Goal: Task Accomplishment & Management: Manage account settings

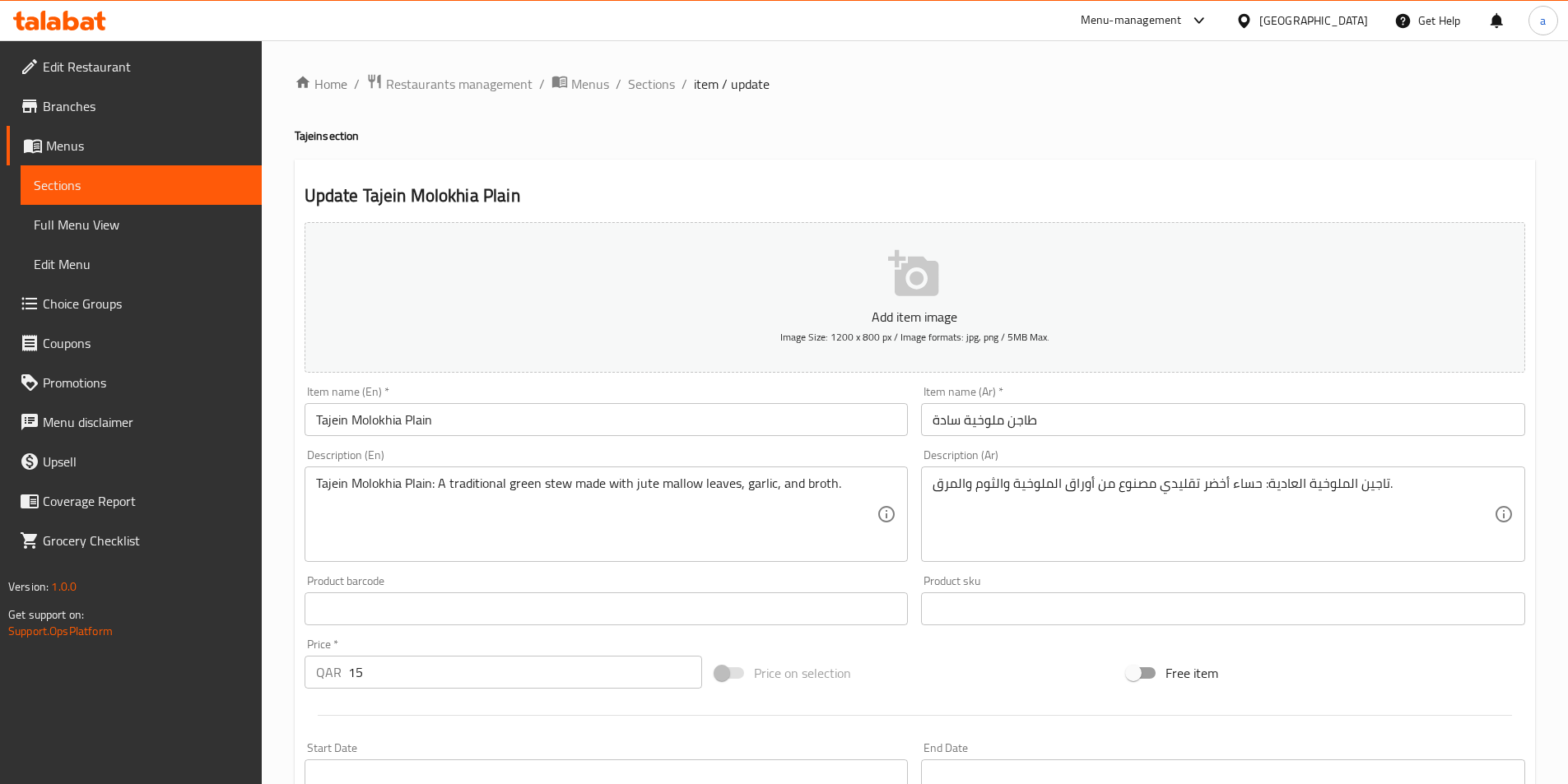
click at [424, 425] on input "Tajein Molokhia Plain" at bounding box center [607, 419] width 604 height 33
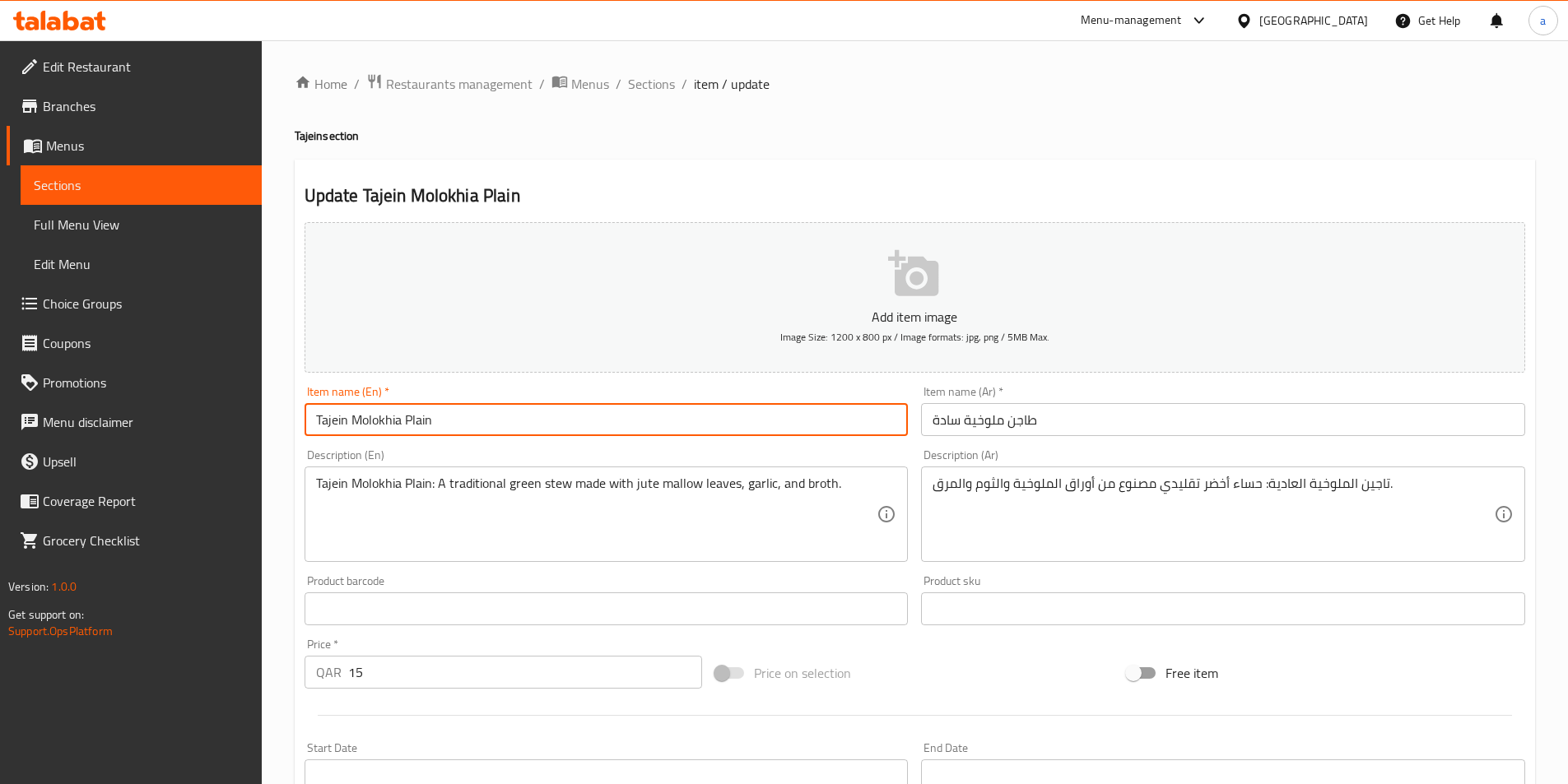
click at [424, 425] on input "Tajein Molokhia Plain" at bounding box center [607, 419] width 604 height 33
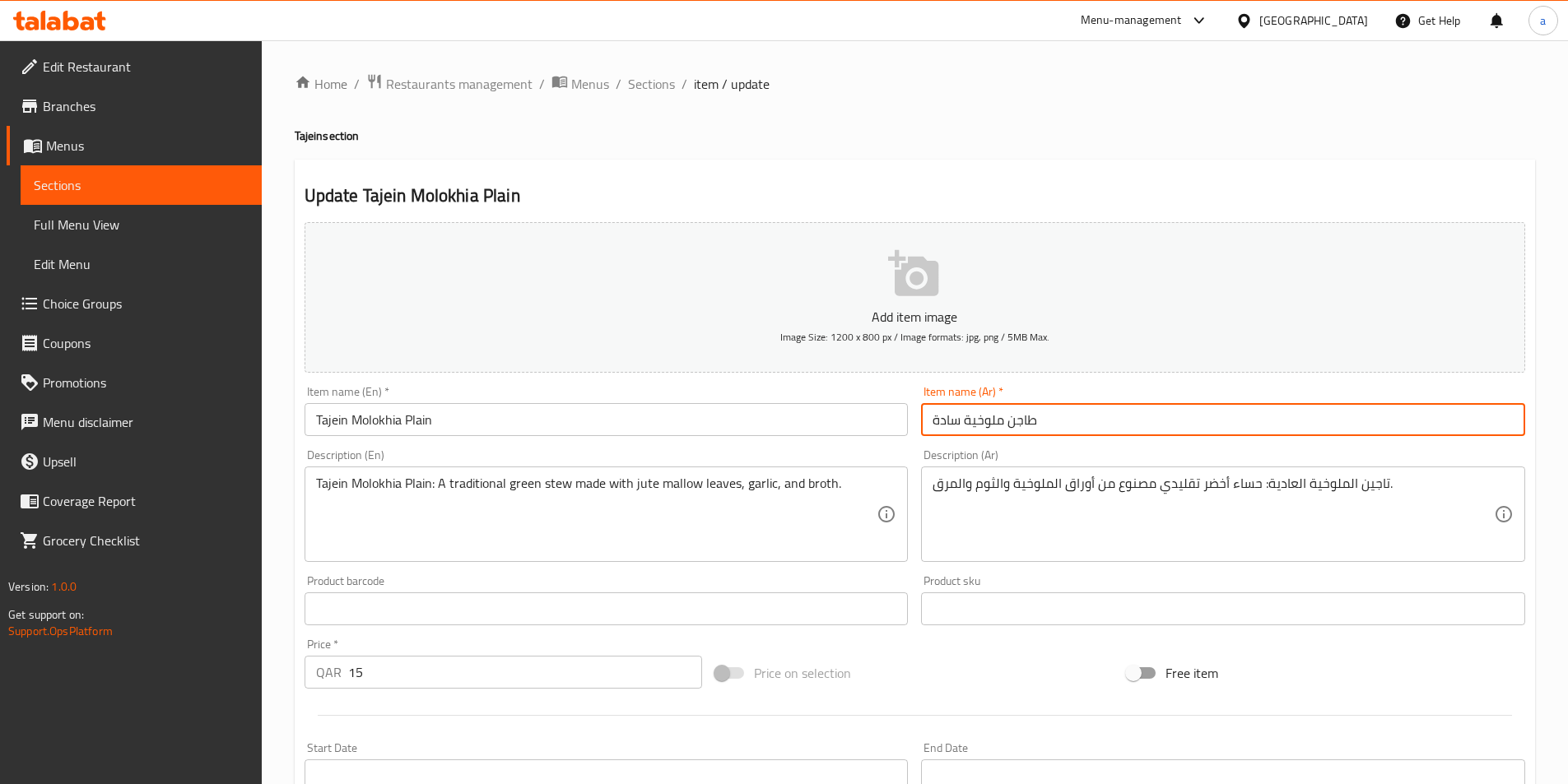
click at [1043, 418] on input "طاجن ملوخية سادة" at bounding box center [1224, 419] width 604 height 33
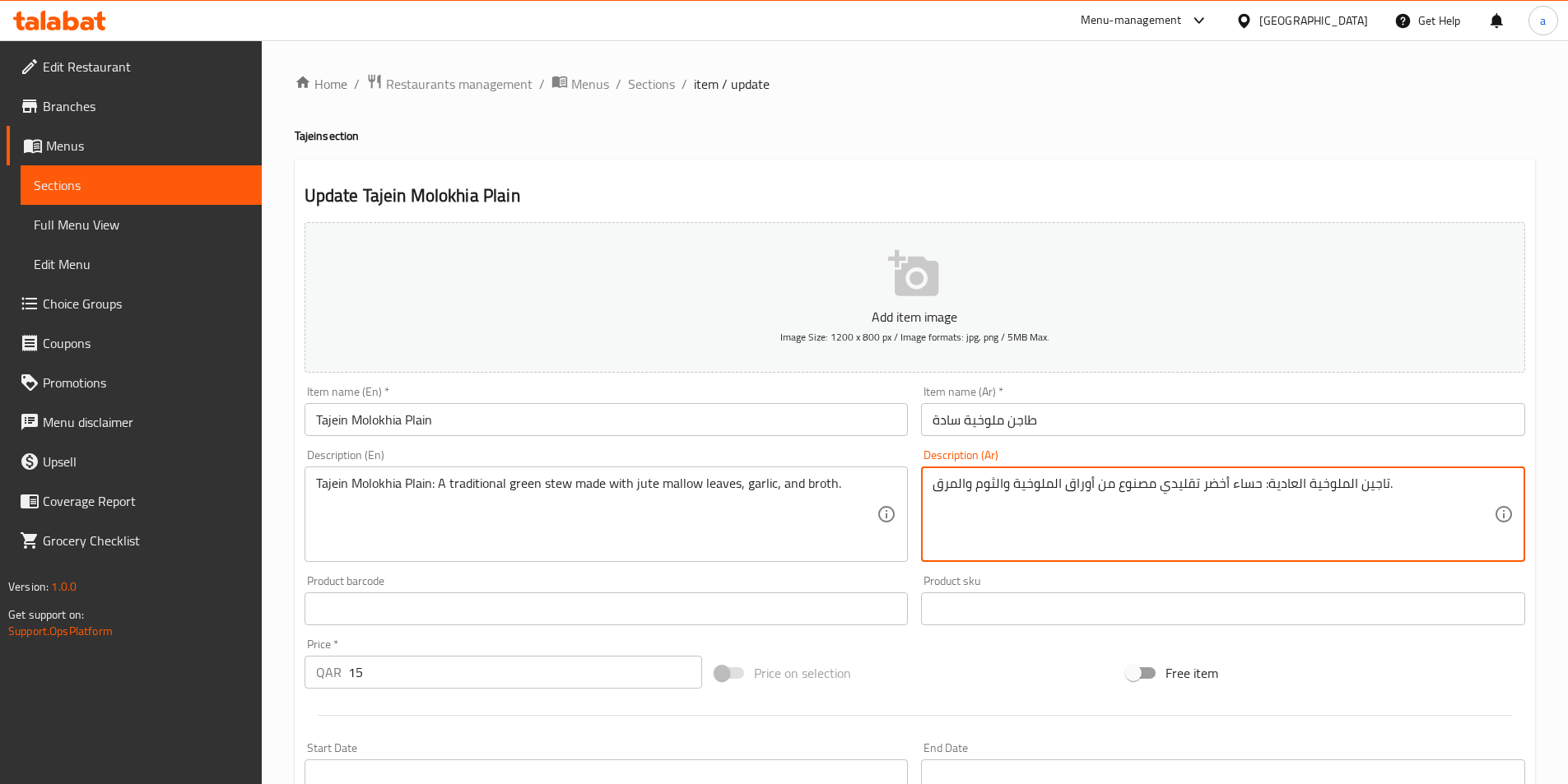
drag, startPoint x: 1384, startPoint y: 484, endPoint x: 1267, endPoint y: 485, distance: 117.0
paste textarea "اجن ملوخية ساد"
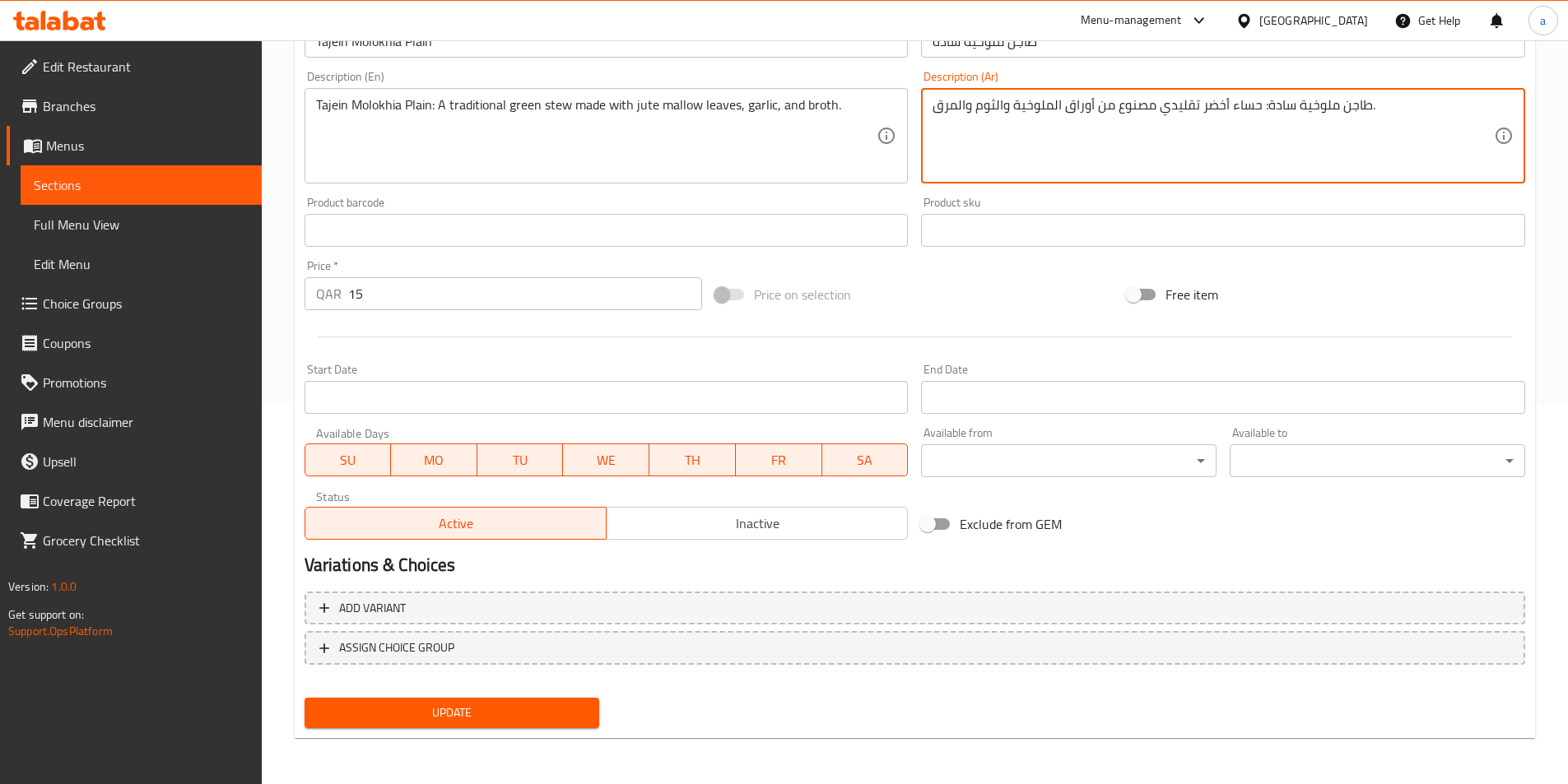
type textarea "طاجن ملوخية سادة: حساء أخضر تقليدي مصنوع من أوراق الملوخية والثوم والمرق."
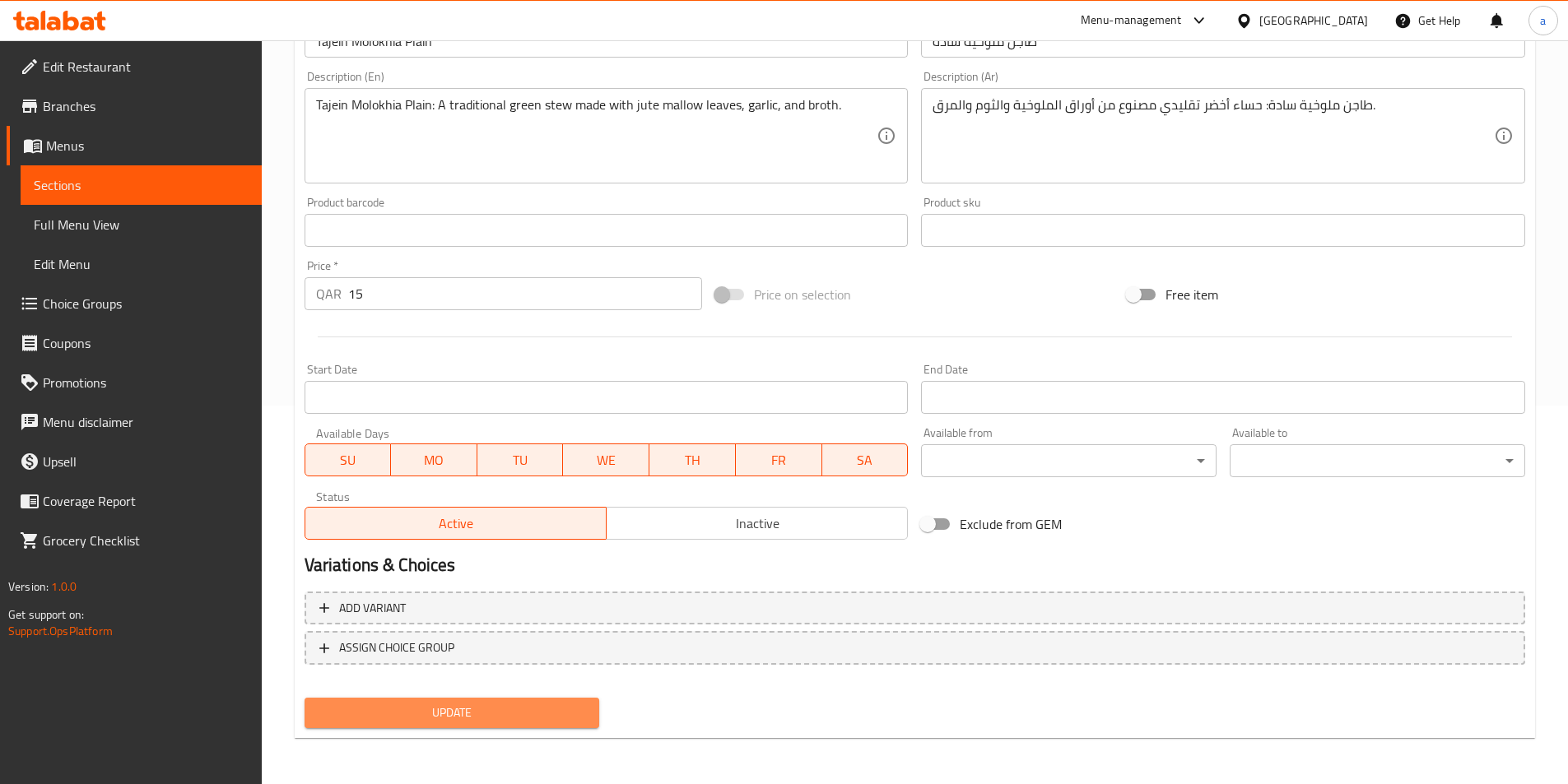
click at [510, 701] on button "Update" at bounding box center [452, 713] width 295 height 30
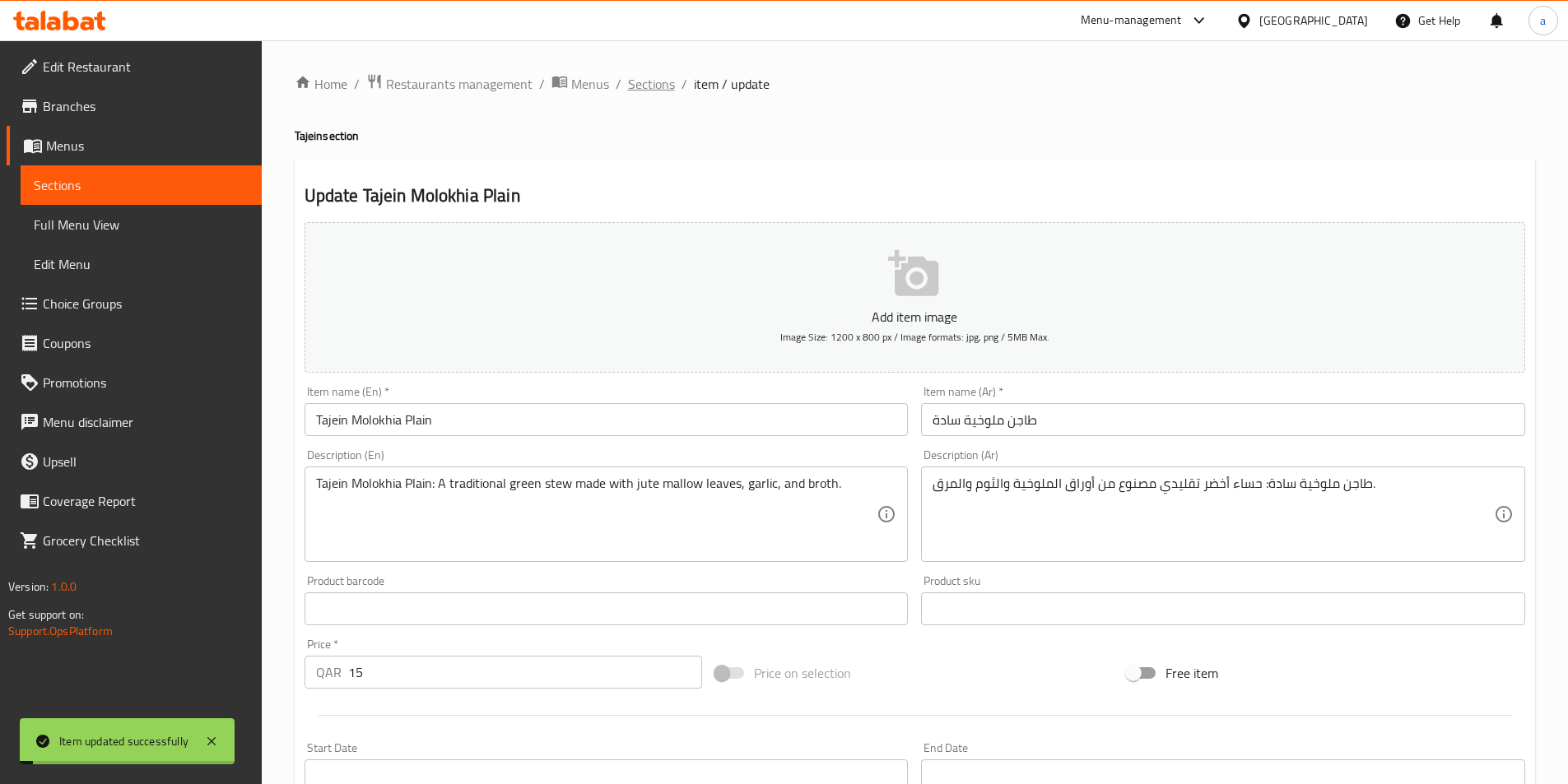
click at [652, 79] on span "Sections" at bounding box center [651, 84] width 47 height 19
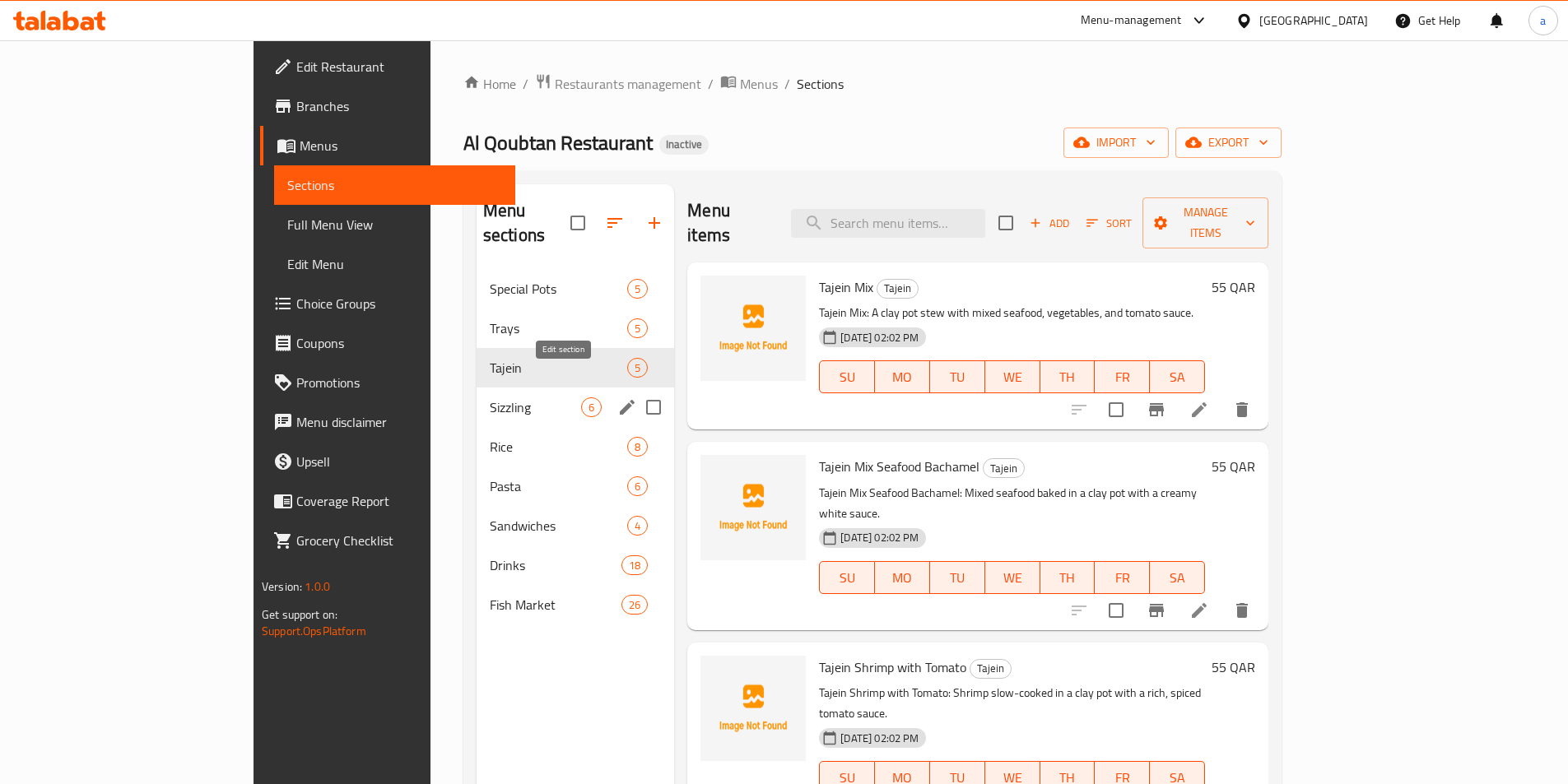
click at [620, 400] on icon "edit" at bounding box center [628, 408] width 15 height 15
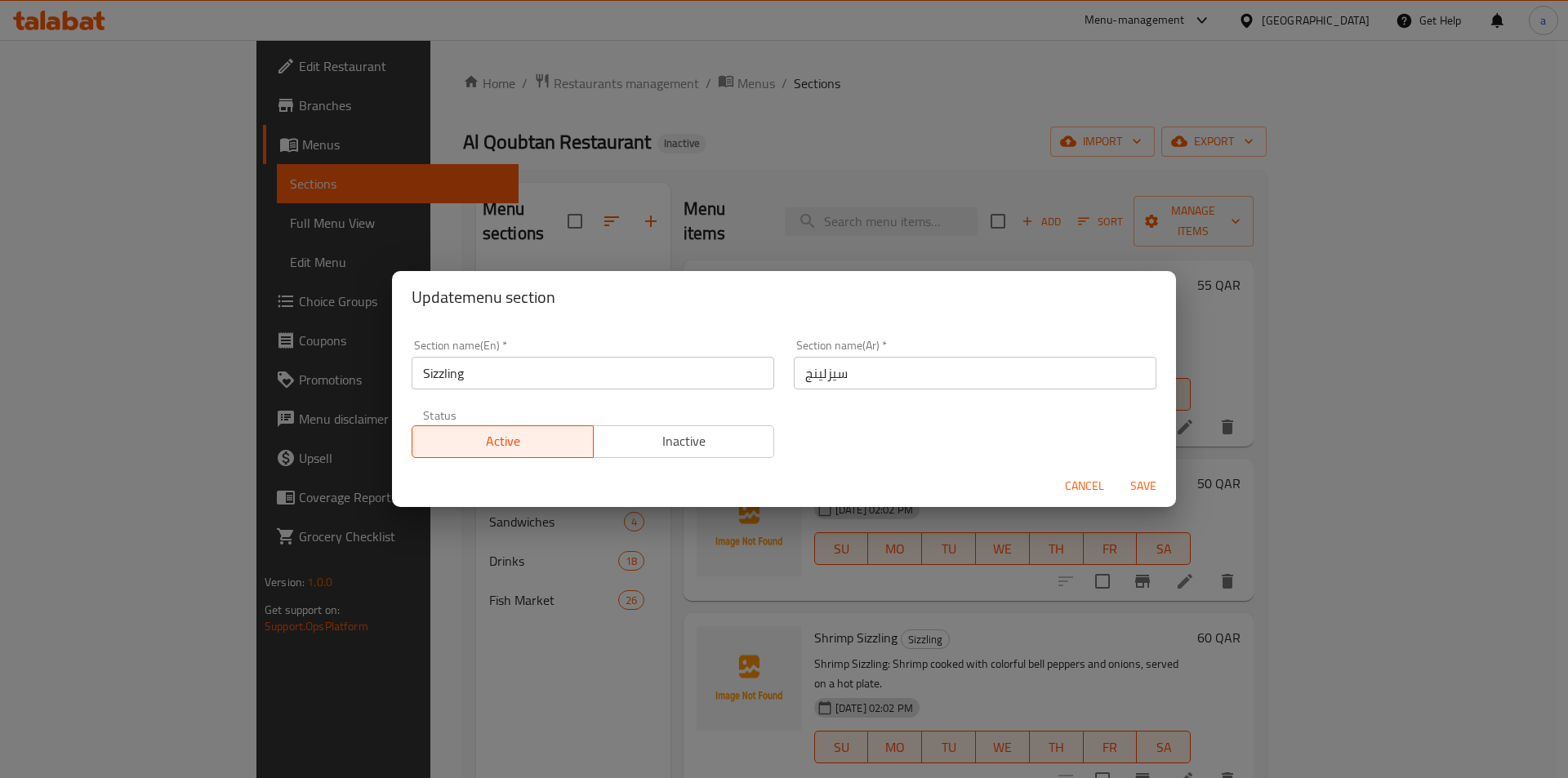
click at [723, 126] on div "Update menu section Section name(En)   * Sizzling Section name(En) * Section na…" at bounding box center [784, 389] width 1568 height 778
click at [448, 368] on input "Sizzling" at bounding box center [593, 373] width 363 height 33
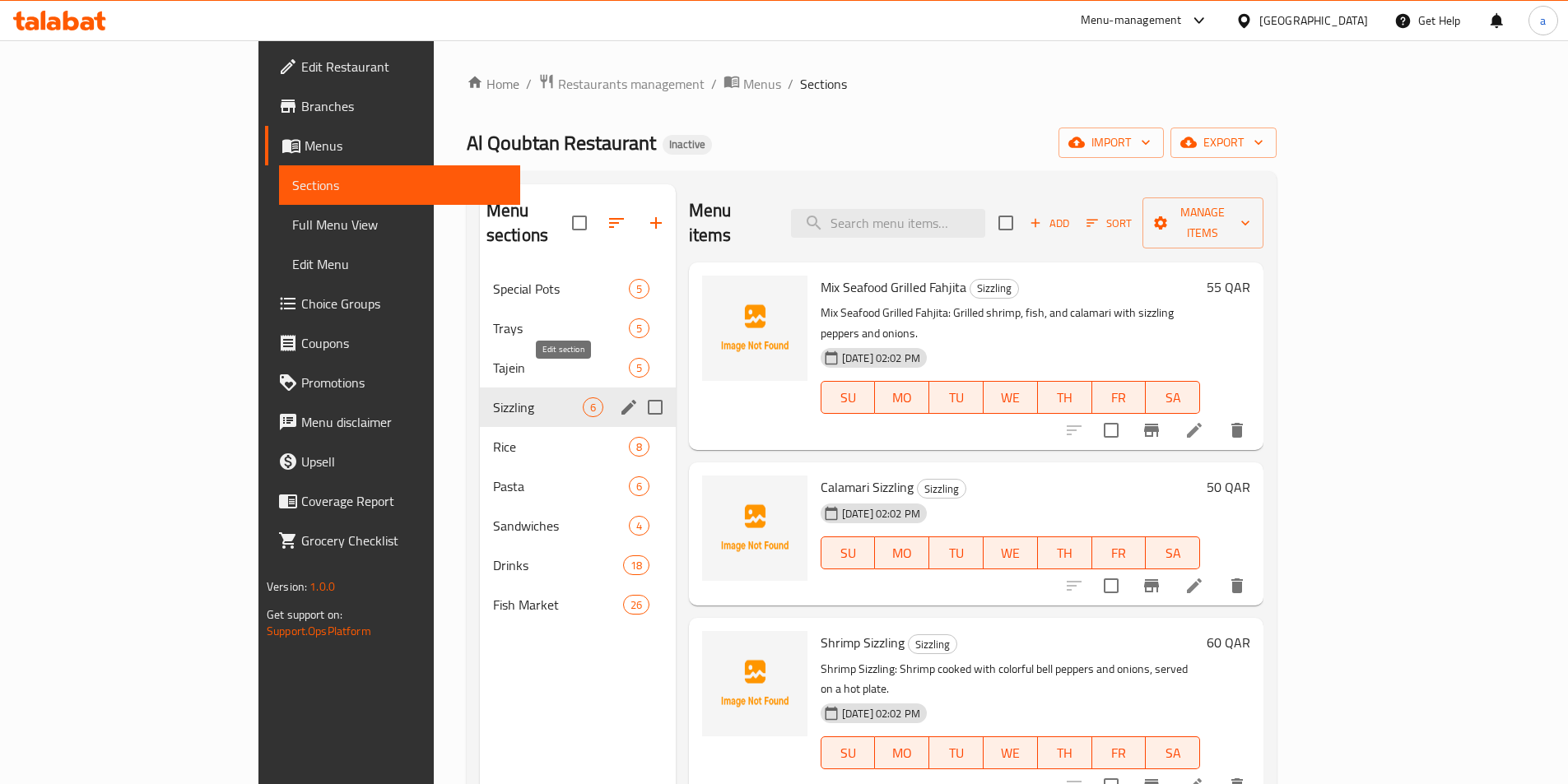
click at [619, 397] on icon "edit" at bounding box center [629, 407] width 19 height 19
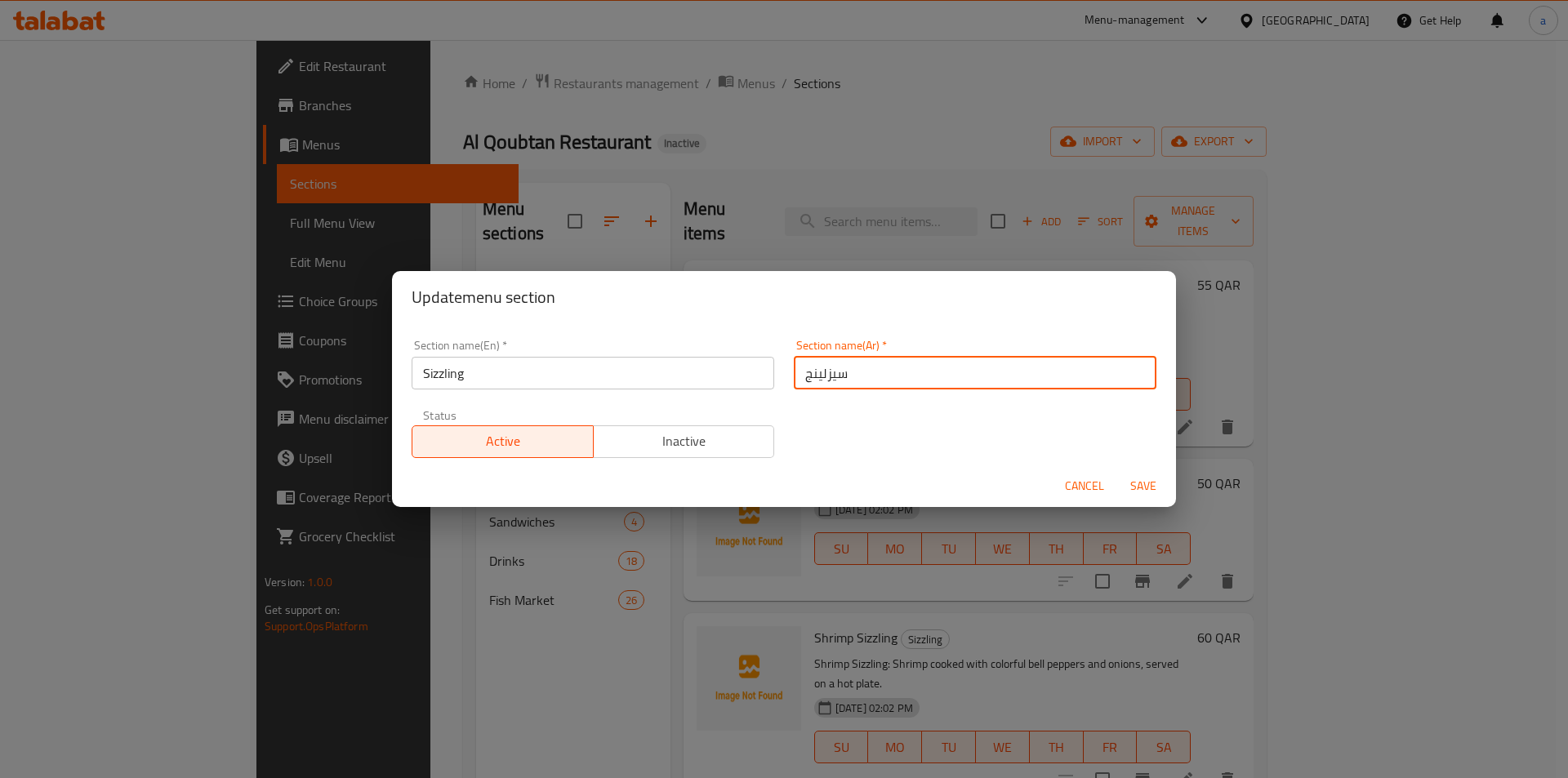
click at [840, 364] on input "سيزلينج" at bounding box center [975, 373] width 363 height 33
paste input "text"
type input "سيزلنج"
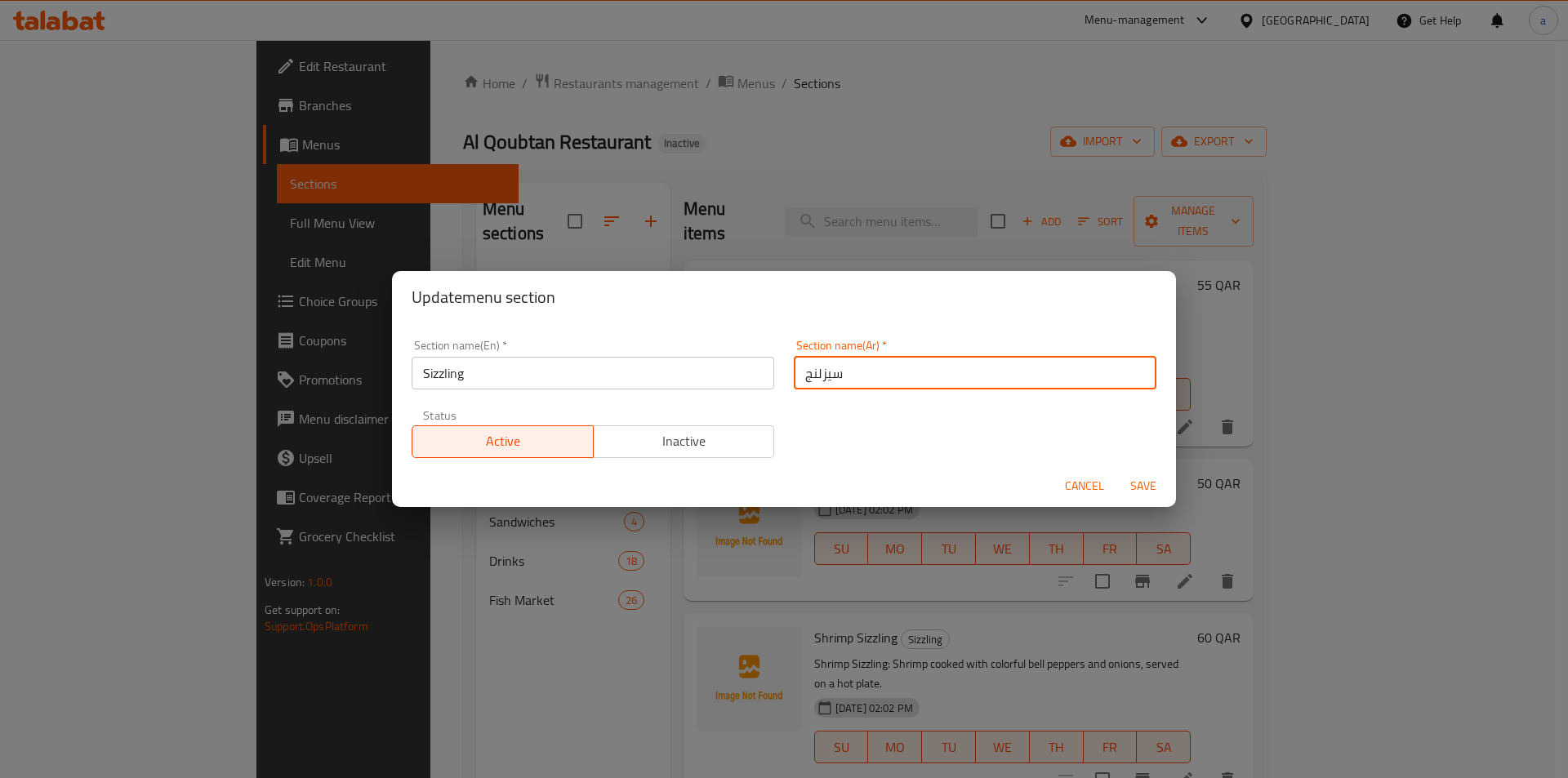
click at [1139, 488] on span "Save" at bounding box center [1143, 486] width 39 height 20
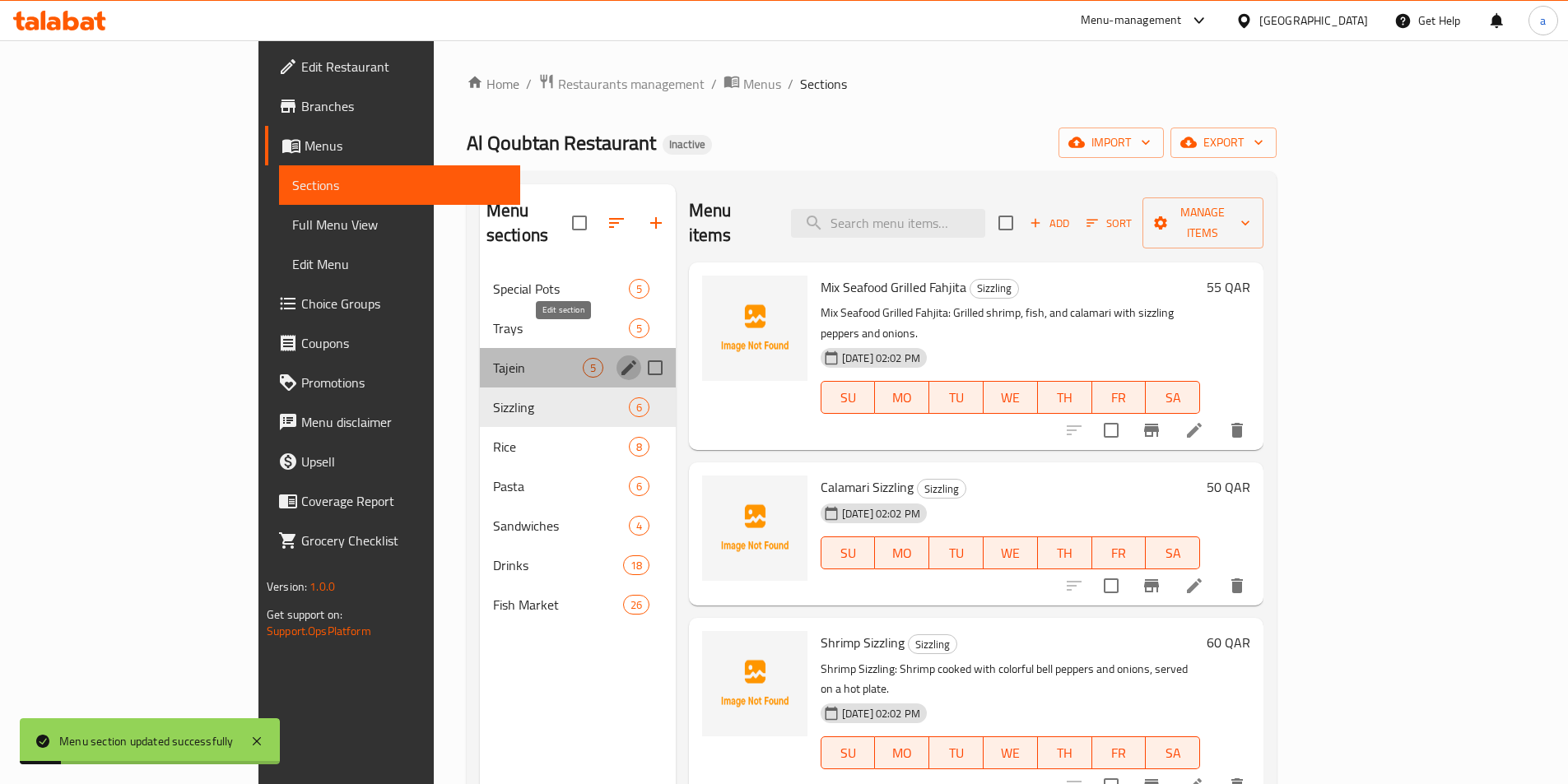
click at [619, 358] on icon "edit" at bounding box center [629, 367] width 19 height 19
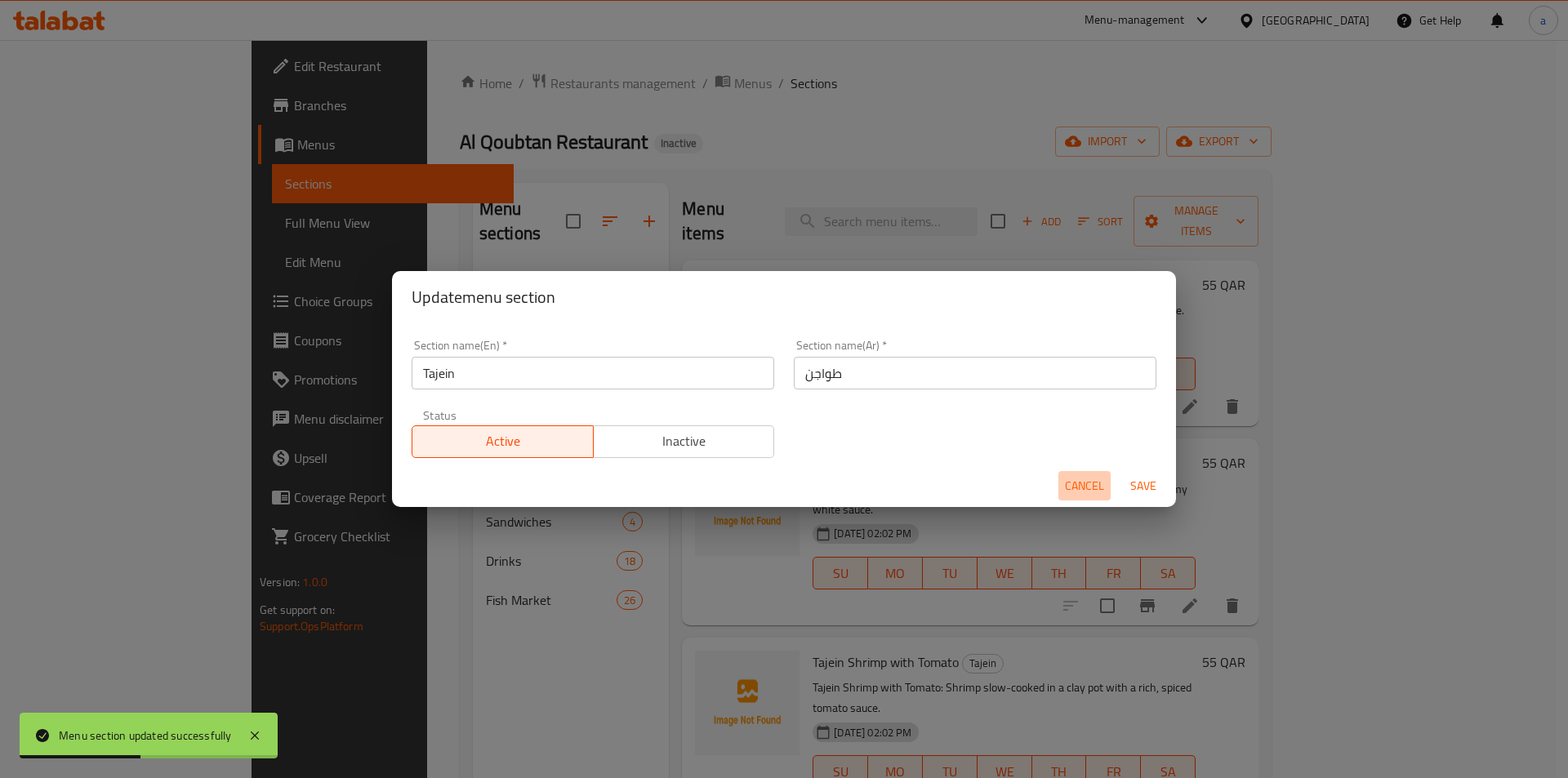
click at [1071, 482] on span "Cancel" at bounding box center [1085, 486] width 39 height 20
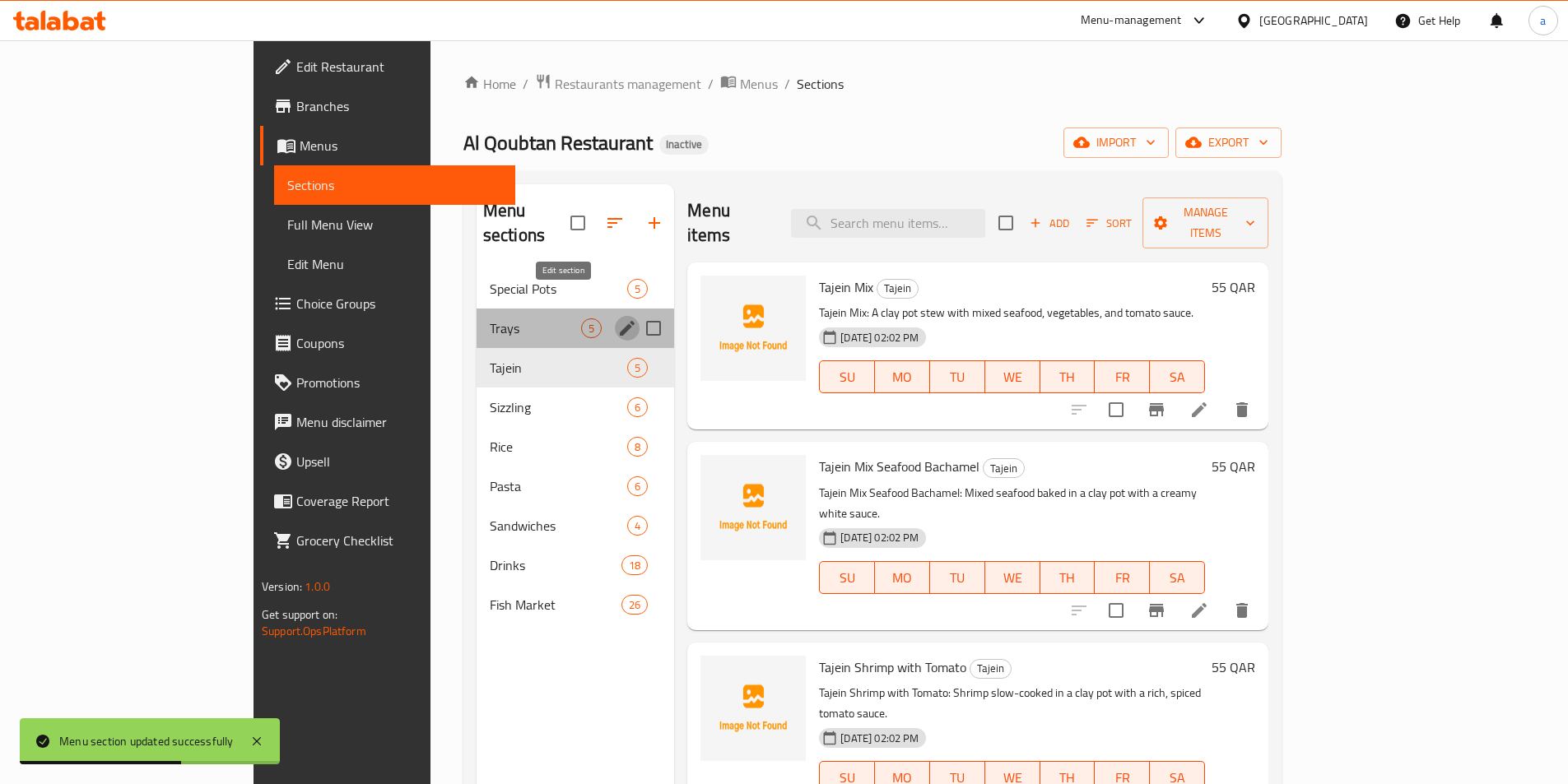
click at [618, 319] on icon "edit" at bounding box center [627, 328] width 19 height 19
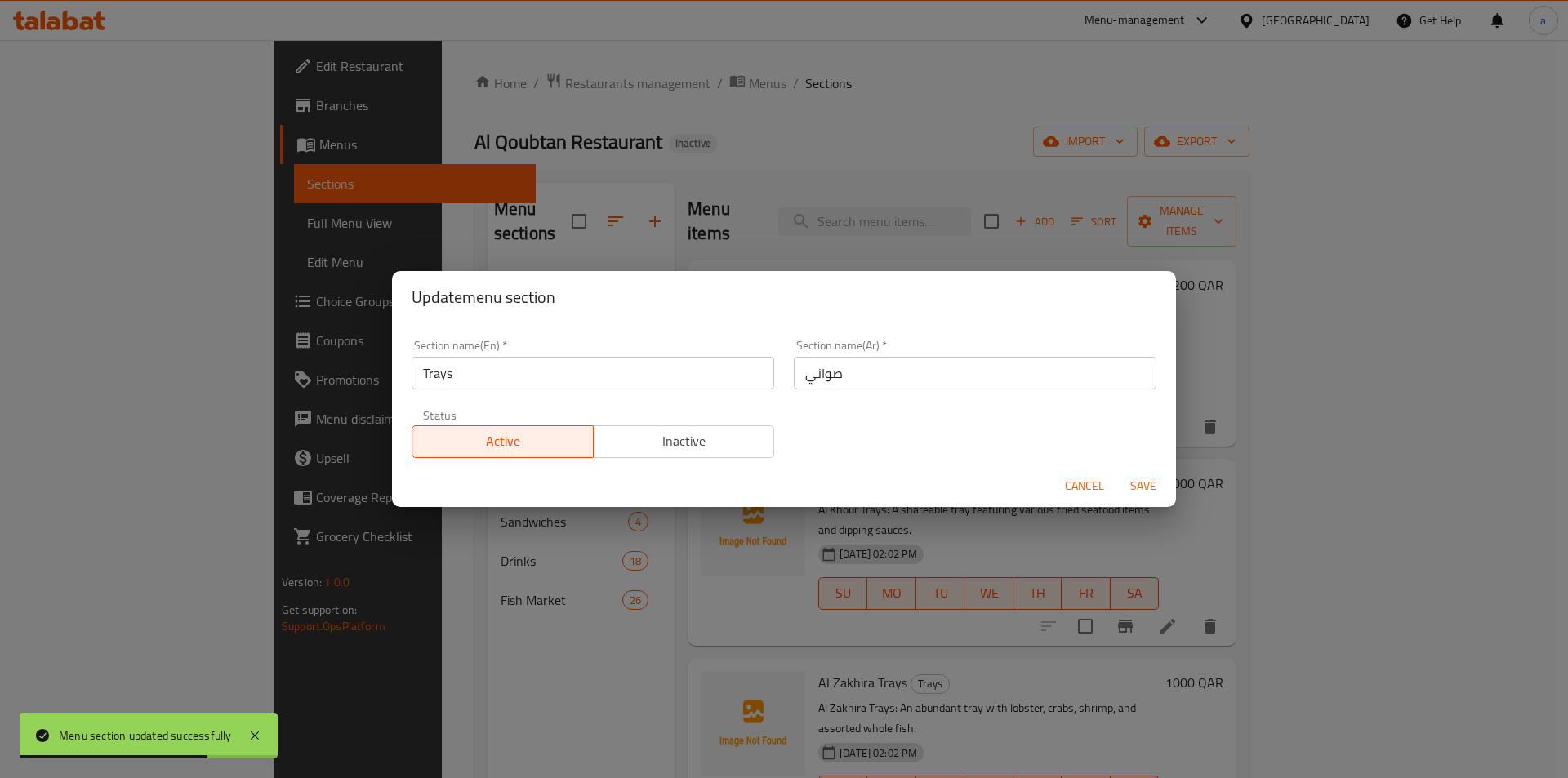
click at [1087, 476] on span "Cancel" at bounding box center [1085, 486] width 39 height 20
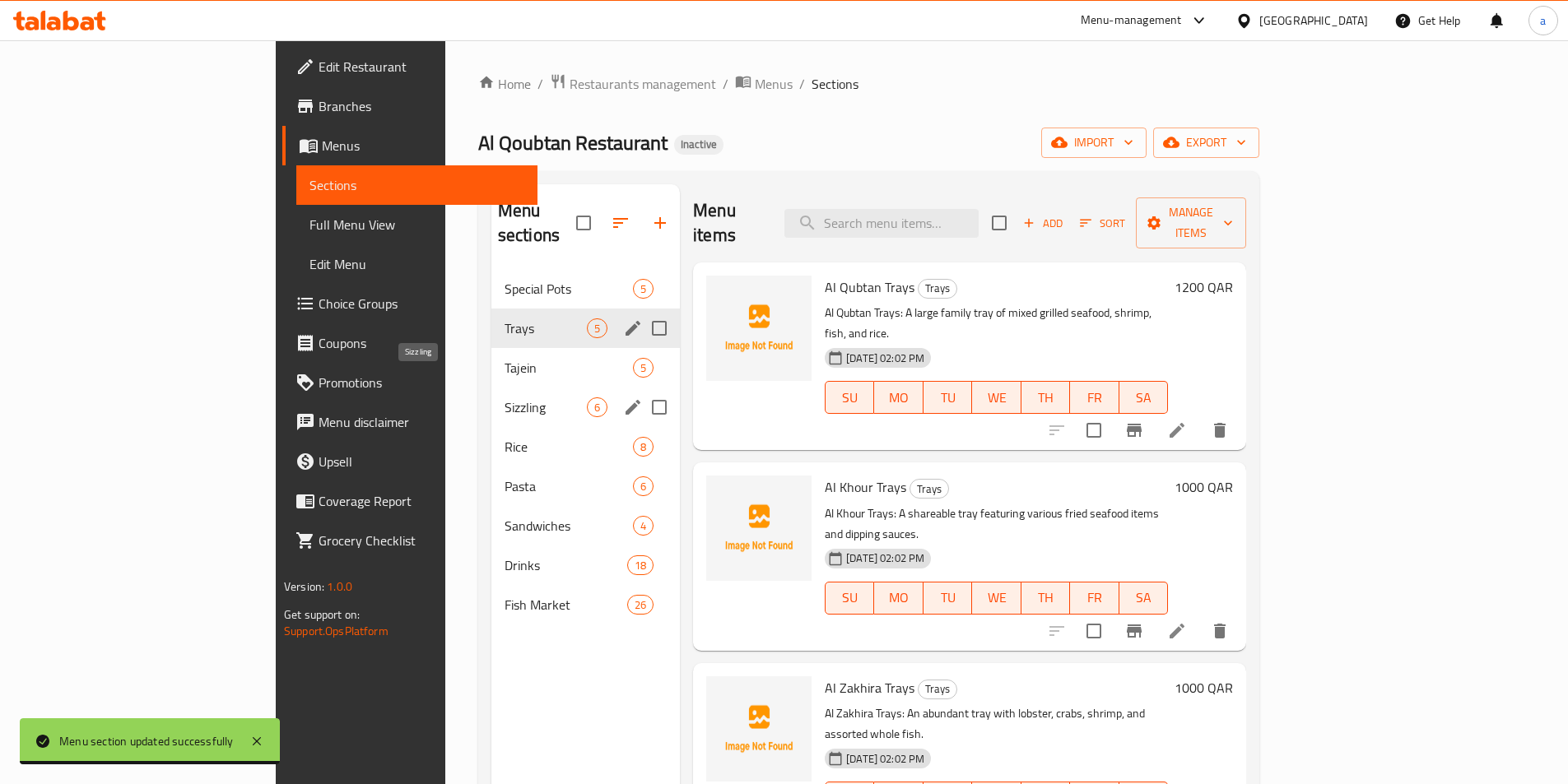
click at [504, 397] on span "Sizzling" at bounding box center [545, 407] width 82 height 19
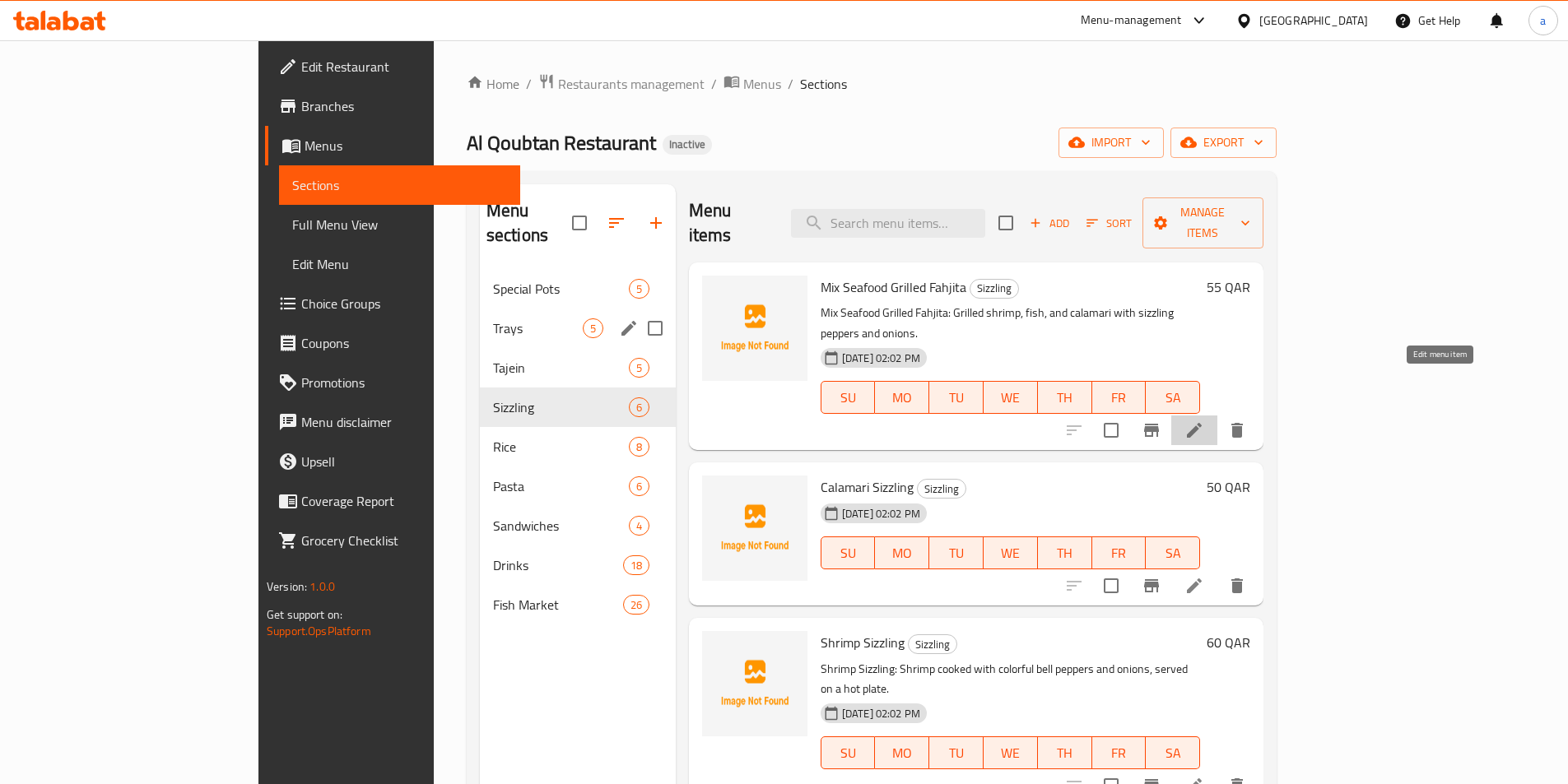
click at [1202, 423] on icon at bounding box center [1195, 430] width 15 height 15
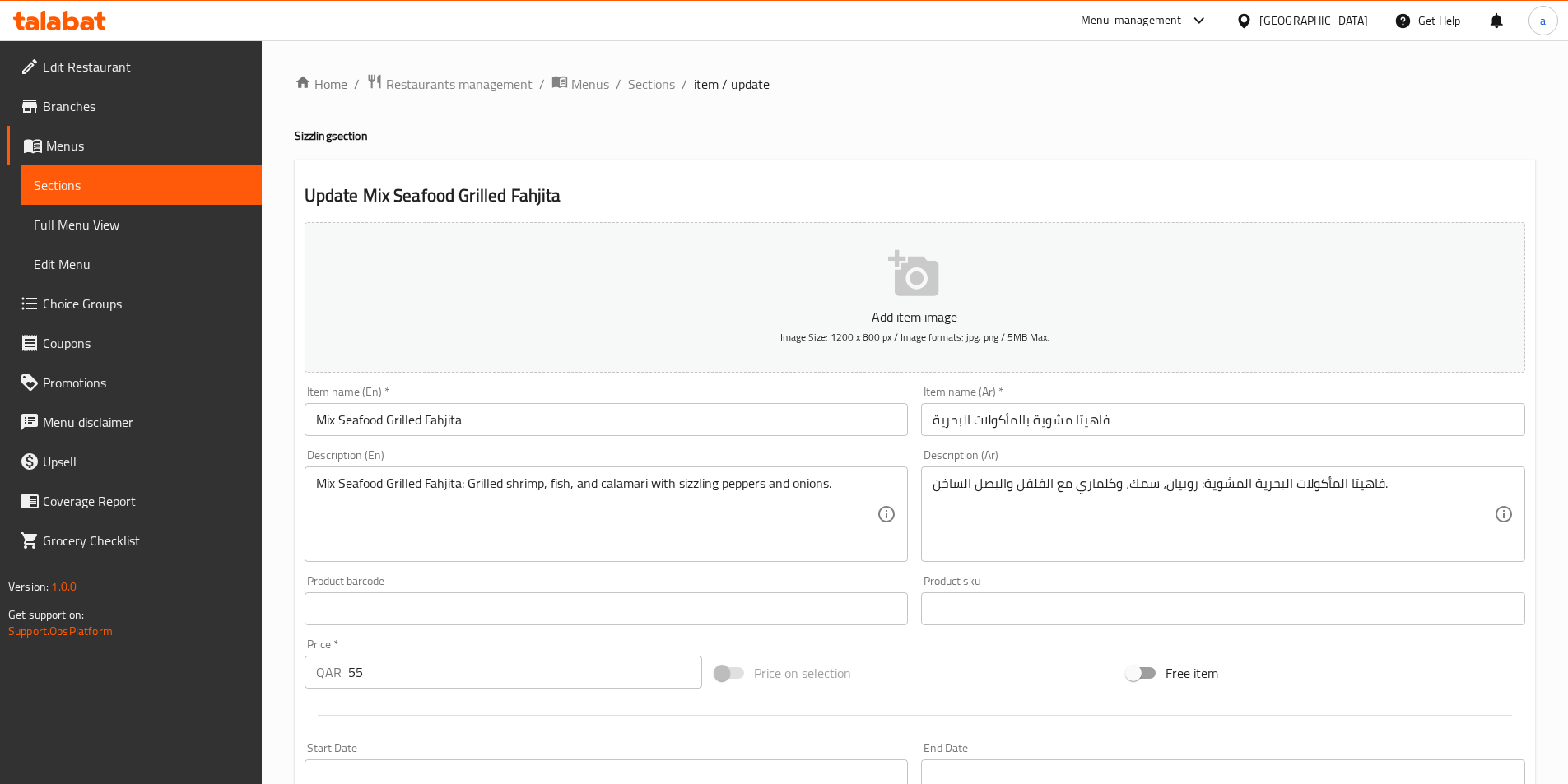
click at [1153, 414] on input "فاهيتا مشوية بالمأكولات البحرية" at bounding box center [1224, 419] width 604 height 33
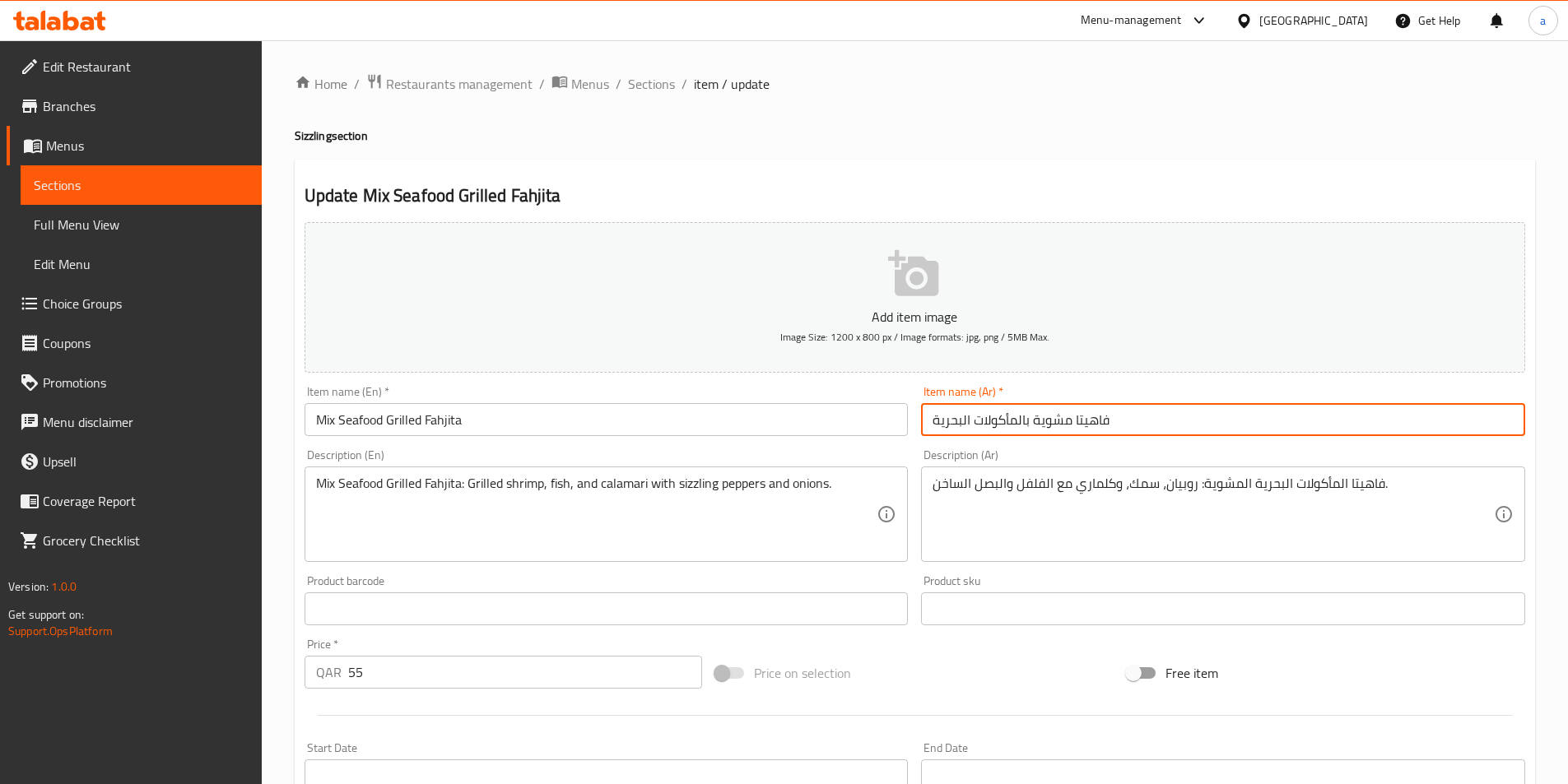
click at [1030, 421] on input "فاهيتا مشوية بالمأكولات البحرية" at bounding box center [1224, 419] width 604 height 33
click at [1197, 413] on input "فاهيتا مشوية بالمأكولات البحرية" at bounding box center [1224, 419] width 604 height 33
click at [1186, 414] on input "فاهيتا مشوية بالمأكولات البحرية مشكل" at bounding box center [1224, 419] width 604 height 33
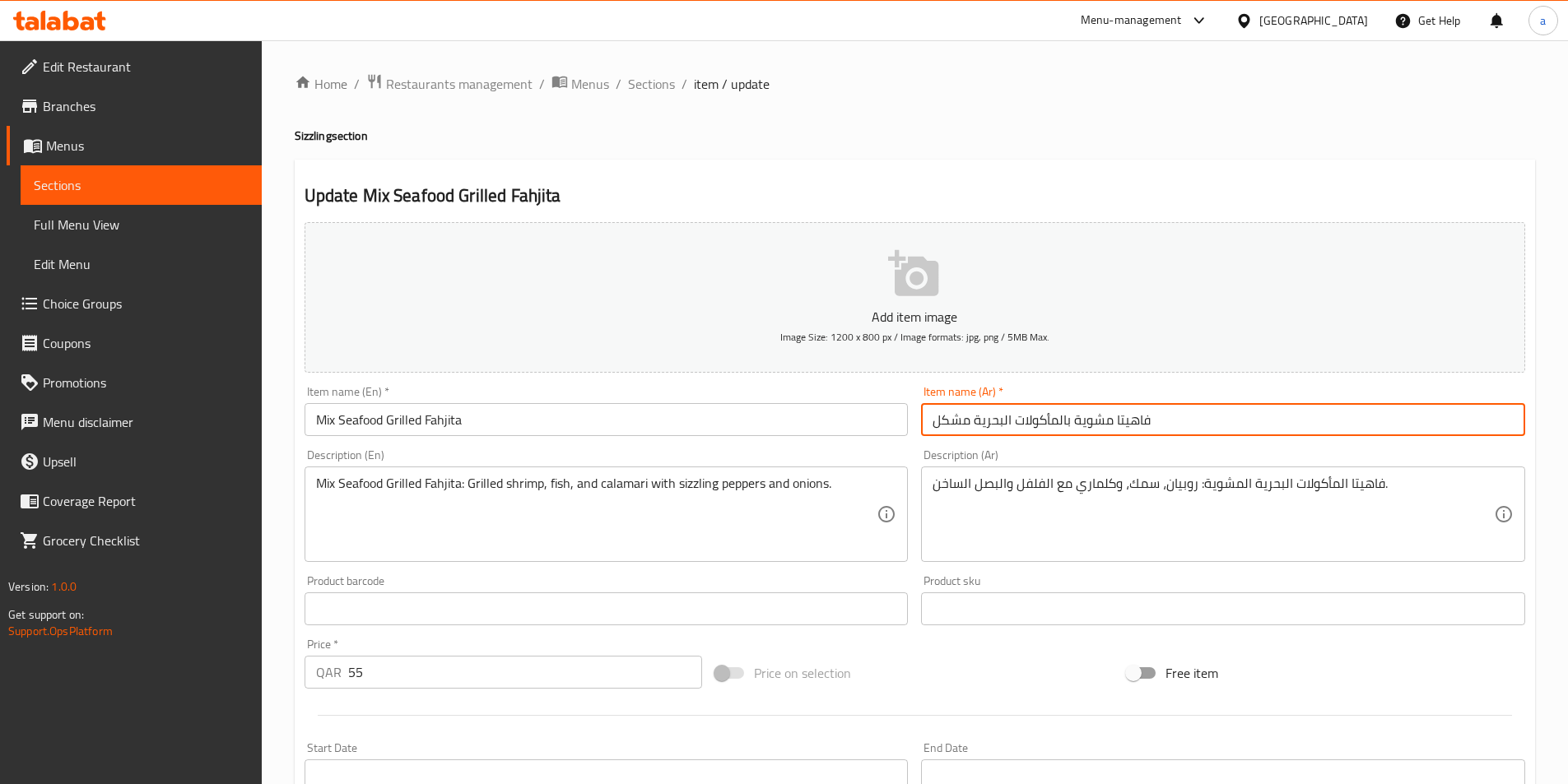
type input "فاهيتا مشوية بالمأكولات البحرية مشكل"
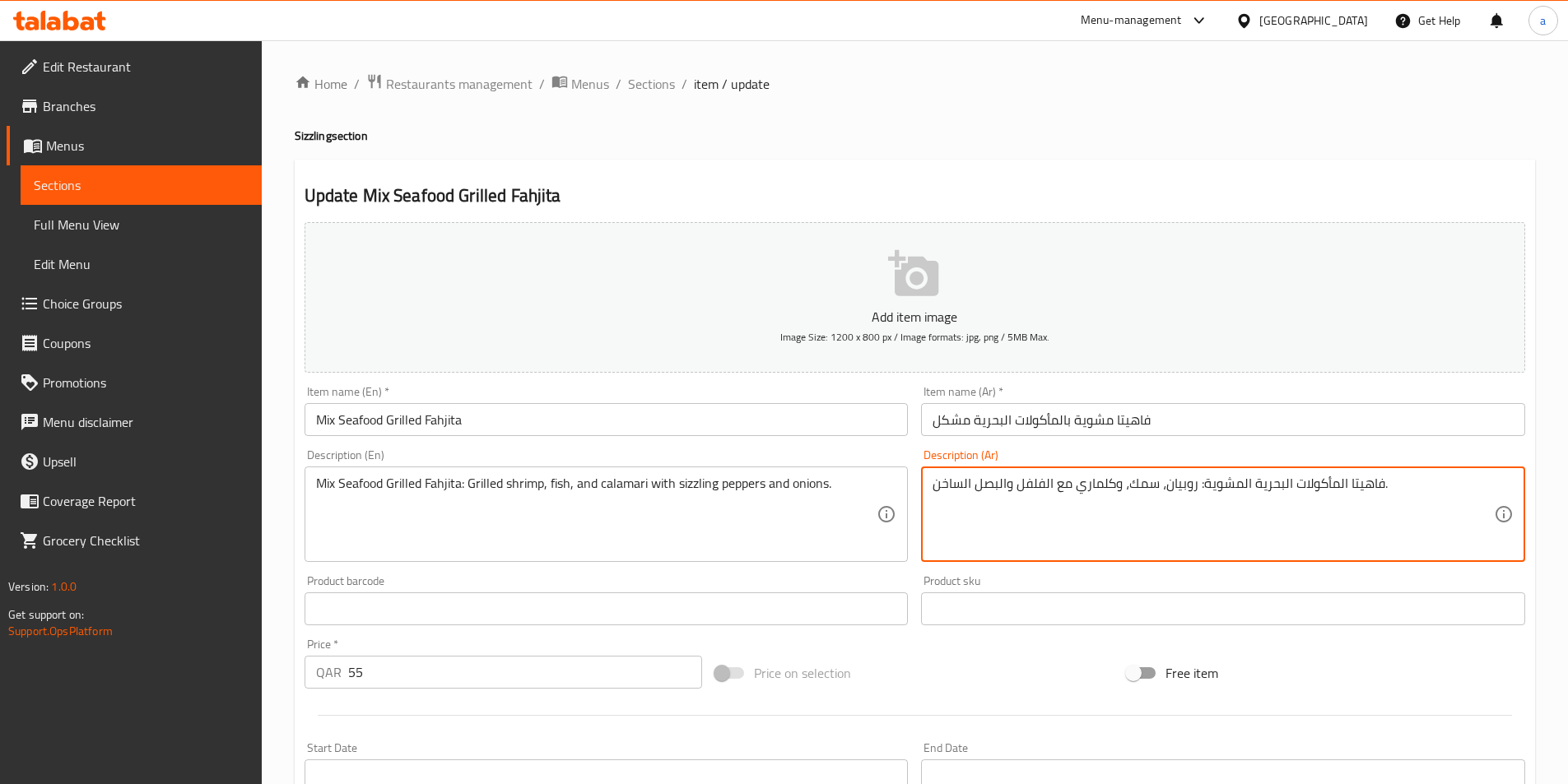
drag, startPoint x: 1381, startPoint y: 485, endPoint x: 1202, endPoint y: 490, distance: 179.1
paste textarea "مشوية بالمأكولات البحرية مشكل"
click at [1163, 485] on textarea "فاهيتا مشوية بالمأكولات البحرية مشكل: روبيان، سمك، وكلماري مع الفلفل والبصل الس…" at bounding box center [1213, 514] width 562 height 78
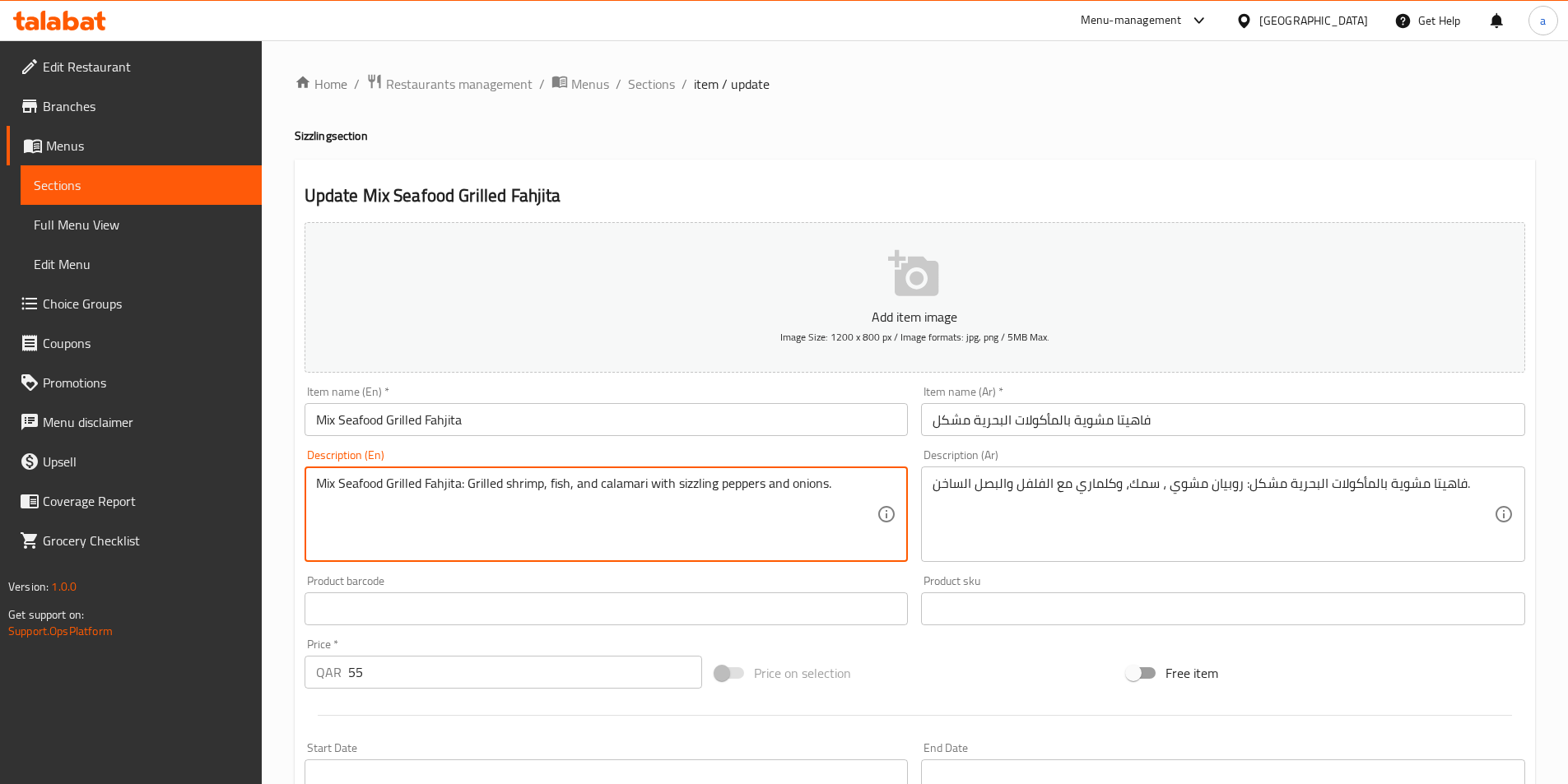
click at [746, 481] on textarea "Mix Seafood Grilled Fahjita: Grilled shrimp, fish, and calamari with sizzling p…" at bounding box center [597, 514] width 562 height 78
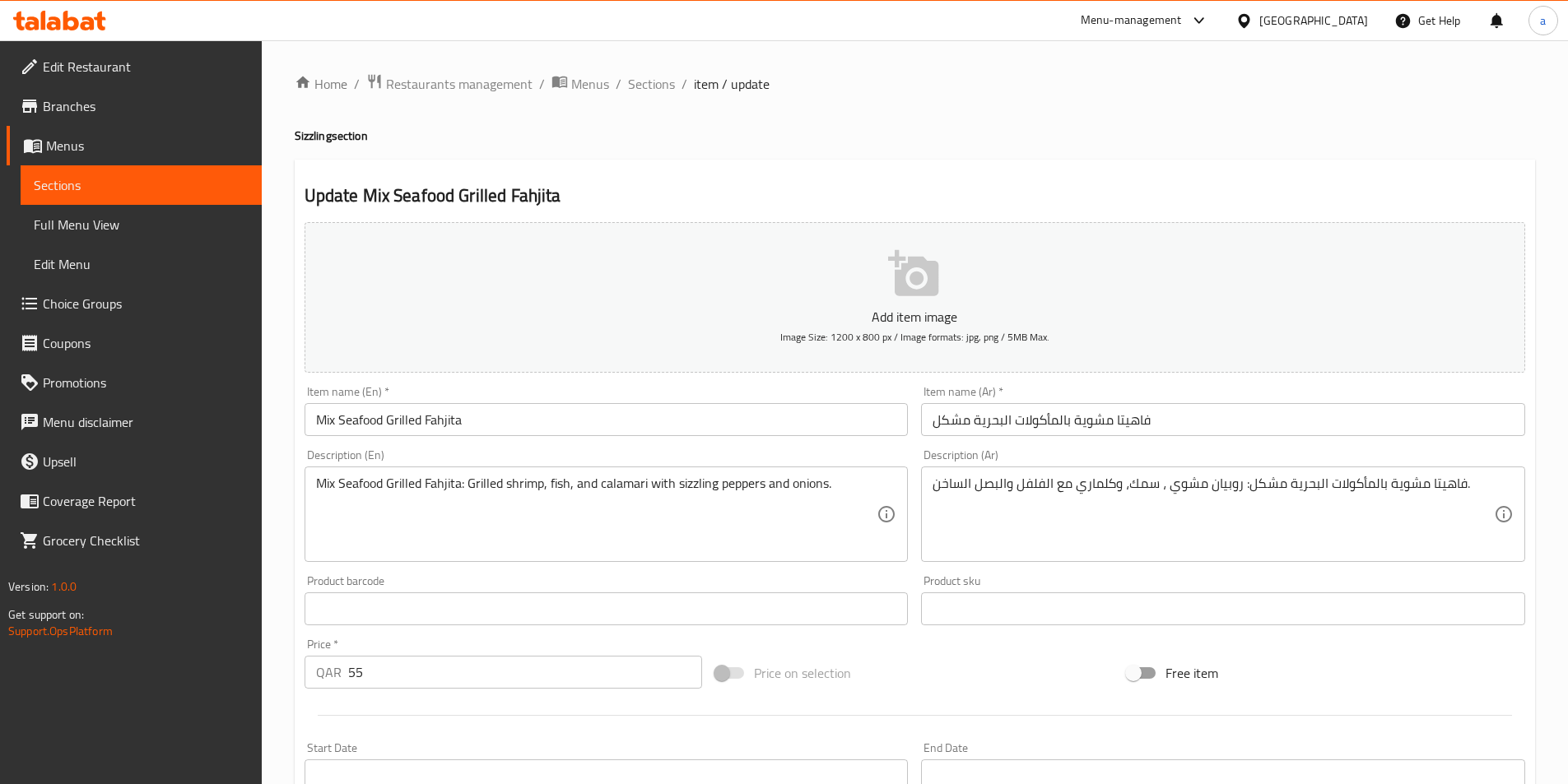
click at [630, 480] on textarea "Mix Seafood Grilled Fahjita: Grilled shrimp, fish, and calamari with sizzling p…" at bounding box center [597, 514] width 562 height 78
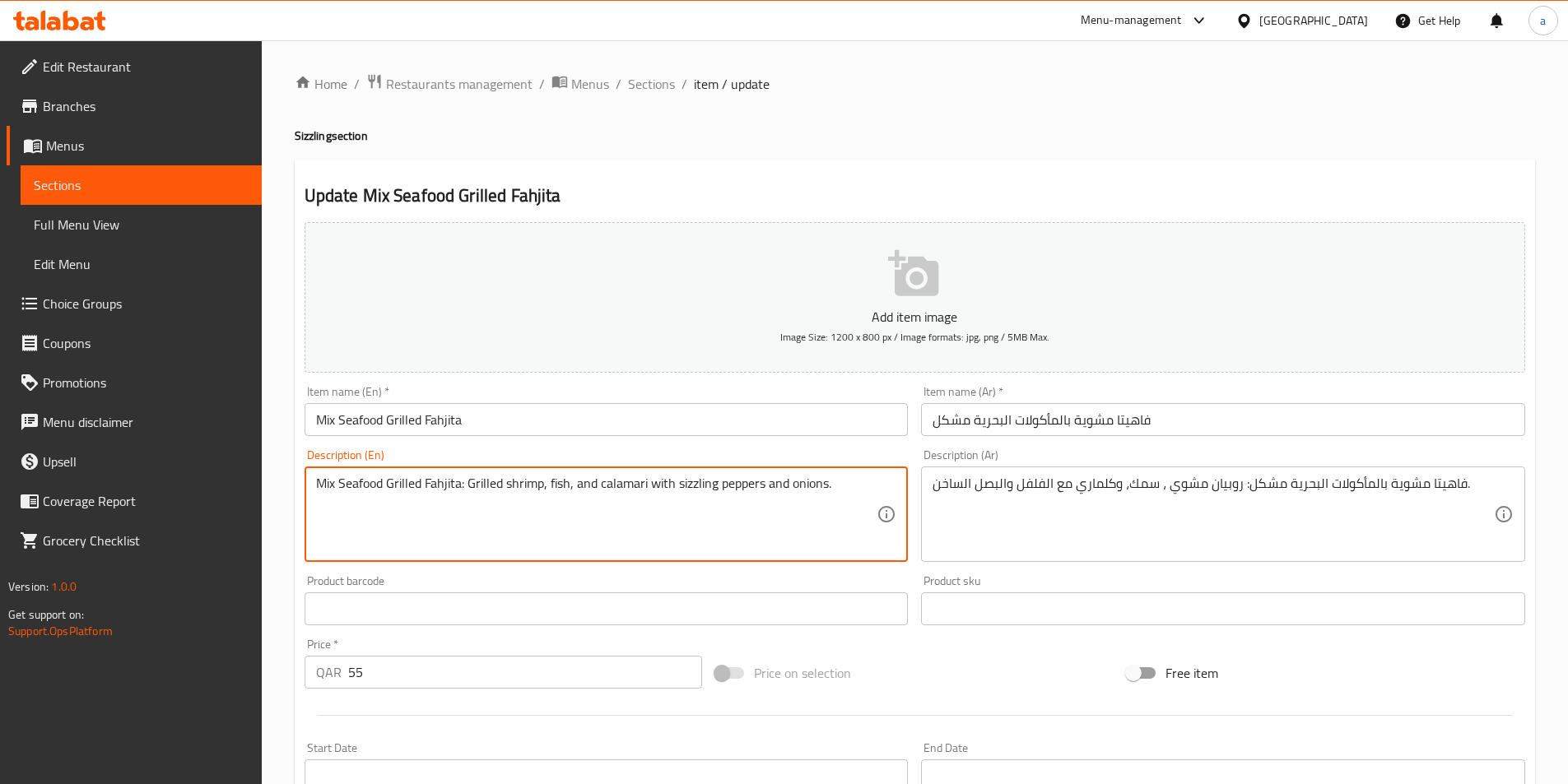
click at [701, 481] on textarea "Mix Seafood Grilled Fahjita: Grilled shrimp, fish, and calamari with sizzling p…" at bounding box center [597, 514] width 562 height 78
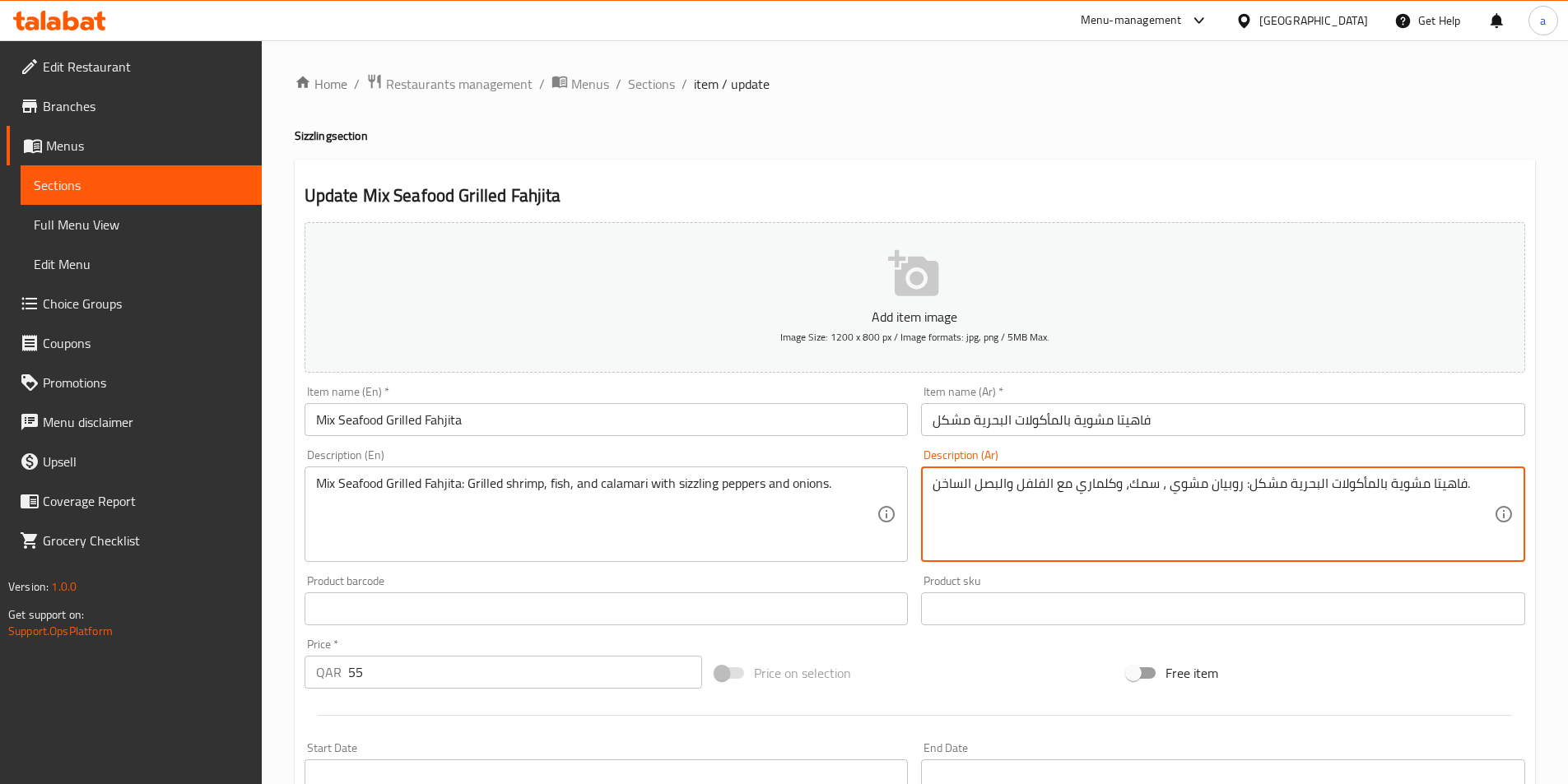
paste textarea "يزلنج"
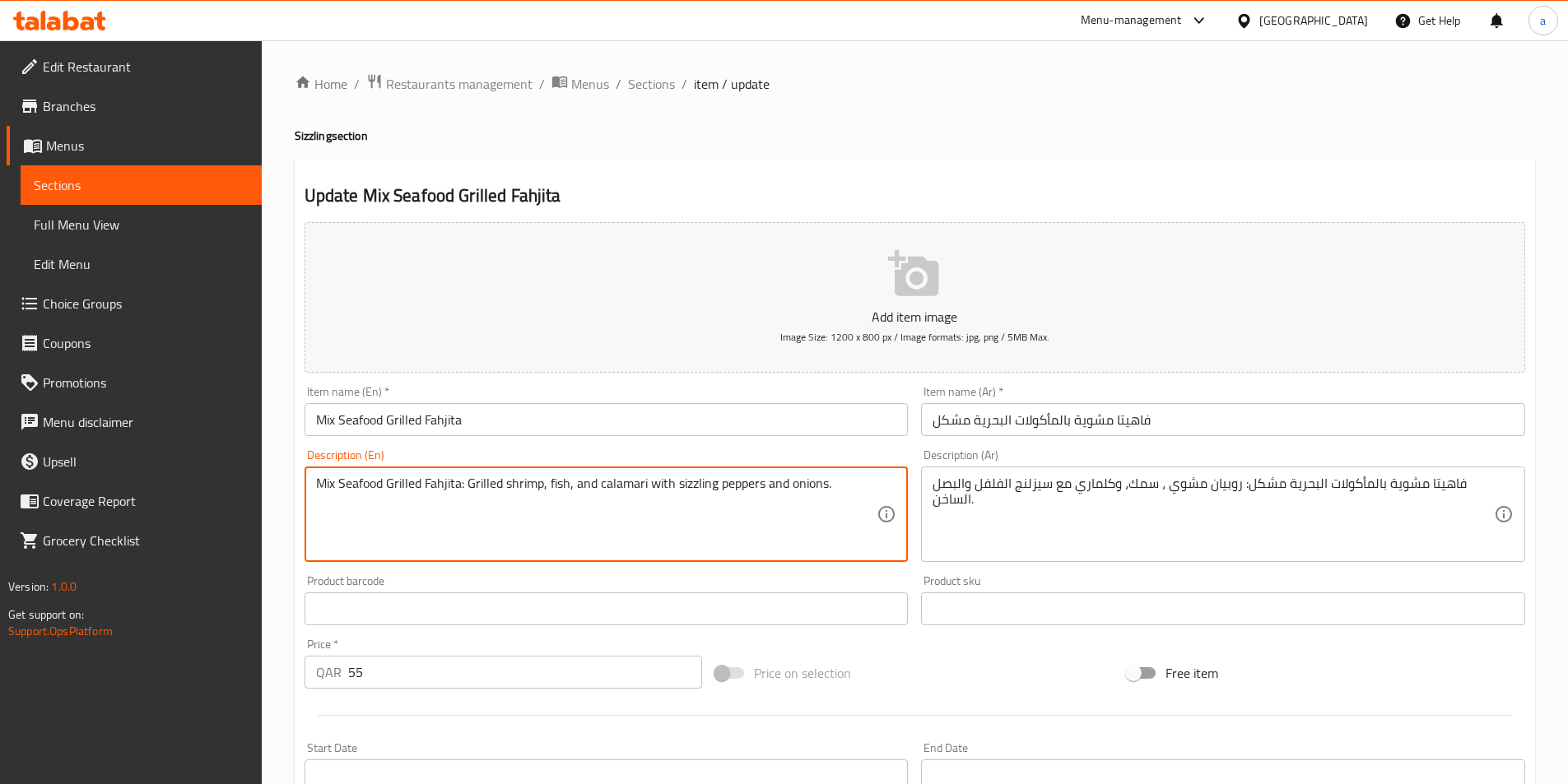
click at [746, 485] on textarea "Mix Seafood Grilled Fahjita: Grilled shrimp, fish, and calamari with sizzling p…" at bounding box center [597, 514] width 562 height 78
click at [755, 481] on textarea "Mix Seafood Grilled Fahjita: Grilled shrimp, fish, and calamari with sizzling p…" at bounding box center [597, 514] width 562 height 78
click at [756, 482] on textarea "Mix Seafood Grilled Fahjita: Grilled shrimp, fish, and calamari with sizzling p…" at bounding box center [597, 514] width 562 height 78
click at [750, 497] on textarea "Mix Seafood Grilled Fahjita: Grilled shrimp, fish, and calamari with sizzling p…" at bounding box center [597, 514] width 562 height 78
drag, startPoint x: 718, startPoint y: 483, endPoint x: 757, endPoint y: 498, distance: 41.8
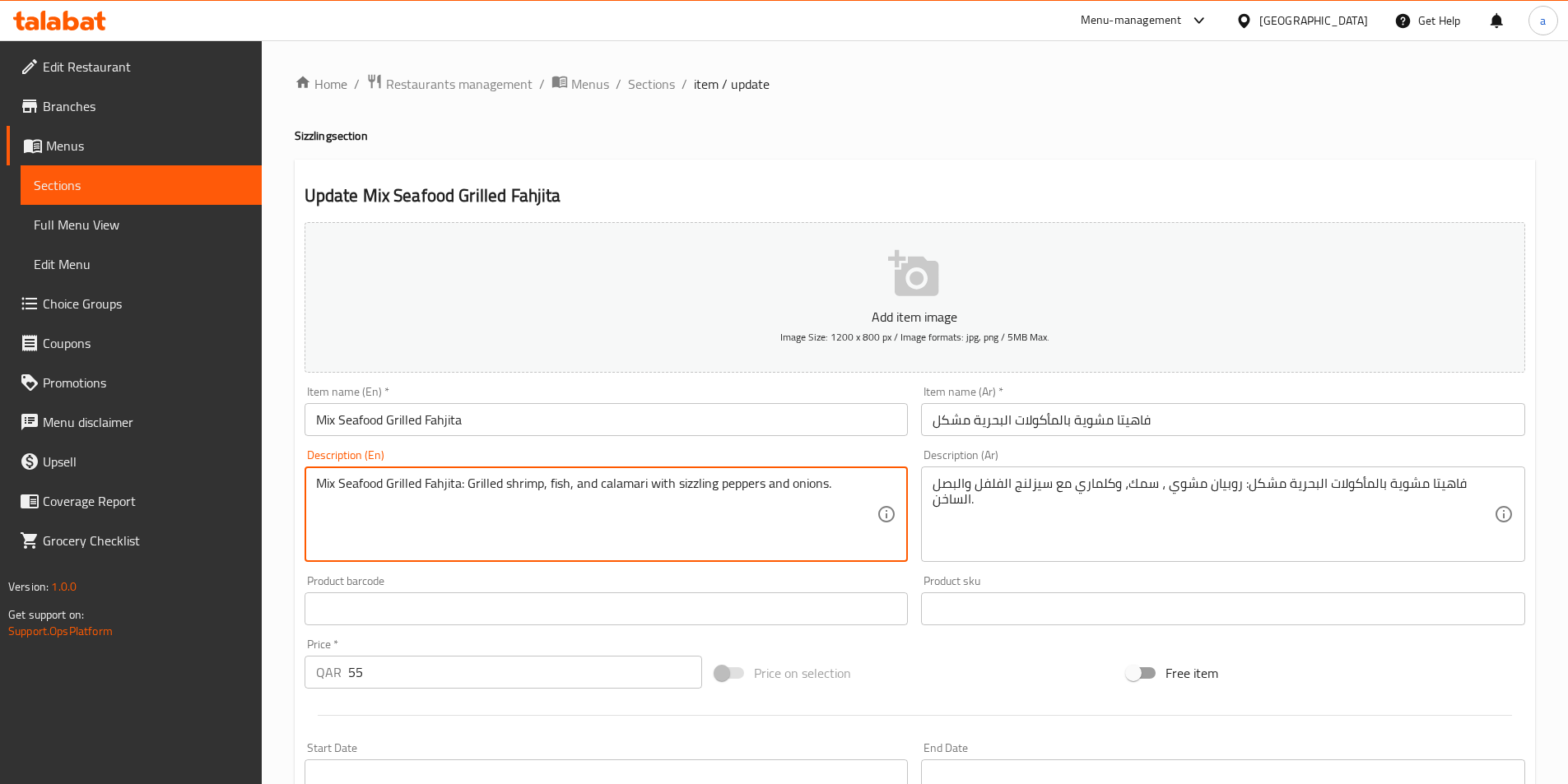
click at [757, 498] on textarea "Mix Seafood Grilled Fahjita: Grilled shrimp, fish, and calamari with sizzling p…" at bounding box center [597, 514] width 562 height 78
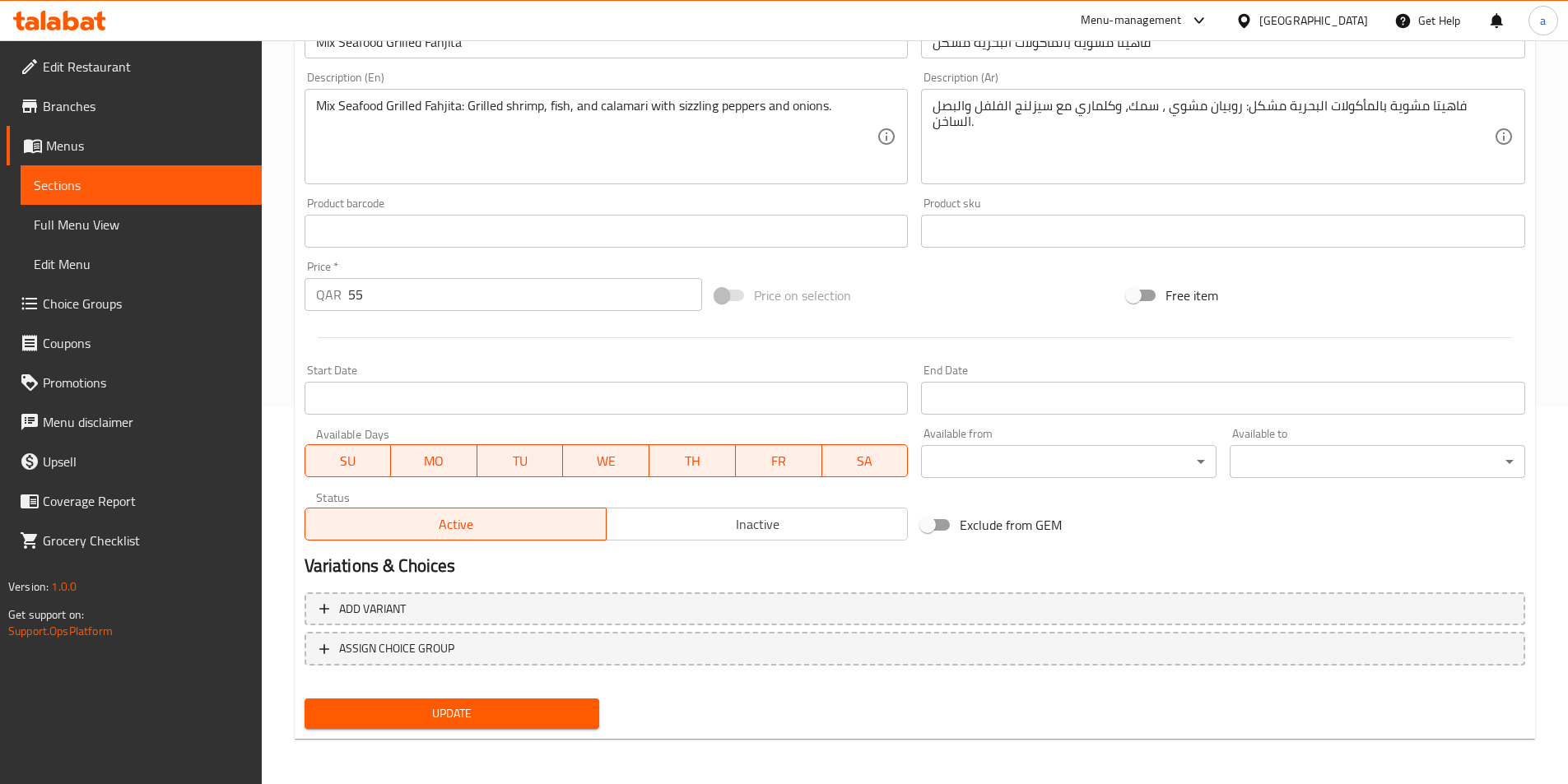
scroll to position [379, 0]
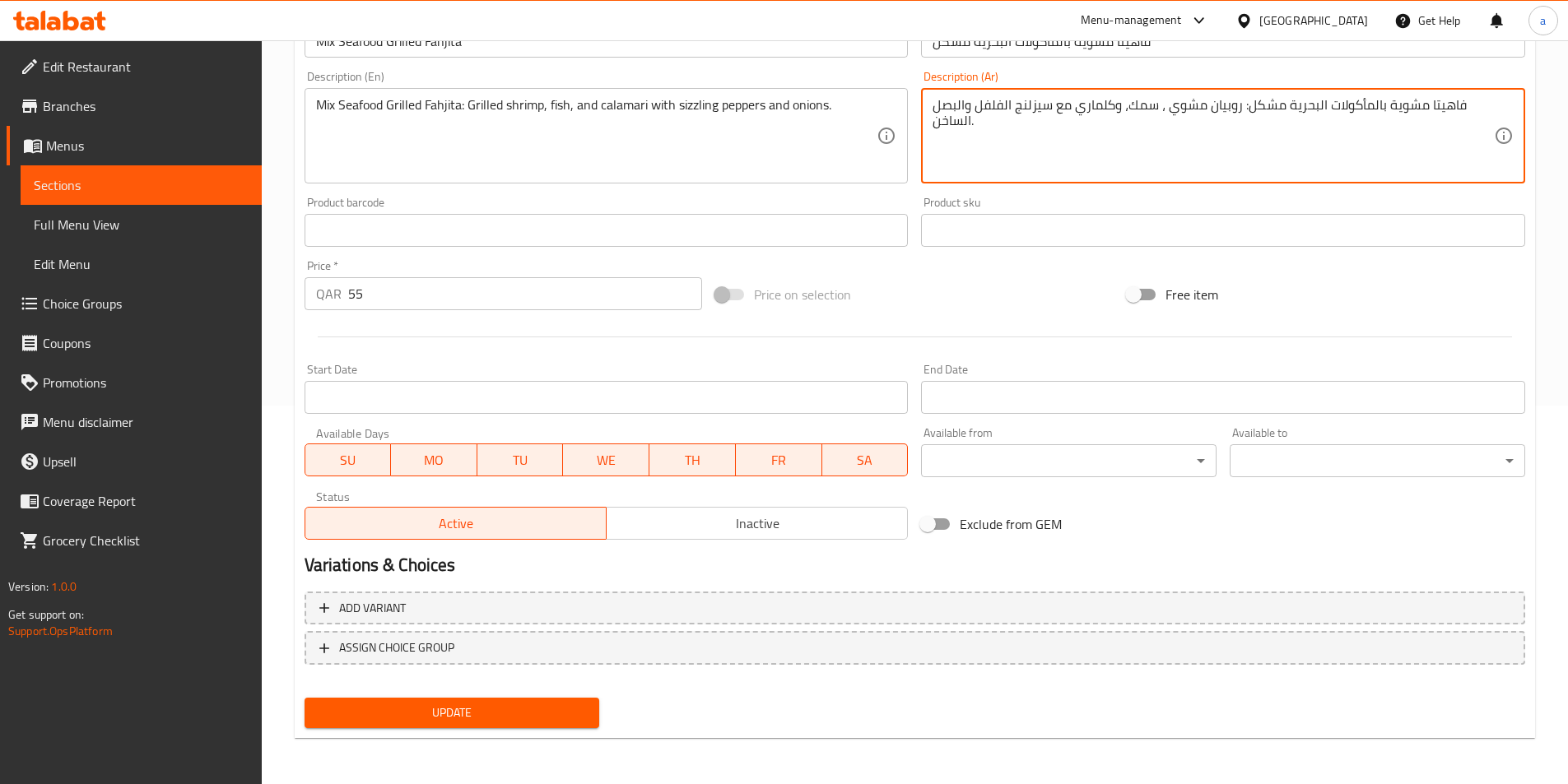
click at [950, 122] on textarea "فاهيتا مشوية بالمأكولات البحرية مشكل: روبيان مشوي ، سمك، وكلماري مع سيزلنج الفل…" at bounding box center [1213, 136] width 562 height 78
type textarea "فاهيتا مشوية بالمأكولات البحرية مشكل: روبيان مشوي ، سمك، وكلماري مع سيزلنج الفل…"
click at [488, 712] on span "Update" at bounding box center [453, 713] width 269 height 20
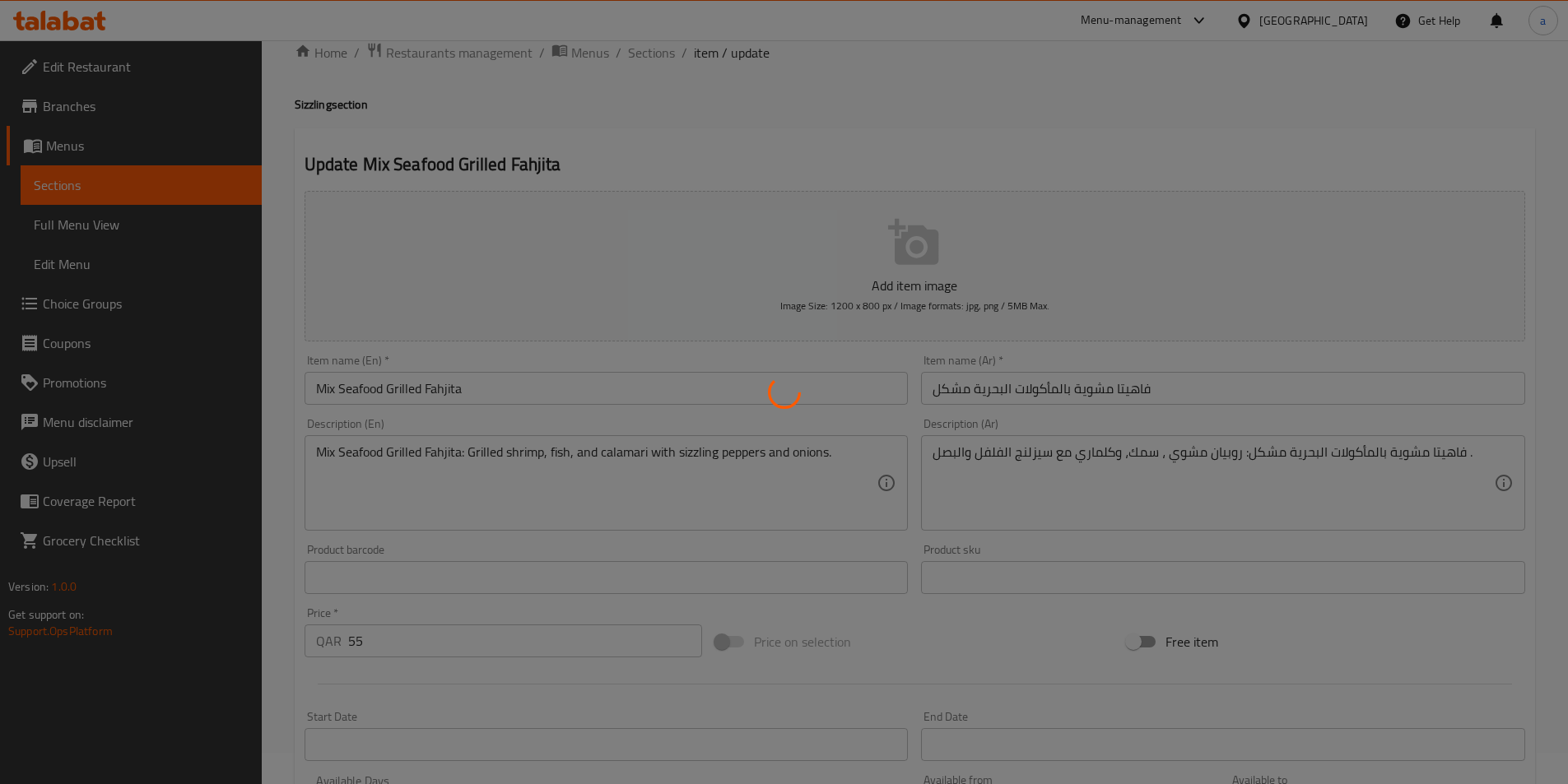
scroll to position [0, 0]
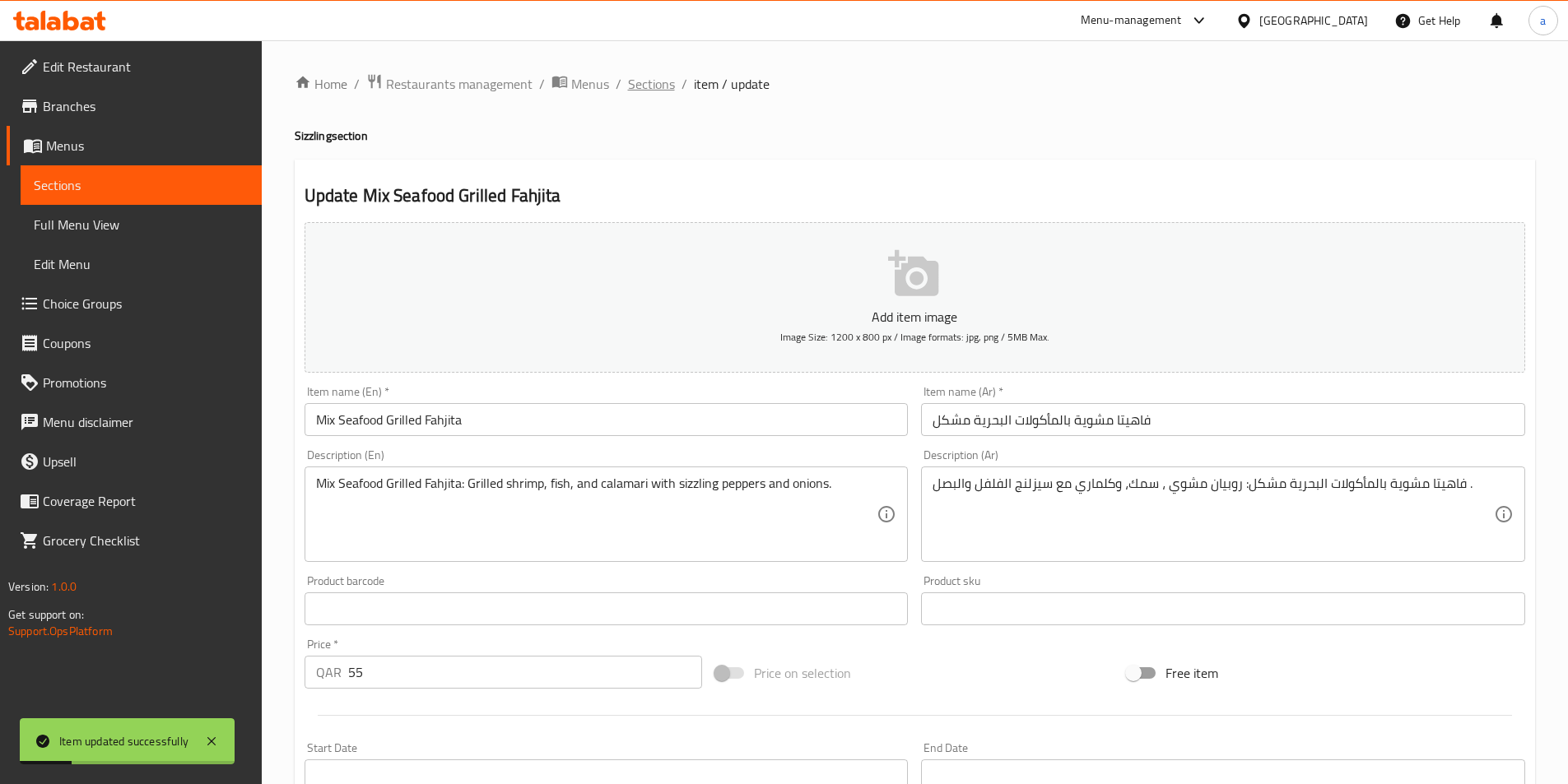
click at [651, 79] on span "Sections" at bounding box center [651, 84] width 47 height 19
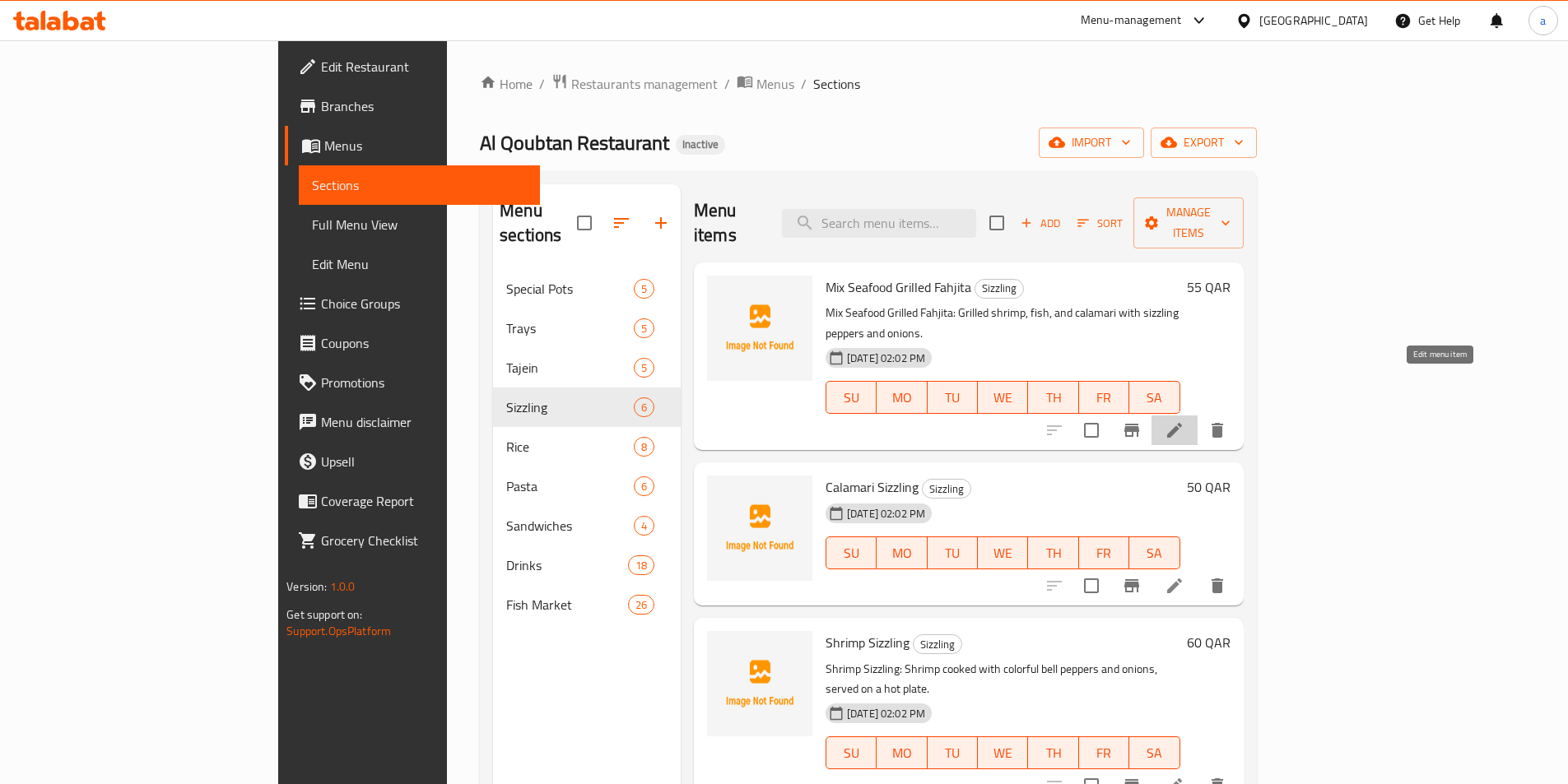
click at [1185, 420] on icon at bounding box center [1175, 430] width 19 height 19
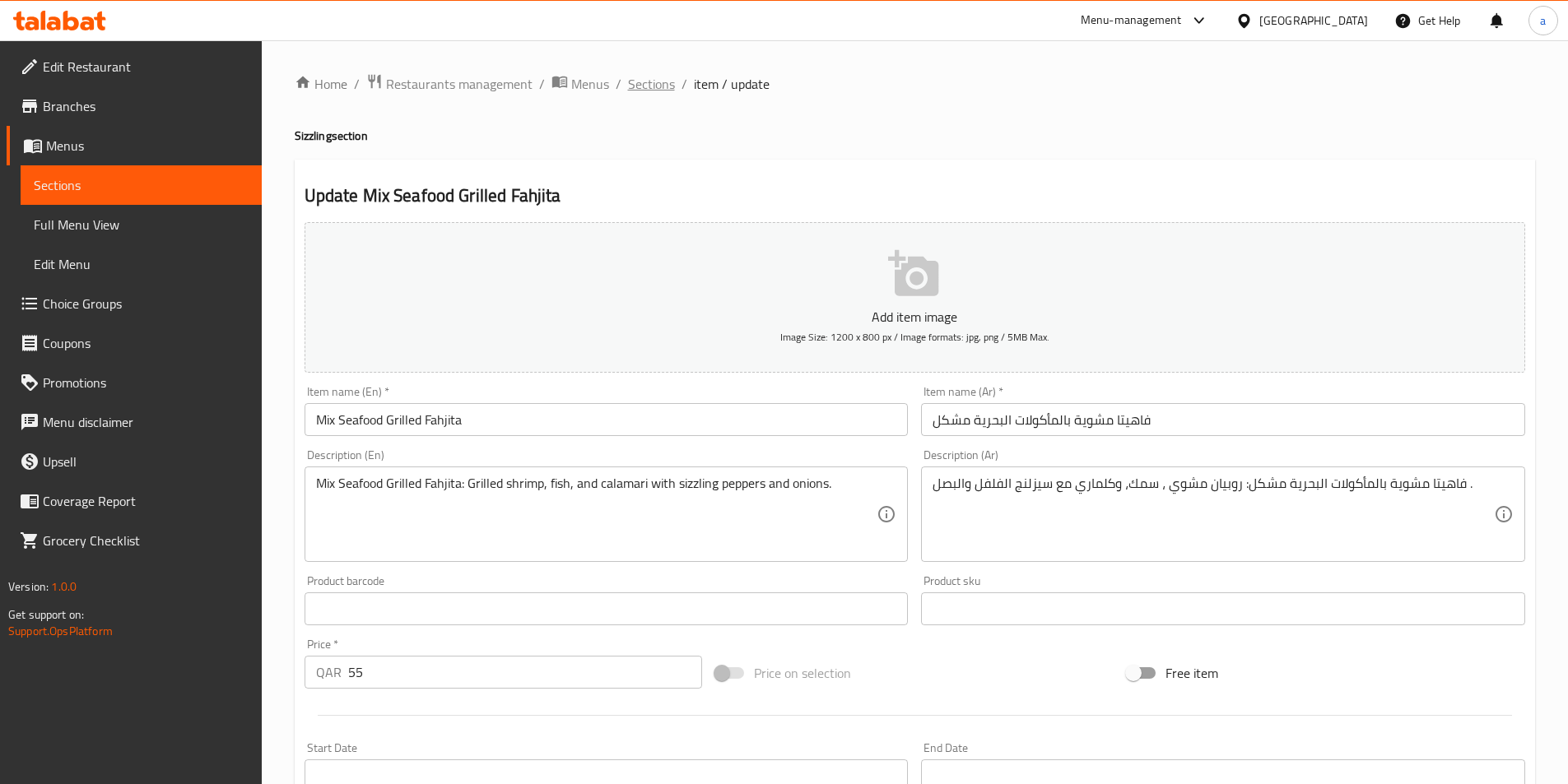
click at [642, 80] on span "Sections" at bounding box center [651, 84] width 47 height 19
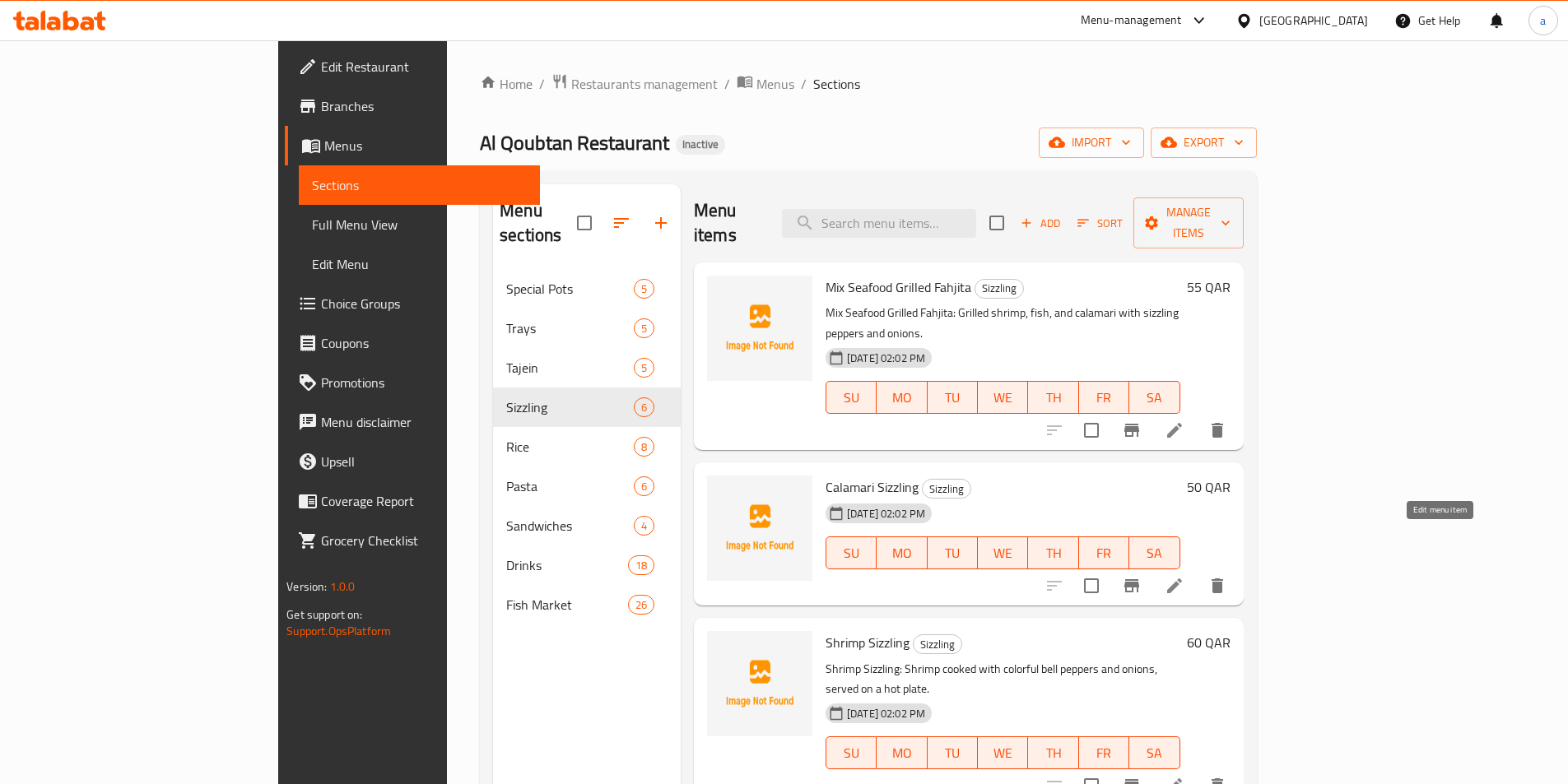
click at [1182, 578] on icon at bounding box center [1175, 586] width 15 height 15
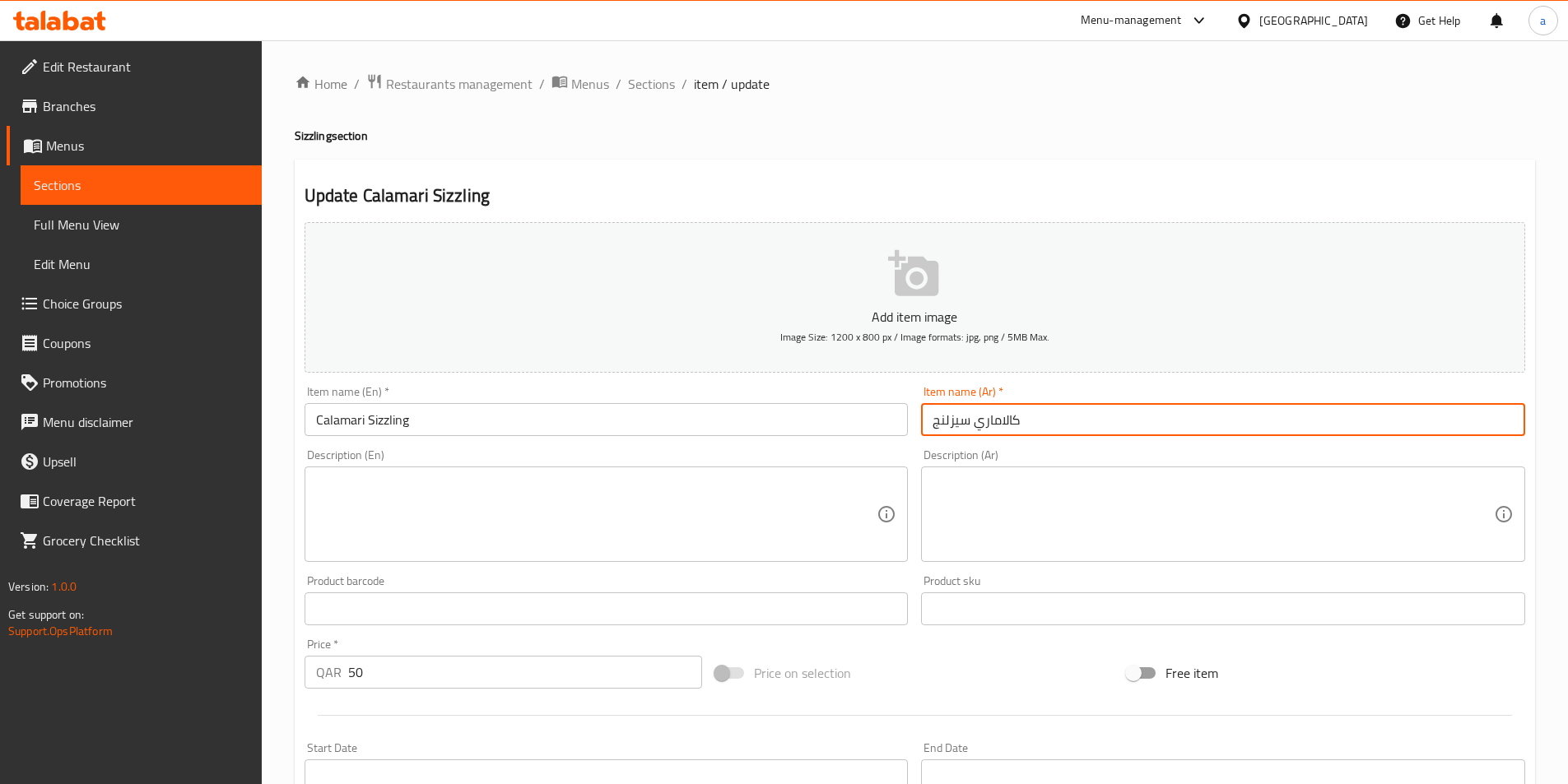
click at [952, 419] on input "كالاماري سيزلنج" at bounding box center [1224, 419] width 604 height 33
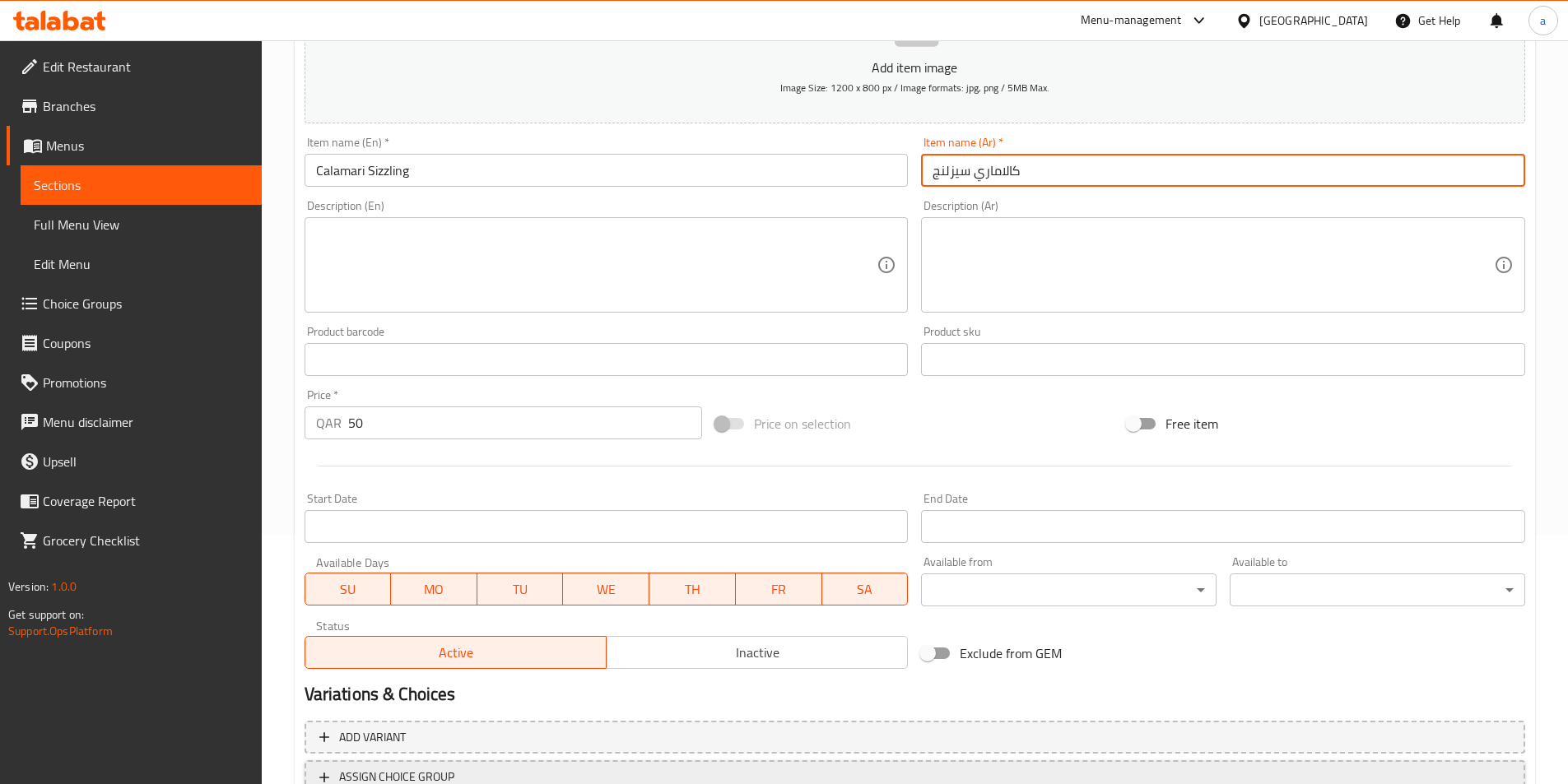
scroll to position [329, 0]
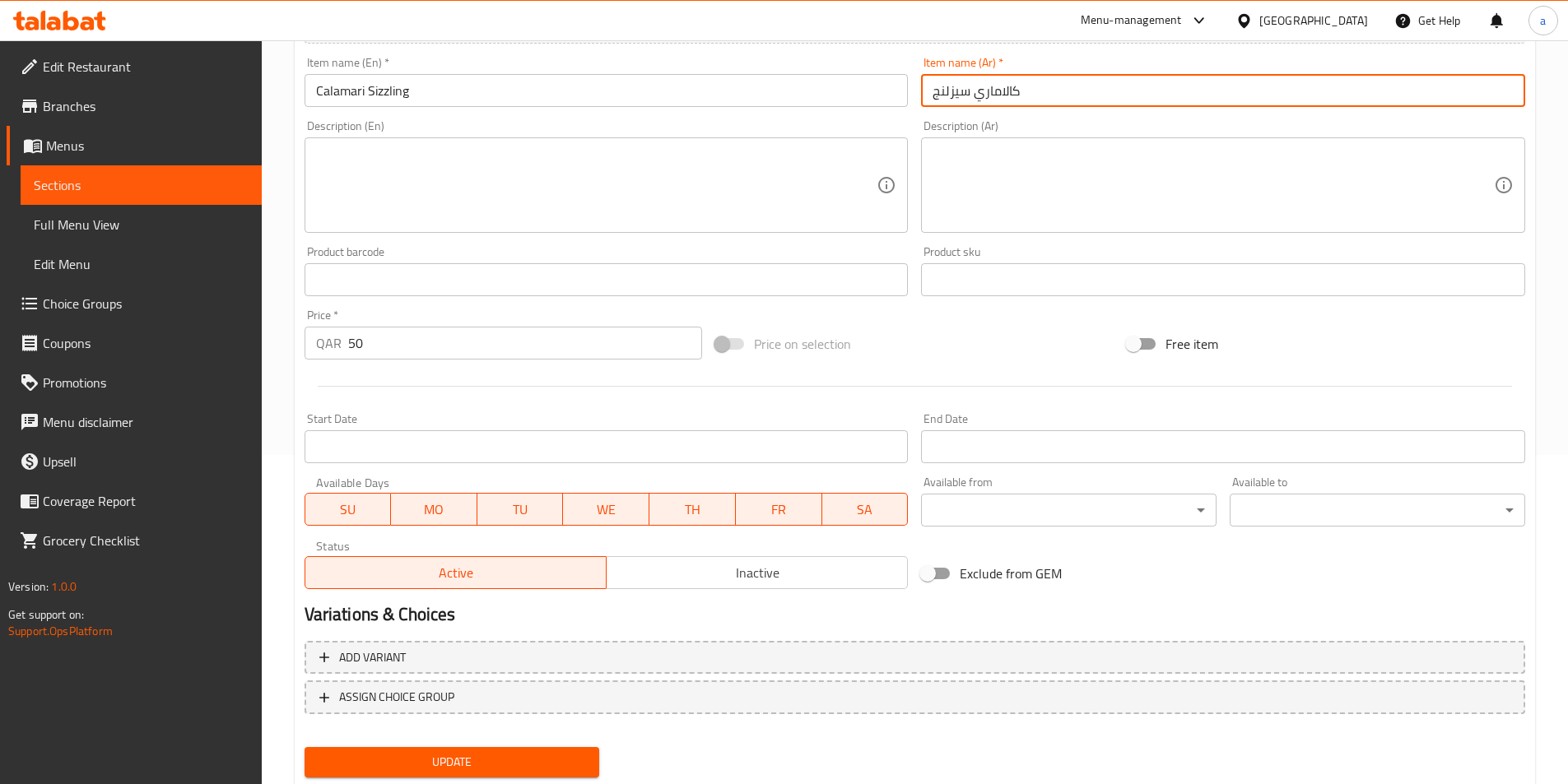
click at [487, 759] on span "Update" at bounding box center [453, 762] width 269 height 20
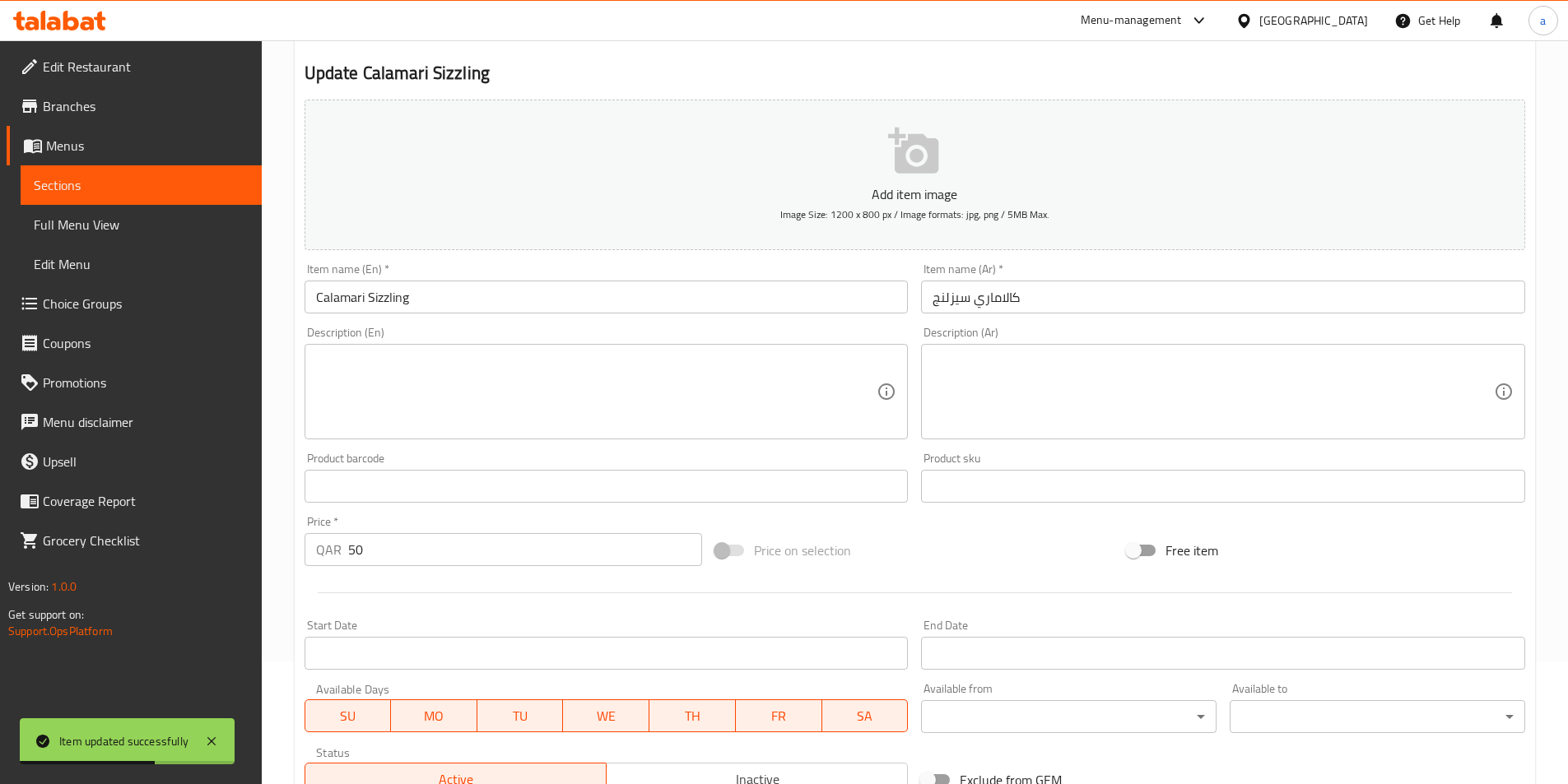
scroll to position [0, 0]
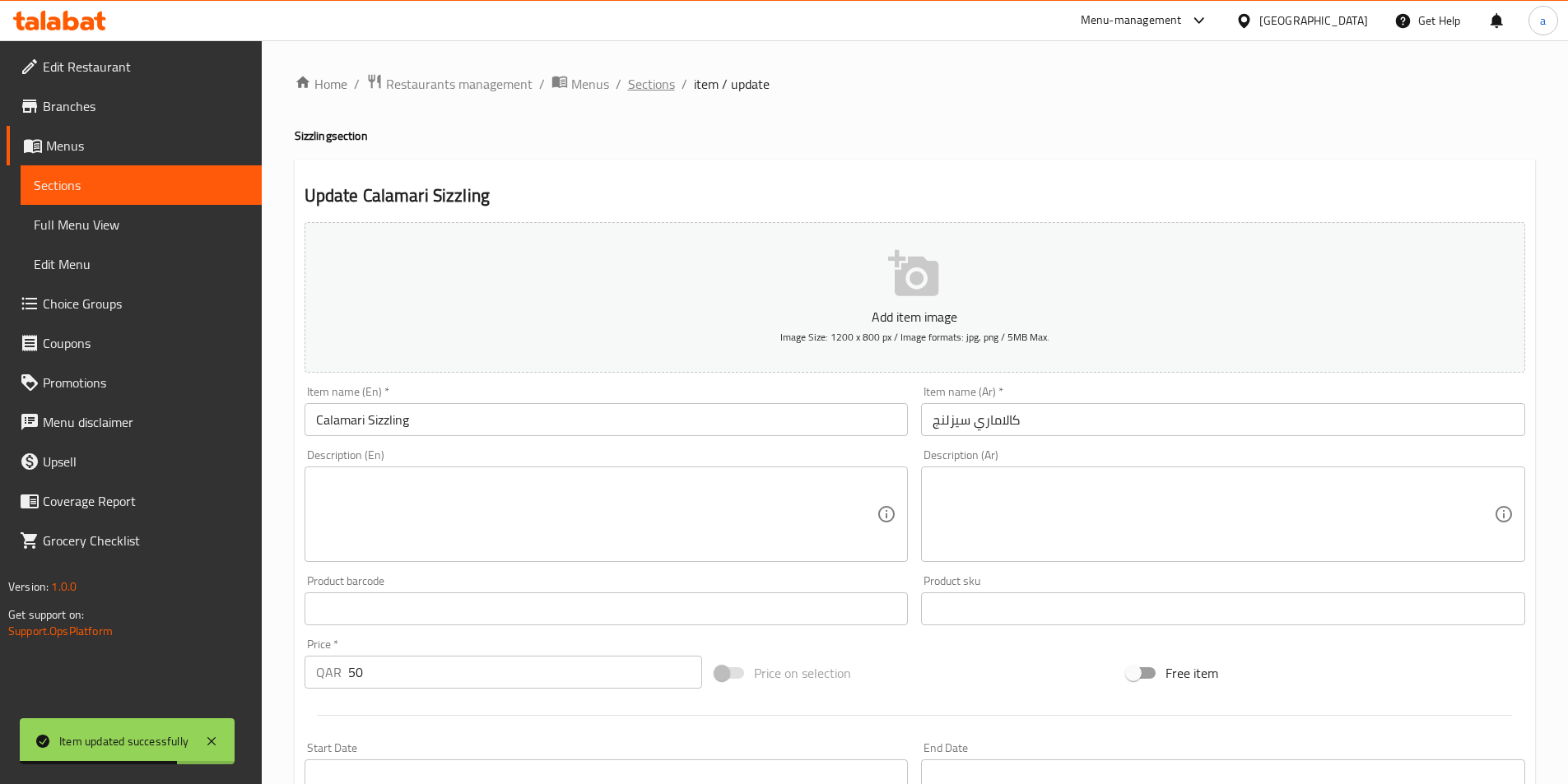
click at [655, 84] on span "Sections" at bounding box center [651, 84] width 47 height 19
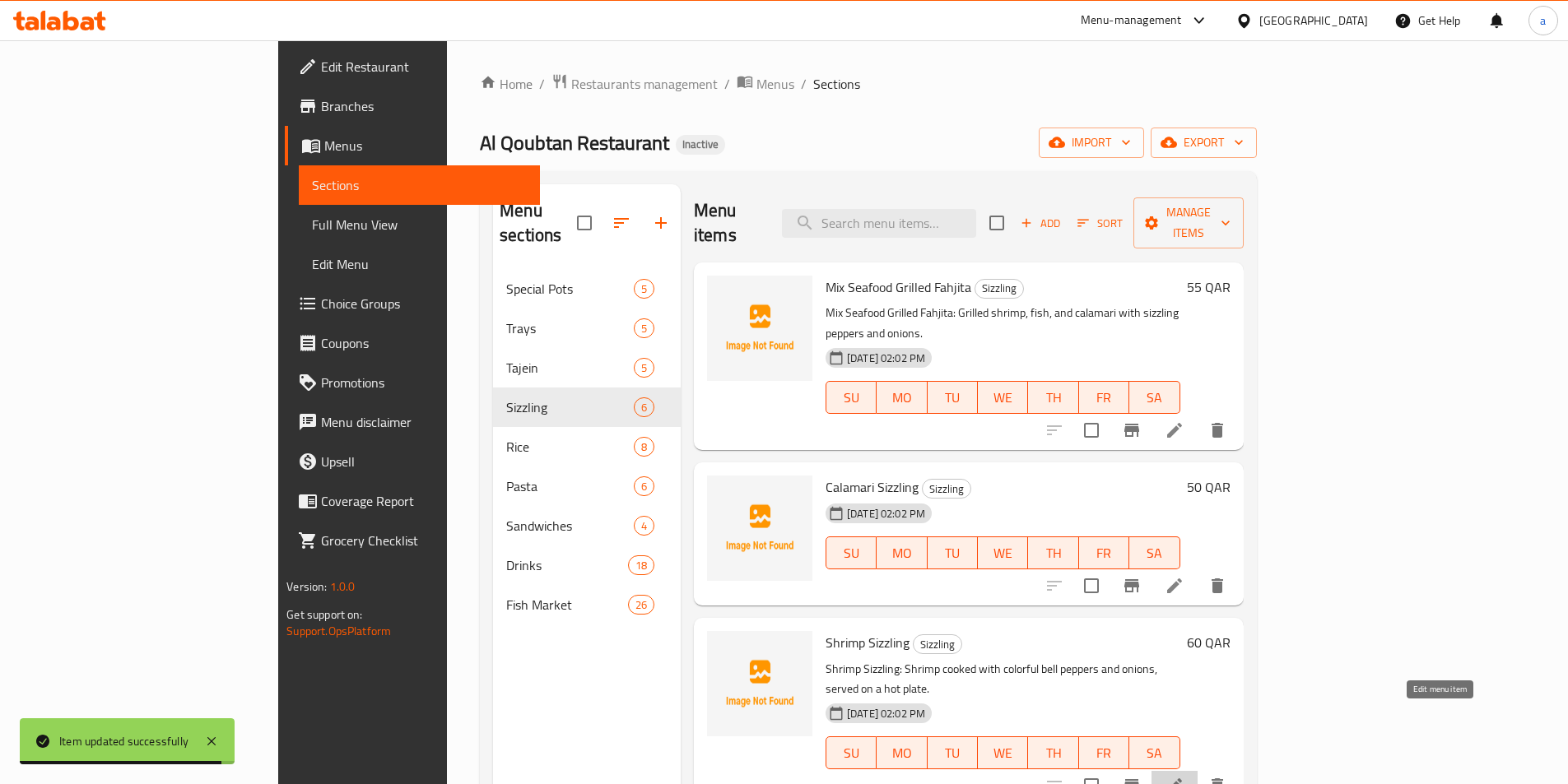
click at [1185, 776] on icon at bounding box center [1175, 785] width 19 height 19
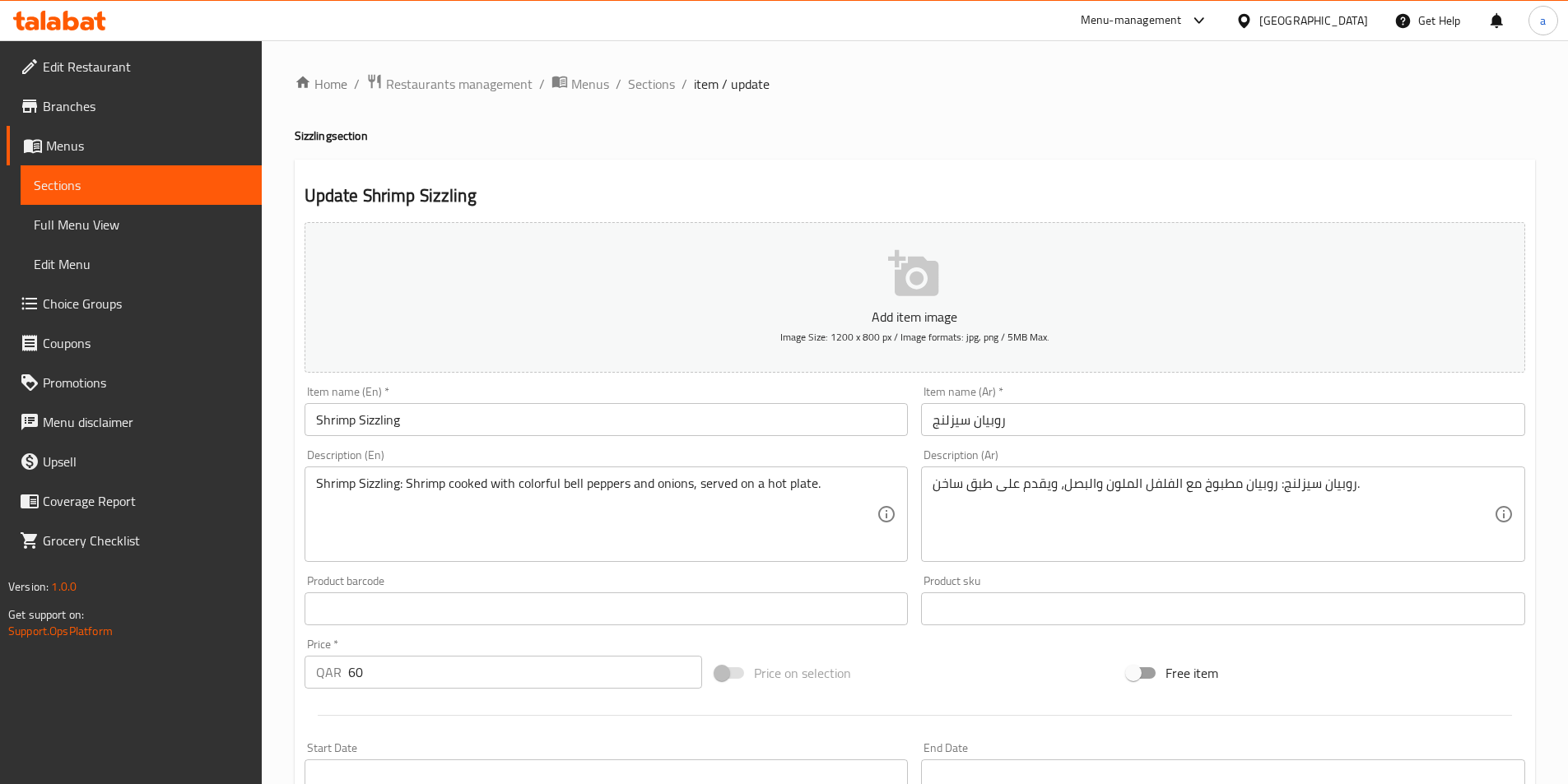
click at [825, 489] on textarea "Shrimp Sizzling: Shrimp cooked with colorful bell peppers and onions, served on…" at bounding box center [597, 514] width 562 height 78
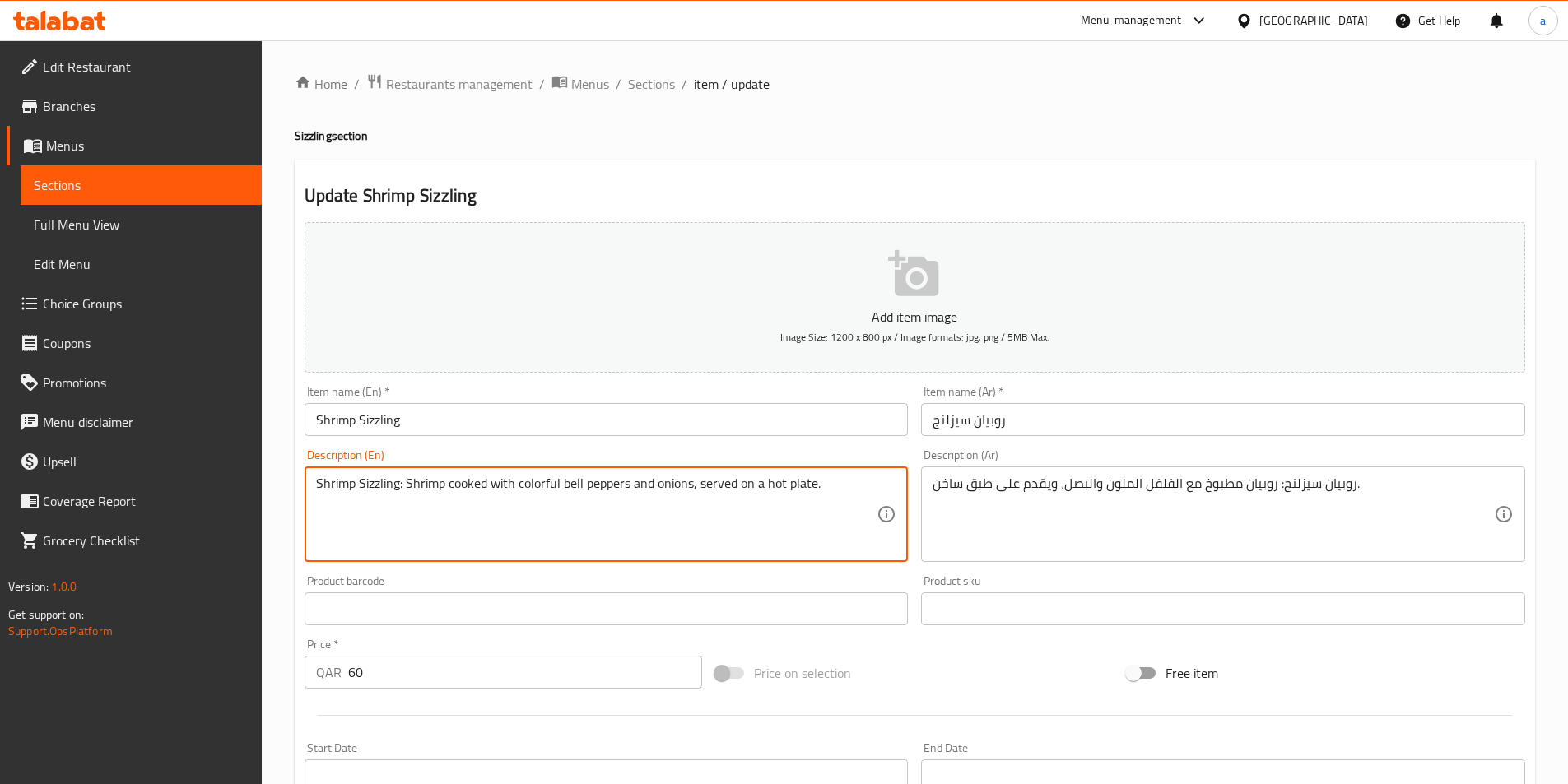
click at [825, 489] on textarea "Shrimp Sizzling: Shrimp cooked with colorful bell peppers and onions, served on…" at bounding box center [597, 514] width 562 height 78
drag, startPoint x: 559, startPoint y: 481, endPoint x: 630, endPoint y: 496, distance: 72.6
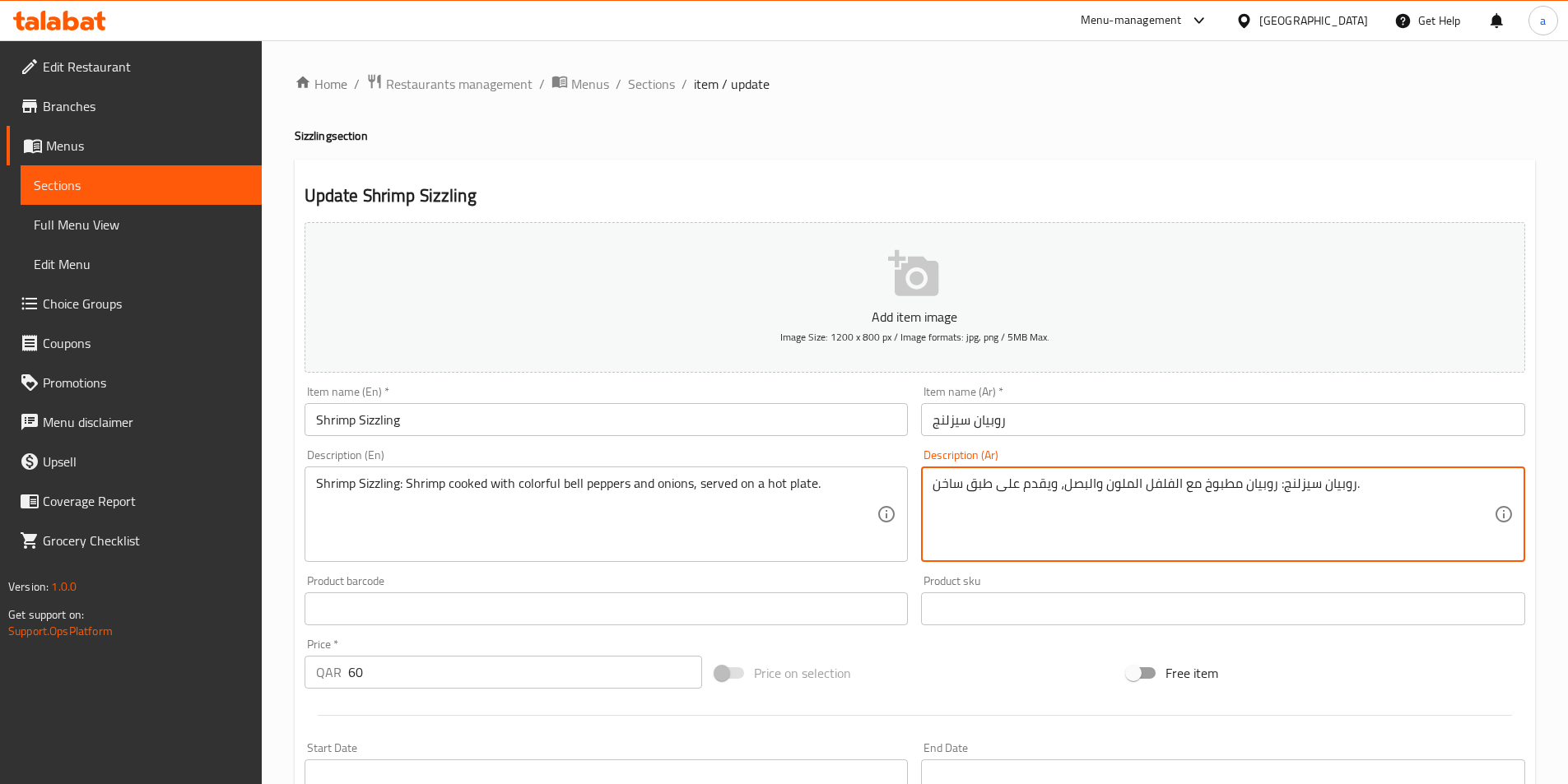
click at [1153, 485] on textarea "روبيان سيزلنج: روبيان مطبوخ مع الفلفل الملون والبصل، ويقدم على طبق ساخن." at bounding box center [1213, 514] width 562 height 78
paste textarea "فلفل حلو"
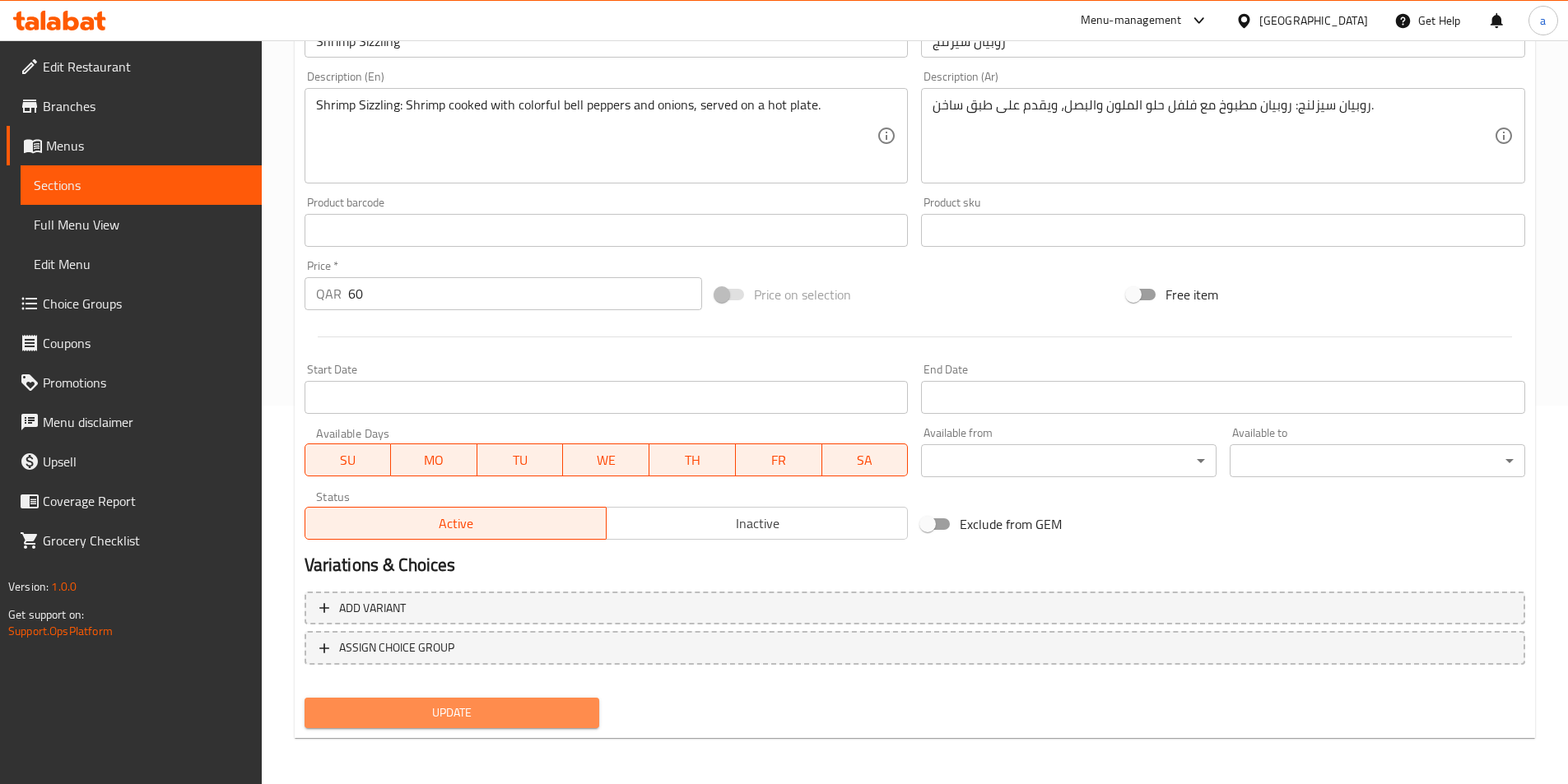
click at [528, 713] on span "Update" at bounding box center [453, 713] width 269 height 20
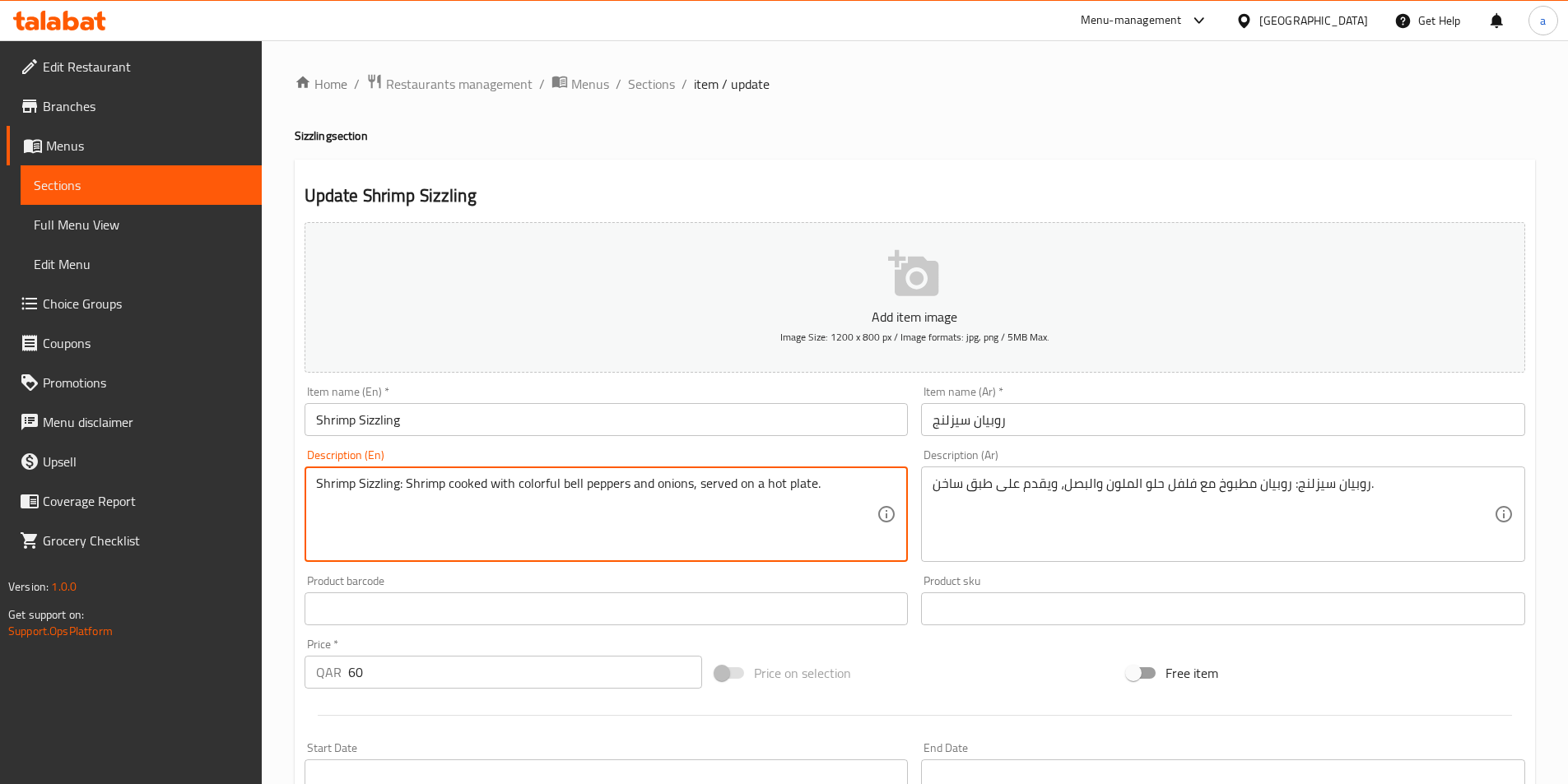
drag, startPoint x: 698, startPoint y: 483, endPoint x: 820, endPoint y: 491, distance: 122.3
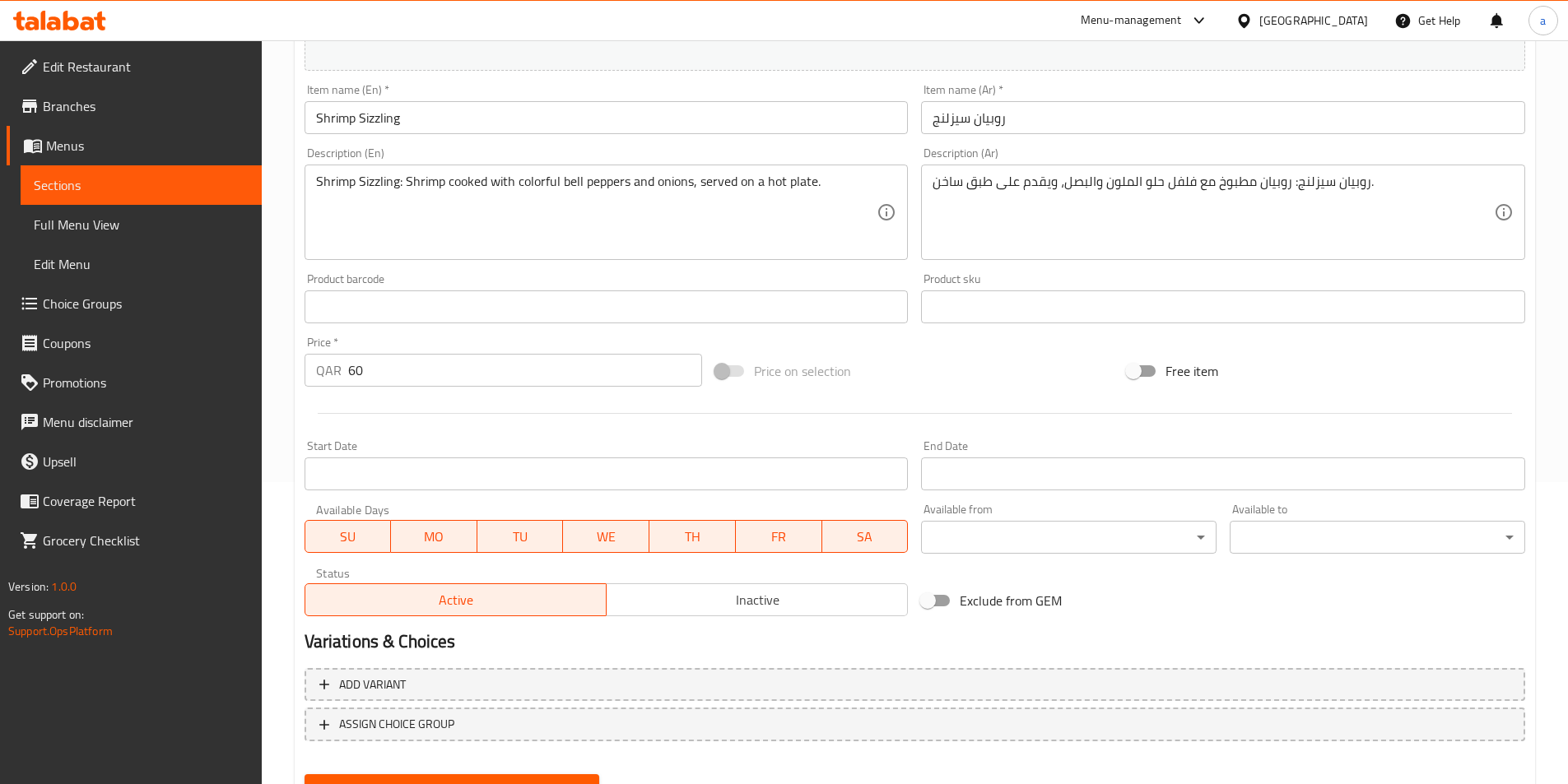
scroll to position [379, 0]
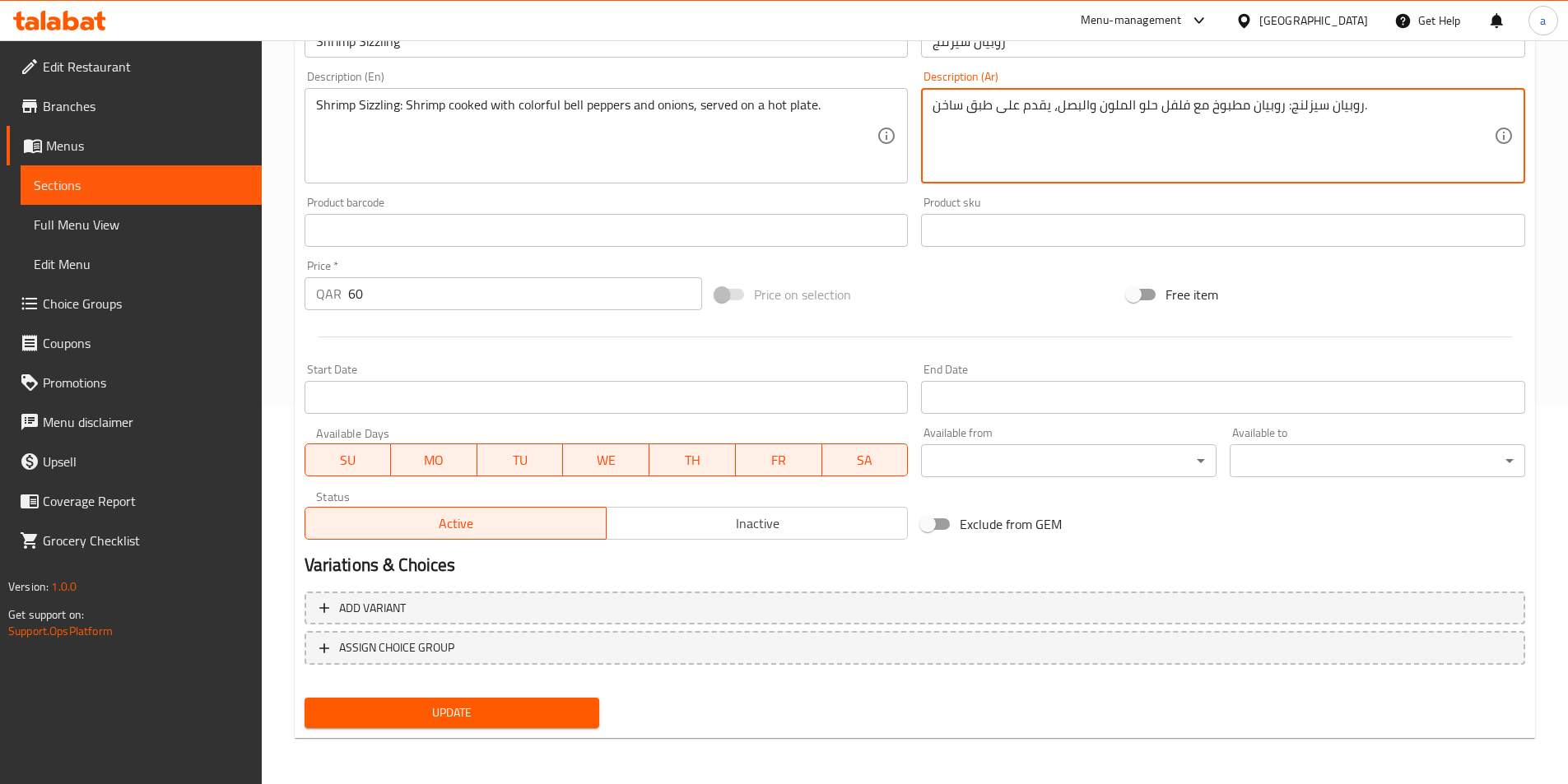
type textarea "روبيان سيزلنج: روبيان مطبوخ مع فلفل حلو الملون والبصل، يقدم على طبق ساخن."
click at [431, 714] on span "Update" at bounding box center [453, 713] width 269 height 20
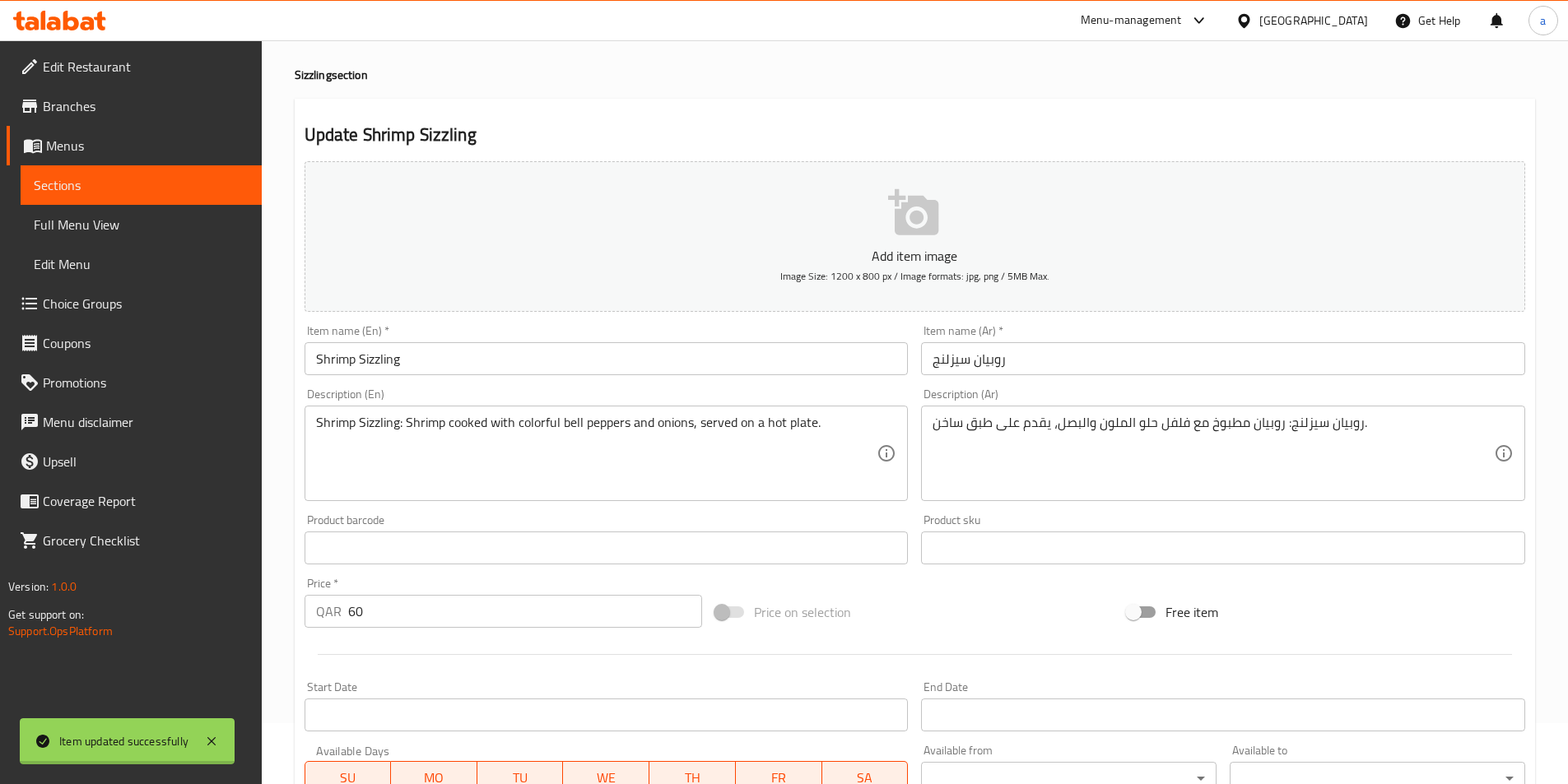
scroll to position [0, 0]
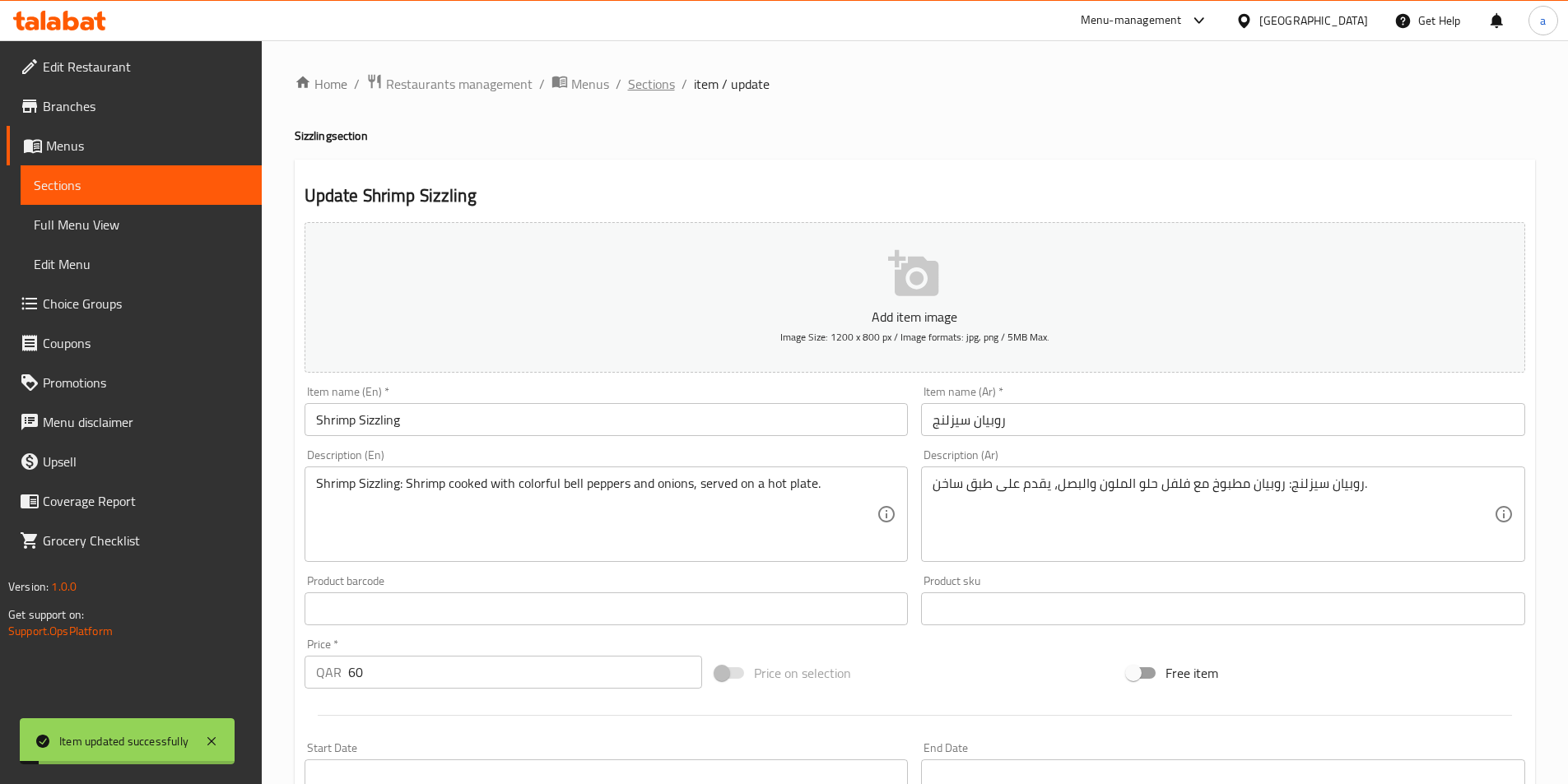
click at [649, 86] on span "Sections" at bounding box center [651, 84] width 47 height 19
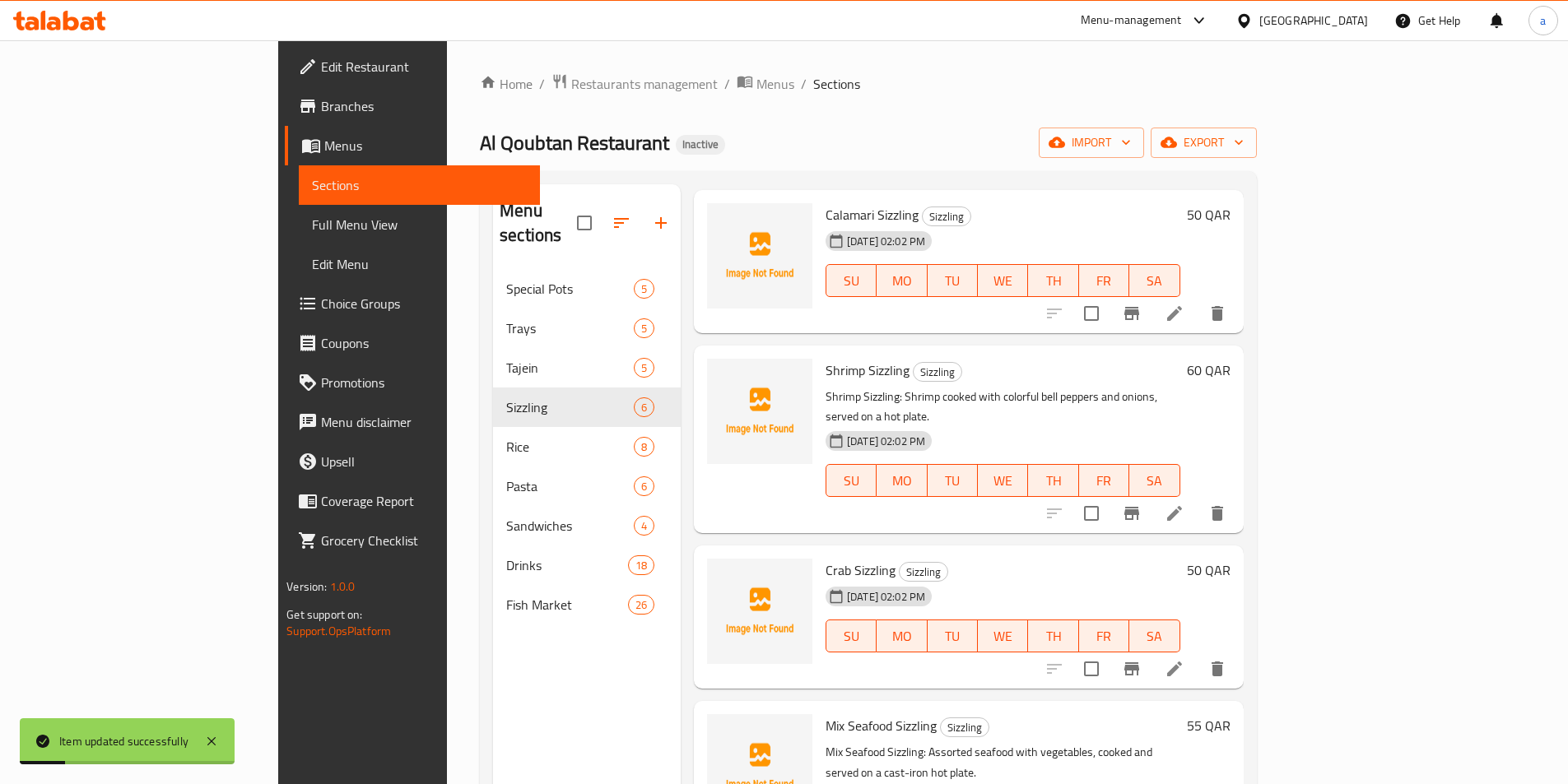
scroll to position [287, 0]
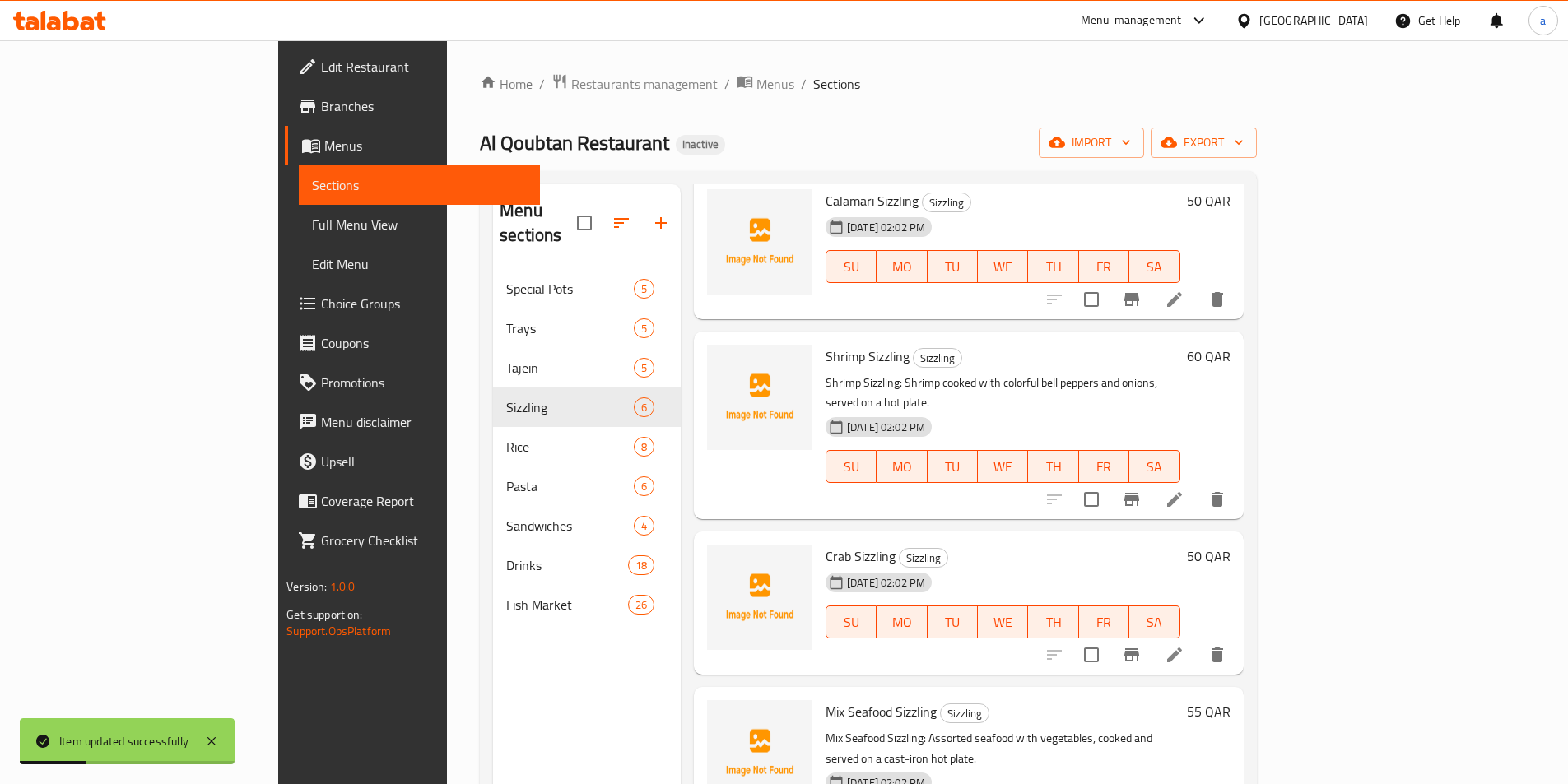
click at [1185, 645] on icon at bounding box center [1175, 655] width 19 height 19
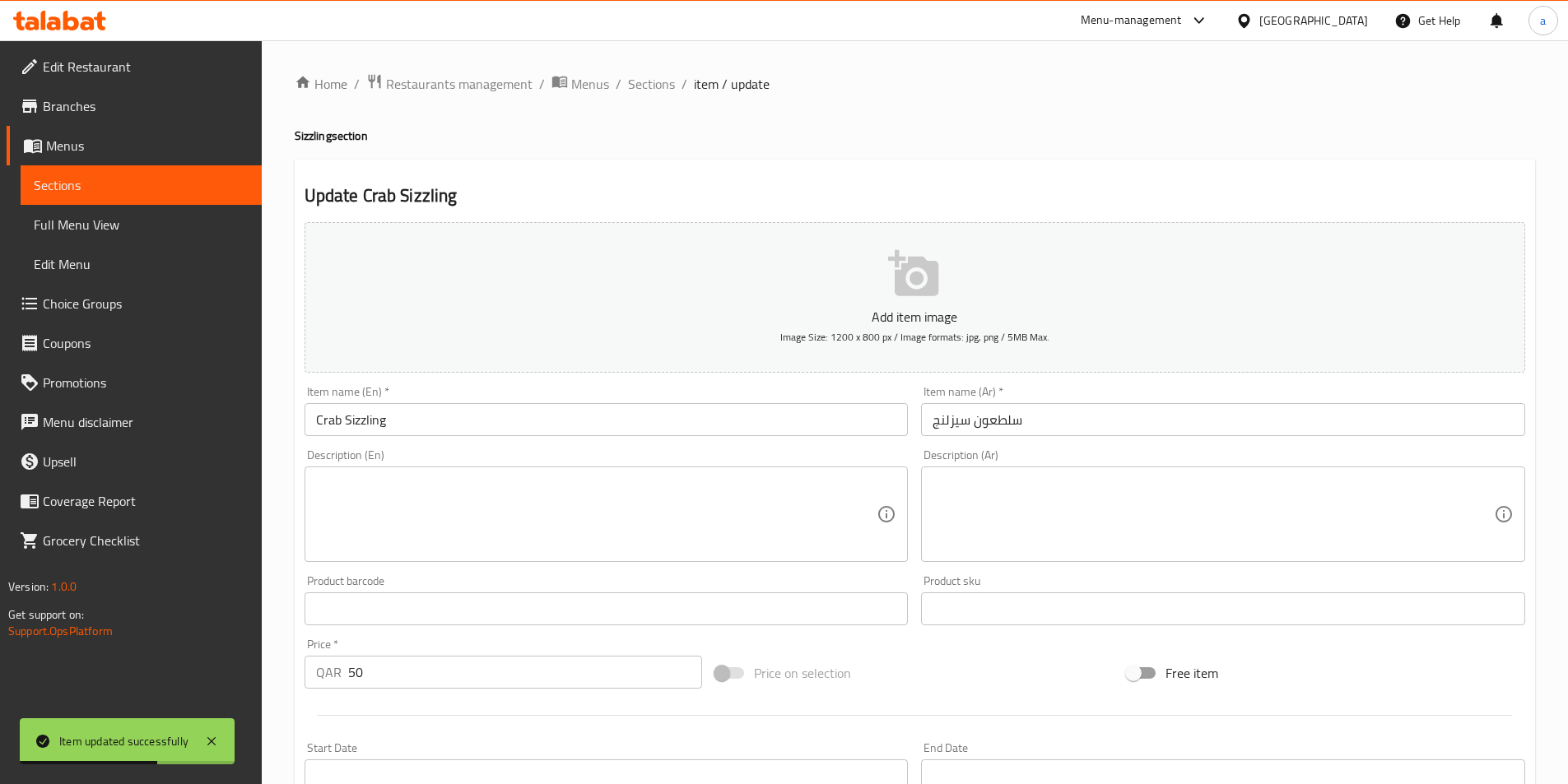
click at [323, 420] on input "Crab Sizzling" at bounding box center [607, 419] width 604 height 33
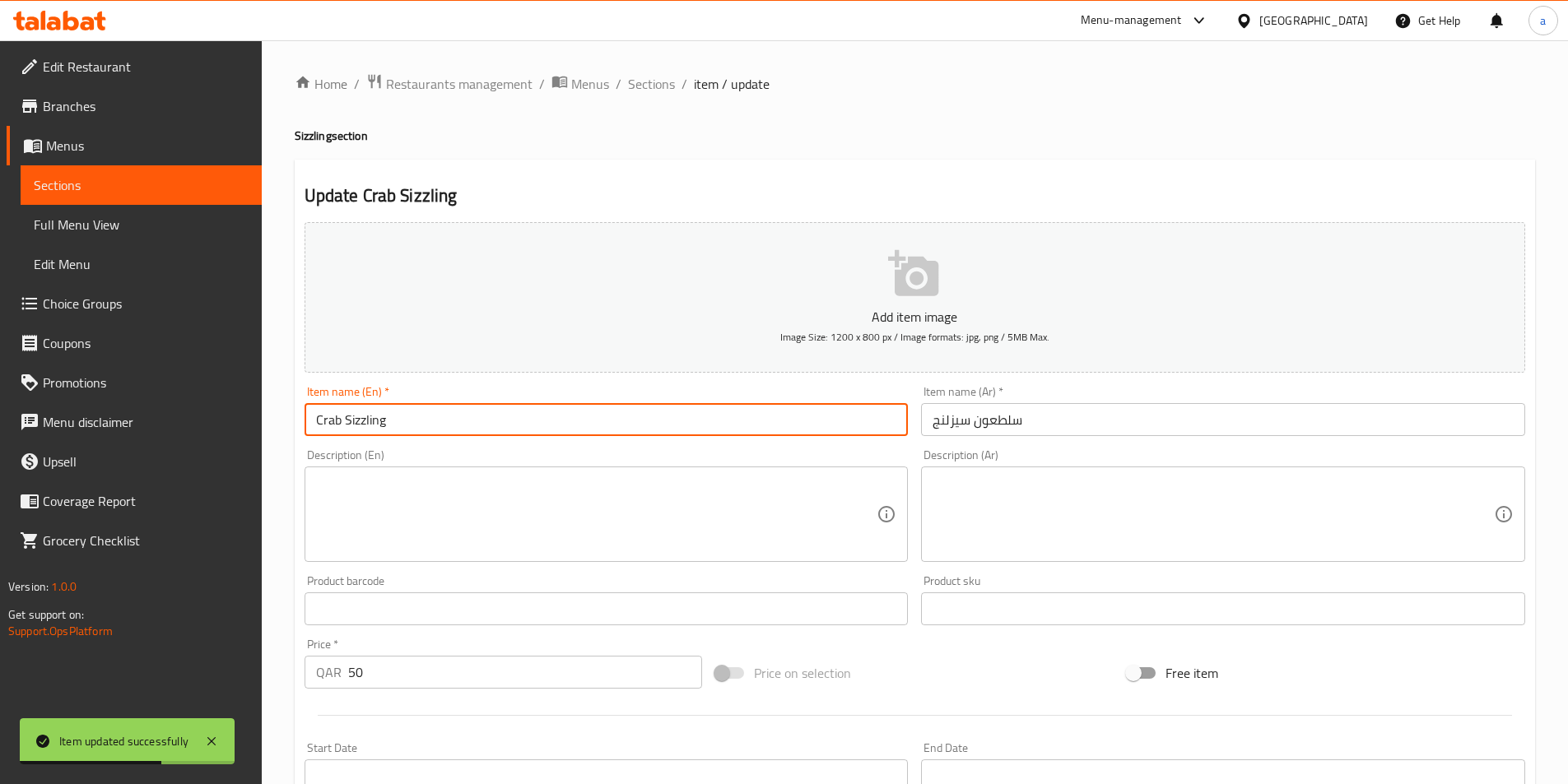
click at [323, 420] on input "Crab Sizzling" at bounding box center [607, 419] width 604 height 33
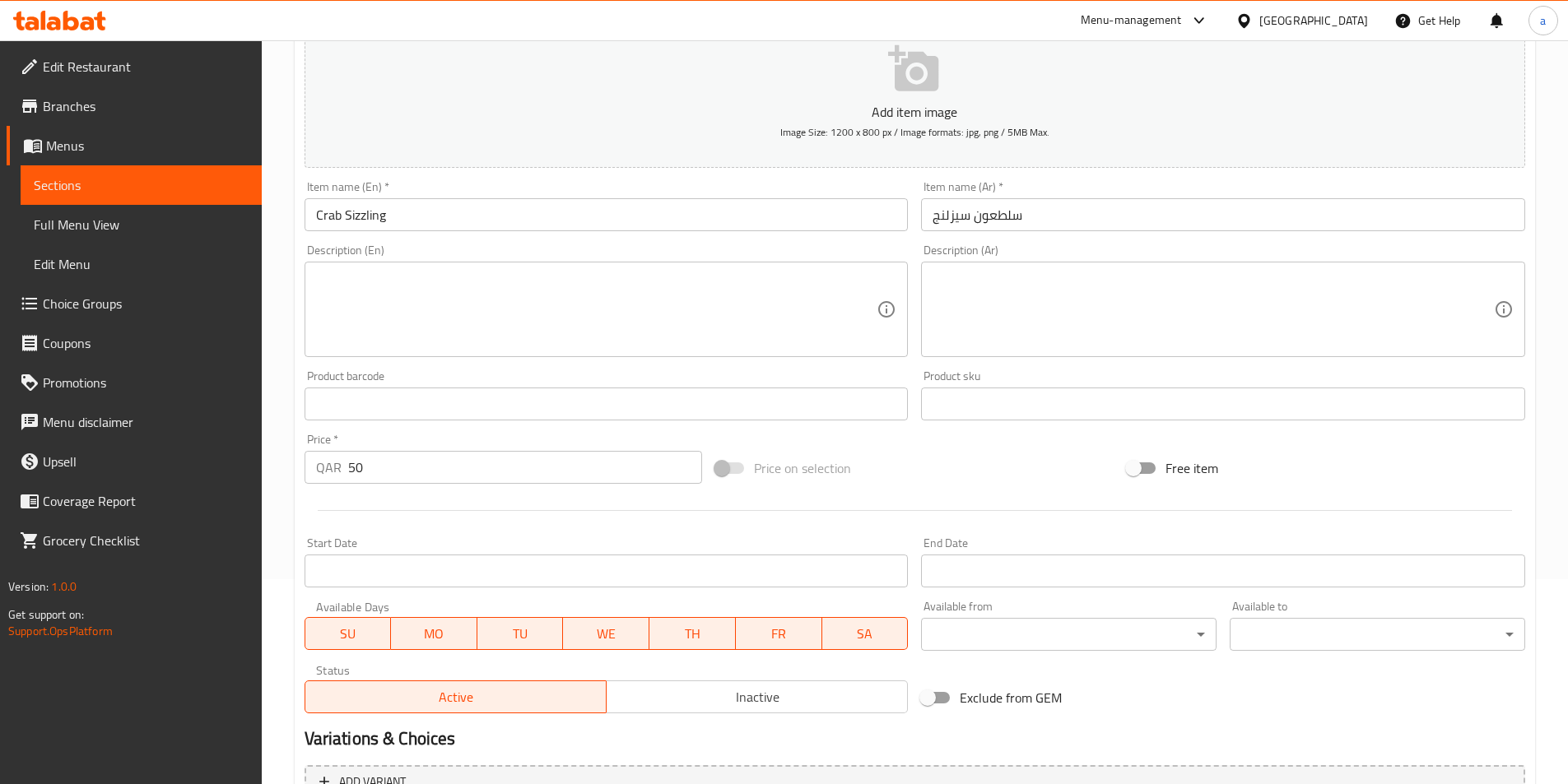
scroll to position [329, 0]
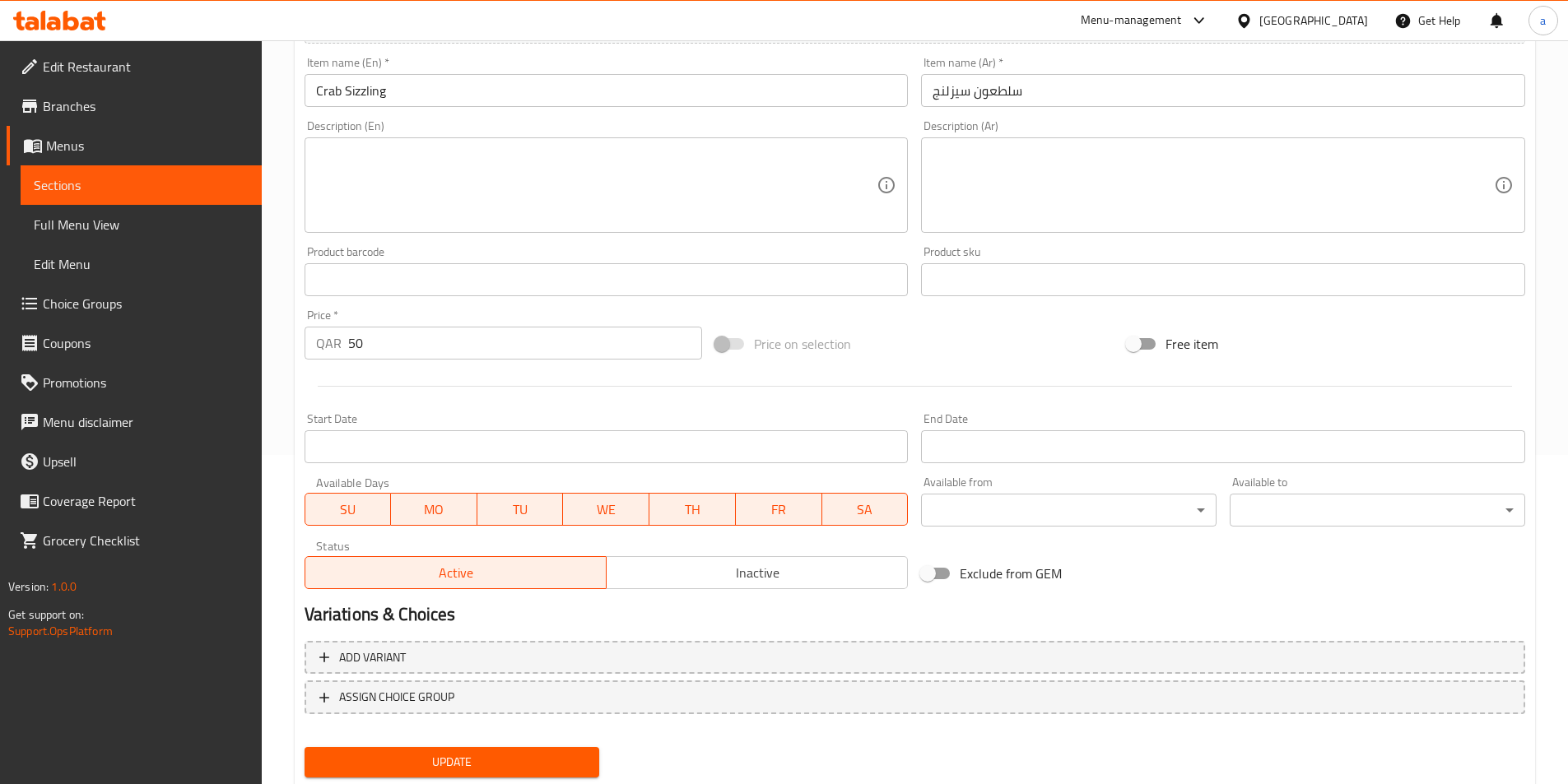
drag, startPoint x: 503, startPoint y: 752, endPoint x: 513, endPoint y: 734, distance: 20.6
click at [503, 752] on span "Update" at bounding box center [453, 762] width 269 height 20
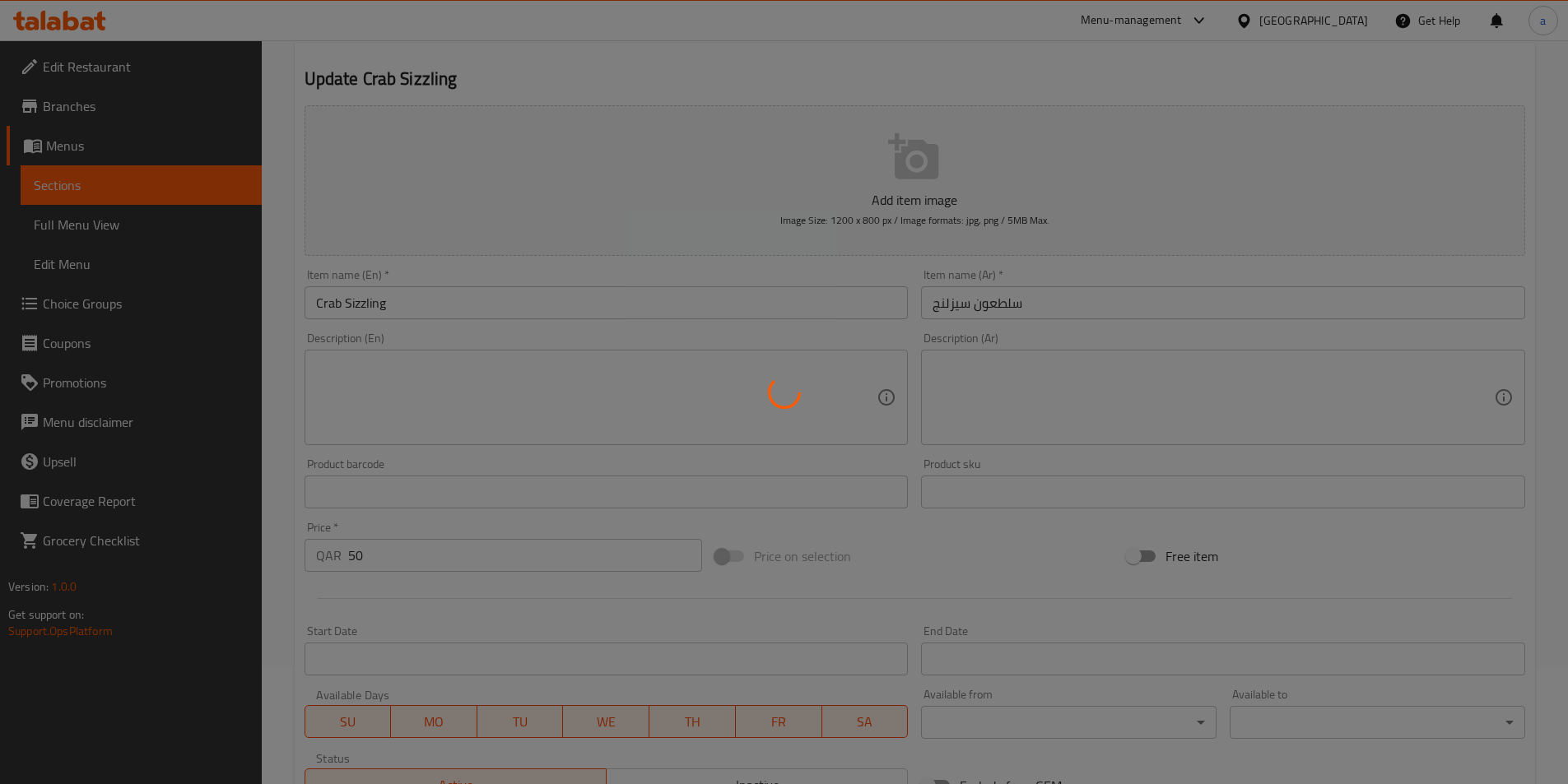
scroll to position [0, 0]
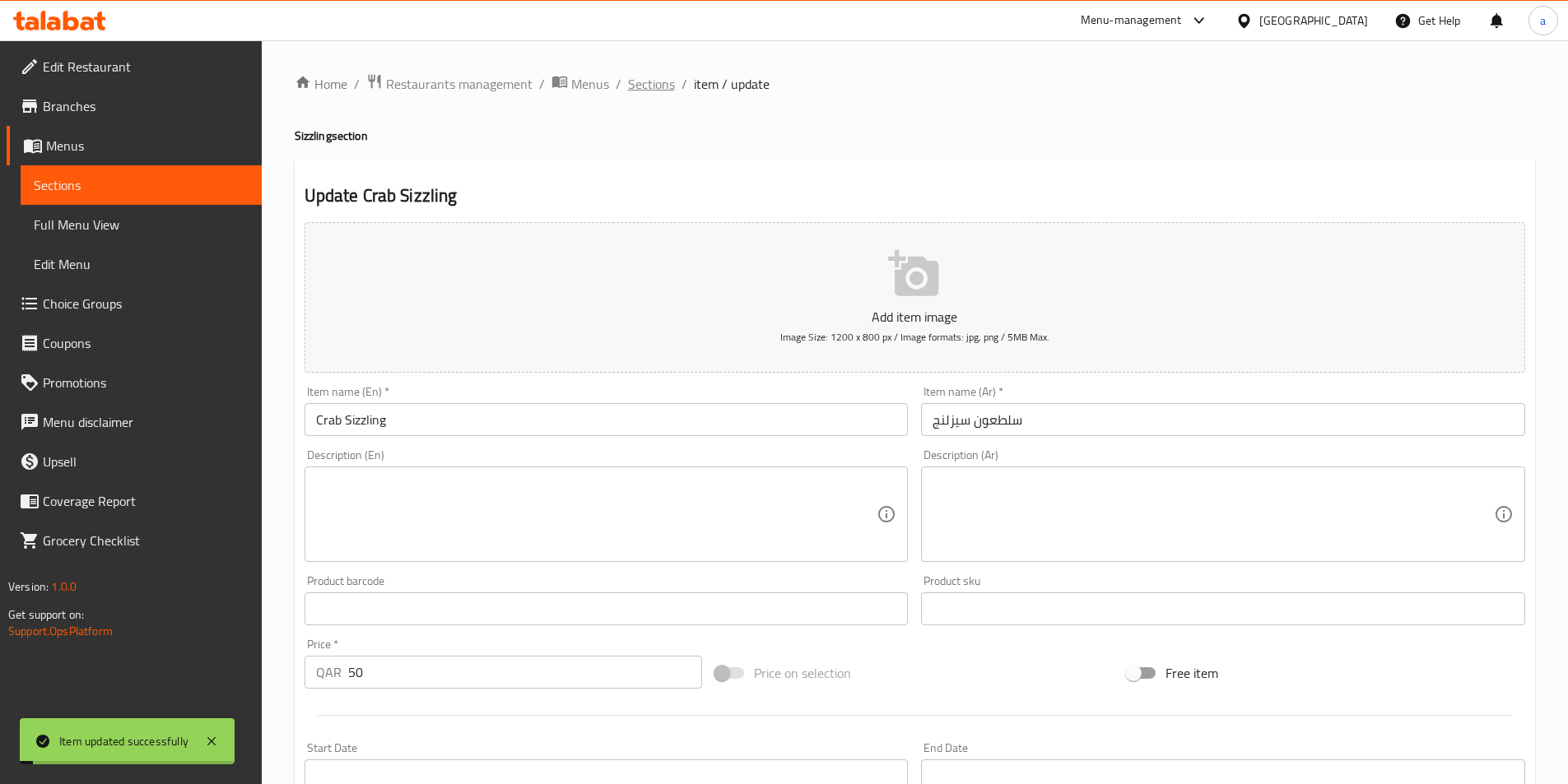
click at [641, 80] on span "Sections" at bounding box center [651, 84] width 47 height 19
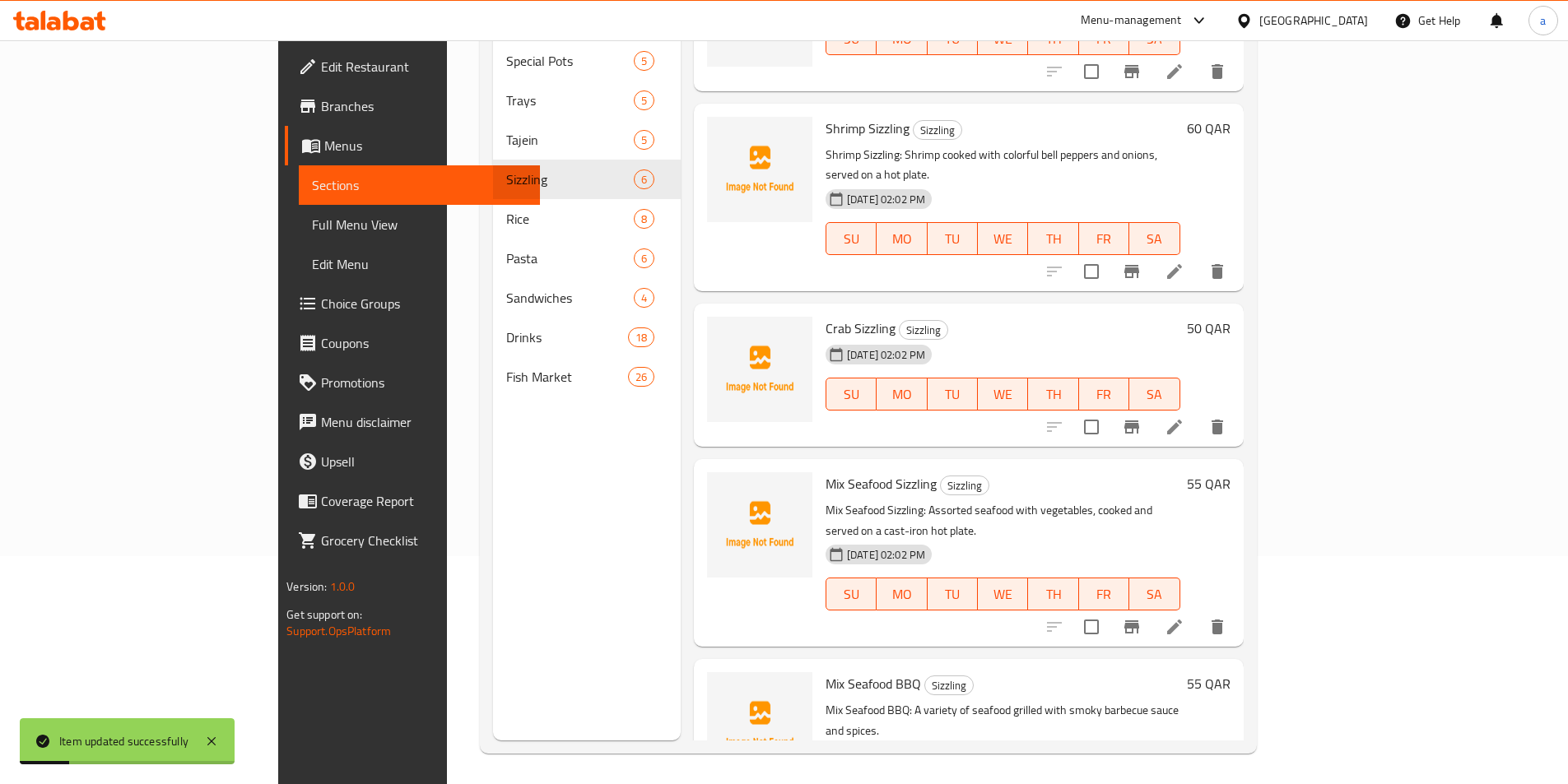
scroll to position [230, 0]
click at [1182, 617] on icon at bounding box center [1175, 625] width 15 height 15
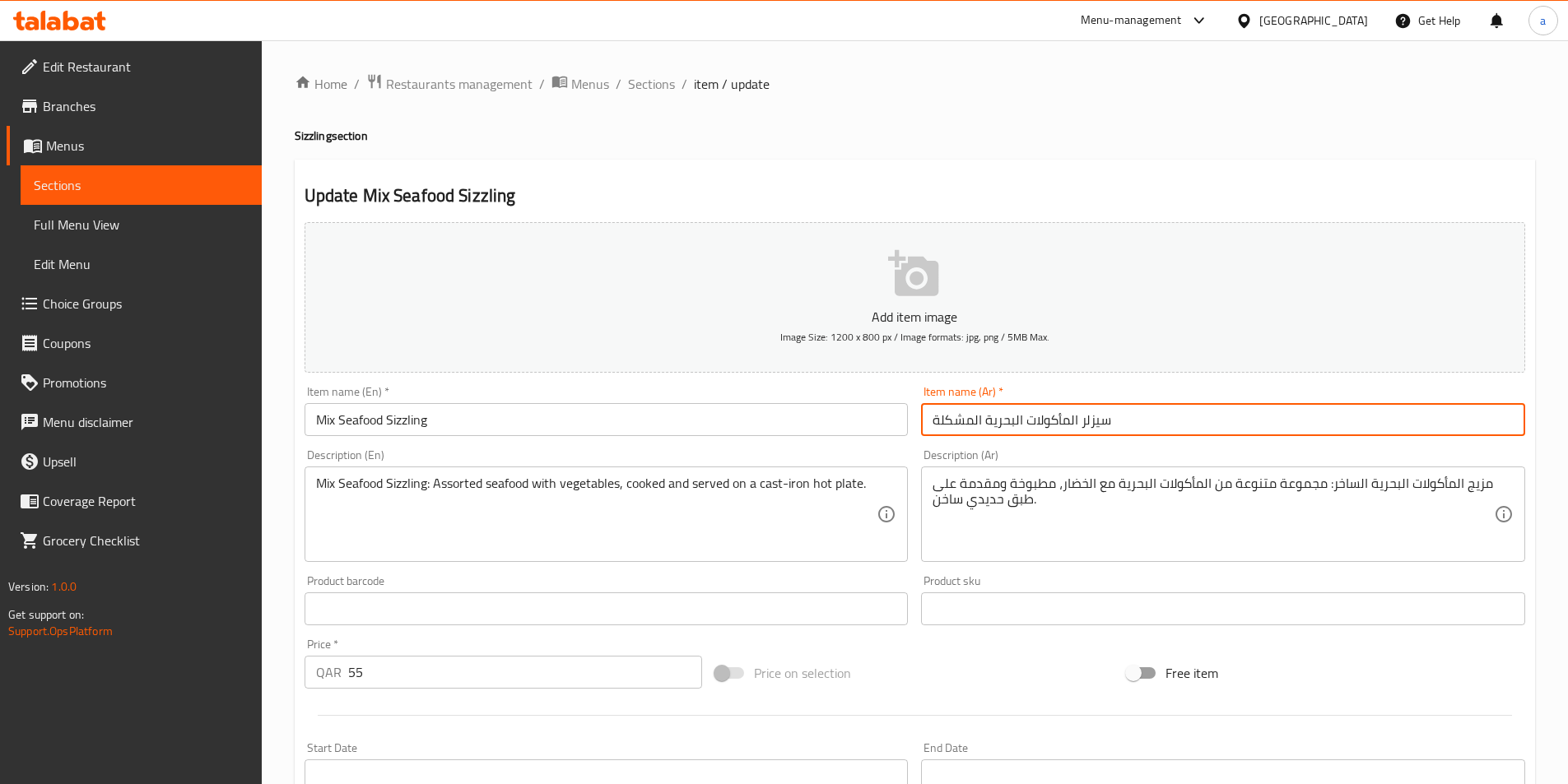
drag, startPoint x: 1144, startPoint y: 423, endPoint x: 894, endPoint y: 433, distance: 250.2
click at [894, 433] on div "Add item image Image Size: 1200 x 800 px / Image formats: jpg, png / 5MB Max. I…" at bounding box center [915, 570] width 1234 height 710
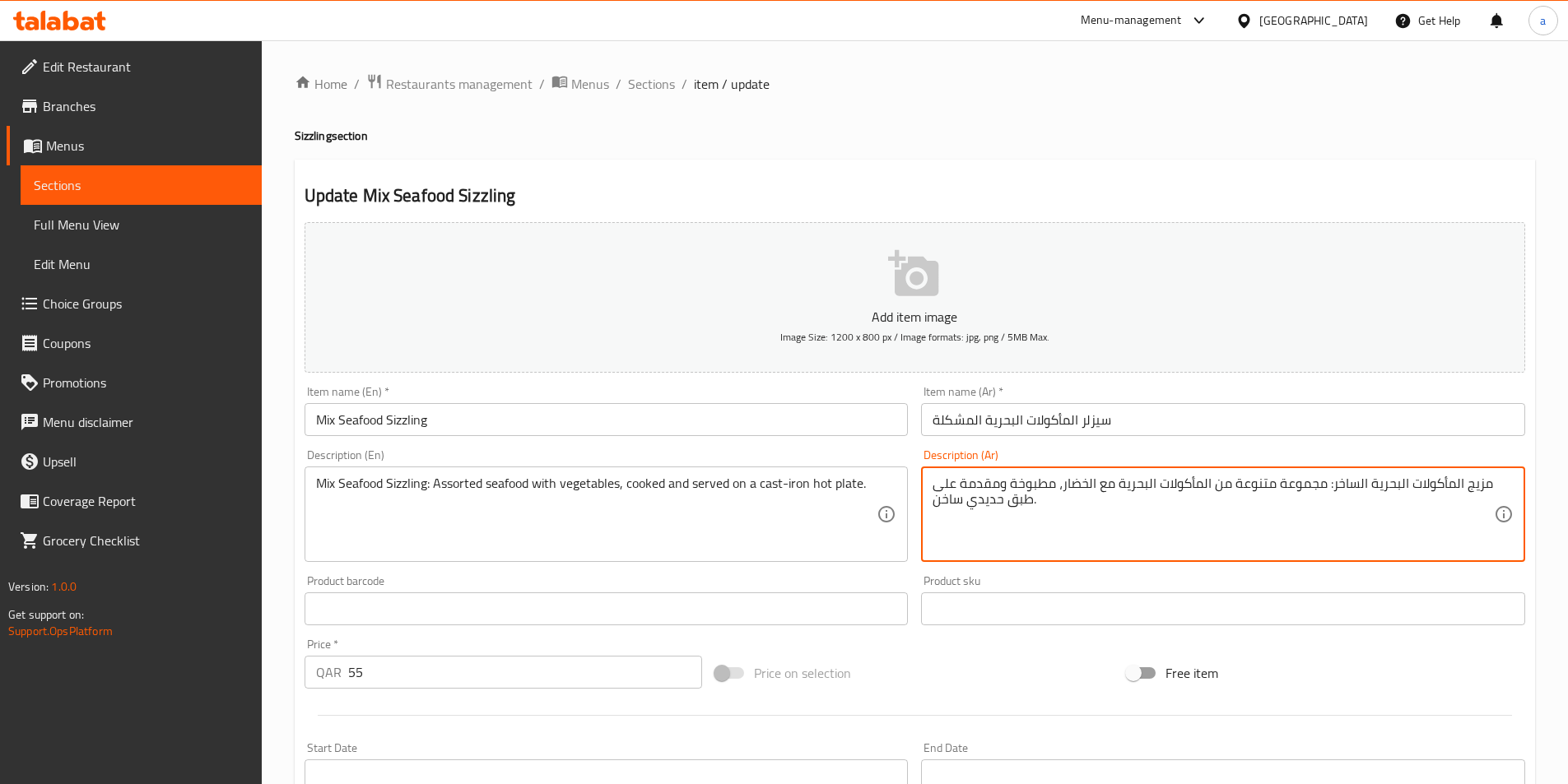
drag, startPoint x: 1489, startPoint y: 487, endPoint x: 1333, endPoint y: 481, distance: 156.1
paste textarea "سيزلر المأكولات البحرية المشكلة"
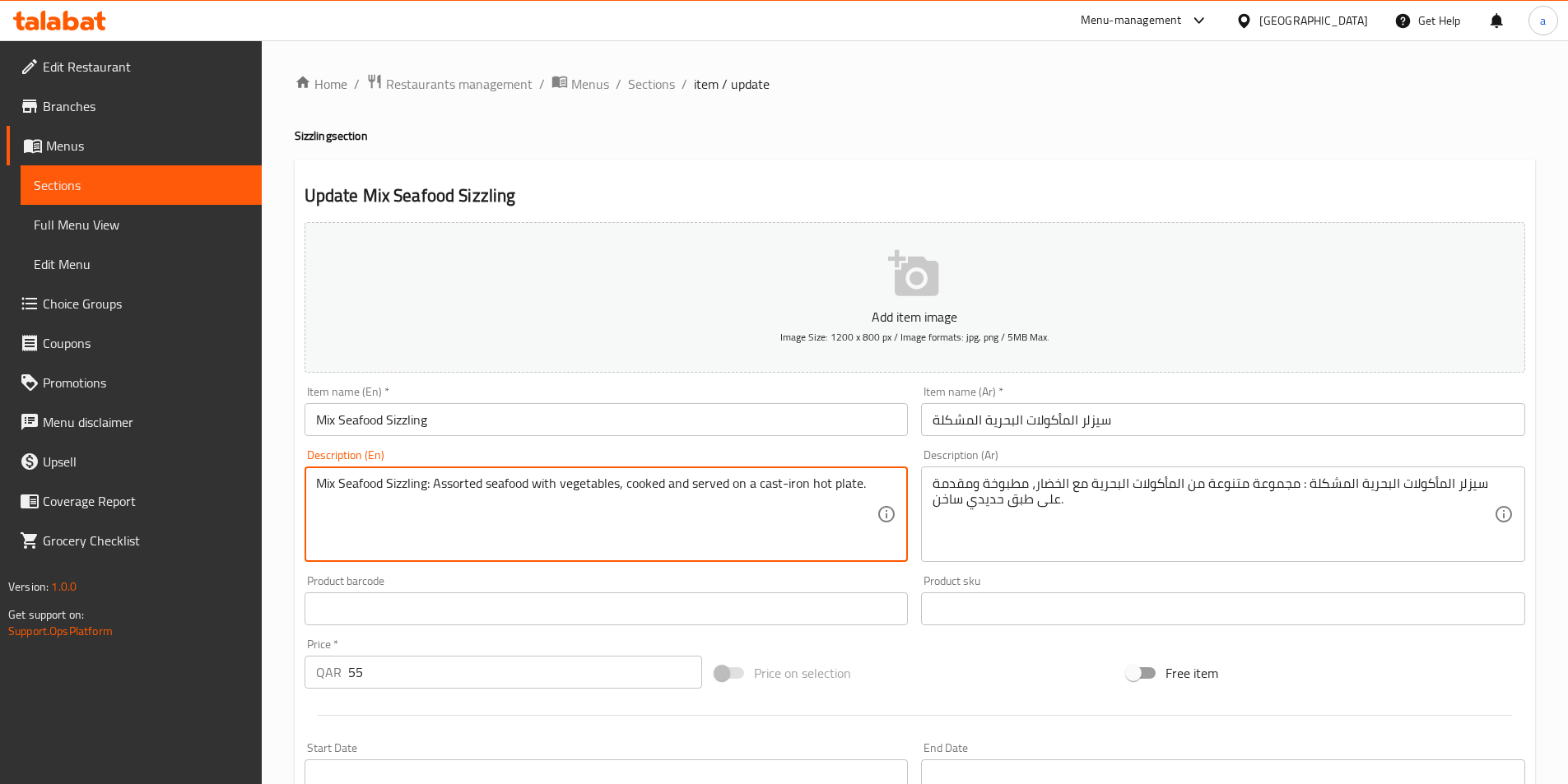
click at [452, 480] on textarea "Mix Seafood Sizzling: Assorted seafood with vegetables, cooked and served on a …" at bounding box center [597, 514] width 562 height 78
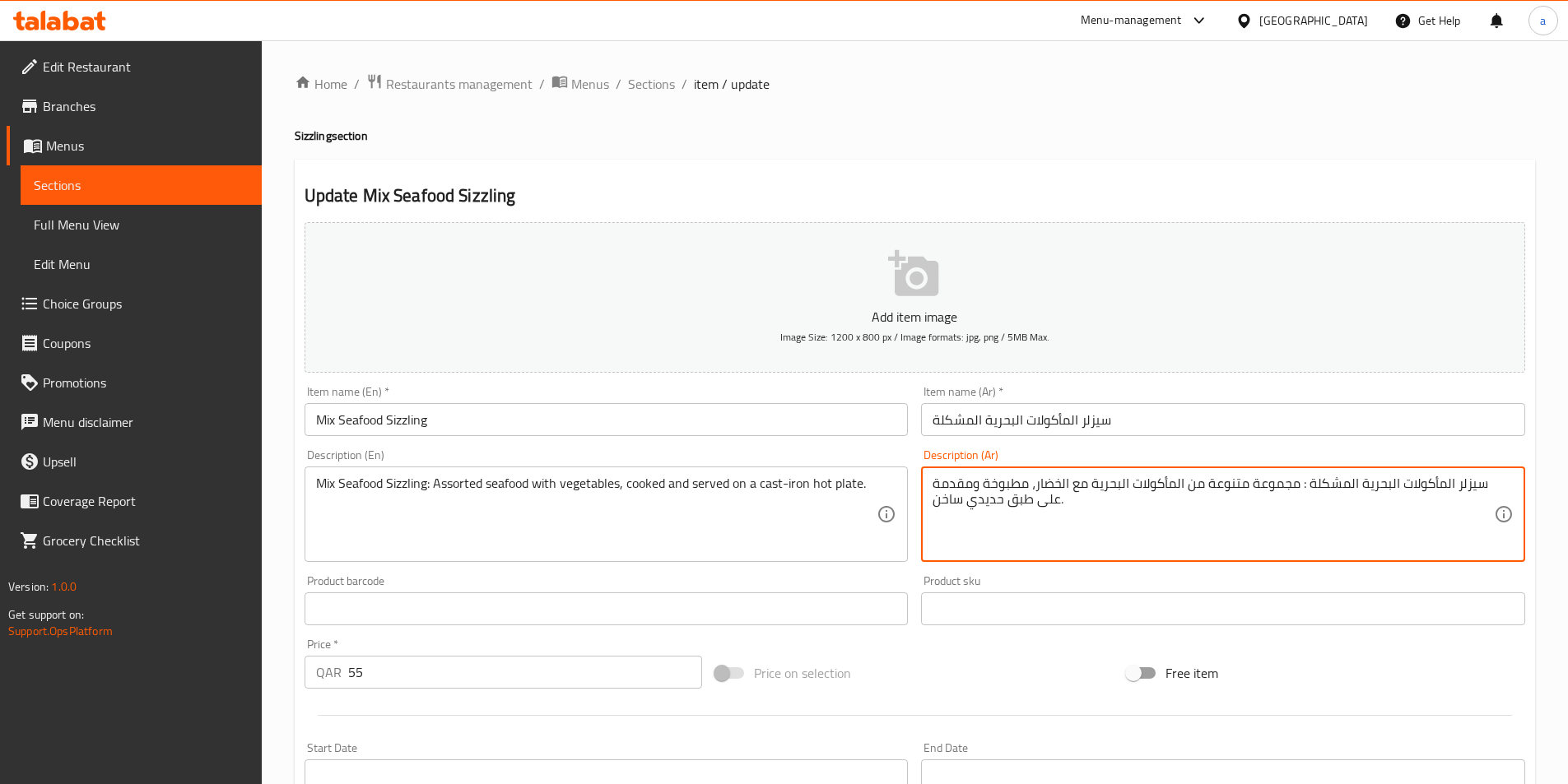
drag, startPoint x: 1208, startPoint y: 484, endPoint x: 1248, endPoint y: 488, distance: 40.2
click at [1088, 483] on textarea "سيزلر المأكولات البحرية المشكلة : مجموعة متنوعة من المأكولات البحرية مع الخضار،…" at bounding box center [1213, 514] width 562 height 78
paste textarea "نوعةم"
drag, startPoint x: 1181, startPoint y: 485, endPoint x: 1292, endPoint y: 485, distance: 111.0
click at [1292, 485] on textarea "سيزلر المأكولات البحرية المشكلة : مجموعة متنوعة من المأكولات البحرية متنوعة مع …" at bounding box center [1213, 514] width 562 height 78
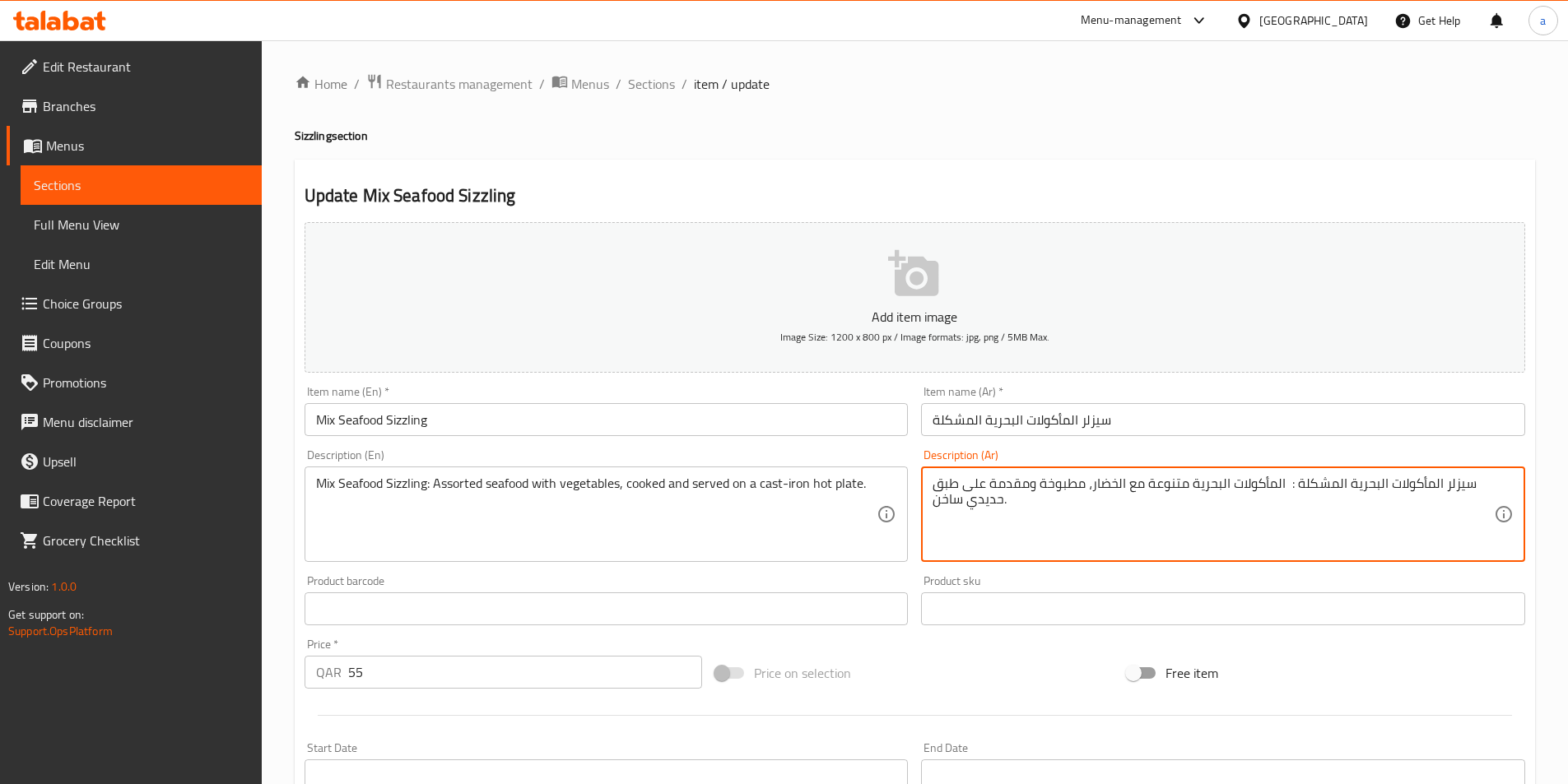
click at [1029, 485] on textarea "سيزلر المأكولات البحرية المشكلة : المأكولات البحرية متنوعة مع الخضار، مطبوخة وم…" at bounding box center [1213, 514] width 562 height 78
type textarea "سيزلر المأكولات البحرية المشكلة : المأكولات البحرية متنوعة مع الخضار، مطبوخة و …"
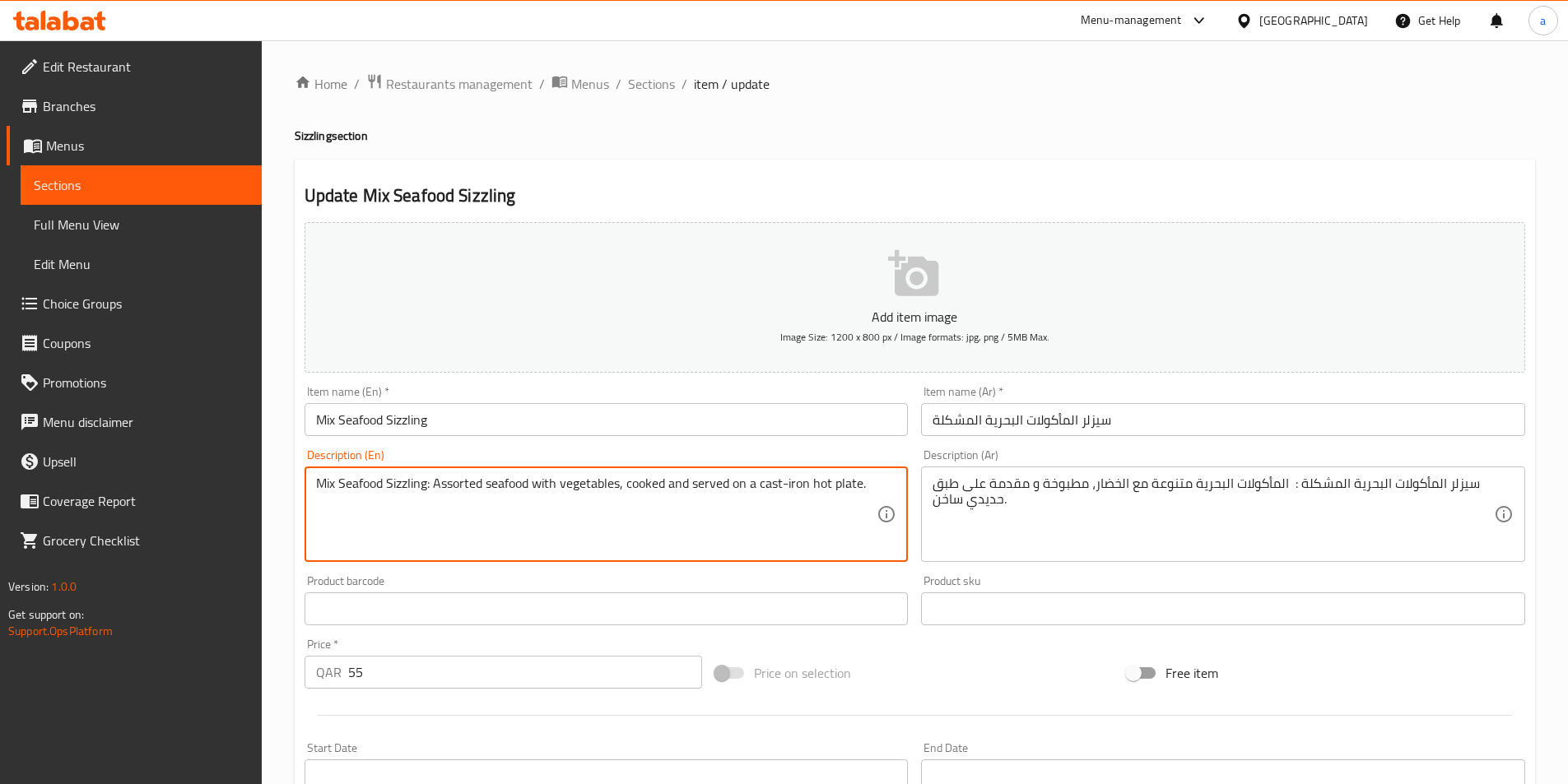
drag, startPoint x: 758, startPoint y: 482, endPoint x: 810, endPoint y: 488, distance: 52.3
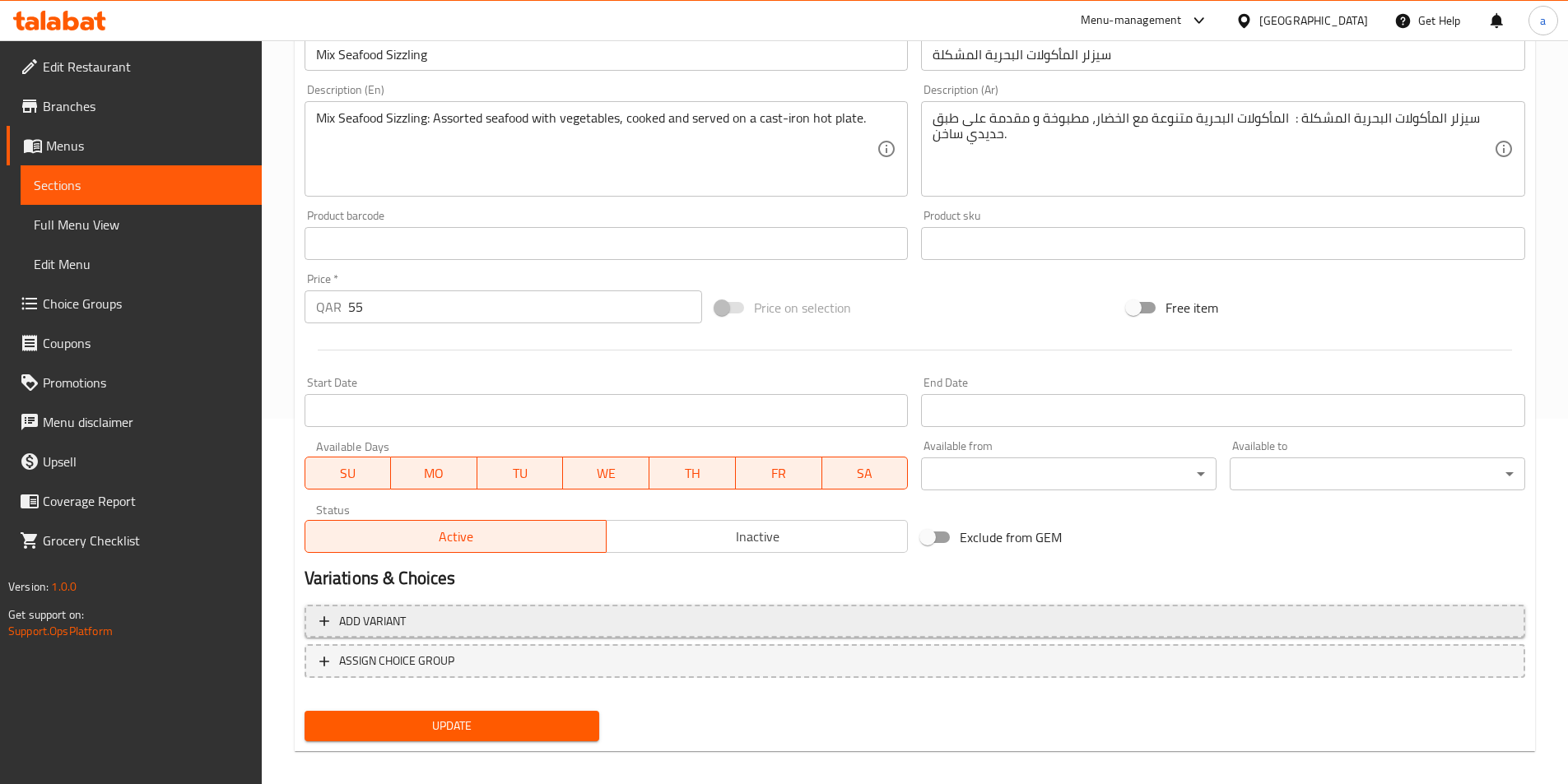
scroll to position [379, 0]
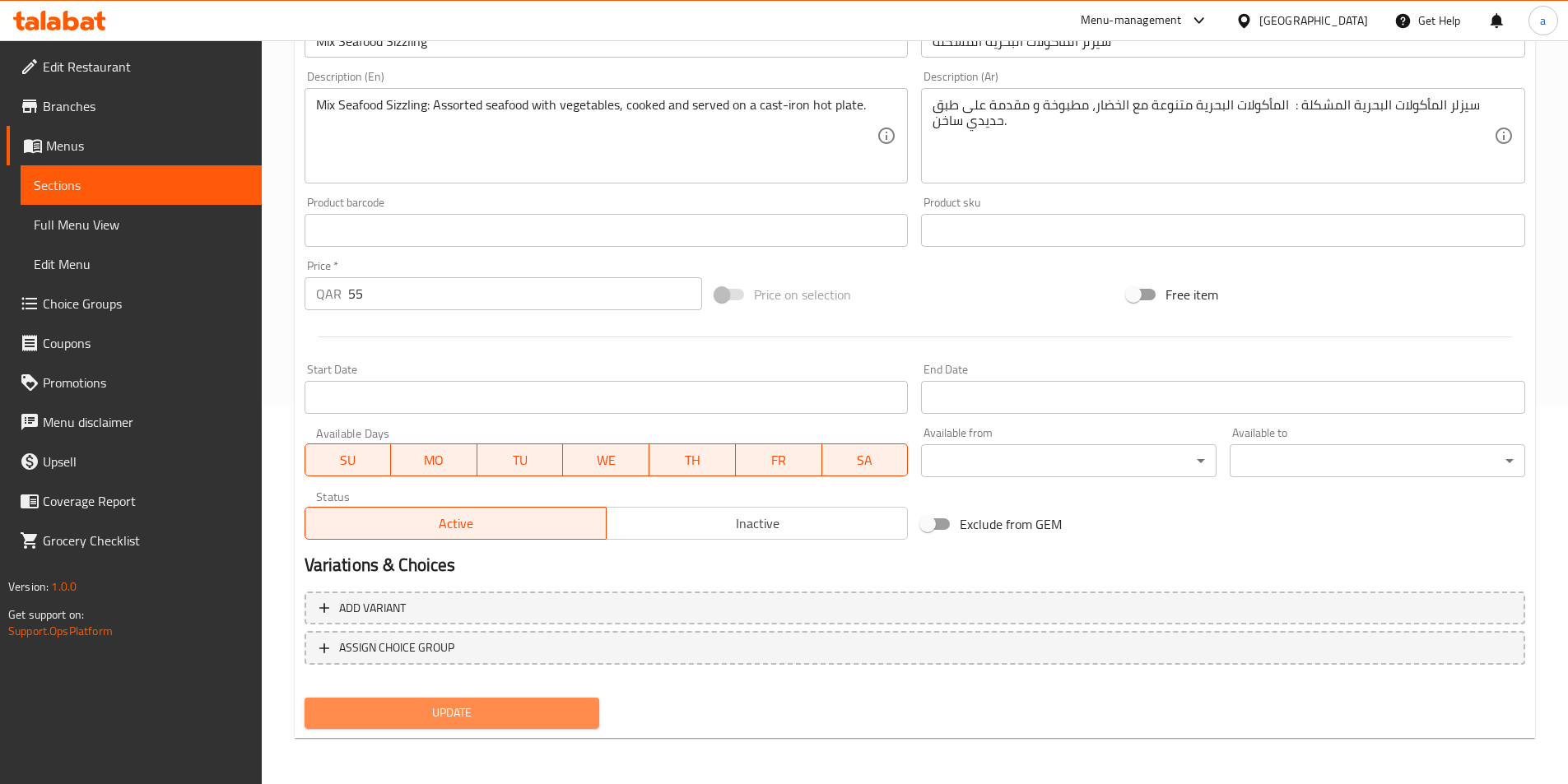
click at [489, 706] on span "Update" at bounding box center [453, 713] width 269 height 20
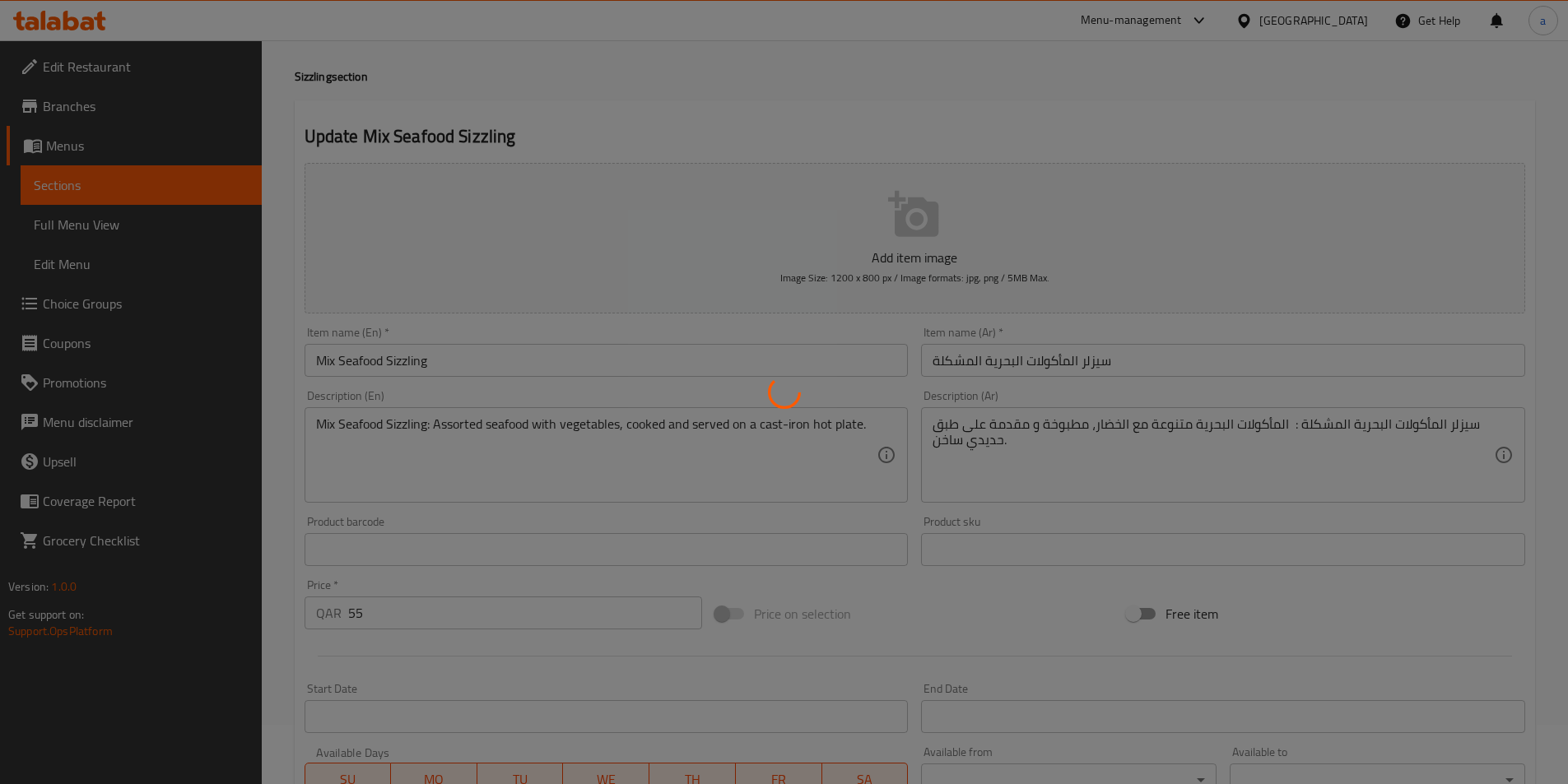
scroll to position [0, 0]
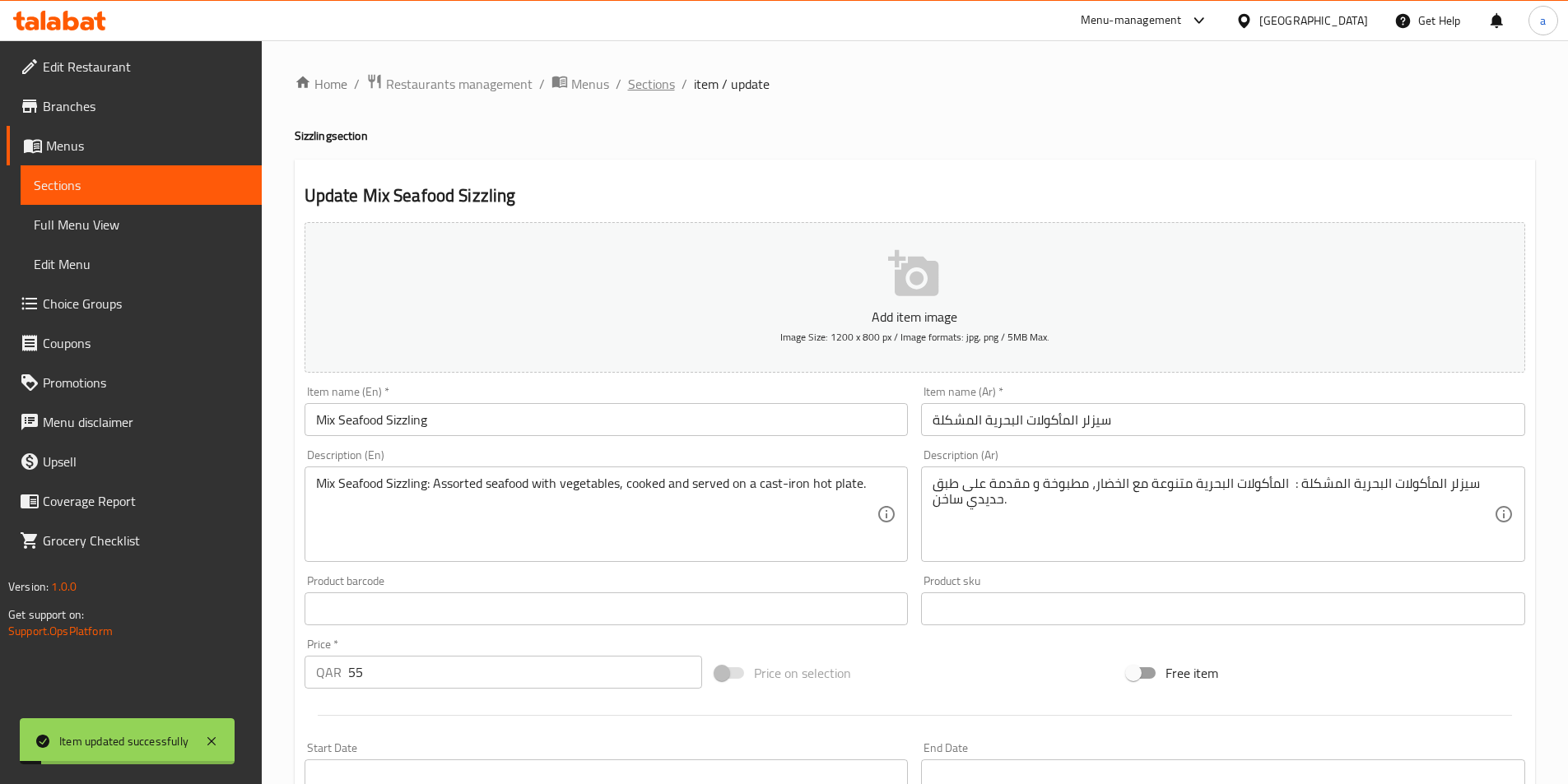
click at [663, 86] on span "Sections" at bounding box center [651, 84] width 47 height 19
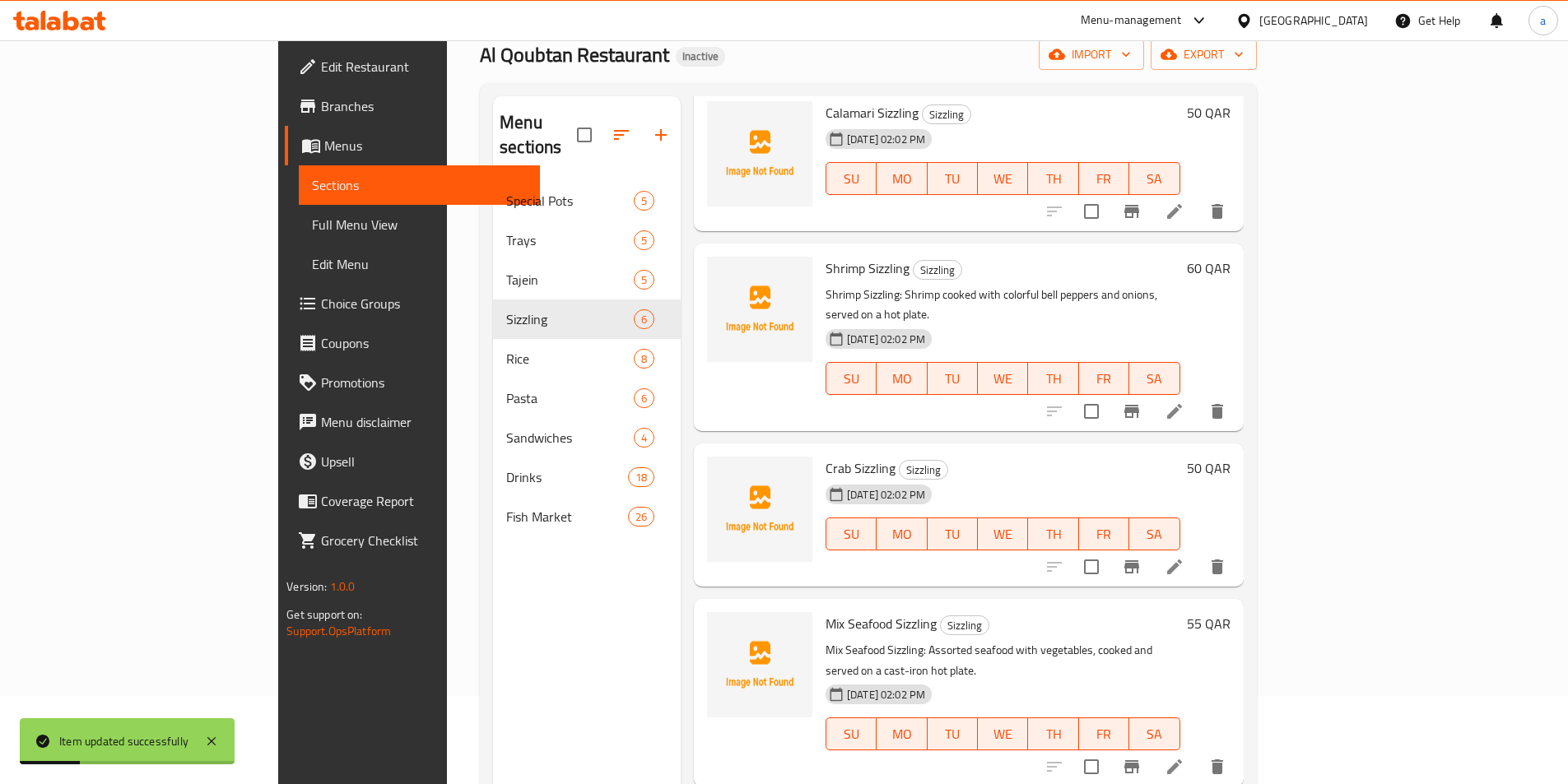
scroll to position [230, 0]
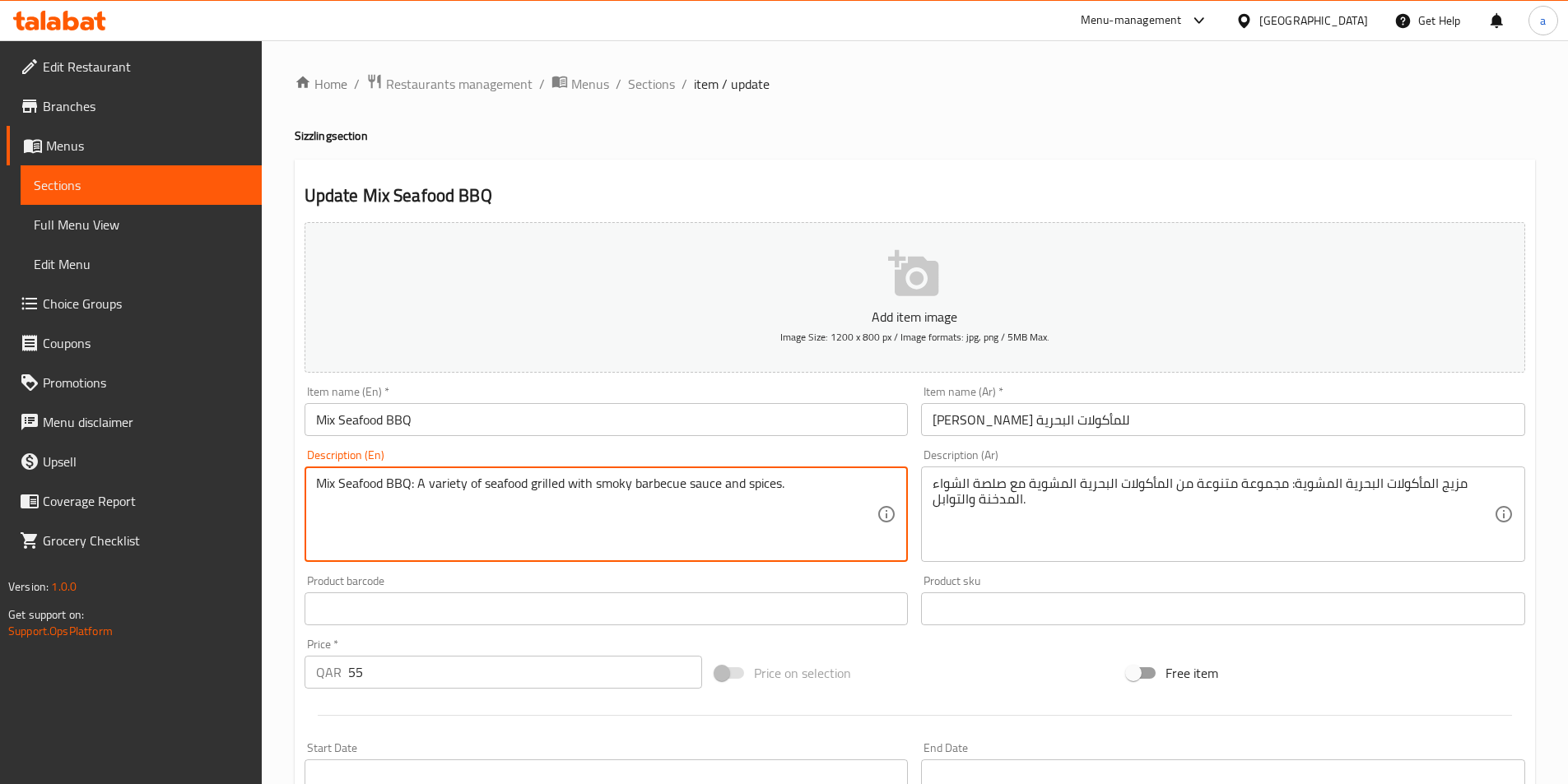
click at [720, 504] on textarea "Mix Seafood BBQ: A variety of seafood grilled with smoky barbecue sauce and spi…" at bounding box center [597, 514] width 562 height 78
click at [813, 535] on textarea "Mix Seafood BBQ: A variety of seafood grilled with smoky barbecue sauce and spi…" at bounding box center [597, 514] width 562 height 78
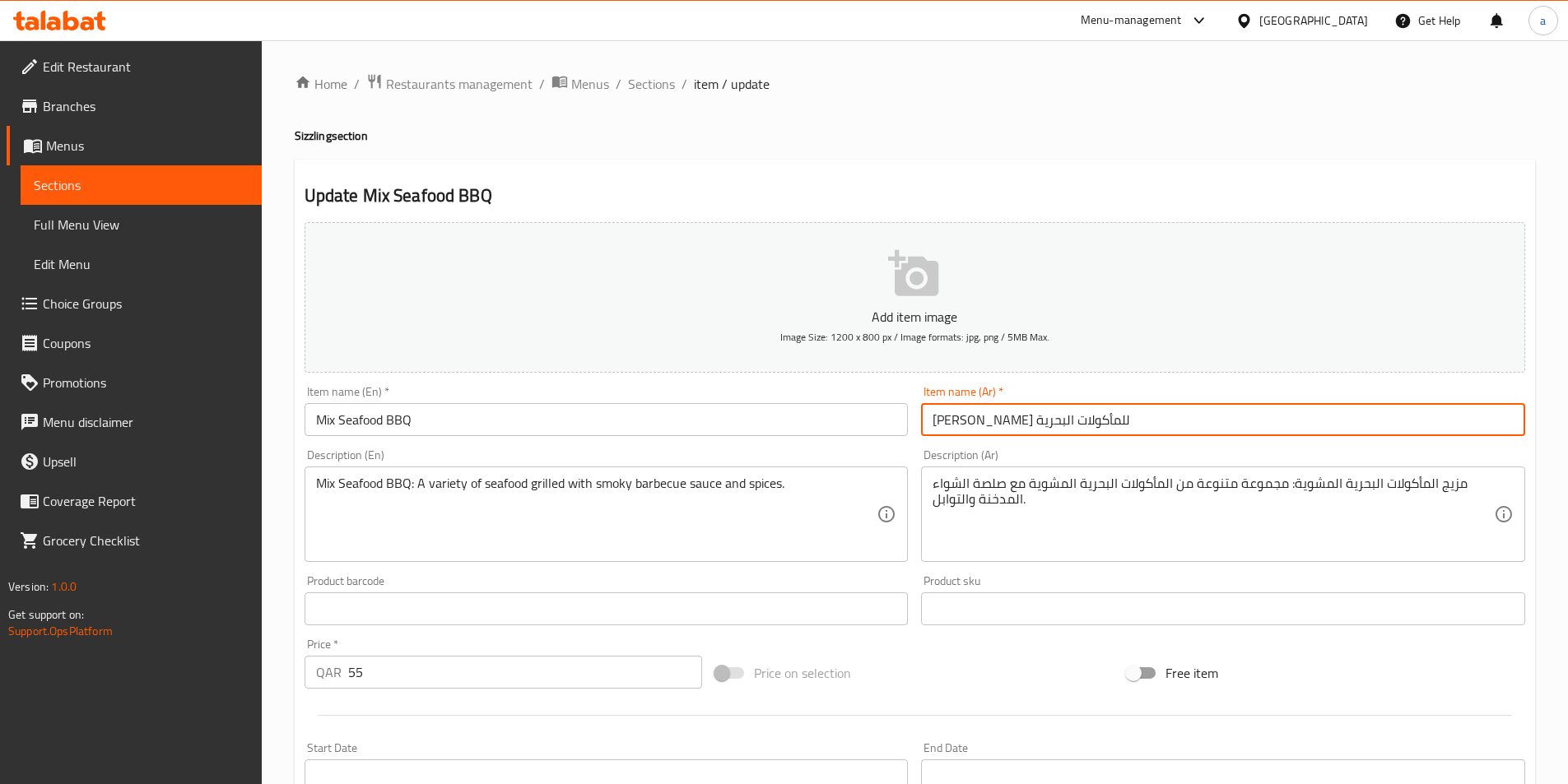
drag, startPoint x: 1142, startPoint y: 425, endPoint x: 1078, endPoint y: 417, distance: 64.5
click at [1078, 417] on input "ميكس باربيكيو للمأكولات البحرية" at bounding box center [1224, 419] width 604 height 33
click at [1129, 423] on input "مشكل باربيكيو للمأكولات البحرية" at bounding box center [1224, 419] width 604 height 33
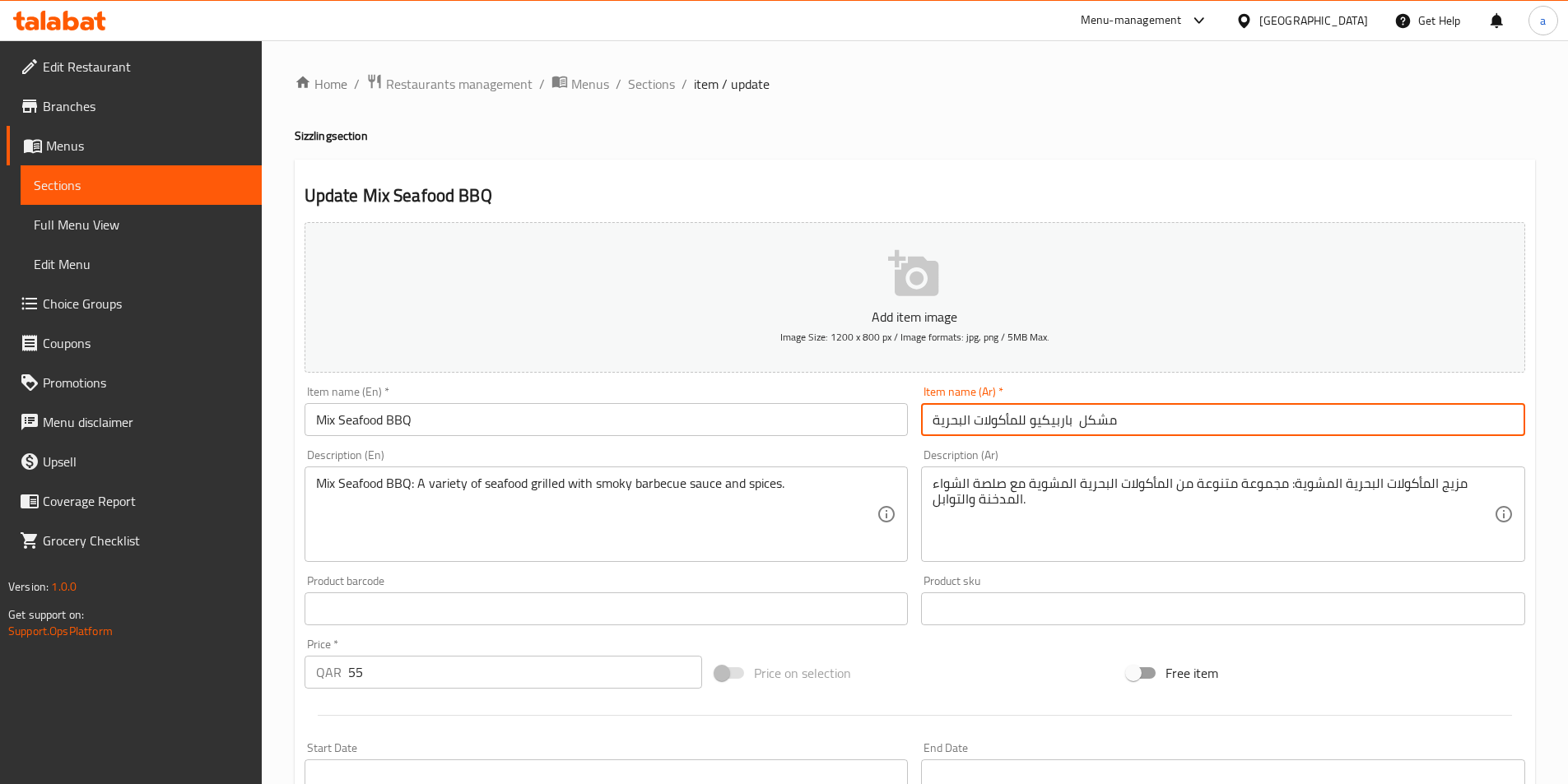
type input "مشكل باربيكيو للمأكولات البحرية"
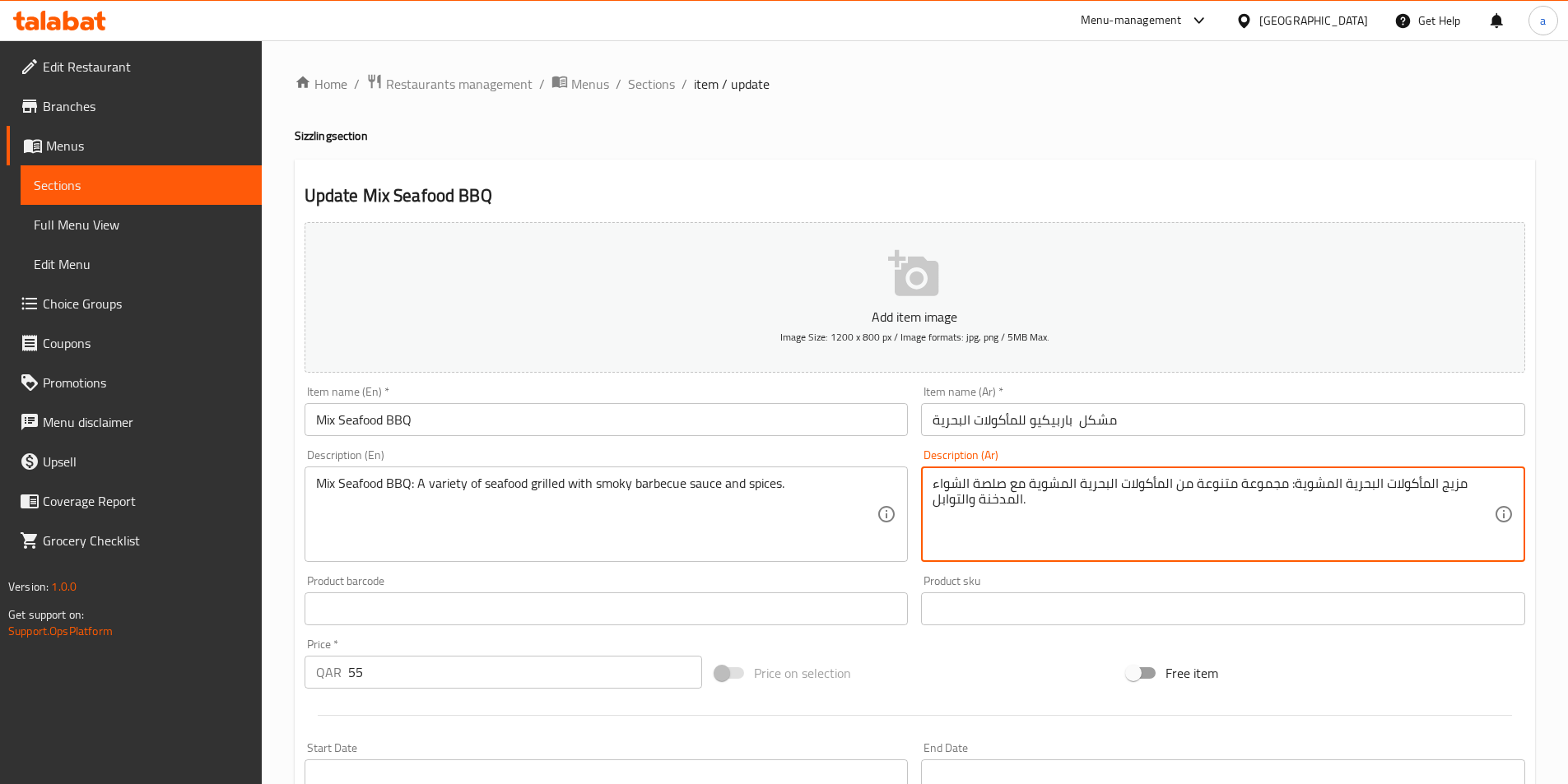
drag, startPoint x: 1465, startPoint y: 485, endPoint x: 1290, endPoint y: 485, distance: 175.0
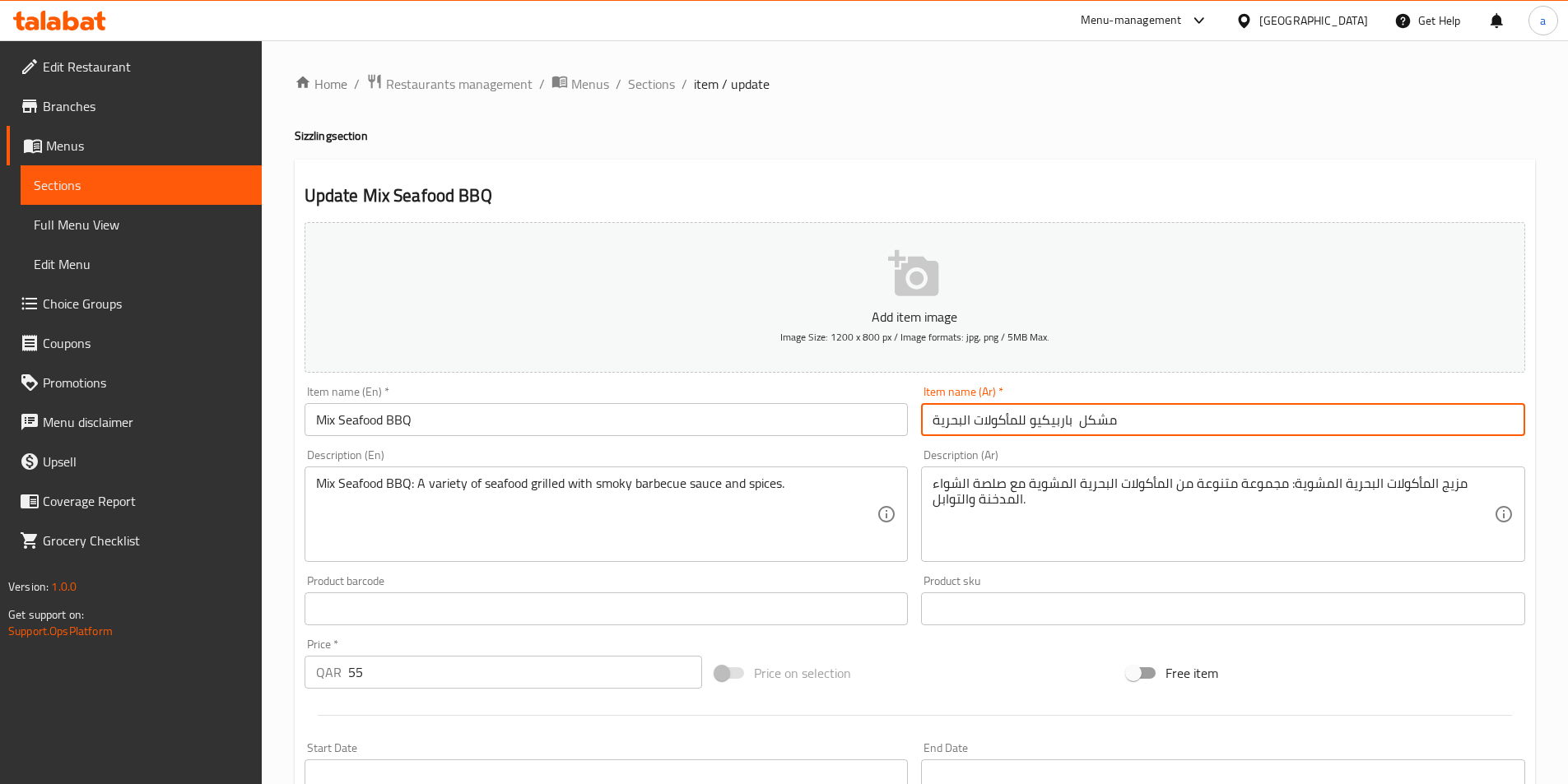
click at [1220, 426] on input "مشكل باربيكيو للمأكولات البحرية" at bounding box center [1224, 419] width 604 height 33
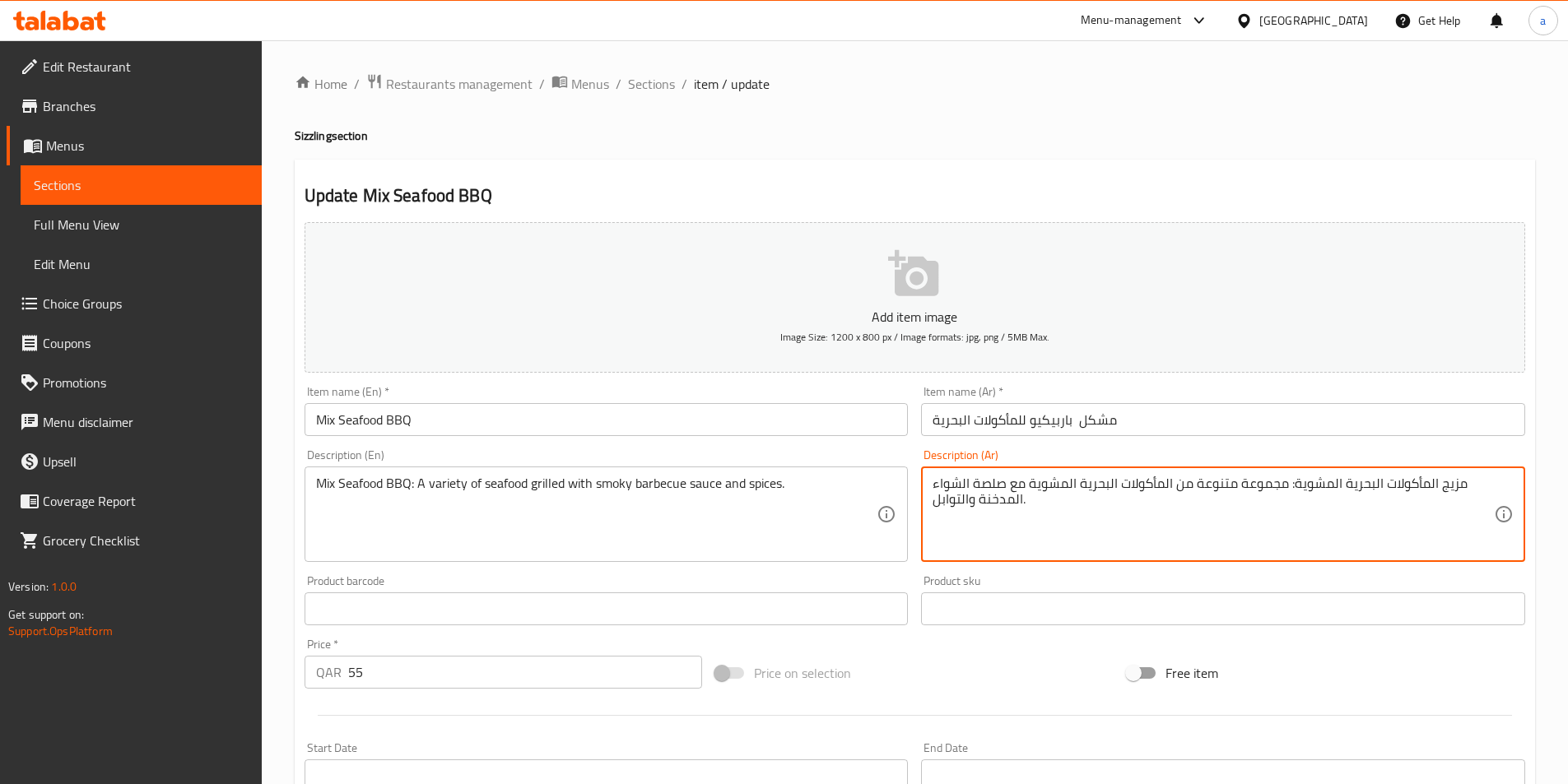
drag, startPoint x: 1464, startPoint y: 484, endPoint x: 1292, endPoint y: 495, distance: 172.4
paste textarea "كل باربيكيو للمأكولات البحر"
click at [1279, 485] on textarea "مشكل باربيكيو للمأكولات البحرية: مجموعة متنوعة من المأكولات البحرية المشوية مع …" at bounding box center [1213, 514] width 562 height 78
drag, startPoint x: 1235, startPoint y: 484, endPoint x: 1196, endPoint y: 487, distance: 39.1
click at [1196, 487] on textarea "مشكل باربيكيو للمأكولات البحرية: مجموعة متنوعة من المأكولات البحرية المشوية مع …" at bounding box center [1213, 514] width 562 height 78
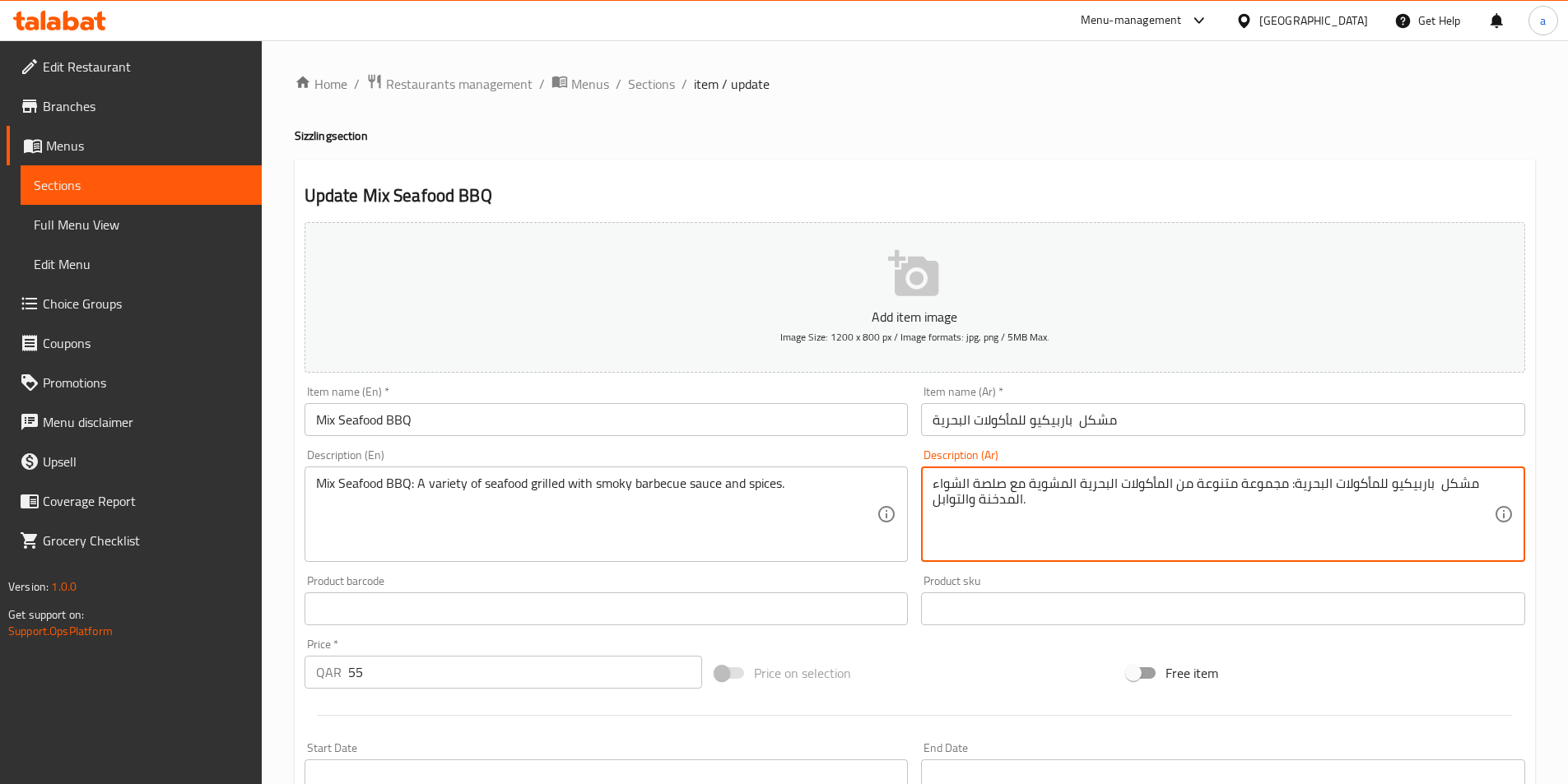
click at [1076, 483] on textarea "مشكل باربيكيو للمأكولات البحرية: مجموعة متنوعة من المأكولات البحرية المشوية مع …" at bounding box center [1213, 514] width 562 height 78
paste textarea "متنوعة"
drag, startPoint x: 1289, startPoint y: 485, endPoint x: 1183, endPoint y: 491, distance: 106.2
click at [1183, 491] on textarea "مشكل باربيكيو للمأكولات البحرية: مجموعة متنوعة من المأكولات البحرية متنوعة المش…" at bounding box center [1213, 514] width 562 height 78
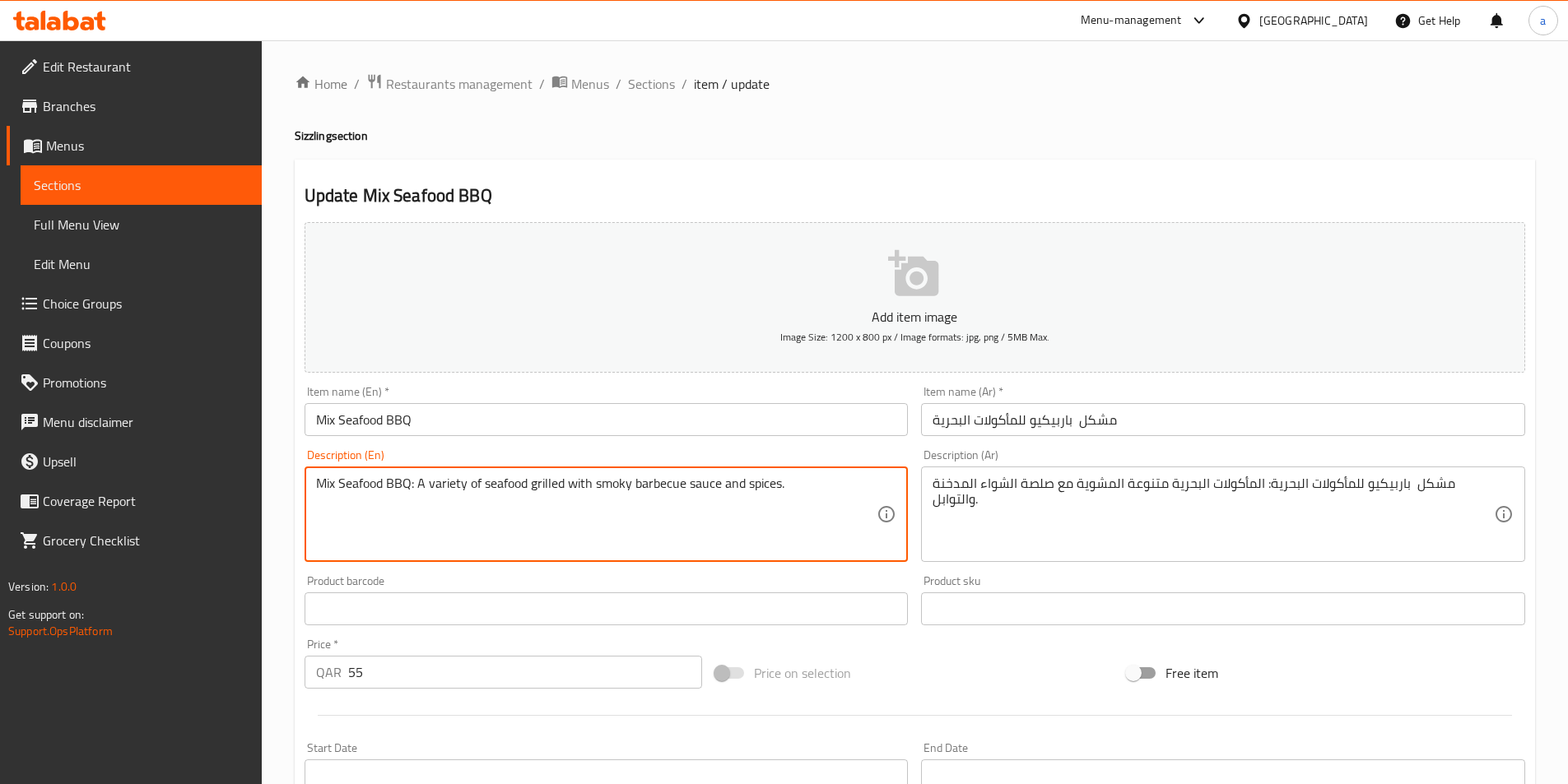
drag, startPoint x: 632, startPoint y: 485, endPoint x: 719, endPoint y: 492, distance: 87.3
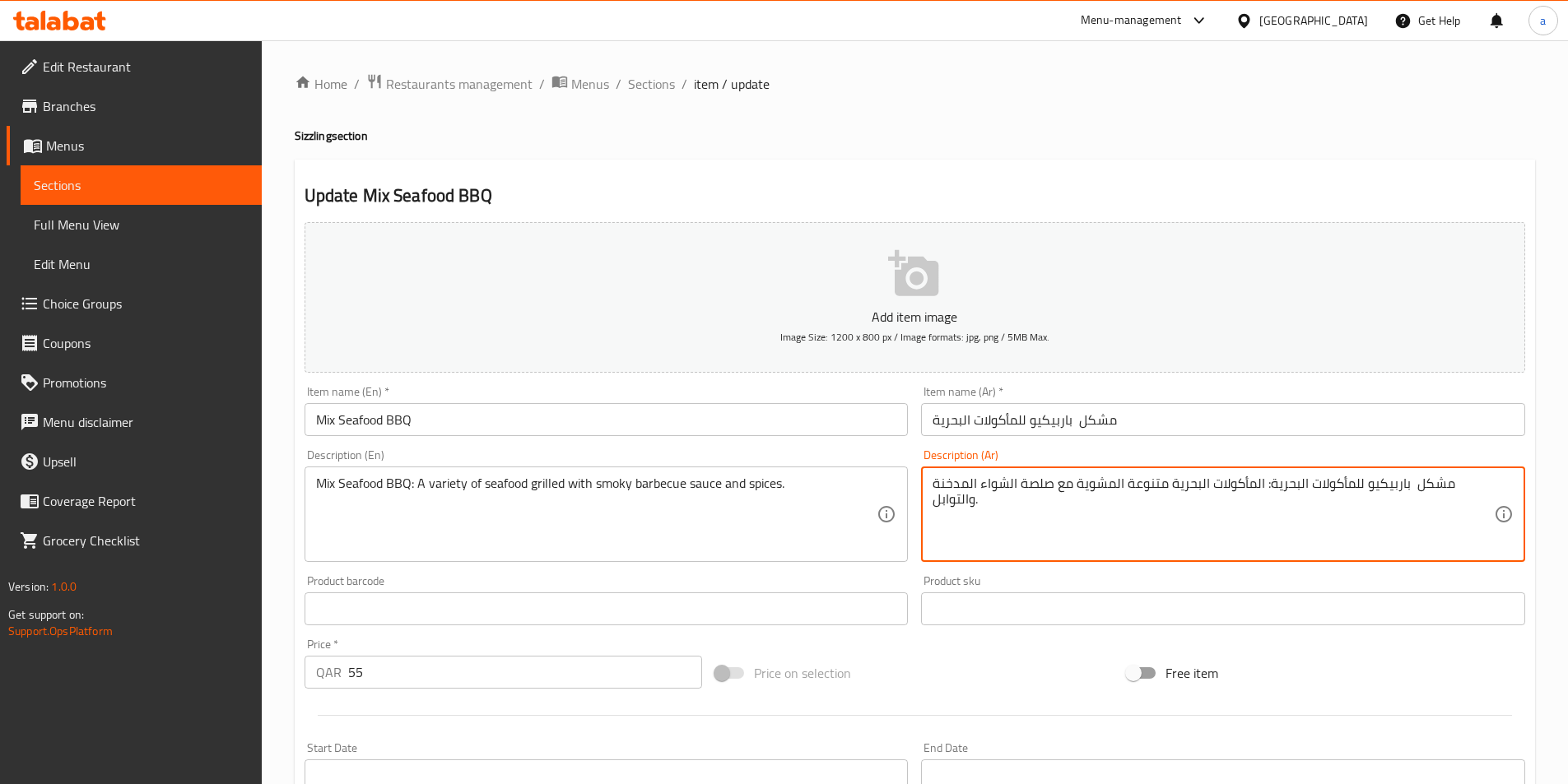
drag, startPoint x: 1052, startPoint y: 485, endPoint x: 981, endPoint y: 485, distance: 71.0
paste textarea "اربكيو"
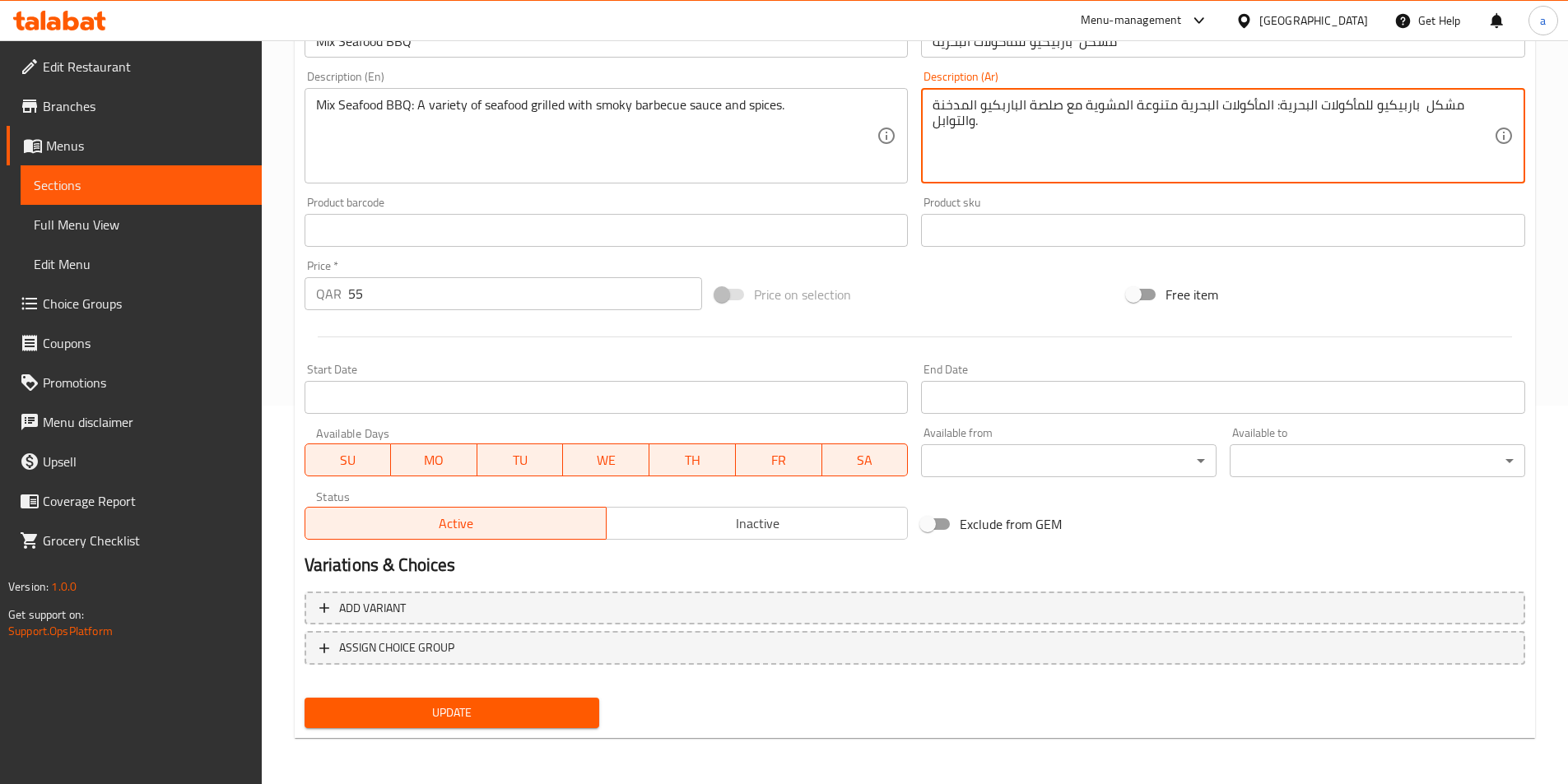
type textarea "مشكل باربيكيو للمأكولات البحرية: المأكولات البحرية متنوعة المشوية مع صلصة البار…"
click at [491, 710] on span "Update" at bounding box center [453, 713] width 269 height 20
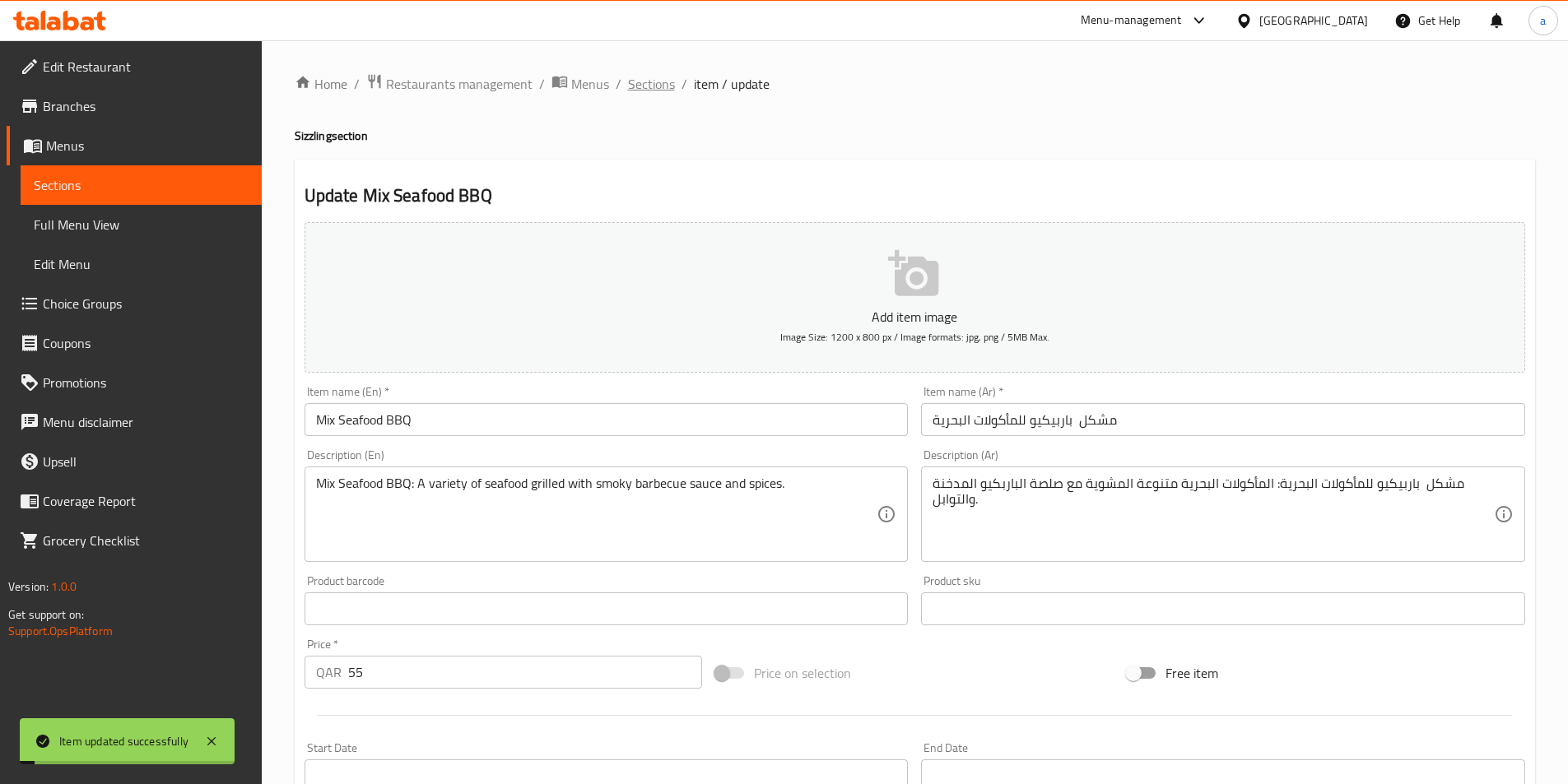
click at [653, 87] on span "Sections" at bounding box center [651, 84] width 47 height 19
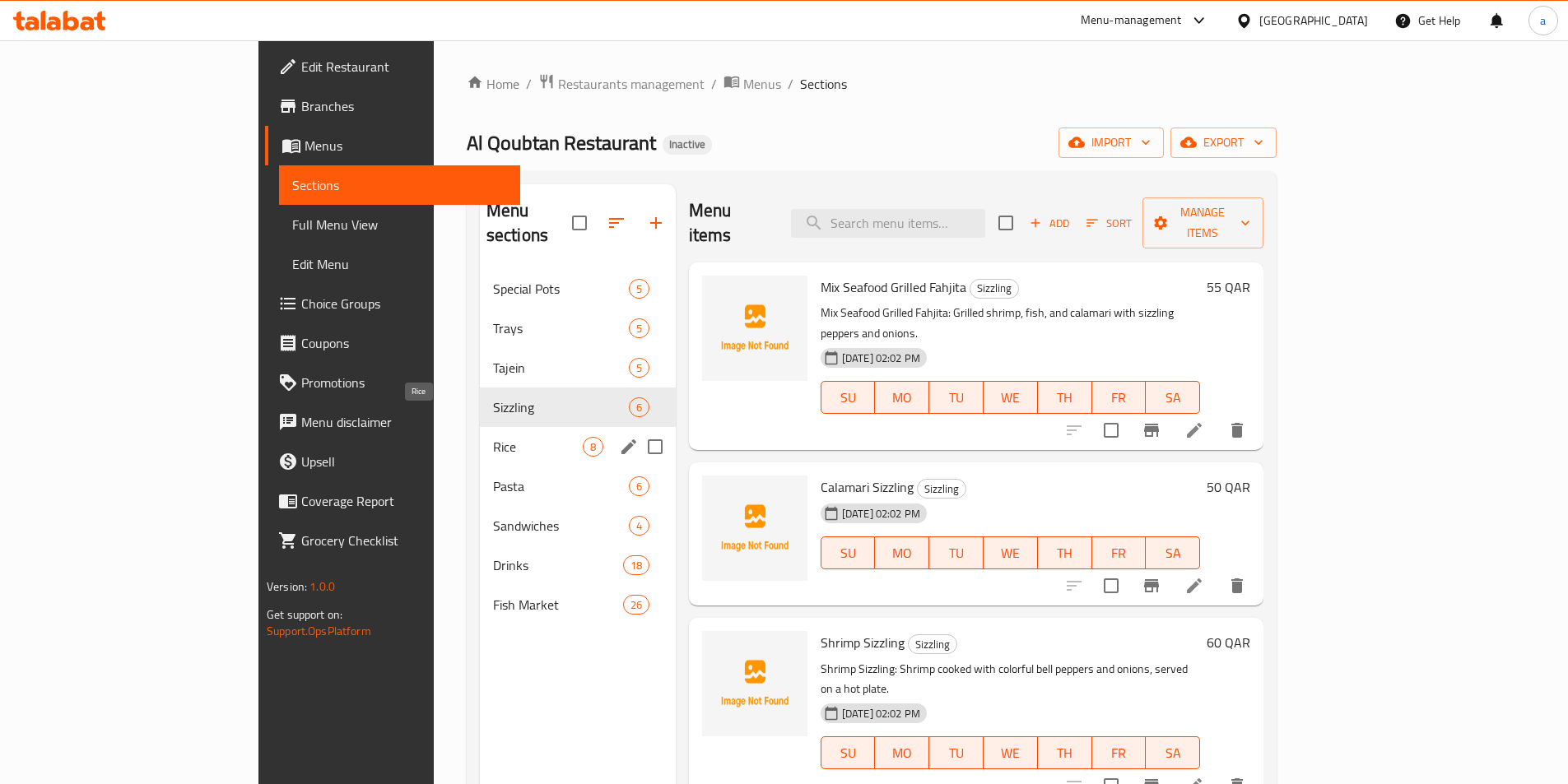
click at [493, 437] on span "Rice" at bounding box center [538, 447] width 90 height 19
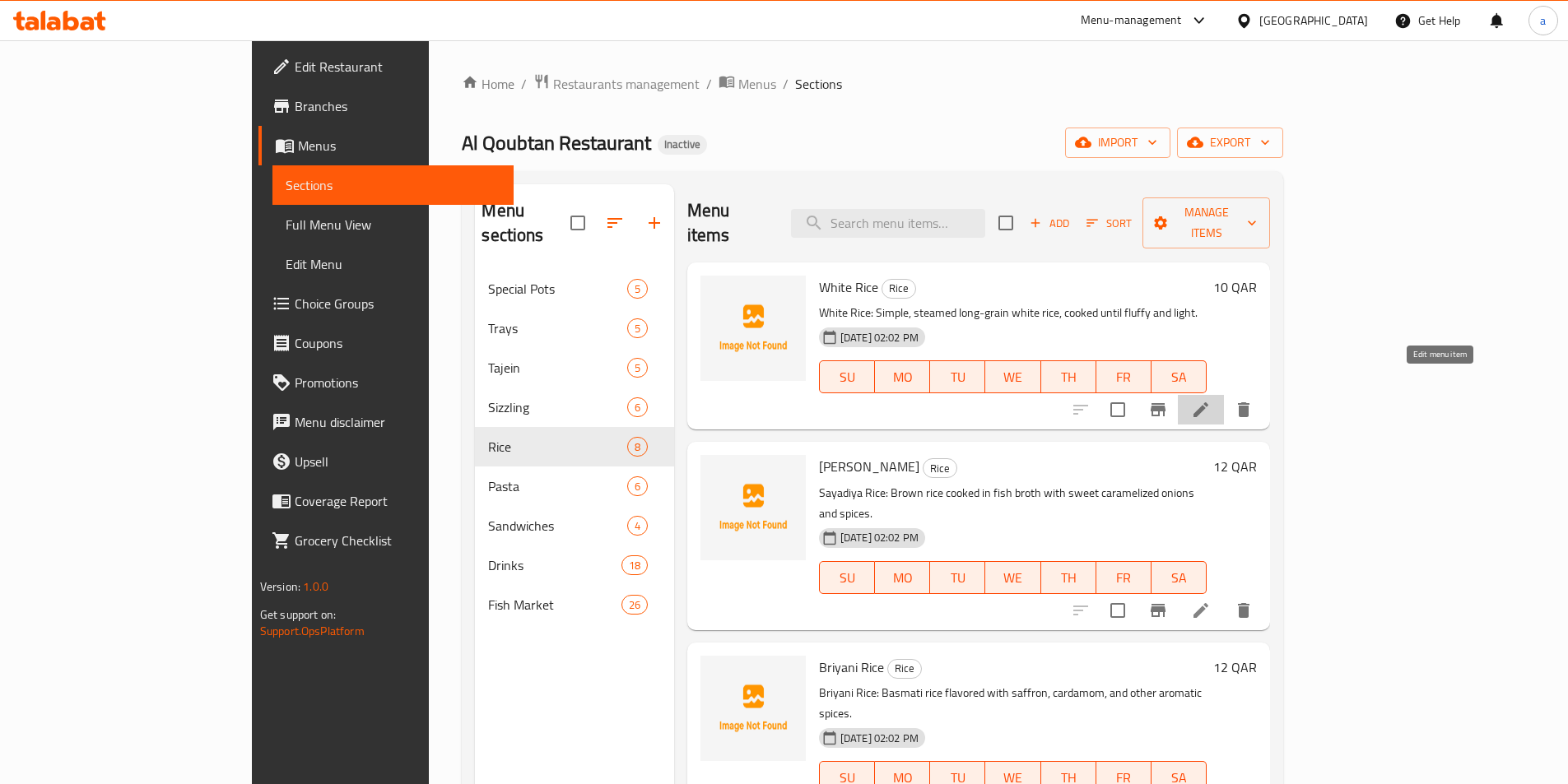
click at [1211, 400] on icon at bounding box center [1201, 409] width 19 height 19
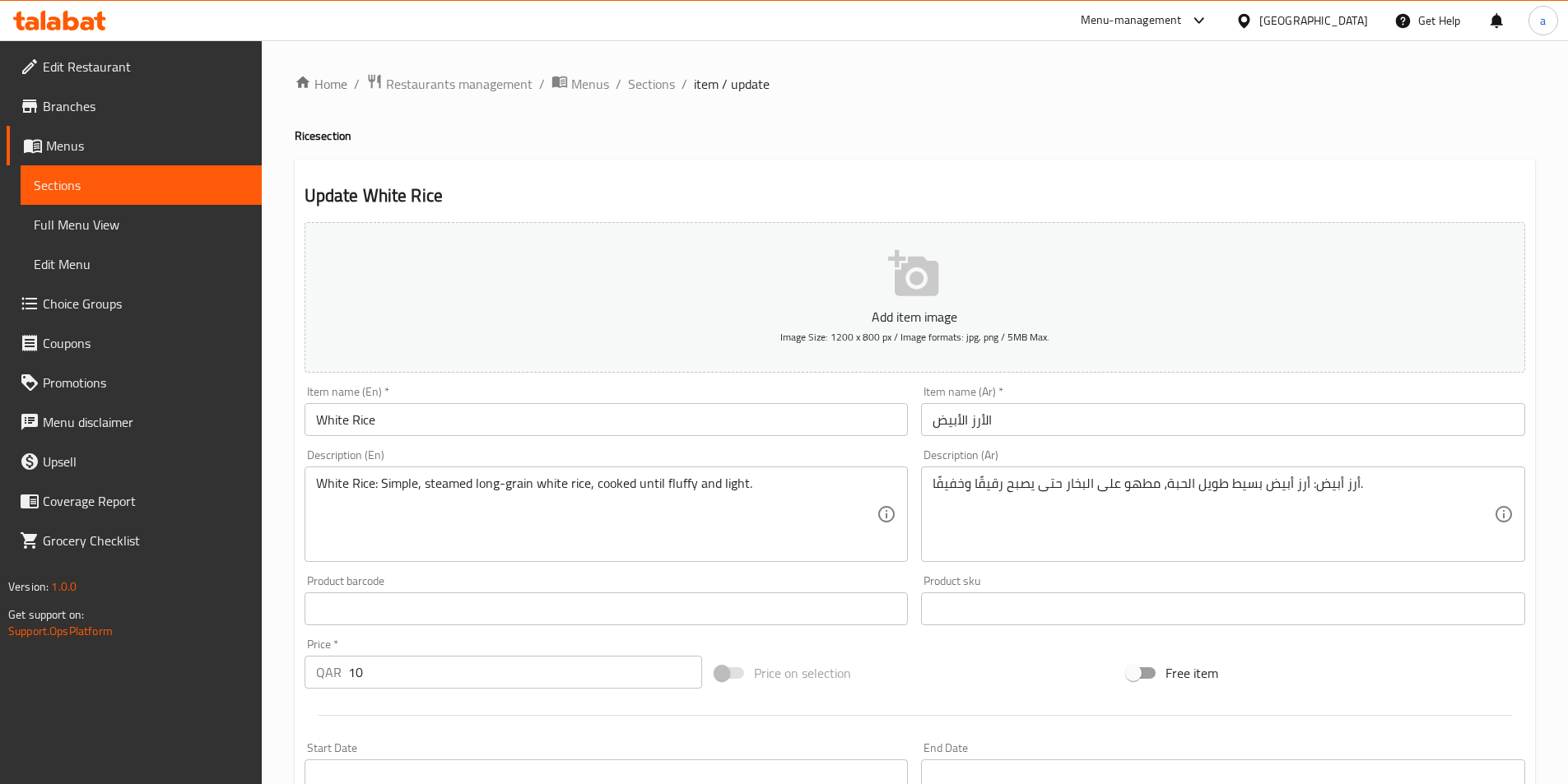
click at [363, 412] on input "White Rice" at bounding box center [607, 419] width 604 height 33
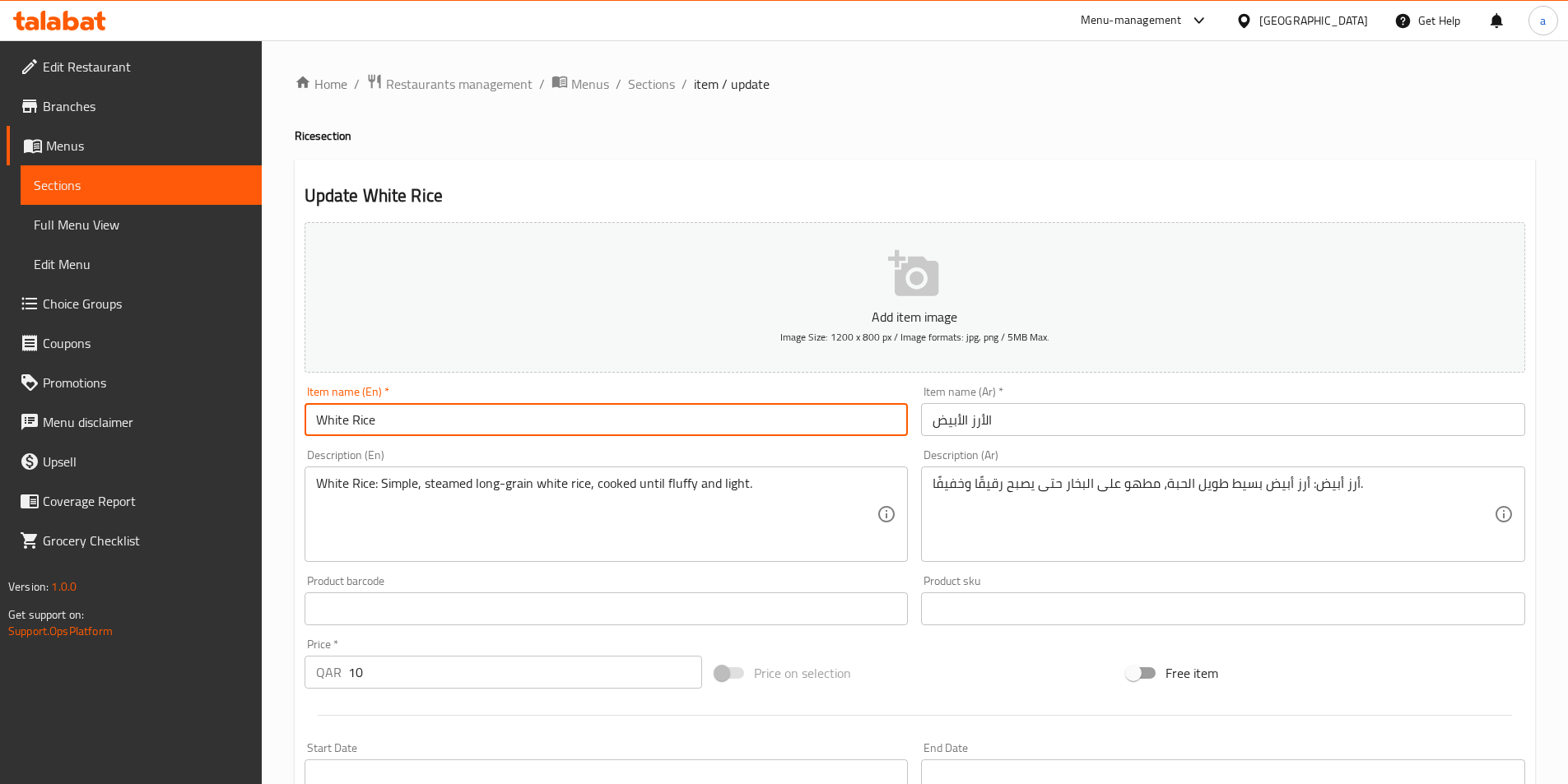
click at [363, 412] on input "White Rice" at bounding box center [607, 419] width 604 height 33
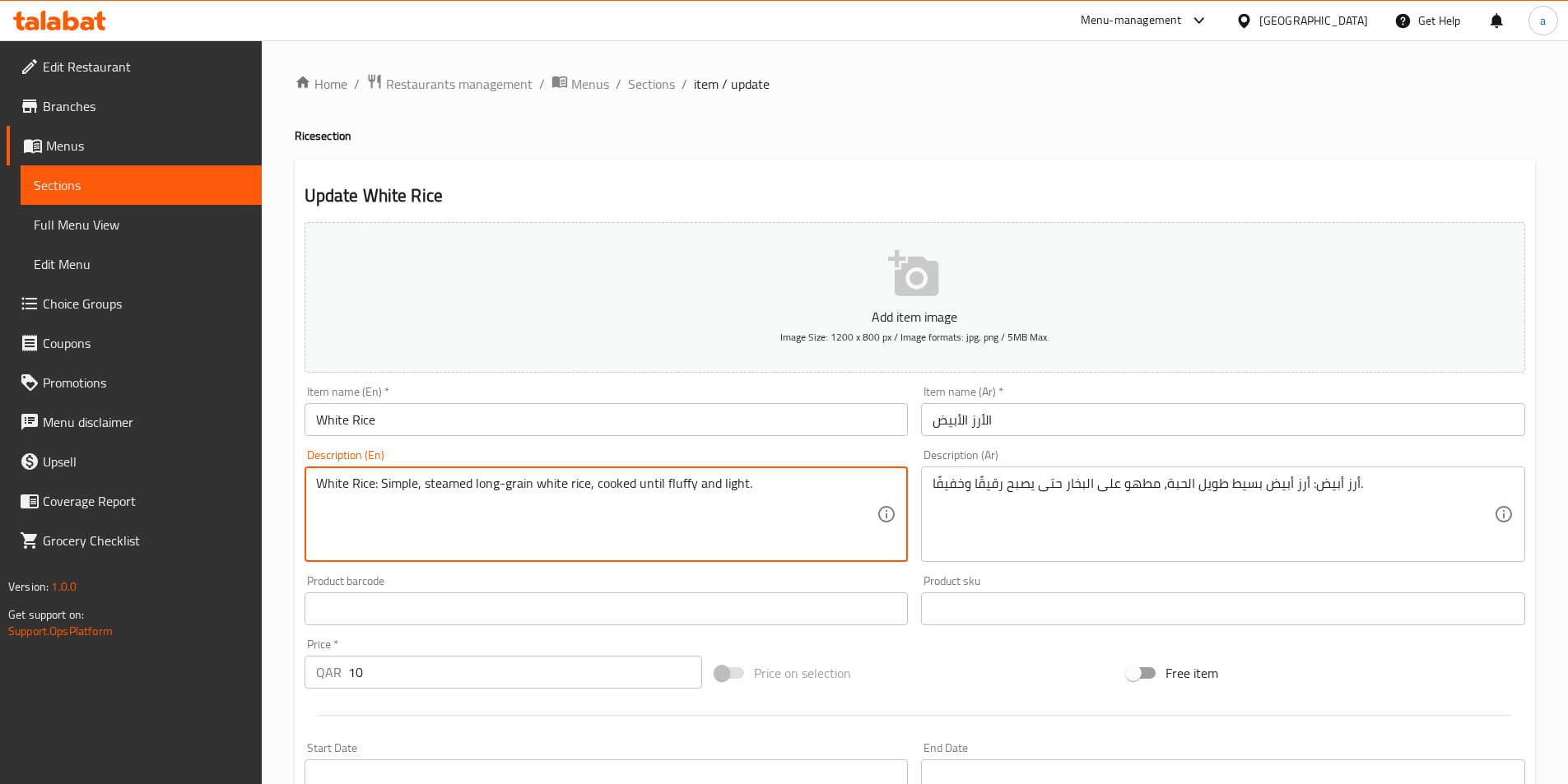
click at [452, 485] on textarea "White Rice: Simple, steamed long-grain white rice, cooked until fluffy and ligh…" at bounding box center [597, 514] width 562 height 78
drag, startPoint x: 530, startPoint y: 481, endPoint x: 476, endPoint y: 481, distance: 54.0
click at [476, 481] on textarea "White Rice: Simple, steamed long-grain white rice, cooked until fluffy and ligh…" at bounding box center [597, 514] width 562 height 78
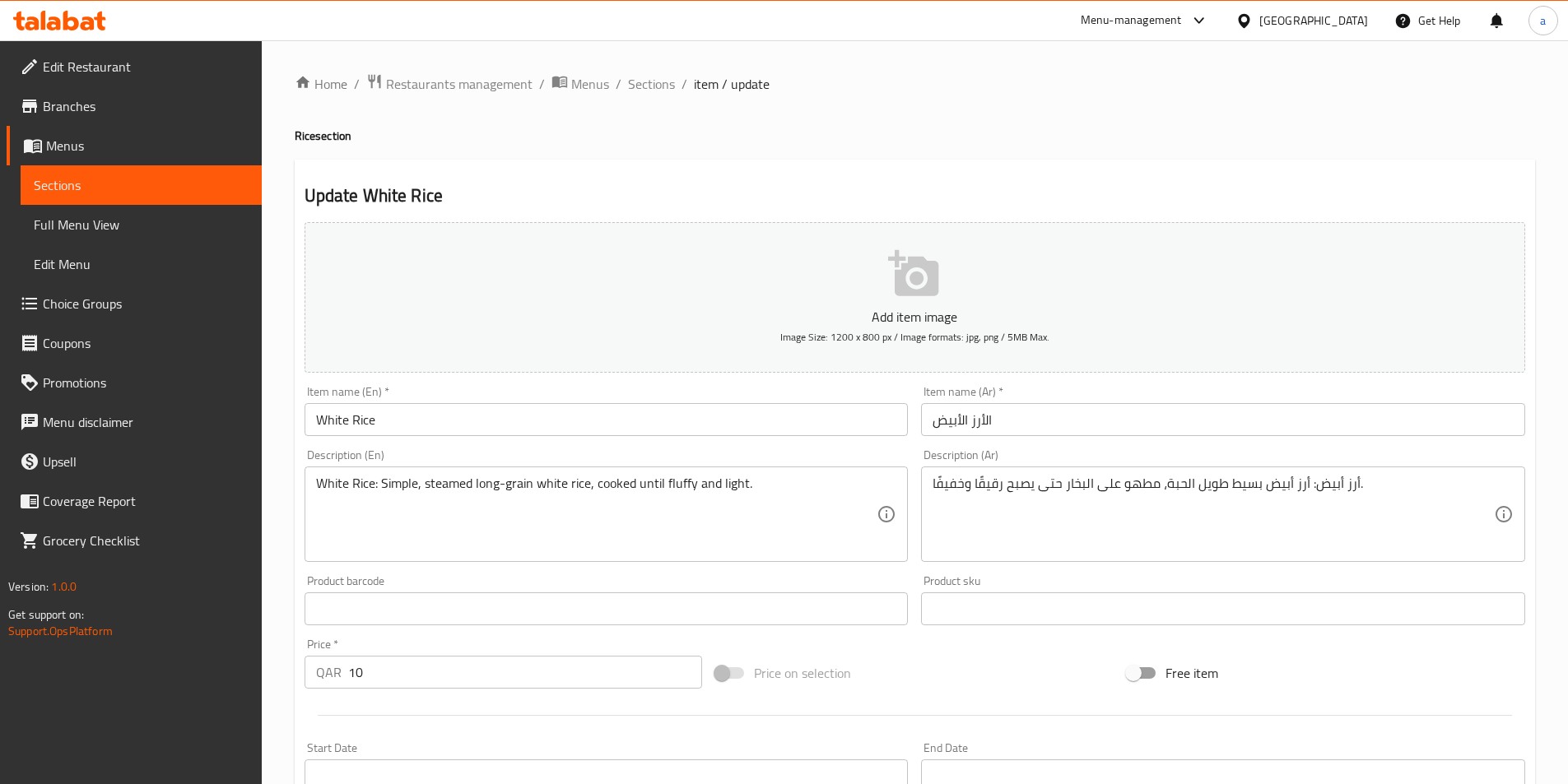
click at [679, 480] on textarea "White Rice: Simple, steamed long-grain white rice, cooked until fluffy and ligh…" at bounding box center [597, 514] width 562 height 78
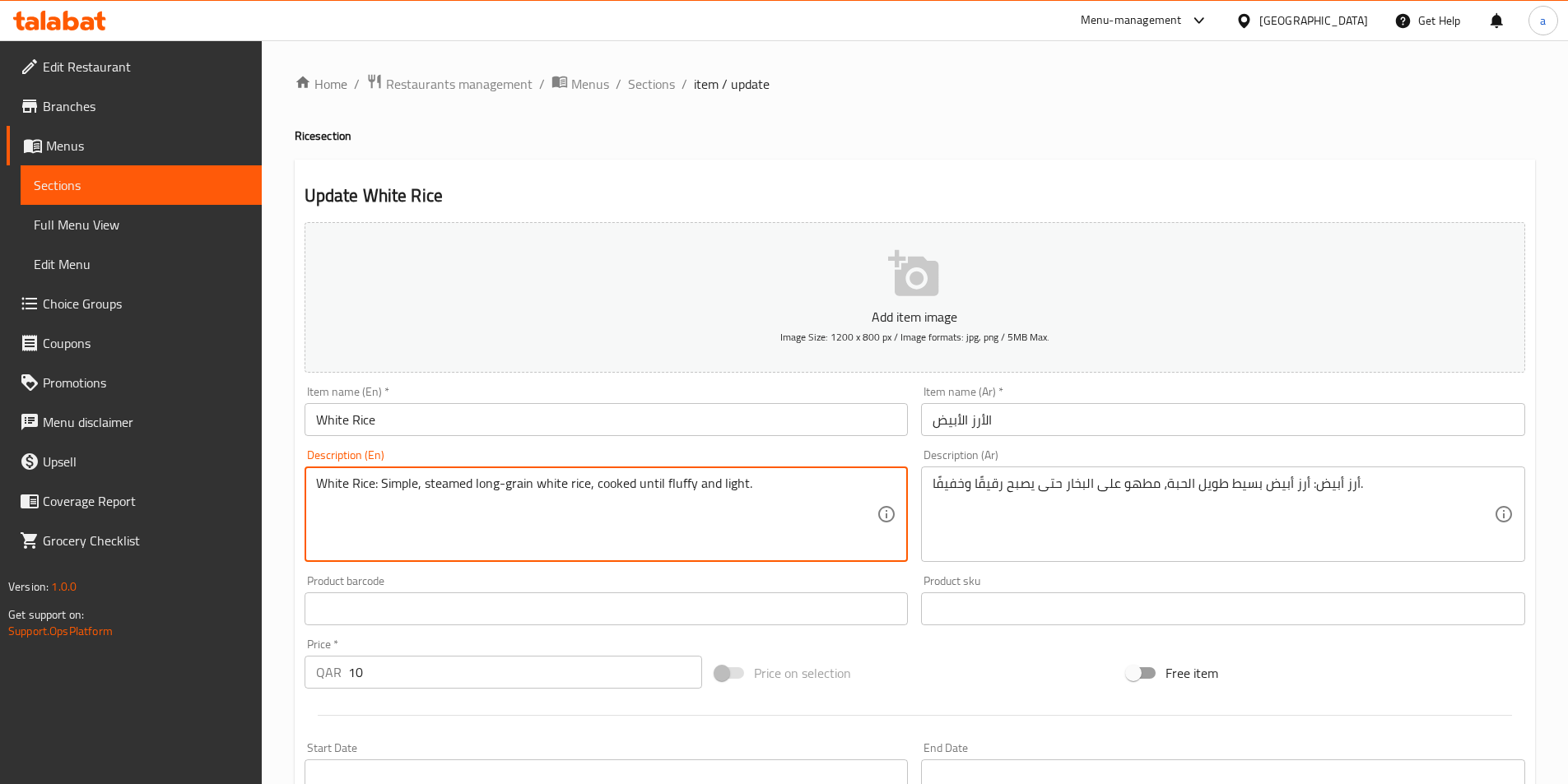
click at [679, 480] on textarea "White Rice: Simple, steamed long-grain white rice, cooked until fluffy and ligh…" at bounding box center [597, 514] width 562 height 78
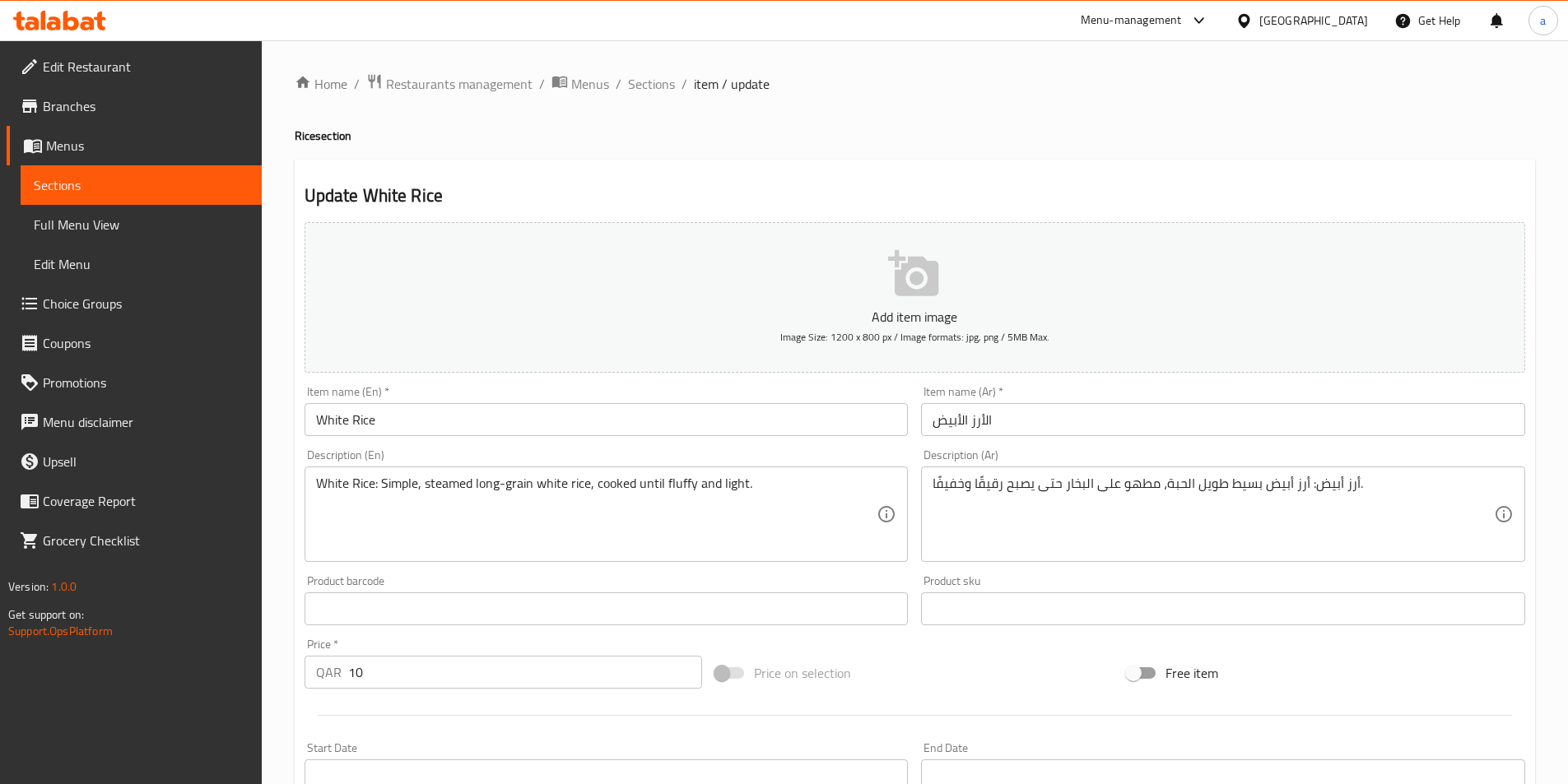
click at [682, 487] on textarea "White Rice: Simple, steamed long-grain white rice, cooked until fluffy and ligh…" at bounding box center [597, 514] width 562 height 78
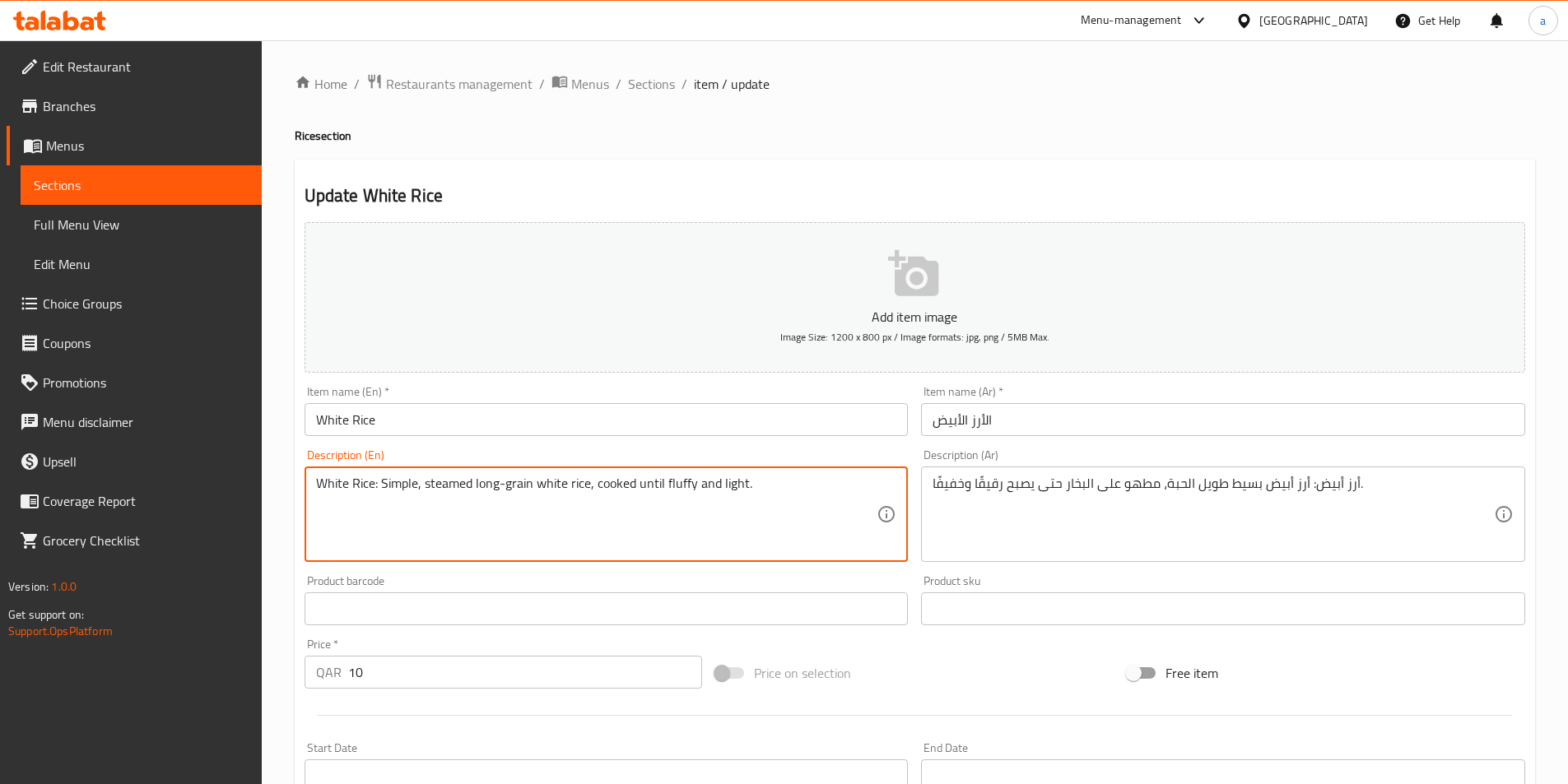
click at [682, 487] on textarea "White Rice: Simple, steamed long-grain white rice, cooked until fluffy and ligh…" at bounding box center [597, 514] width 562 height 78
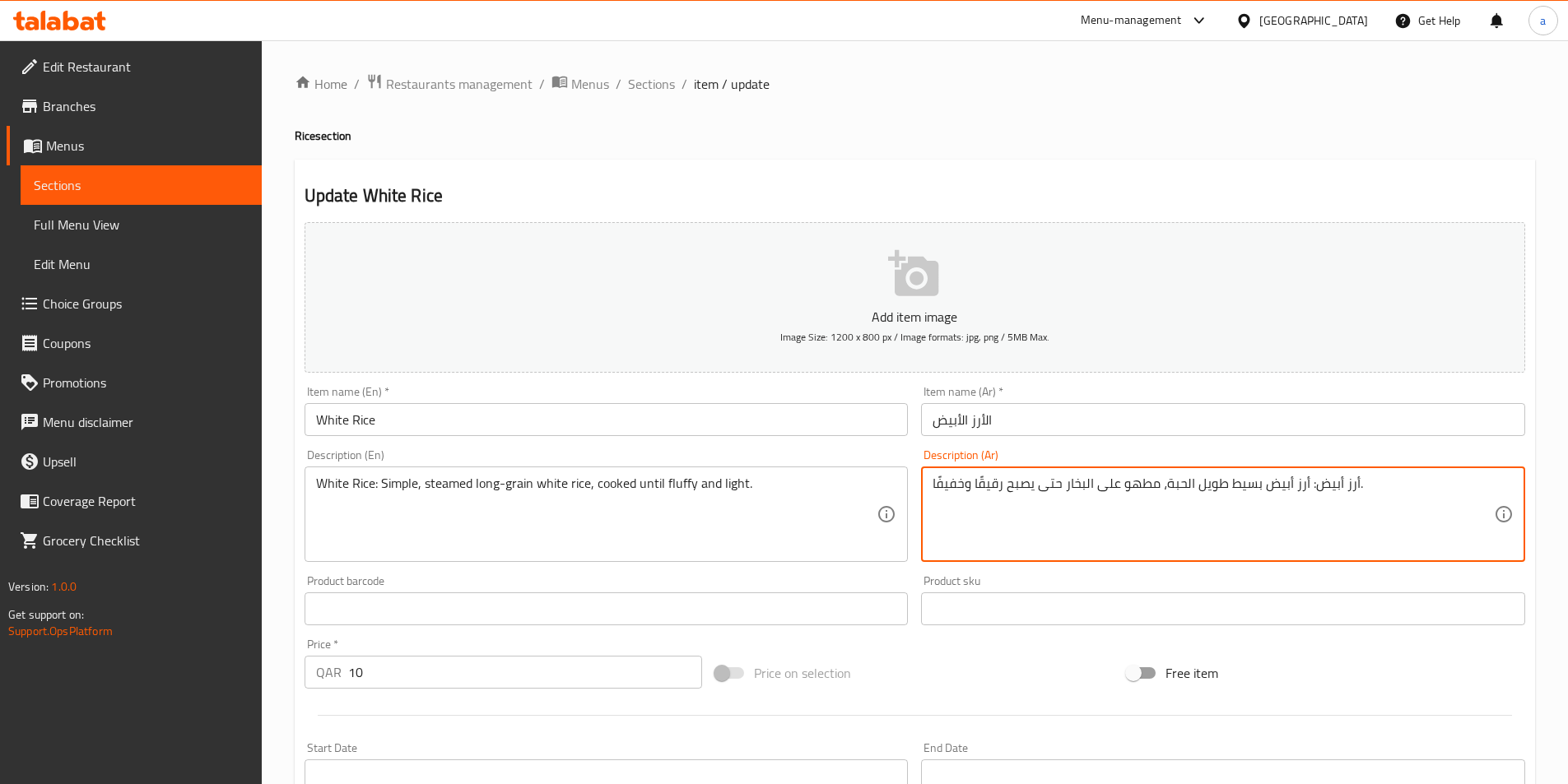
click at [993, 484] on textarea "أرز أبيض: أرز أبيض بسيط طويل الحبة، مطهو على البخار حتى يصبح رقيقًا وخفيفًا." at bounding box center [1213, 514] width 562 height 78
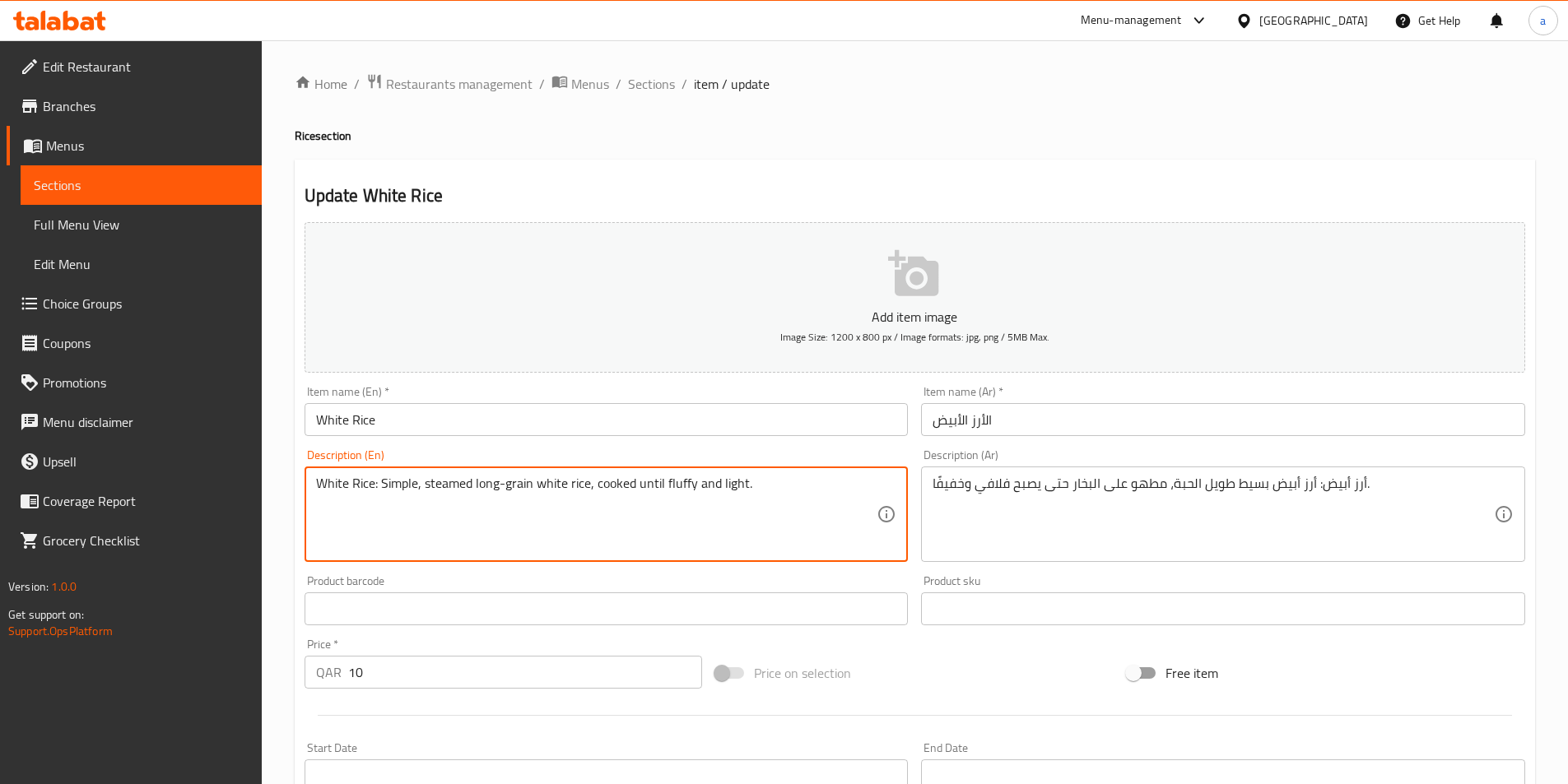
click at [740, 487] on textarea "White Rice: Simple, steamed long-grain white rice, cooked until fluffy and ligh…" at bounding box center [597, 514] width 562 height 78
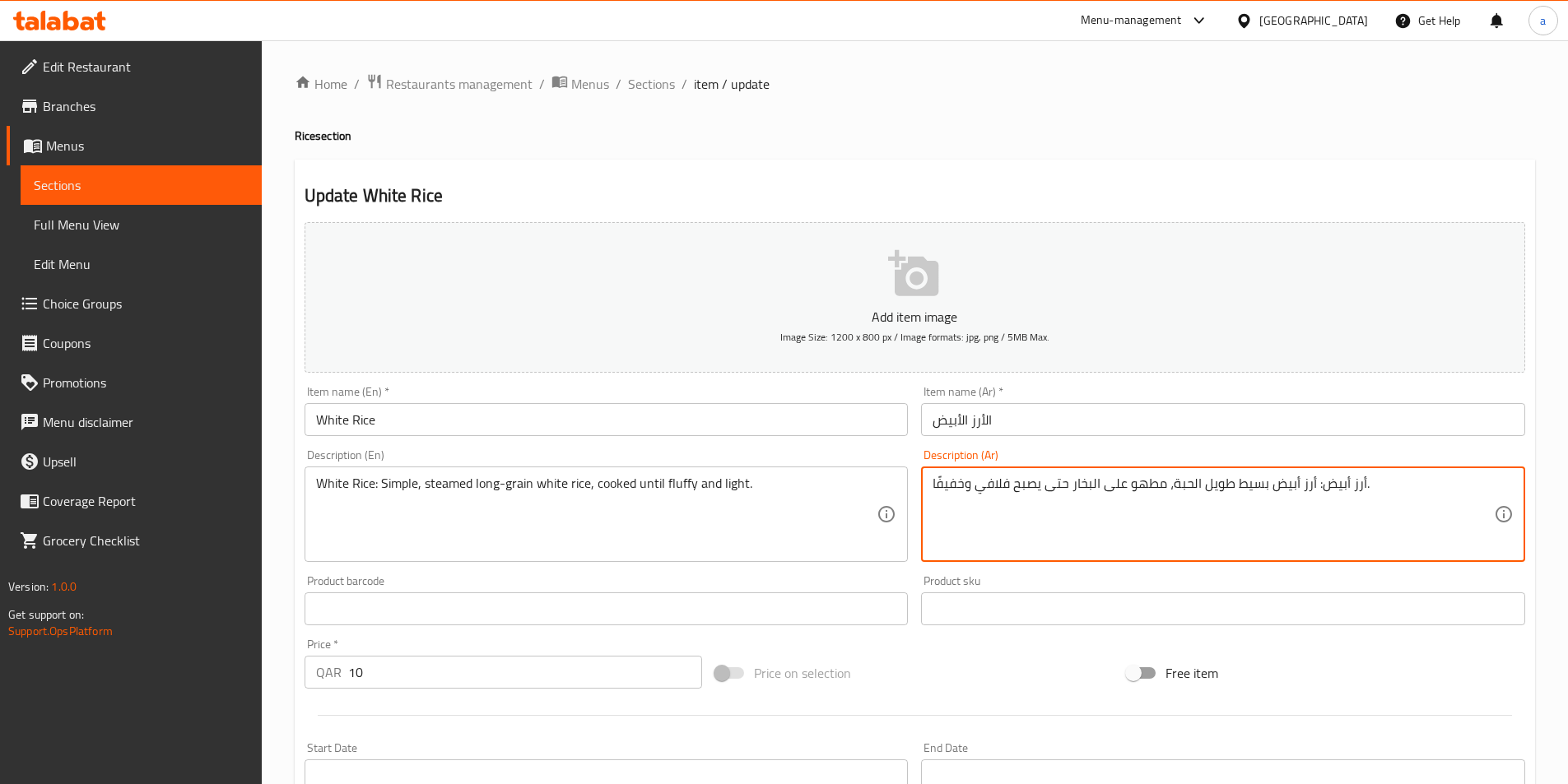
click at [955, 486] on textarea "أرز أبيض: أرز أبيض بسيط طويل الحبة، مطهو على البخار حتى يصبح فلافي وخفيفًا." at bounding box center [1213, 514] width 562 height 78
drag, startPoint x: 962, startPoint y: 485, endPoint x: 881, endPoint y: 491, distance: 81.2
click at [881, 491] on div "Add item image Image Size: 1200 x 800 px / Image formats: jpg, png / 5MB Max. I…" at bounding box center [915, 570] width 1234 height 710
paste textarea "لايت"
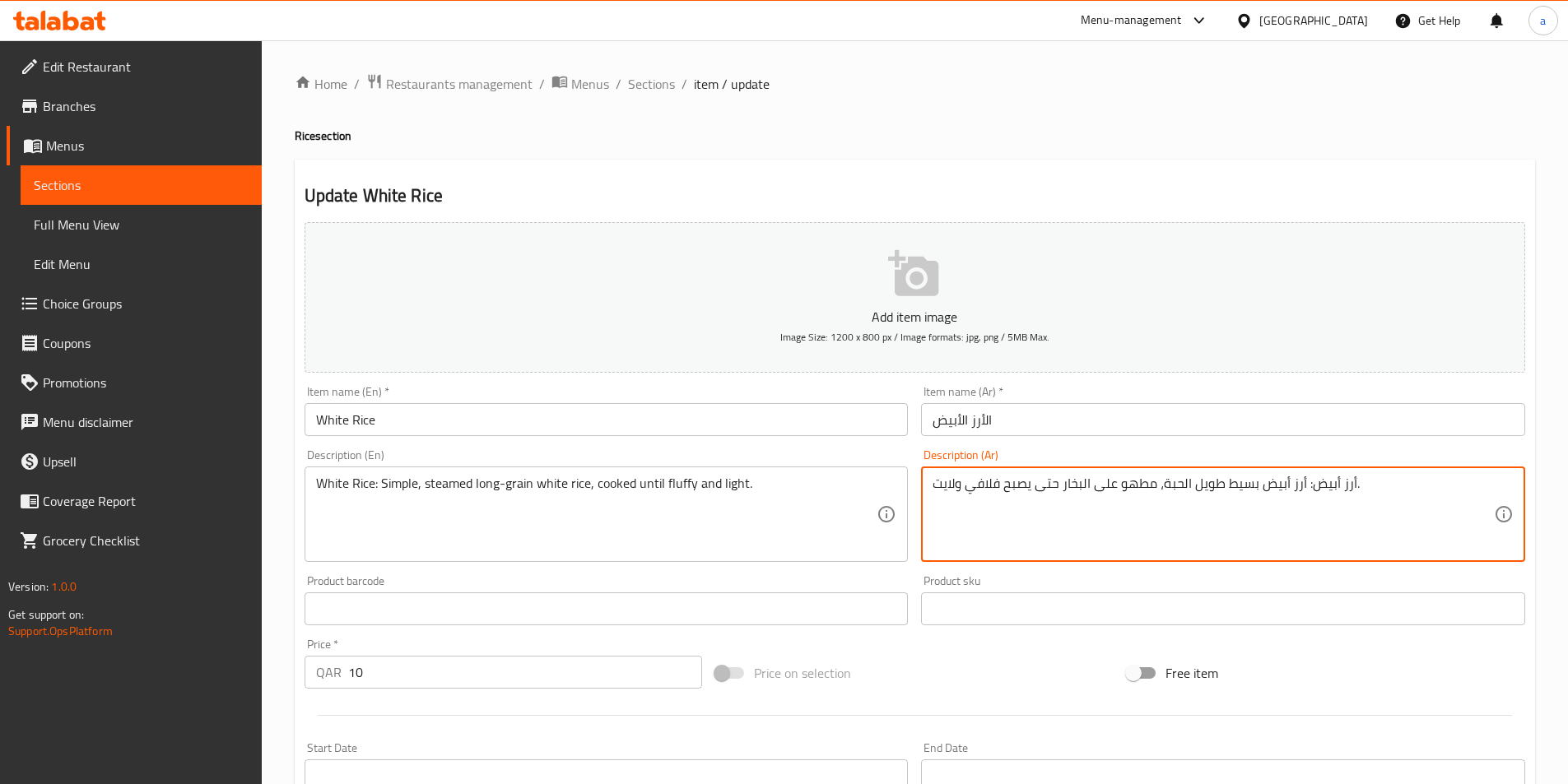
click at [956, 485] on textarea "أرز أبيض: أرز أبيض بسيط طويل الحبة، مطهو على البخار حتى يصبح فلافي ولايت." at bounding box center [1213, 514] width 562 height 78
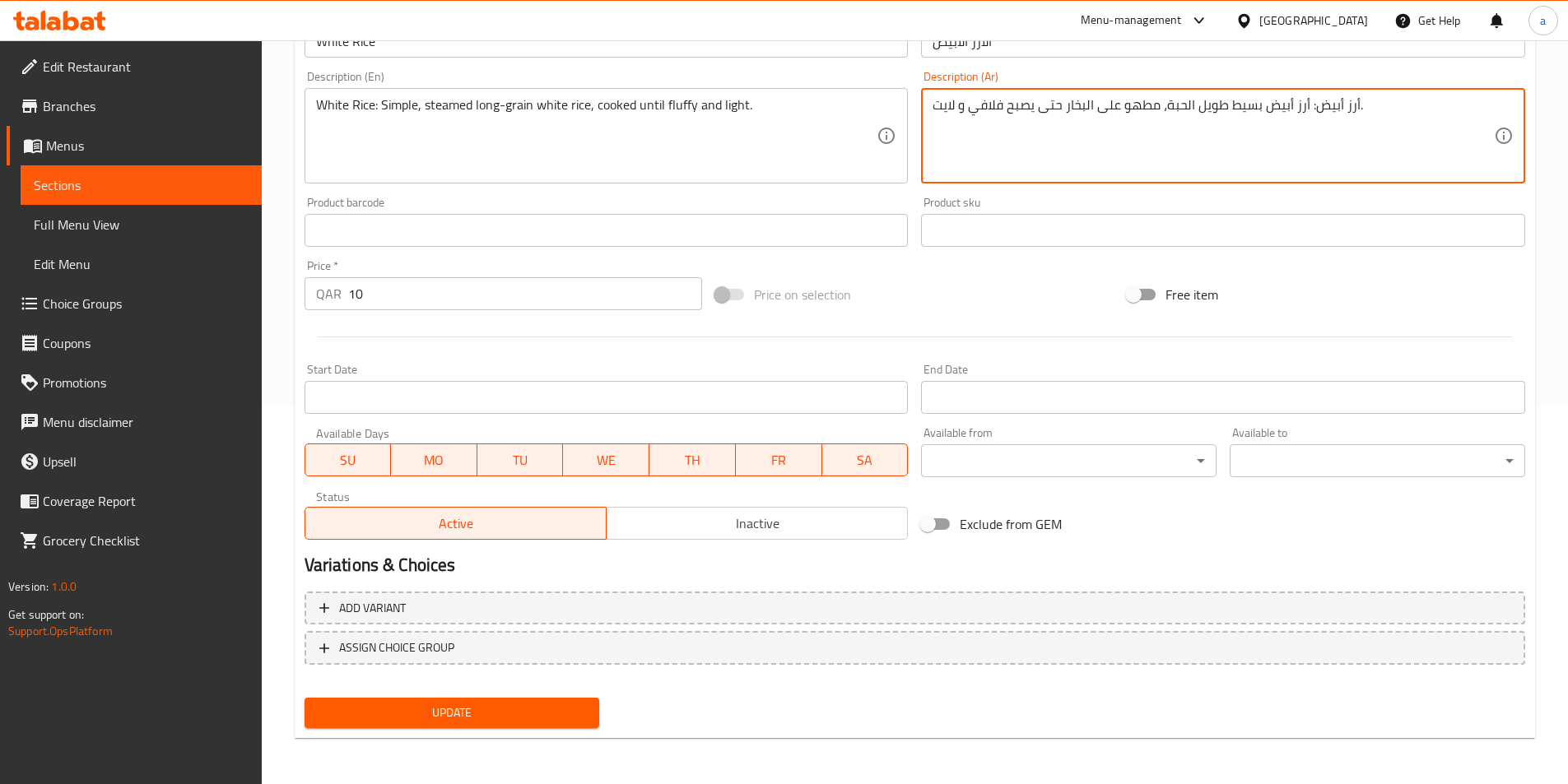
type textarea "أرز أبيض: أرز أبيض بسيط طويل الحبة، مطهو على البخار حتى يصبح فلافي و لايت."
click at [422, 705] on span "Update" at bounding box center [453, 713] width 269 height 20
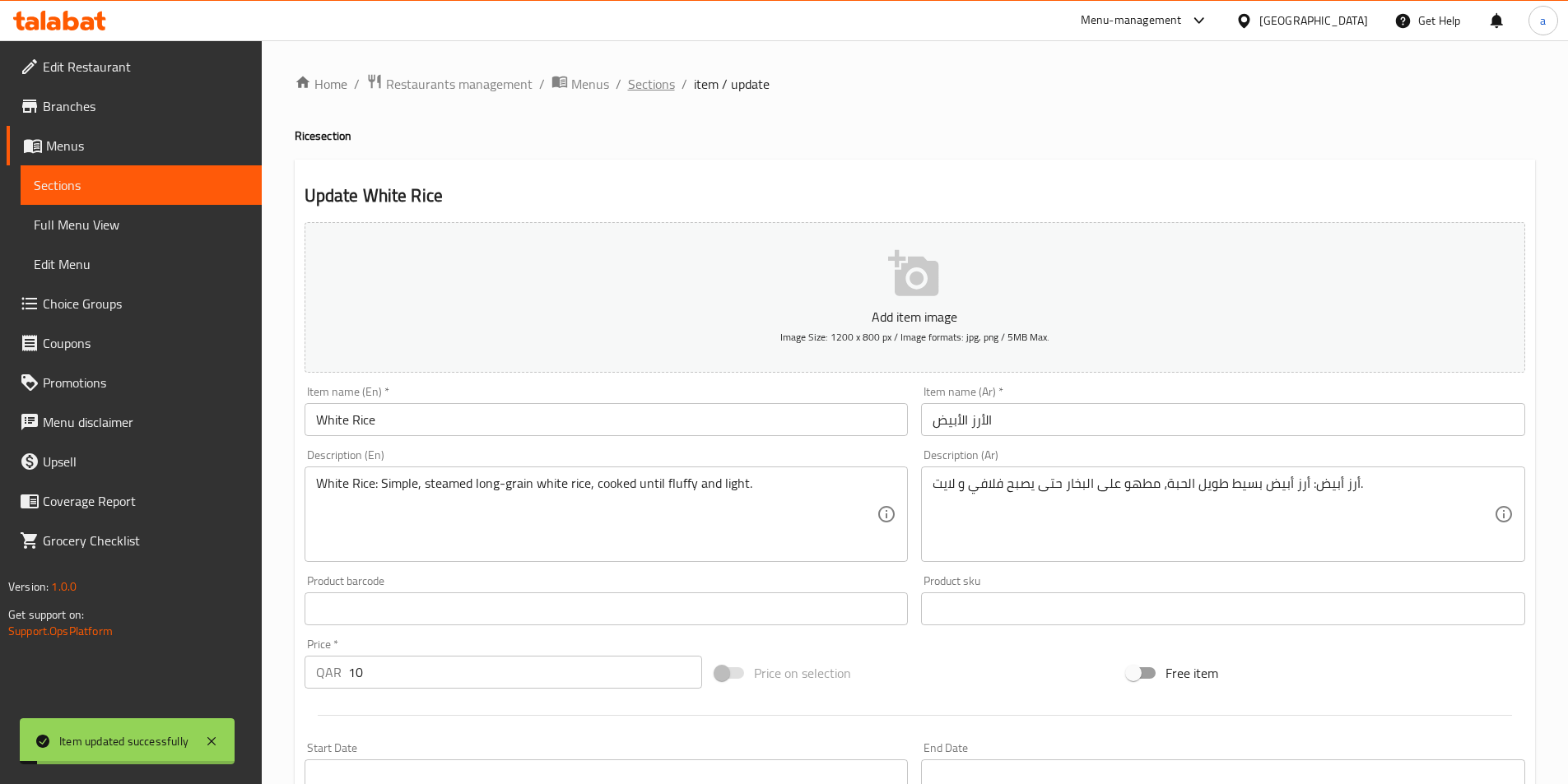
click at [659, 91] on span "Sections" at bounding box center [651, 84] width 47 height 19
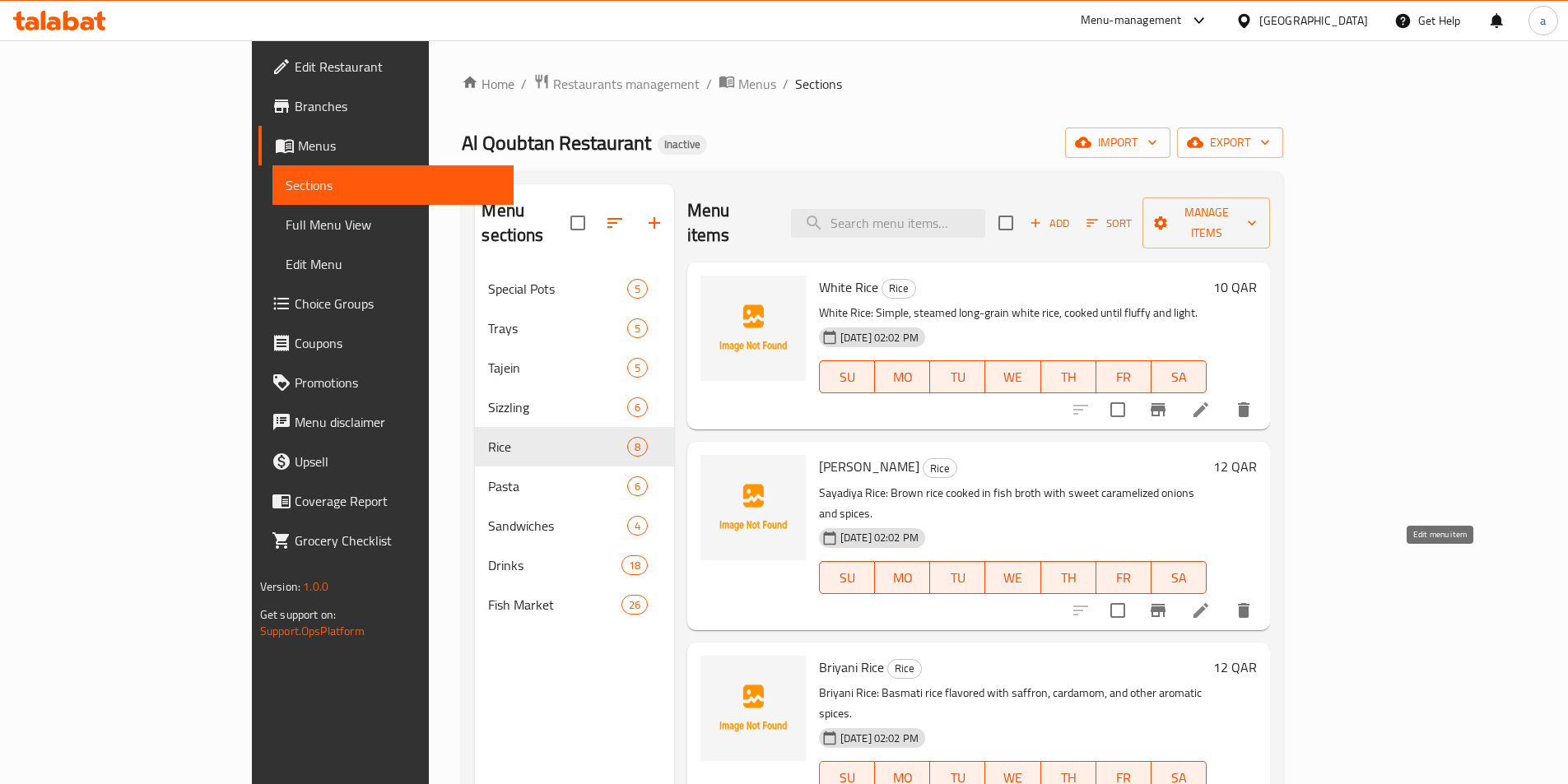
click at [1211, 600] on icon at bounding box center [1201, 610] width 19 height 19
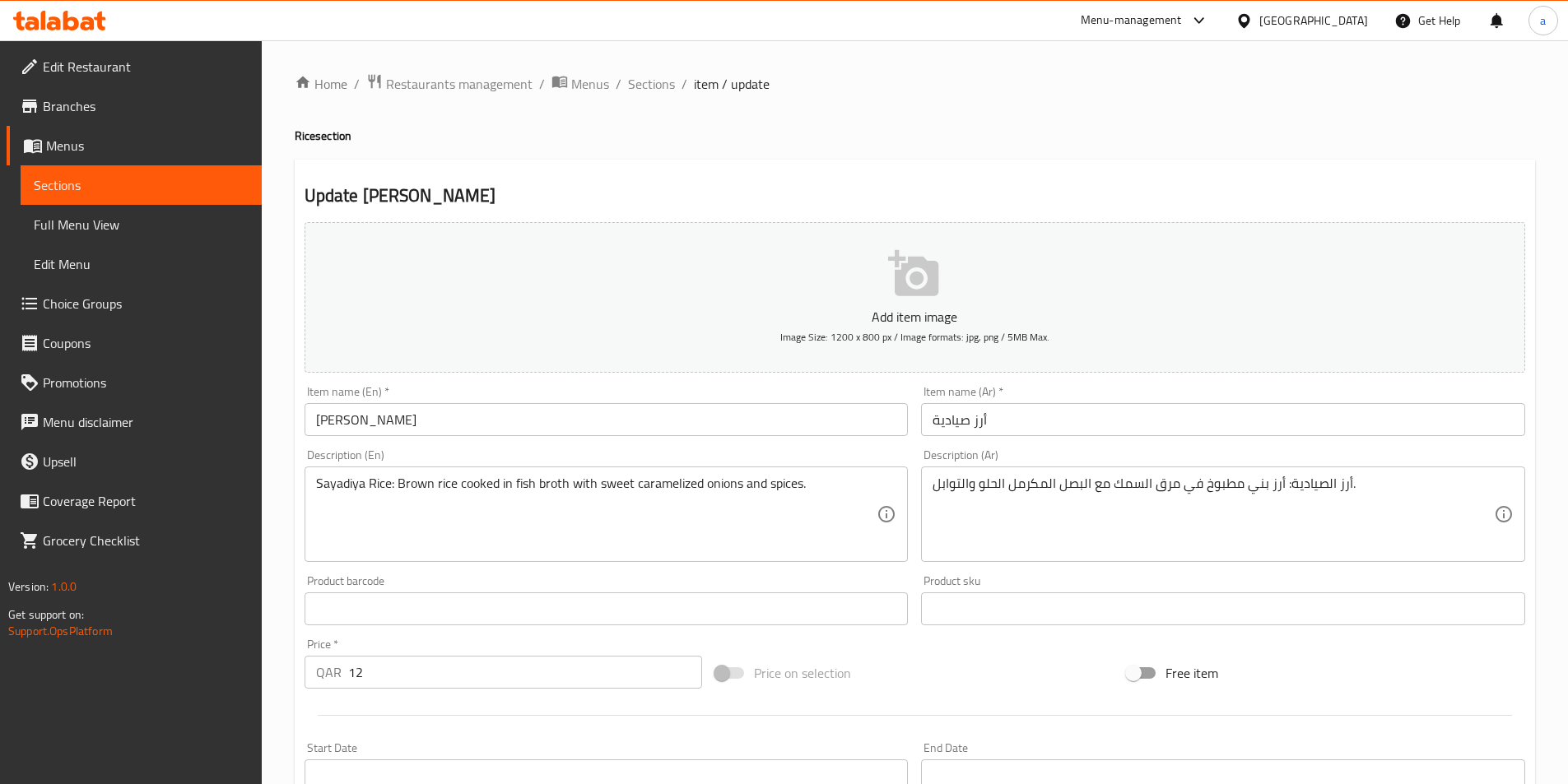
click at [426, 420] on input "[PERSON_NAME]" at bounding box center [607, 419] width 604 height 33
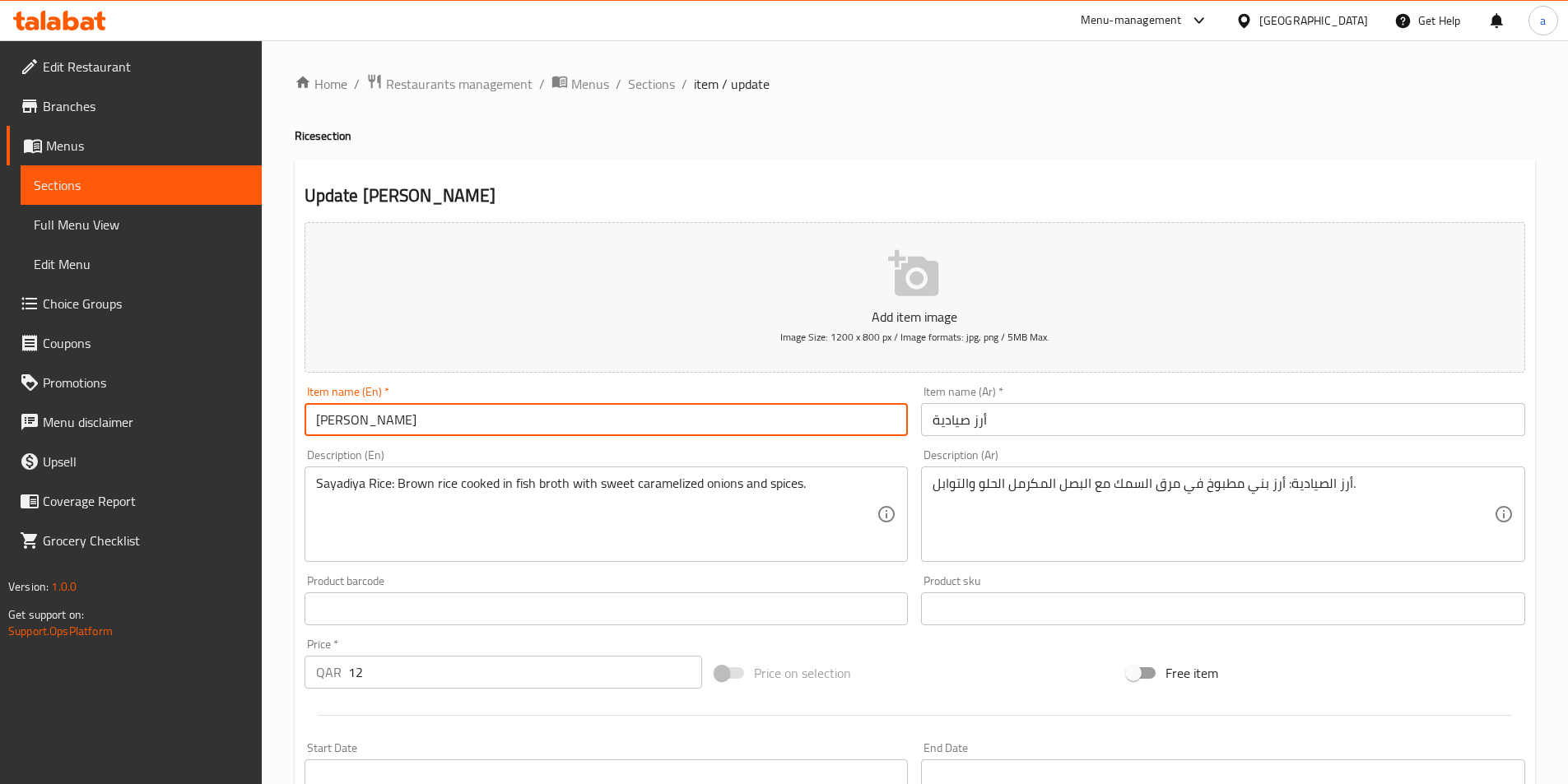
click at [426, 420] on input "[PERSON_NAME]" at bounding box center [607, 419] width 604 height 33
click at [338, 425] on input "[PERSON_NAME]" at bounding box center [607, 419] width 604 height 33
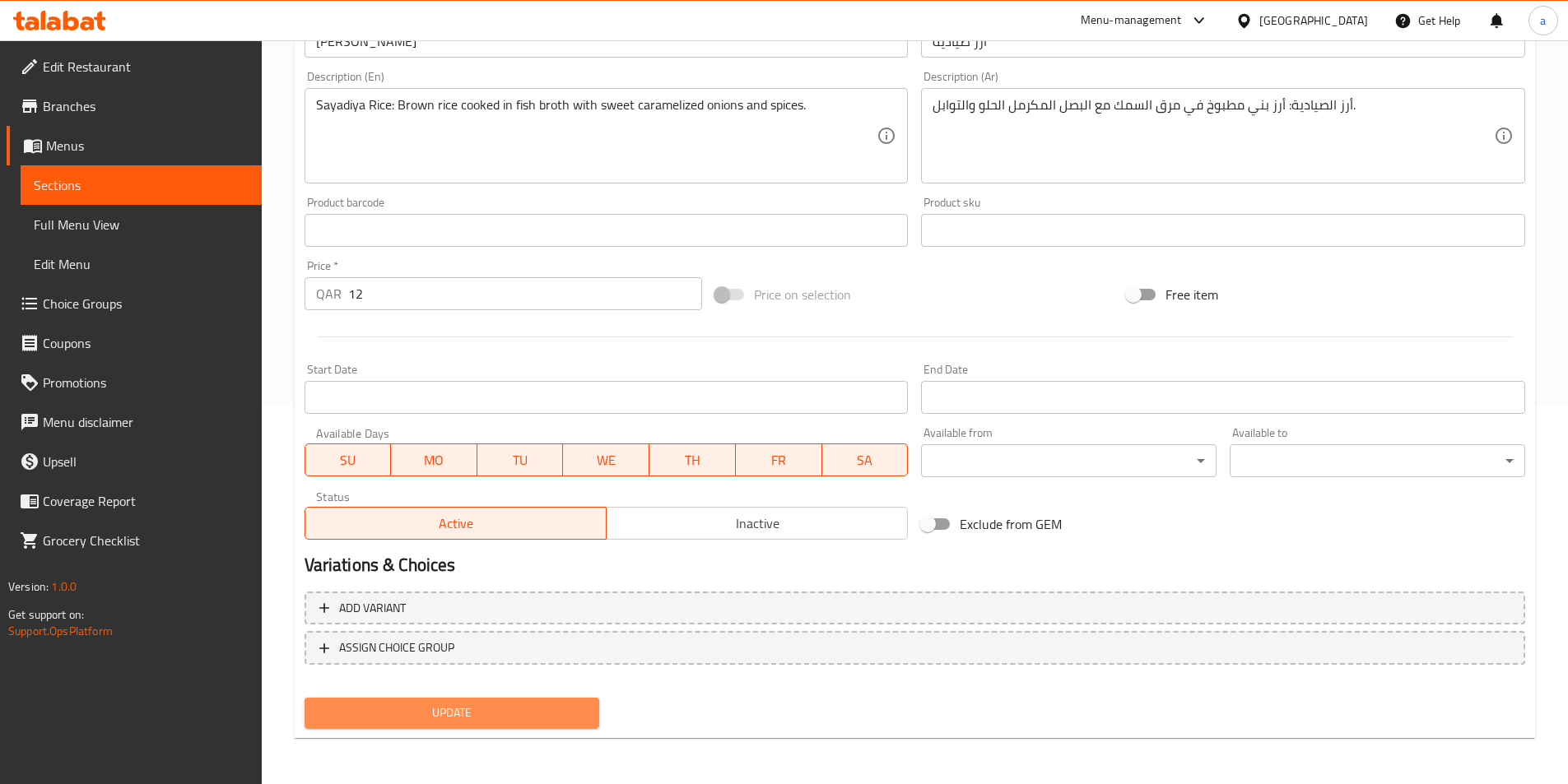
click at [438, 706] on span "Update" at bounding box center [453, 713] width 269 height 20
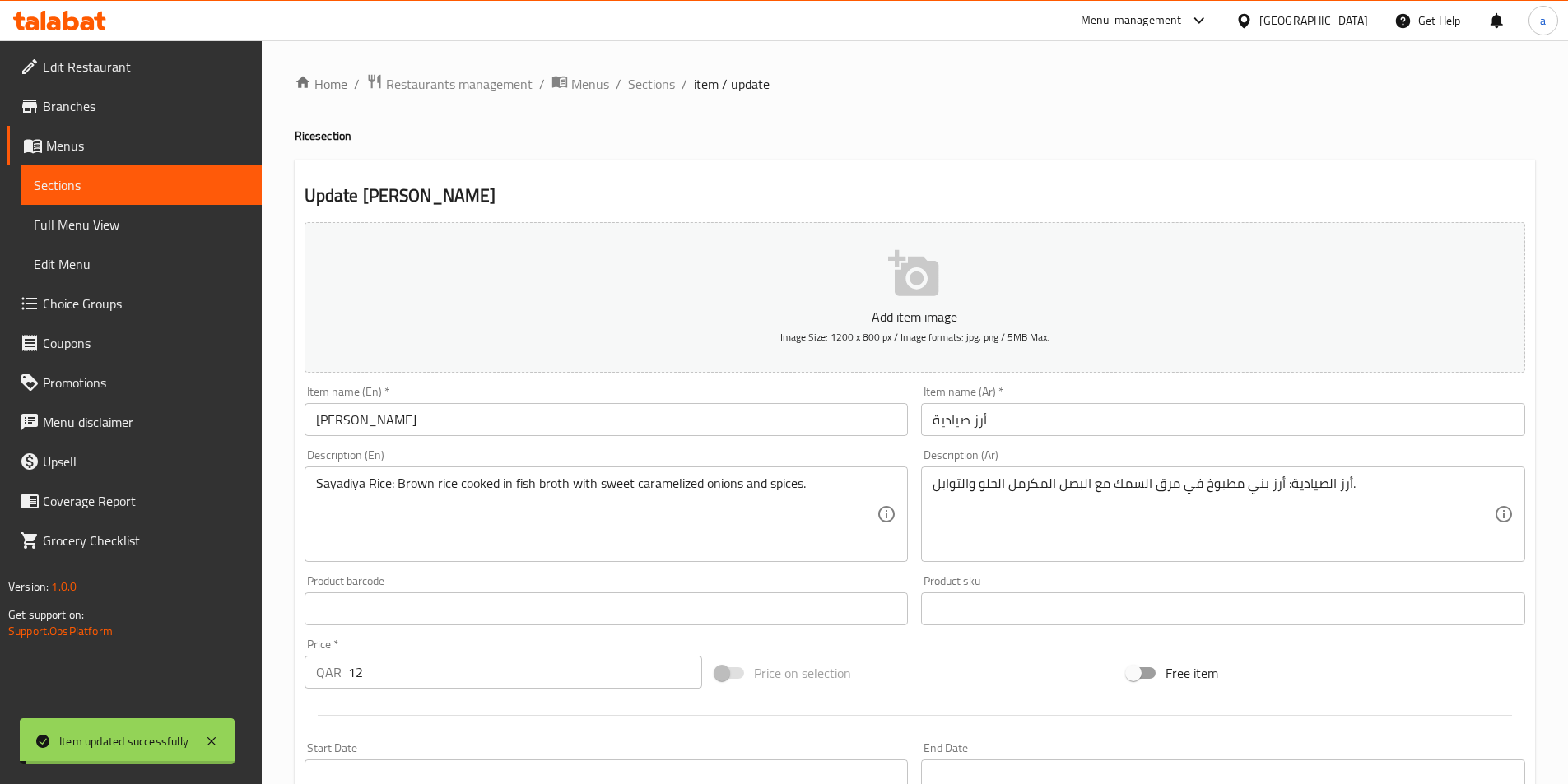
click at [644, 79] on span "Sections" at bounding box center [651, 84] width 47 height 19
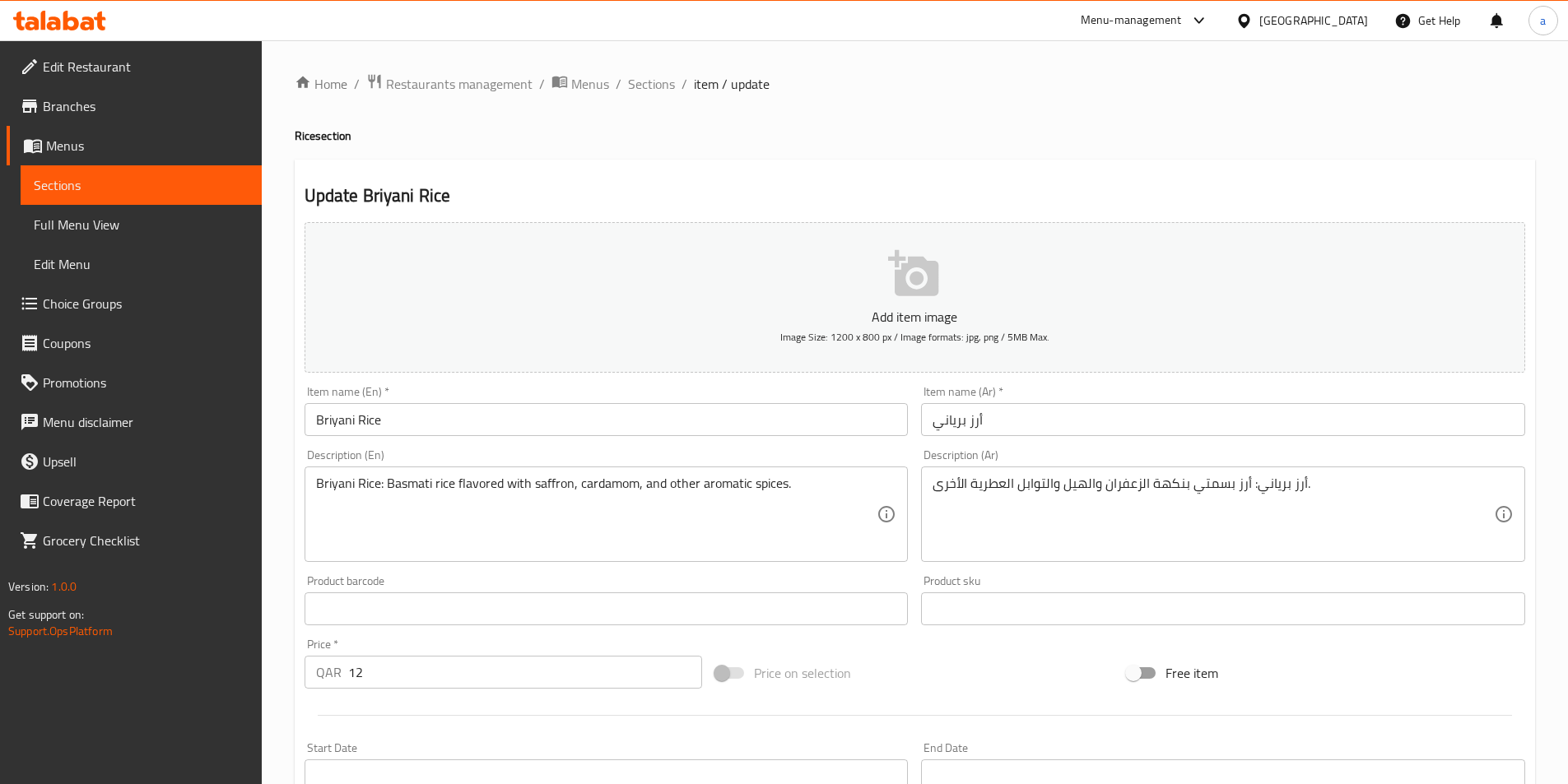
click at [343, 425] on input "Briyani Rice" at bounding box center [607, 419] width 604 height 33
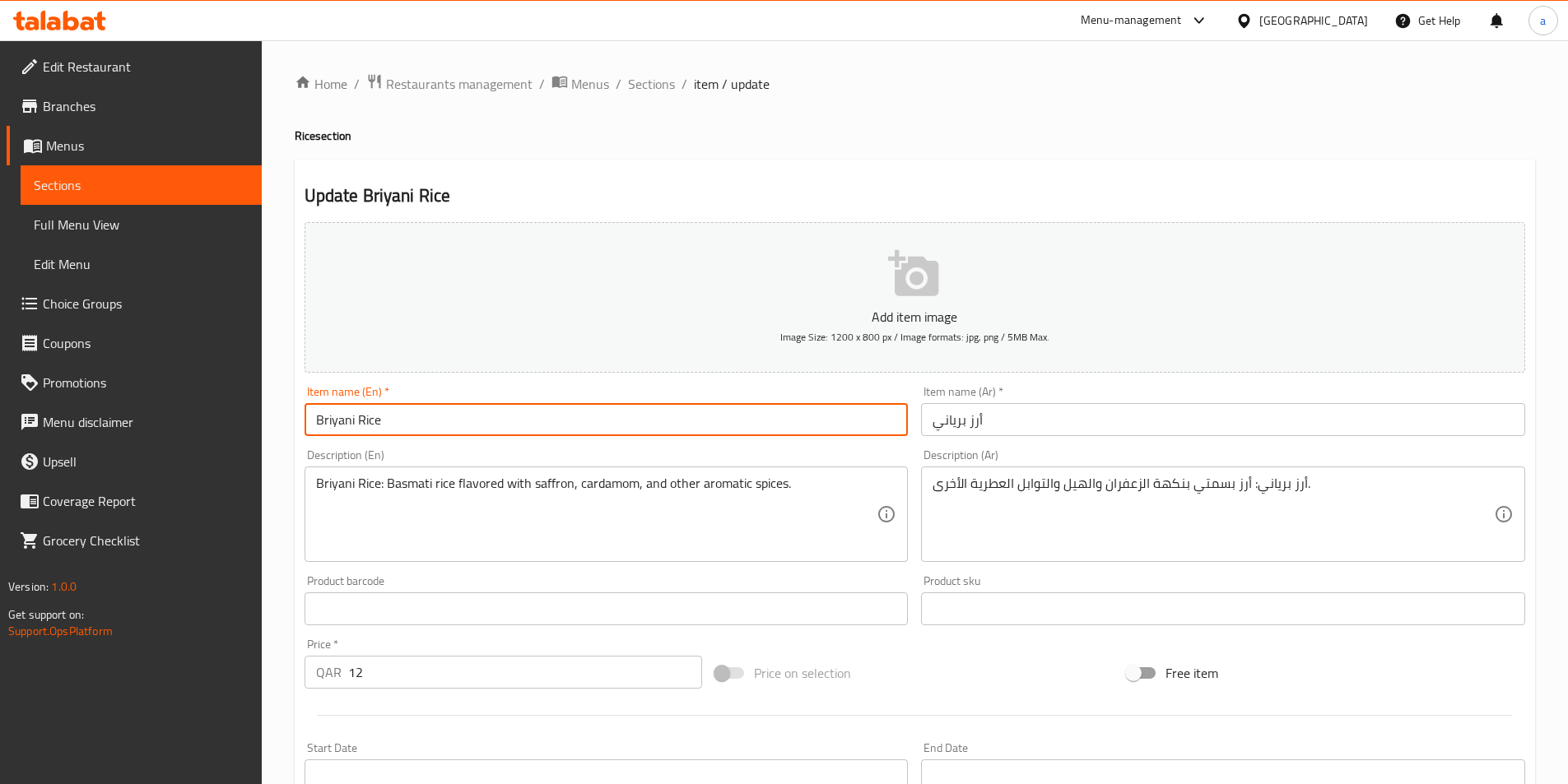
click at [343, 425] on input "Briyani Rice" at bounding box center [607, 419] width 604 height 33
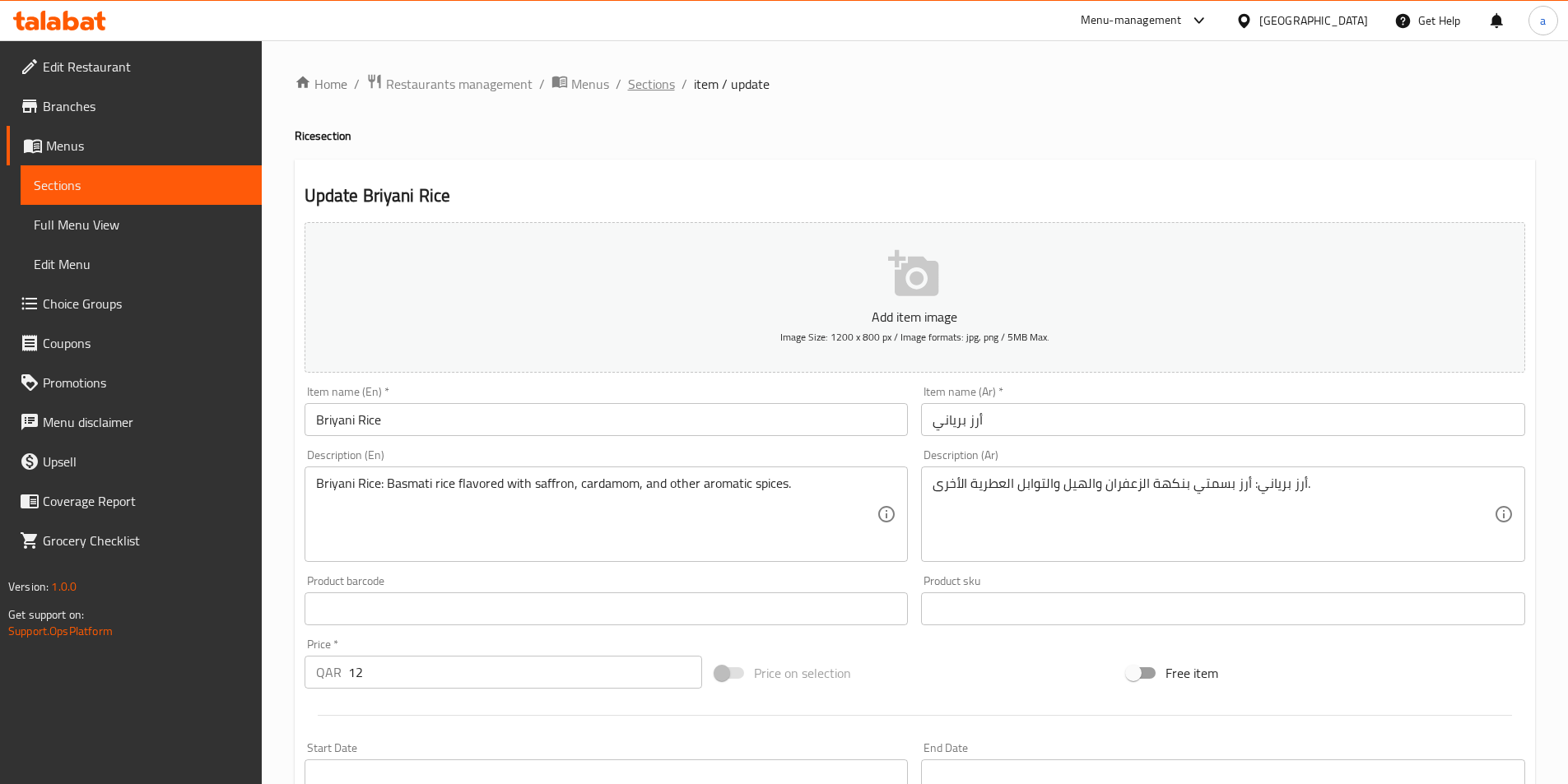
click at [646, 82] on span "Sections" at bounding box center [651, 84] width 47 height 19
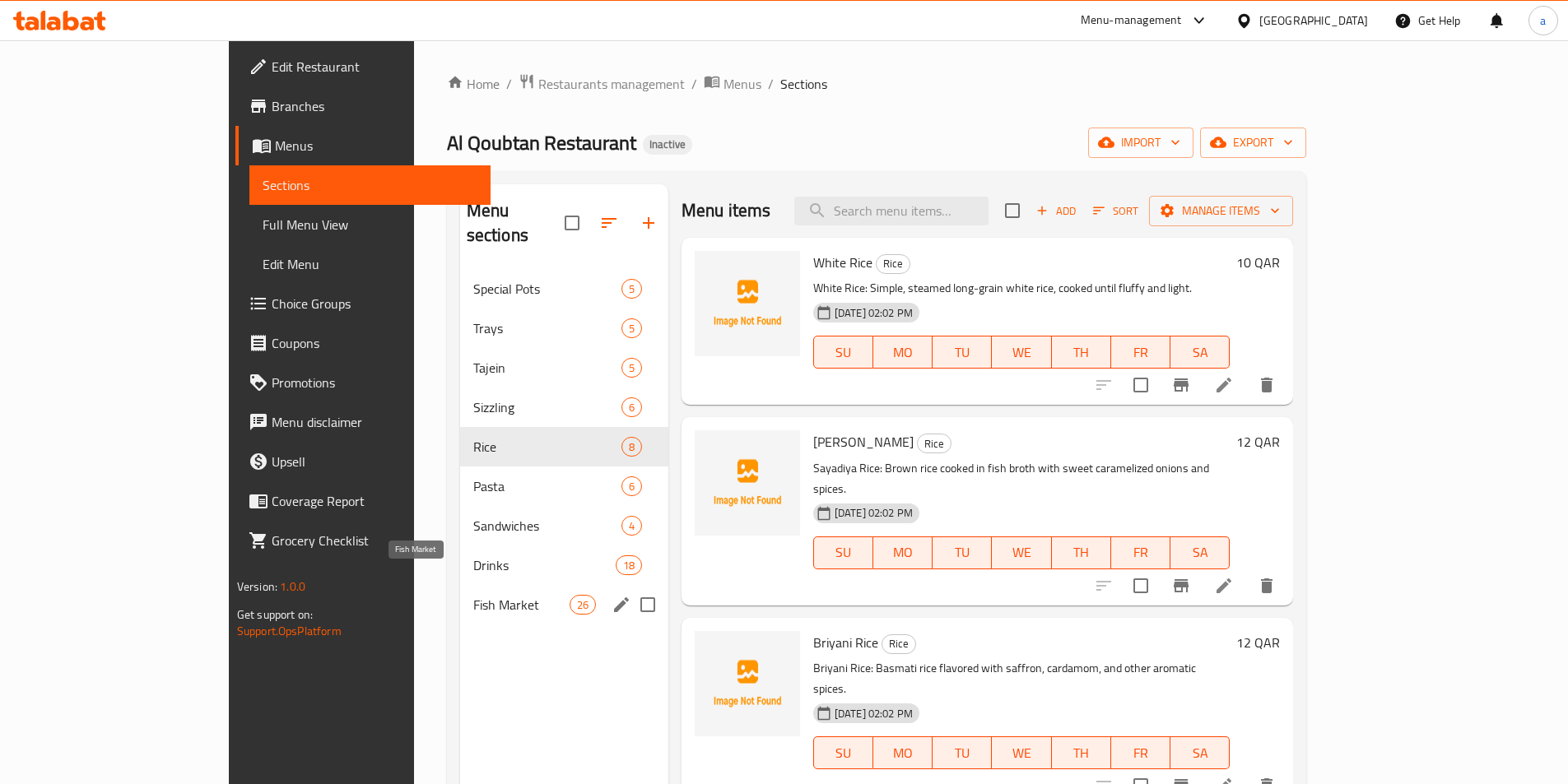
click at [473, 595] on span "Fish Market" at bounding box center [521, 604] width 96 height 19
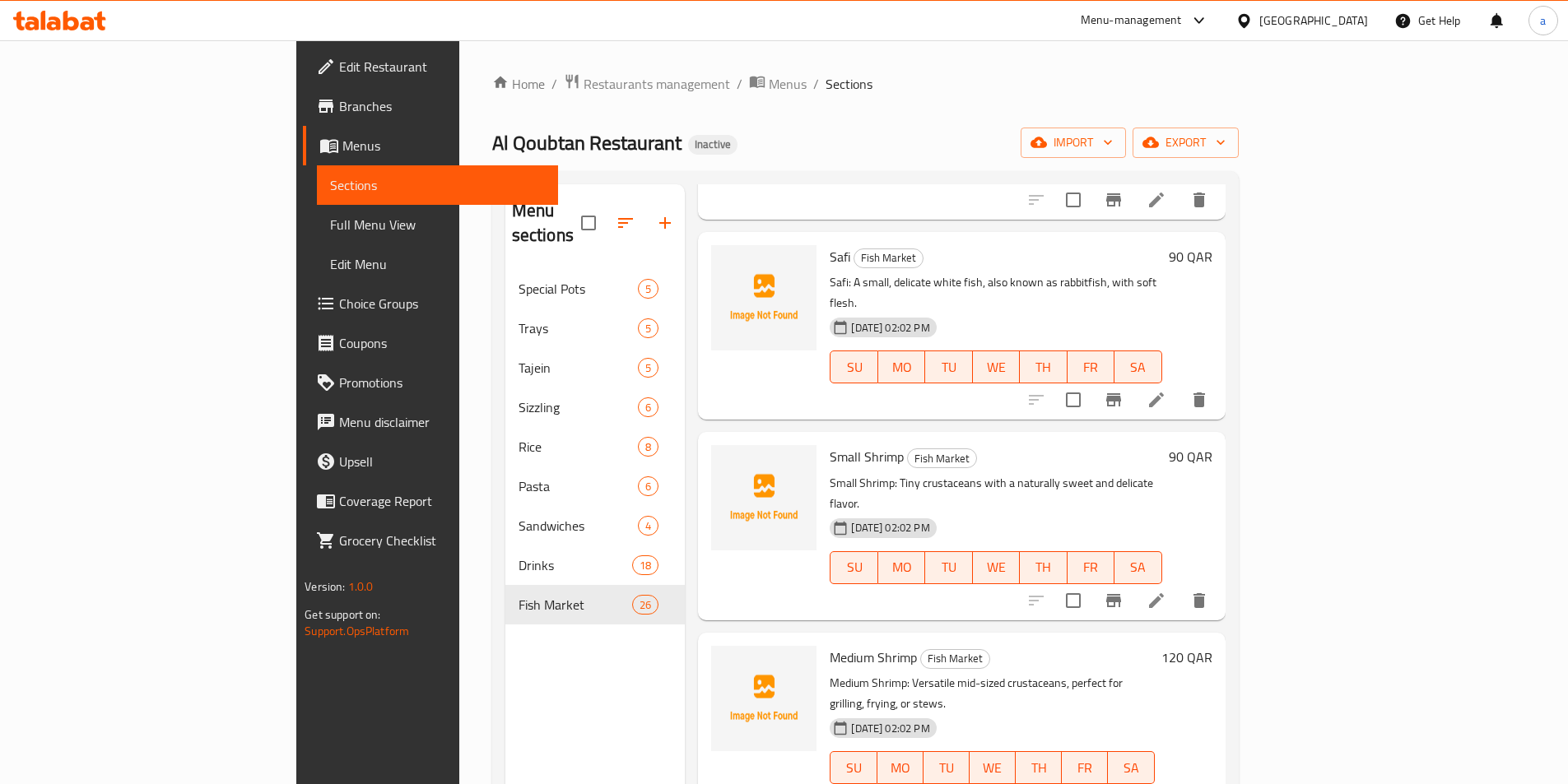
scroll to position [411, 0]
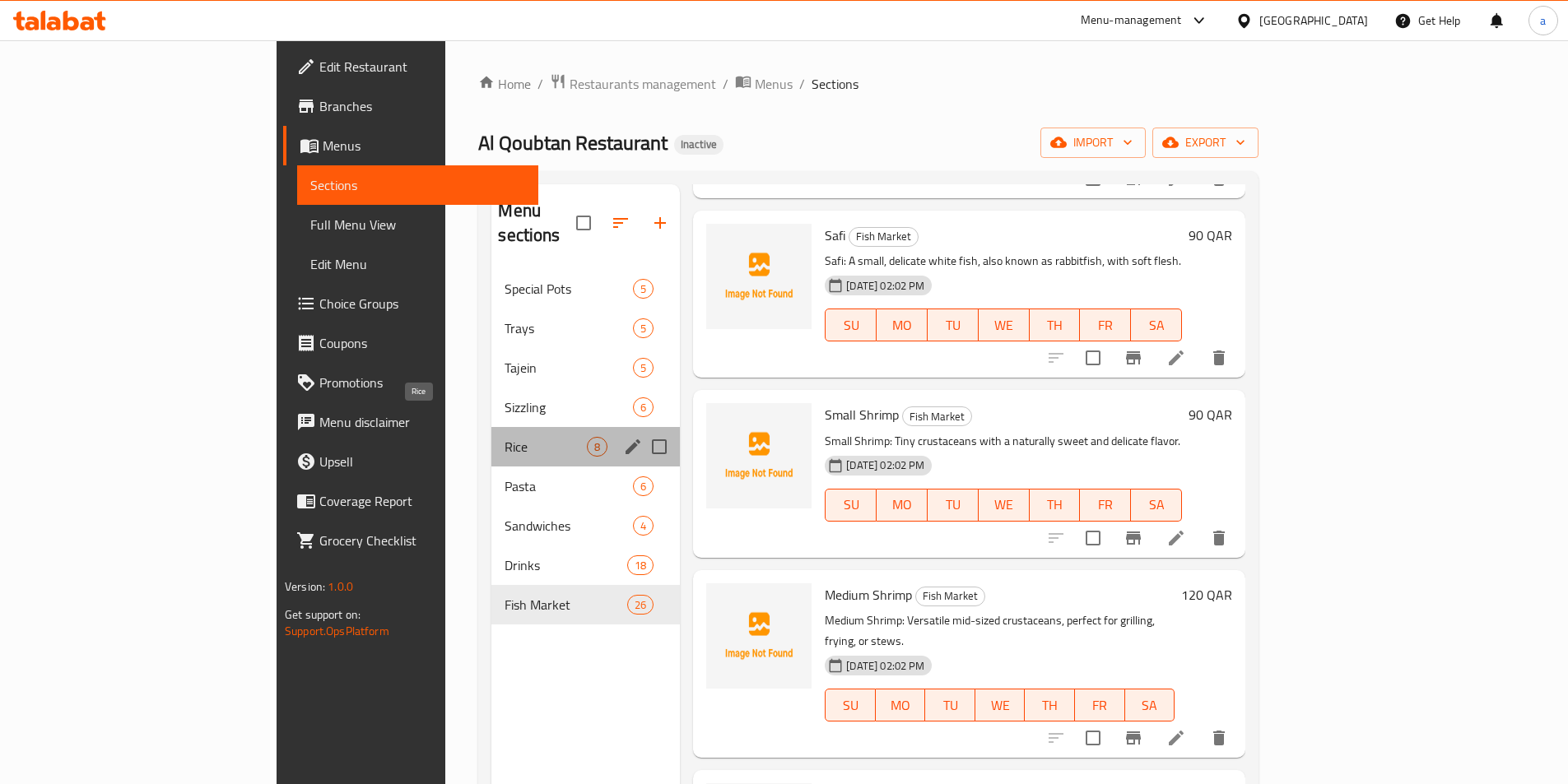
click at [504, 437] on span "Rice" at bounding box center [545, 447] width 82 height 19
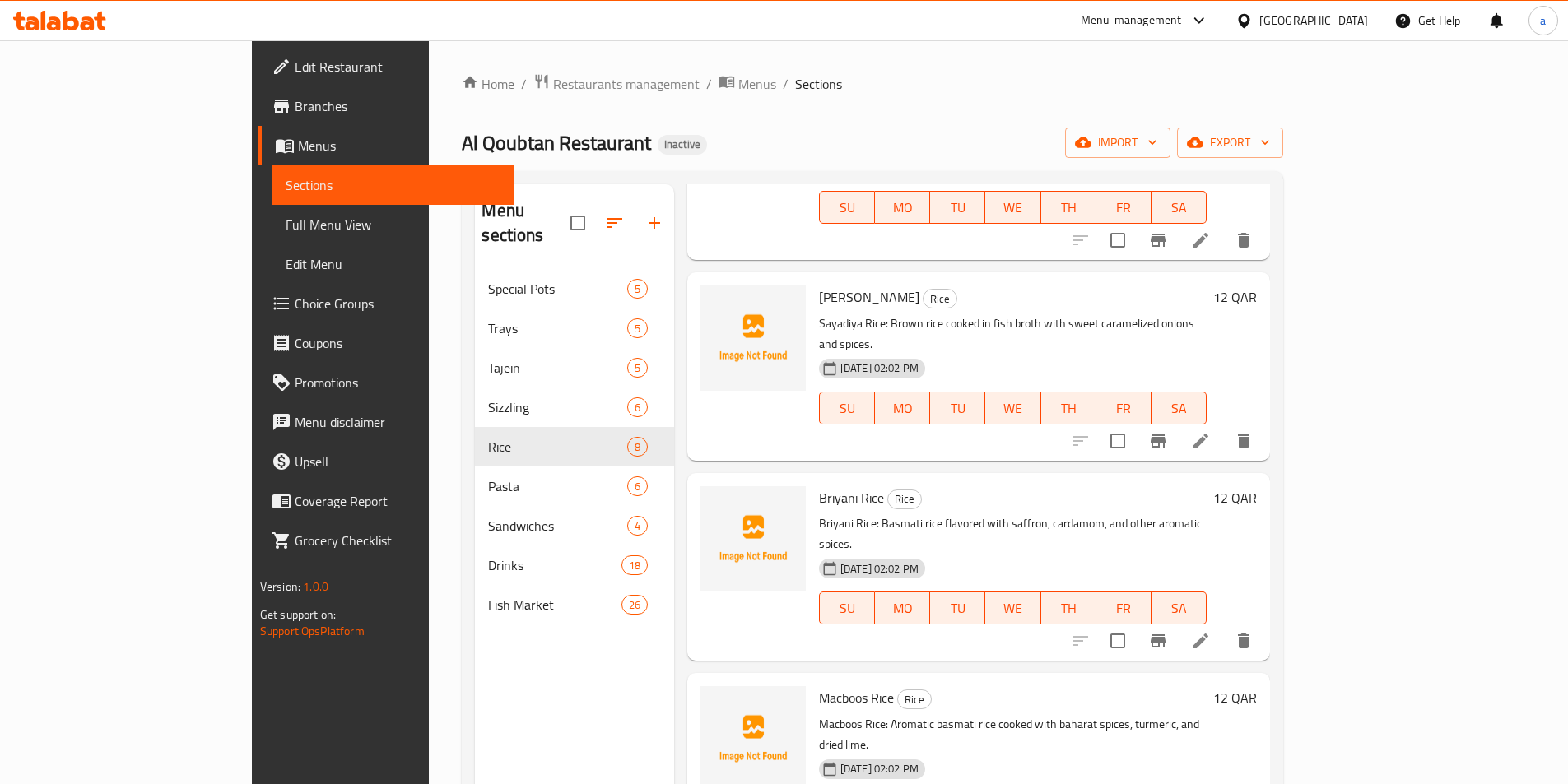
scroll to position [165, 0]
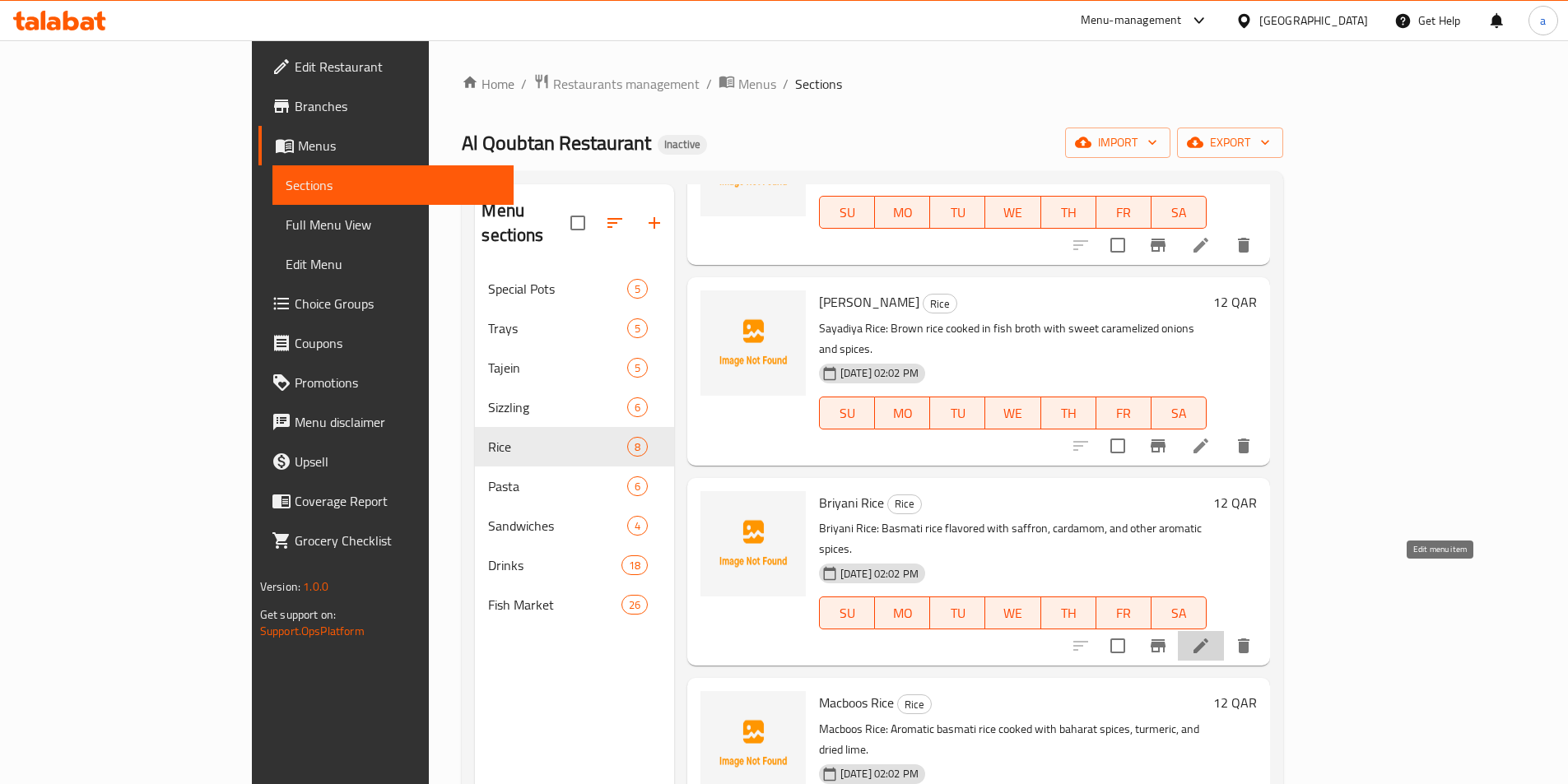
click at [1211, 636] on icon at bounding box center [1201, 645] width 19 height 19
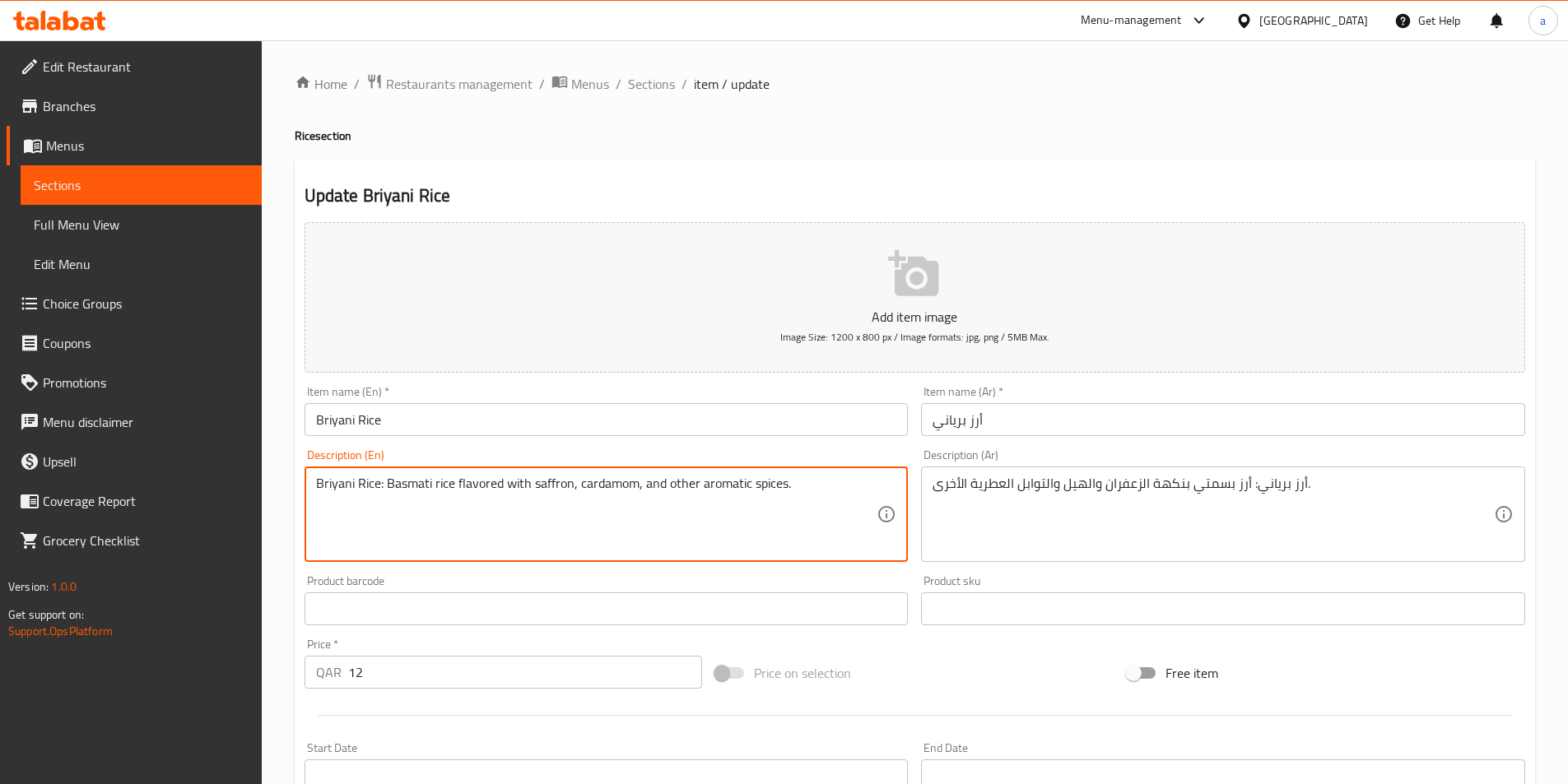
click at [613, 481] on textarea "Briyani Rice: Basmati rice flavored with saffron, cardamom, and other aromatic …" at bounding box center [597, 514] width 562 height 78
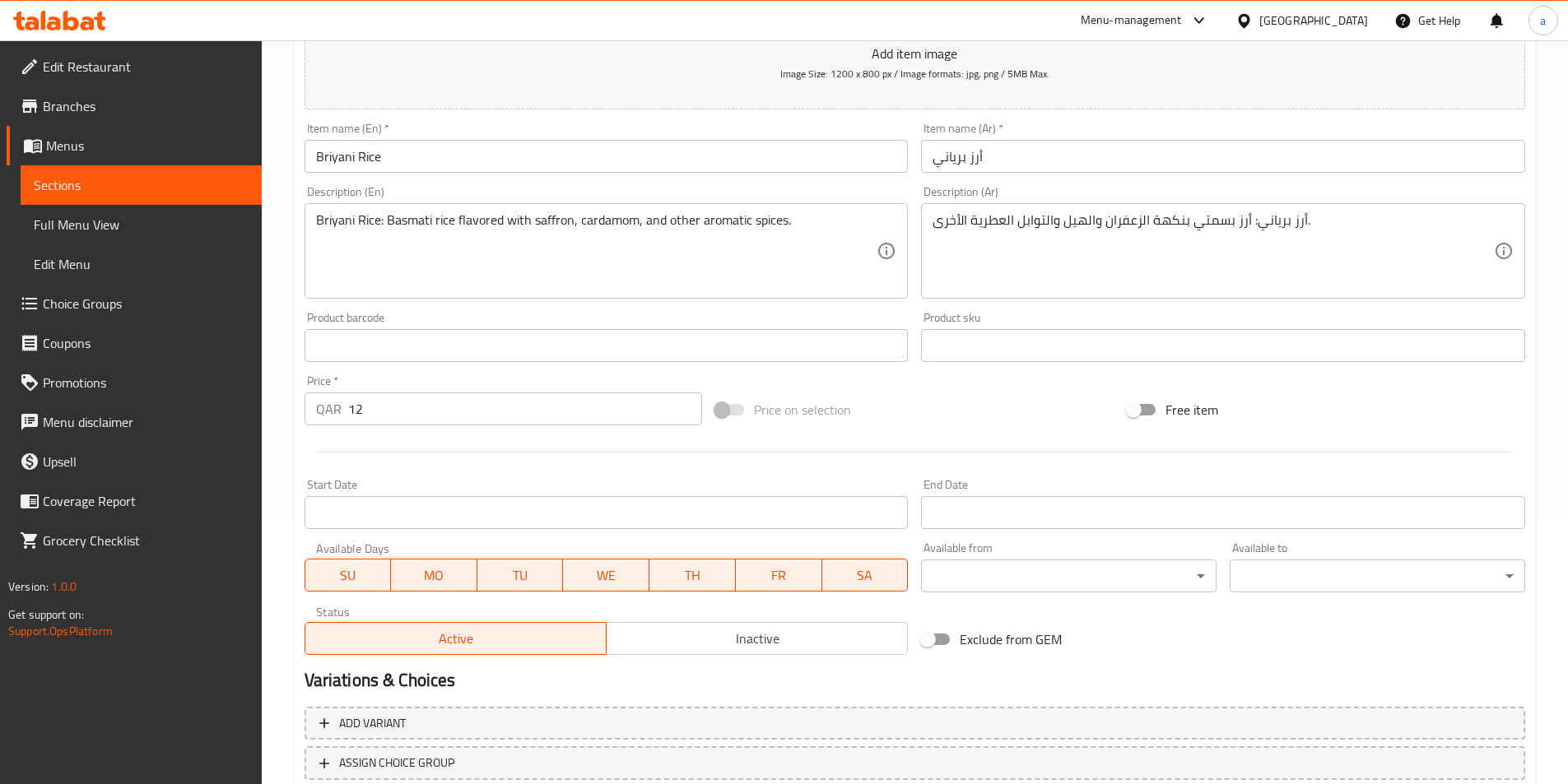
scroll to position [214, 0]
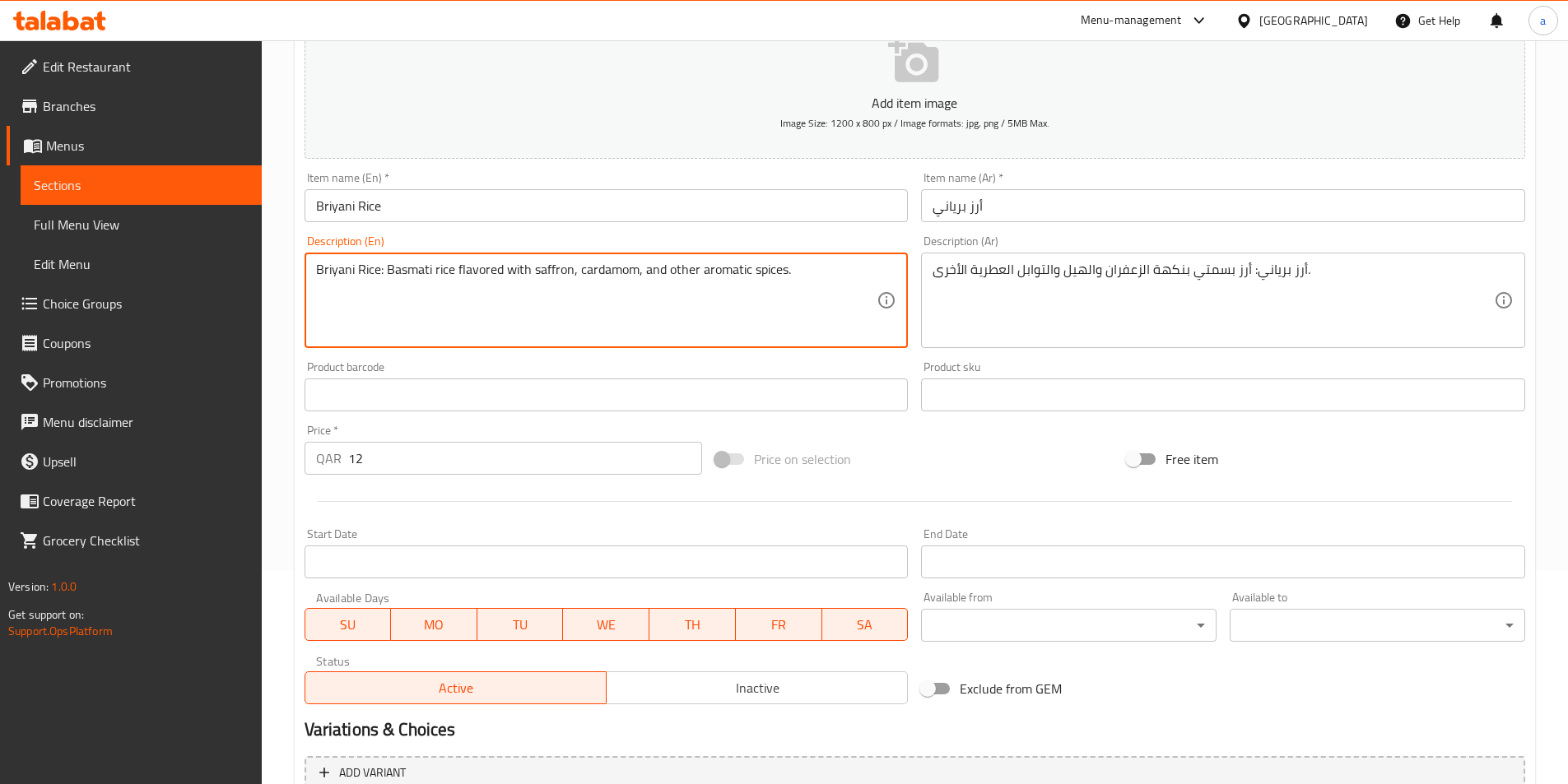
click at [724, 269] on textarea "Briyani Rice: Basmati rice flavored with saffron, cardamom, and other aromatic …" at bounding box center [597, 300] width 562 height 78
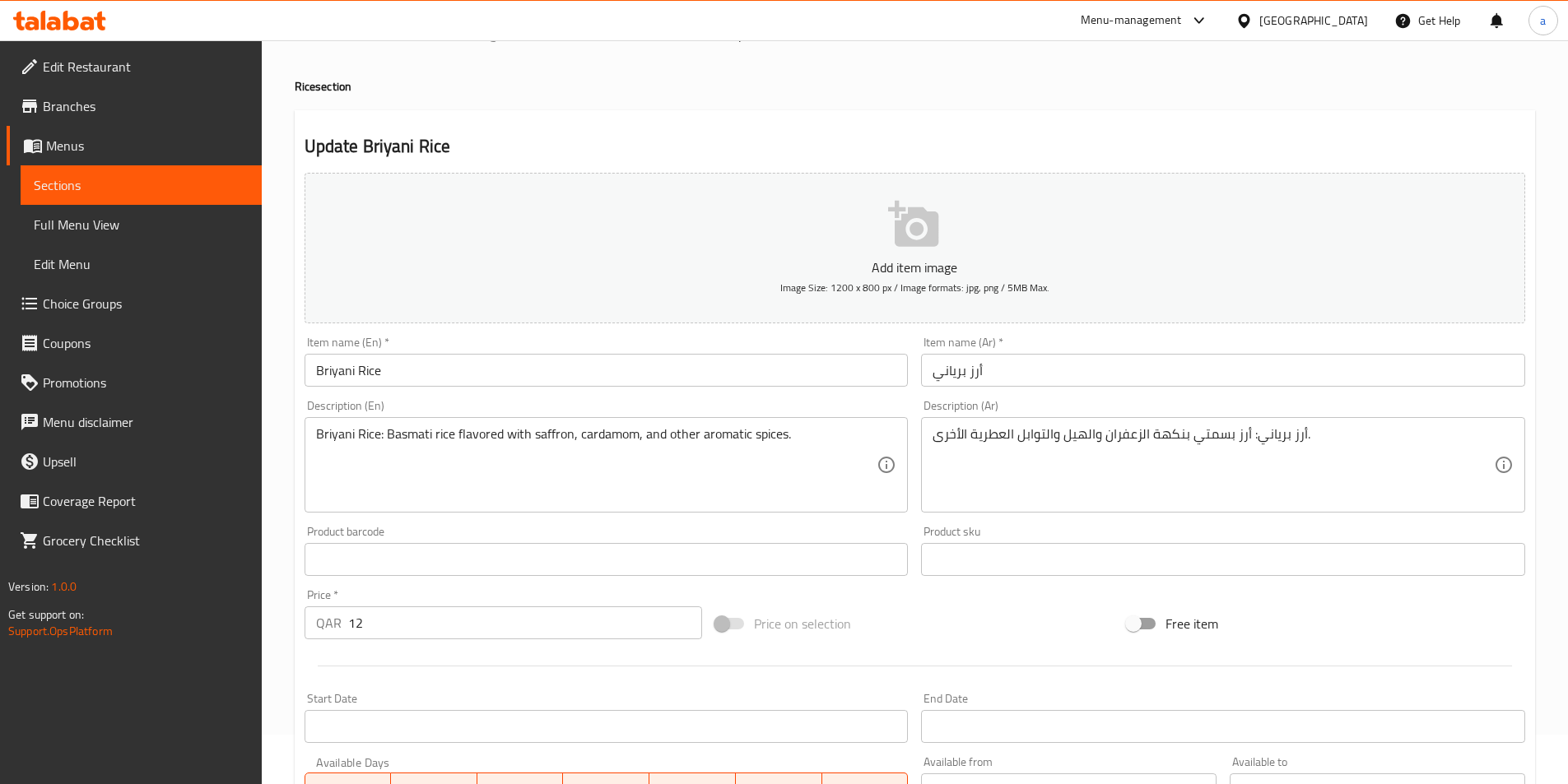
scroll to position [379, 0]
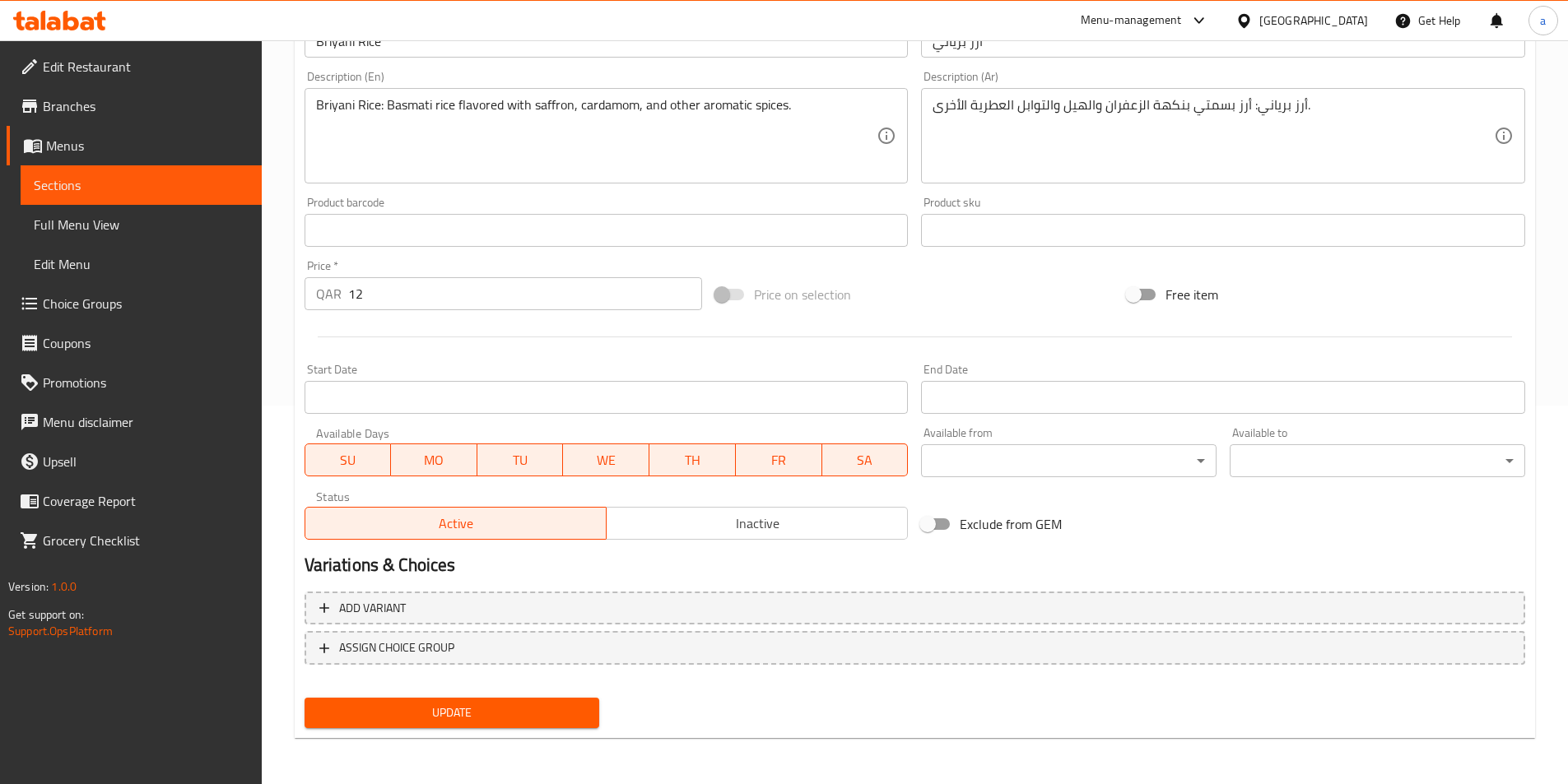
click at [470, 711] on span "Update" at bounding box center [453, 713] width 269 height 20
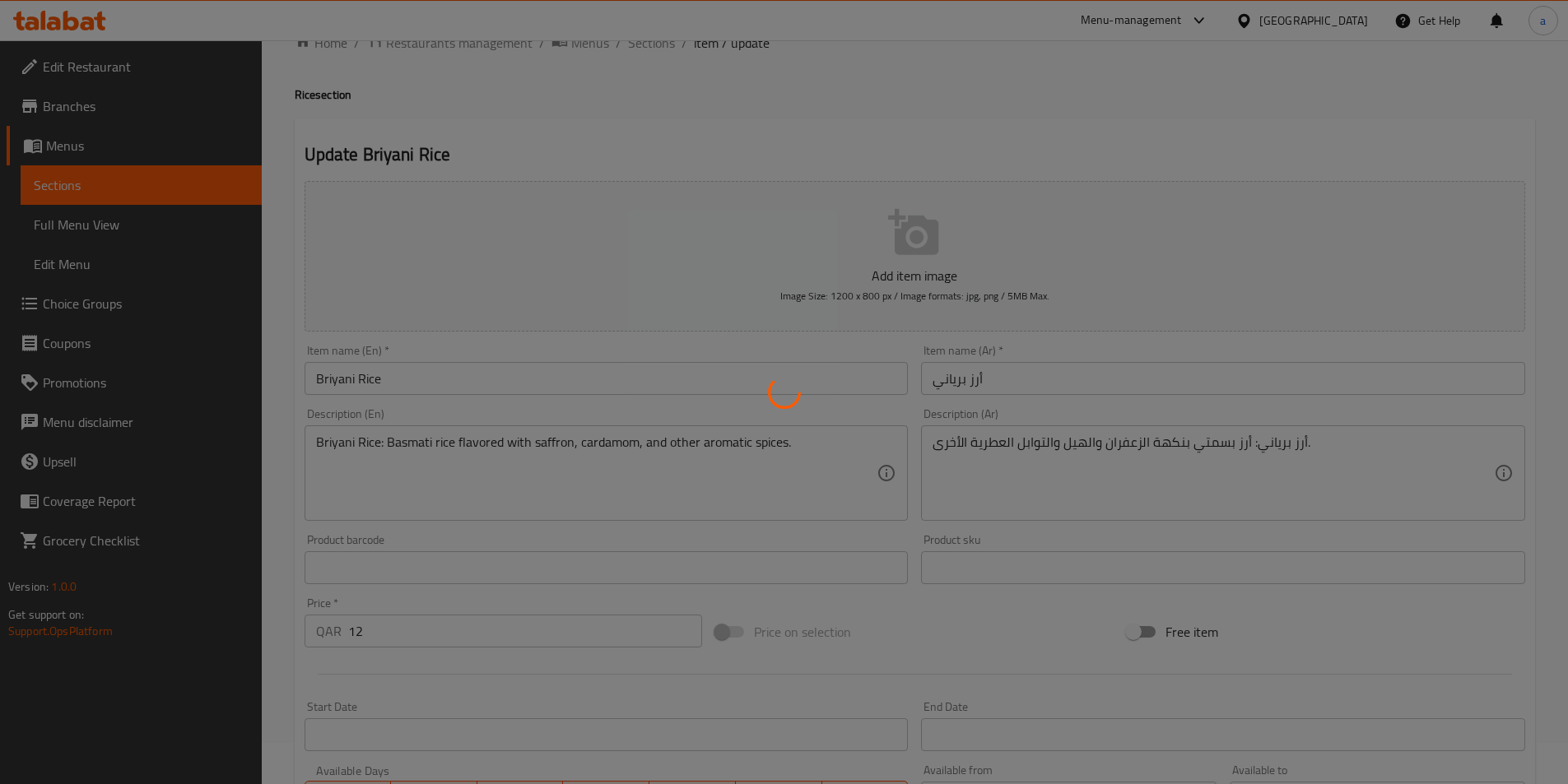
scroll to position [0, 0]
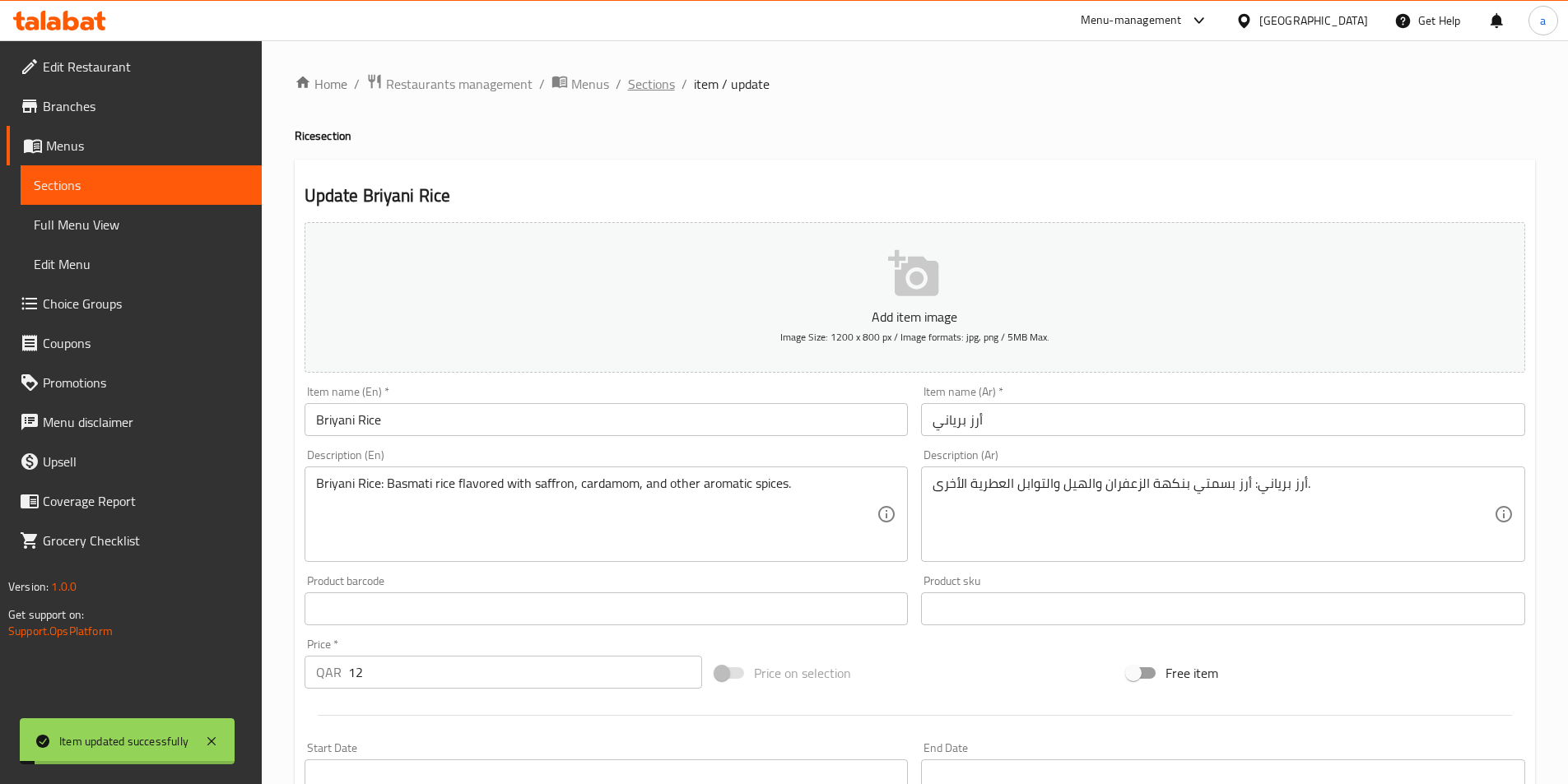
click at [653, 84] on span "Sections" at bounding box center [651, 84] width 47 height 19
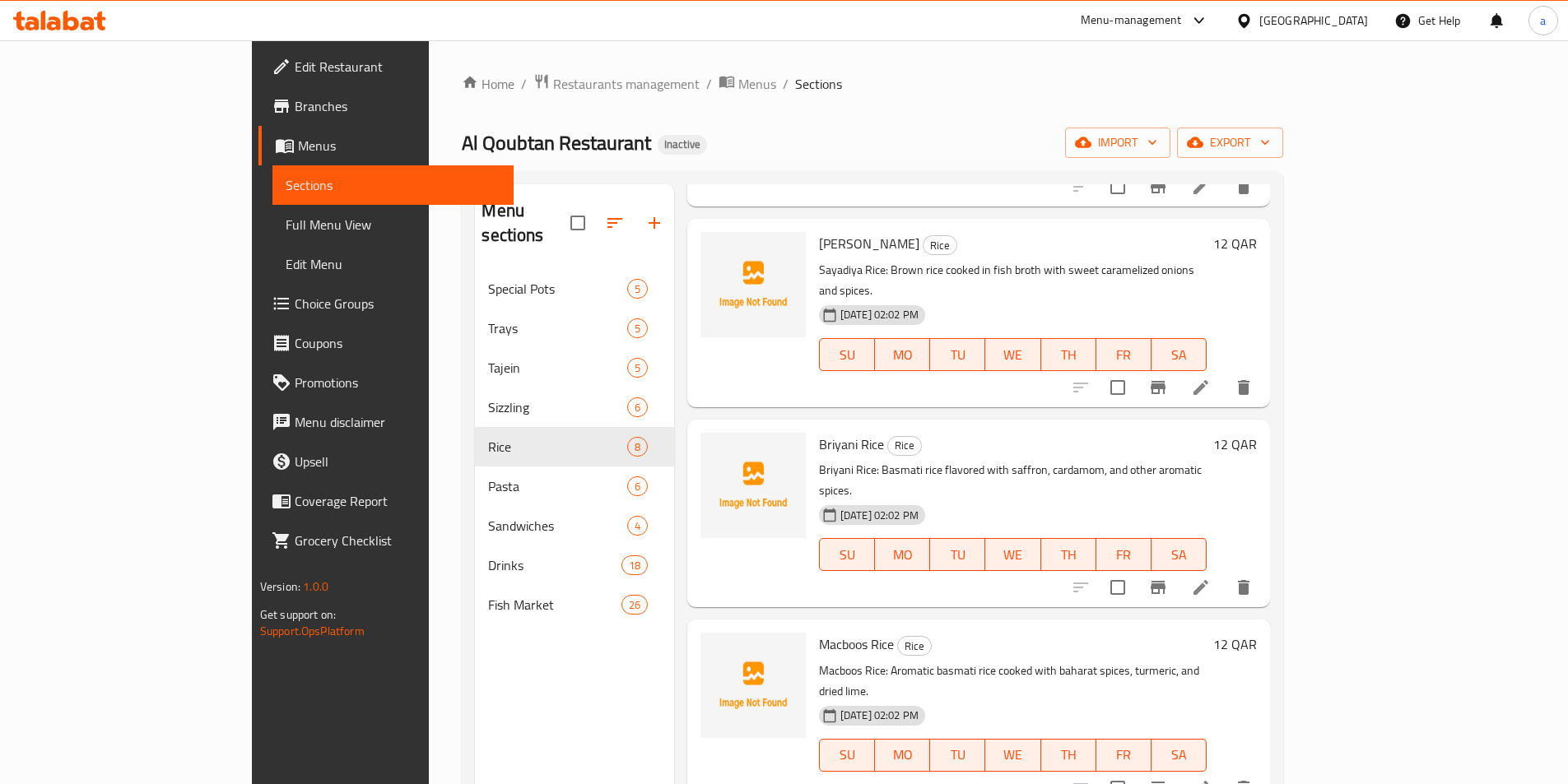
scroll to position [247, 0]
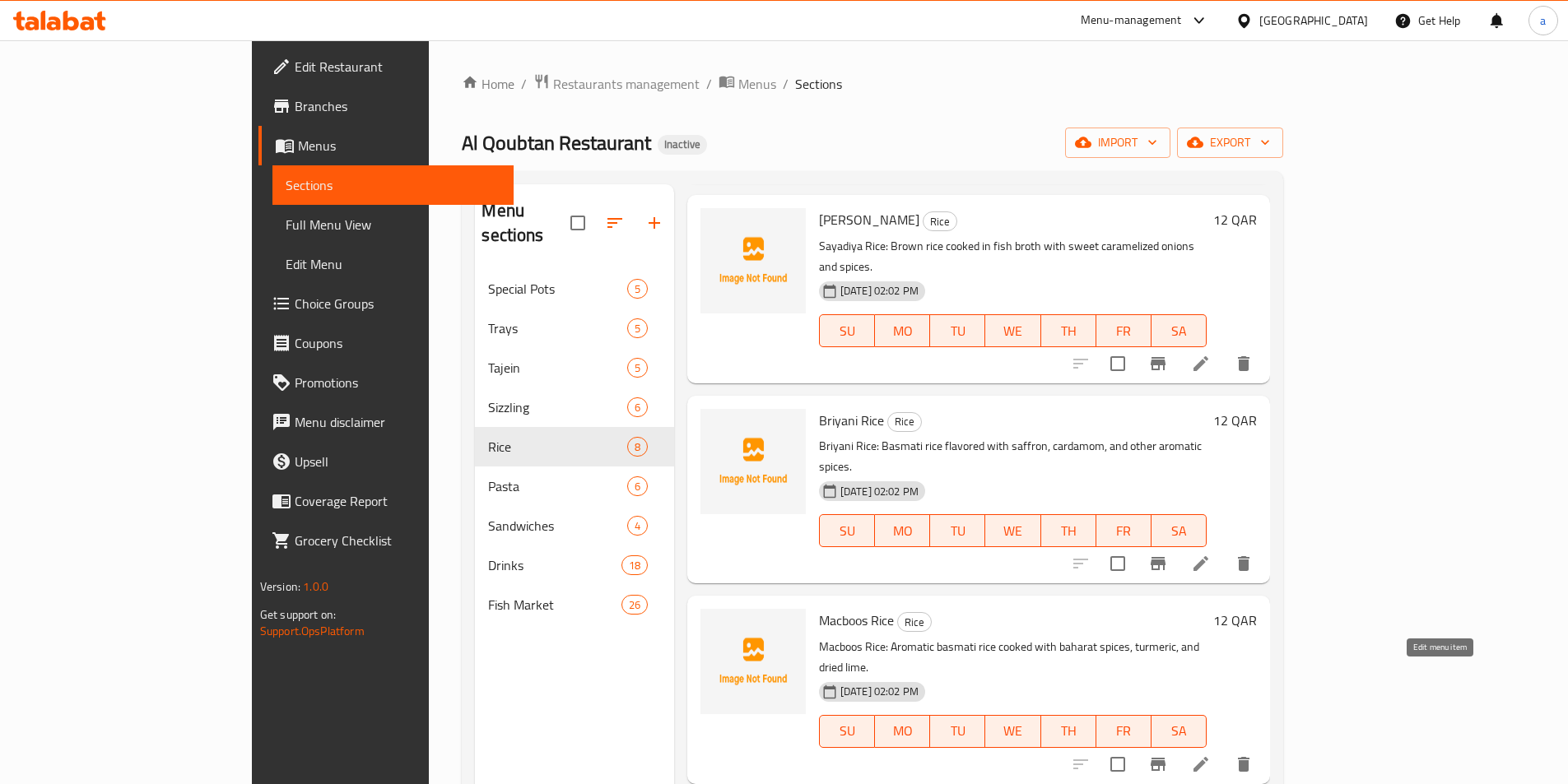
click at [1208, 757] on icon at bounding box center [1202, 765] width 15 height 15
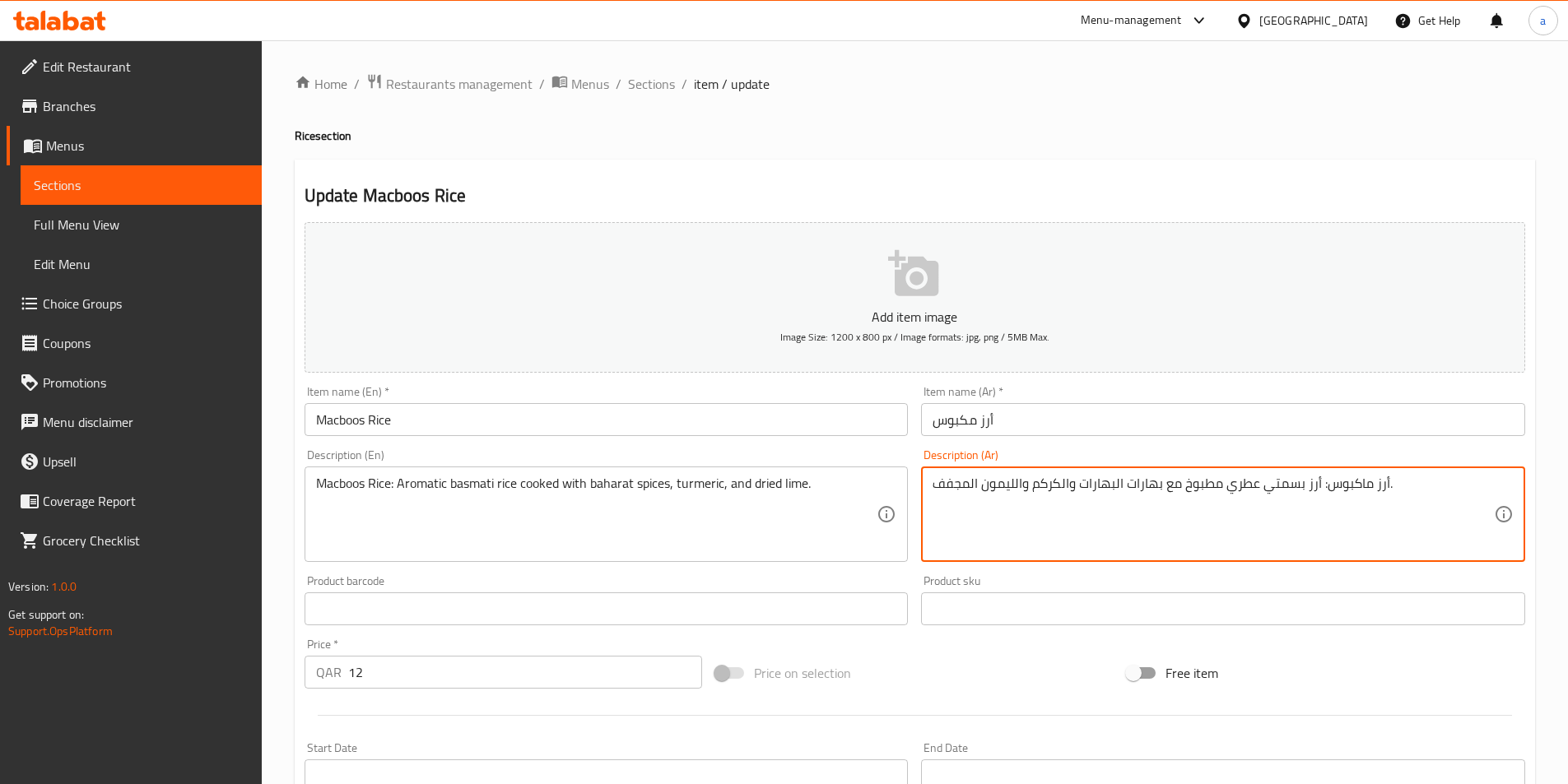
click at [1112, 484] on textarea "أرز ماكبوس: أرز بسمتي عطري مطبوخ مع بهارات البهارات والكركم والليمون المجفف." at bounding box center [1213, 514] width 562 height 78
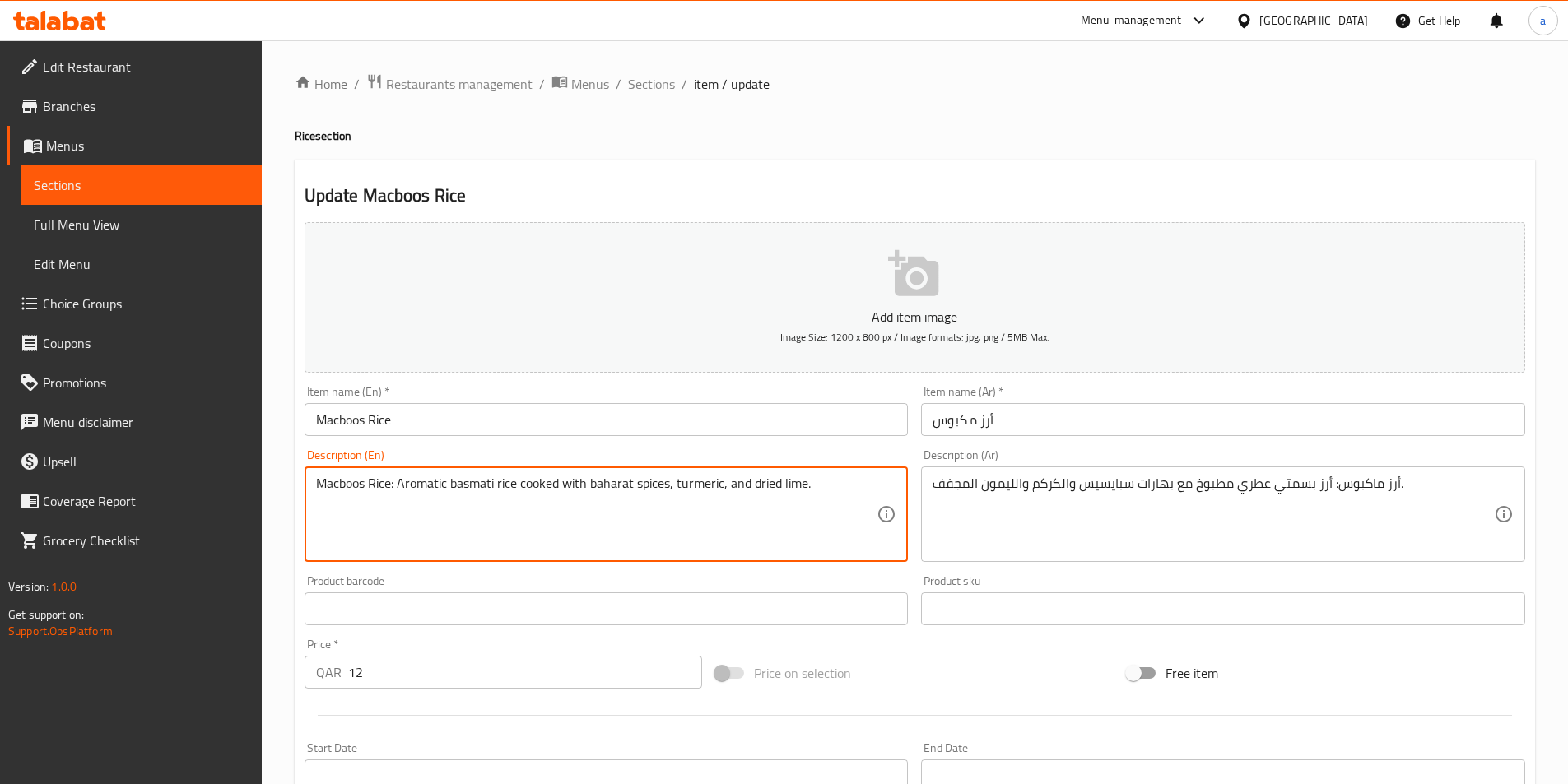
click at [700, 483] on textarea "Macboos Rice: Aromatic basmati rice cooked with baharat spices, turmeric, and d…" at bounding box center [597, 514] width 562 height 78
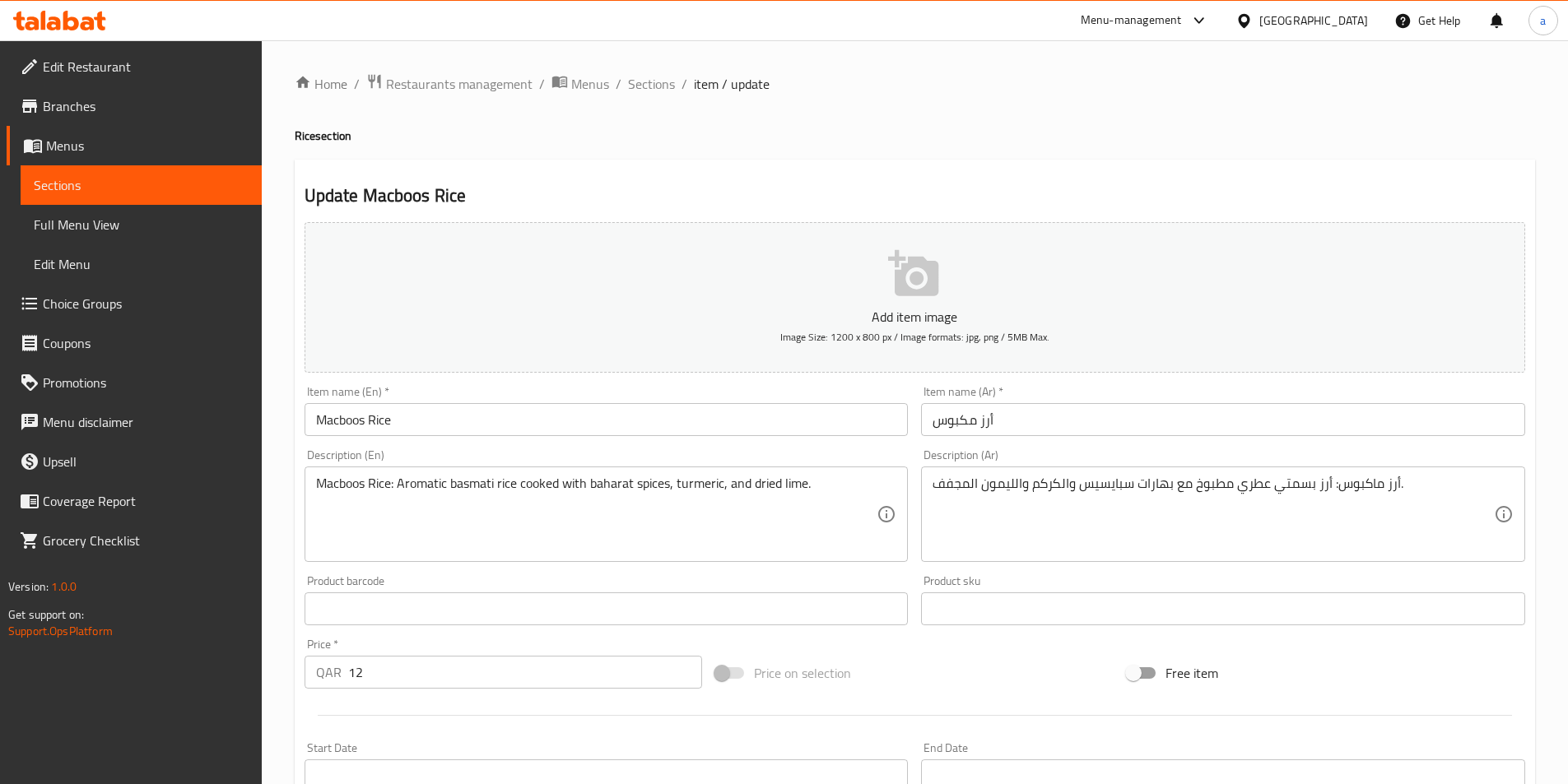
click at [701, 484] on textarea "Macboos Rice: Aromatic basmati rice cooked with baharat spices, turmeric, and d…" at bounding box center [597, 514] width 562 height 78
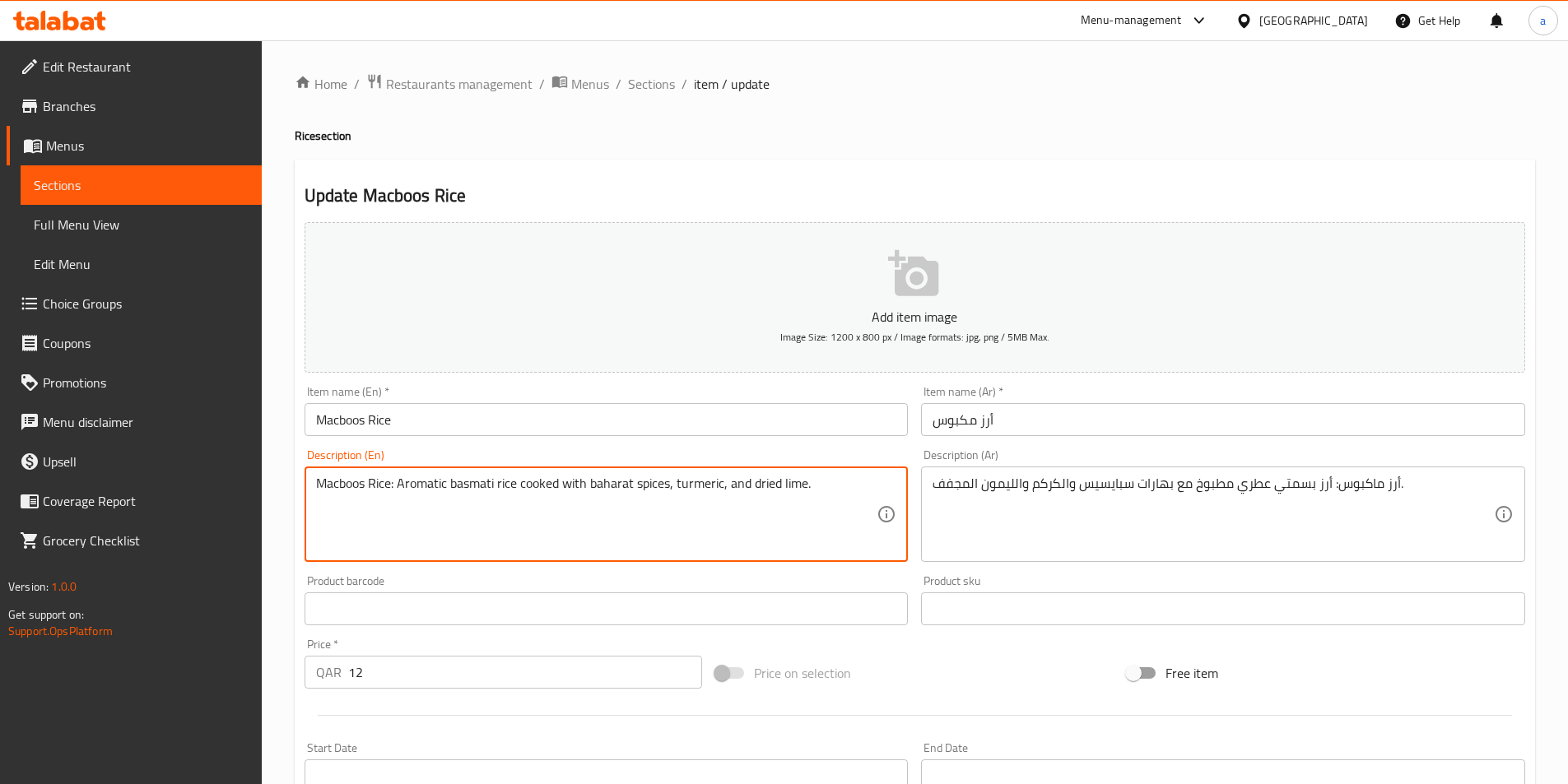
click at [701, 484] on textarea "Macboos Rice: Aromatic basmati rice cooked with baharat spices, turmeric, and d…" at bounding box center [597, 514] width 562 height 78
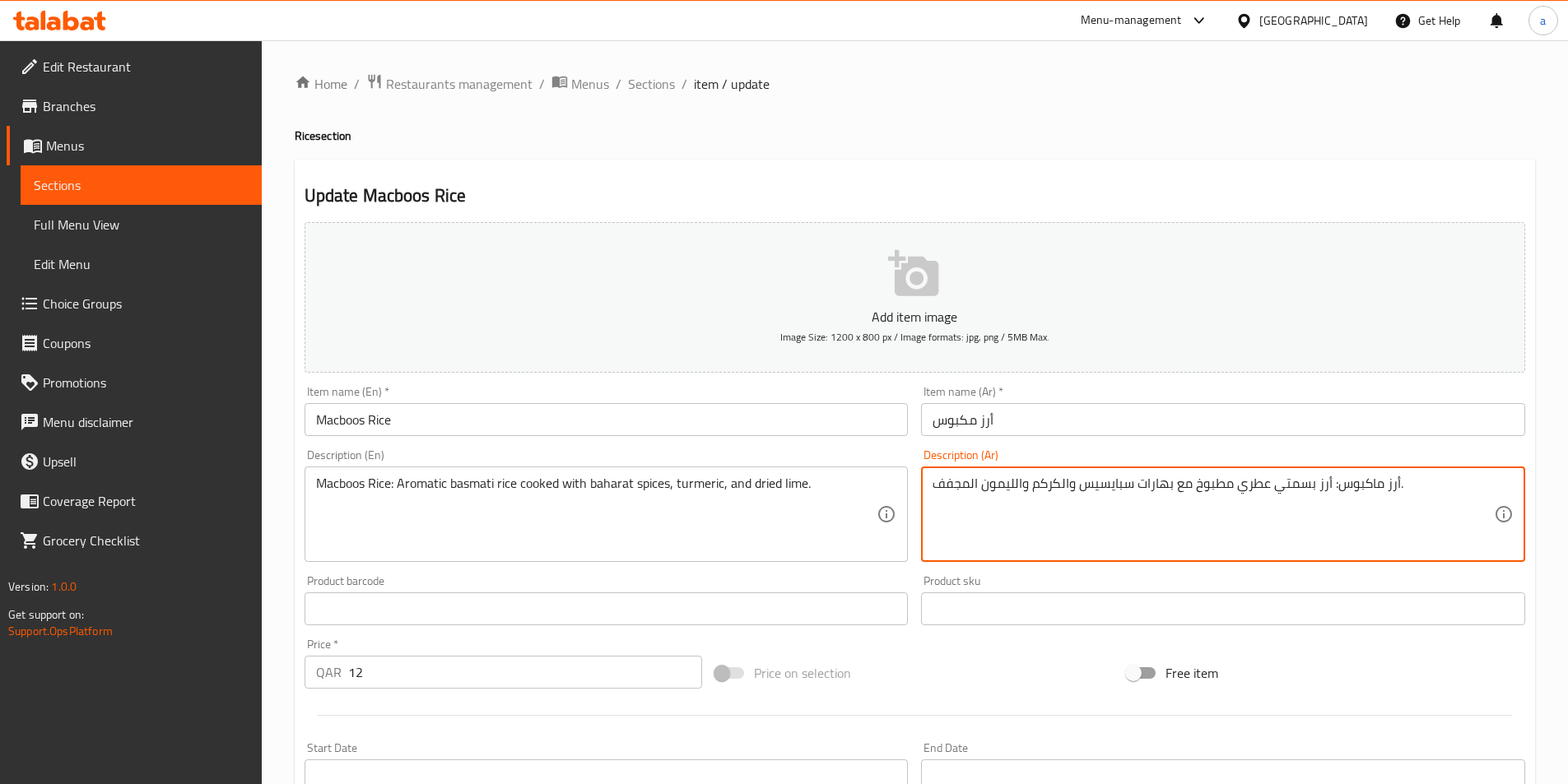
click at [1046, 484] on textarea "أرز ماكبوس: أرز بسمتي عطري مطبوخ مع بهارات سبايسيس والكركم والليمون المجفف." at bounding box center [1213, 514] width 562 height 78
click at [1067, 480] on textarea "أرز ماكبوس: أرز بسمتي عطري مطبوخ مع بهارات سبايسيس والكركم والليمون المجفف." at bounding box center [1213, 514] width 562 height 78
click at [1070, 485] on textarea "أرز ماكبوس: أرز بسمتي عطري مطبوخ مع بهارات سبايسيس والكركم والليمون المجفف." at bounding box center [1213, 514] width 562 height 78
drag, startPoint x: 1069, startPoint y: 487, endPoint x: 1033, endPoint y: 485, distance: 36.1
click at [1033, 485] on textarea "أرز ماكبوس: أرز بسمتي عطري مطبوخ مع بهارات سبايسيس والكركم والليمون المجفف." at bounding box center [1213, 514] width 562 height 78
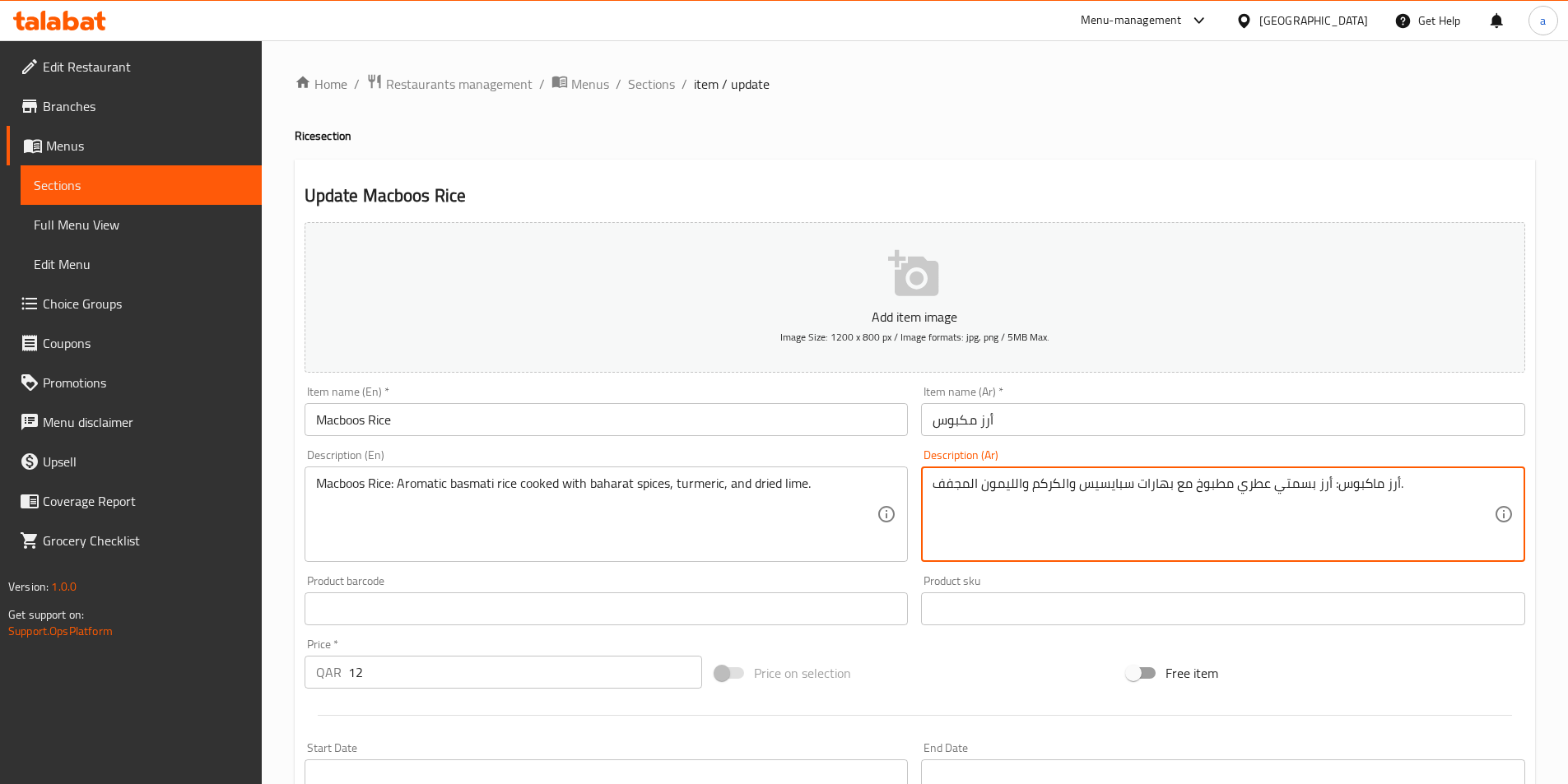
paste textarea "كركم مطحون"
click at [1106, 485] on textarea "أرز ماكبوس: أرز بسمتي عطري مطبوخ مع بهارات سبايسيس وكركم مطحون والليمون المجفف." at bounding box center [1213, 514] width 562 height 78
click at [1021, 485] on textarea "أرز ماكبوس: أرز بسمتي عطري مطبوخ مع بهارات سبايسيس و كركم مطحون والليمون المجفف." at bounding box center [1213, 514] width 562 height 78
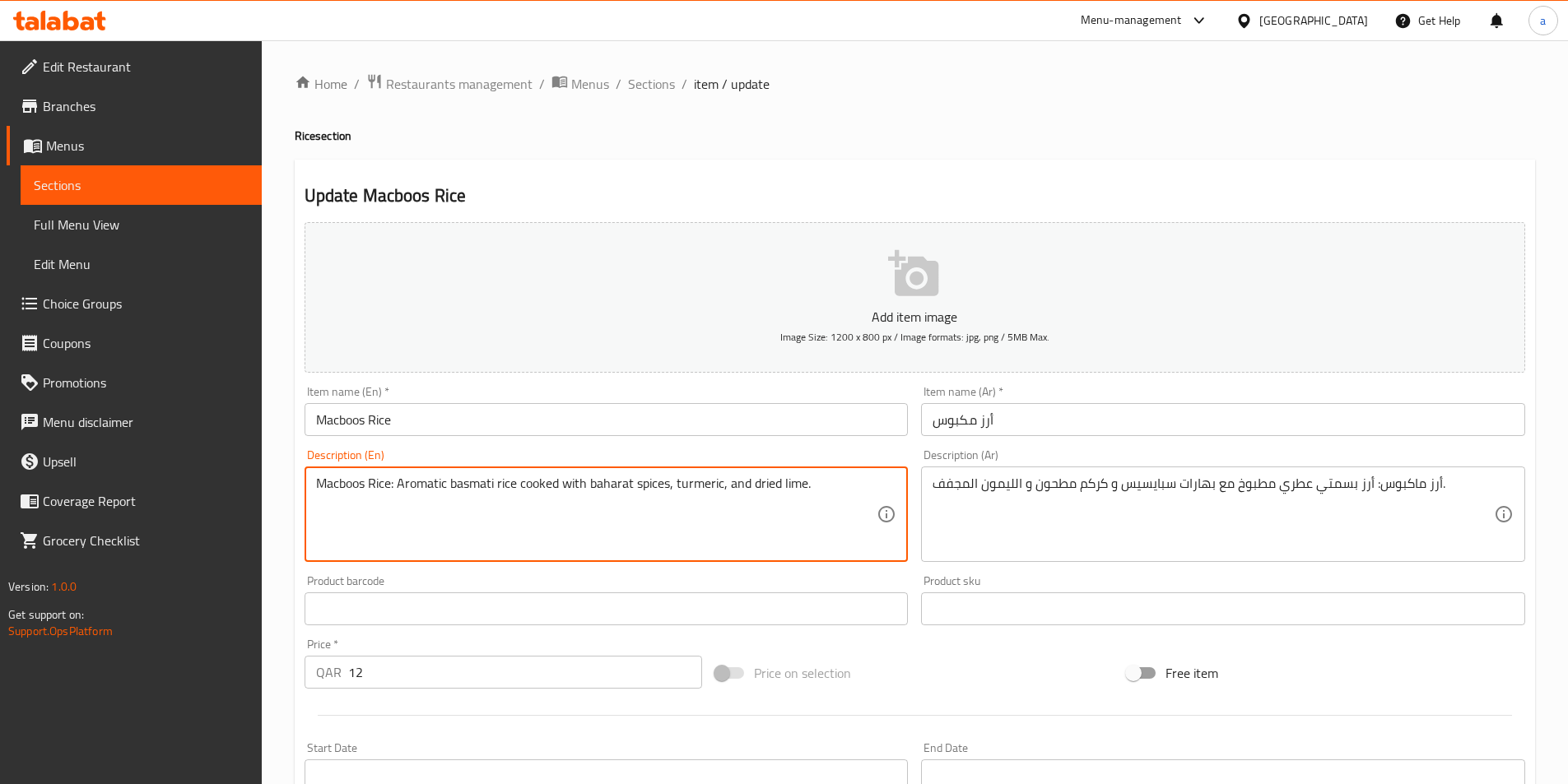
click at [769, 484] on textarea "Macboos Rice: Aromatic basmati rice cooked with baharat spices, turmeric, and d…" at bounding box center [597, 514] width 562 height 78
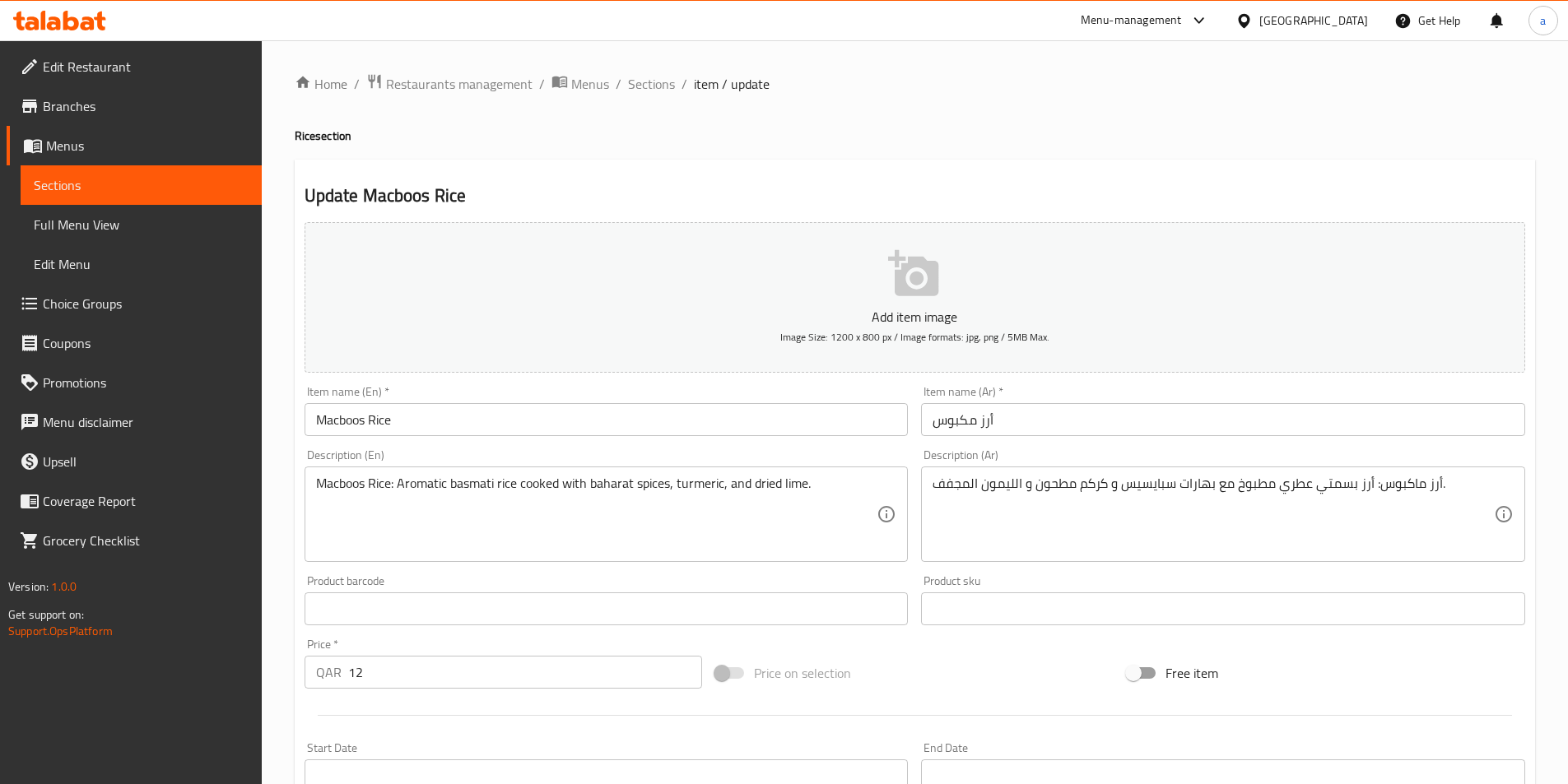
click at [791, 483] on textarea "Macboos Rice: Aromatic basmati rice cooked with baharat spices, turmeric, and d…" at bounding box center [597, 514] width 562 height 78
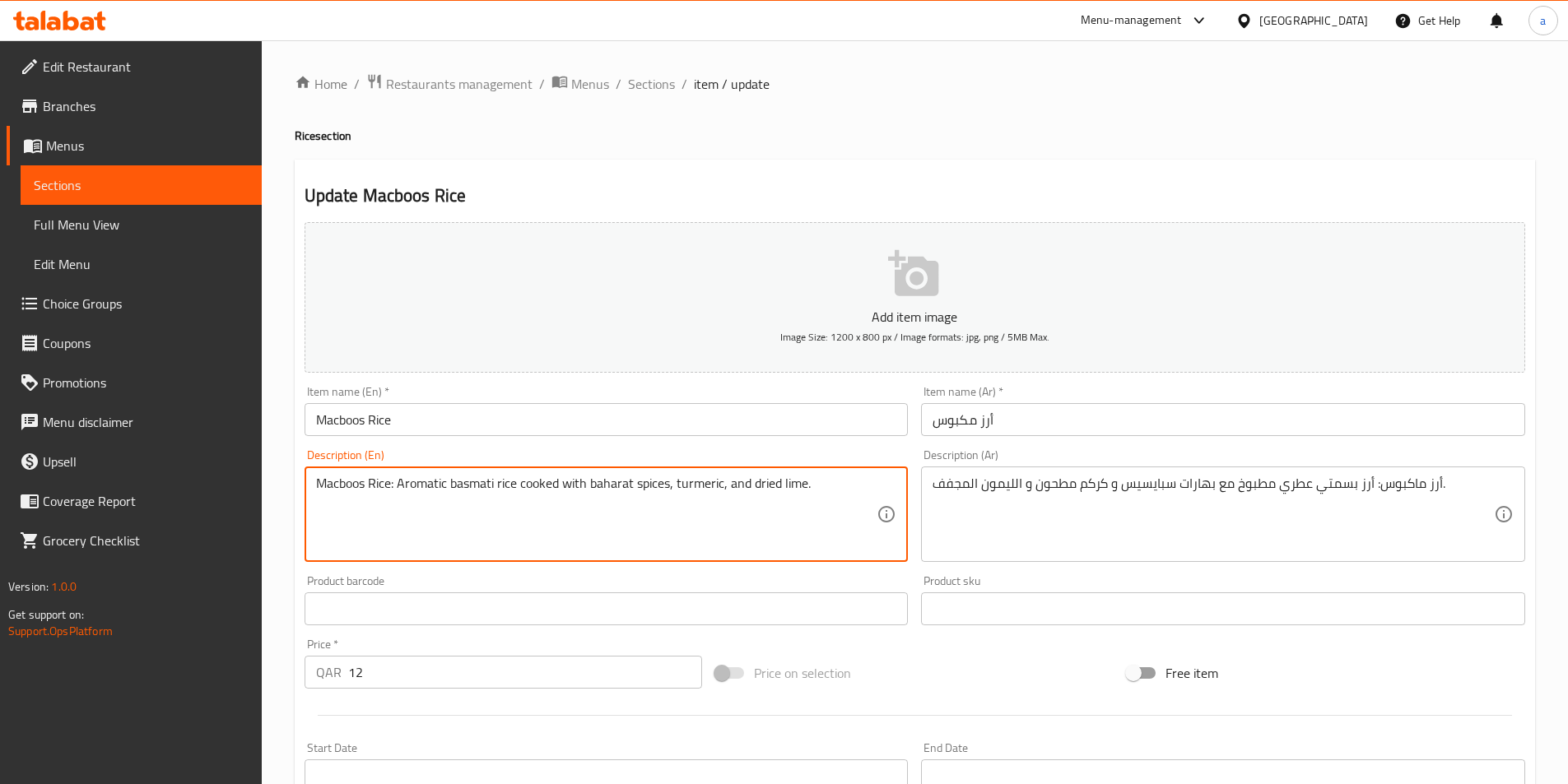
click at [791, 483] on textarea "Macboos Rice: Aromatic basmati rice cooked with baharat spices, turmeric, and d…" at bounding box center [597, 514] width 562 height 78
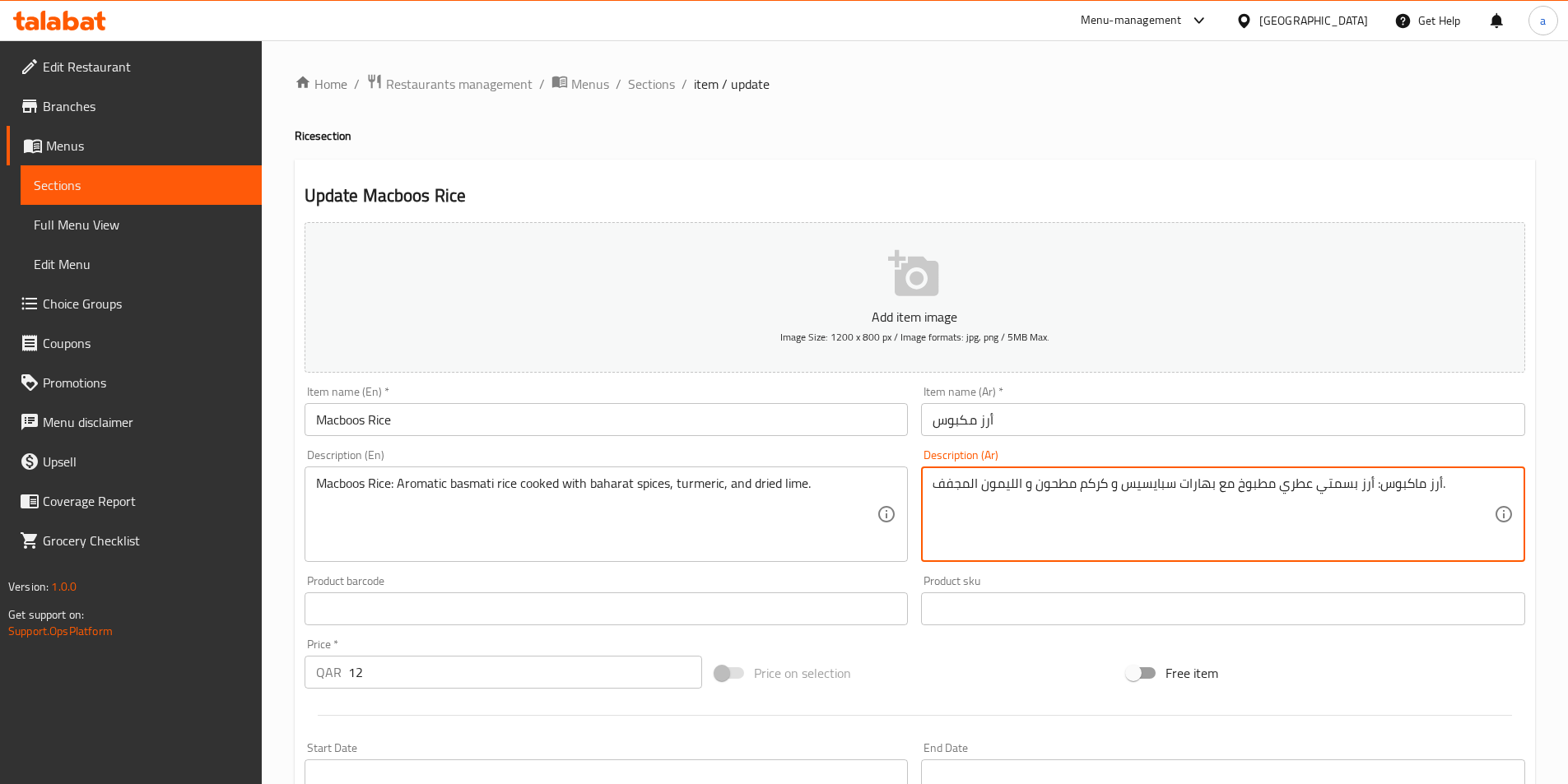
click at [1001, 485] on textarea "أرز ماكبوس: أرز بسمتي عطري مطبوخ مع بهارات سبايسيس و كركم مطحون و الليمون المجف…" at bounding box center [1213, 514] width 562 height 78
paste textarea "لَيّم"
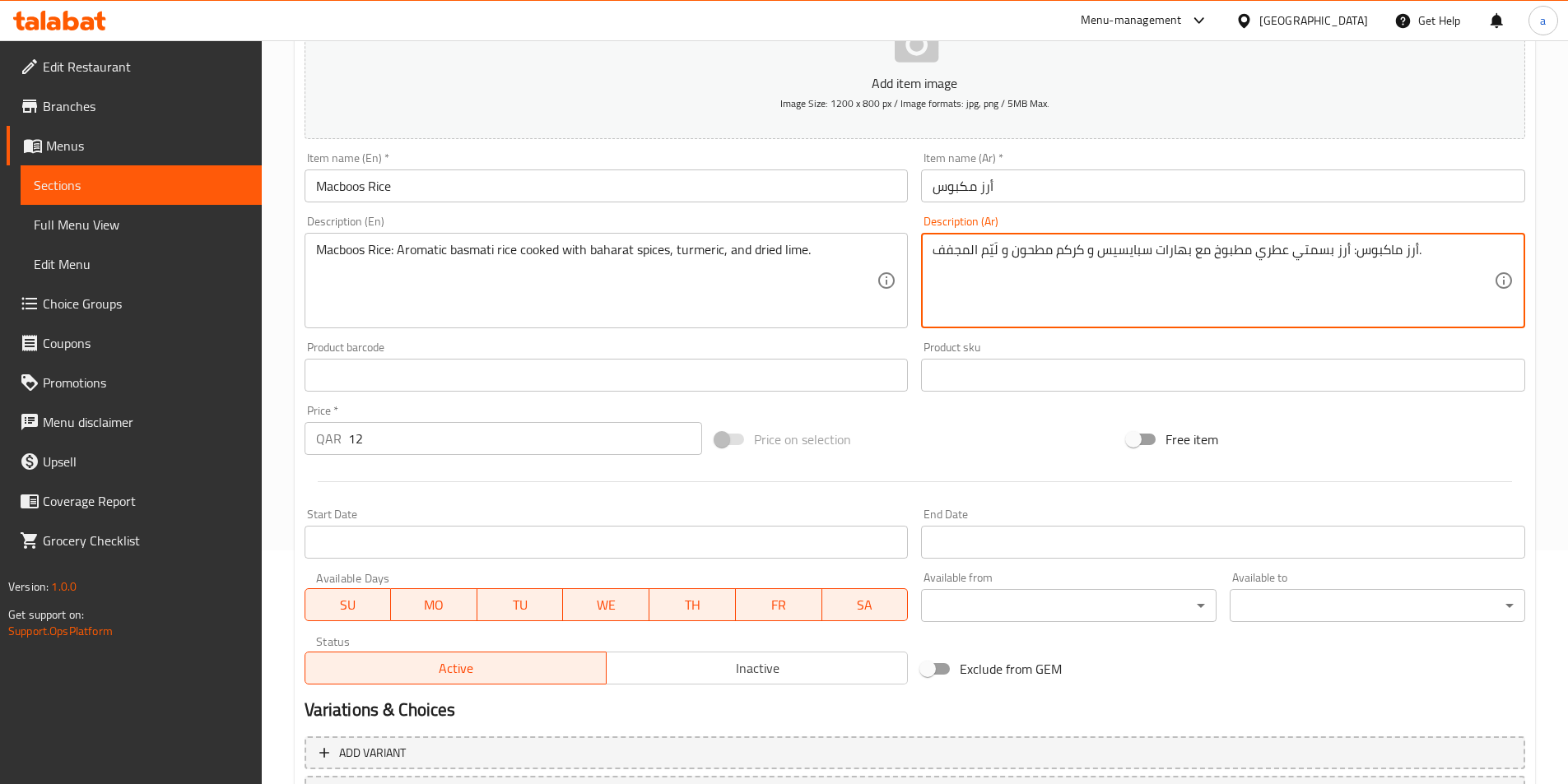
scroll to position [379, 0]
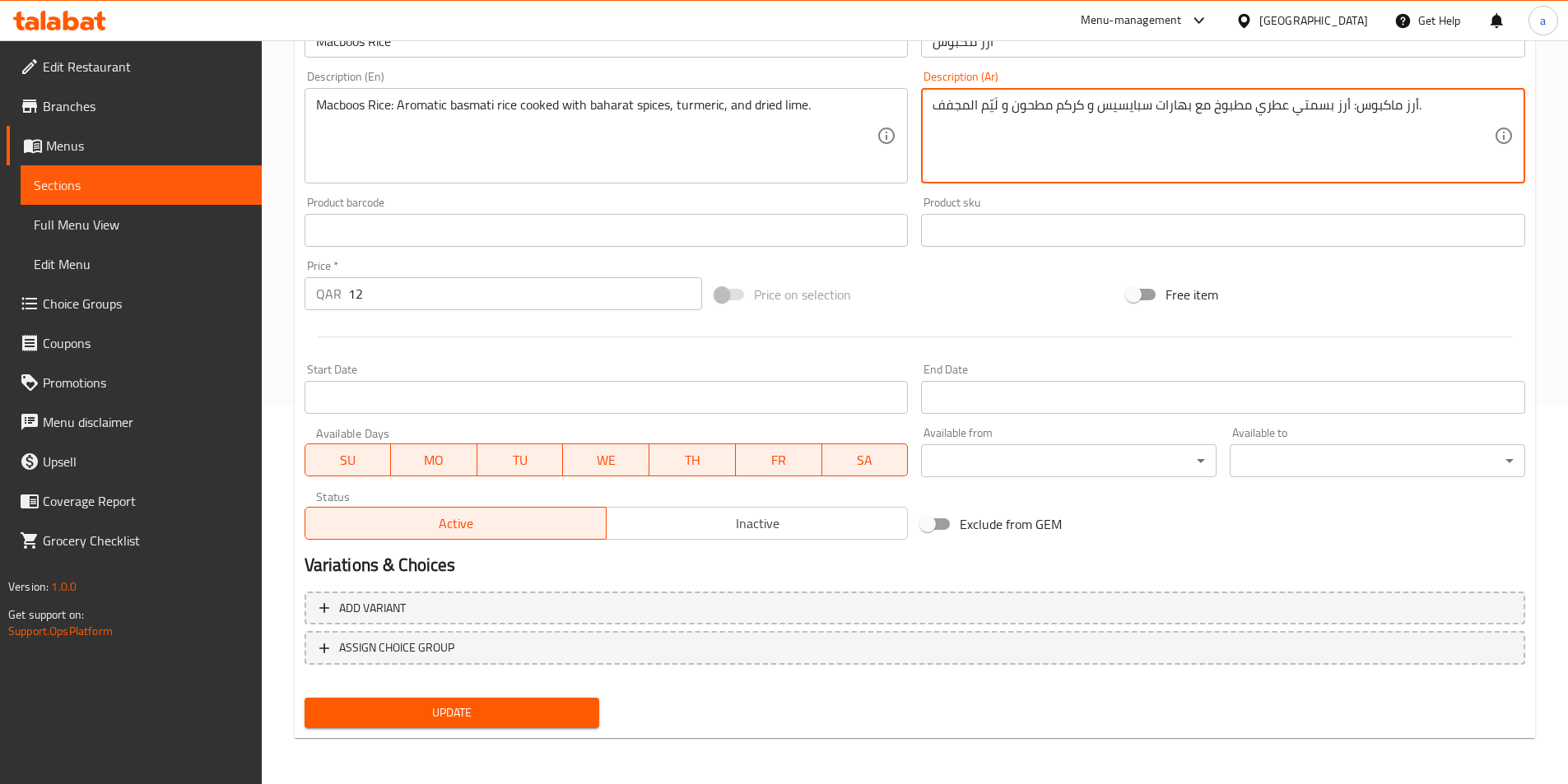
type textarea "أرز ماكبوس: أرز بسمتي عطري مطبوخ مع بهارات سبايسيس و كركم مطحون و لَيّم المجفف."
click at [380, 714] on span "Update" at bounding box center [453, 713] width 269 height 20
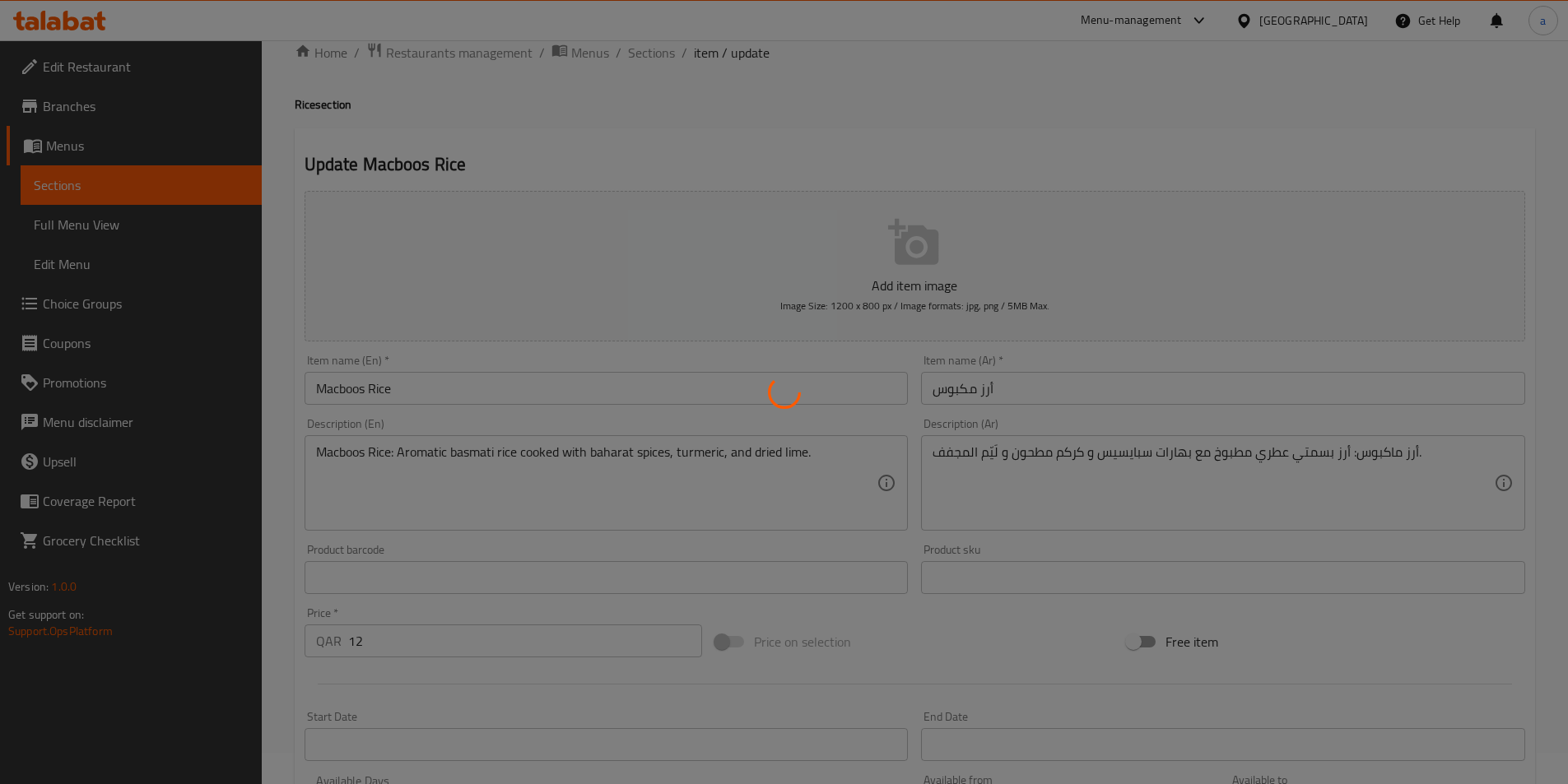
scroll to position [0, 0]
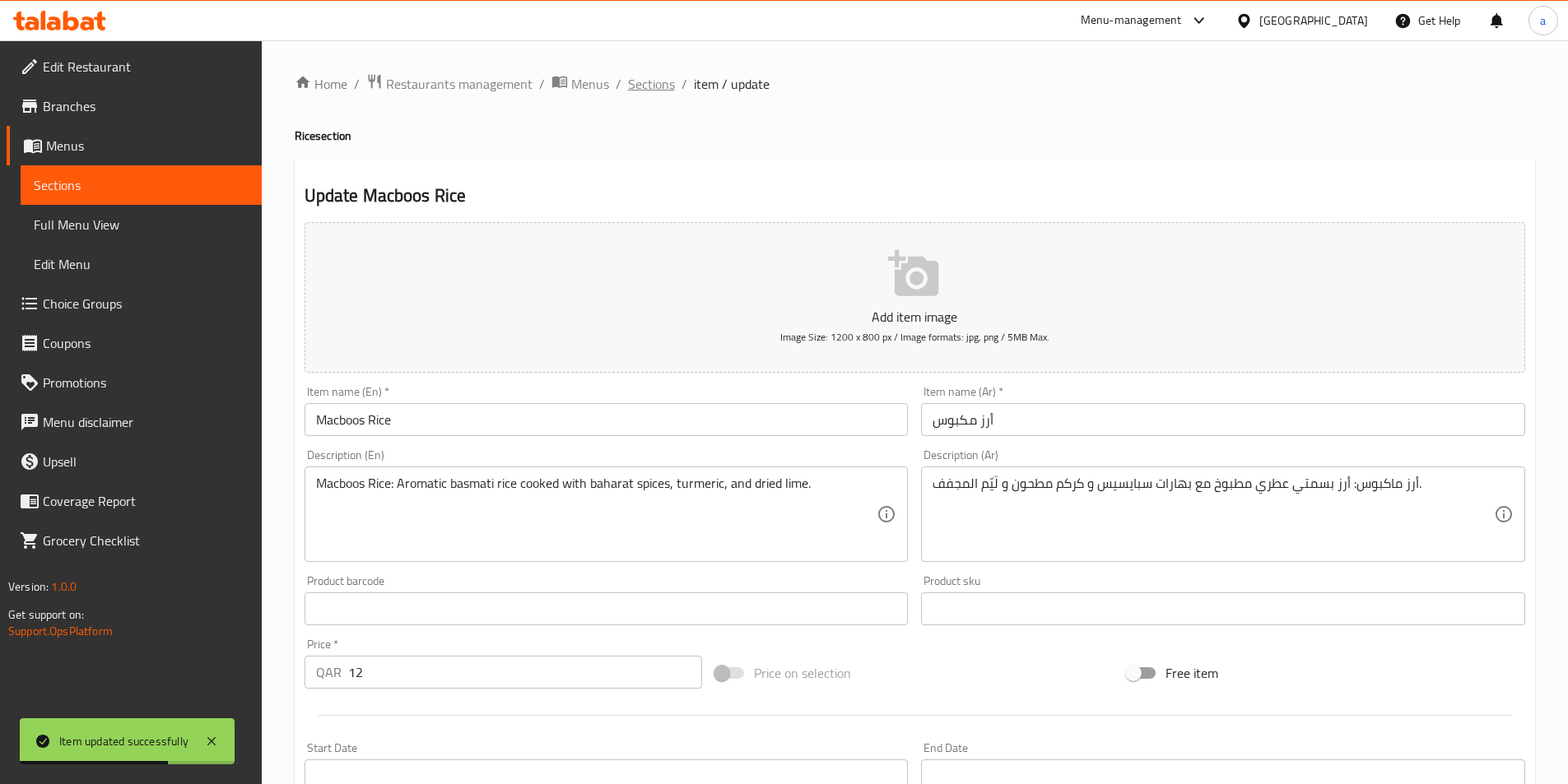
click at [655, 85] on span "Sections" at bounding box center [651, 84] width 47 height 19
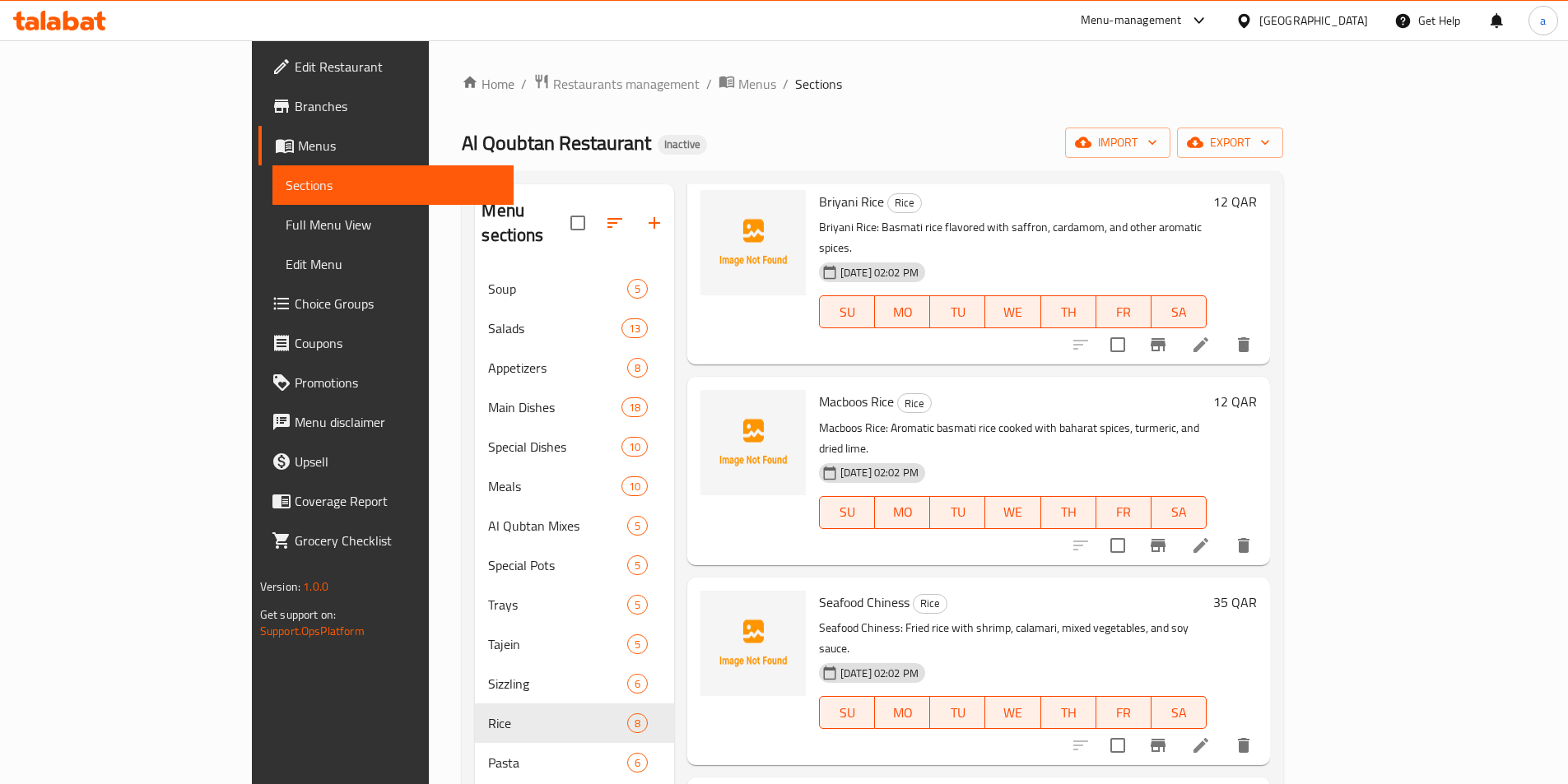
scroll to position [448, 0]
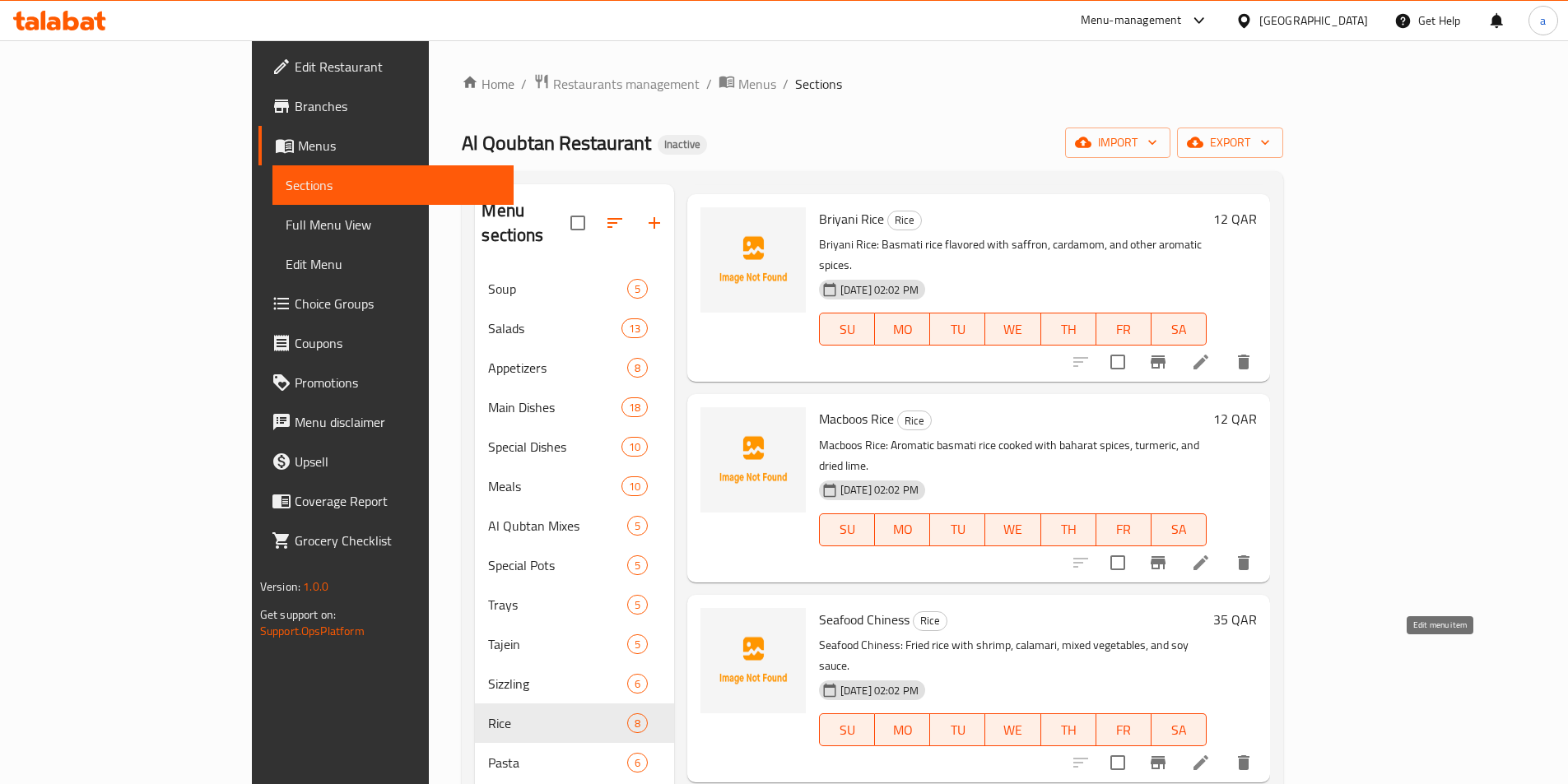
click at [1208, 755] on icon at bounding box center [1202, 763] width 15 height 15
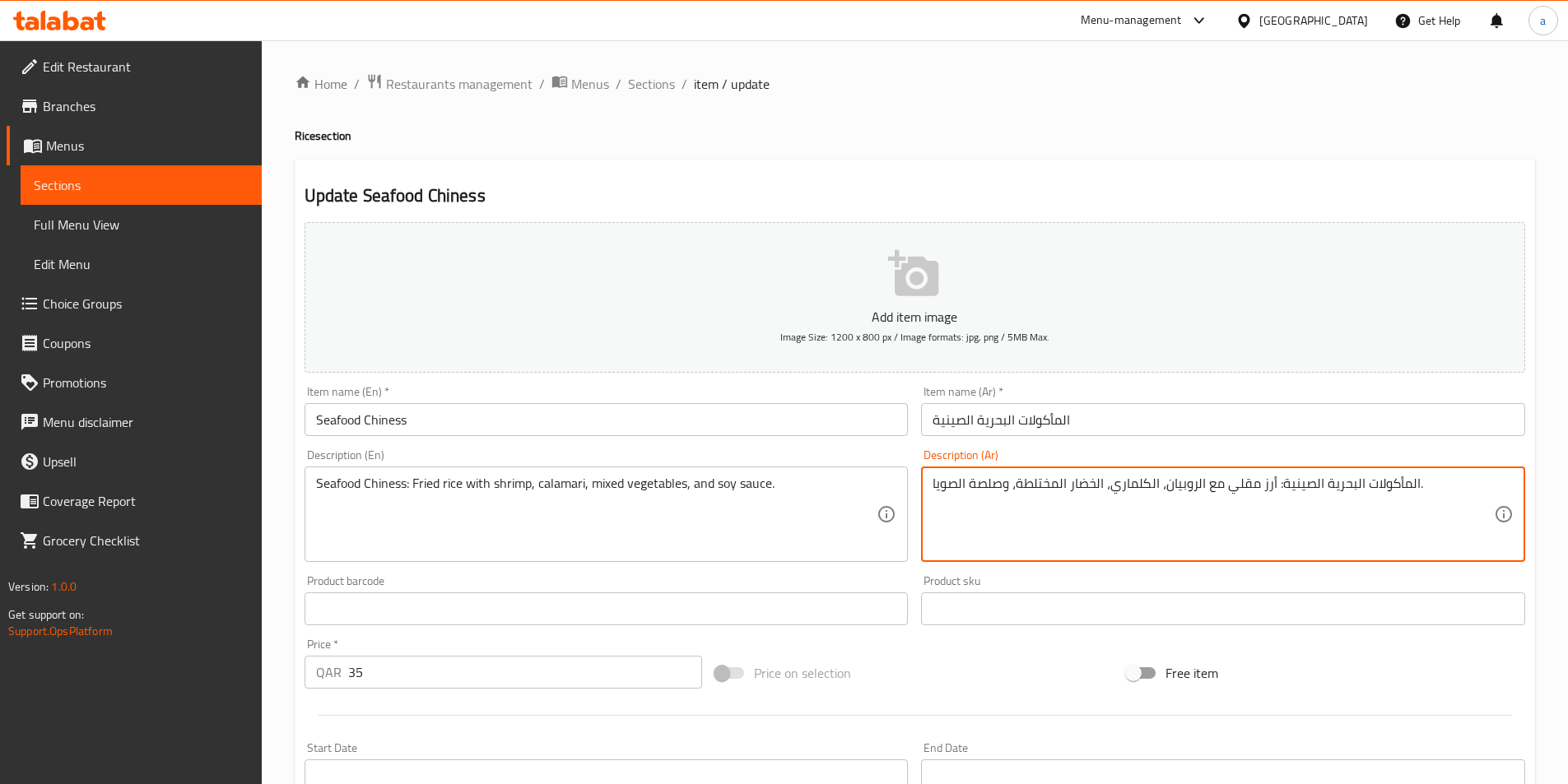
click at [1036, 485] on textarea "المأكولات البحرية الصينية: أرز مقلي مع الروبيان، الكلماري، الخضار المختلطة، وصل…" at bounding box center [1213, 514] width 562 height 78
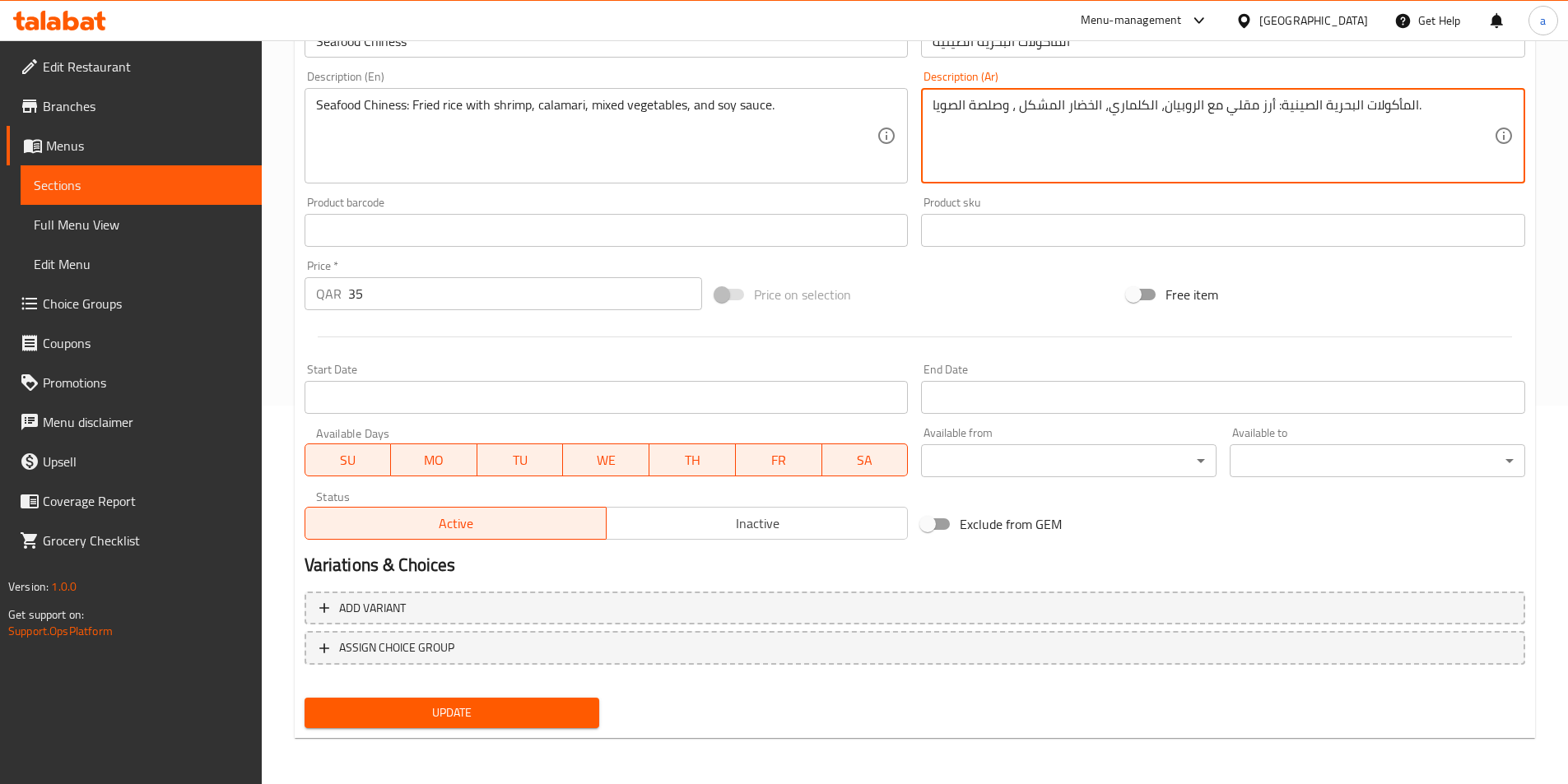
type textarea "المأكولات البحرية الصينية: أرز مقلي مع الروبيان، الكلماري، الخضار المشكل ، وصلص…"
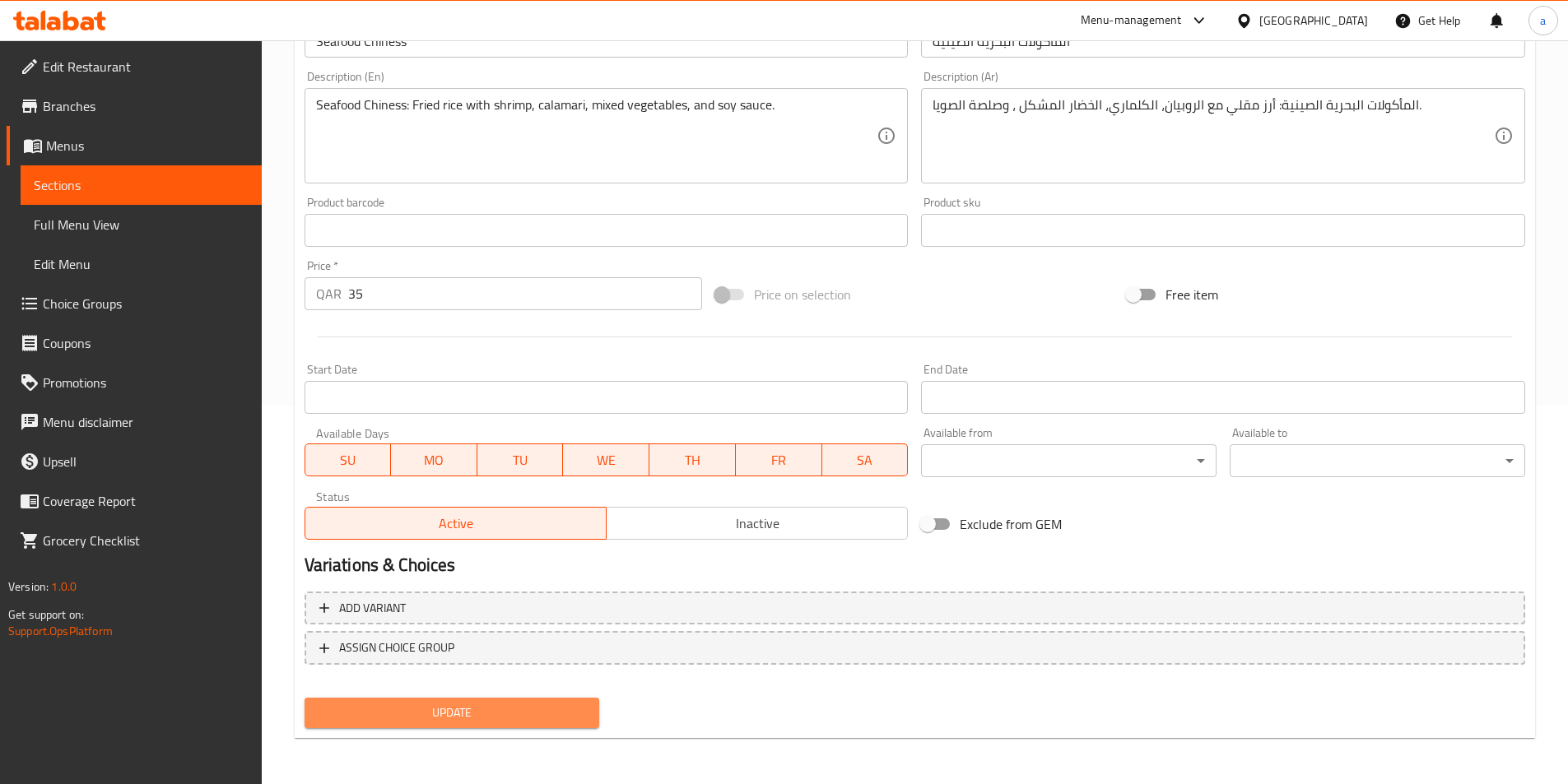
click at [454, 721] on span "Update" at bounding box center [453, 713] width 269 height 20
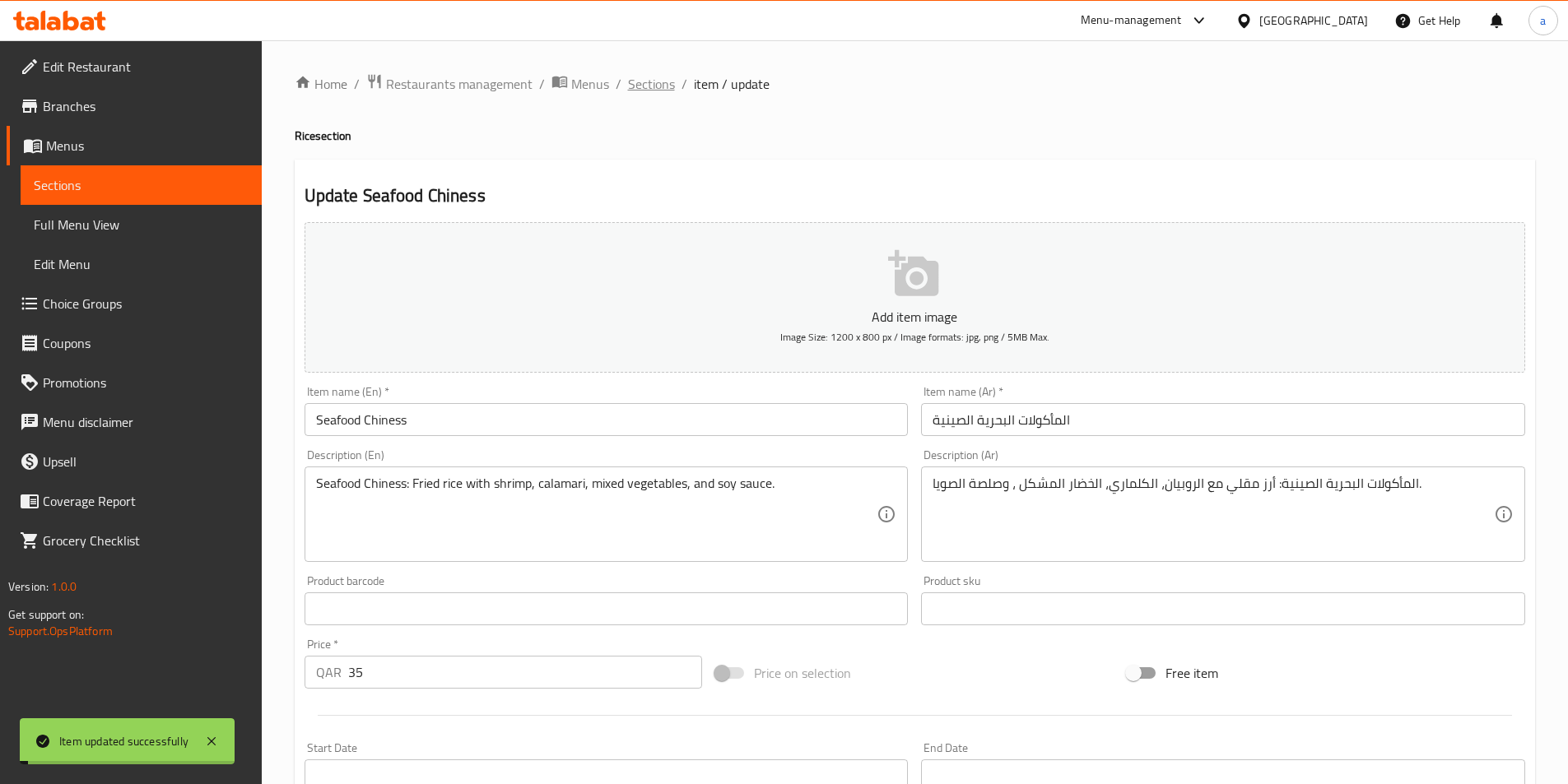
click at [644, 90] on span "Sections" at bounding box center [651, 84] width 47 height 19
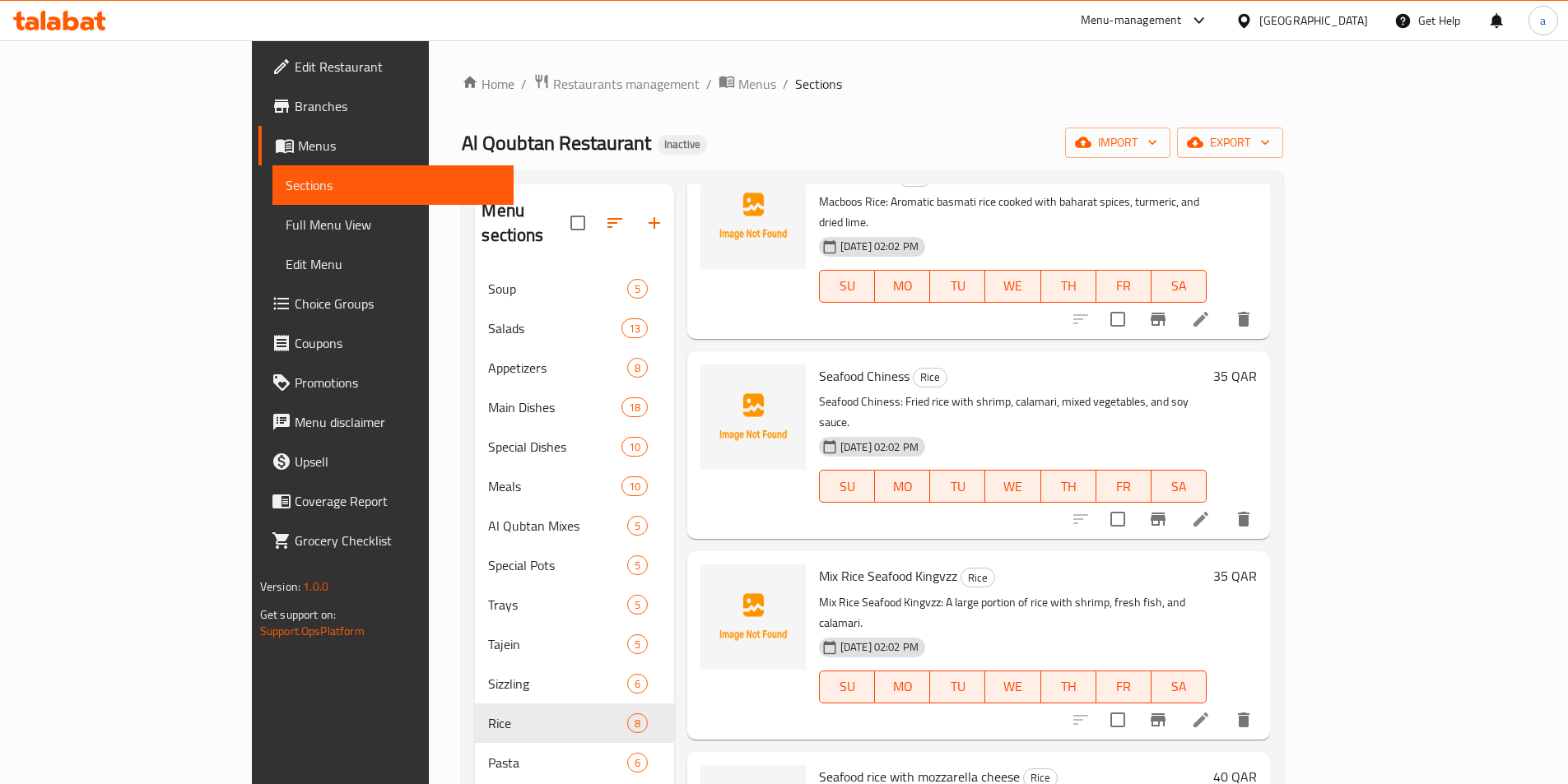
scroll to position [695, 0]
click at [1211, 707] on icon at bounding box center [1201, 716] width 19 height 19
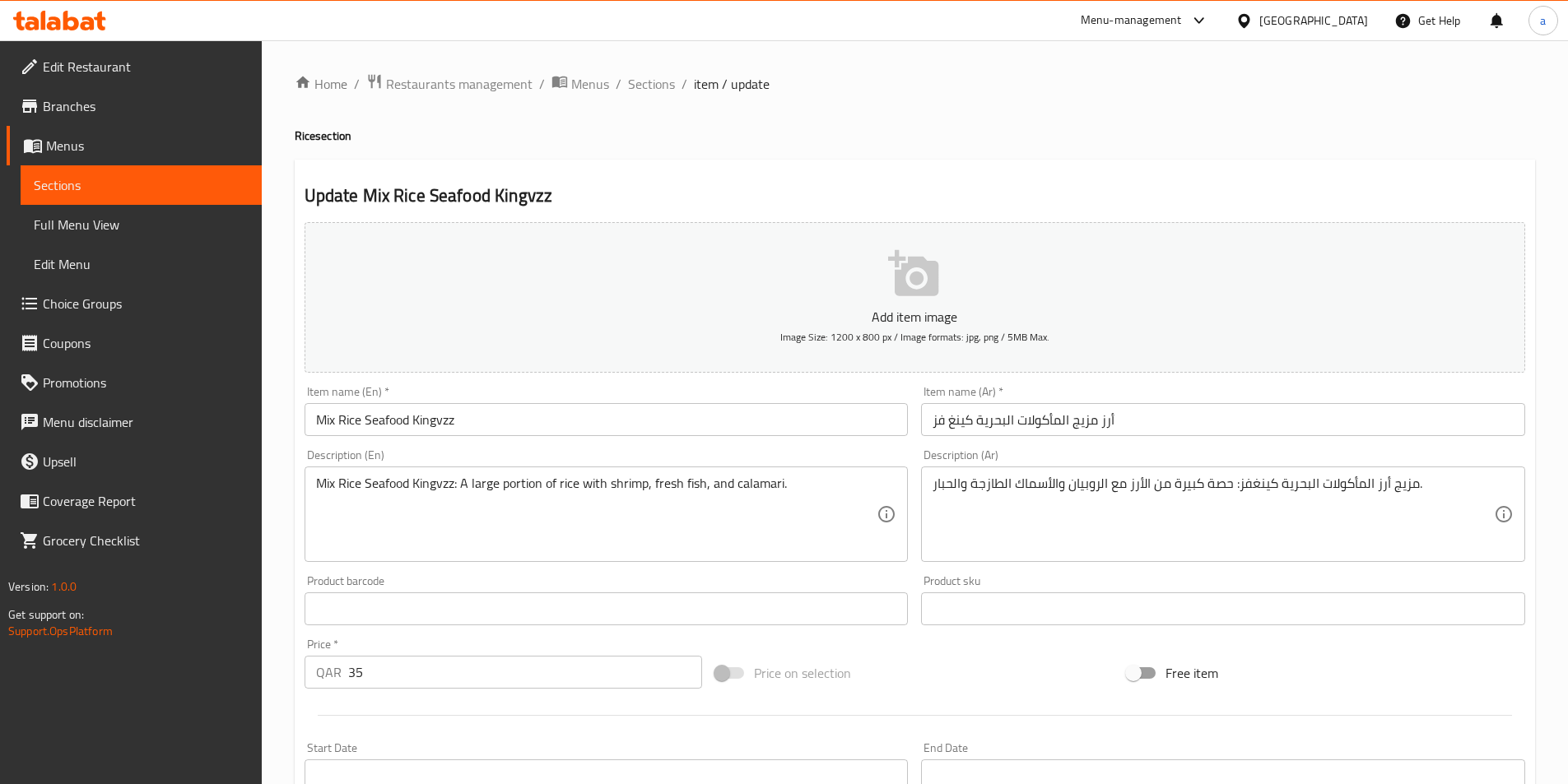
click at [1088, 422] on input "أرز مزيج المأكولات البحرية كينغ فز" at bounding box center [1224, 419] width 604 height 33
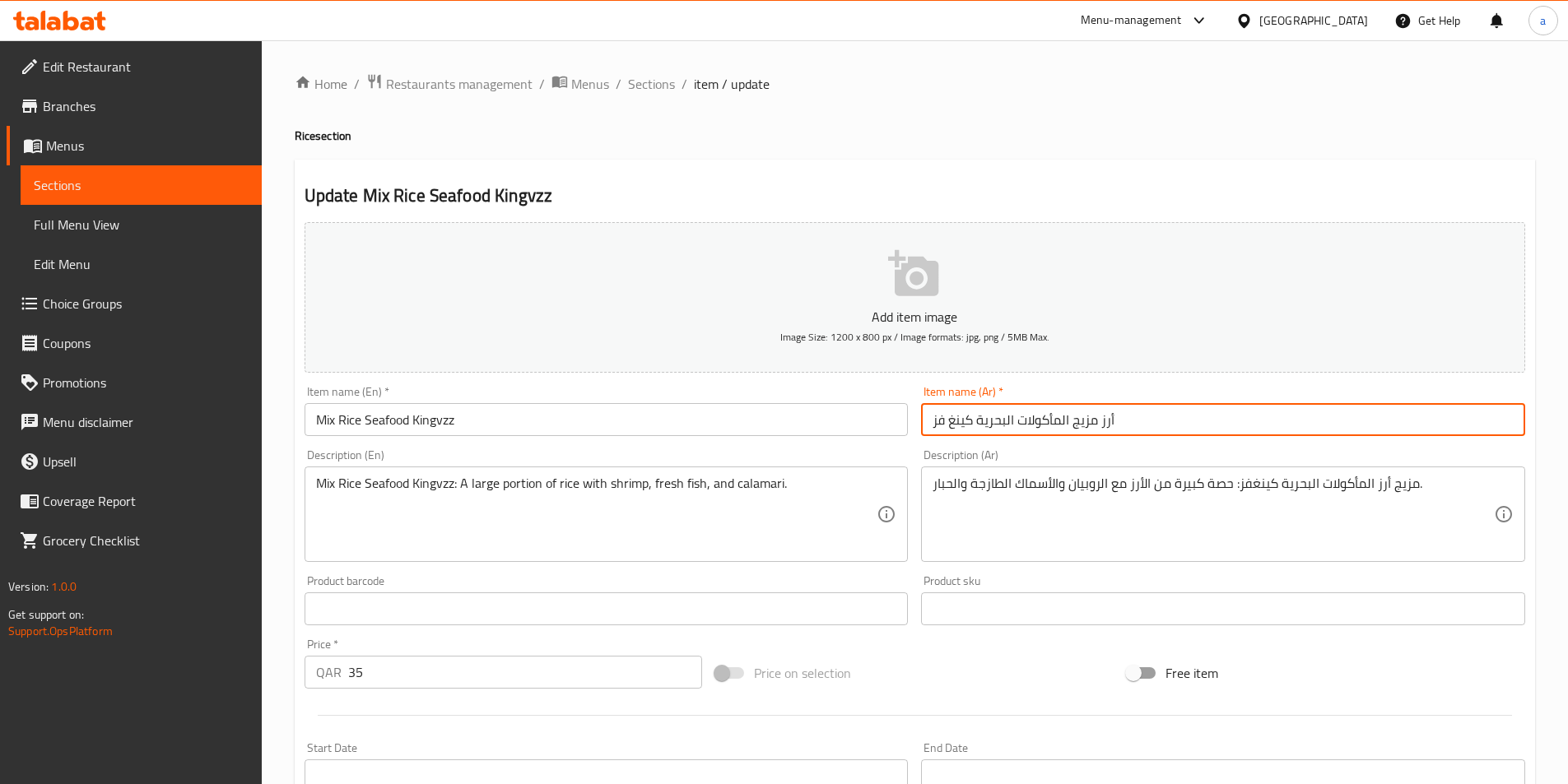
click at [1088, 422] on input "أرز مزيج المأكولات البحرية كينغ فز" at bounding box center [1224, 419] width 604 height 33
click at [1141, 425] on input "أرز مشكل المأكولات البحرية كينغ فز" at bounding box center [1224, 419] width 604 height 33
click at [950, 424] on input "أرز مشكل المأكولات البحرية كينغ فز" at bounding box center [1224, 419] width 604 height 33
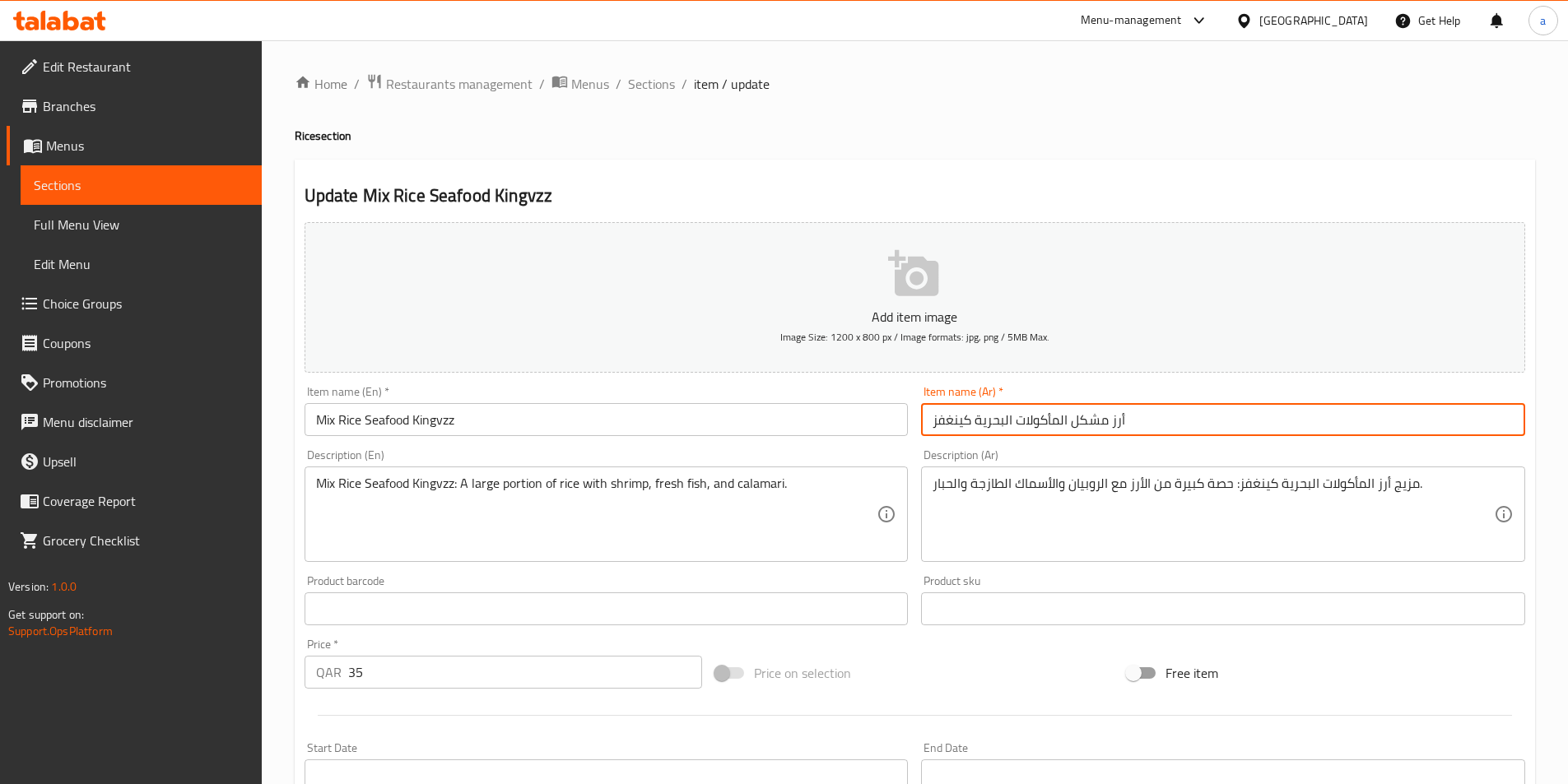
click at [1157, 424] on input "أرز مشكل المأكولات البحرية كينغفز" at bounding box center [1224, 419] width 604 height 33
type input "أرز مشكل المأكولات البحرية كينغفز"
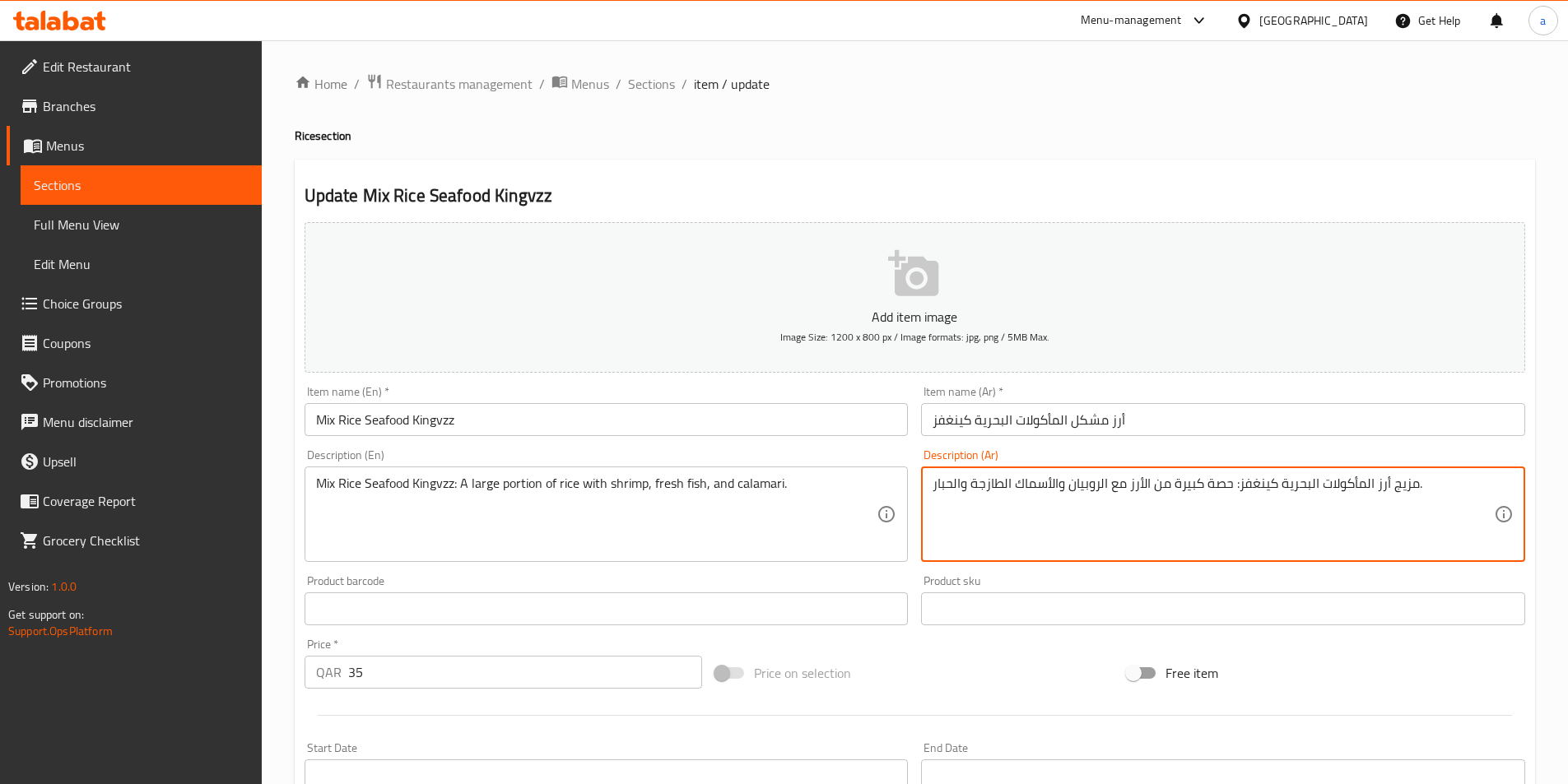
drag, startPoint x: 1415, startPoint y: 485, endPoint x: 1239, endPoint y: 497, distance: 176.4
paste textarea "أرز مشكل"
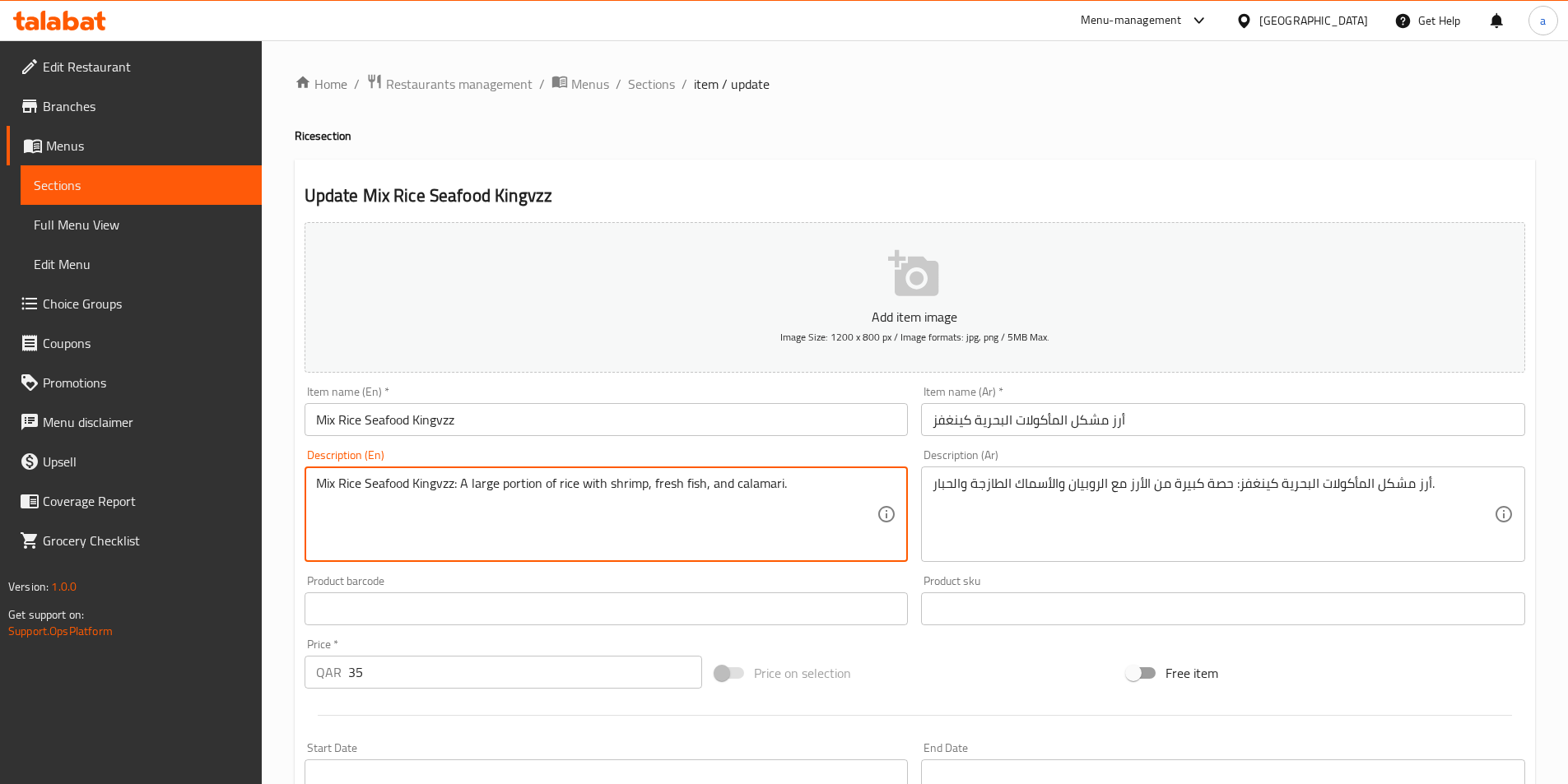
click at [767, 488] on textarea "Mix Rice Seafood Kingvzz: A large portion of rice with shrimp, fresh fish, and …" at bounding box center [597, 514] width 562 height 78
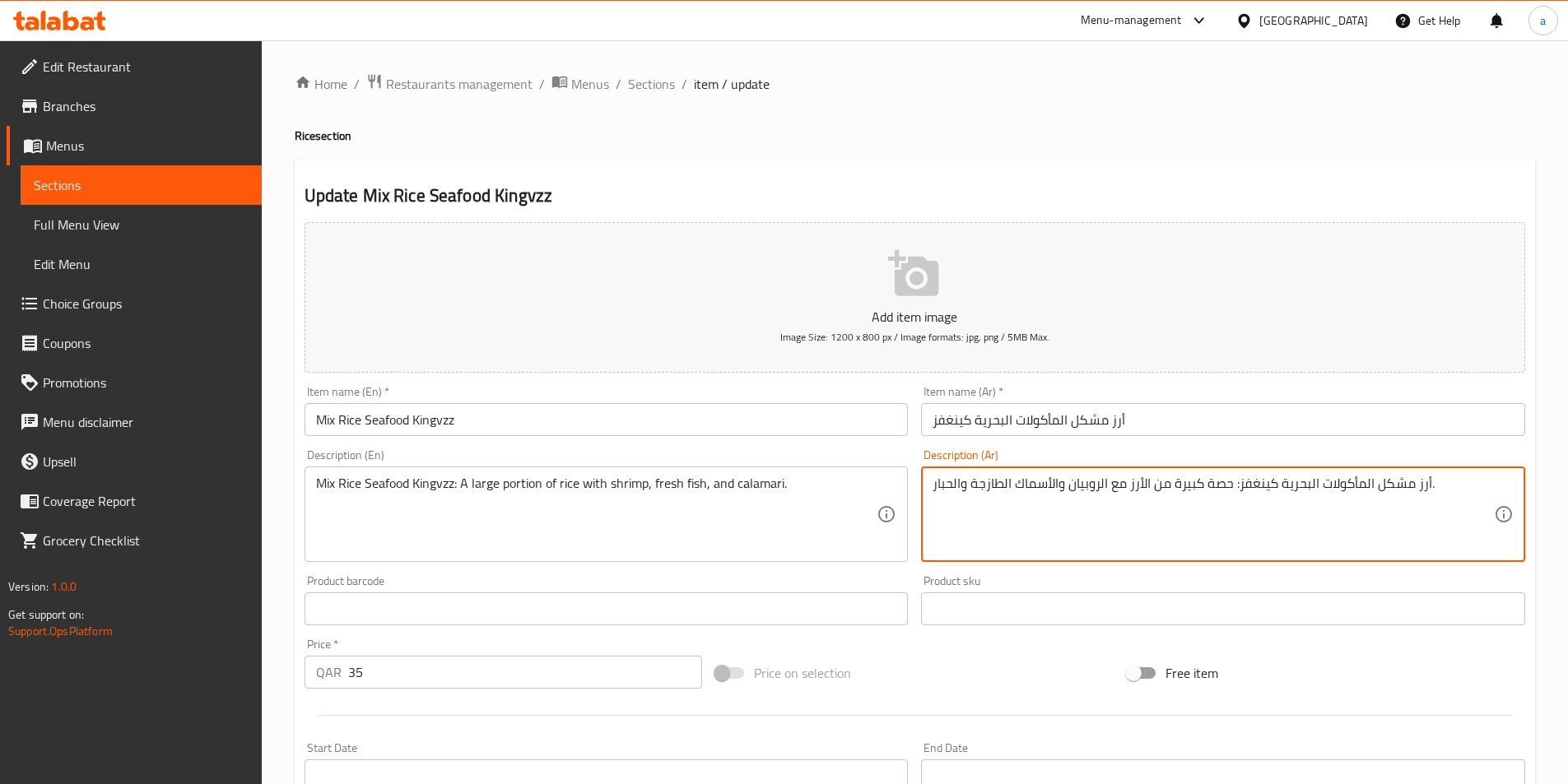
click at [946, 485] on textarea "أرز مشكل المأكولات البحرية كينغفز: حصة كبيرة من الأرز مع الروبيان والأسماك الطا…" at bounding box center [1213, 514] width 562 height 78
click at [959, 482] on textarea "أرز مشكل المأكولات البحرية كينغفز: حصة كبيرة من الأرز مع الروبيان والأسماك الطا…" at bounding box center [1213, 514] width 562 height 78
click at [960, 482] on textarea "أرز مشكل المأكولات البحرية كينغفز: حصة كبيرة من الأرز مع الروبيان والأسماك الطا…" at bounding box center [1213, 514] width 562 height 78
drag, startPoint x: 960, startPoint y: 482, endPoint x: 943, endPoint y: 488, distance: 18.0
click at [943, 488] on textarea "أرز مشكل المأكولات البحرية كينغفز: حصة كبيرة من الأرز مع الروبيان والأسماك الطا…" at bounding box center [1213, 514] width 562 height 78
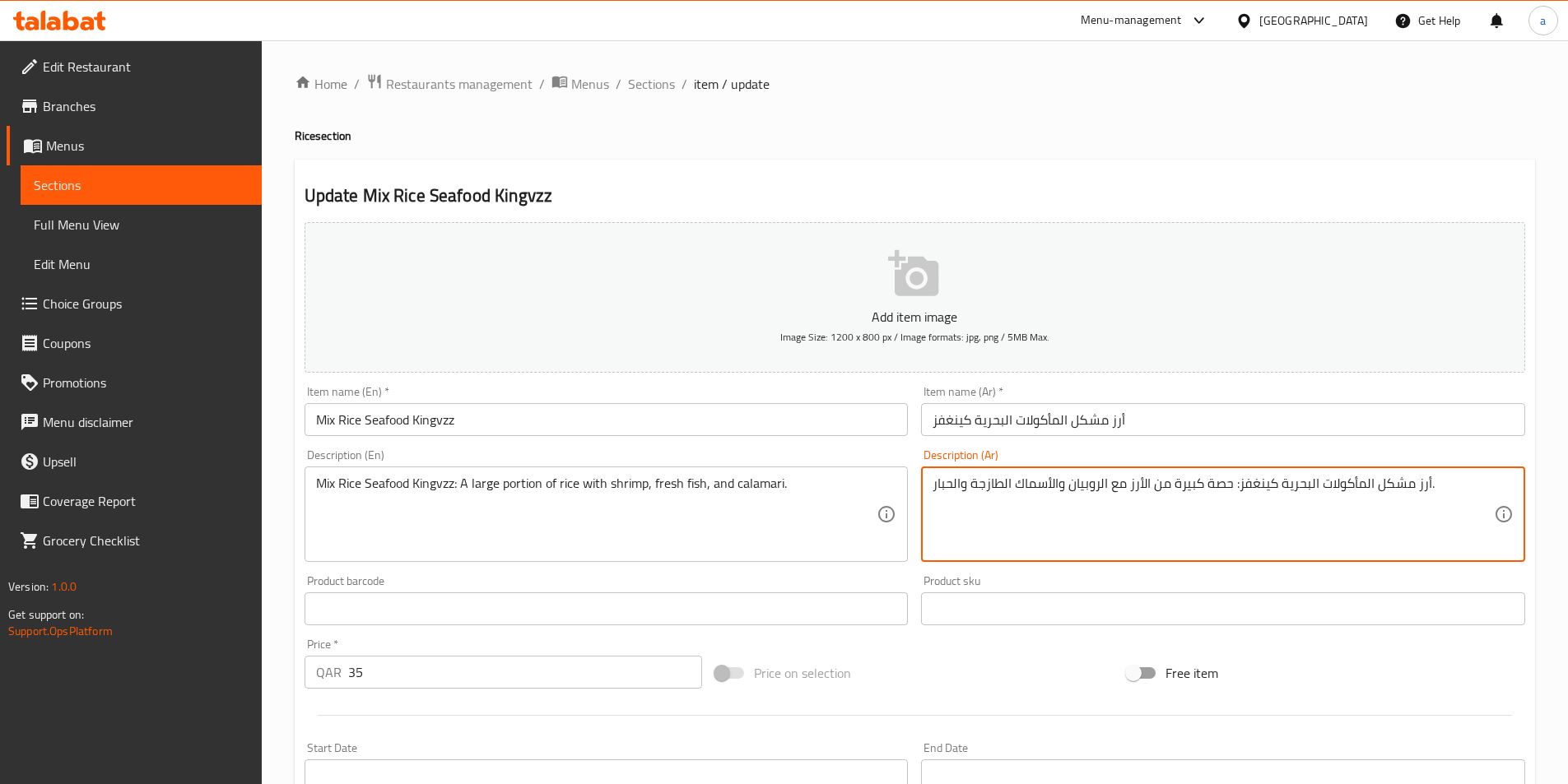
click at [951, 484] on textarea "أرز مشكل المأكولات البحرية كينغفز: حصة كبيرة من الأرز مع الروبيان والأسماك الطا…" at bounding box center [1213, 514] width 562 height 78
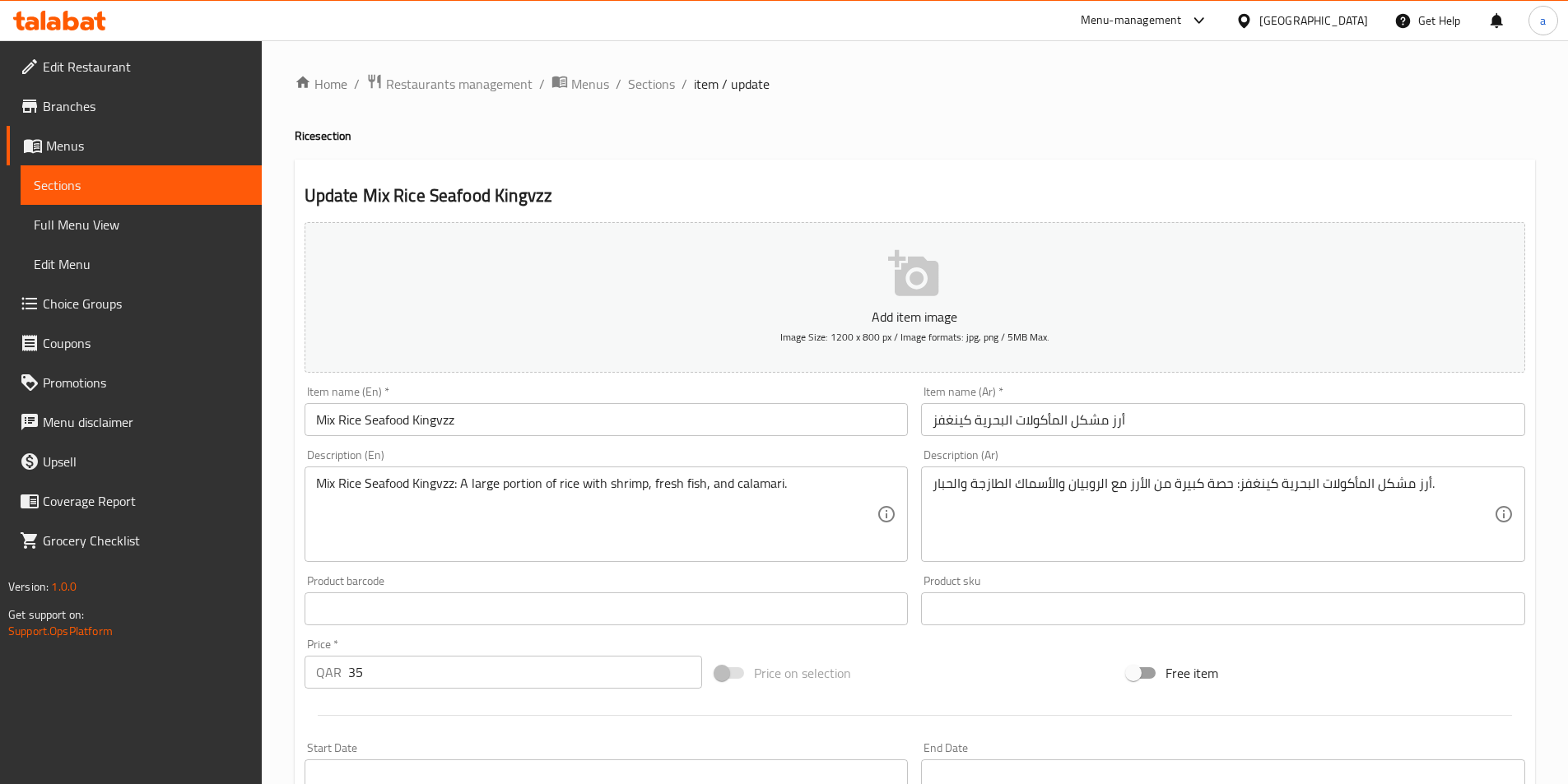
drag, startPoint x: 931, startPoint y: 485, endPoint x: 947, endPoint y: 481, distance: 16.5
click at [947, 481] on div "أرز مشكل المأكولات البحرية كينغفز: حصة كبيرة من الأرز مع الروبيان والأسماك الطا…" at bounding box center [1224, 514] width 604 height 96
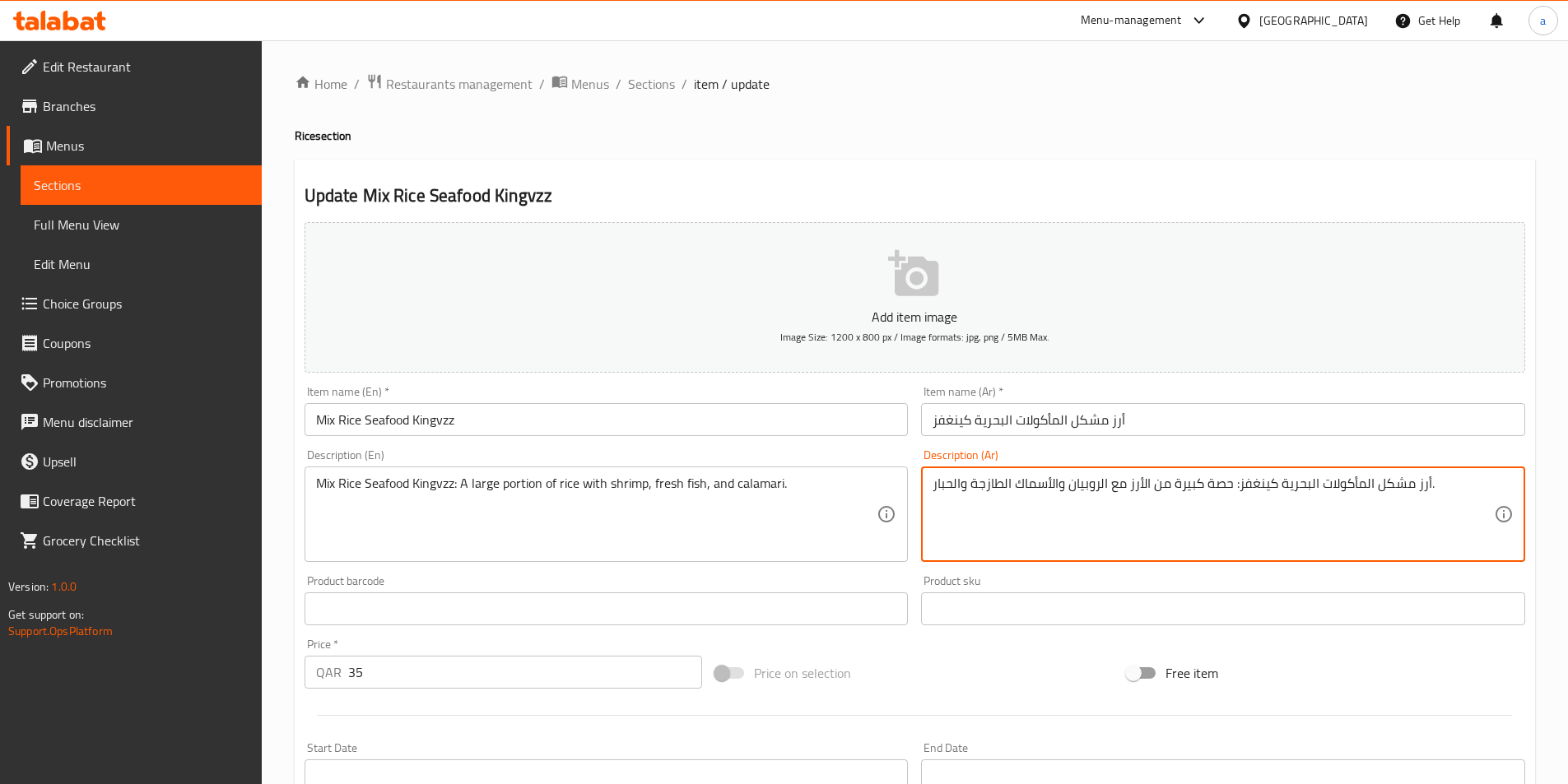
drag, startPoint x: 934, startPoint y: 486, endPoint x: 961, endPoint y: 484, distance: 27.1
click at [961, 484] on textarea "أرز مشكل المأكولات البحرية كينغفز: حصة كبيرة من الأرز مع الروبيان والأسماك الطا…" at bounding box center [1213, 514] width 562 height 78
paste textarea "كاليماري"
click at [983, 484] on textarea "أرز مشكل المأكولات البحرية كينغفز: حصة كبيرة من الأرز مع الروبيان والأسماك الطا…" at bounding box center [1213, 514] width 562 height 78
type textarea "أرز مشكل المأكولات البحرية كينغفز: حصة كبيرة من الأرز مع الروبيان والأسماك الطا…"
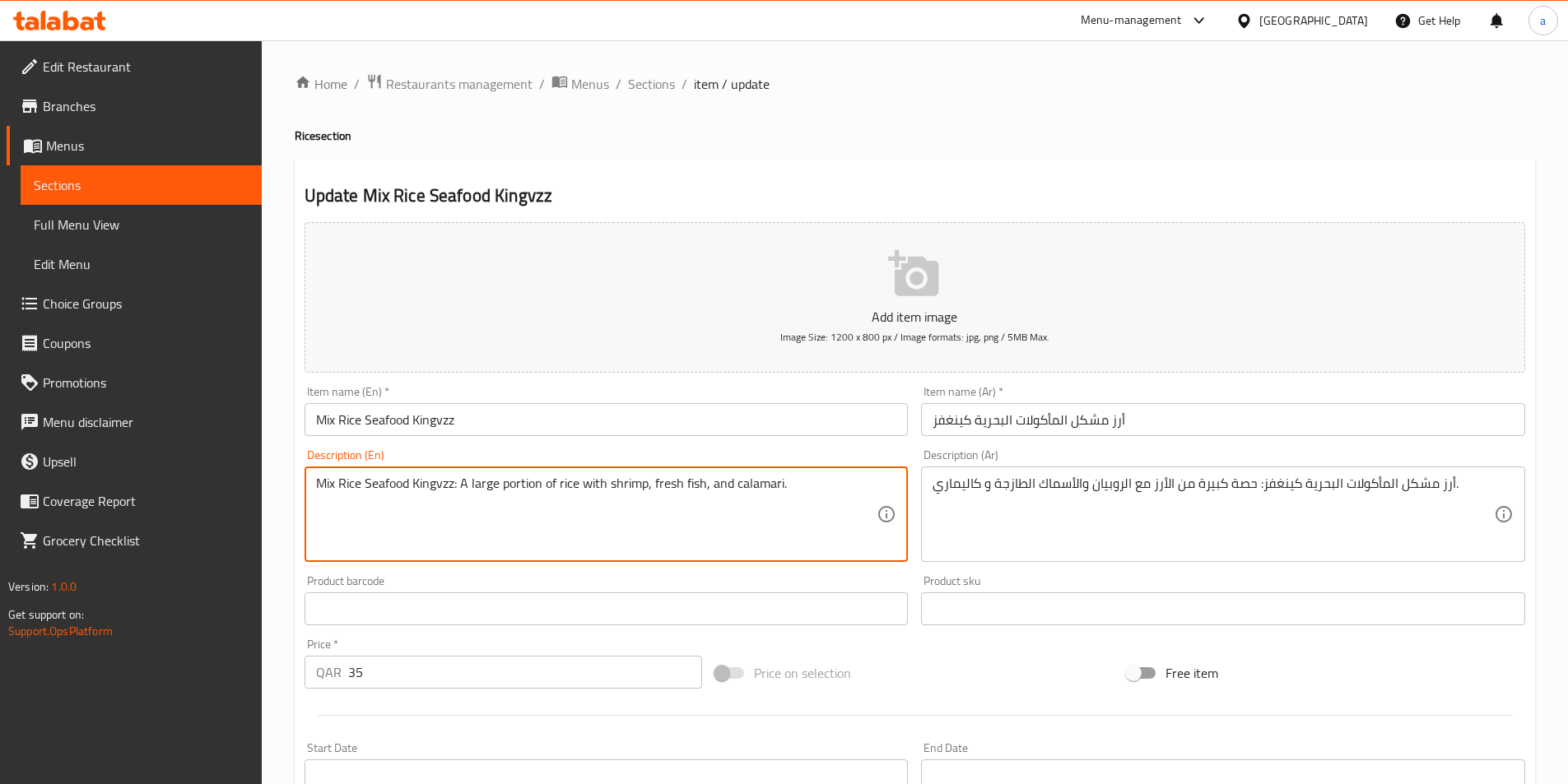
click at [525, 485] on textarea "Mix Rice Seafood Kingvzz: A large portion of rice with shrimp, fresh fish, and …" at bounding box center [597, 514] width 562 height 78
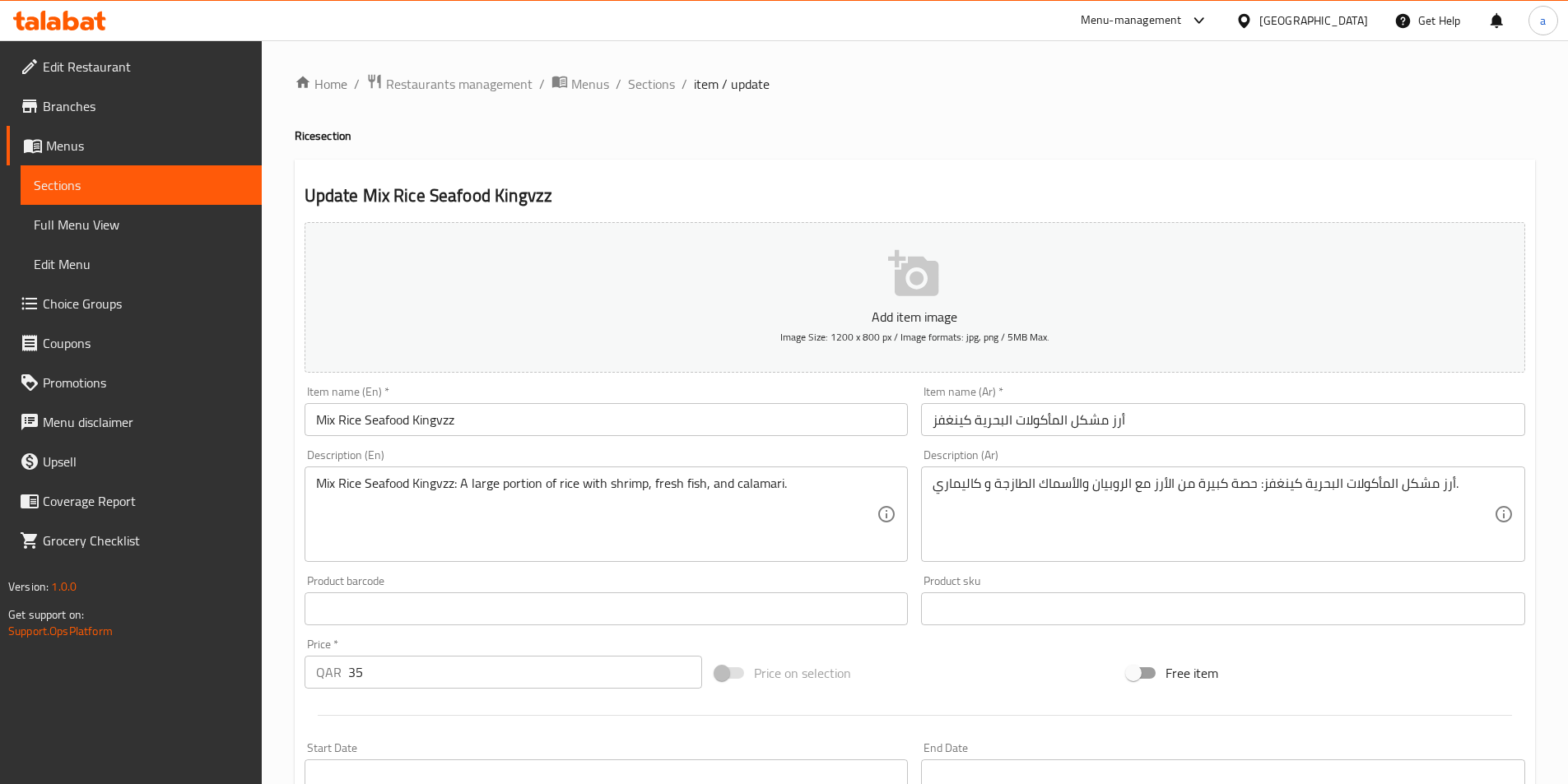
scroll to position [379, 0]
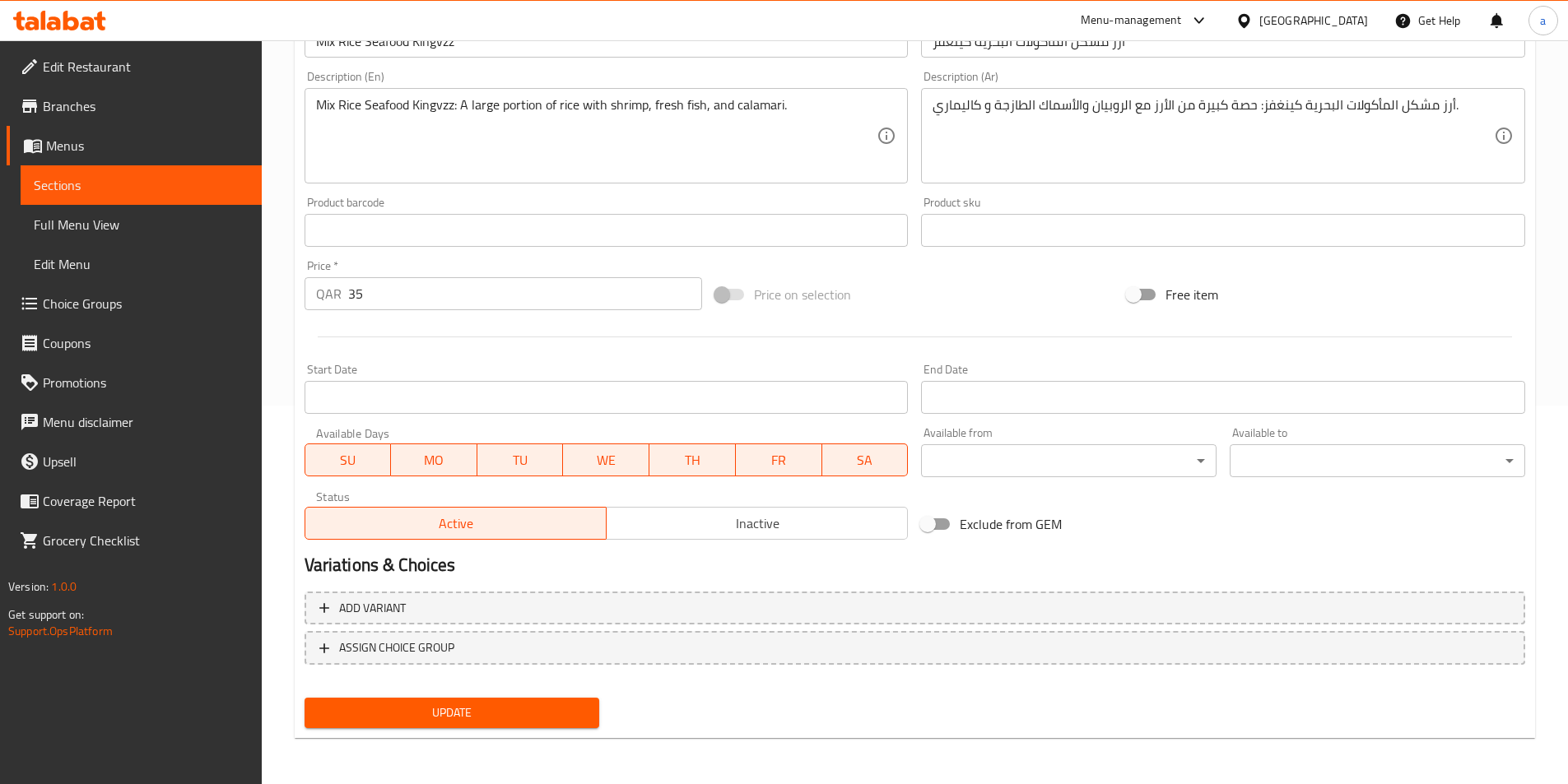
drag, startPoint x: 492, startPoint y: 712, endPoint x: 503, endPoint y: 677, distance: 36.7
click at [492, 713] on span "Update" at bounding box center [453, 713] width 269 height 20
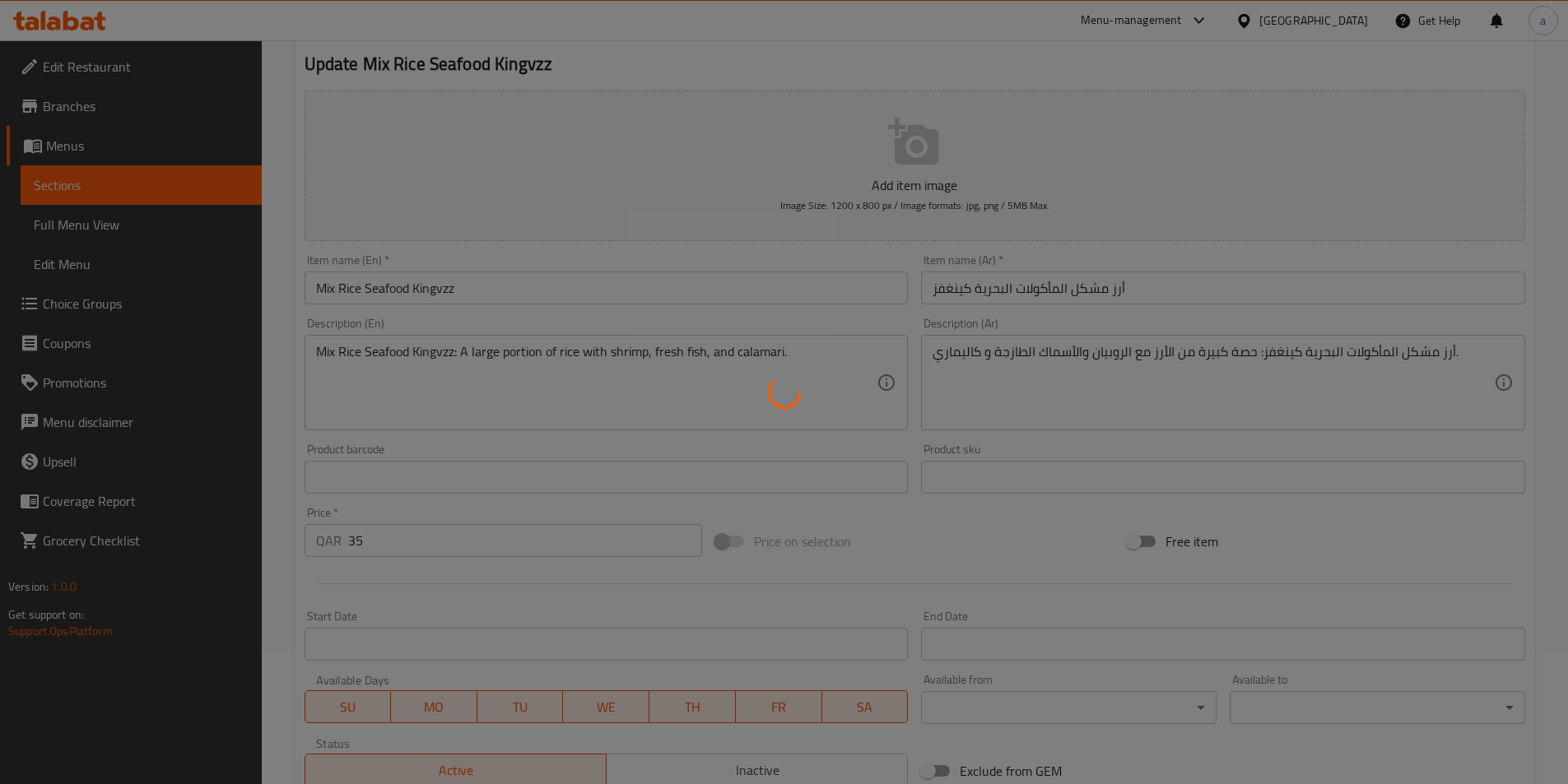
scroll to position [0, 0]
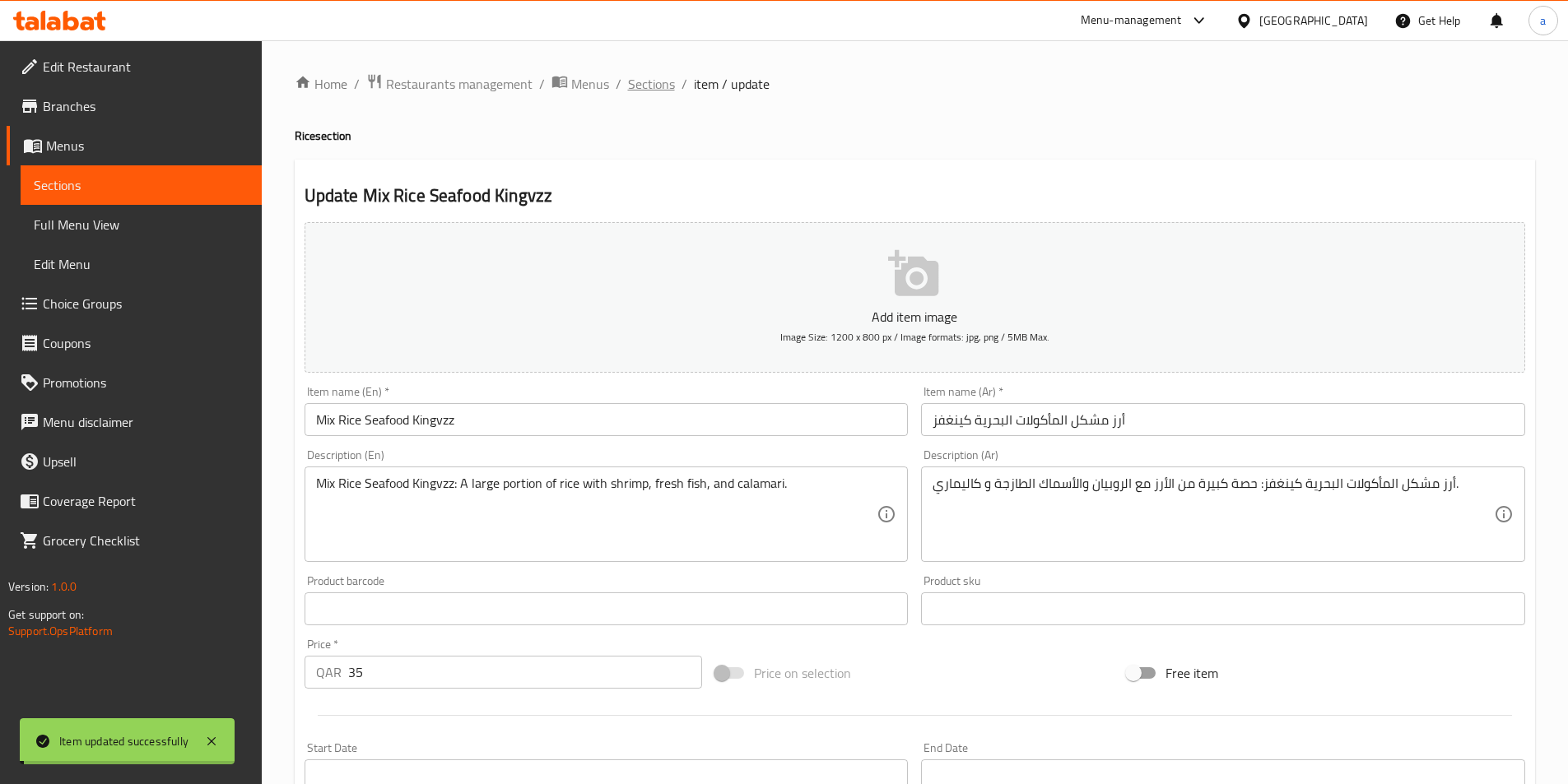
click at [643, 83] on span "Sections" at bounding box center [651, 84] width 47 height 19
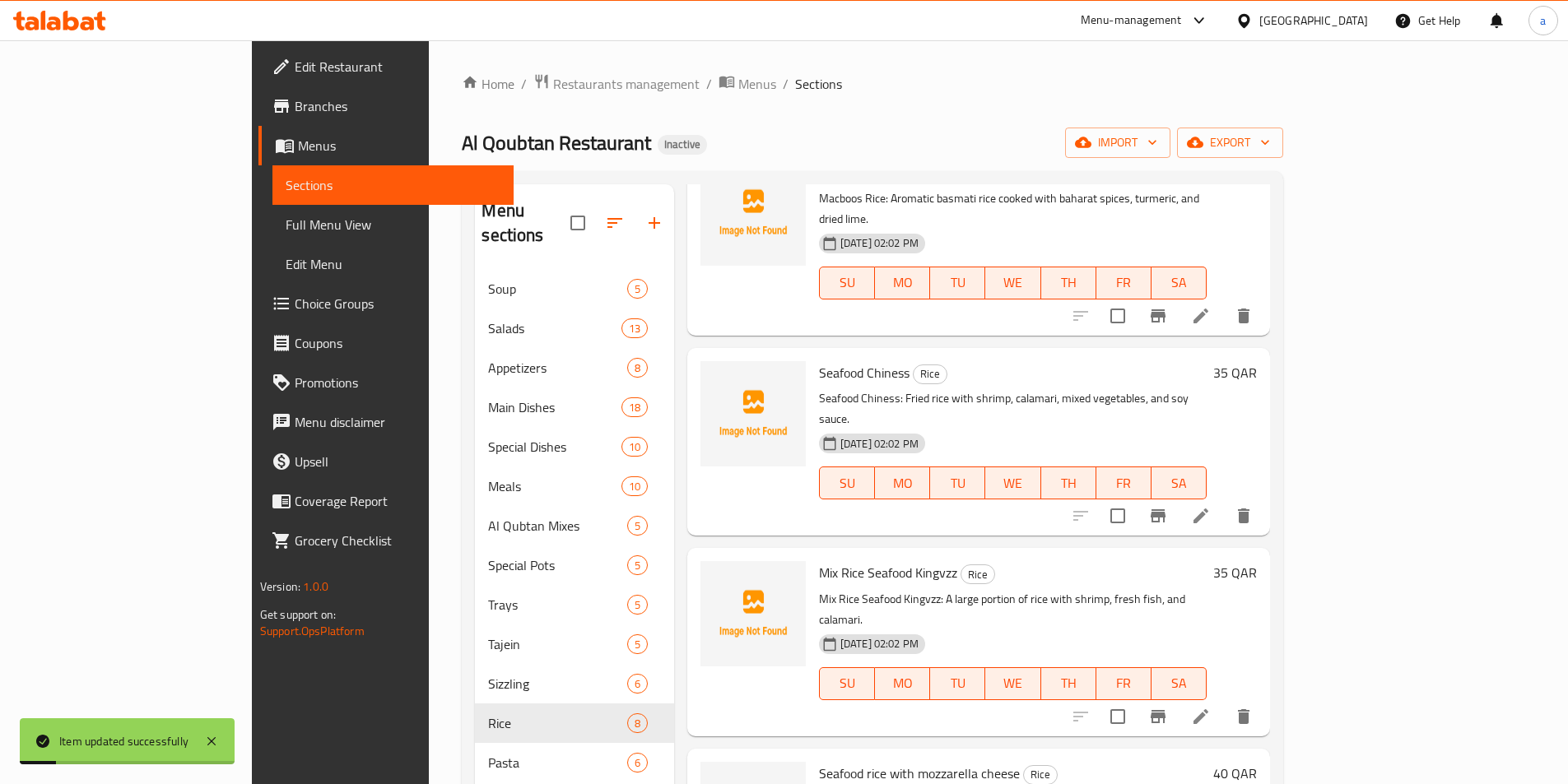
scroll to position [230, 0]
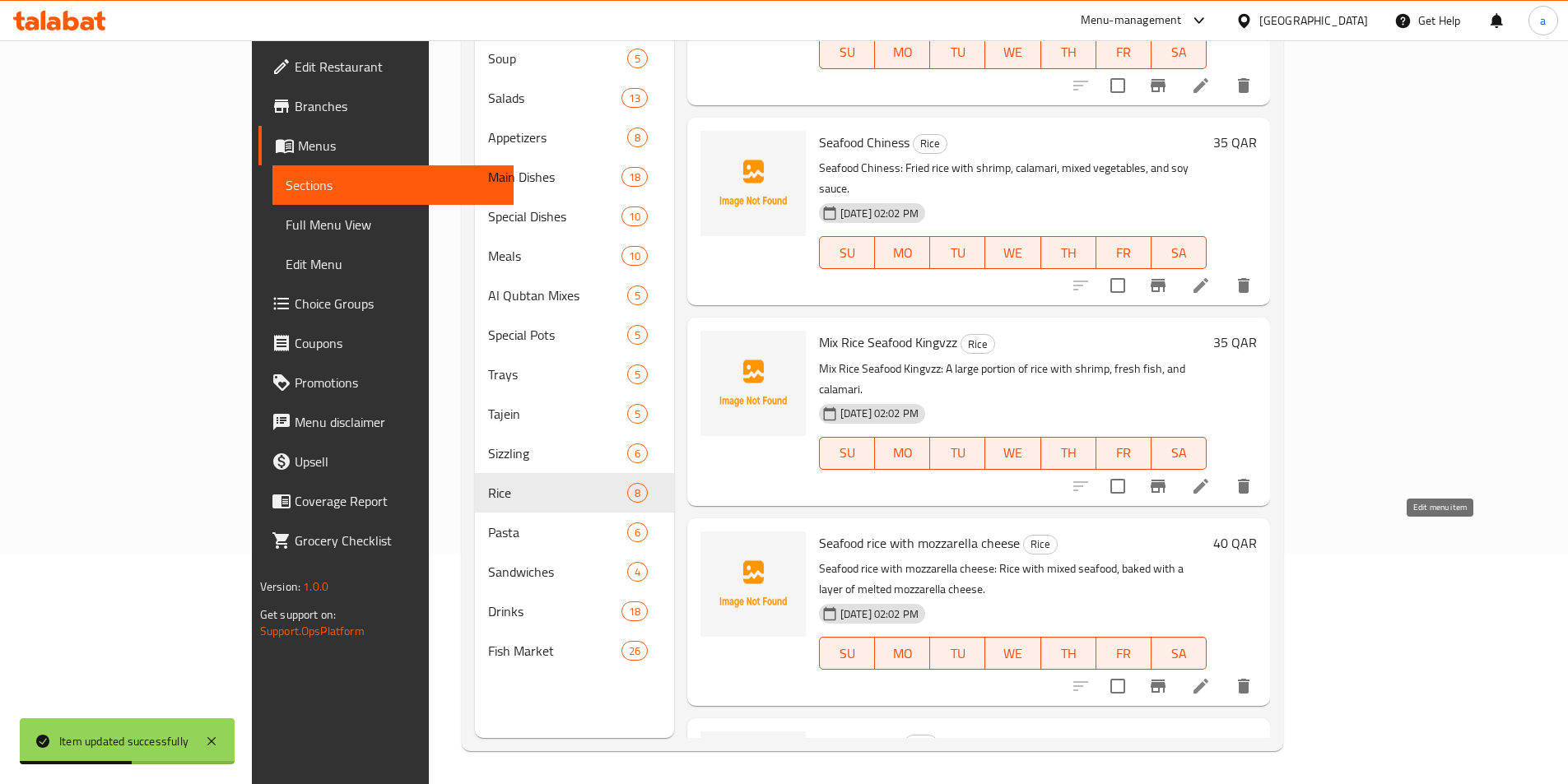
click at [1208, 679] on icon at bounding box center [1202, 687] width 15 height 15
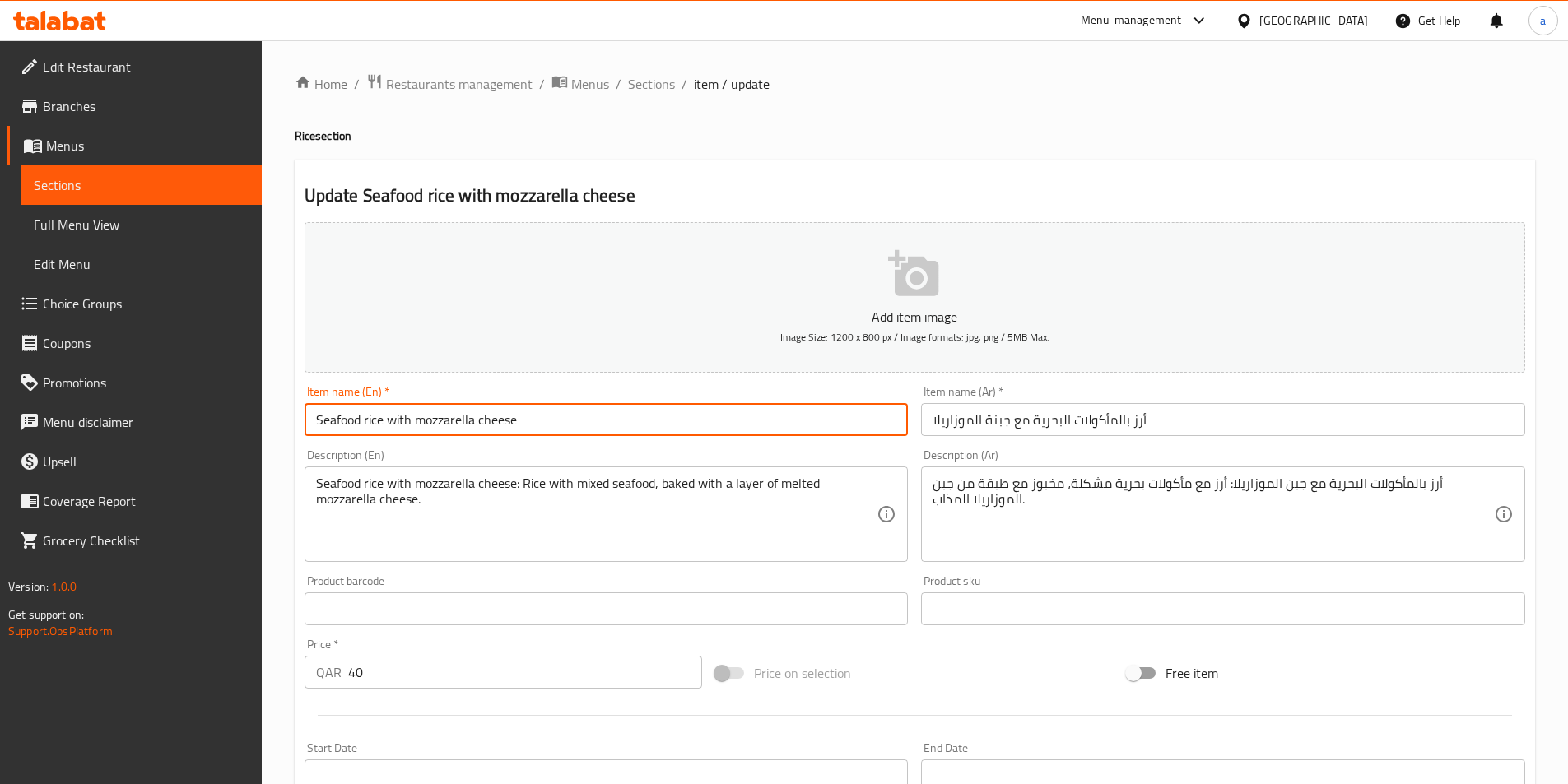
click at [454, 421] on input "Seafood rice with mozzarella cheese" at bounding box center [607, 419] width 604 height 33
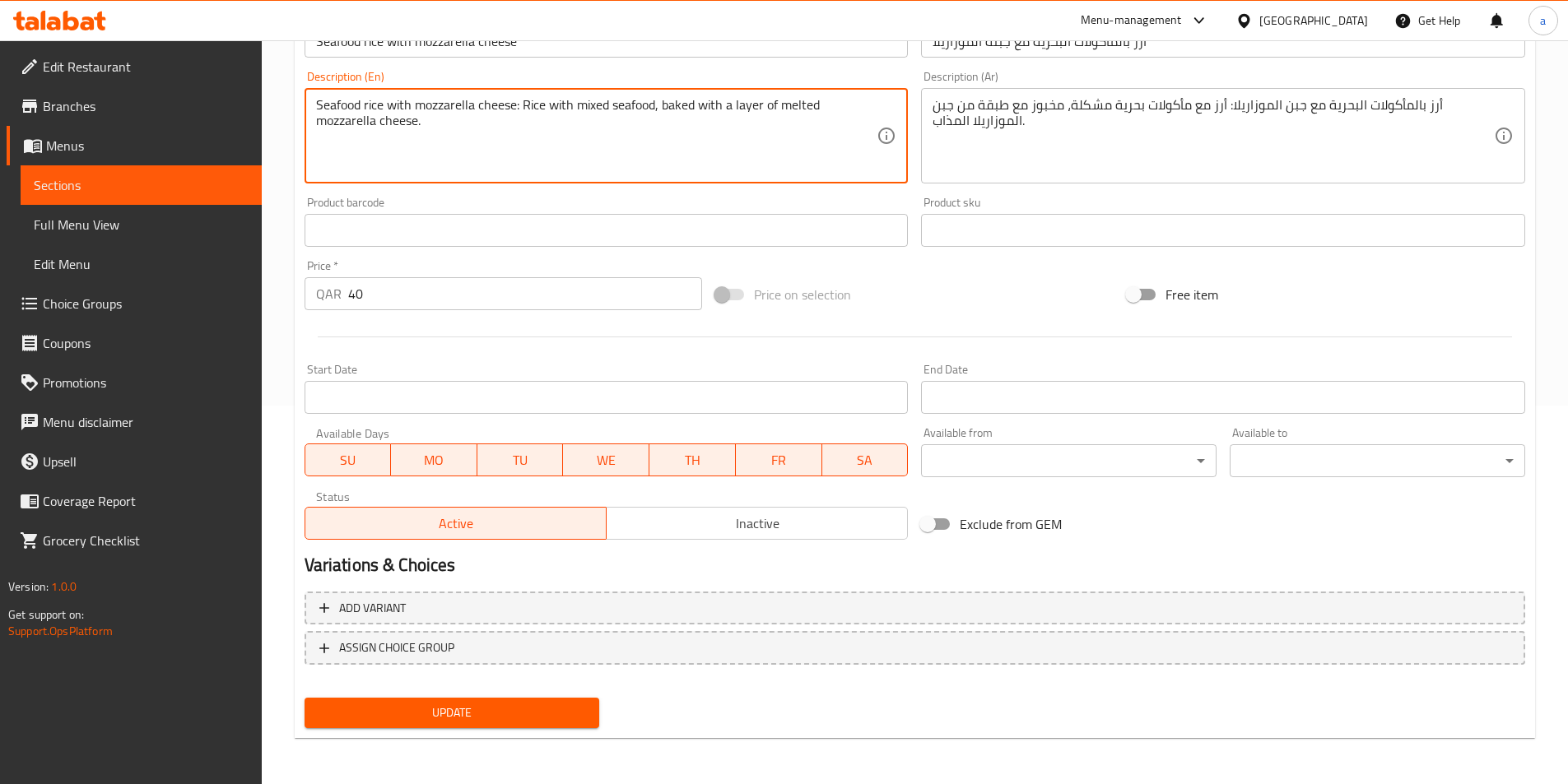
click at [515, 706] on span "Update" at bounding box center [453, 713] width 269 height 20
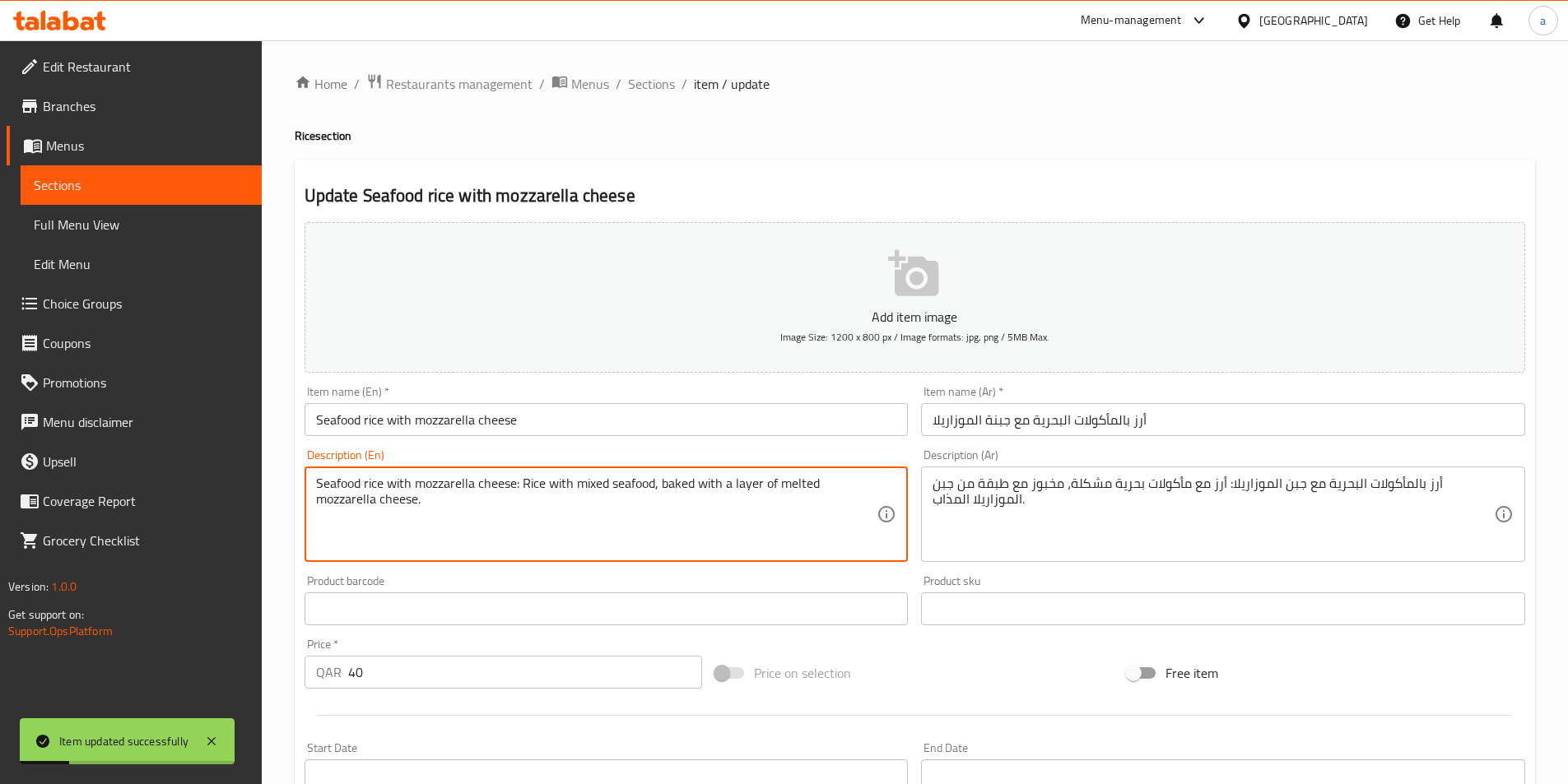
click at [677, 482] on textarea "Seafood rice with mozzarella cheese: Rice with mixed seafood, baked with a laye…" at bounding box center [597, 514] width 562 height 78
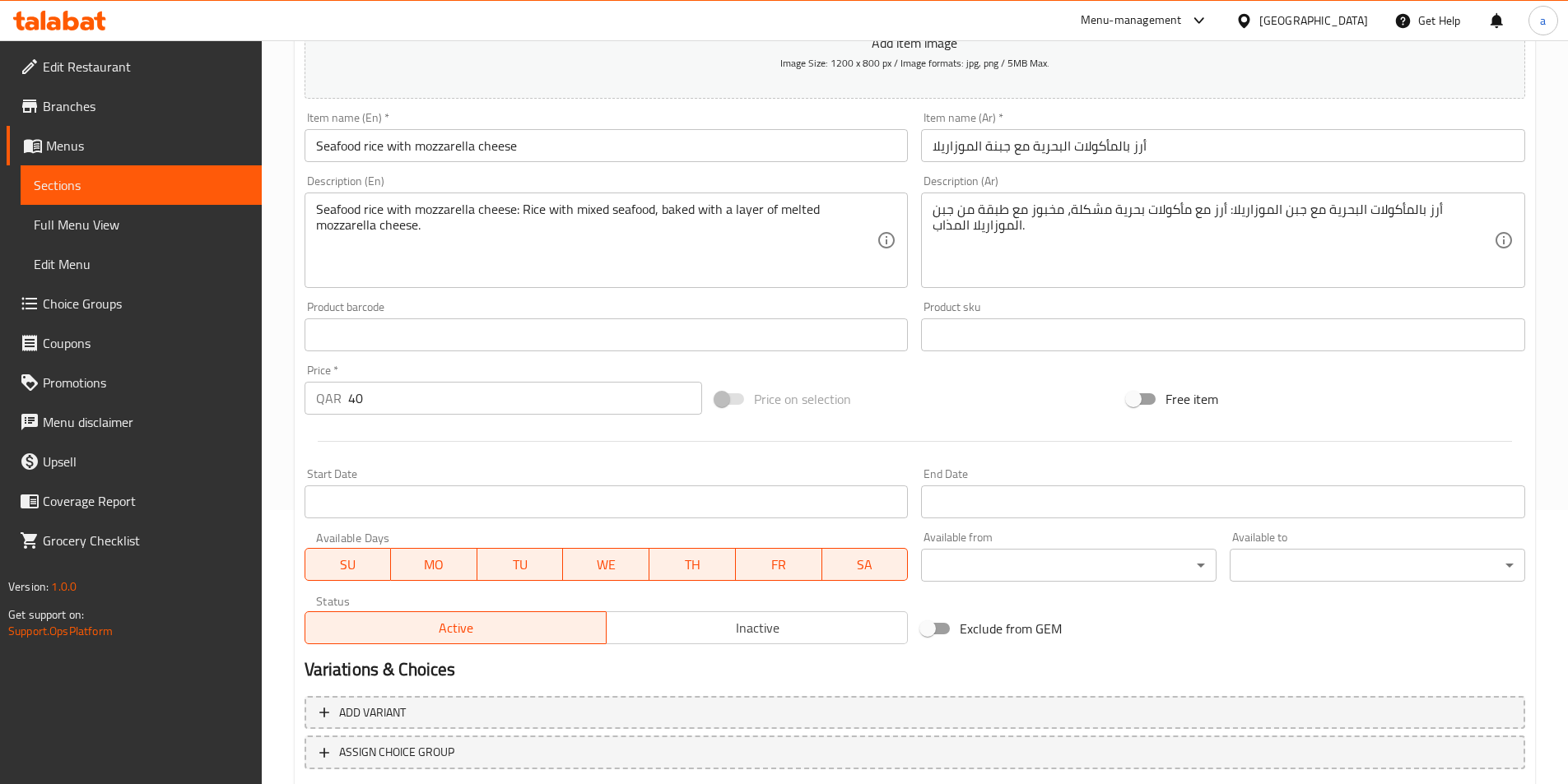
scroll to position [379, 0]
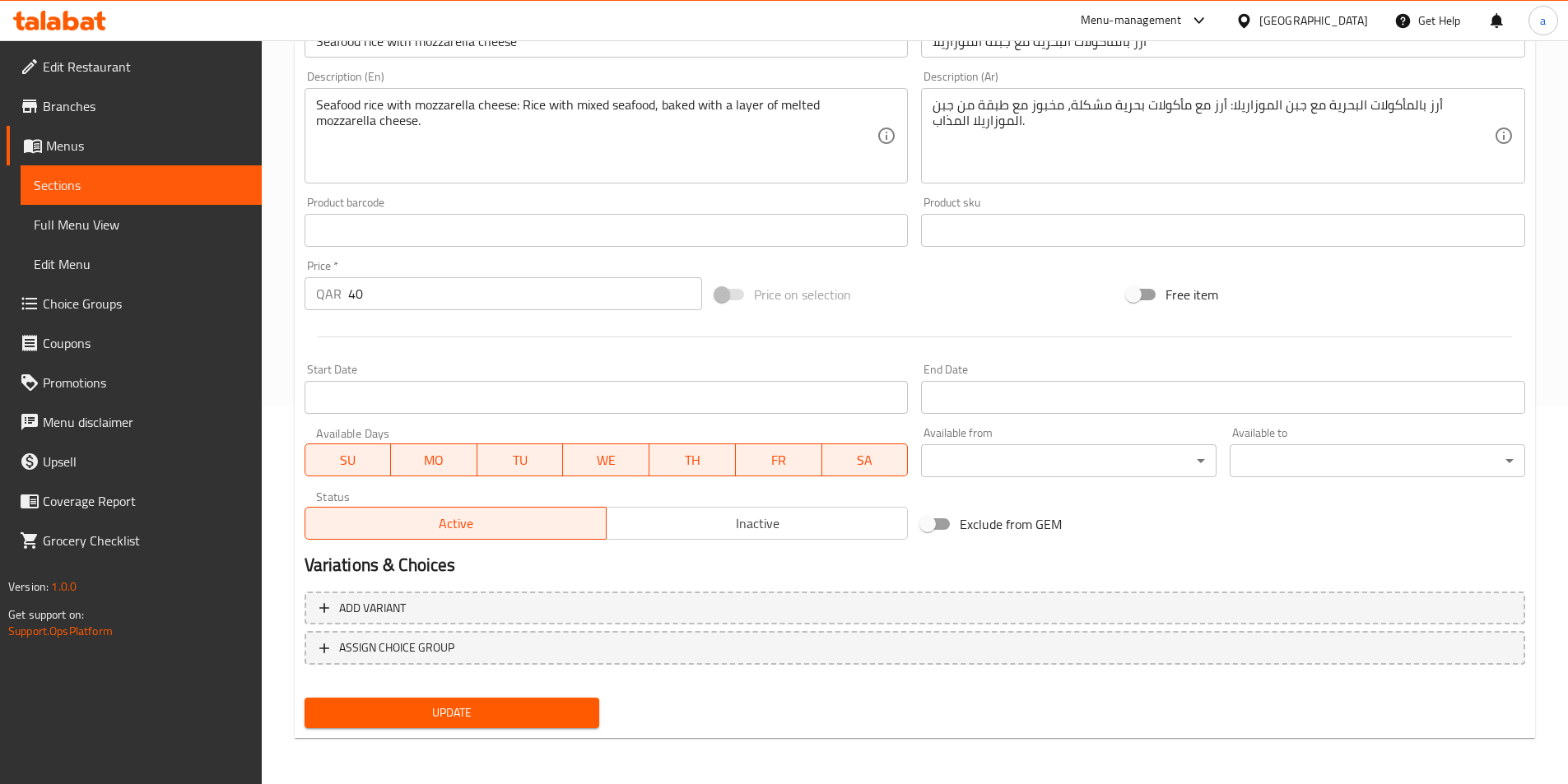
drag, startPoint x: 415, startPoint y: 709, endPoint x: 431, endPoint y: 652, distance: 59.2
click at [415, 709] on span "Update" at bounding box center [453, 713] width 269 height 20
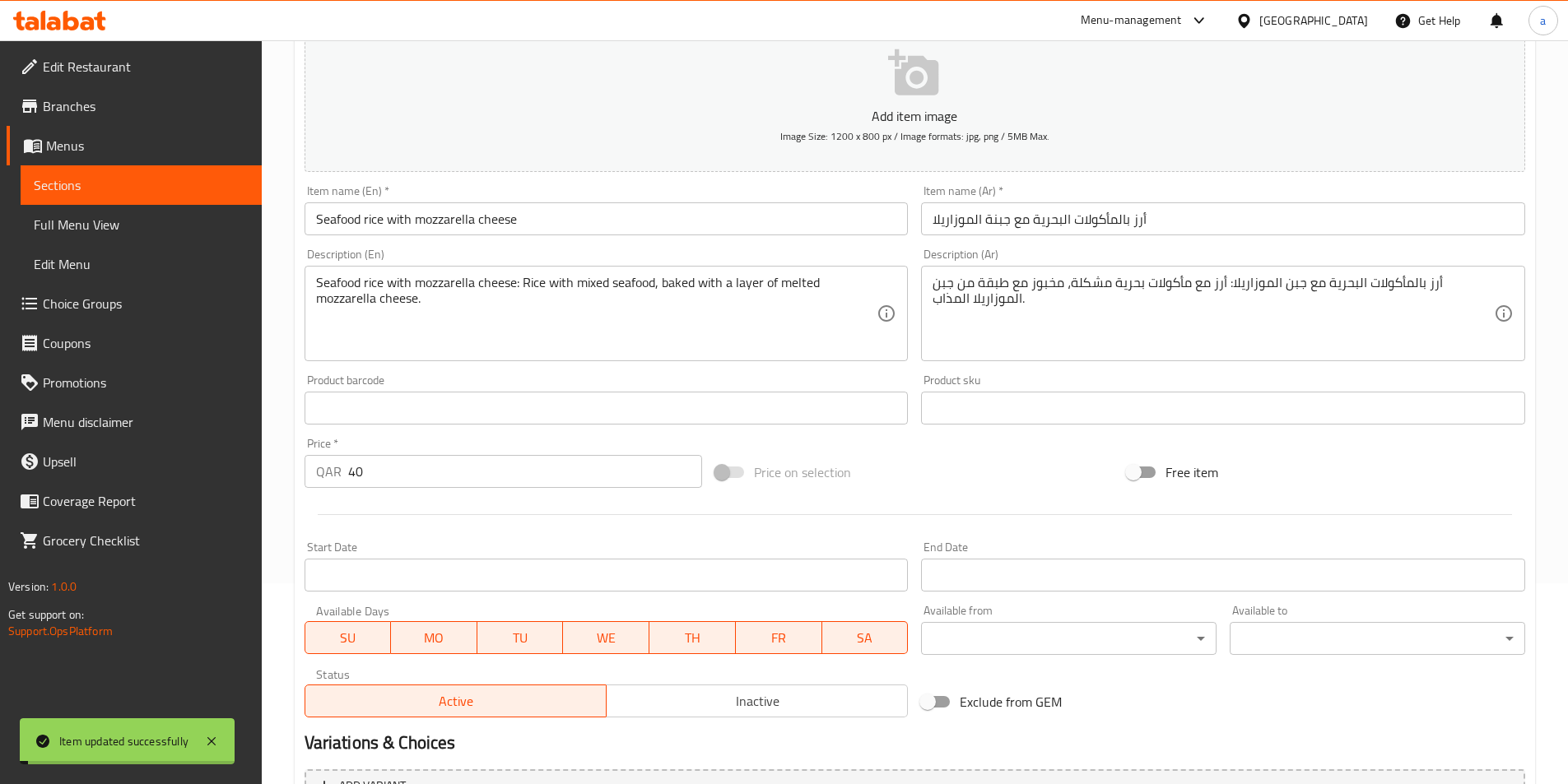
scroll to position [0, 0]
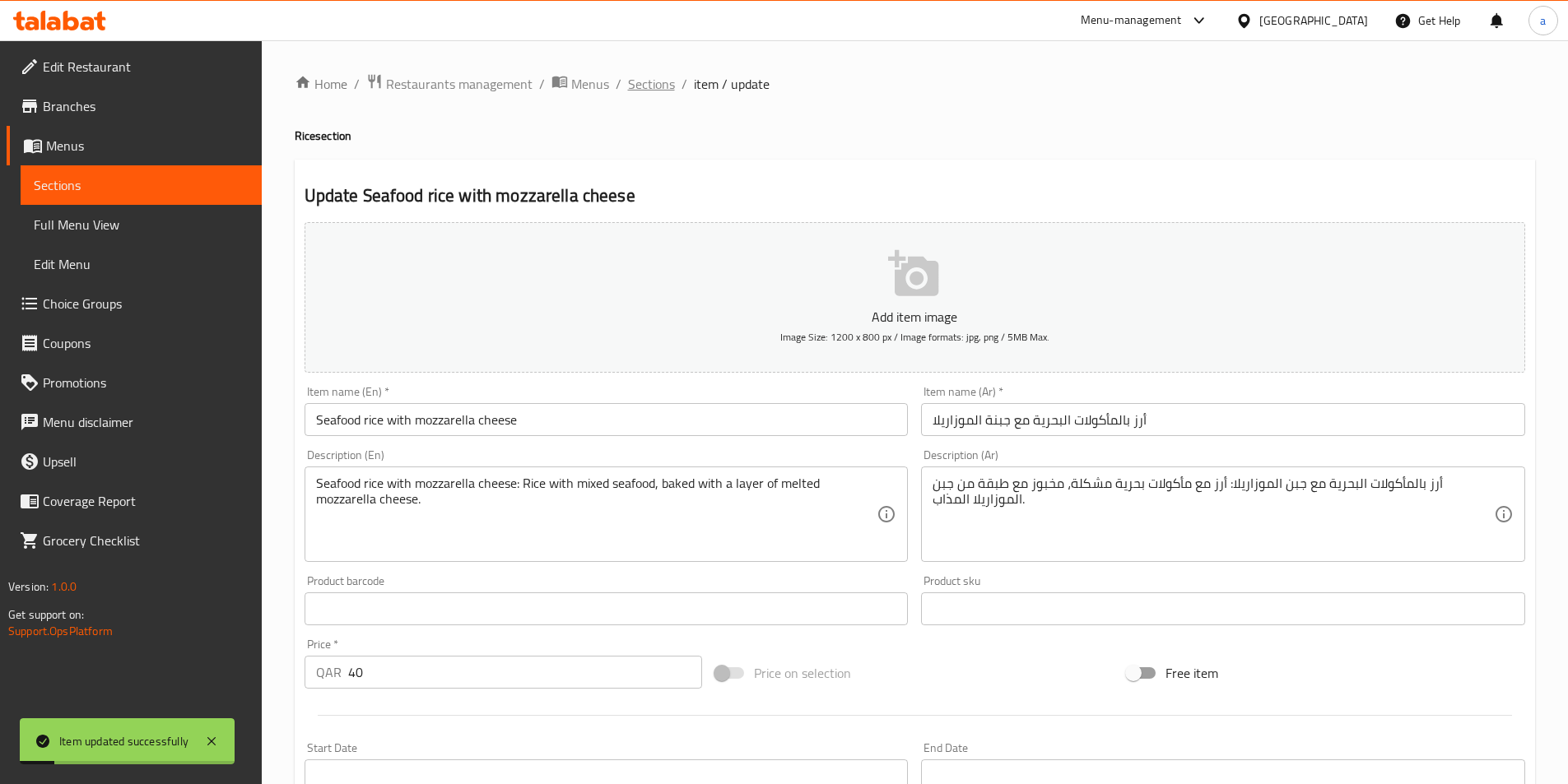
click at [651, 83] on span "Sections" at bounding box center [651, 84] width 47 height 19
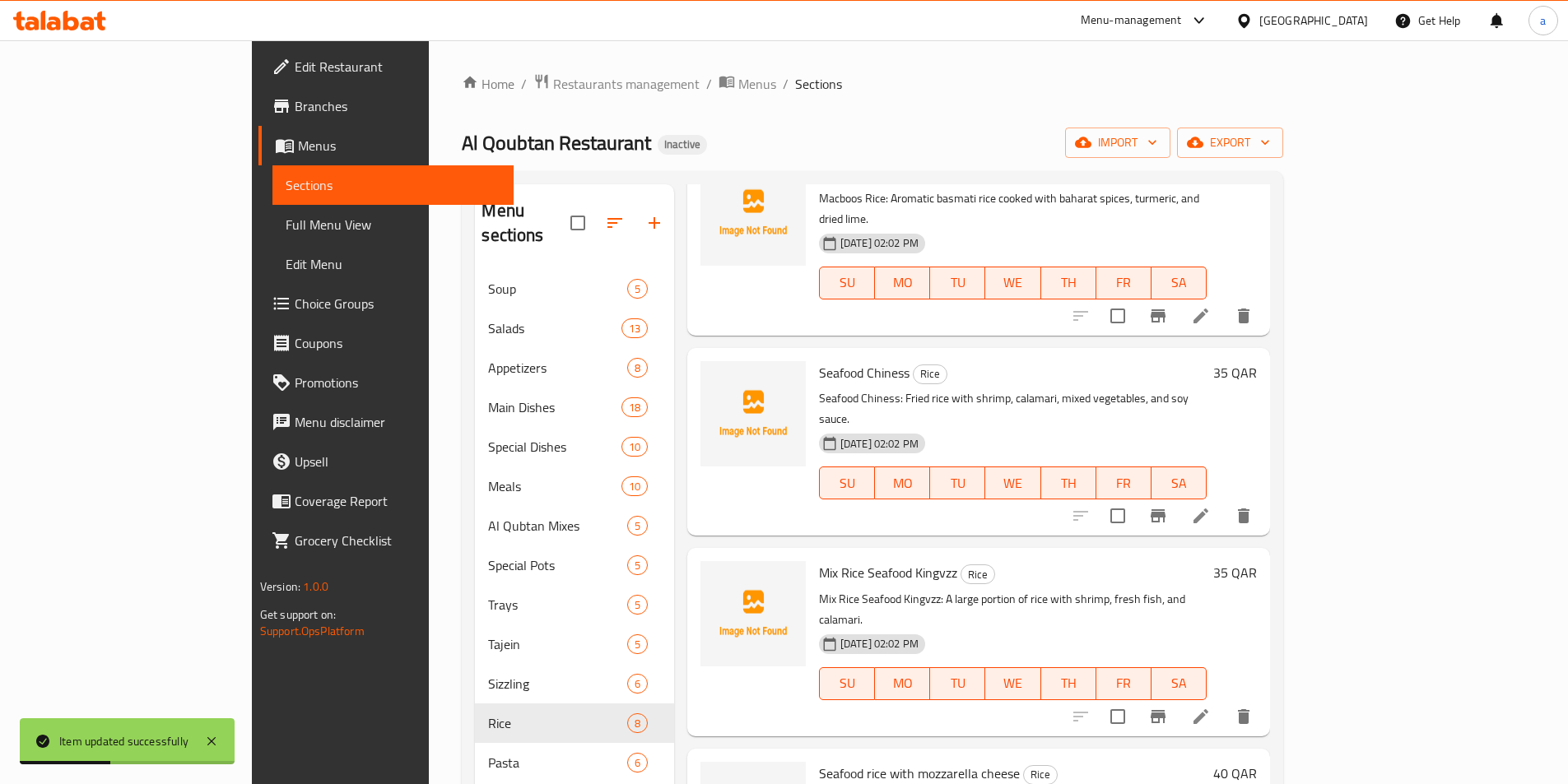
scroll to position [230, 0]
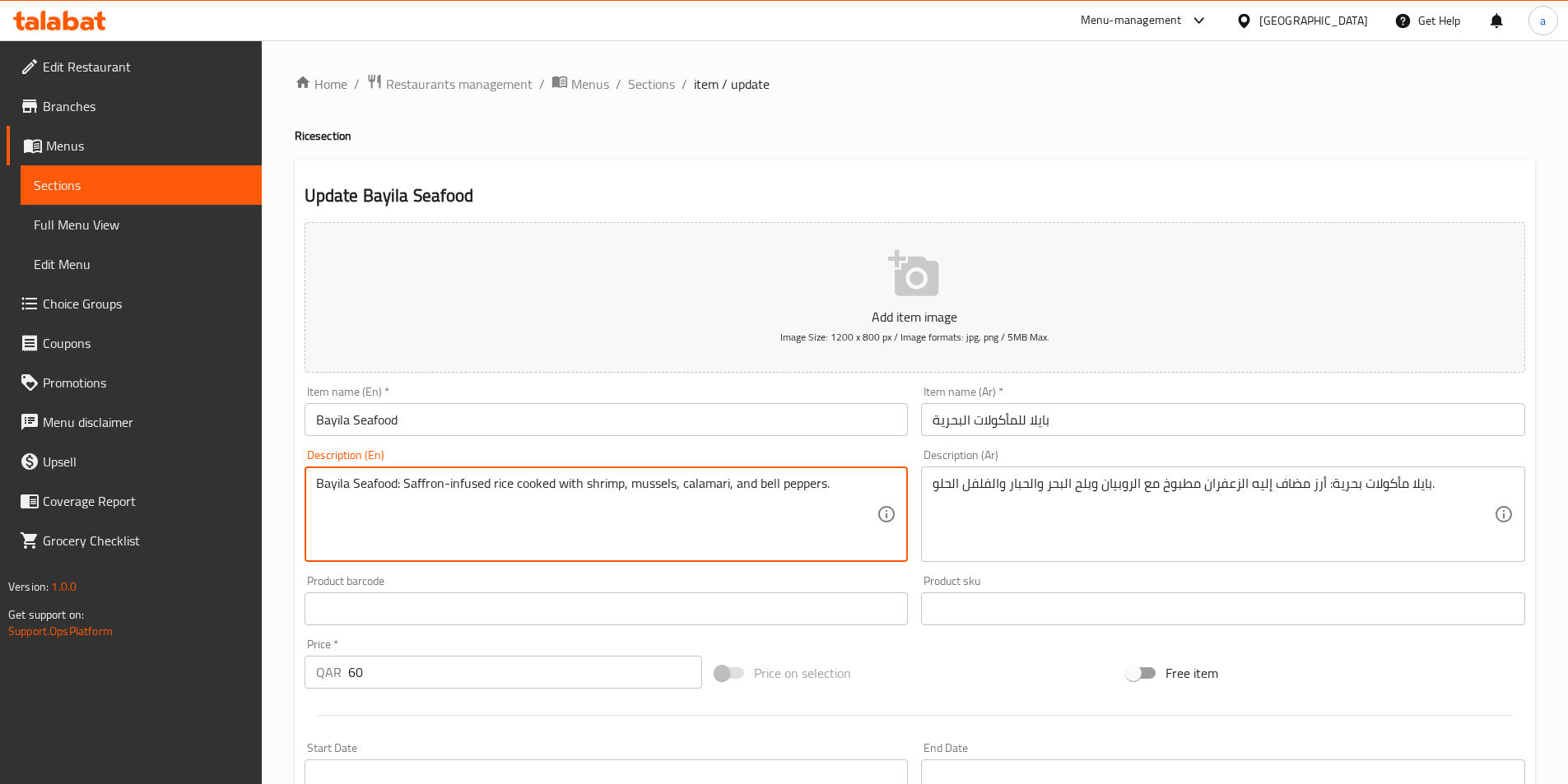
click at [432, 485] on textarea "Bayila Seafood: Saffron-infused rice cooked with shrimp, mussels, calamari, and…" at bounding box center [597, 514] width 562 height 78
click at [658, 480] on textarea "Bayila Seafood: Saffron-infused rice cooked with shrimp, mussels, calamari, and…" at bounding box center [597, 514] width 562 height 78
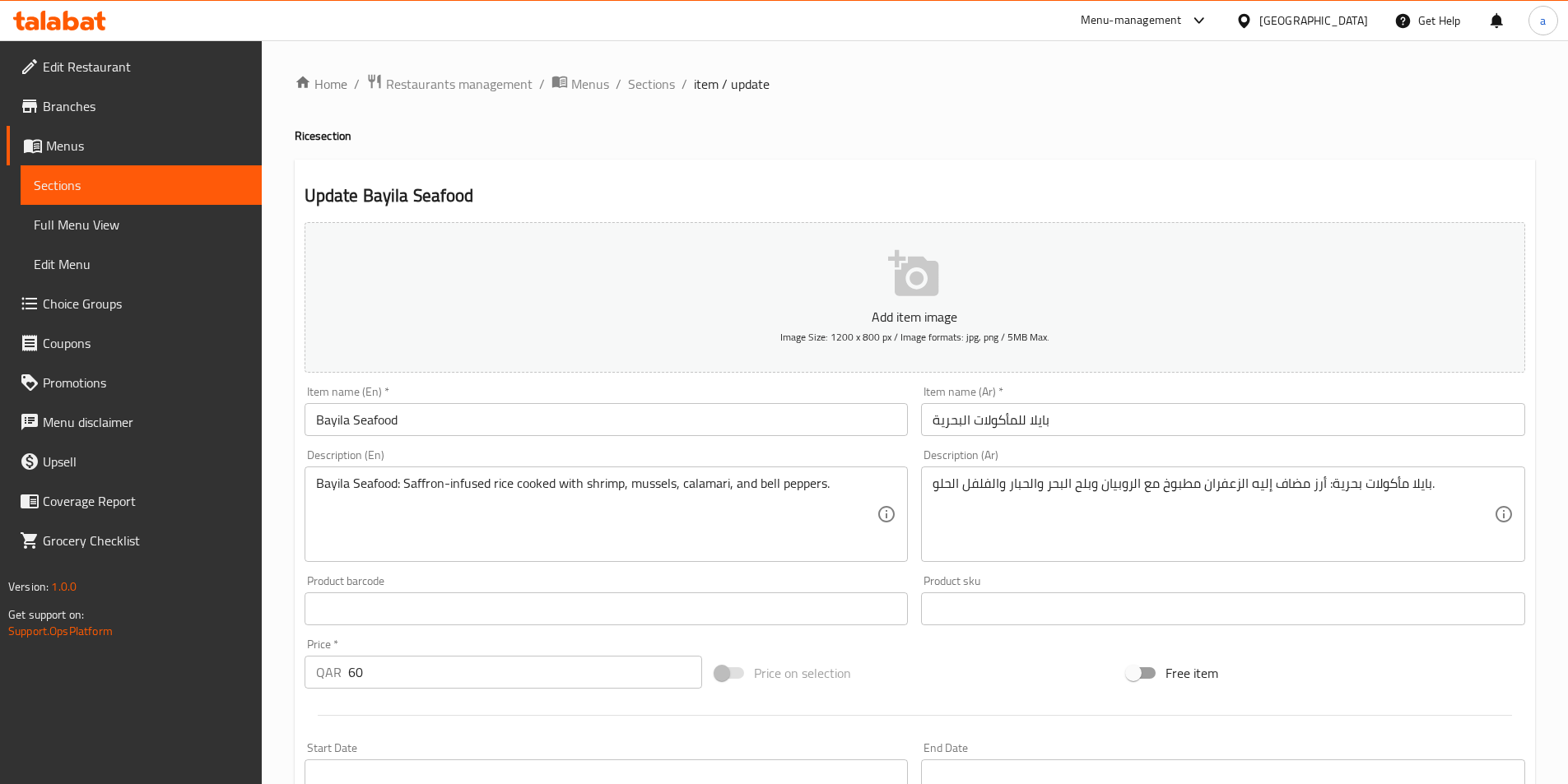
click at [703, 488] on textarea "Bayila Seafood: Saffron-infused rice cooked with shrimp, mussels, calamari, and…" at bounding box center [597, 514] width 562 height 78
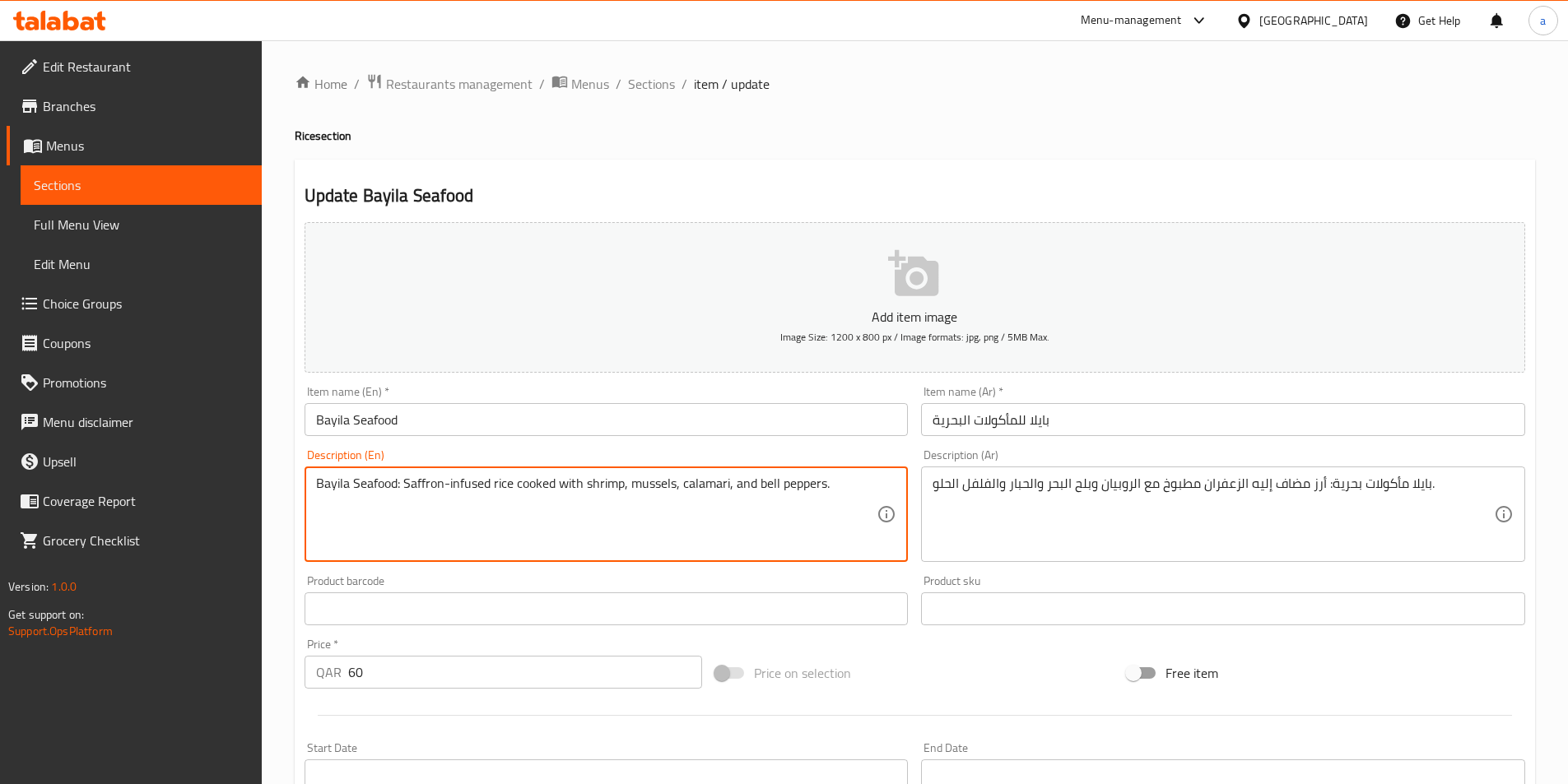
click at [703, 488] on textarea "Bayila Seafood: Saffron-infused rice cooked with shrimp, mussels, calamari, and…" at bounding box center [597, 514] width 562 height 78
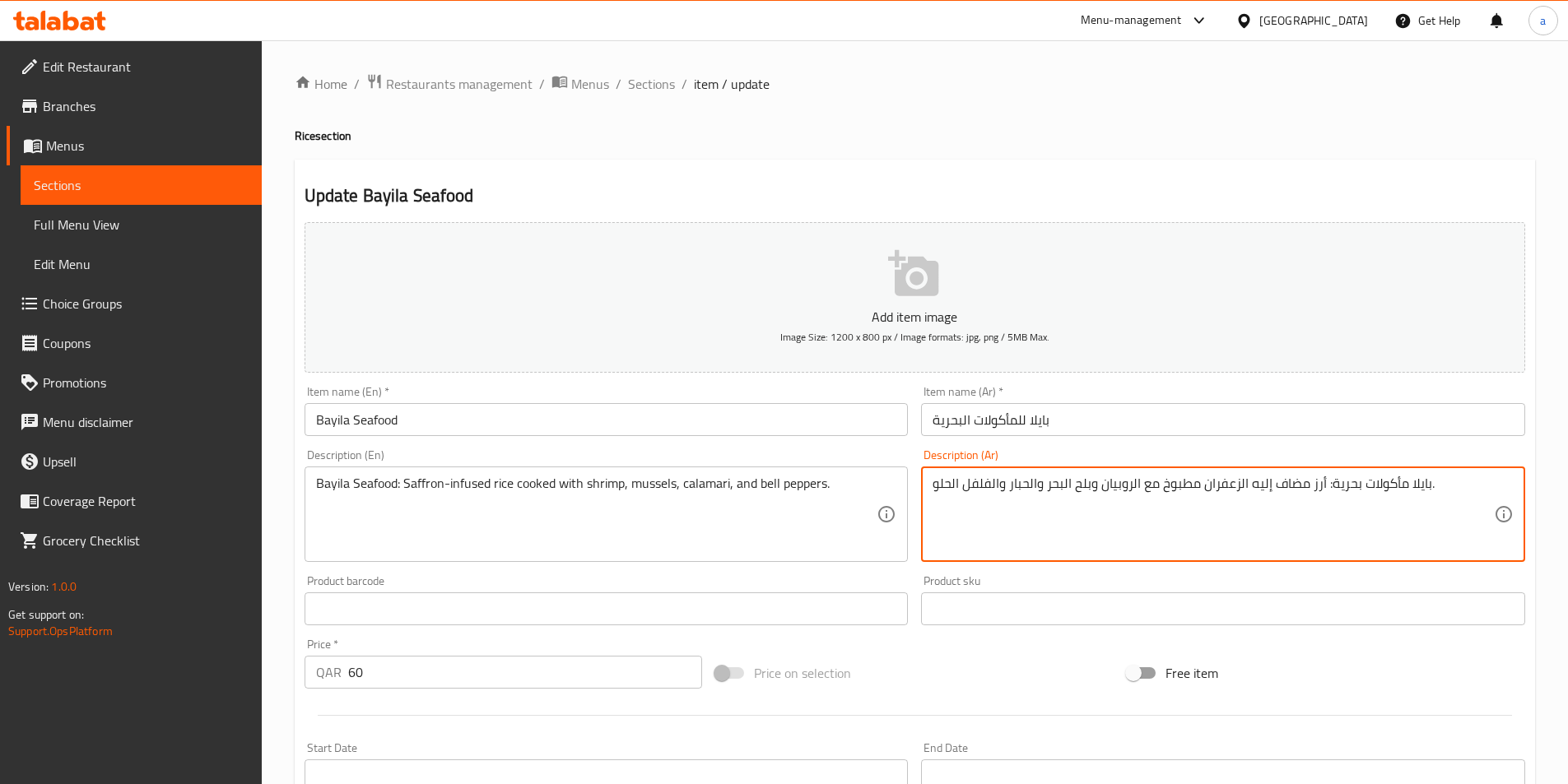
click at [1016, 489] on textarea "بايلا مأكولات بحرية: أرز مضاف إليه الزعفران مطبوخ مع الروبيان وبلح البحر والحبا…" at bounding box center [1213, 514] width 562 height 78
click at [1034, 480] on textarea "بايلا مأكولات بحرية: أرز مضاف إليه الزعفران مطبوخ مع الروبيان وبلح البحر والحبا…" at bounding box center [1213, 514] width 562 height 78
click at [1035, 482] on textarea "بايلا مأكولات بحرية: أرز مضاف إليه الزعفران مطبوخ مع الروبيان وبلح البحر والحبا…" at bounding box center [1213, 514] width 562 height 78
drag, startPoint x: 1037, startPoint y: 484, endPoint x: 1009, endPoint y: 493, distance: 29.4
click at [1009, 493] on textarea "بايلا مأكولات بحرية: أرز مضاف إليه الزعفران مطبوخ مع الروبيان وبلح البحر والحبا…" at bounding box center [1213, 514] width 562 height 78
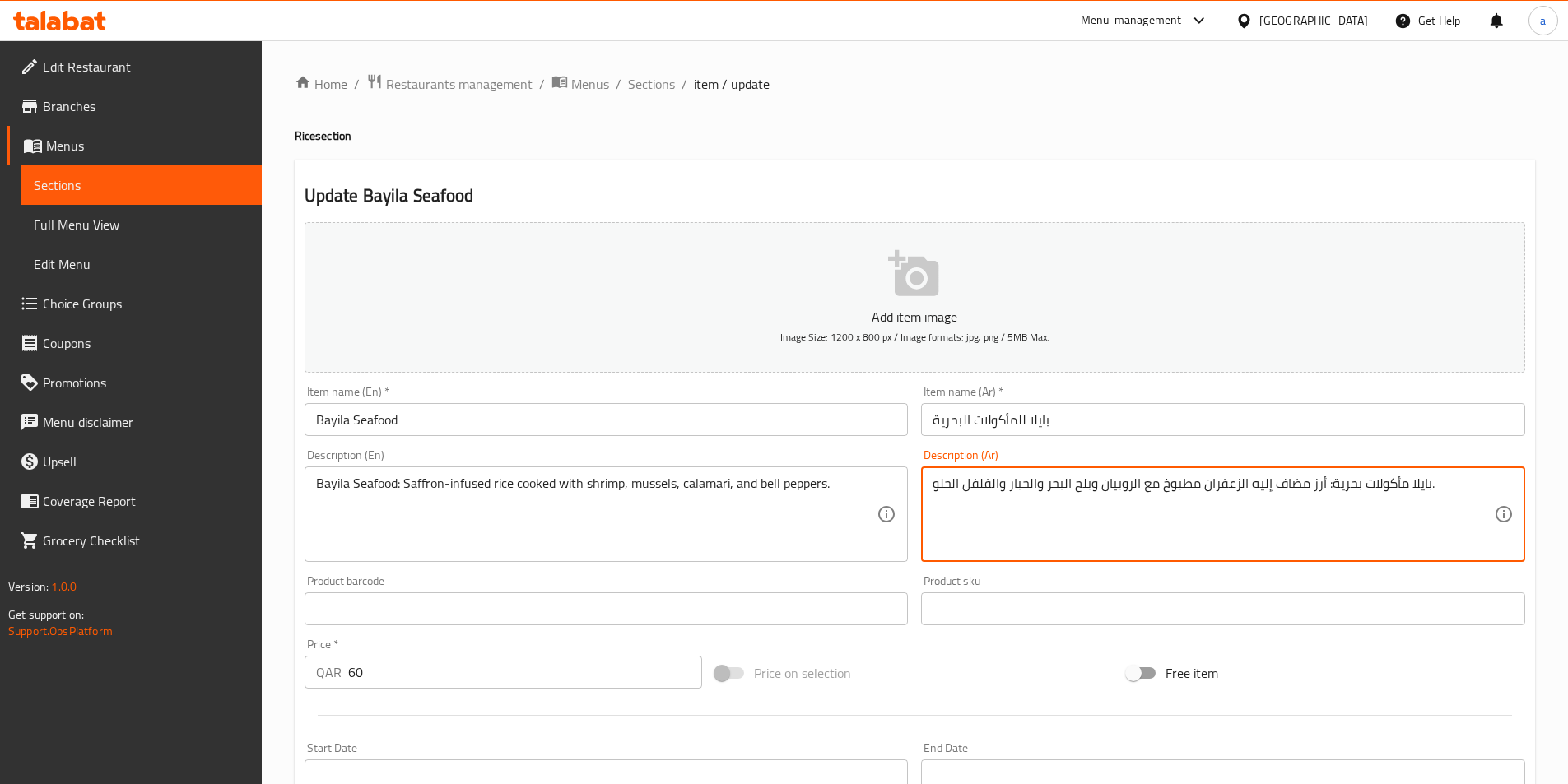
paste textarea "كاليماري"
click at [1054, 487] on textarea "بايلا مأكولات بحرية: أرز مضاف إليه الزعفران مطبوخ مع الروبيان وبلح البحر وكاليم…" at bounding box center [1213, 514] width 562 height 78
click at [1114, 484] on textarea "بايلا مأكولات بحرية: أرز مضاف إليه الزعفران مطبوخ مع الروبيان وبلح البحر و كالي…" at bounding box center [1213, 514] width 562 height 78
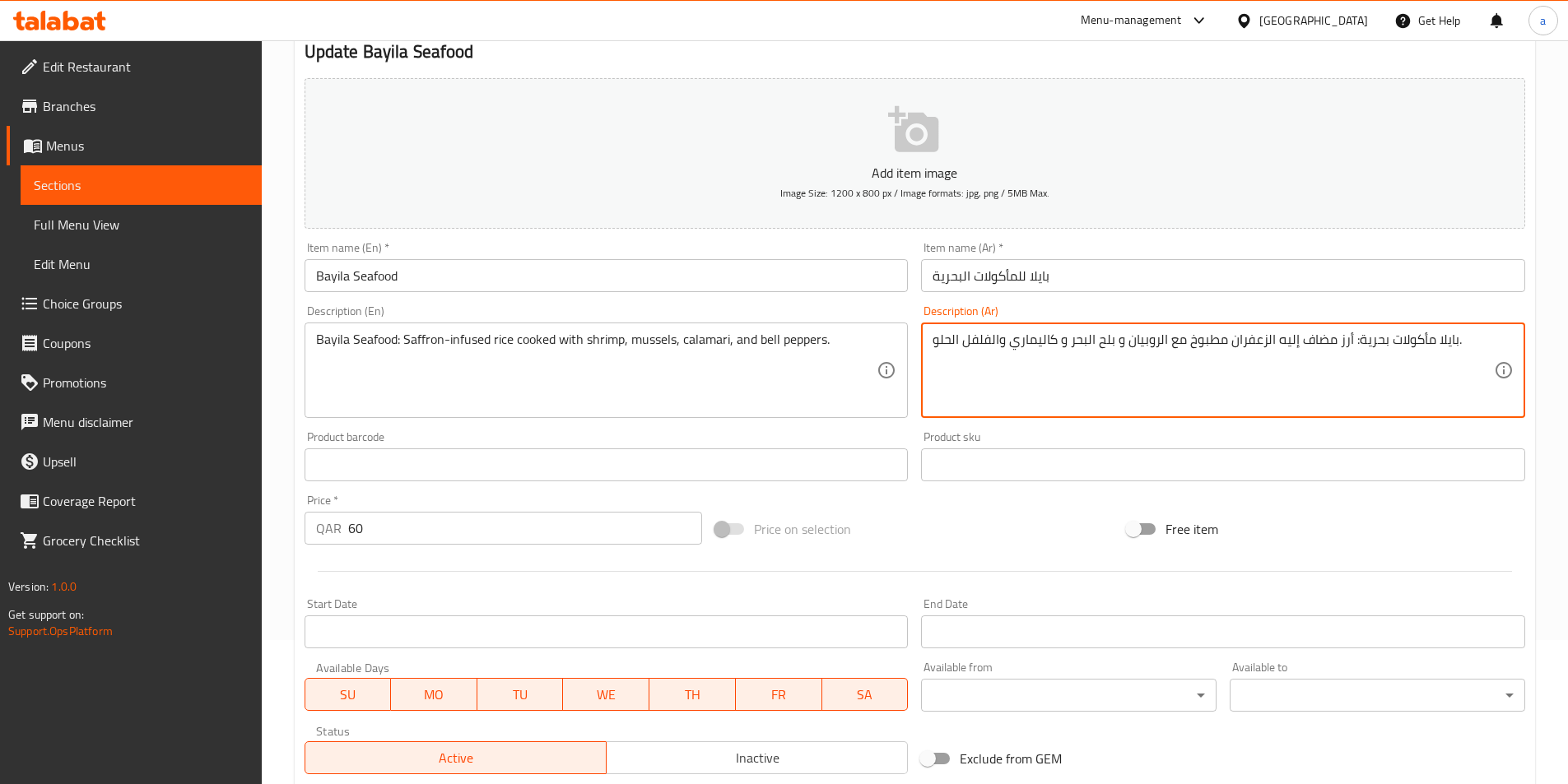
scroll to position [379, 0]
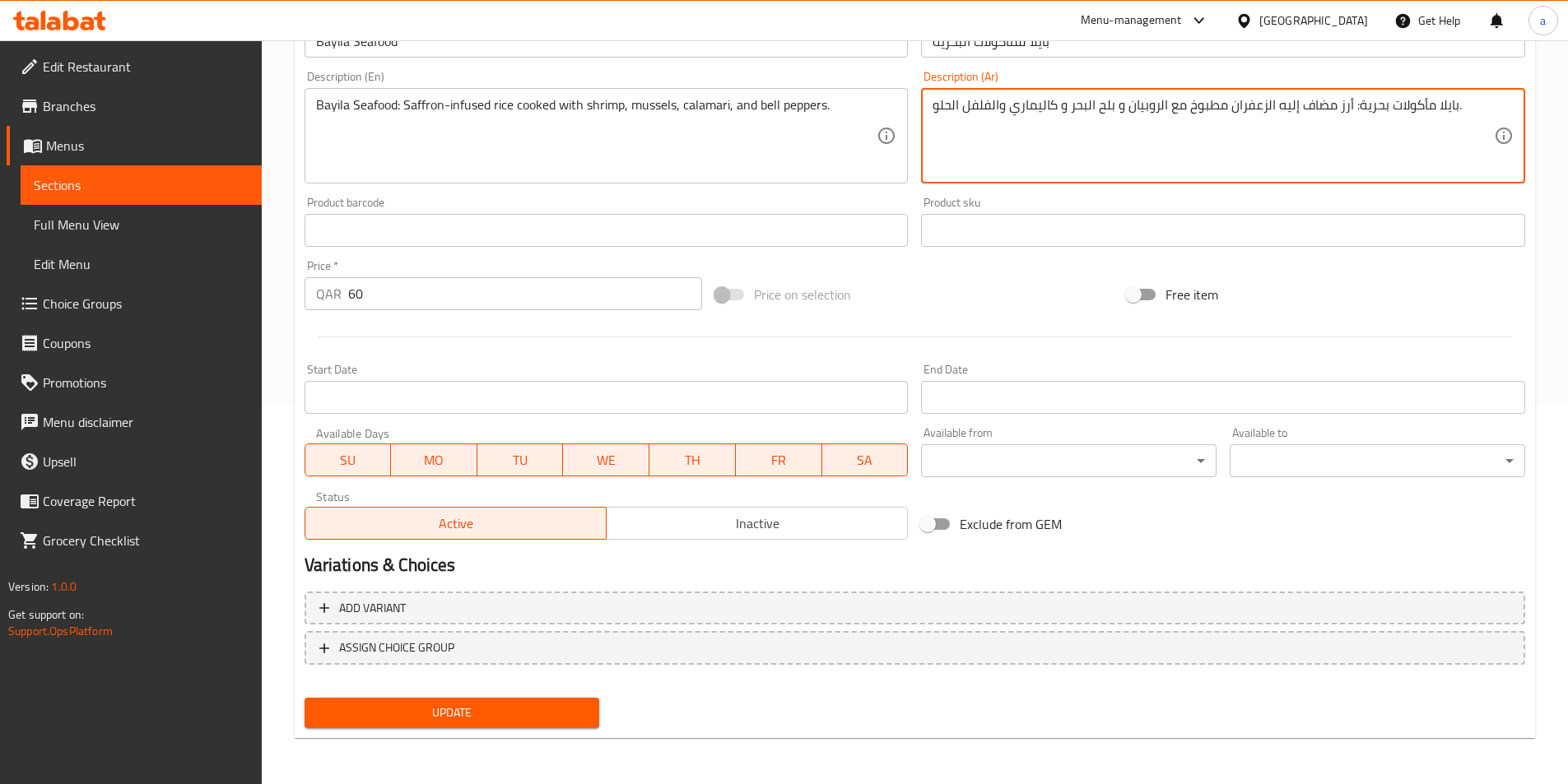
type textarea "بايلا مأكولات بحرية: أرز مضاف إليه الزعفران مطبوخ مع الروبيان و بلح البحر و كال…"
click at [505, 715] on span "Update" at bounding box center [453, 713] width 269 height 20
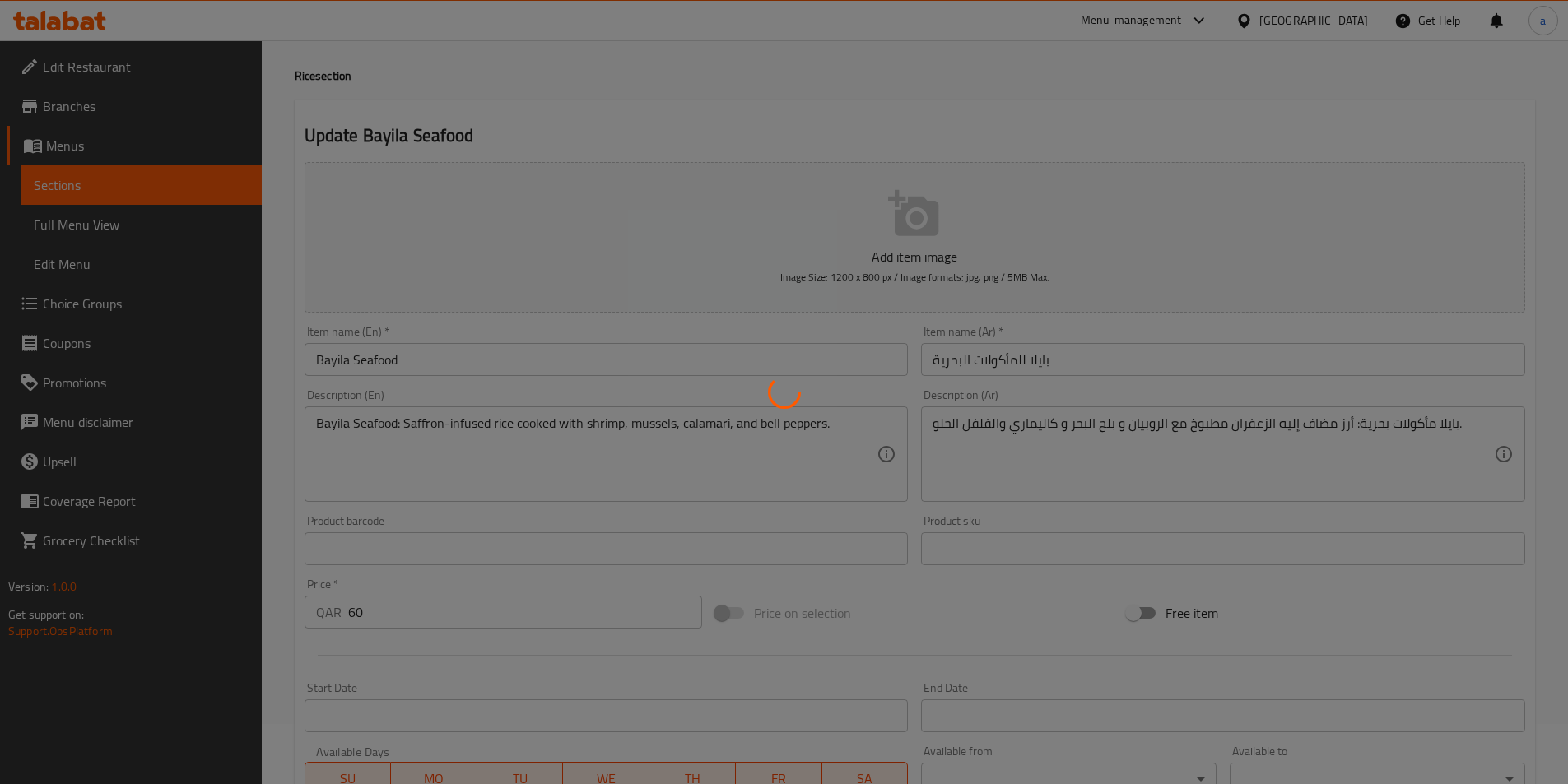
scroll to position [0, 0]
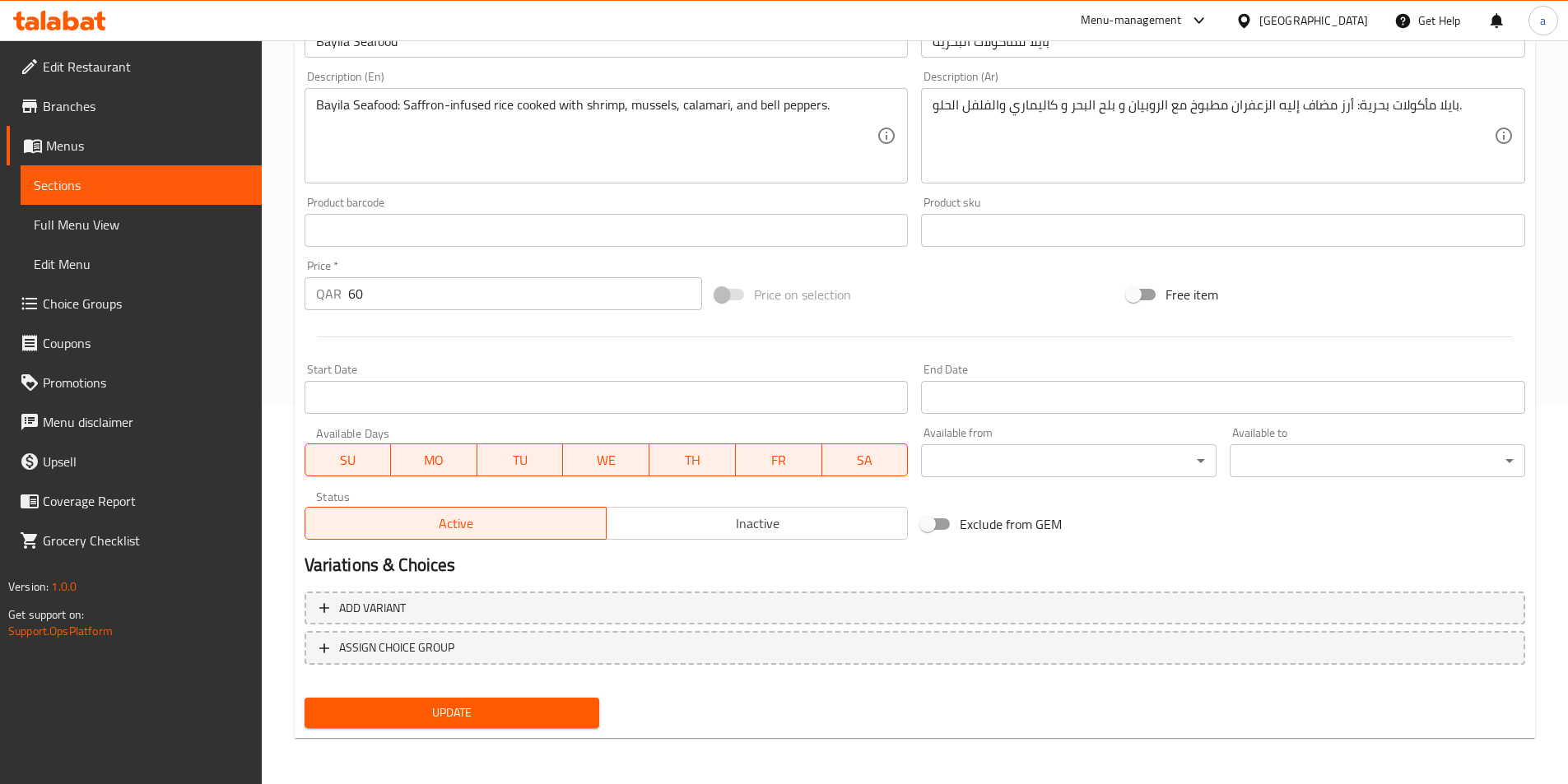
drag, startPoint x: 480, startPoint y: 706, endPoint x: 496, endPoint y: 574, distance: 133.0
click at [480, 706] on span "Update" at bounding box center [453, 713] width 269 height 20
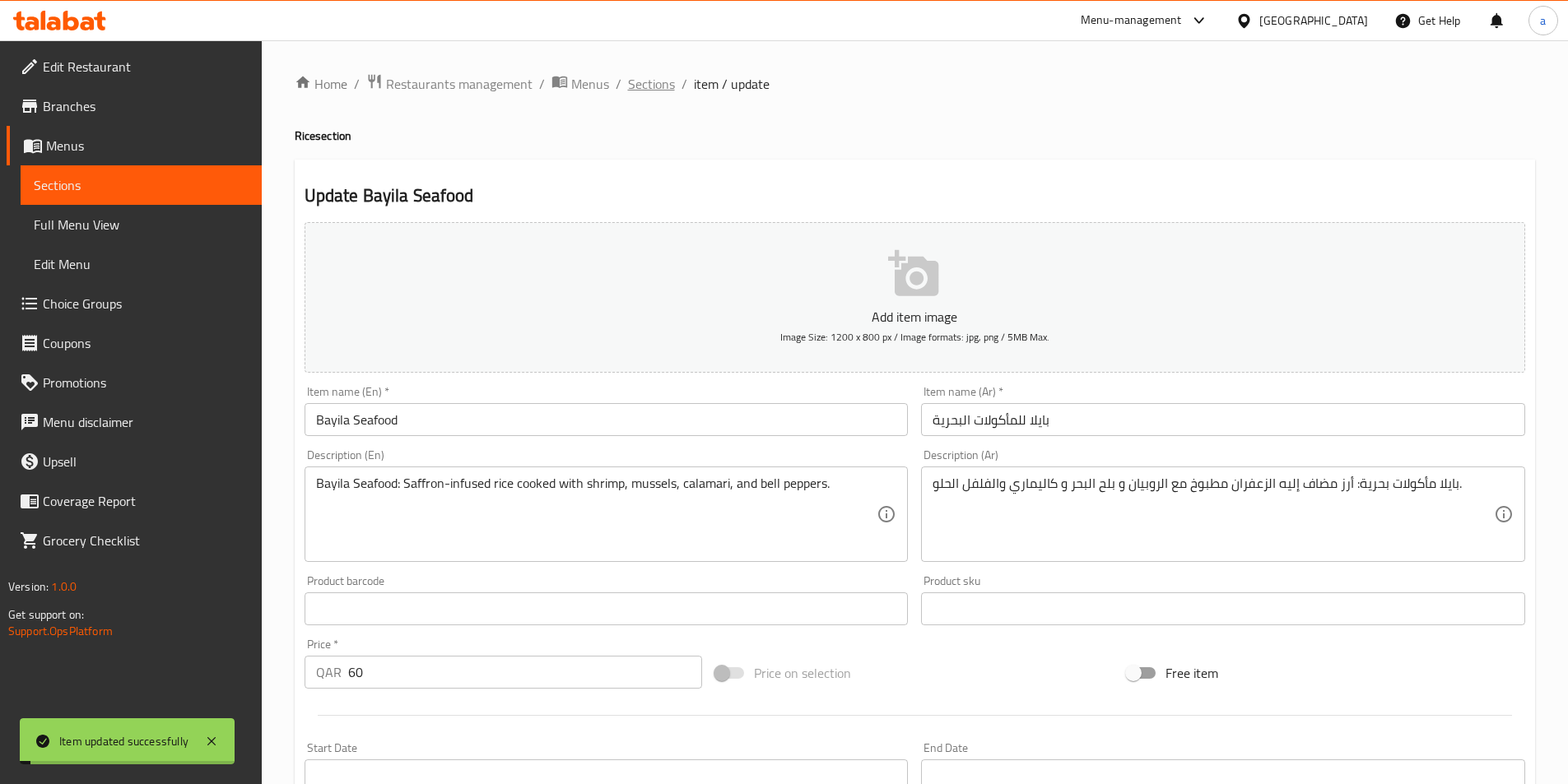
click at [655, 85] on span "Sections" at bounding box center [651, 84] width 47 height 19
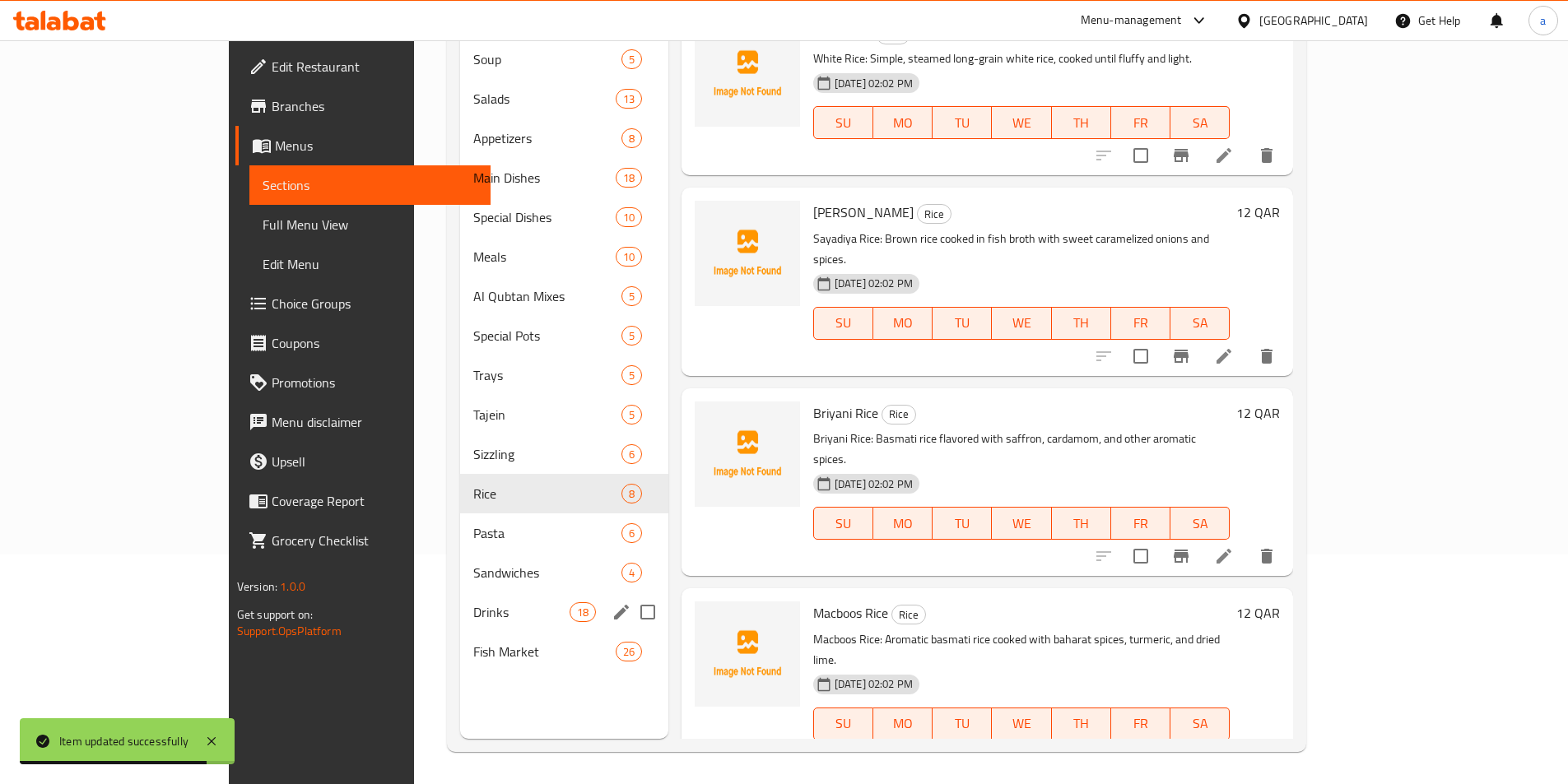
scroll to position [230, 0]
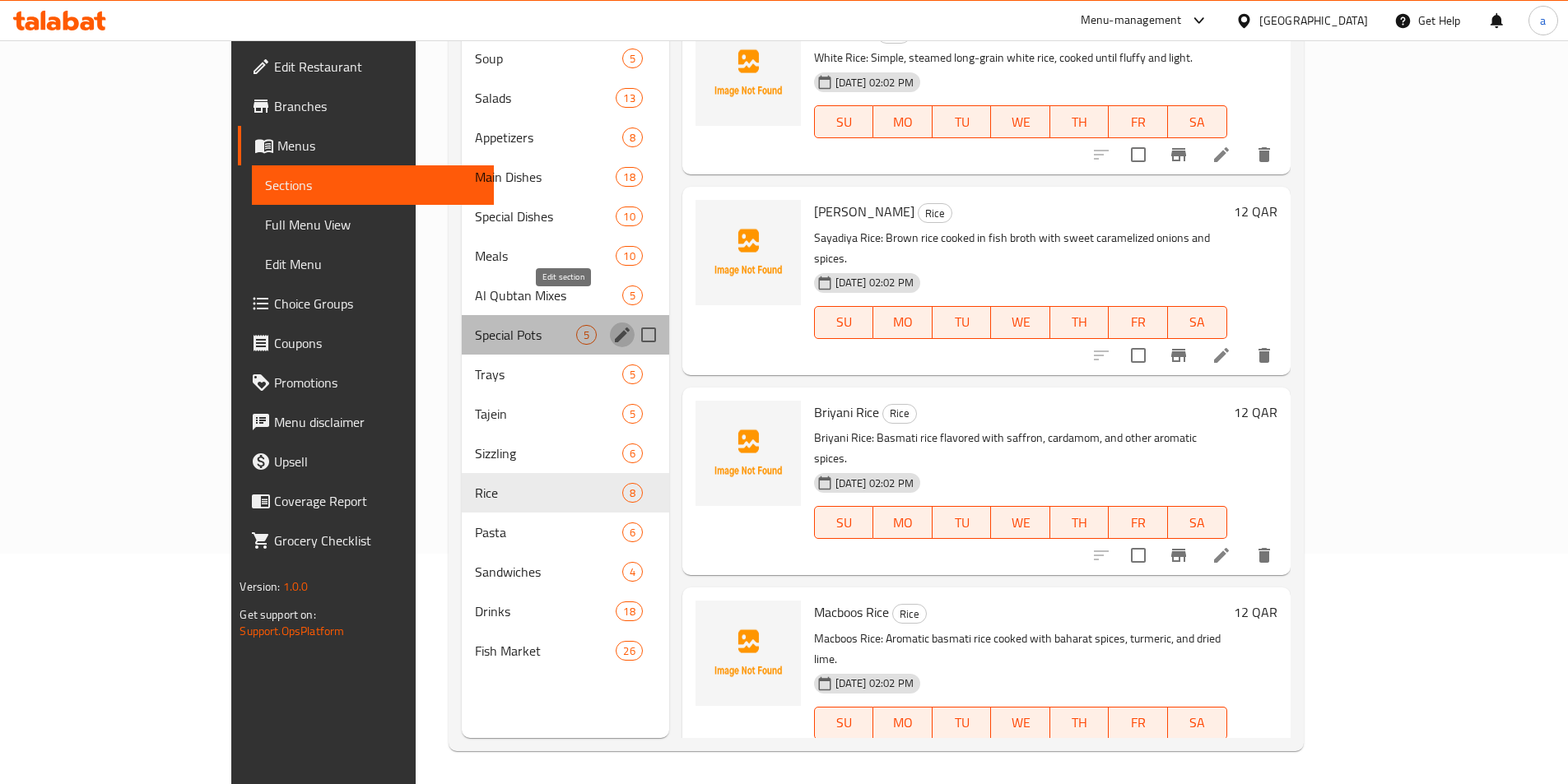
click at [613, 325] on icon "edit" at bounding box center [622, 334] width 19 height 19
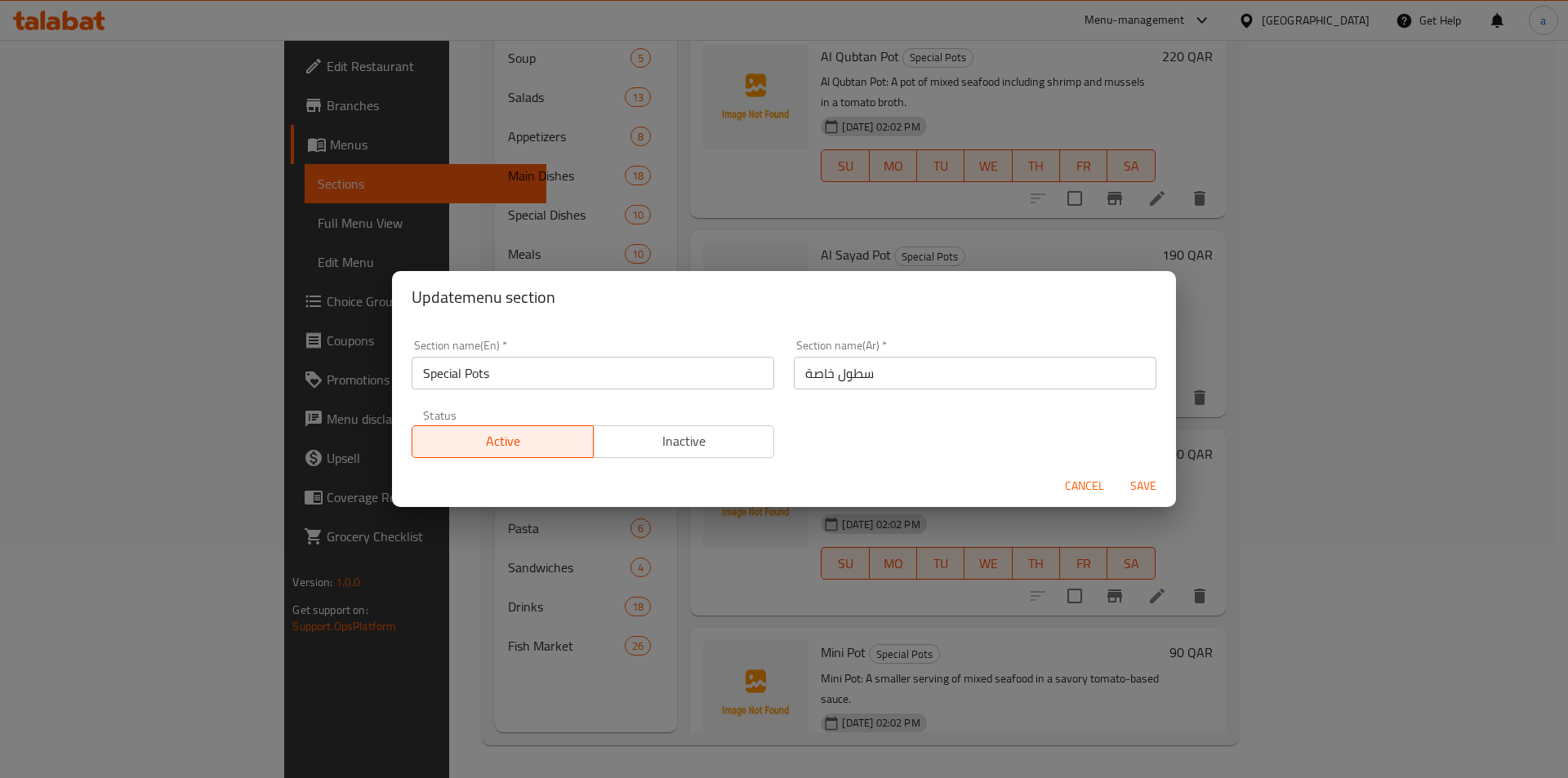
click at [1085, 483] on span "Cancel" at bounding box center [1085, 486] width 39 height 20
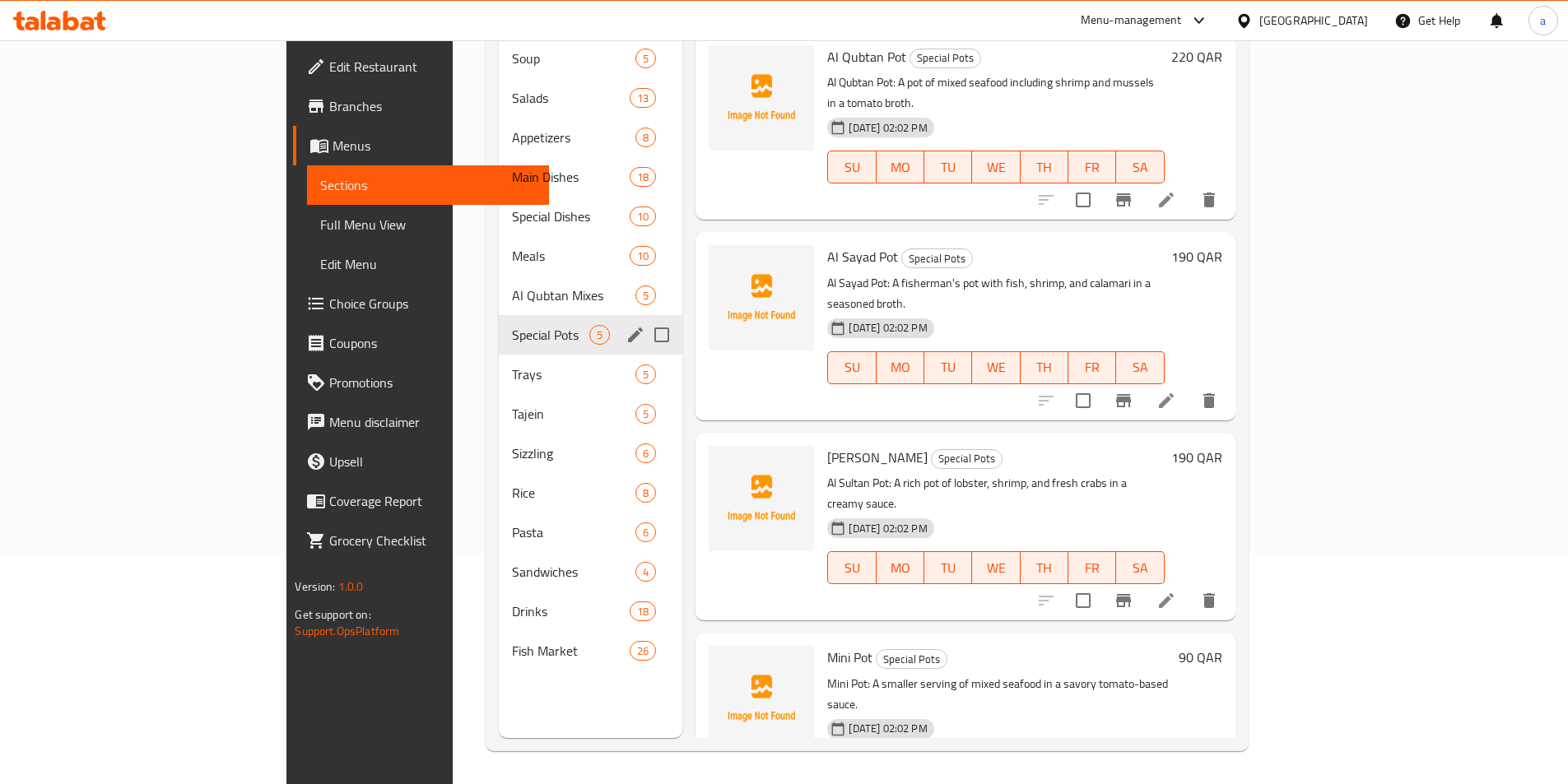
click at [499, 321] on div "Special Pots 5" at bounding box center [591, 335] width 184 height 40
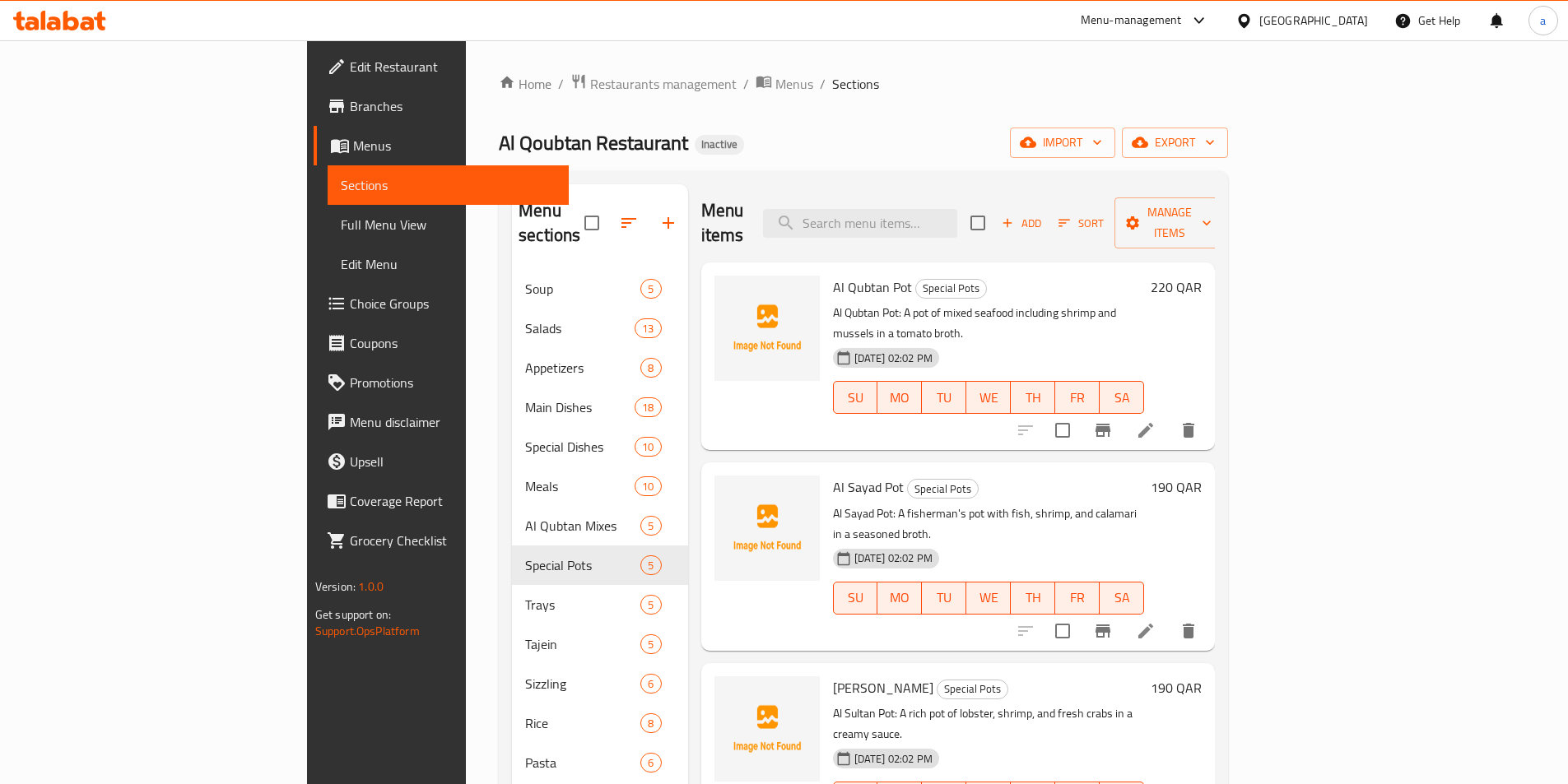
click at [1153, 423] on icon at bounding box center [1147, 430] width 15 height 15
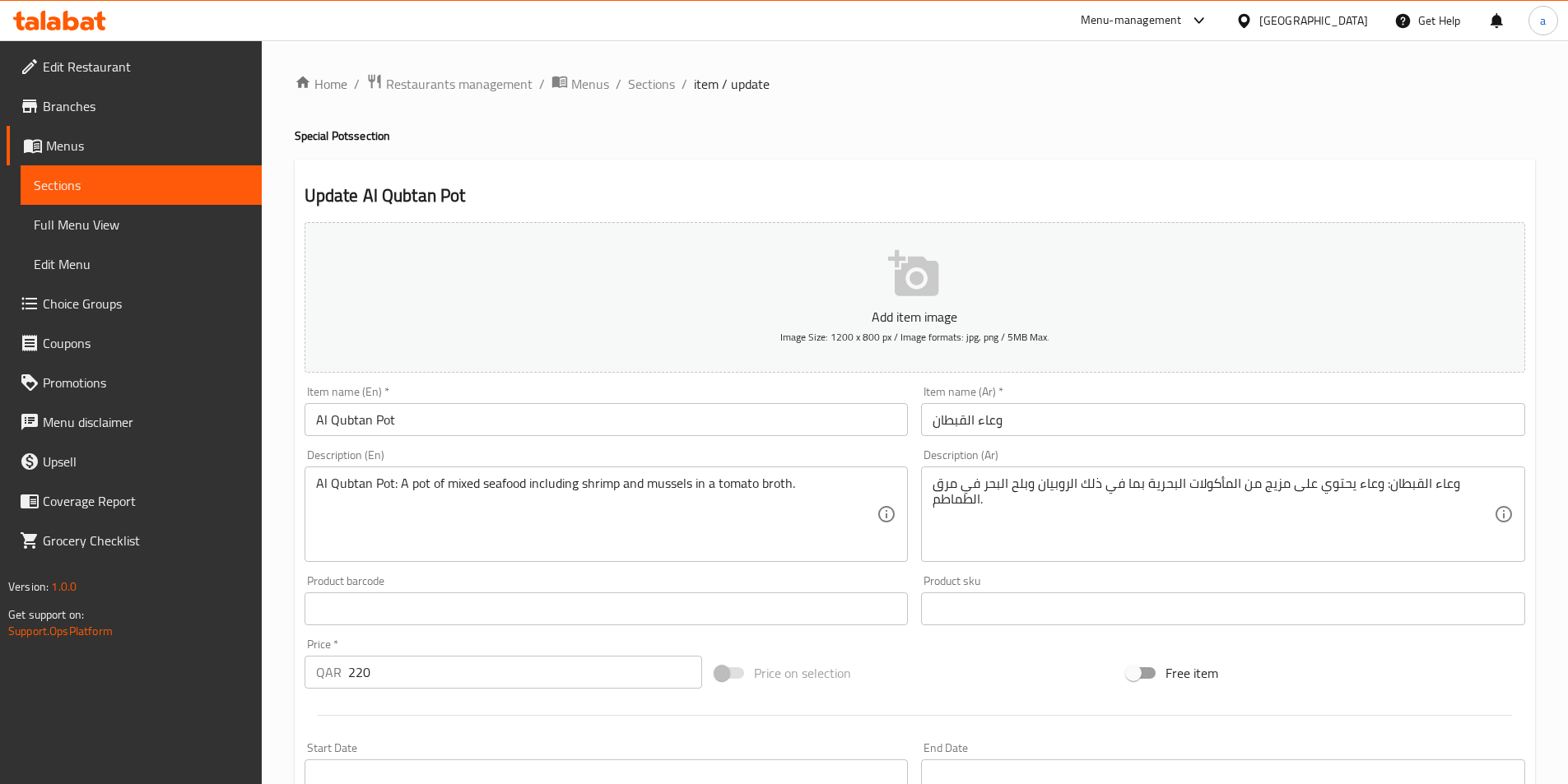
click at [1269, 481] on textarea "وعاء القبطان: وعاء يحتوي على مزيج من المأكولات البحرية بما في ذلك الروبيان وبلح…" at bounding box center [1213, 514] width 562 height 78
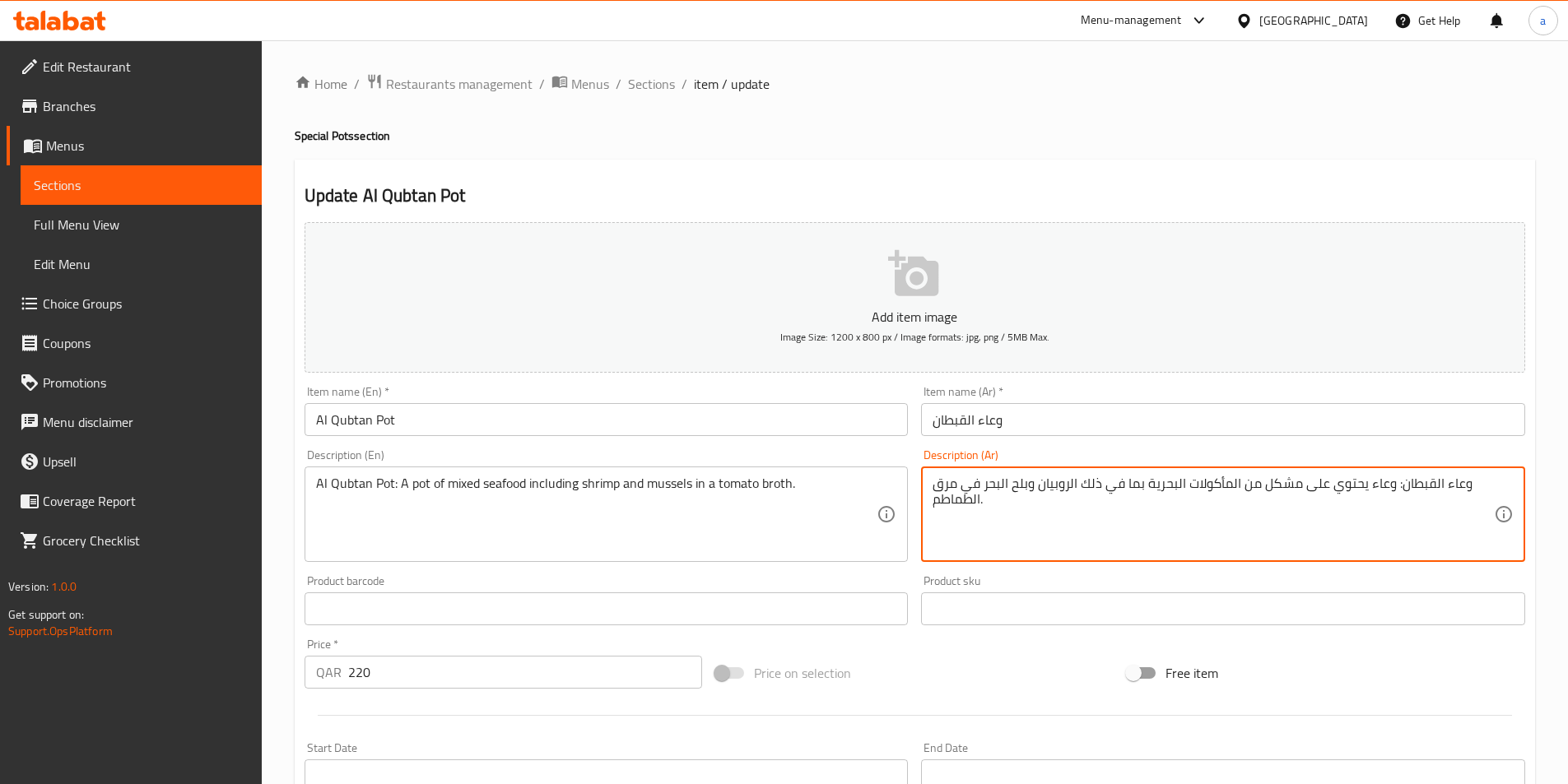
type textarea "وعاء القبطان: وعاء يحتوي على مشكل من المأكولات البحرية بما في ذلك الروبيان وبلح…"
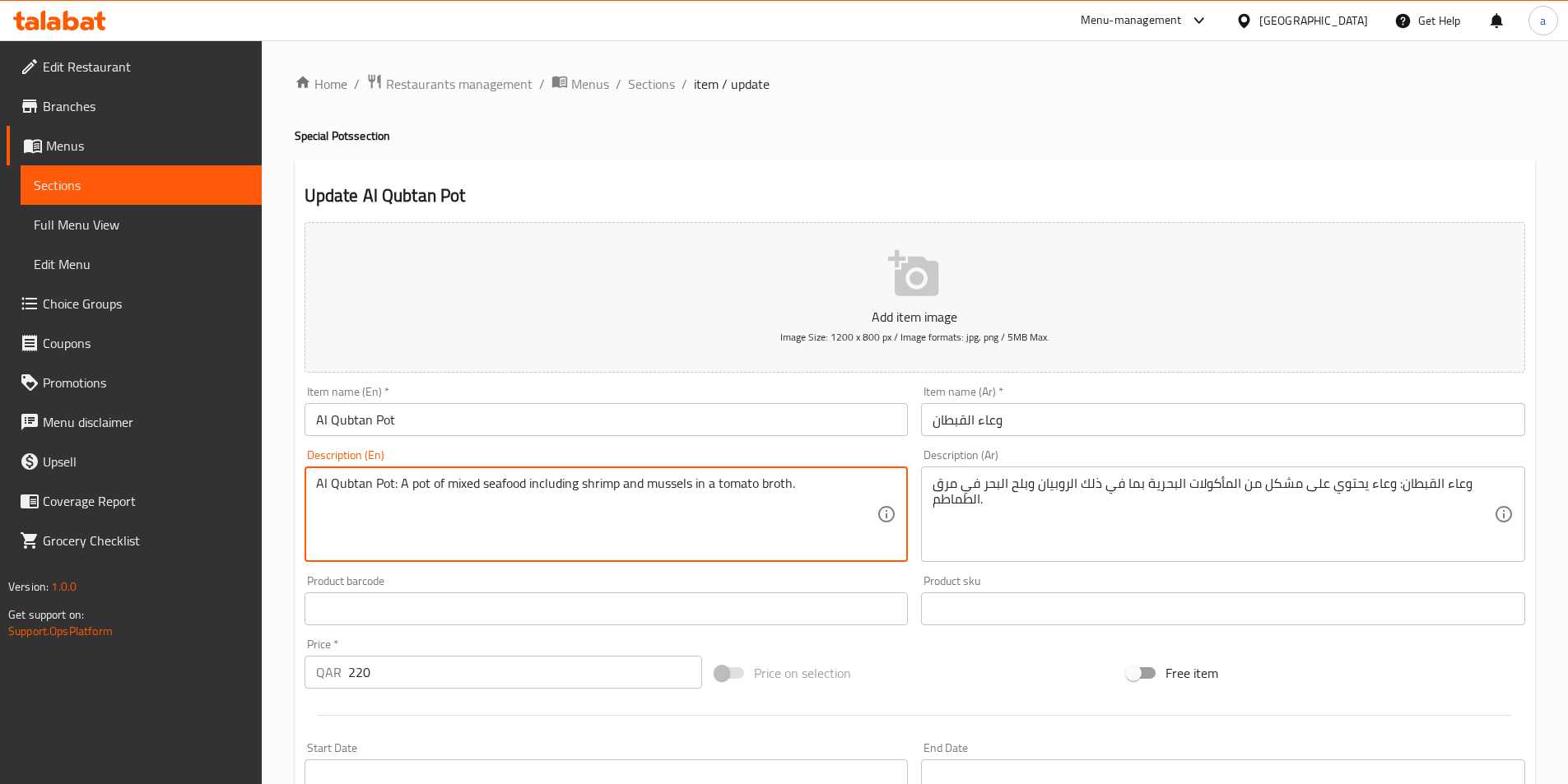
click at [555, 483] on textarea "Al Qubtan Pot: A pot of mixed seafood including shrimp and mussels in a tomato …" at bounding box center [597, 514] width 562 height 78
click at [552, 484] on textarea "Al Qubtan Pot: A pot of mixed seafood including shrimp and mussels in a tomato …" at bounding box center [597, 514] width 562 height 78
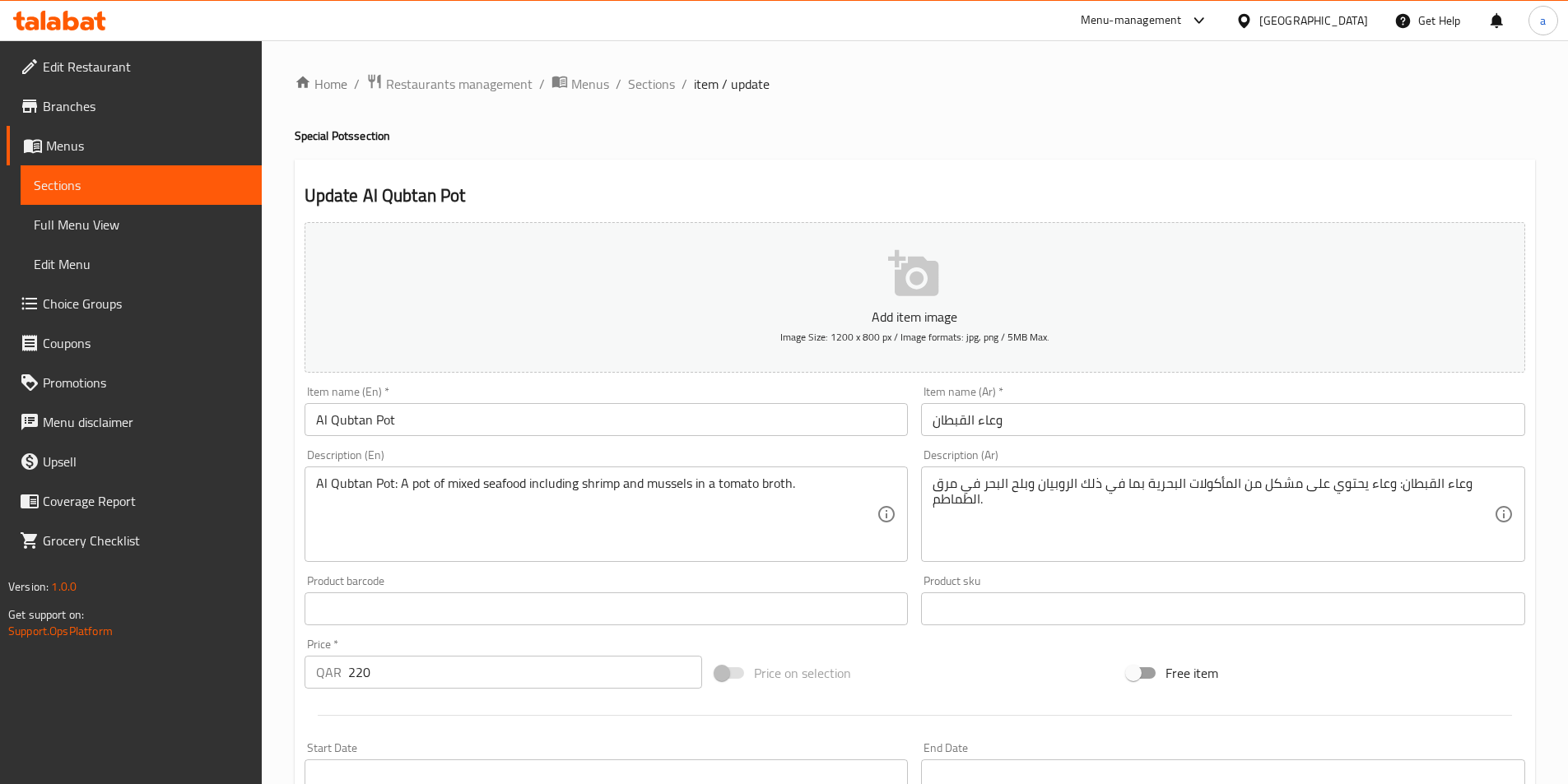
click at [919, 208] on h2 "Update Al Qubtan Pot" at bounding box center [915, 195] width 1221 height 25
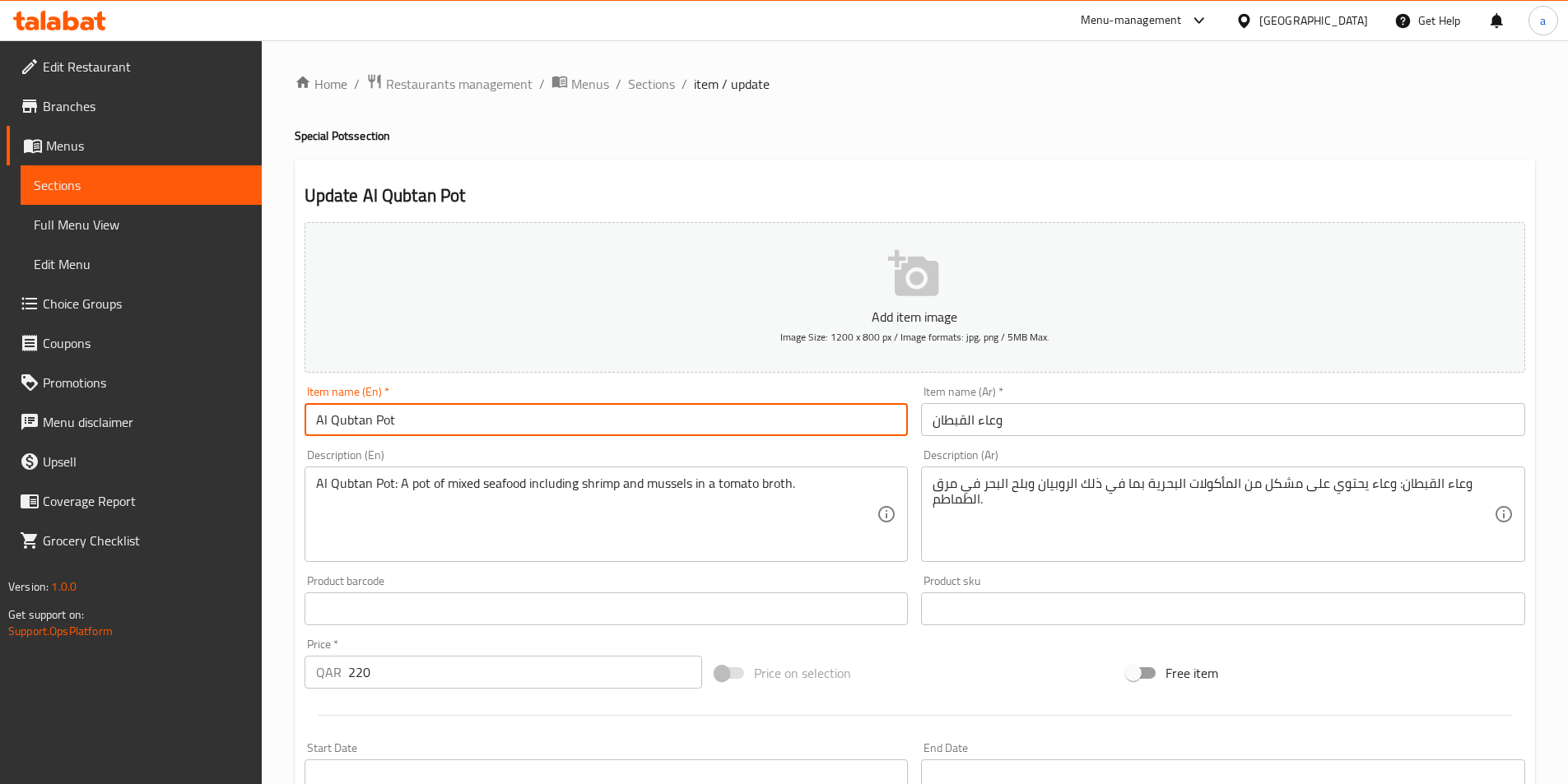
drag, startPoint x: 476, startPoint y: 419, endPoint x: 260, endPoint y: 428, distance: 216.2
click at [260, 428] on div "Edit Restaurant Branches Menus Sections Full Menu View Edit Menu Choice Groups …" at bounding box center [784, 601] width 1568 height 1122
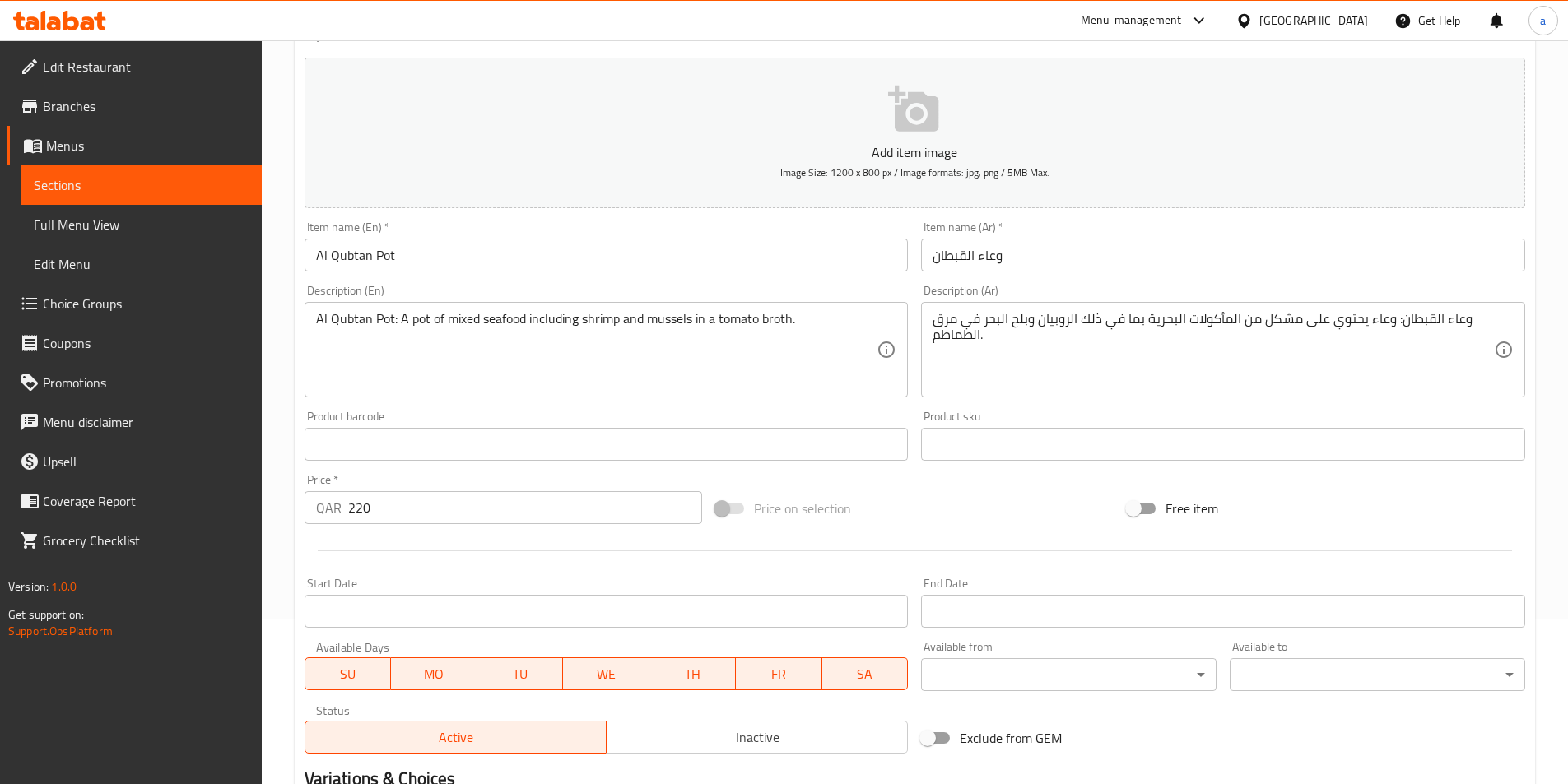
scroll to position [379, 0]
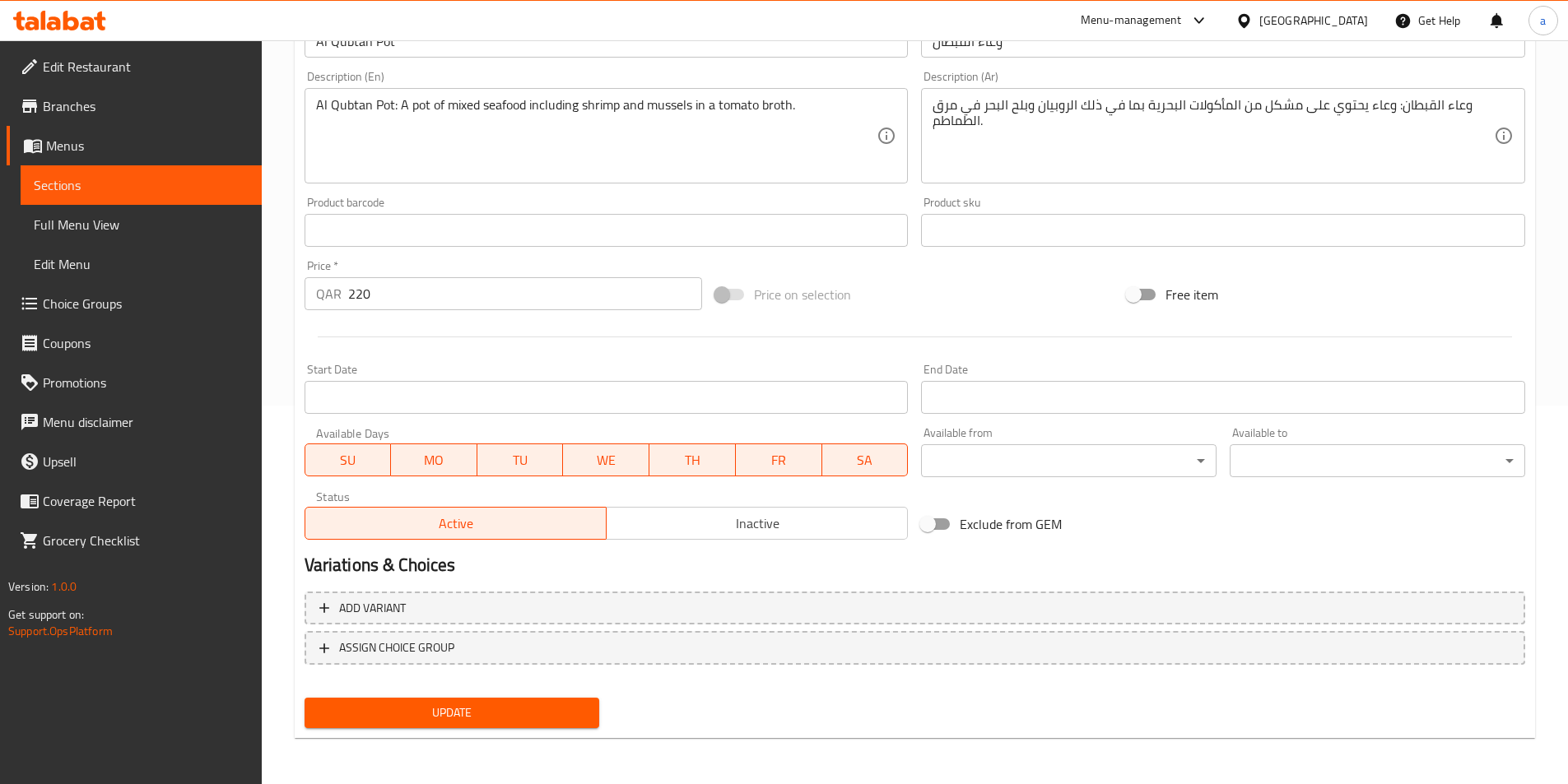
click at [1482, 304] on div "Free item" at bounding box center [1326, 294] width 411 height 45
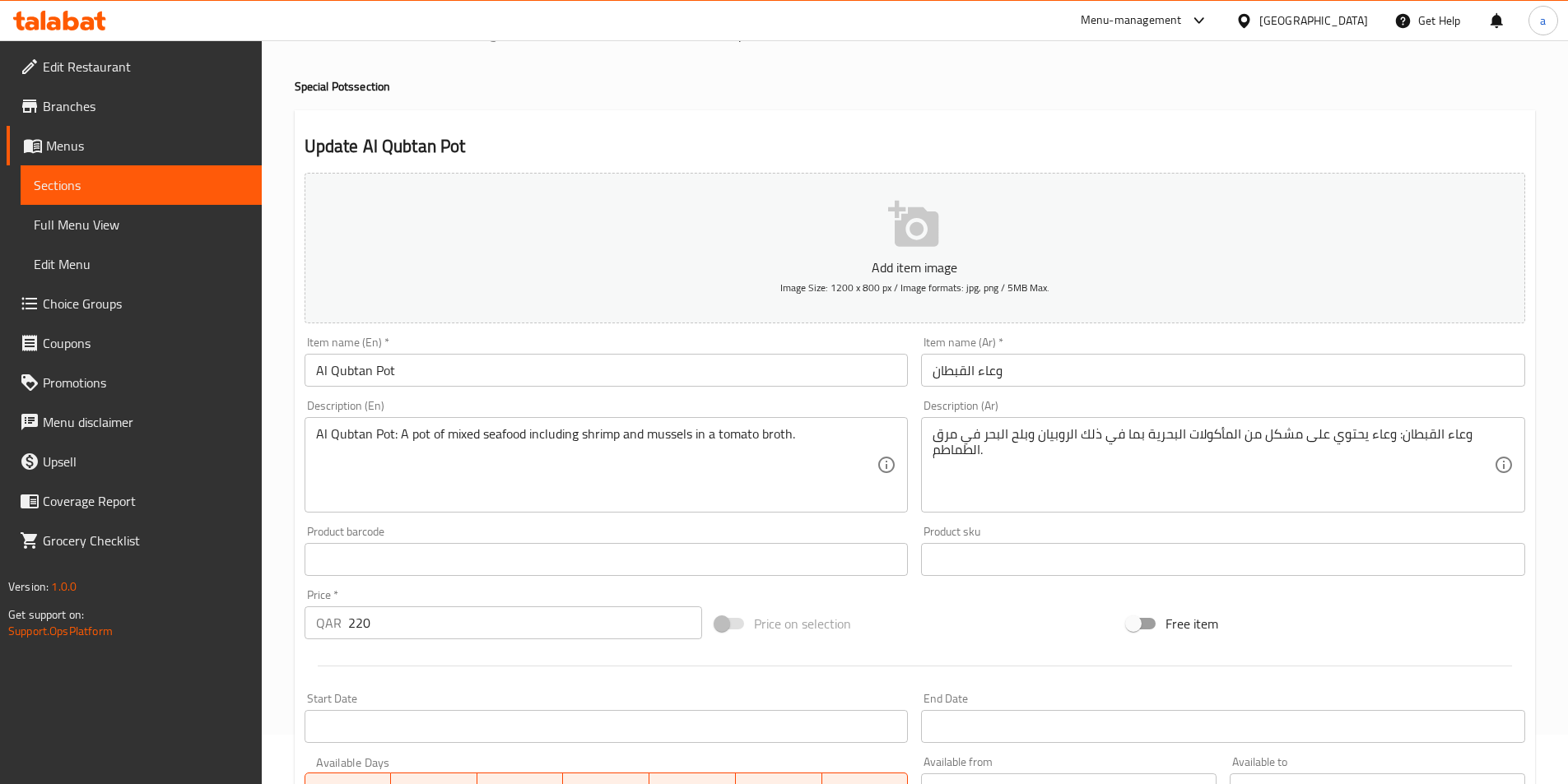
scroll to position [0, 0]
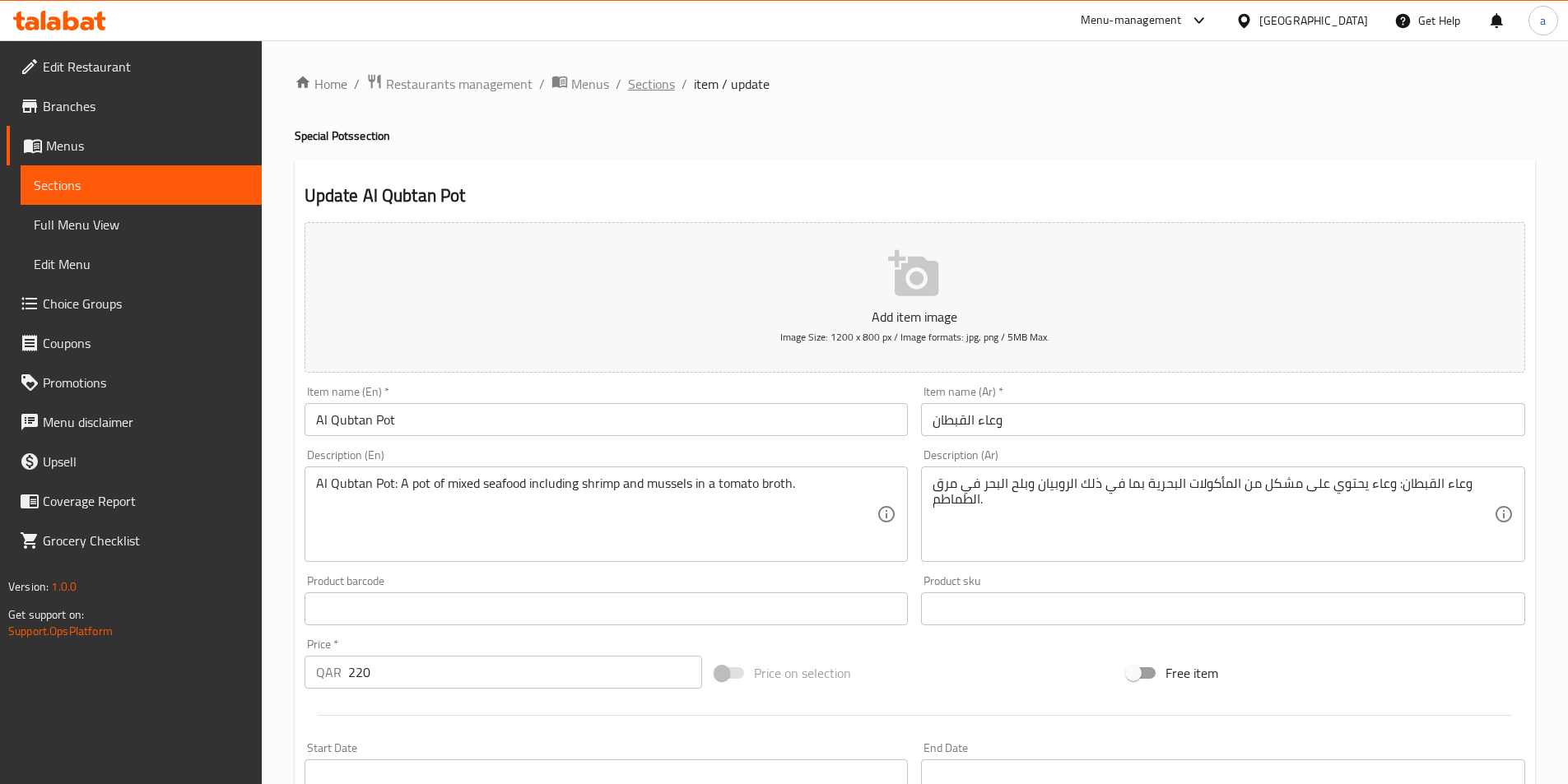
click at [660, 86] on span "Sections" at bounding box center [651, 84] width 47 height 19
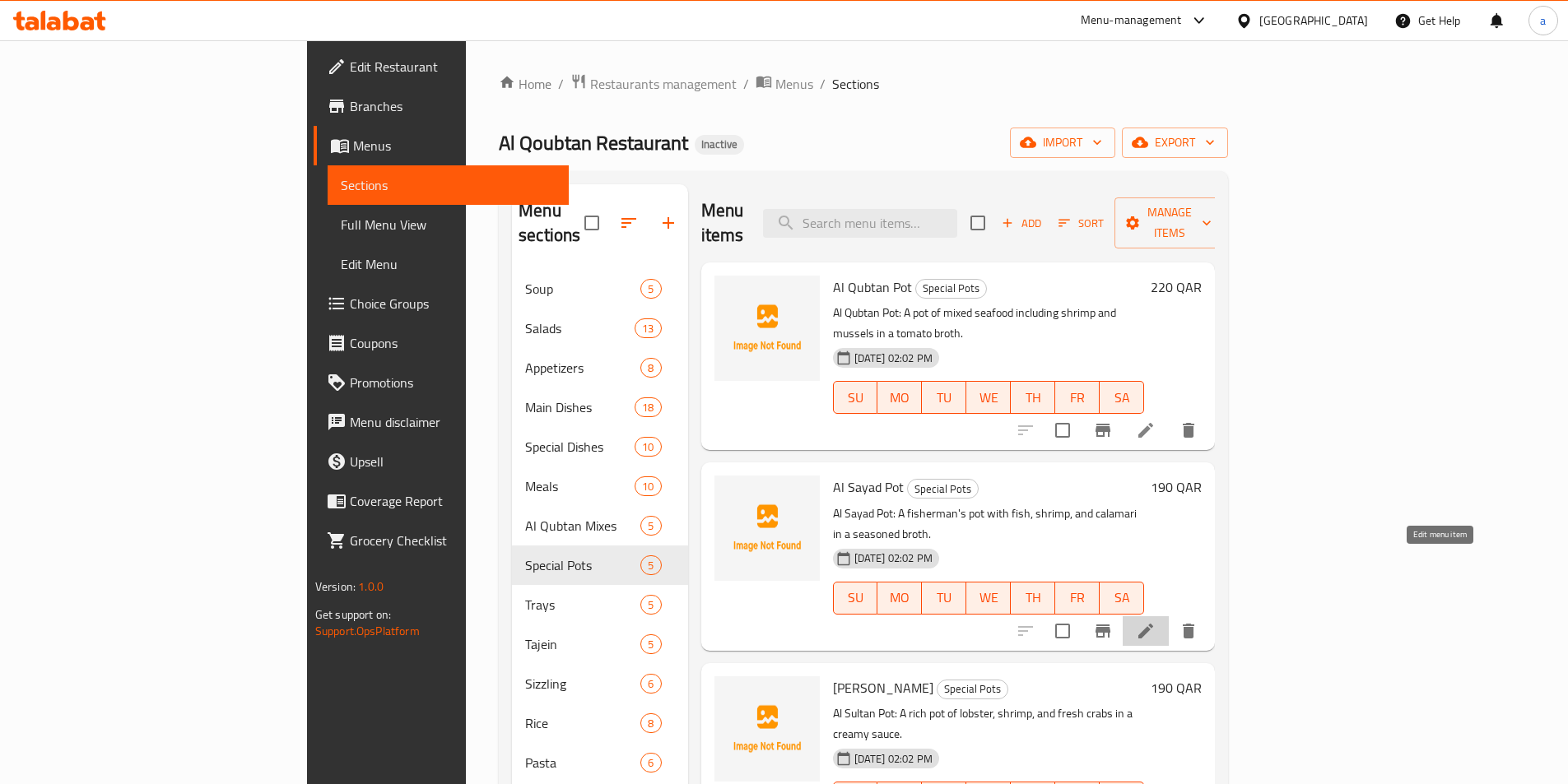
click at [1156, 622] on icon at bounding box center [1146, 631] width 19 height 19
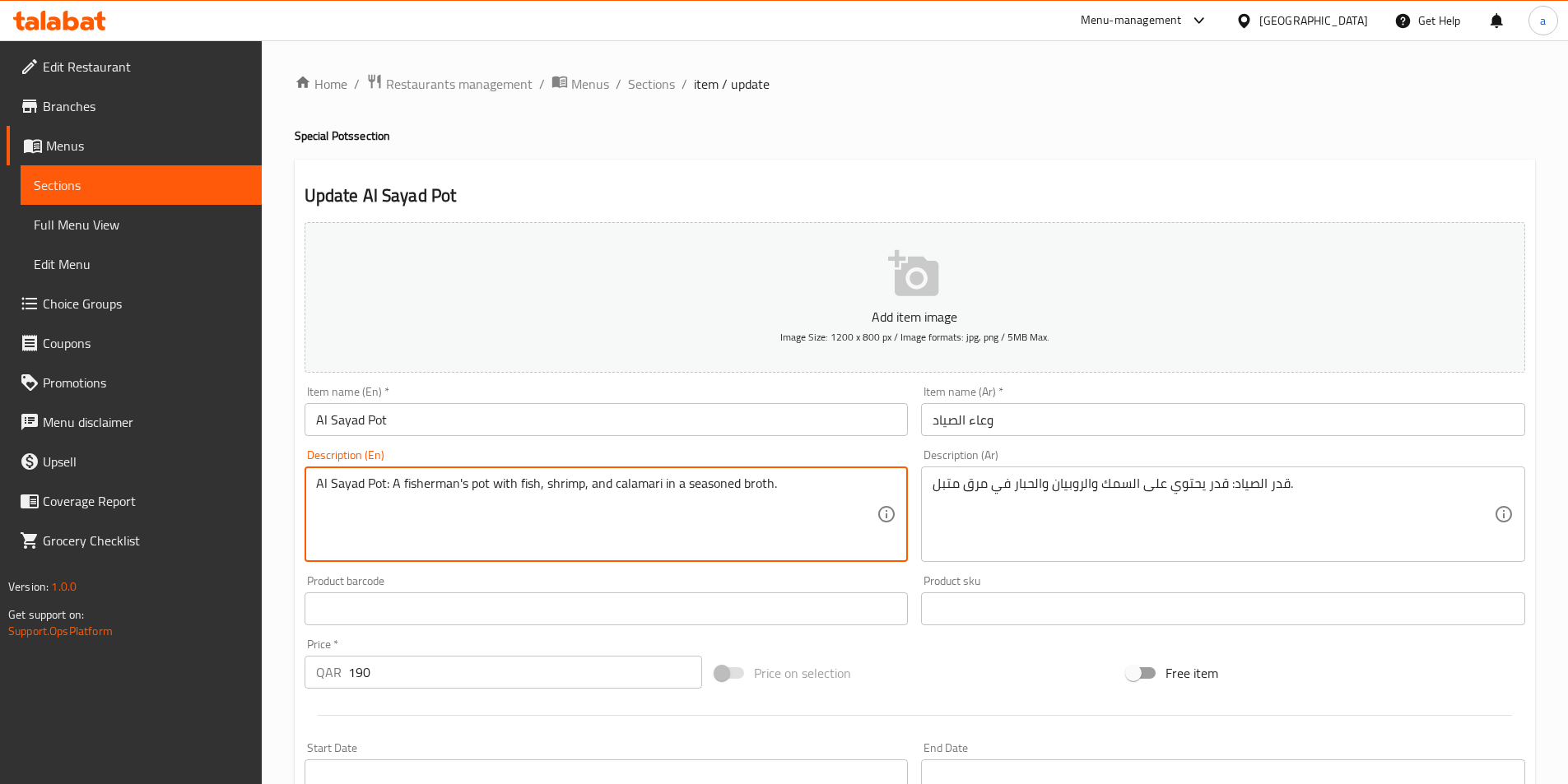
click at [442, 486] on textarea "Al Sayad Pot: A fisherman's pot with fish, shrimp, and calamari in a seasoned b…" at bounding box center [597, 514] width 562 height 78
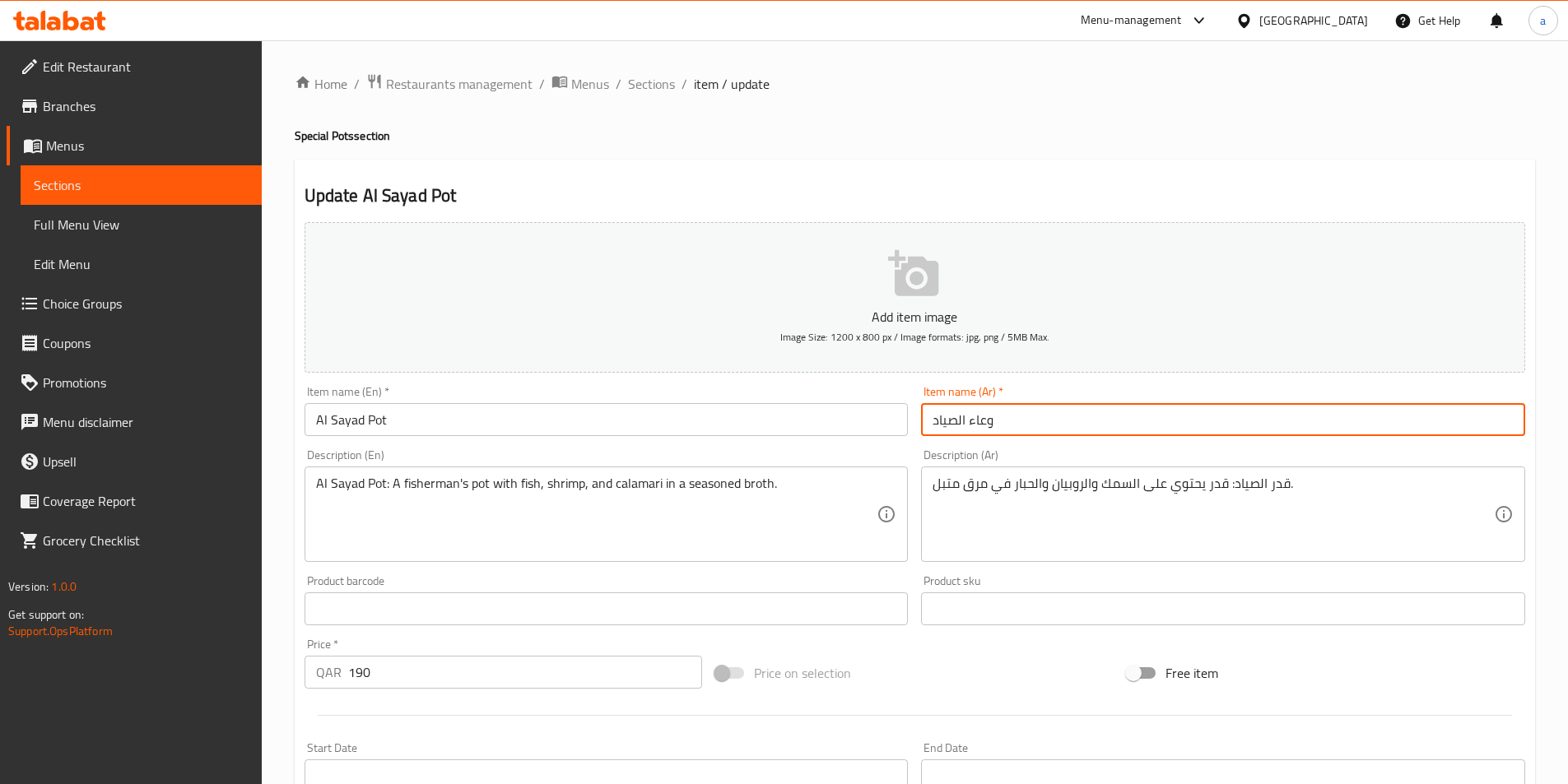
drag, startPoint x: 1015, startPoint y: 415, endPoint x: 896, endPoint y: 419, distance: 119.1
click at [896, 419] on div "Add item image Image Size: 1200 x 800 px / Image formats: jpg, png / 5MB Max. I…" at bounding box center [915, 570] width 1234 height 710
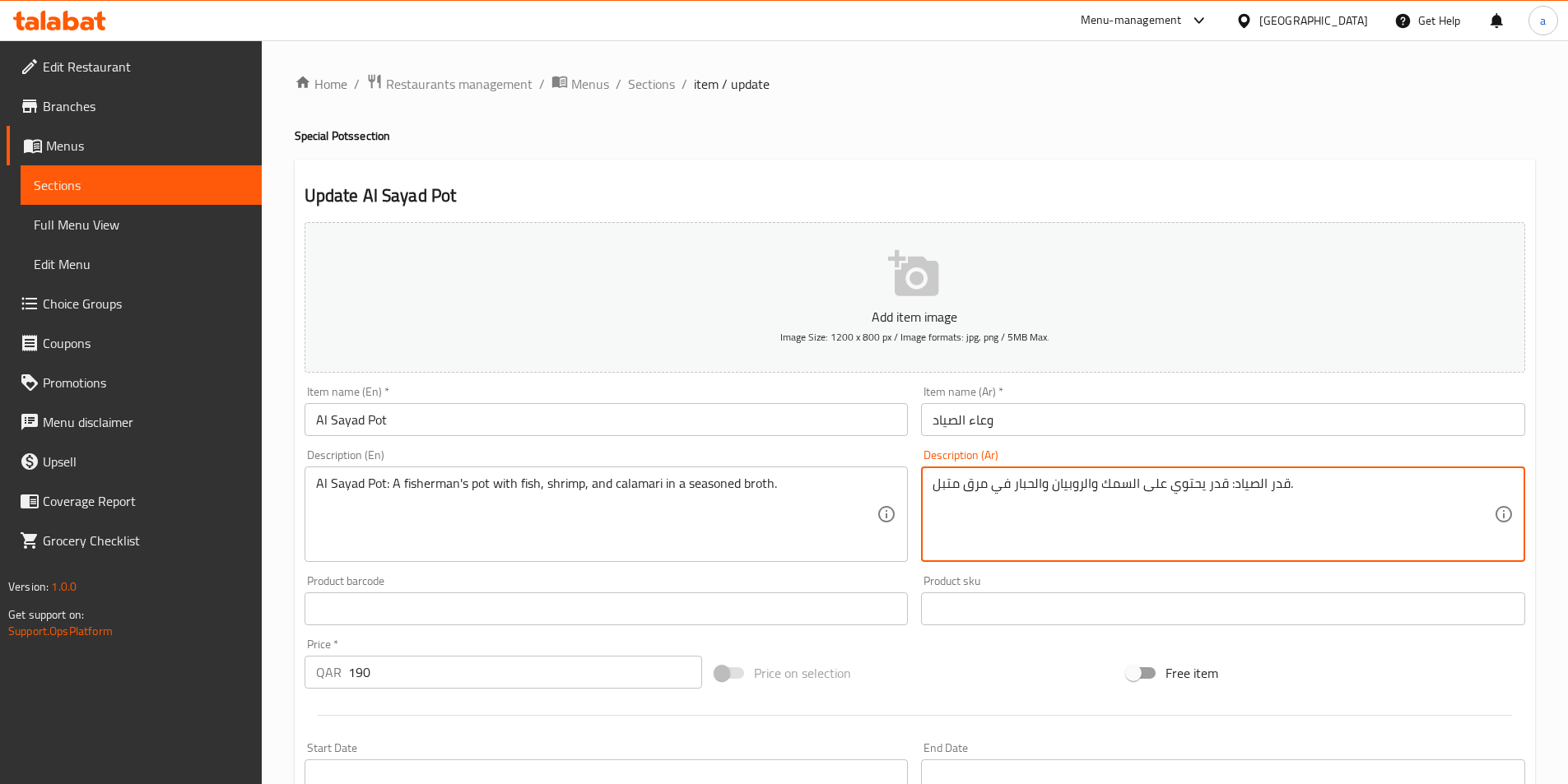
drag, startPoint x: 1285, startPoint y: 479, endPoint x: 1232, endPoint y: 485, distance: 53.3
paste textarea "عاء"
type textarea "وعاء الصياد: قدر يحتوي على السمك والروبيان والحبار في مرق متبل."
click at [636, 85] on span "Sections" at bounding box center [651, 84] width 47 height 19
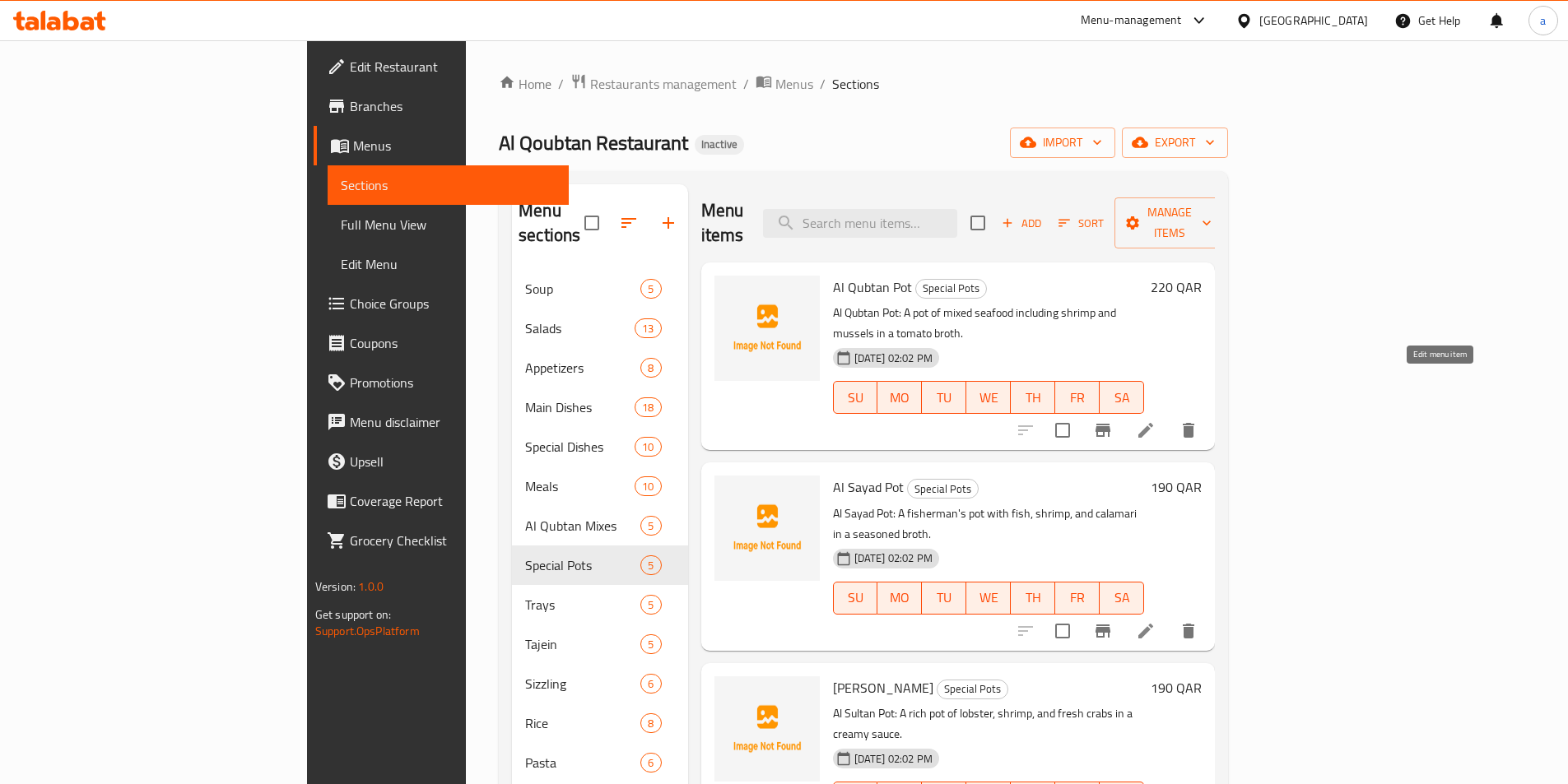
click at [1156, 420] on icon at bounding box center [1146, 430] width 19 height 19
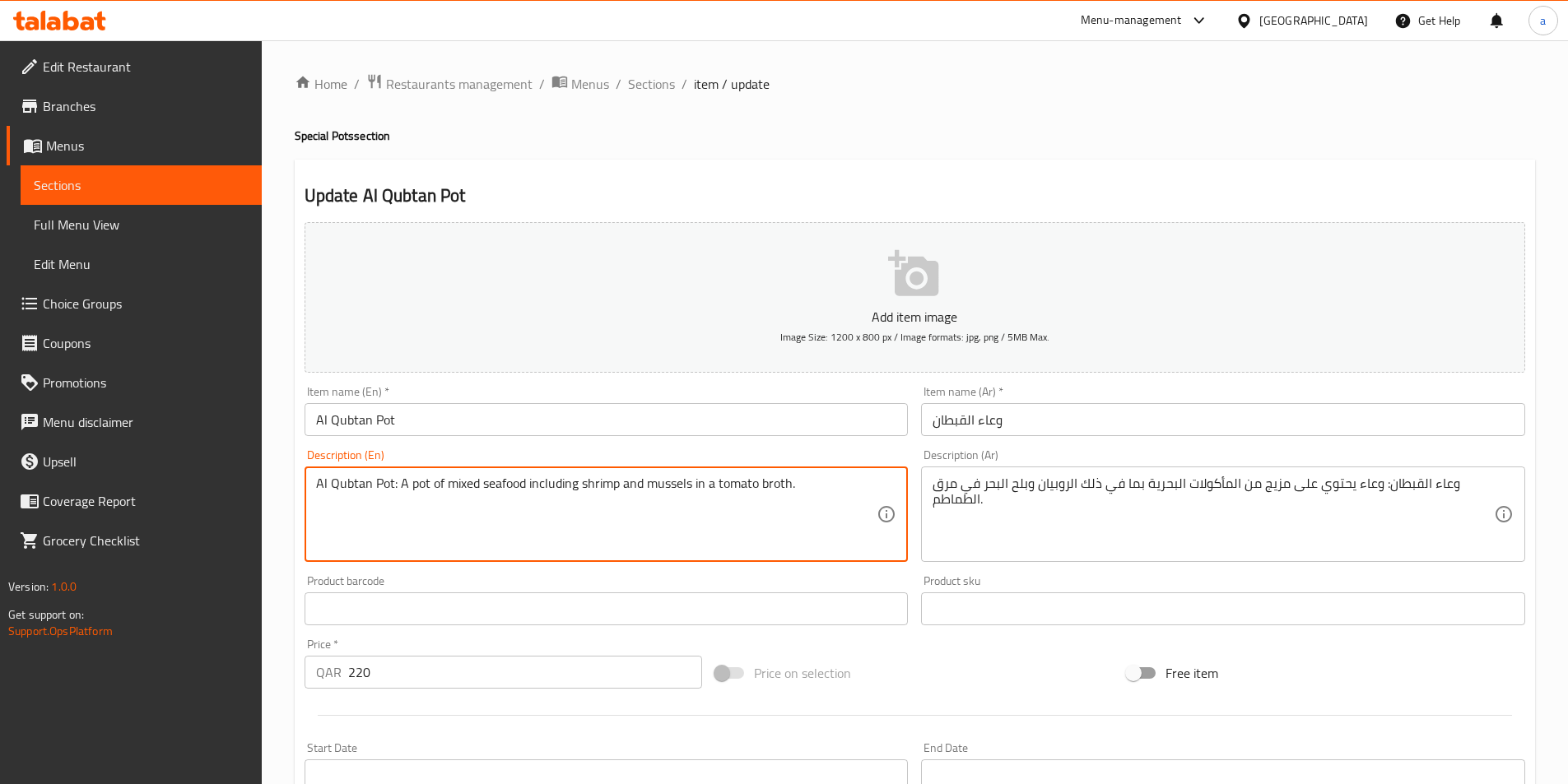
click at [756, 520] on textarea "Al Qubtan Pot: A pot of mixed seafood including shrimp and mussels in a tomato …" at bounding box center [597, 514] width 562 height 78
paste textarea "Lobster + Shrimp + Crab + Mussels Corn + Potatoes + Calamari"
type textarea "Lobster + Shrimp + Crab + Mussels Corn + Potatoes + Calamari"
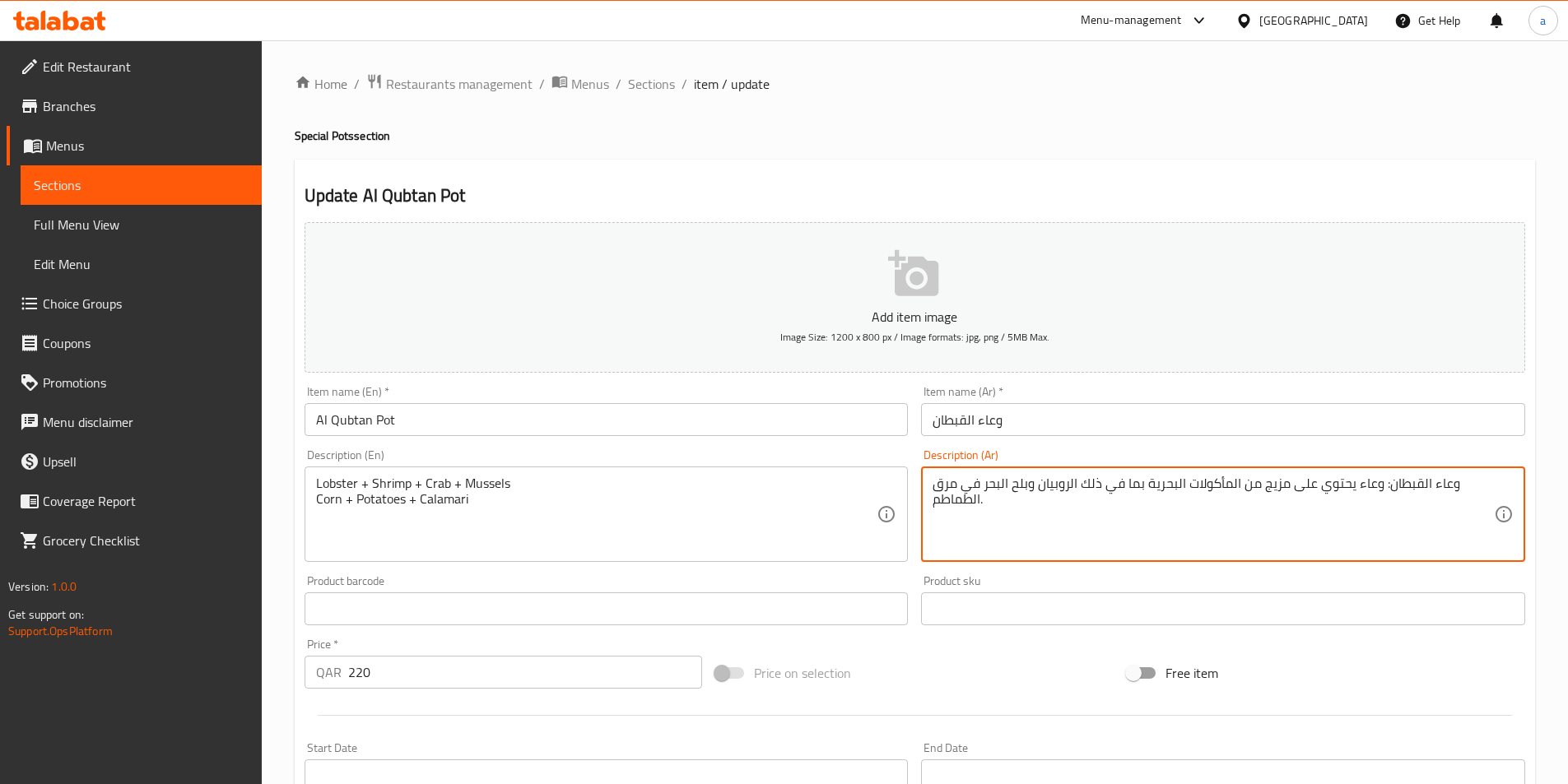
click at [1301, 528] on textarea "وعاء القبطان: وعاء يحتوي على مزيج من المأكولات البحرية بما في ذلك الروبيان وبلح…" at bounding box center [1213, 514] width 562 height 78
paste textarea "استاكوزا + روبيان + كابوريا + بلح بحر ذرة + بطاطس + كلماري"
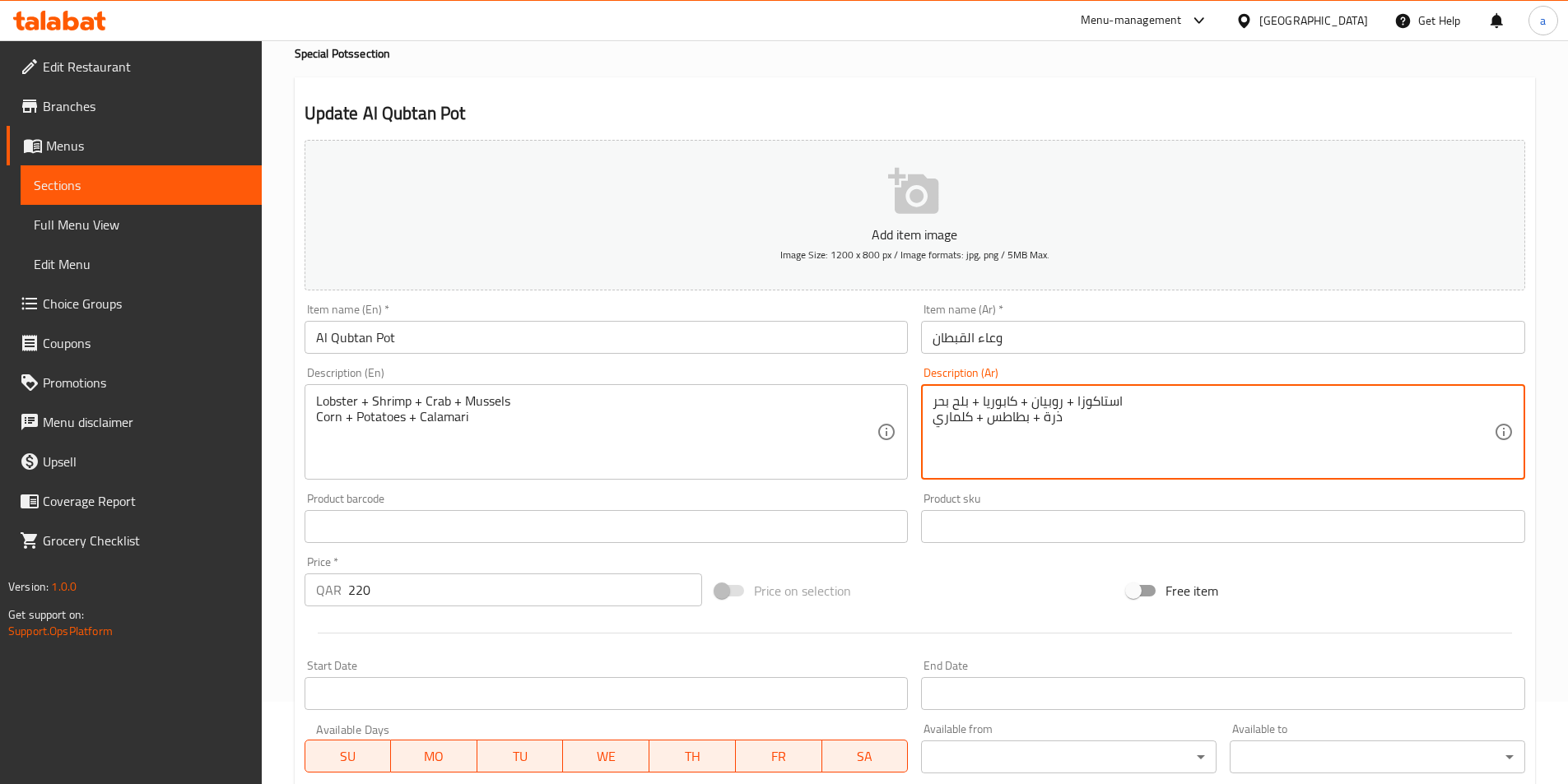
scroll to position [379, 0]
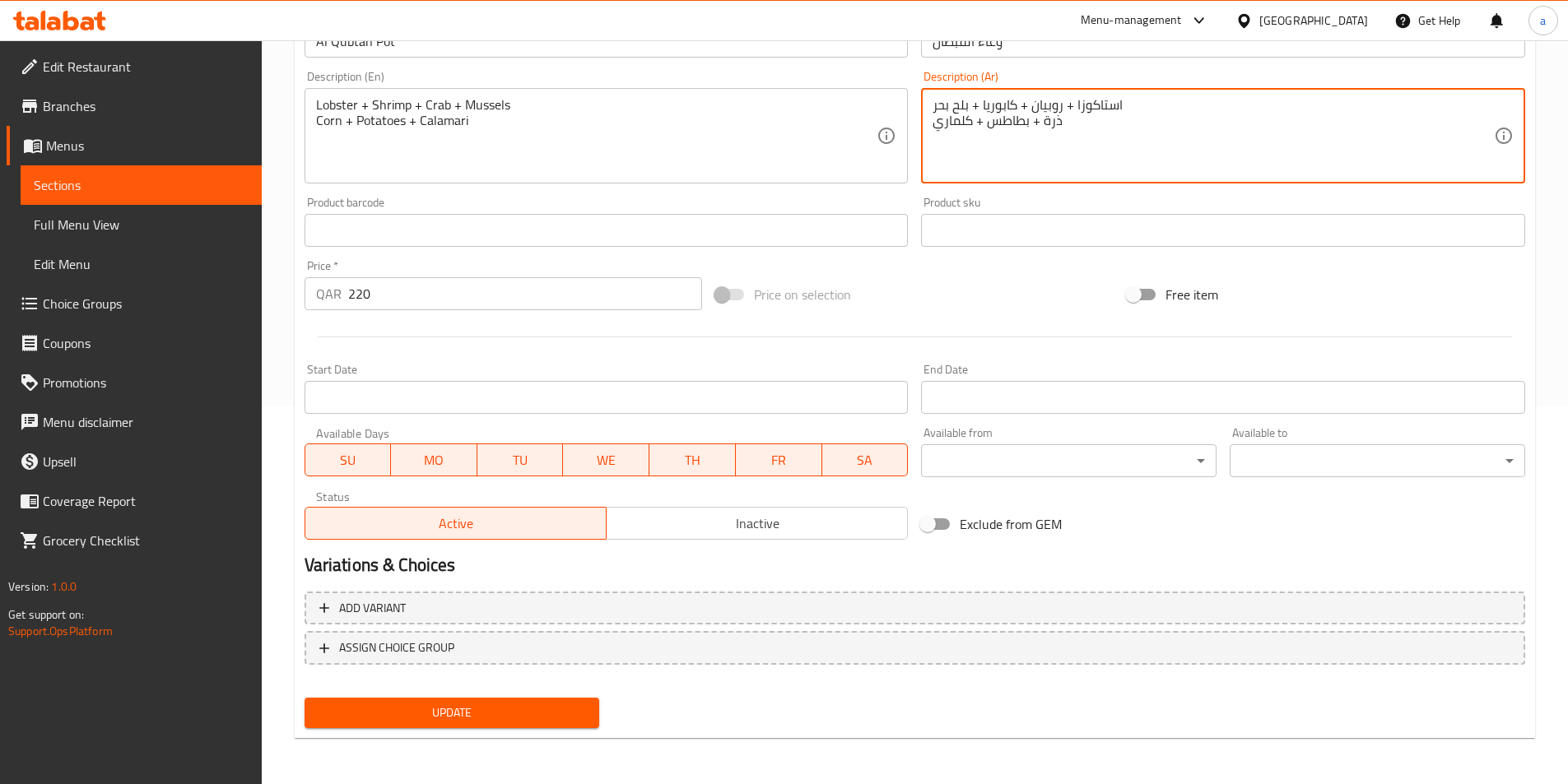
type textarea "استاكوزا + روبيان + كابوريا + بلح بحر ذرة + بطاطس + كلماري"
click at [509, 723] on span "Update" at bounding box center [453, 713] width 269 height 20
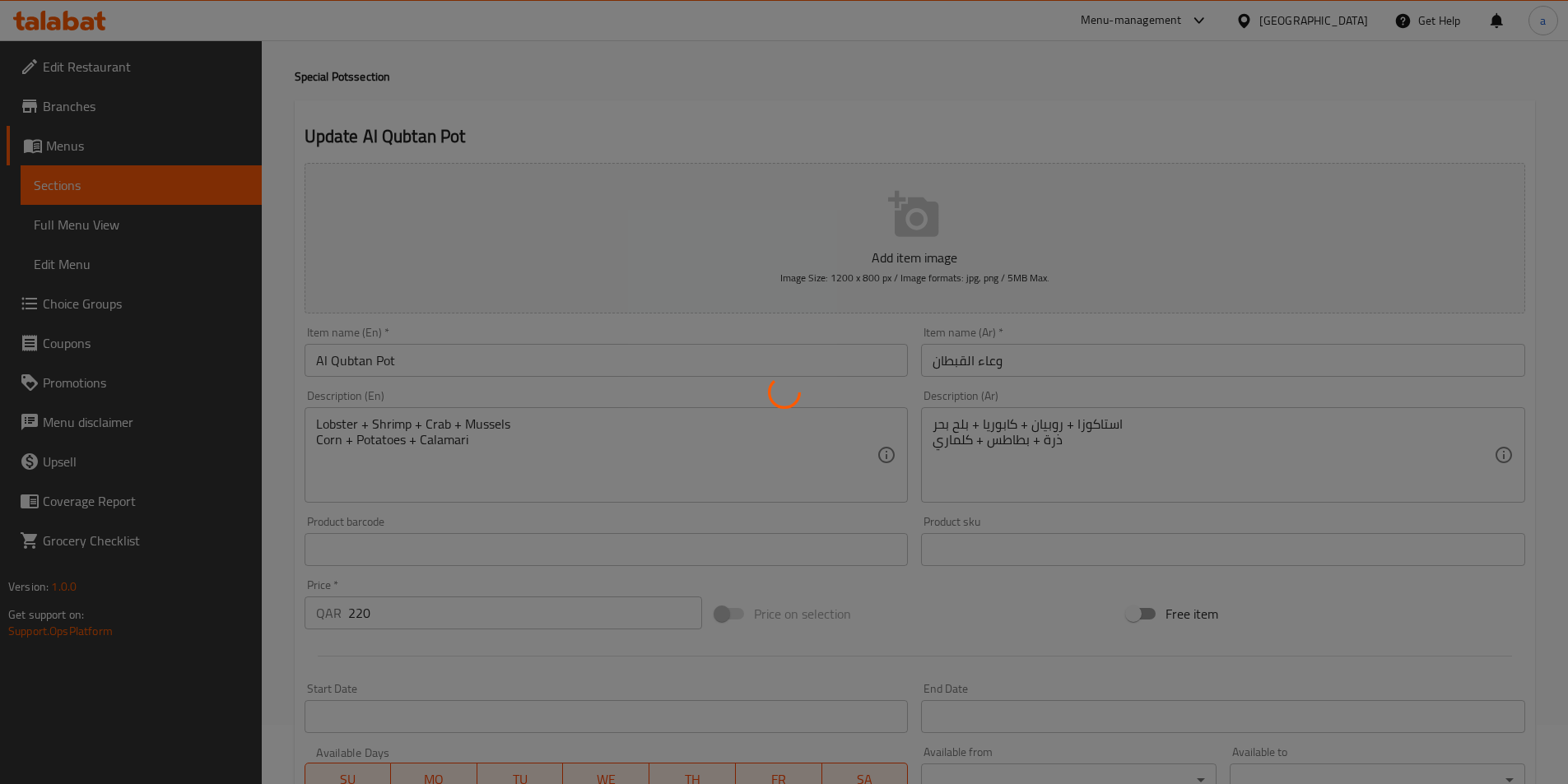
scroll to position [0, 0]
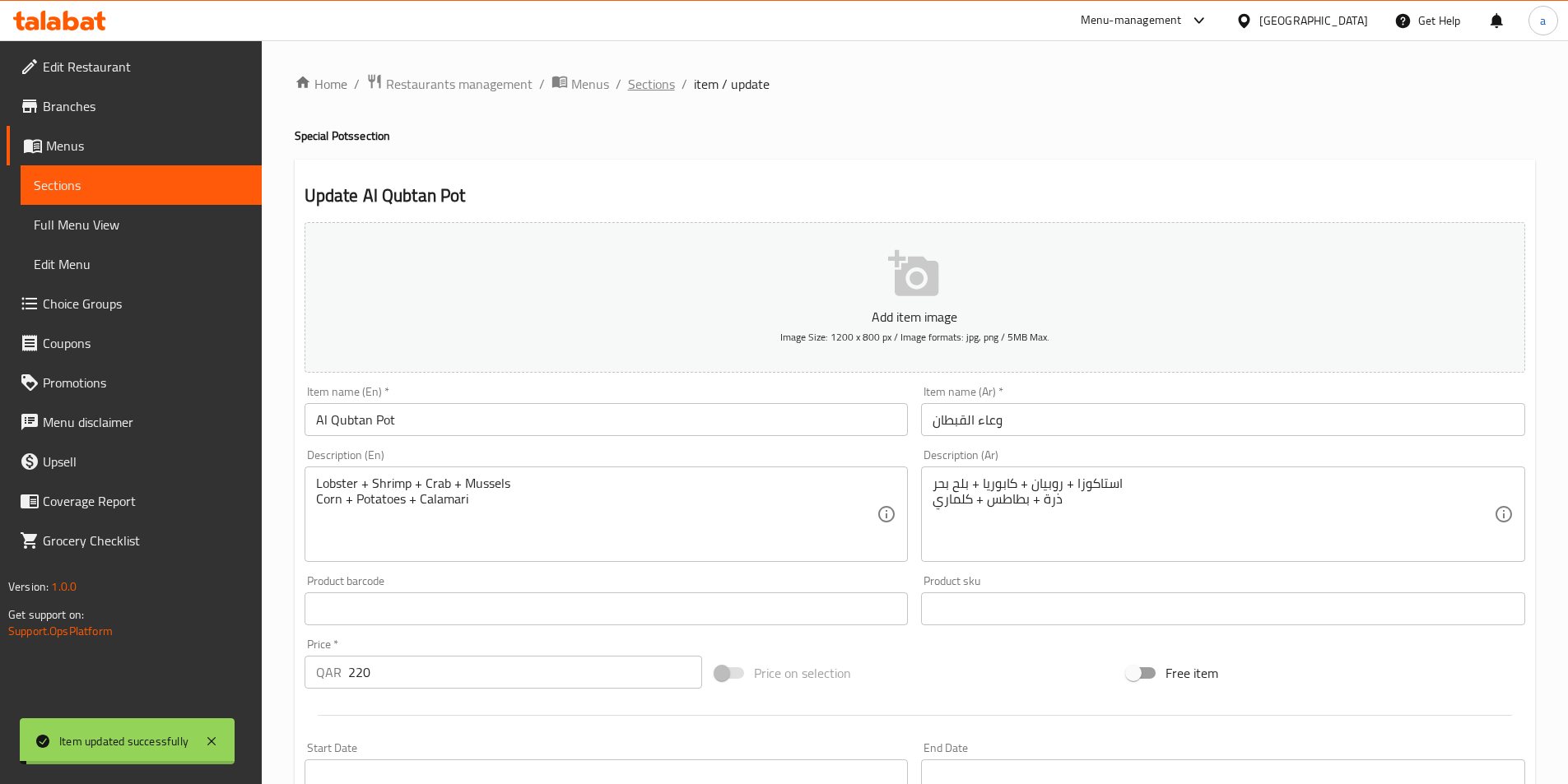
click at [641, 83] on span "Sections" at bounding box center [651, 84] width 47 height 19
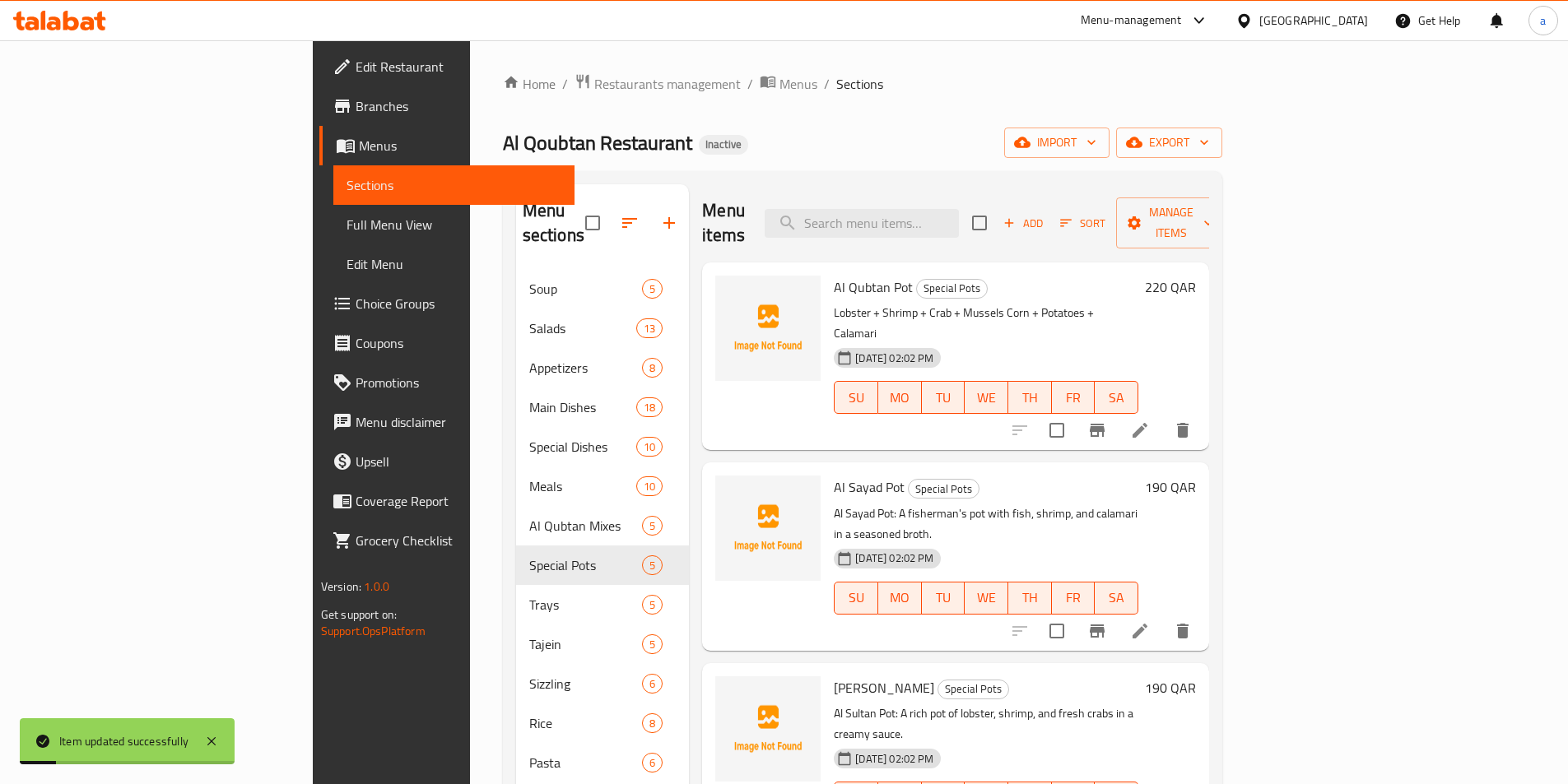
click at [1147, 623] on icon at bounding box center [1141, 631] width 15 height 15
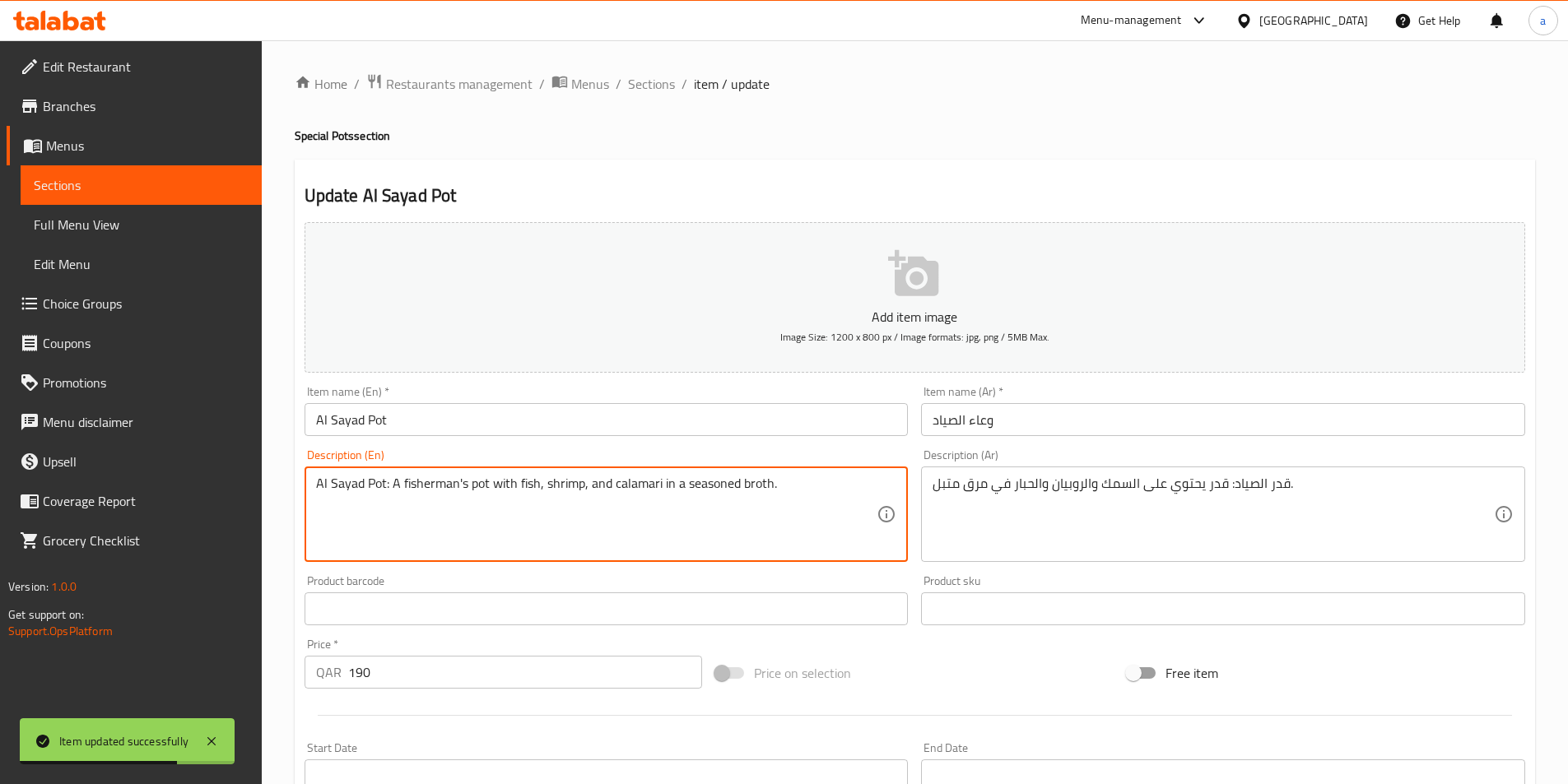
click at [610, 502] on textarea "Al Sayad Pot: A fisherman's pot with fish, shrimp, and calamari in a seasoned b…" at bounding box center [597, 514] width 562 height 78
paste textarea "Shrimp + Crab + Mussels Corn + Potatoes + Calamari"
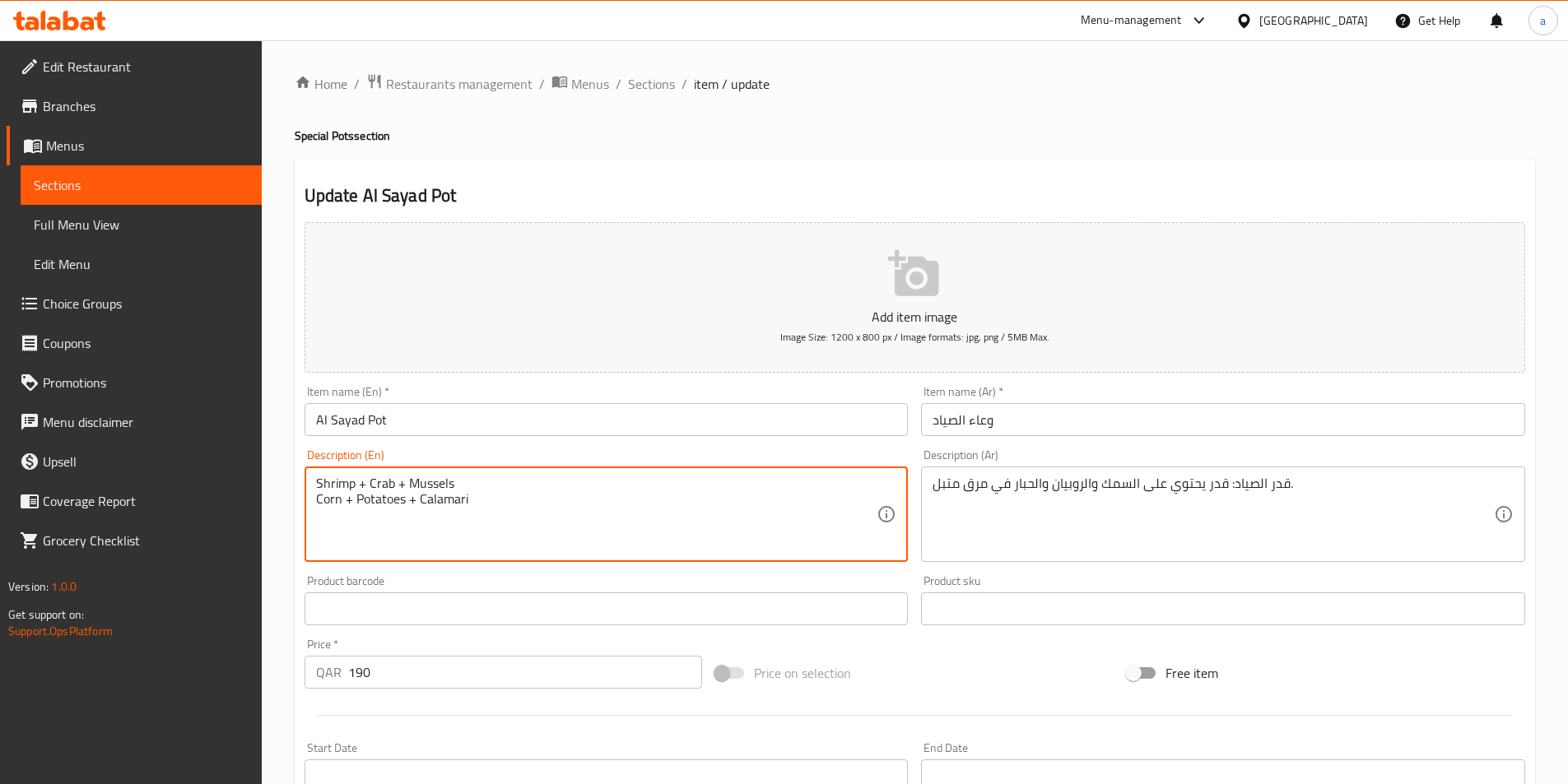
type textarea "Shrimp + Crab + Mussels Corn + Potatoes + Calamari"
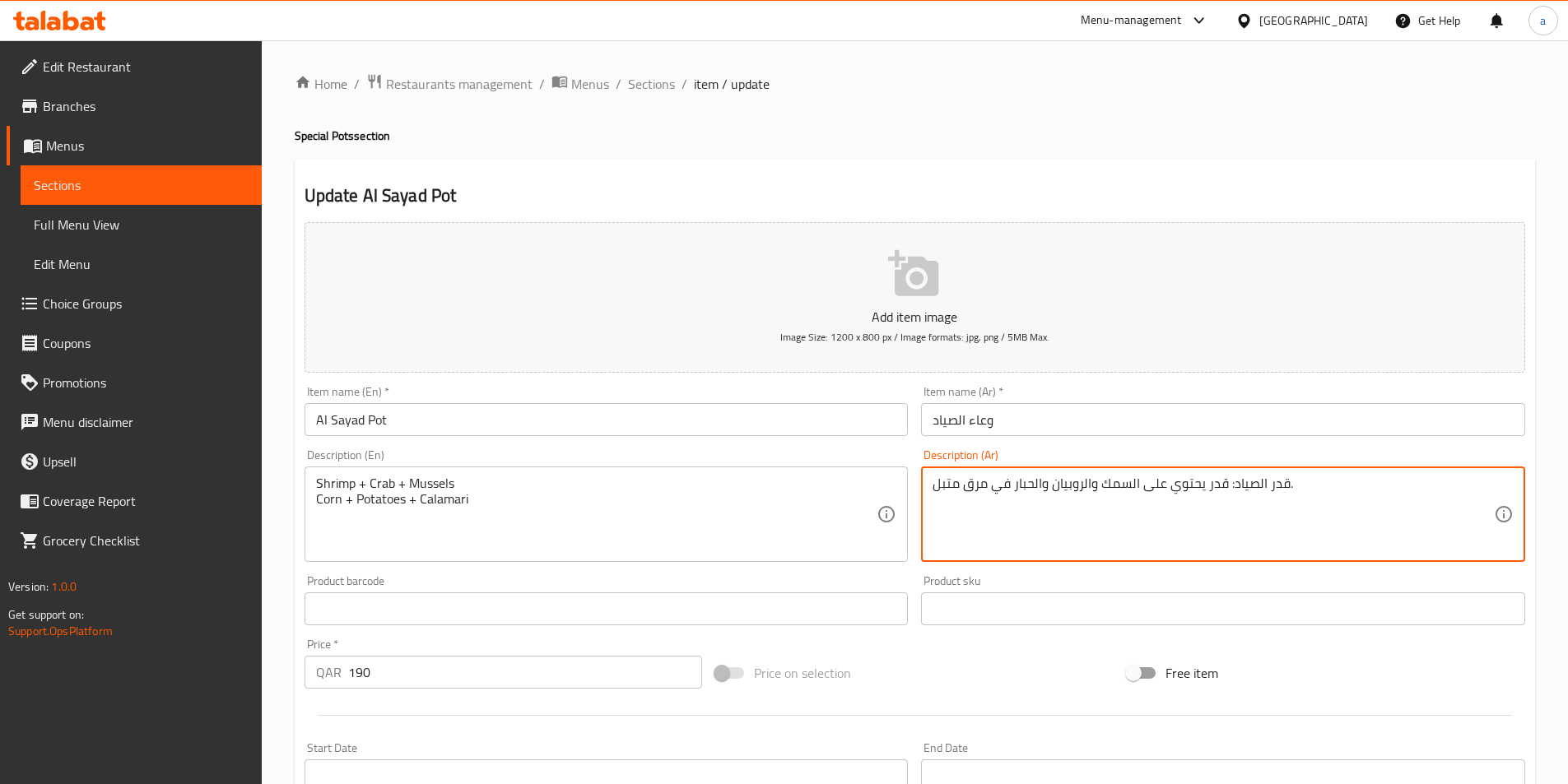
click at [1241, 539] on textarea "قدر الصياد: قدر يحتوي على السمك والروبيان والحبار في مرق متبل." at bounding box center [1213, 514] width 562 height 78
paste textarea "روبيان + كابوريا + بلح بحر ذرة + بطاطس + كلماري"
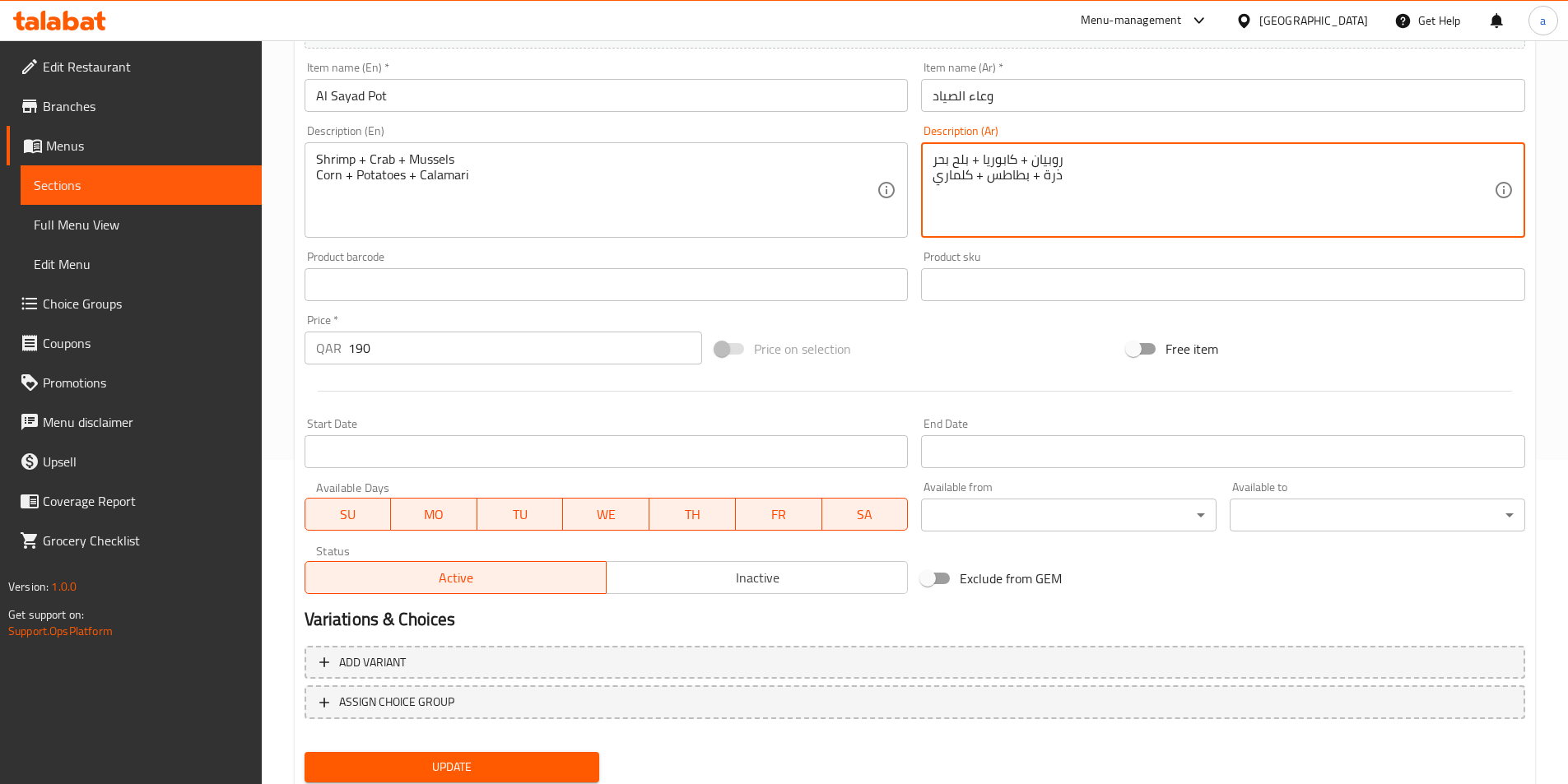
scroll to position [379, 0]
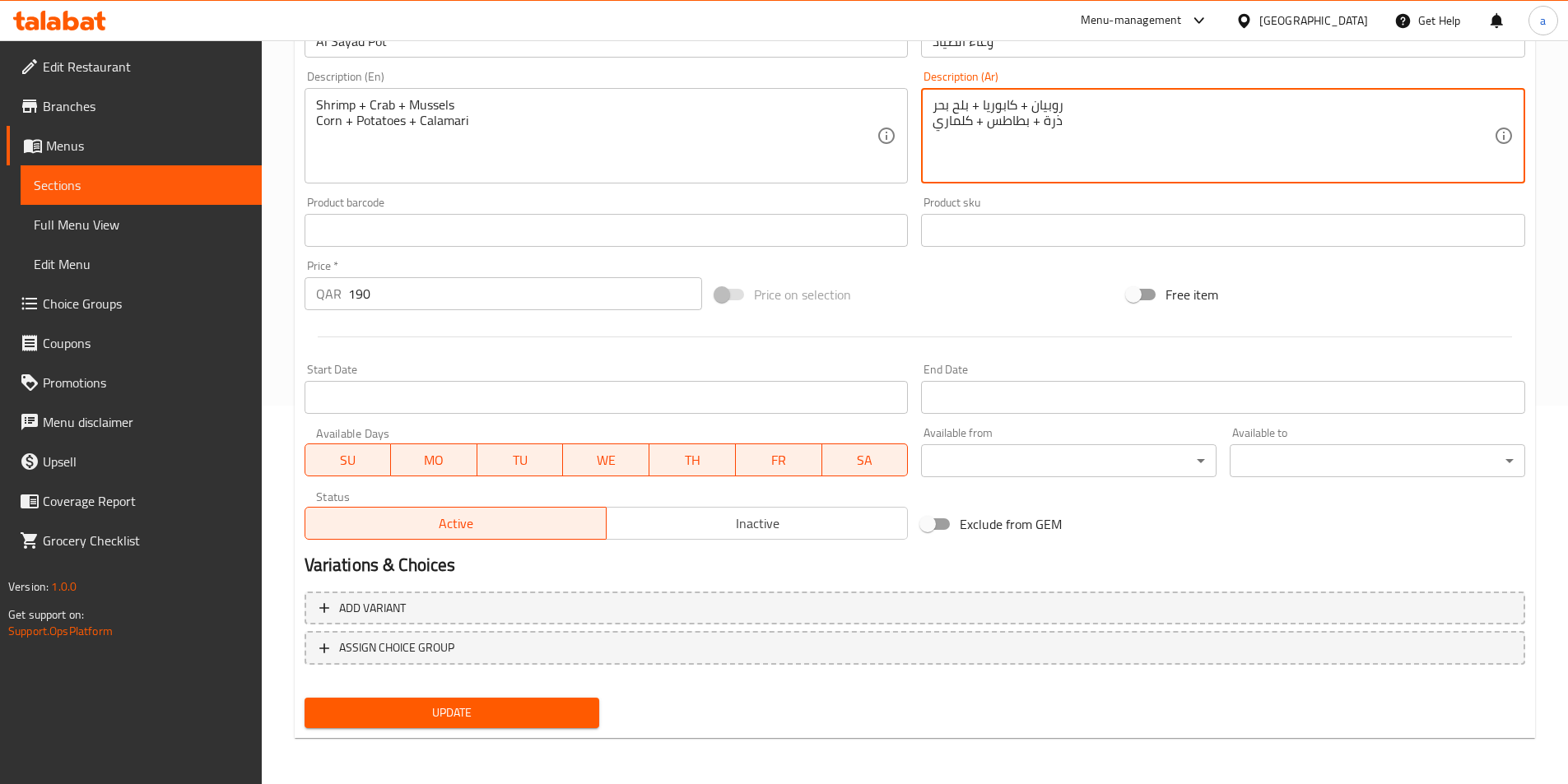
type textarea "روبيان + كابوريا + بلح بحر ذرة + بطاطس + كلماري"
click at [408, 714] on span "Update" at bounding box center [453, 713] width 269 height 20
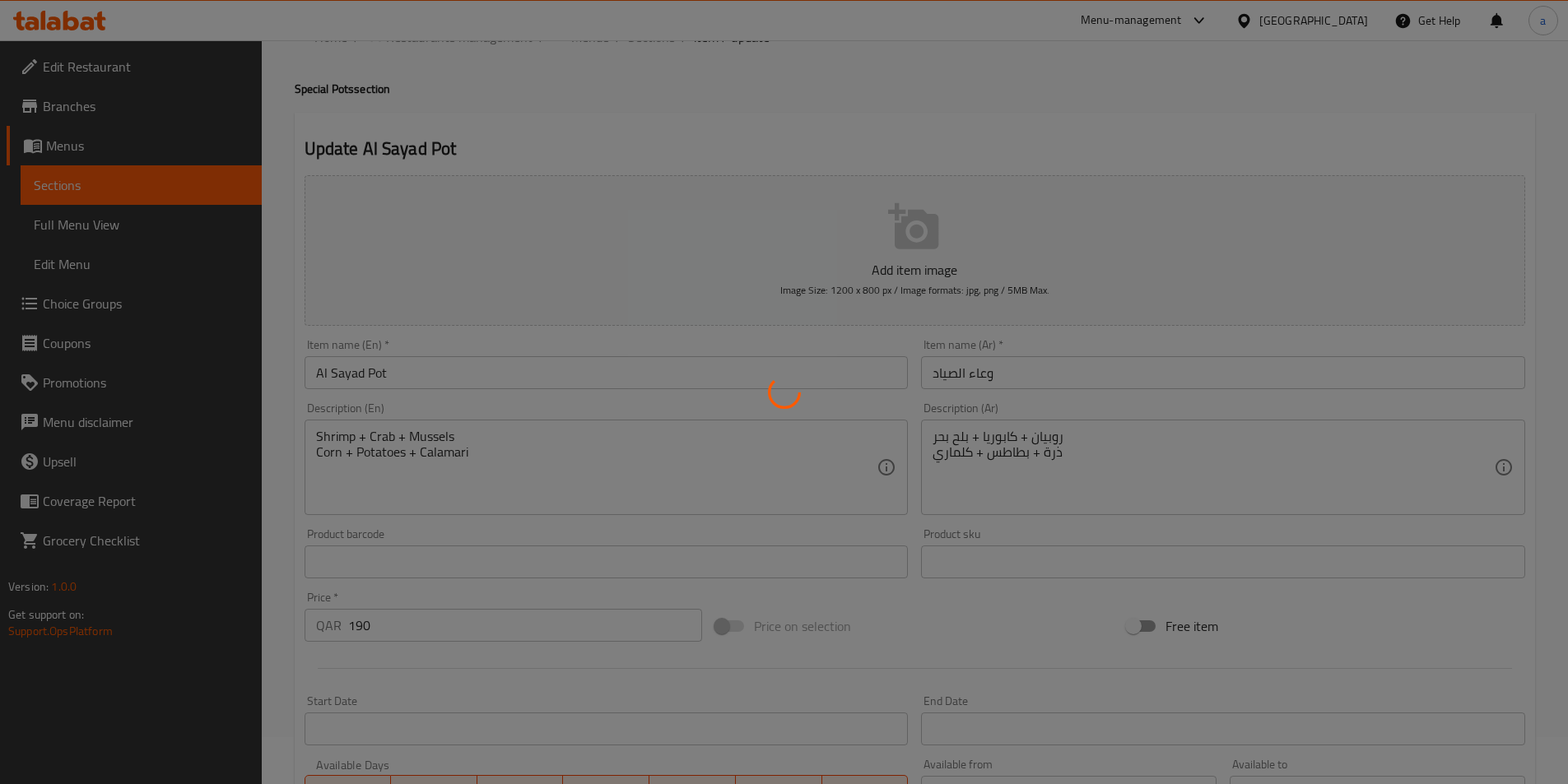
scroll to position [0, 0]
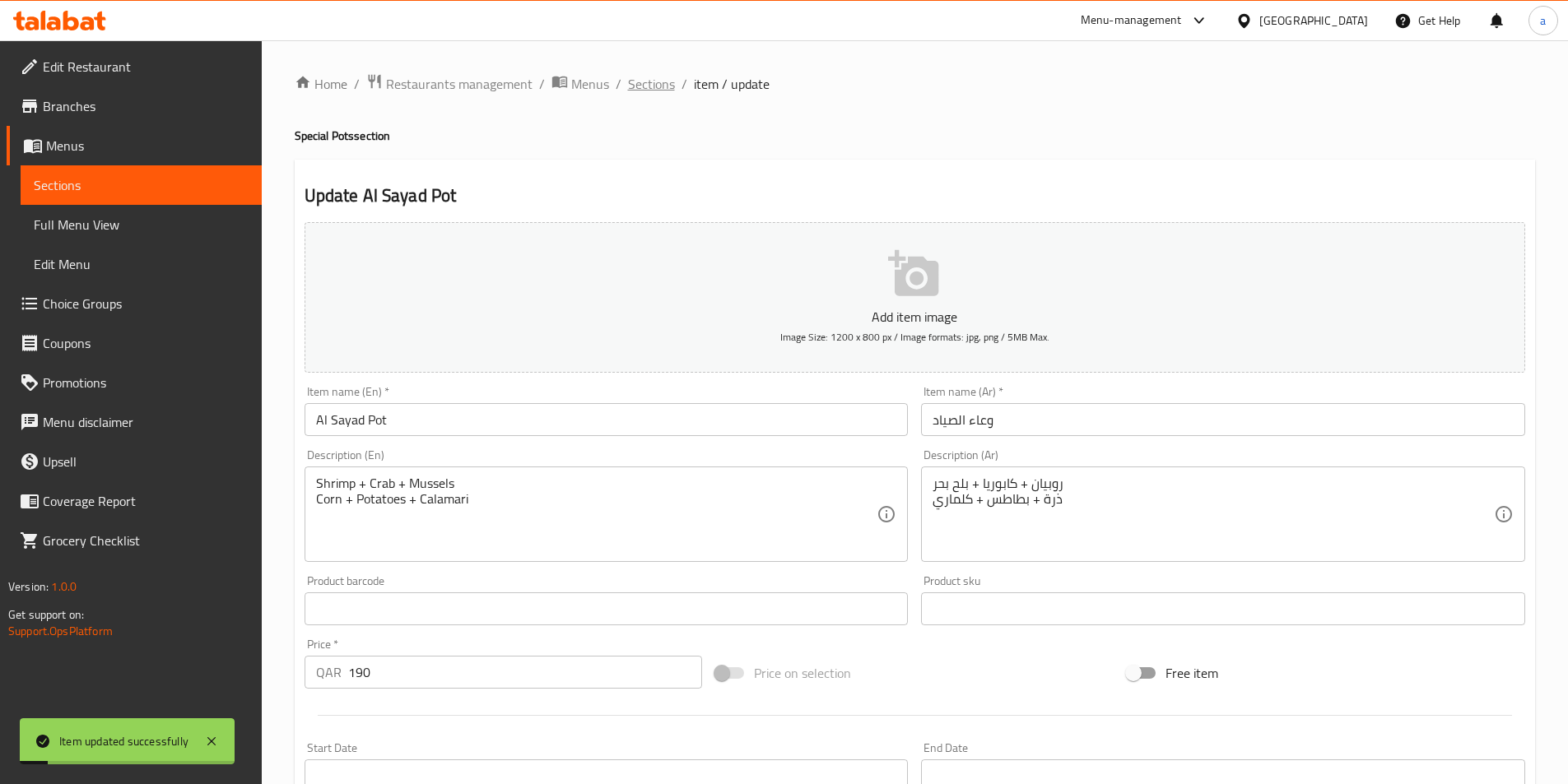
click at [644, 80] on span "Sections" at bounding box center [651, 84] width 47 height 19
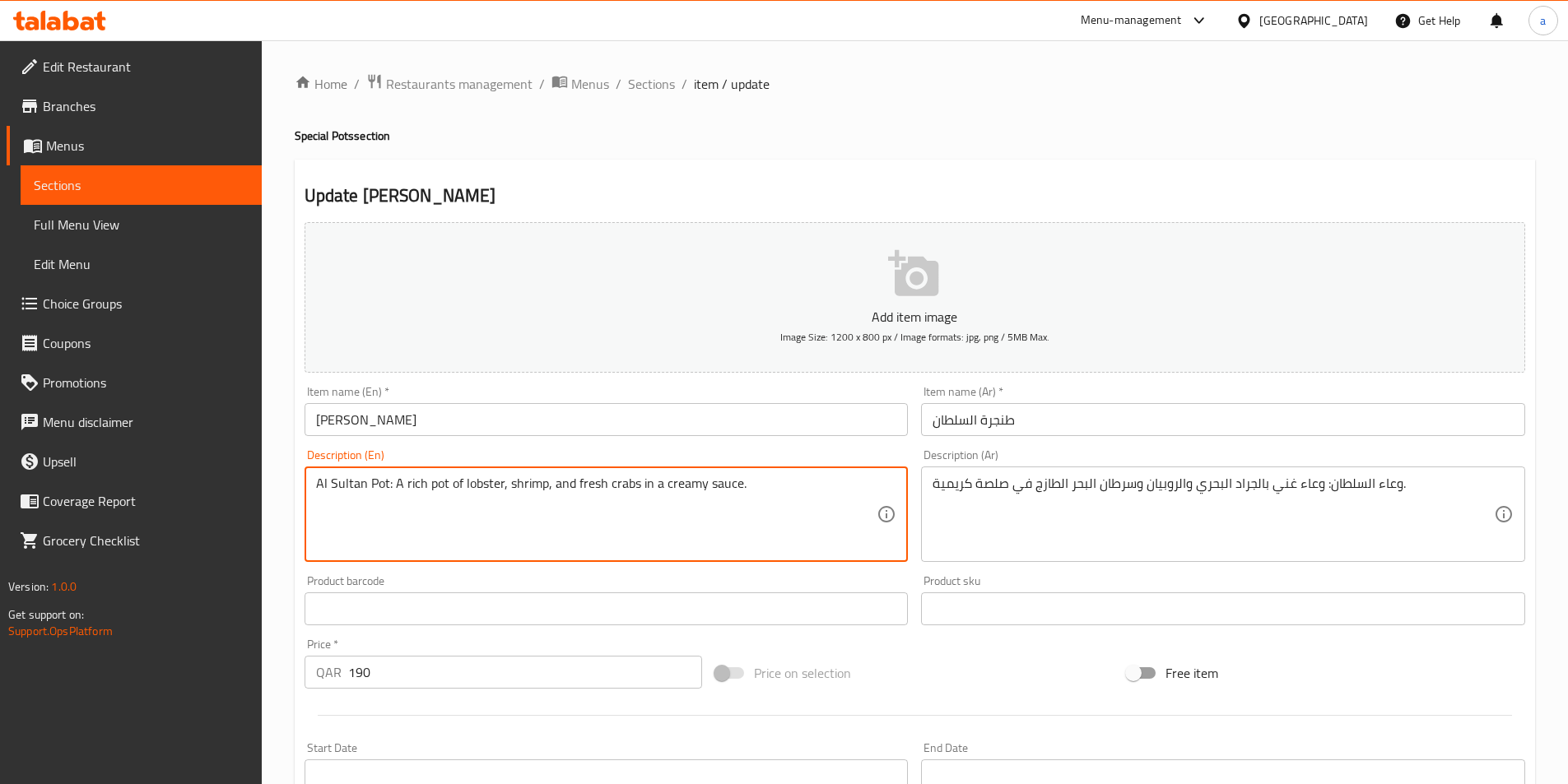
click at [805, 519] on textarea "Al Sultan Pot: A rich pot of lobster, shrimp, and fresh crabs in a creamy sauce." at bounding box center [597, 514] width 562 height 78
paste textarea "s + Corn + Shrim"
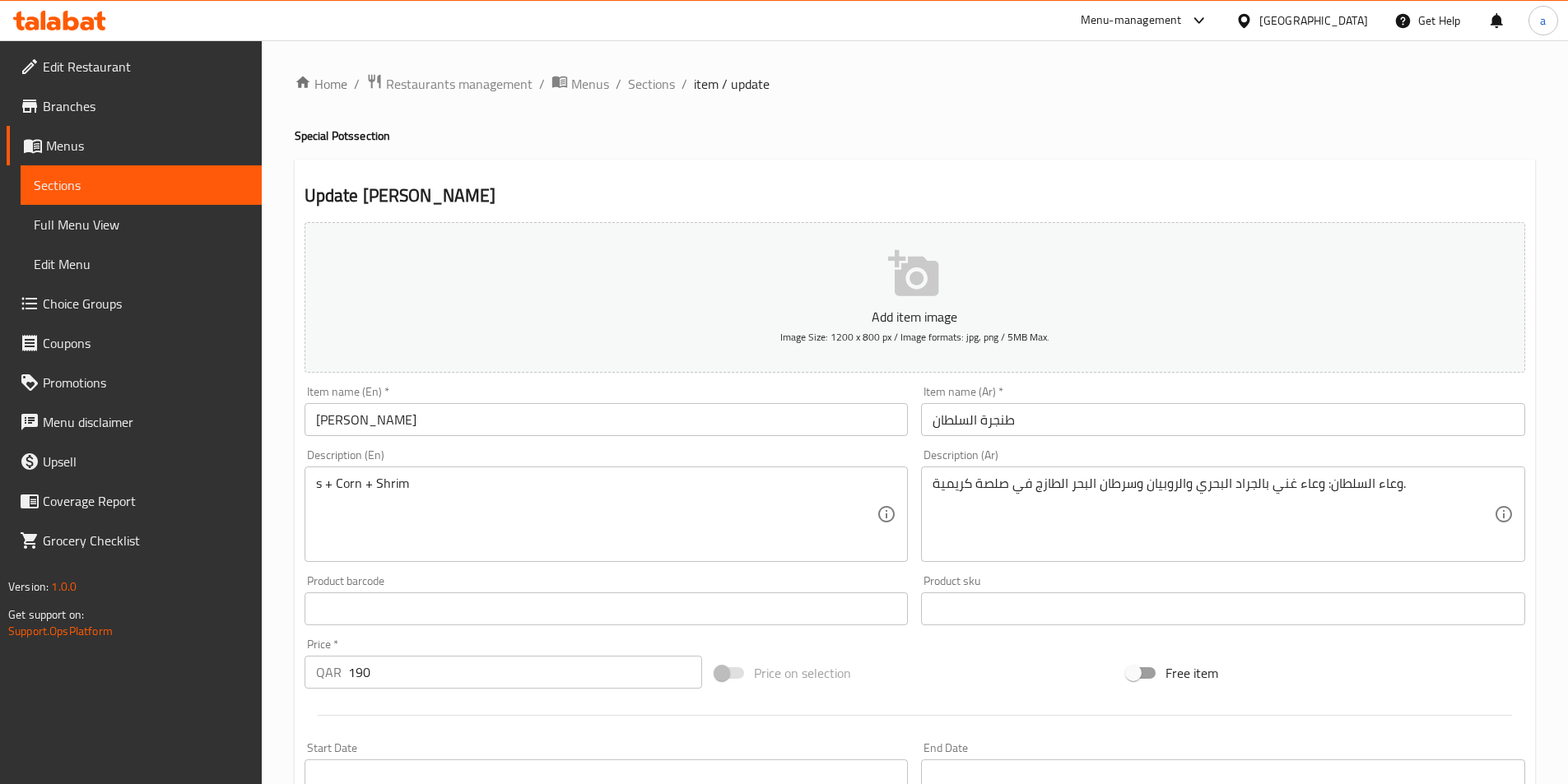
click at [319, 481] on textarea "s + Corn + Shrim" at bounding box center [597, 514] width 562 height 78
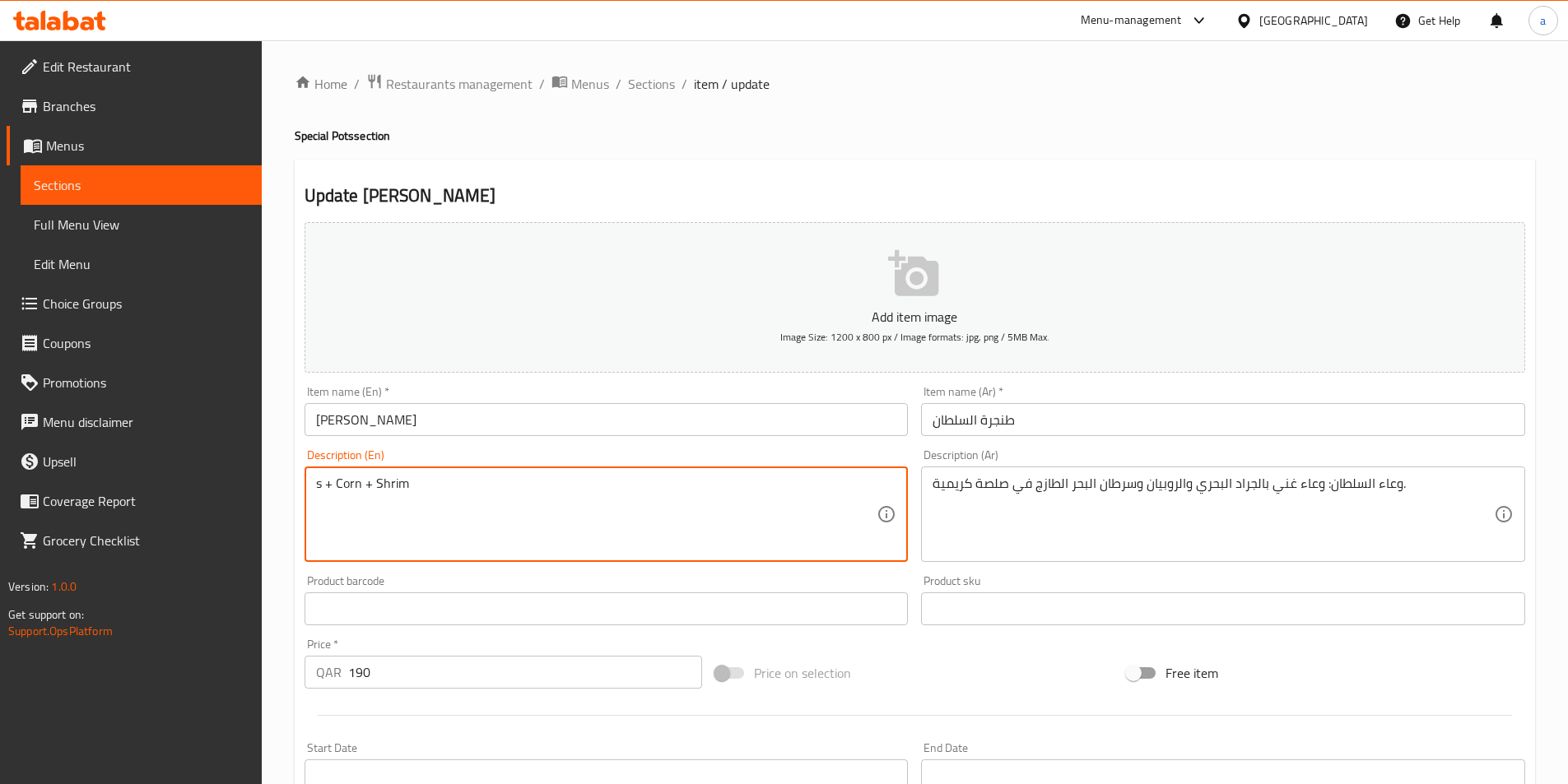
click at [319, 481] on textarea "s + Corn + Shrim" at bounding box center [597, 514] width 562 height 78
paste textarea "Shrimp"
drag, startPoint x: 322, startPoint y: 485, endPoint x: 309, endPoint y: 484, distance: 13.0
click at [309, 484] on div "sShrimp+ Corn + Shrim Description (En)" at bounding box center [607, 514] width 604 height 96
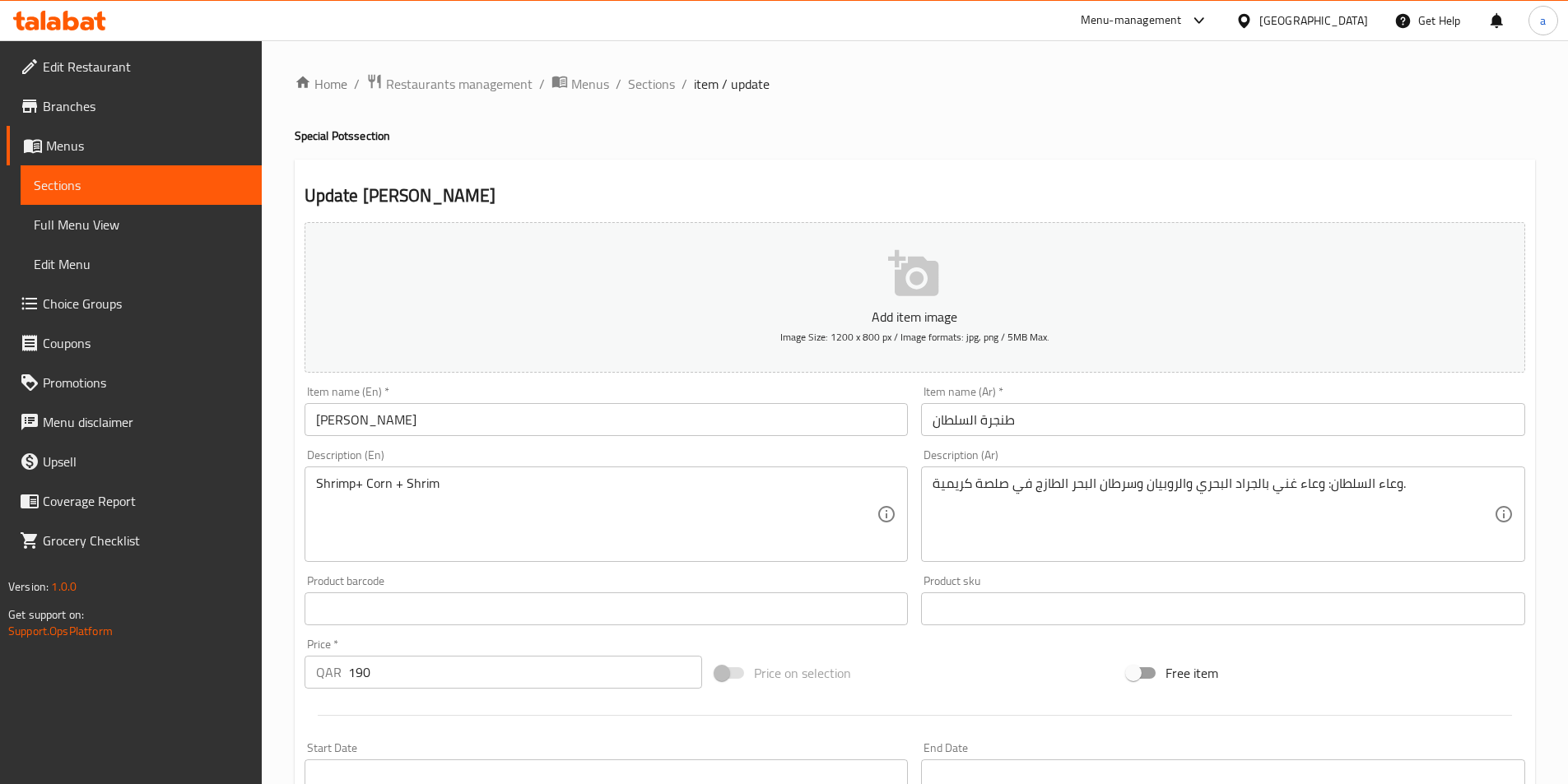
click at [417, 480] on textarea "Shrimp+ Corn + Shrim" at bounding box center [597, 514] width 562 height 78
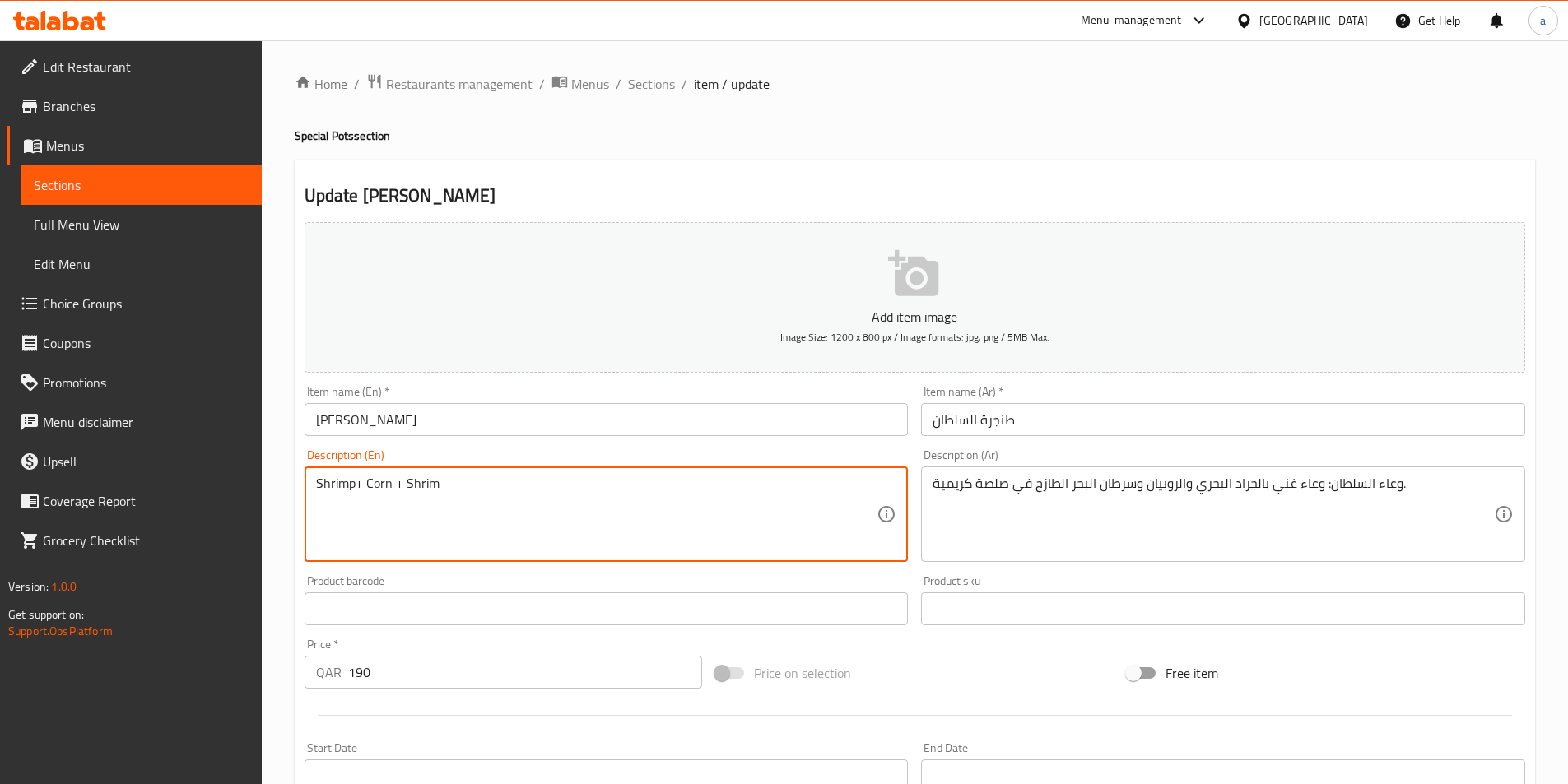
click at [417, 480] on textarea "Shrimp+ Corn + Shrim" at bounding box center [597, 514] width 562 height 78
paste textarea "Potatoes"
click at [355, 483] on textarea "Shrimp+ Corn + Potatoes" at bounding box center [597, 514] width 562 height 78
type textarea "Shrimp + Corn + Potatoes"
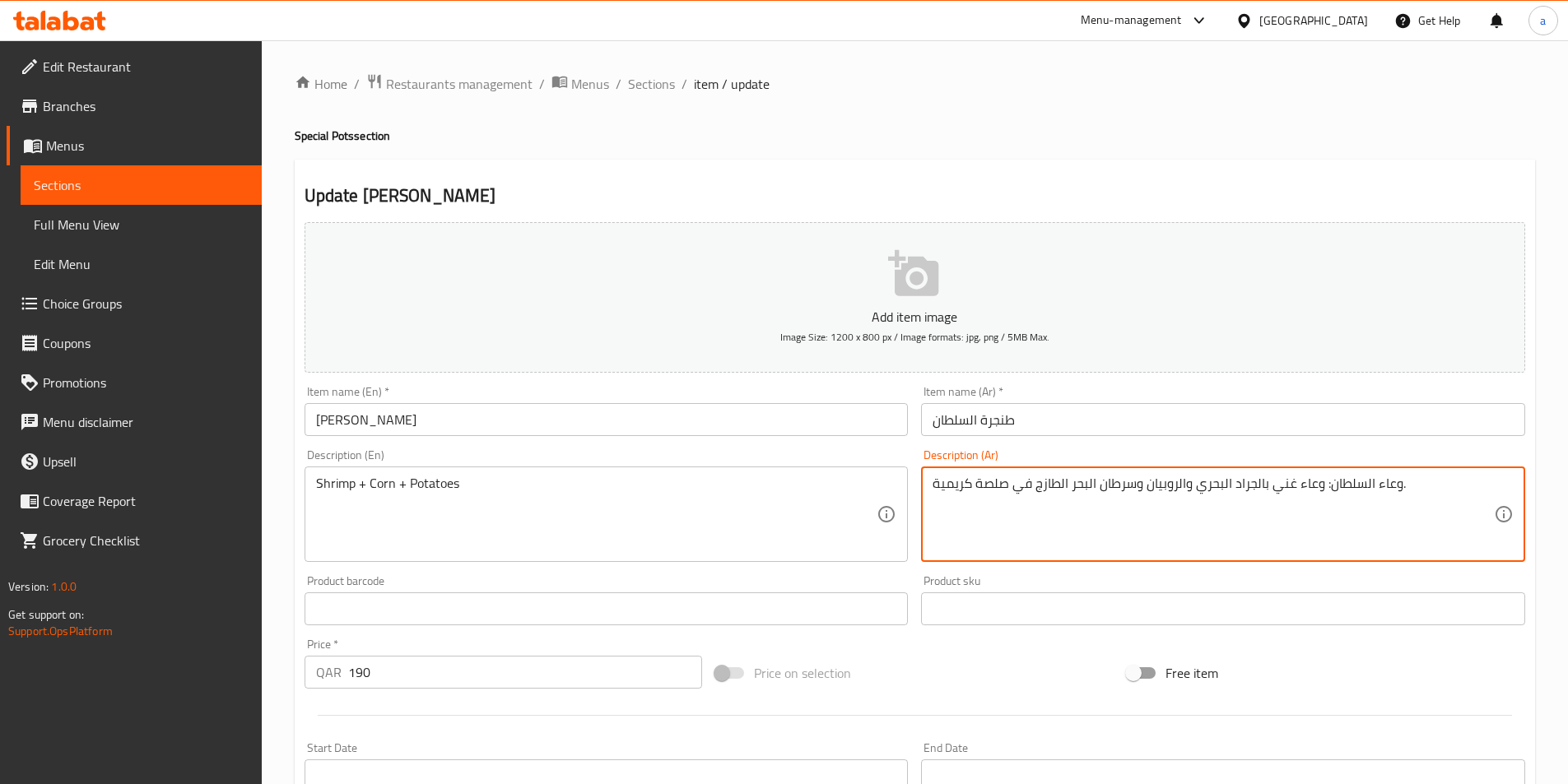
click at [1308, 497] on textarea "وعاء السلطان: وعاء غني بالجراد البحري والروبيان وسرطان البحر الطازج في صلصة كري…" at bounding box center [1213, 514] width 562 height 78
paste textarea "روبيان + ذرة + بطاطس"
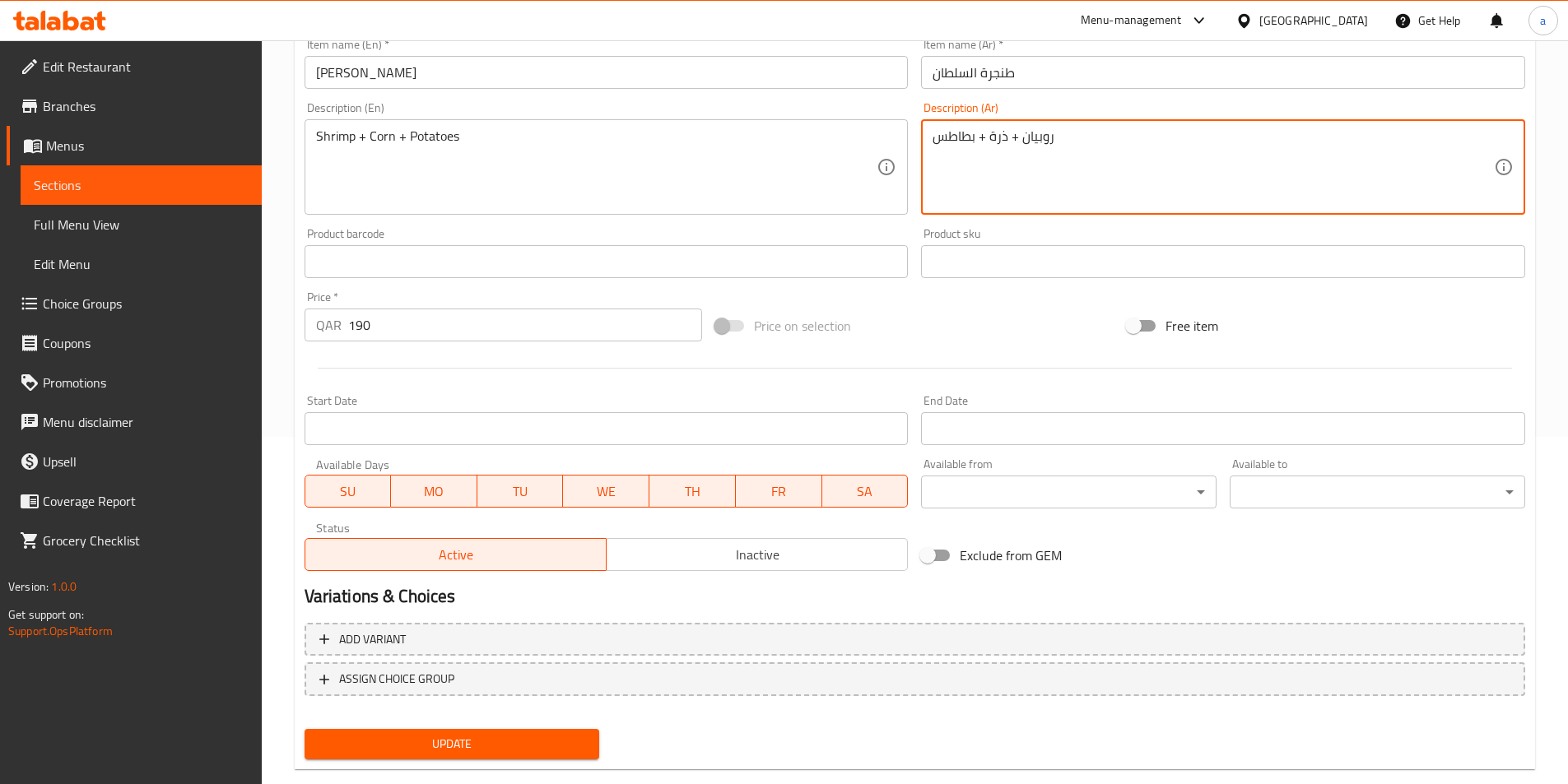
scroll to position [379, 0]
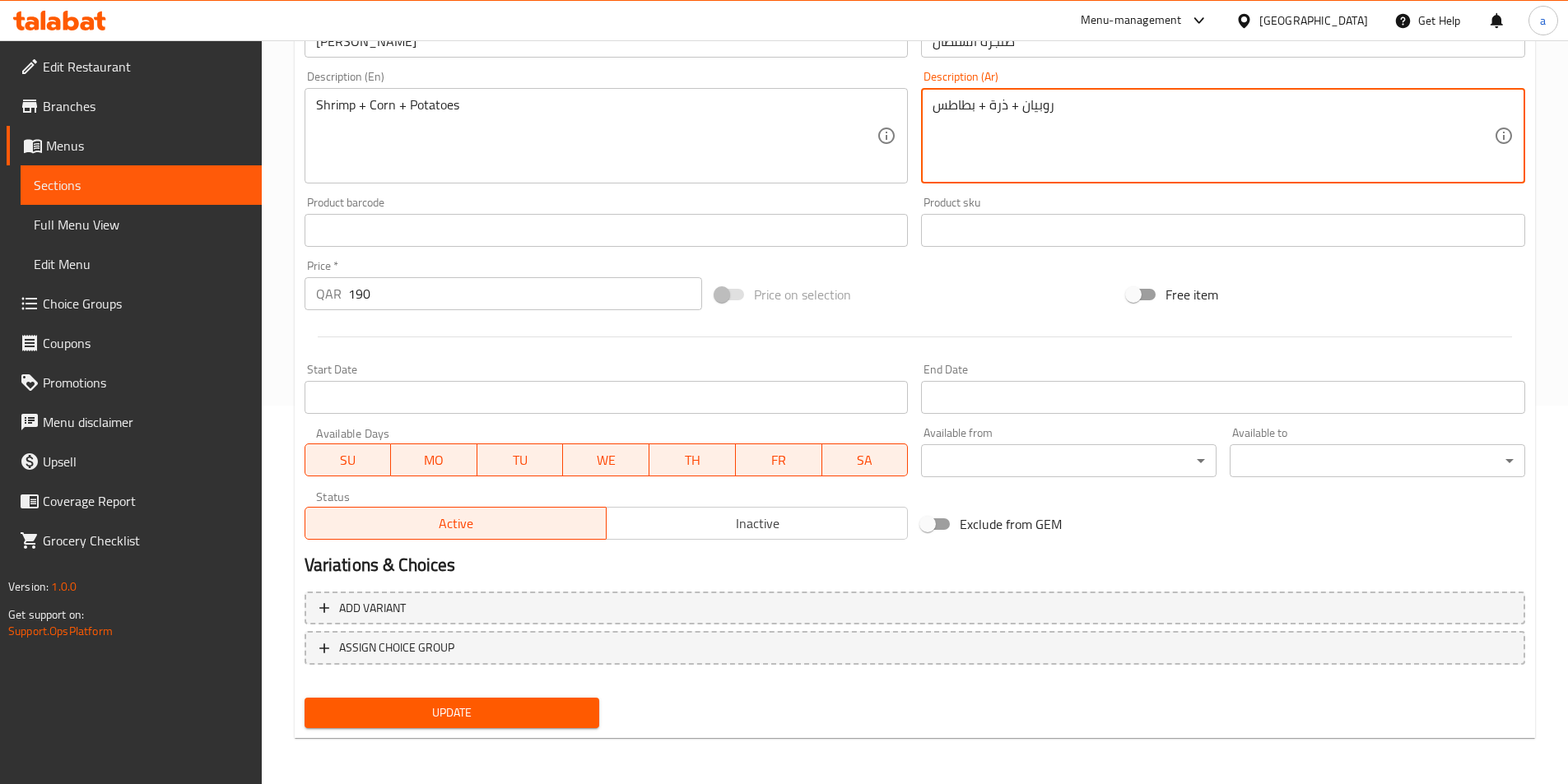
type textarea "روبيان + ذرة + بطاطس"
click at [463, 710] on span "Update" at bounding box center [453, 713] width 269 height 20
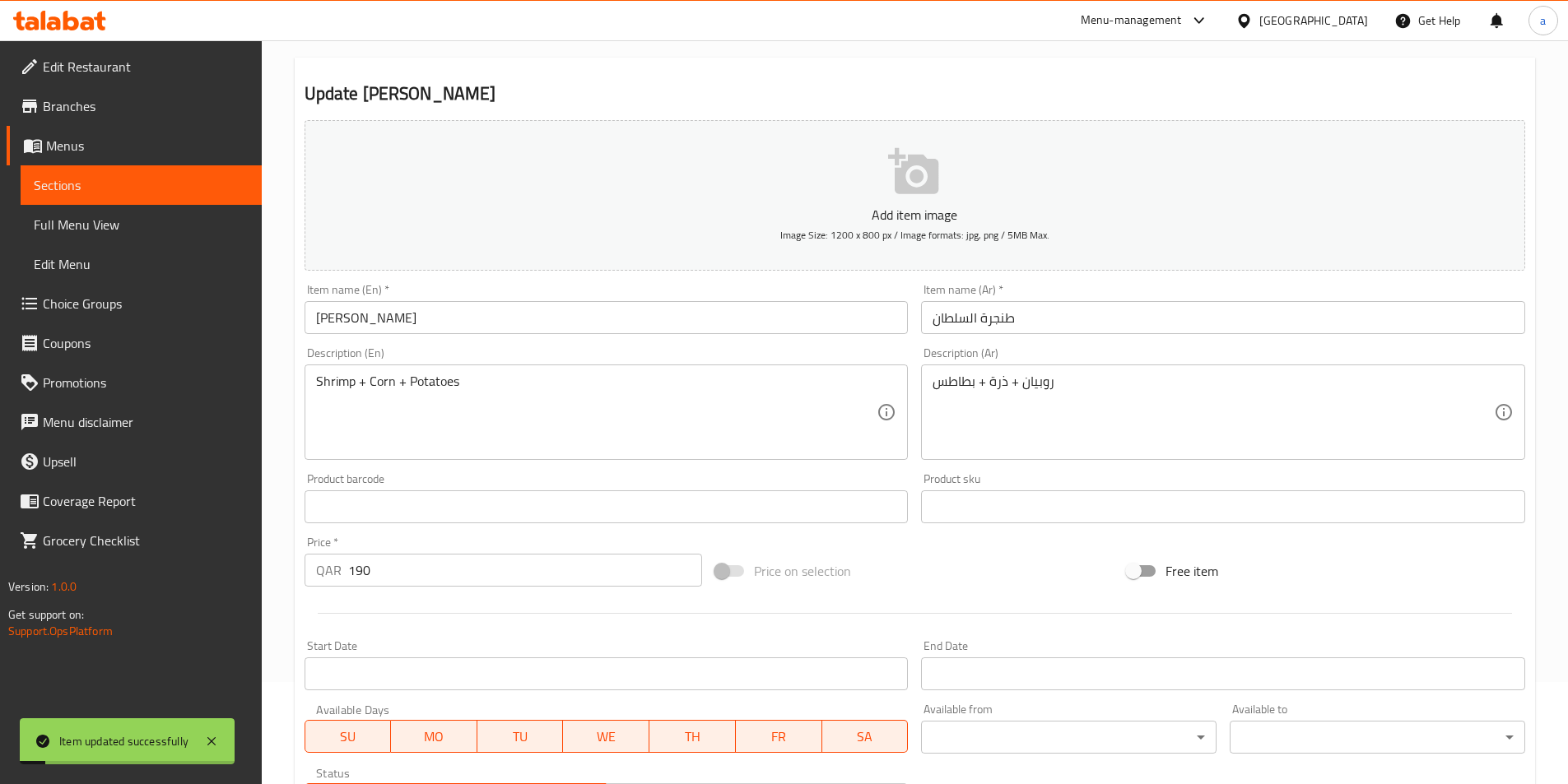
scroll to position [0, 0]
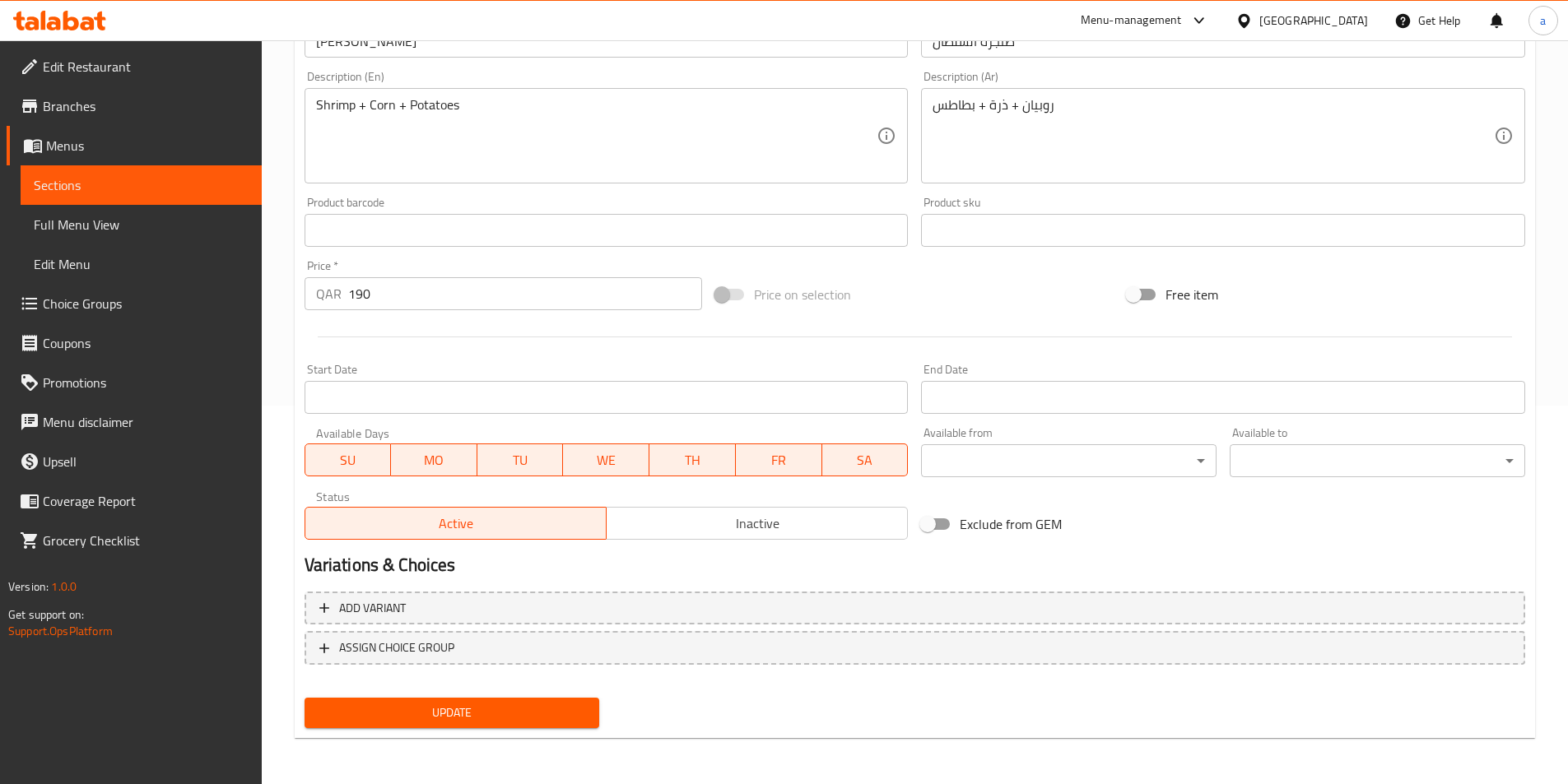
click at [528, 710] on span "Update" at bounding box center [453, 713] width 269 height 20
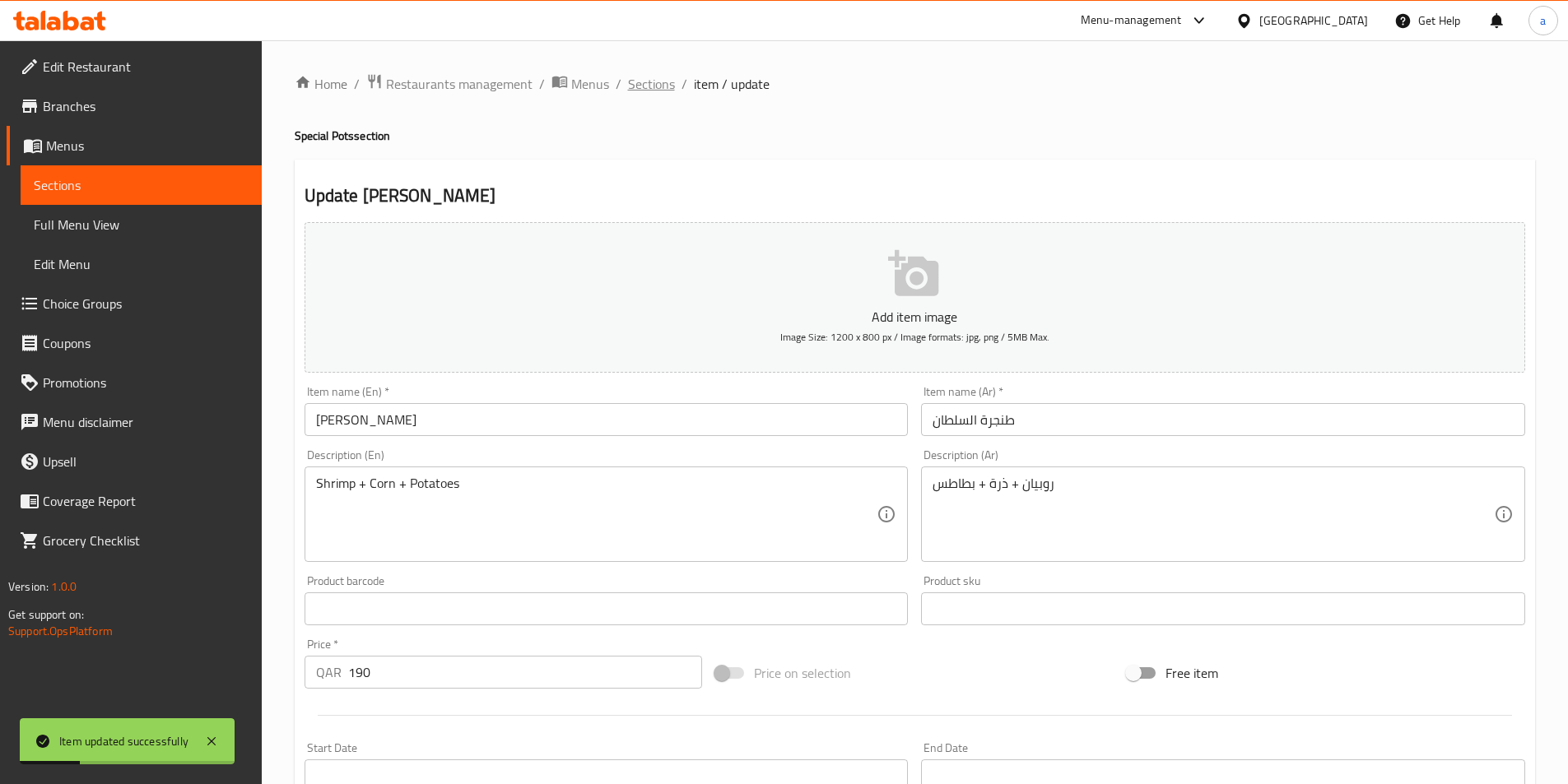
click at [650, 85] on span "Sections" at bounding box center [651, 84] width 47 height 19
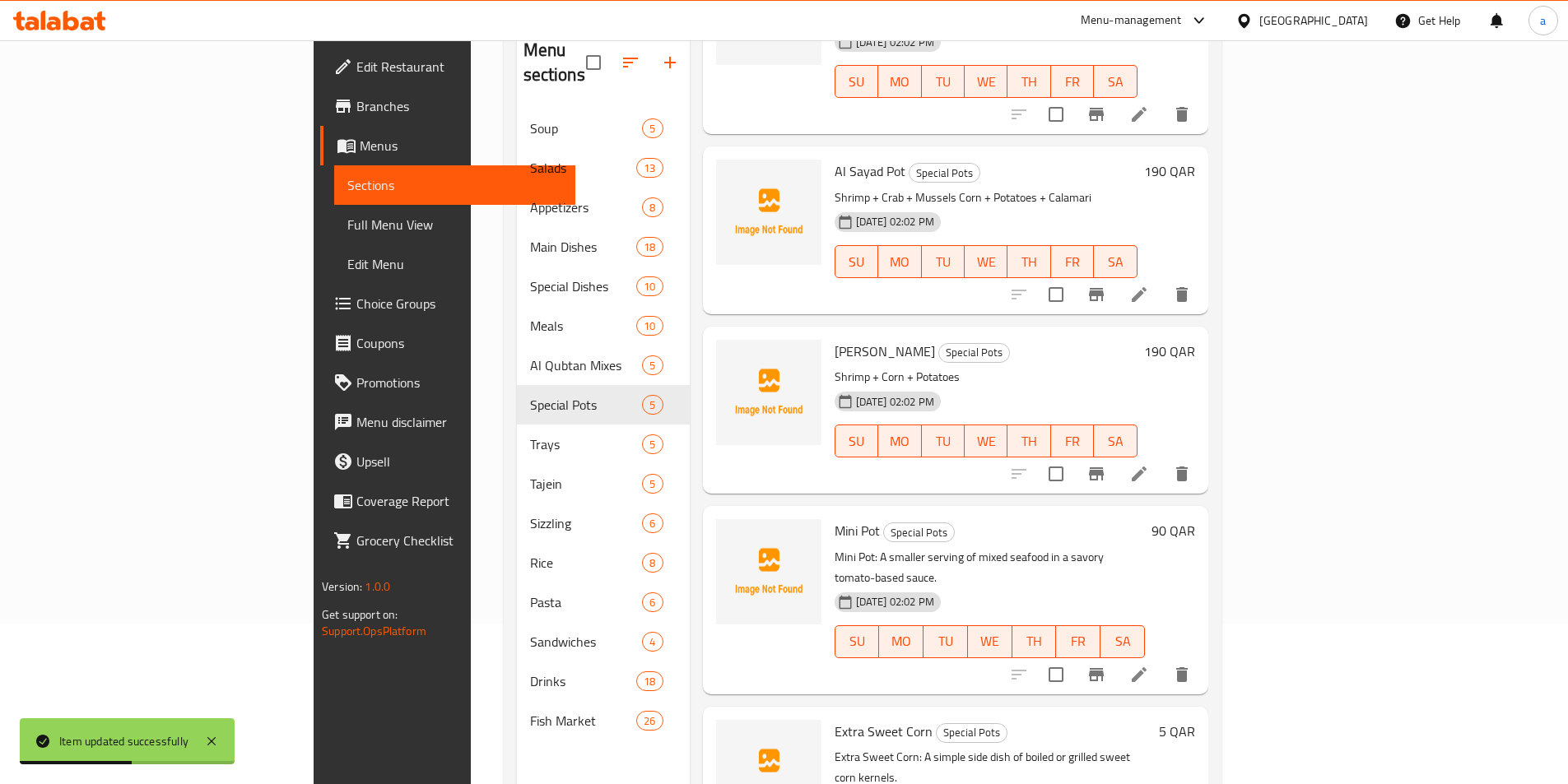
scroll to position [165, 0]
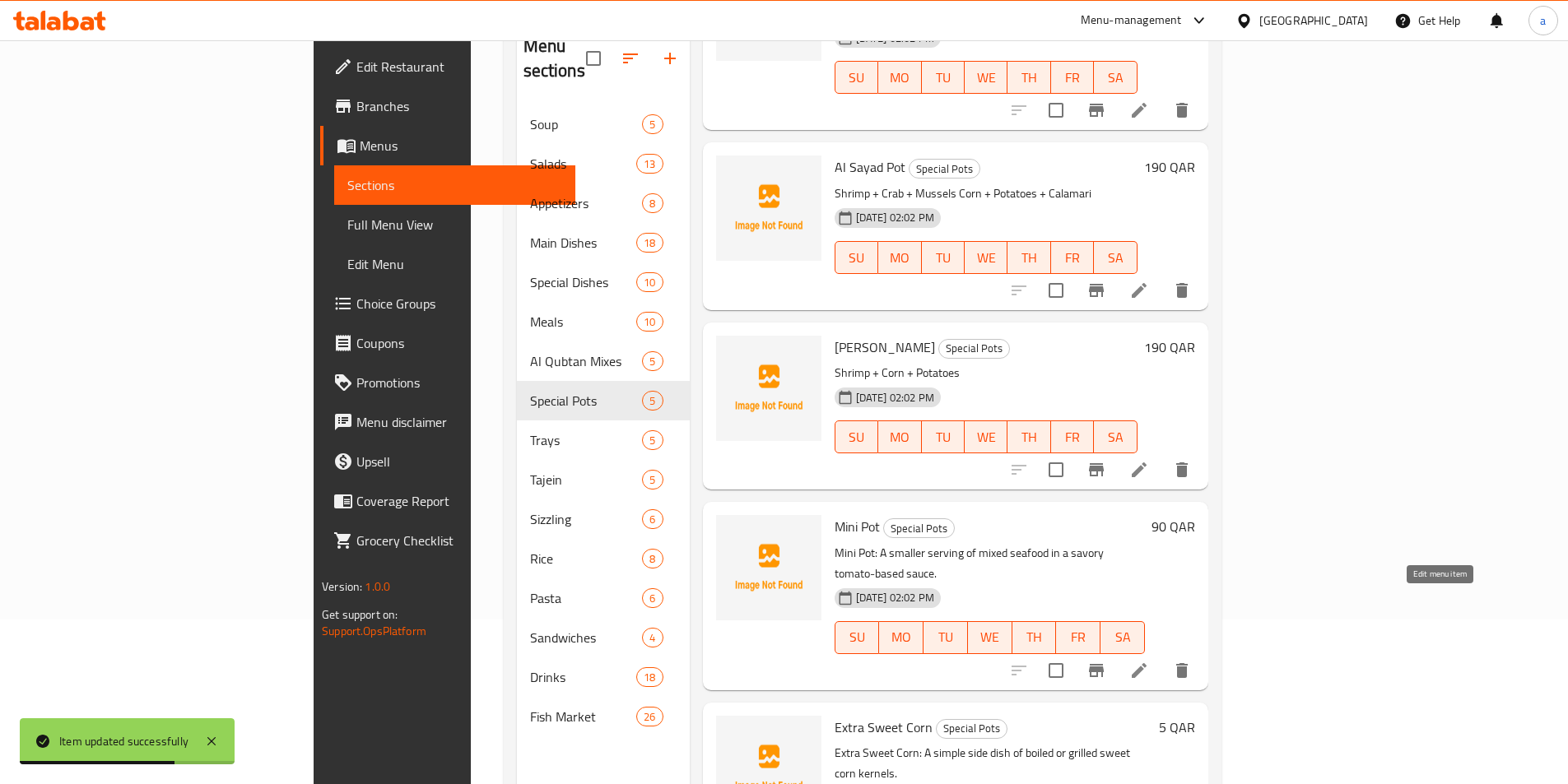
click at [1147, 663] on icon at bounding box center [1140, 671] width 15 height 15
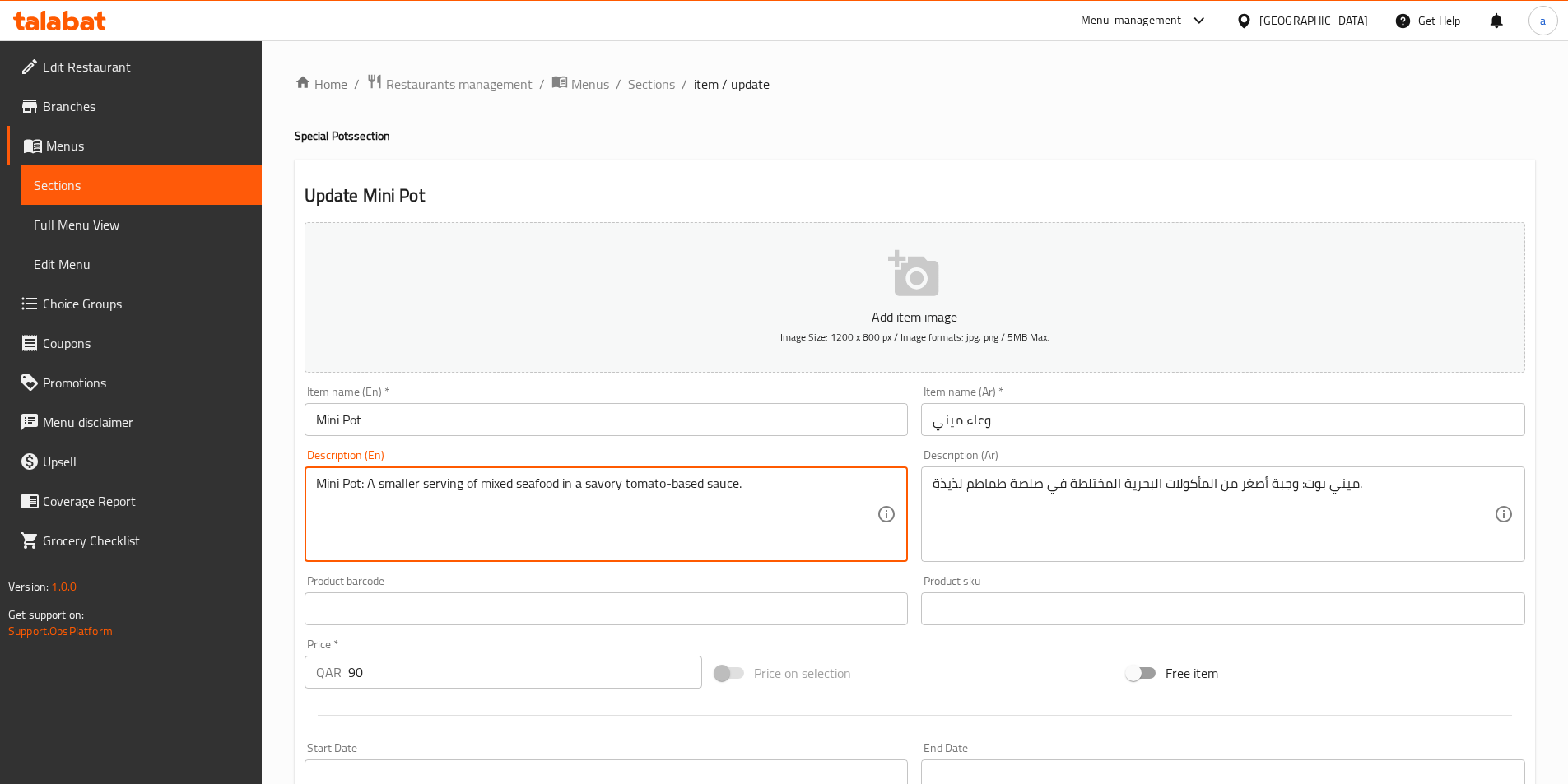
click at [399, 524] on textarea "Mini Pot: A smaller serving of mixed seafood in a savory tomato-based sauce." at bounding box center [597, 514] width 562 height 78
paste textarea "Shrimp + Crab + Mussels Corn + Potatoes + Calamari"
type textarea "Shrimp + Crab + Mussels Corn + Potatoes + Calamari"
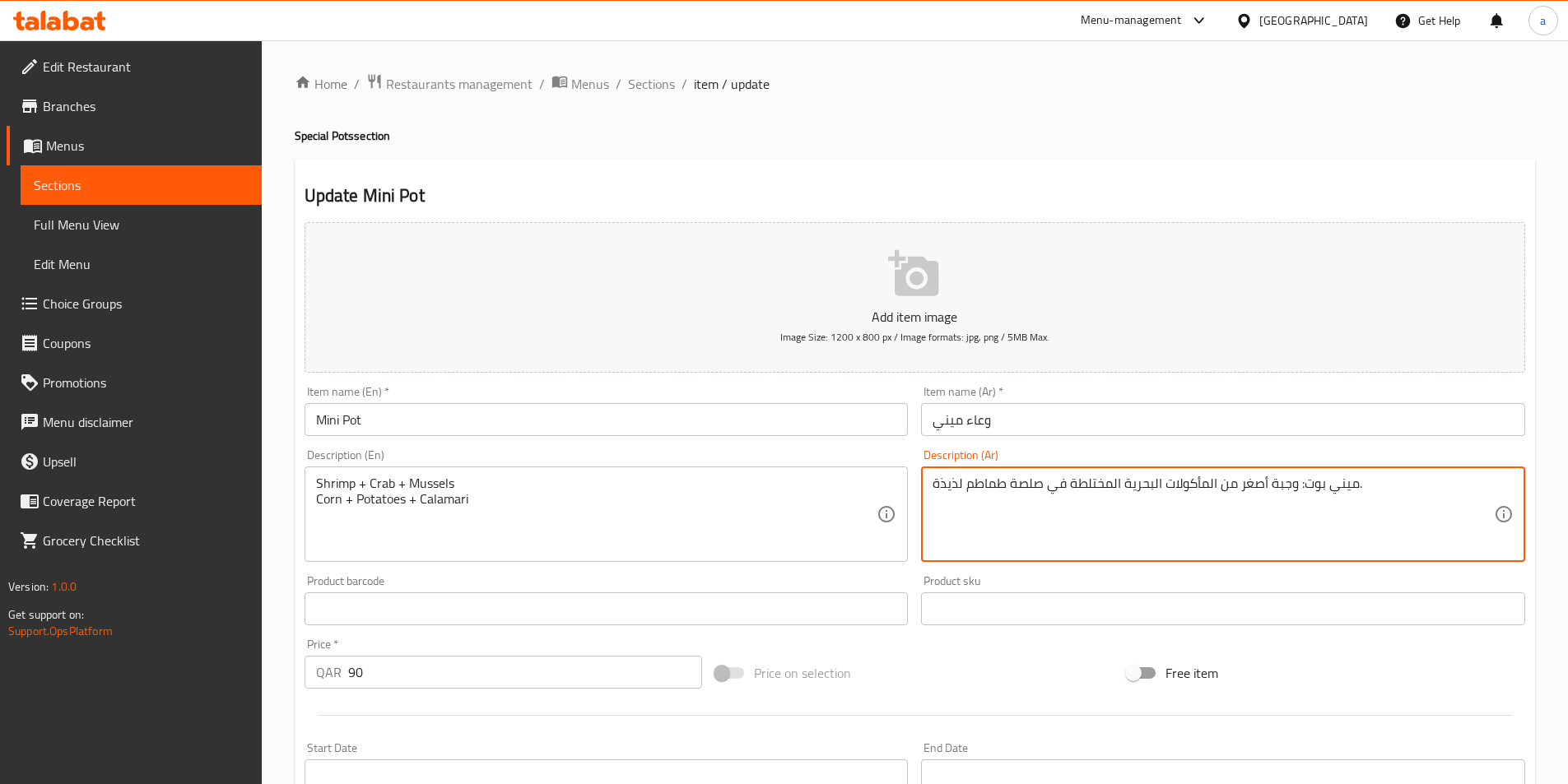
click at [1206, 501] on textarea "ميني بوت: وجبة أصغر من المأكولات البحرية المختلطة في صلصة طماطم لذيذة." at bounding box center [1213, 514] width 562 height 78
paste textarea "روبيان + كابوريا + بلح بحر ذرة + بطاطس + كلماري"
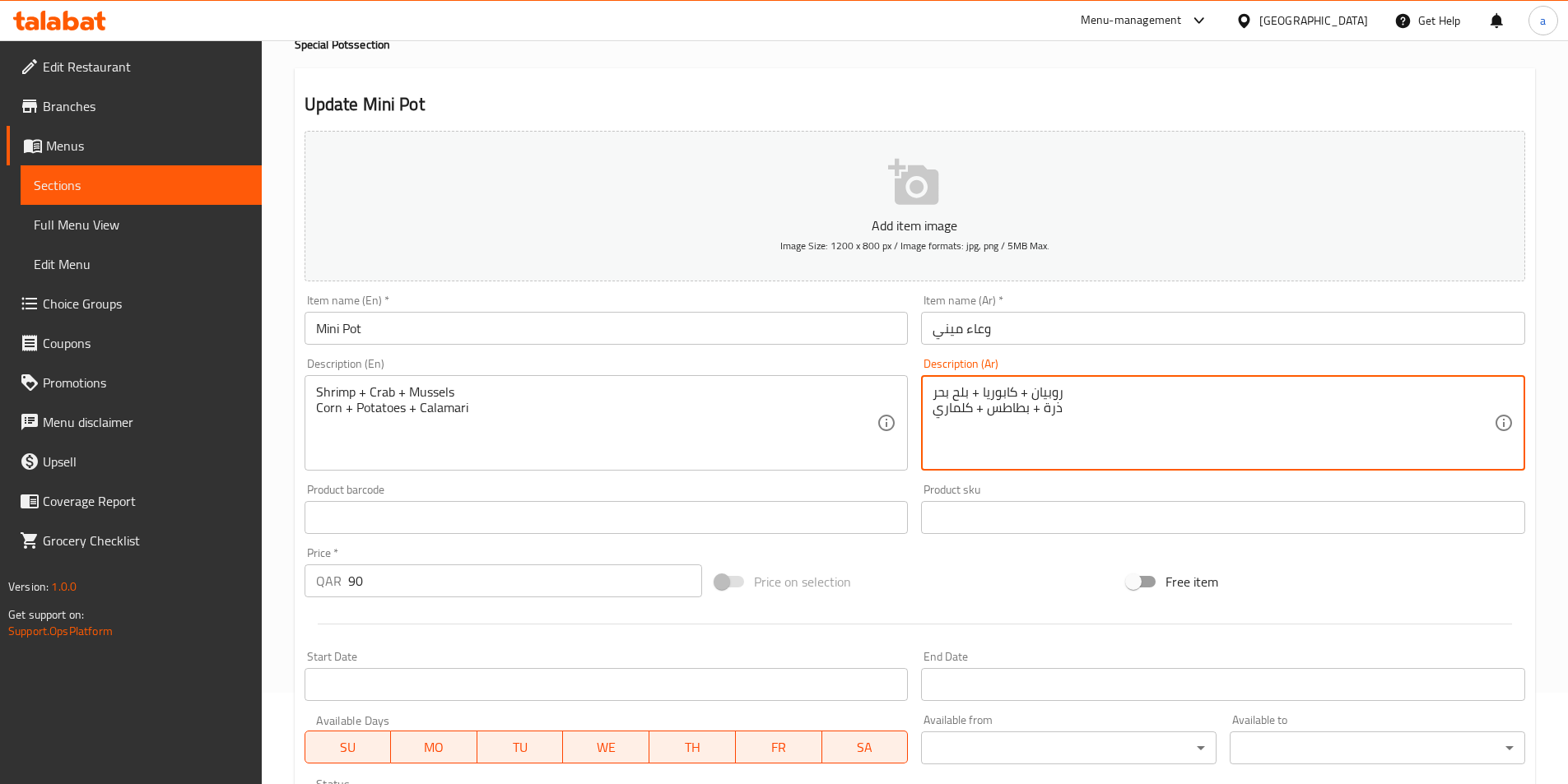
scroll to position [379, 0]
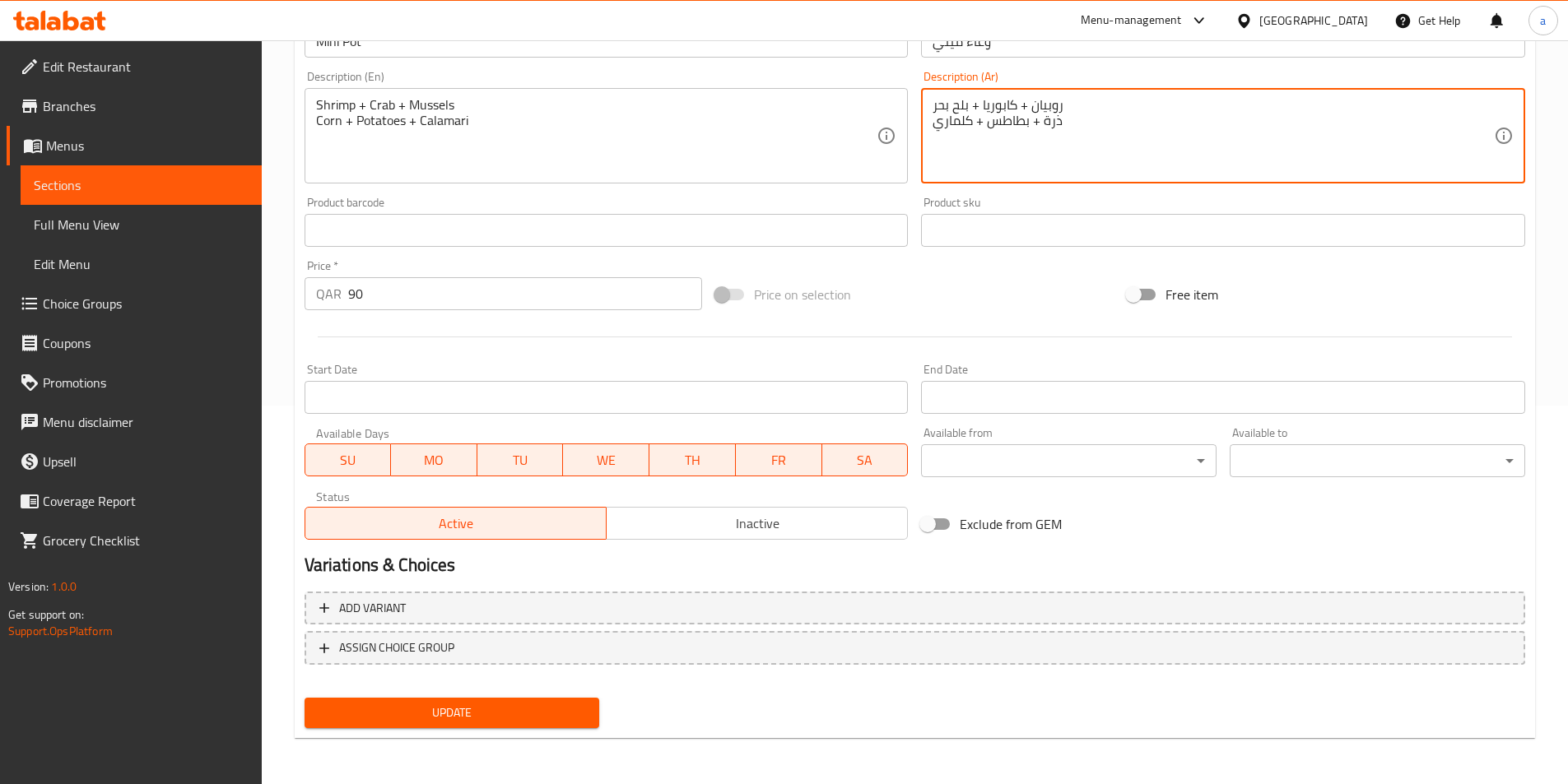
type textarea "روبيان + كابوريا + بلح بحر ذرة + بطاطس + كلماري"
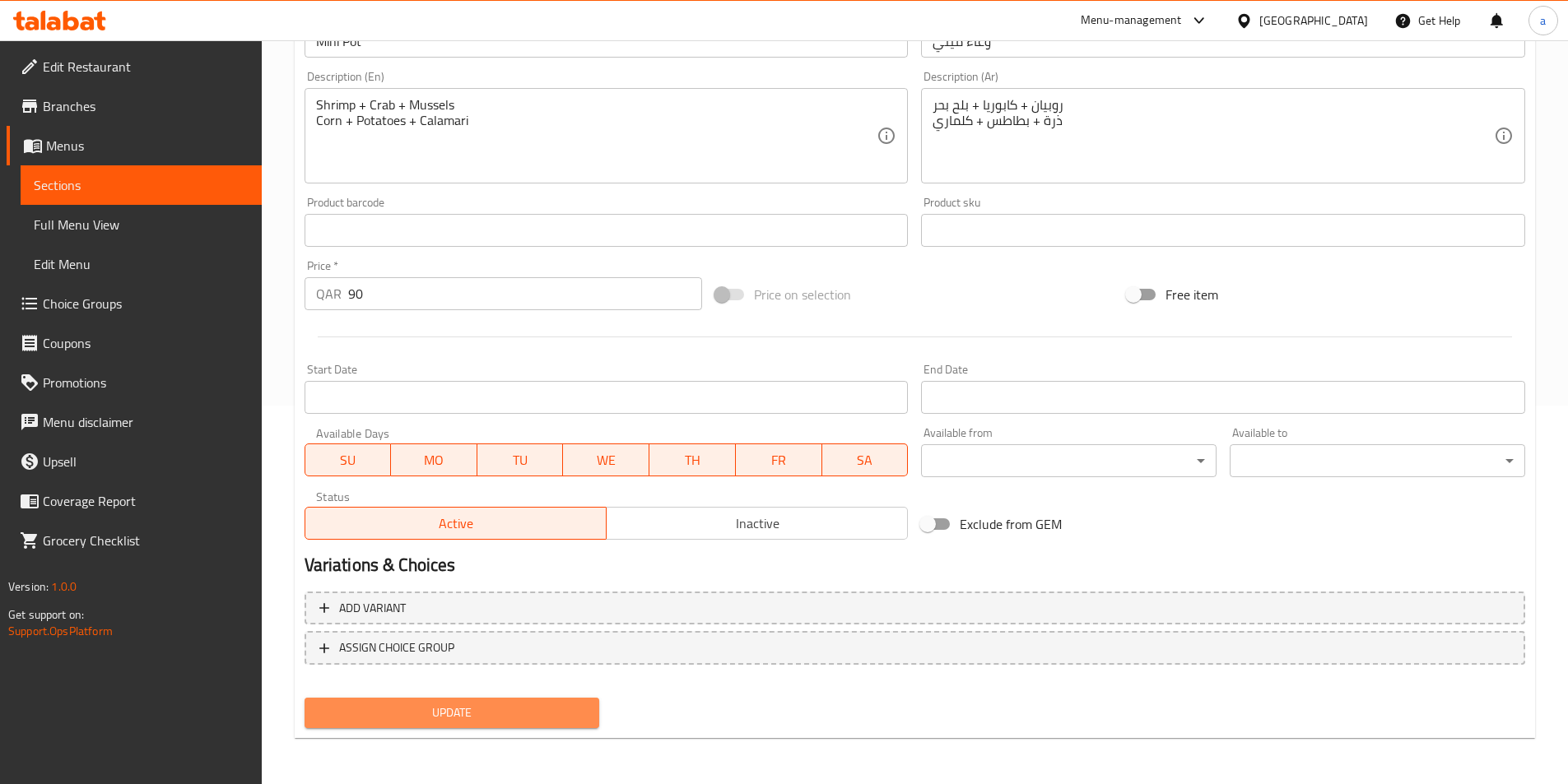
click at [449, 710] on span "Update" at bounding box center [453, 713] width 269 height 20
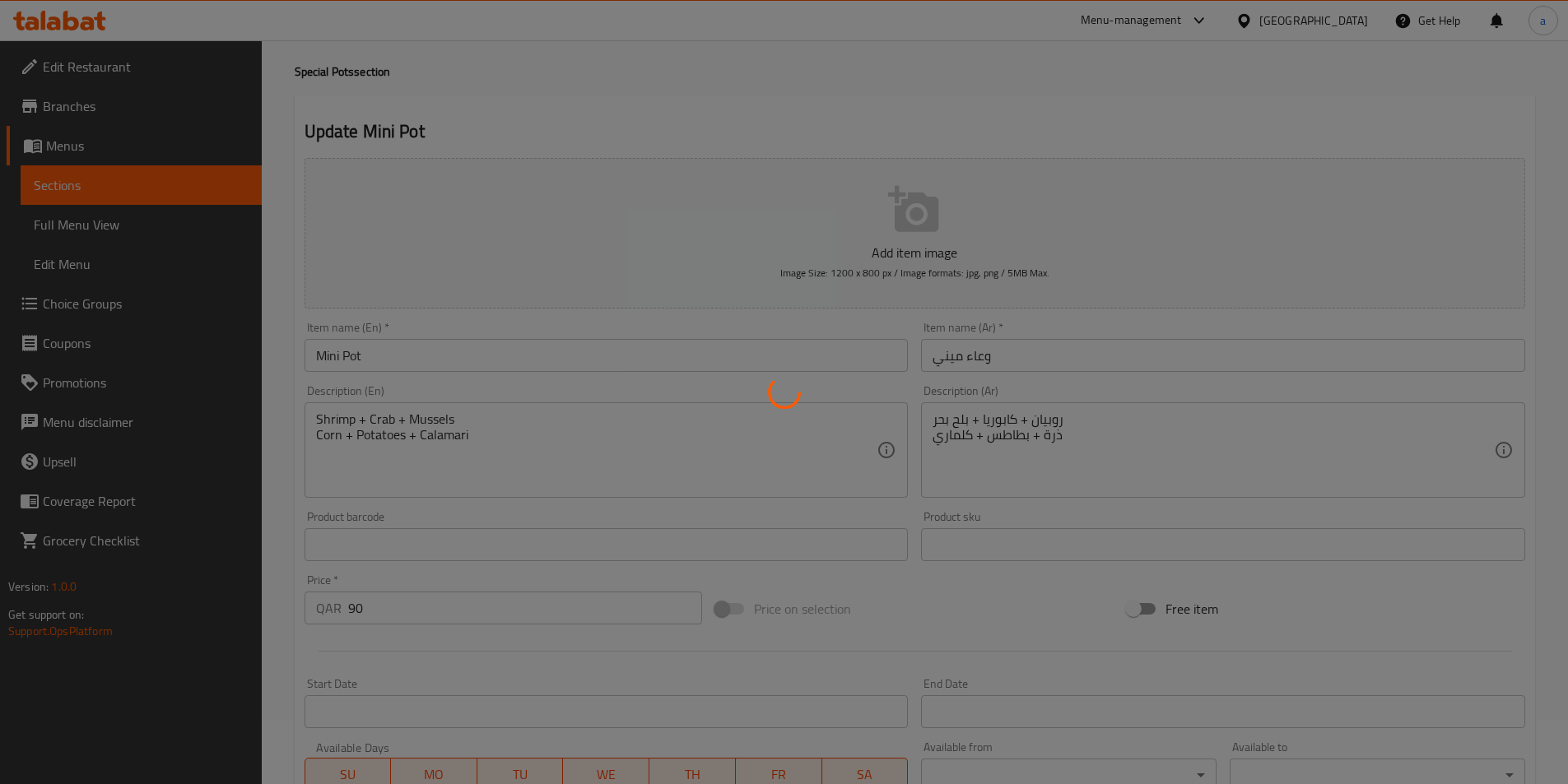
scroll to position [0, 0]
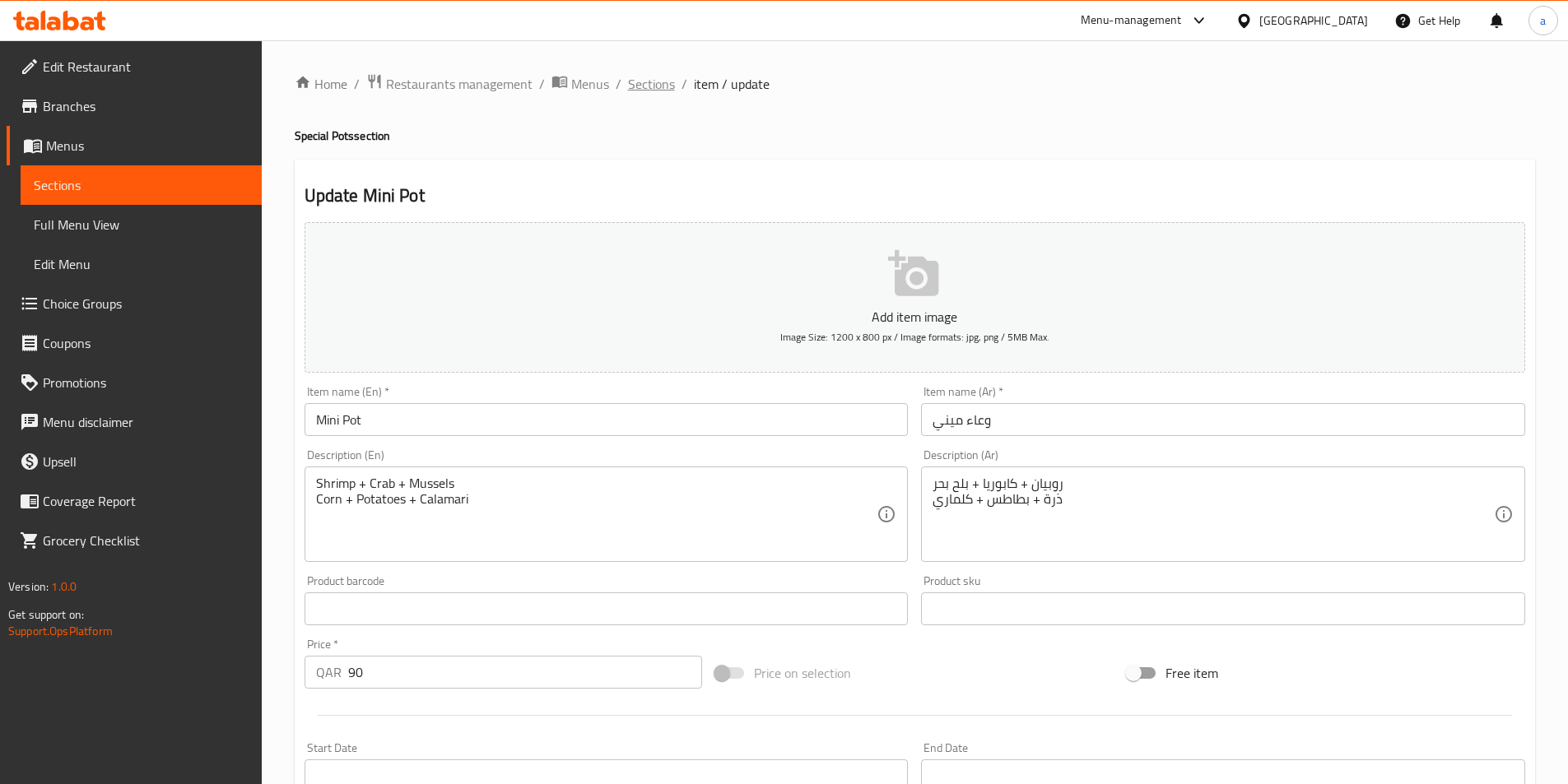
click at [651, 87] on span "Sections" at bounding box center [651, 84] width 47 height 19
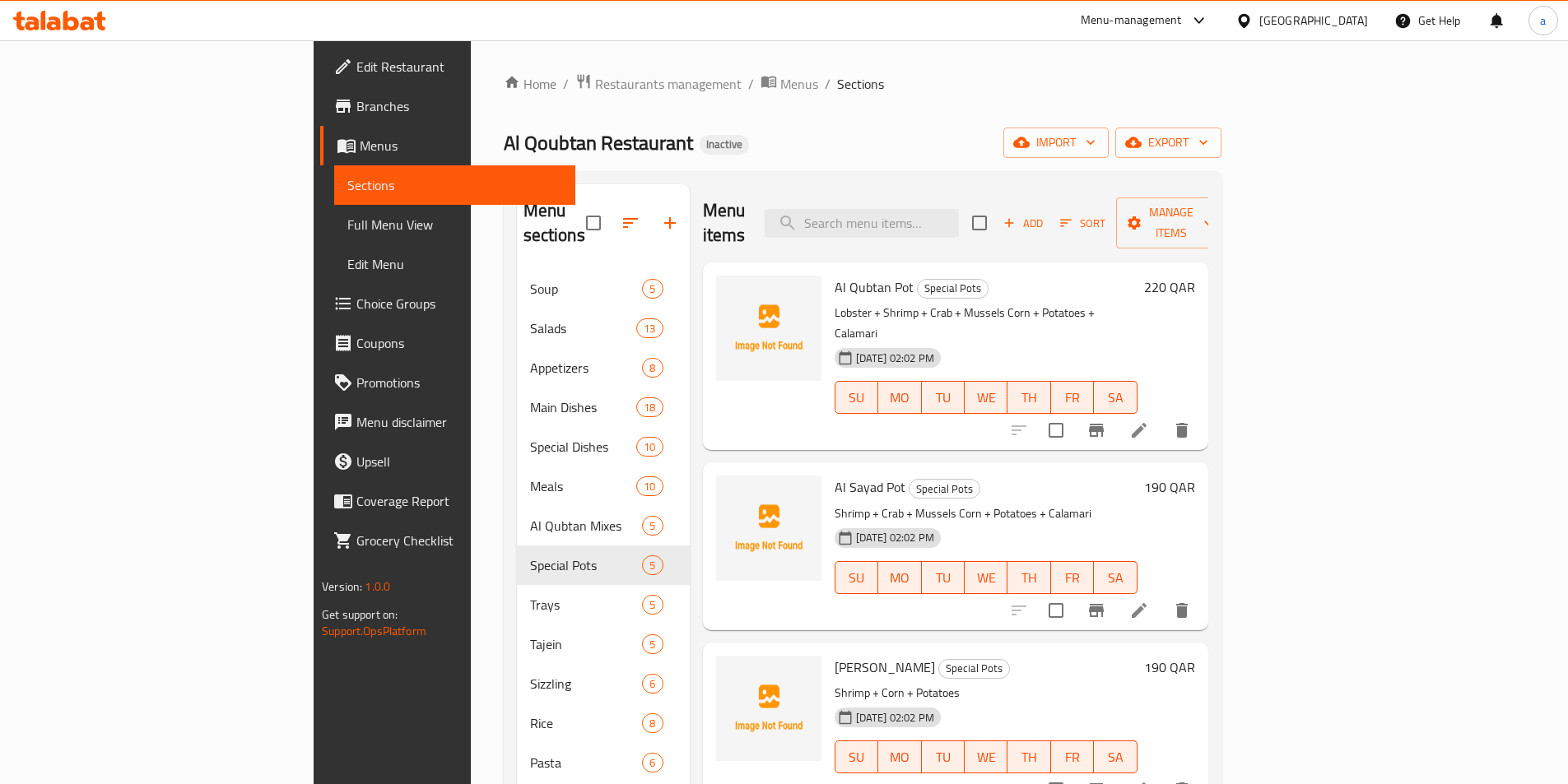
scroll to position [230, 0]
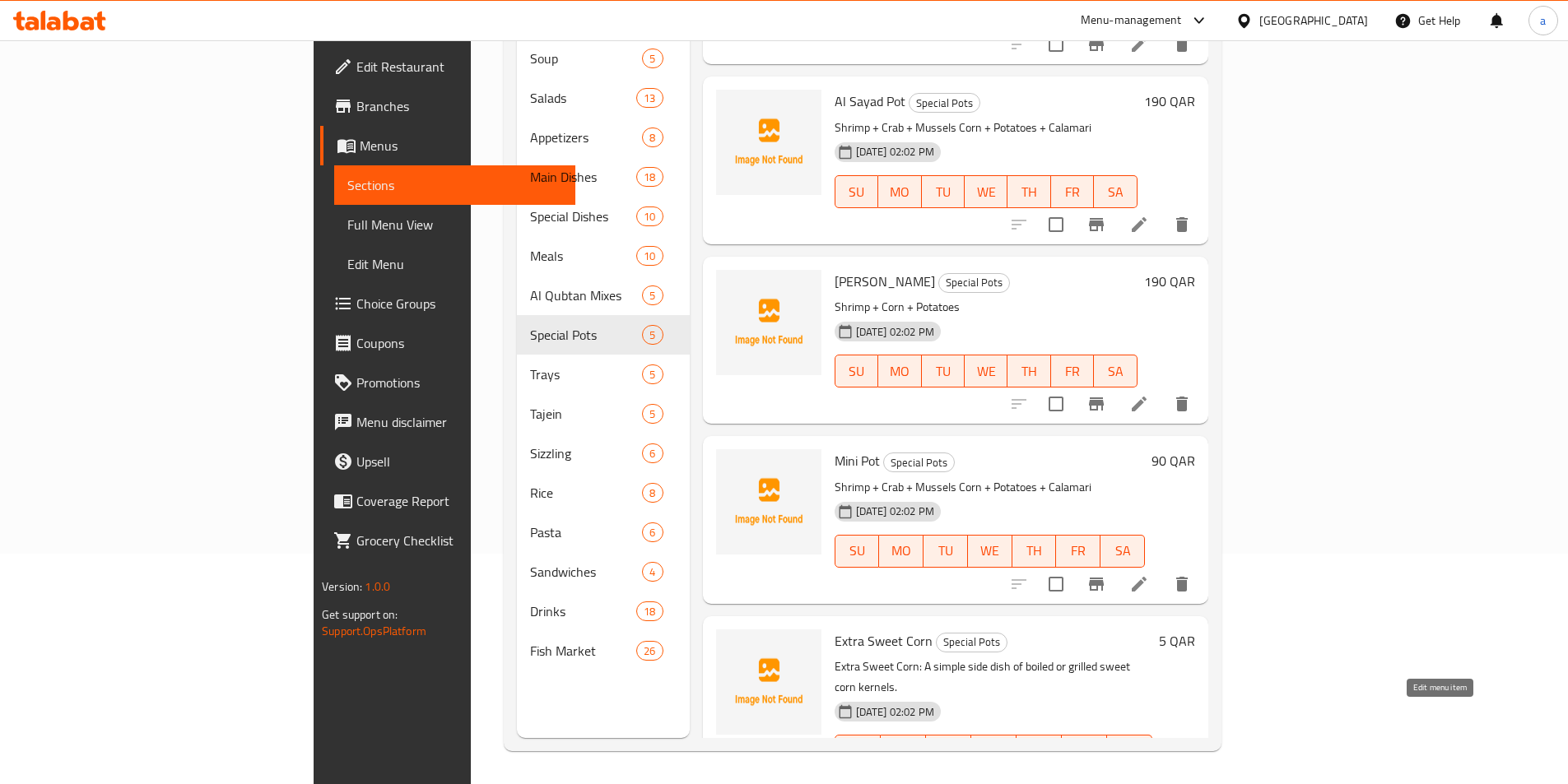
click at [1149, 774] on icon at bounding box center [1139, 783] width 19 height 19
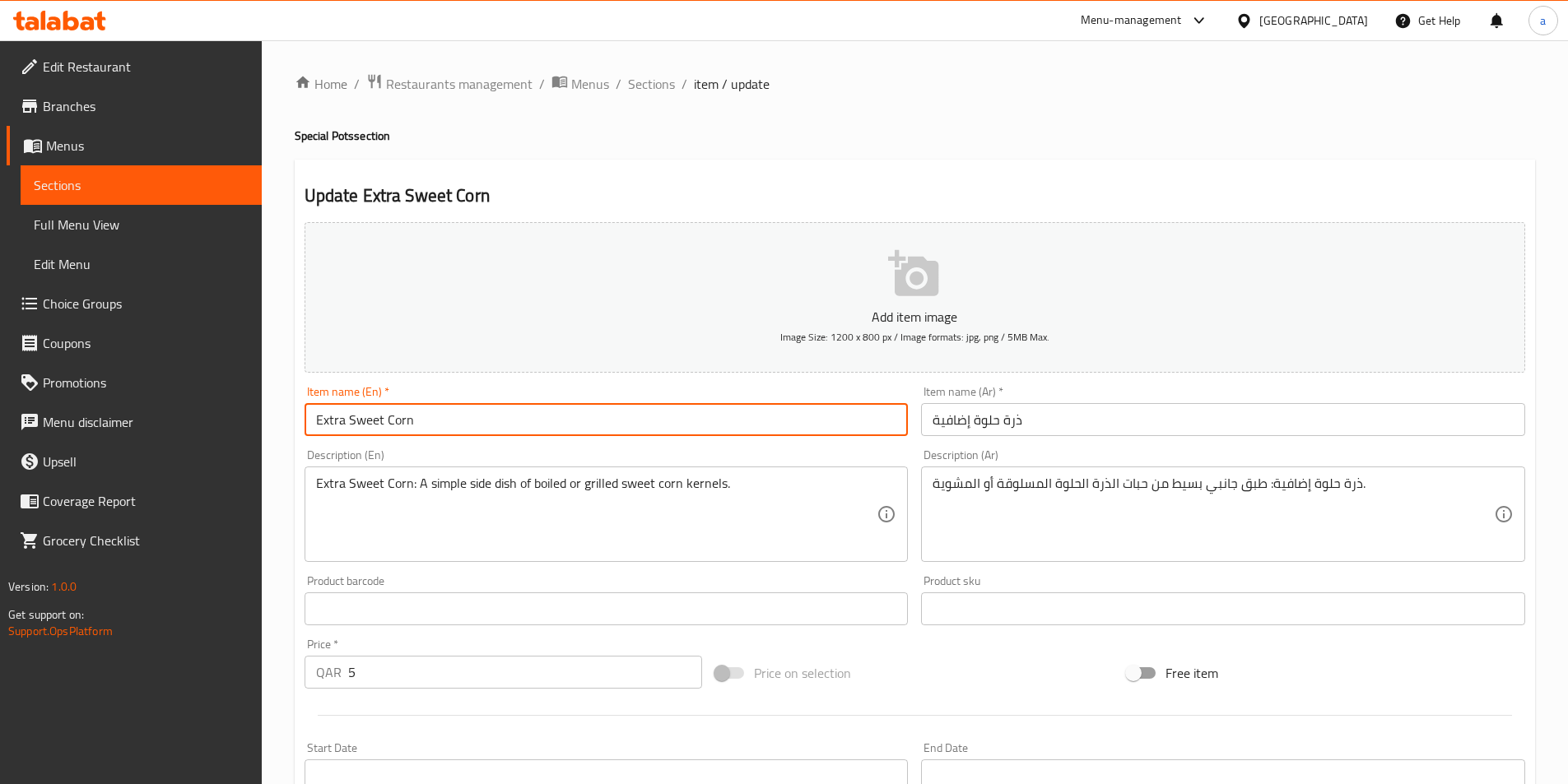
drag, startPoint x: 409, startPoint y: 423, endPoint x: 349, endPoint y: 414, distance: 60.7
click at [349, 414] on input "Extra Sweet Corn" at bounding box center [607, 419] width 604 height 33
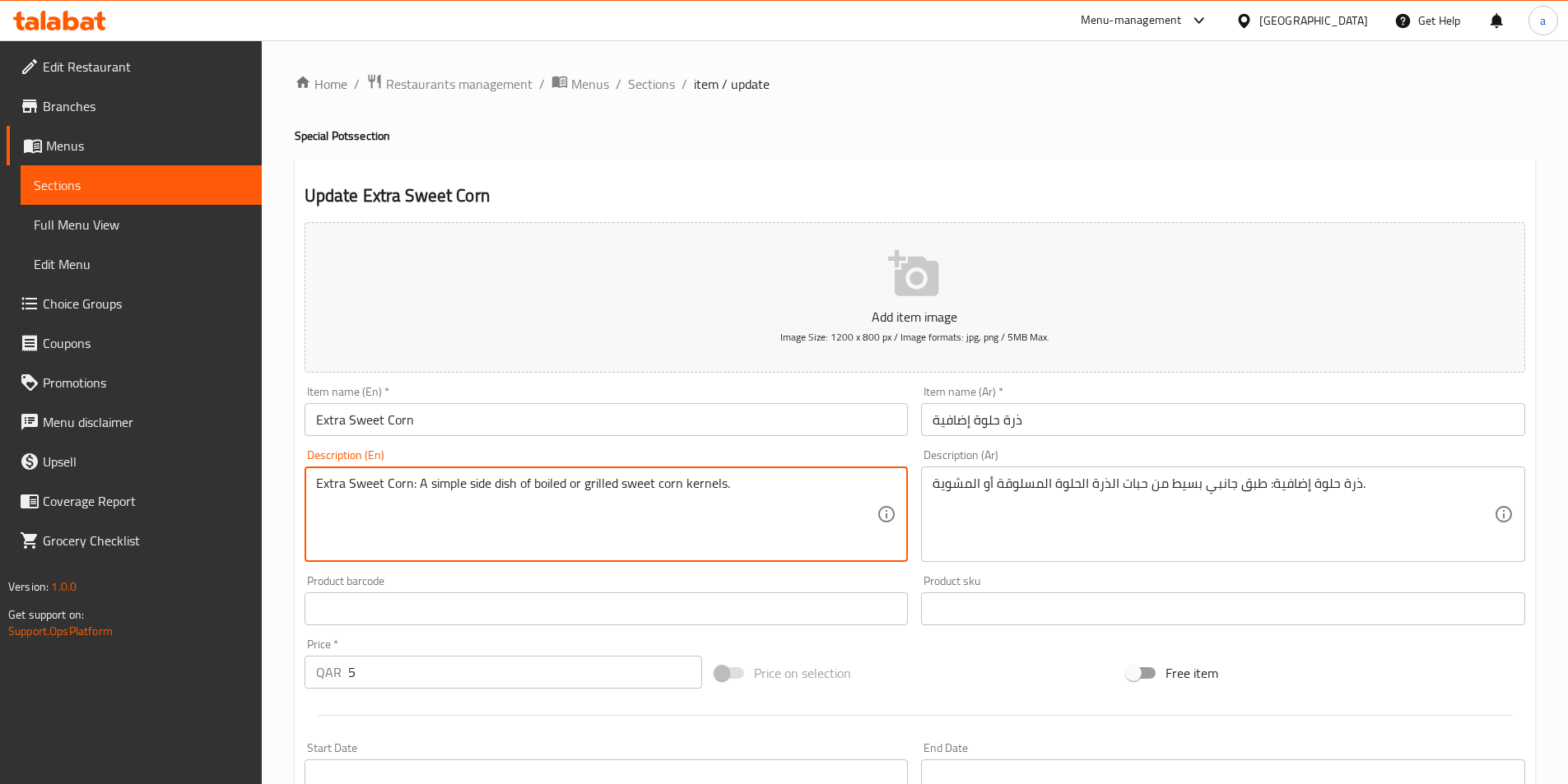
drag, startPoint x: 717, startPoint y: 493, endPoint x: 310, endPoint y: 498, distance: 407.0
paste textarea "Sweet Corn"
type textarea "Sweet Corn"
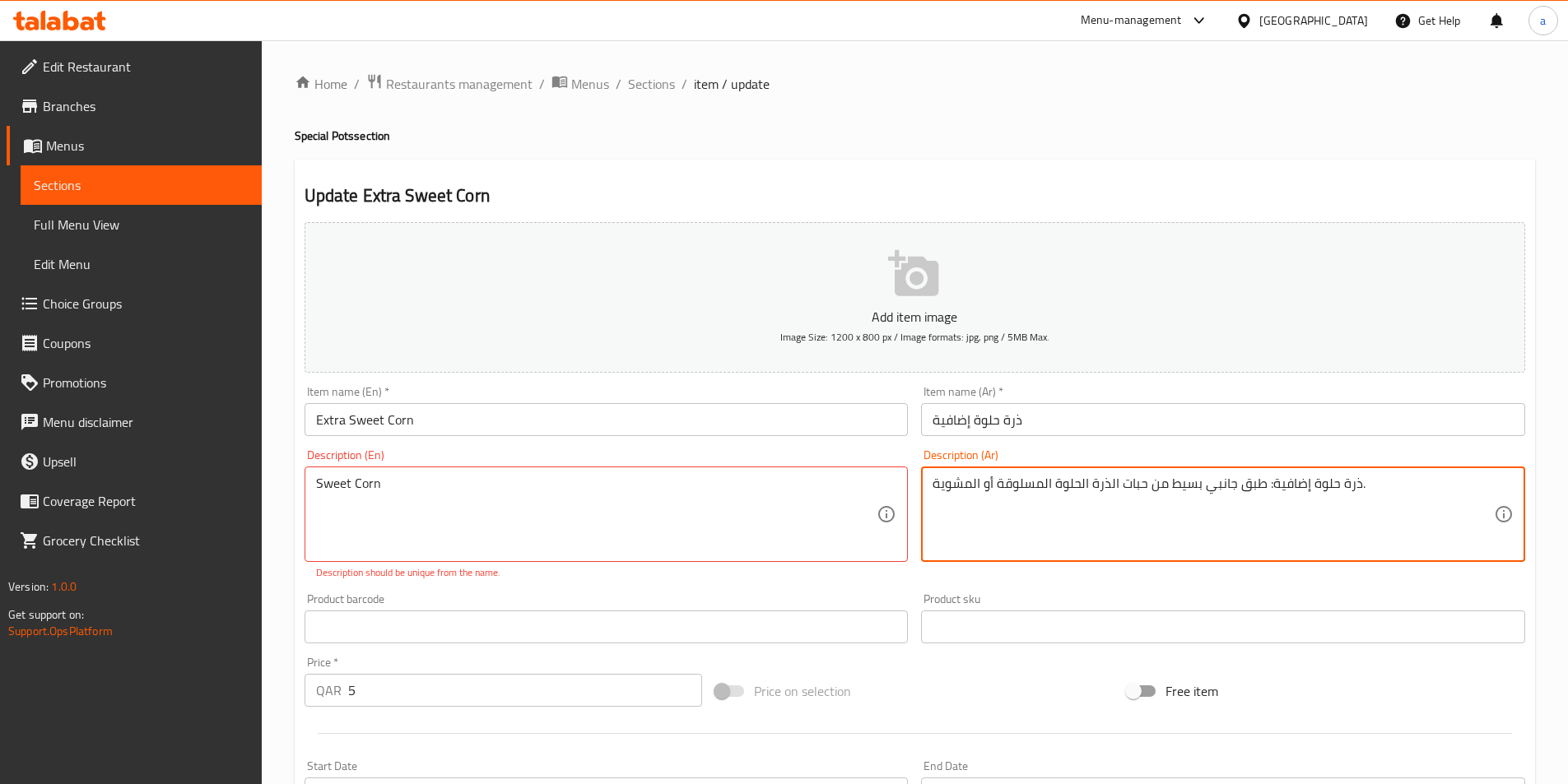
click at [1015, 500] on textarea "ذرة حلوة إضافية: طبق جانبي بسيط من حبات الذرة الحلوة المسلوقة أو المشوية." at bounding box center [1213, 514] width 562 height 78
paste textarea "ه"
type textarea "ذره"
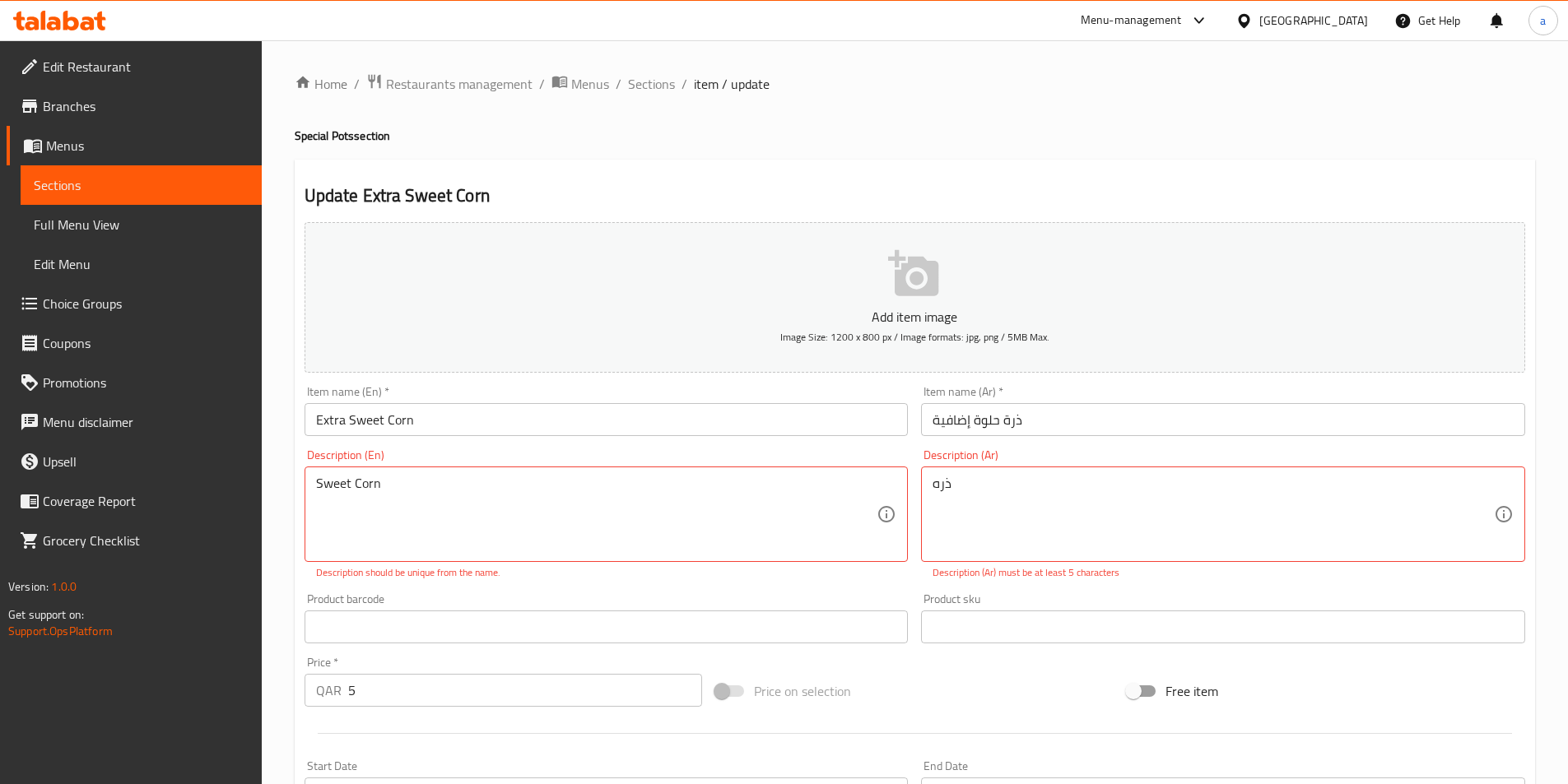
click at [1079, 419] on input "ذرة حلوة إضافية" at bounding box center [1224, 419] width 604 height 33
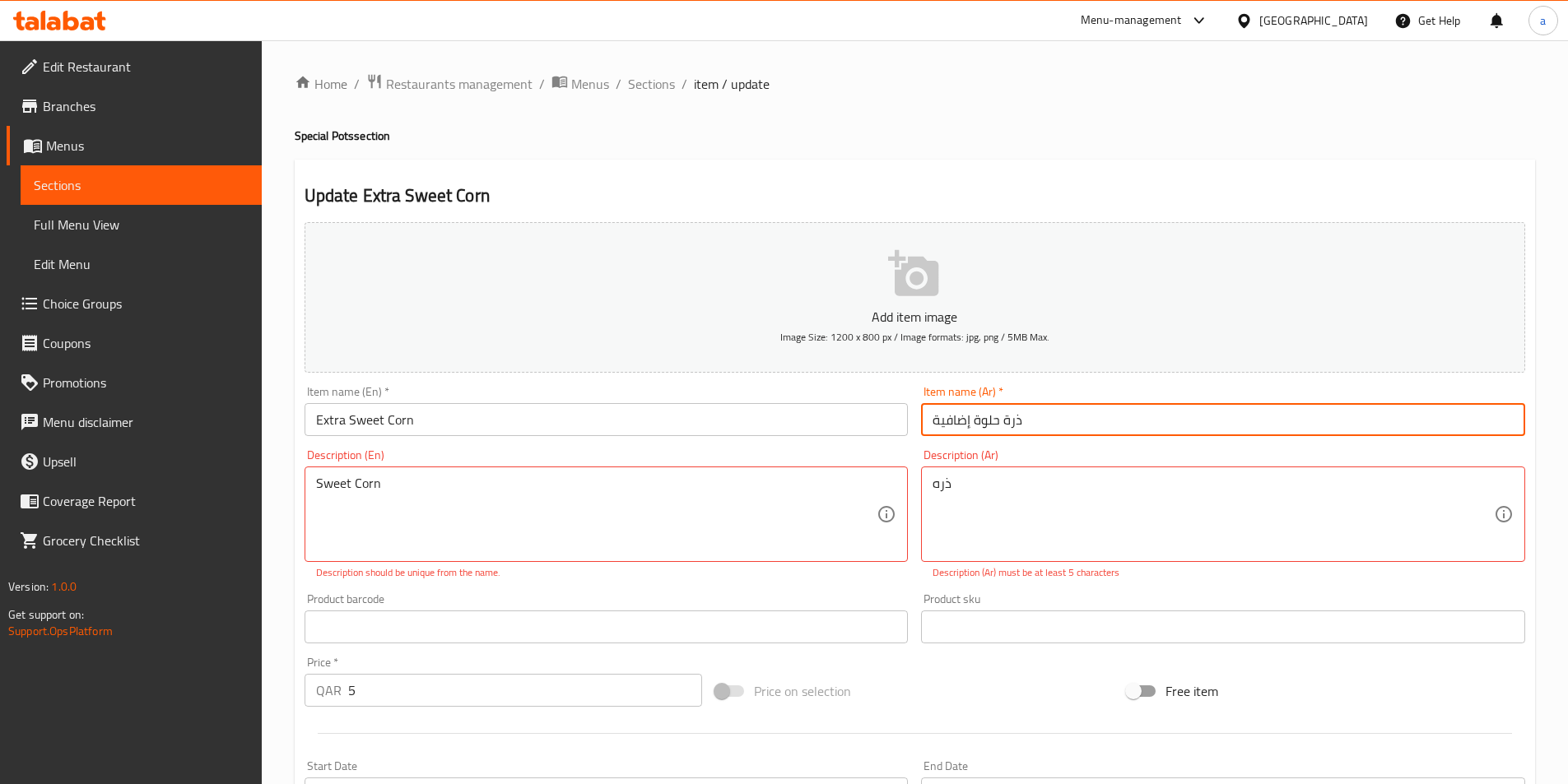
click at [1079, 419] on input "ذرة حلوة إضافية" at bounding box center [1224, 419] width 604 height 33
paste input "لإضافات"
type input "الإضافات"
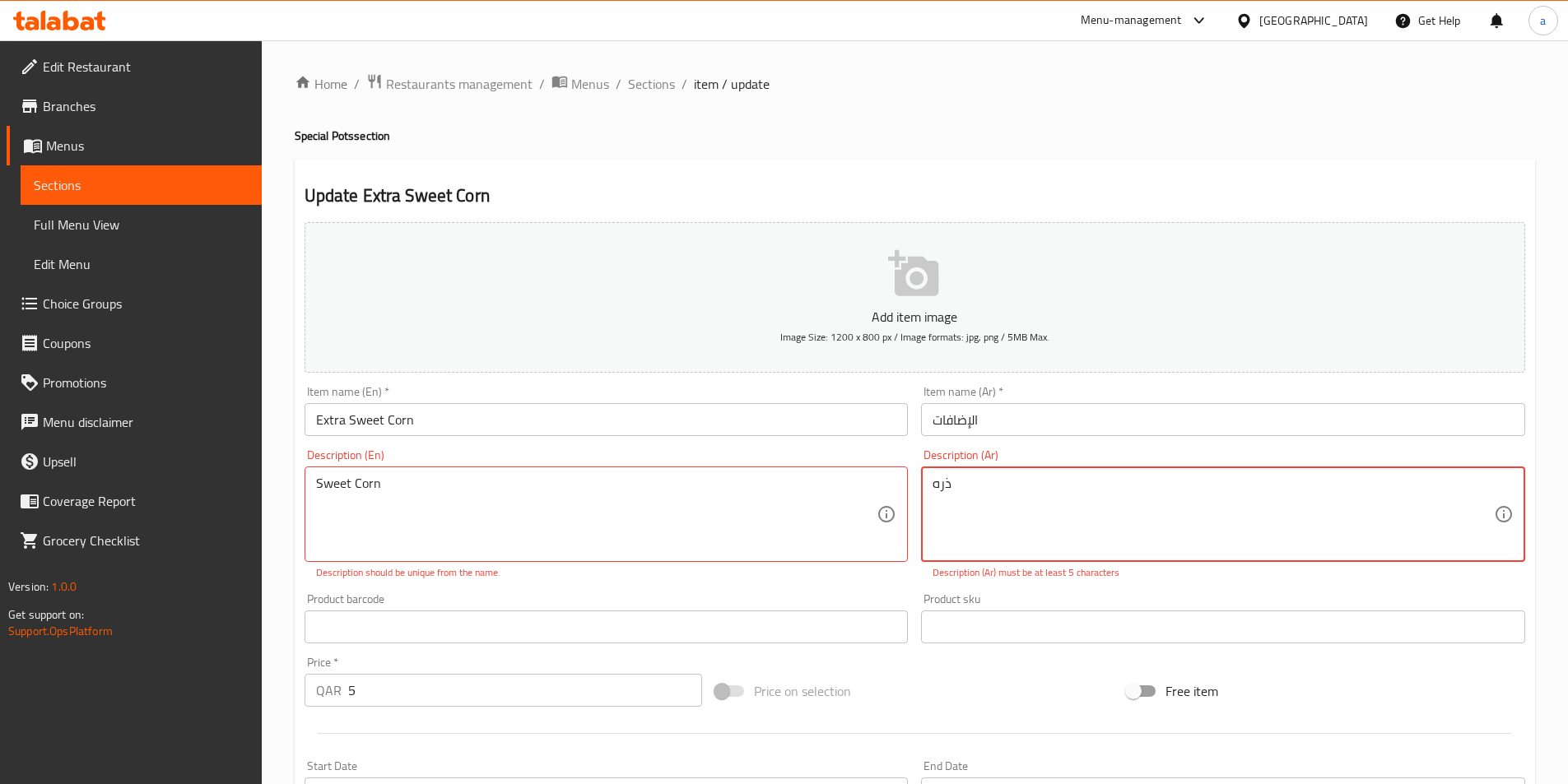
type textarea "ذره"
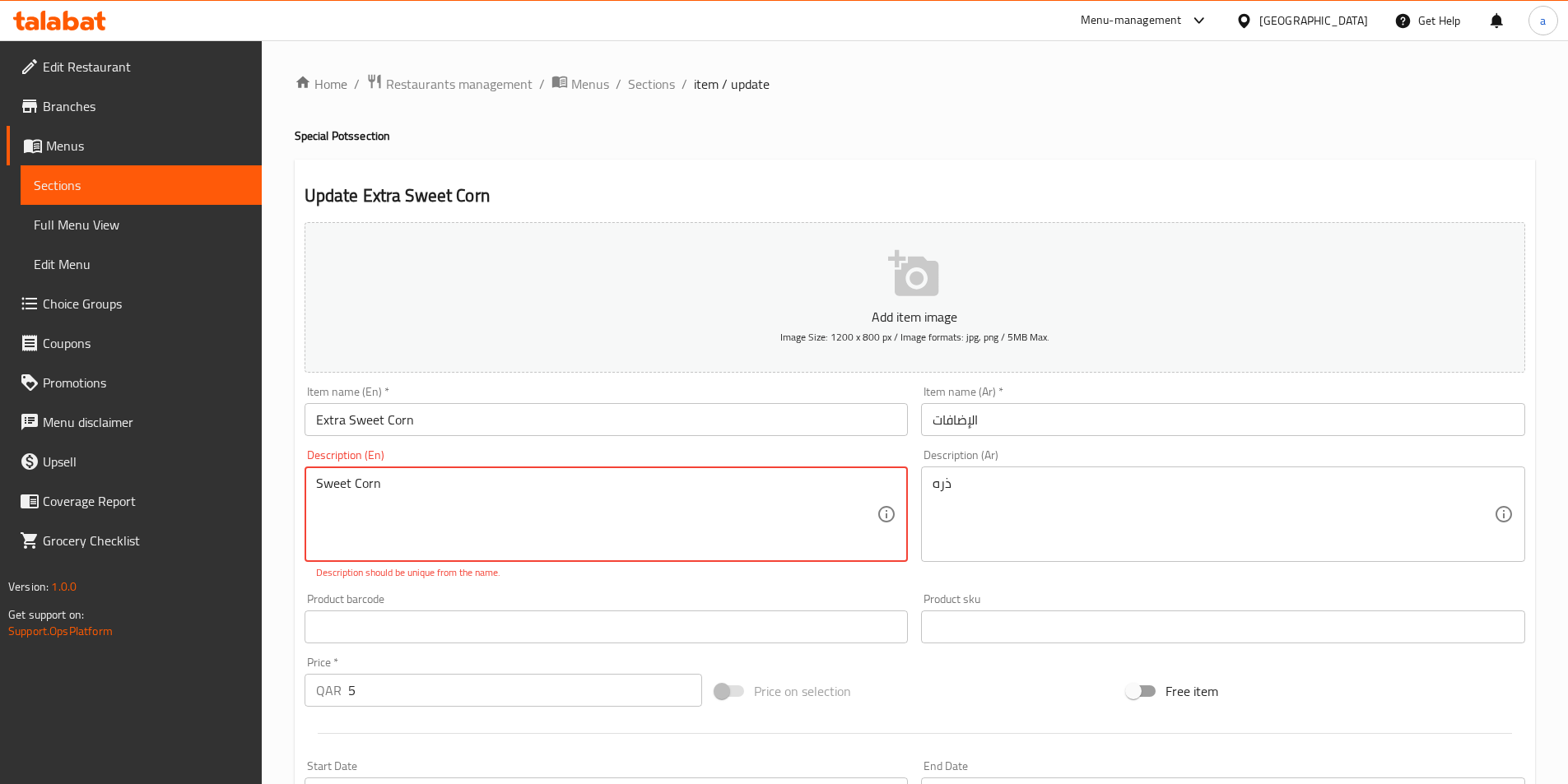
type textarea "Sweet Corn"
click at [646, 623] on input "text" at bounding box center [607, 627] width 604 height 33
click at [320, 480] on textarea "Sweet Corn" at bounding box center [597, 514] width 562 height 78
click at [316, 480] on textarea "Sweet Corn" at bounding box center [597, 514] width 562 height 78
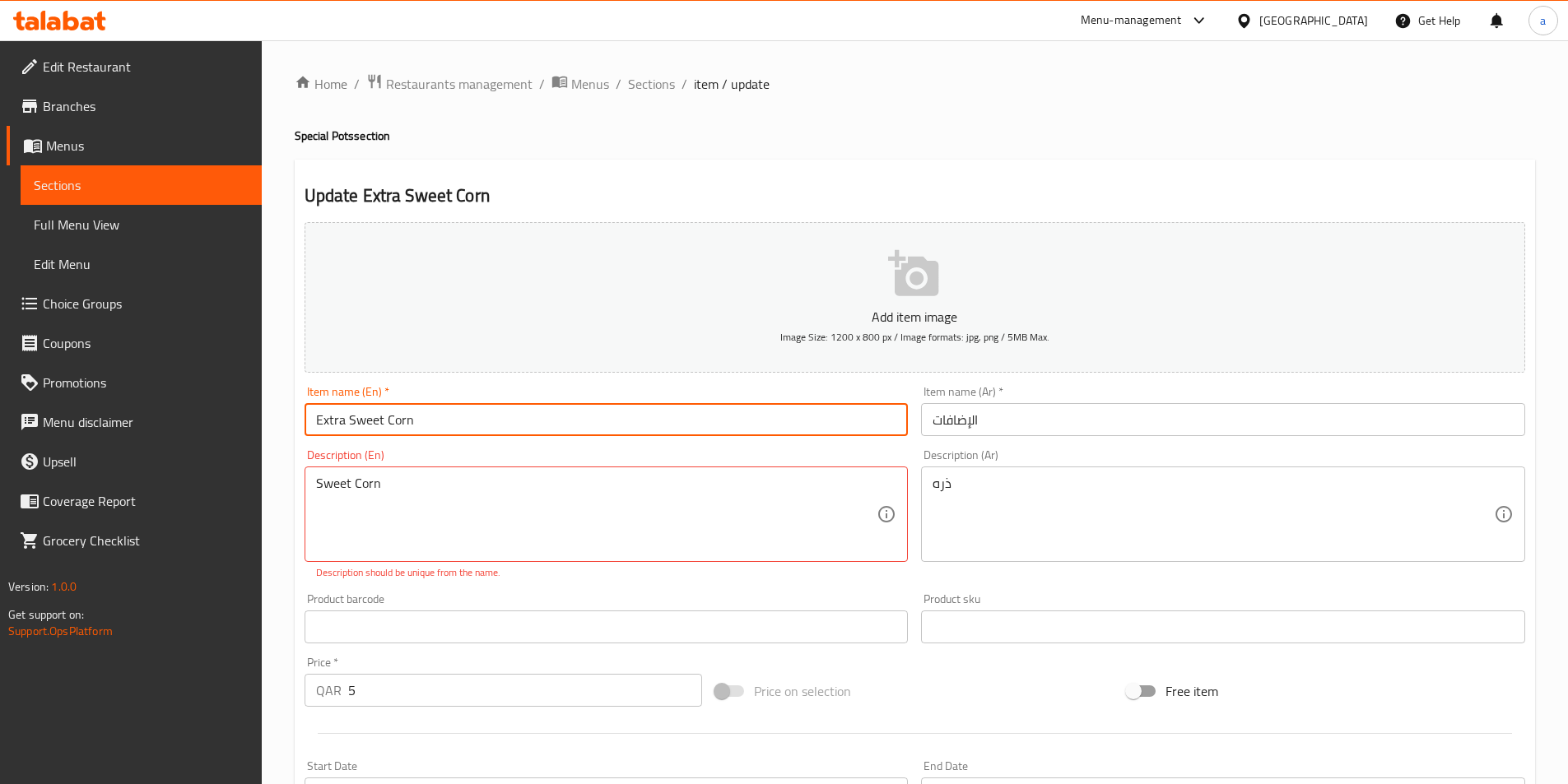
drag, startPoint x: 421, startPoint y: 419, endPoint x: 349, endPoint y: 426, distance: 72.3
click at [349, 426] on input "Extra Sweet Corn" at bounding box center [607, 419] width 604 height 33
type input "Extra"
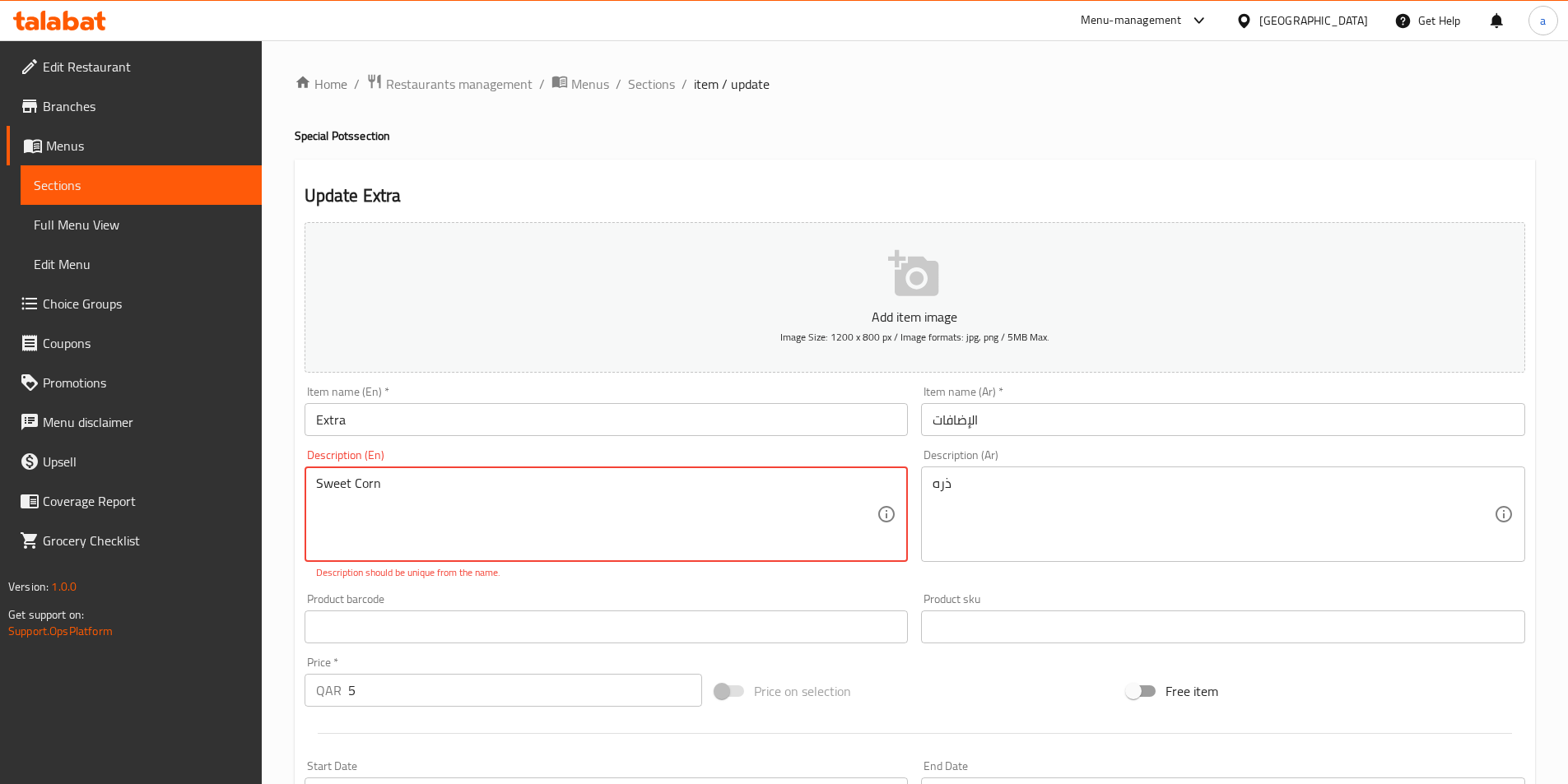
click at [319, 485] on textarea "Sweet Corn" at bounding box center [597, 514] width 562 height 78
click at [316, 485] on textarea "Sweet Corn" at bounding box center [597, 514] width 562 height 78
type textarea "Corn"
click at [331, 483] on textarea "Corn" at bounding box center [597, 514] width 562 height 78
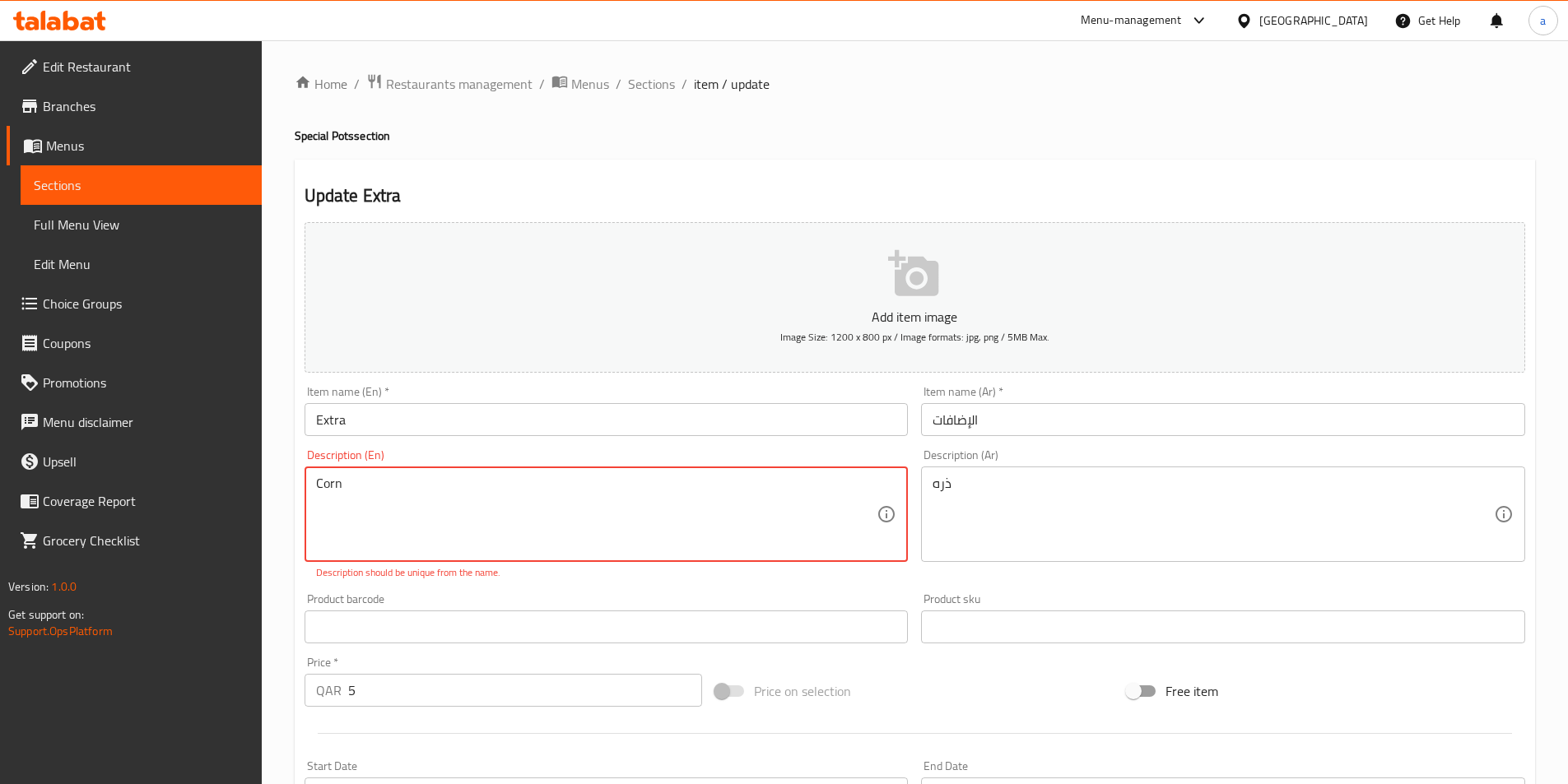
click at [331, 483] on textarea "Corn" at bounding box center [597, 514] width 562 height 78
click at [381, 489] on textarea at bounding box center [597, 514] width 562 height 78
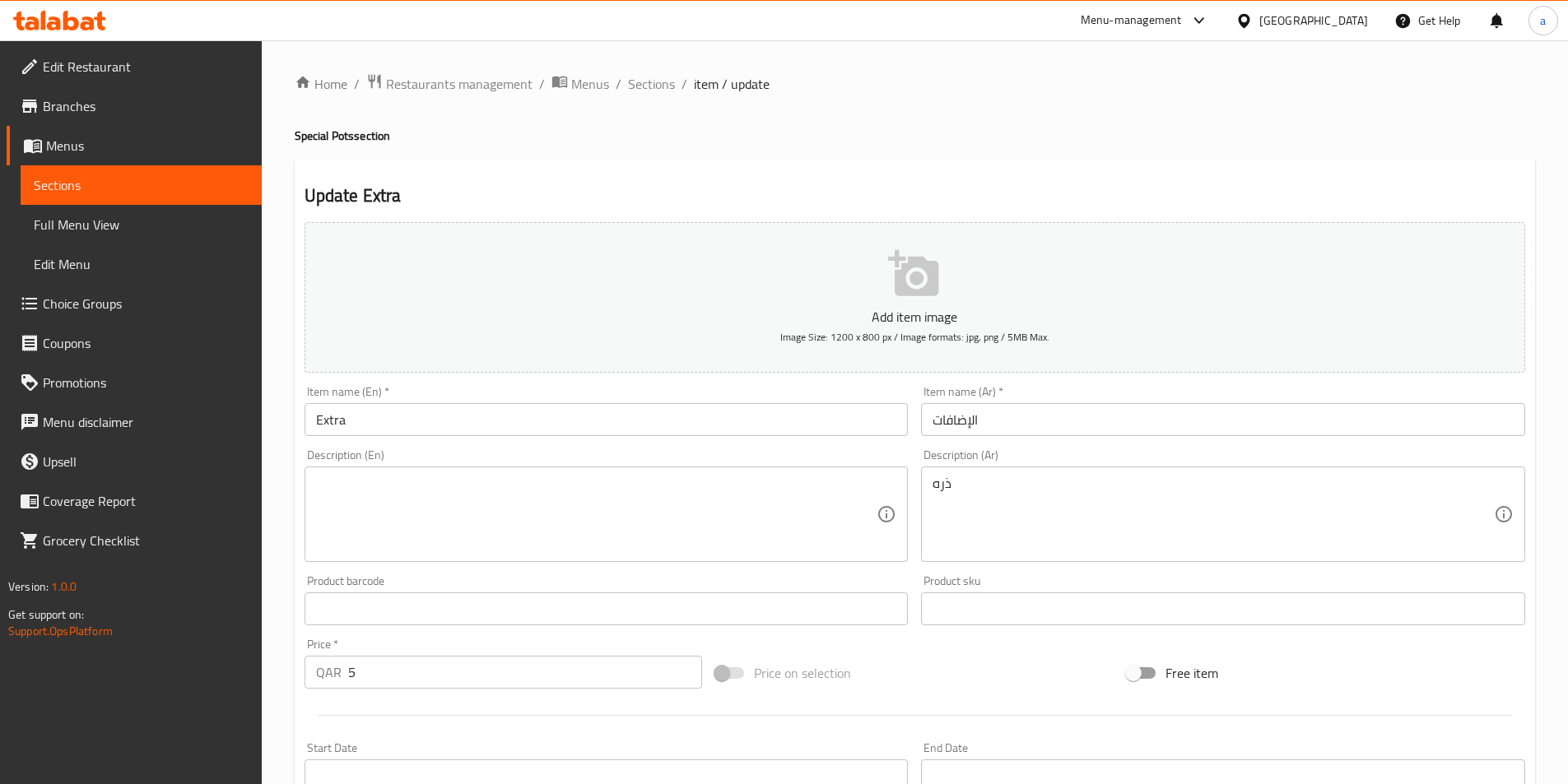
click at [545, 524] on textarea at bounding box center [597, 514] width 562 height 78
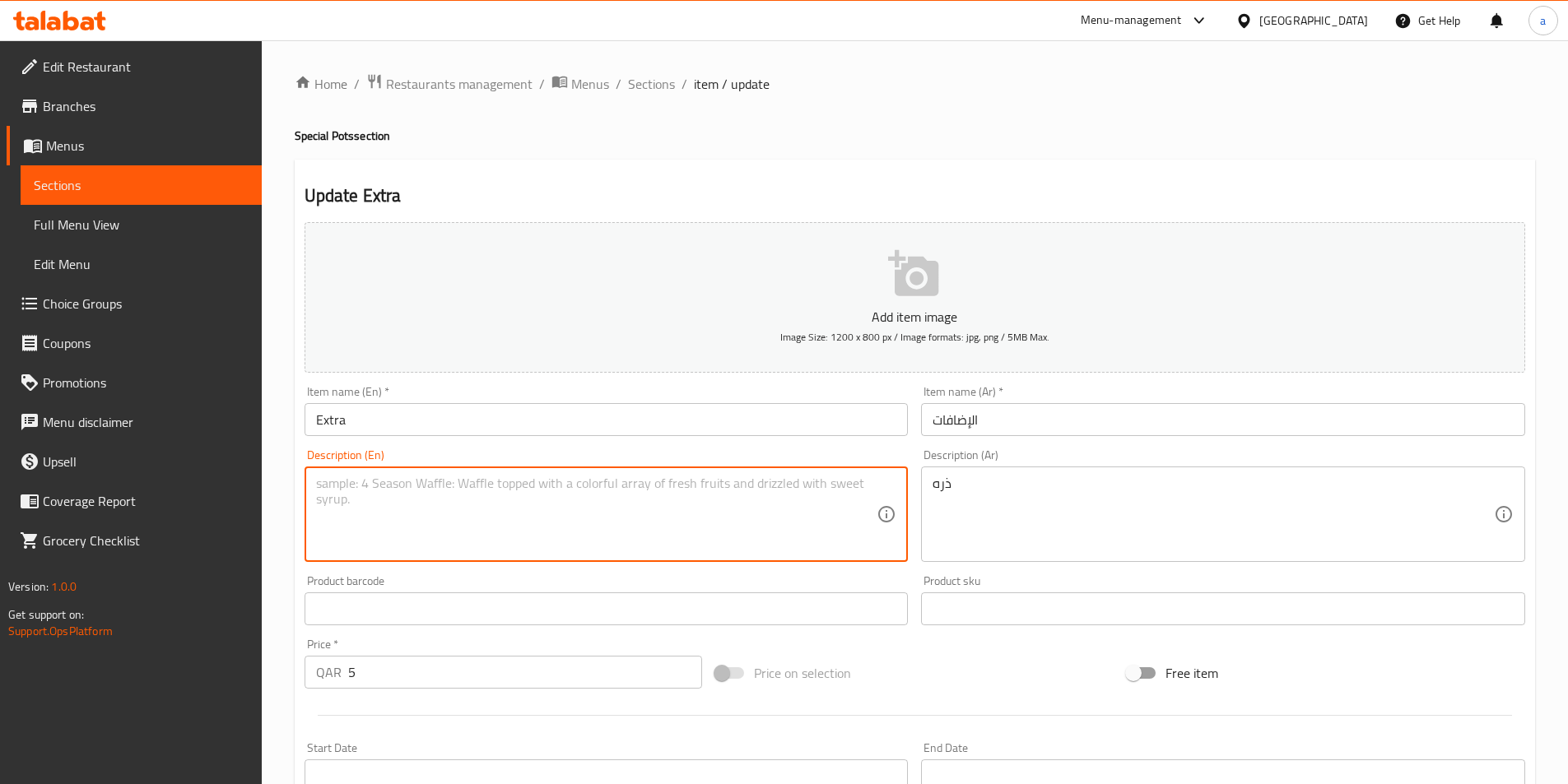
paste textarea "Sweet Corn"
type textarea "Sweet Corn"
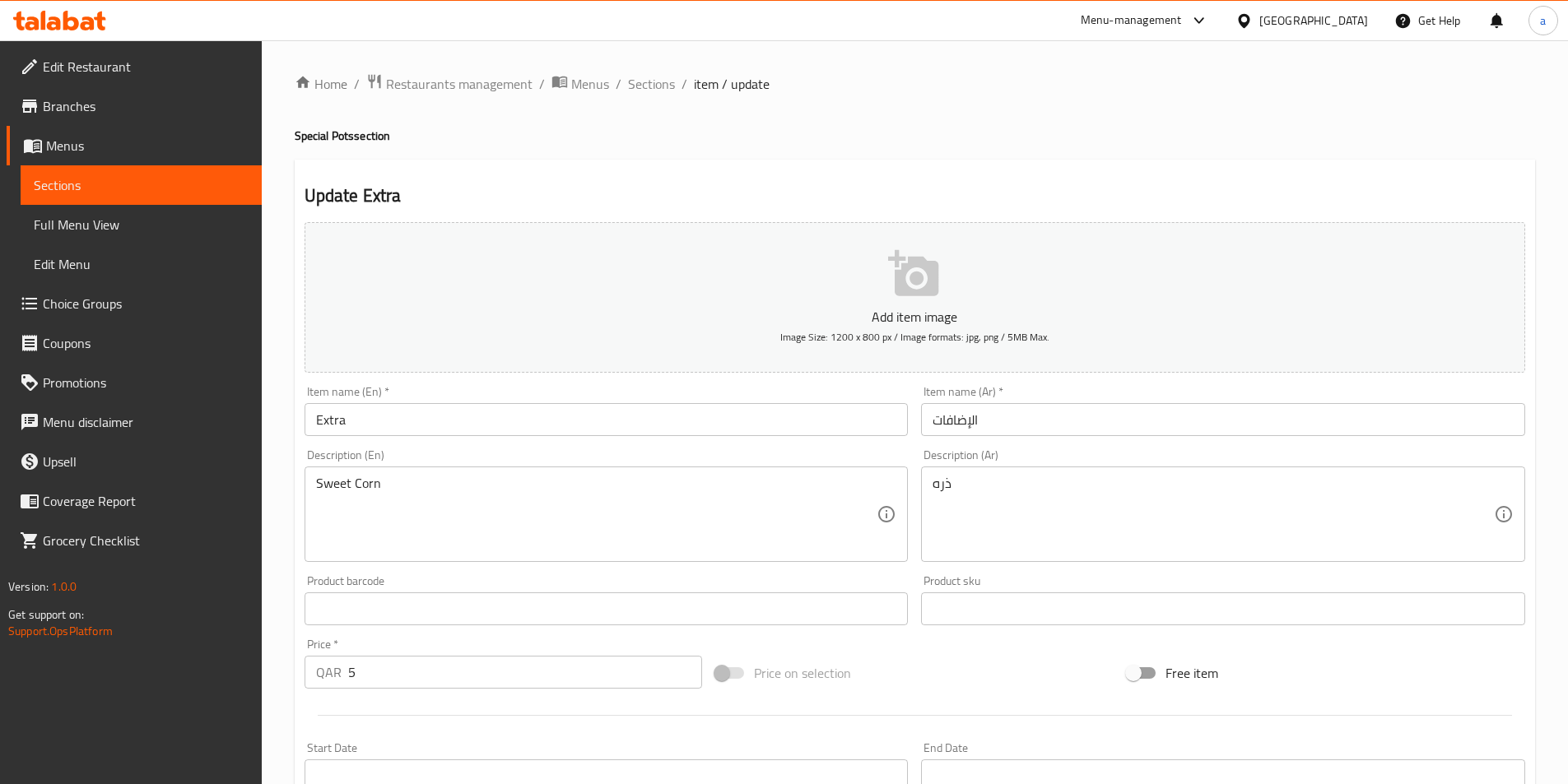
click at [570, 584] on div "Product barcode Product barcode" at bounding box center [607, 600] width 604 height 50
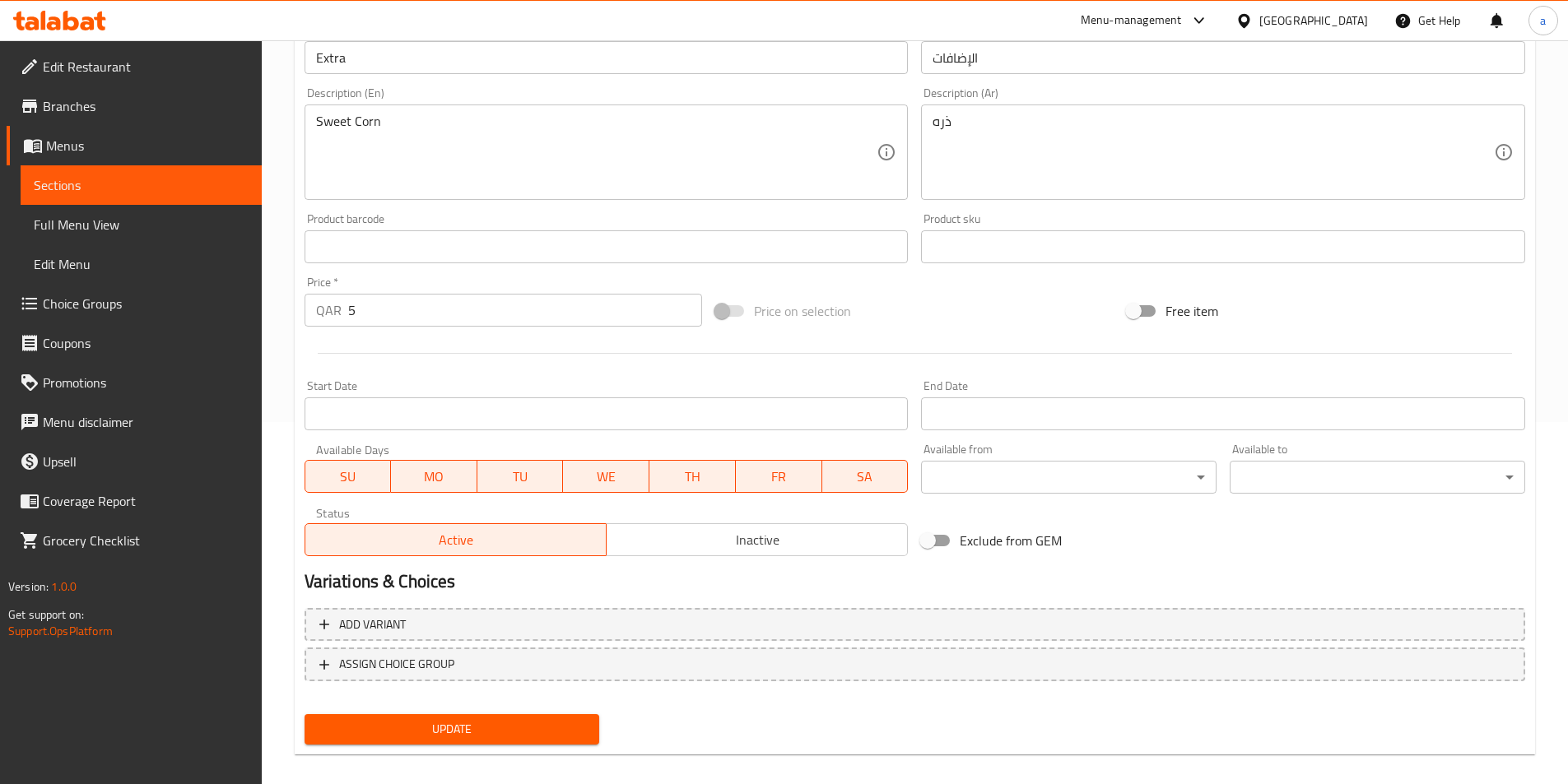
scroll to position [379, 0]
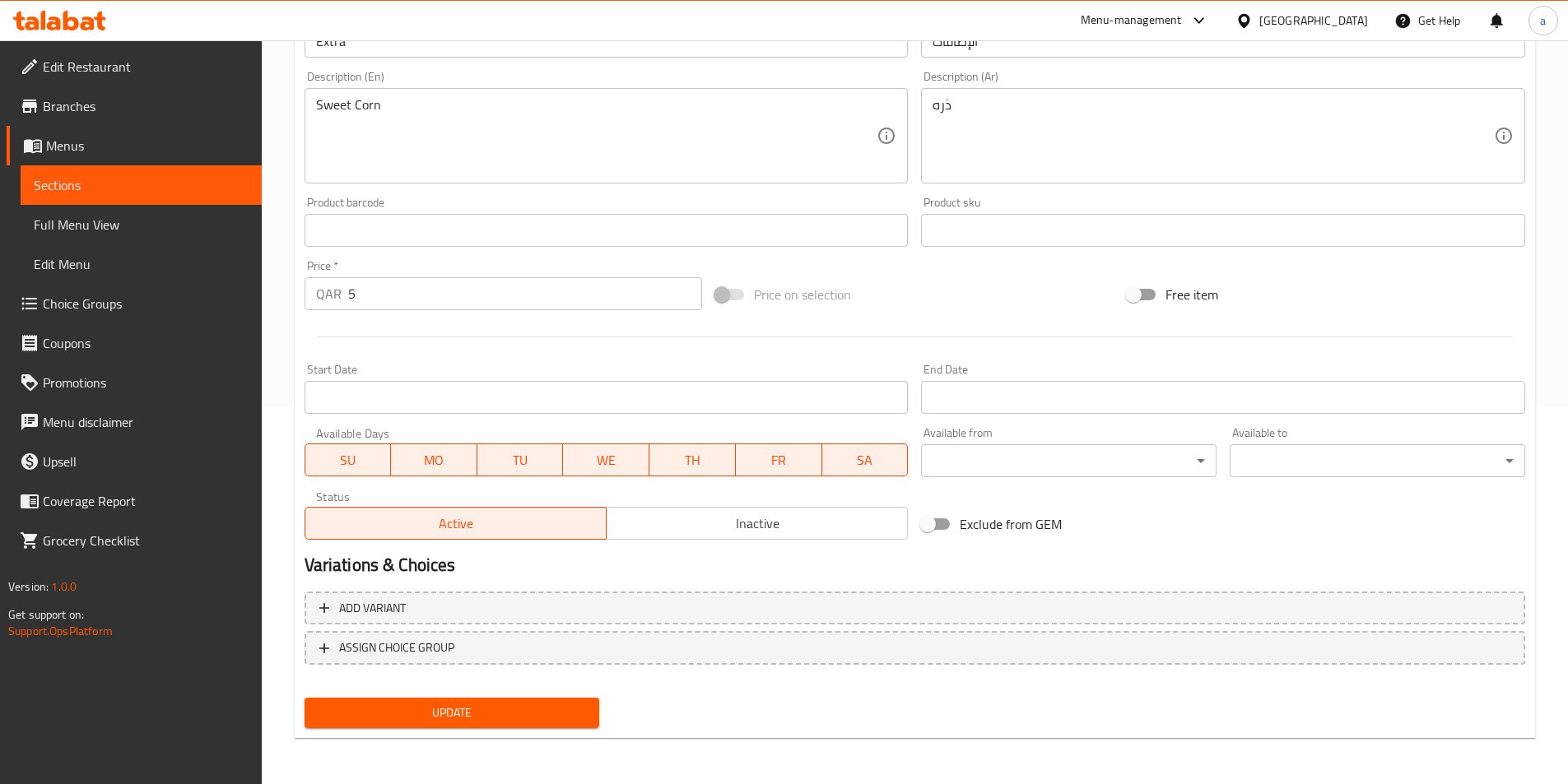
click at [416, 706] on span "Update" at bounding box center [453, 713] width 269 height 20
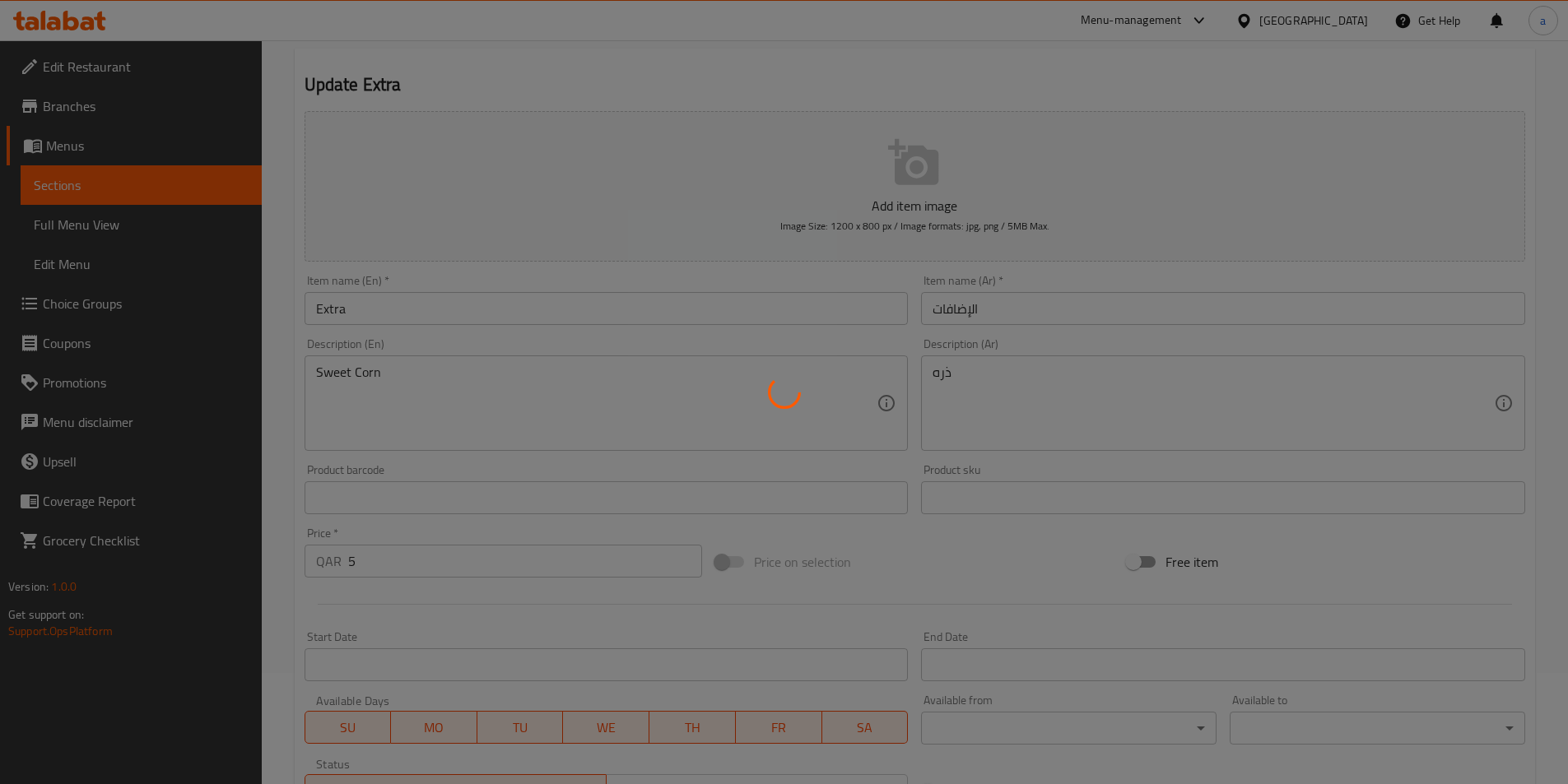
scroll to position [0, 0]
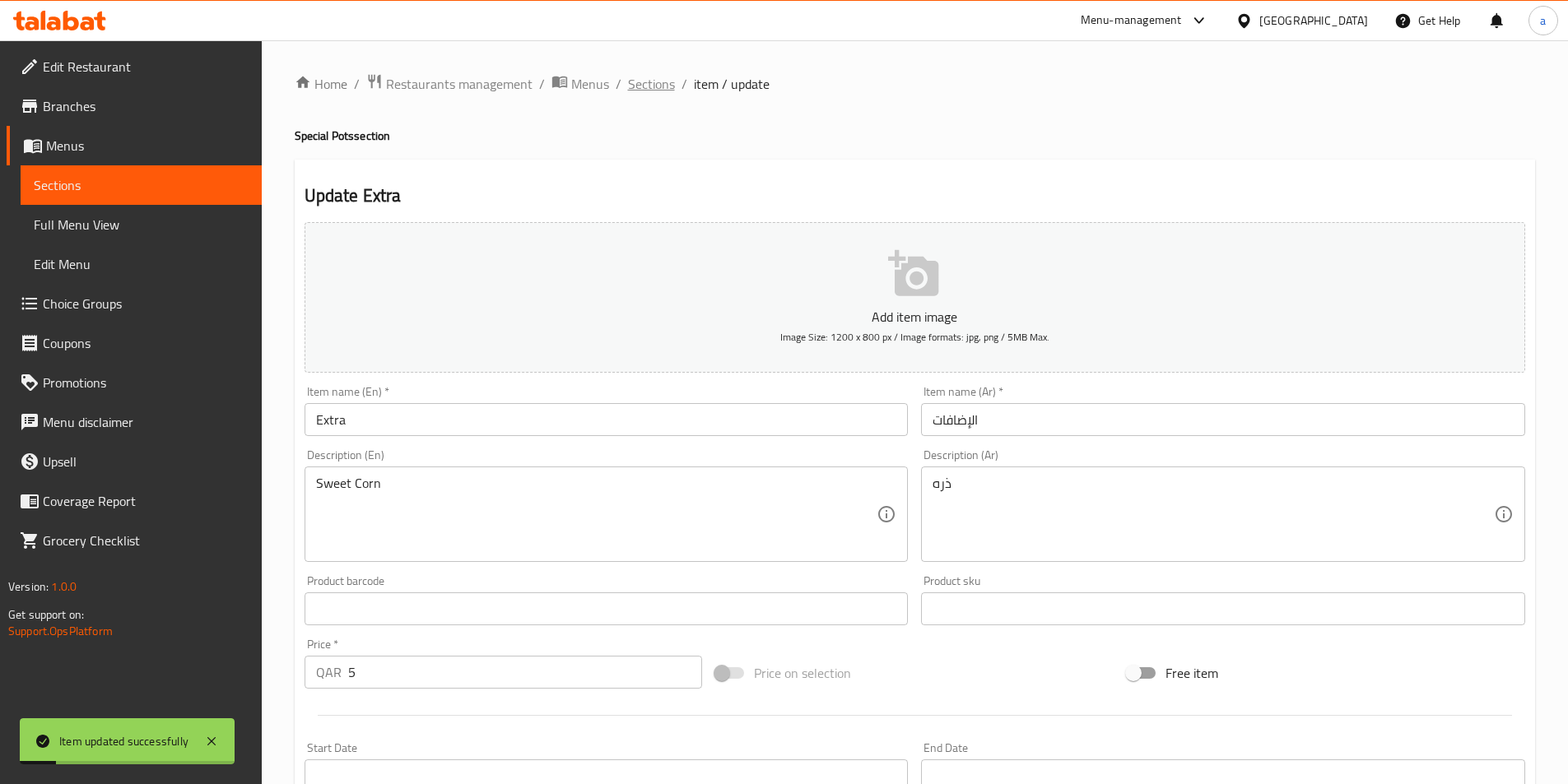
click at [652, 88] on span "Sections" at bounding box center [651, 84] width 47 height 19
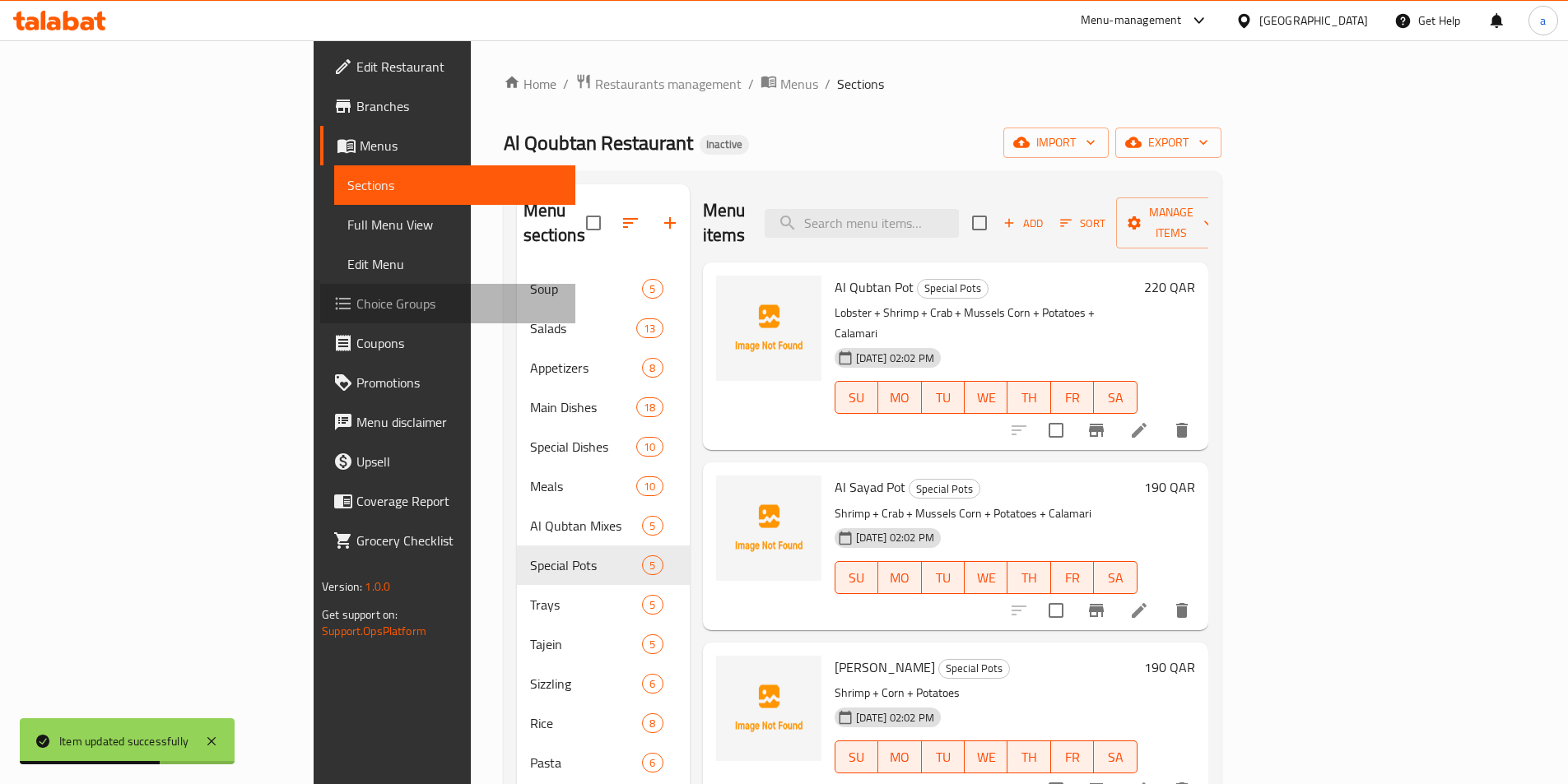
click at [356, 306] on span "Choice Groups" at bounding box center [459, 303] width 206 height 19
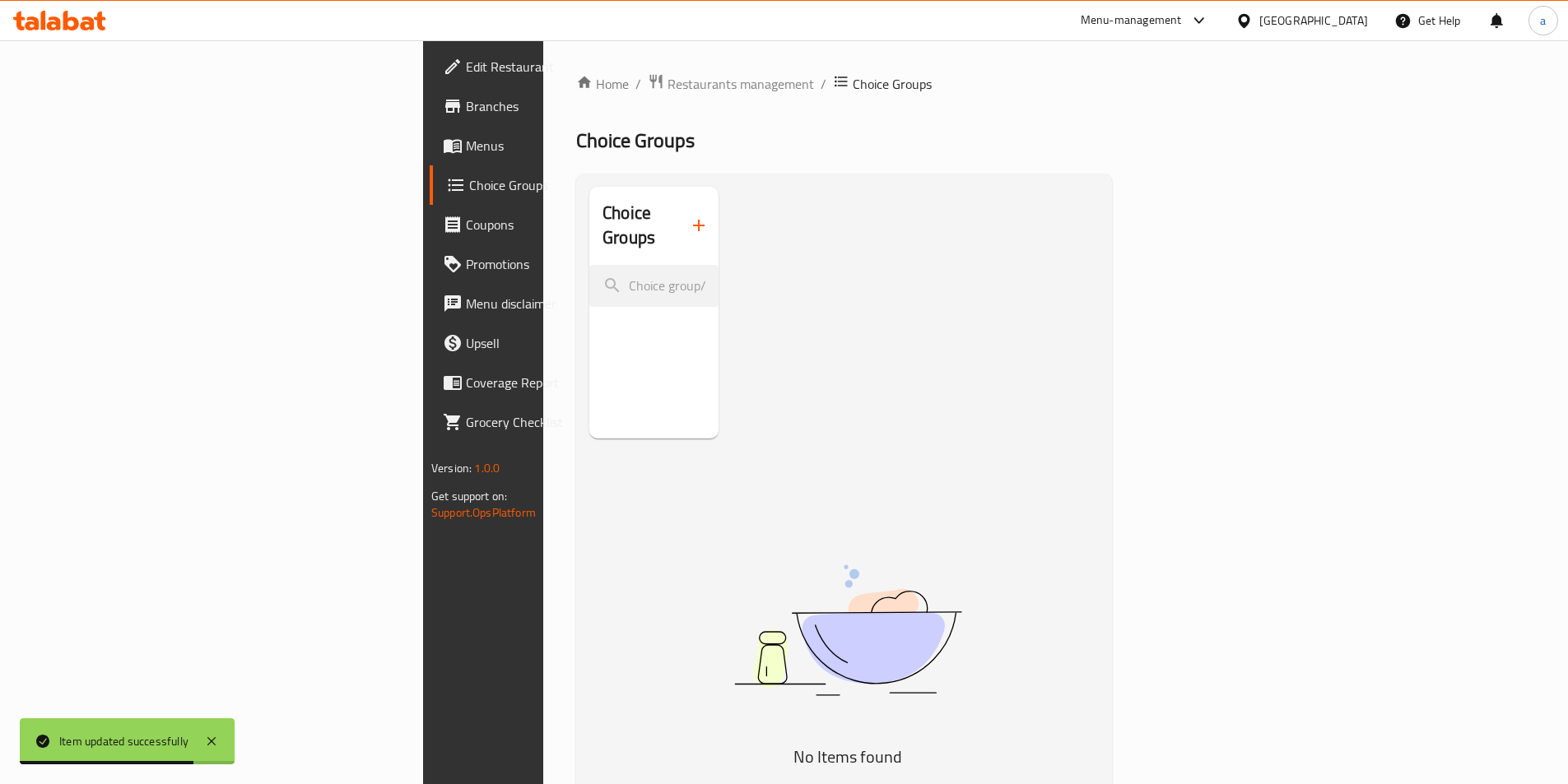
click at [689, 217] on icon "button" at bounding box center [698, 225] width 19 height 19
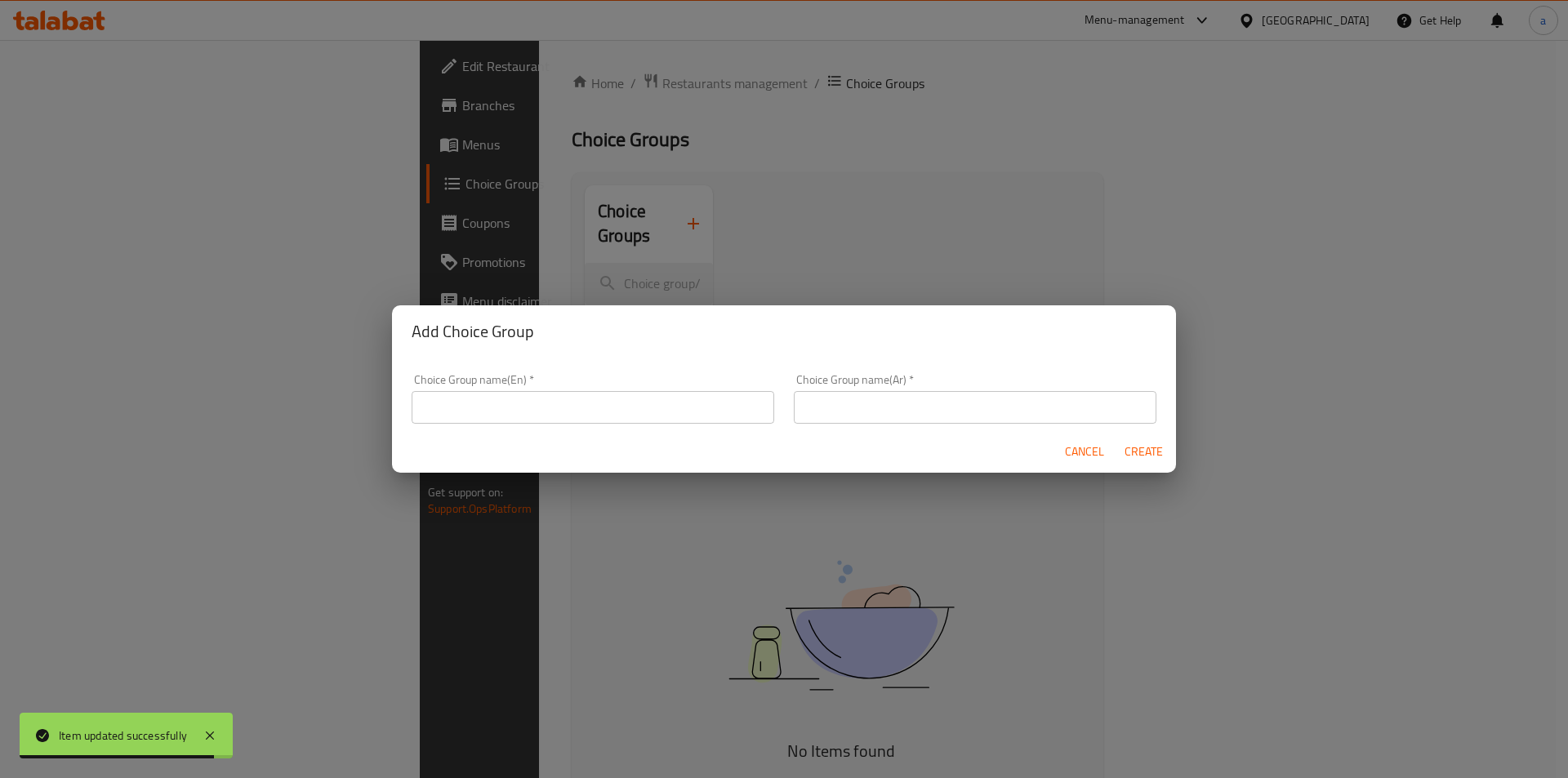
click at [541, 420] on input "text" at bounding box center [593, 407] width 363 height 33
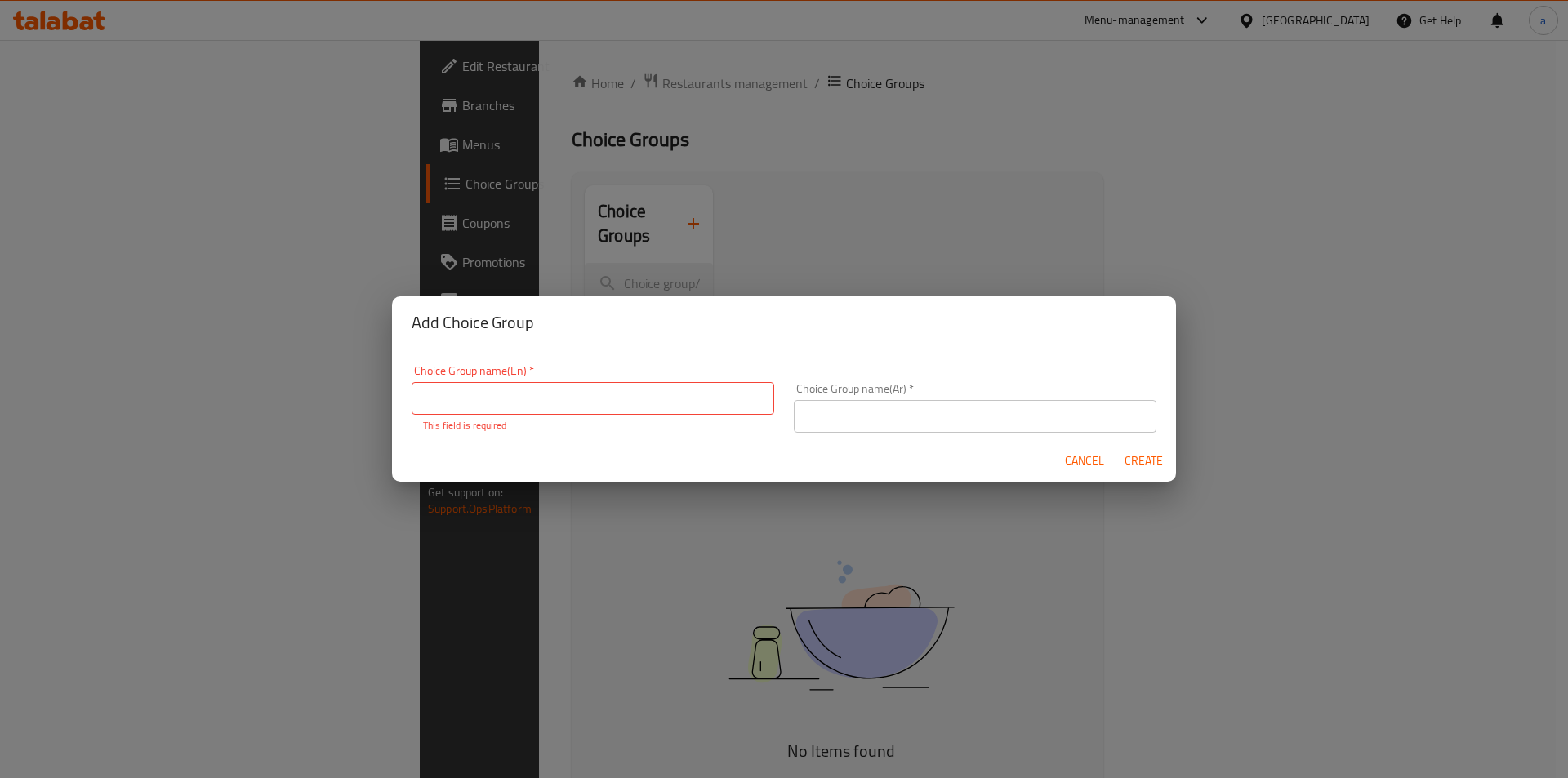
click at [532, 396] on input "text" at bounding box center [593, 398] width 363 height 33
paste input "Spiciness"
type input "Spiciness"
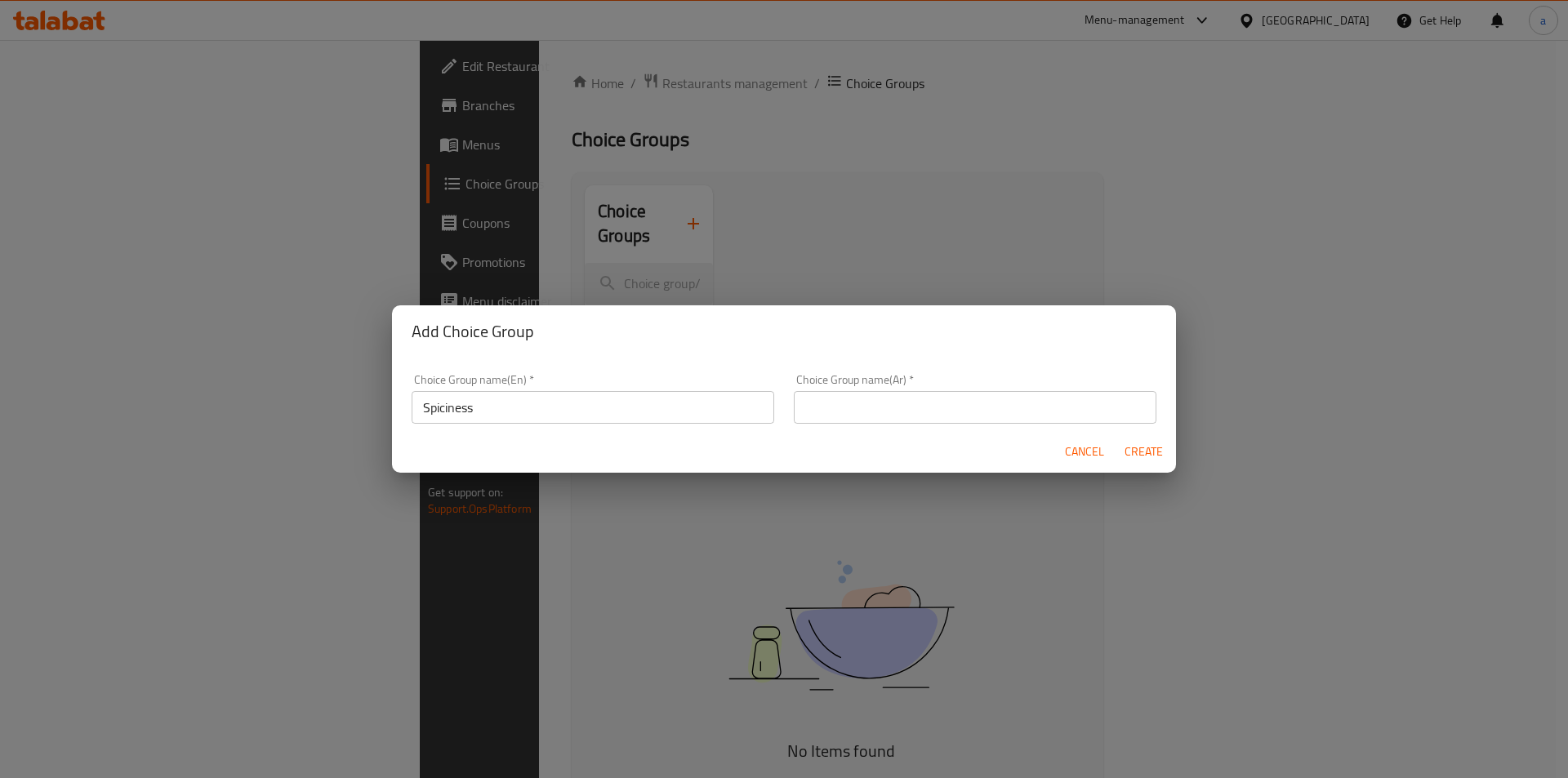
click at [942, 407] on input "text" at bounding box center [975, 407] width 363 height 33
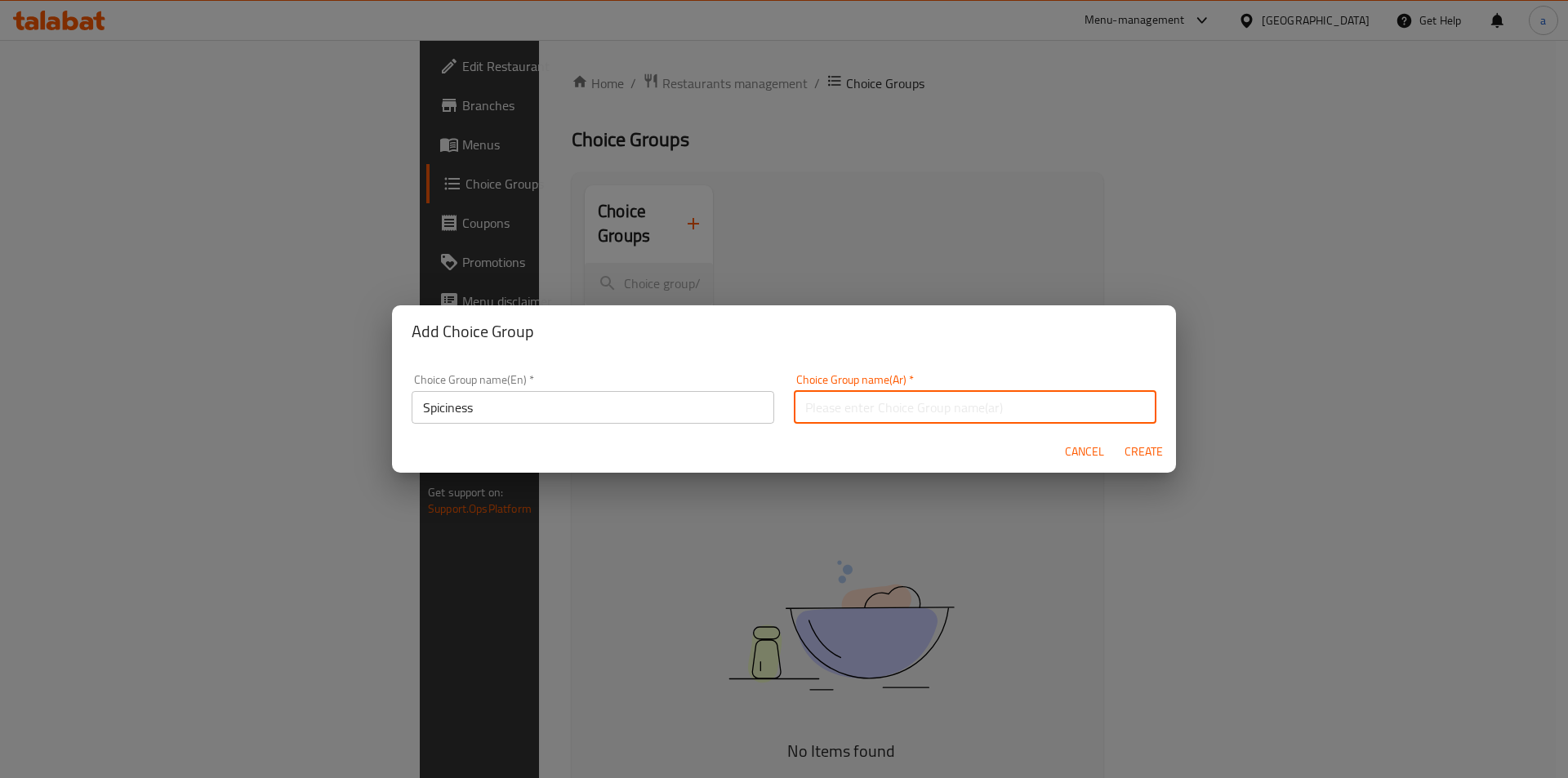
paste input "الحرارة"
type input "الحرارة"
click at [1143, 446] on span "Create" at bounding box center [1143, 452] width 39 height 20
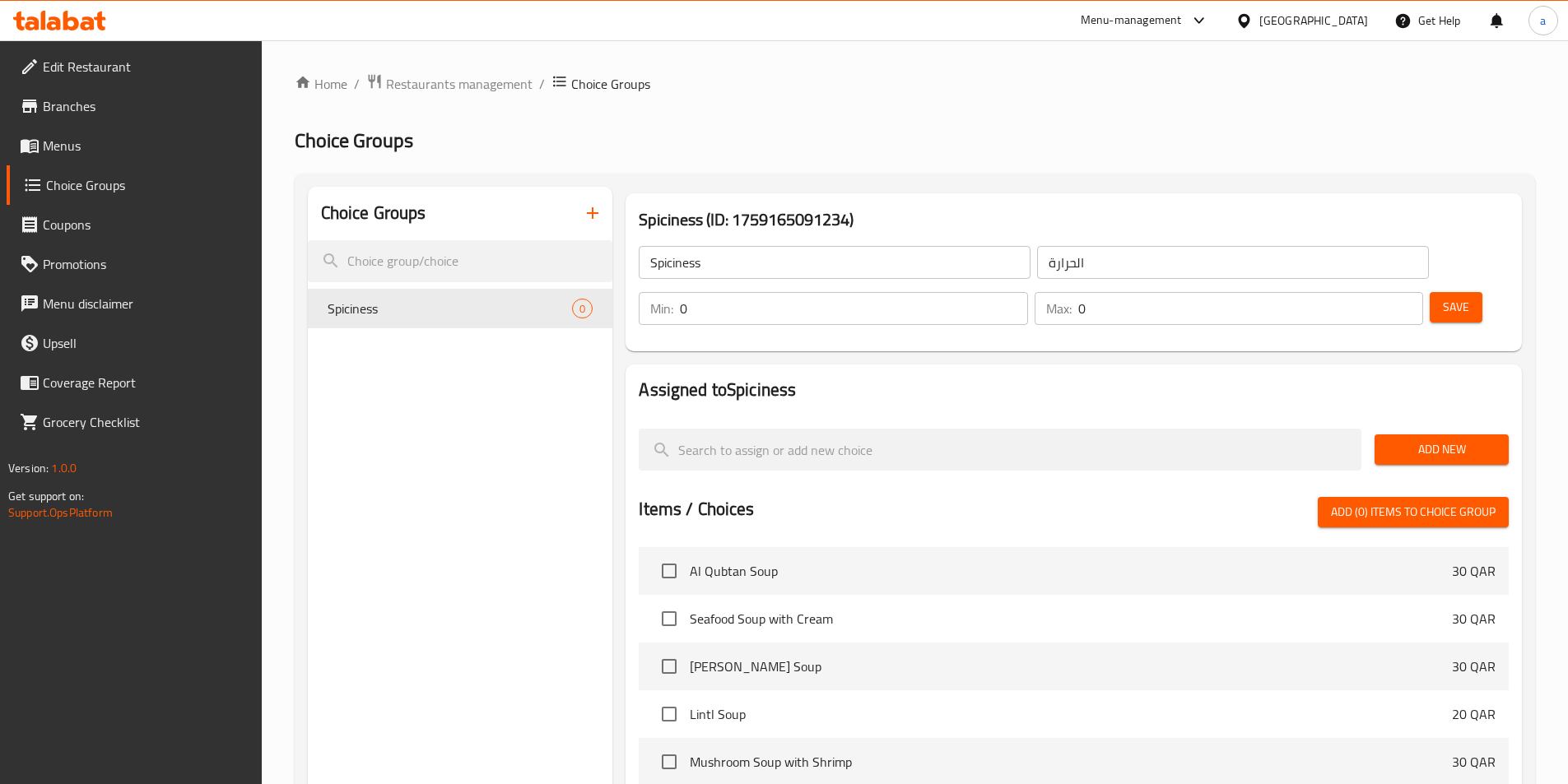
click at [805, 262] on input "Spiciness" at bounding box center [834, 262] width 392 height 33
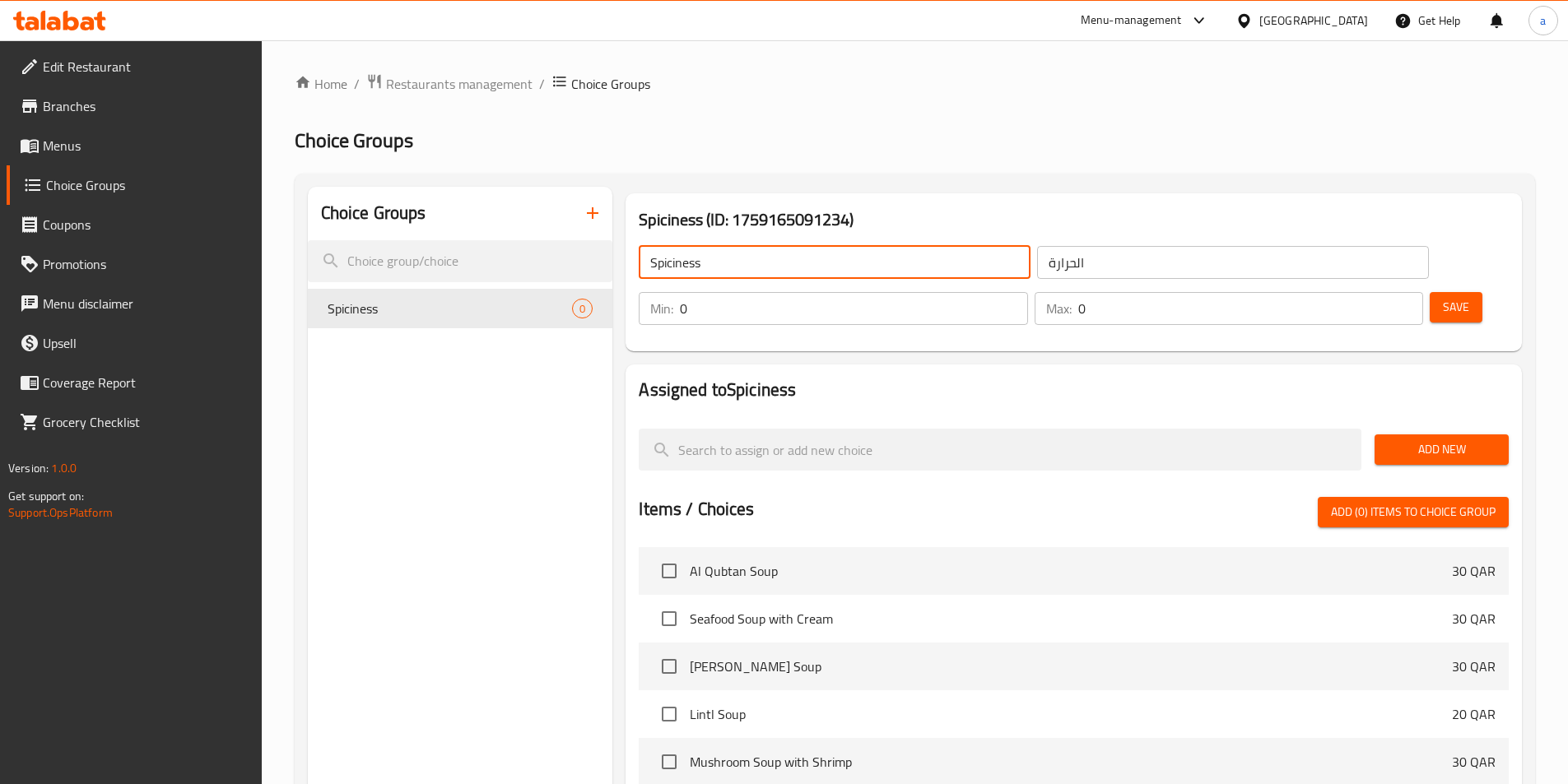
click at [1394, 502] on span "Add (0) items to choice group" at bounding box center [1413, 512] width 165 height 20
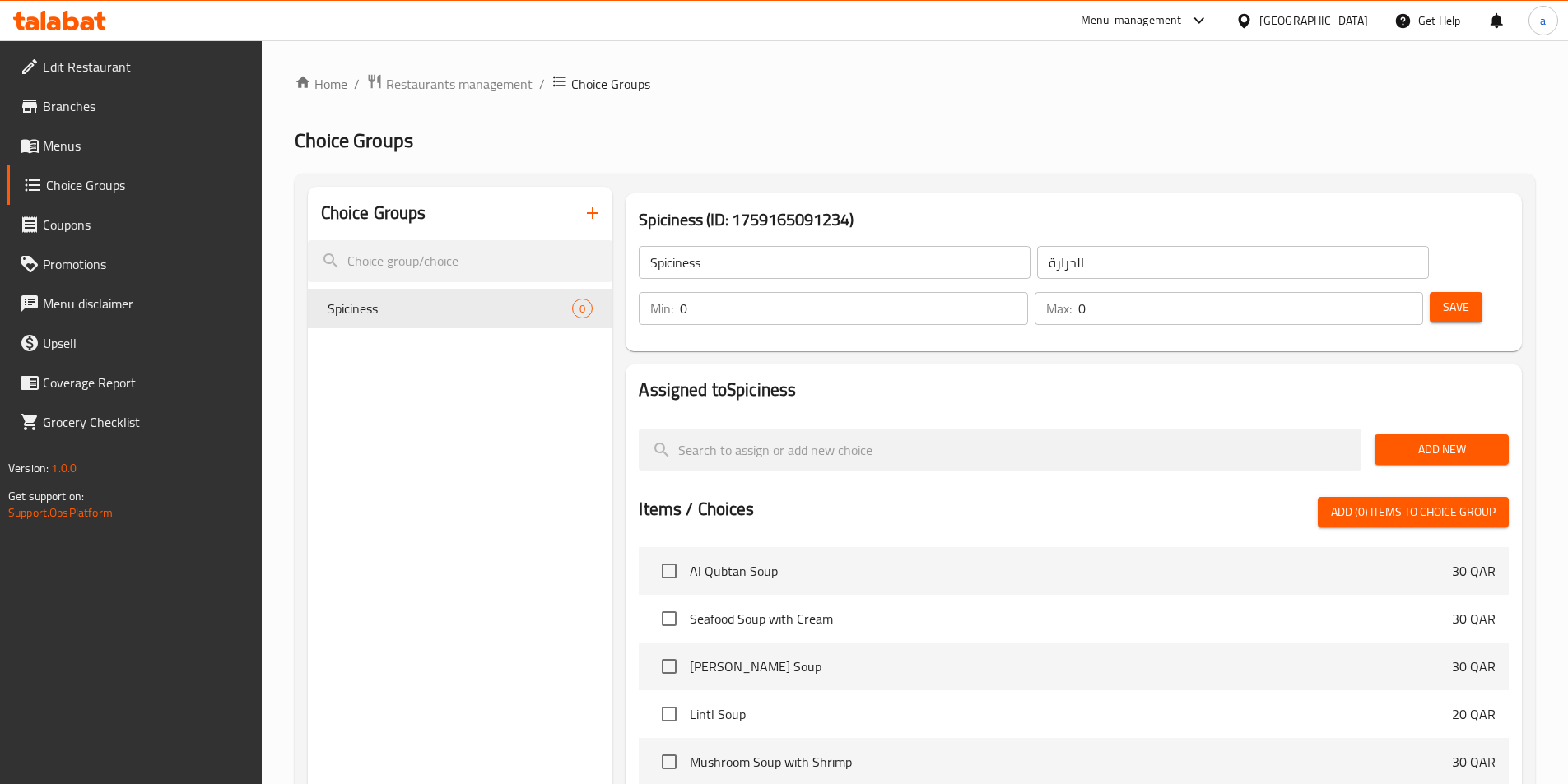
click at [794, 271] on input "Spiciness" at bounding box center [834, 262] width 392 height 33
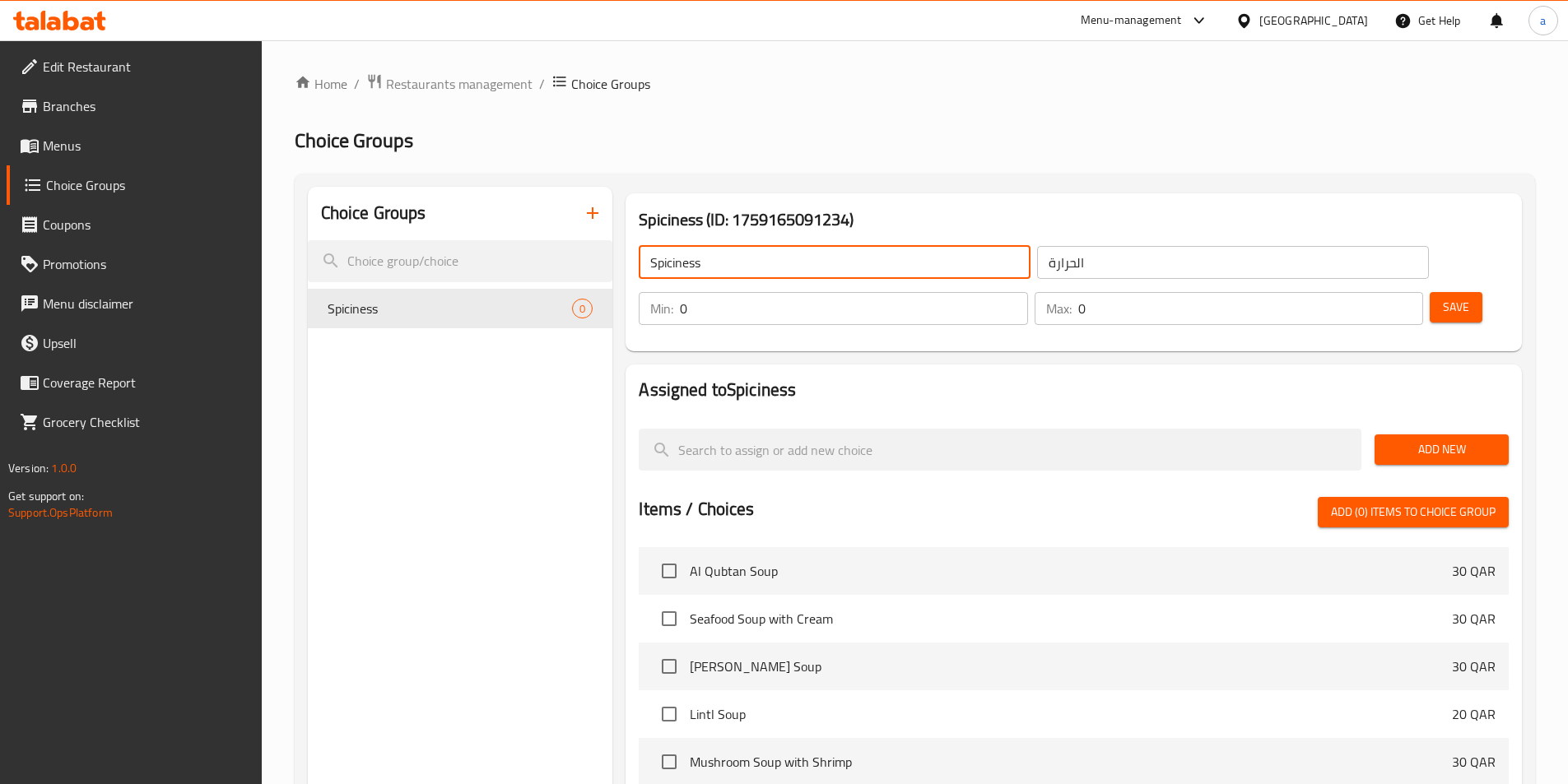
click at [794, 271] on input "Spiciness" at bounding box center [834, 262] width 392 height 33
click at [817, 264] on input "Spiciness" at bounding box center [834, 262] width 392 height 33
click at [817, 265] on input "Spiciness" at bounding box center [834, 262] width 392 height 33
paste input "Plain"
type input "Plain"
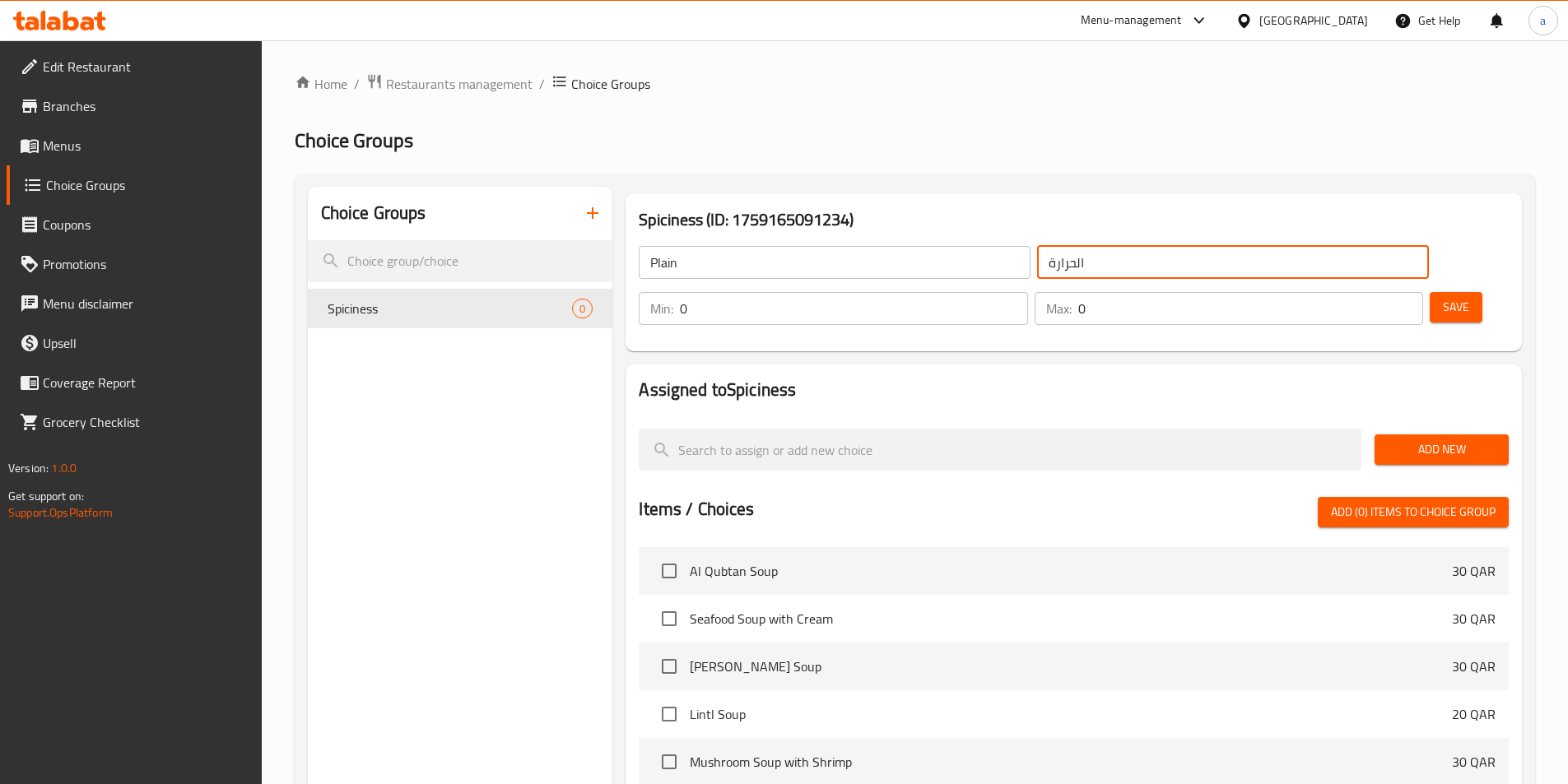
click at [1037, 262] on input "الحرارة" at bounding box center [1233, 262] width 392 height 33
click at [1073, 275] on input "الحرارة" at bounding box center [1233, 262] width 392 height 33
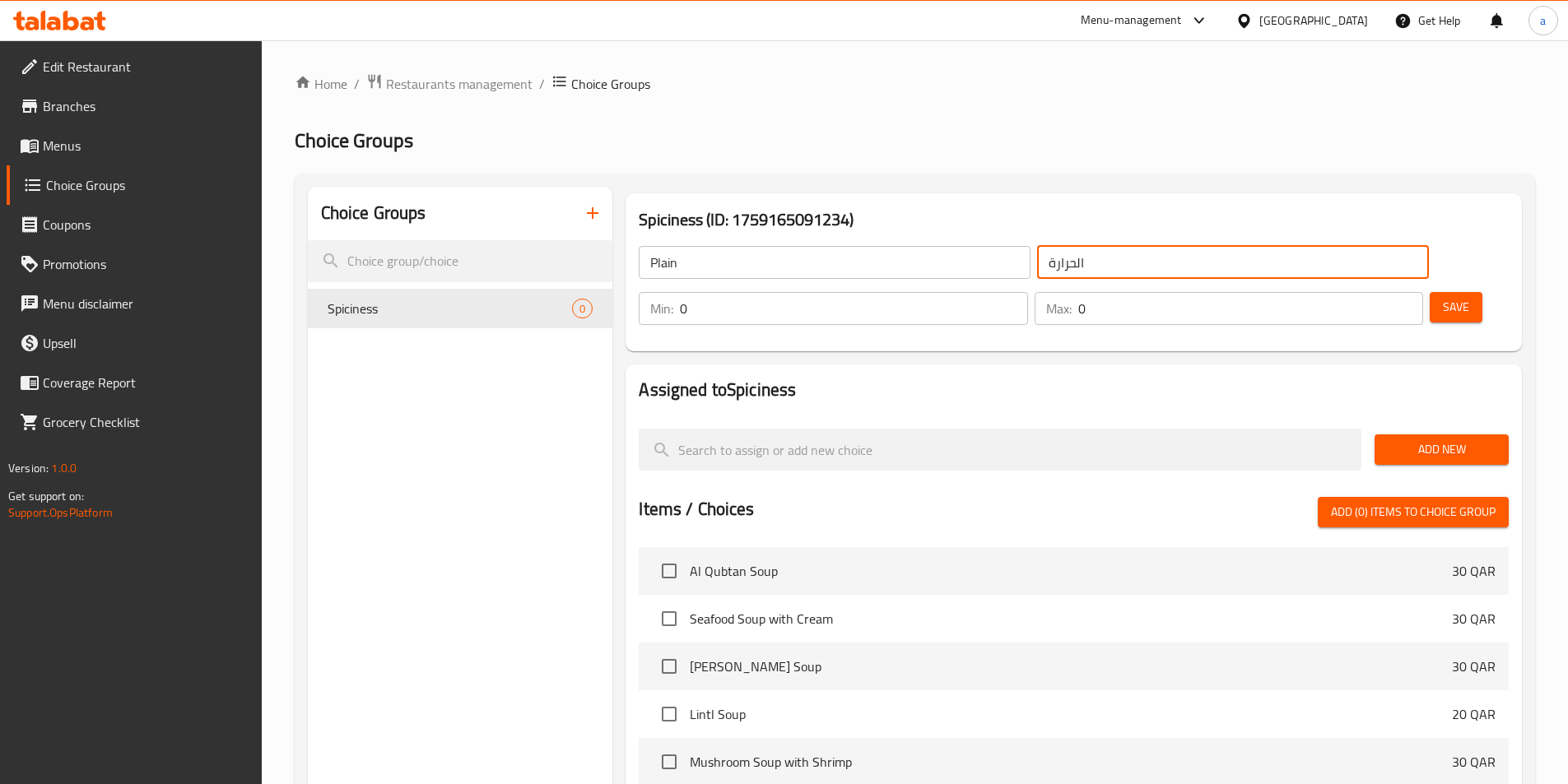
paste input "دون فلفل"
type input "بدون فلفل"
click at [1027, 292] on input "0" at bounding box center [854, 308] width 348 height 33
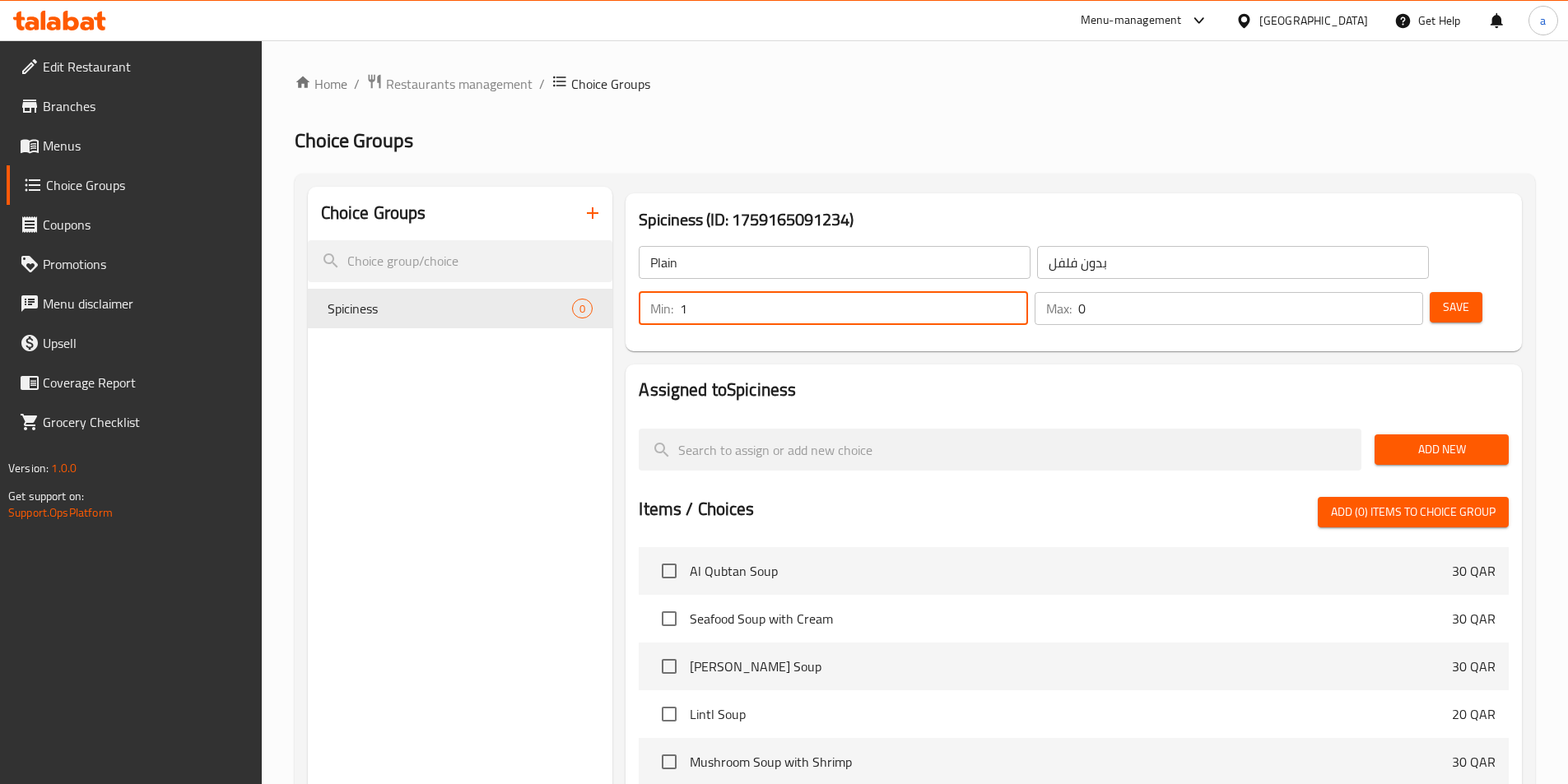
type input "1"
click at [1027, 292] on input "1" at bounding box center [854, 308] width 348 height 33
click at [1358, 292] on input "0" at bounding box center [1251, 308] width 345 height 33
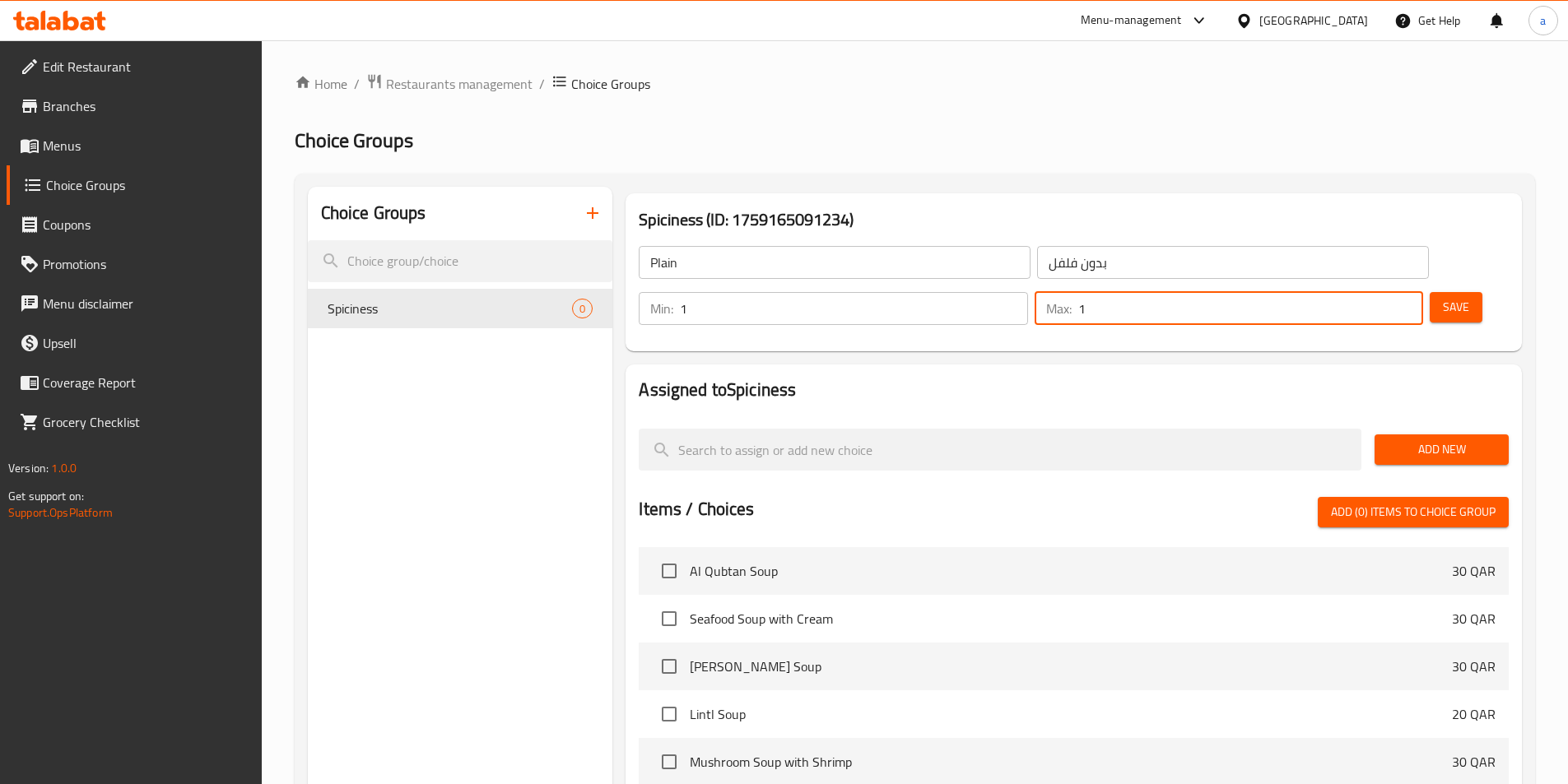
type input "1"
click at [1378, 292] on input "1" at bounding box center [1251, 308] width 345 height 33
click at [1443, 297] on span "Save" at bounding box center [1455, 307] width 26 height 20
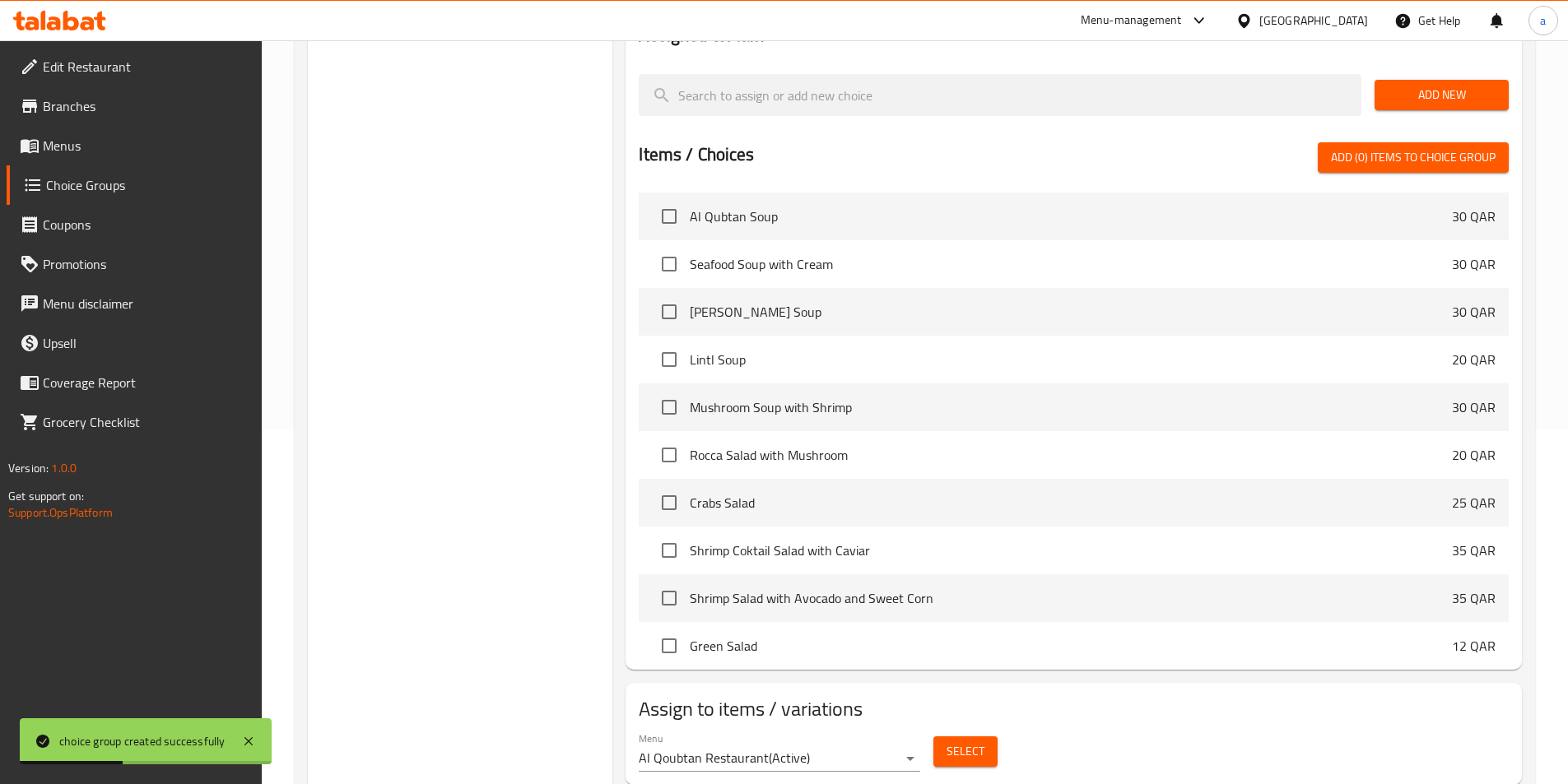
scroll to position [362, 0]
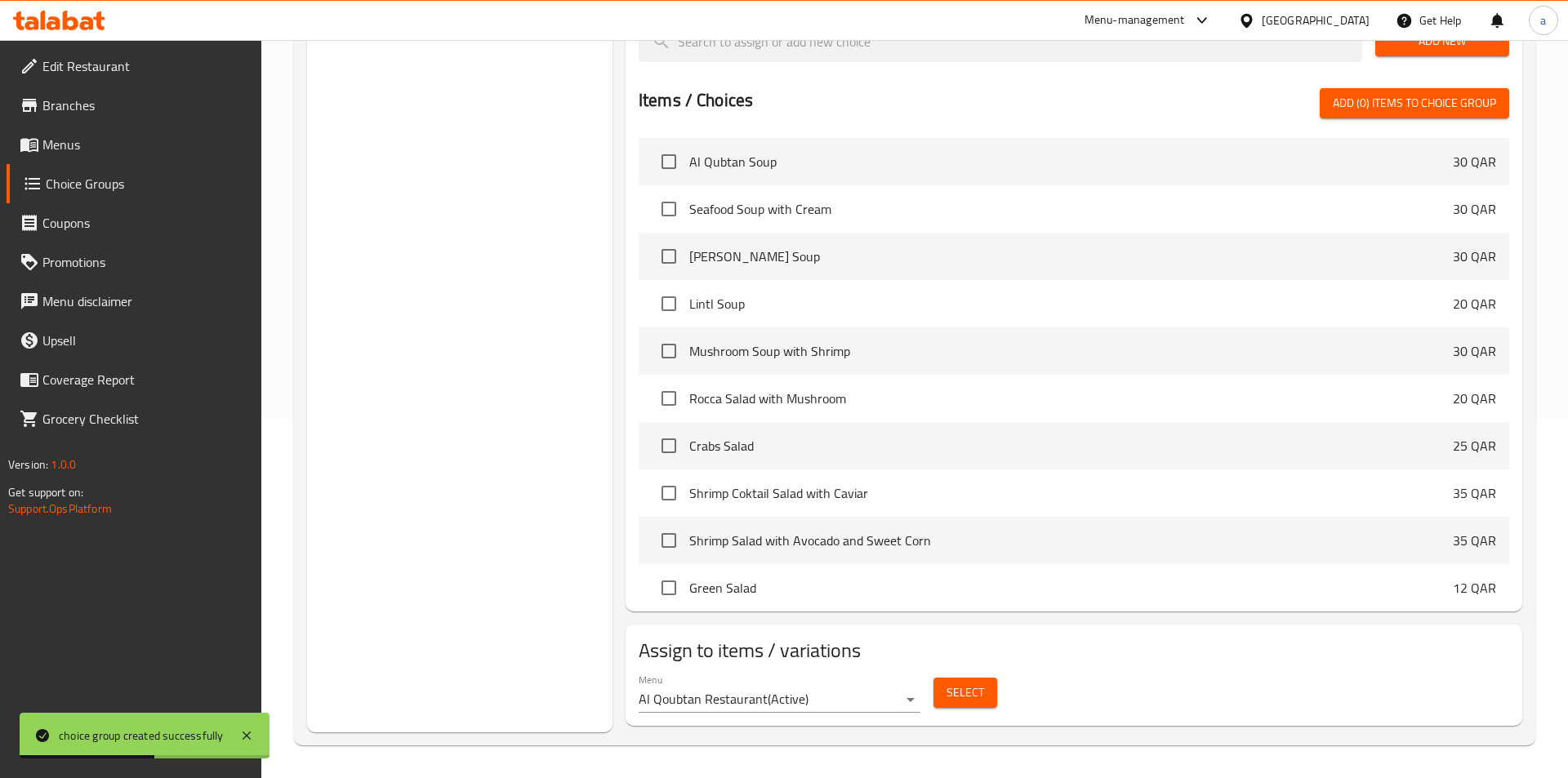
click at [897, 419] on body "choice group created successfully ​ Menu-management Qatar Get Help a Edit Resta…" at bounding box center [784, 50] width 1568 height 738
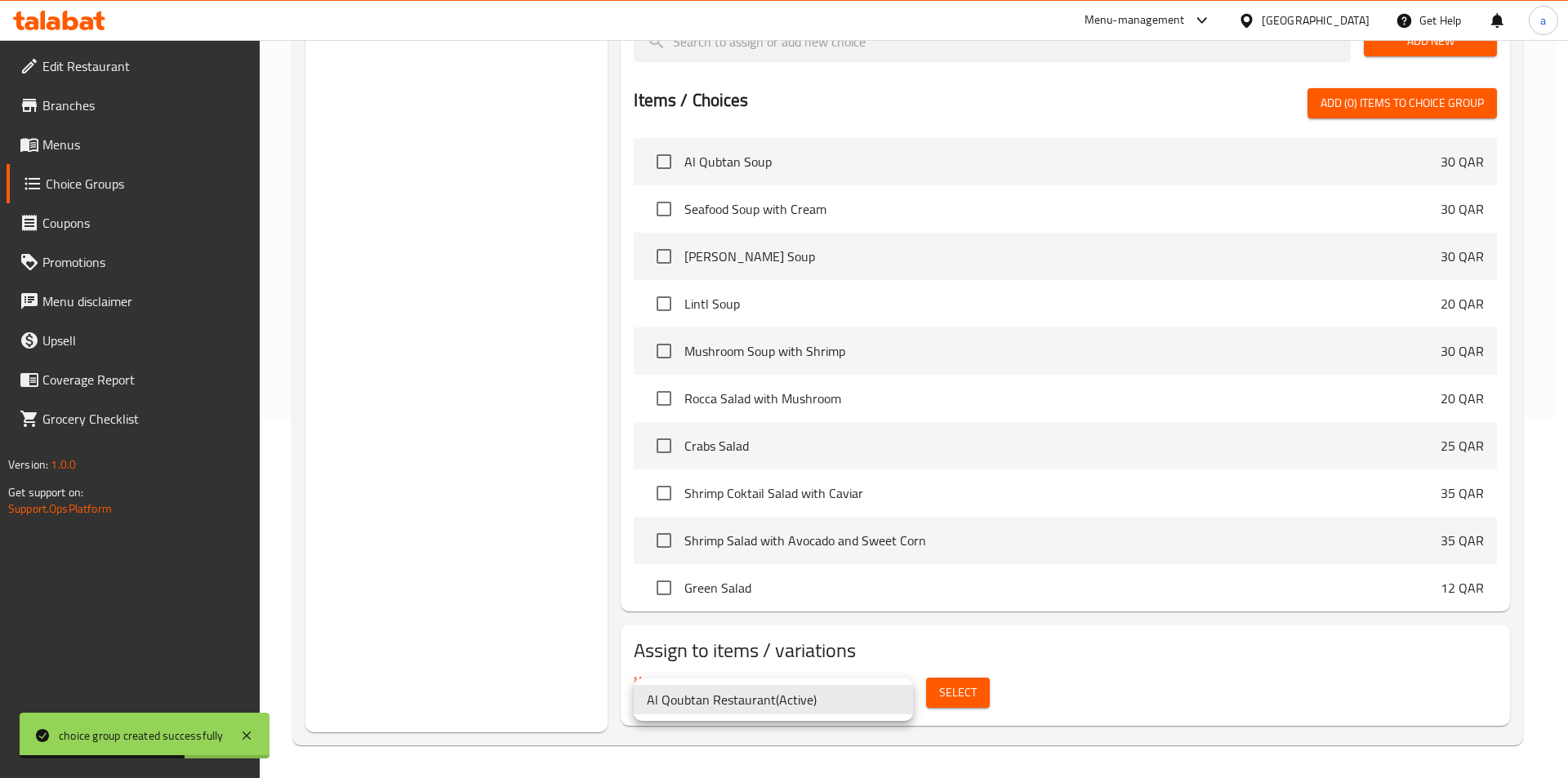
click at [897, 643] on div at bounding box center [784, 389] width 1568 height 778
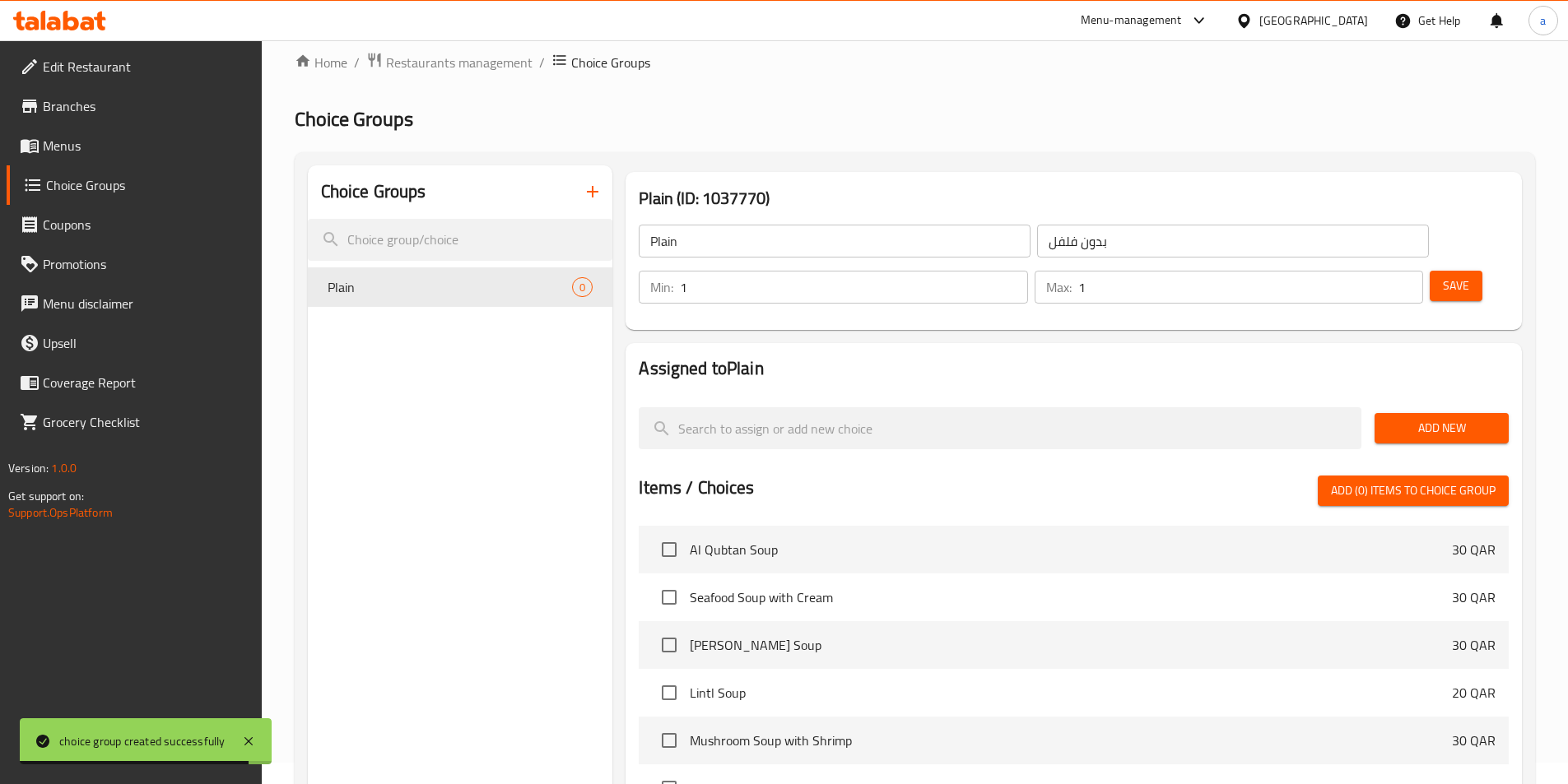
scroll to position [0, 0]
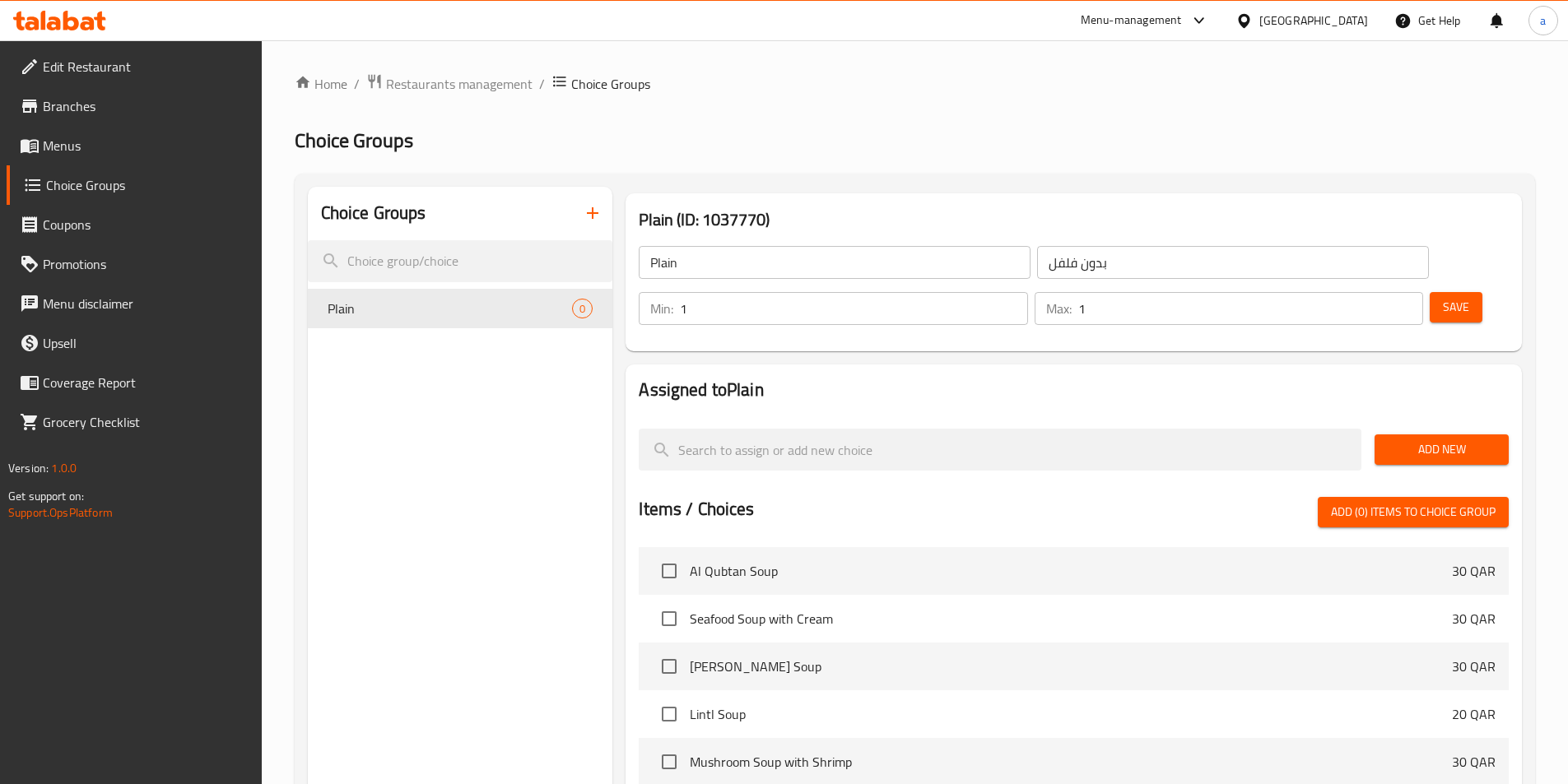
click at [806, 258] on input "Plain" at bounding box center [834, 262] width 392 height 33
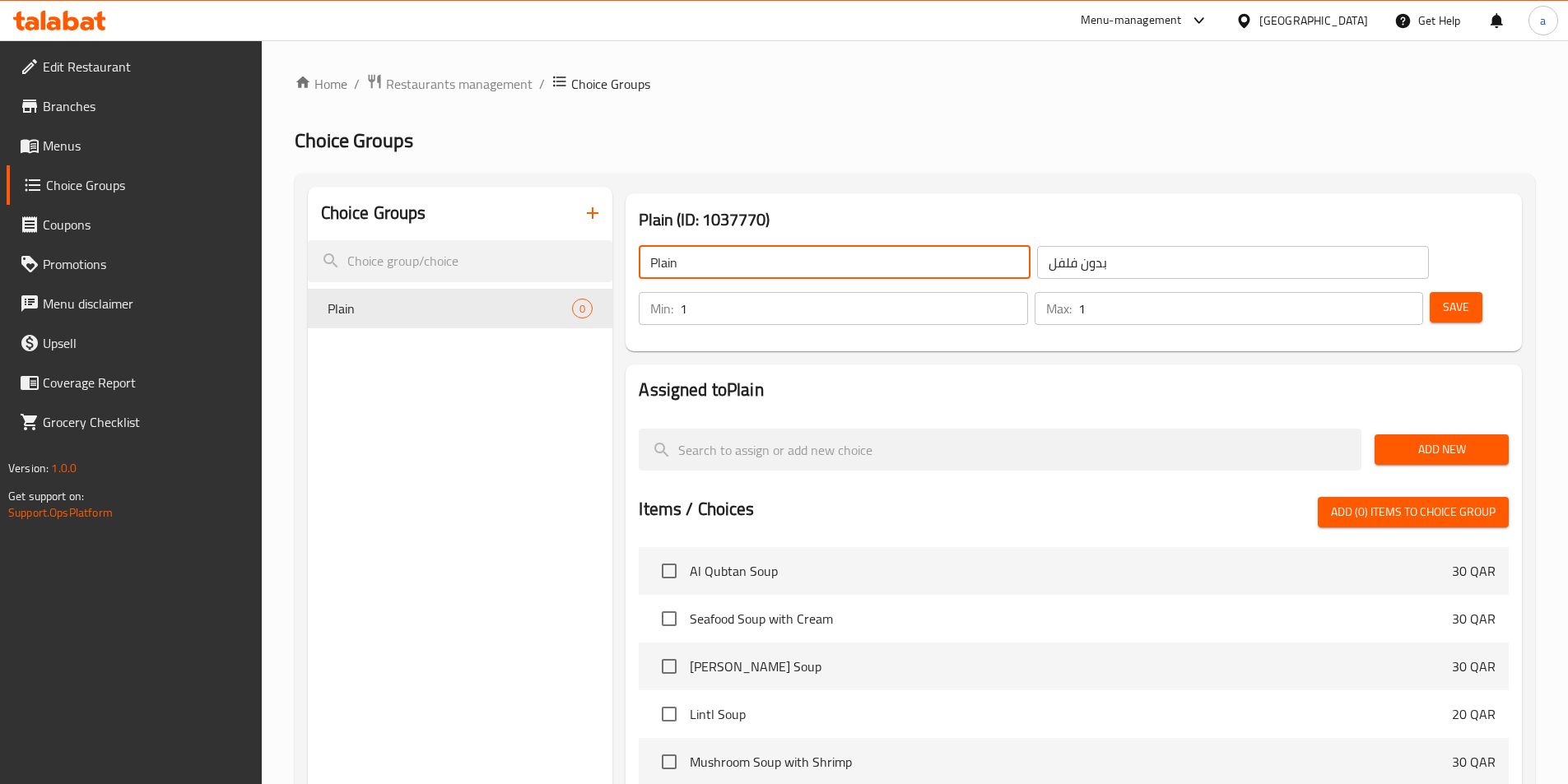
paste input "Spiciness"
type input "Spiciness"
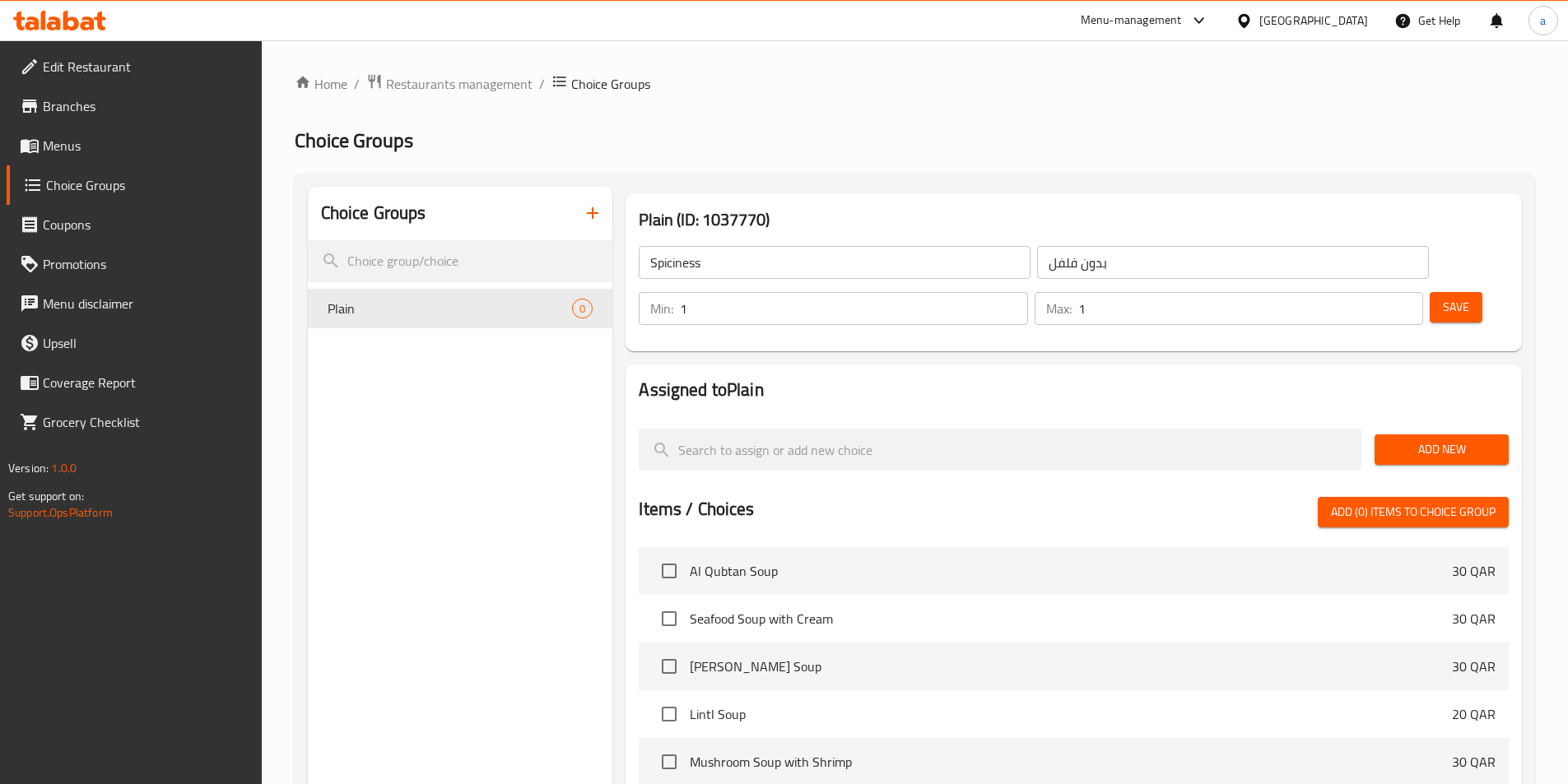
click at [1037, 266] on input "بدون فلفل" at bounding box center [1233, 262] width 392 height 33
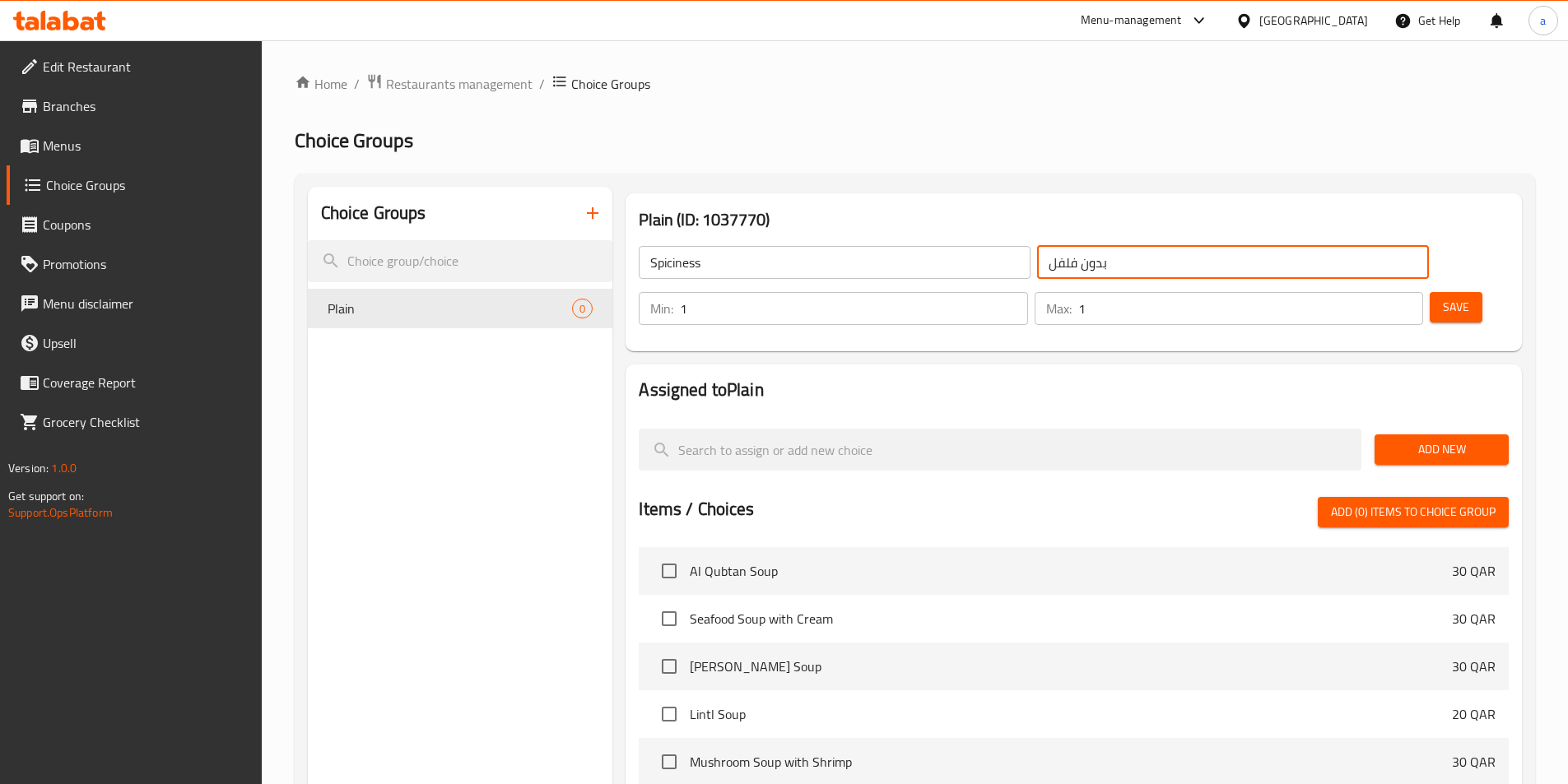
click at [1037, 266] on input "بدون فلفل" at bounding box center [1233, 262] width 392 height 33
paste input "لحرارة"
type input "الحرارة"
click at [1443, 297] on span "Save" at bounding box center [1455, 307] width 26 height 20
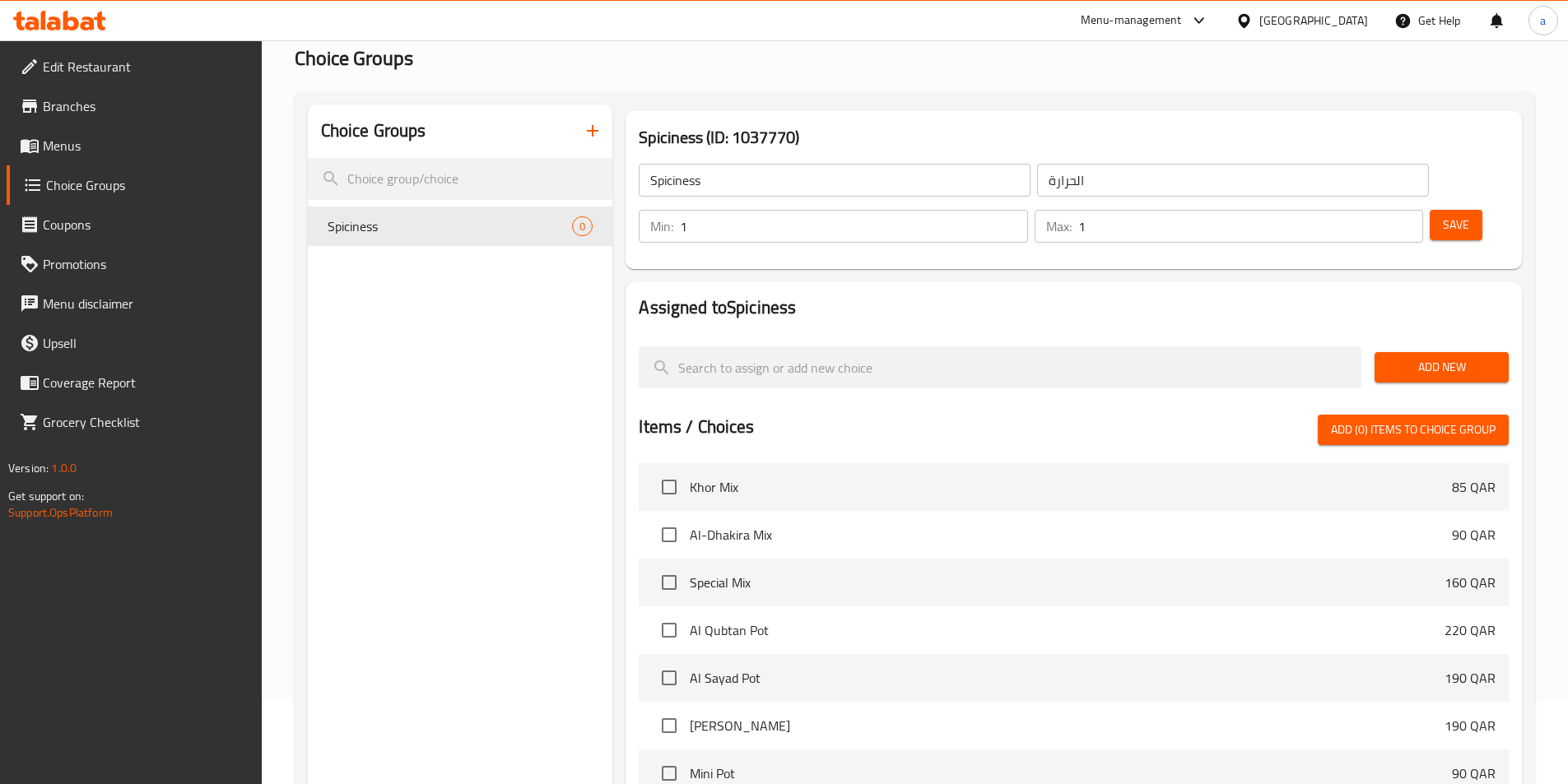
scroll to position [3127, 0]
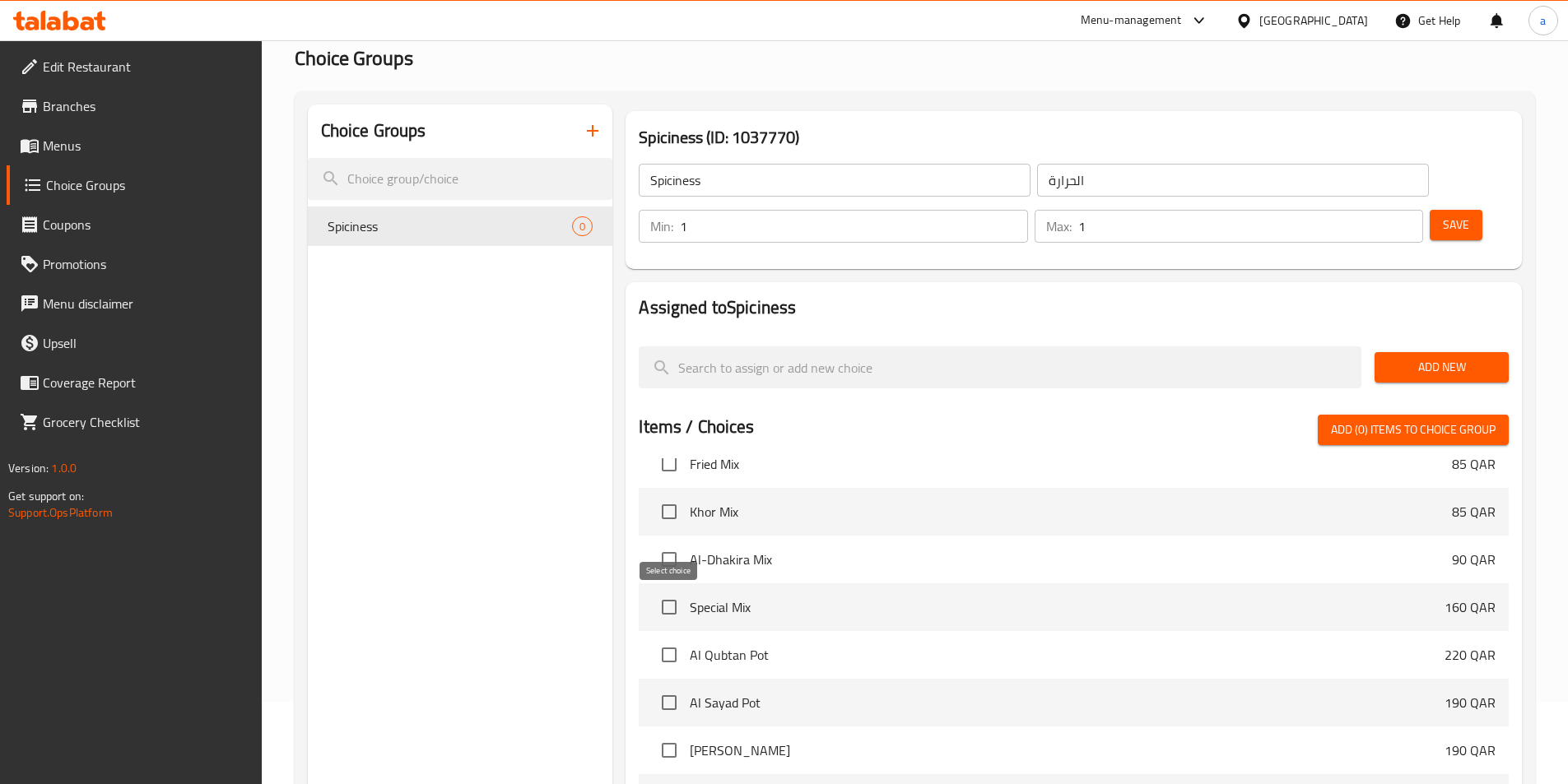
click at [669, 638] on input "checkbox" at bounding box center [669, 655] width 35 height 35
checkbox input "true"
click at [670, 685] on input "checkbox" at bounding box center [669, 702] width 35 height 35
checkbox input "true"
click at [668, 733] on input "checkbox" at bounding box center [669, 750] width 35 height 35
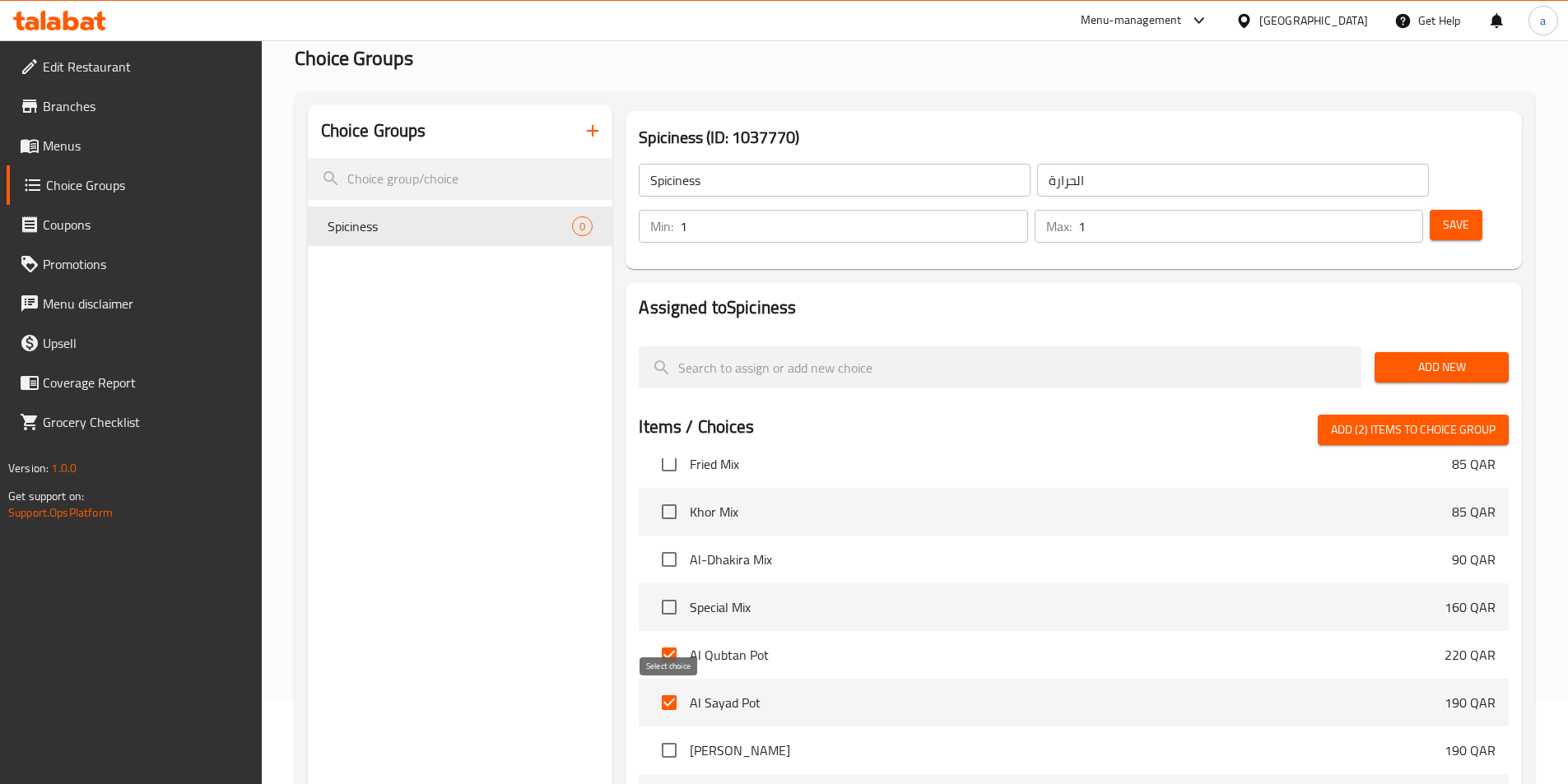
checkbox input "true"
click at [669, 781] on input "checkbox" at bounding box center [669, 798] width 35 height 35
checkbox input "true"
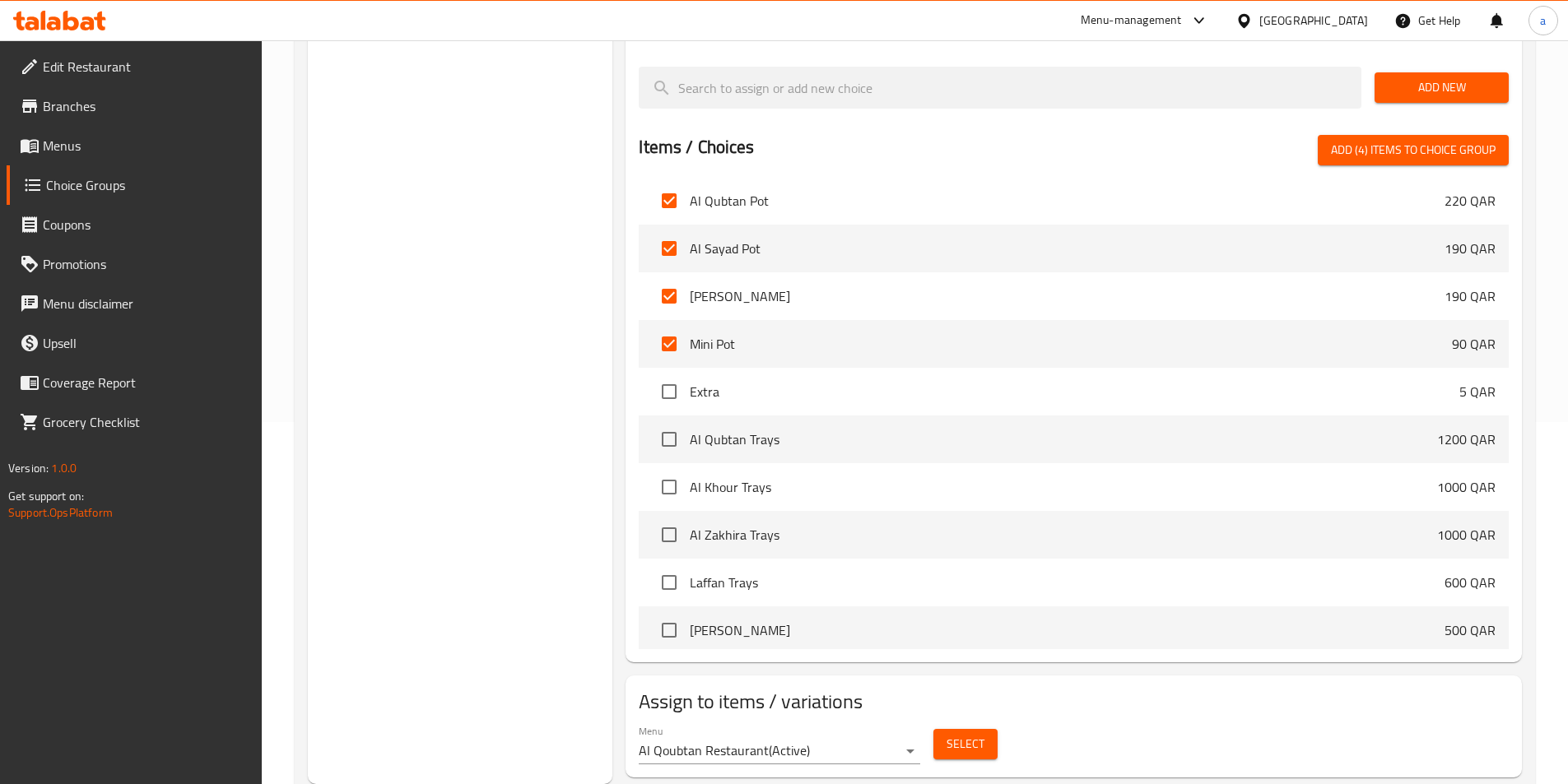
scroll to position [3209, 0]
click at [1428, 140] on span "Add (4) items to choice group" at bounding box center [1413, 150] width 165 height 20
checkbox input "false"
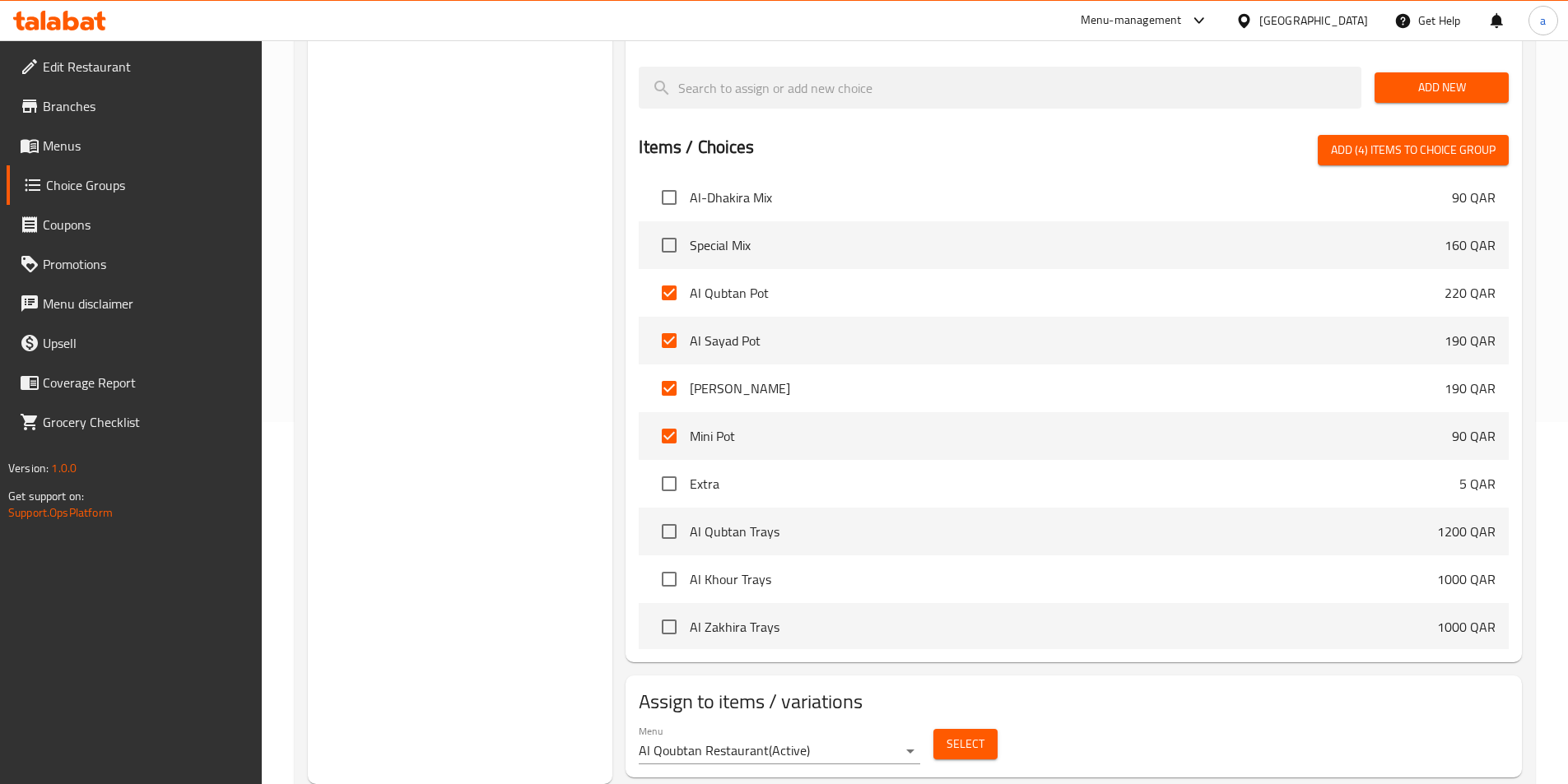
checkbox input "false"
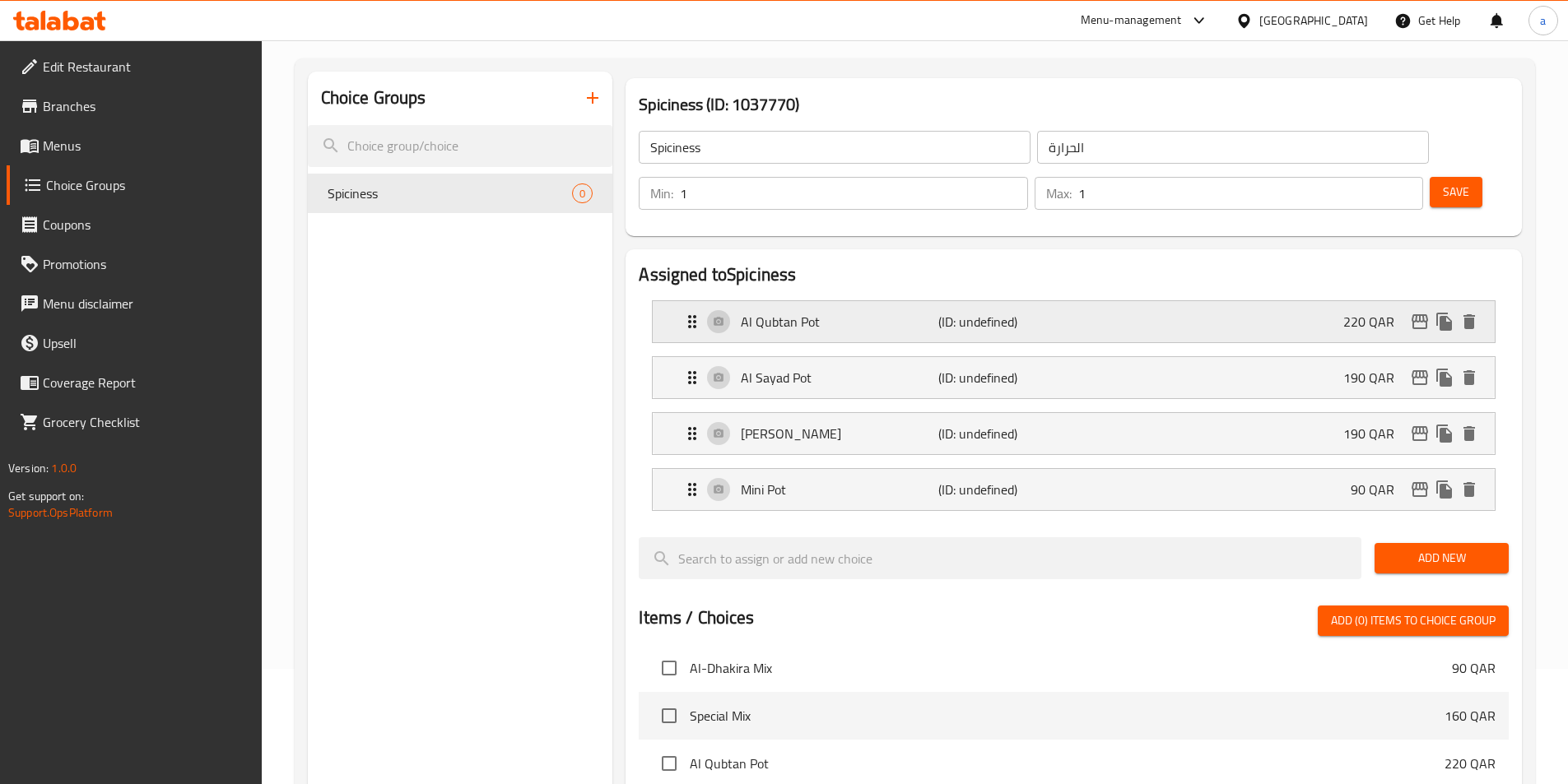
scroll to position [0, 0]
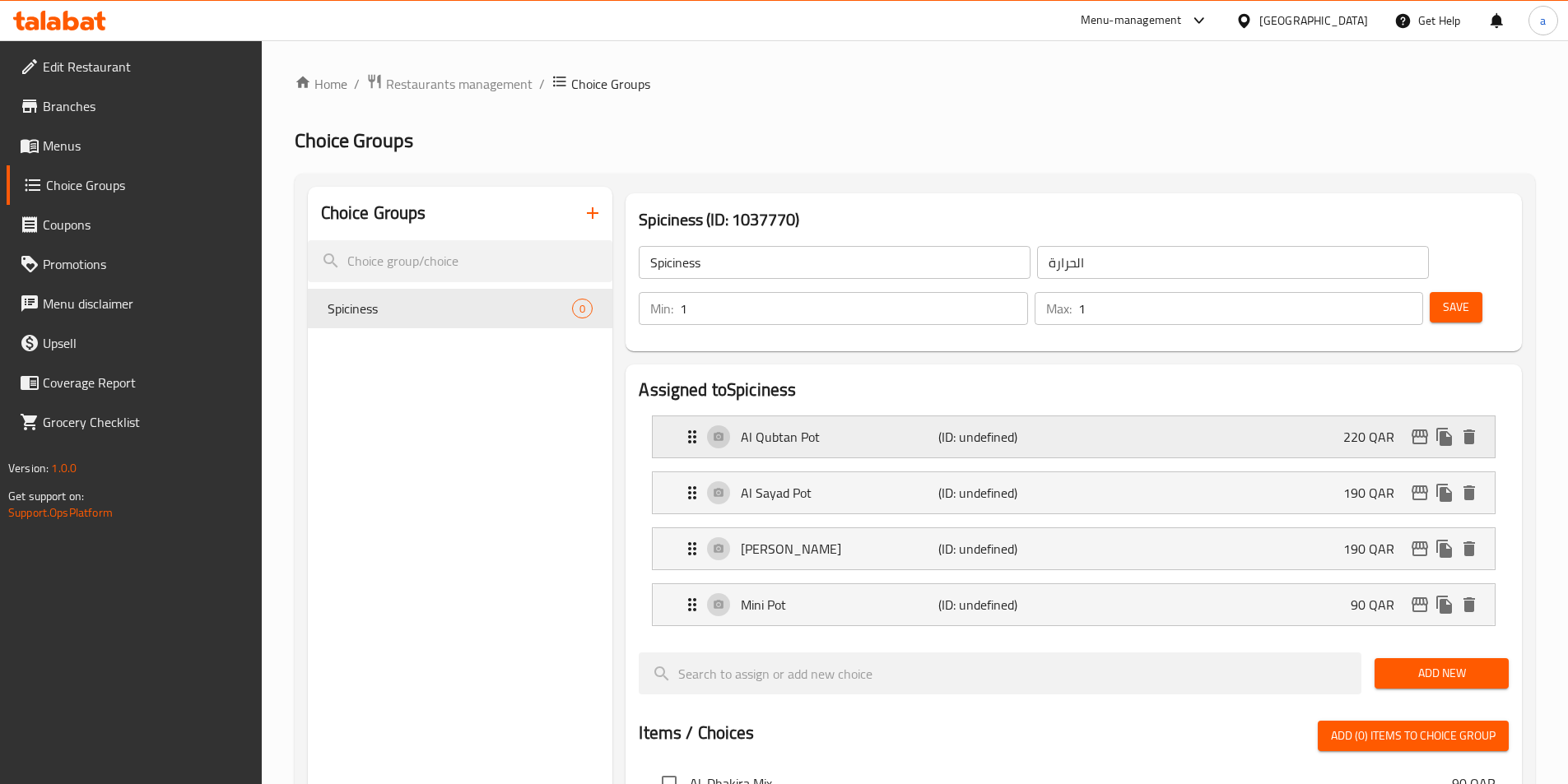
click at [1167, 416] on div "Al Qubtan Pot (ID: undefined) 220 QAR" at bounding box center [1079, 436] width 793 height 41
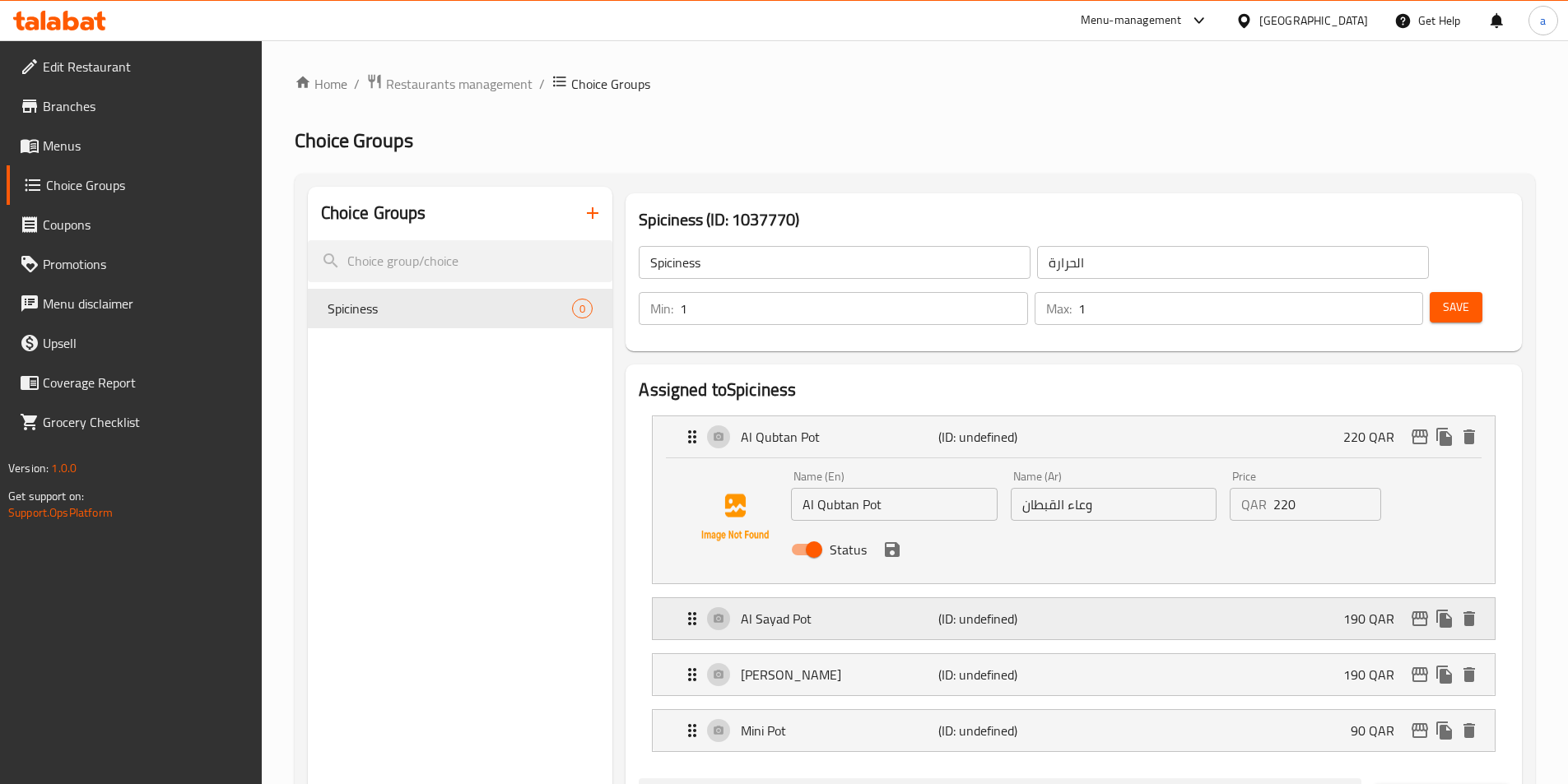
click at [1024, 609] on p "(ID: undefined)" at bounding box center [1004, 618] width 132 height 19
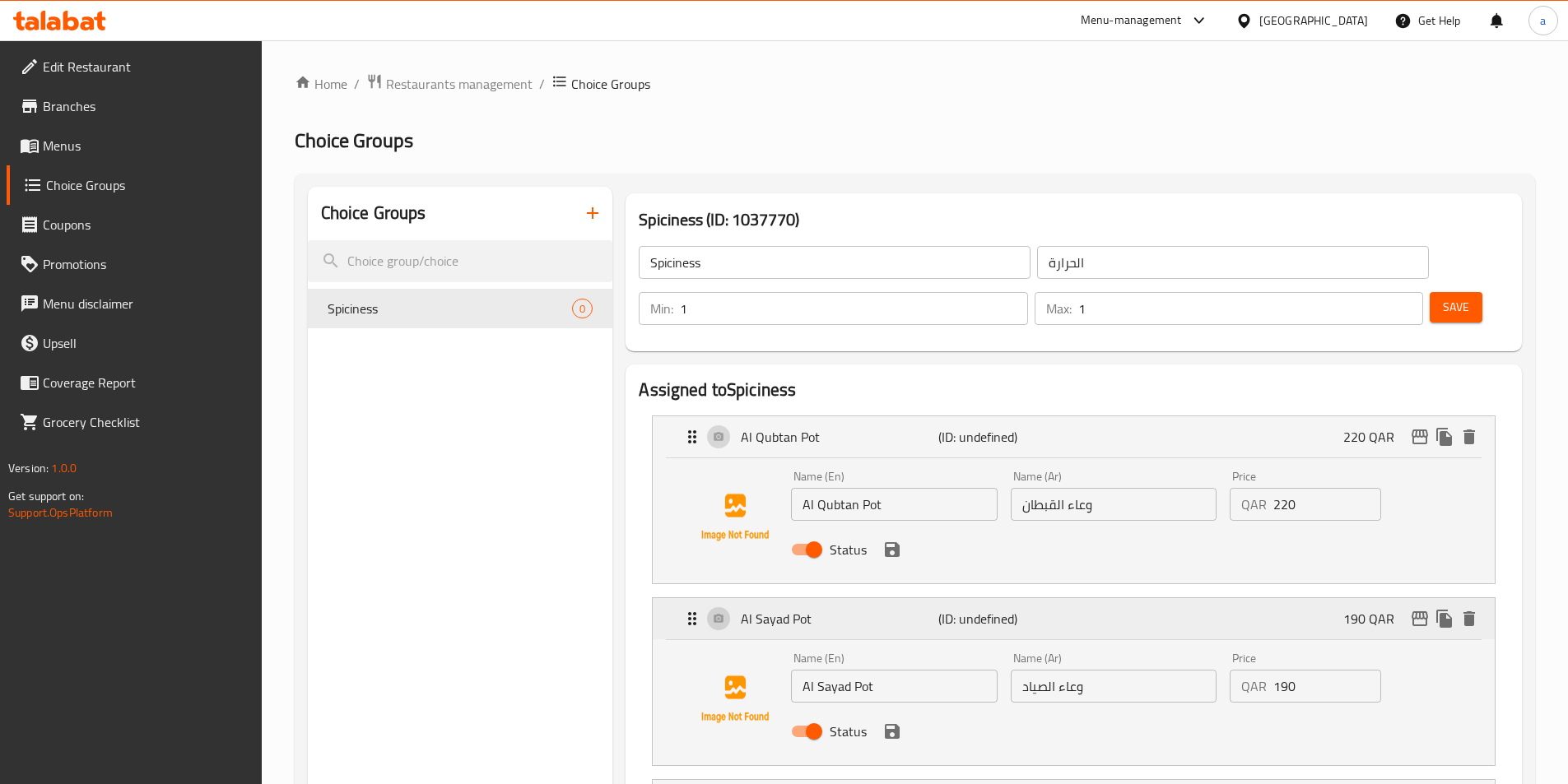
click at [1037, 609] on p "(ID: undefined)" at bounding box center [1004, 618] width 132 height 19
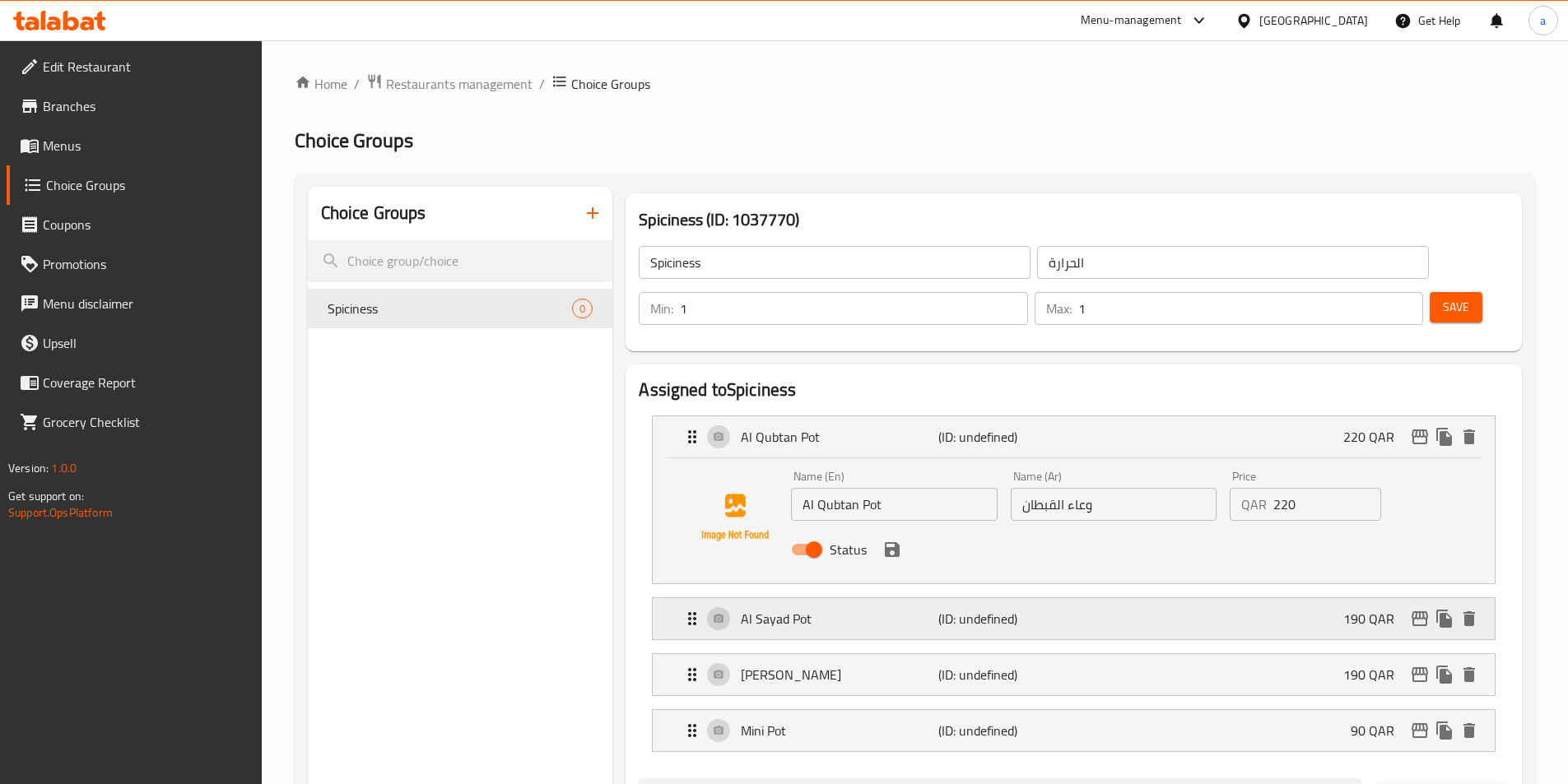
click at [1045, 598] on div "Al Sayad Pot (ID: undefined) 190 QAR" at bounding box center [1079, 618] width 793 height 41
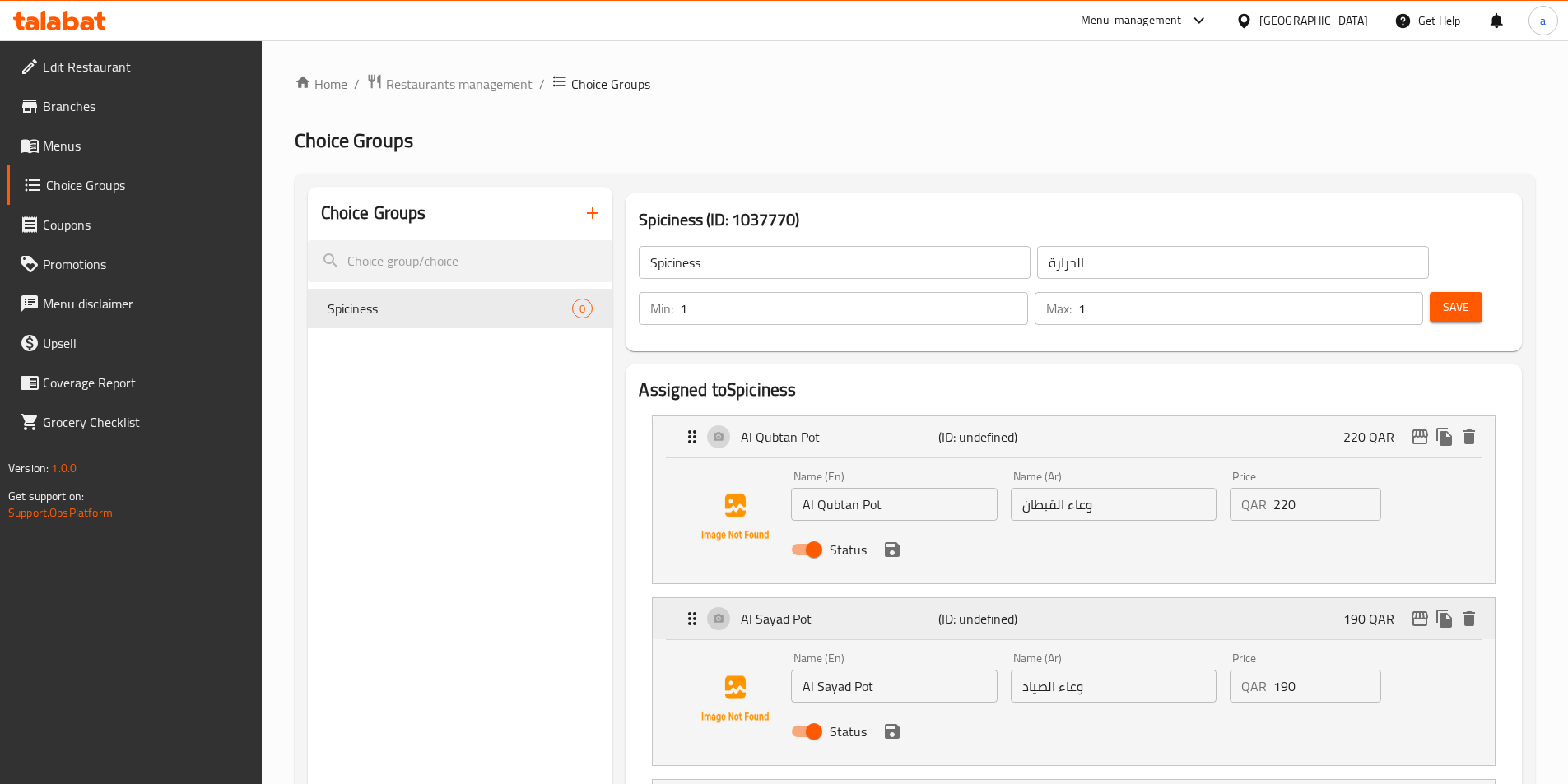
click at [1045, 598] on div "Al Sayad Pot (ID: undefined) 190 QAR" at bounding box center [1079, 618] width 793 height 41
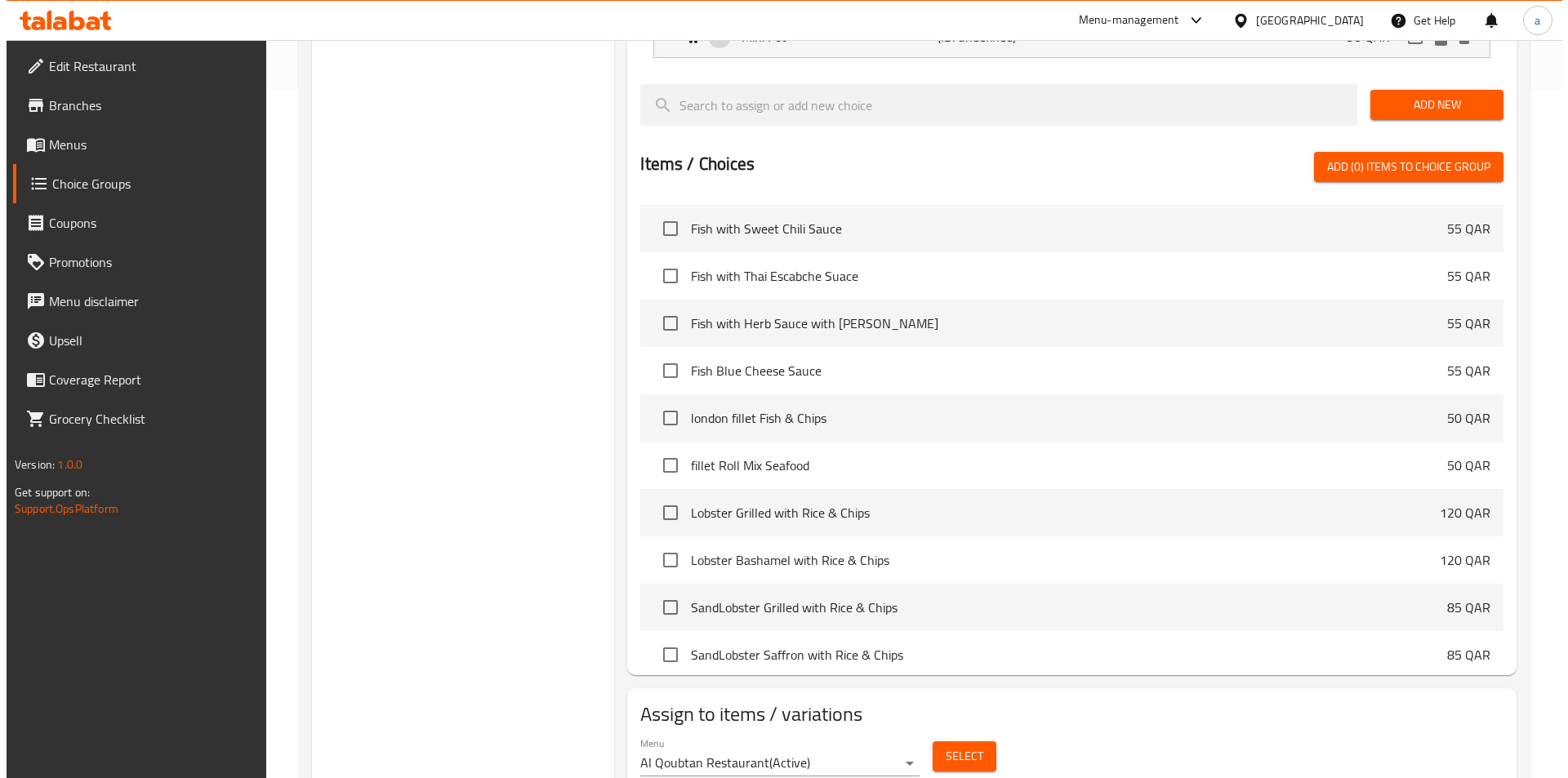
scroll to position [707, 0]
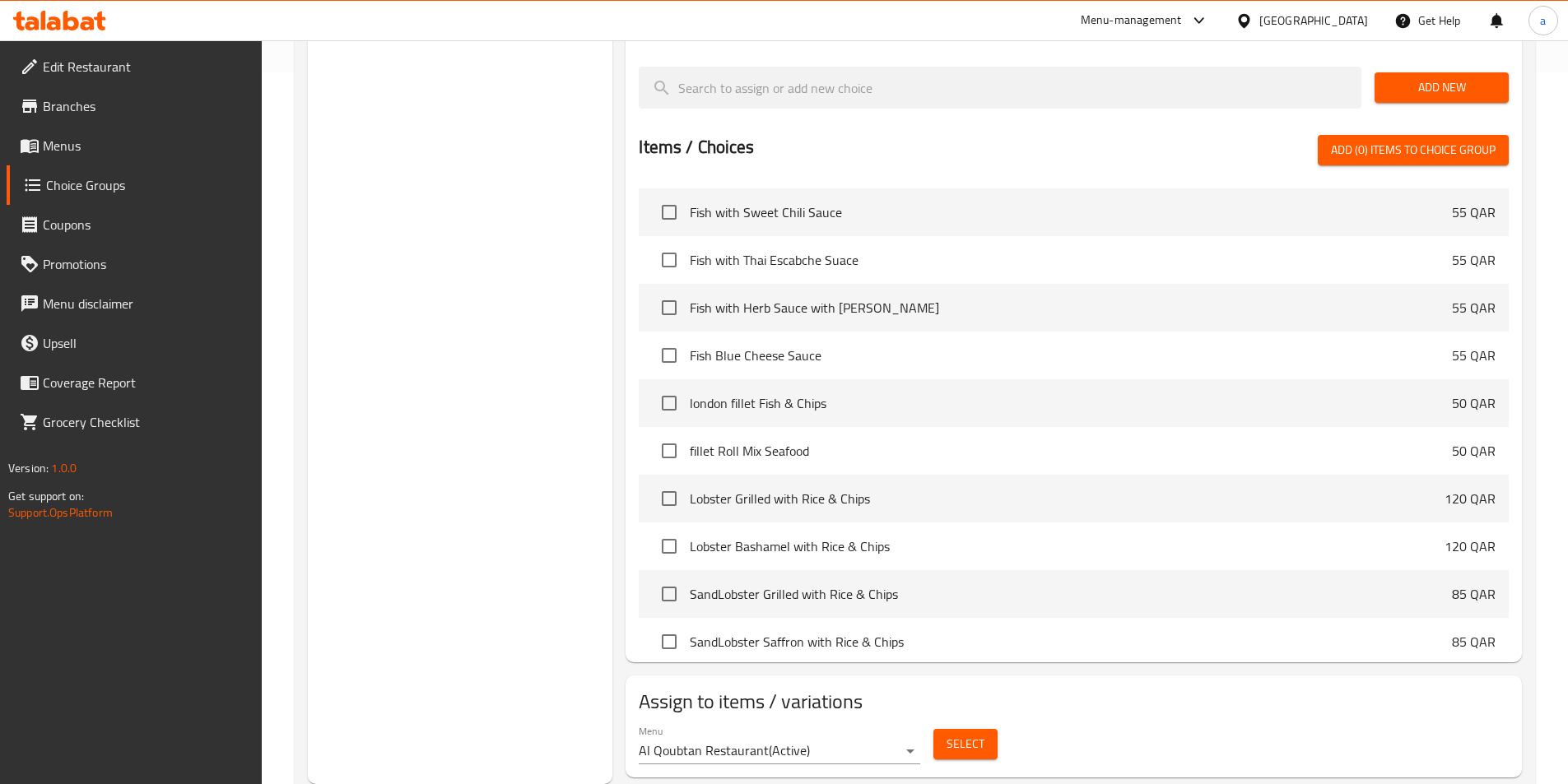
click at [954, 734] on span "Select" at bounding box center [966, 744] width 38 height 20
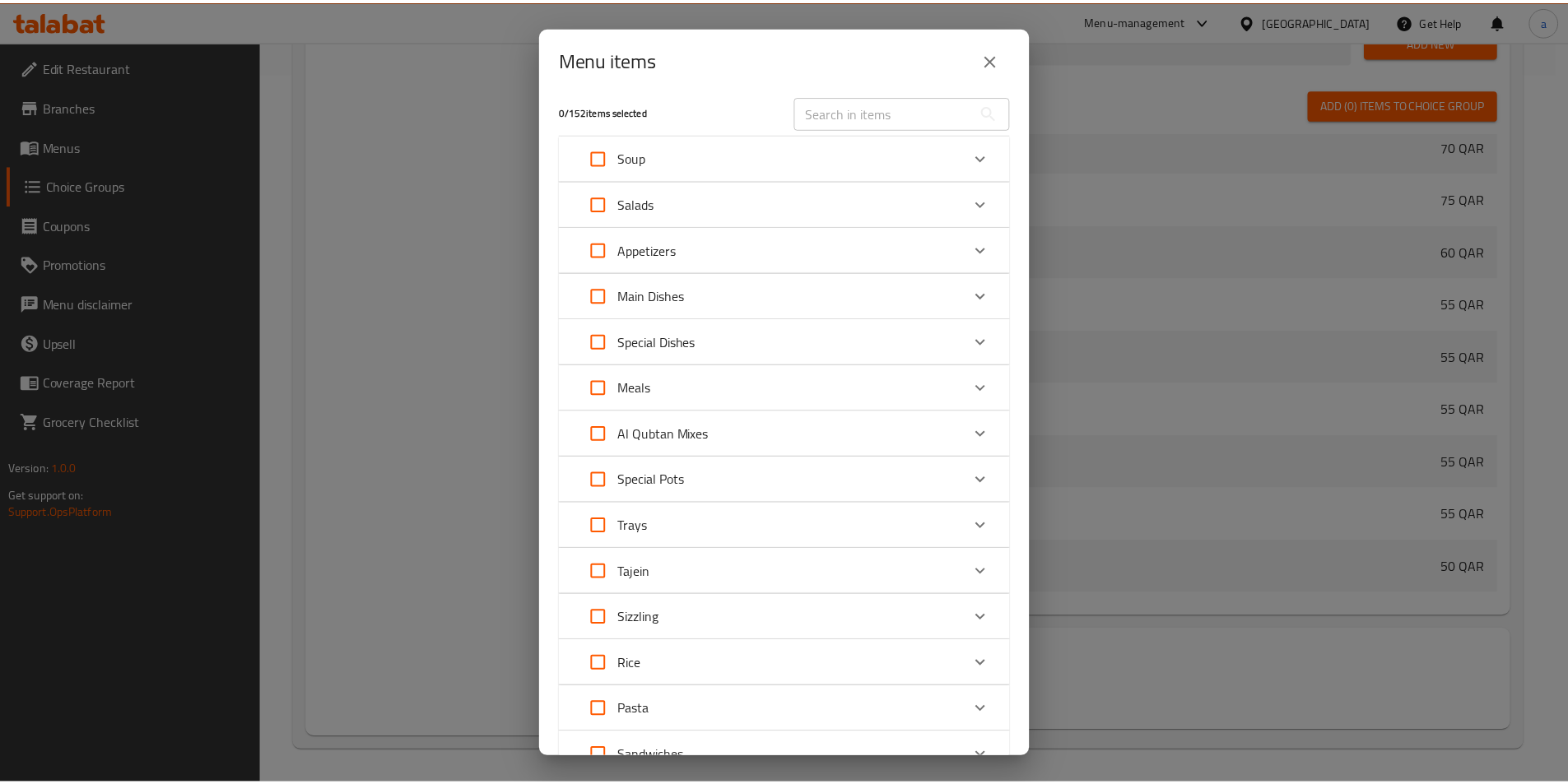
scroll to position [0, 0]
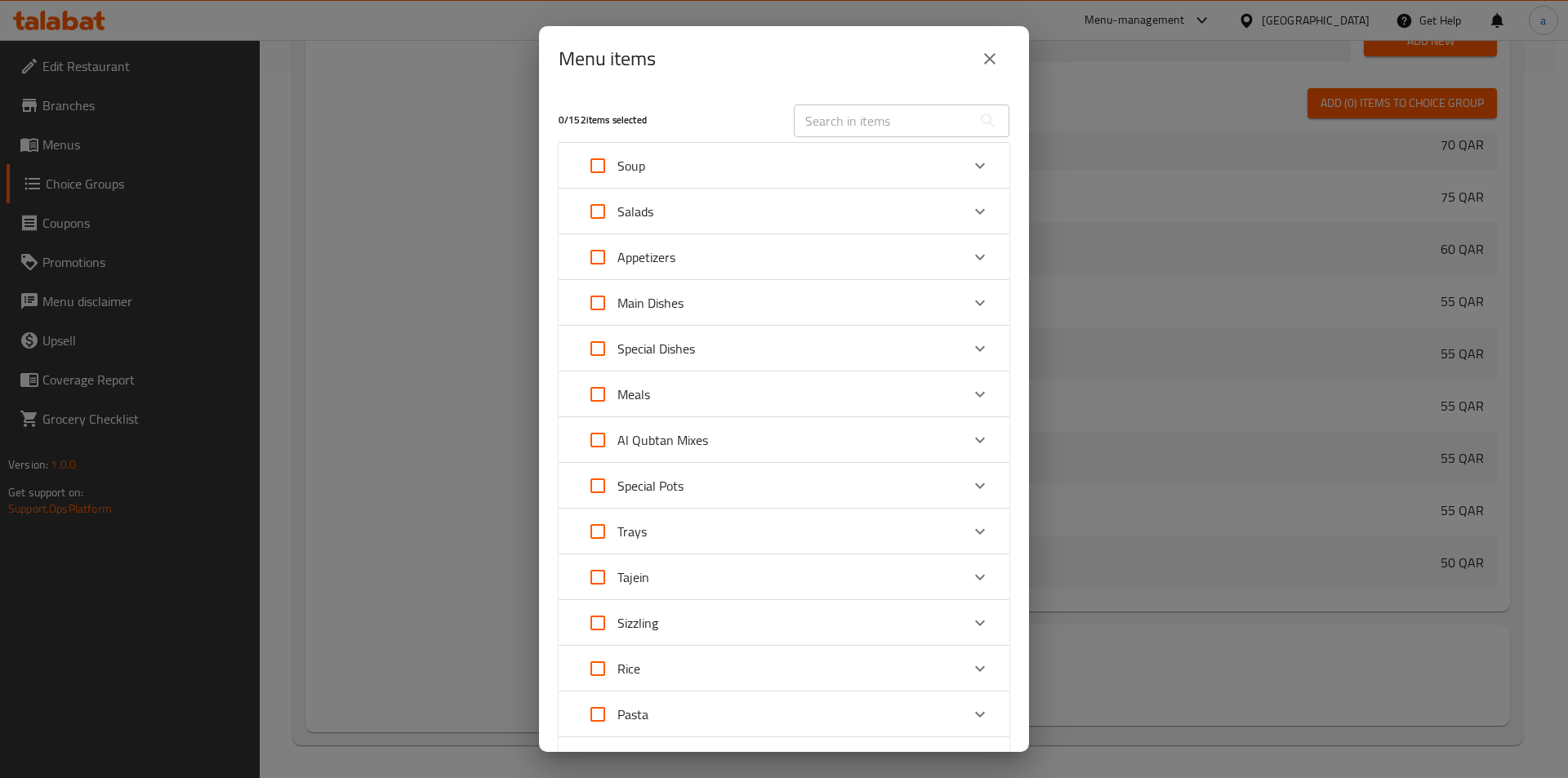
click at [991, 63] on icon "close" at bounding box center [989, 58] width 19 height 19
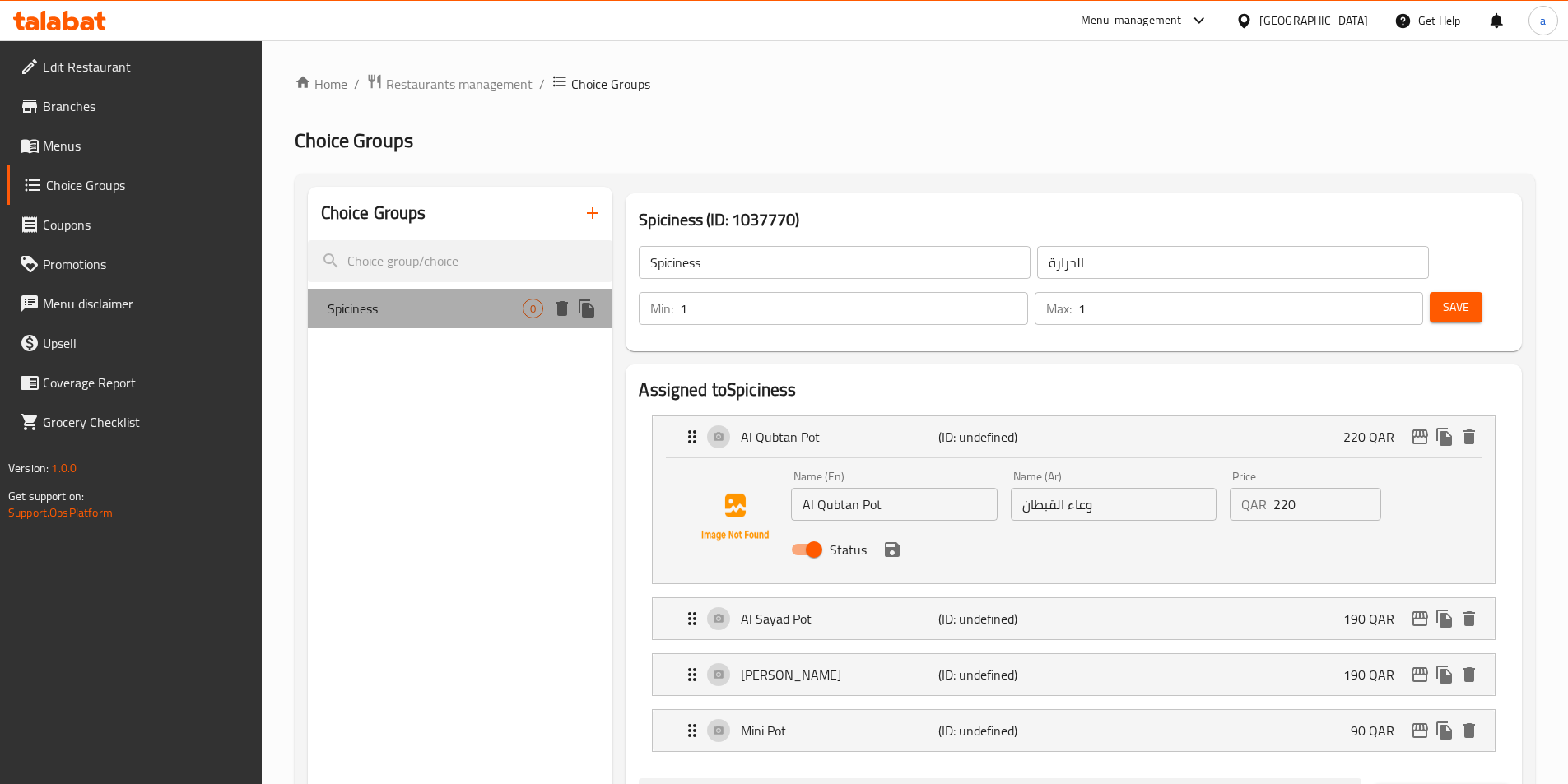
click at [415, 312] on span "Spiciness" at bounding box center [426, 308] width 196 height 19
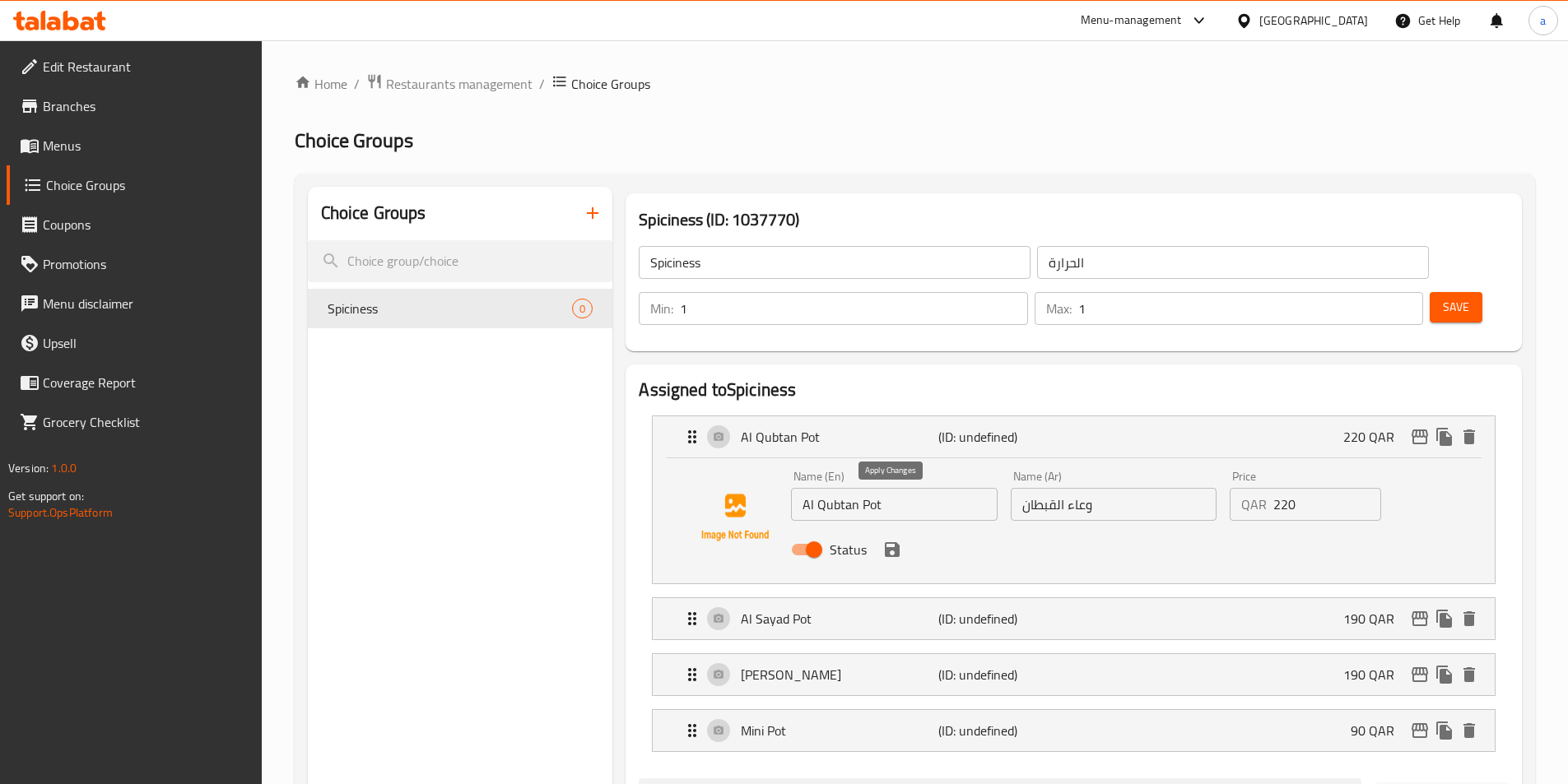
click at [895, 542] on icon "save" at bounding box center [893, 550] width 15 height 15
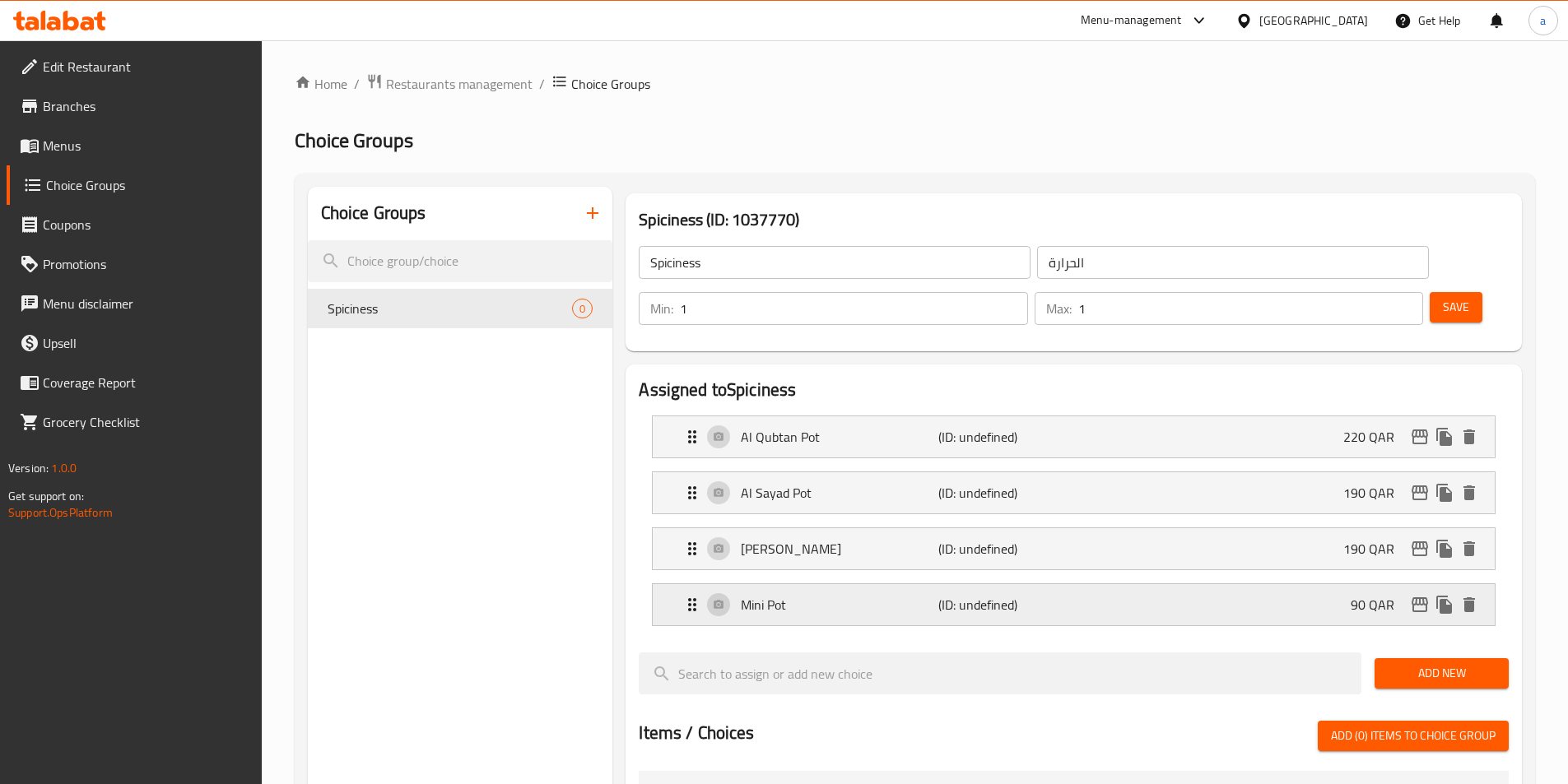
click at [689, 584] on div "Mini Pot (ID: undefined) 90 QAR" at bounding box center [1079, 605] width 793 height 41
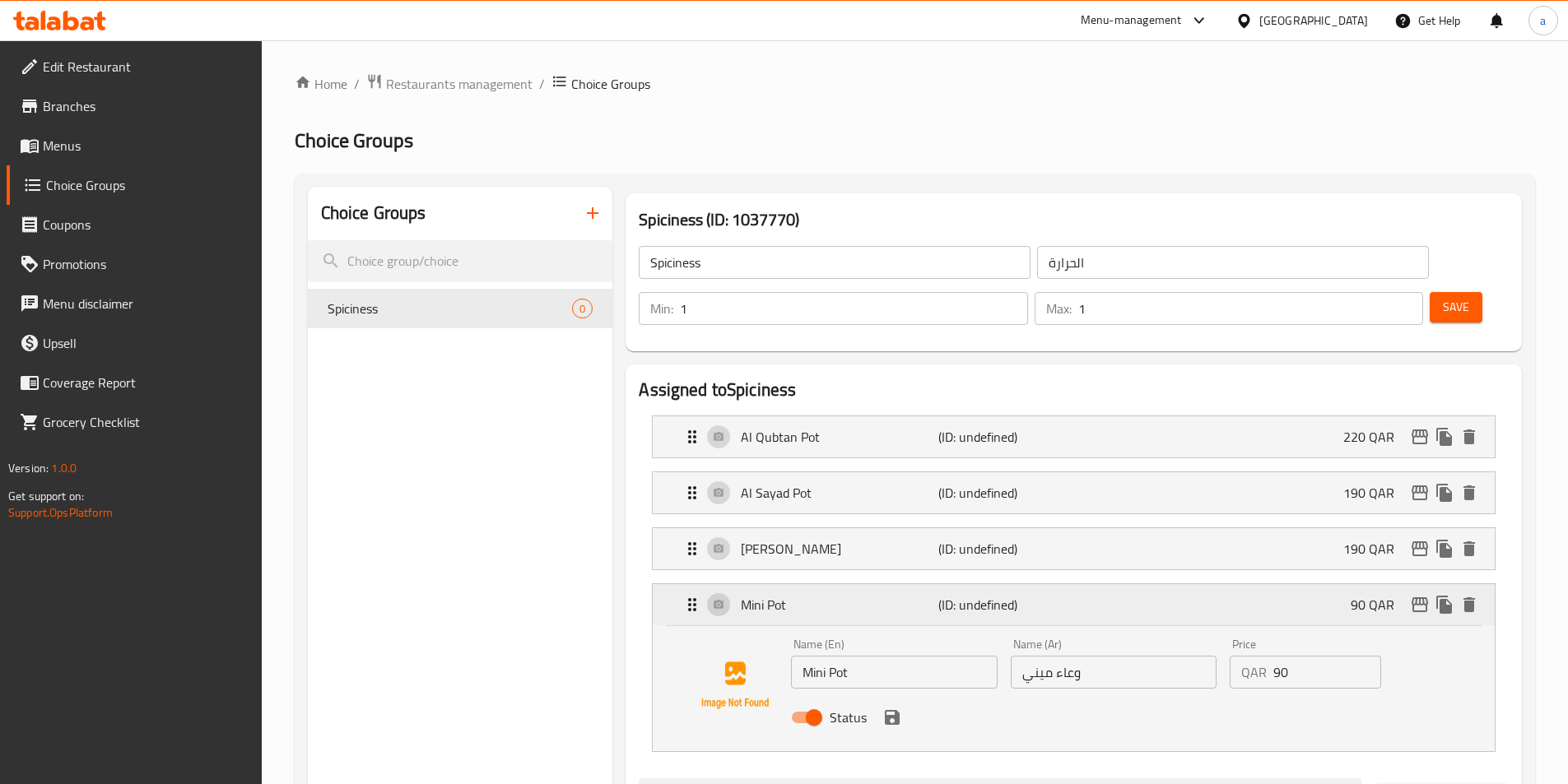
click at [690, 584] on div "Mini Pot (ID: undefined) 90 QAR" at bounding box center [1079, 605] width 793 height 41
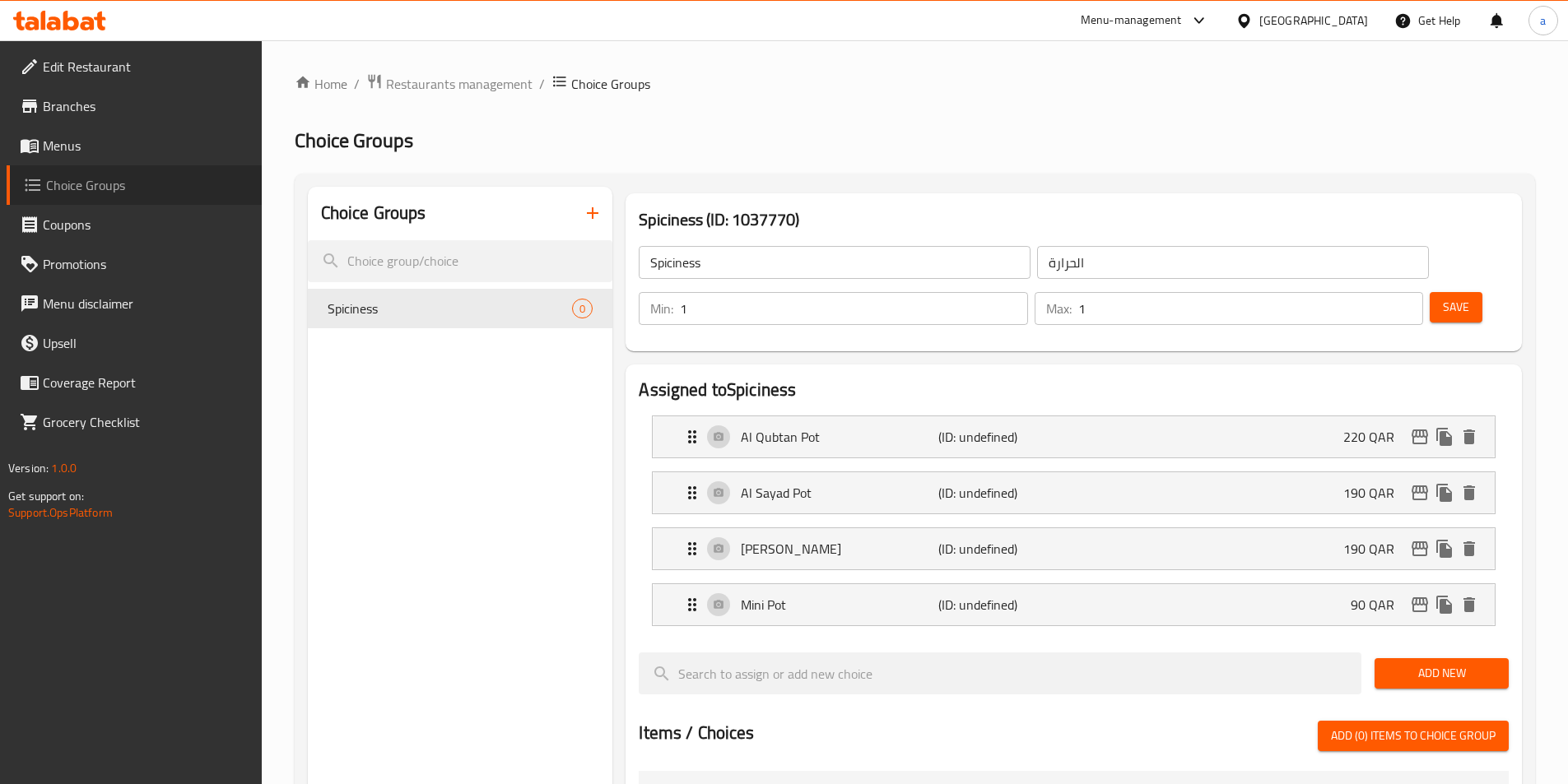
click at [99, 175] on span "Choice Groups" at bounding box center [146, 184] width 202 height 19
click at [1441, 428] on icon "duplicate" at bounding box center [1444, 436] width 15 height 18
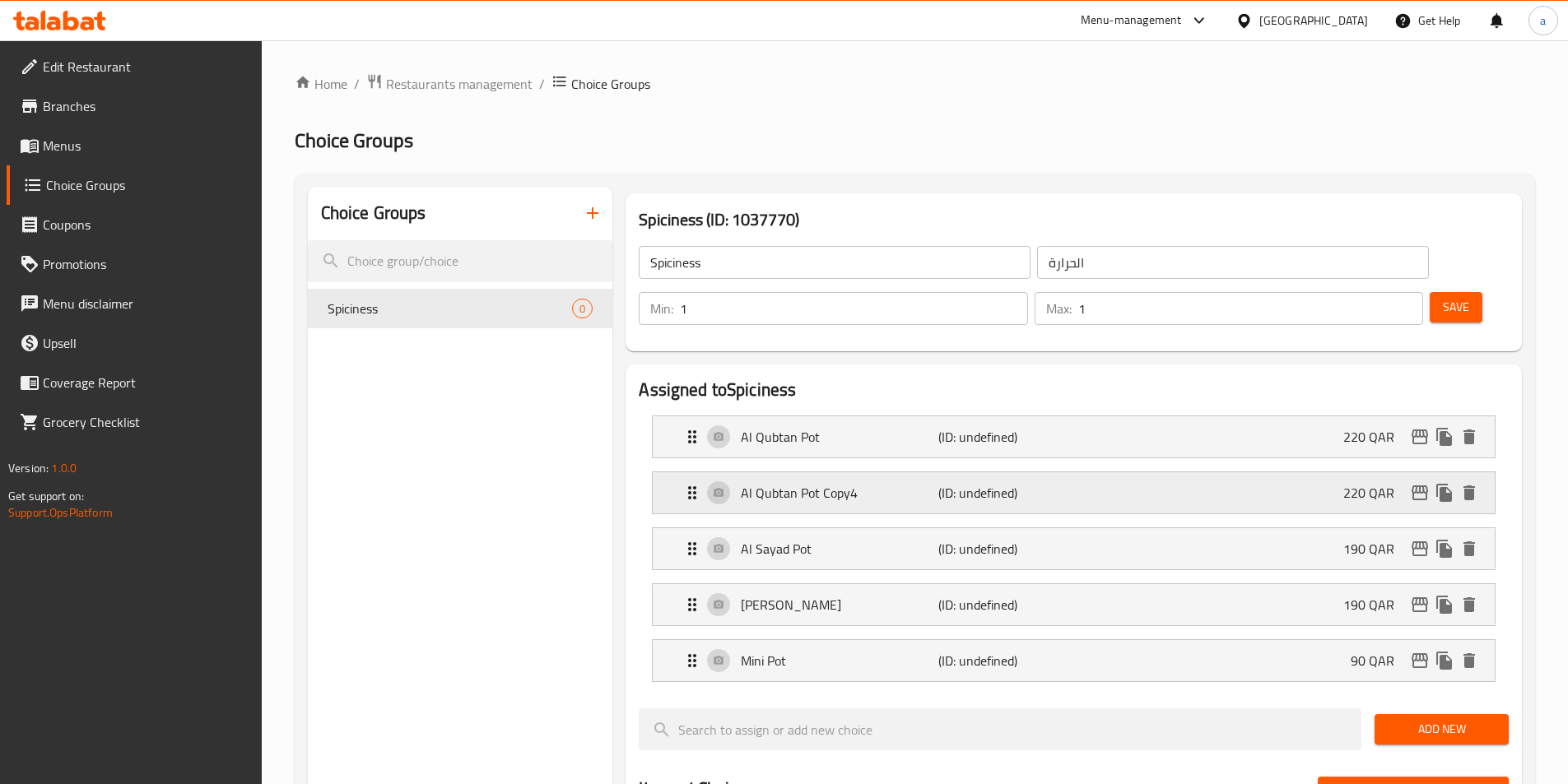
click at [1230, 472] on div "Al Qubtan Pot Copy4 (ID: undefined) 220 QAR" at bounding box center [1079, 492] width 793 height 41
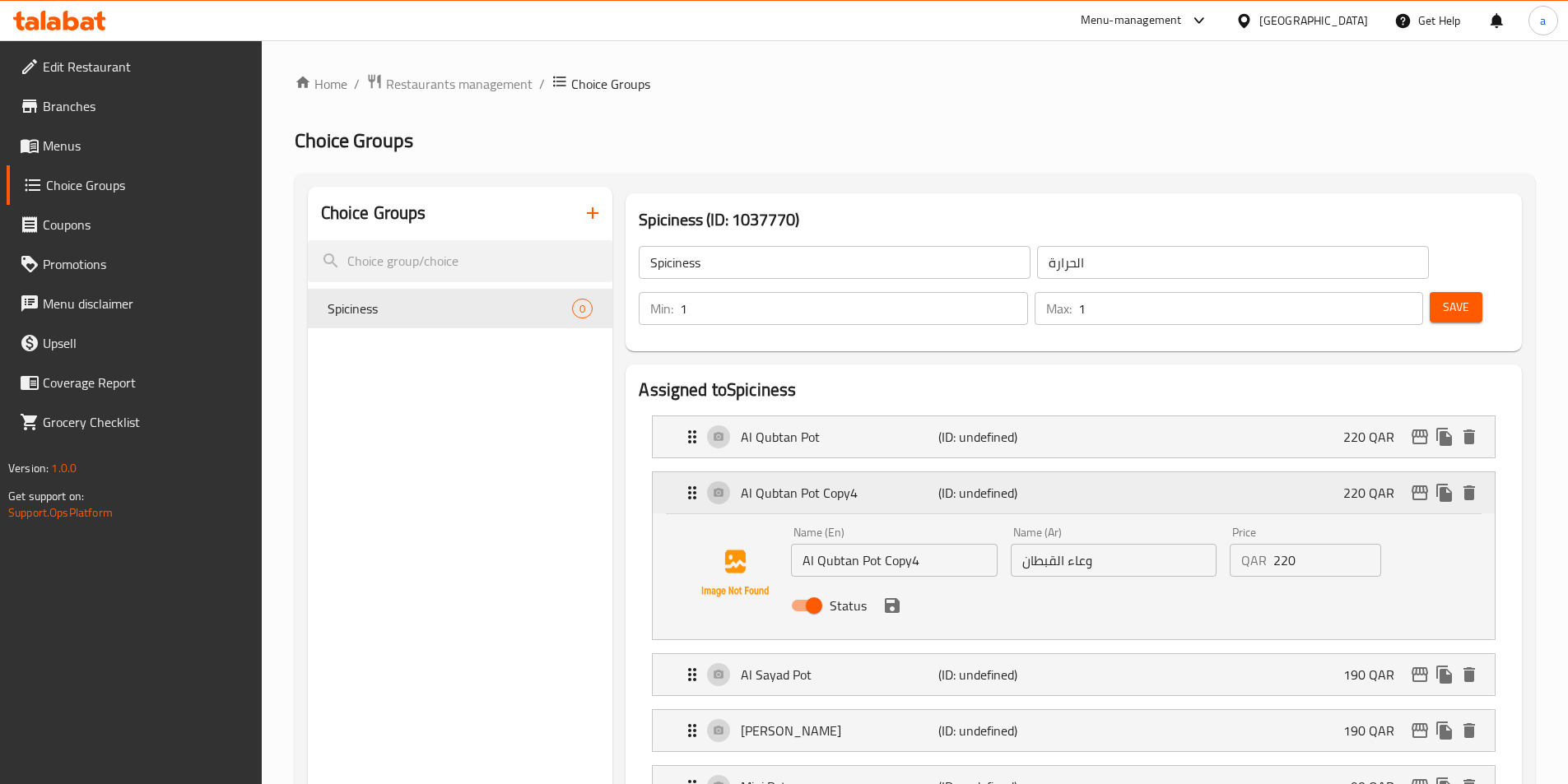
click at [1079, 472] on div "Al Qubtan Pot Copy4 (ID: undefined) 220 QAR" at bounding box center [1079, 492] width 793 height 41
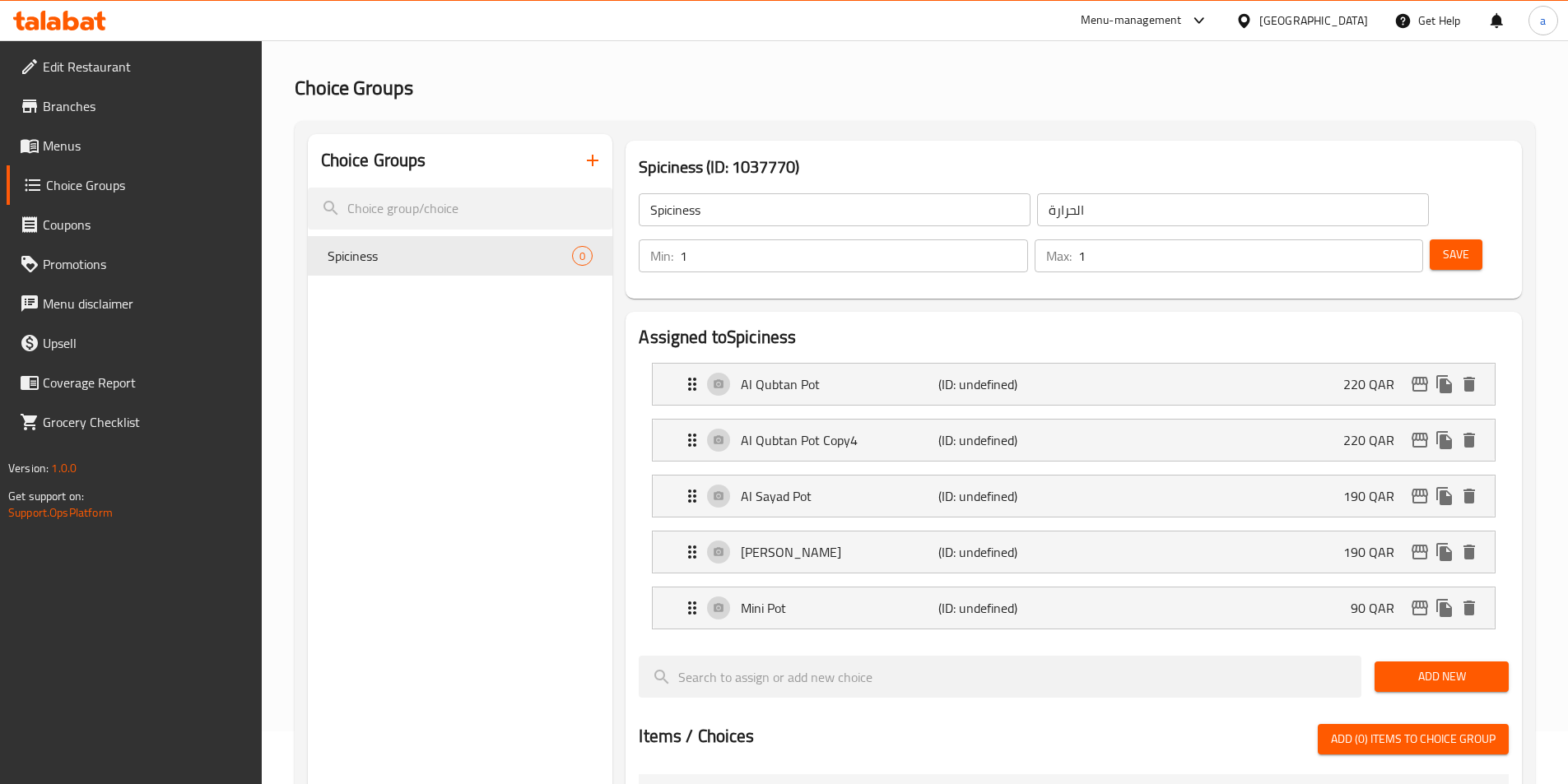
scroll to position [82, 0]
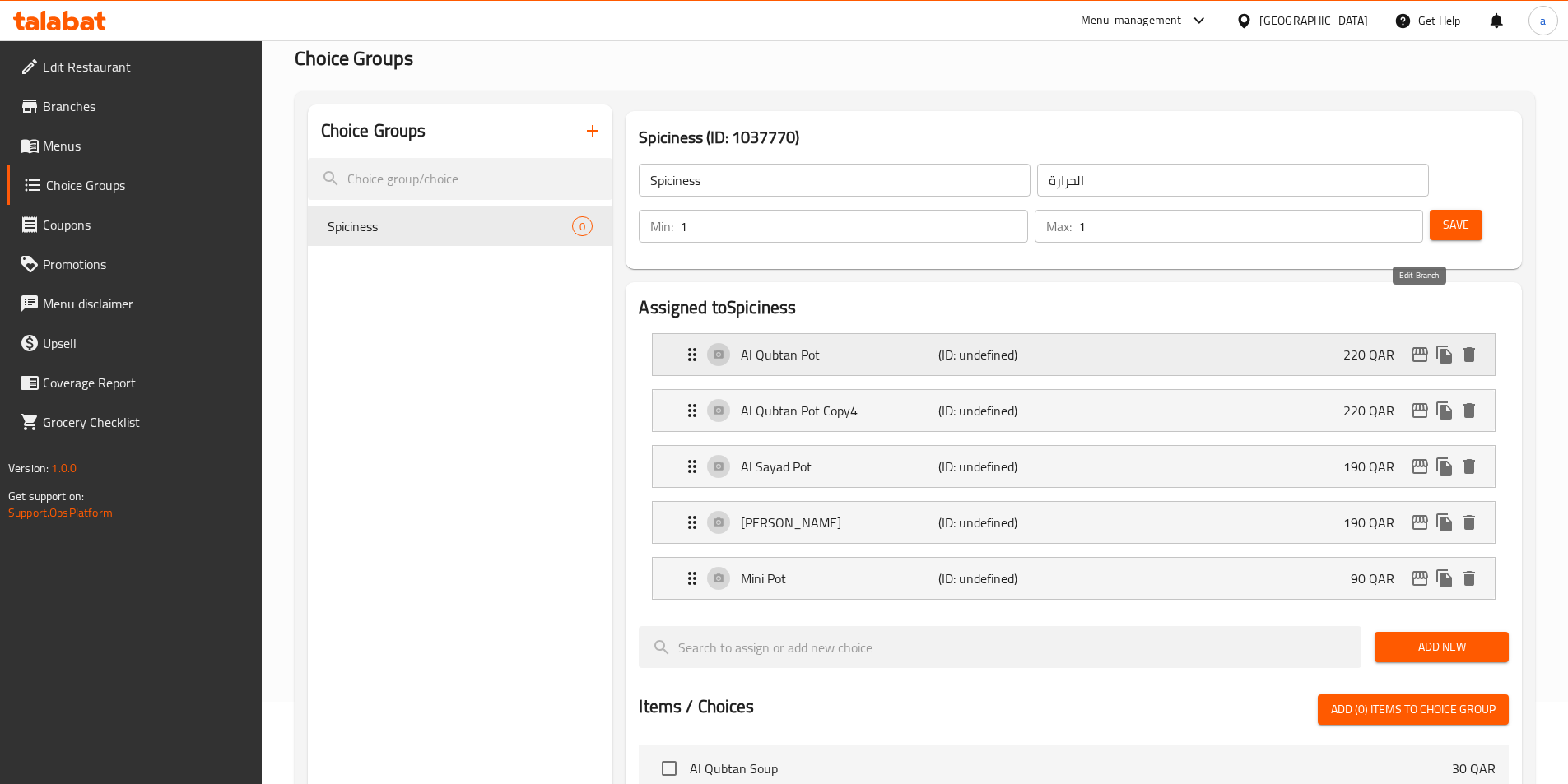
click at [1420, 348] on icon "edit" at bounding box center [1420, 355] width 16 height 15
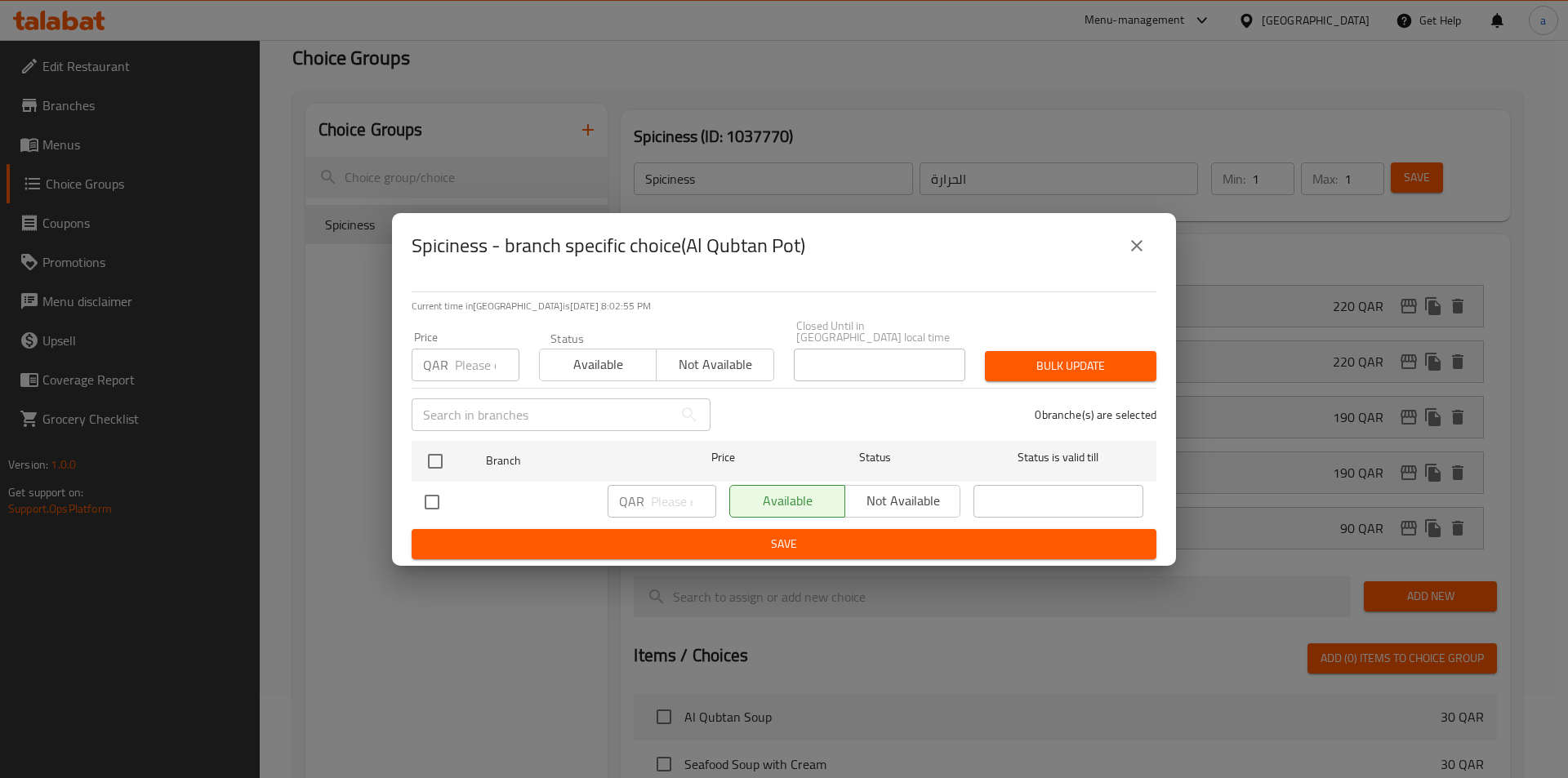
click at [1141, 256] on icon "close" at bounding box center [1137, 245] width 19 height 19
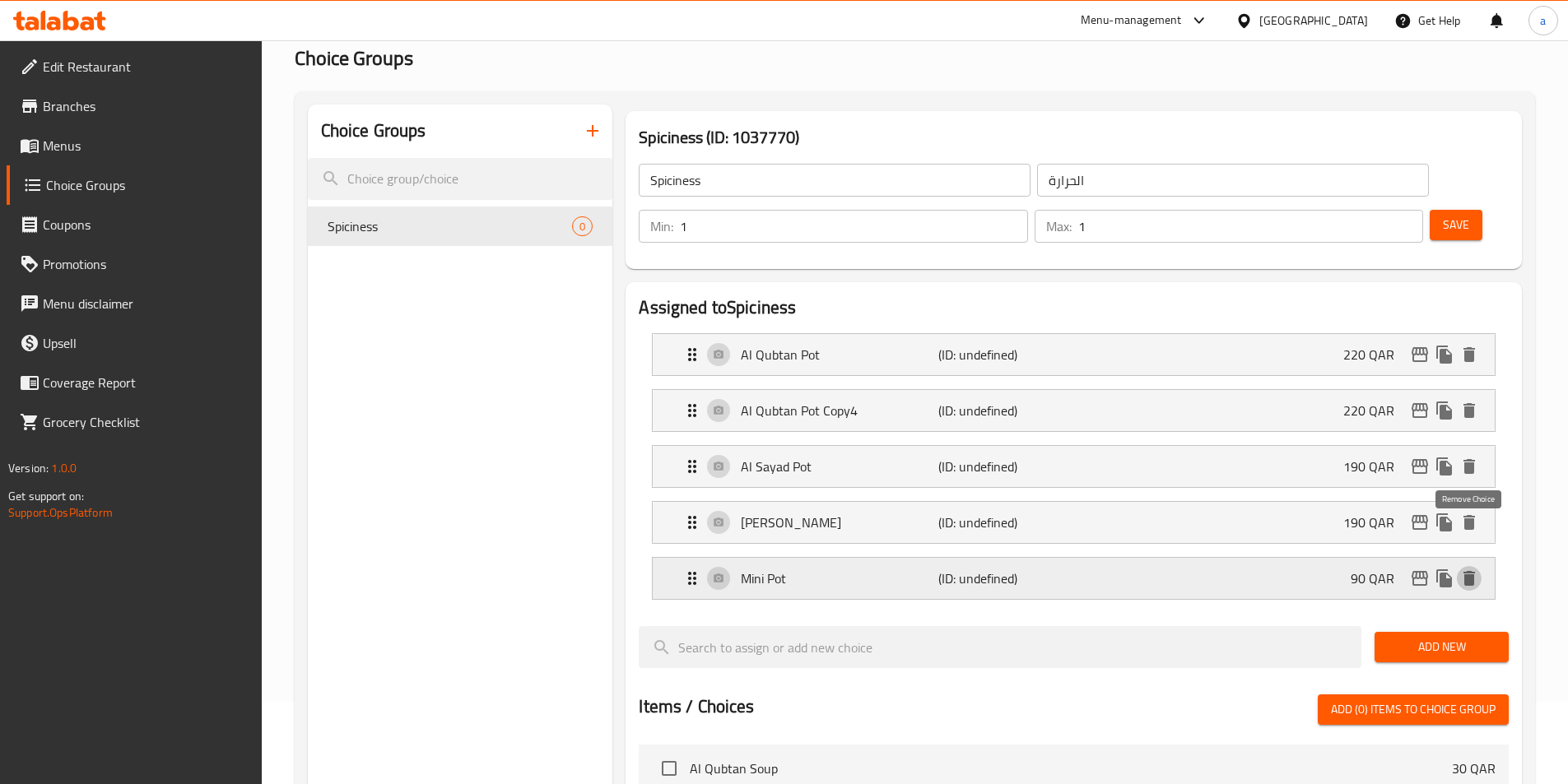
click at [1472, 571] on icon "delete" at bounding box center [1470, 578] width 12 height 15
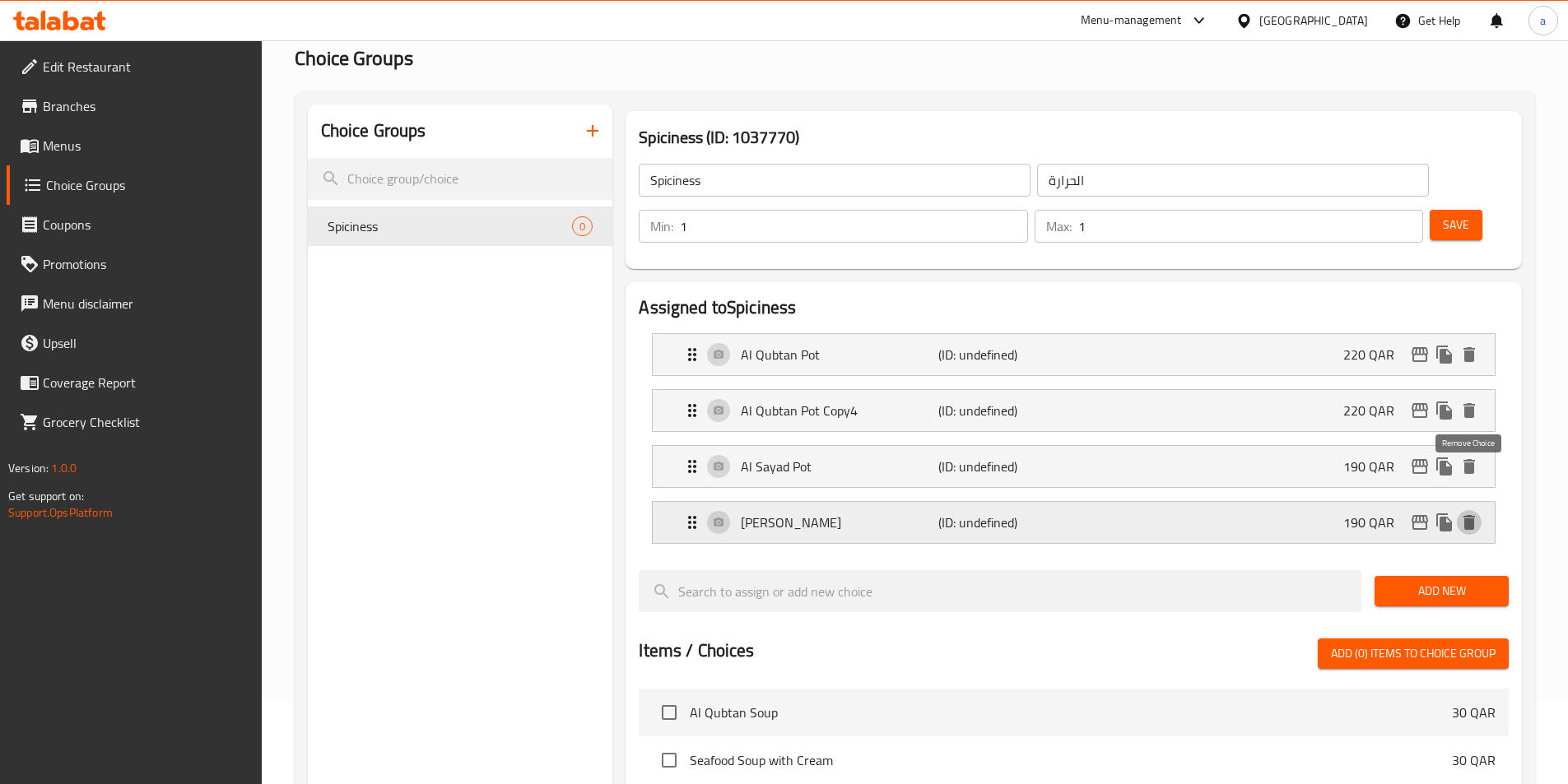
click at [1472, 515] on icon "delete" at bounding box center [1470, 523] width 12 height 15
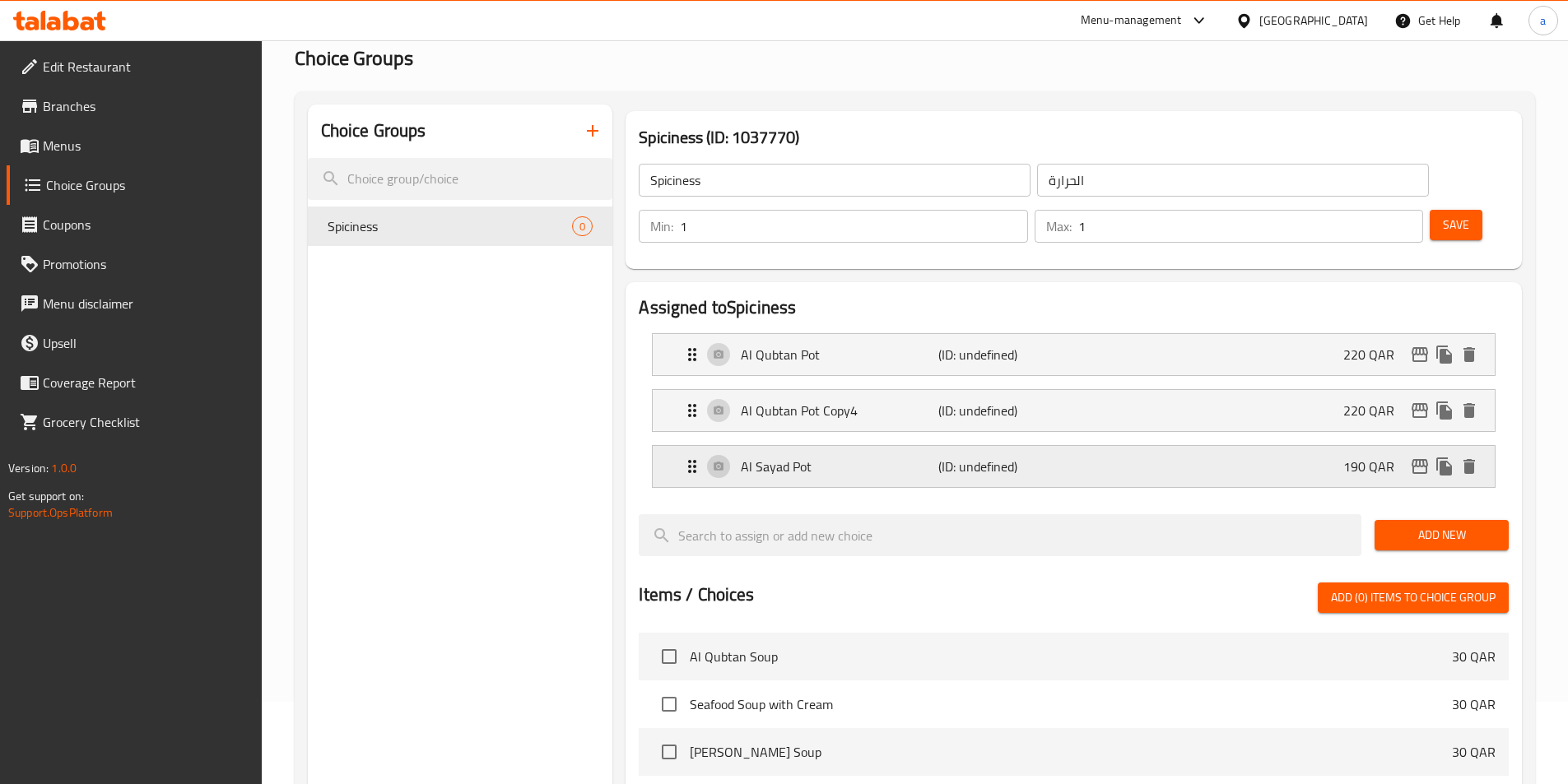
click at [1466, 454] on button "delete" at bounding box center [1469, 466] width 25 height 25
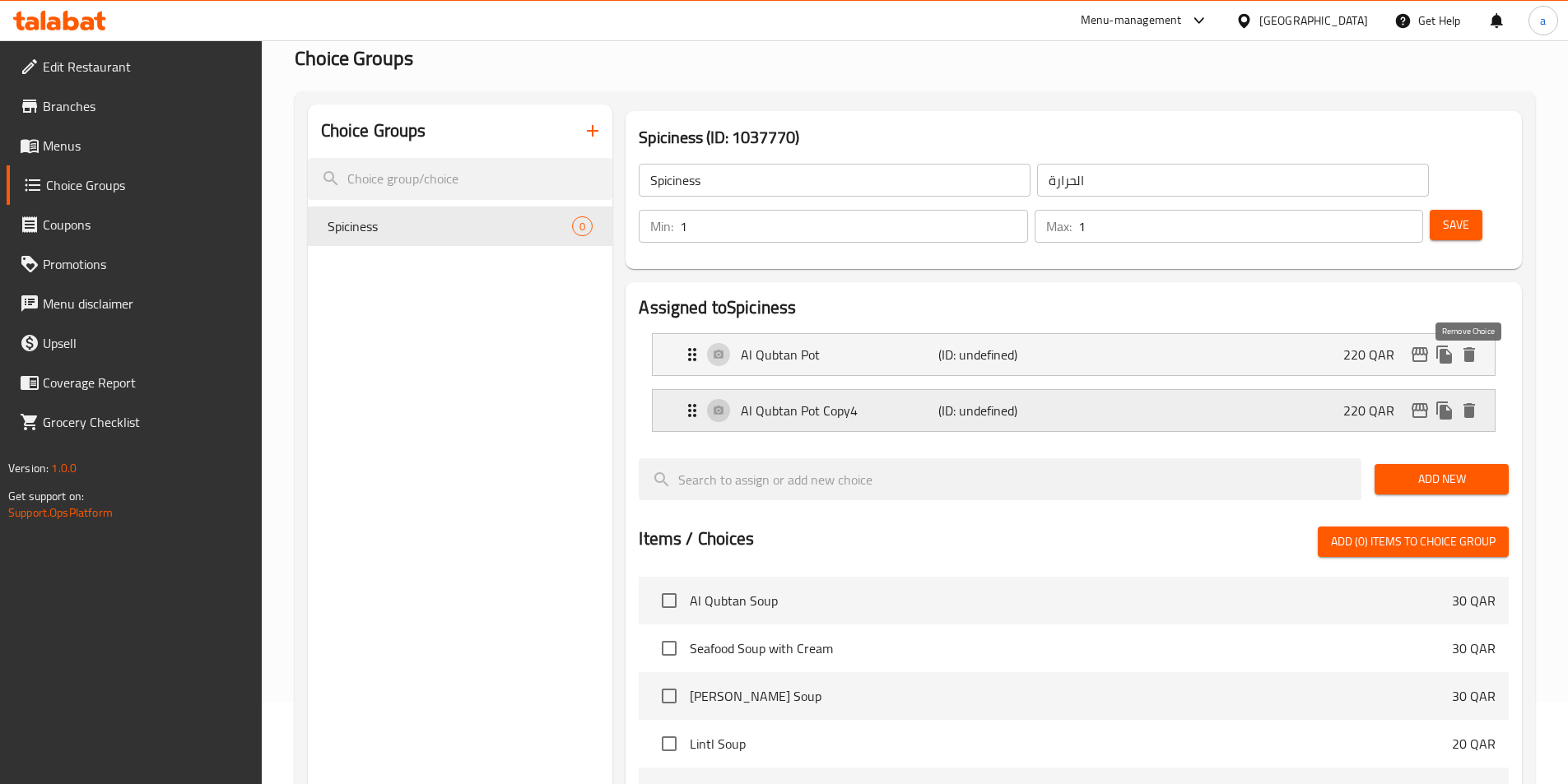
click at [1467, 398] on button "delete" at bounding box center [1469, 410] width 25 height 25
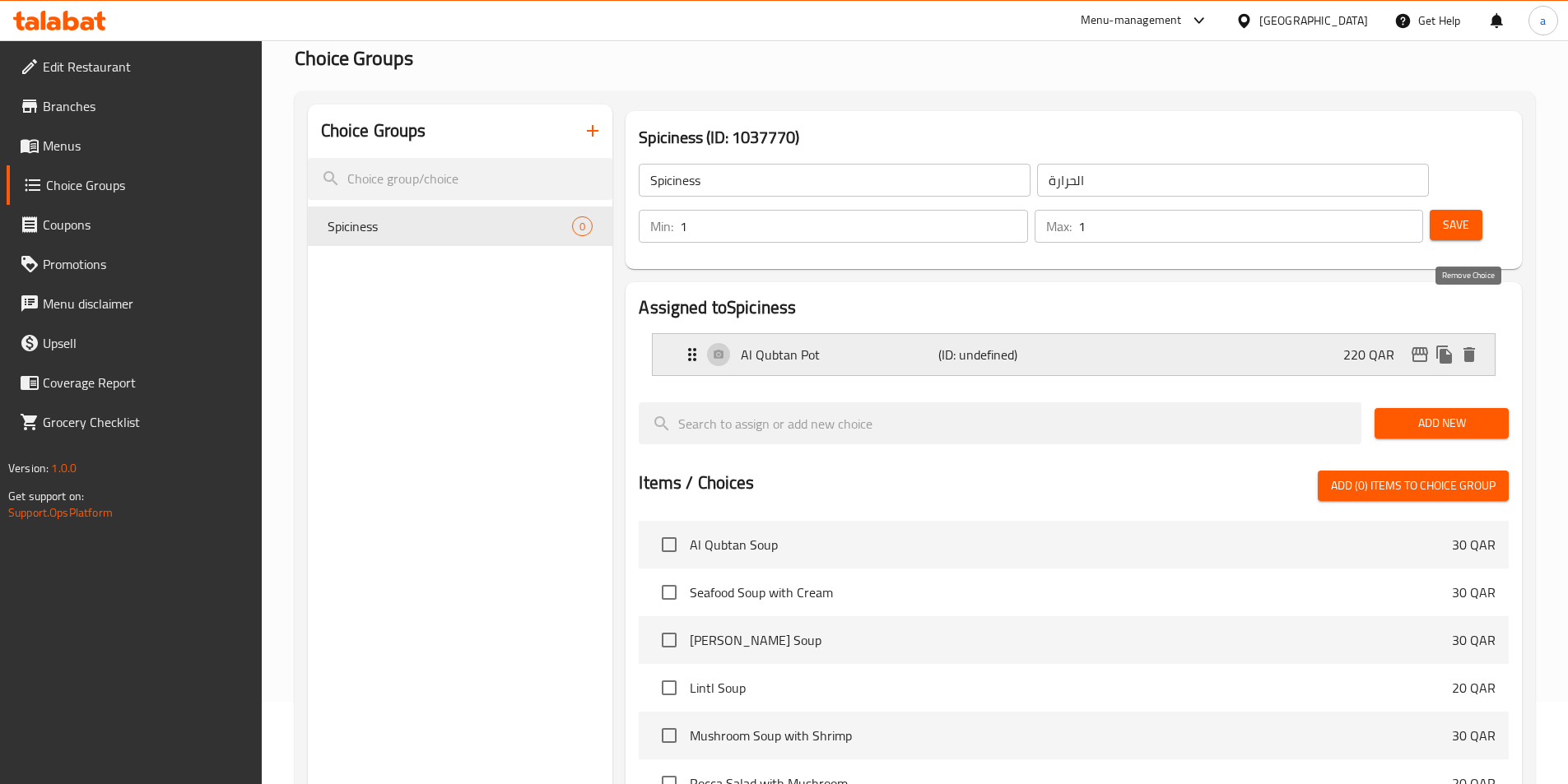
click at [1471, 348] on icon "delete" at bounding box center [1470, 355] width 12 height 15
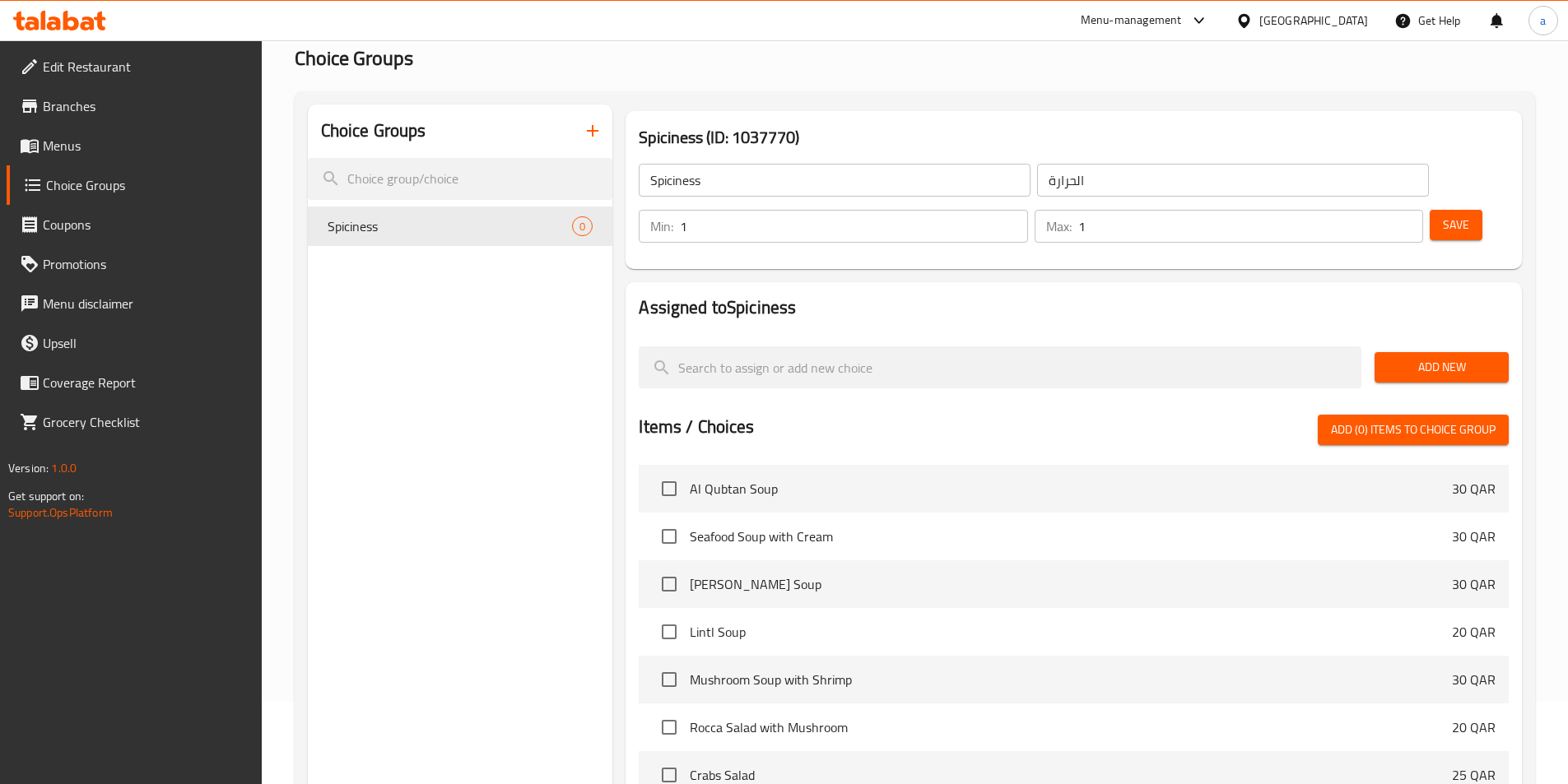
click at [1443, 215] on span "Save" at bounding box center [1455, 225] width 26 height 20
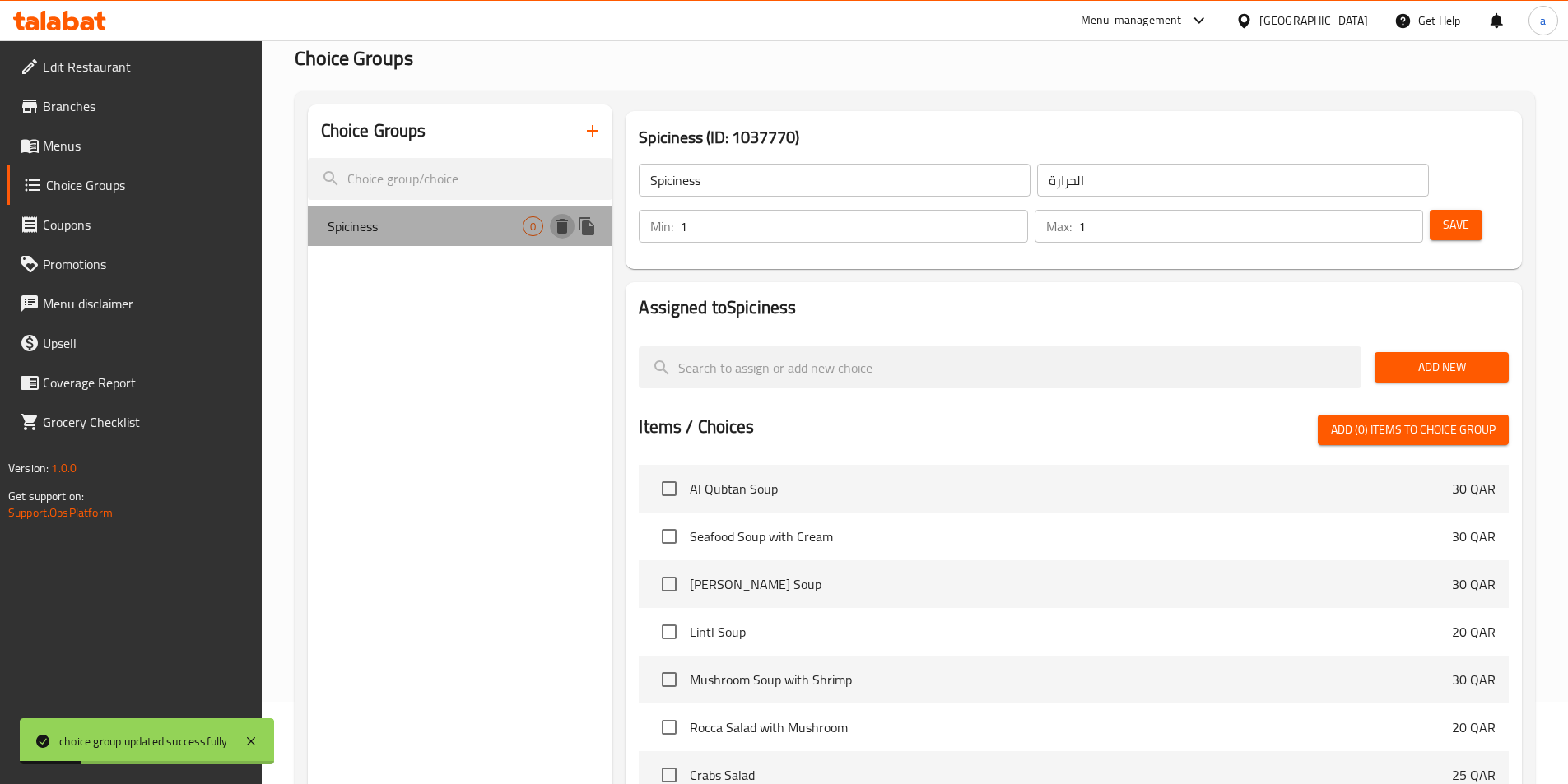
click at [562, 226] on icon "delete" at bounding box center [563, 227] width 12 height 15
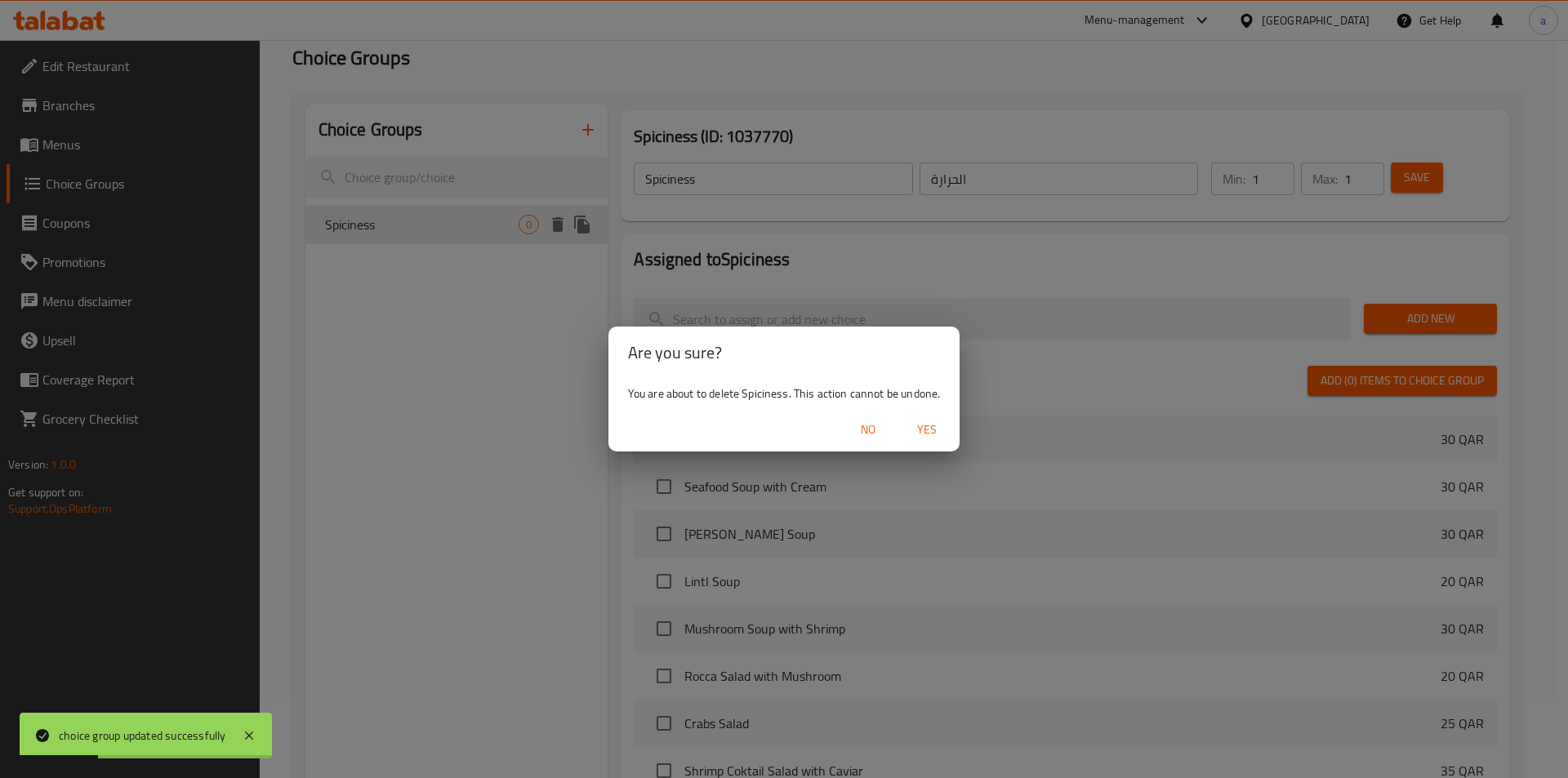
click at [928, 426] on span "Yes" at bounding box center [927, 430] width 39 height 20
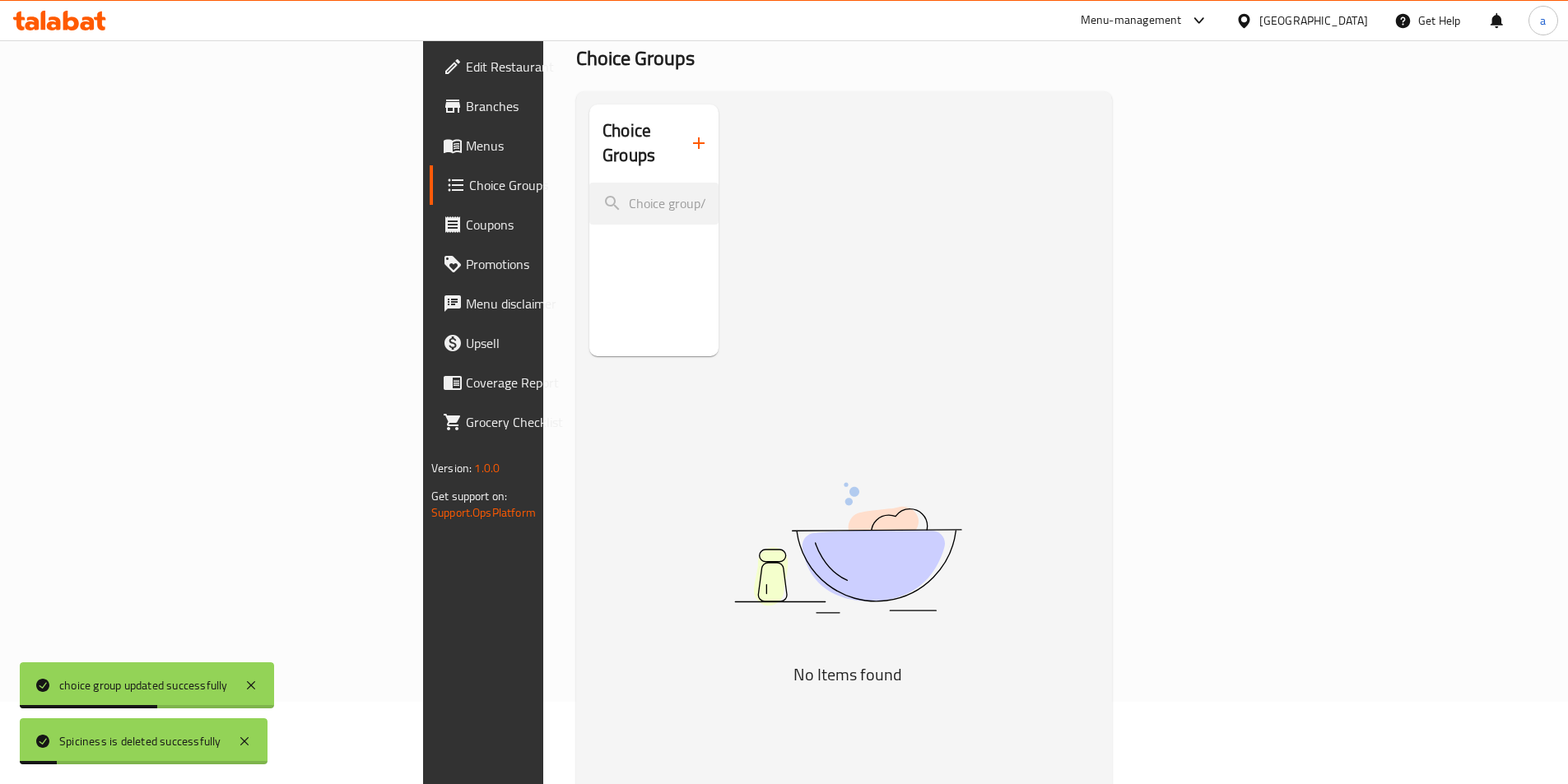
click at [466, 149] on span "Menus" at bounding box center [569, 145] width 206 height 19
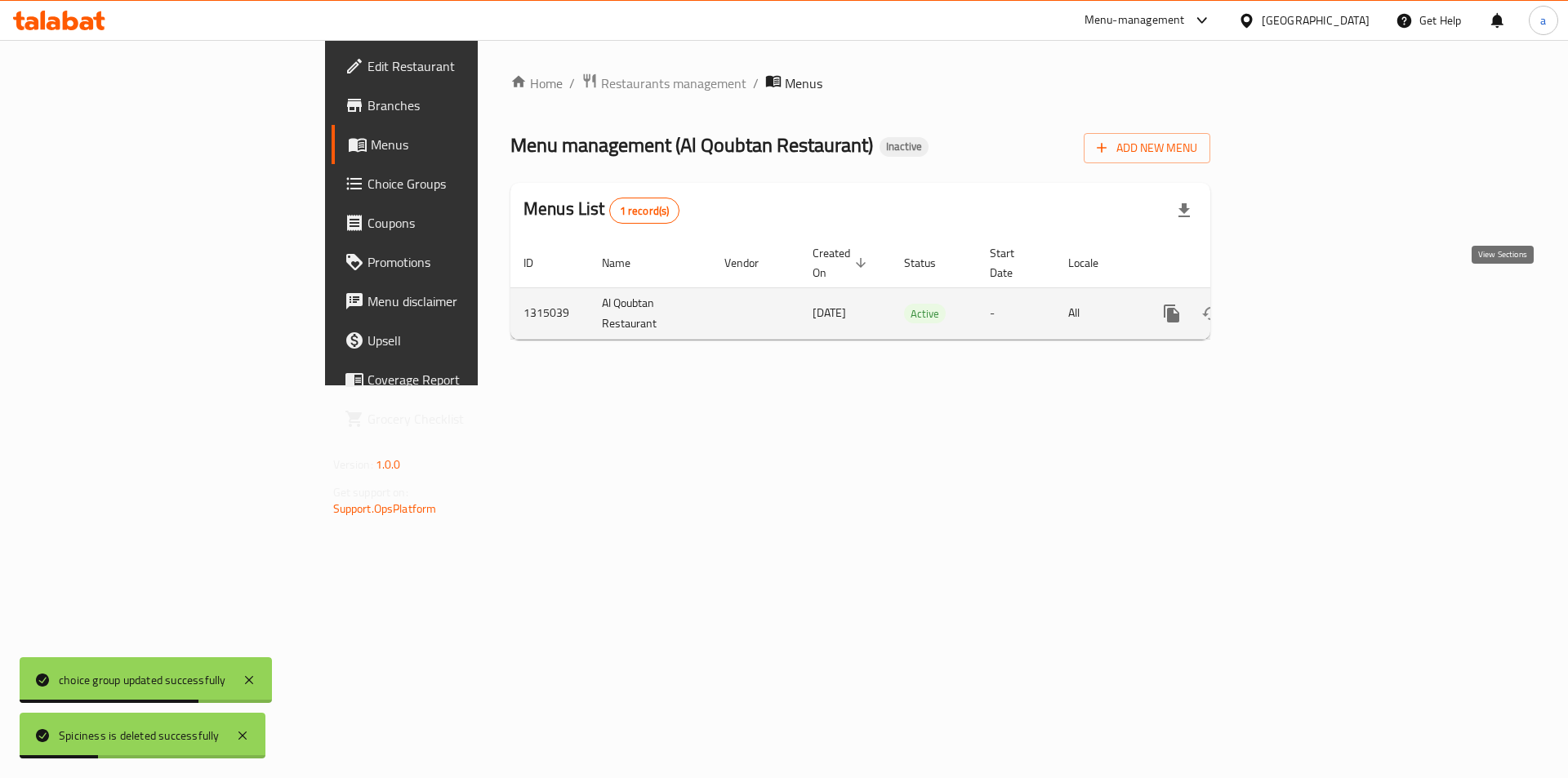
click at [1299, 304] on icon "enhanced table" at bounding box center [1289, 313] width 19 height 19
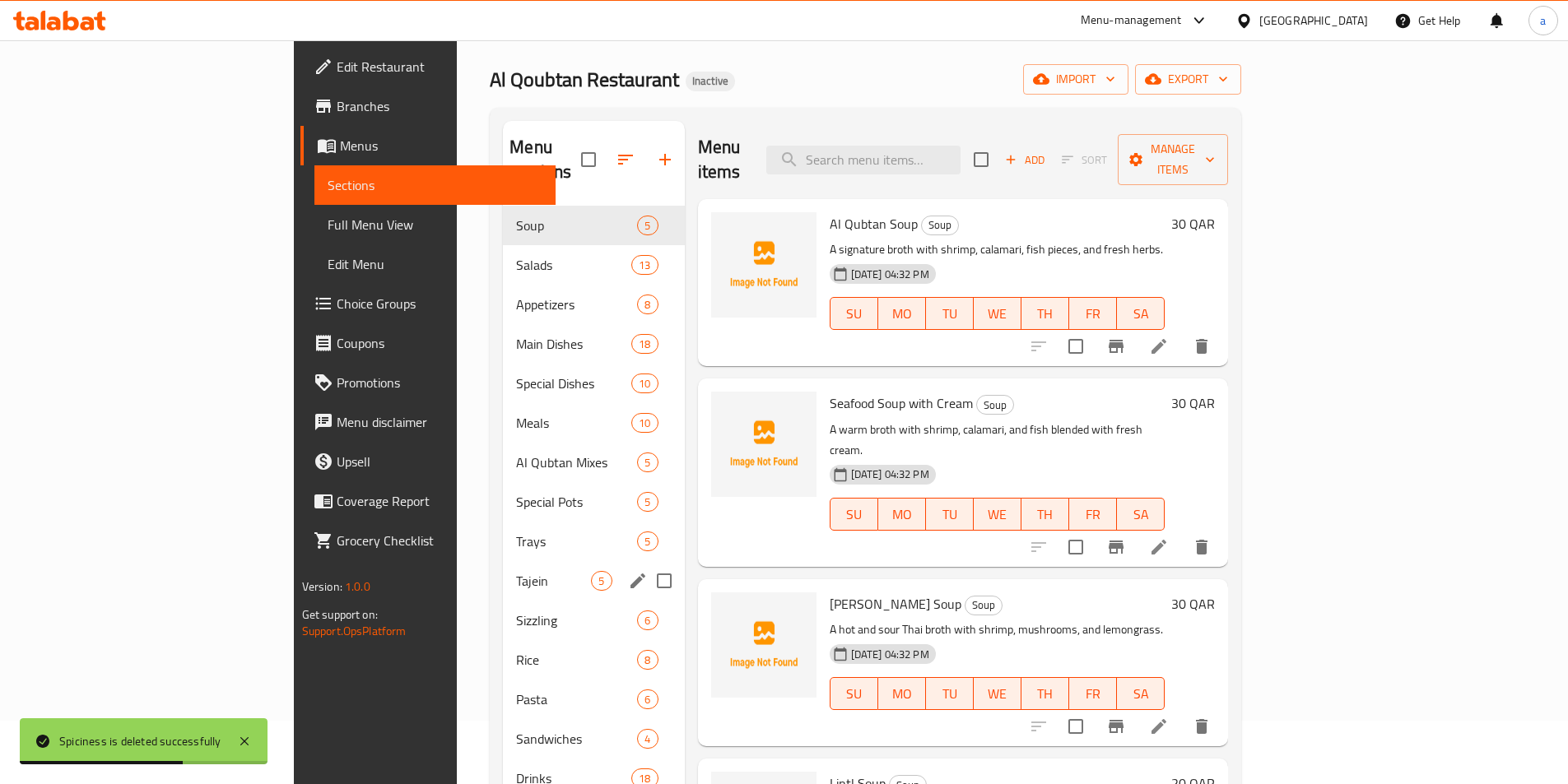
scroll to position [82, 0]
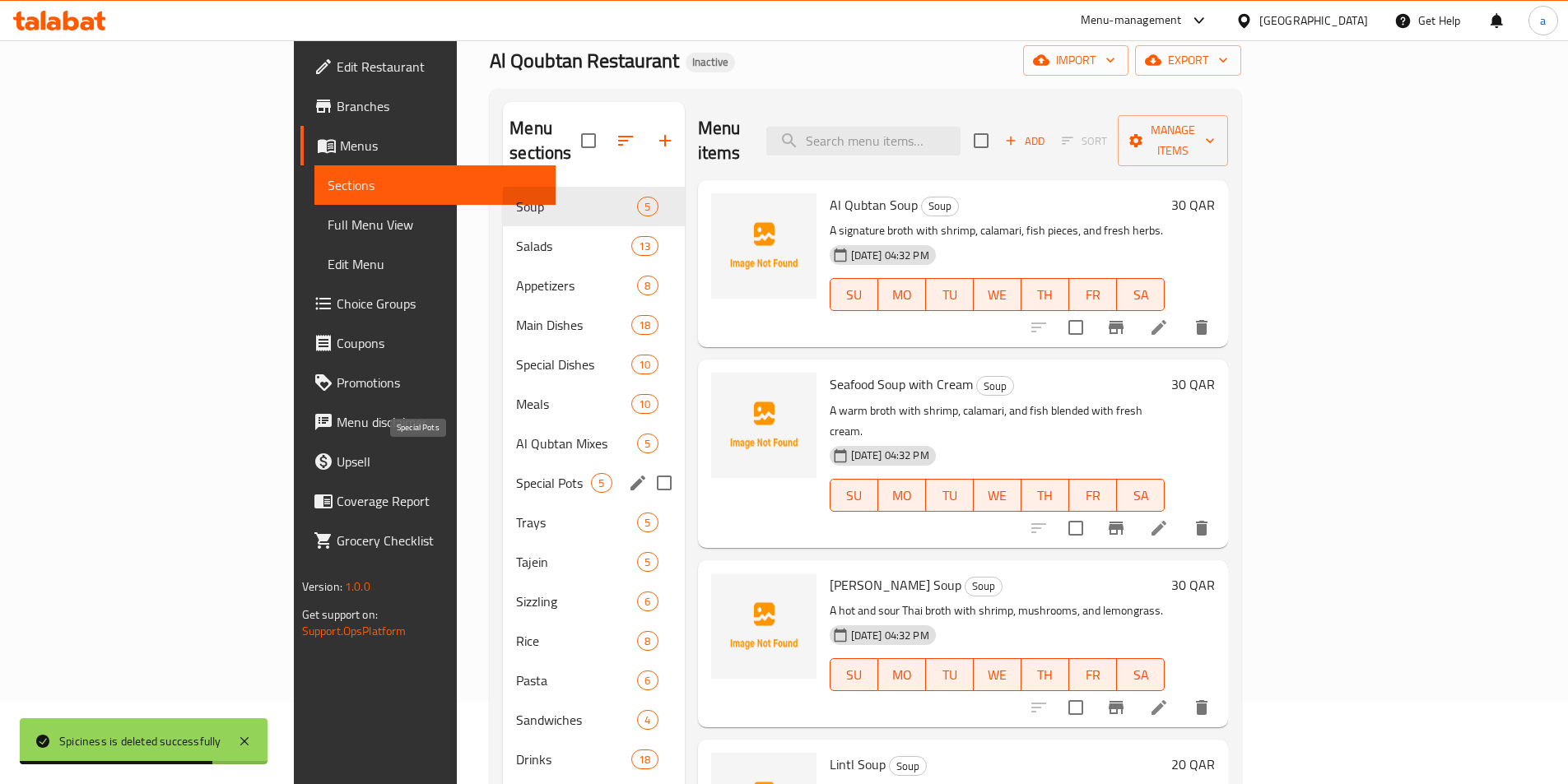
click at [516, 473] on span "Special Pots" at bounding box center [553, 482] width 75 height 19
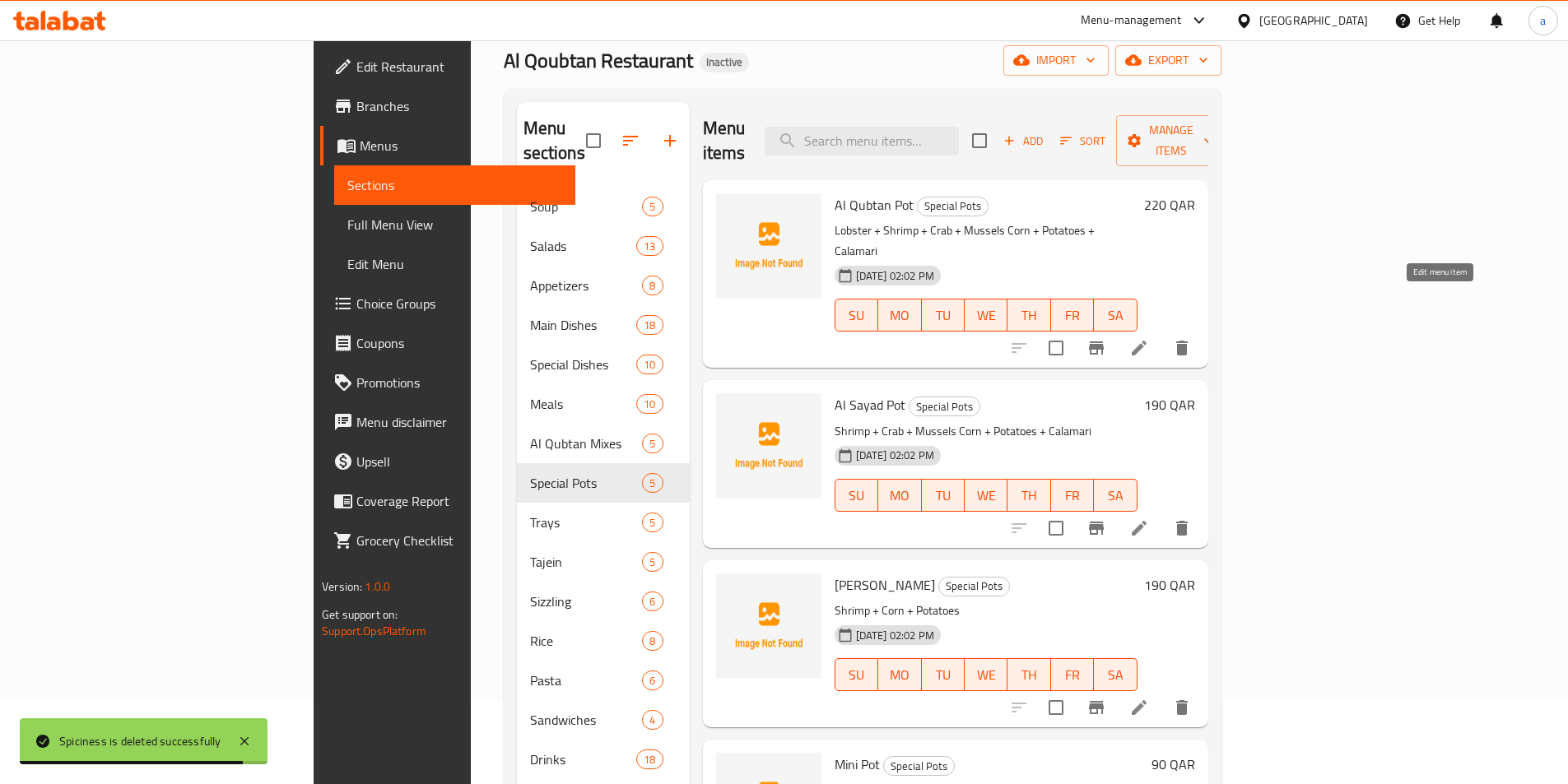
click at [1149, 338] on icon at bounding box center [1139, 348] width 19 height 19
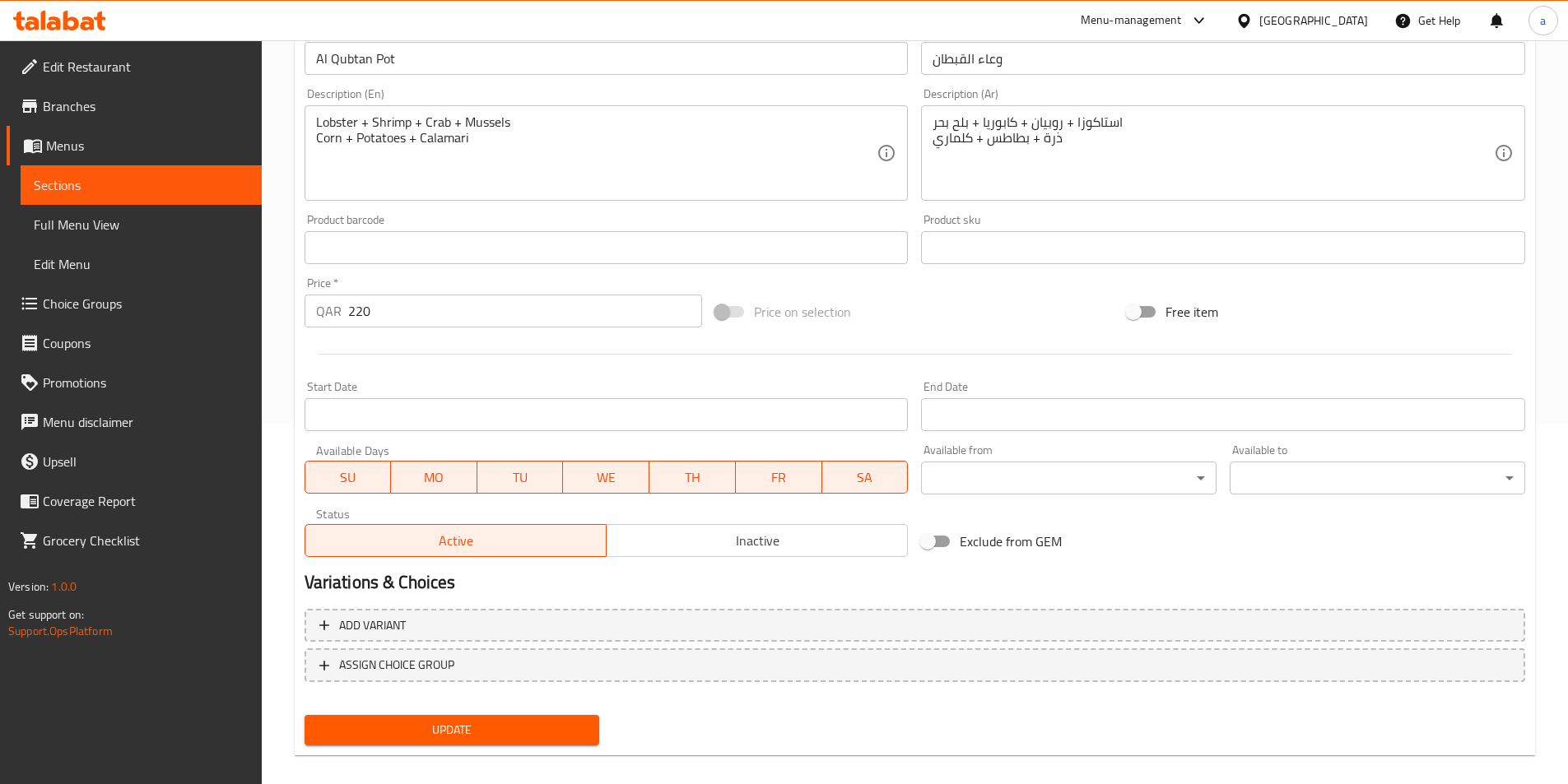
scroll to position [379, 0]
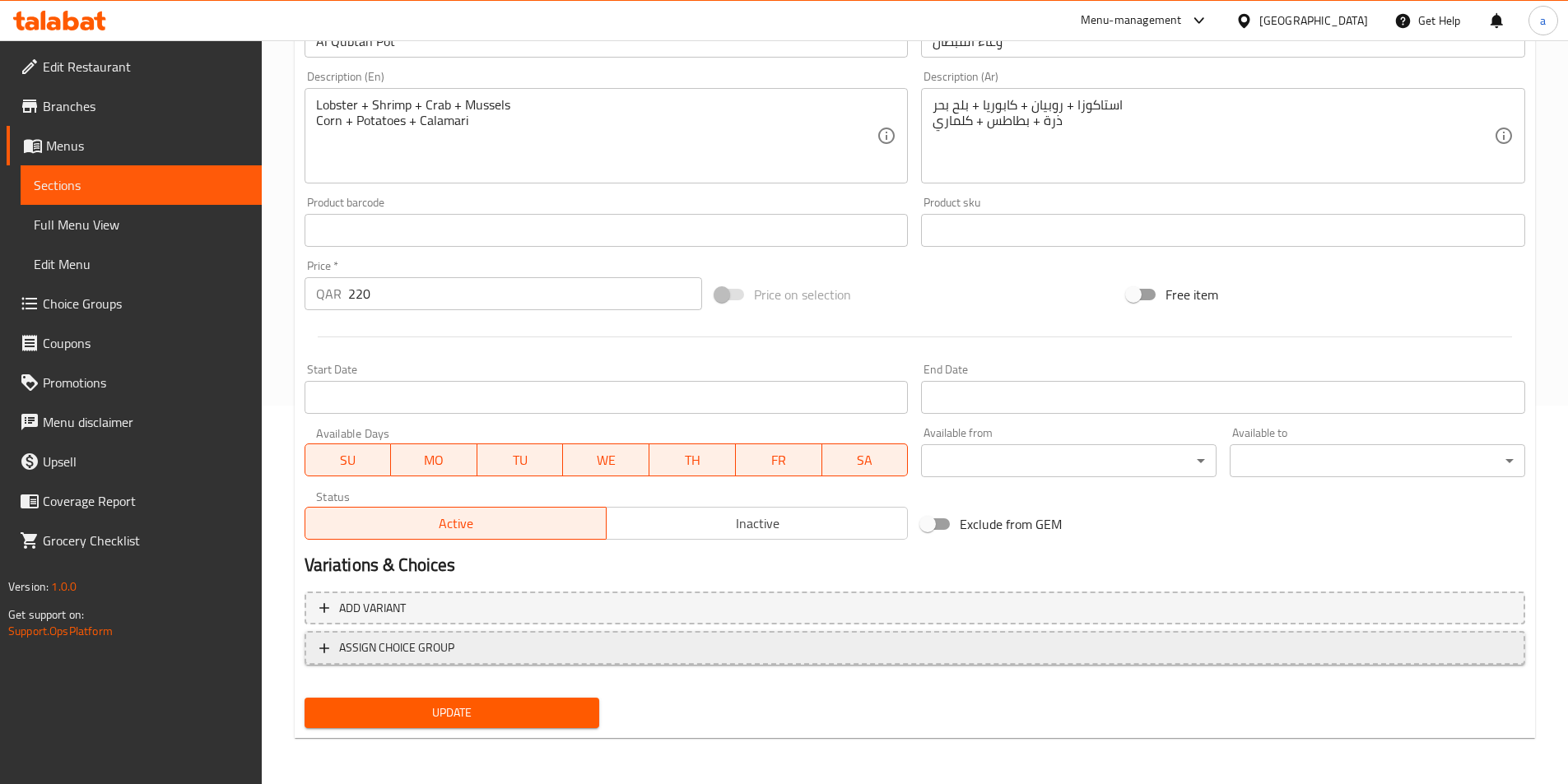
click at [441, 646] on span "ASSIGN CHOICE GROUP" at bounding box center [397, 648] width 115 height 20
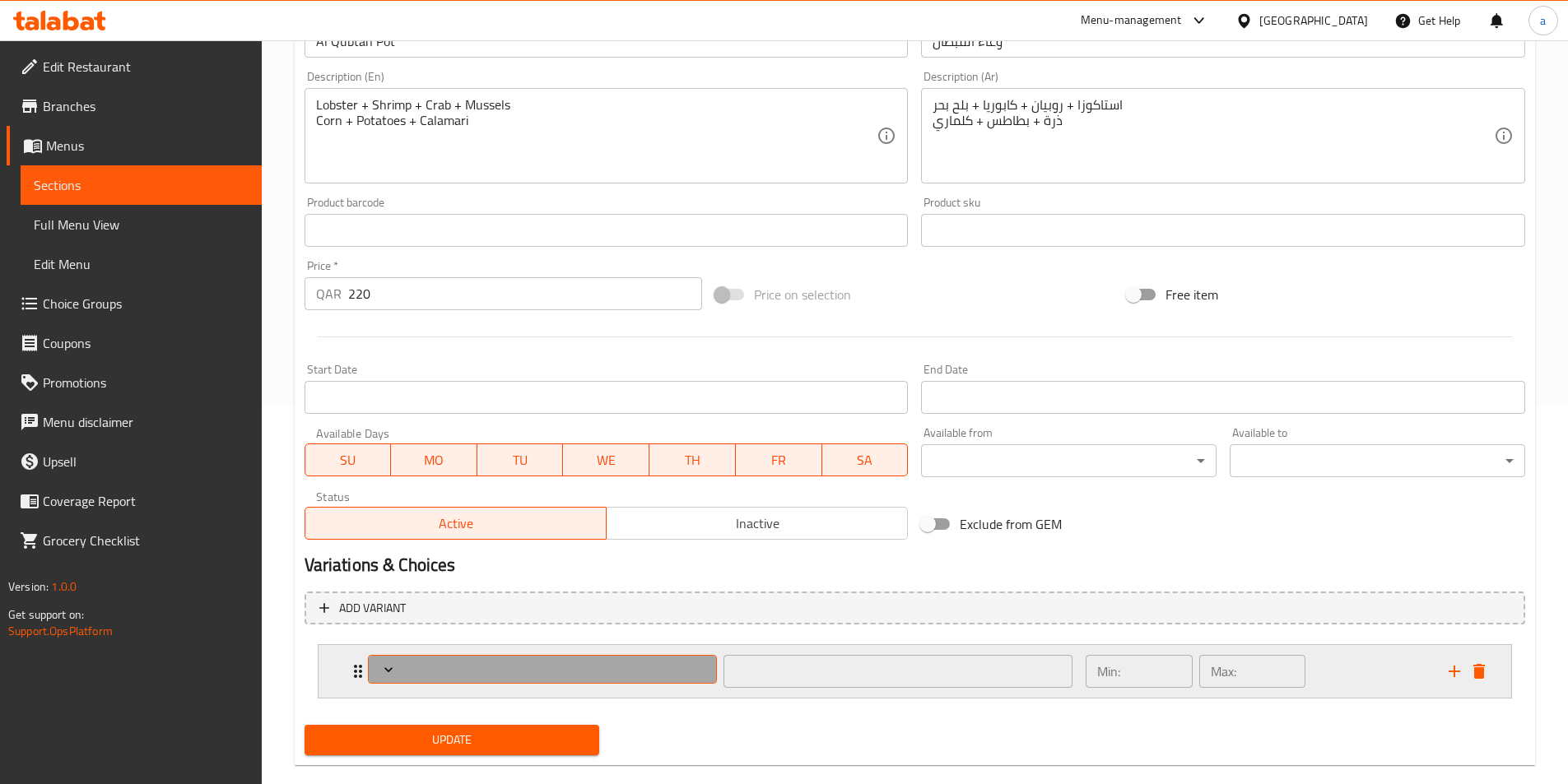
click at [638, 667] on span "Expand" at bounding box center [542, 669] width 338 height 16
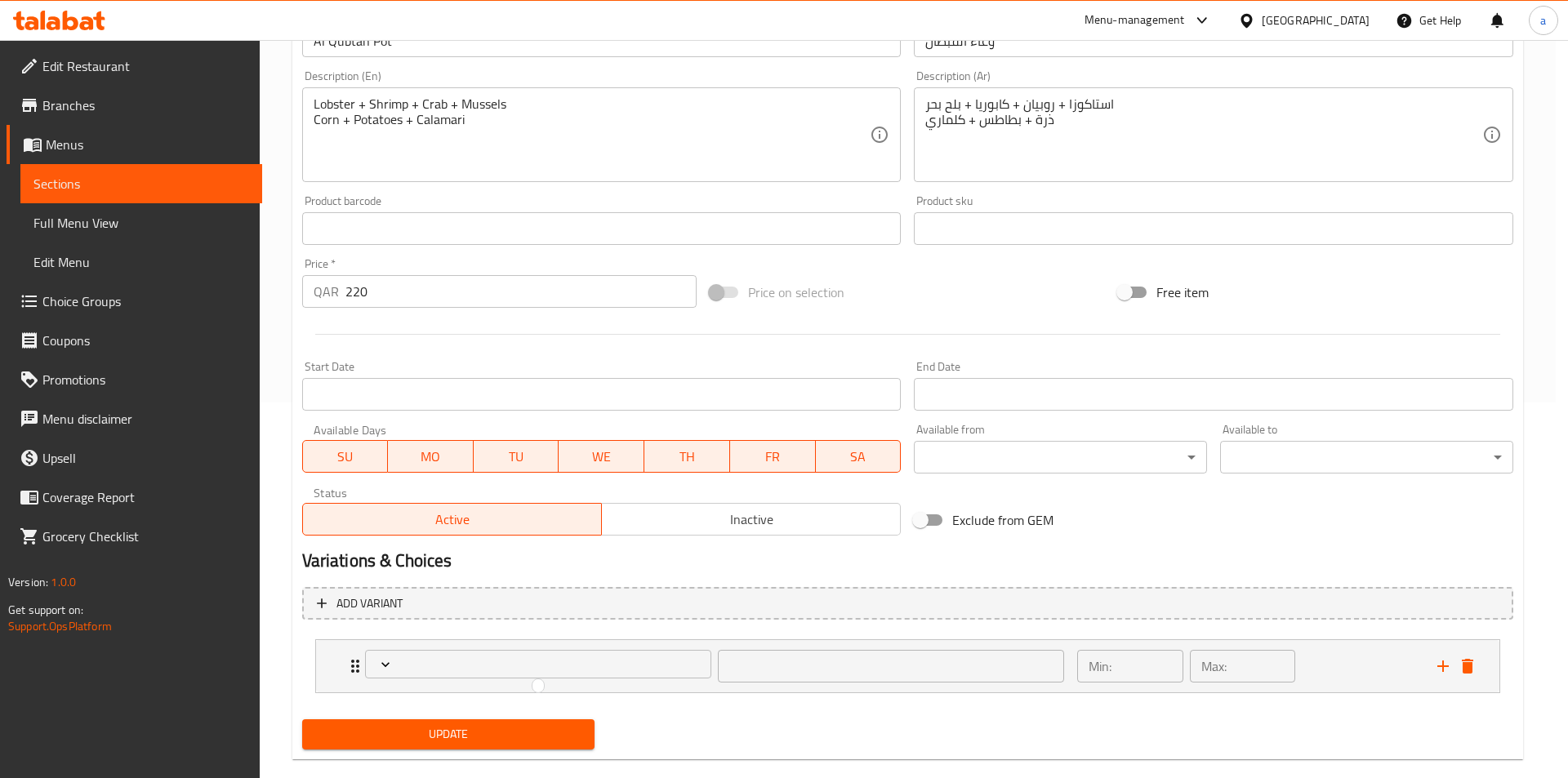
click at [395, 656] on div at bounding box center [784, 389] width 1568 height 778
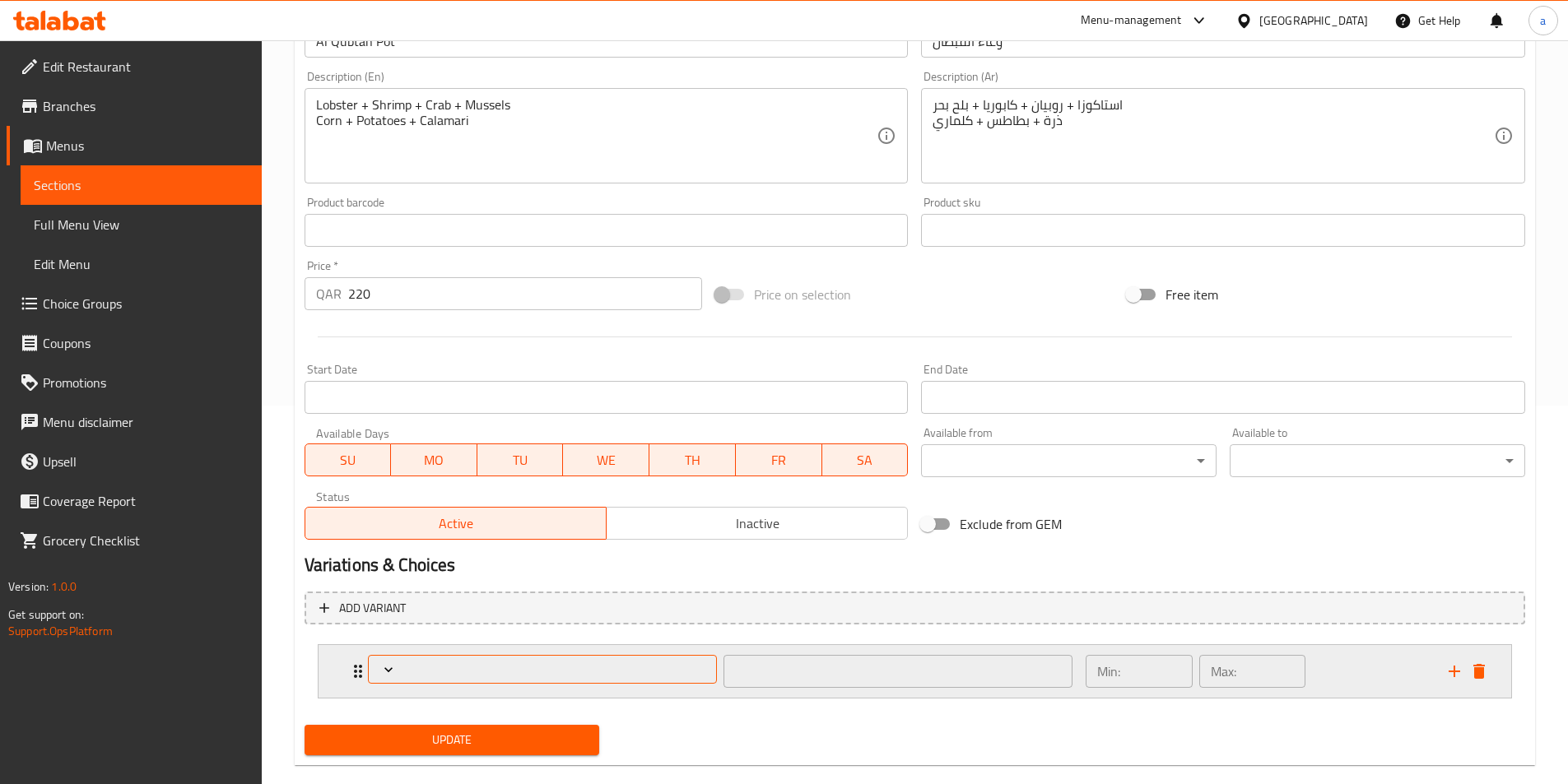
click at [376, 670] on button "Expand" at bounding box center [542, 669] width 349 height 29
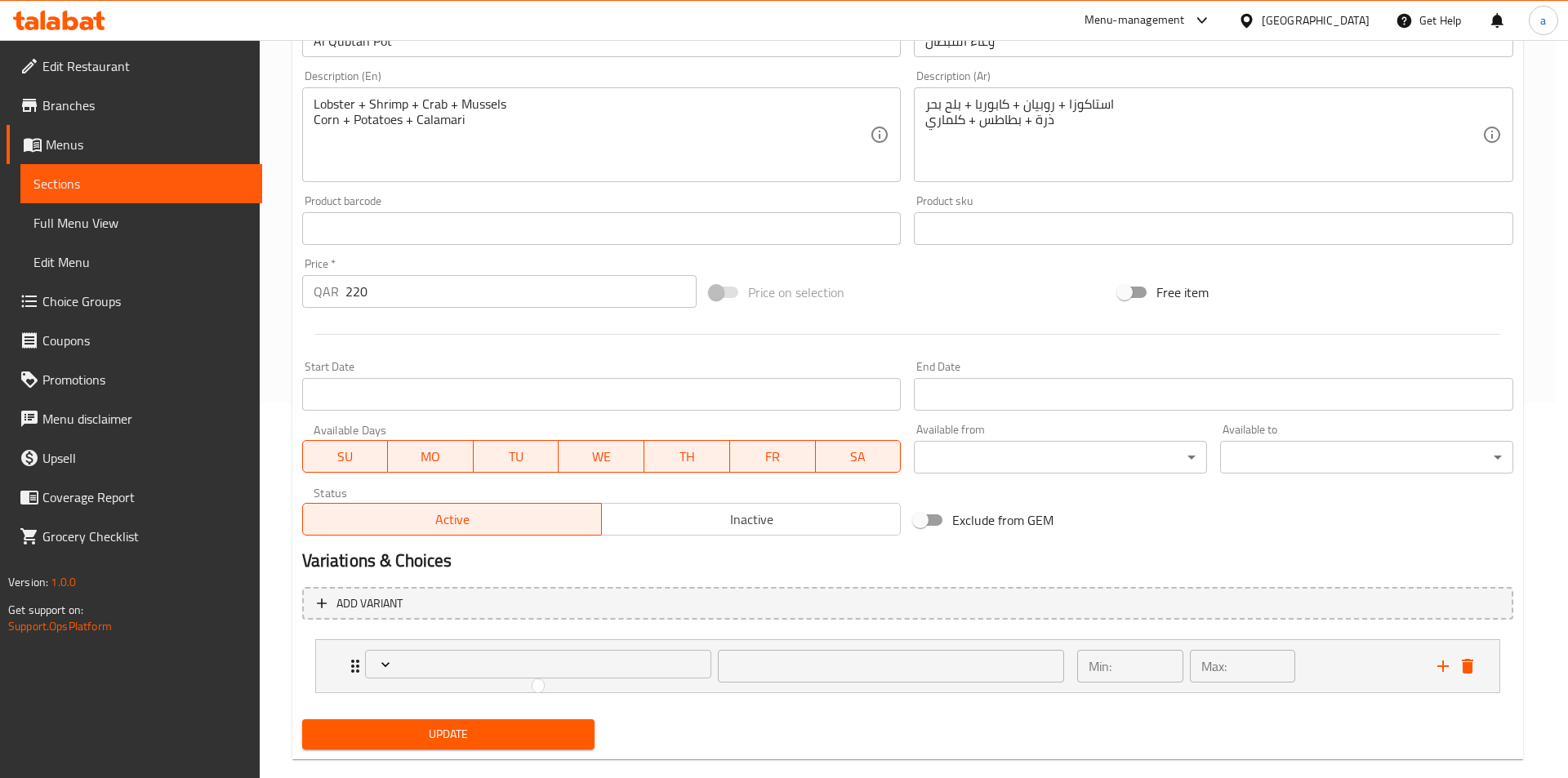
click at [384, 665] on div at bounding box center [784, 389] width 1568 height 778
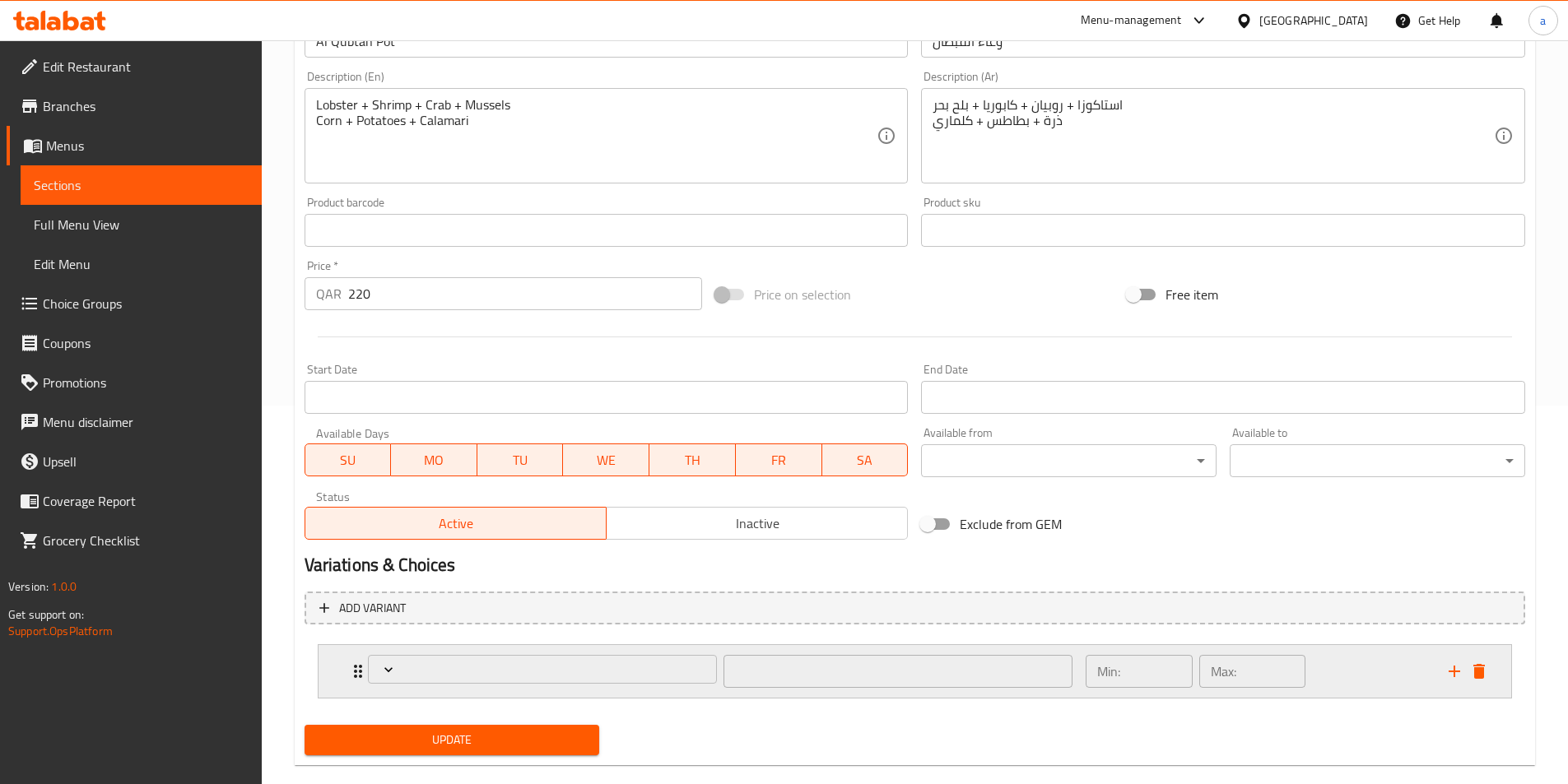
click at [355, 674] on icon "Expand" at bounding box center [358, 671] width 19 height 19
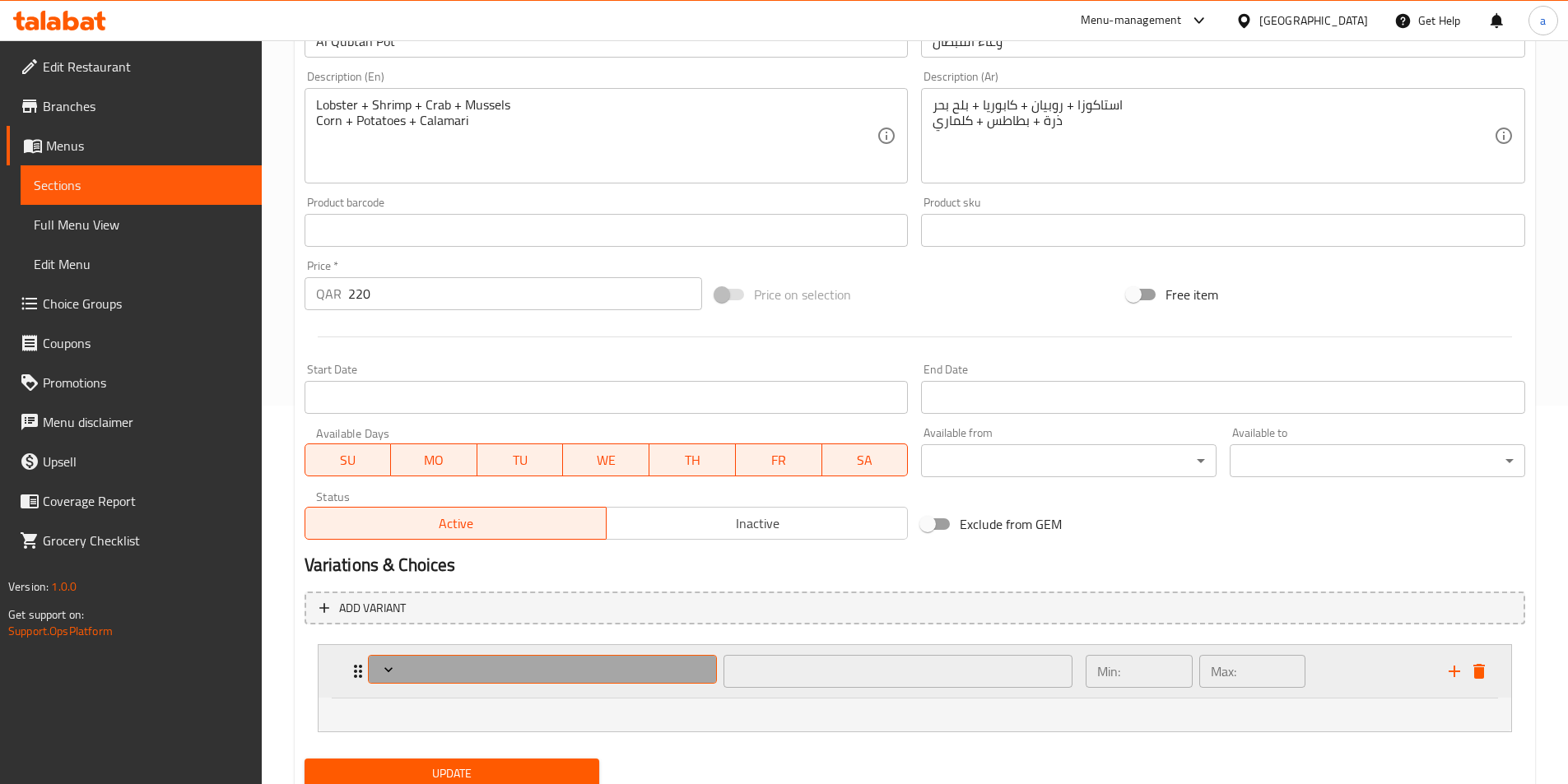
click at [382, 672] on icon "Expand" at bounding box center [388, 669] width 16 height 16
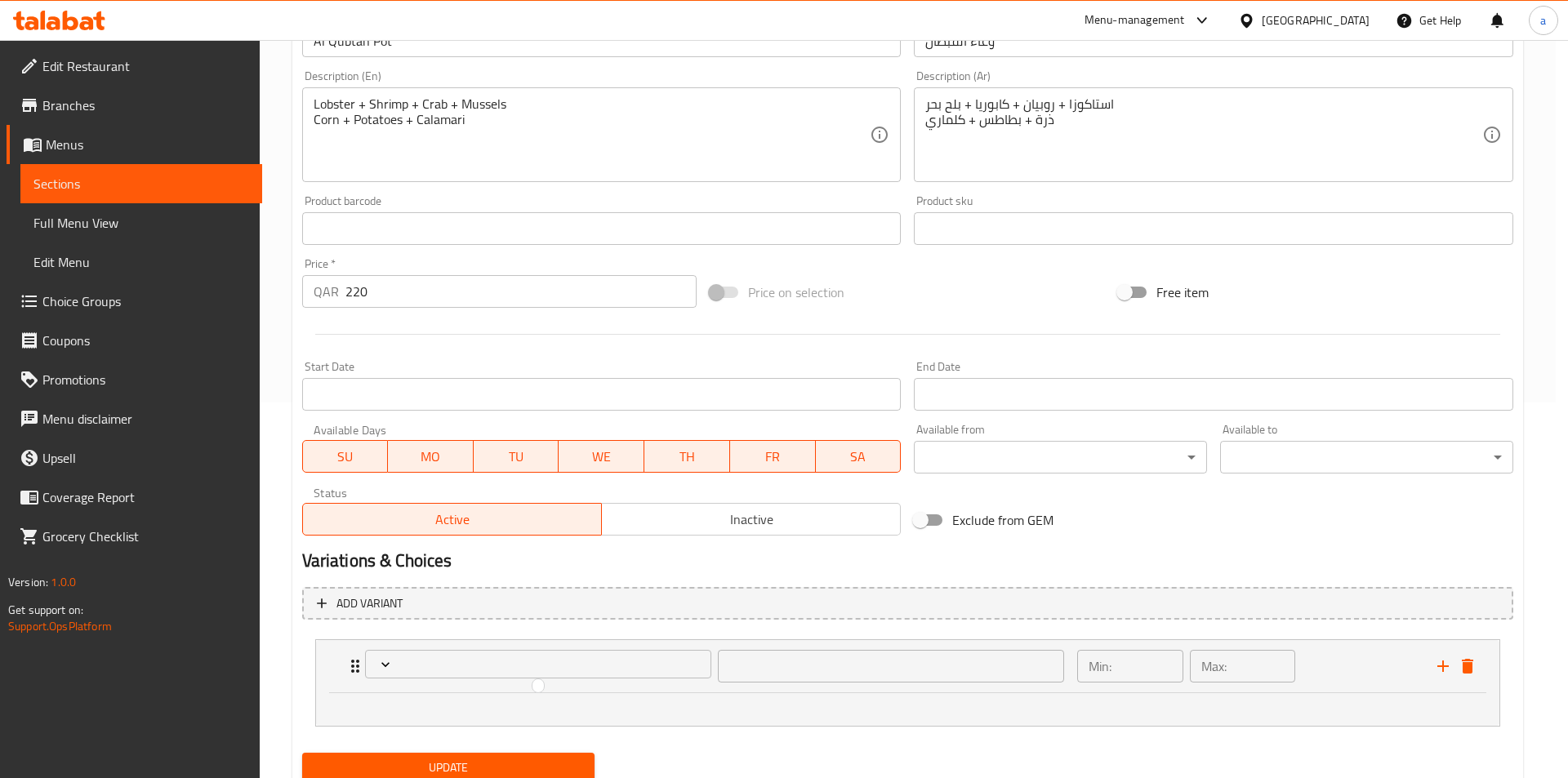
click at [353, 655] on div at bounding box center [784, 389] width 1568 height 778
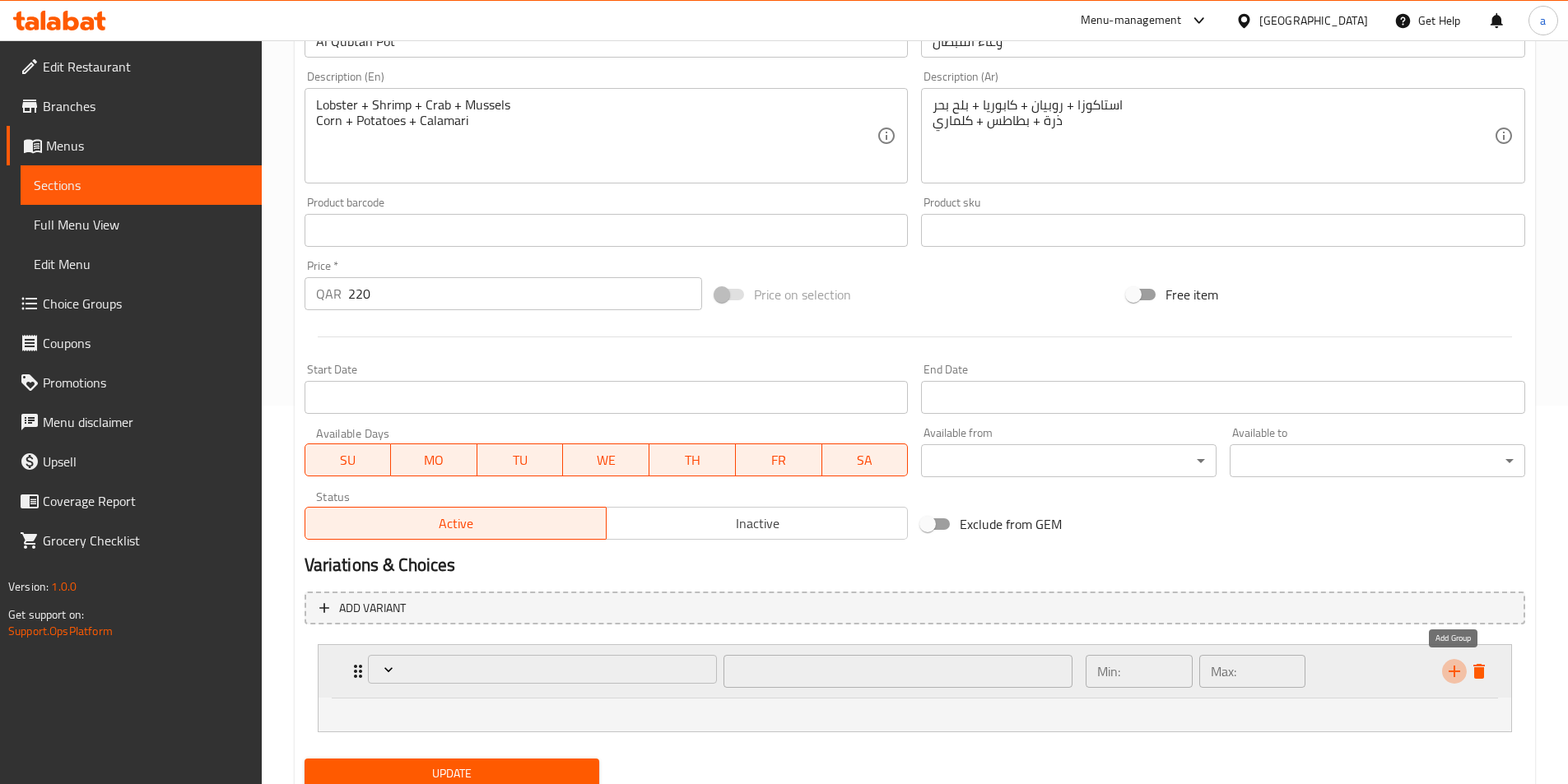
click at [1453, 673] on icon "add" at bounding box center [1454, 671] width 19 height 19
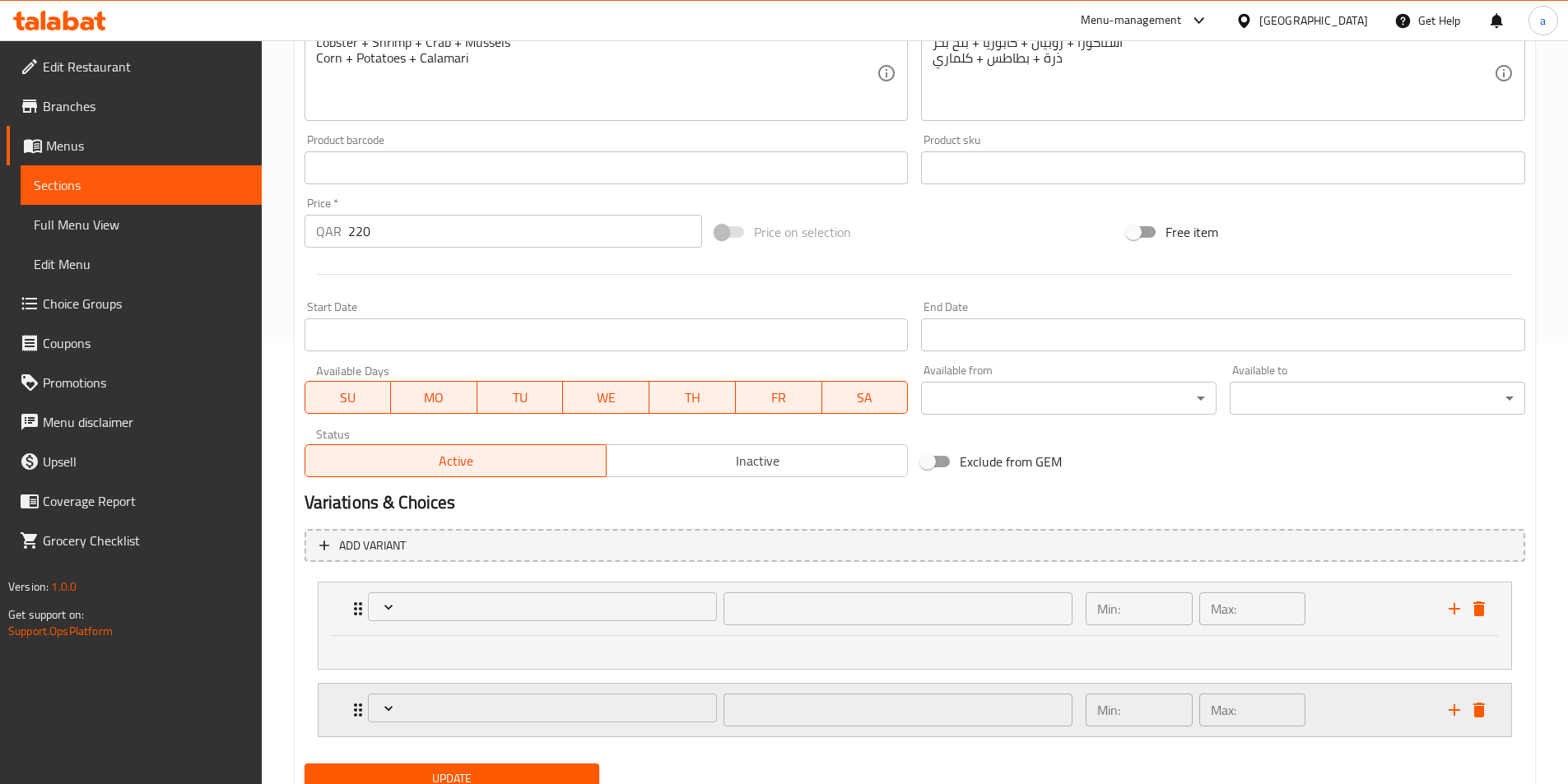
scroll to position [507, 0]
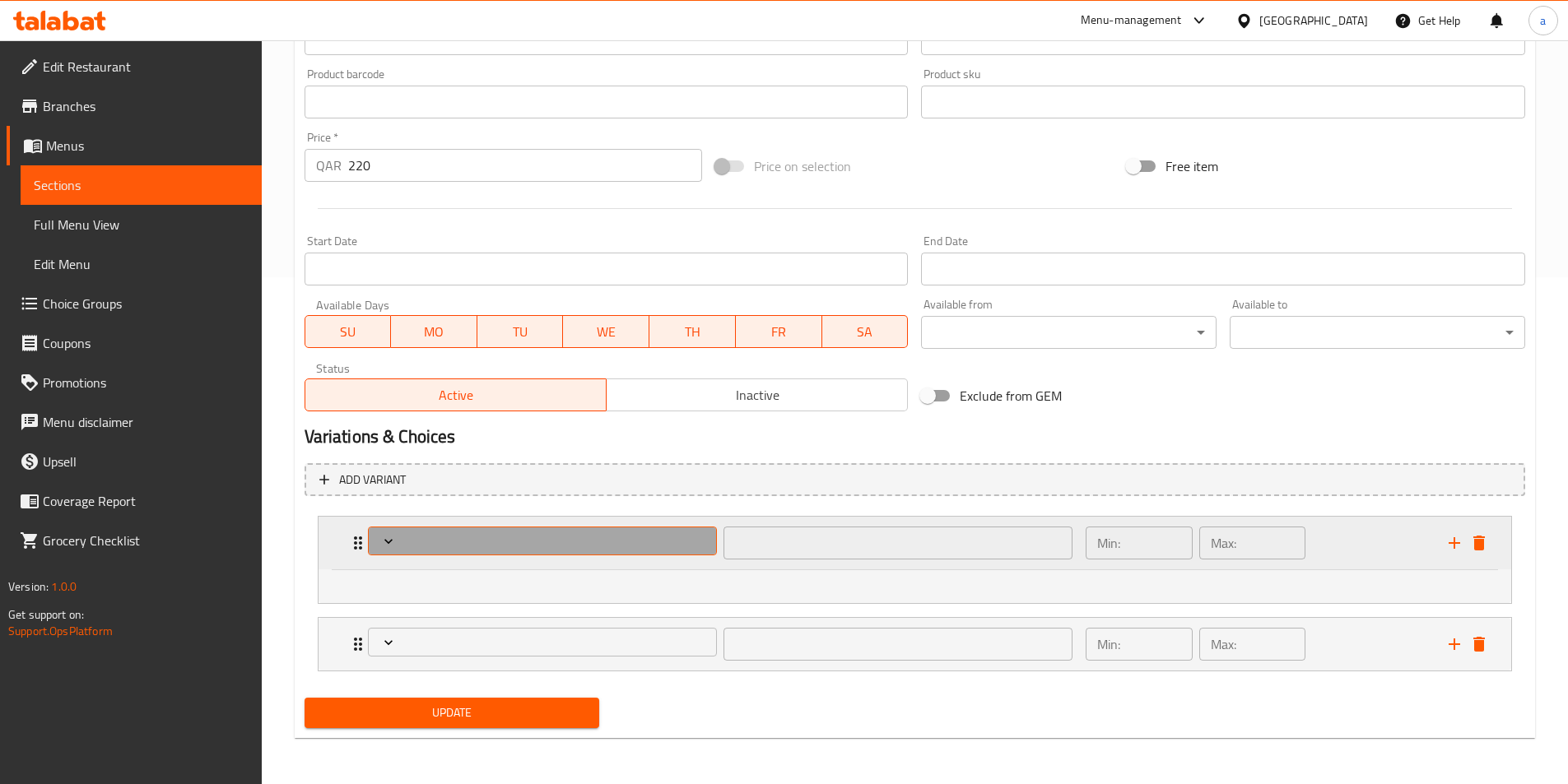
click at [634, 547] on span "Expand" at bounding box center [542, 540] width 338 height 16
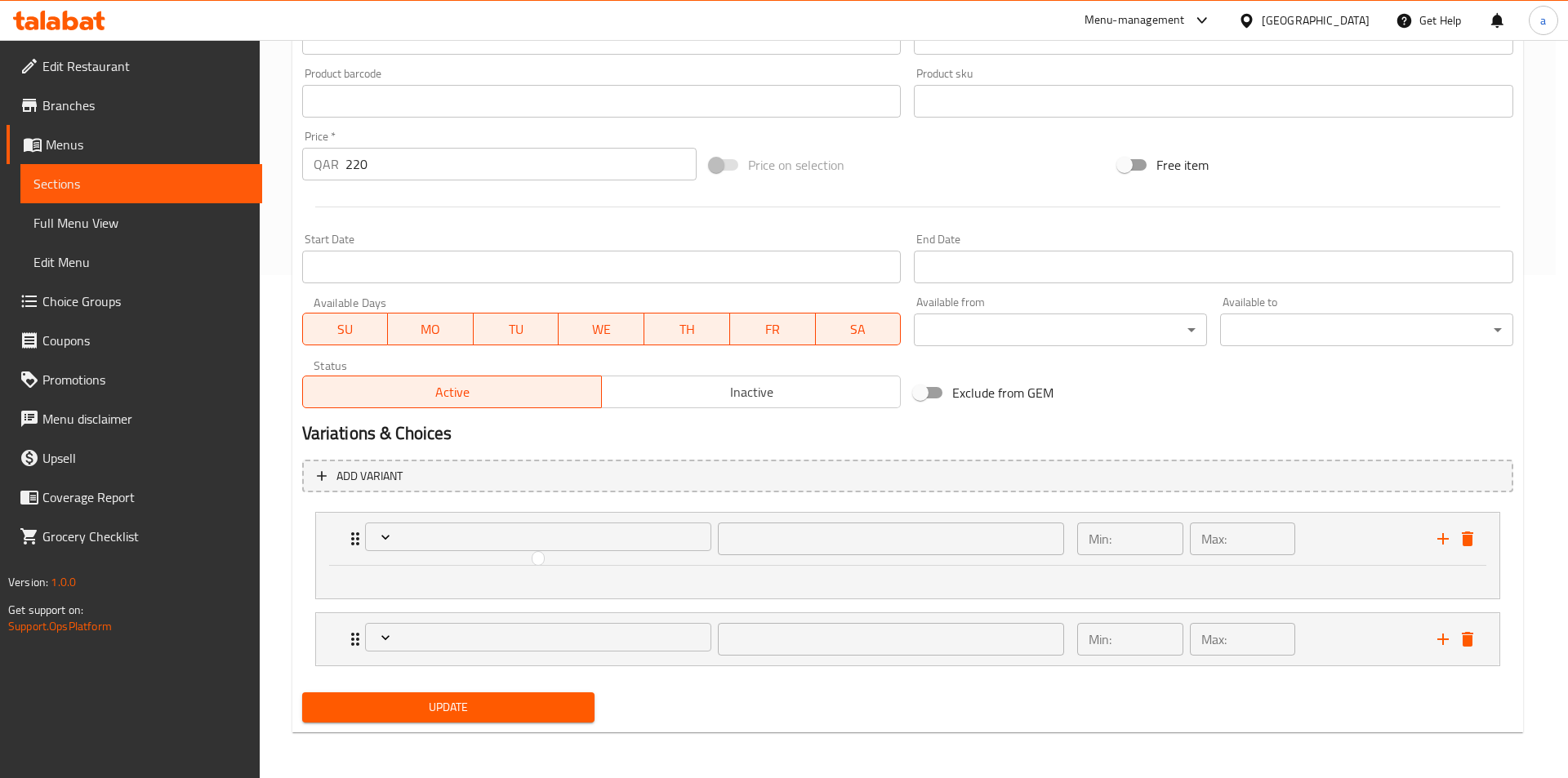
click at [555, 531] on div at bounding box center [784, 389] width 1568 height 778
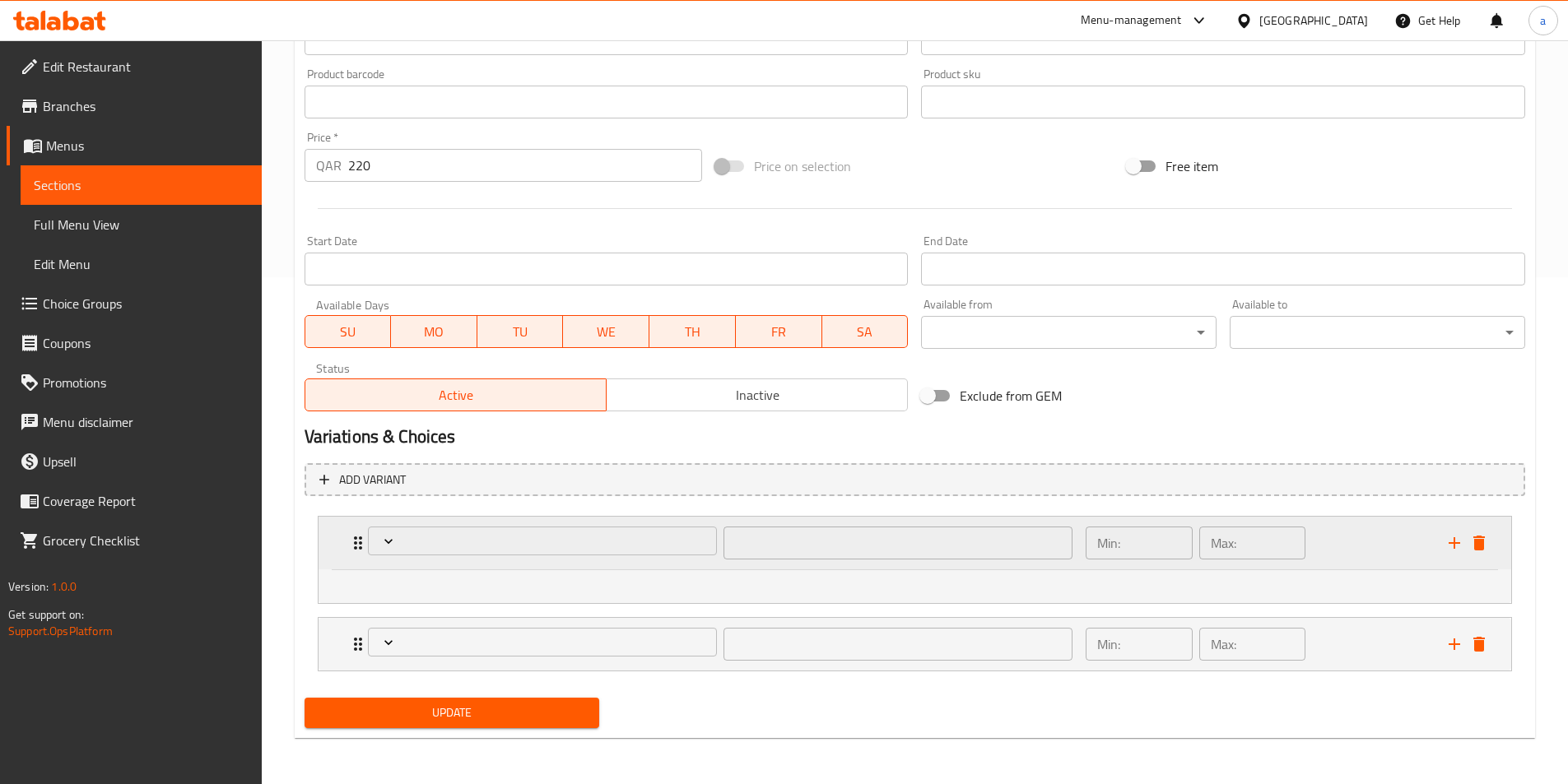
click at [564, 562] on div "Expand" at bounding box center [542, 543] width 355 height 40
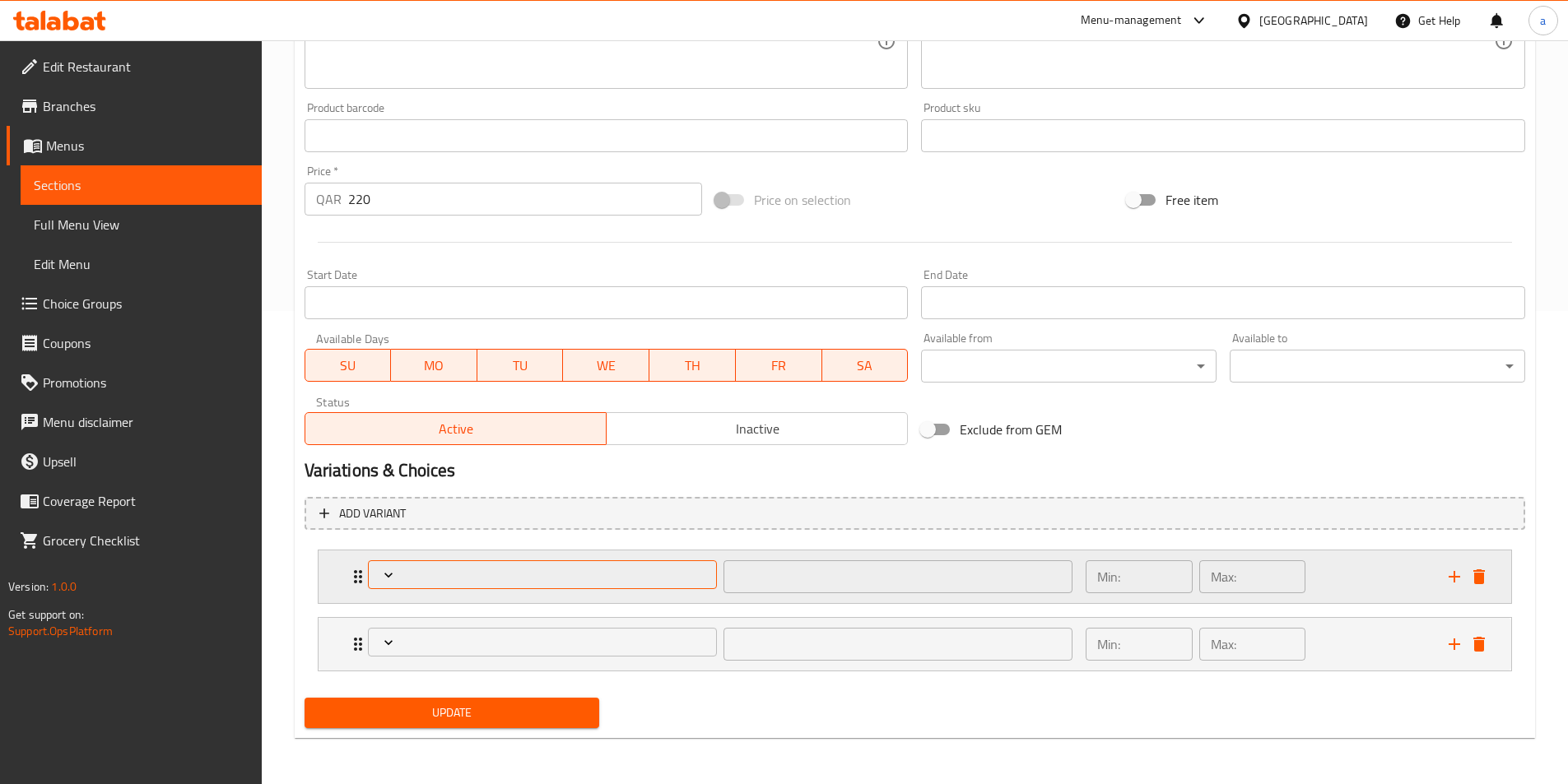
scroll to position [473, 0]
click at [569, 573] on span "Expand" at bounding box center [542, 574] width 338 height 16
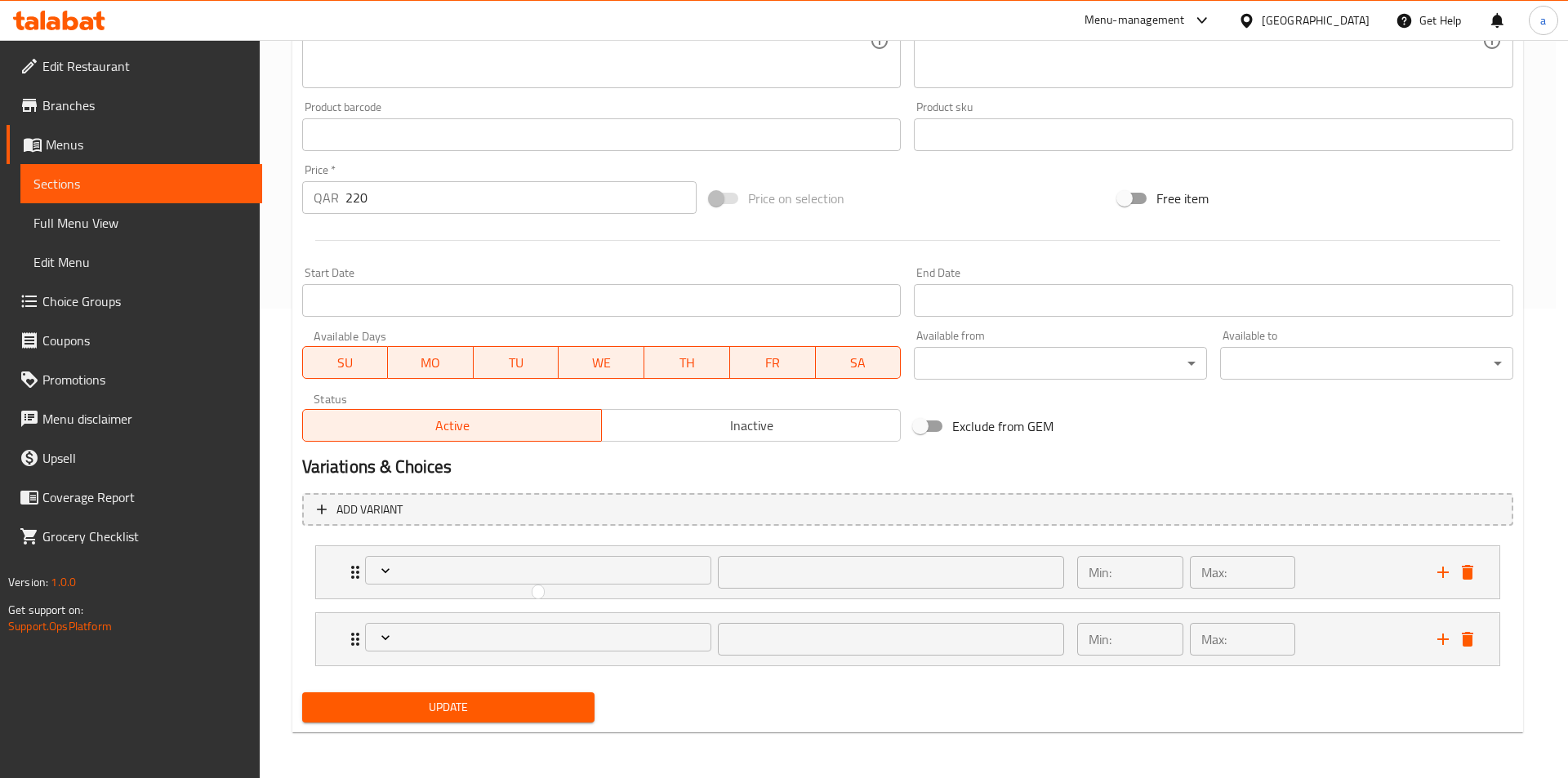
click at [896, 582] on div at bounding box center [784, 389] width 1568 height 778
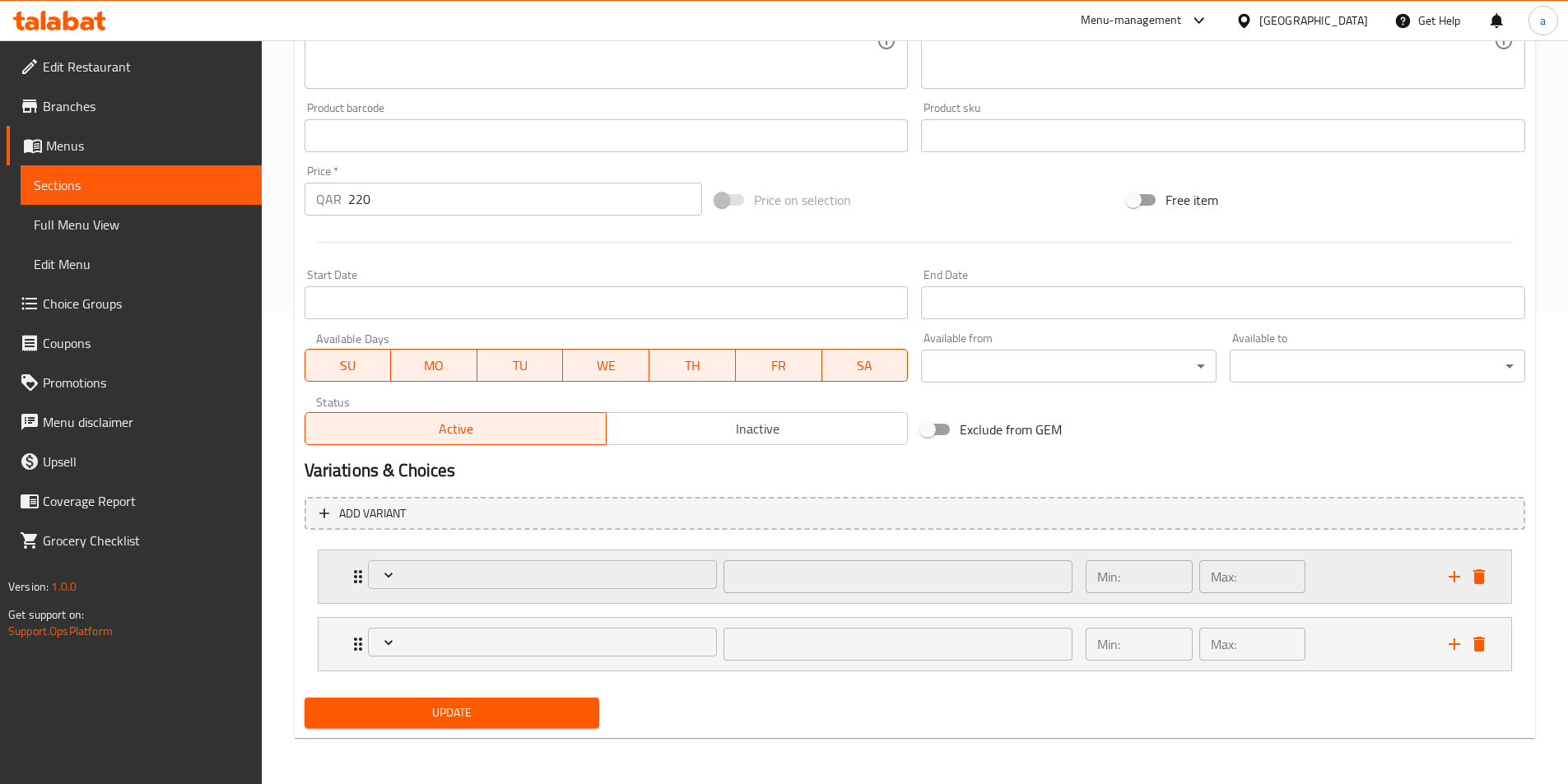
click at [359, 574] on div "​" at bounding box center [720, 577] width 725 height 52
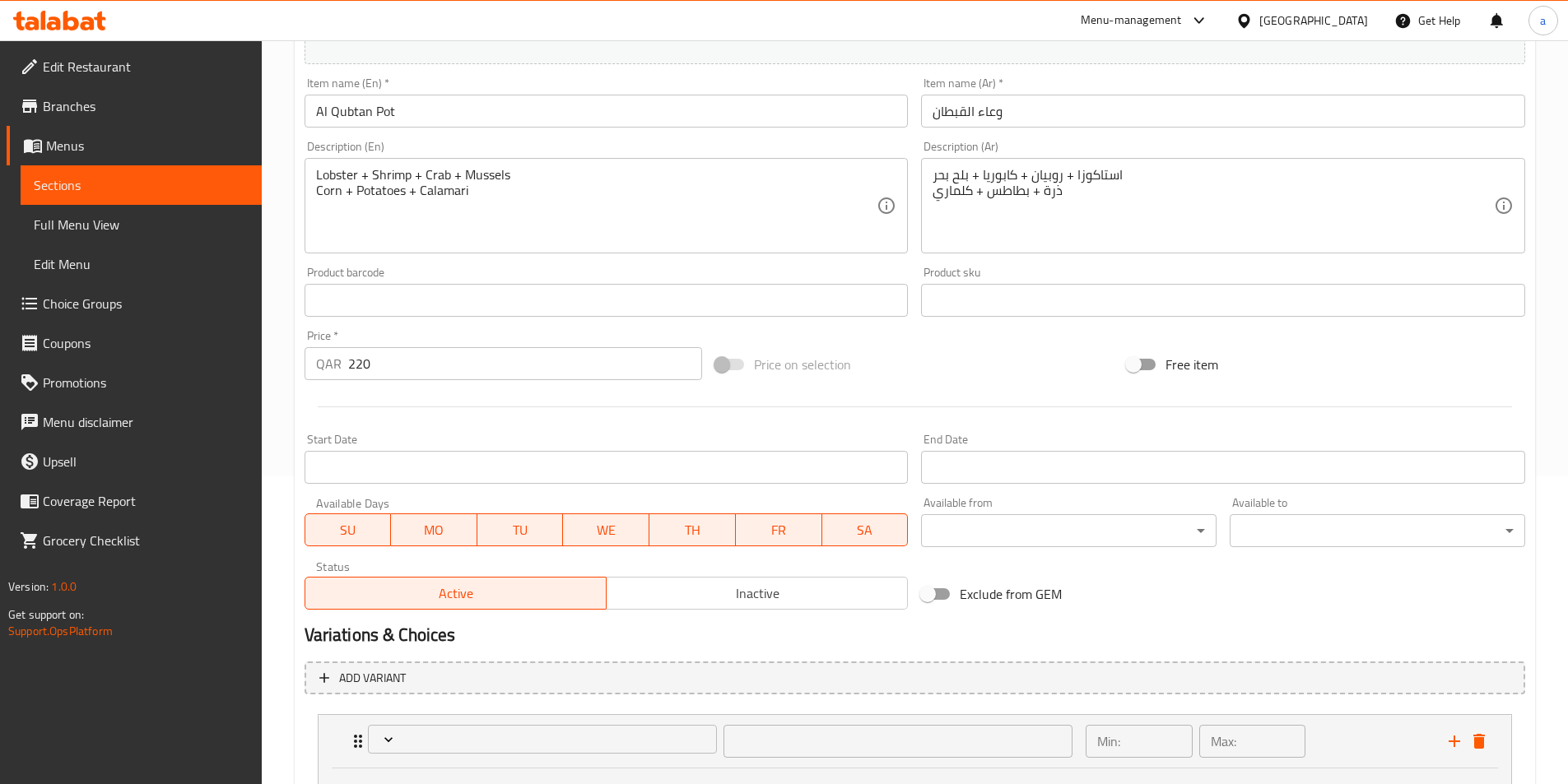
scroll to position [62, 0]
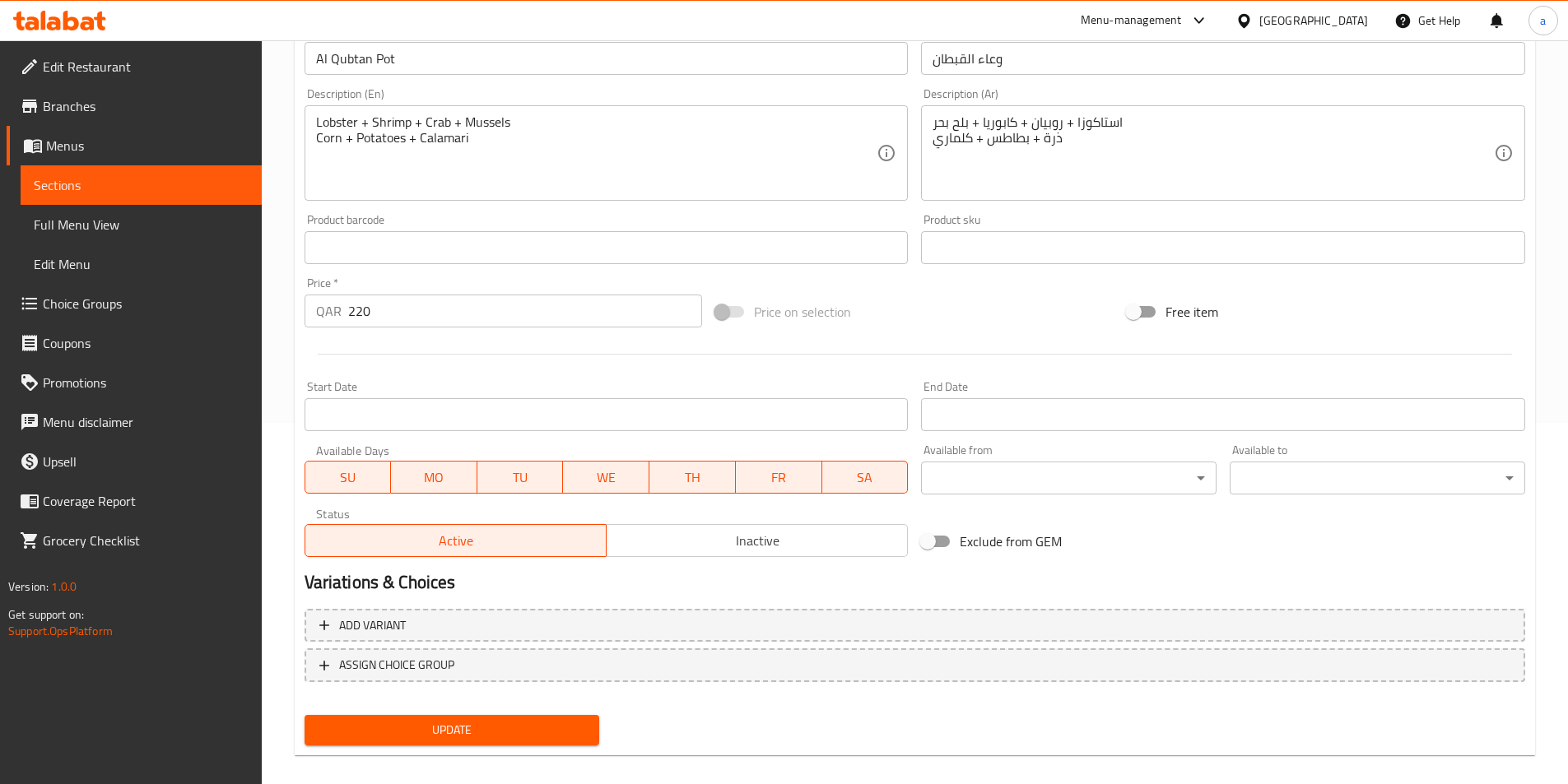
scroll to position [379, 0]
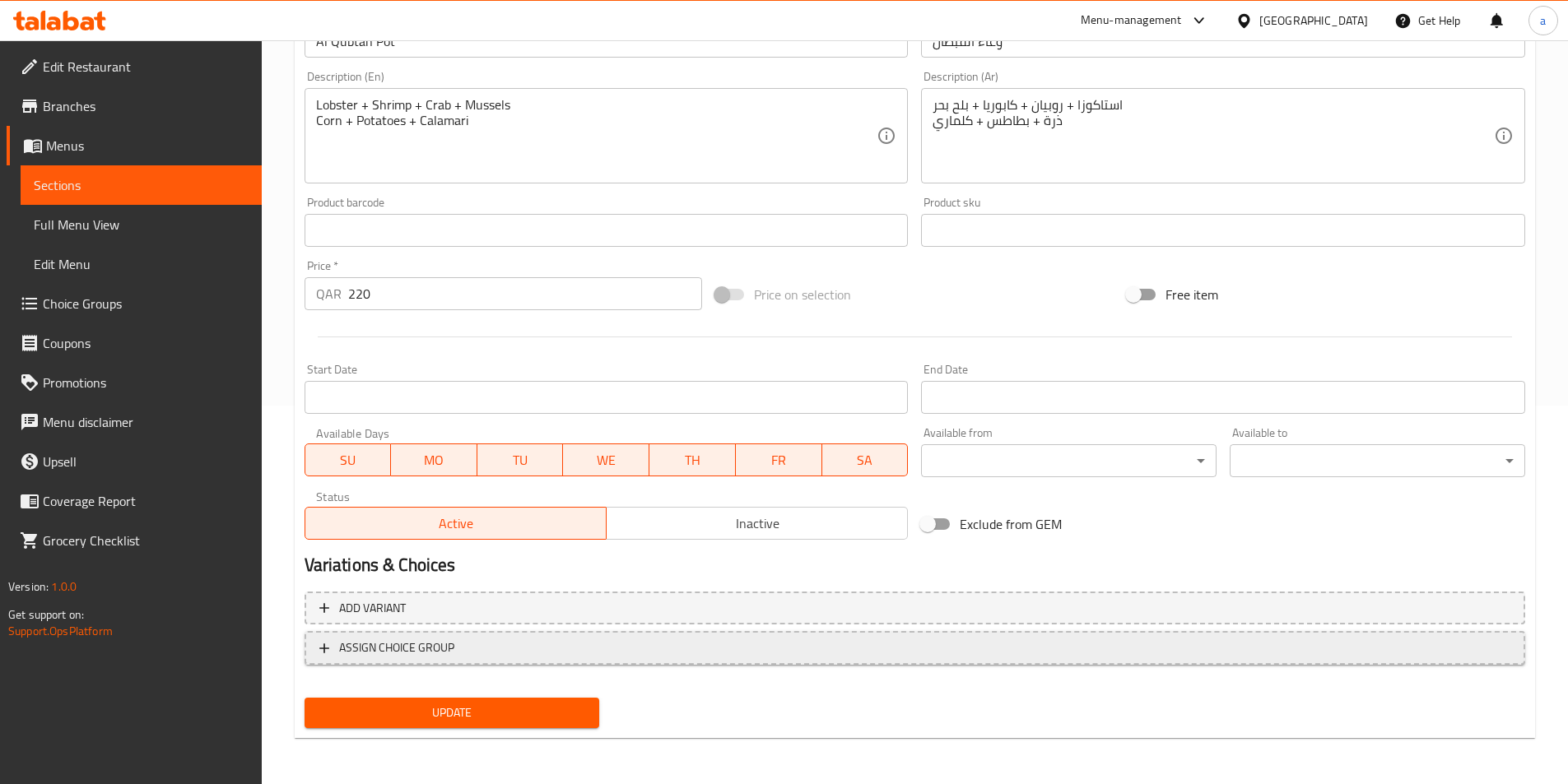
click at [449, 653] on span "ASSIGN CHOICE GROUP" at bounding box center [397, 648] width 115 height 20
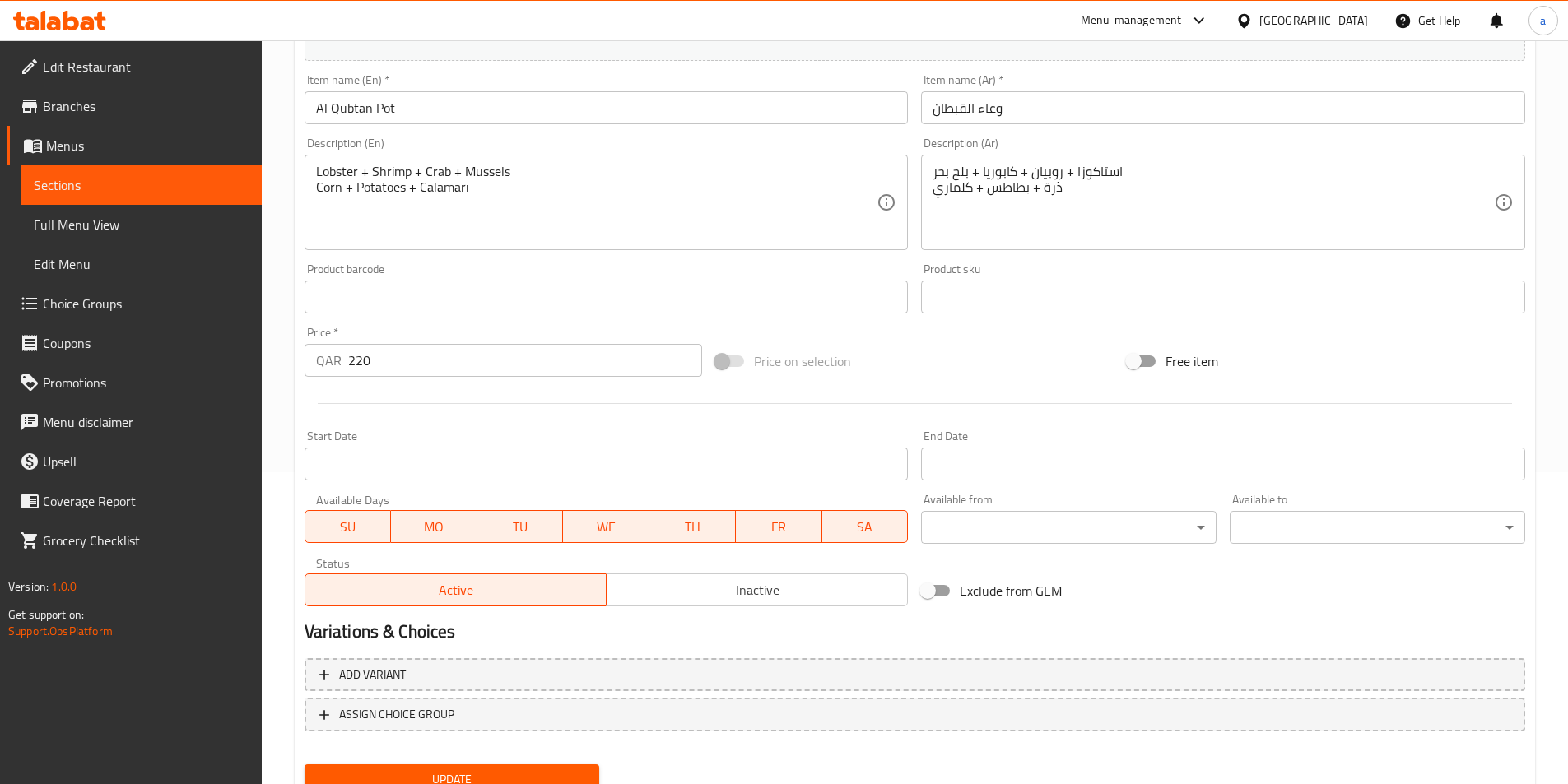
scroll to position [379, 0]
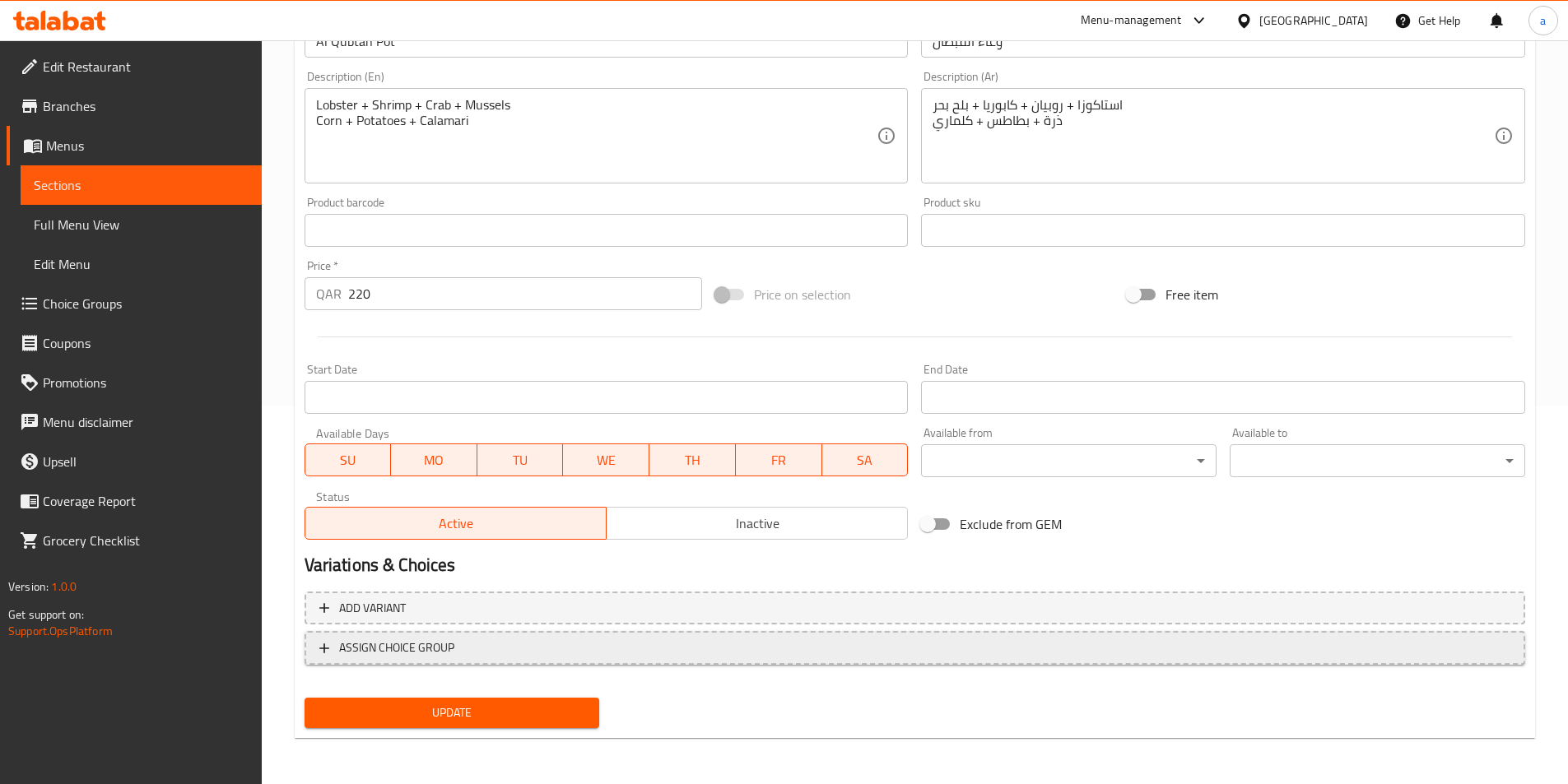
click at [457, 645] on span "ASSIGN CHOICE GROUP" at bounding box center [915, 648] width 1191 height 20
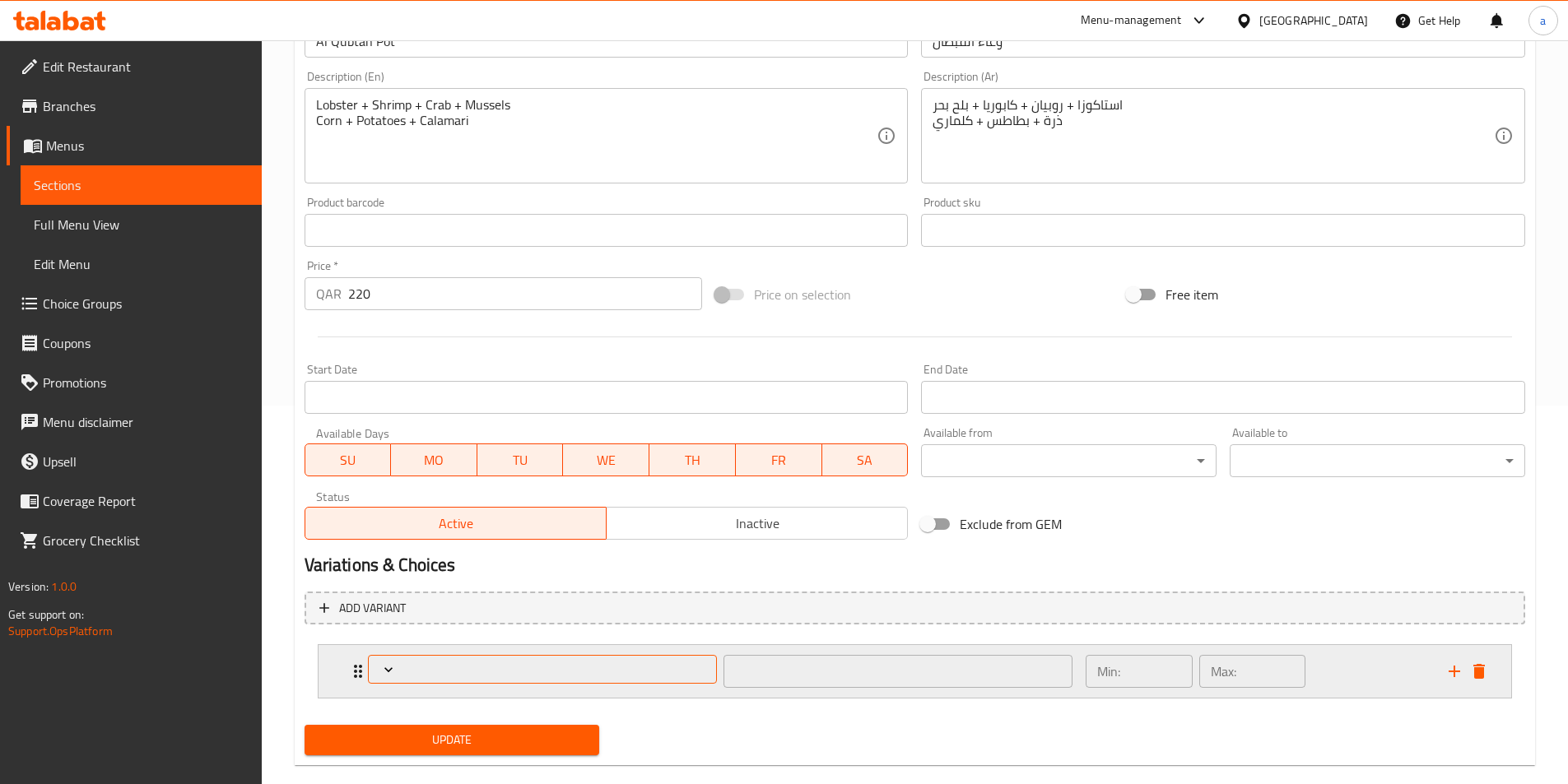
click at [388, 667] on icon "Expand" at bounding box center [388, 669] width 16 height 16
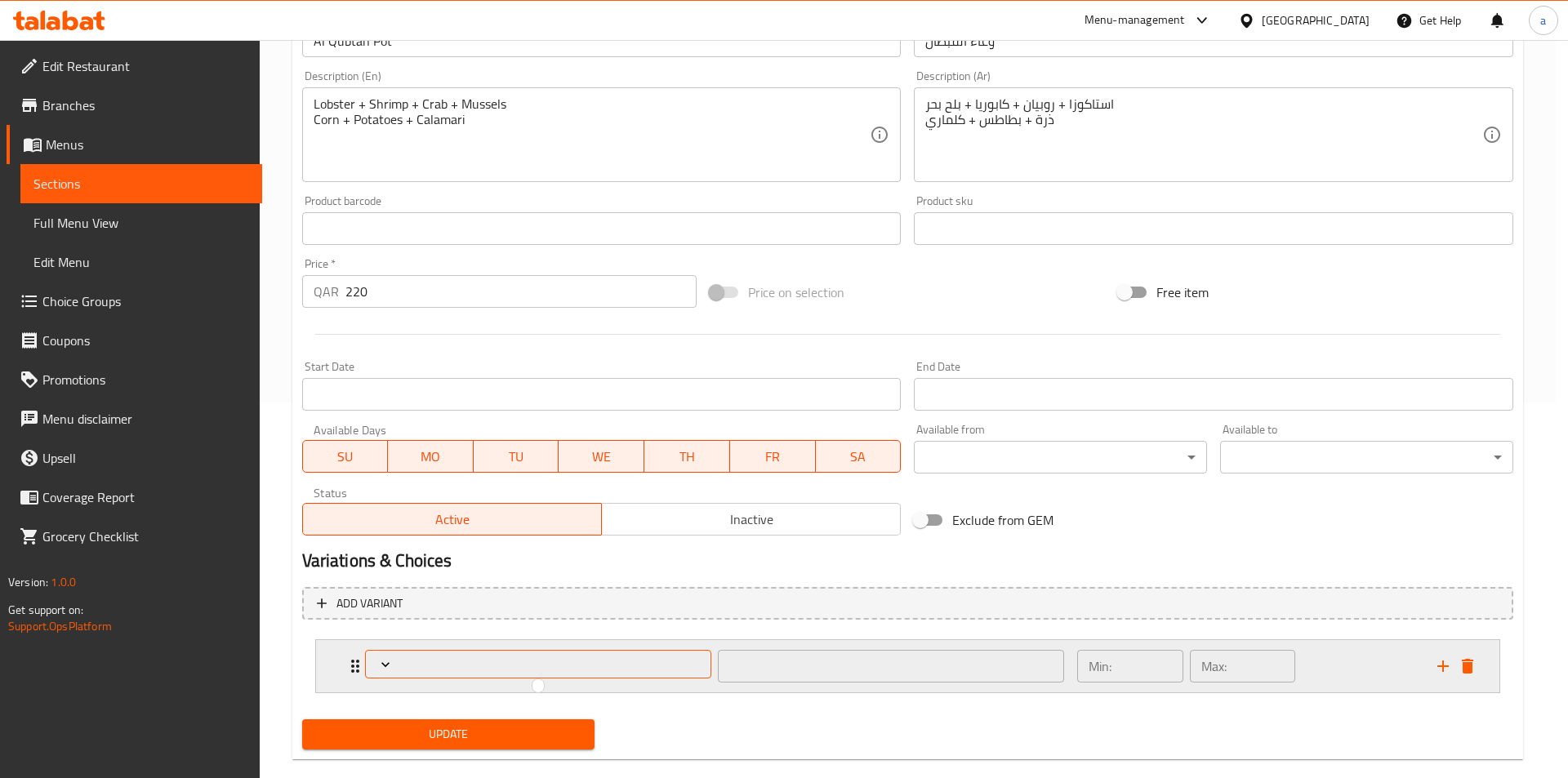
click at [384, 662] on div at bounding box center [784, 389] width 1568 height 778
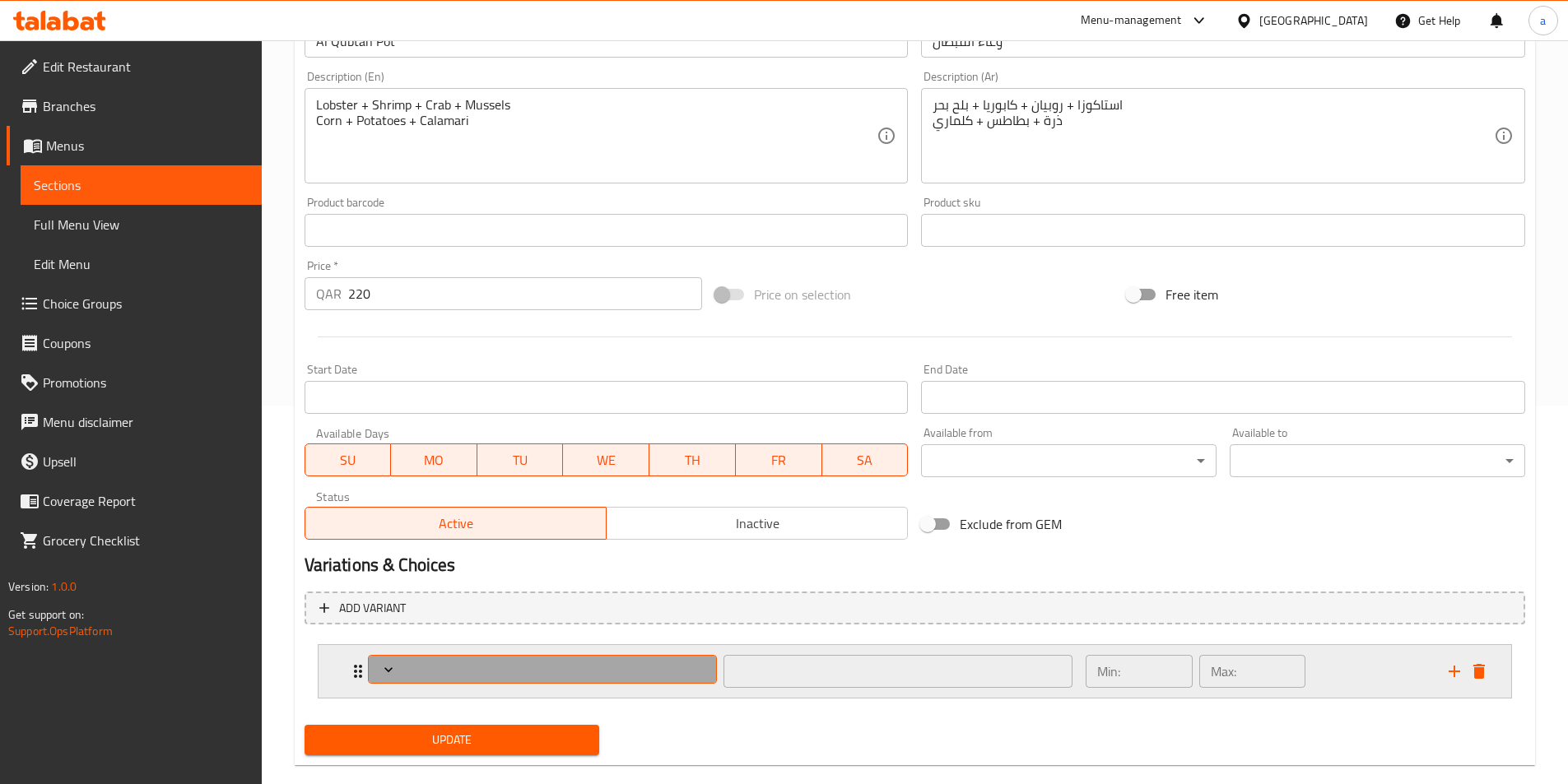
click at [388, 667] on icon "Expand" at bounding box center [388, 669] width 16 height 16
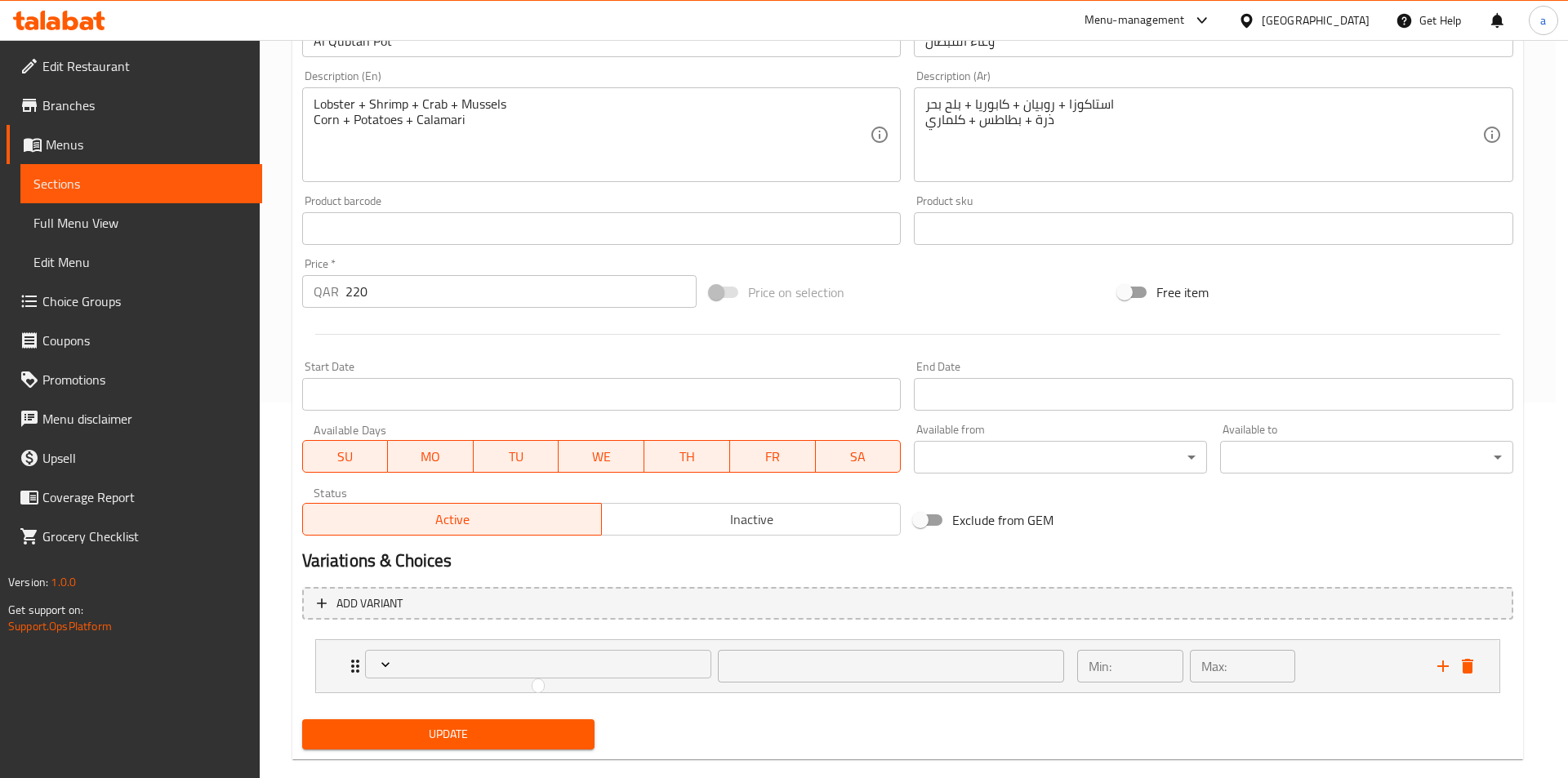
click at [350, 665] on div at bounding box center [784, 389] width 1568 height 778
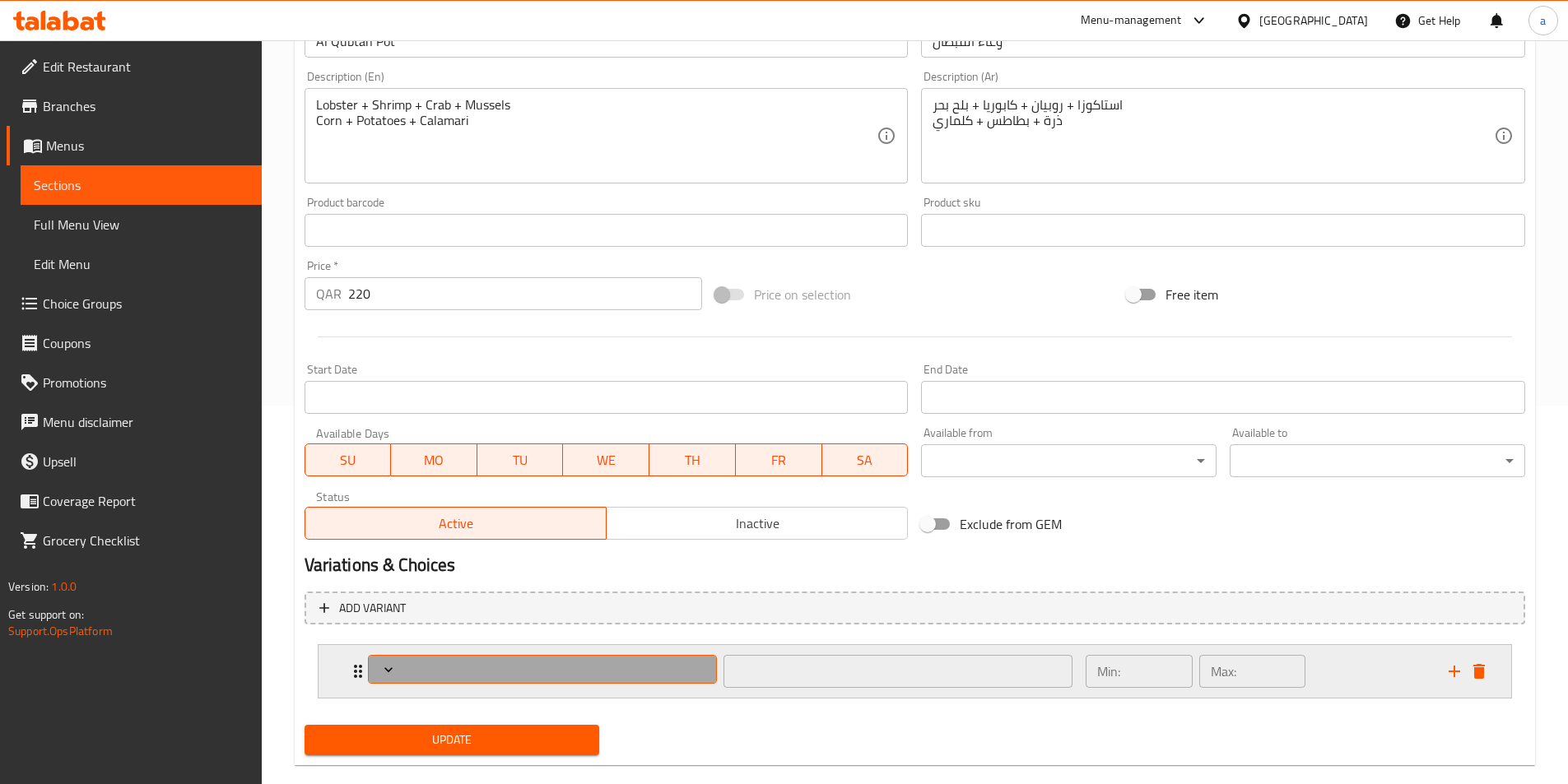
click at [379, 671] on span "Expand" at bounding box center [542, 669] width 338 height 16
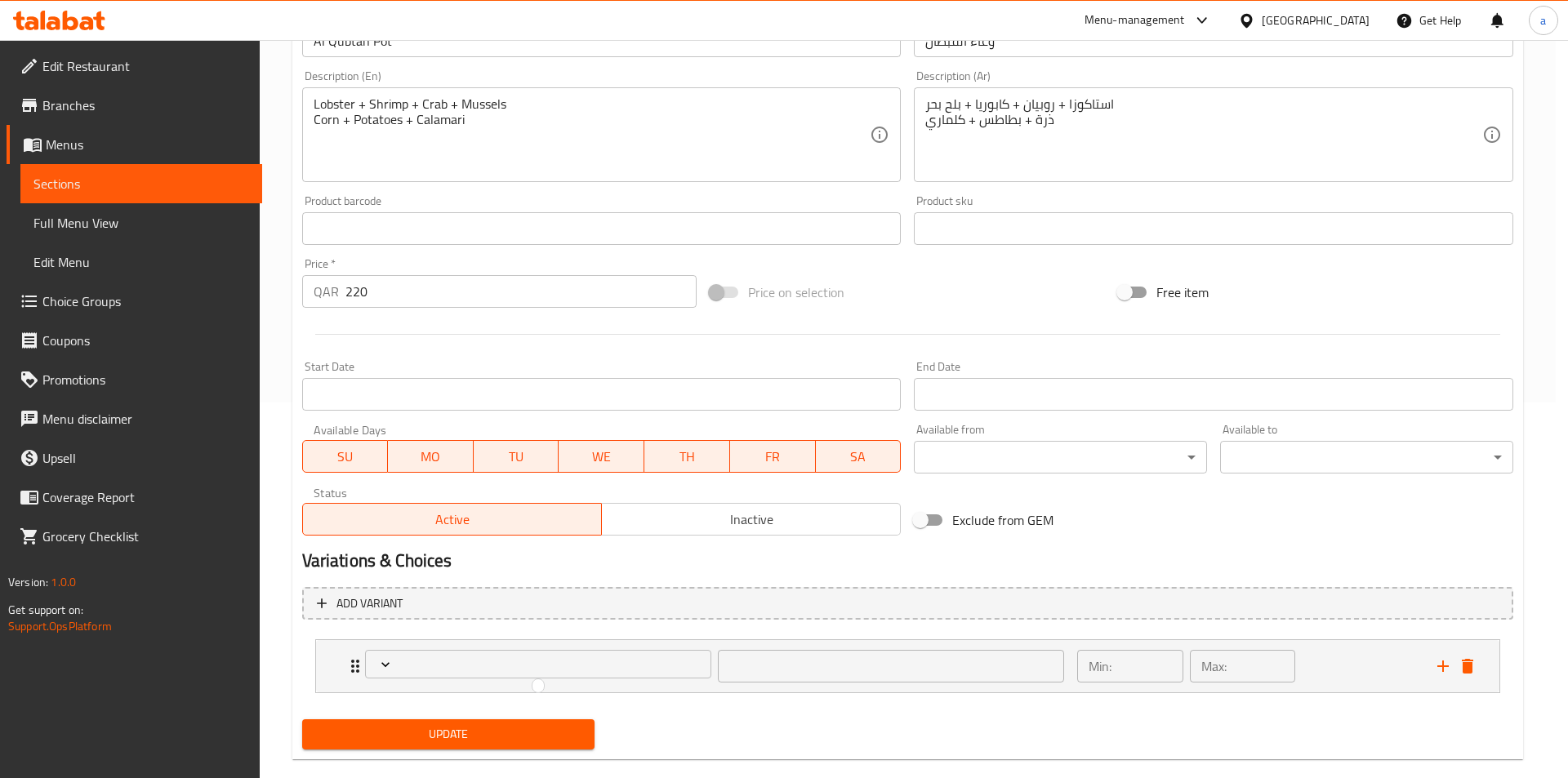
click at [384, 666] on div at bounding box center [784, 389] width 1568 height 778
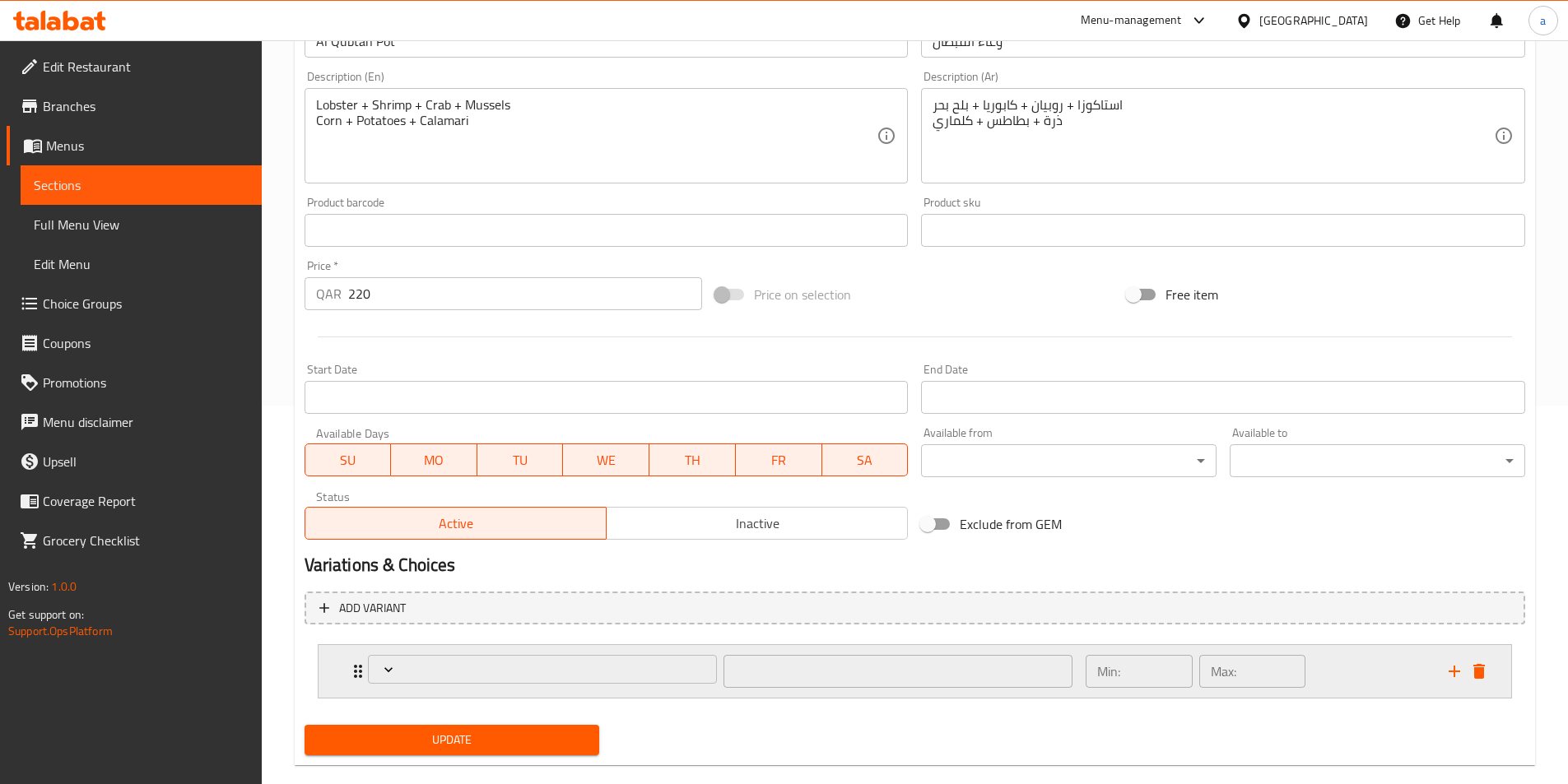
drag, startPoint x: 364, startPoint y: 670, endPoint x: 392, endPoint y: 666, distance: 28.3
click at [366, 670] on div "Expand" at bounding box center [542, 672] width 355 height 40
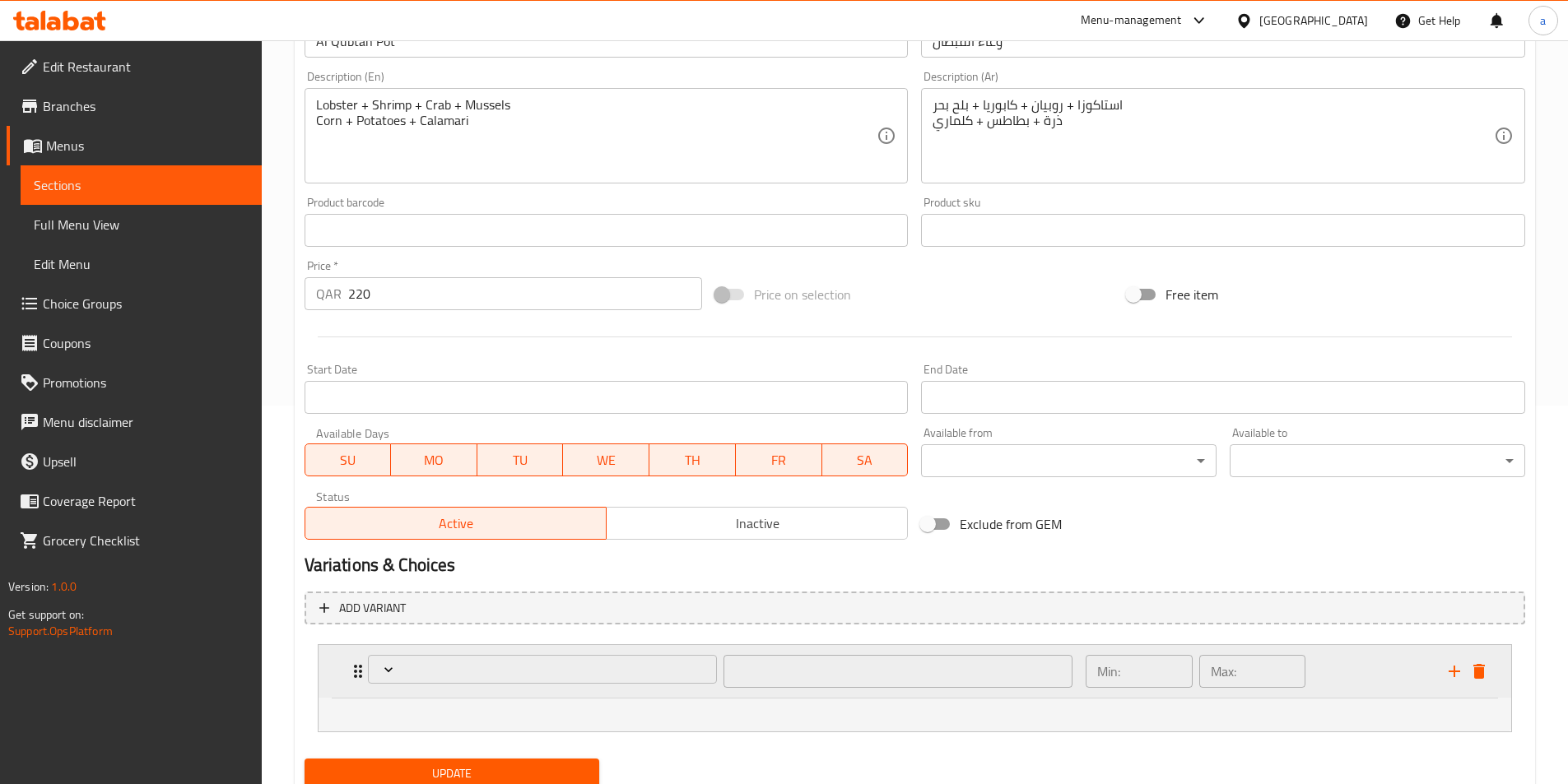
click at [1123, 677] on div "Min: ​" at bounding box center [1139, 671] width 107 height 33
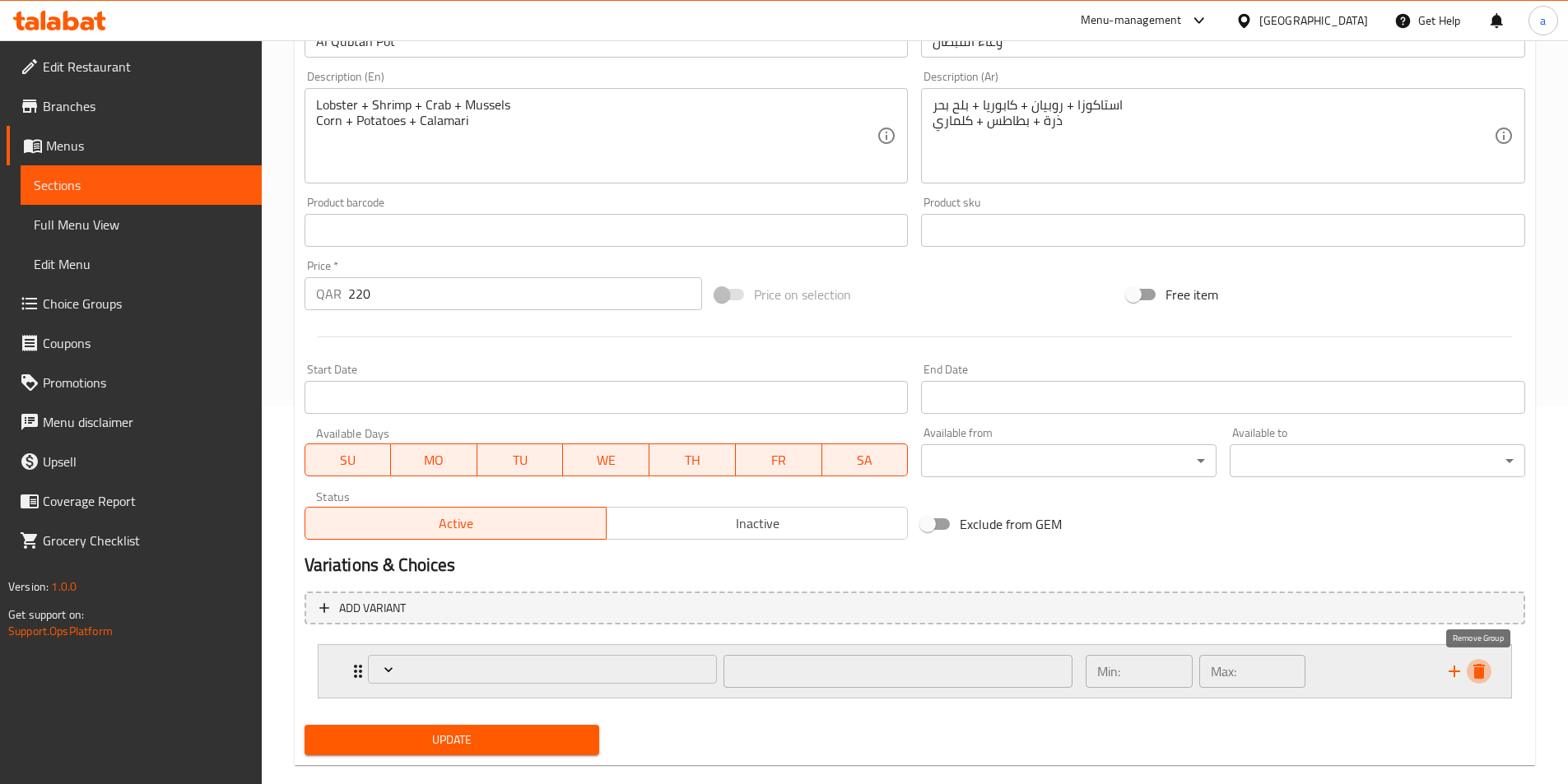
click at [1478, 670] on icon "delete" at bounding box center [1479, 672] width 12 height 15
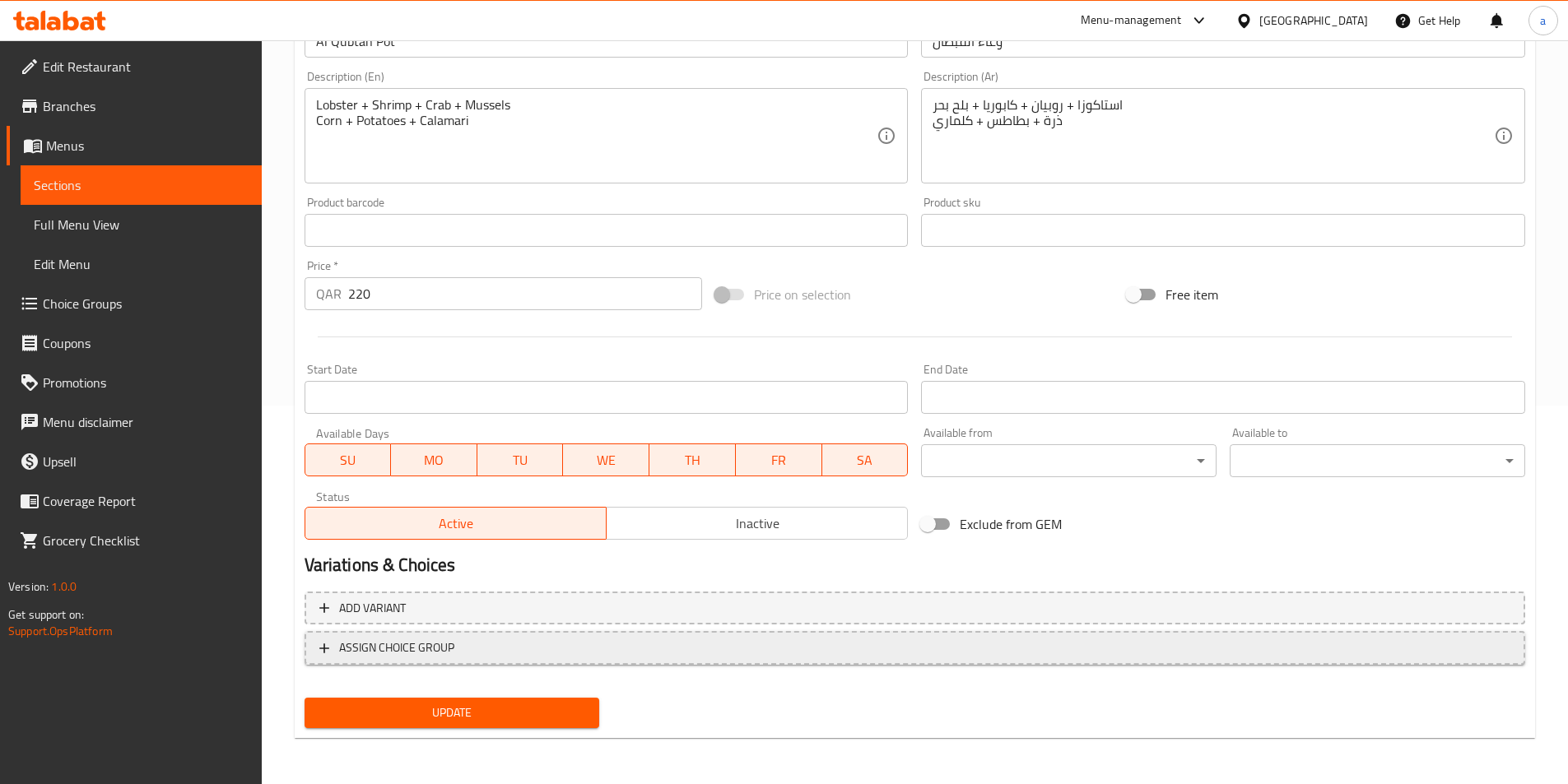
click at [337, 645] on span "ASSIGN CHOICE GROUP" at bounding box center [915, 648] width 1191 height 20
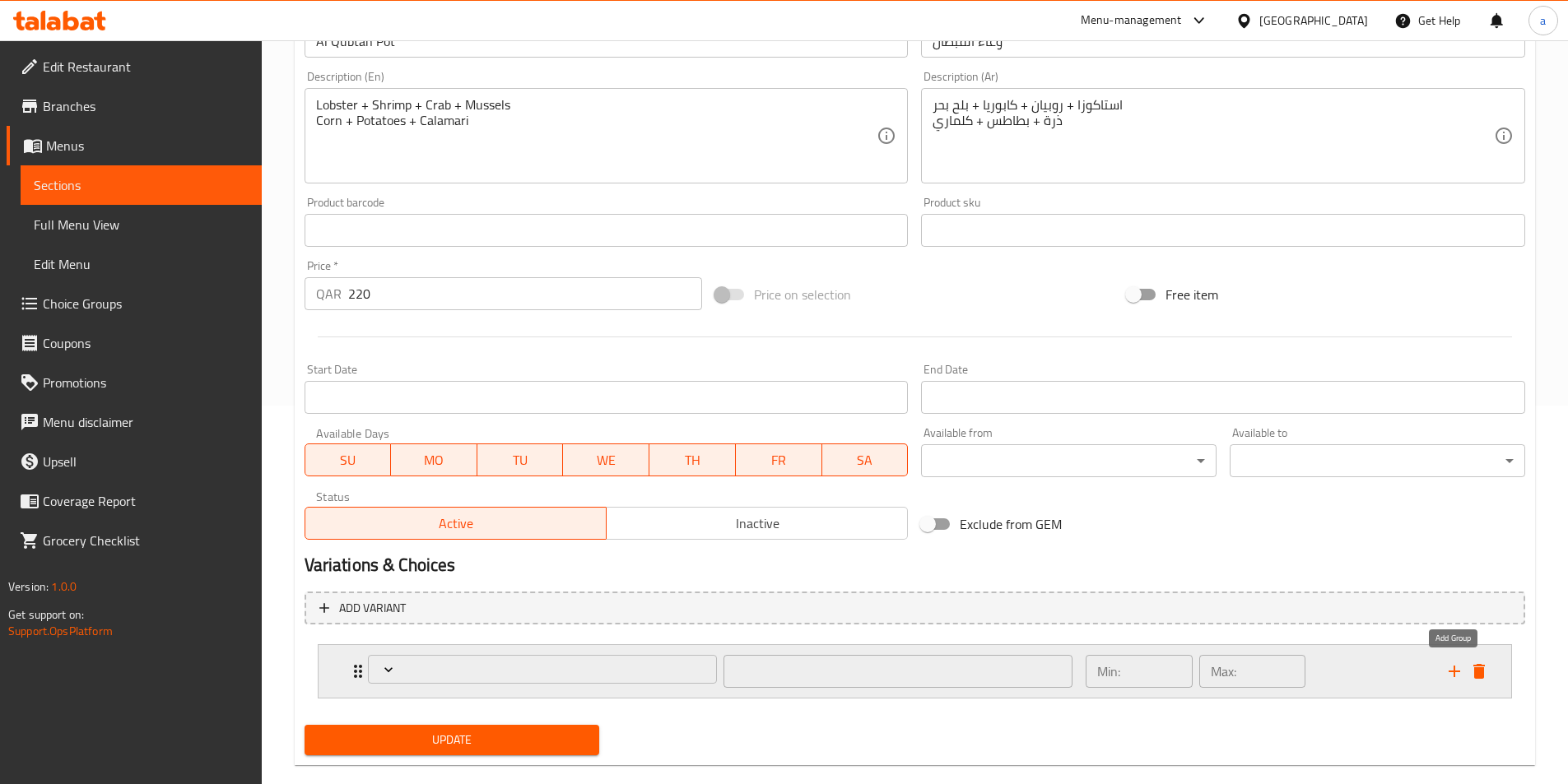
click at [1458, 668] on icon "add" at bounding box center [1454, 671] width 19 height 19
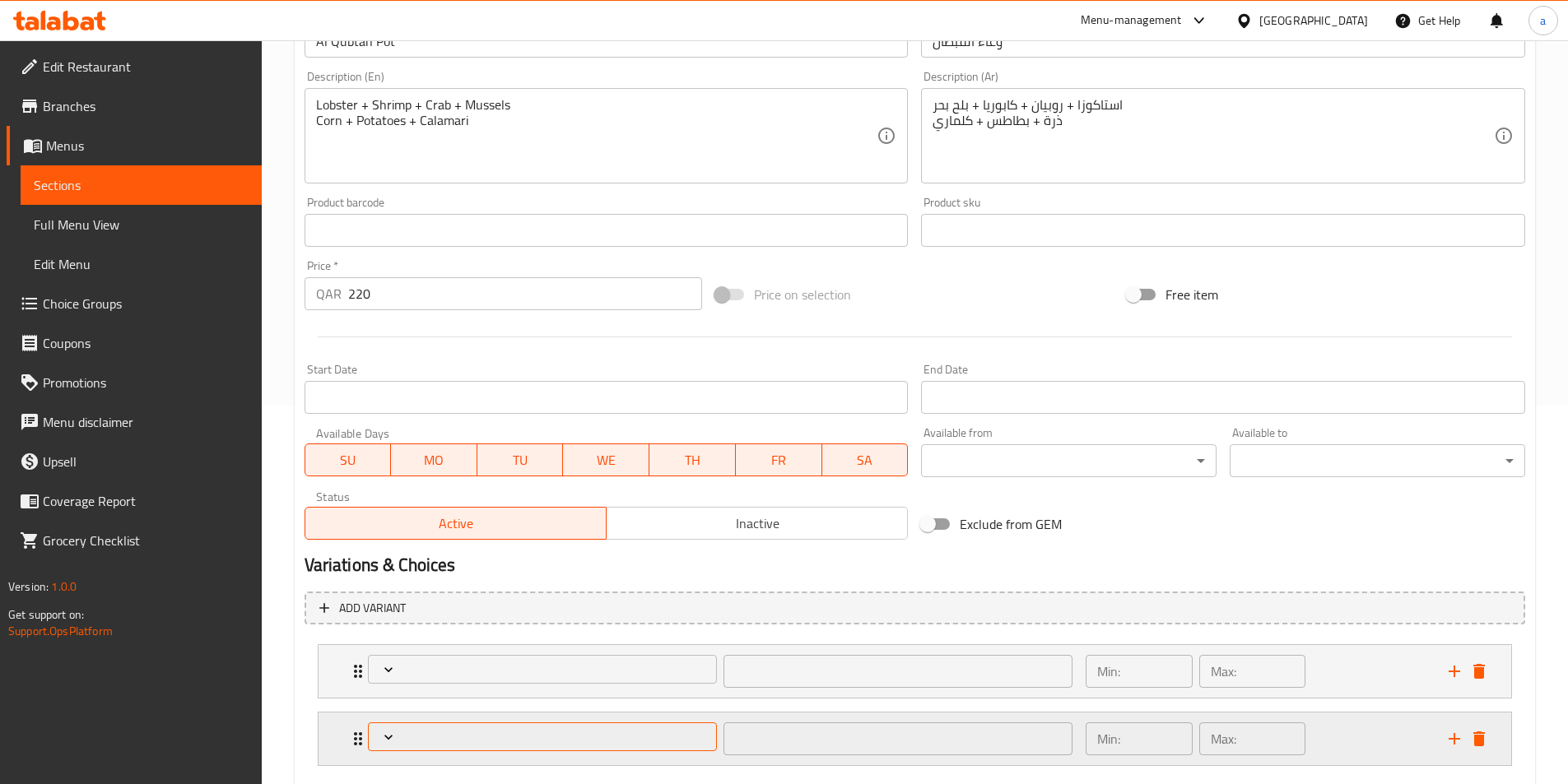
click at [635, 734] on span "Expand" at bounding box center [542, 737] width 338 height 16
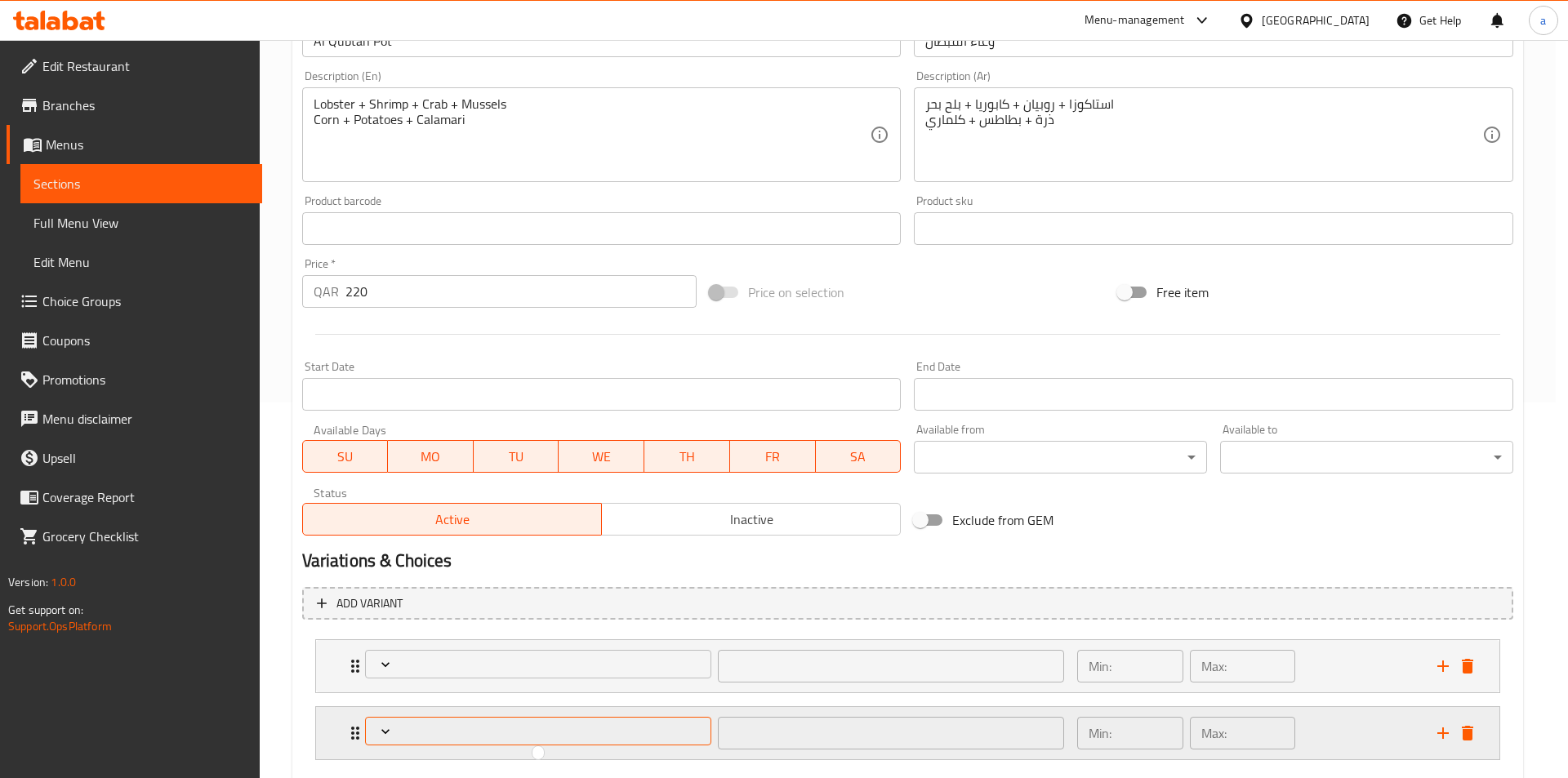
click at [490, 741] on div at bounding box center [784, 389] width 1568 height 778
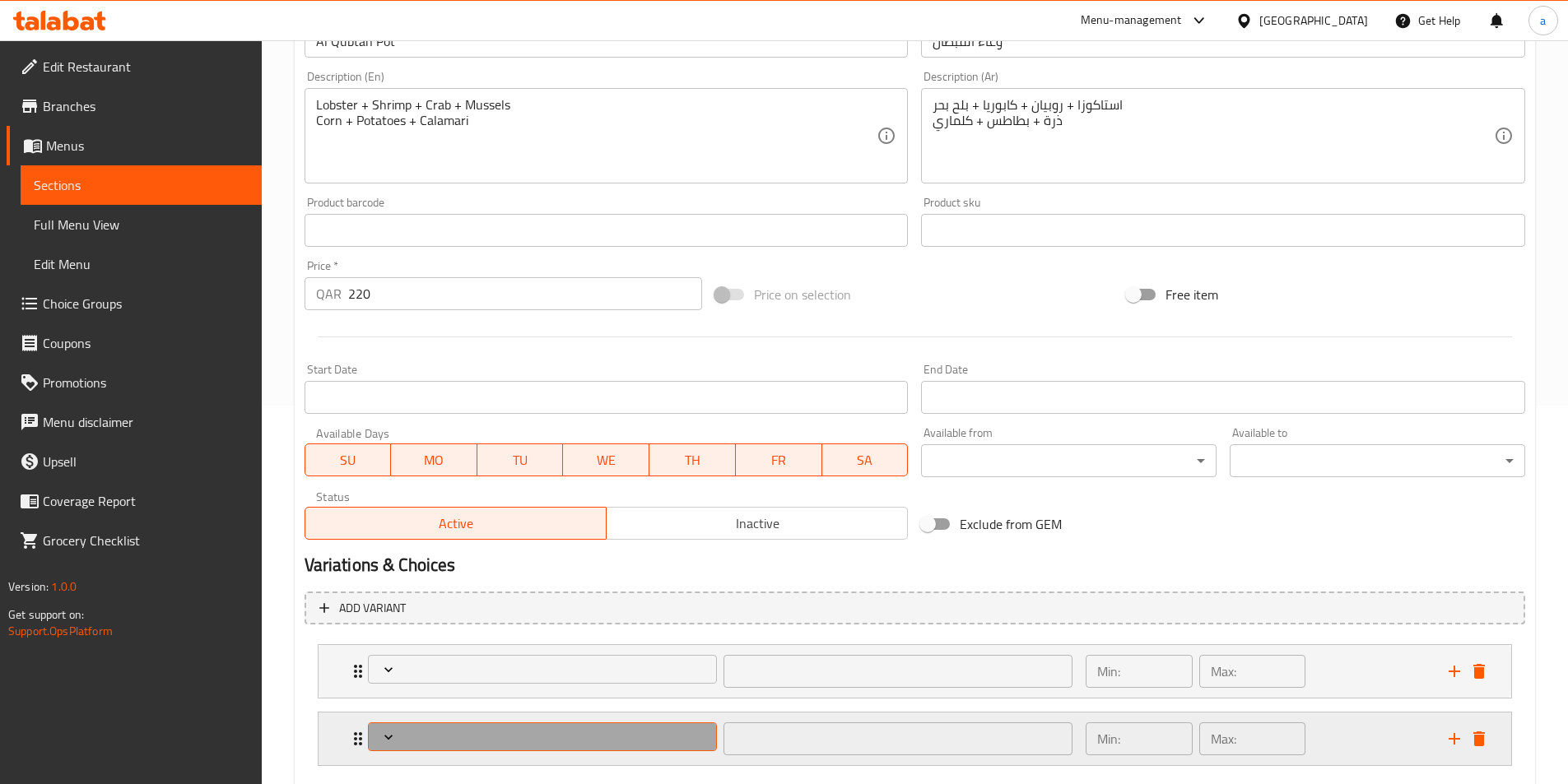
click at [422, 743] on span "Expand" at bounding box center [542, 737] width 338 height 16
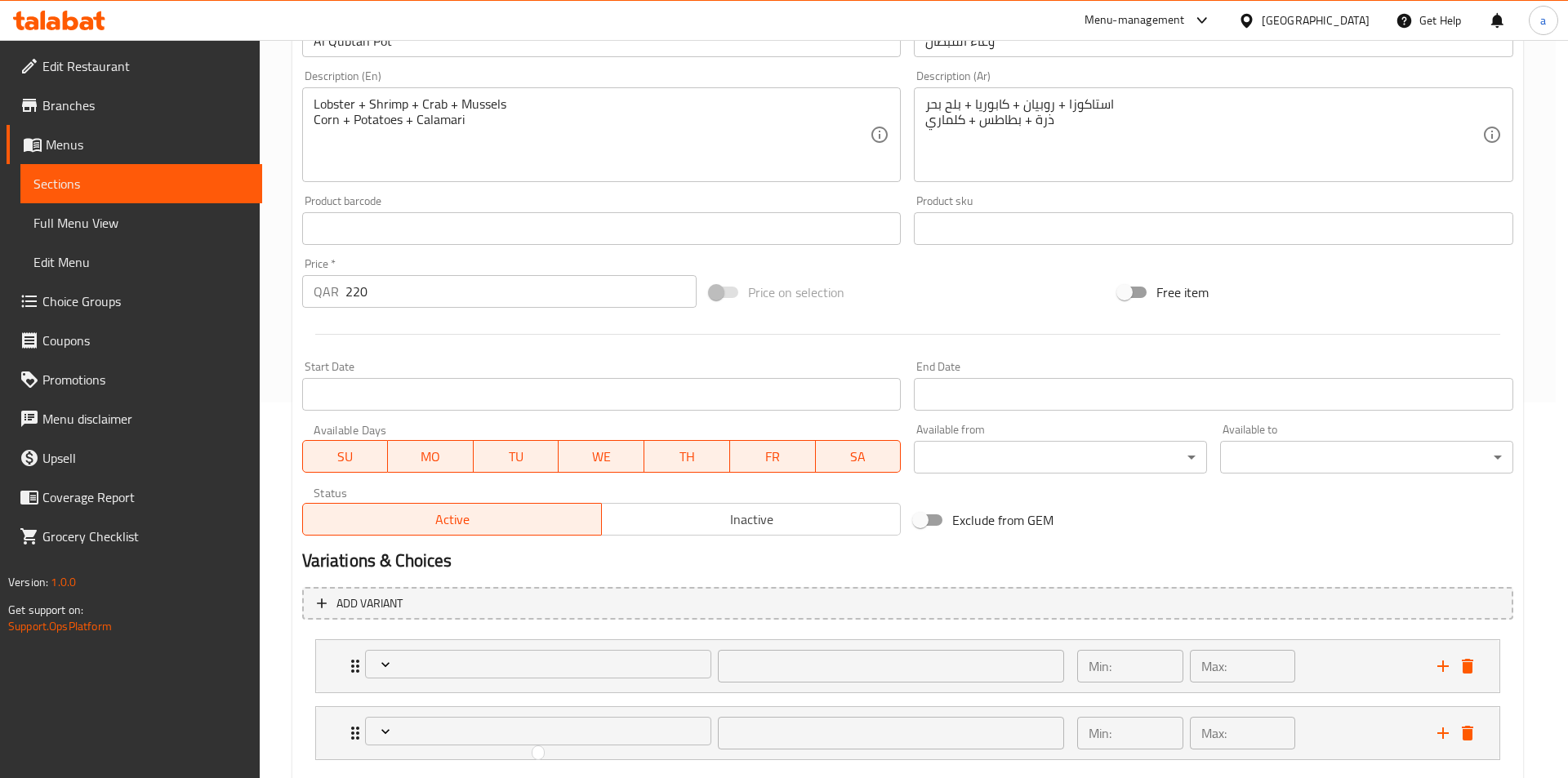
click at [80, 296] on div at bounding box center [784, 389] width 1568 height 778
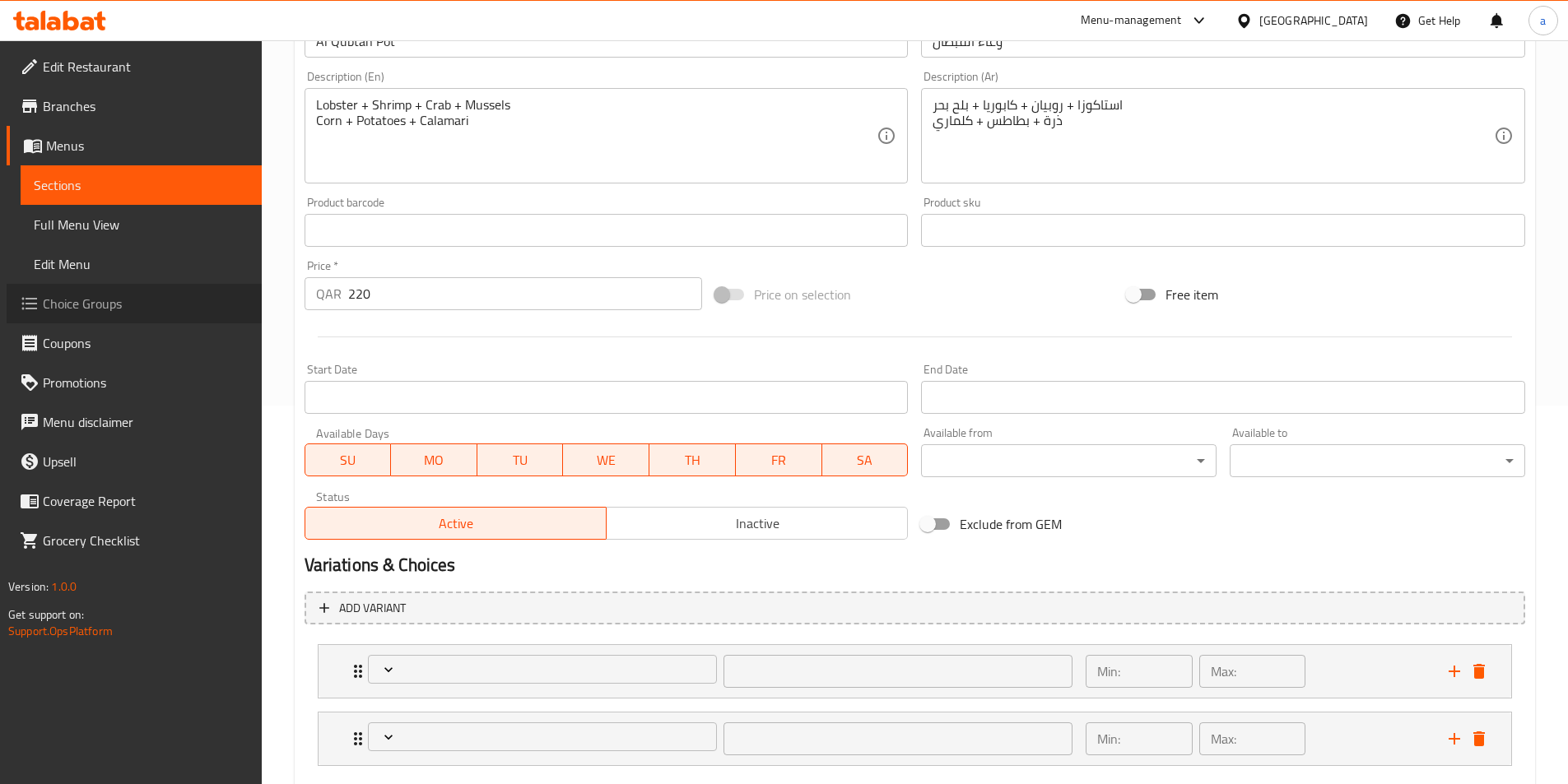
click at [81, 304] on span "Choice Groups" at bounding box center [146, 303] width 206 height 19
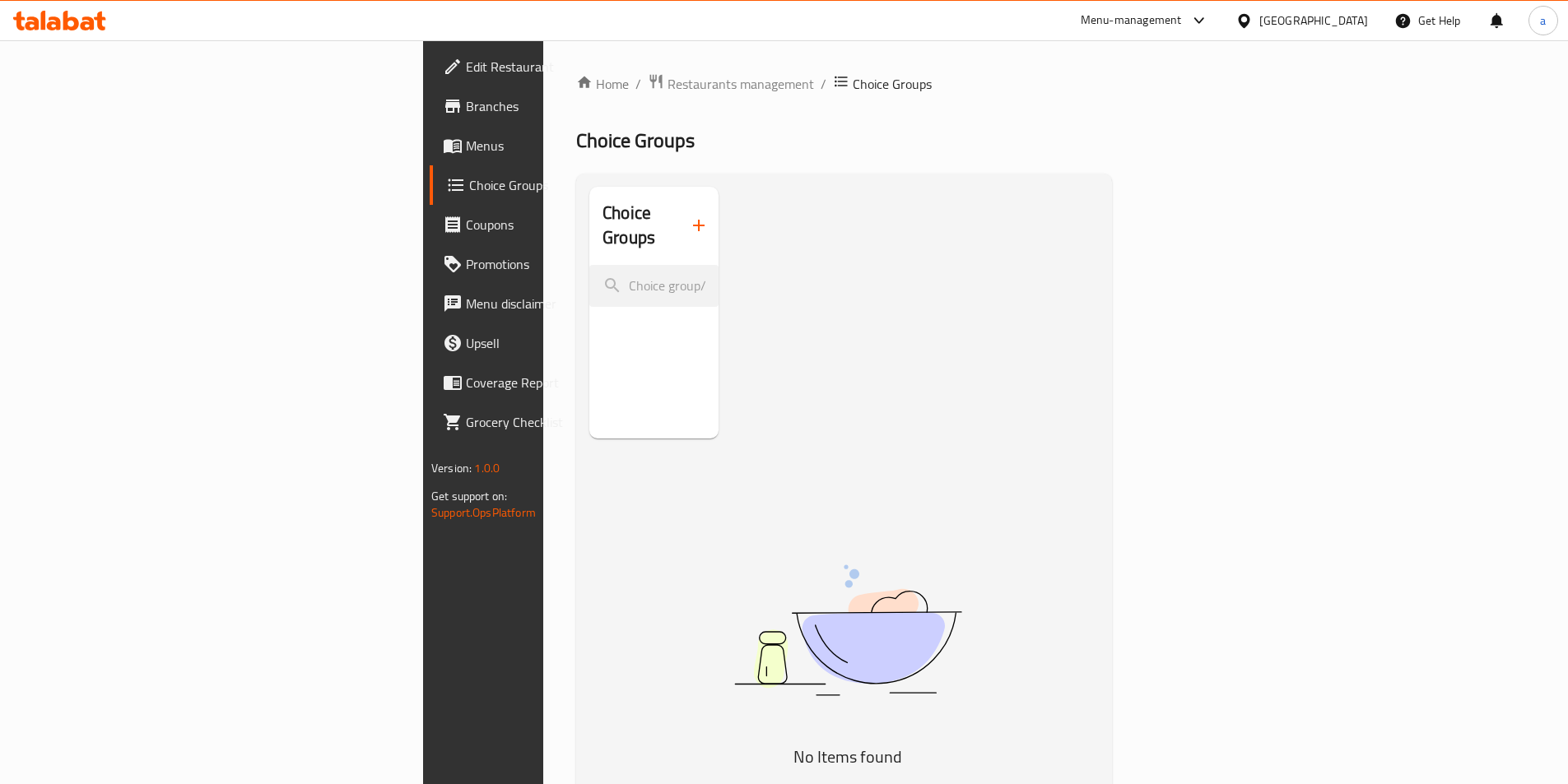
click at [689, 216] on icon "button" at bounding box center [698, 225] width 19 height 19
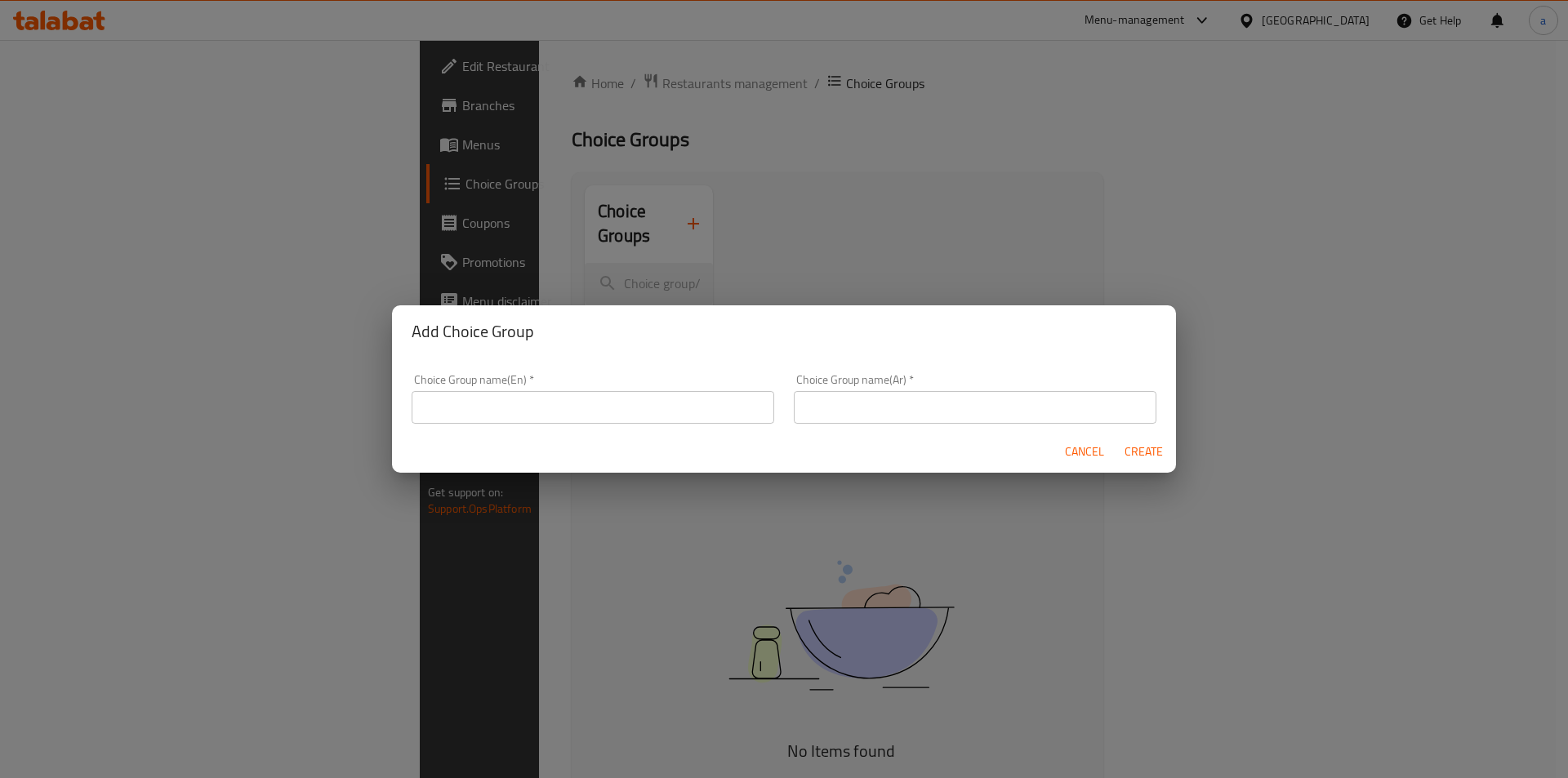
click at [568, 414] on input "text" at bounding box center [593, 407] width 363 height 33
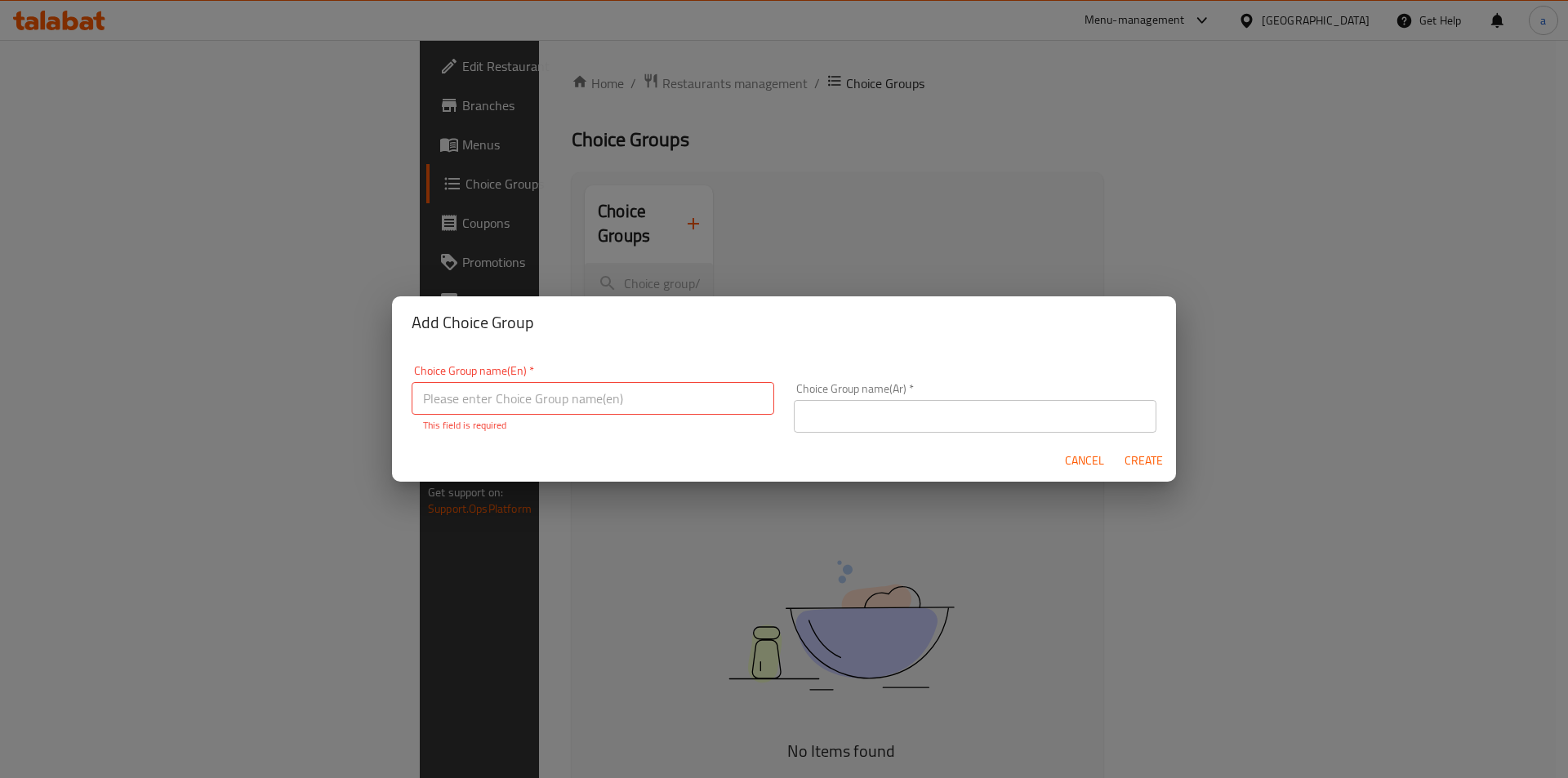
click at [598, 394] on input "text" at bounding box center [593, 398] width 363 height 33
paste input "Spiciness"
type input "Spiciness"
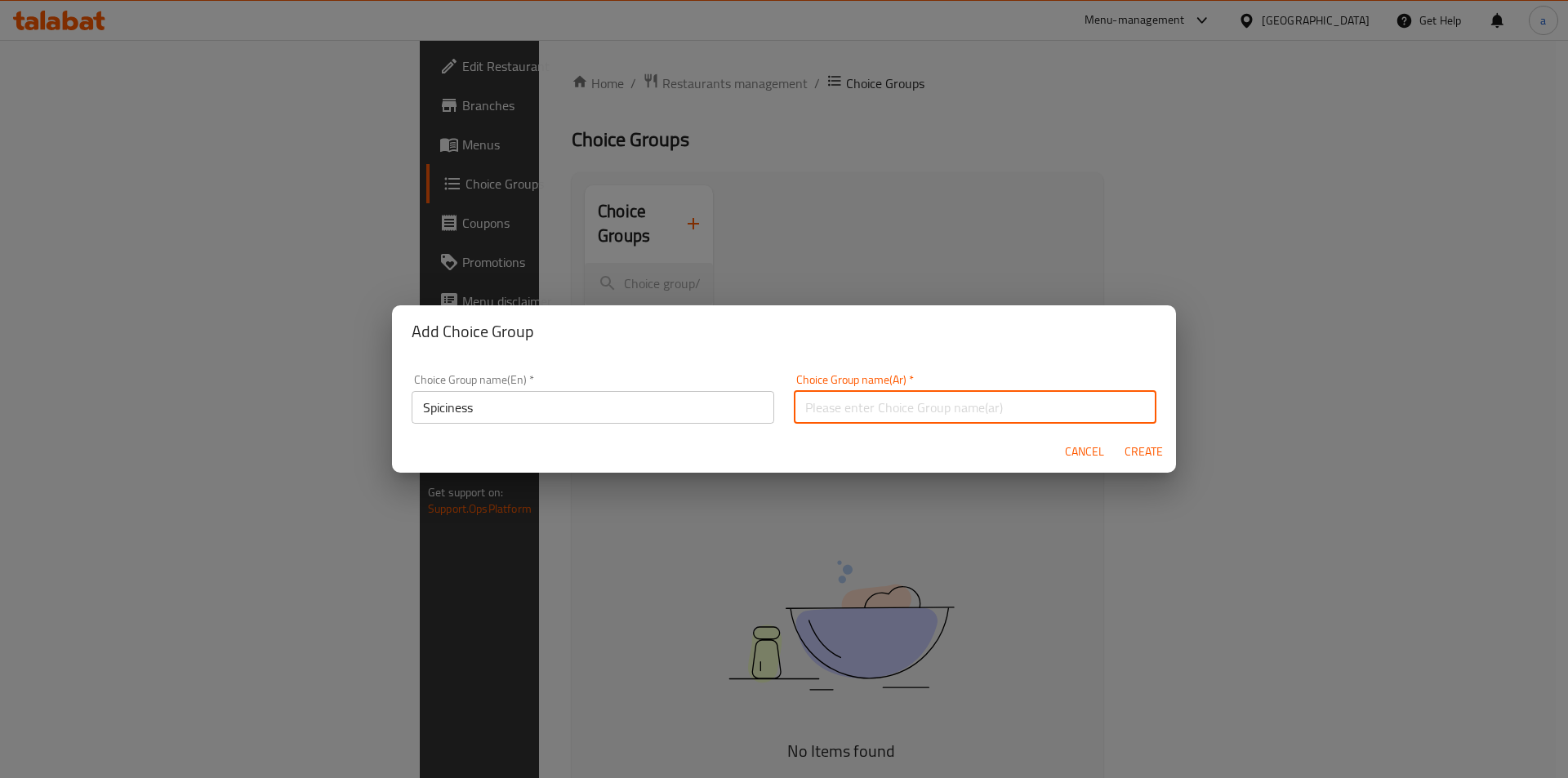
click at [1012, 403] on input "text" at bounding box center [975, 407] width 363 height 33
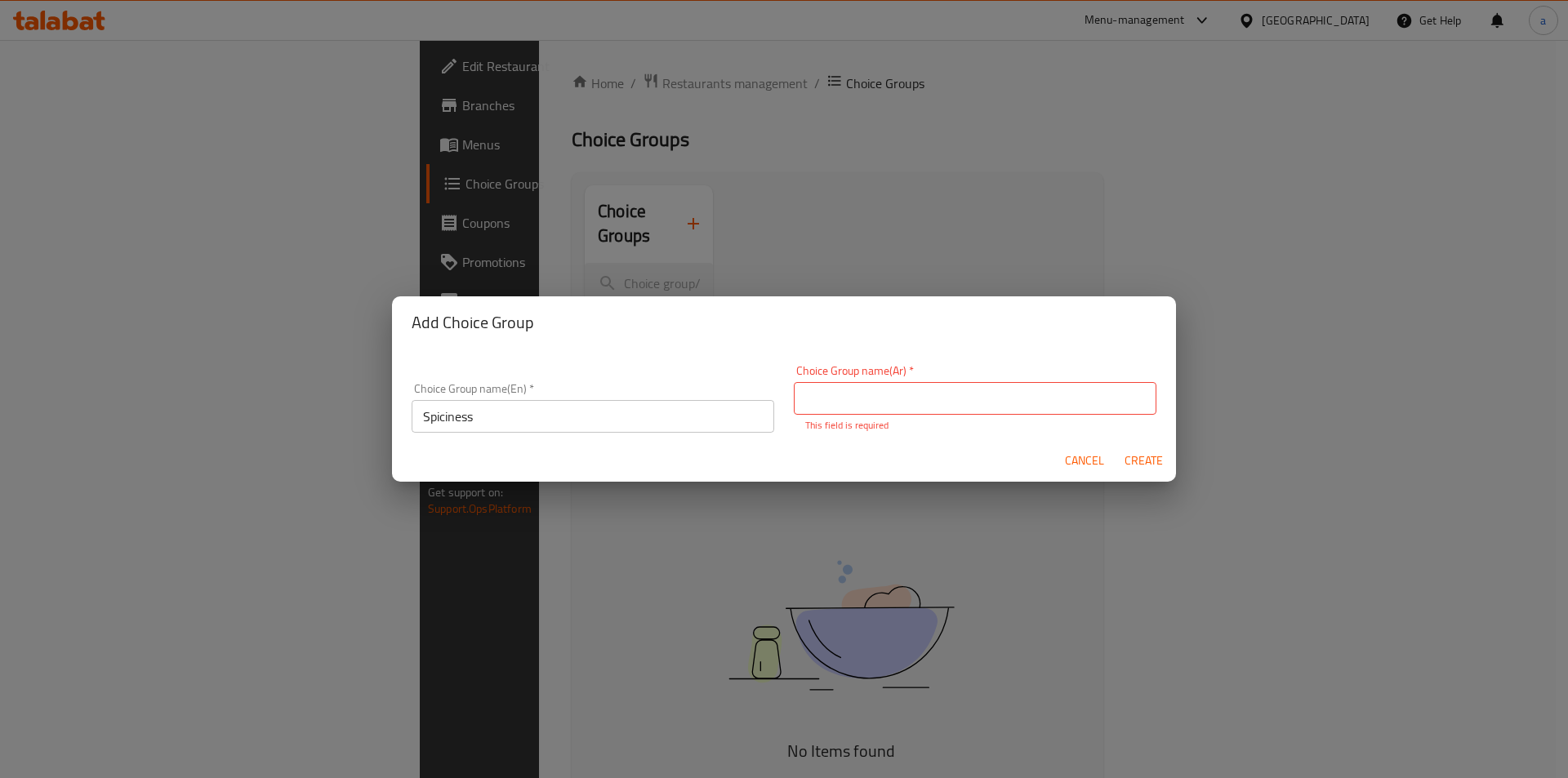
click at [962, 401] on input "text" at bounding box center [975, 398] width 363 height 33
paste input "الحرارة"
type input "الحرارة"
click at [1146, 460] on span "Create" at bounding box center [1143, 461] width 39 height 20
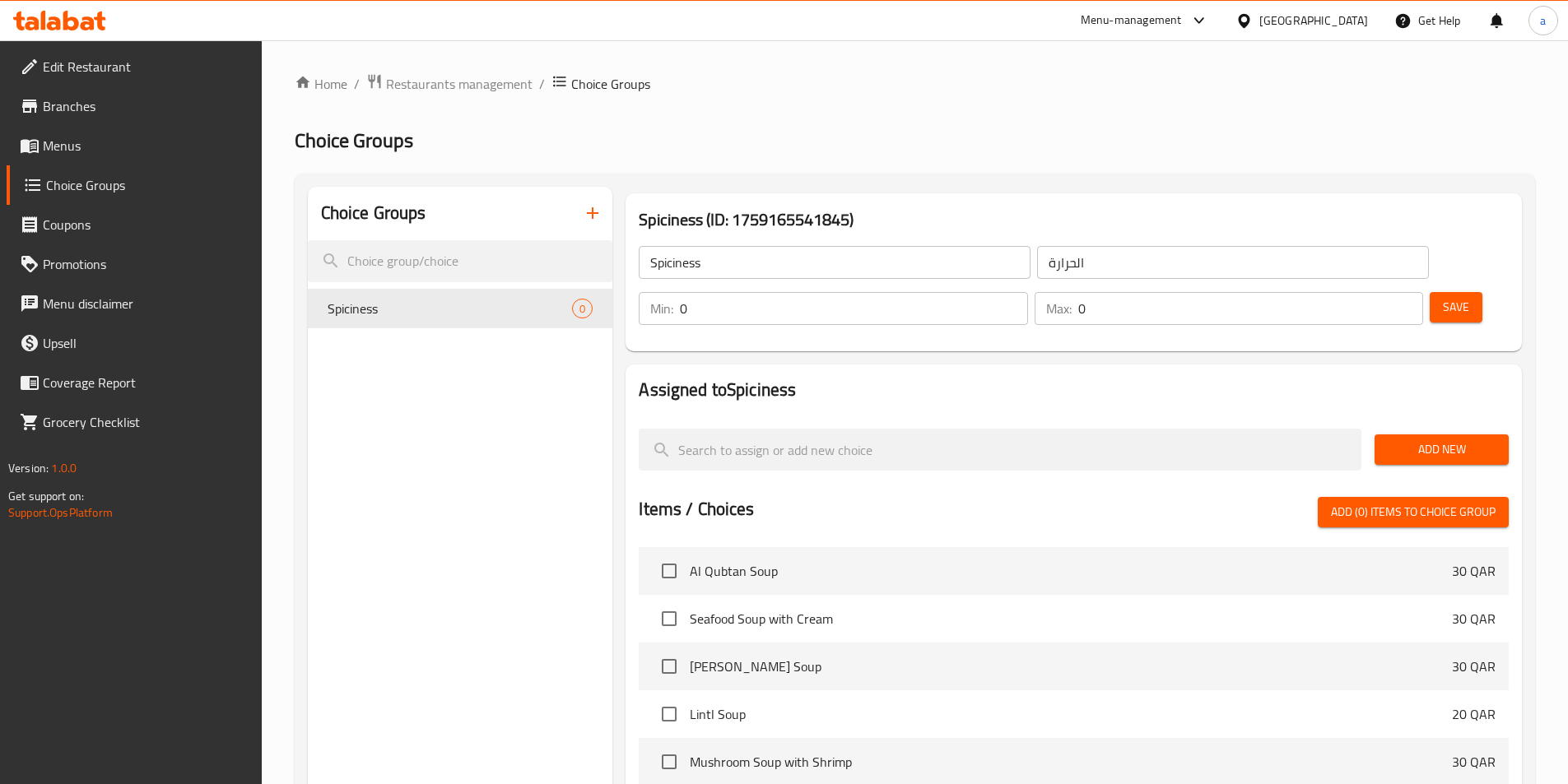
click at [1027, 292] on input "0" at bounding box center [854, 308] width 348 height 33
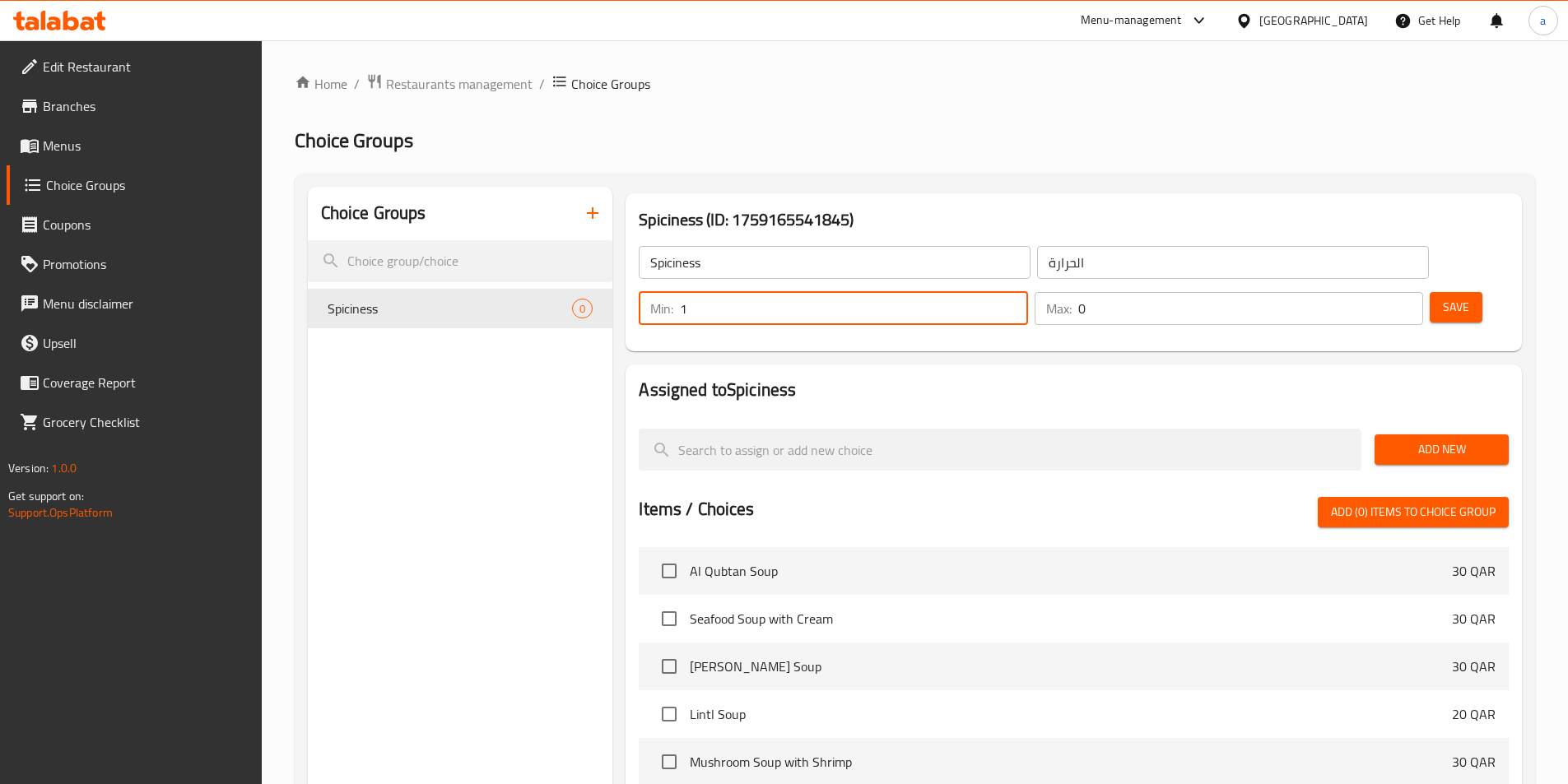
type input "1"
click at [1027, 292] on input "1" at bounding box center [854, 308] width 348 height 33
click at [1358, 292] on input "0" at bounding box center [1251, 308] width 345 height 33
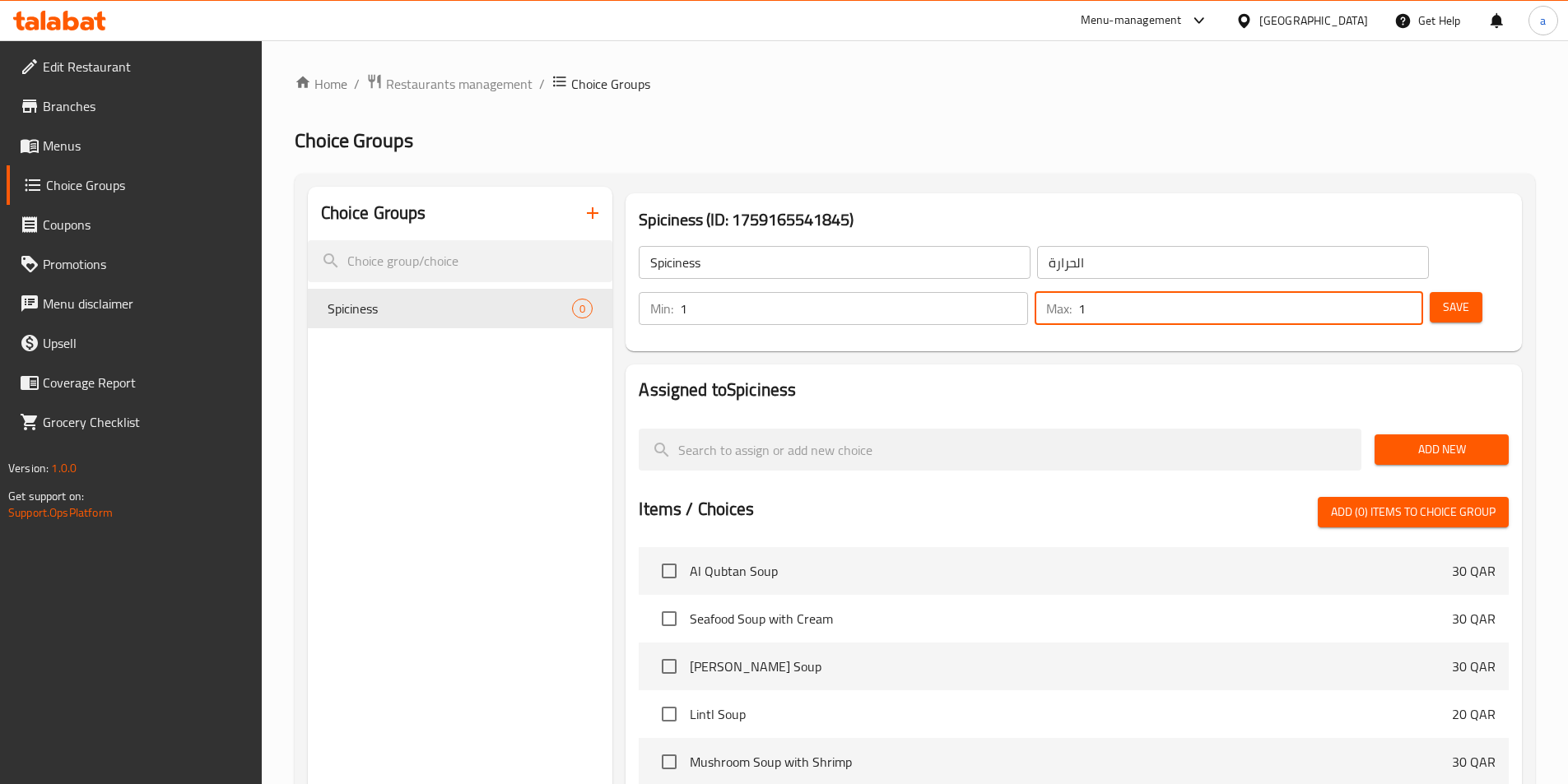
type input "1"
click at [1374, 292] on input "1" at bounding box center [1251, 308] width 345 height 33
click at [1443, 297] on span "Save" at bounding box center [1455, 307] width 26 height 20
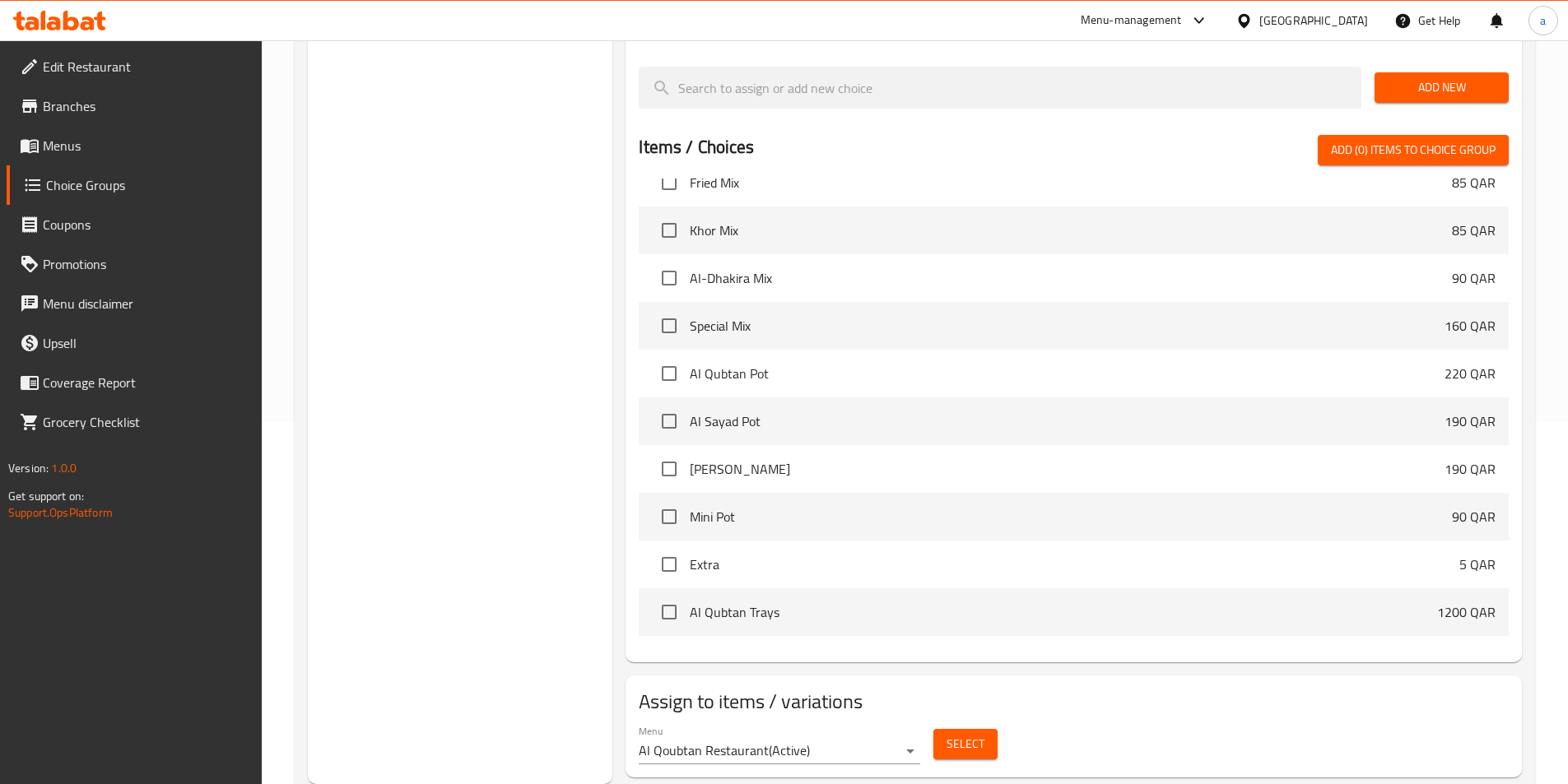
scroll to position [3127, 0]
click at [669, 358] on input "checkbox" at bounding box center [669, 375] width 35 height 35
checkbox input "true"
click at [670, 406] on input "checkbox" at bounding box center [669, 423] width 35 height 35
checkbox input "true"
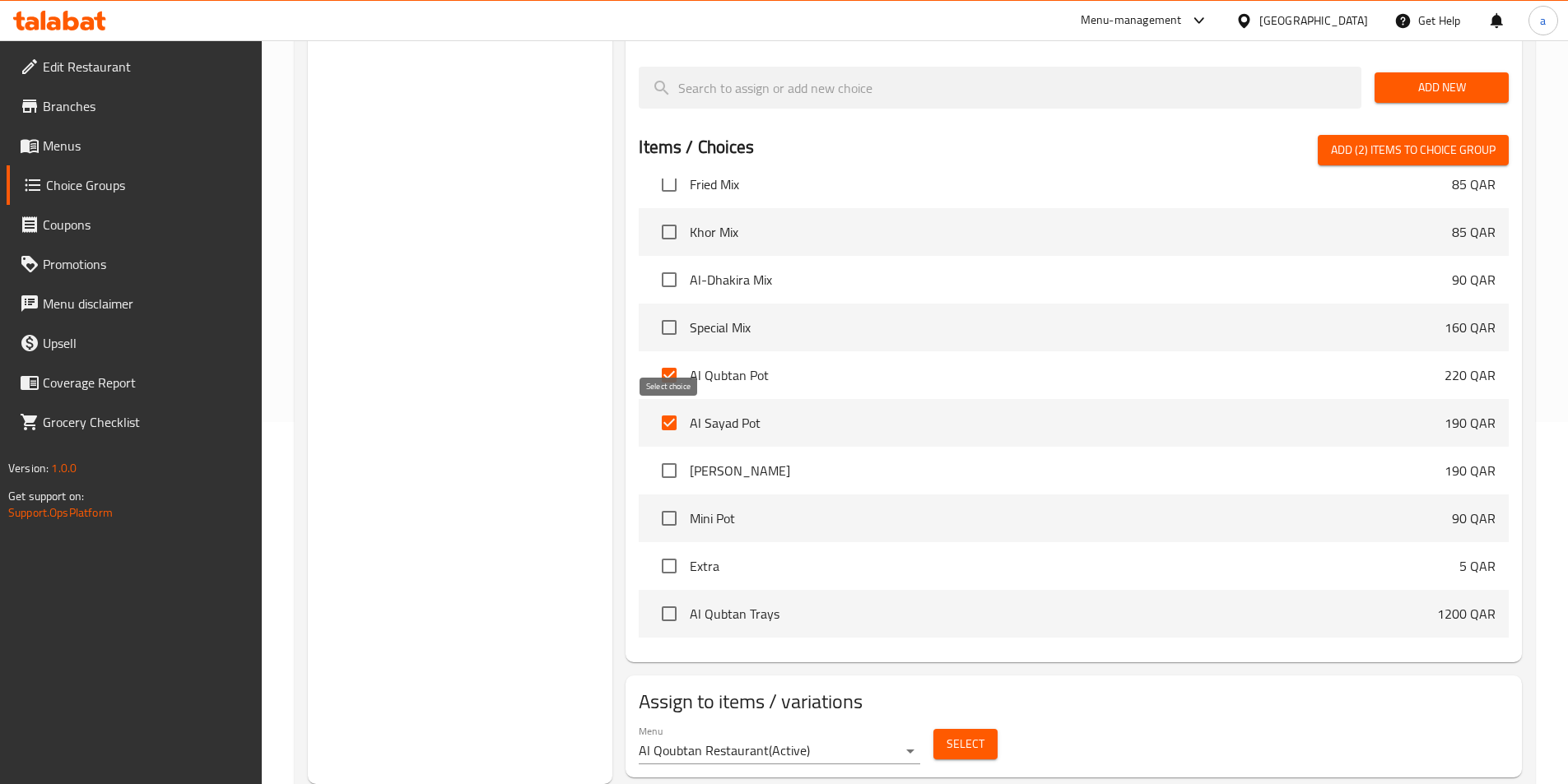
click at [676, 453] on input "checkbox" at bounding box center [669, 470] width 35 height 35
checkbox input "true"
click at [665, 501] on input "checkbox" at bounding box center [669, 518] width 35 height 35
checkbox input "true"
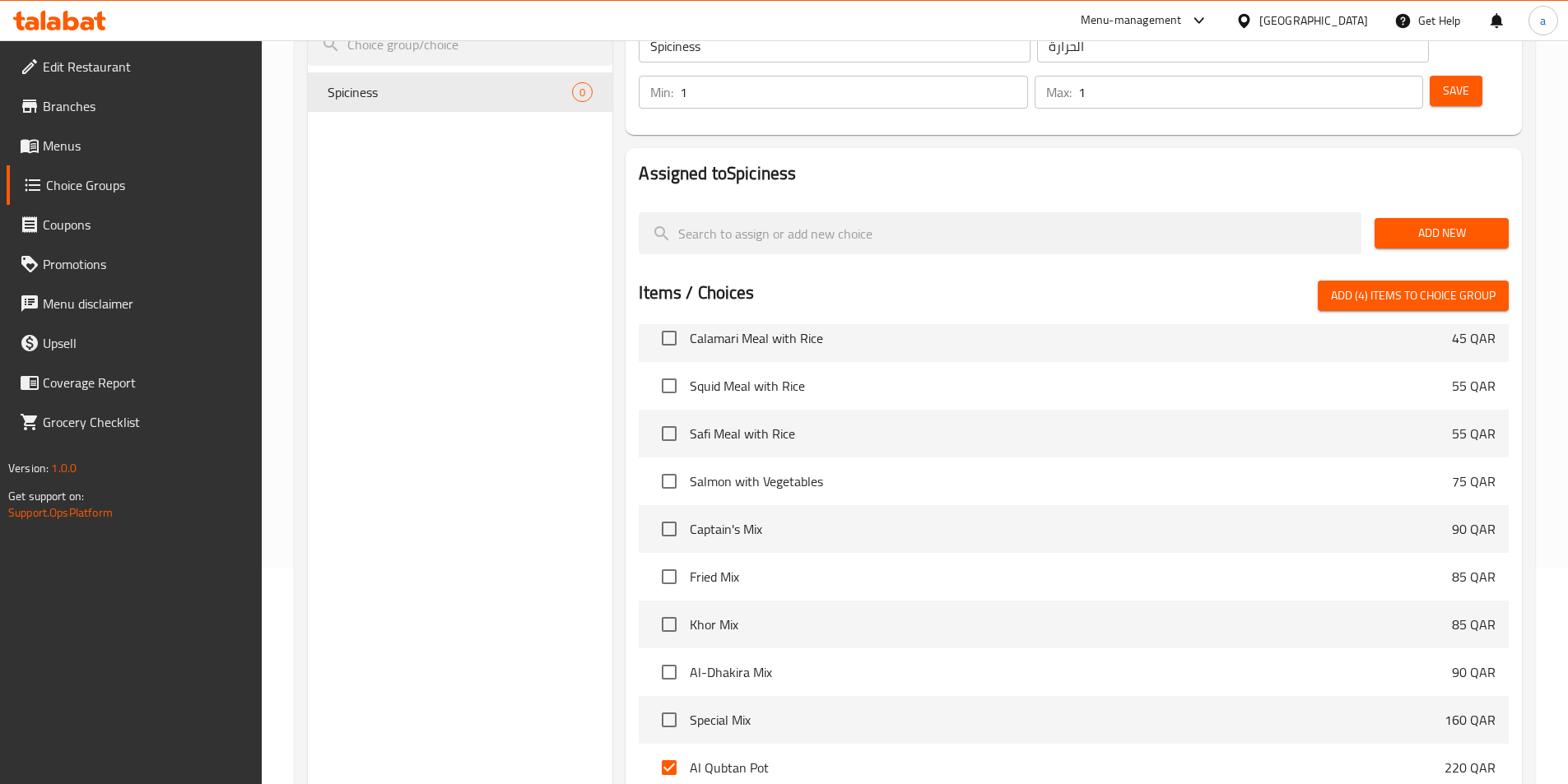
scroll to position [197, 0]
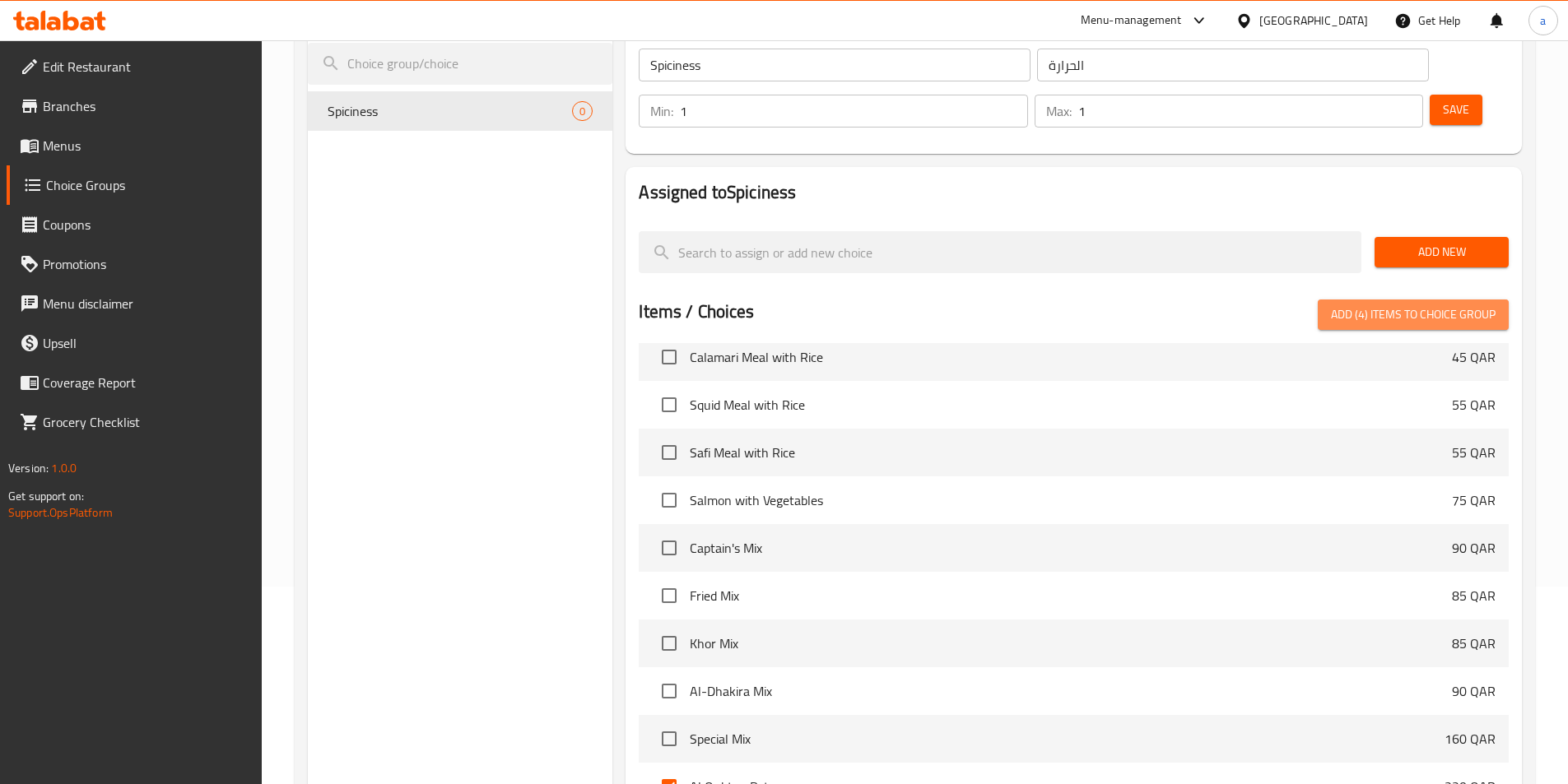
click at [1414, 304] on span "Add (4) items to choice group" at bounding box center [1413, 315] width 165 height 20
checkbox input "false"
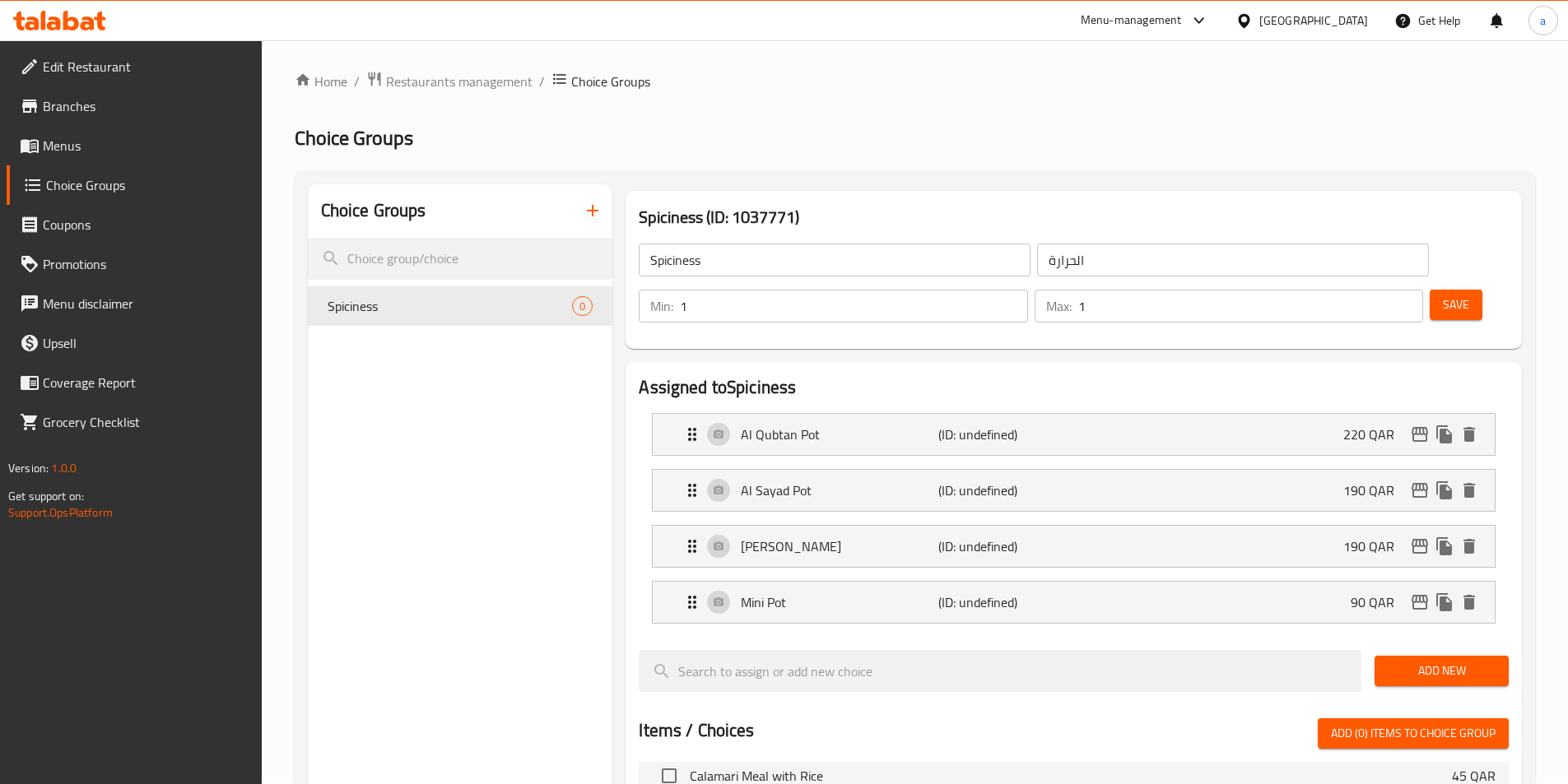
scroll to position [0, 0]
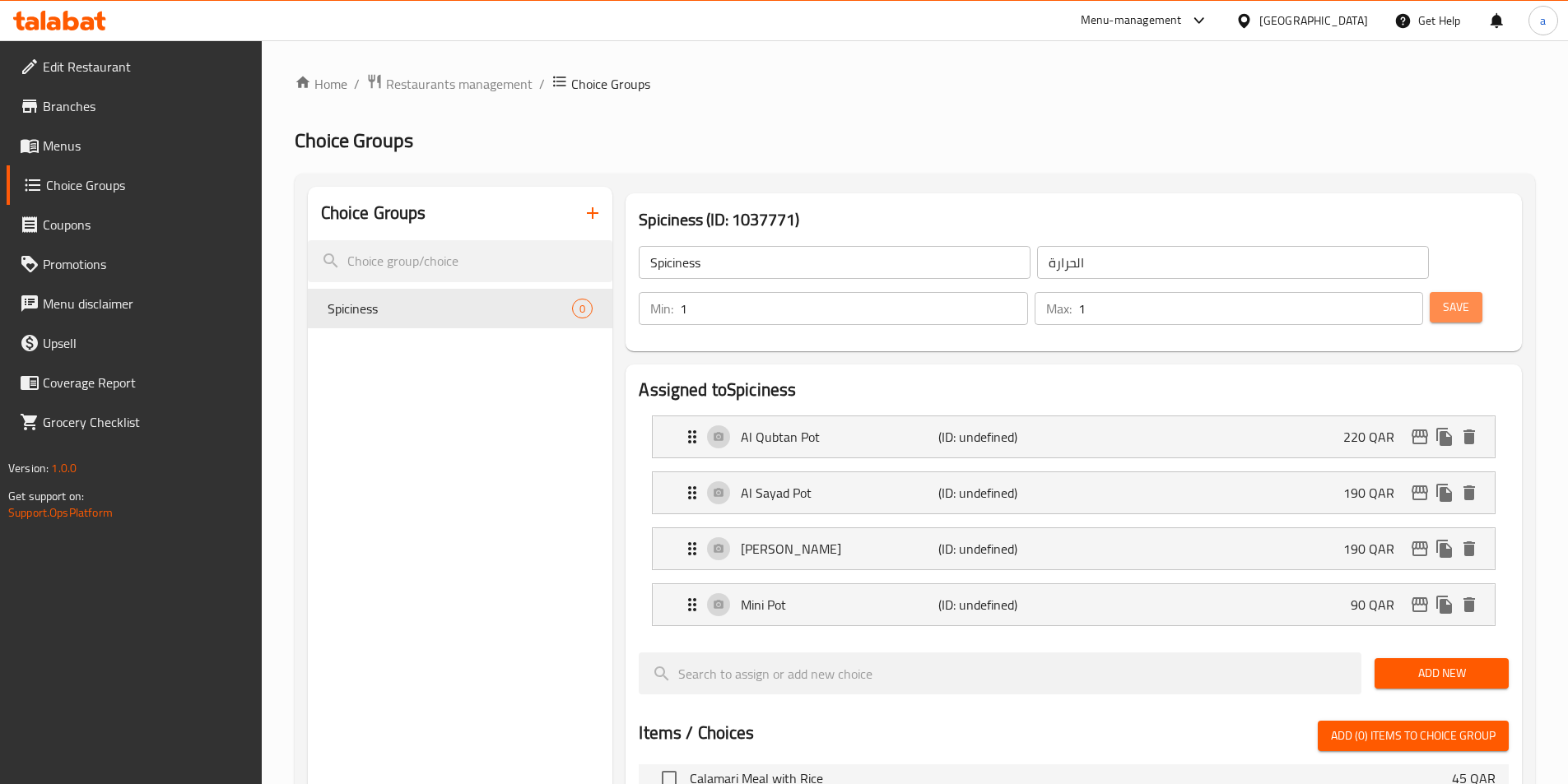
click at [1443, 297] on span "Save" at bounding box center [1455, 307] width 26 height 20
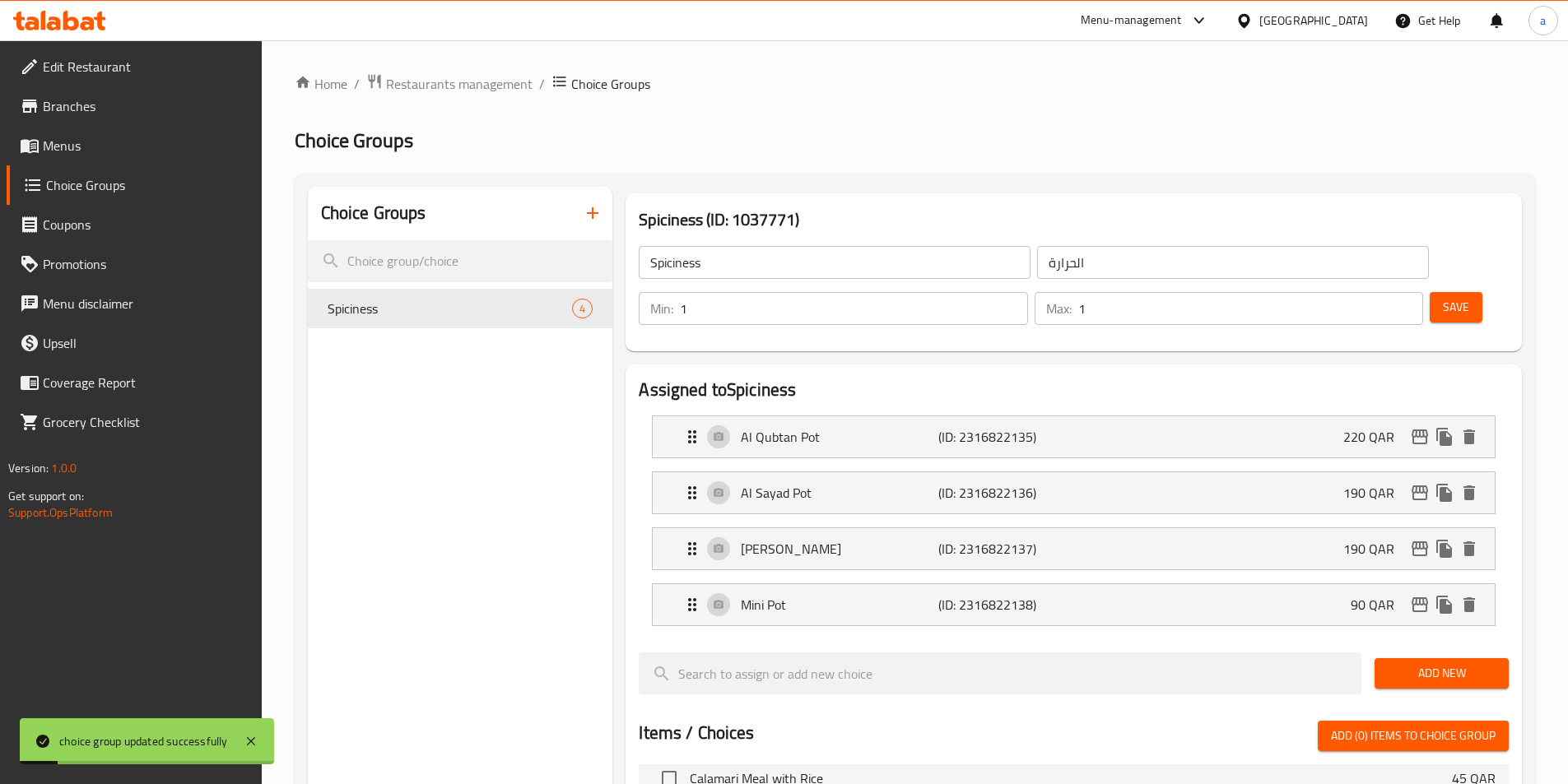
click at [94, 151] on span "Menus" at bounding box center [146, 145] width 206 height 19
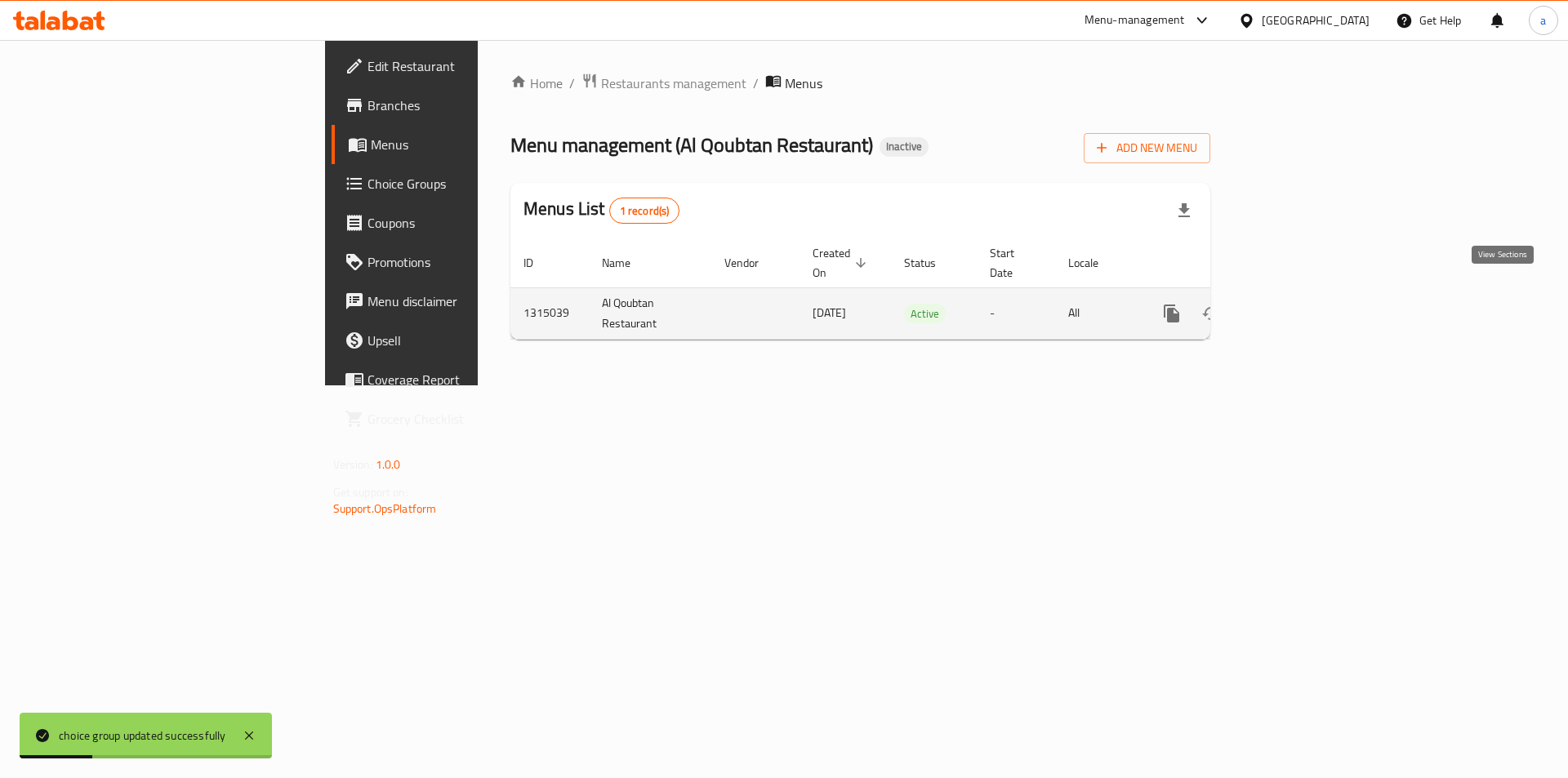
click at [1309, 305] on link "enhanced table" at bounding box center [1289, 313] width 39 height 39
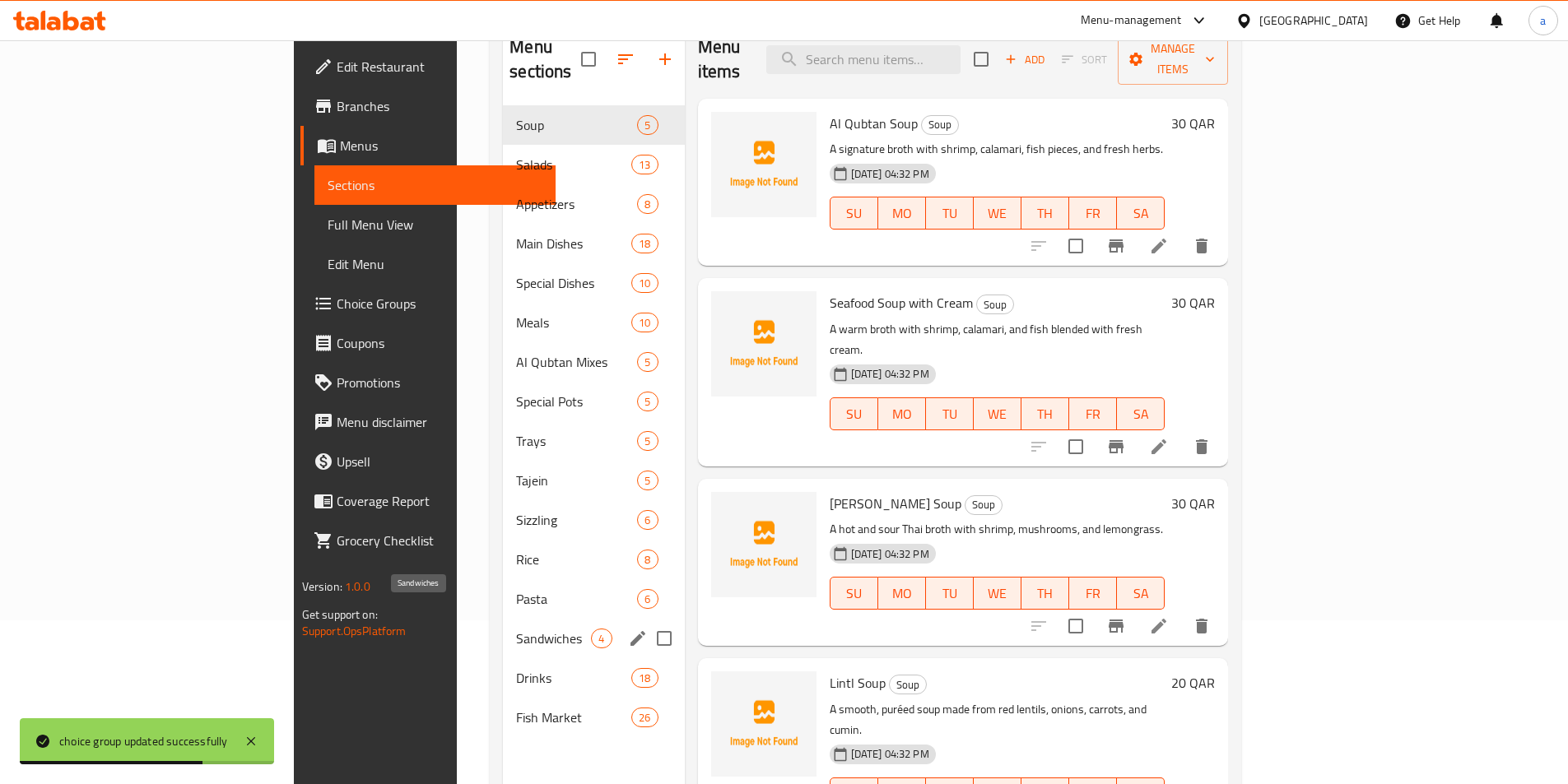
scroll to position [230, 0]
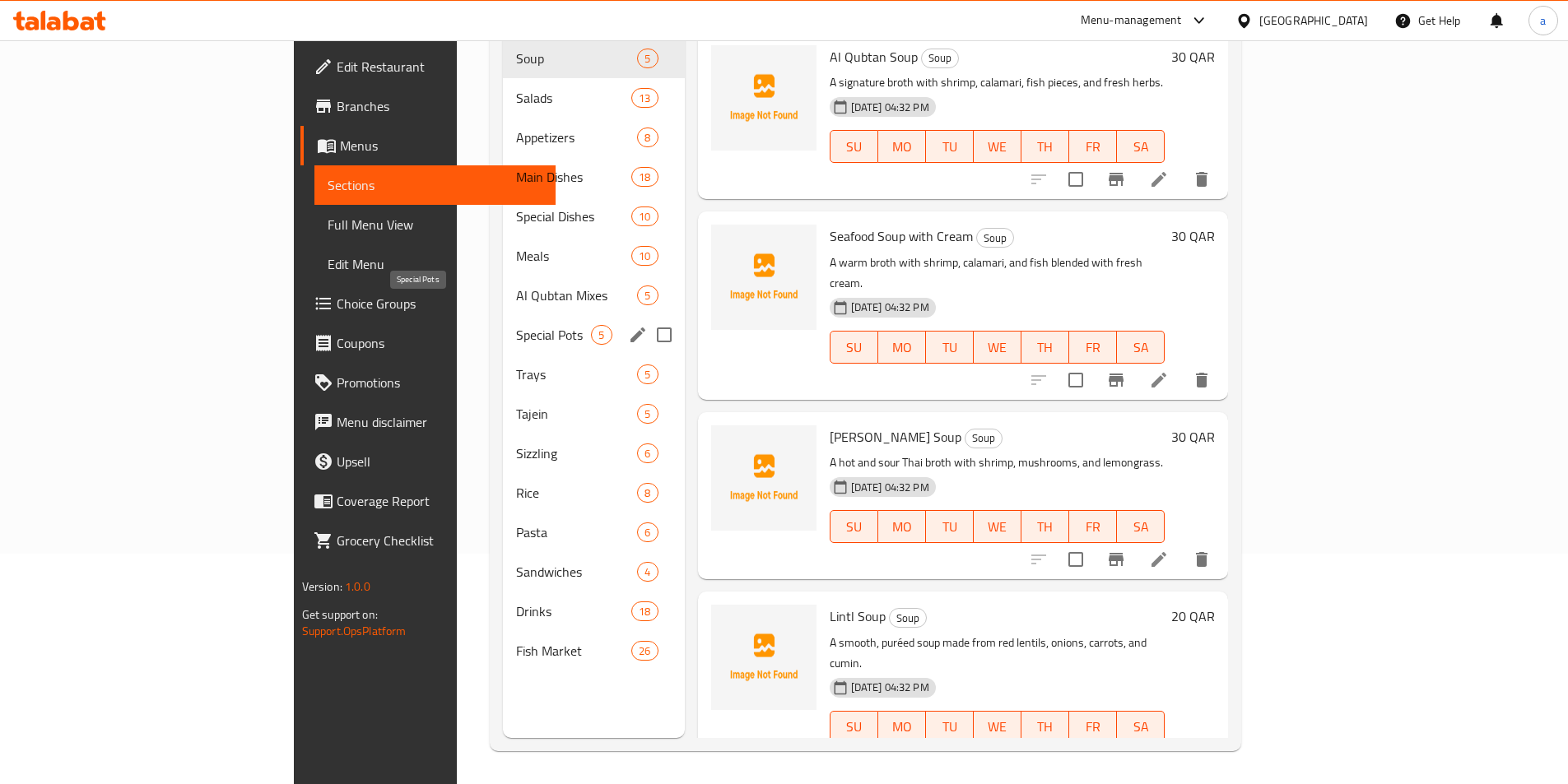
click at [516, 325] on span "Special Pots" at bounding box center [553, 334] width 75 height 19
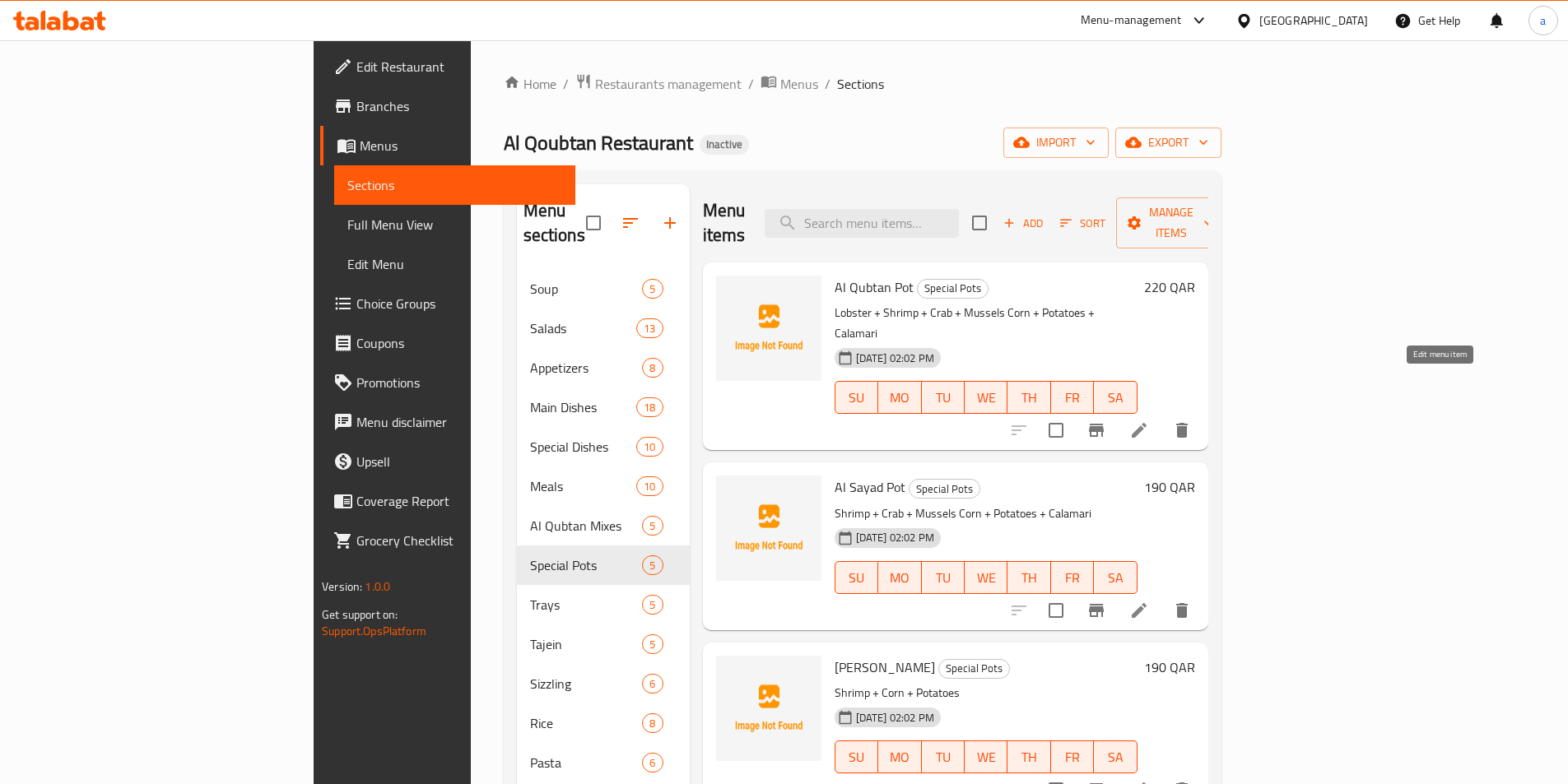
click at [1147, 423] on icon at bounding box center [1140, 430] width 15 height 15
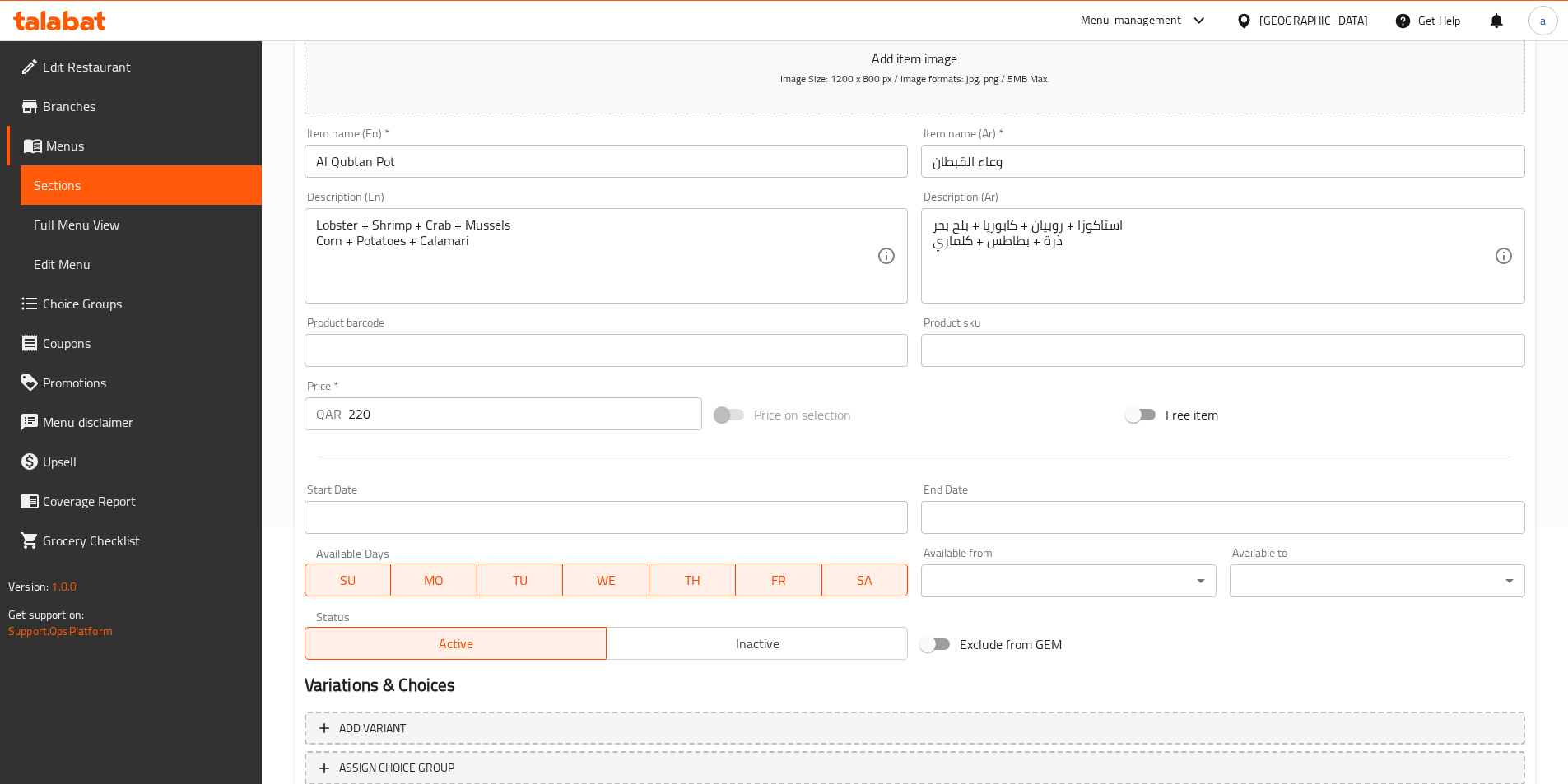
scroll to position [379, 0]
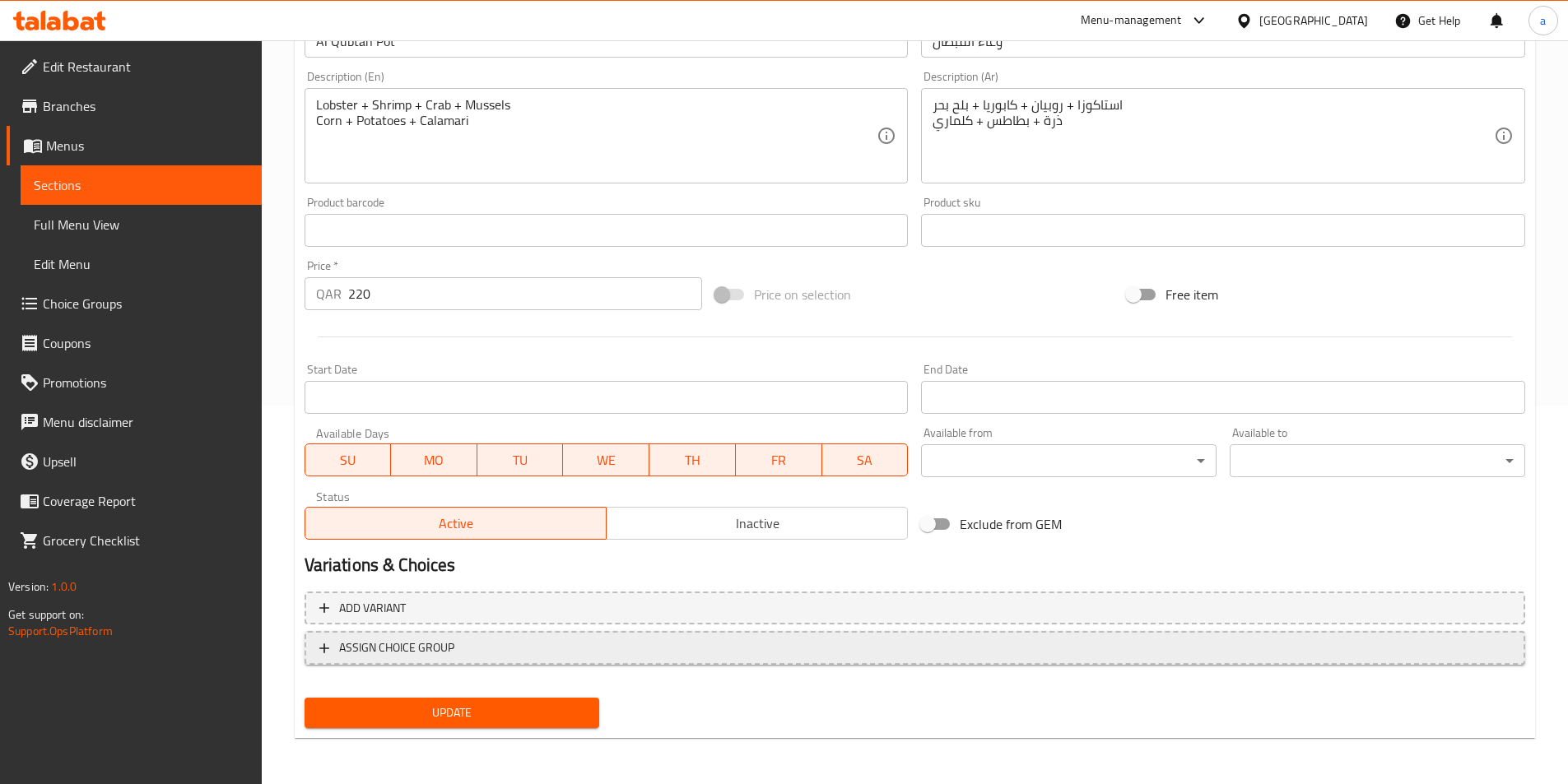
drag, startPoint x: 692, startPoint y: 650, endPoint x: 685, endPoint y: 653, distance: 7.6
click at [685, 653] on span "ASSIGN CHOICE GROUP" at bounding box center [915, 648] width 1191 height 20
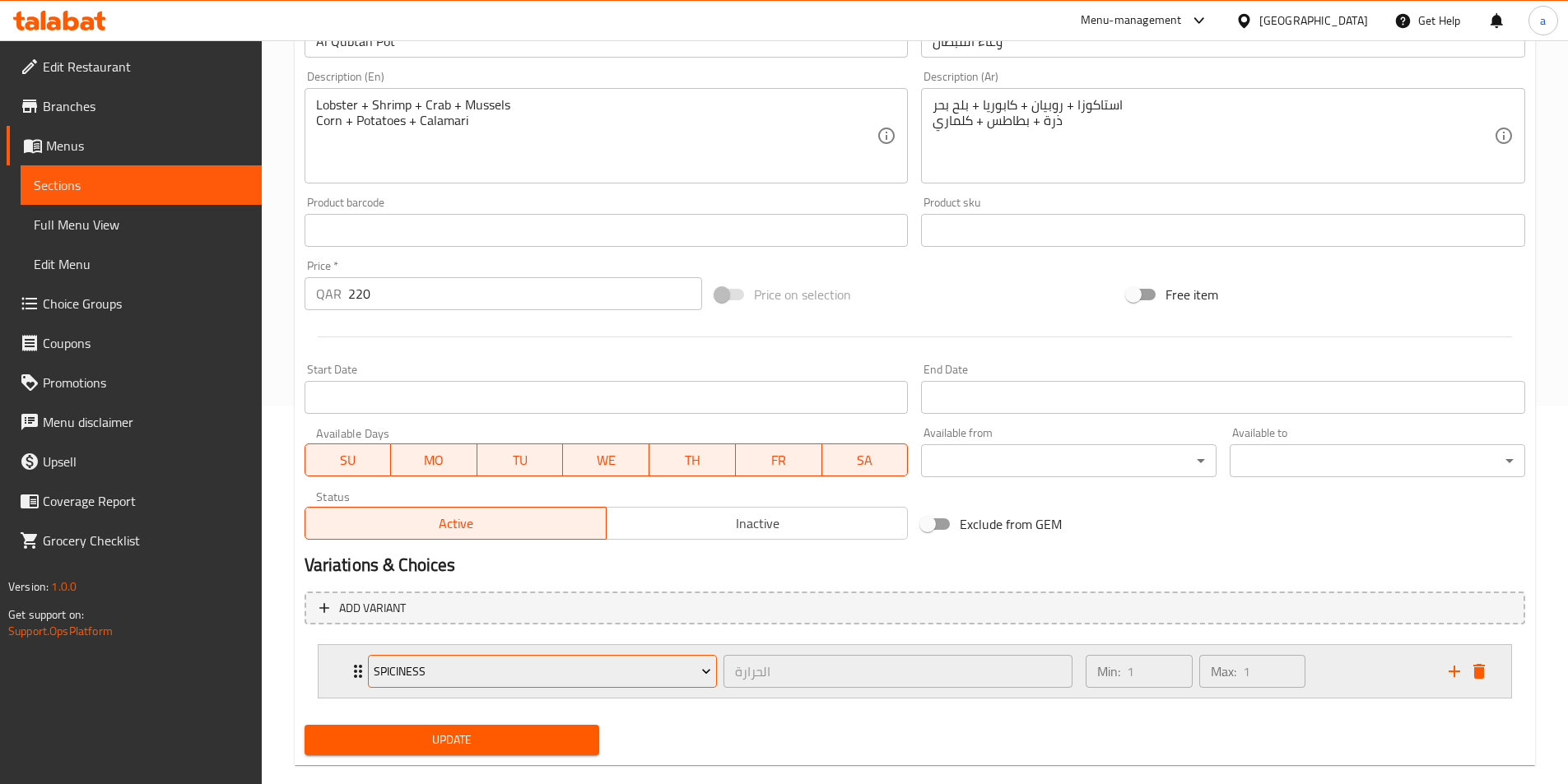
click at [707, 676] on icon "Expand" at bounding box center [706, 671] width 16 height 16
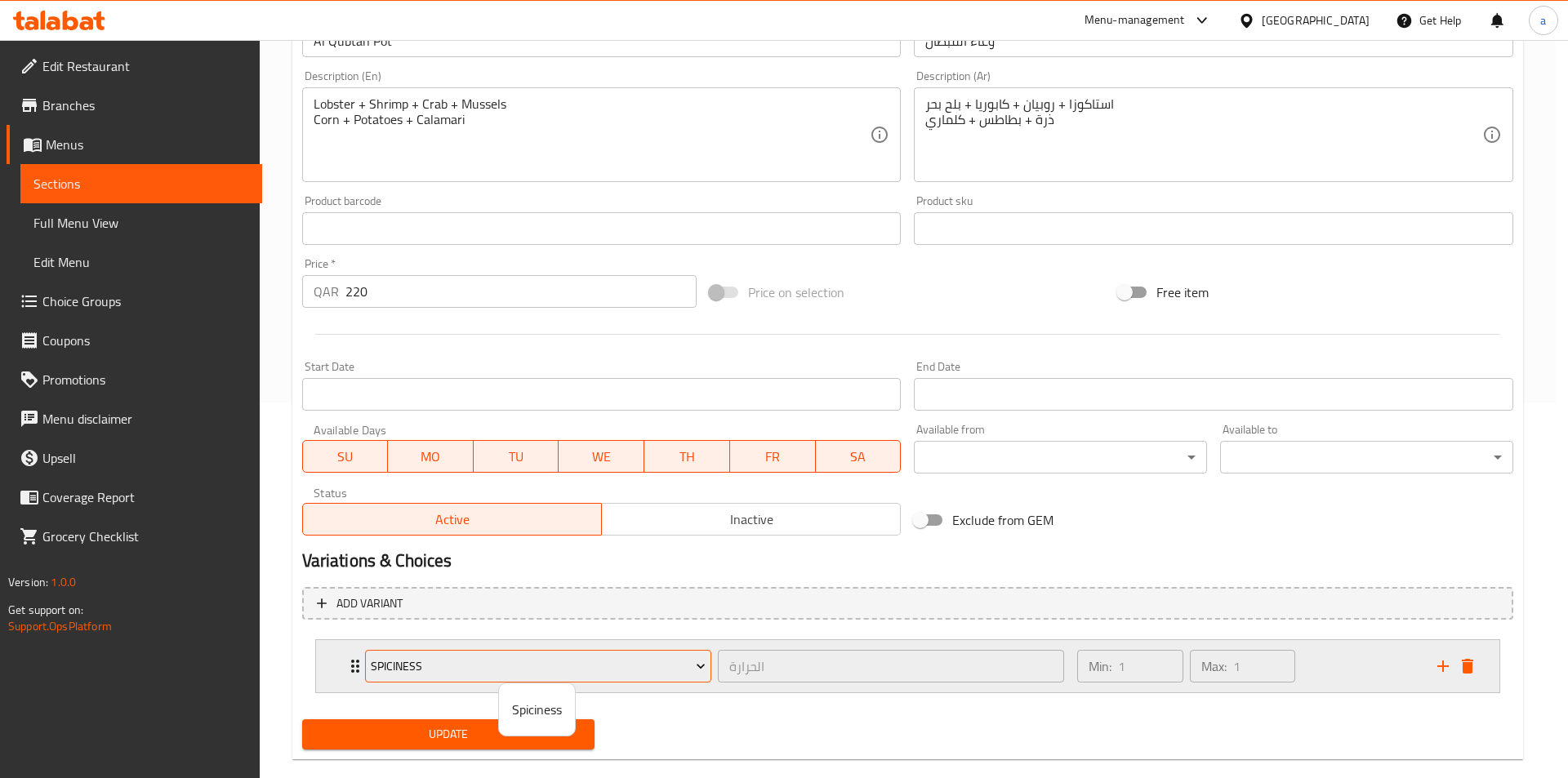
click at [702, 671] on div at bounding box center [784, 389] width 1568 height 778
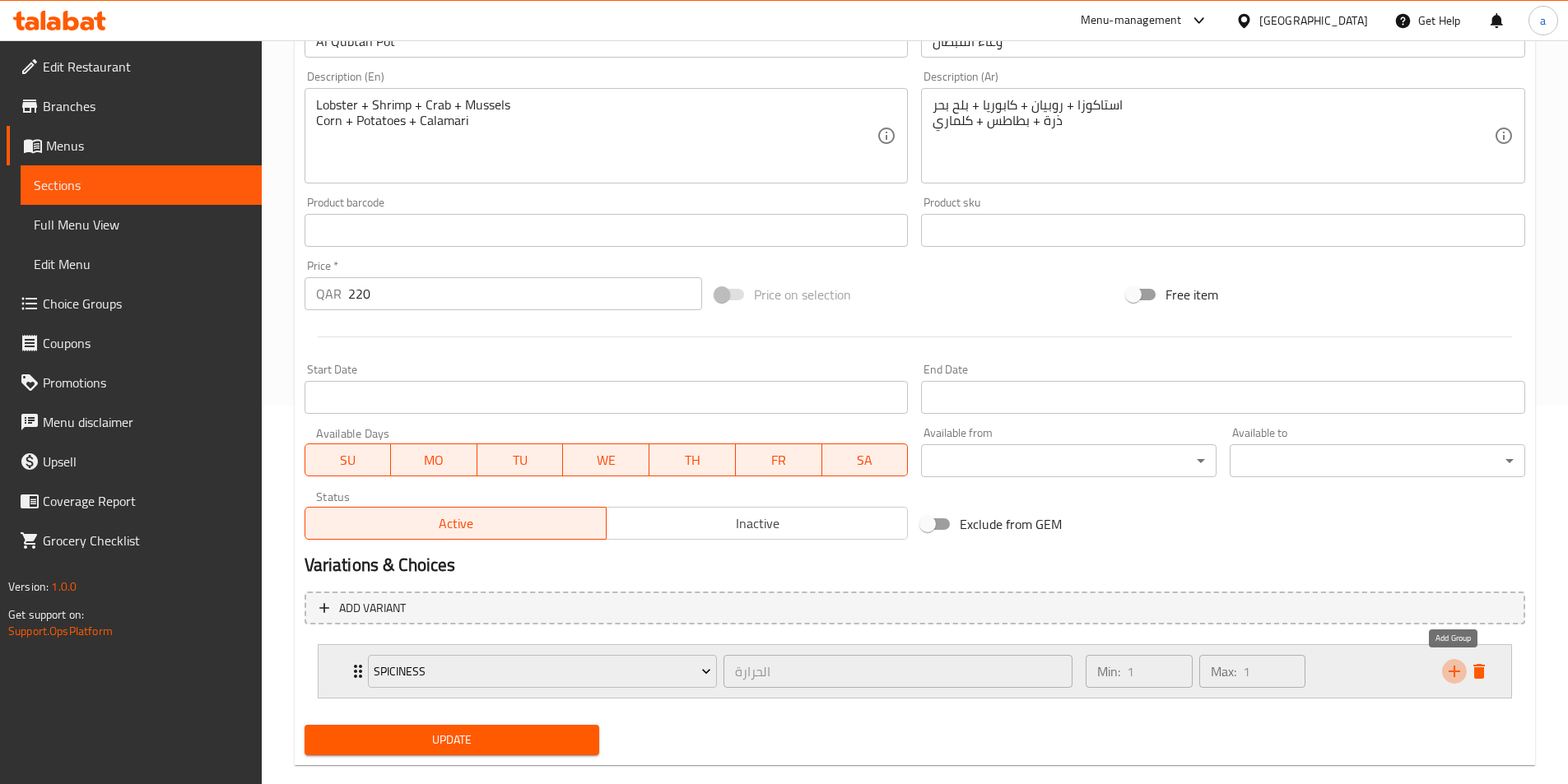
click at [1455, 672] on icon "add" at bounding box center [1455, 672] width 12 height 12
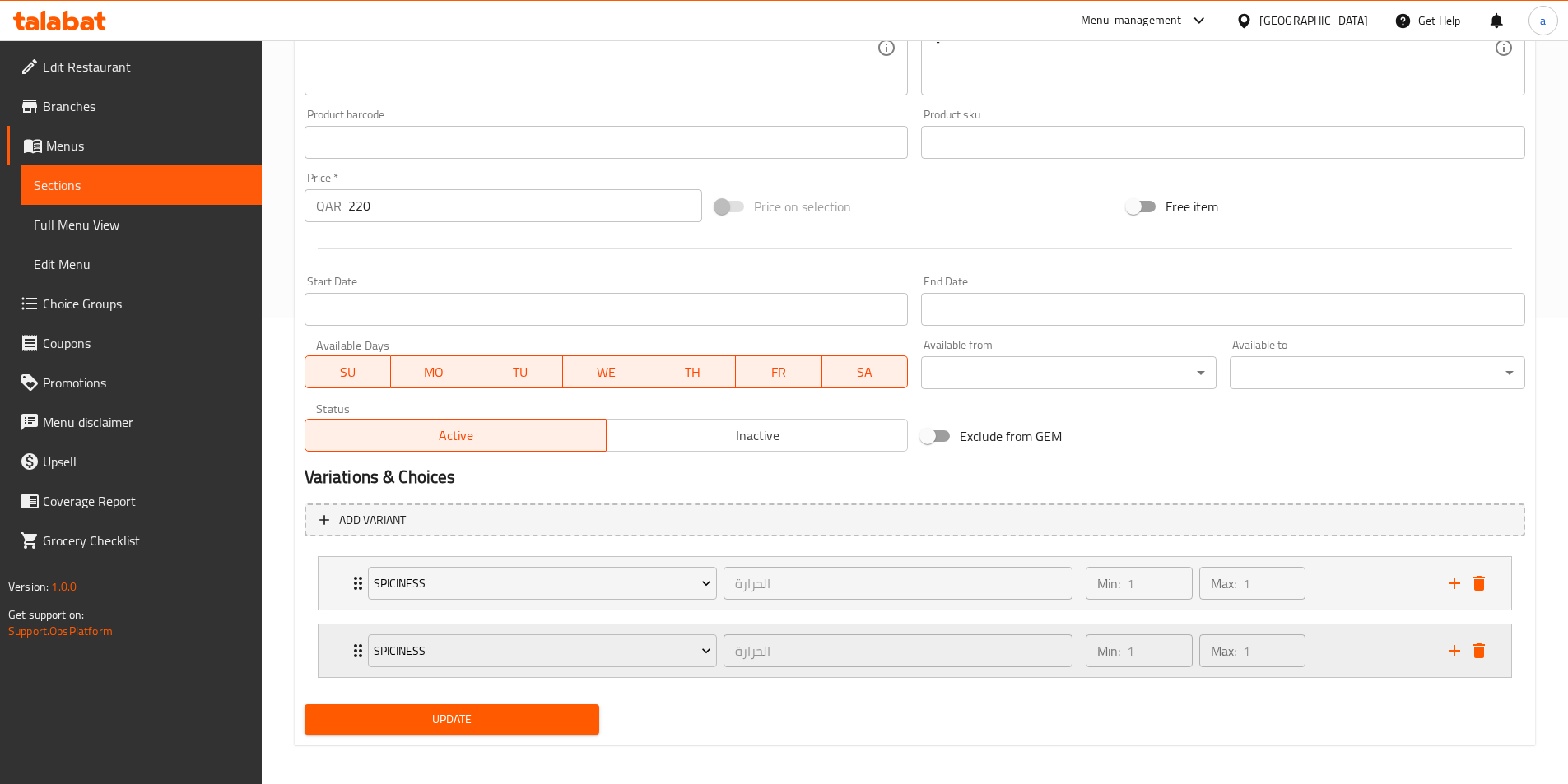
scroll to position [473, 0]
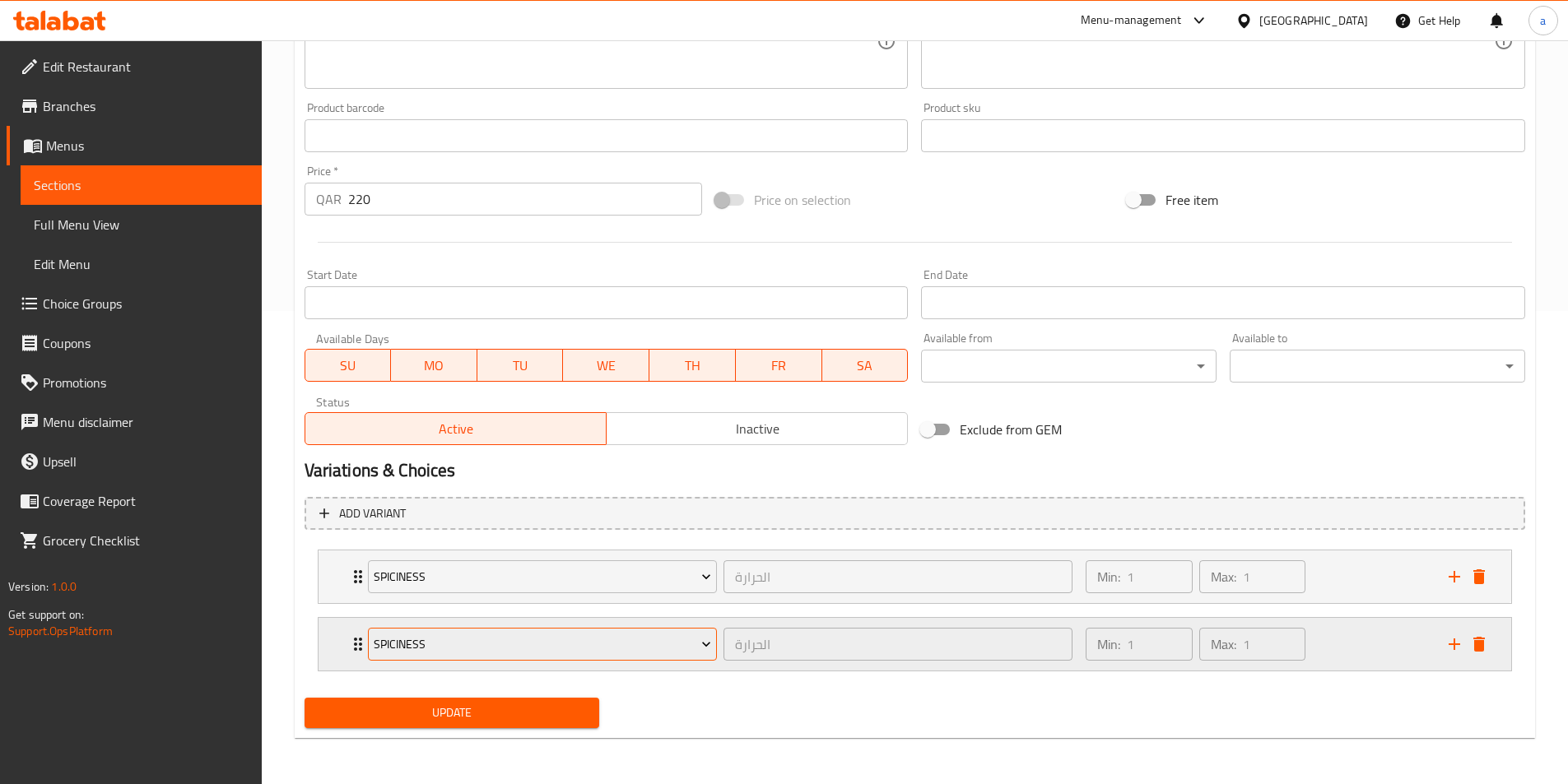
click at [695, 650] on span "Spiciness" at bounding box center [542, 644] width 338 height 20
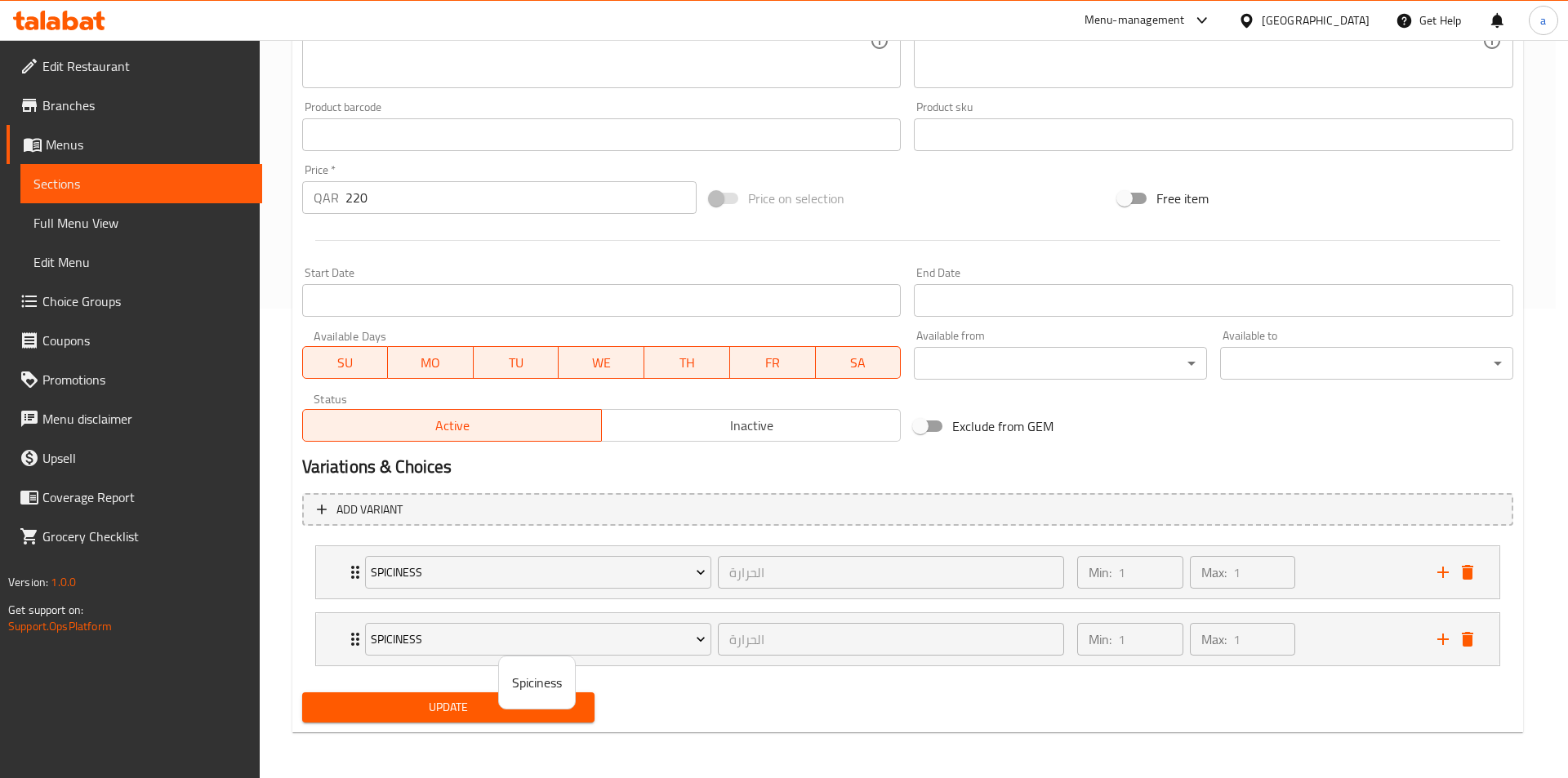
click at [704, 640] on div at bounding box center [784, 389] width 1568 height 778
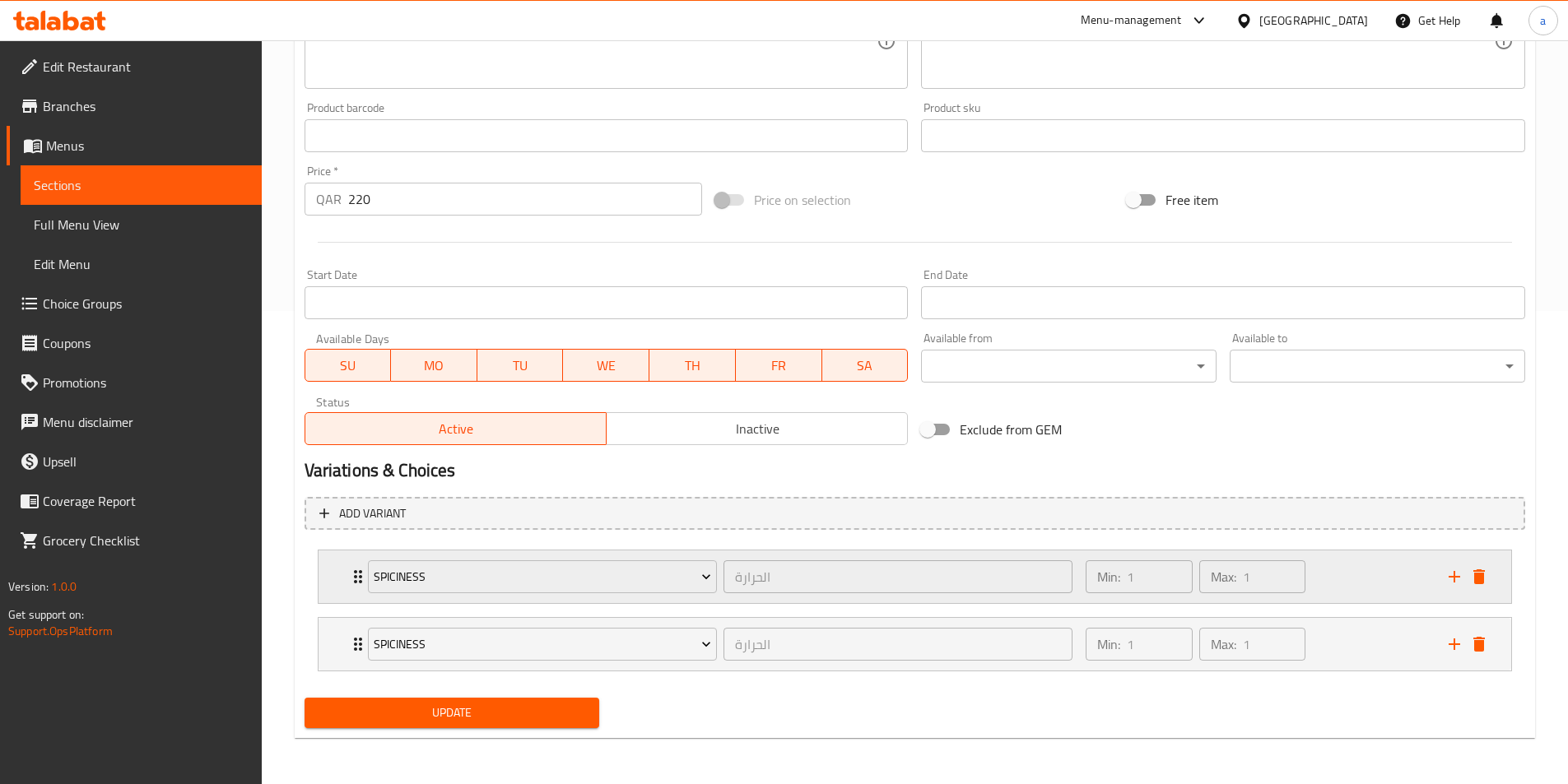
click at [349, 578] on icon "Expand" at bounding box center [358, 576] width 19 height 19
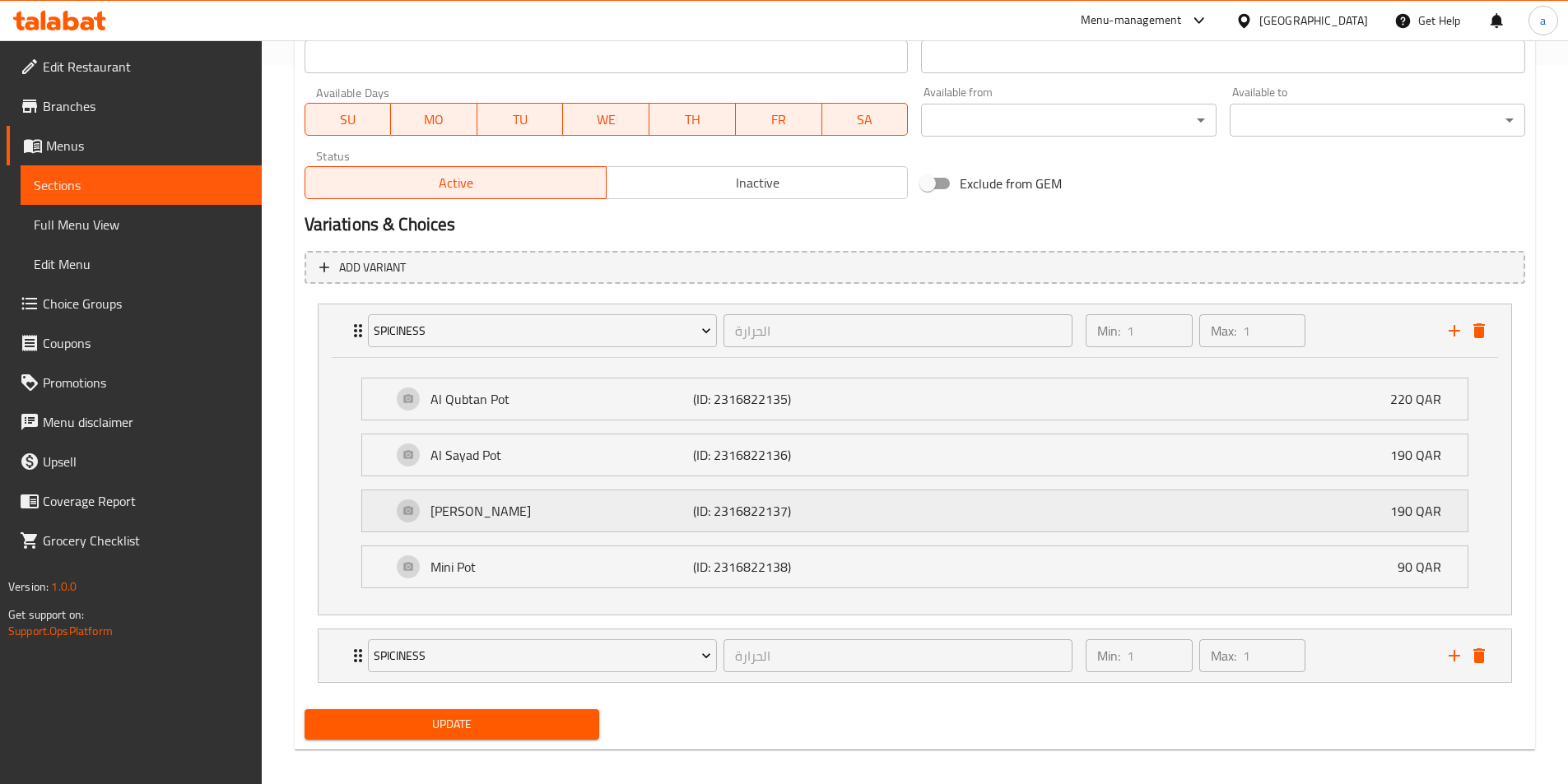
scroll to position [720, 0]
click at [564, 399] on p "Al Qubtan Pot" at bounding box center [562, 397] width 263 height 19
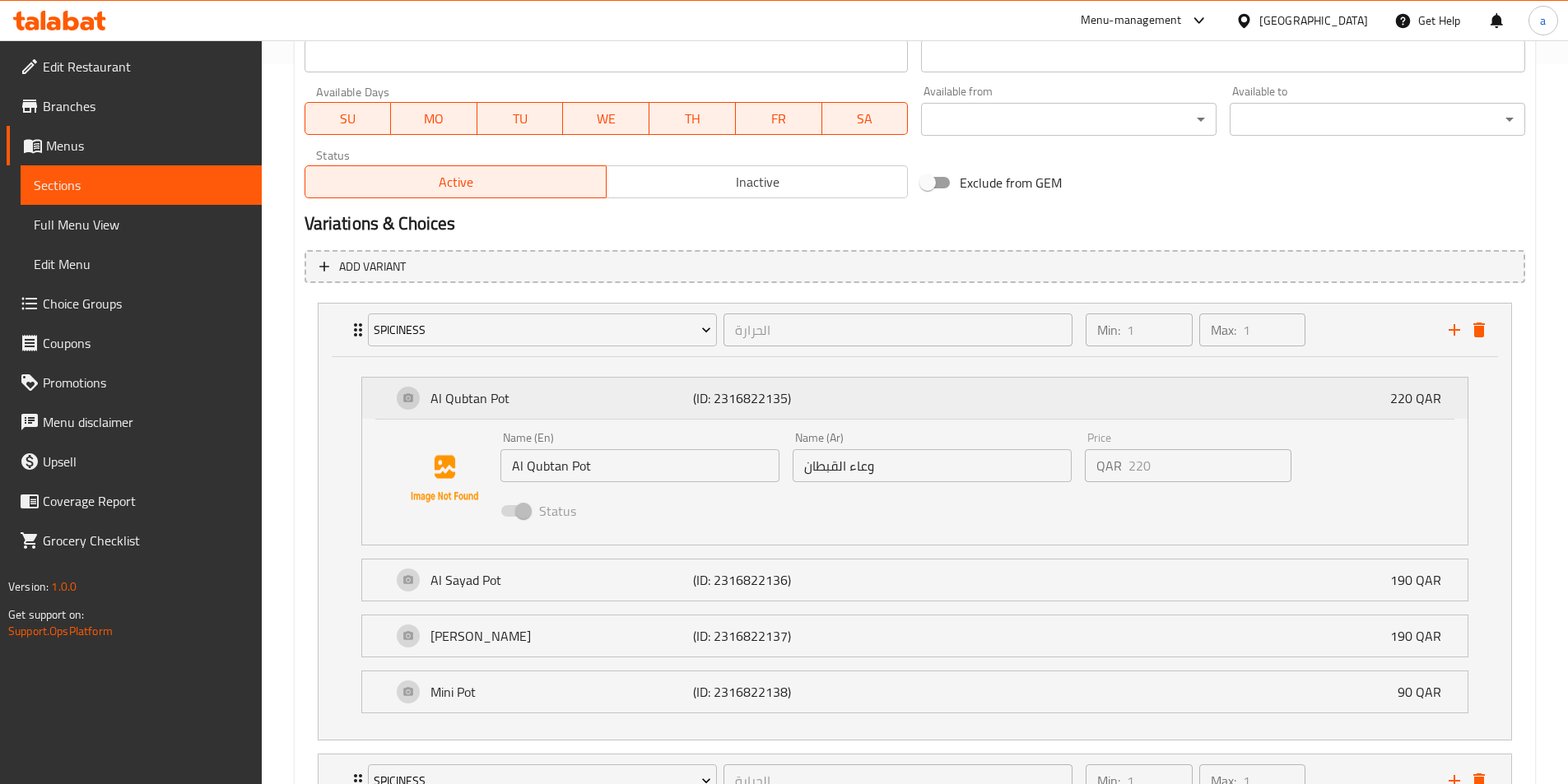
click at [591, 408] on p "Al Qubtan Pot" at bounding box center [562, 397] width 263 height 19
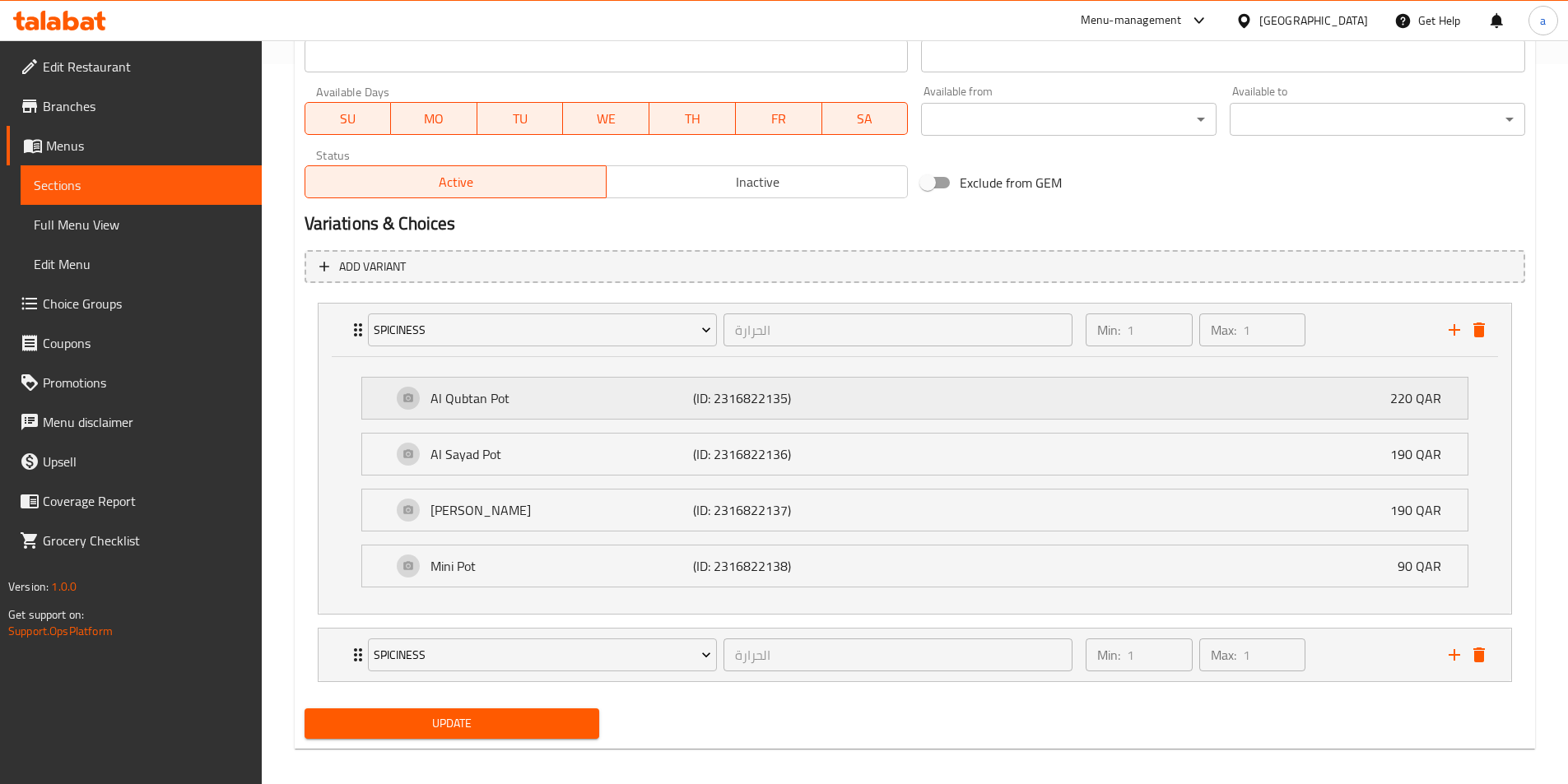
click at [579, 401] on p "Al Qubtan Pot" at bounding box center [562, 397] width 263 height 19
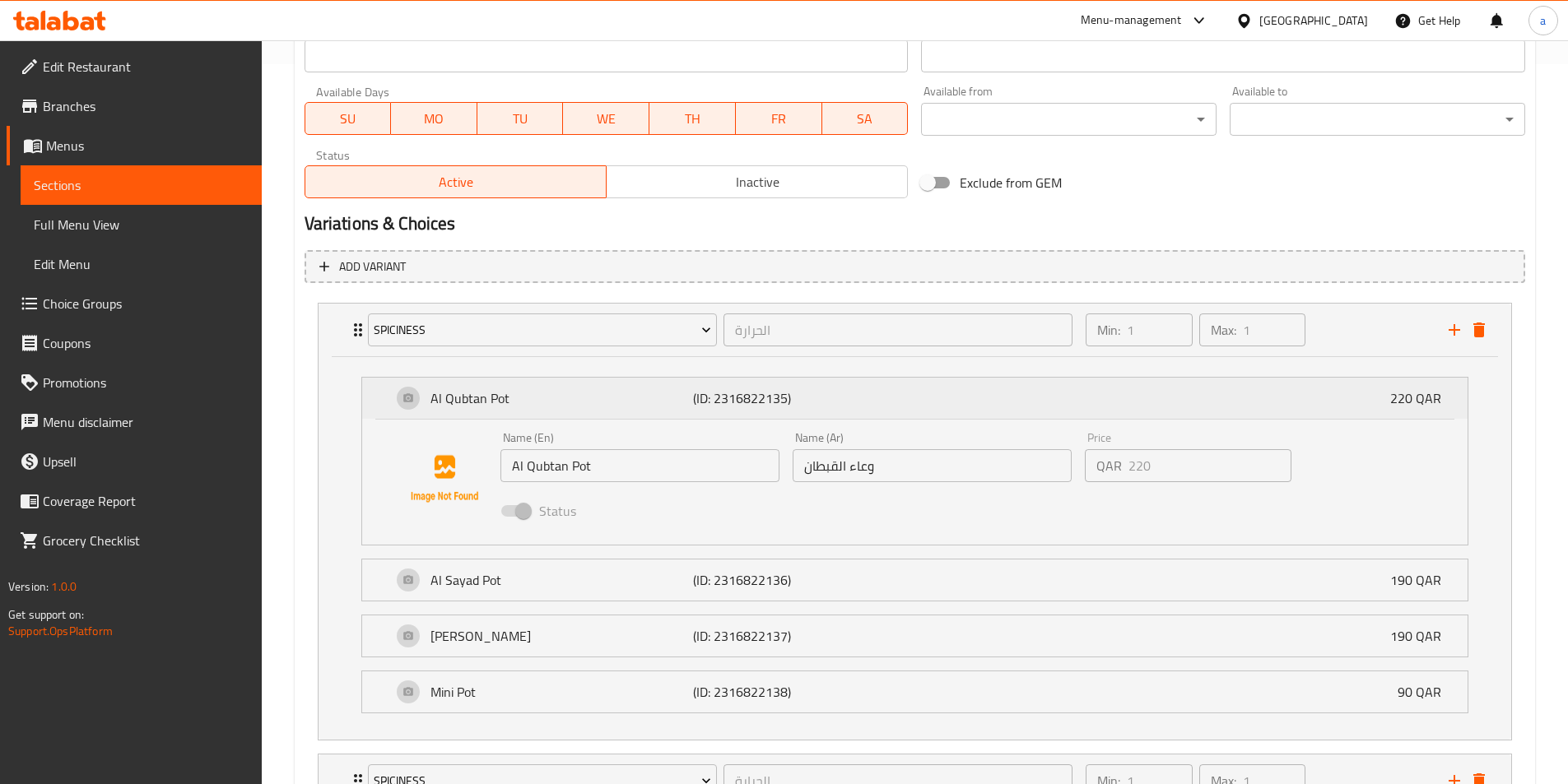
click at [579, 401] on p "Al Qubtan Pot" at bounding box center [562, 397] width 263 height 19
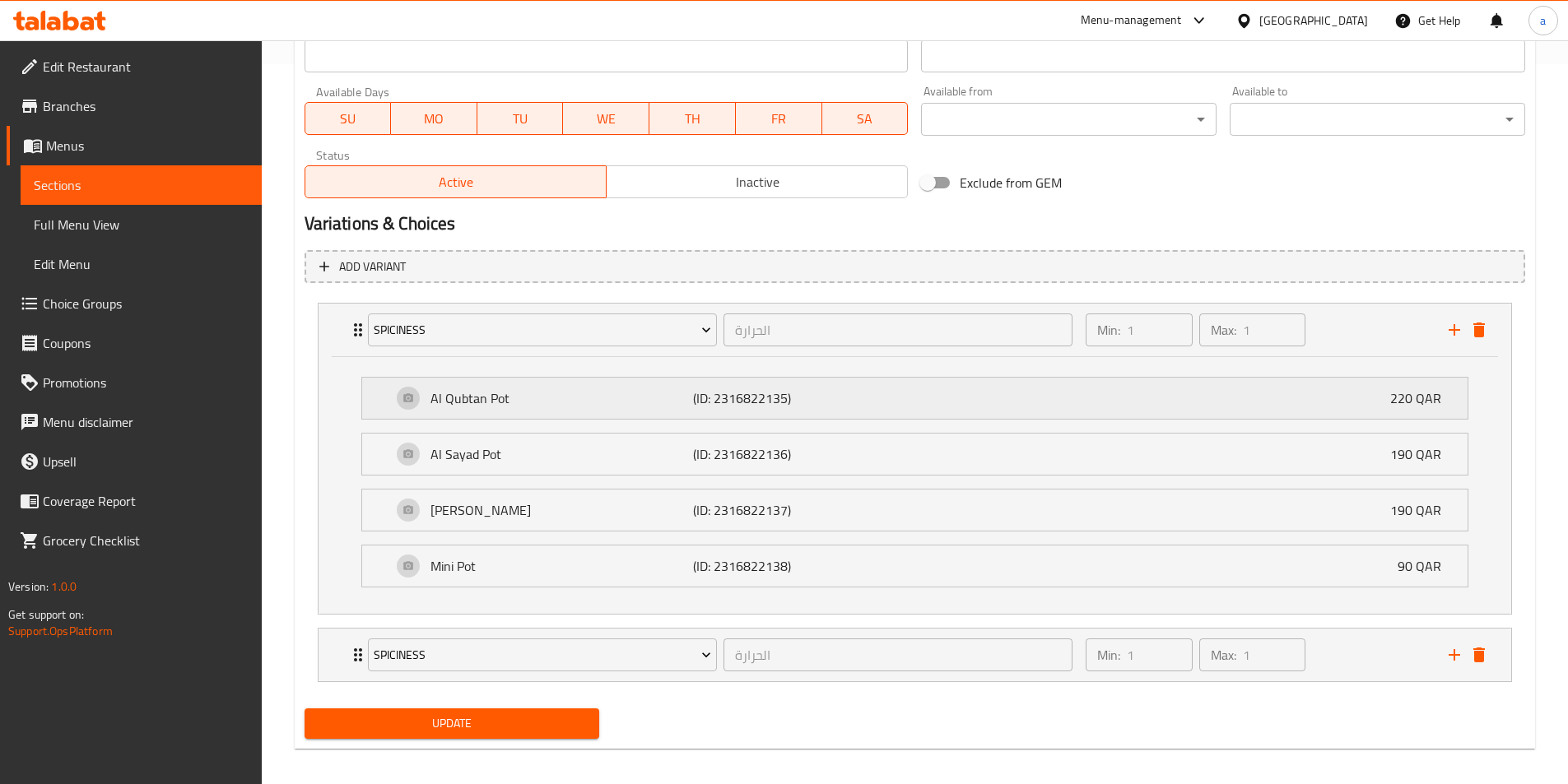
click at [590, 401] on p "Al Qubtan Pot" at bounding box center [562, 397] width 263 height 19
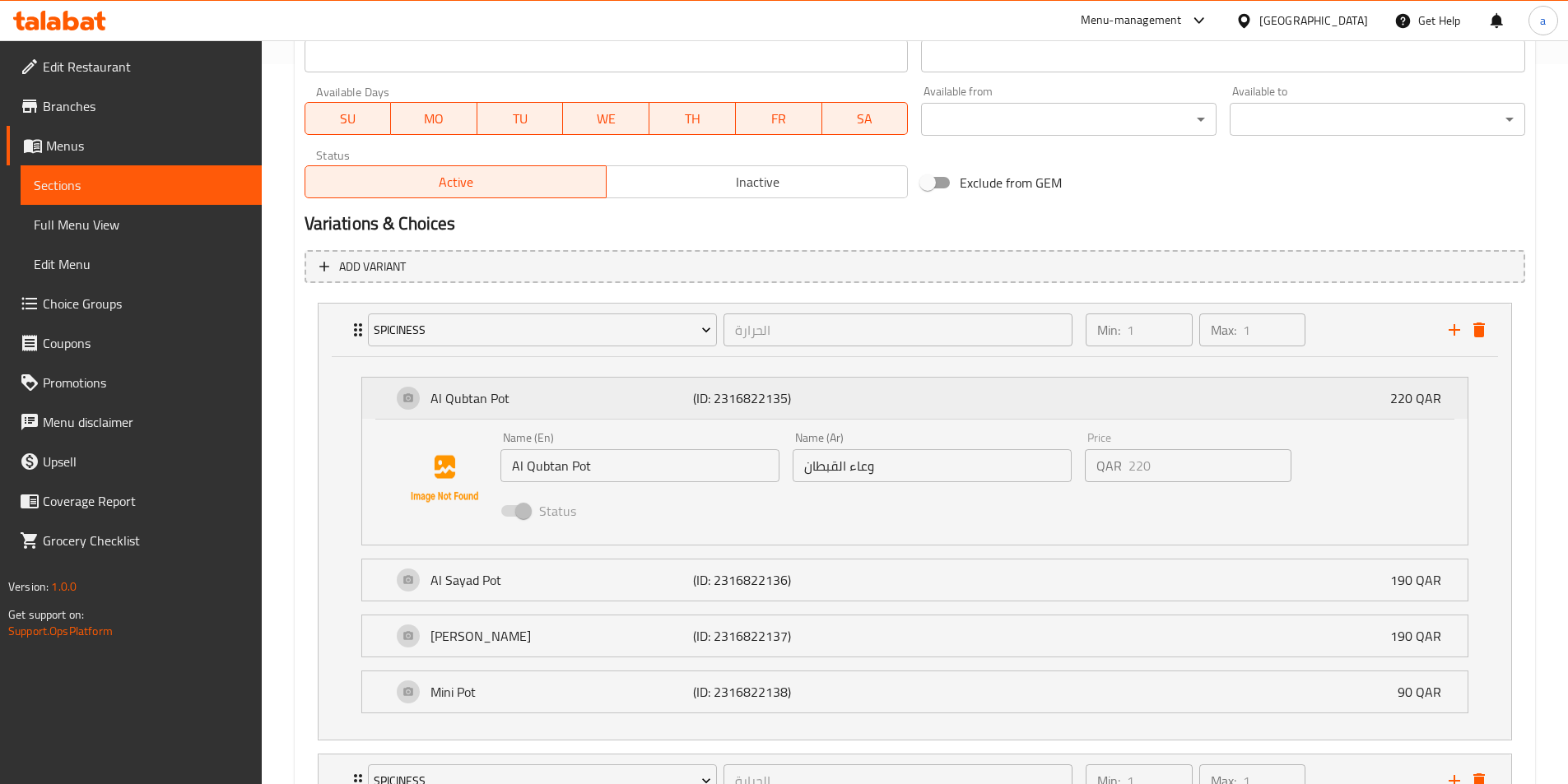
click at [590, 401] on p "Al Qubtan Pot" at bounding box center [562, 397] width 263 height 19
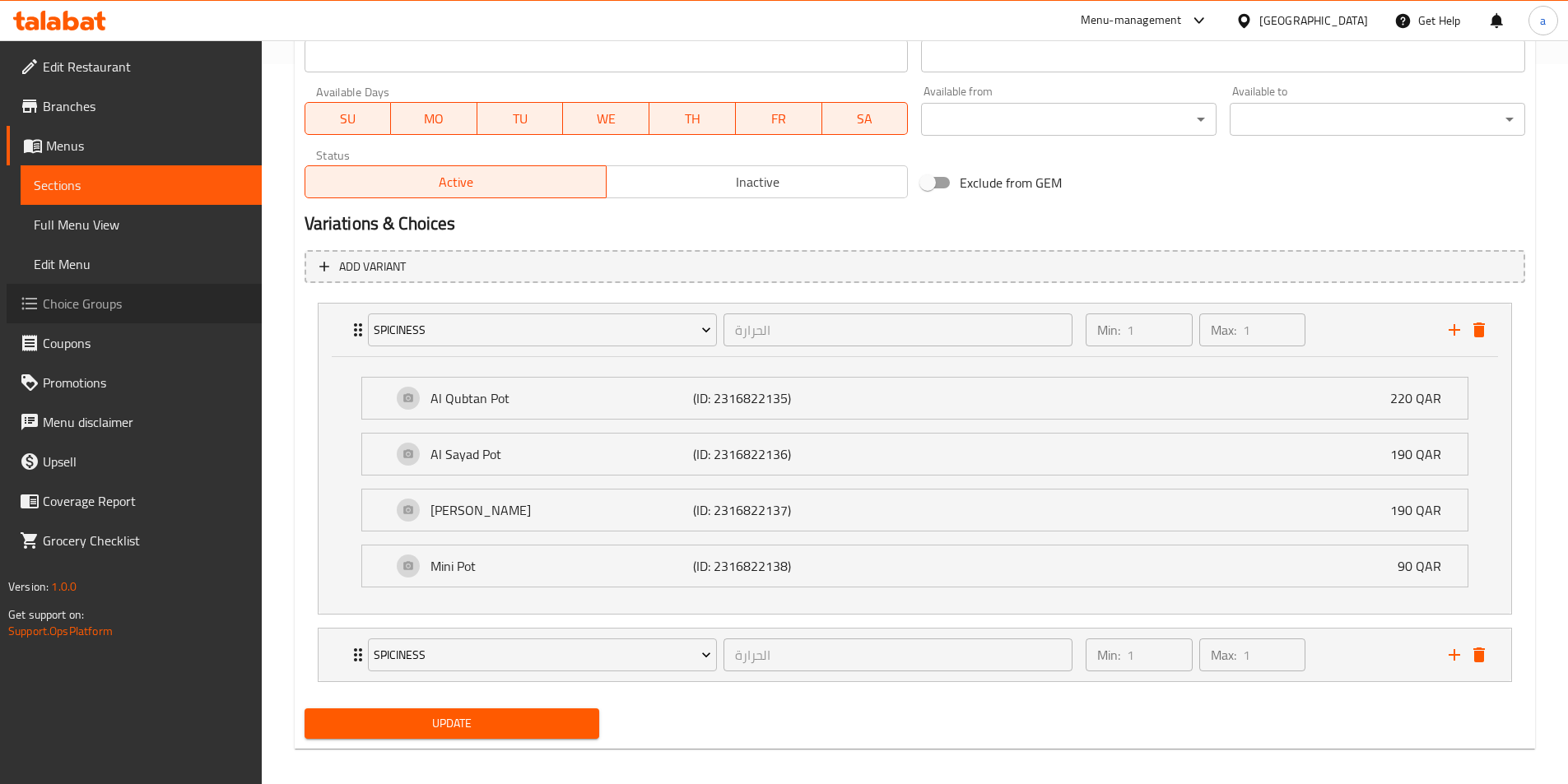
click at [96, 309] on span "Choice Groups" at bounding box center [146, 303] width 206 height 19
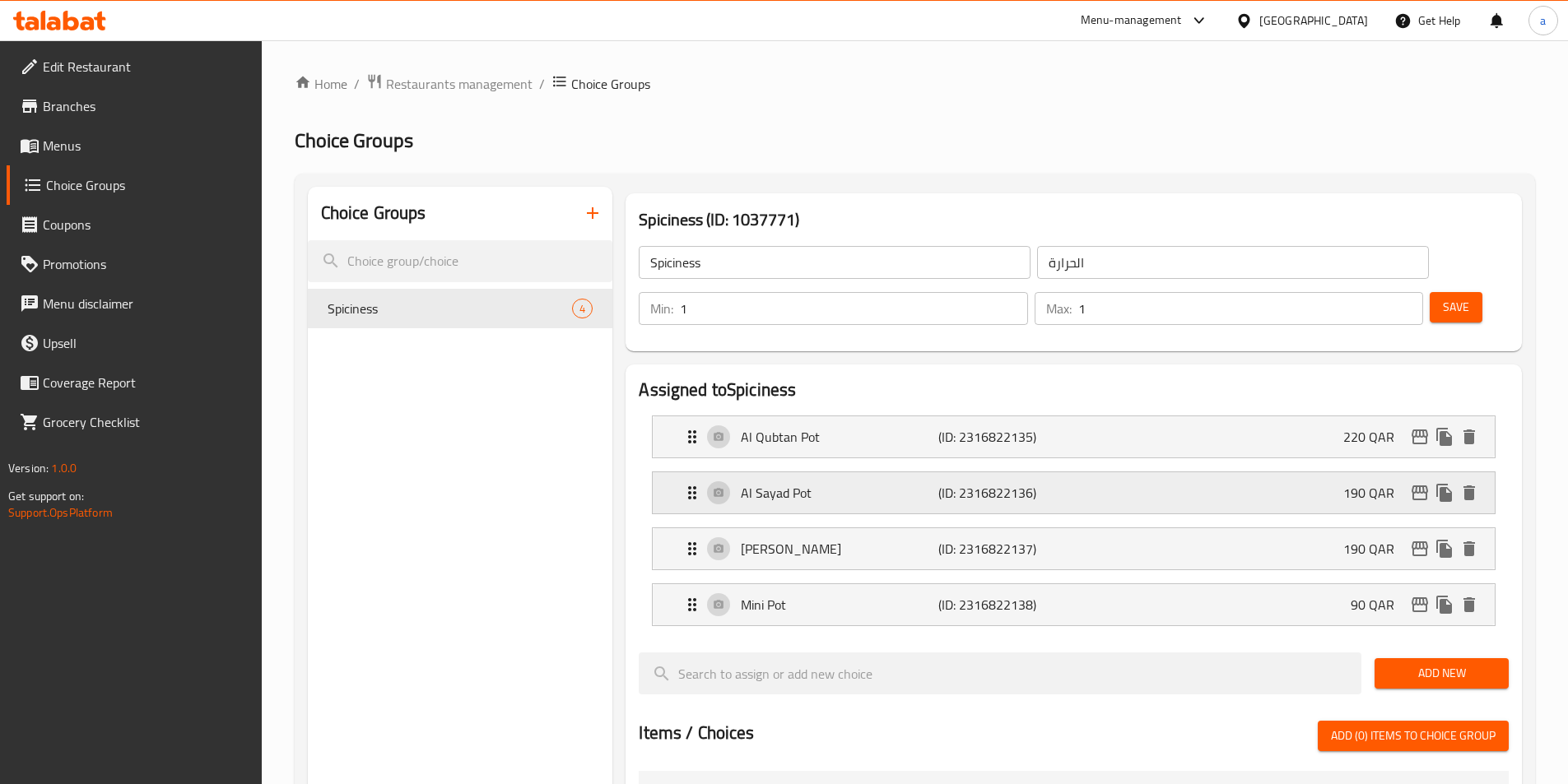
click at [1470, 430] on icon "delete" at bounding box center [1470, 437] width 12 height 15
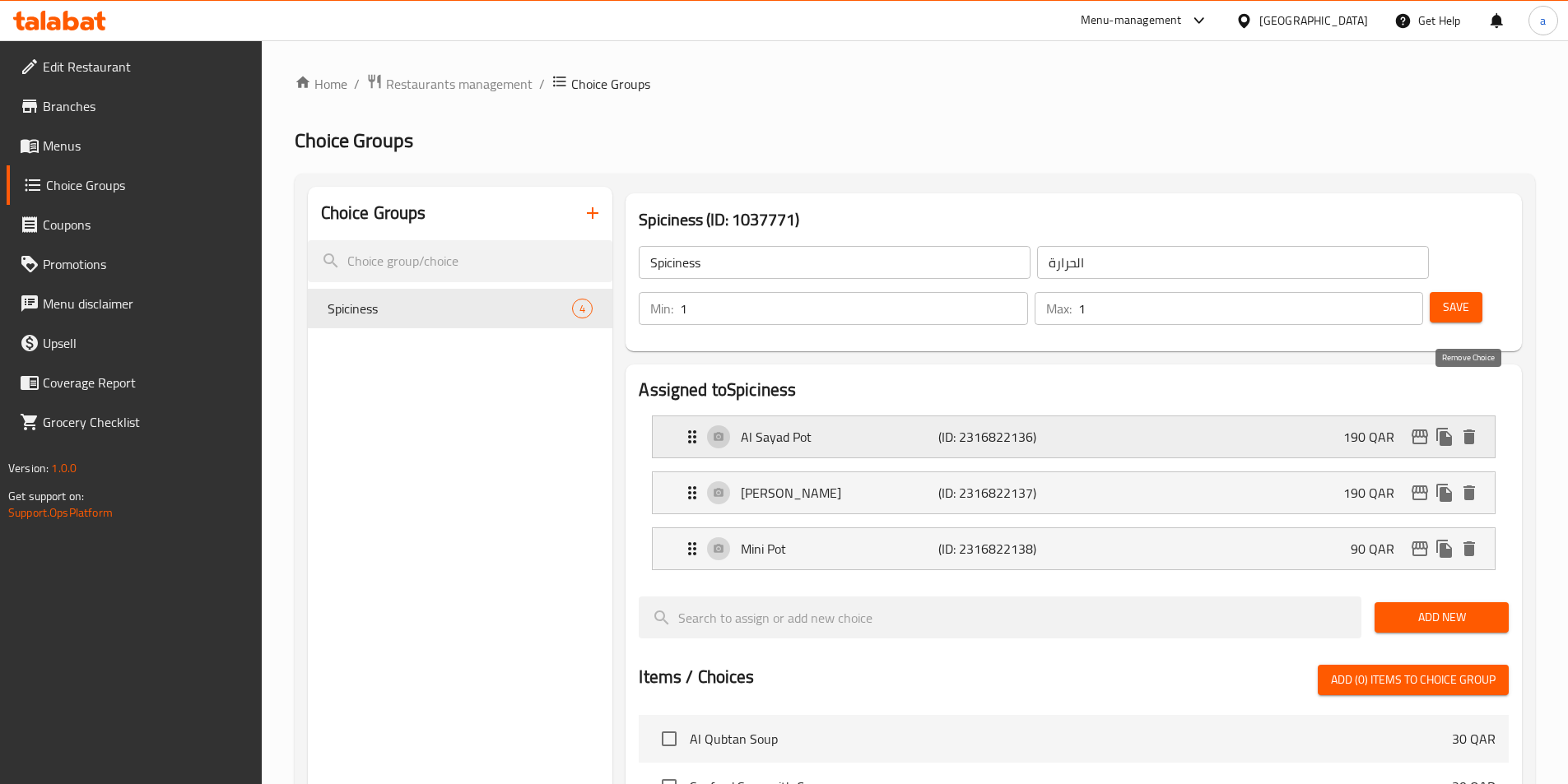
click at [1469, 430] on icon "delete" at bounding box center [1470, 437] width 12 height 15
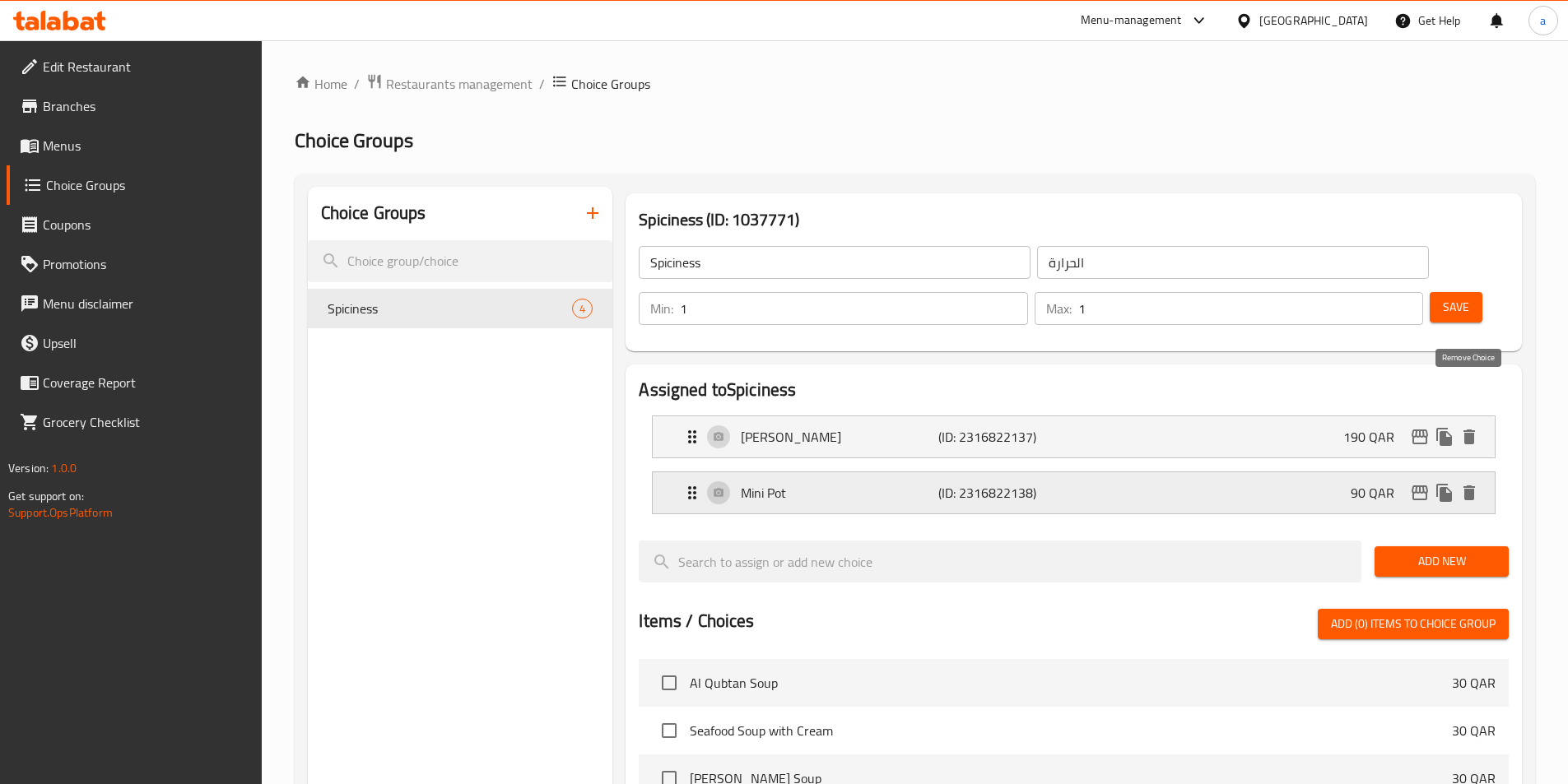
click at [1469, 430] on icon "delete" at bounding box center [1470, 437] width 12 height 15
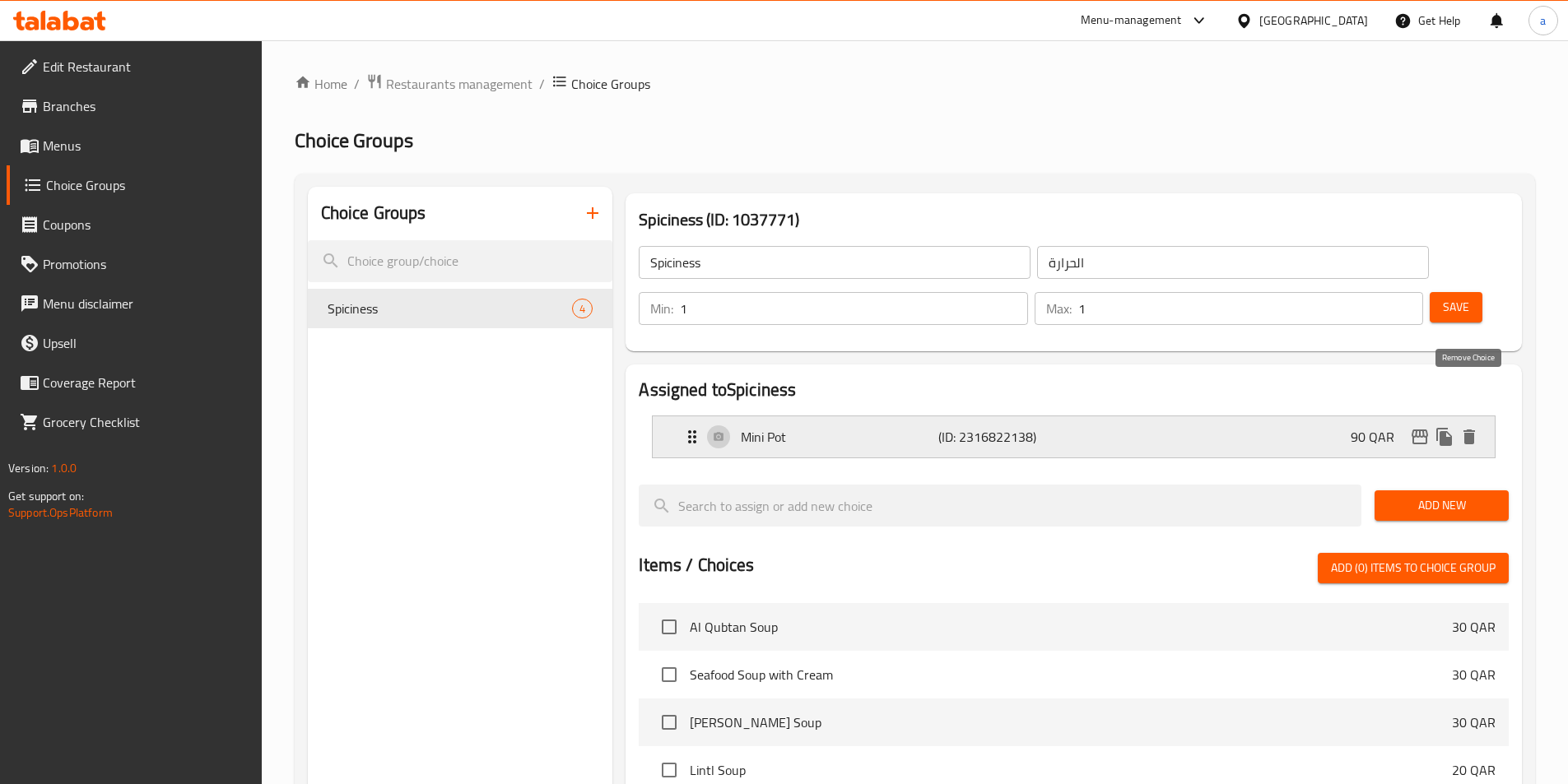
click at [1469, 430] on icon "delete" at bounding box center [1470, 437] width 12 height 15
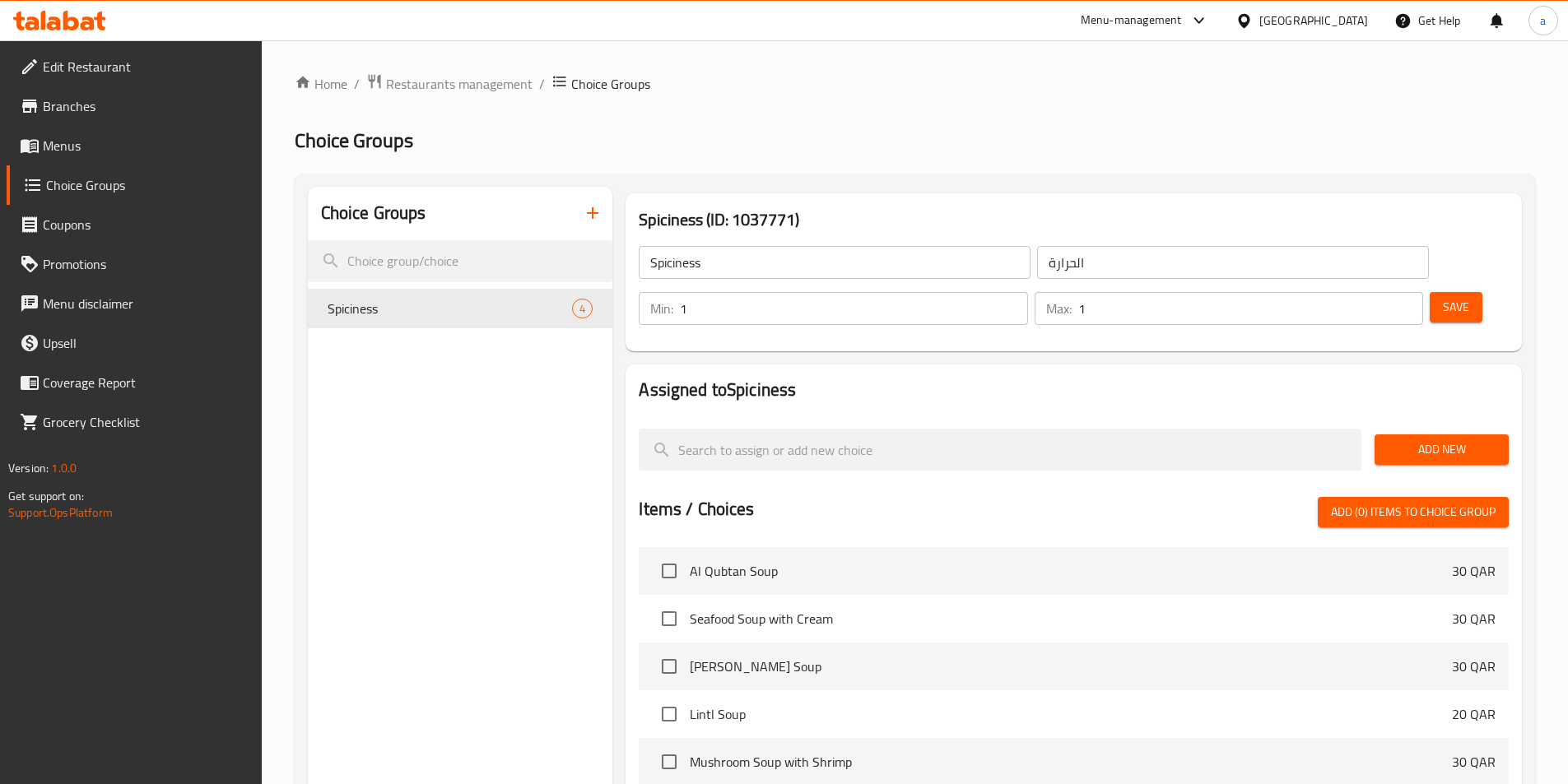
click at [1455, 440] on span "Add New" at bounding box center [1441, 450] width 107 height 20
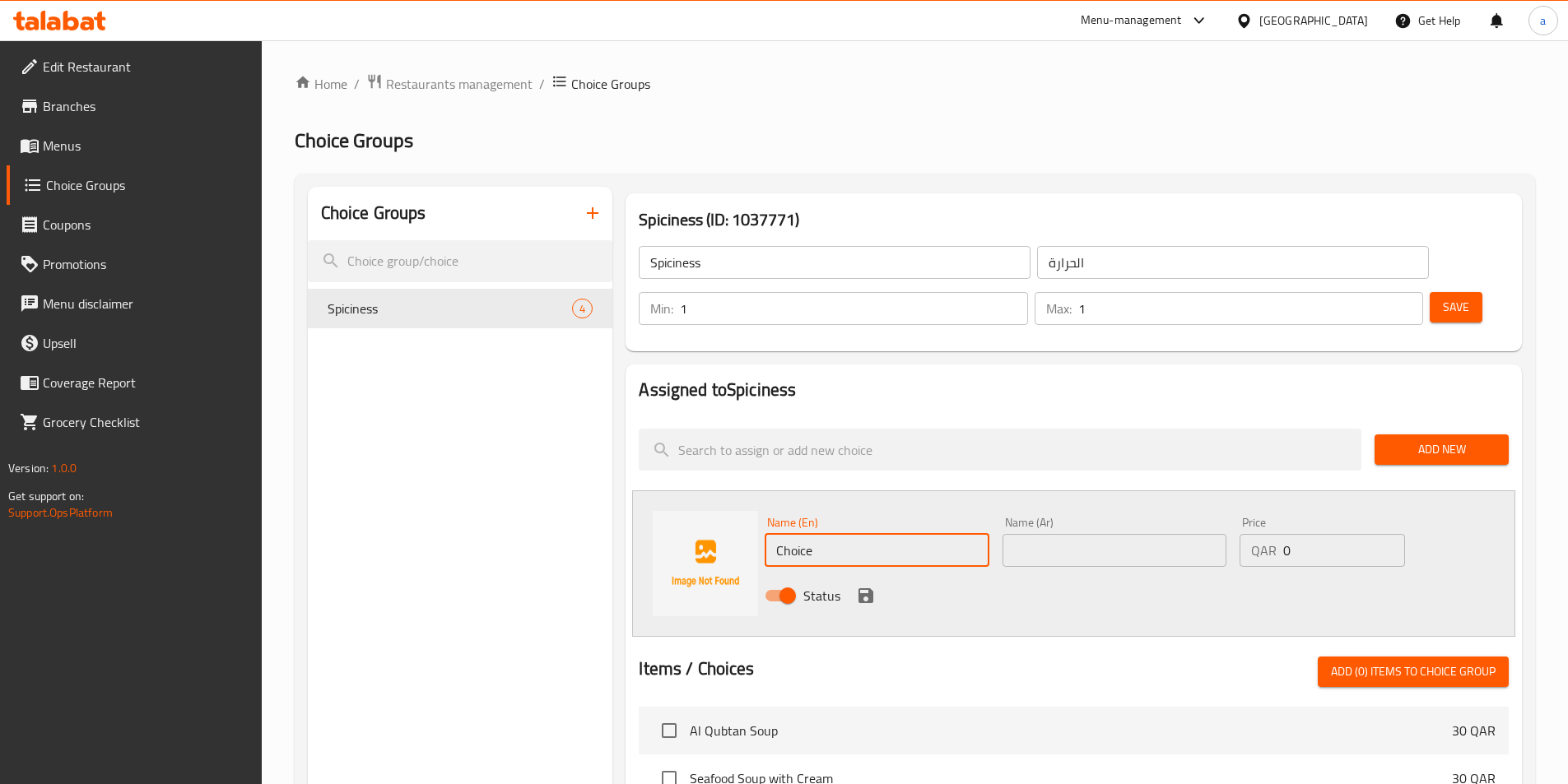
click at [884, 534] on input "Choice" at bounding box center [877, 550] width 224 height 33
click at [963, 534] on input "Choice" at bounding box center [877, 550] width 224 height 33
paste input "Plain"
type input "Plain"
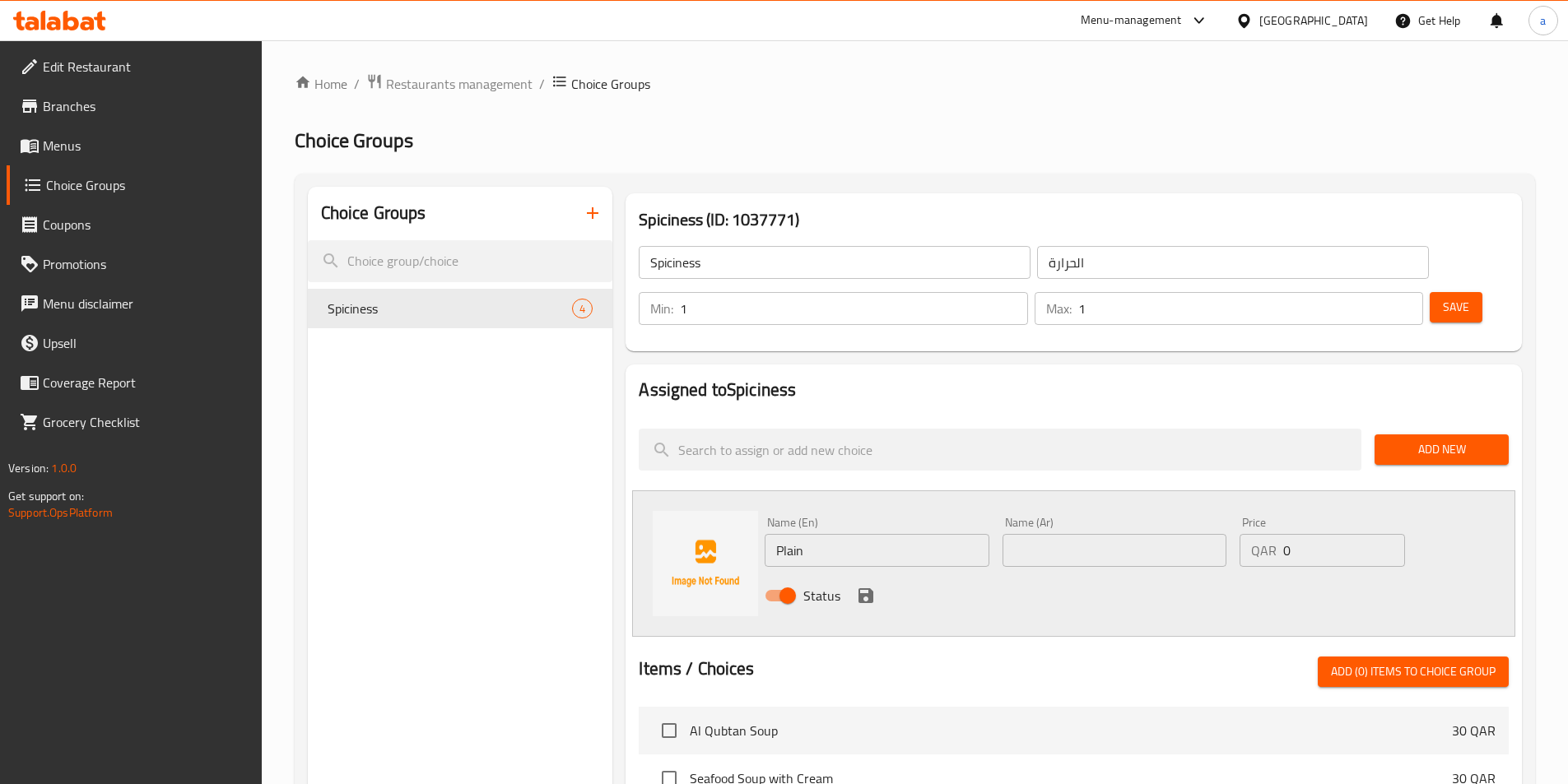
click at [1055, 534] on input "text" at bounding box center [1114, 550] width 224 height 33
paste input "بدون فلفل"
type input "بدون فلفل"
click at [863, 589] on icon "save" at bounding box center [867, 596] width 15 height 15
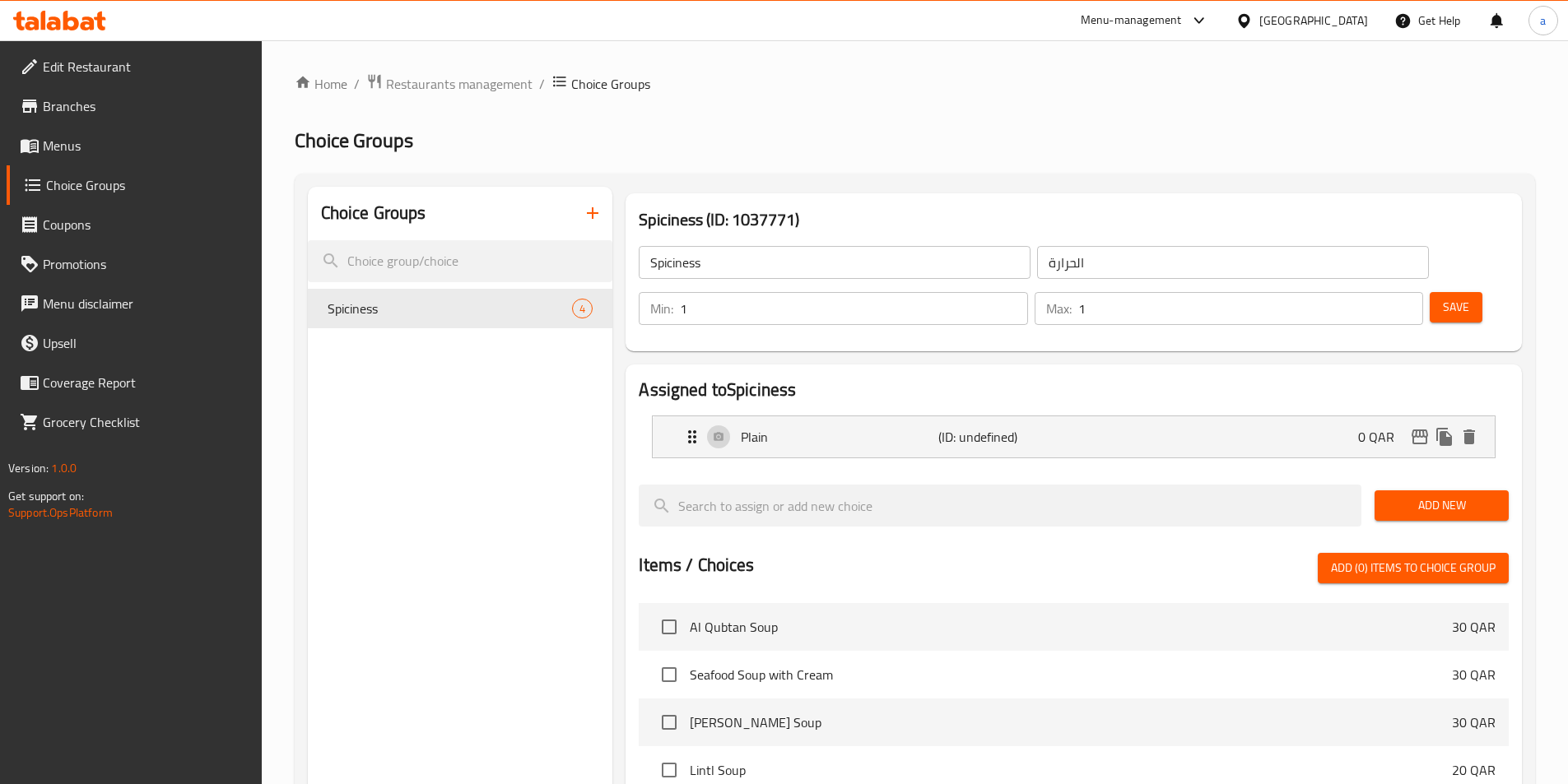
click at [1428, 496] on span "Add New" at bounding box center [1441, 506] width 107 height 20
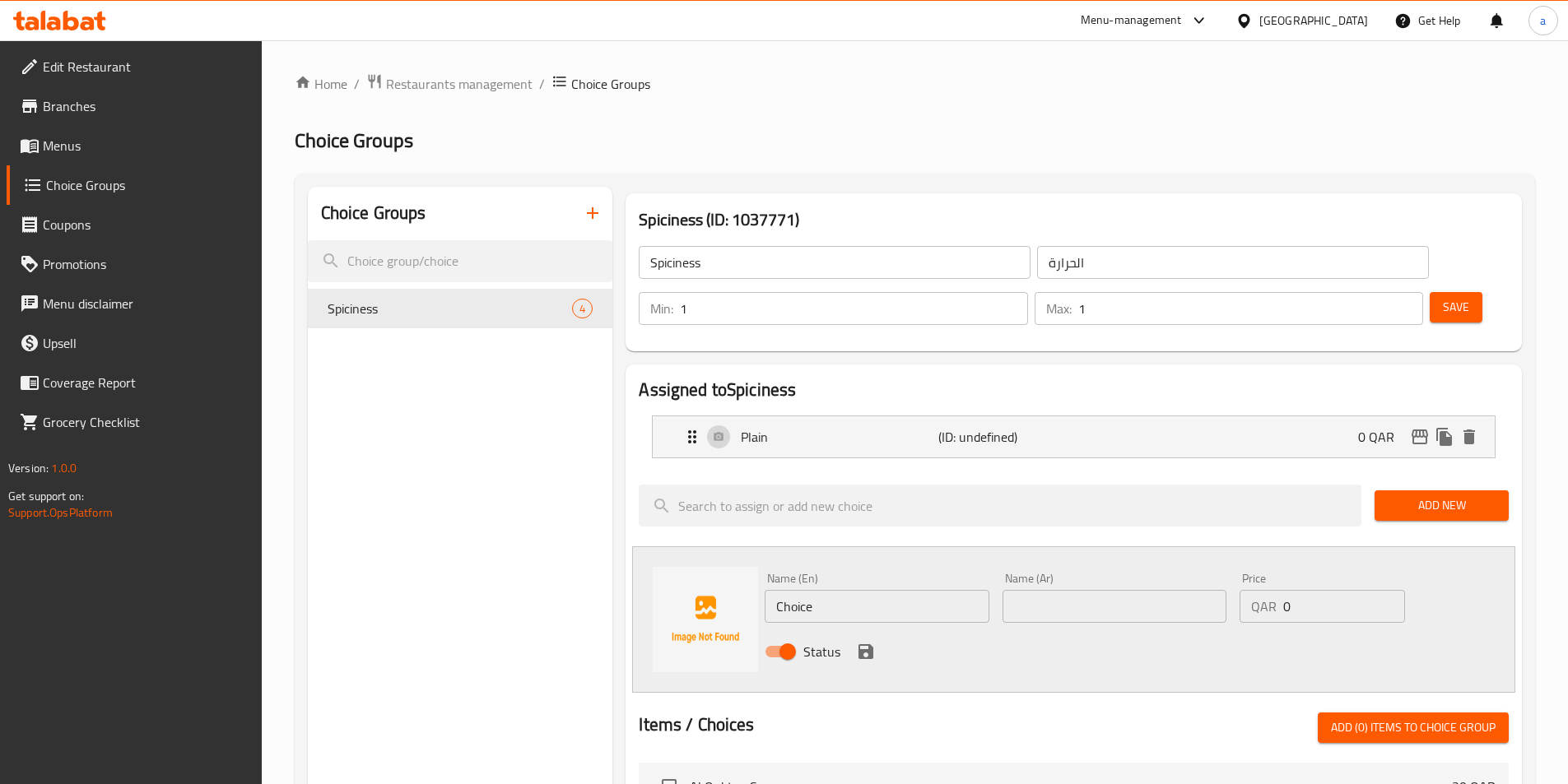
click at [898, 590] on input "Choice" at bounding box center [877, 606] width 224 height 33
paste input "Mild"
type input "Mild"
click at [1057, 590] on input "text" at bounding box center [1114, 606] width 224 height 33
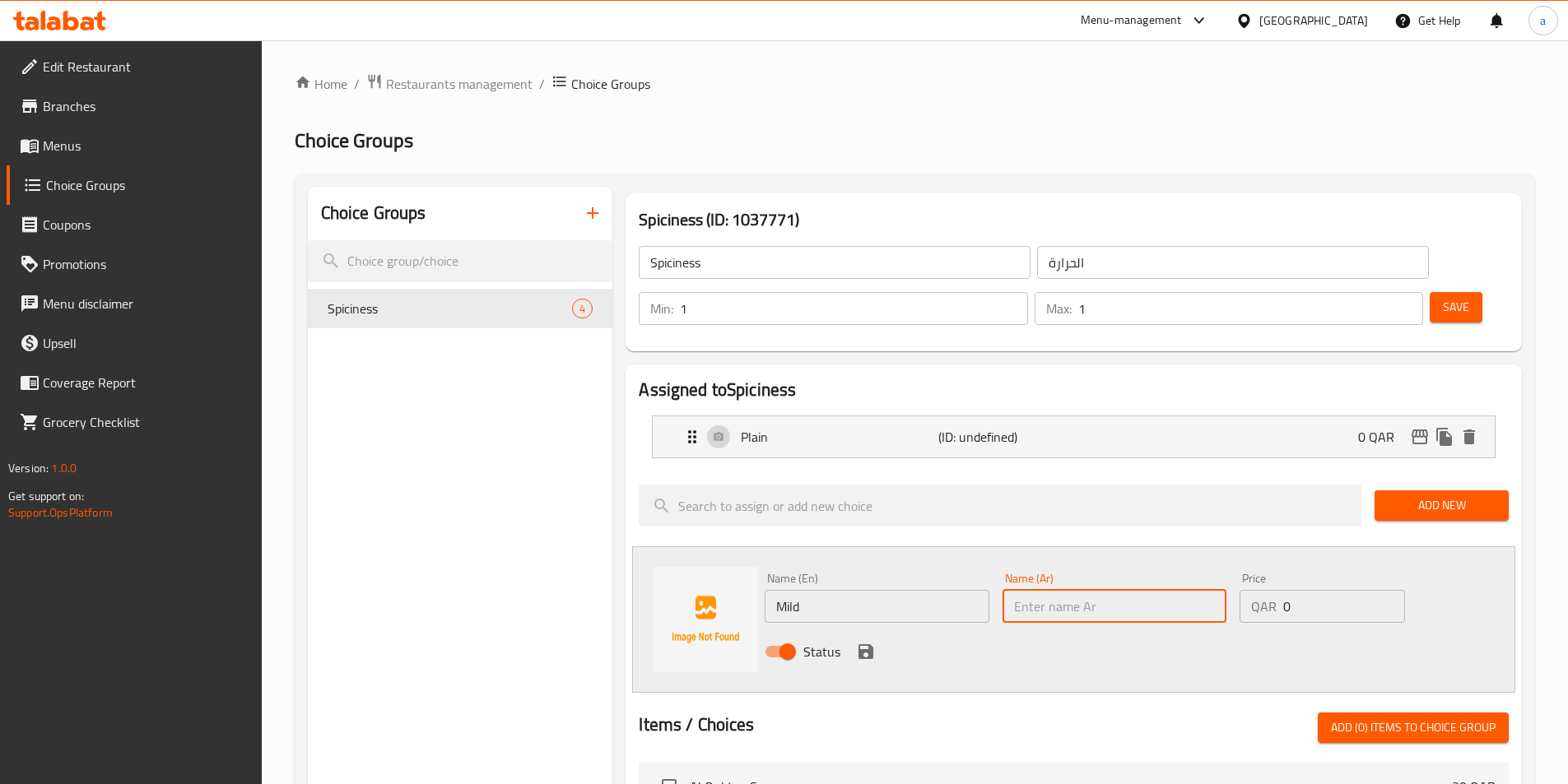
paste input "معتدل"
type input "معتدل"
click at [867, 642] on icon "save" at bounding box center [866, 651] width 19 height 19
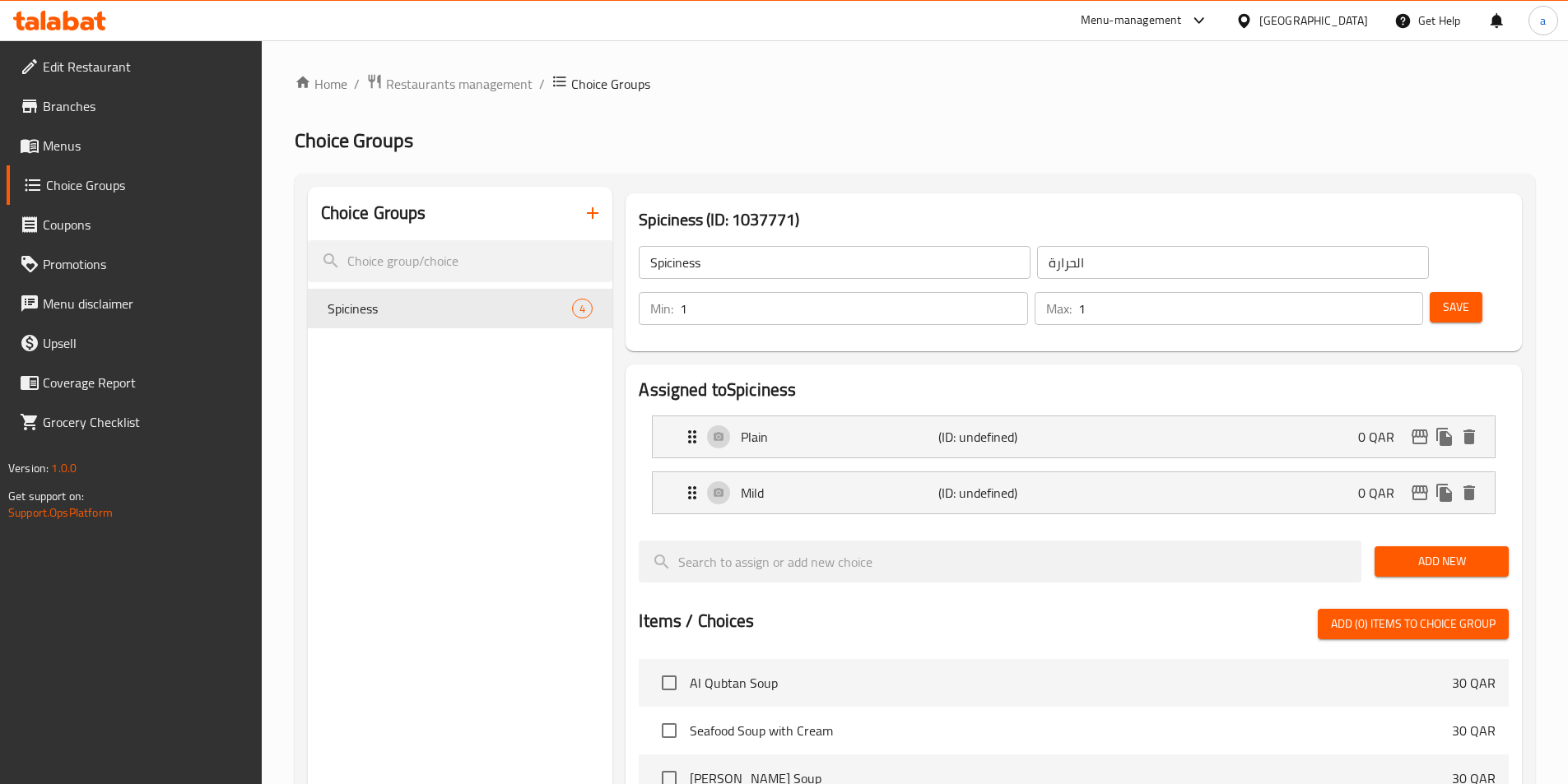
click at [1417, 551] on span "Add New" at bounding box center [1441, 562] width 107 height 20
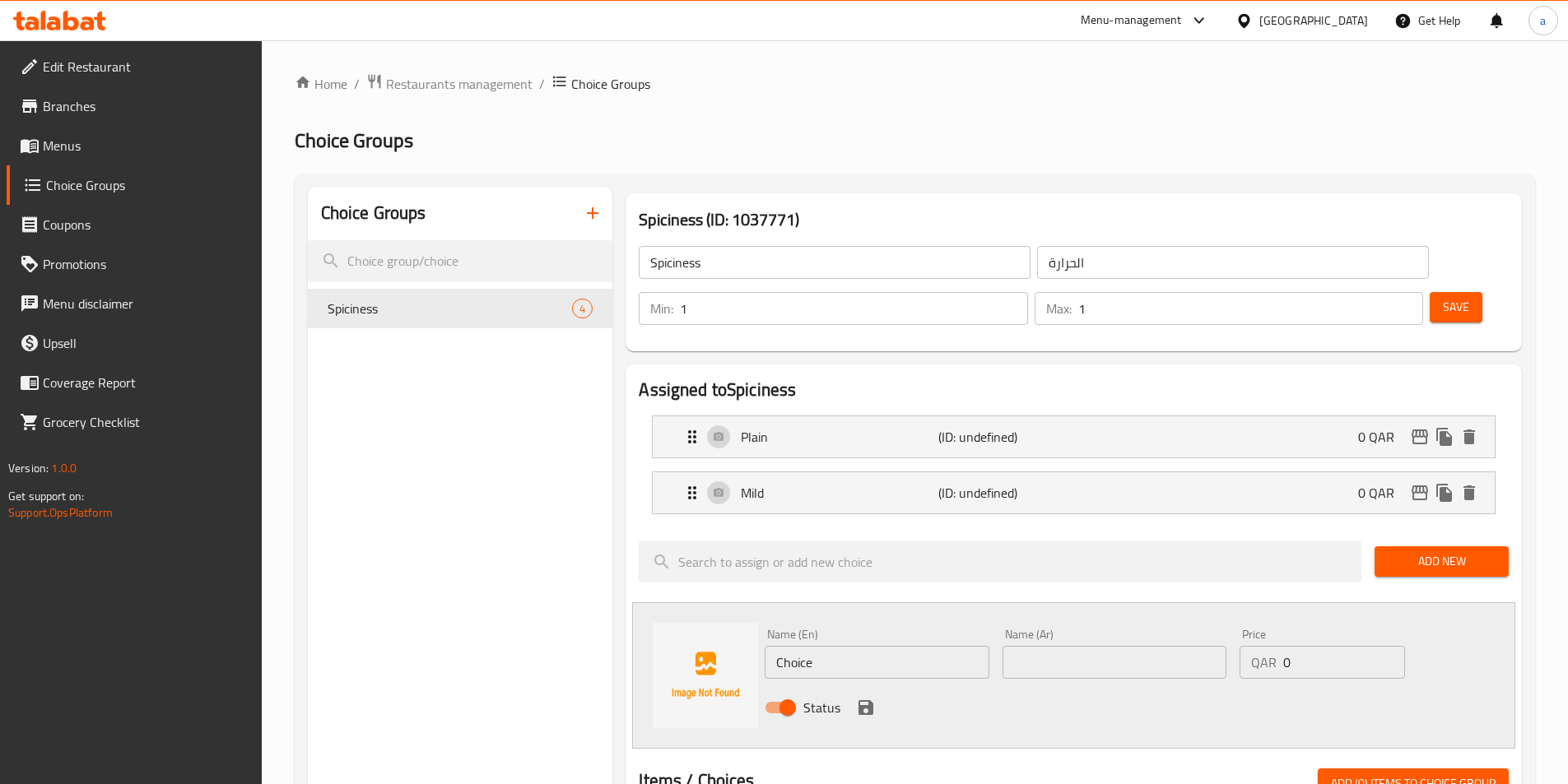
click at [890, 646] on input "Choice" at bounding box center [877, 662] width 224 height 33
paste input "Spicy"
type input "Spicy"
click at [1125, 646] on input "text" at bounding box center [1114, 662] width 224 height 33
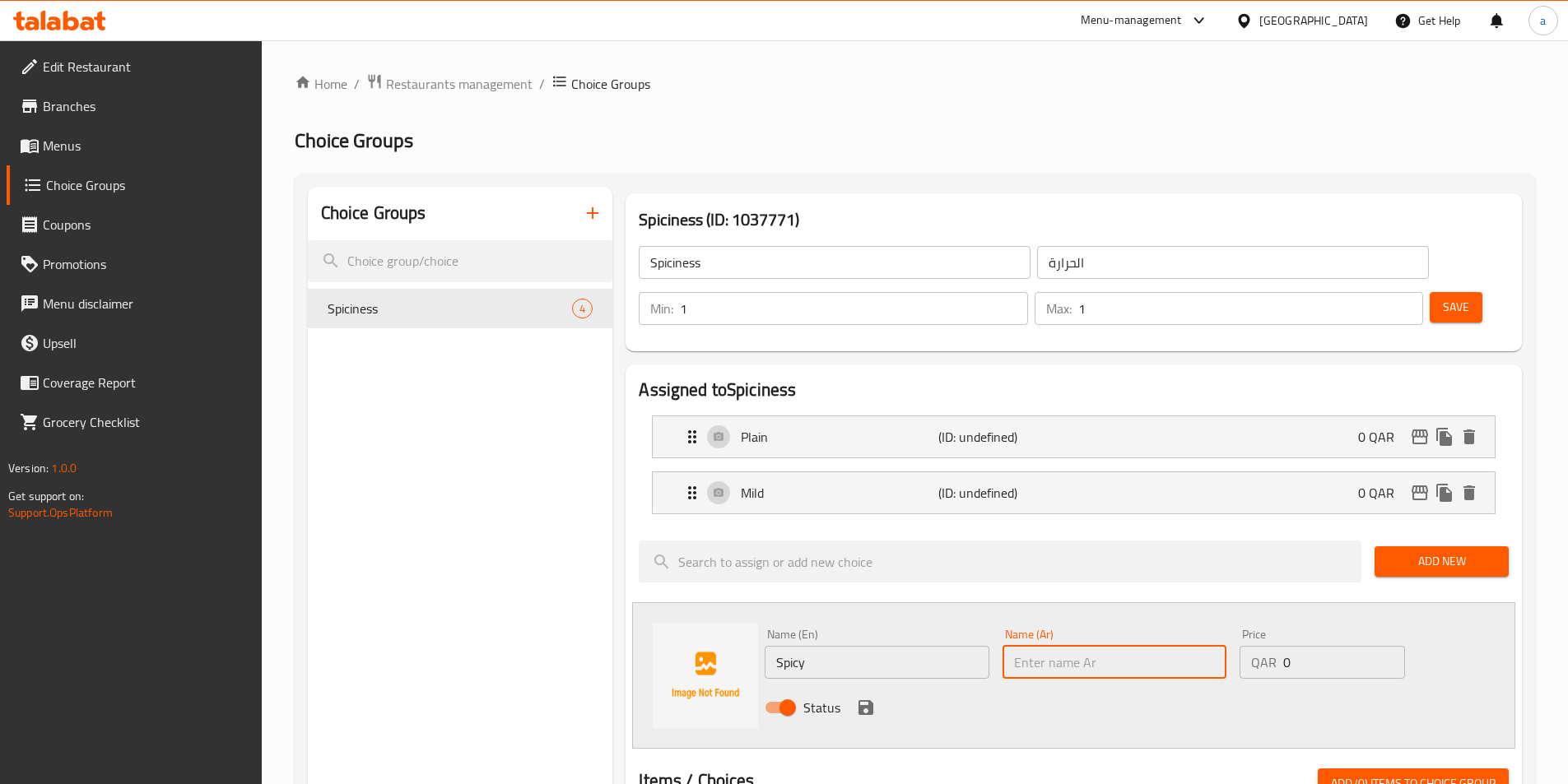
paste input "سبايسي"
type input "سبايسي"
click at [862, 700] on icon "save" at bounding box center [867, 708] width 15 height 15
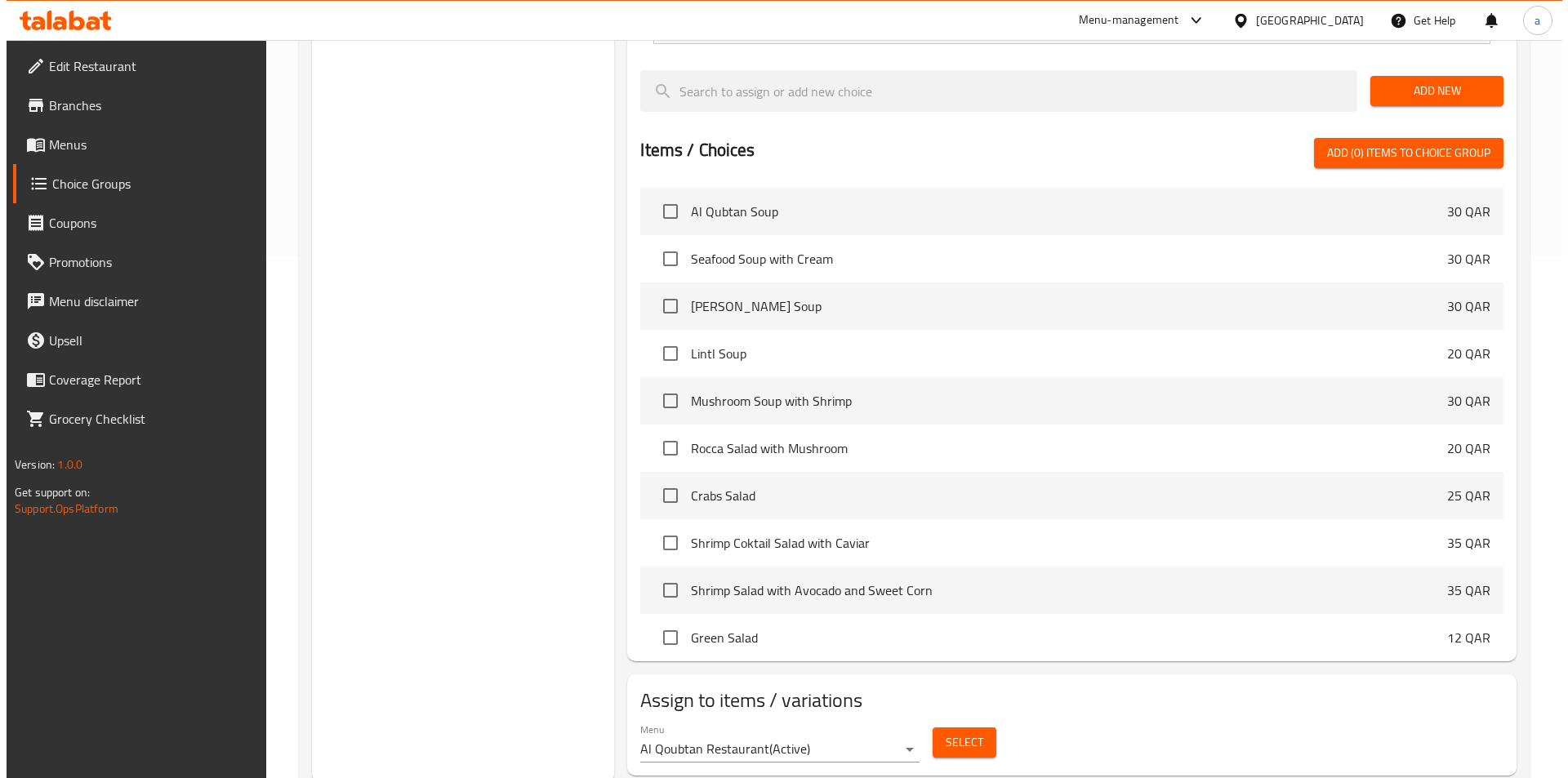
scroll to position [526, 0]
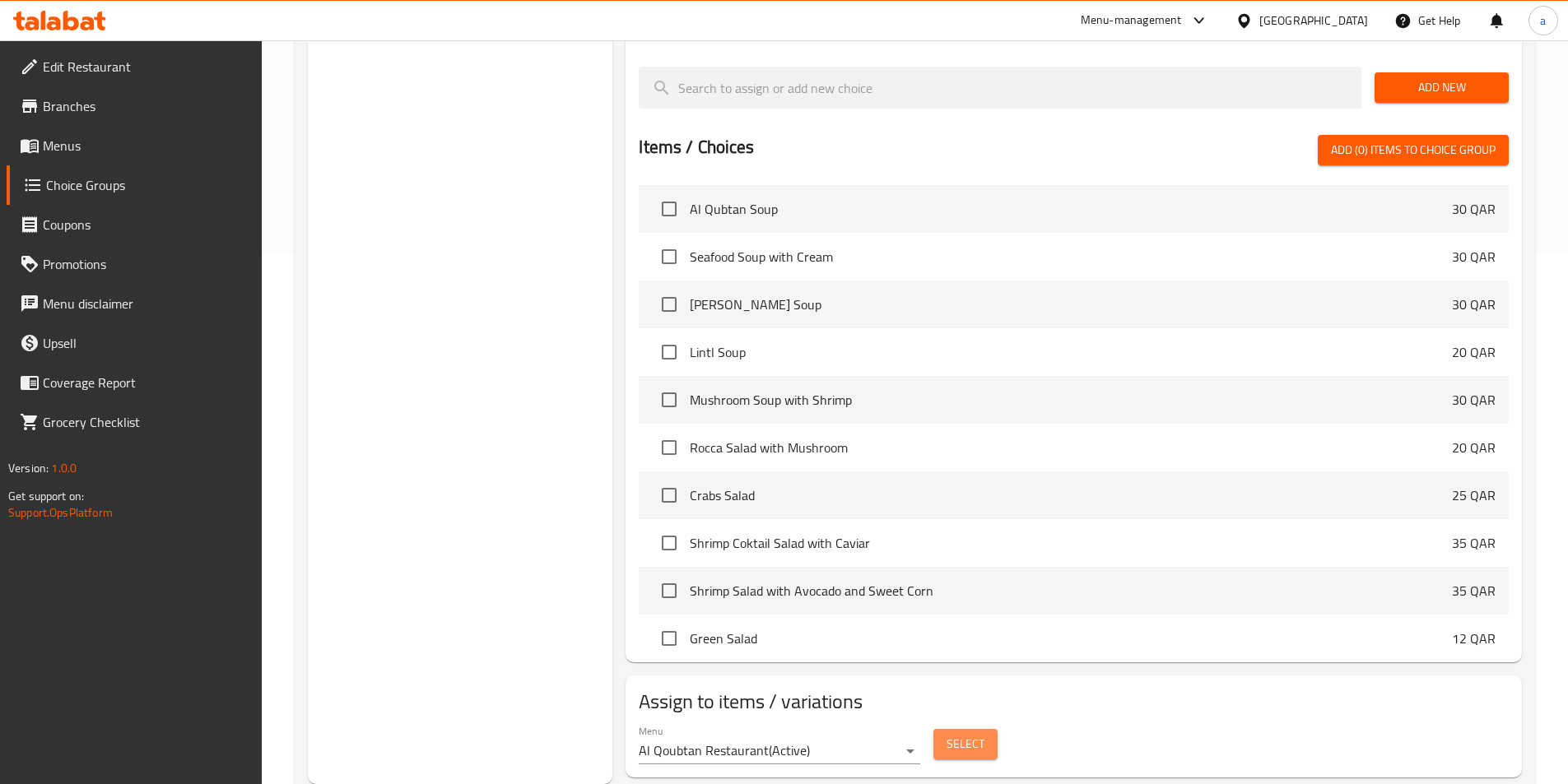
click at [966, 734] on span "Select" at bounding box center [966, 744] width 38 height 20
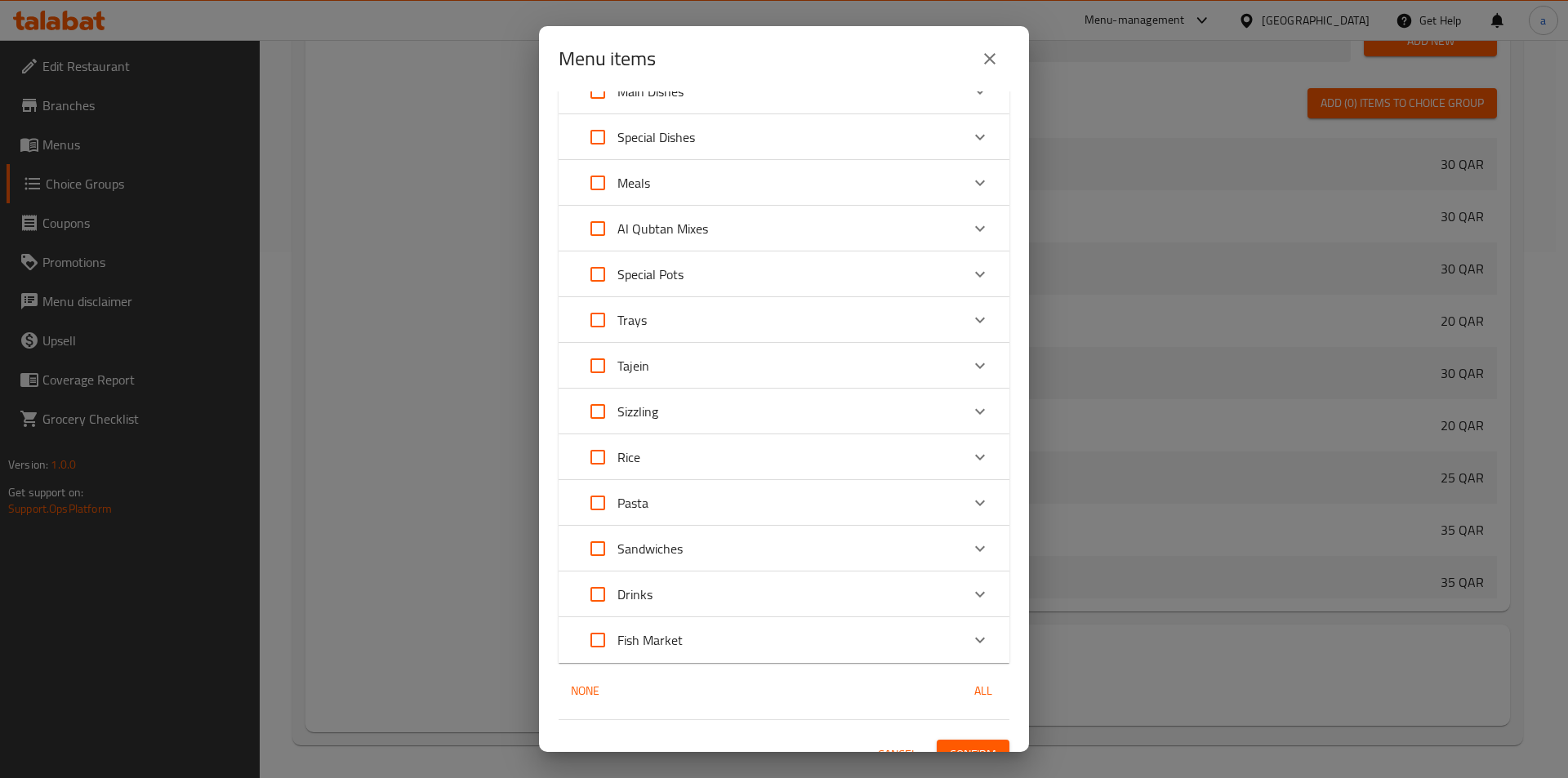
scroll to position [236, 0]
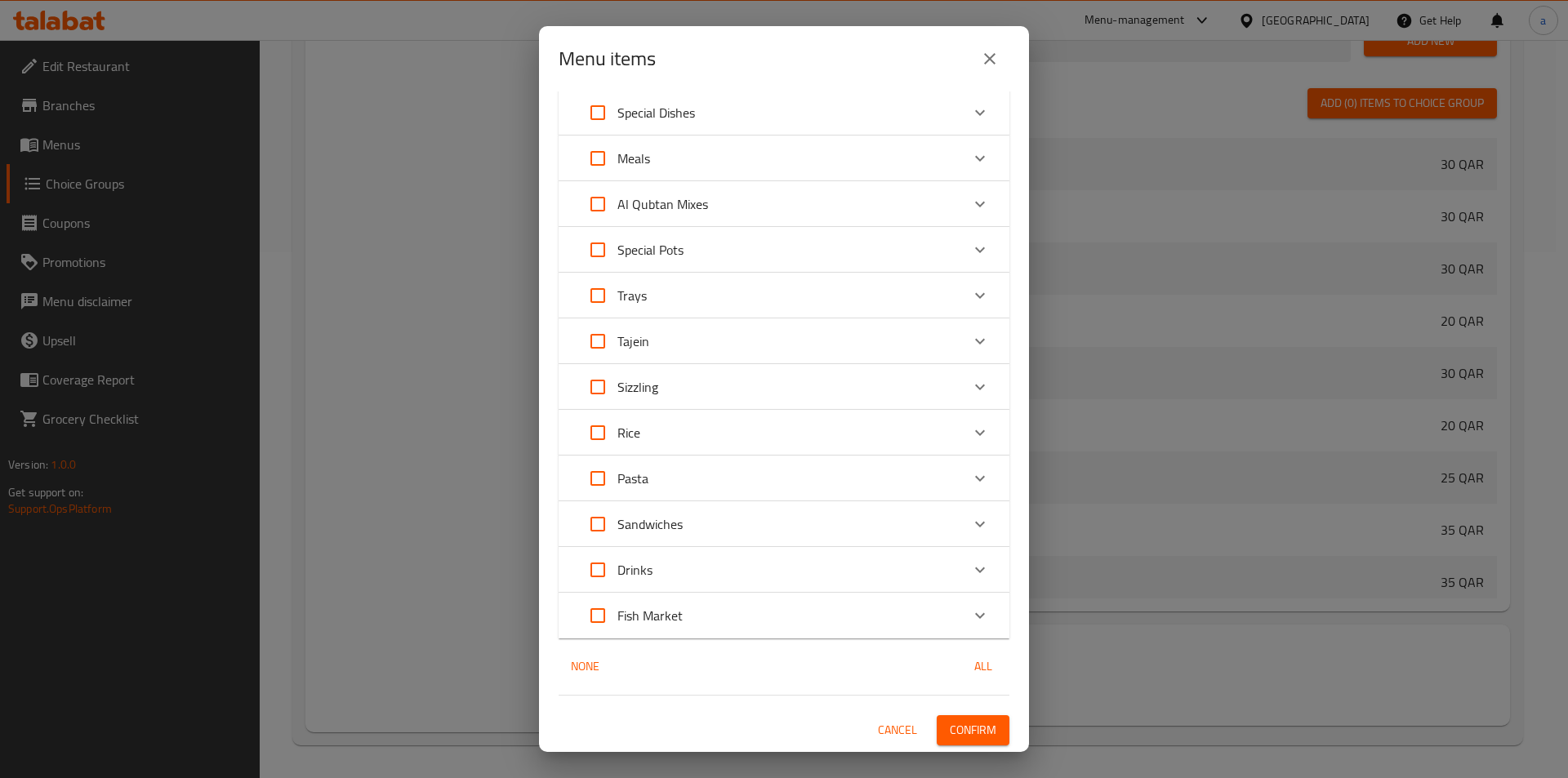
click at [970, 250] on icon "Expand" at bounding box center [980, 249] width 19 height 19
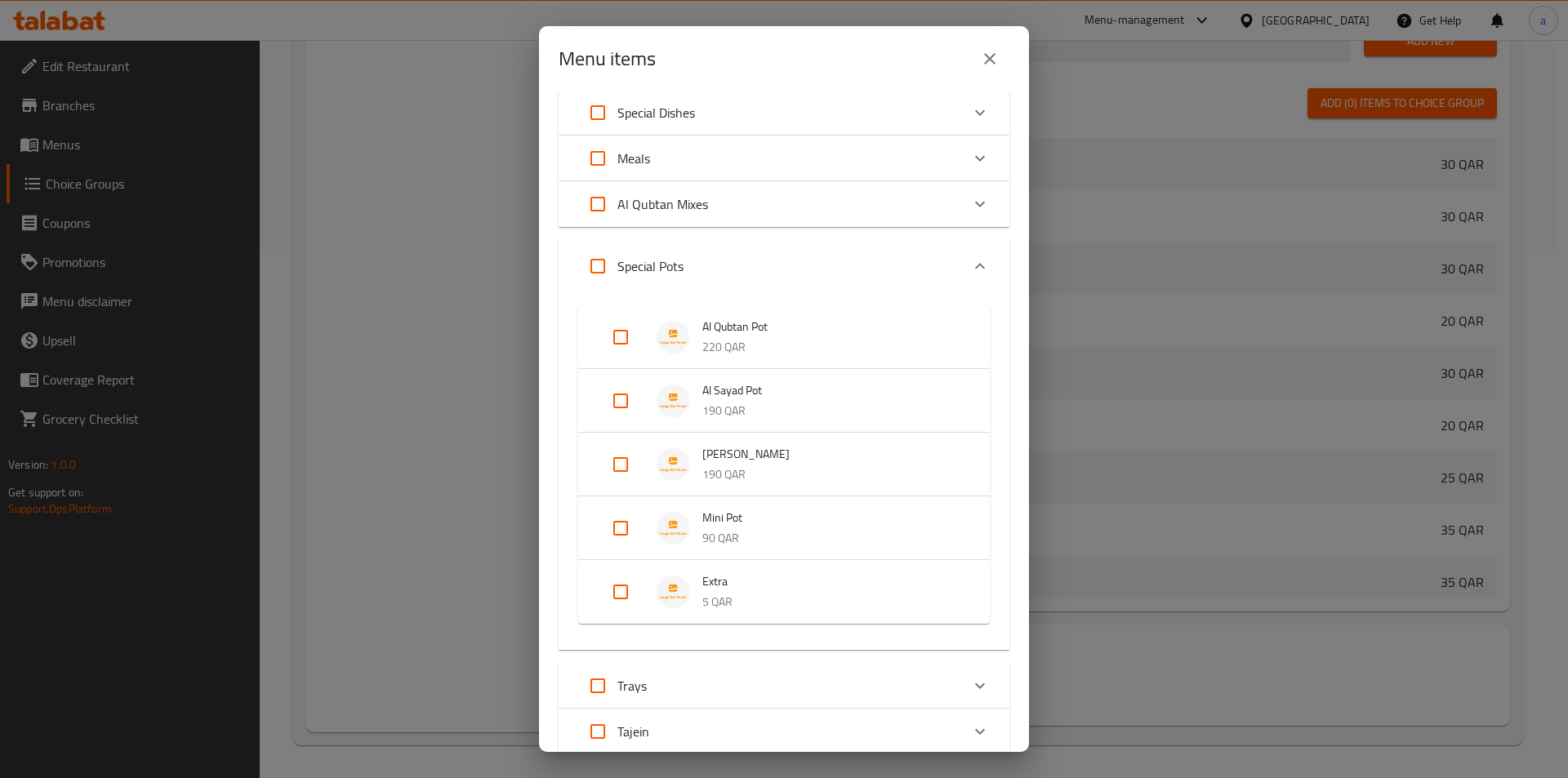
click at [614, 338] on input "Expand" at bounding box center [620, 337] width 39 height 39
checkbox input "true"
click at [618, 406] on input "Expand" at bounding box center [620, 414] width 39 height 39
checkbox input "true"
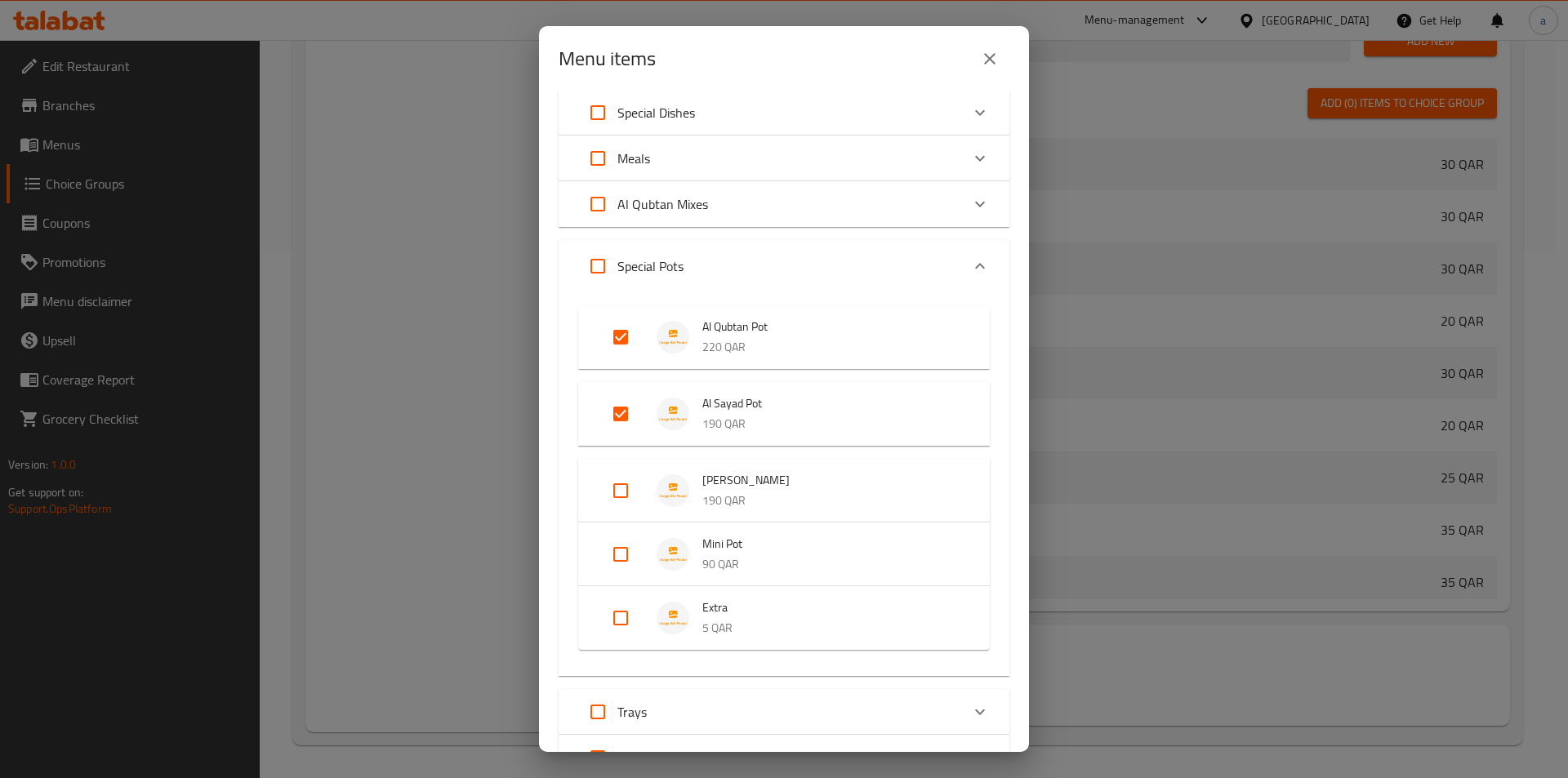
click at [614, 491] on input "Expand" at bounding box center [620, 490] width 39 height 39
checkbox input "true"
click at [624, 572] on input "Expand" at bounding box center [620, 567] width 39 height 39
checkbox input "true"
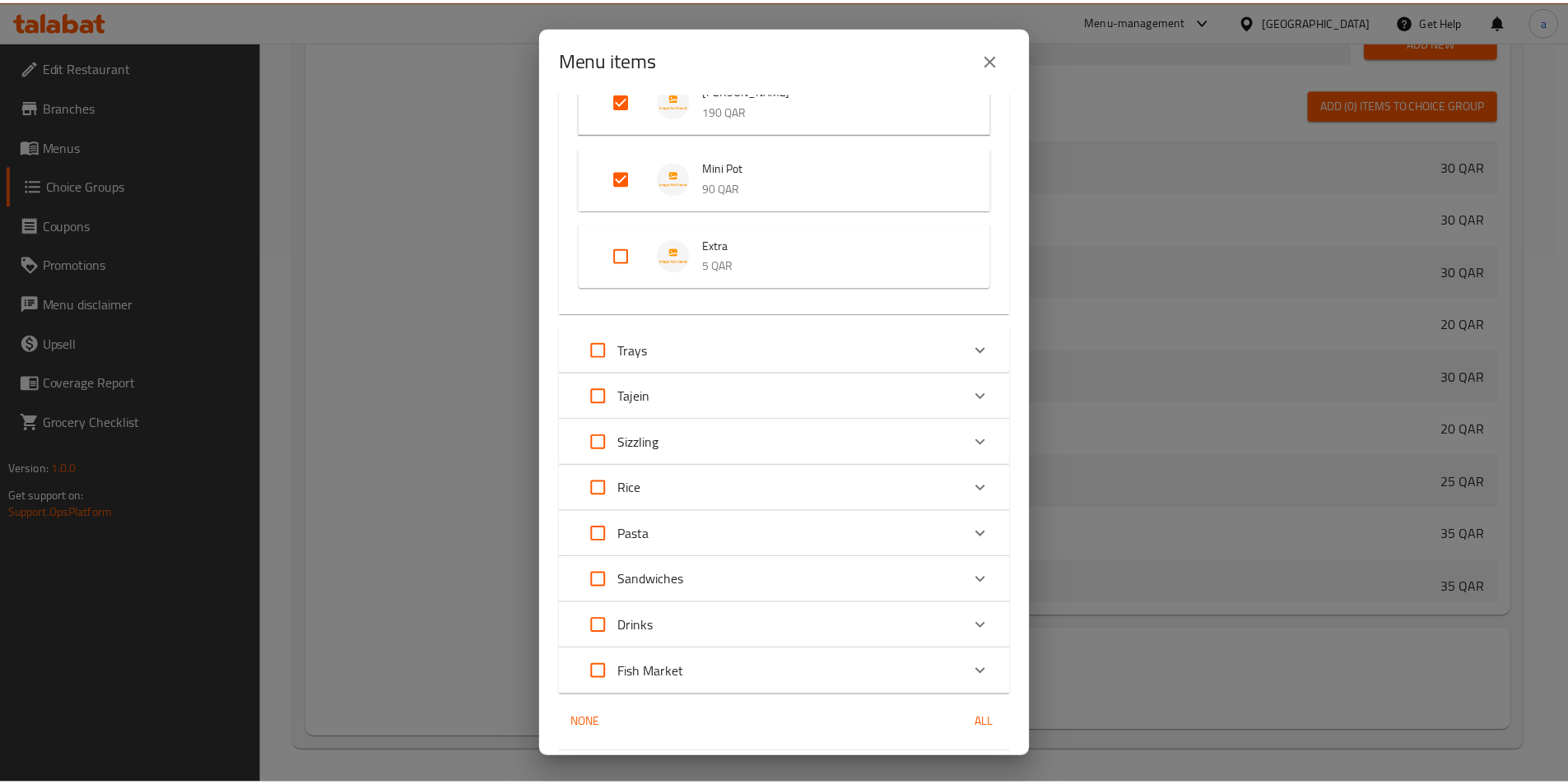
scroll to position [683, 0]
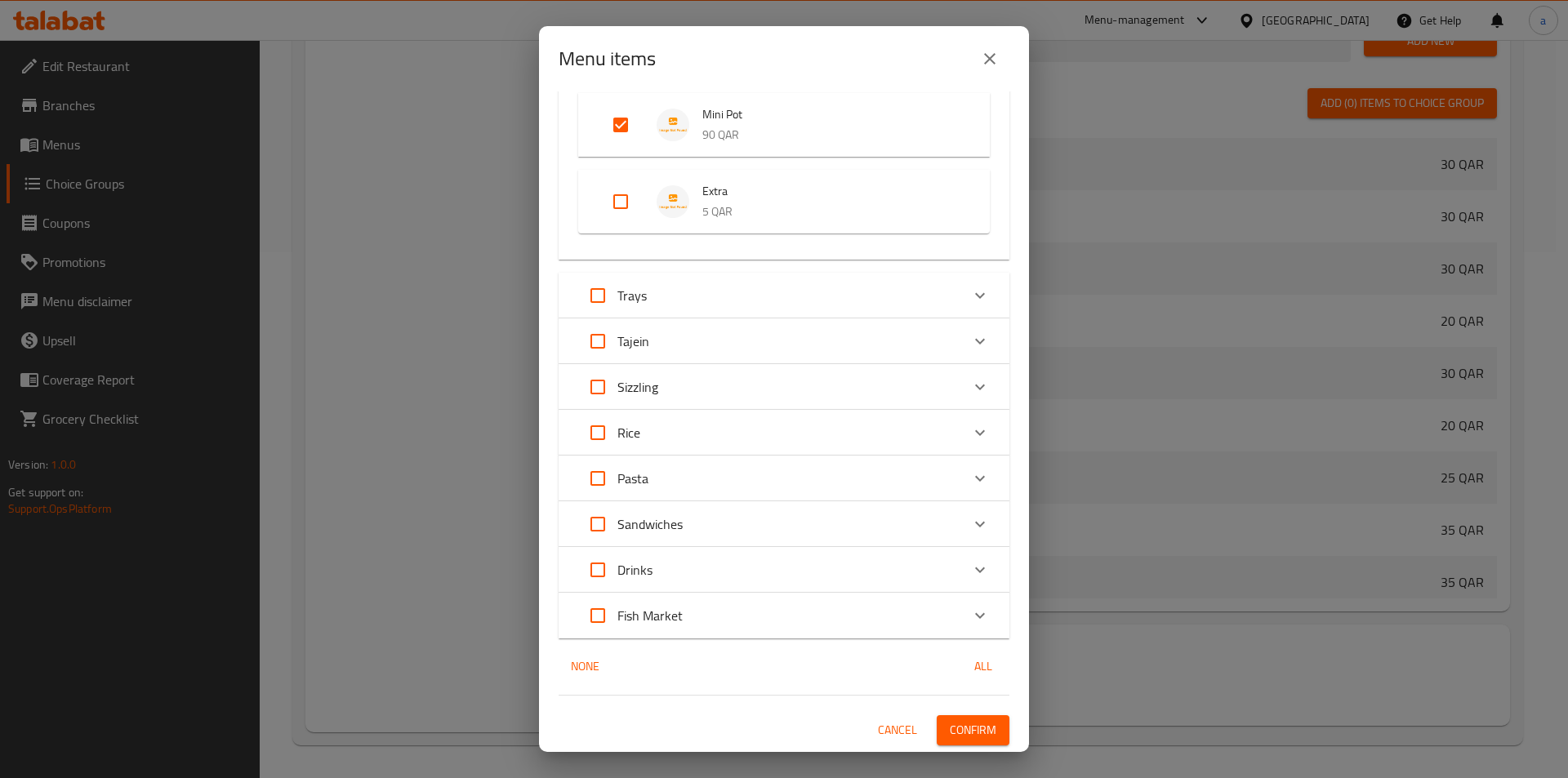
click at [960, 734] on span "Confirm" at bounding box center [972, 730] width 46 height 20
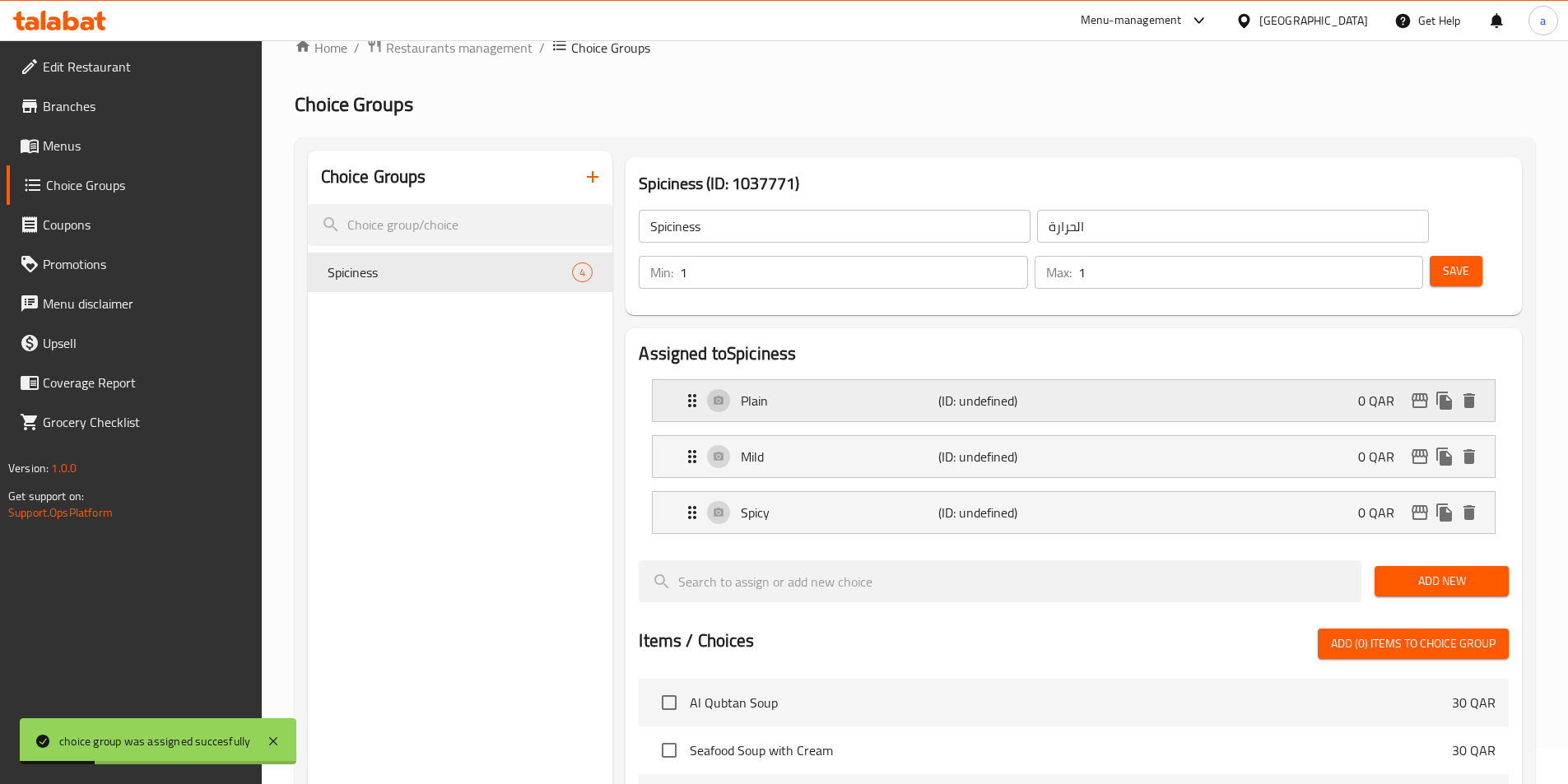
scroll to position [0, 0]
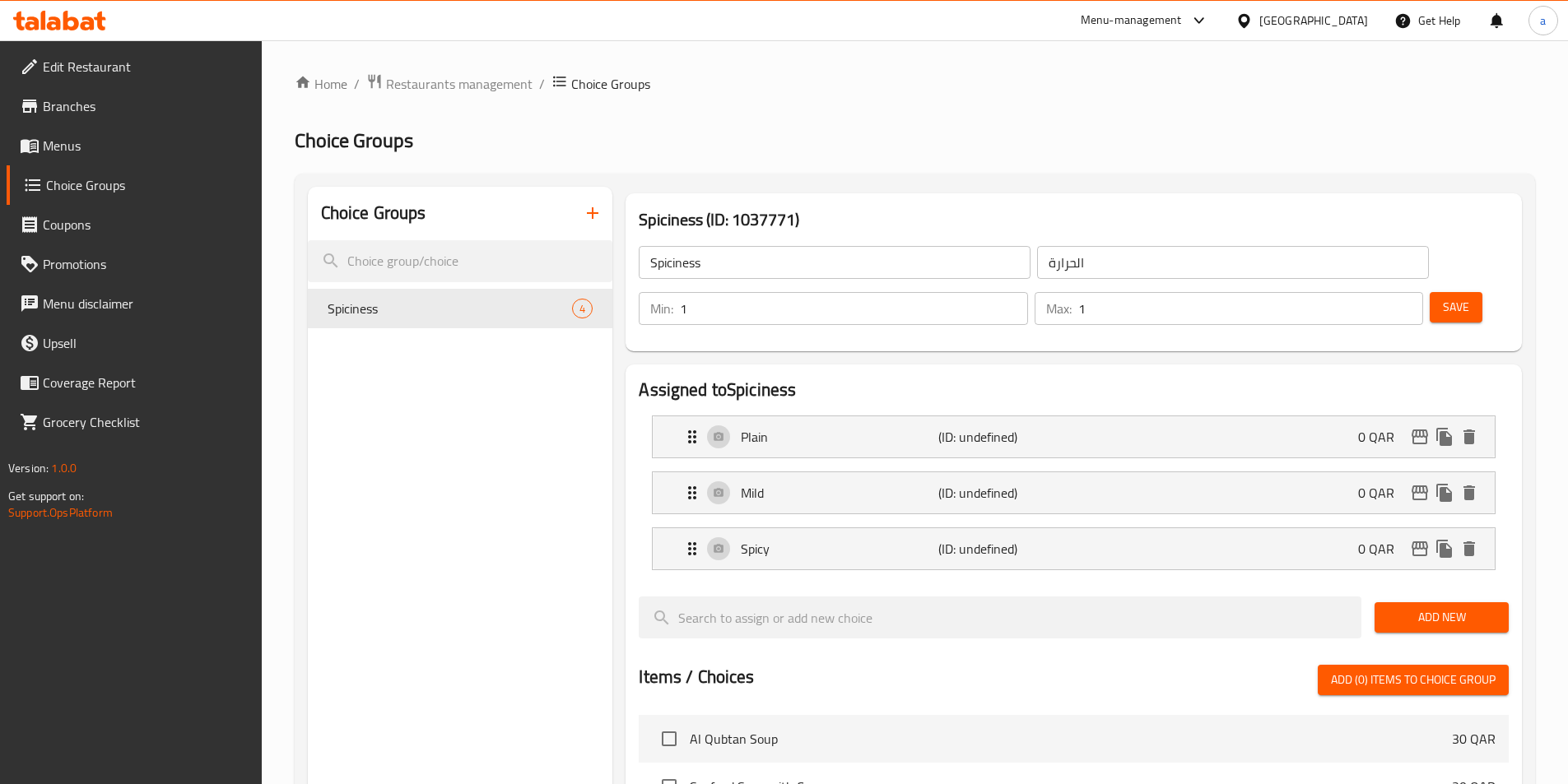
click at [76, 148] on span "Menus" at bounding box center [146, 145] width 206 height 19
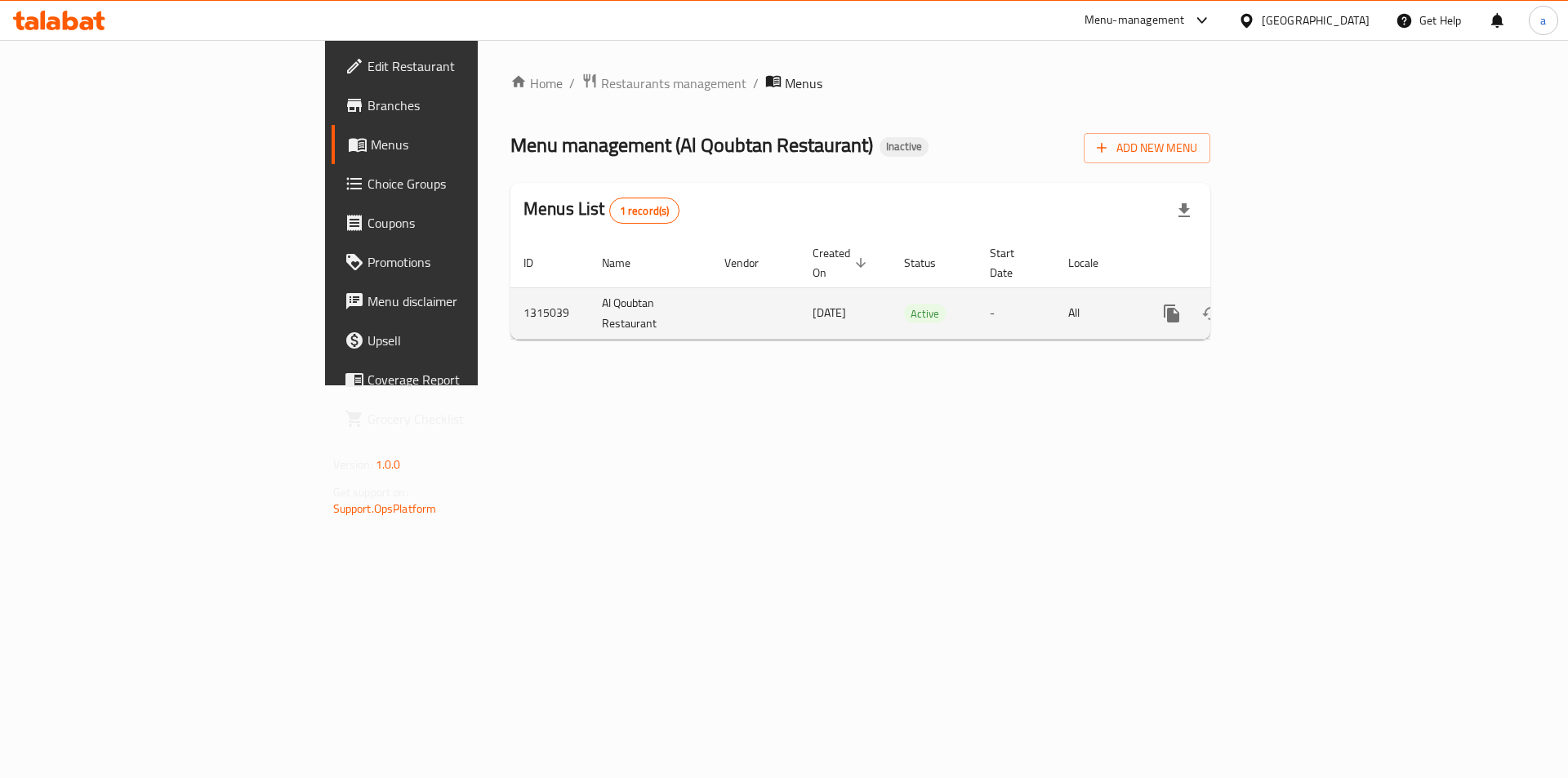
click at [1309, 294] on link "enhanced table" at bounding box center [1289, 313] width 39 height 39
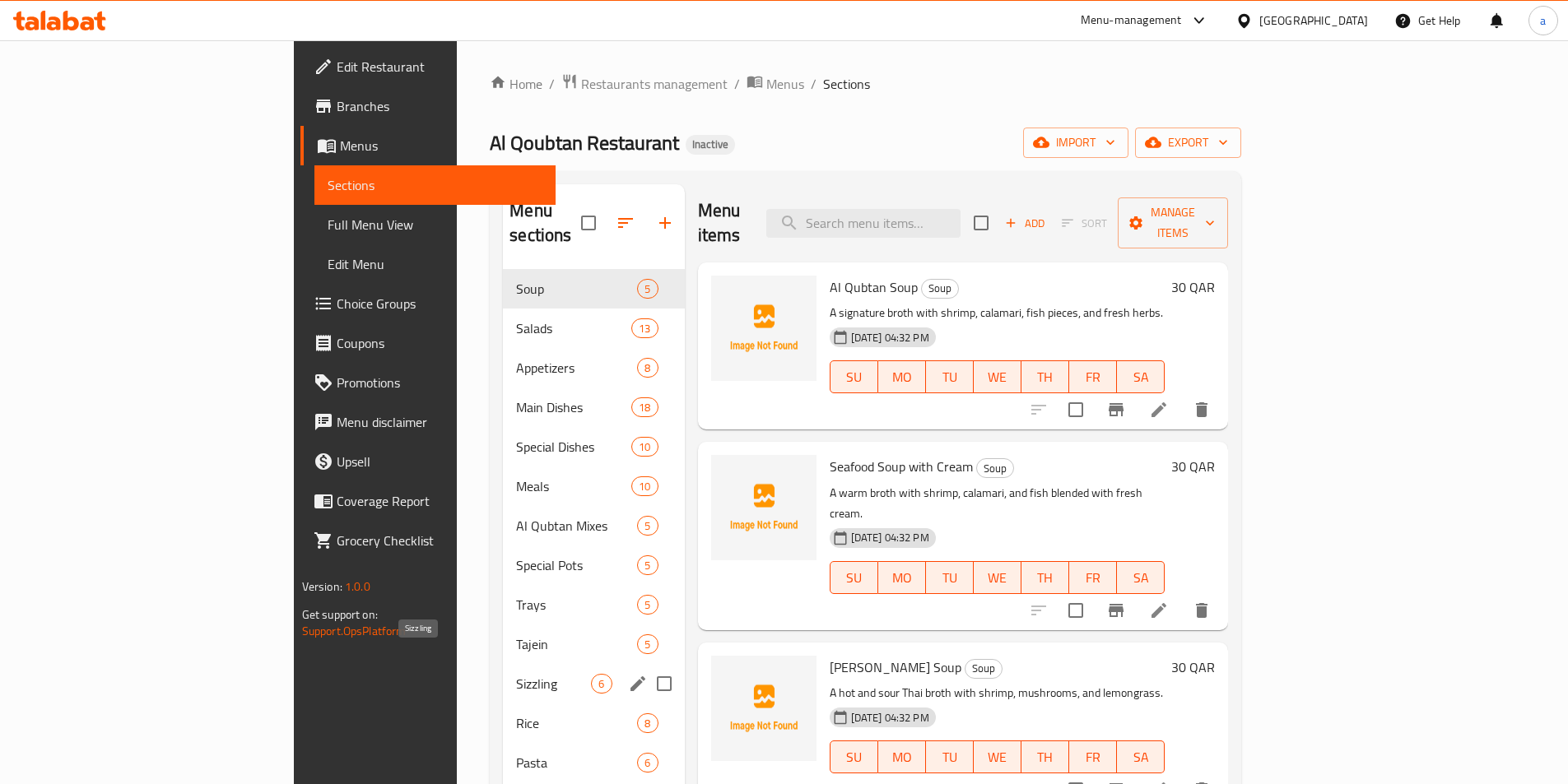
scroll to position [165, 0]
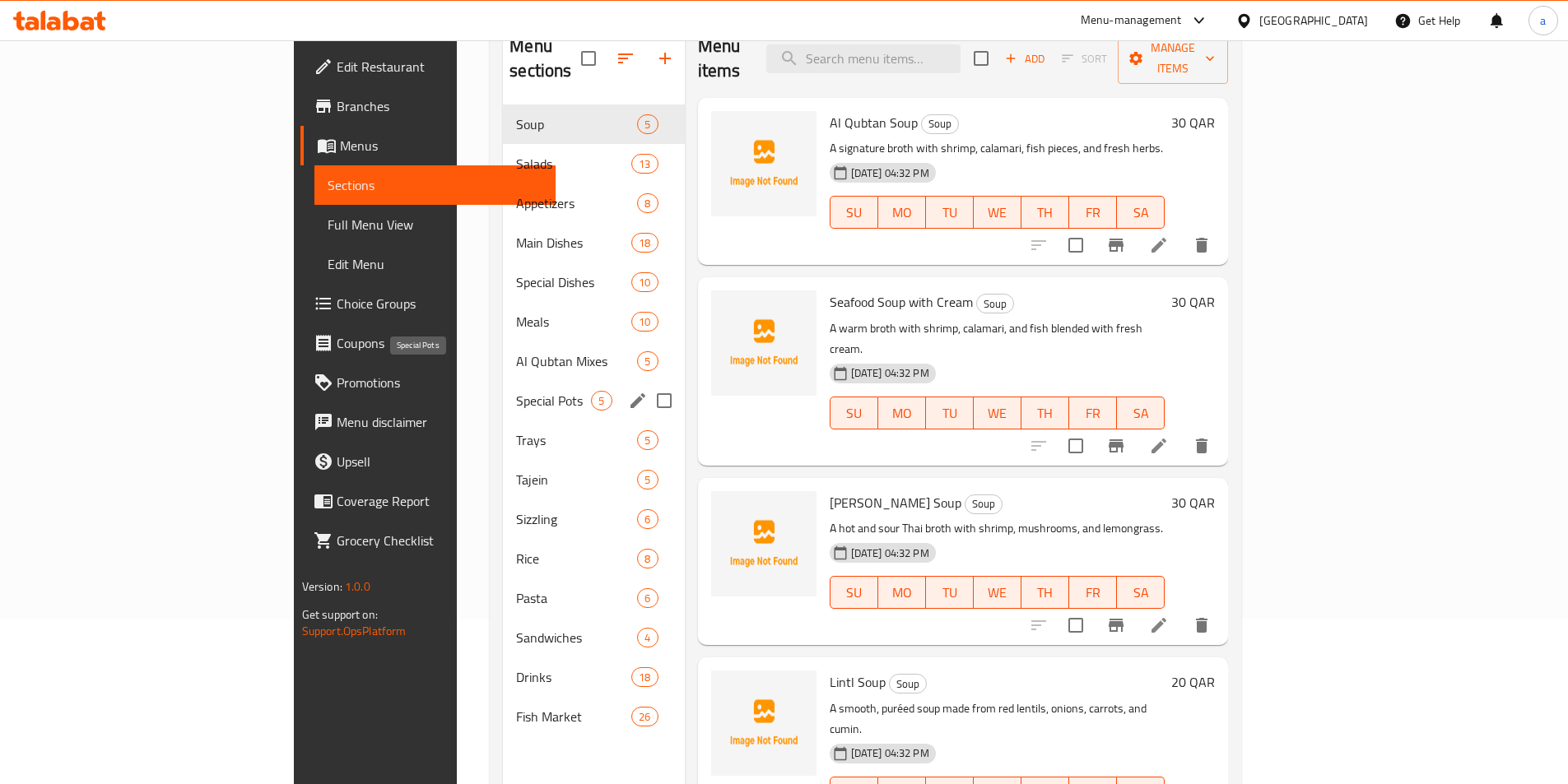
click at [516, 391] on span "Special Pots" at bounding box center [553, 400] width 75 height 19
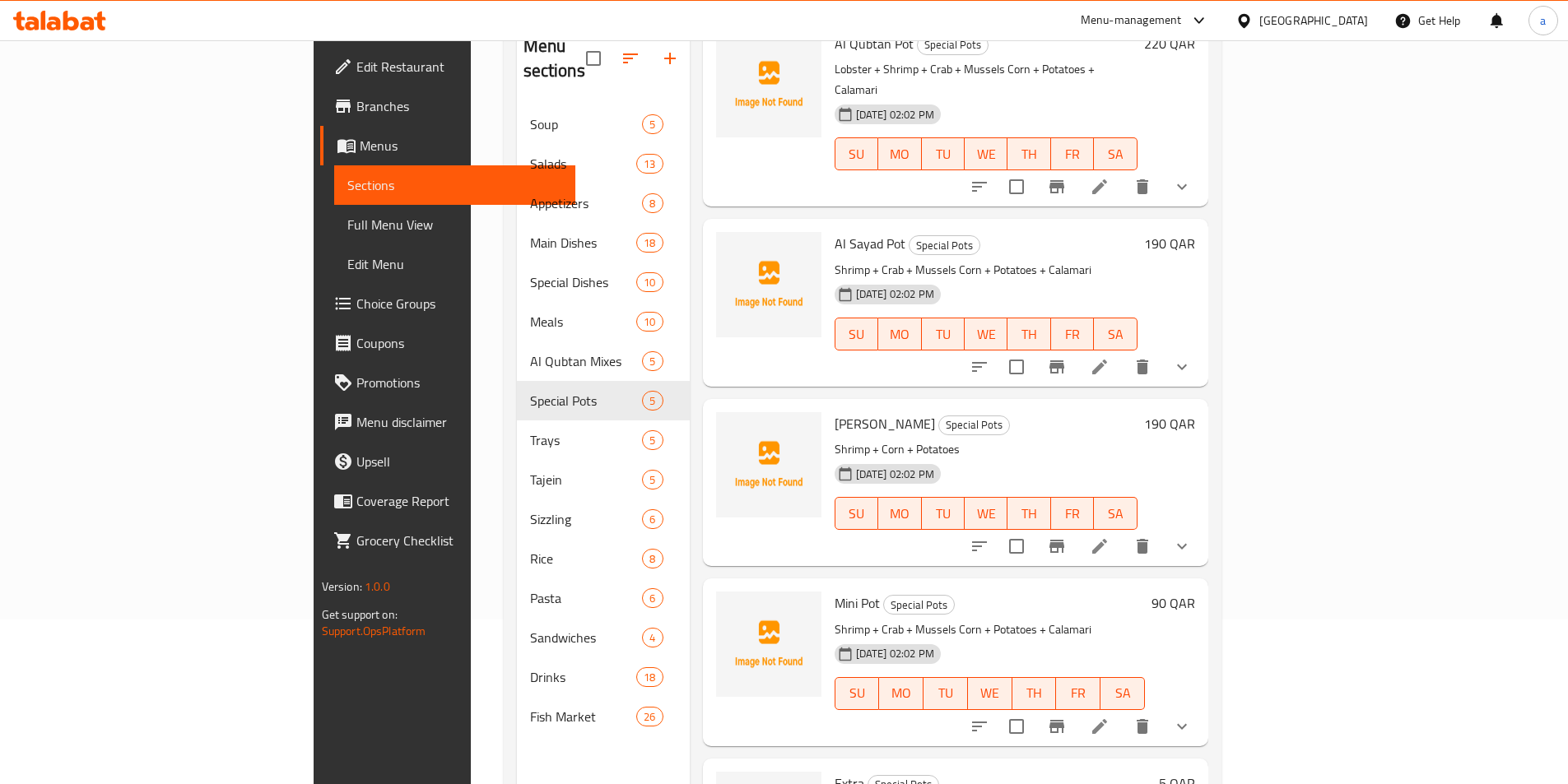
scroll to position [156, 0]
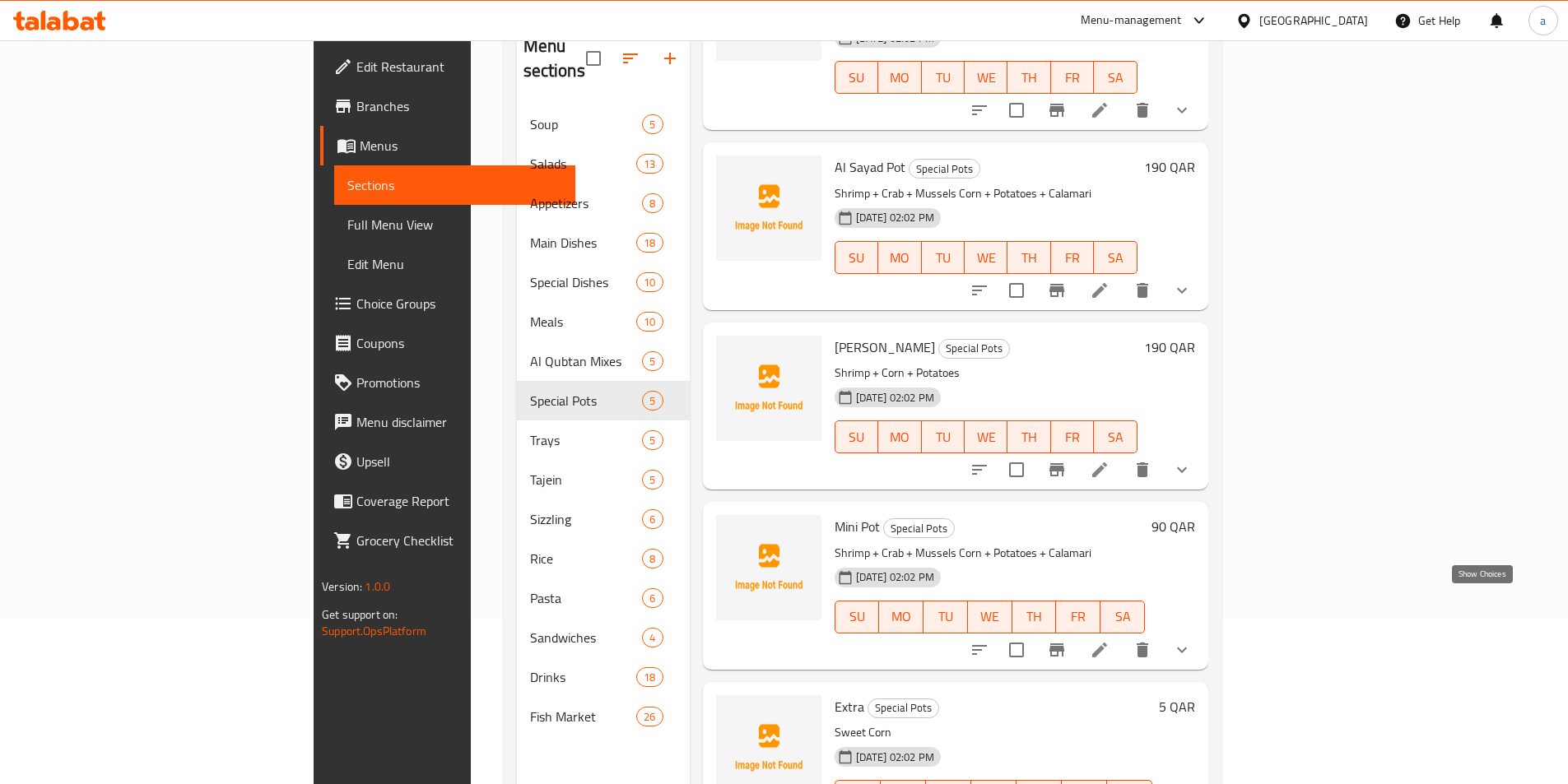
click at [1192, 640] on icon "show more" at bounding box center [1181, 650] width 19 height 19
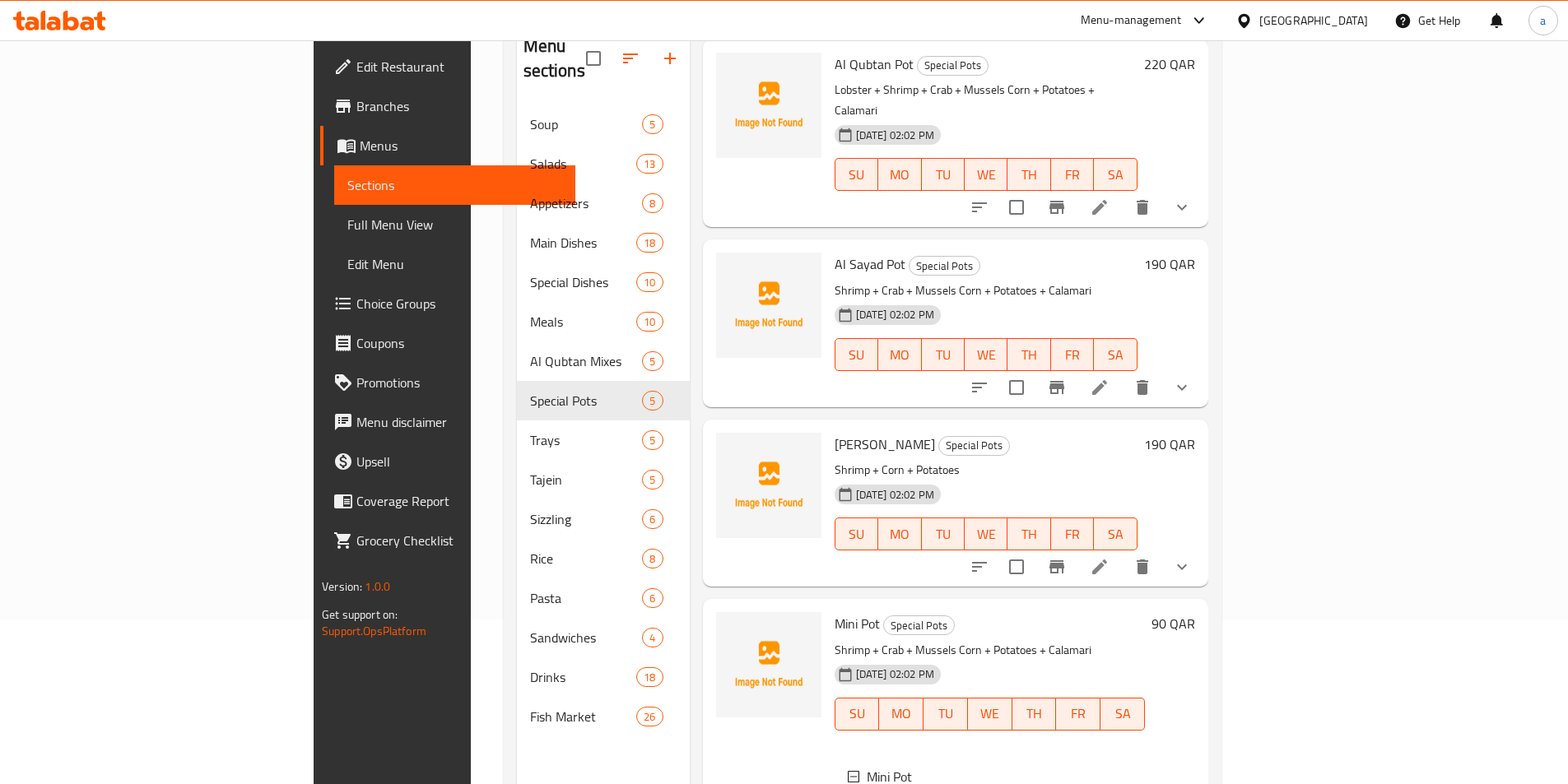
scroll to position [0, 0]
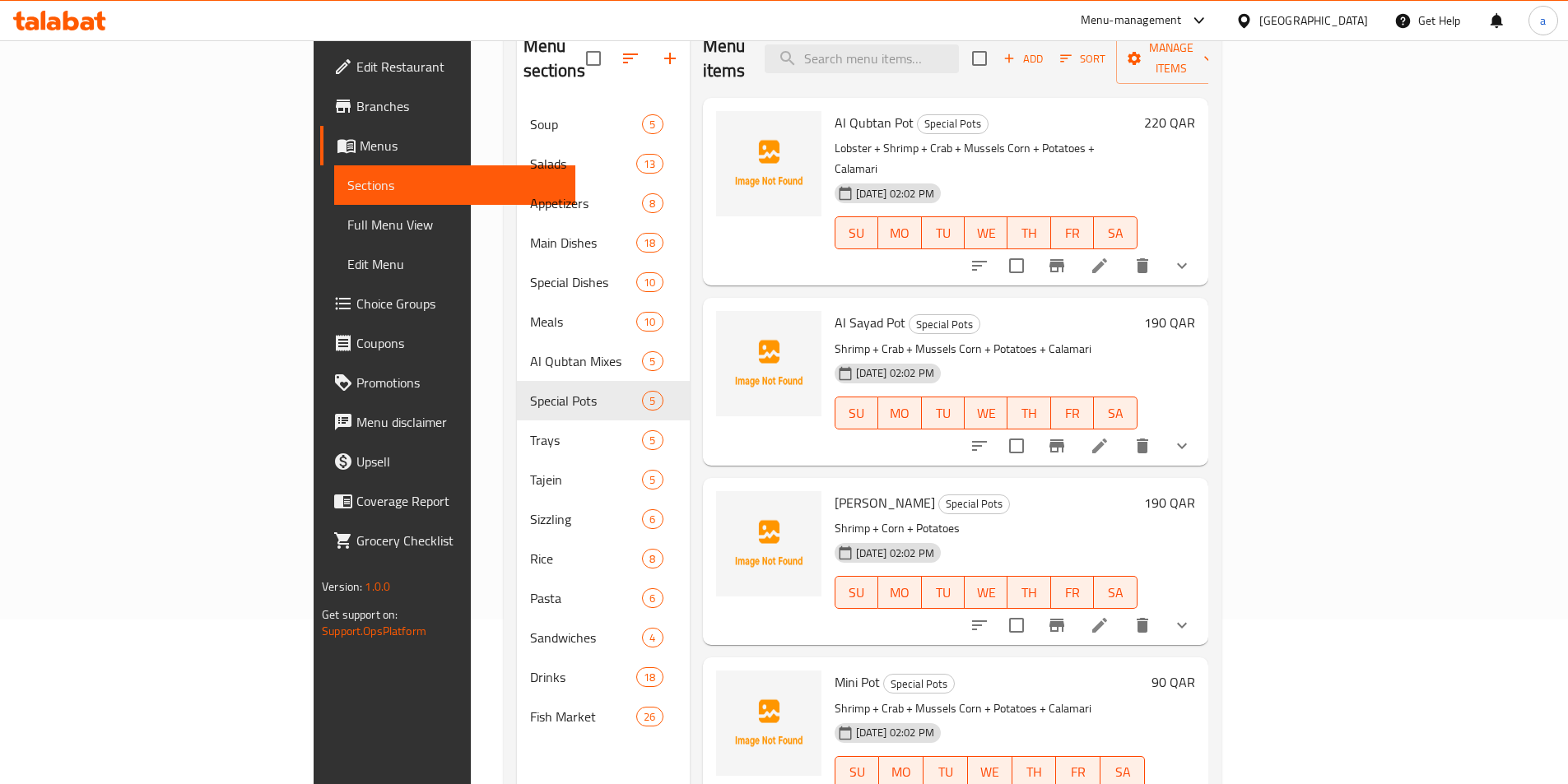
drag, startPoint x: 1139, startPoint y: 120, endPoint x: 1224, endPoint y: 164, distance: 95.7
click at [1138, 138] on p "Lobster + Shrimp + Crab + Mussels Corn + Potatoes + Calamari" at bounding box center [987, 158] width 303 height 41
click at [1109, 256] on icon at bounding box center [1099, 266] width 19 height 19
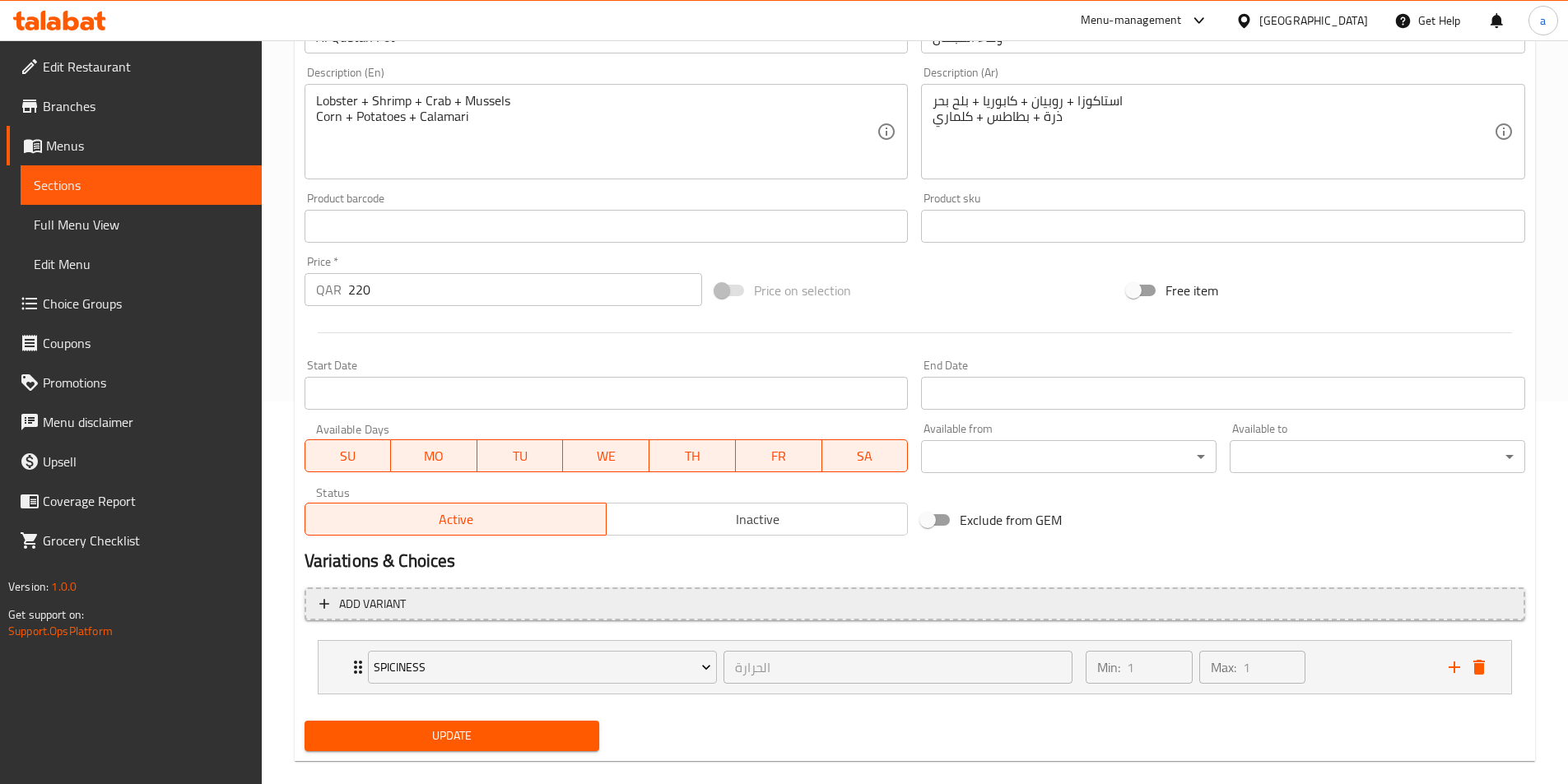
scroll to position [406, 0]
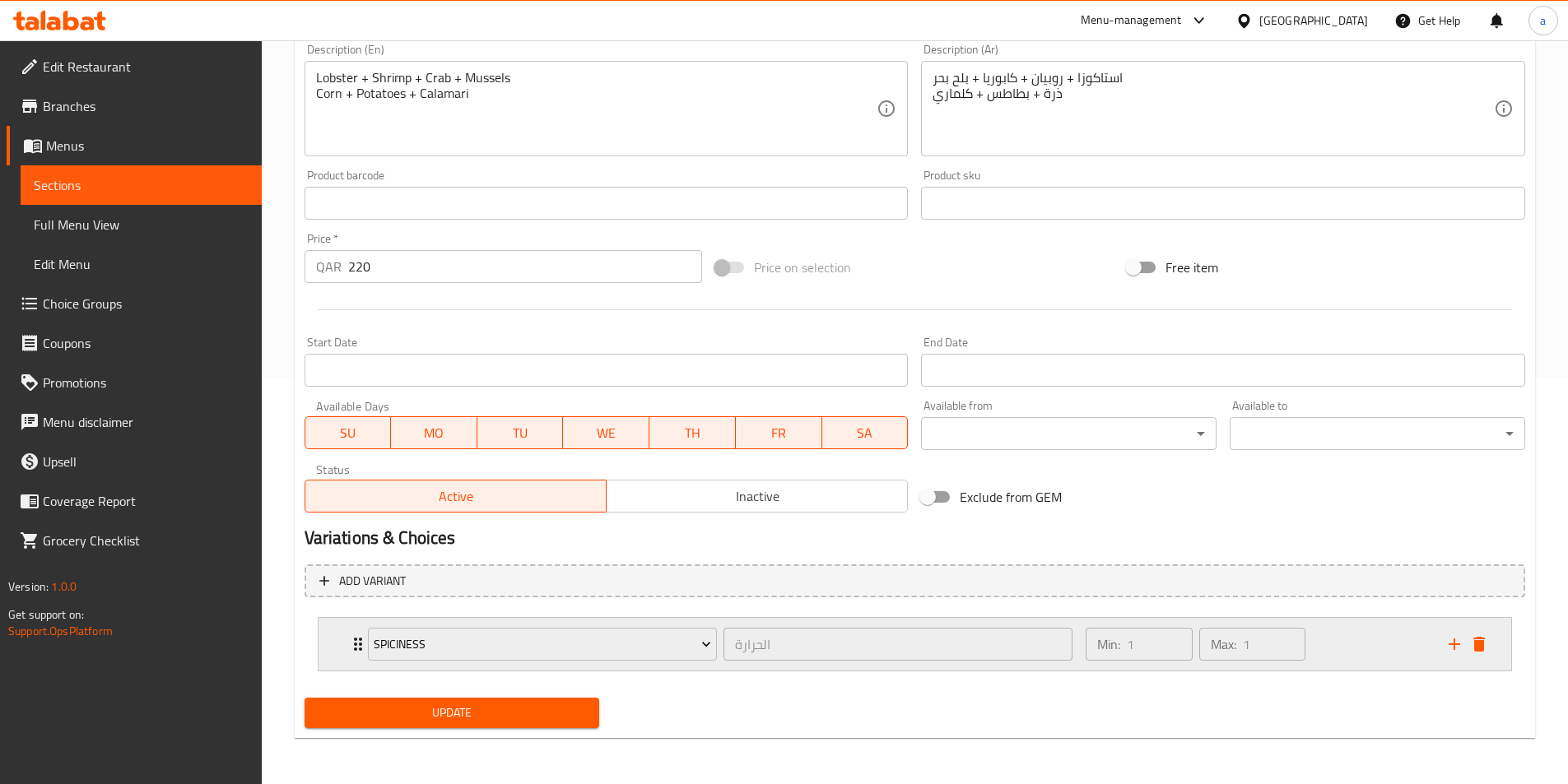
click at [1405, 648] on div "Min: 1 ​ Max: 1 ​" at bounding box center [1257, 644] width 362 height 52
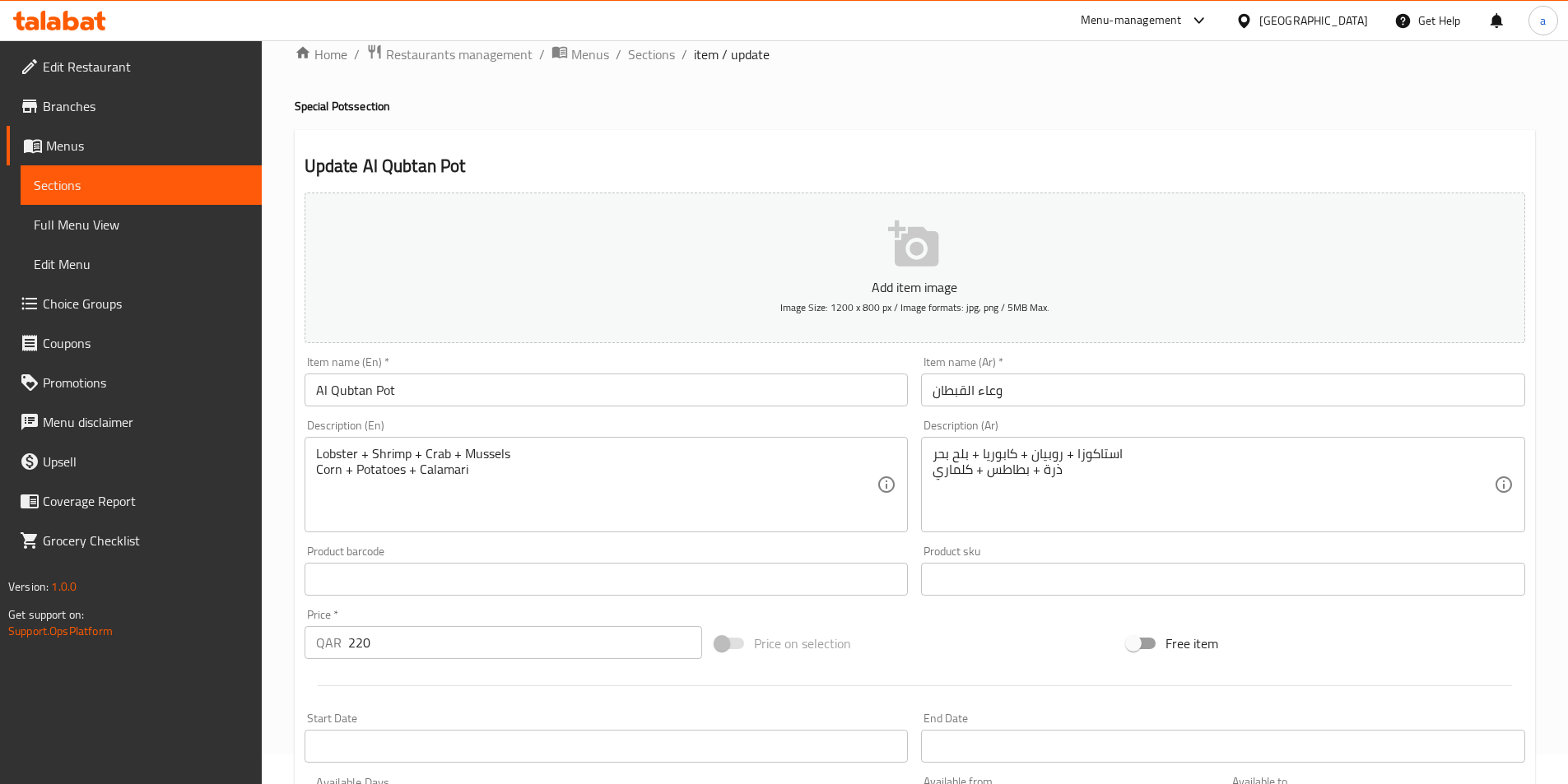
scroll to position [0, 0]
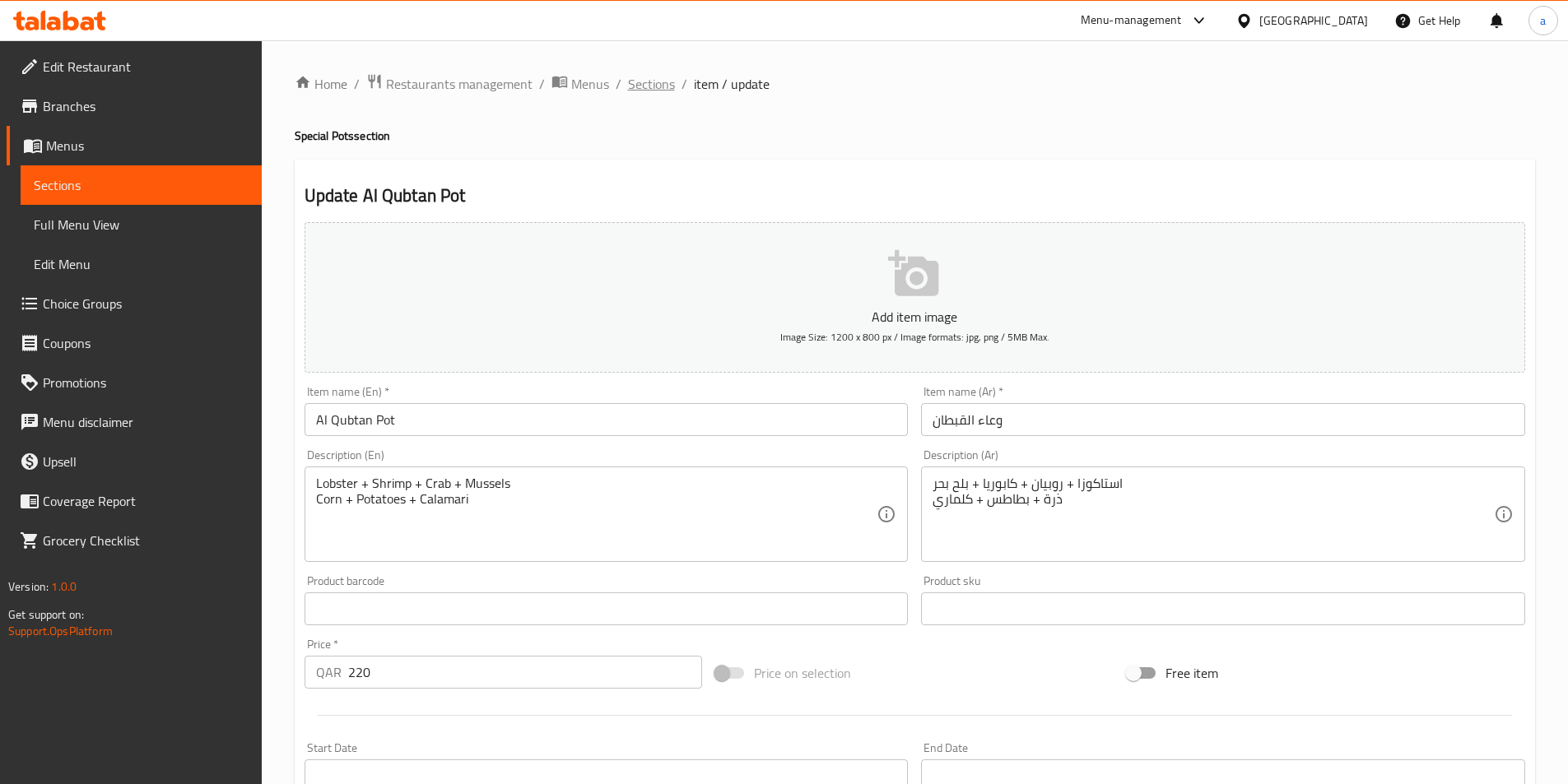
click at [647, 85] on span "Sections" at bounding box center [651, 84] width 47 height 19
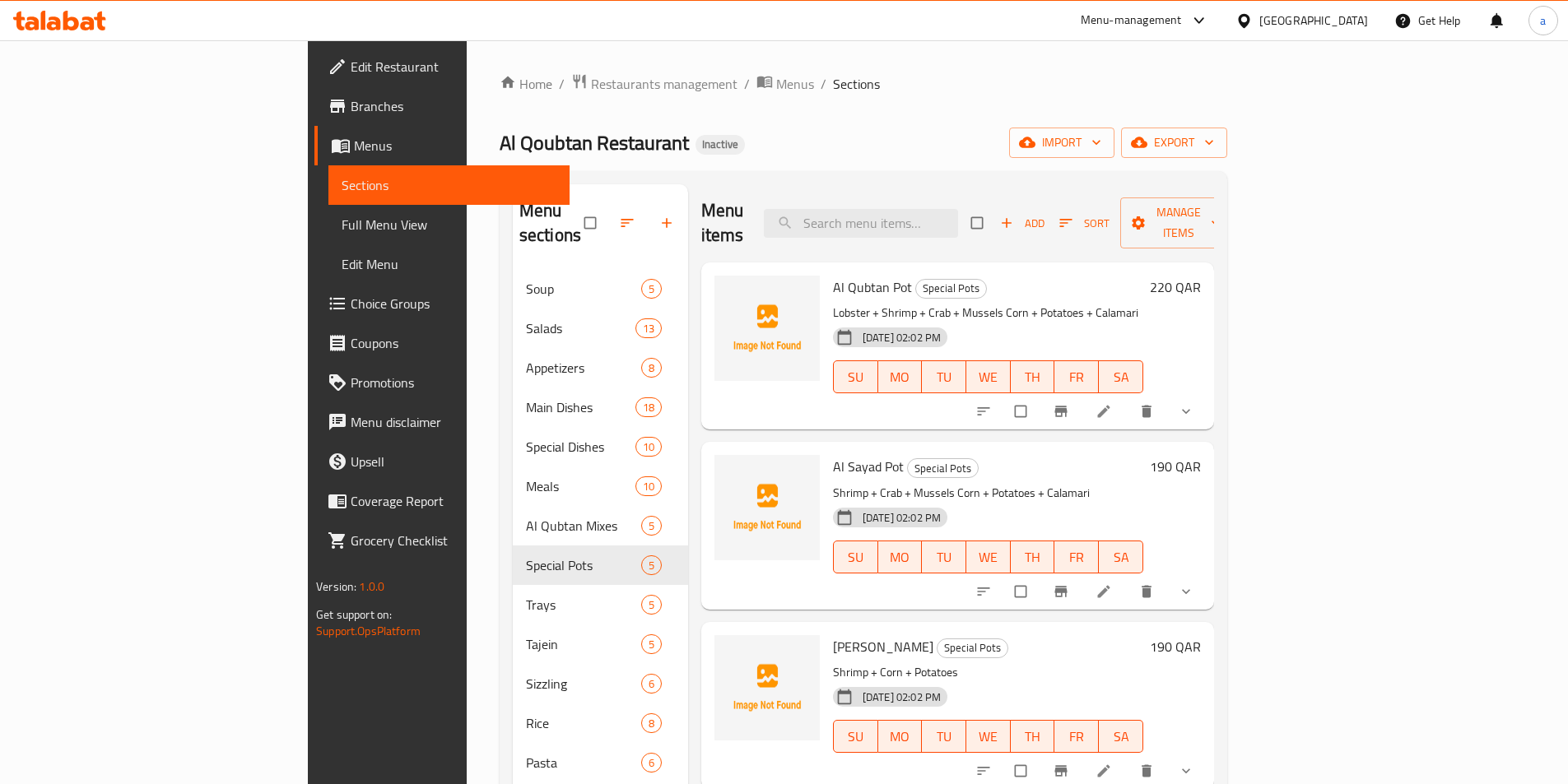
click at [1208, 393] on button "show more" at bounding box center [1188, 411] width 40 height 36
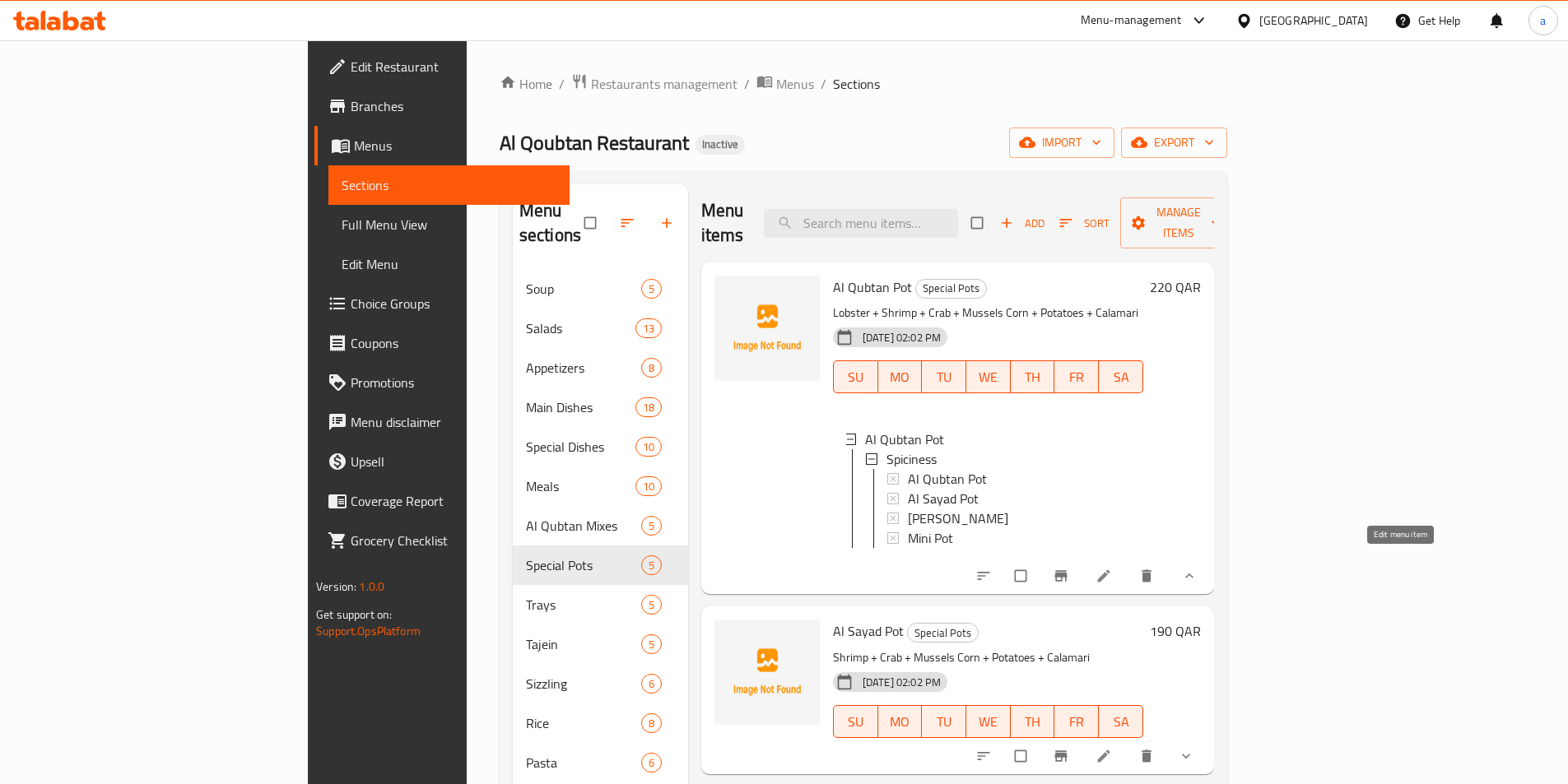
click at [1109, 570] on icon at bounding box center [1103, 576] width 13 height 13
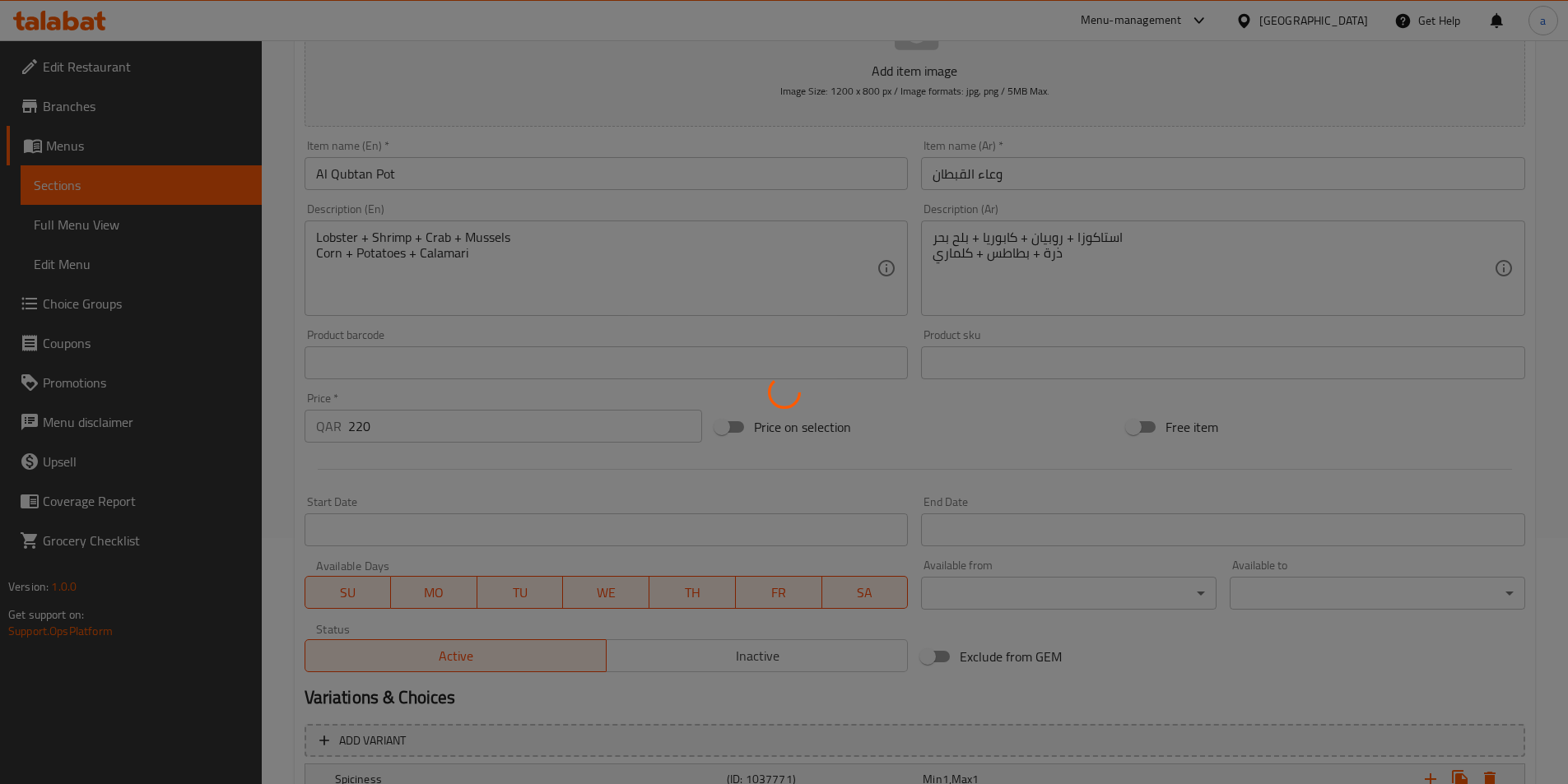
scroll to position [406, 0]
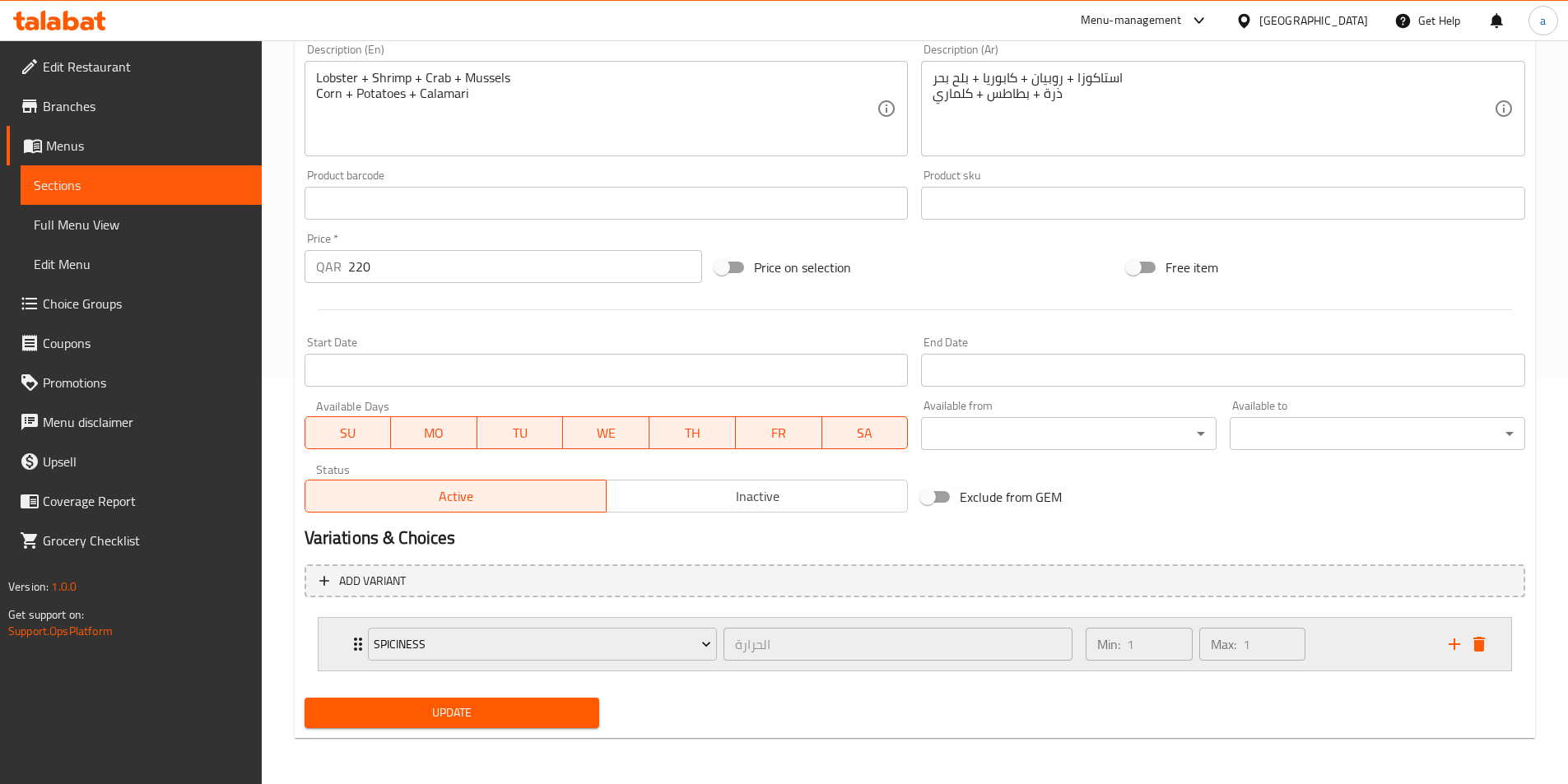
click at [1382, 637] on div "Min: 1 ​ Max: 1 ​" at bounding box center [1257, 644] width 362 height 52
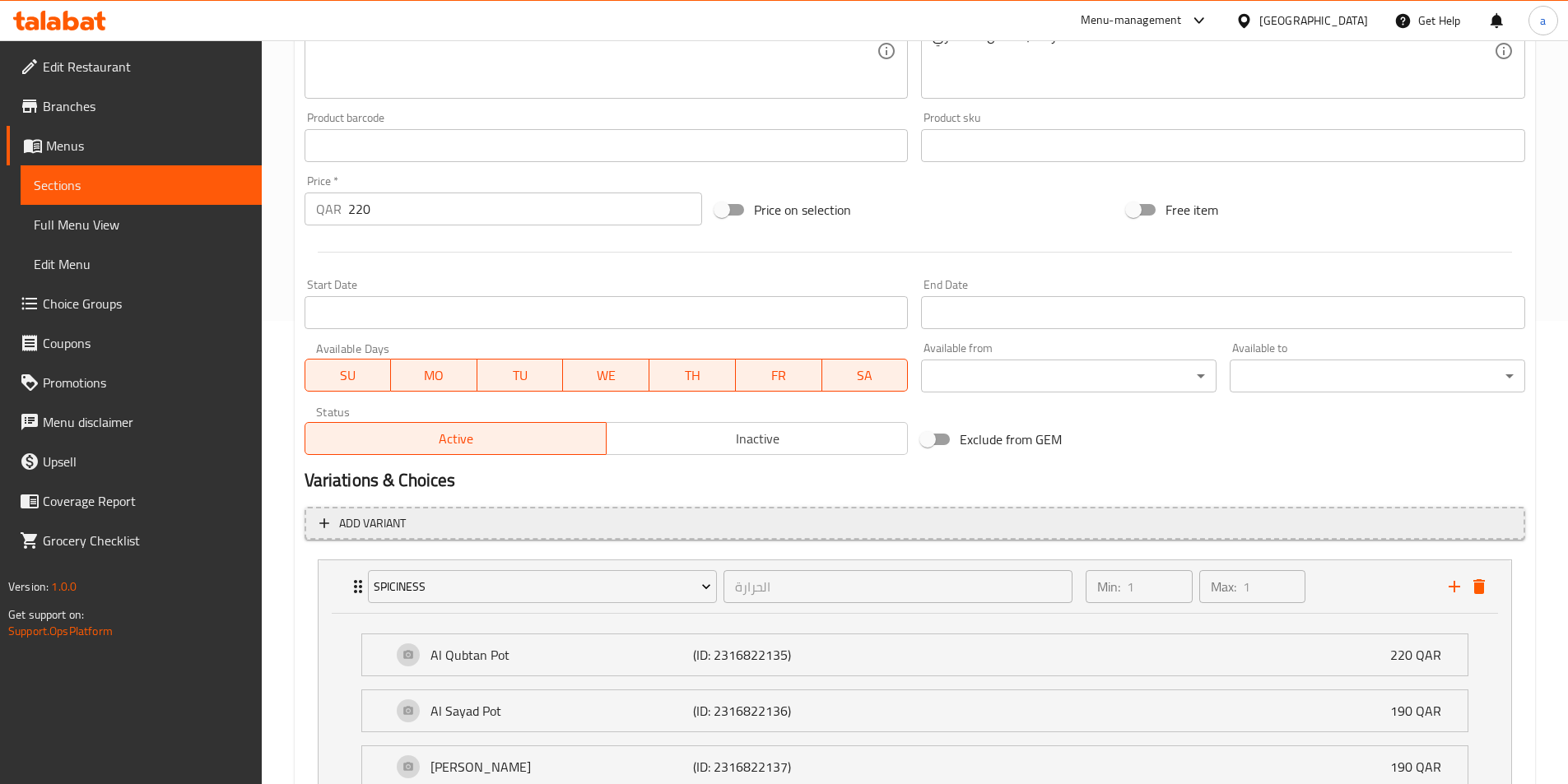
scroll to position [416, 0]
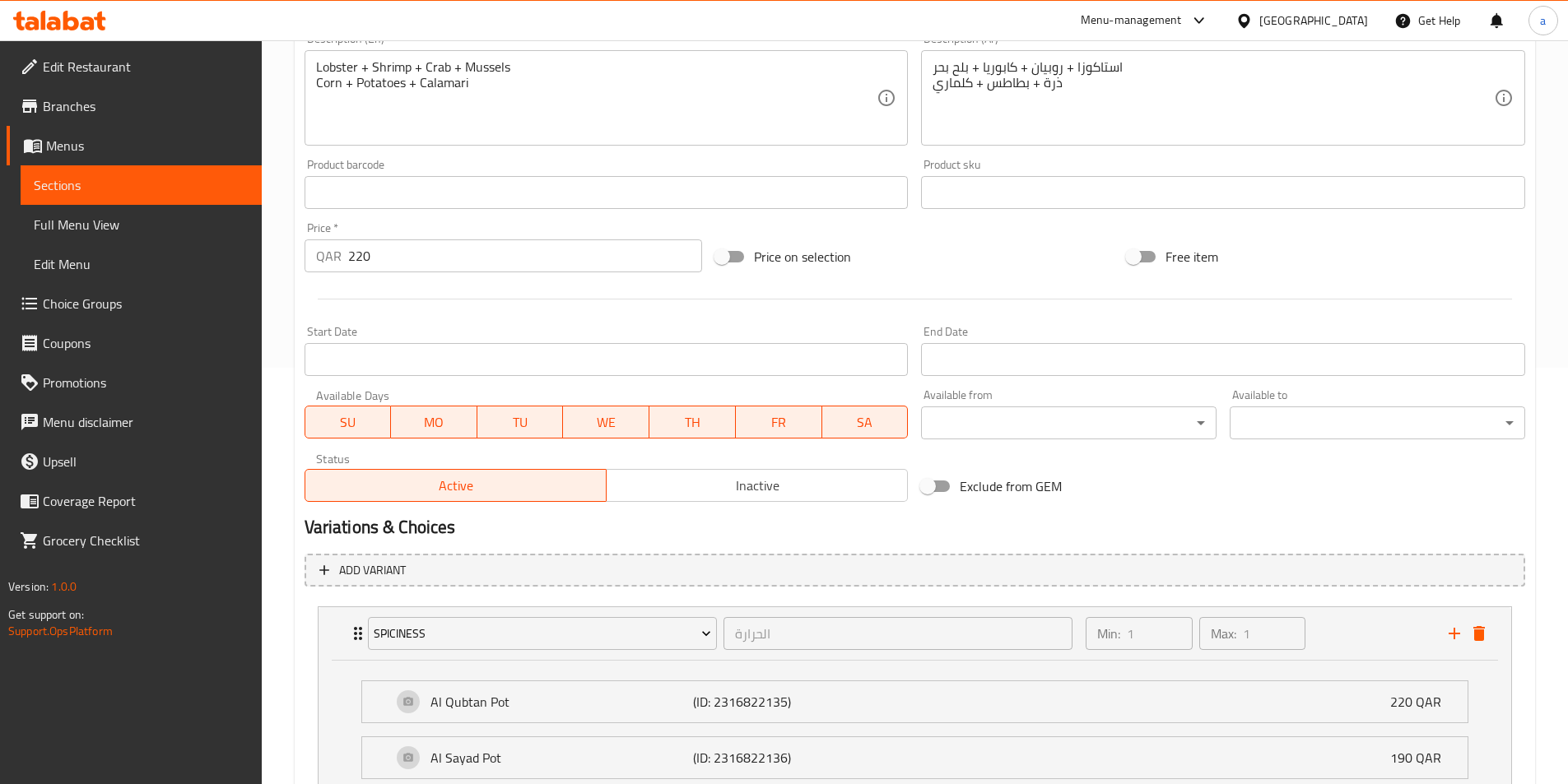
click at [73, 300] on span "Choice Groups" at bounding box center [146, 303] width 206 height 19
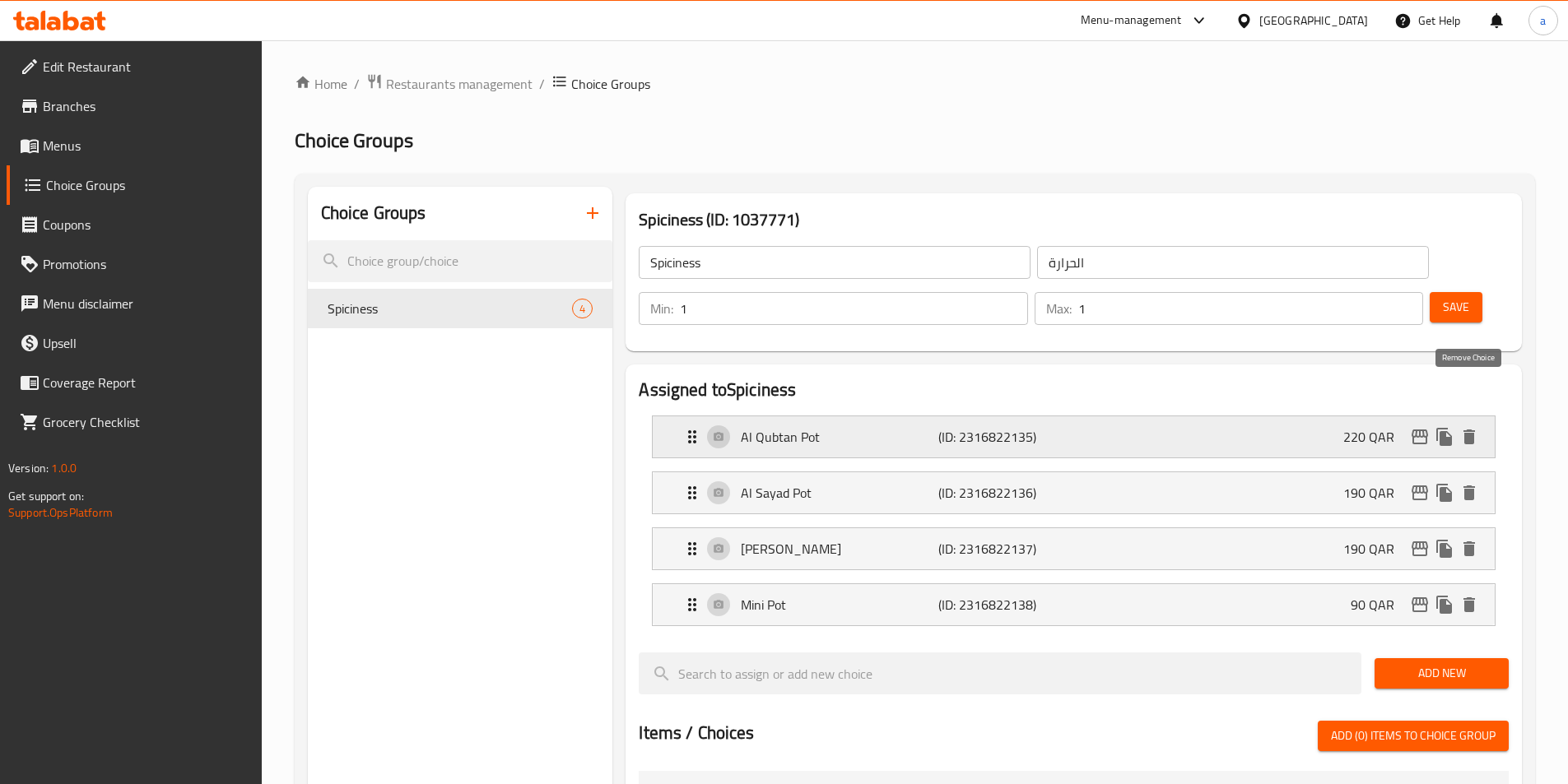
click at [1472, 430] on icon "delete" at bounding box center [1470, 437] width 12 height 15
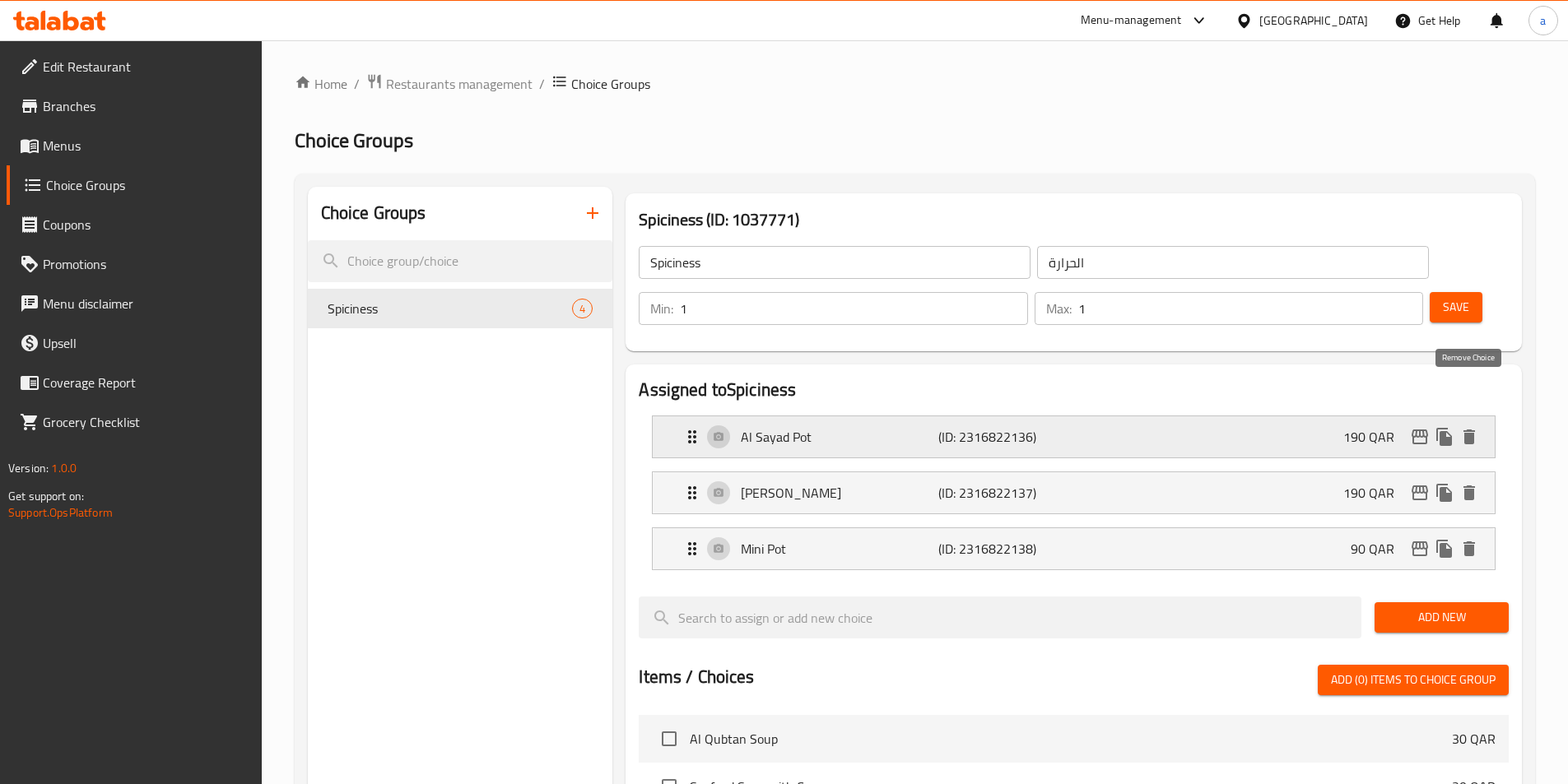
click at [1470, 430] on icon "delete" at bounding box center [1470, 437] width 12 height 15
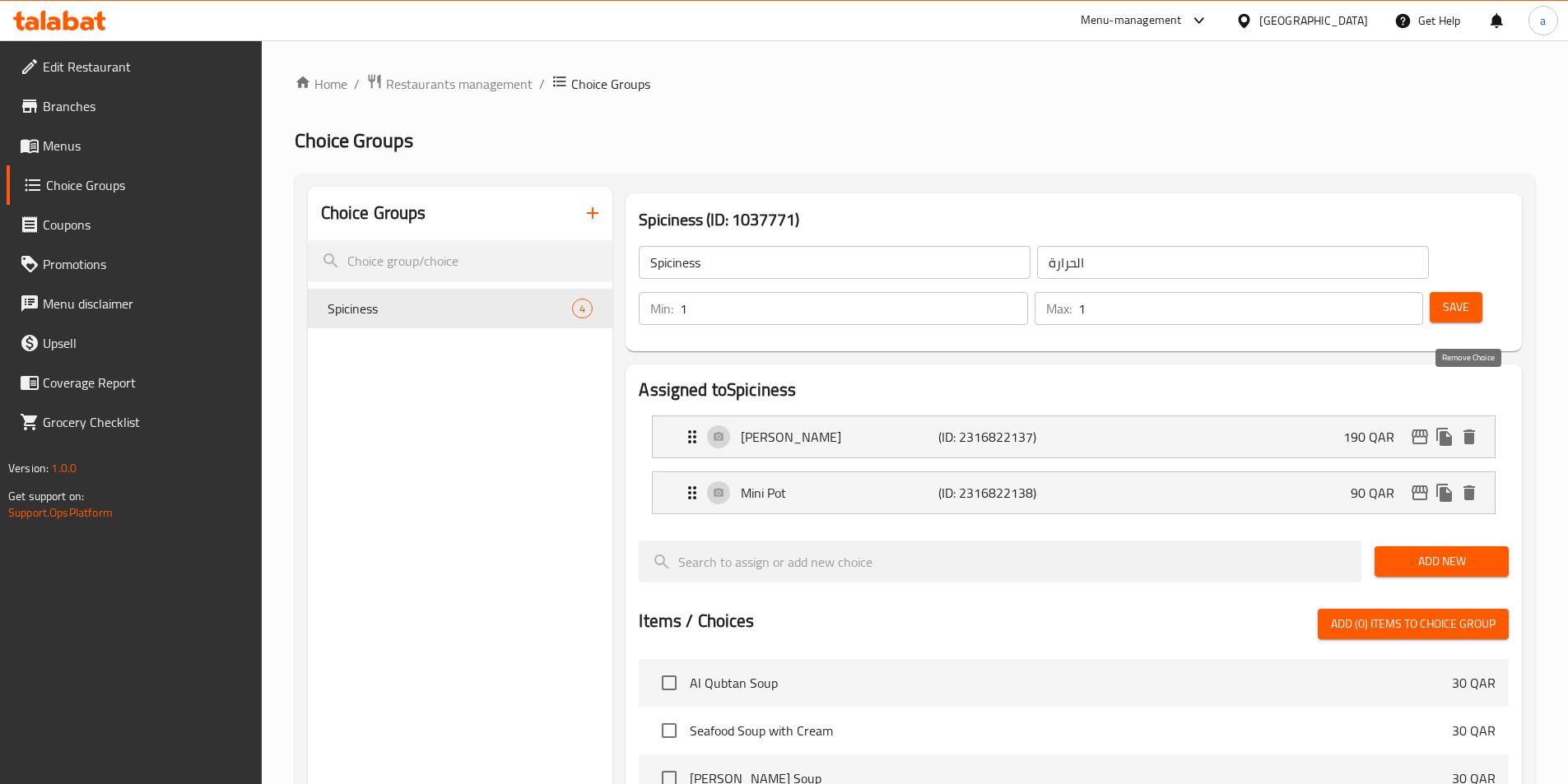
click at [1470, 430] on icon "delete" at bounding box center [1470, 437] width 12 height 15
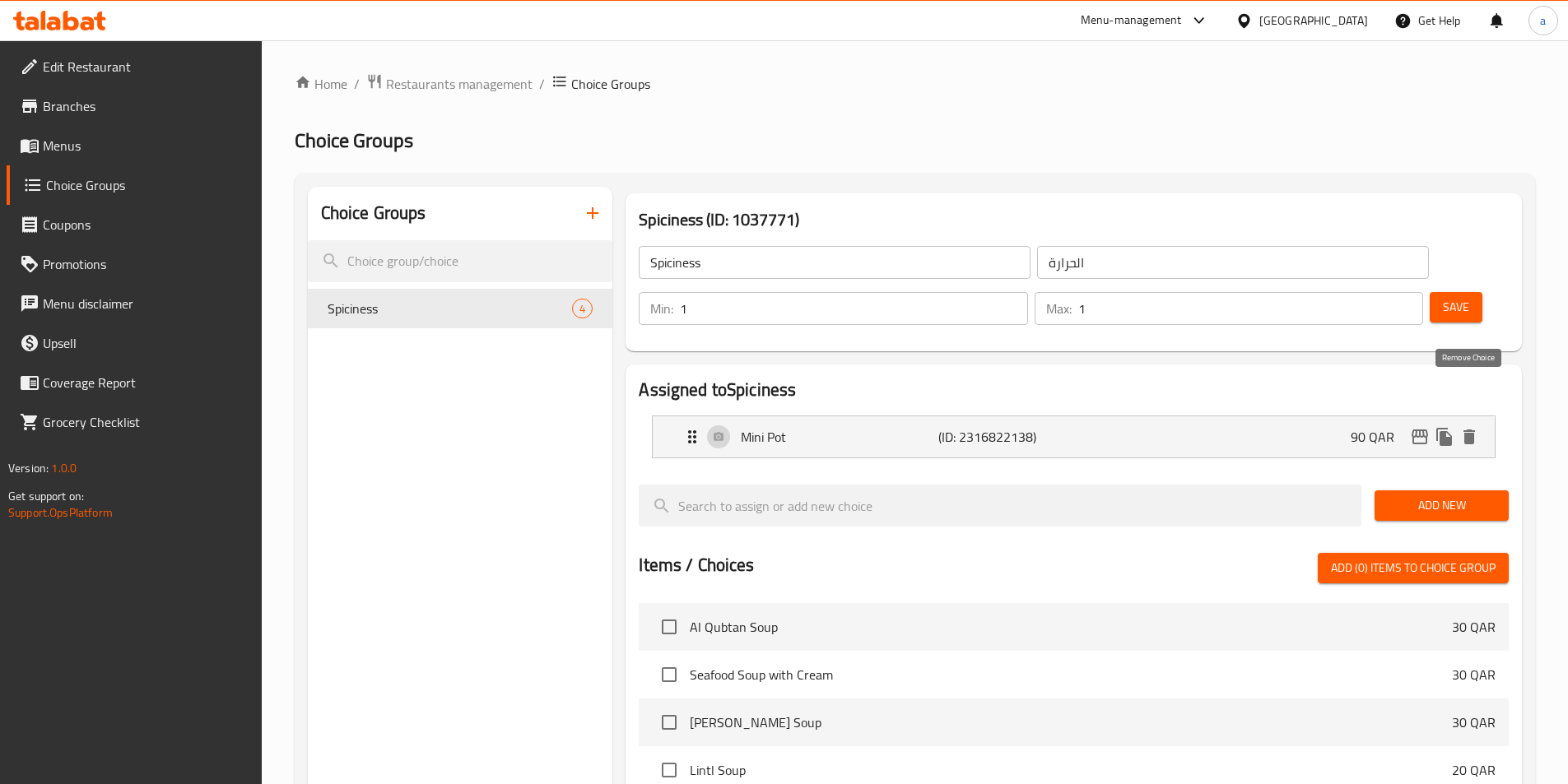
click at [1470, 430] on icon "delete" at bounding box center [1470, 437] width 12 height 15
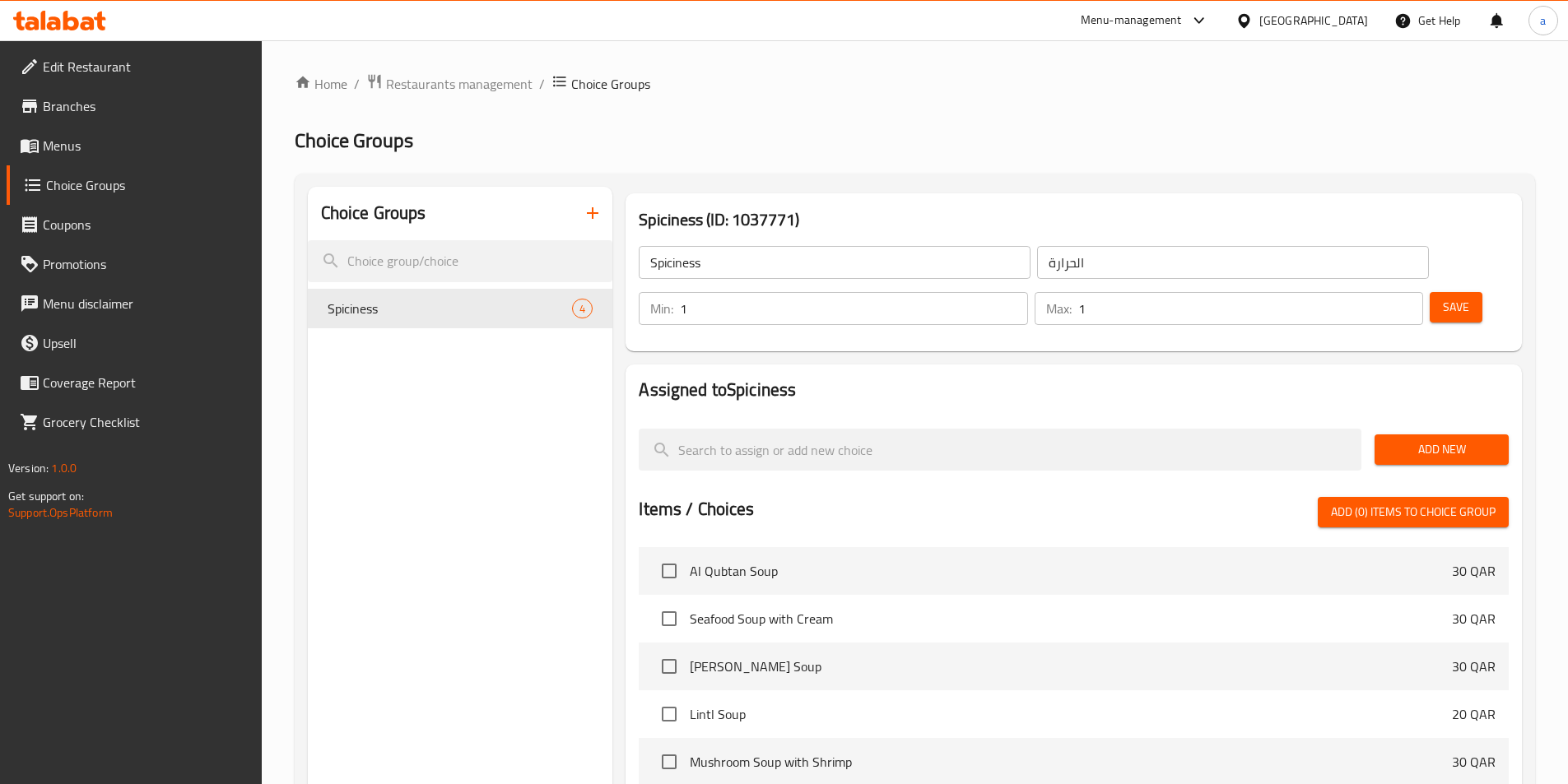
click at [1430, 292] on button "Save" at bounding box center [1456, 307] width 52 height 30
click at [1393, 440] on span "Add New" at bounding box center [1441, 450] width 107 height 20
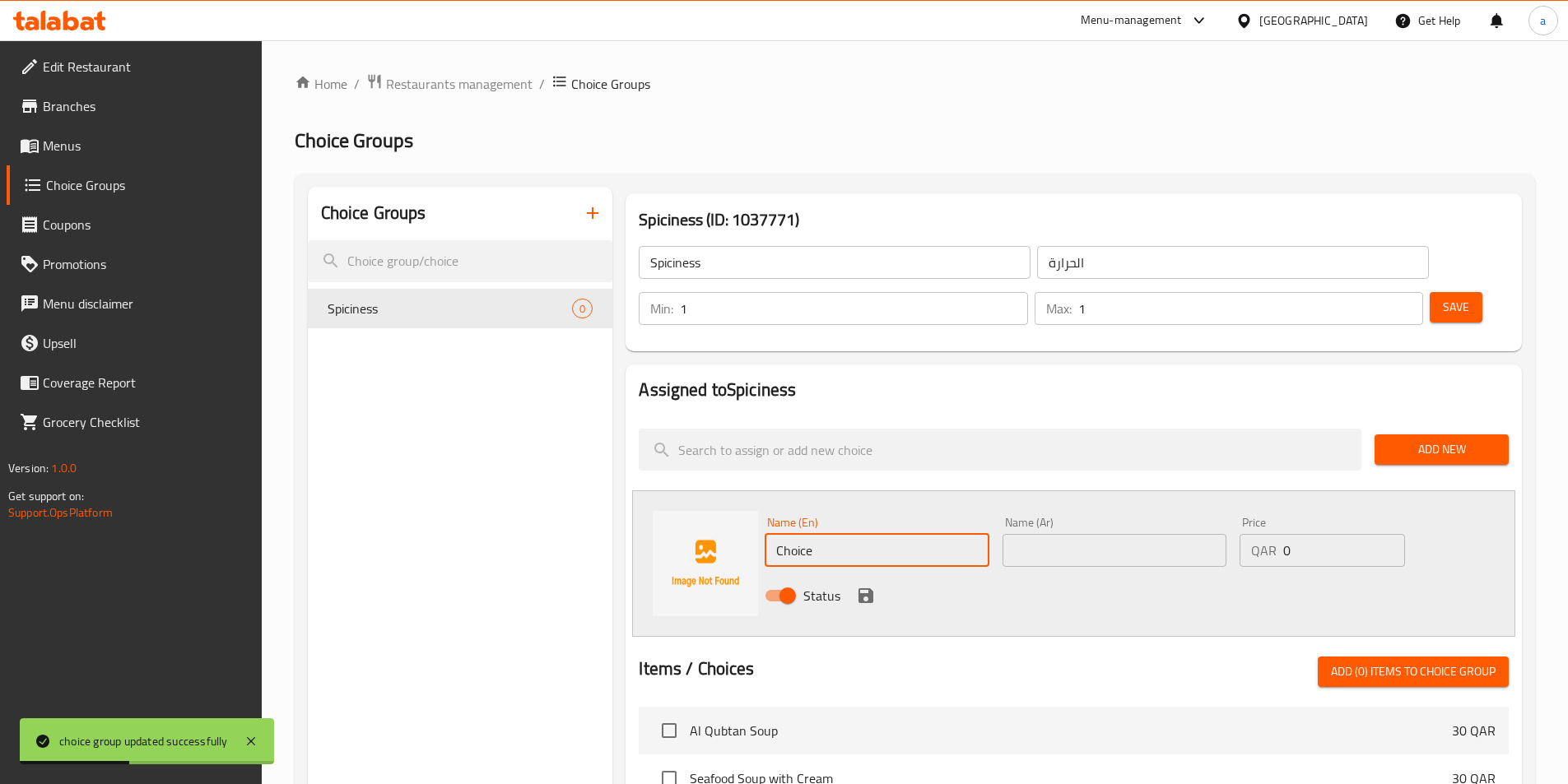
click at [897, 534] on input "Choice" at bounding box center [877, 550] width 224 height 33
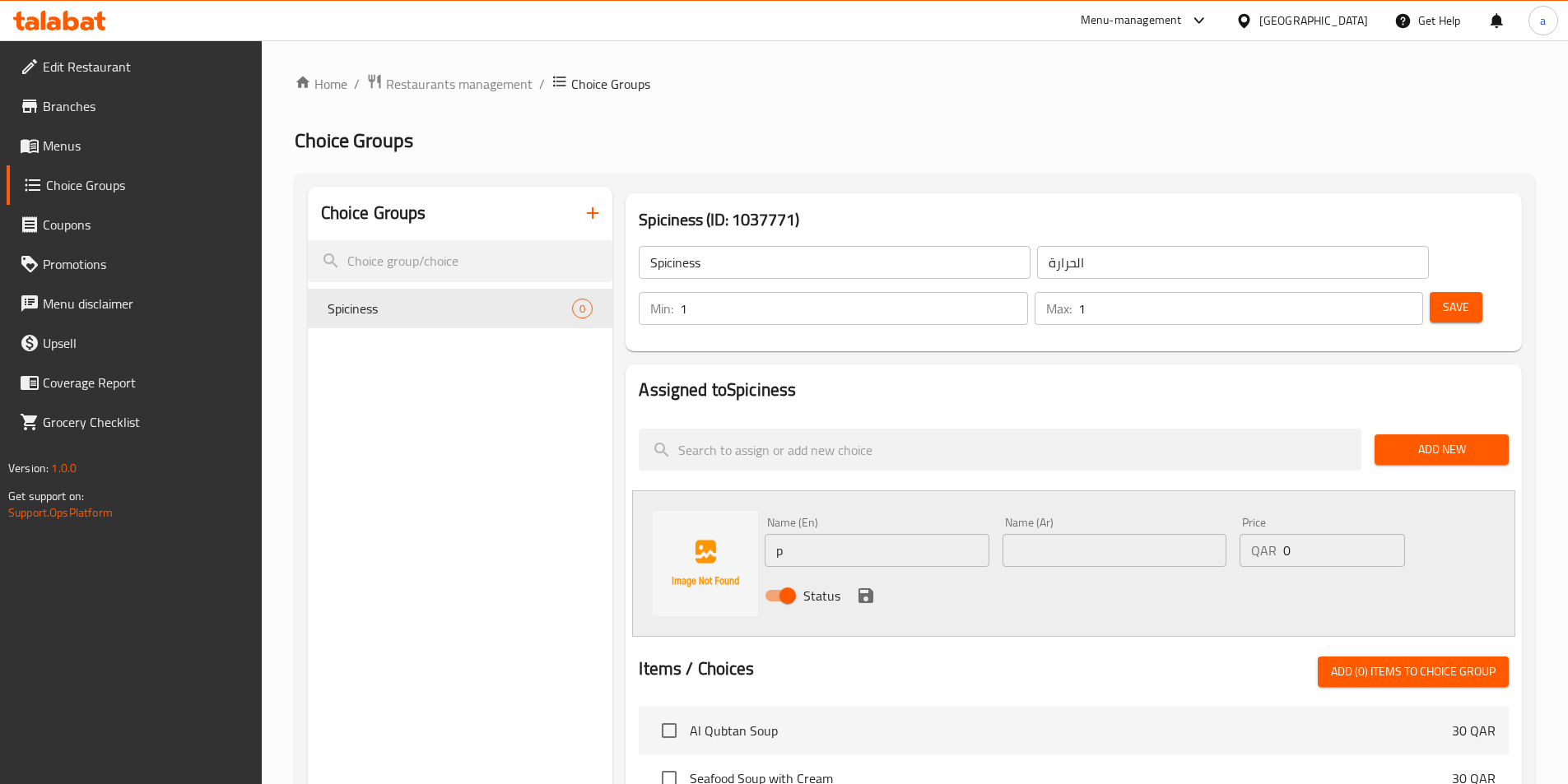
click at [898, 534] on input "p" at bounding box center [877, 550] width 224 height 33
paste input "Plain"
type input "Plain"
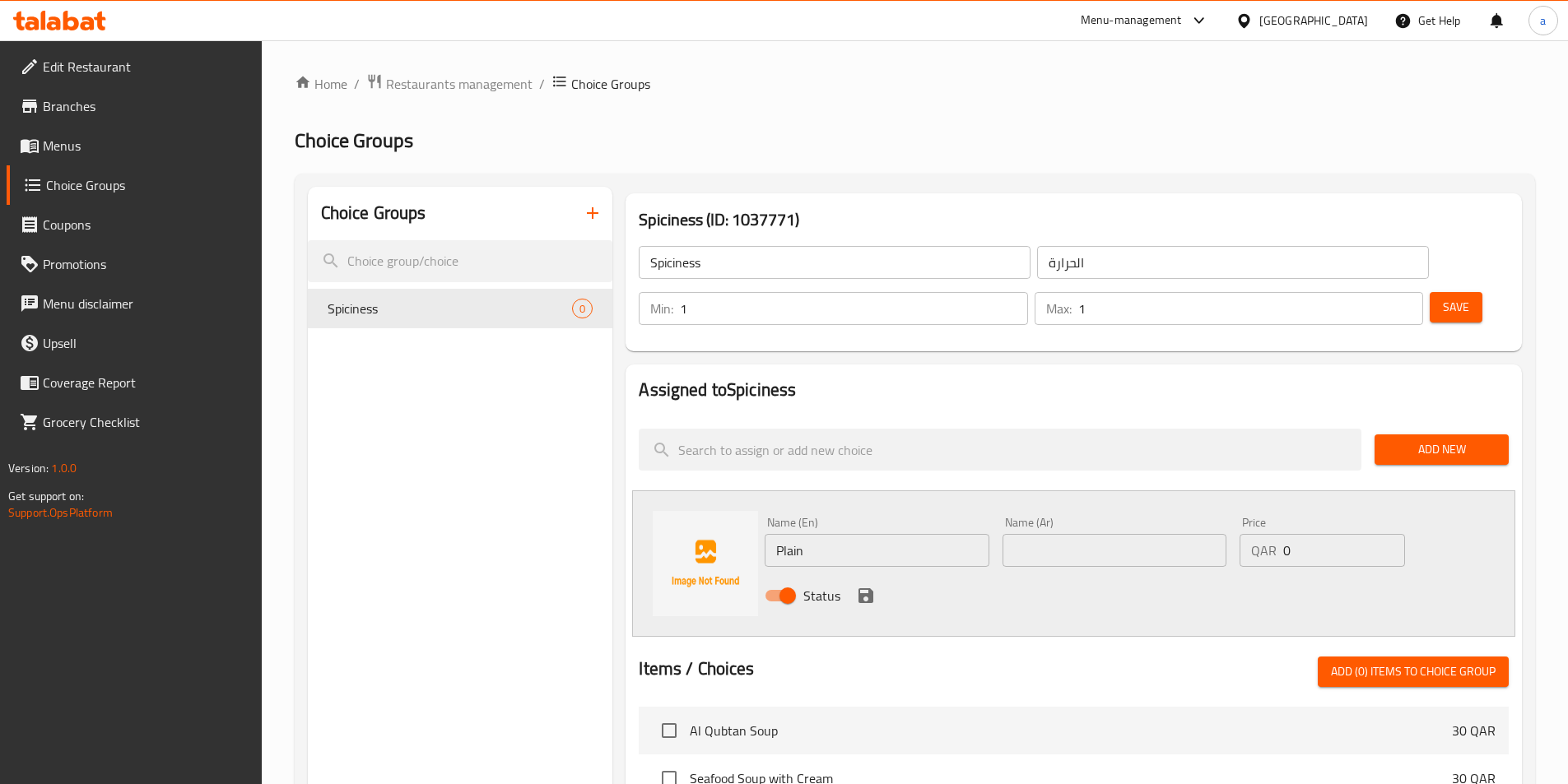
click at [1131, 534] on input "text" at bounding box center [1114, 550] width 224 height 33
paste input "بدون فلفل"
type input "بدون فلفل"
click at [864, 586] on icon "save" at bounding box center [866, 595] width 19 height 19
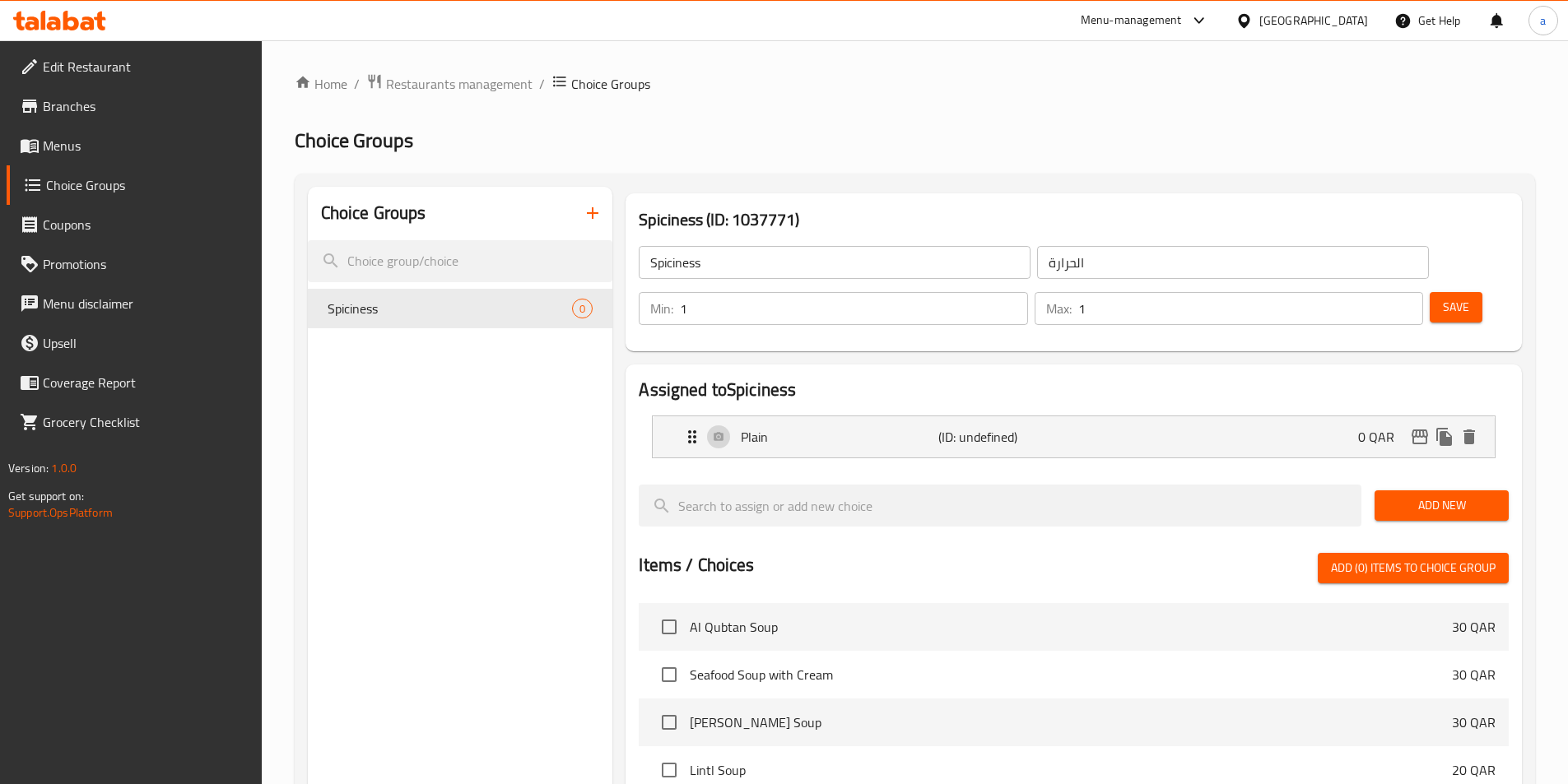
click at [1432, 496] on span "Add New" at bounding box center [1441, 506] width 107 height 20
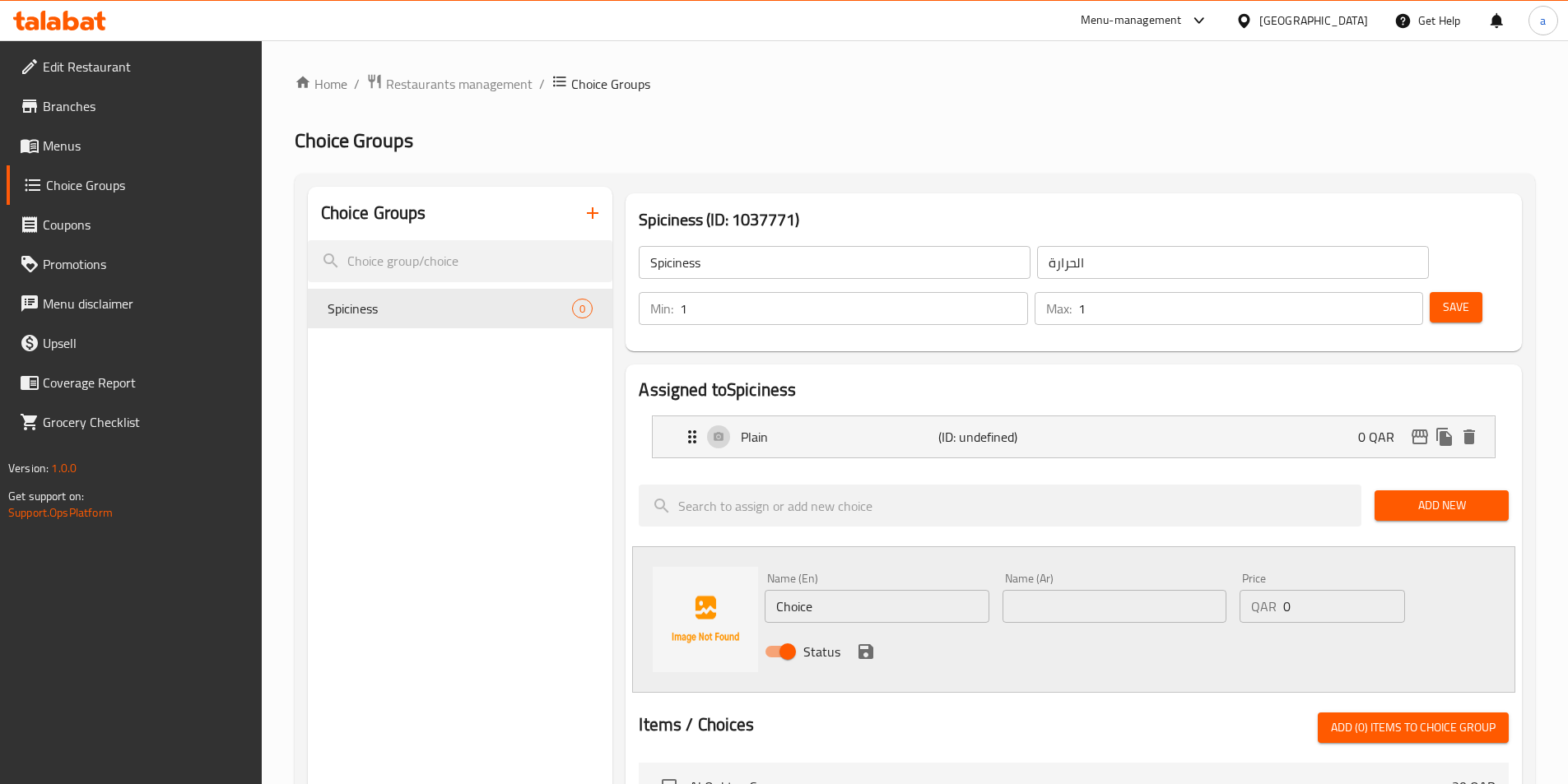
click at [1153, 578] on div "Name (Ar) Name (Ar)" at bounding box center [1114, 597] width 237 height 63
click at [1147, 590] on input "text" at bounding box center [1114, 606] width 224 height 33
paste input "معتدل"
type input "معتدل"
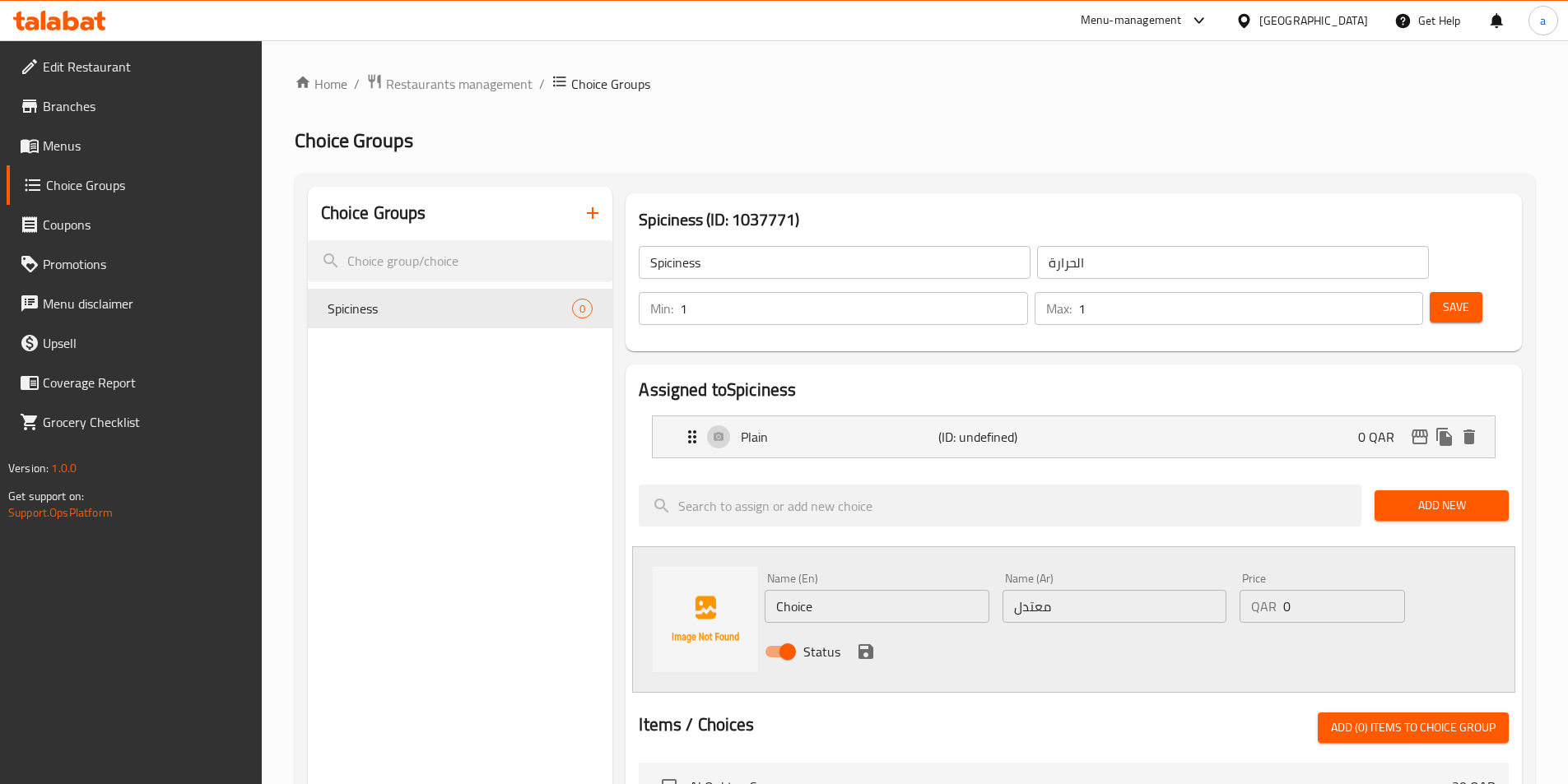
click at [767, 590] on input "Choice" at bounding box center [877, 606] width 224 height 33
click at [794, 590] on input "Choice" at bounding box center [877, 606] width 224 height 33
paste input "Mild"
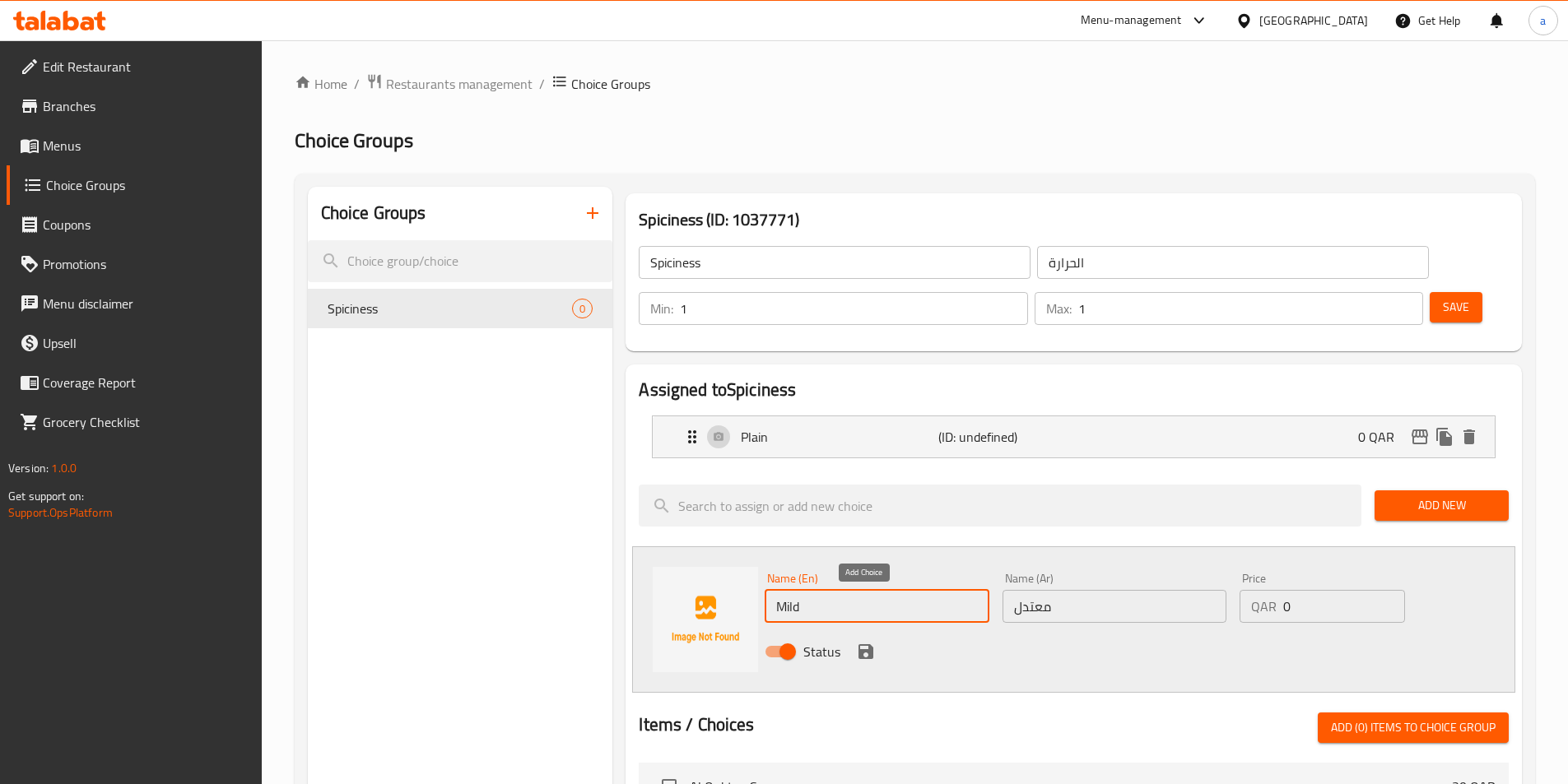
type input "Mild"
click at [870, 644] on icon "save" at bounding box center [867, 652] width 15 height 15
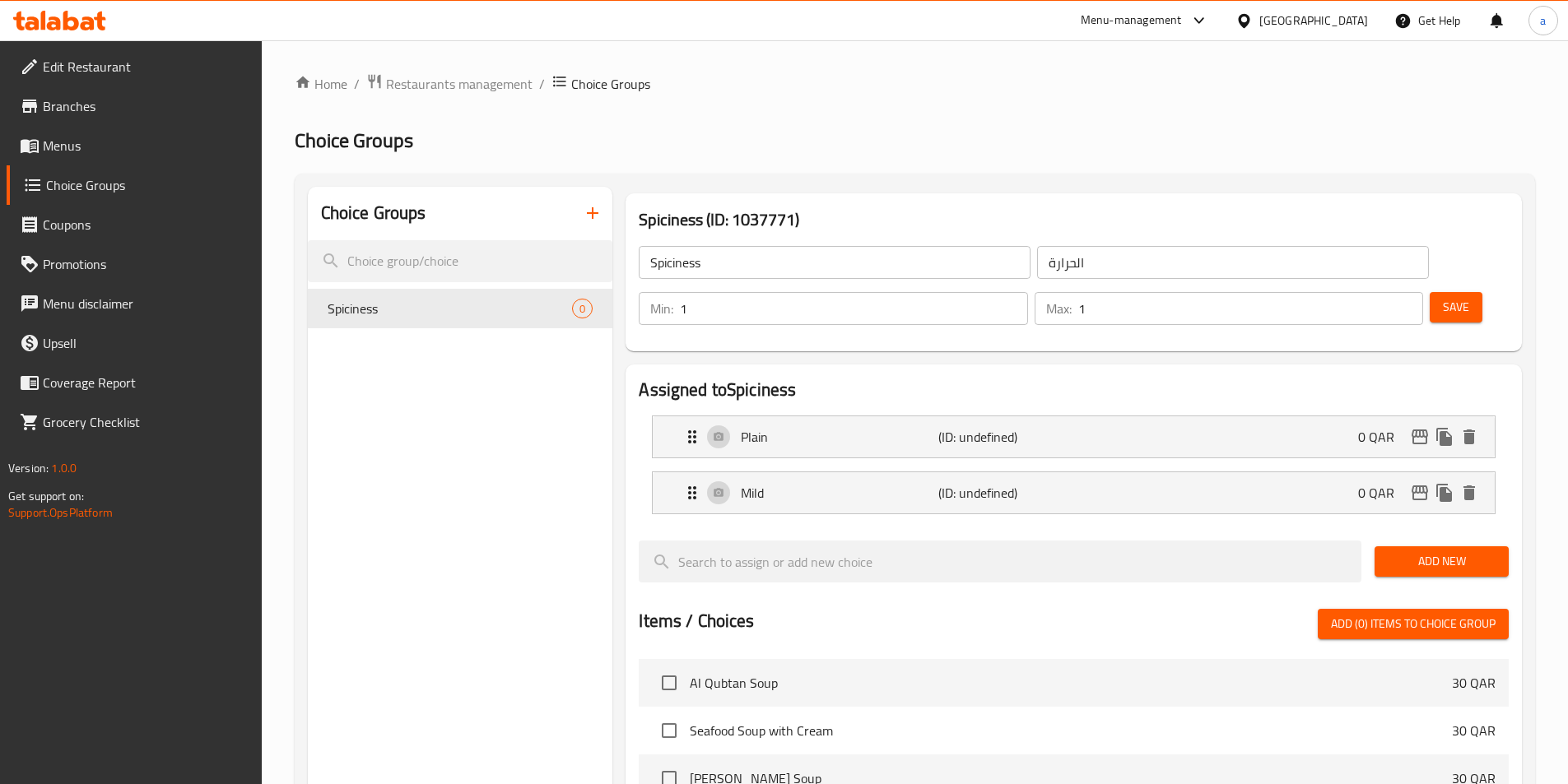
click at [1423, 551] on span "Add New" at bounding box center [1441, 562] width 107 height 20
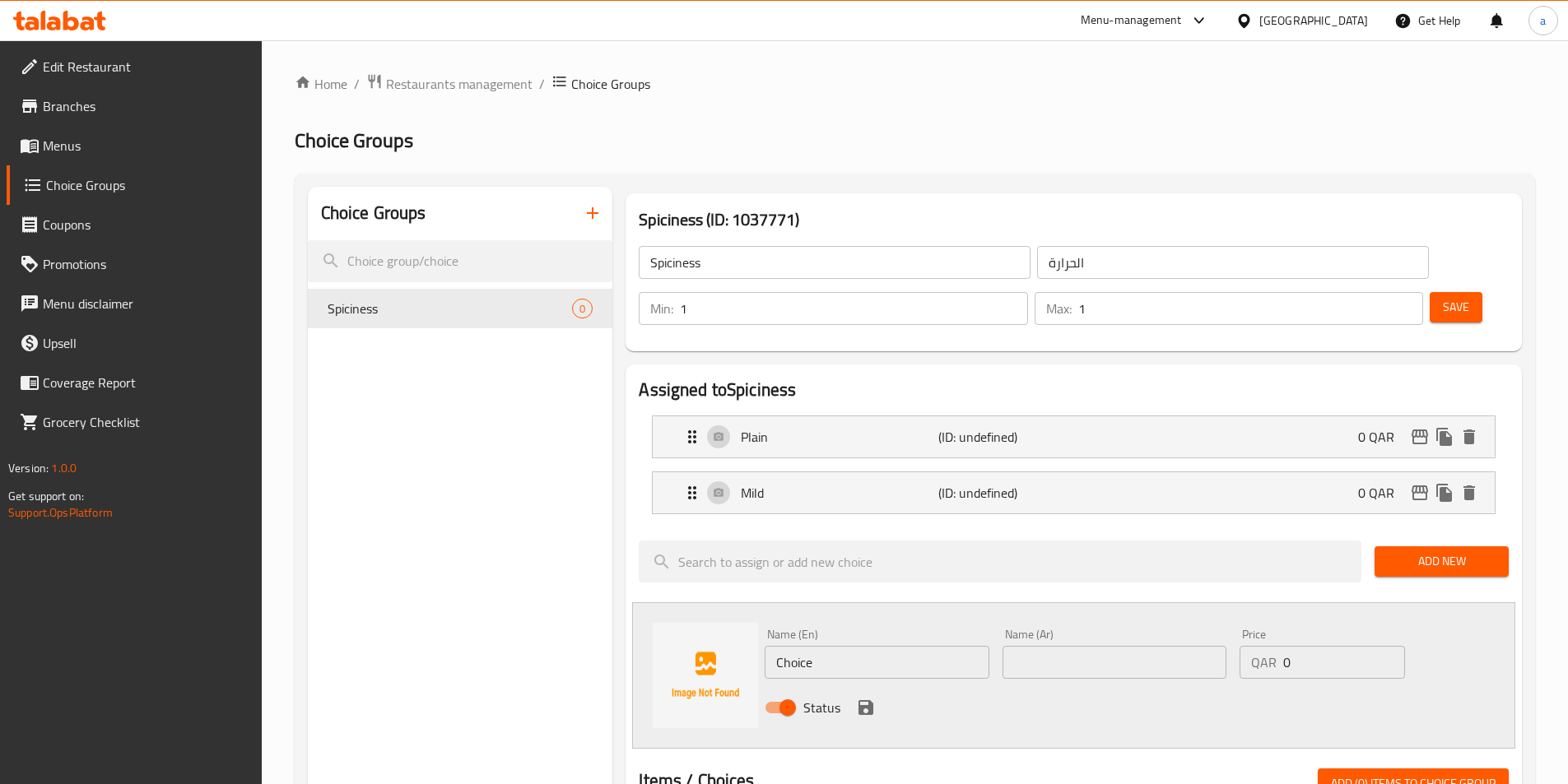
click at [1066, 646] on input "text" at bounding box center [1114, 662] width 224 height 33
paste input "سبايسي"
type input "سبايسي"
click at [895, 646] on input "Choice" at bounding box center [877, 662] width 224 height 33
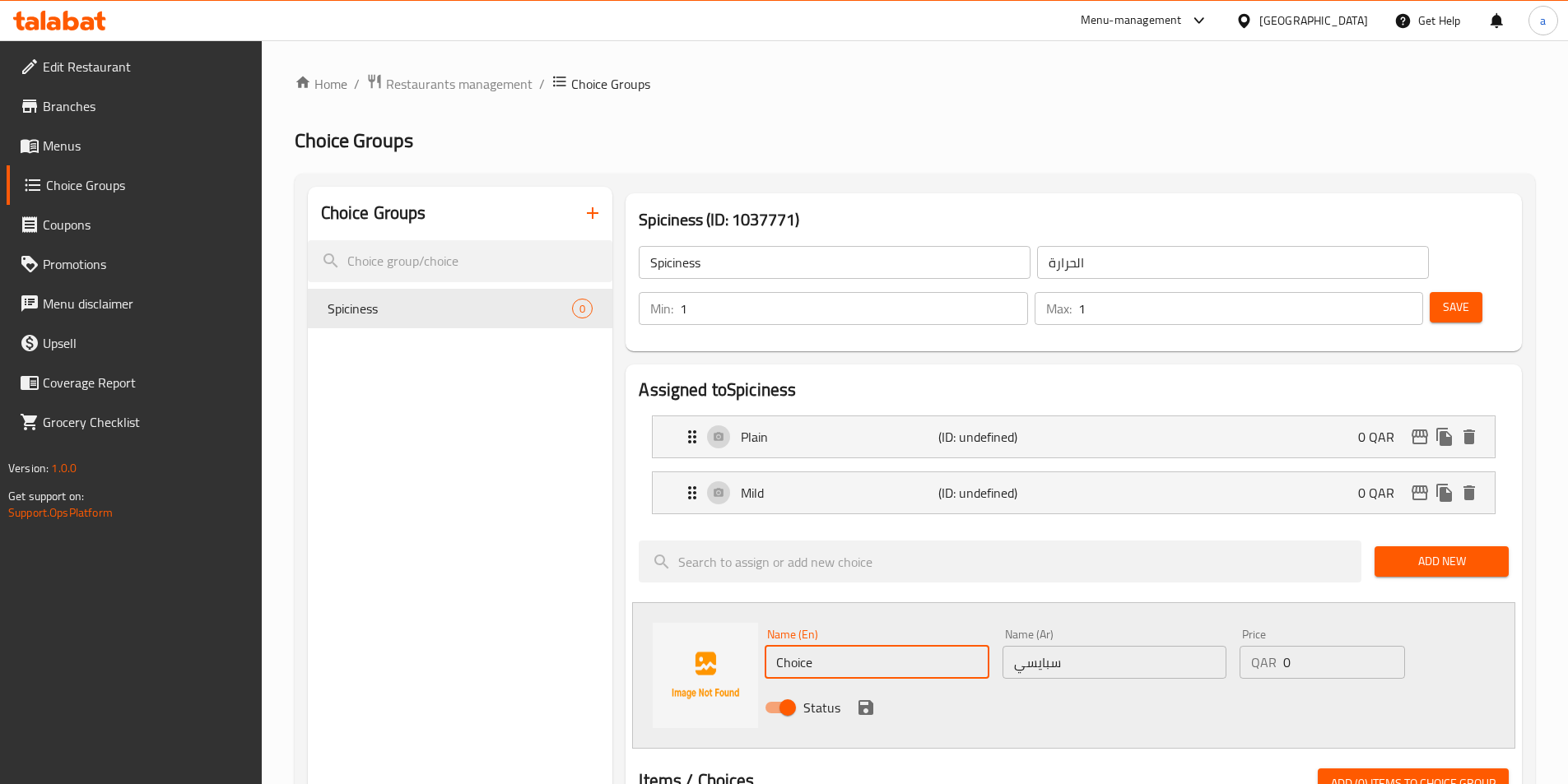
click at [895, 646] on input "Choice" at bounding box center [877, 662] width 224 height 33
paste input "Spicy"
type input "Spicy"
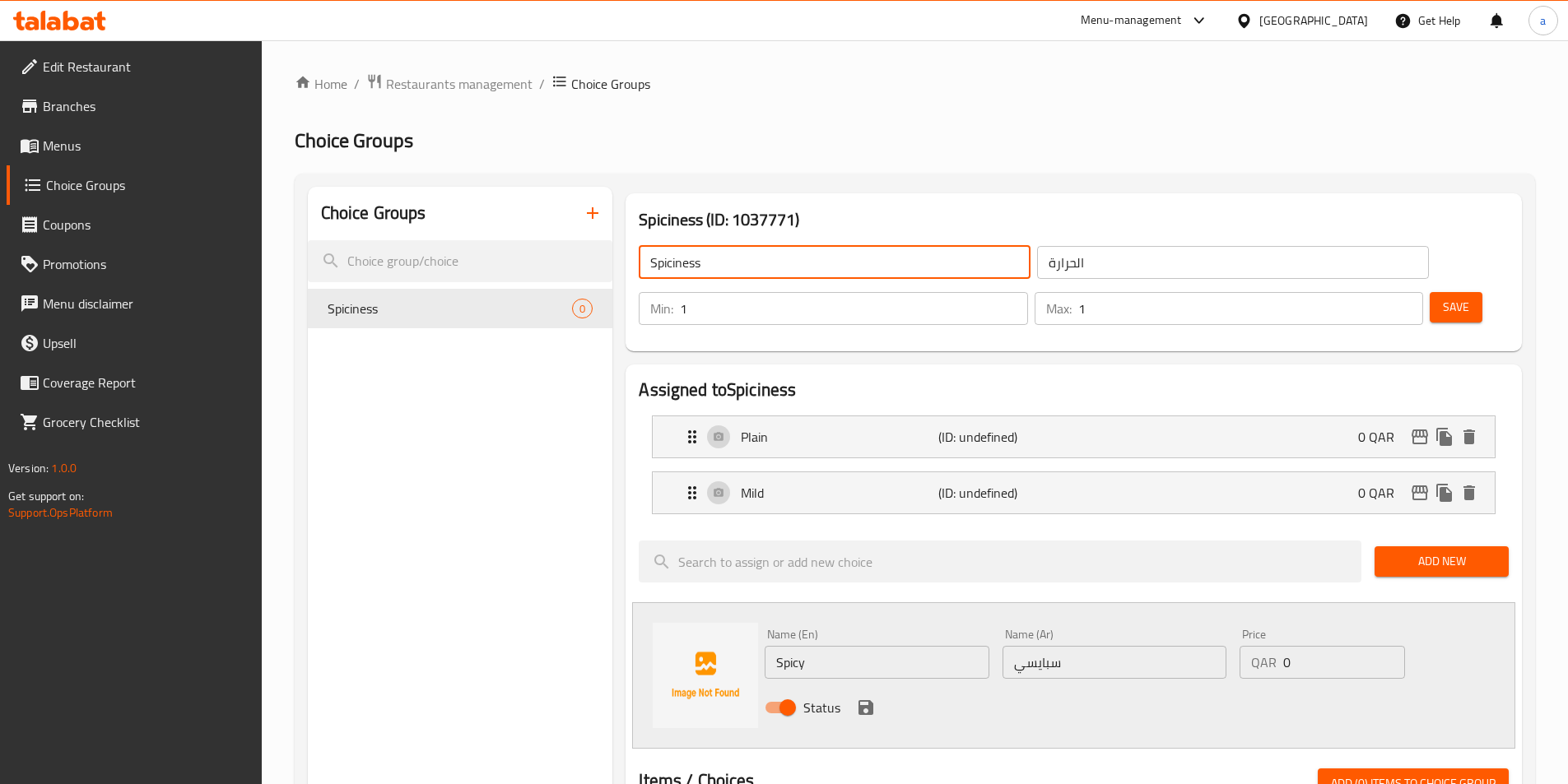
click at [817, 266] on input "Spiciness" at bounding box center [834, 262] width 392 height 33
type input "Spiciness"
click at [1040, 266] on input "الحرارة" at bounding box center [1233, 262] width 392 height 33
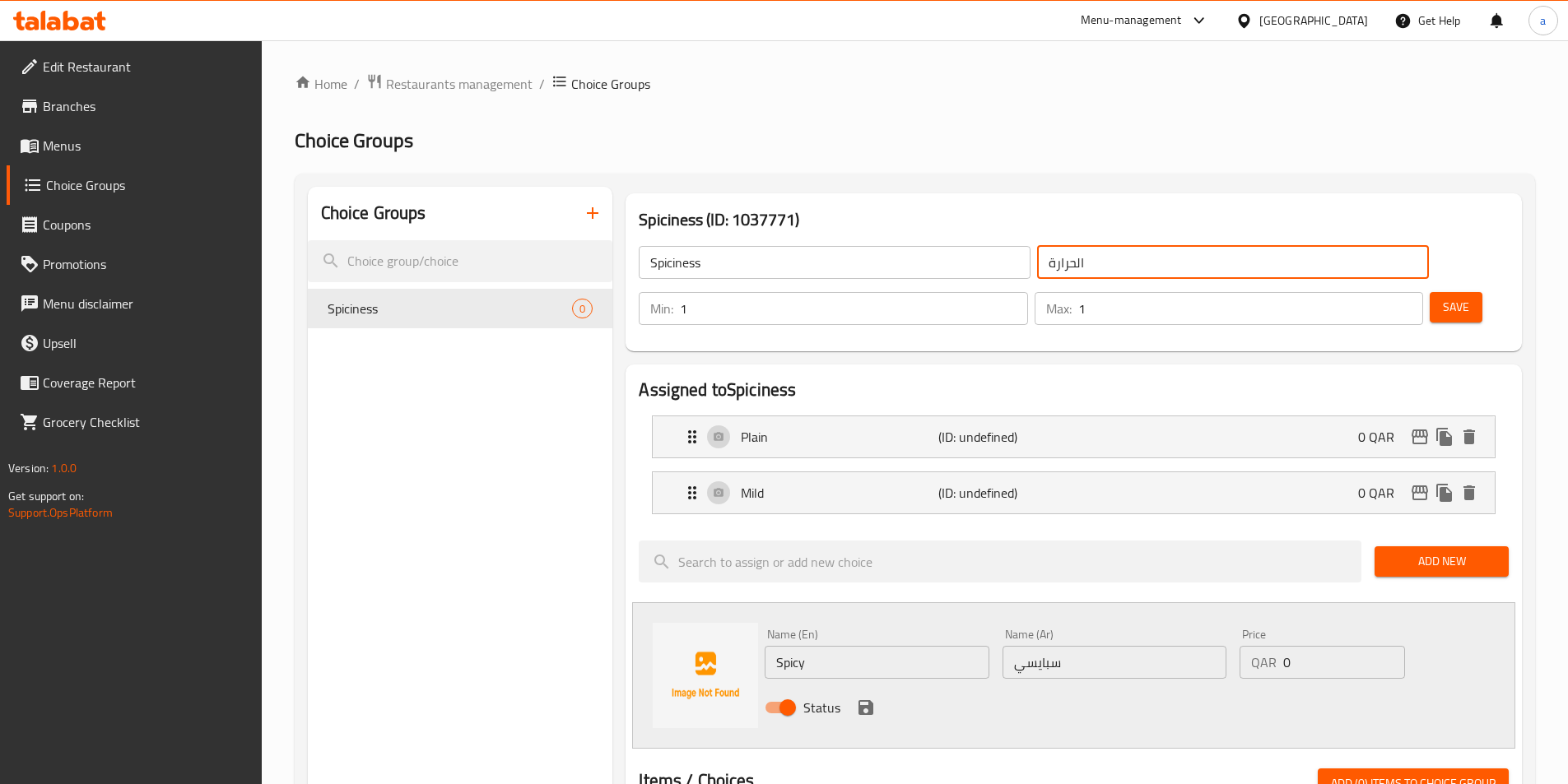
type input "الحرارة"
click at [866, 698] on icon "save" at bounding box center [866, 707] width 19 height 19
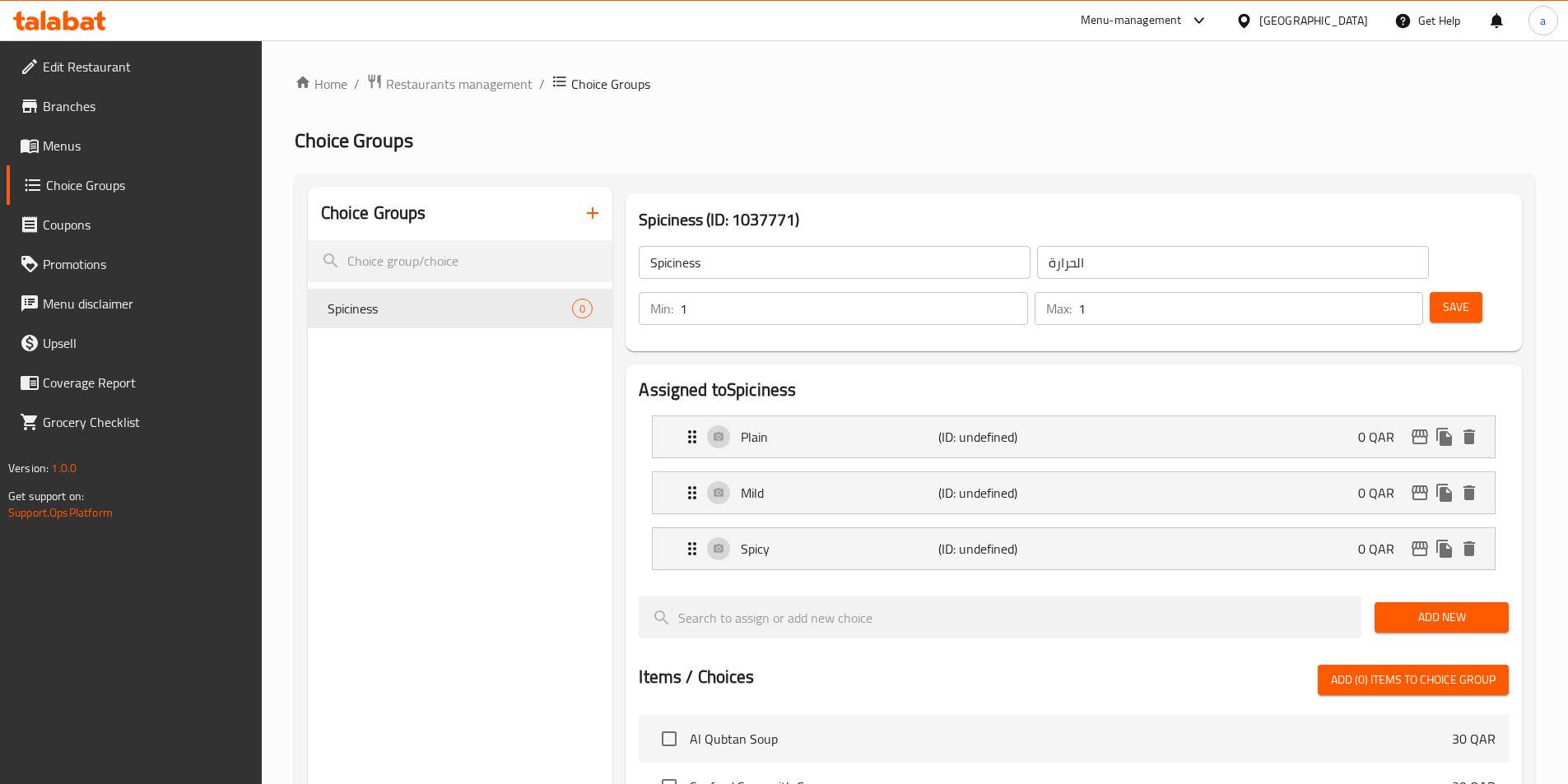
click at [1443, 297] on span "Save" at bounding box center [1455, 307] width 26 height 20
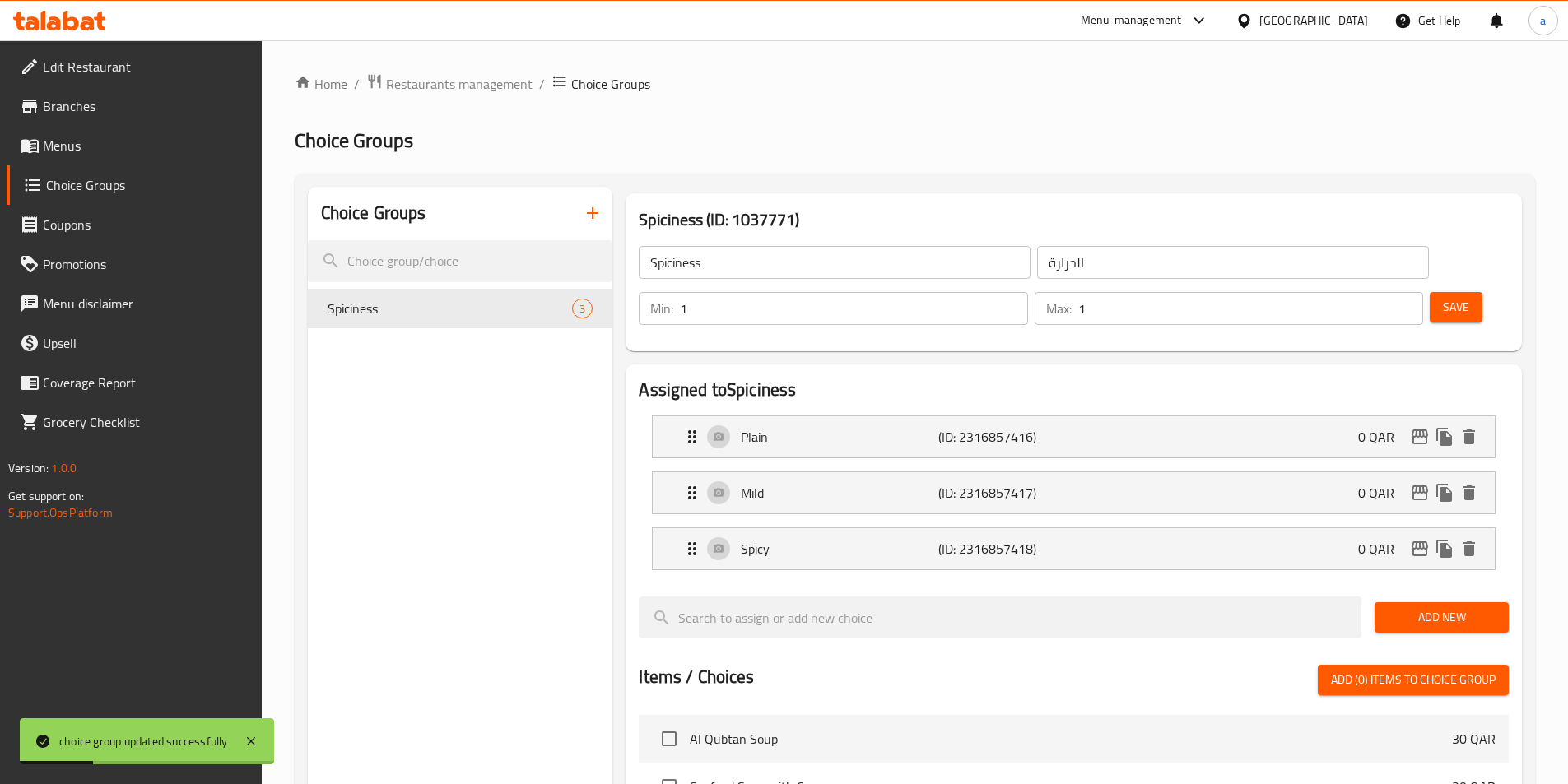
click at [1430, 292] on button "Save" at bounding box center [1456, 307] width 52 height 30
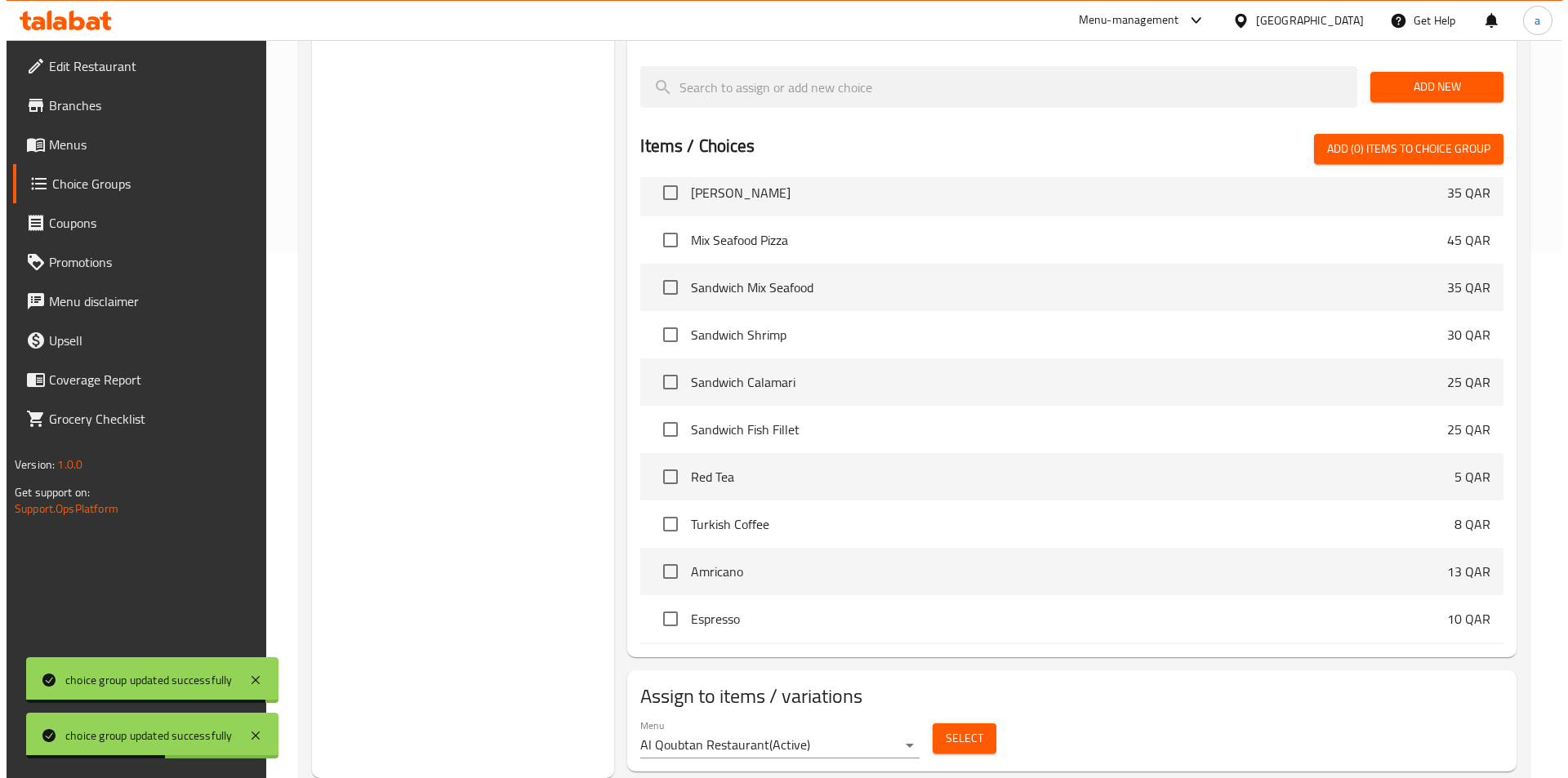
scroll to position [5062, 0]
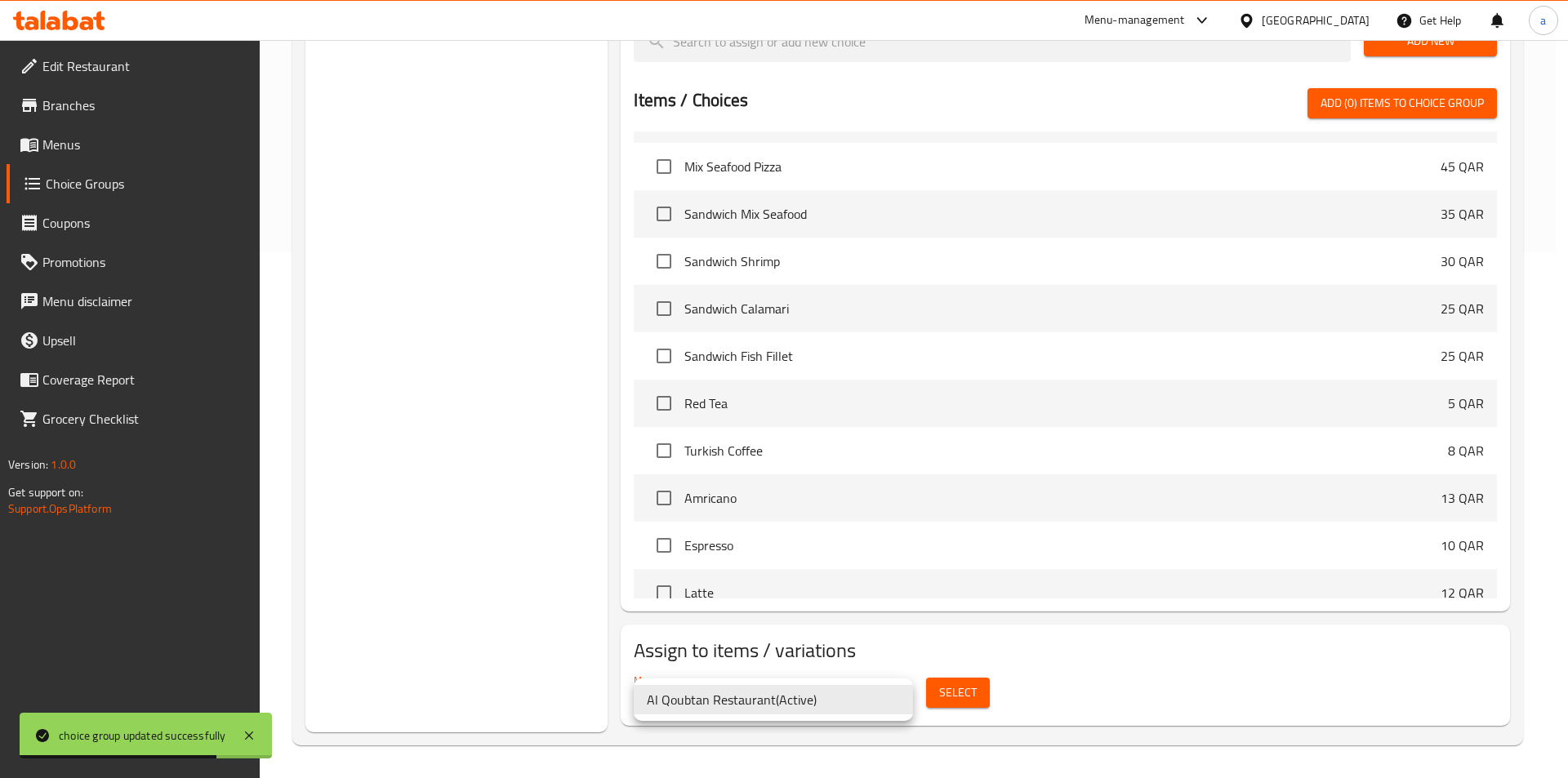
click at [959, 681] on div at bounding box center [784, 389] width 1568 height 778
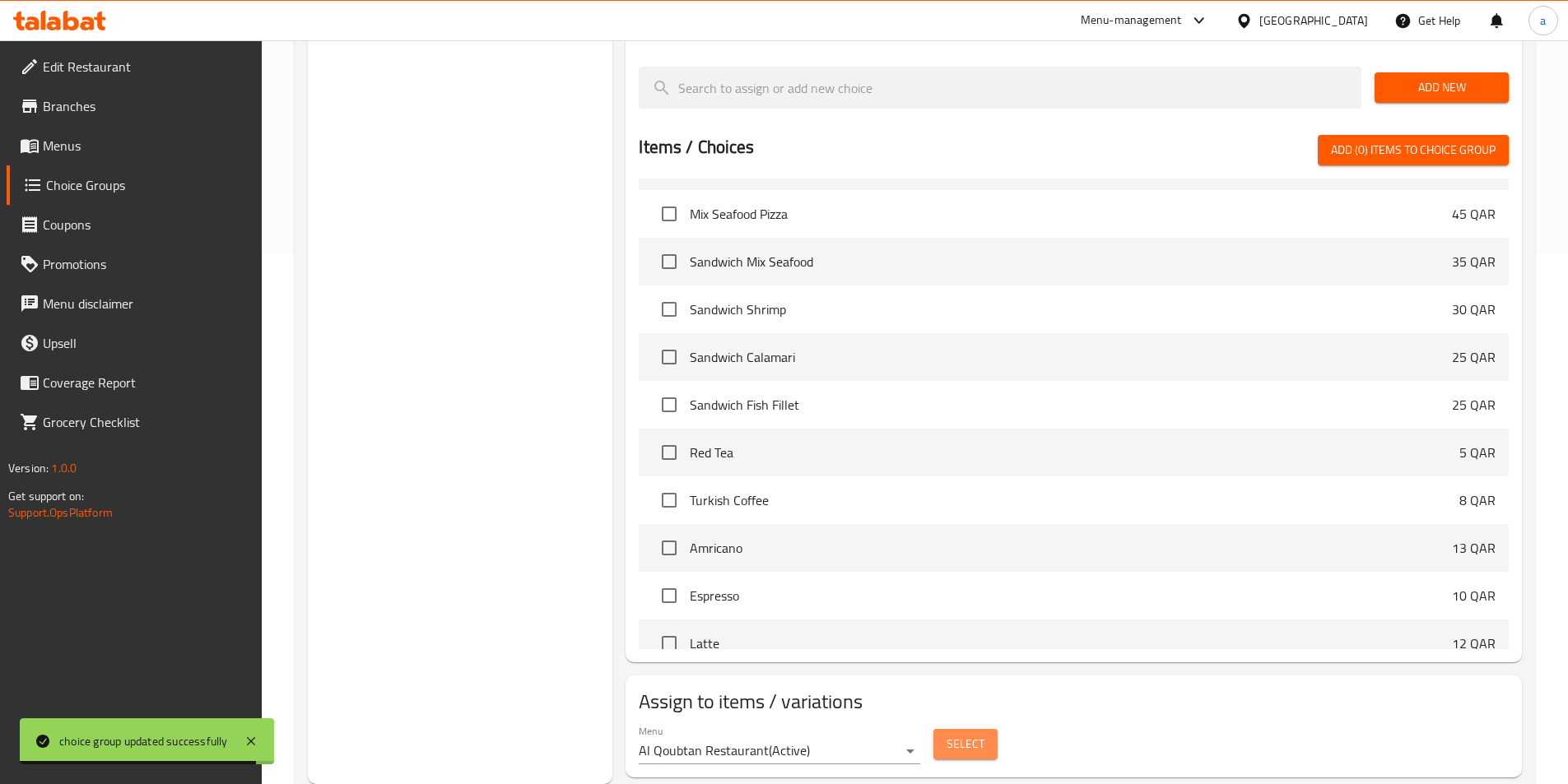
click at [986, 729] on button "Select" at bounding box center [966, 744] width 64 height 30
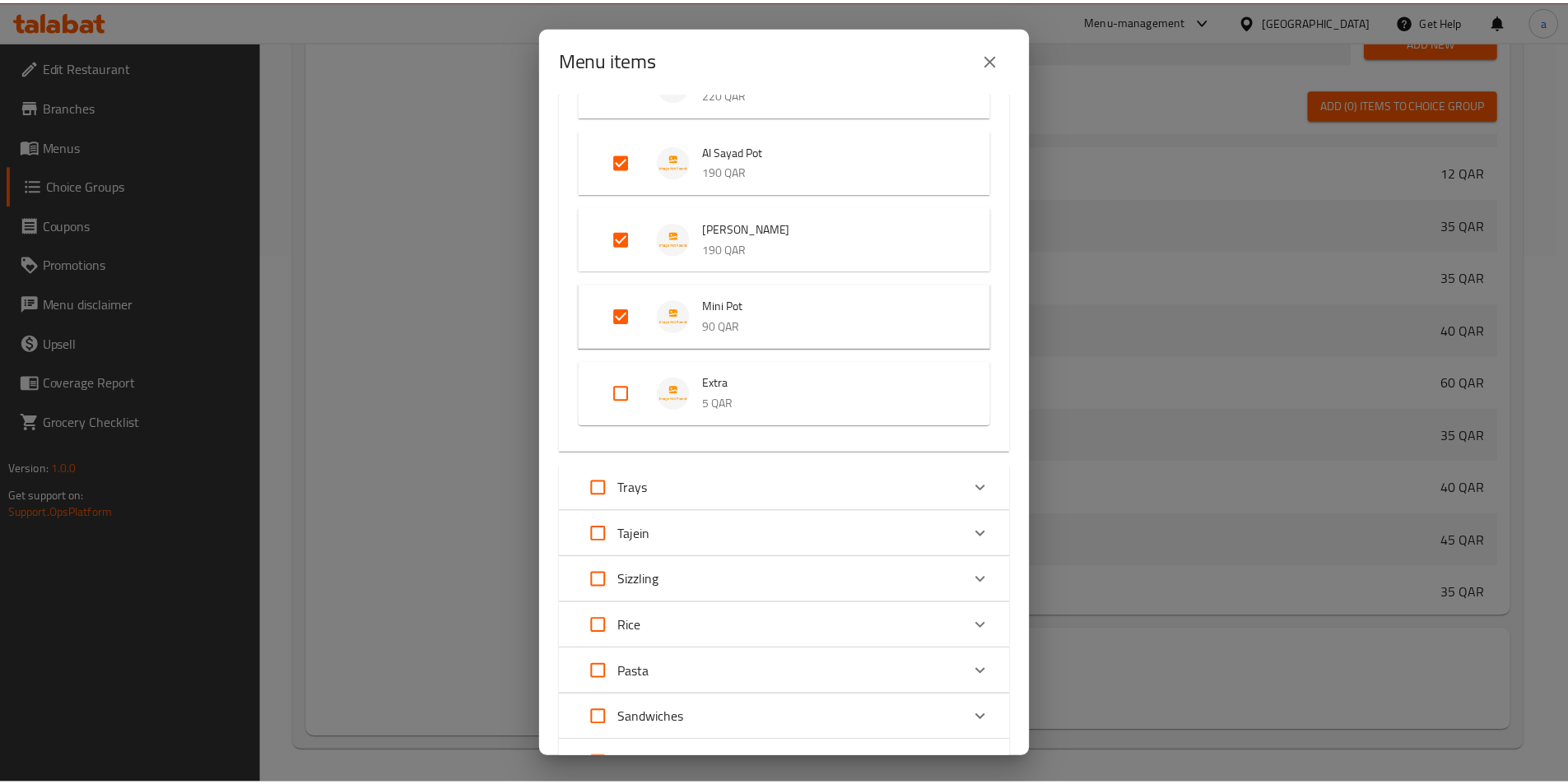
scroll to position [683, 0]
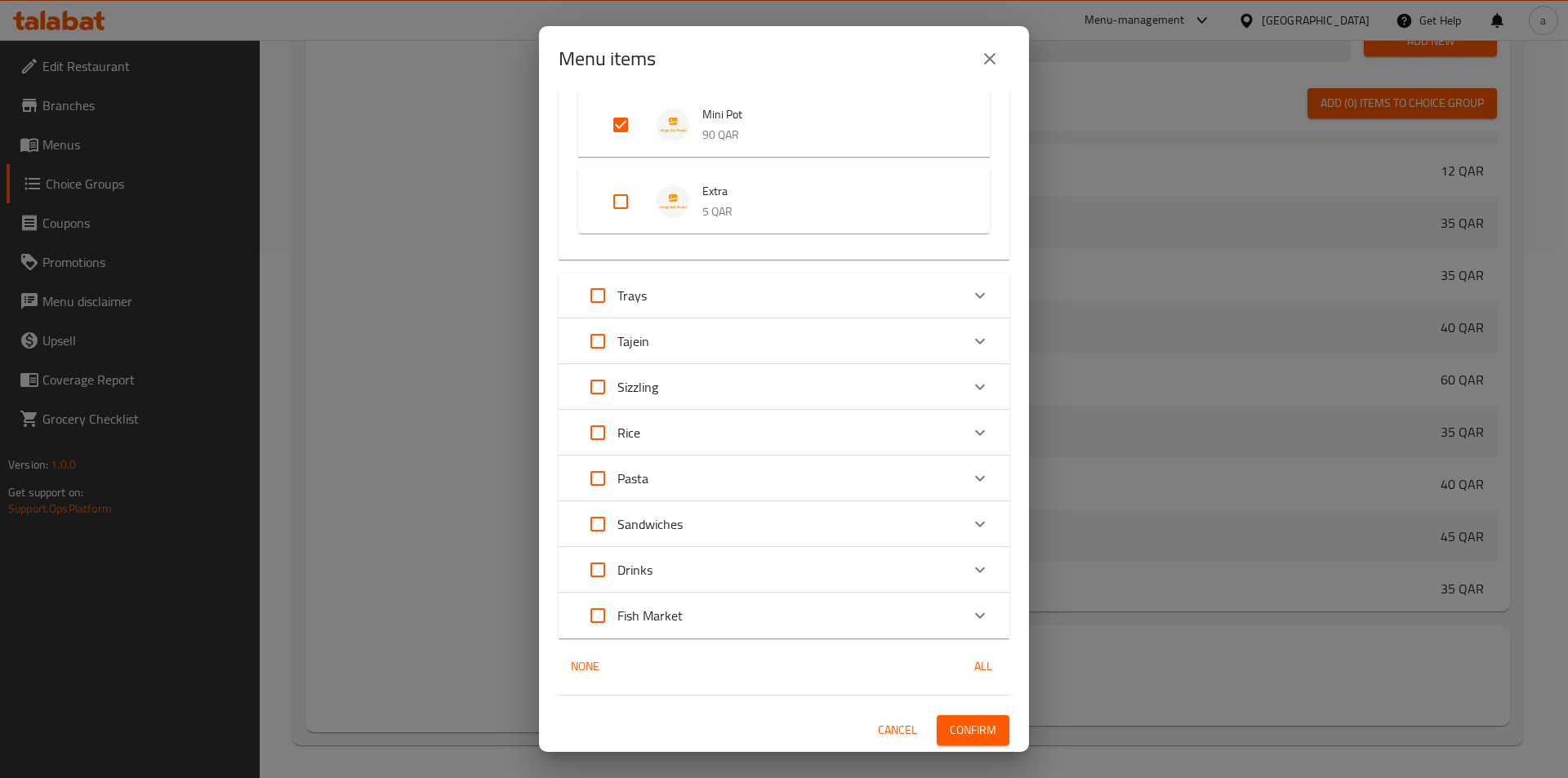
click at [962, 727] on span "Confirm" at bounding box center [972, 730] width 46 height 20
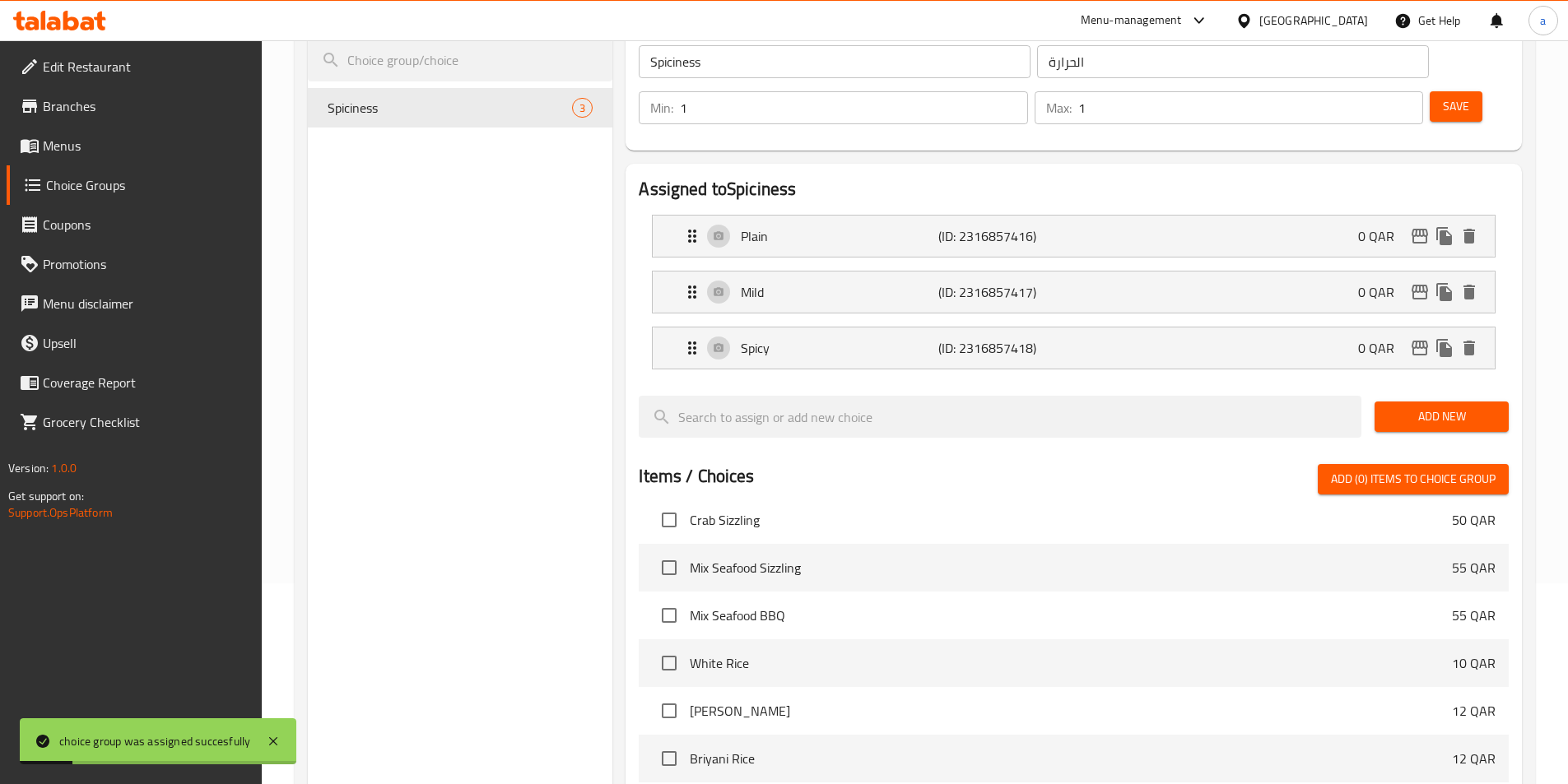
scroll to position [0, 0]
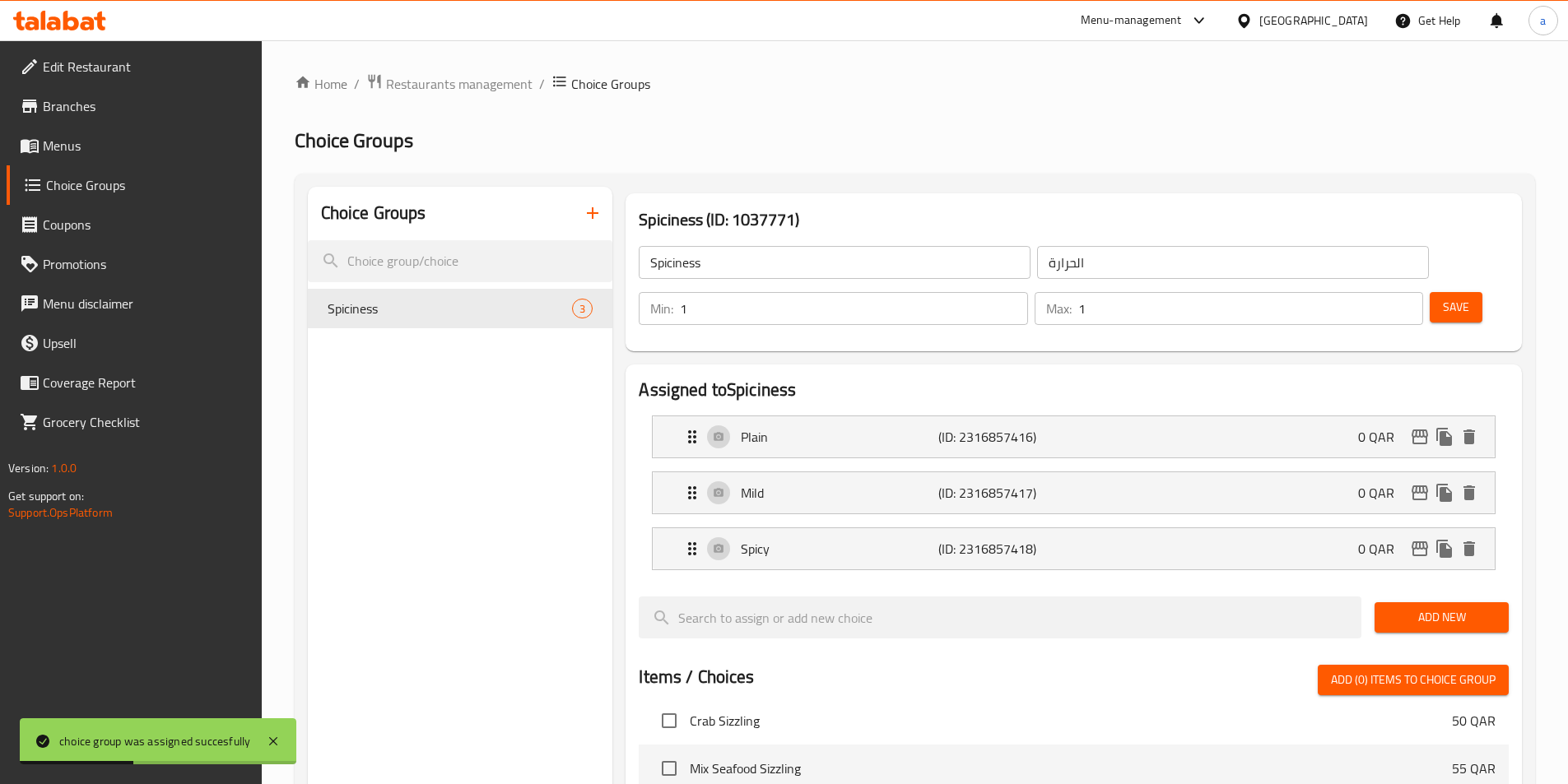
click at [1443, 297] on span "Save" at bounding box center [1455, 307] width 26 height 20
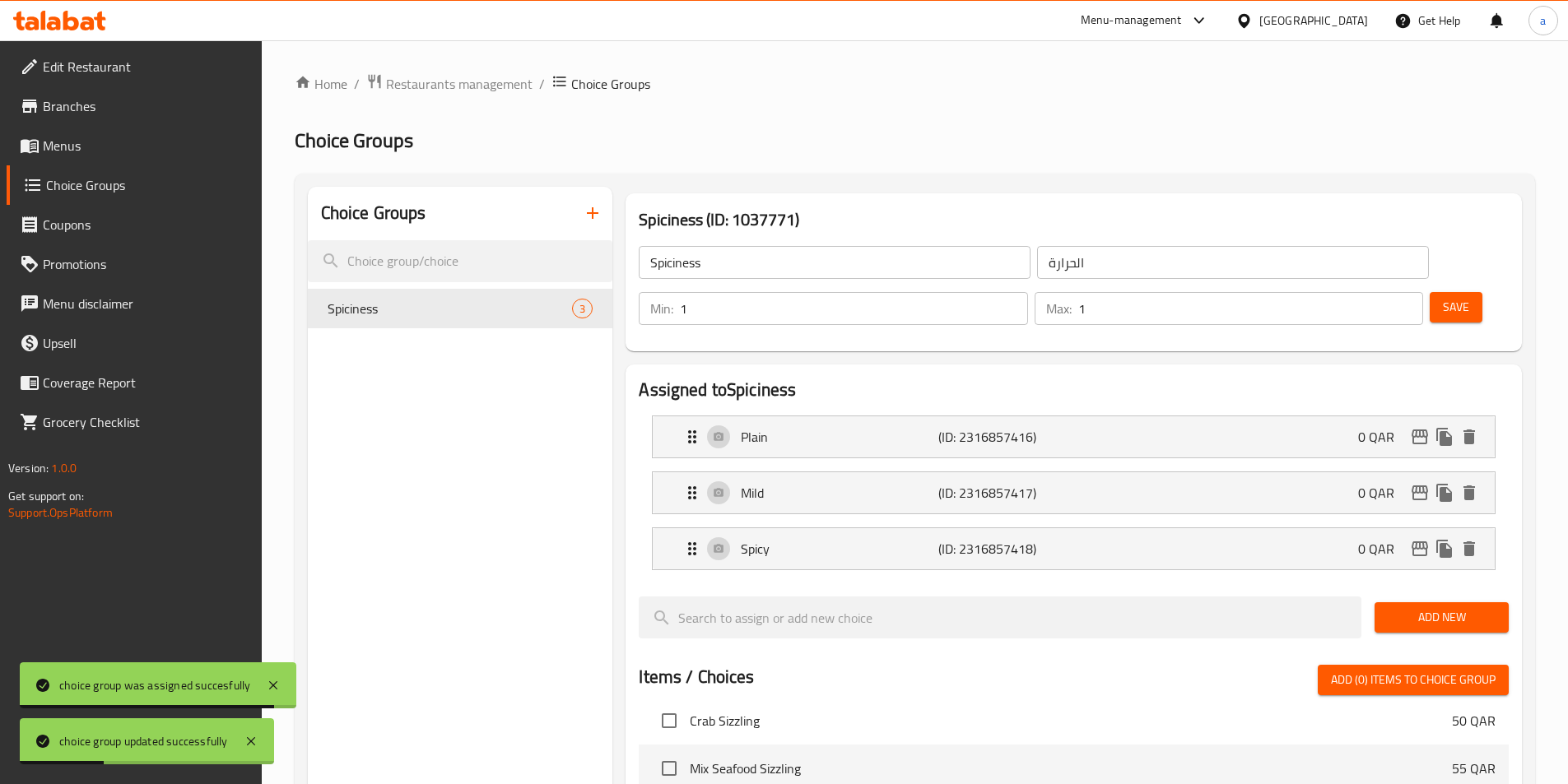
click at [66, 137] on span "Menus" at bounding box center [146, 145] width 206 height 19
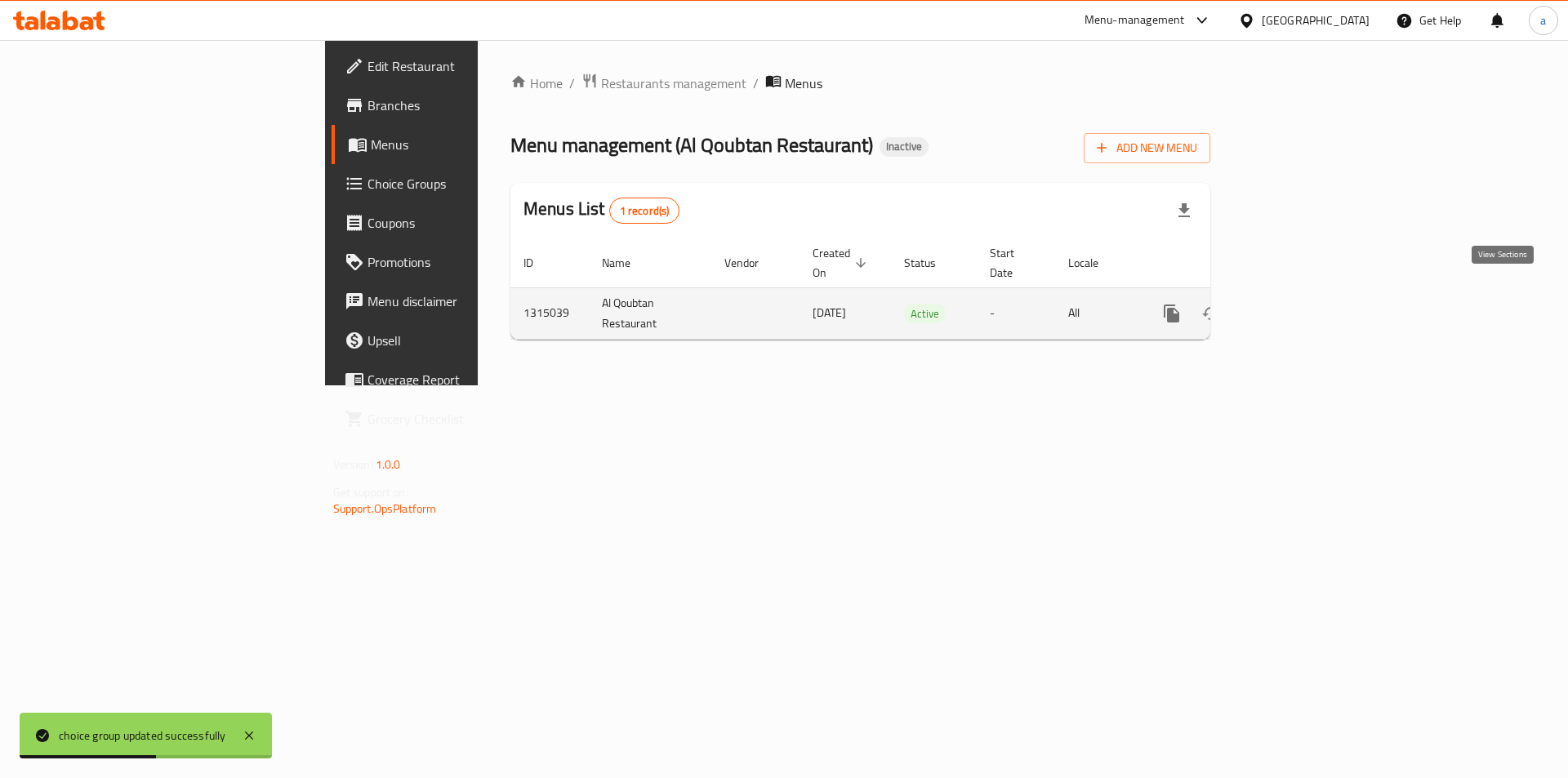
click at [1297, 306] on icon "enhanced table" at bounding box center [1289, 314] width 15 height 15
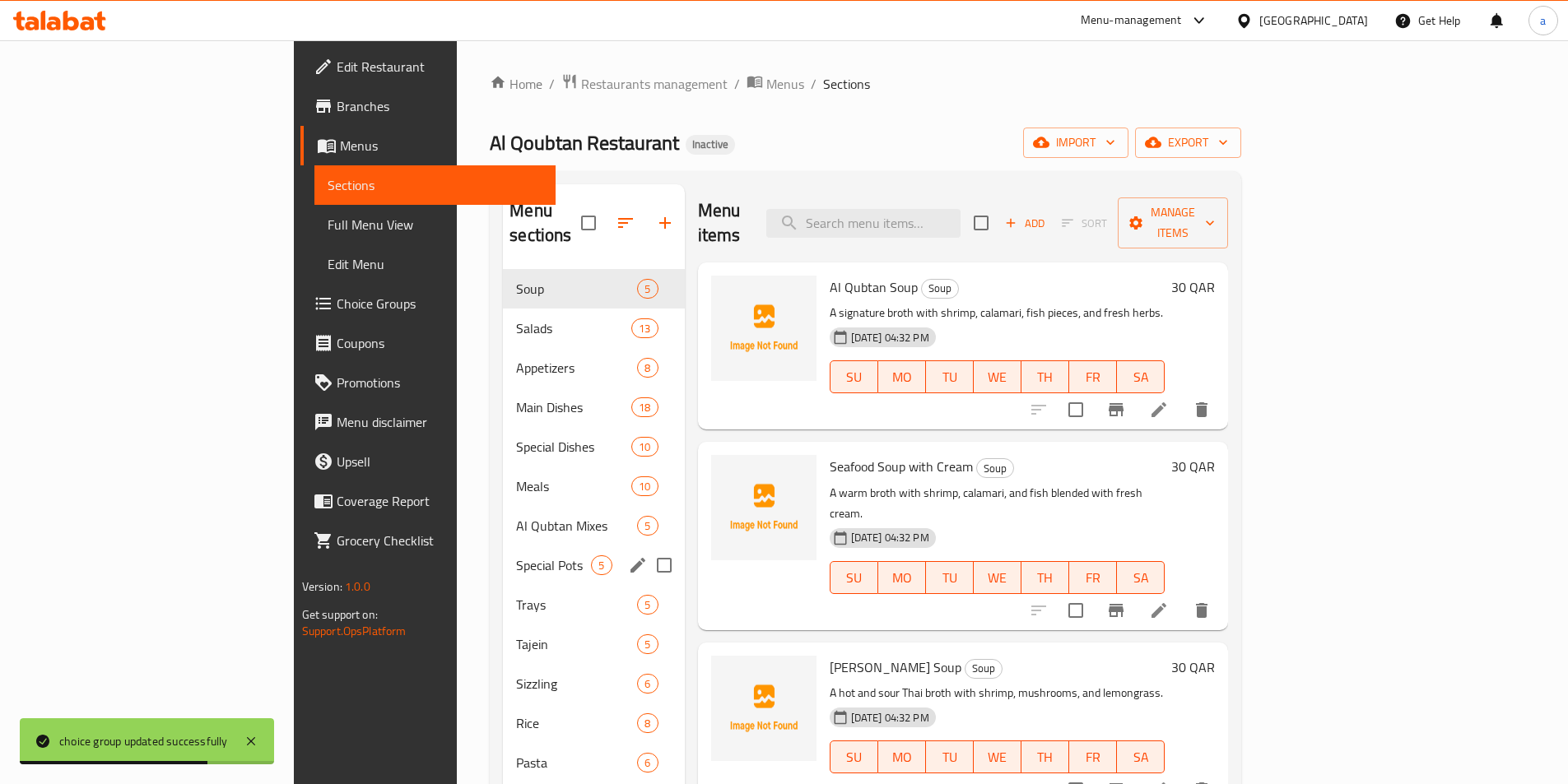
scroll to position [165, 0]
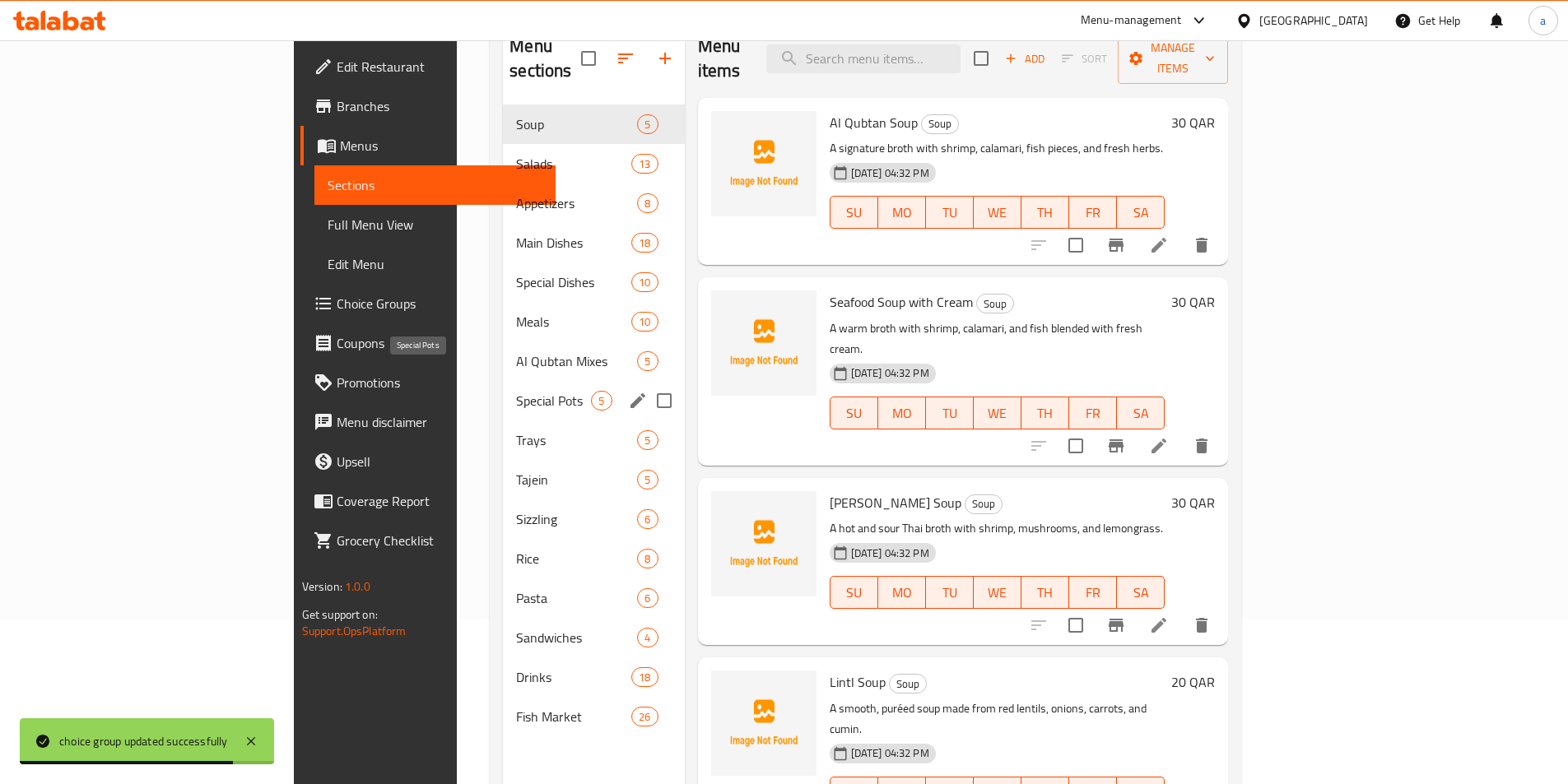
click at [516, 391] on span "Special Pots" at bounding box center [553, 400] width 75 height 19
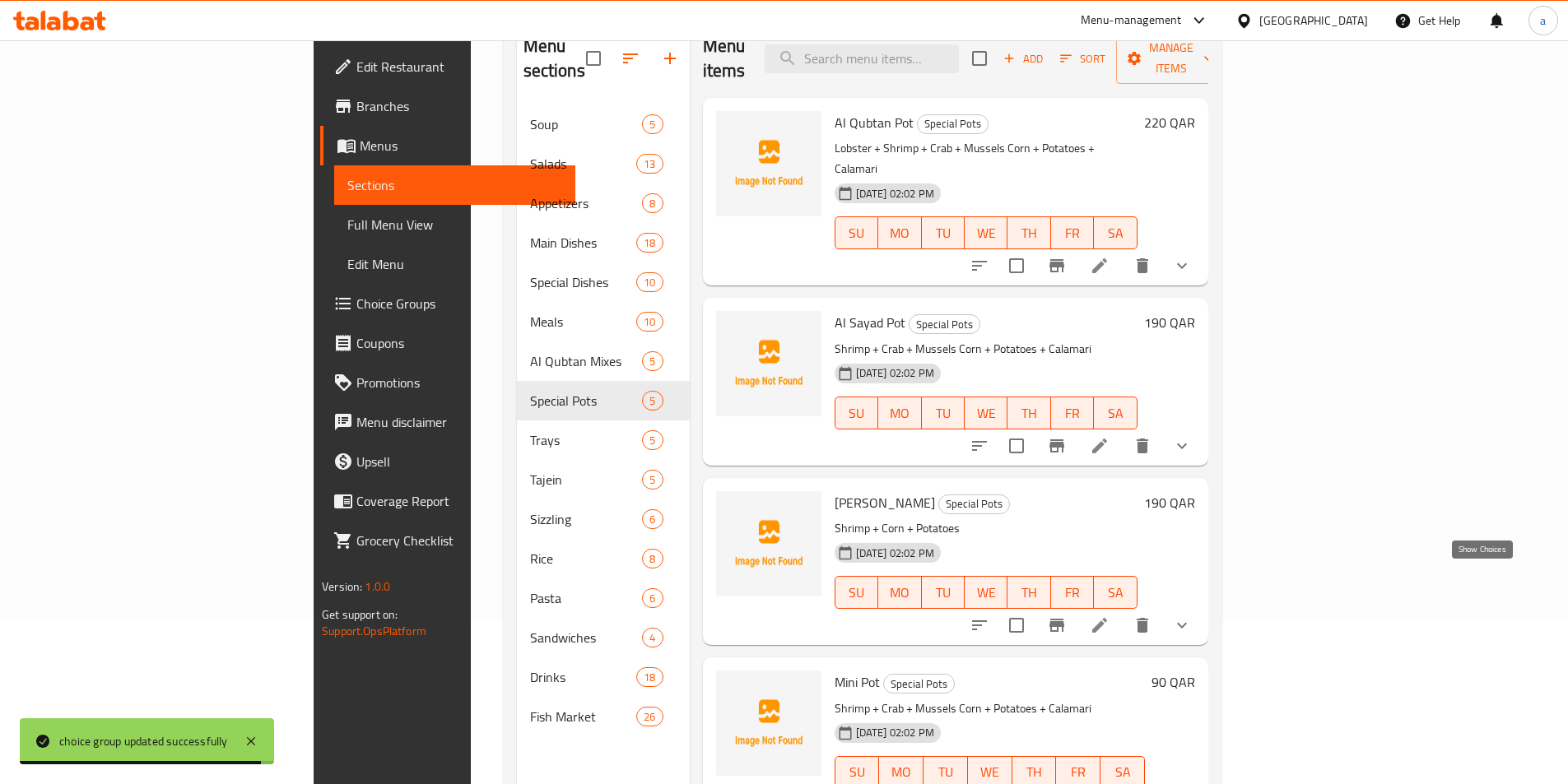
click at [1192, 616] on icon "show more" at bounding box center [1181, 625] width 19 height 19
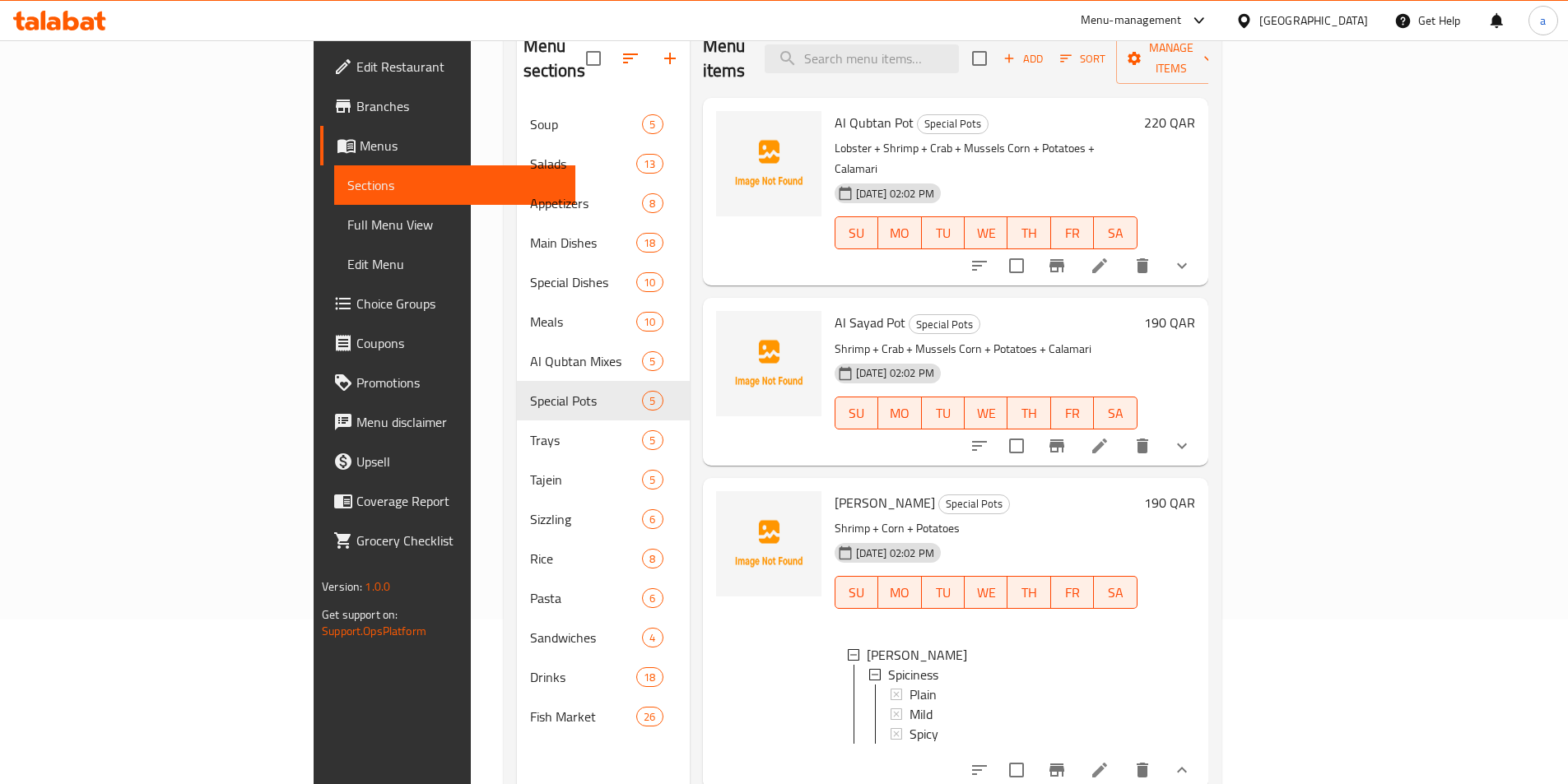
click at [1109, 256] on icon at bounding box center [1099, 266] width 19 height 19
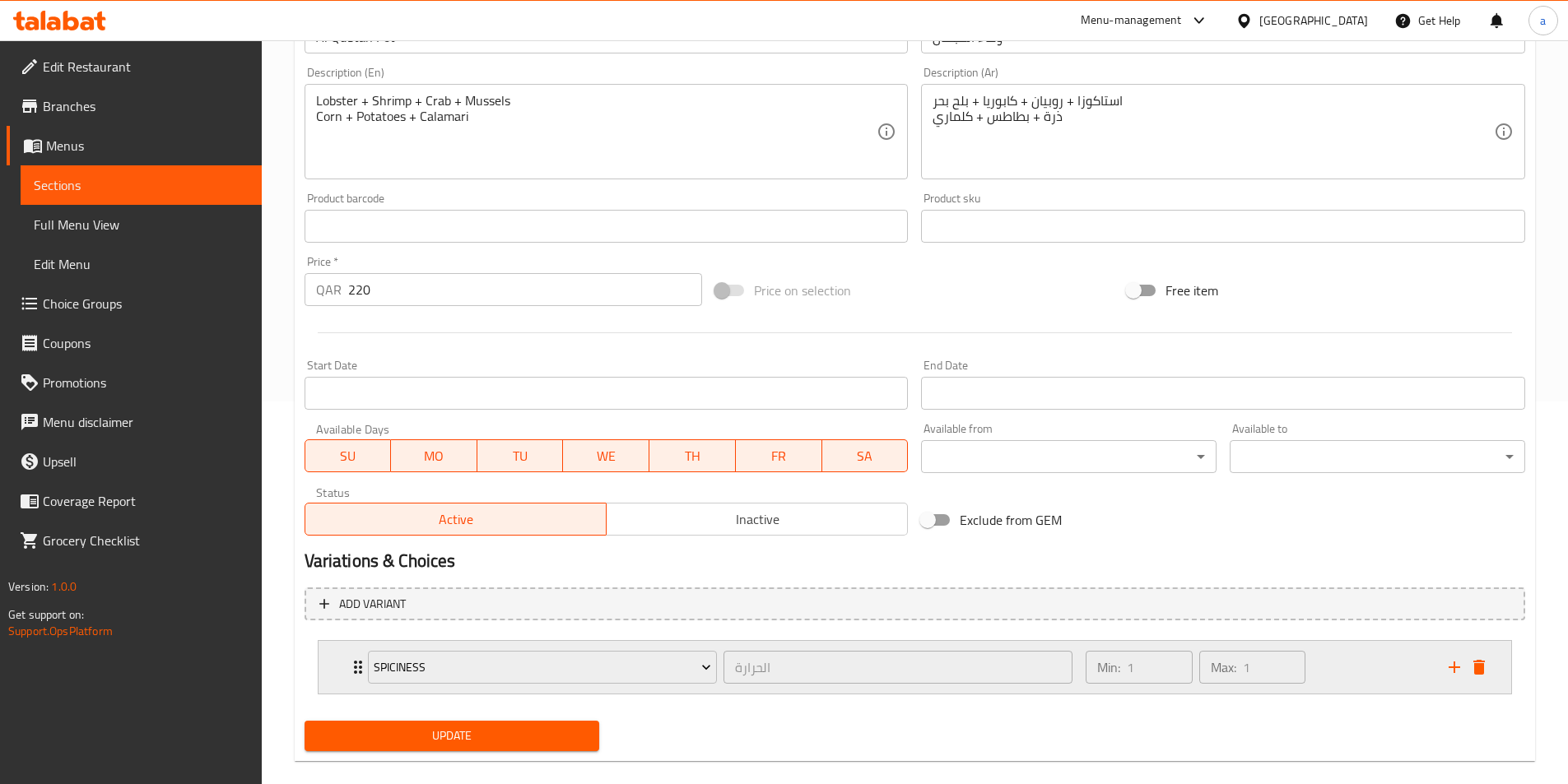
scroll to position [406, 0]
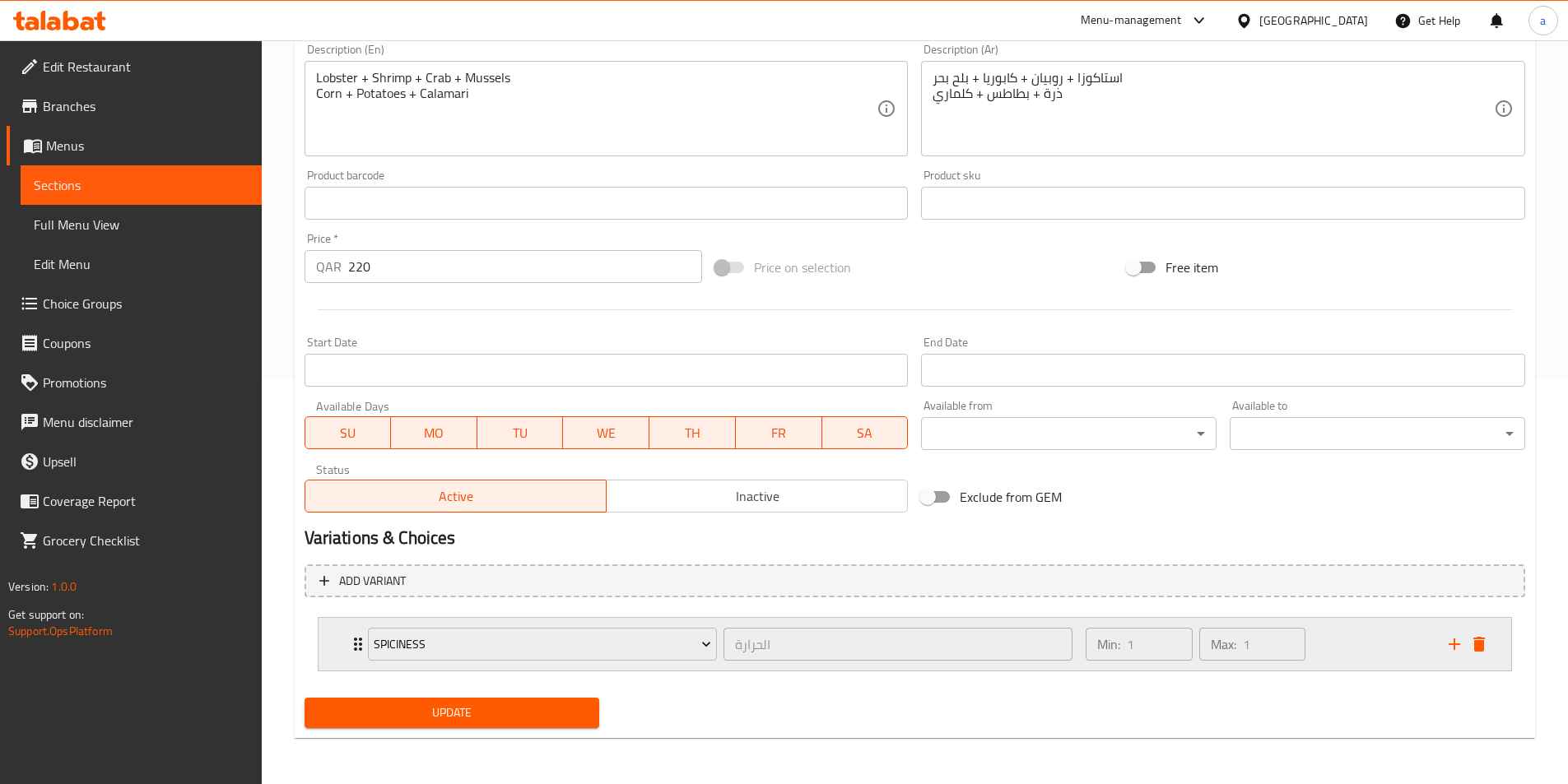
click at [1391, 652] on div "Min: 1 ​ Max: 1 ​" at bounding box center [1257, 644] width 362 height 52
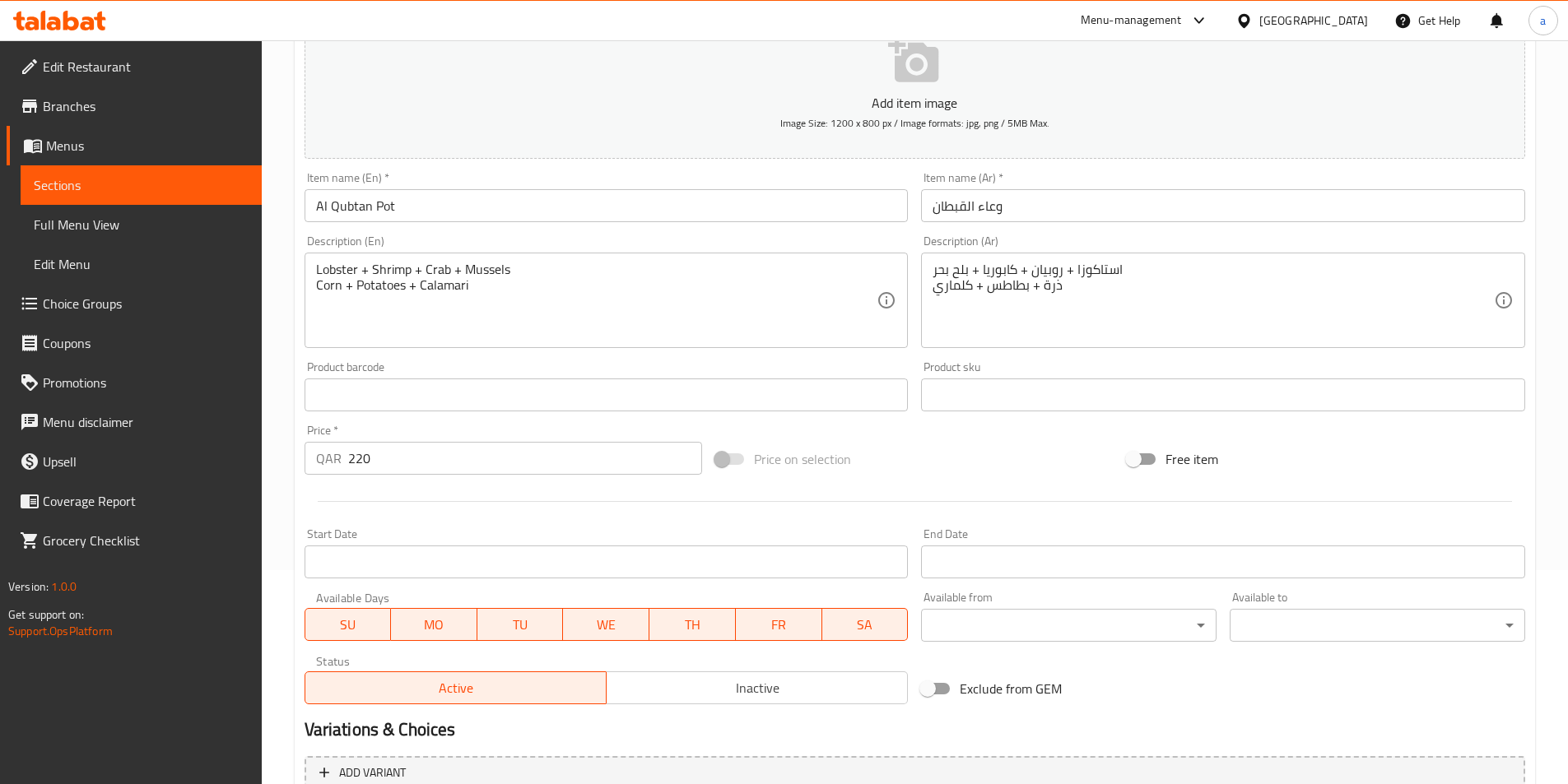
scroll to position [31, 0]
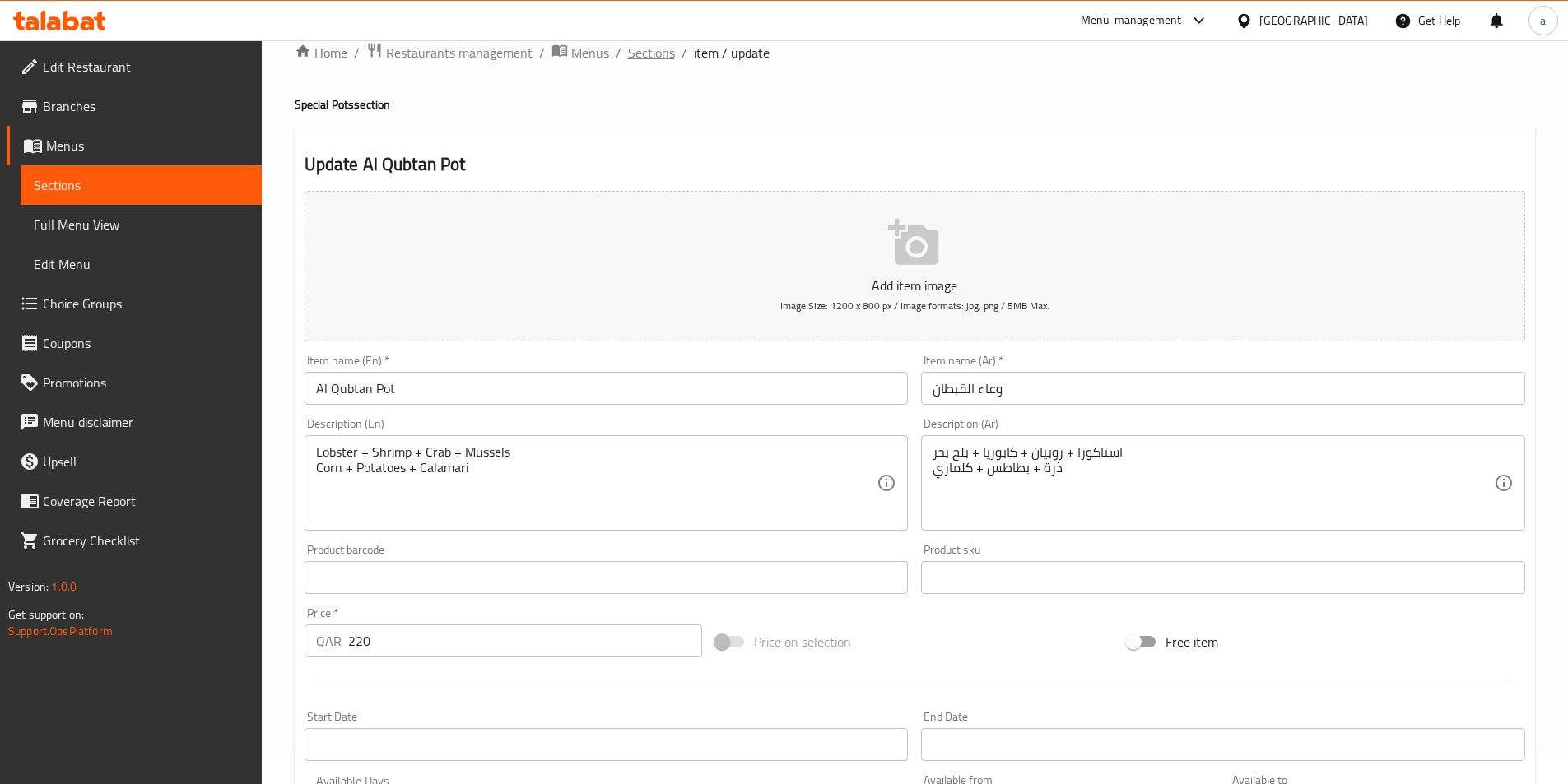
click at [649, 51] on span "Sections" at bounding box center [651, 52] width 47 height 19
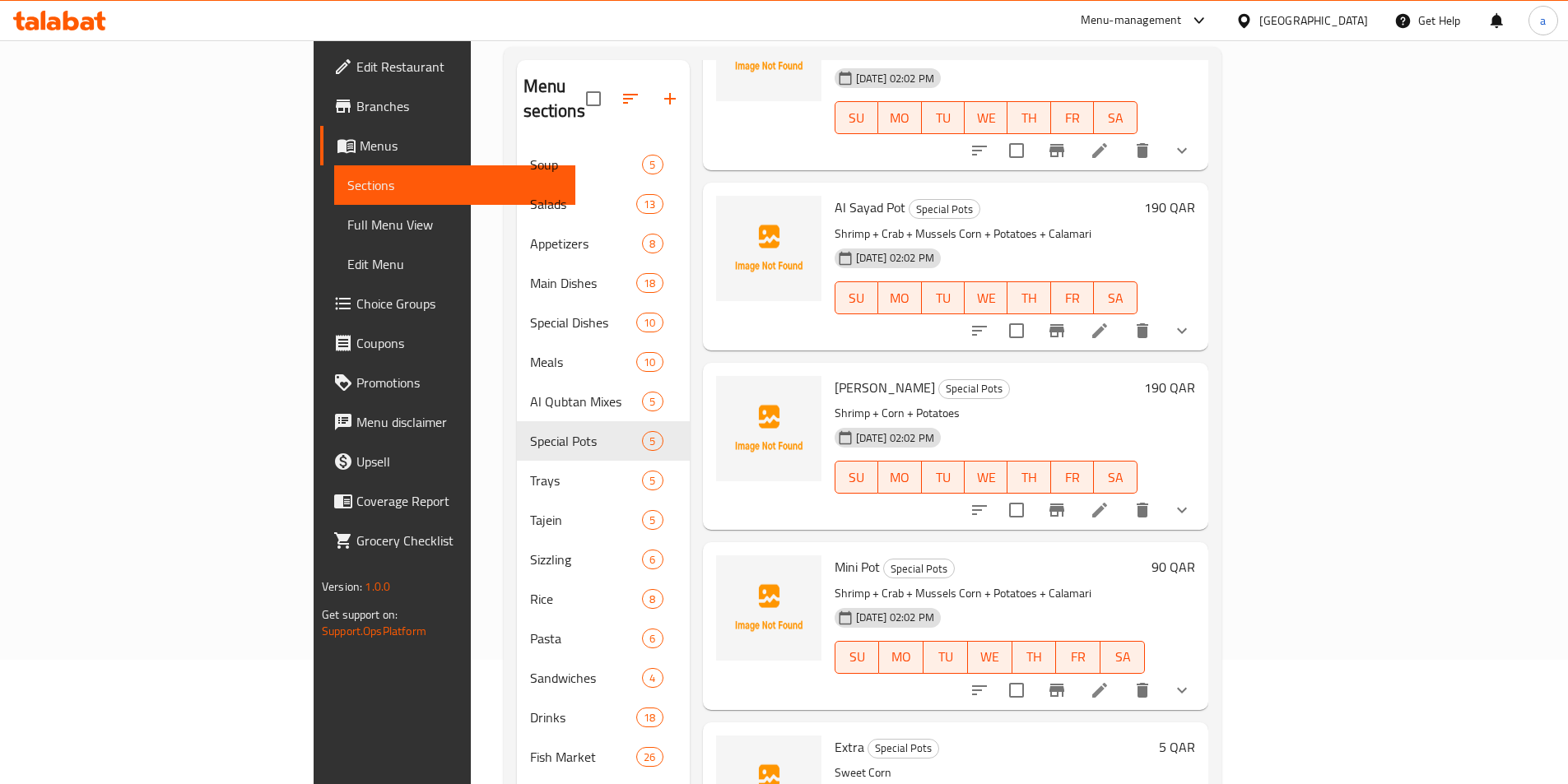
scroll to position [230, 0]
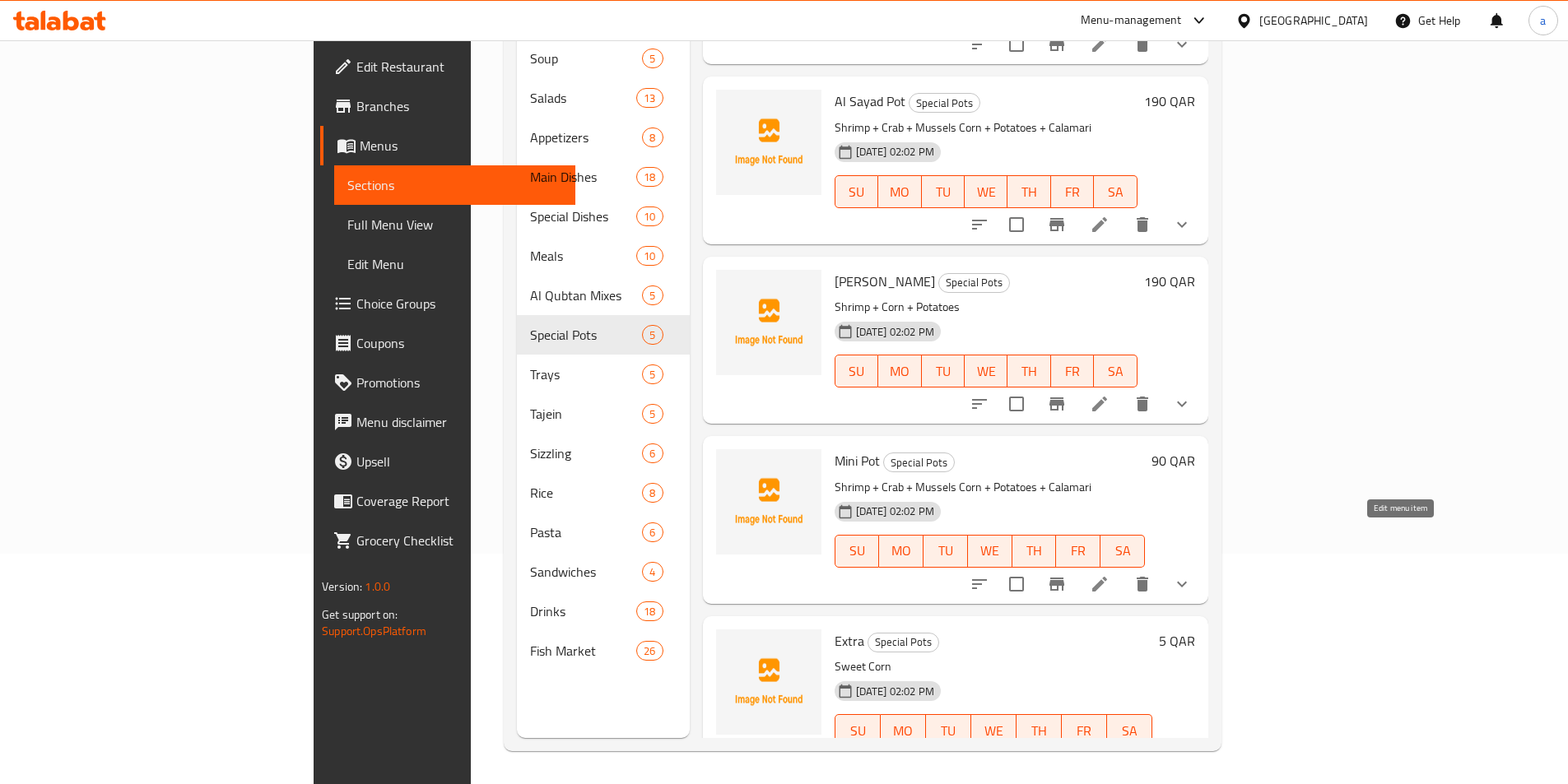
click at [1109, 574] on icon at bounding box center [1099, 584] width 19 height 19
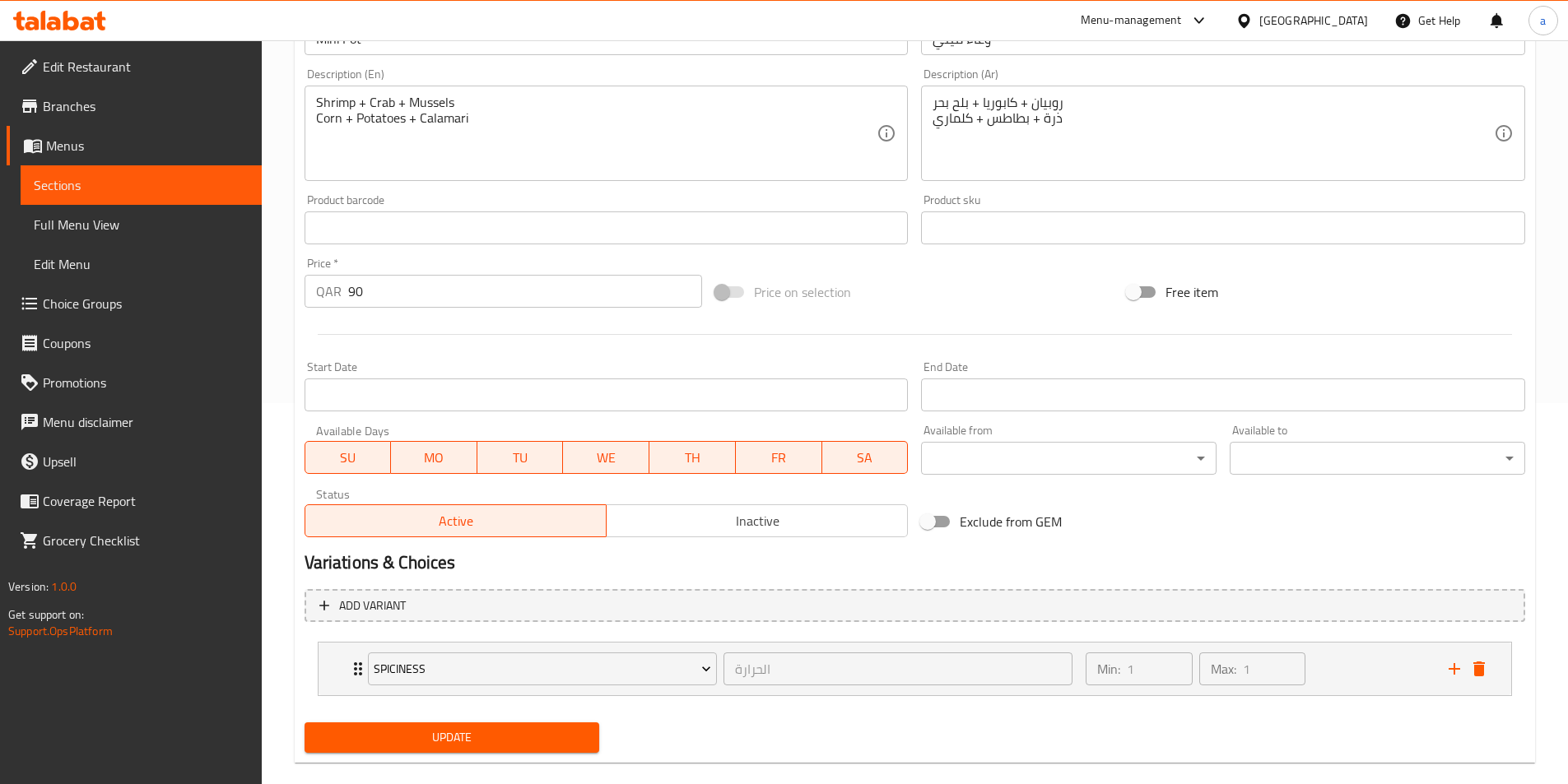
scroll to position [406, 0]
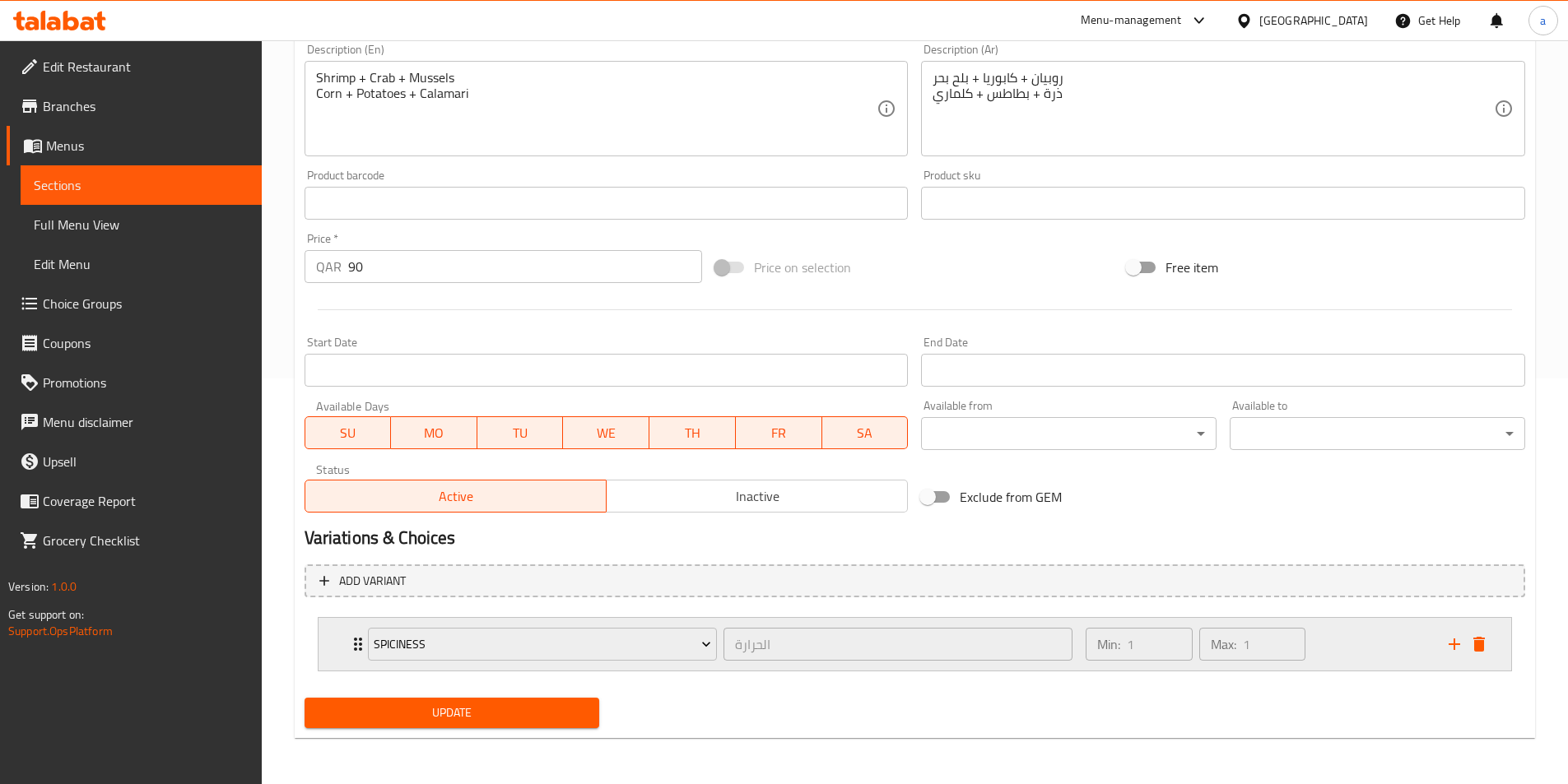
click at [1342, 639] on div "Min: 1 ​ Max: 1 ​" at bounding box center [1257, 644] width 362 height 52
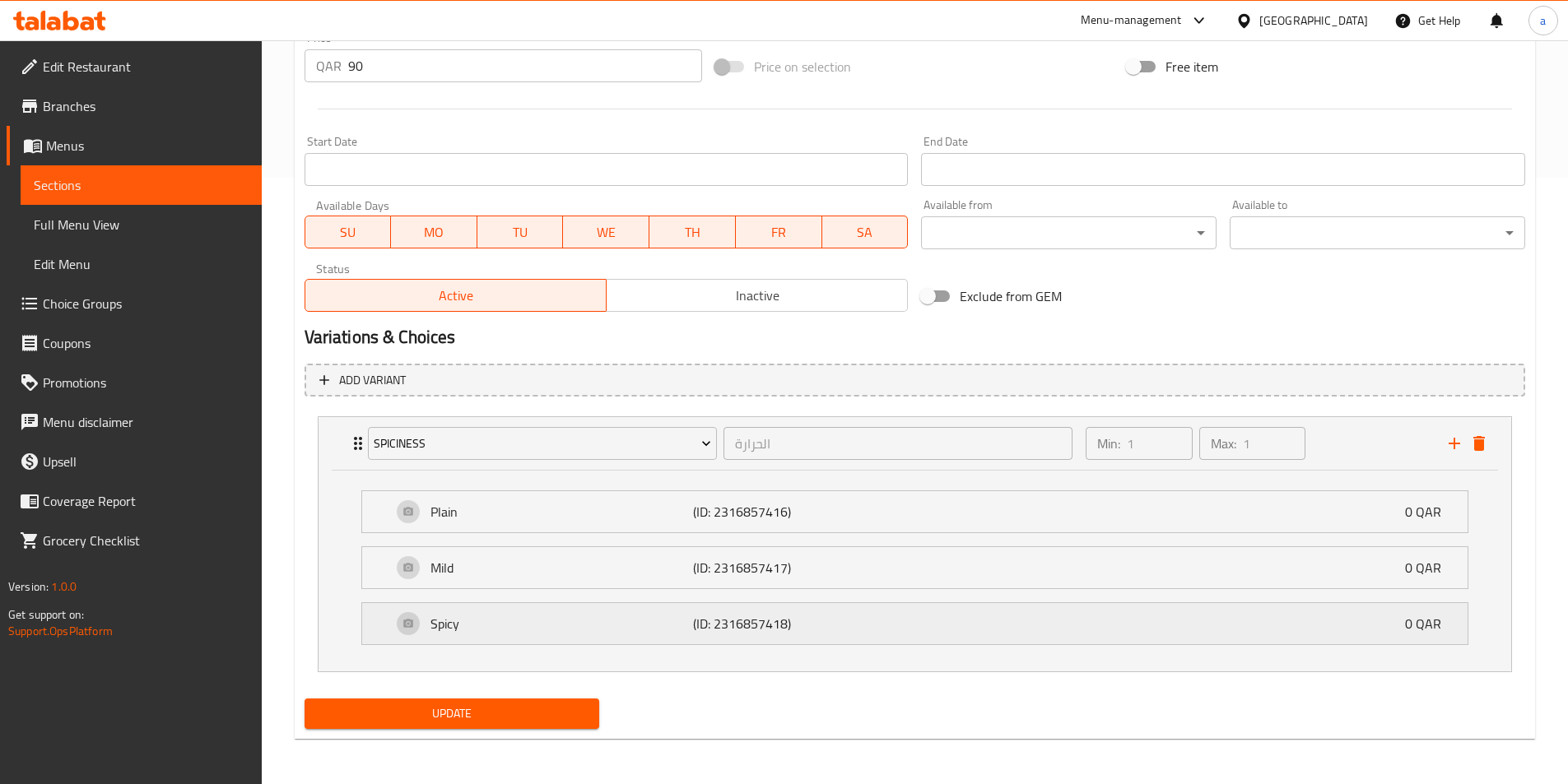
scroll to position [607, 0]
click at [907, 519] on div "Plain (ID: 2316857416) 0 QAR" at bounding box center [920, 511] width 1056 height 41
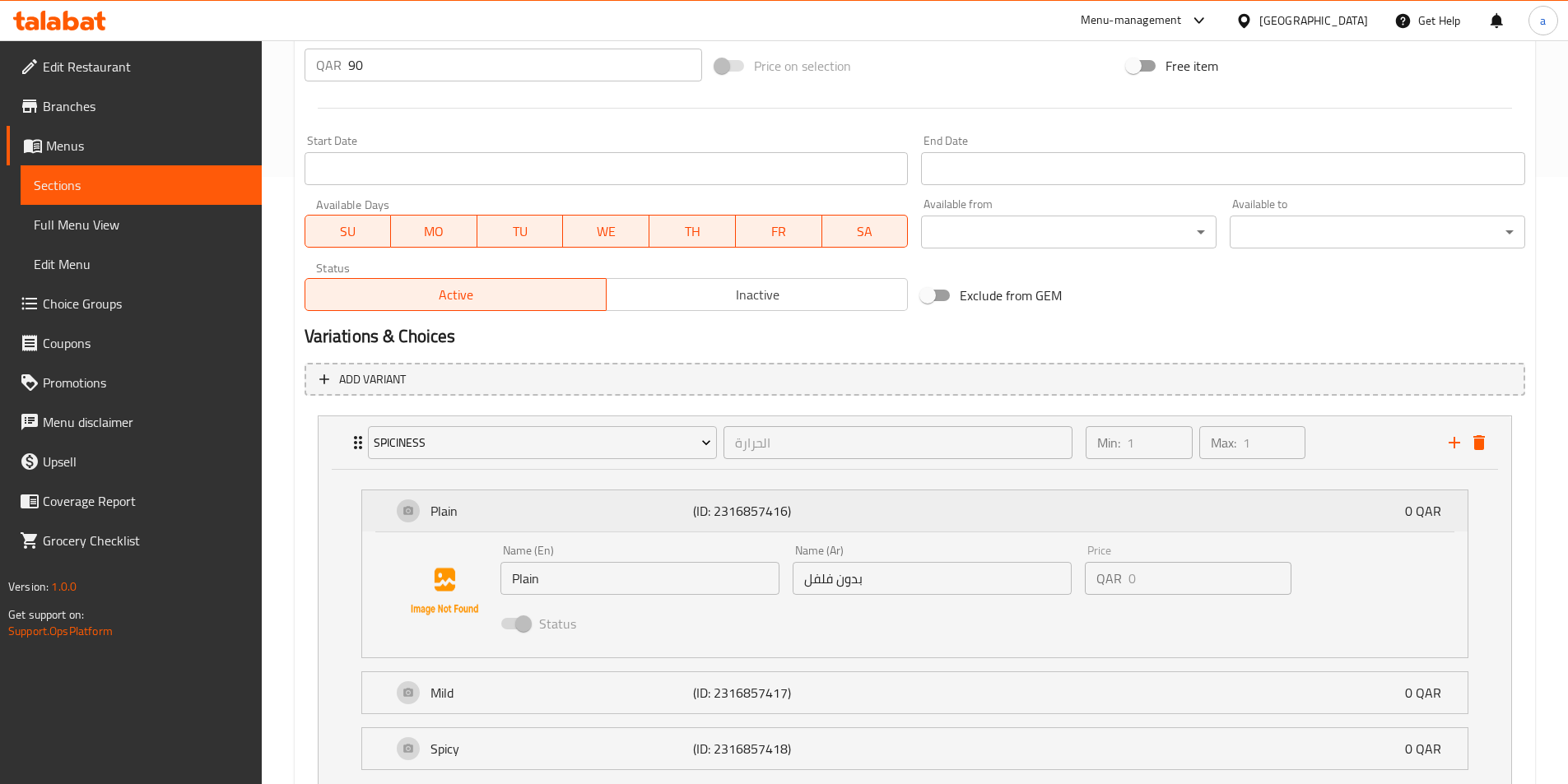
click at [907, 519] on div "Plain (ID: 2316857416) 0 QAR" at bounding box center [920, 511] width 1056 height 41
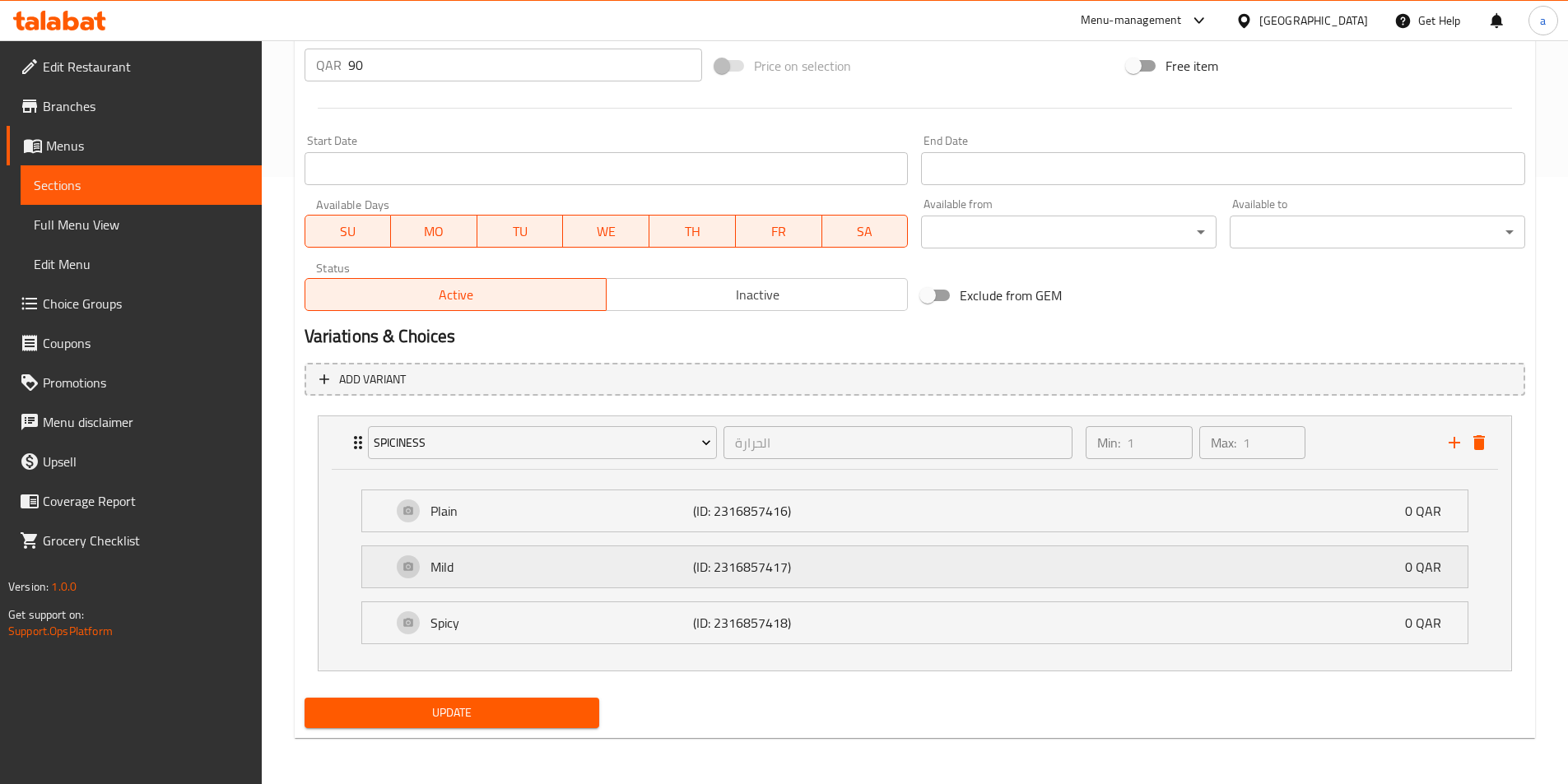
click at [905, 569] on div "Mild (ID: 2316857417) 0 QAR" at bounding box center [920, 567] width 1056 height 41
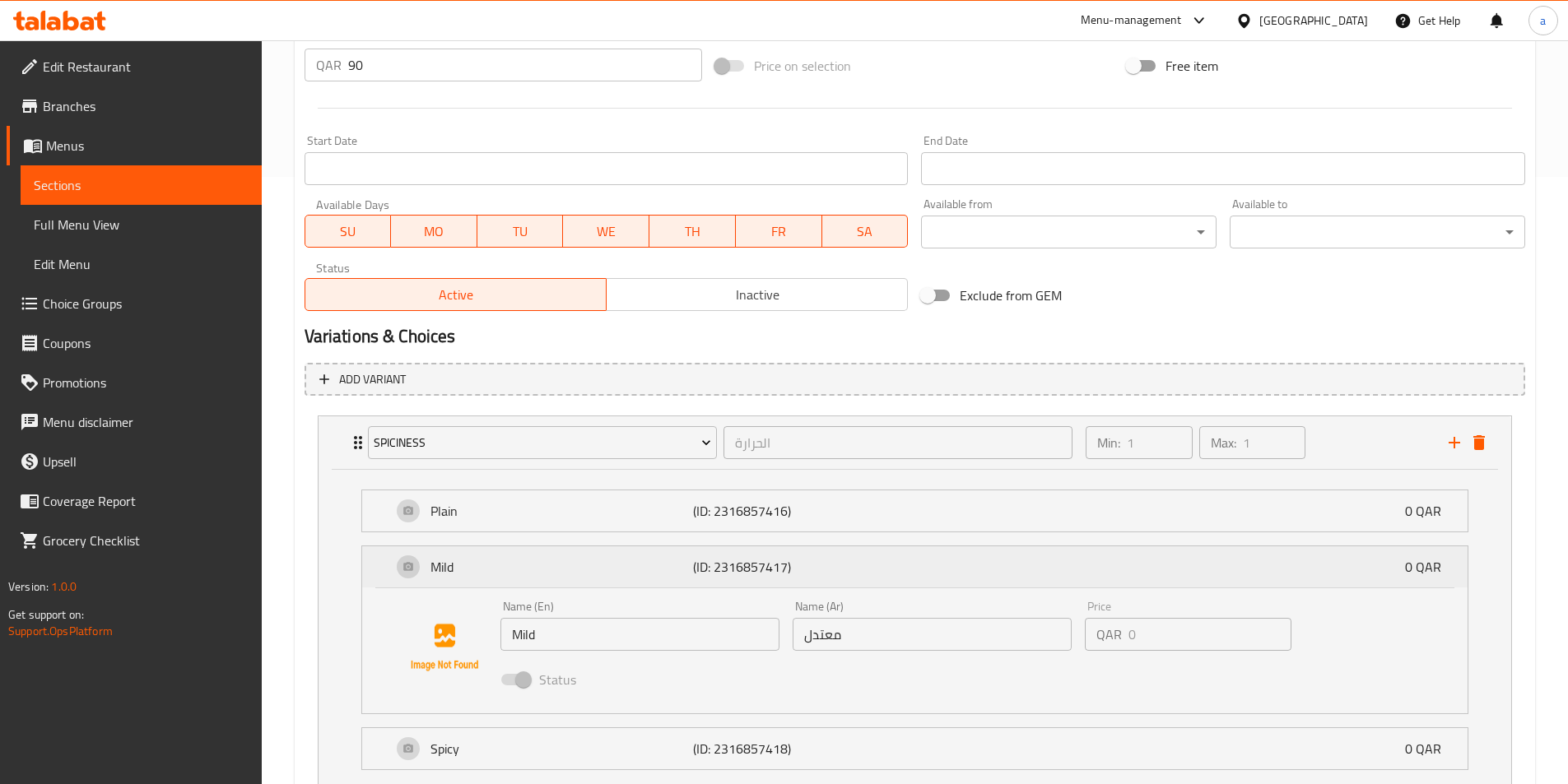
click at [905, 569] on div "Mild (ID: 2316857417) 0 QAR" at bounding box center [920, 567] width 1056 height 41
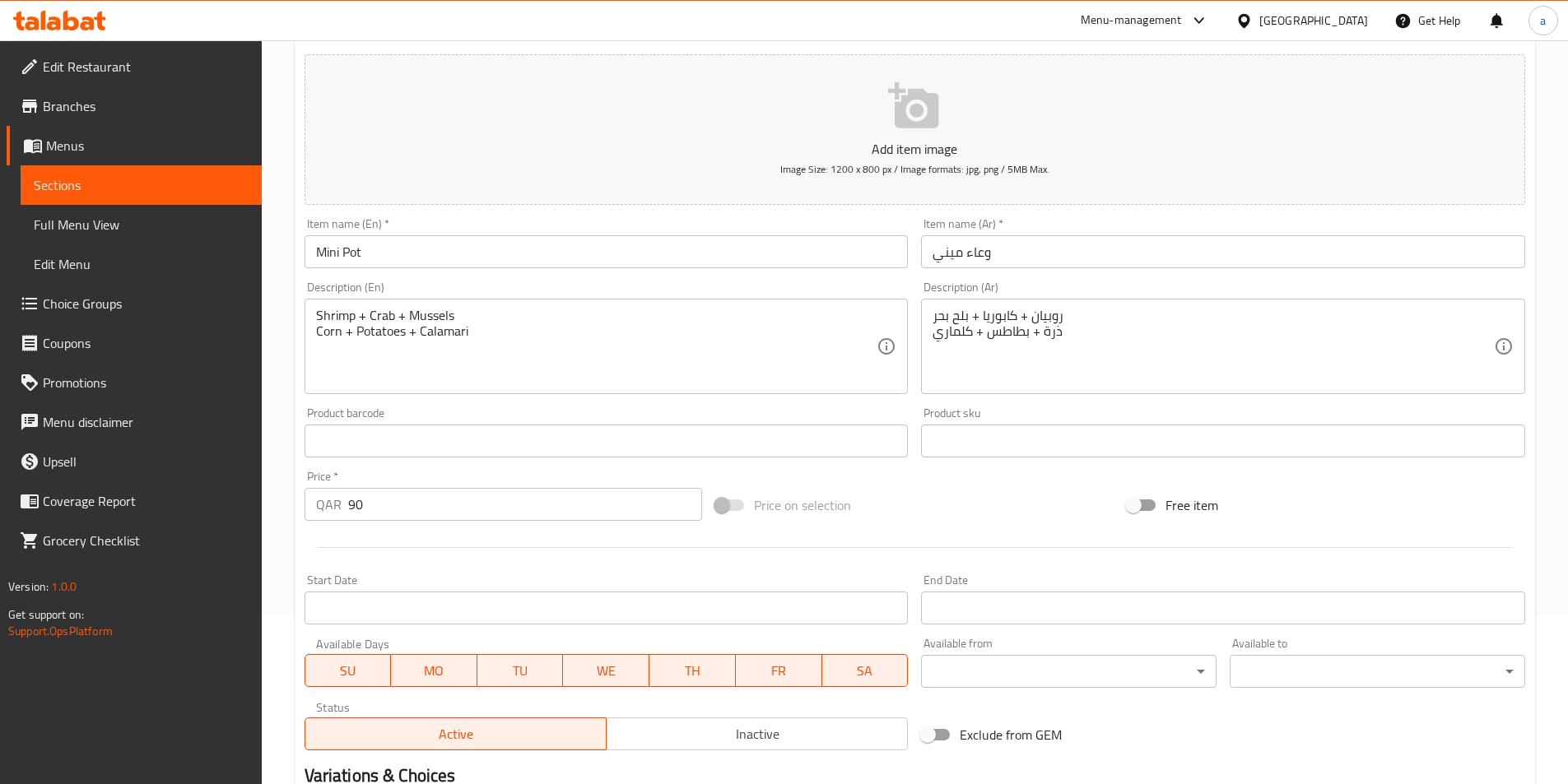
scroll to position [0, 0]
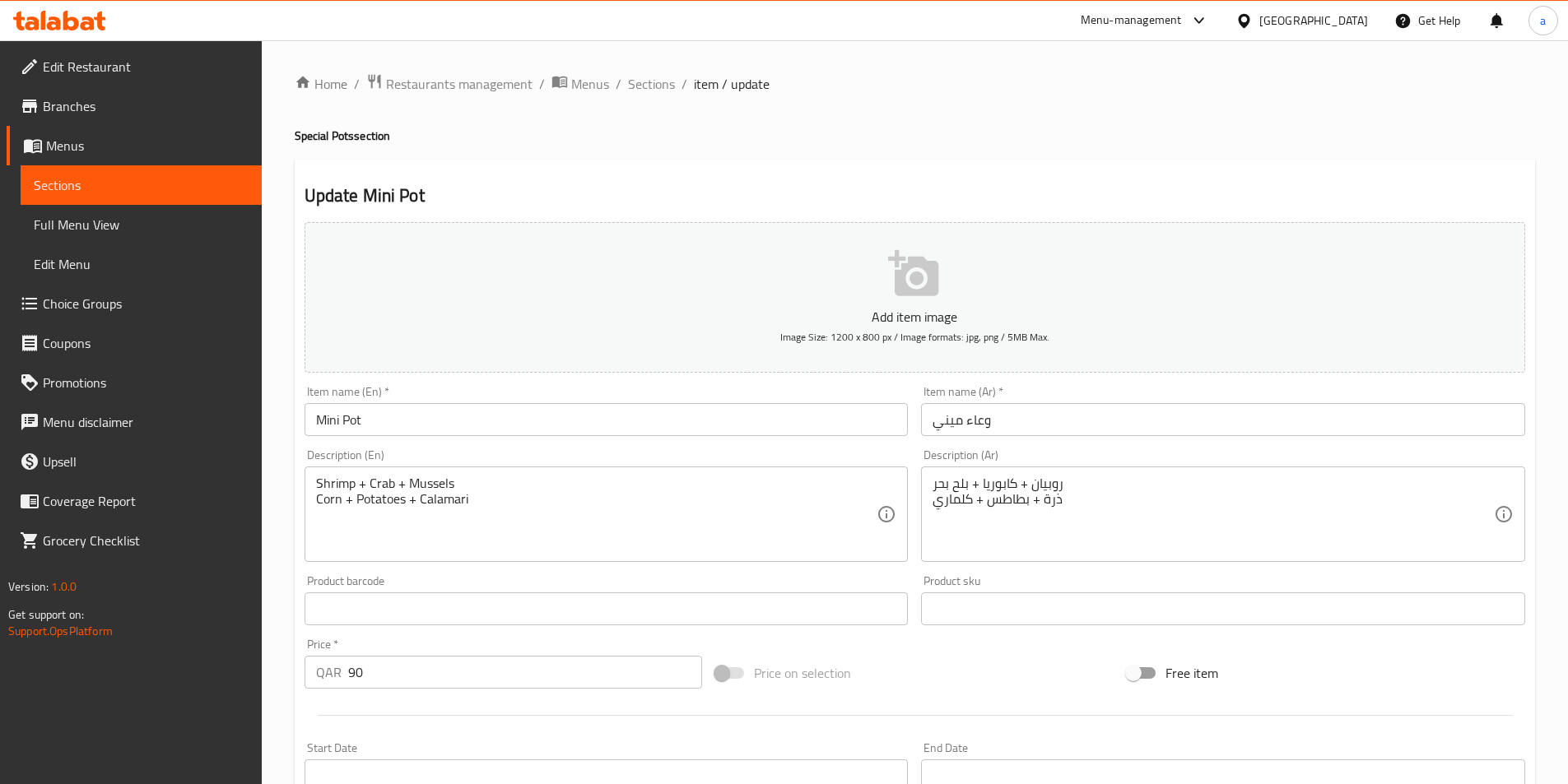
click at [641, 85] on span "Sections" at bounding box center [651, 84] width 47 height 19
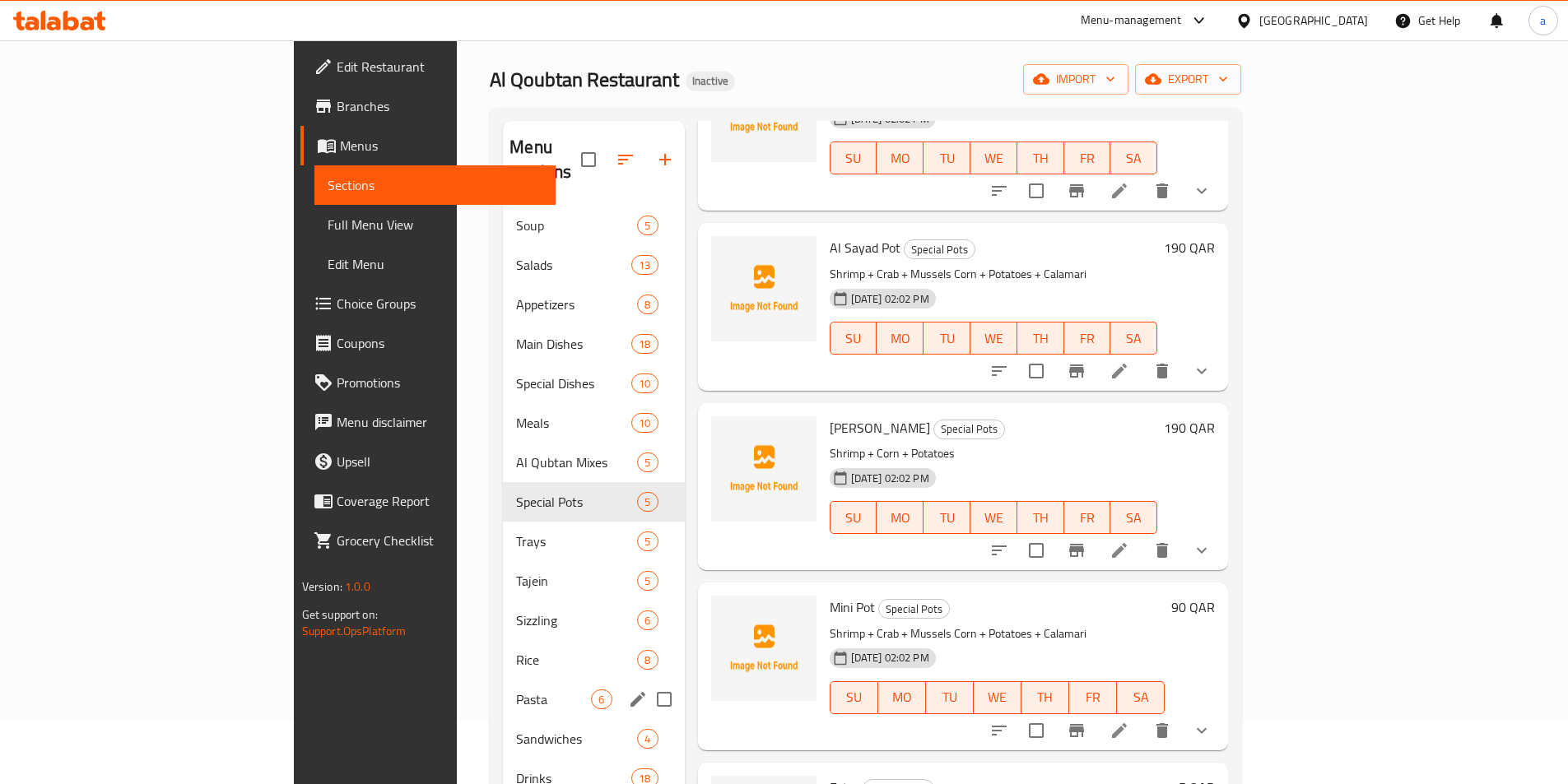
scroll to position [82, 0]
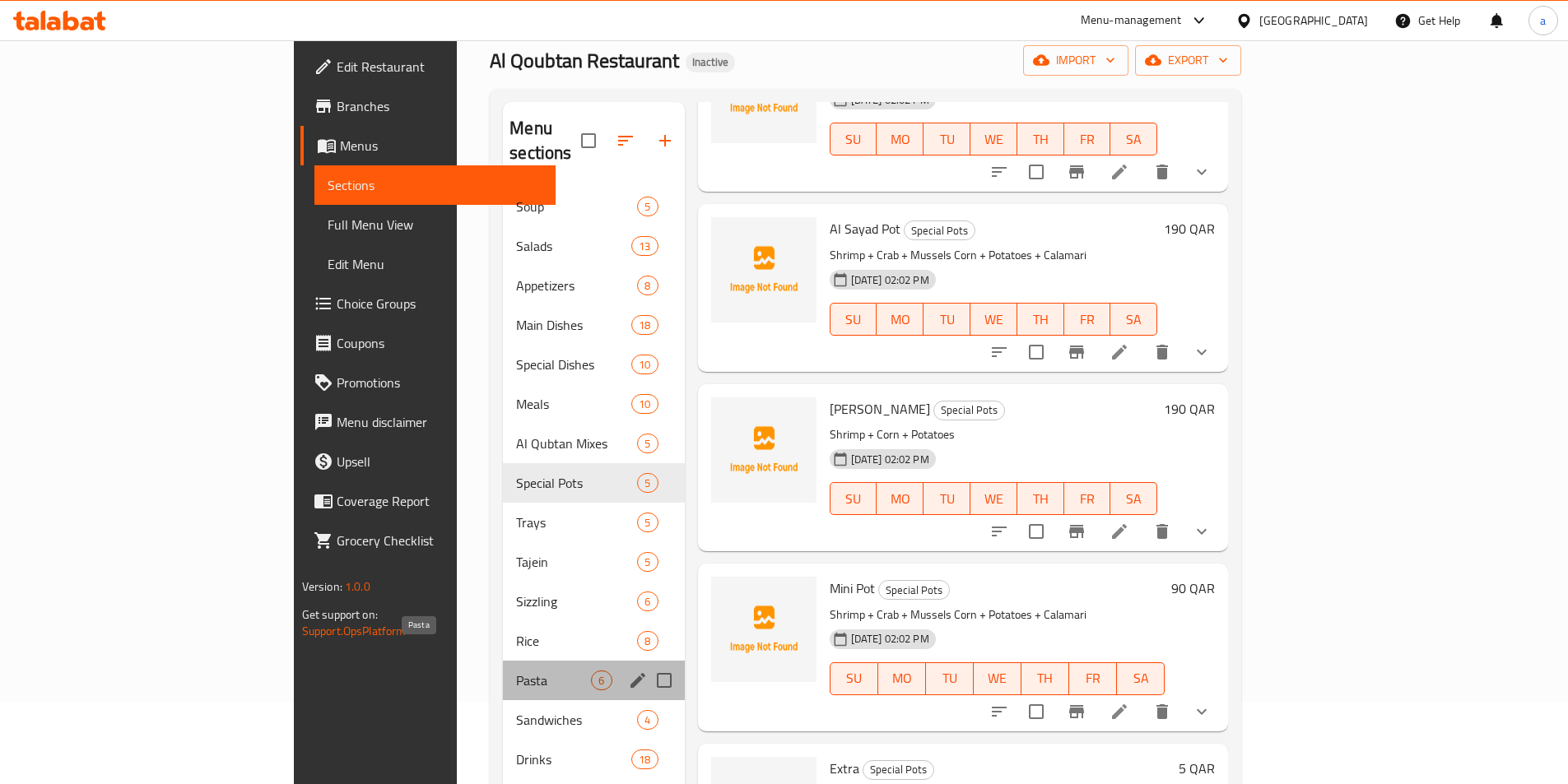
drag, startPoint x: 377, startPoint y: 649, endPoint x: 388, endPoint y: 651, distance: 11.2
click at [516, 671] on span "Pasta" at bounding box center [553, 680] width 75 height 19
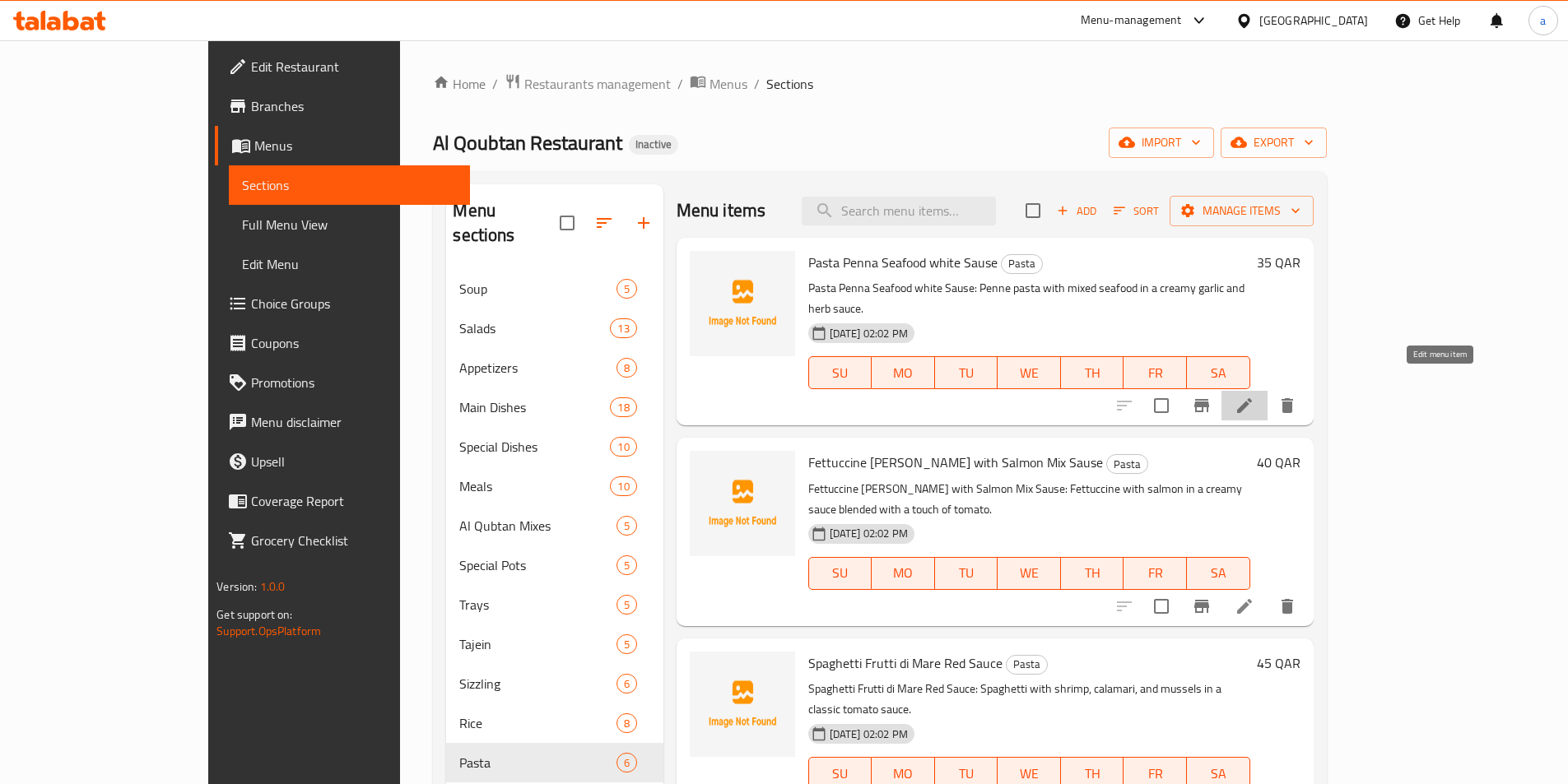
click at [1255, 396] on icon at bounding box center [1244, 405] width 19 height 19
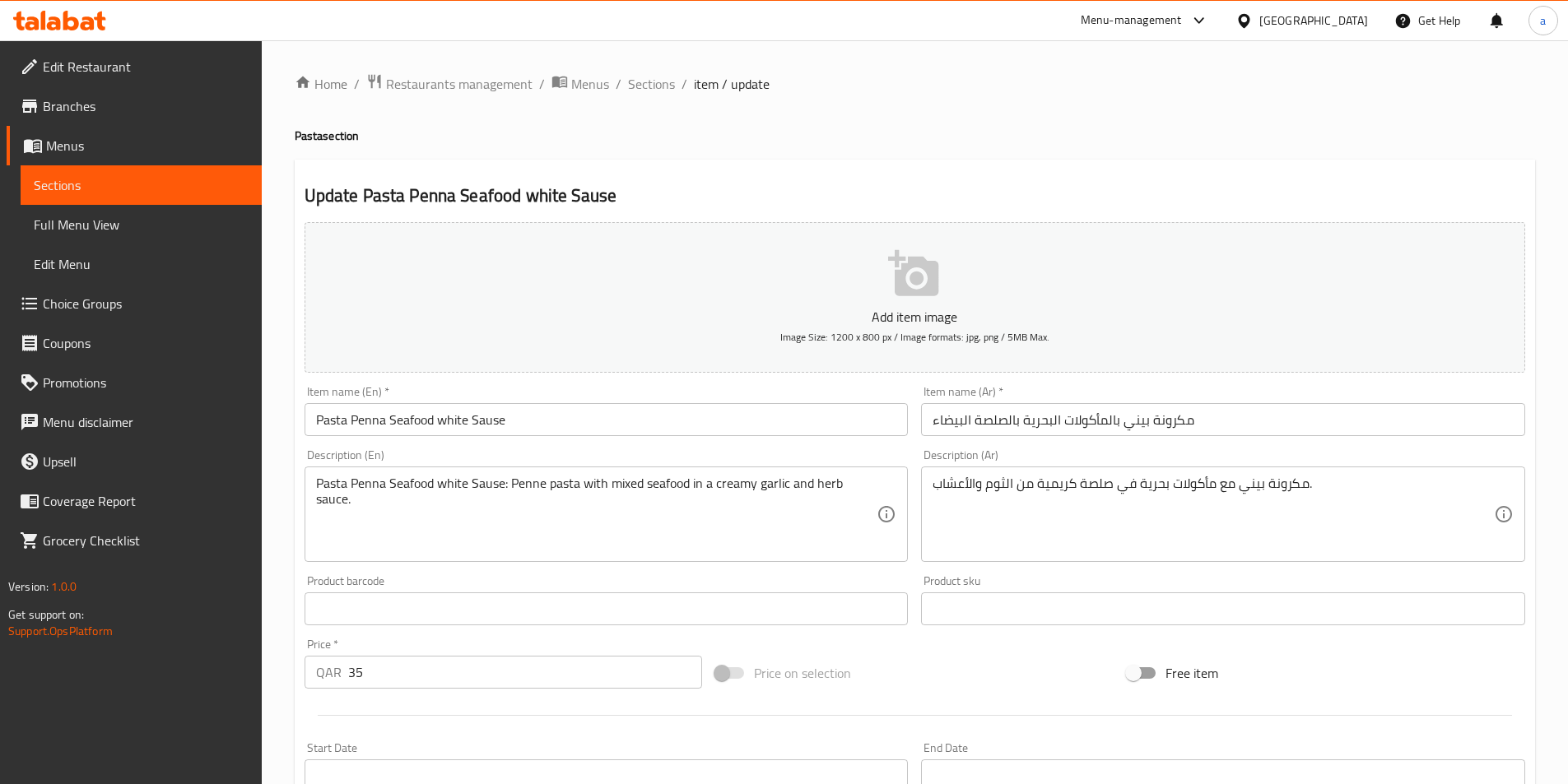
click at [371, 417] on input "Pasta Penna Seafood white Sause" at bounding box center [607, 419] width 604 height 33
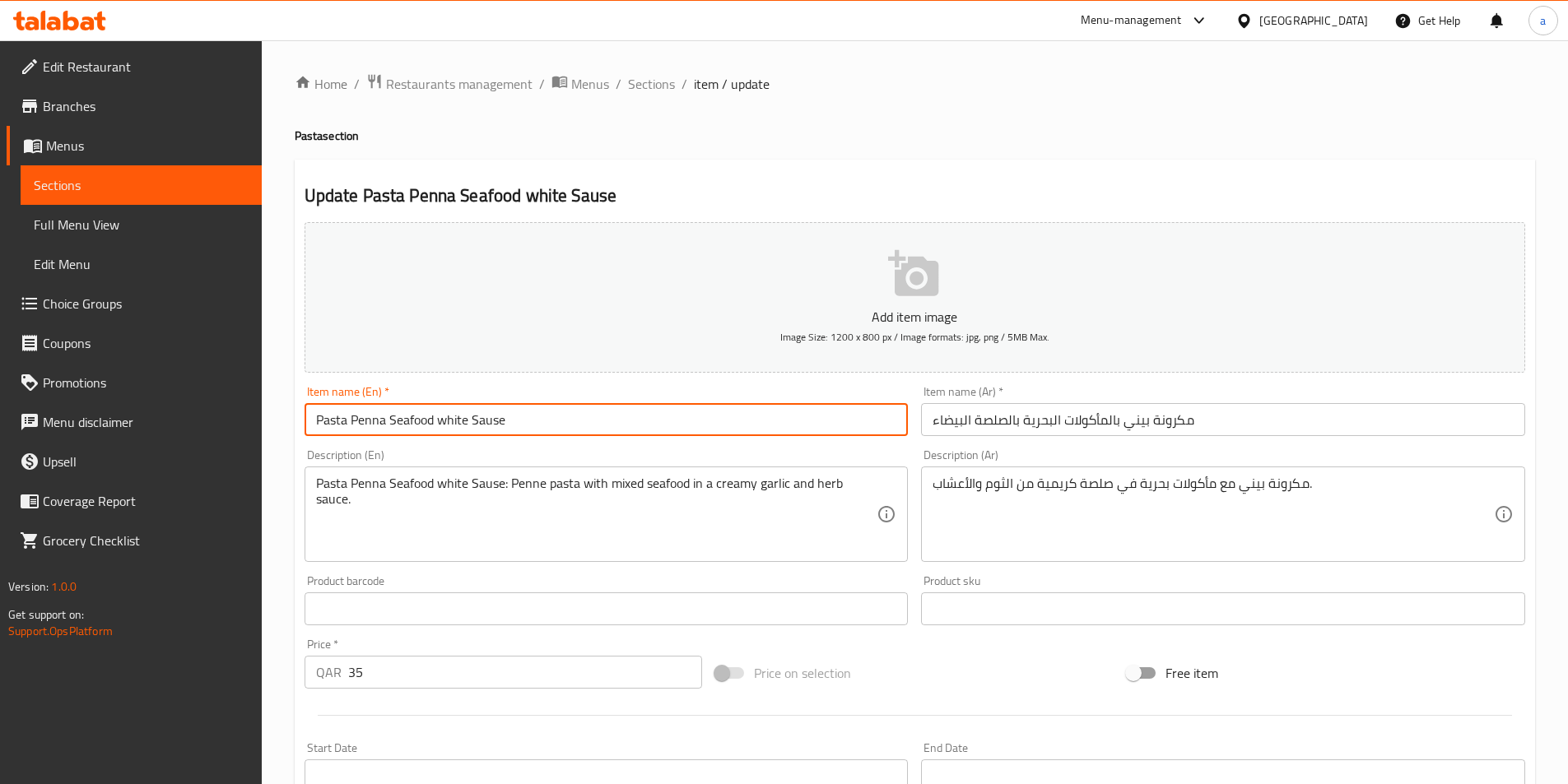
click at [371, 417] on input "Pasta Penna Seafood white Sause" at bounding box center [607, 419] width 604 height 33
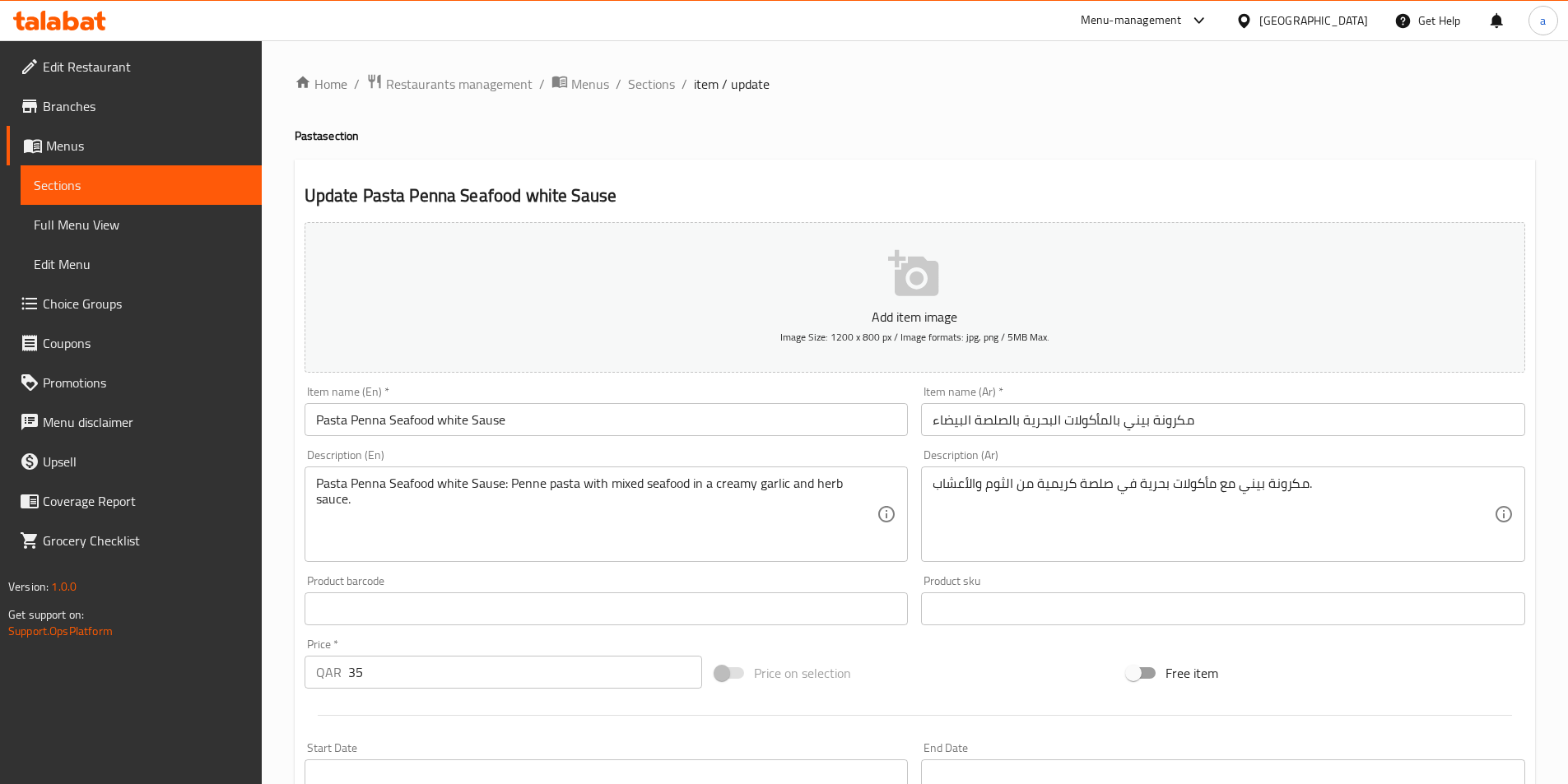
click at [1142, 418] on input "مكرونة بيني بالمأكولات البحرية بالصلصة البيضاء" at bounding box center [1224, 419] width 604 height 33
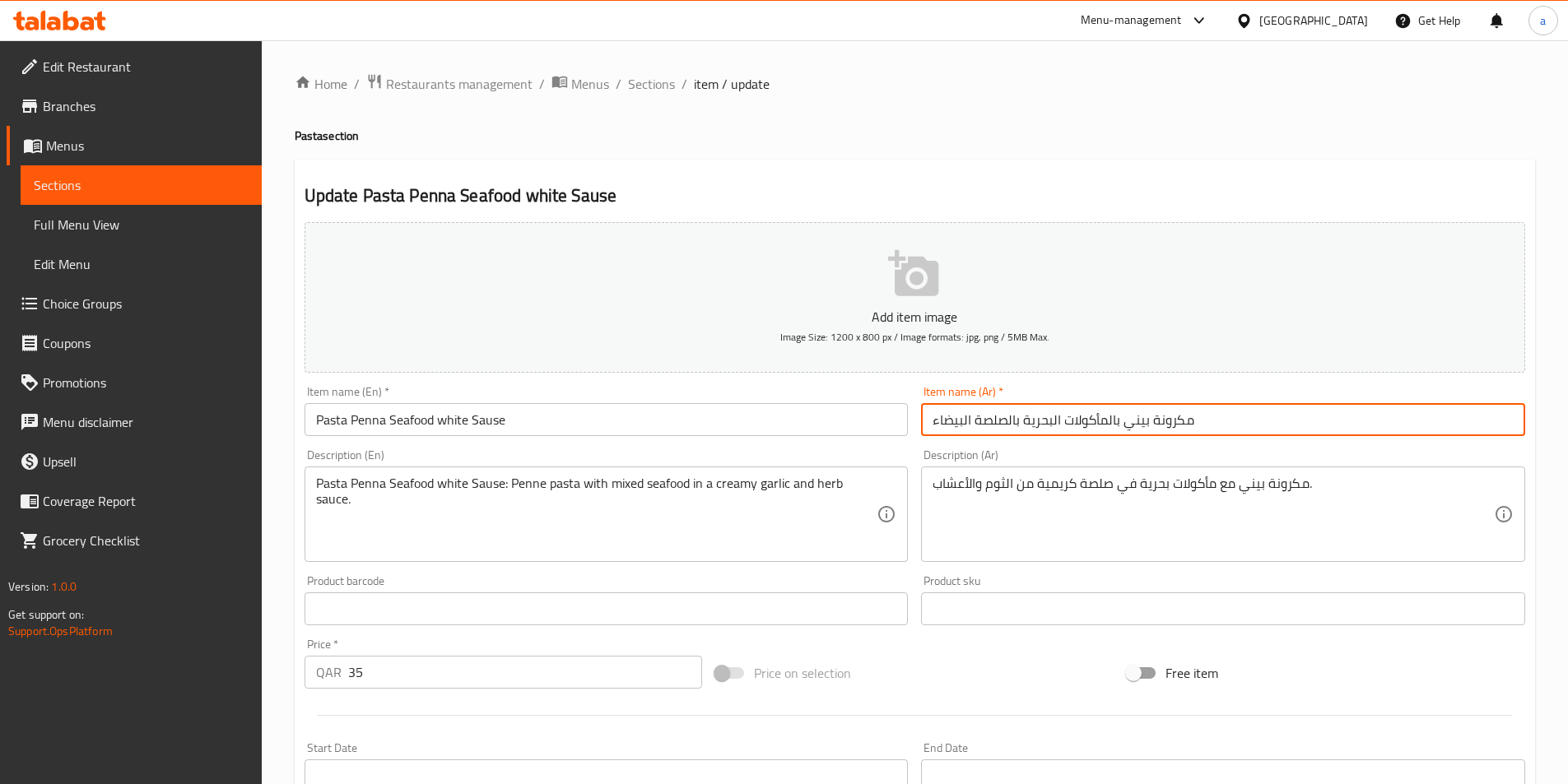
click at [1142, 418] on input "مكرونة بيني بالمأكولات البحرية بالصلصة البيضاء" at bounding box center [1224, 419] width 604 height 33
paste input "text"
type input "مكرونة بيني بالمأكولات البحرية بالصلصة البيضاء"
drag, startPoint x: 1217, startPoint y: 420, endPoint x: 905, endPoint y: 447, distance: 313.2
click at [905, 447] on div "Add item image Image Size: 1200 x 800 px / Image formats: jpg, png / 5MB Max. I…" at bounding box center [915, 570] width 1234 height 710
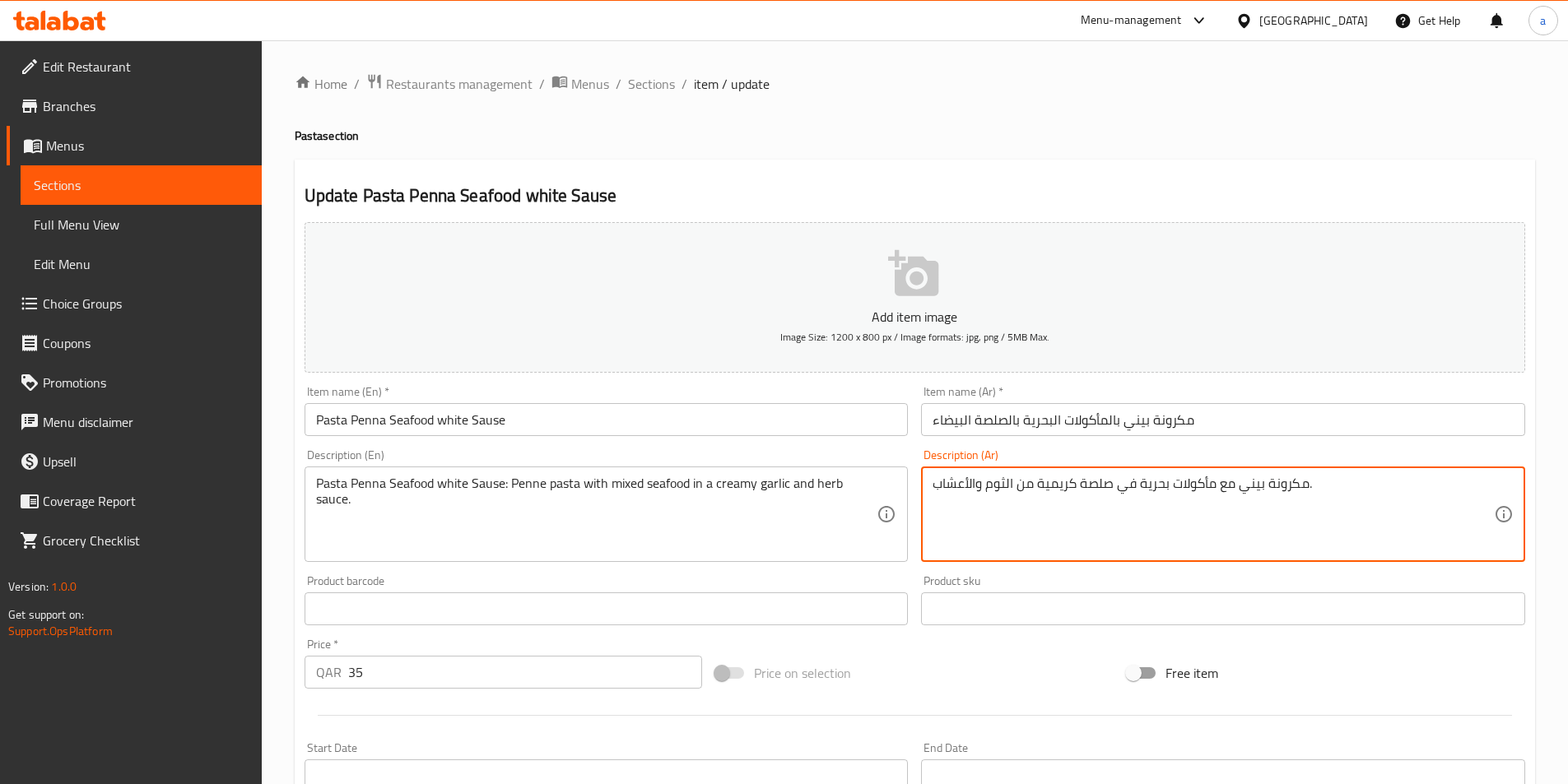
click at [932, 483] on div "مكرونة بيني مع مأكولات بحرية في صلصة كريمية من الثوم والأعشاب. Description (Ar)" at bounding box center [1224, 514] width 604 height 96
click at [932, 488] on div "مكرونة بيني مع مأكولات بحرية في صلصة كريمية من الثوم والأعشاب. Description (Ar)" at bounding box center [1224, 514] width 604 height 96
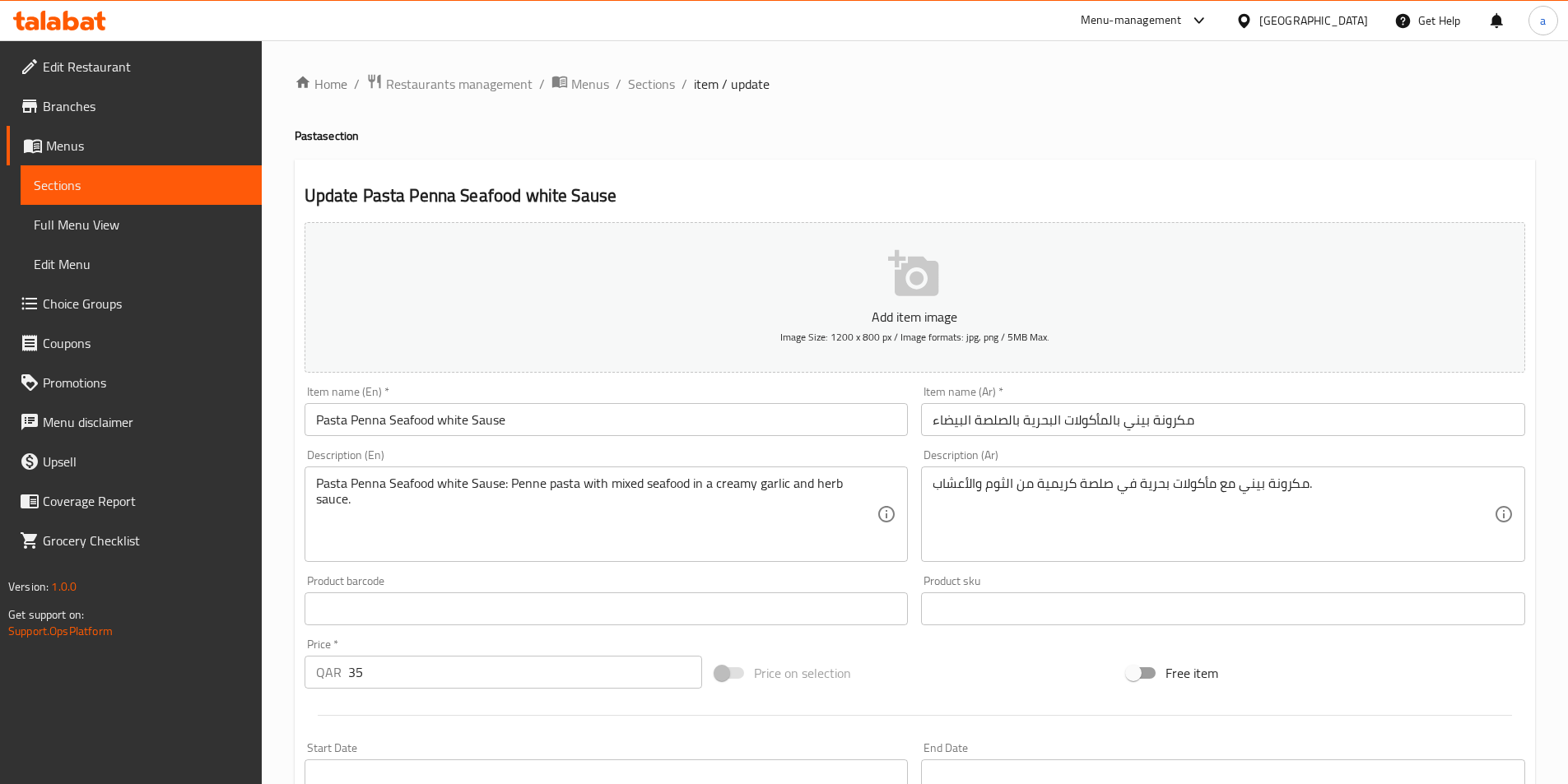
click at [926, 486] on div "مكرونة بيني مع مأكولات بحرية في صلصة كريمية من الثوم والأعشاب. Description (Ar)" at bounding box center [1224, 514] width 604 height 96
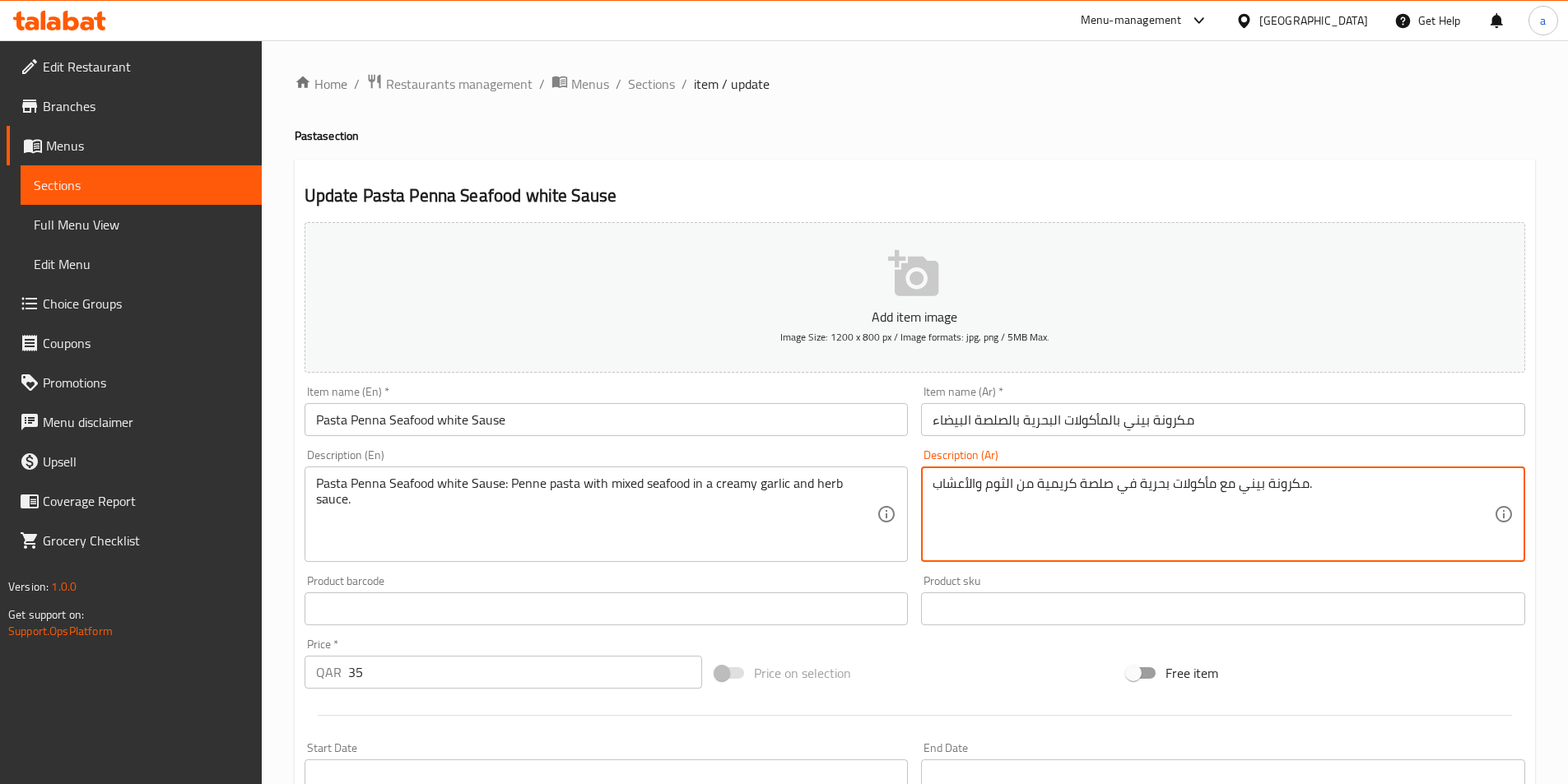
click at [933, 485] on textarea "مكرونة بيني مع مأكولات بحرية في صلصة كريمية من الثوم والأعشاب." at bounding box center [1213, 514] width 562 height 78
paste textarea "بالمأكولات البحرية بالصلصة البيضاءمكرونة بيني"
drag, startPoint x: 935, startPoint y: 485, endPoint x: 922, endPoint y: 486, distance: 13.0
click at [922, 486] on div ":مكرونة بيني بالمأكولات البحرية بالصلصة البيضاء: مكرونة بيني مع مأكولات بحرية ف…" at bounding box center [1224, 514] width 604 height 96
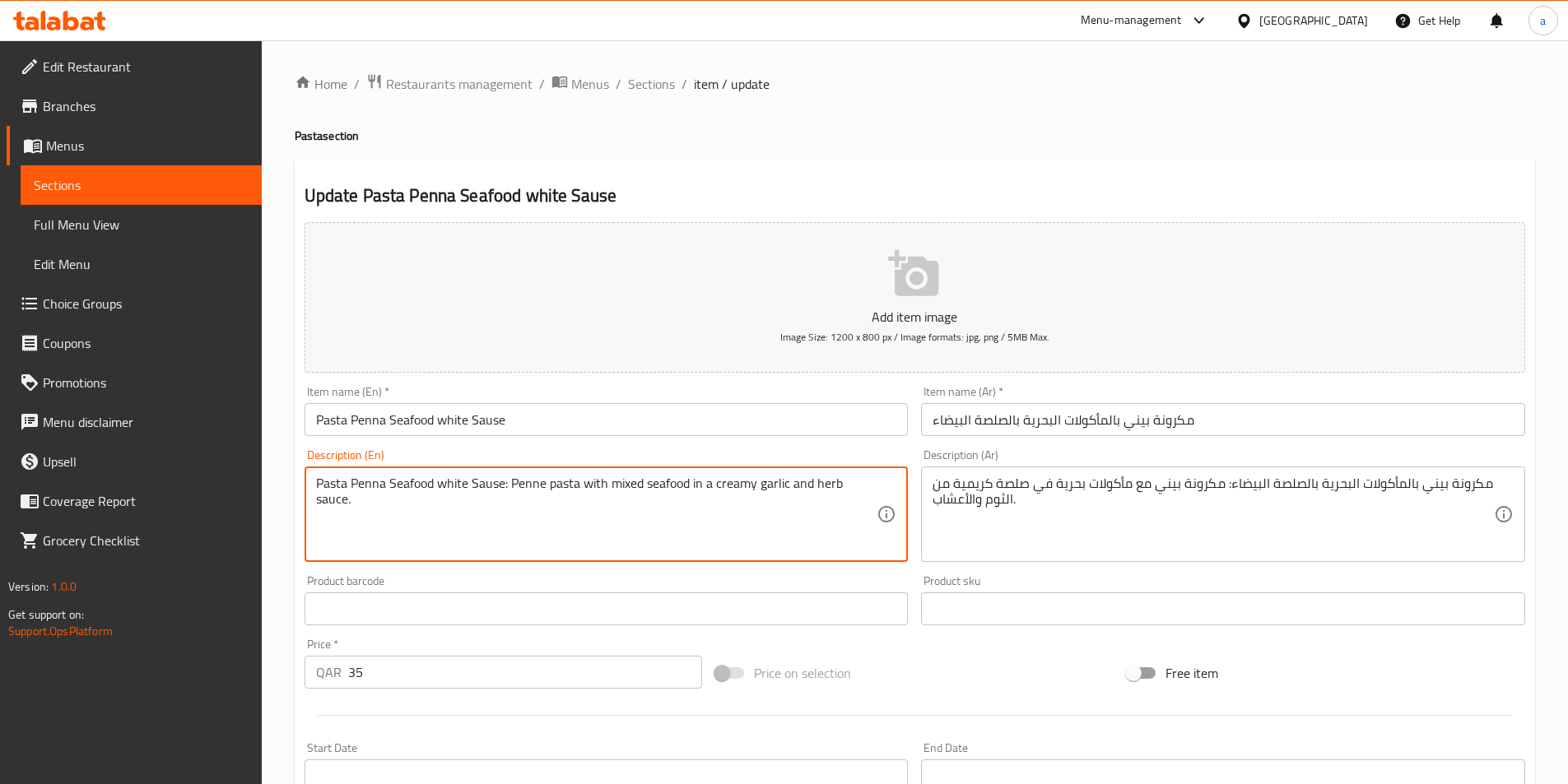
click at [559, 480] on textarea "Pasta Penna Seafood white Sause: Penne pasta with mixed seafood in a creamy gar…" at bounding box center [597, 514] width 562 height 78
click at [772, 483] on textarea "Pasta Penna Seafood white Sause: Penne pasta with mixed seafood in a creamy gar…" at bounding box center [597, 514] width 562 height 78
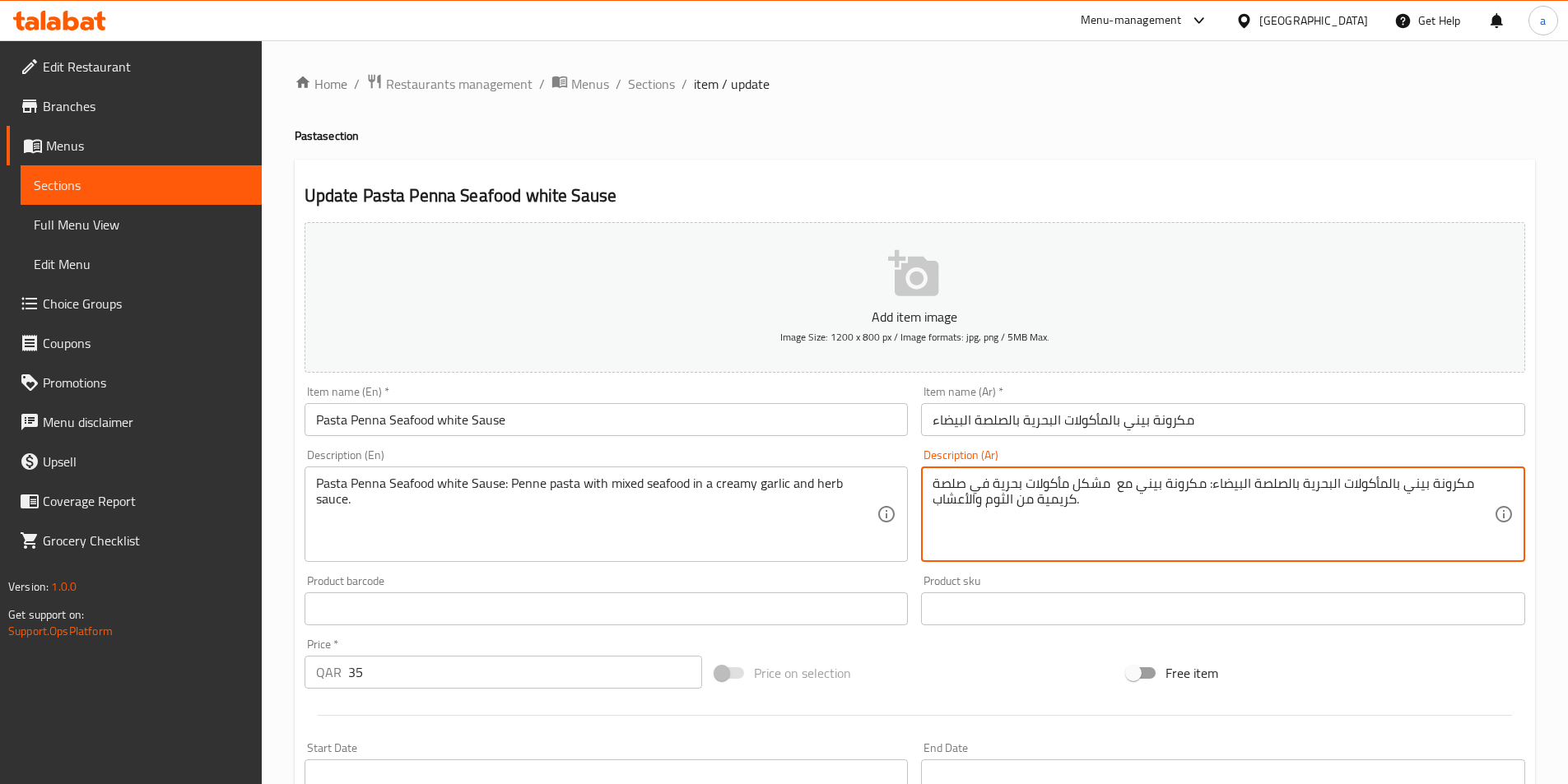
click at [997, 501] on textarea "مكرونة بيني بالمأكولات البحرية بالصلصة البيضاء: مكرونة بيني مع مشكل مأكولات بحر…" at bounding box center [1213, 514] width 562 height 78
click at [949, 480] on textarea "مكرونة بيني بالمأكولات البحرية بالصلصة البيضاء: مكرونة بيني مع مشكل مأكولات بحر…" at bounding box center [1213, 514] width 562 height 78
click at [950, 480] on textarea "مكرونة بيني بالمأكولات البحرية بالصلصة البيضاء: مكرونة بيني مع مشكل مأكولات بحر…" at bounding box center [1213, 514] width 562 height 78
paste textarea "لثوم"
click at [1075, 500] on textarea "مكرونة بيني بالمأكولات البحرية بالصلصة البيضاء: مكرونة بيني مع مشكل مأكولات بحر…" at bounding box center [1213, 514] width 562 height 78
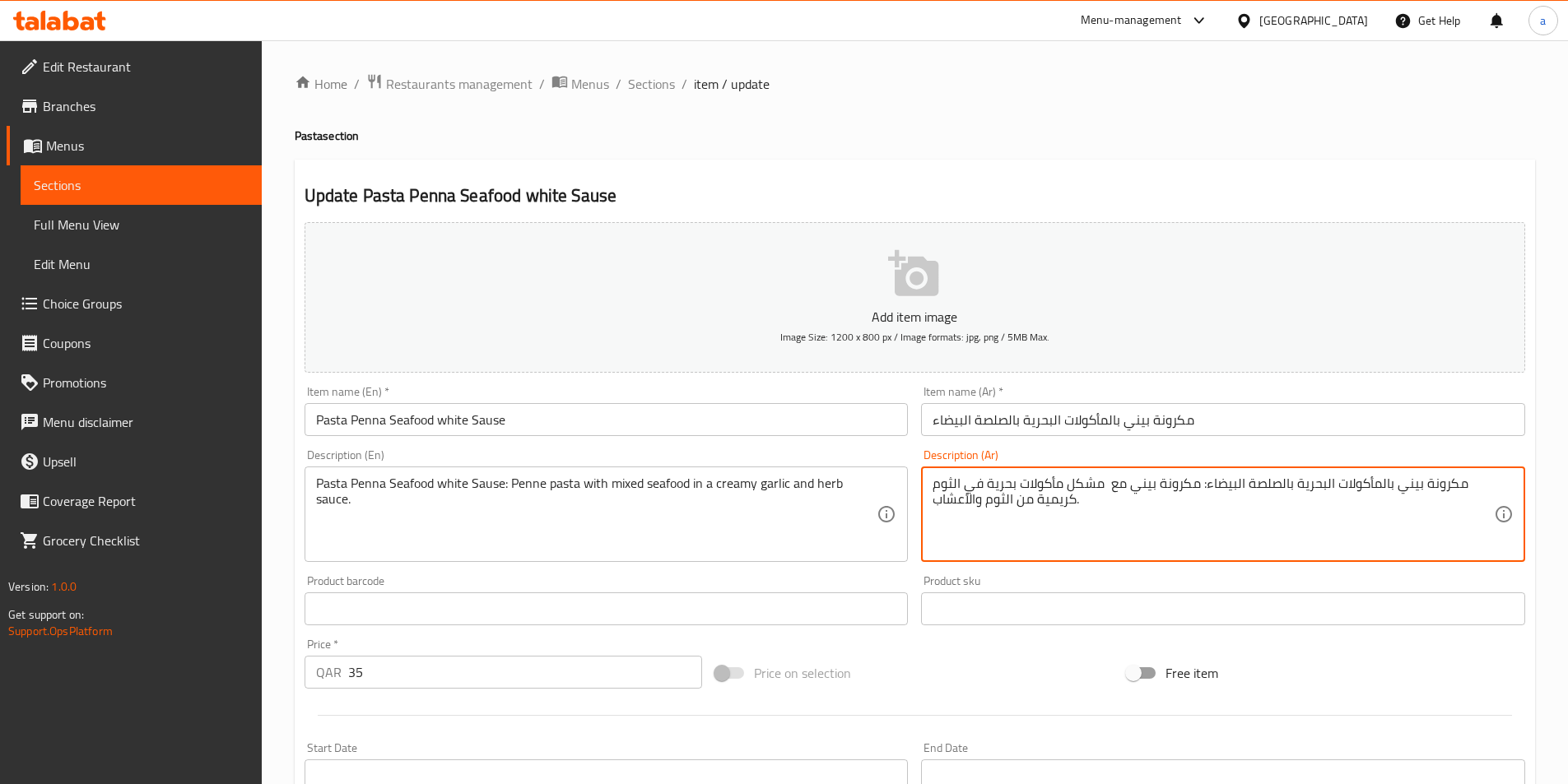
click at [1070, 495] on textarea "مكرونة بيني بالمأكولات البحرية بالصلصة البيضاء: مكرونة بيني مع مشكل مأكولات بحر…" at bounding box center [1213, 514] width 562 height 78
click at [1072, 503] on textarea "مكرونة بيني بالمأكولات البحرية بالصلصة البيضاء: مكرونة بيني مع مشكل مأكولات بحر…" at bounding box center [1213, 514] width 562 height 78
click at [1090, 502] on textarea "مكرونة بيني بالمأكولات البحرية بالصلصة البيضاء: مكرونة بيني مع مشكل مأكولات بحر…" at bounding box center [1213, 514] width 562 height 78
click at [1043, 499] on textarea "مكرونة بيني بالمأكولات البحرية بالصلصة البيضاء: مكرونة بيني مع مشكل مأكولات بحر…" at bounding box center [1213, 514] width 562 height 78
click at [992, 502] on textarea "مكرونة بيني بالمأكولات البحرية بالصلصة البيضاء: مكرونة بيني مع مشكل مأكولات بحر…" at bounding box center [1213, 514] width 562 height 78
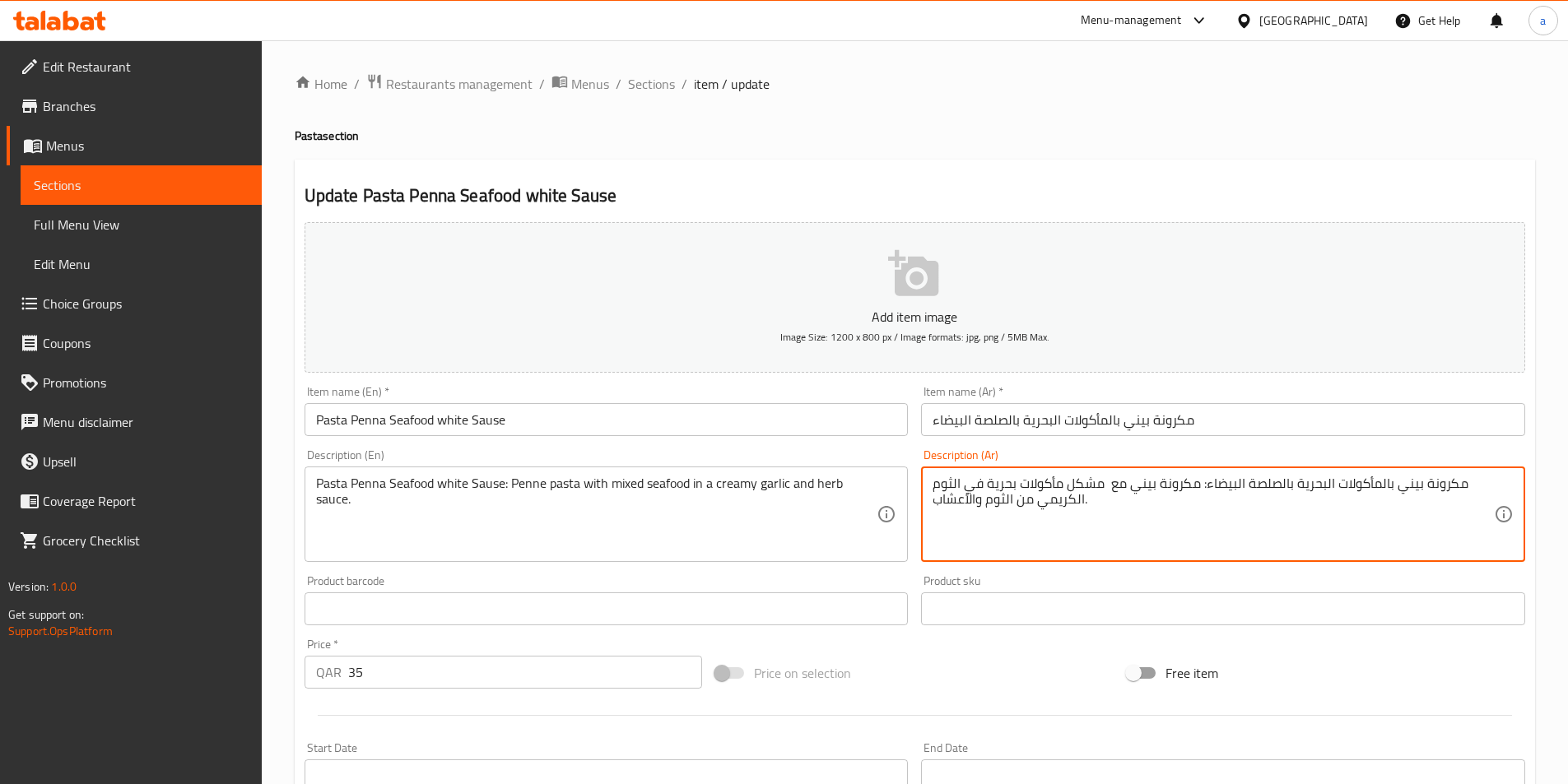
click at [992, 502] on textarea "مكرونة بيني بالمأكولات البحرية بالصلصة البيضاء: مكرونة بيني مع مشكل مأكولات بحر…" at bounding box center [1213, 514] width 562 height 78
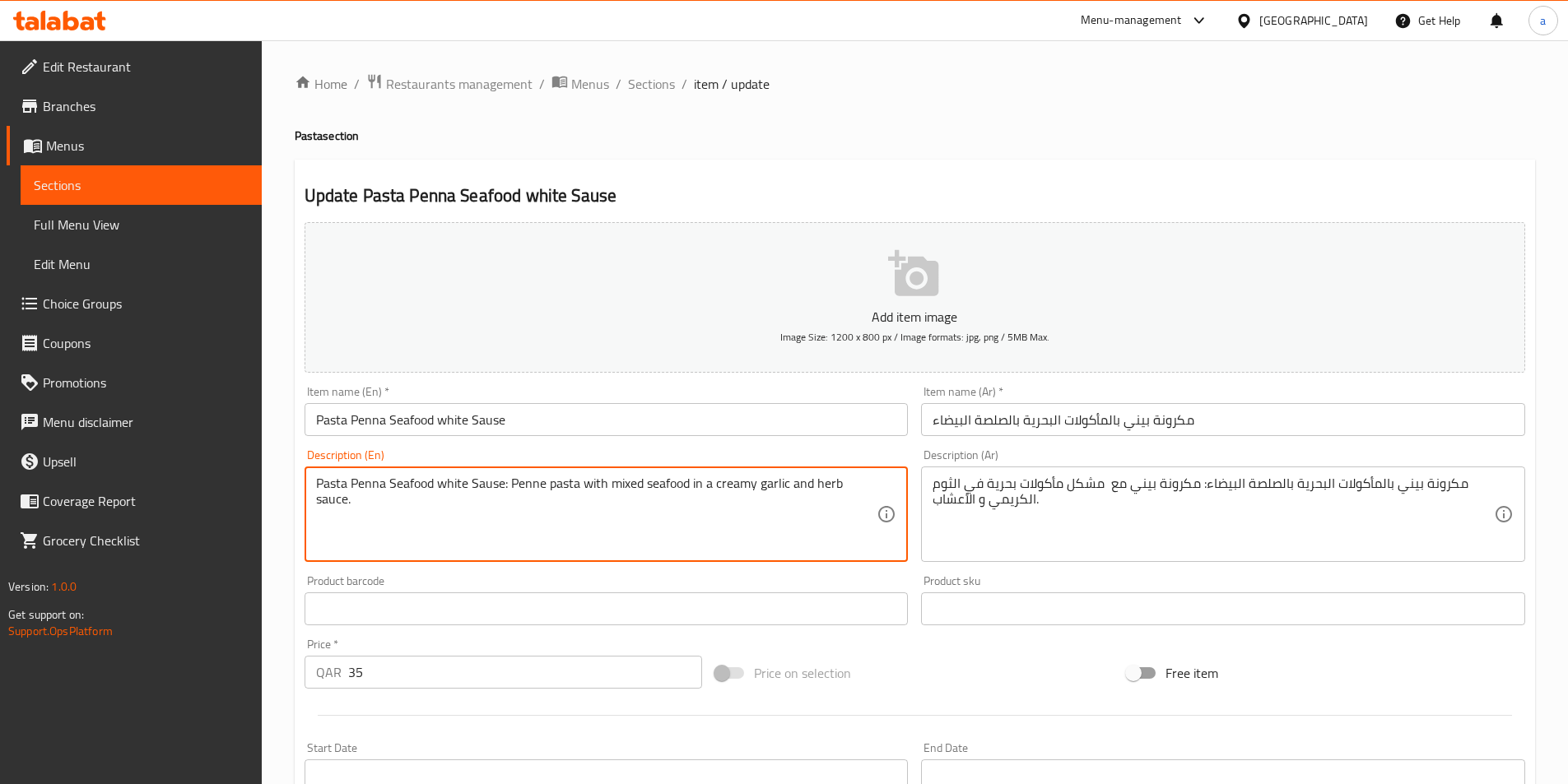
click at [828, 483] on textarea "Pasta Penna Seafood white Sause: Penne pasta with mixed seafood in a creamy gar…" at bounding box center [597, 514] width 562 height 78
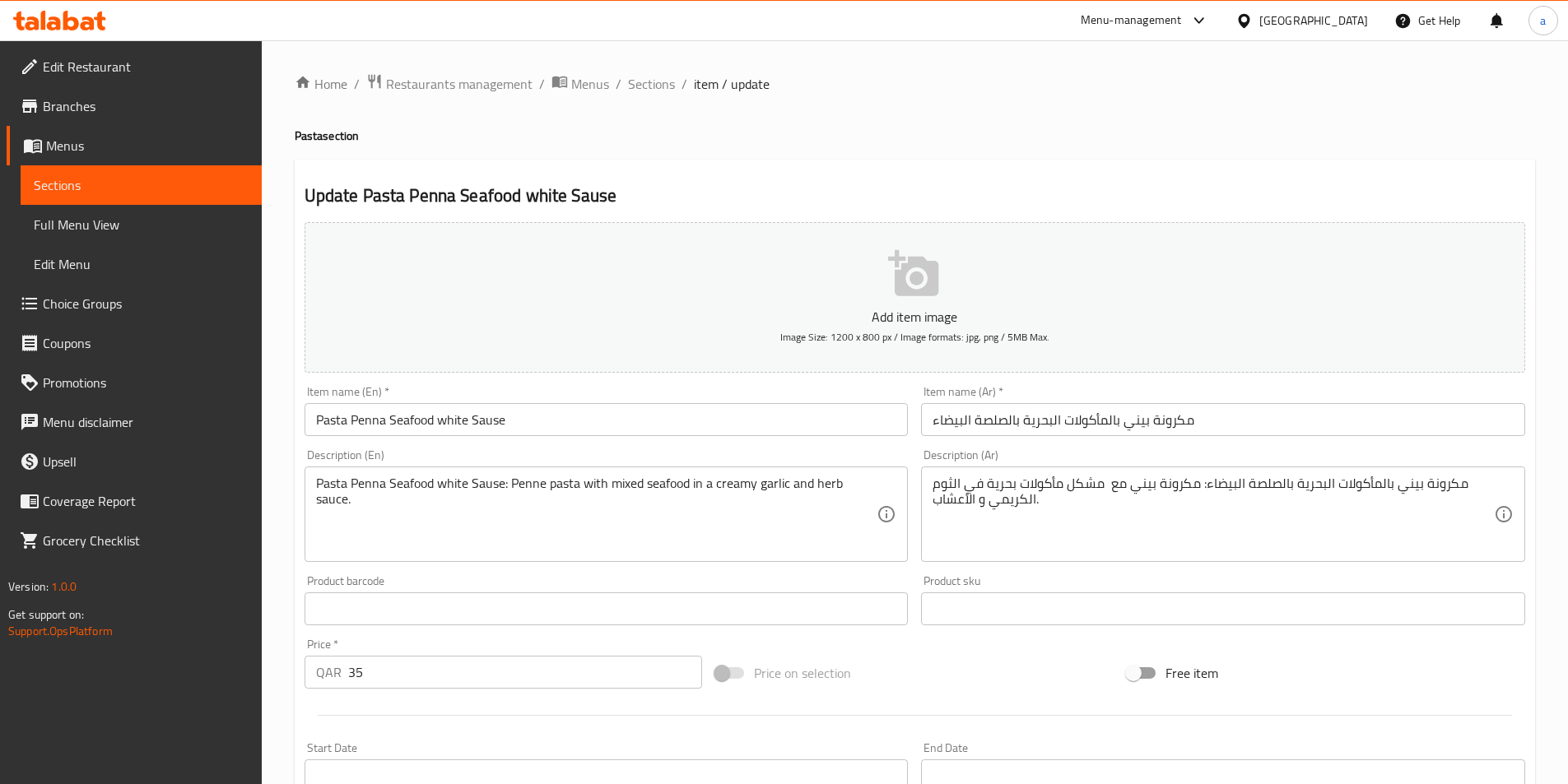
click at [932, 501] on div "مكرونة بيني بالمأكولات البحرية بالصلصة البيضاء: مكرونة بيني مع مشكل مأكولات بحر…" at bounding box center [1224, 514] width 604 height 96
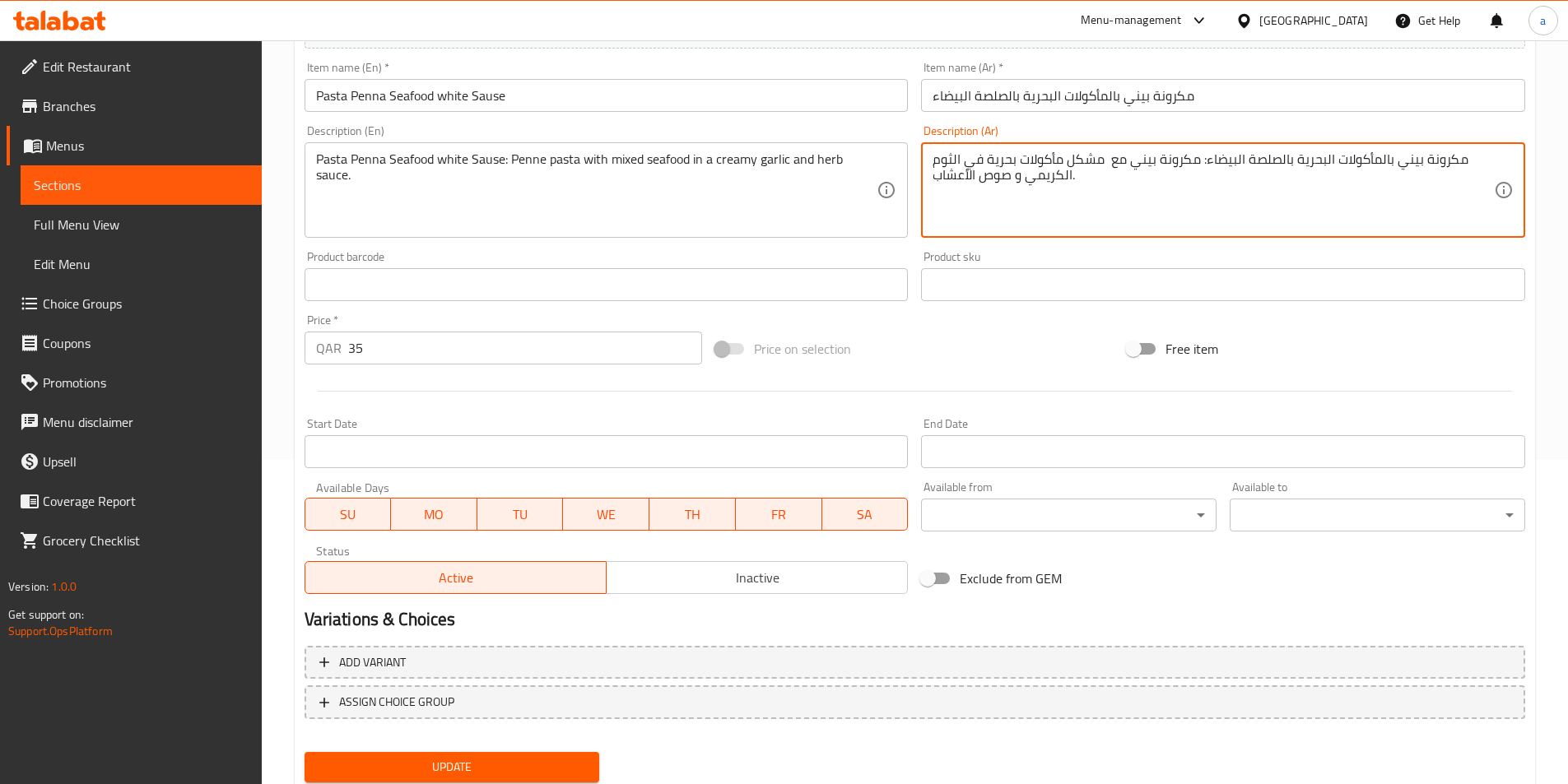
scroll to position [379, 0]
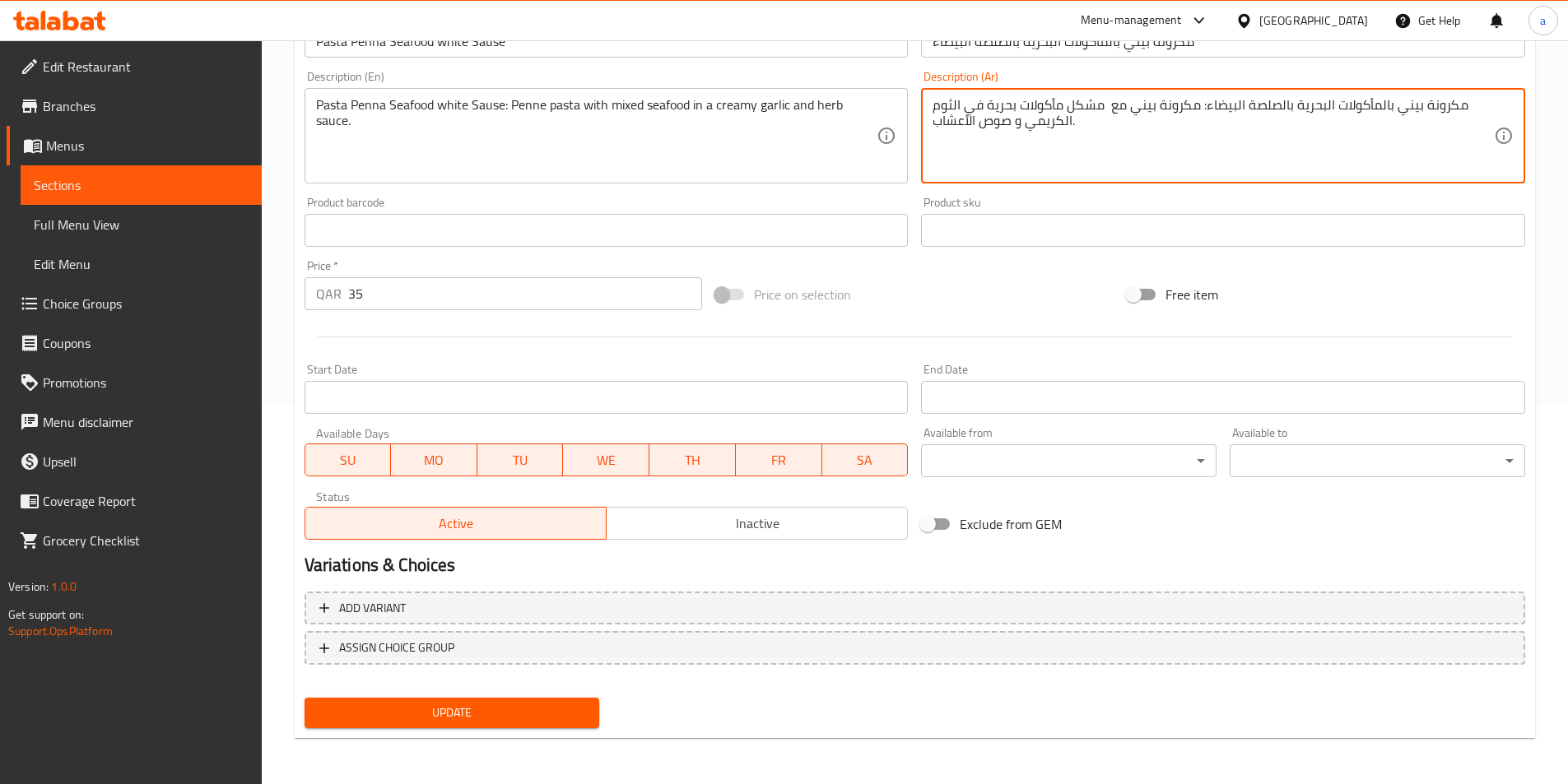
drag, startPoint x: 979, startPoint y: 123, endPoint x: 1011, endPoint y: 125, distance: 32.1
click at [1011, 125] on textarea "مكرونة بيني بالمأكولات البحرية بالصلصة البيضاء: مكرونة بيني مع مشكل مأكولات بحر…" at bounding box center [1213, 136] width 562 height 78
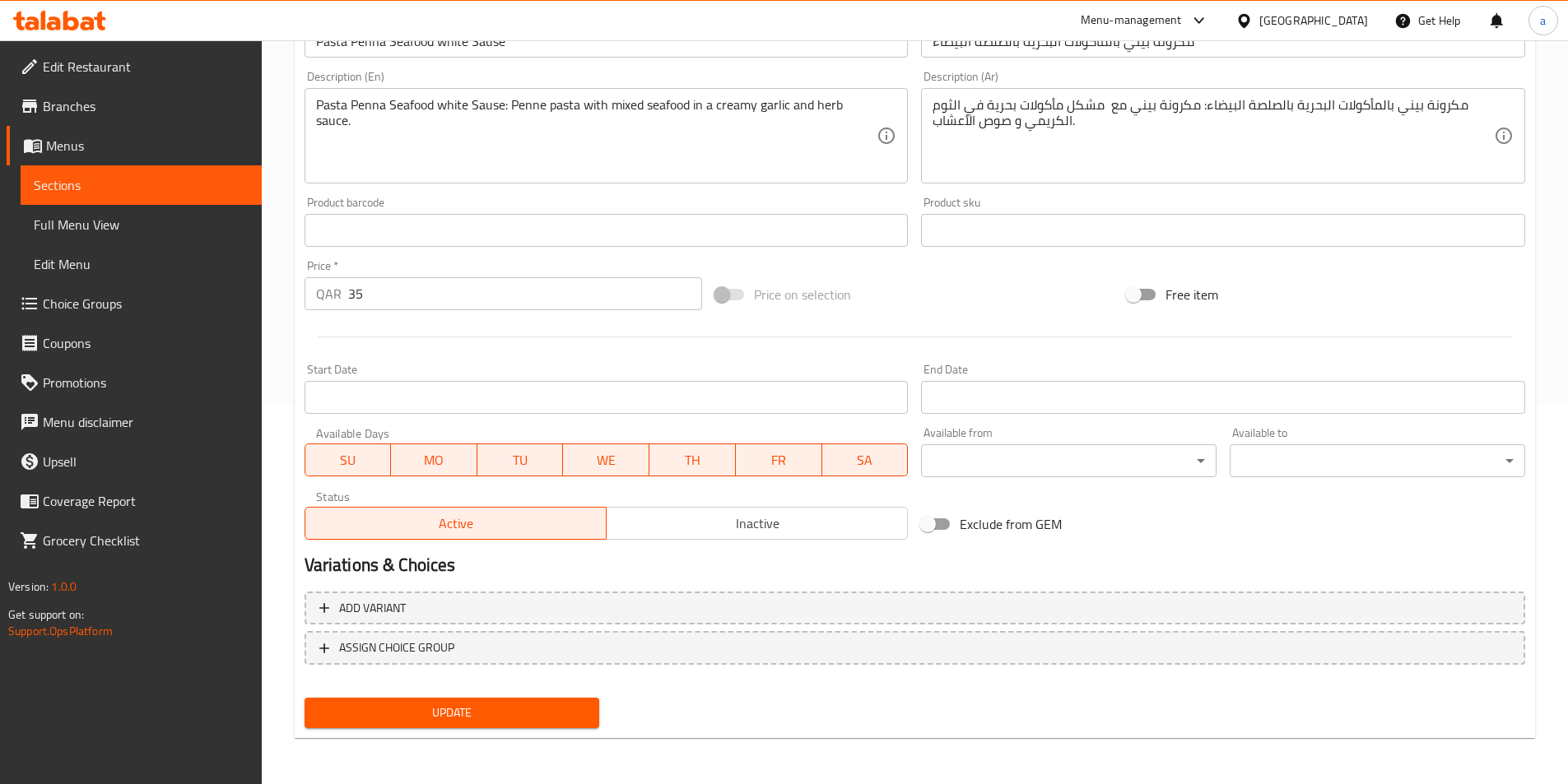
click at [932, 122] on div "مكرونة بيني بالمأكولات البحرية بالصلصة البيضاء: مكرونة بيني مع مشكل مأكولات بحر…" at bounding box center [1224, 135] width 604 height 96
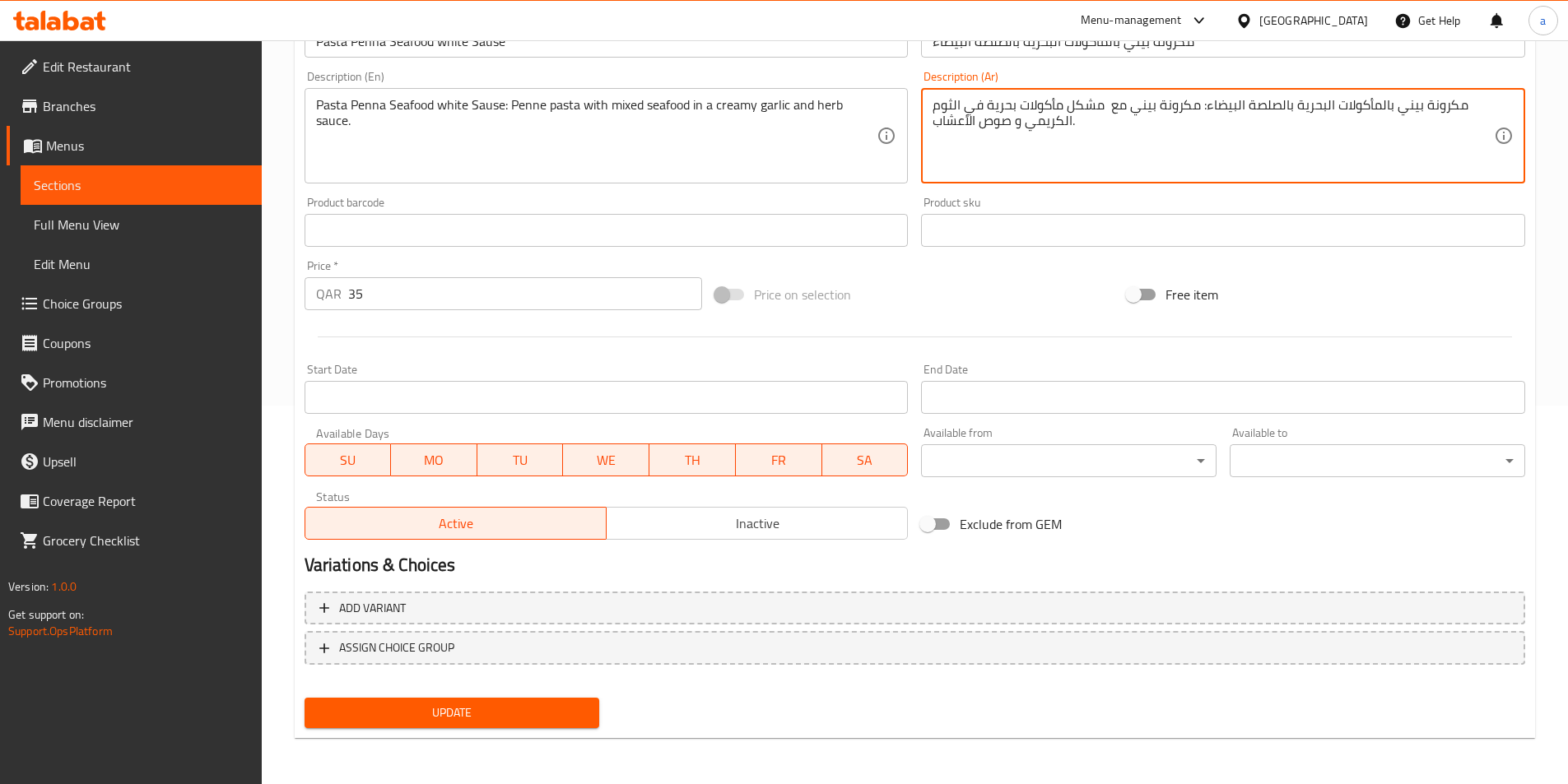
click at [1084, 124] on textarea "مكرونة بيني بالمأكولات البحرية بالصلصة البيضاء: مكرونة بيني مع مشكل مأكولات بحر…" at bounding box center [1213, 136] width 562 height 78
paste textarea "صوص"
drag, startPoint x: 1015, startPoint y: 121, endPoint x: 1044, endPoint y: 124, distance: 29.2
click at [1044, 124] on textarea "مكرونة بيني بالمأكولات البحرية بالصلصة البيضاء: مكرونة بيني مع مشكل مأكولات بحر…" at bounding box center [1213, 136] width 562 height 78
click at [965, 123] on textarea "مكرونة بيني بالمأكولات البحرية بالصلصة البيضاء: مكرونة بيني مع مشكل مأكولات بحر…" at bounding box center [1213, 136] width 562 height 78
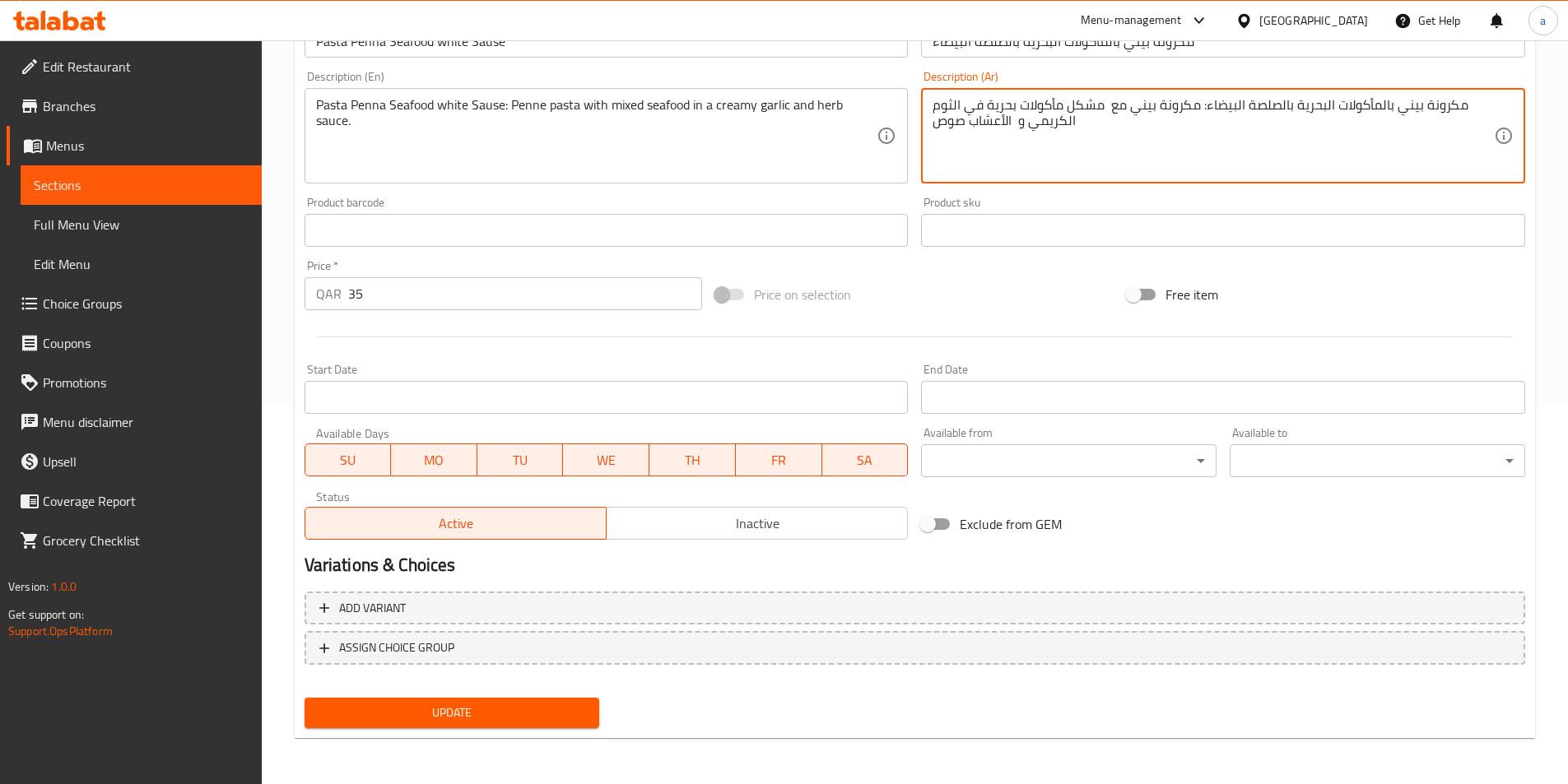
type textarea "مكرونة بيني بالمأكولات البحرية بالصلصة البيضاء: مكرونة بيني مع مشكل مأكولات بحر…"
click at [450, 717] on span "Update" at bounding box center [453, 713] width 269 height 20
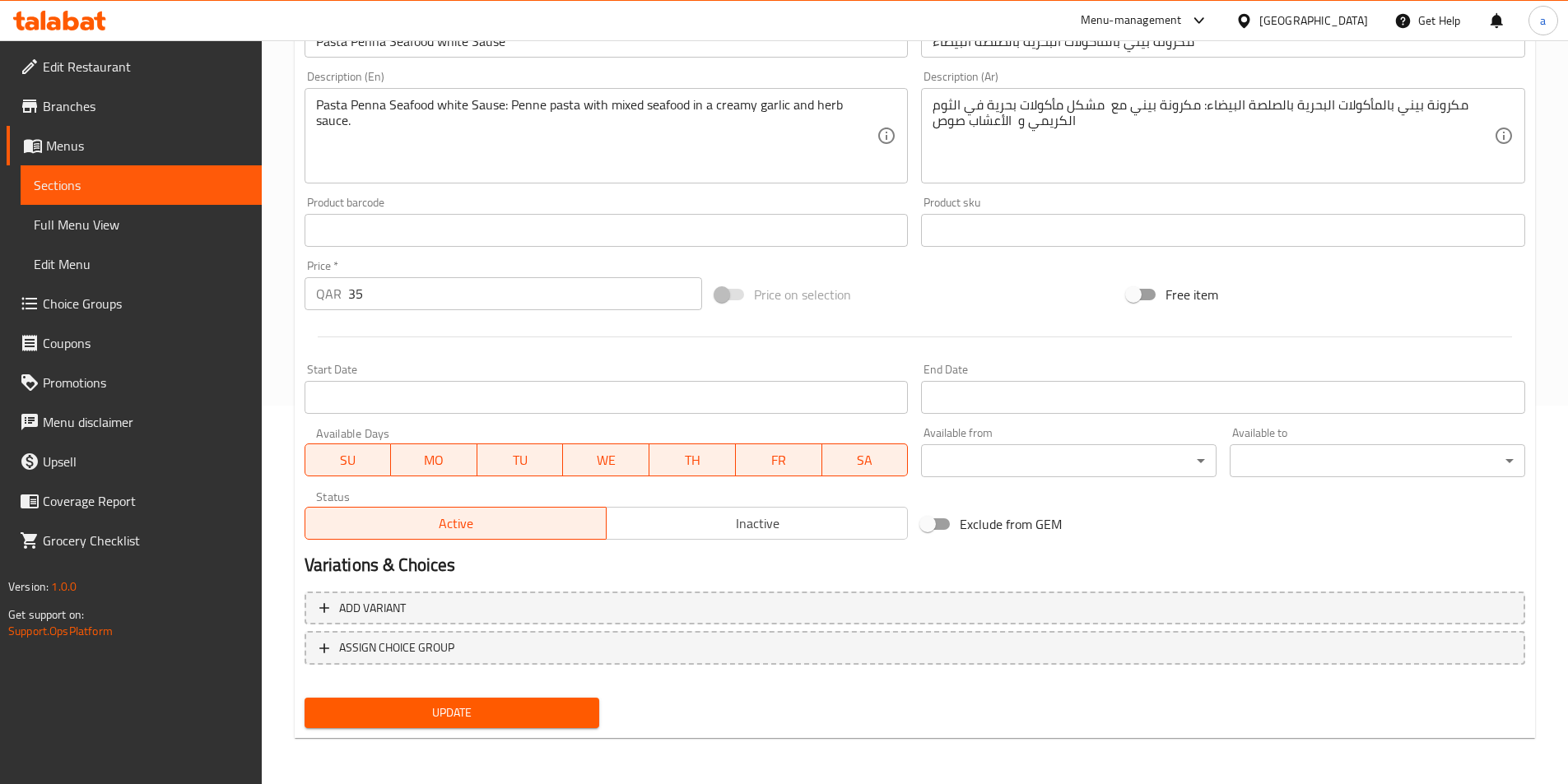
click at [549, 712] on span "Update" at bounding box center [453, 713] width 269 height 20
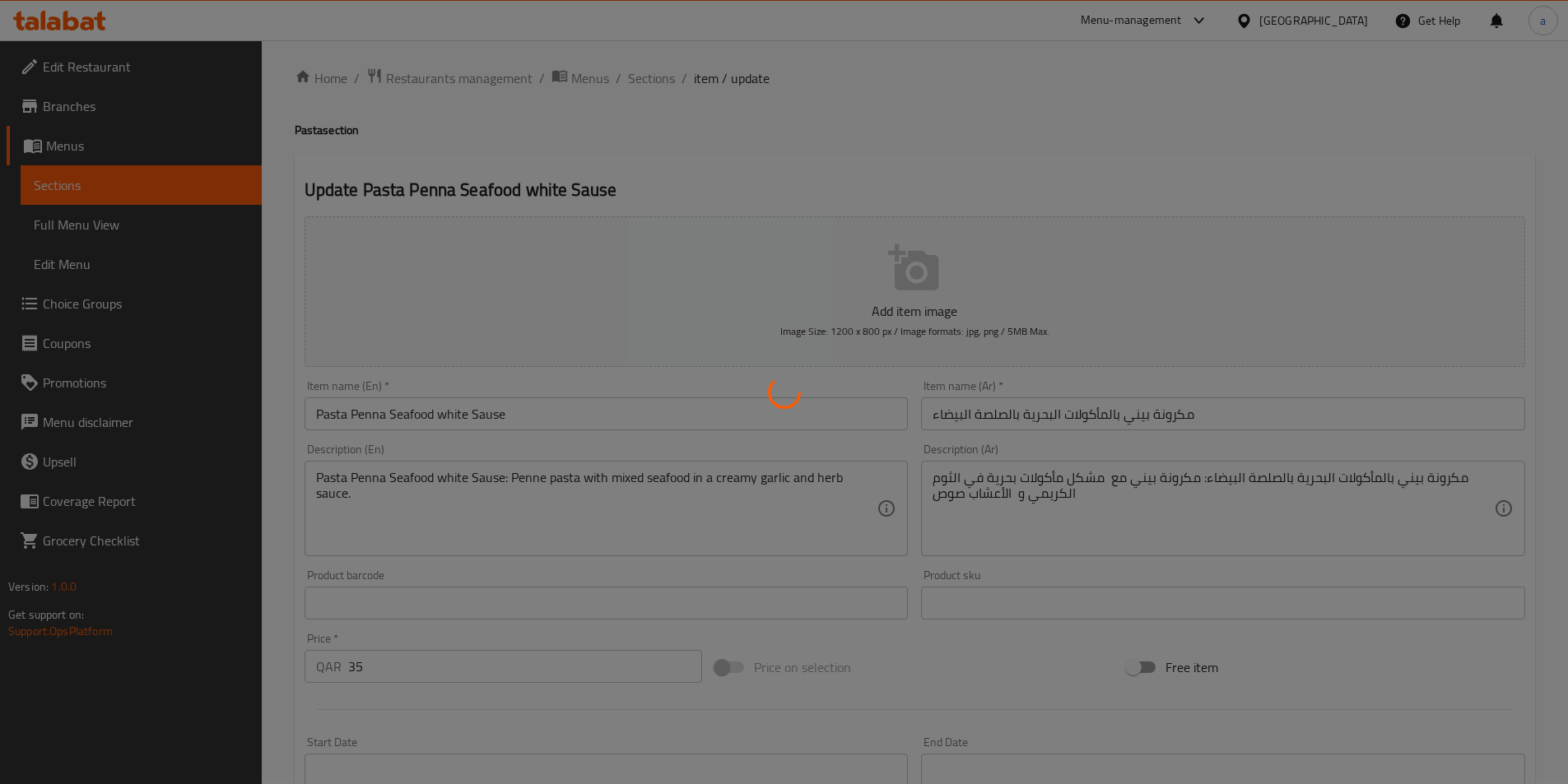
scroll to position [0, 0]
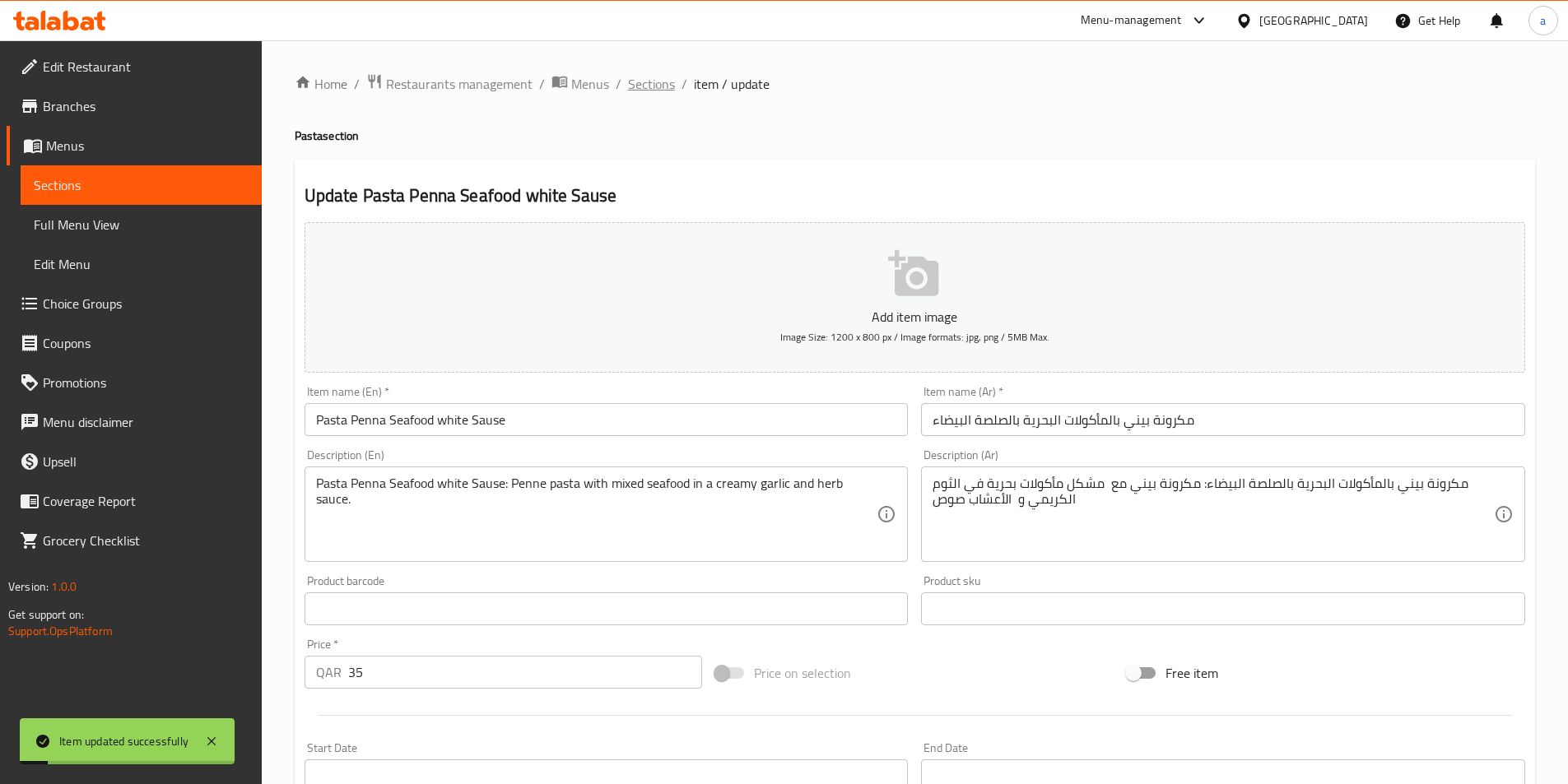
click at [667, 79] on span "Sections" at bounding box center [651, 84] width 47 height 19
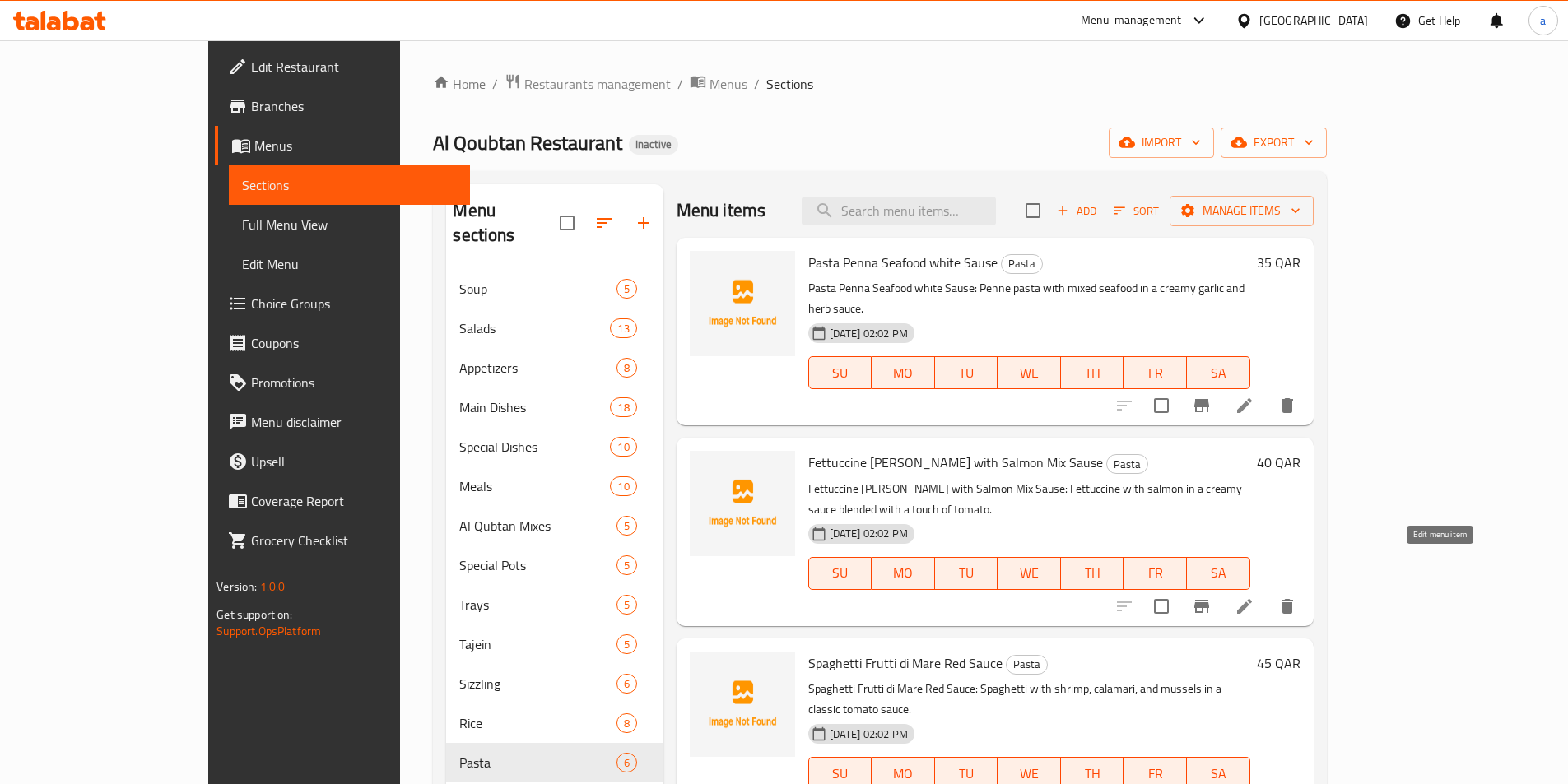
click at [1252, 599] on icon at bounding box center [1245, 606] width 15 height 15
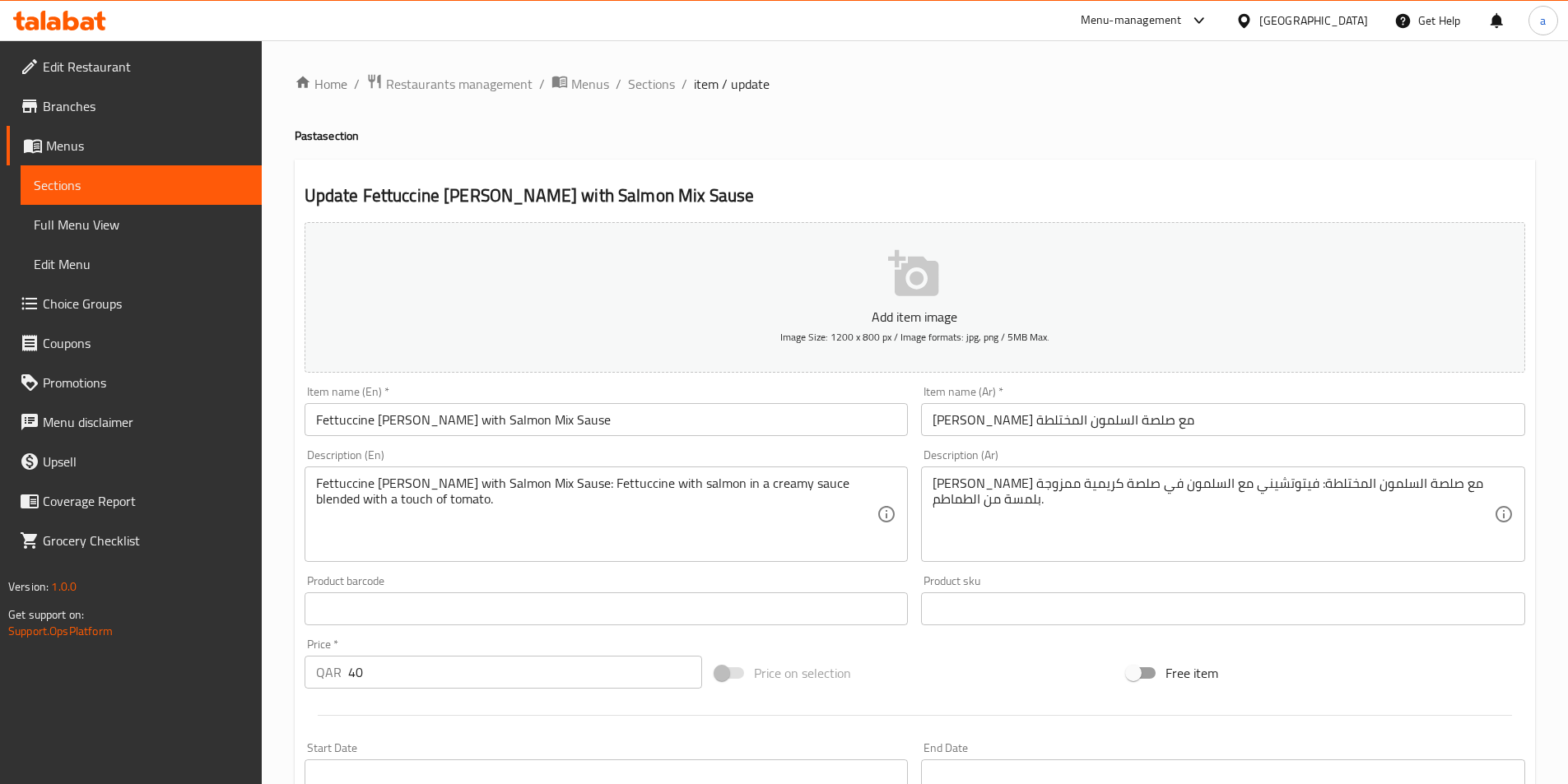
click at [331, 419] on input "Fettuccine [PERSON_NAME] with Salmon Mix Sause" at bounding box center [607, 419] width 604 height 33
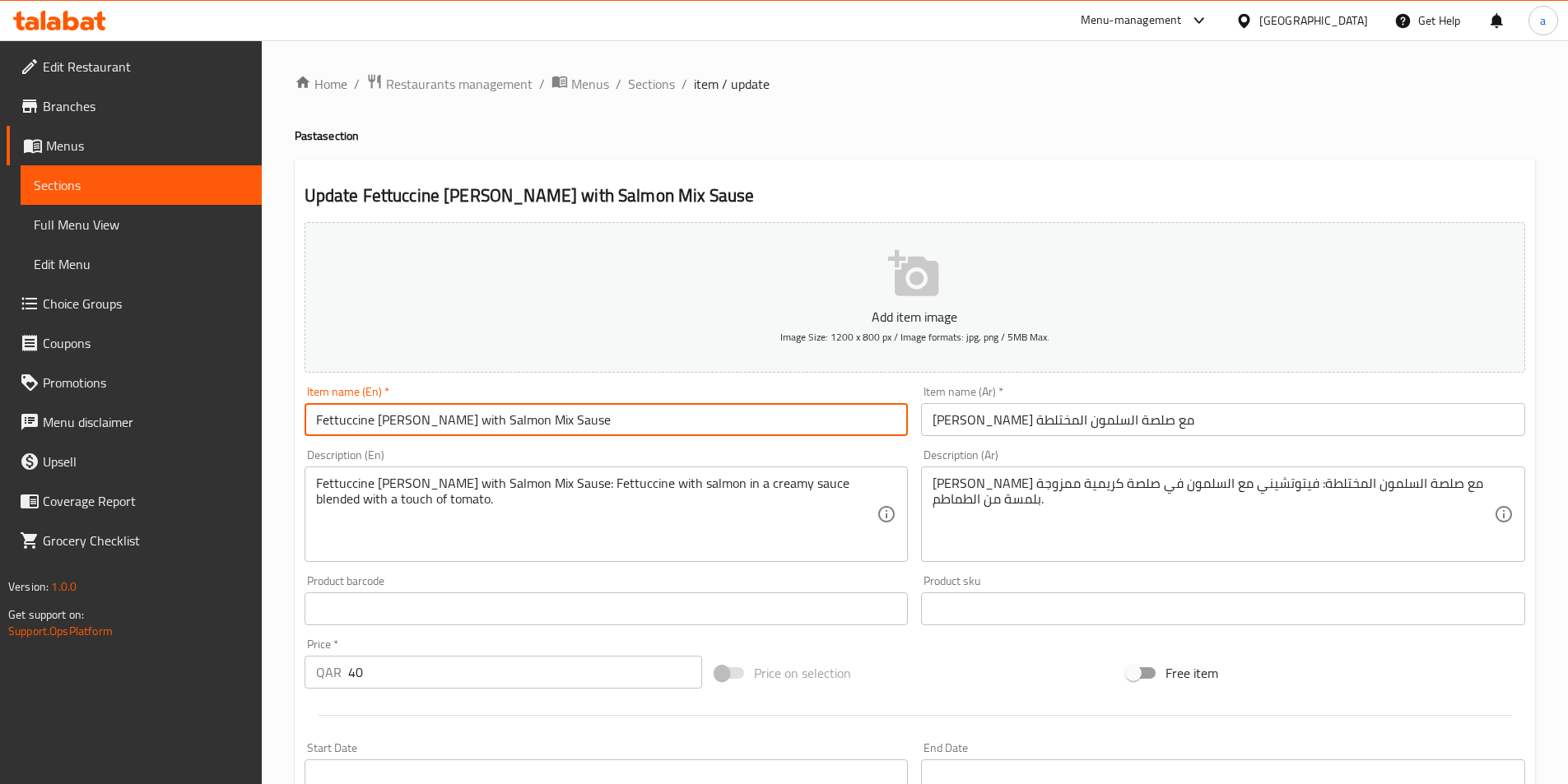
click at [331, 419] on input "Fettuccine [PERSON_NAME] with Salmon Mix Sause" at bounding box center [607, 419] width 604 height 33
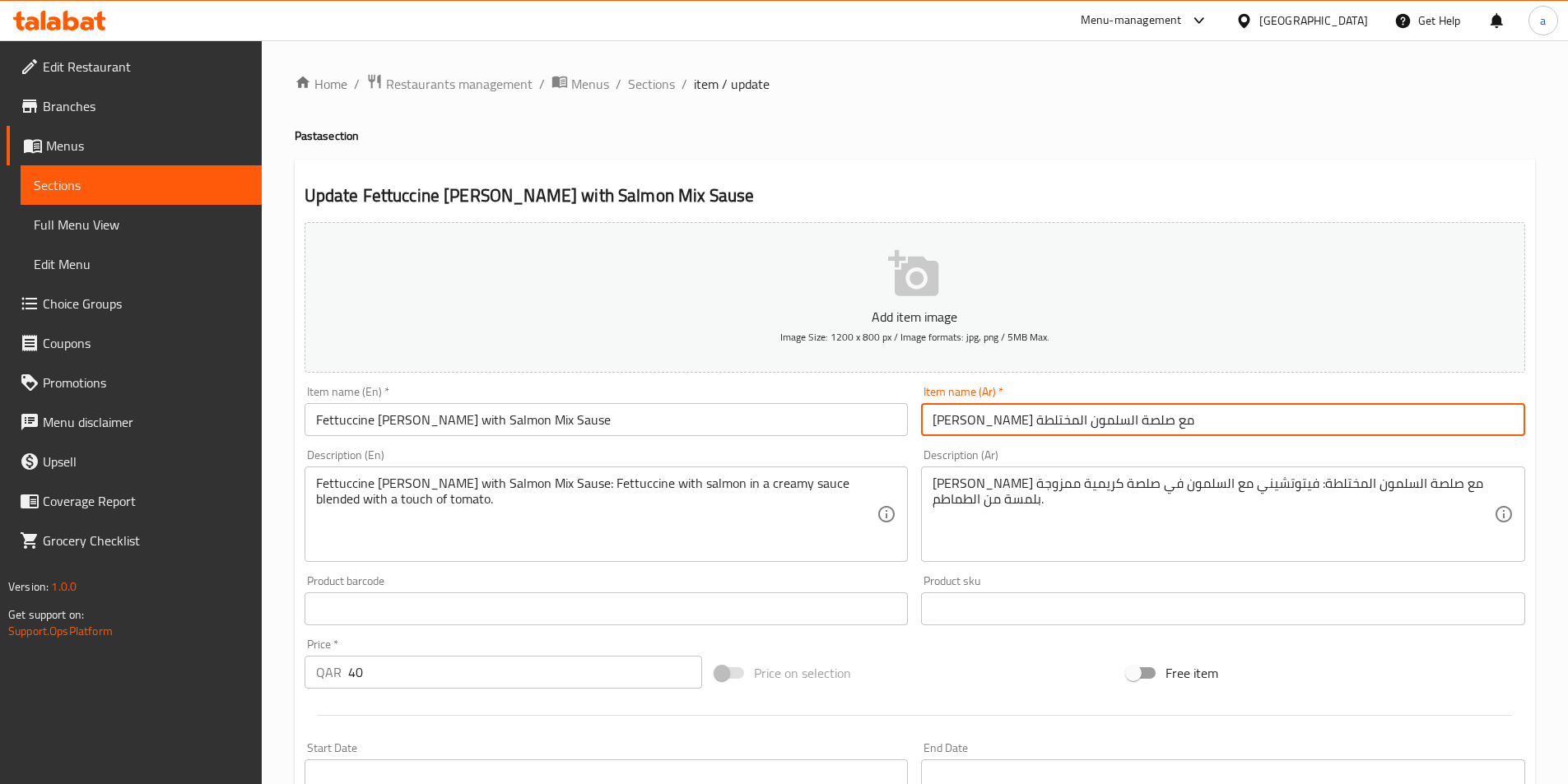
click at [955, 422] on input "فيتوتشيني ألفريدو مع صلصة السلمون المختلطة" at bounding box center [1224, 419] width 604 height 33
click at [1202, 417] on input "[PERSON_NAME] مع صلصة السلمون المشكل" at bounding box center [1224, 419] width 604 height 33
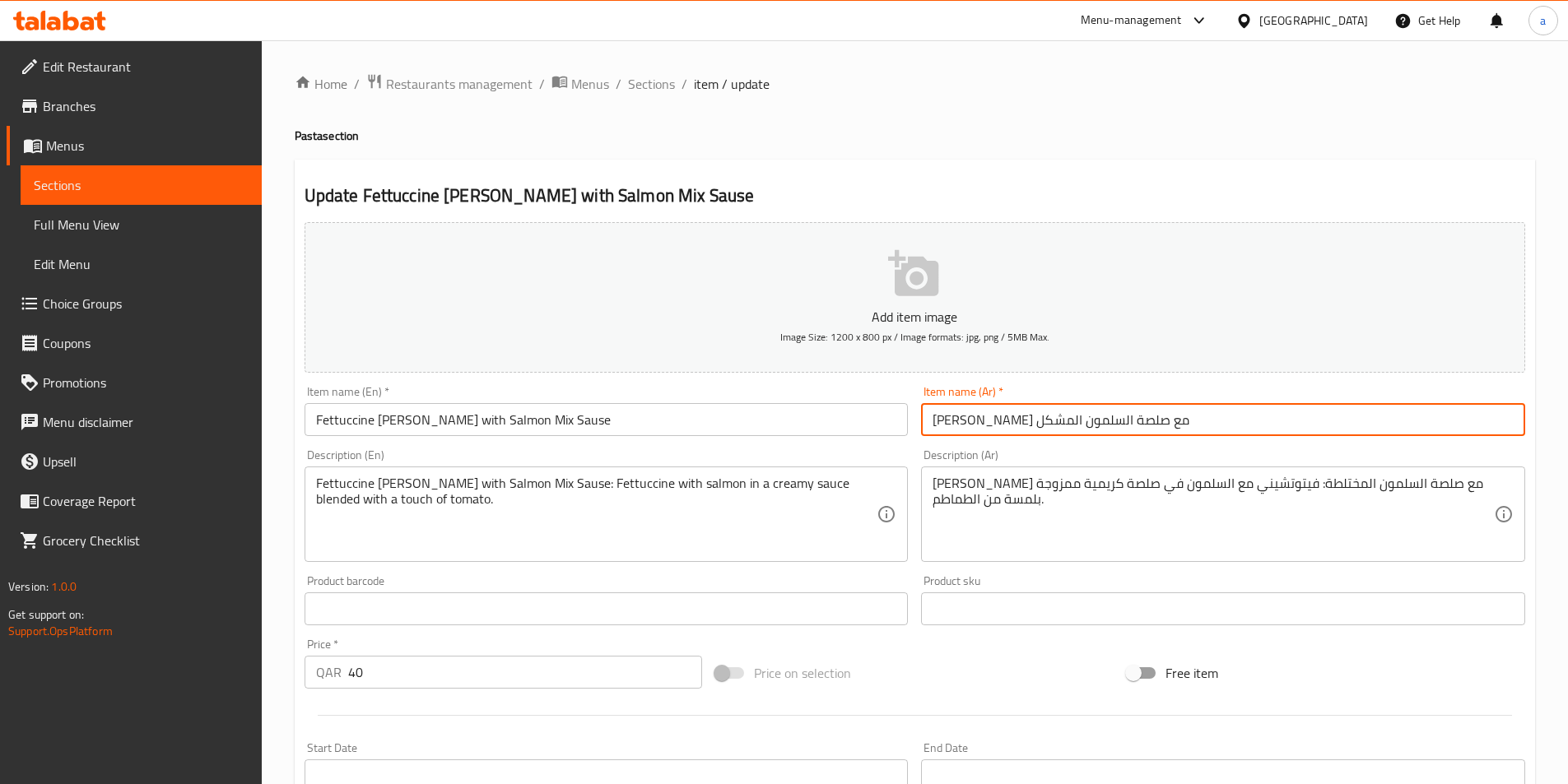
type input "[PERSON_NAME] مع صلصة السلمون المشكل"
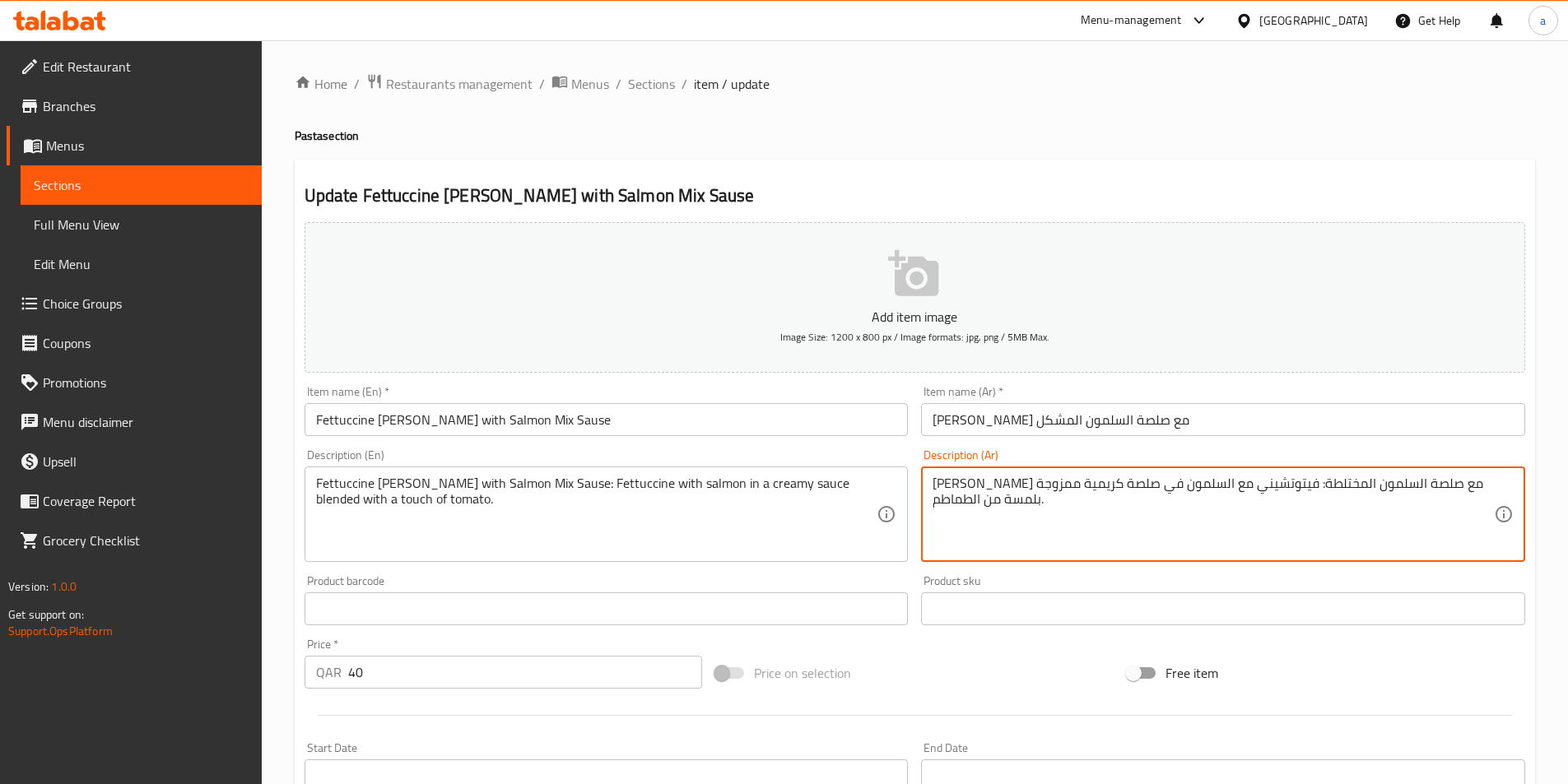
drag, startPoint x: 1223, startPoint y: 485, endPoint x: 1483, endPoint y: 485, distance: 260.0
paste textarea "كل"
click at [956, 486] on textarea "فيتوتشيني ألفريدو مع صلصة السلمون المشكل : فيتوتشيني مع السلمون في صلصة كريمية …" at bounding box center [1213, 514] width 562 height 78
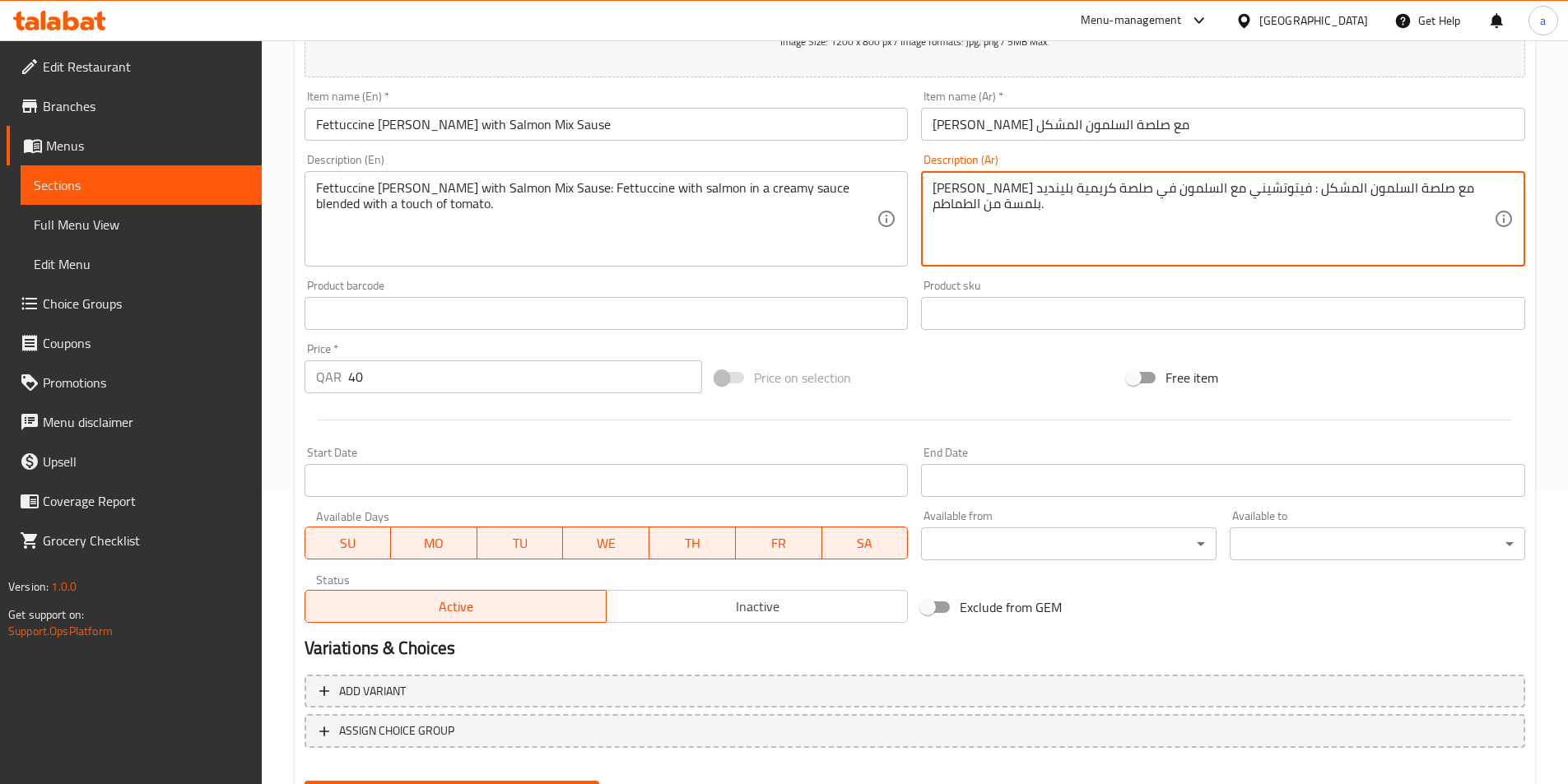
scroll to position [379, 0]
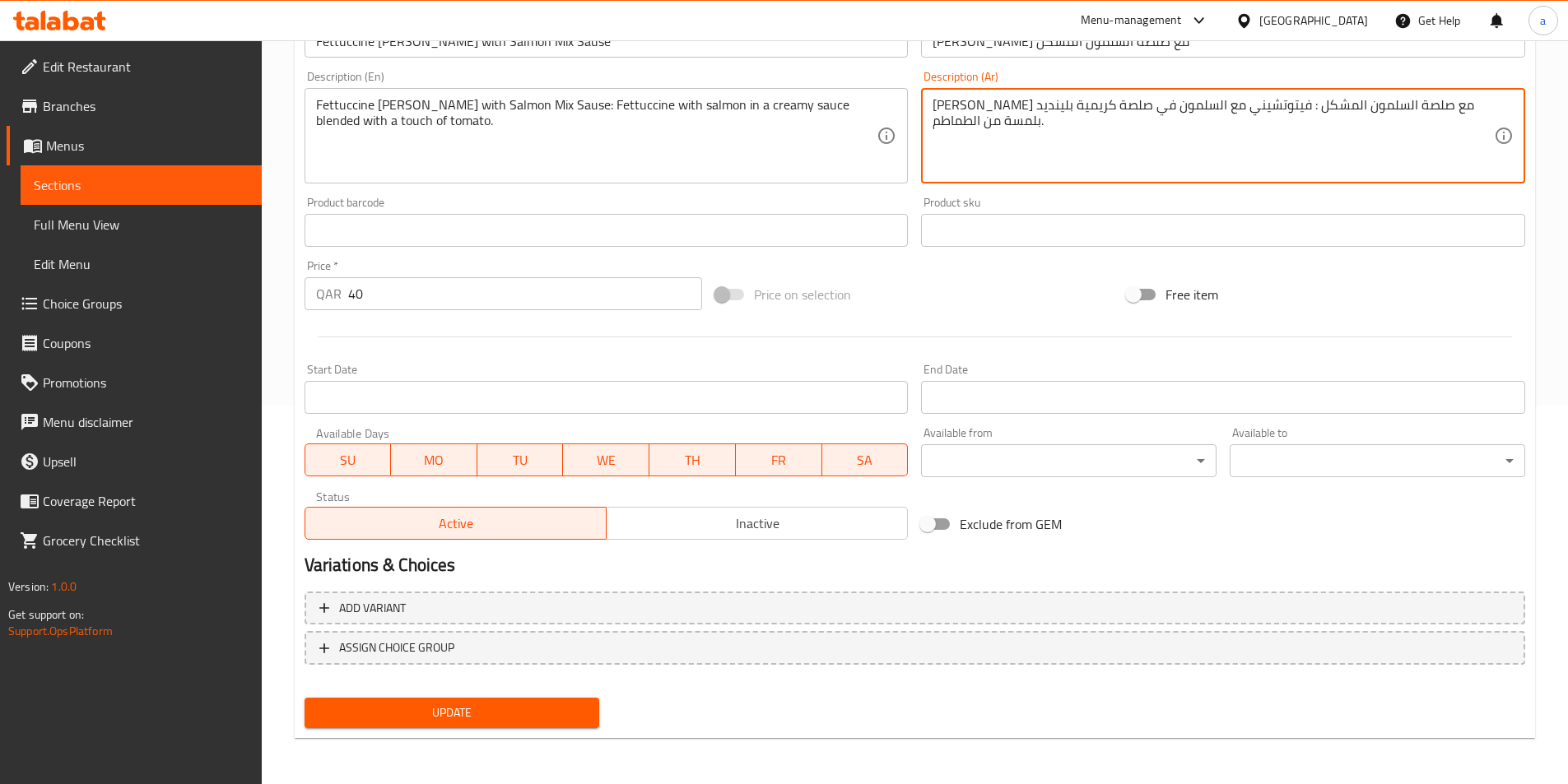
type textarea "[PERSON_NAME] مع صلصة السلمون المشكل : فيتوتشيني مع السلمون في صلصة كريمية بلين…"
click at [463, 716] on span "Update" at bounding box center [453, 713] width 269 height 20
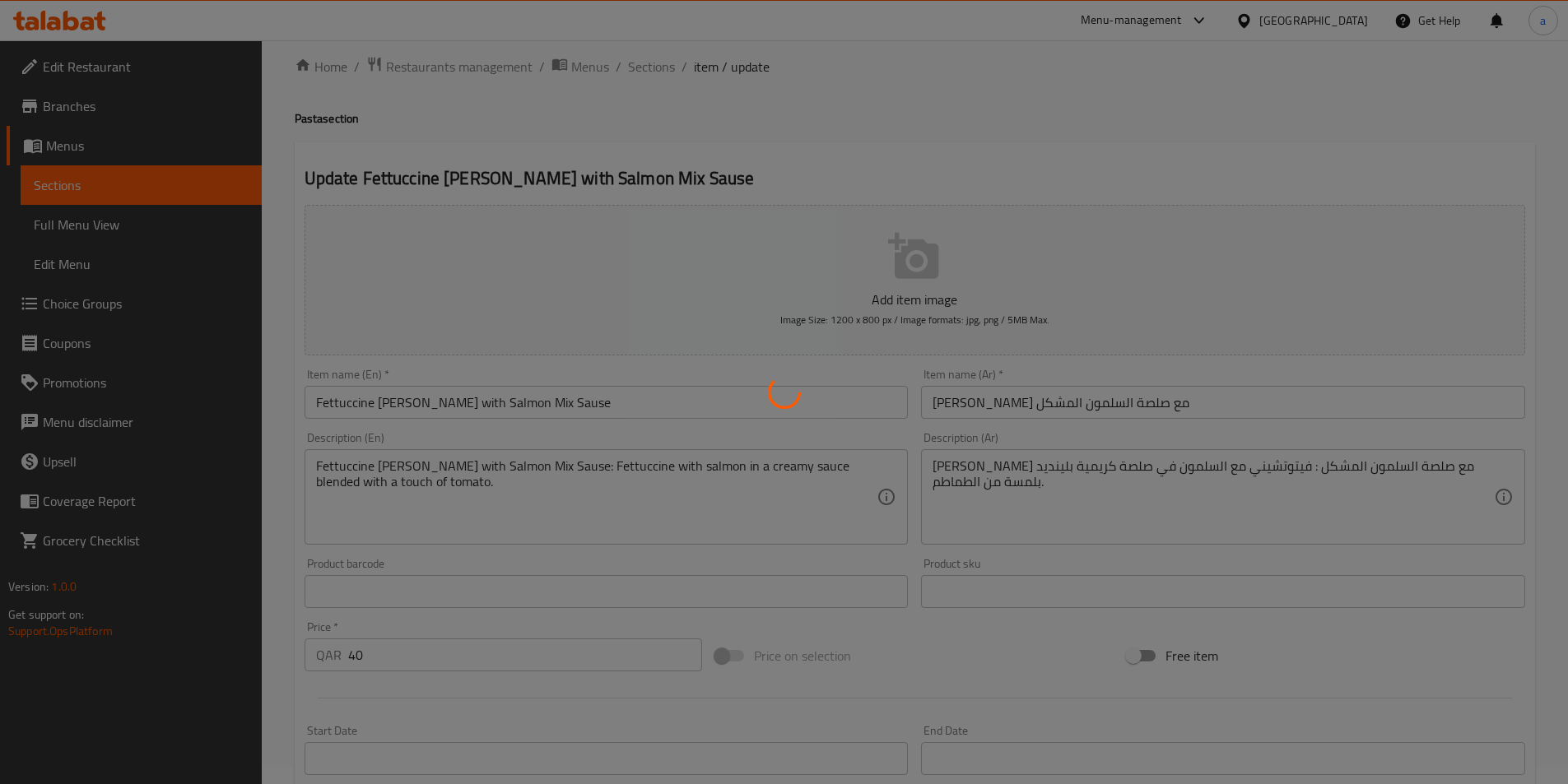
scroll to position [0, 0]
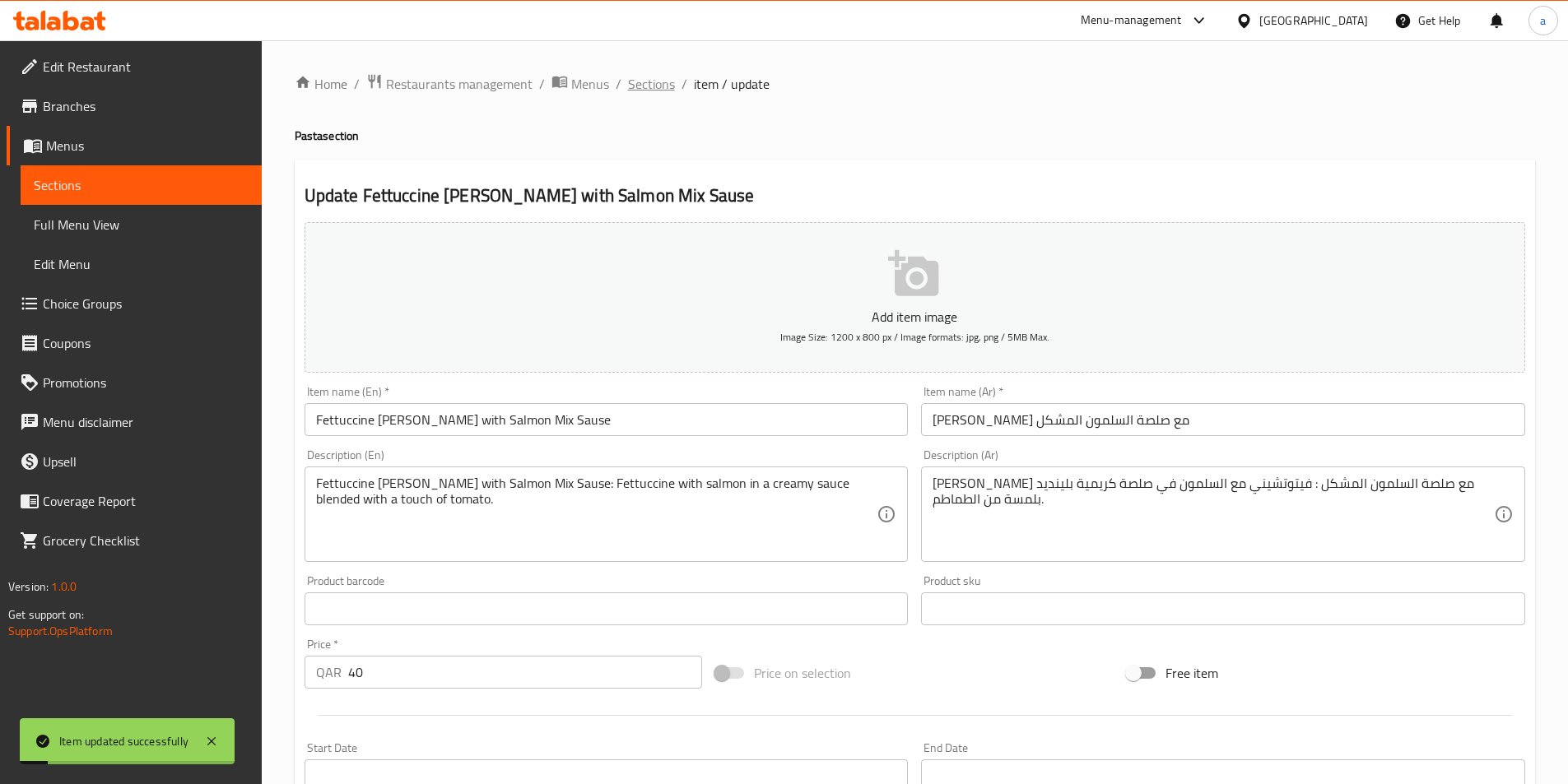
click at [652, 83] on span "Sections" at bounding box center [651, 84] width 47 height 19
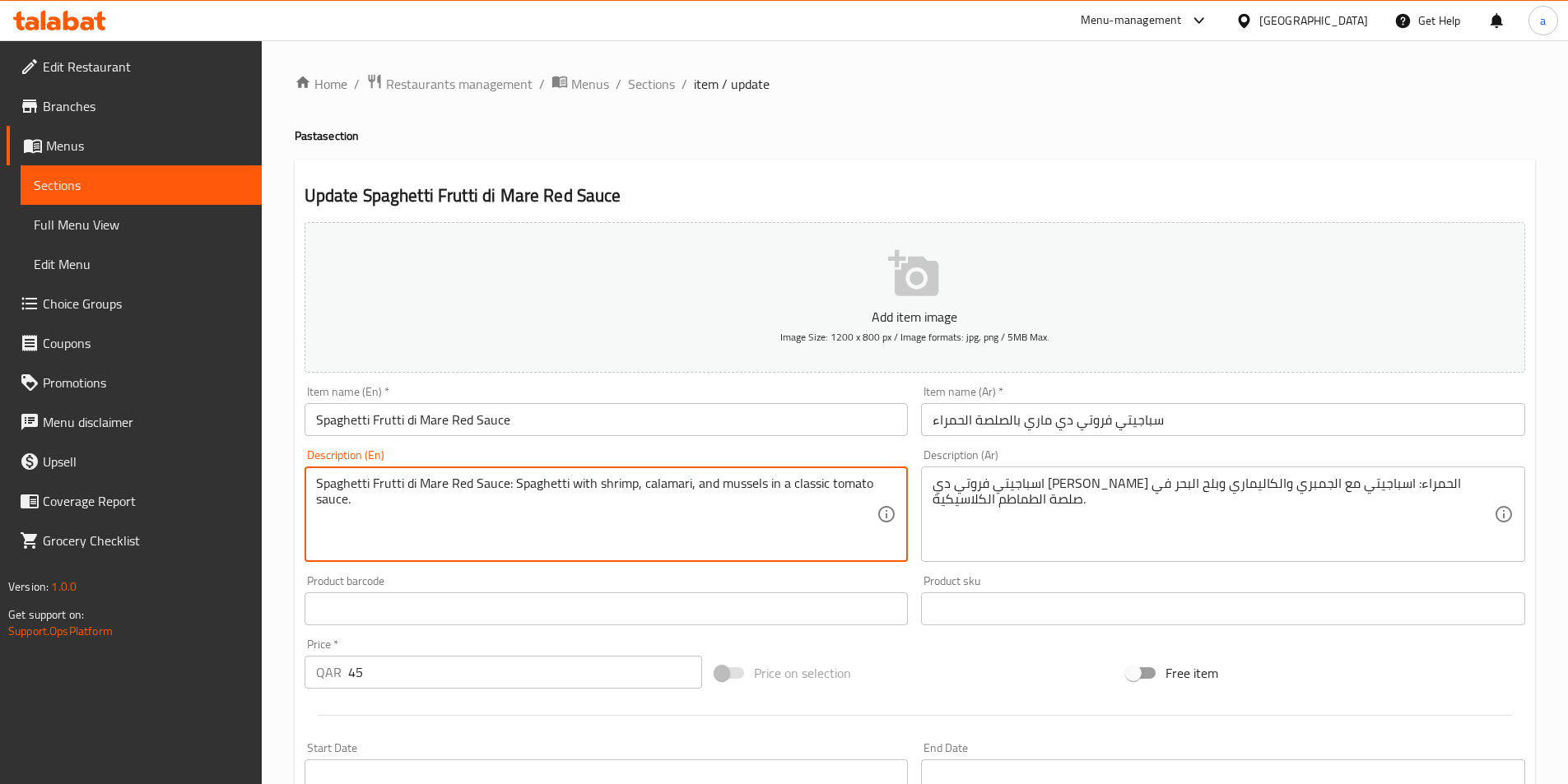
click at [745, 487] on textarea "Spaghetti Frutti di Mare Red Sauce: Spaghetti with shrimp, calamari, and mussel…" at bounding box center [597, 514] width 562 height 78
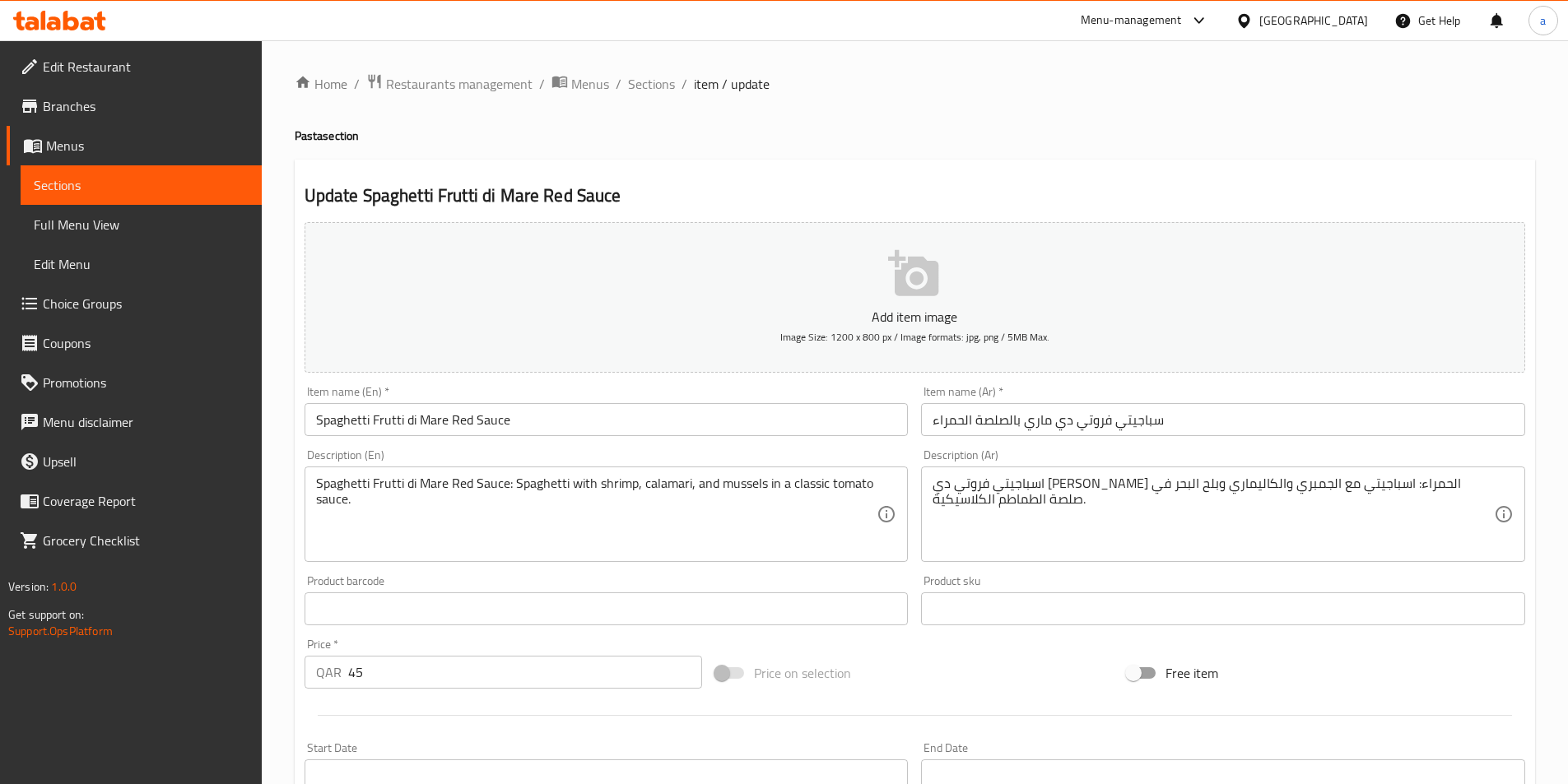
click at [932, 502] on div "اسباجيتي فروتي دي ماري بالصلصة الحمراء: اسباجيتي مع الجمبري والكاليماري وبلح ال…" at bounding box center [1224, 514] width 604 height 96
drag, startPoint x: 931, startPoint y: 501, endPoint x: 944, endPoint y: 501, distance: 13.0
click at [944, 501] on div "اسباجيتي فروتي دي ماري بالصلصة الحمراء: اسباجيتي مع الجمبري والكاليماري وبلح ال…" at bounding box center [1224, 514] width 604 height 96
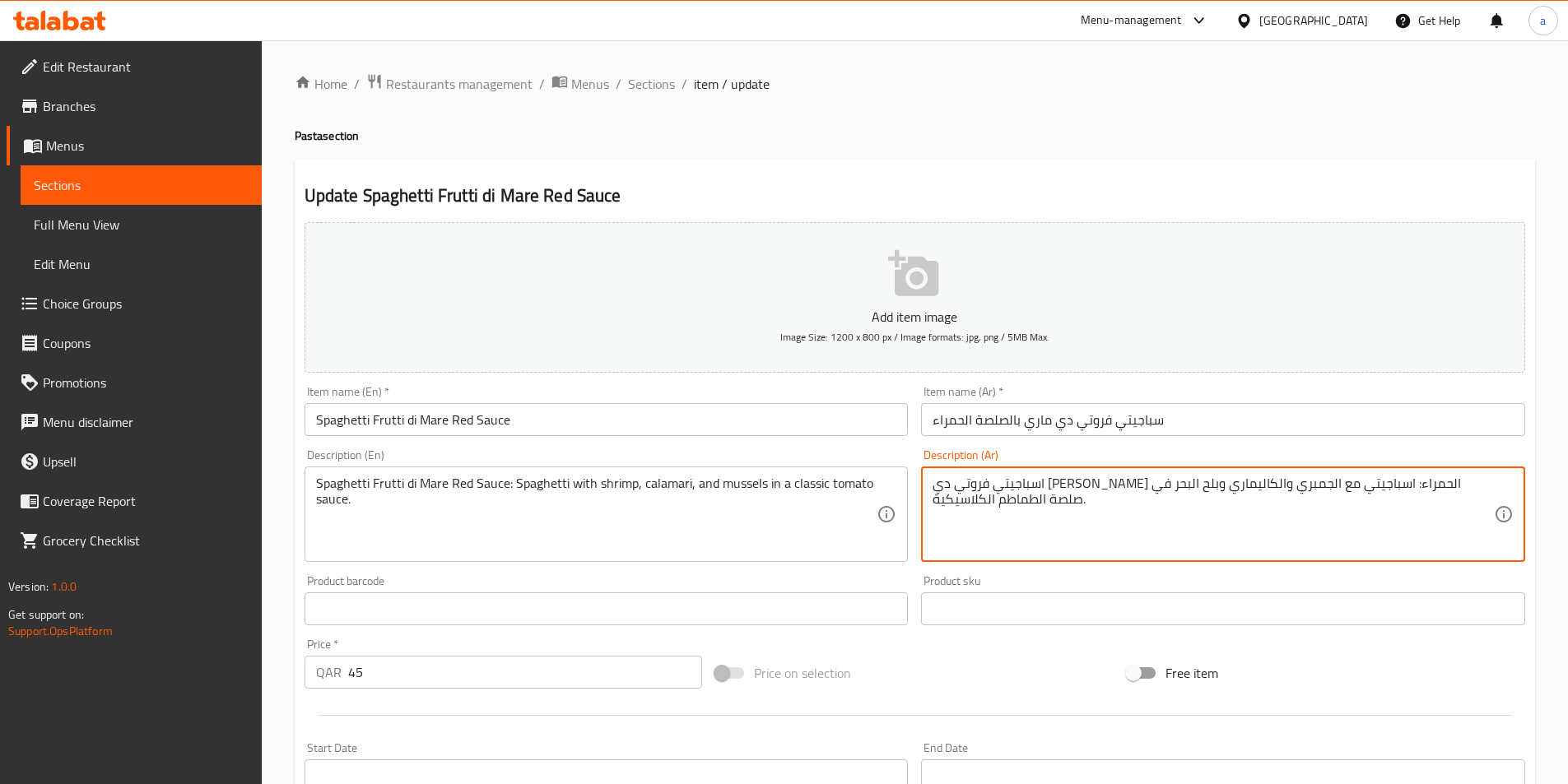
drag, startPoint x: 944, startPoint y: 501, endPoint x: 931, endPoint y: 501, distance: 13.0
click at [931, 501] on div "اسباجيتي فروتي دي ماري بالصلصة الحمراء: اسباجيتي مع الجمبري والكاليماري وبلح ال…" at bounding box center [1224, 514] width 604 height 96
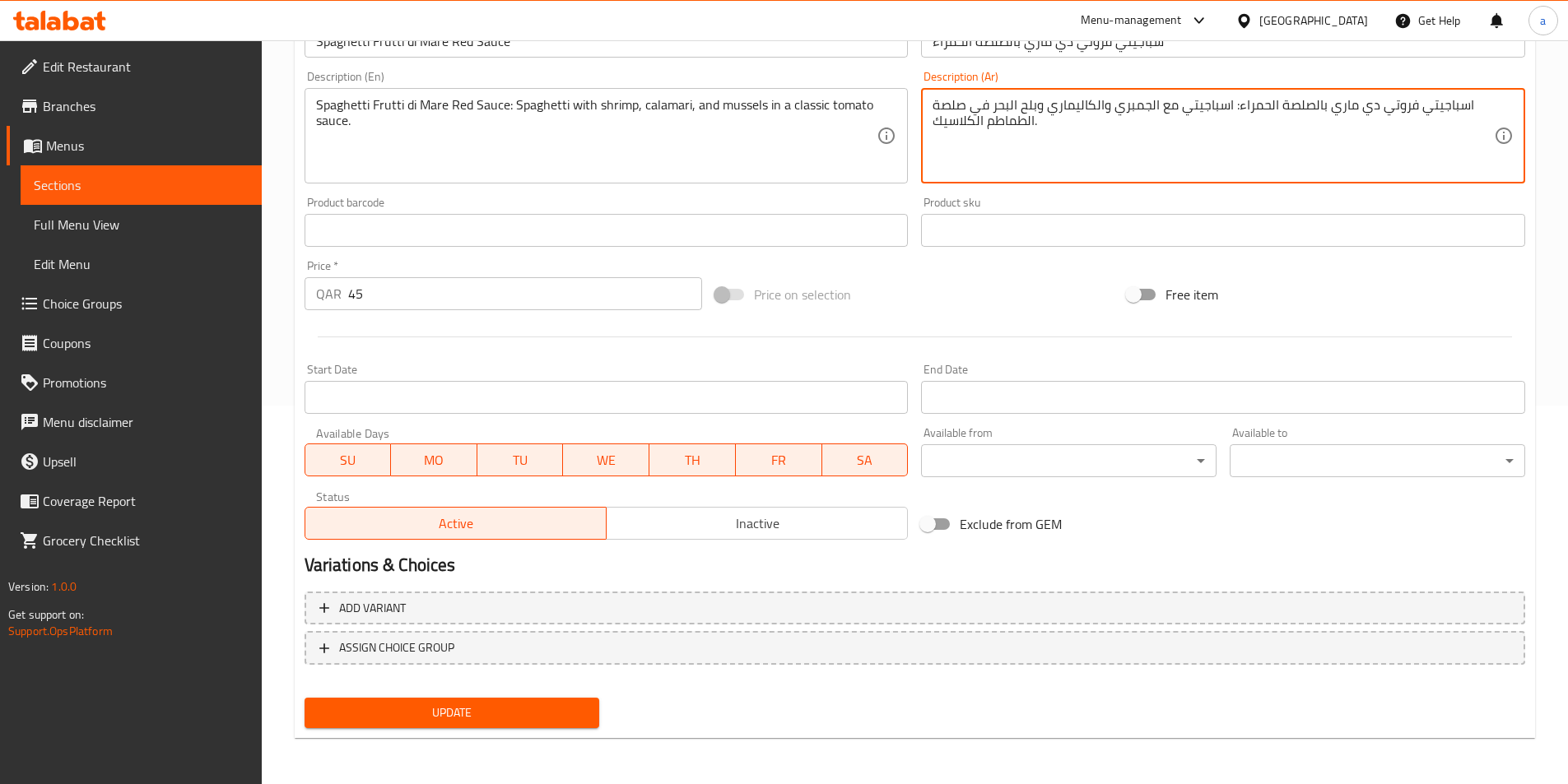
type textarea "اسباجيتي فروتي دي ماري بالصلصة الحمراء: اسباجيتي مع الجمبري والكاليماري وبلح ال…"
click at [465, 710] on span "Update" at bounding box center [453, 713] width 269 height 20
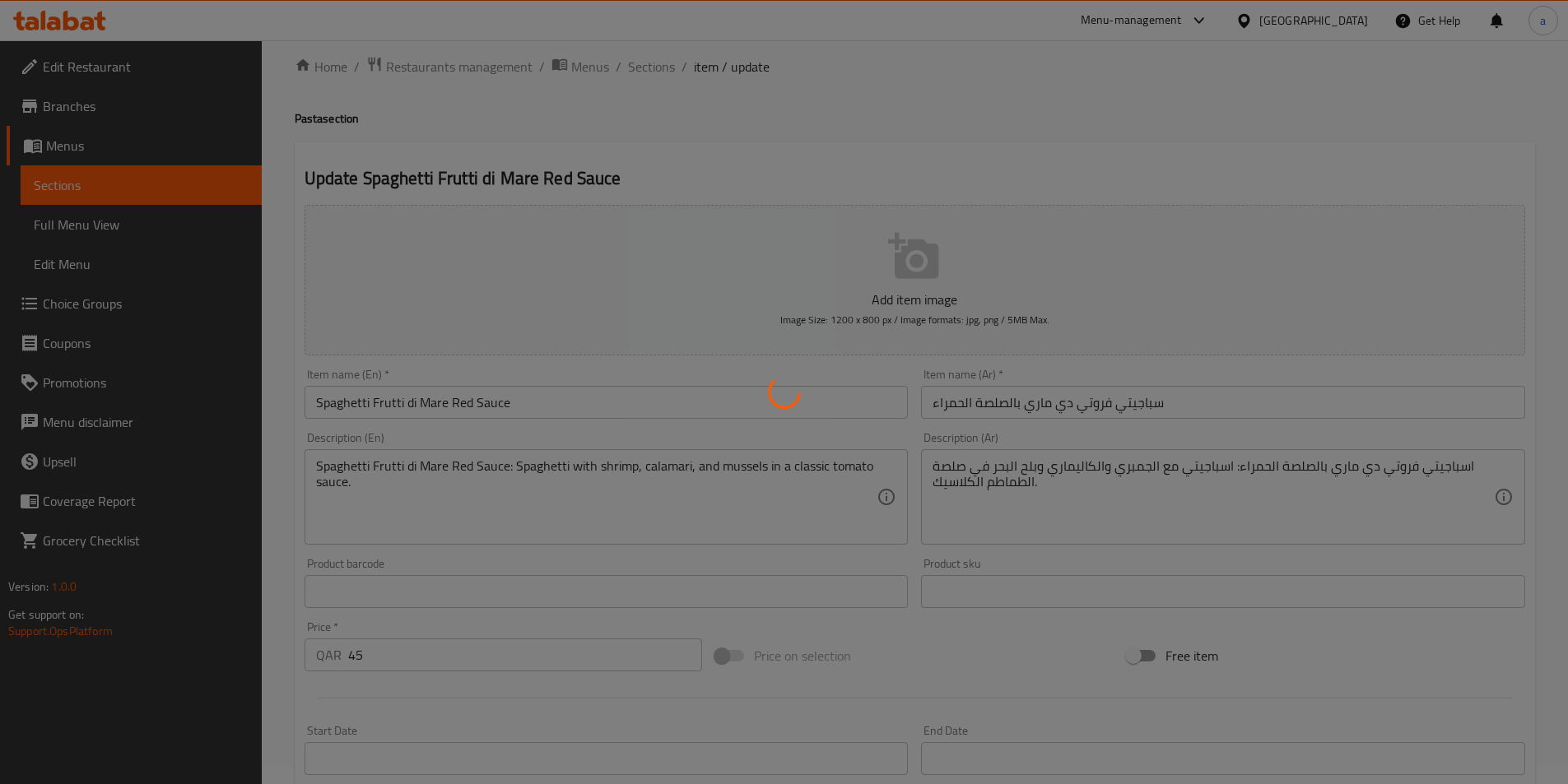
scroll to position [0, 0]
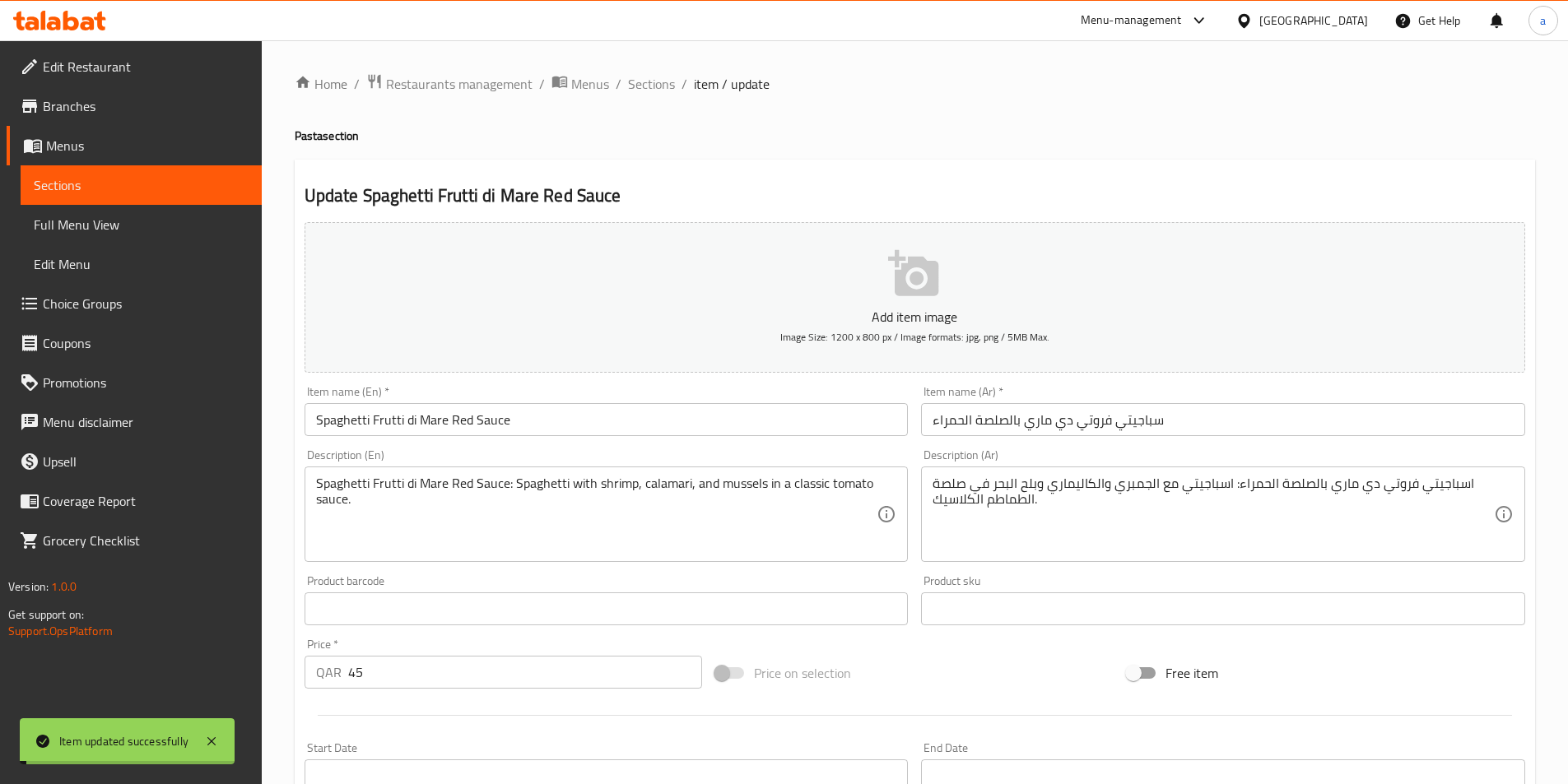
click at [652, 82] on span "Sections" at bounding box center [651, 84] width 47 height 19
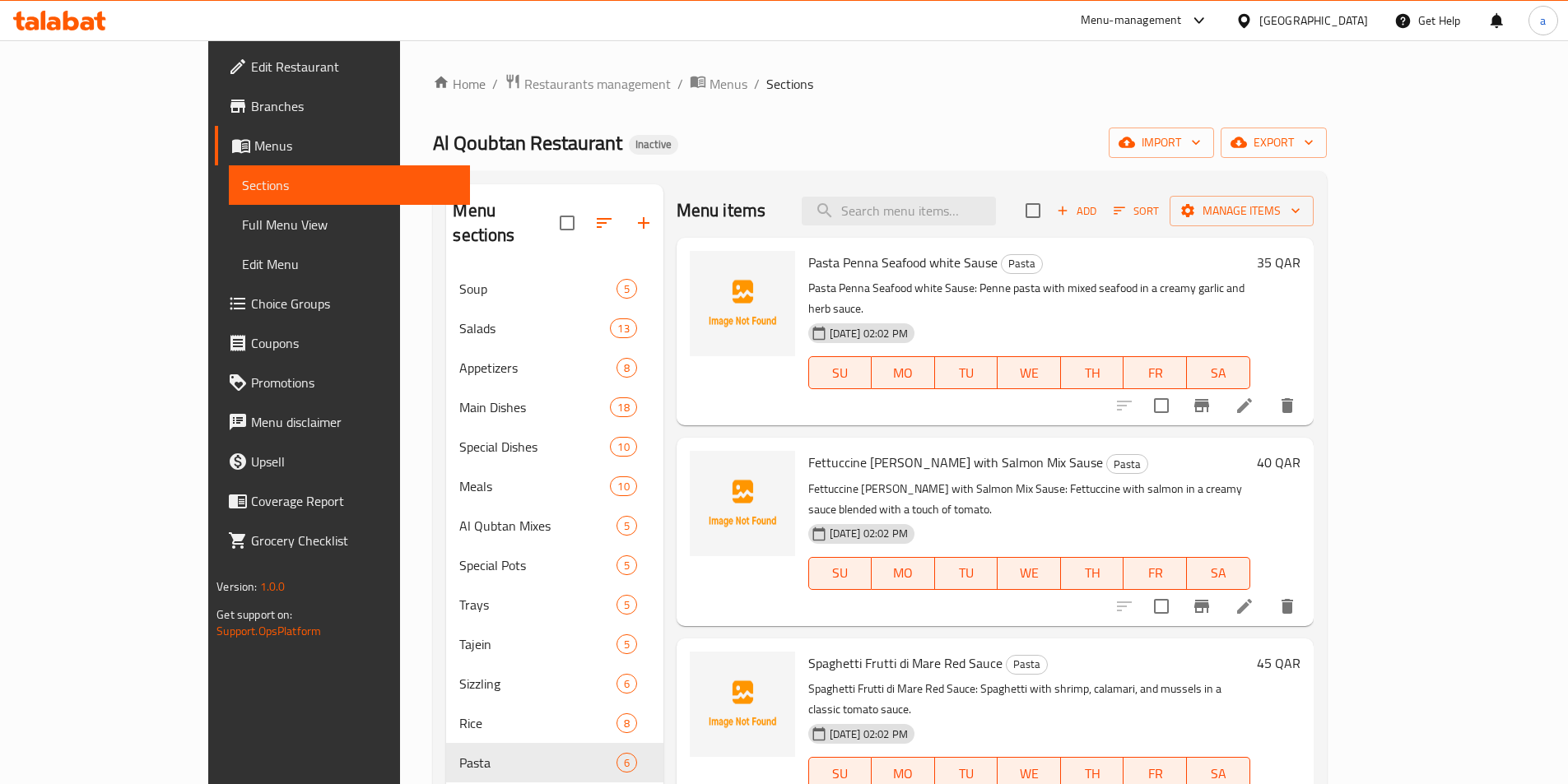
scroll to position [82, 0]
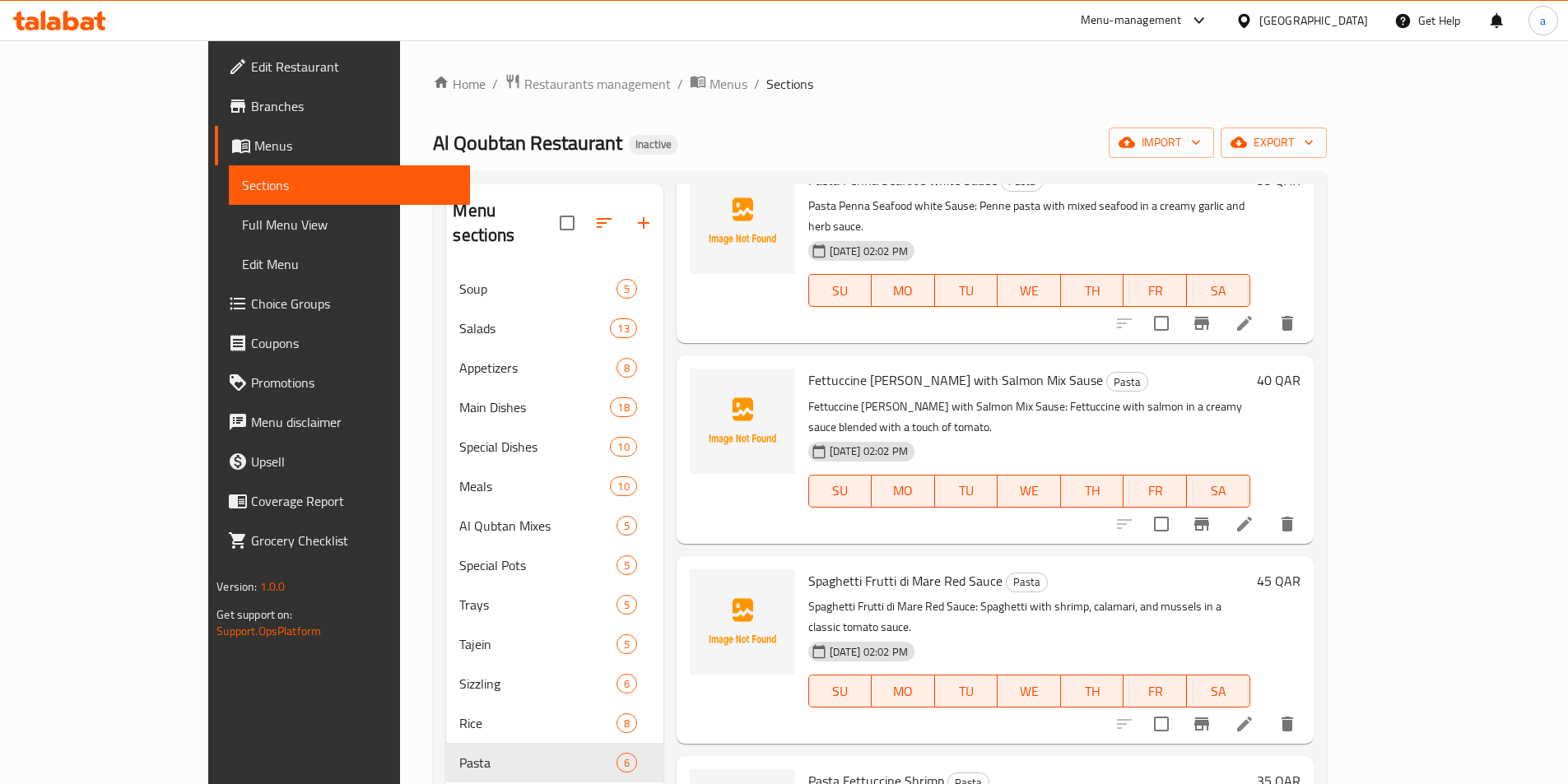
click at [1255, 714] on icon at bounding box center [1244, 723] width 19 height 19
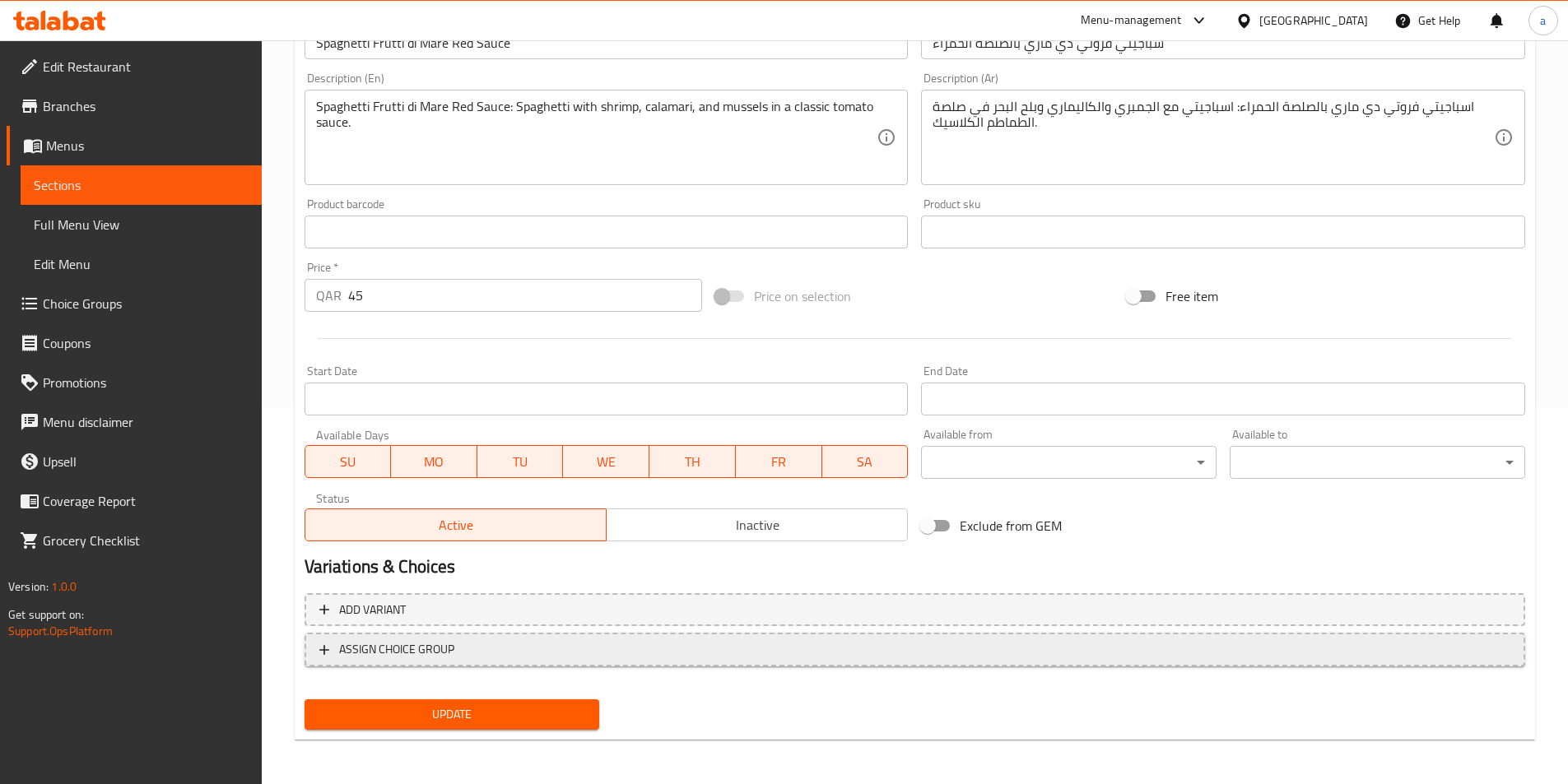
scroll to position [379, 0]
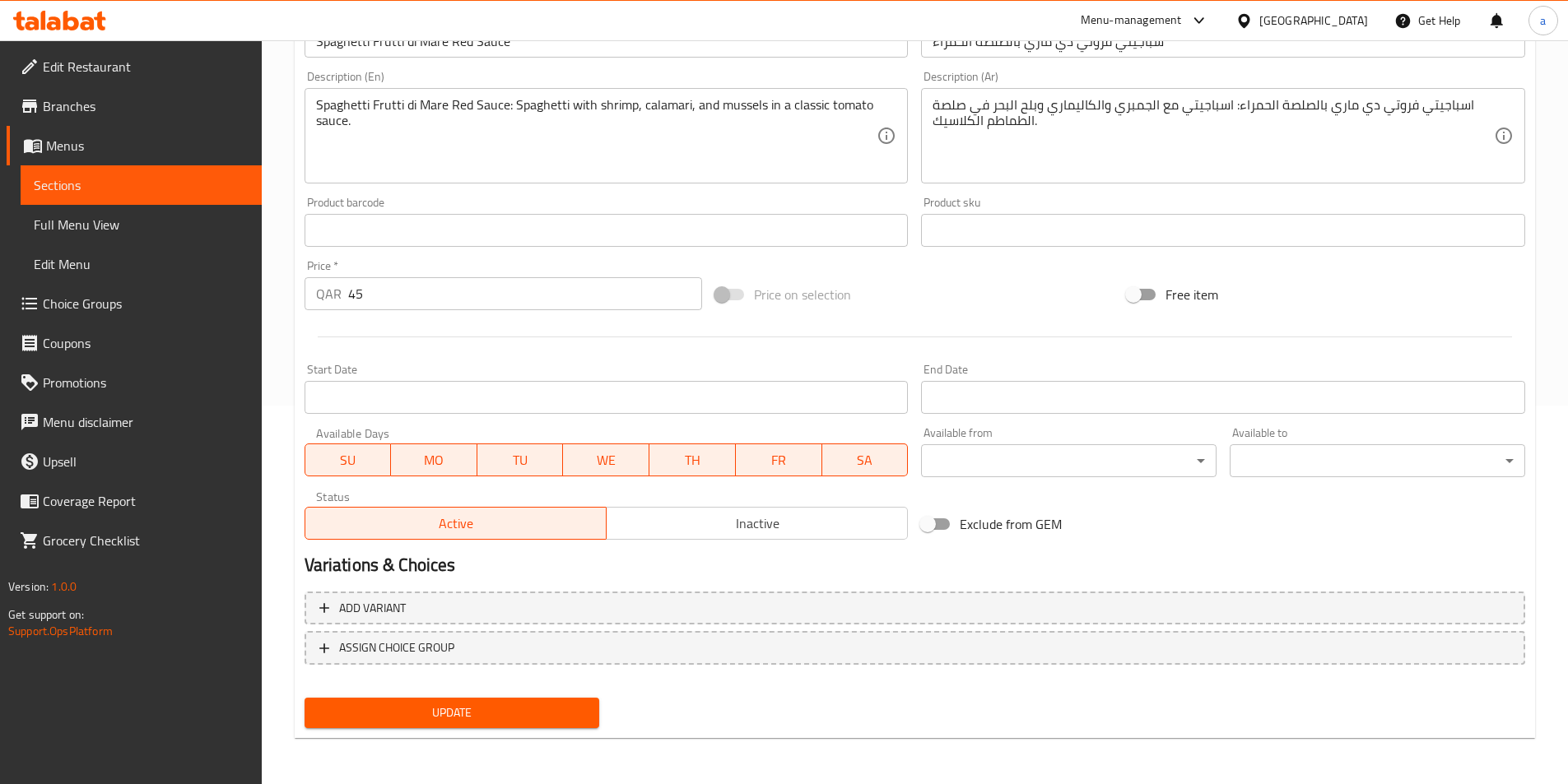
click at [446, 712] on span "Update" at bounding box center [453, 713] width 269 height 20
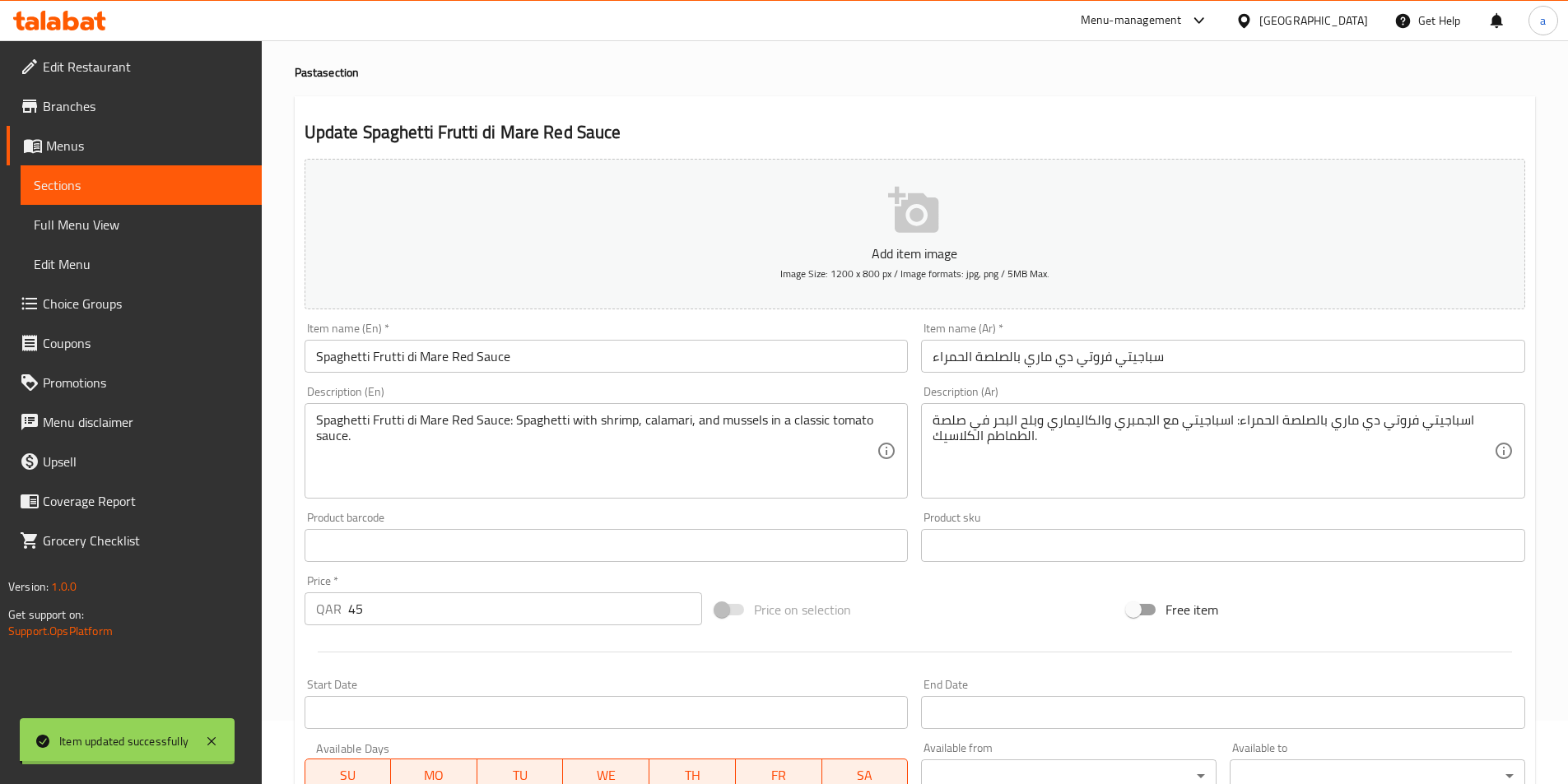
scroll to position [0, 0]
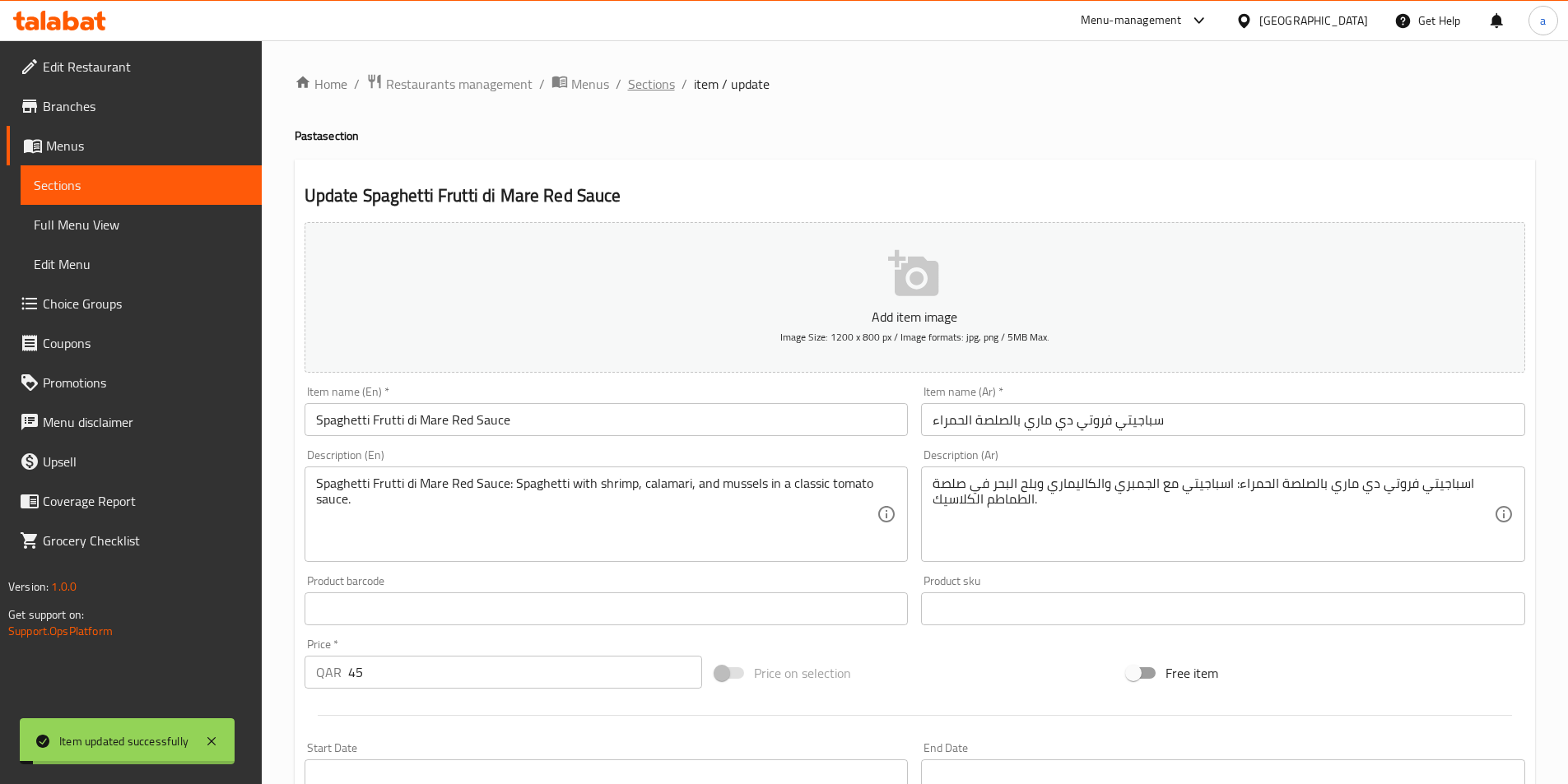
click at [659, 86] on span "Sections" at bounding box center [651, 84] width 47 height 19
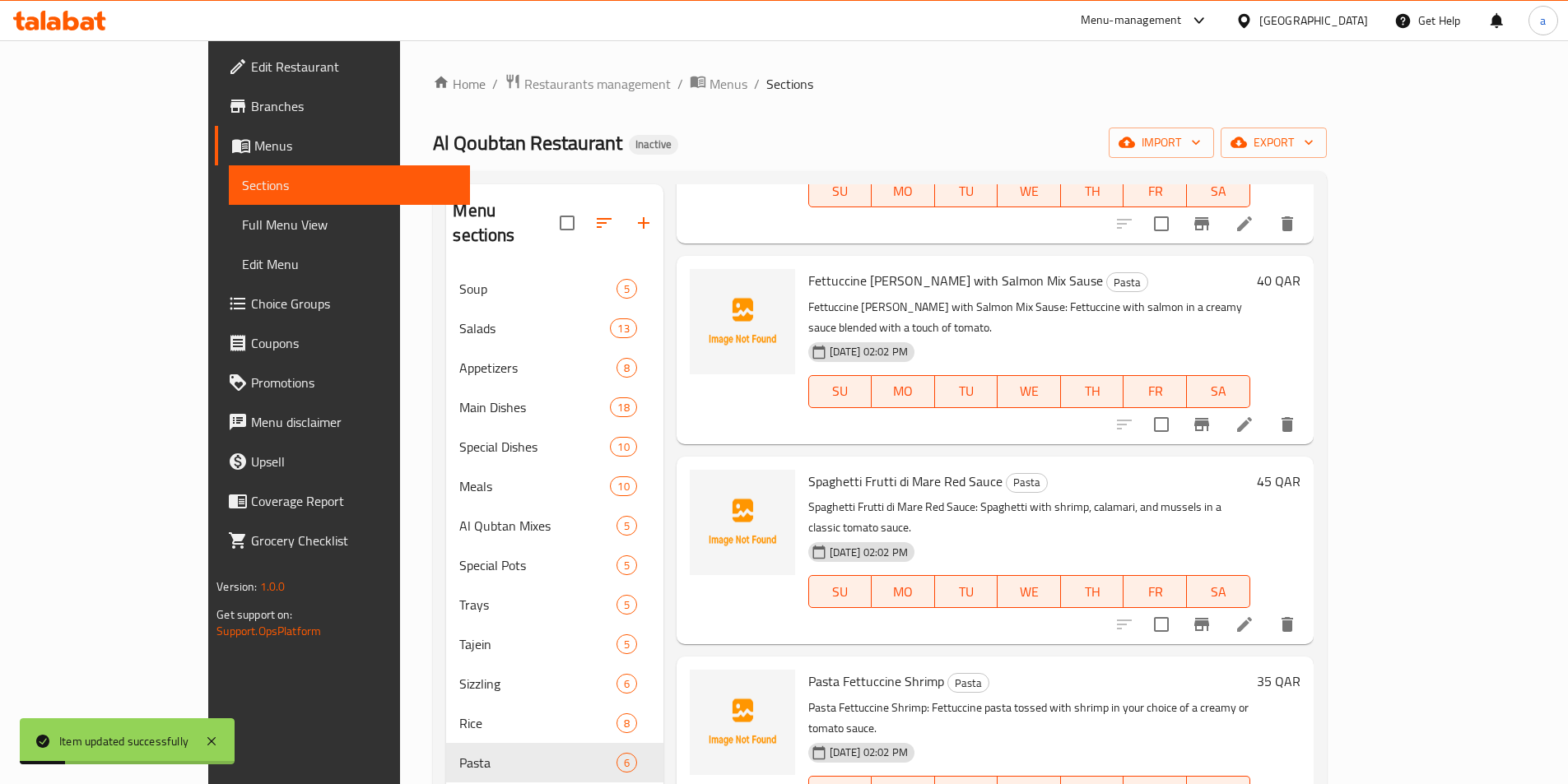
scroll to position [247, 0]
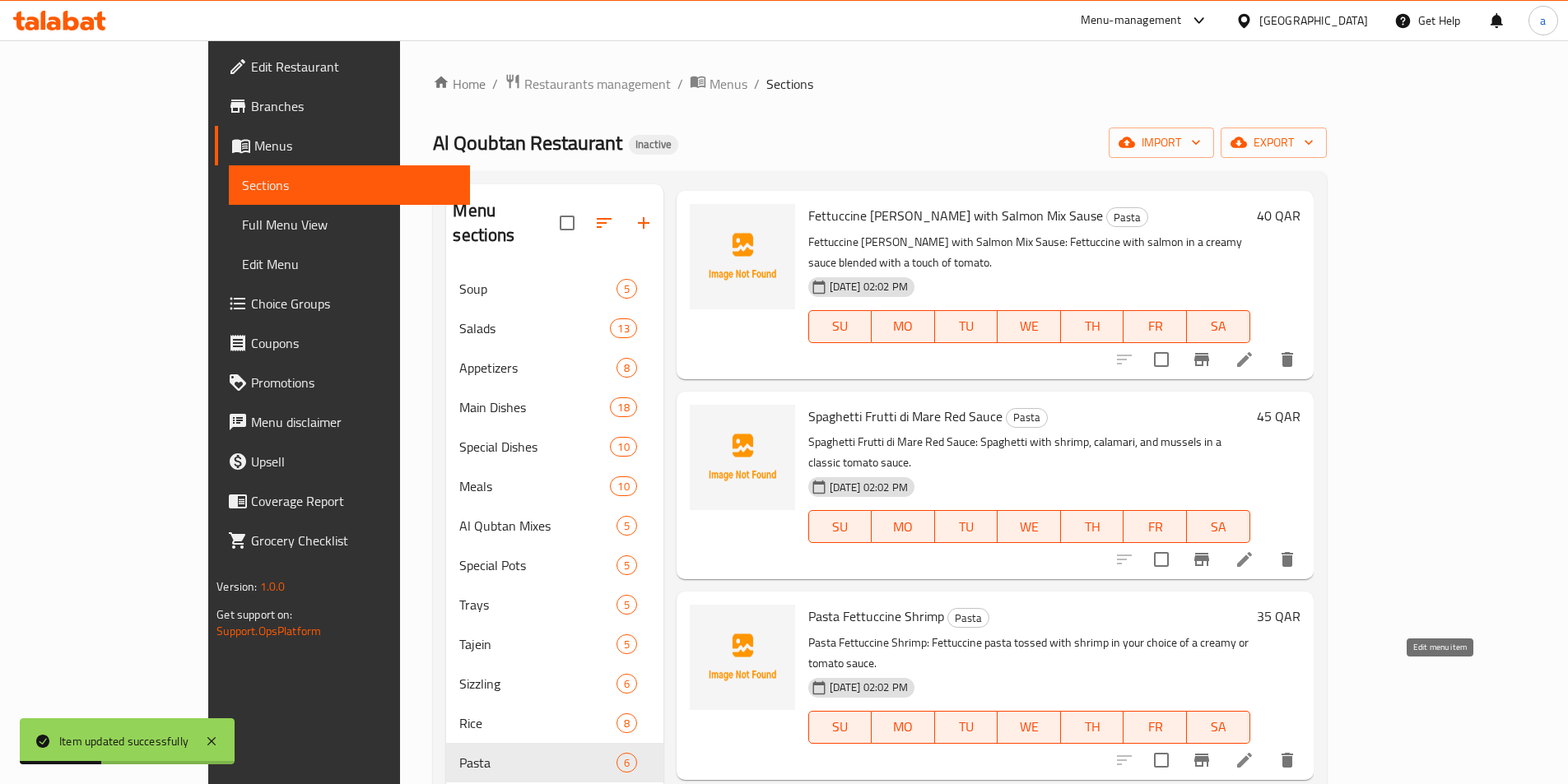
click at [1255, 750] on icon at bounding box center [1244, 759] width 19 height 19
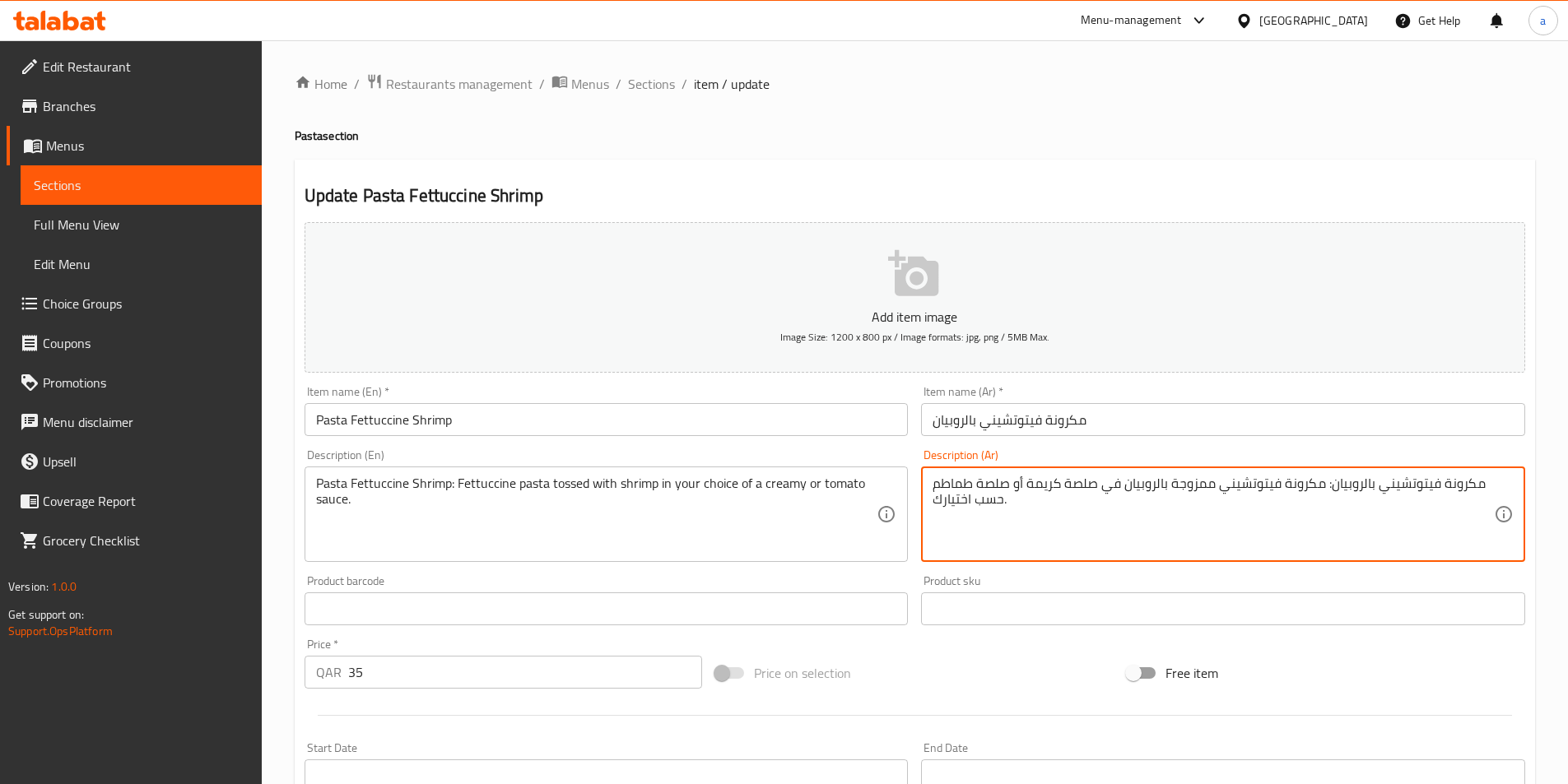
click at [1186, 489] on textarea "مكرونة فيتوتشيني بالروبيان: مكرونة فيتوتشيني ممزوجة بالروبيان في صلصة كريمة أو …" at bounding box center [1213, 514] width 562 height 78
type textarea "مكرونة فيتوتشيني بالروبيان: مكرونة فيتوتشيني محمصة بالروبيان في صلصة كريمة أو ص…"
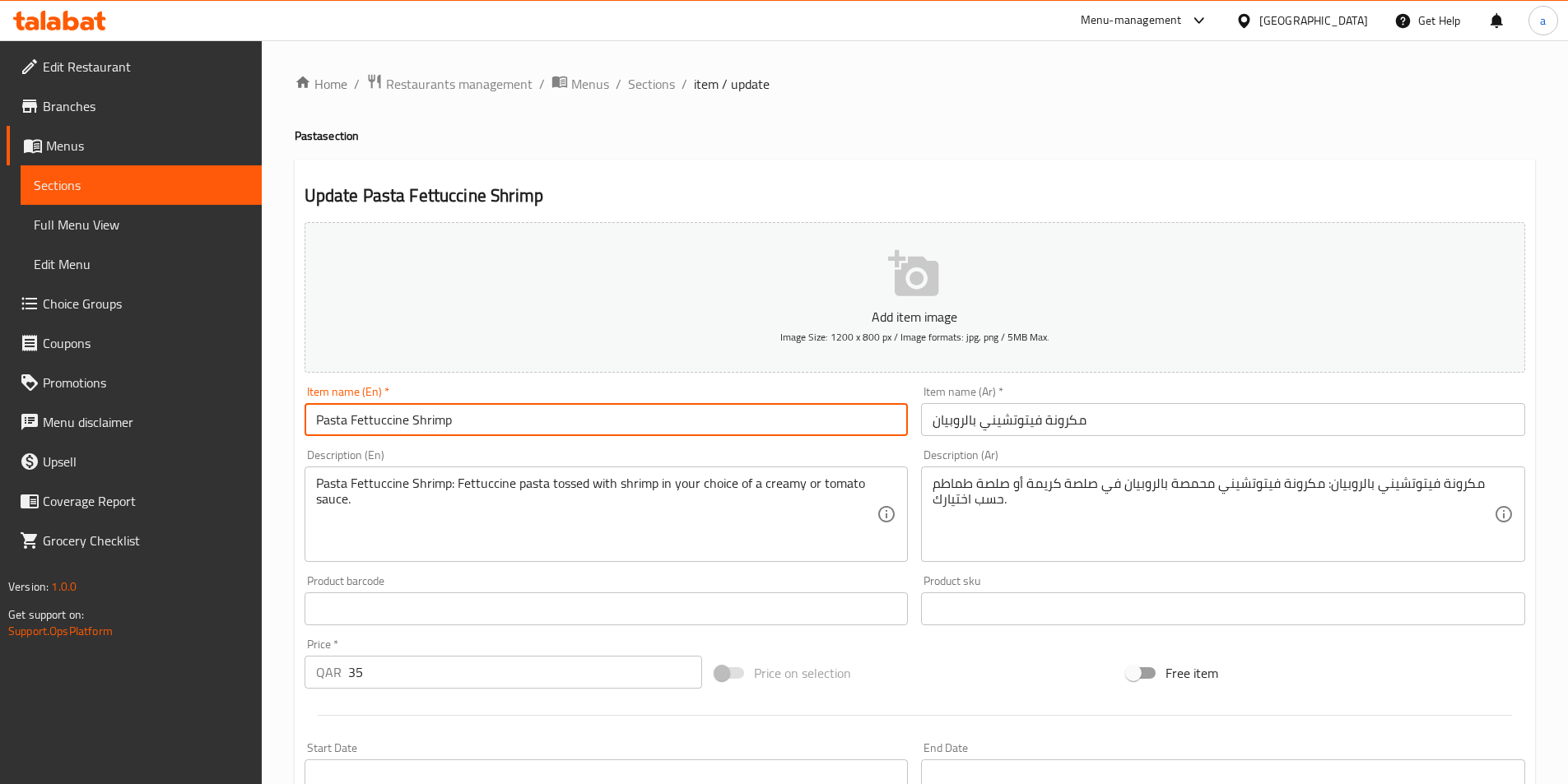
click at [528, 421] on input "Pasta Fettuccine Shrimp" at bounding box center [607, 419] width 604 height 33
click at [526, 421] on input "Pasta Fettuccine Shrimp" at bounding box center [607, 419] width 604 height 33
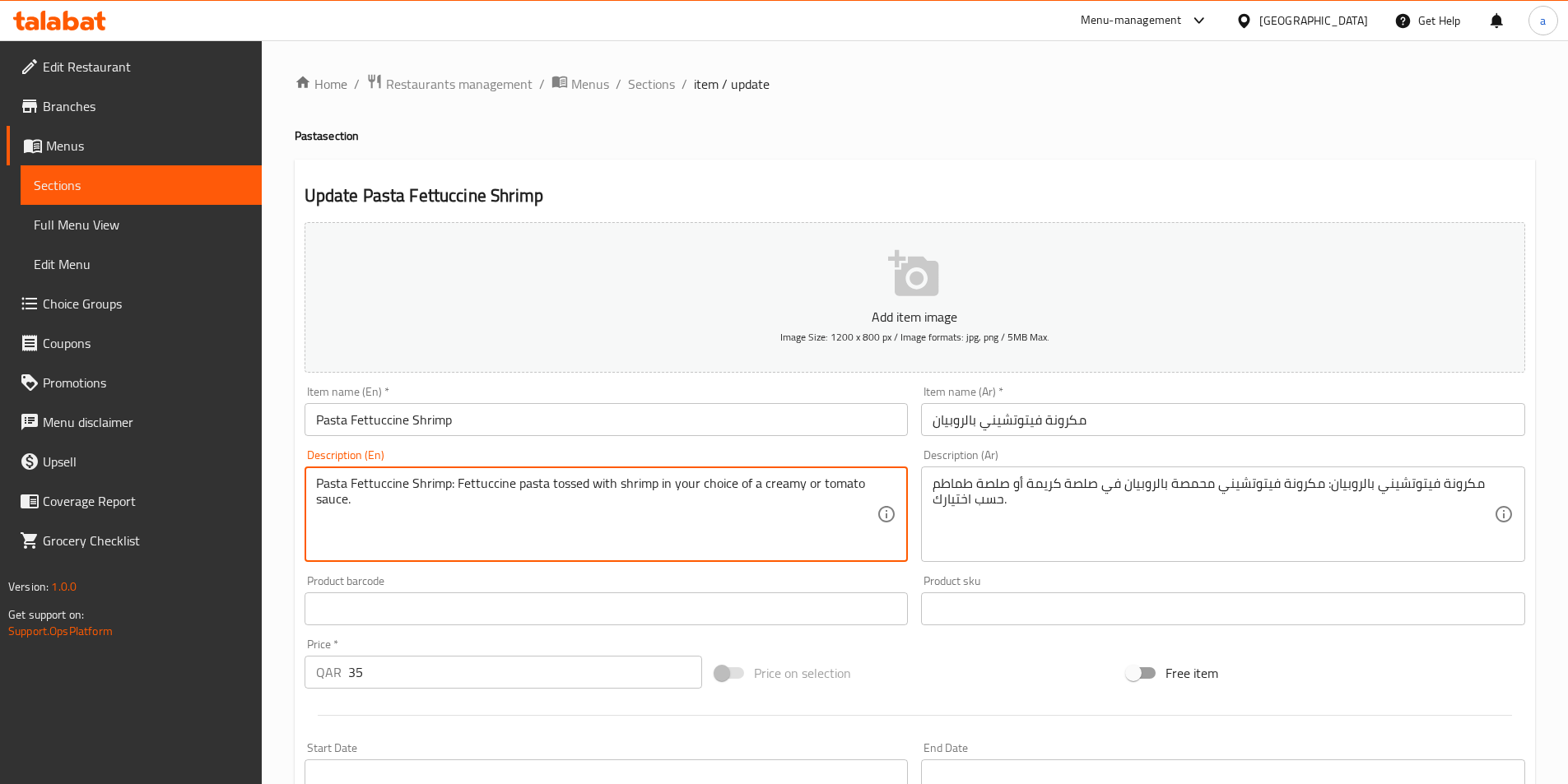
click at [627, 504] on textarea "Pasta Fettuccine Shrimp: Fettuccine pasta tossed with shrimp in your choice of …" at bounding box center [597, 514] width 562 height 78
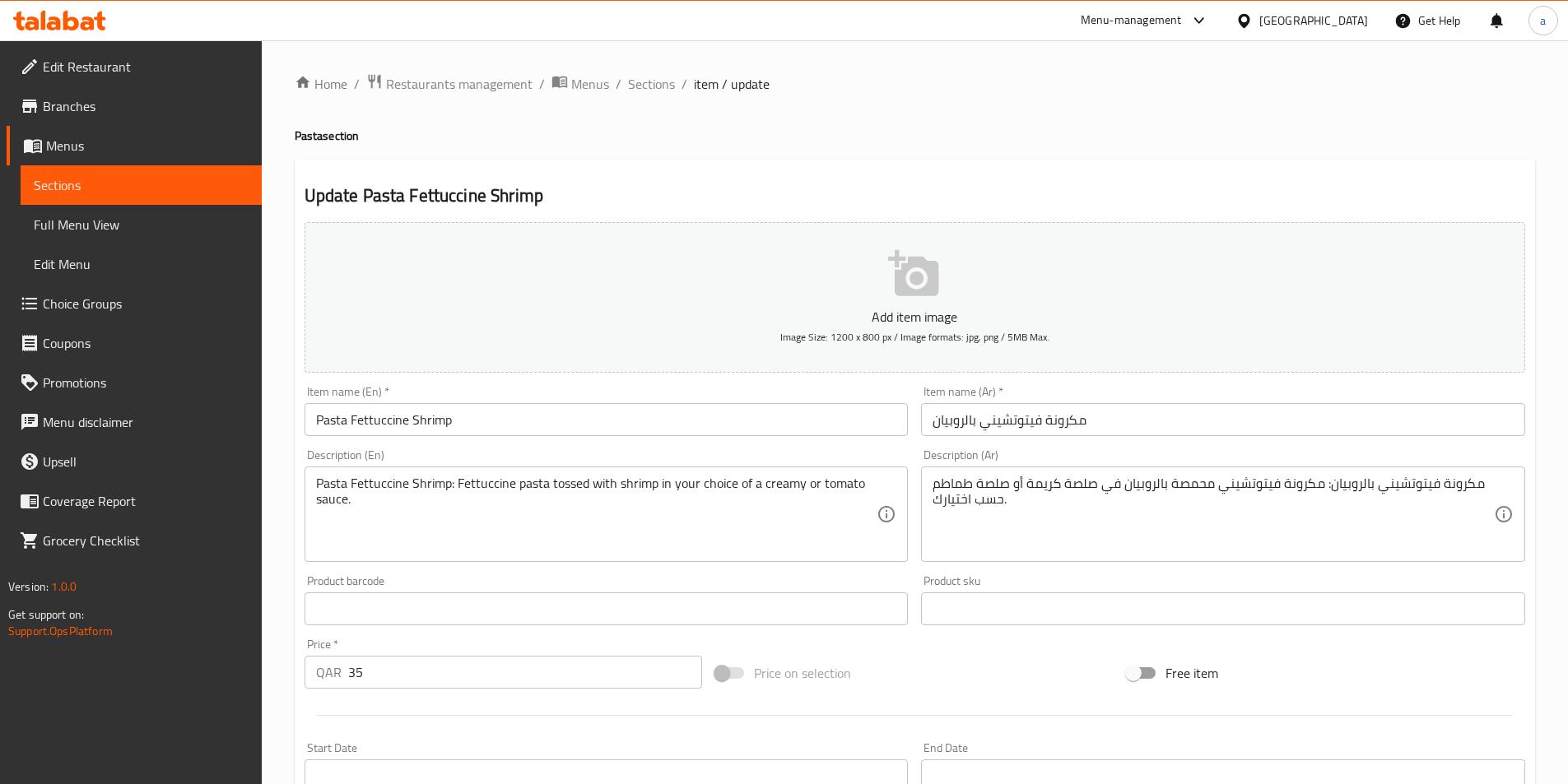
click at [774, 488] on textarea "Pasta Fettuccine Shrimp: Fettuccine pasta tossed with shrimp in your choice of …" at bounding box center [597, 514] width 562 height 78
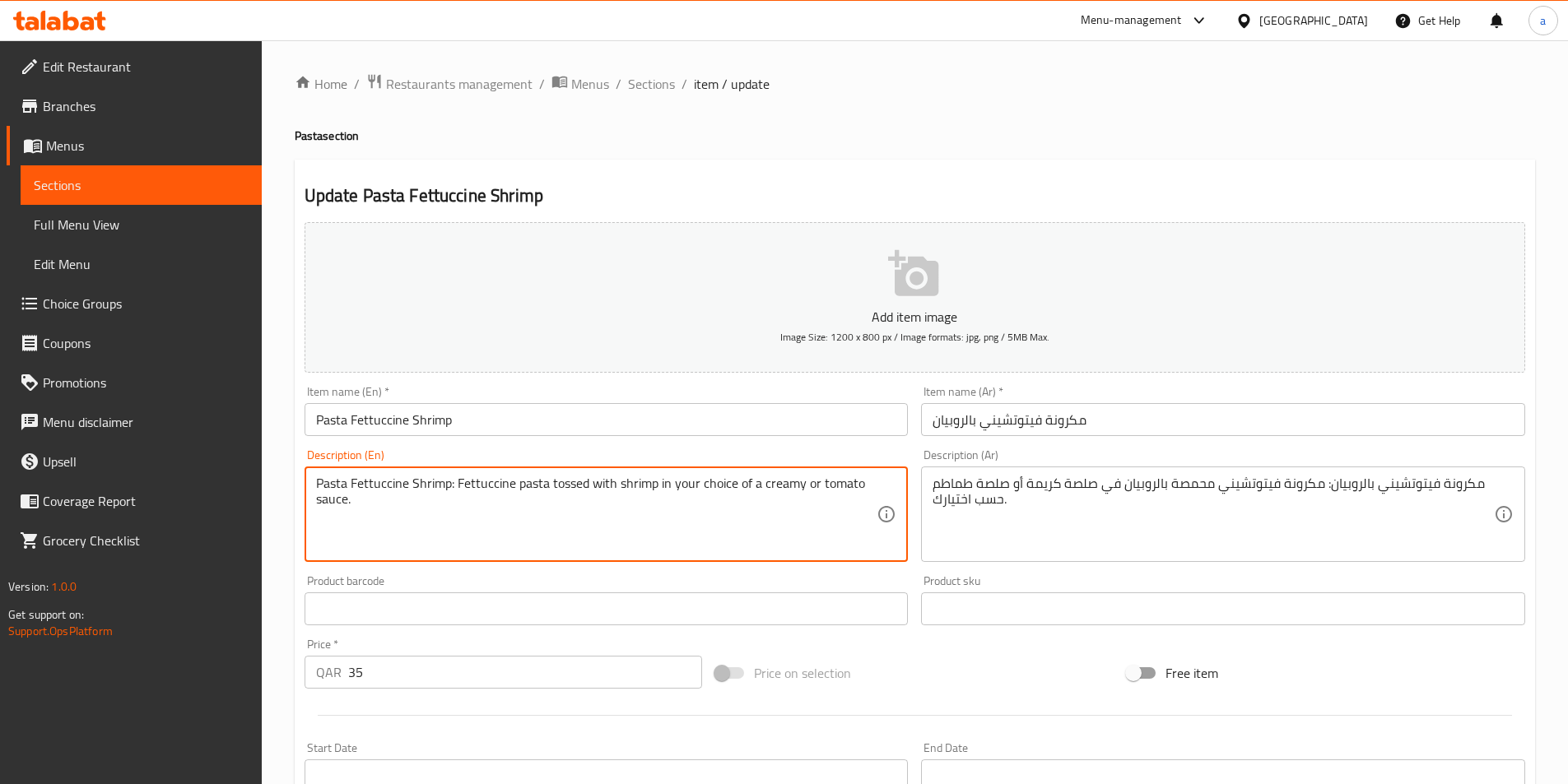
click at [774, 488] on textarea "Pasta Fettuccine Shrimp: Fettuccine pasta tossed with shrimp in your choice of …" at bounding box center [597, 514] width 562 height 78
click at [506, 419] on input "Pasta Fettuccine Shrimp" at bounding box center [607, 419] width 604 height 33
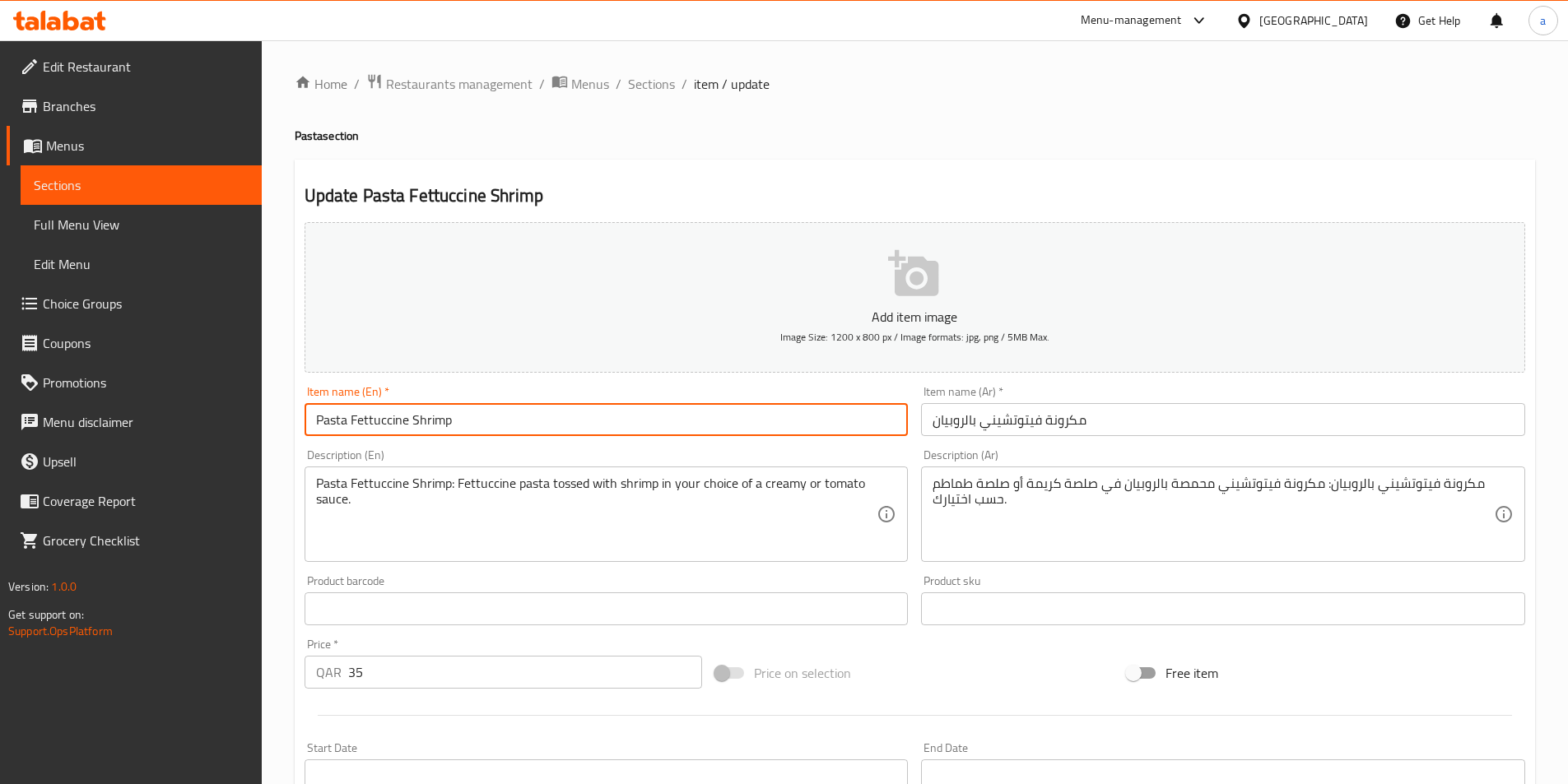
click at [506, 419] on input "Pasta Fettuccine Shrimp" at bounding box center [607, 419] width 604 height 33
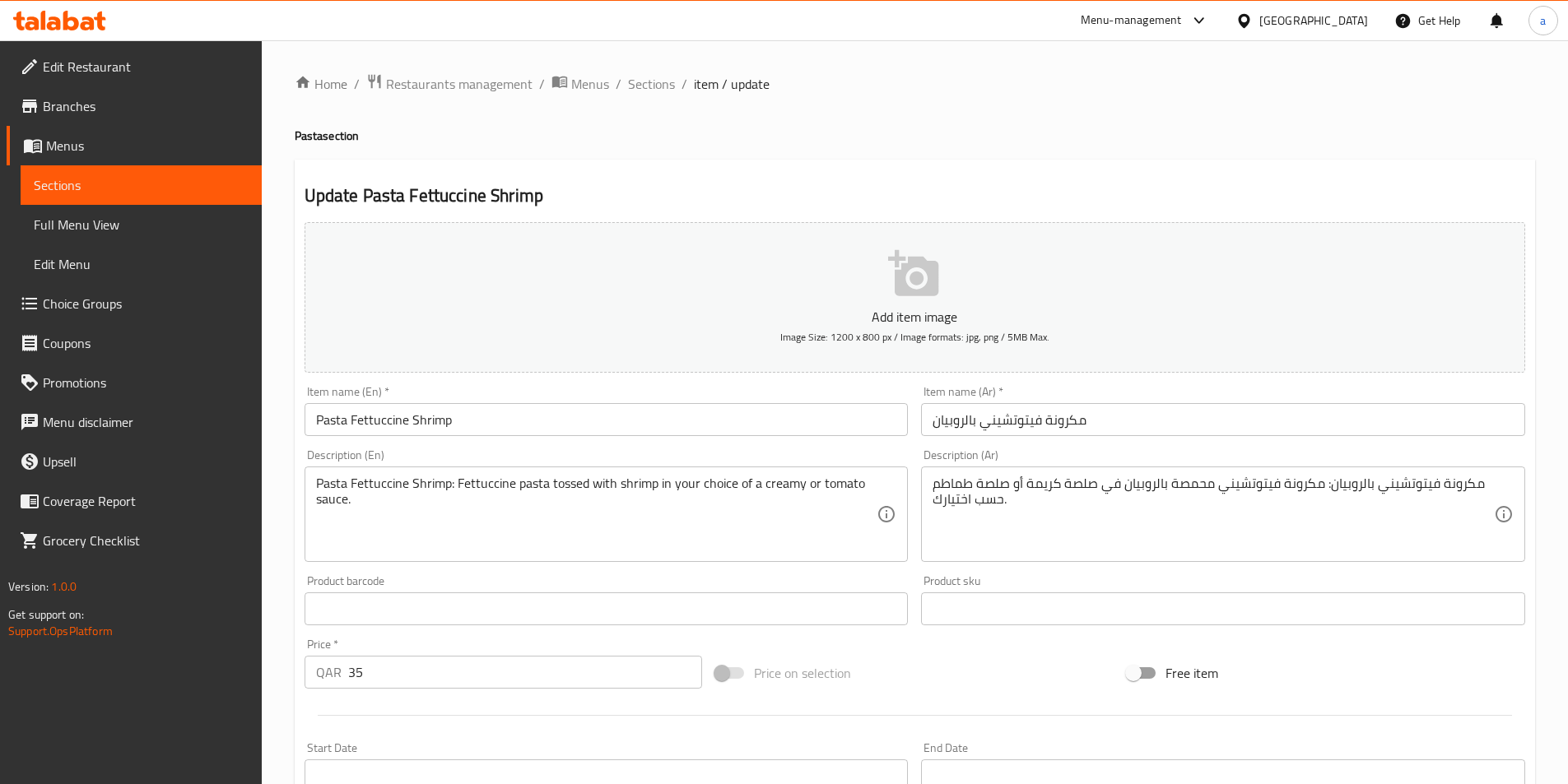
click at [431, 422] on input "Pasta Fettuccine Shrimp" at bounding box center [607, 419] width 604 height 33
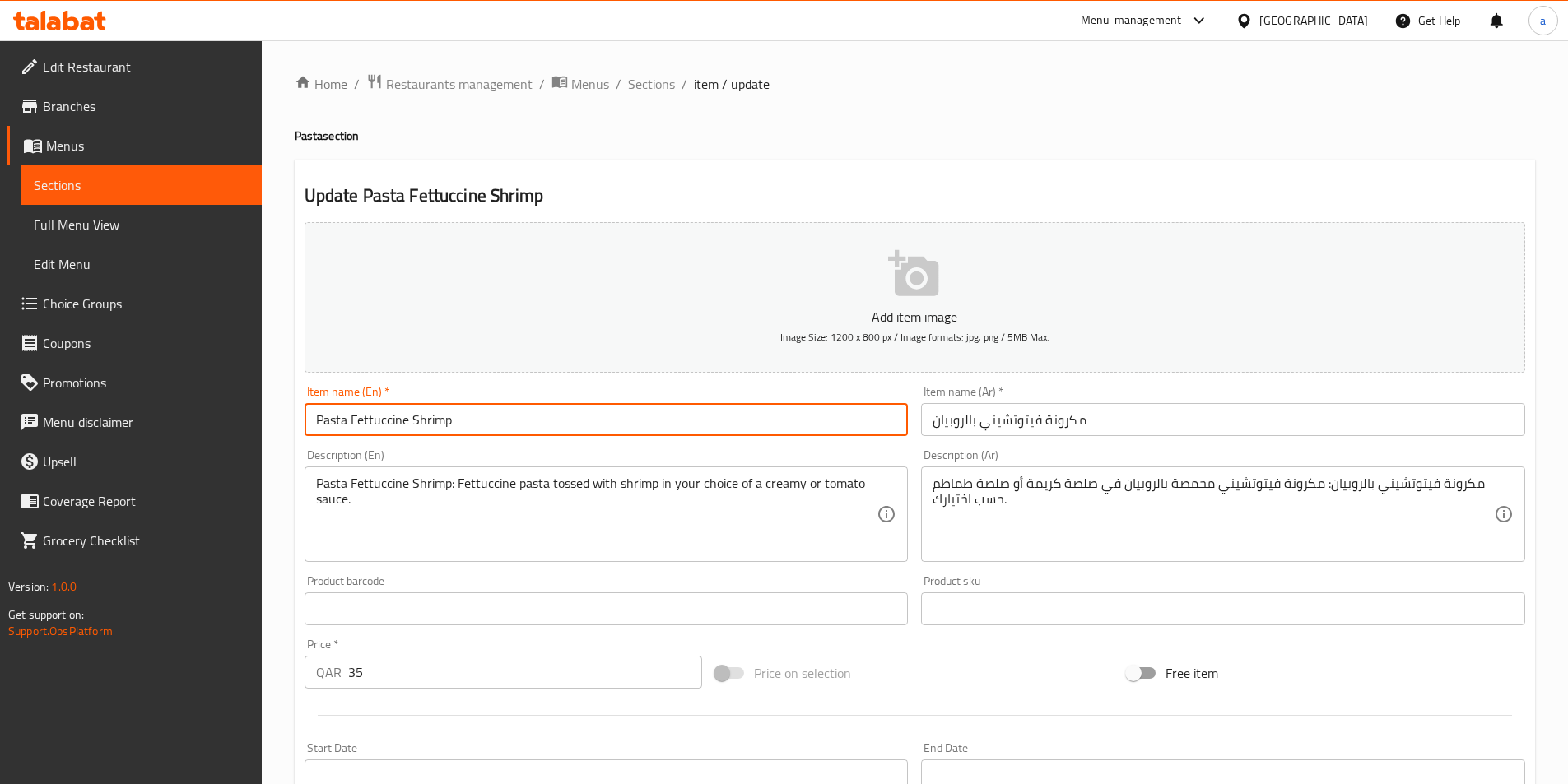
click at [431, 422] on input "Pasta Fettuccine Shrimp" at bounding box center [607, 419] width 604 height 33
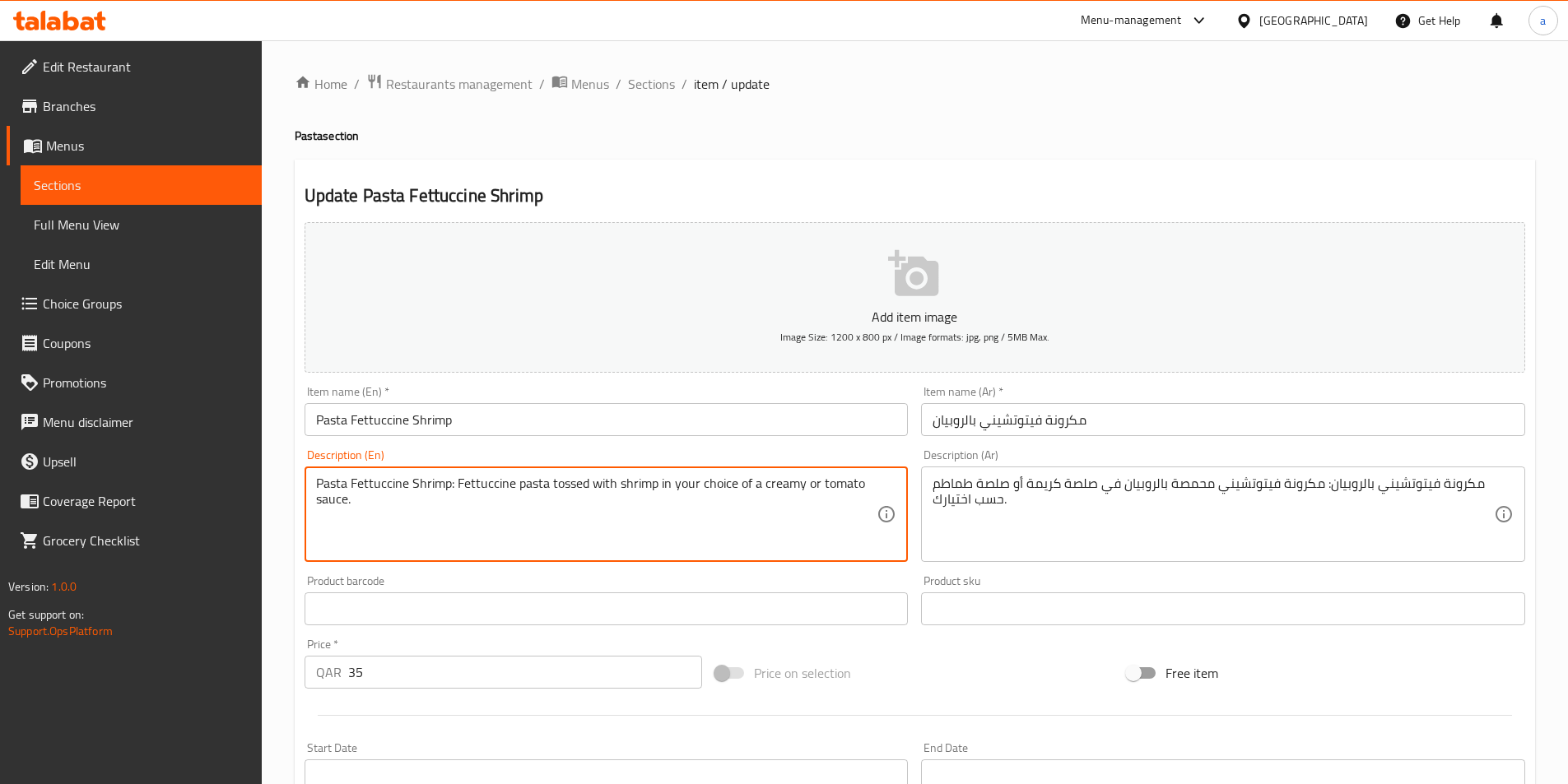
click at [542, 529] on textarea "Pasta Fettuccine Shrimp: Fettuccine pasta tossed with shrimp in your choice of …" at bounding box center [597, 514] width 562 height 78
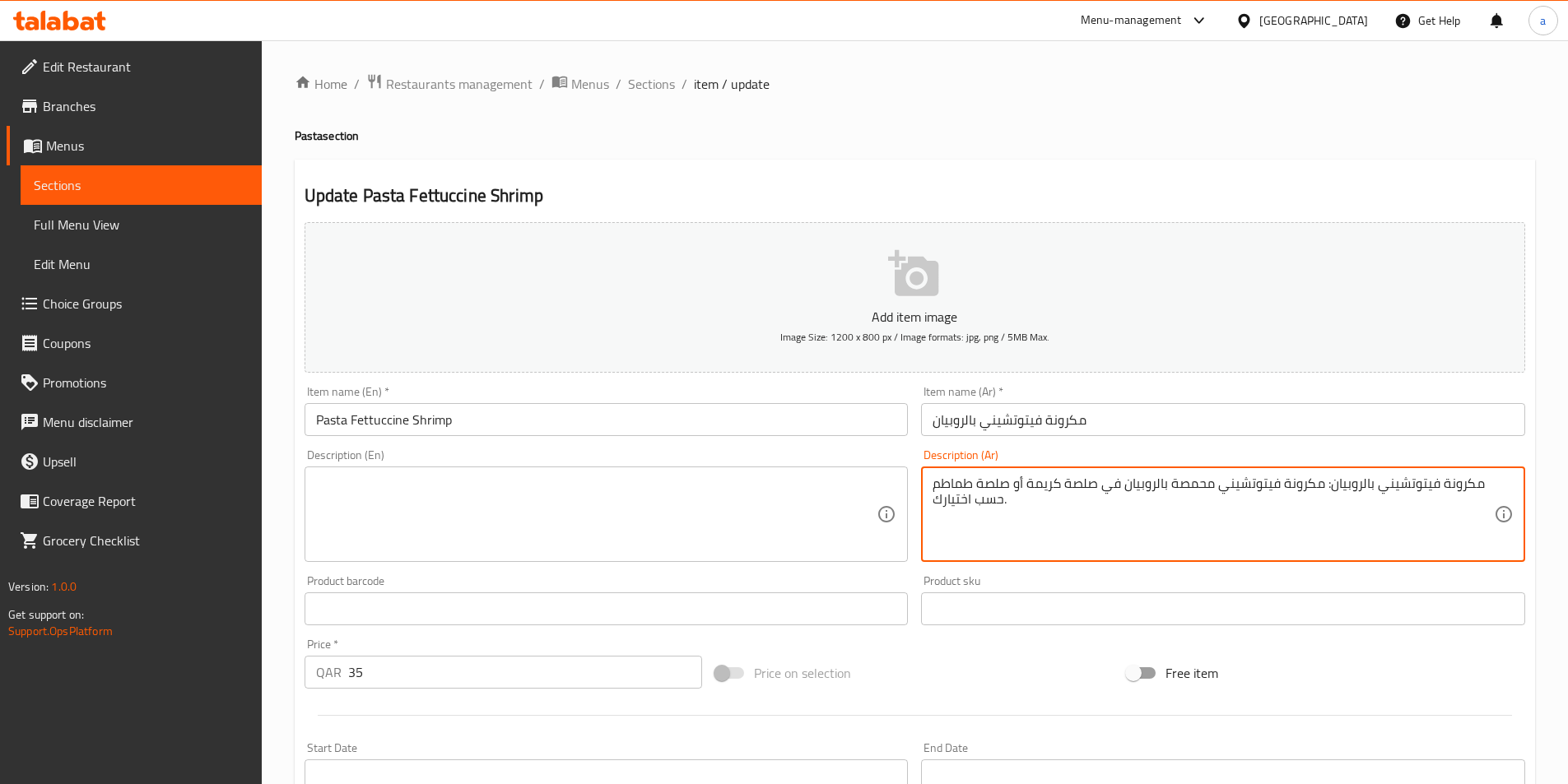
click at [1235, 509] on textarea "مكرونة فيتوتشيني بالروبيان: مكرونة فيتوتشيني محمصة بالروبيان في صلصة كريمة أو ص…" at bounding box center [1213, 514] width 562 height 78
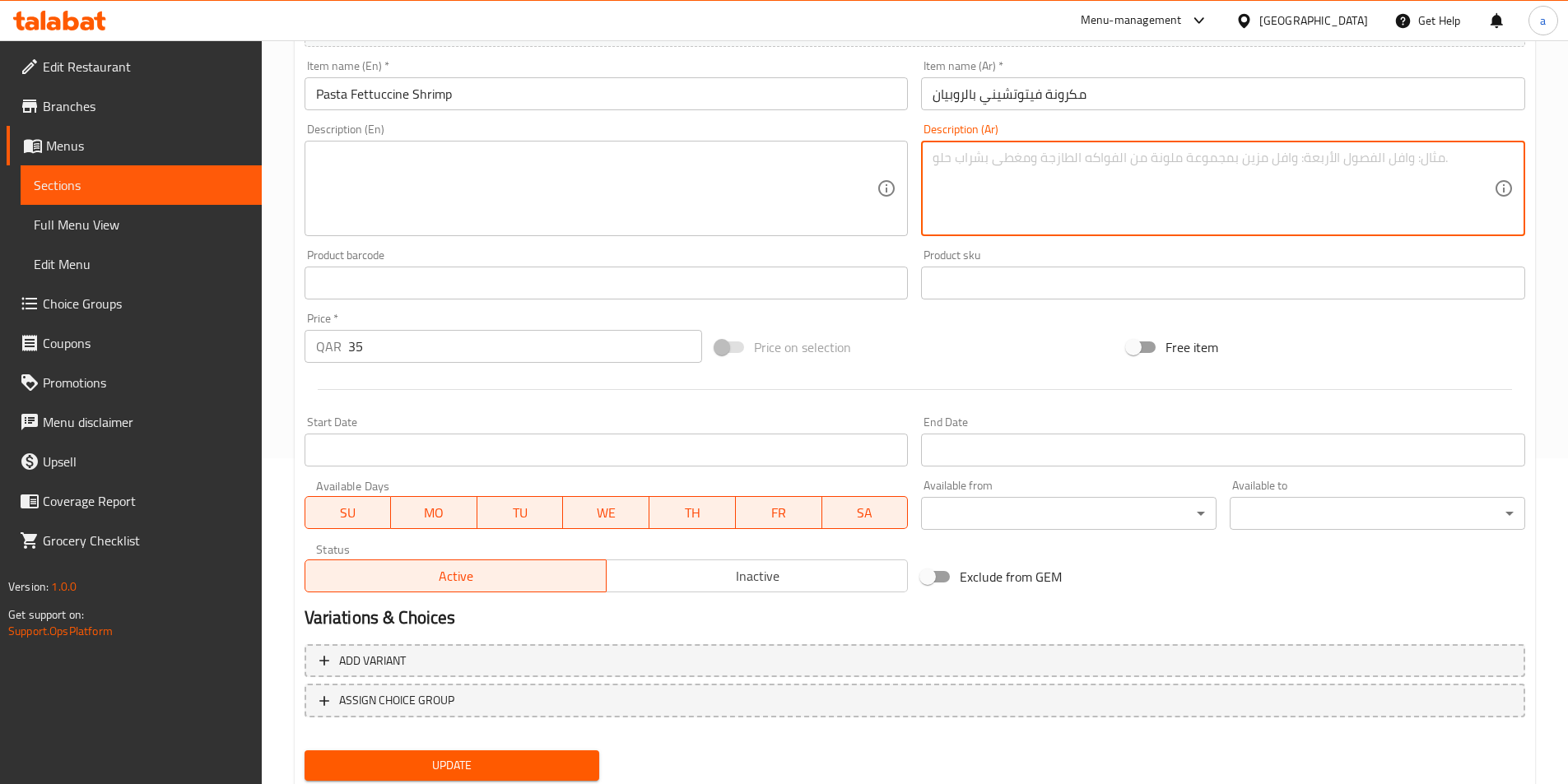
scroll to position [379, 0]
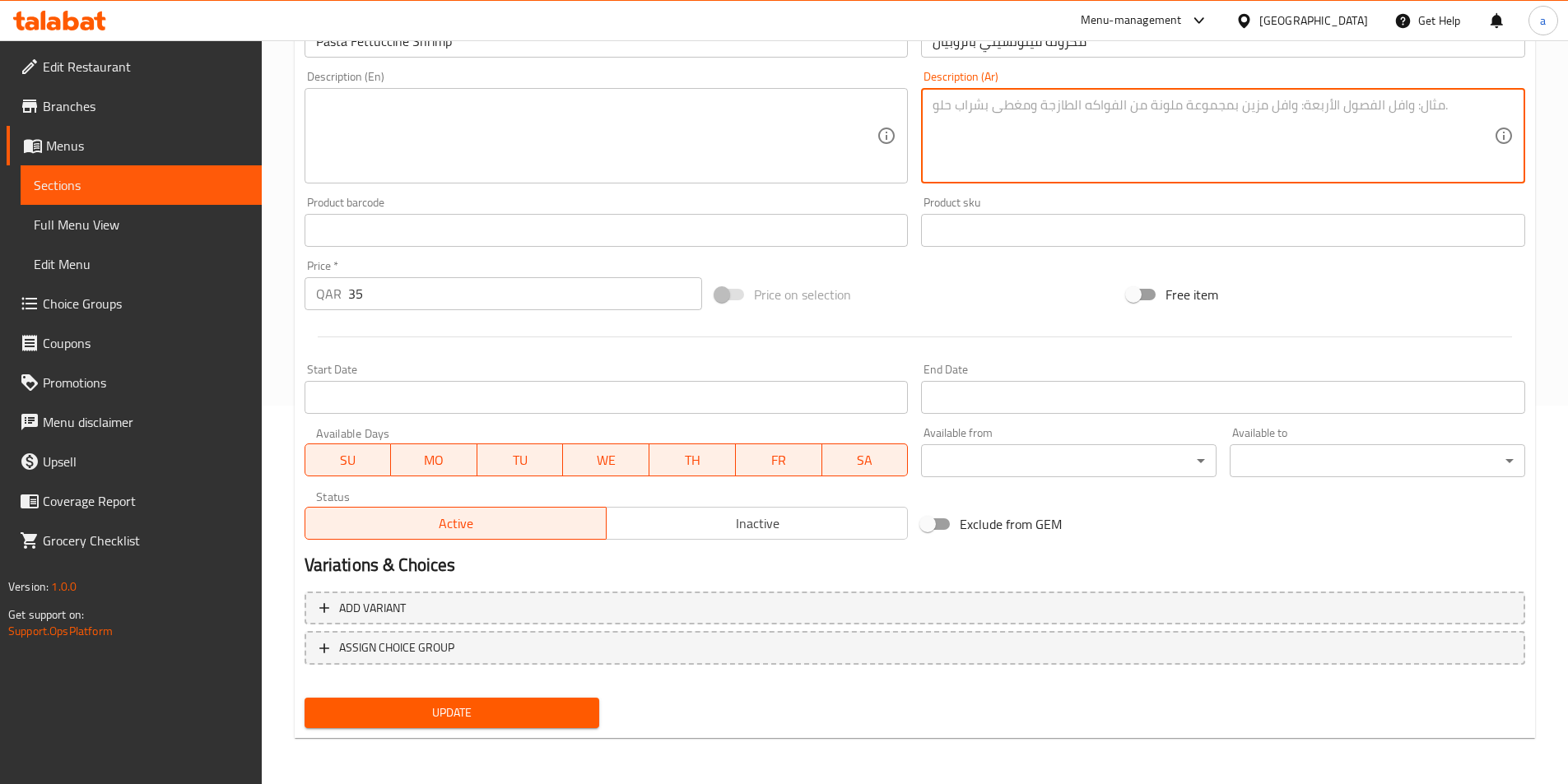
click at [466, 711] on span "Update" at bounding box center [453, 713] width 269 height 20
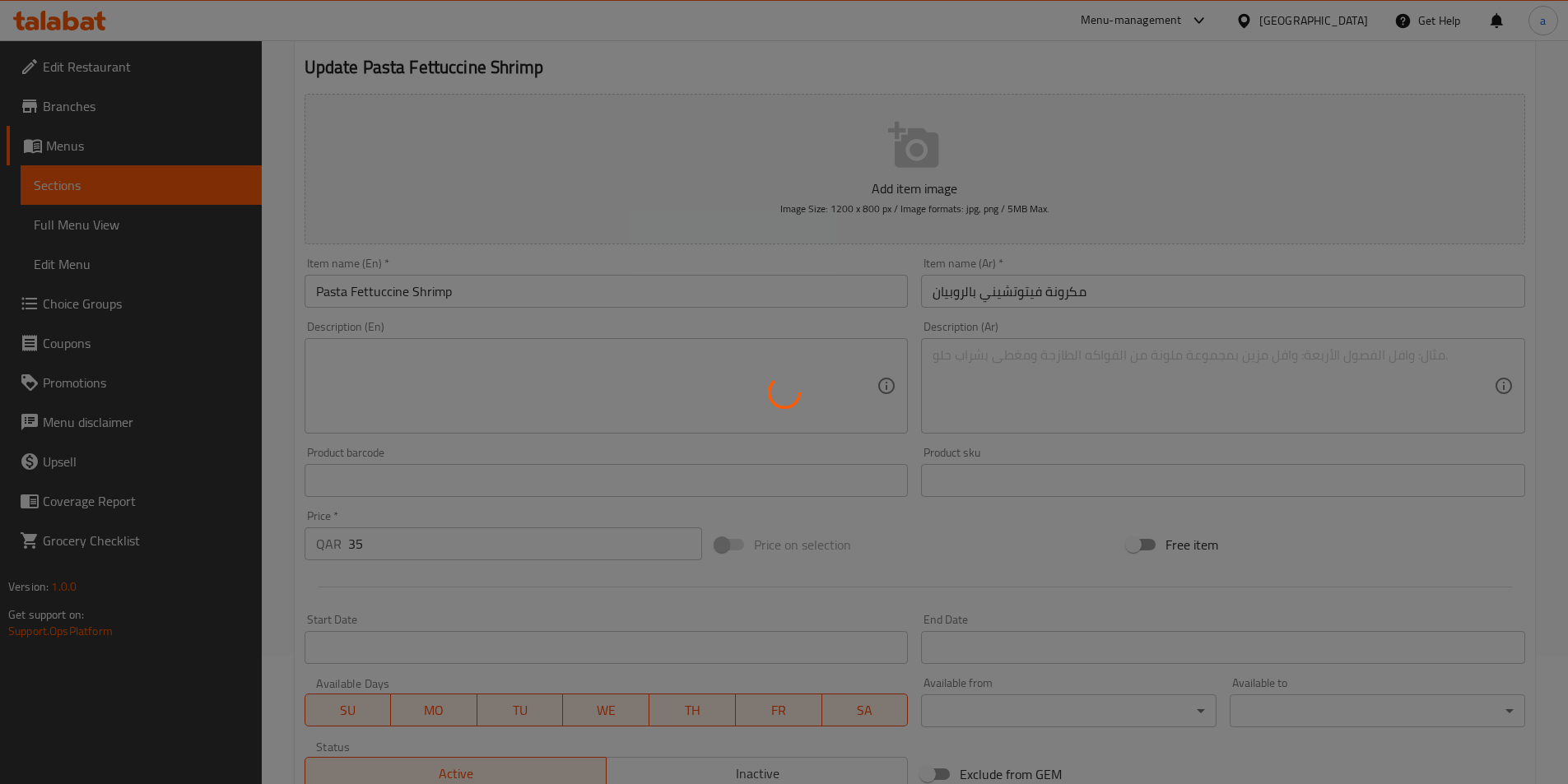
scroll to position [0, 0]
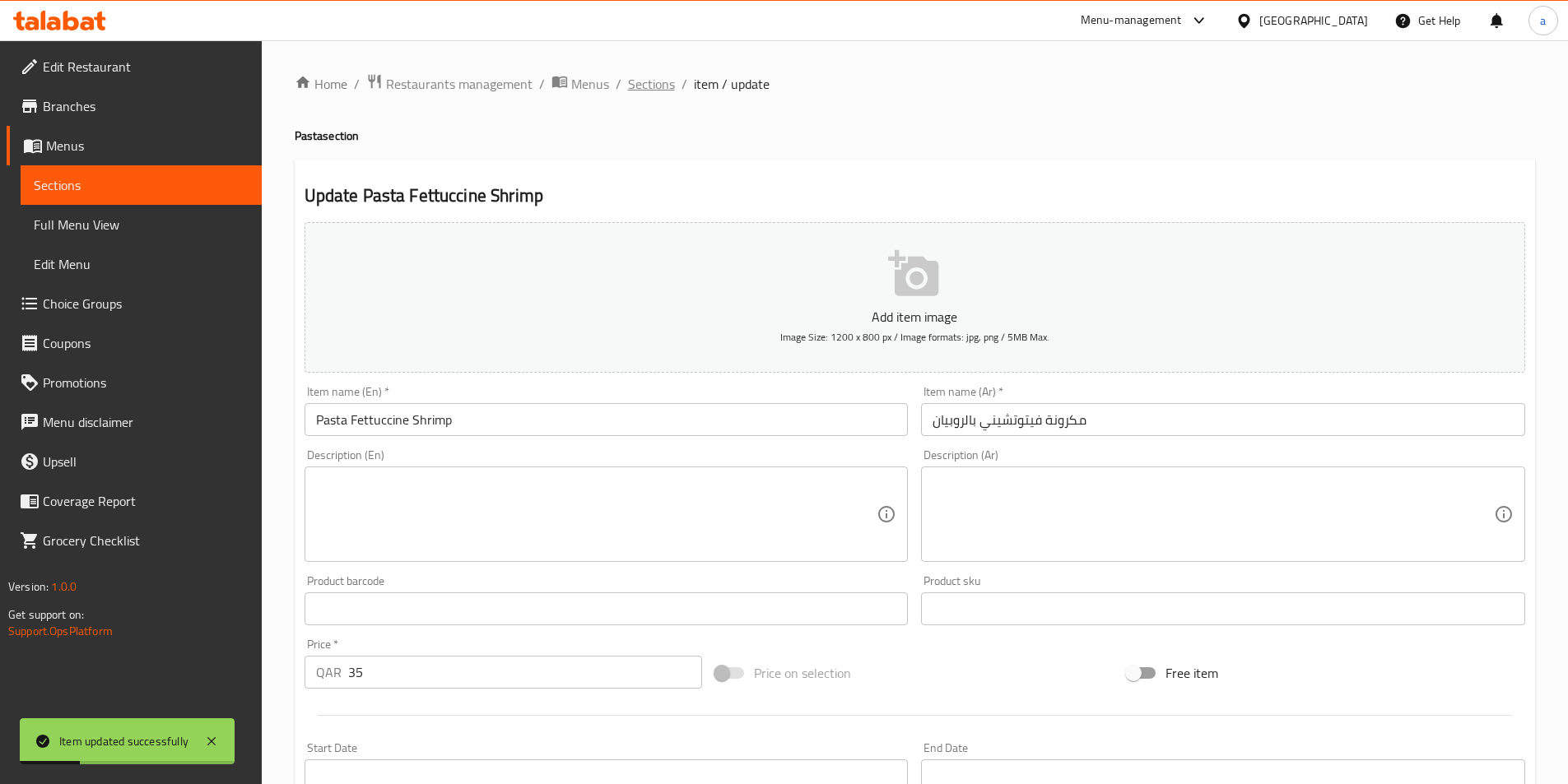
click at [655, 80] on span "Sections" at bounding box center [651, 84] width 47 height 19
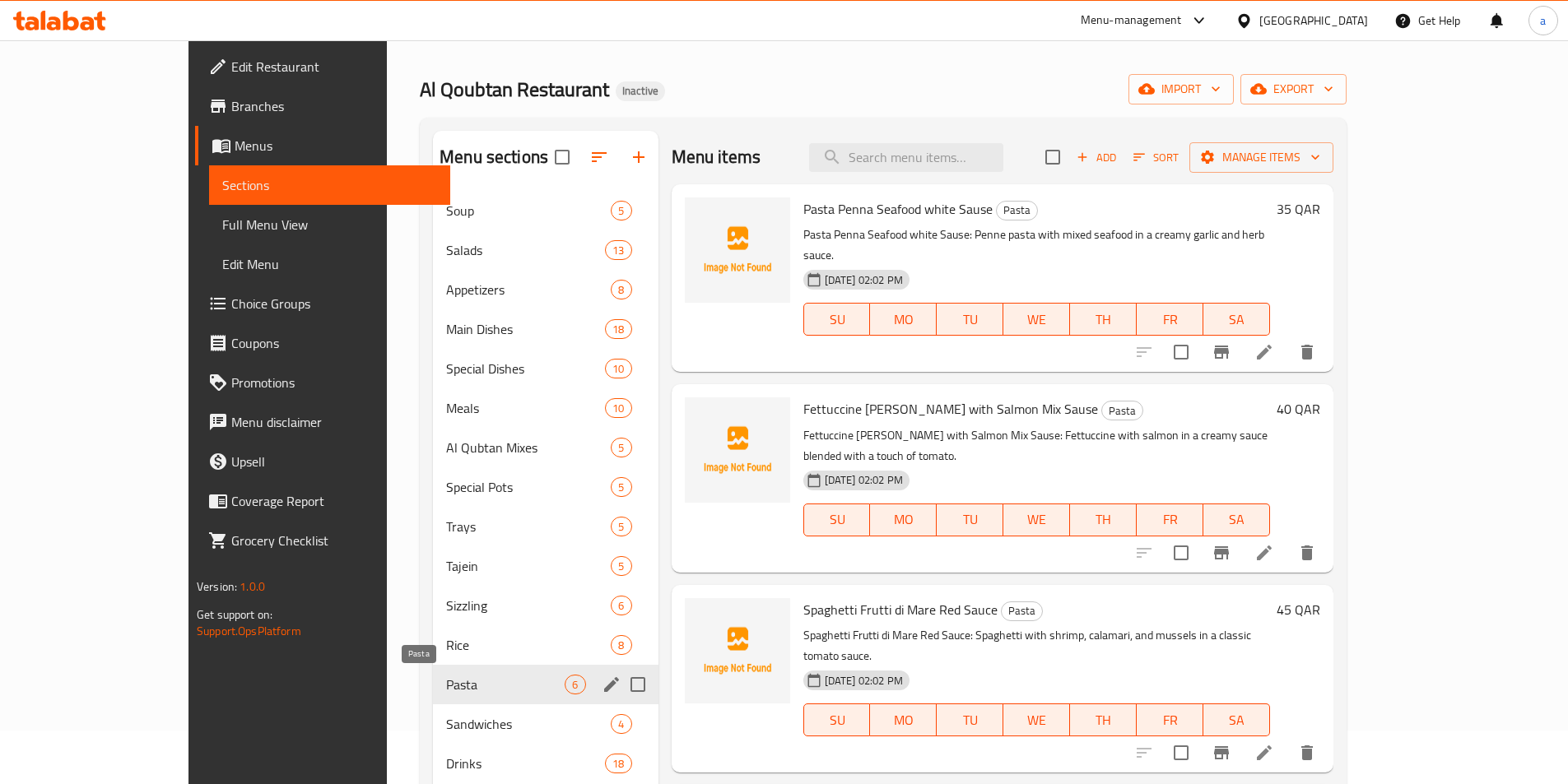
scroll to position [165, 0]
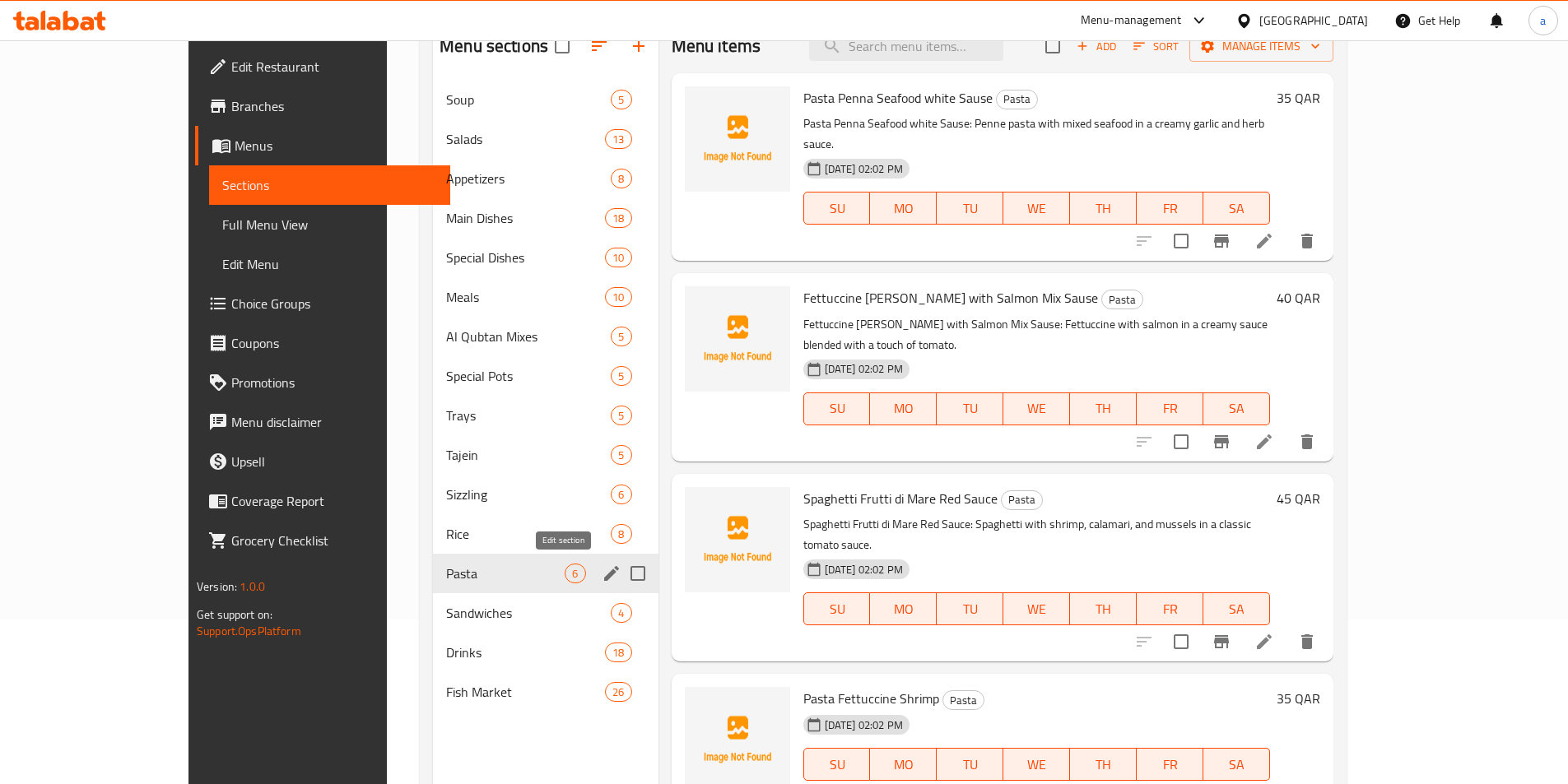
click at [602, 576] on icon "edit" at bounding box center [611, 573] width 19 height 19
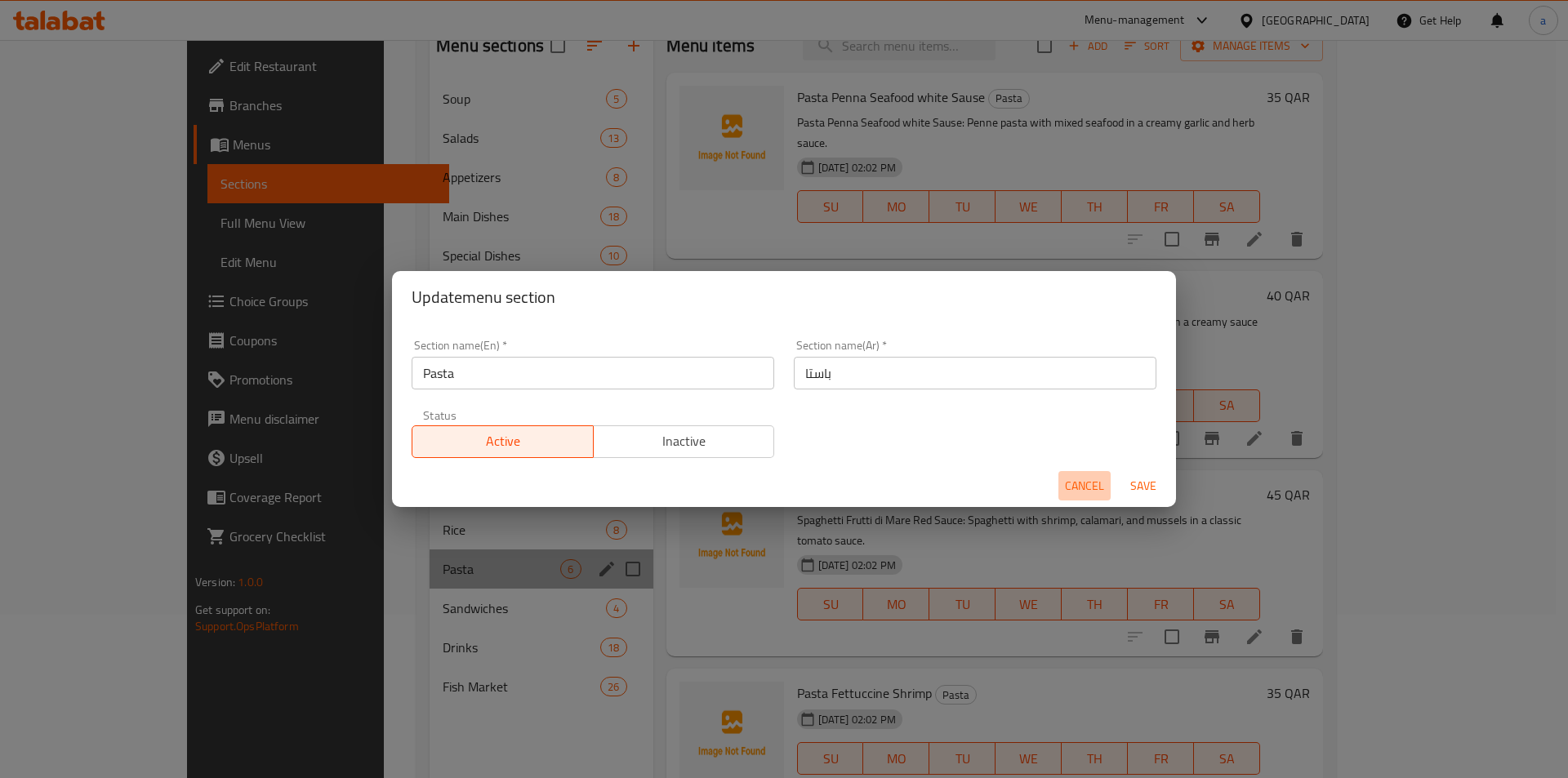
click at [1084, 486] on span "Cancel" at bounding box center [1085, 486] width 39 height 20
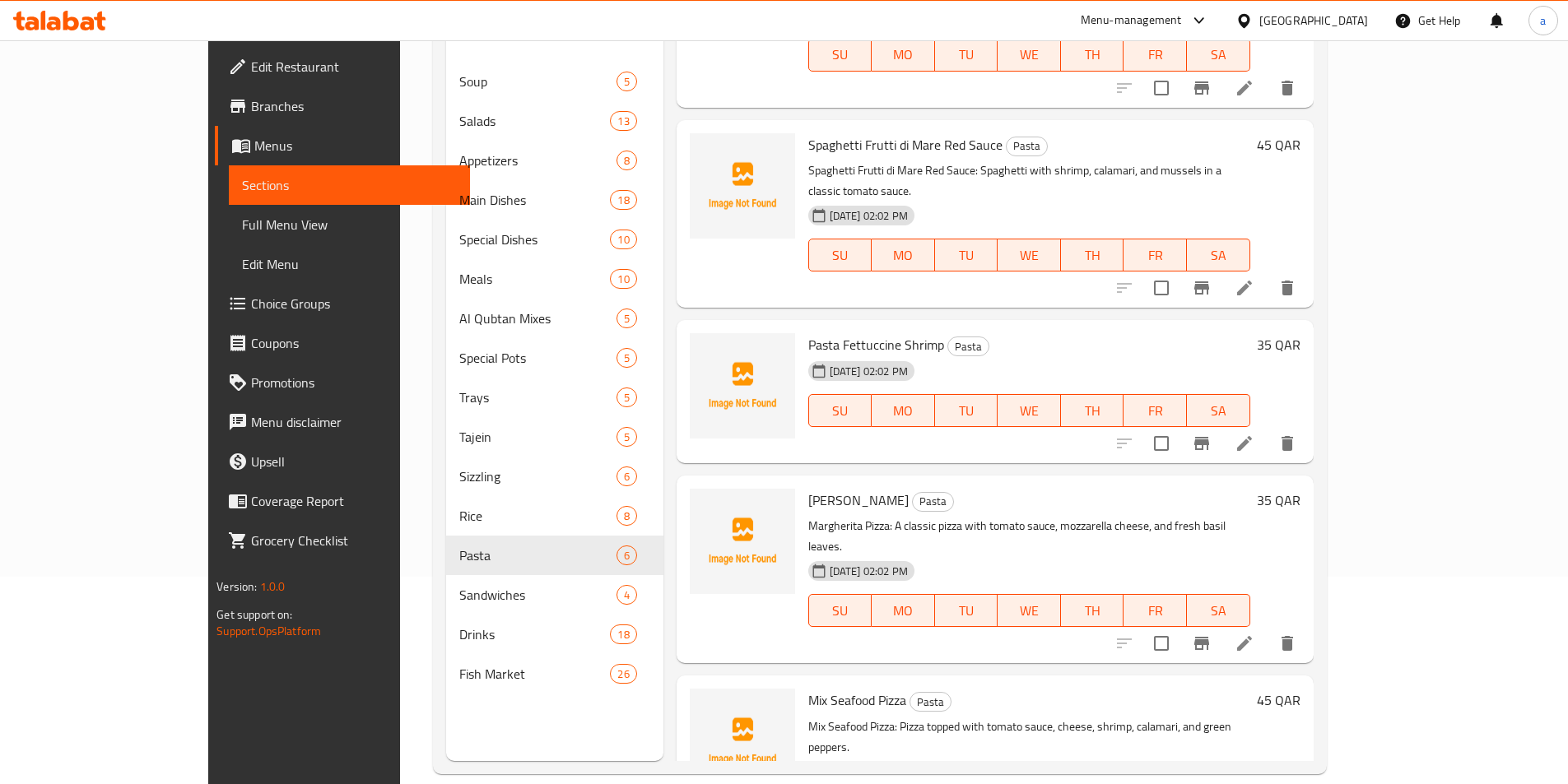
scroll to position [230, 0]
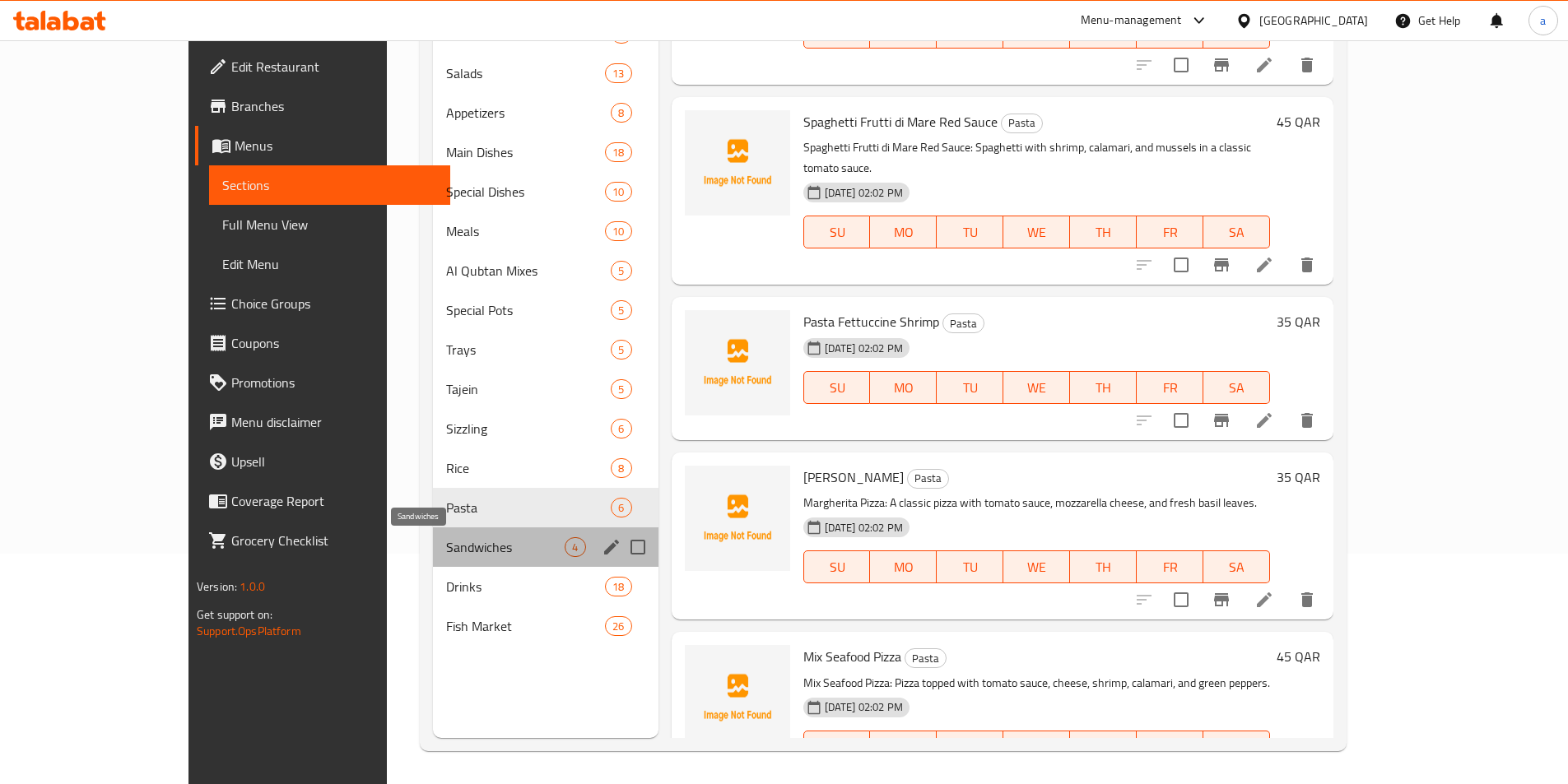
click at [446, 553] on span "Sandwiches" at bounding box center [505, 546] width 118 height 19
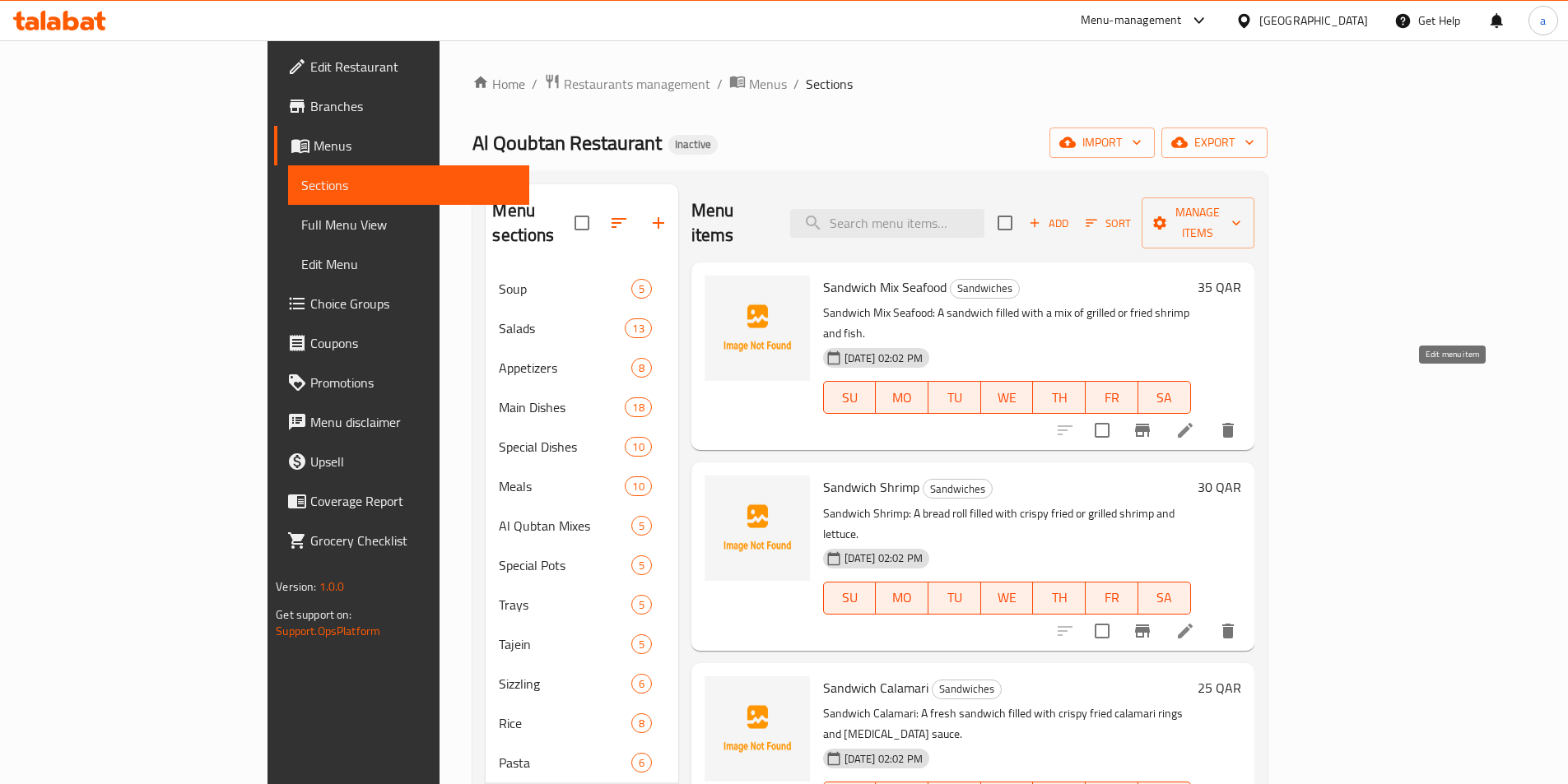
click at [1196, 420] on icon at bounding box center [1185, 430] width 19 height 19
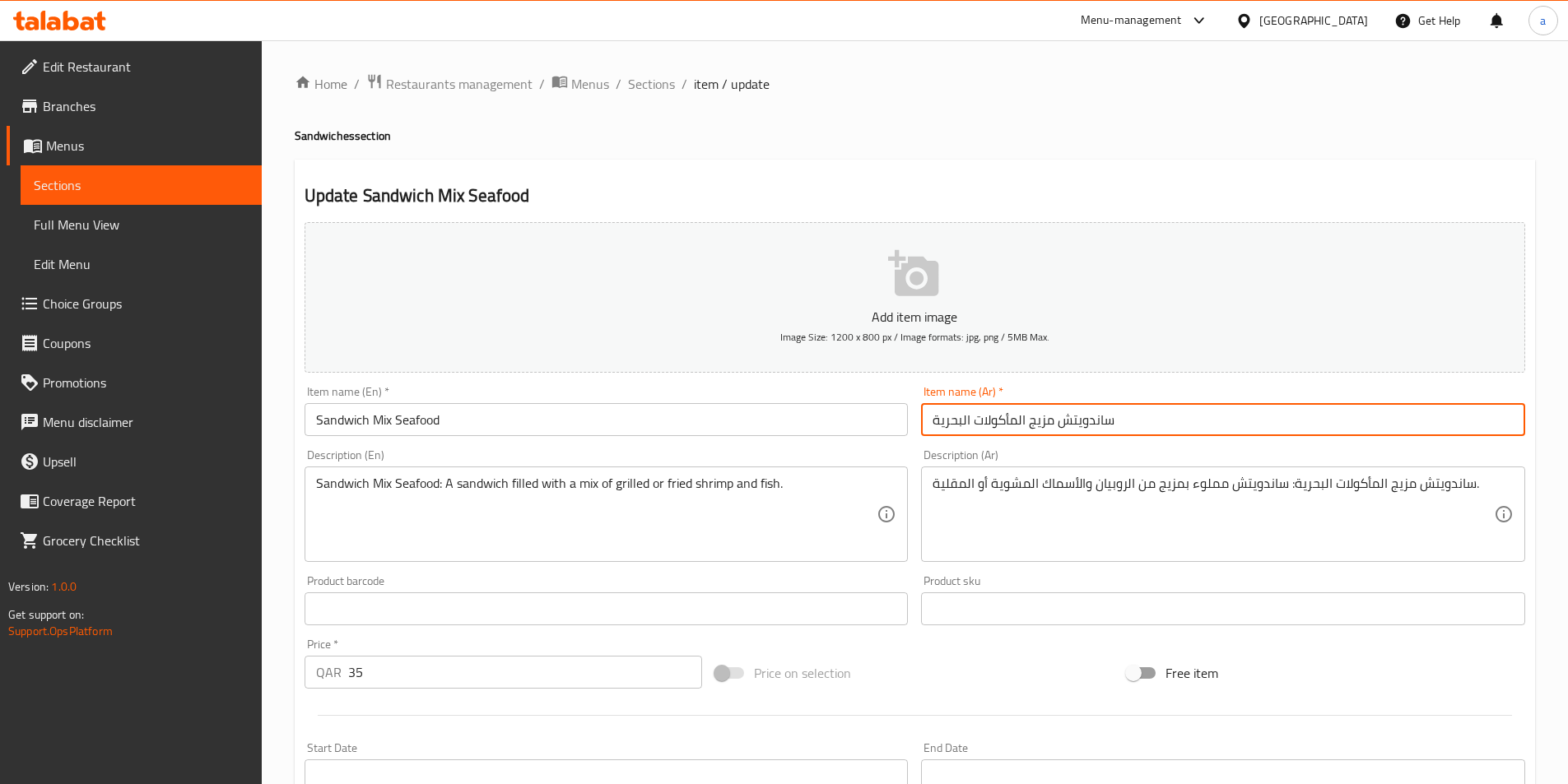
click at [1043, 421] on input "ساندويتش مزيج المأكولات البحرية" at bounding box center [1224, 419] width 604 height 33
click at [1145, 421] on input "ساندويتش مشكل المأكولات البحرية" at bounding box center [1224, 419] width 604 height 33
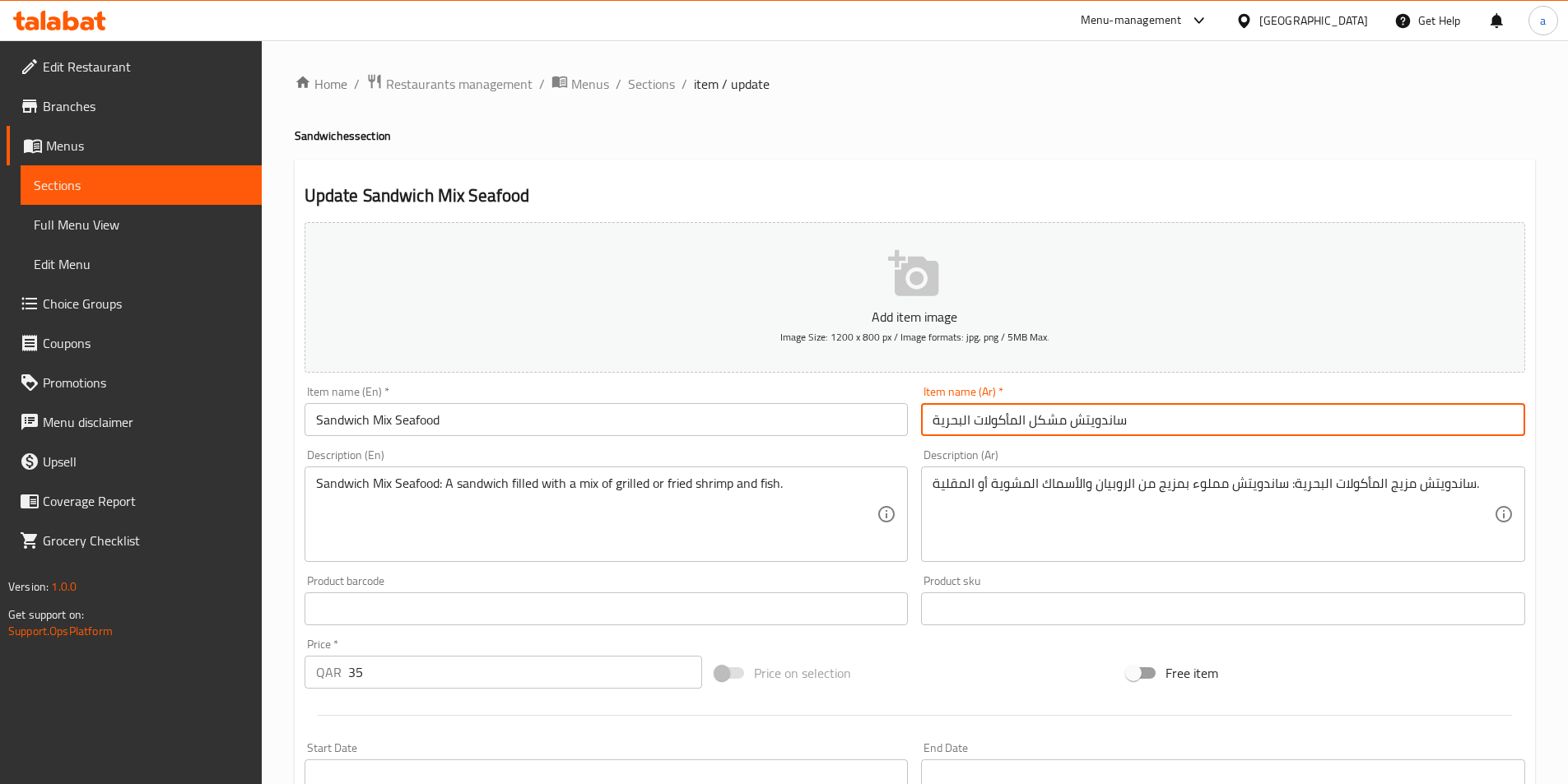
type input "ساندويتش مشكل المأكولات البحرية"
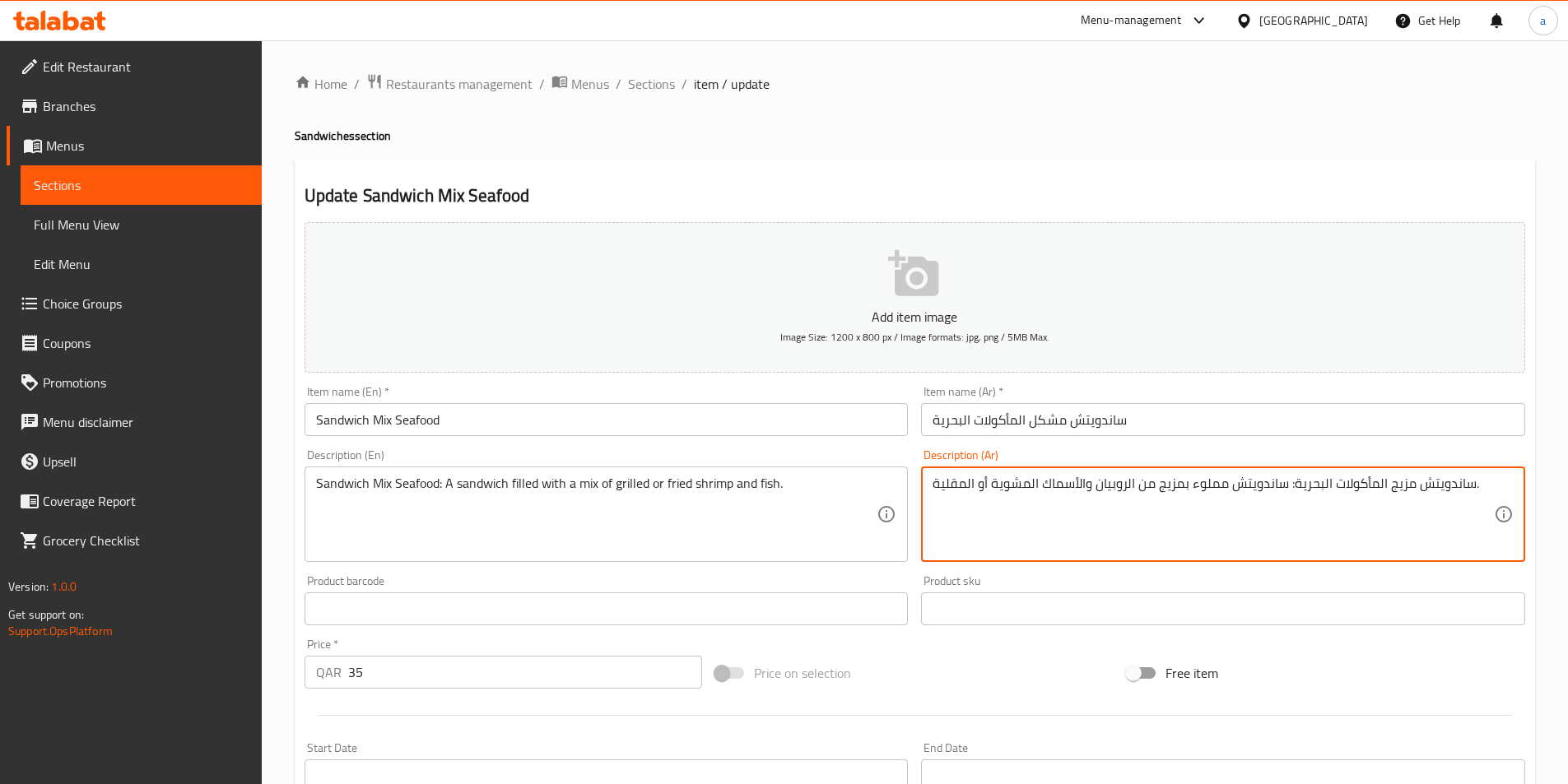
drag, startPoint x: 1472, startPoint y: 482, endPoint x: 1295, endPoint y: 499, distance: 177.8
paste textarea "كل"
click at [1214, 485] on textarea "ساندويتش مشكل المأكولات البحرية: ساندويتش مملوء بمزيج من الروبيان والأسماك المش…" at bounding box center [1213, 514] width 562 height 78
click at [1169, 488] on textarea "ساندويتش مشكل المأكولات البحرية: ساندويتش محشو بمزيج من الروبيان والأسماك المشو…" at bounding box center [1213, 514] width 562 height 78
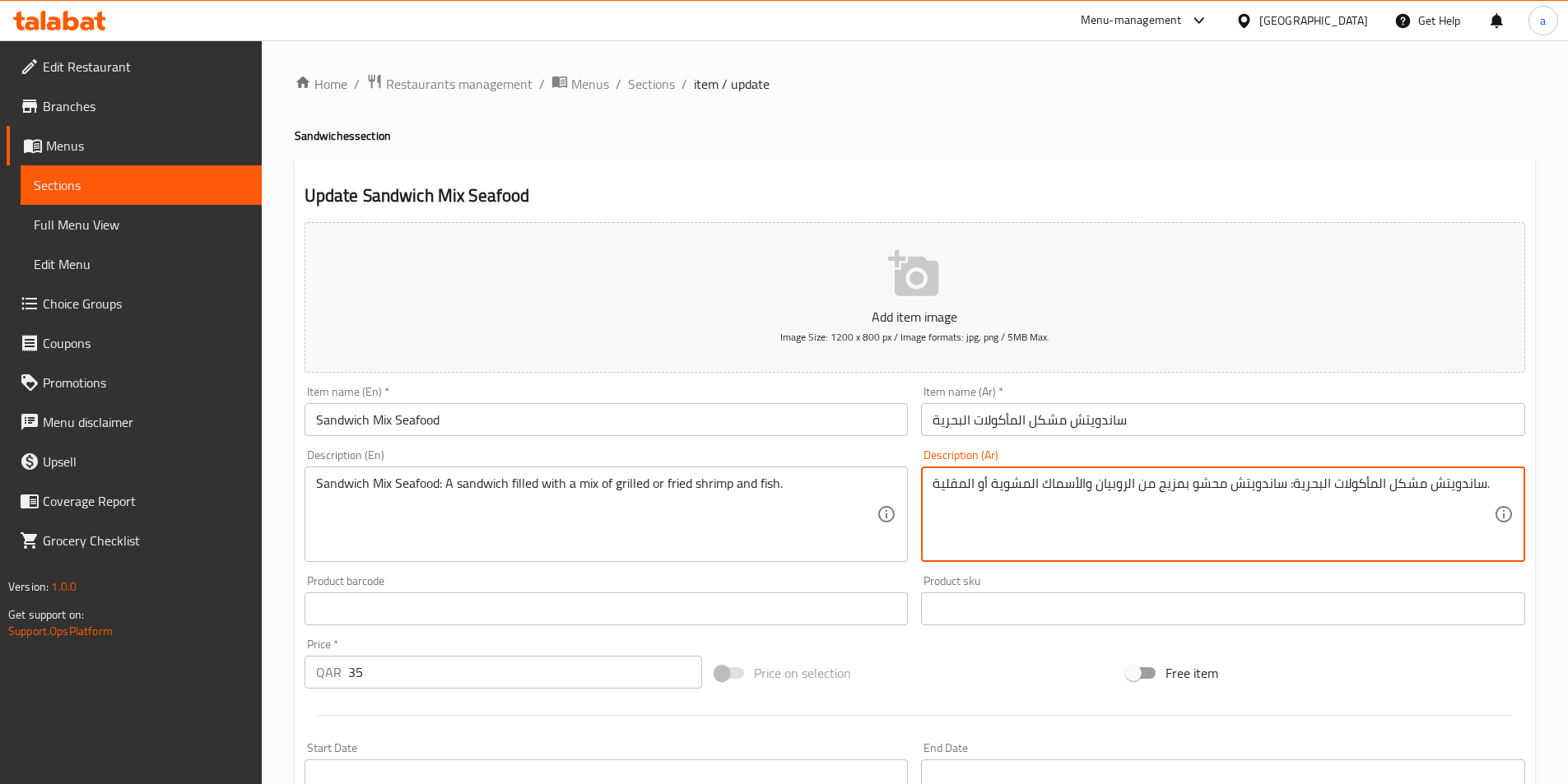
click at [1169, 488] on textarea "ساندويتش مشكل المأكولات البحرية: ساندويتش محشو بمزيج من الروبيان والأسماك المشو…" at bounding box center [1213, 514] width 562 height 78
type textarea "ساندويتش مشكل المأكولات البحرية: ساندويتش محشو بمشكل من الروبيان والأسماك المشو…"
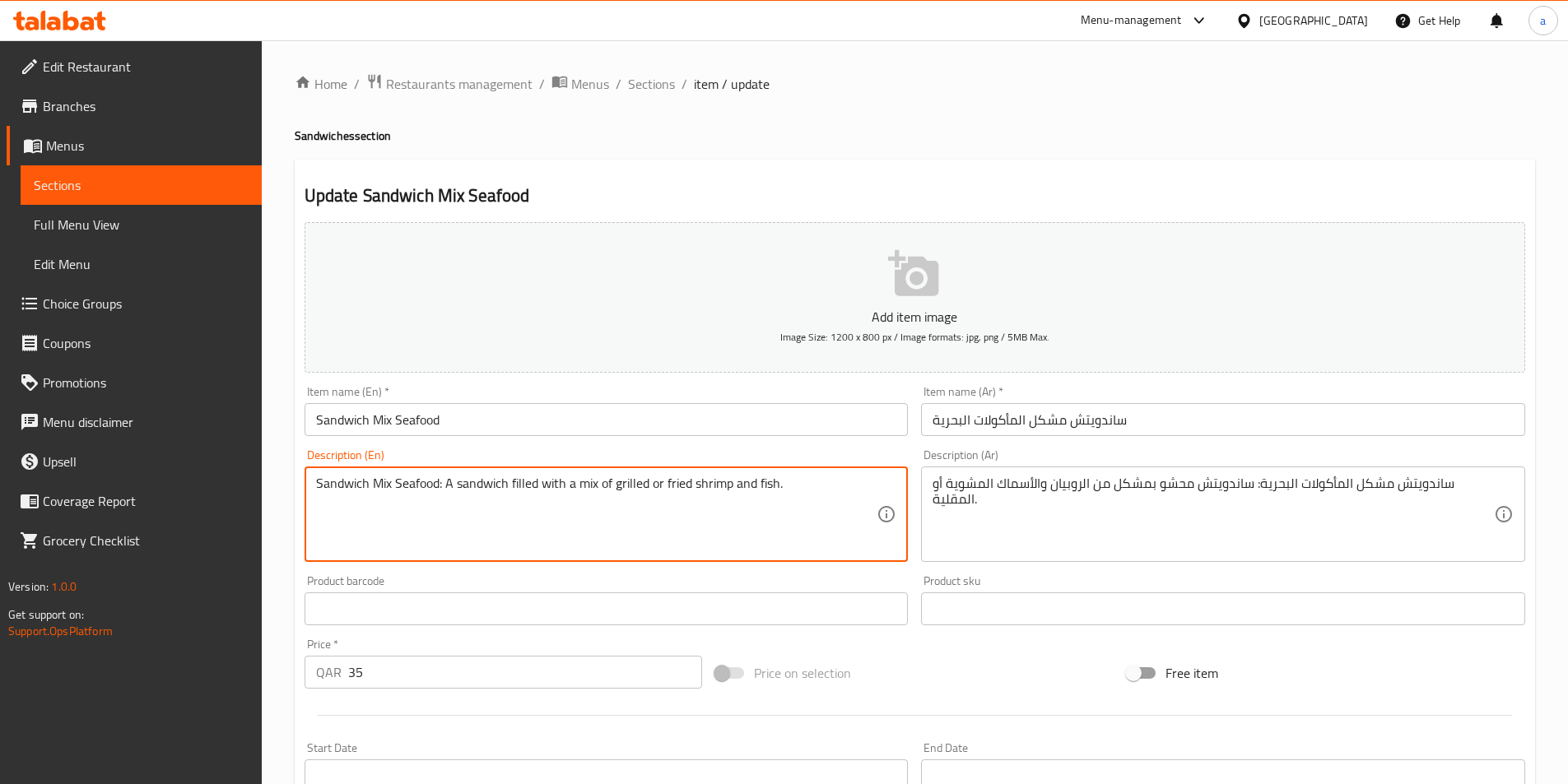
drag, startPoint x: 834, startPoint y: 496, endPoint x: 287, endPoint y: 489, distance: 547.0
click at [1017, 508] on textarea "ساندويتش مشكل المأكولات البحرية: ساندويتش محشو بمشكل من الروبيان والأسماك المشو…" at bounding box center [1213, 514] width 562 height 78
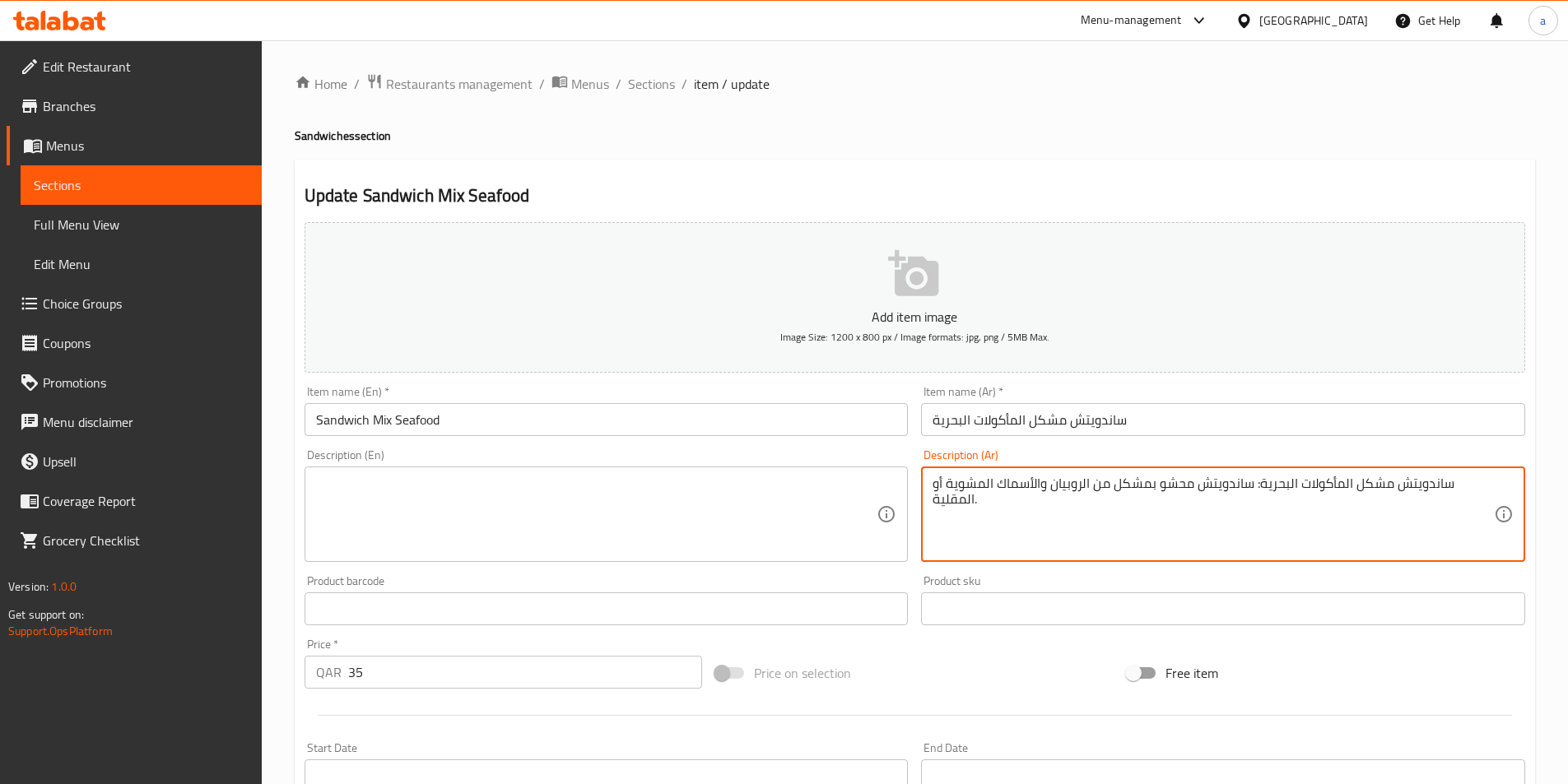
click at [1017, 508] on textarea "ساندويتش مشكل المأكولات البحرية: ساندويتش محشو بمشكل من الروبيان والأسماك المشو…" at bounding box center [1213, 514] width 562 height 78
click at [634, 408] on input "Sandwich Mix Seafood" at bounding box center [607, 419] width 604 height 33
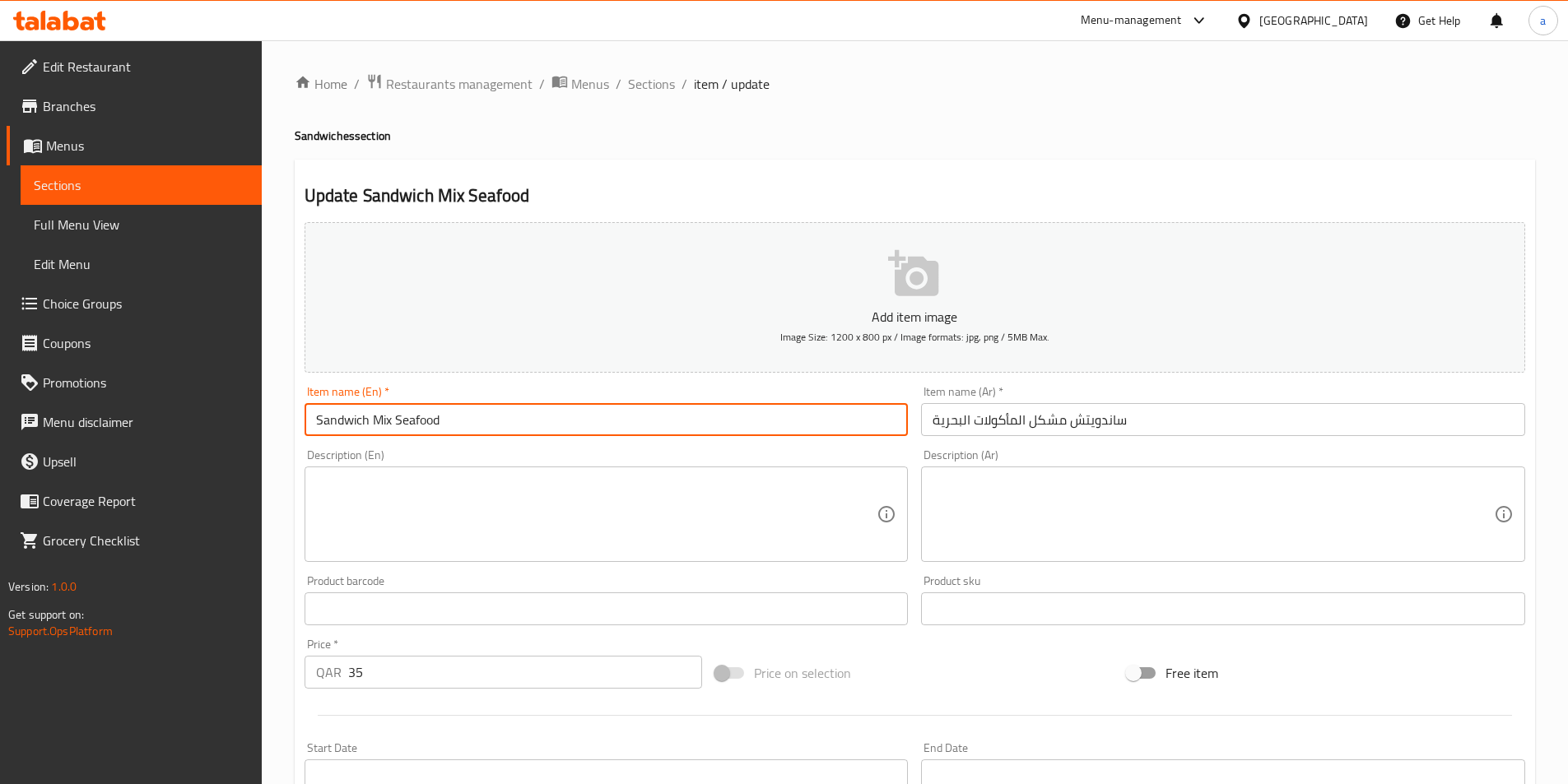
click at [634, 408] on input "Sandwich Mix Seafood" at bounding box center [607, 419] width 604 height 33
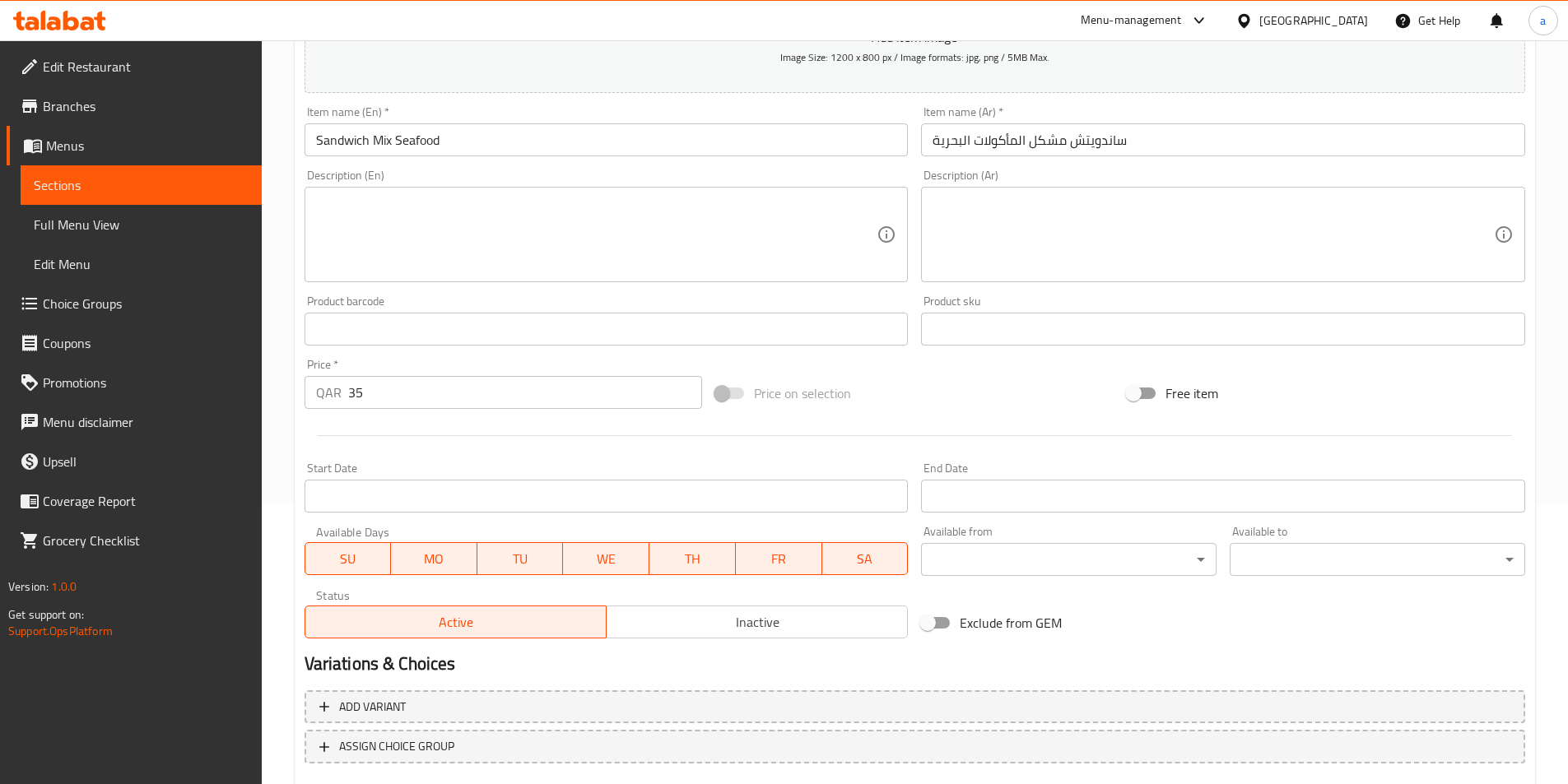
scroll to position [132, 0]
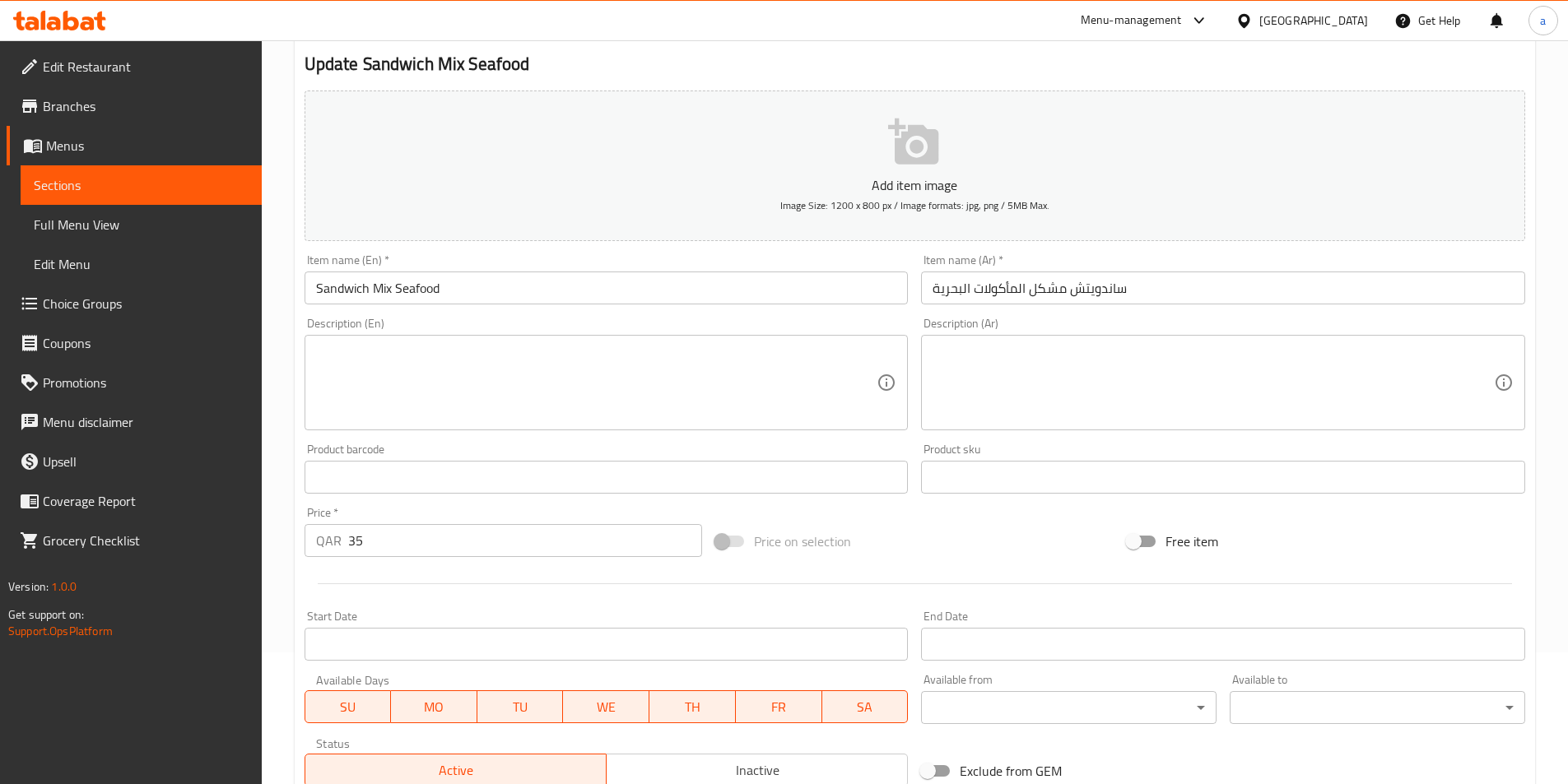
click at [505, 283] on input "Sandwich Mix Seafood" at bounding box center [607, 288] width 604 height 33
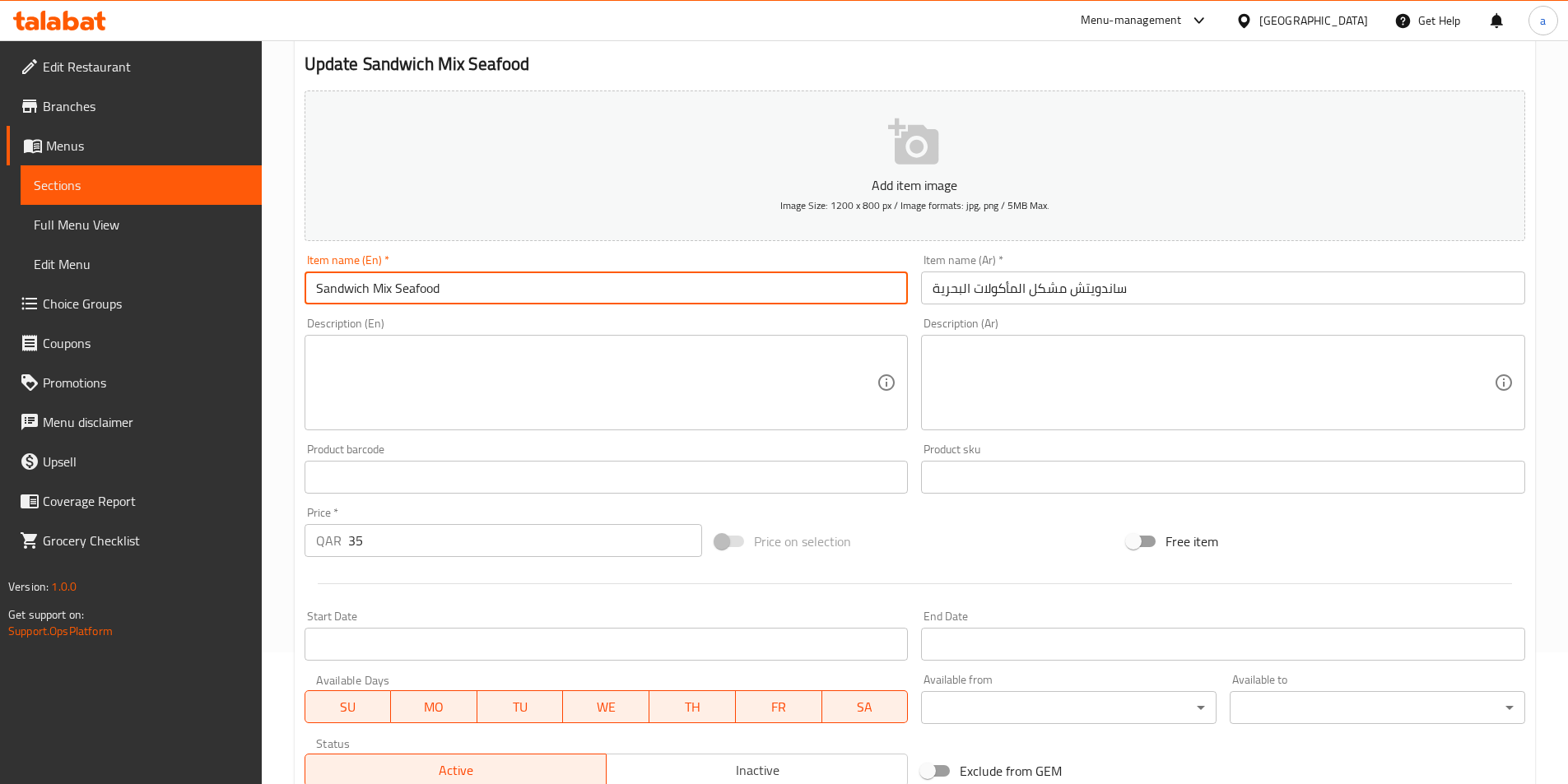
click at [505, 283] on input "Sandwich Mix Seafood" at bounding box center [607, 288] width 604 height 33
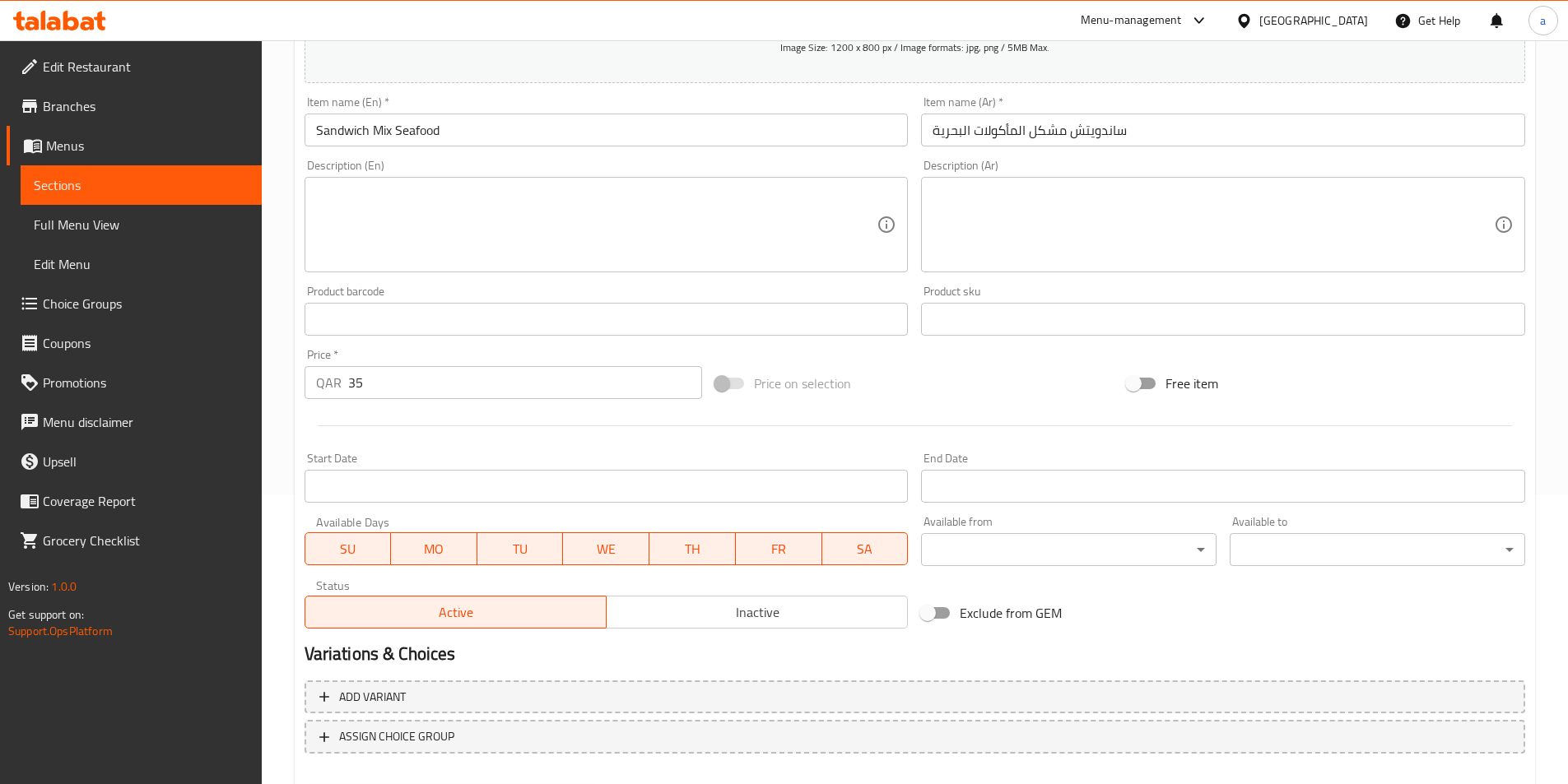
scroll to position [379, 0]
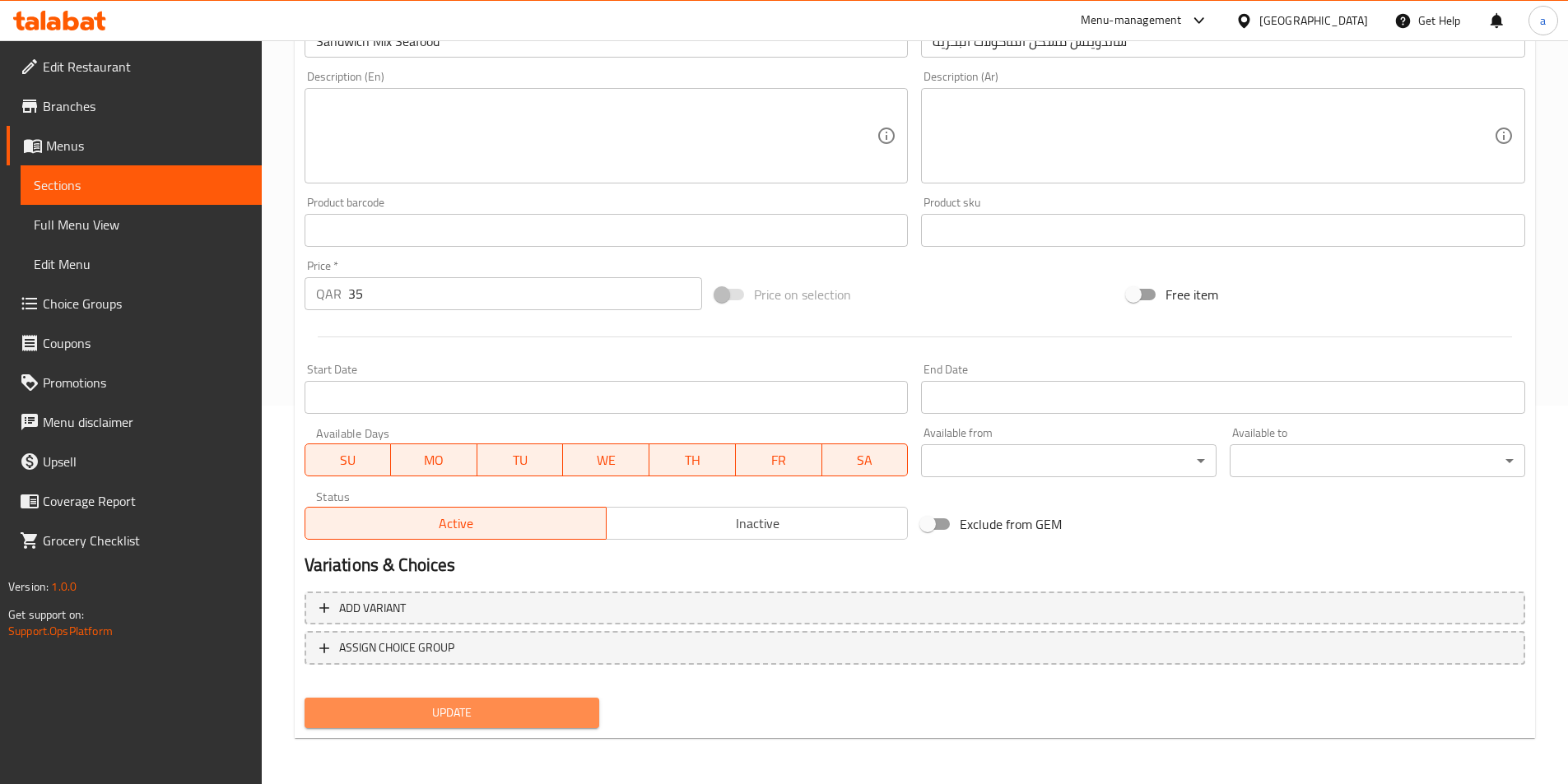
click at [378, 722] on span "Update" at bounding box center [453, 713] width 269 height 20
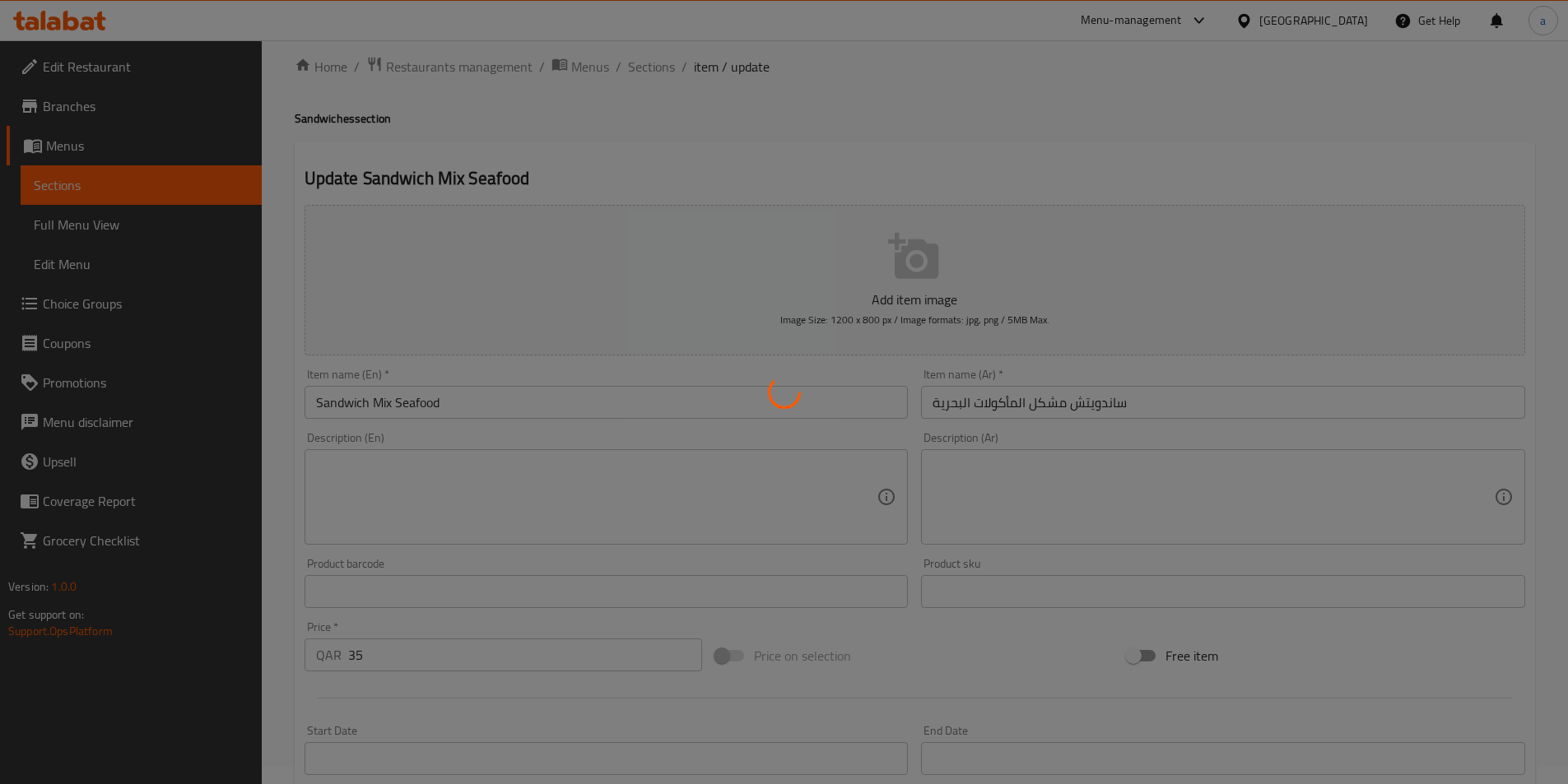
scroll to position [0, 0]
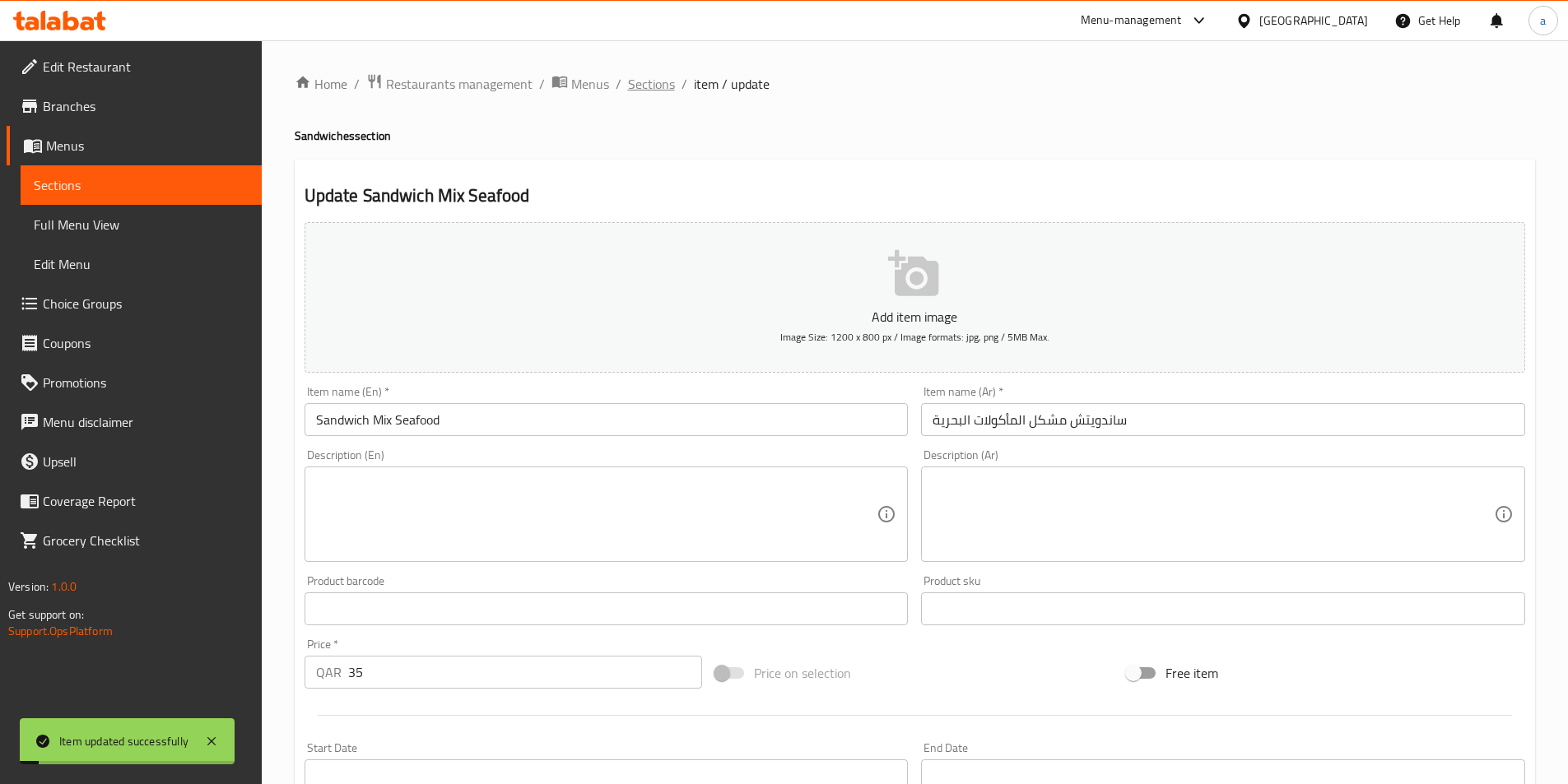
click at [644, 83] on span "Sections" at bounding box center [651, 84] width 47 height 19
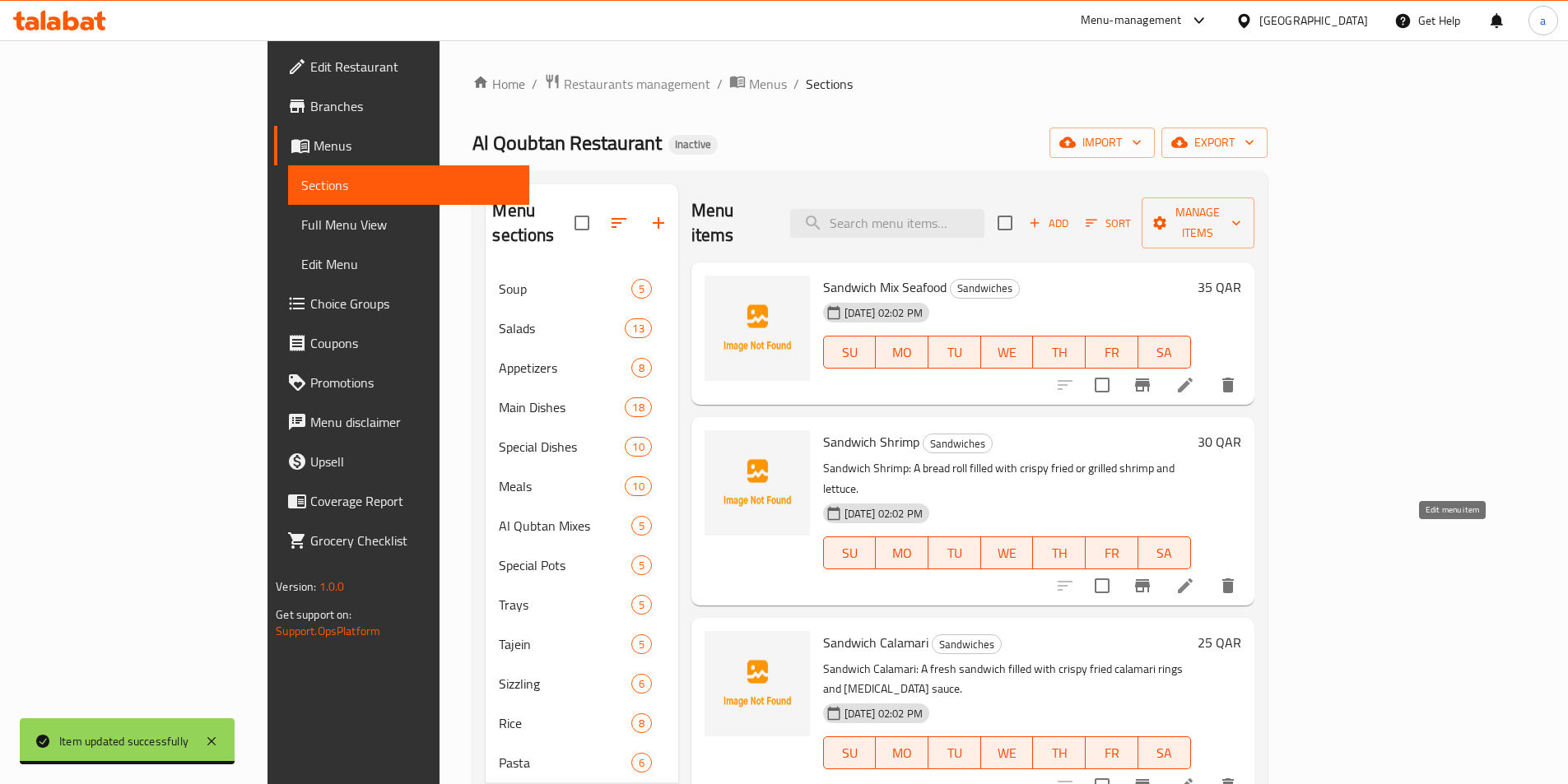
click at [1196, 576] on icon at bounding box center [1185, 585] width 19 height 19
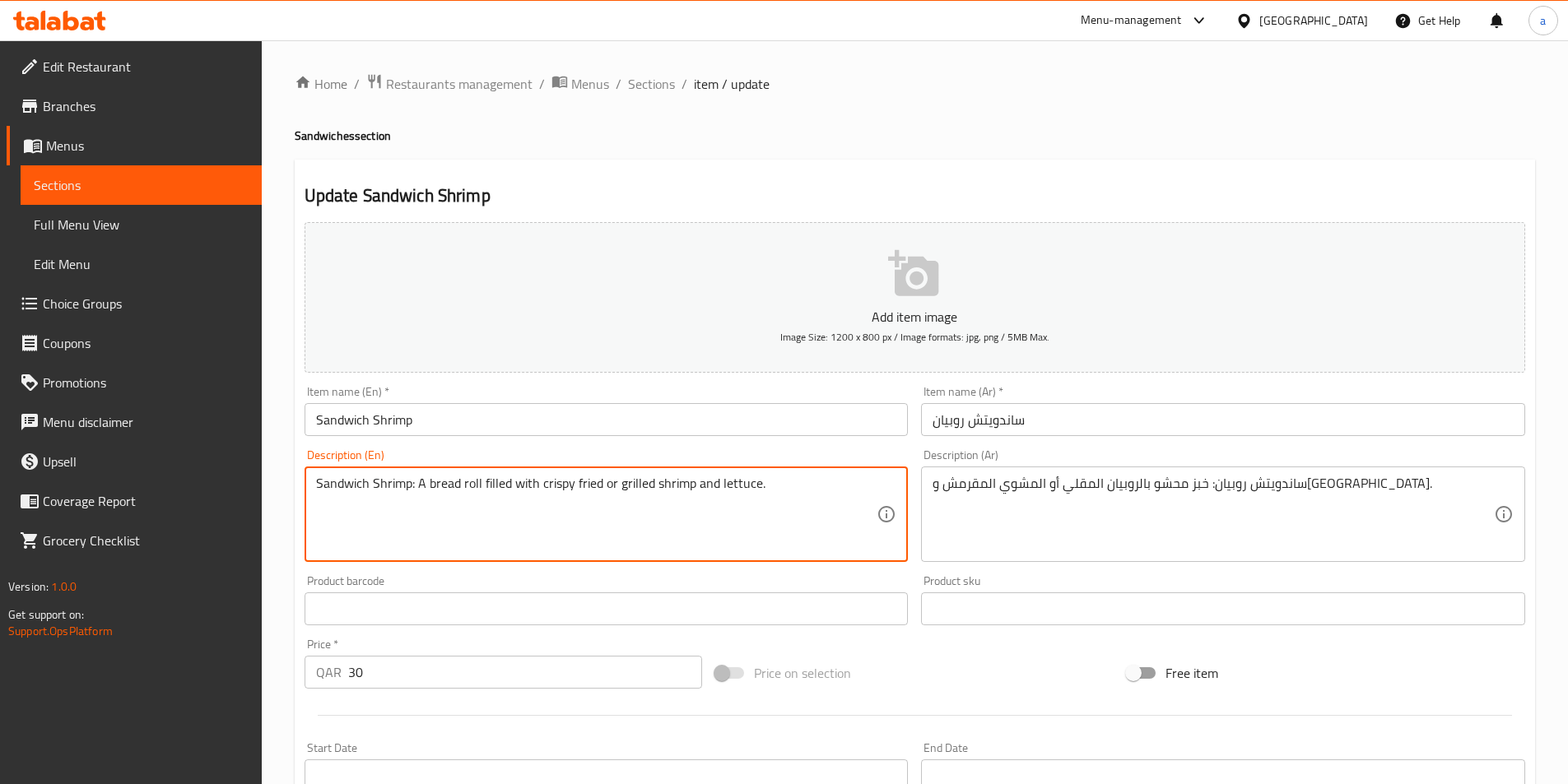
drag, startPoint x: 702, startPoint y: 476, endPoint x: 171, endPoint y: 476, distance: 531.0
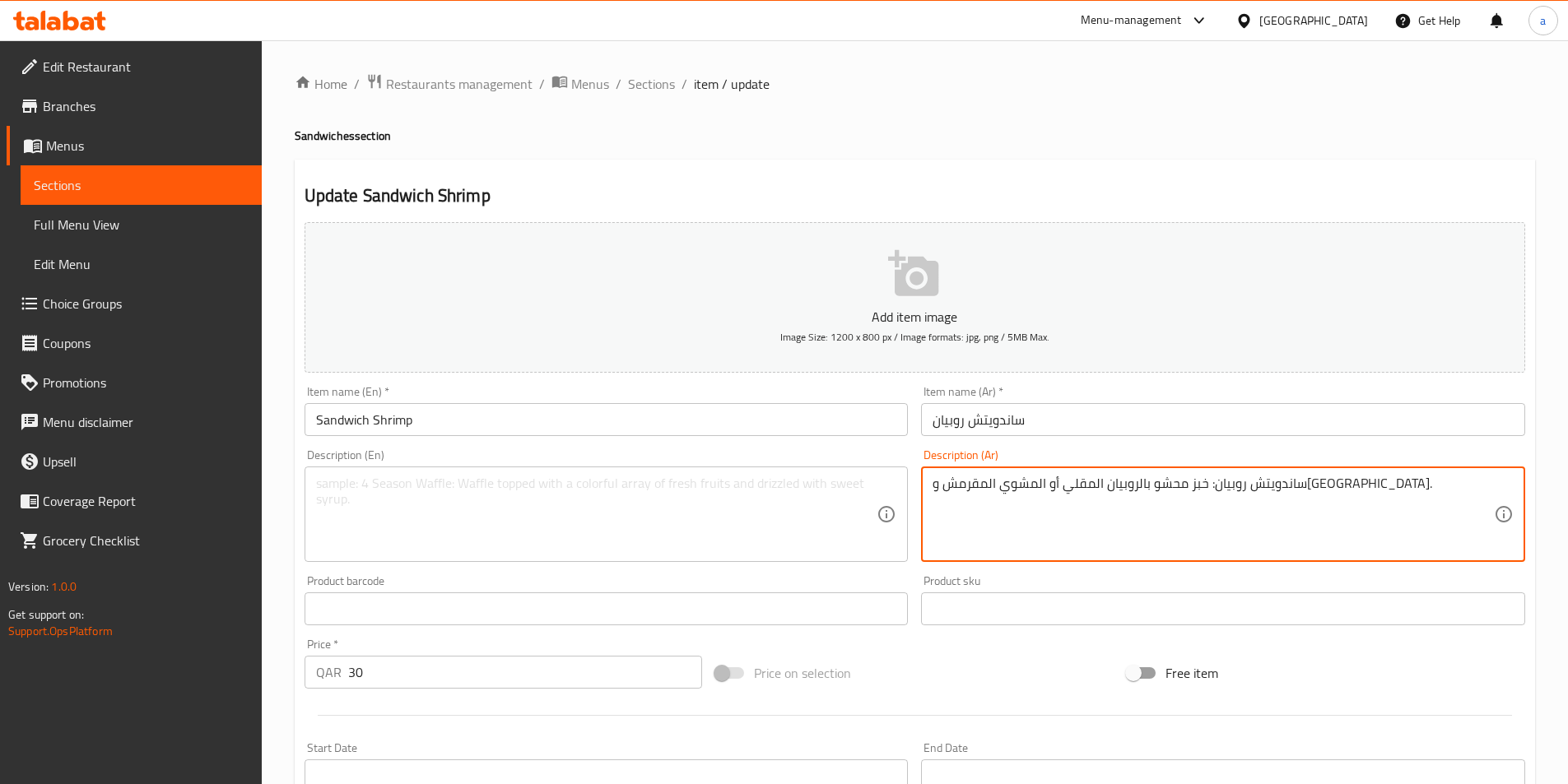
drag, startPoint x: 1353, startPoint y: 478, endPoint x: 745, endPoint y: 491, distance: 608.1
click at [610, 414] on input "Sandwich Shrimp" at bounding box center [607, 419] width 604 height 33
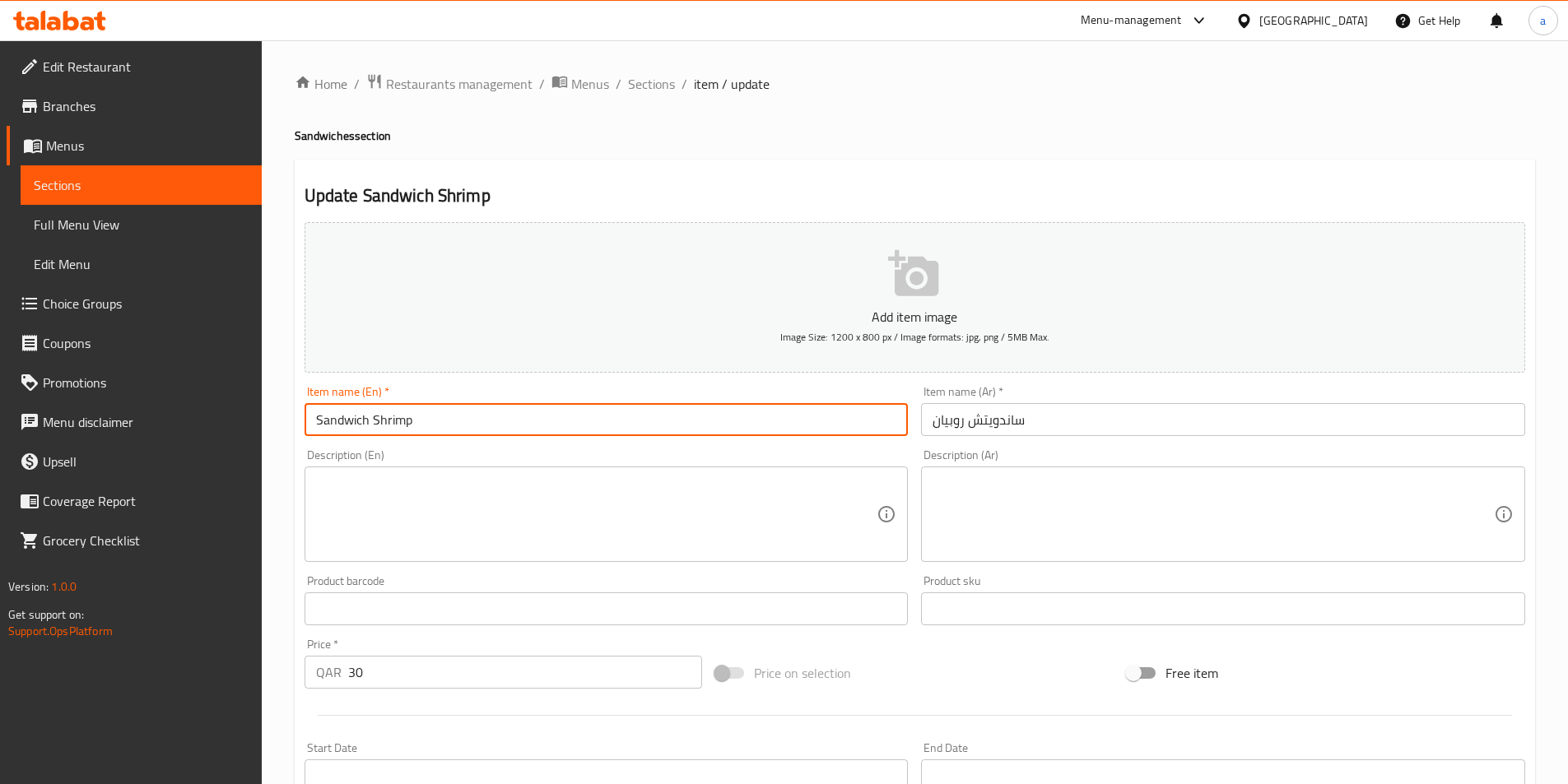
click at [610, 414] on input "Sandwich Shrimp" at bounding box center [607, 419] width 604 height 33
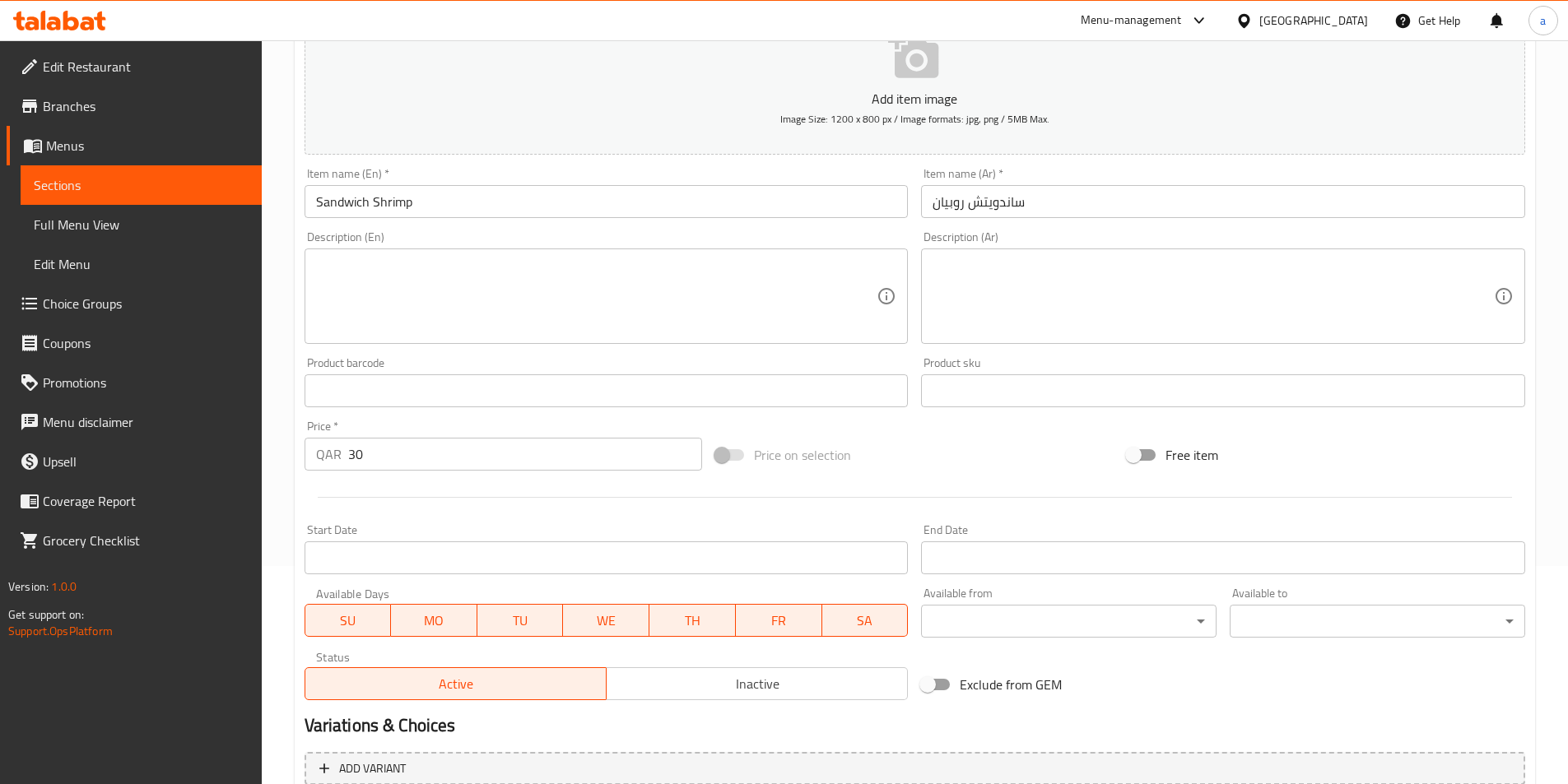
scroll to position [329, 0]
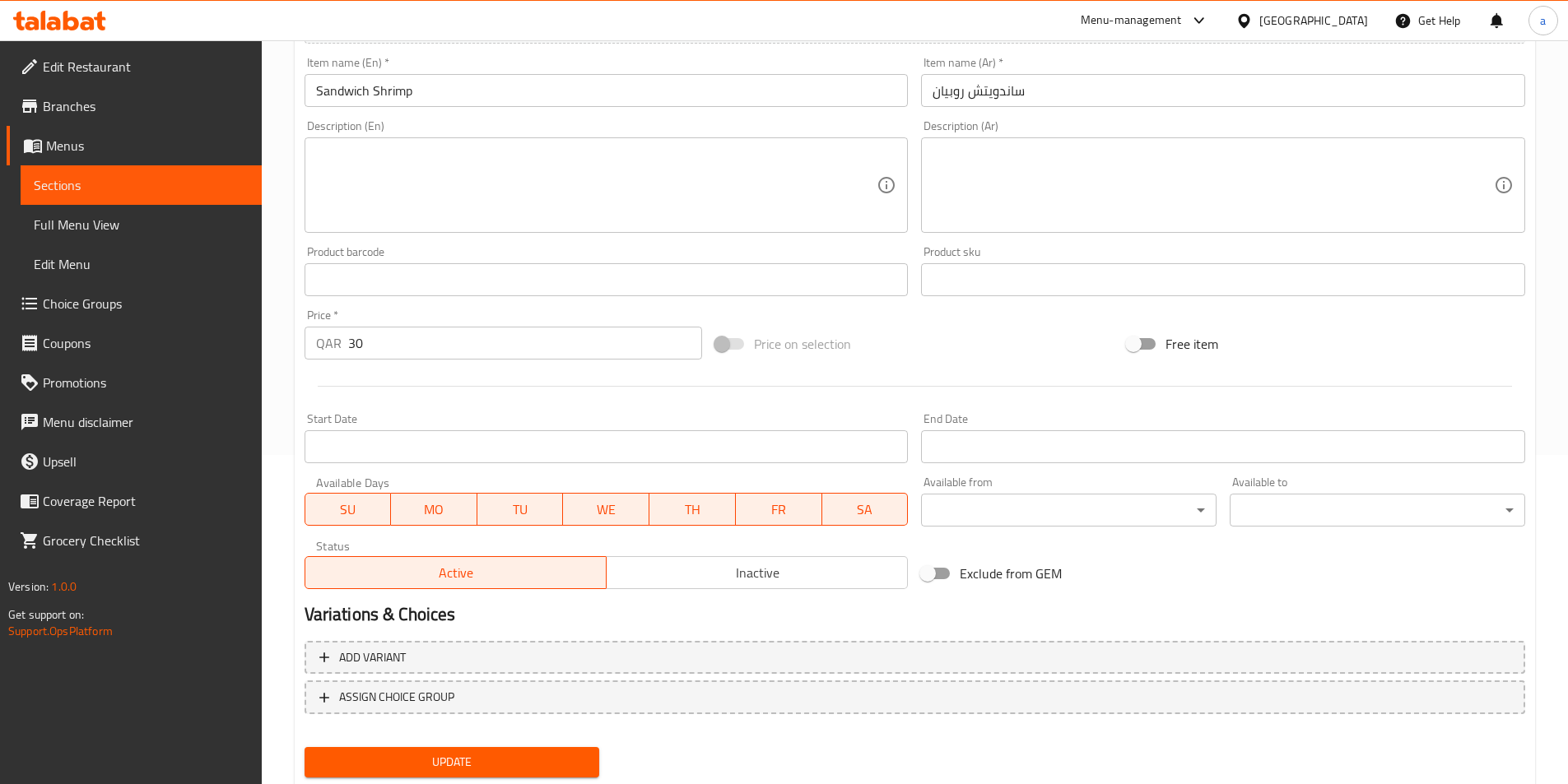
click at [423, 755] on span "Update" at bounding box center [453, 762] width 269 height 20
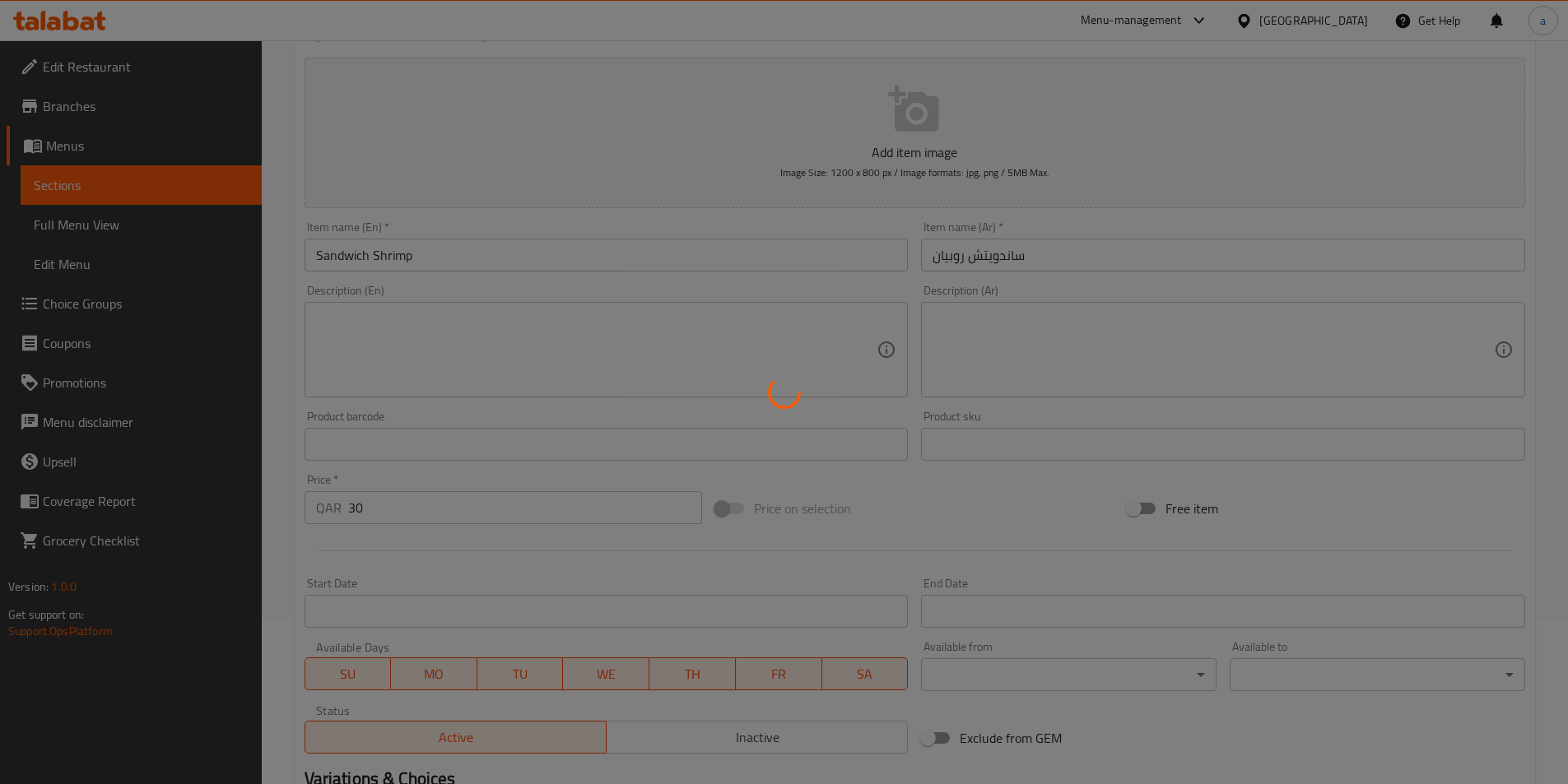
scroll to position [0, 0]
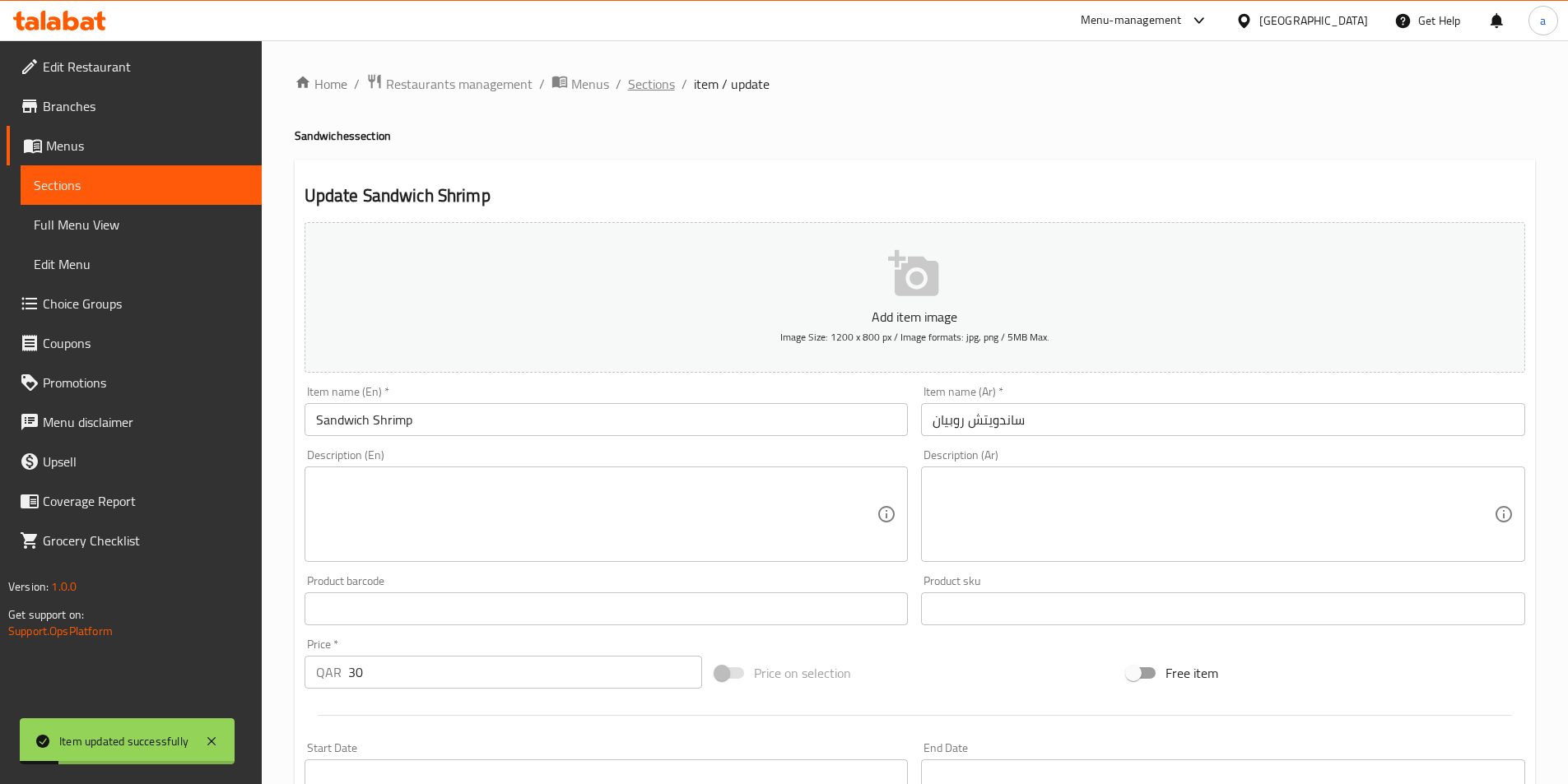
click at [651, 82] on span "Sections" at bounding box center [651, 84] width 47 height 19
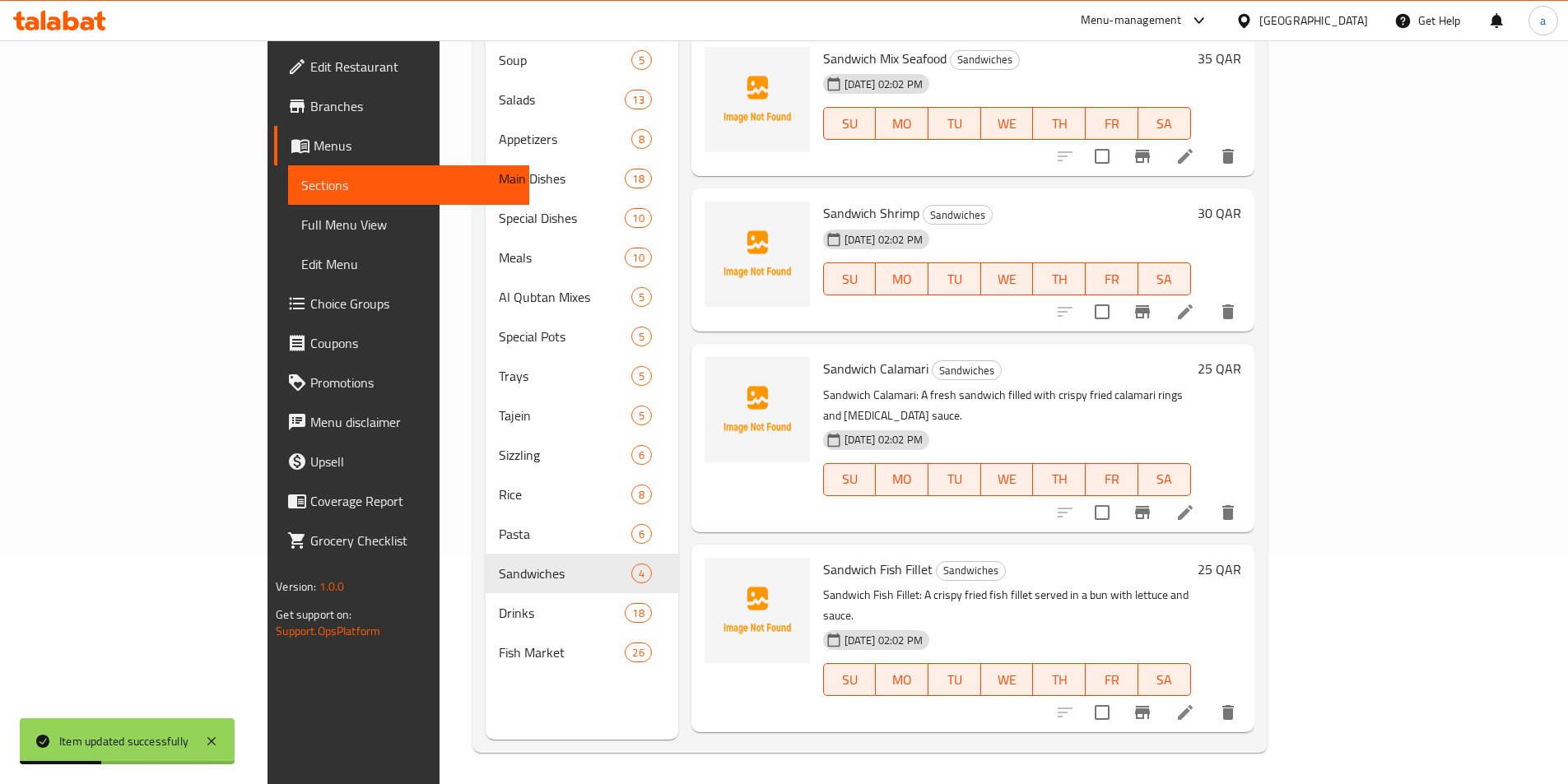
scroll to position [230, 0]
click at [1193, 502] on icon at bounding box center [1186, 510] width 15 height 15
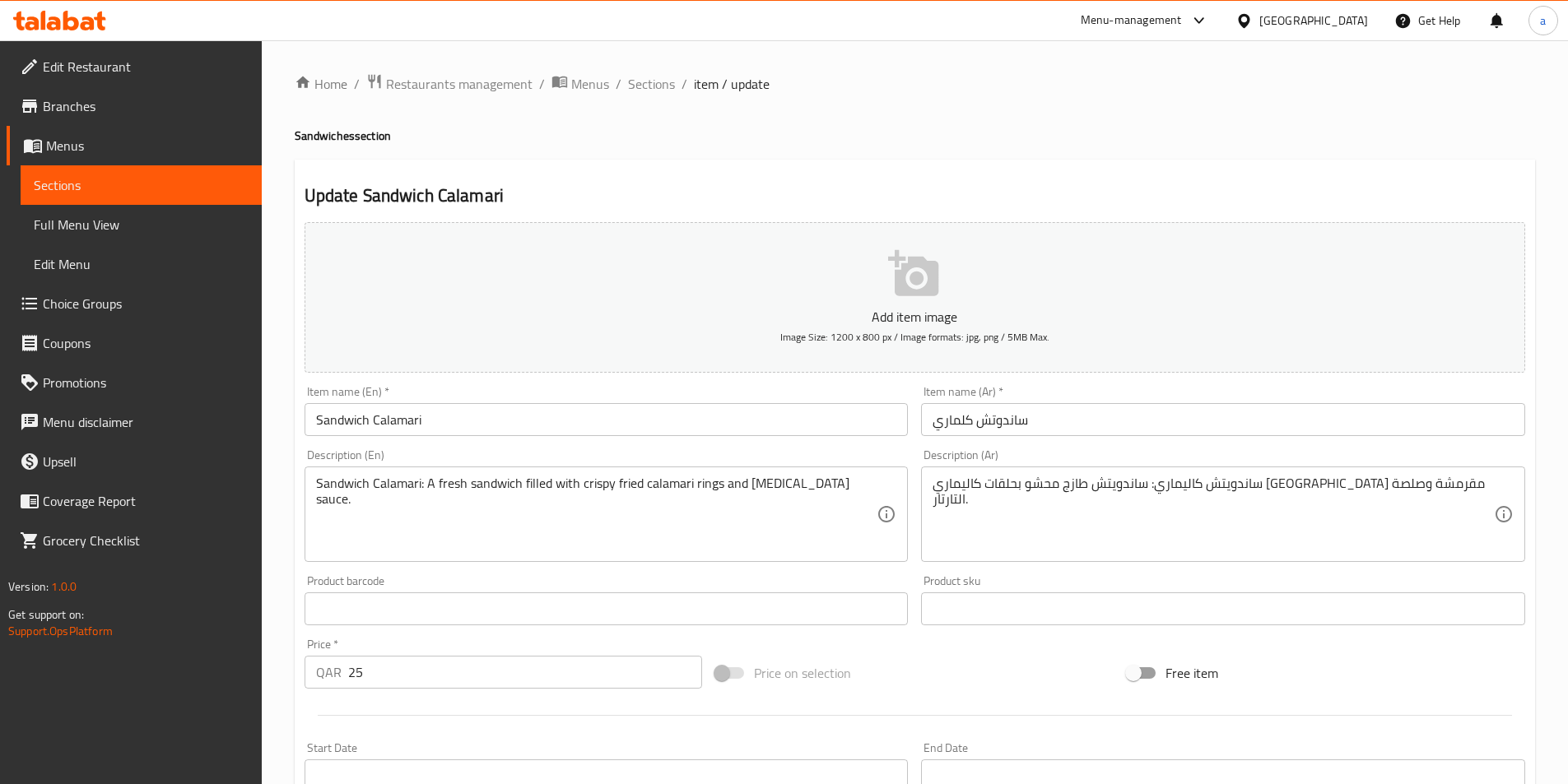
click at [399, 418] on input "Sandwich Calamari" at bounding box center [607, 419] width 604 height 33
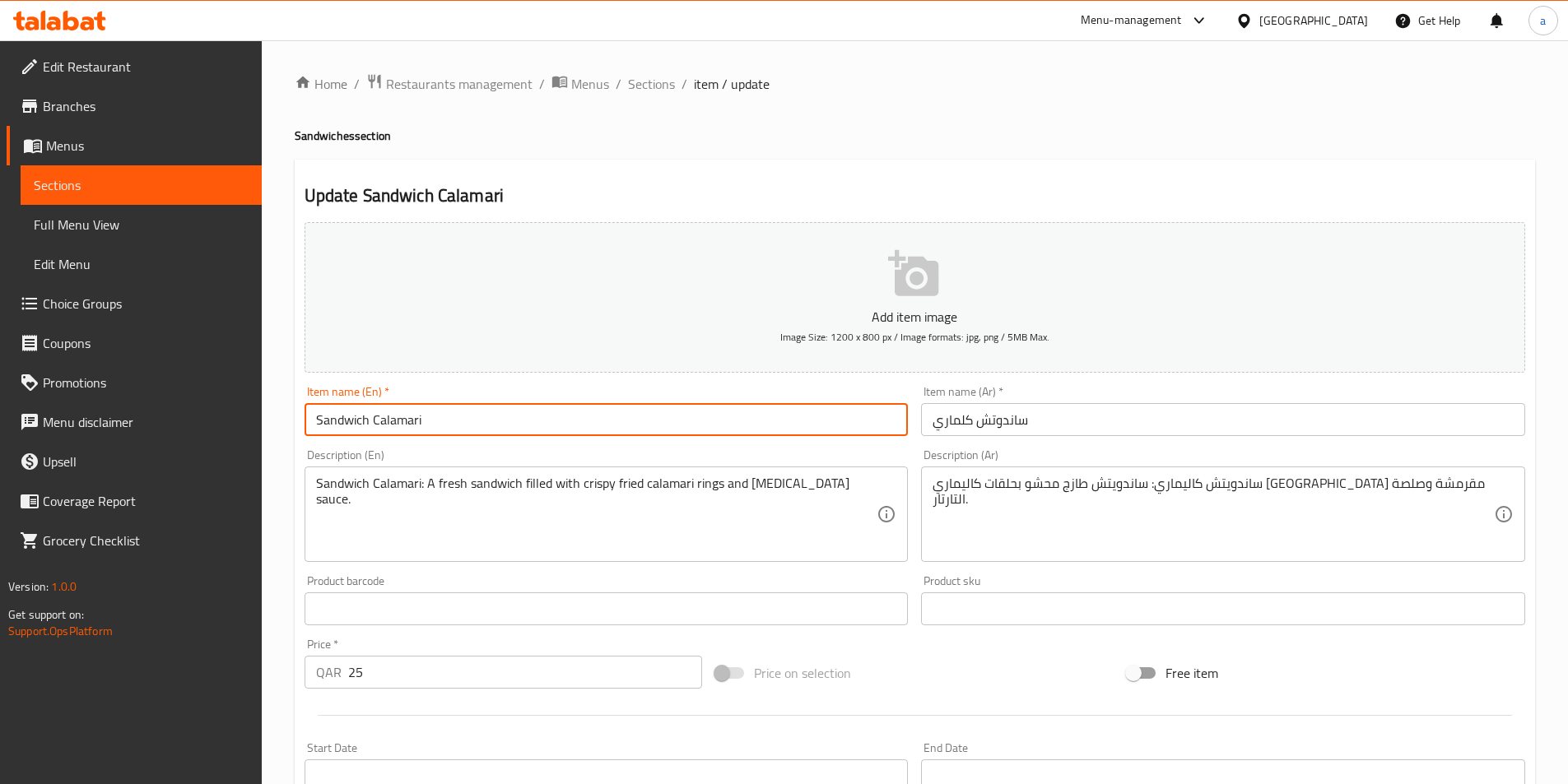
click at [399, 418] on input "Sandwich Calamari" at bounding box center [607, 419] width 604 height 33
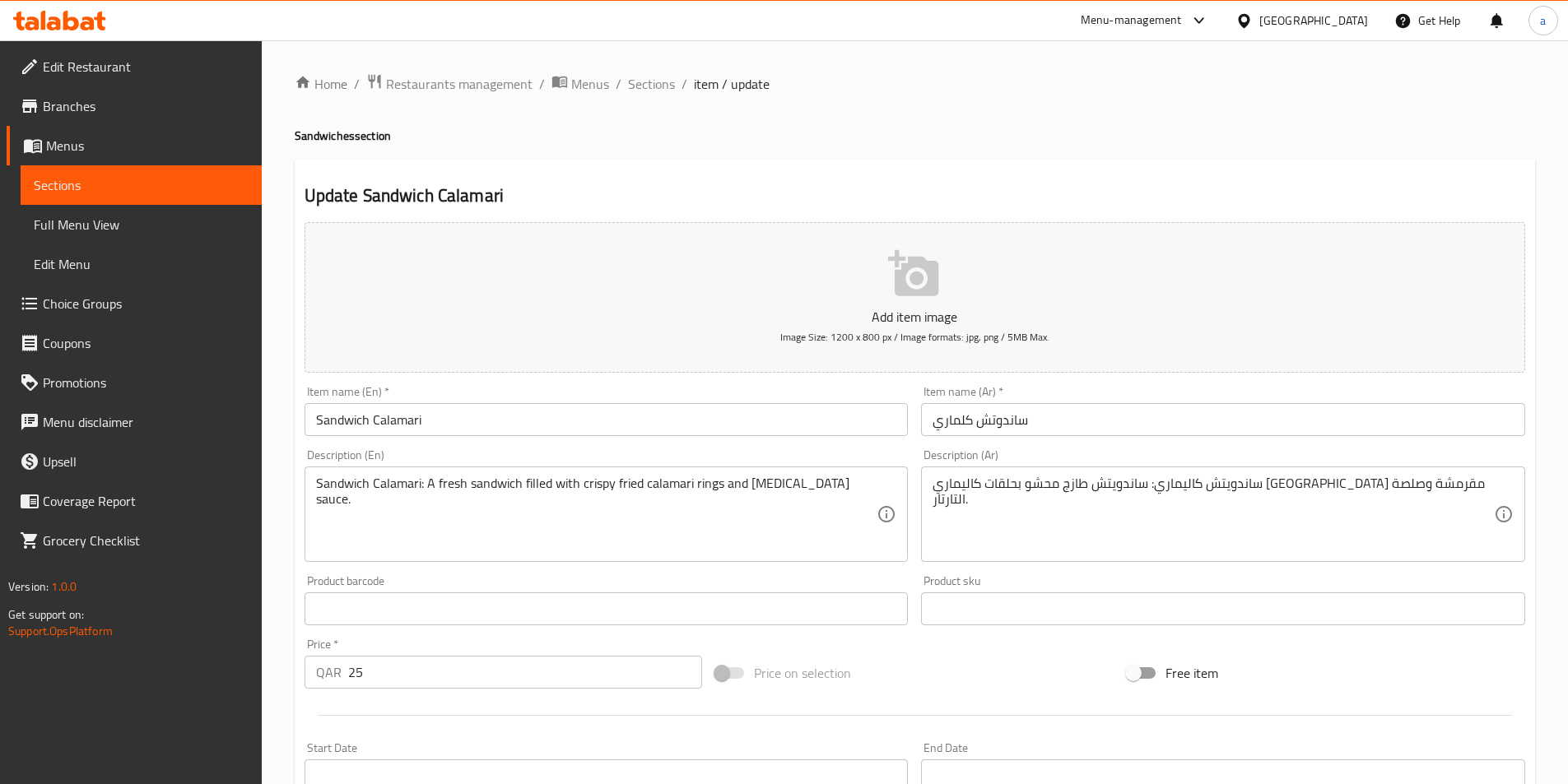
click at [950, 421] on input "ساندوتش كلماري" at bounding box center [1224, 419] width 604 height 33
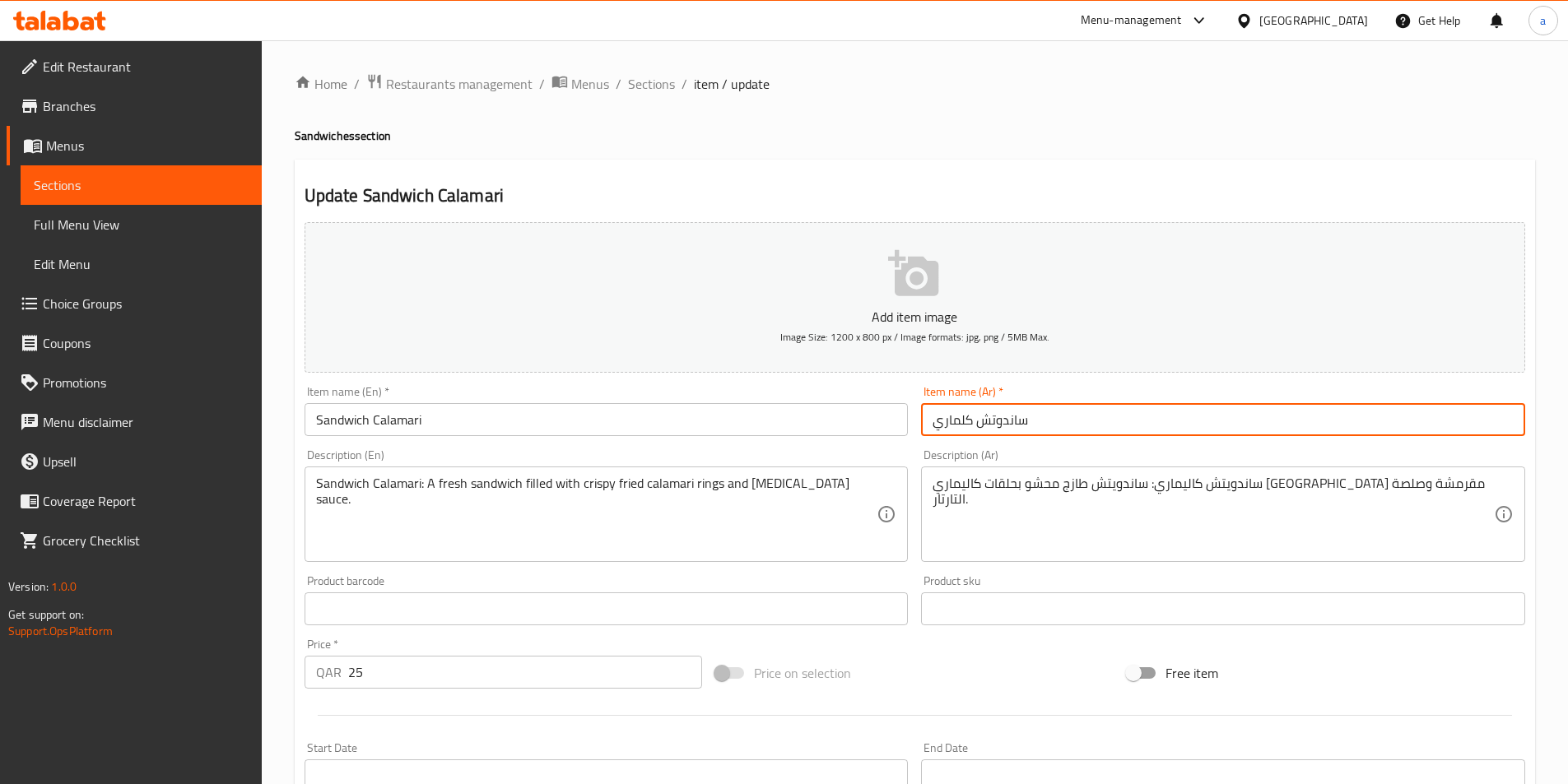
click at [950, 421] on input "ساندوتش كلماري" at bounding box center [1224, 419] width 604 height 33
paste input "الي"
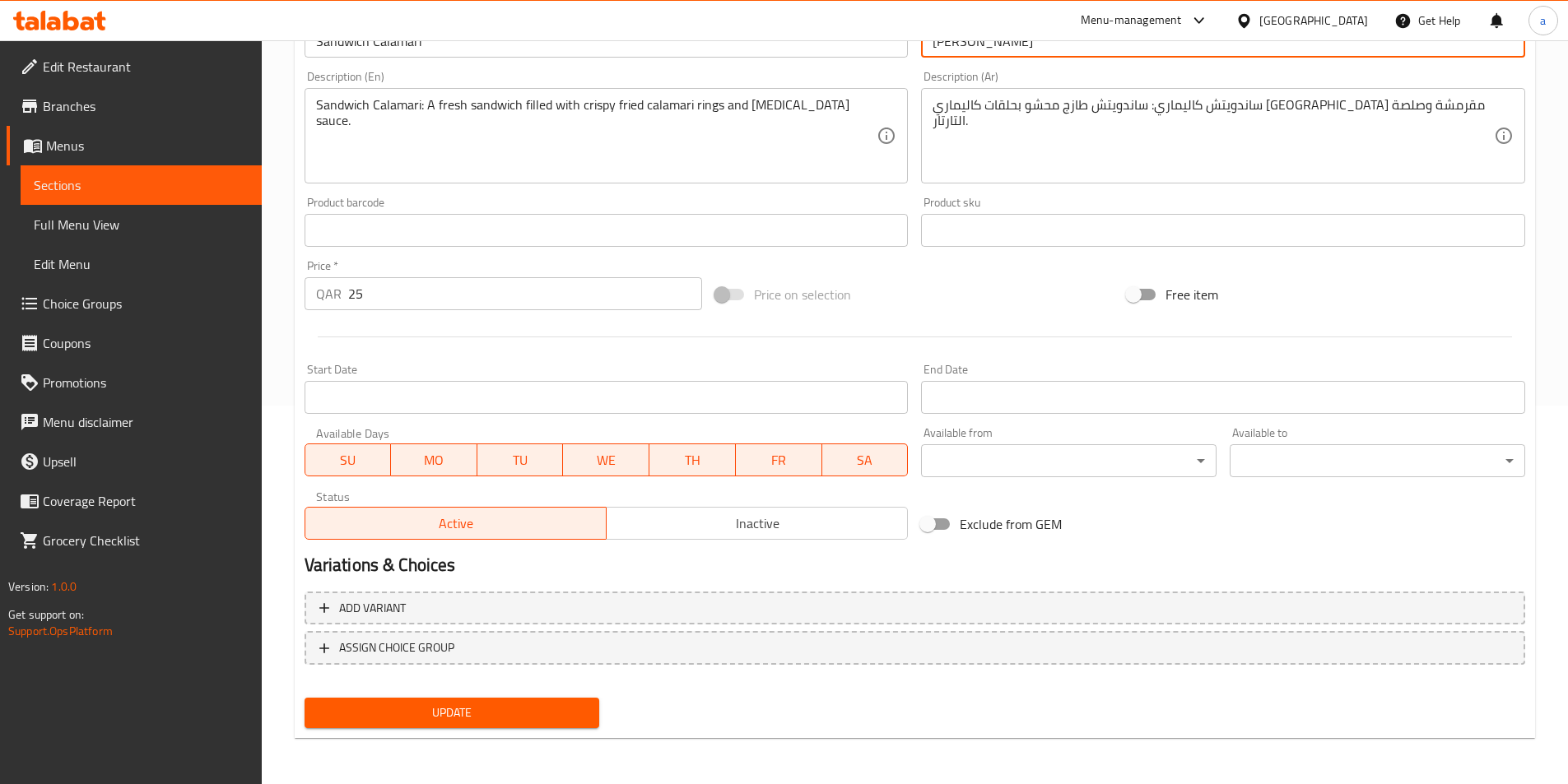
type input "[PERSON_NAME]"
click at [445, 710] on span "Update" at bounding box center [453, 713] width 269 height 20
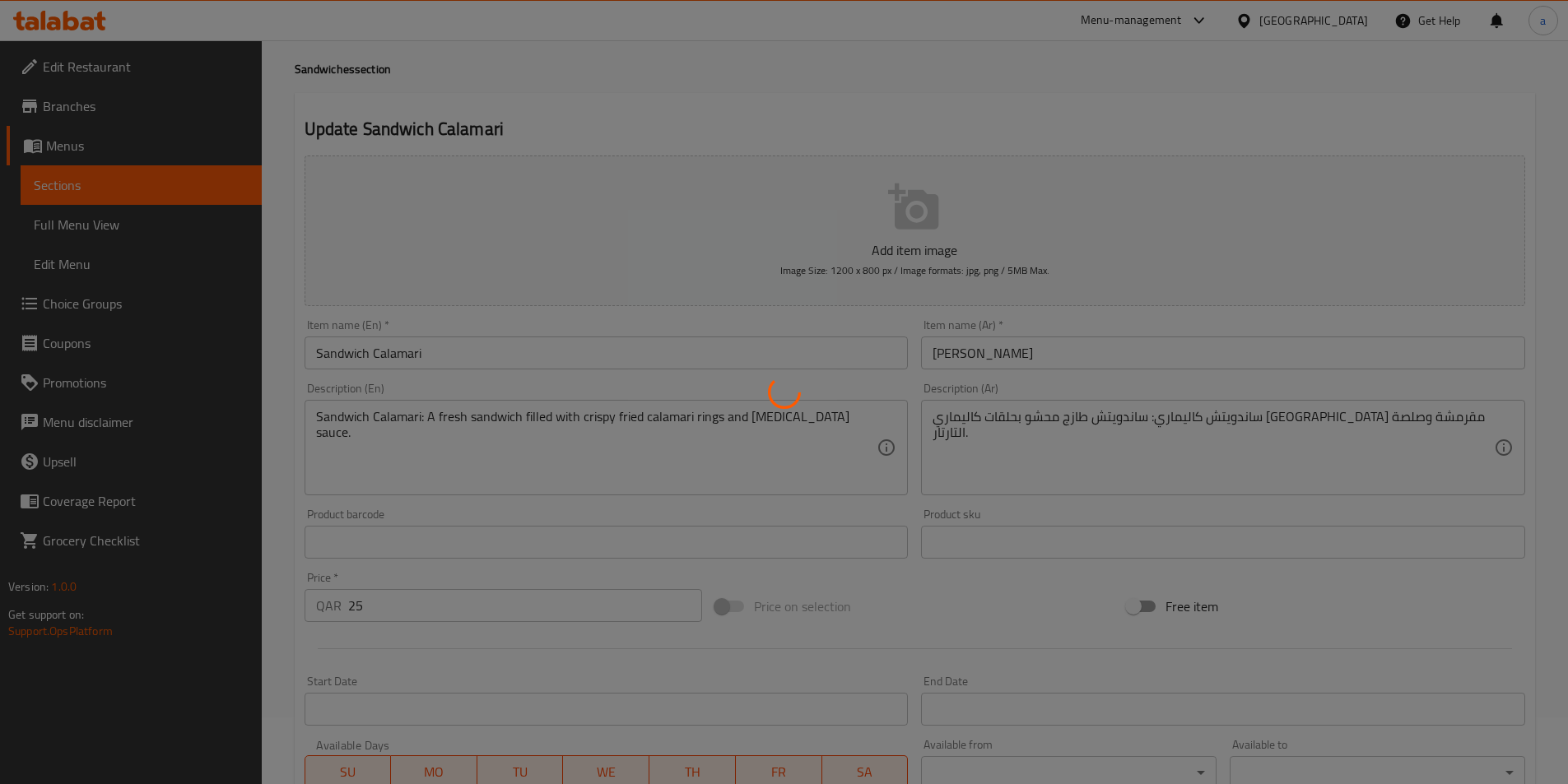
scroll to position [0, 0]
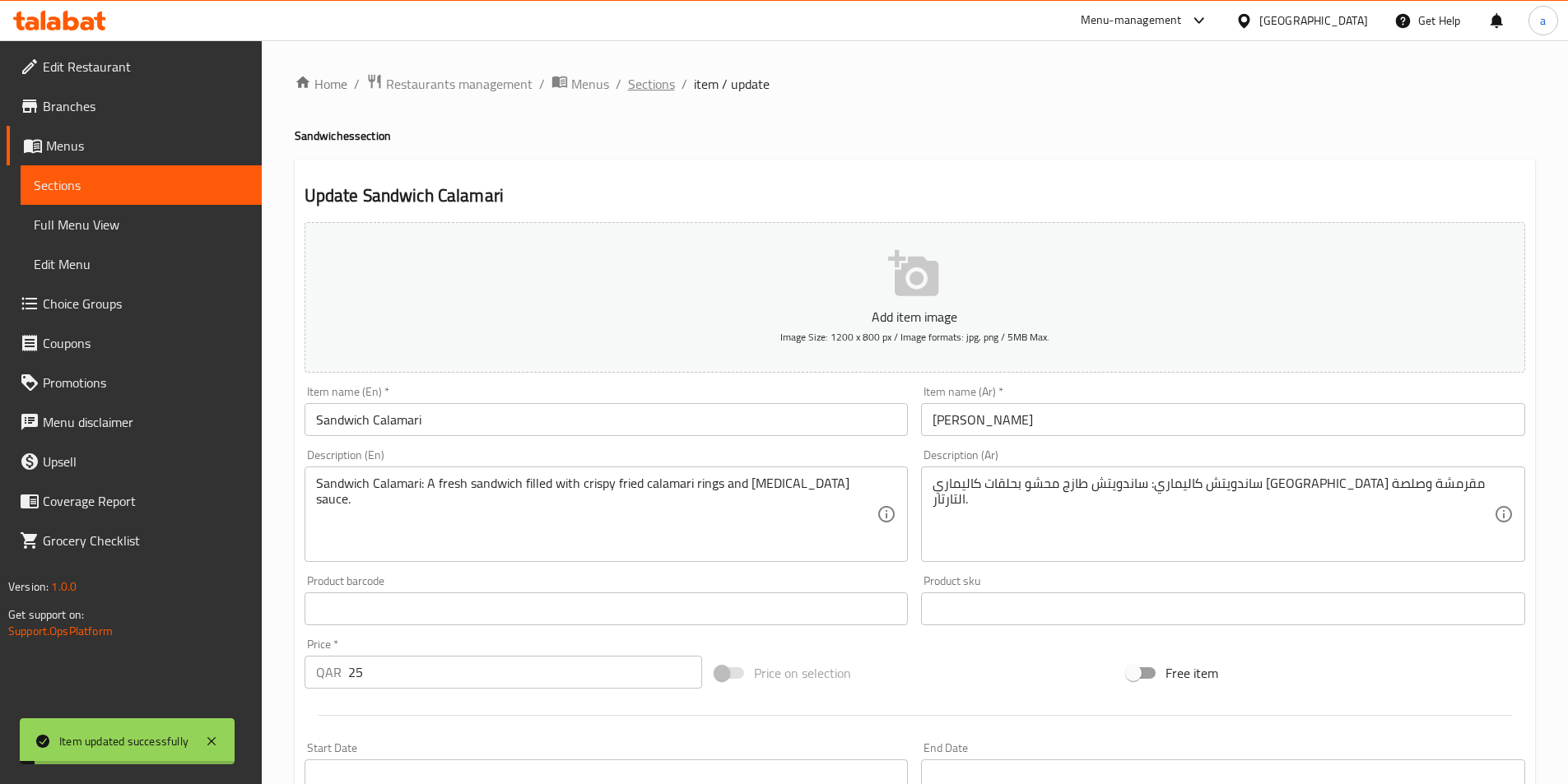
click at [660, 91] on span "Sections" at bounding box center [651, 84] width 47 height 19
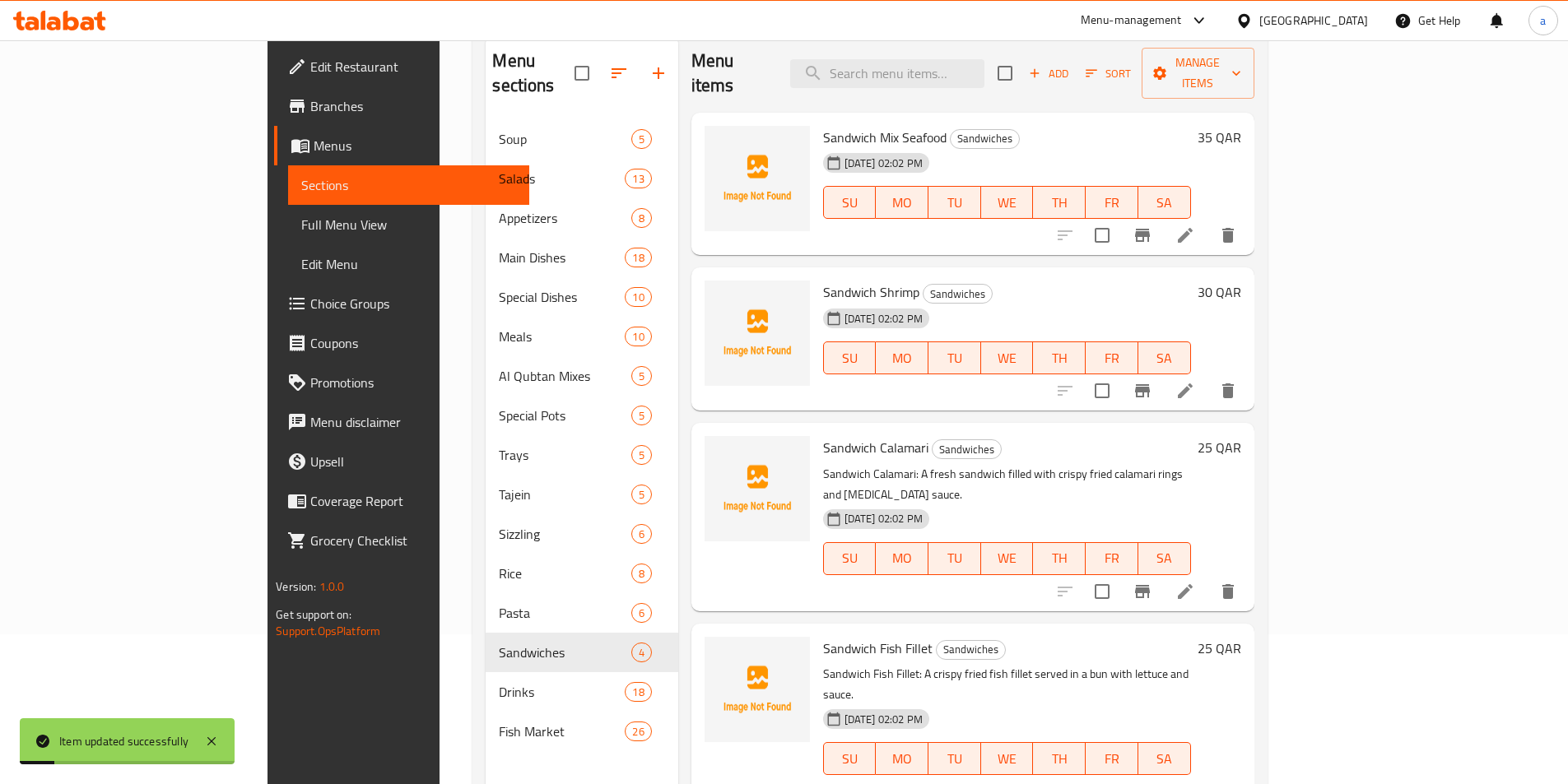
scroll to position [230, 0]
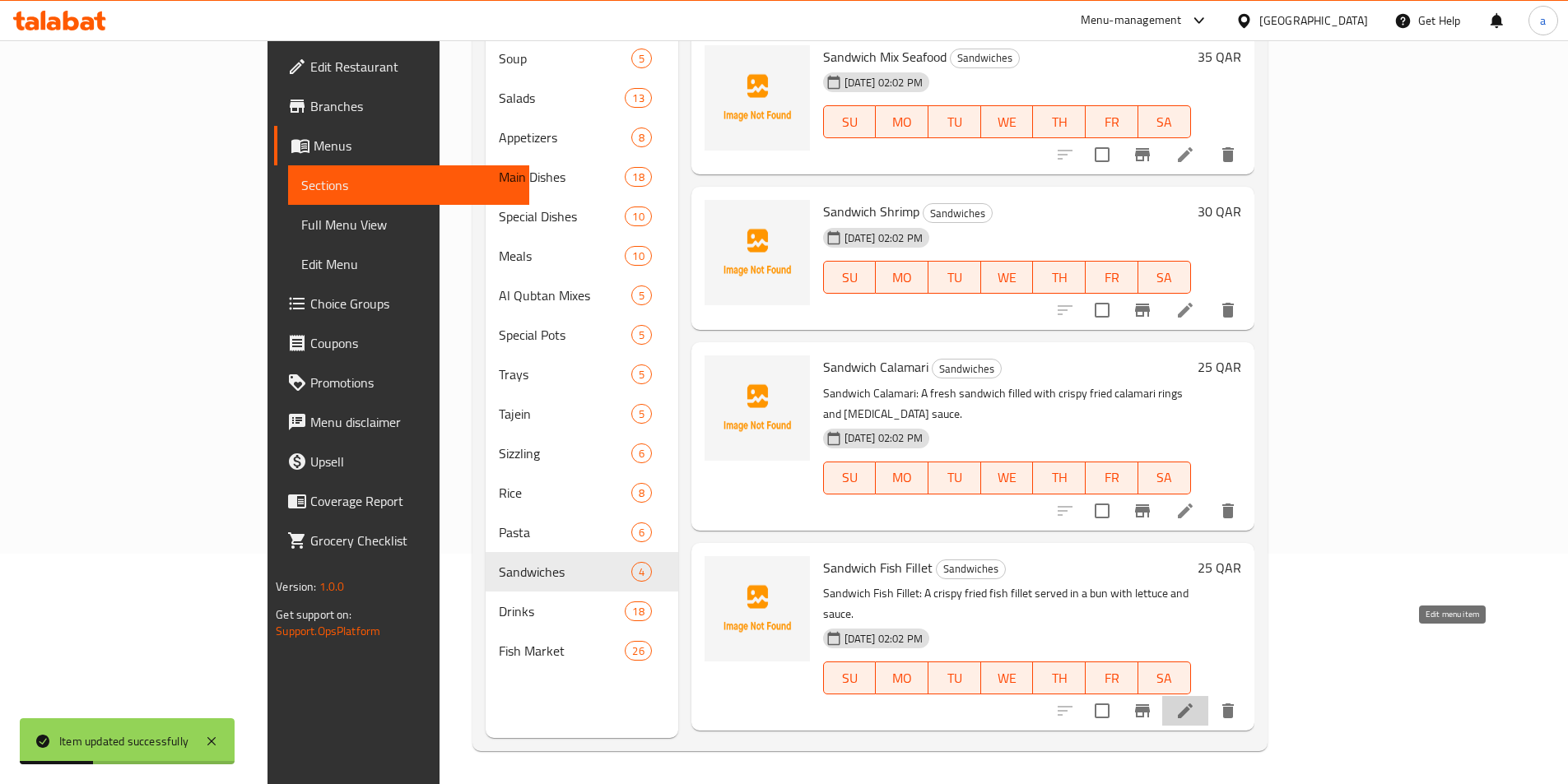
click at [1196, 701] on icon at bounding box center [1185, 710] width 19 height 19
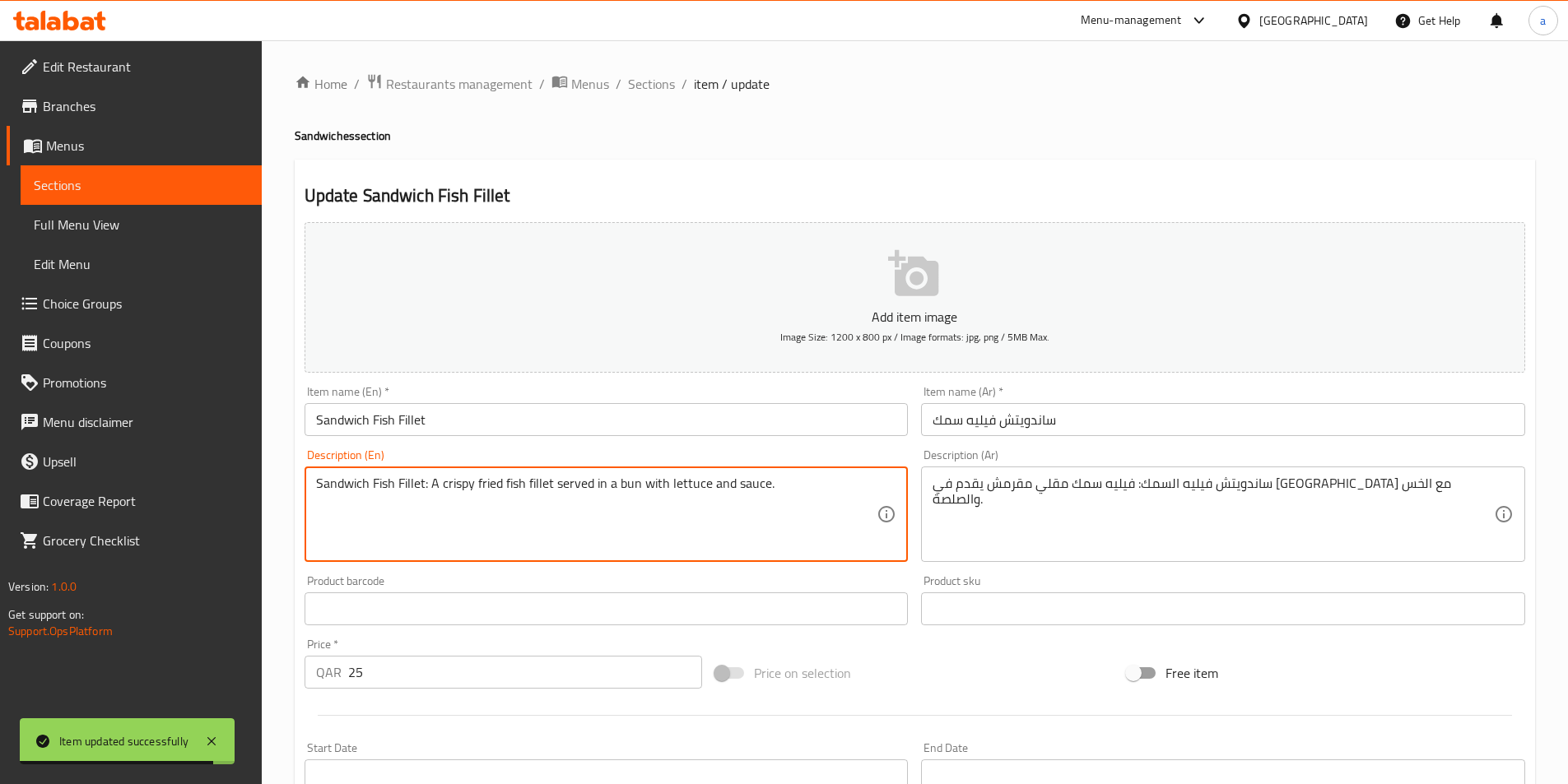
click at [623, 485] on textarea "Sandwich Fish Fillet: A crispy fried fish fillet served in a bun with lettuce a…" at bounding box center [597, 514] width 562 height 78
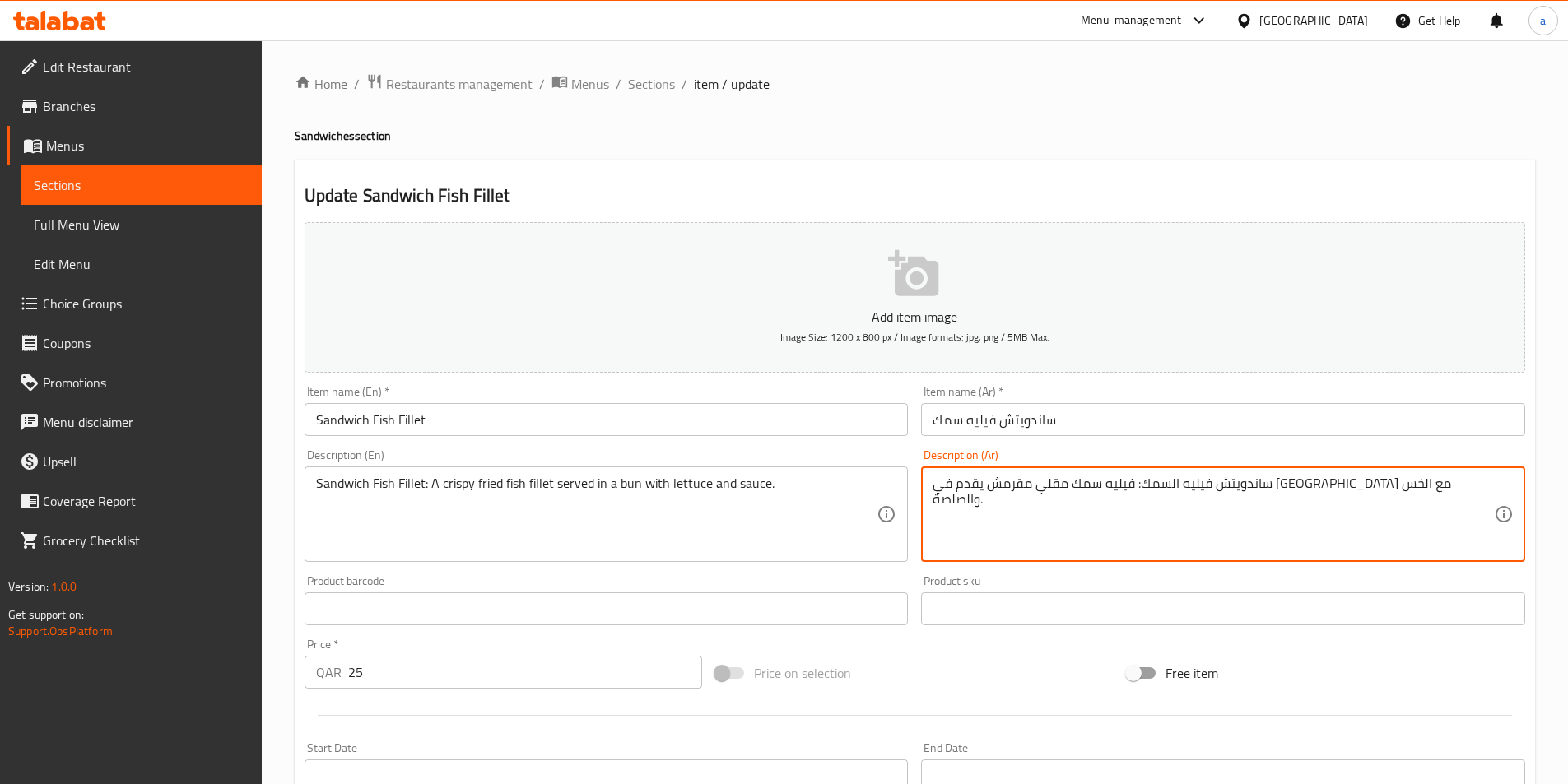
click at [1047, 487] on textarea "ساندويتش فيليه السمك: فيليه سمك مقلي مقرمش يقدم في خبز مع الخس والصلصة." at bounding box center [1213, 514] width 562 height 78
paste textarea "كيزر"
type textarea "ساندويتش فيليه السمك: فيليه سمك مقلي مقرمش يقدم في [GEOGRAPHIC_DATA] مع الخس وا…"
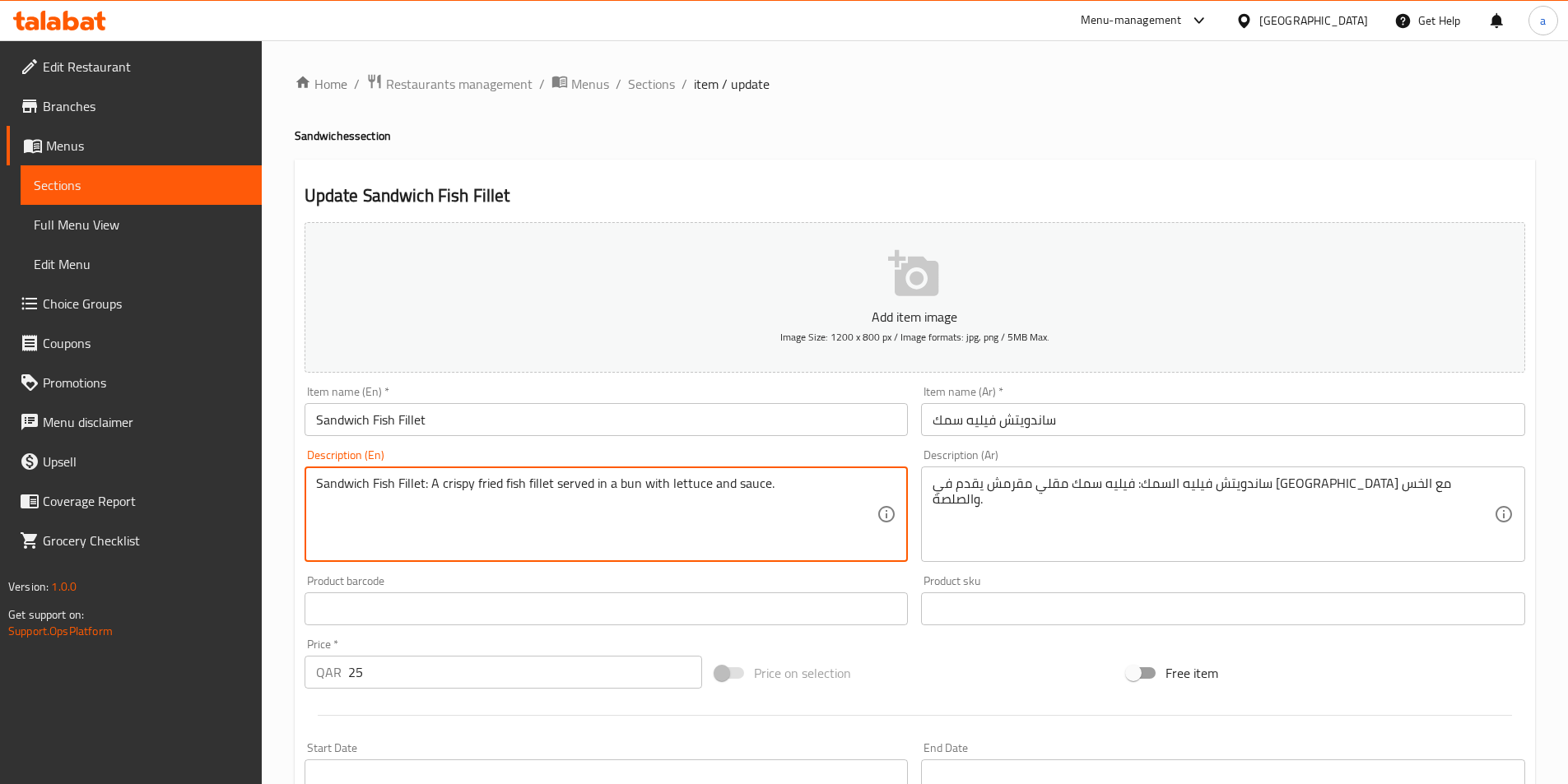
click at [687, 483] on textarea "Sandwich Fish Fillet: A crispy fried fish fillet served in a bun with lettuce a…" at bounding box center [597, 514] width 562 height 78
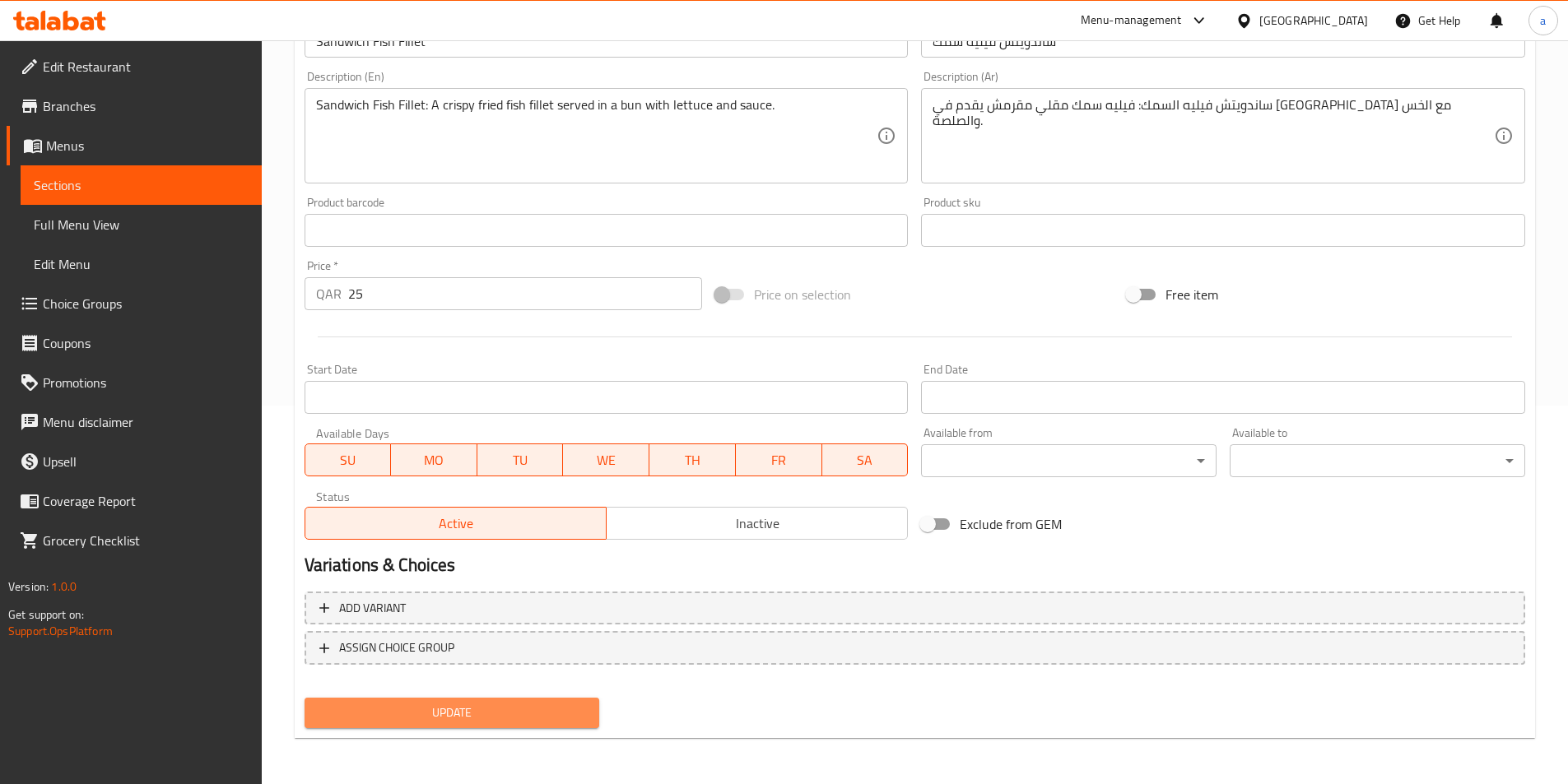
click at [436, 709] on span "Update" at bounding box center [453, 713] width 269 height 20
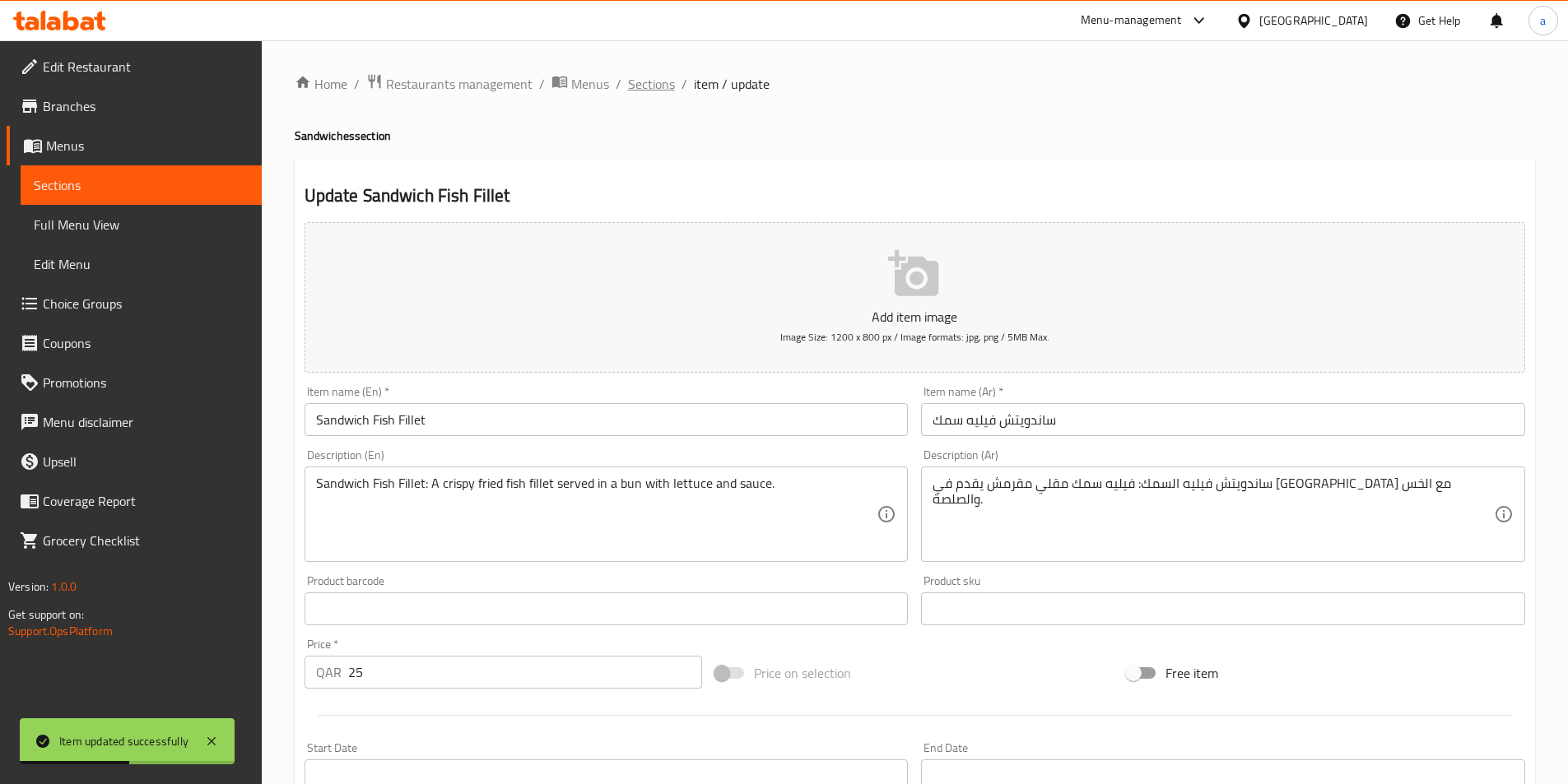
click at [650, 86] on span "Sections" at bounding box center [651, 84] width 47 height 19
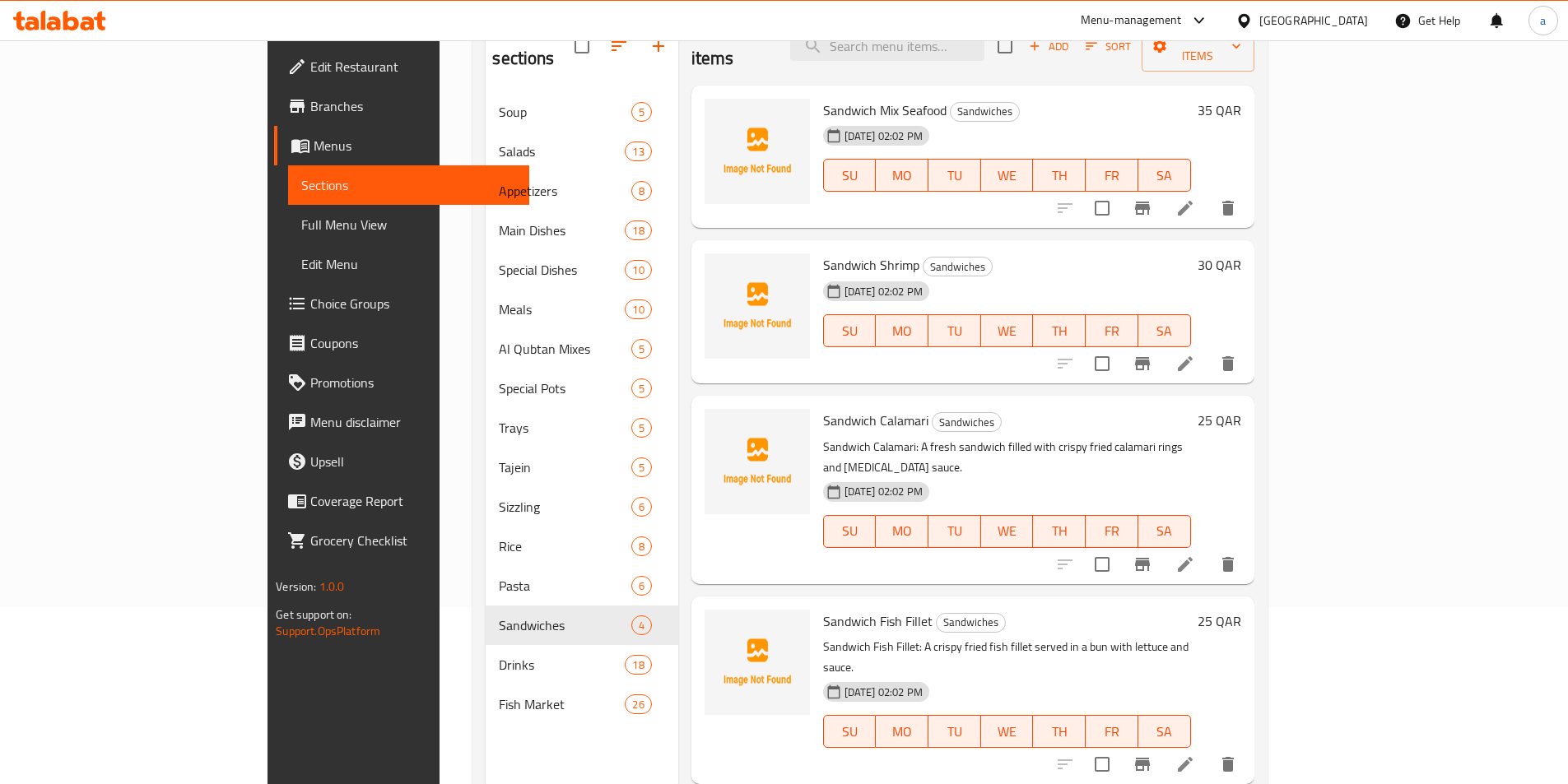
scroll to position [148, 0]
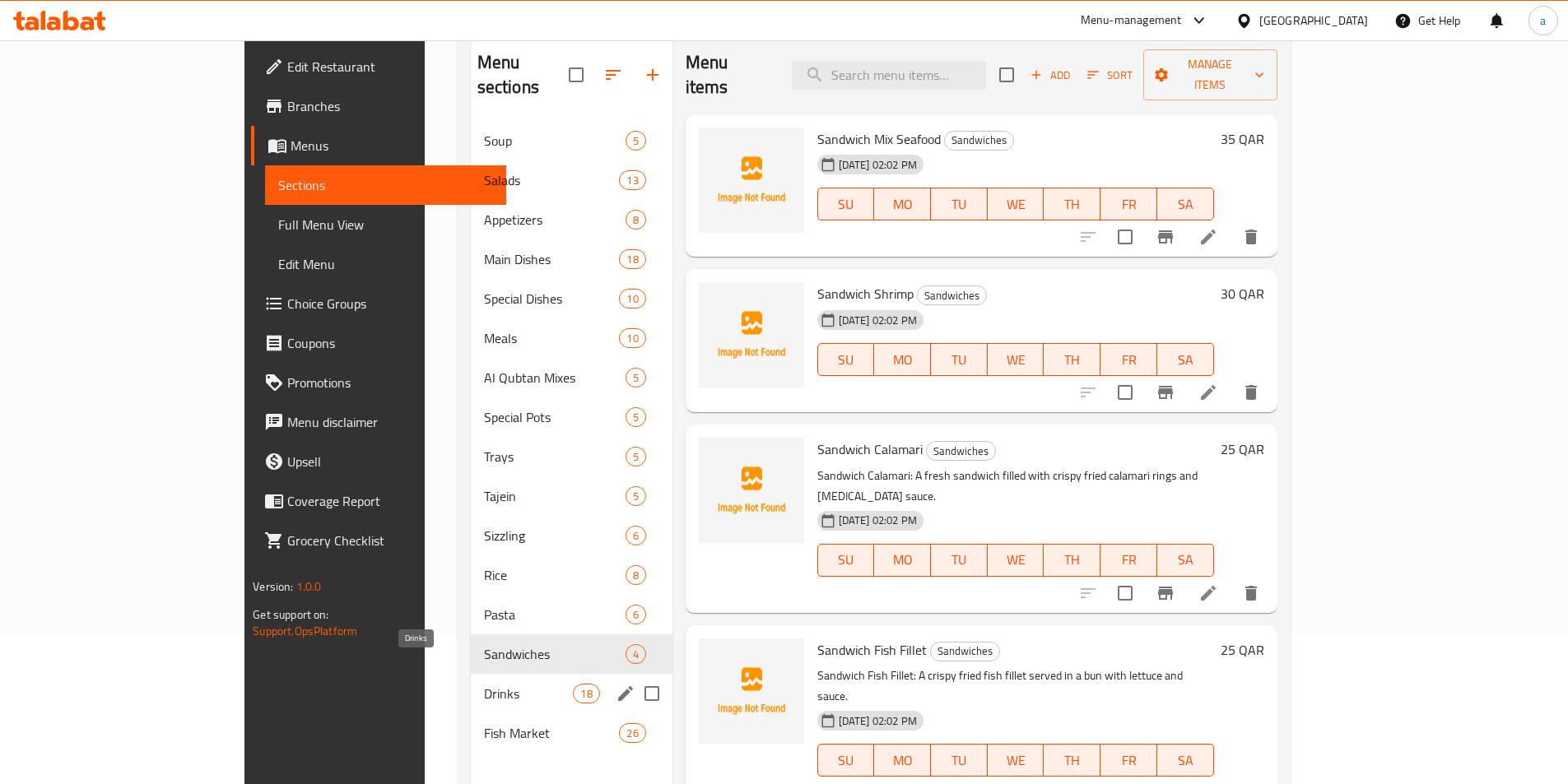
click at [484, 683] on span "Drinks" at bounding box center [529, 693] width 90 height 19
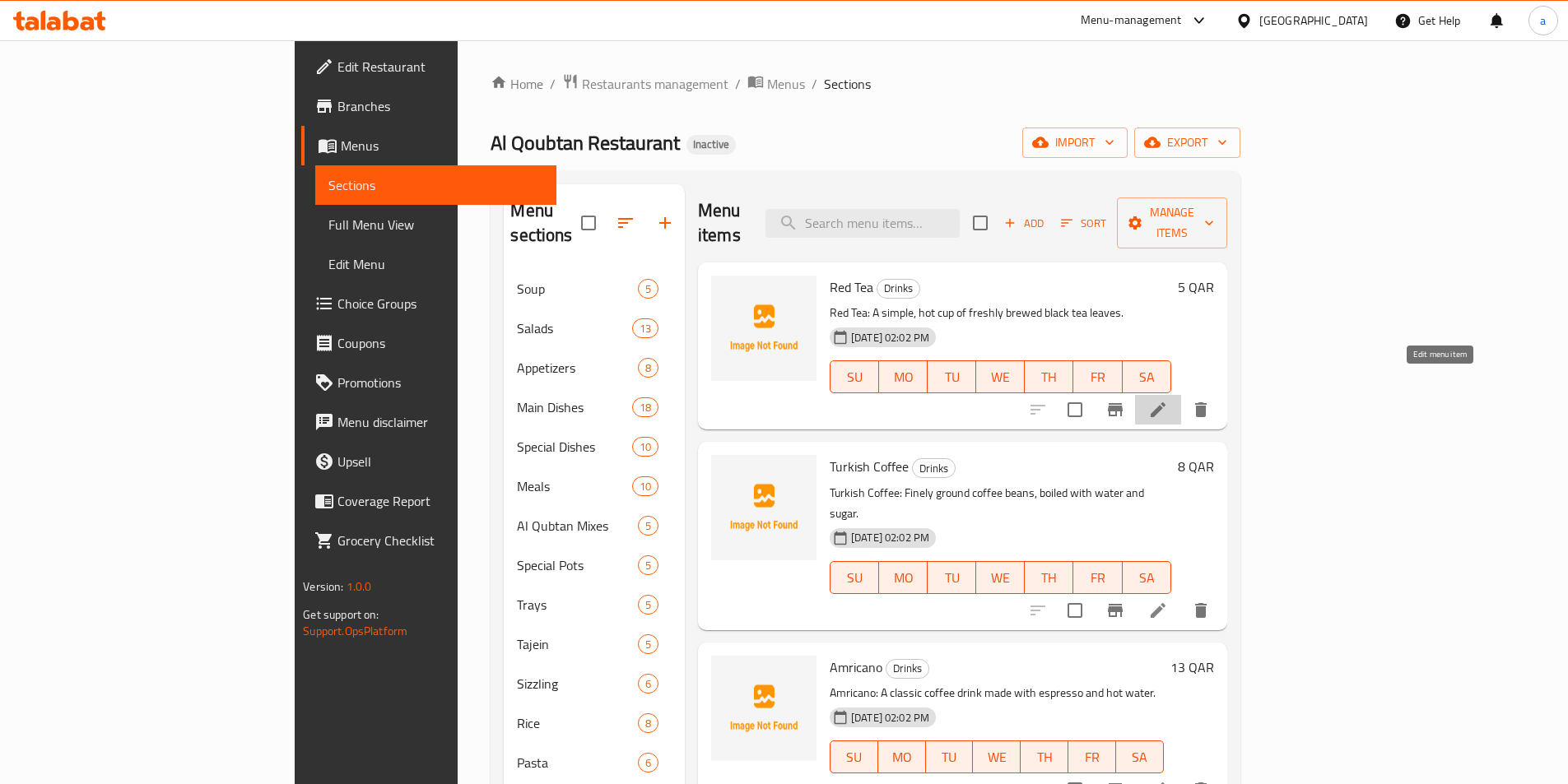
click at [1169, 400] on icon at bounding box center [1158, 409] width 19 height 19
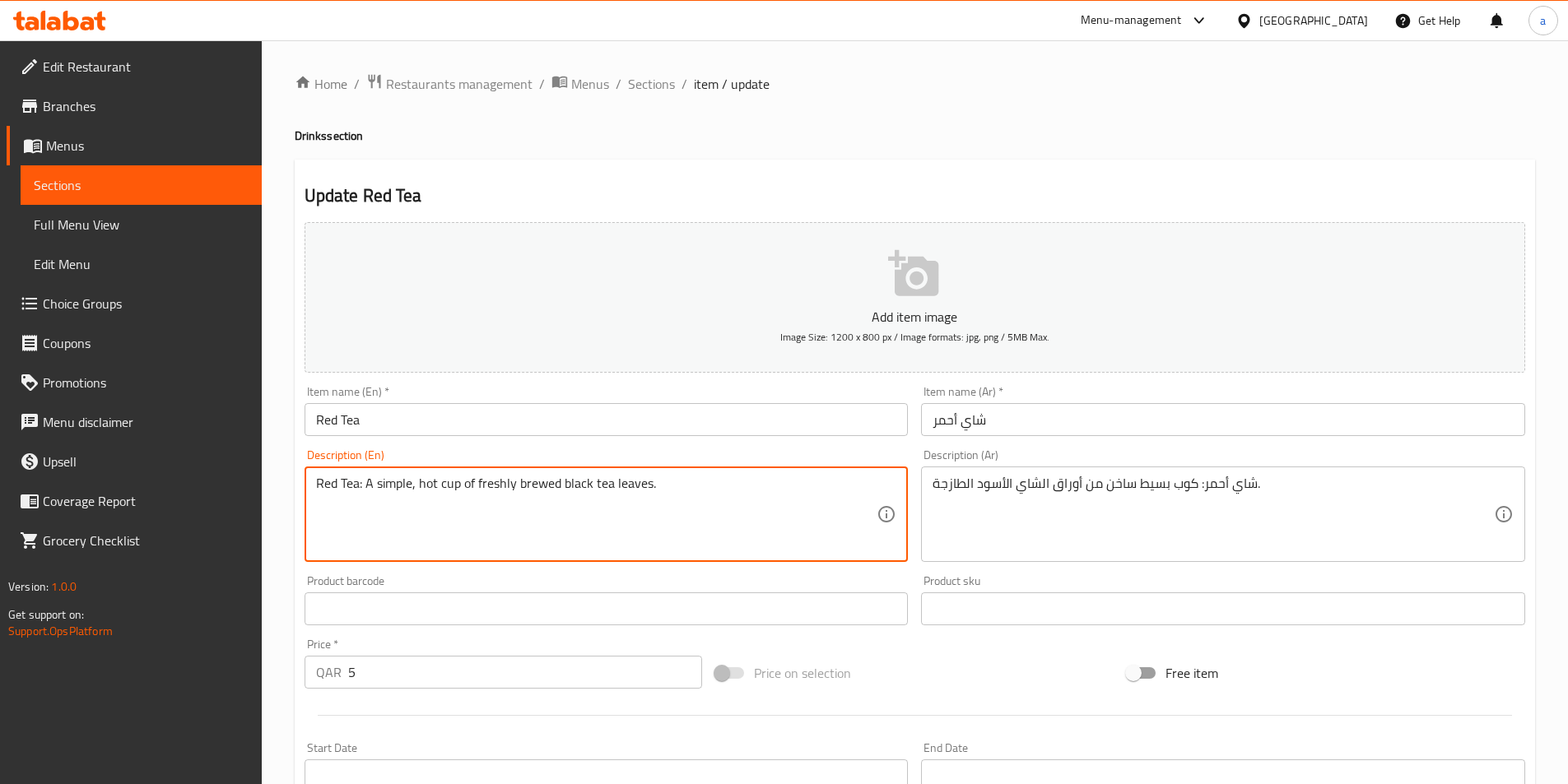
click at [552, 478] on textarea "Red Tea: A simple, hot cup of freshly brewed black tea leaves." at bounding box center [597, 514] width 562 height 78
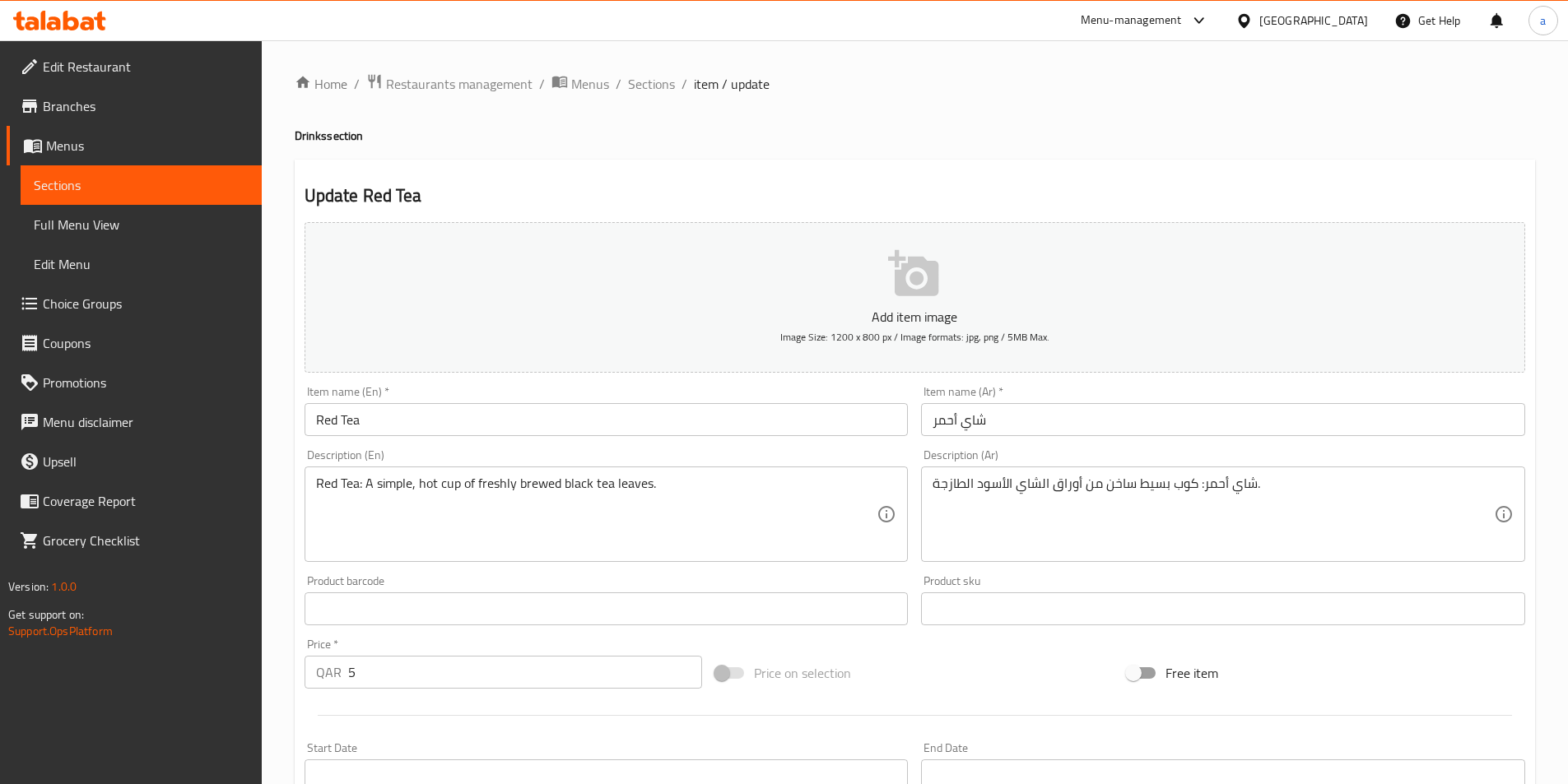
click at [492, 481] on textarea "Red Tea: A simple, hot cup of freshly brewed black tea leaves." at bounding box center [597, 514] width 562 height 78
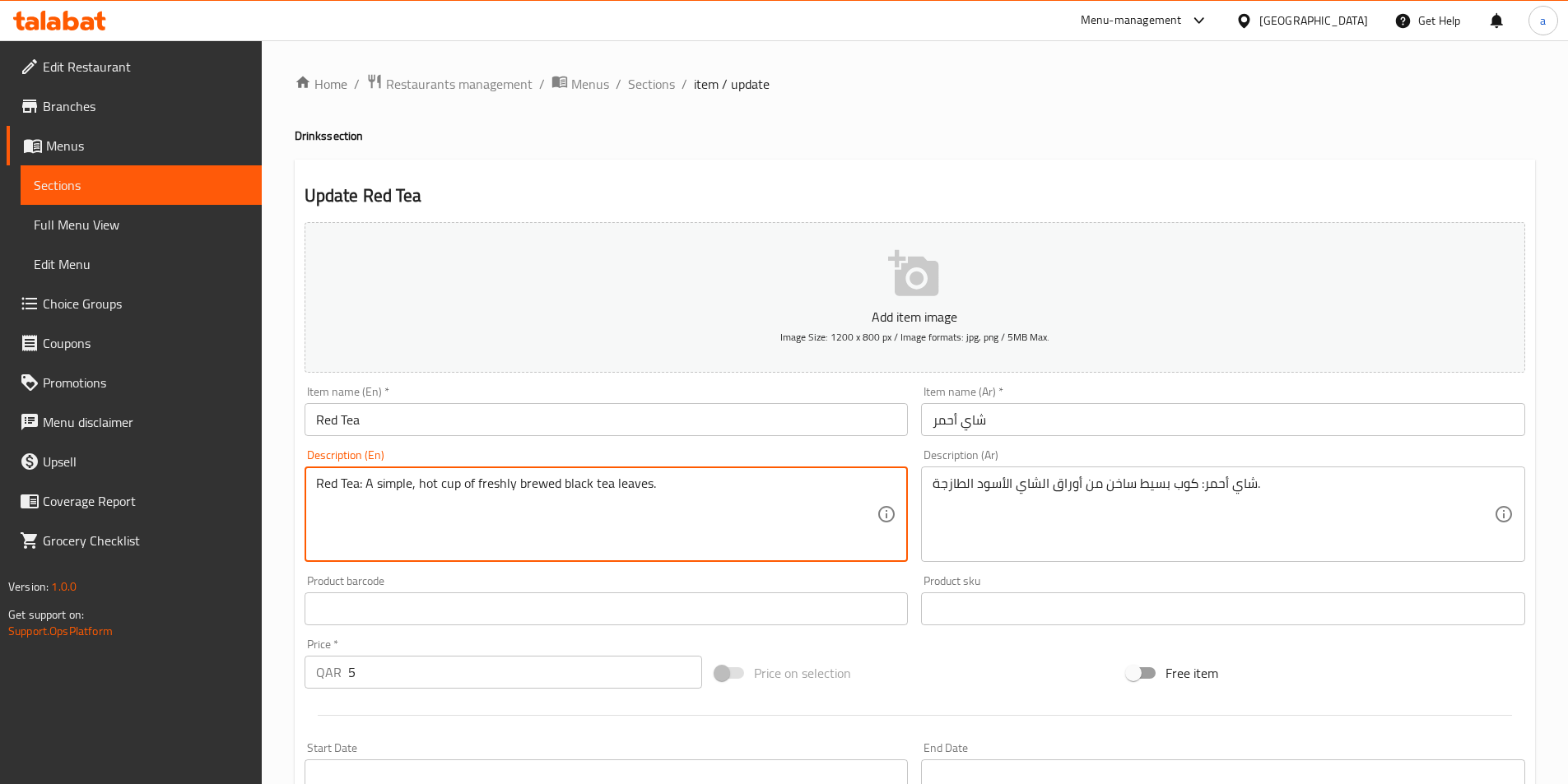
click at [492, 481] on textarea "Red Tea: A simple, hot cup of freshly brewed black tea leaves." at bounding box center [597, 514] width 562 height 78
click at [506, 509] on textarea "Red Tea: A simple, hot cup of freshly brewed black tea leaves." at bounding box center [597, 514] width 562 height 78
drag, startPoint x: 480, startPoint y: 484, endPoint x: 529, endPoint y: 488, distance: 49.2
click at [542, 488] on textarea "Red Tea: A simple, hot cup of freshly brewed black tea leaves." at bounding box center [597, 514] width 562 height 78
drag, startPoint x: 474, startPoint y: 480, endPoint x: 652, endPoint y: 491, distance: 178.3
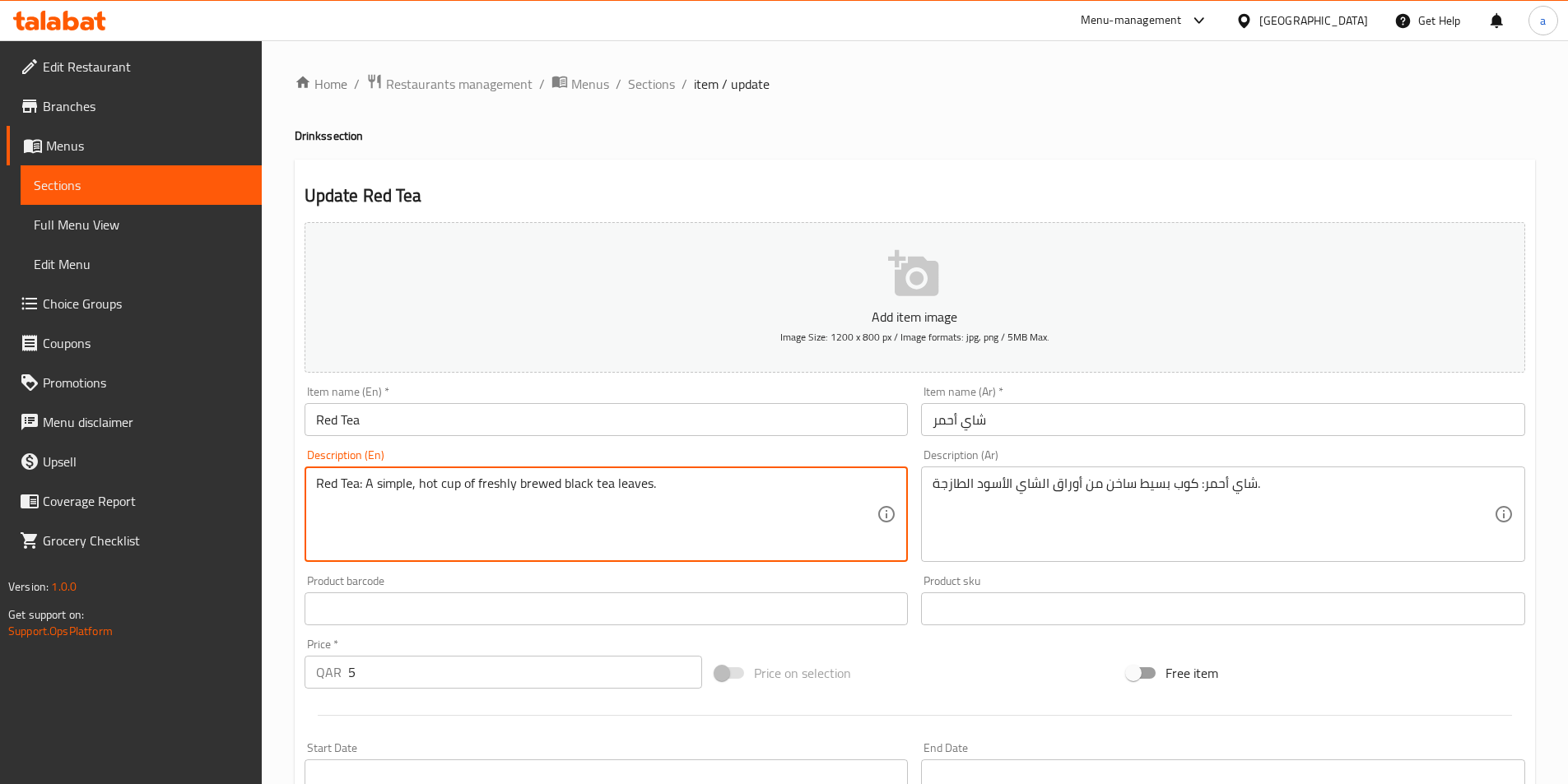
click at [652, 491] on textarea "Red Tea: A simple, hot cup of freshly brewed black tea leaves." at bounding box center [597, 514] width 562 height 78
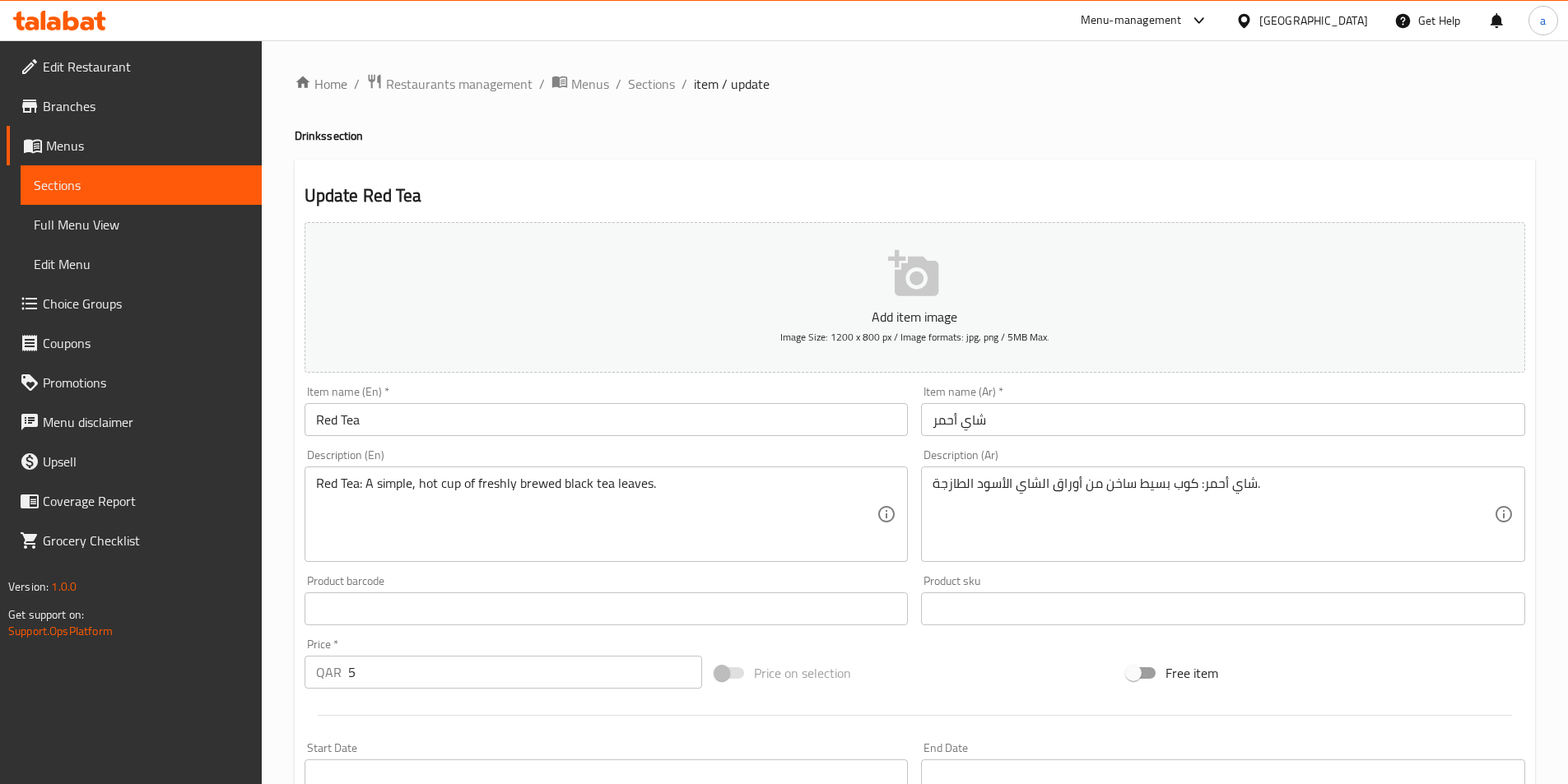
click at [546, 484] on textarea "Red Tea: A simple, hot cup of freshly brewed black tea leaves." at bounding box center [597, 514] width 562 height 78
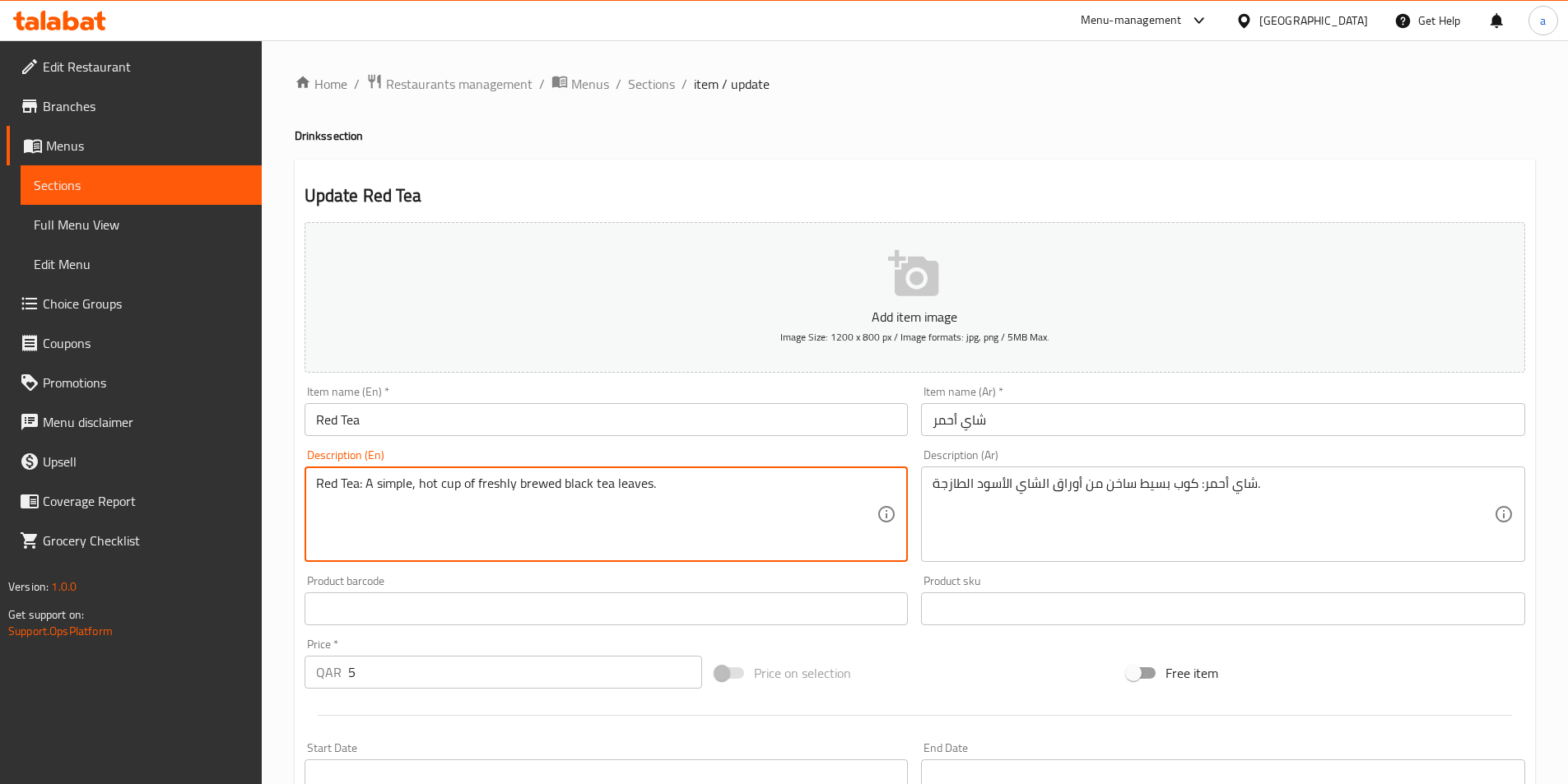
click at [546, 484] on textarea "Red Tea: A simple, hot cup of freshly brewed black tea leaves." at bounding box center [597, 514] width 562 height 78
click at [536, 484] on textarea "Red Tea: A simple, hot cup of freshly brewed black tea leaves." at bounding box center [597, 514] width 562 height 78
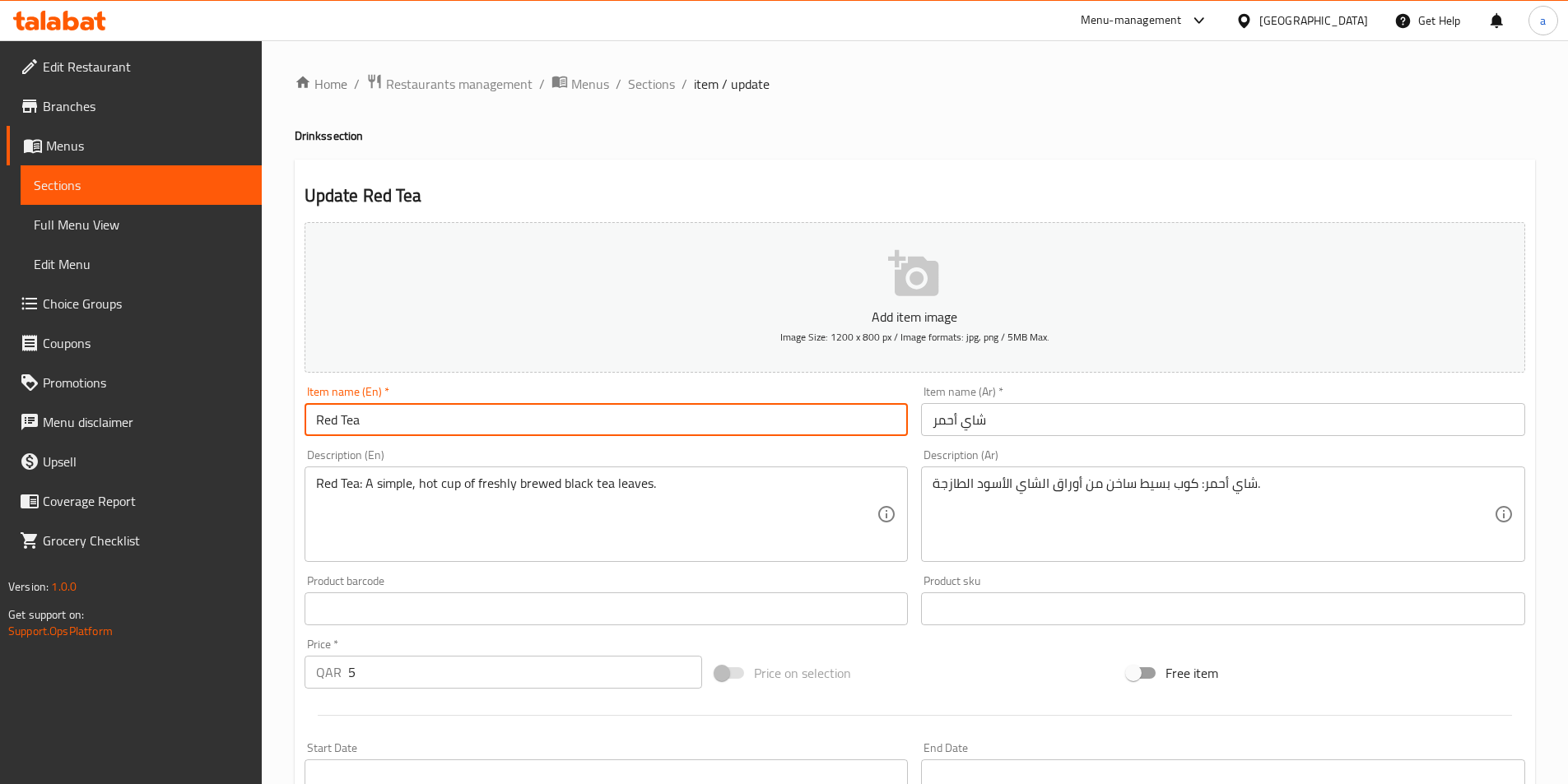
drag, startPoint x: 397, startPoint y: 424, endPoint x: 278, endPoint y: 425, distance: 119.0
click at [278, 425] on div "Home / Restaurants management / Menus / Sections / item / update Drinks section…" at bounding box center [915, 601] width 1307 height 1122
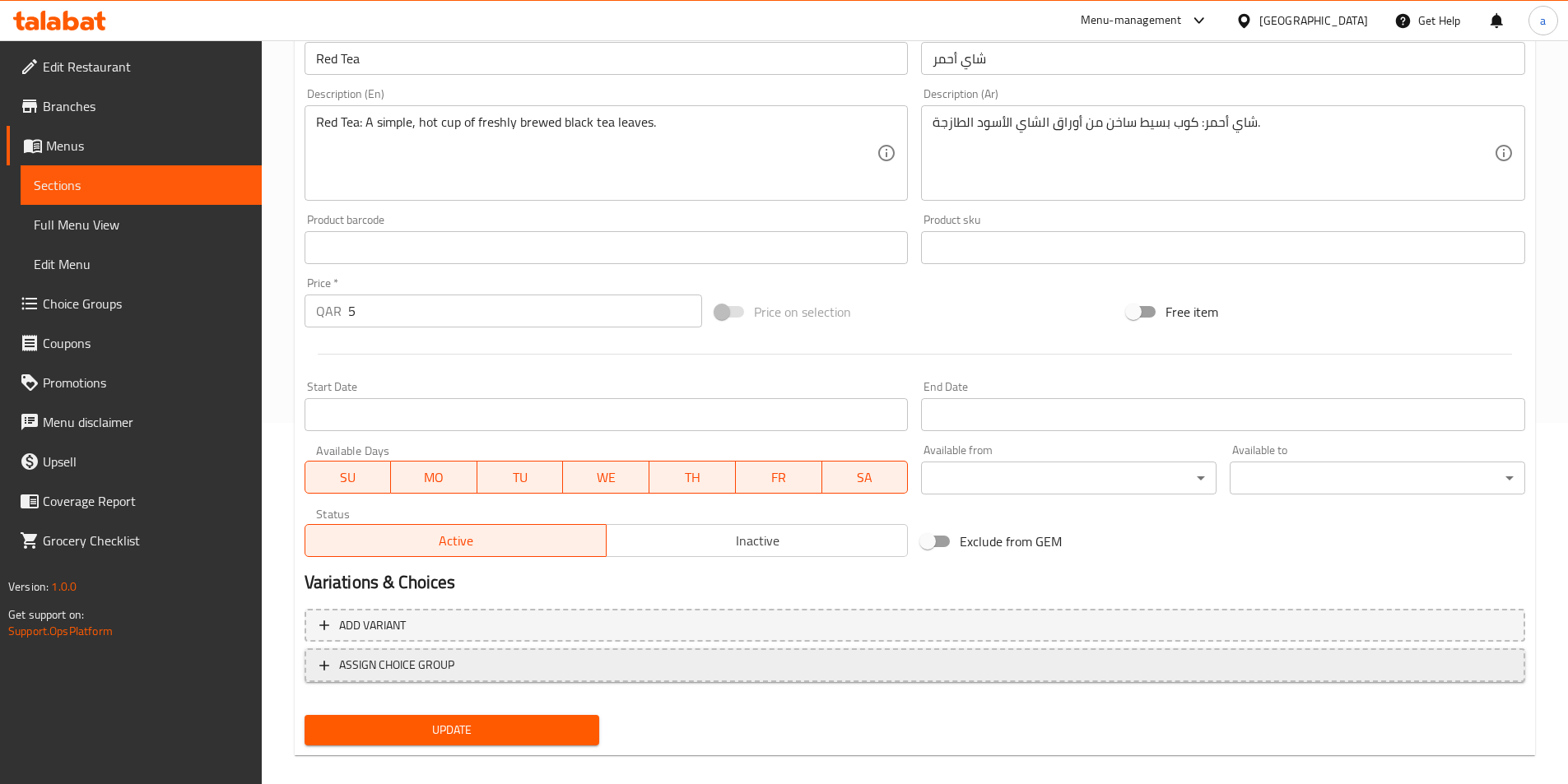
scroll to position [379, 0]
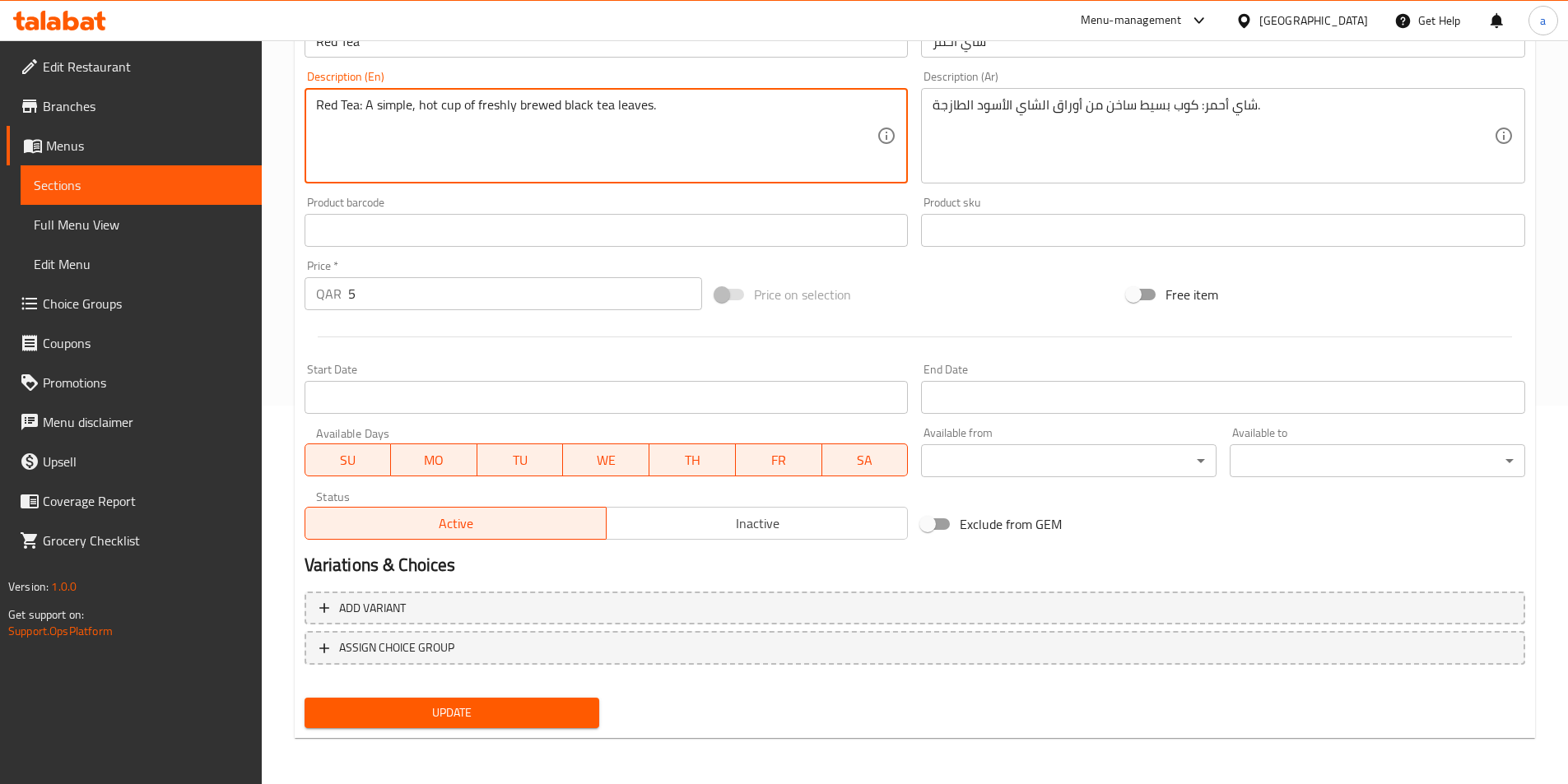
click at [541, 102] on textarea "Red Tea: A simple, hot cup of freshly brewed black tea leaves." at bounding box center [597, 136] width 562 height 78
drag, startPoint x: 622, startPoint y: 108, endPoint x: 476, endPoint y: 106, distance: 146.0
click at [476, 106] on textarea "Red Tea: A simple, hot cup of freshly black tea leaves." at bounding box center [597, 136] width 562 height 78
type textarea "Red Tea: A simple, hot cup of freshly black tea leaves."
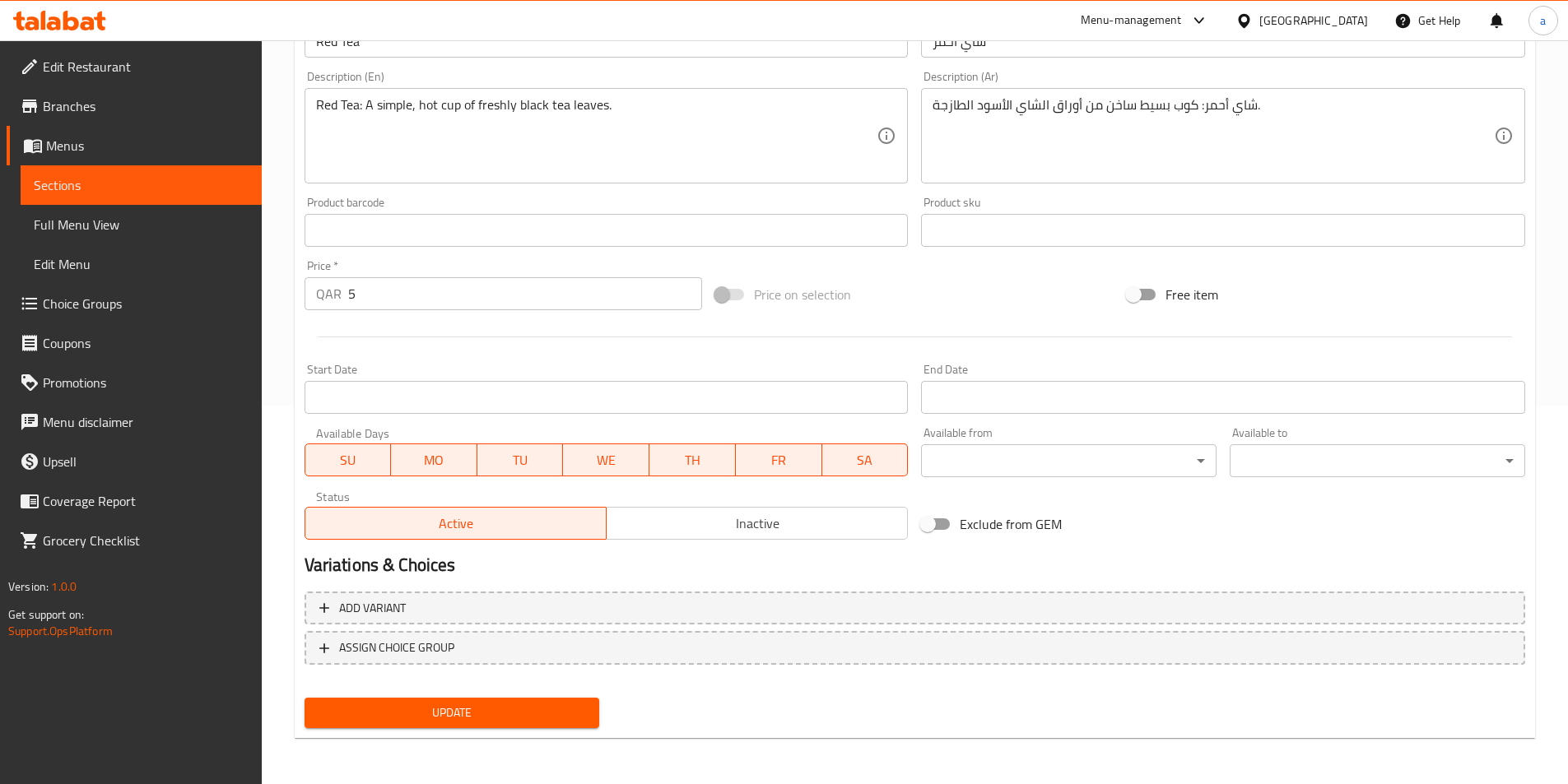
drag, startPoint x: 466, startPoint y: 714, endPoint x: 467, endPoint y: 705, distance: 9.1
click at [466, 714] on span "Update" at bounding box center [453, 713] width 269 height 20
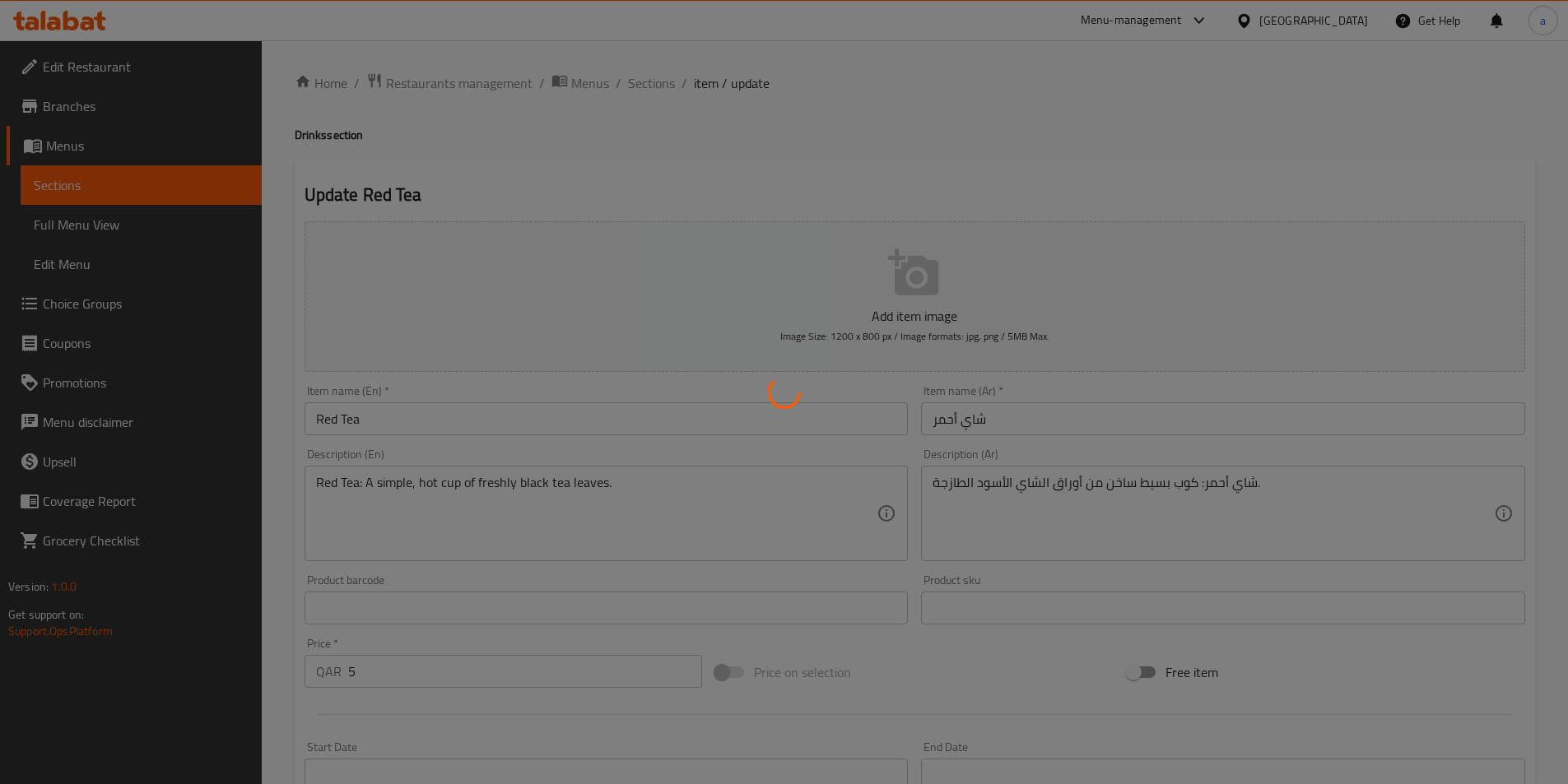
scroll to position [0, 0]
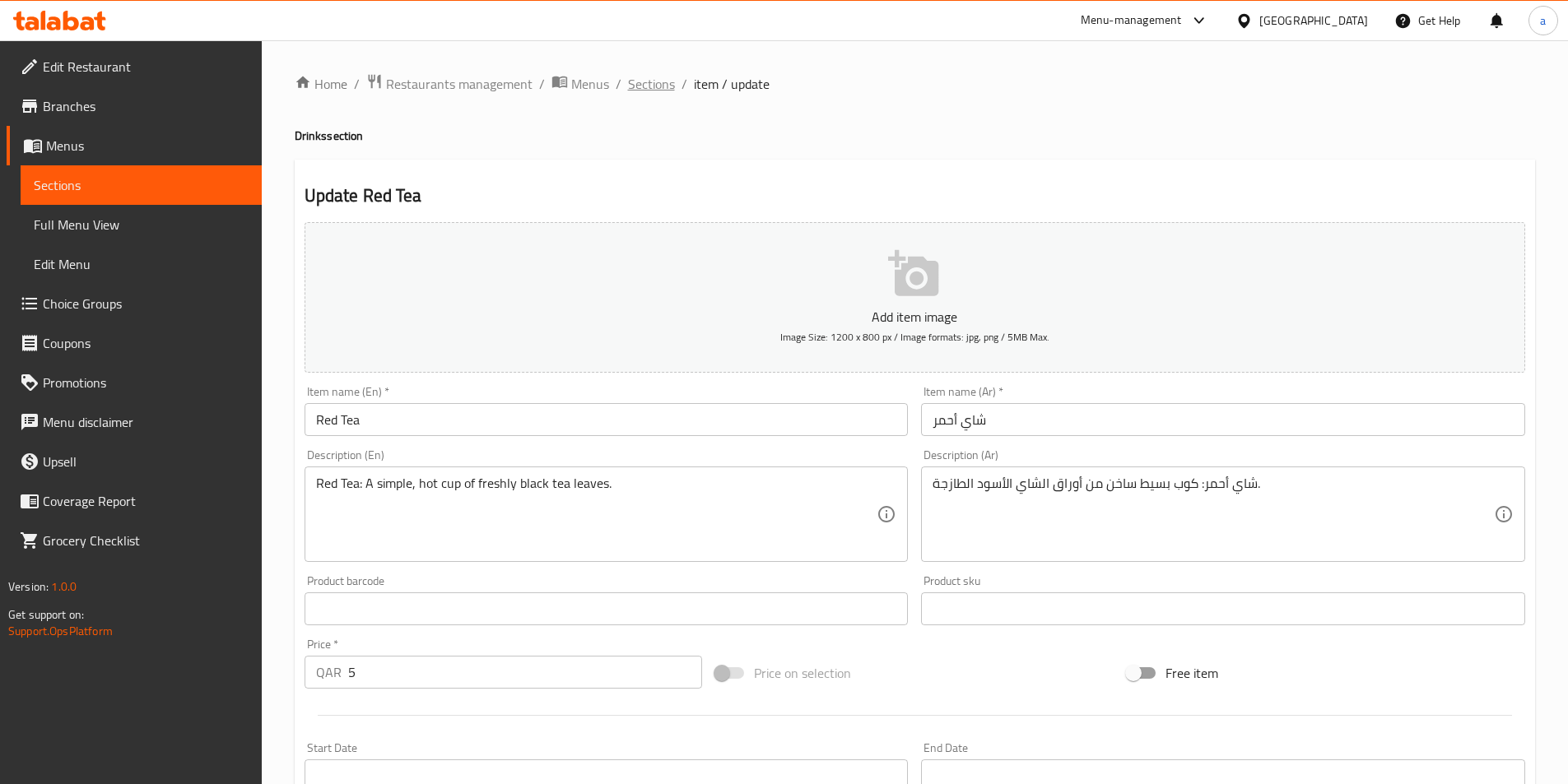
click at [647, 88] on span "Sections" at bounding box center [651, 84] width 47 height 19
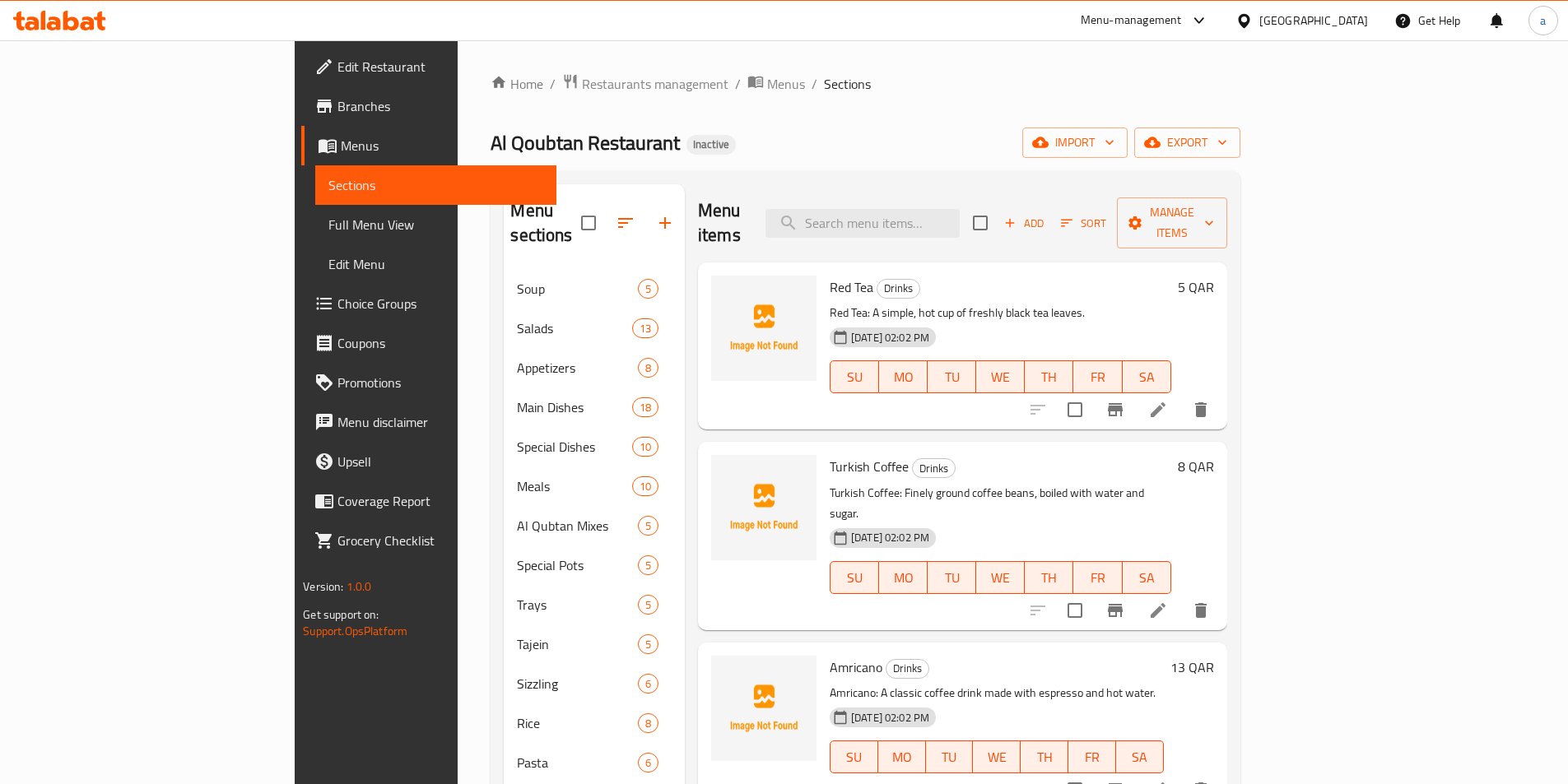
click at [1181, 595] on li at bounding box center [1158, 610] width 46 height 30
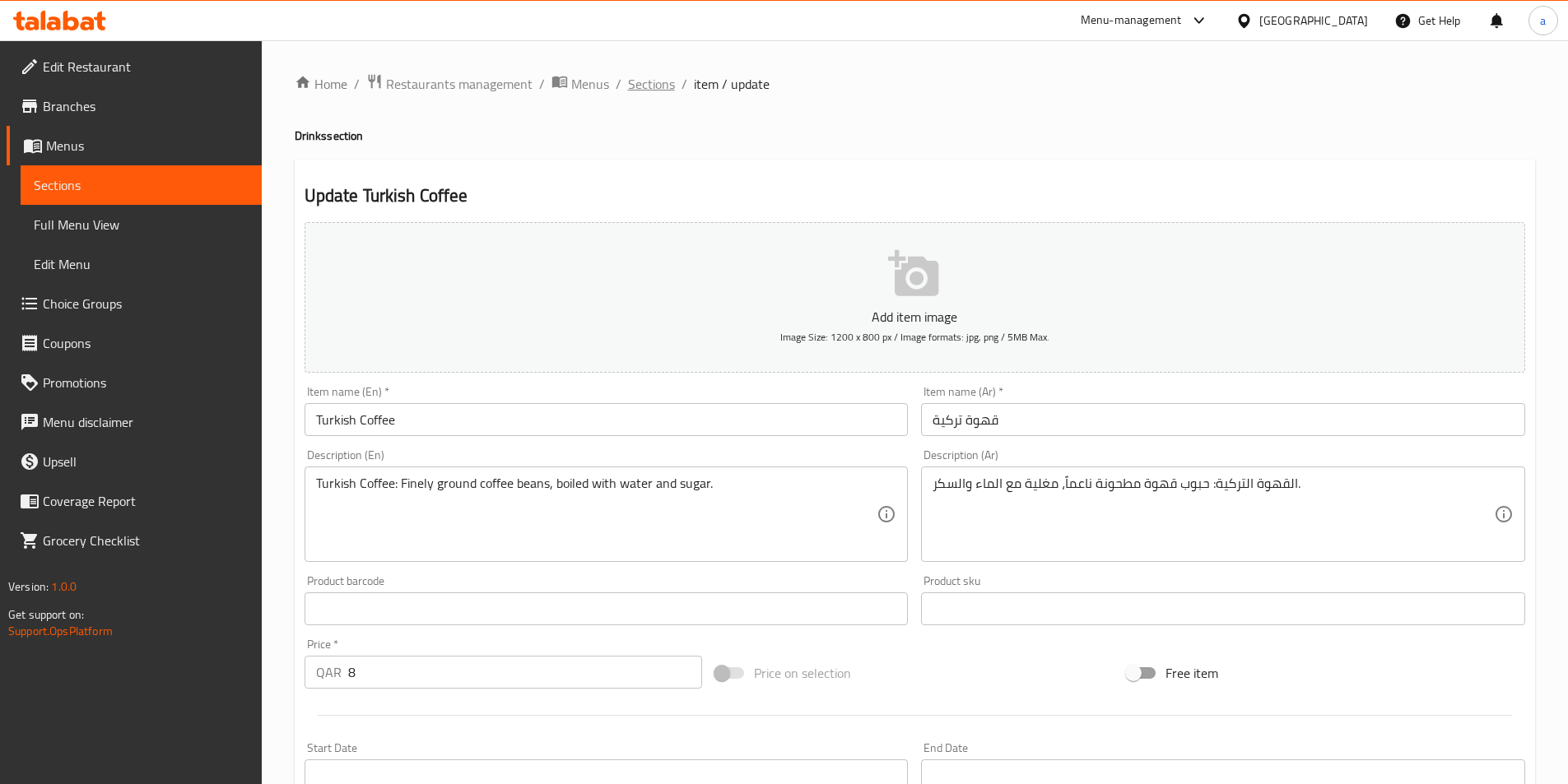
click at [639, 85] on span "Sections" at bounding box center [651, 84] width 47 height 19
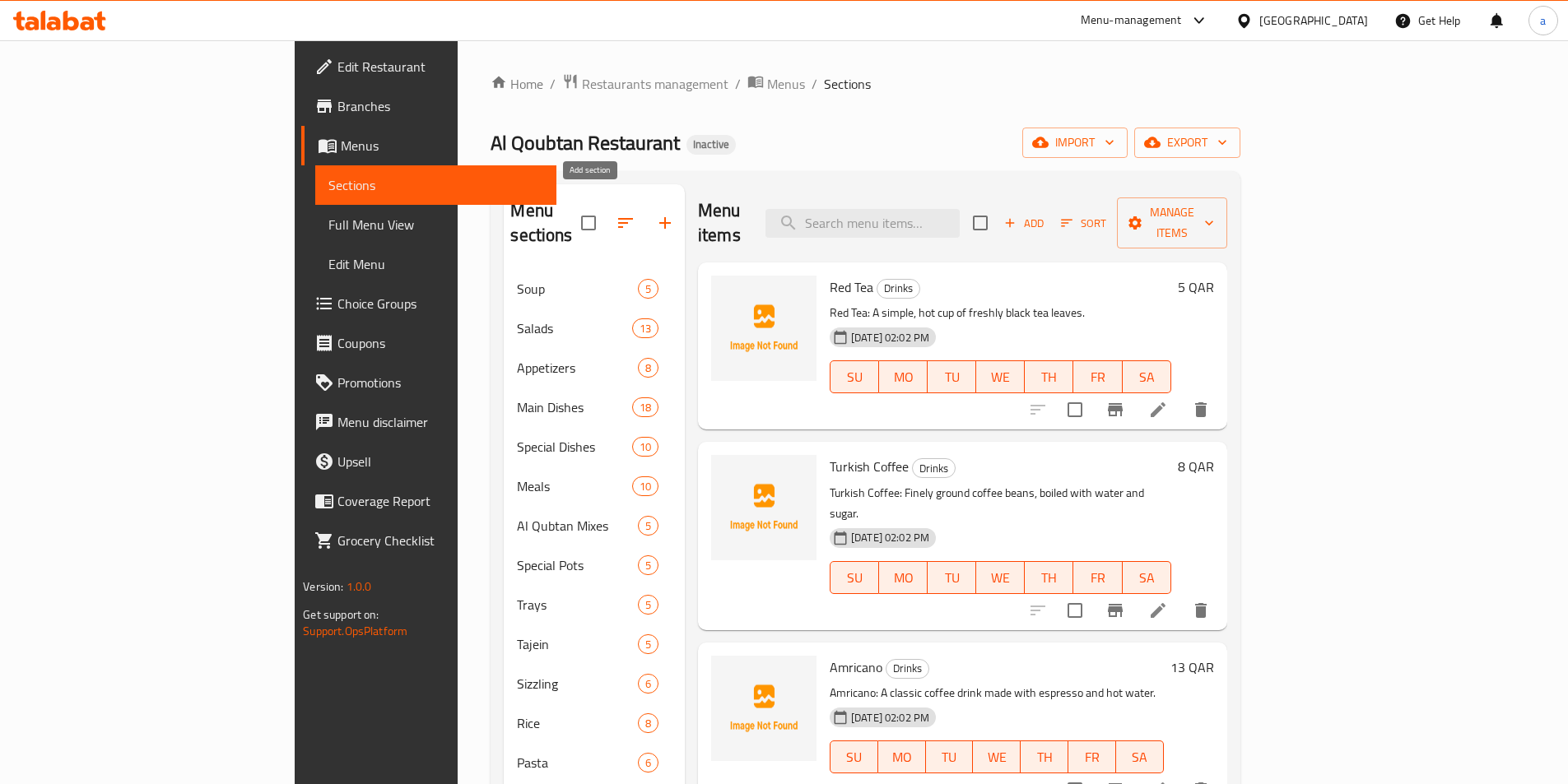
click at [659, 217] on icon "button" at bounding box center [665, 223] width 12 height 12
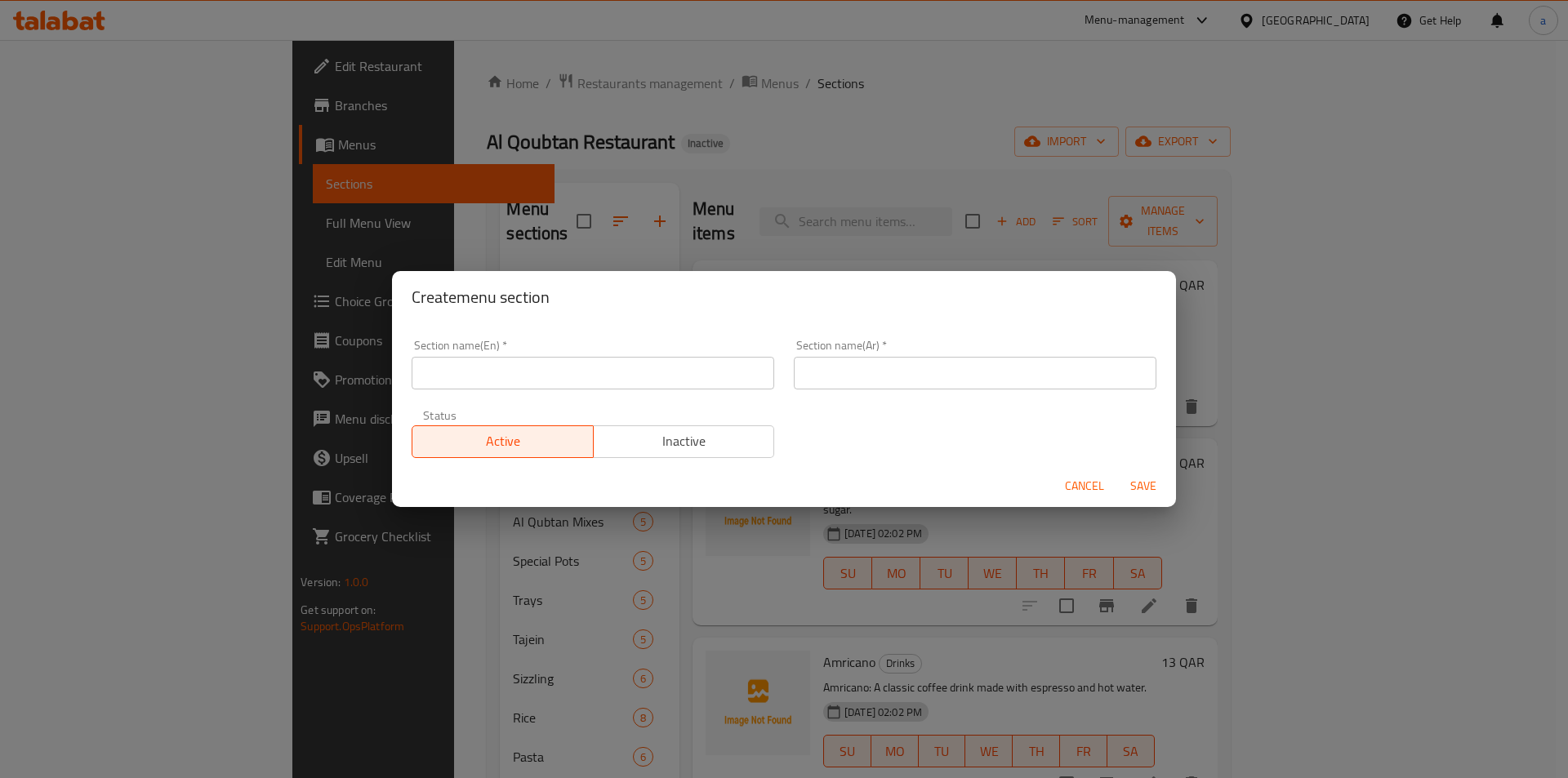
click at [592, 373] on input "text" at bounding box center [593, 373] width 363 height 33
type input "ح"
type input "\"
click at [598, 365] on input "pi" at bounding box center [593, 373] width 363 height 33
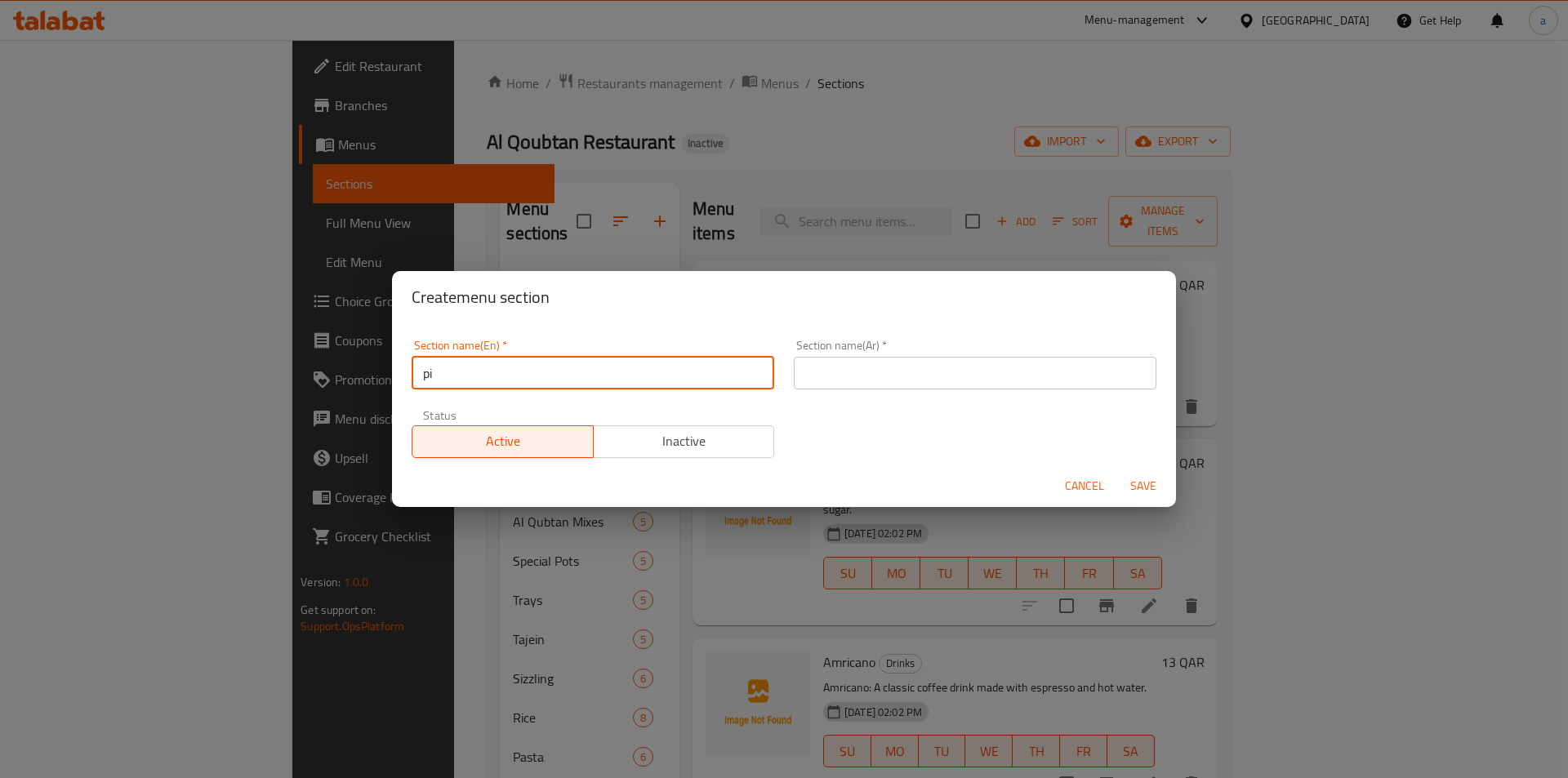
paste input "Pizza"
type input "Pizza"
click at [938, 377] on input "text" at bounding box center [975, 373] width 363 height 33
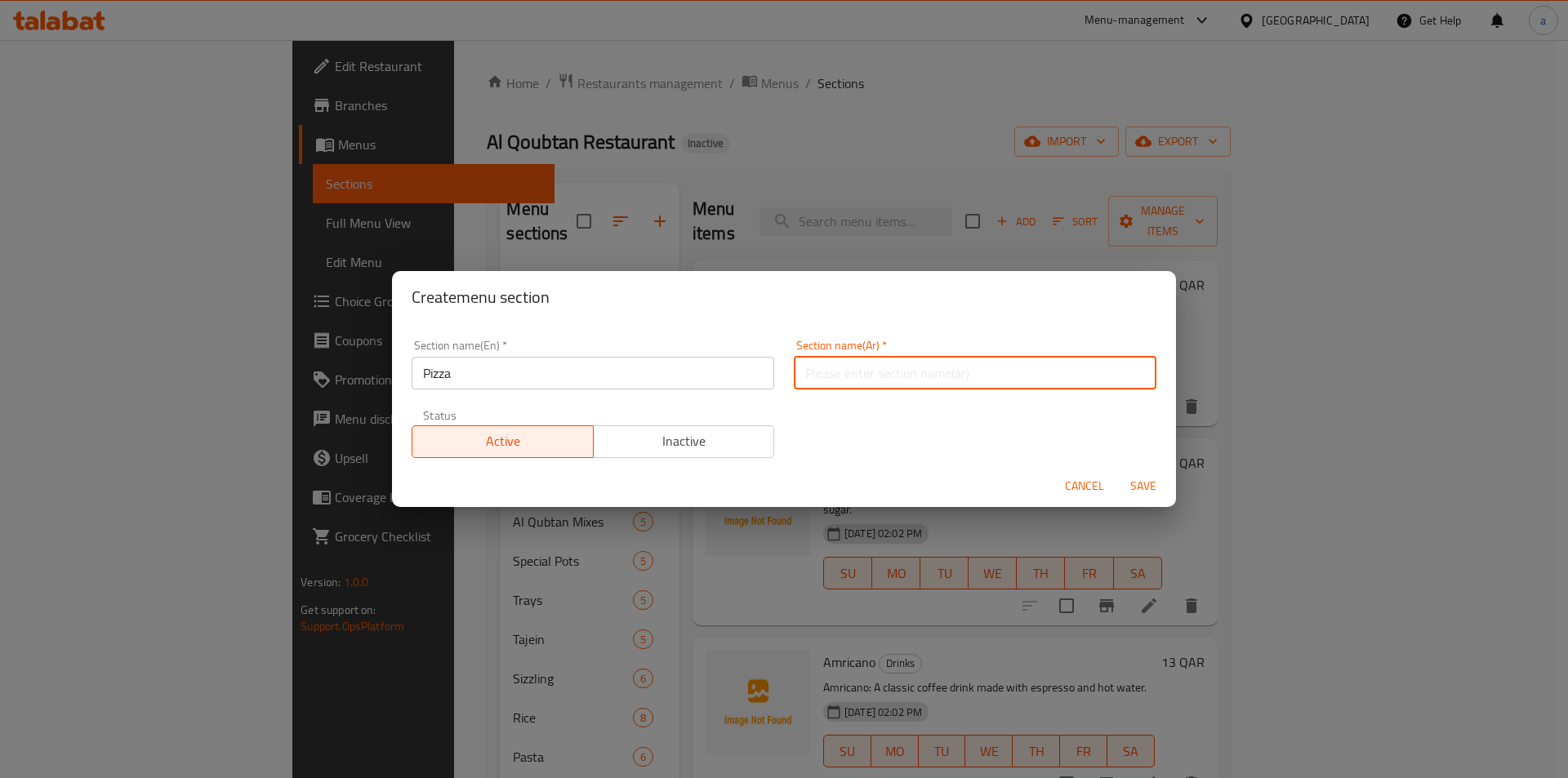
paste input "[PERSON_NAME]"
type input "[PERSON_NAME]"
click at [1147, 490] on span "Save" at bounding box center [1143, 486] width 39 height 20
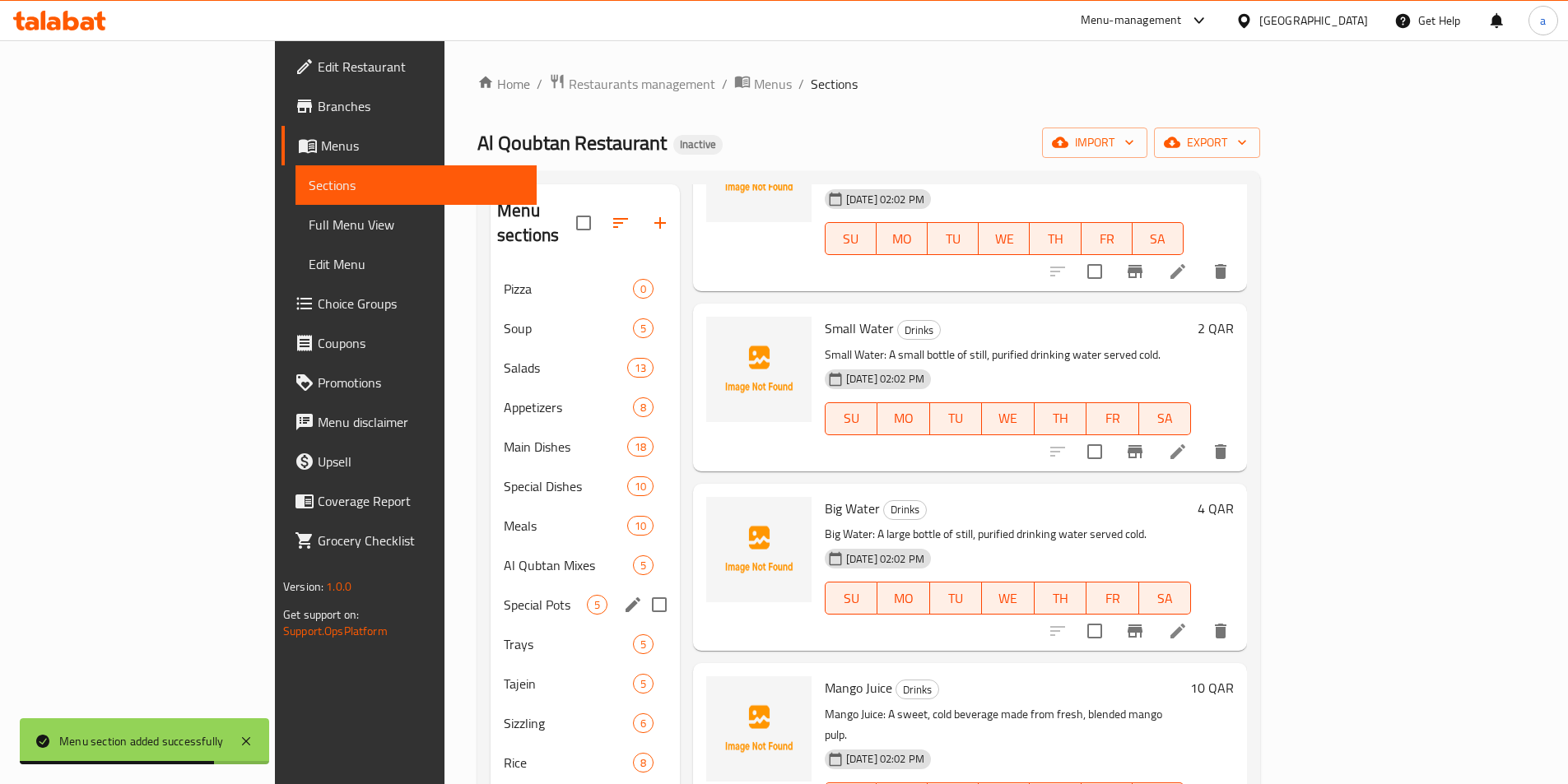
scroll to position [82, 0]
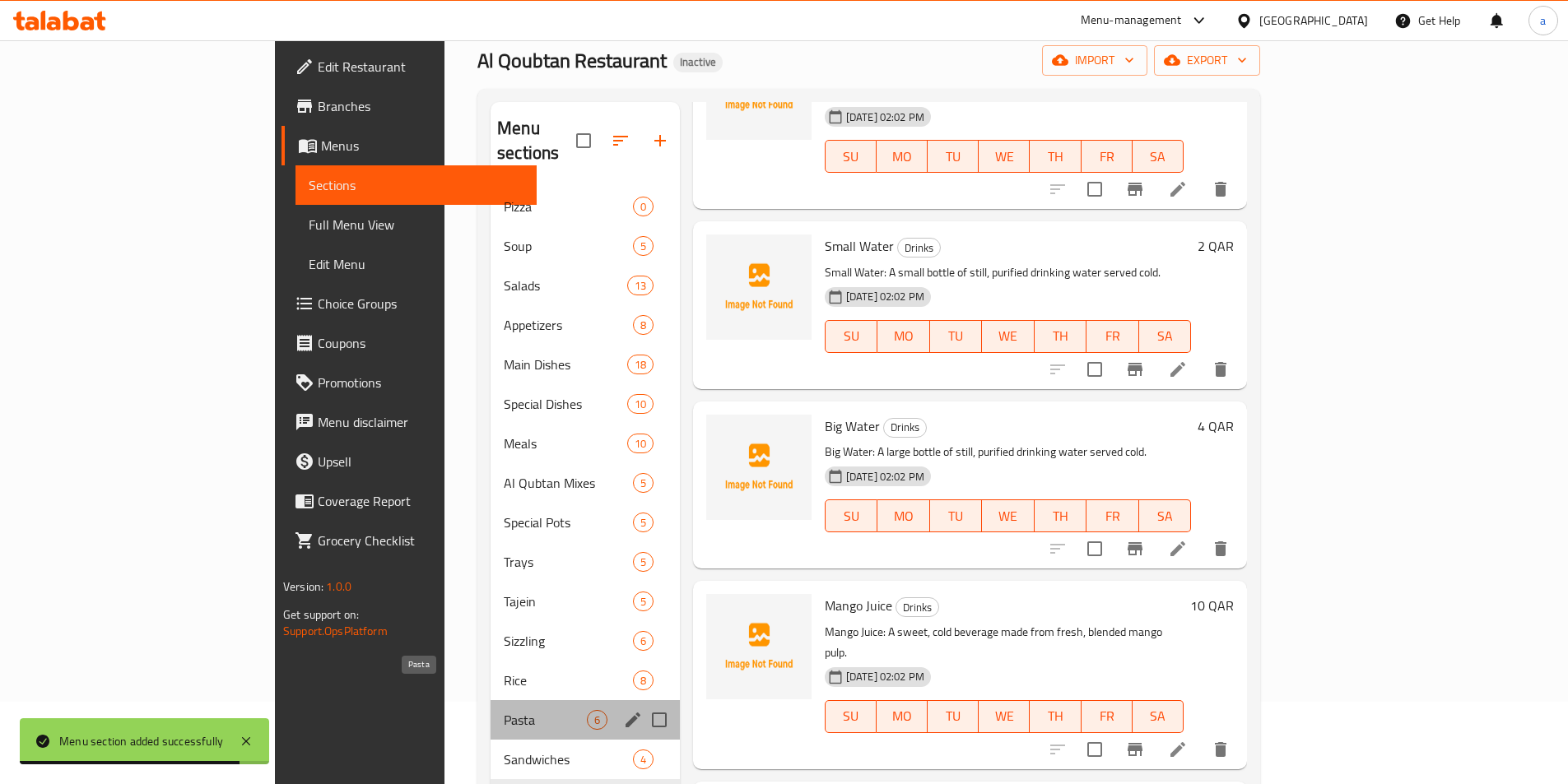
click at [503, 710] on span "Pasta" at bounding box center [545, 720] width 83 height 19
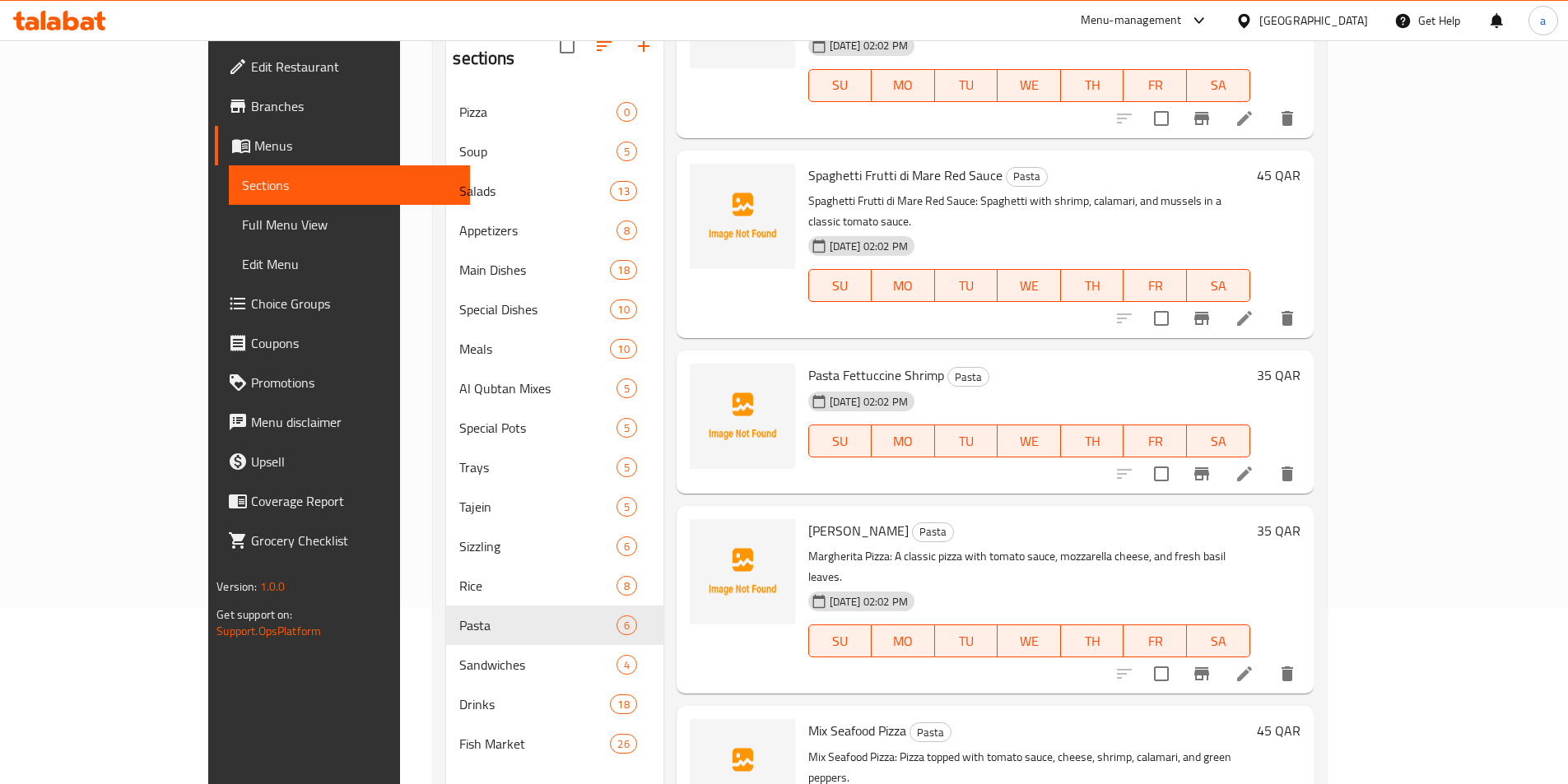
scroll to position [230, 0]
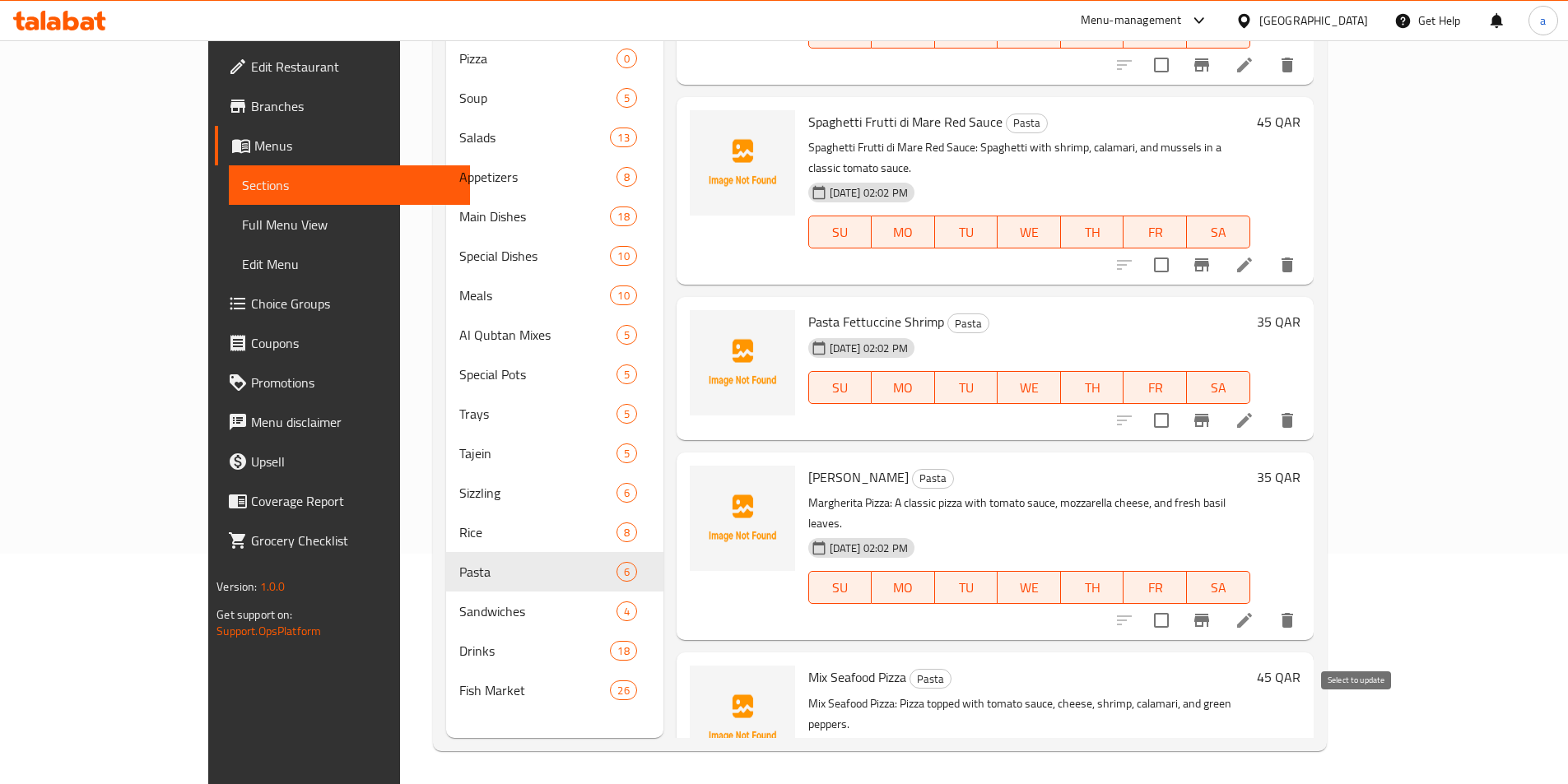
checkbox input "true"
click at [1179, 603] on input "checkbox" at bounding box center [1161, 620] width 35 height 35
checkbox input "true"
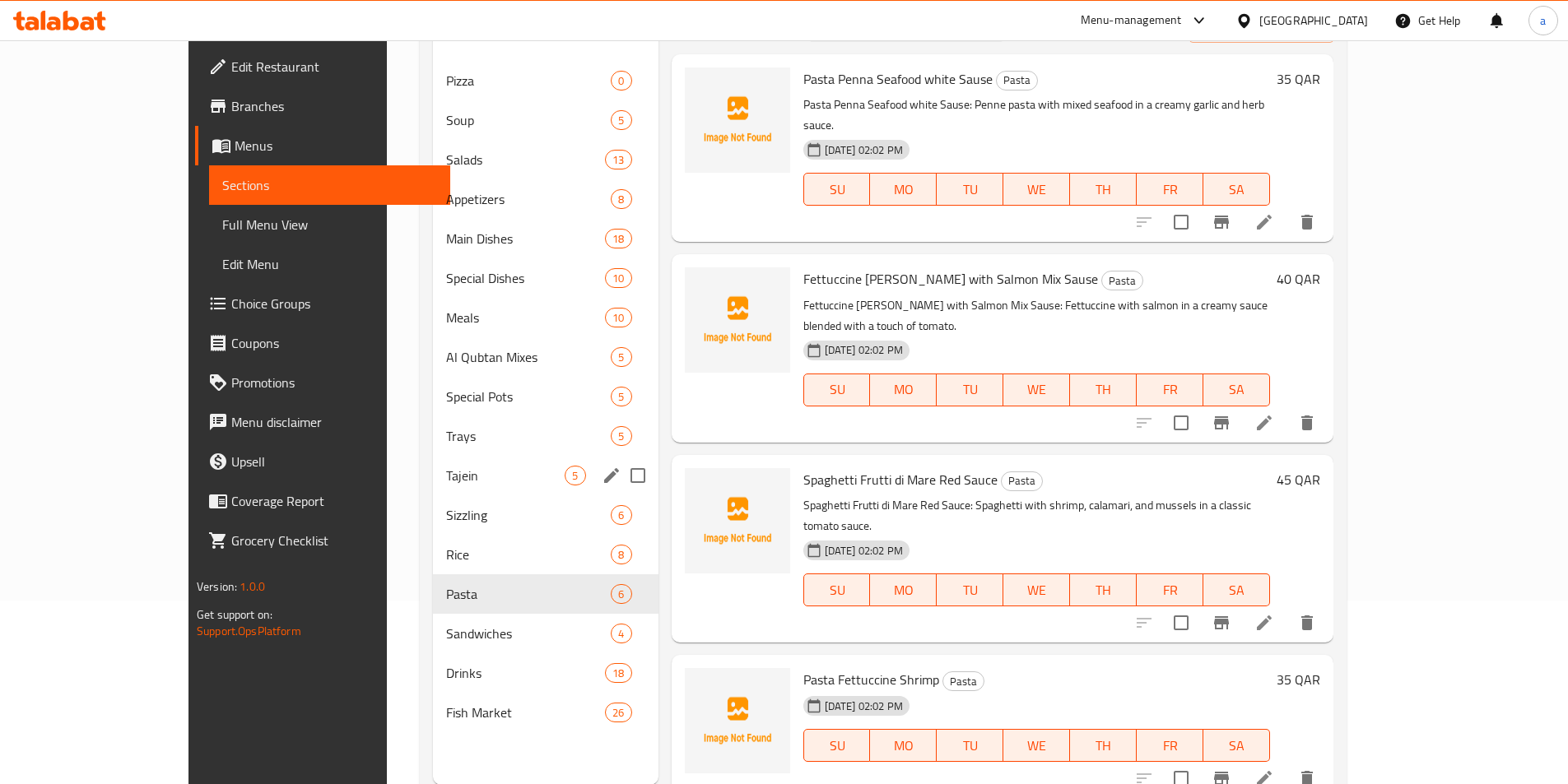
scroll to position [0, 0]
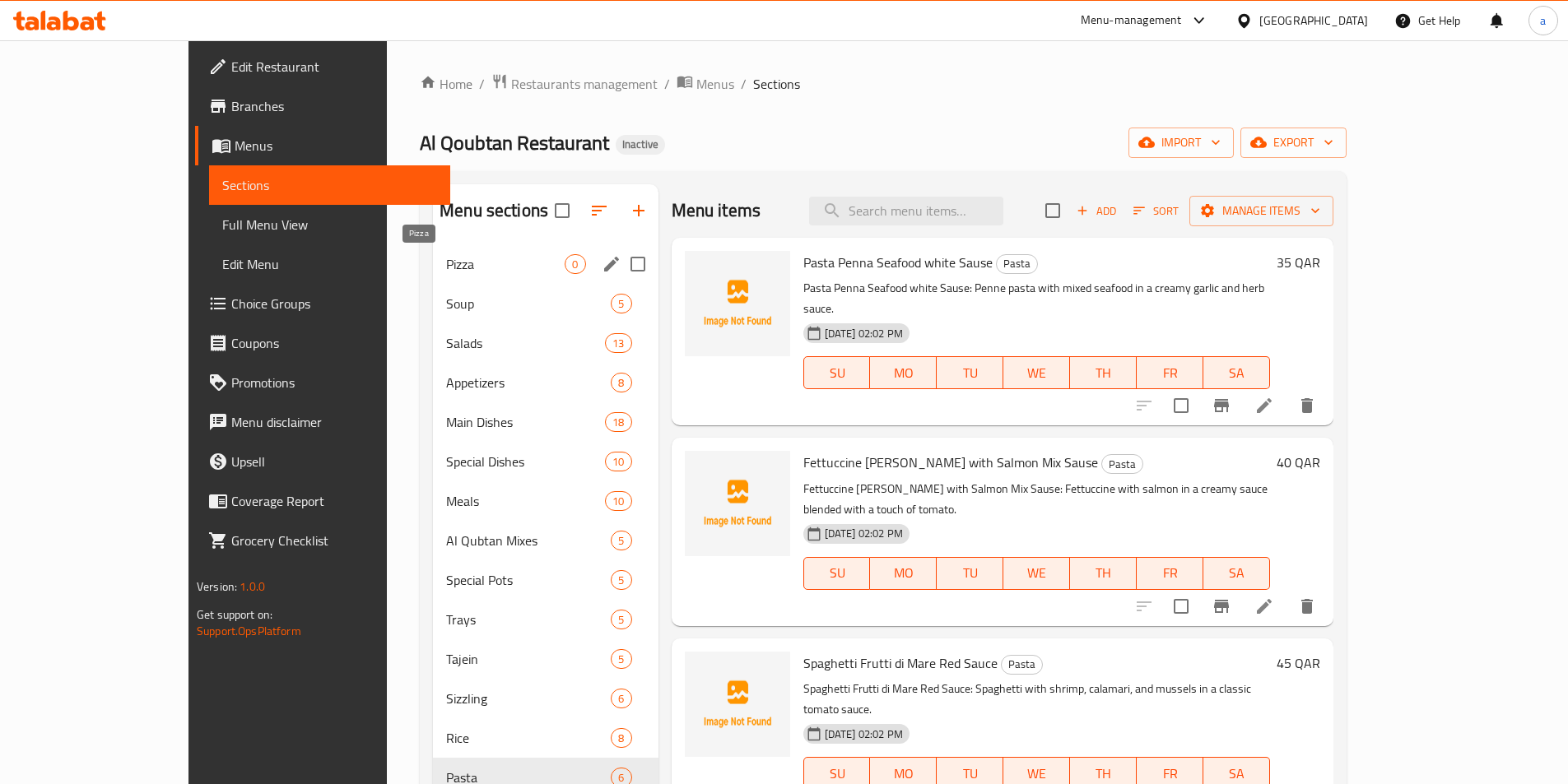
click at [446, 265] on span "Pizza" at bounding box center [505, 264] width 118 height 19
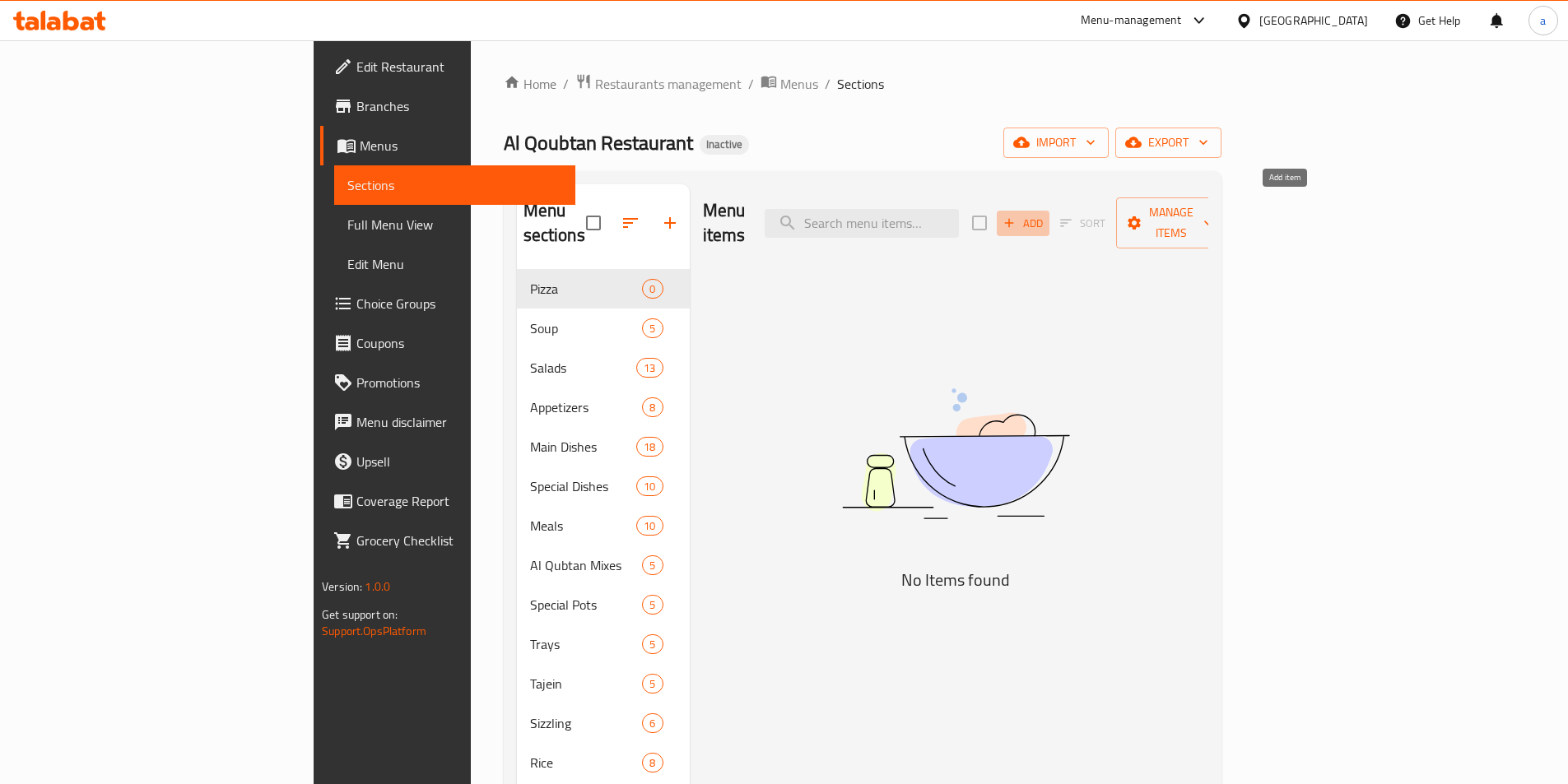
click at [1046, 214] on span "Add" at bounding box center [1023, 223] width 45 height 19
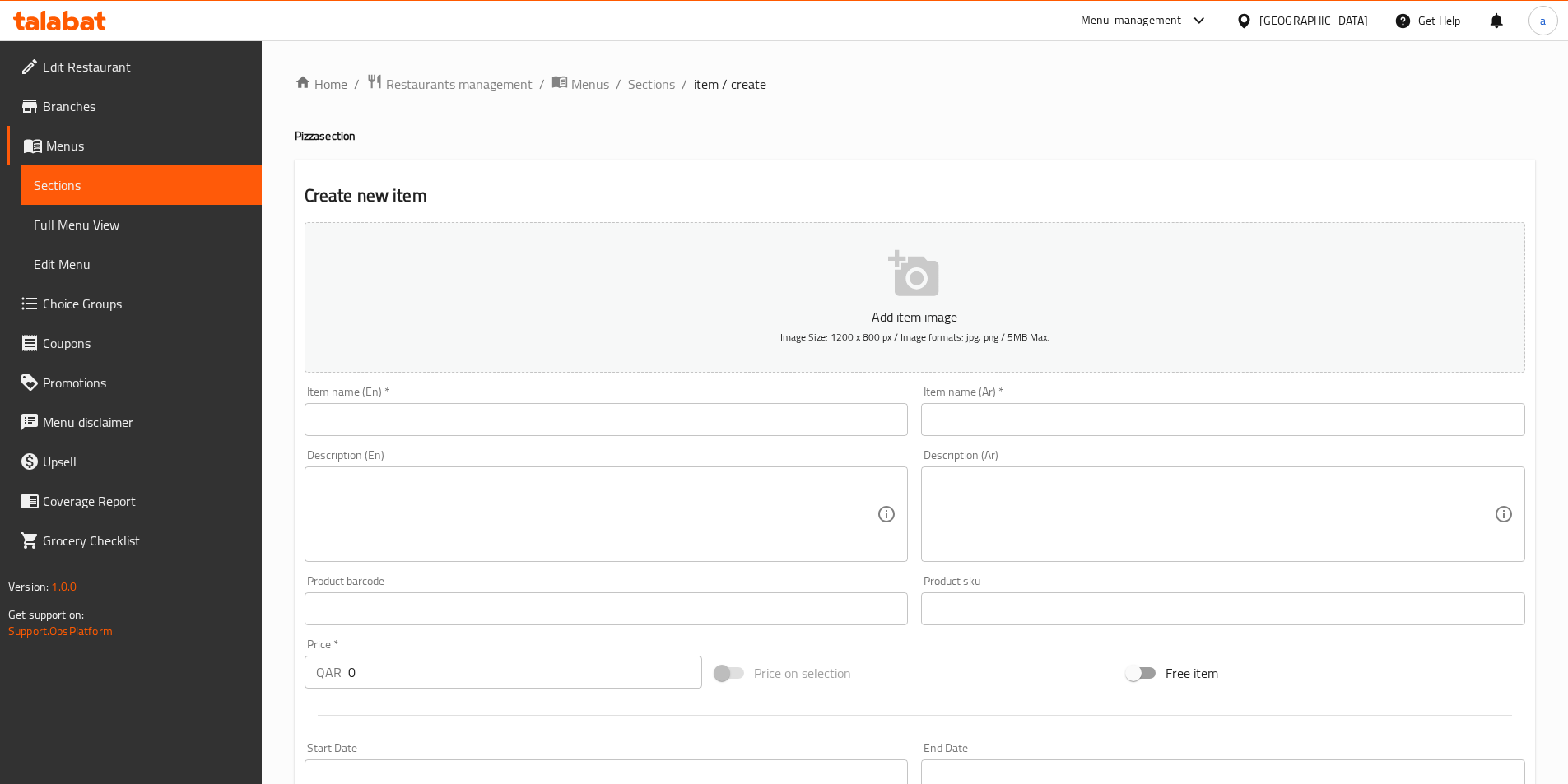
click at [648, 85] on span "Sections" at bounding box center [651, 84] width 47 height 19
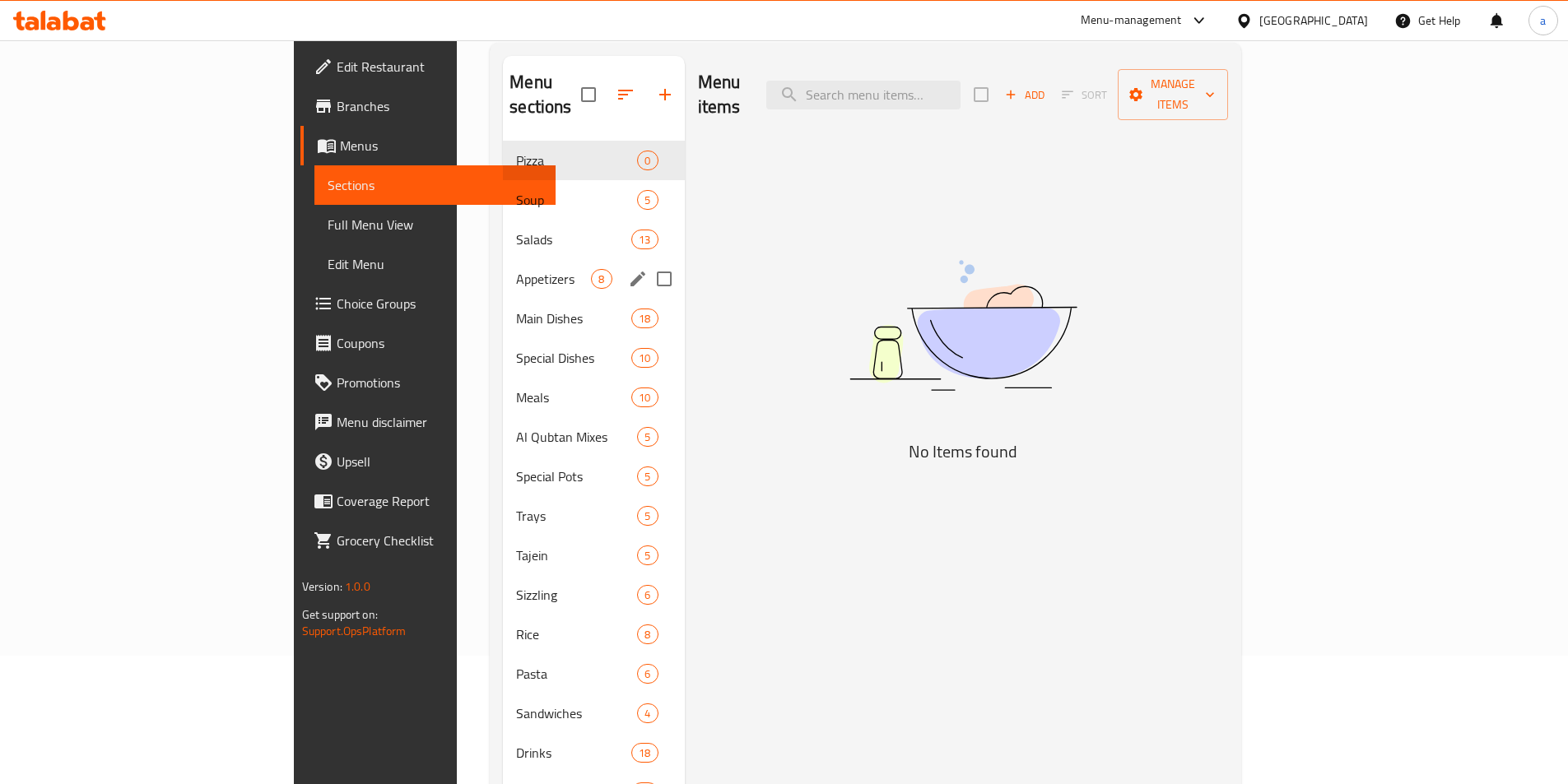
scroll to position [230, 0]
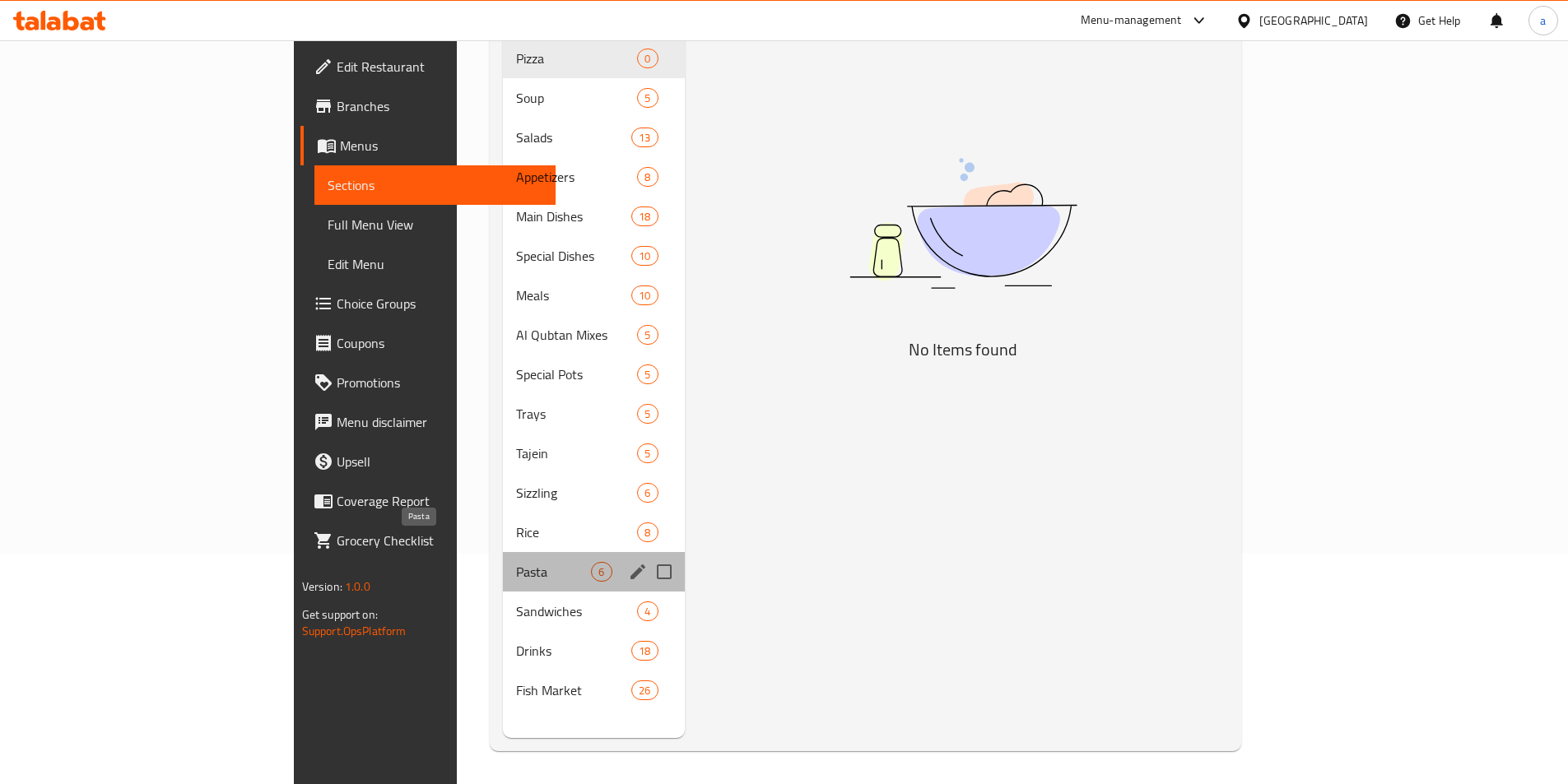
click at [516, 562] on span "Pasta" at bounding box center [553, 571] width 75 height 19
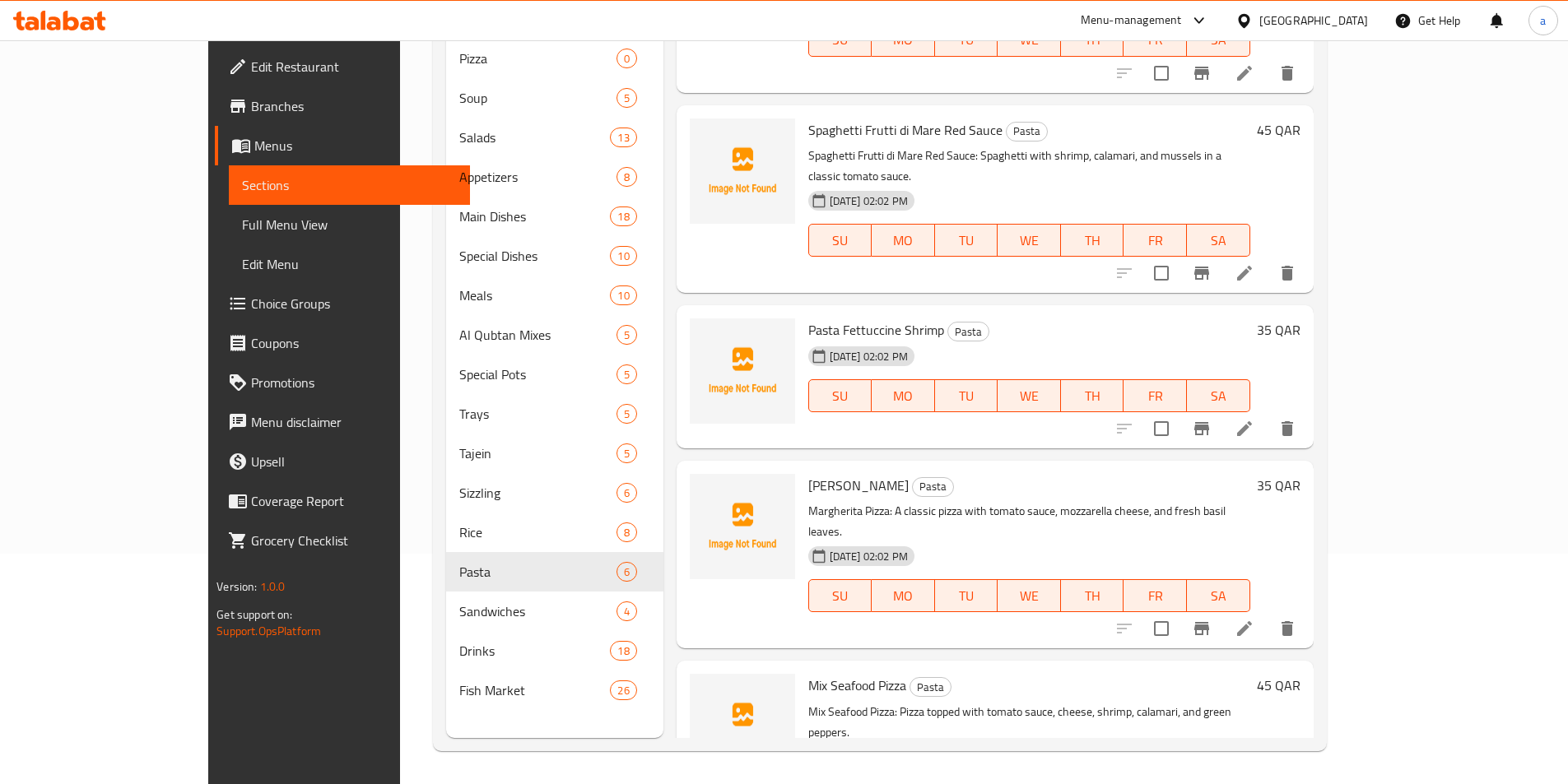
scroll to position [311, 0]
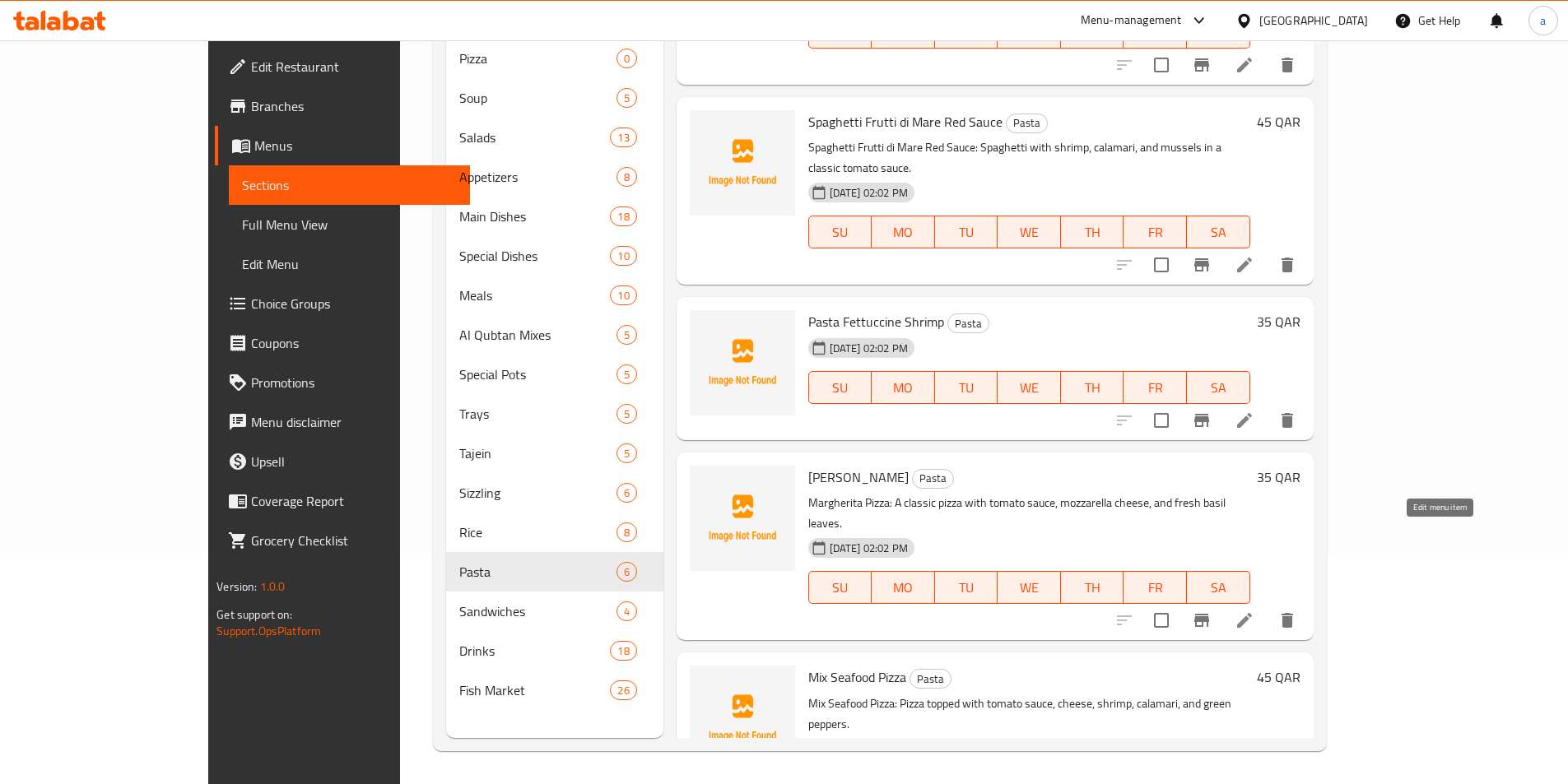
click at [1255, 611] on icon at bounding box center [1244, 620] width 19 height 19
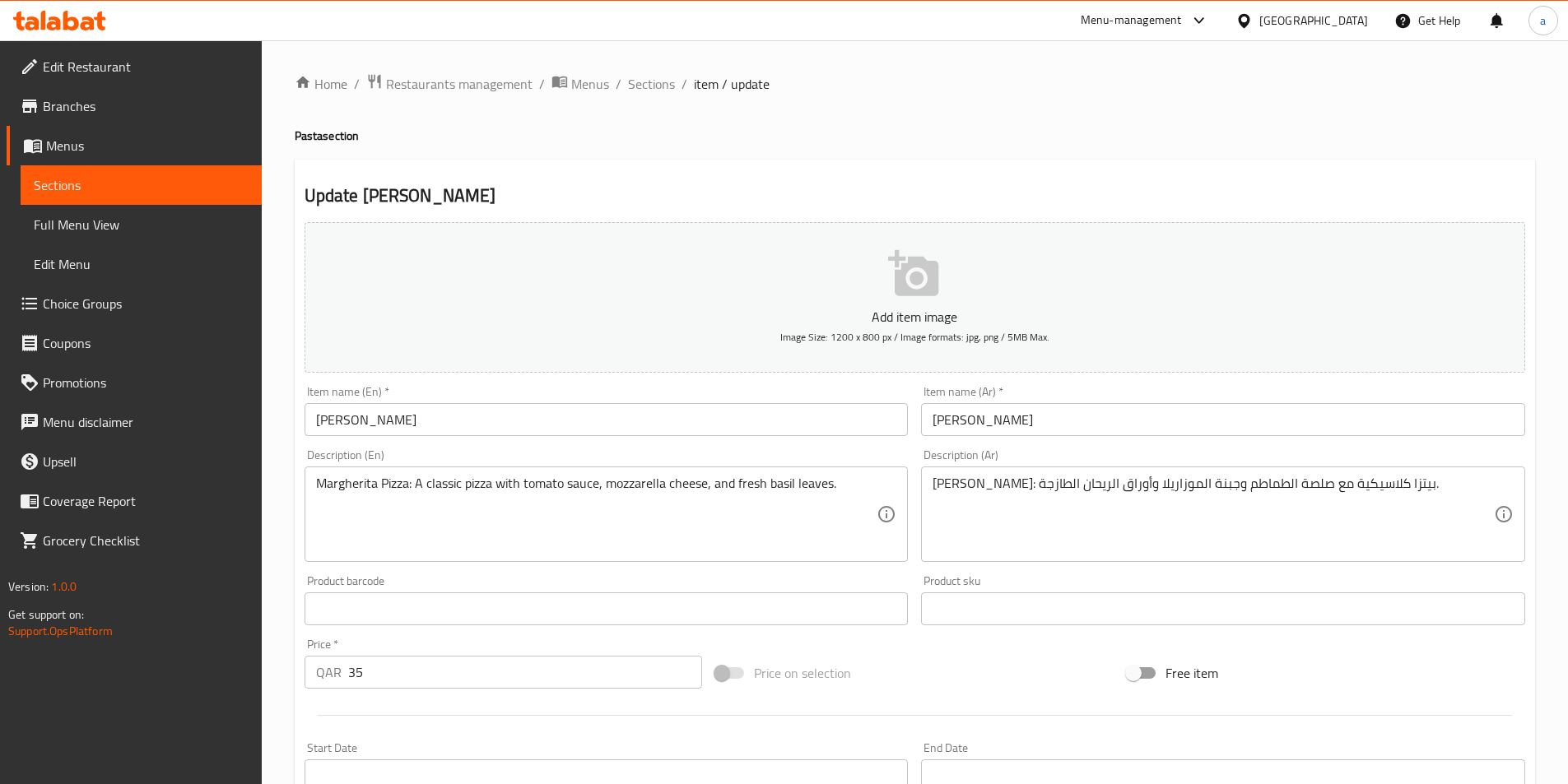
click at [635, 402] on div "Item name (En)   * Margherita Pizza Item name (En) *" at bounding box center [607, 410] width 604 height 50
click at [636, 402] on div "Item name (En)   * Margherita Pizza Item name (En) *" at bounding box center [607, 410] width 604 height 50
click at [631, 413] on input "[PERSON_NAME]" at bounding box center [607, 419] width 604 height 33
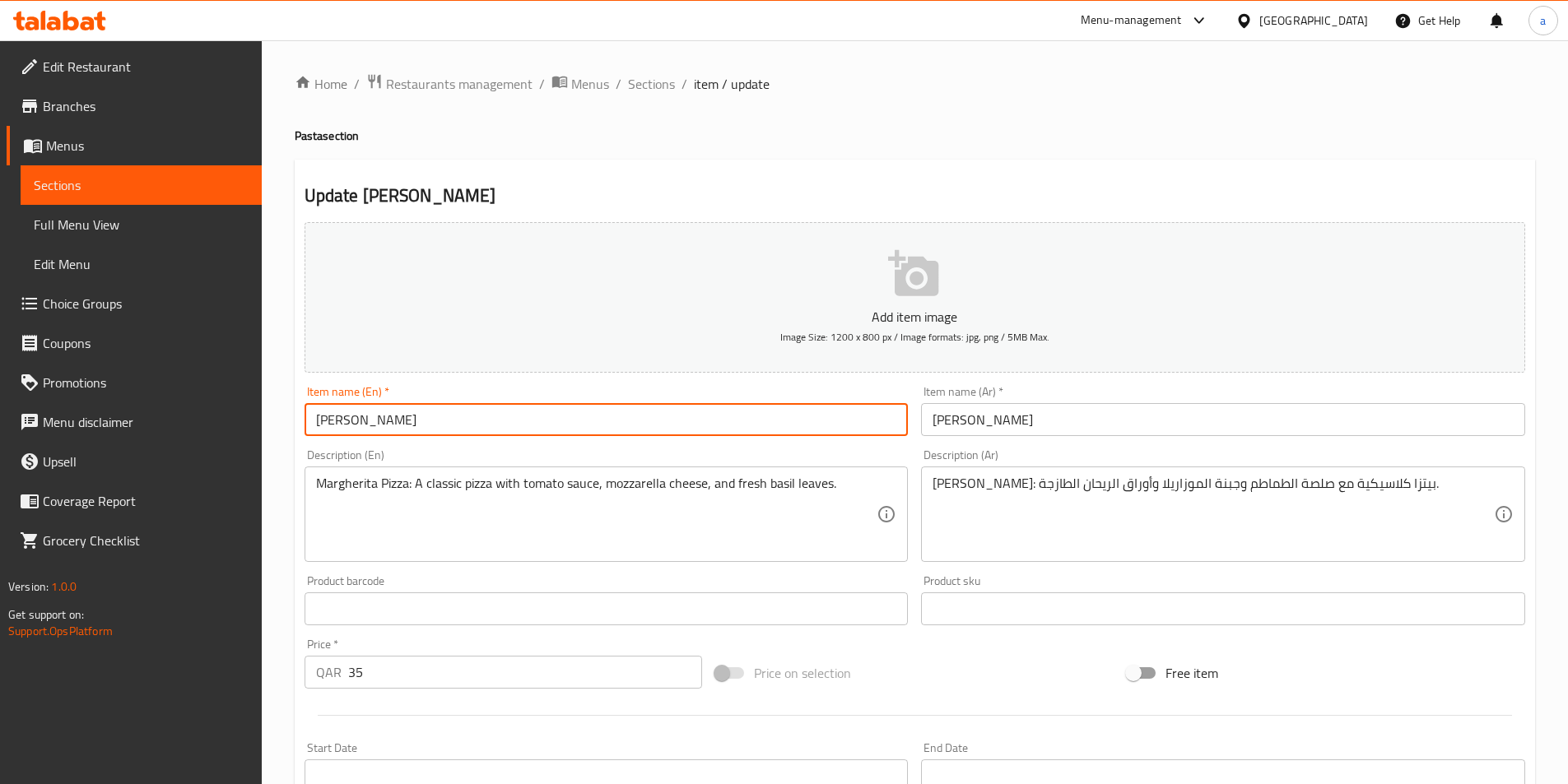
click at [631, 413] on input "[PERSON_NAME]" at bounding box center [607, 419] width 604 height 33
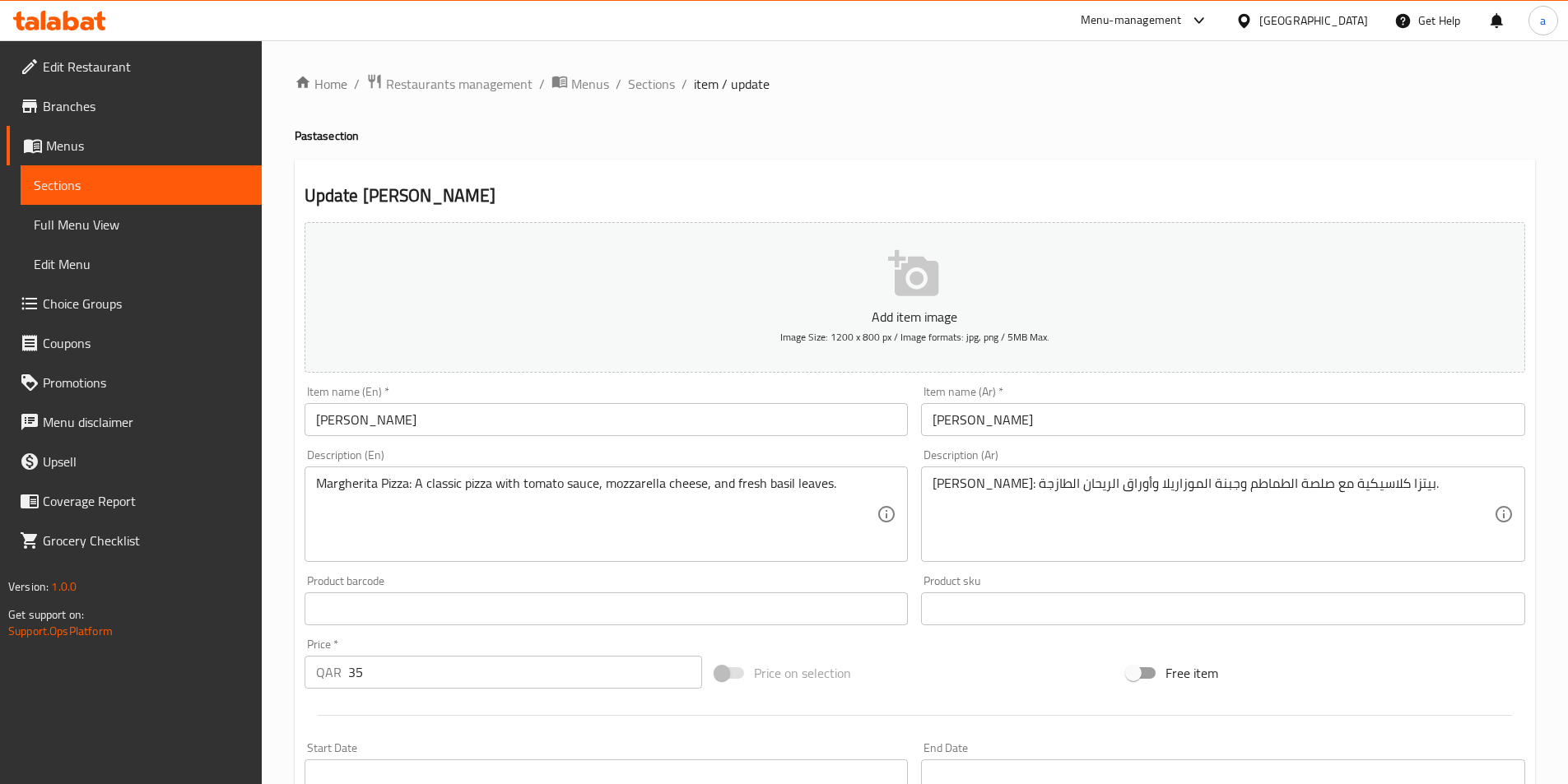
click at [989, 419] on input "[PERSON_NAME]" at bounding box center [1224, 419] width 604 height 33
click at [990, 419] on input "[PERSON_NAME]" at bounding box center [1224, 419] width 604 height 33
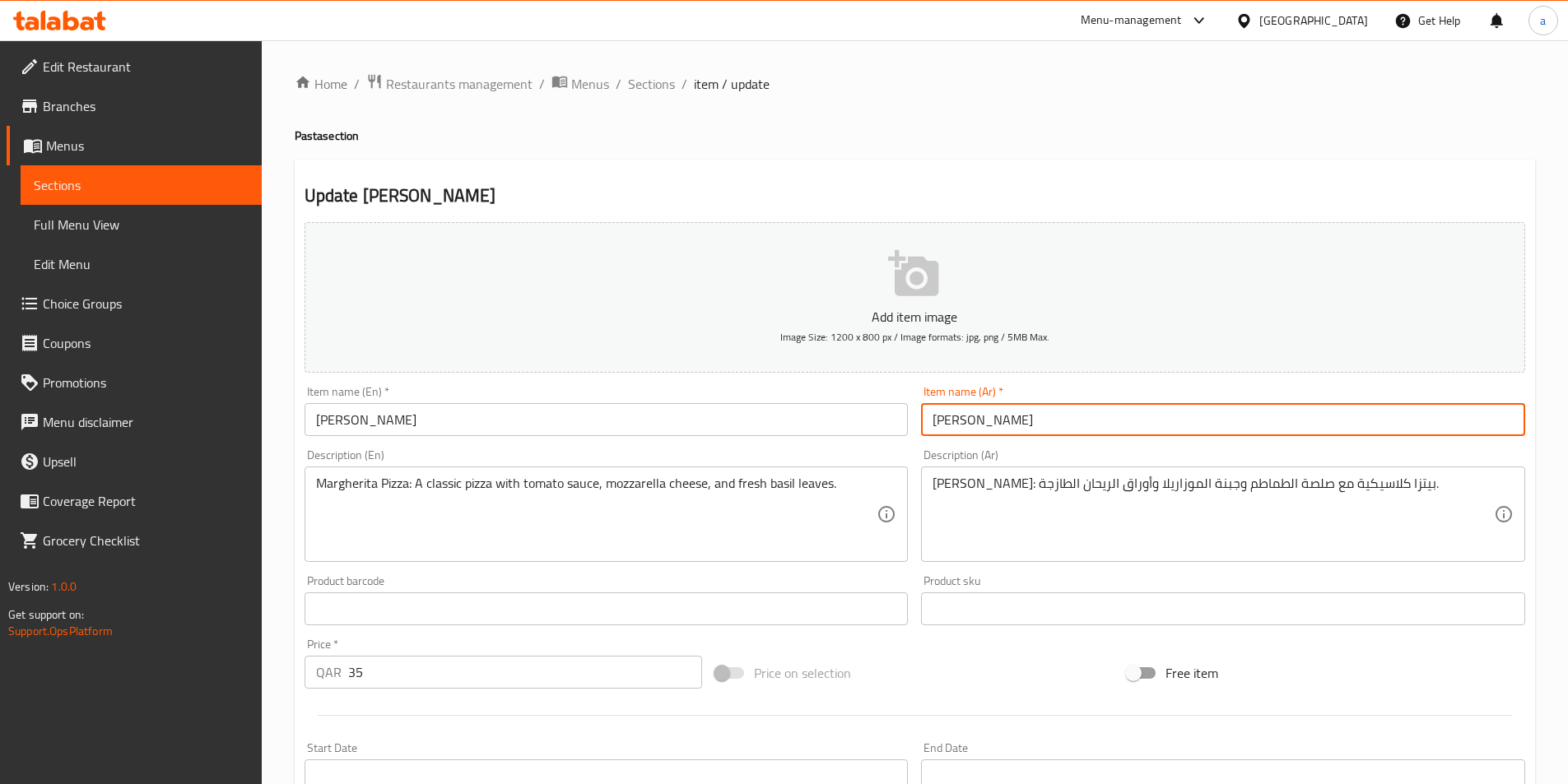
click at [990, 419] on input "[PERSON_NAME]" at bounding box center [1224, 419] width 604 height 33
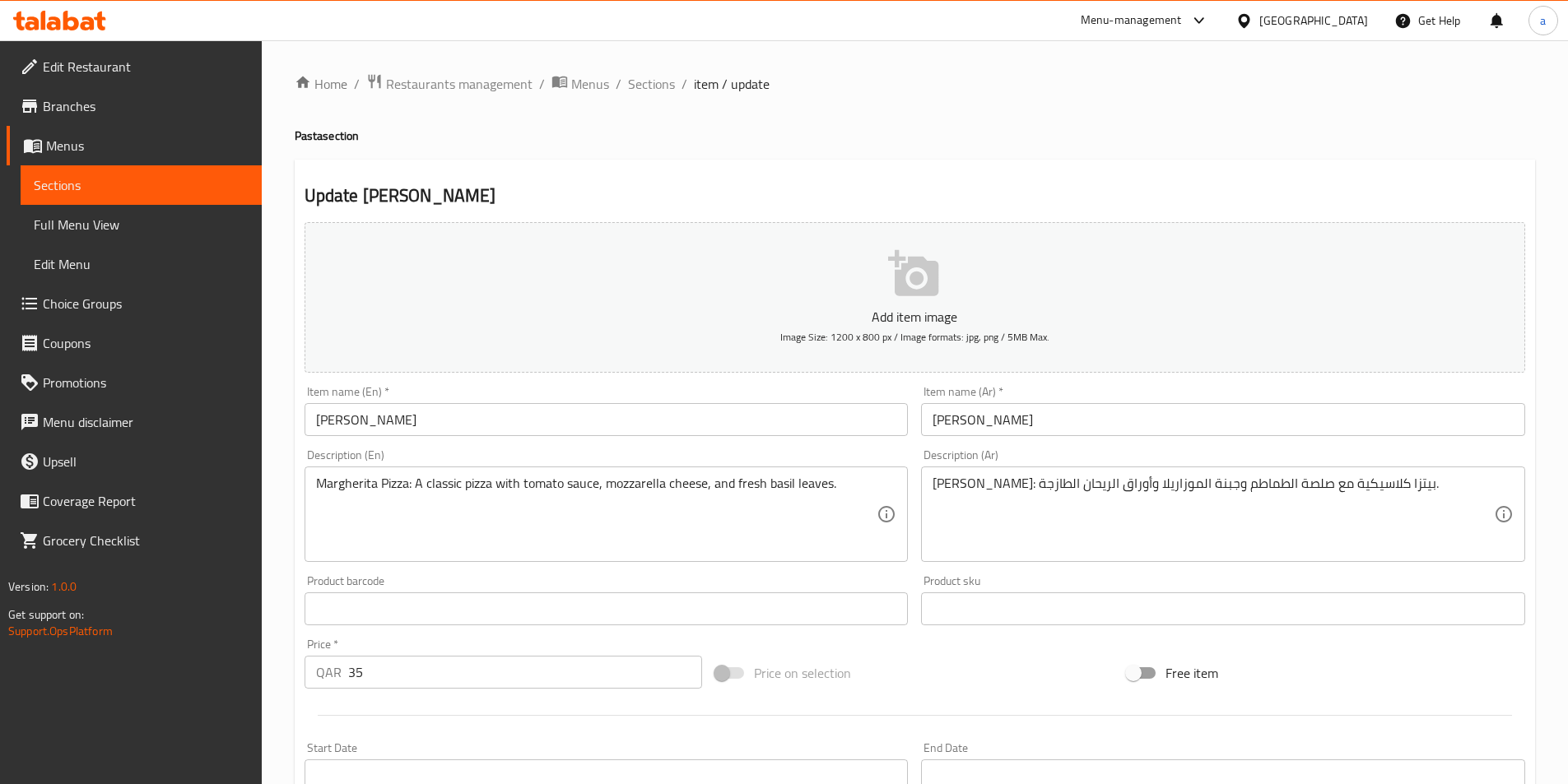
click at [679, 516] on textarea "Margherita Pizza: A classic pizza with tomato sauce, mozzarella cheese, and fre…" at bounding box center [597, 514] width 562 height 78
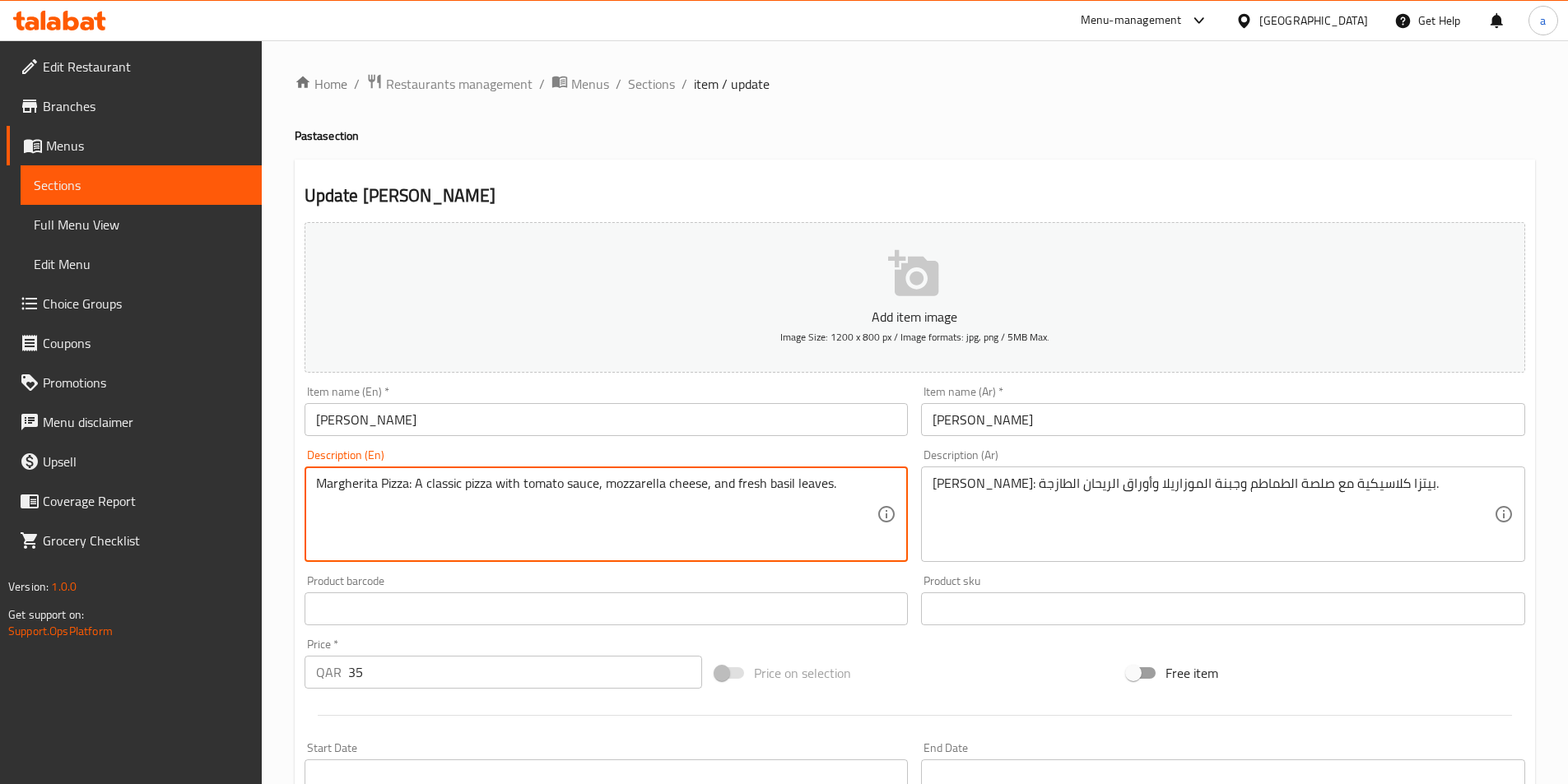
click at [679, 516] on textarea "Margherita Pizza: A classic pizza with tomato sauce, mozzarella cheese, and fre…" at bounding box center [597, 514] width 562 height 78
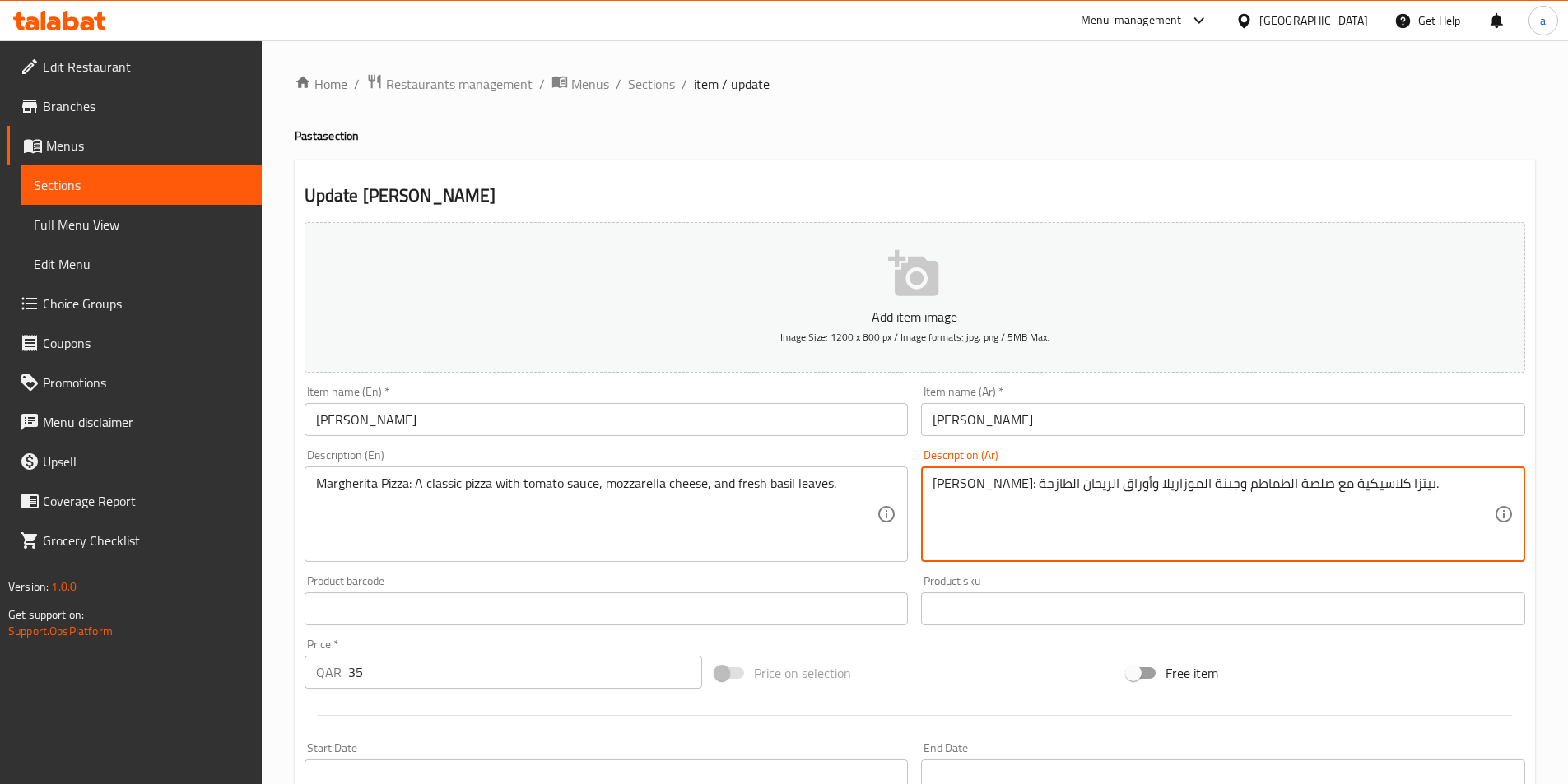
click at [1217, 516] on textarea "بيتزا مارجريتا: بيتزا كلاسيكية مع صلصة الطماطم وجبنة الموزاريلا وأوراق الريحان …" at bounding box center [1213, 514] width 562 height 78
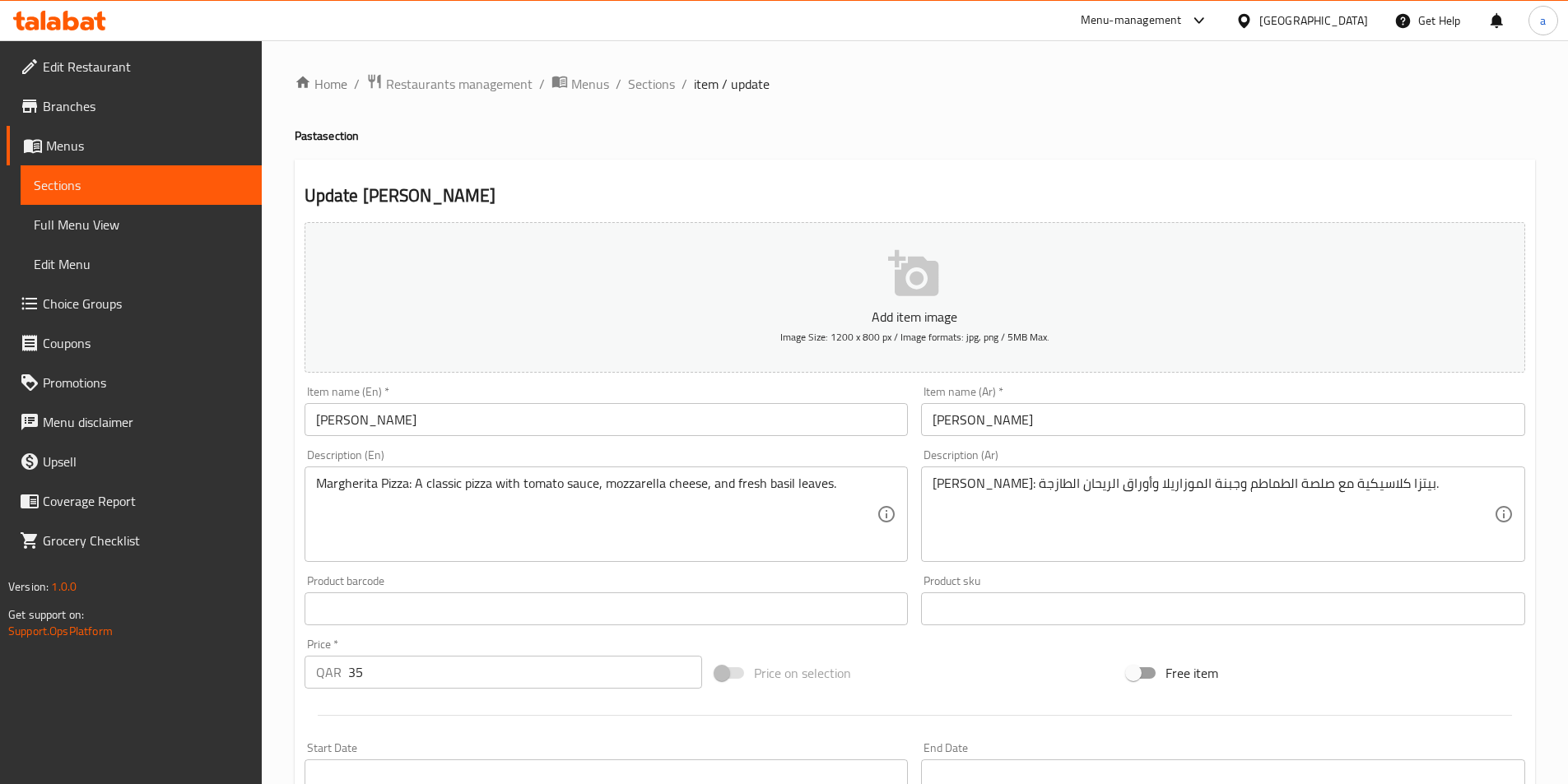
click at [1019, 485] on textarea "بيتزا مارجريتا: بيتزا كلاسيكية مع صلصة الطماطم وجبنة الموزاريلا وأوراق الريحان …" at bounding box center [1213, 514] width 562 height 78
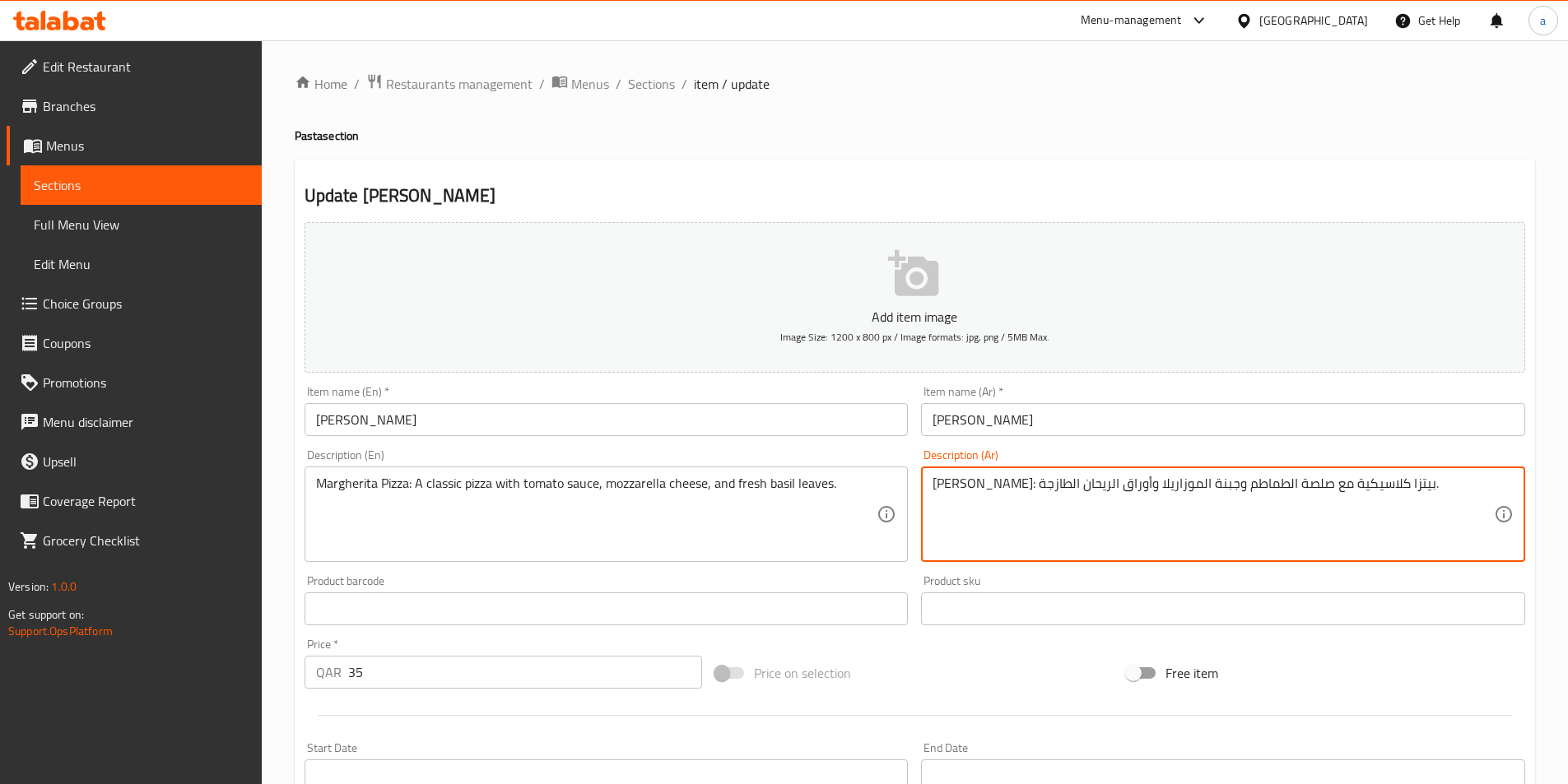
click at [1019, 485] on textarea "بيتزا مارجريتا: بيتزا كلاسيكية مع صلصة الطماطم وجبنة الموزاريلا وأوراق الريحان …" at bounding box center [1213, 514] width 562 height 78
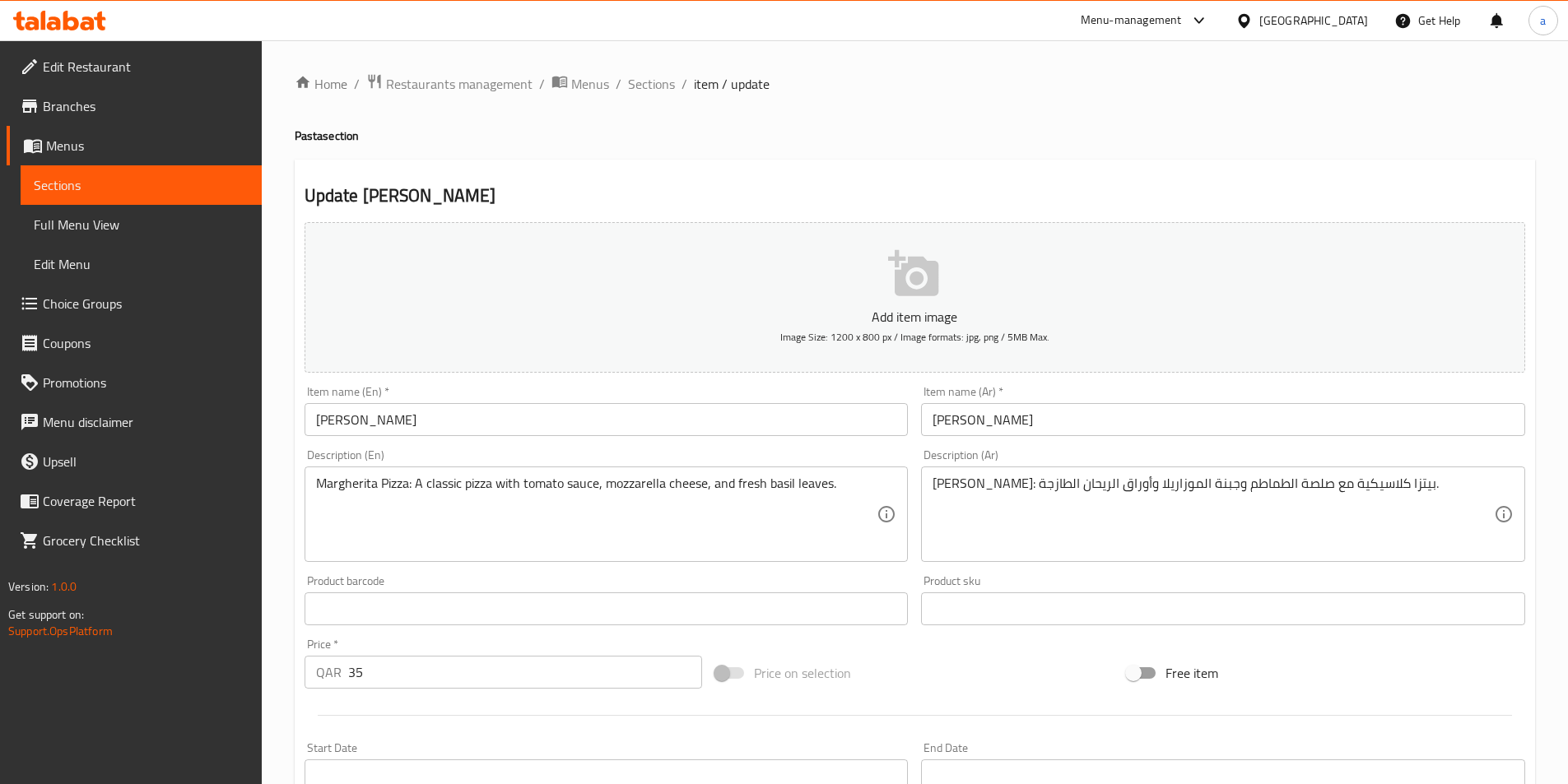
drag, startPoint x: 646, startPoint y: 84, endPoint x: 657, endPoint y: 98, distance: 17.8
click at [646, 84] on span "Sections" at bounding box center [651, 84] width 47 height 19
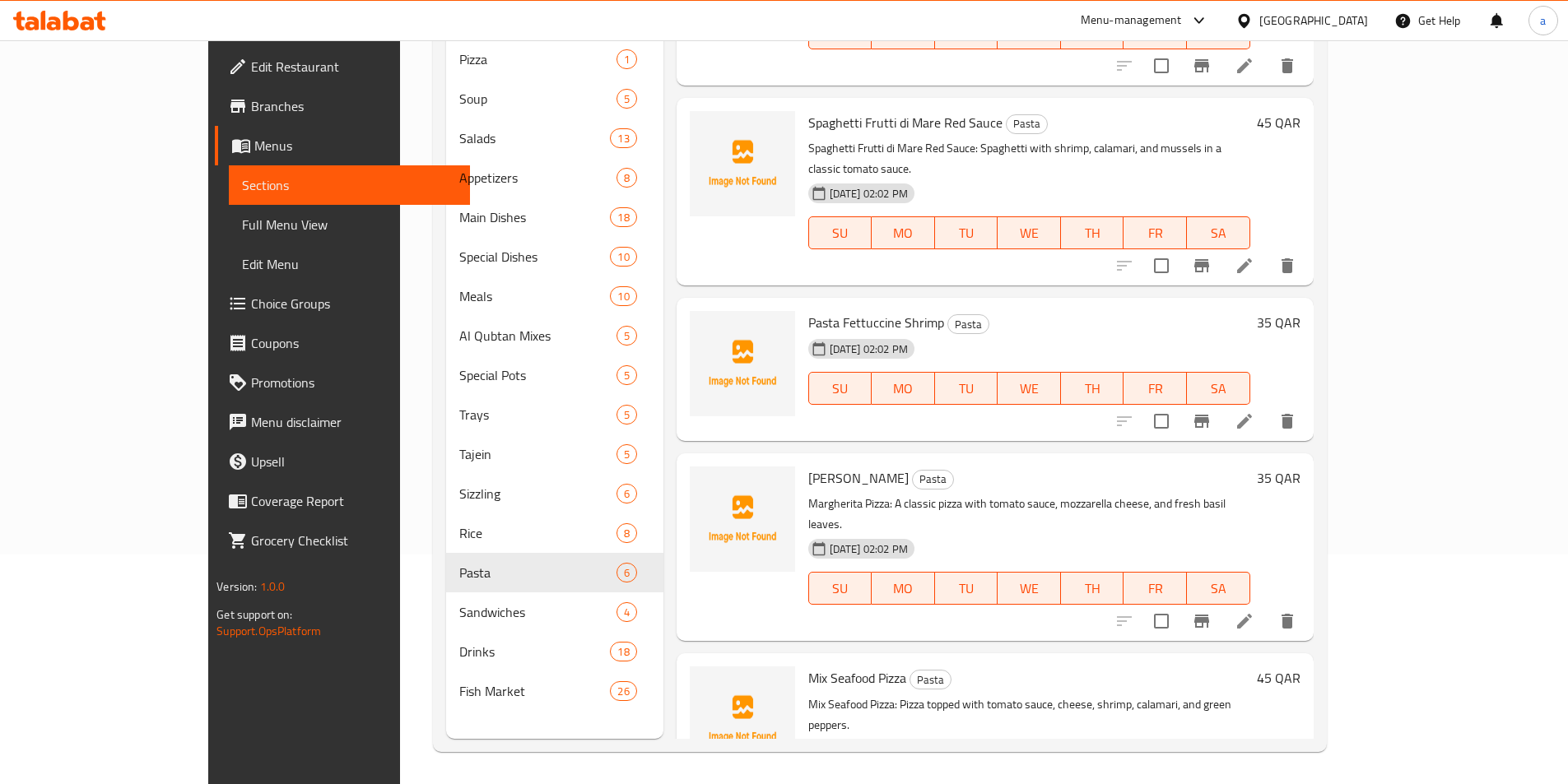
scroll to position [230, 0]
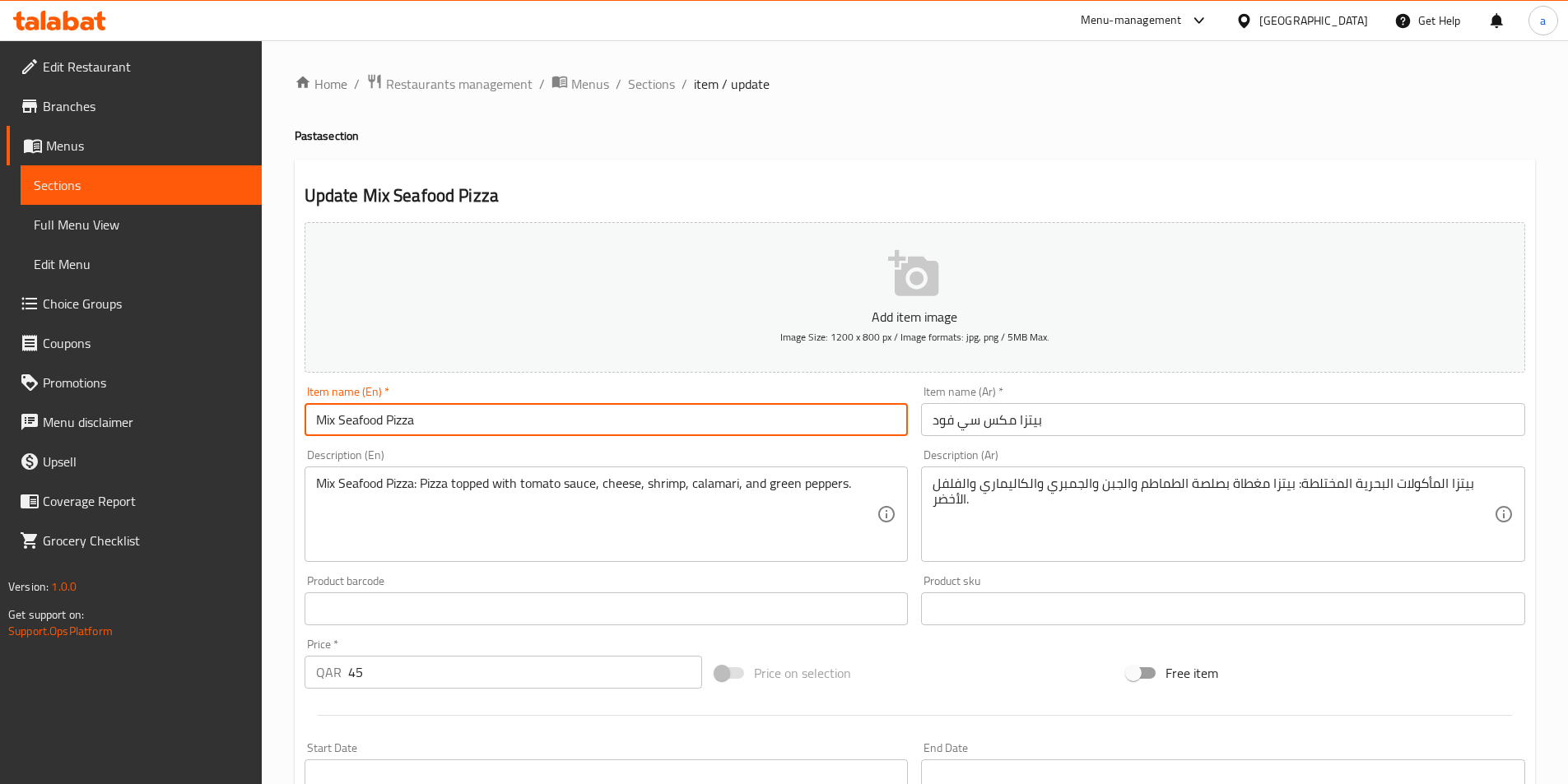
click at [628, 426] on input "Mix Seafood Pizza" at bounding box center [607, 419] width 604 height 33
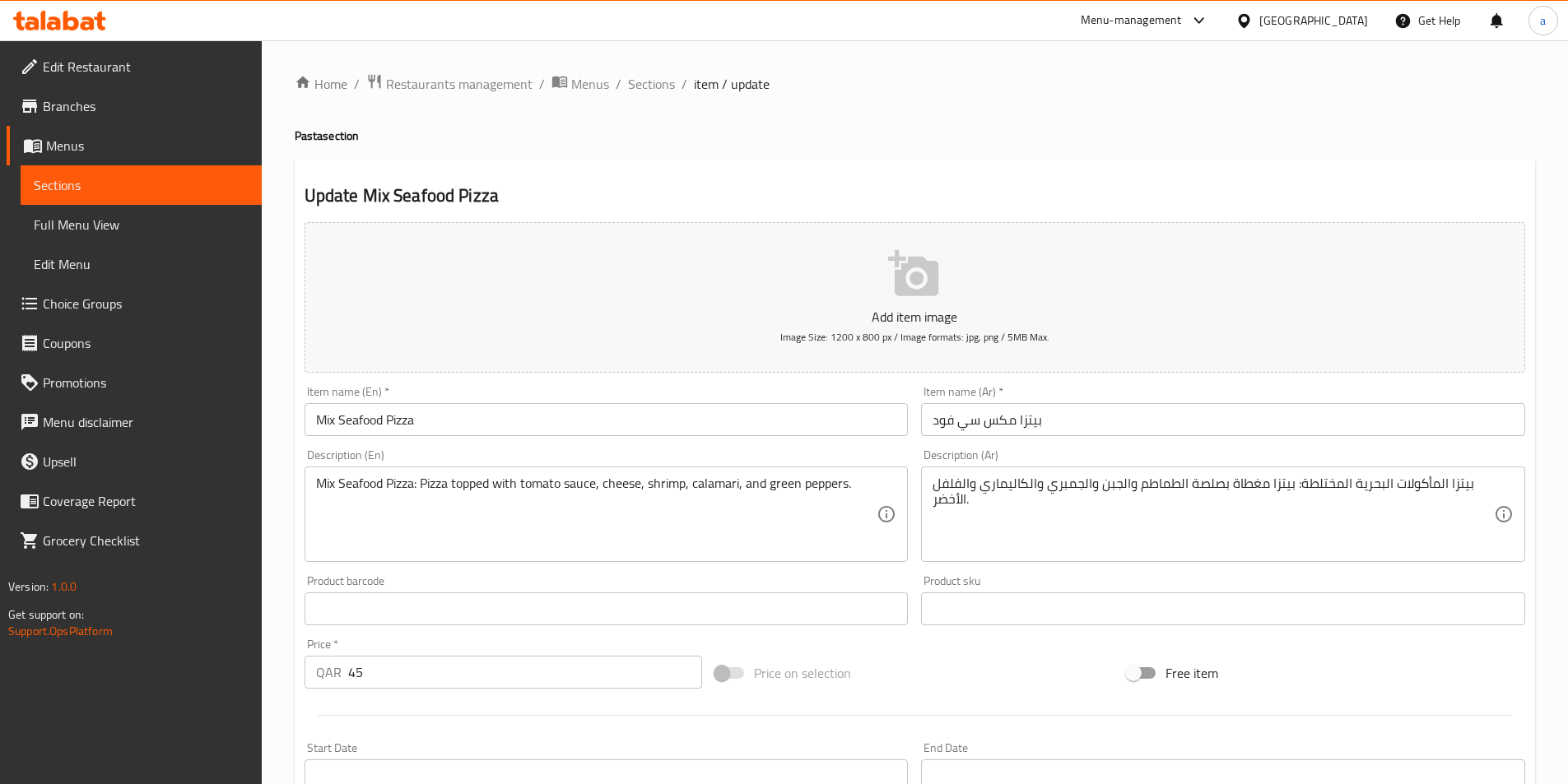
click at [1052, 419] on input "بيتزا مكس سي فود" at bounding box center [1224, 419] width 604 height 33
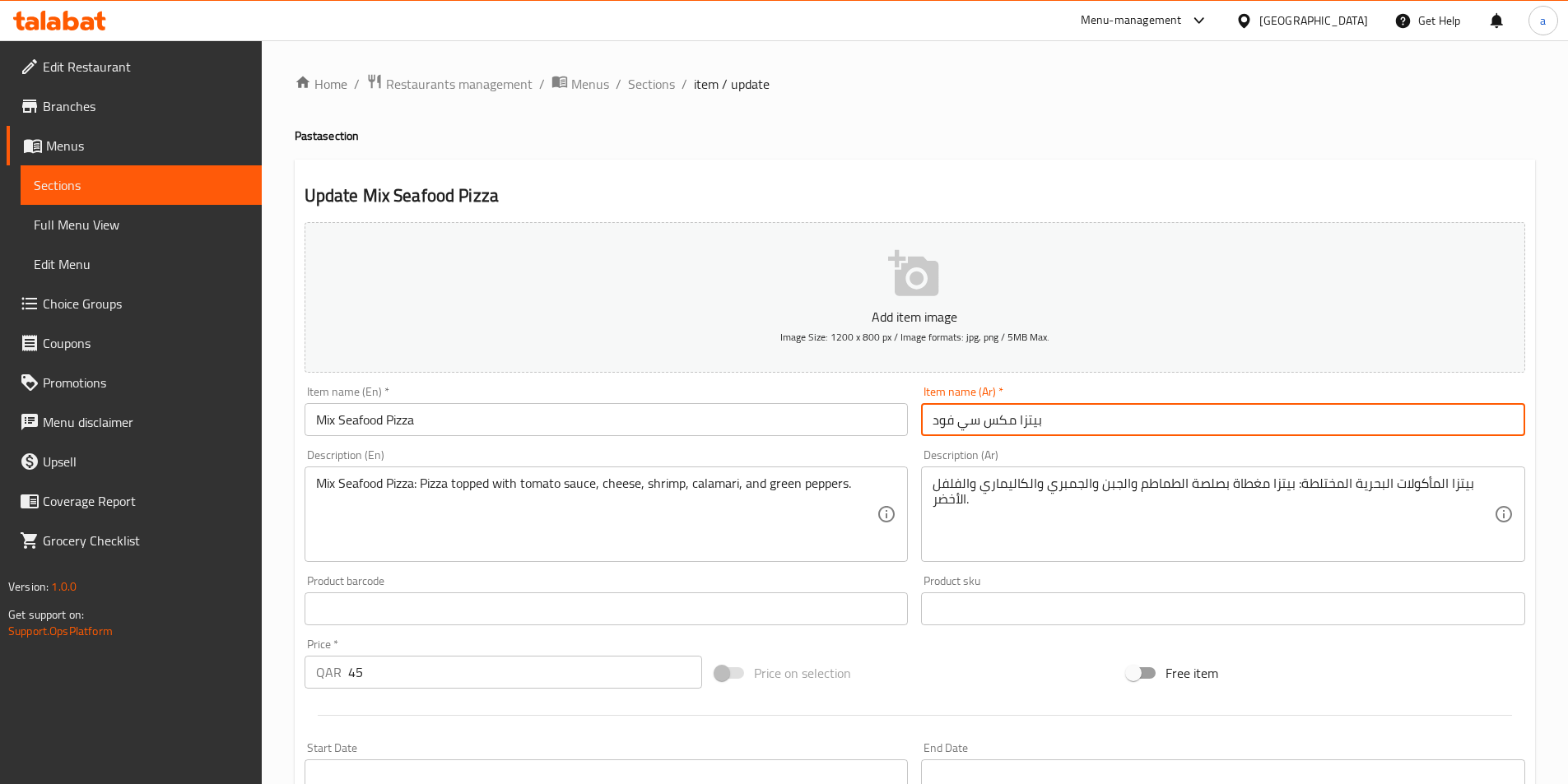
click at [1052, 419] on input "بيتزا مكس سي فود" at bounding box center [1224, 419] width 604 height 33
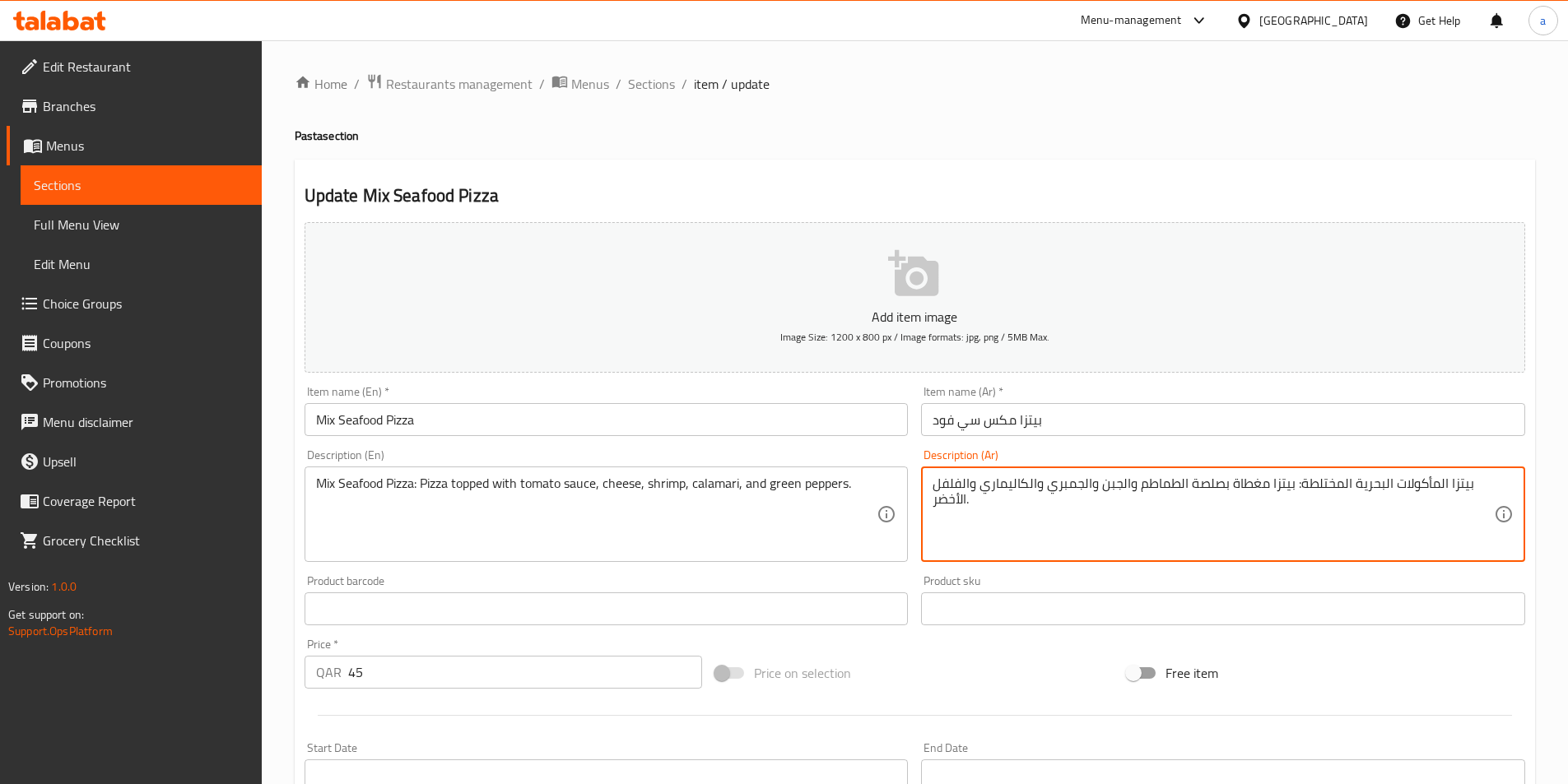
drag, startPoint x: 1444, startPoint y: 483, endPoint x: 1355, endPoint y: 490, distance: 89.3
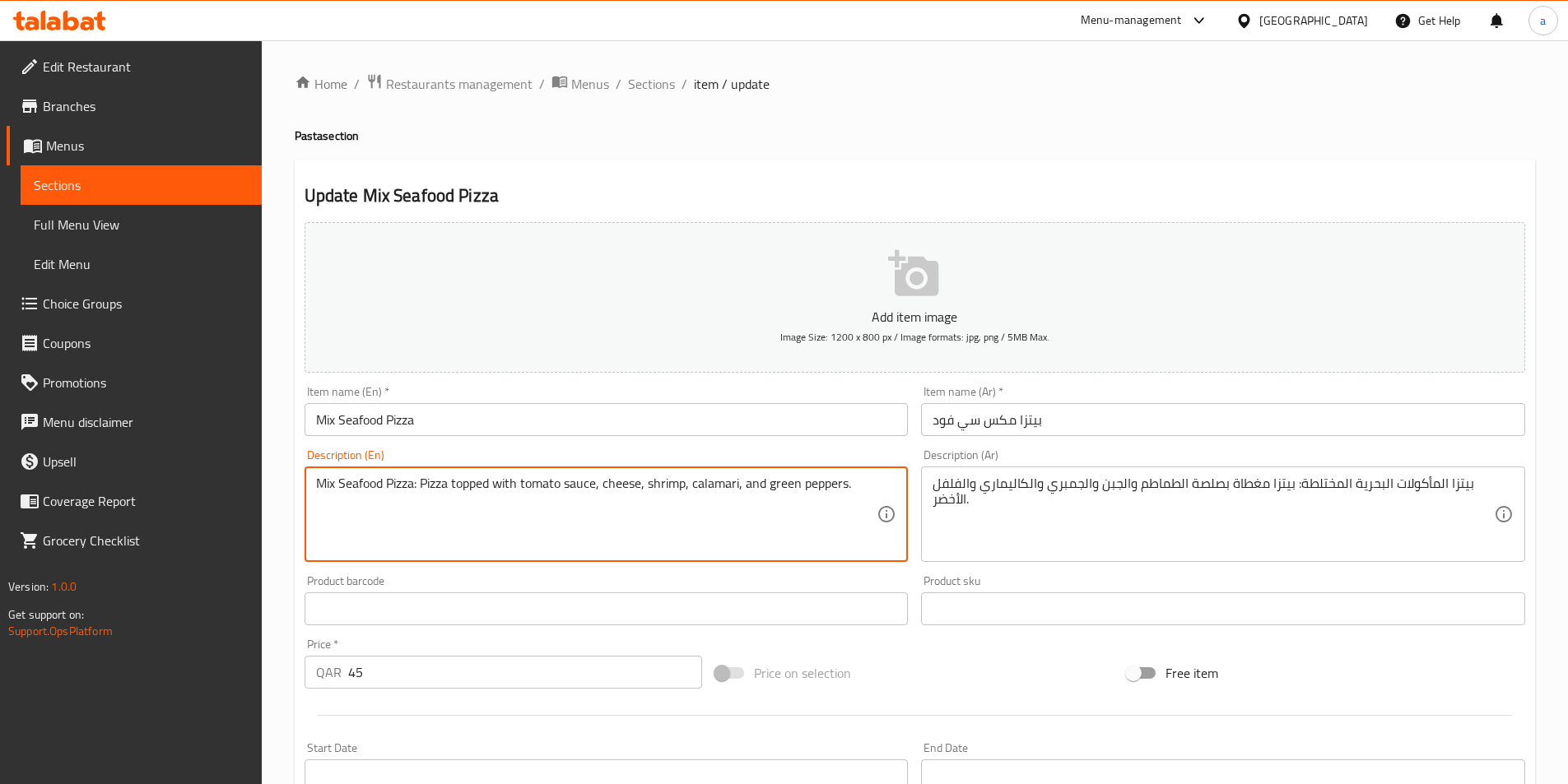
click at [616, 507] on textarea "Mix Seafood Pizza: Pizza topped with tomato sauce, cheese, shrimp, calamari, an…" at bounding box center [597, 514] width 562 height 78
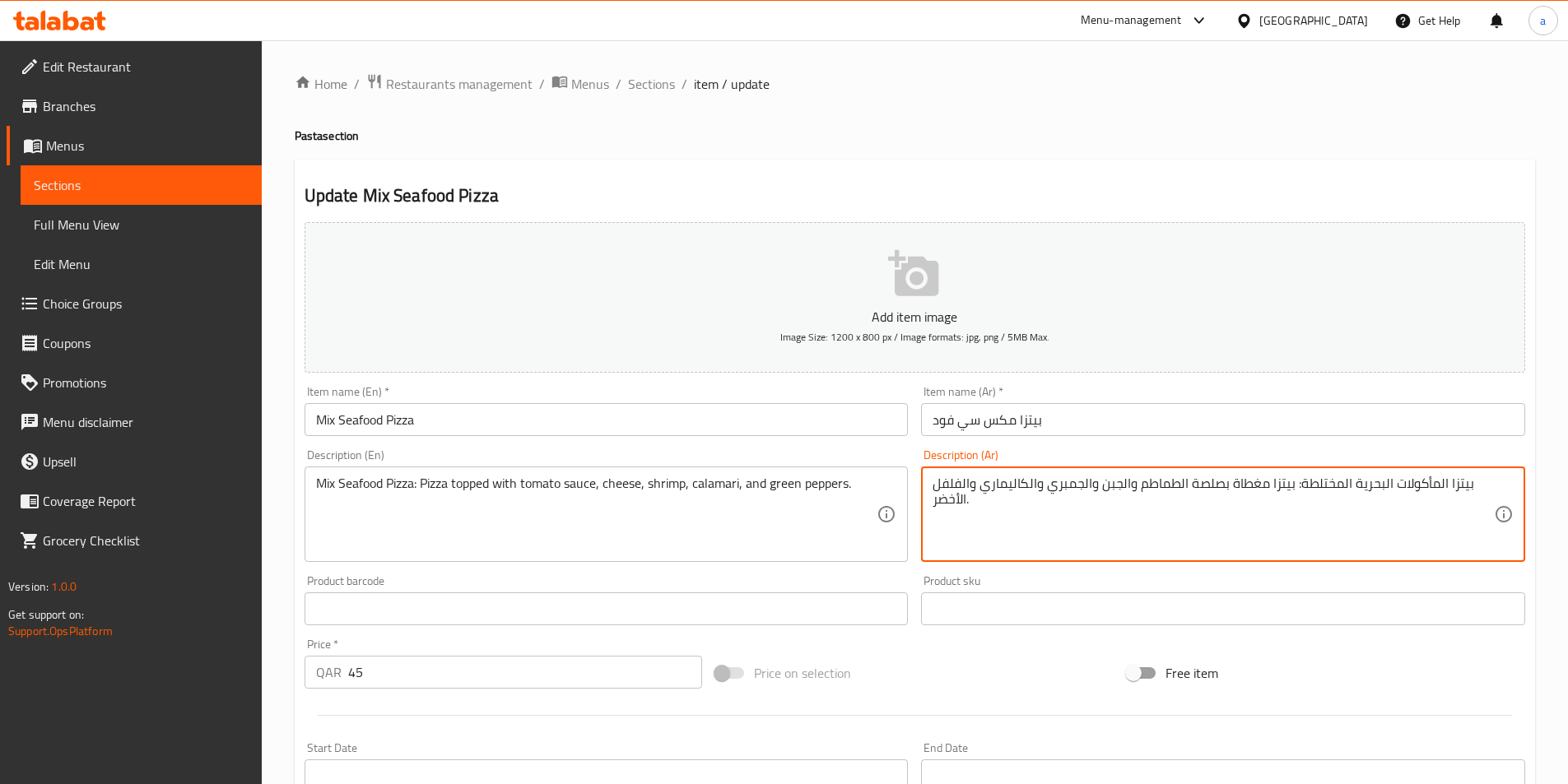
click at [1270, 501] on textarea "بيتزا المأكولات البحرية المختلطة: بيتزا مغطاة بصلصة الطماطم والجبن والجمبري وال…" at bounding box center [1213, 514] width 562 height 78
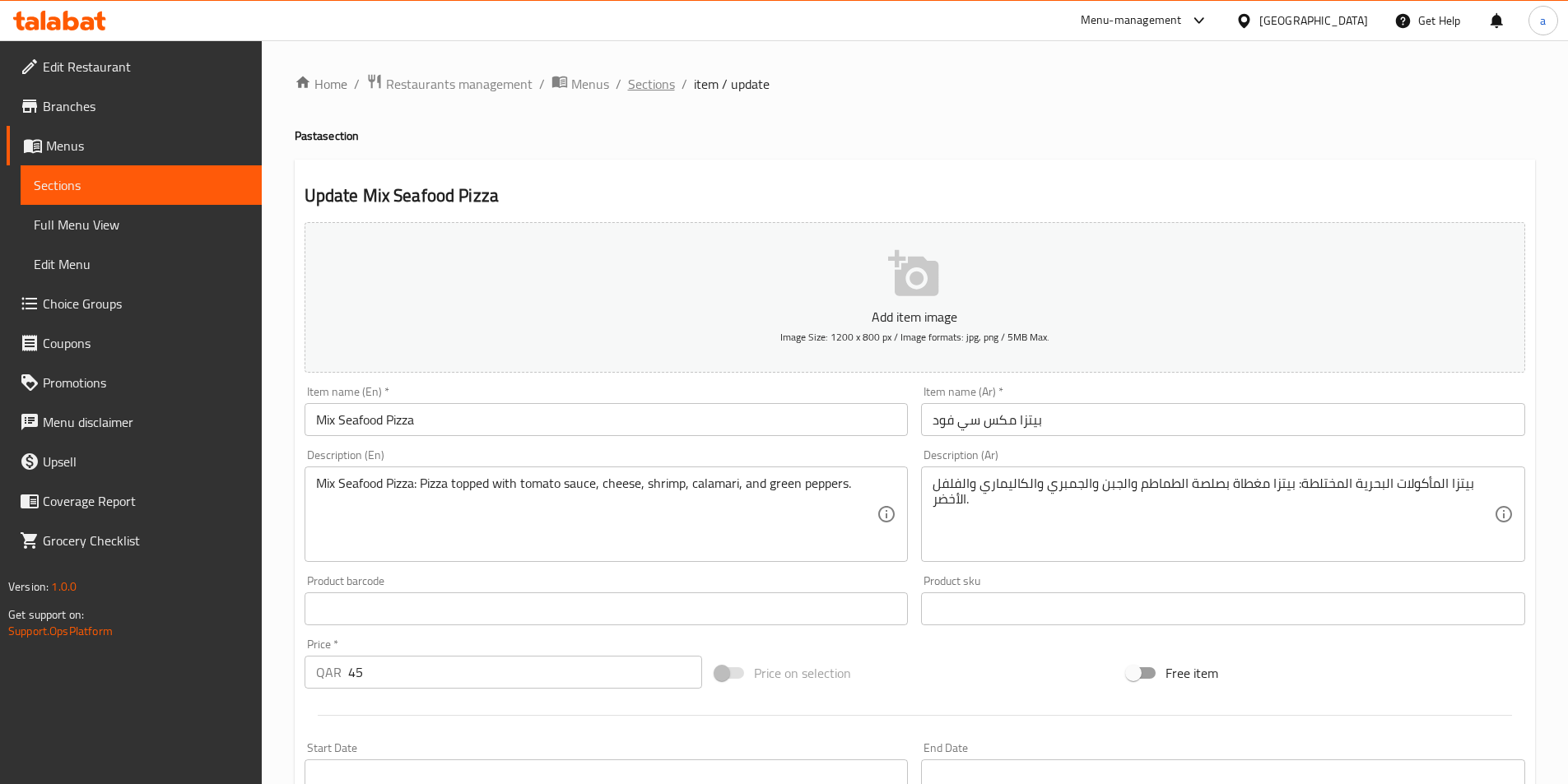
click at [636, 85] on span "Sections" at bounding box center [651, 84] width 47 height 19
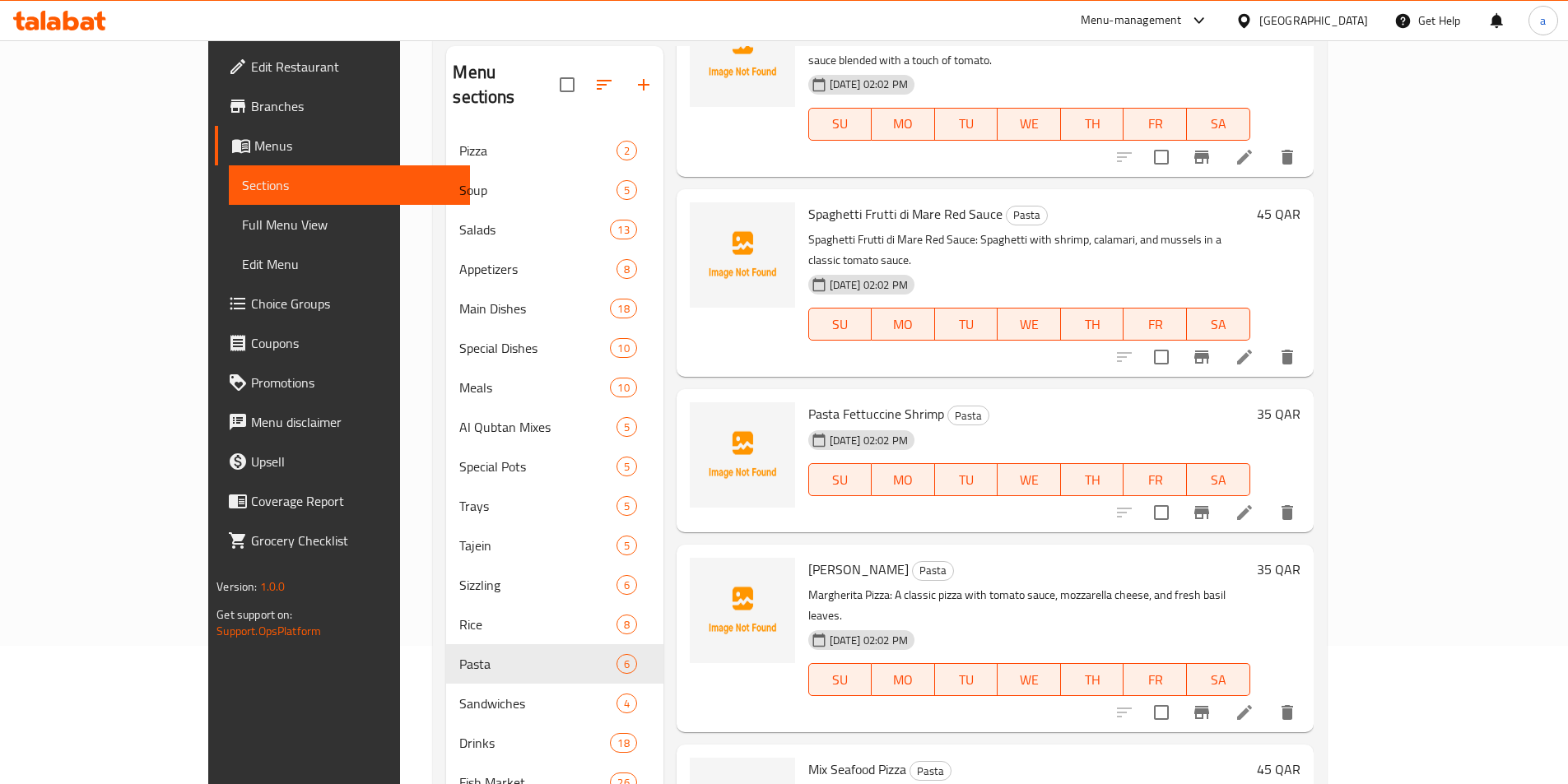
scroll to position [230, 0]
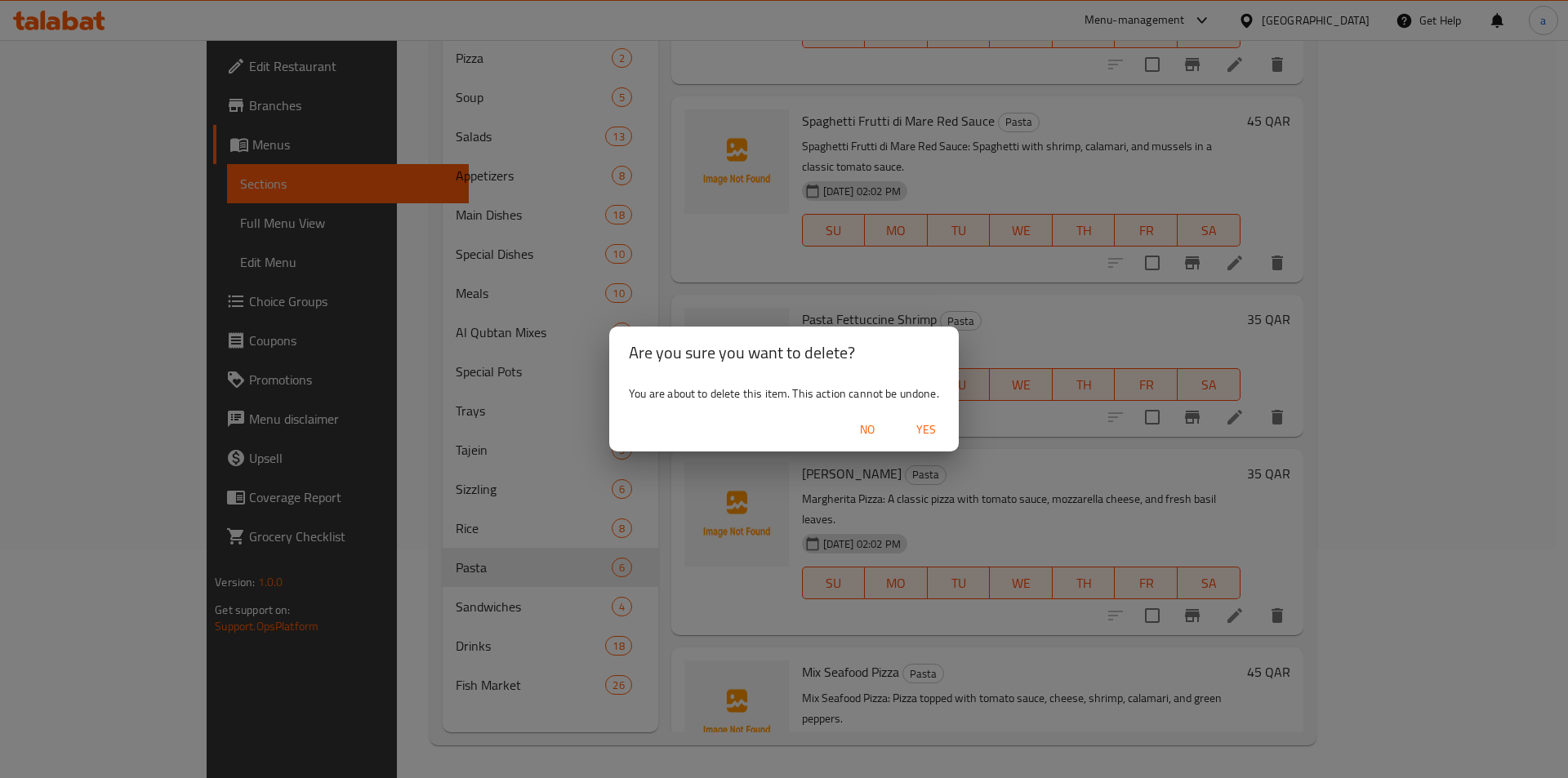
click at [925, 428] on span "Yes" at bounding box center [926, 430] width 39 height 20
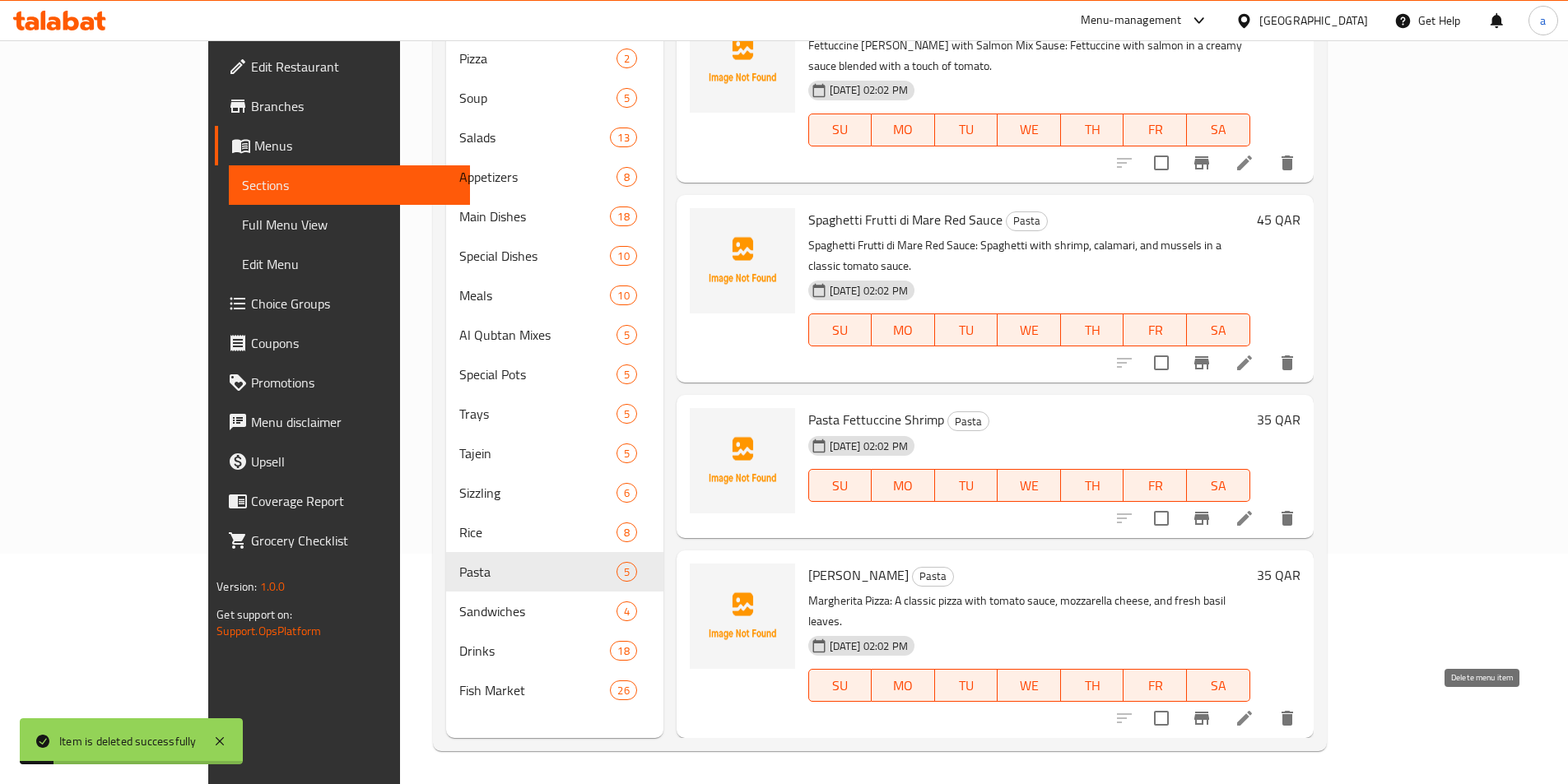
scroll to position [131, 0]
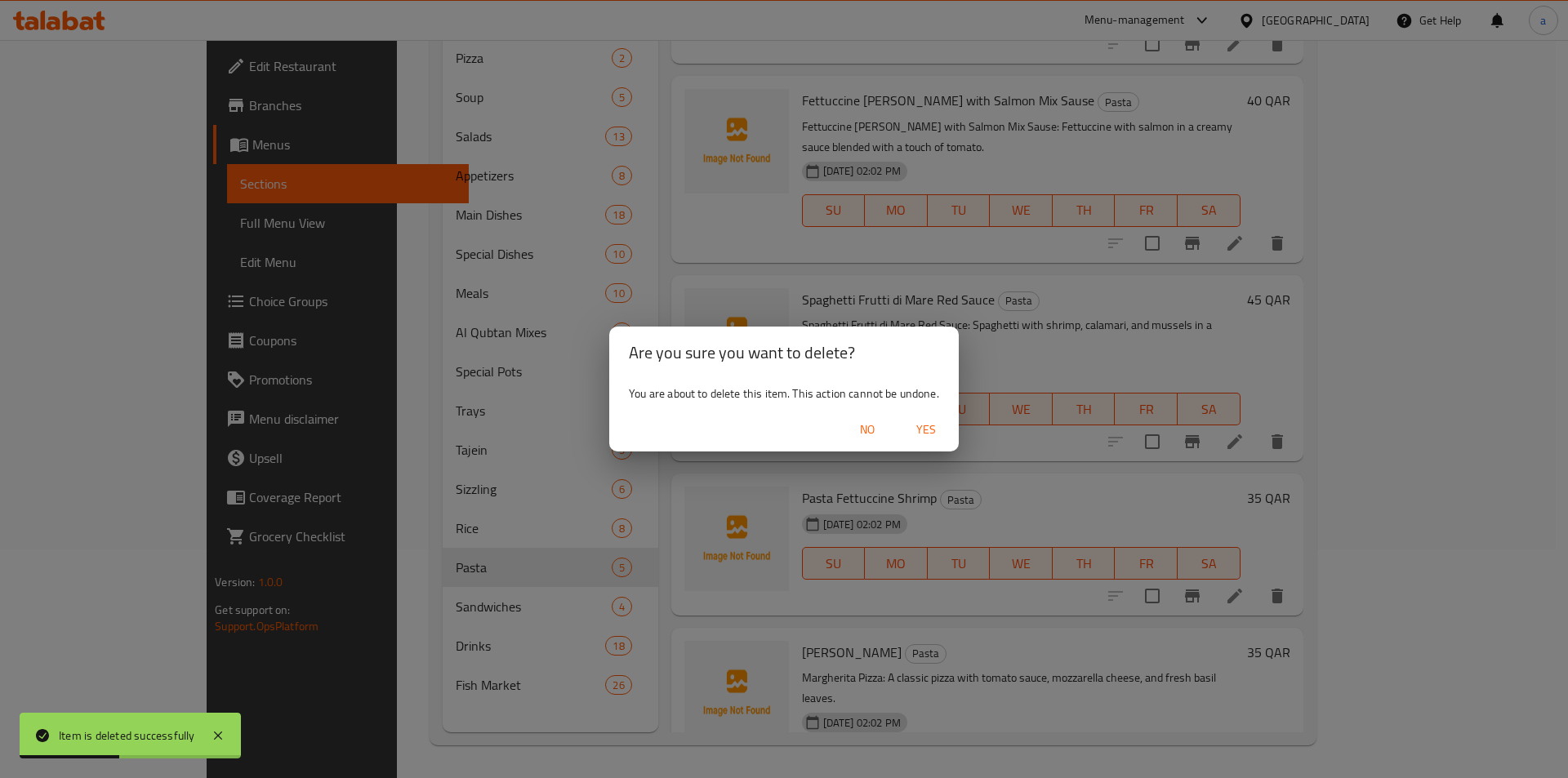
click at [925, 426] on span "Yes" at bounding box center [926, 430] width 39 height 20
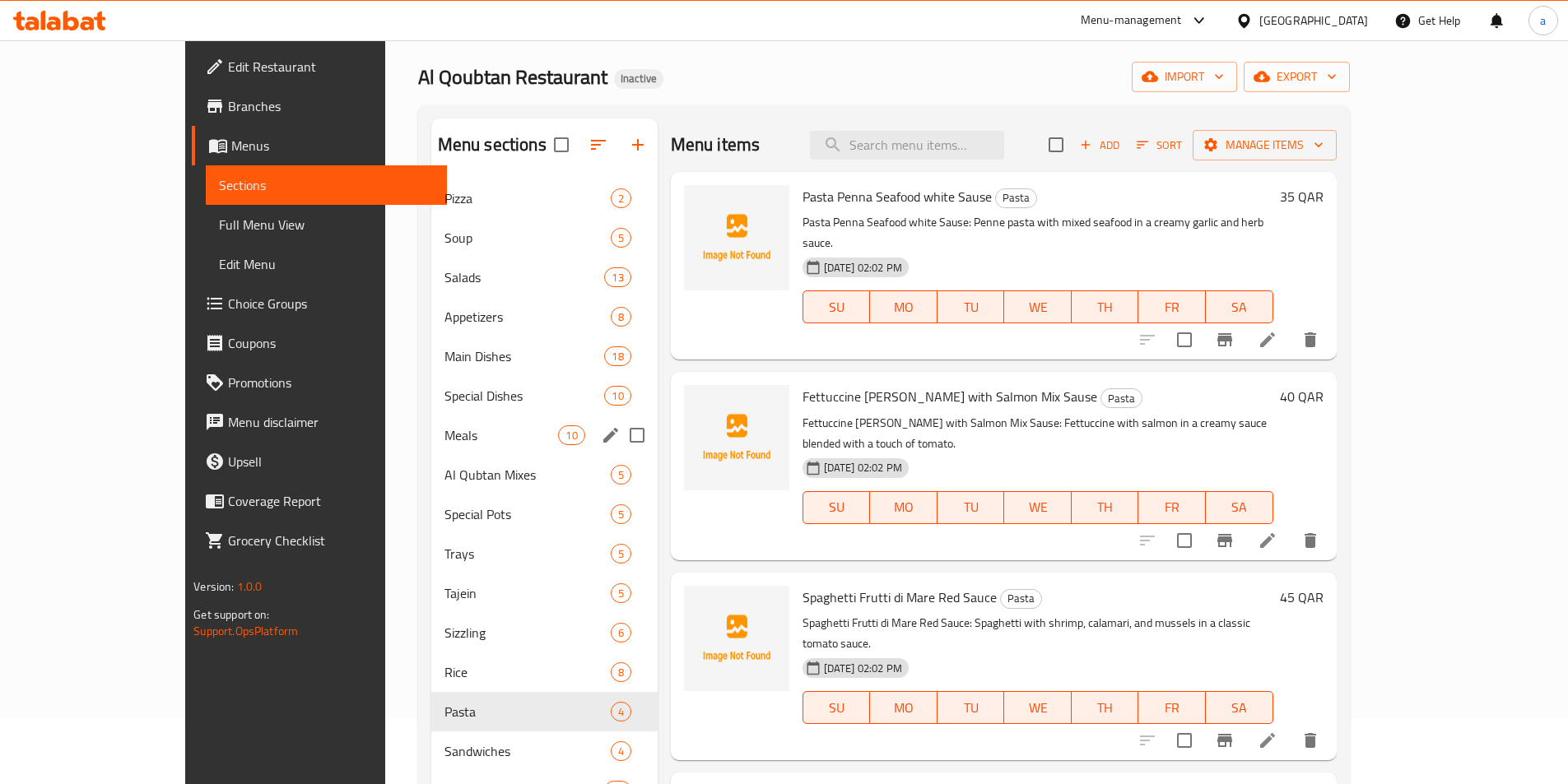
scroll to position [0, 0]
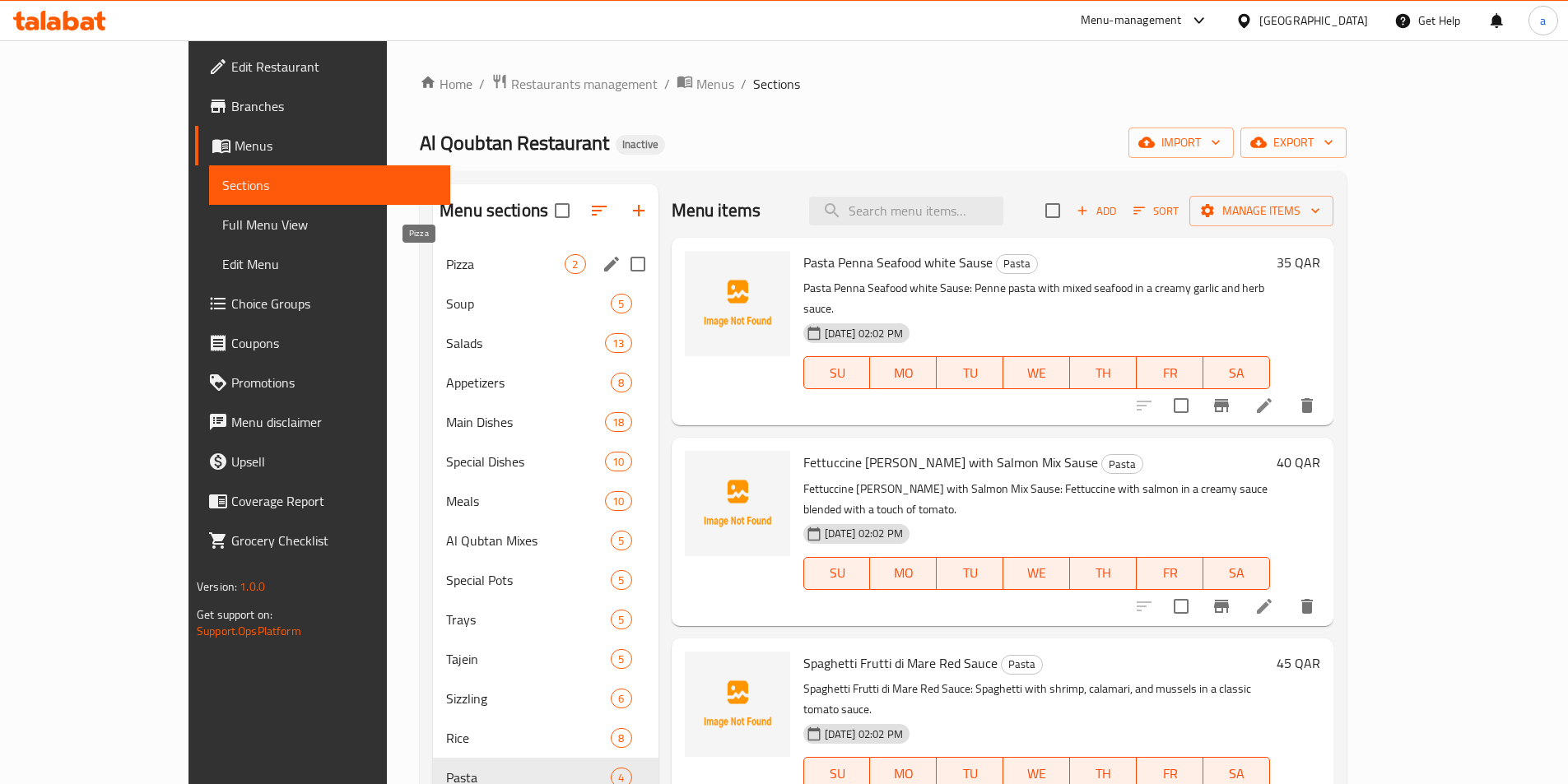
click at [494, 270] on span "Pizza" at bounding box center [505, 264] width 118 height 19
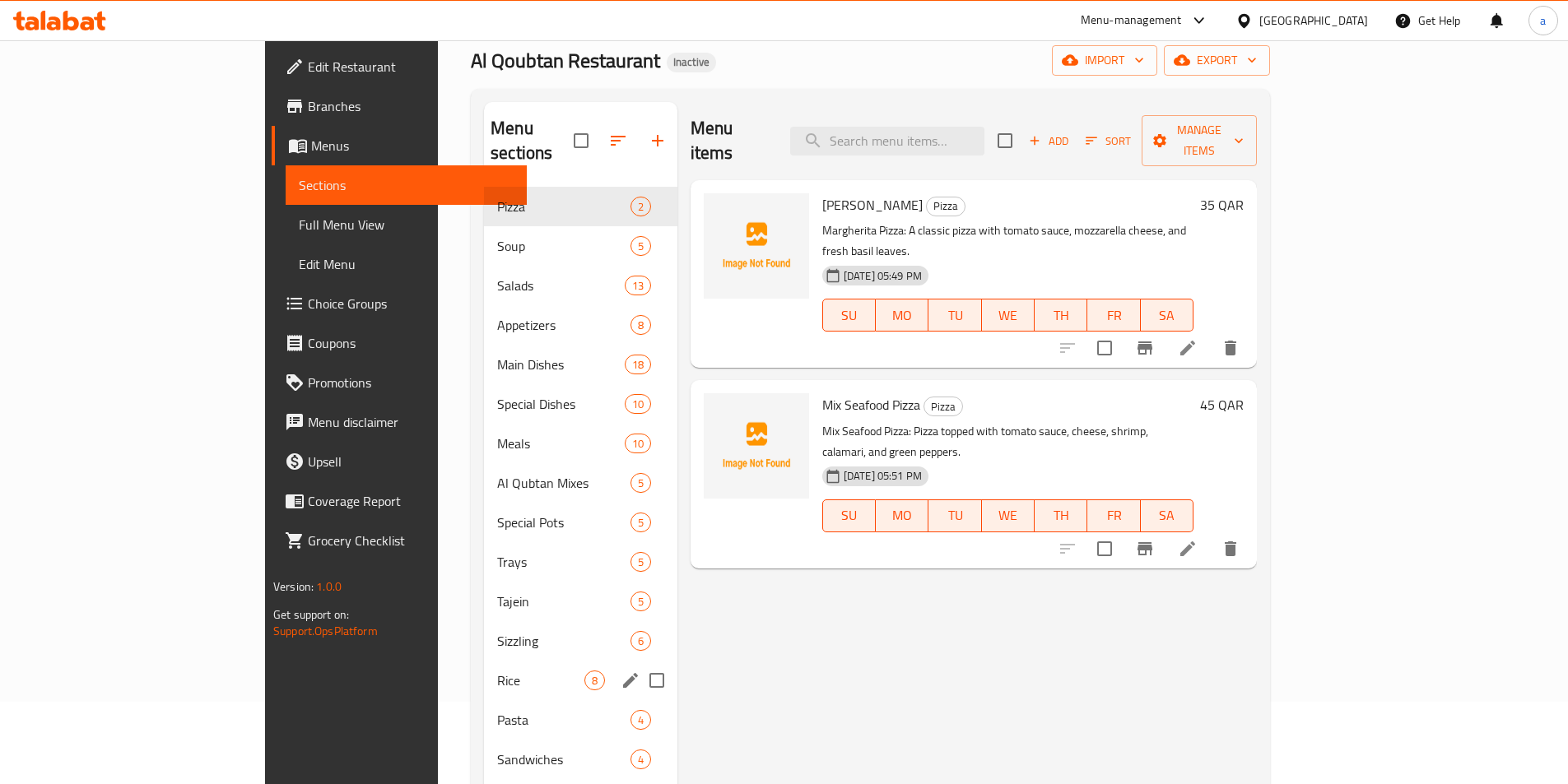
scroll to position [165, 0]
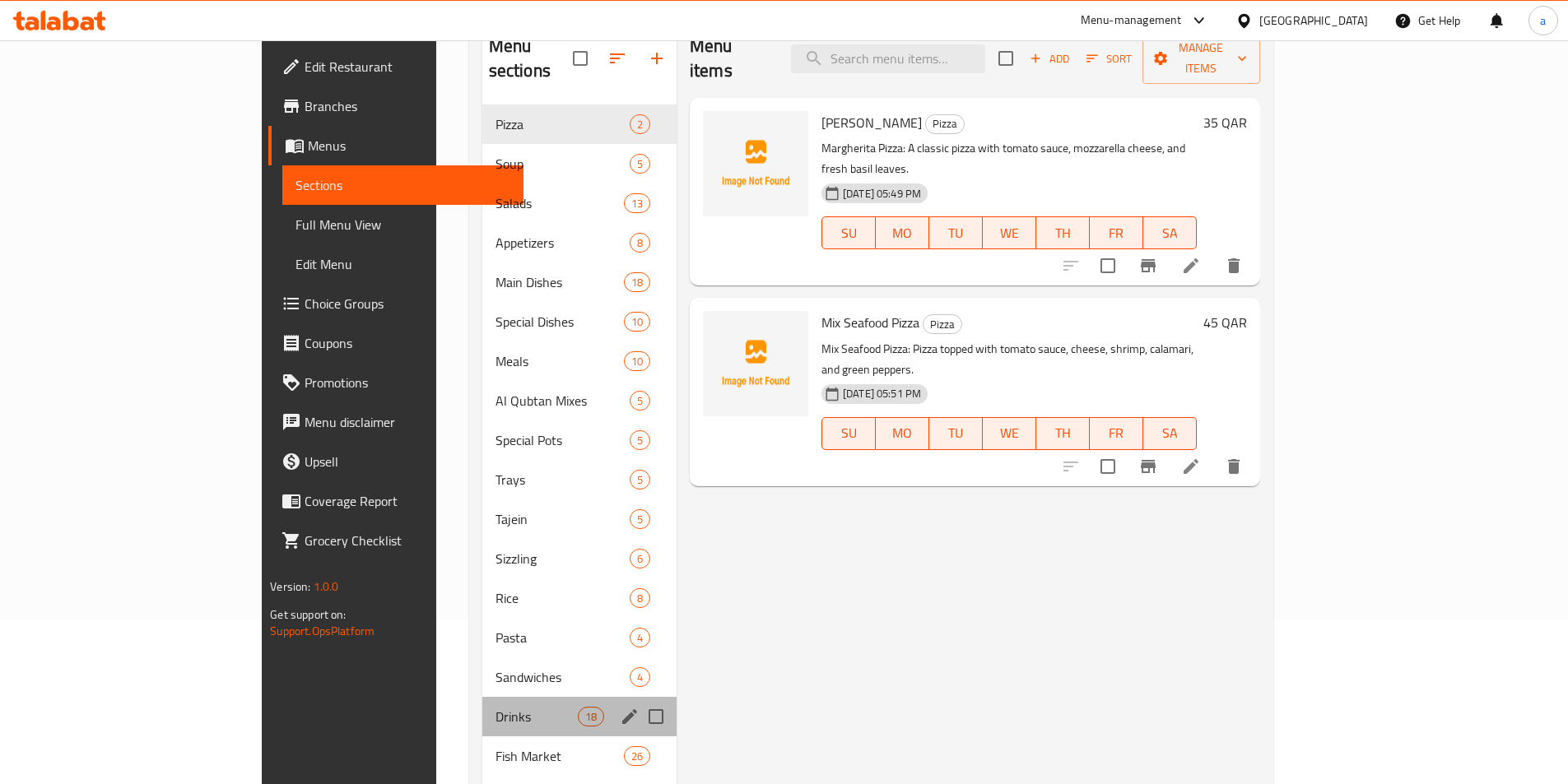
click at [482, 697] on div "Drinks 18" at bounding box center [580, 716] width 195 height 40
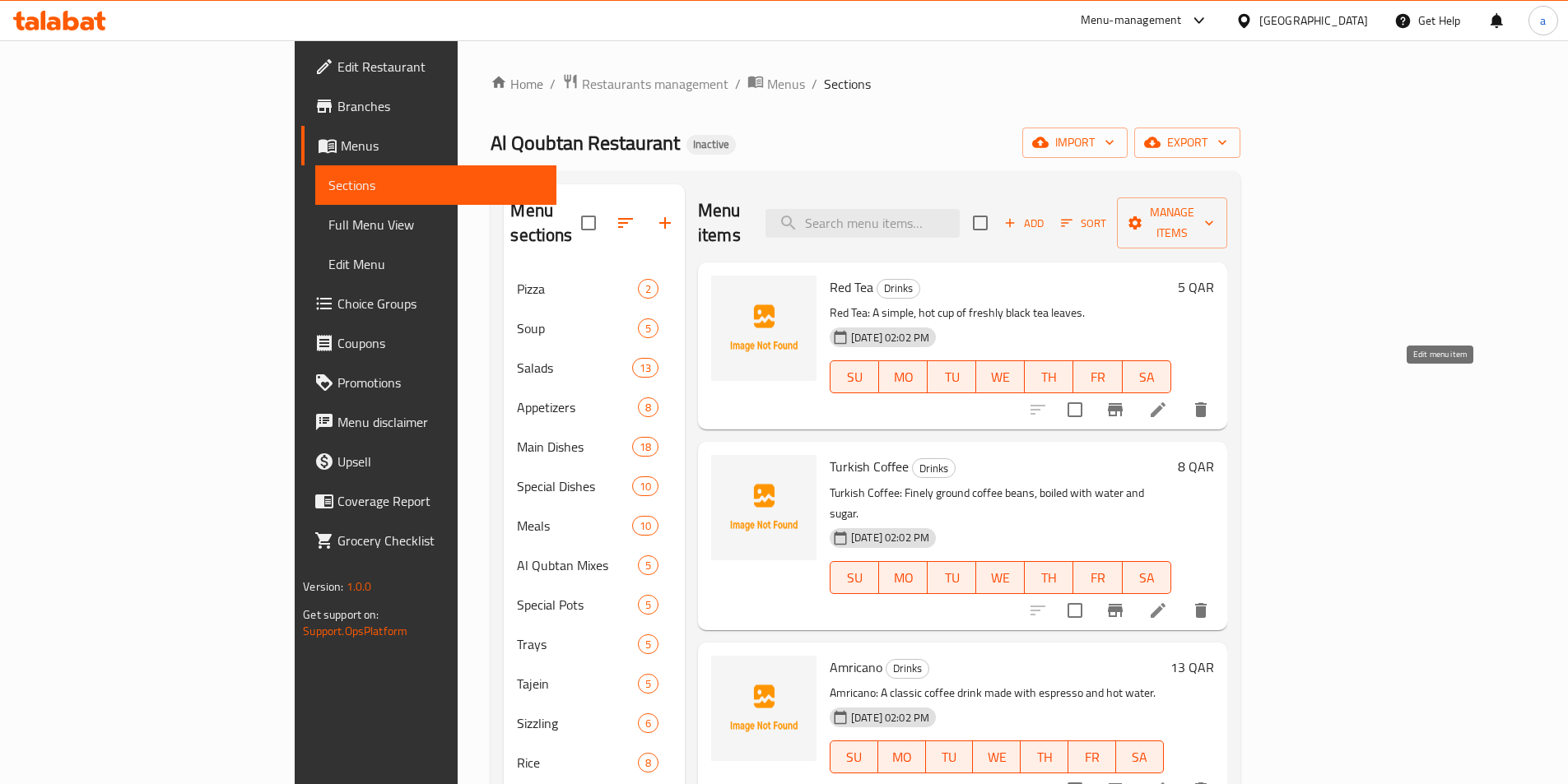
click at [1169, 400] on icon at bounding box center [1158, 409] width 19 height 19
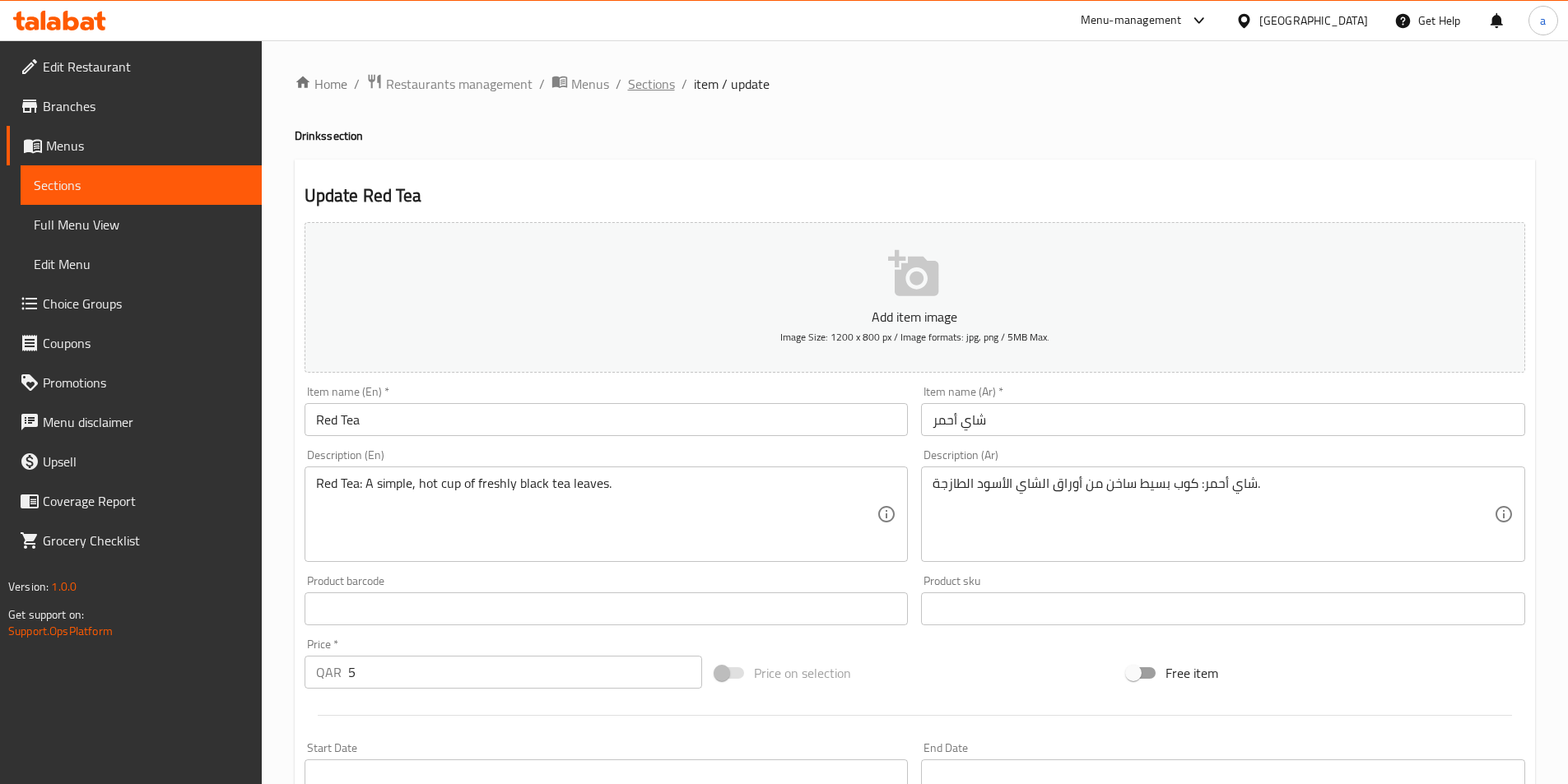
click at [652, 76] on span "Sections" at bounding box center [651, 84] width 47 height 19
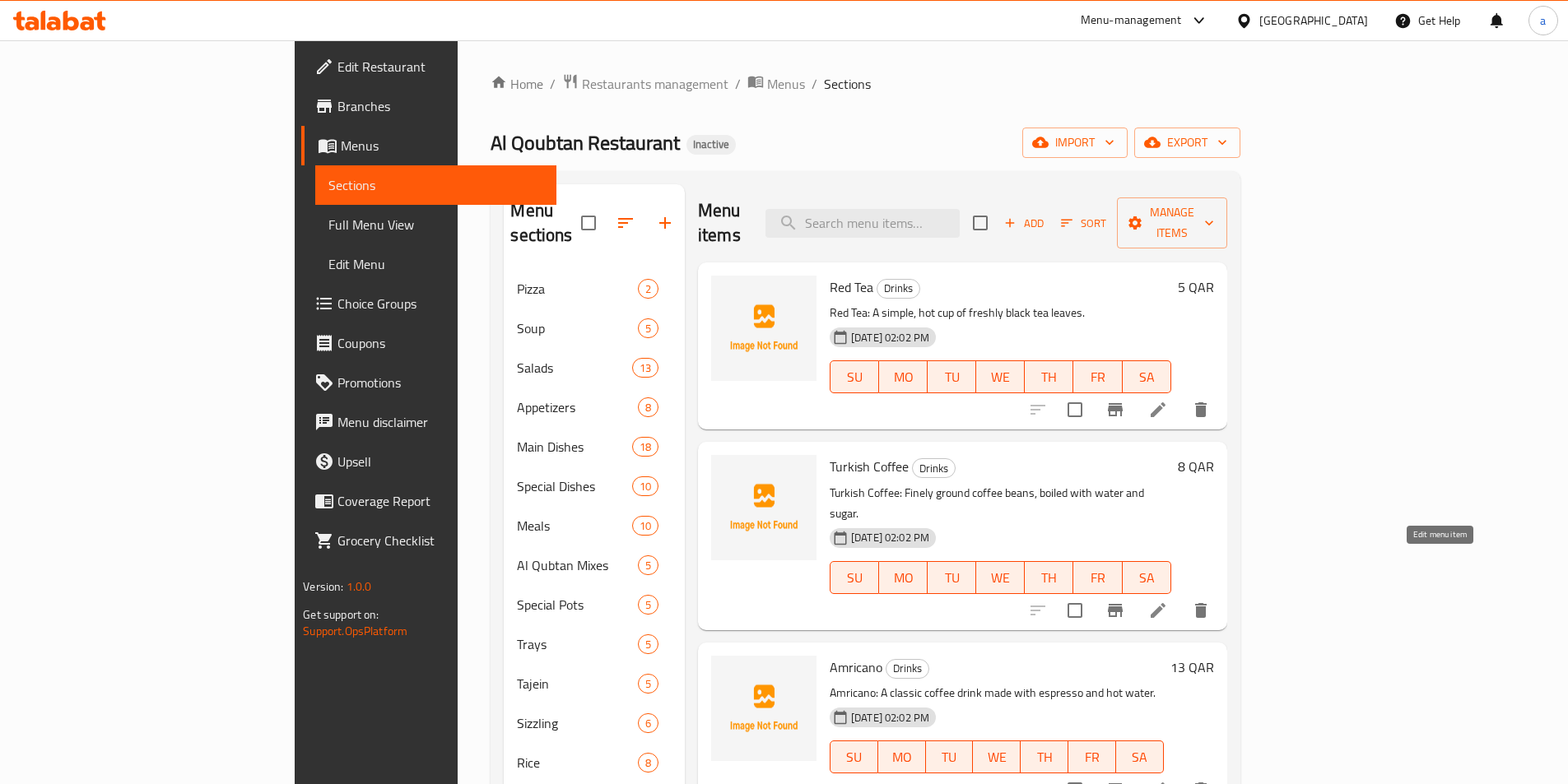
click at [1169, 600] on icon at bounding box center [1158, 610] width 19 height 19
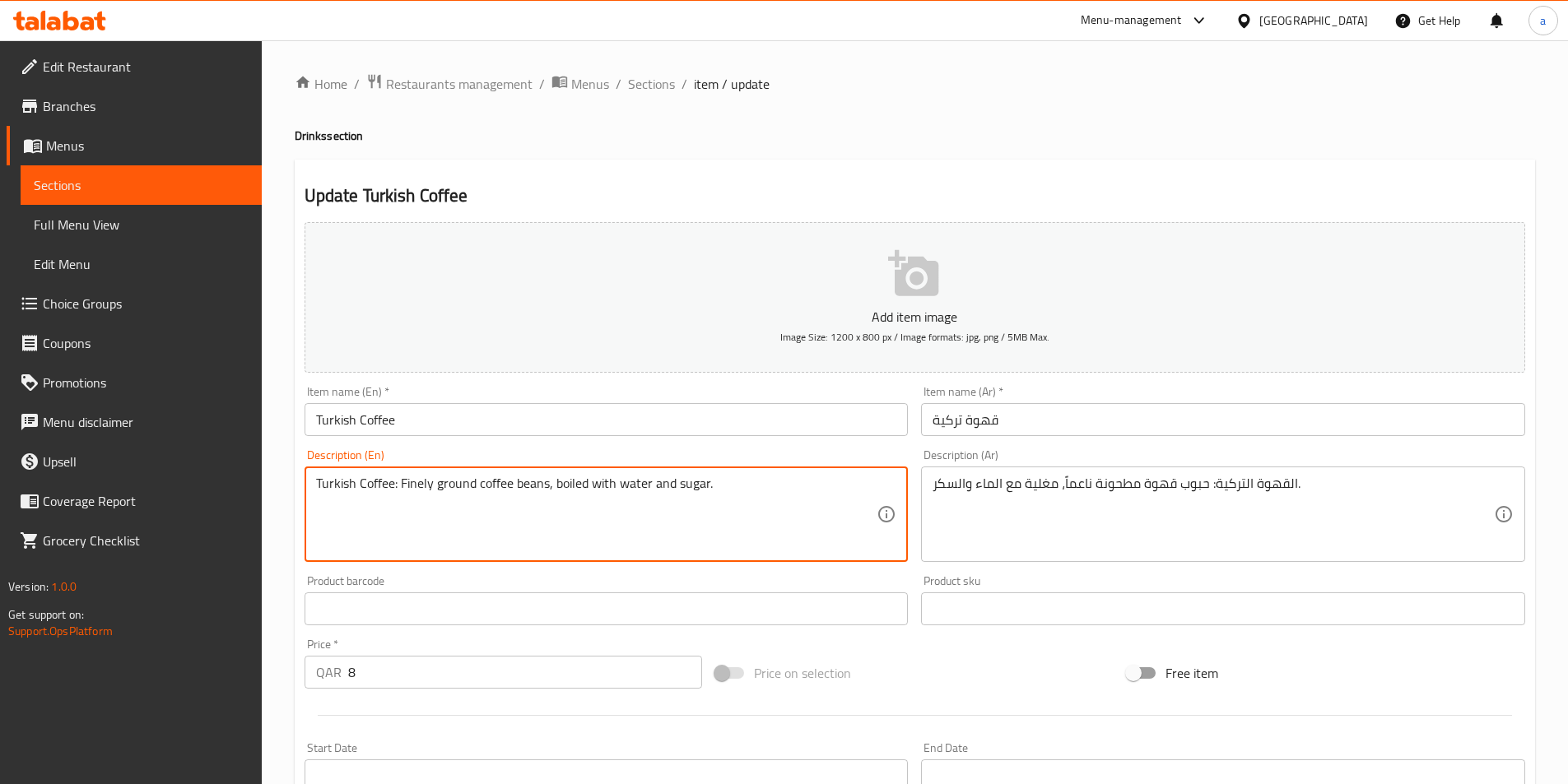
click at [416, 484] on textarea "Turkish Coffee: Finely ground coffee beans, boiled with water and sugar." at bounding box center [597, 514] width 562 height 78
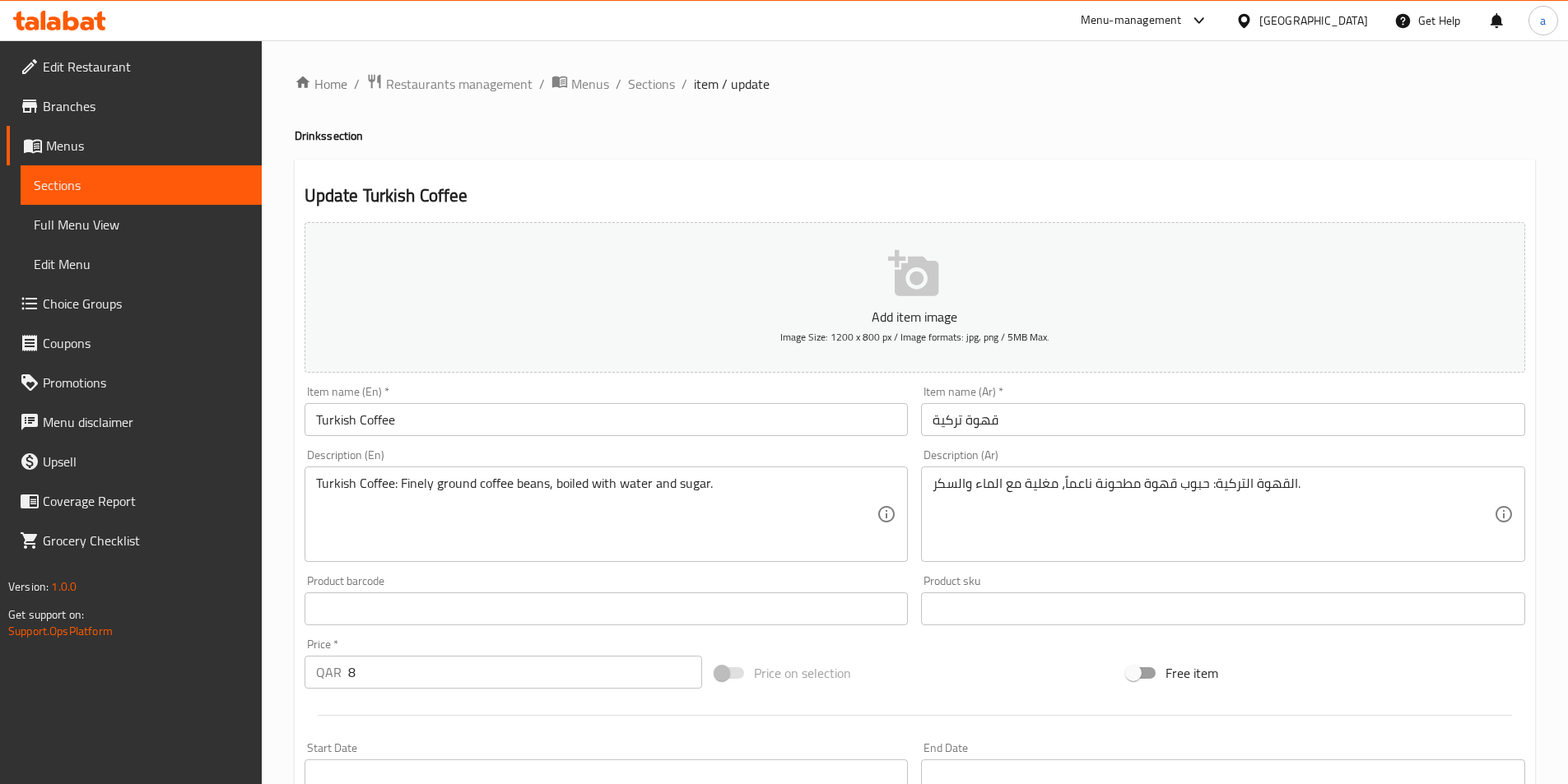
click at [453, 488] on textarea "Turkish Coffee: Finely ground coffee beans, boiled with water and sugar." at bounding box center [597, 514] width 562 height 78
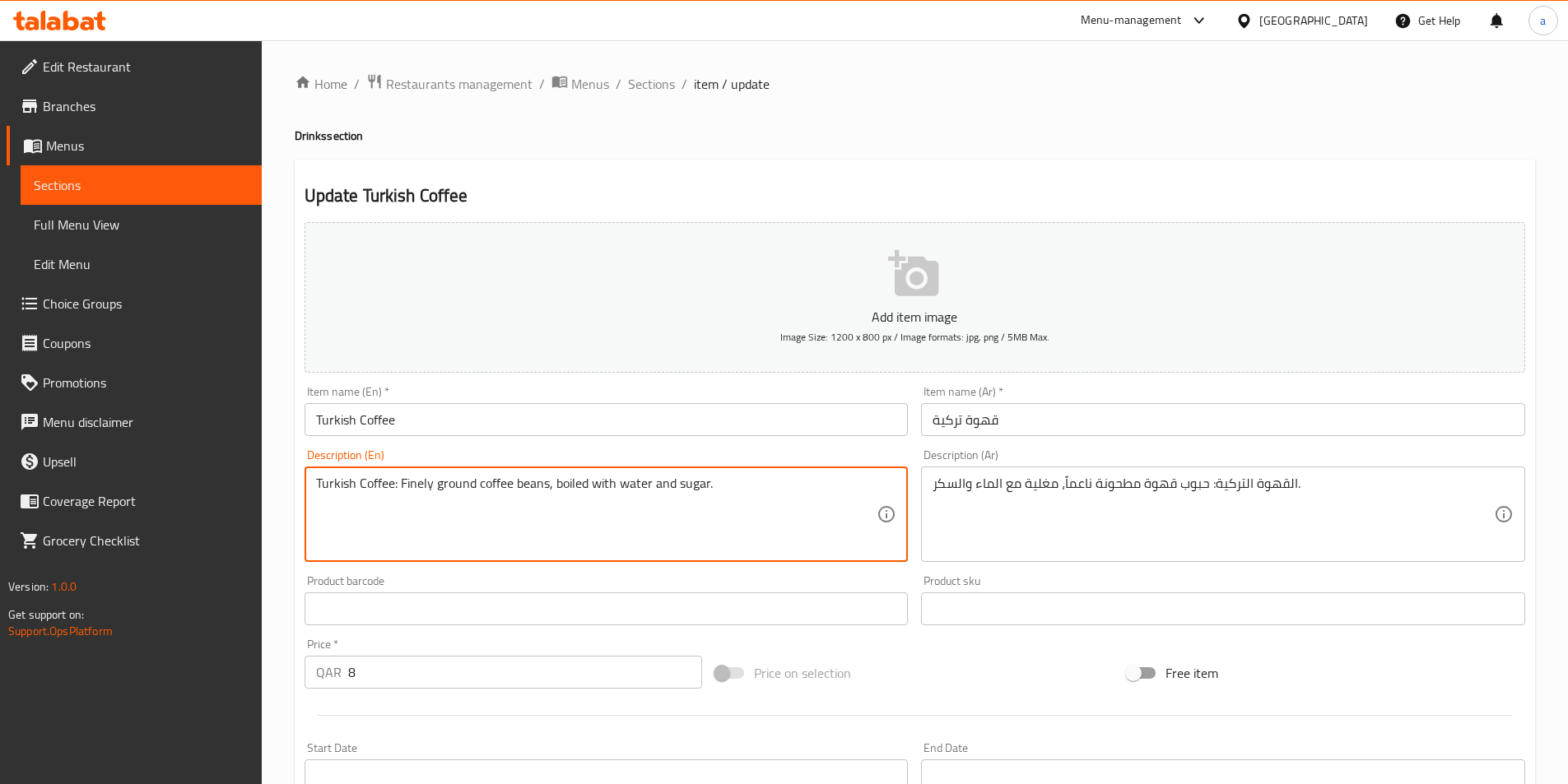
click at [462, 488] on textarea "Turkish Coffee: Finely ground coffee beans, boiled with water and sugar." at bounding box center [597, 514] width 562 height 78
click at [502, 484] on textarea "Turkish Coffee: Finely ground coffee beans, boiled with water and sugar." at bounding box center [597, 514] width 562 height 78
click at [534, 484] on textarea "Turkish Coffee: Finely ground coffee beans, boiled with water and sugar." at bounding box center [597, 514] width 562 height 78
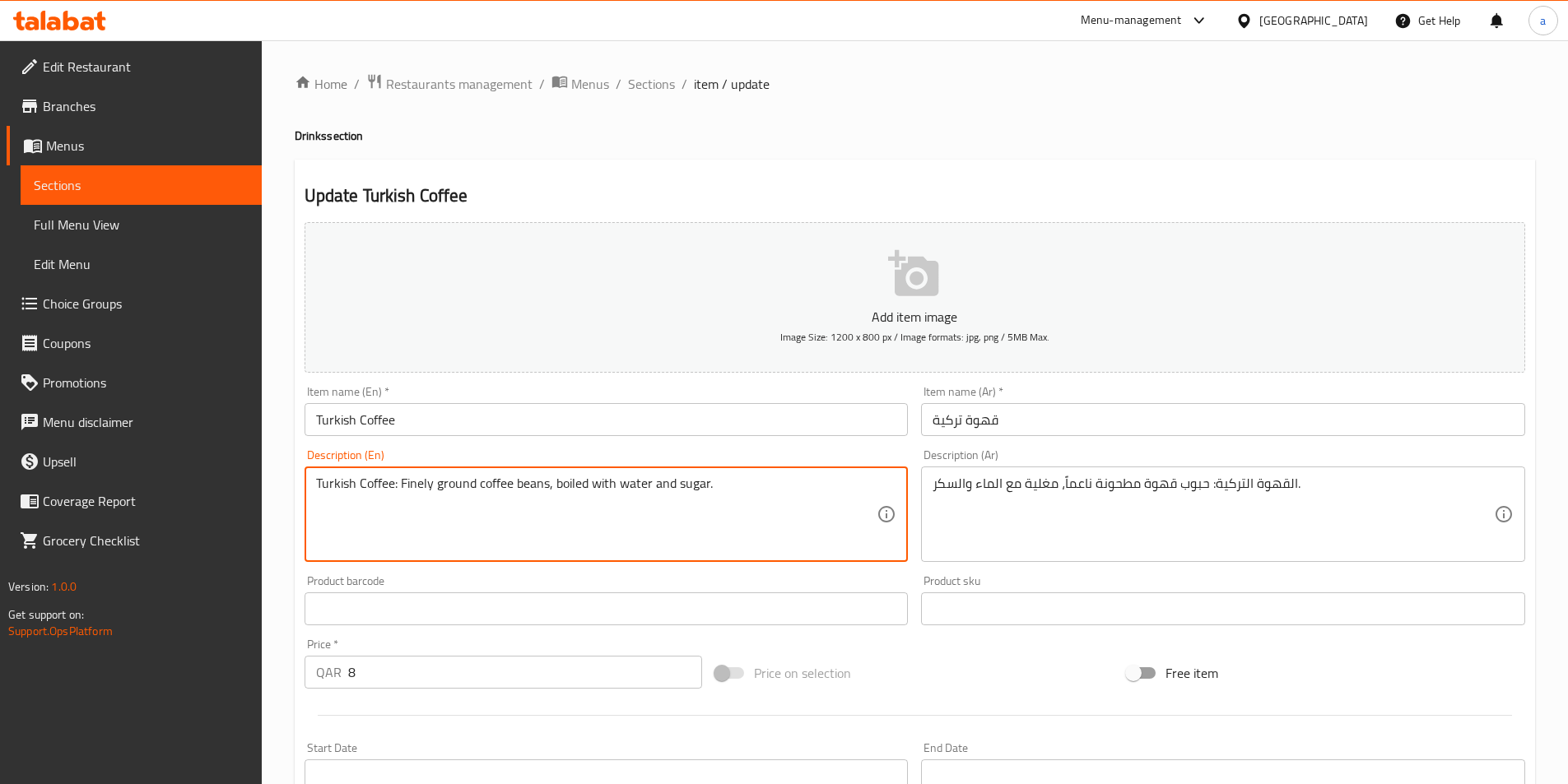
drag, startPoint x: 476, startPoint y: 485, endPoint x: 403, endPoint y: 489, distance: 73.1
click at [403, 489] on textarea "Turkish Coffee: Finely ground coffee beans, boiled with water and sugar." at bounding box center [597, 514] width 562 height 78
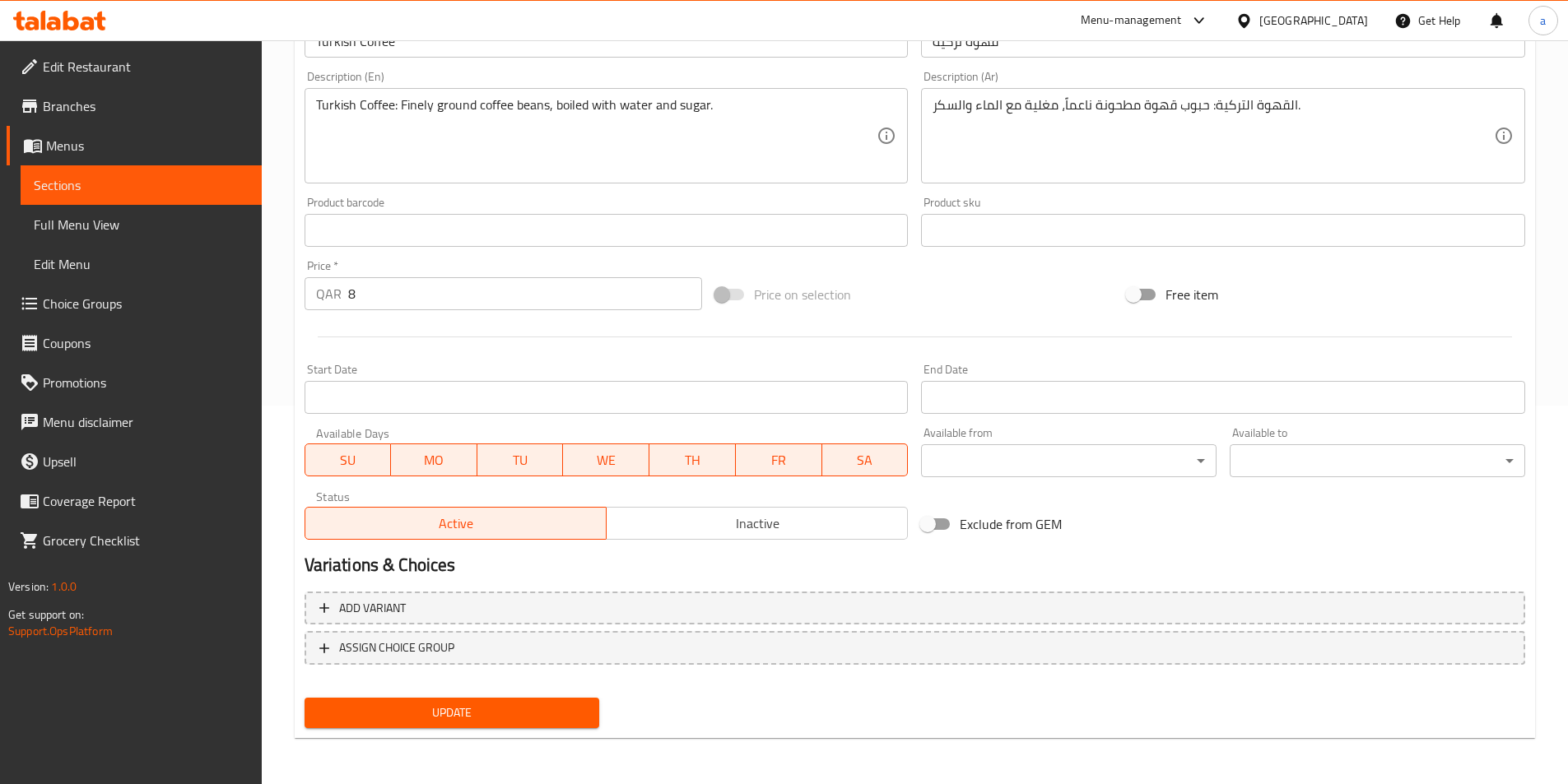
click at [523, 721] on span "Update" at bounding box center [453, 713] width 269 height 20
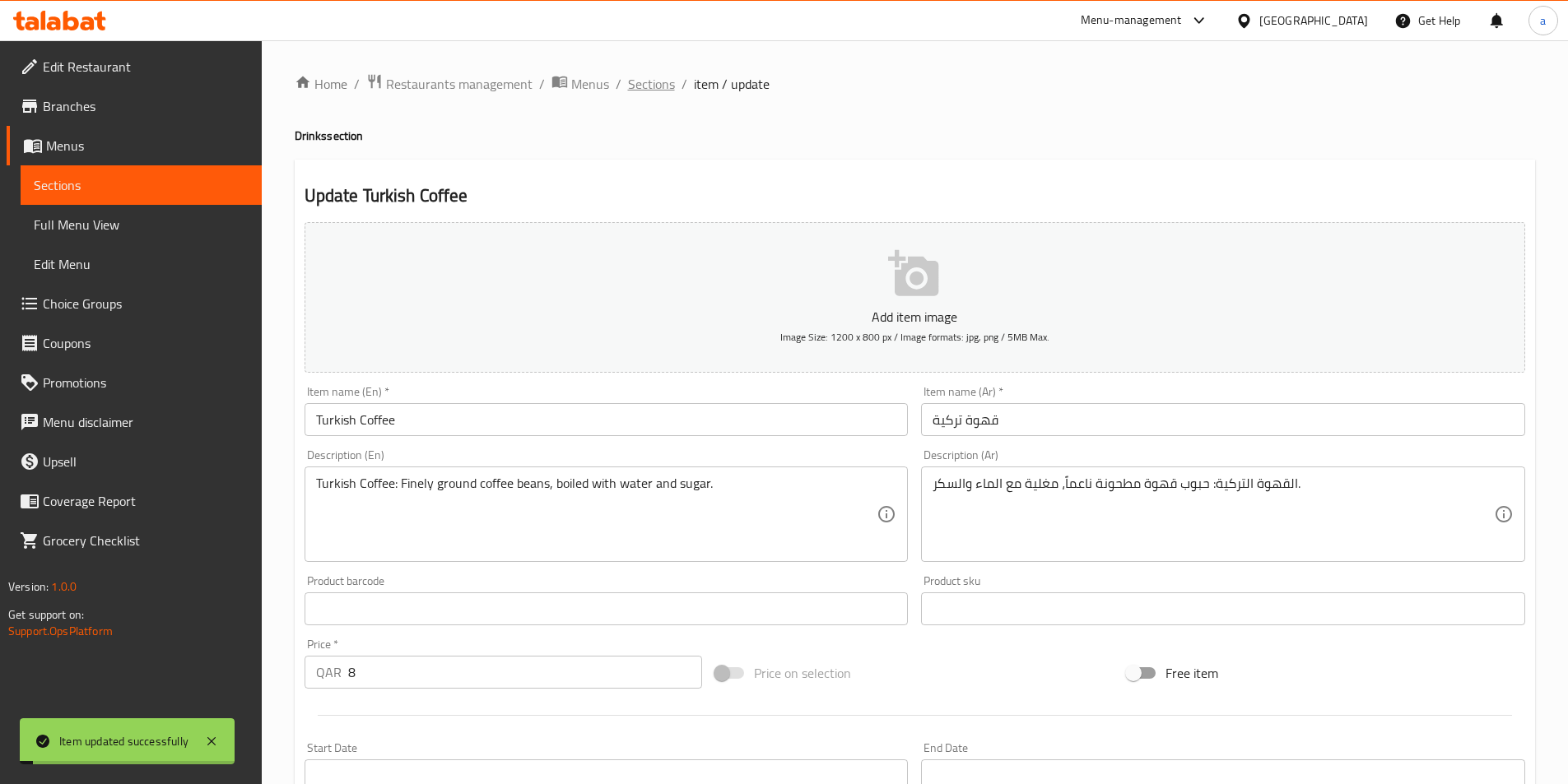
click at [653, 93] on span "Sections" at bounding box center [651, 84] width 47 height 19
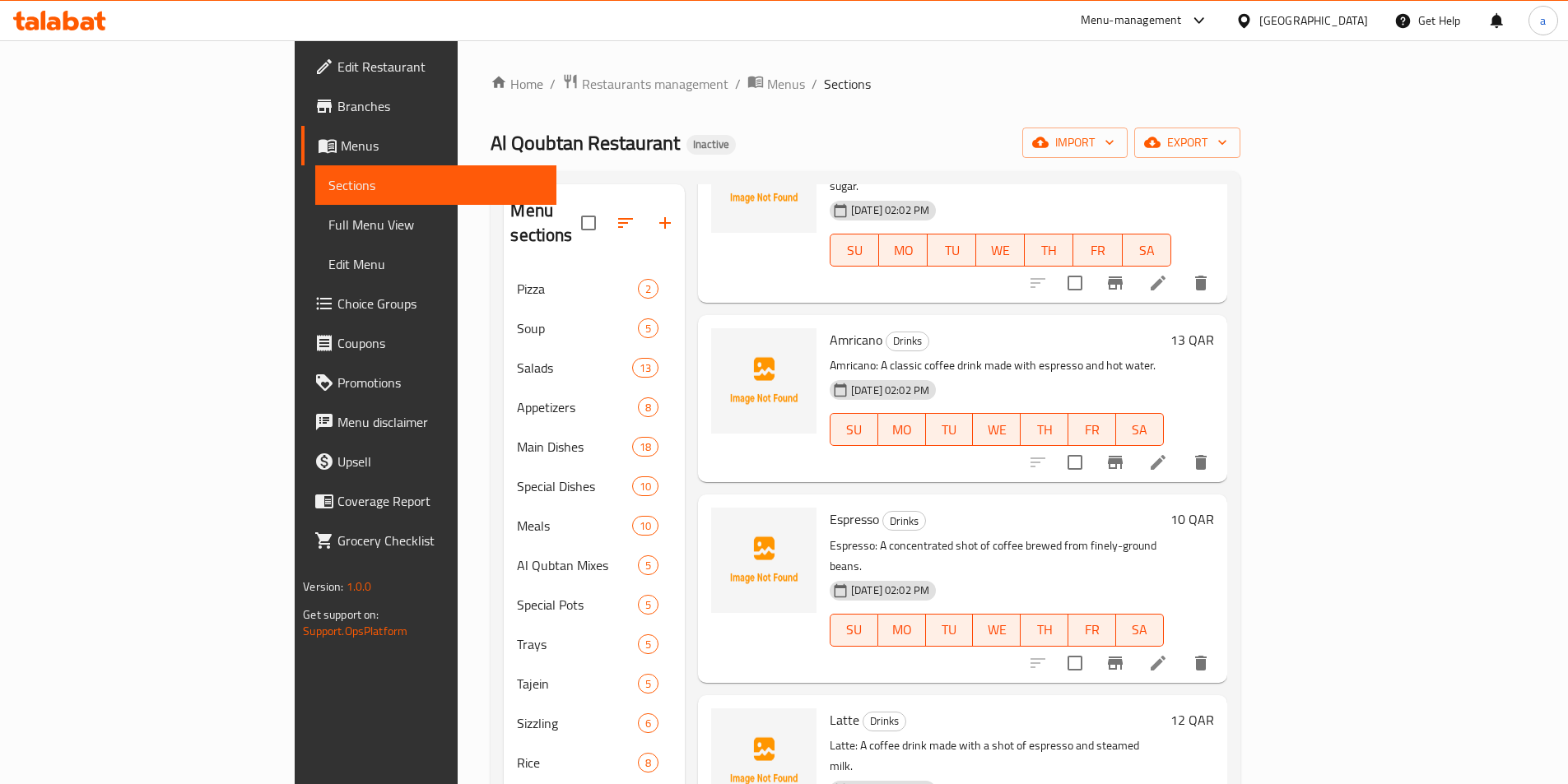
scroll to position [329, 0]
click at [1169, 652] on icon at bounding box center [1158, 661] width 19 height 19
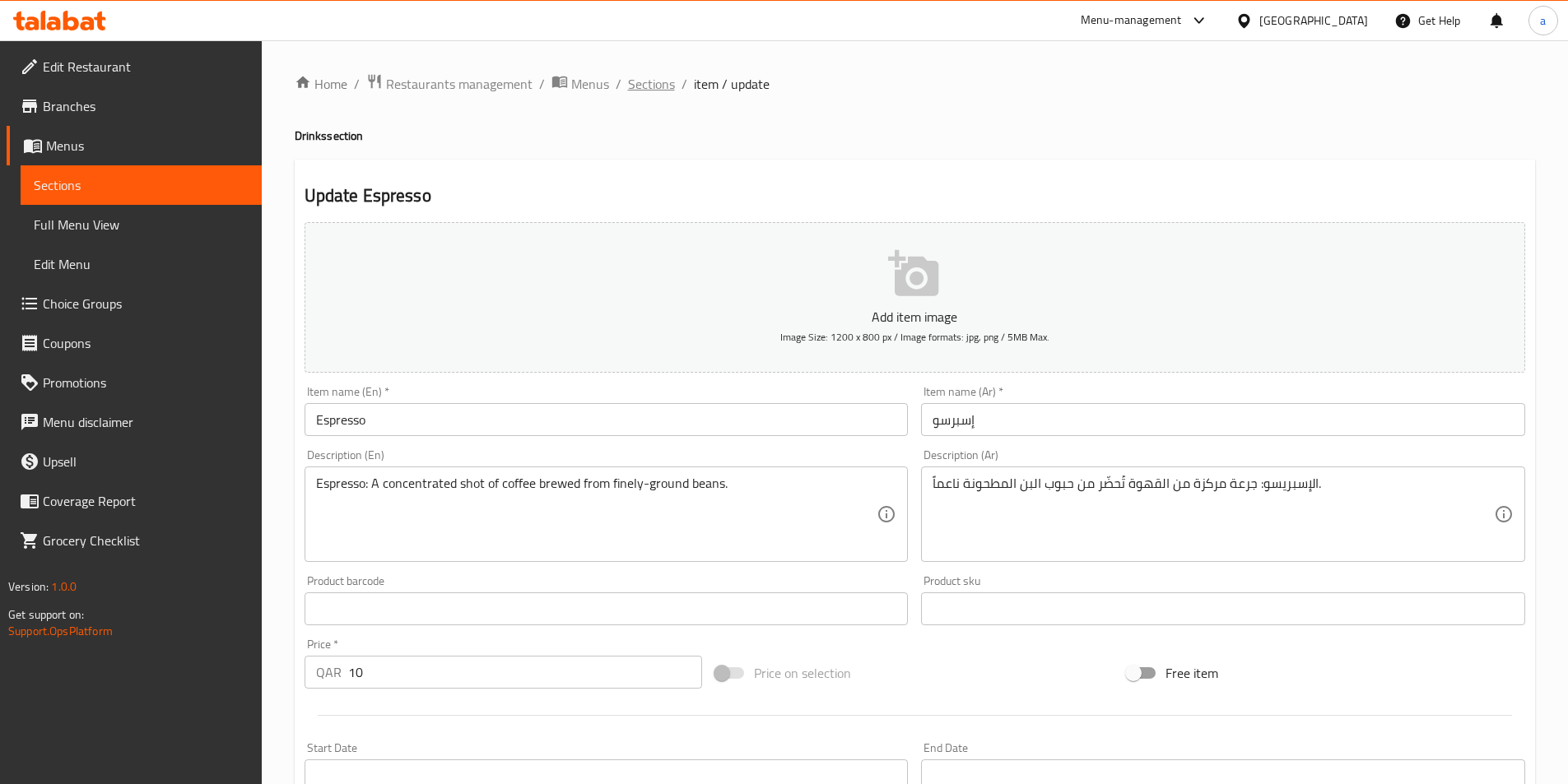
click at [648, 90] on span "Sections" at bounding box center [651, 84] width 47 height 19
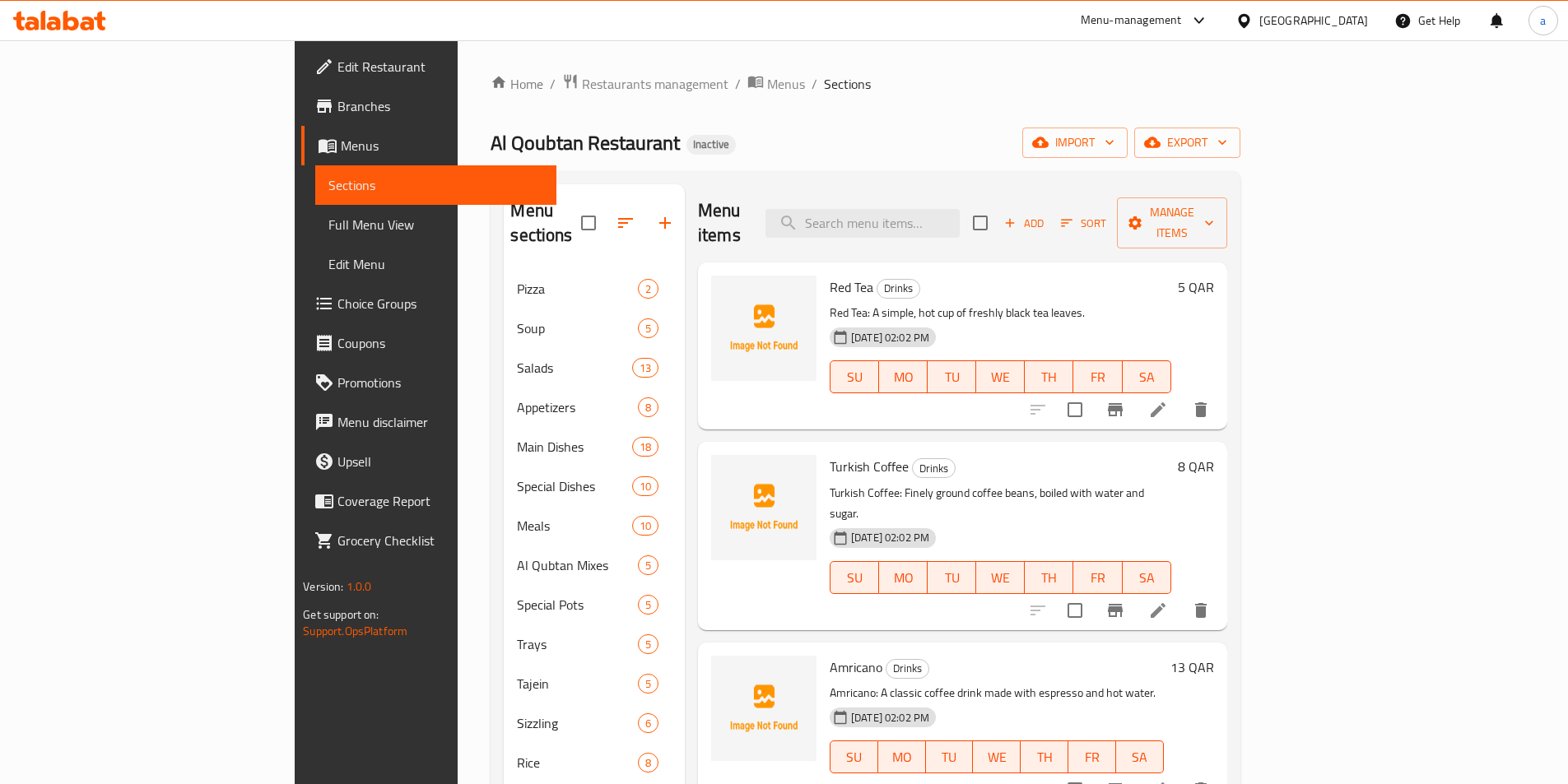
scroll to position [165, 0]
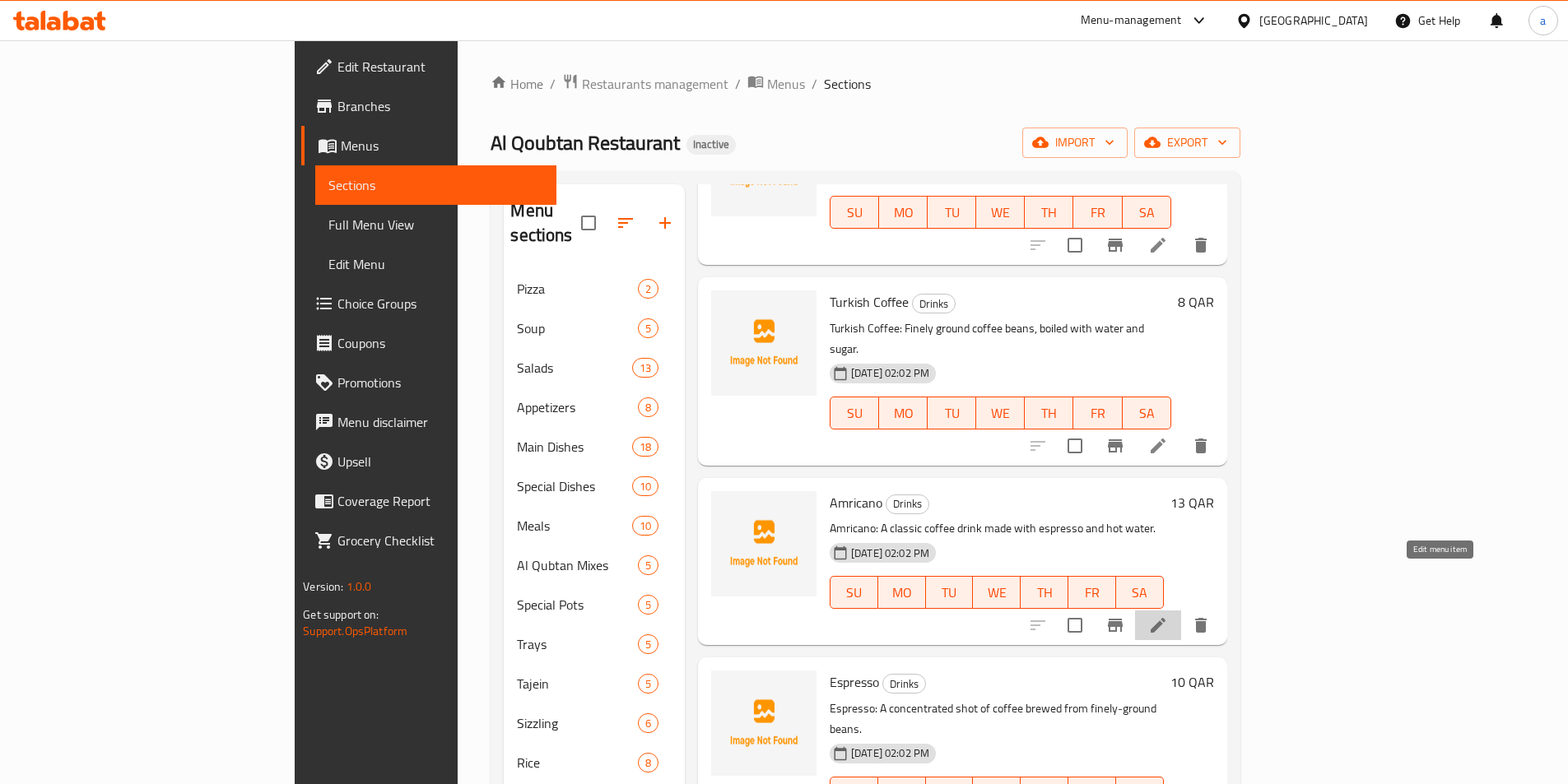
click at [1169, 616] on icon at bounding box center [1158, 625] width 19 height 19
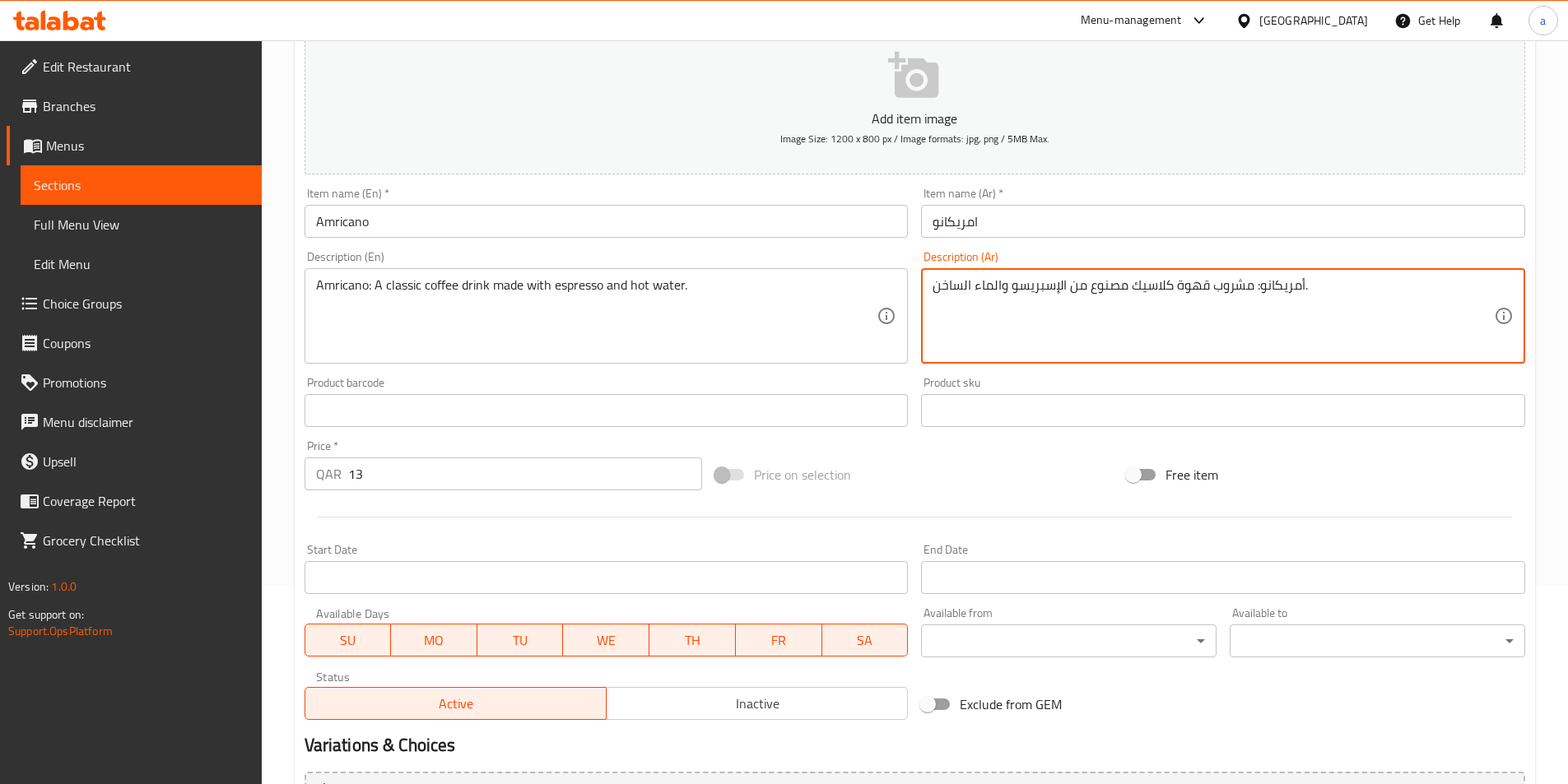
scroll to position [379, 0]
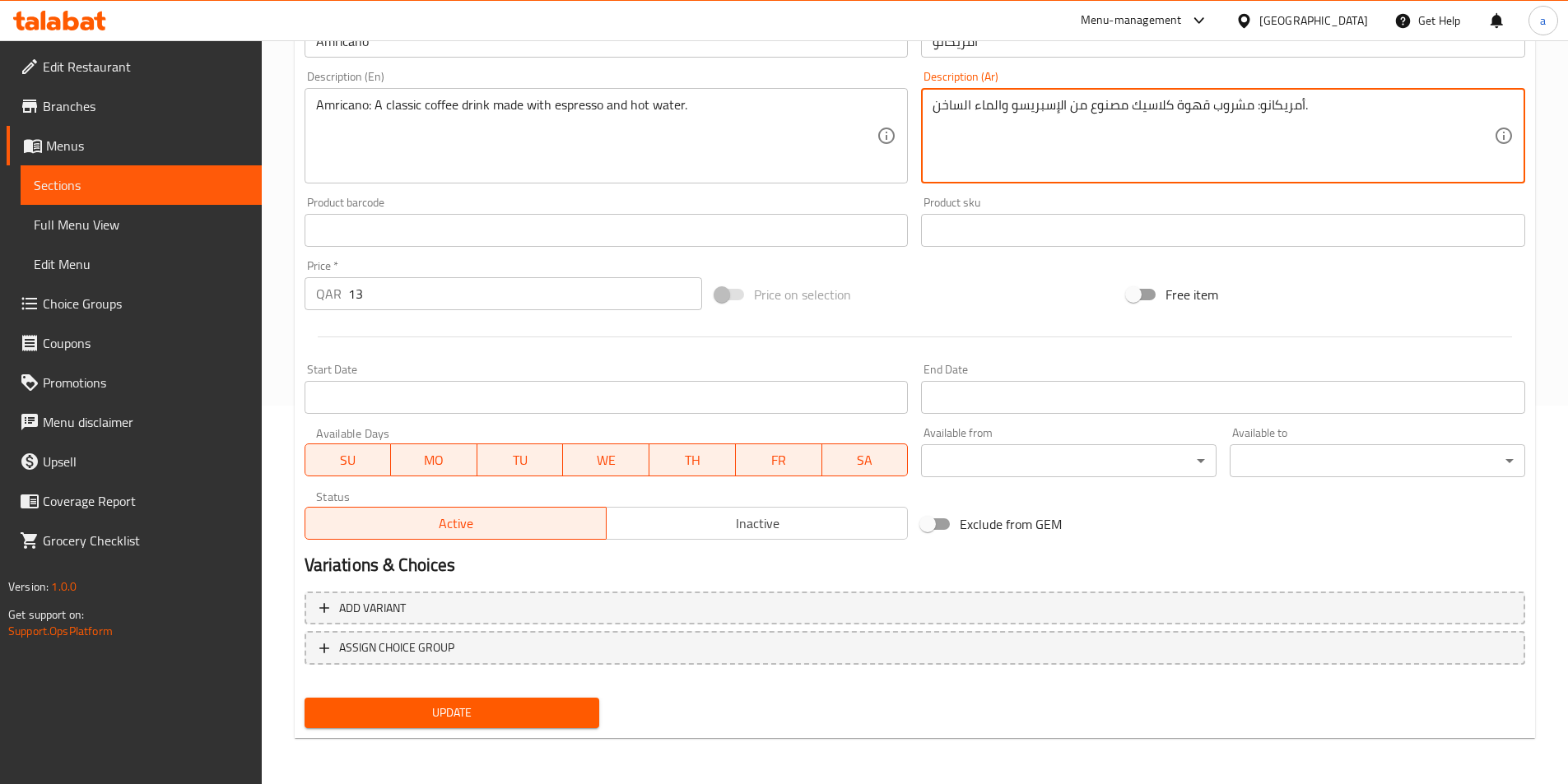
type textarea "أمريكانو: مشروب قهوة كلاسيك مصنوع من الإسبريسو والماء الساخن."
click at [473, 710] on span "Update" at bounding box center [453, 713] width 269 height 20
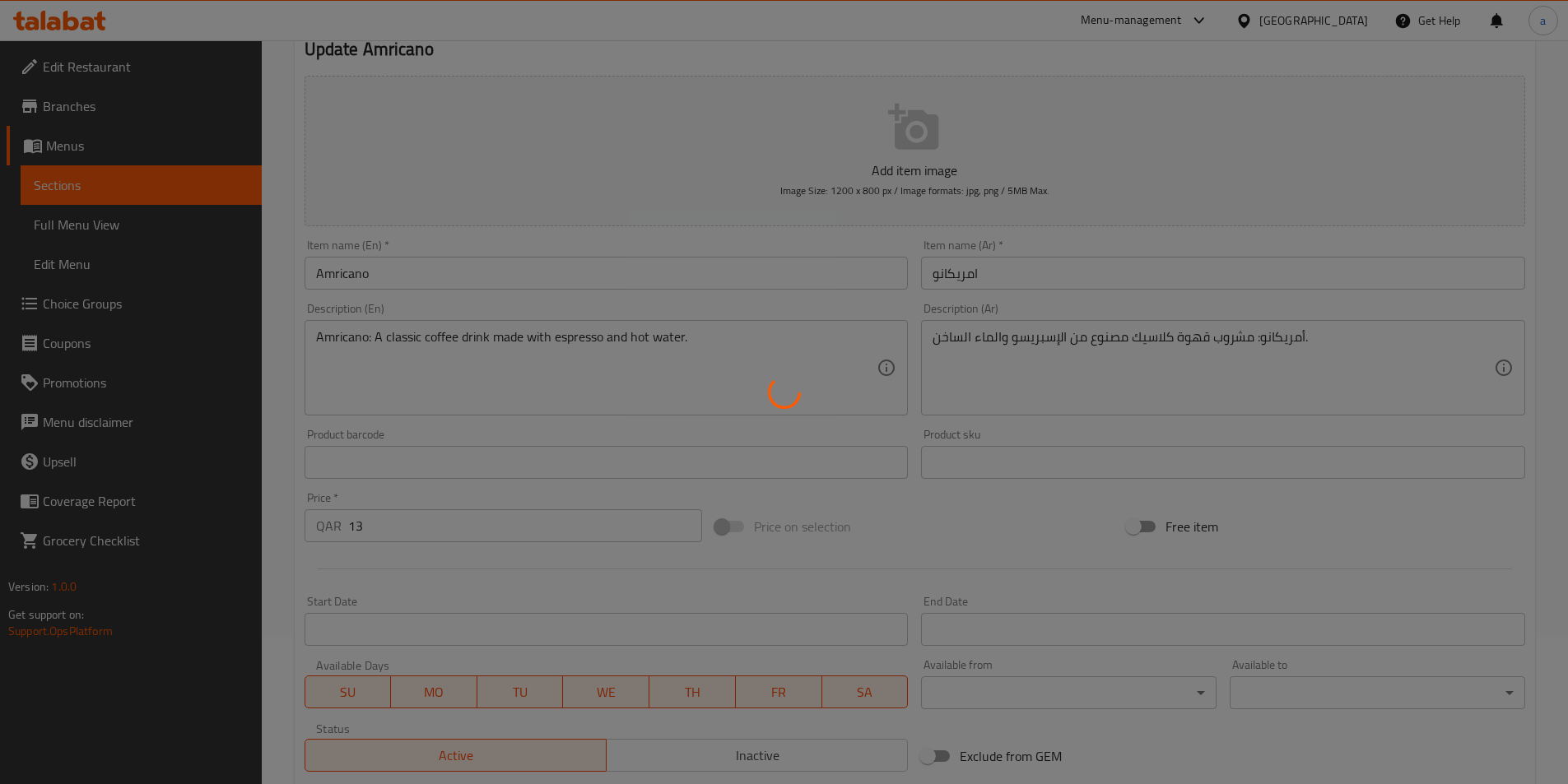
scroll to position [0, 0]
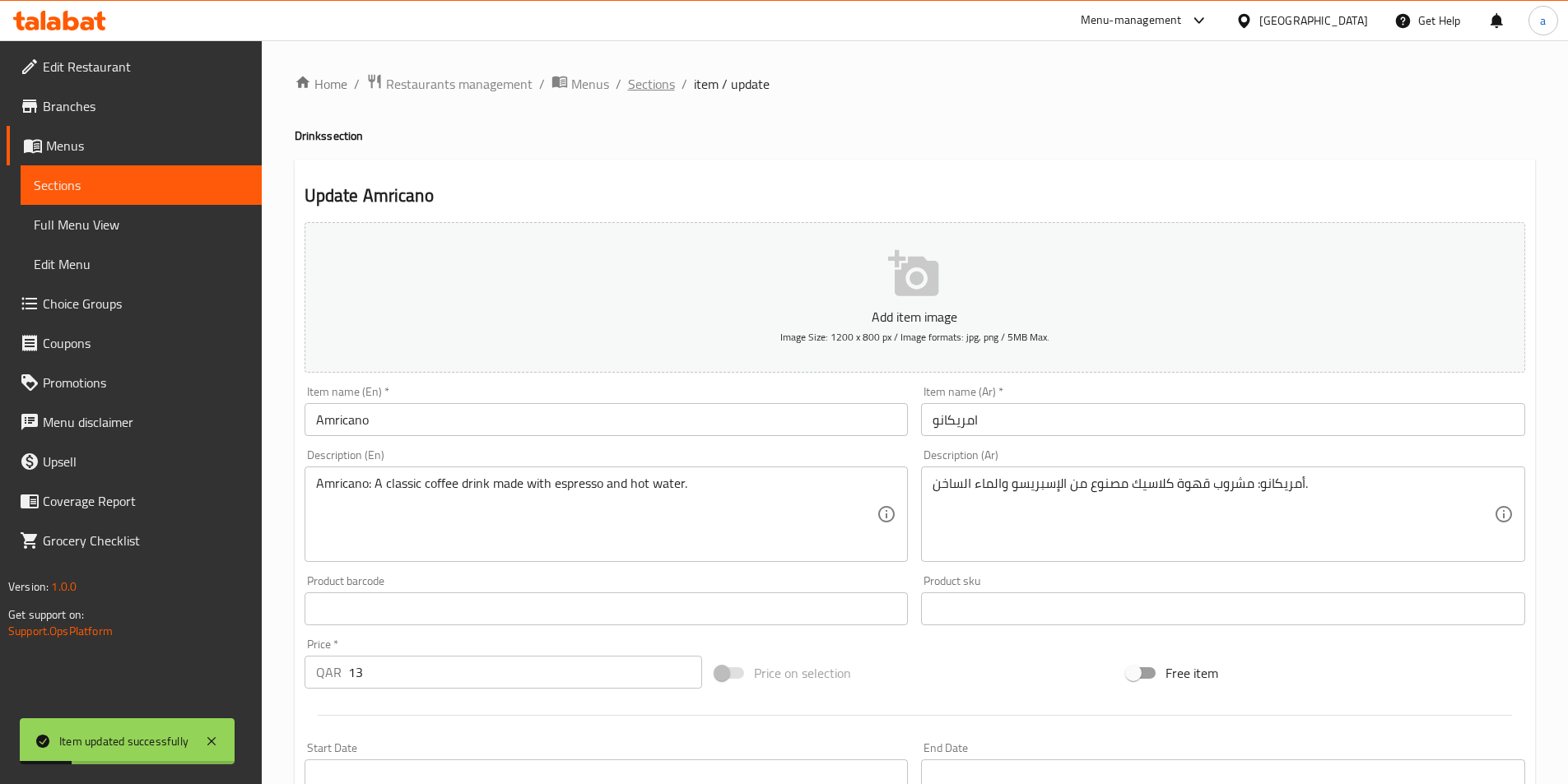
click at [654, 78] on span "Sections" at bounding box center [651, 84] width 47 height 19
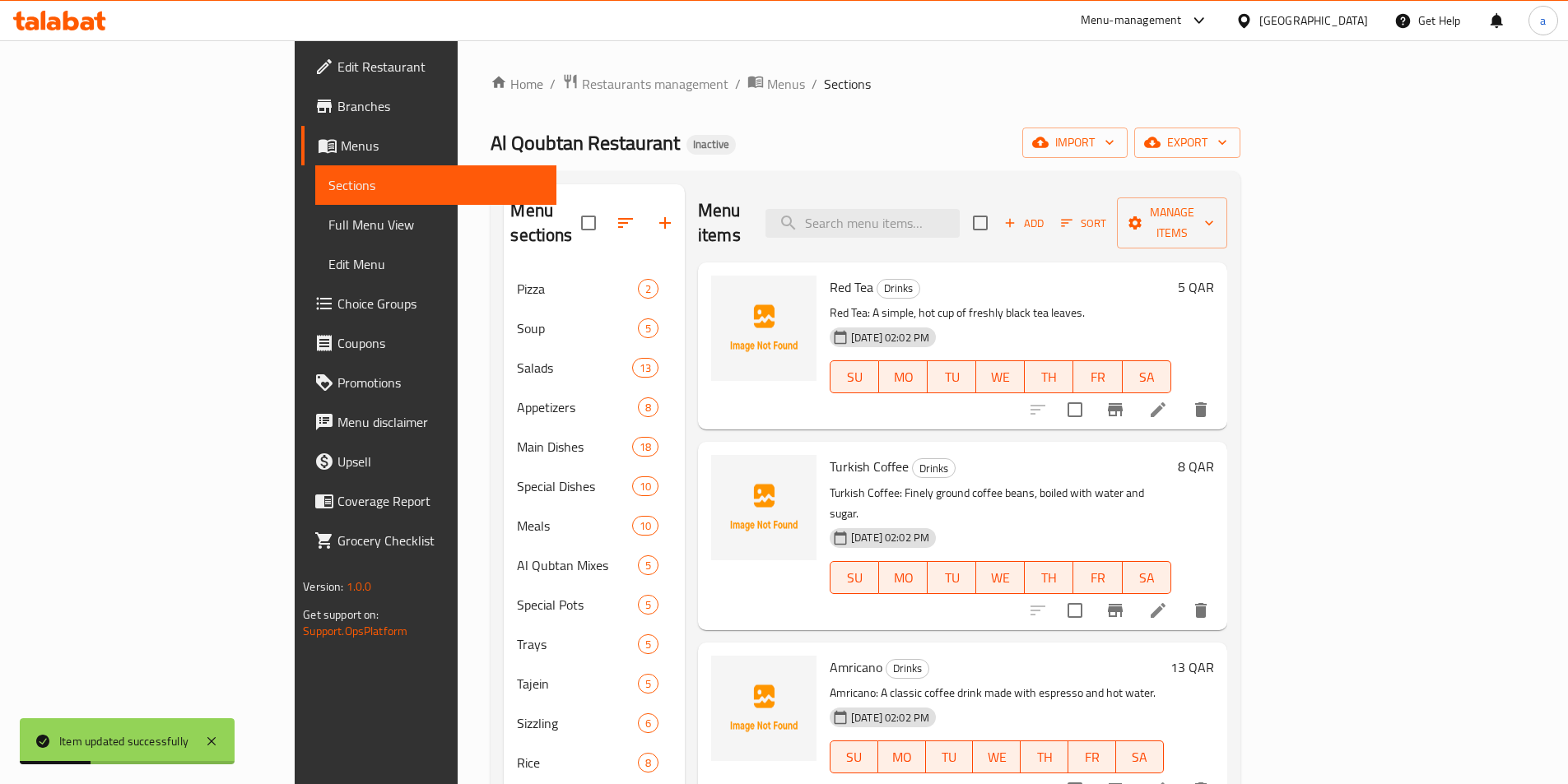
scroll to position [165, 0]
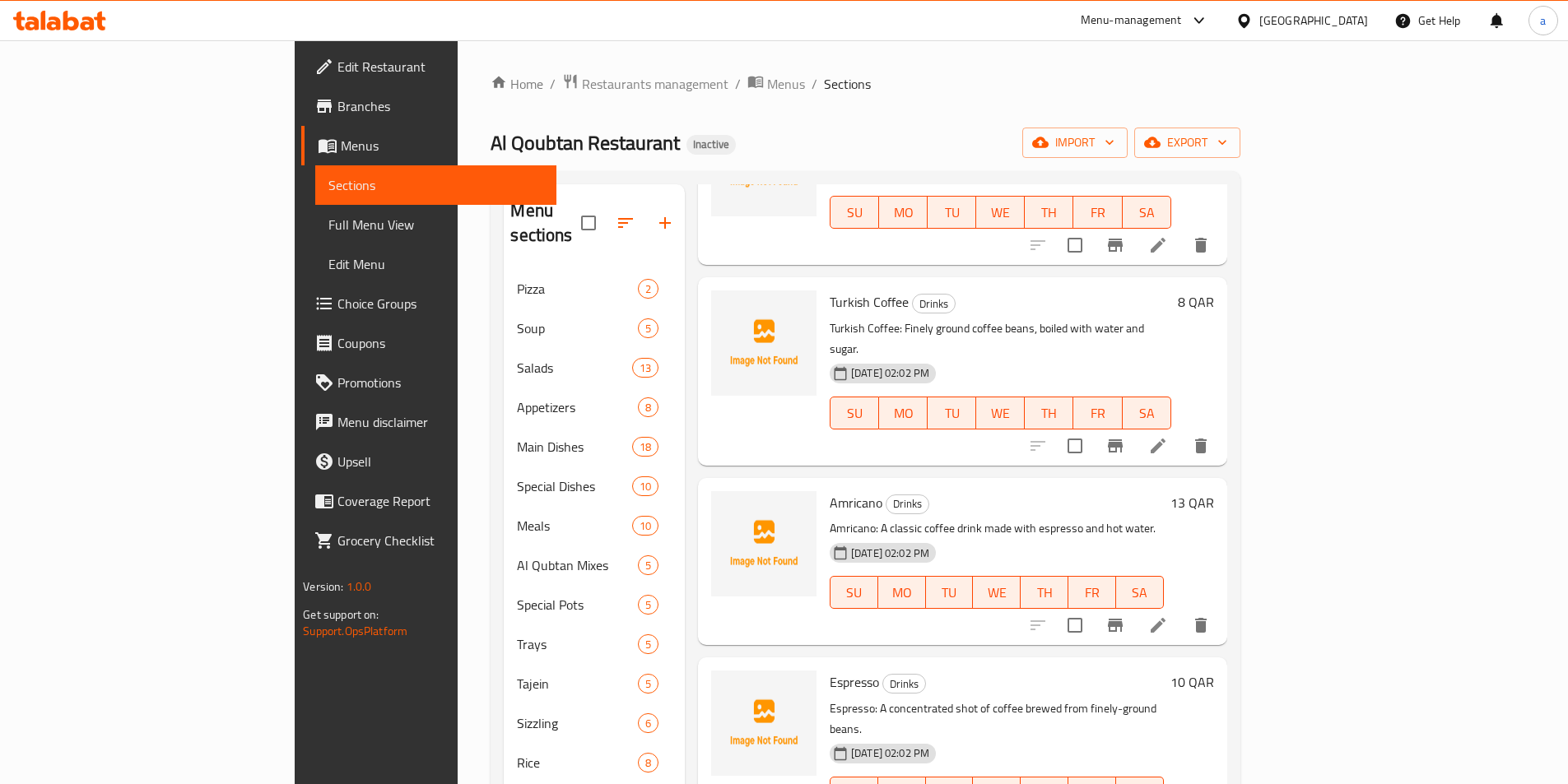
click at [1103, 47] on div "Home / Restaurants management / Menus / Sections Al Qoubtan Restaurant Inactive…" at bounding box center [865, 528] width 815 height 974
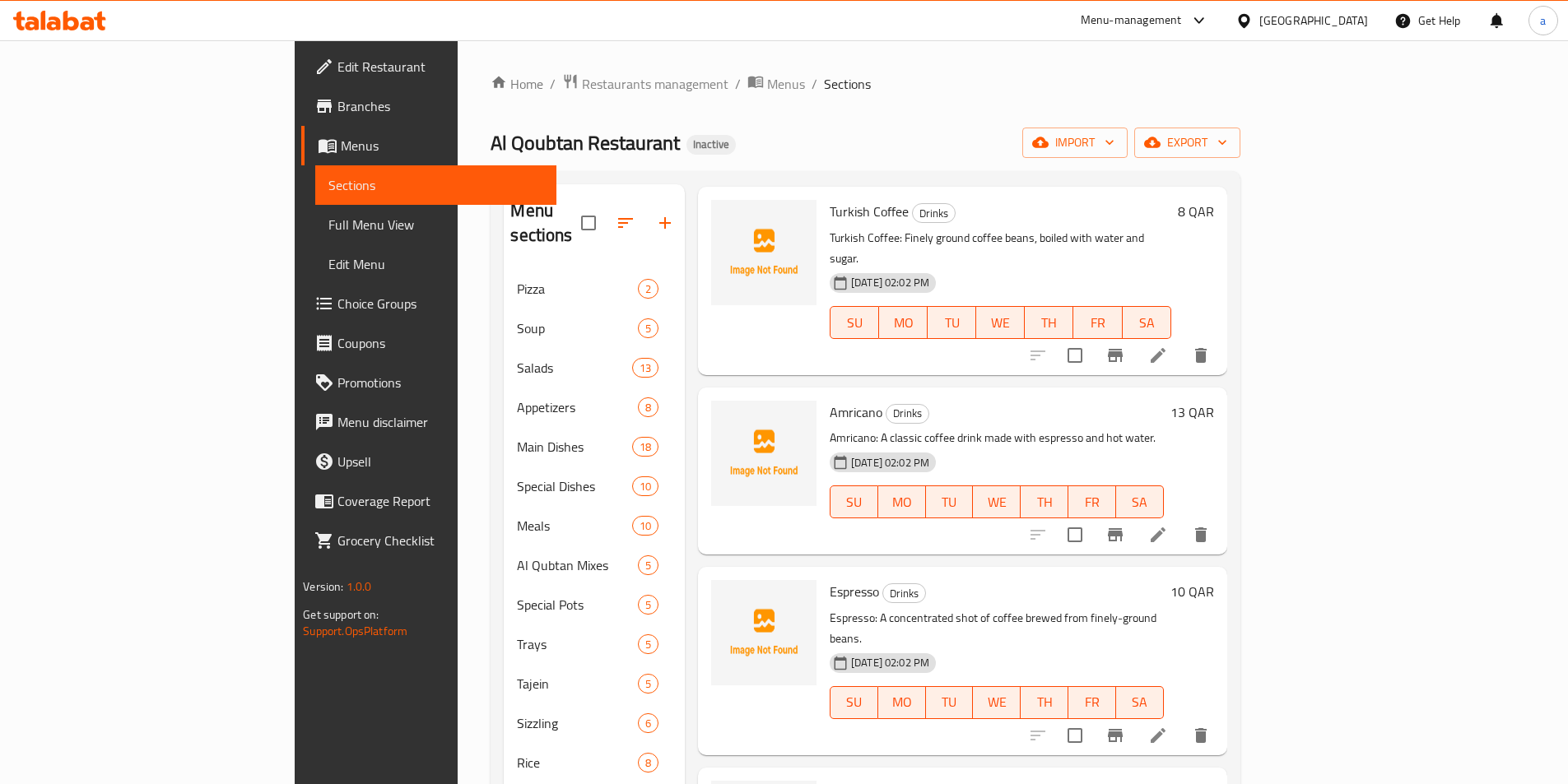
scroll to position [329, 0]
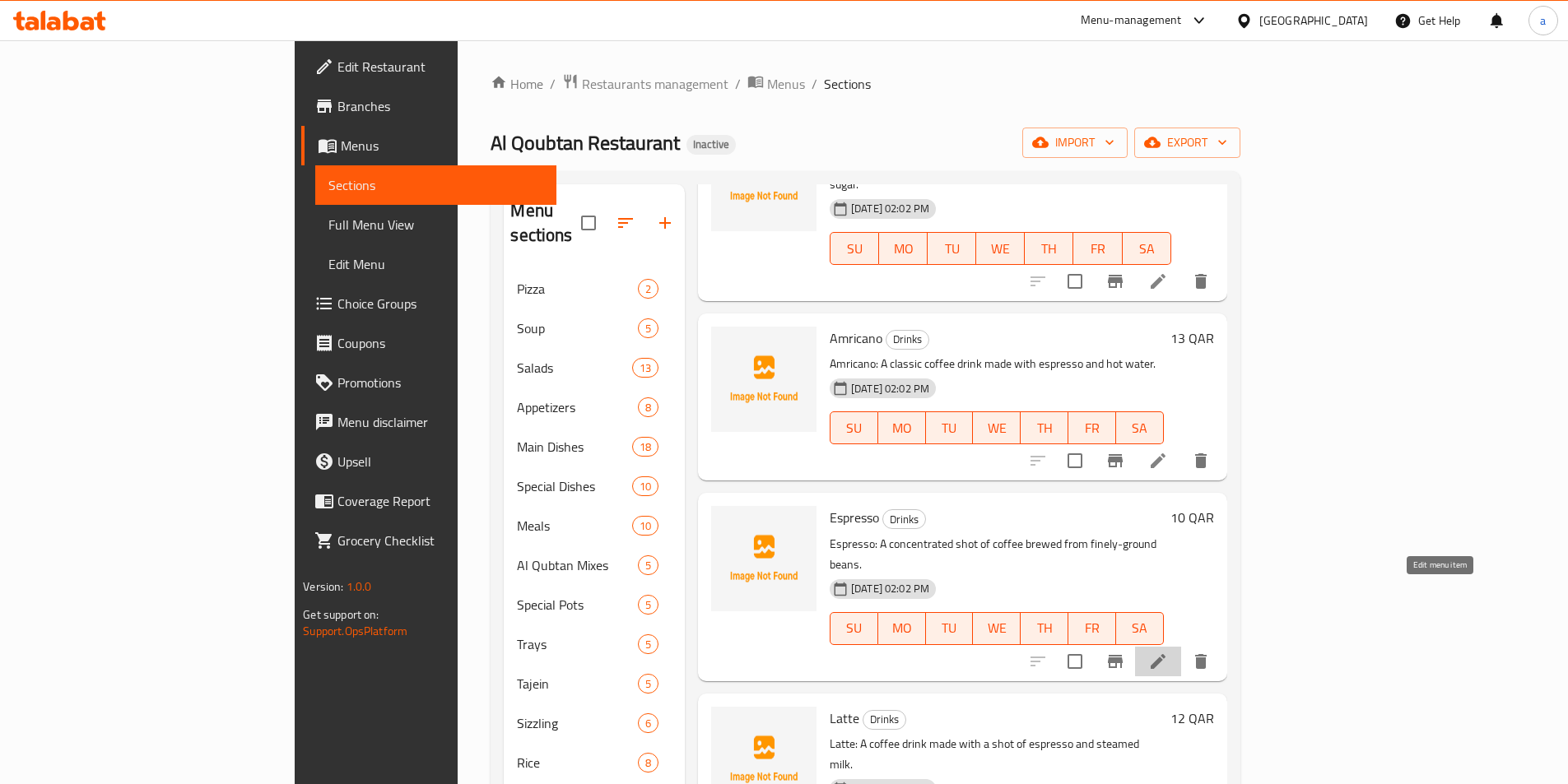
click at [1169, 652] on icon at bounding box center [1158, 661] width 19 height 19
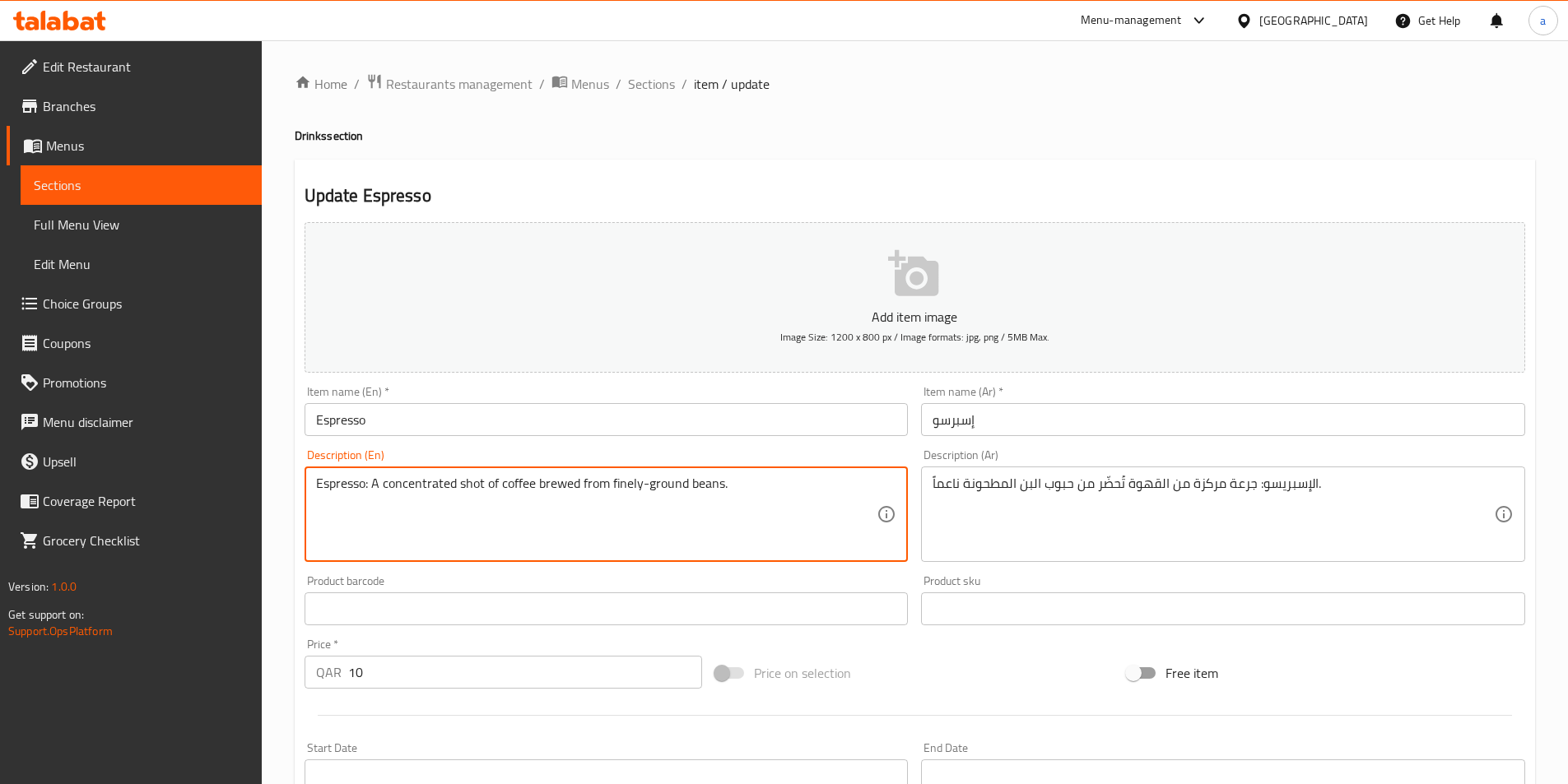
click at [413, 484] on textarea "Espresso: A concentrated shot of coffee brewed from finely-ground beans." at bounding box center [597, 514] width 562 height 78
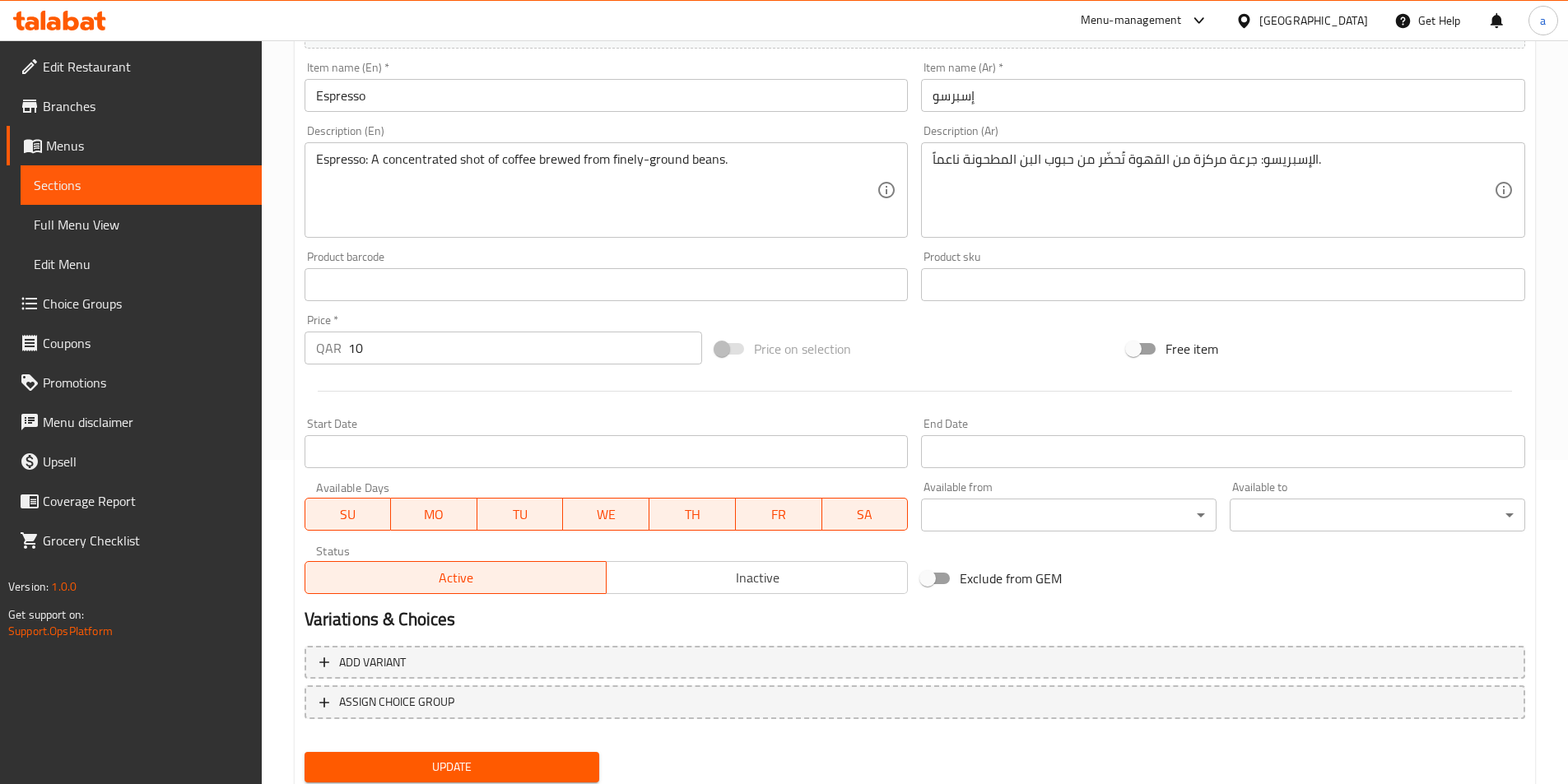
scroll to position [379, 0]
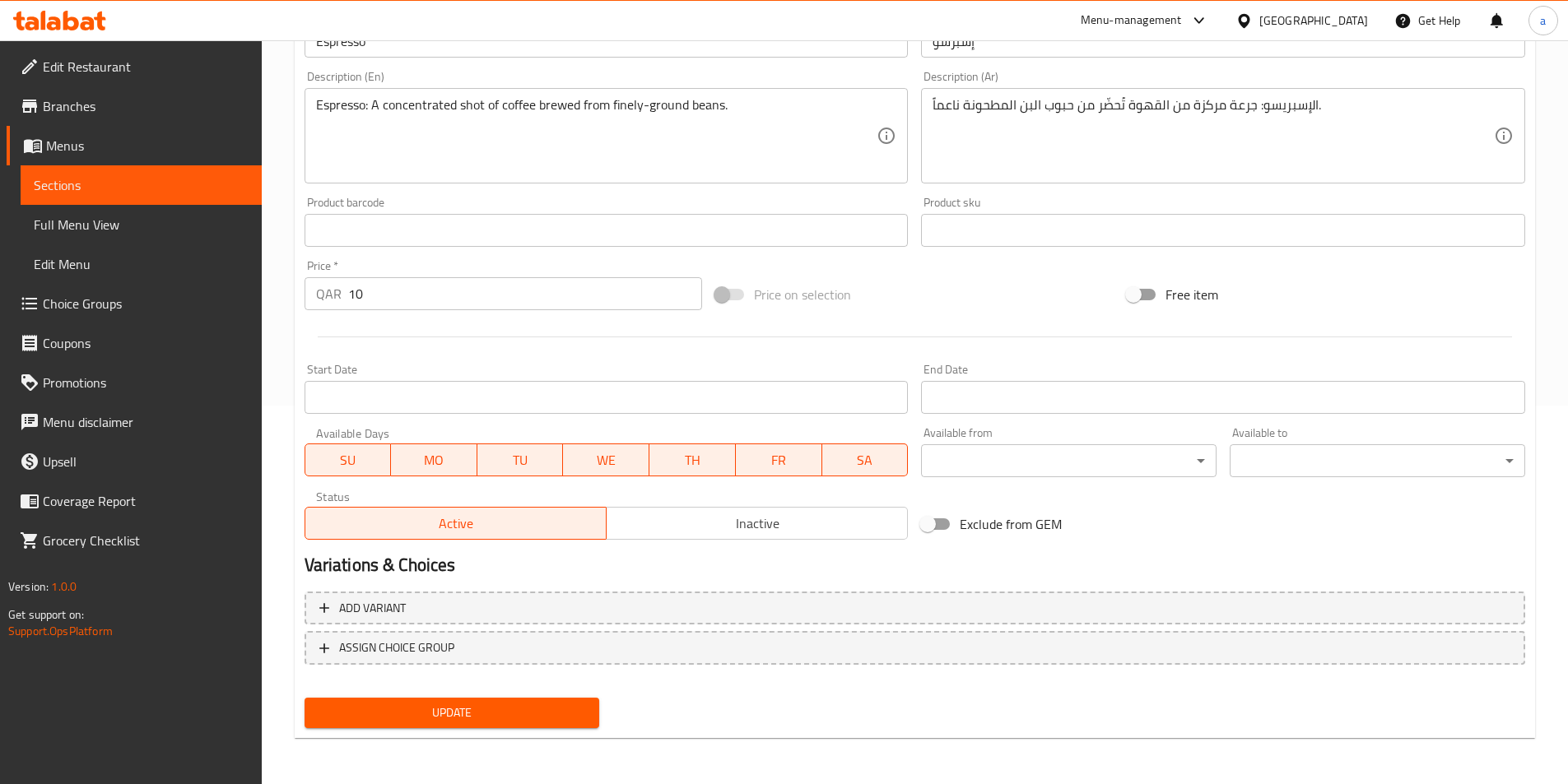
drag, startPoint x: 494, startPoint y: 715, endPoint x: 516, endPoint y: 590, distance: 126.9
click at [494, 715] on span "Update" at bounding box center [453, 713] width 269 height 20
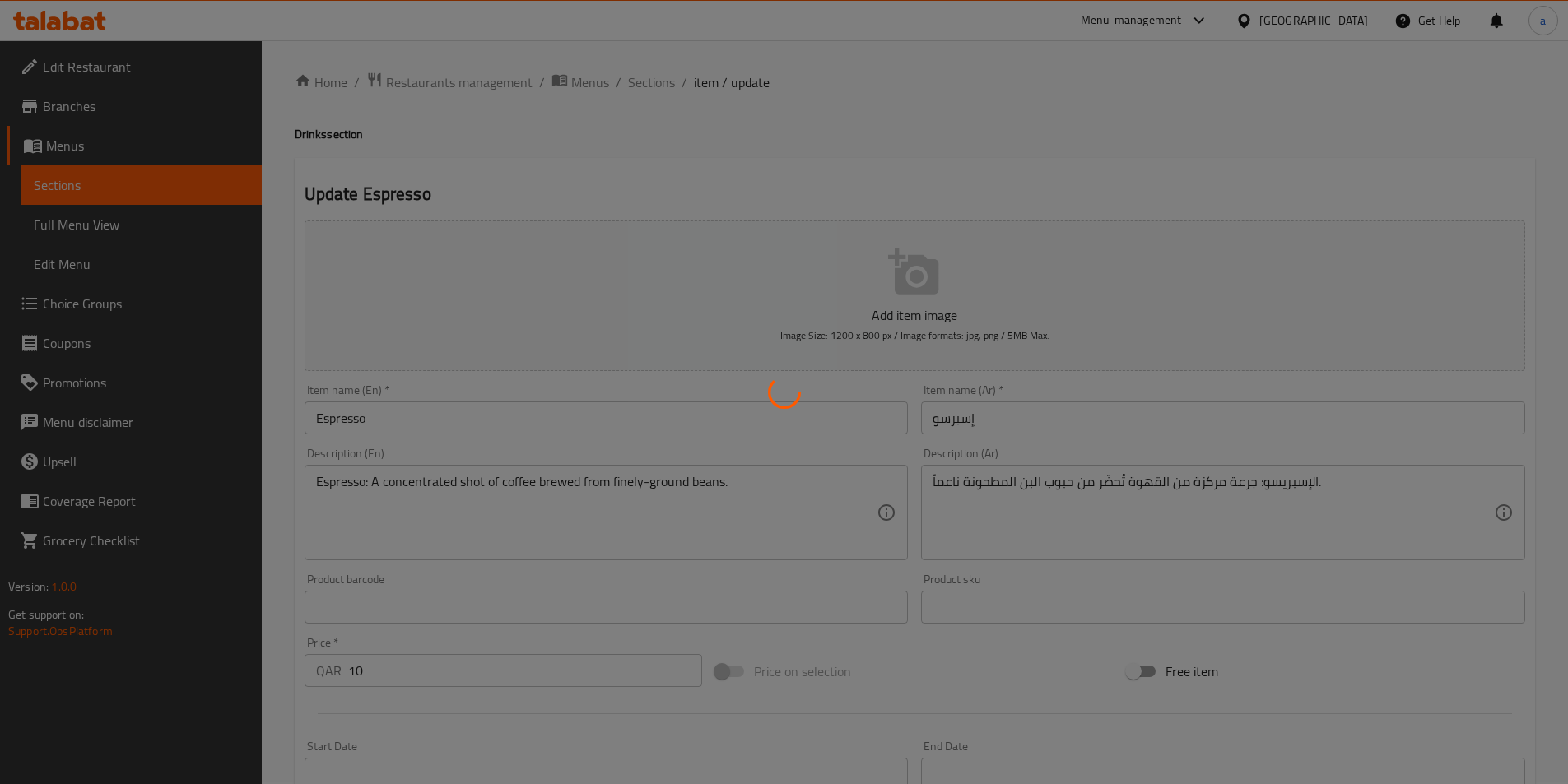
scroll to position [0, 0]
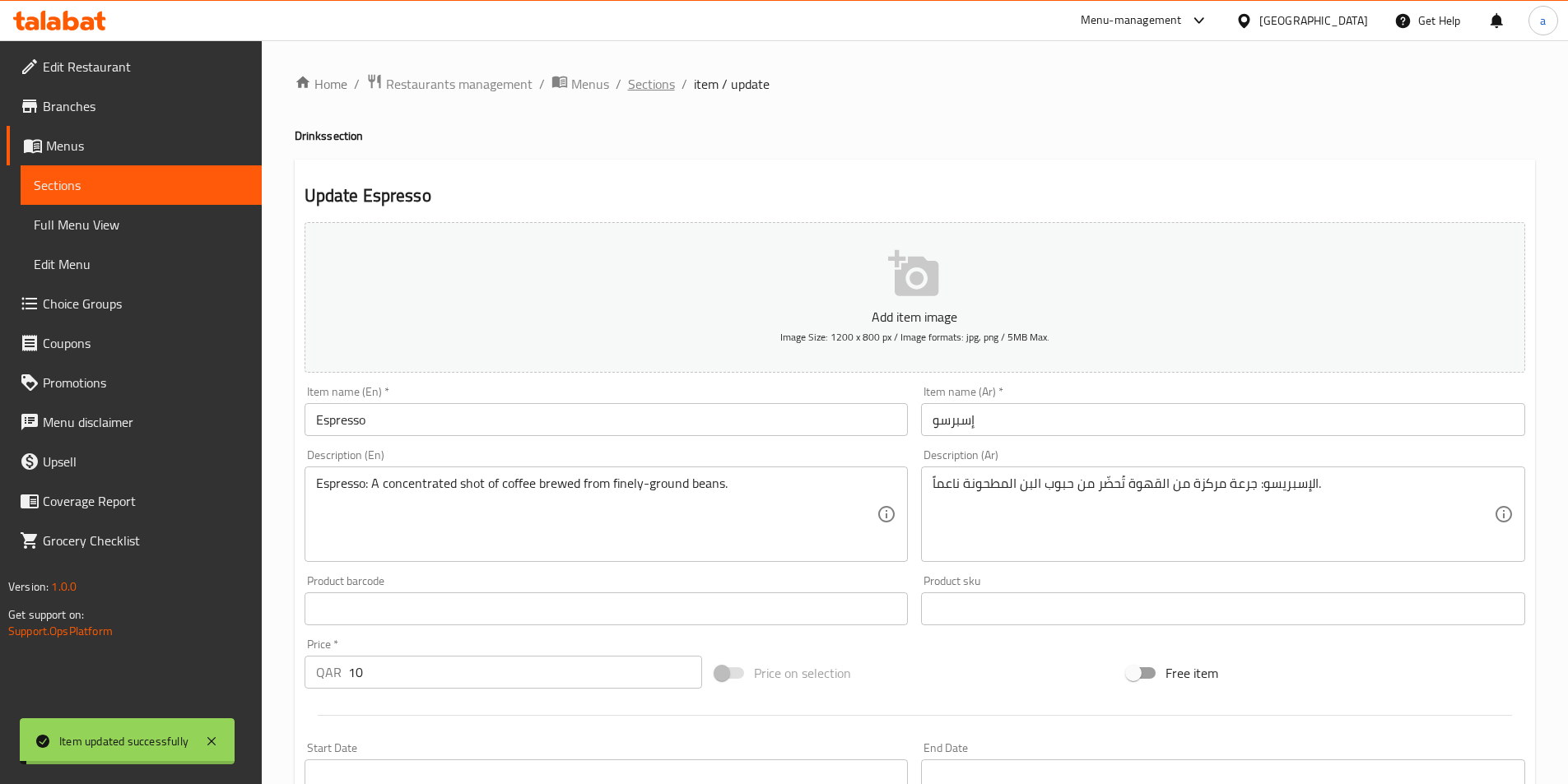
click at [652, 85] on span "Sections" at bounding box center [651, 84] width 47 height 19
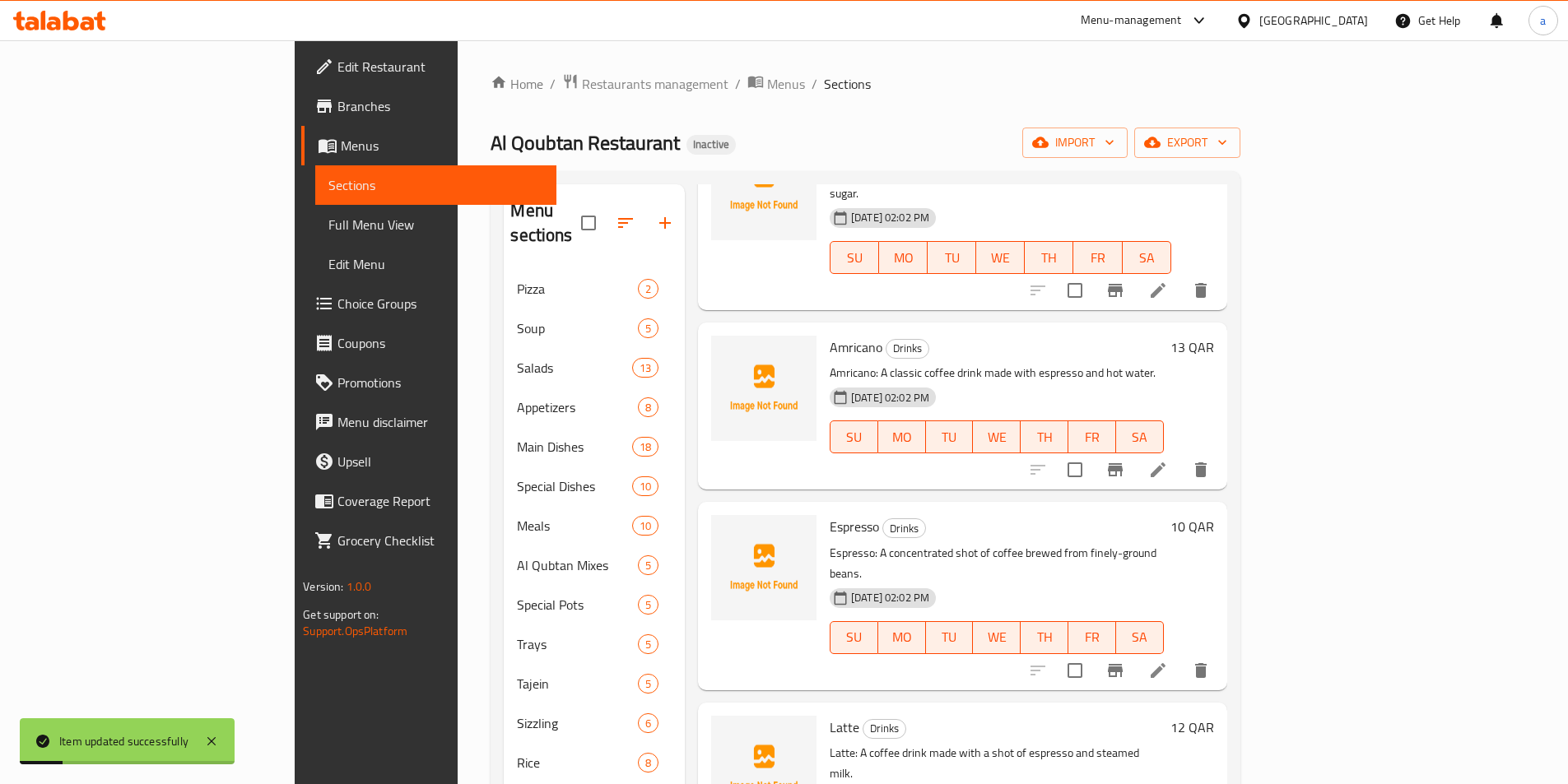
scroll to position [411, 0]
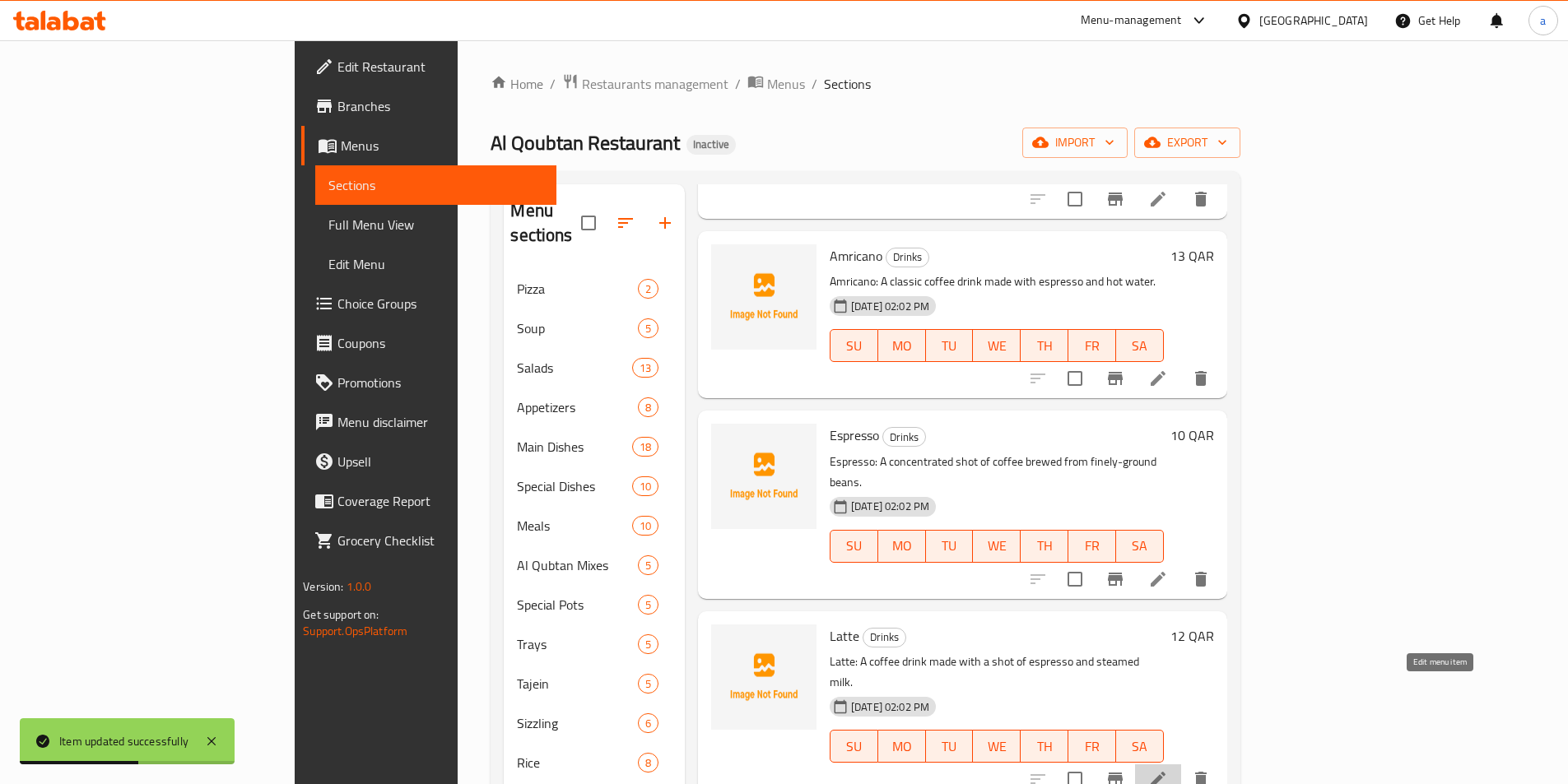
click at [1169, 770] on icon at bounding box center [1158, 779] width 19 height 19
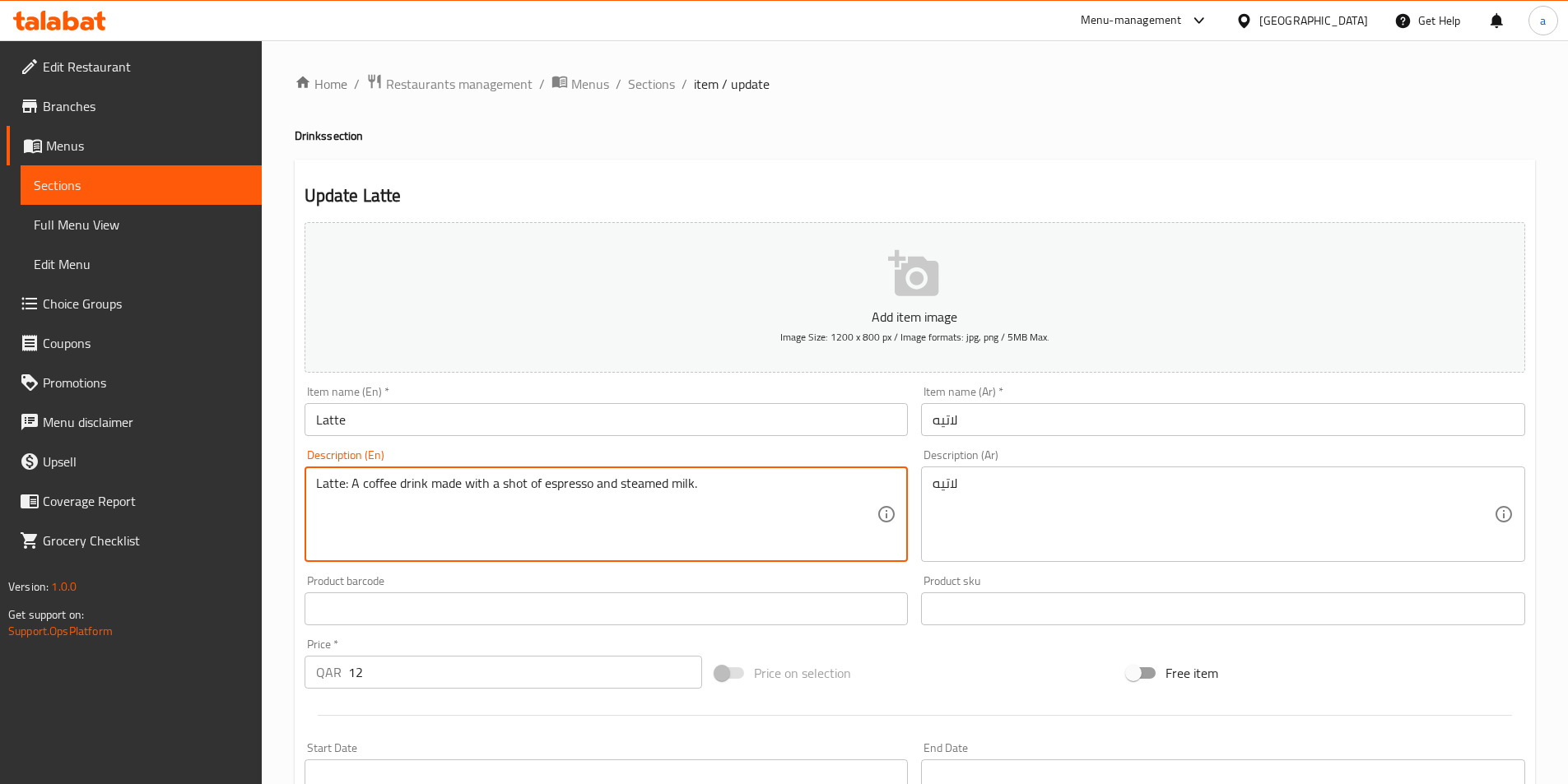
drag, startPoint x: 701, startPoint y: 484, endPoint x: 315, endPoint y: 475, distance: 386.1
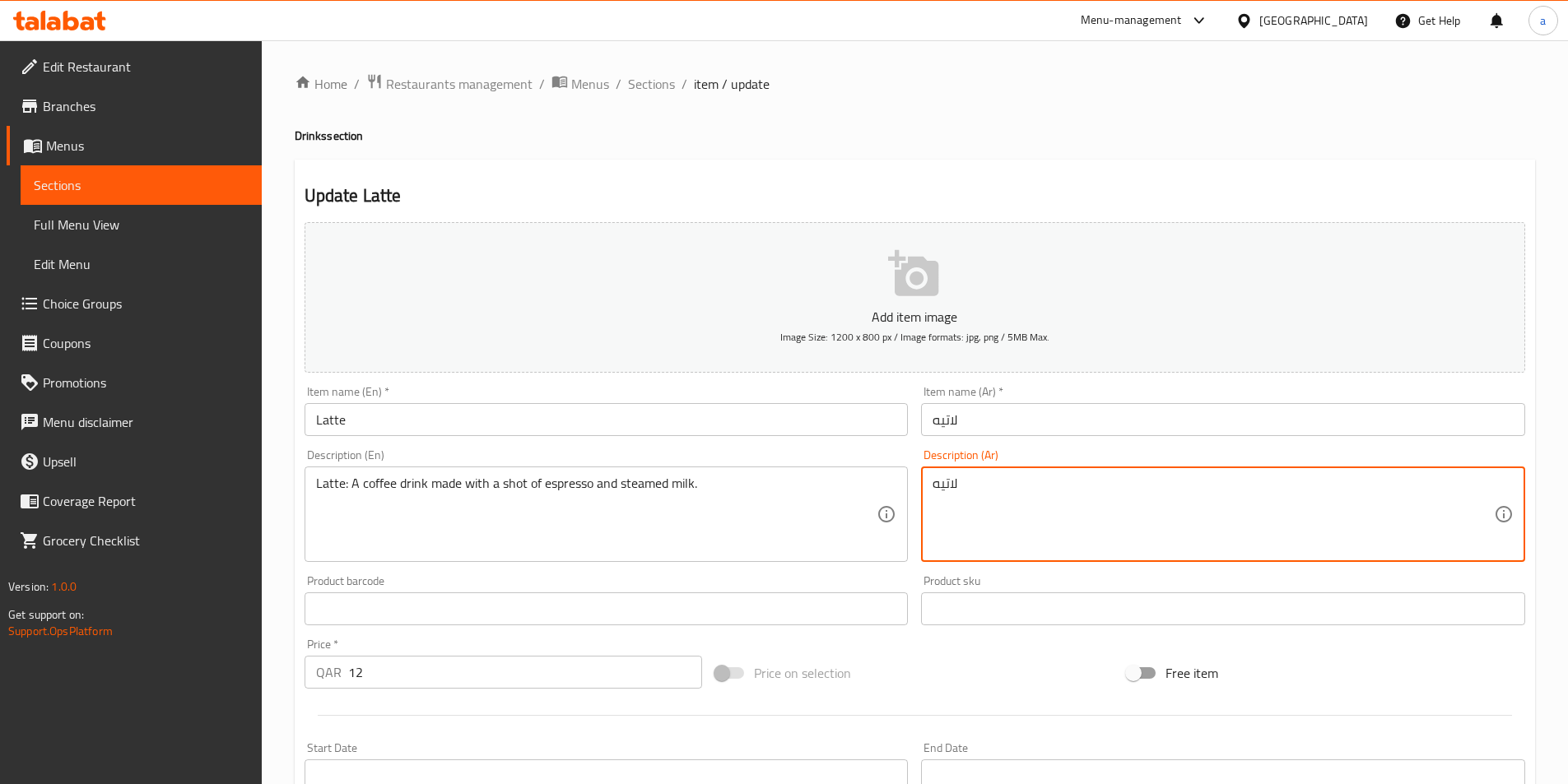
click at [1115, 507] on textarea "لاتيه" at bounding box center [1213, 514] width 562 height 78
click at [1091, 501] on textarea "لاتيه" at bounding box center [1213, 514] width 562 height 78
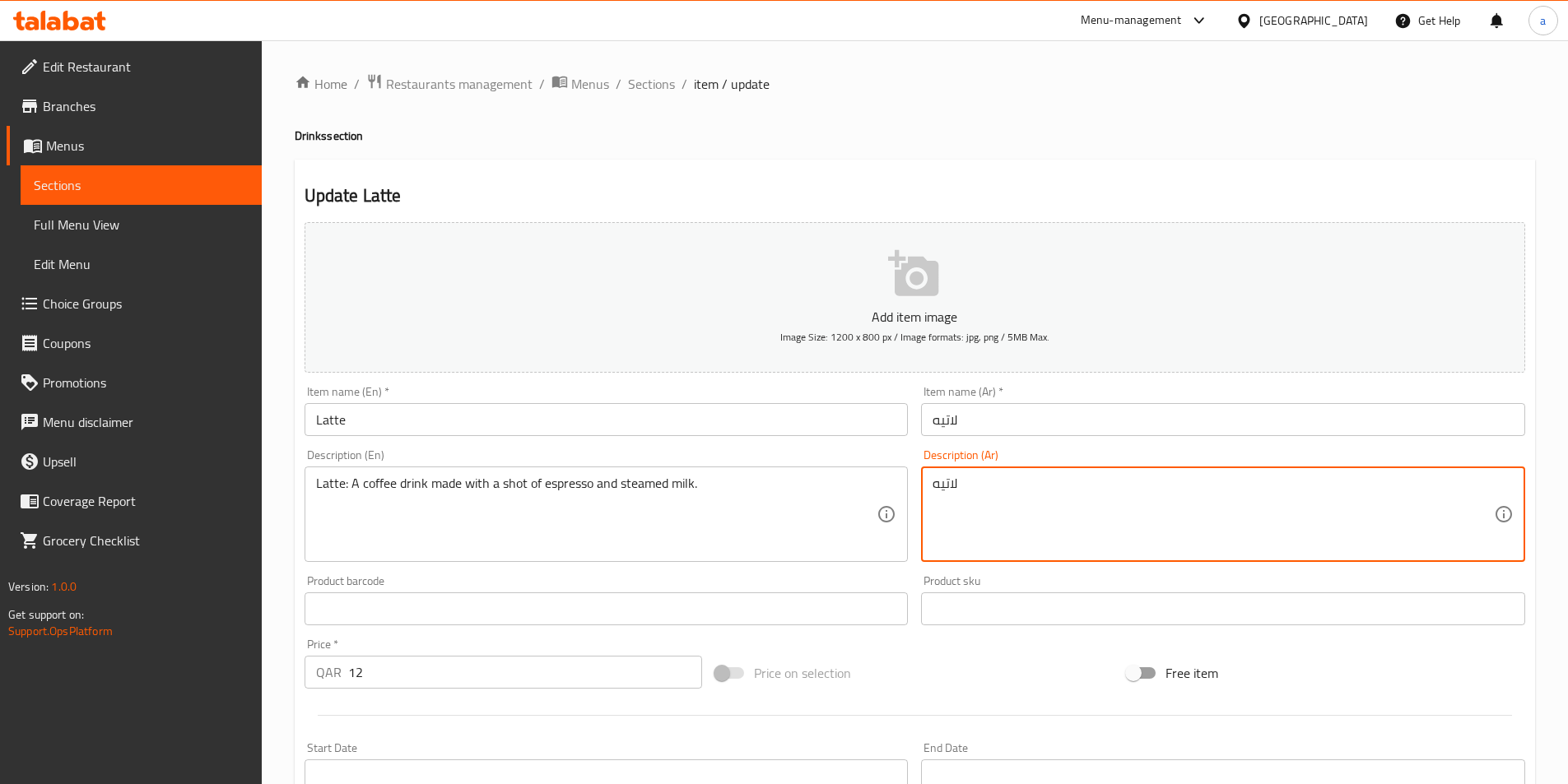
paste textarea ": مشروب قهوة مصنوع من جرعة من الإسبريسو والحليب المبخر."
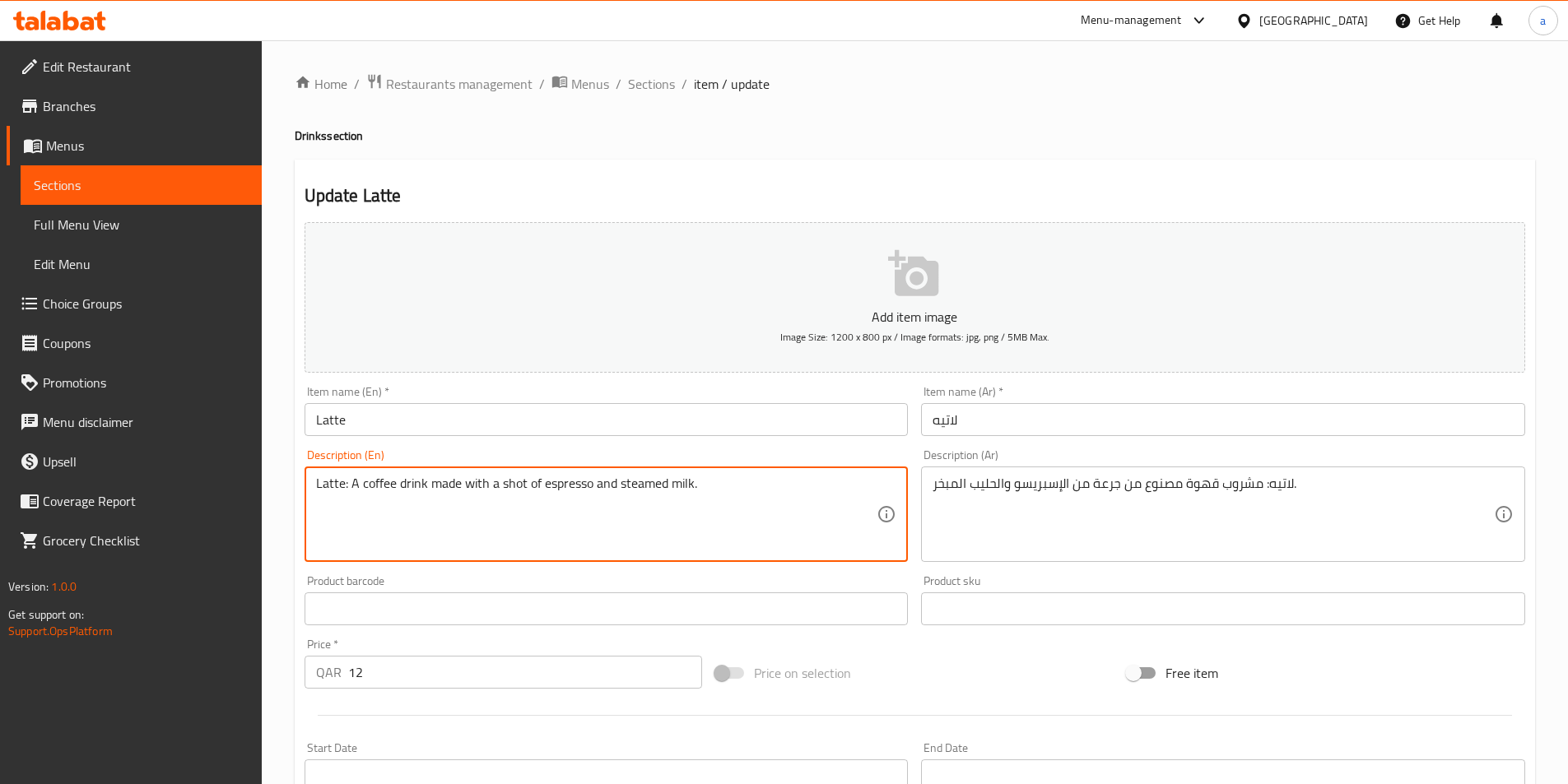
click at [636, 482] on textarea "Latte: A coffee drink made with a shot of espresso and steamed milk." at bounding box center [597, 514] width 562 height 78
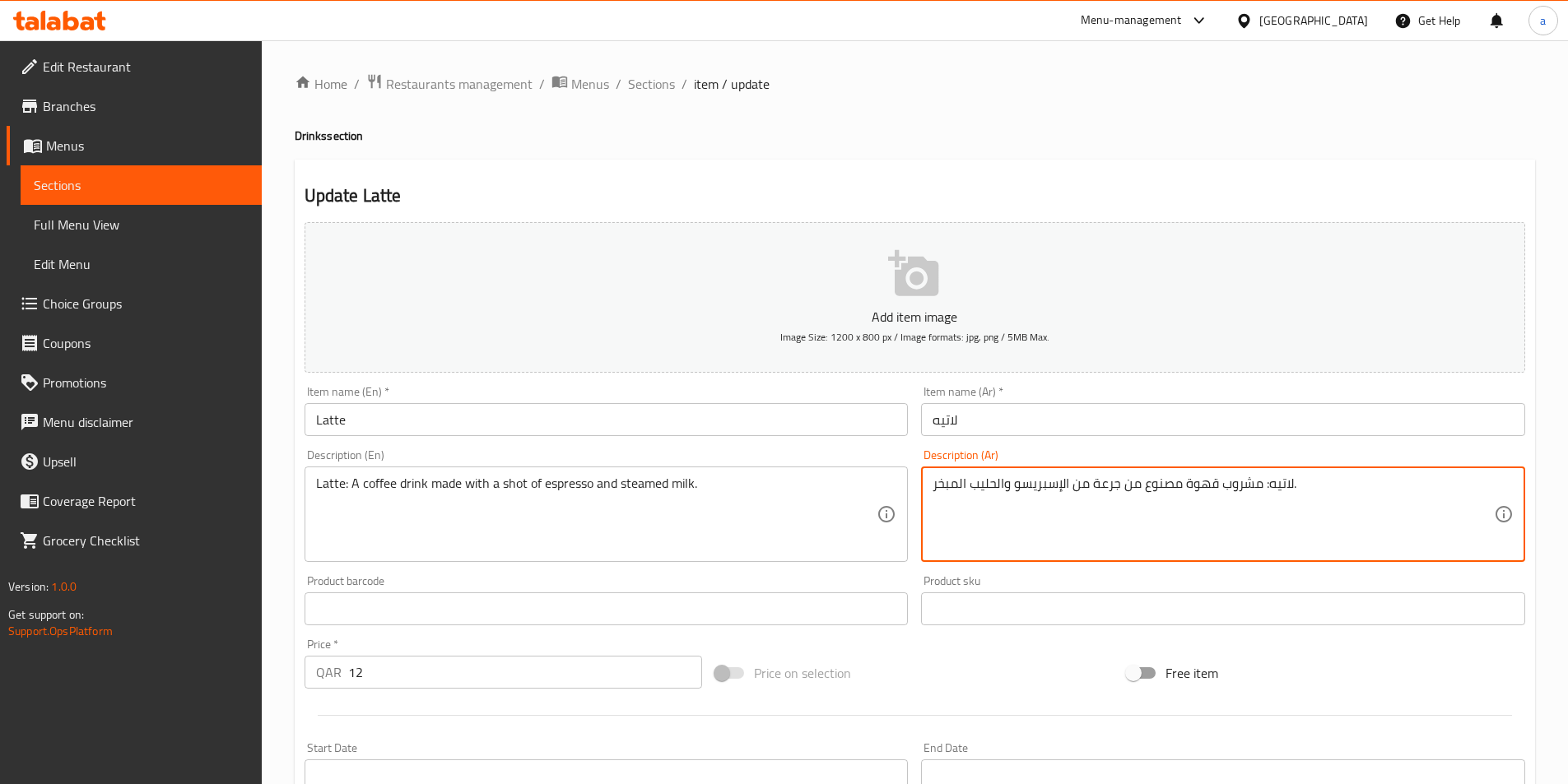
click at [955, 485] on textarea "لاتيه: مشروب قهوة مصنوع من جرعة من الإسبريسو والحليب المبخر." at bounding box center [1213, 514] width 562 height 78
paste textarea "لى البخا"
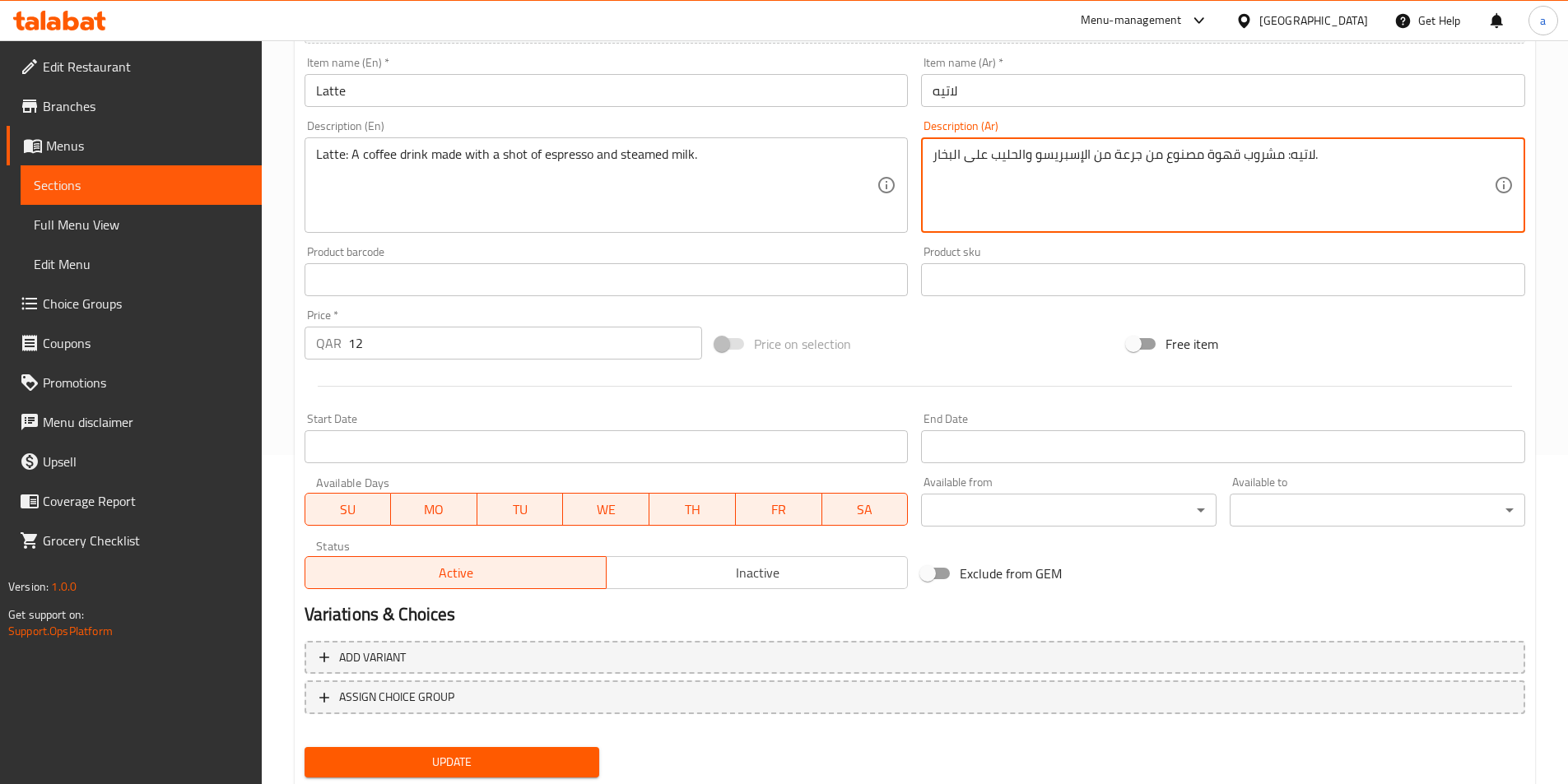
type textarea "لاتيه: مشروب قهوة مصنوع من جرعة من الإسبريسو والحليب على البخار."
click at [446, 753] on span "Update" at bounding box center [453, 762] width 269 height 20
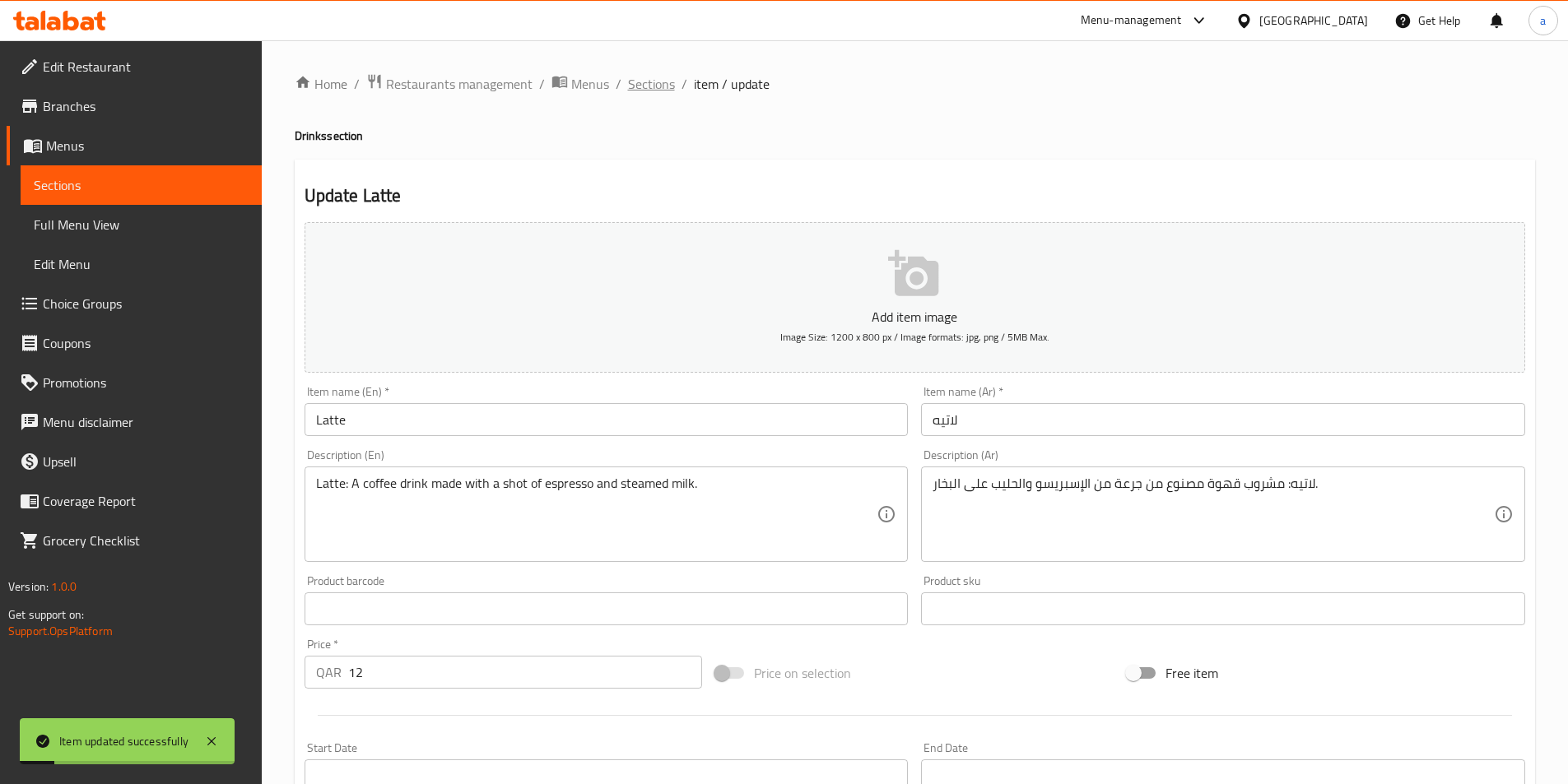
click at [650, 83] on span "Sections" at bounding box center [651, 84] width 47 height 19
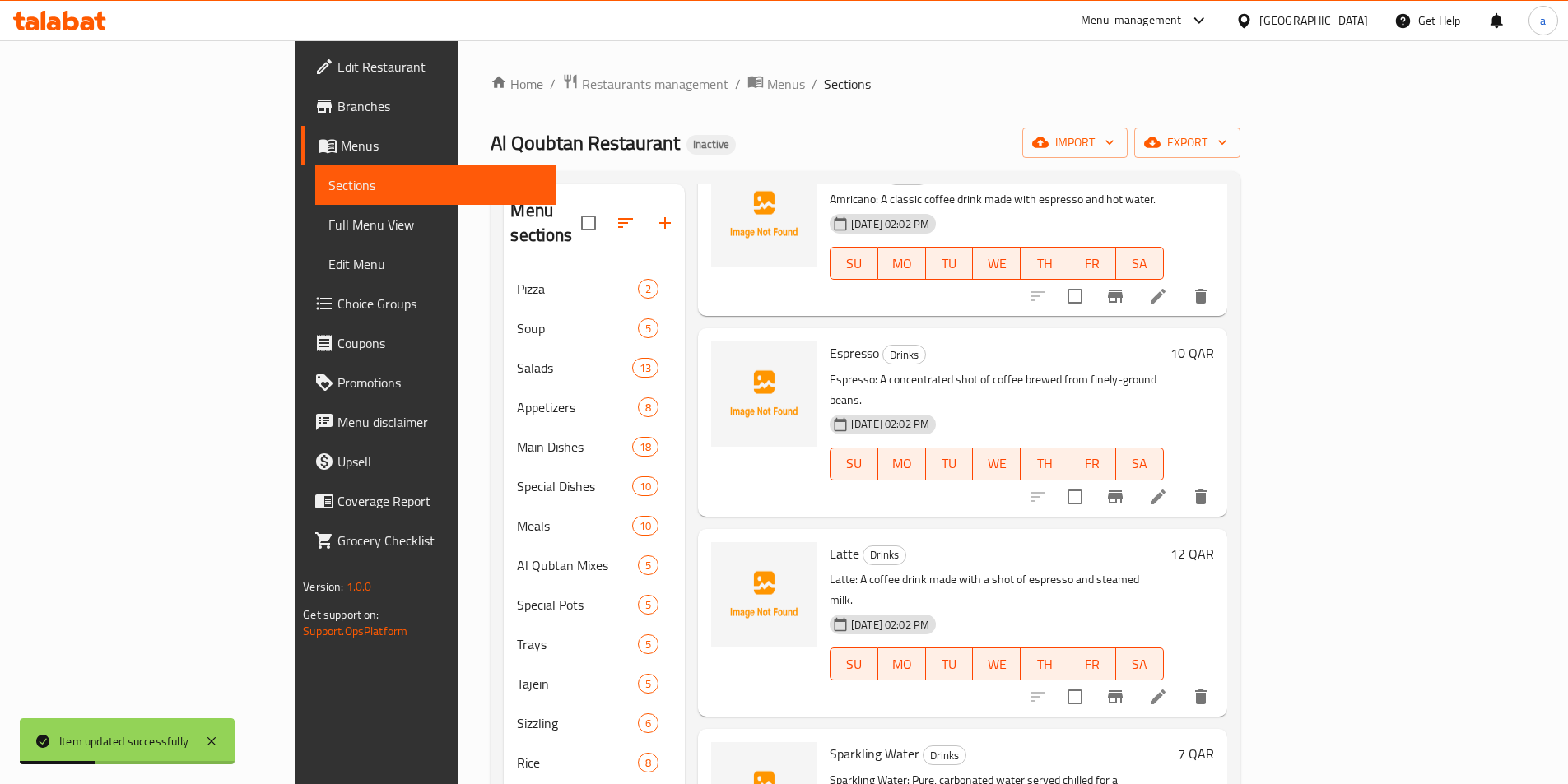
scroll to position [658, 0]
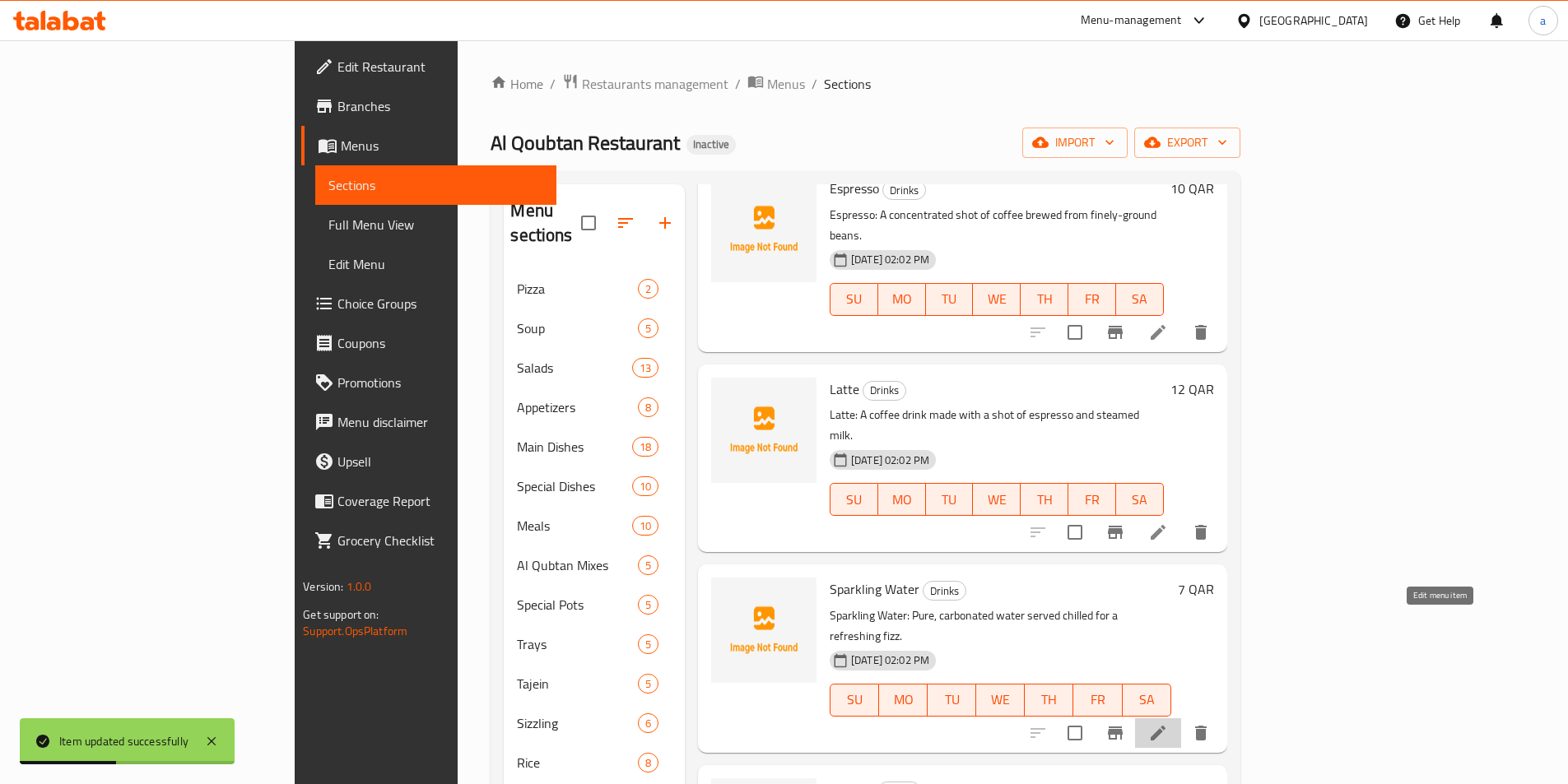
click at [1169, 723] on icon at bounding box center [1158, 732] width 19 height 19
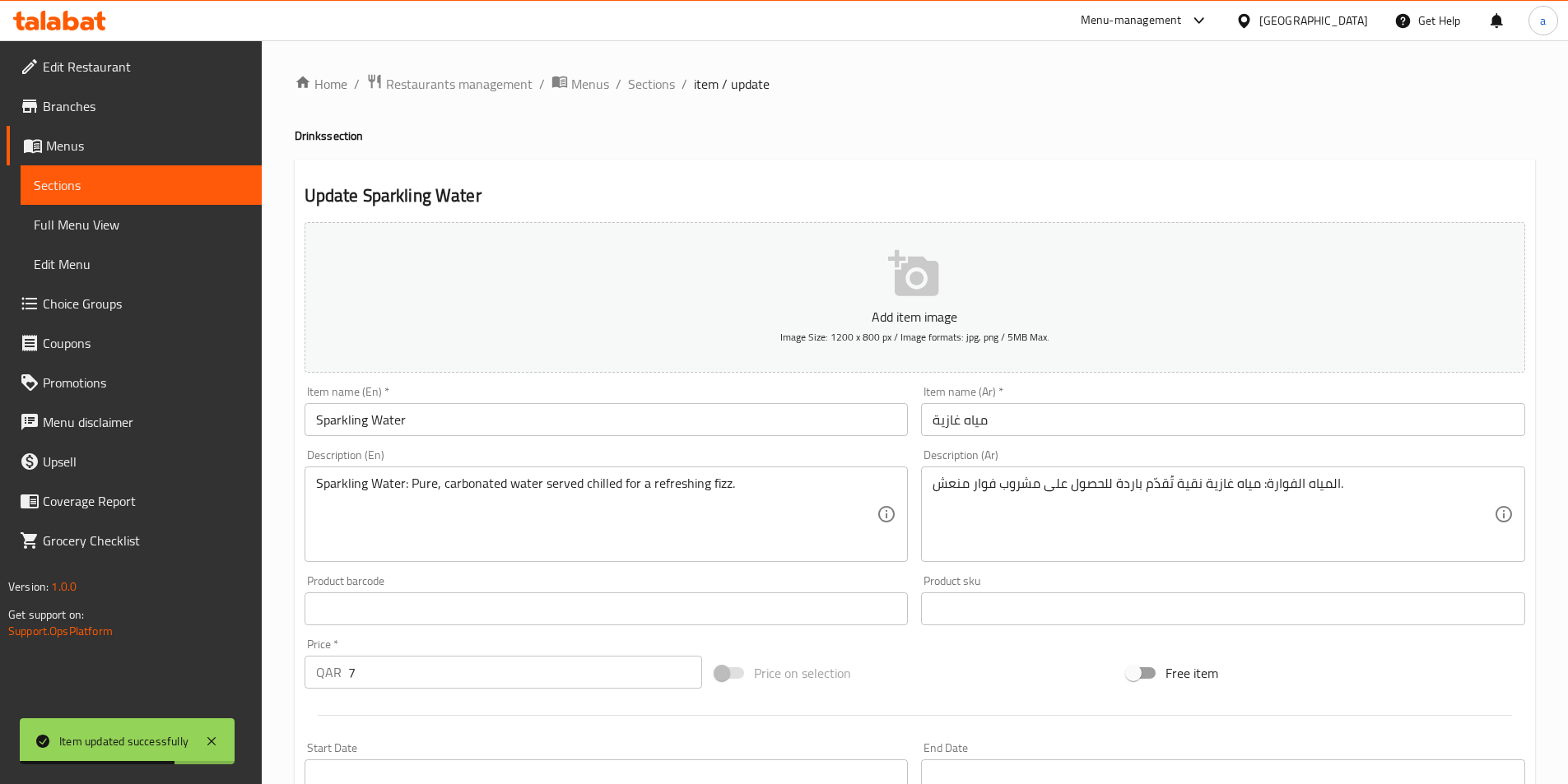
click at [426, 409] on input "Sparkling Water" at bounding box center [607, 419] width 604 height 33
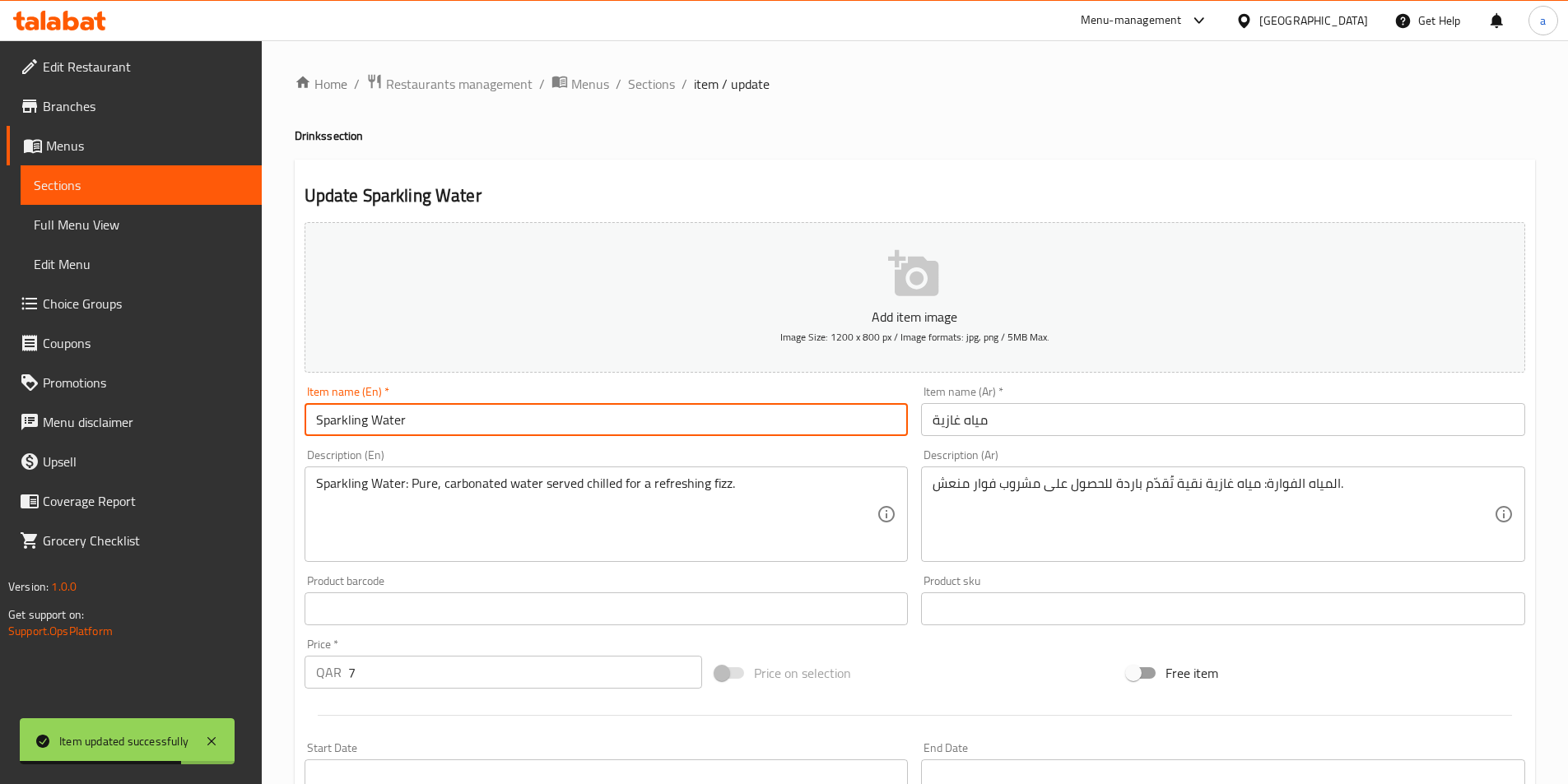
click at [426, 409] on input "Sparkling Water" at bounding box center [607, 419] width 604 height 33
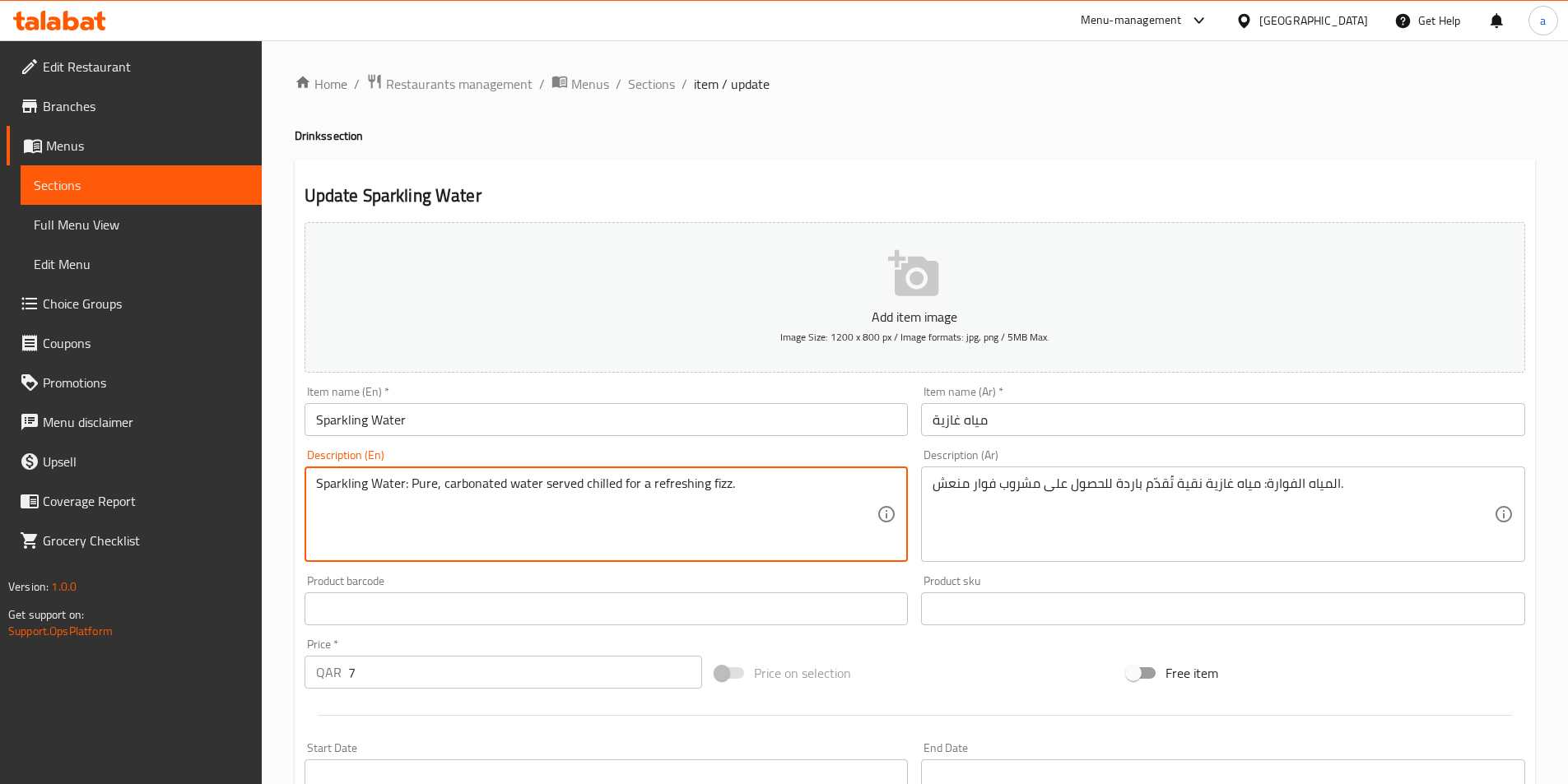
click at [754, 496] on textarea "Sparkling Water: Pure, carbonated water served chilled for a refreshing fizz." at bounding box center [597, 514] width 562 height 78
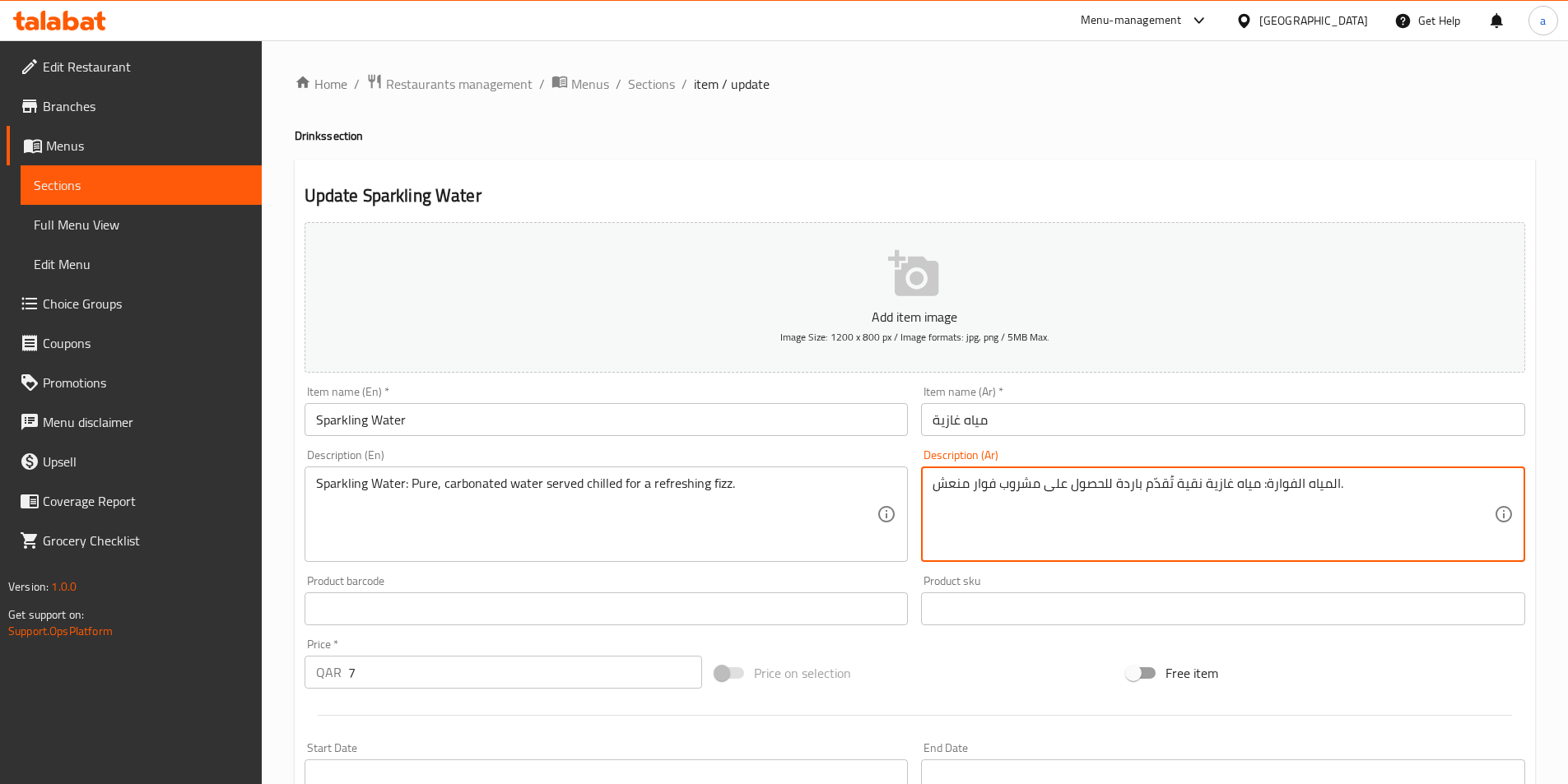
click at [982, 485] on textarea "المياه الفوارة: مياه غازية نقية تُقدّم باردة للحصول على مشروب فوار منعش." at bounding box center [1213, 514] width 562 height 78
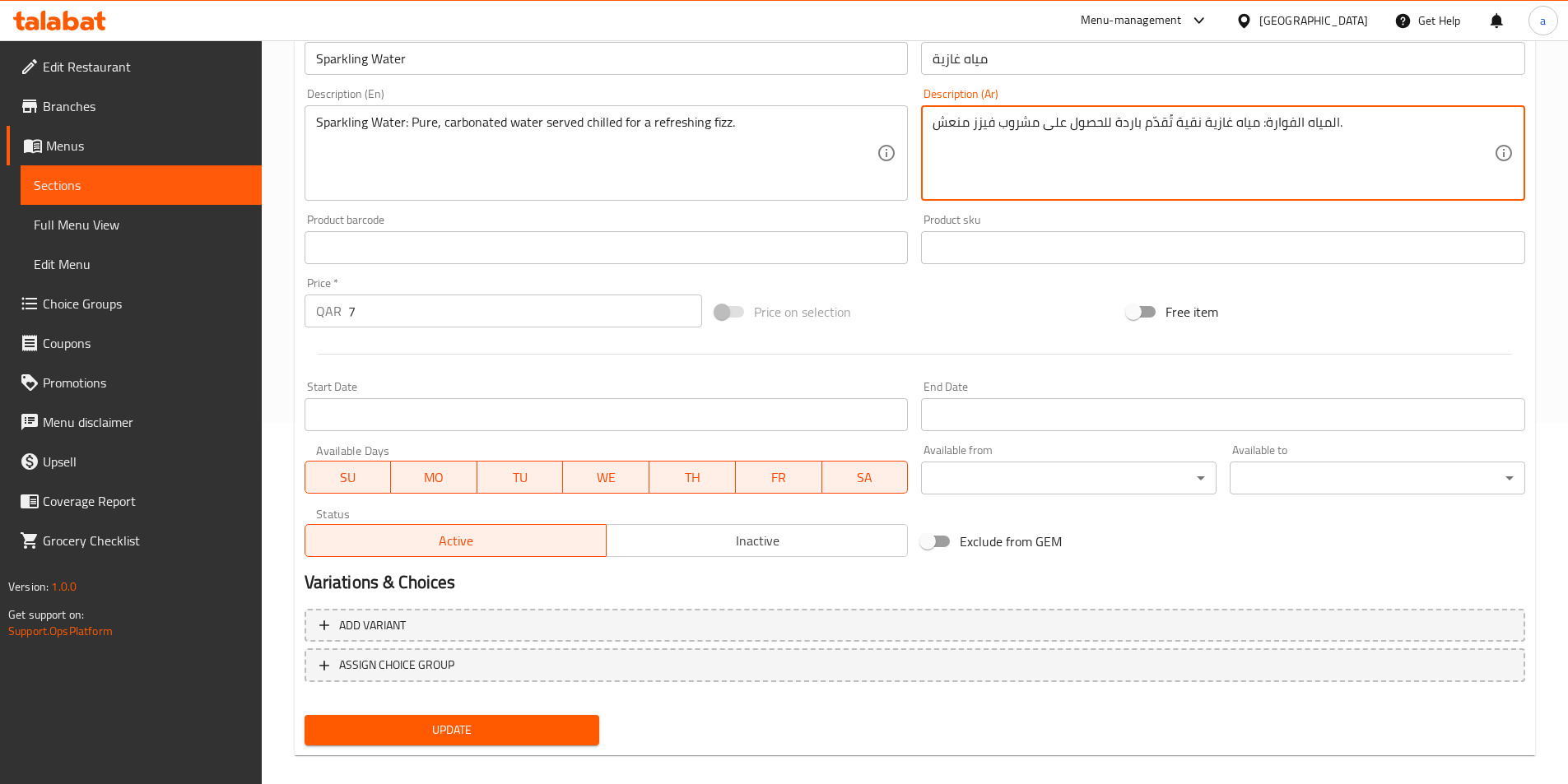
scroll to position [379, 0]
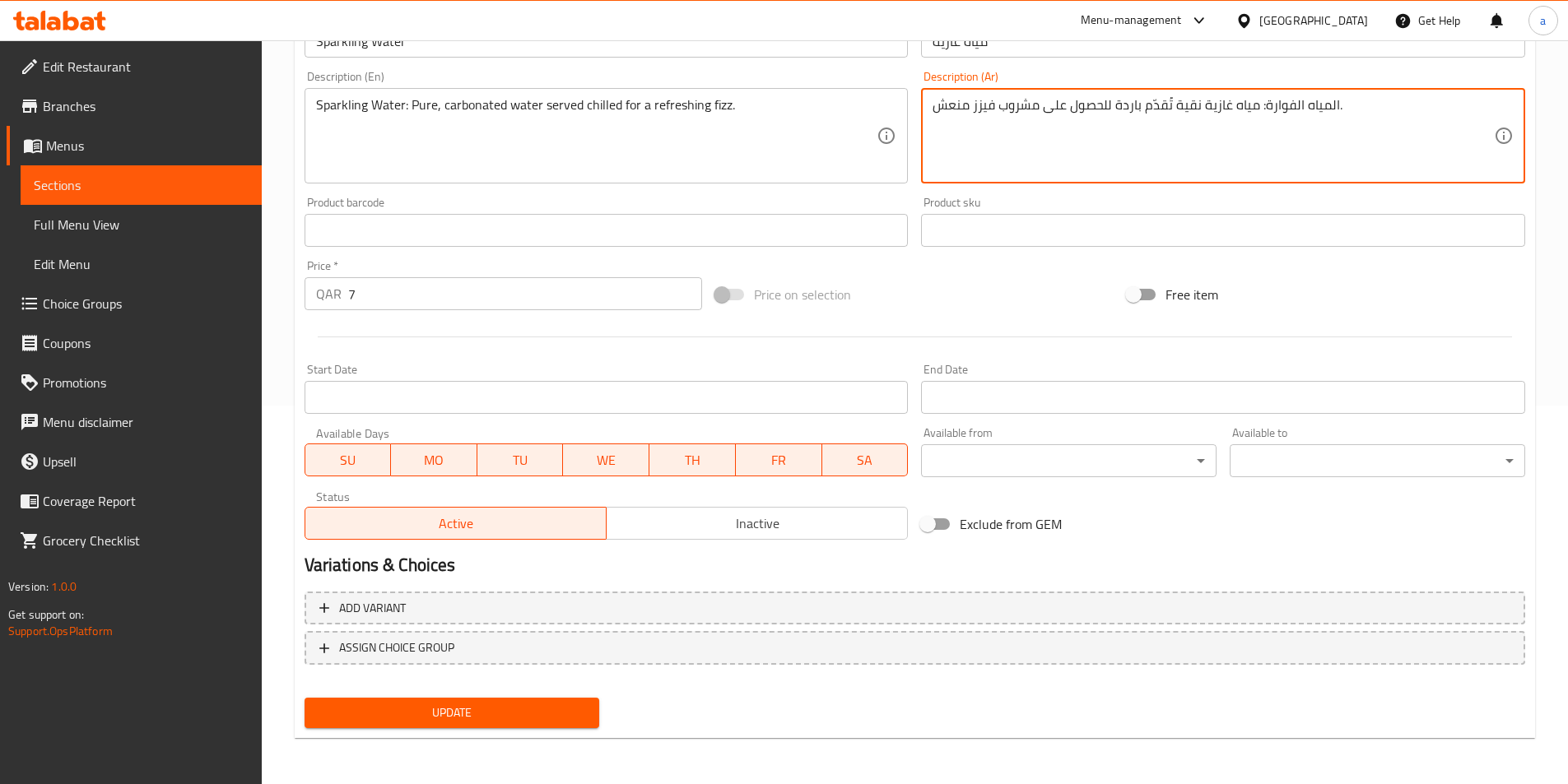
click at [437, 713] on span "Update" at bounding box center [453, 713] width 269 height 20
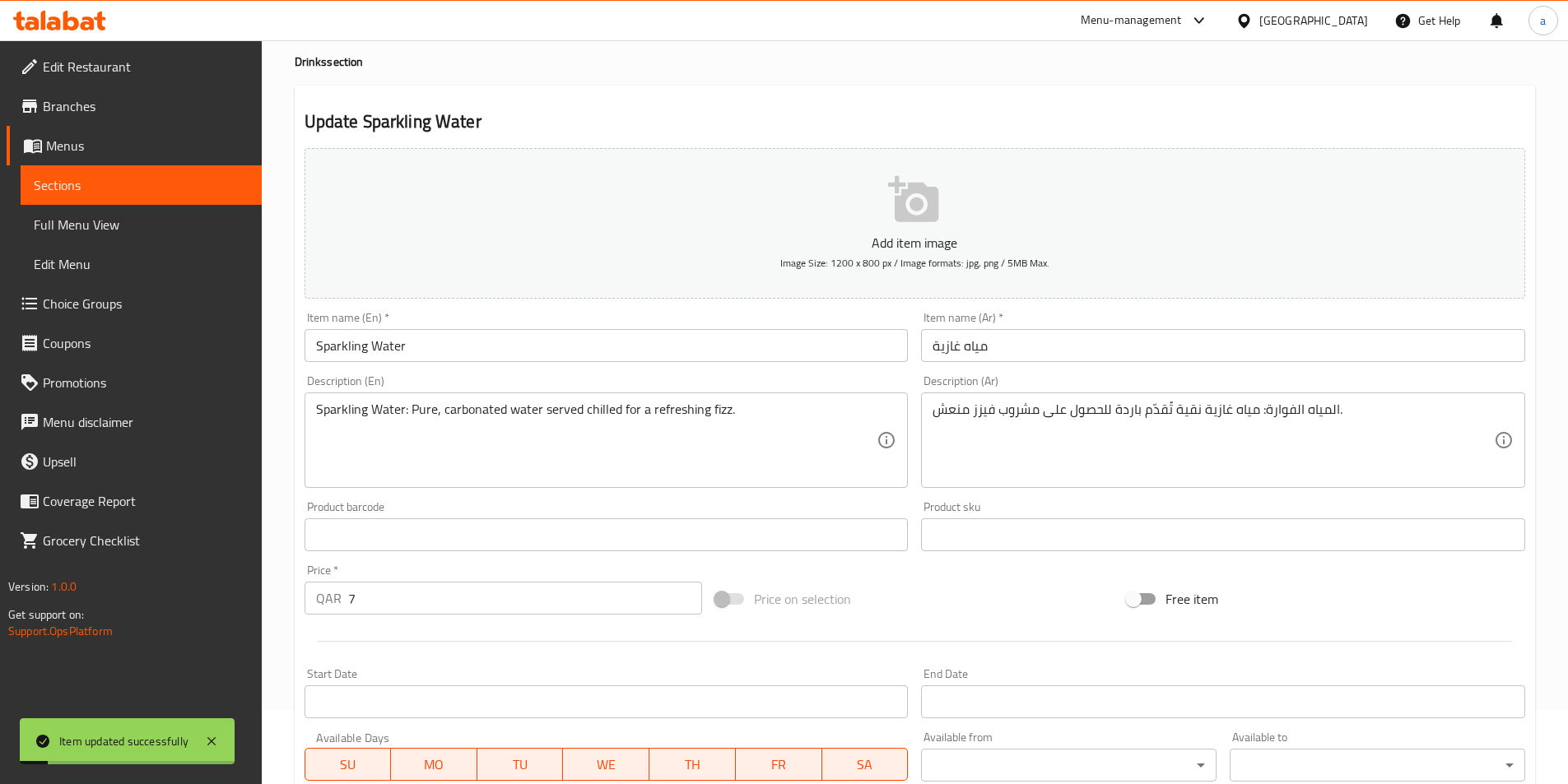
scroll to position [0, 0]
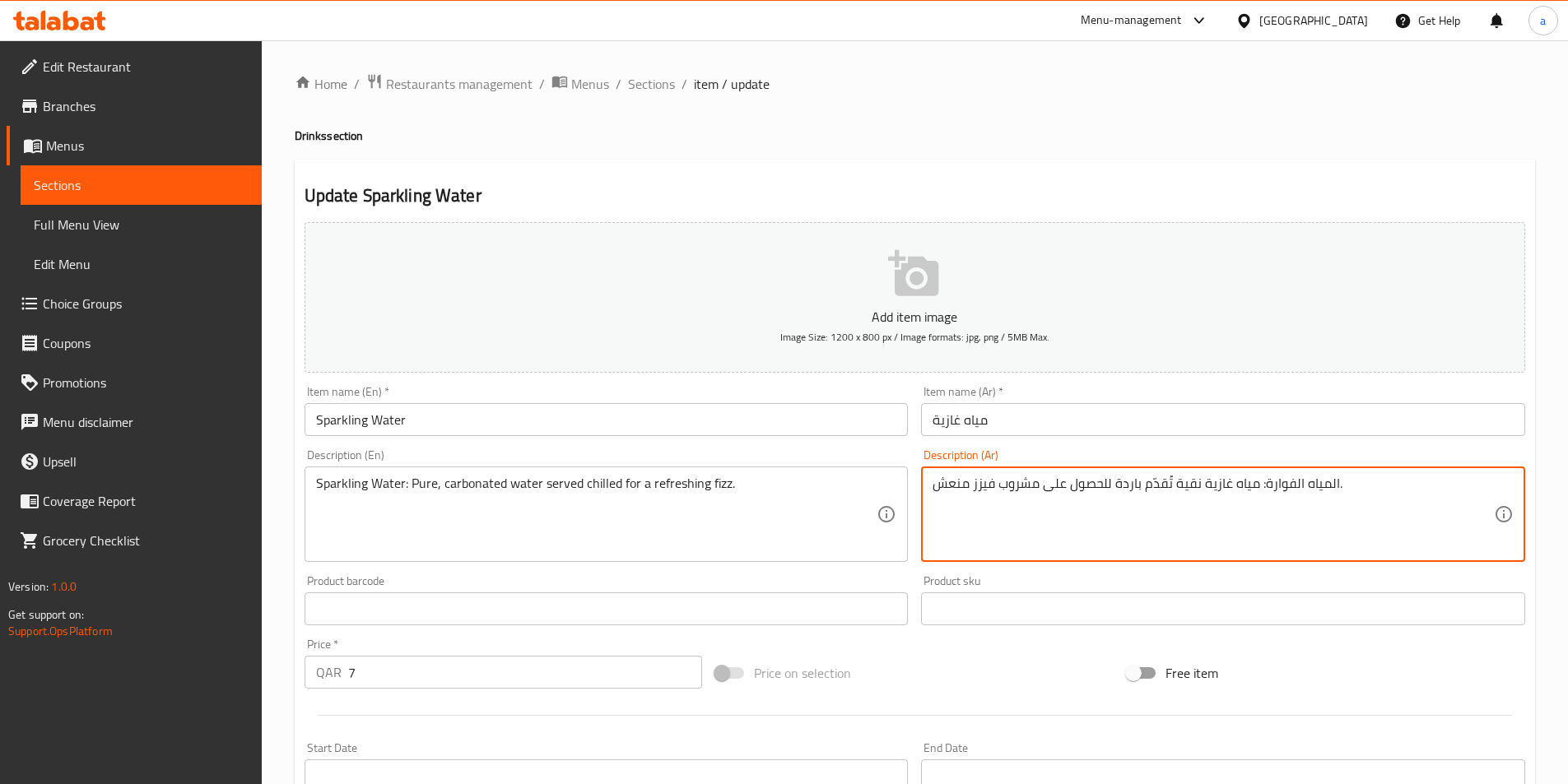
drag, startPoint x: 1332, startPoint y: 480, endPoint x: 1273, endPoint y: 486, distance: 59.3
drag, startPoint x: 1262, startPoint y: 484, endPoint x: 1340, endPoint y: 481, distance: 78.1
click at [1340, 481] on textarea "المياه الفوارة: مياه غازية نقية تُقدّم باردة للحصول على مشروب فيزز منعش." at bounding box center [1213, 514] width 562 height 78
click at [1268, 480] on textarea "المياه الفوارة: مياه غازية نقية تُقدّم باردة للحصول على مشروب فيزز منعش." at bounding box center [1213, 514] width 562 height 78
drag, startPoint x: 1265, startPoint y: 484, endPoint x: 1337, endPoint y: 491, distance: 72.3
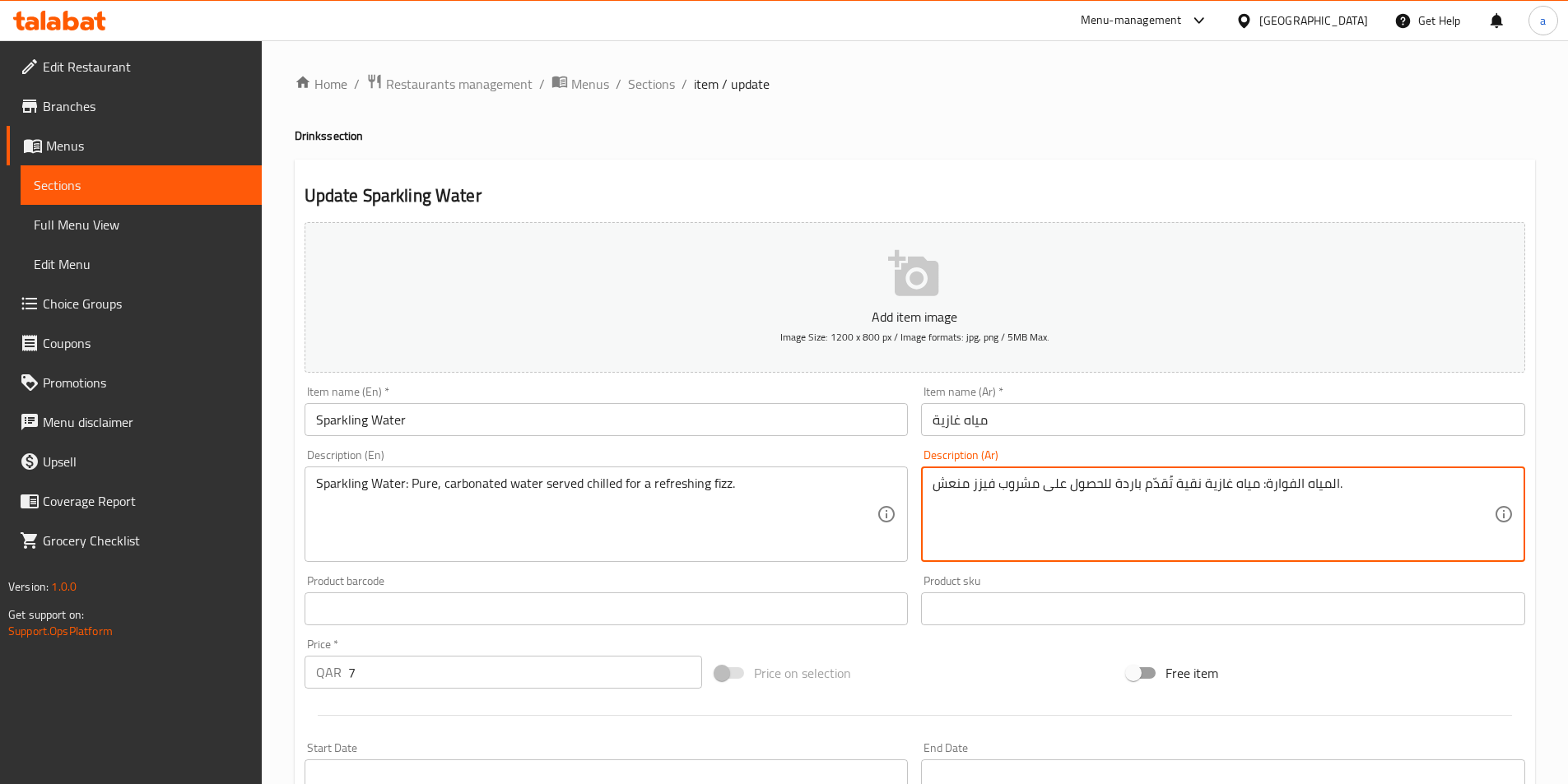
click at [1337, 491] on textarea "المياه الفوارة: مياه غازية نقية تُقدّم باردة للحصول على مشروب فيزز منعش." at bounding box center [1213, 514] width 562 height 78
drag, startPoint x: 1263, startPoint y: 485, endPoint x: 1334, endPoint y: 491, distance: 71.3
click at [1334, 491] on textarea "المياه الفوارة: مياه غازية نقية تُقدّم باردة للحصول على مشروب فيزز منعش." at bounding box center [1213, 514] width 562 height 78
paste textarea "غازي"
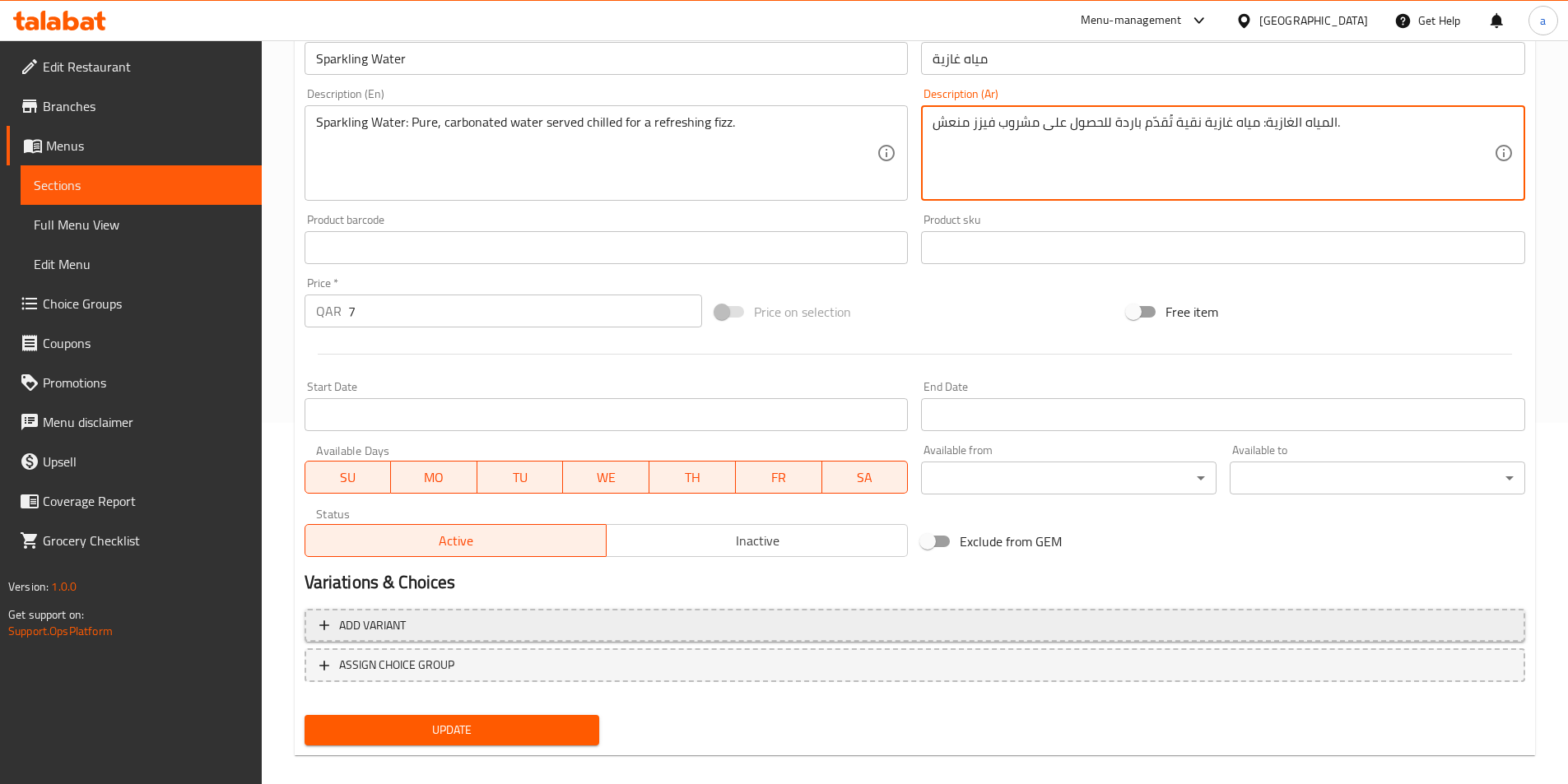
scroll to position [379, 0]
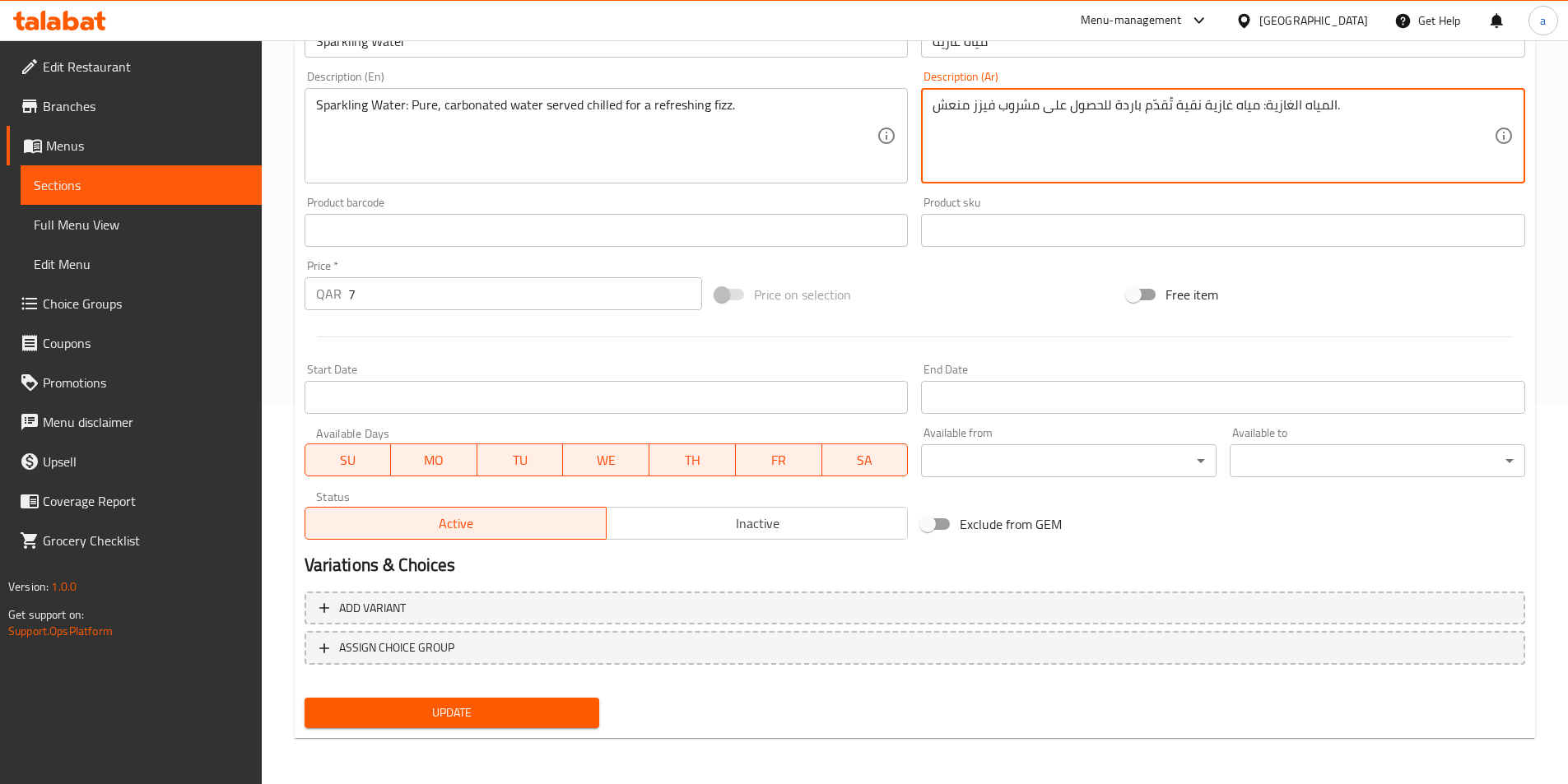
type textarea "المياه الغازية: مياه غازية نقية تُقدّم باردة للحصول على مشروب فيزز منعش."
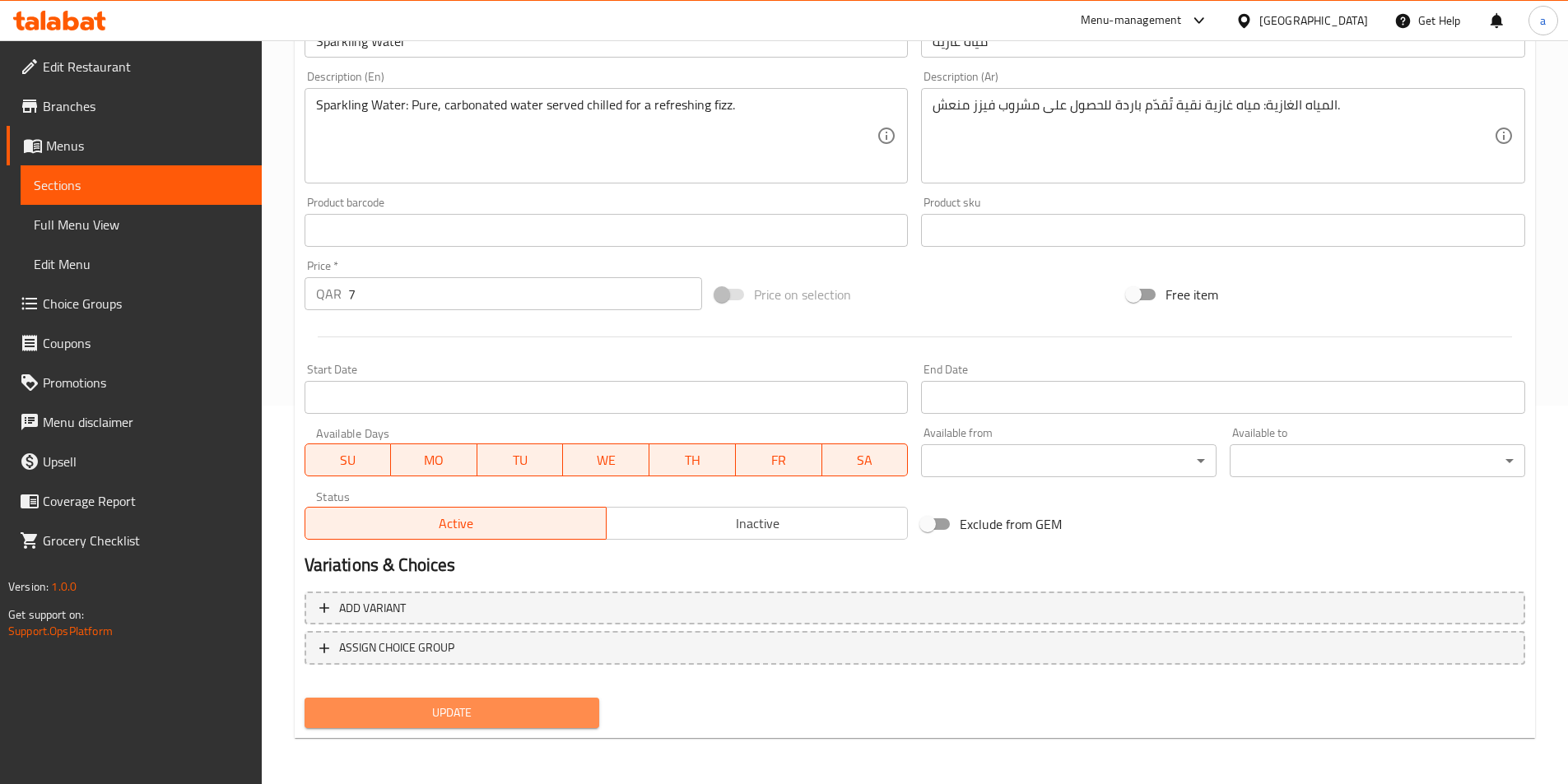
click at [487, 710] on span "Update" at bounding box center [453, 713] width 269 height 20
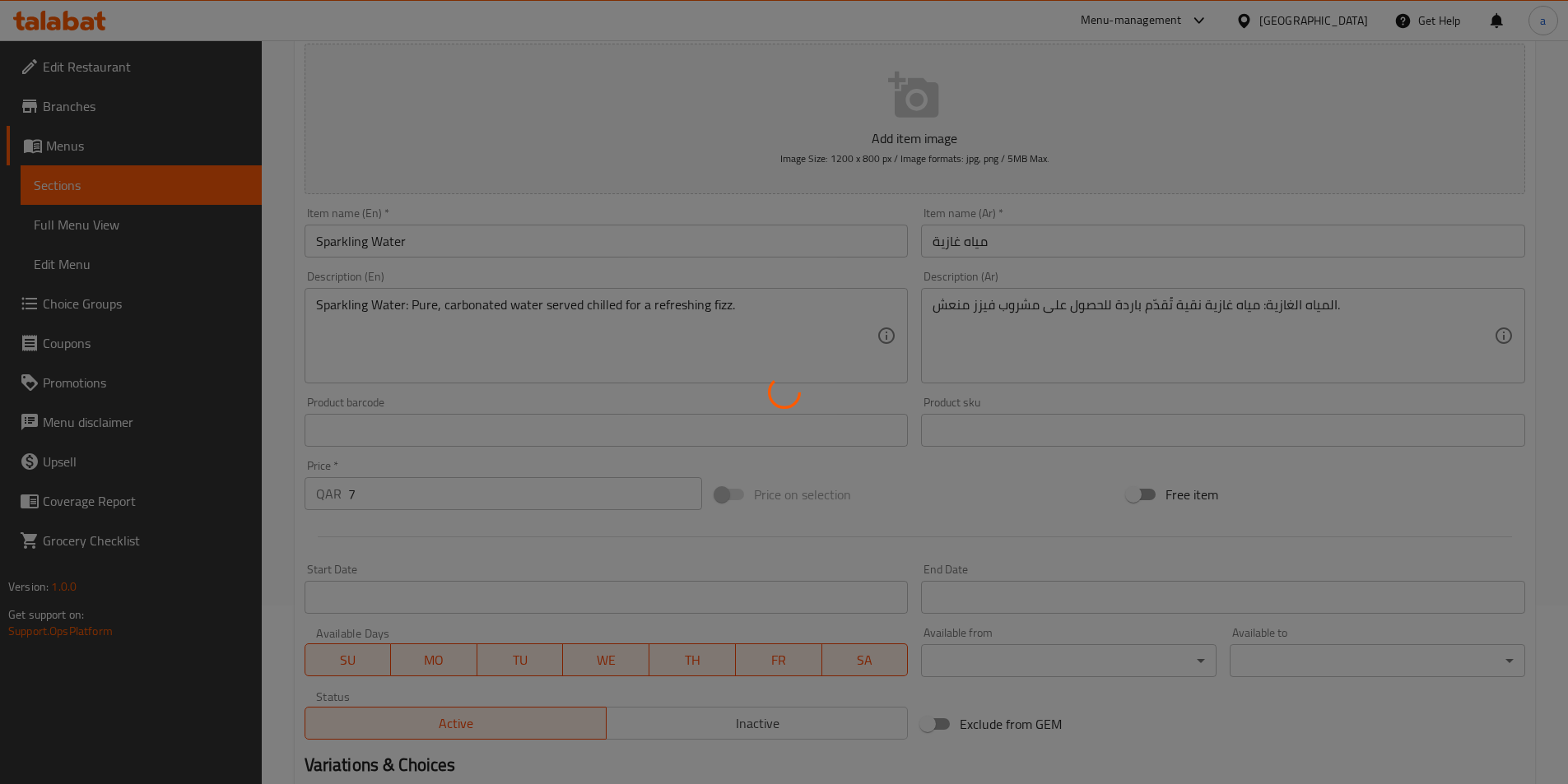
scroll to position [0, 0]
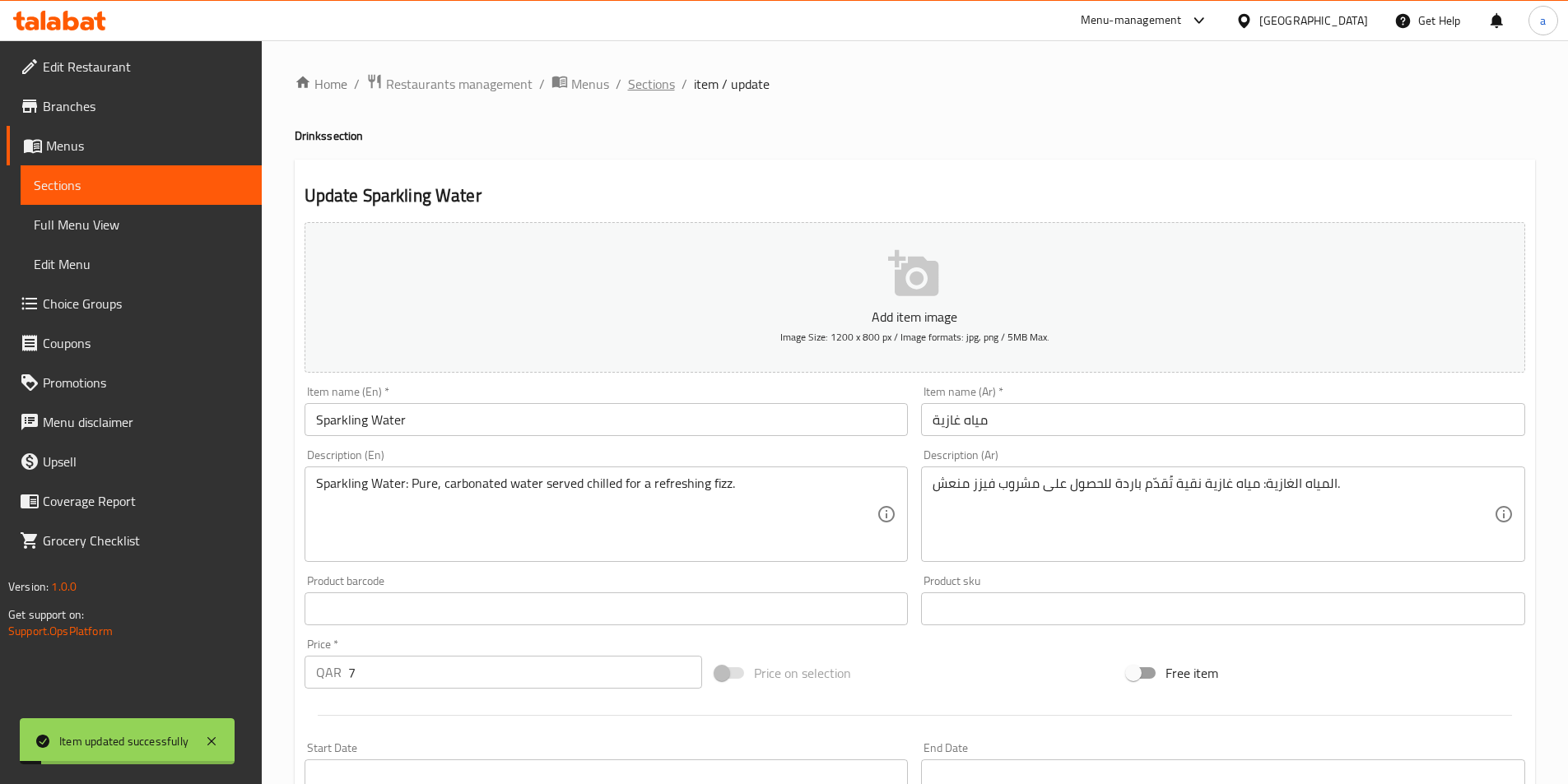
click at [646, 93] on span "Sections" at bounding box center [651, 84] width 47 height 19
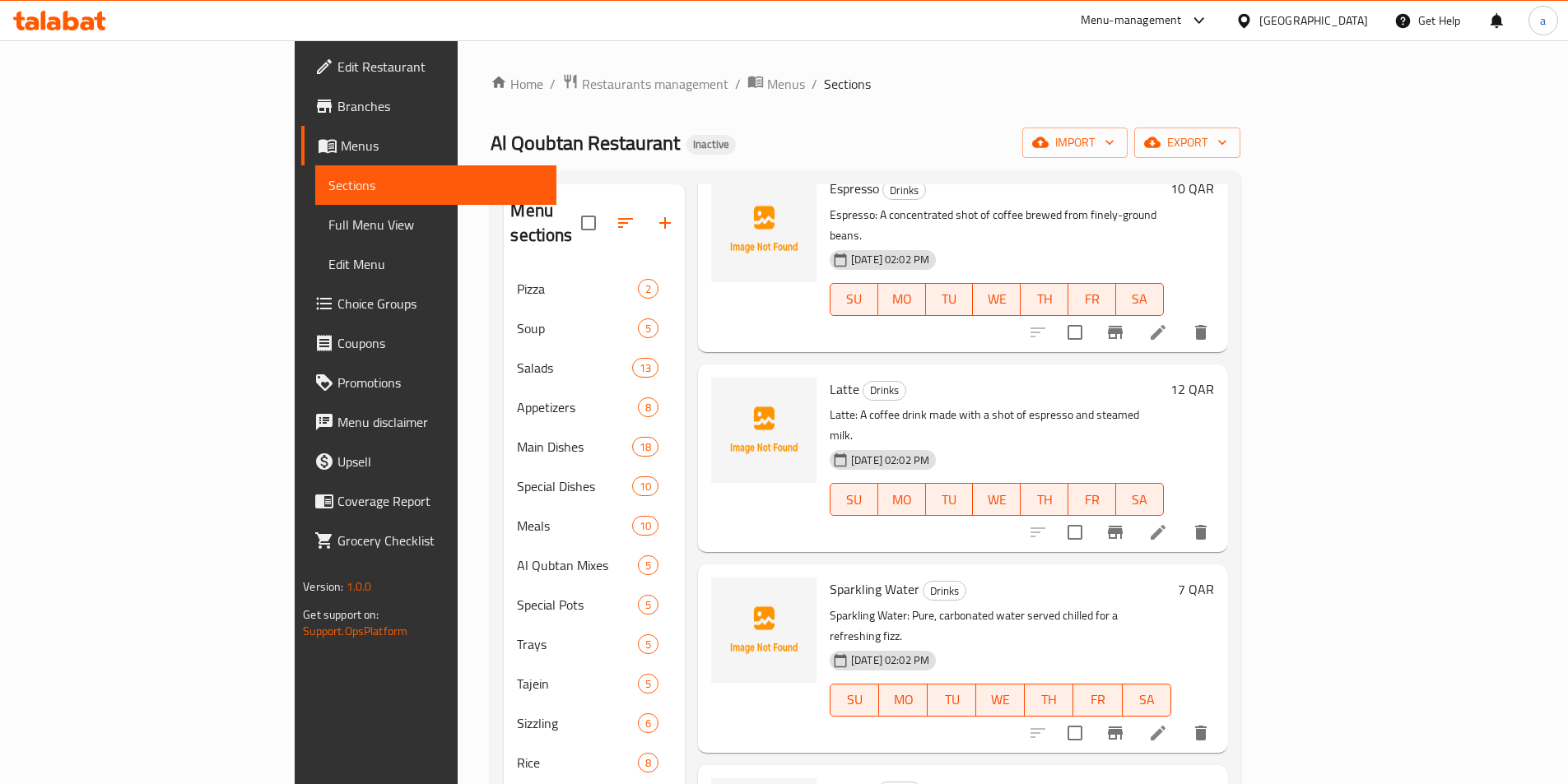
scroll to position [823, 0]
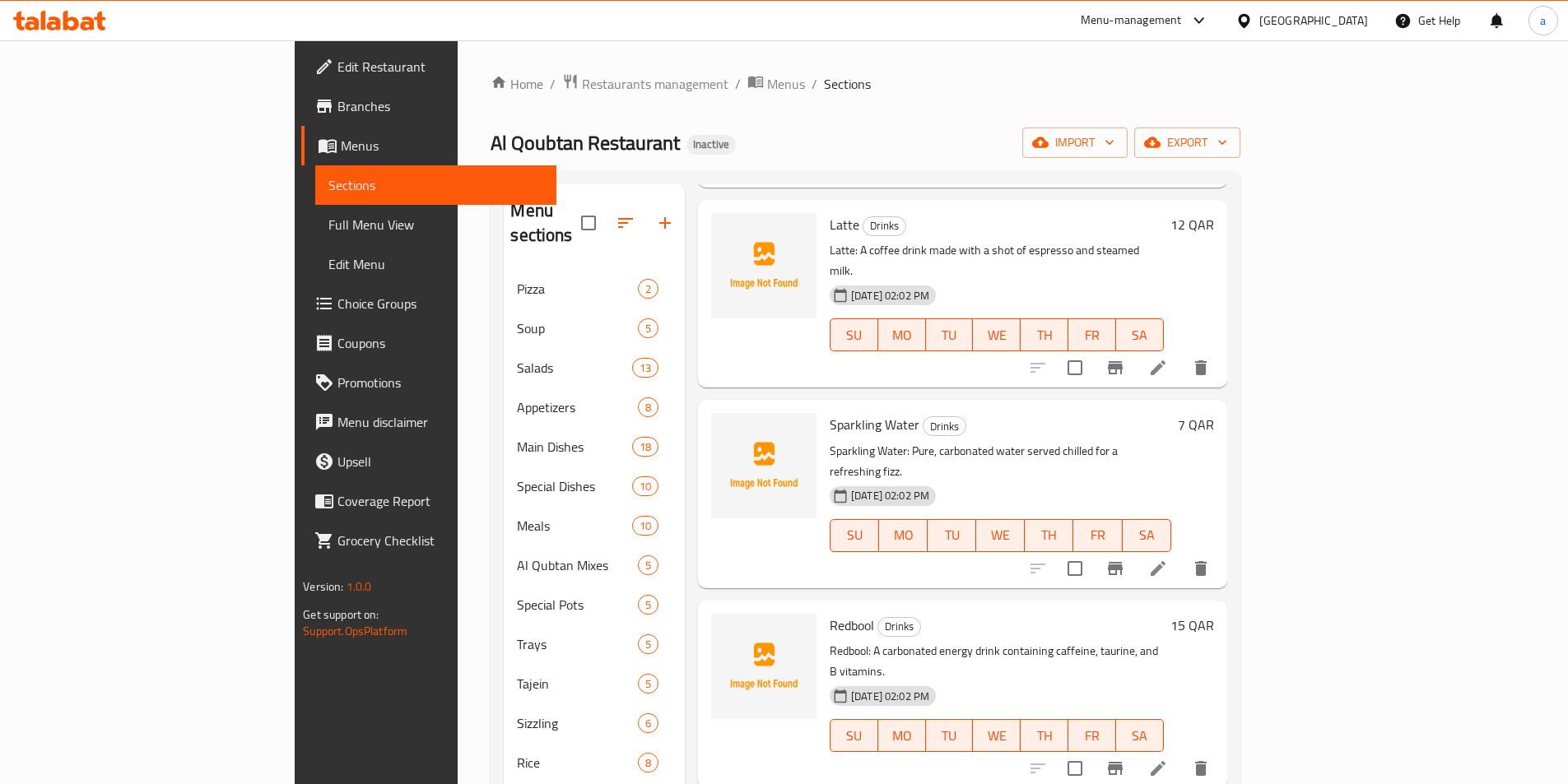
click at [1166, 761] on icon at bounding box center [1158, 769] width 15 height 15
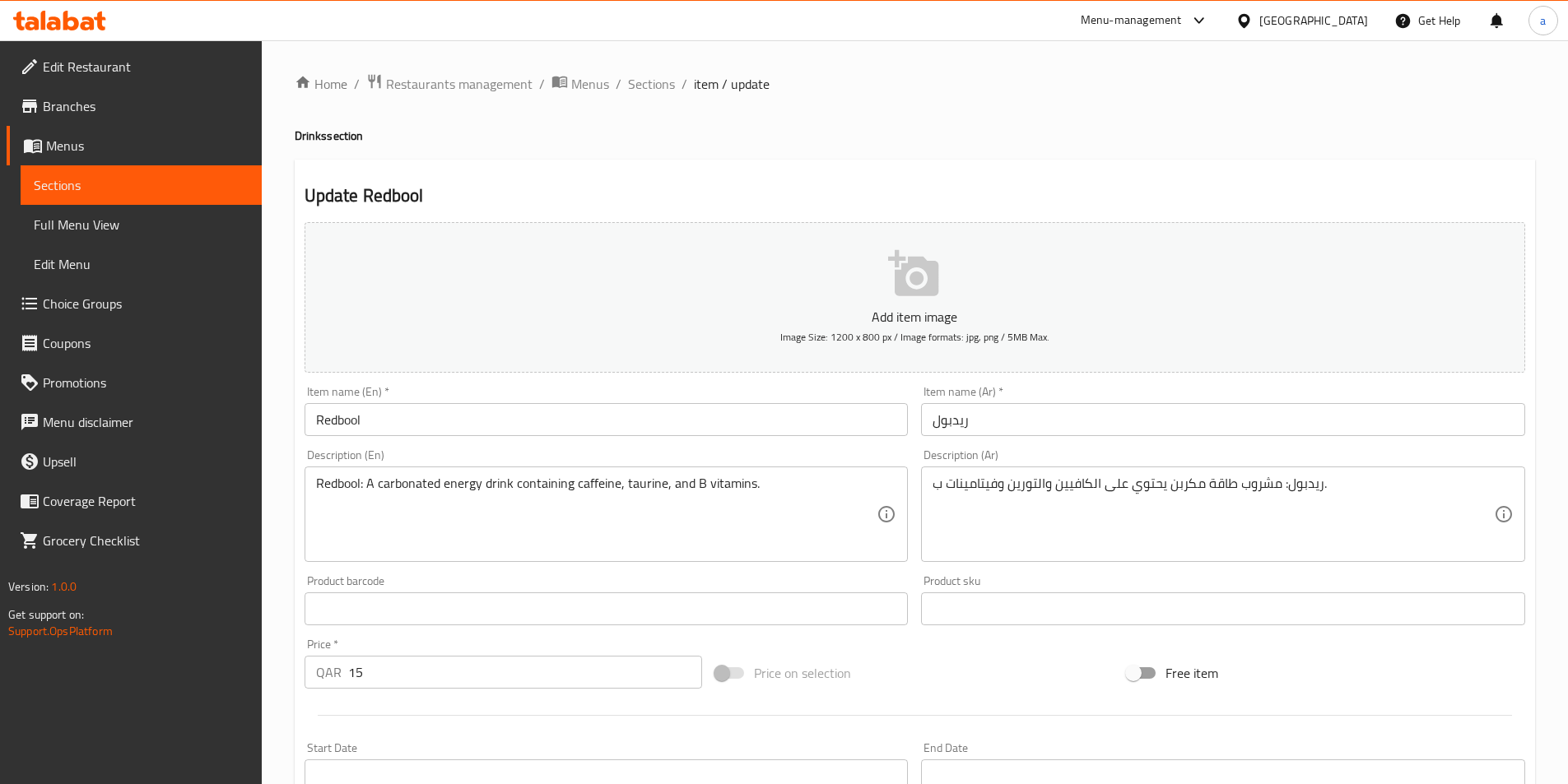
click at [393, 423] on input "Redbool" at bounding box center [607, 419] width 604 height 33
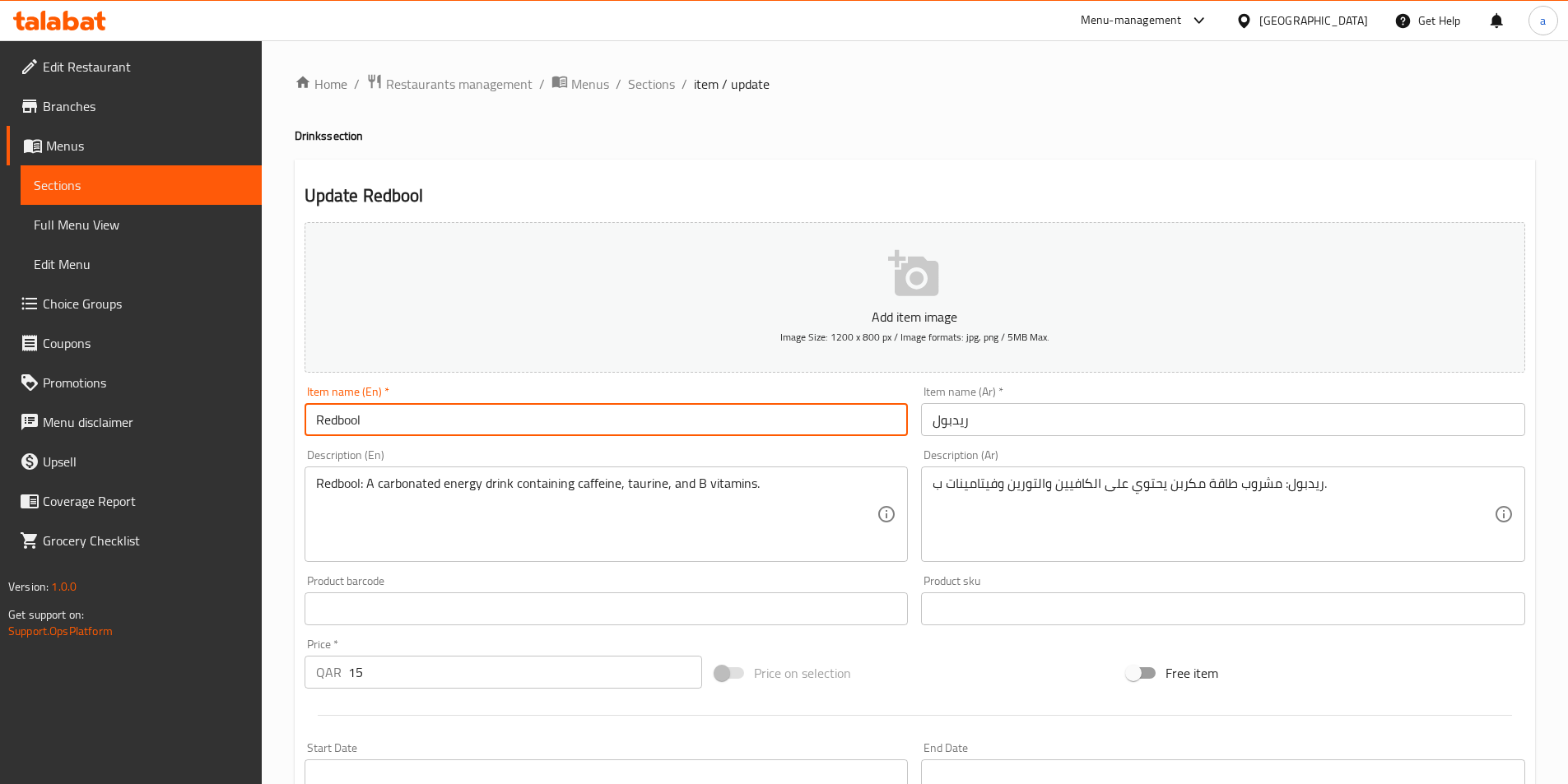
click at [393, 423] on input "Redbool" at bounding box center [607, 419] width 604 height 33
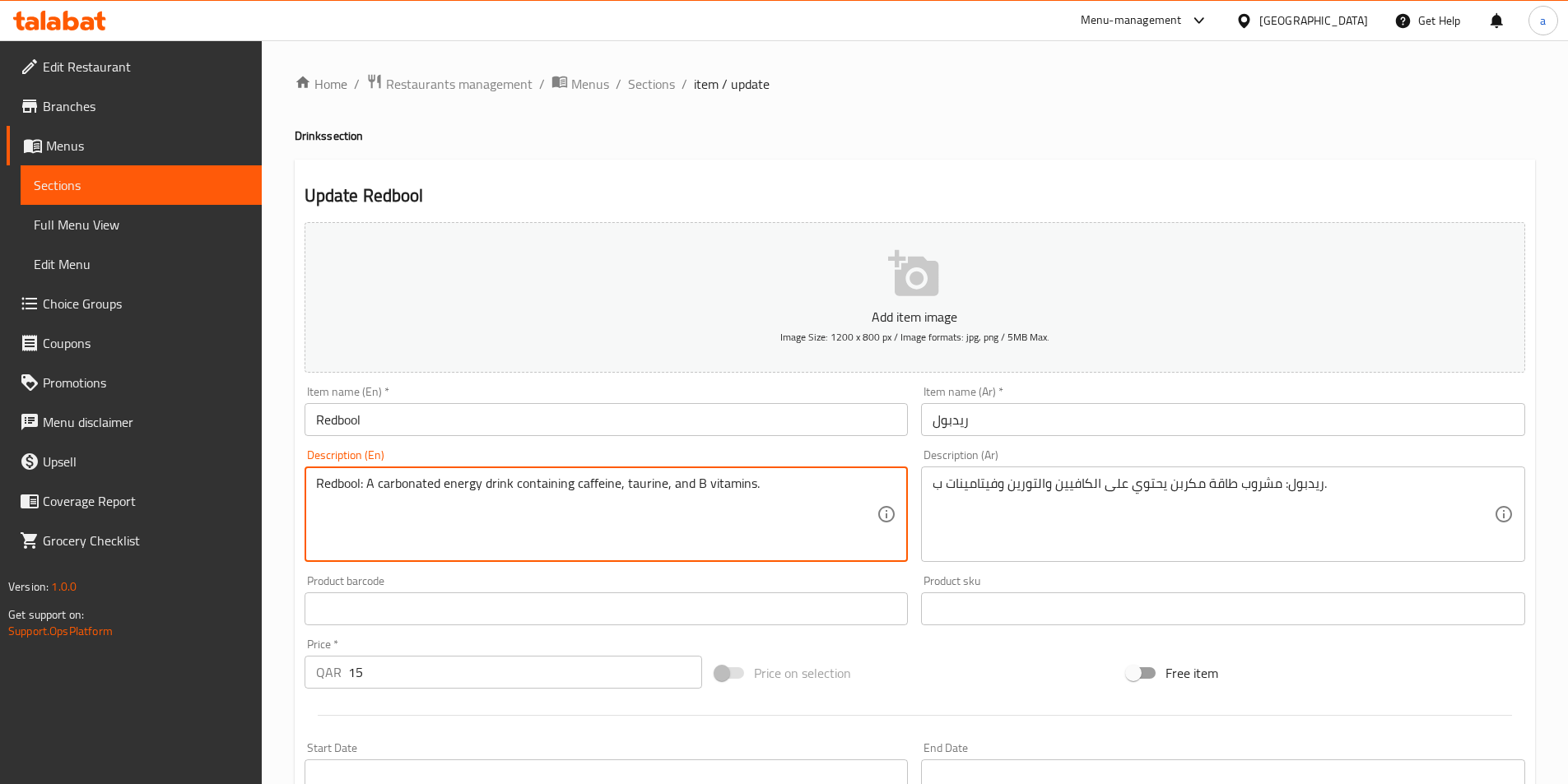
drag, startPoint x: 774, startPoint y: 479, endPoint x: 367, endPoint y: 529, distance: 410.1
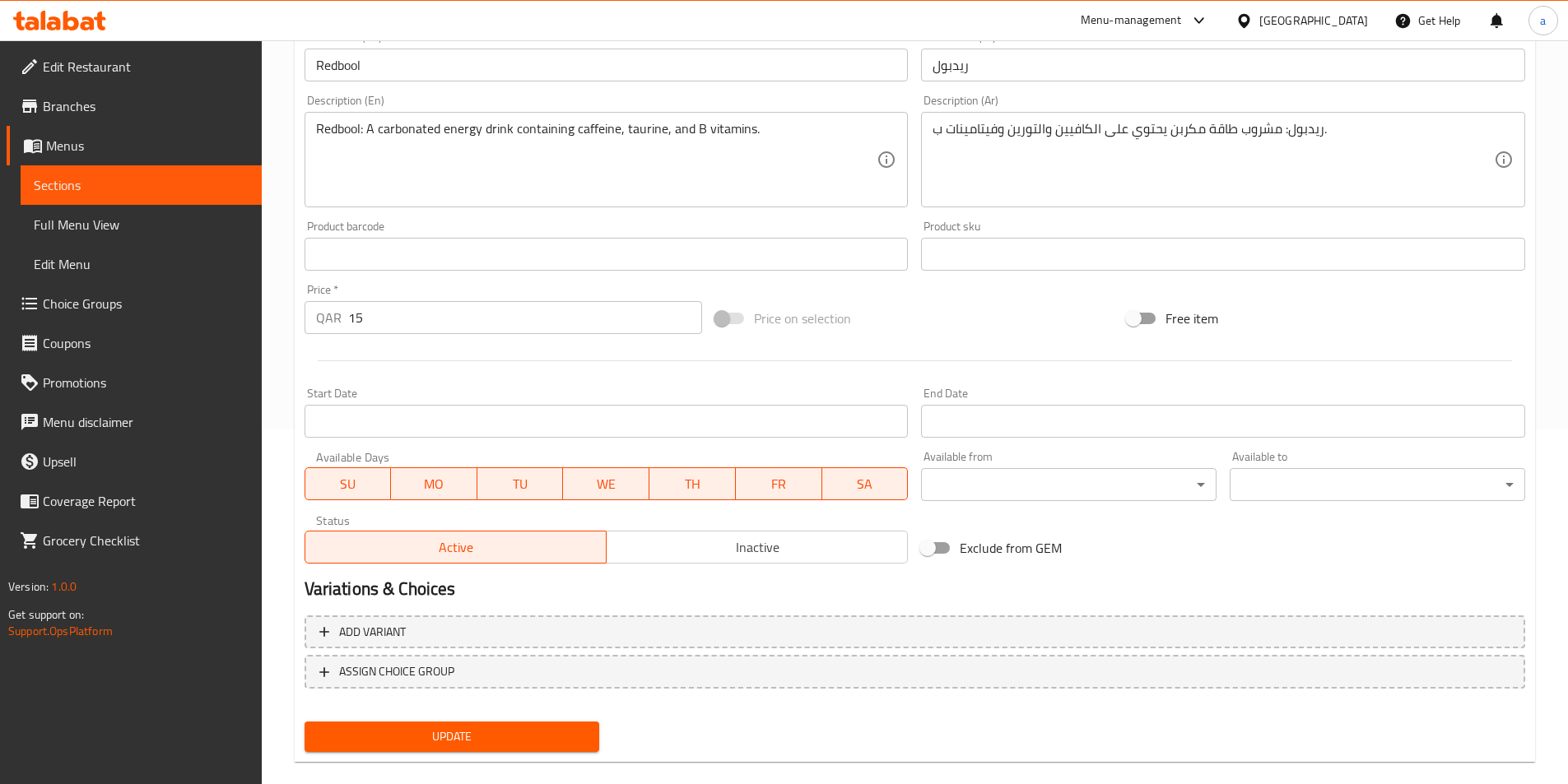
scroll to position [379, 0]
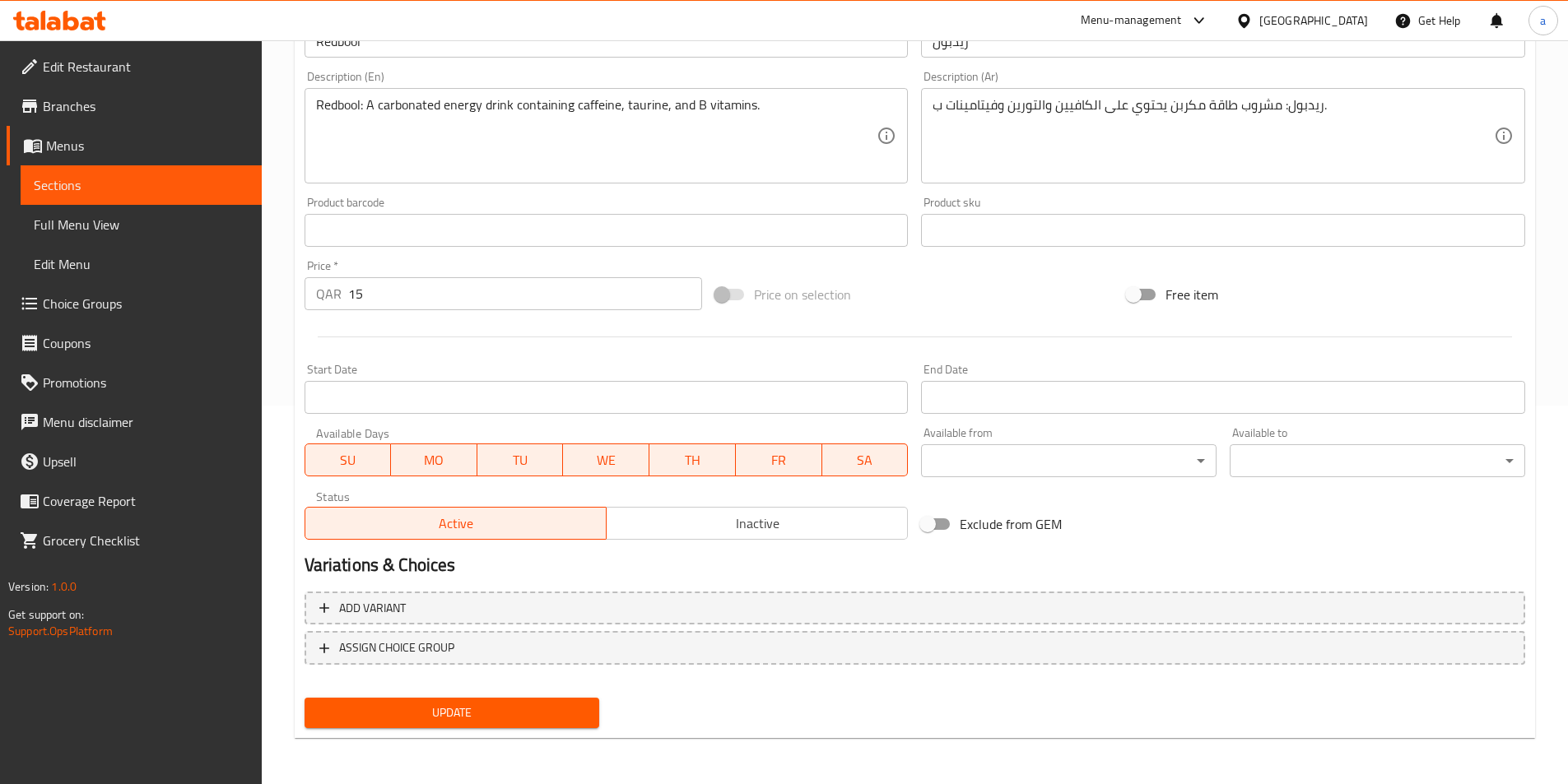
drag, startPoint x: 491, startPoint y: 704, endPoint x: 493, endPoint y: 677, distance: 27.1
click at [491, 704] on span "Update" at bounding box center [453, 713] width 269 height 20
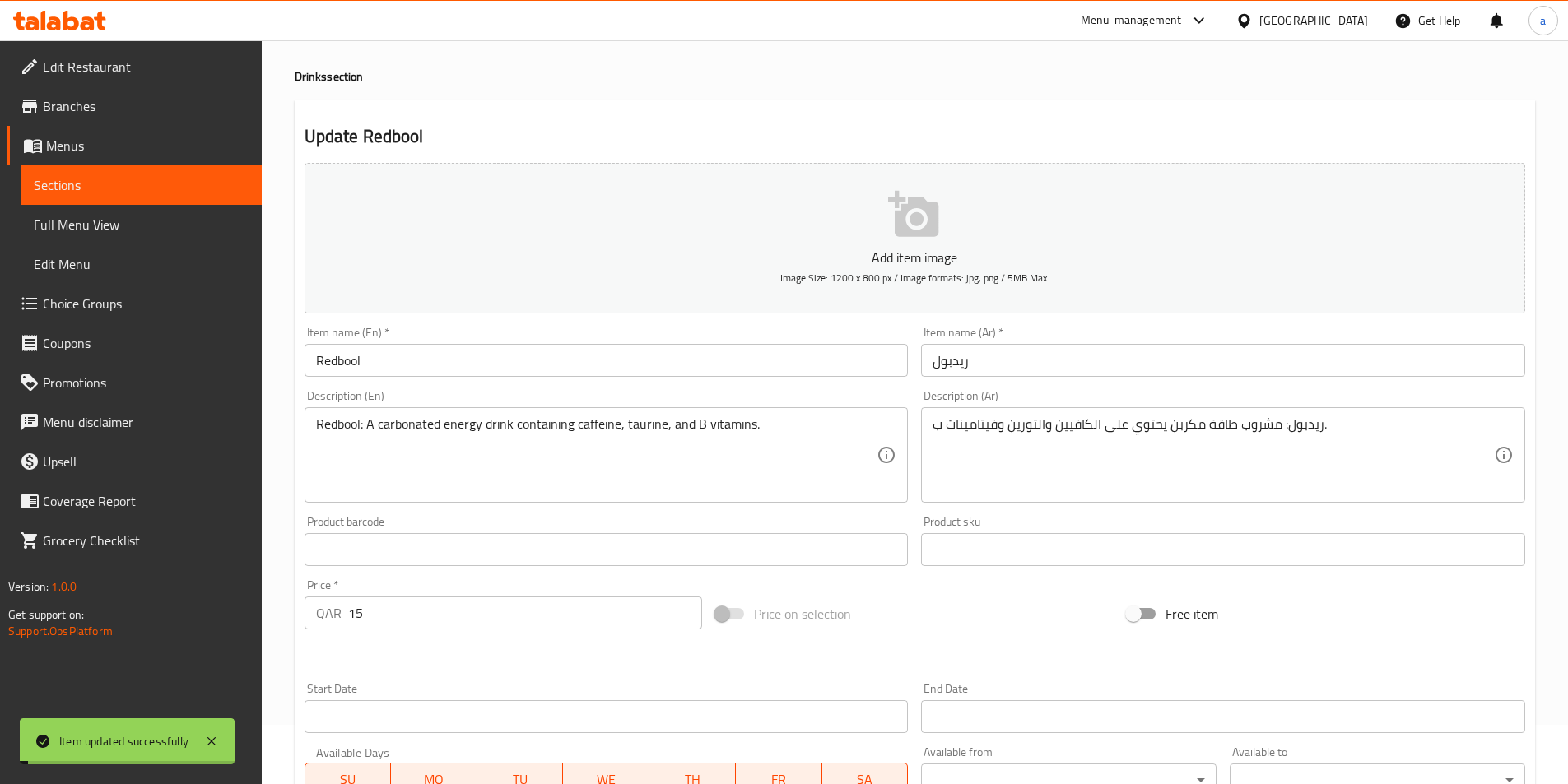
scroll to position [0, 0]
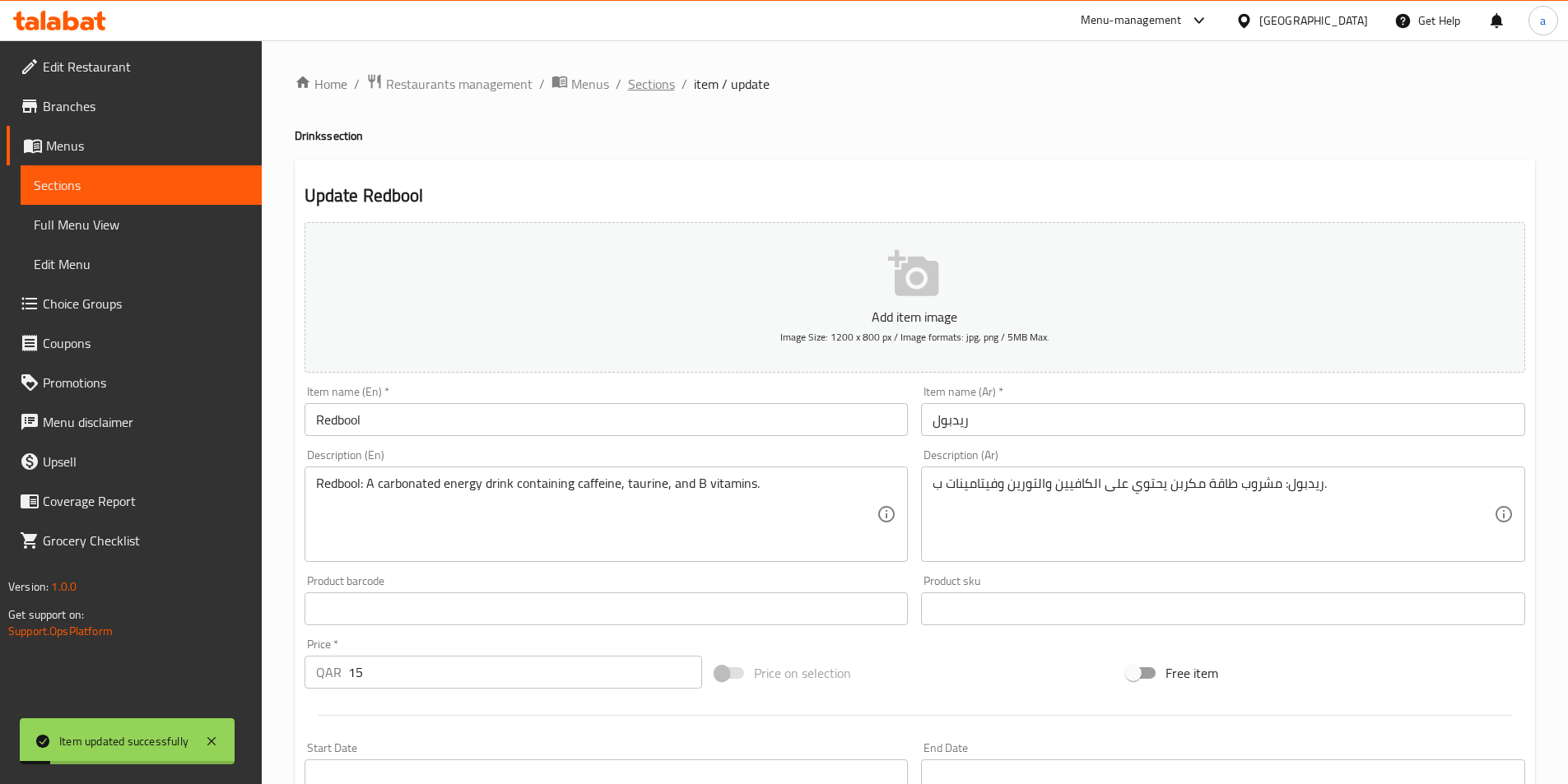
click at [653, 80] on span "Sections" at bounding box center [651, 84] width 47 height 19
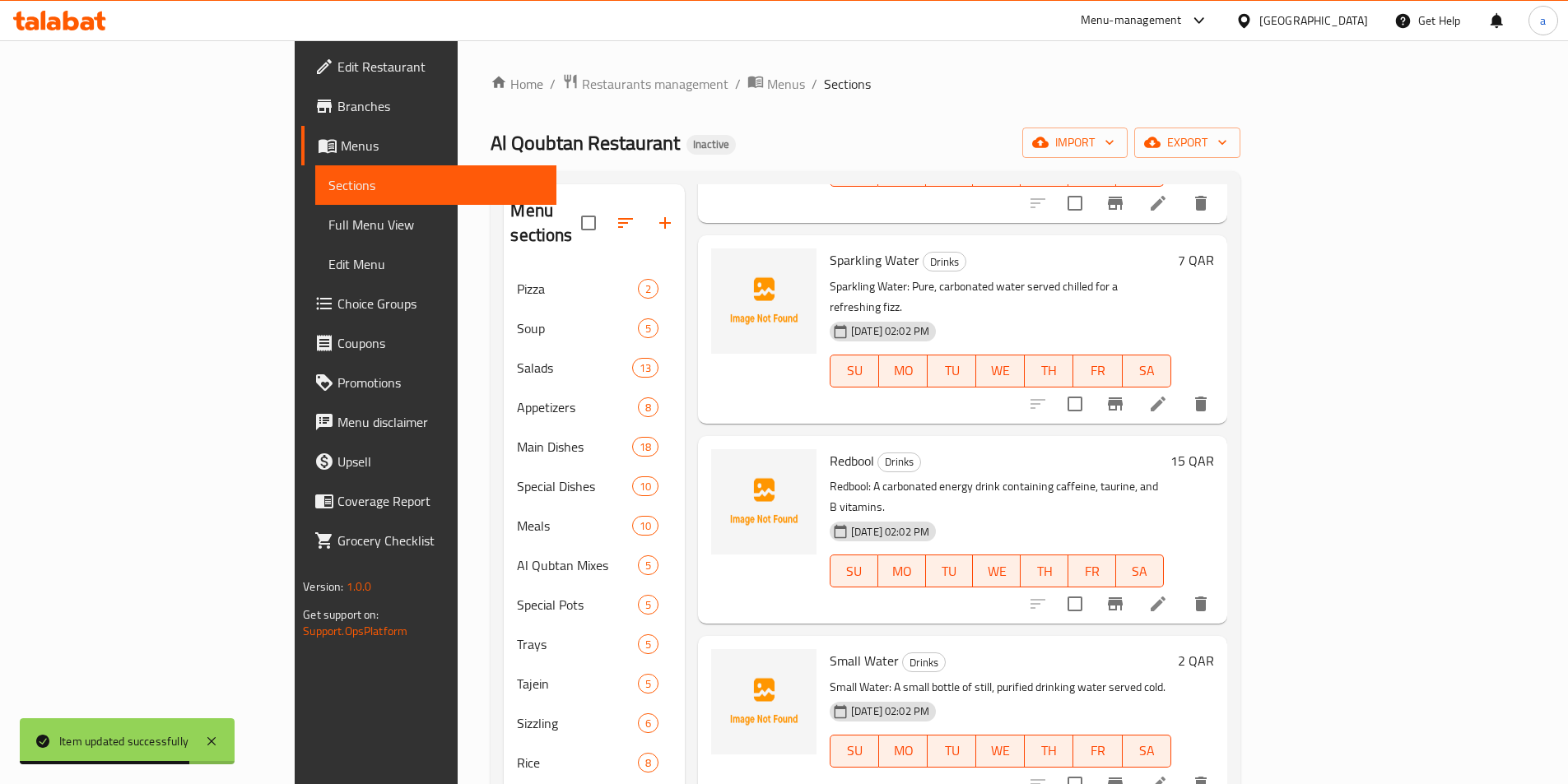
scroll to position [1152, 0]
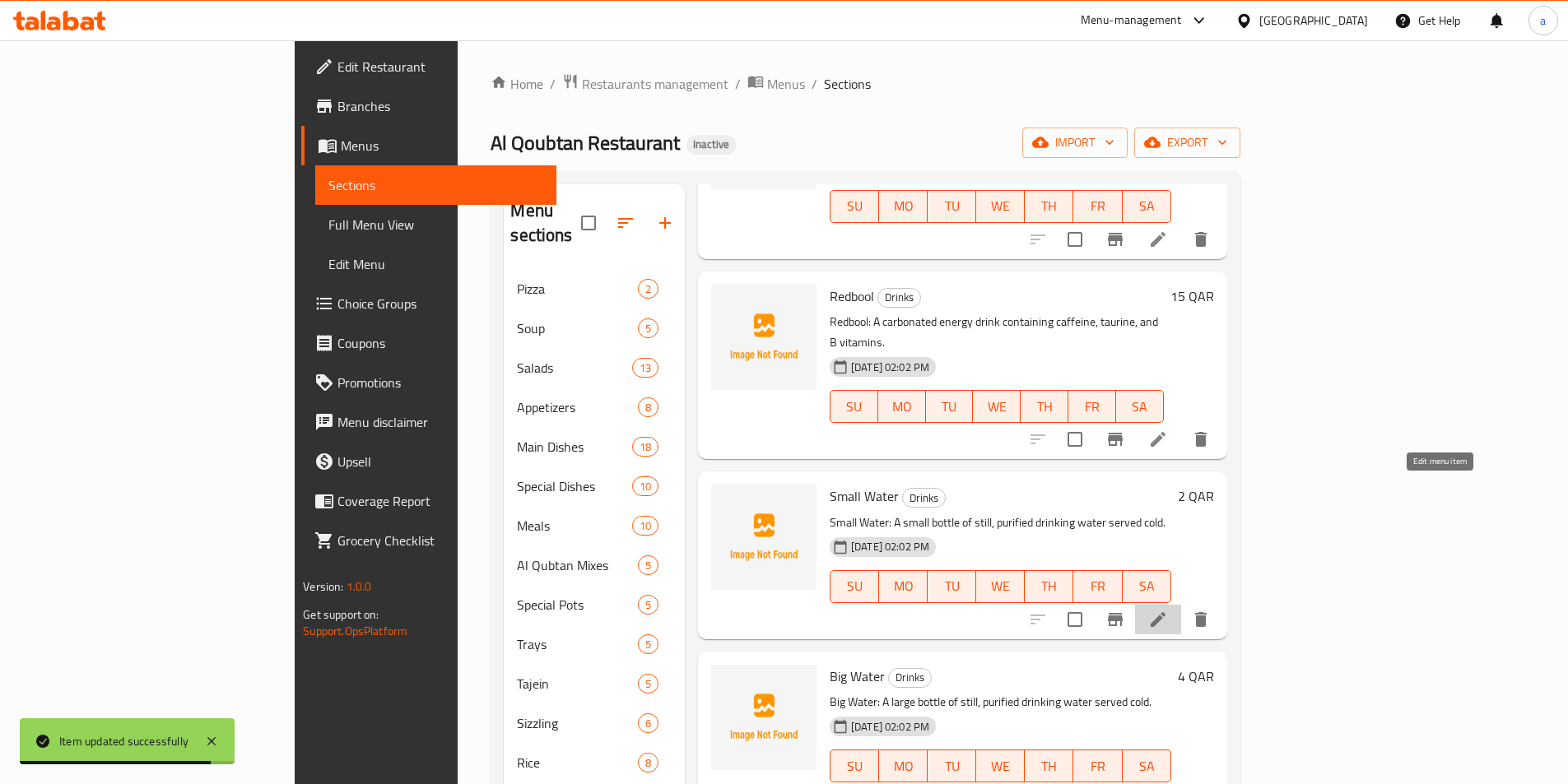
click at [1169, 610] on icon at bounding box center [1158, 619] width 19 height 19
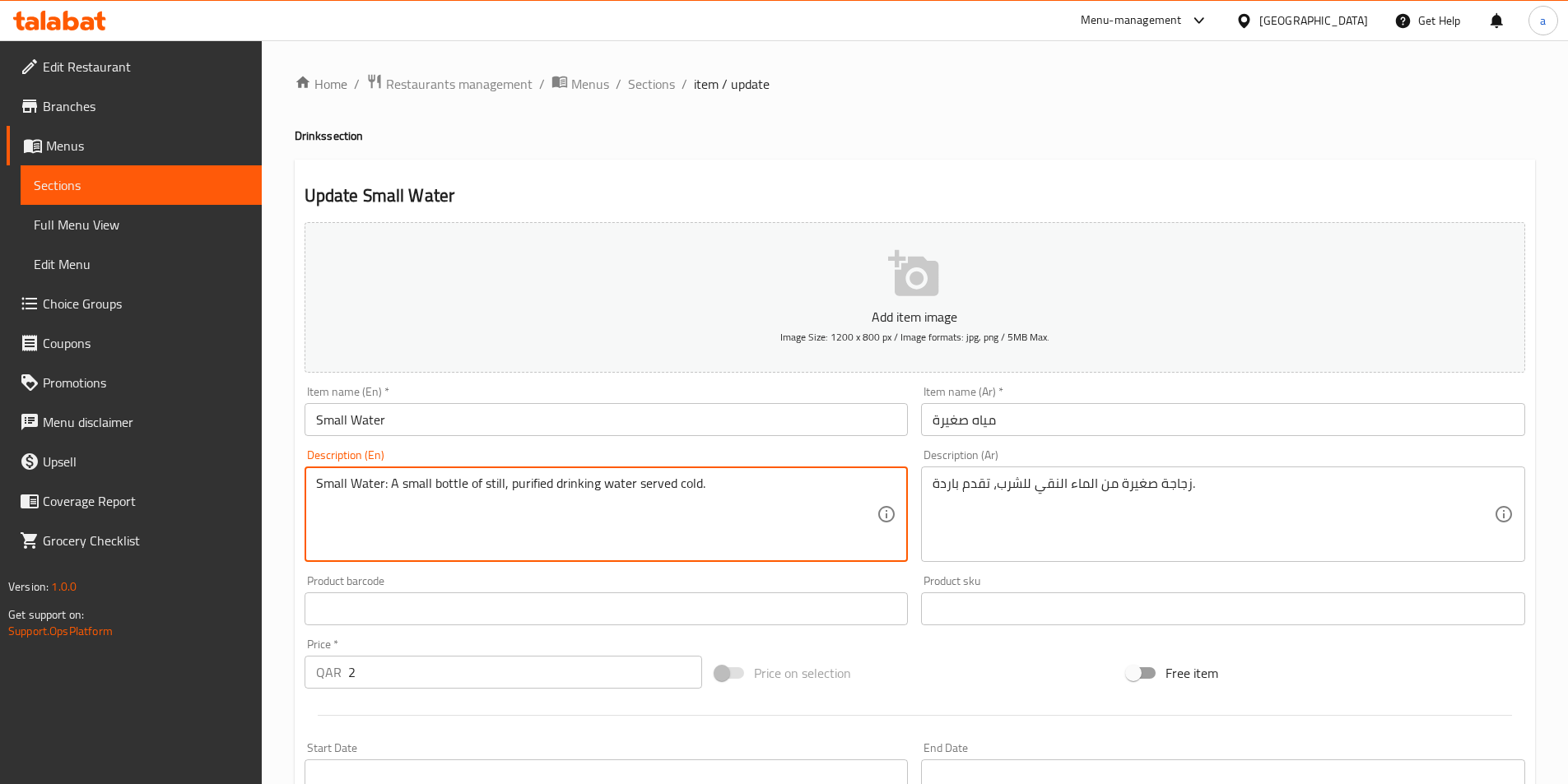
click at [719, 485] on textarea "Small Water: A small bottle of still, purified drinking water served cold." at bounding box center [597, 514] width 562 height 78
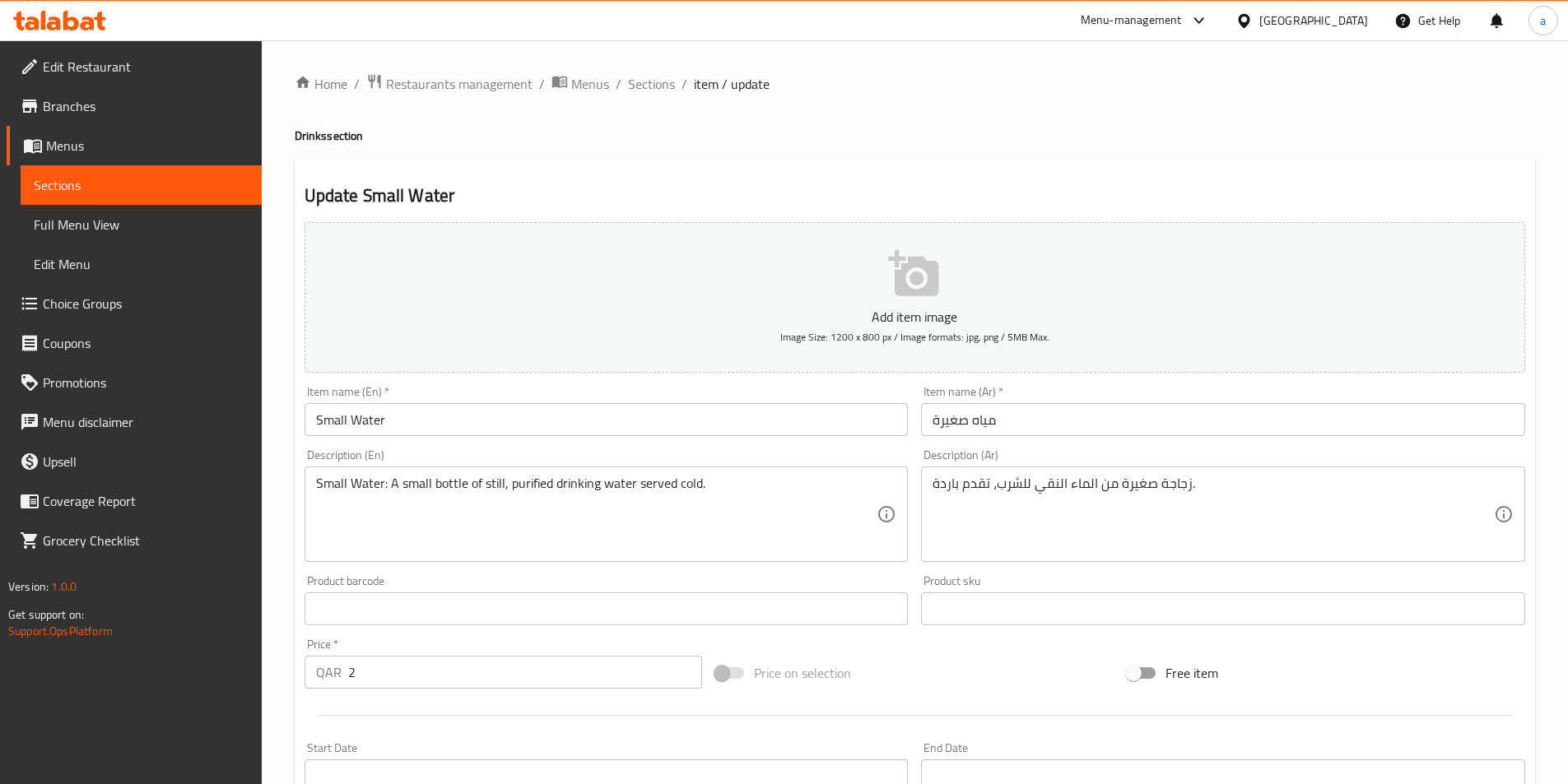
click at [646, 475] on textarea "Small Water: A small bottle of still, purified drinking water served cold." at bounding box center [597, 514] width 562 height 78
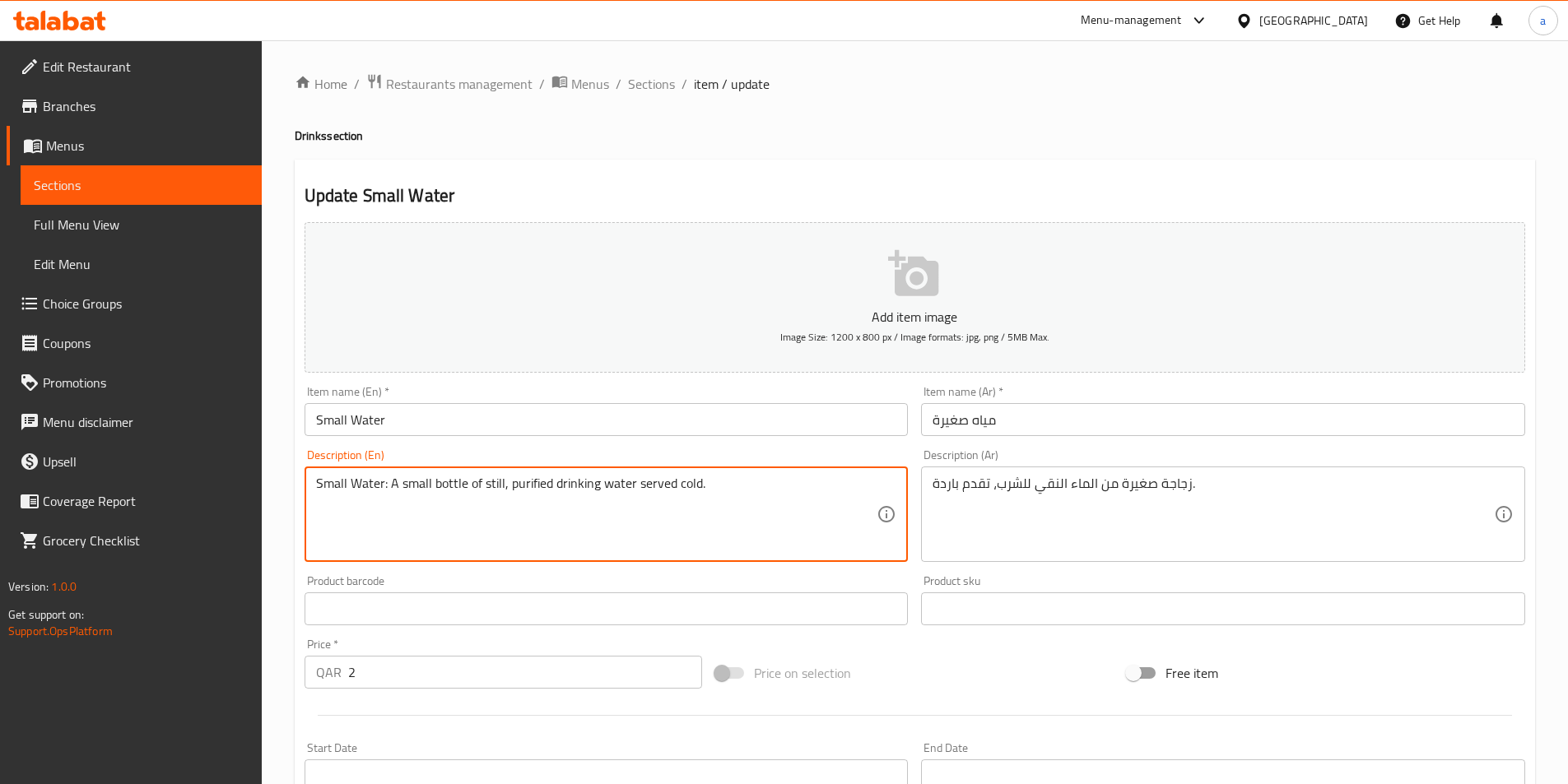
click at [646, 475] on textarea "Small Water: A small bottle of still, purified drinking water served cold." at bounding box center [597, 514] width 562 height 78
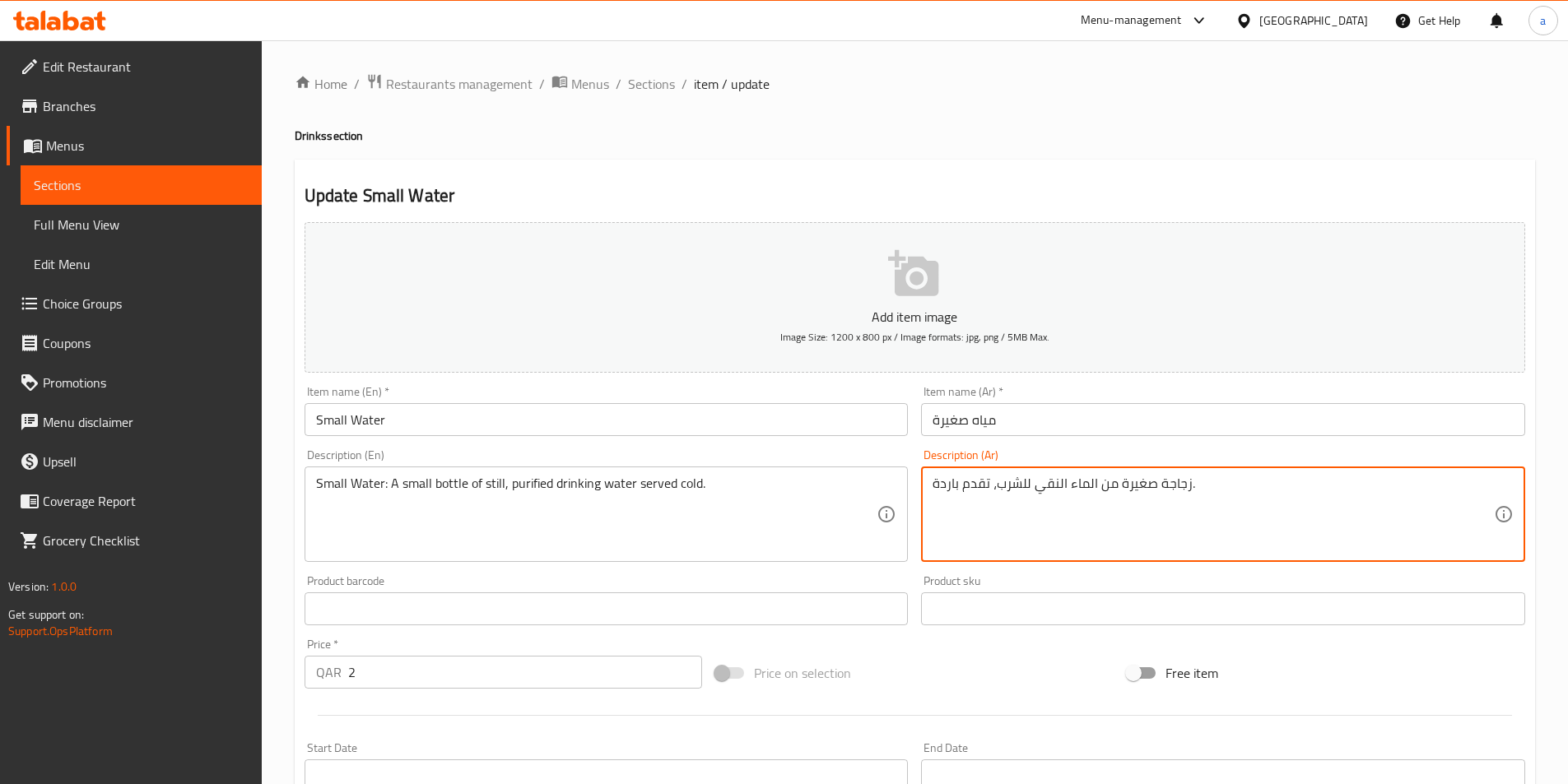
click at [1101, 498] on textarea "زجاجة صغيرة من الماء النقي للشرب، تقدم باردة." at bounding box center [1213, 514] width 562 height 78
paste textarea "لماء الصغير: زجاجة صغيرة من مياه الشرب النقية"
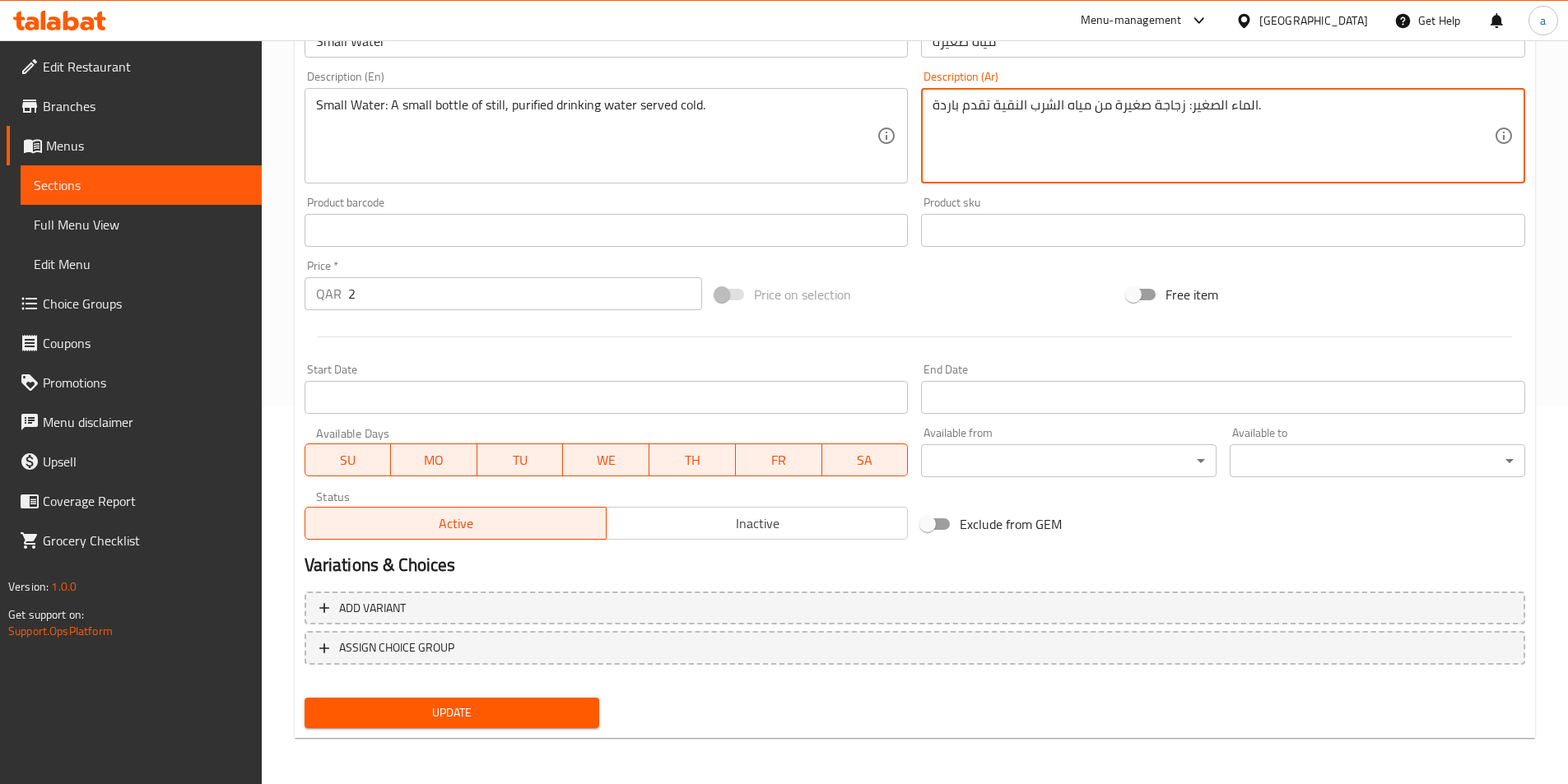
type textarea "الماء الصغير: زجاجة صغيرة من مياه الشرب النقية تقدم باردة."
click at [525, 703] on span "Update" at bounding box center [453, 713] width 269 height 20
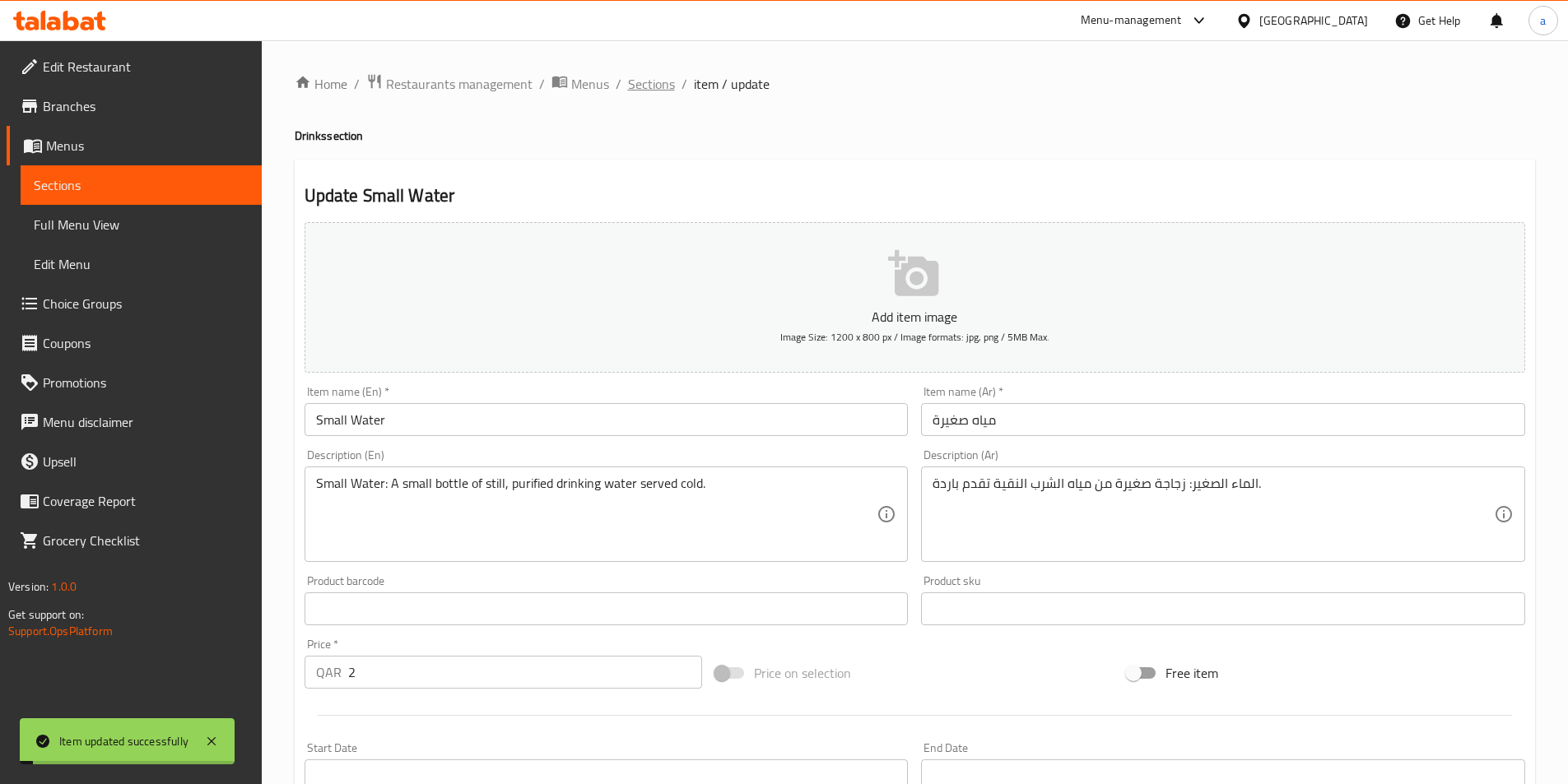
click at [641, 84] on span "Sections" at bounding box center [651, 84] width 47 height 19
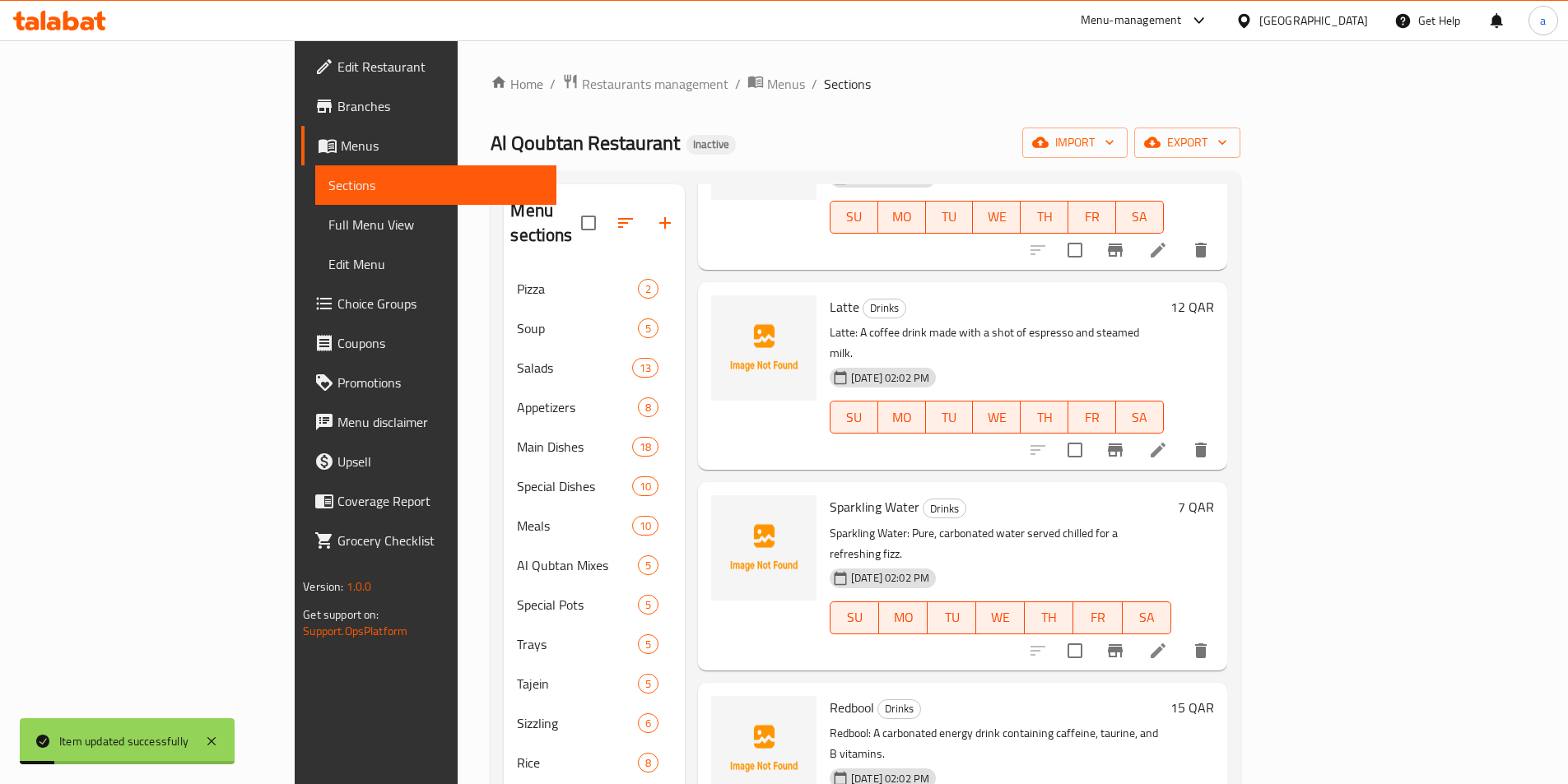
scroll to position [1152, 0]
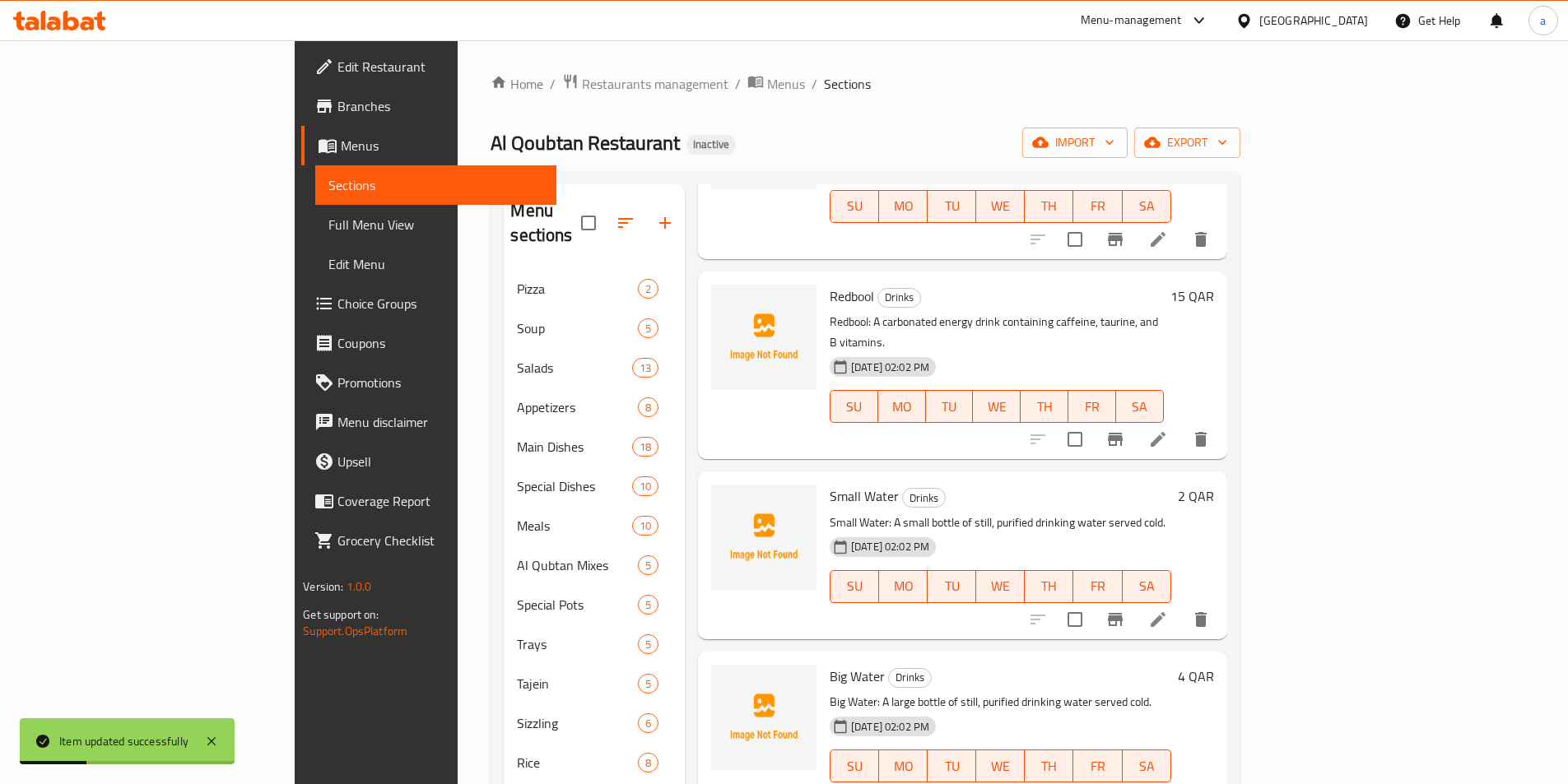
click at [1169, 783] on icon at bounding box center [1158, 798] width 19 height 19
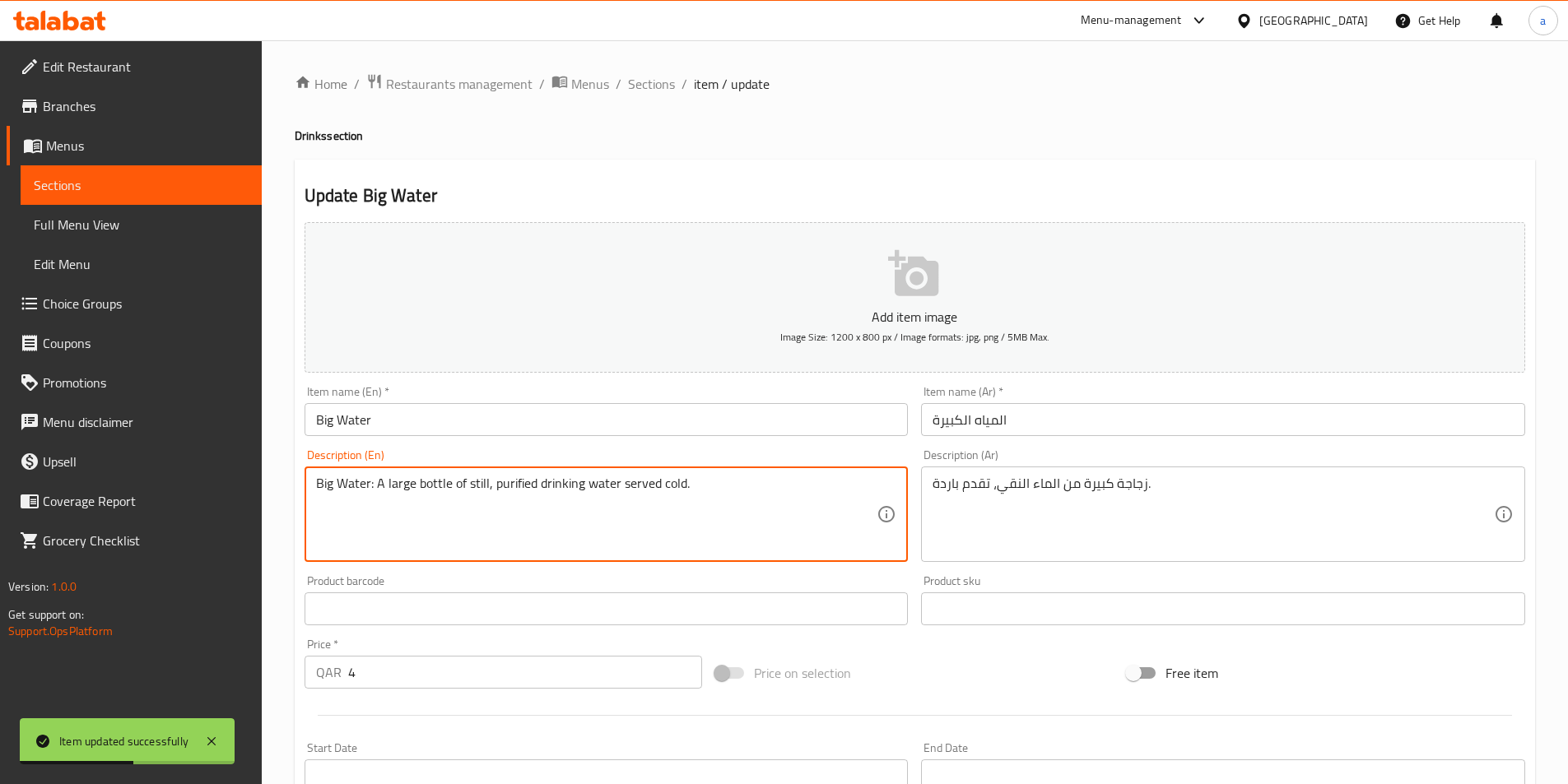
click at [762, 495] on textarea "Big Water: A large bottle of still, purified drinking water served cold." at bounding box center [597, 514] width 562 height 78
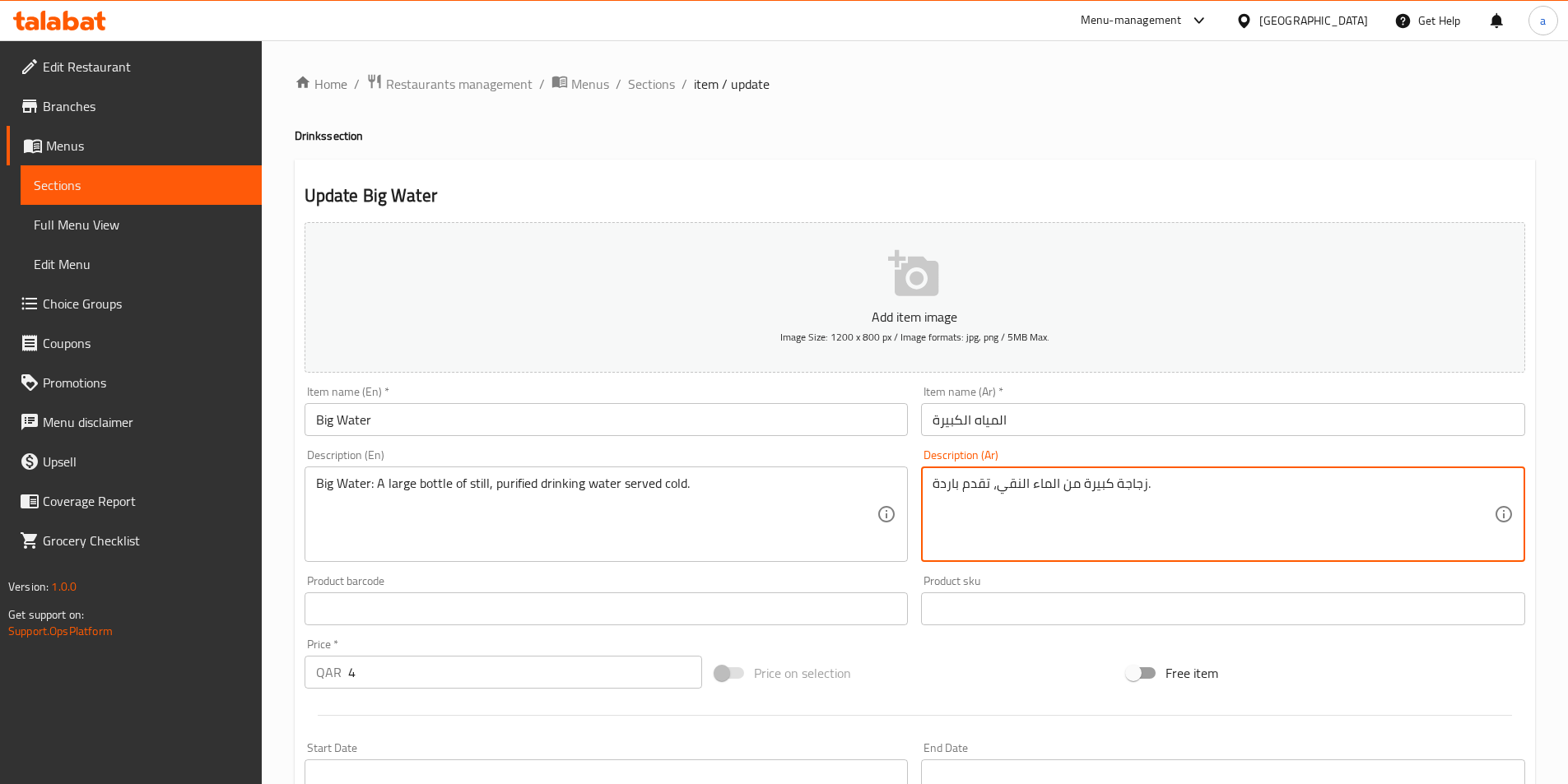
click at [1196, 503] on textarea "زجاجة كبيرة من الماء النقي، تقدم باردة." at bounding box center [1213, 514] width 562 height 78
paste textarea "لمياه الكبيرة: زجاجة كبيرة من مياه الشرب النقية التي يتم تقديمها"
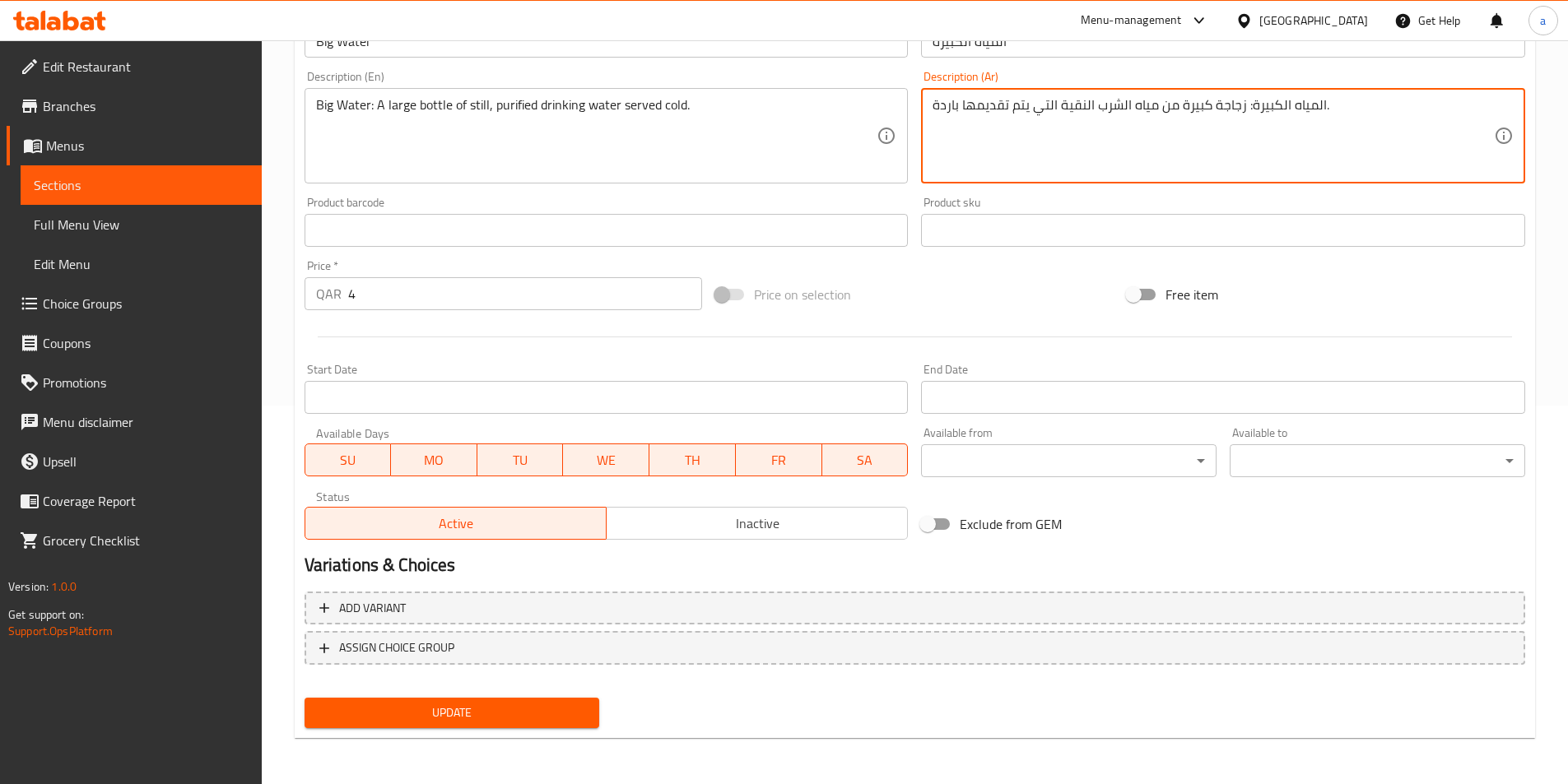
type textarea "المياه الكبيرة: زجاجة كبيرة من مياه الشرب النقية التي يتم تقديمها باردة."
click at [509, 723] on span "Update" at bounding box center [453, 713] width 269 height 20
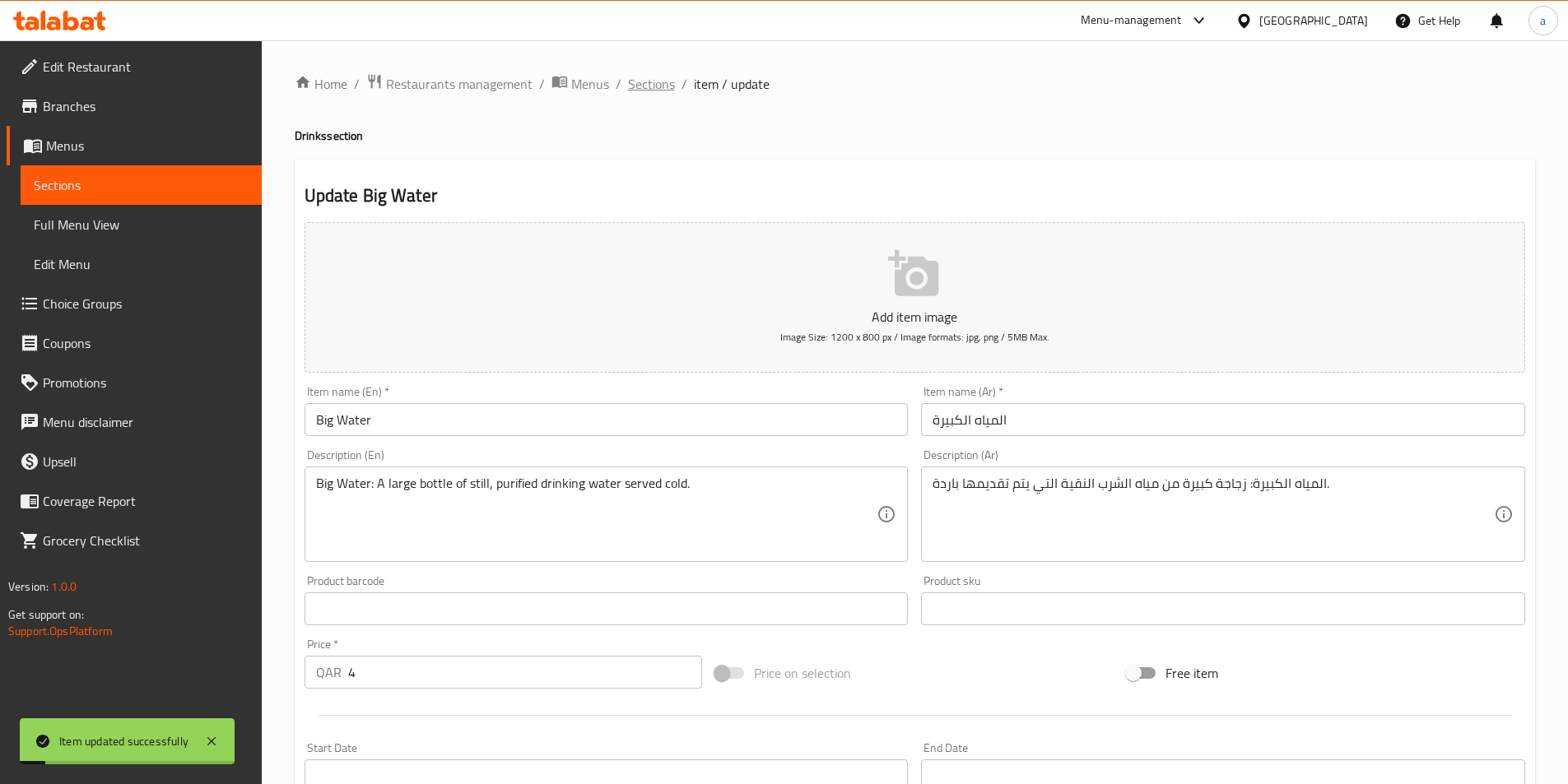
click at [652, 80] on span "Sections" at bounding box center [651, 84] width 47 height 19
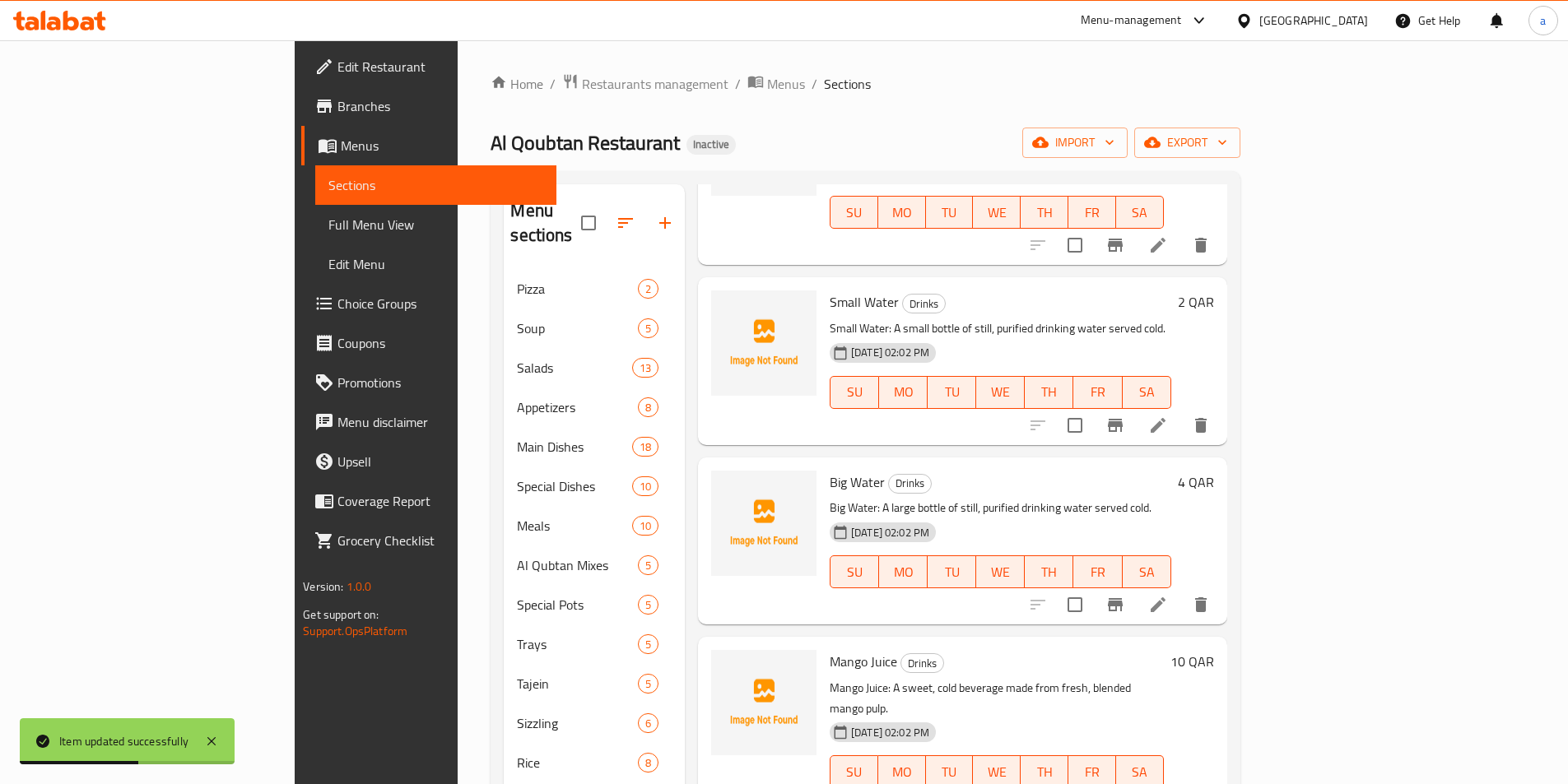
scroll to position [1399, 0]
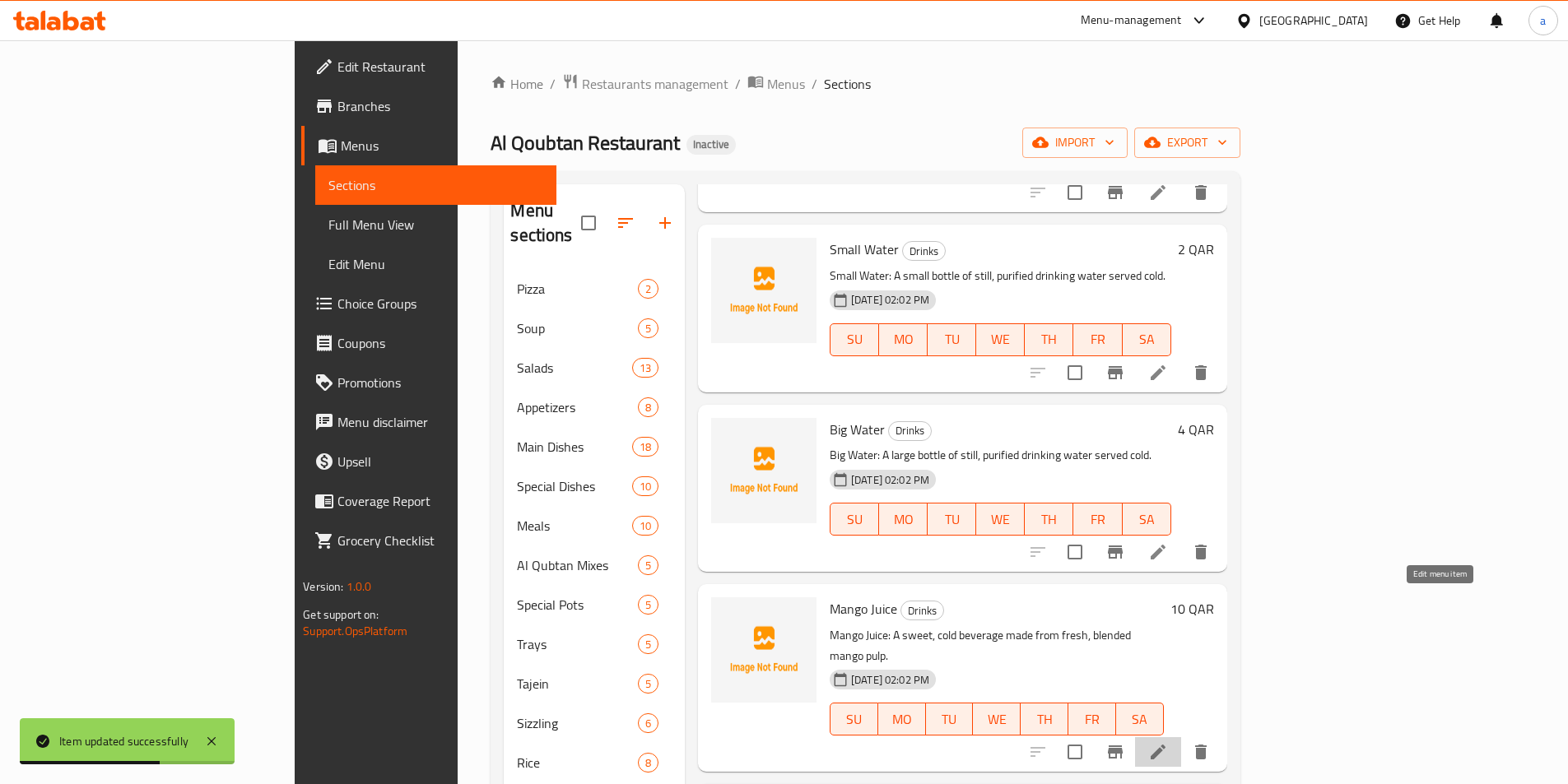
click at [1169, 743] on icon at bounding box center [1158, 752] width 19 height 19
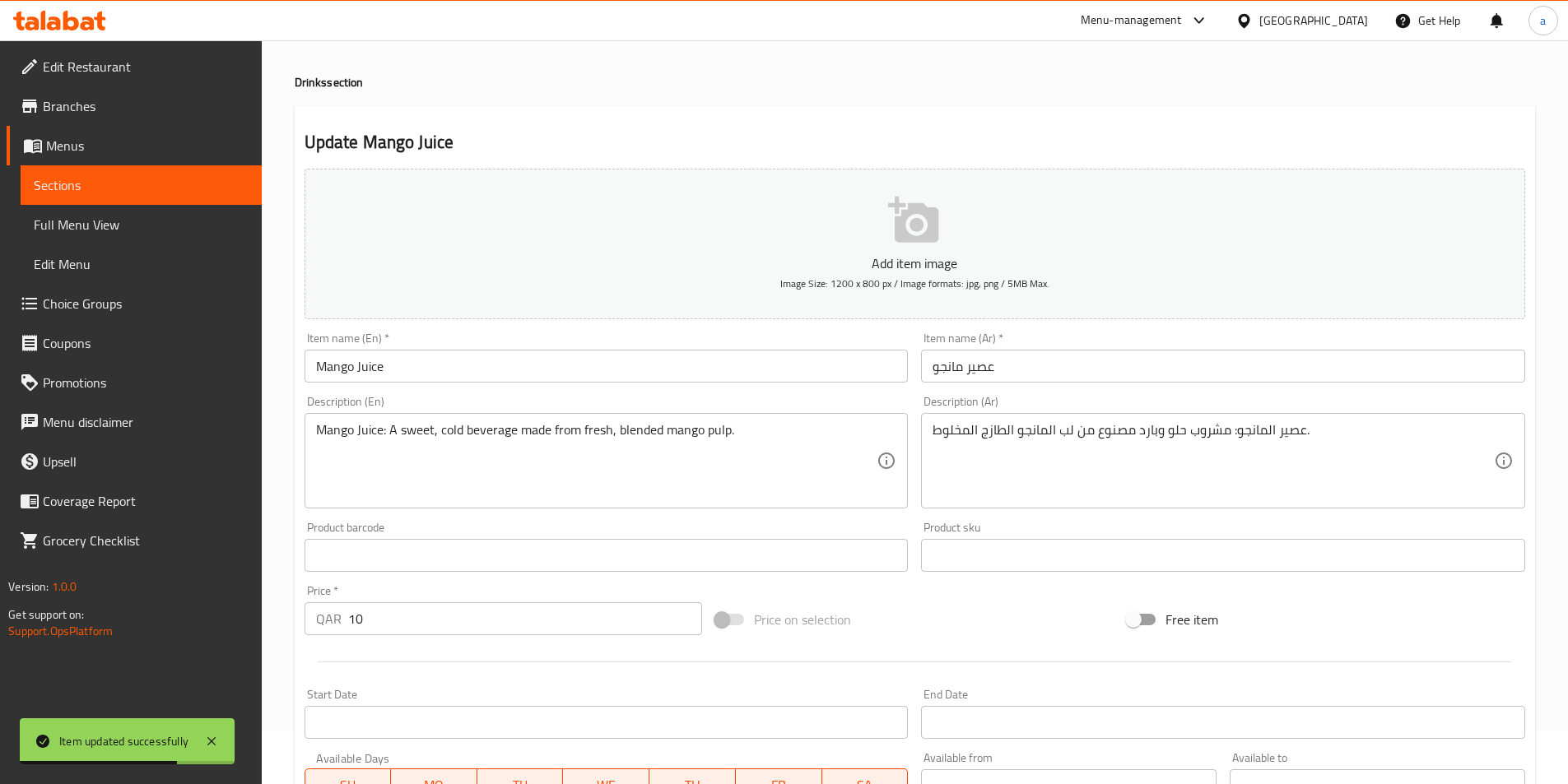
scroll to position [82, 0]
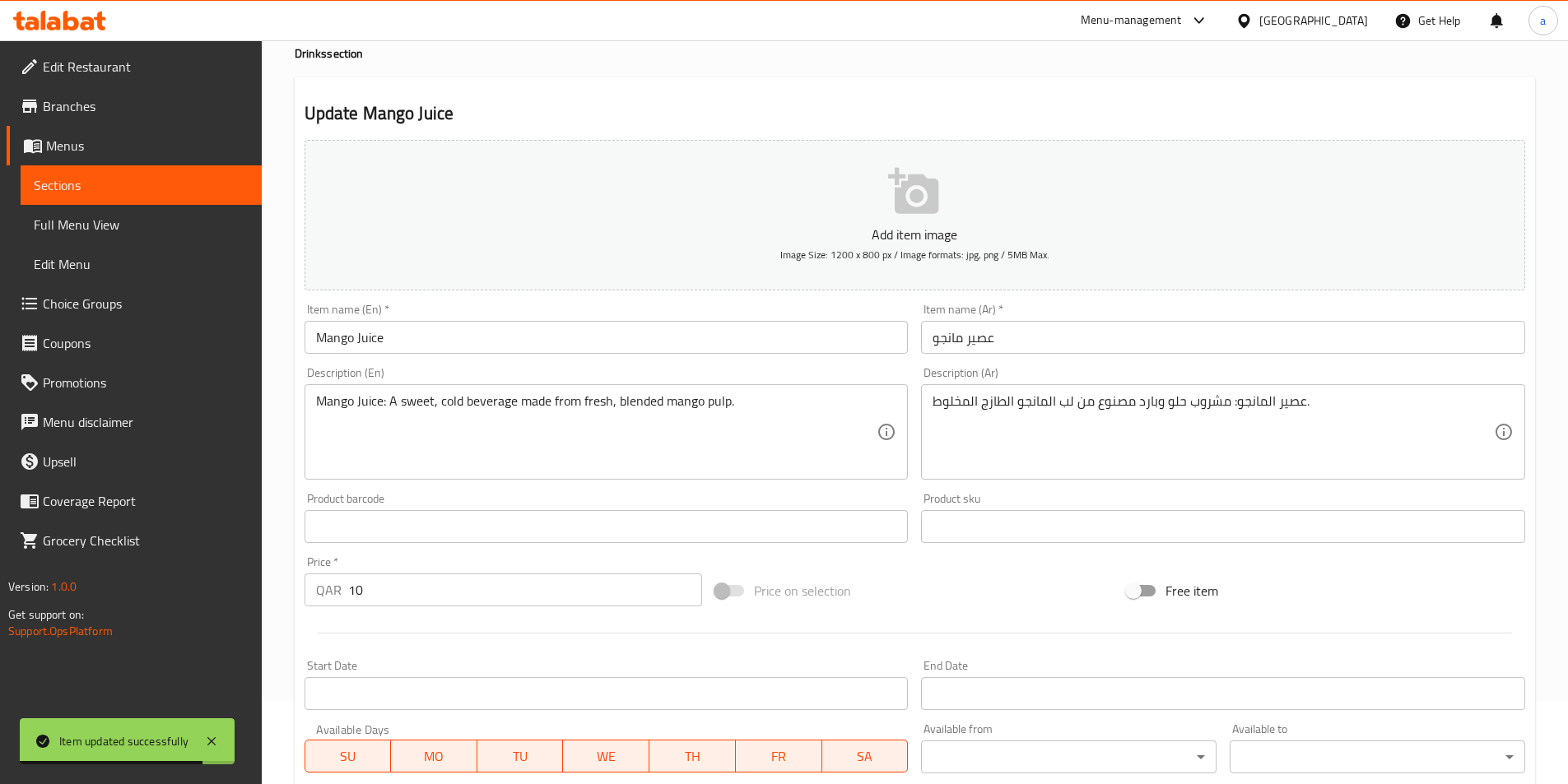
click at [738, 401] on textarea "Mango Juice: A sweet, cold beverage made from fresh, blended mango pulp." at bounding box center [597, 432] width 562 height 78
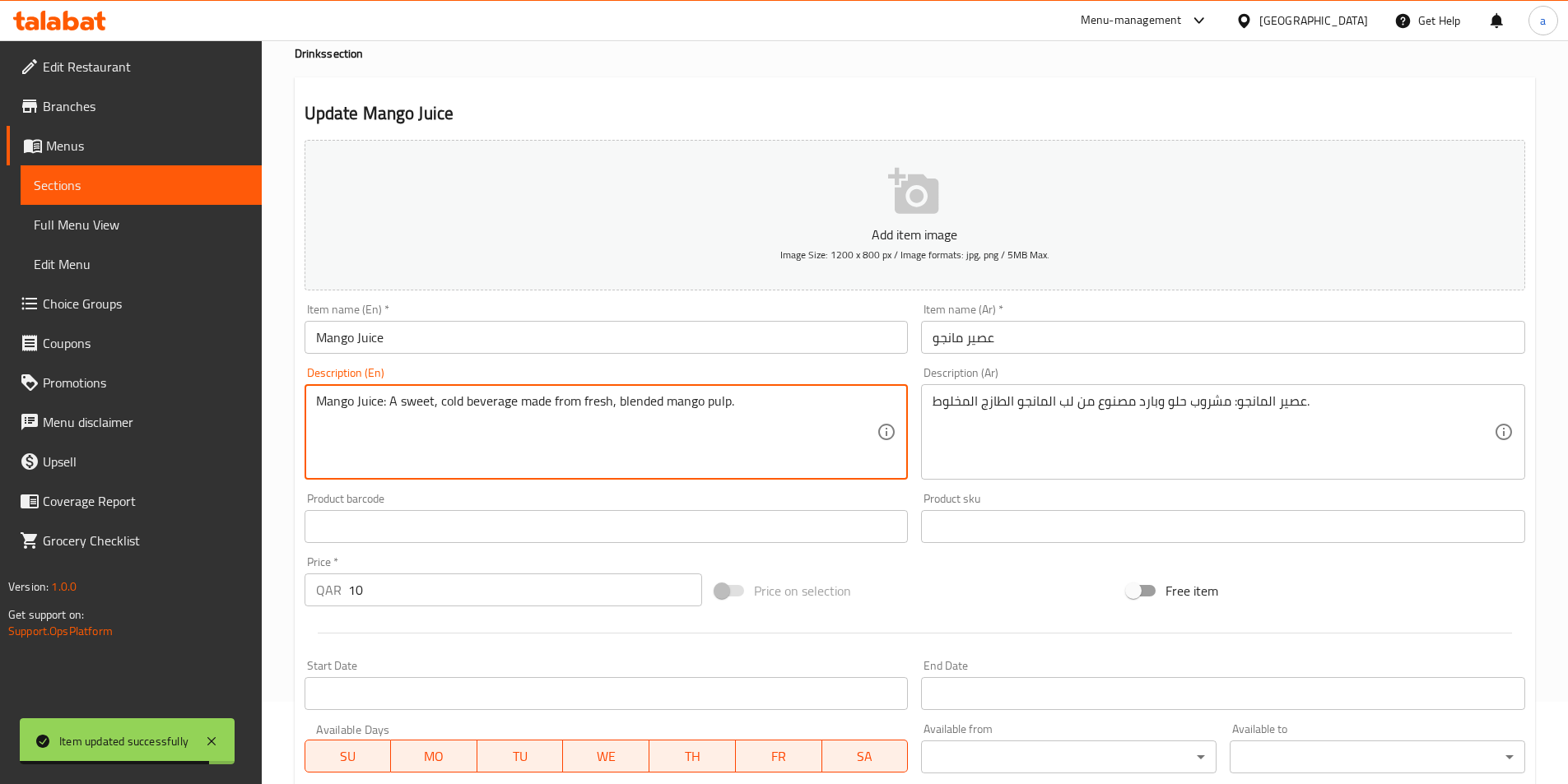
click at [738, 401] on textarea "Mango Juice: A sweet, cold beverage made from fresh, blended mango pulp." at bounding box center [597, 432] width 562 height 78
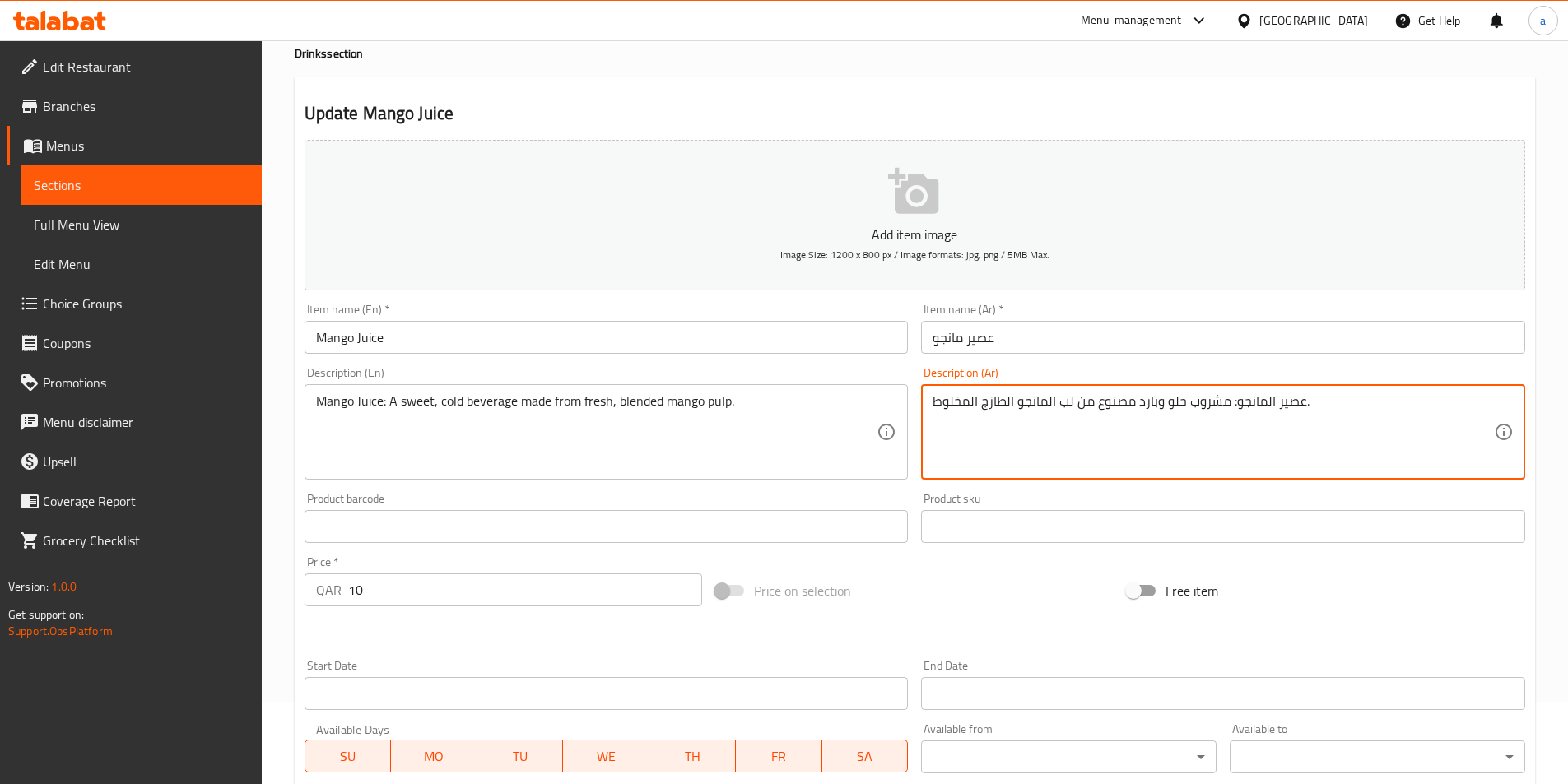
click at [961, 401] on textarea "عصير المانجو: مشروب حلو وبارد مصنوع من لب المانجو الطازج المخلوط." at bounding box center [1213, 432] width 562 height 78
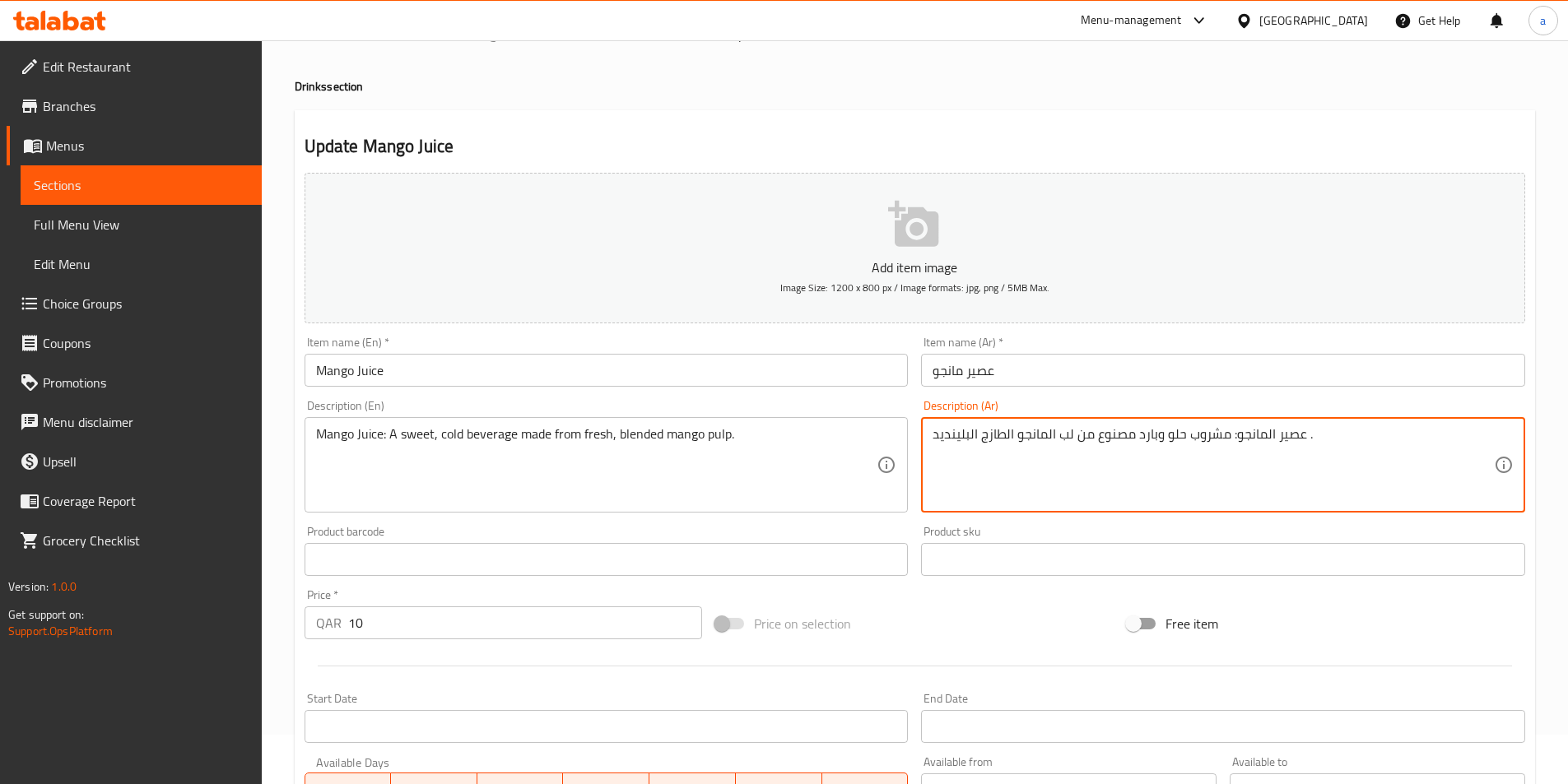
drag, startPoint x: 971, startPoint y: 436, endPoint x: 979, endPoint y: 434, distance: 8.2
click at [979, 434] on textarea "عصير المانجو: مشروب حلو وبارد مصنوع من لب المانجو الطازج البلينديد ." at bounding box center [1213, 465] width 562 height 78
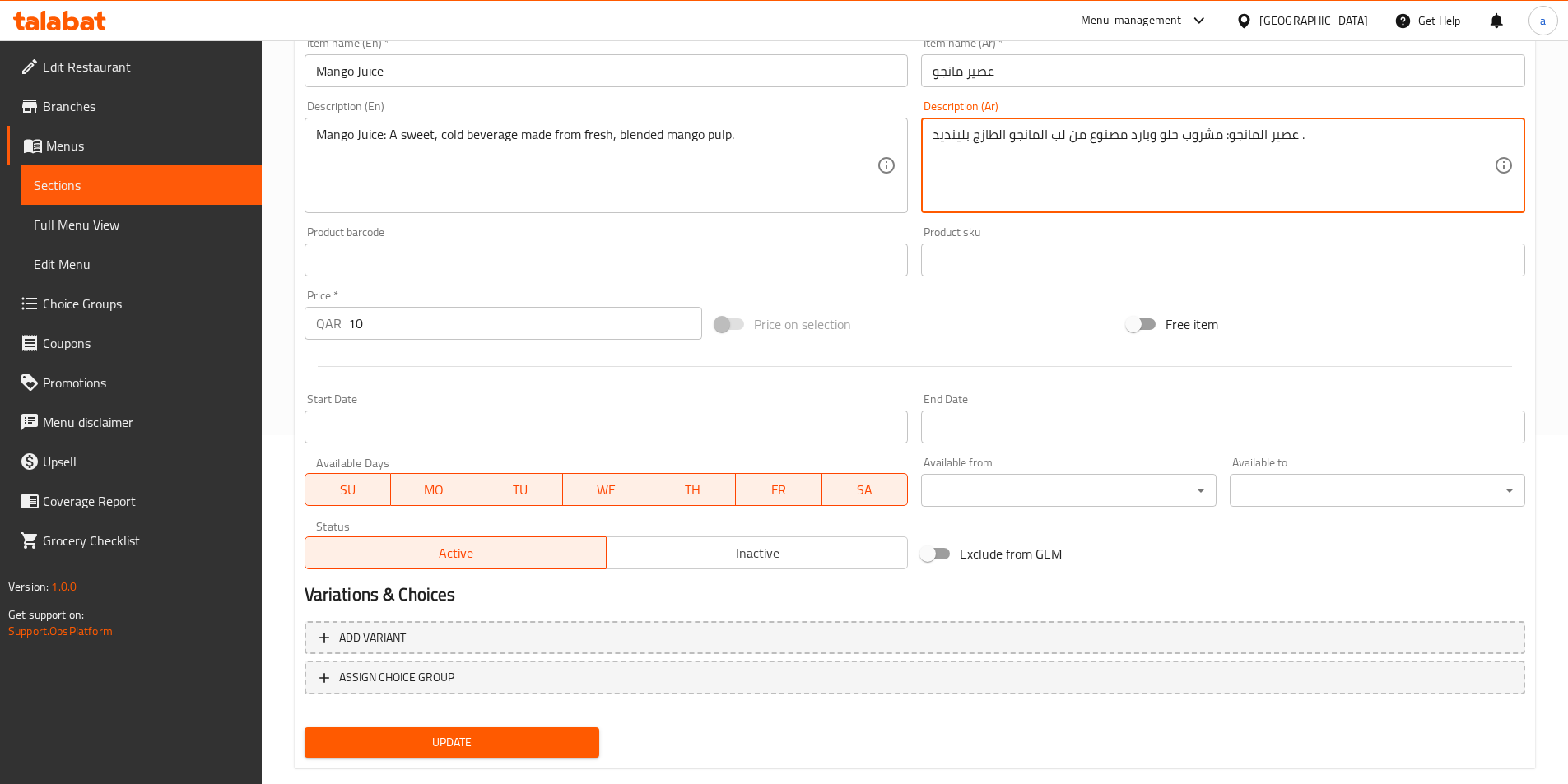
scroll to position [379, 0]
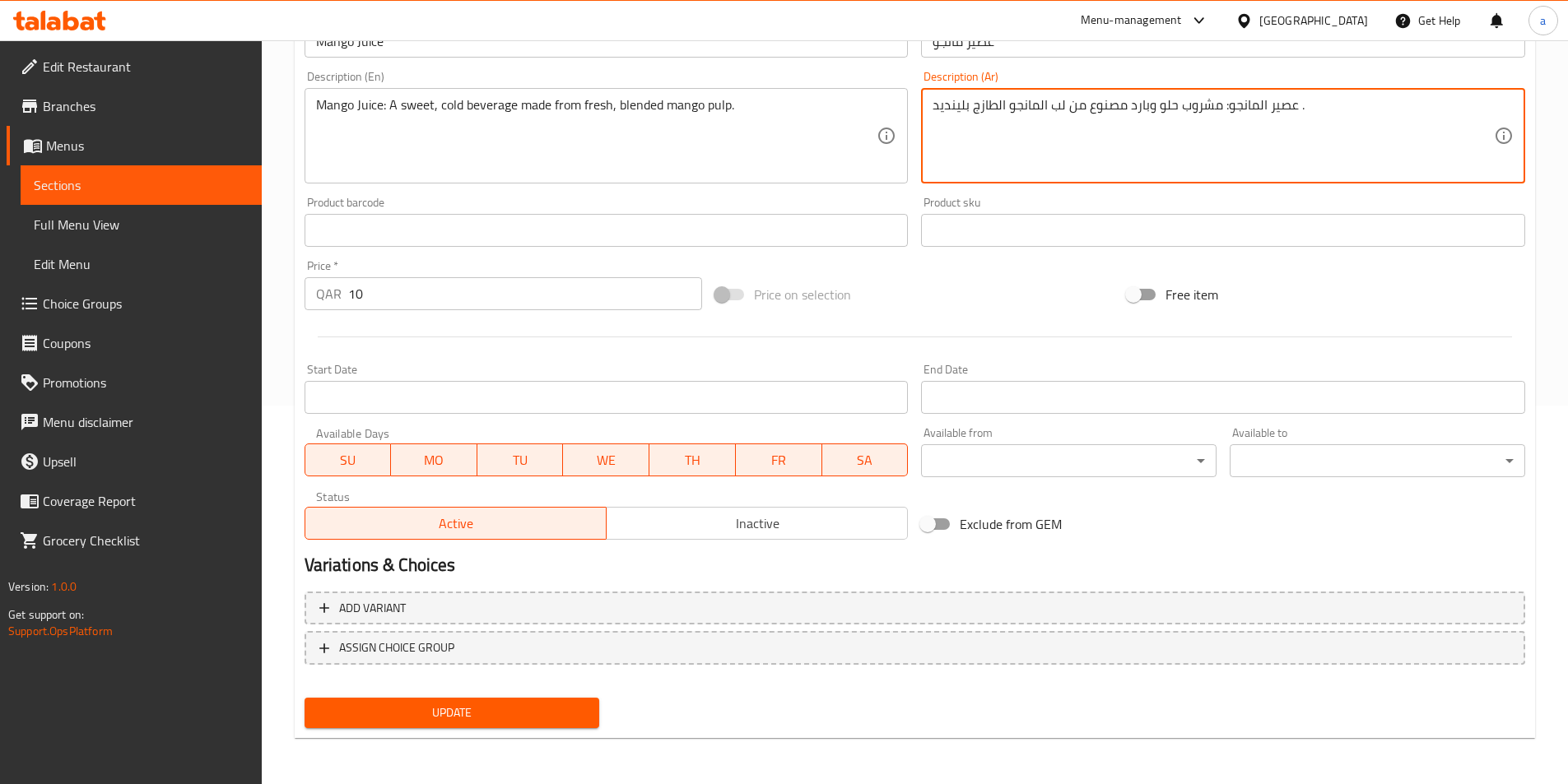
type textarea "عصير المانجو: مشروب حلو وبارد مصنوع من لب المانجو الطازج بلينديد ."
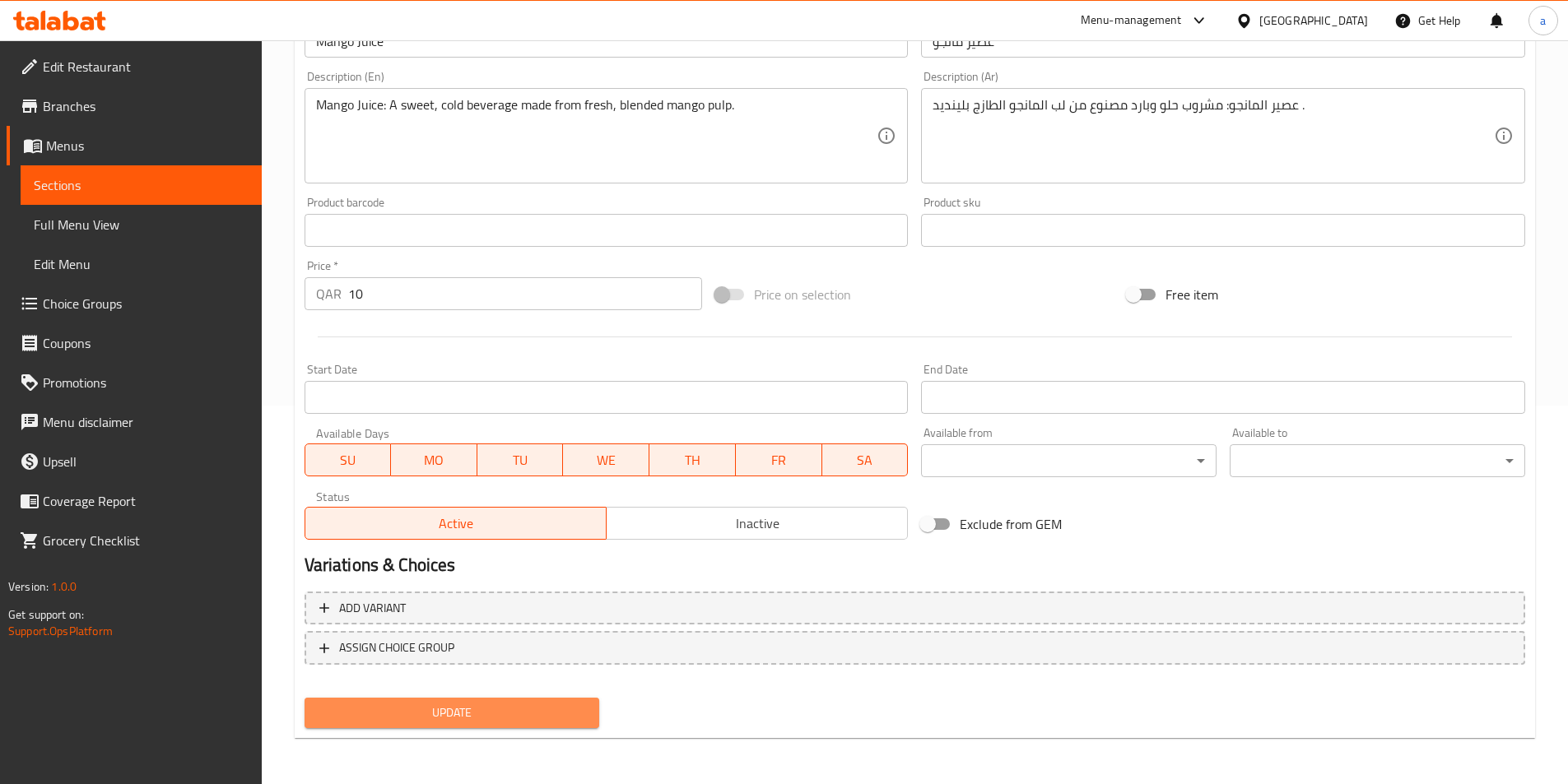
click at [470, 714] on span "Update" at bounding box center [453, 713] width 269 height 20
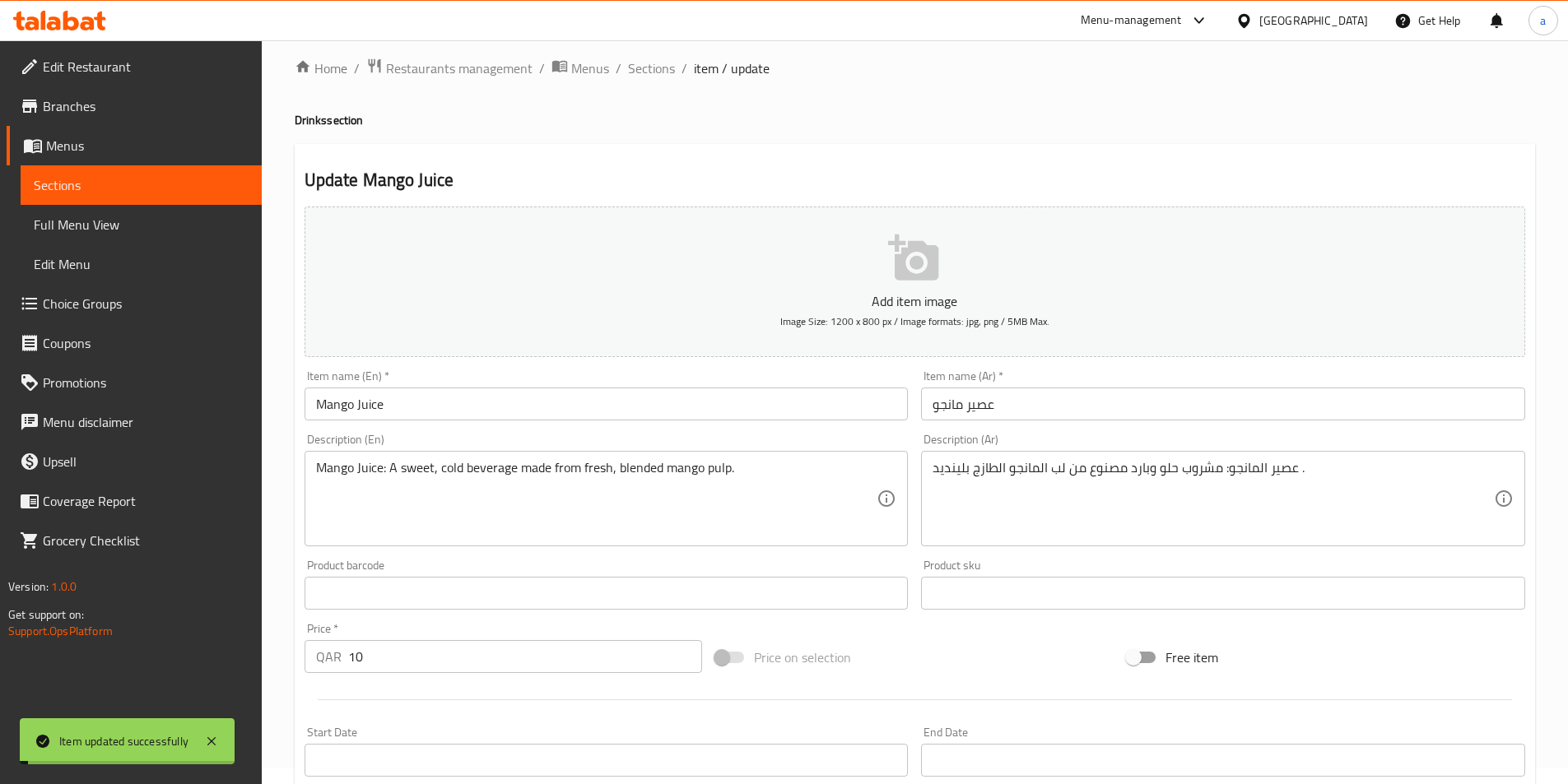
scroll to position [0, 0]
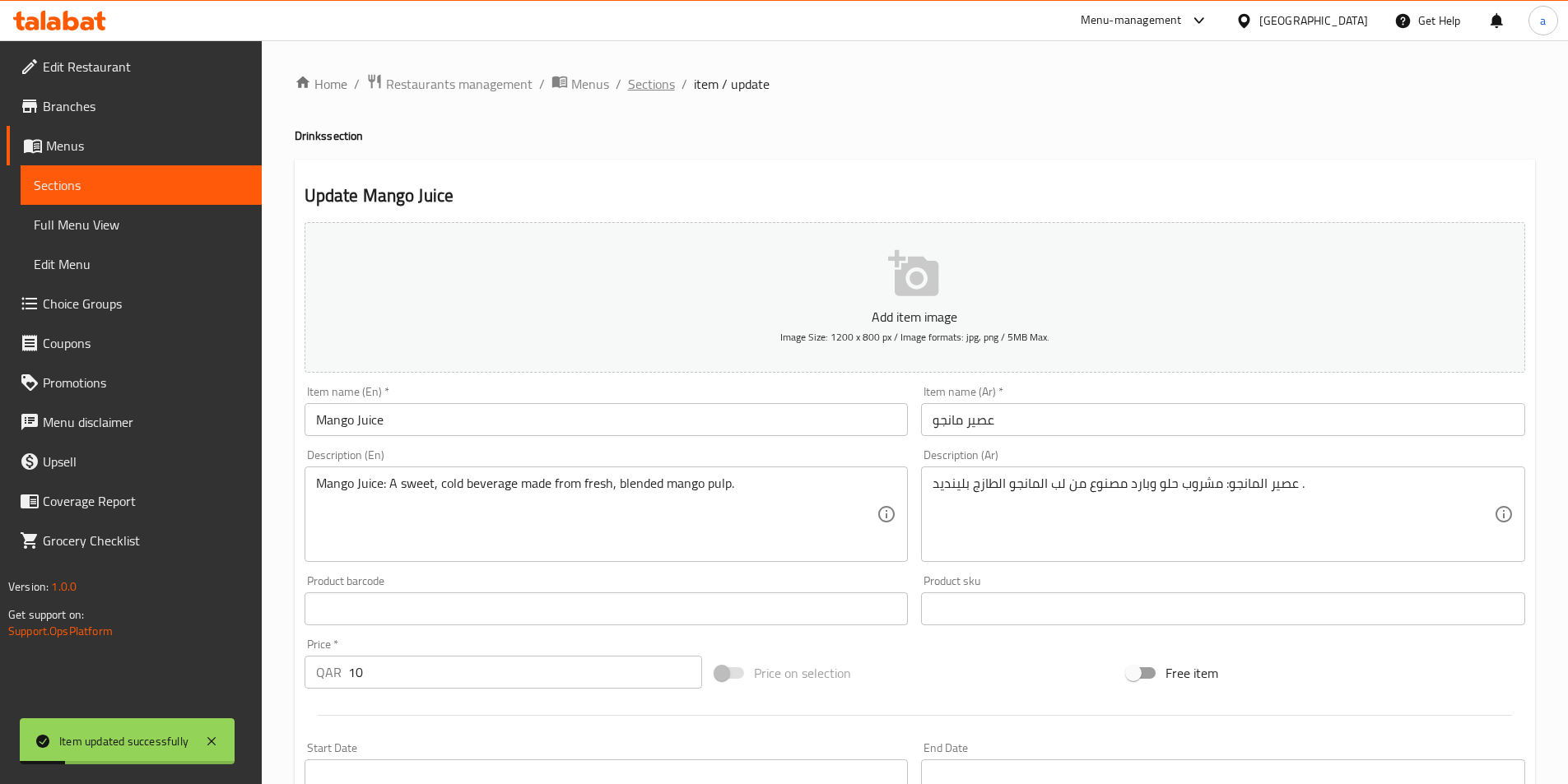
click at [652, 84] on span "Sections" at bounding box center [651, 84] width 47 height 19
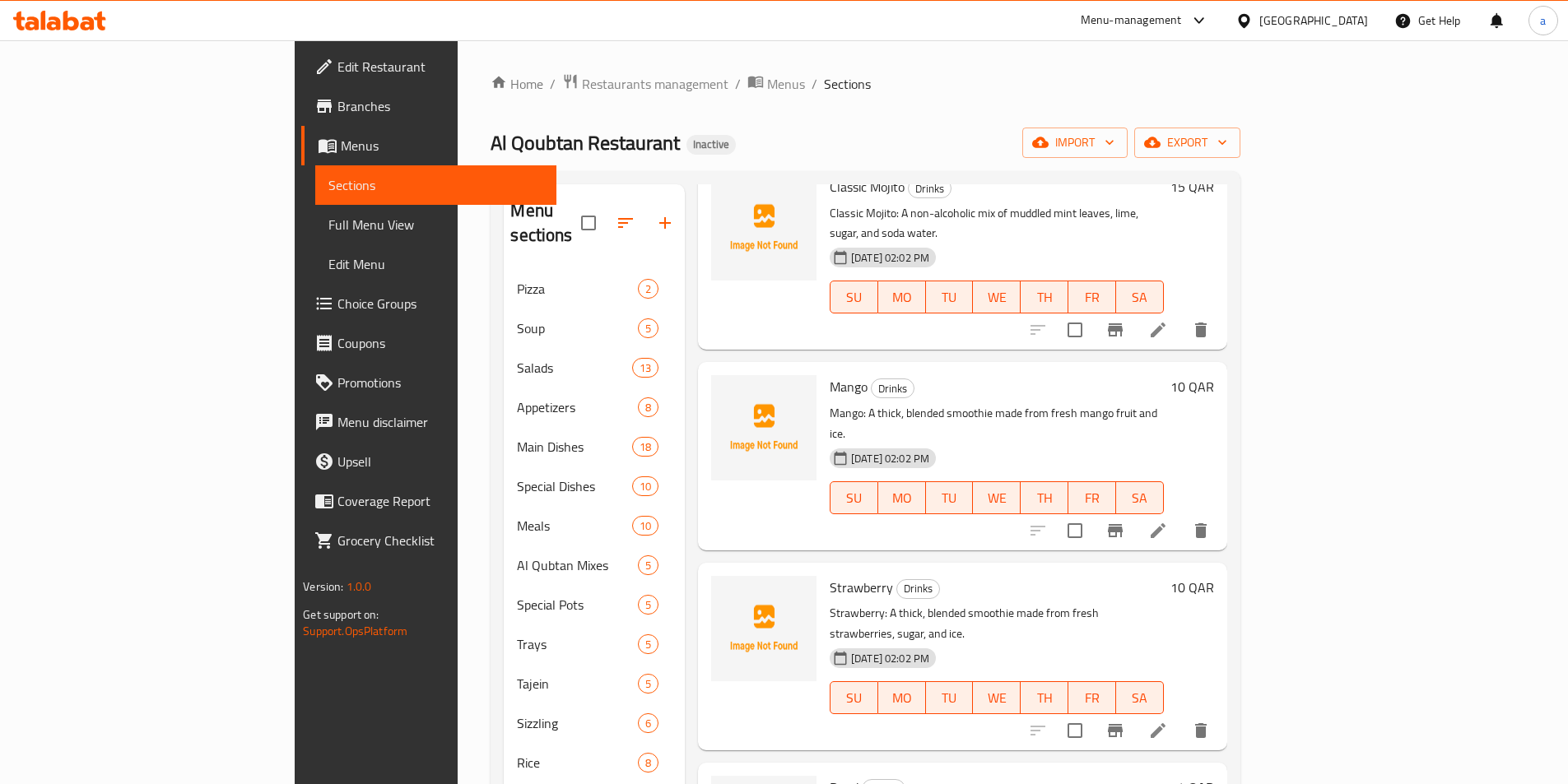
scroll to position [2140, 0]
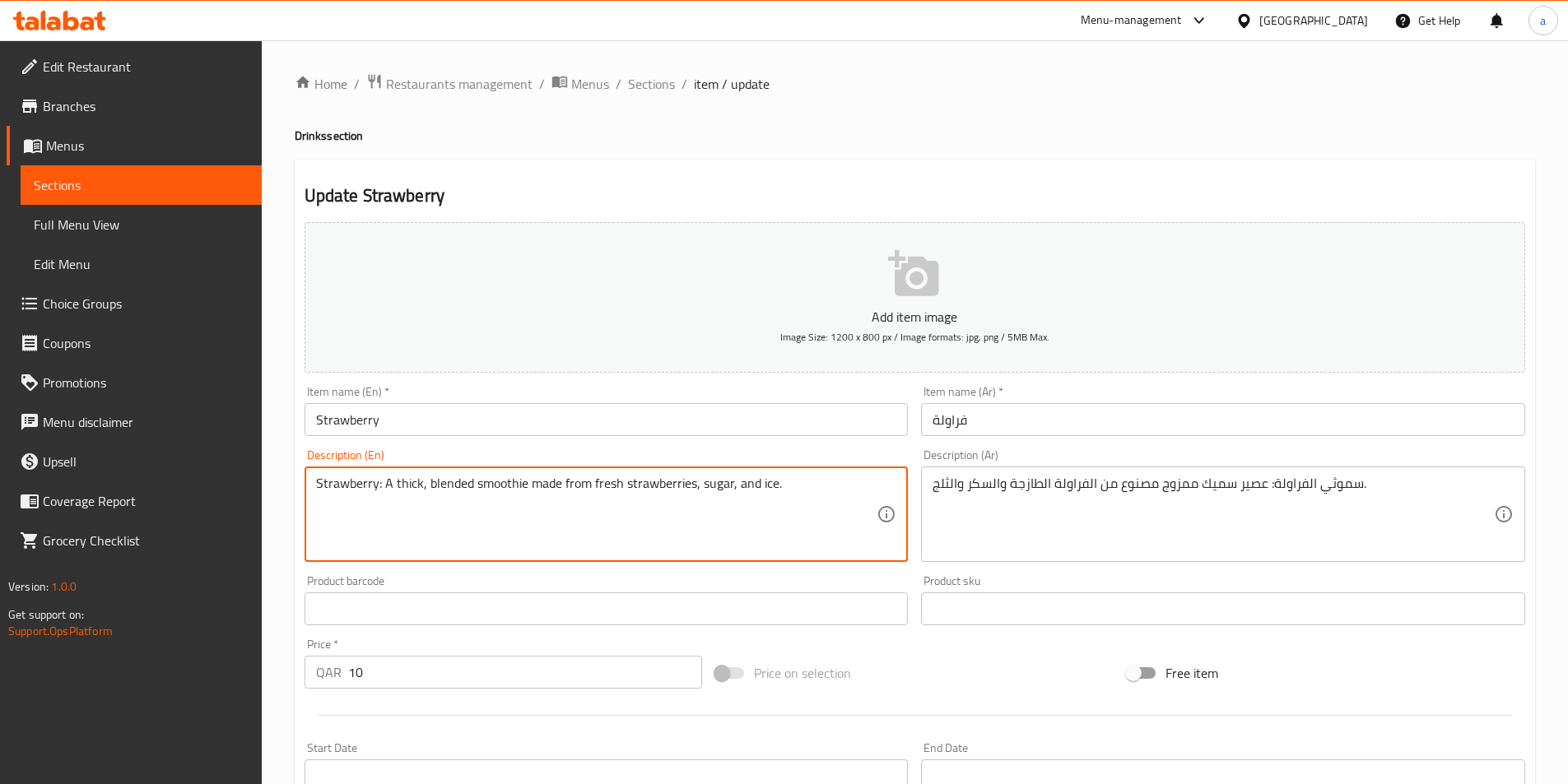
click at [793, 485] on textarea "Strawberry: A thick, blended smoothie made from fresh strawberries, sugar, and …" at bounding box center [597, 514] width 562 height 78
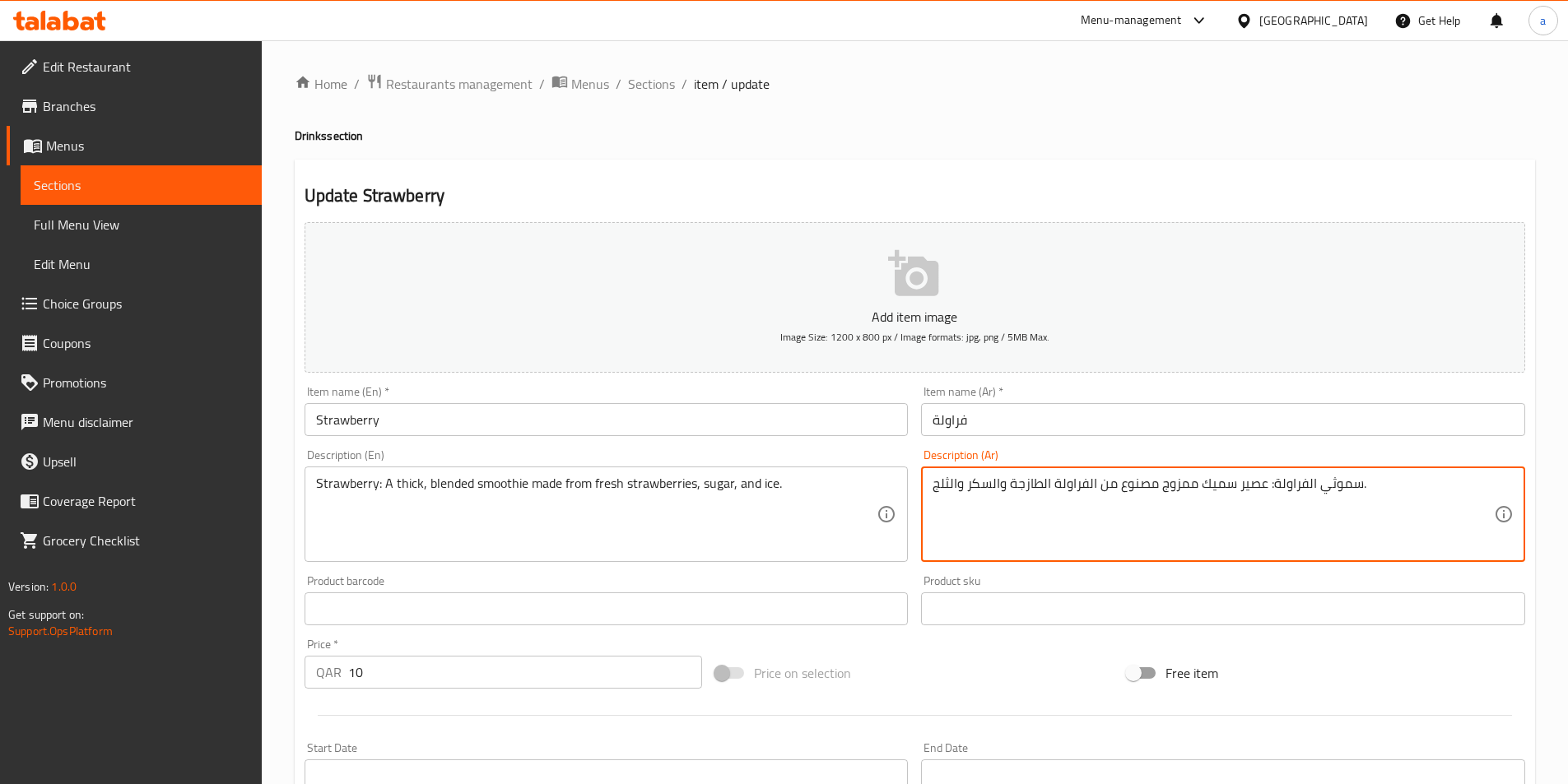
click at [1095, 520] on textarea "سموثي الفراولة: عصير سميك ممزوج مصنوع من الفراولة الطازجة والسكر والثلج." at bounding box center [1213, 514] width 562 height 78
paste textarea "Strawberry: A thick, blended smoothie made from fresh strawberries, sugar, and …"
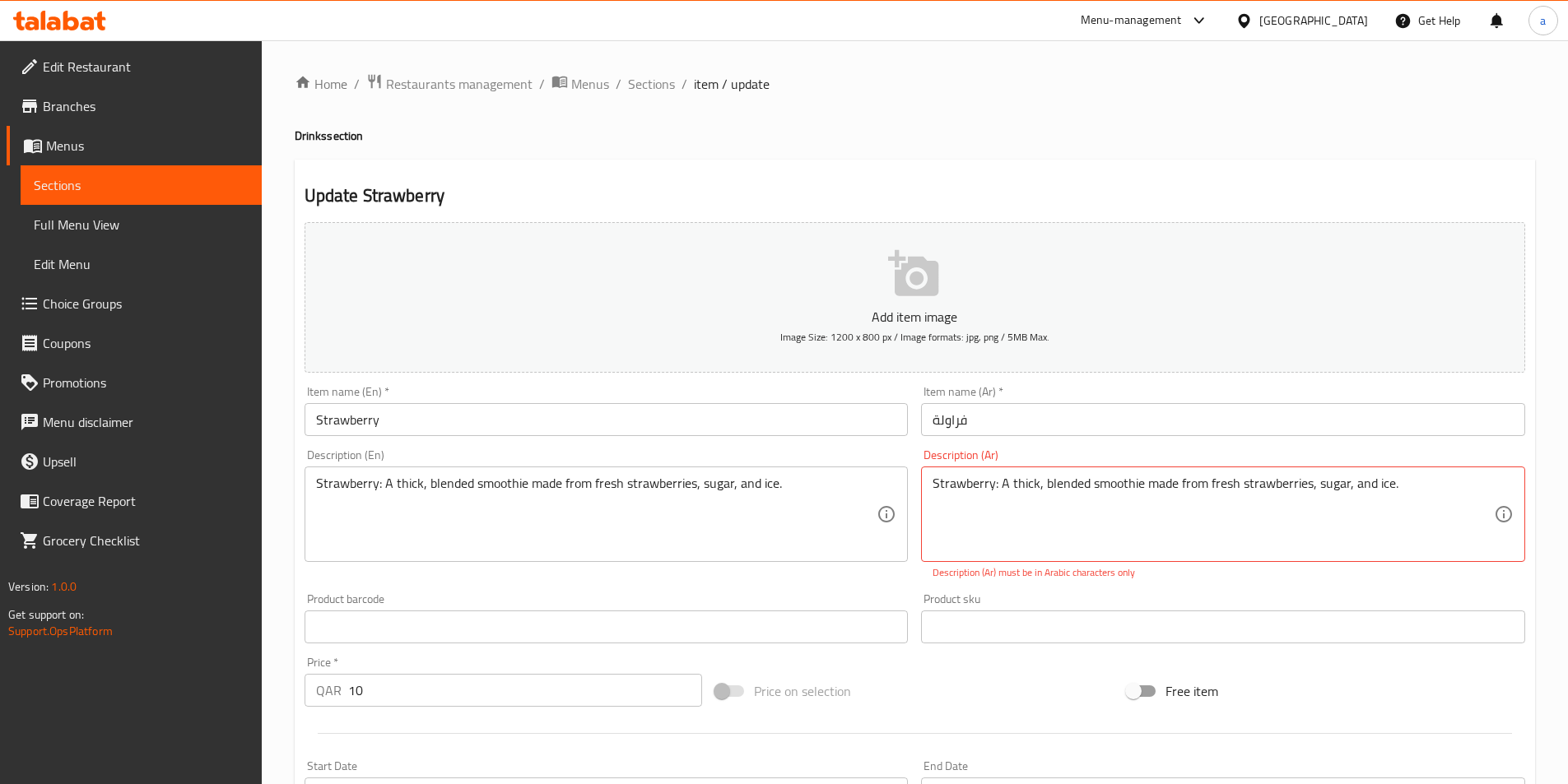
click at [1230, 504] on textarea "Strawberry: A thick, blended smoothie made from fresh strawberries, sugar, and …" at bounding box center [1213, 514] width 562 height 78
click at [1227, 505] on textarea "Strawberry: A thick, blended smoothie made from fresh strawberries, sugar, and …" at bounding box center [1213, 514] width 562 height 78
paste textarea "الفراولة: عصير سميك مخلوط مصنوع من الفراولة الطازجة والسكر والثلج"
click at [1215, 487] on textarea "الفراولة: عصير سميك مخلوط مصنوع من الفراولة الطازجة والسكر والثلج." at bounding box center [1213, 514] width 562 height 78
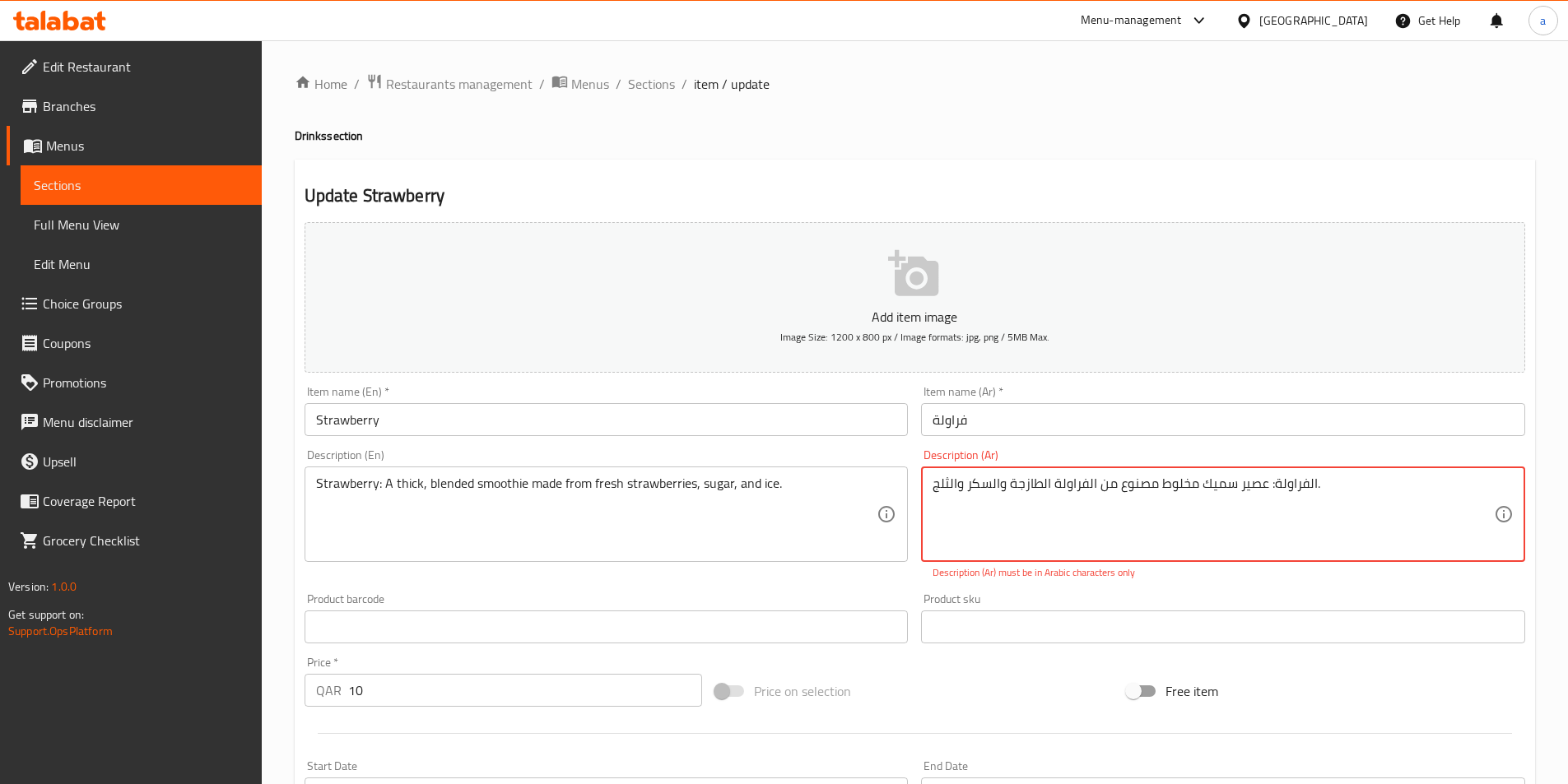
click at [1215, 487] on textarea "الفراولة: عصير سميك مخلوط مصنوع من الفراولة الطازجة والسكر والثلج." at bounding box center [1213, 514] width 562 height 78
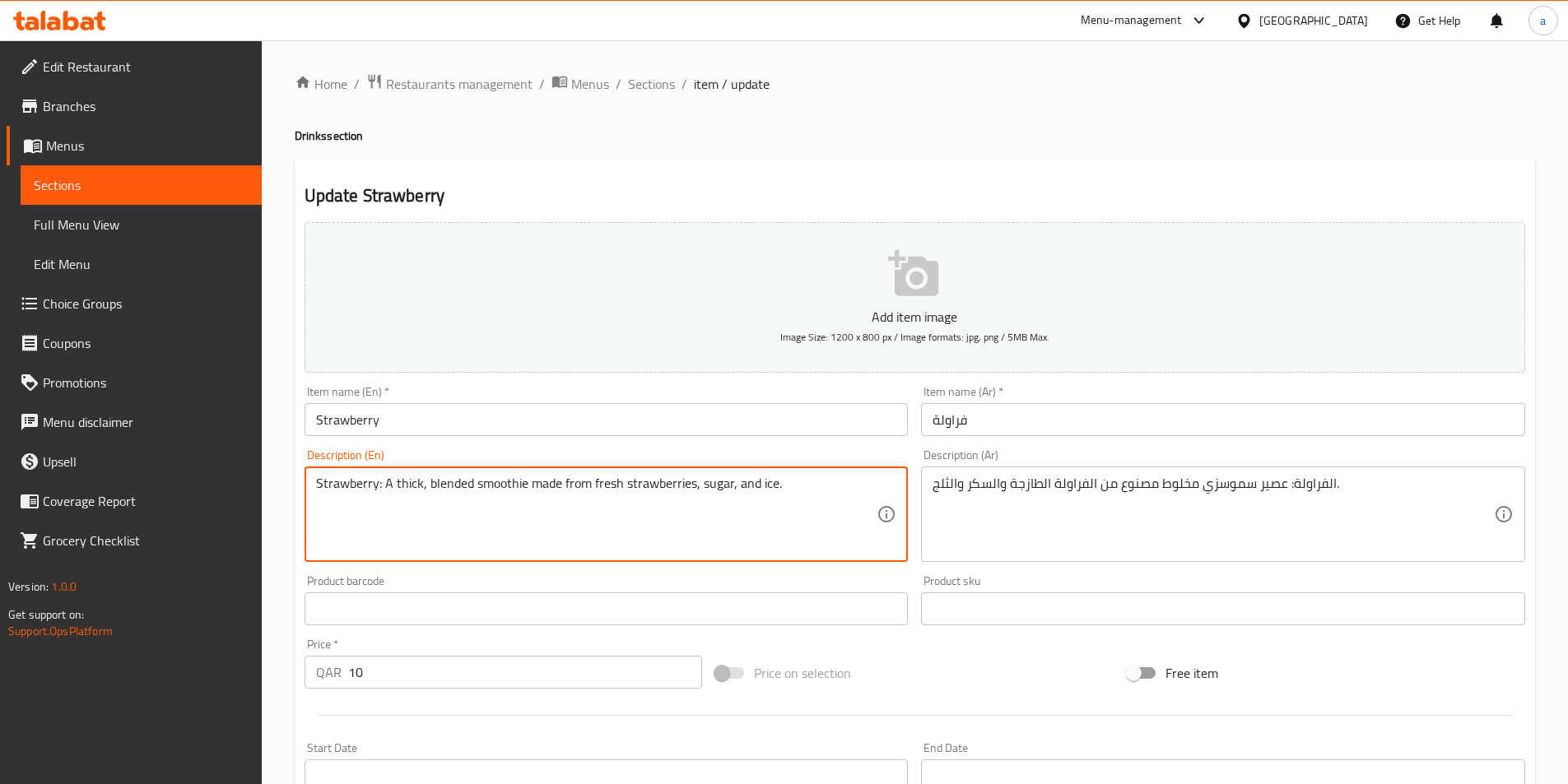
click at [497, 492] on textarea "Strawberry: A thick, blended smoothie made from fresh strawberries, sugar, and …" at bounding box center [597, 514] width 562 height 78
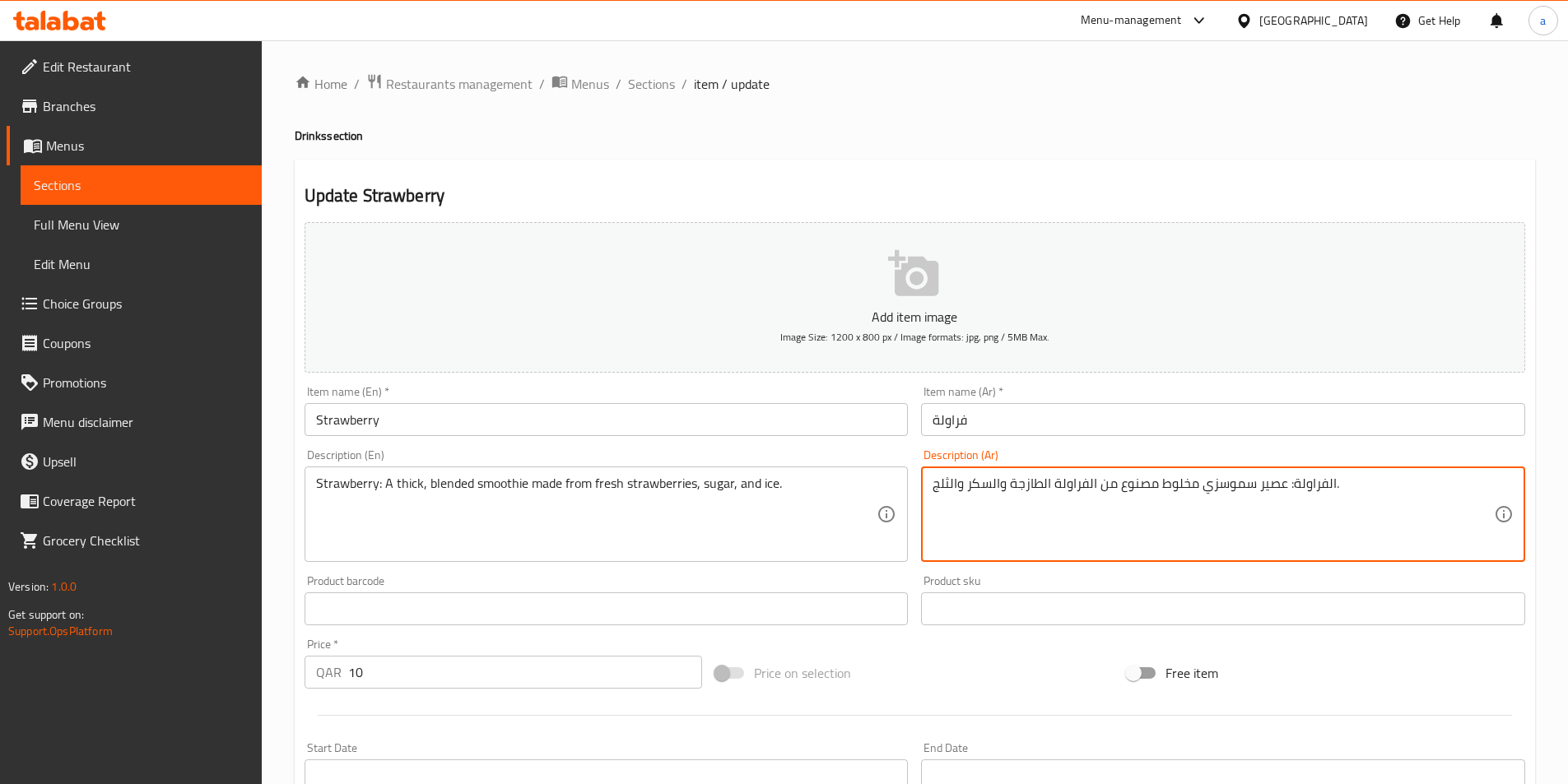
click at [1230, 489] on textarea "الفراولة: عصير سموسزي مخلوط مصنوع من الفراولة الطازجة والسكر والثلج." at bounding box center [1213, 514] width 562 height 78
paste textarea "ي"
click at [1178, 487] on textarea "الفراولة: عصير سموذي مخلوط مصنوع من الفراولة الطازجة والسكر والثلج." at bounding box center [1213, 514] width 562 height 78
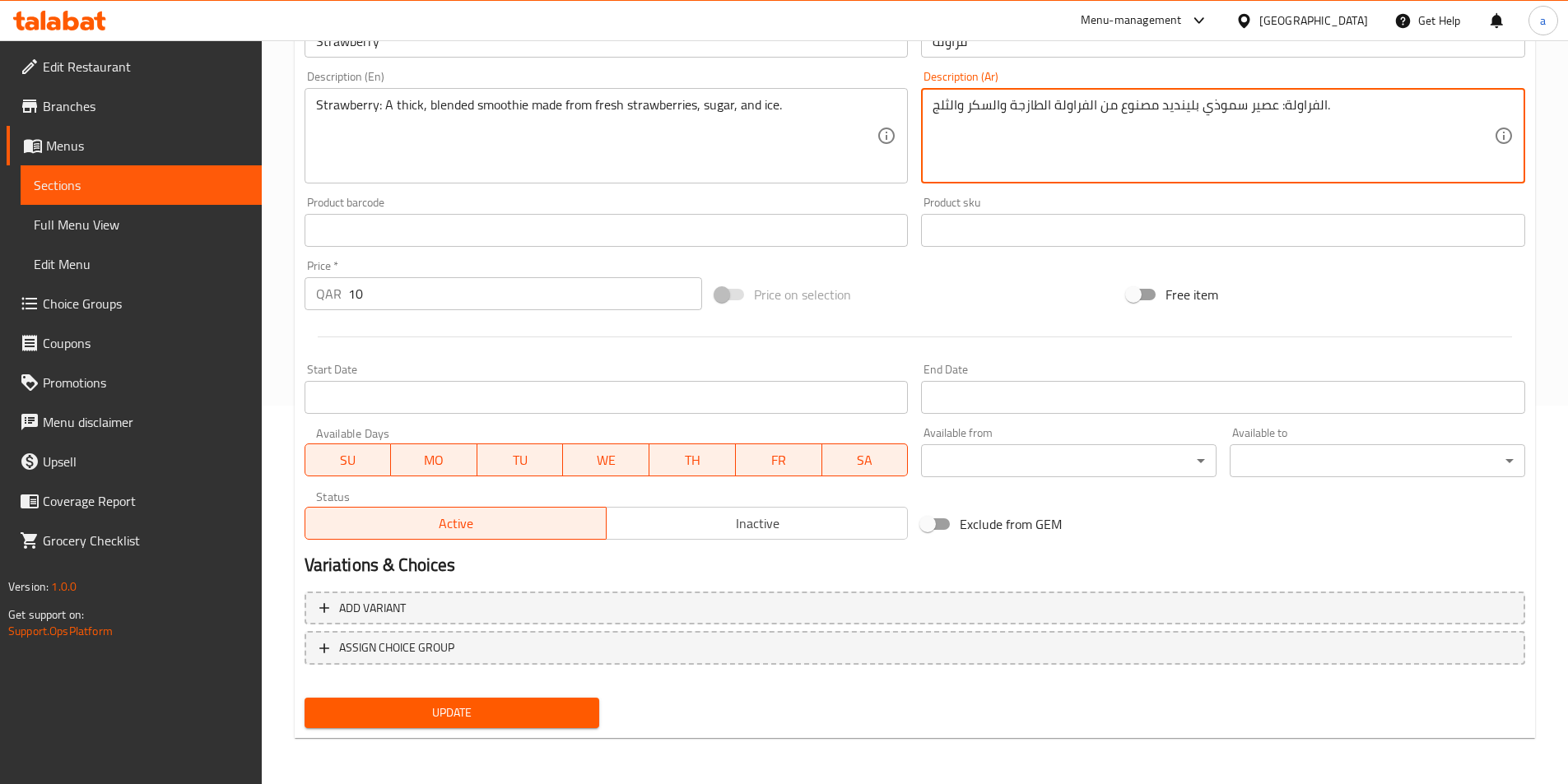
type textarea "الفراولة: عصير سموذي بلينديد مصنوع من الفراولة الطازجة والسكر والثلج."
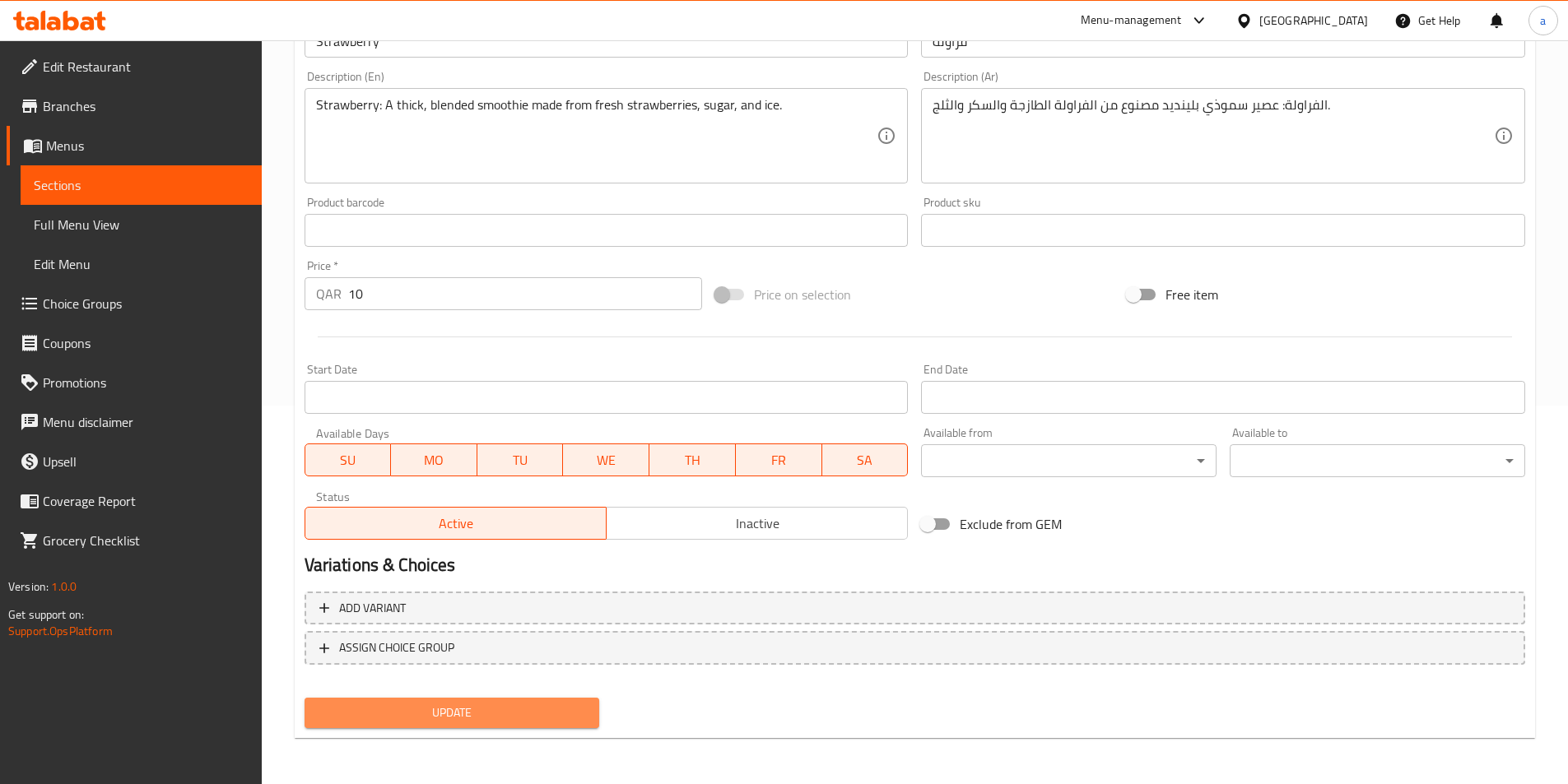
click at [464, 710] on span "Update" at bounding box center [453, 713] width 269 height 20
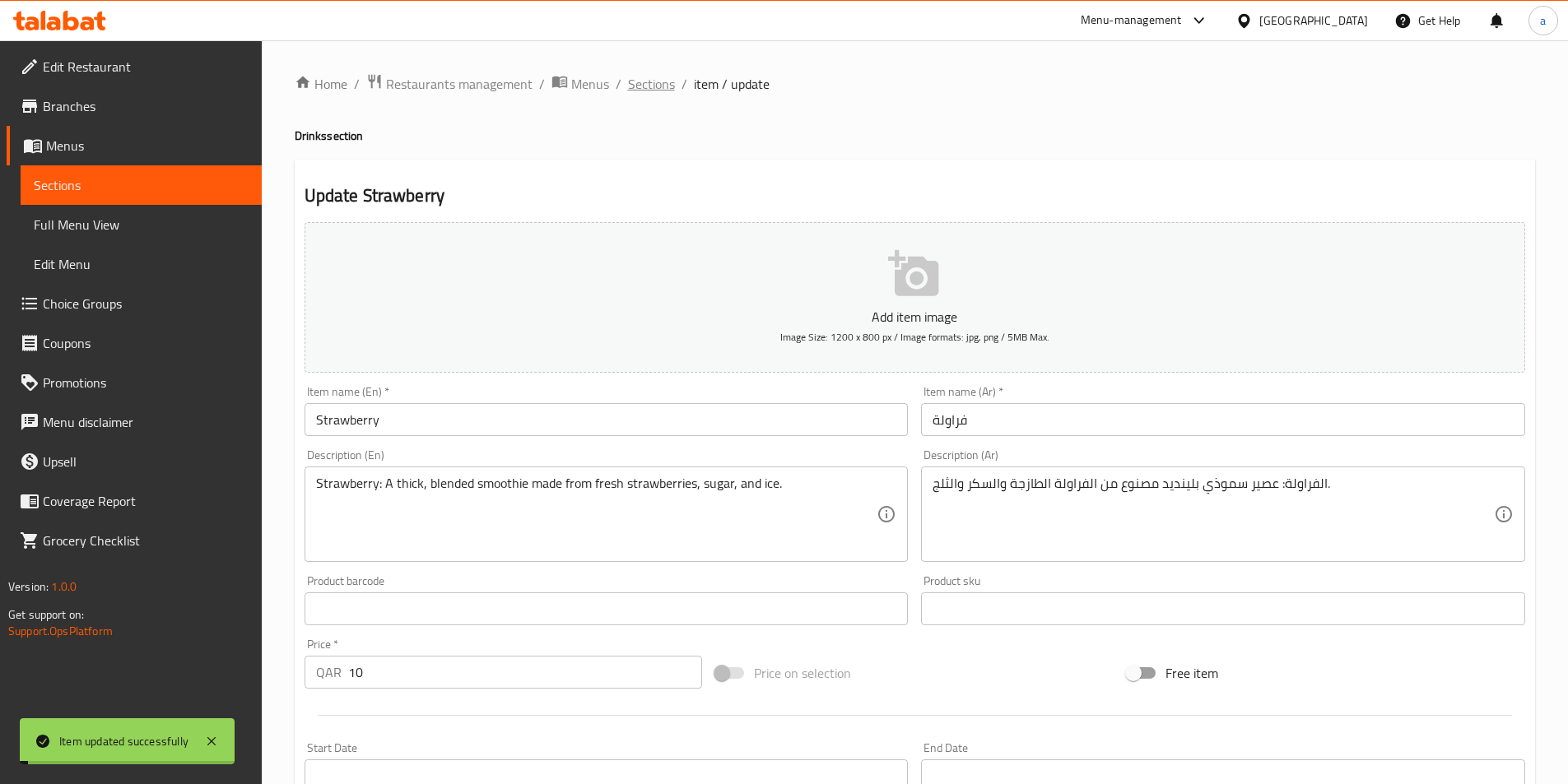
click at [648, 80] on span "Sections" at bounding box center [651, 84] width 47 height 19
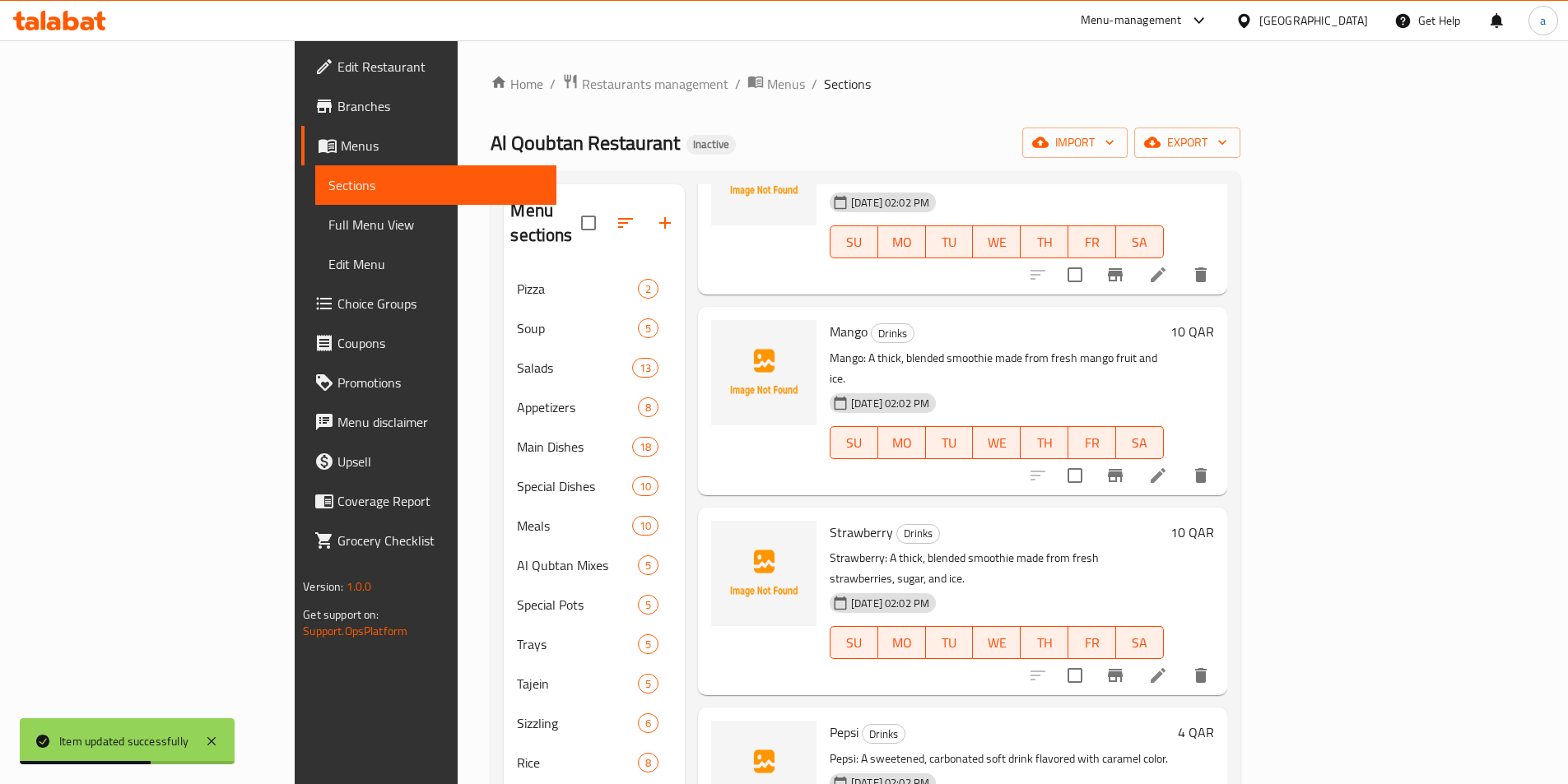
scroll to position [2304, 0]
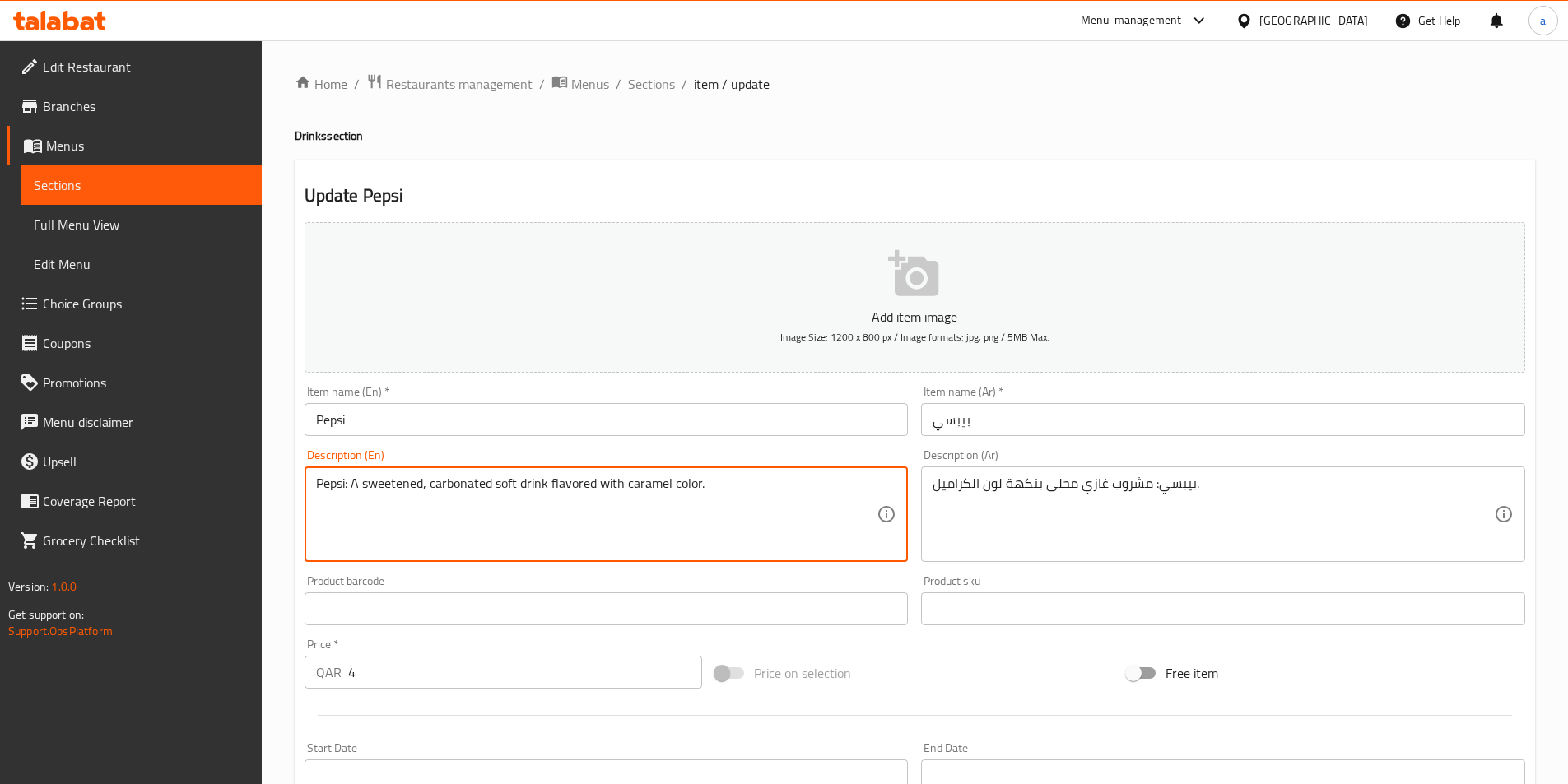
click at [448, 484] on textarea "Pepsi: A sweetened, carbonated soft drink flavored with caramel color." at bounding box center [597, 514] width 562 height 78
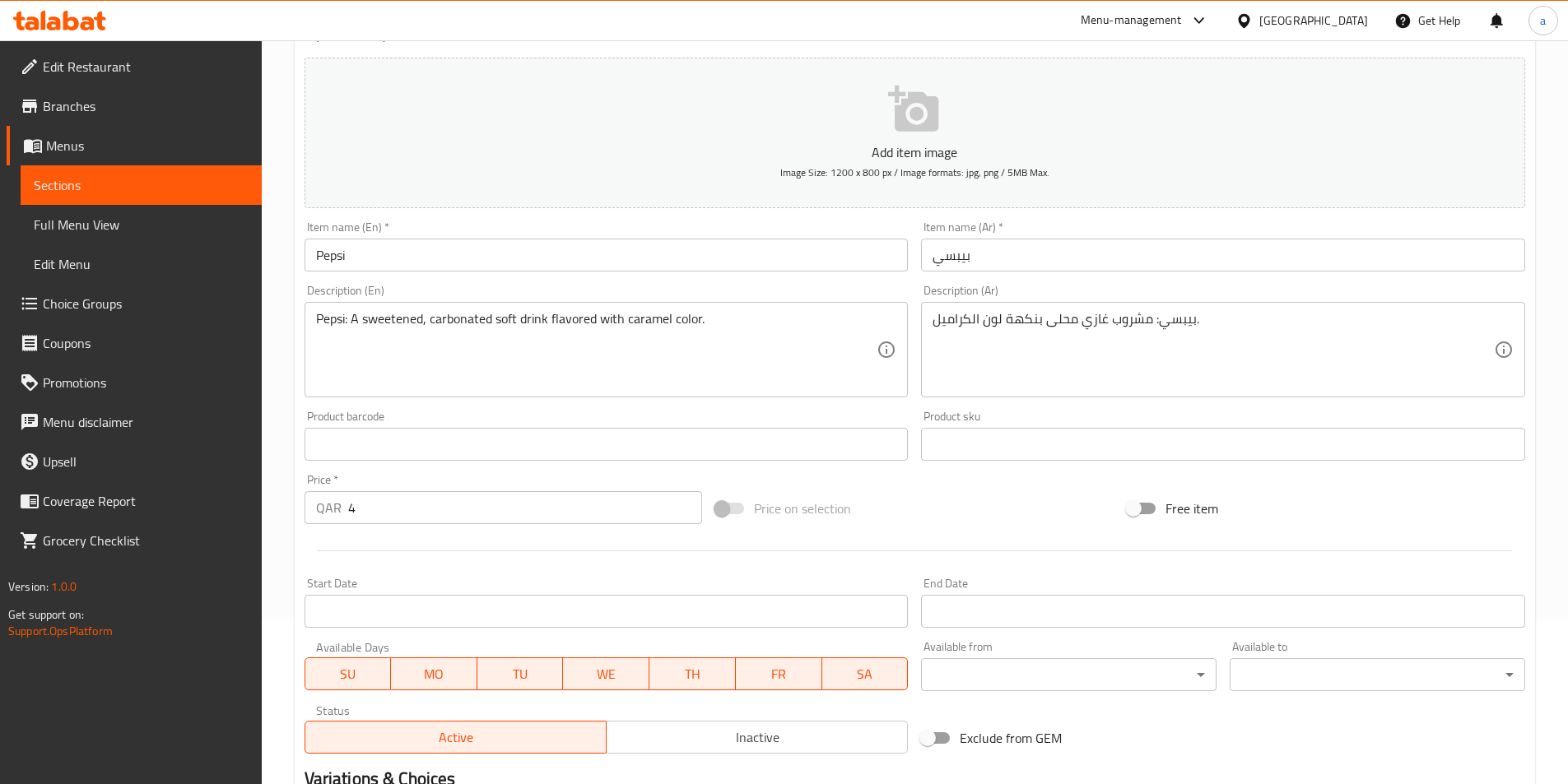
scroll to position [329, 0]
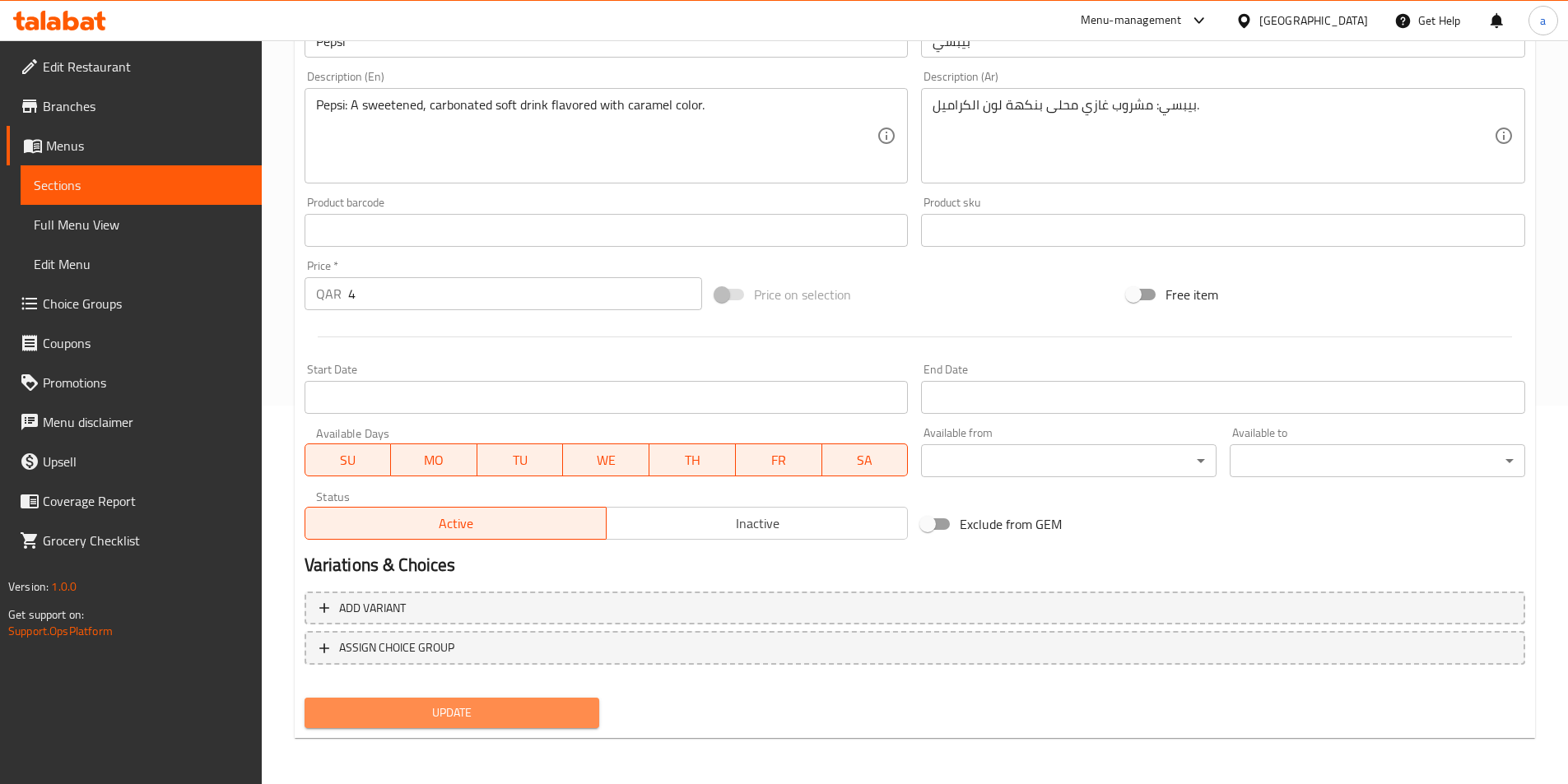
click at [466, 705] on span "Update" at bounding box center [453, 713] width 269 height 20
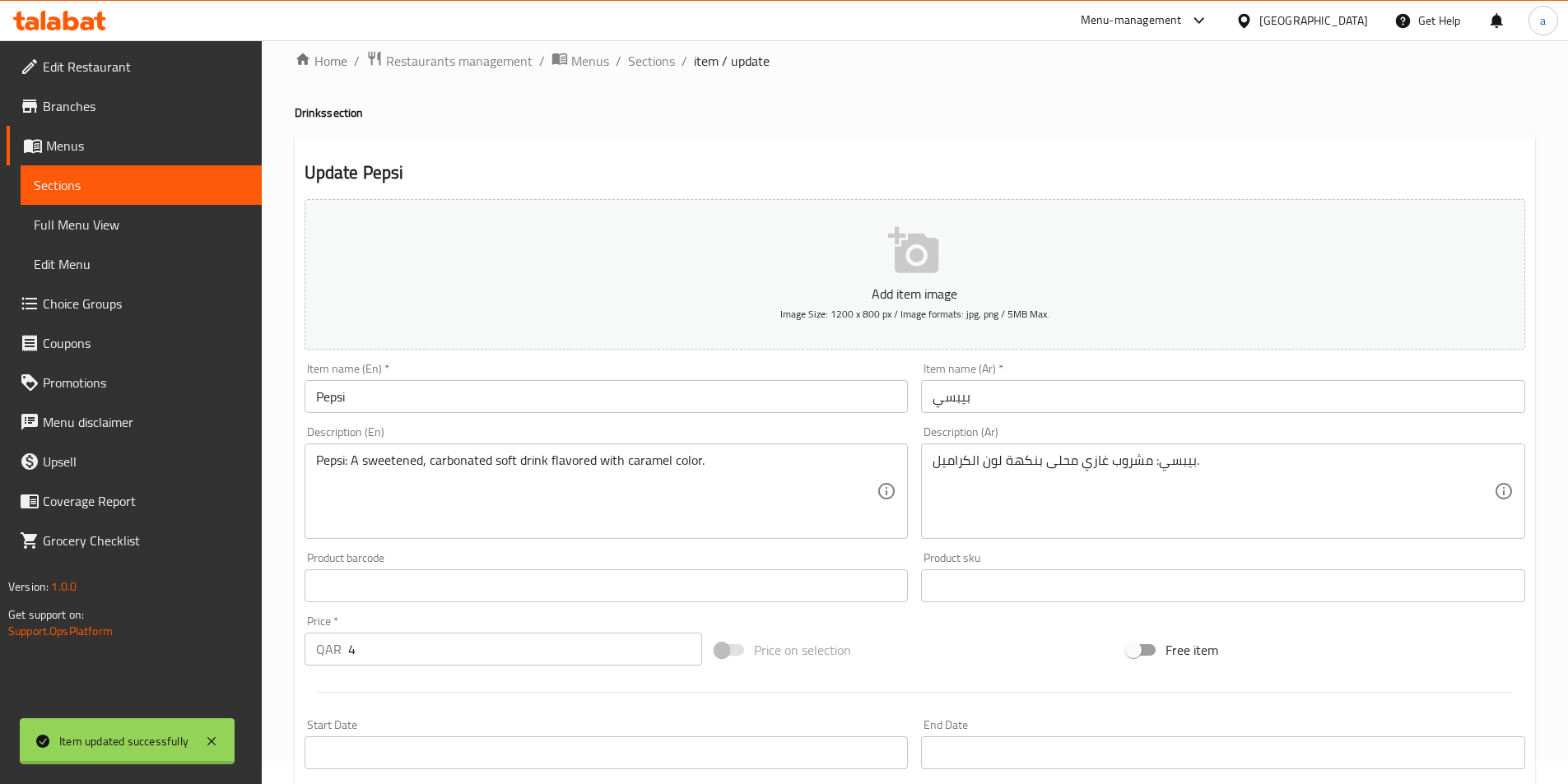
scroll to position [0, 0]
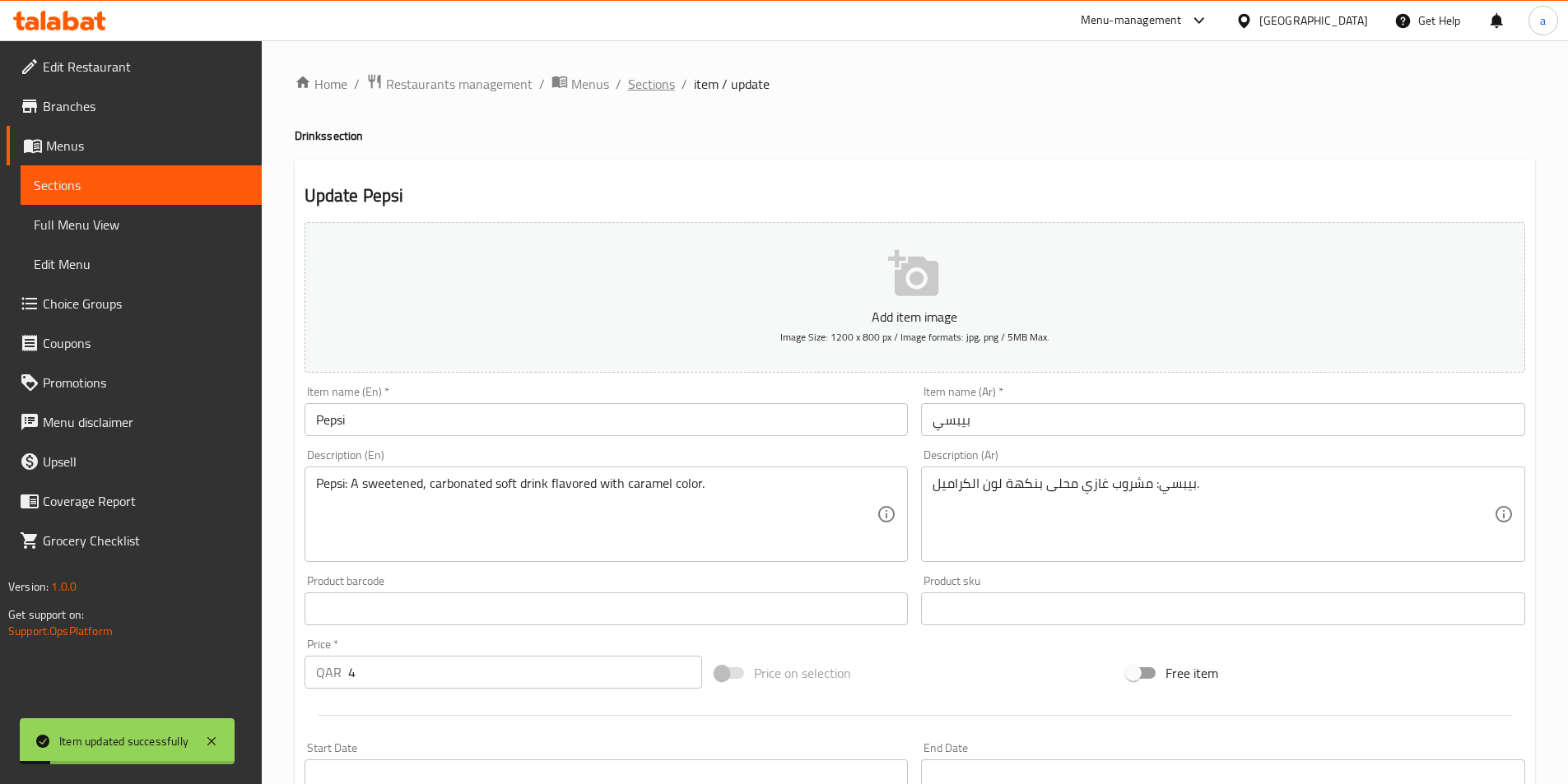
click at [654, 85] on span "Sections" at bounding box center [651, 84] width 47 height 19
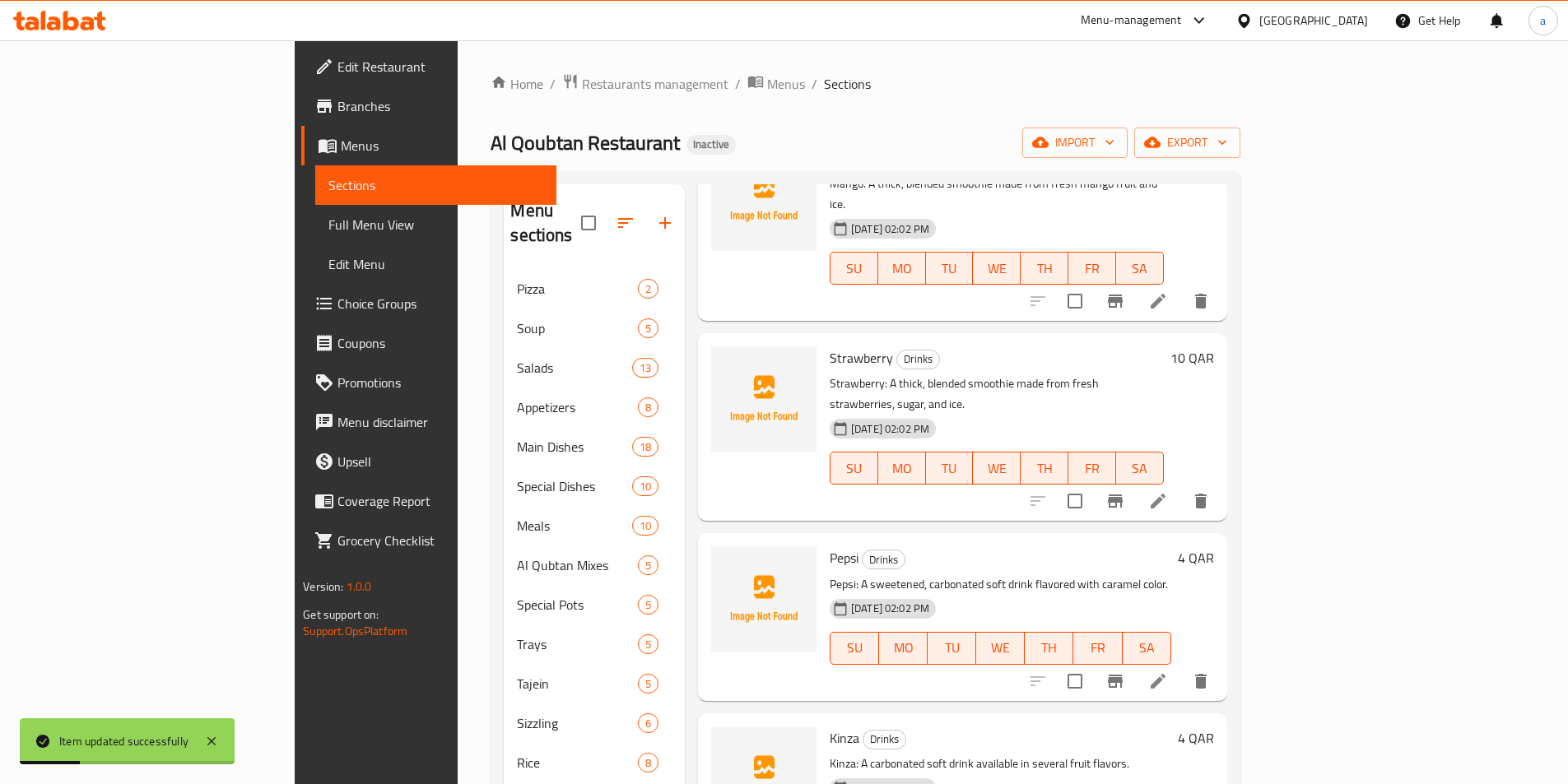
scroll to position [2492, 0]
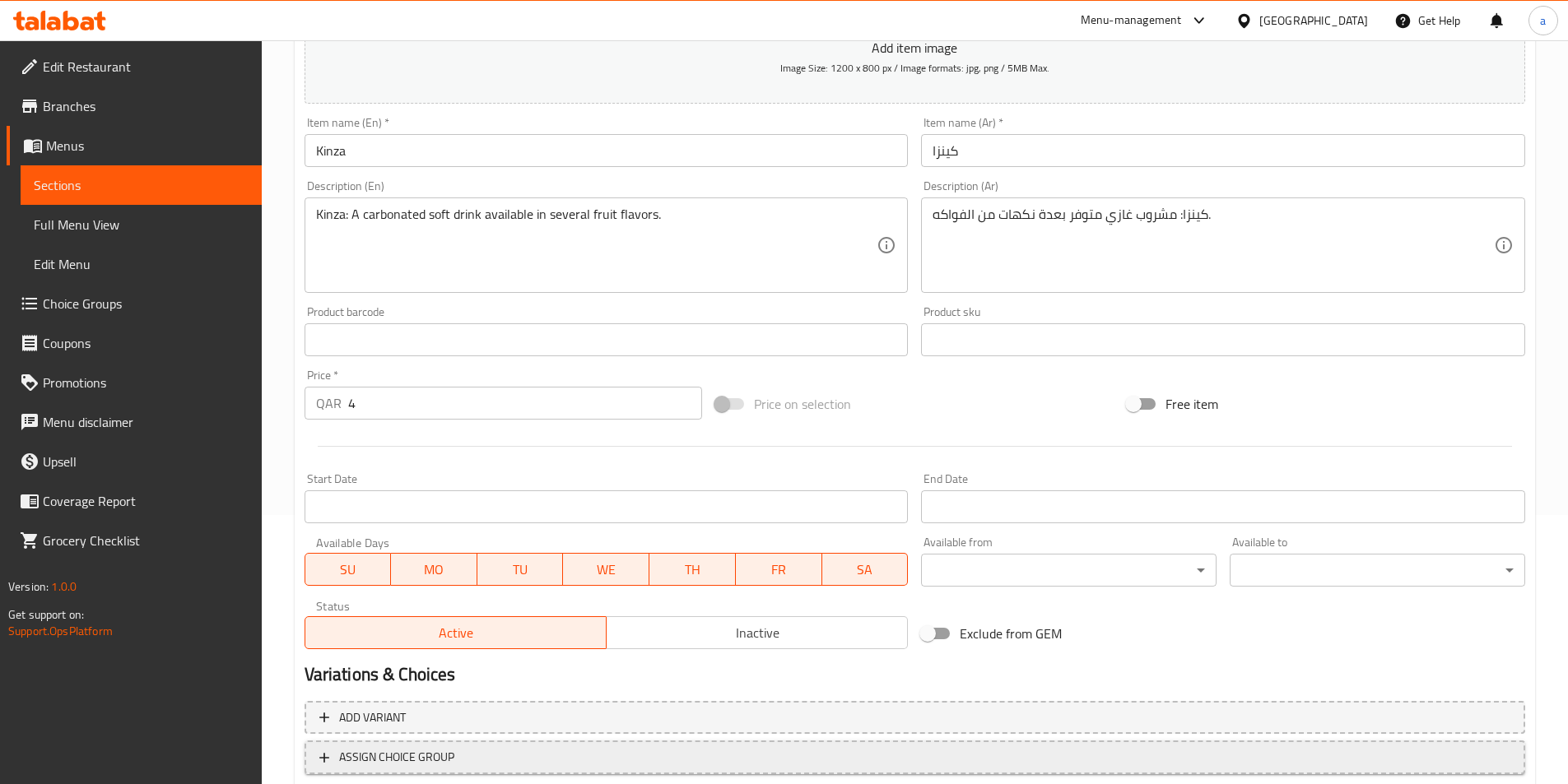
scroll to position [329, 0]
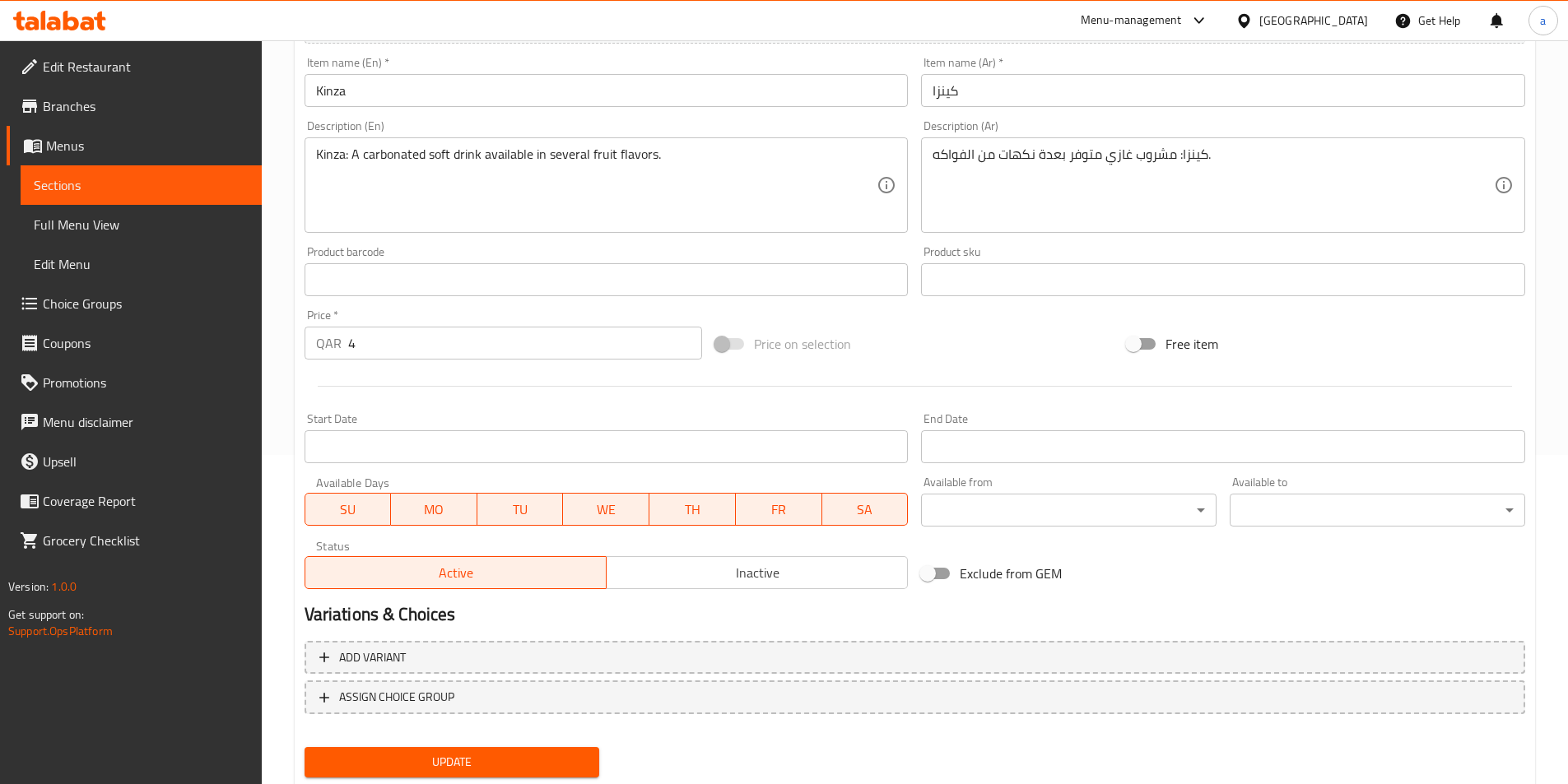
click at [460, 748] on button "Update" at bounding box center [452, 762] width 295 height 30
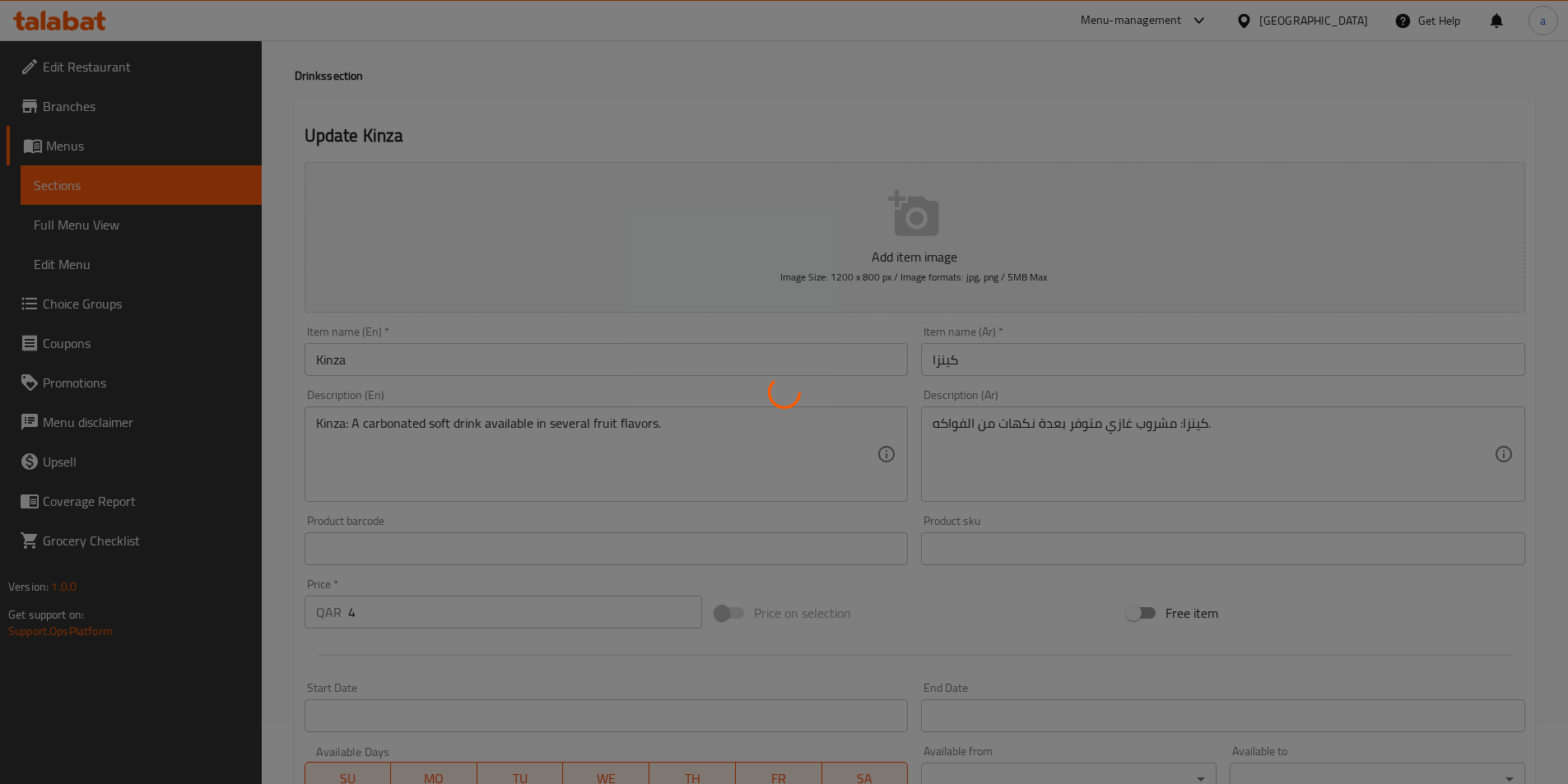
scroll to position [0, 0]
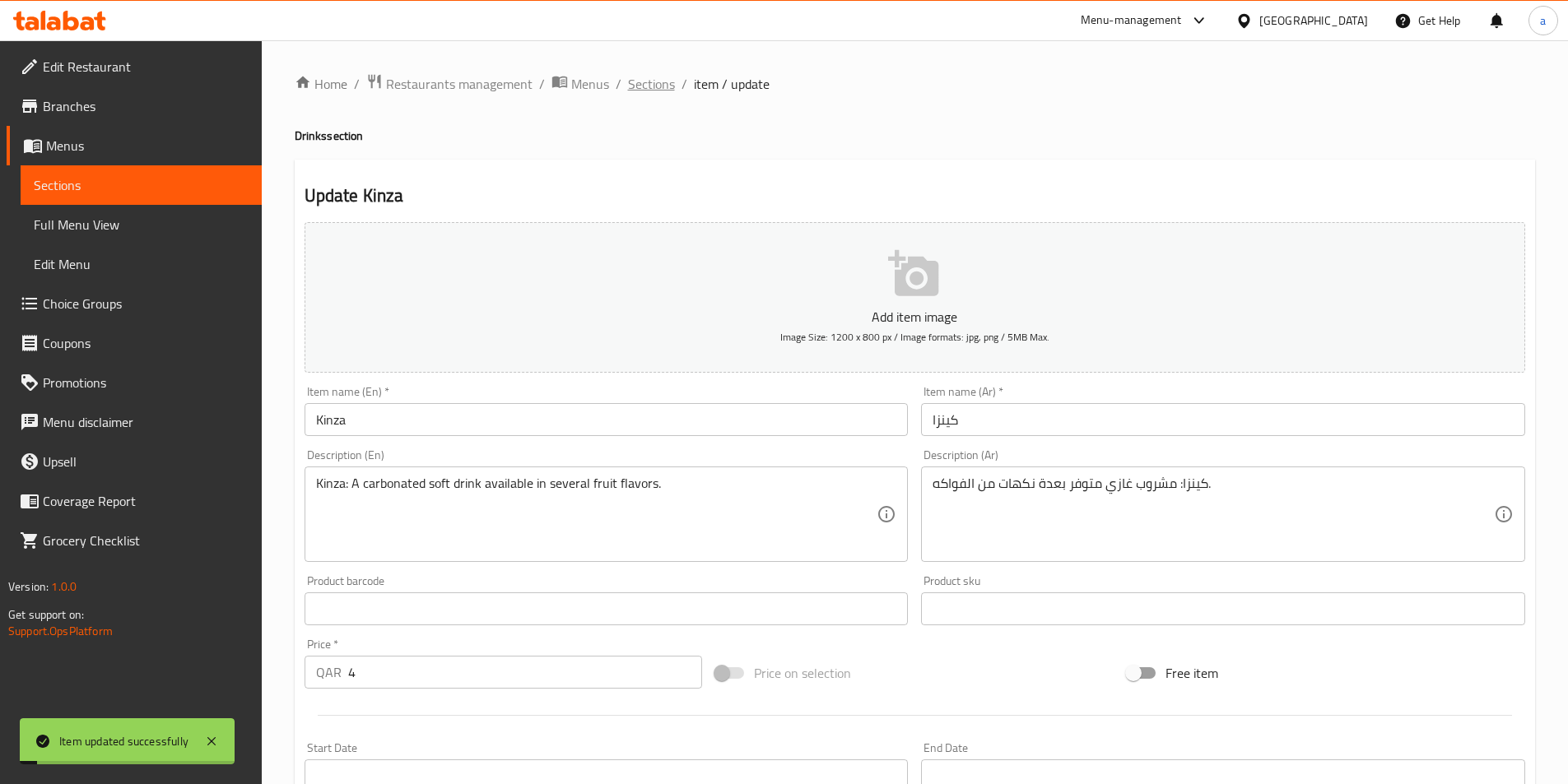
click at [652, 87] on span "Sections" at bounding box center [651, 84] width 47 height 19
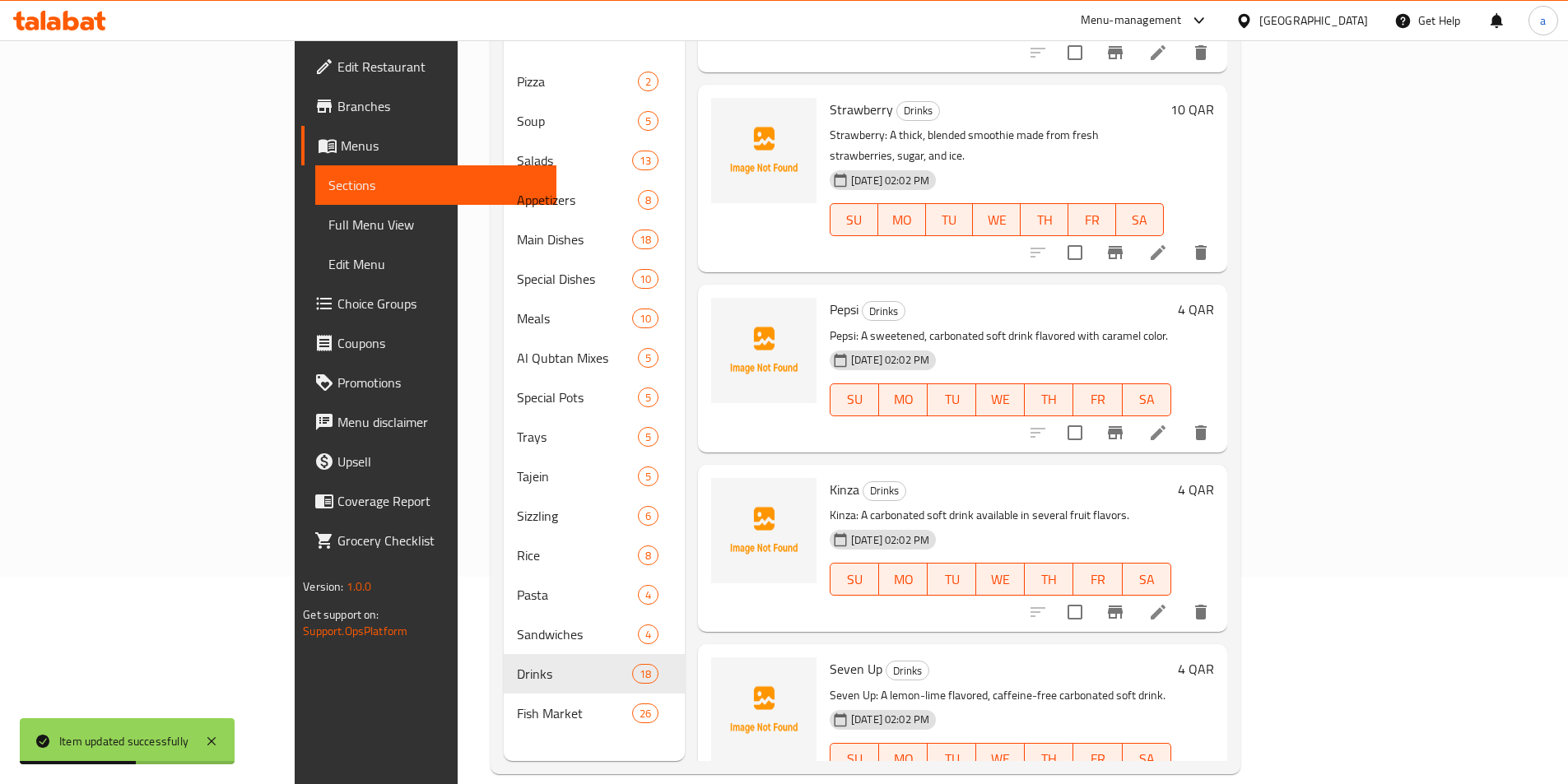
scroll to position [230, 0]
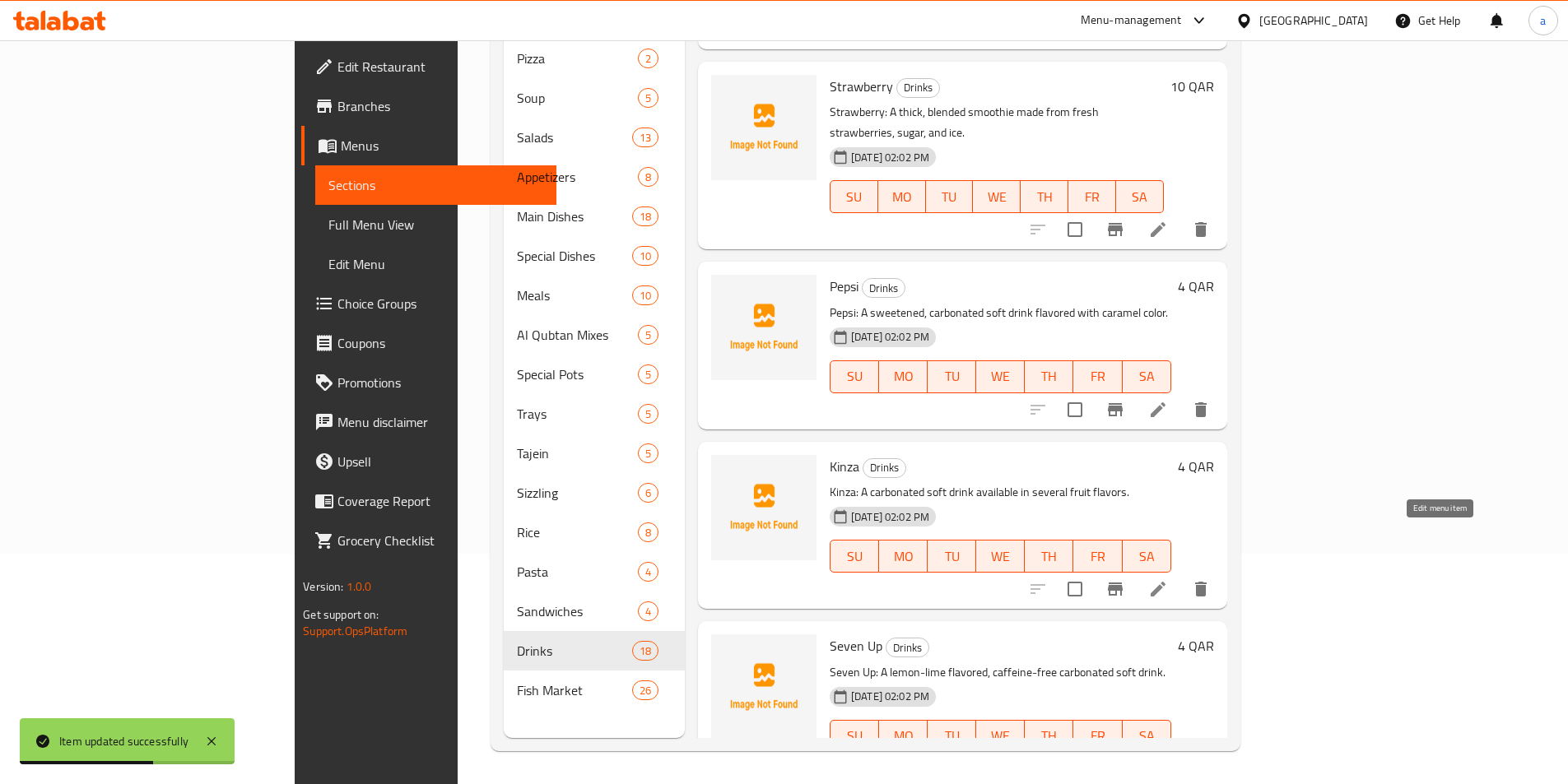
click at [1169, 759] on icon at bounding box center [1158, 769] width 19 height 19
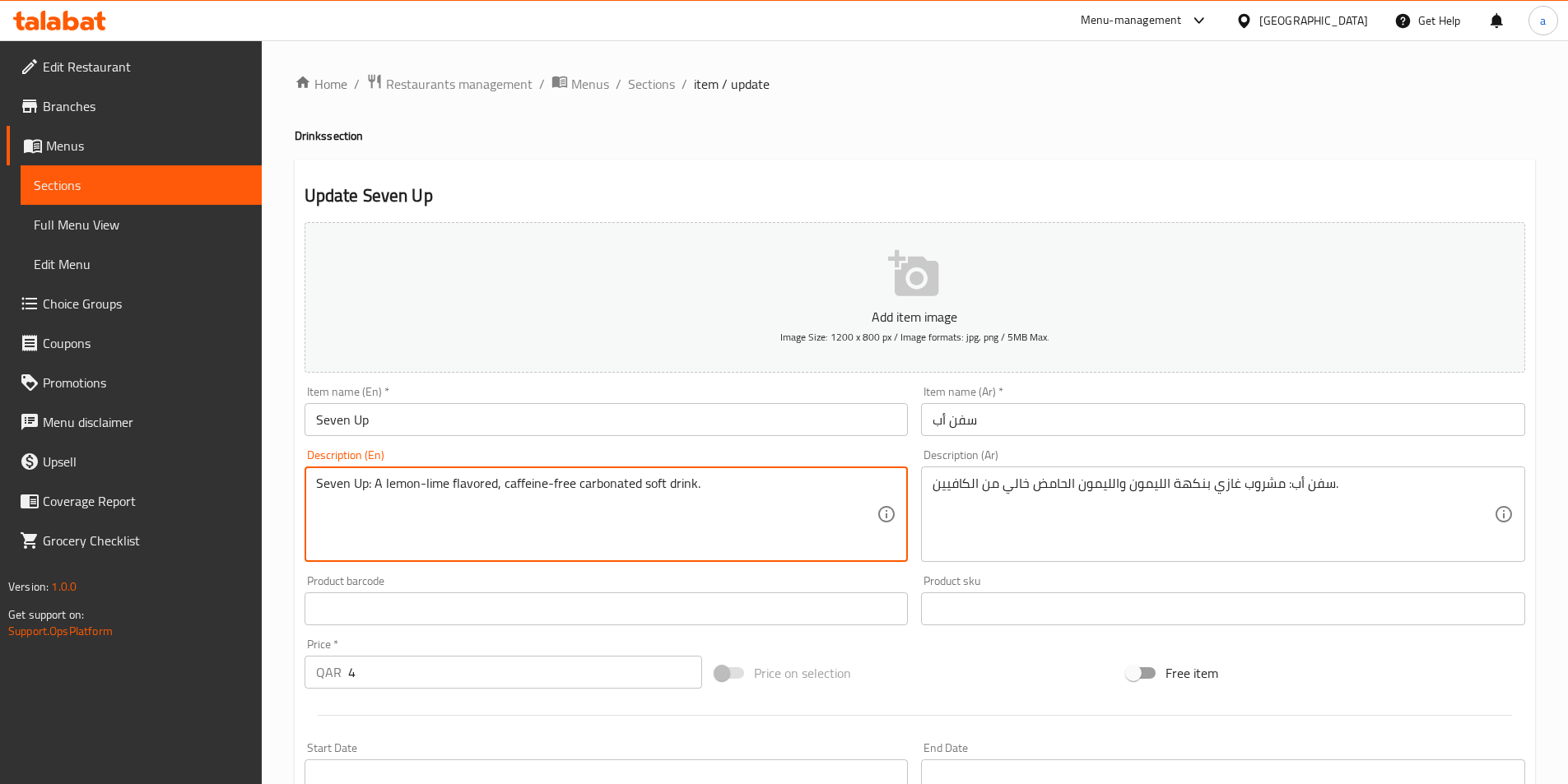
click at [429, 483] on textarea "Seven Up: A lemon-lime flavored, caffeine-free carbonated soft drink." at bounding box center [597, 514] width 562 height 78
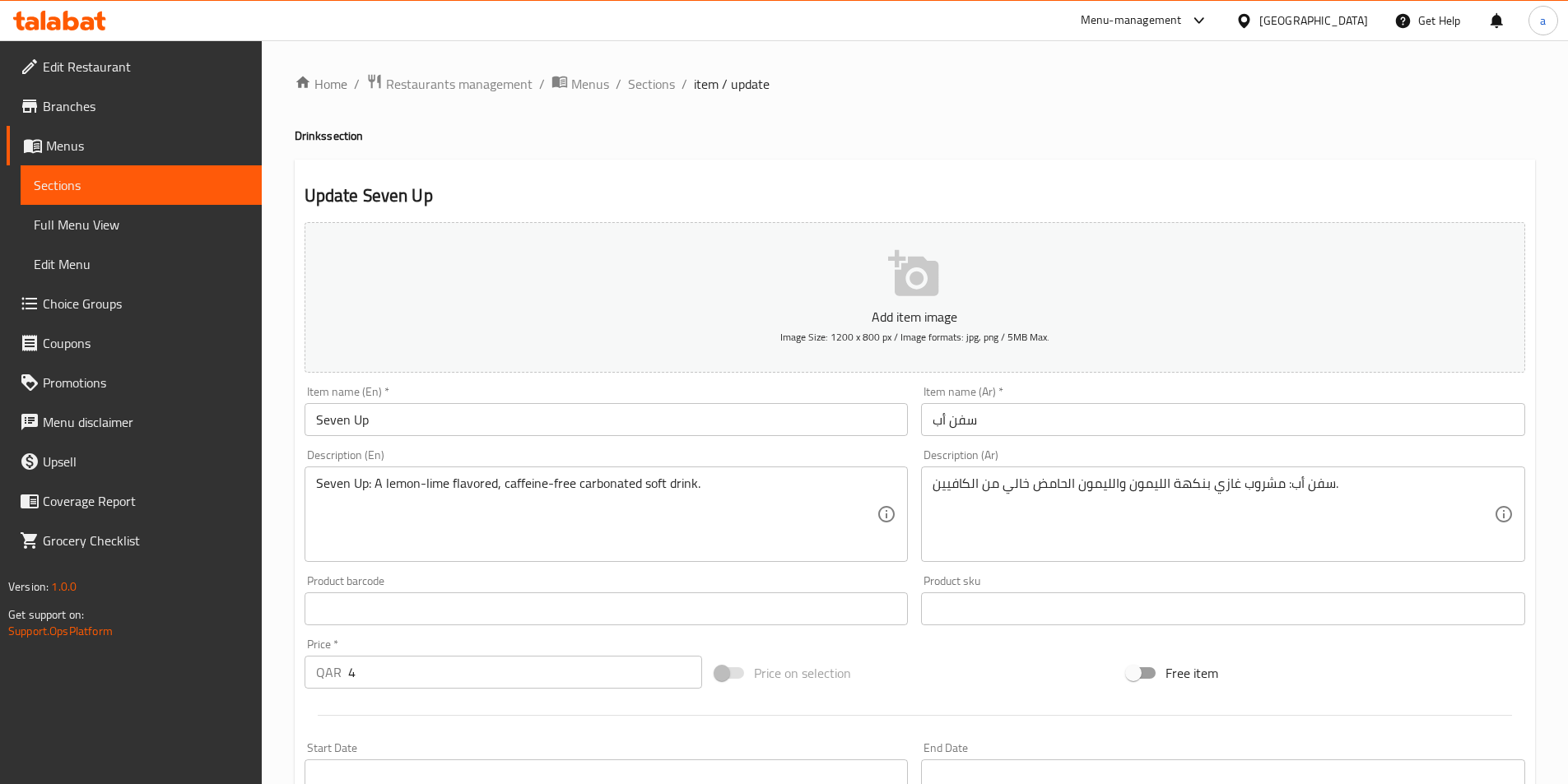
click at [432, 485] on textarea "Seven Up: A lemon-lime flavored, caffeine-free carbonated soft drink." at bounding box center [597, 514] width 562 height 78
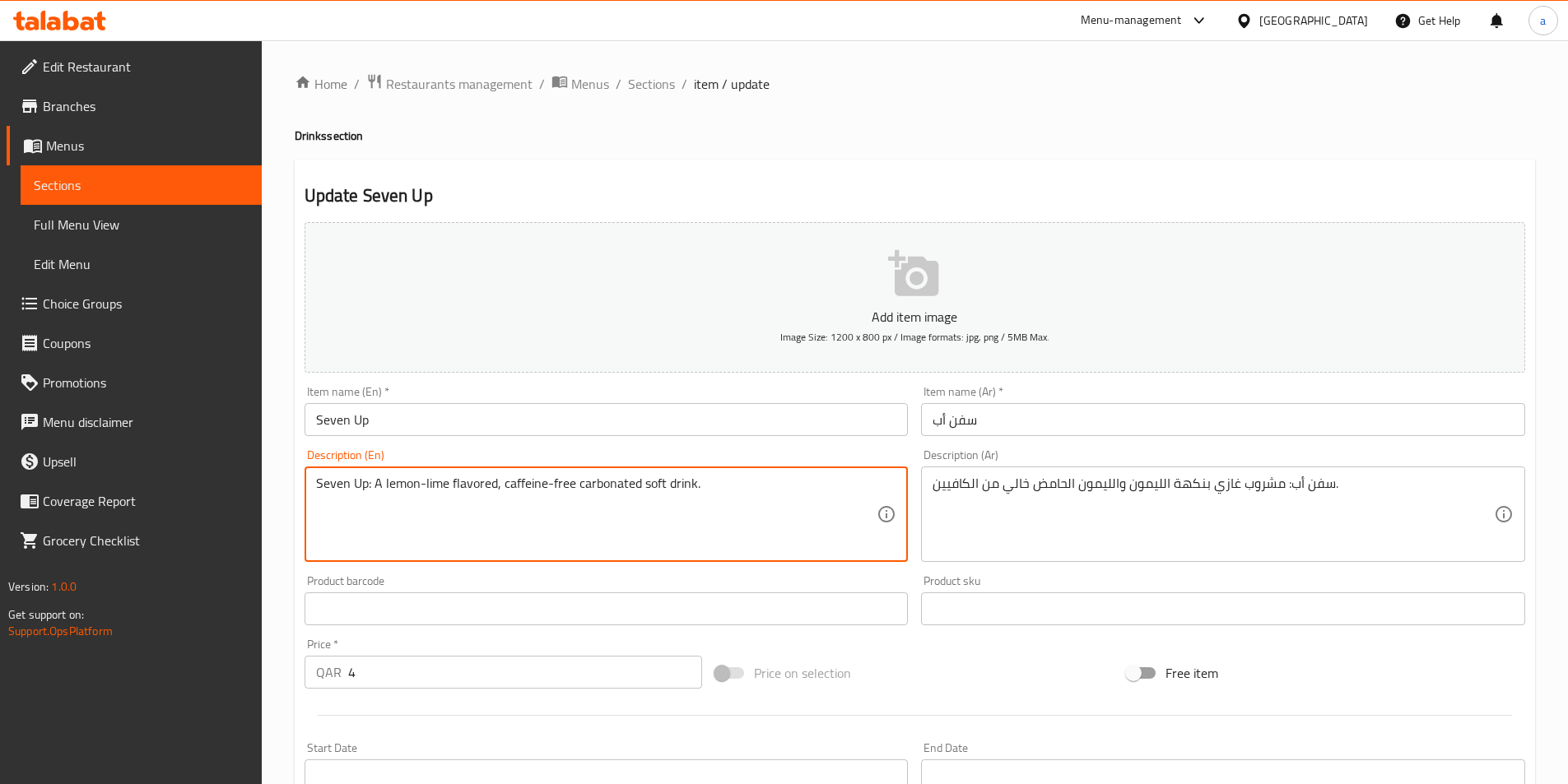
click at [432, 485] on textarea "Seven Up: A lemon-lime flavored, caffeine-free carbonated soft drink." at bounding box center [597, 514] width 562 height 78
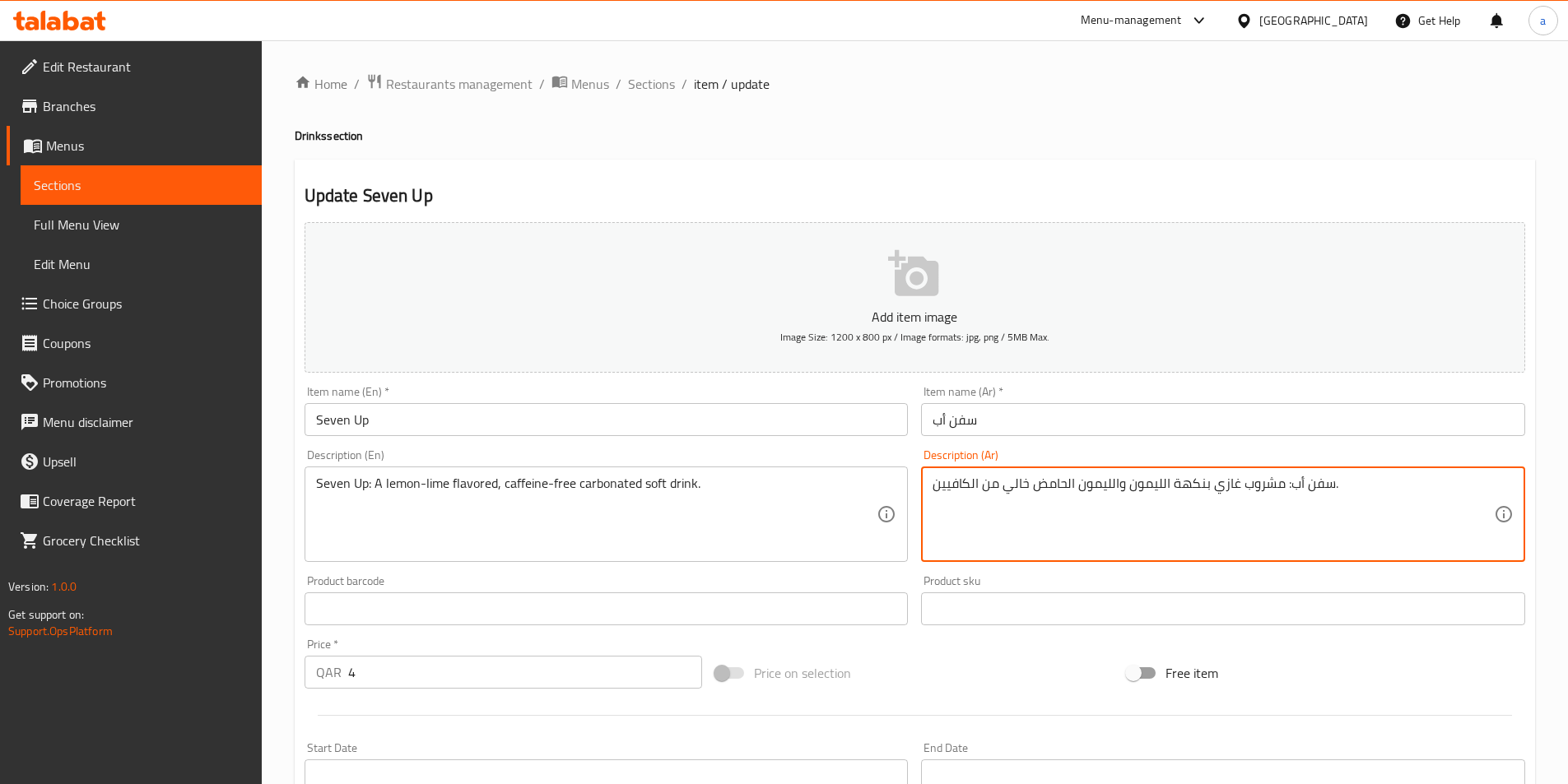
drag, startPoint x: 1115, startPoint y: 483, endPoint x: 1087, endPoint y: 483, distance: 28.0
drag, startPoint x: 1116, startPoint y: 481, endPoint x: 1037, endPoint y: 488, distance: 79.3
click at [1037, 488] on textarea "سفن أب: مشروب غازي بنكهة الليمون والليمون الحامض خالي من الكافيين." at bounding box center [1213, 514] width 562 height 78
paste textarea "لَيّم"
click at [1048, 486] on textarea "سفن أب: مشروب غازي بنكهة الليمون ولَيّم خالي من الكافيين." at bounding box center [1213, 514] width 562 height 78
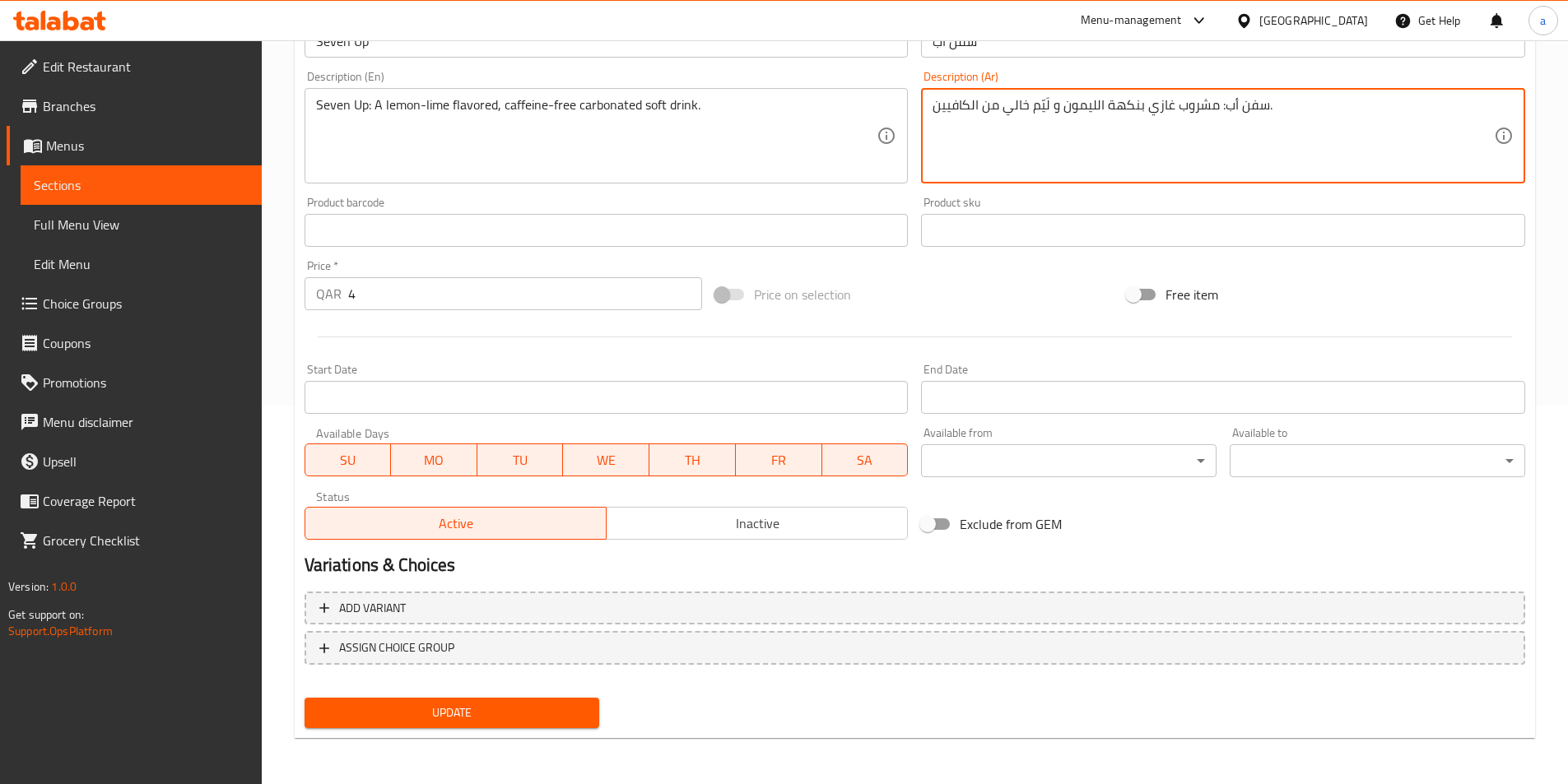
type textarea "سفن أب: مشروب غازي بنكهة الليمون و لَيّم خالي من الكافيين."
click at [506, 709] on span "Update" at bounding box center [453, 713] width 269 height 20
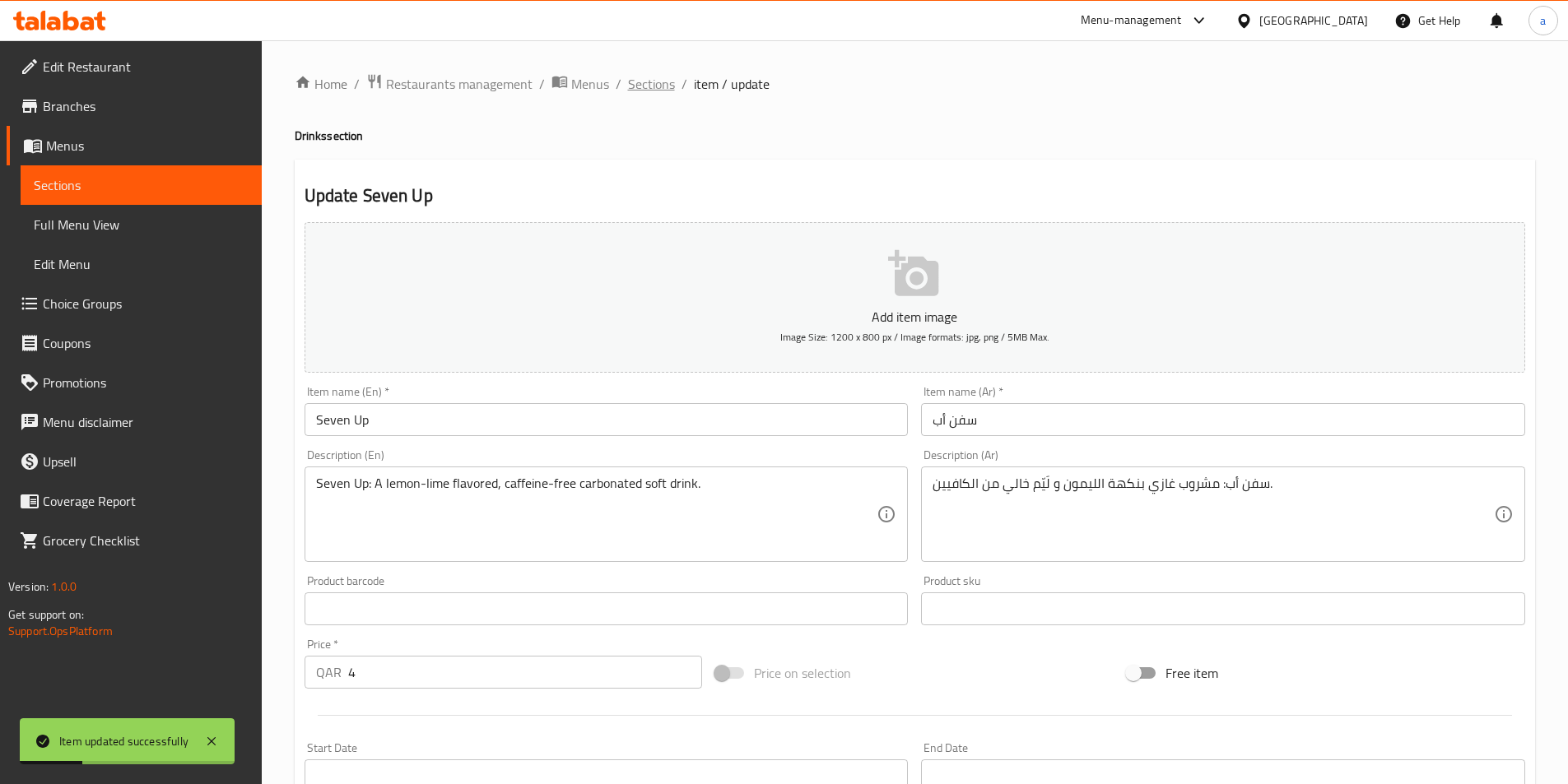
click at [643, 87] on span "Sections" at bounding box center [651, 84] width 47 height 19
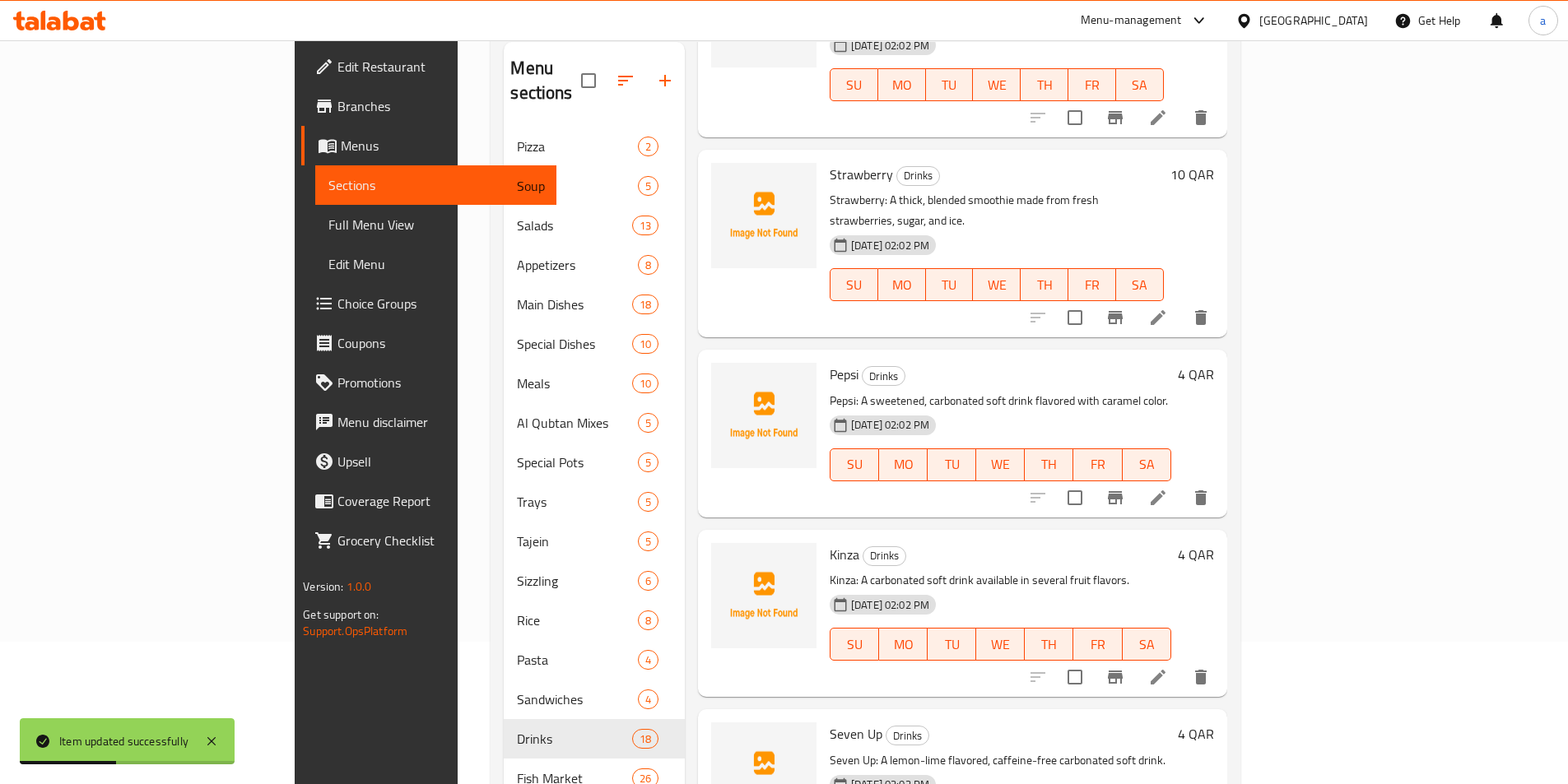
scroll to position [230, 0]
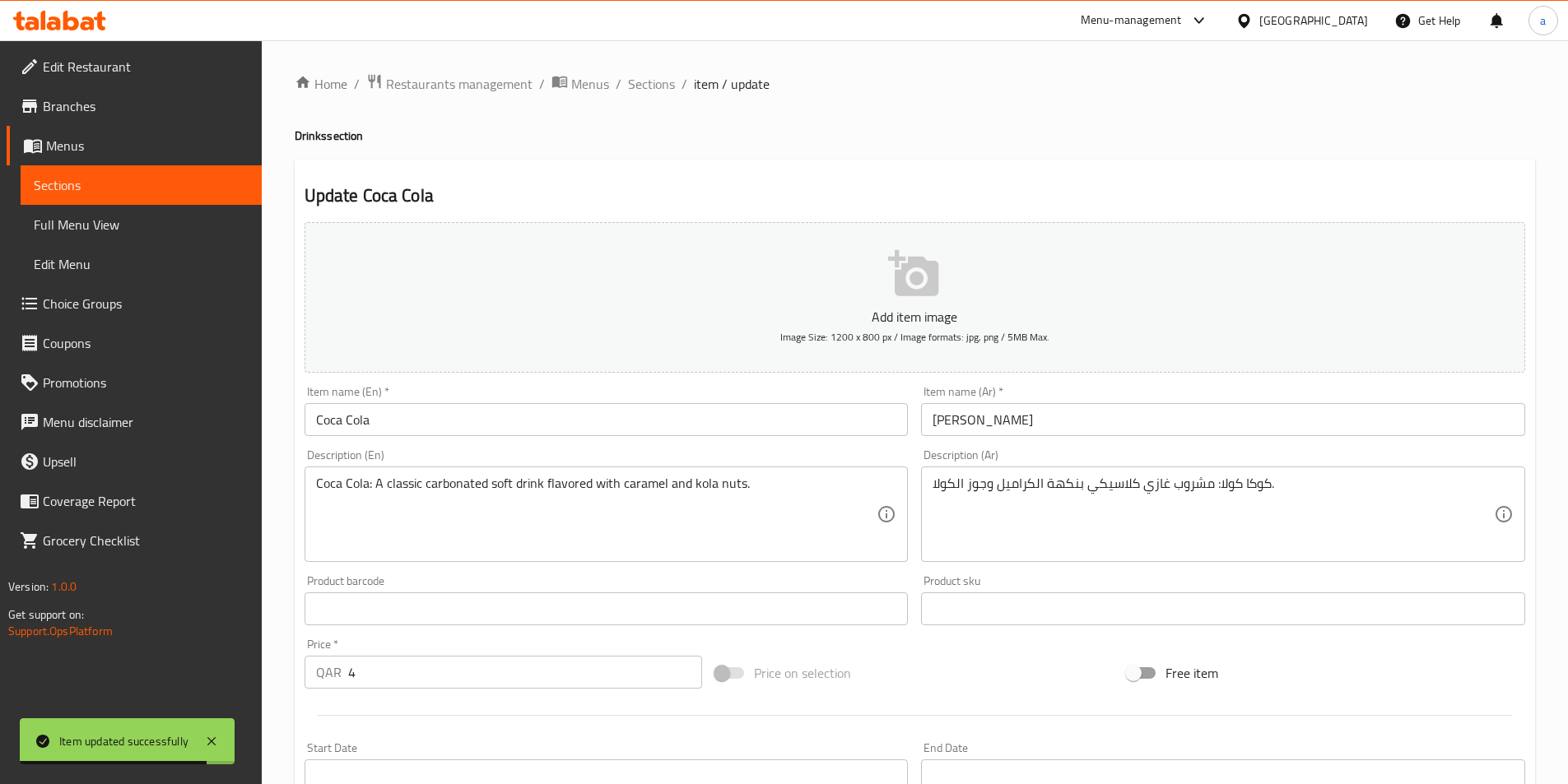
click at [577, 420] on input "Coca Cola" at bounding box center [607, 419] width 604 height 33
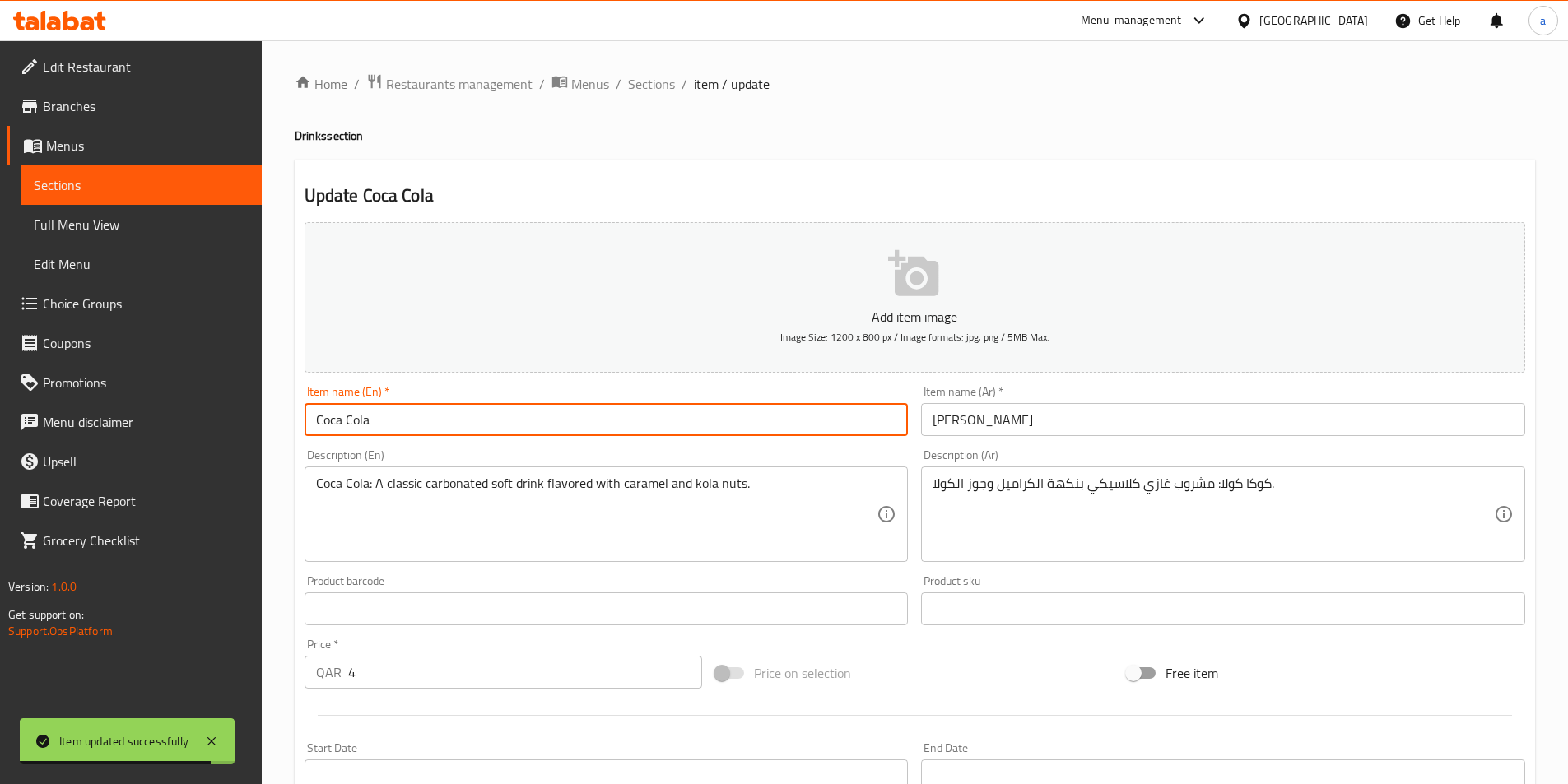
click at [577, 420] on input "Coca Cola" at bounding box center [607, 419] width 604 height 33
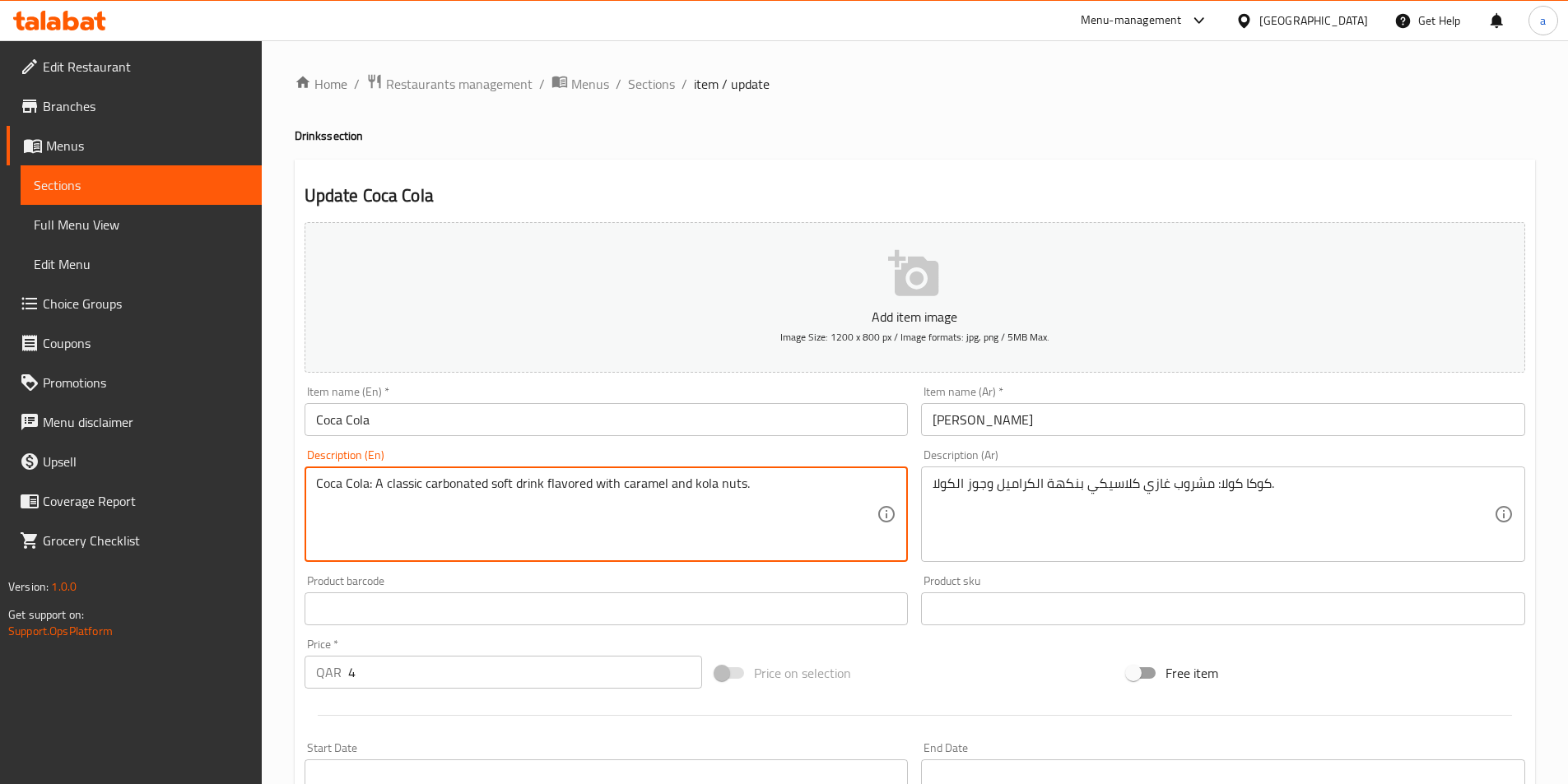
click at [814, 519] on textarea "Coca Cola: A classic carbonated soft drink flavored with caramel and kola nuts." at bounding box center [597, 514] width 562 height 78
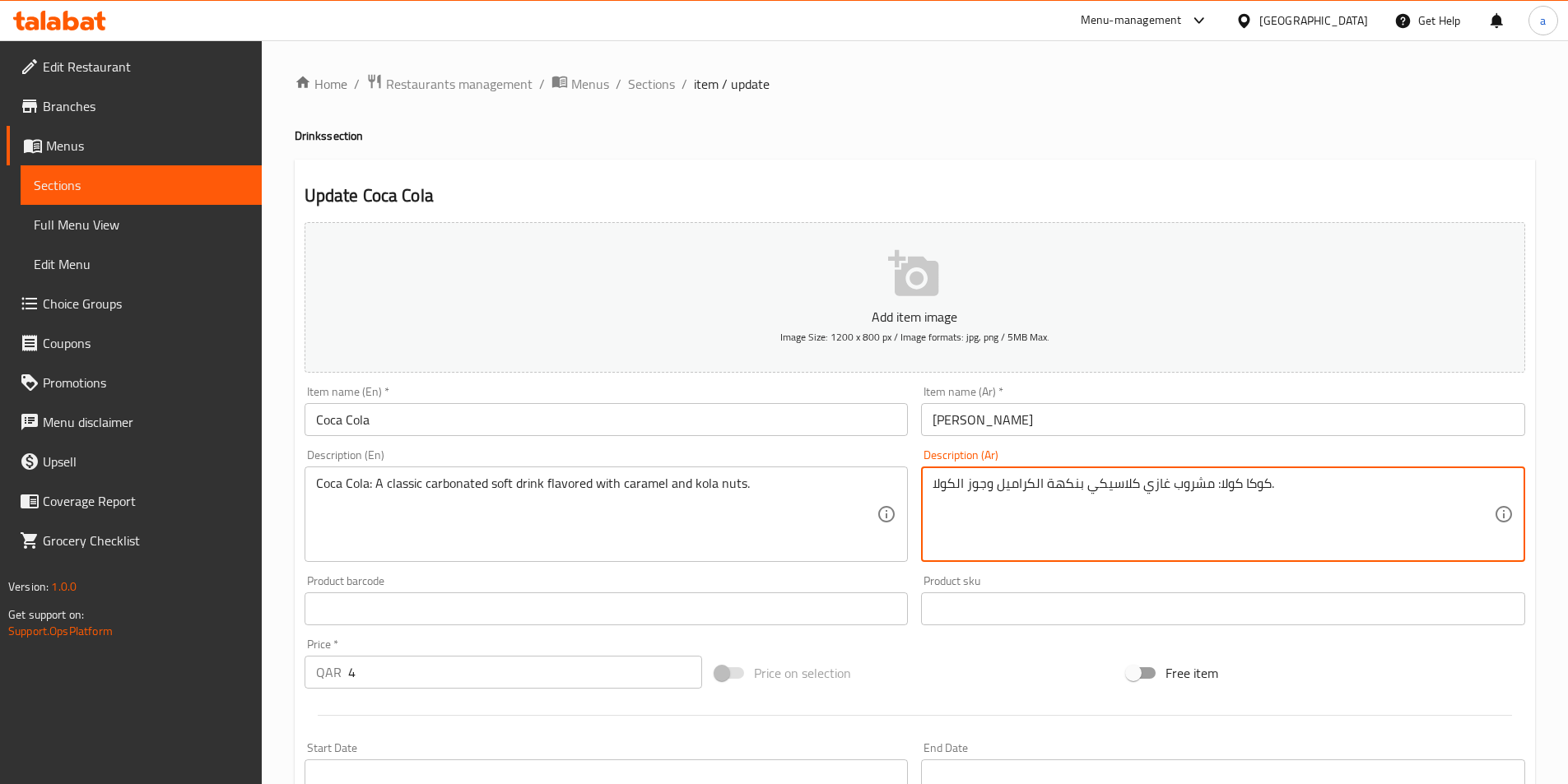
drag, startPoint x: 1097, startPoint y: 491, endPoint x: 1088, endPoint y: 490, distance: 9.1
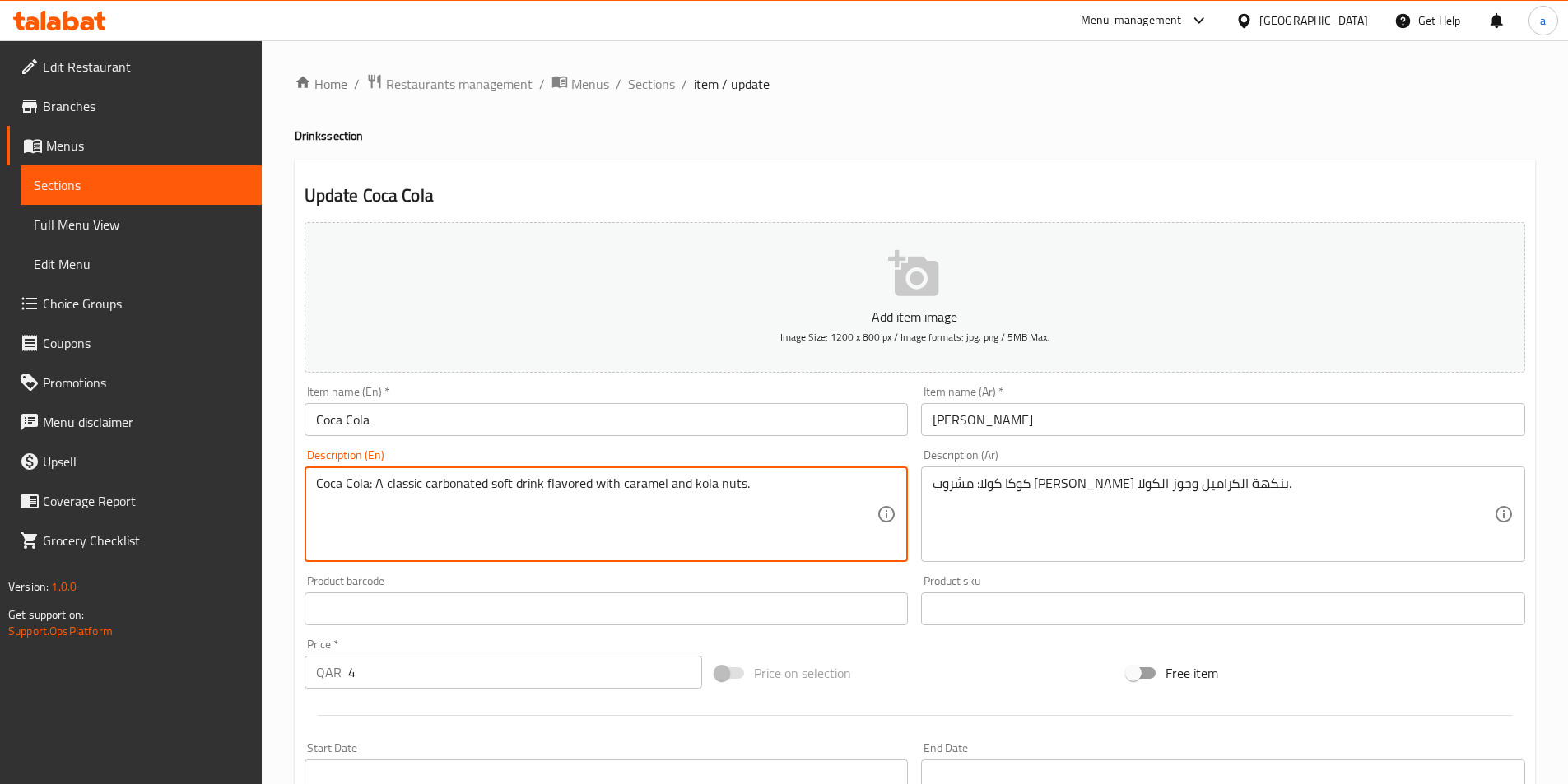
click at [728, 480] on textarea "Coca Cola: A classic carbonated soft drink flavored with caramel and kola nuts." at bounding box center [597, 514] width 562 height 78
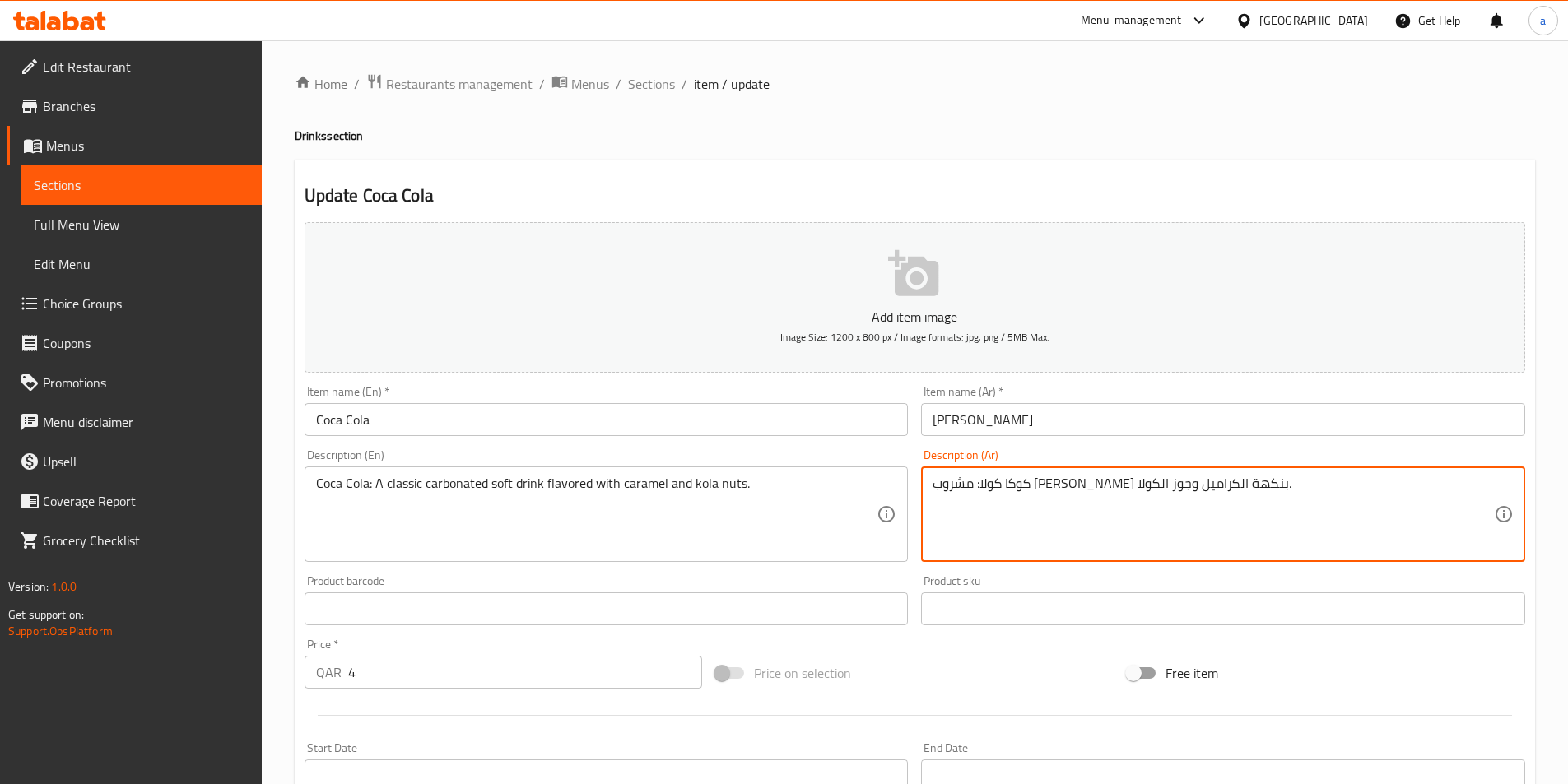
drag, startPoint x: 982, startPoint y: 481, endPoint x: 965, endPoint y: 479, distance: 17.1
drag, startPoint x: 964, startPoint y: 483, endPoint x: 915, endPoint y: 479, distance: 49.2
click at [915, 479] on div "Description (Ar) كوكا كولا: مشروب غازي كلاسيك بنكهة الكراميل والكولا ناتس الكول…" at bounding box center [1224, 505] width 618 height 126
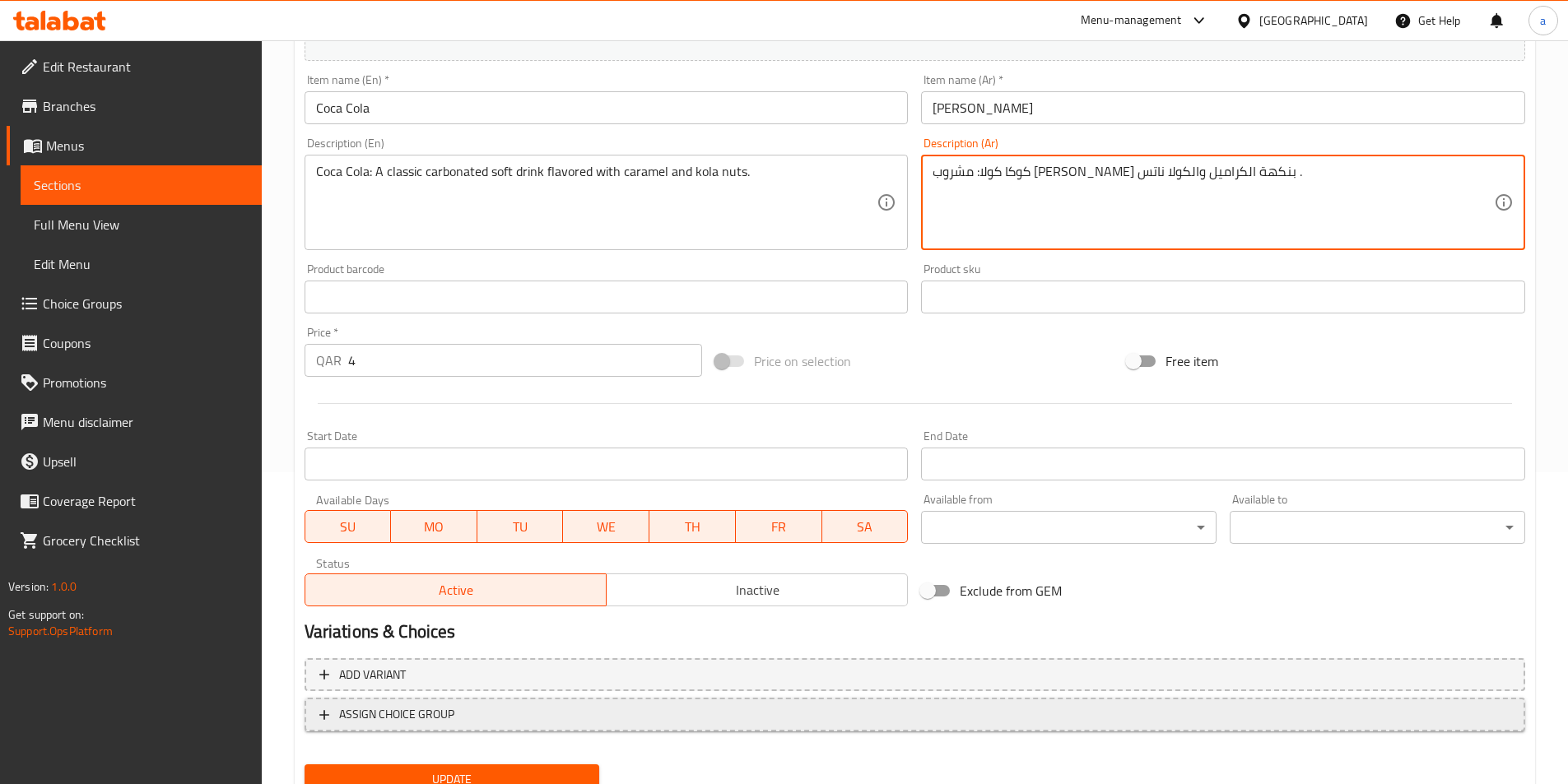
scroll to position [379, 0]
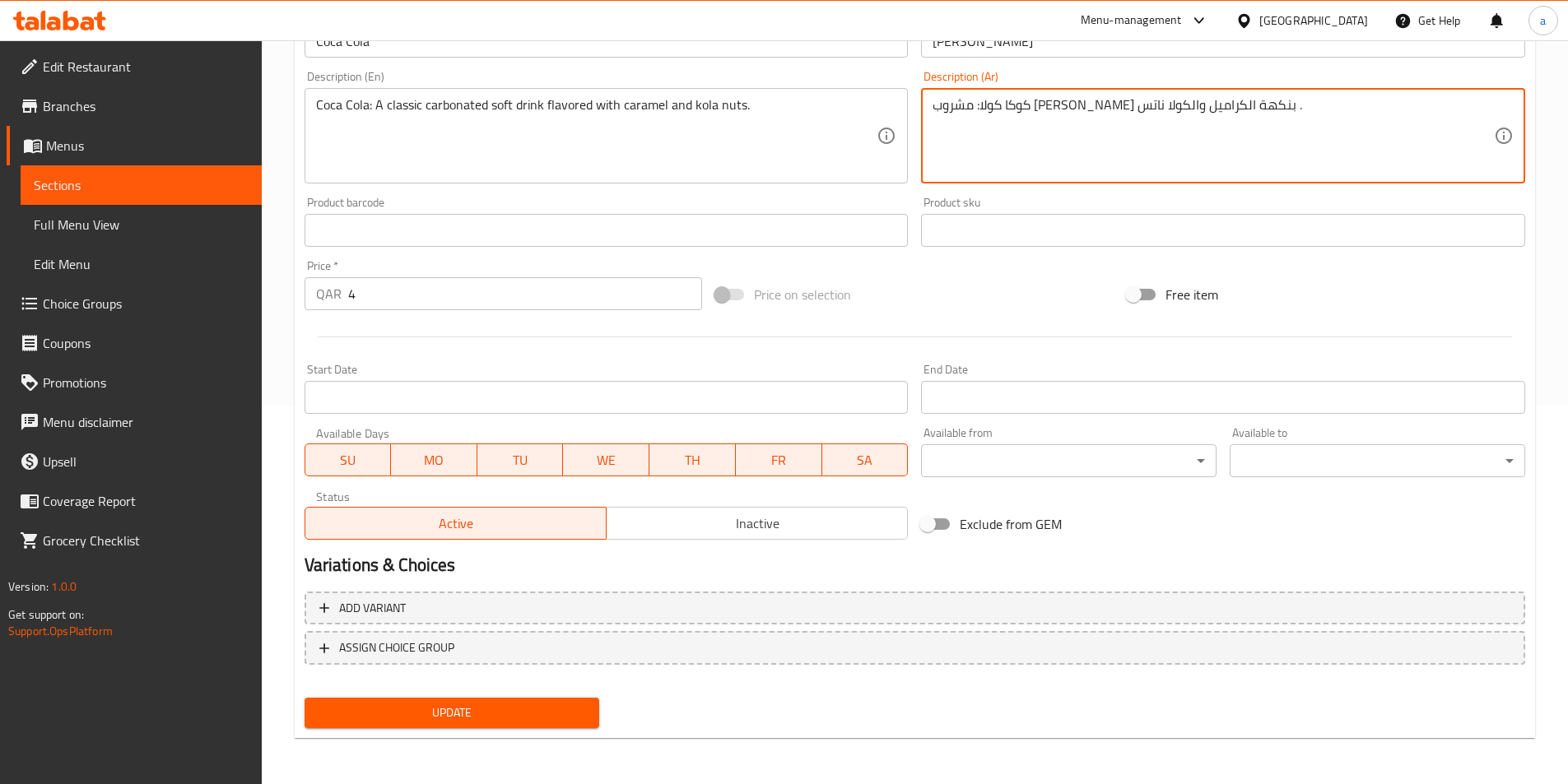
type textarea "كوكا كولا: مشروب [PERSON_NAME] بنكهة الكراميل والكولا ناتس ."
click at [536, 704] on span "Update" at bounding box center [453, 713] width 269 height 20
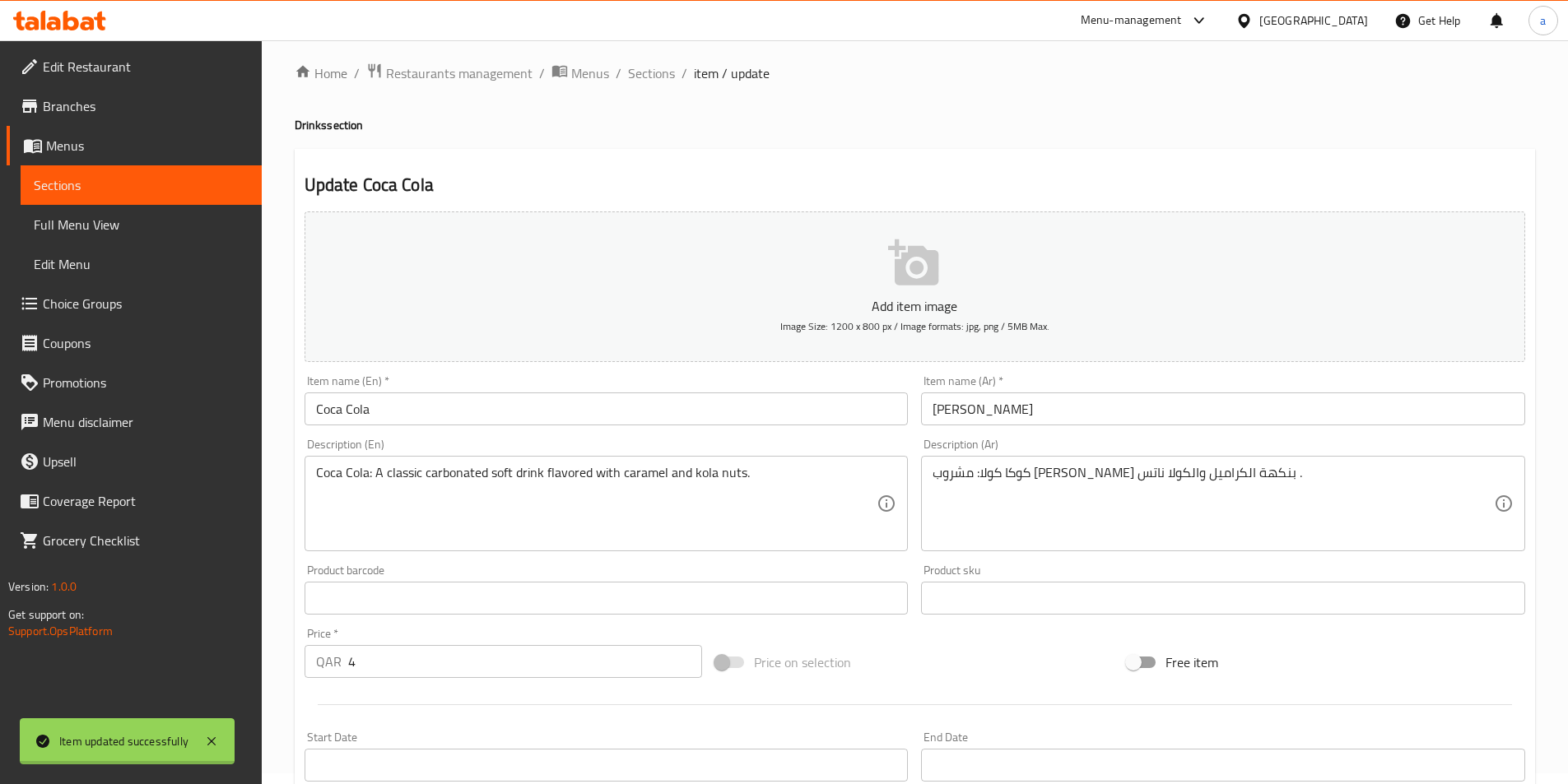
scroll to position [0, 0]
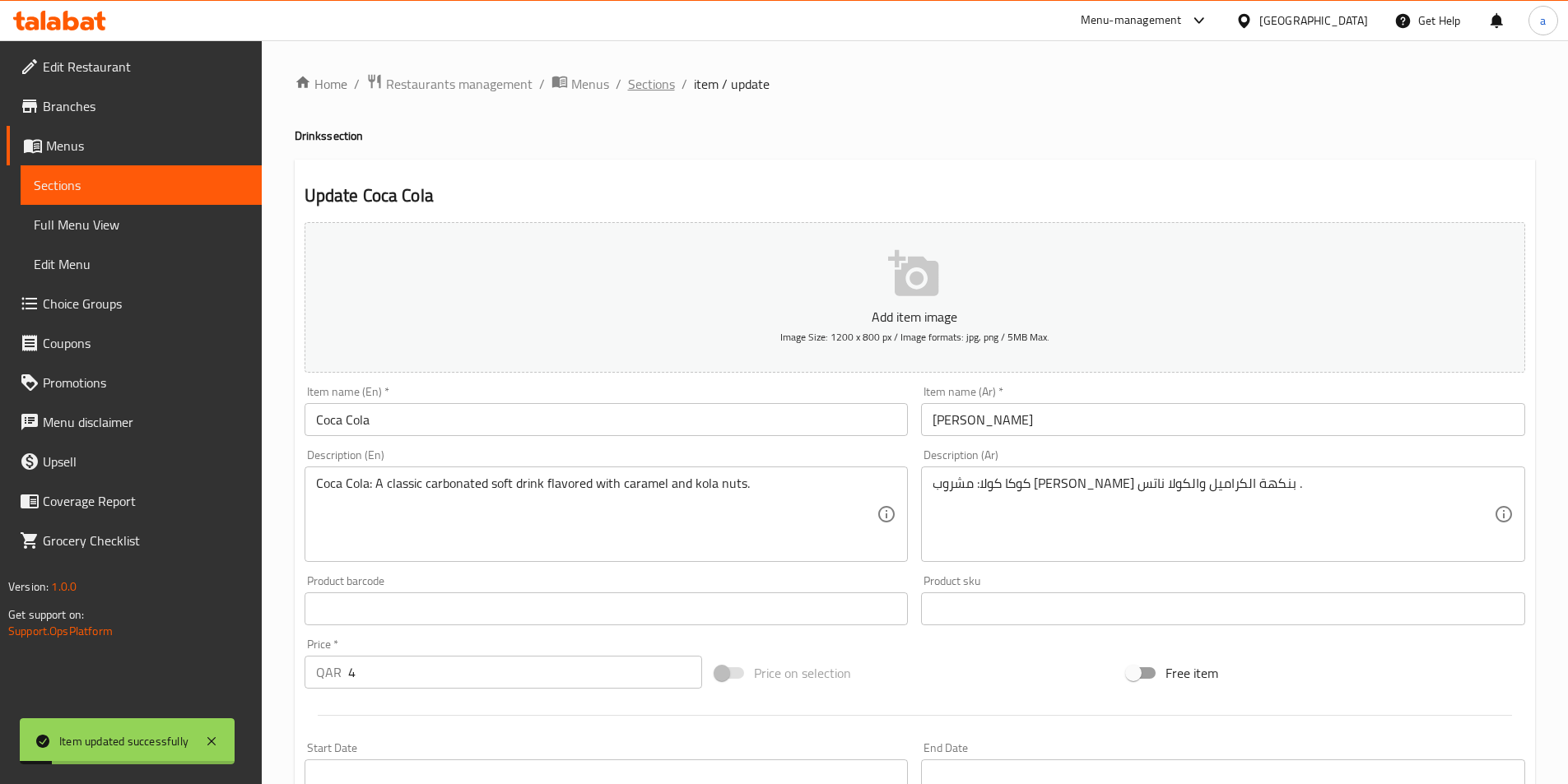
click at [650, 87] on span "Sections" at bounding box center [651, 84] width 47 height 19
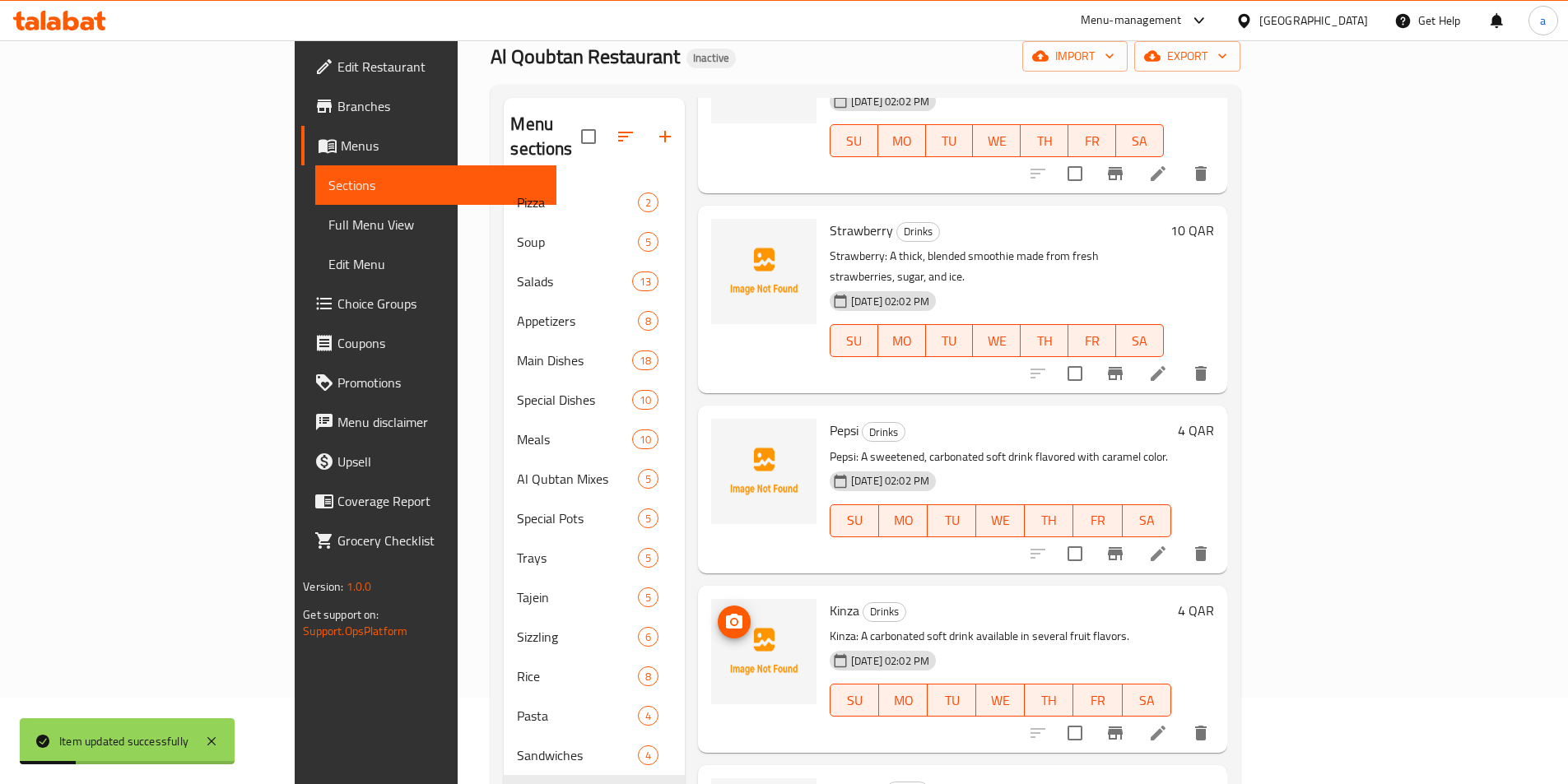
scroll to position [230, 0]
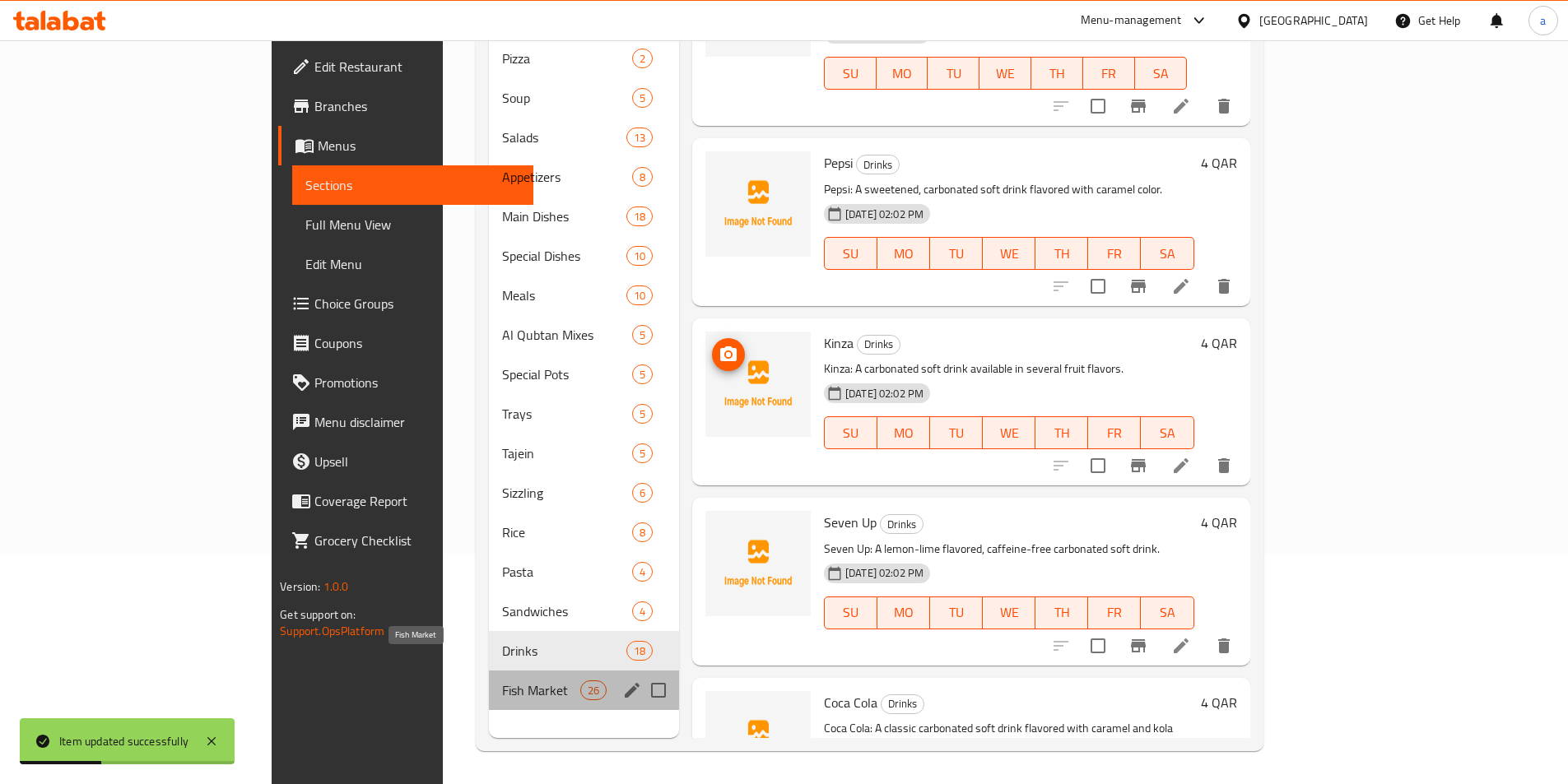
click at [502, 681] on span "Fish Market" at bounding box center [541, 690] width 78 height 19
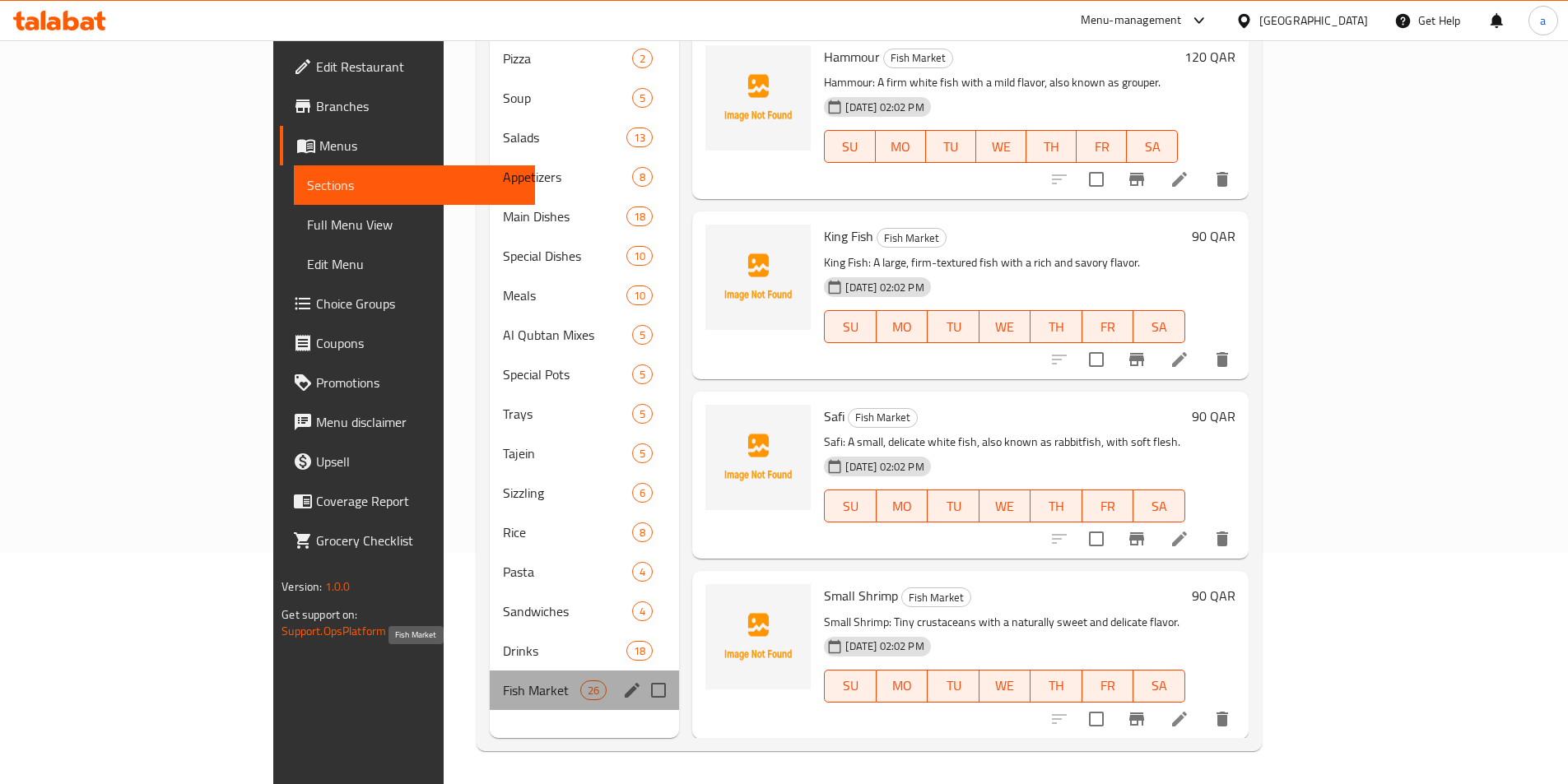
drag, startPoint x: 410, startPoint y: 666, endPoint x: 683, endPoint y: 521, distance: 309.1
click at [503, 681] on span "Fish Market" at bounding box center [541, 690] width 77 height 19
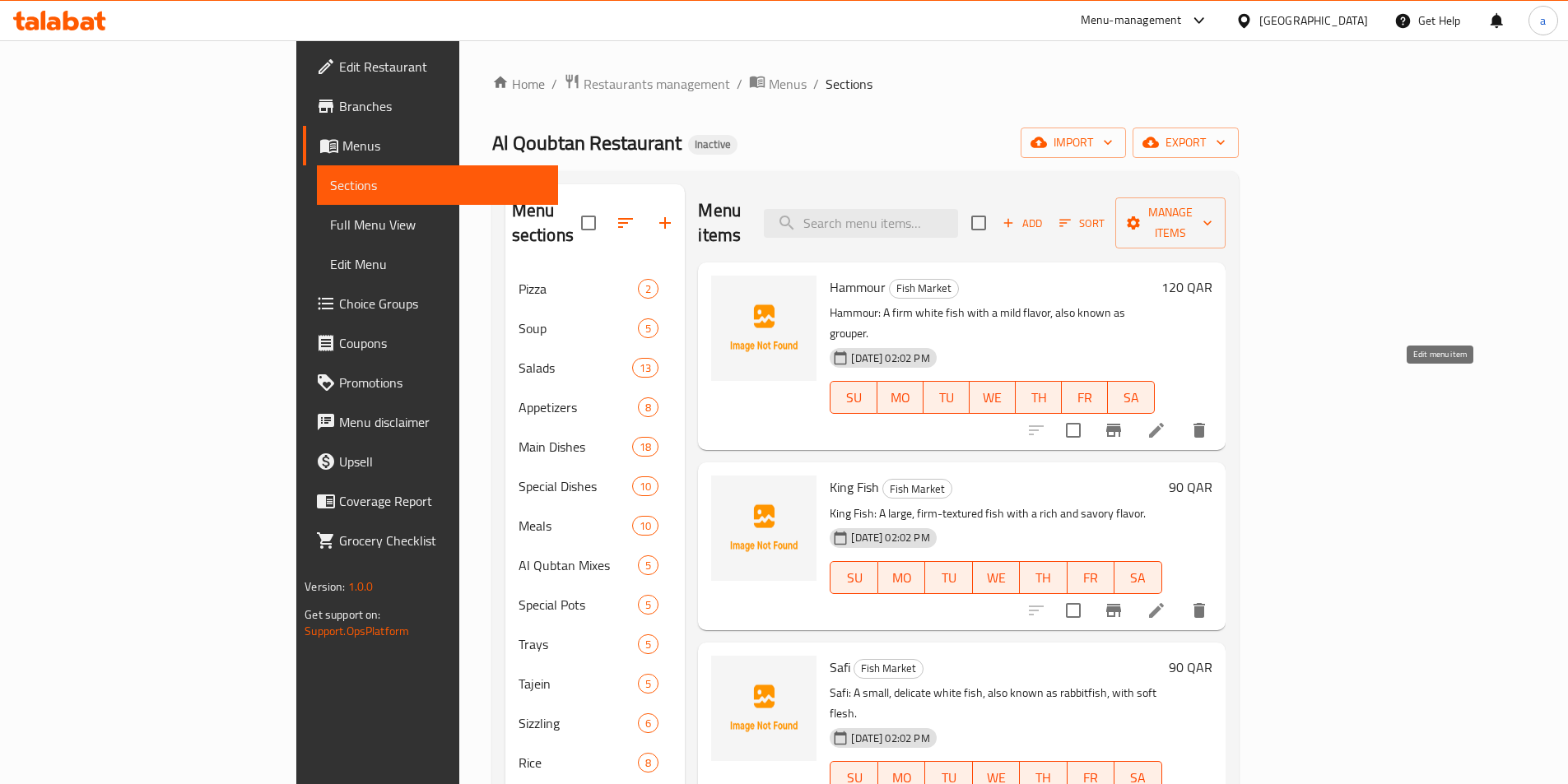
click at [1167, 420] on icon at bounding box center [1156, 430] width 19 height 19
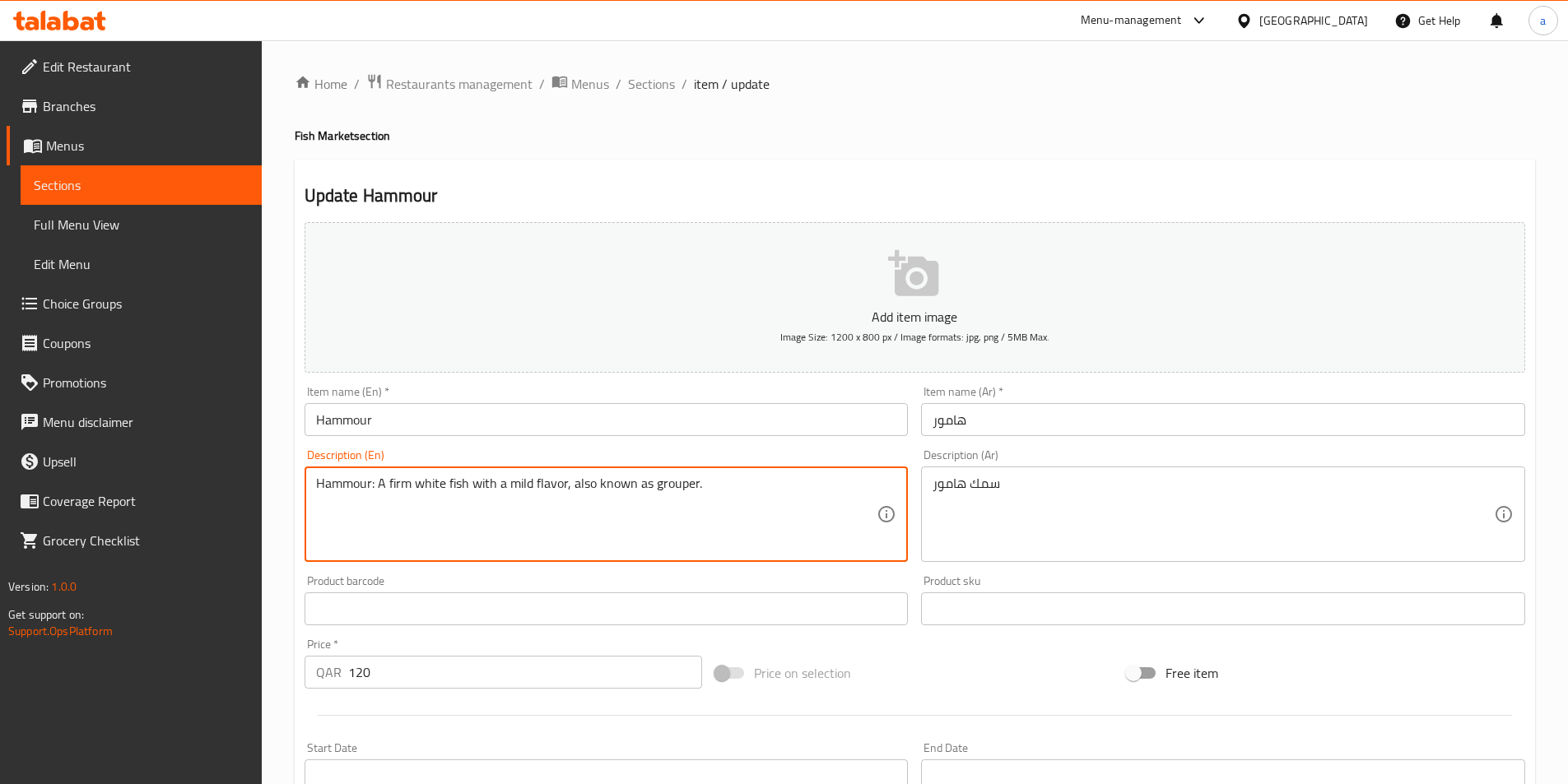
click at [717, 485] on textarea "Hammour: A firm white fish with a mild flavor, also known as grouper." at bounding box center [597, 514] width 562 height 78
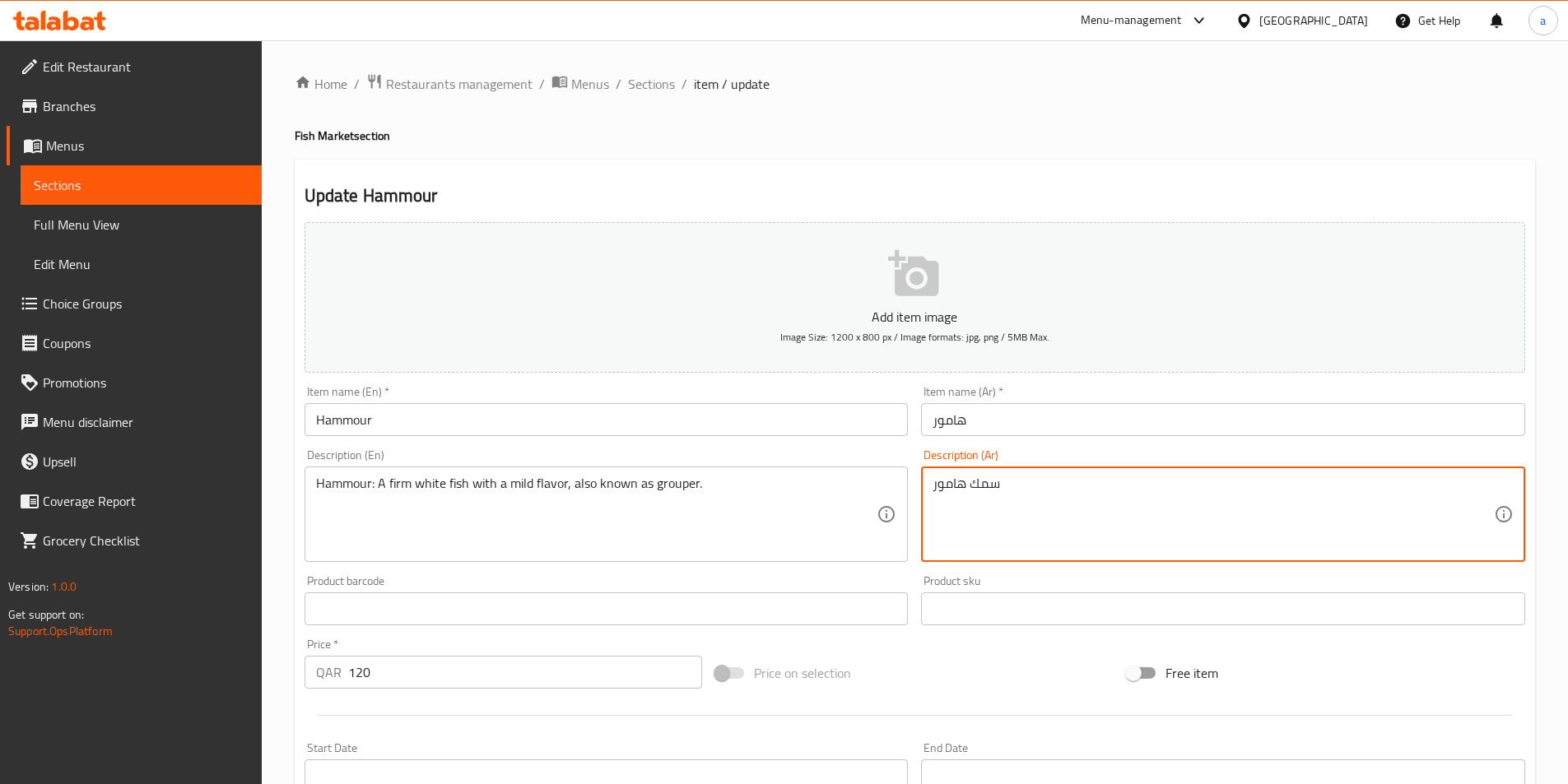
click at [1213, 480] on textarea "سمك هامور" at bounding box center [1213, 514] width 562 height 78
paste textarea "لهامور: سمكة بيضاء صلبة ذات نكهة خفيفة، وتعرف أيضًا باسم الهامور."
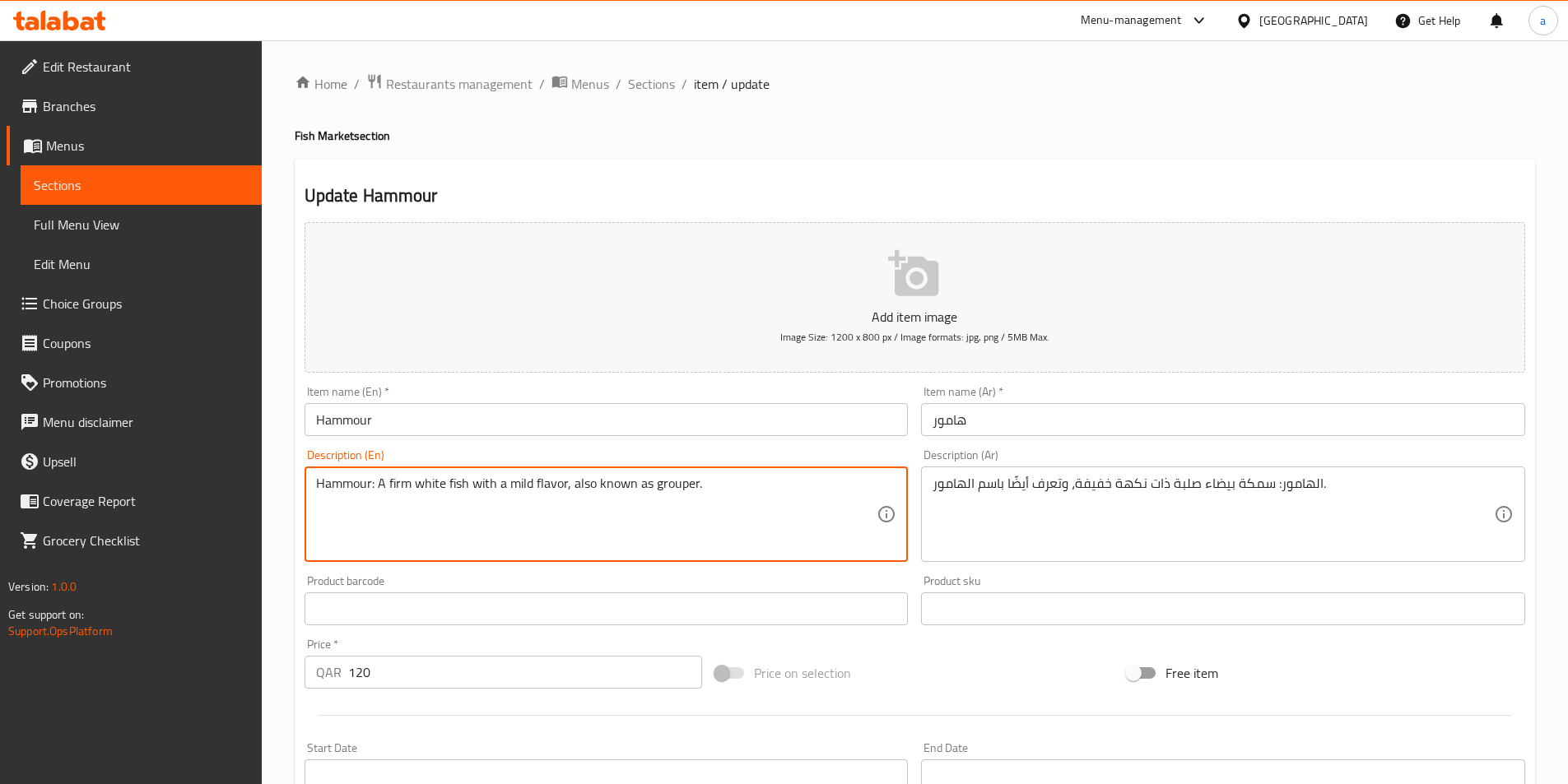
click at [677, 483] on textarea "Hammour: A firm white fish with a mild flavor, also known as grouper." at bounding box center [597, 514] width 562 height 78
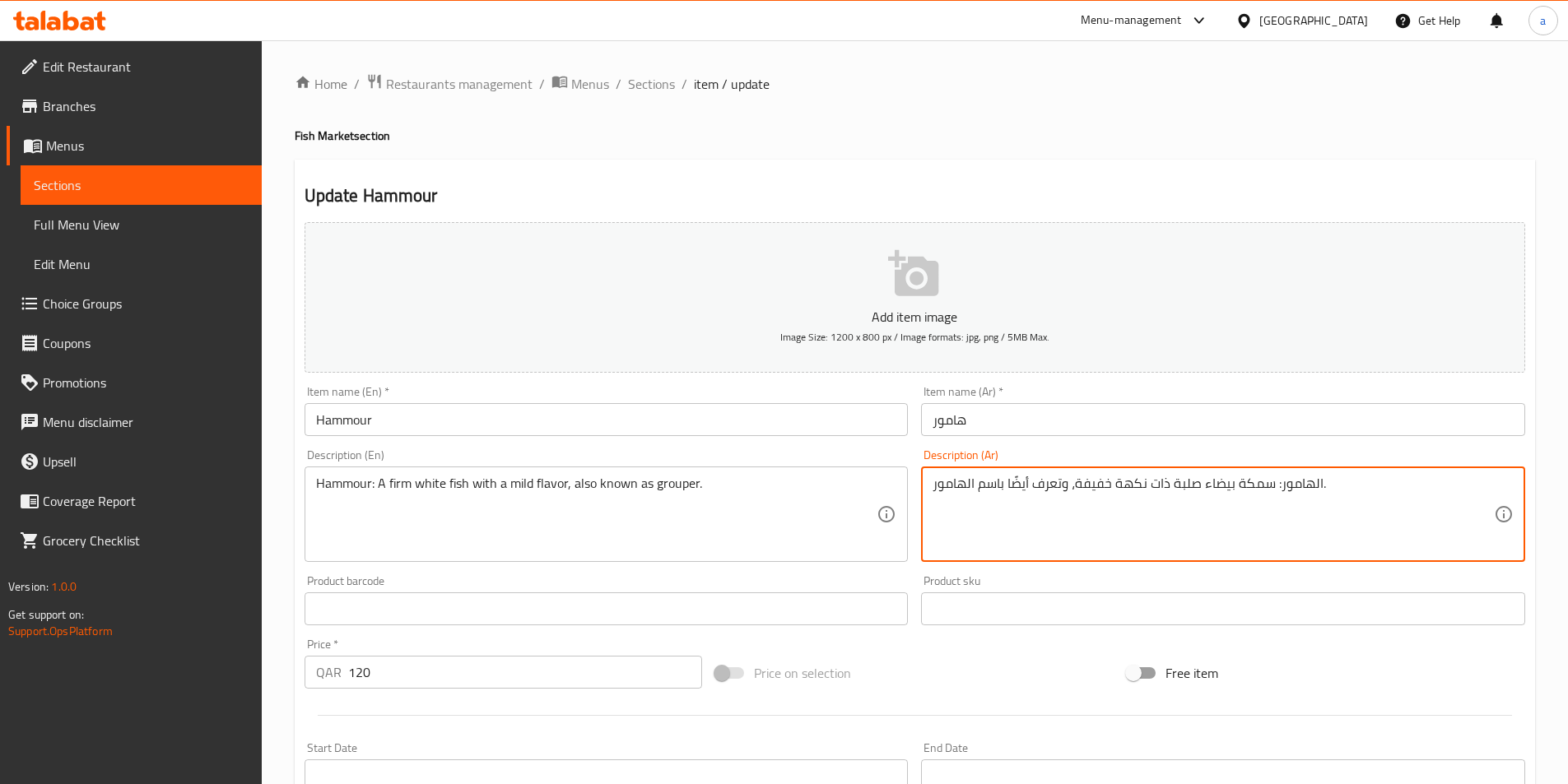
click at [960, 487] on textarea "الهامور: سمكة بيضاء صلبة ذات نكهة خفيفة، وتعرف أيضًا باسم الهامور." at bounding box center [1213, 514] width 562 height 78
paste textarea "وقا"
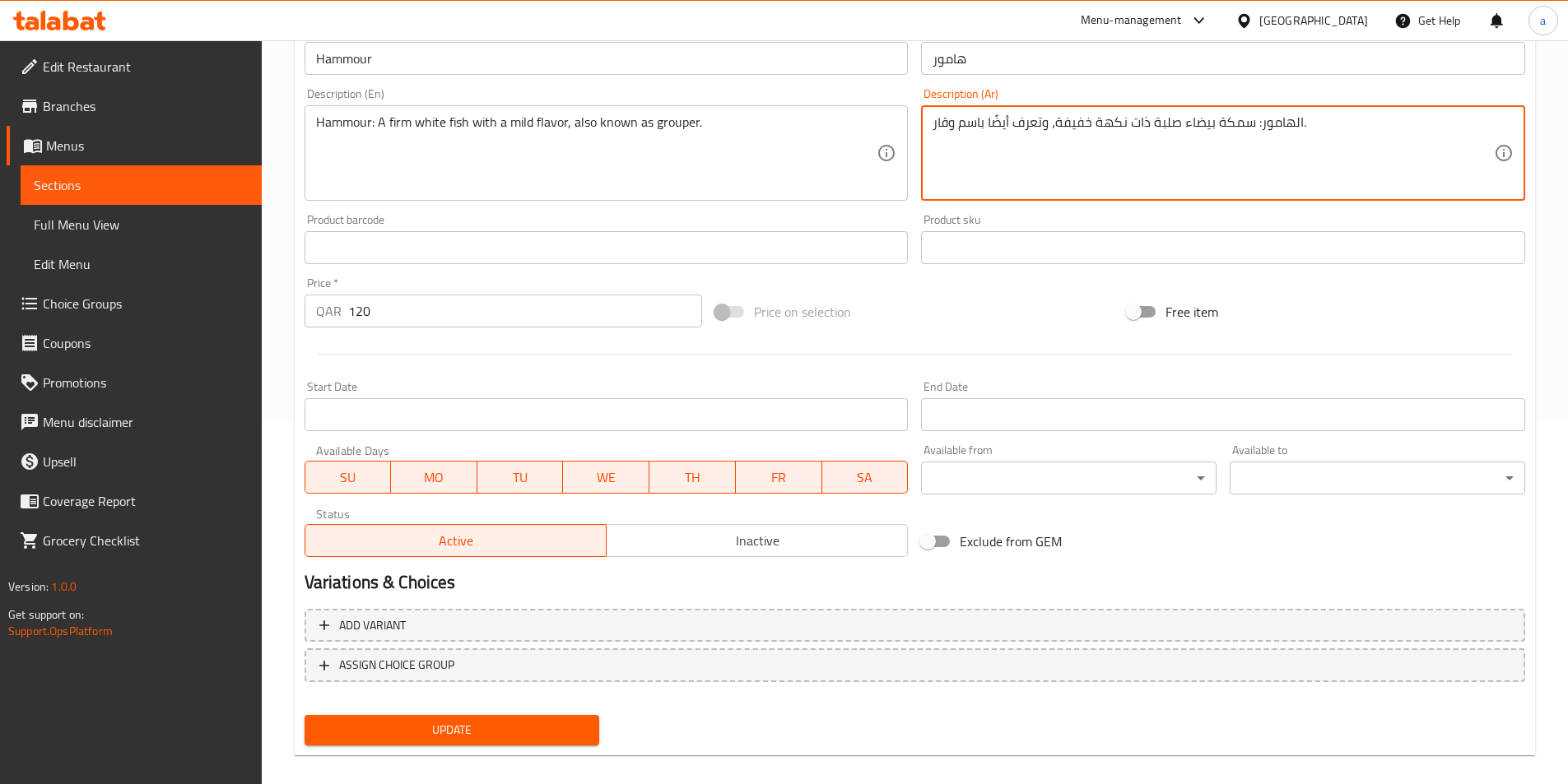
scroll to position [379, 0]
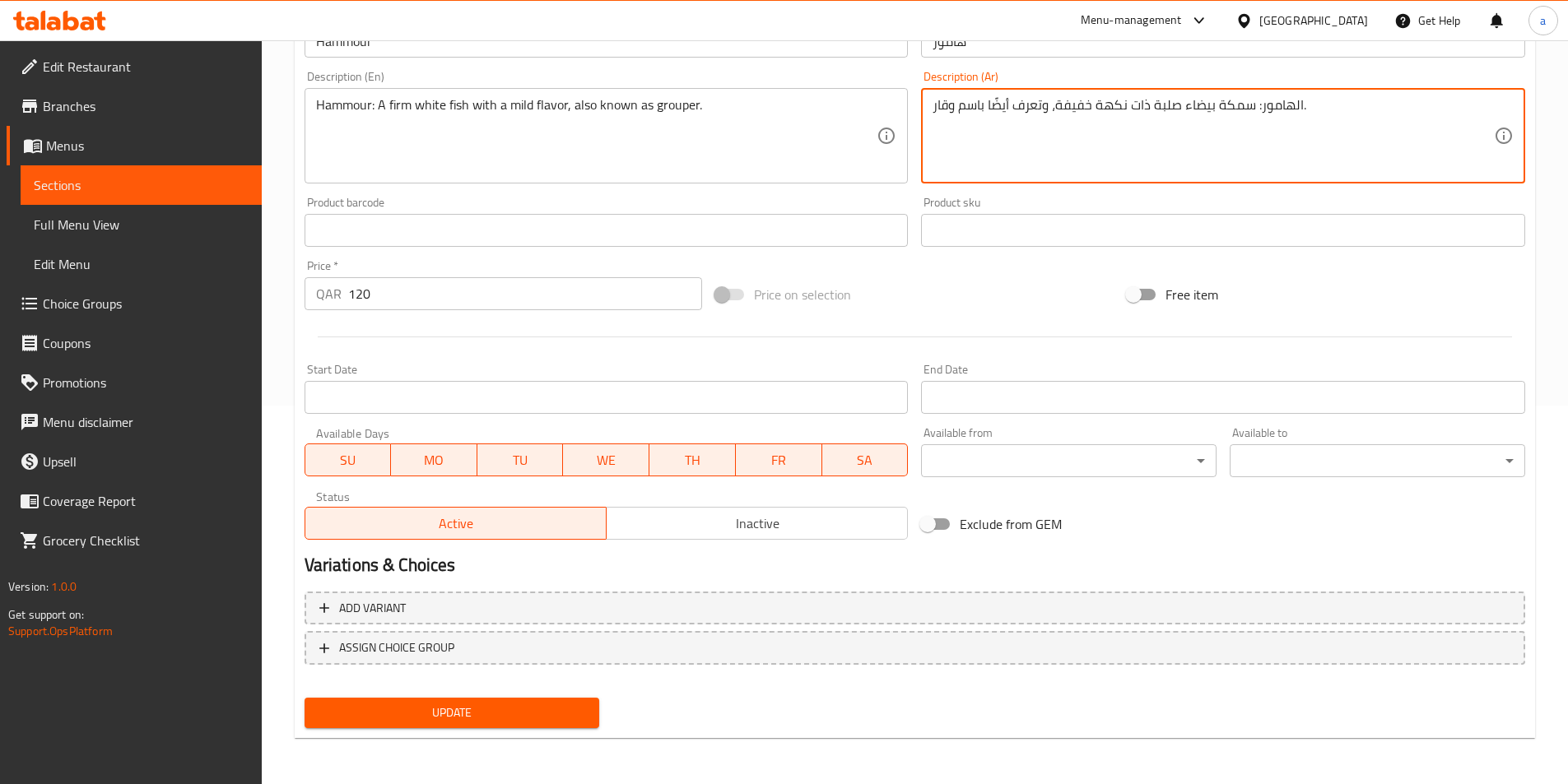
type textarea "الهامور: سمكة بيضاء صلبة ذات نكهة خفيفة، وتعرف أيضًا باسم وقار."
click at [403, 720] on span "Update" at bounding box center [453, 713] width 269 height 20
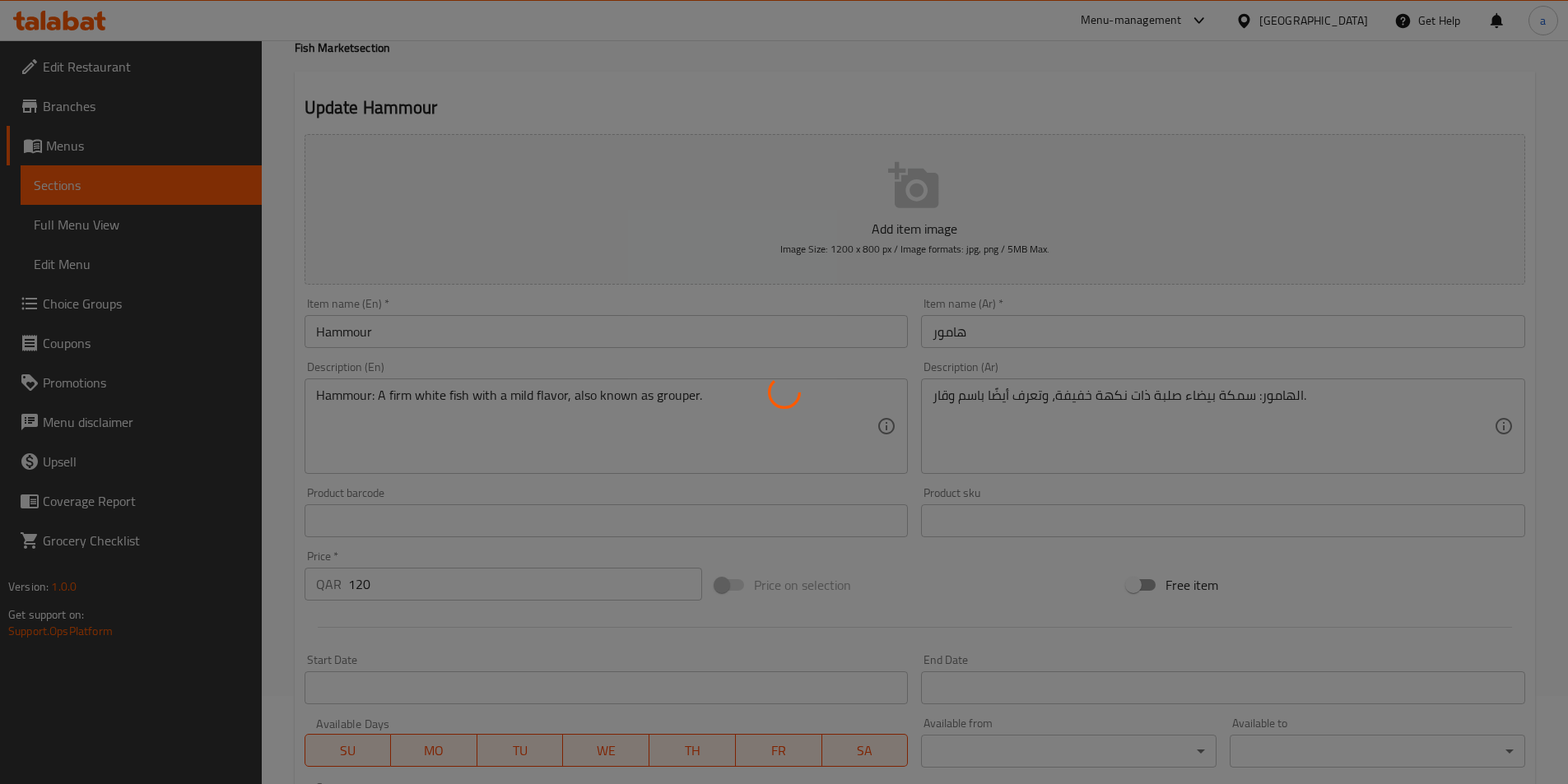
scroll to position [0, 0]
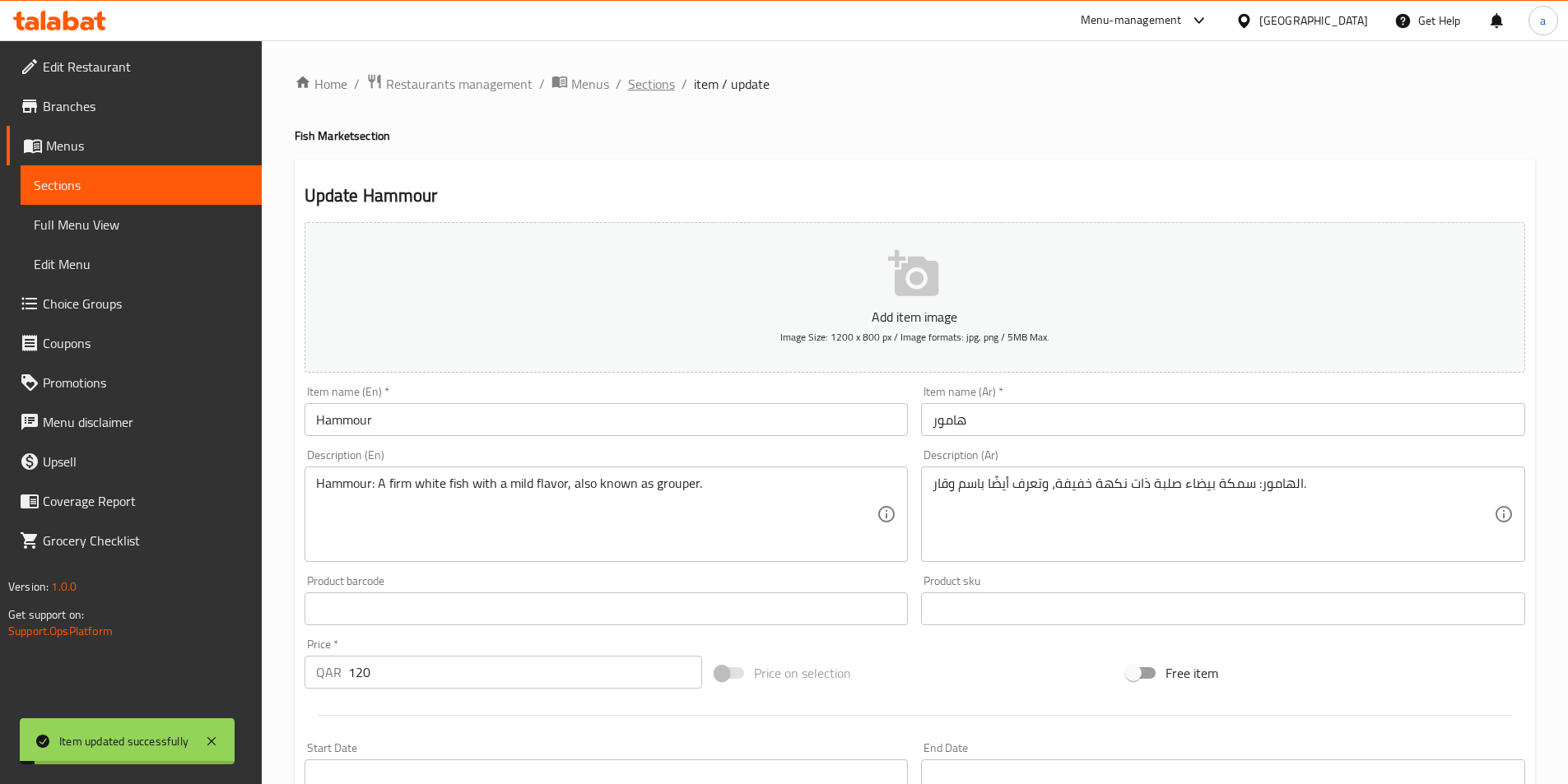
click at [652, 85] on span "Sections" at bounding box center [651, 84] width 47 height 19
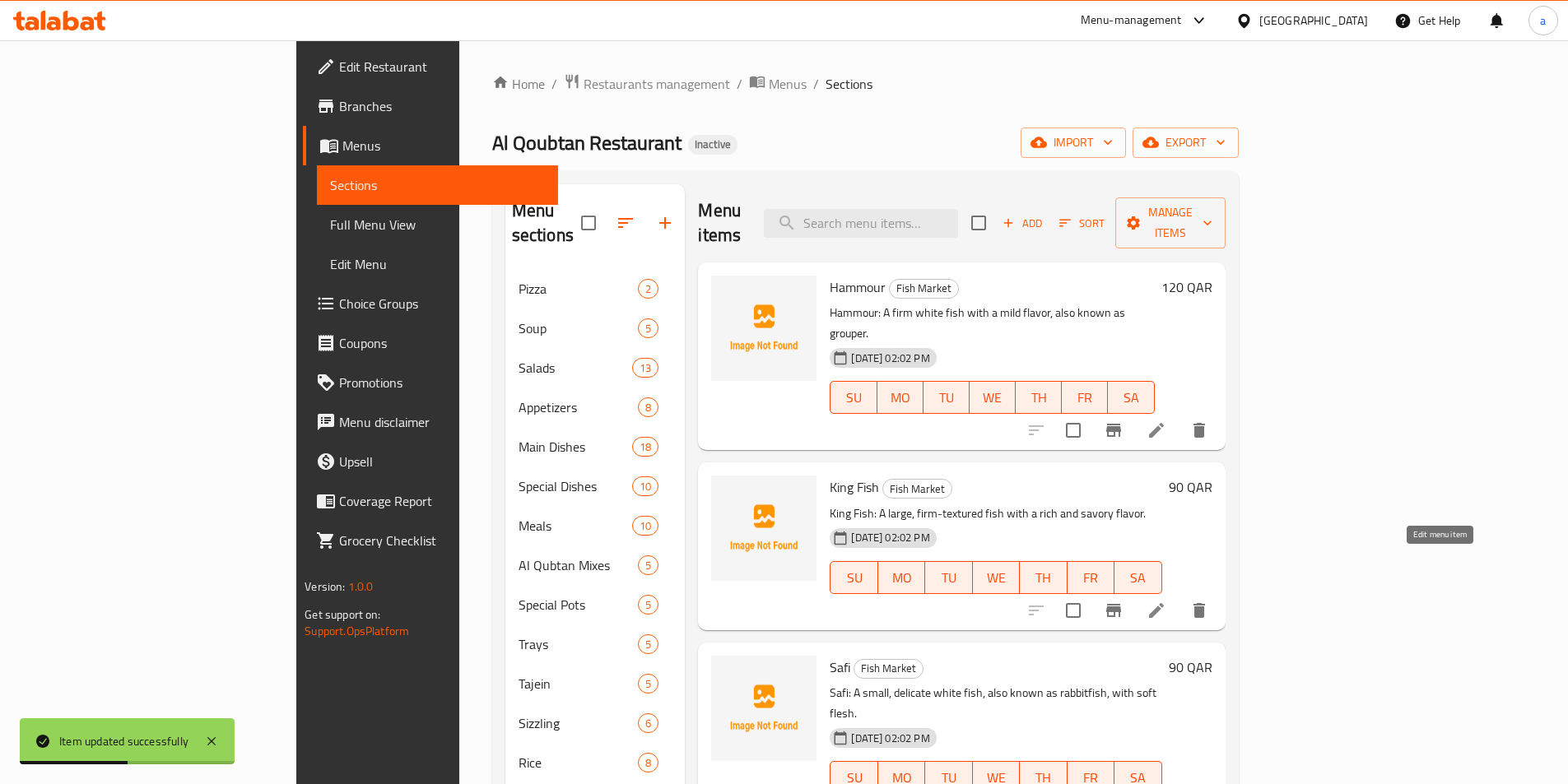
click at [1167, 600] on icon at bounding box center [1156, 610] width 19 height 19
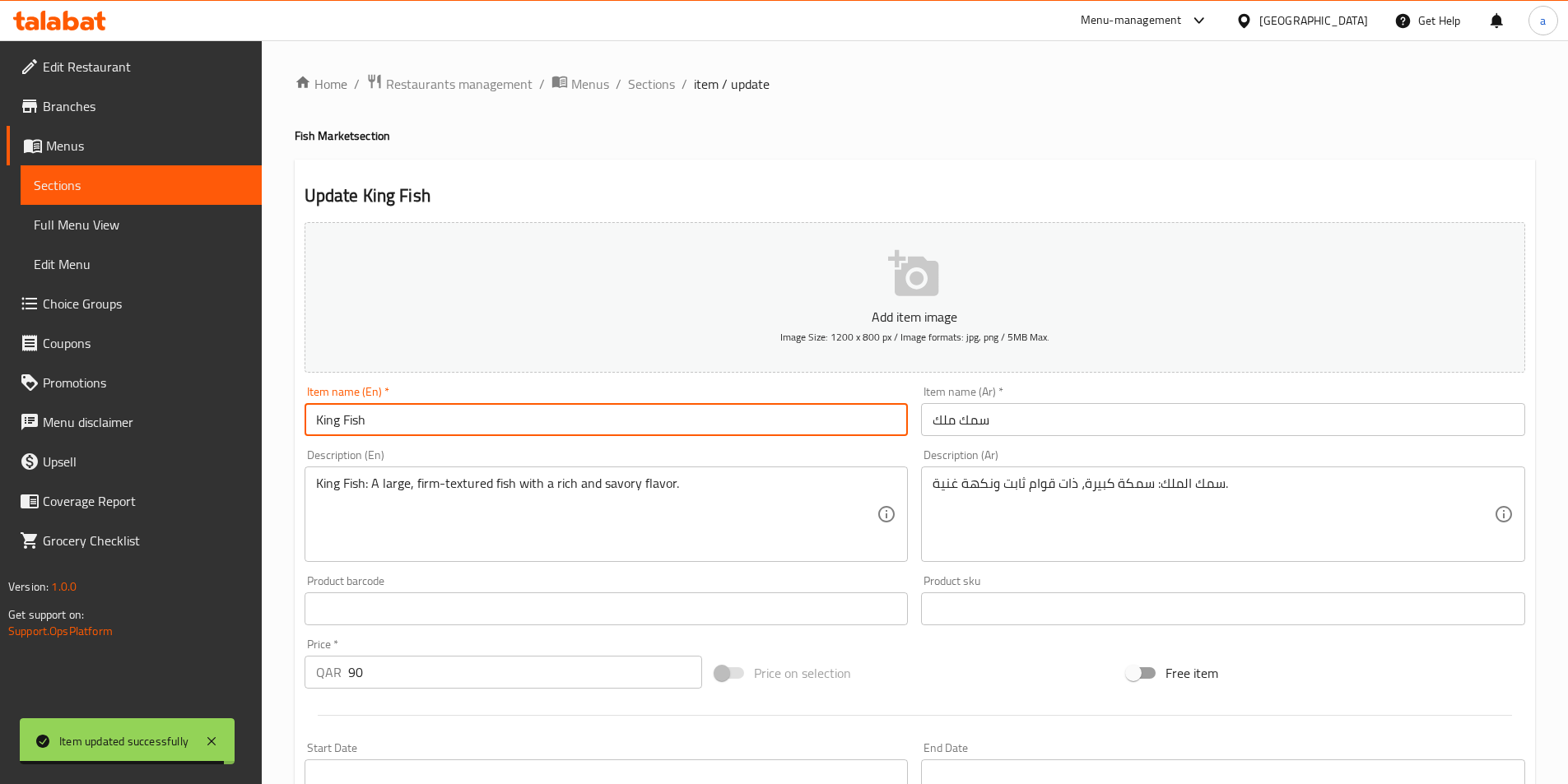
click at [562, 414] on input "King Fish" at bounding box center [607, 419] width 604 height 33
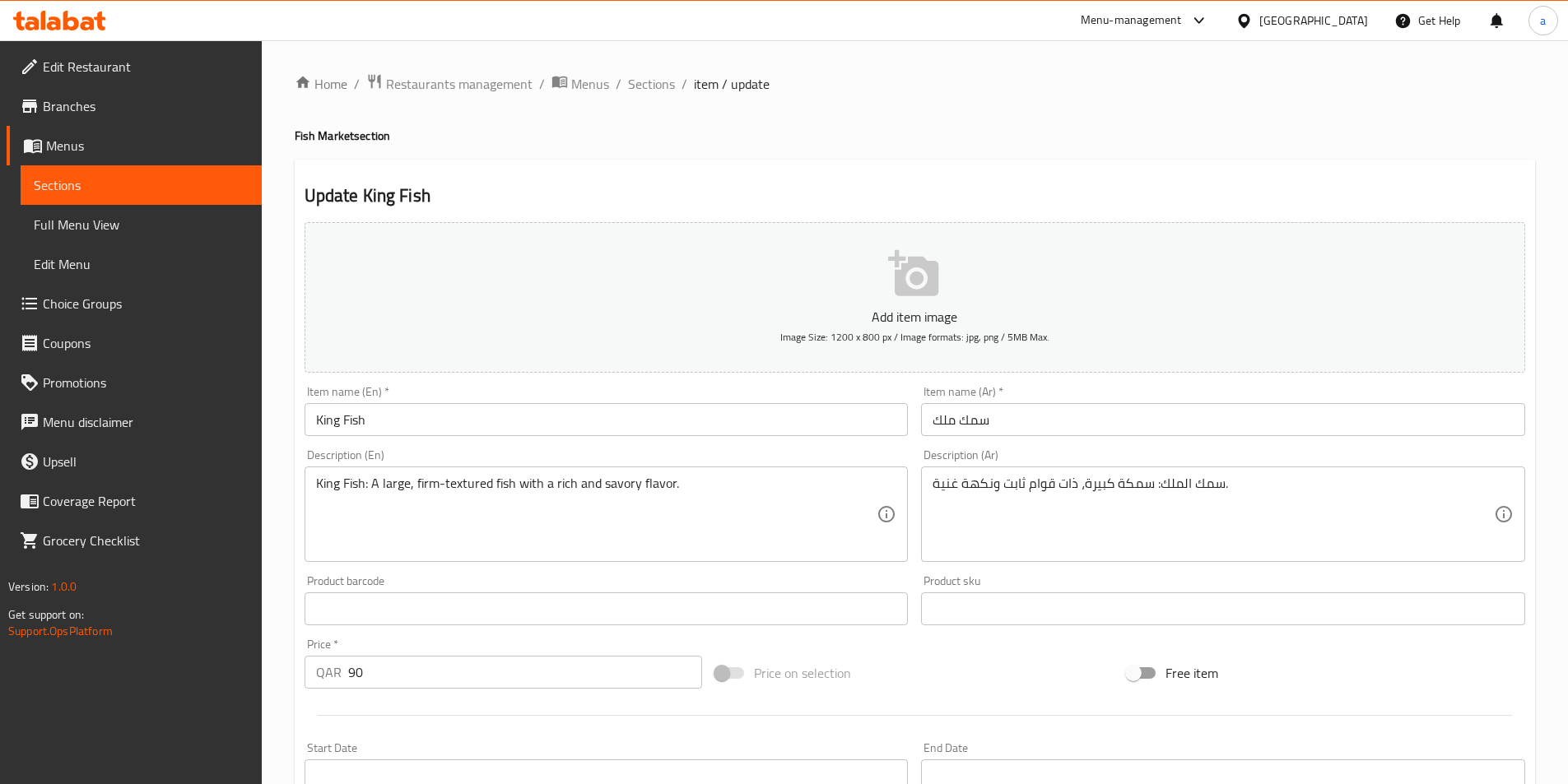
click at [938, 423] on input "سمك ملك" at bounding box center [1224, 419] width 604 height 33
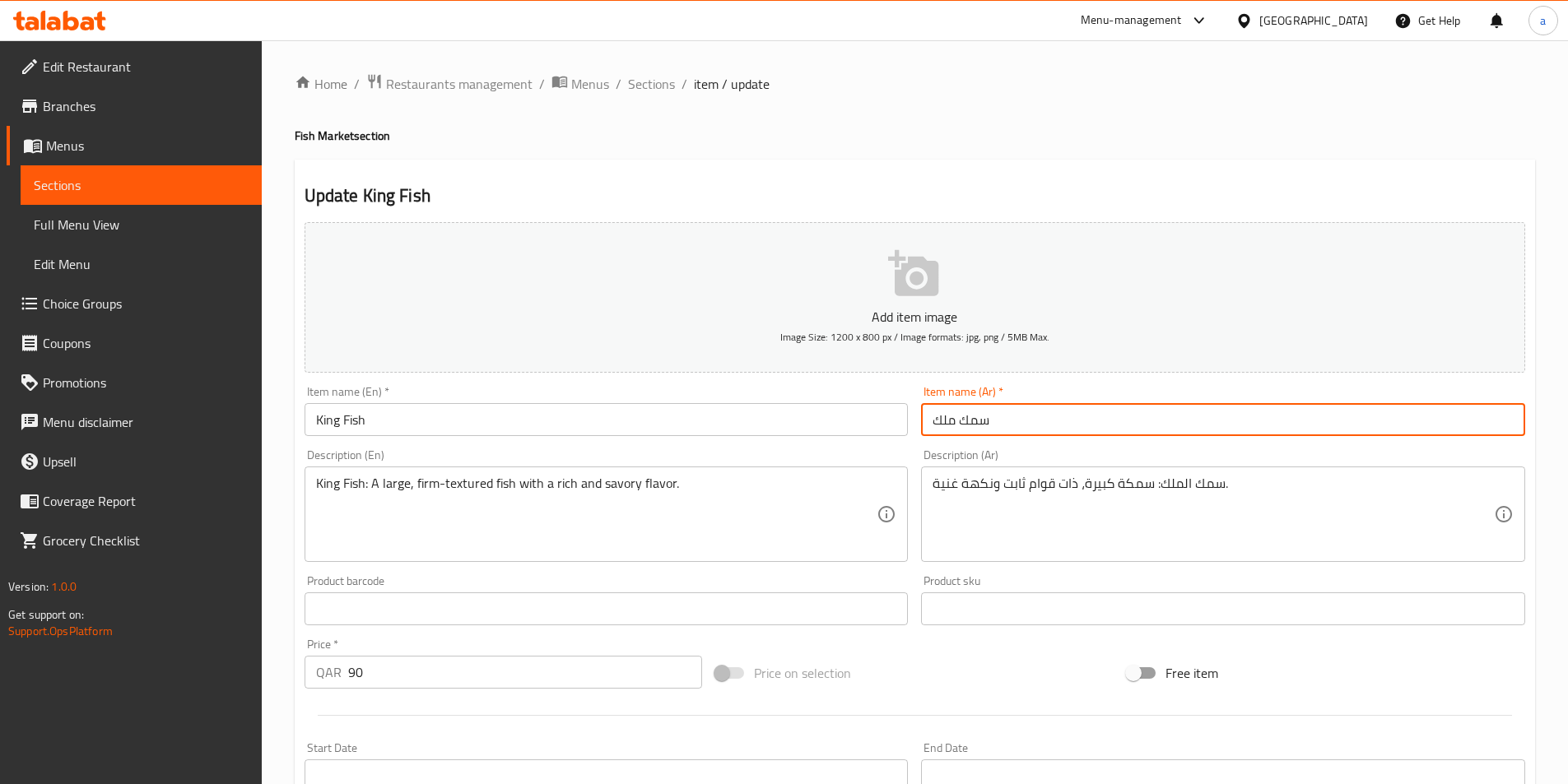
click at [938, 423] on input "سمك ملك" at bounding box center [1224, 419] width 604 height 33
type input "سمك كينج"
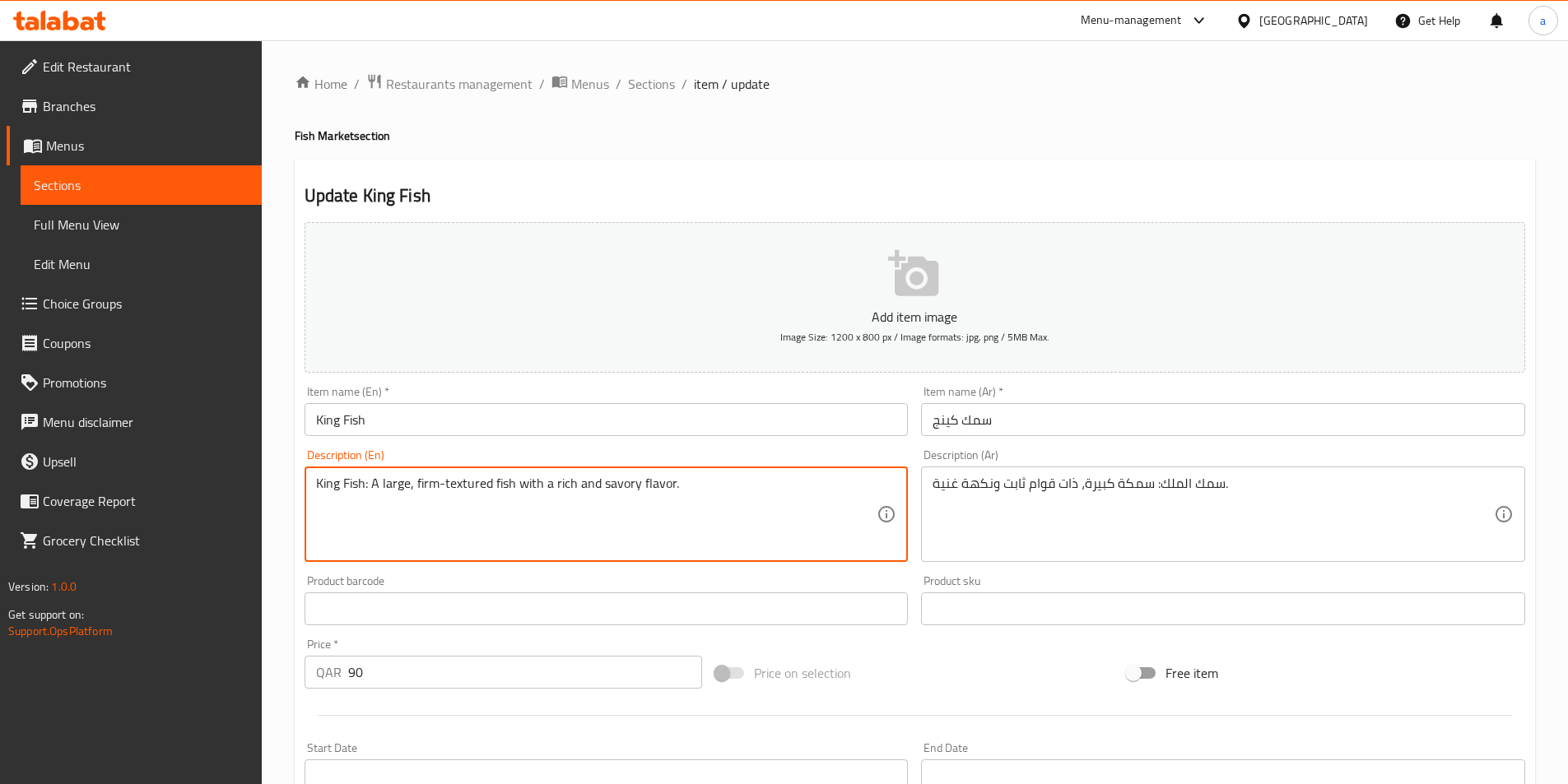
click at [747, 488] on textarea "King Fish: A large, firm-textured fish with a rich and savory flavor." at bounding box center [597, 514] width 562 height 78
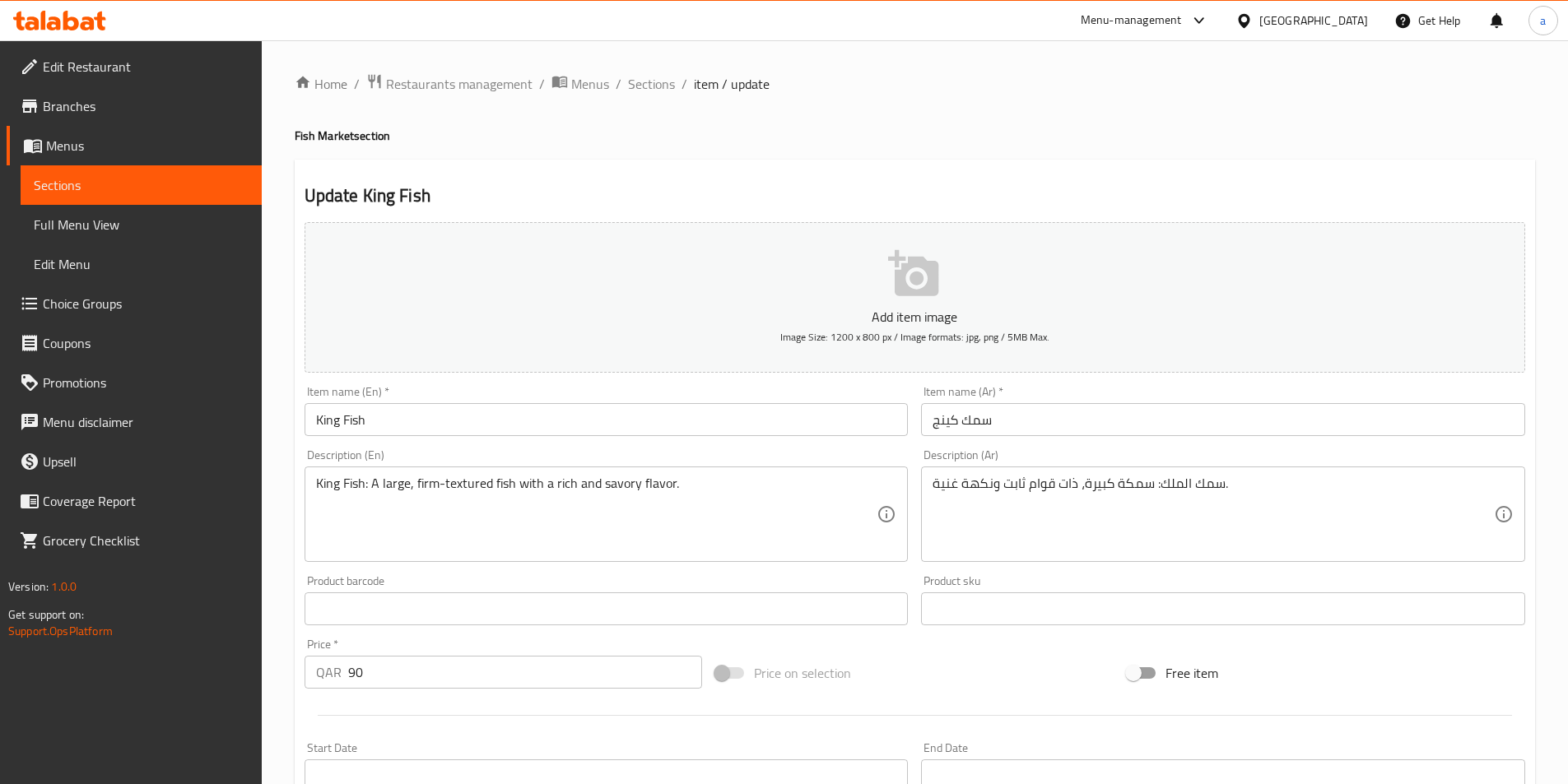
click at [950, 419] on input "سمك كينج" at bounding box center [1224, 419] width 604 height 33
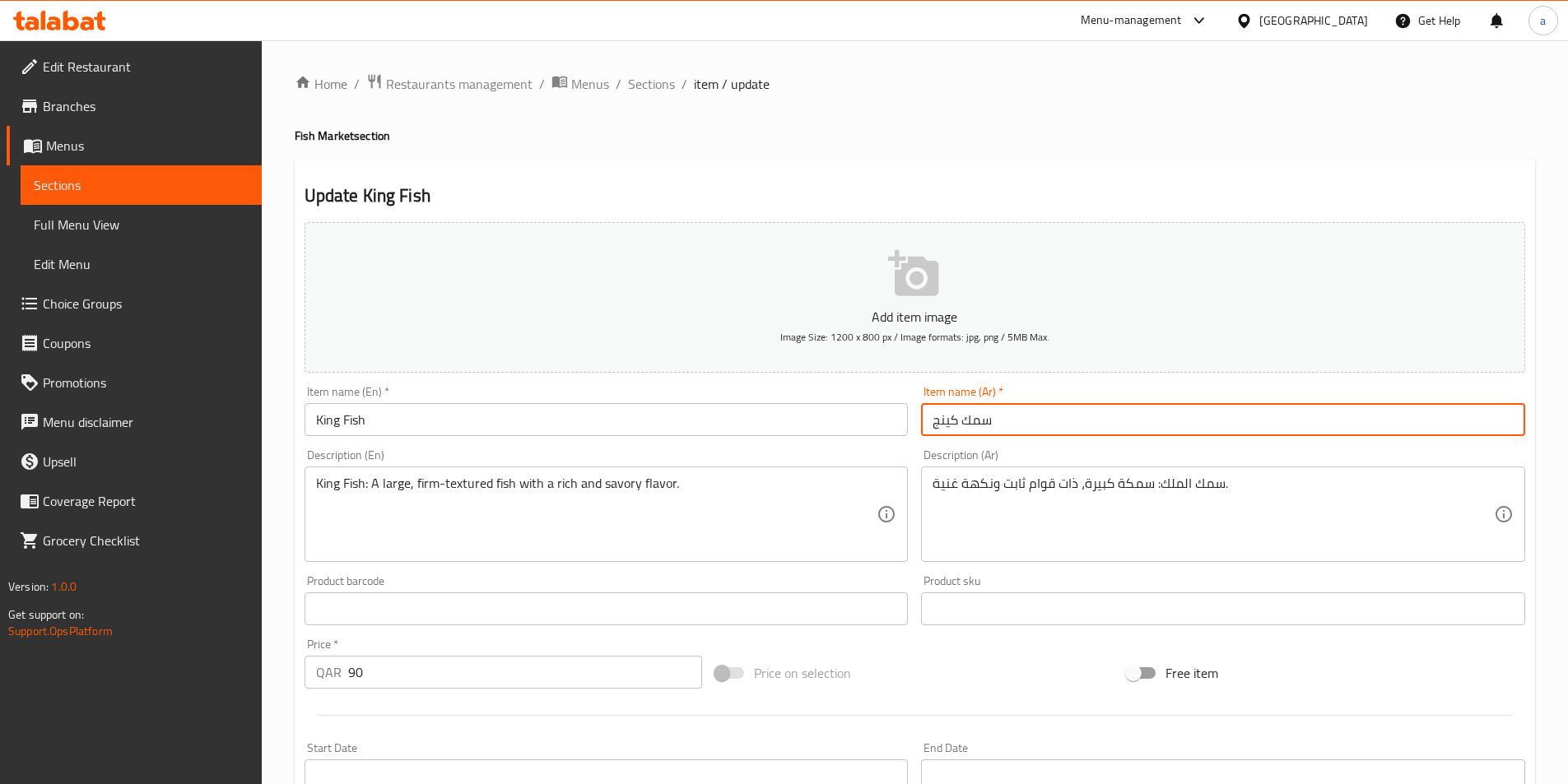
click at [950, 419] on input "سمك كينج" at bounding box center [1224, 419] width 604 height 33
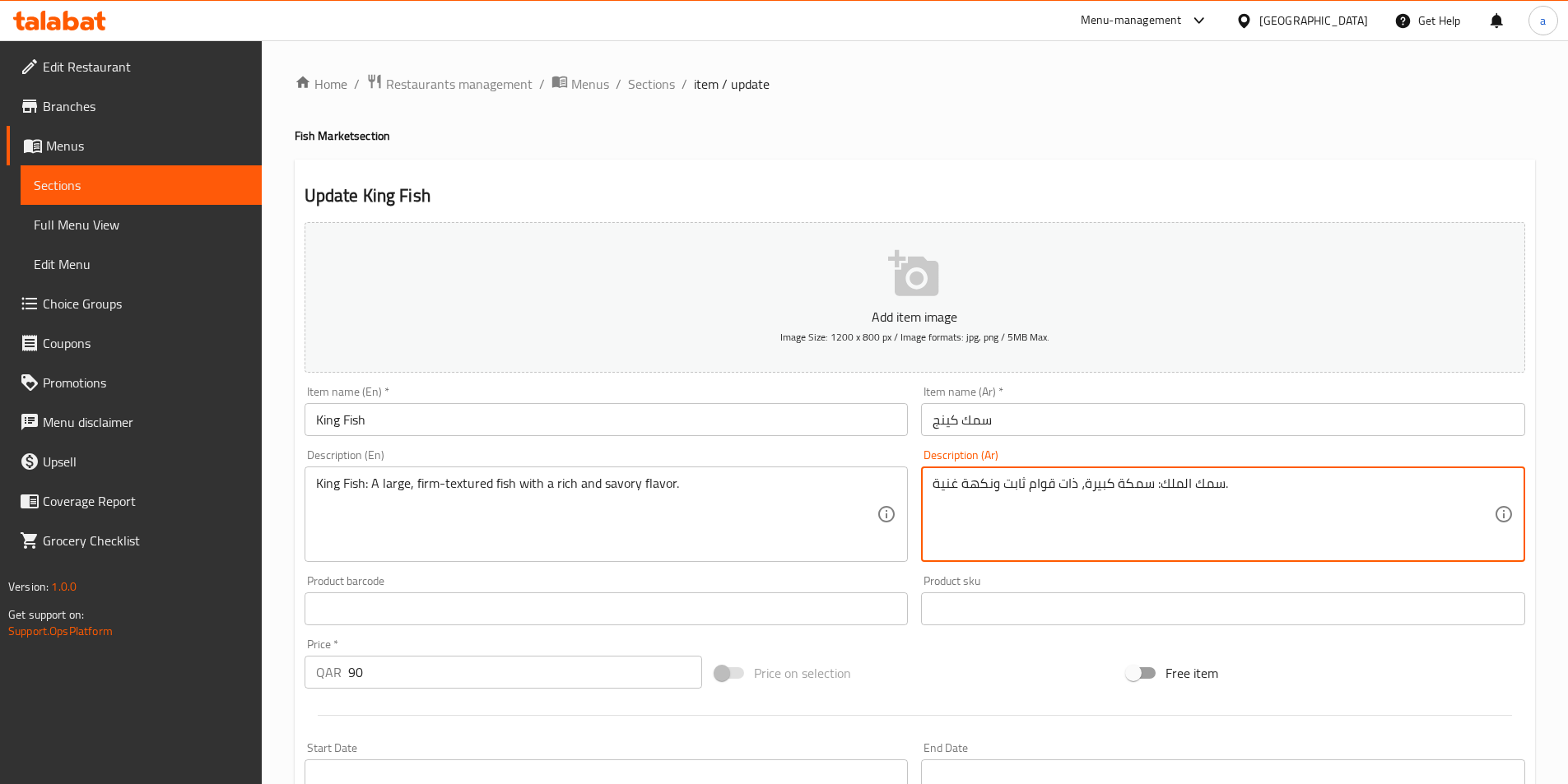
click at [1173, 485] on textarea "سمك الملك: سمكة كبيرة، ذات قوام ثابت ونكهة غنية." at bounding box center [1213, 514] width 562 height 78
paste textarea "كينج"
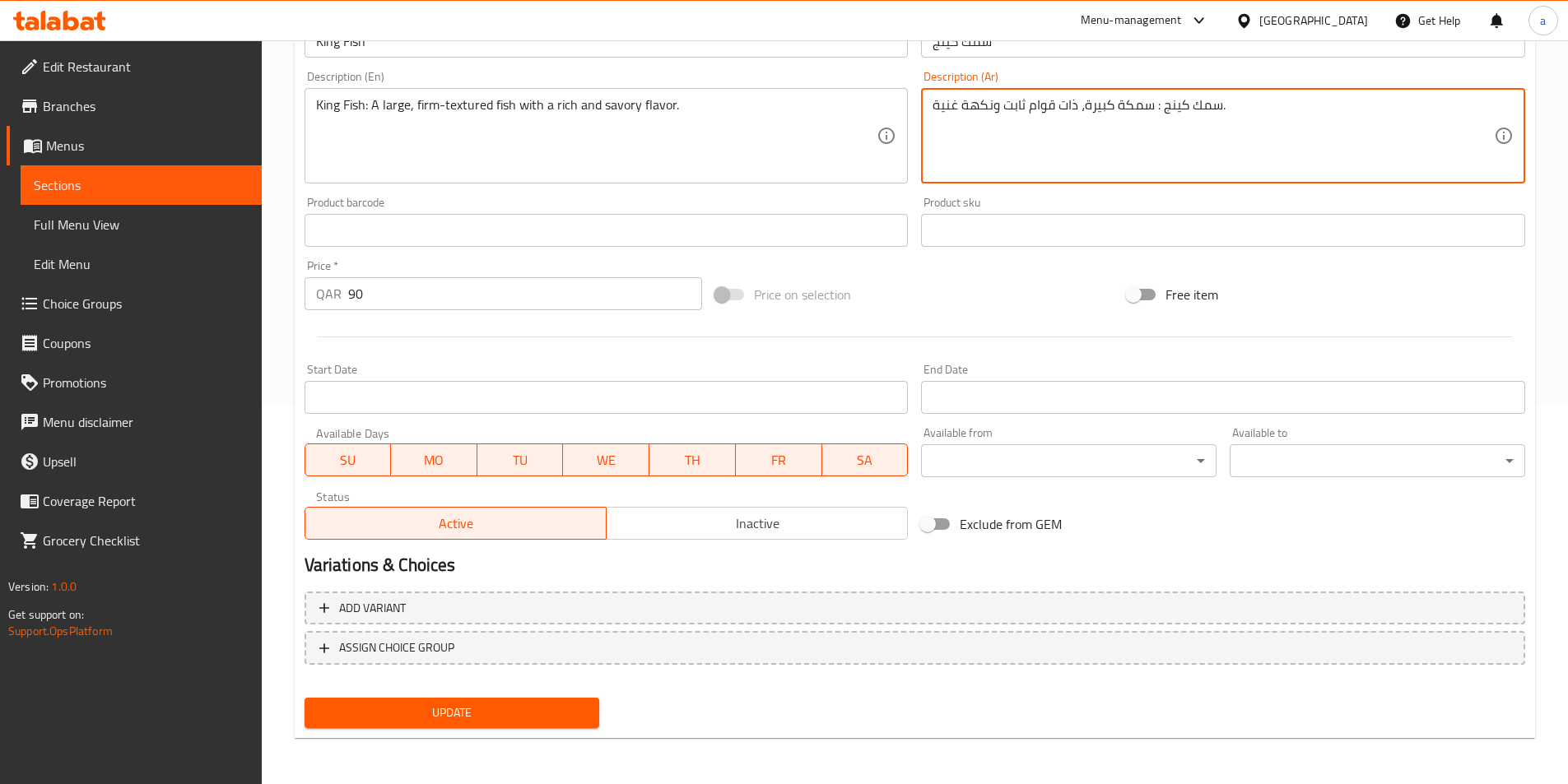
type textarea "سمك كينج : سمكة كبيرة، ذات قوام ثابت ونكهة غنية."
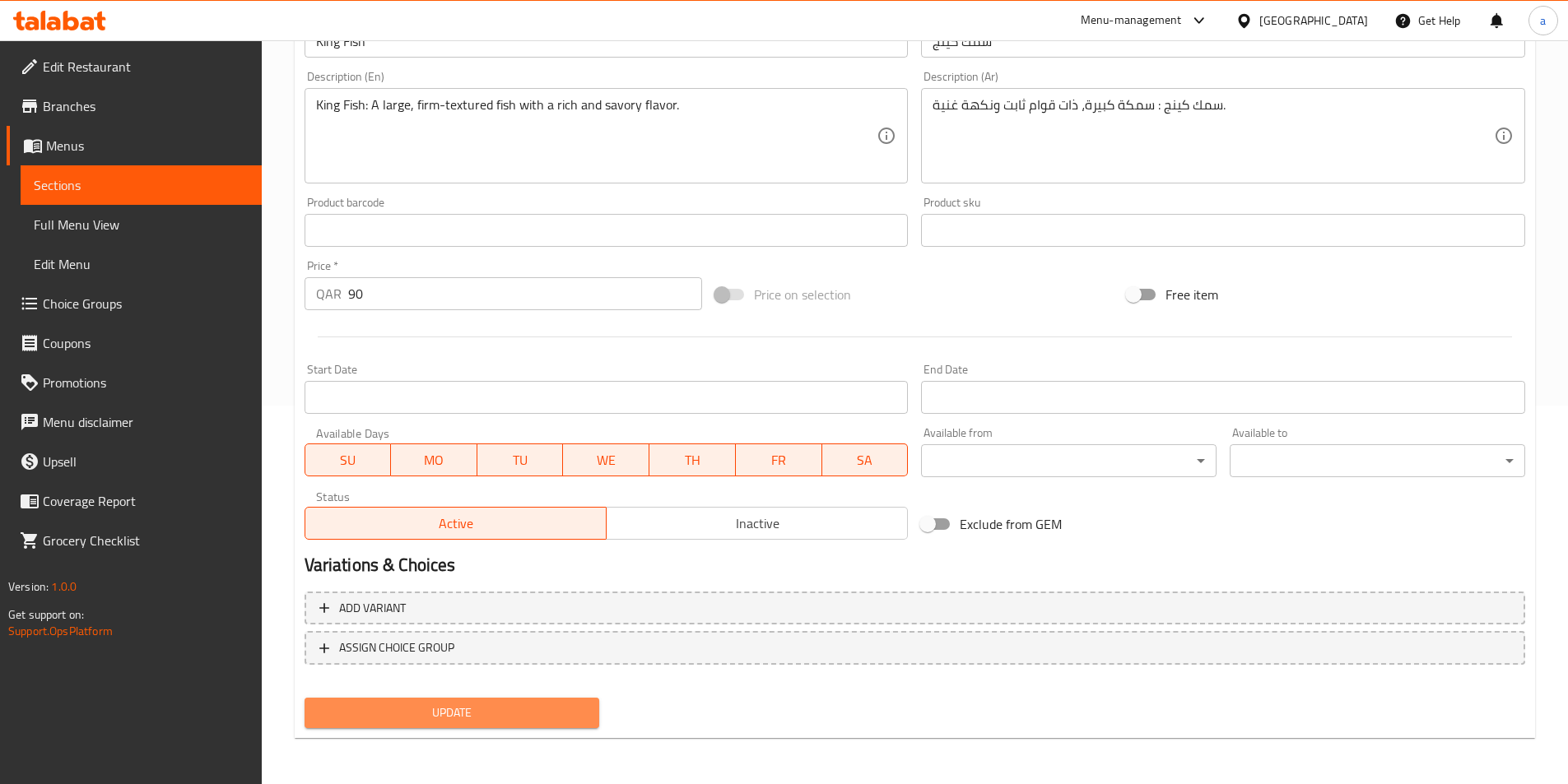
click at [495, 709] on span "Update" at bounding box center [453, 713] width 269 height 20
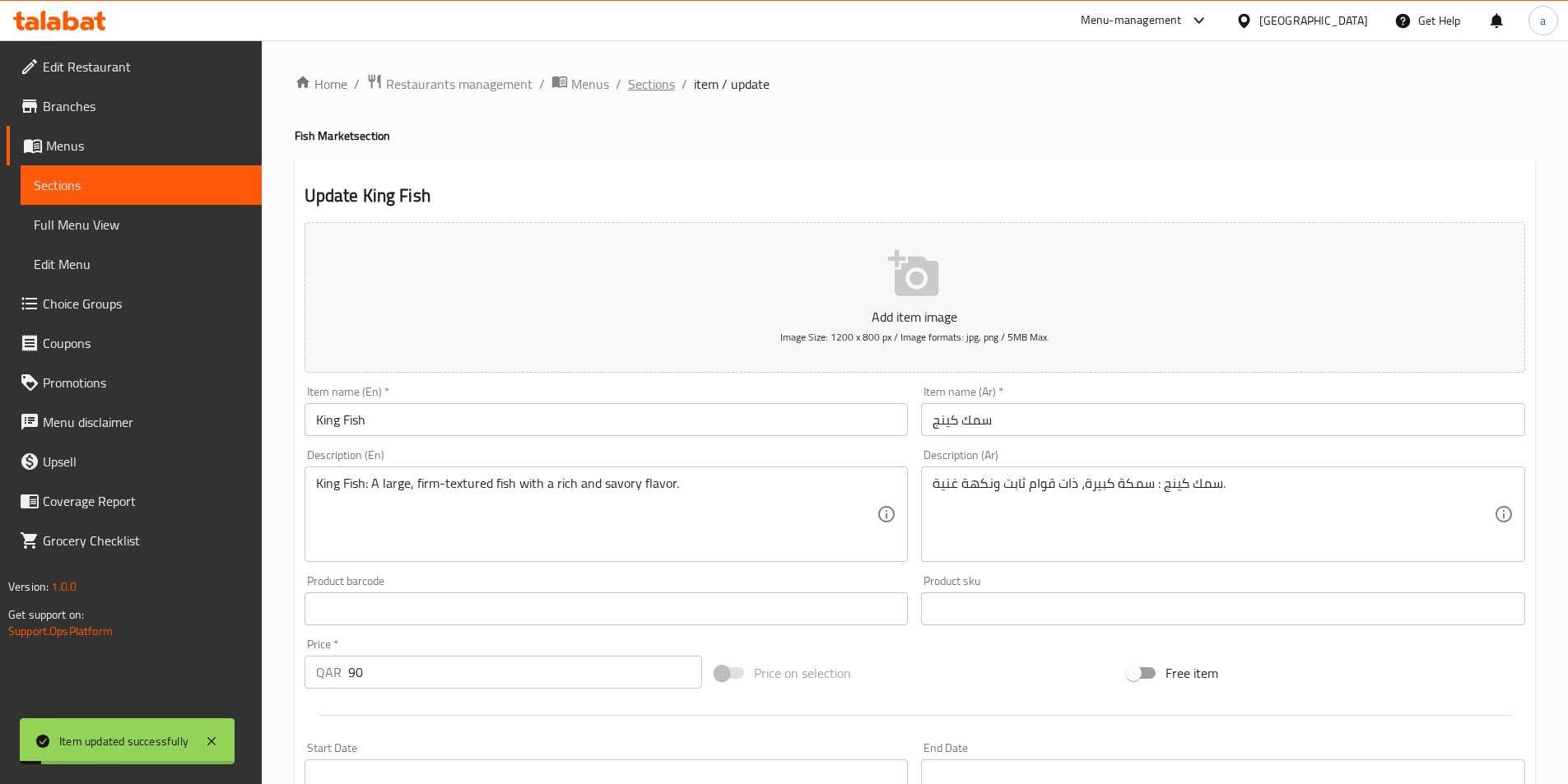
click at [650, 84] on span "Sections" at bounding box center [651, 84] width 47 height 19
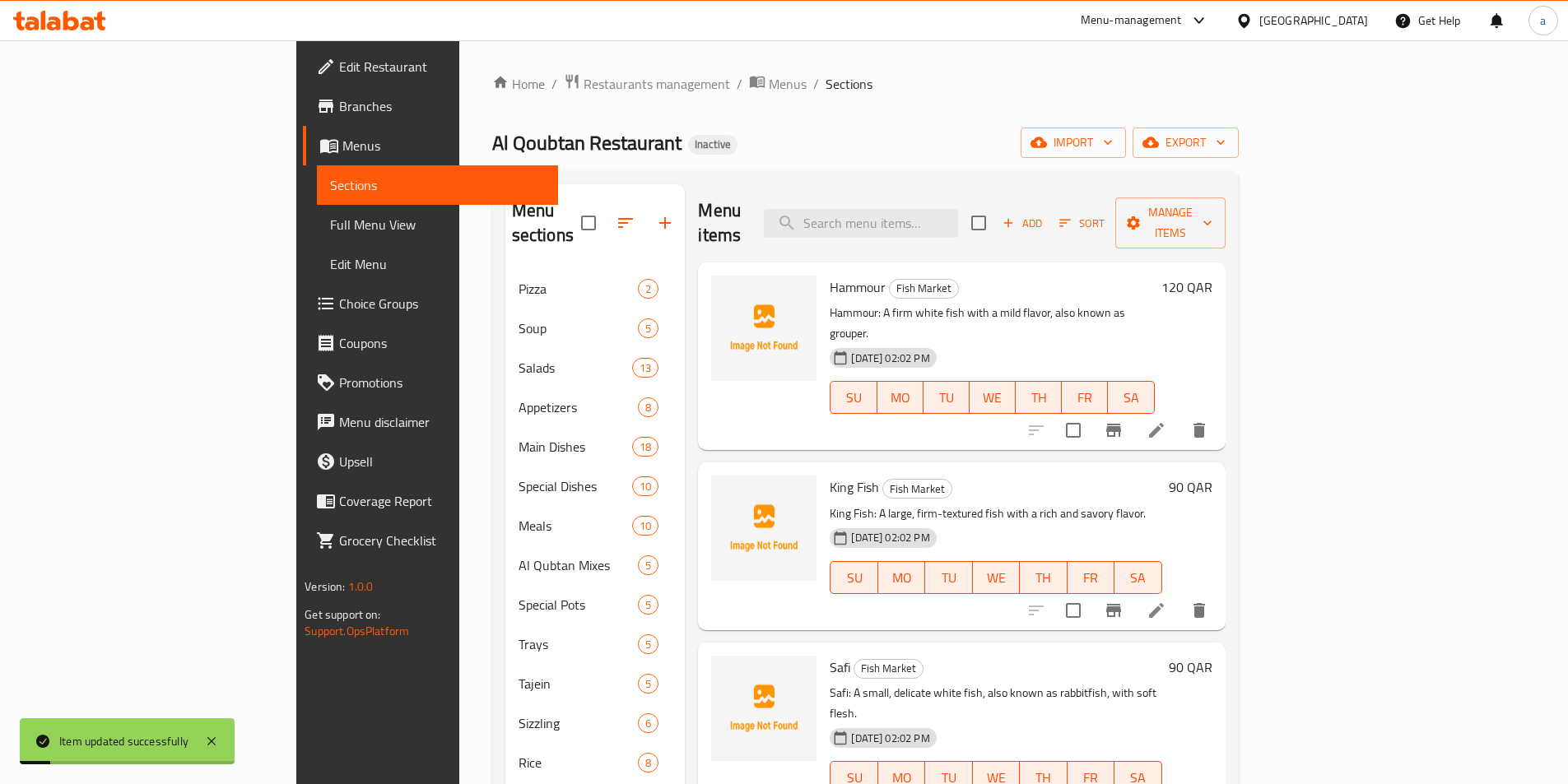
scroll to position [165, 0]
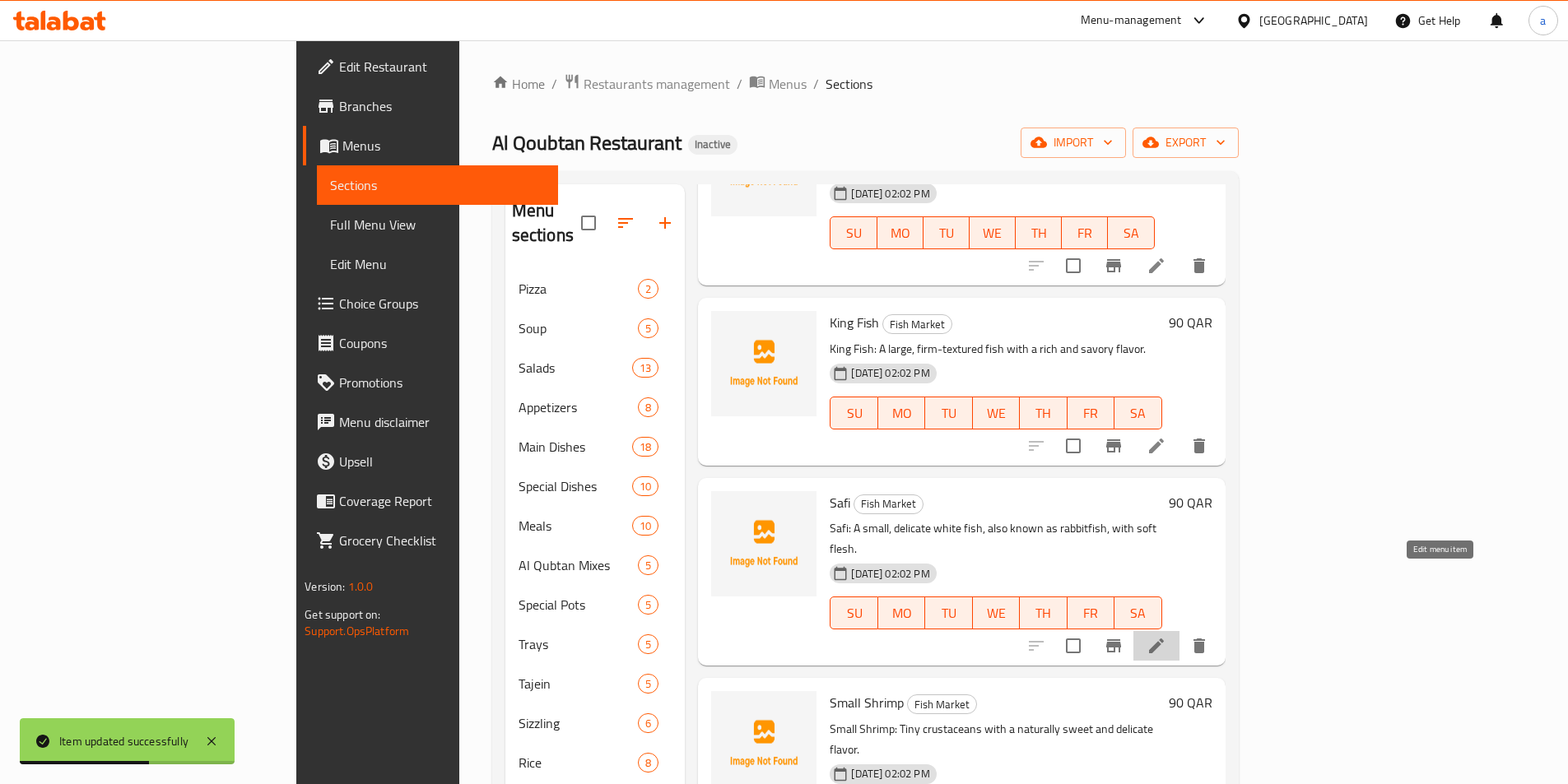
click at [1167, 636] on icon at bounding box center [1156, 645] width 19 height 19
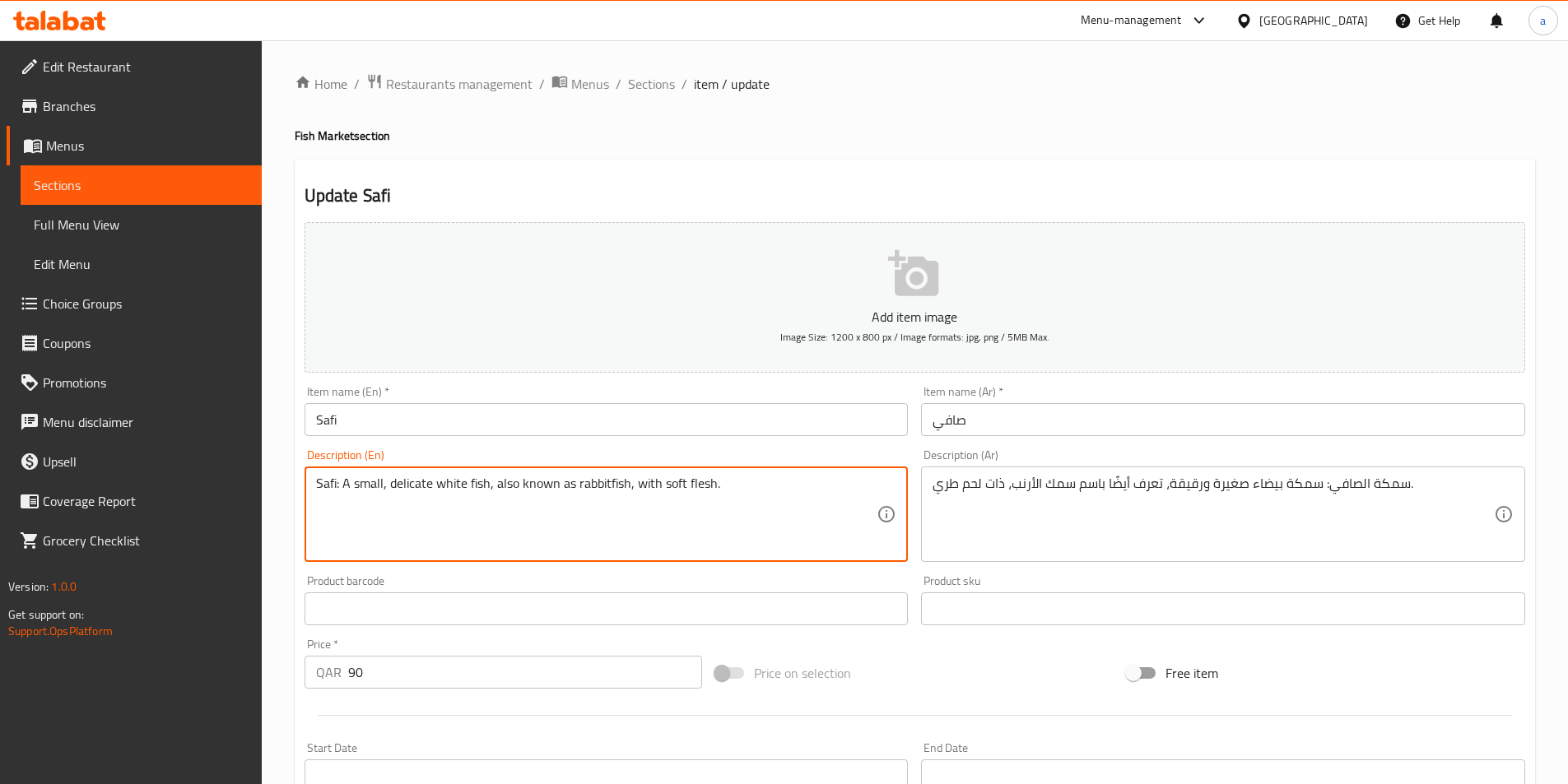
click at [843, 492] on textarea "Safi: A small, delicate white fish, also known as rabbitfish, with soft flesh." at bounding box center [597, 514] width 562 height 78
click at [698, 521] on textarea "Safi: A small, delicate white fish, also known as rabbitfish, with soft flesh." at bounding box center [597, 514] width 562 height 78
click at [696, 506] on textarea "Safi: A small, delicate white fish, also known as rabbitfish, with soft flesh." at bounding box center [597, 514] width 562 height 78
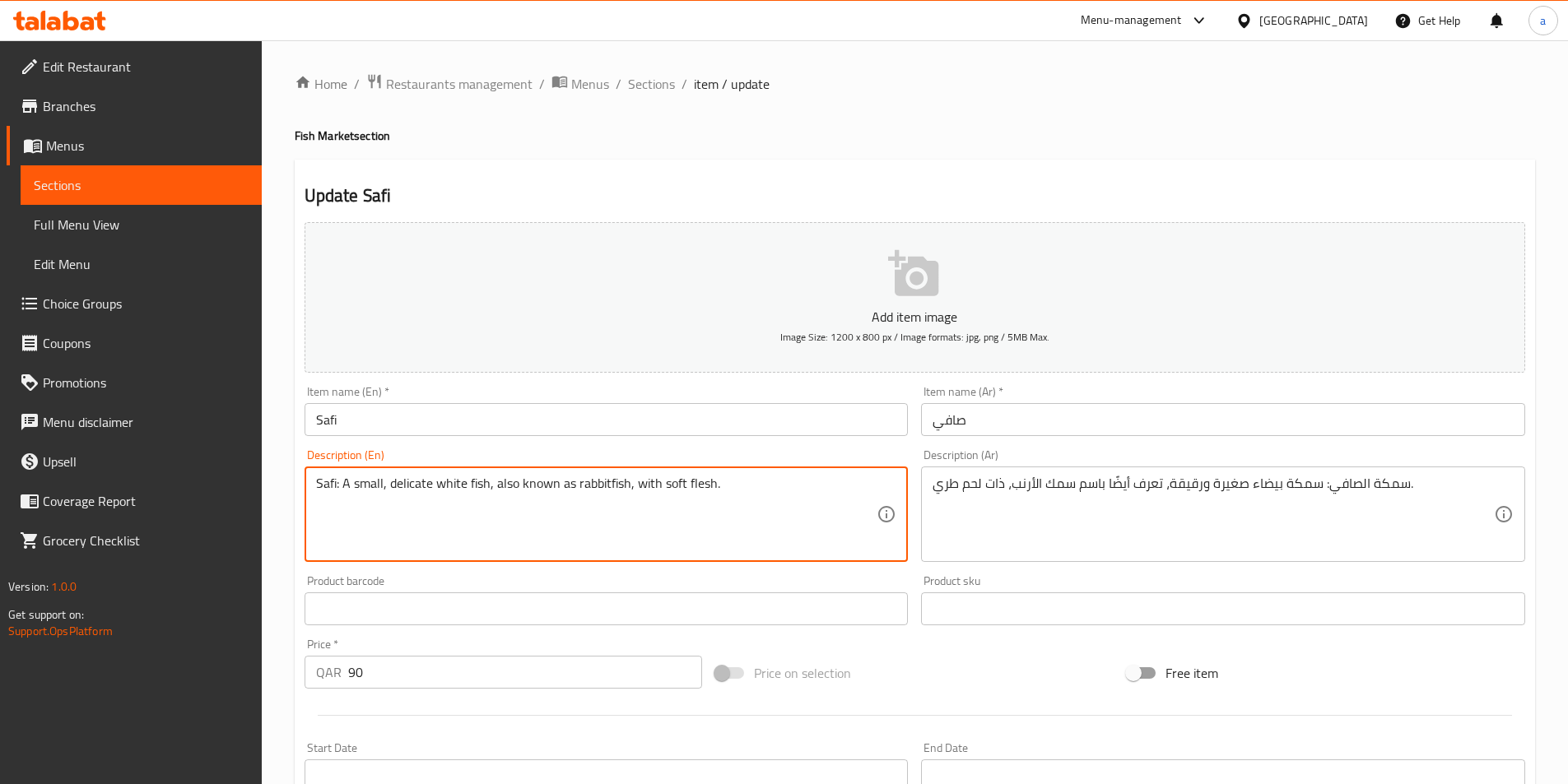
click at [698, 485] on textarea "Safi: A small, delicate white fish, also known as rabbitfish, with soft flesh." at bounding box center [597, 514] width 562 height 78
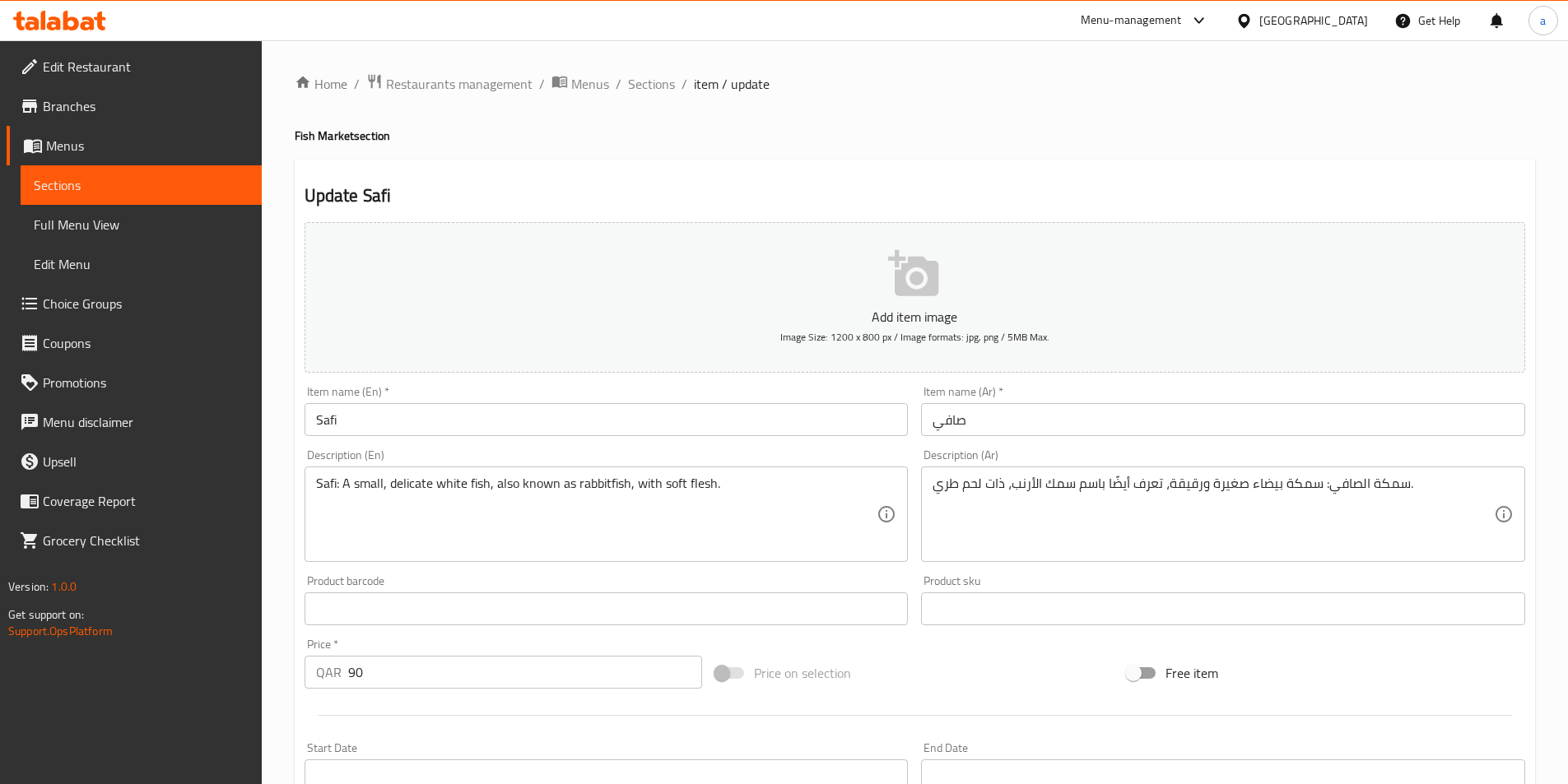
click at [675, 484] on textarea "Safi: A small, delicate white fish, also known as rabbitfish, with soft flesh." at bounding box center [597, 514] width 562 height 78
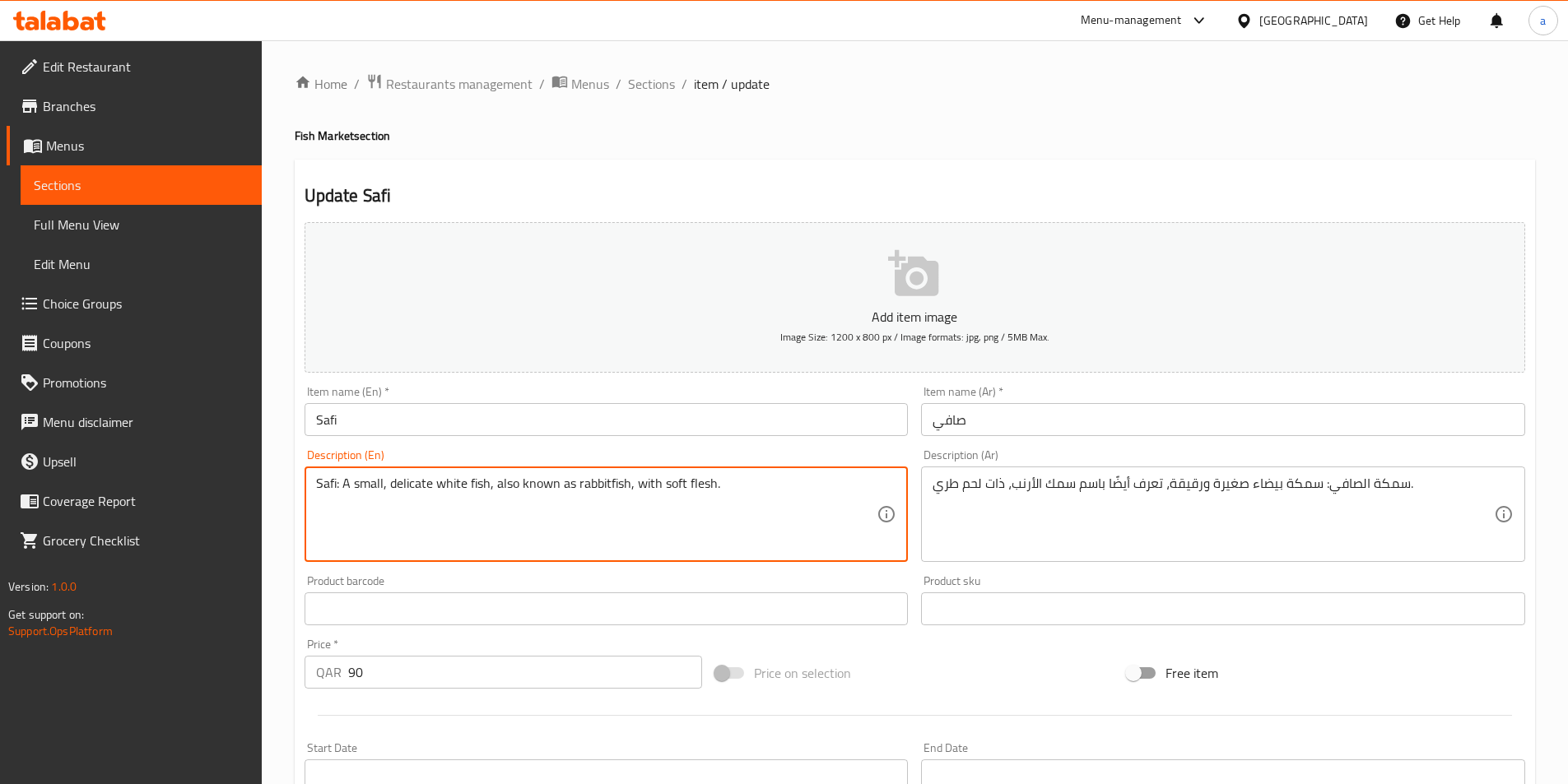
click at [675, 484] on textarea "Safi: A small, delicate white fish, also known as rabbitfish, with soft flesh." at bounding box center [597, 514] width 562 height 78
click at [675, 510] on textarea "Safi: A small, delicate white fish, also known as rabbitfish, with soft flesh." at bounding box center [597, 514] width 562 height 78
drag, startPoint x: 663, startPoint y: 480, endPoint x: 721, endPoint y: 486, distance: 58.3
click at [721, 486] on textarea "Safi: A small, delicate white fish, also known as rabbitfish, with soft flesh." at bounding box center [597, 514] width 562 height 78
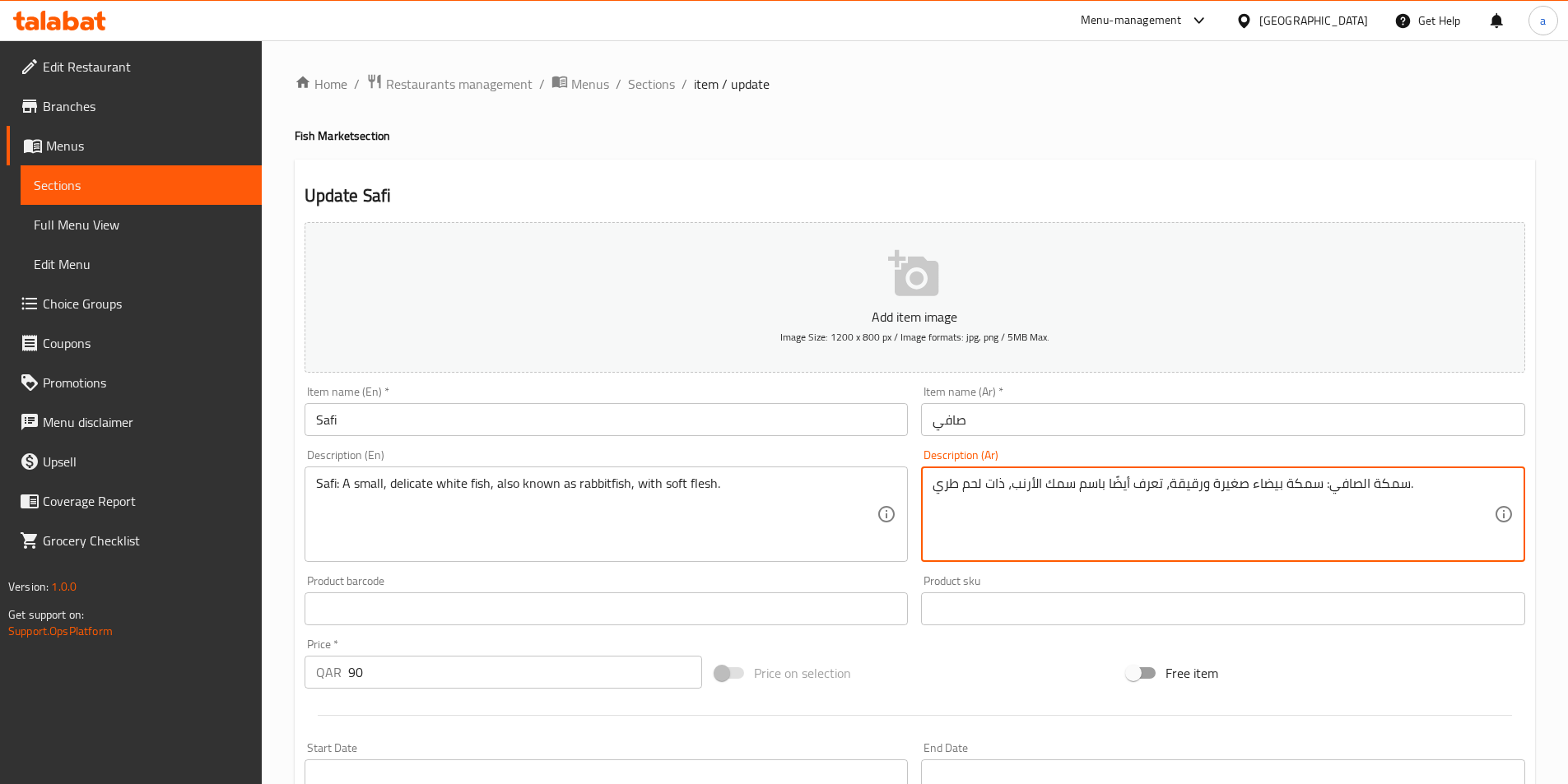
drag, startPoint x: 982, startPoint y: 482, endPoint x: 928, endPoint y: 491, distance: 54.7
paste textarea "ناعم."
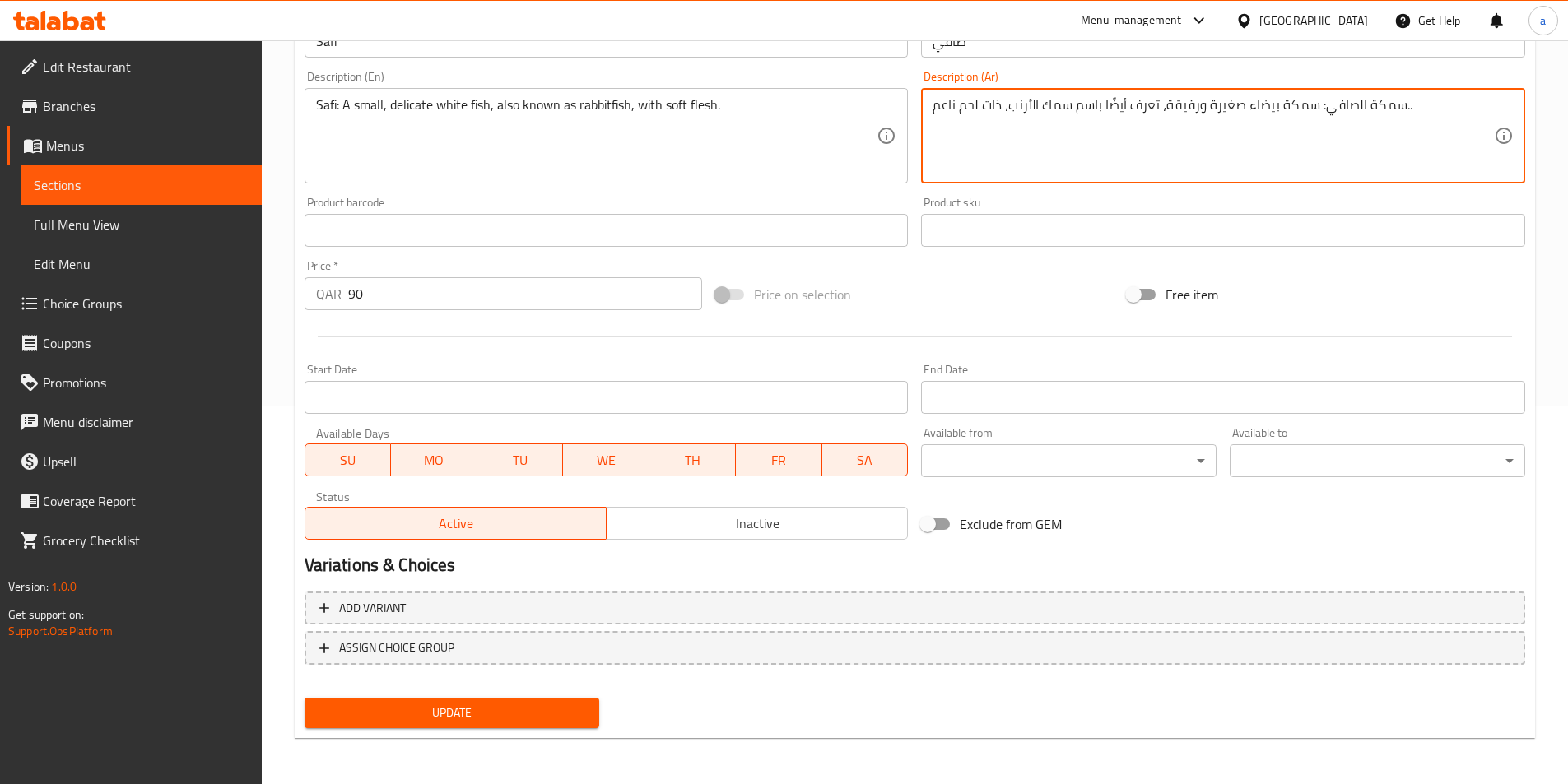
type textarea "سمكة الصافي: سمكة بيضاء صغيرة ورقيقة، تعرف أيضًا باسم سمك الأرنب، ذات لحم ناعم.."
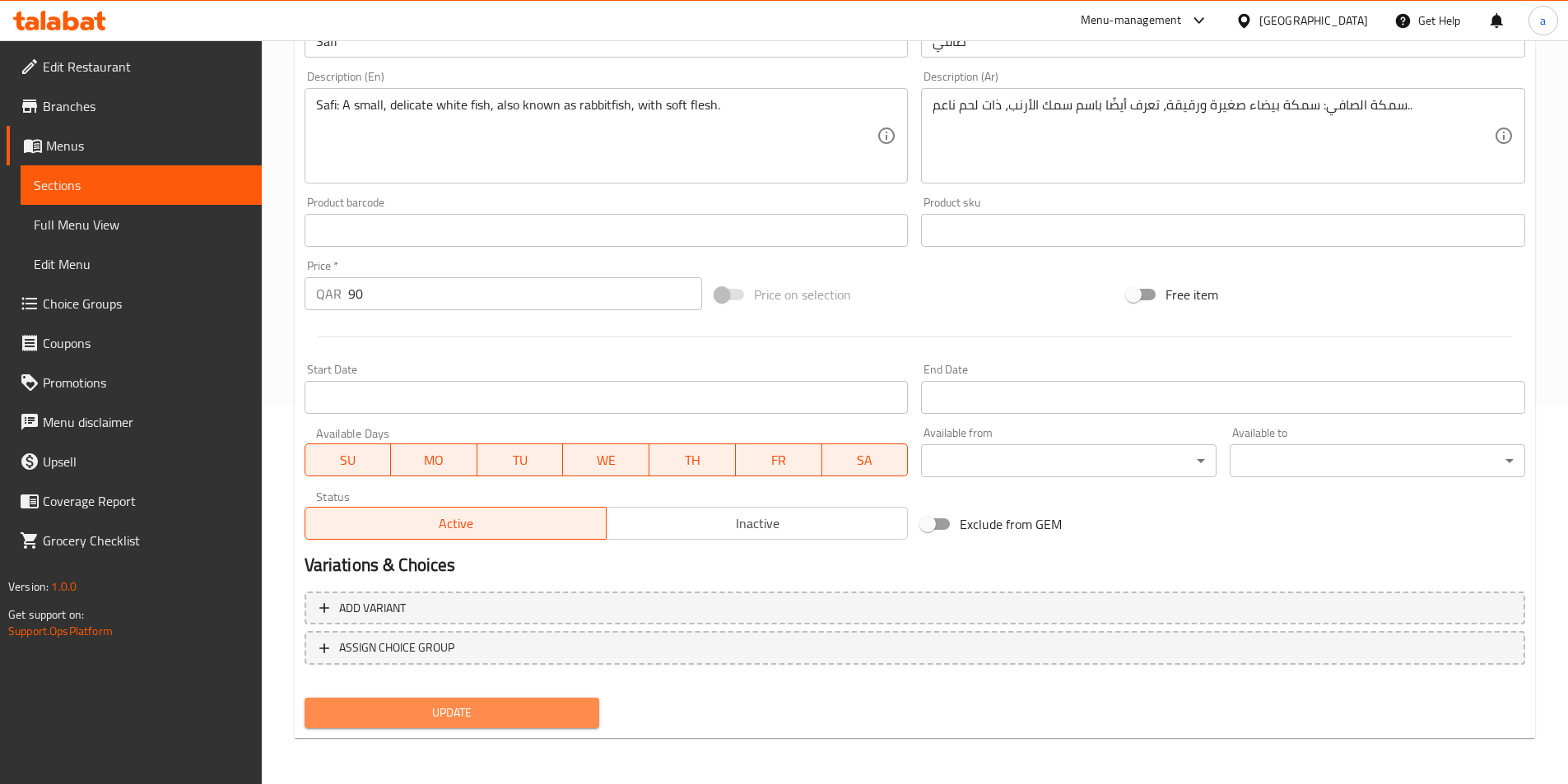
click at [447, 707] on span "Update" at bounding box center [453, 713] width 269 height 20
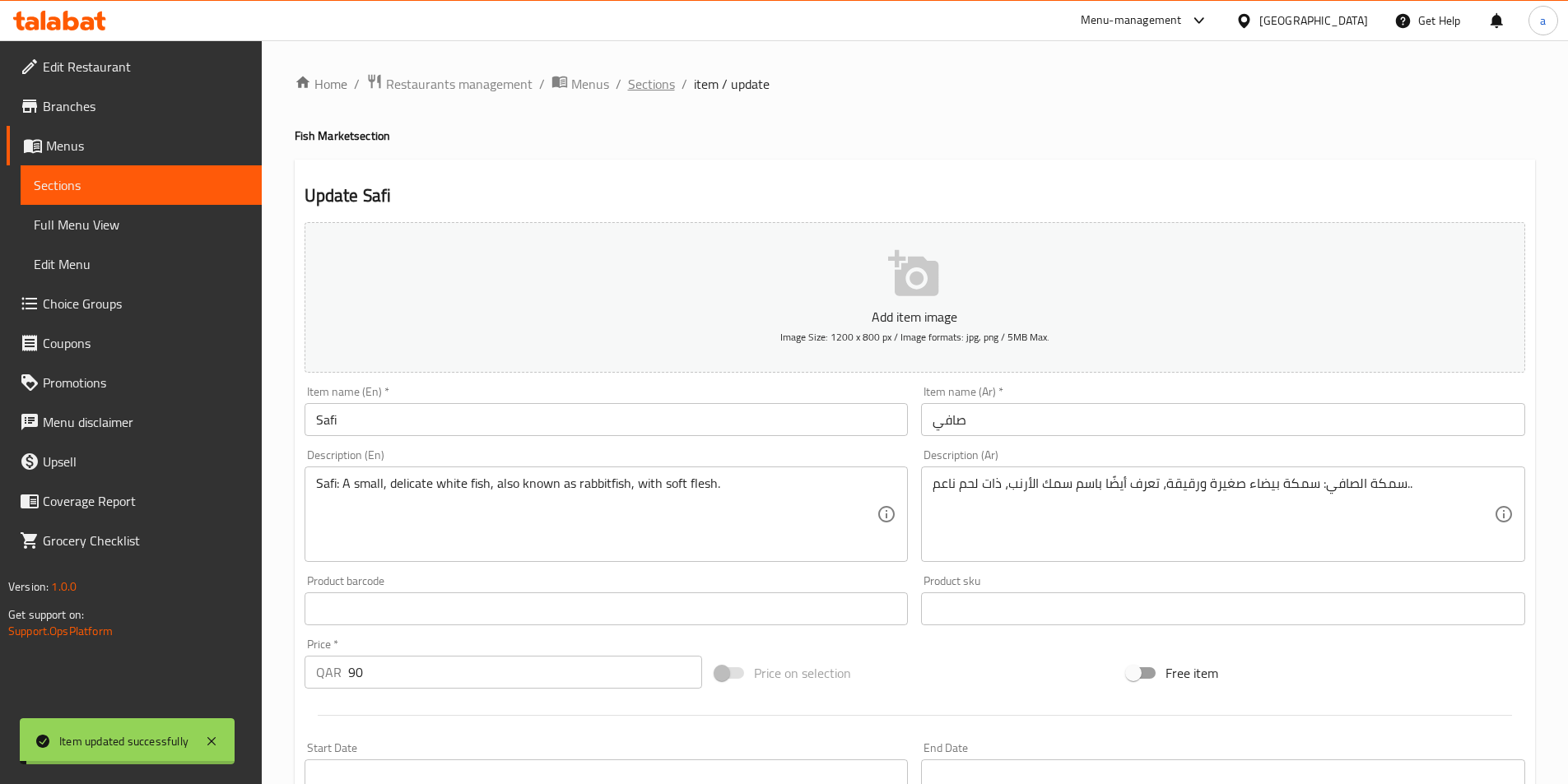
click at [658, 90] on span "Sections" at bounding box center [651, 84] width 47 height 19
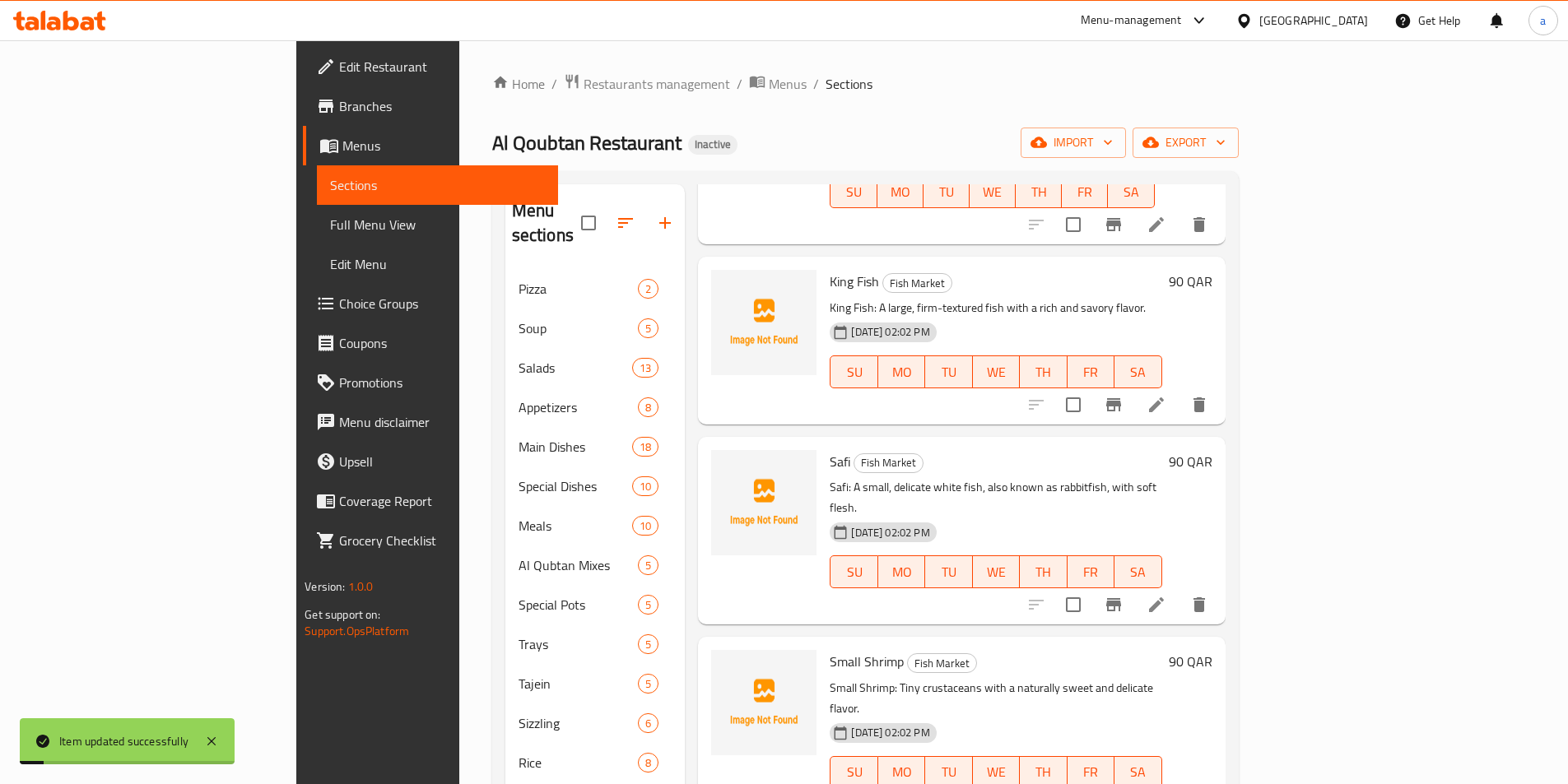
scroll to position [278, 0]
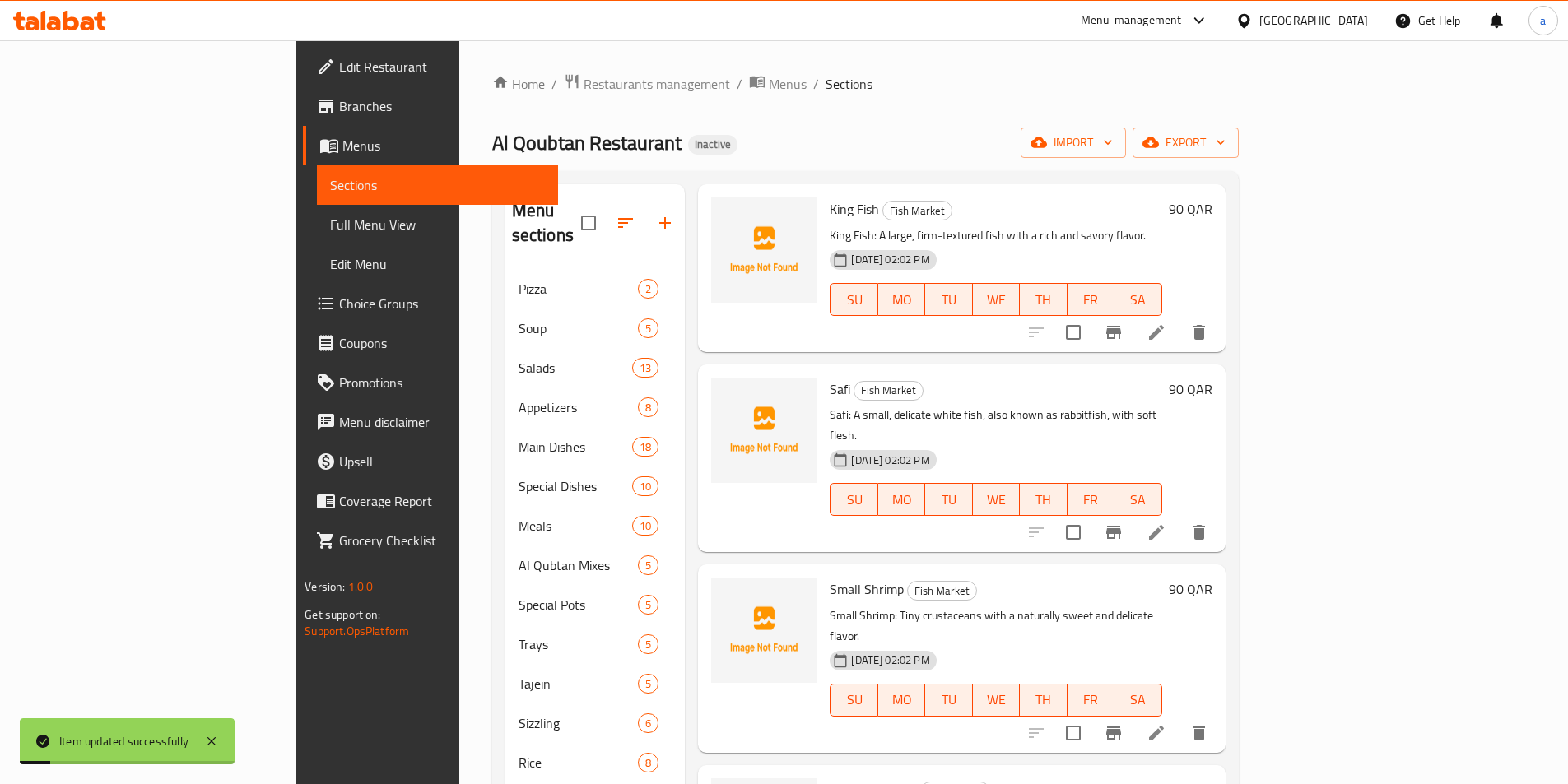
click at [1167, 723] on icon at bounding box center [1156, 732] width 19 height 19
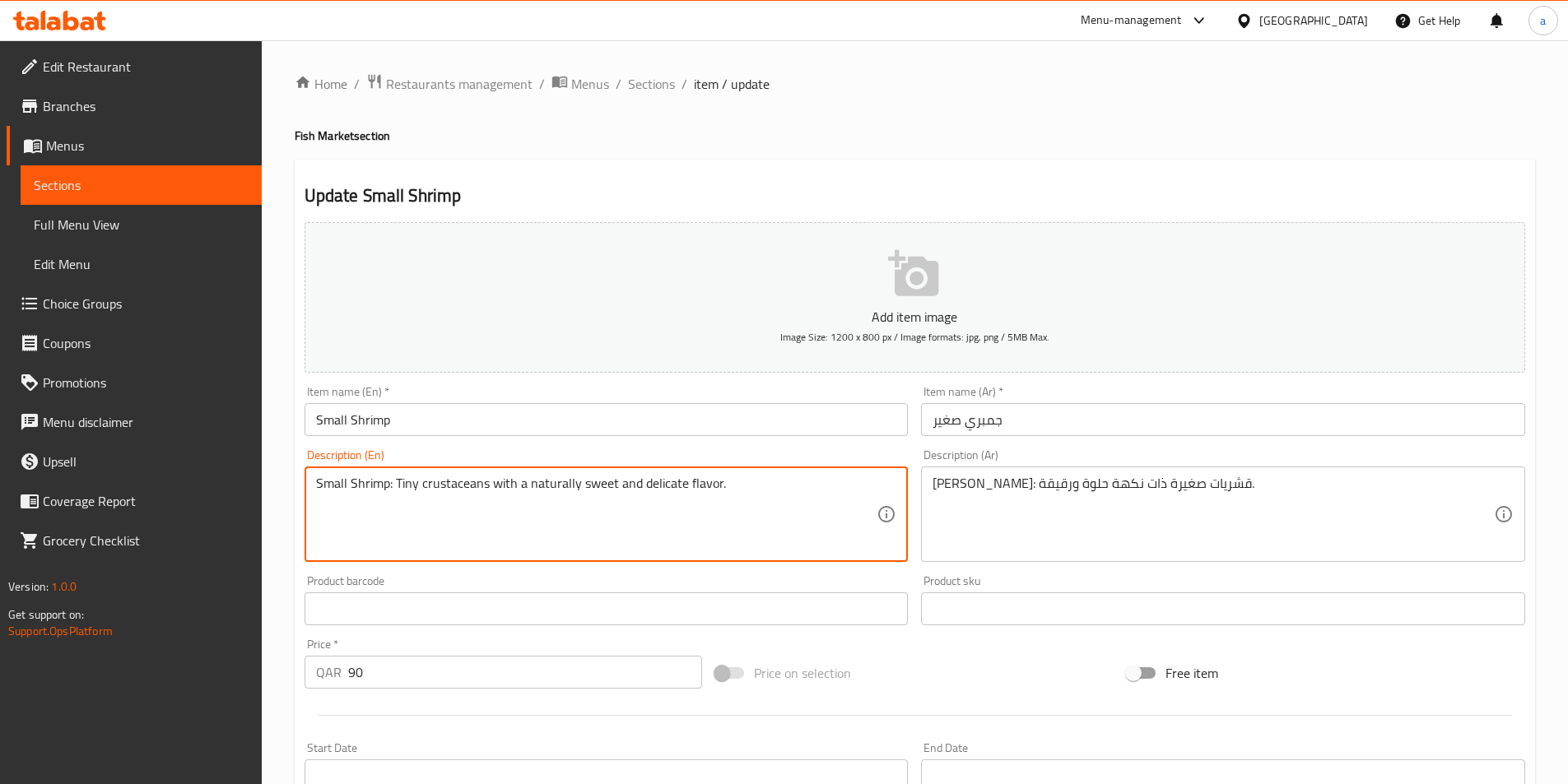
click at [667, 483] on textarea "Small Shrimp: Tiny crustaceans with a naturally sweet and delicate flavor." at bounding box center [597, 514] width 562 height 78
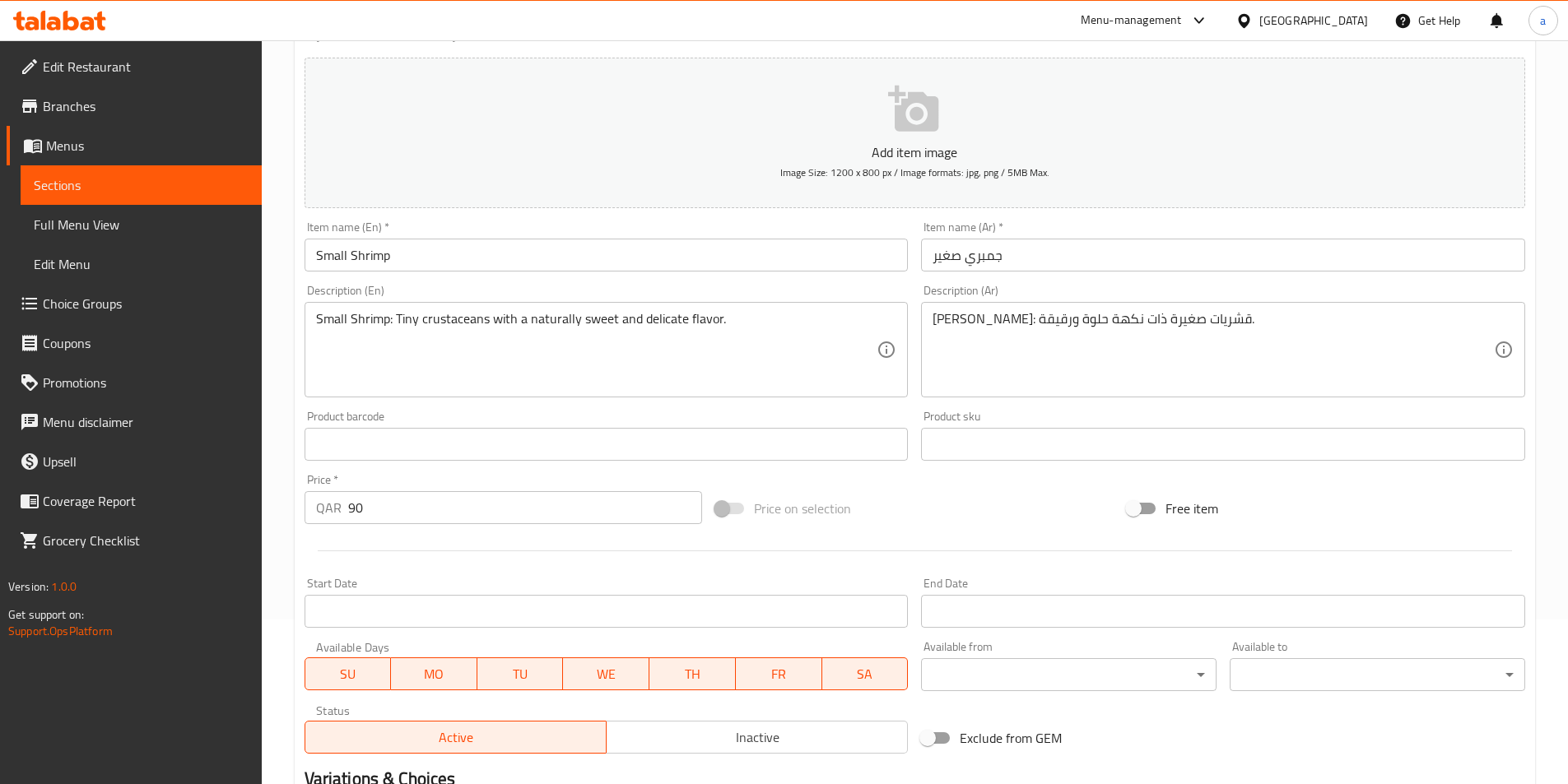
scroll to position [379, 0]
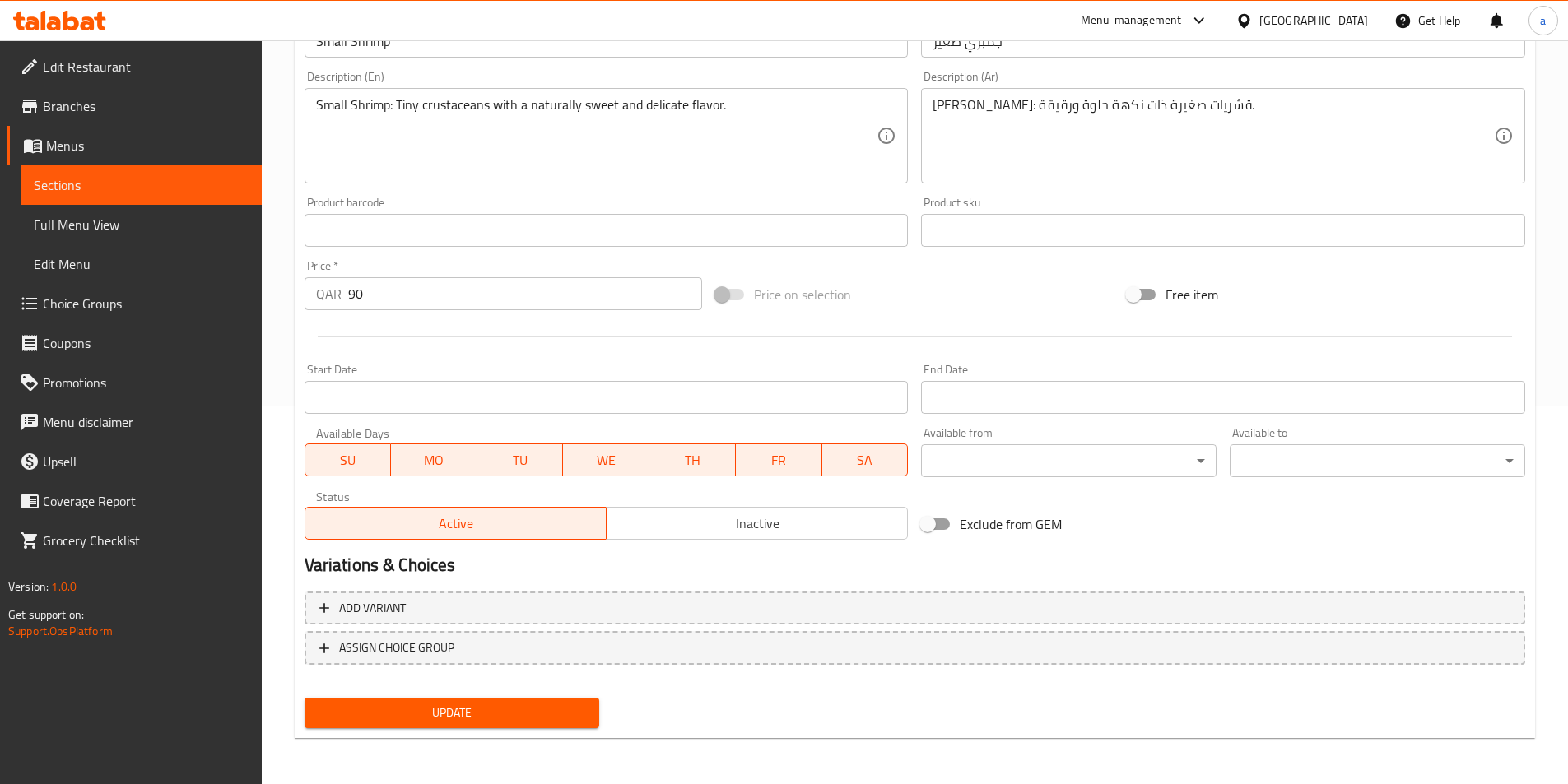
click at [432, 701] on button "Update" at bounding box center [452, 713] width 295 height 30
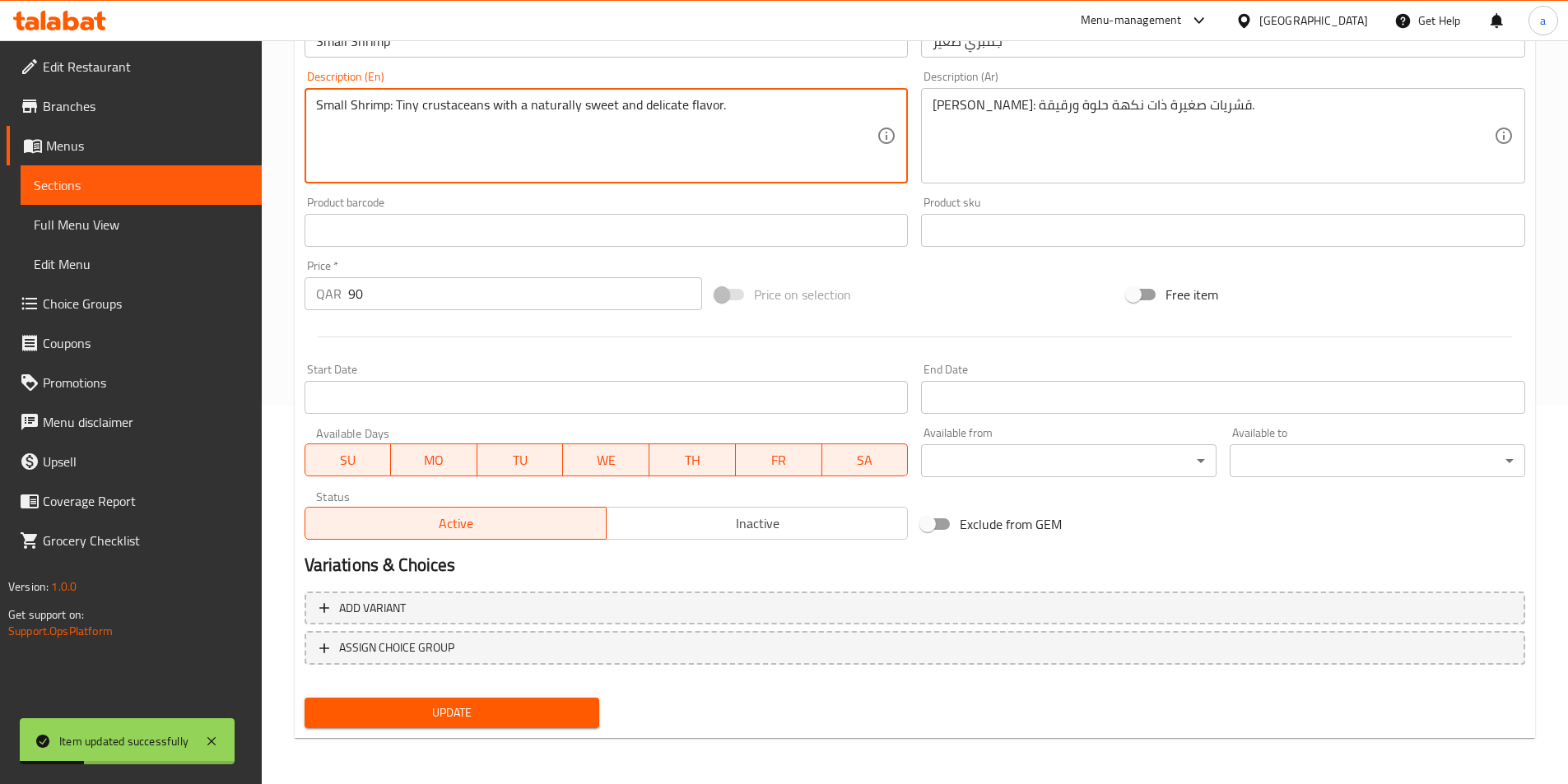
click at [453, 106] on textarea "Small Shrimp: Tiny crustaceans with a naturally sweet and delicate flavor." at bounding box center [597, 136] width 562 height 78
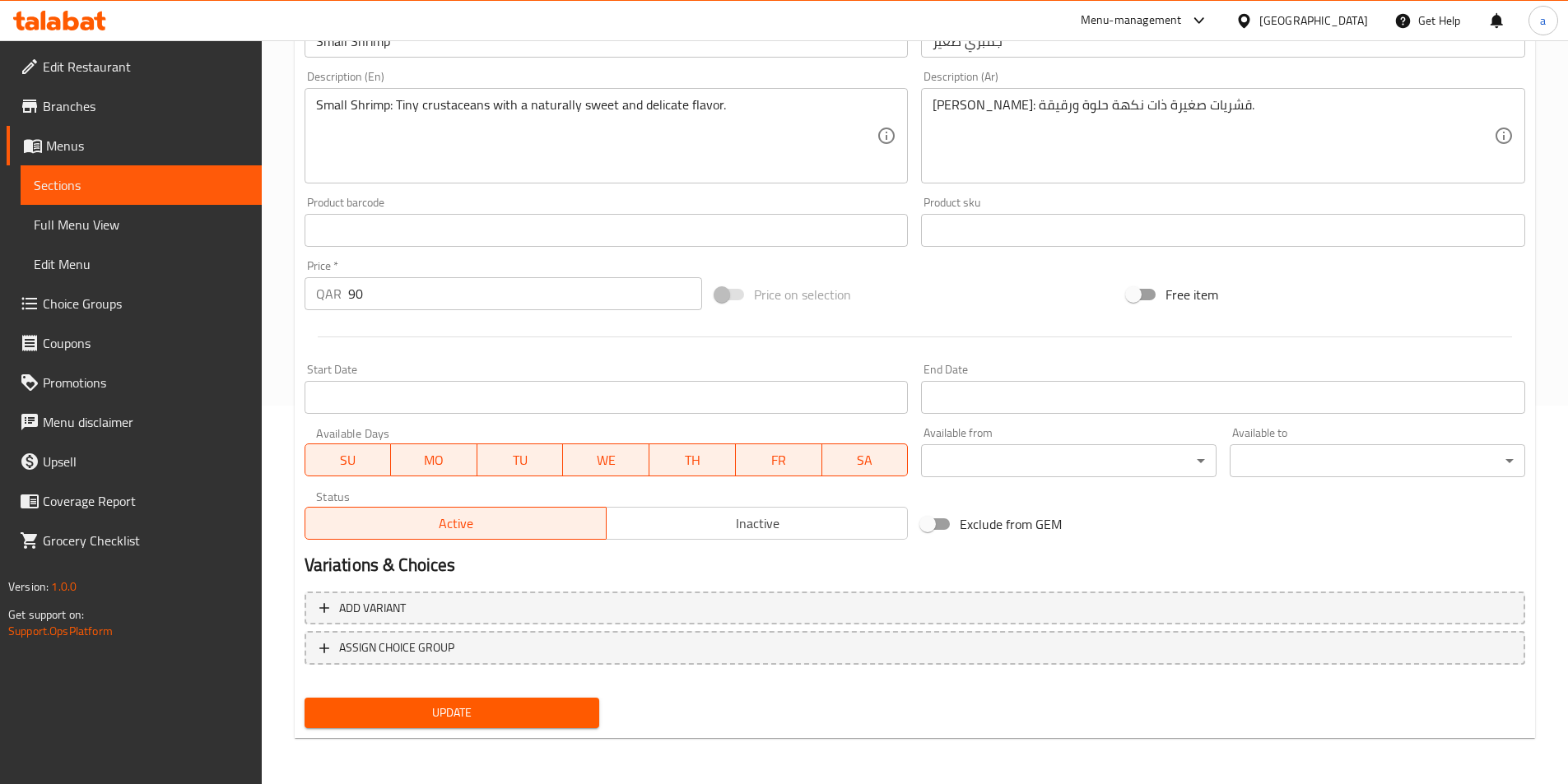
click at [406, 103] on textarea "Small Shrimp: Tiny crustaceans with a naturally sweet and delicate flavor." at bounding box center [597, 136] width 562 height 78
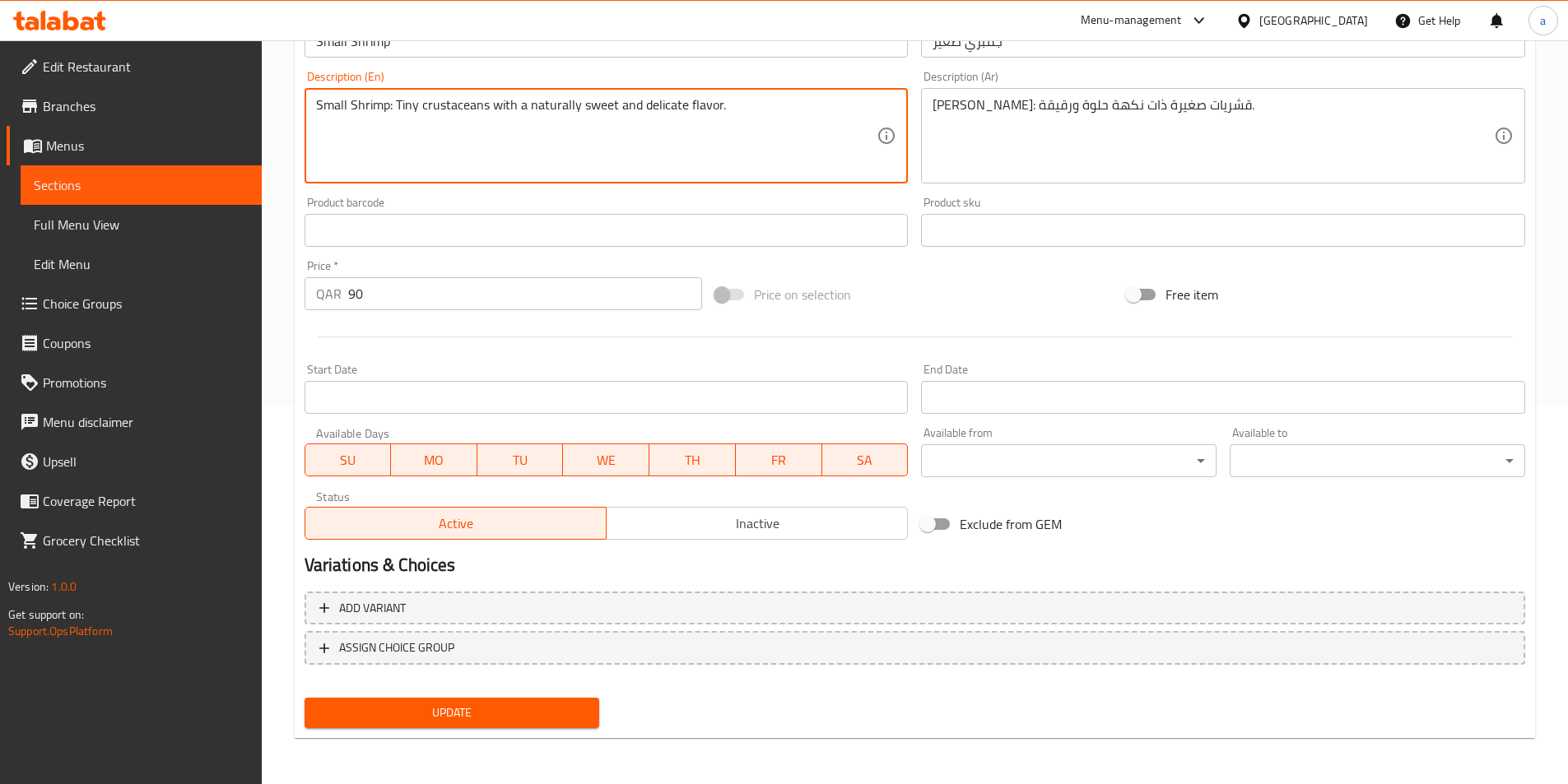
click at [406, 103] on textarea "Small Shrimp: Tiny crustaceans with a naturally sweet and delicate flavor." at bounding box center [597, 136] width 562 height 78
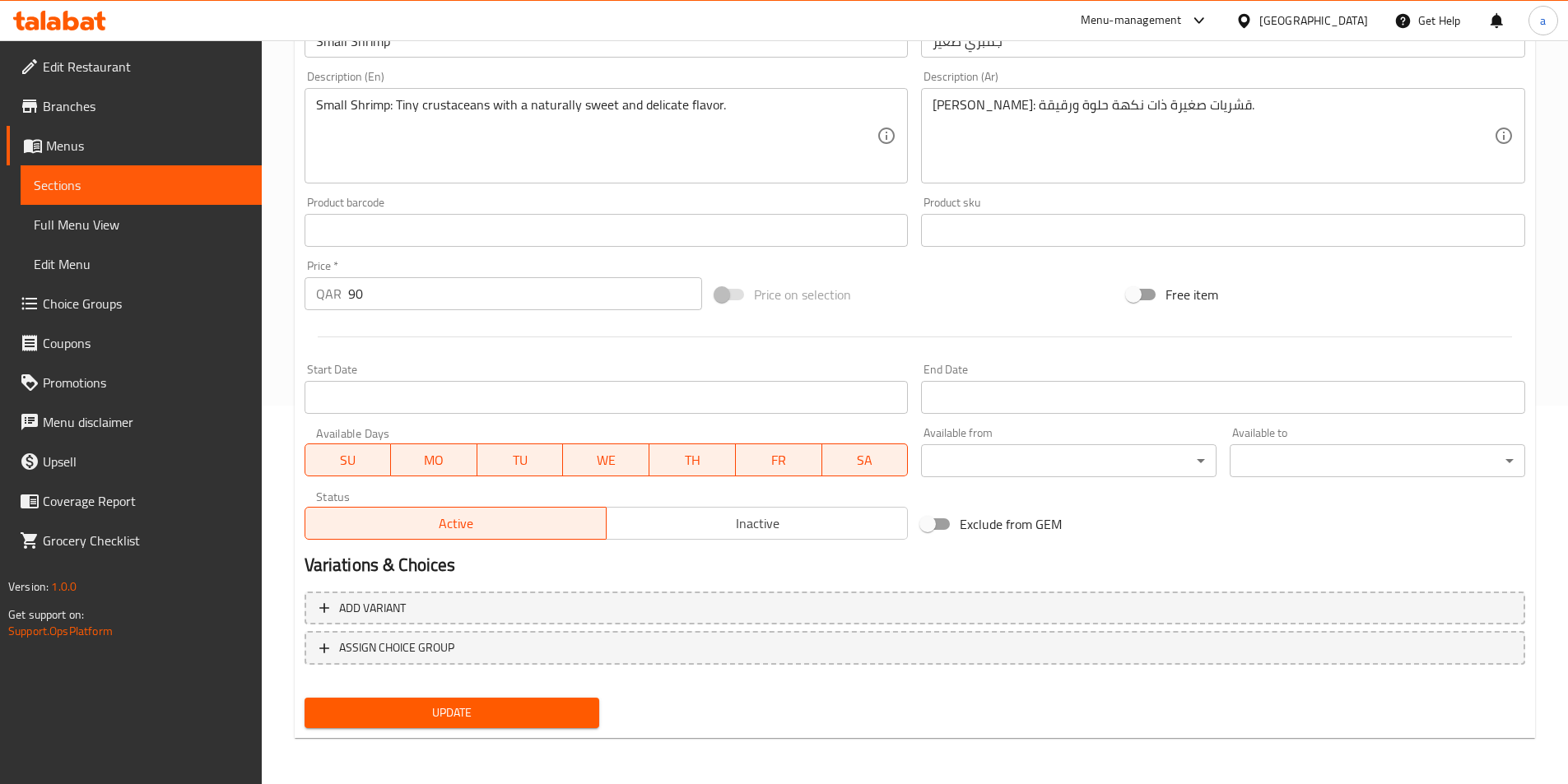
click at [547, 107] on textarea "Small Shrimp: Tiny crustaceans with a naturally sweet and delicate flavor." at bounding box center [597, 136] width 562 height 78
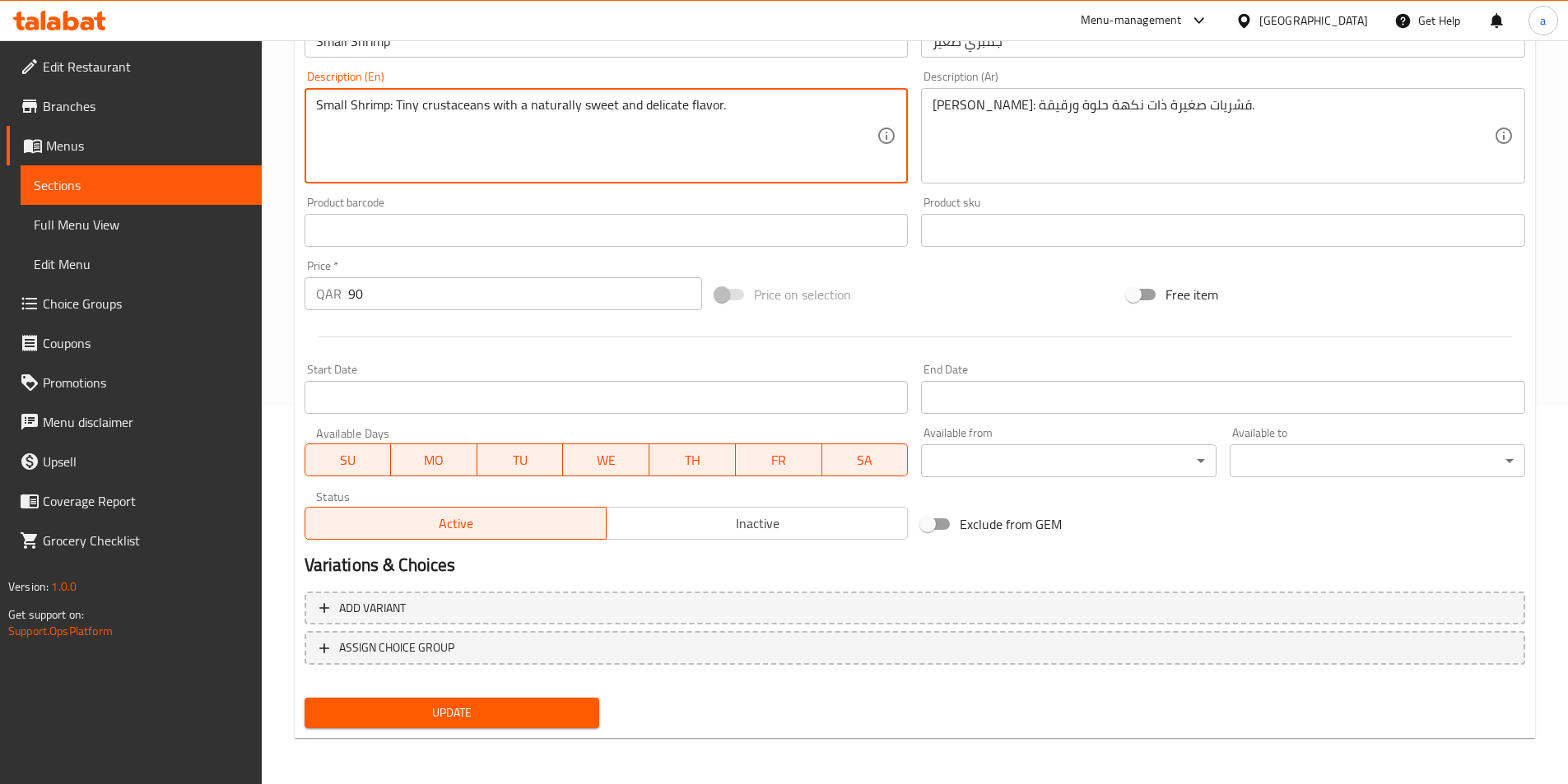
click at [547, 107] on textarea "Small Shrimp: Tiny crustaceans with a naturally sweet and delicate flavor." at bounding box center [597, 136] width 562 height 78
click at [556, 111] on textarea "Small Shrimp: Tiny crustaceans with a naturally sweet and delicate flavor." at bounding box center [597, 136] width 562 height 78
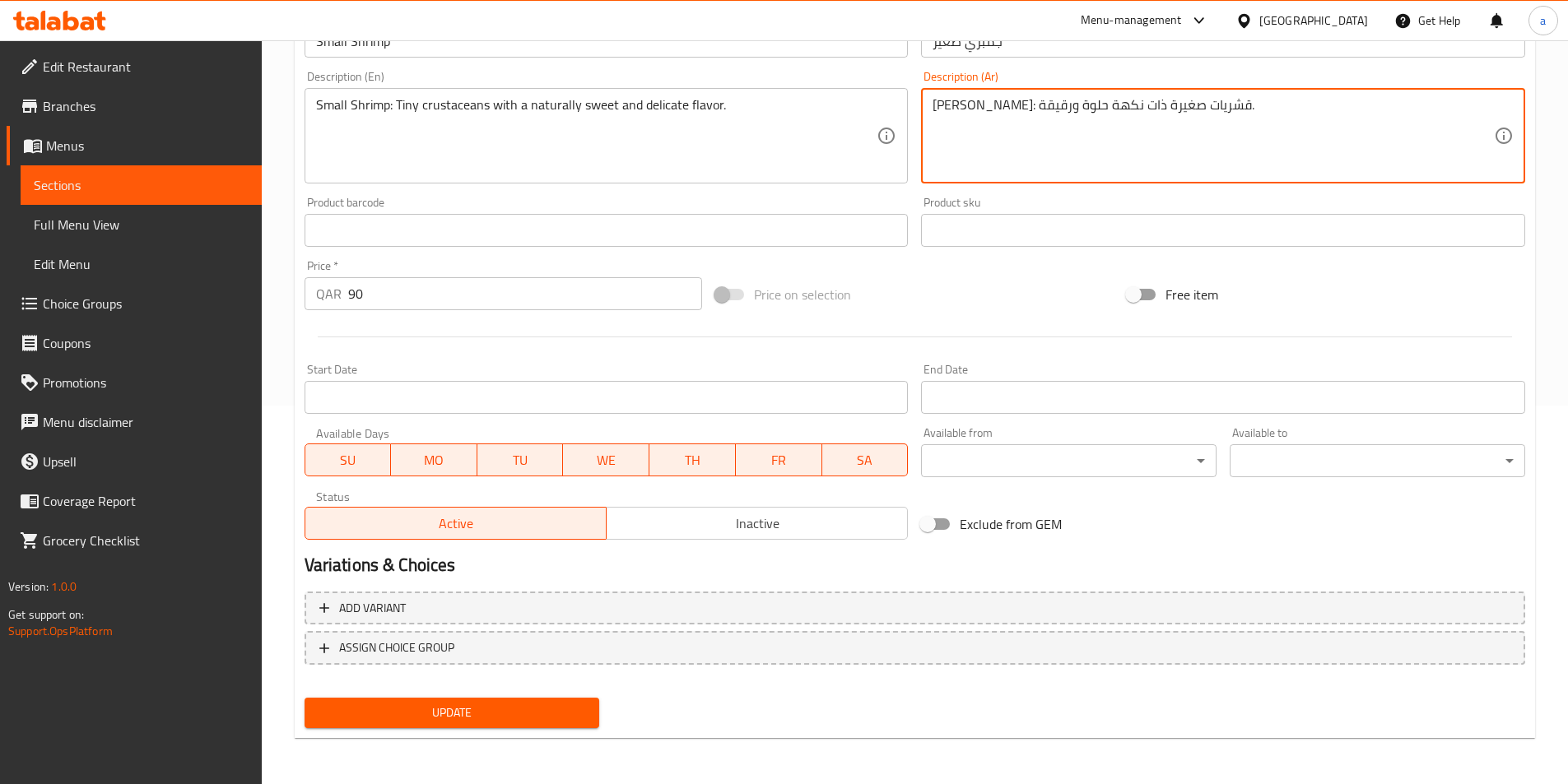
paste textarea "بيعيا"
click at [458, 710] on span "Update" at bounding box center [453, 713] width 269 height 20
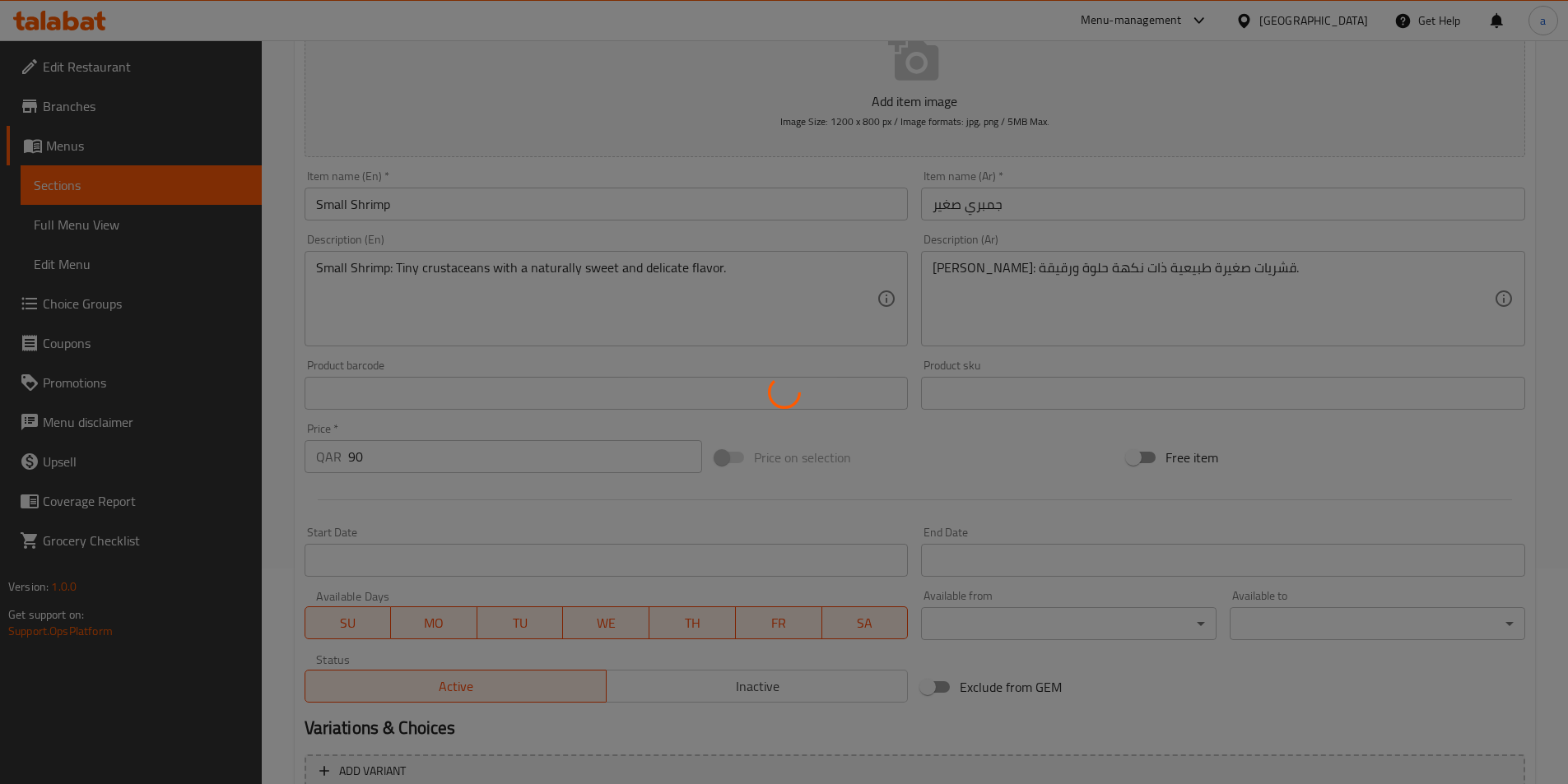
scroll to position [214, 0]
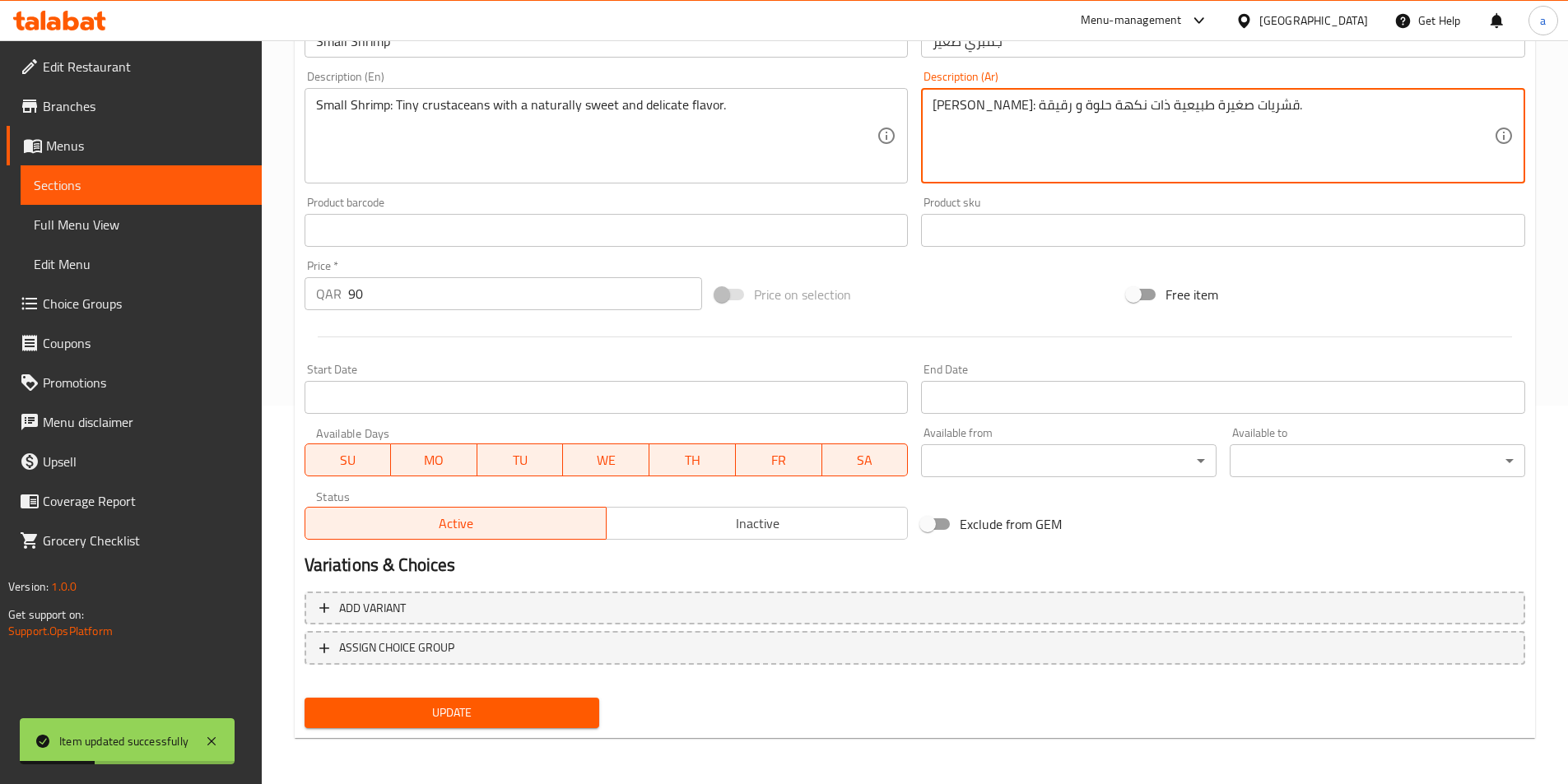
type textarea "[PERSON_NAME]: قشريات صغيرة طبيعية ذات نكهة حلوة و رقيقة."
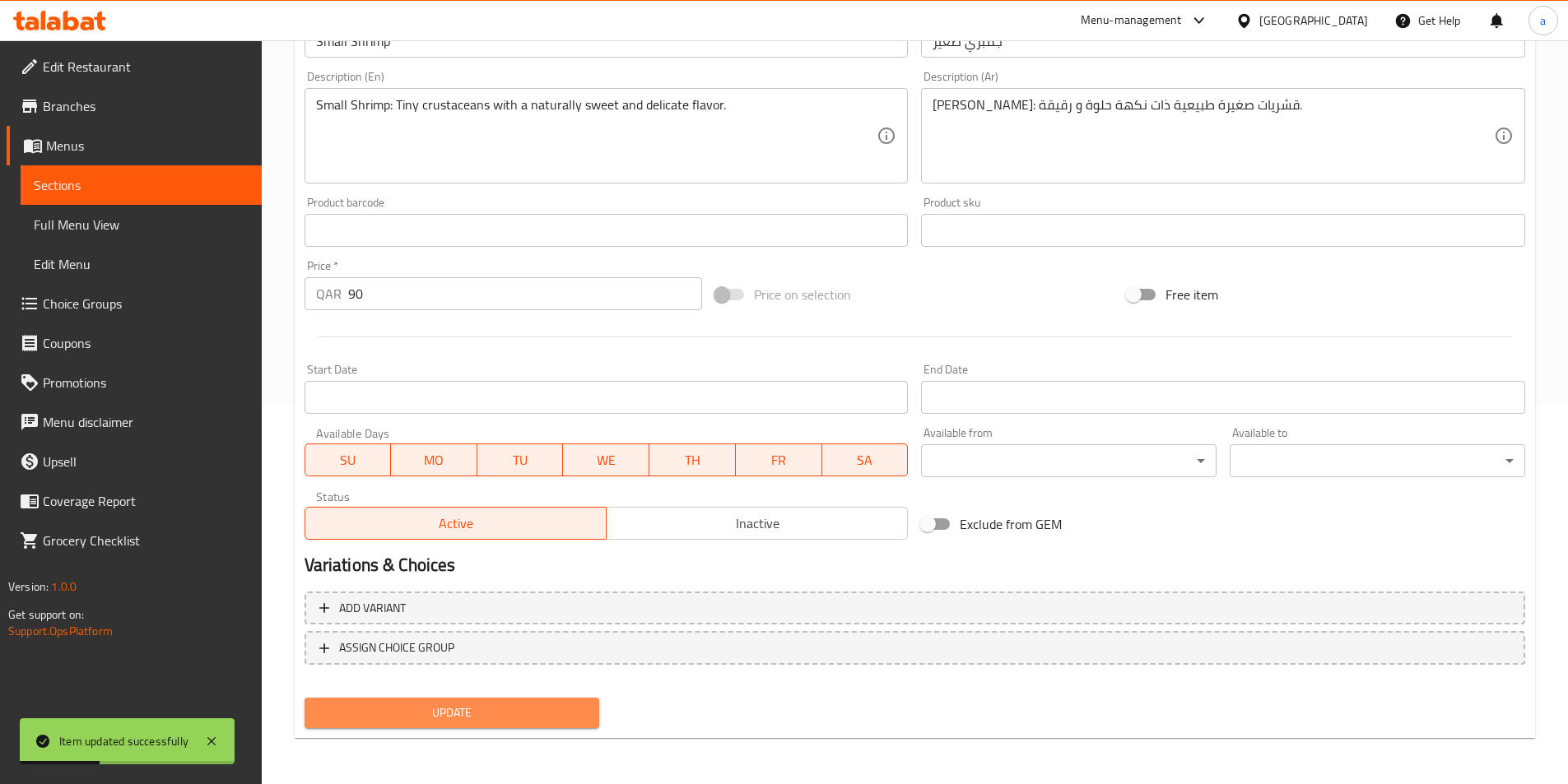
click at [500, 705] on span "Update" at bounding box center [453, 713] width 269 height 20
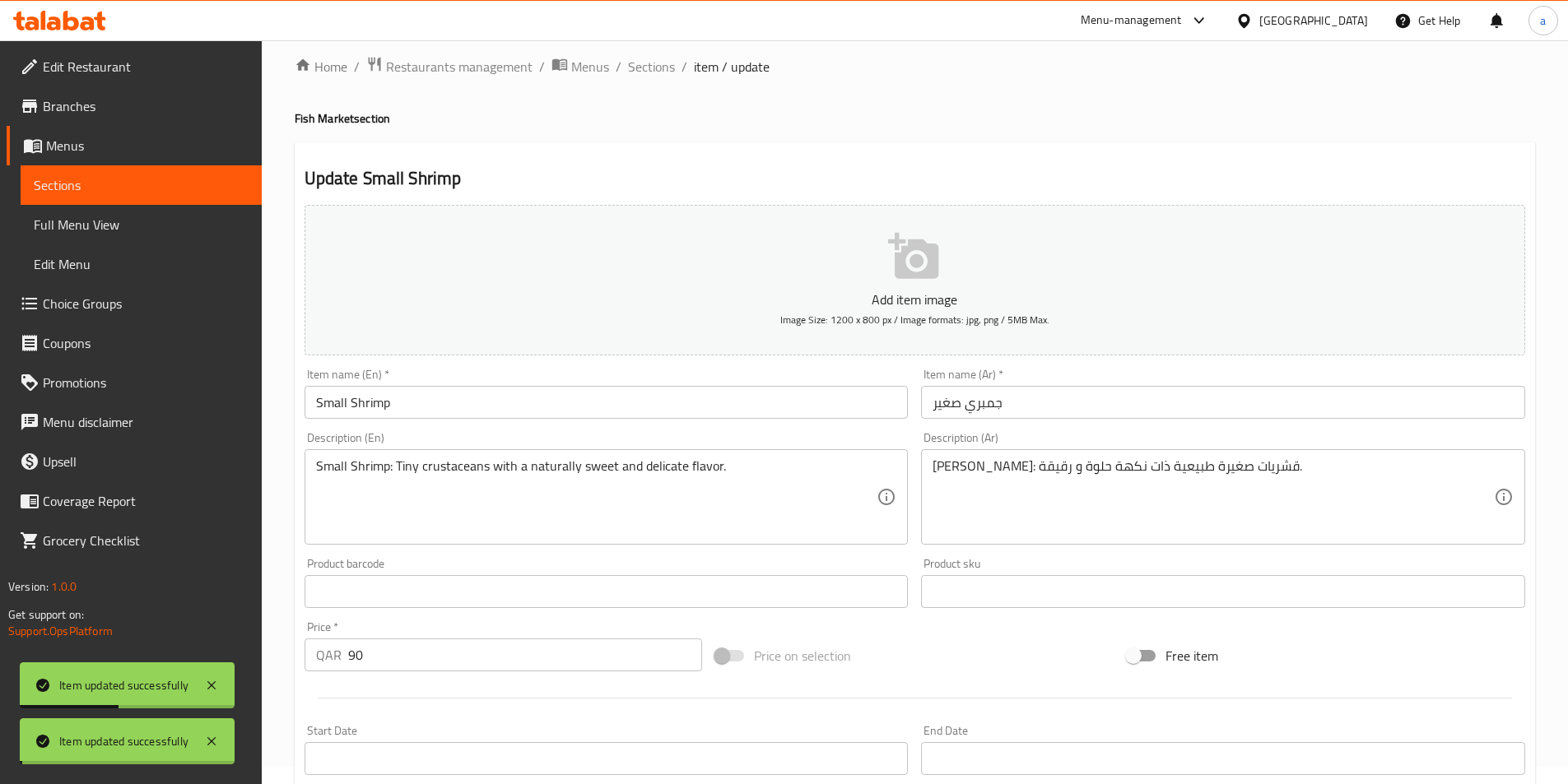
scroll to position [0, 0]
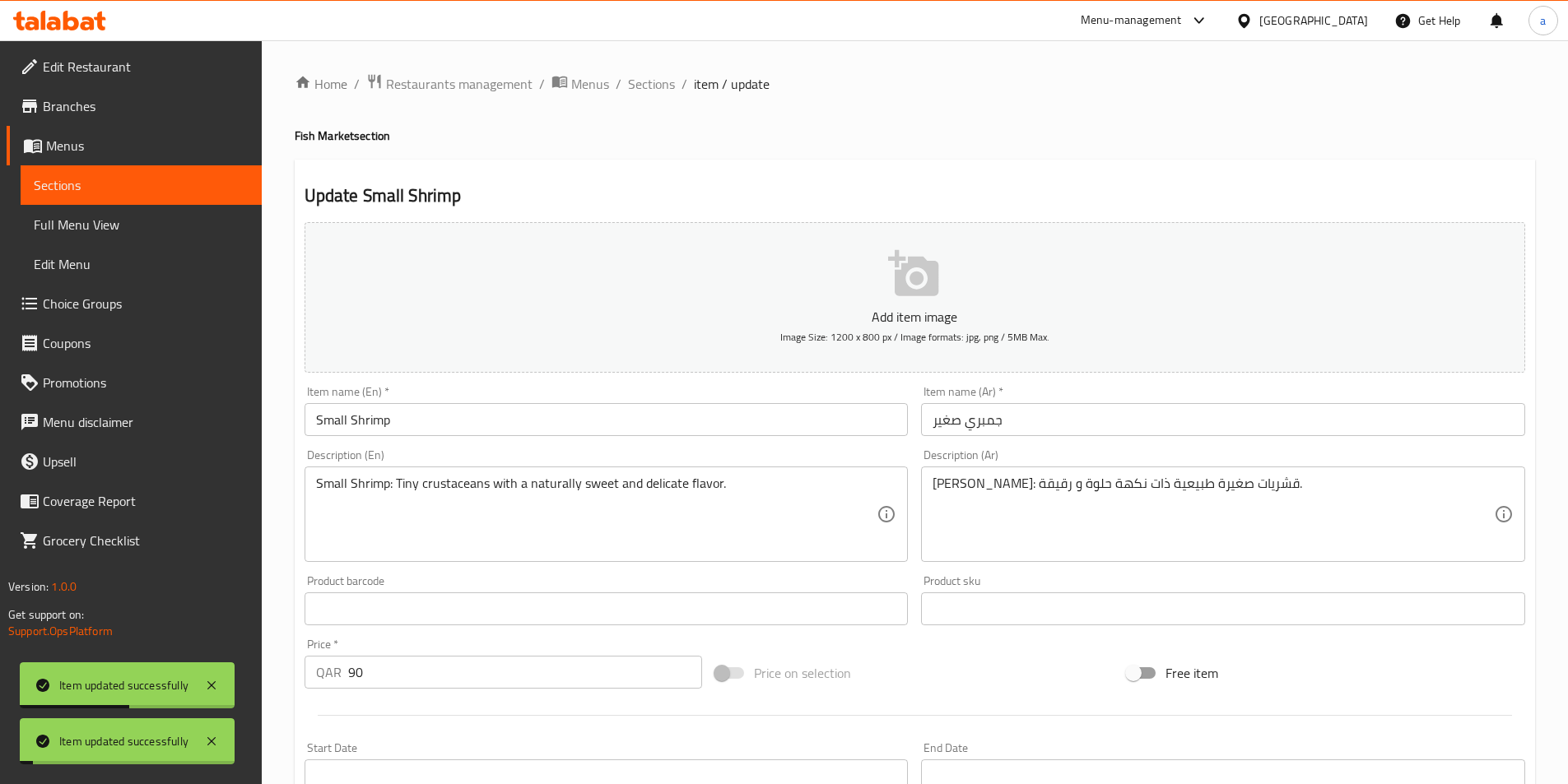
click at [660, 83] on span "Sections" at bounding box center [651, 84] width 47 height 19
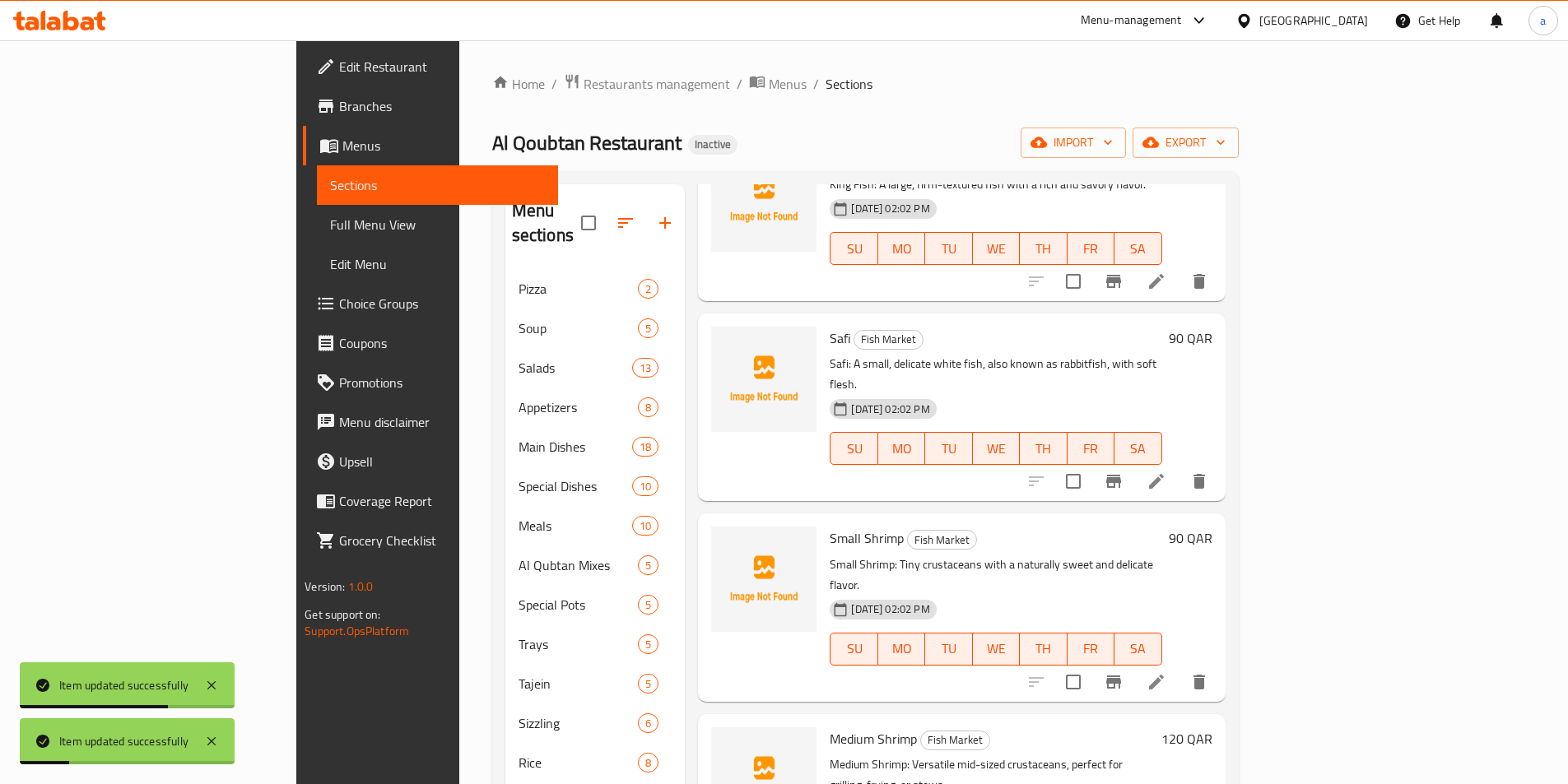
scroll to position [494, 0]
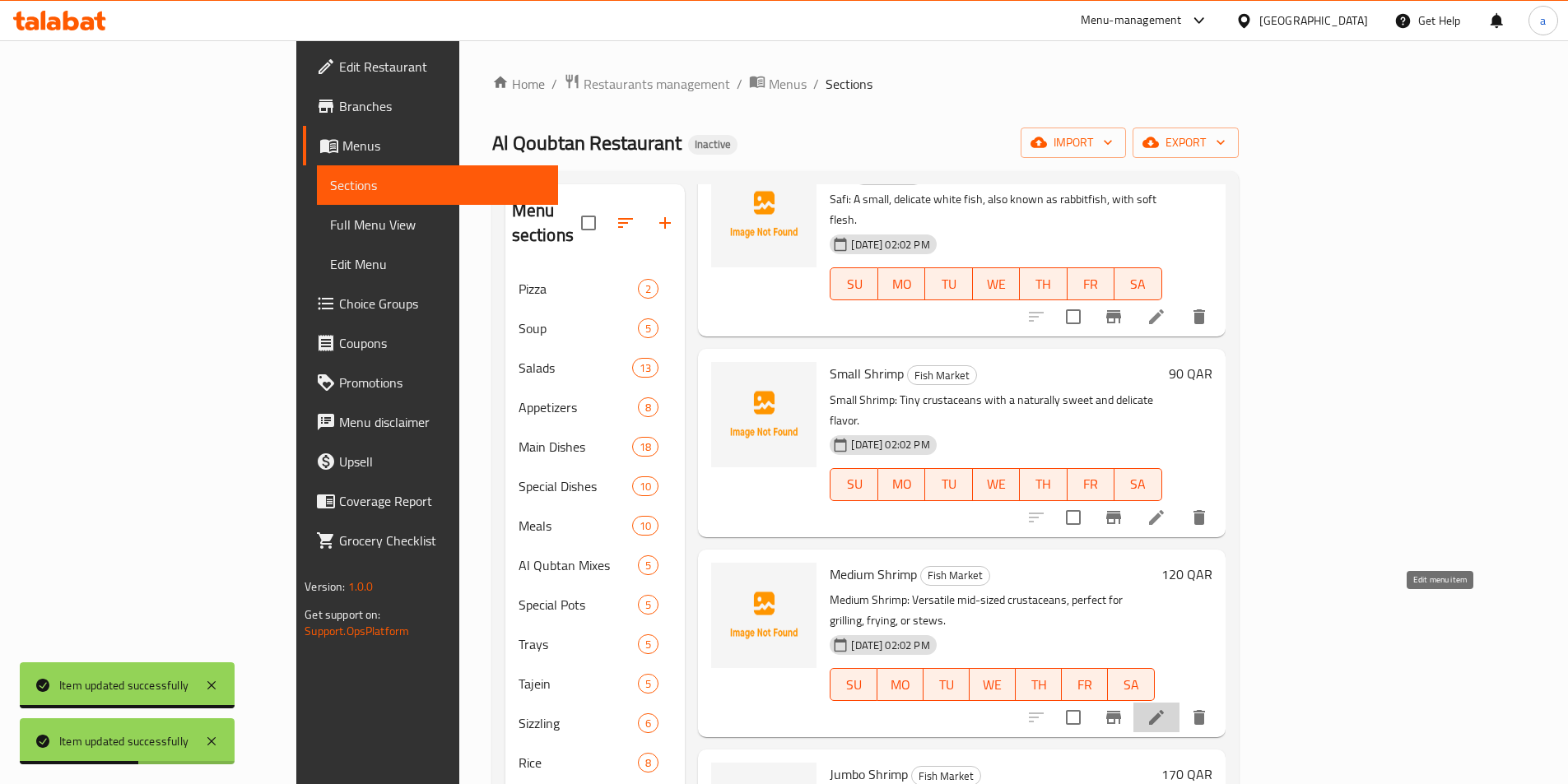
click at [1167, 708] on icon at bounding box center [1156, 717] width 19 height 19
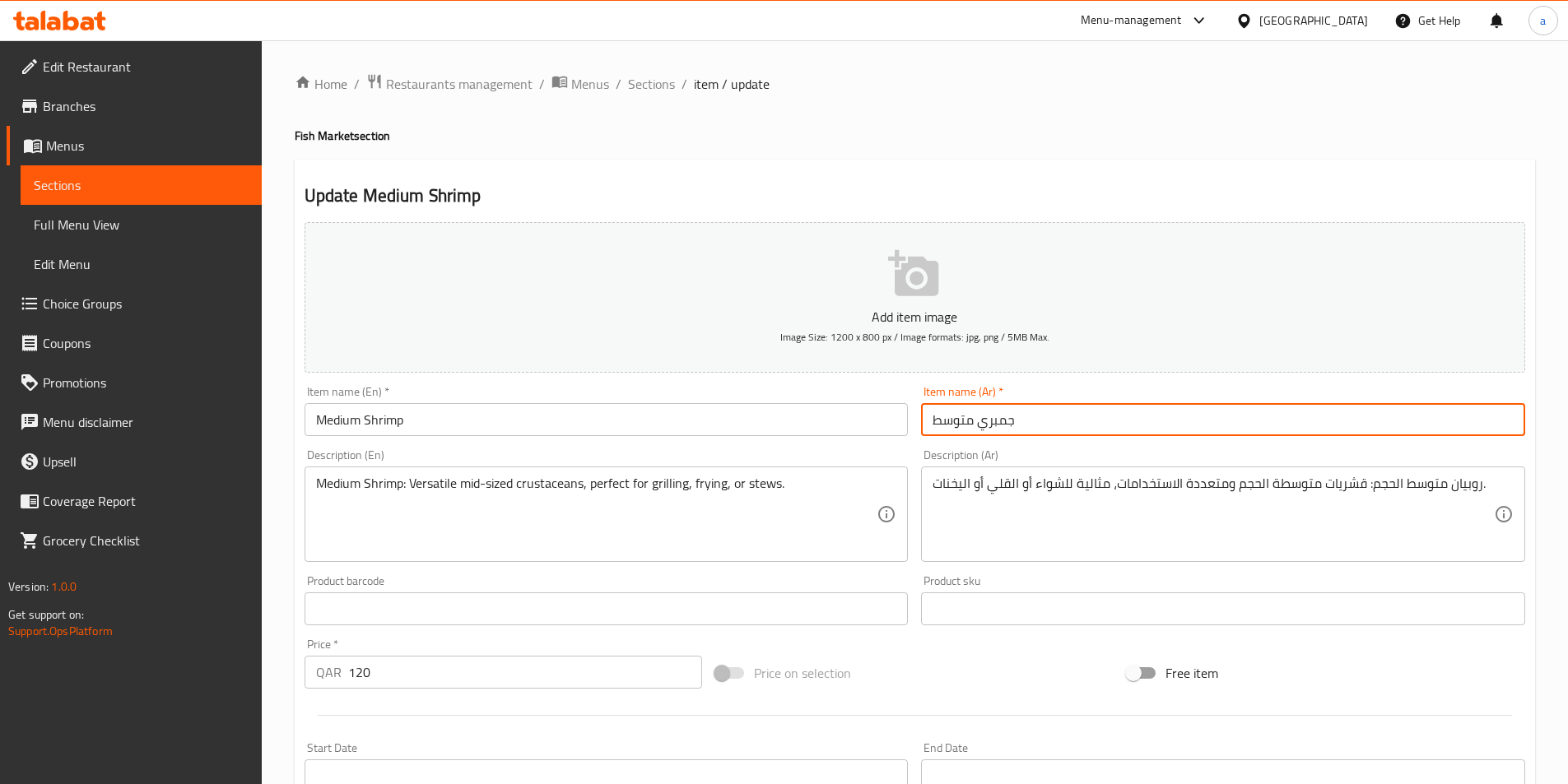
click at [988, 420] on input "جمبري متوسط" at bounding box center [1224, 419] width 604 height 33
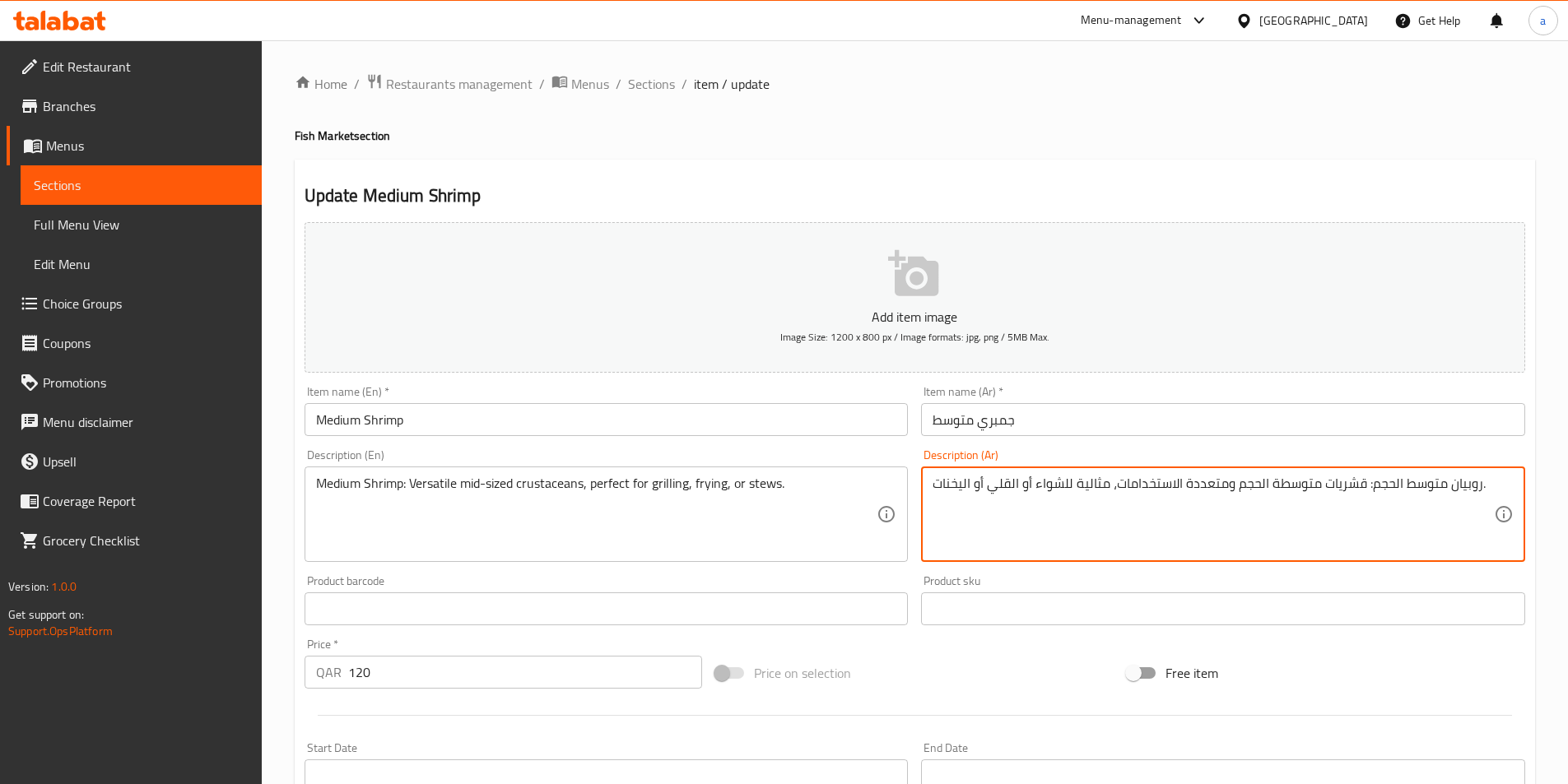
click at [1456, 484] on textarea "روبيان متوسط الحجم: قشريات متوسطة الحجم ومتعددة الاستخدامات، مثالية للشواء أو ا…" at bounding box center [1213, 514] width 562 height 78
paste textarea "مبري"
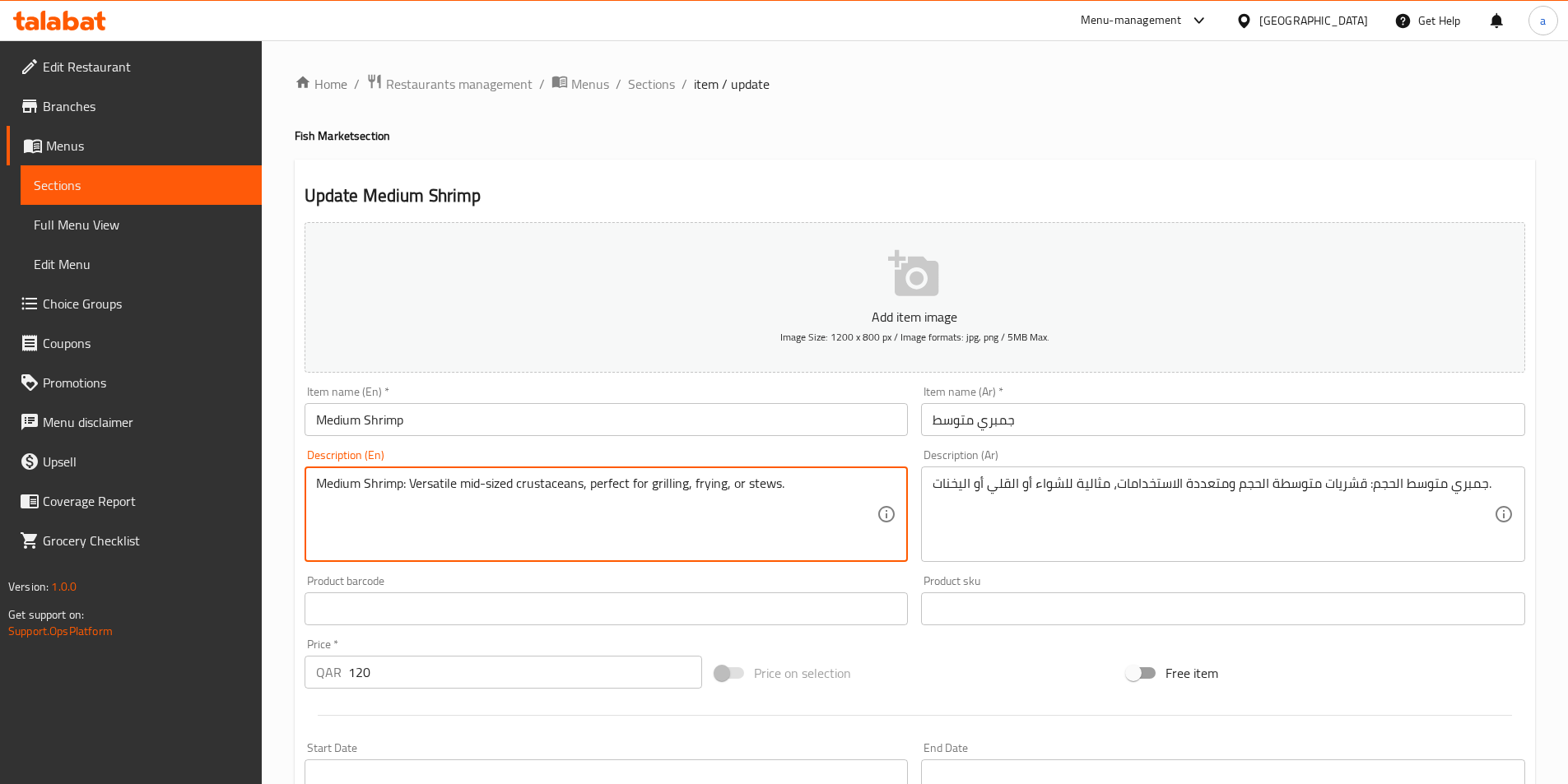
click at [436, 485] on textarea "Medium Shrimp: Versatile mid-sized crustaceans, perfect for grilling, frying, o…" at bounding box center [597, 514] width 562 height 78
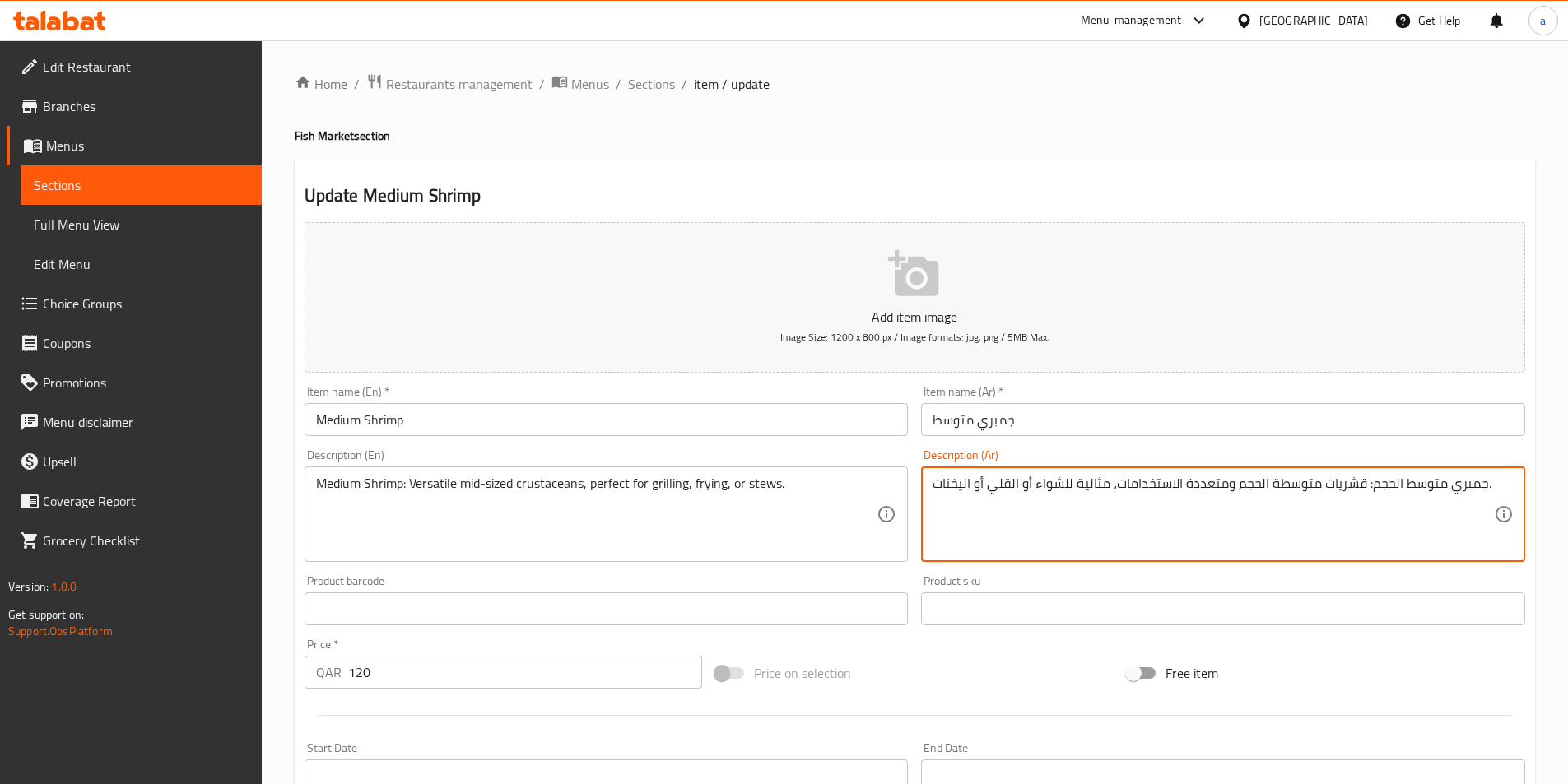
drag, startPoint x: 1226, startPoint y: 484, endPoint x: 1116, endPoint y: 490, distance: 110.2
paste textarea "تنوع"
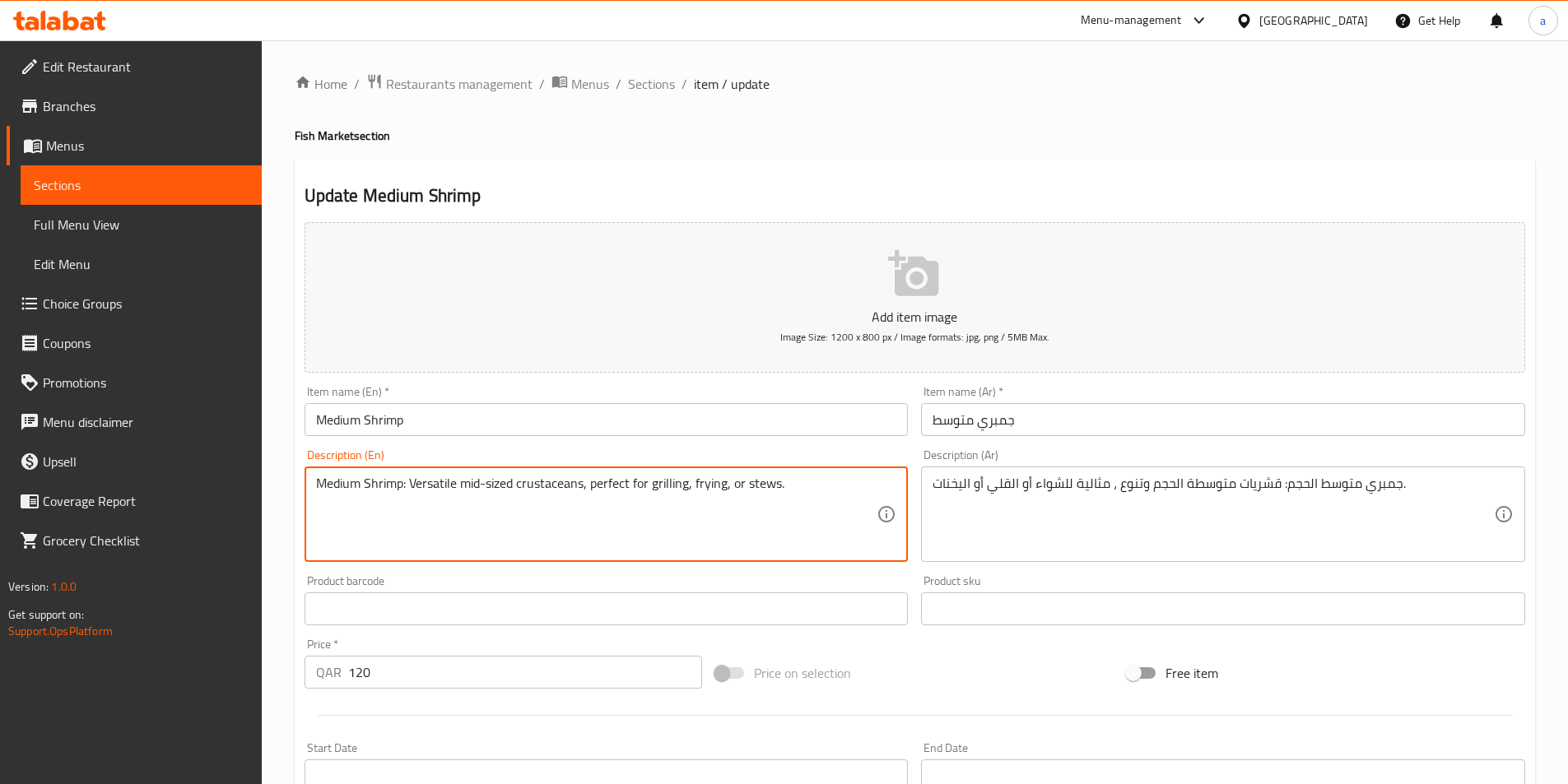
click at [550, 487] on textarea "Medium Shrimp: Versatile mid-sized crustaceans, perfect for grilling, frying, o…" at bounding box center [597, 514] width 562 height 78
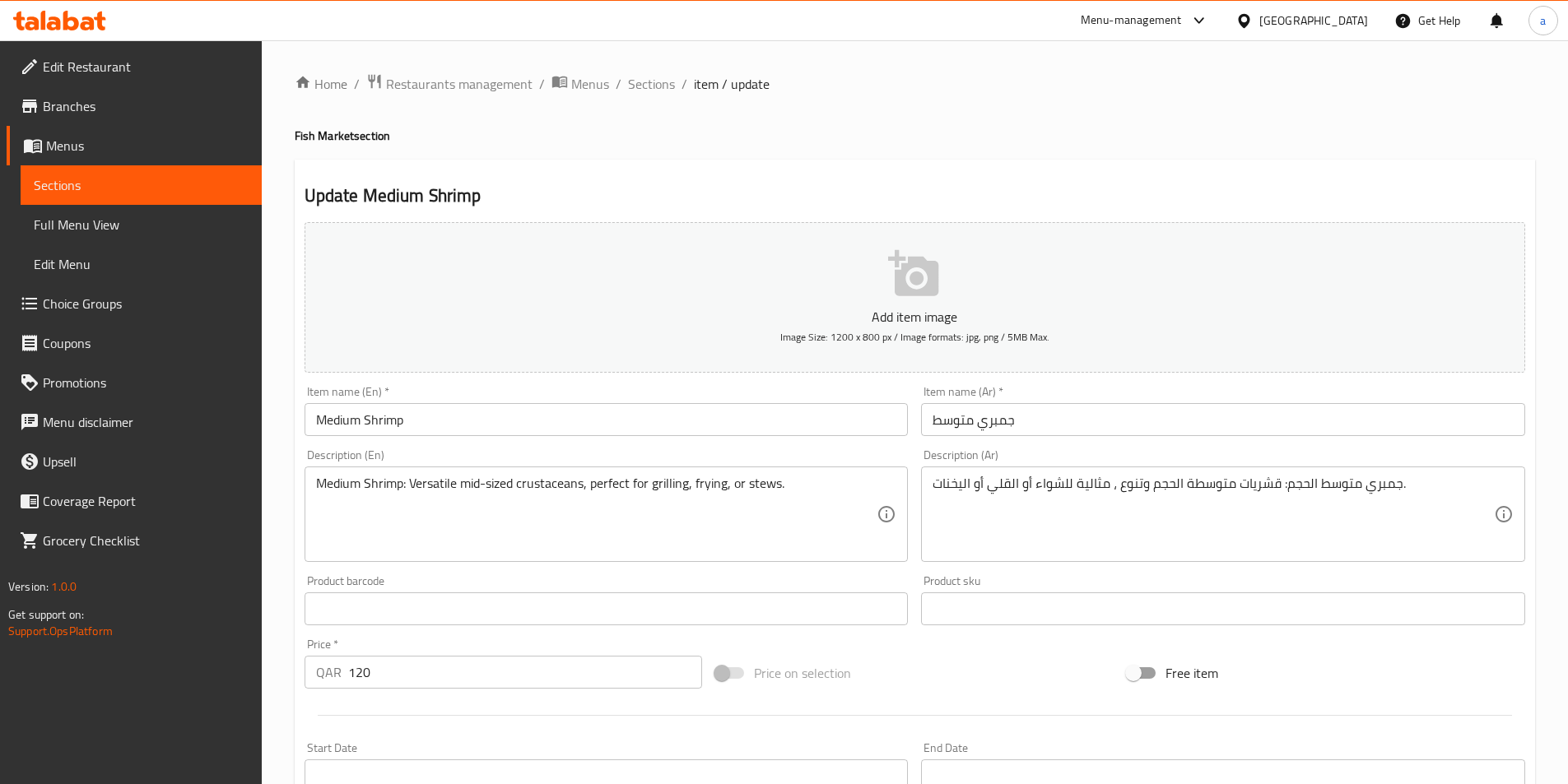
click at [432, 485] on textarea "Medium Shrimp: Versatile mid-sized crustaceans, perfect for grilling, frying, o…" at bounding box center [597, 514] width 562 height 78
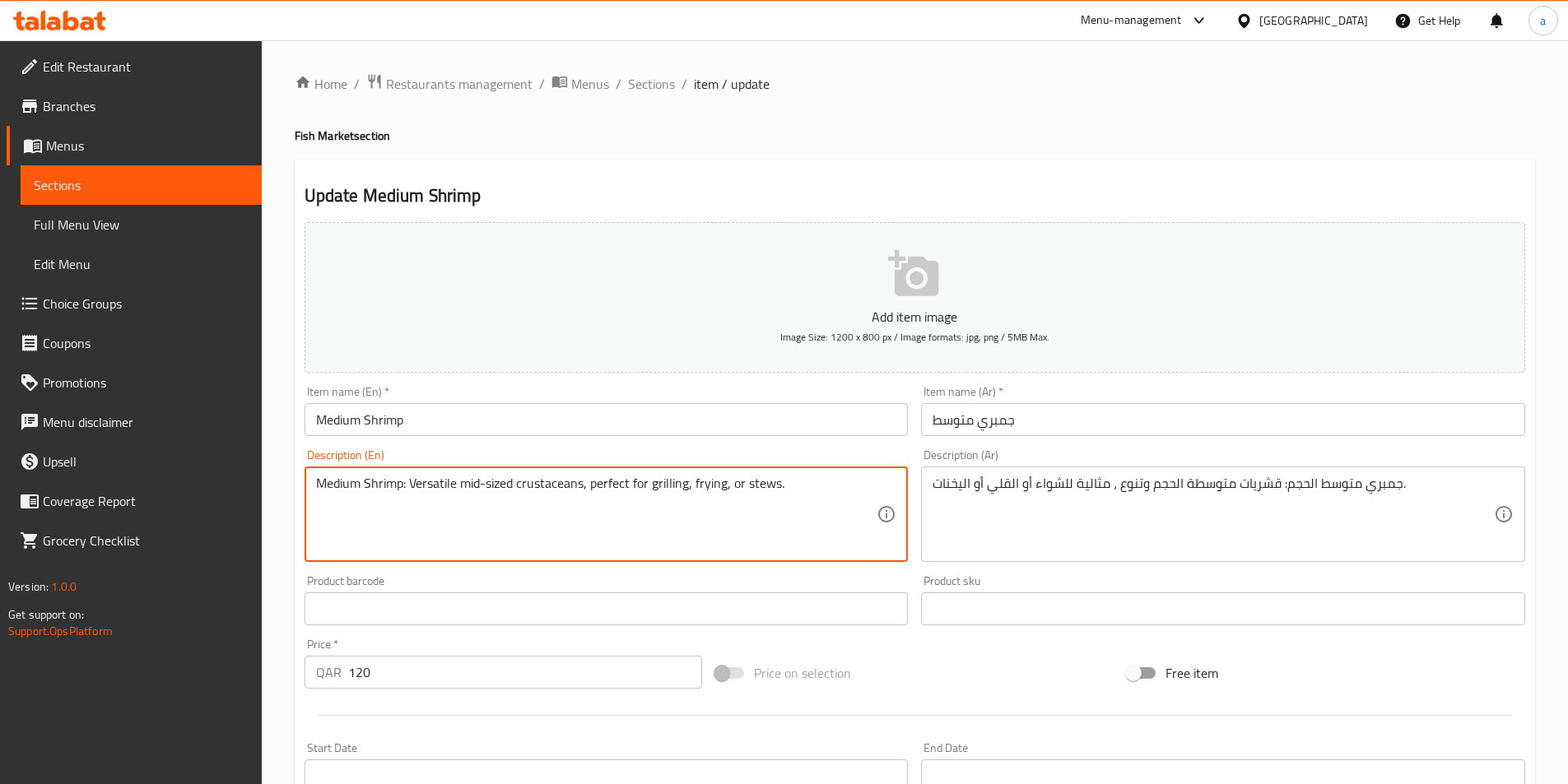
click at [432, 485] on textarea "Medium Shrimp: Versatile mid-sized crustaceans, perfect for grilling, frying, o…" at bounding box center [597, 514] width 562 height 78
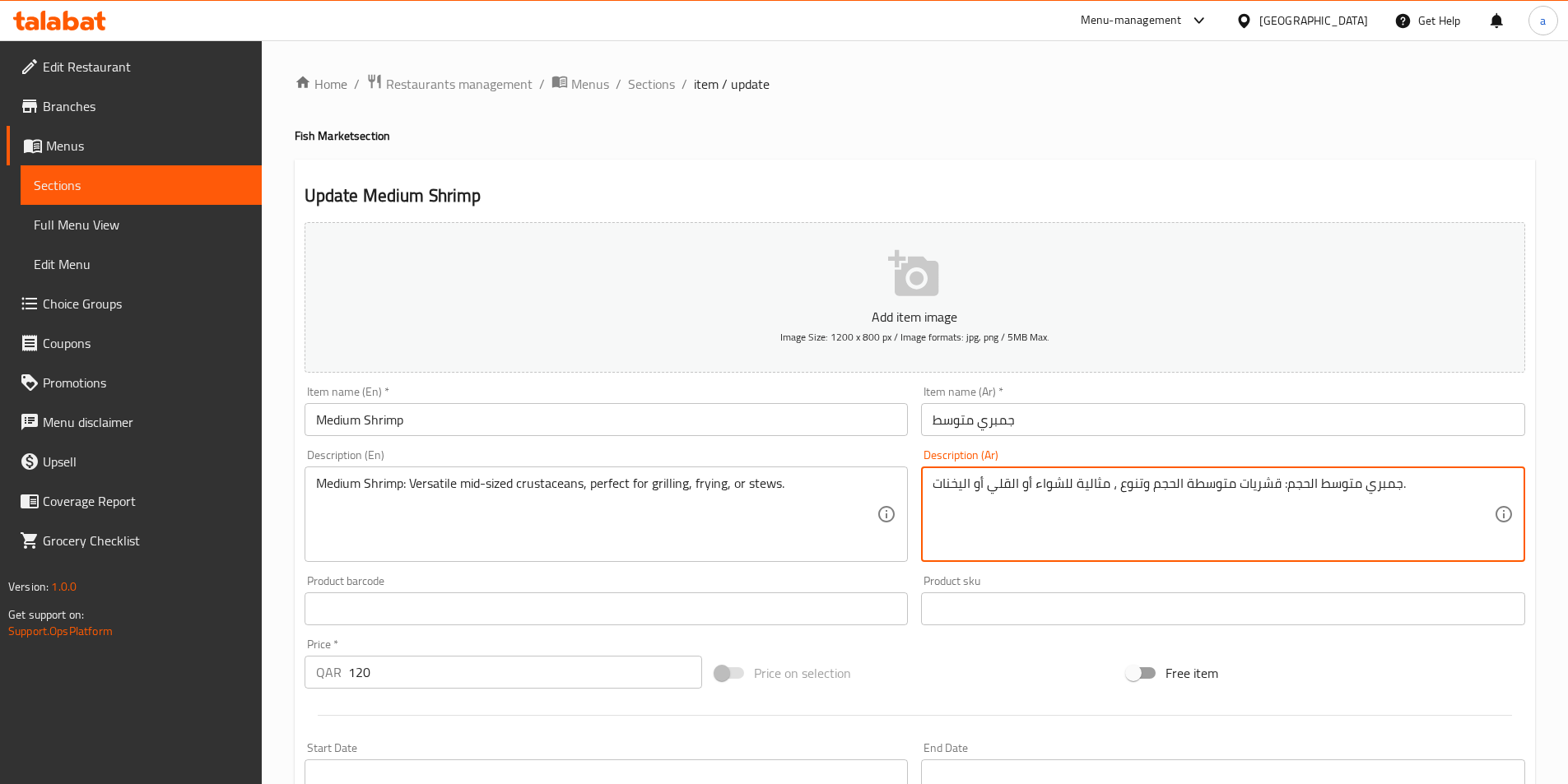
click at [1139, 485] on textarea "جمبري متوسط الحجم: قشريات متوسطة الحجم وتنوع ، مثالية للشواء أو القلي أو اليخنا…" at bounding box center [1213, 514] width 562 height 78
click at [1150, 485] on textarea "جمبري متوسط الحجم: قشريات متوسطة الحجم ومتنوع ، مثالية للشواء أو القلي أو اليخن…" at bounding box center [1213, 514] width 562 height 78
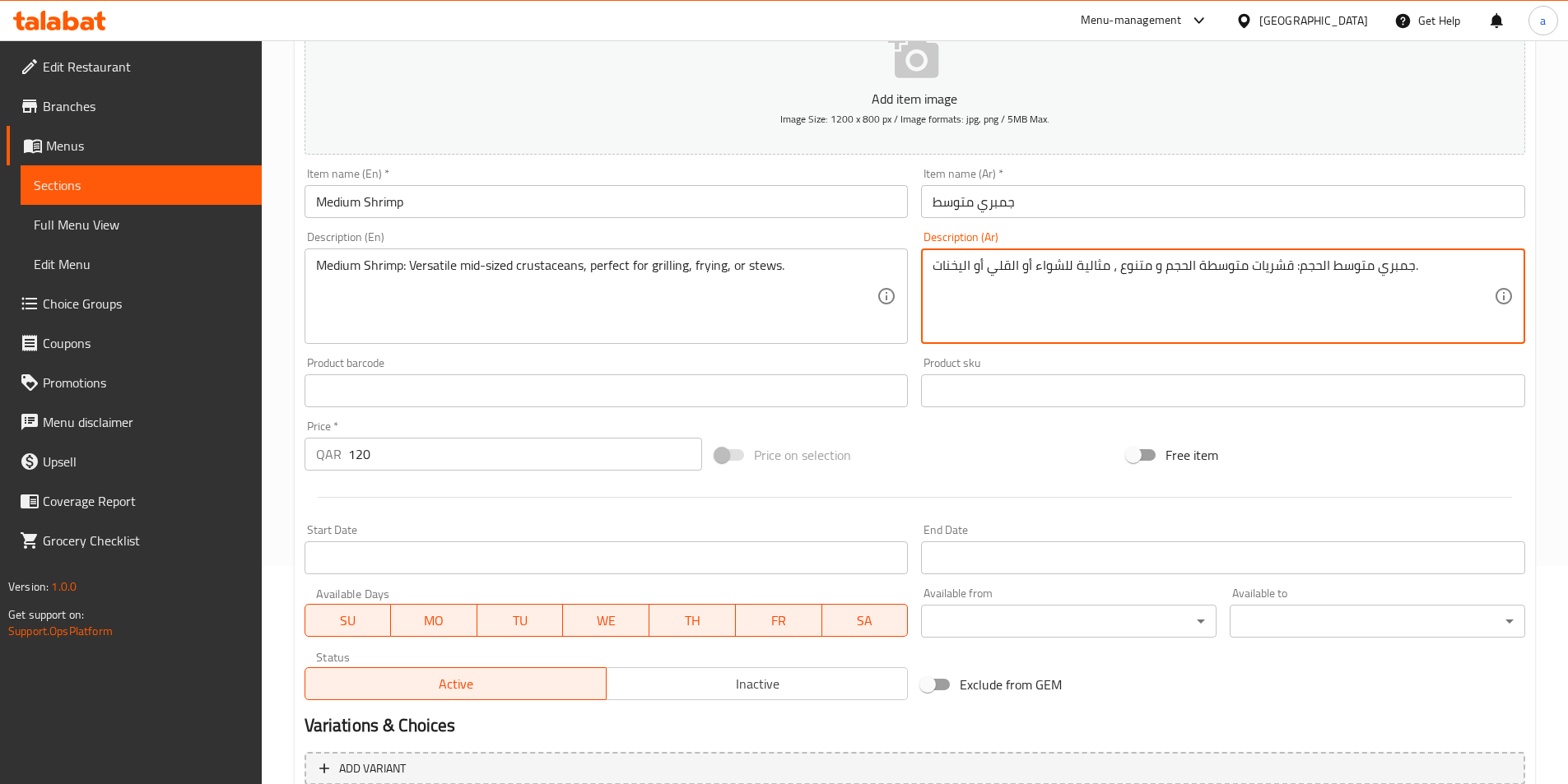
scroll to position [247, 0]
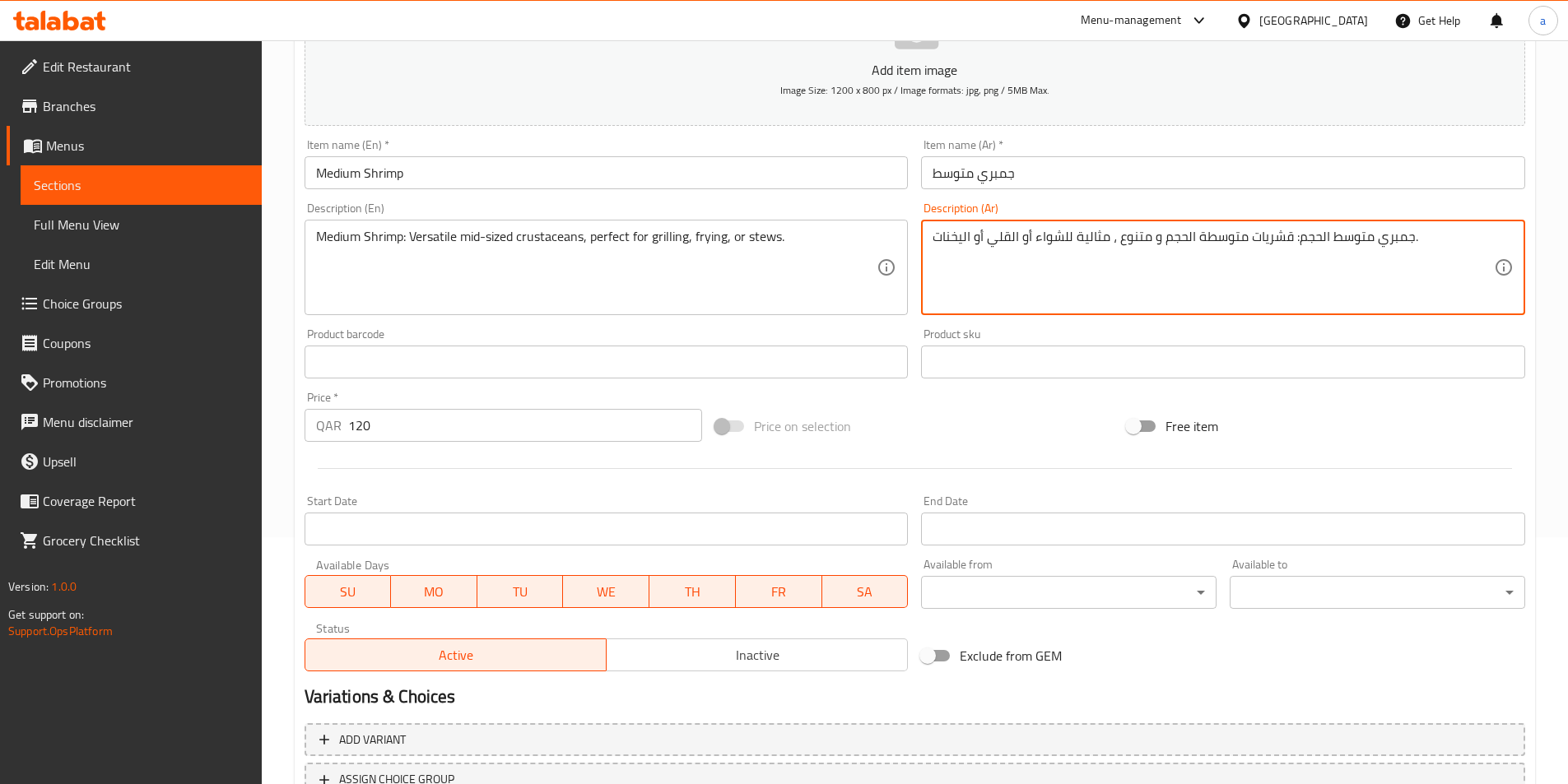
type textarea "جمبري متوسط الحجم: قشريات متوسطة الحجم و متنوع ، مثالية للشواء أو القلي أو اليخ…"
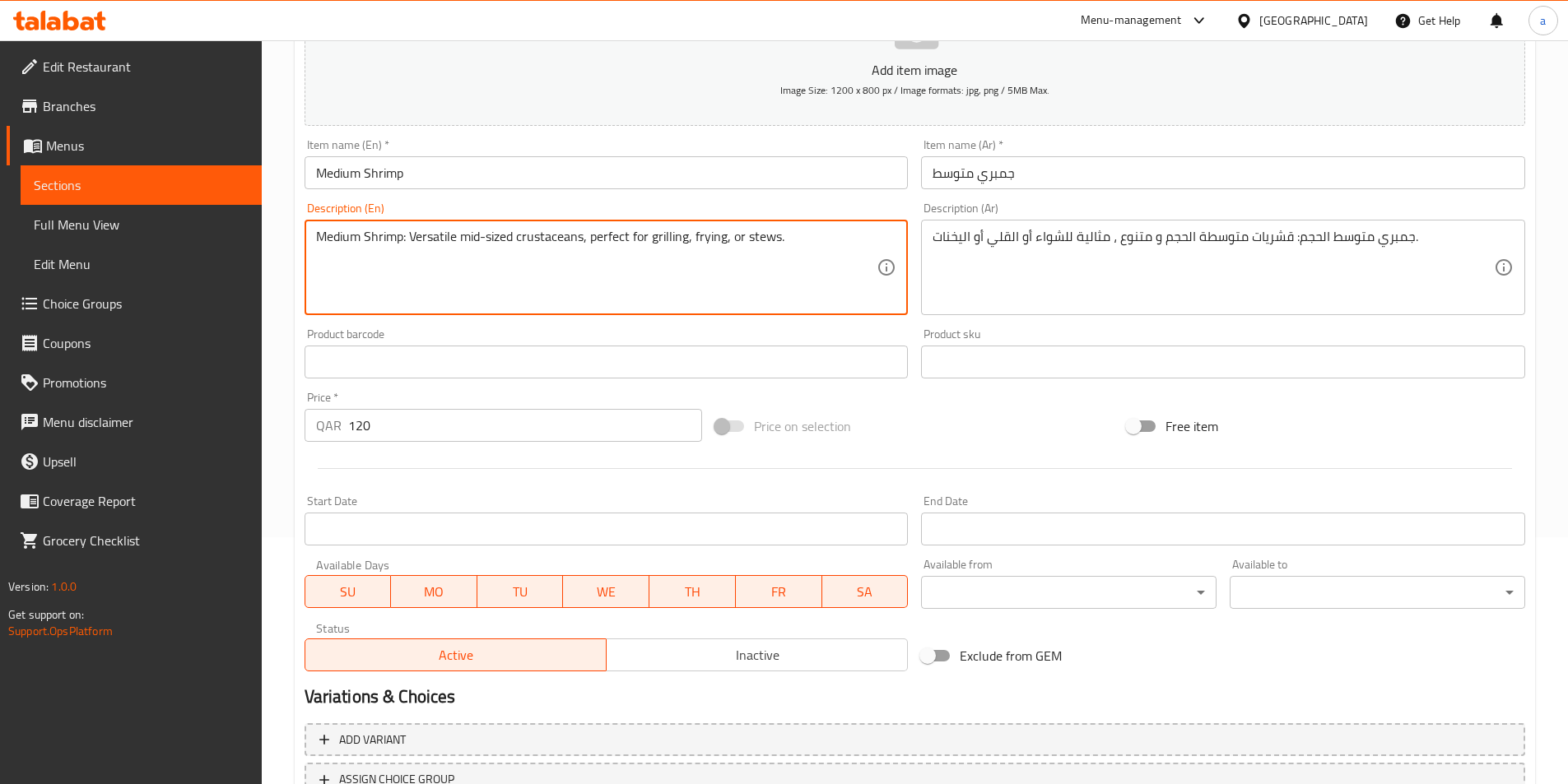
click at [774, 252] on textarea "Medium Shrimp: Versatile mid-sized crustaceans, perfect for grilling, frying, o…" at bounding box center [597, 267] width 562 height 78
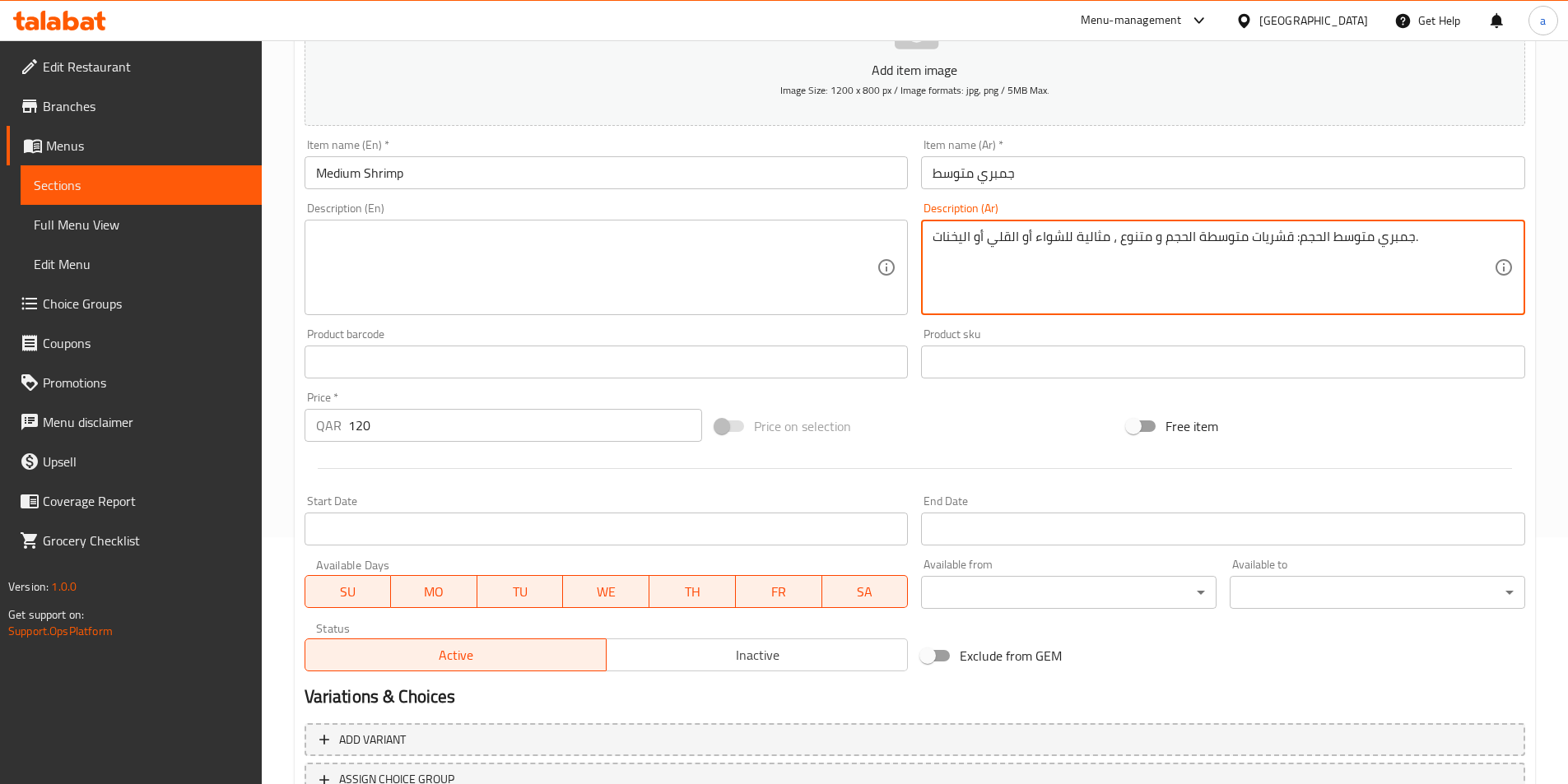
click at [1107, 258] on textarea "جمبري متوسط الحجم: قشريات متوسطة الحجم و متنوع ، مثالية للشواء أو القلي أو اليخ…" at bounding box center [1213, 267] width 562 height 78
click at [549, 196] on div "Description (En) Description (En)" at bounding box center [607, 259] width 618 height 126
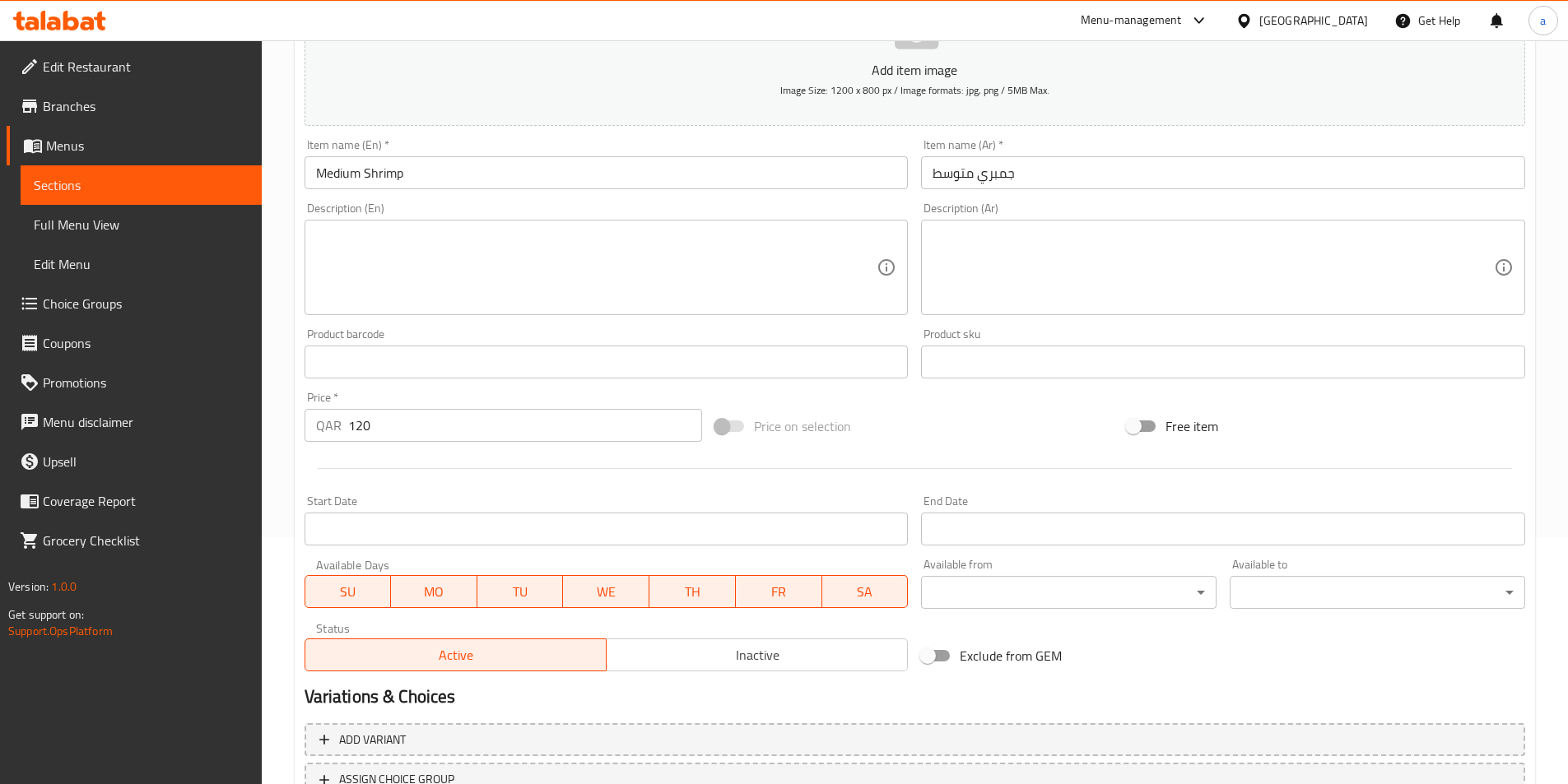
click at [541, 167] on input "Medium Shrimp" at bounding box center [607, 173] width 604 height 33
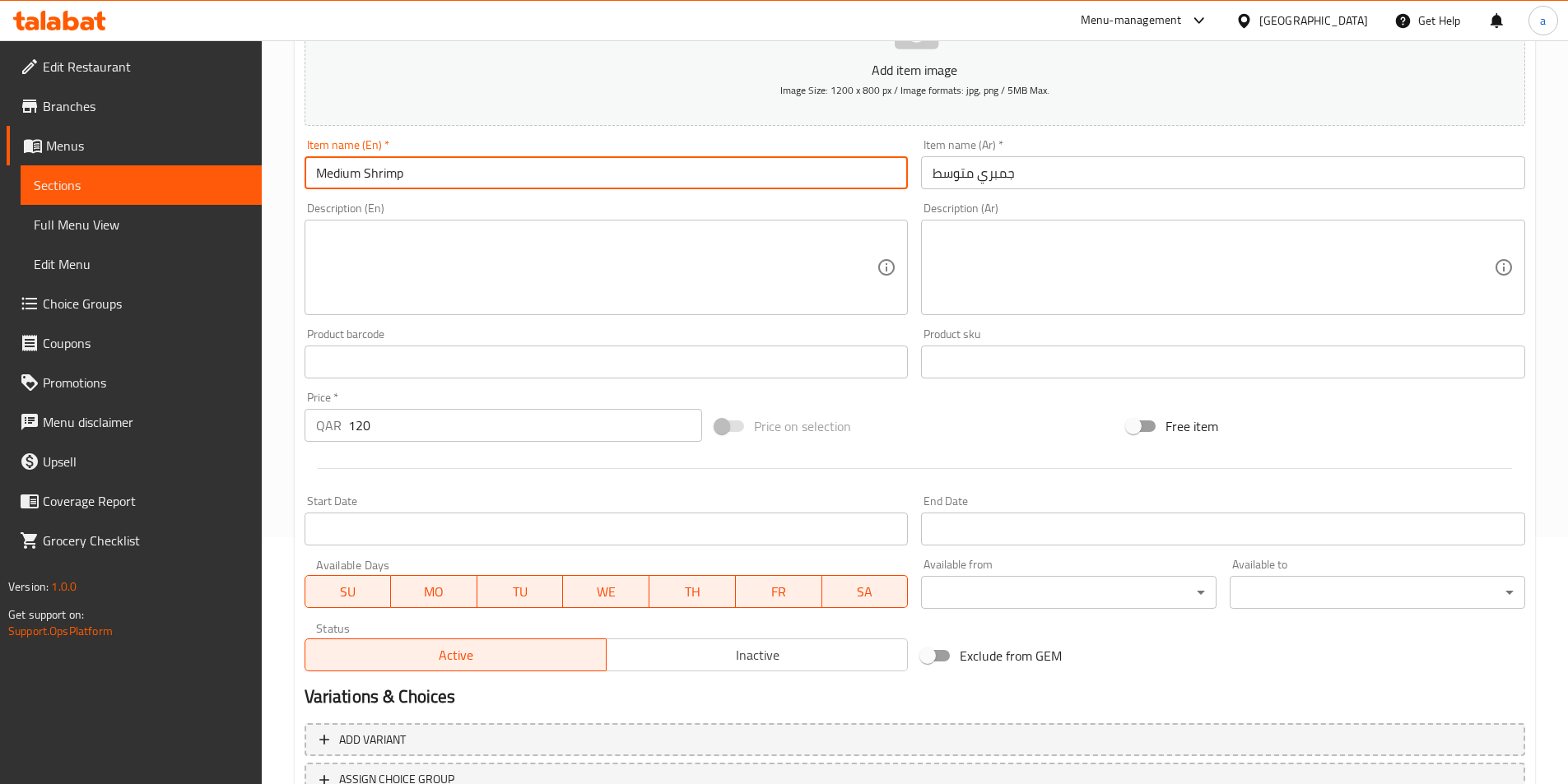
click at [541, 167] on input "Medium Shrimp" at bounding box center [607, 173] width 604 height 33
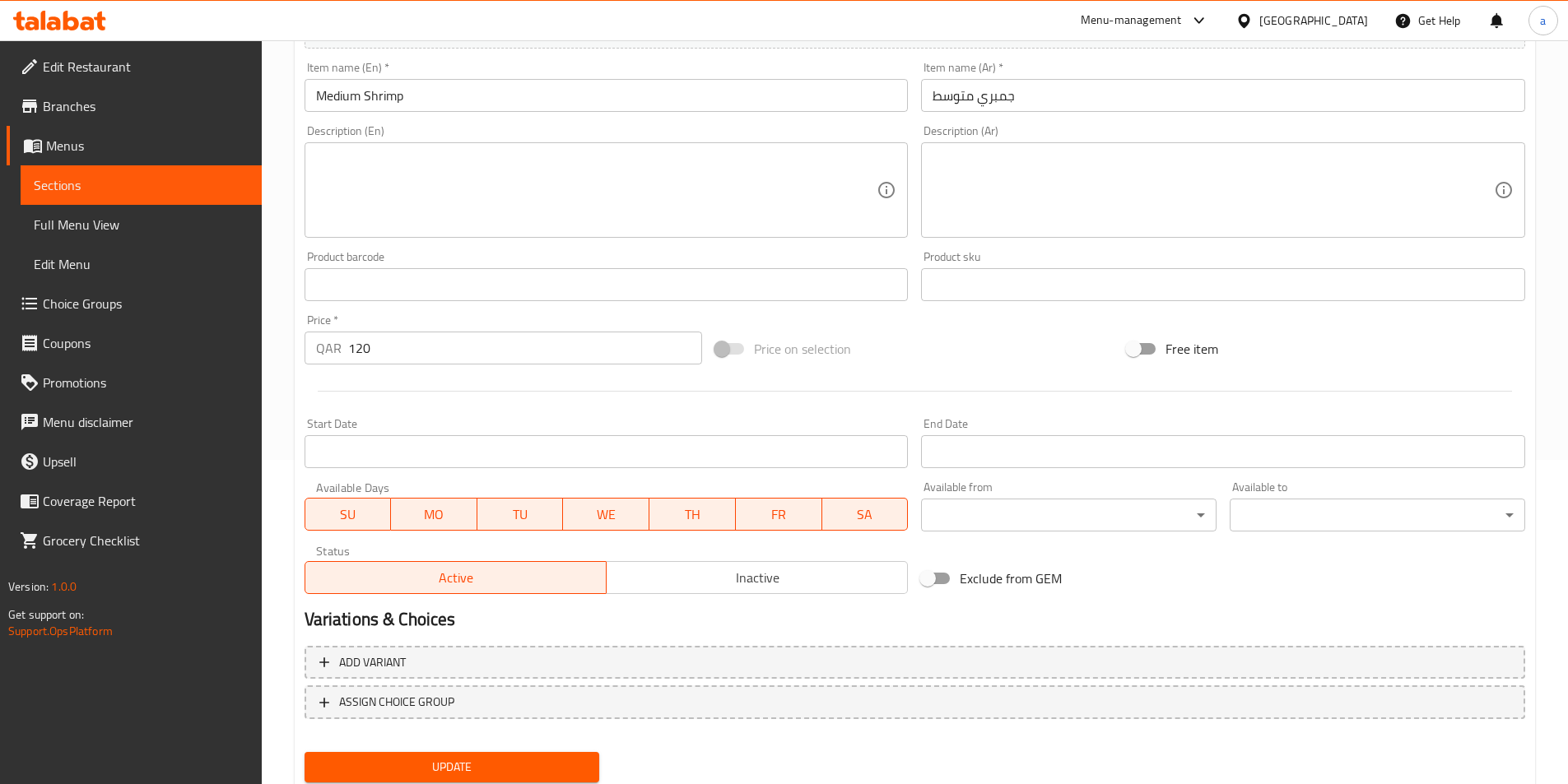
scroll to position [379, 0]
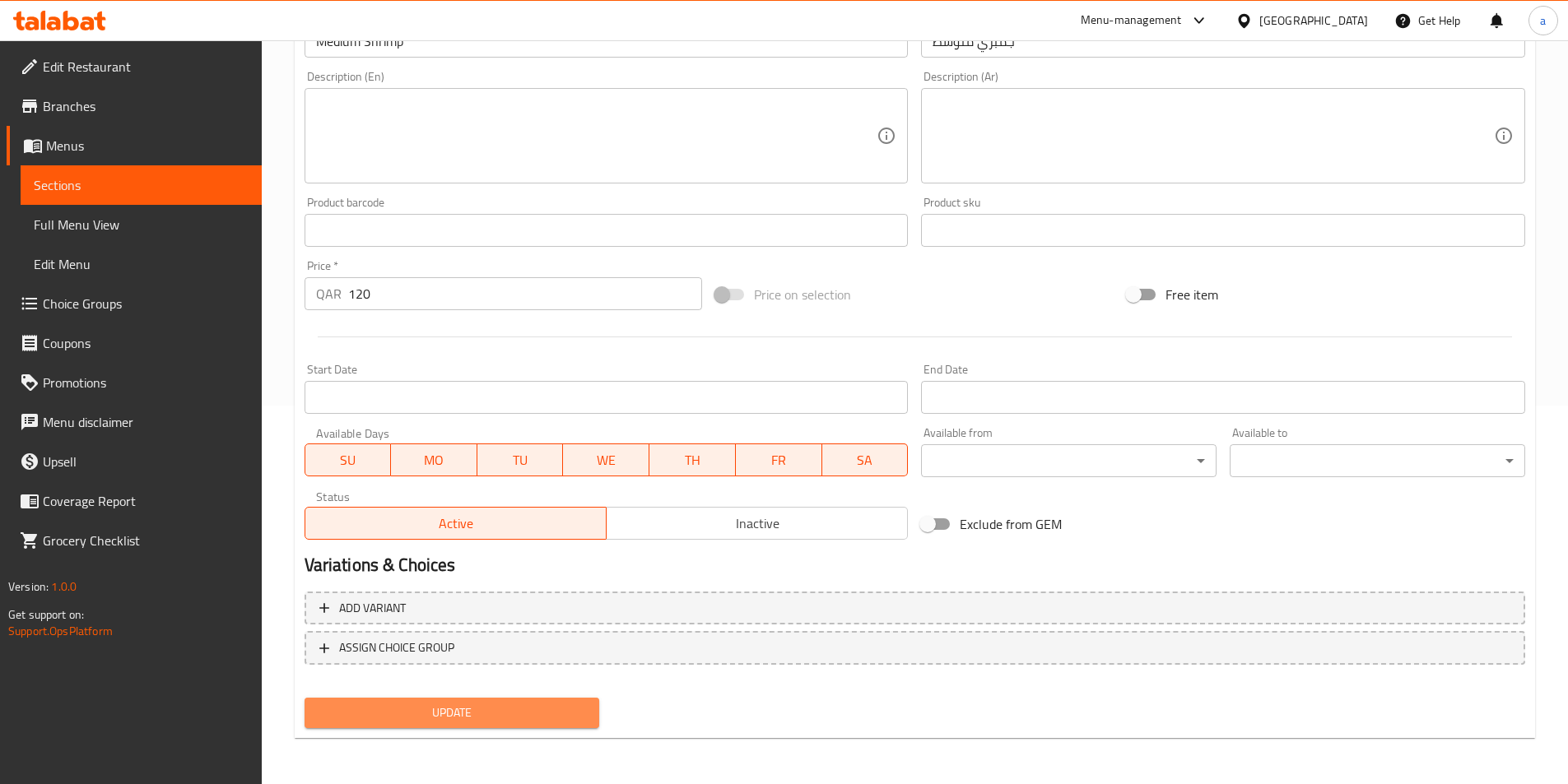
click at [466, 715] on span "Update" at bounding box center [453, 713] width 269 height 20
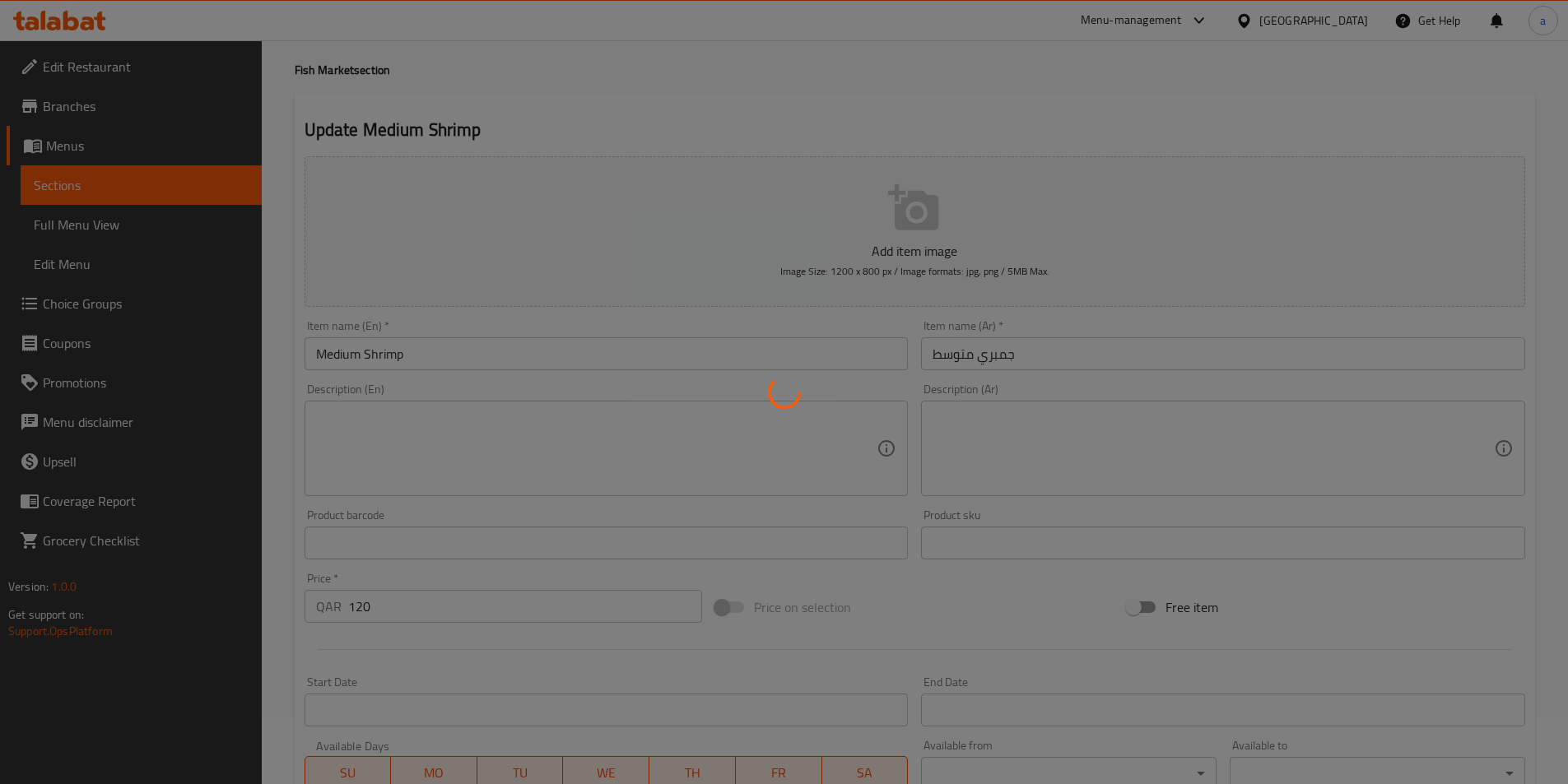
scroll to position [49, 0]
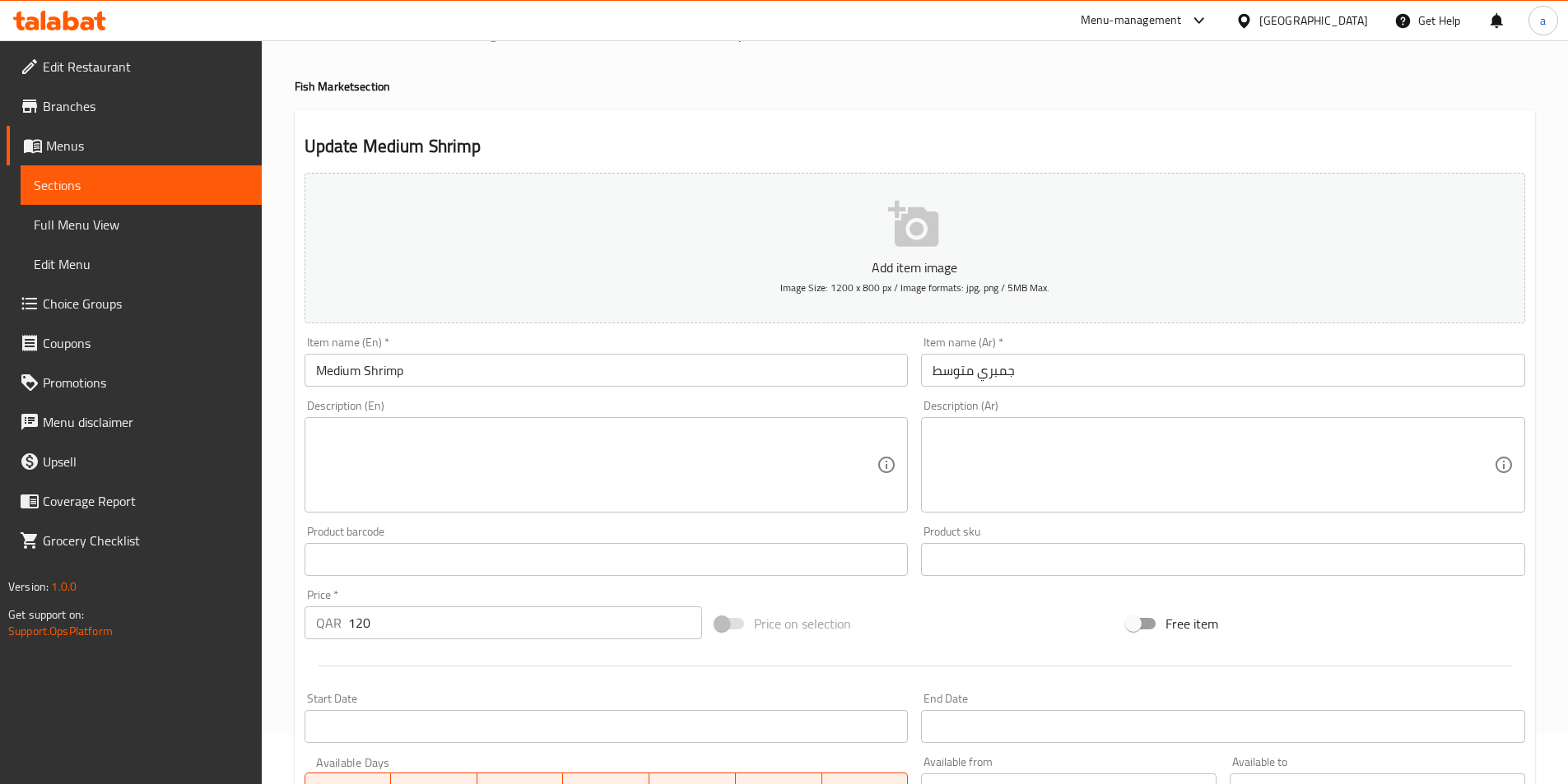
click at [421, 352] on div "Item name (En)   * Medium Shrimp Item name (En) *" at bounding box center [607, 361] width 604 height 50
click at [426, 359] on input "Medium Shrimp" at bounding box center [607, 370] width 604 height 33
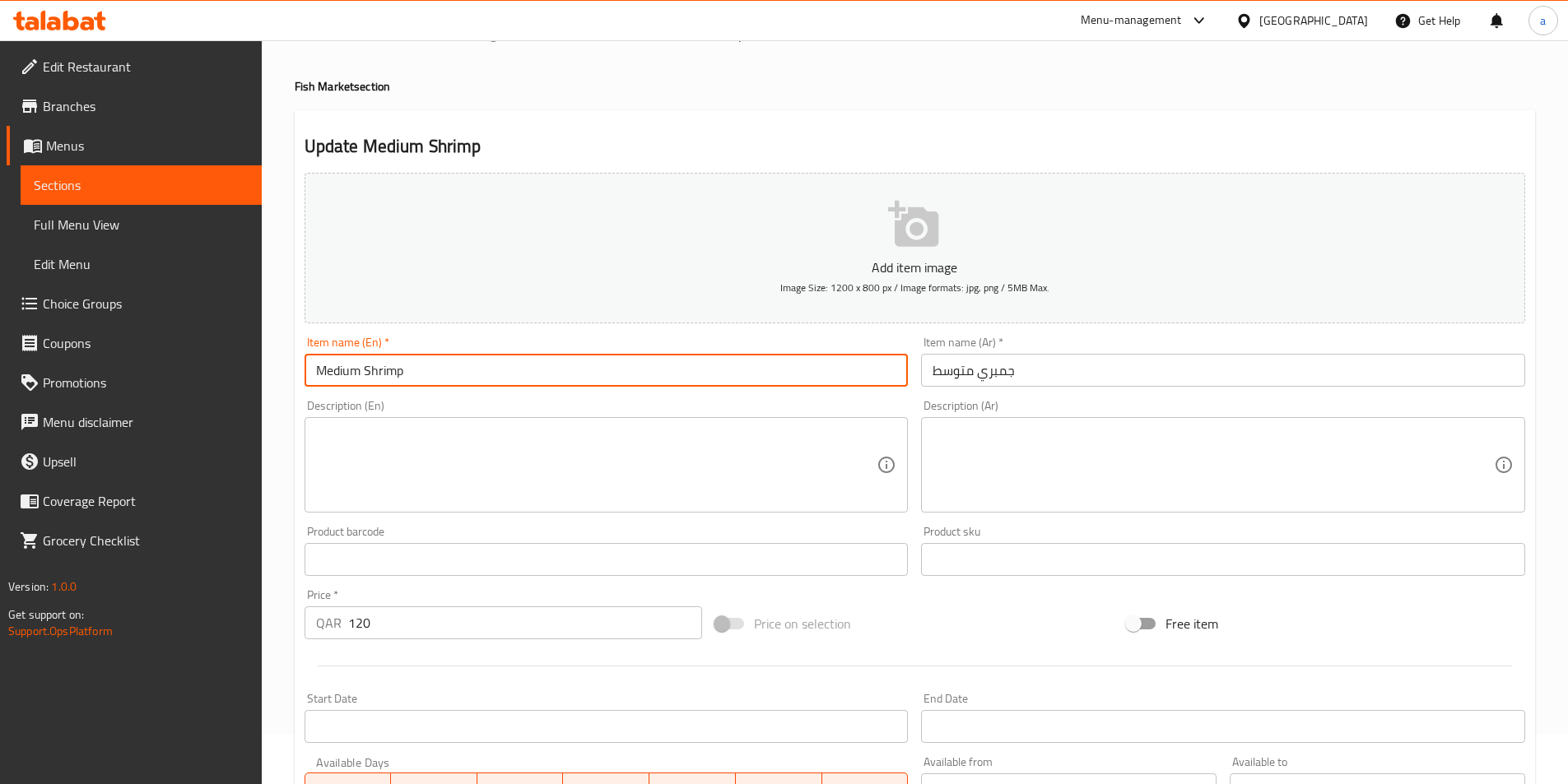
click at [426, 359] on input "Medium Shrimp" at bounding box center [607, 370] width 604 height 33
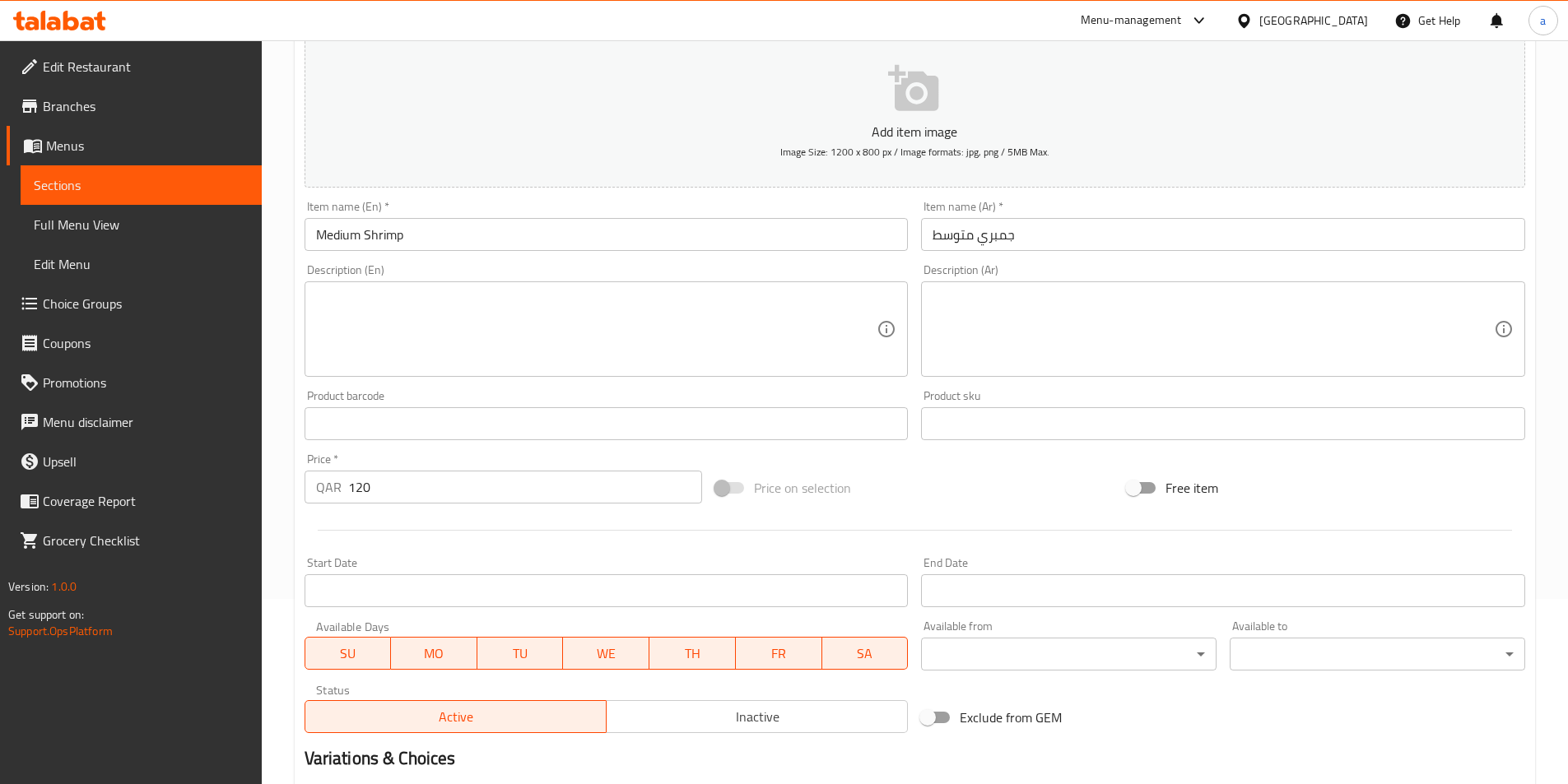
scroll to position [0, 0]
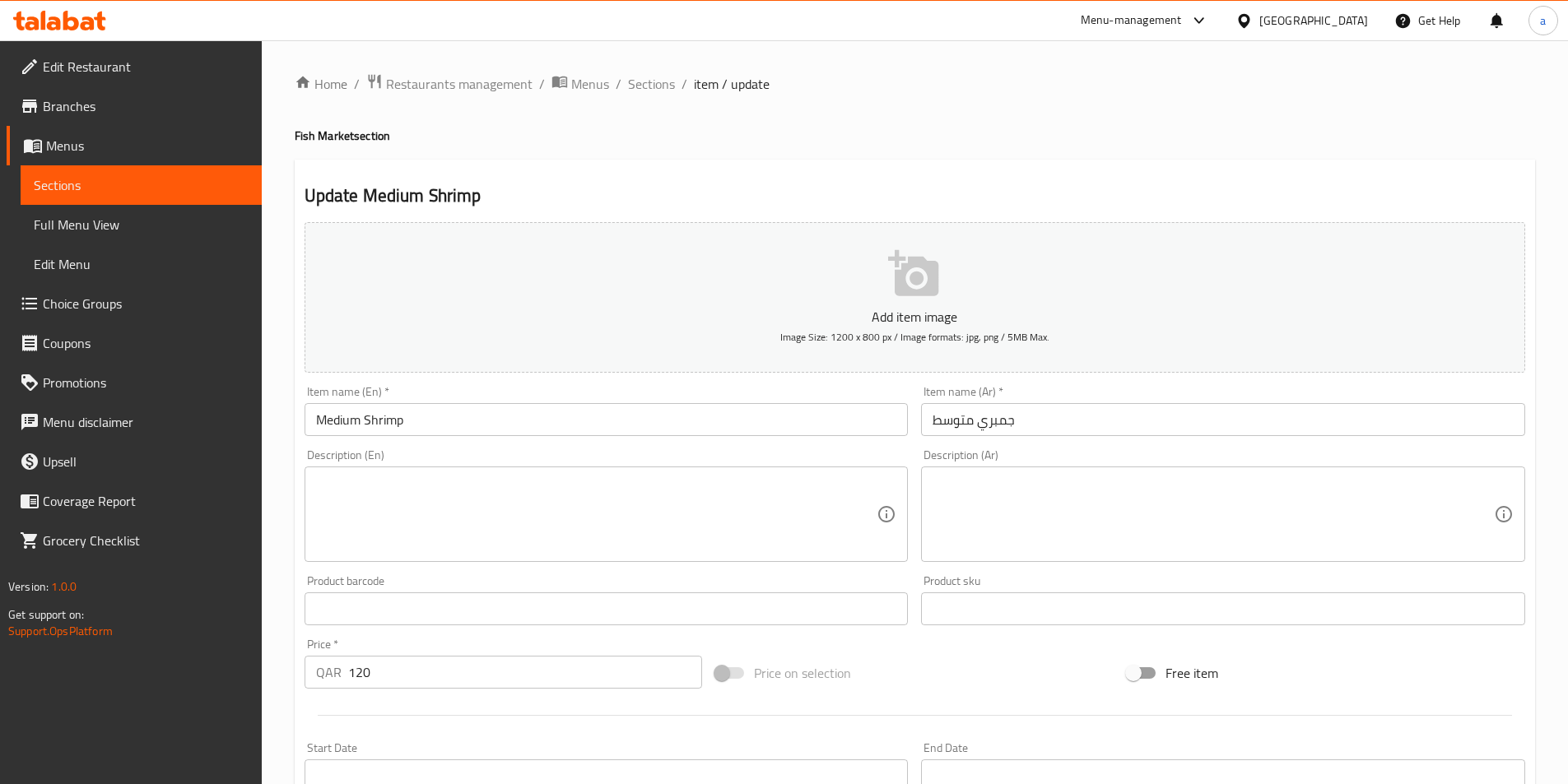
drag, startPoint x: 636, startPoint y: 83, endPoint x: 1579, endPoint y: 115, distance: 943.5
click at [636, 83] on span "Sections" at bounding box center [651, 84] width 47 height 19
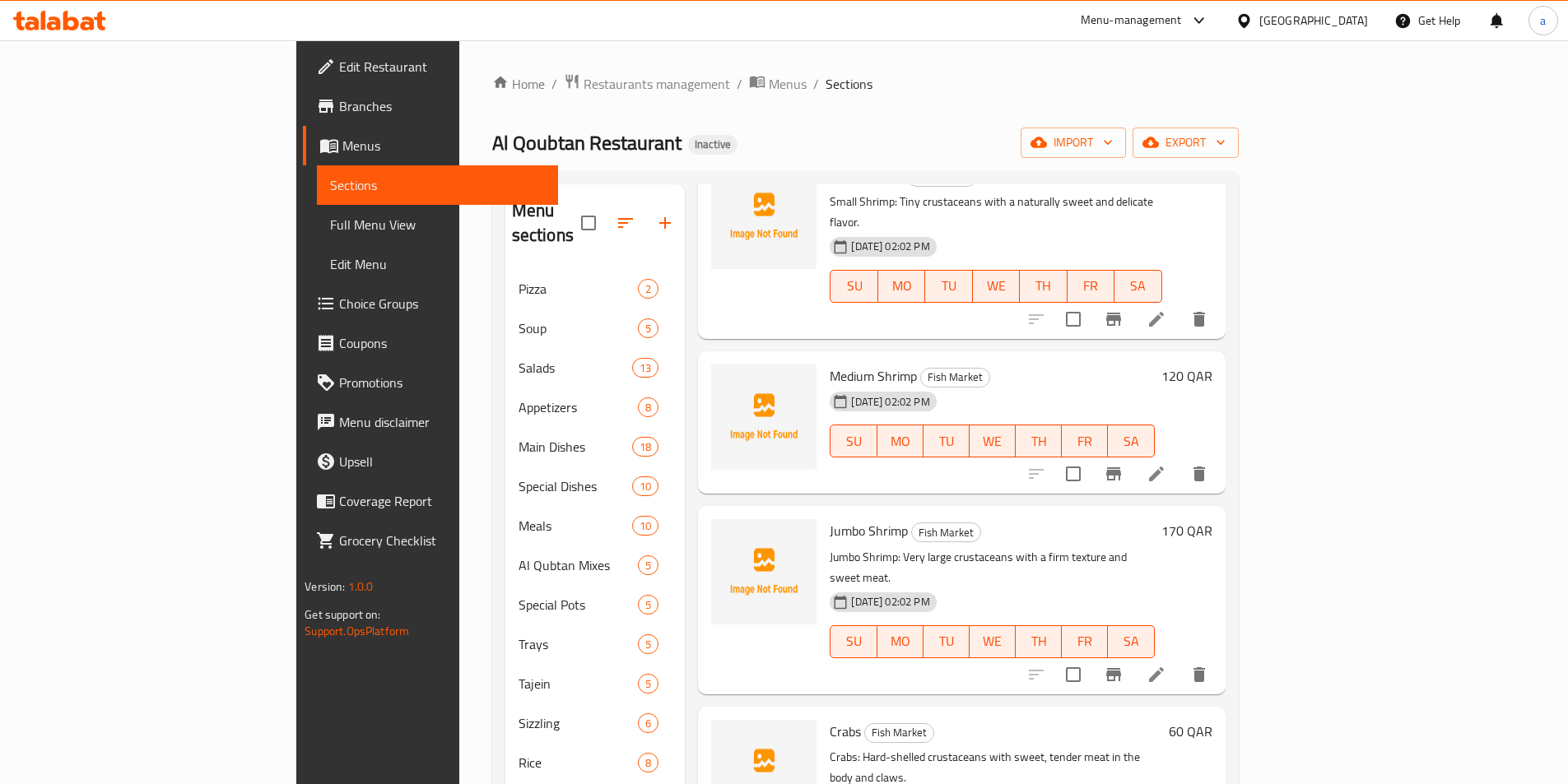
scroll to position [576, 0]
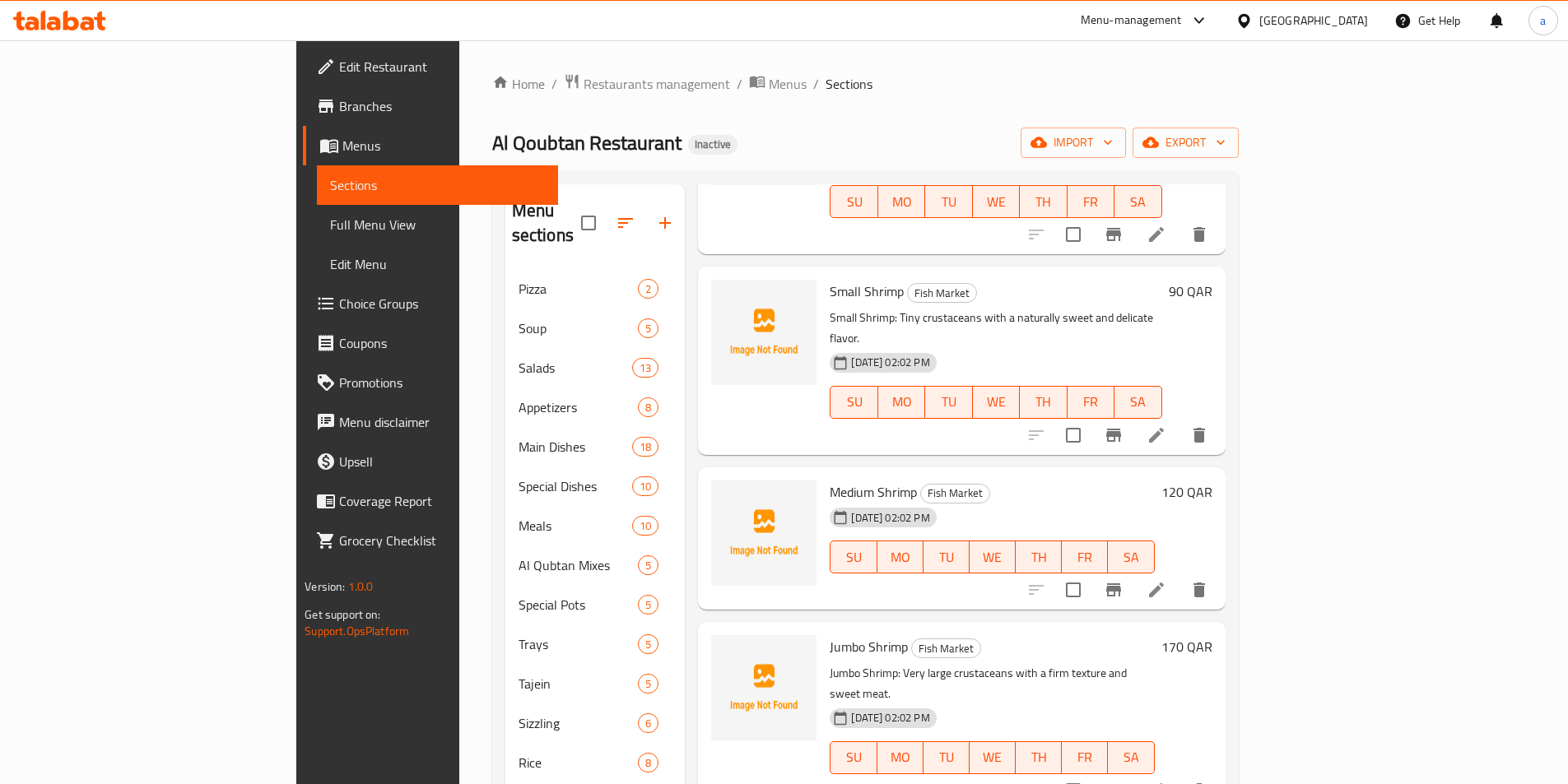
click at [1164, 783] on icon at bounding box center [1157, 791] width 15 height 15
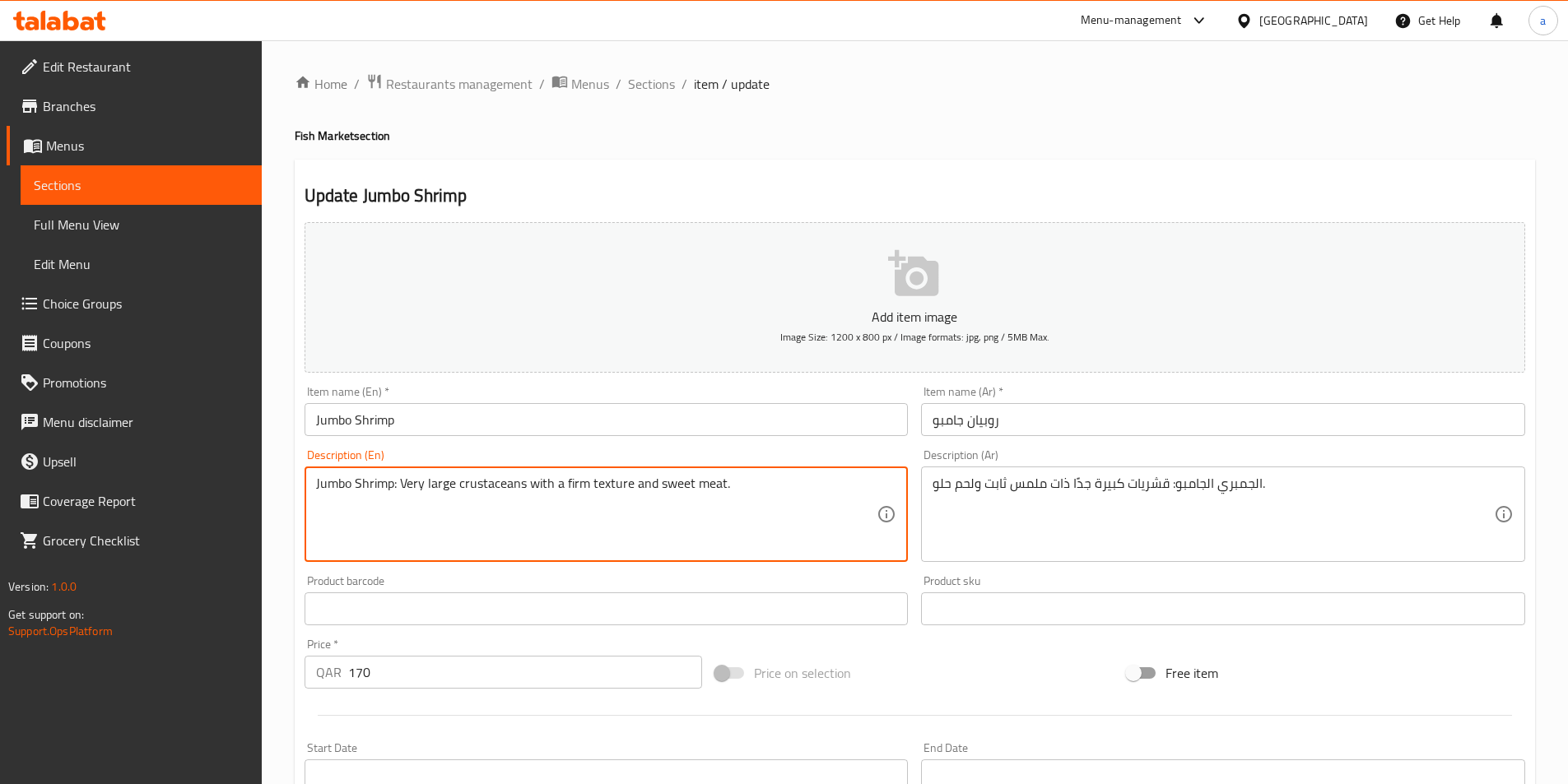
click at [769, 502] on textarea "Jumbo Shrimp: Very large crustaceans with a firm texture and sweet meat." at bounding box center [597, 514] width 562 height 78
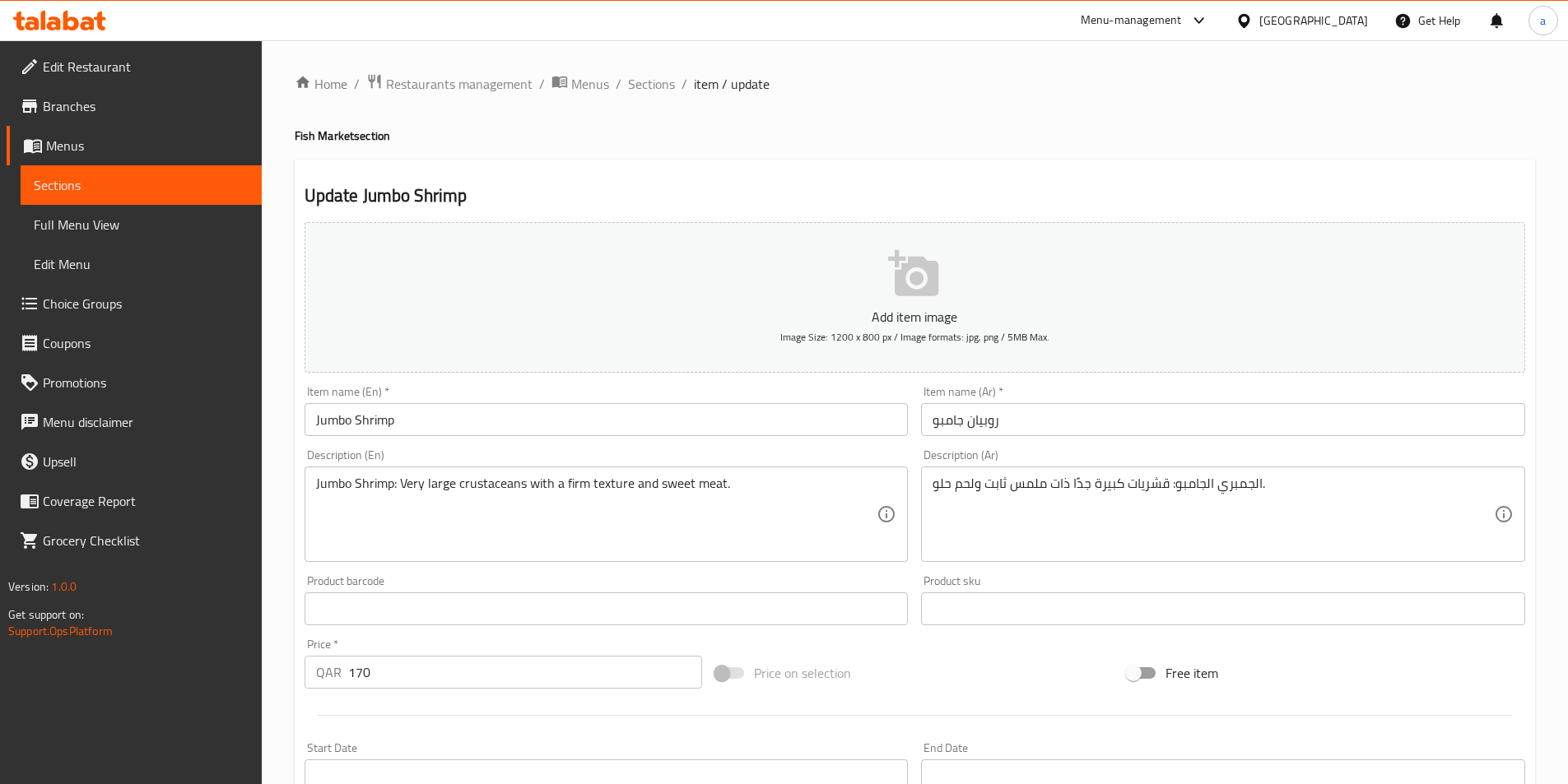
click at [614, 483] on textarea "Jumbo Shrimp: Very large crustaceans with a firm texture and sweet meat." at bounding box center [597, 514] width 562 height 78
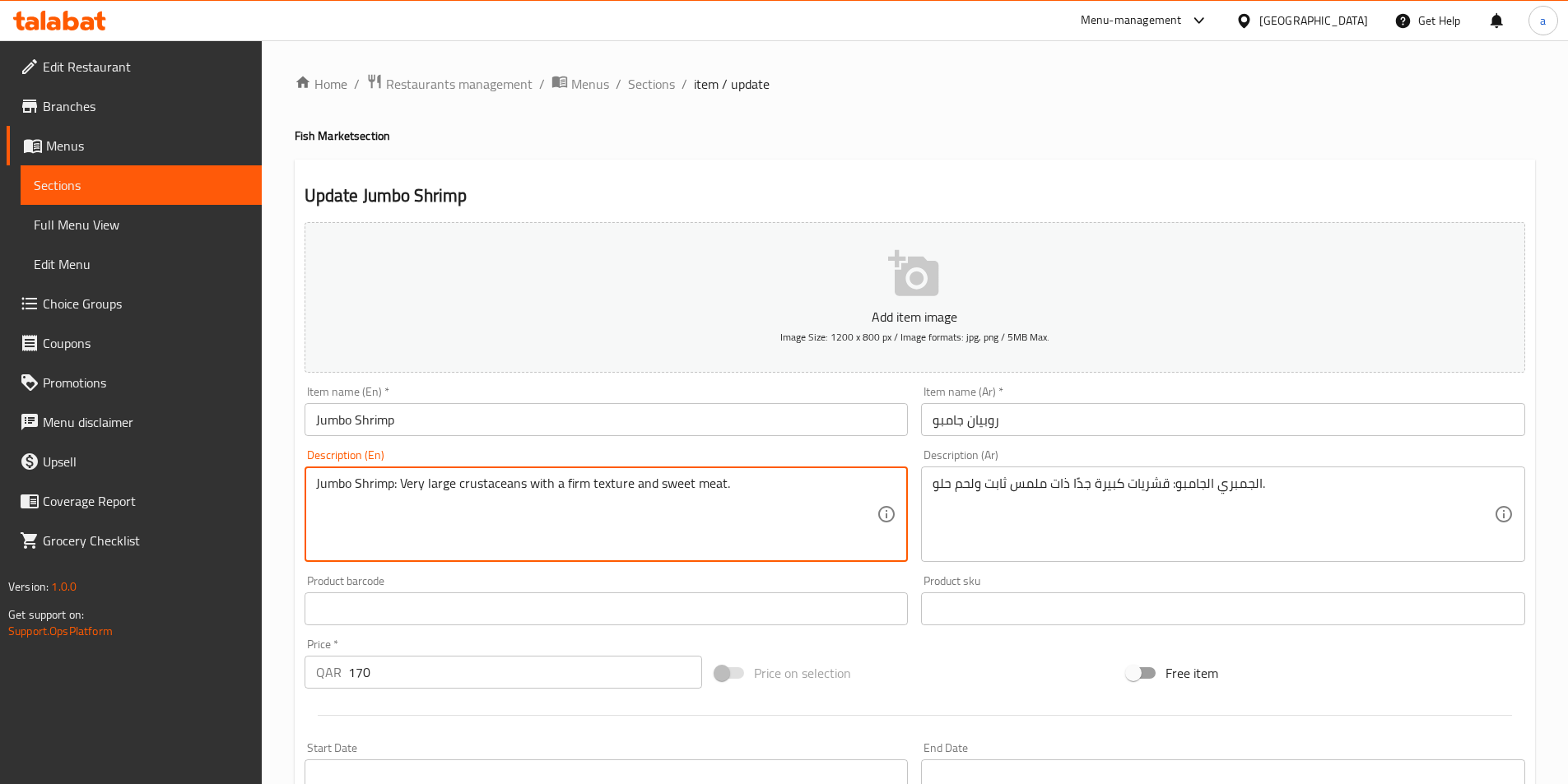
click at [614, 483] on textarea "Jumbo Shrimp: Very large crustaceans with a firm texture and sweet meat." at bounding box center [597, 514] width 562 height 78
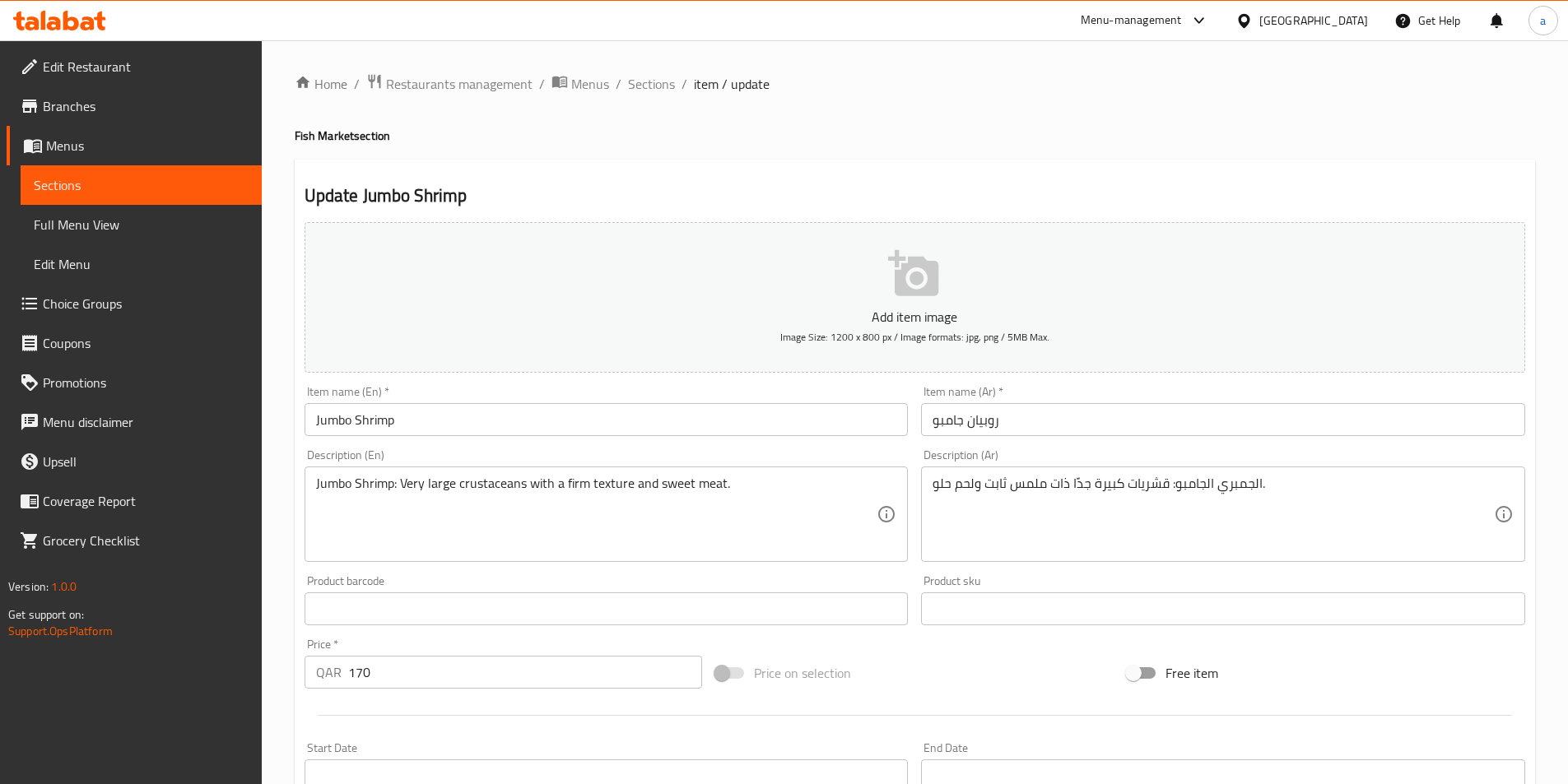
click at [578, 488] on textarea "Jumbo Shrimp: Very large crustaceans with a firm texture and sweet meat." at bounding box center [597, 514] width 562 height 78
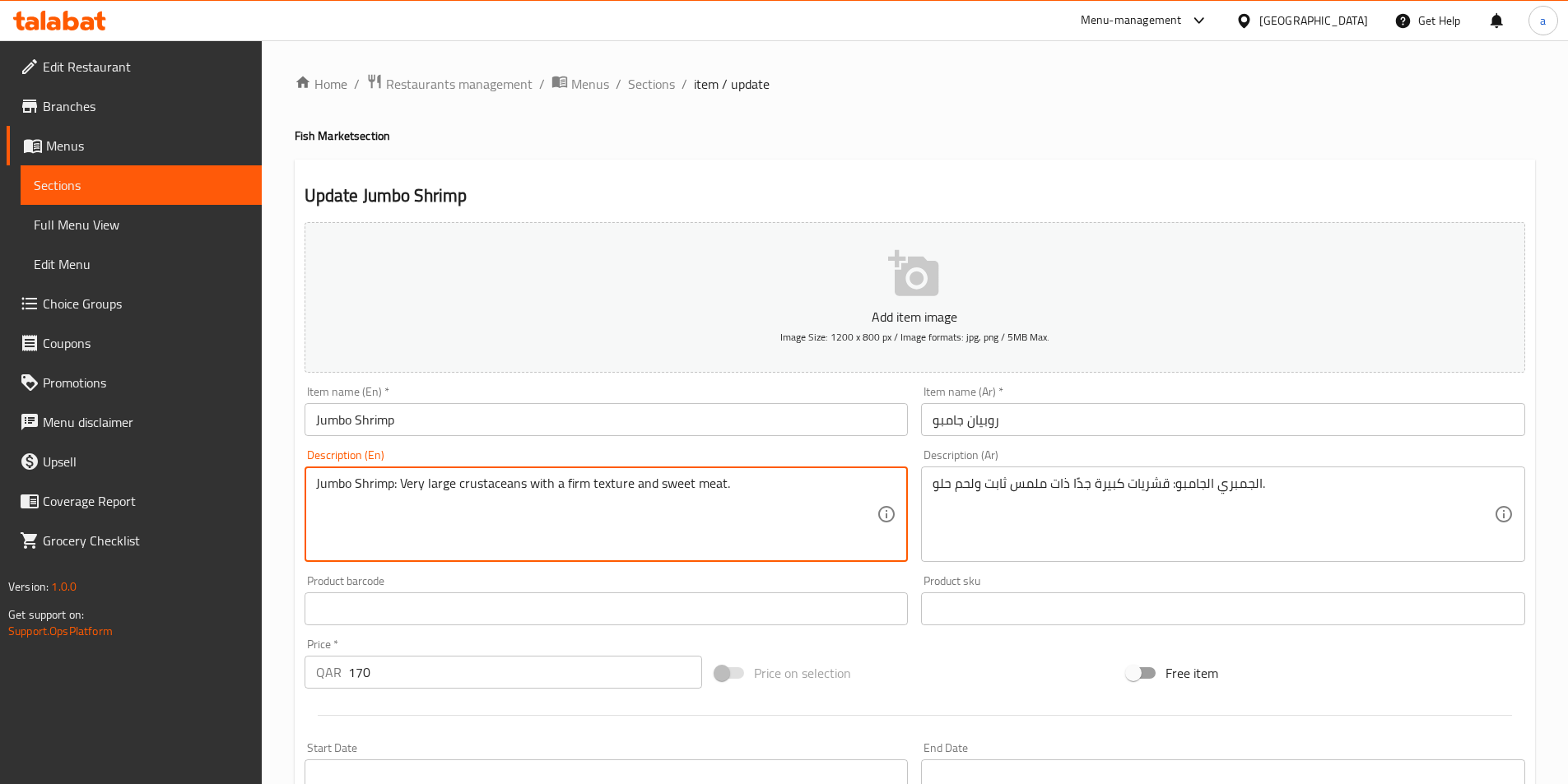
click at [578, 488] on textarea "Jumbo Shrimp: Very large crustaceans with a firm texture and sweet meat." at bounding box center [597, 514] width 562 height 78
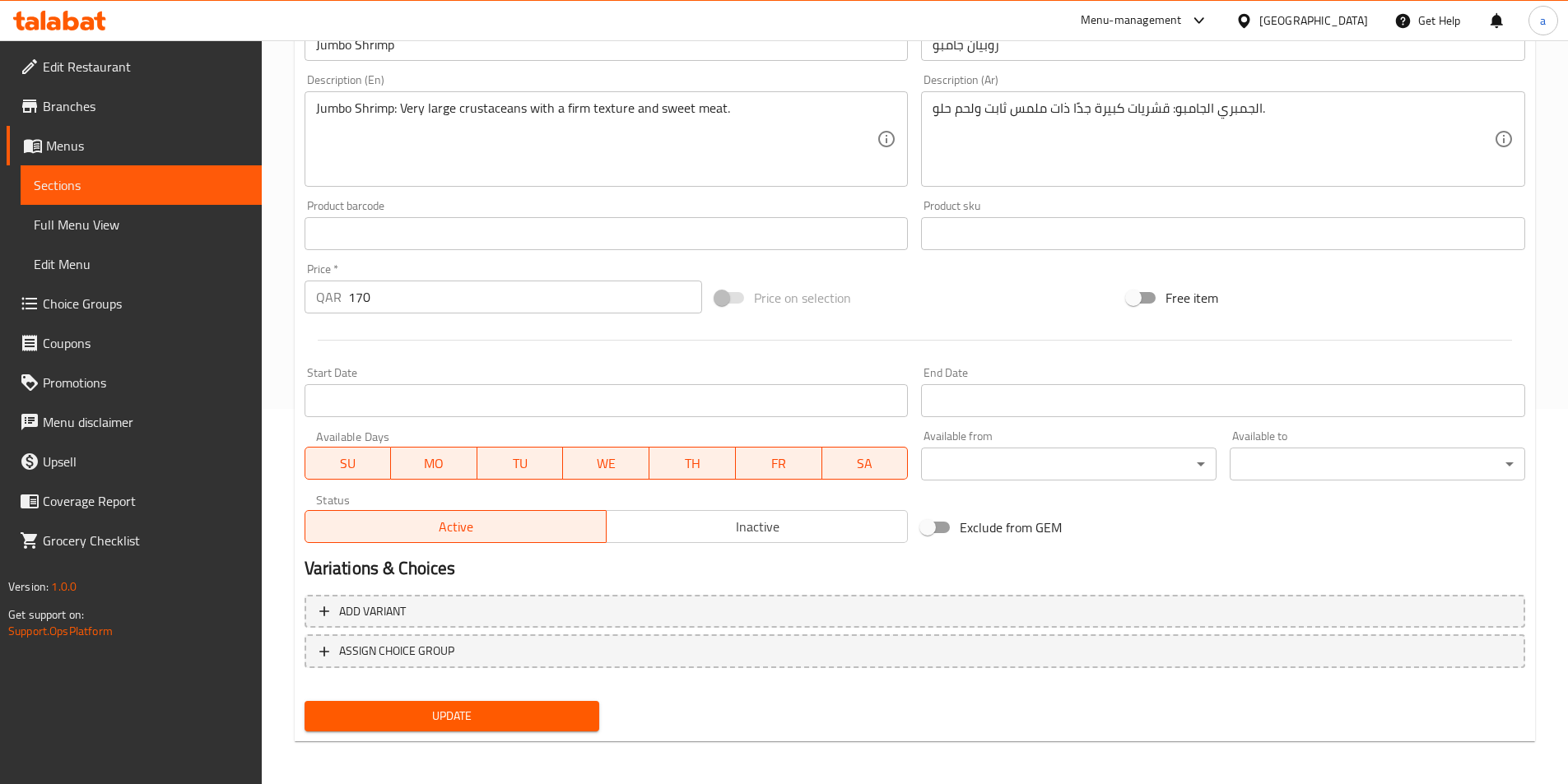
scroll to position [379, 0]
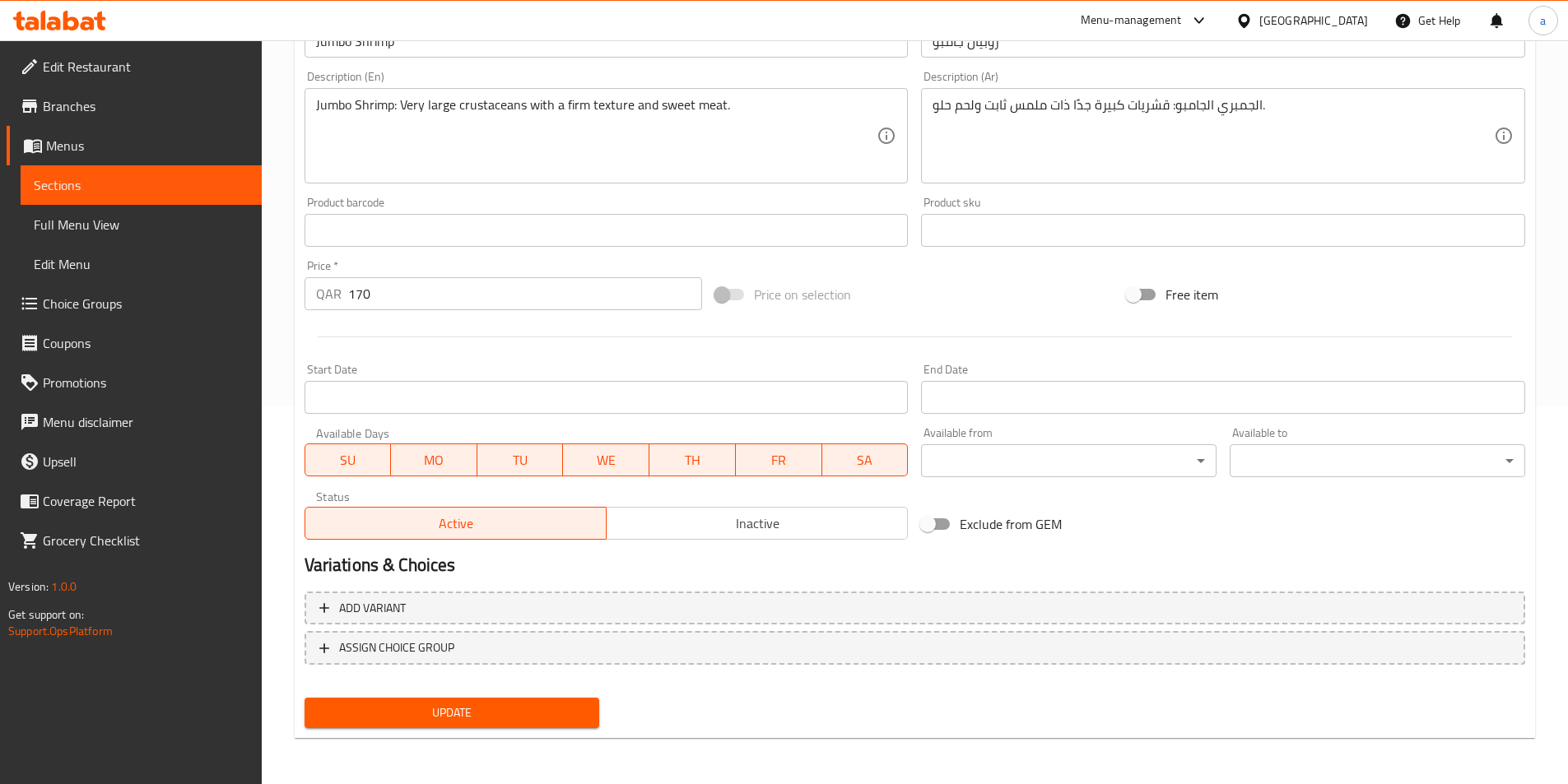
drag, startPoint x: 443, startPoint y: 715, endPoint x: 483, endPoint y: 416, distance: 301.7
click at [443, 715] on span "Update" at bounding box center [453, 713] width 269 height 20
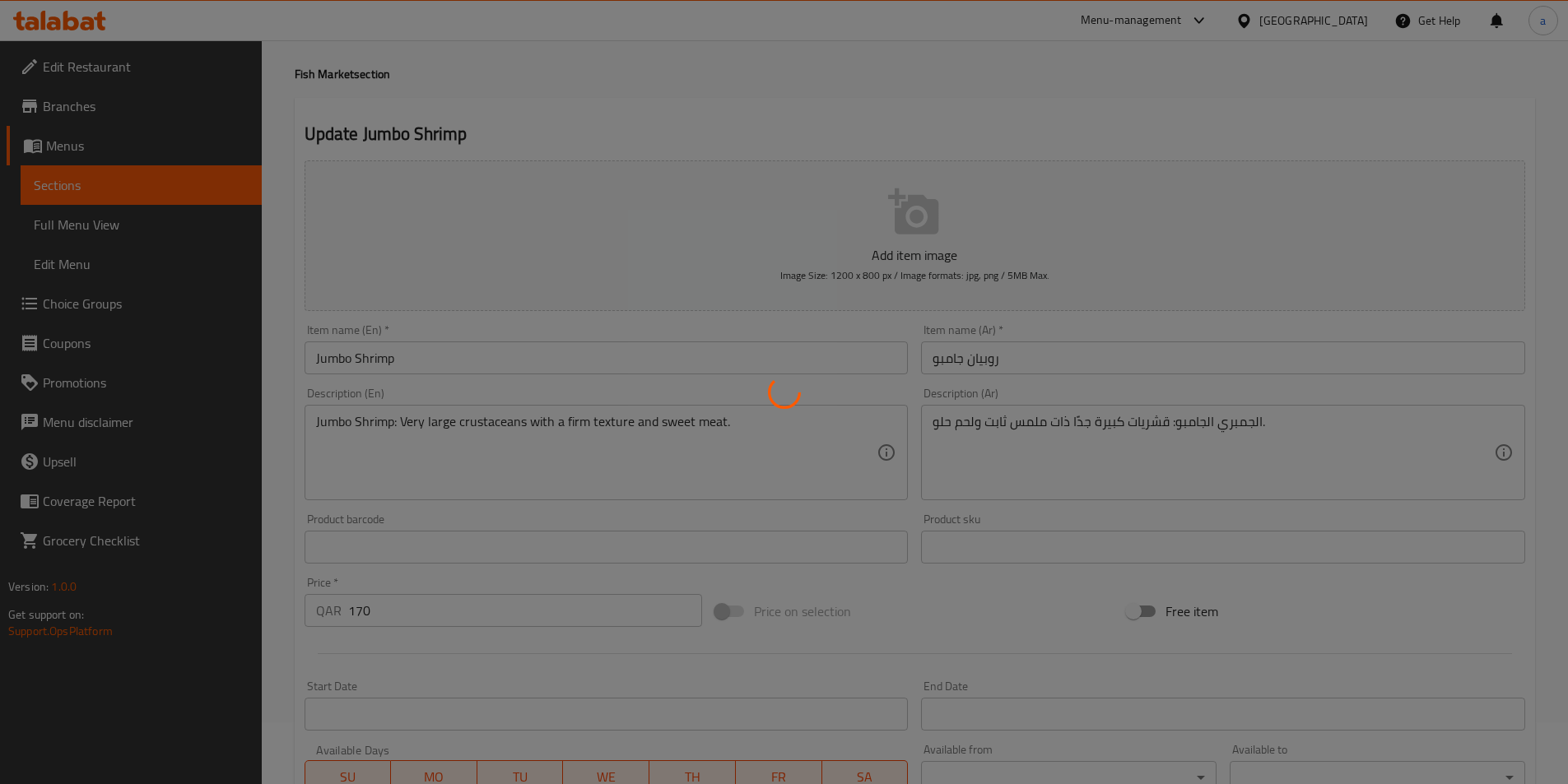
scroll to position [0, 0]
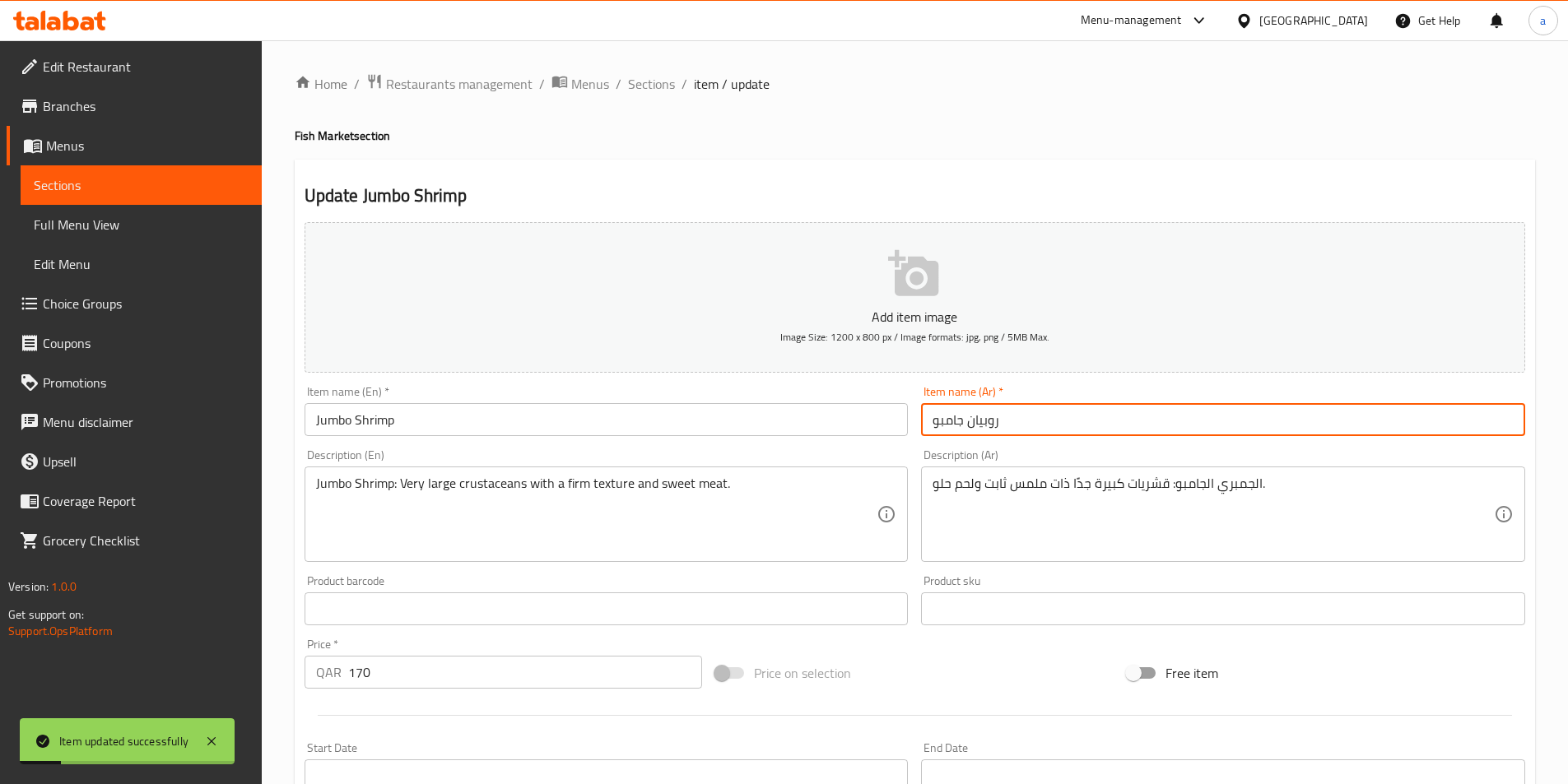
click at [988, 425] on input "روبيان جامبو" at bounding box center [1224, 419] width 604 height 33
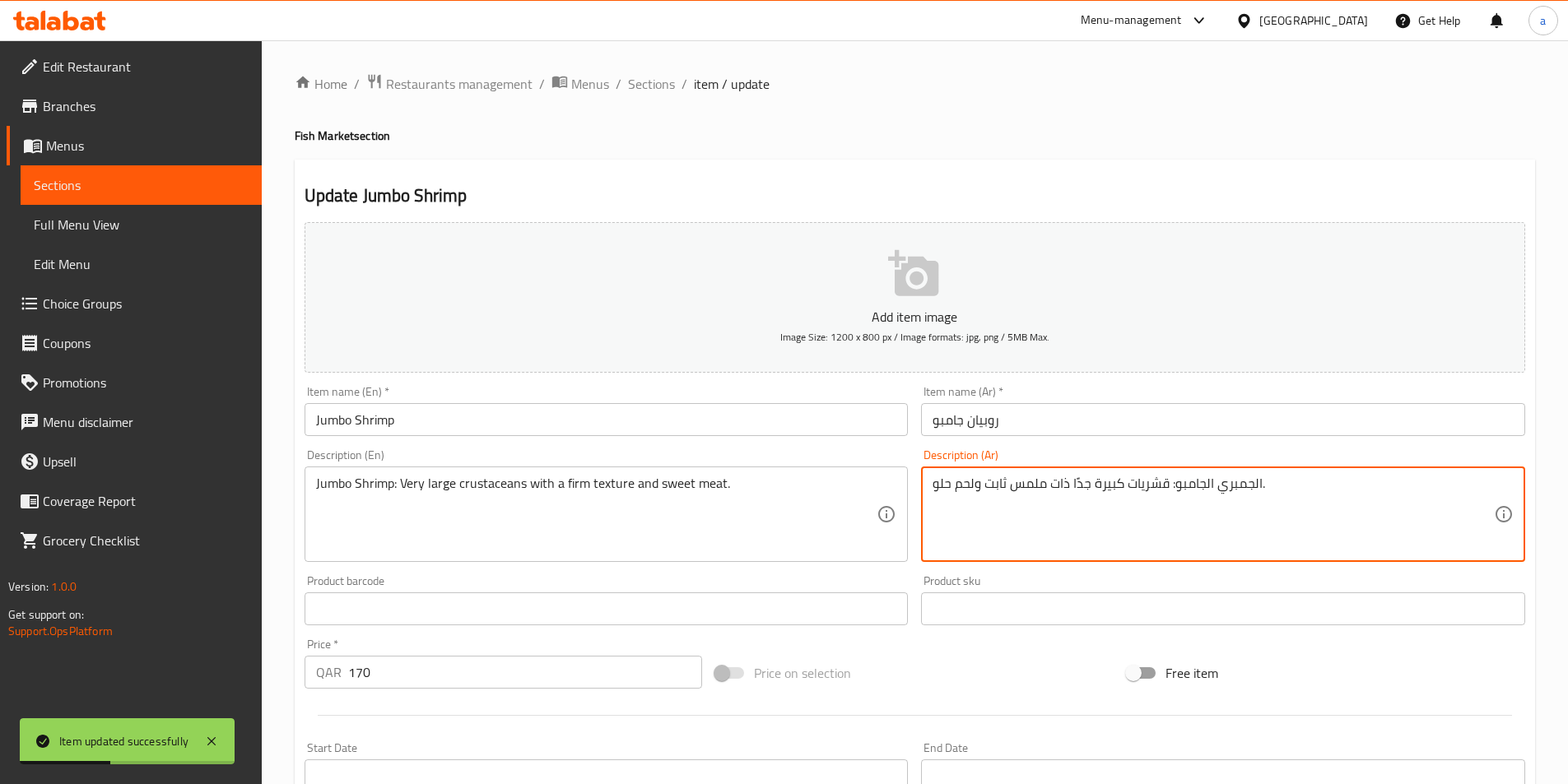
click at [1233, 480] on textarea "الجمبري الجامبو: قشريات كبيرة جدًا ذات ملمس ثابت ولحم حلو." at bounding box center [1213, 514] width 562 height 78
paste textarea "وبيان"
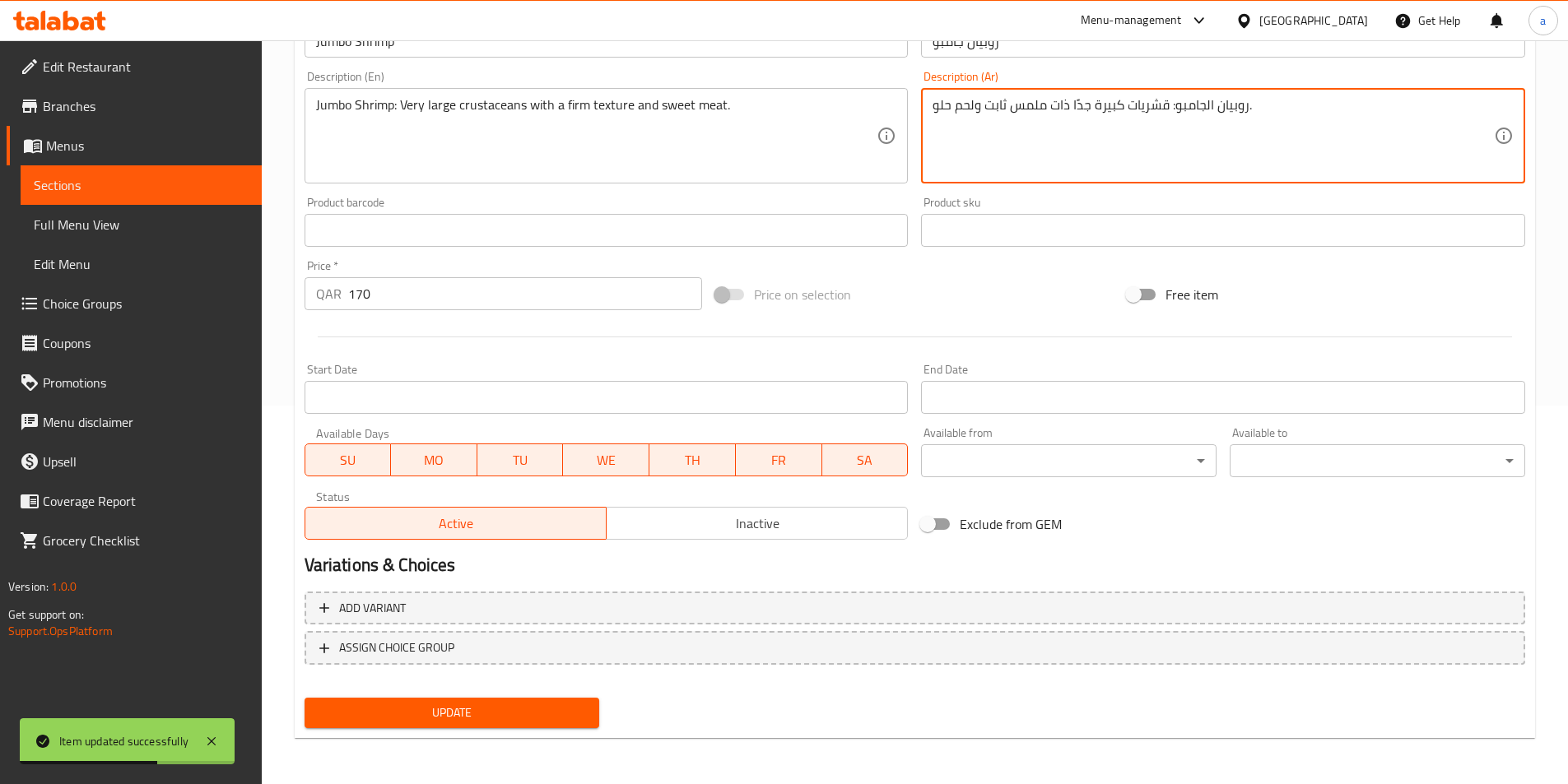
type textarea "روبيان الجامبو: قشريات كبيرة جدًا ذات ملمس ثابت ولحم حلو."
click at [401, 715] on span "Update" at bounding box center [453, 713] width 269 height 20
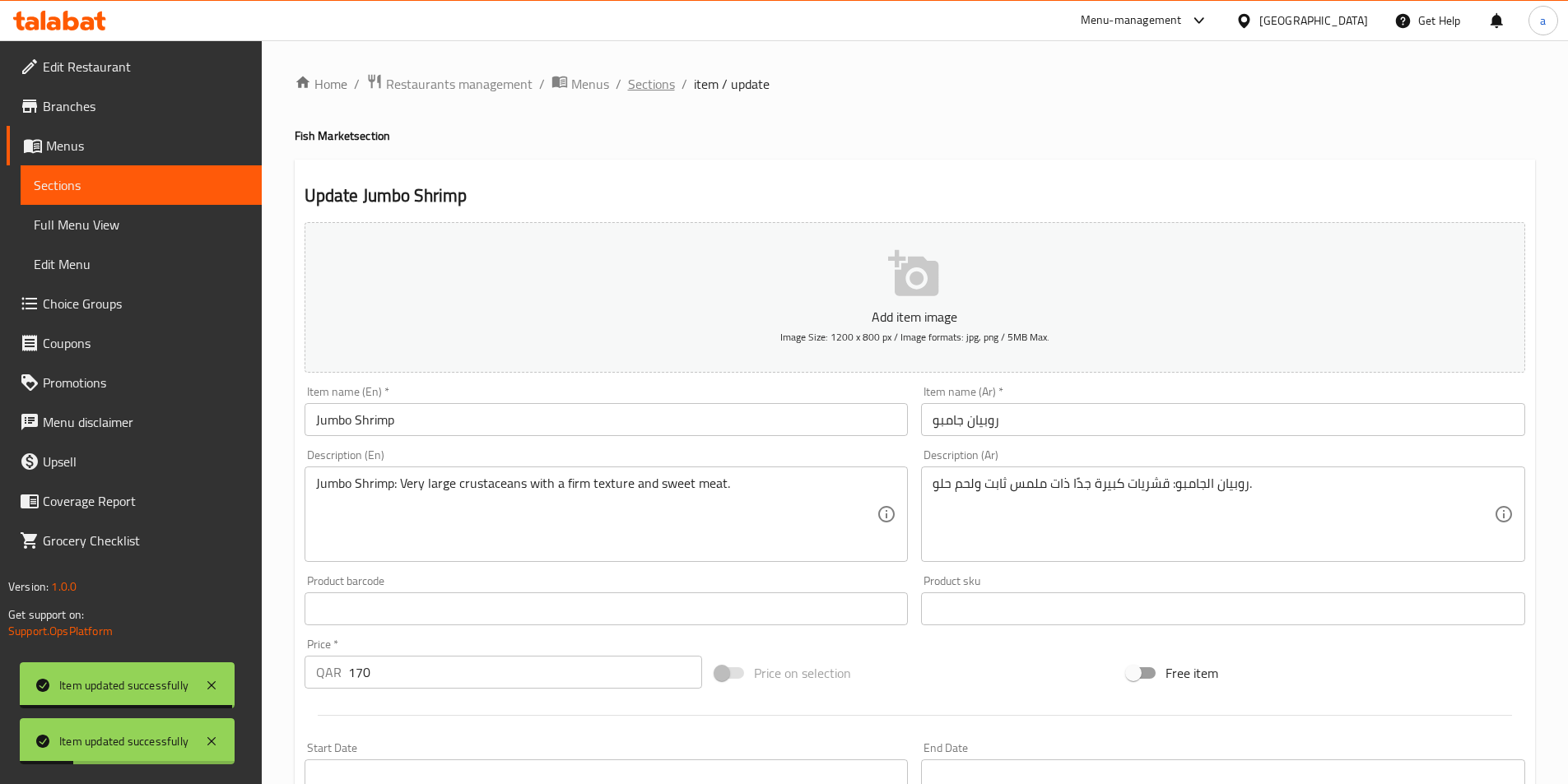
click at [649, 82] on span "Sections" at bounding box center [651, 84] width 47 height 19
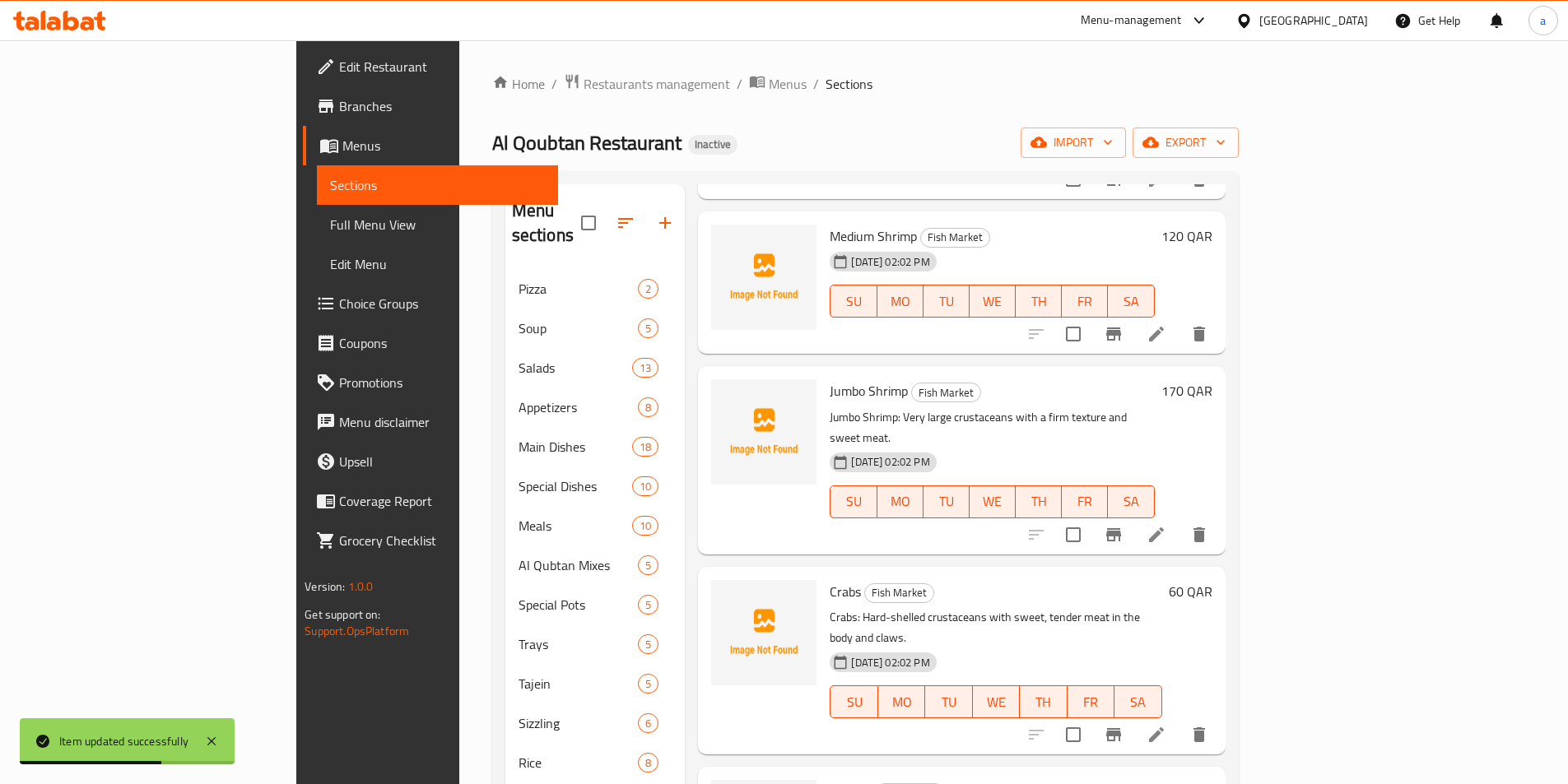
scroll to position [905, 0]
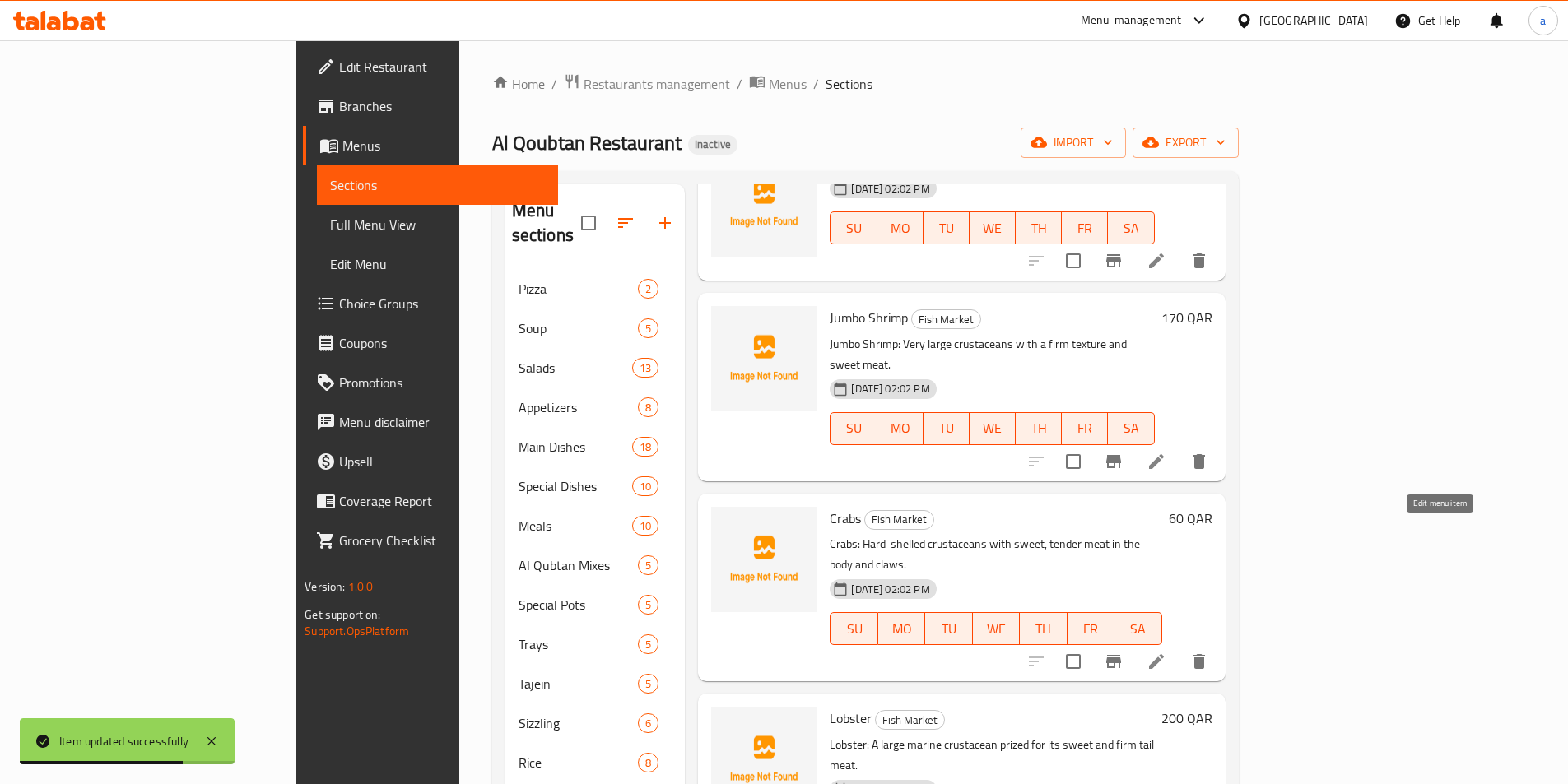
click at [1164, 654] on icon at bounding box center [1157, 661] width 15 height 15
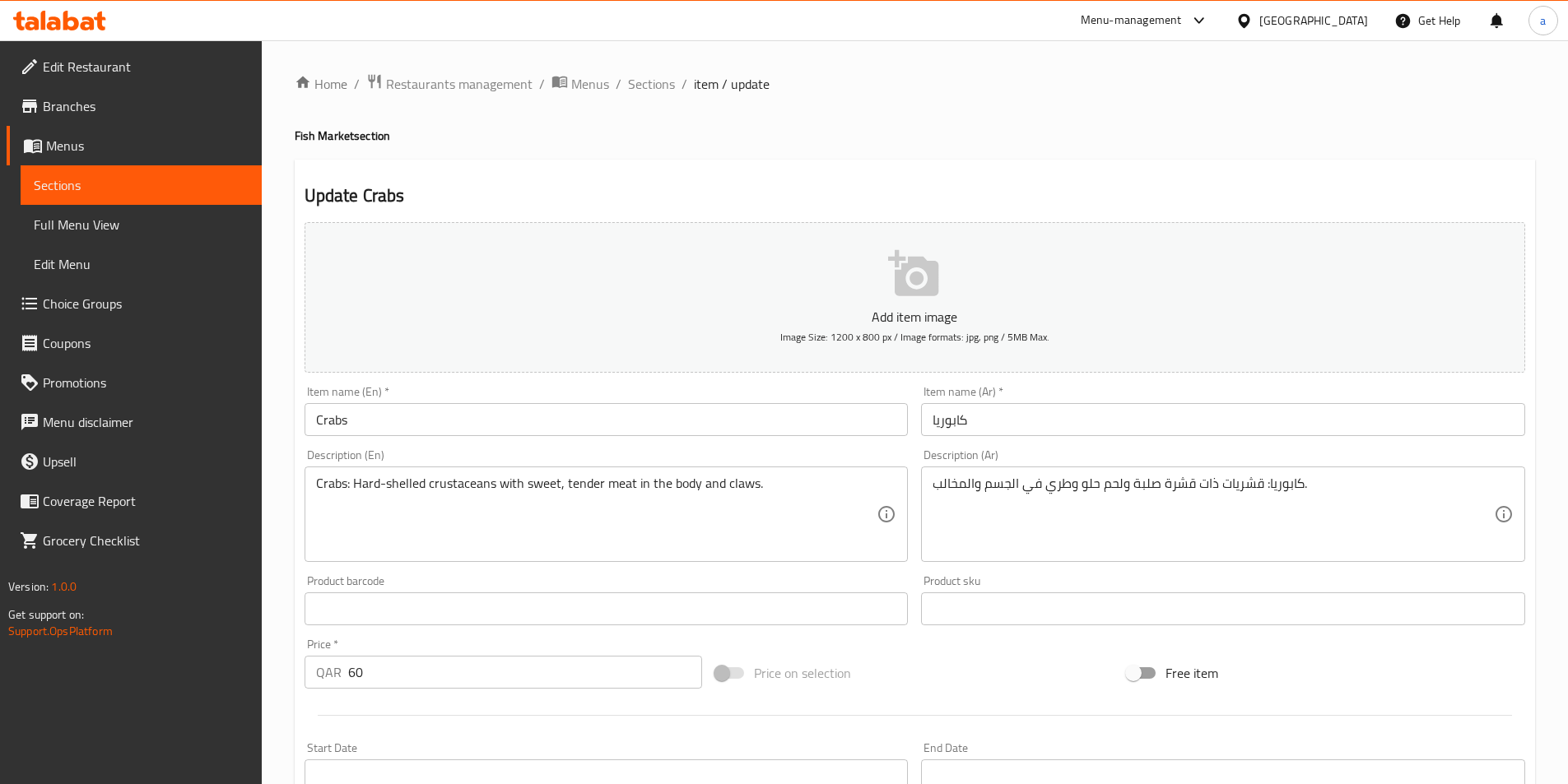
click at [542, 418] on input "Crabs" at bounding box center [607, 419] width 604 height 33
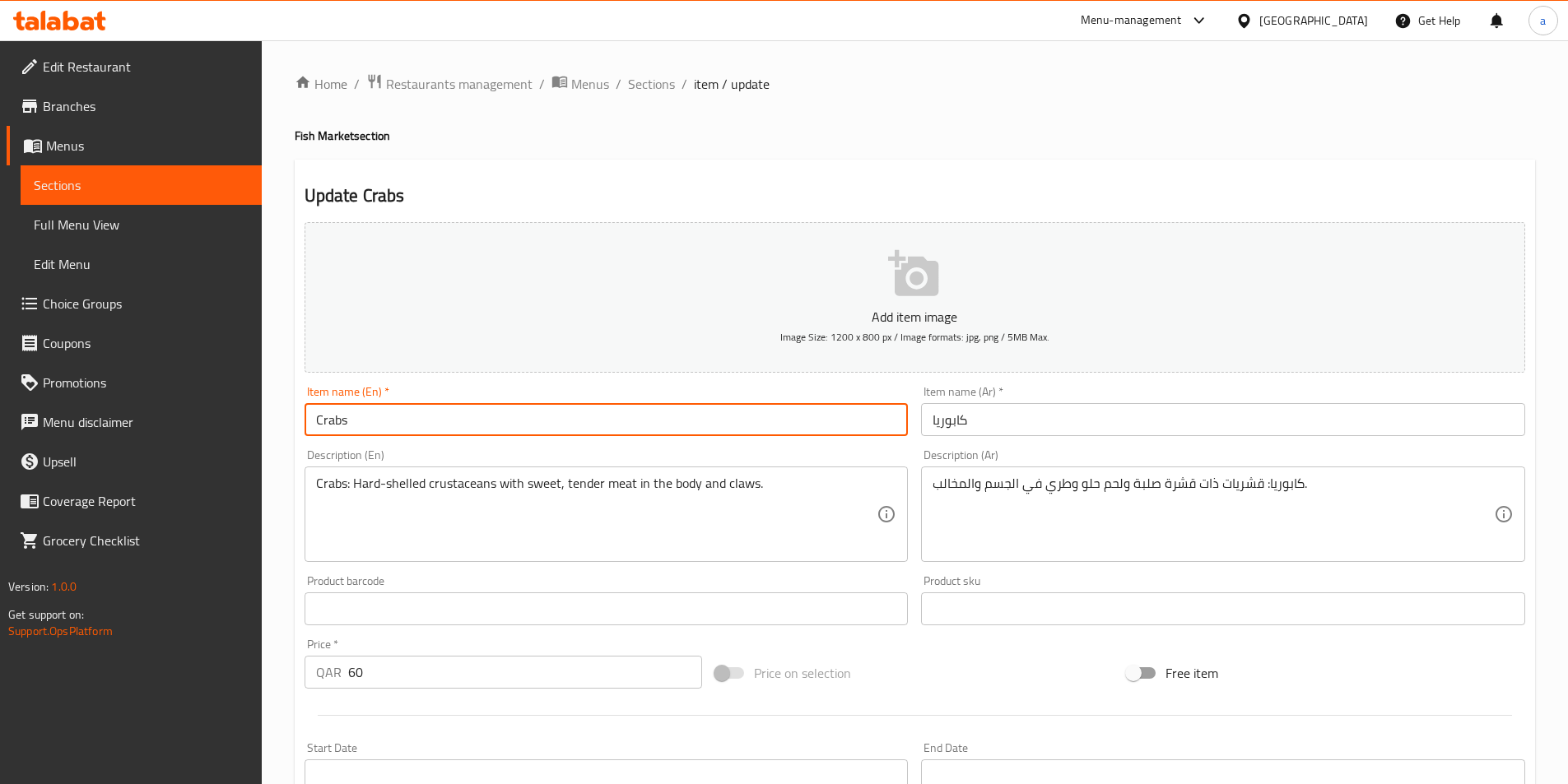
click at [542, 418] on input "Crabs" at bounding box center [607, 419] width 604 height 33
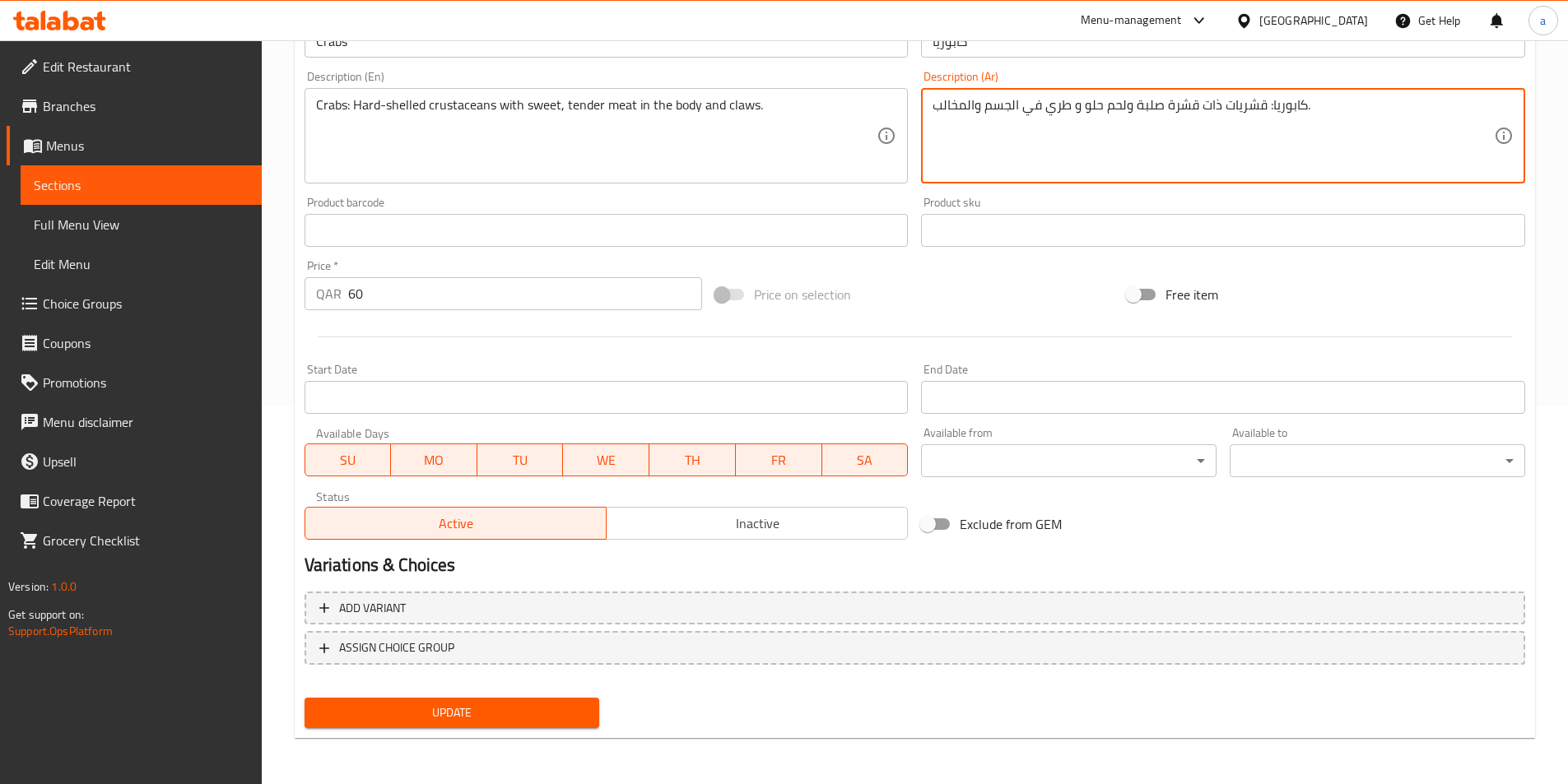
type textarea "كابوريا: قشريات ذات قشرة صلبة ولحم حلو و طري في الجسم والمخالب."
click at [500, 720] on span "Update" at bounding box center [453, 713] width 269 height 20
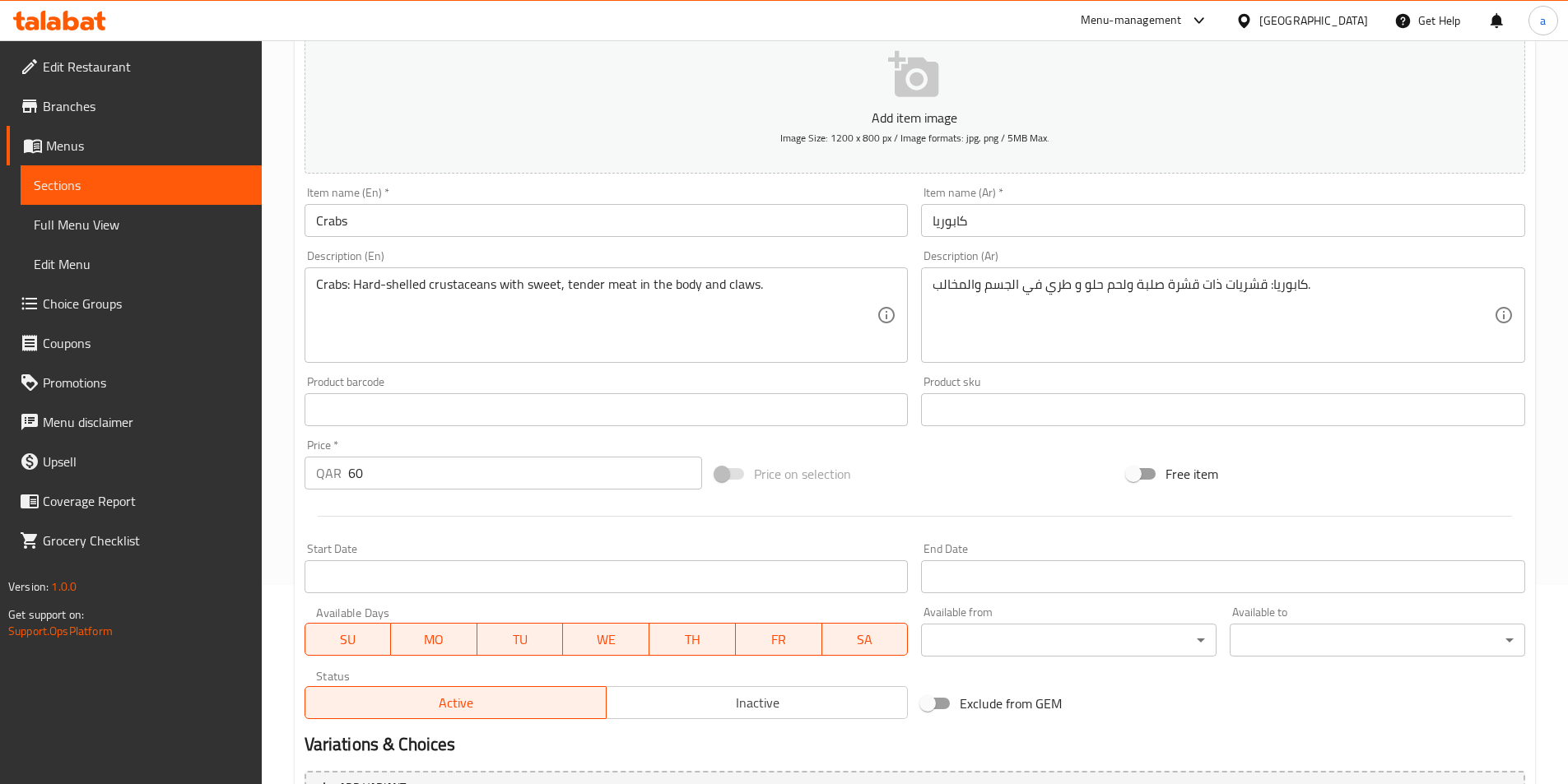
scroll to position [379, 0]
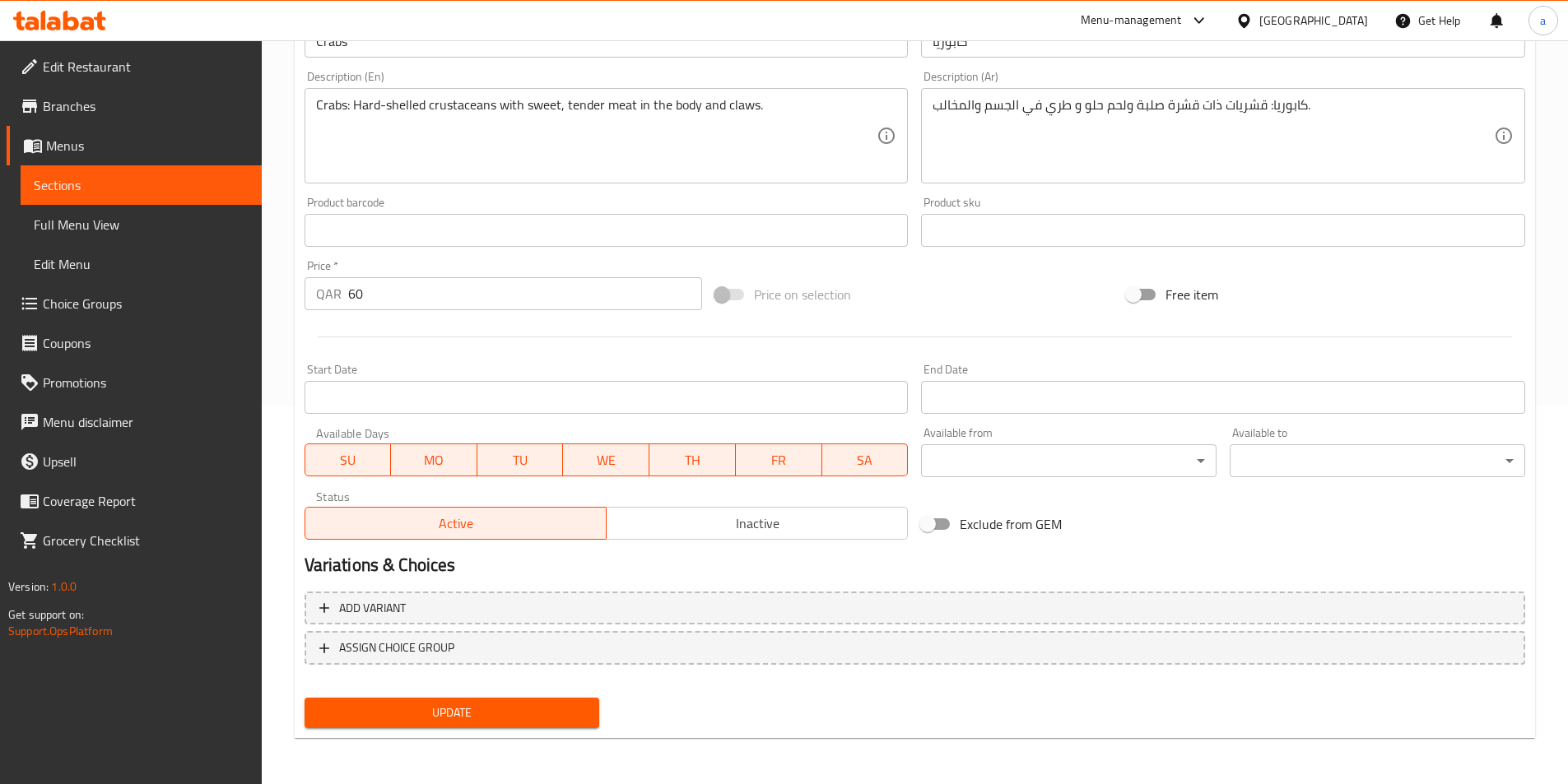
drag, startPoint x: 466, startPoint y: 718, endPoint x: 488, endPoint y: 593, distance: 126.9
click at [466, 719] on span "Update" at bounding box center [453, 713] width 269 height 20
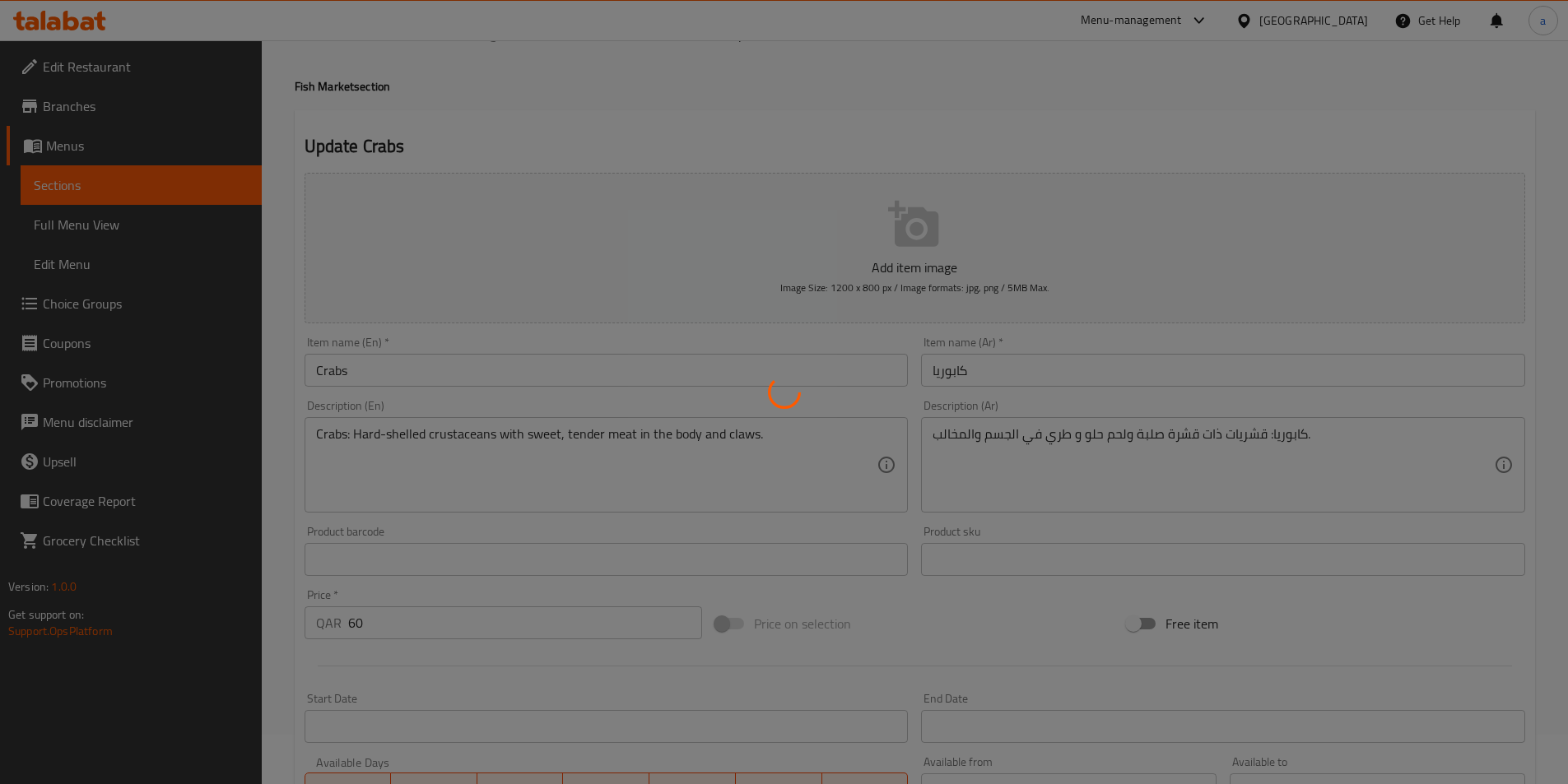
scroll to position [0, 0]
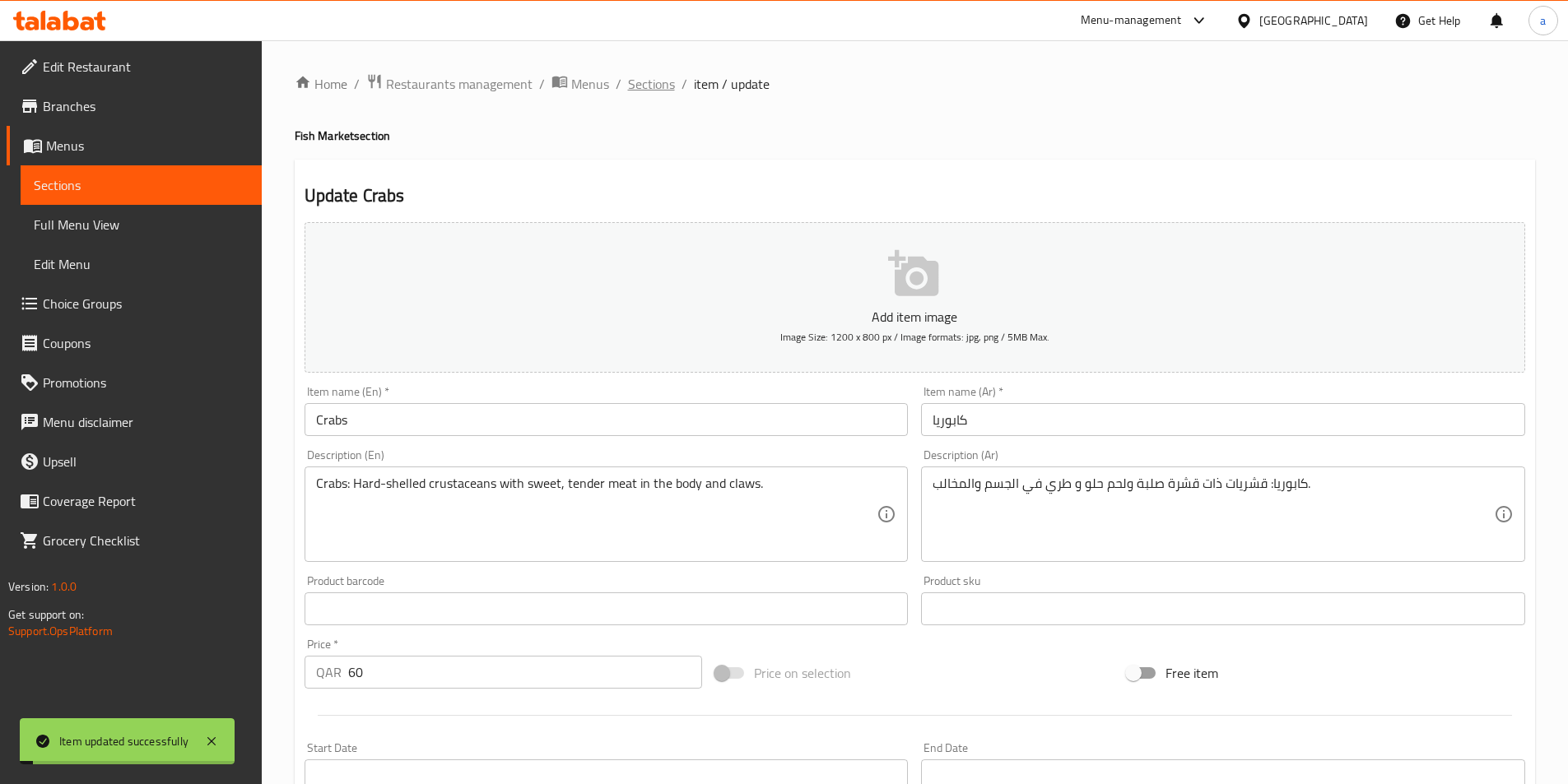
click at [643, 82] on span "Sections" at bounding box center [651, 84] width 47 height 19
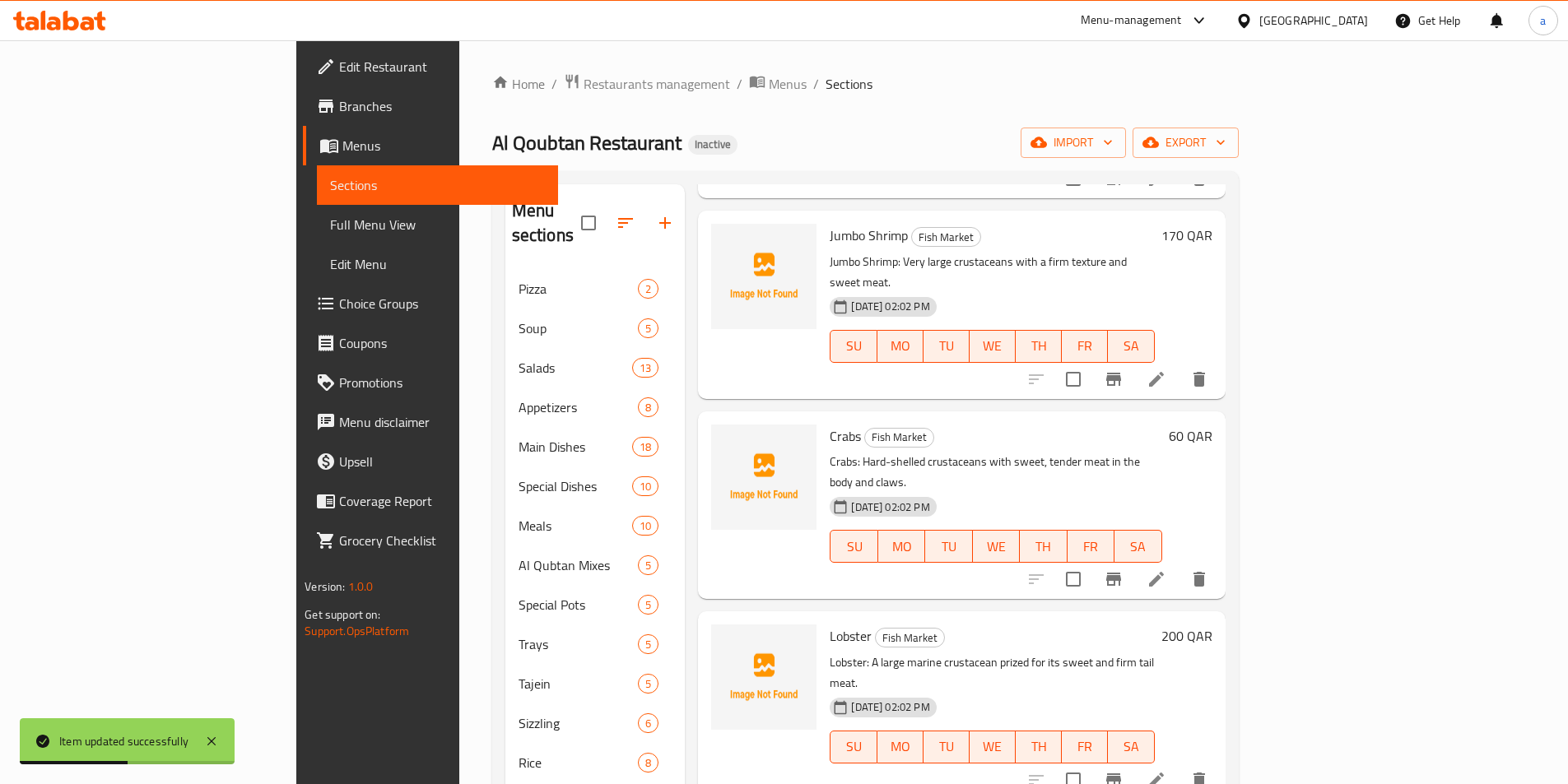
scroll to position [1070, 0]
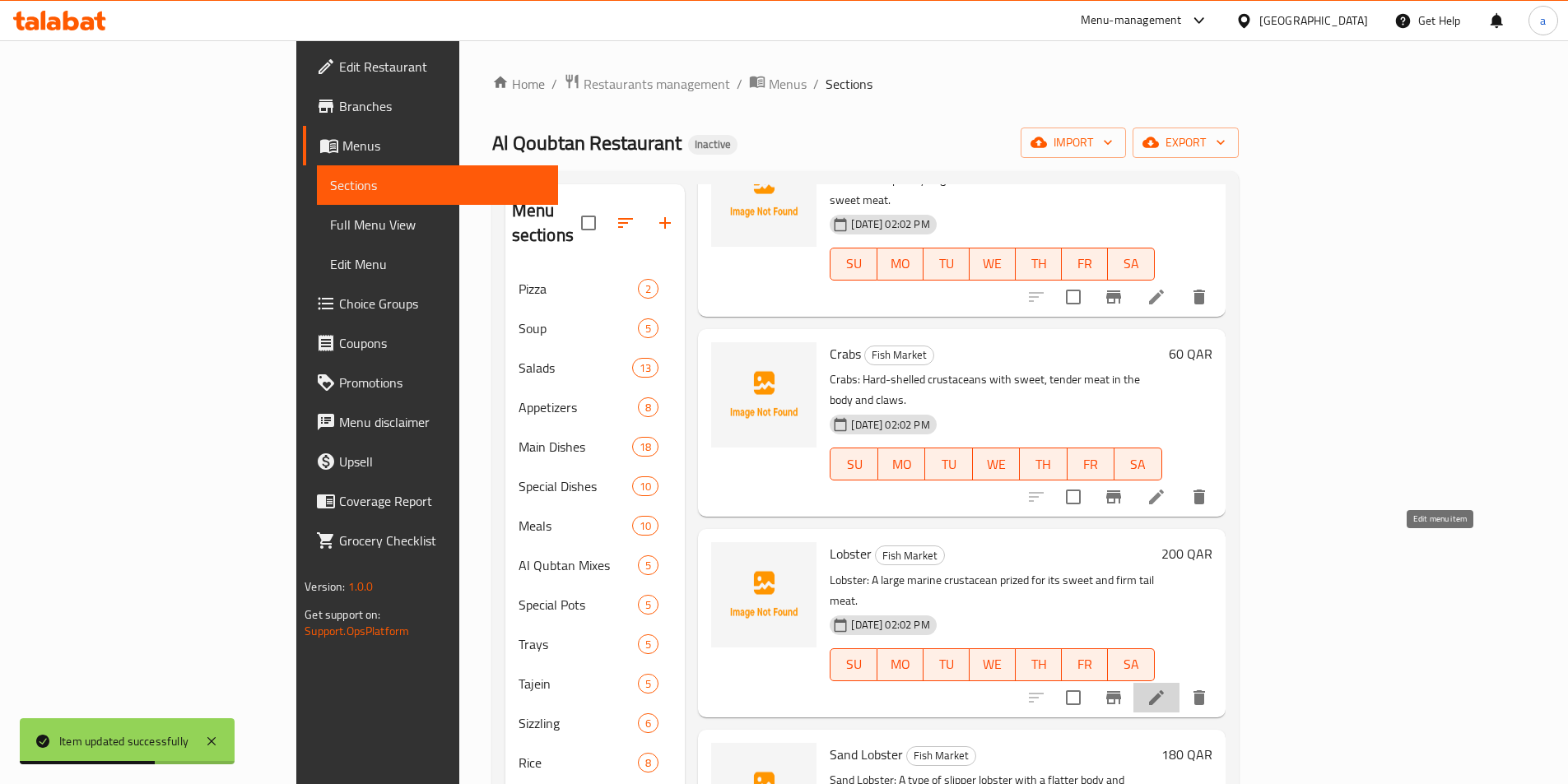
click at [1167, 688] on icon at bounding box center [1156, 697] width 19 height 19
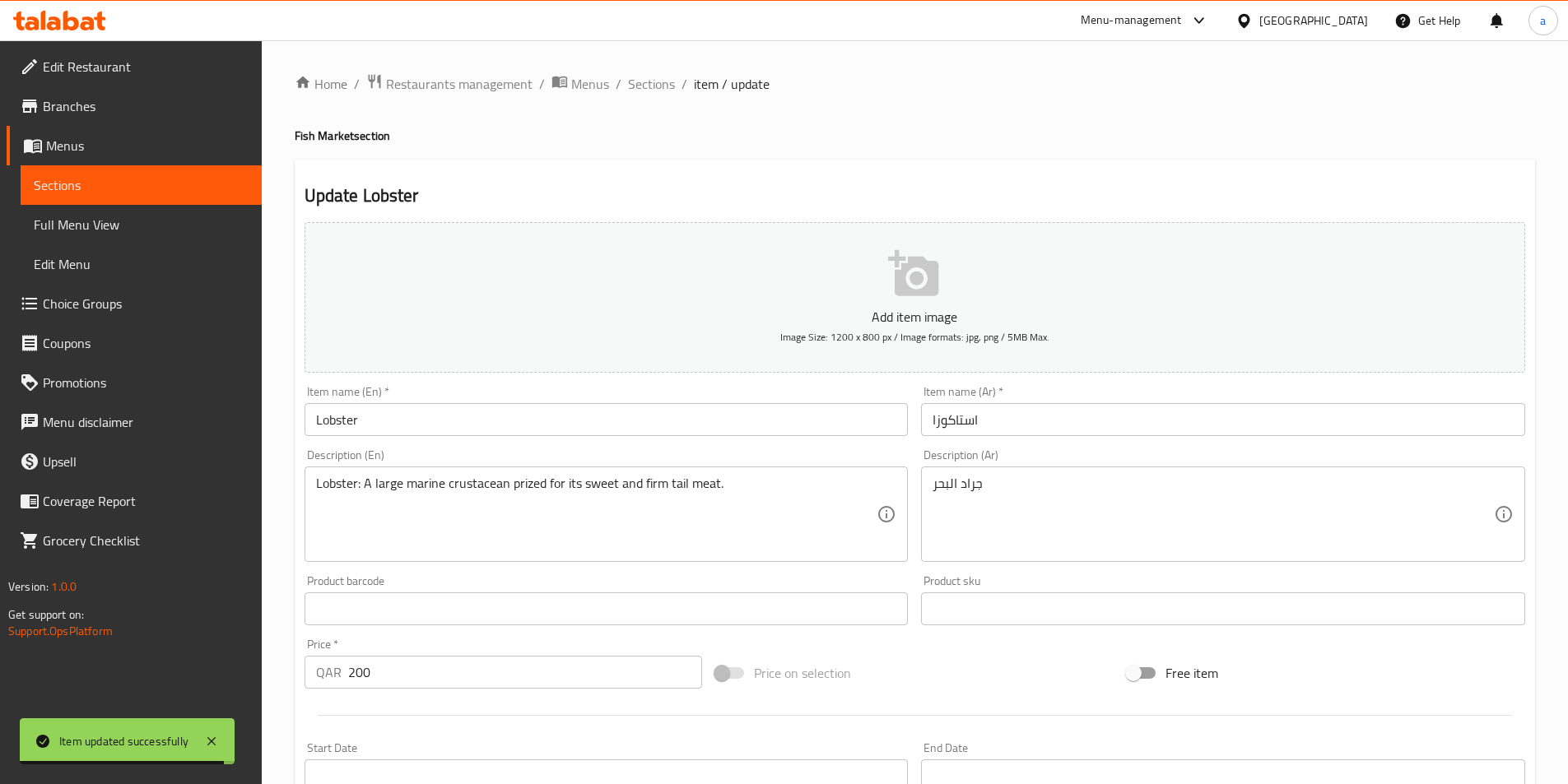
click at [465, 423] on input "Lobster" at bounding box center [607, 419] width 604 height 33
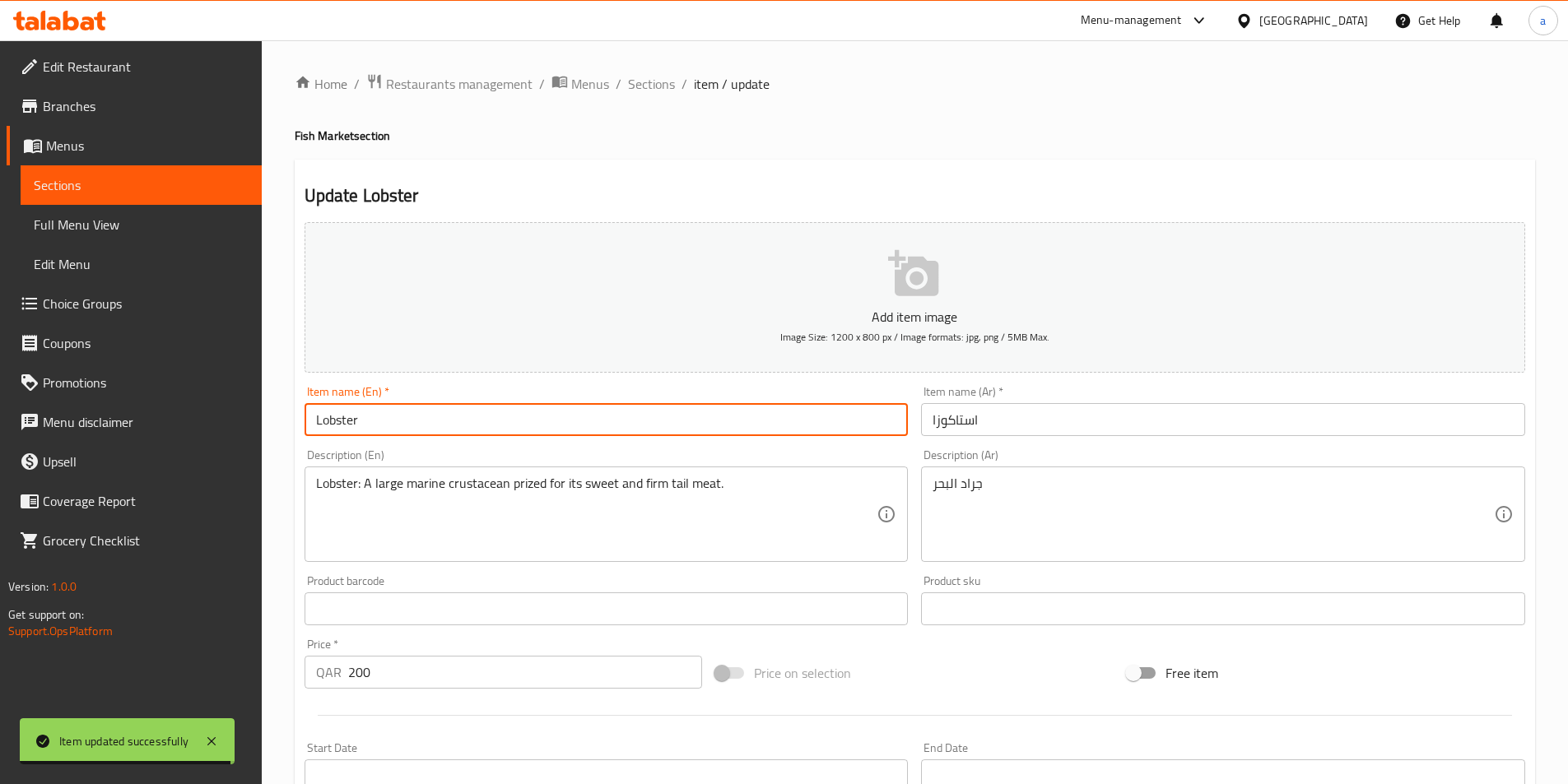
click at [465, 423] on input "Lobster" at bounding box center [607, 419] width 604 height 33
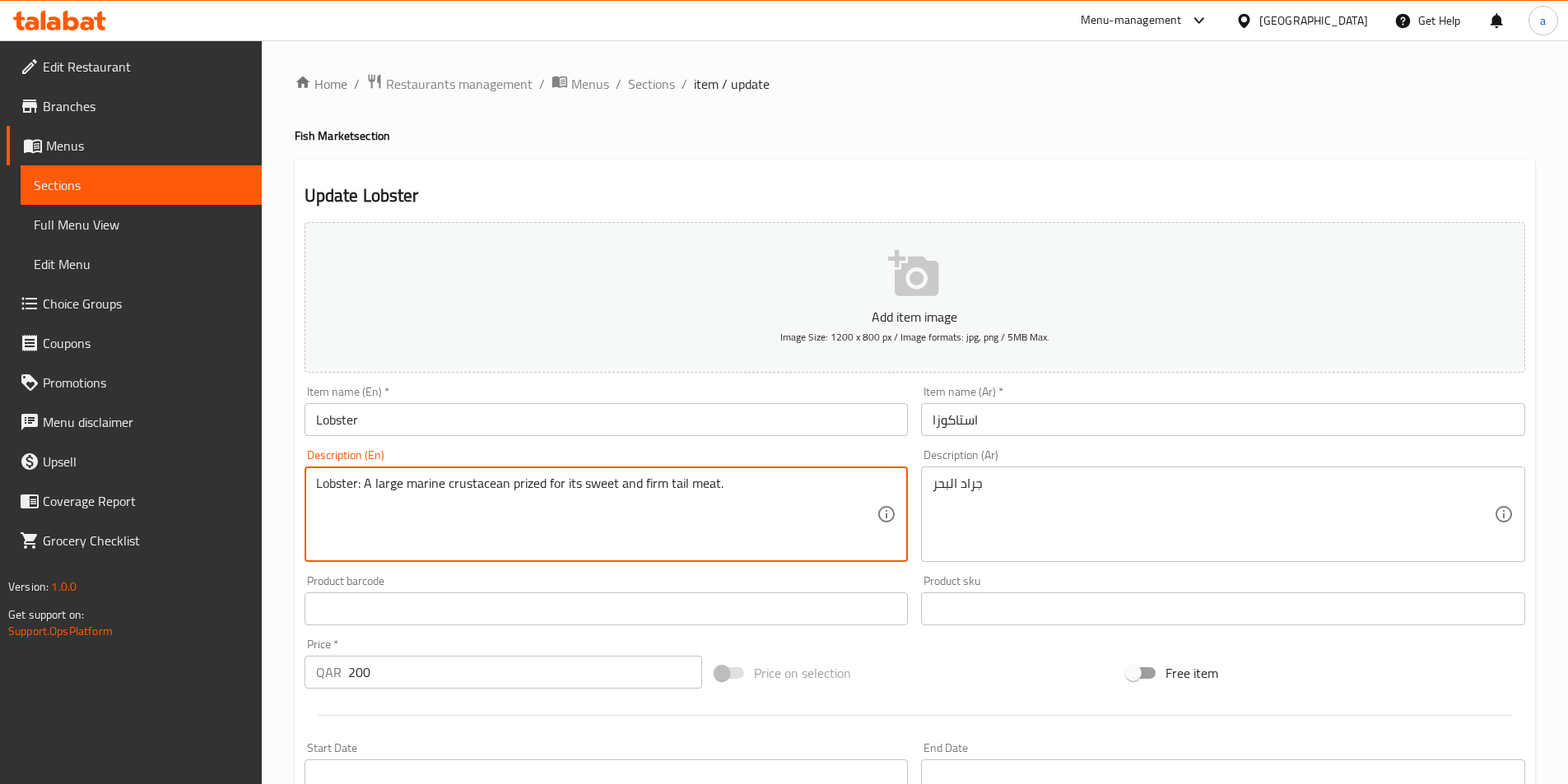
click at [740, 503] on textarea "Lobster: A large marine crustacean prized for its sweet and firm tail meat." at bounding box center [597, 514] width 562 height 78
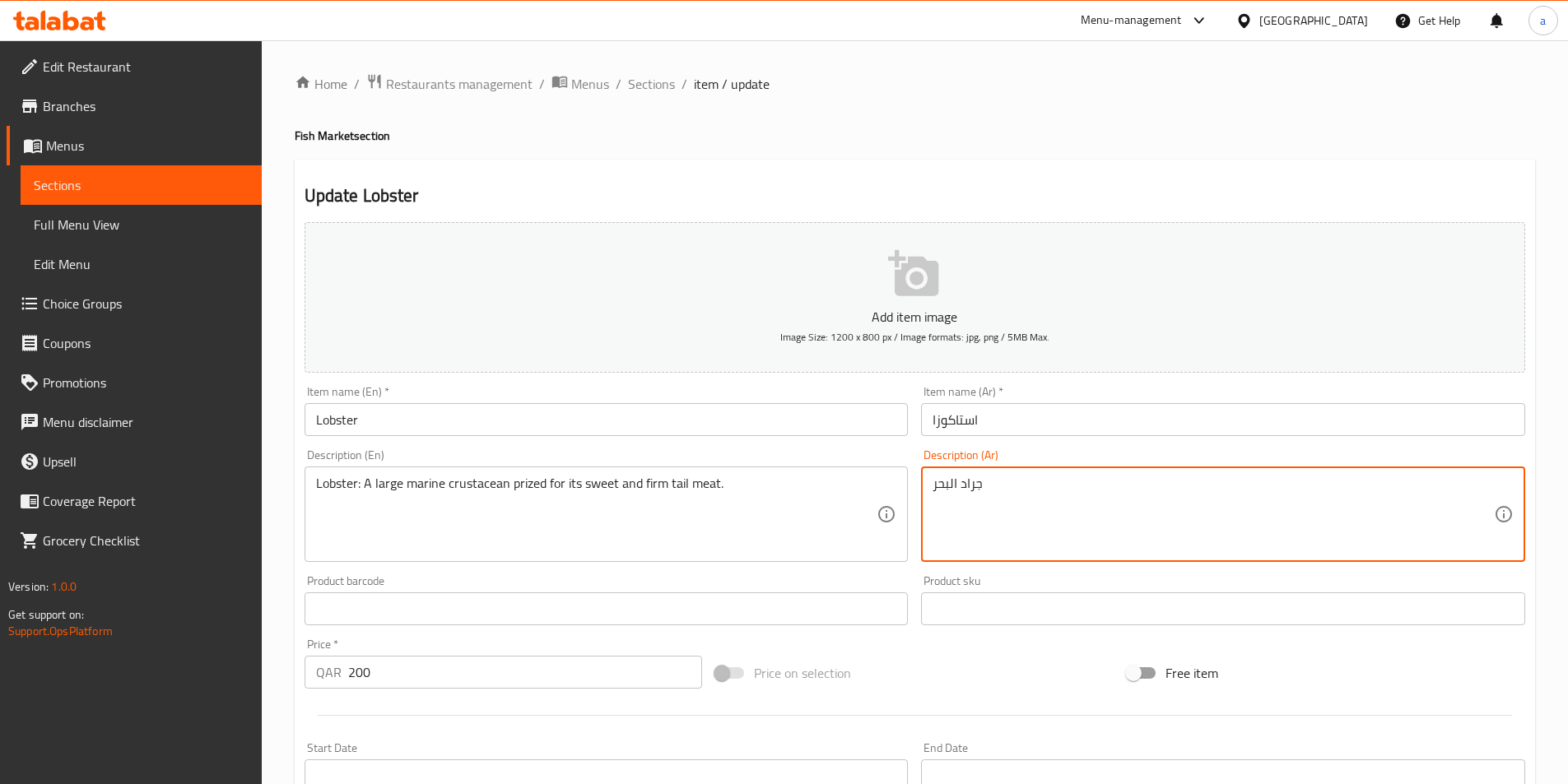
click at [1071, 522] on textarea "جراد البحر" at bounding box center [1213, 514] width 562 height 78
paste textarea ": قشريات بحرية كبيرة تشتهر بلحم ذيلها الحلو والثابت."
click at [960, 416] on input "استاكوزا" at bounding box center [1224, 419] width 604 height 33
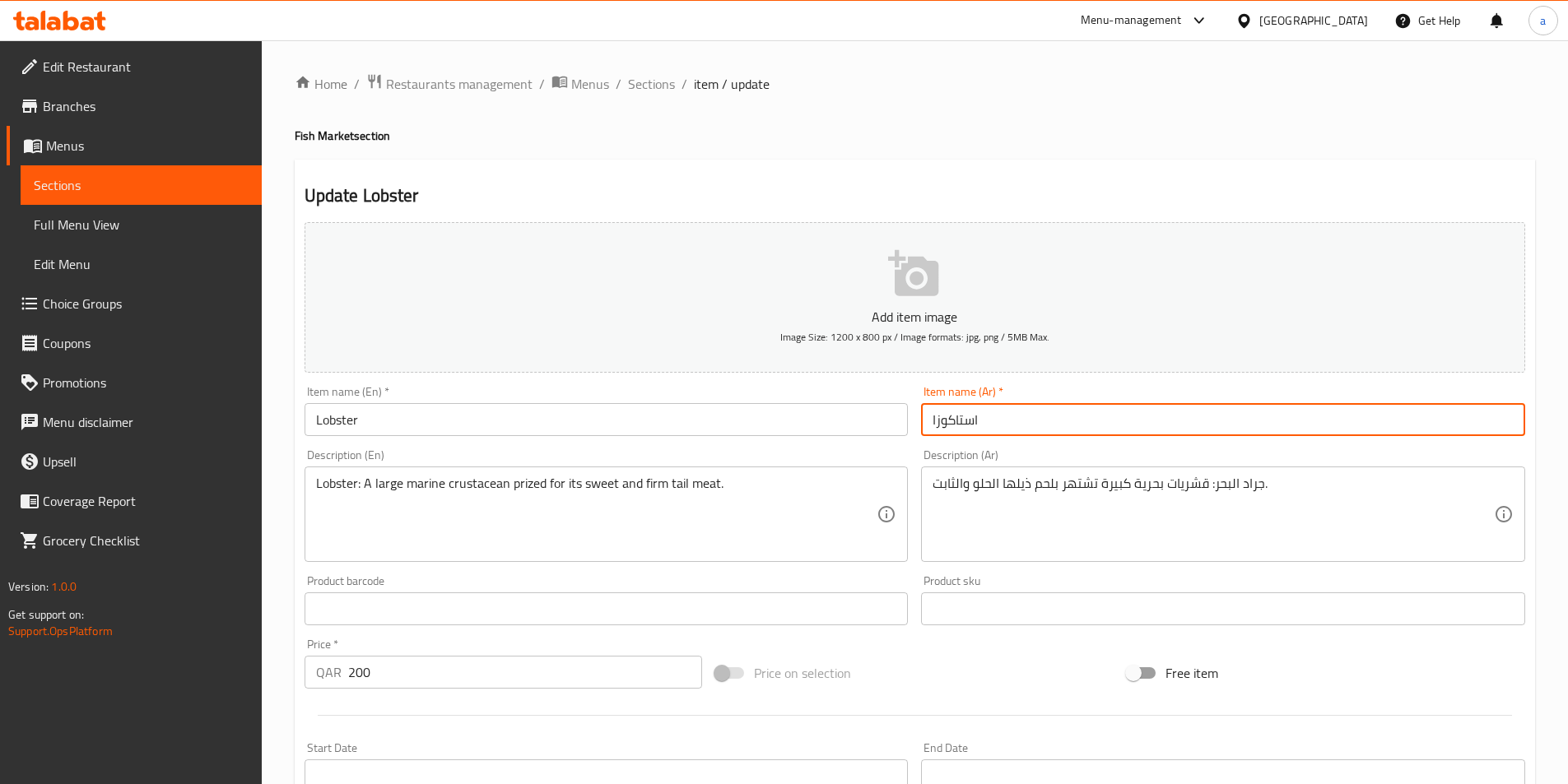
click at [960, 416] on input "استاكوزا" at bounding box center [1224, 419] width 604 height 33
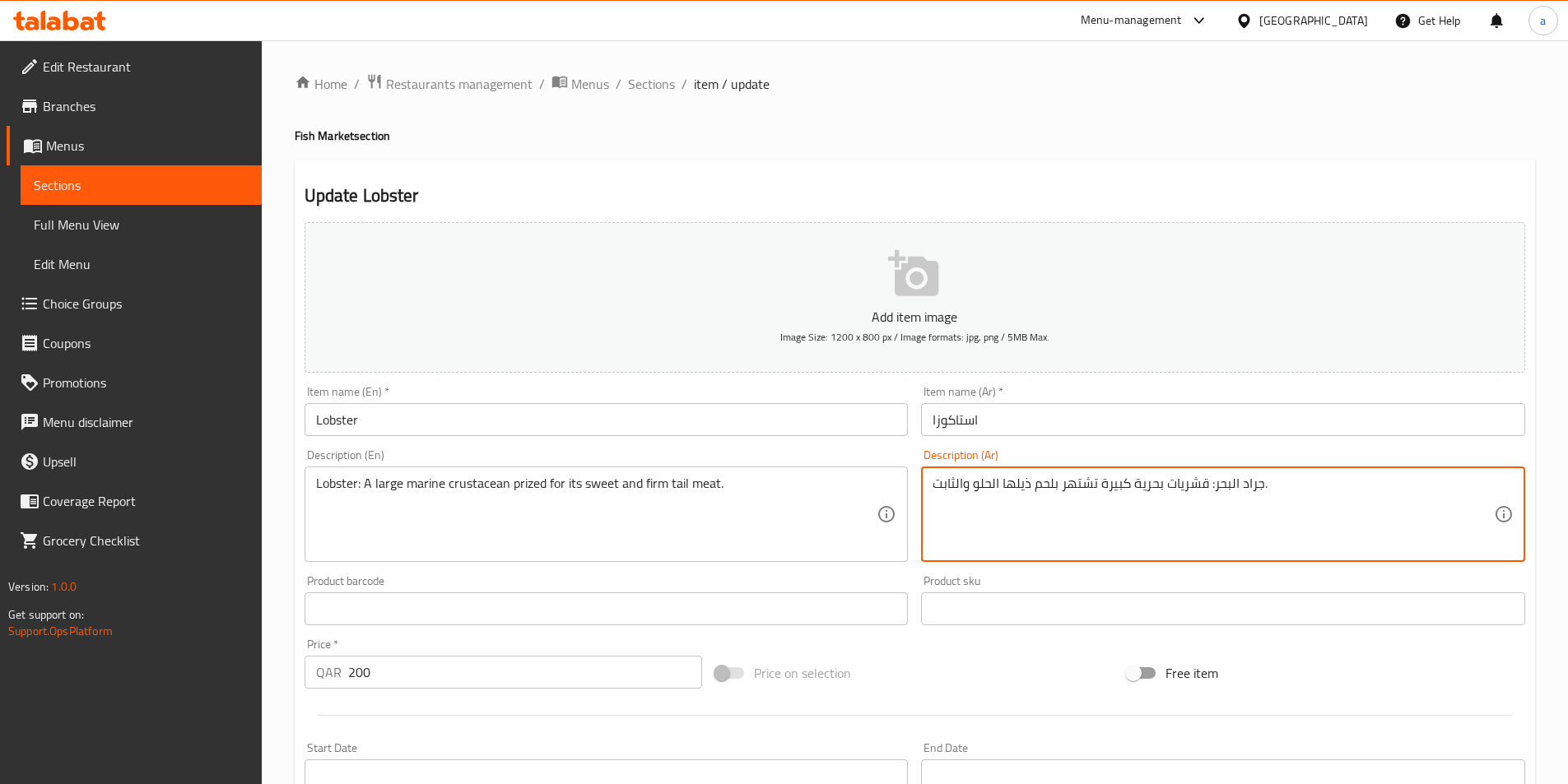
click at [1258, 487] on textarea "جراد البحر: قشريات بحرية كبيرة تشتهر بلحم ذيلها الحلو والثابت." at bounding box center [1213, 514] width 562 height 78
drag, startPoint x: 1272, startPoint y: 489, endPoint x: 1261, endPoint y: 485, distance: 11.7
click at [1273, 490] on textarea "جراد البحر: قشريات بحرية كبيرة تشتهر بلحم ذيلها الحلو والثابت." at bounding box center [1213, 514] width 562 height 78
drag, startPoint x: 1263, startPoint y: 486, endPoint x: 1217, endPoint y: 491, distance: 46.3
click at [1217, 491] on textarea "جراد البحر: قشريات بحرية كبيرة تشتهر بلحم ذيلها الحلو والثابت." at bounding box center [1213, 514] width 562 height 78
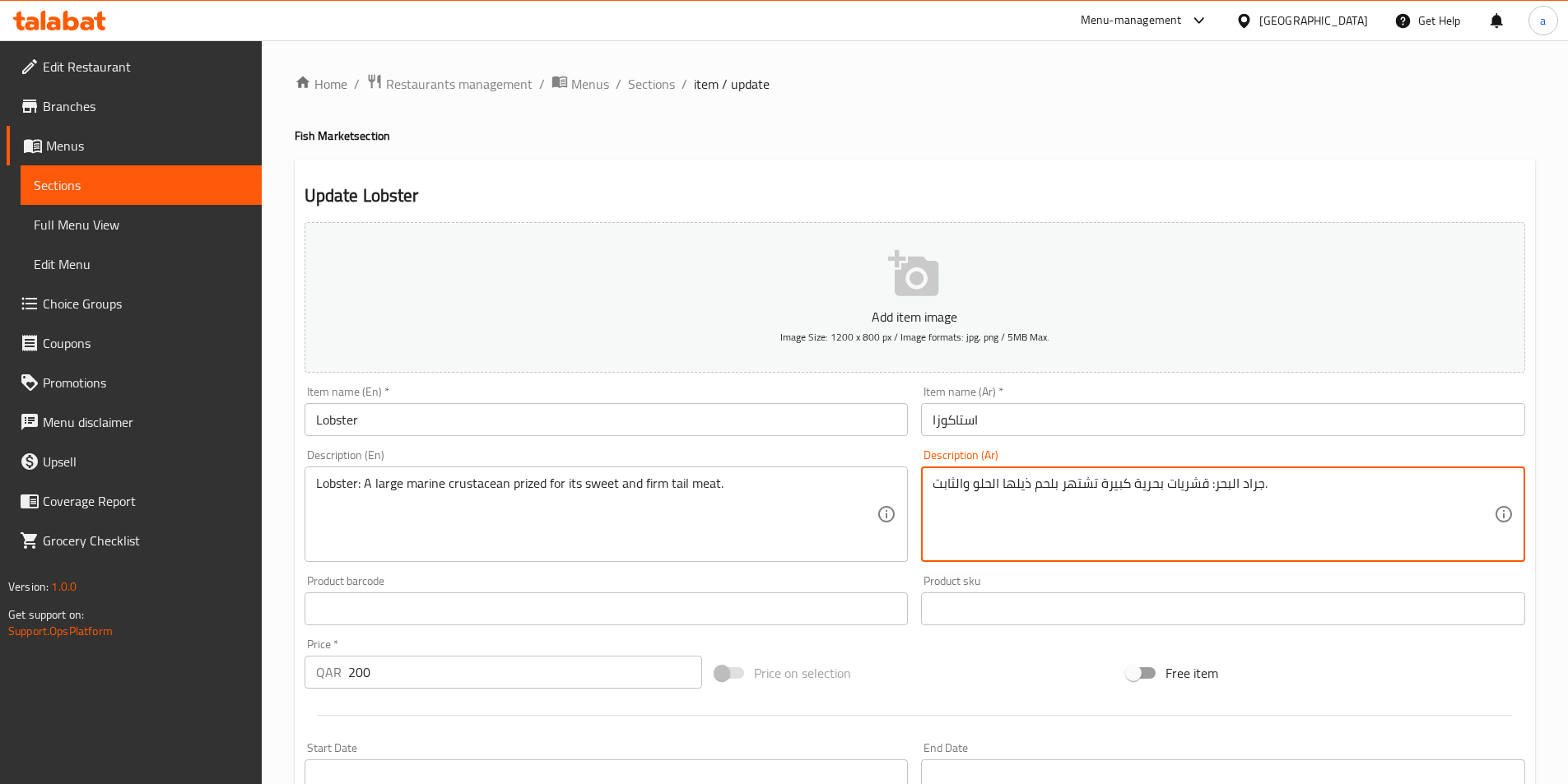
paste textarea "ستاكوزا"
click at [1164, 511] on textarea "استاكوزا: قشريات بحرية كبيرة تشتهر بلحم ذيلها الحلو والثابت." at bounding box center [1213, 514] width 562 height 78
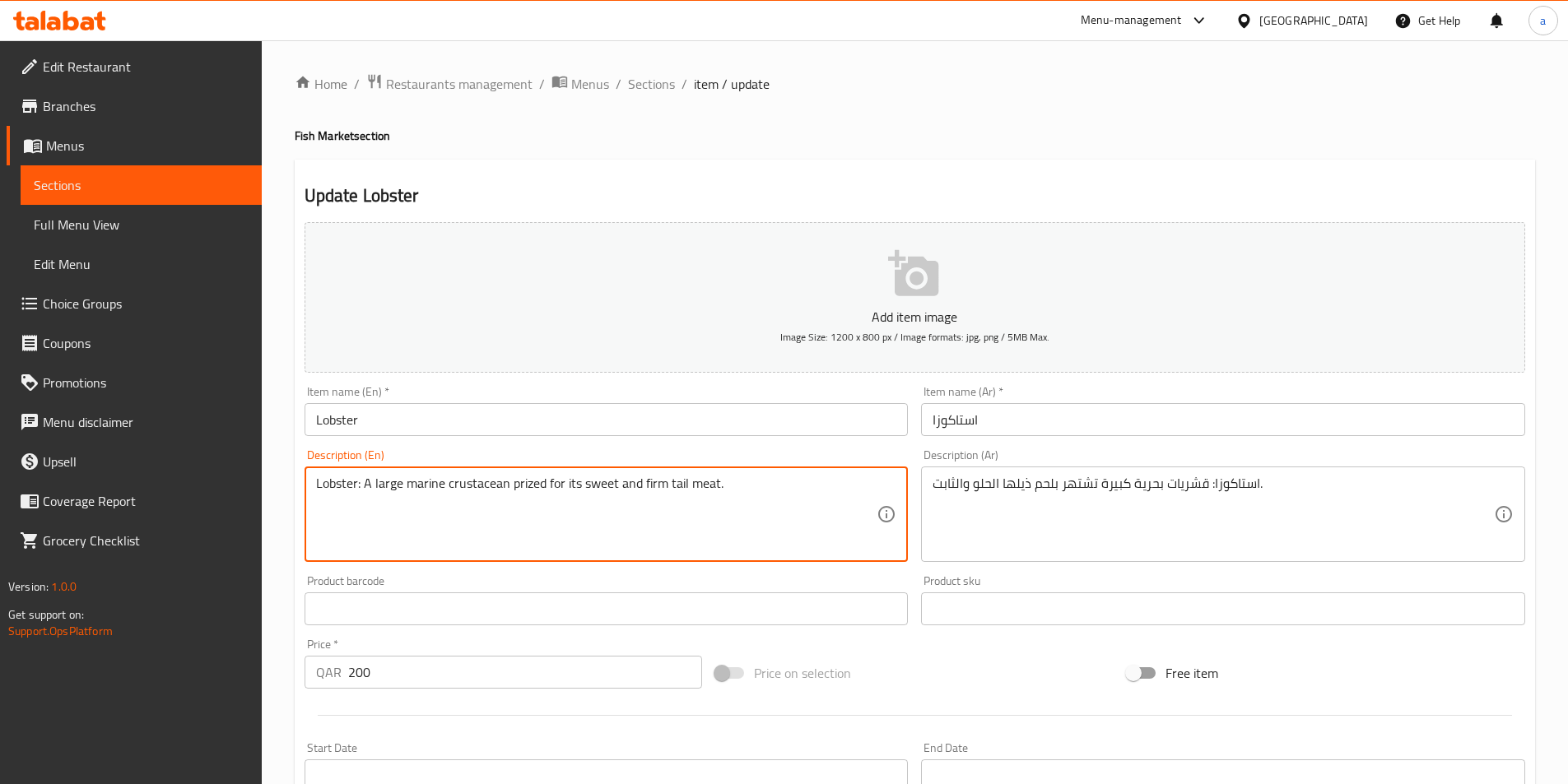
click at [527, 477] on textarea "Lobster: A large marine crustacean prized for its sweet and firm tail meat." at bounding box center [597, 514] width 562 height 78
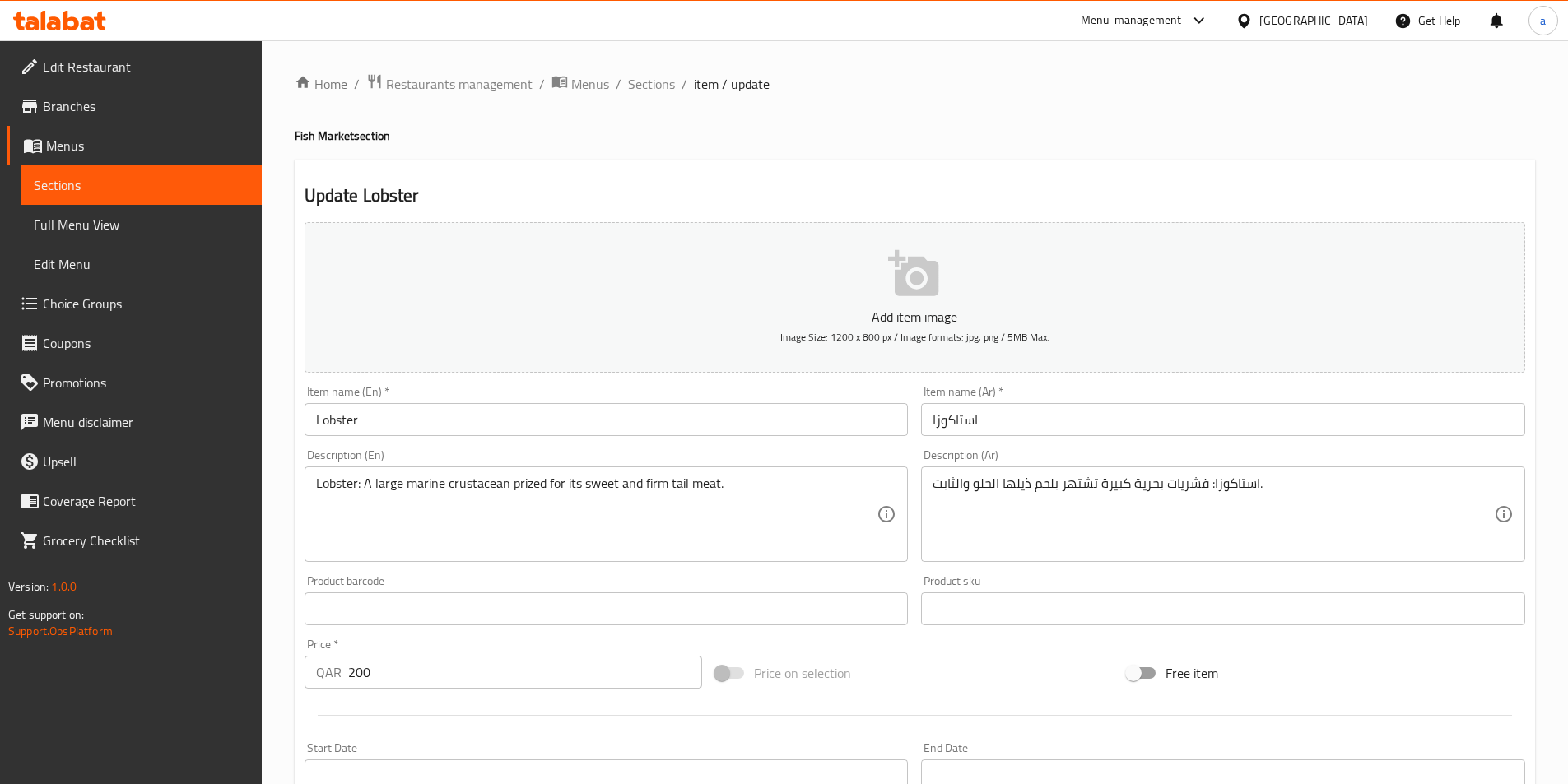
click at [432, 485] on textarea "Lobster: A large marine crustacean prized for its sweet and firm tail meat." at bounding box center [597, 514] width 562 height 78
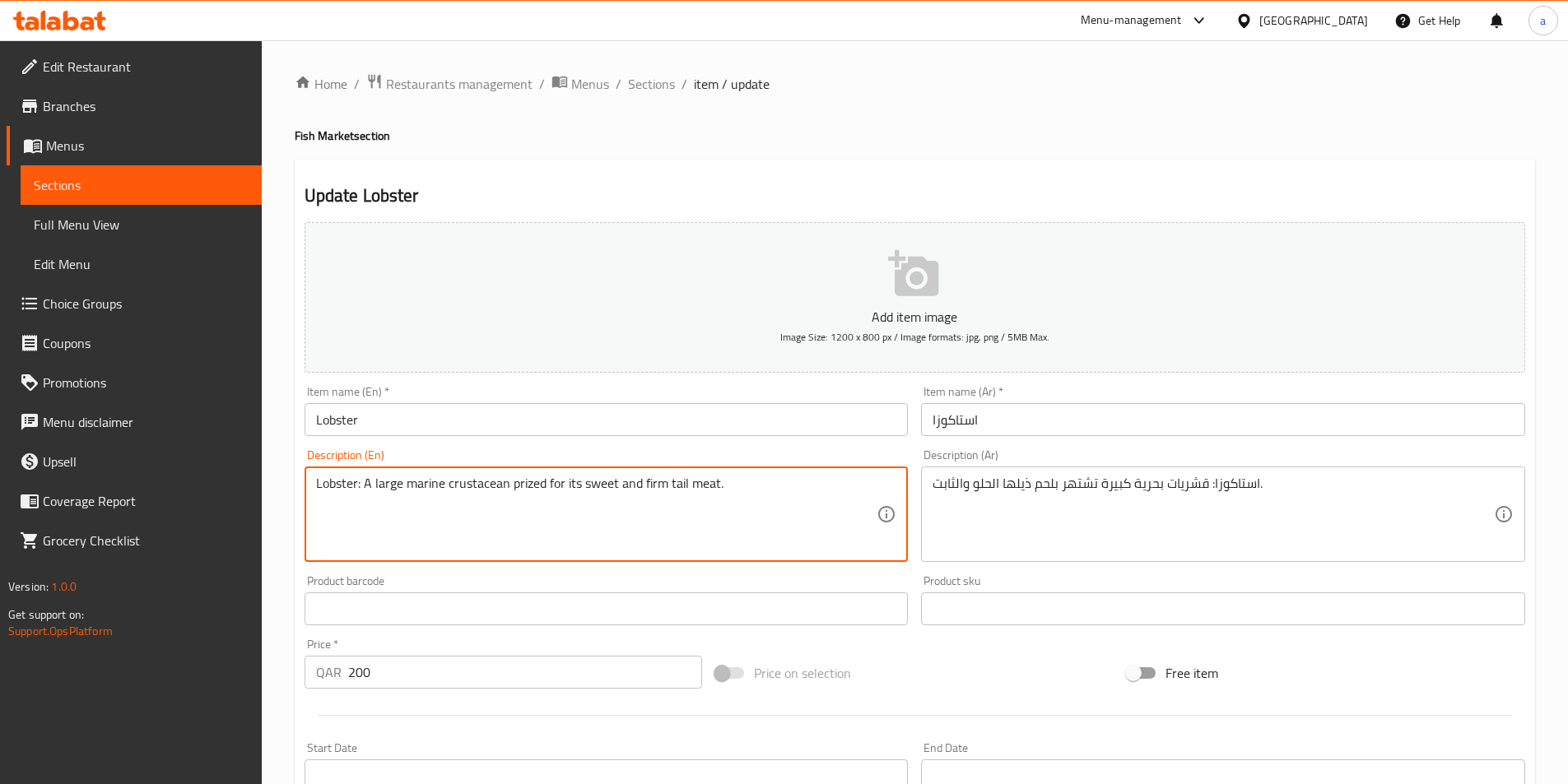
click at [432, 485] on textarea "Lobster: A large marine crustacean prized for its sweet and firm tail meat." at bounding box center [597, 514] width 562 height 78
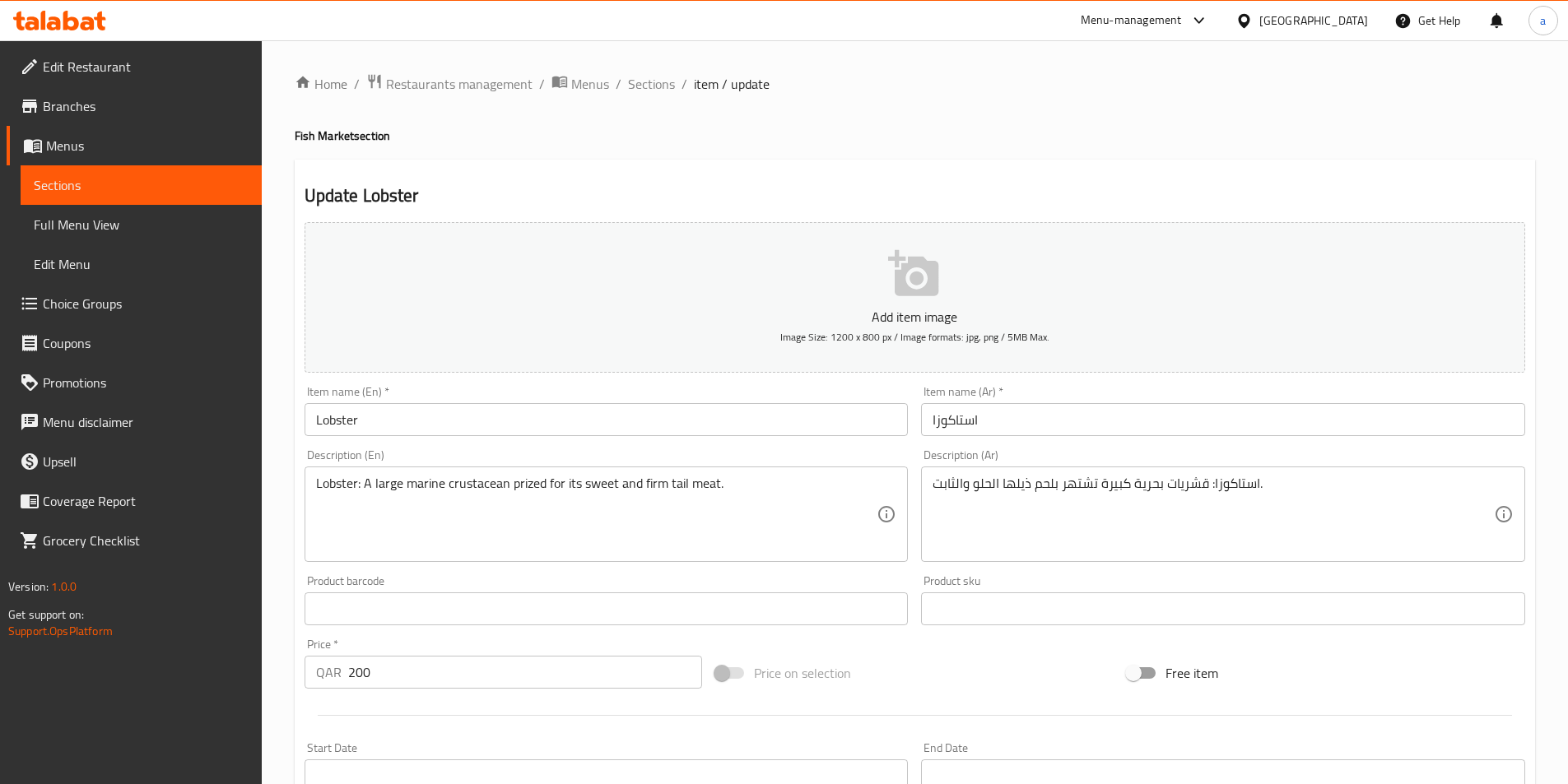
click at [650, 485] on textarea "Lobster: A large marine crustacean prized for its sweet and firm tail meat." at bounding box center [597, 514] width 562 height 78
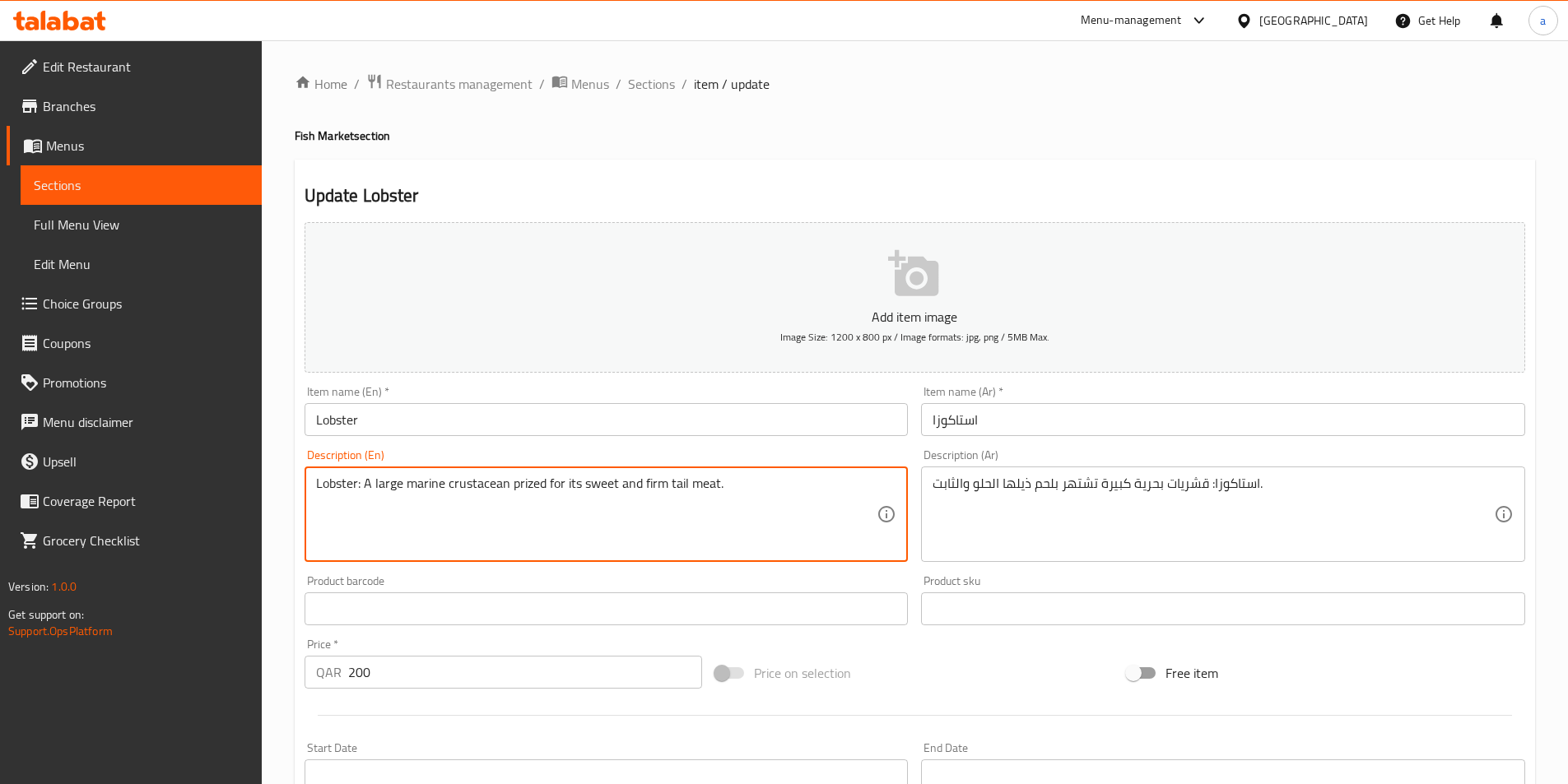
click at [650, 485] on textarea "Lobster: A large marine crustacean prized for its sweet and firm tail meat." at bounding box center [597, 514] width 562 height 78
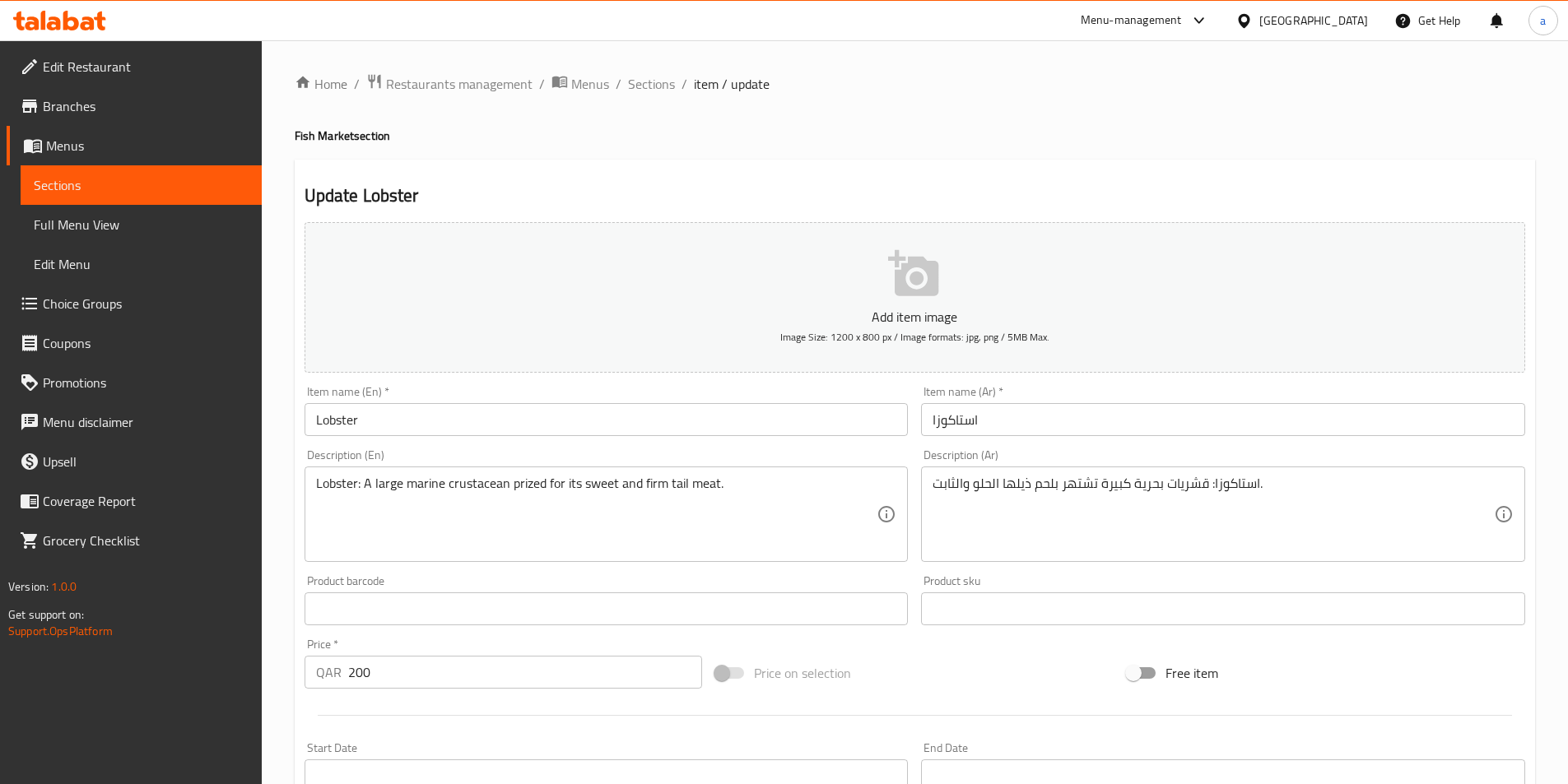
click at [638, 502] on textarea "Lobster: A large marine crustacean prized for its sweet and firm tail meat." at bounding box center [597, 514] width 562 height 78
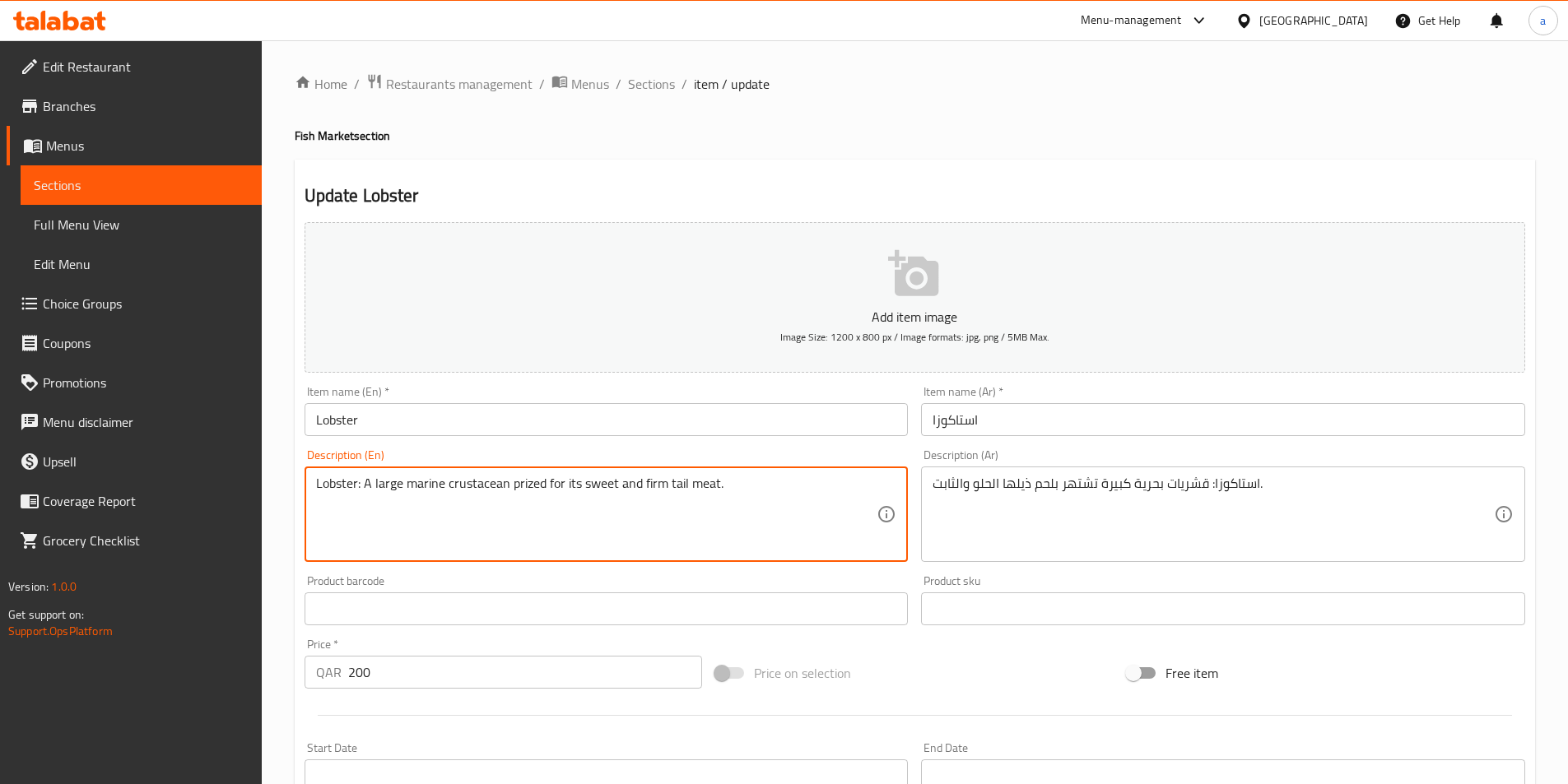
drag, startPoint x: 641, startPoint y: 481, endPoint x: 726, endPoint y: 480, distance: 85.0
click at [726, 480] on textarea "Lobster: A large marine crustacean prized for its sweet and firm tail meat." at bounding box center [597, 514] width 562 height 78
click at [1082, 487] on textarea "استاكوزا: قشريات بحرية كبيرة تشتهر بلحم ذيلها الحلو والثابت." at bounding box center [1213, 514] width 562 height 78
click at [422, 483] on textarea "Lobster: A large marine crustacean prized for its sweet and firm tail meat." at bounding box center [597, 514] width 562 height 78
click at [438, 521] on textarea "Lobster: A large marine crustacean prized for its sweet and firm tail meat." at bounding box center [597, 514] width 562 height 78
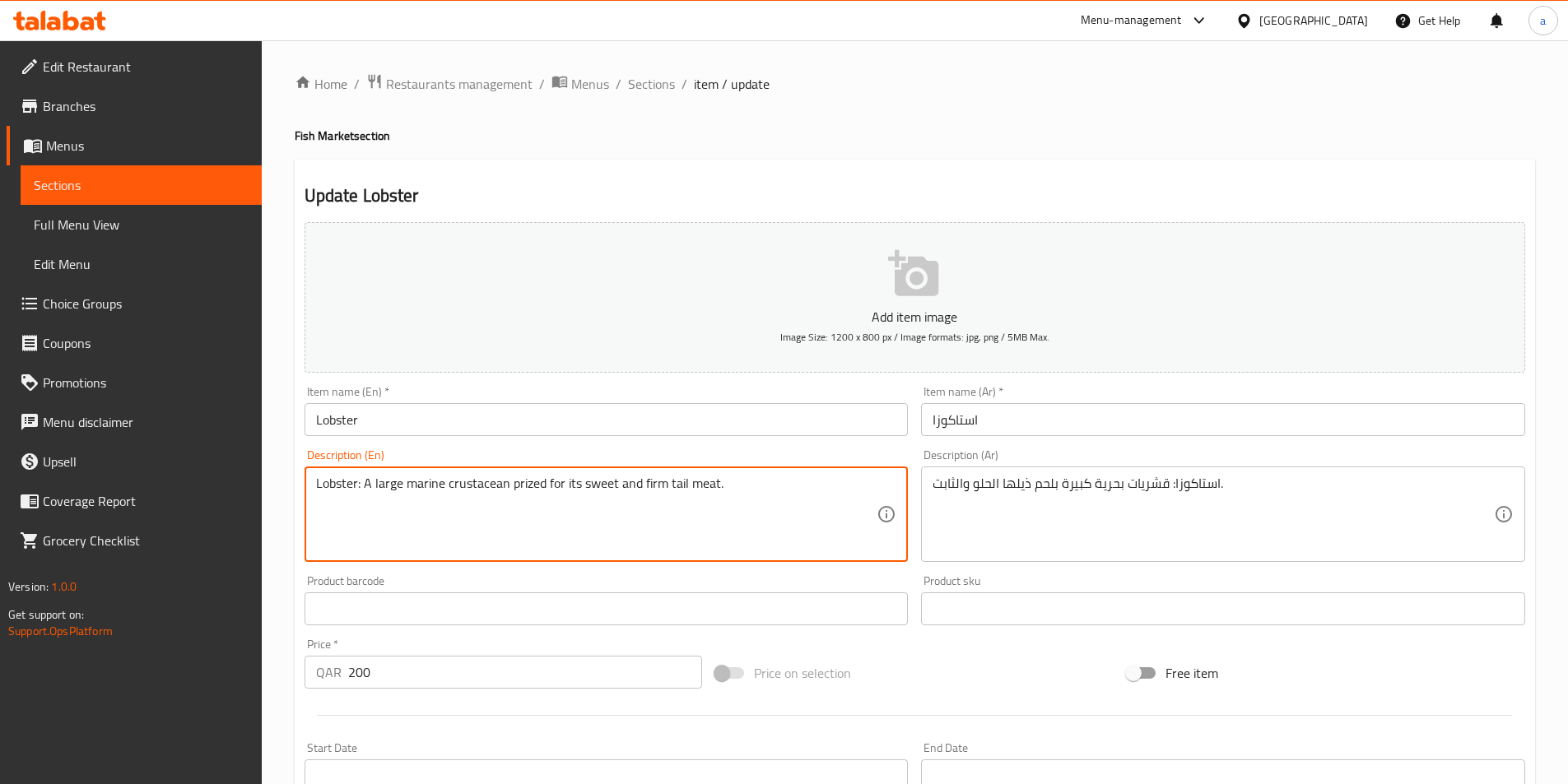
click at [426, 485] on textarea "Lobster: A large marine crustacean prized for its sweet and firm tail meat." at bounding box center [597, 514] width 562 height 78
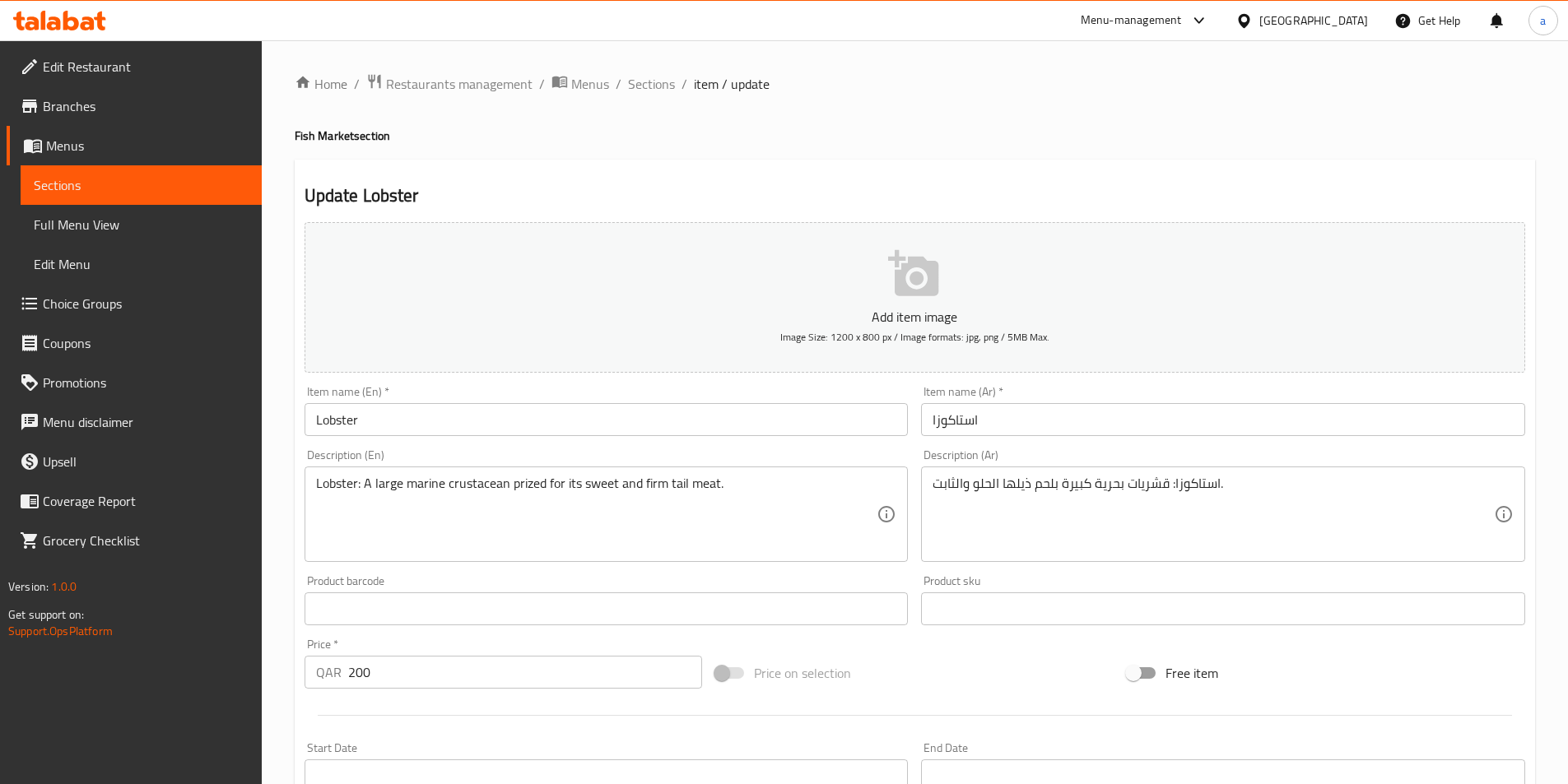
click at [476, 478] on textarea "Lobster: A large marine crustacean prized for its sweet and firm tail meat." at bounding box center [597, 514] width 562 height 78
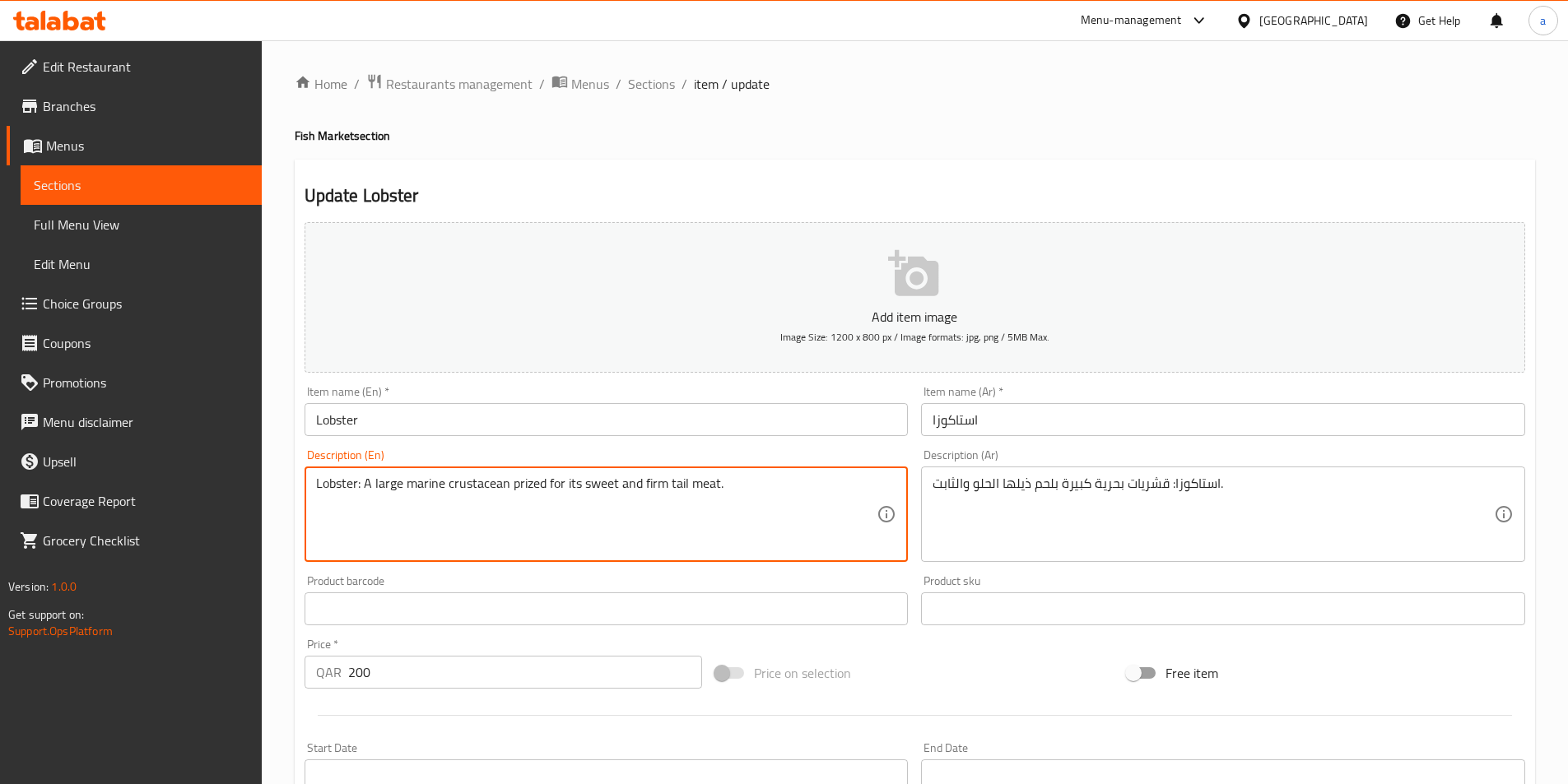
click at [476, 478] on textarea "Lobster: A large marine crustacean prized for its sweet and firm tail meat." at bounding box center [597, 514] width 562 height 78
click at [516, 485] on textarea "Lobster: A large marine crustacean prized for its sweet and firm tail meat." at bounding box center [597, 514] width 562 height 78
click at [527, 480] on textarea "Lobster: A large marine crustacean prized for its sweet and firm tail meat." at bounding box center [597, 514] width 562 height 78
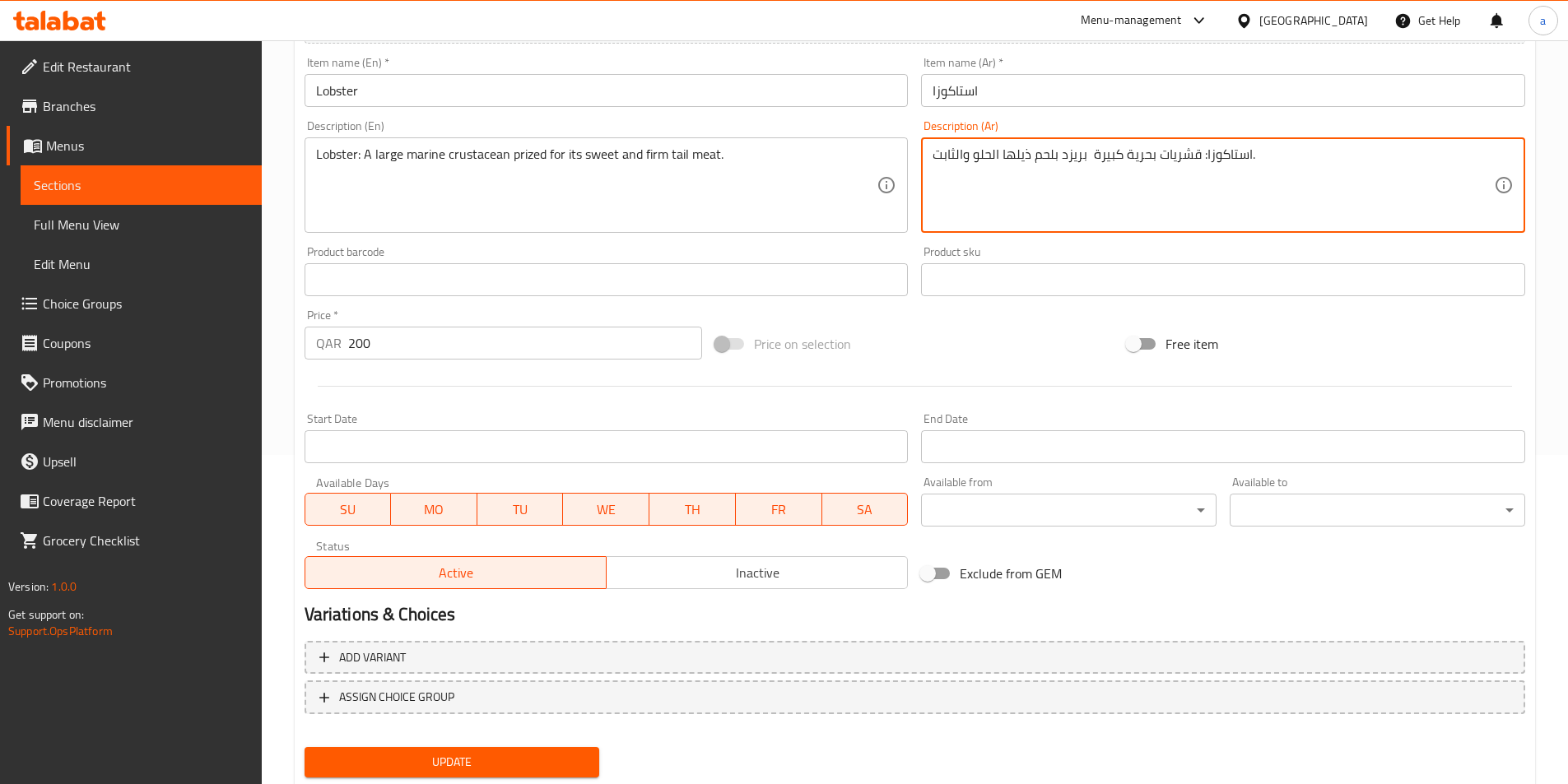
type textarea "استاكوزا: قشريات بحرية كبيرة بريزد بلحم ذيلها الحلو والثابت."
click at [552, 764] on span "Update" at bounding box center [453, 762] width 269 height 20
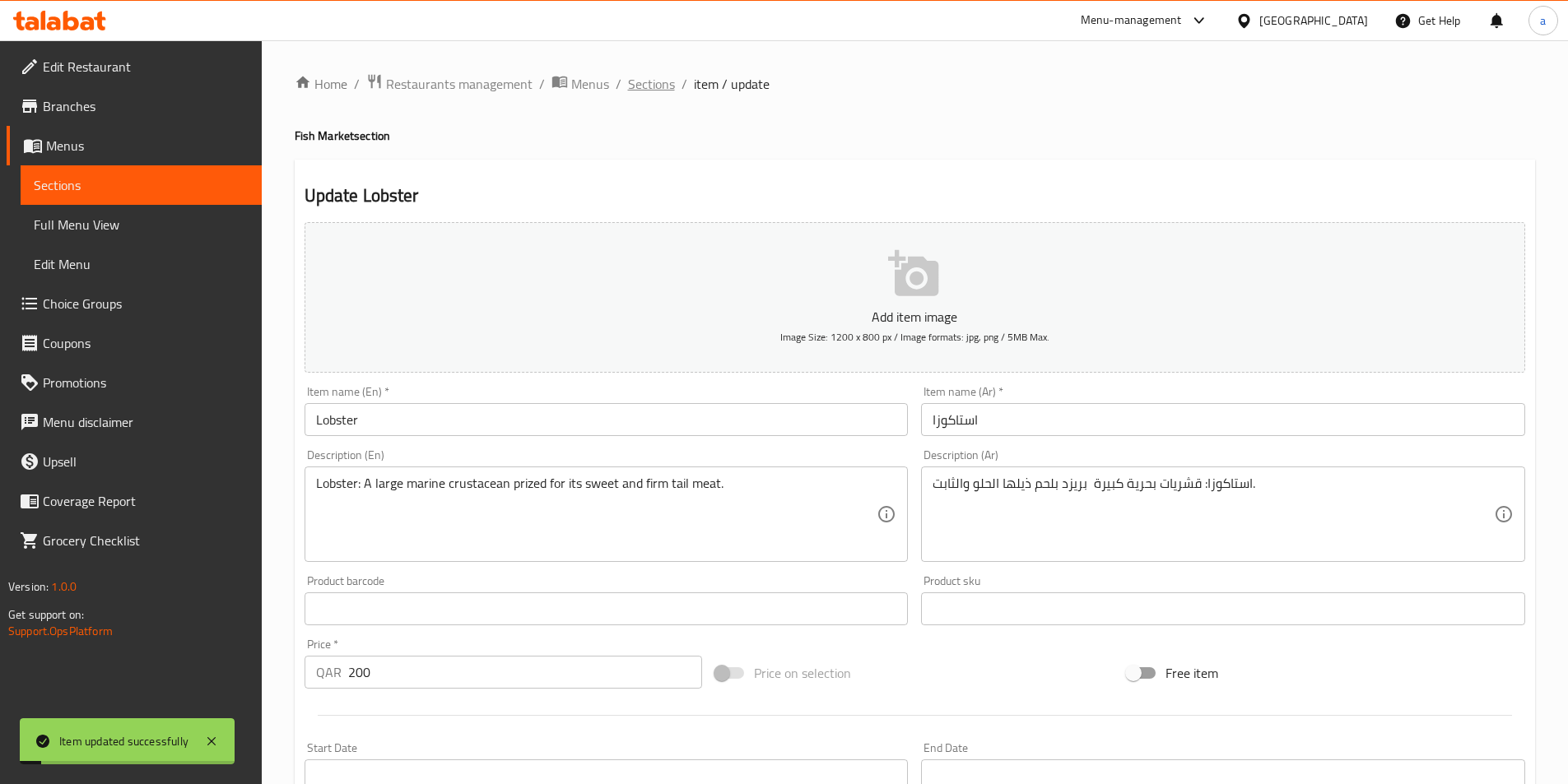
click at [647, 87] on span "Sections" at bounding box center [651, 84] width 47 height 19
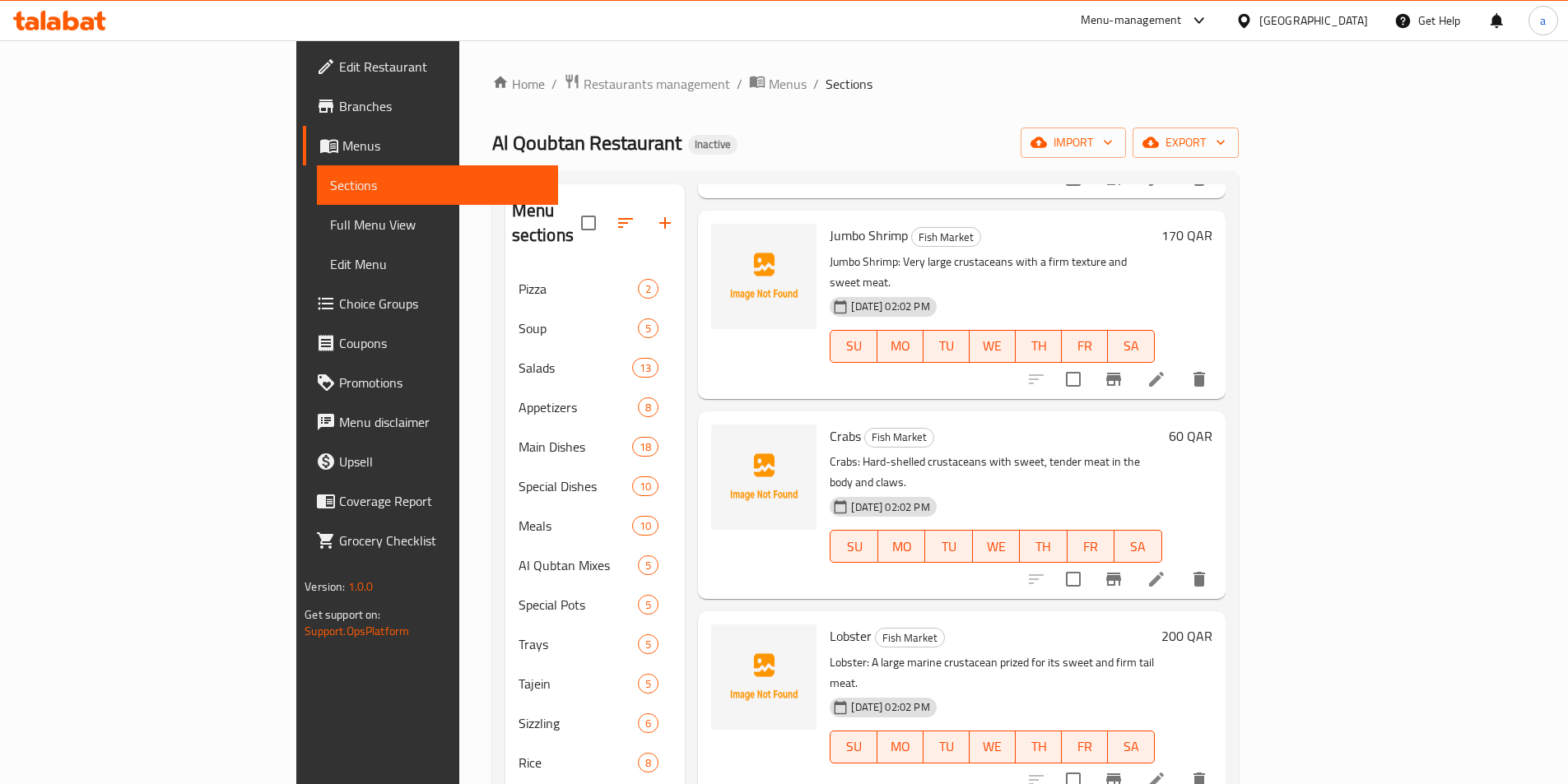
scroll to position [1070, 0]
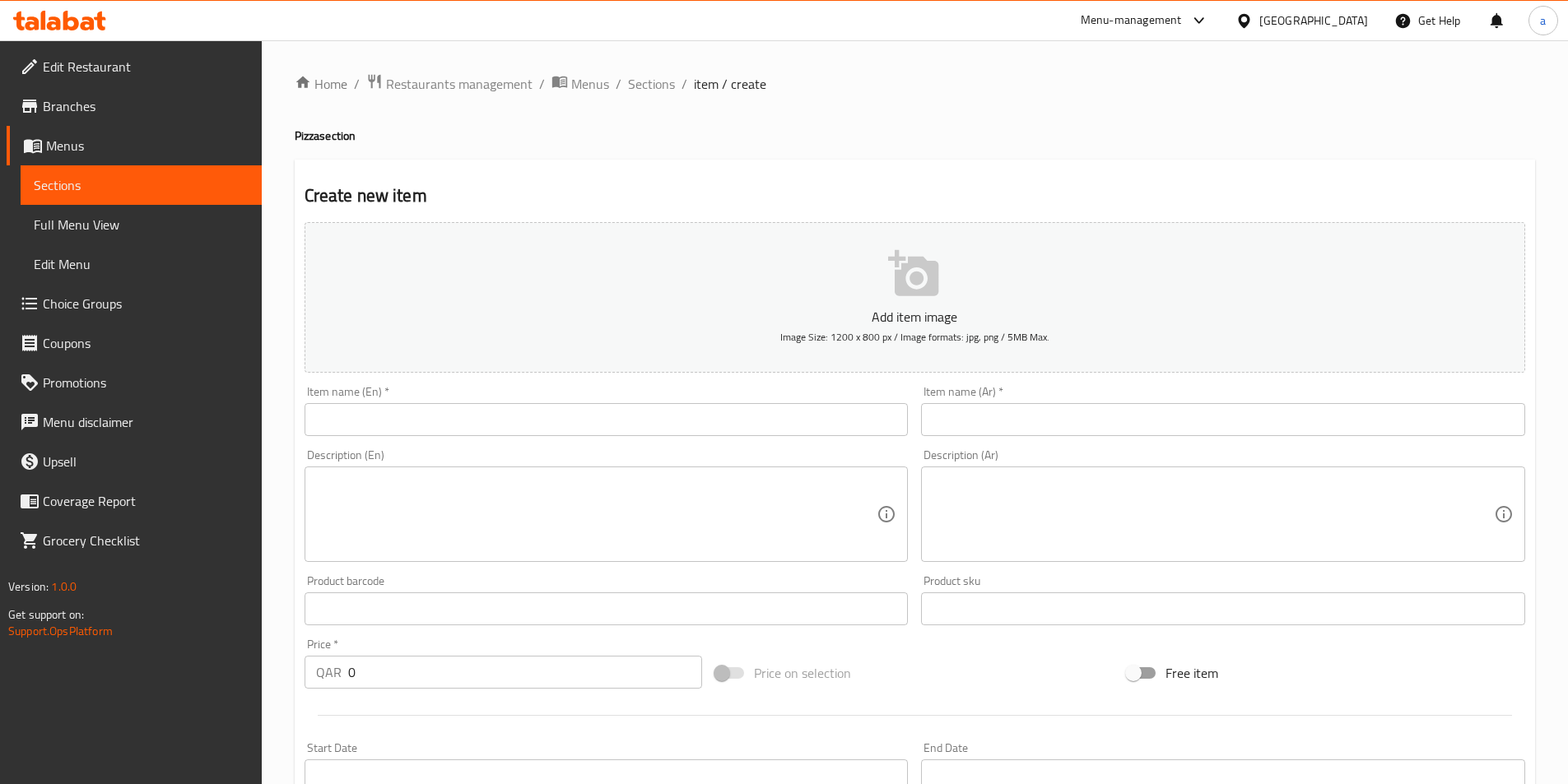
click at [482, 413] on input "text" at bounding box center [607, 419] width 604 height 33
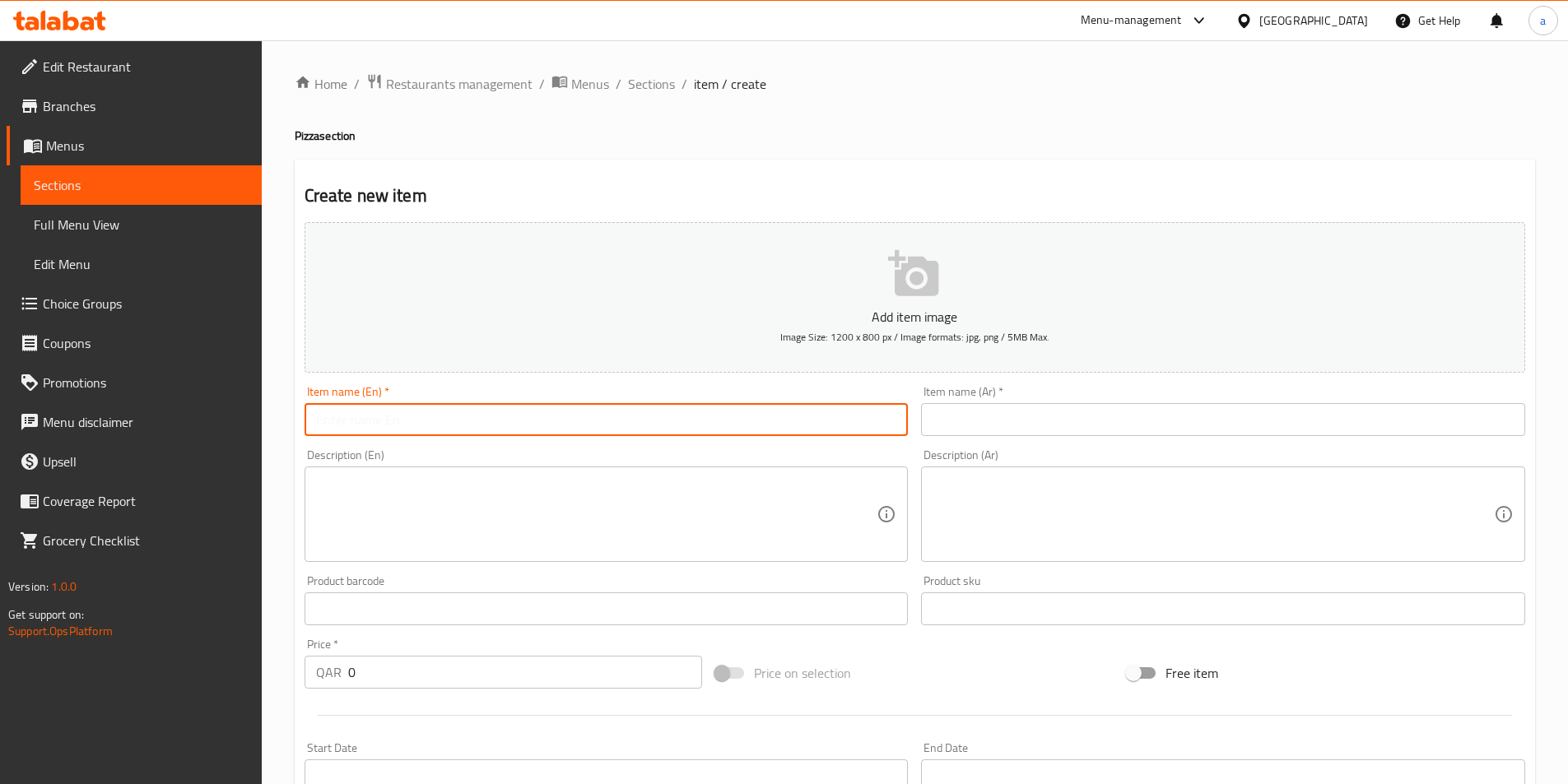
paste input "[PERSON_NAME]"
type input "[PERSON_NAME]"
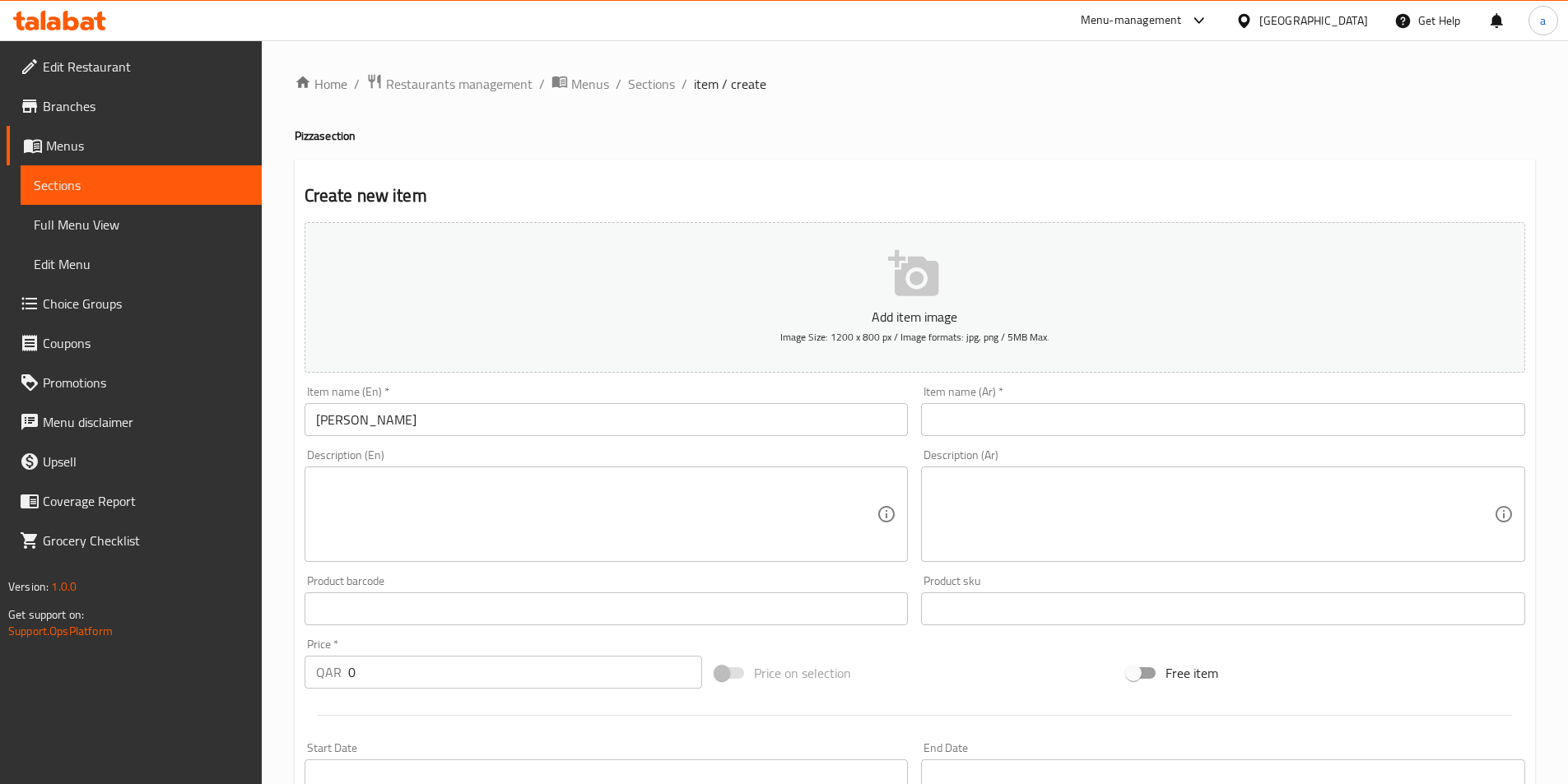
click at [978, 425] on input "text" at bounding box center [1224, 419] width 604 height 33
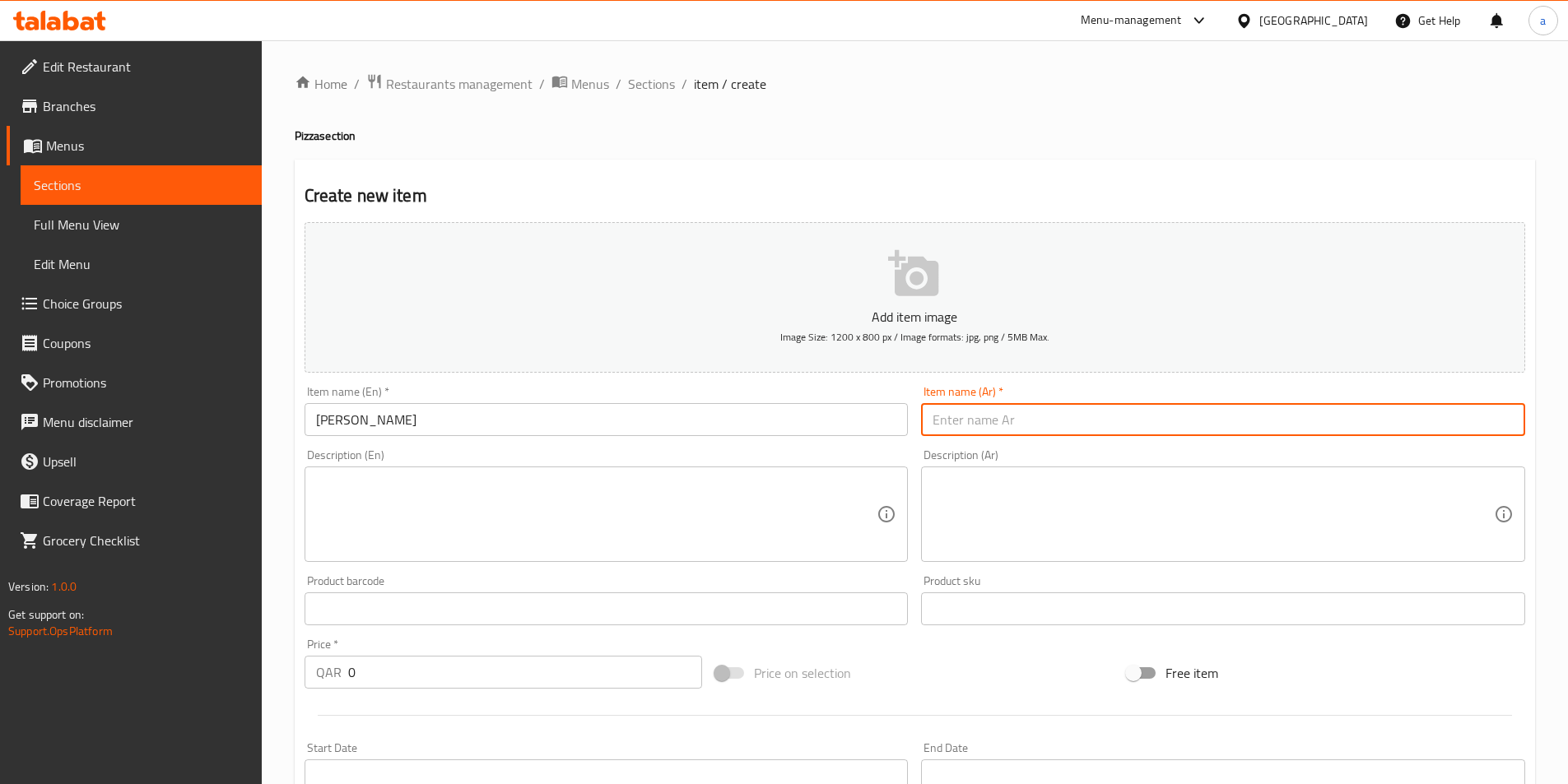
click at [978, 425] on input "text" at bounding box center [1224, 419] width 604 height 33
paste input "[PERSON_NAME]"
type input "[PERSON_NAME]"
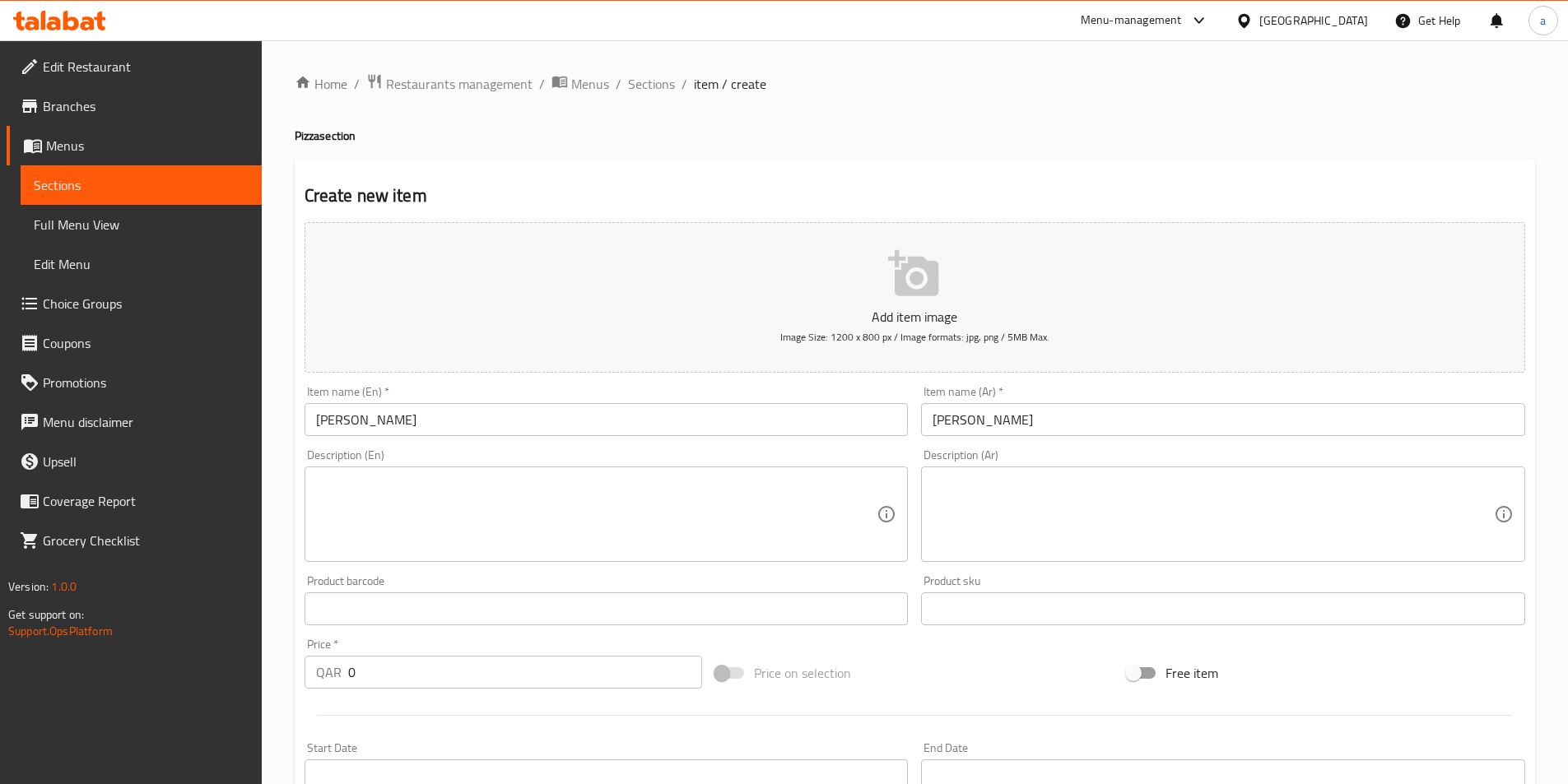
click at [353, 521] on textarea at bounding box center [597, 514] width 562 height 78
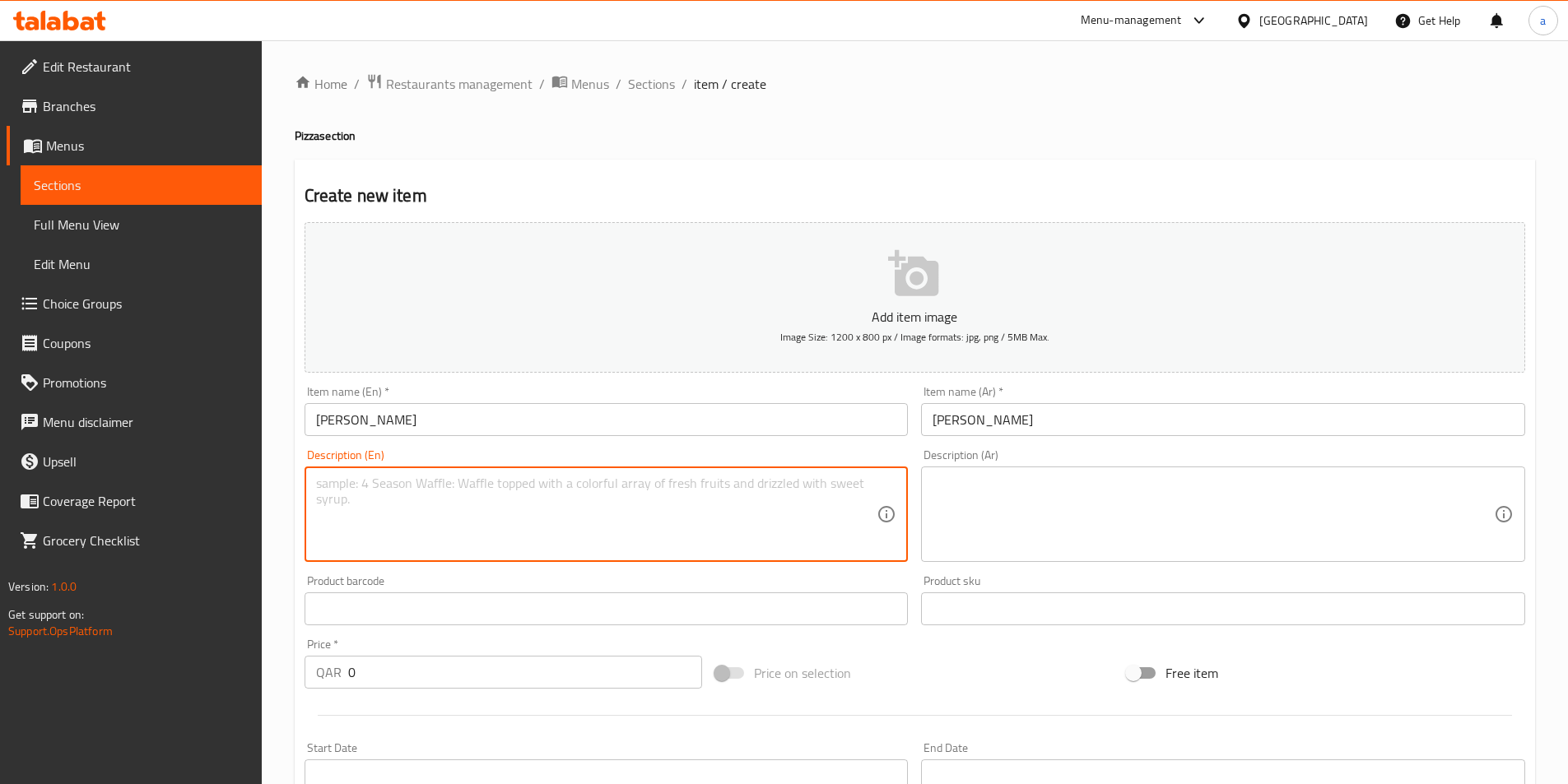
paste textarea "Margherita Pizza: A classic pizza with tomato sauce, mozzarella cheese, and fre…"
type textarea "Margherita Pizza: A classic pizza with tomato sauce, mozzarella cheese, and fre…"
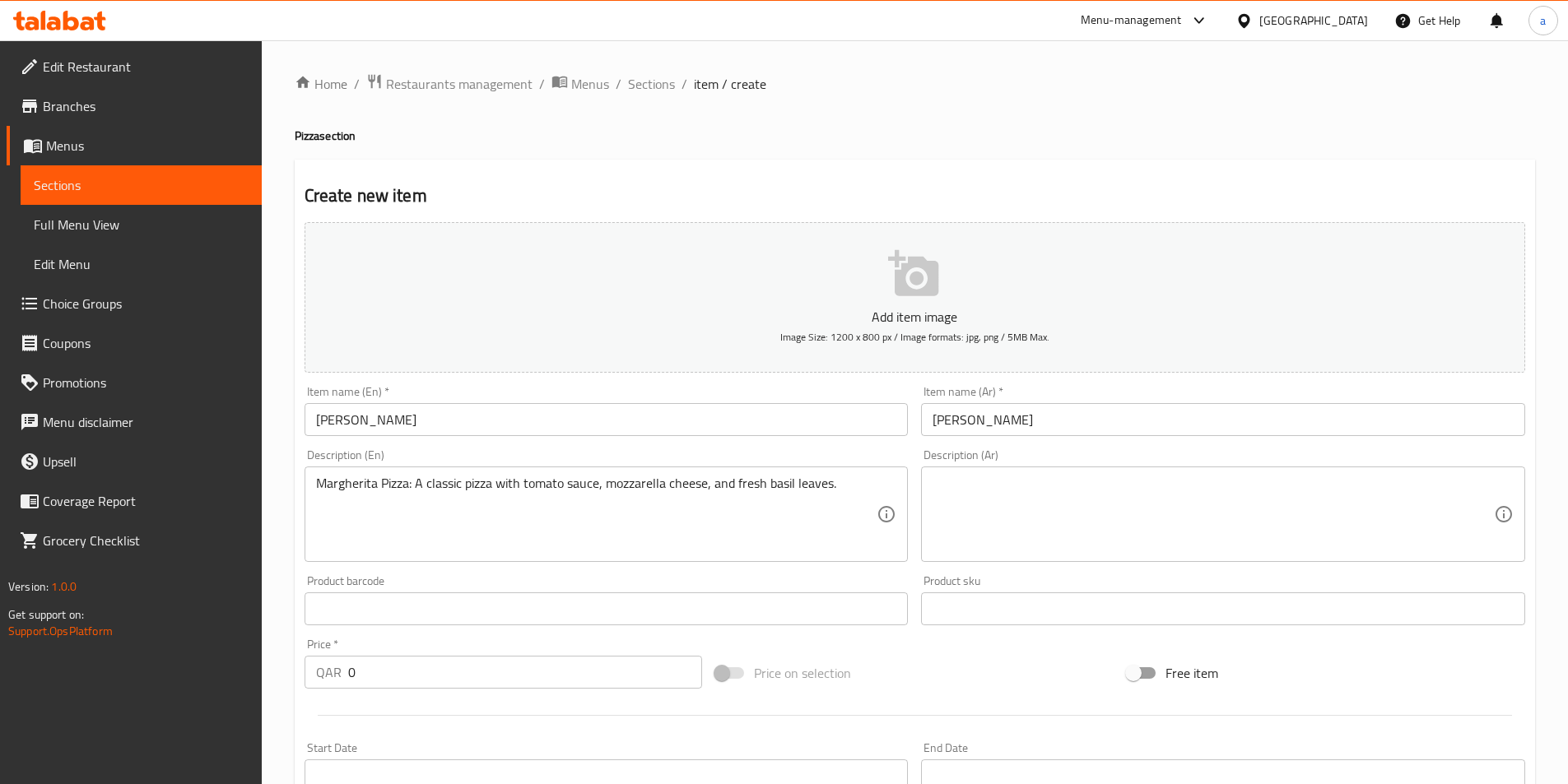
click at [1131, 534] on textarea at bounding box center [1213, 514] width 562 height 78
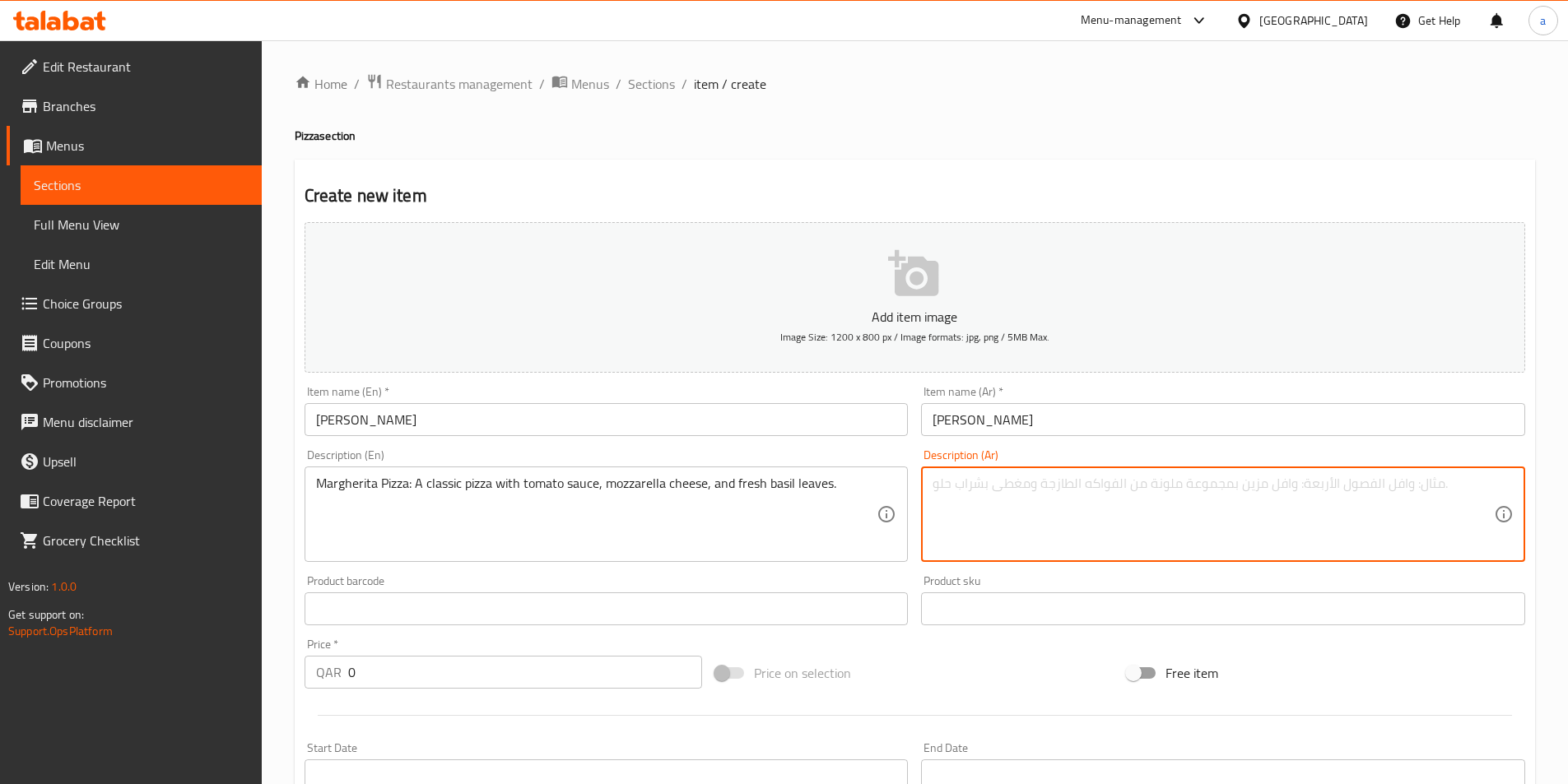
paste textarea "Margherita Pizza: A classic pizza with tomato sauce, mozzarella cheese, and fre…"
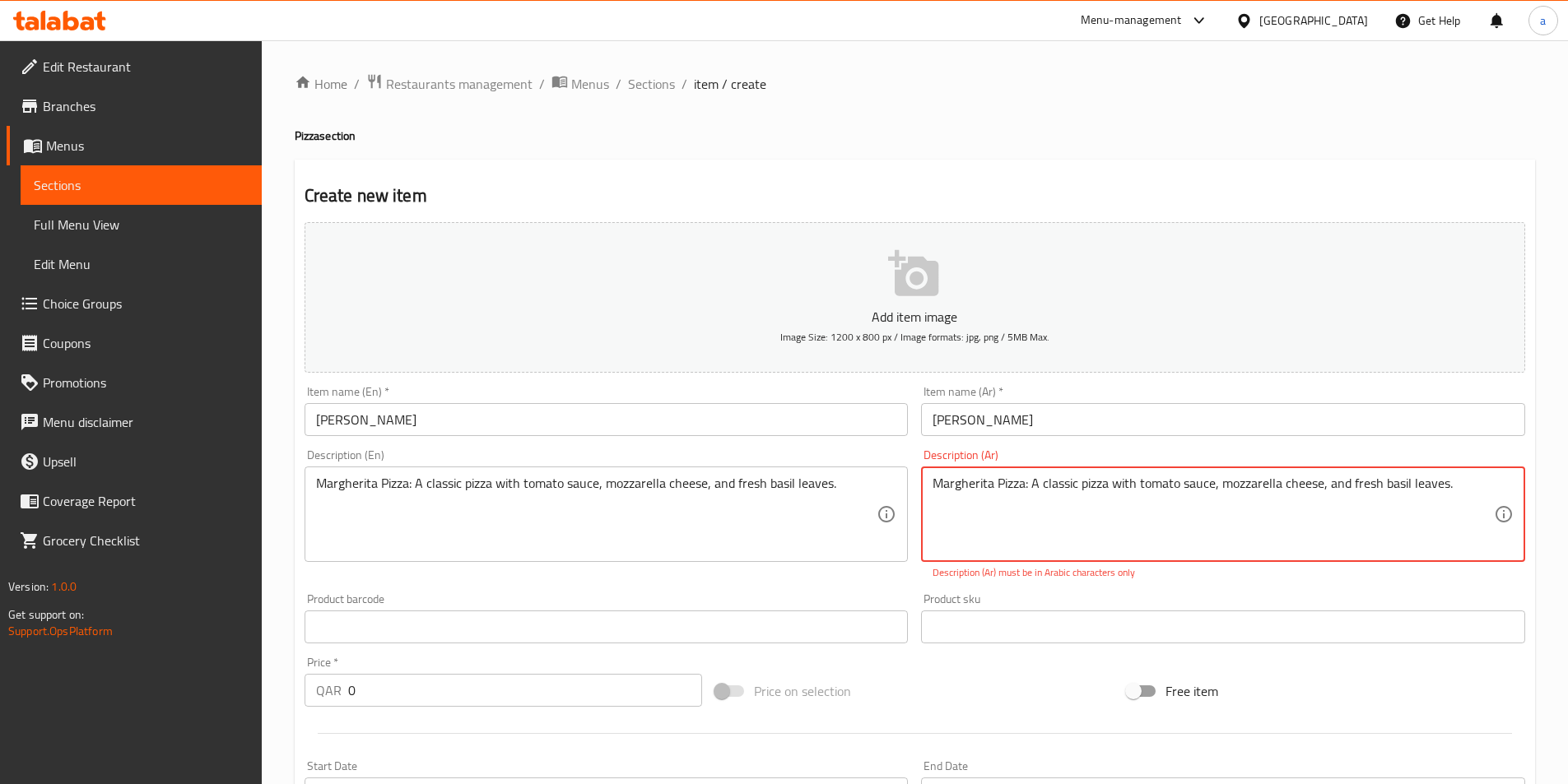
click at [1305, 520] on textarea "Margherita Pizza: A classic pizza with tomato sauce, mozzarella cheese, and fre…" at bounding box center [1213, 514] width 562 height 78
paste textarea "بيتزا مارجريتا: بيتزا كلاسيكية مع صلصة الطماطم وجبنة الموزاريلا وأوراق الريحان …"
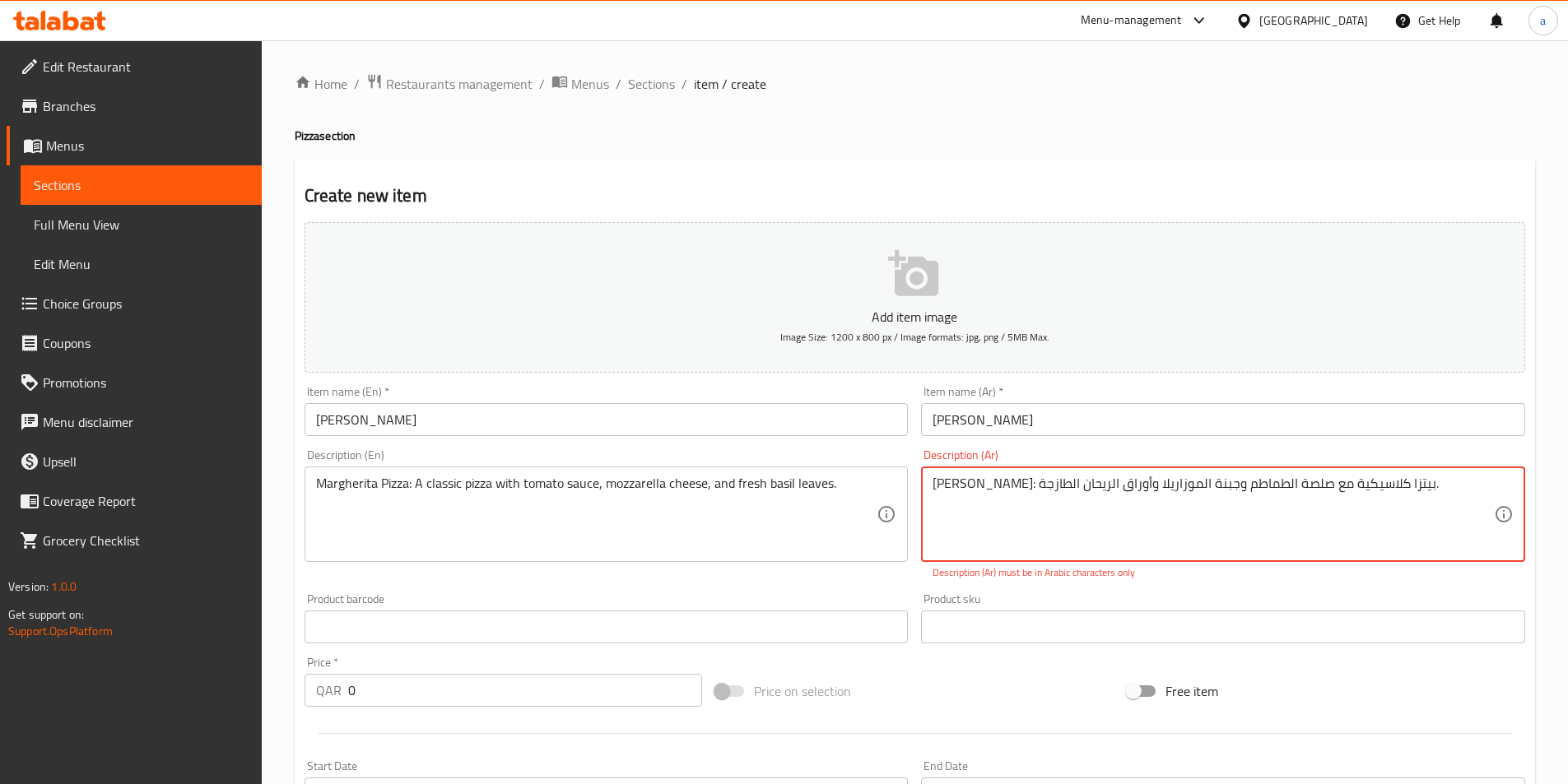
click at [1252, 482] on textarea "[PERSON_NAME]: بيتزا كلاسيكية مع صلصة الطماطم وجبنة الموزاريلا وأوراق الريحان ا…" at bounding box center [1213, 514] width 562 height 78
click at [1131, 488] on textarea "بيتزا مارجريتا: بيتزا كلاسيك مع صلصة الطماطم وجبنة الموزاريلا وأوراق الريحان ال…" at bounding box center [1213, 514] width 562 height 78
type textarea "بيتزا مارجريتا: بيتزا كلاسيك مع صلصة الطماطم و جبنة الموزاريلا وأوراق الريحان ا…"
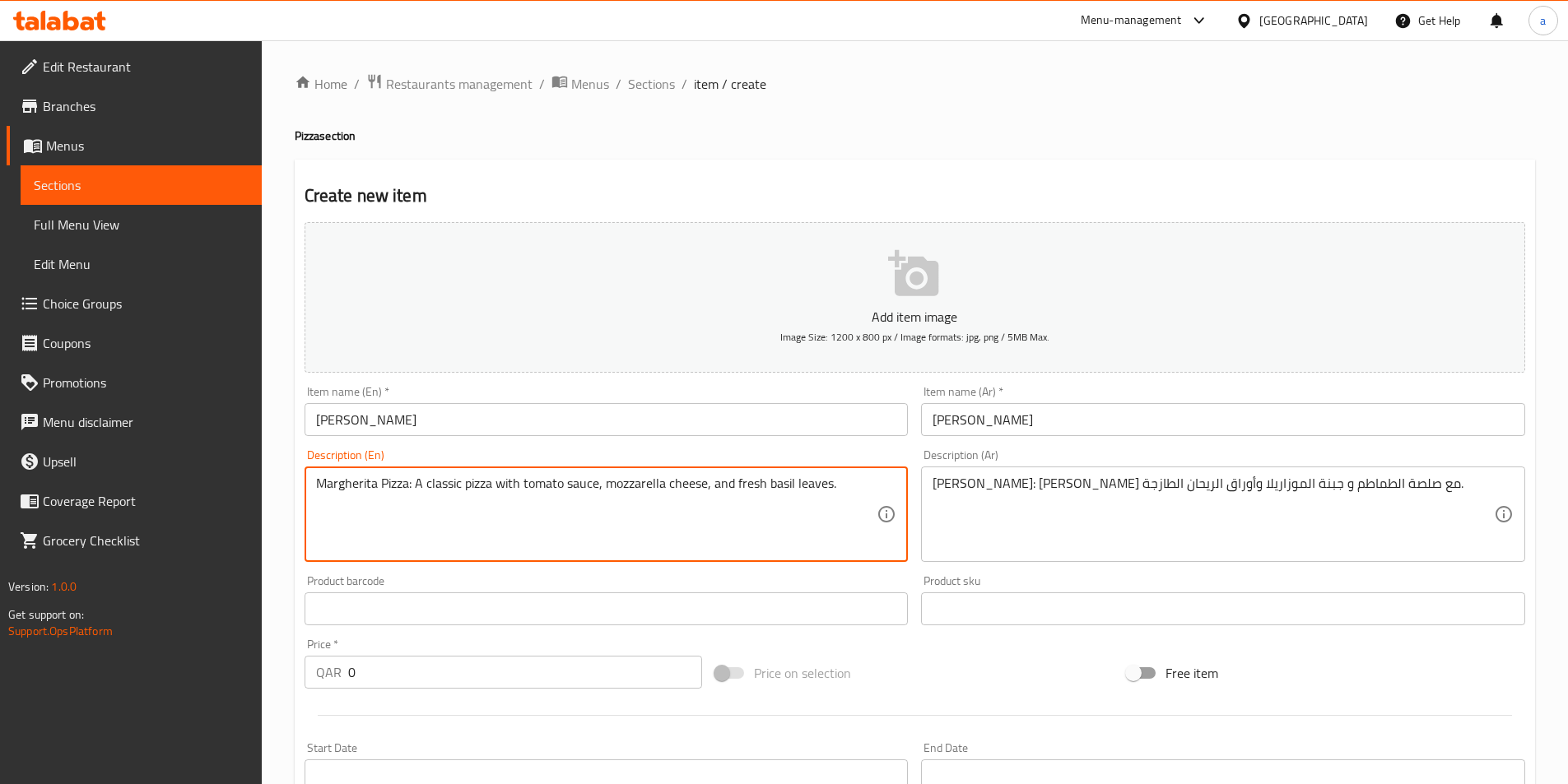
click at [785, 485] on textarea "Margherita Pizza: A classic pizza with tomato sauce, mozzarella cheese, and fre…" at bounding box center [597, 514] width 562 height 78
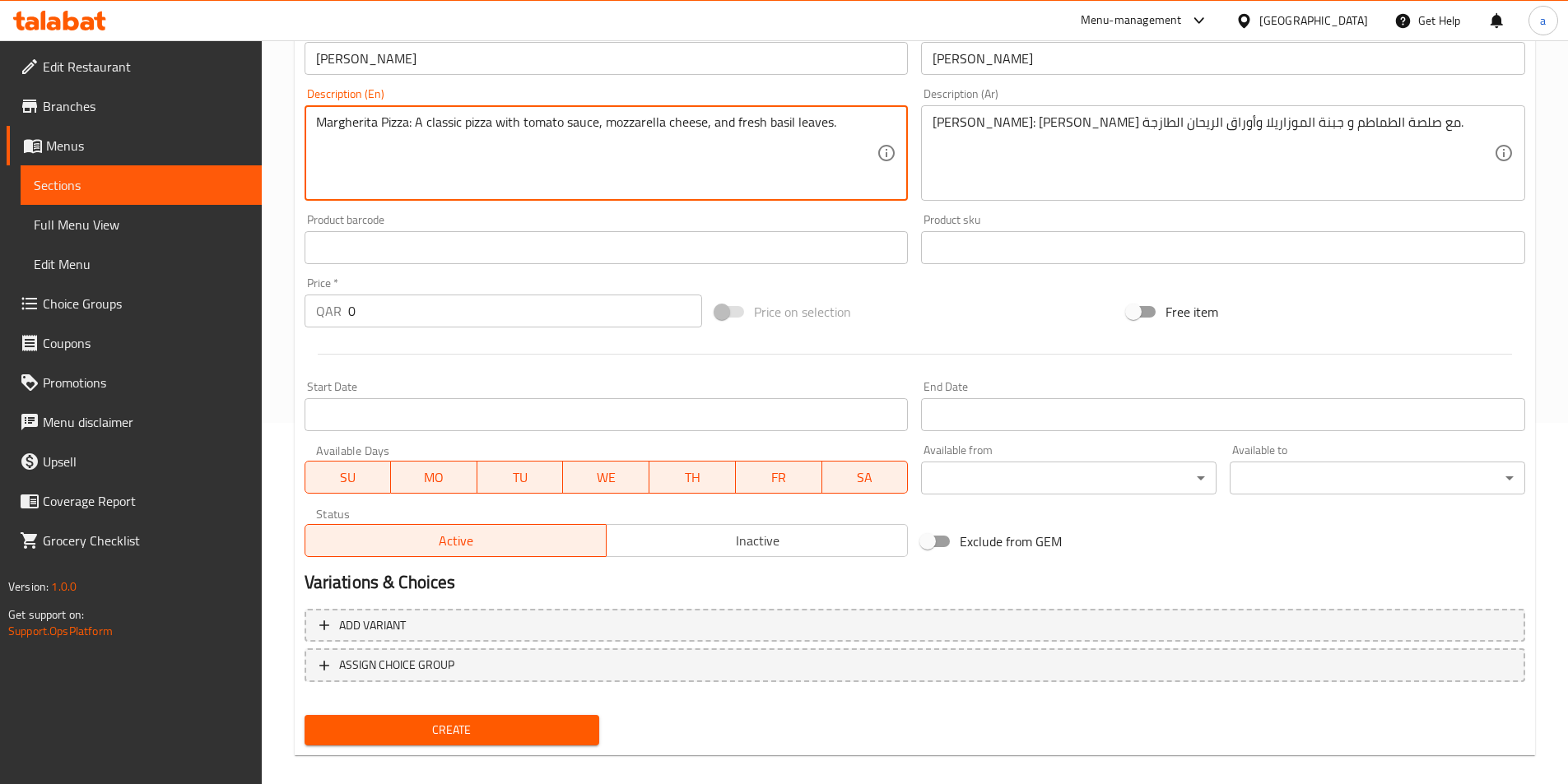
scroll to position [379, 0]
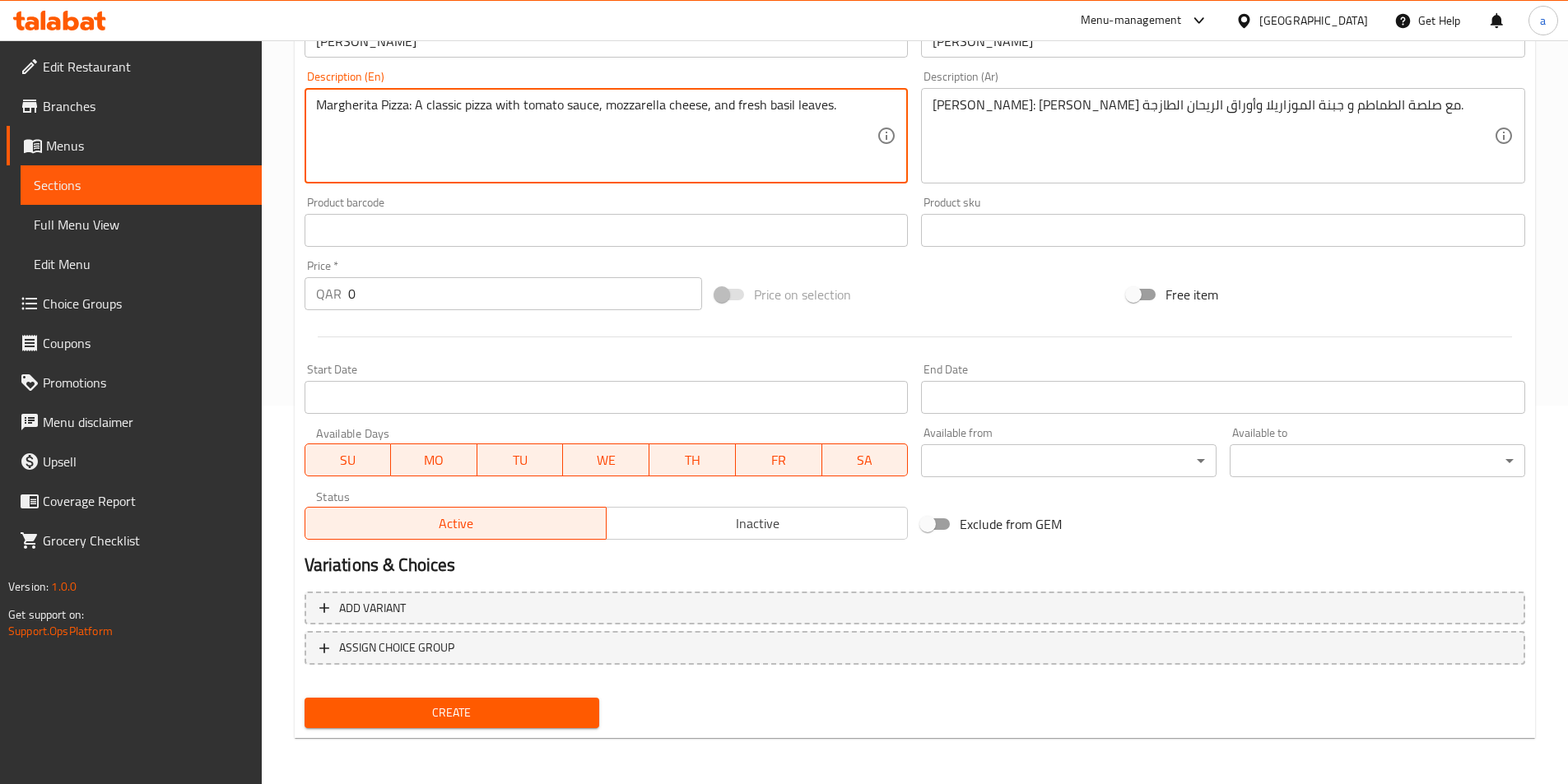
click at [498, 296] on input "0" at bounding box center [525, 293] width 355 height 33
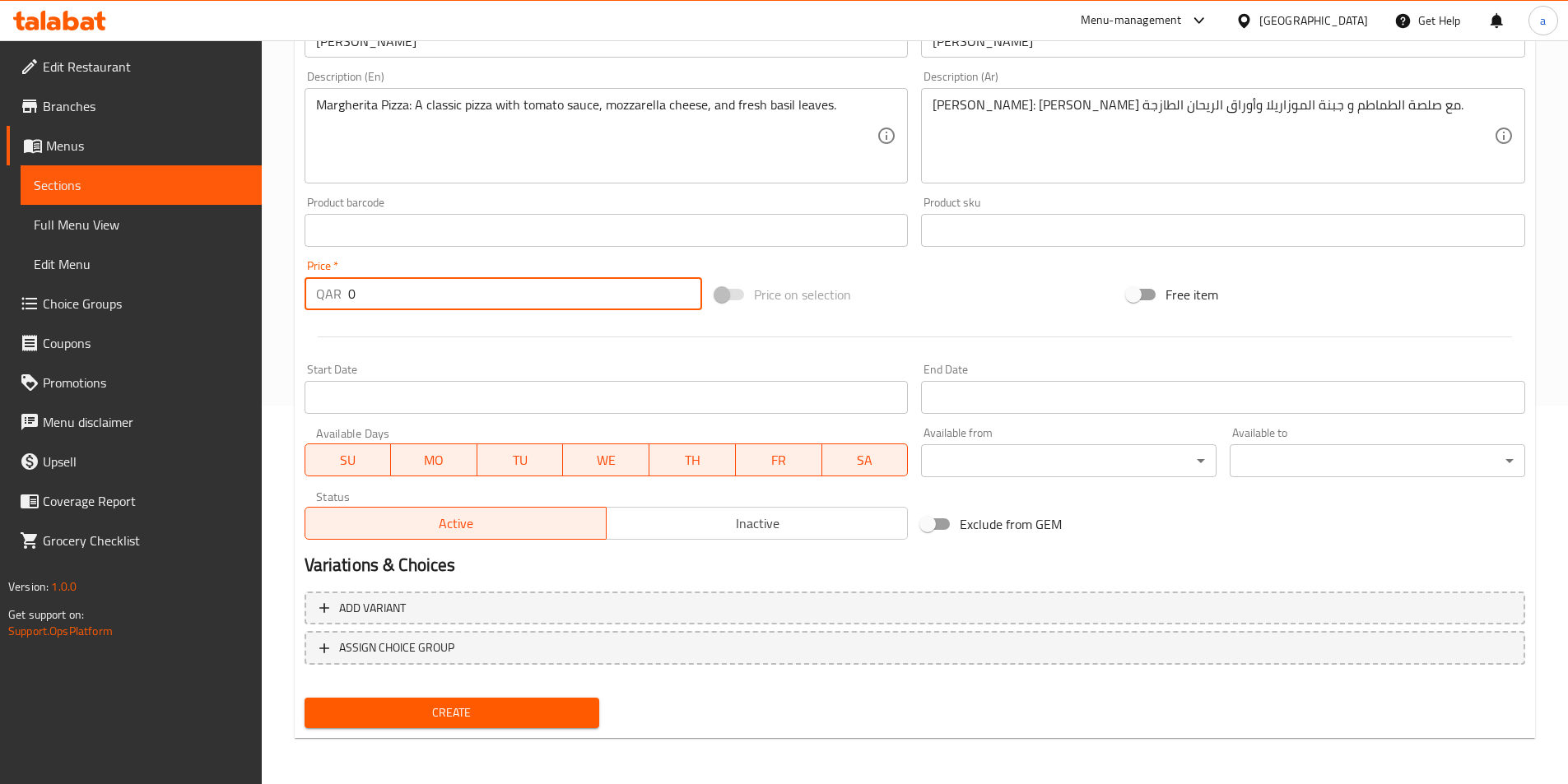
click at [517, 310] on input "0" at bounding box center [525, 293] width 355 height 33
type input "35"
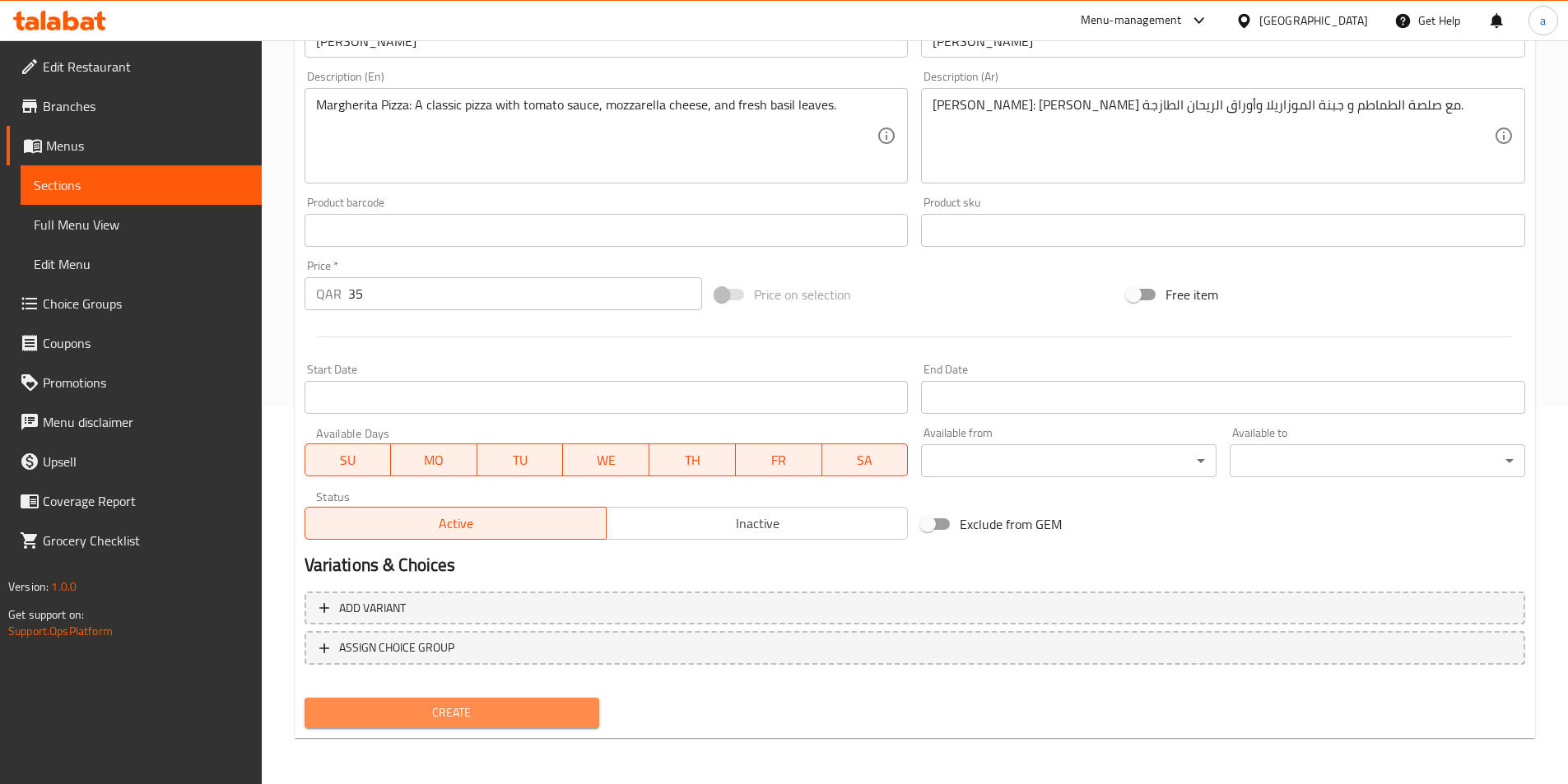
click at [380, 705] on span "Create" at bounding box center [453, 713] width 269 height 20
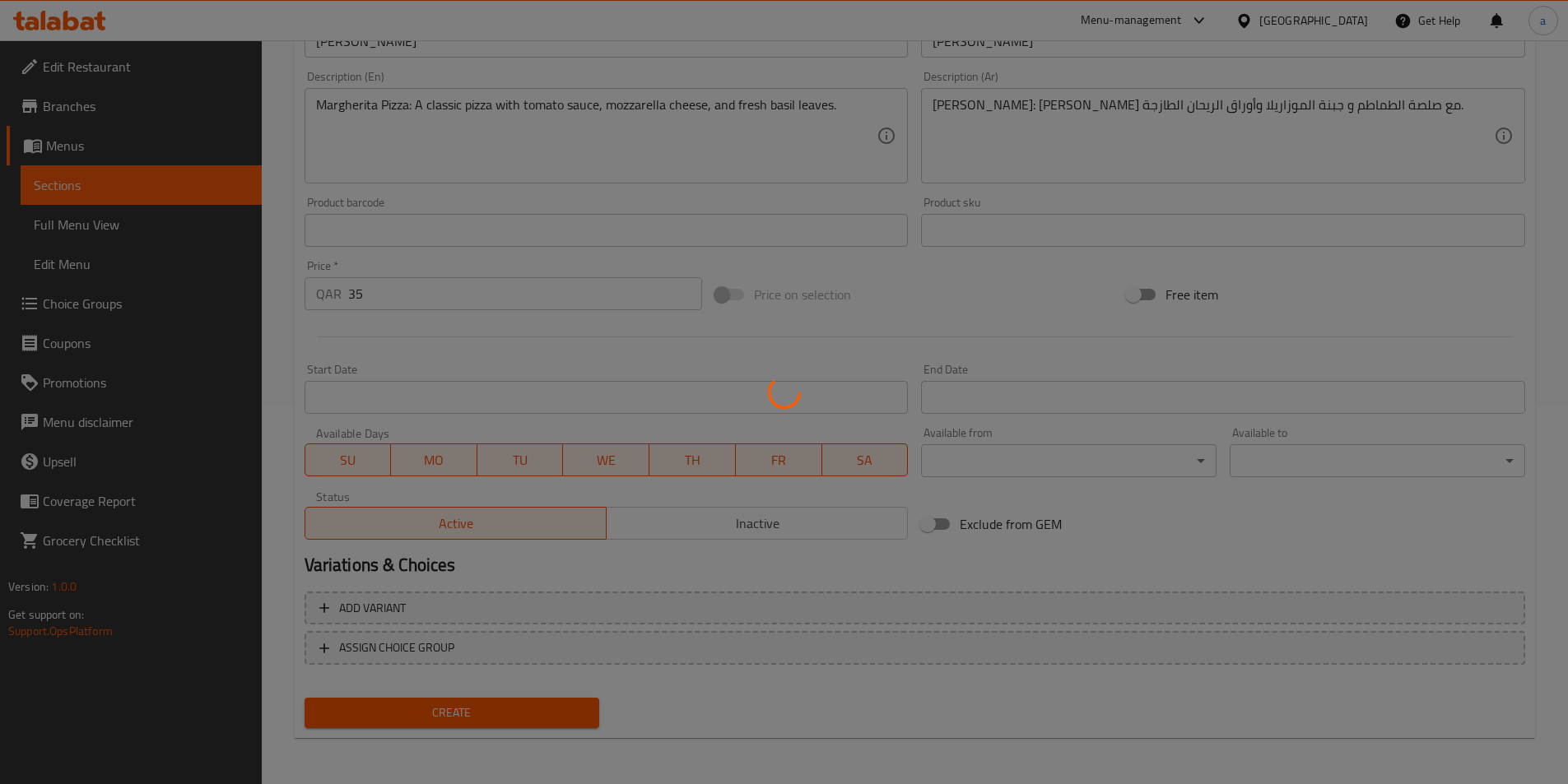
type input "0"
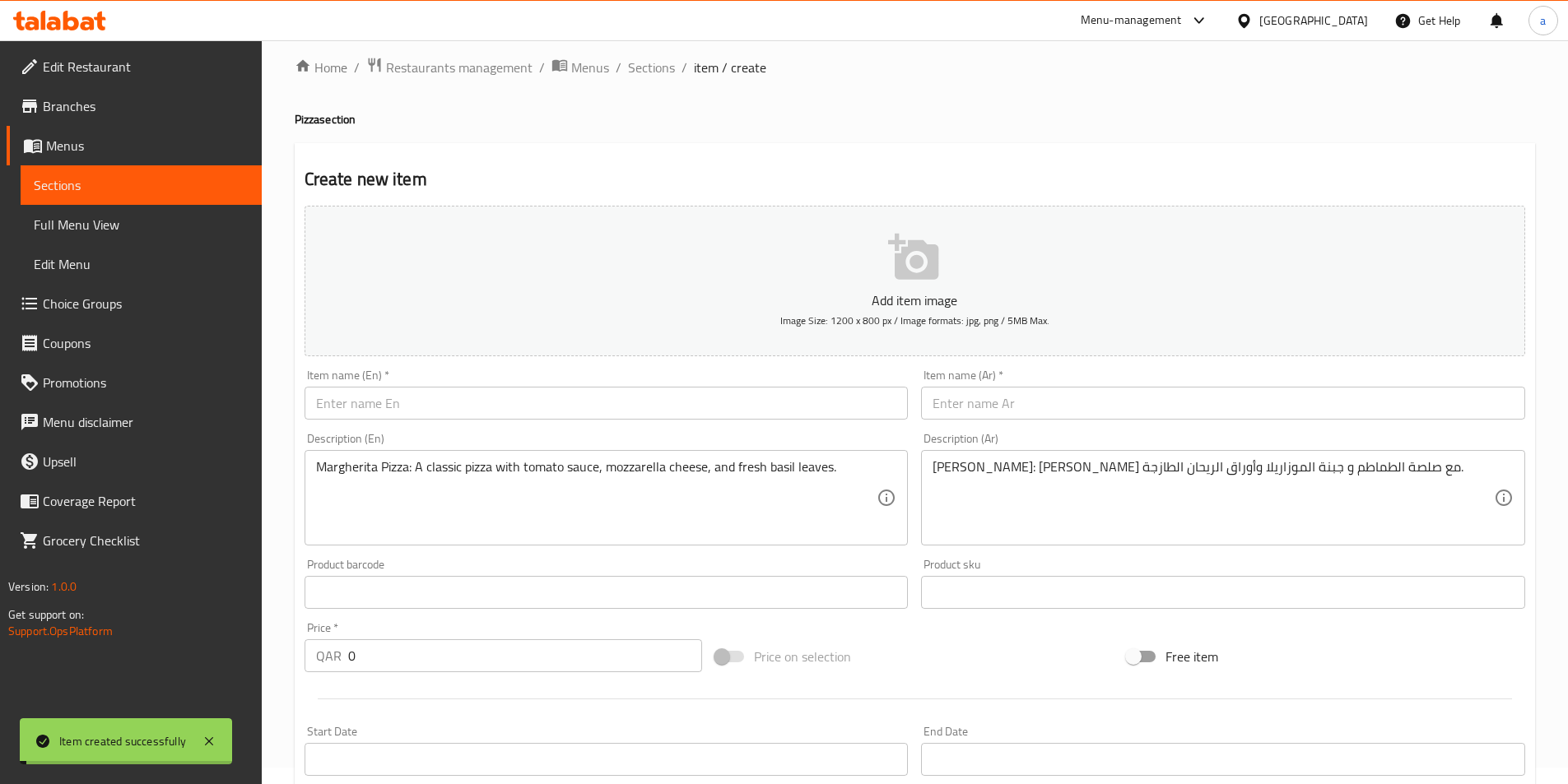
scroll to position [0, 0]
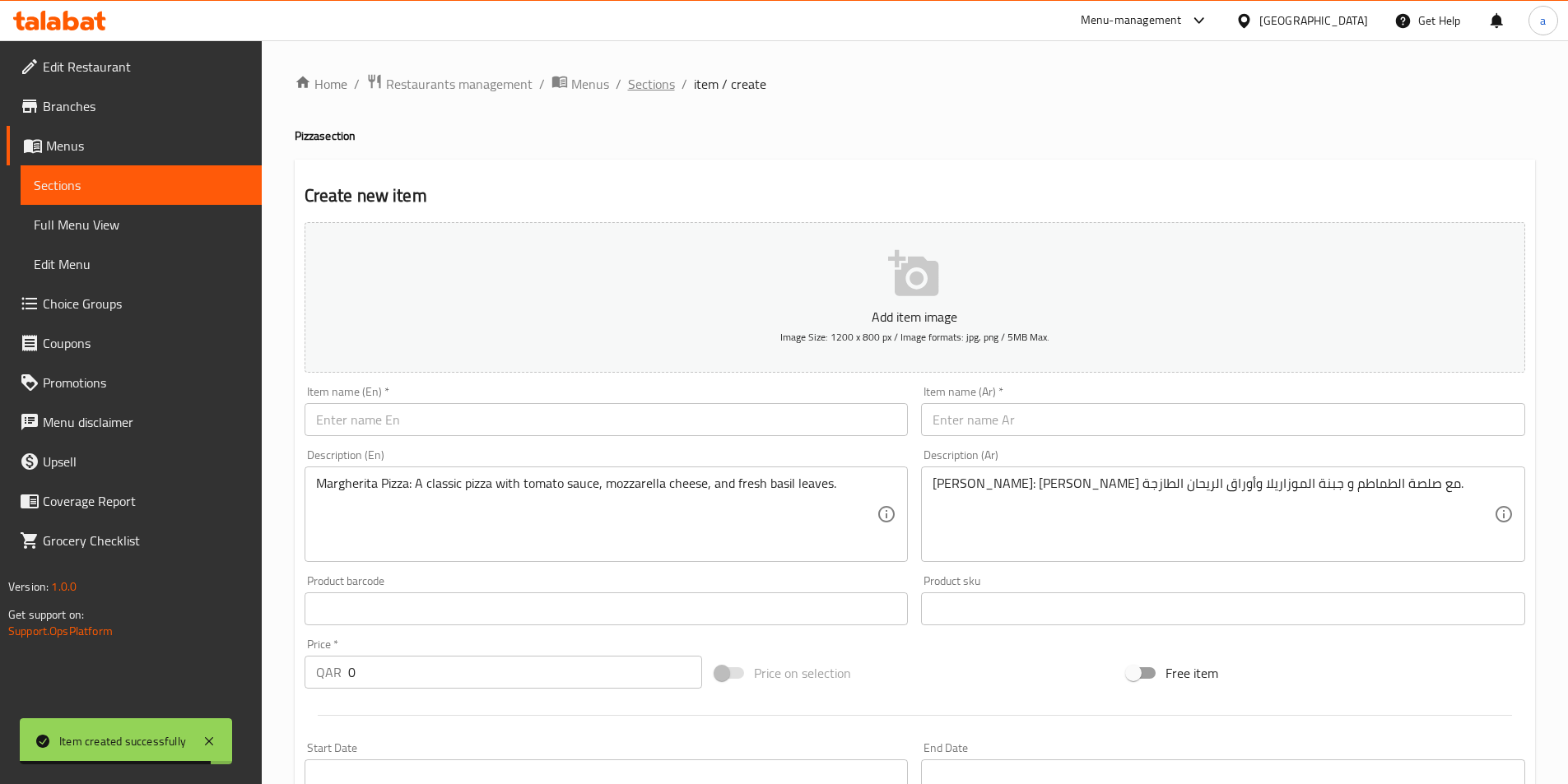
click at [646, 84] on span "Sections" at bounding box center [651, 84] width 47 height 19
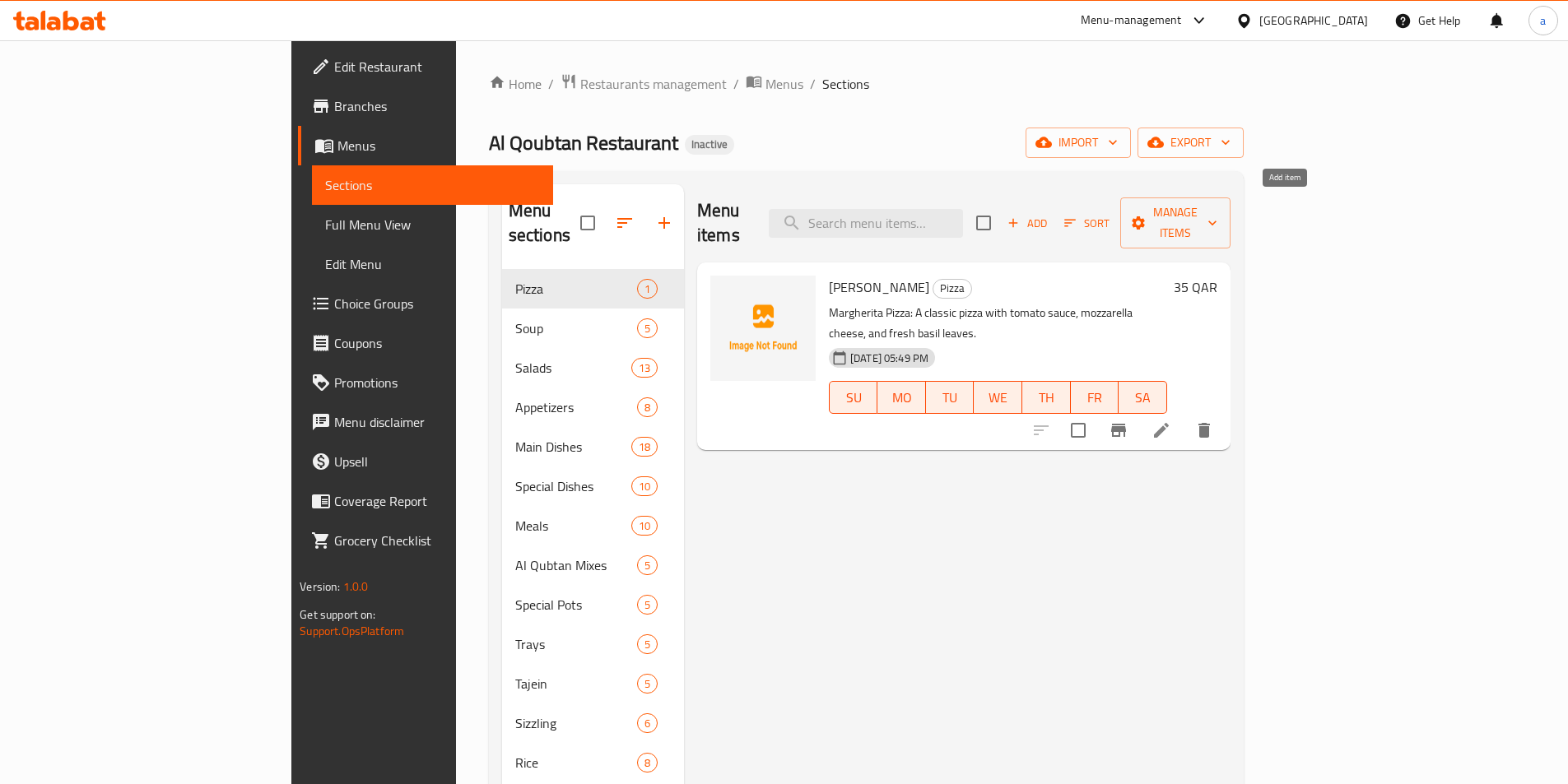
click at [1049, 214] on span "Add" at bounding box center [1027, 223] width 45 height 19
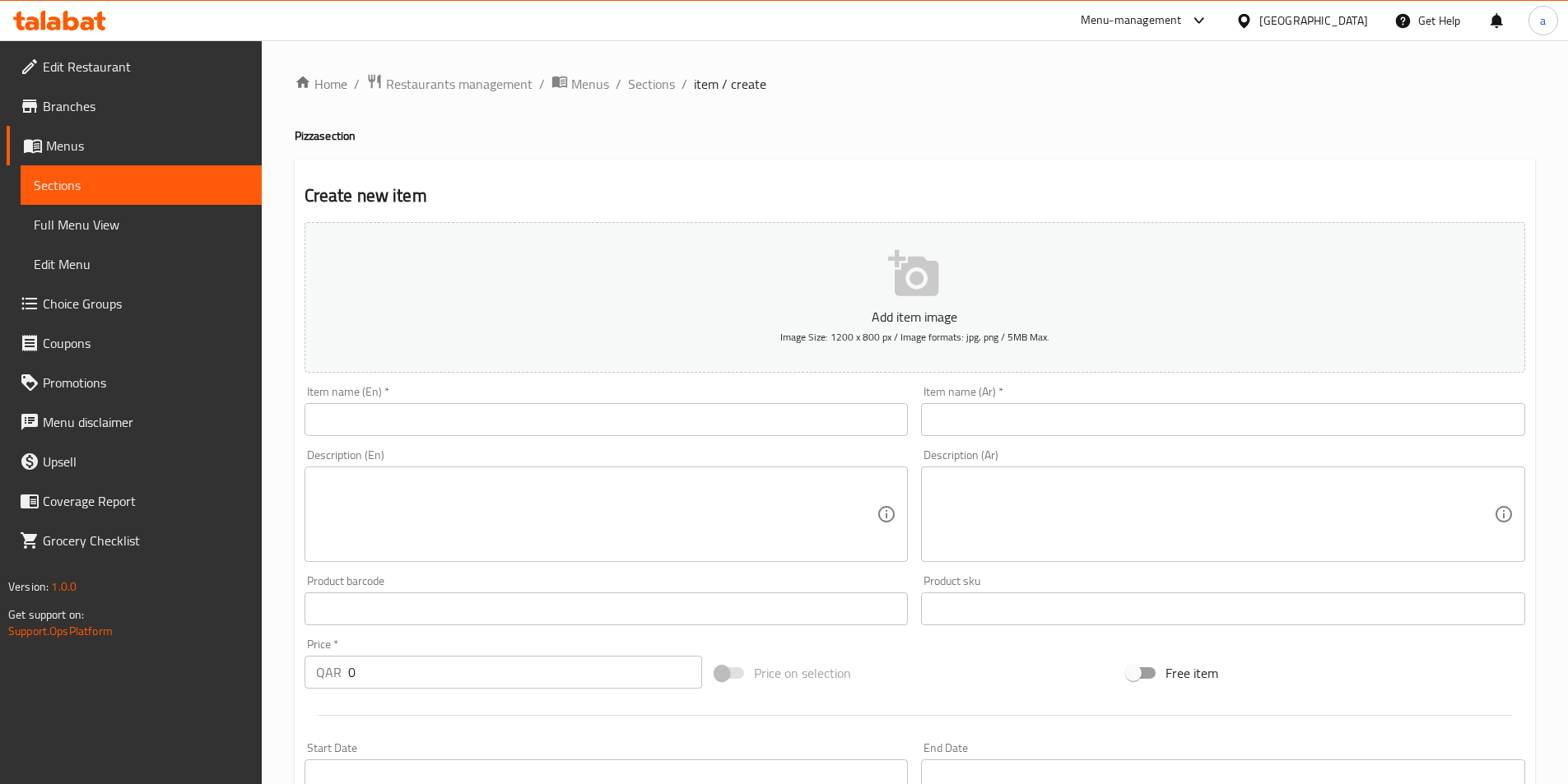
click at [427, 419] on input "text" at bounding box center [607, 419] width 604 height 33
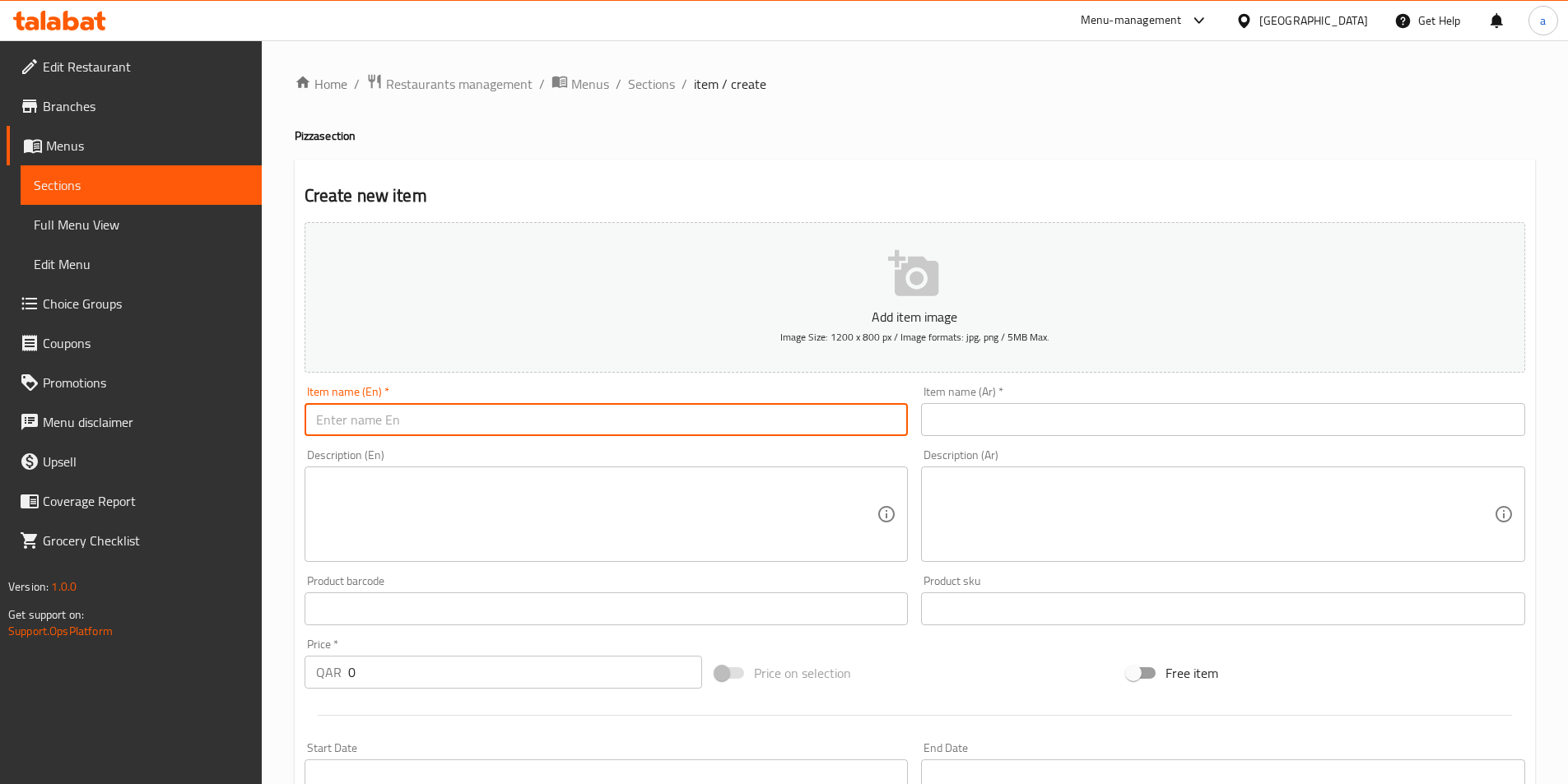
click at [427, 419] on input "text" at bounding box center [607, 419] width 604 height 33
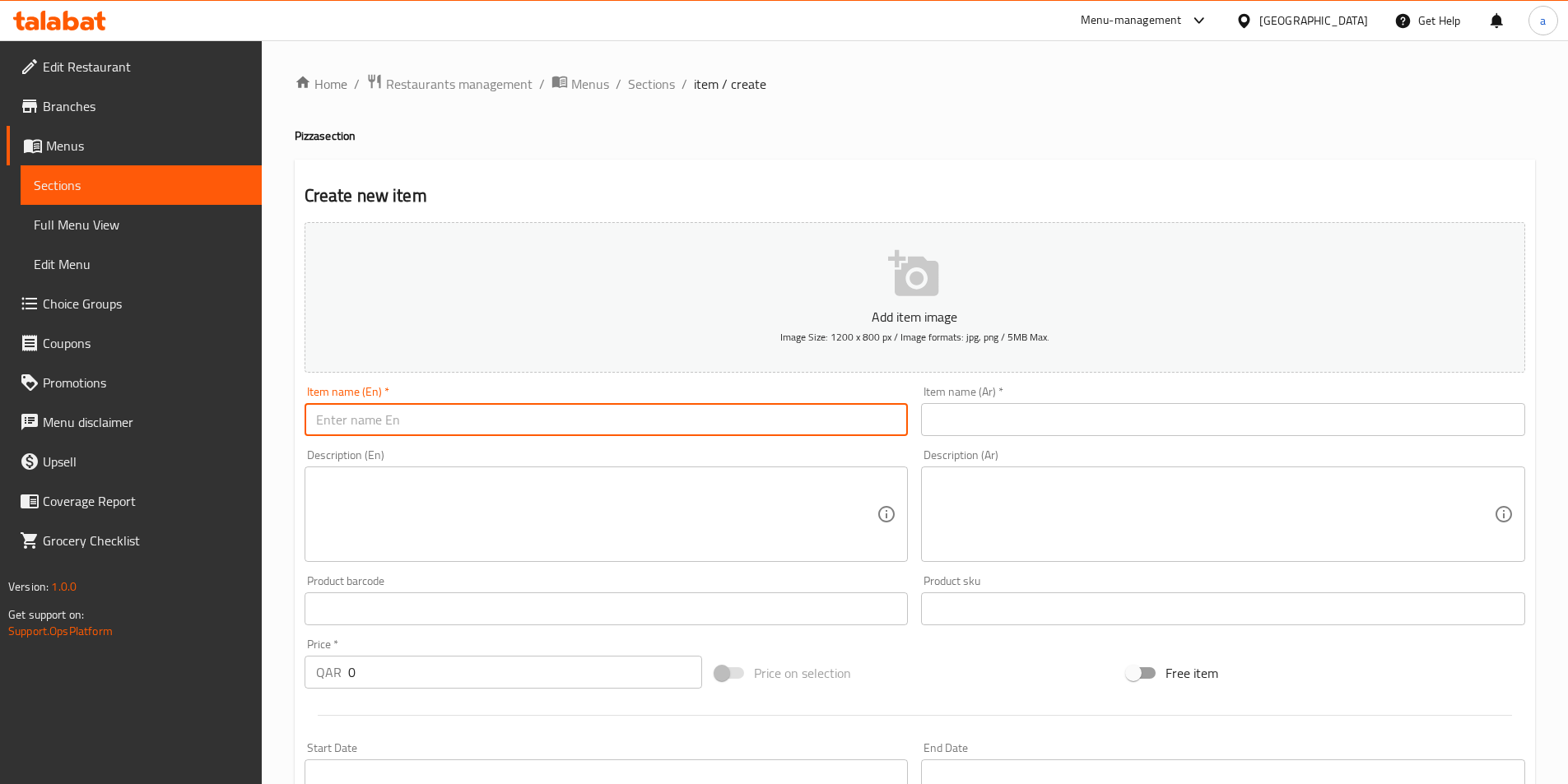
paste input "Mix Seafood Pizza"
type input "Mix Seafood Pizza"
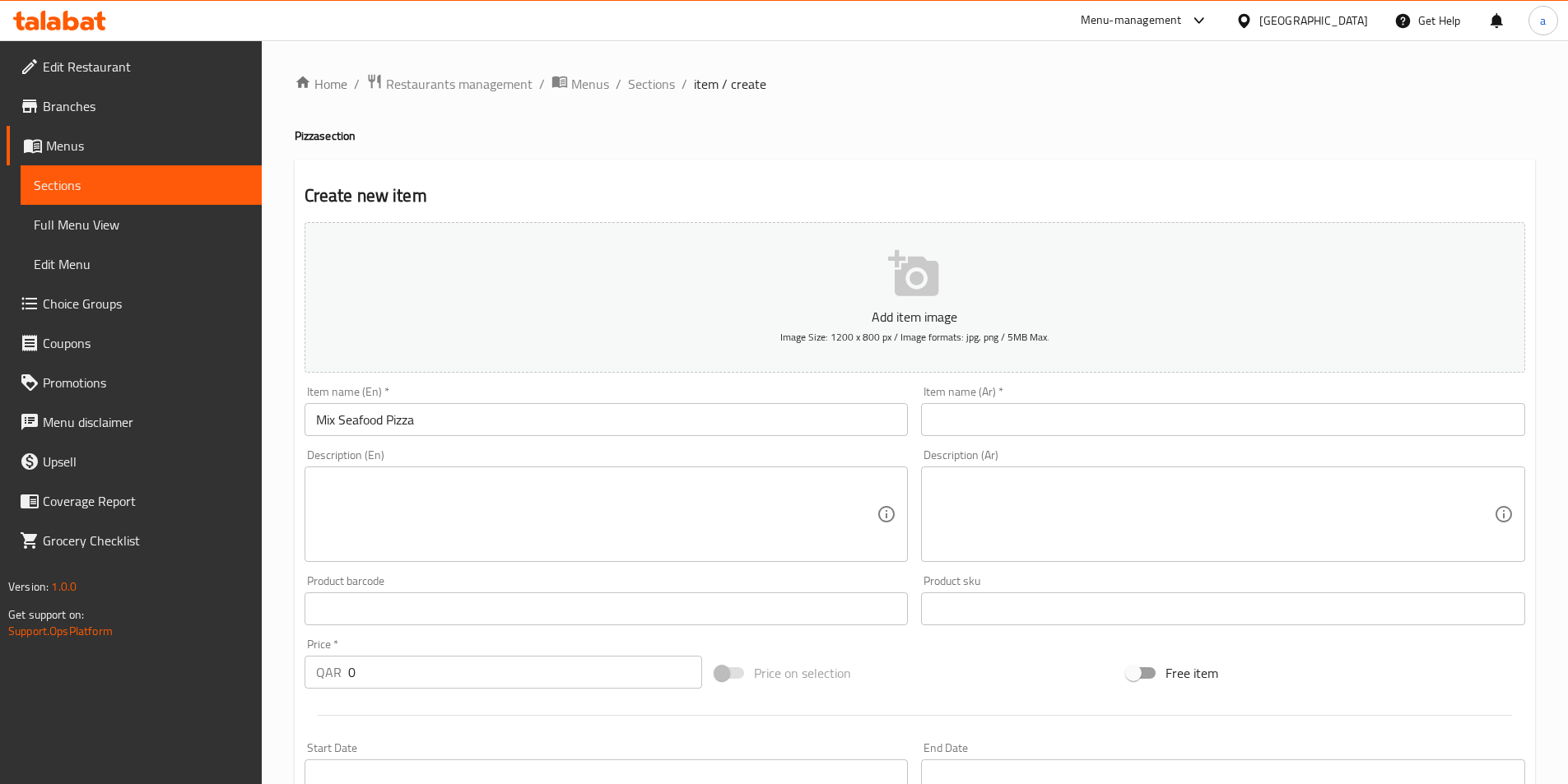
click at [1186, 408] on input "text" at bounding box center [1224, 419] width 604 height 33
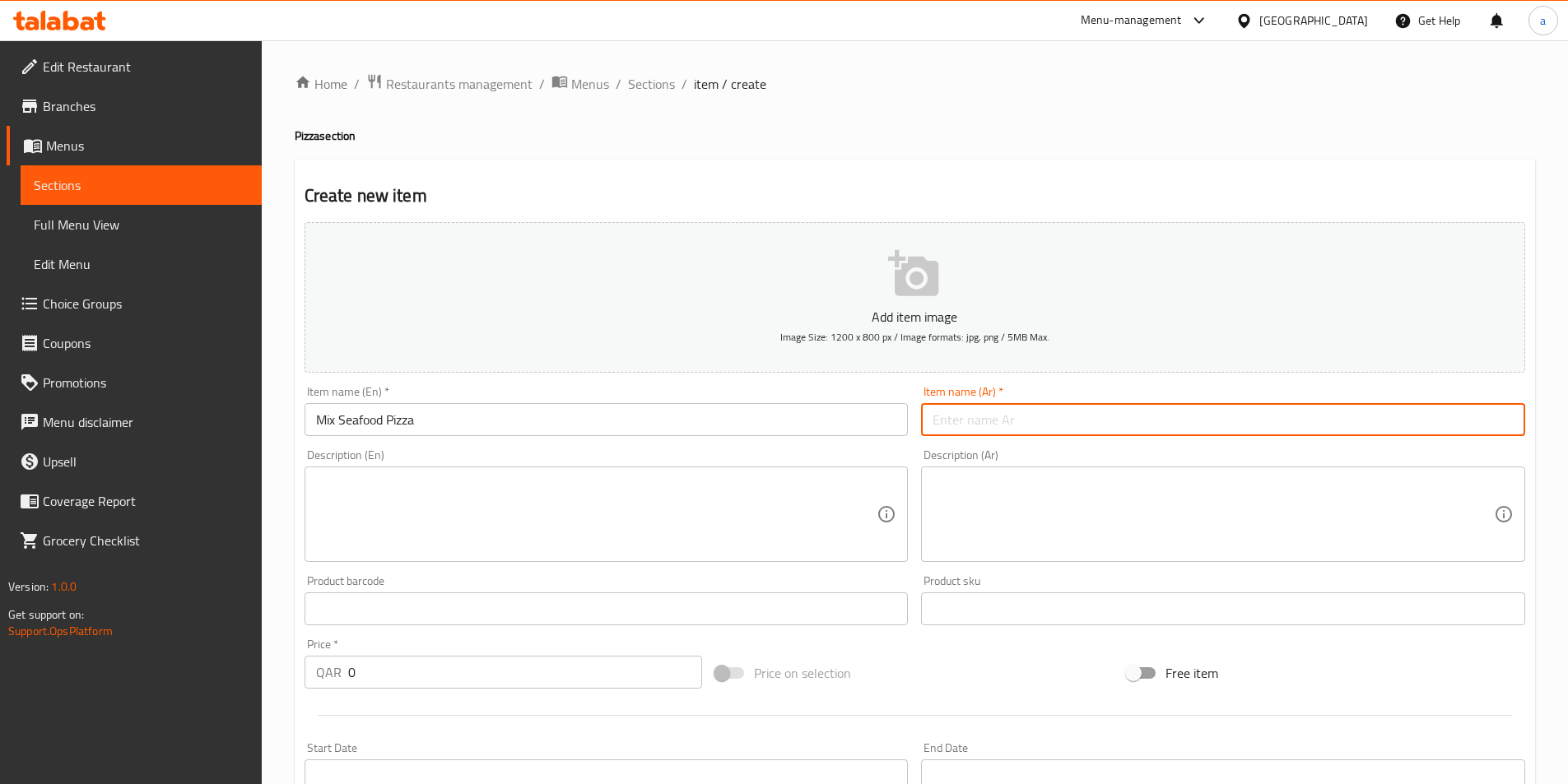
click at [1186, 408] on input "text" at bounding box center [1224, 419] width 604 height 33
paste input "بيتزا مكس سي فود"
click at [999, 423] on input "بيتزا مكس سي فود" at bounding box center [1224, 419] width 604 height 33
click at [944, 419] on input "بيتزا مشكل سي فود" at bounding box center [1224, 419] width 604 height 33
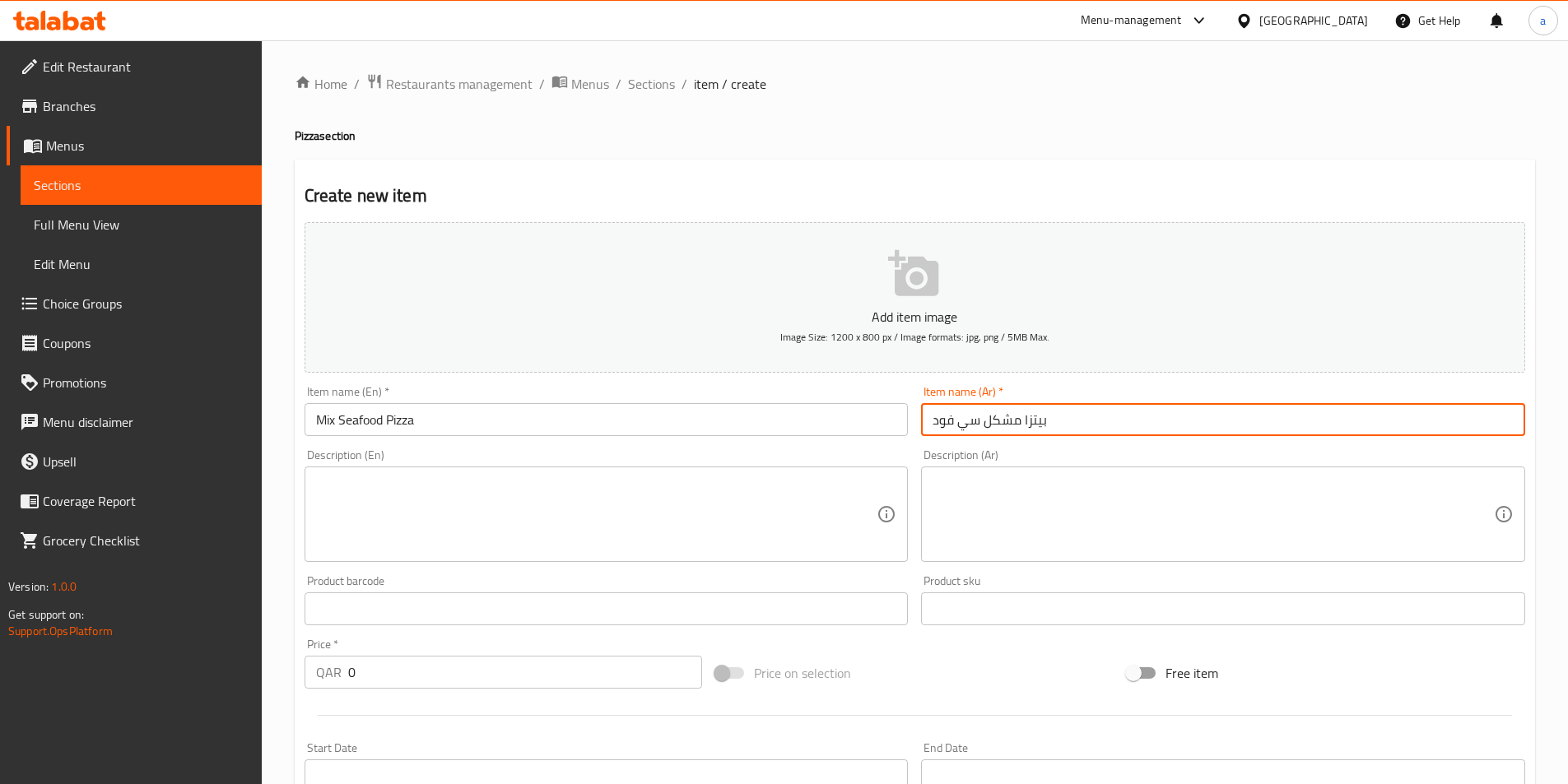
click at [944, 419] on input "بيتزا مشكل سي فود" at bounding box center [1224, 419] width 604 height 33
click at [969, 420] on input "بيتزا مشكل سي فود" at bounding box center [1224, 419] width 604 height 33
click at [978, 419] on input "بيتزا مشكل سي فود" at bounding box center [1224, 419] width 604 height 33
drag, startPoint x: 982, startPoint y: 419, endPoint x: 922, endPoint y: 426, distance: 60.4
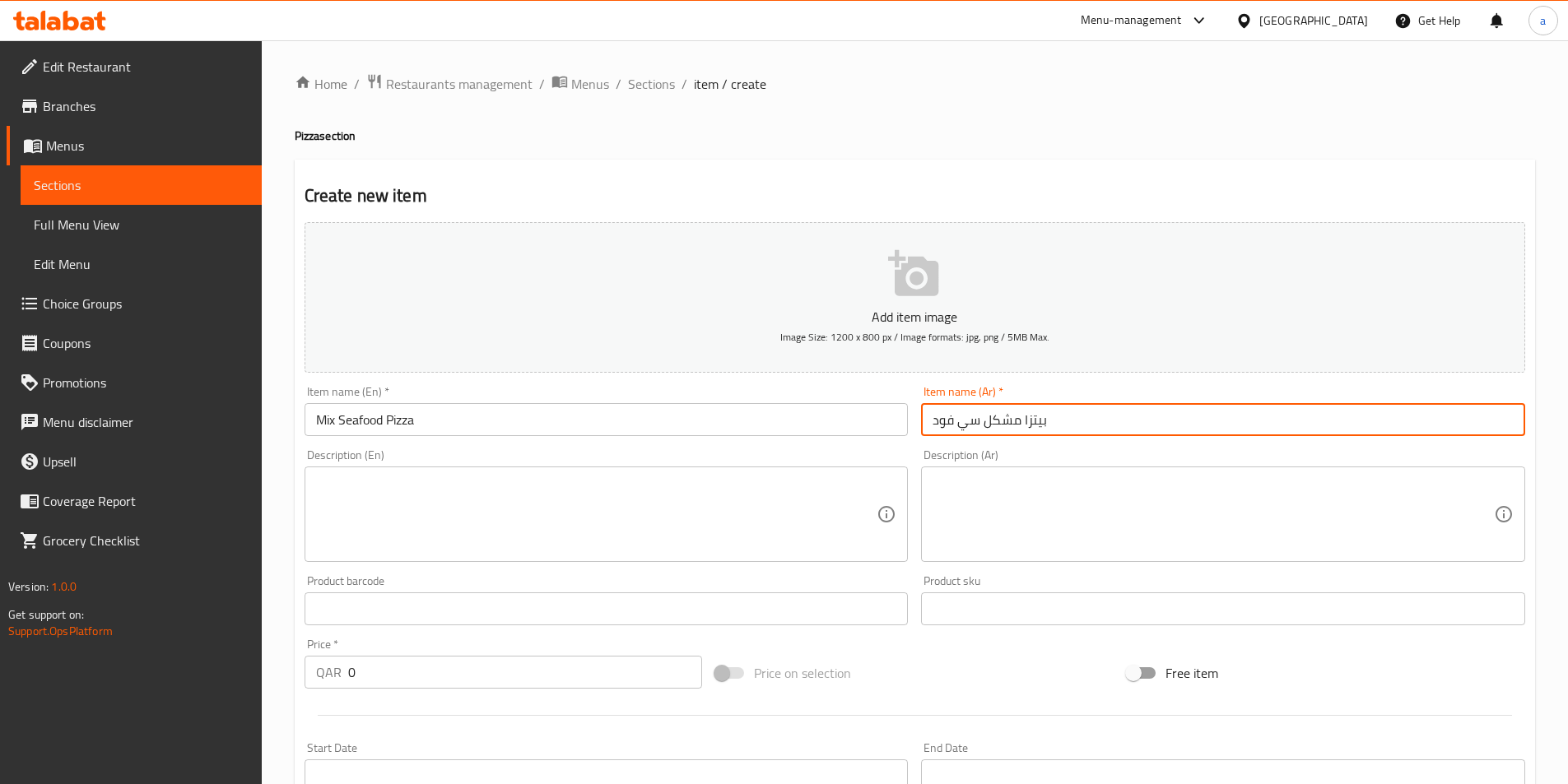
click at [922, 426] on input "بيتزا مشكل سي فود" at bounding box center [1224, 419] width 604 height 33
paste input "لمأكولات البحرية"
type input "بيتزا مشكل المأكولات البحرية"
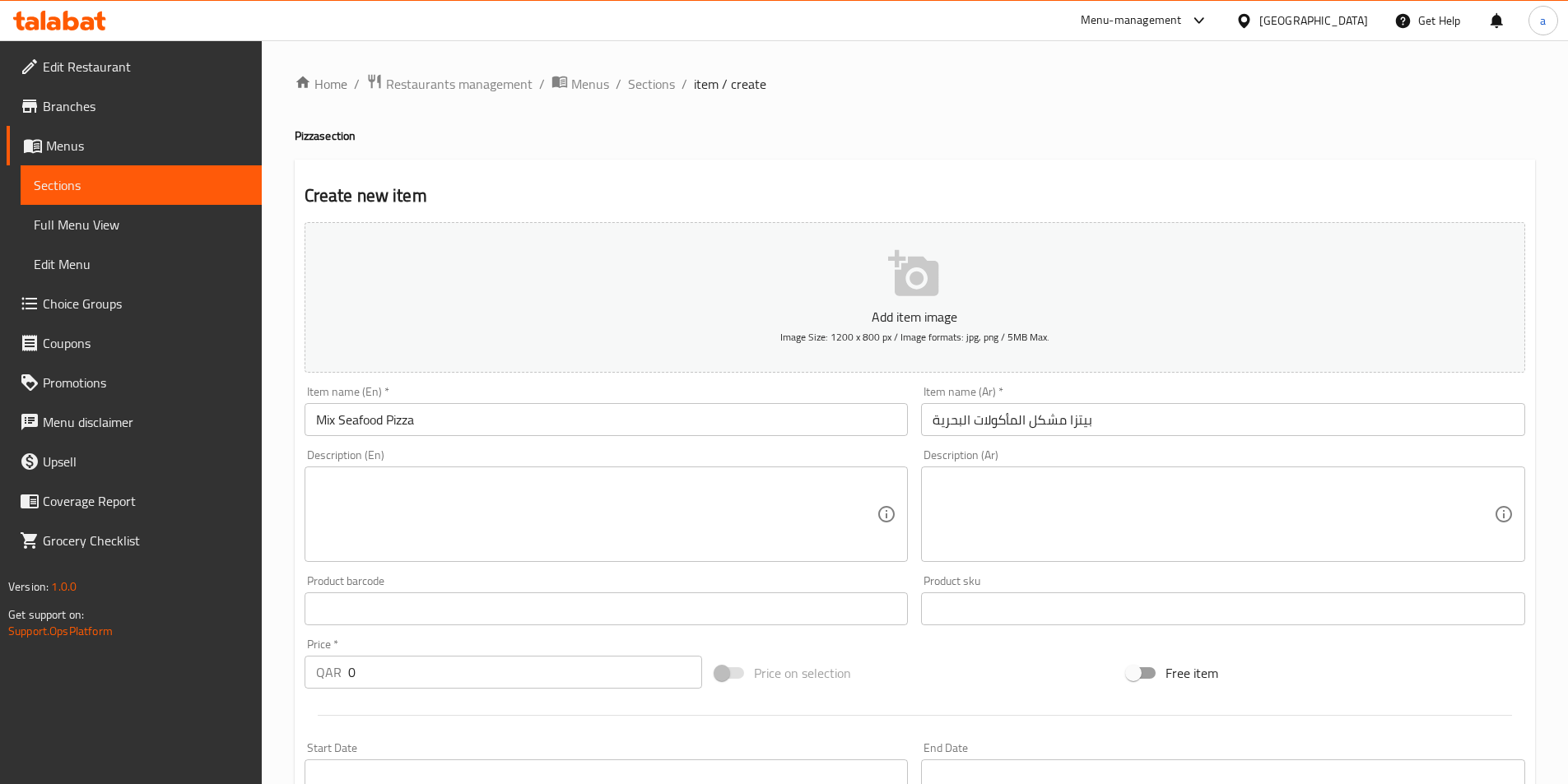
click at [339, 493] on textarea at bounding box center [597, 514] width 562 height 78
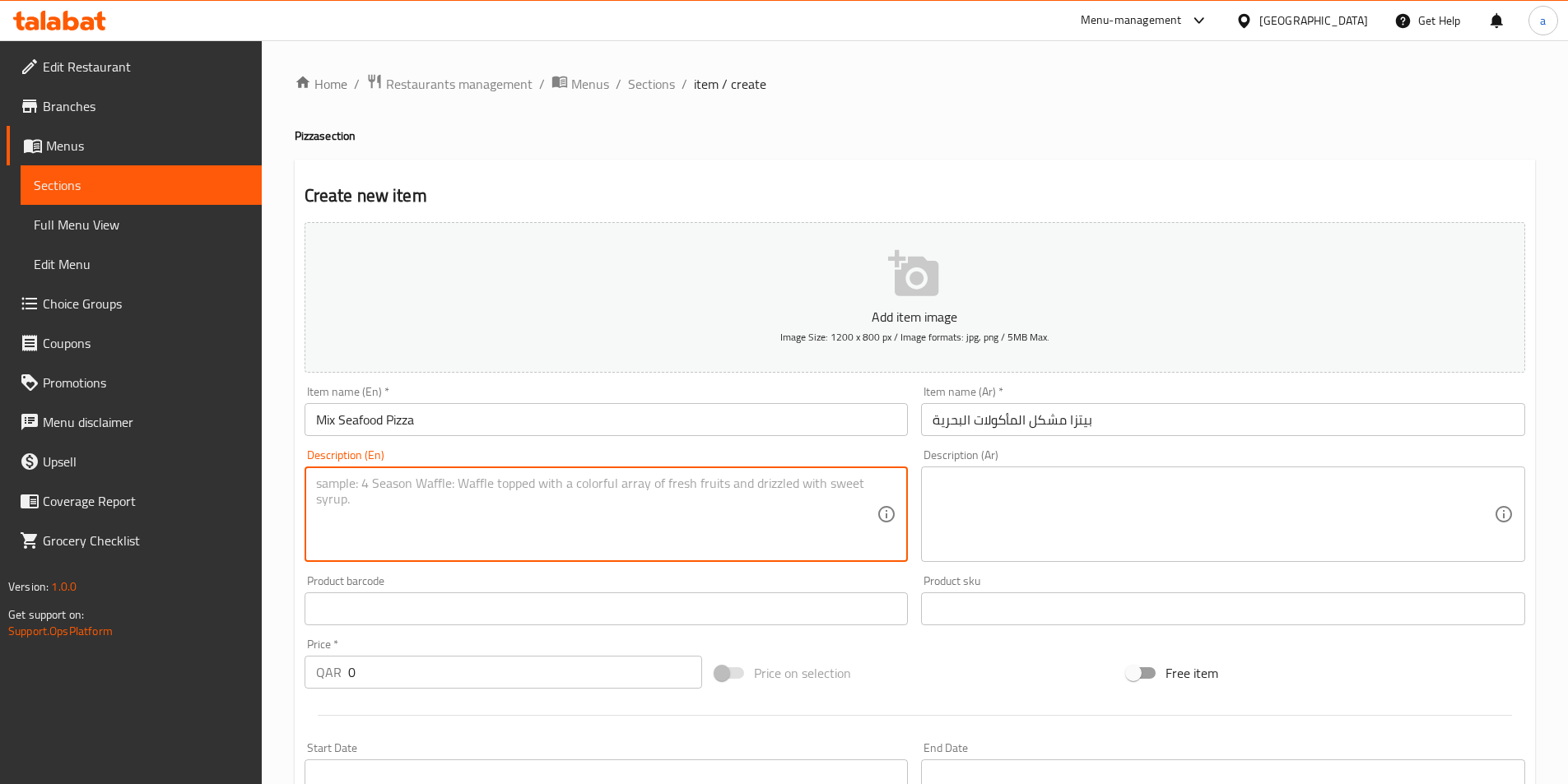
paste textarea "Mix Seafood Pizza: Pizza topped with tomato sauce, cheese, shrimp, calamari, an…"
type textarea "Mix Seafood Pizza: Pizza topped with tomato sauce, cheese, shrimp, calamari, an…"
click at [992, 520] on textarea at bounding box center [1213, 514] width 562 height 78
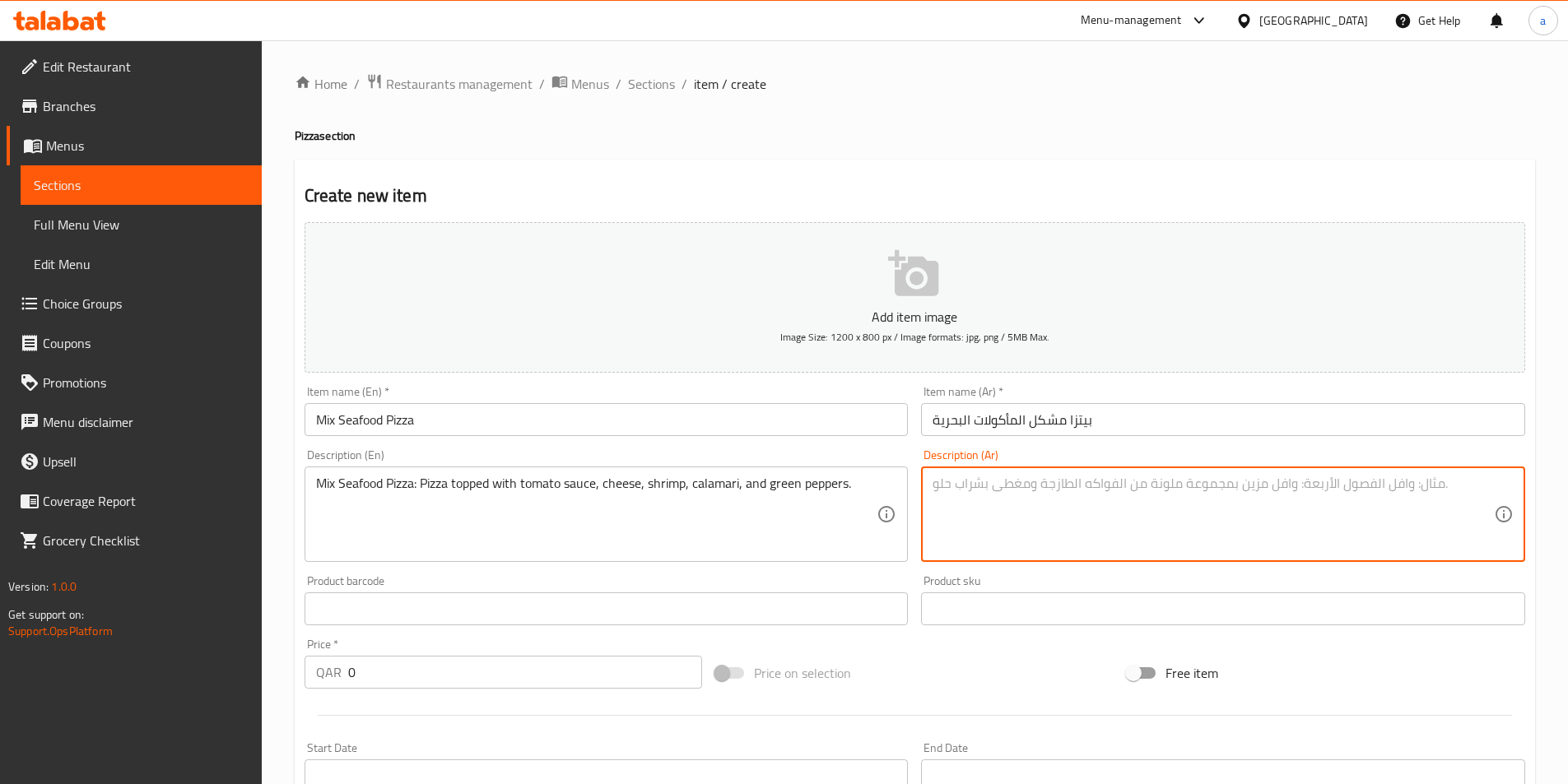
paste textarea "بيتزا المأكولات البحرية المختلطة: بيتزا مغطاة بصلصة الطماطم والجبن والجمبري وال…"
click at [1042, 419] on input "بيتزا مشكل المأكولات البحرية" at bounding box center [1224, 419] width 604 height 33
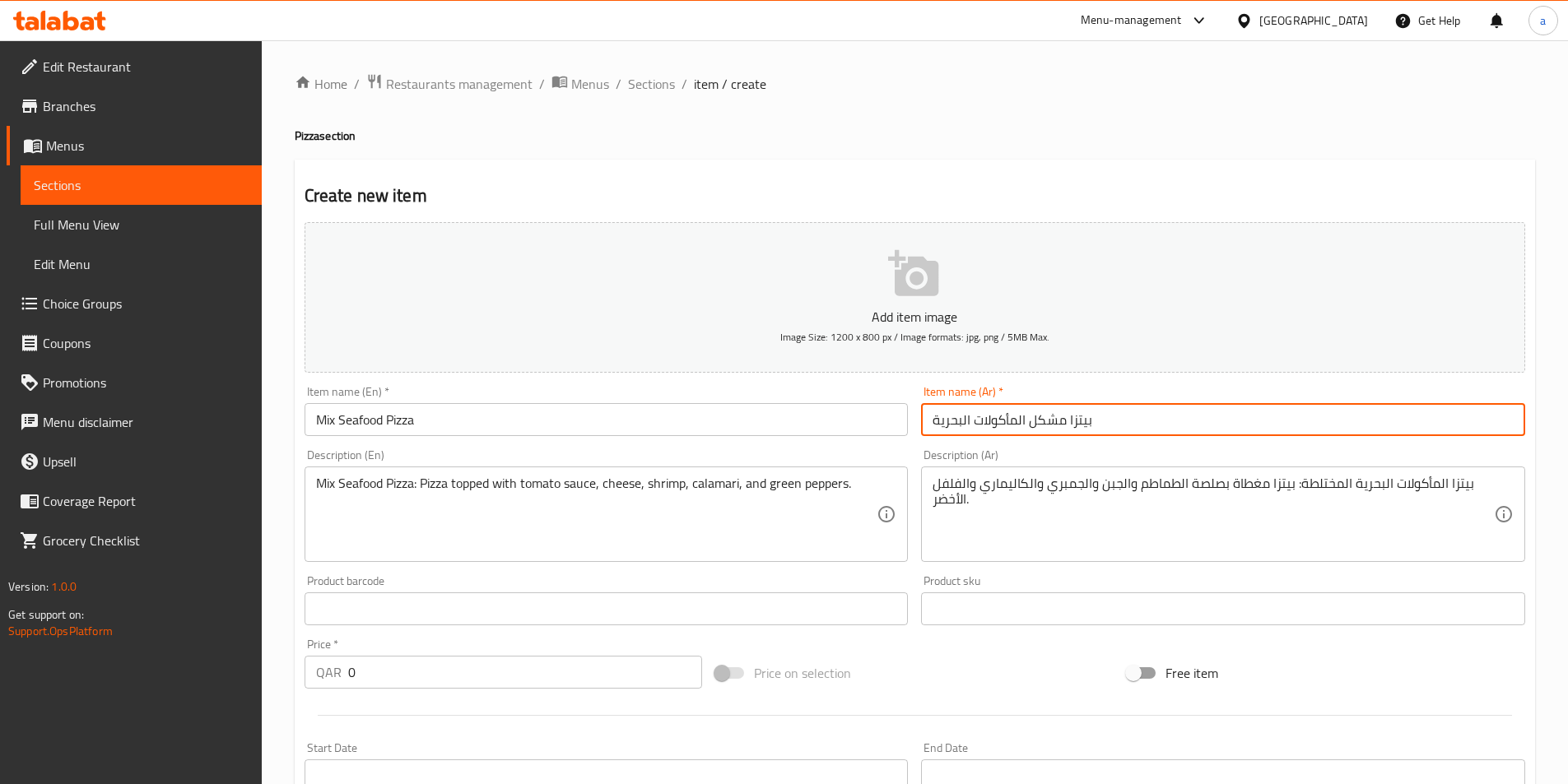
click at [1222, 410] on input "بيتزا مشكل المأكولات البحرية" at bounding box center [1224, 419] width 604 height 33
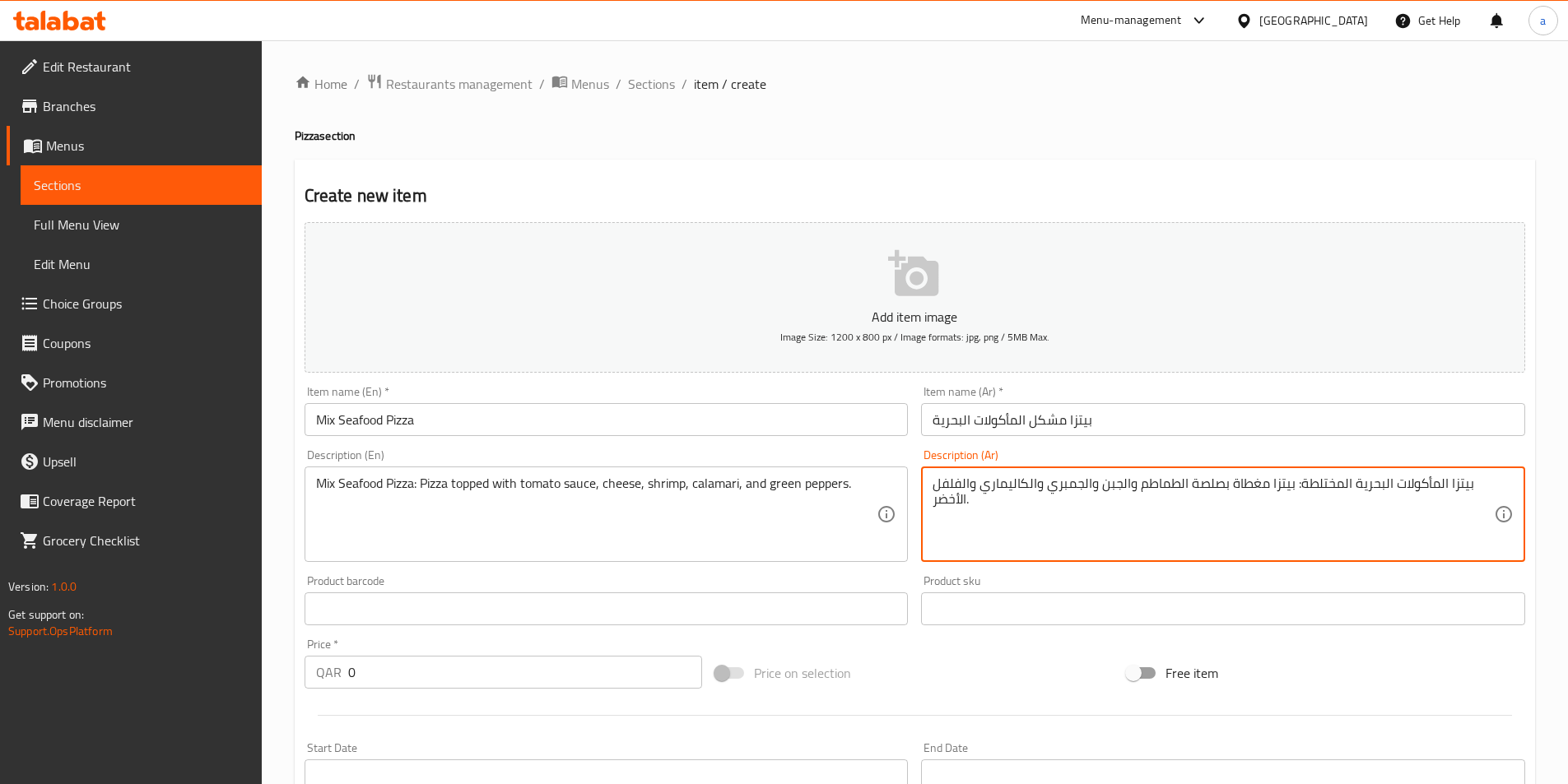
drag, startPoint x: 1466, startPoint y: 485, endPoint x: 1450, endPoint y: 491, distance: 17.1
drag, startPoint x: 1298, startPoint y: 481, endPoint x: 1472, endPoint y: 485, distance: 174.0
click at [1472, 485] on textarea "بيتزا المأكولات البحرية المختلطة: بيتزا مغطاة بصلصة الطماطم والجبن والجمبري وال…" at bounding box center [1213, 514] width 562 height 78
paste textarea "مشكل المأكولات البحري"
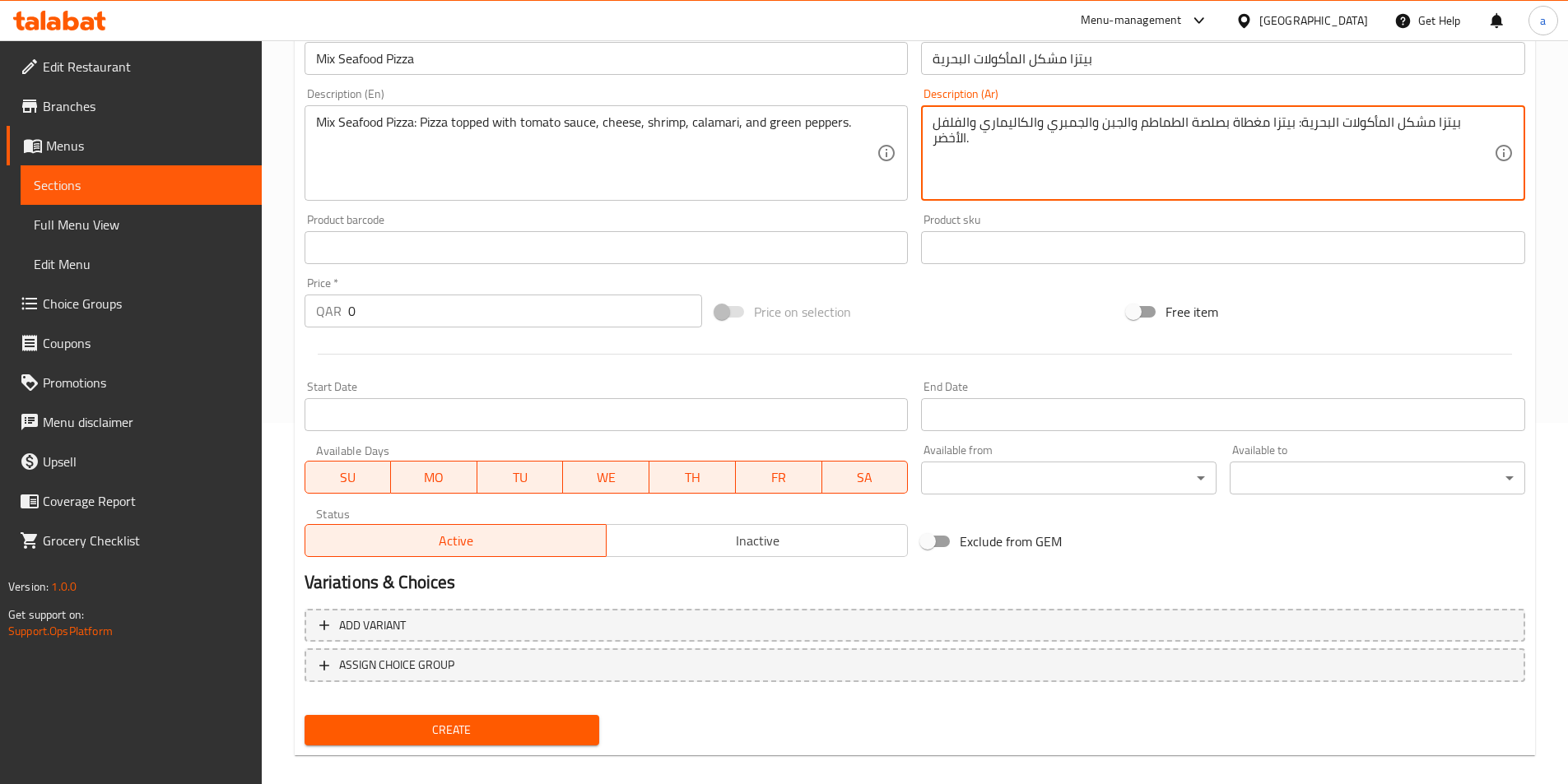
scroll to position [379, 0]
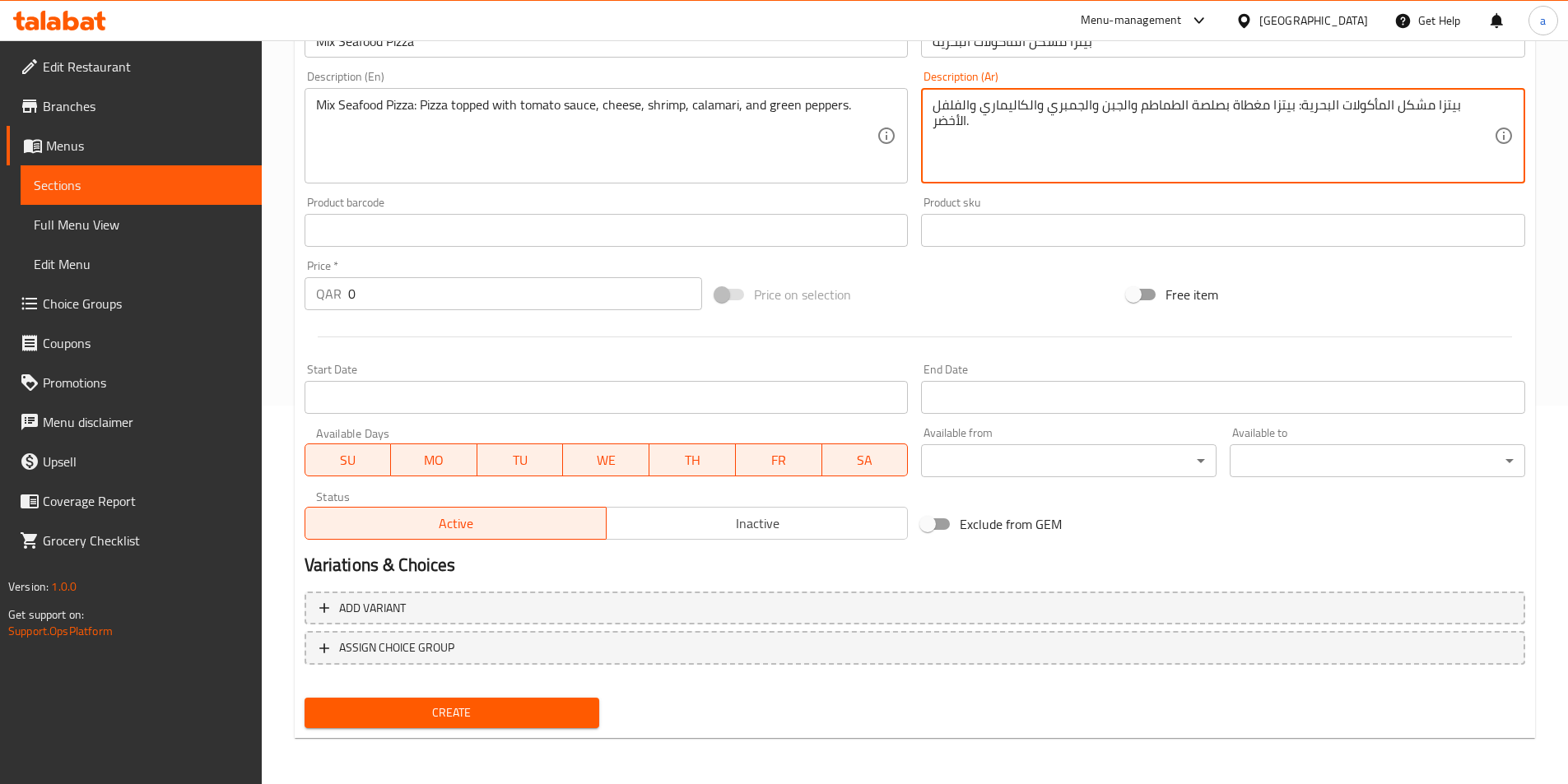
type textarea "بيتزا مشكل المأكولات البحرية: بيتزا مغطاة بصلصة الطماطم والجبن والجمبري والكالي…"
click at [359, 289] on input "0" at bounding box center [525, 293] width 355 height 33
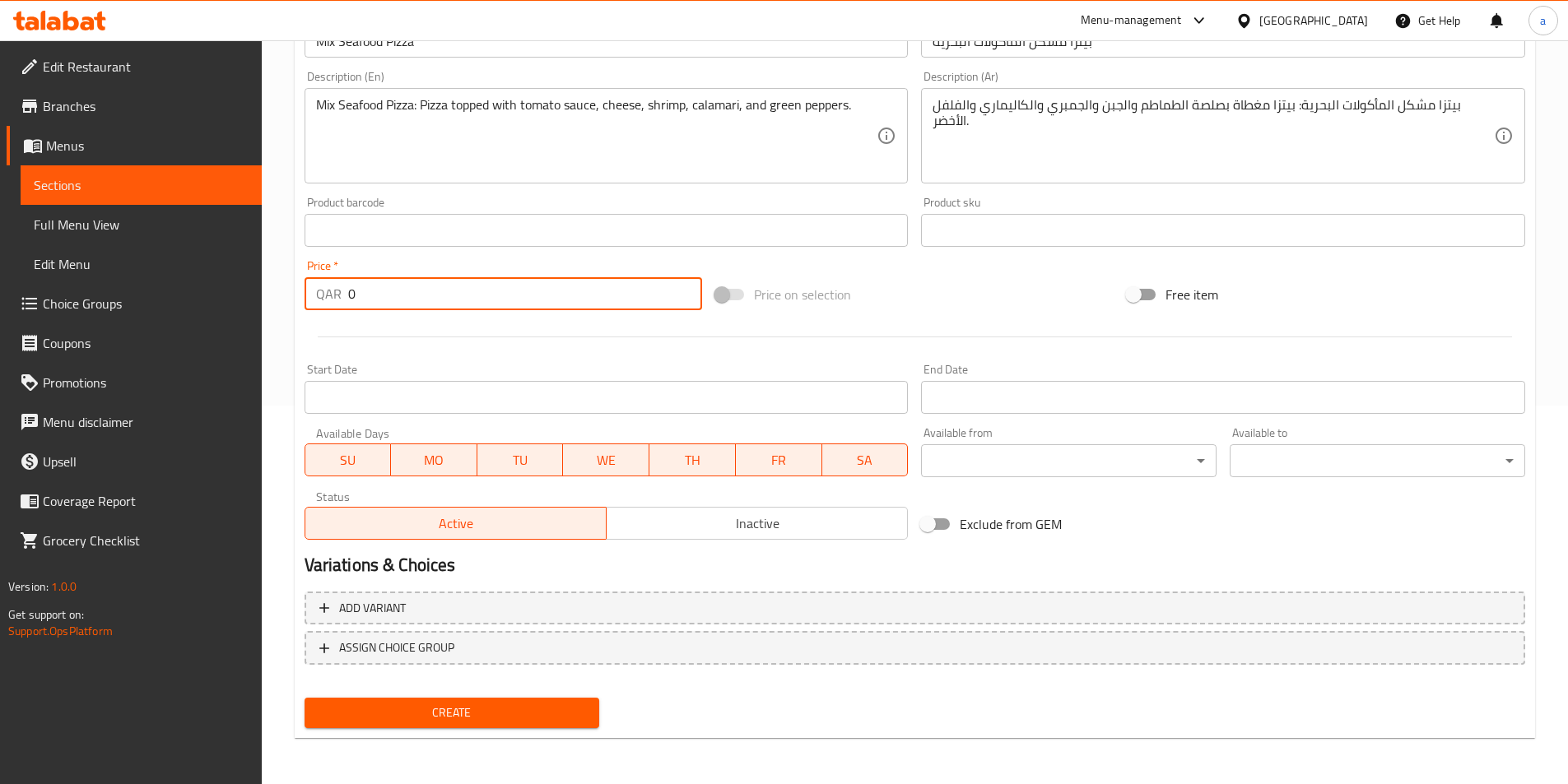
click at [359, 289] on input "0" at bounding box center [525, 293] width 355 height 33
type input "45"
click at [451, 713] on span "Create" at bounding box center [453, 713] width 269 height 20
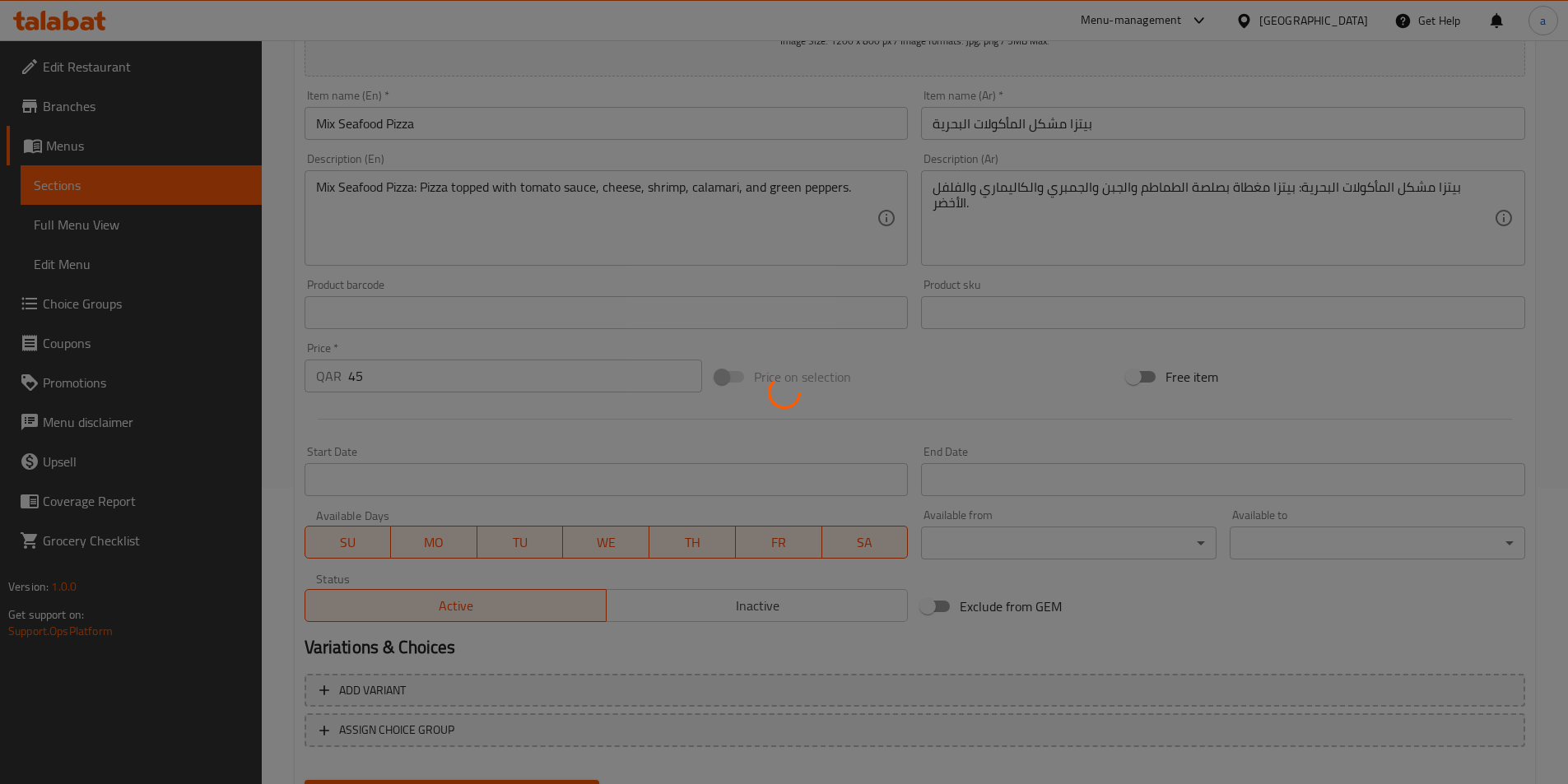
type input "0"
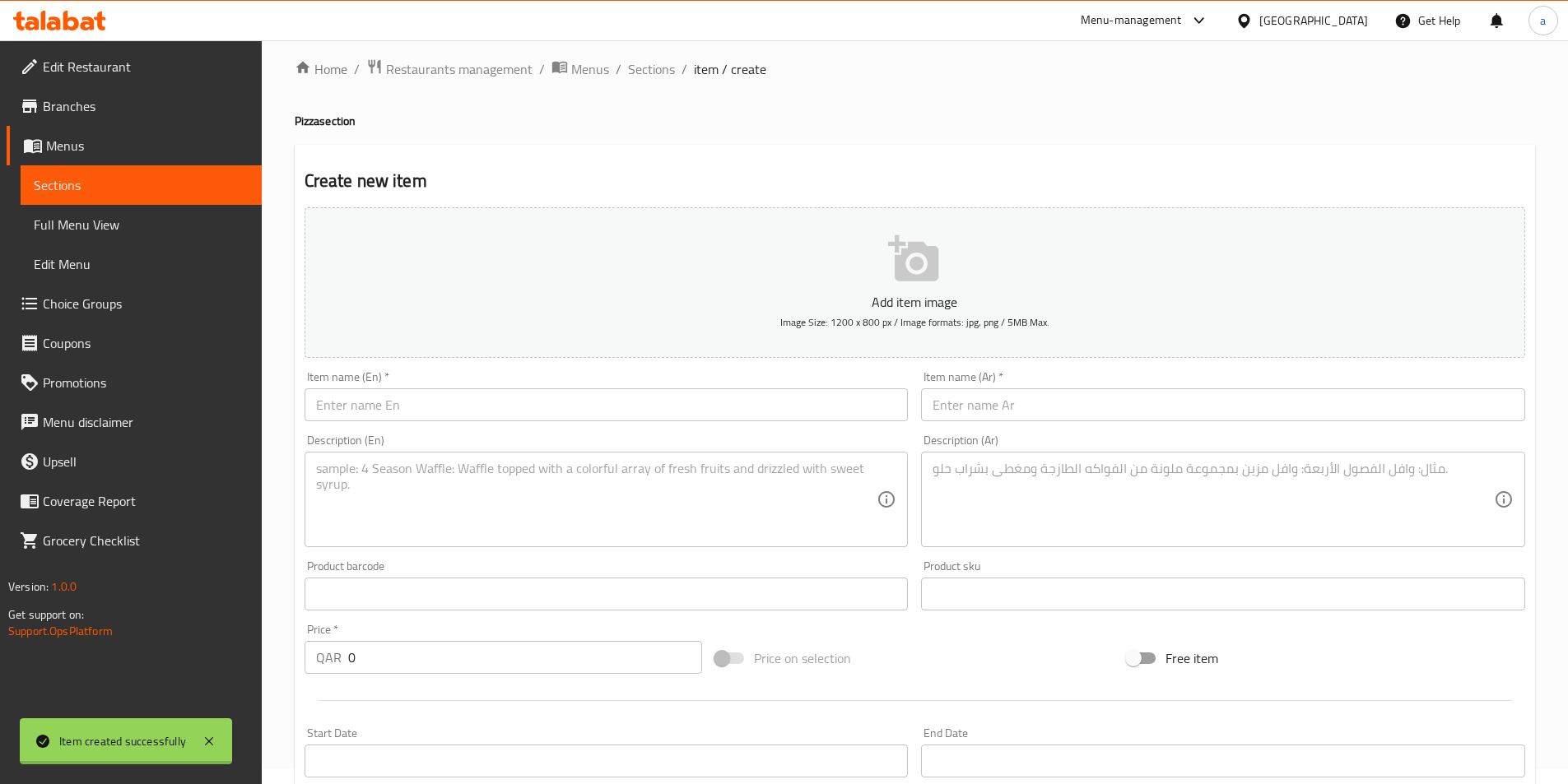
scroll to position [0, 0]
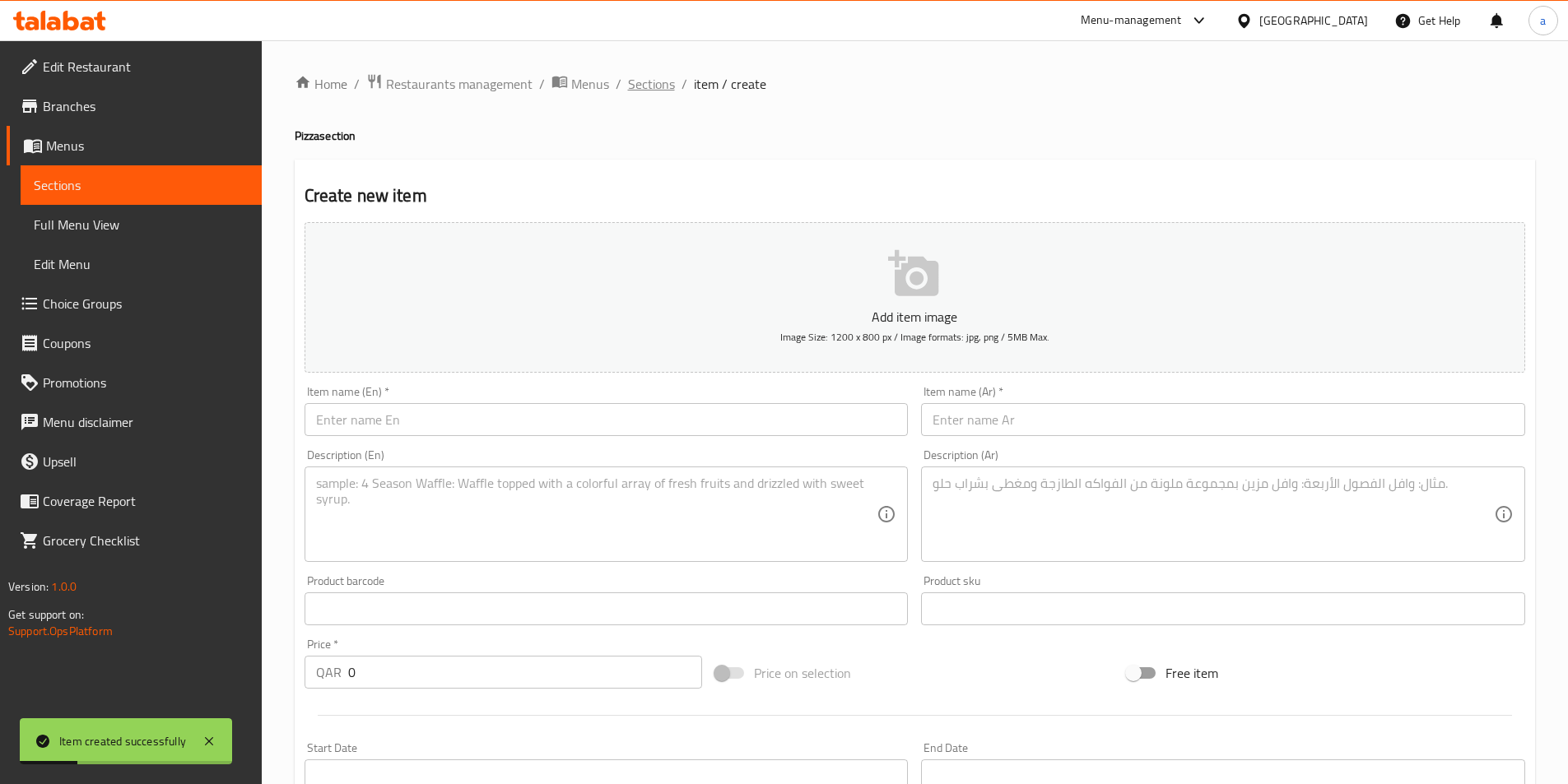
click at [640, 82] on span "Sections" at bounding box center [651, 84] width 47 height 19
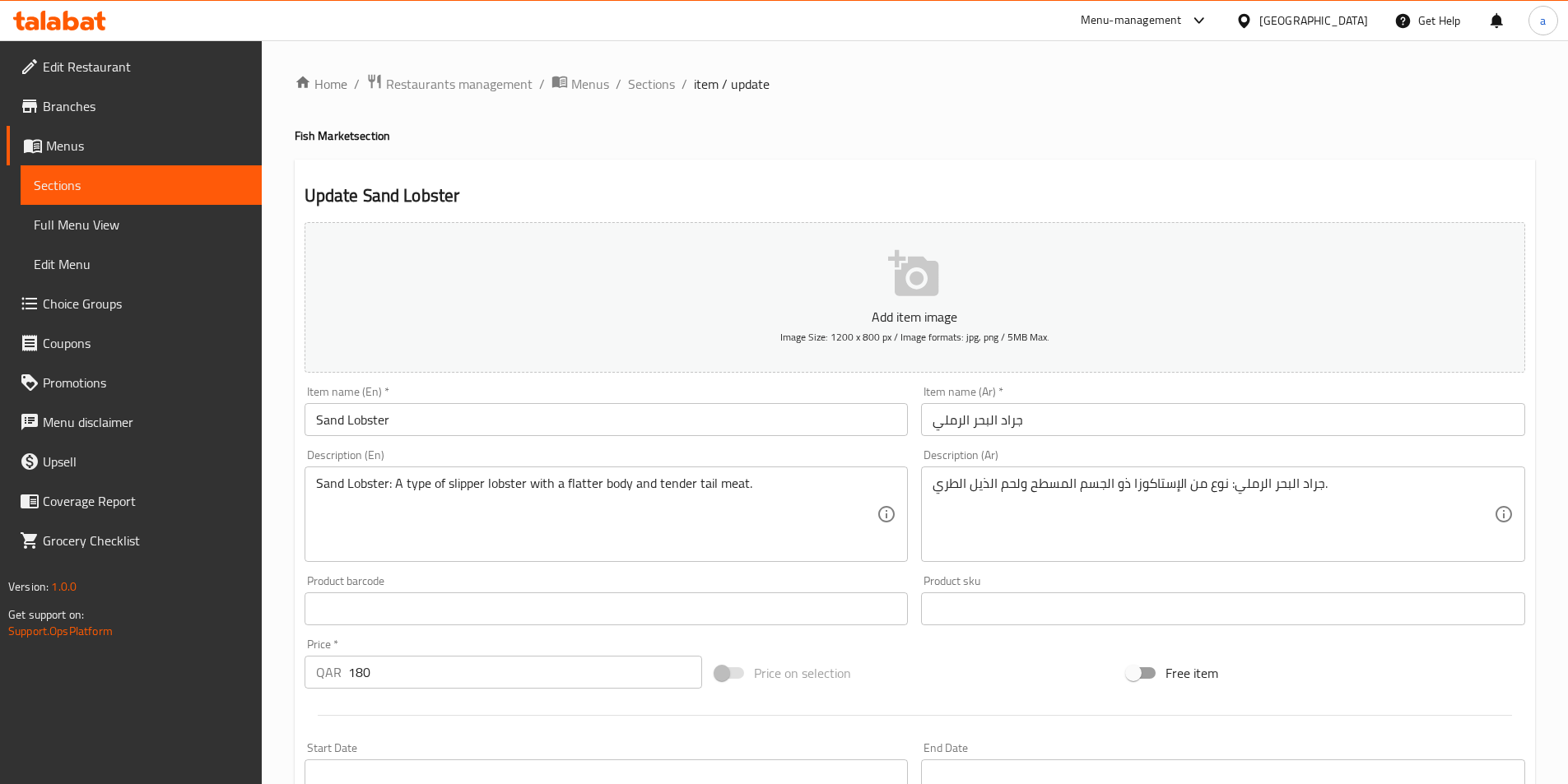
click at [326, 430] on input "Sand Lobster" at bounding box center [607, 419] width 604 height 33
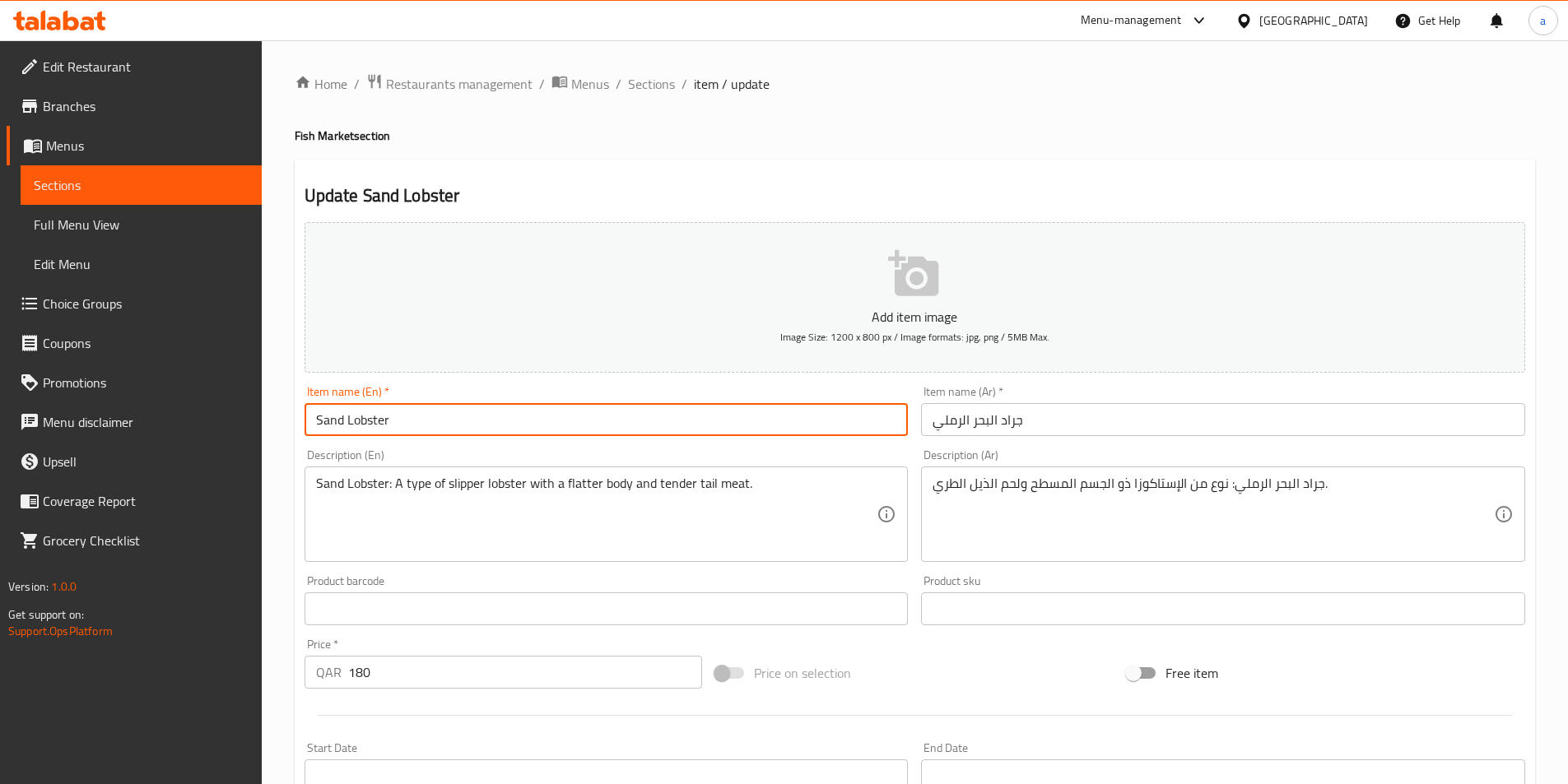
click at [326, 430] on input "Sand Lobster" at bounding box center [607, 419] width 604 height 33
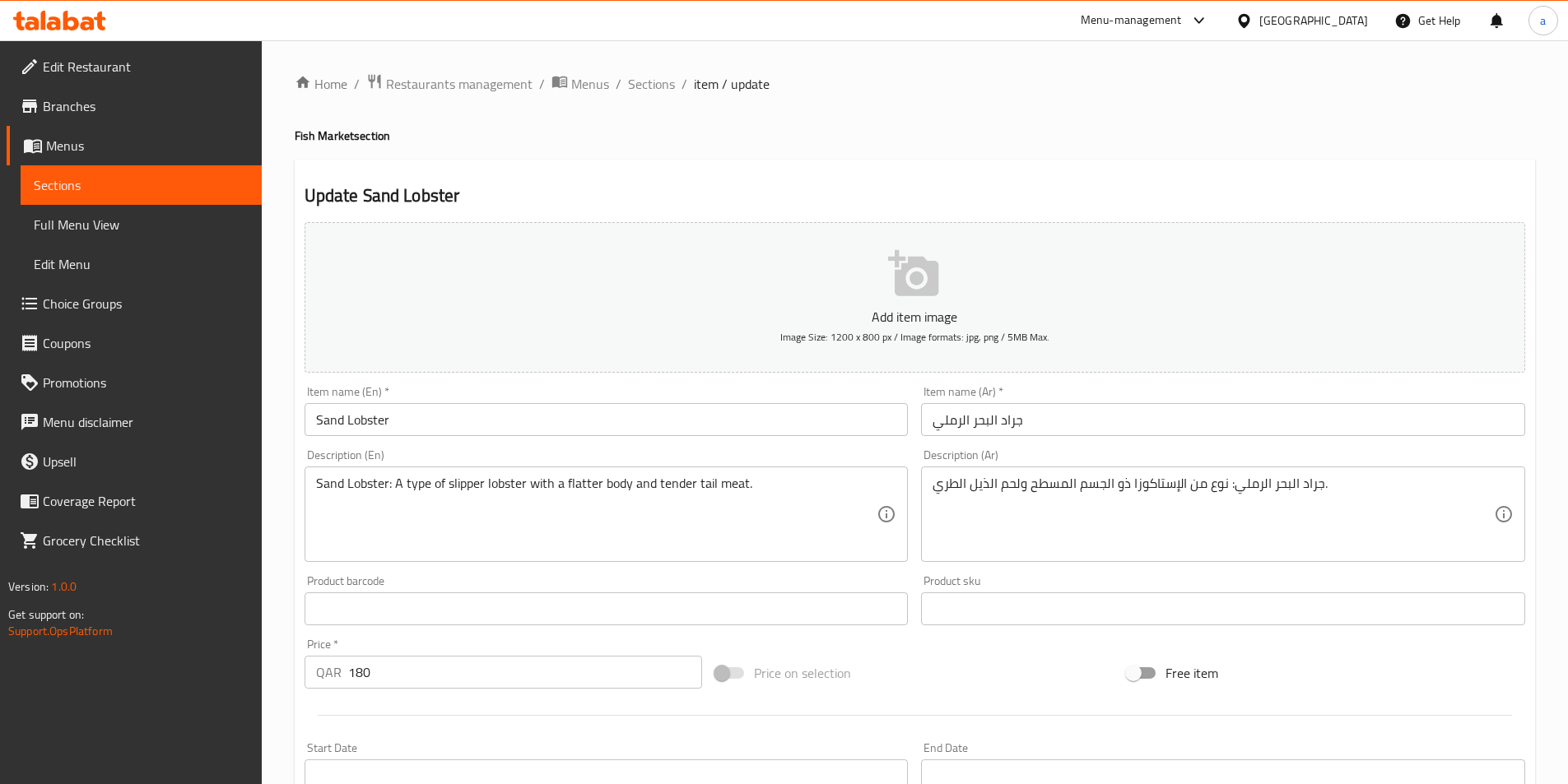
click at [1058, 413] on input "جراد البحر الرملي" at bounding box center [1224, 419] width 604 height 33
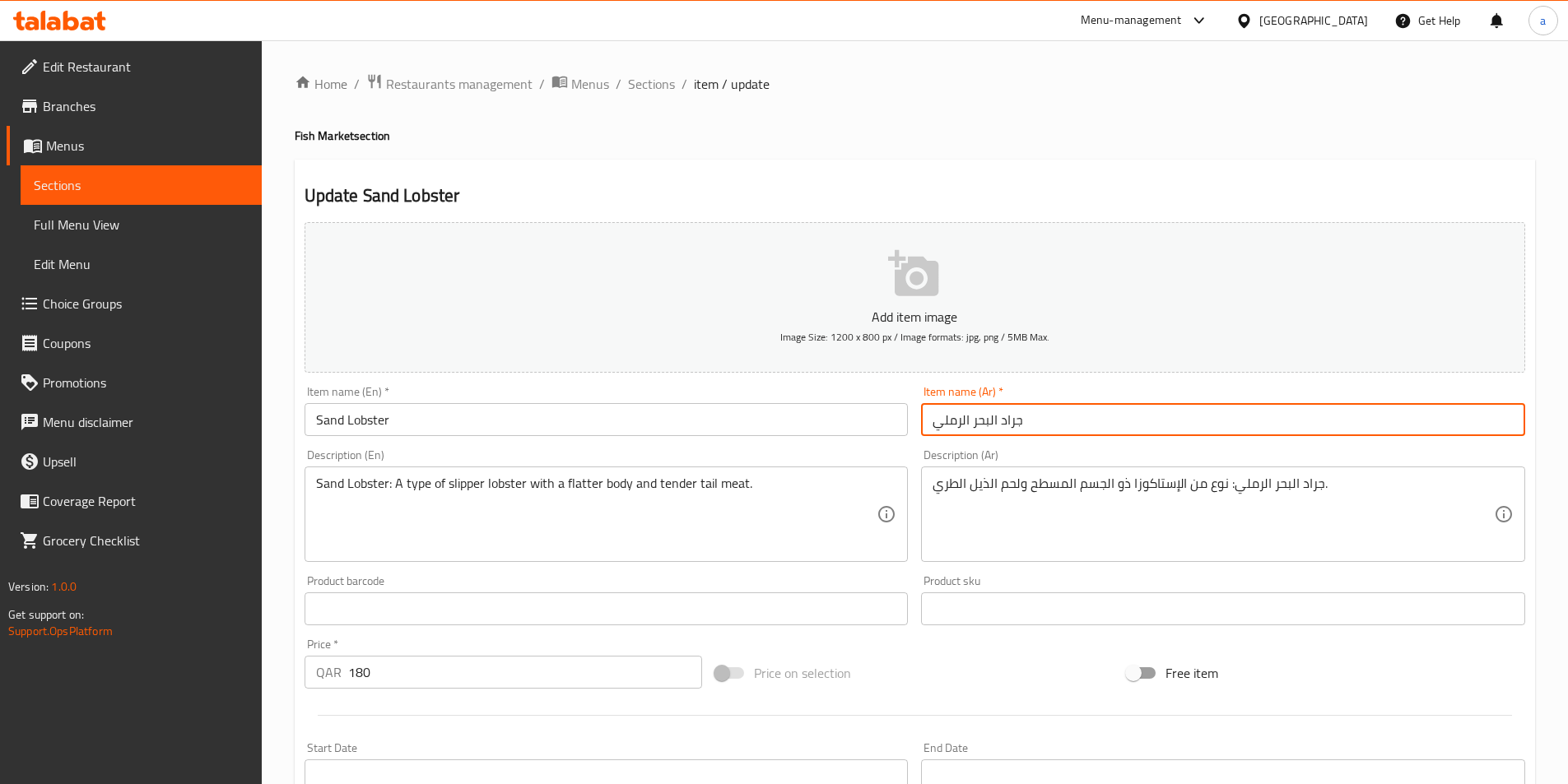
click at [1058, 413] on input "جراد البحر الرملي" at bounding box center [1224, 419] width 604 height 33
paste input "ستاكوزا"
click at [1020, 420] on input "استاكوزا" at bounding box center [1224, 419] width 604 height 33
click at [928, 419] on input "استاكوزا" at bounding box center [1224, 419] width 604 height 33
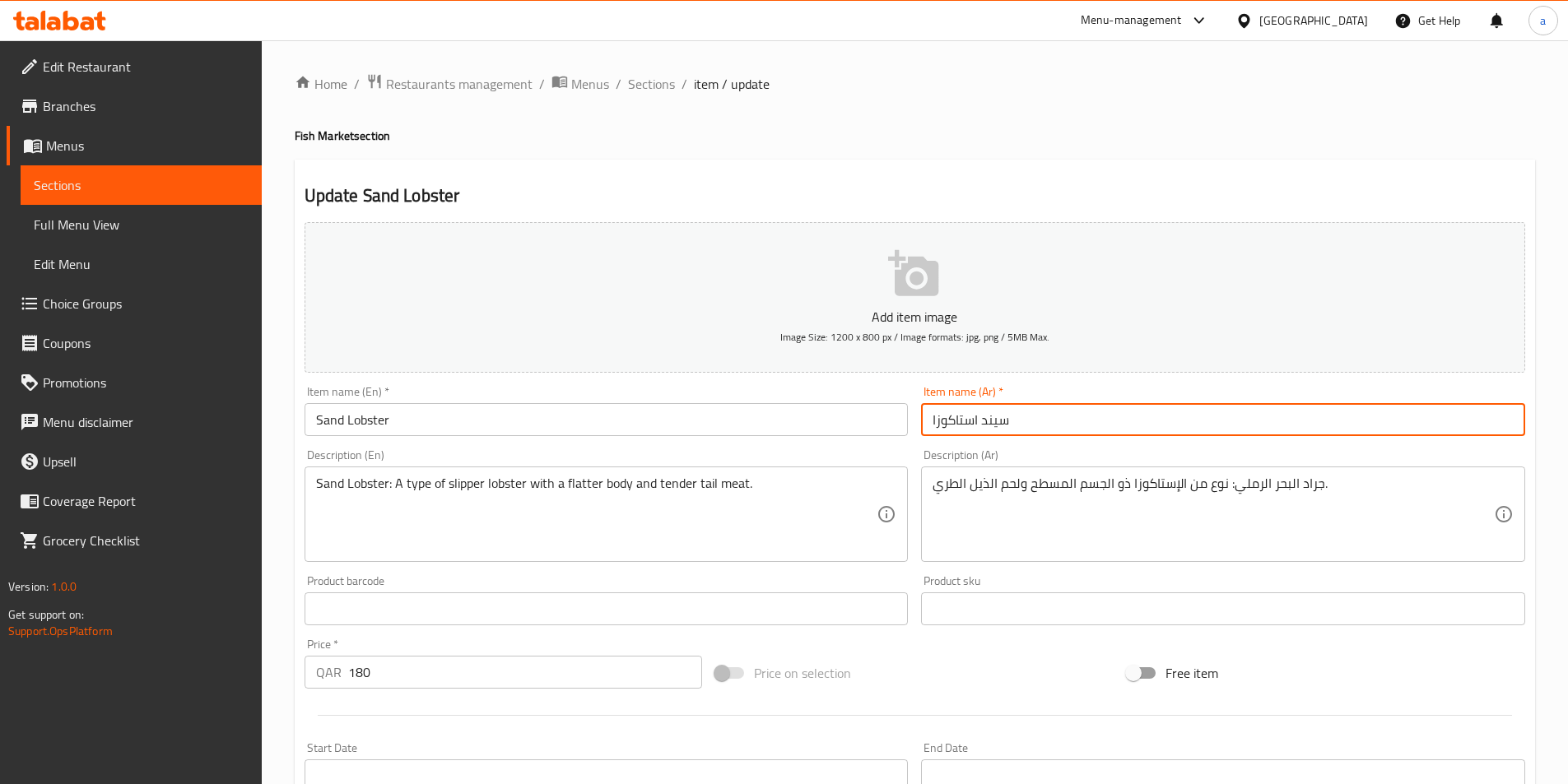
type input "سيند استاكوزا"
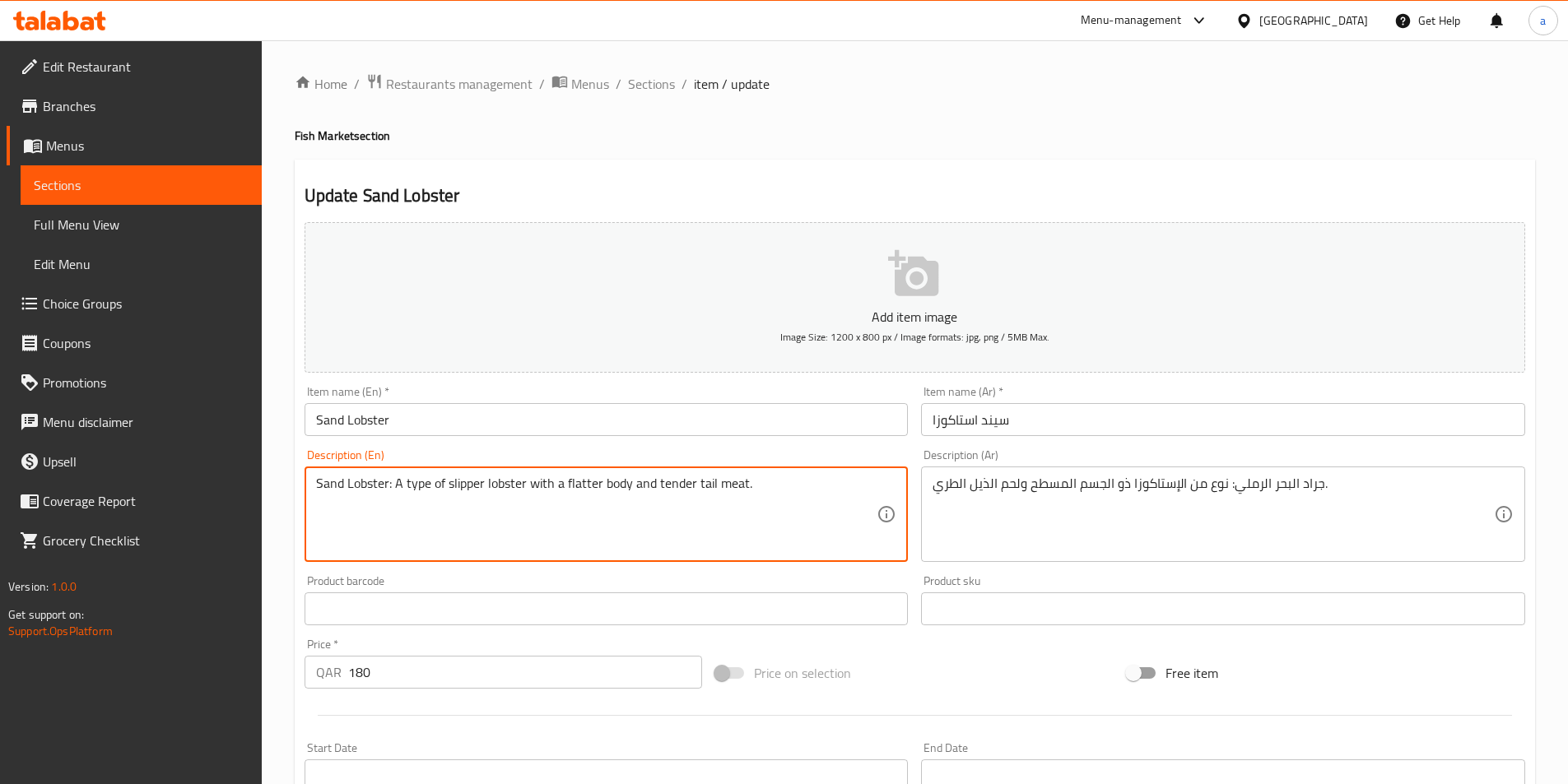
click at [690, 520] on textarea "Sand Lobster: A type of slipper lobster with a flatter body and tender tail mea…" at bounding box center [597, 514] width 562 height 78
click at [1017, 418] on input "سيند استاكوزا" at bounding box center [1224, 419] width 604 height 33
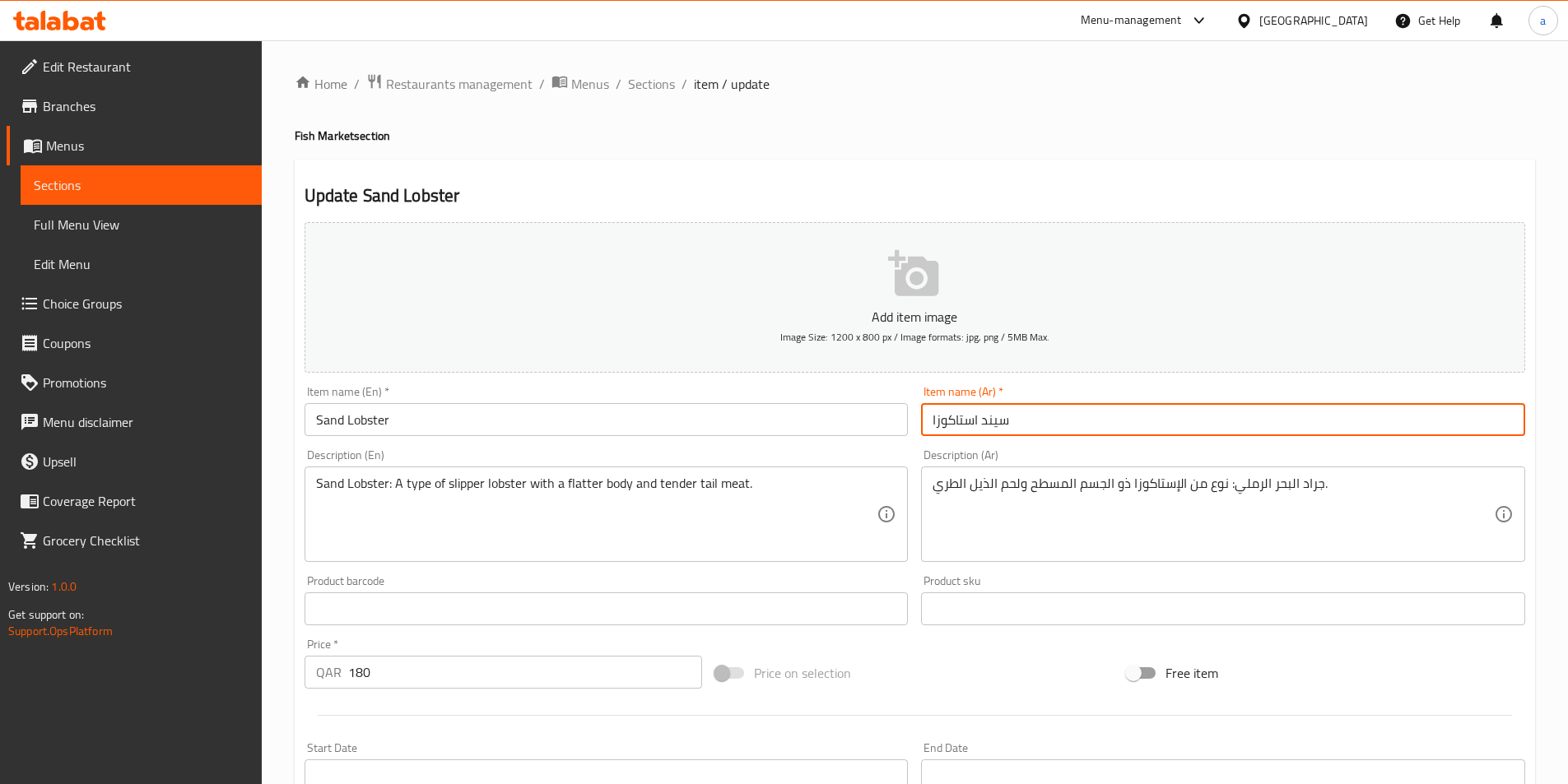
click at [1017, 418] on input "سيند استاكوزا" at bounding box center [1224, 419] width 604 height 33
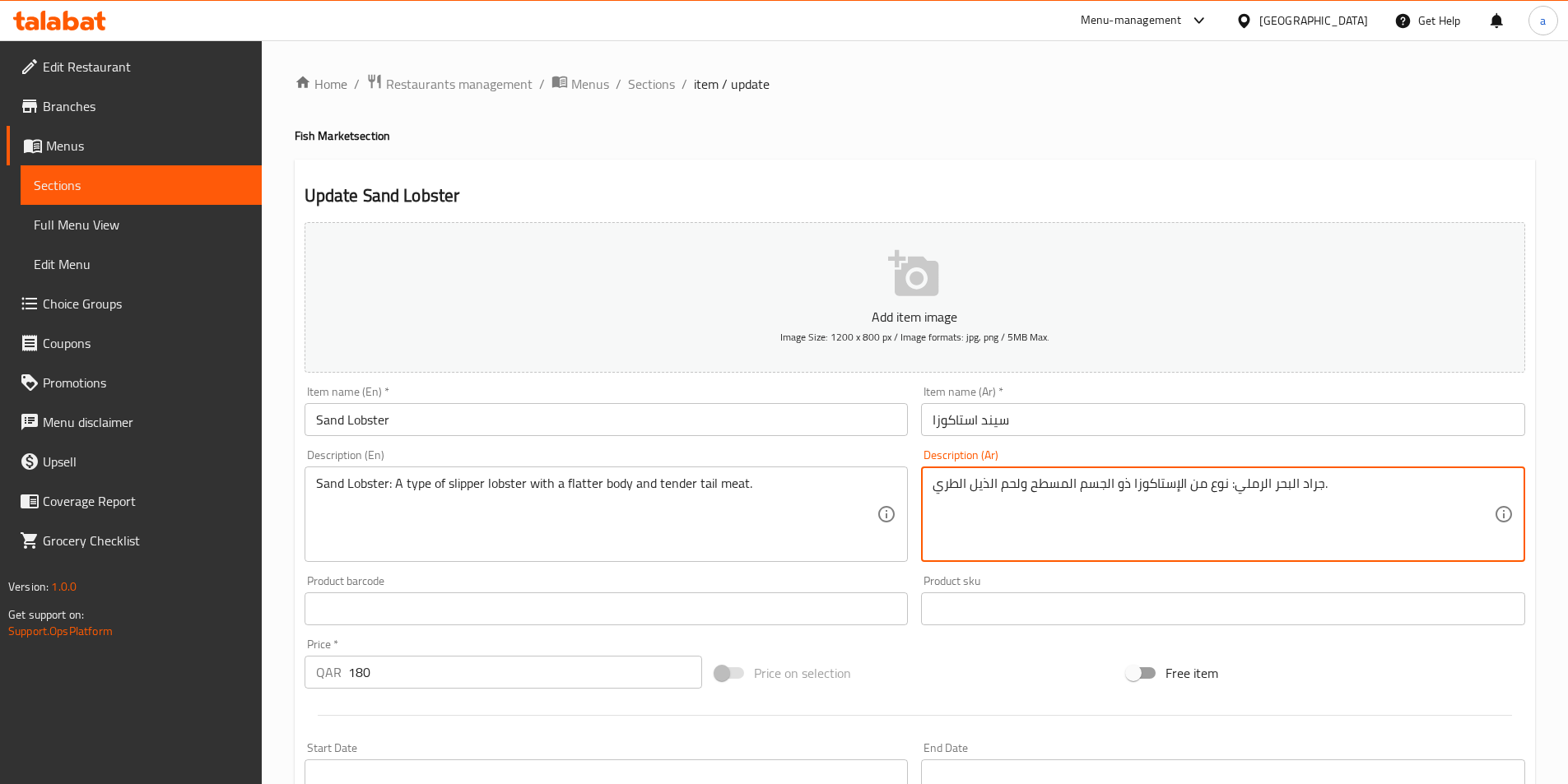
drag, startPoint x: 1319, startPoint y: 485, endPoint x: 1235, endPoint y: 491, distance: 84.2
paste textarea "سيند استاكوزا"
type textarea "سيند استاكوزا : نوع من الإستاكوزا ذو الجسم المسطح ولحم الذيل الطري."
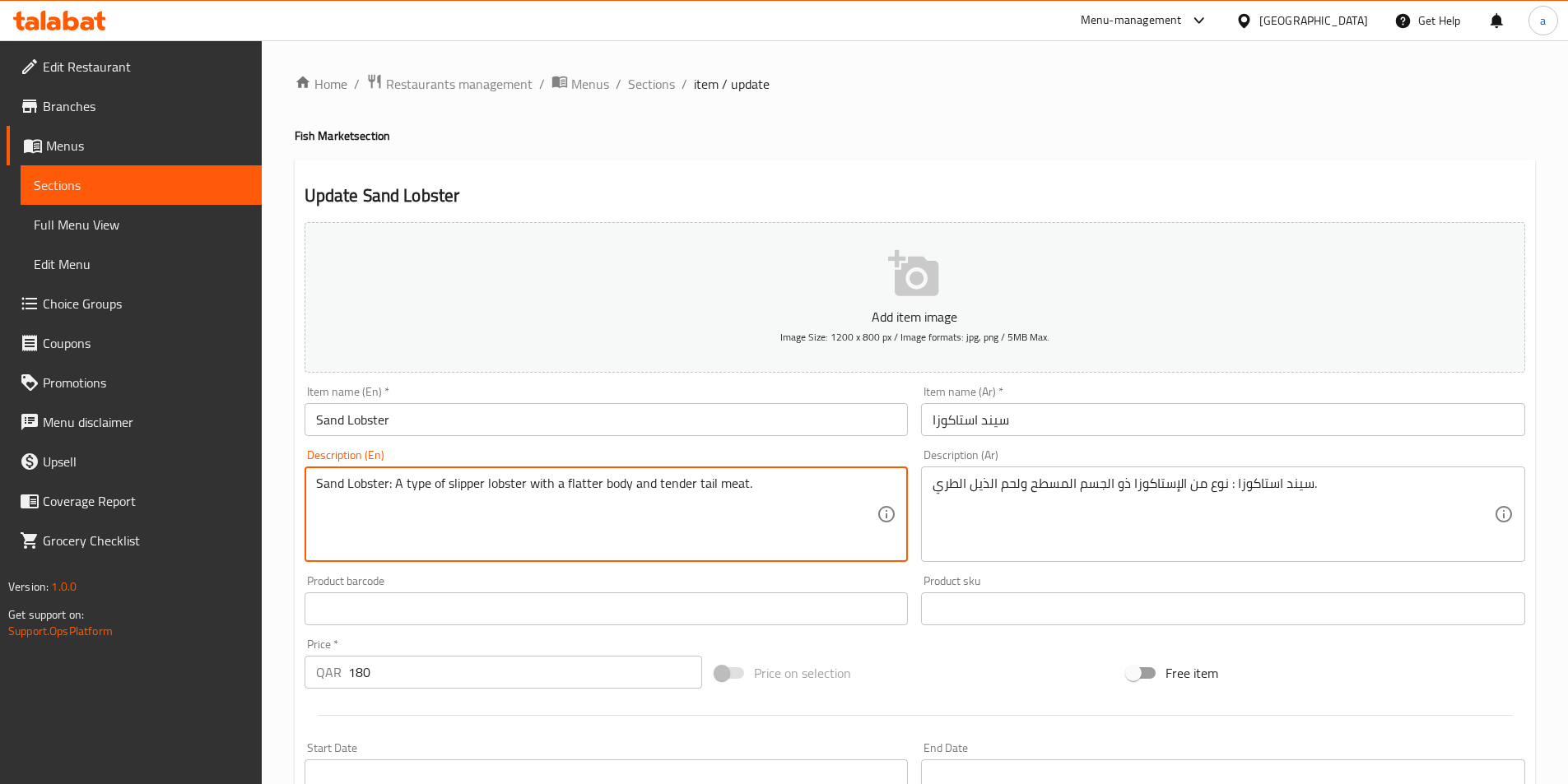
click at [761, 490] on textarea "Sand Lobster: A type of slipper lobster with a flatter body and tender tail mea…" at bounding box center [597, 514] width 562 height 78
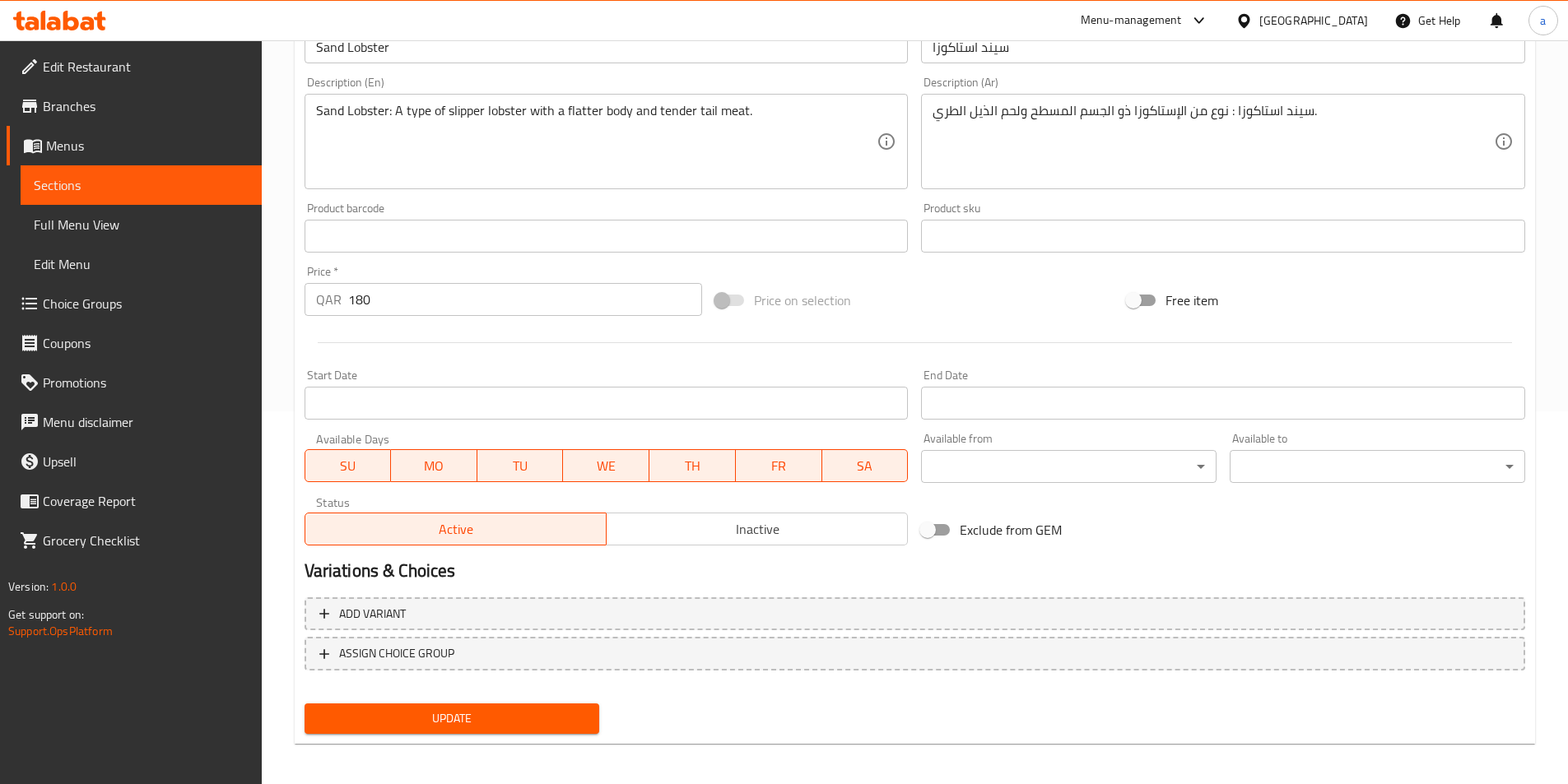
scroll to position [379, 0]
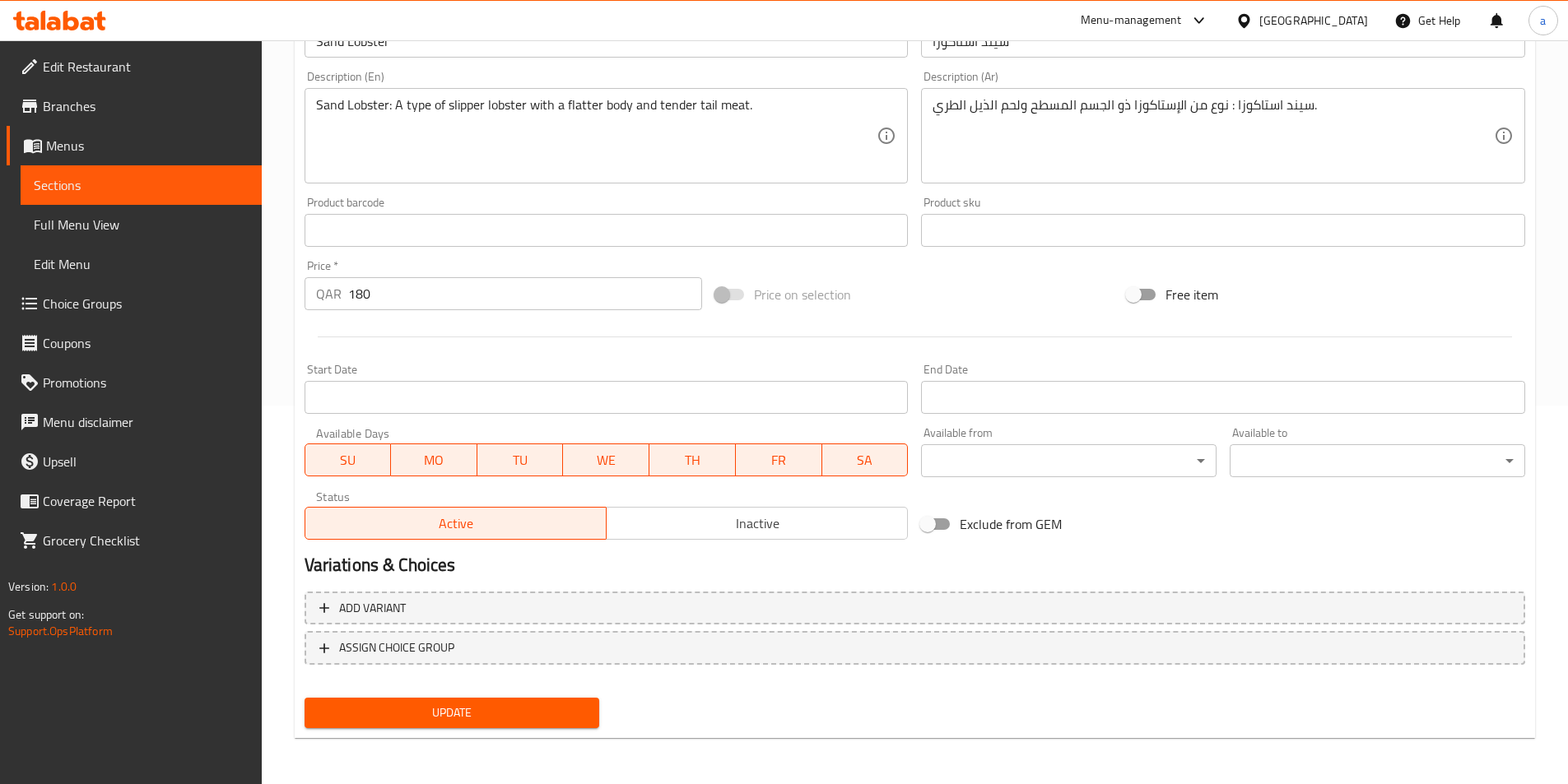
drag, startPoint x: 500, startPoint y: 709, endPoint x: 559, endPoint y: 375, distance: 339.2
click at [500, 709] on span "Update" at bounding box center [453, 713] width 269 height 20
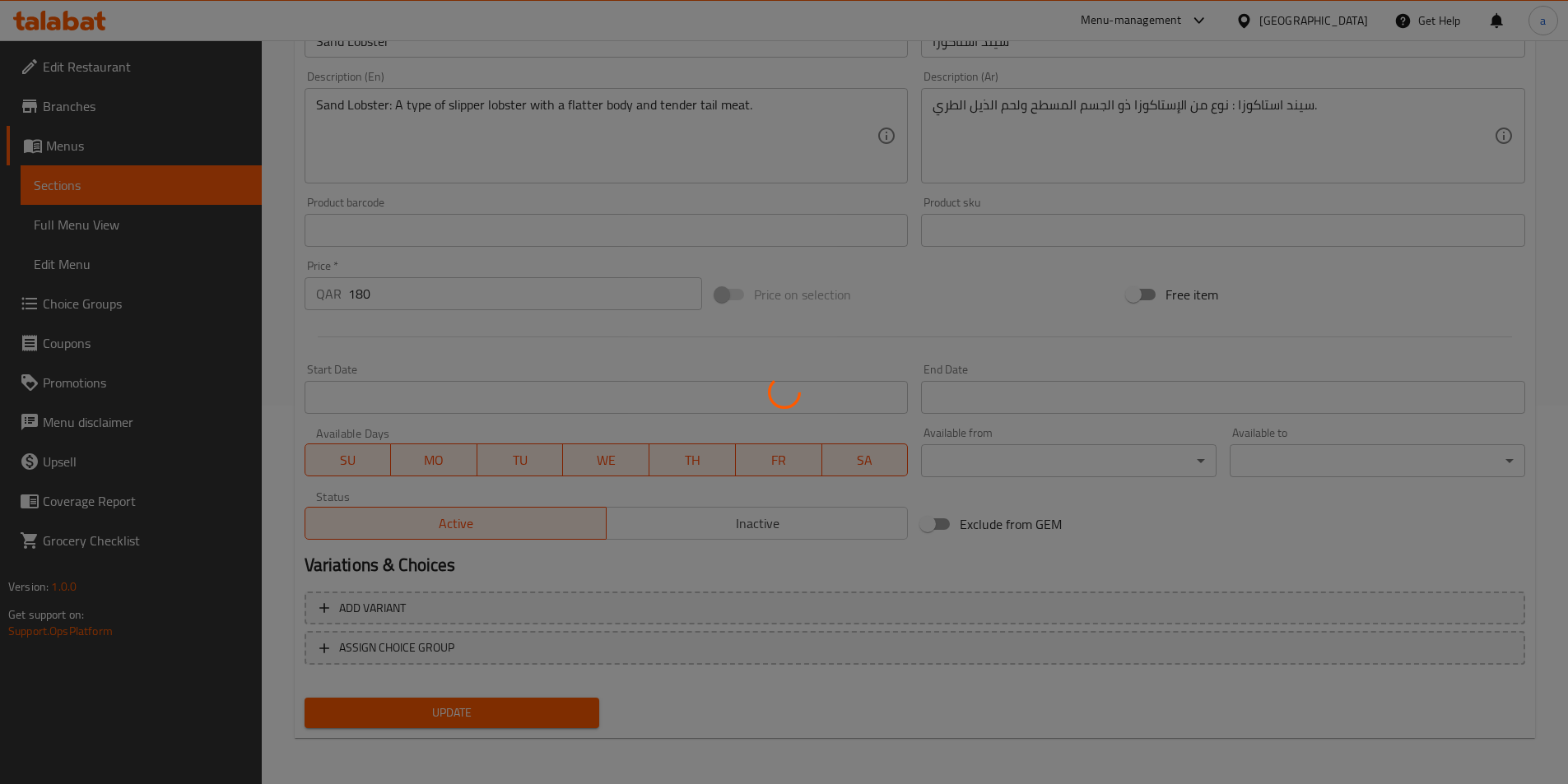
scroll to position [0, 0]
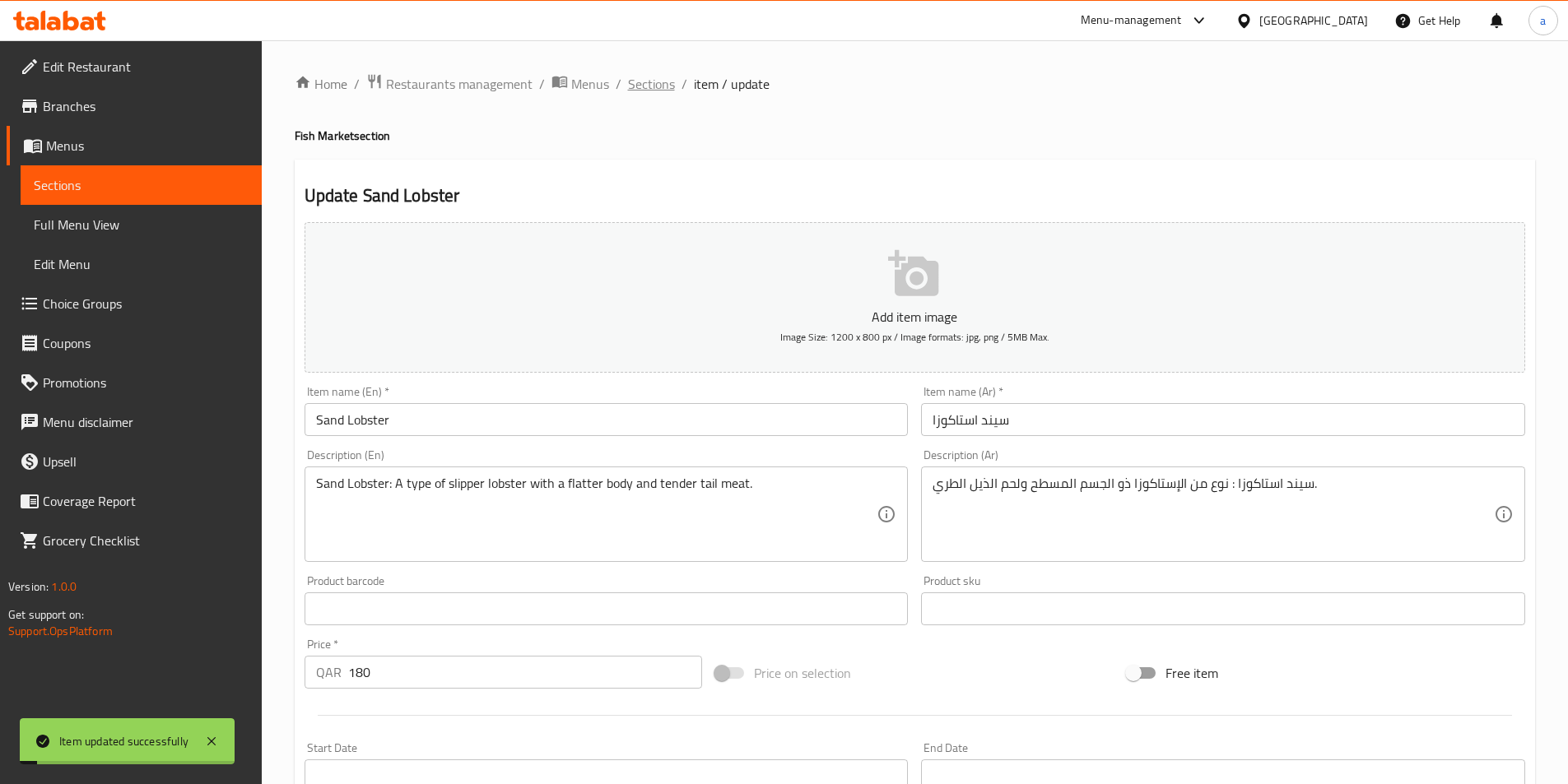
click at [652, 86] on span "Sections" at bounding box center [651, 84] width 47 height 19
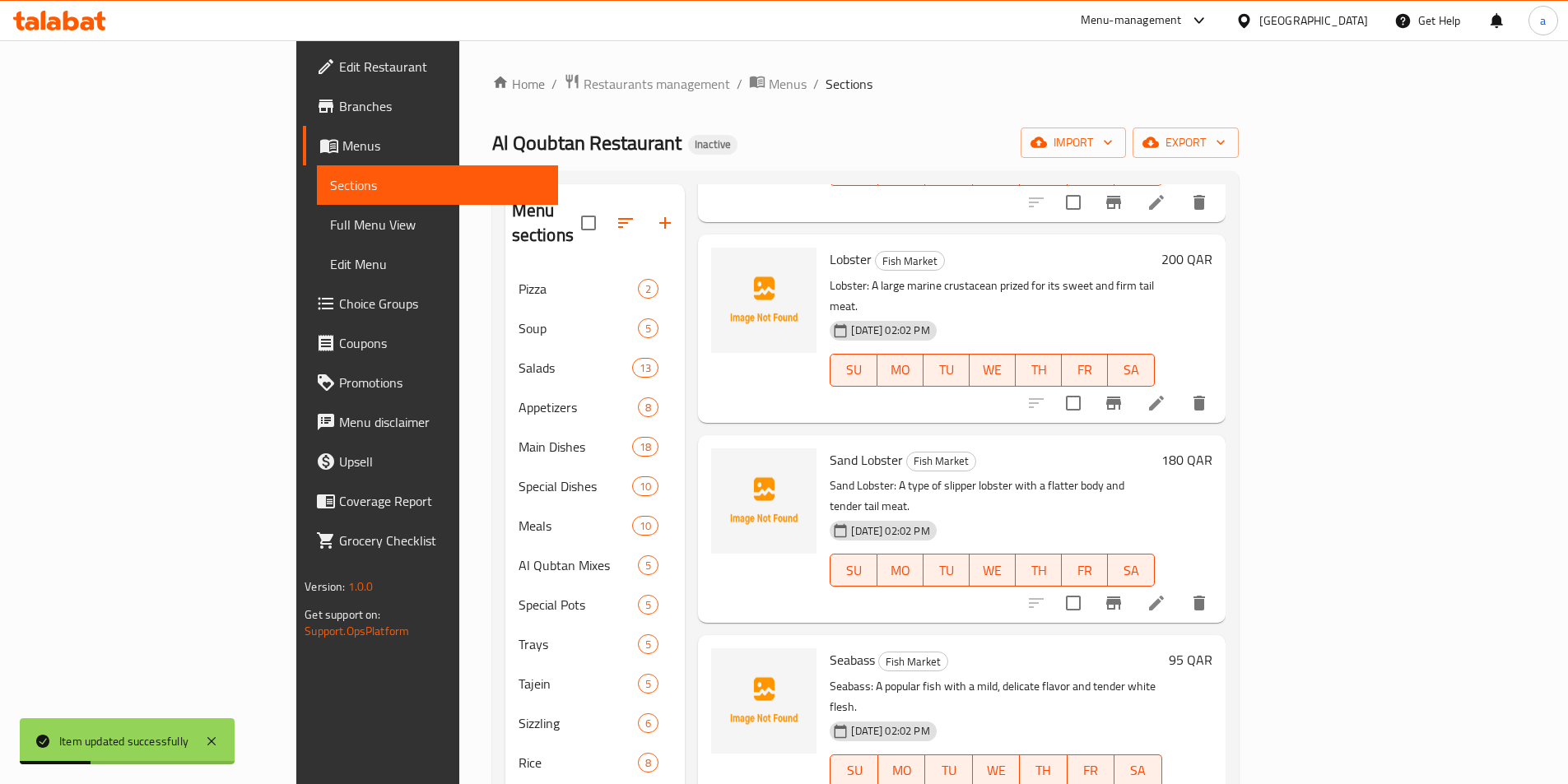
scroll to position [1399, 0]
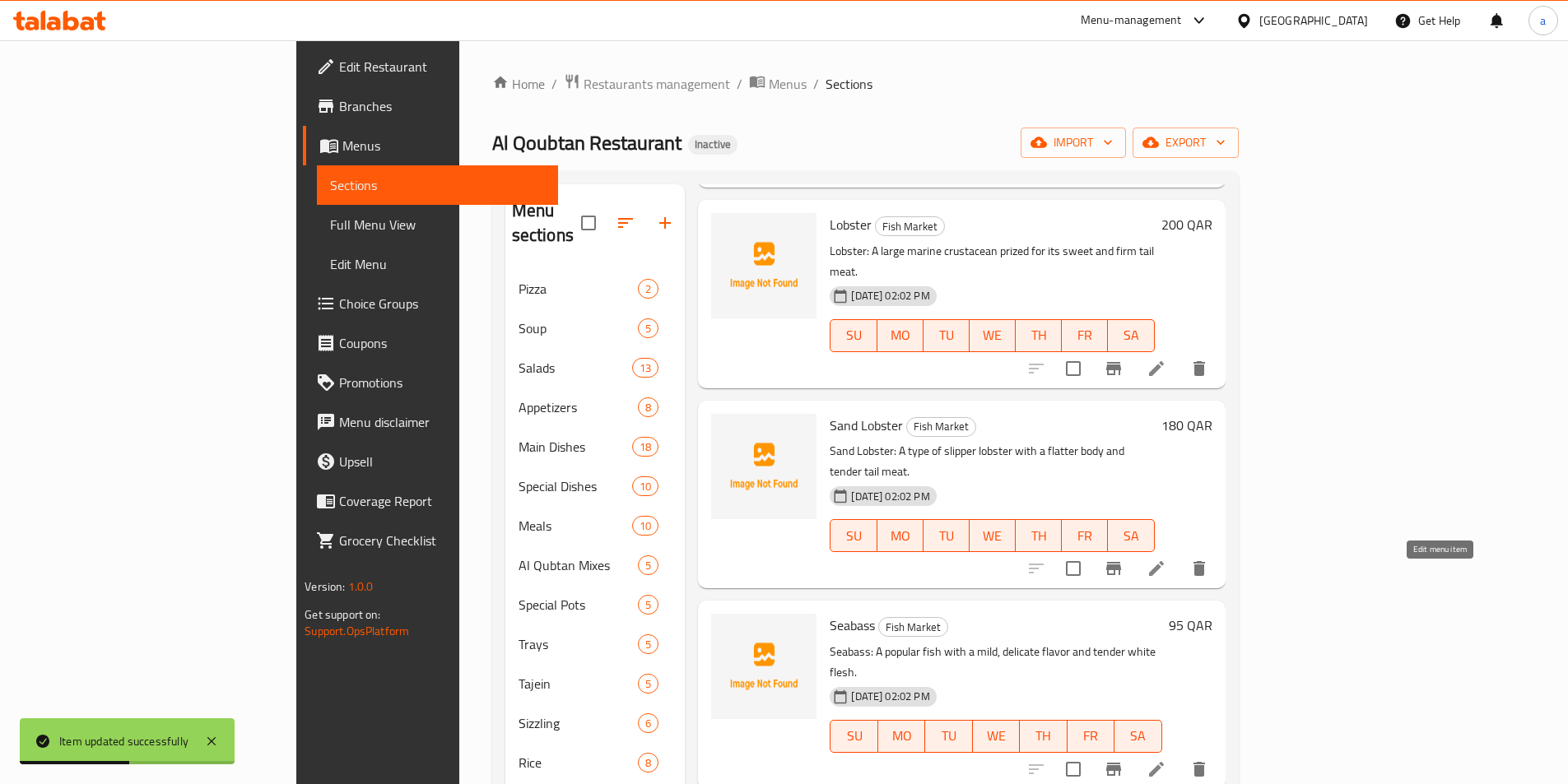
click at [1167, 759] on icon at bounding box center [1156, 769] width 19 height 19
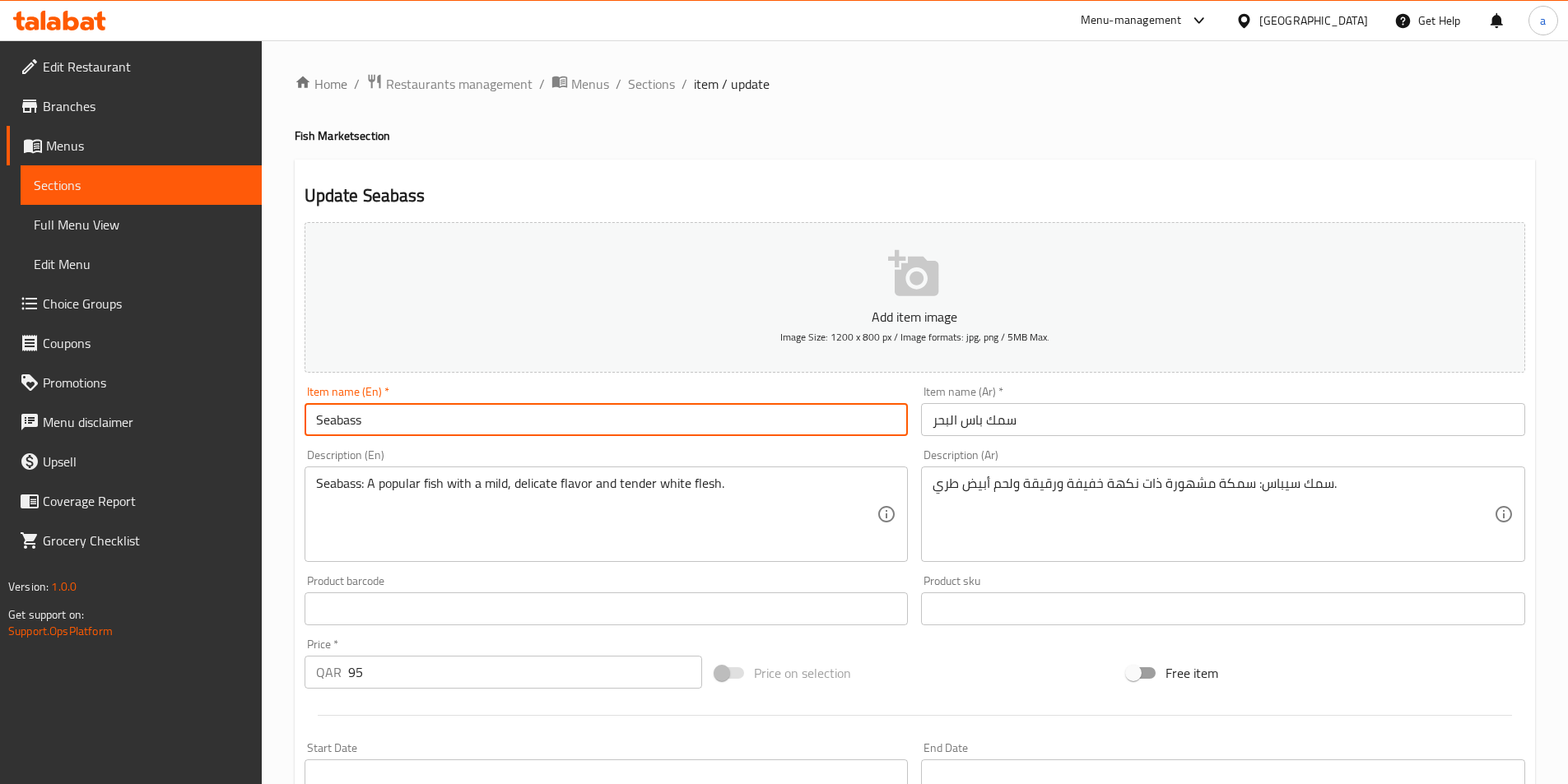
click at [525, 417] on input "Seabass" at bounding box center [607, 419] width 604 height 33
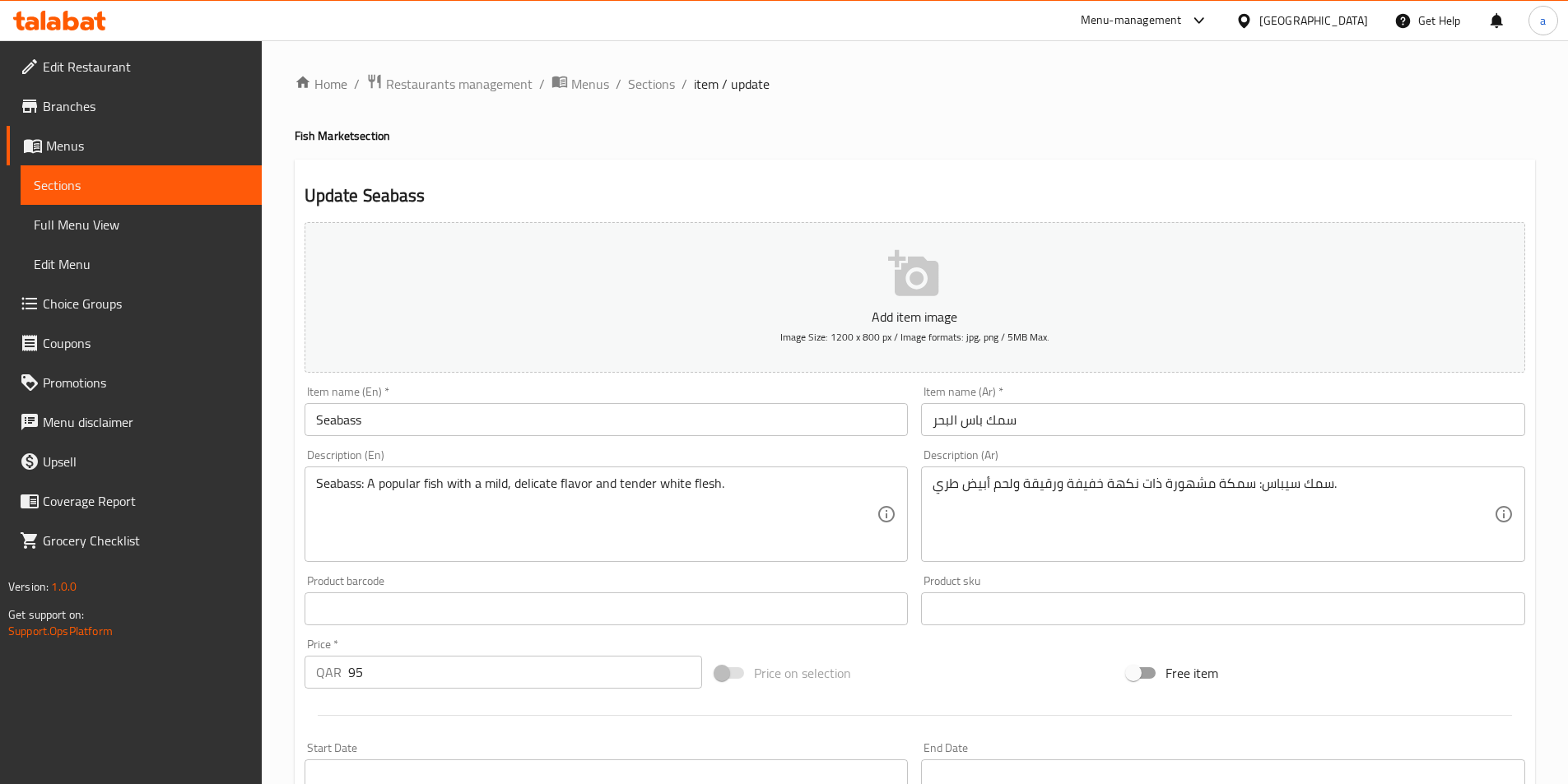
click at [1036, 428] on input "سمك باس البحر" at bounding box center [1224, 419] width 604 height 33
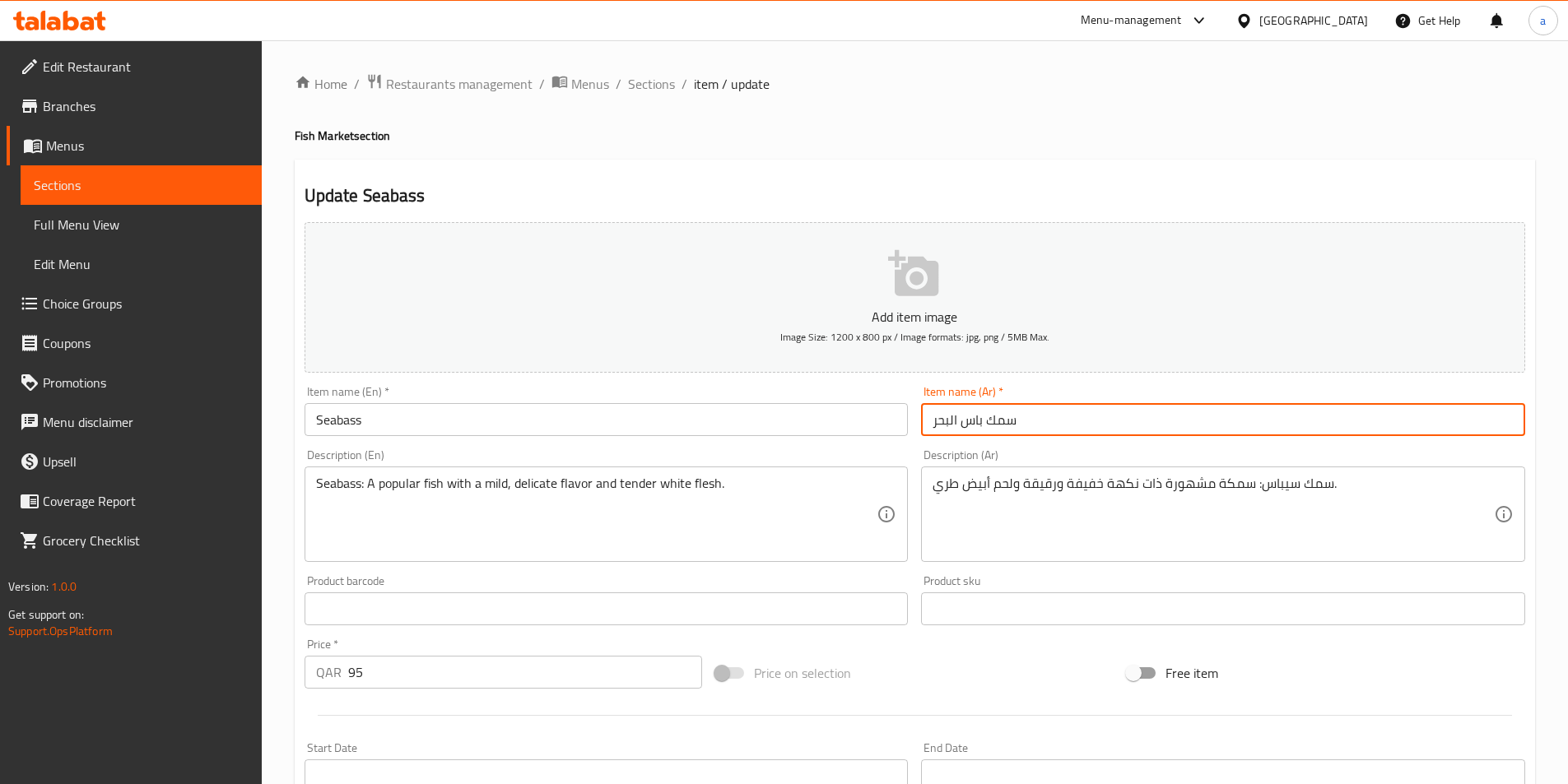
click at [1036, 428] on input "سمك باس البحر" at bounding box center [1224, 419] width 604 height 33
paste input "باس"
type input "سيباس"
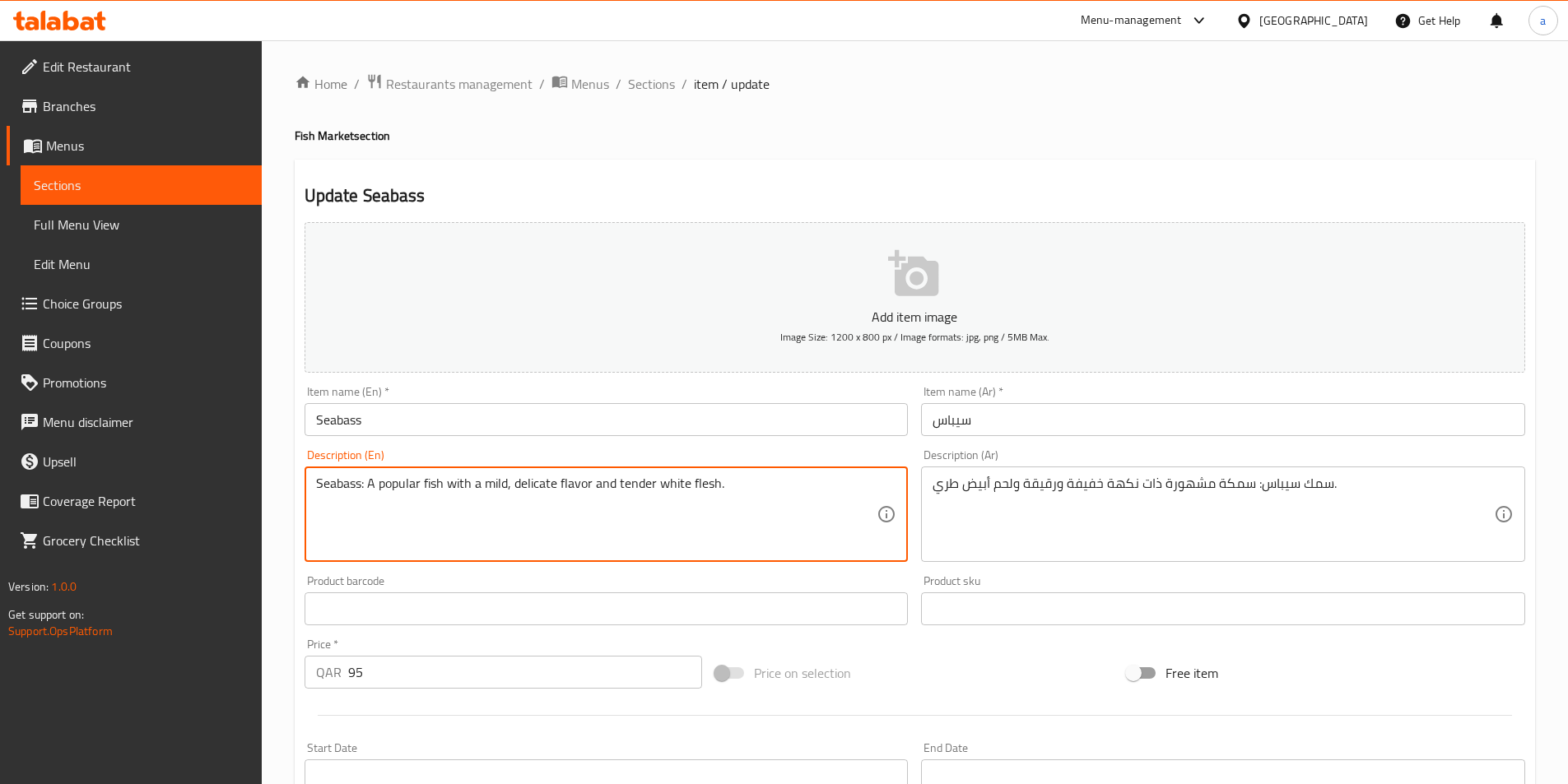
click at [698, 507] on textarea "Seabass: A popular fish with a mild, delicate flavor and tender white flesh." at bounding box center [597, 514] width 562 height 78
click at [536, 483] on textarea "Seabass: A popular fish with a mild, delicate flavor and tender white flesh." at bounding box center [597, 514] width 562 height 78
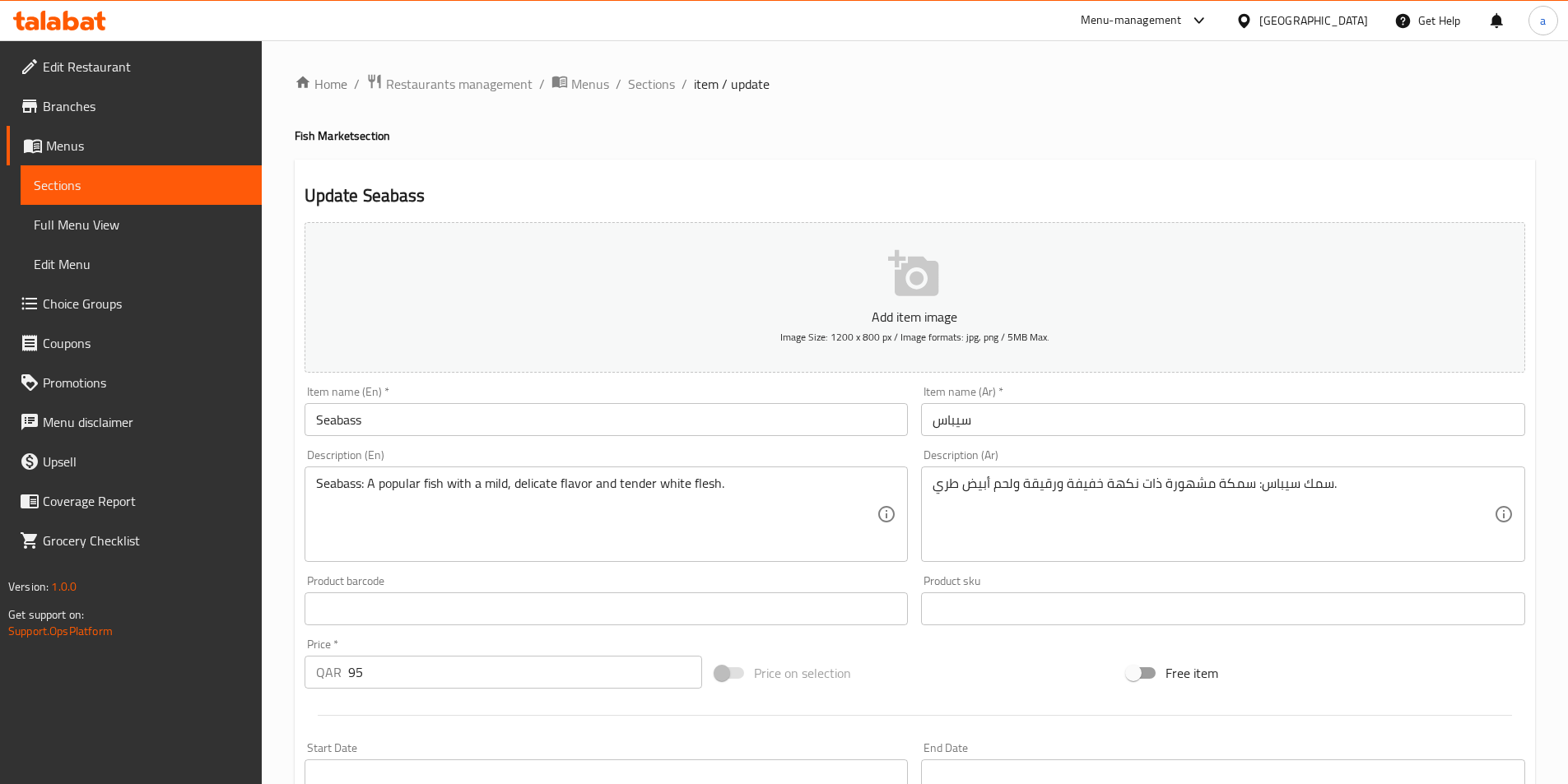
click at [944, 425] on input "سيباس" at bounding box center [1224, 419] width 604 height 33
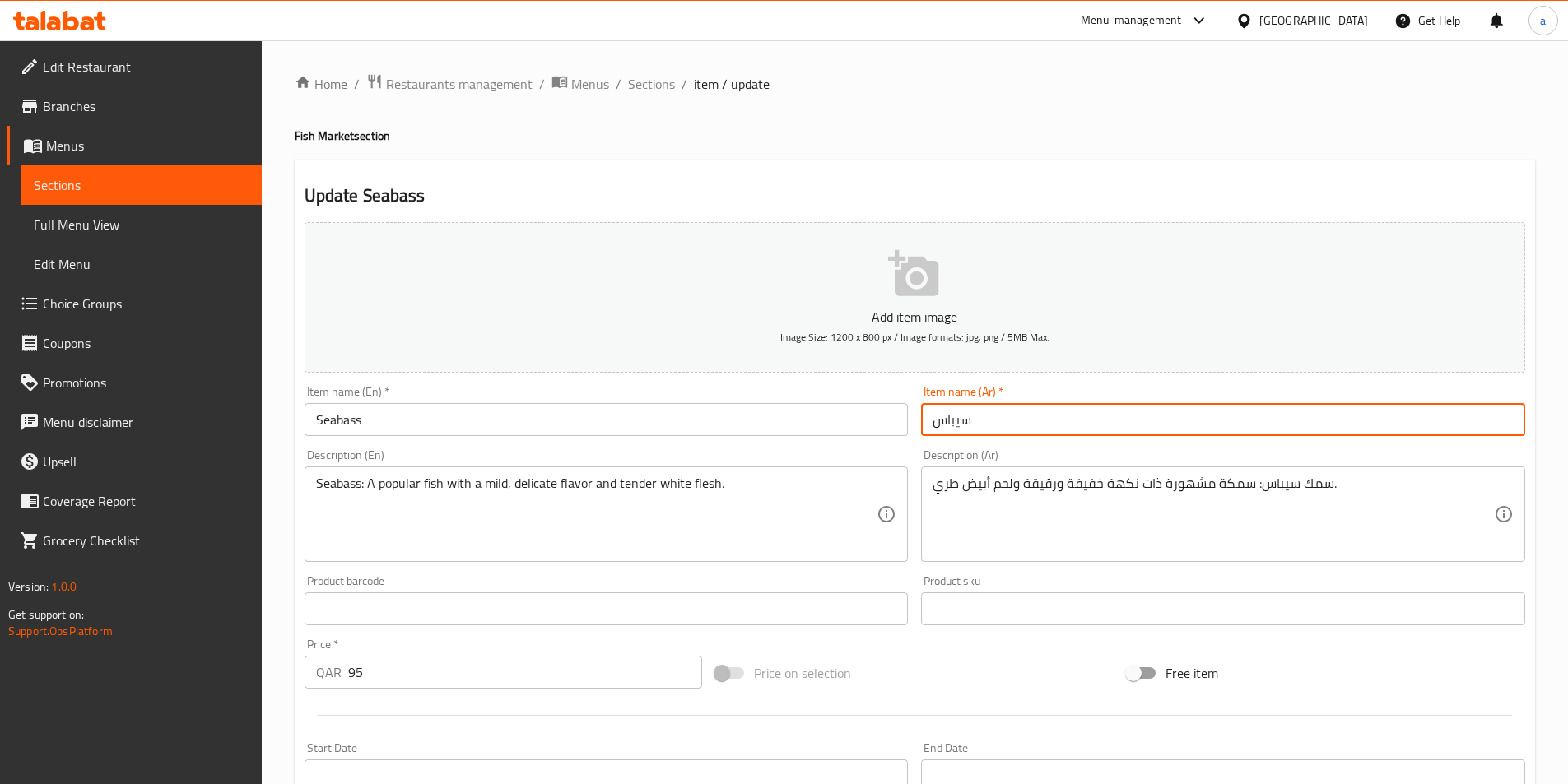
click at [944, 425] on input "سيباس" at bounding box center [1224, 419] width 604 height 33
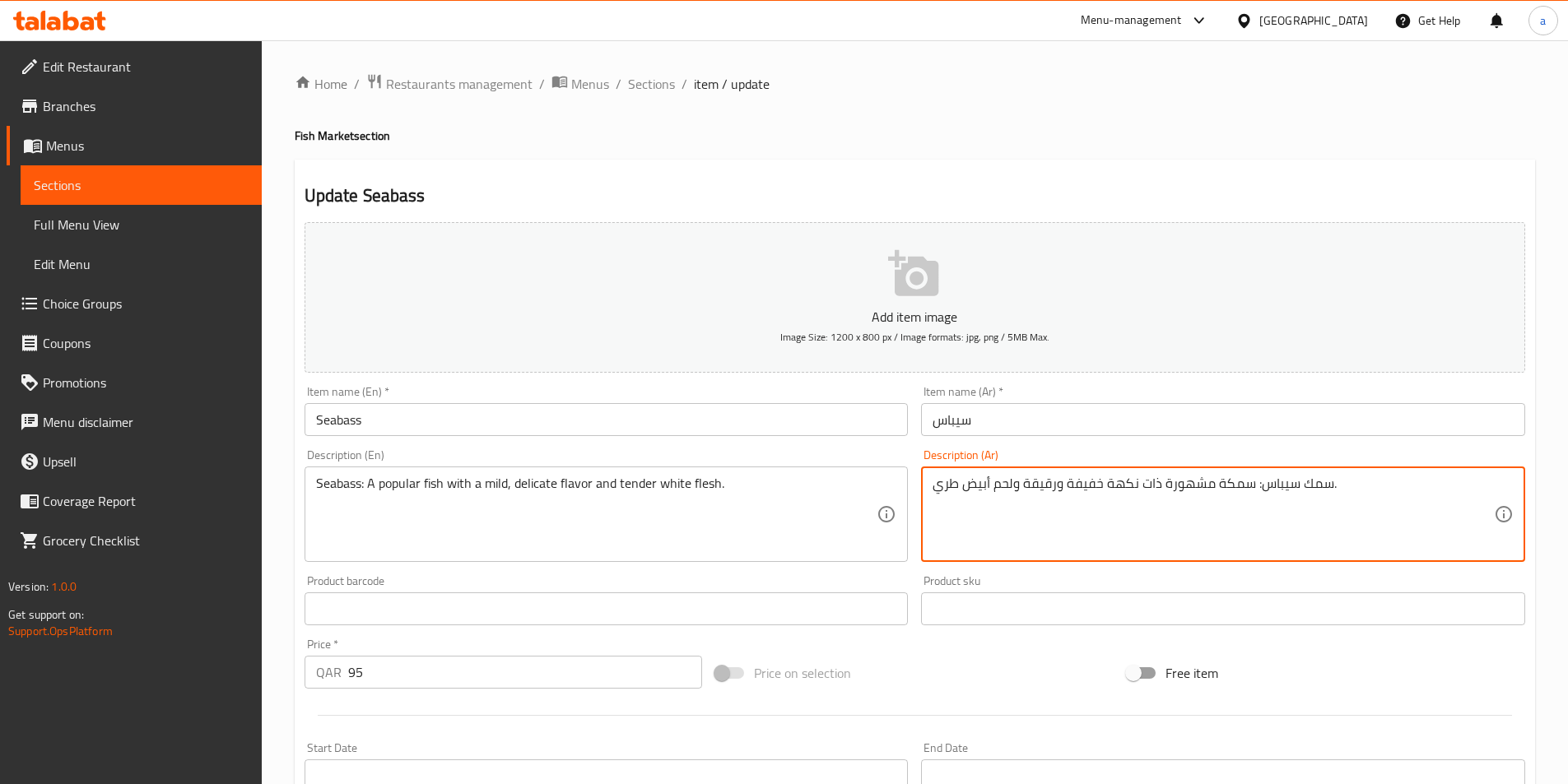
drag, startPoint x: 1332, startPoint y: 487, endPoint x: 1307, endPoint y: 484, distance: 25.2
click at [1290, 502] on textarea "سمك سيباس: سمكة مشهورة ذات نكهة خفيفة ورقيقة ولحم أبيض طري." at bounding box center [1213, 514] width 562 height 78
drag, startPoint x: 1258, startPoint y: 485, endPoint x: 1328, endPoint y: 485, distance: 70.0
click at [1328, 485] on textarea "سمك سيباس: سمكة مشهورة ذات نكهة خفيفة ورقيقة ولحم أبيض طري." at bounding box center [1213, 514] width 562 height 78
paste textarea
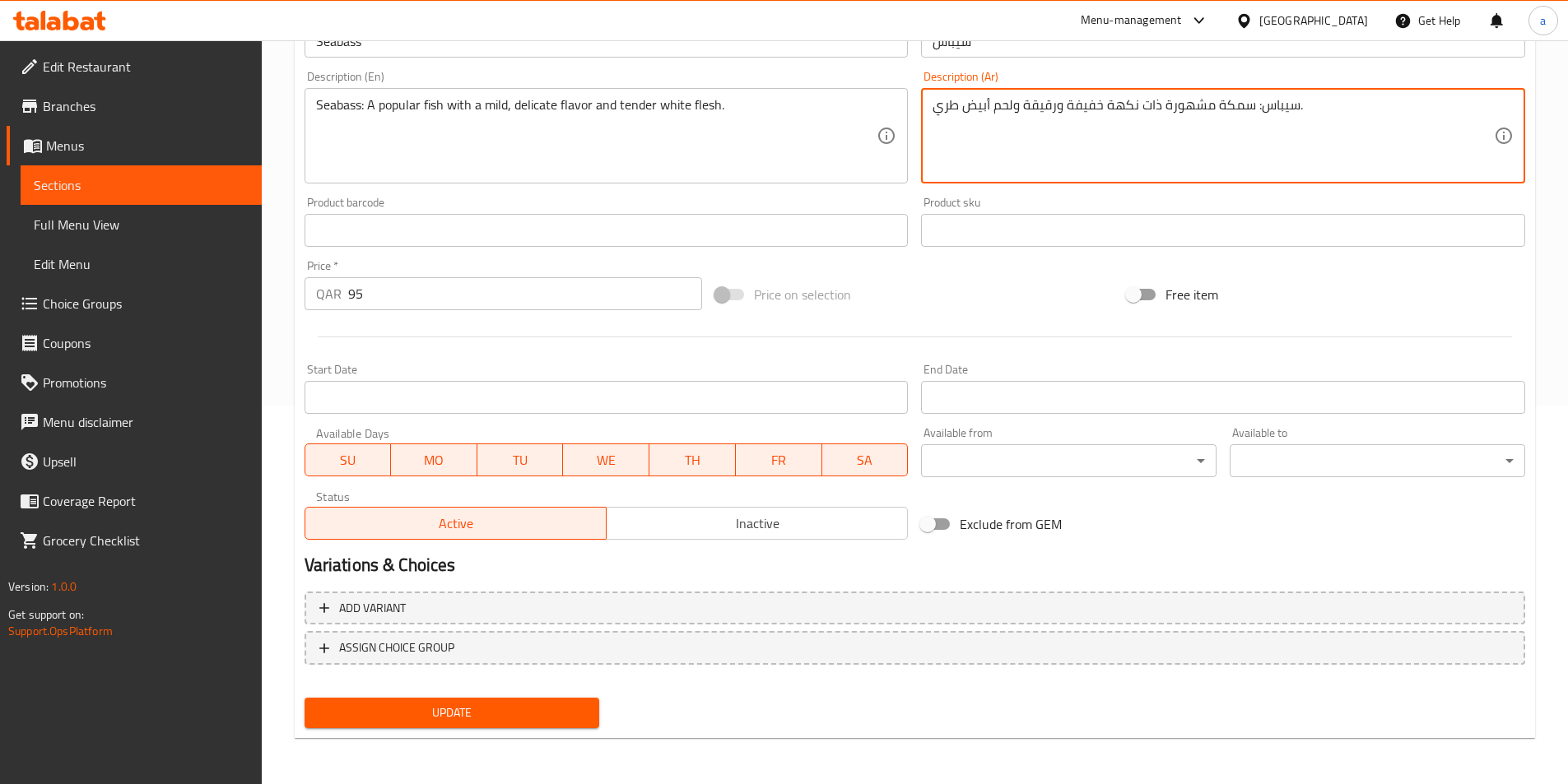
type textarea "سيباس: سمكة مشهورة ذات نكهة خفيفة ورقيقة ولحم أبيض طري."
click at [480, 713] on span "Update" at bounding box center [453, 713] width 269 height 20
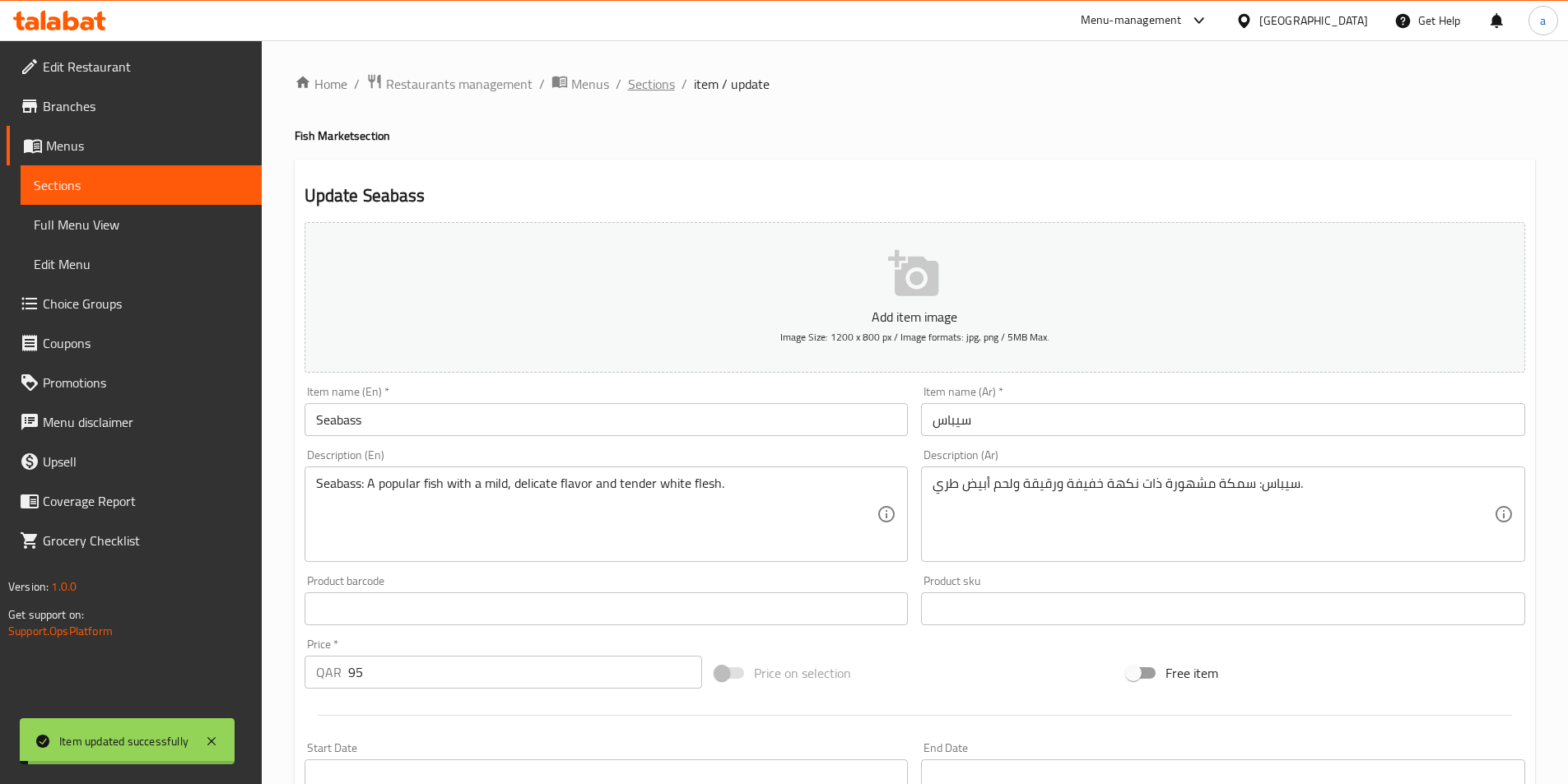
click at [645, 88] on span "Sections" at bounding box center [651, 84] width 47 height 19
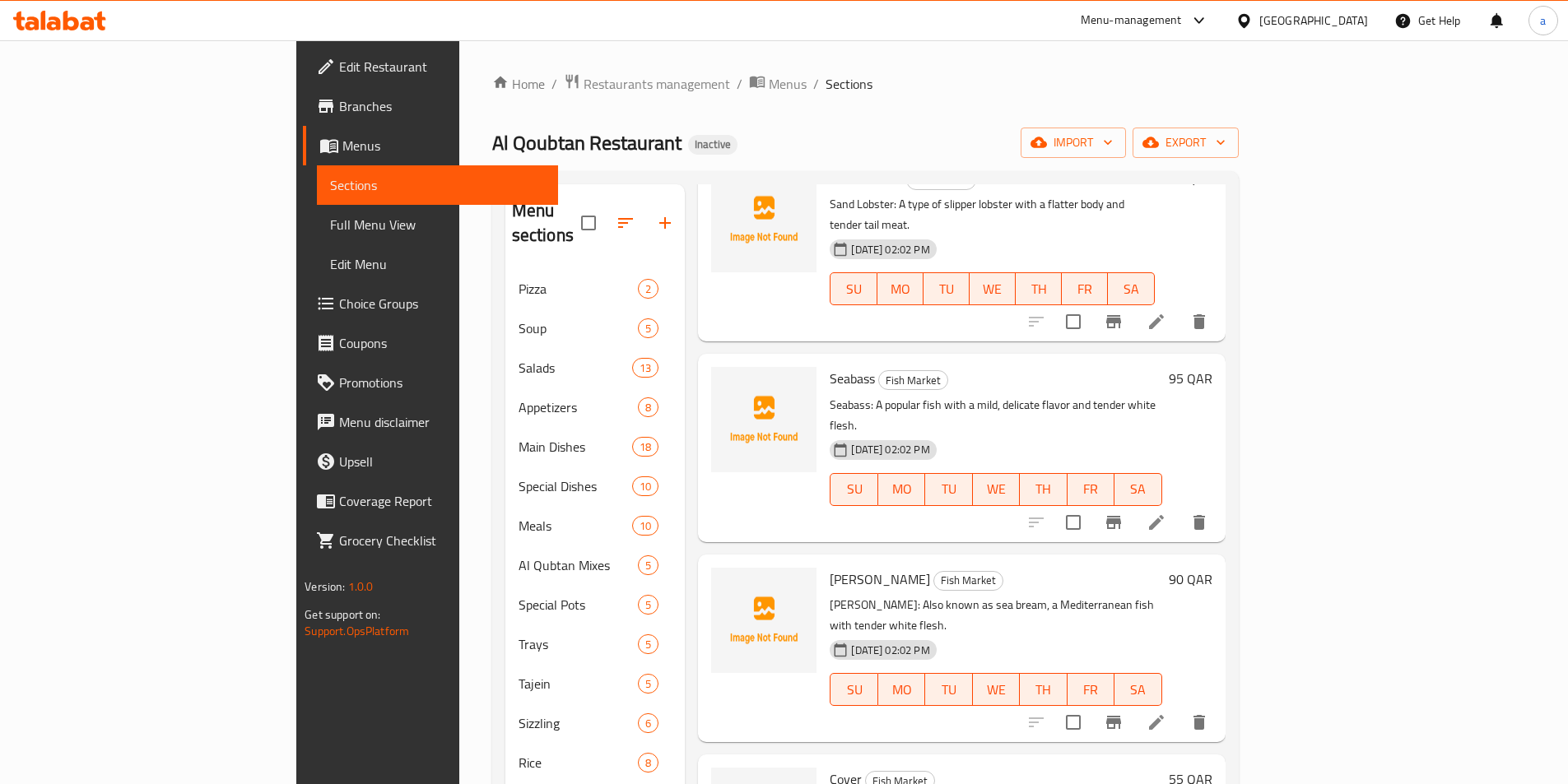
scroll to position [1399, 0]
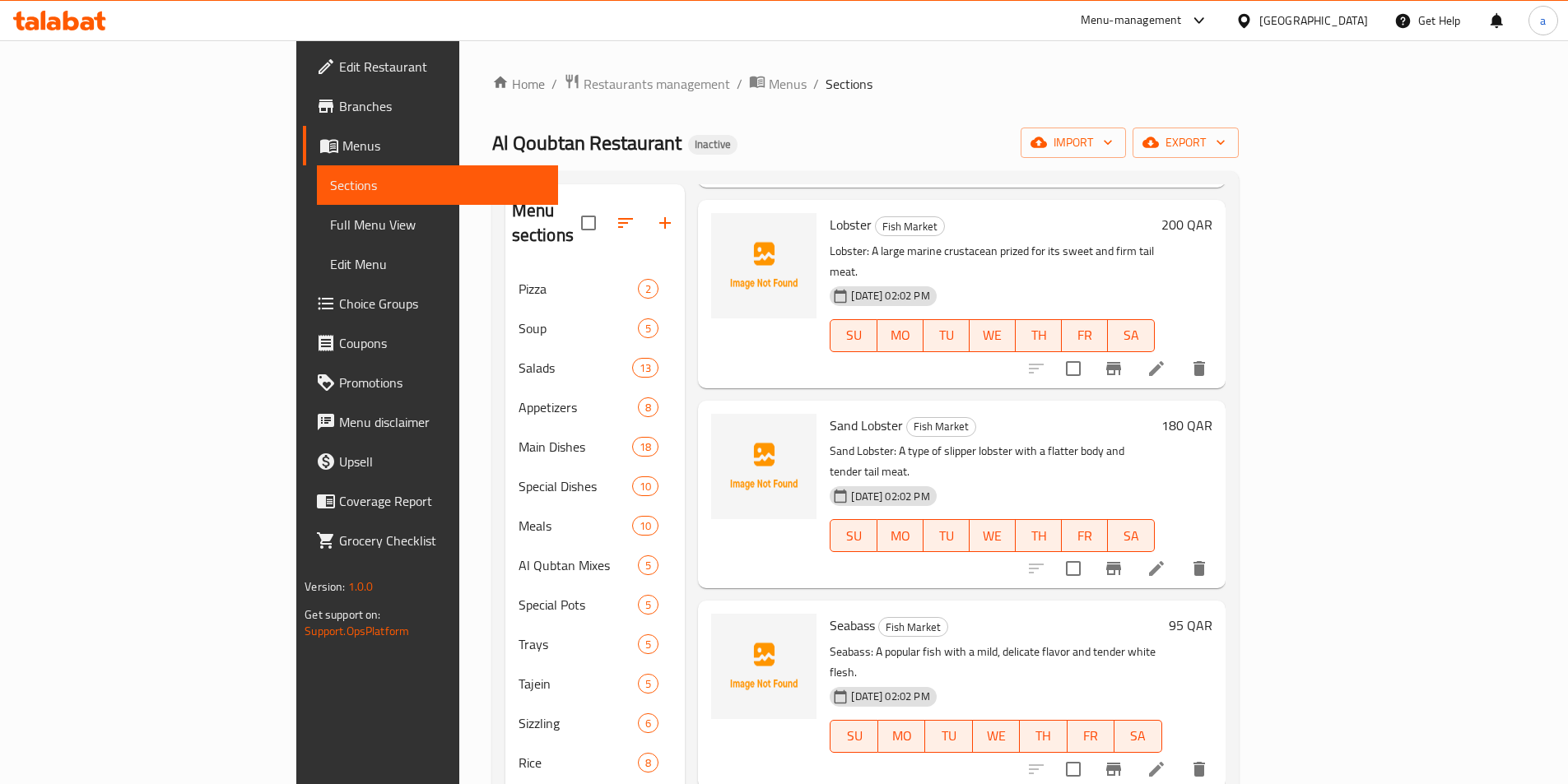
click at [1219, 749] on div at bounding box center [1118, 769] width 202 height 40
click at [1167, 759] on icon at bounding box center [1156, 769] width 19 height 19
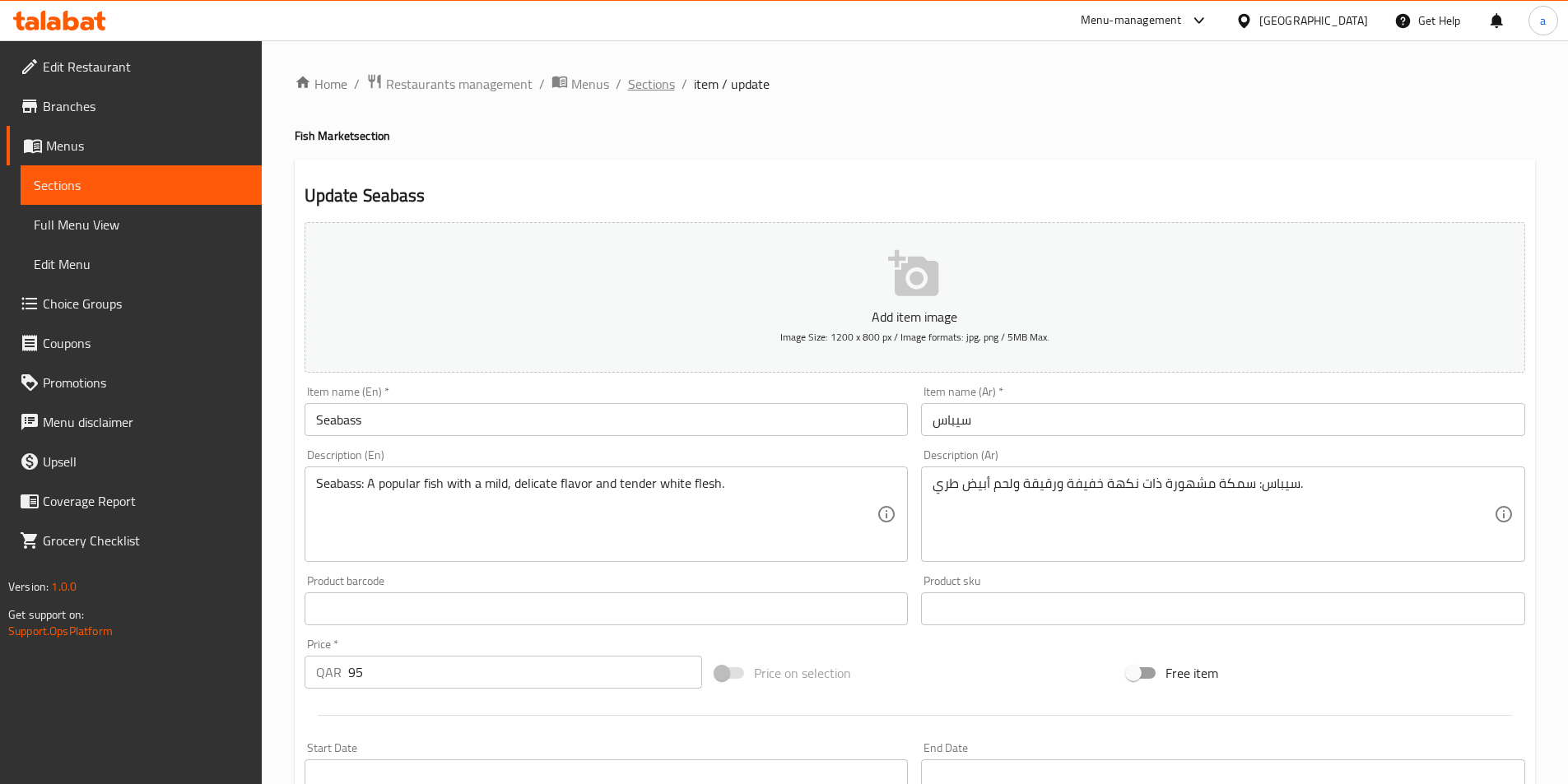
click at [656, 82] on span "Sections" at bounding box center [651, 84] width 47 height 19
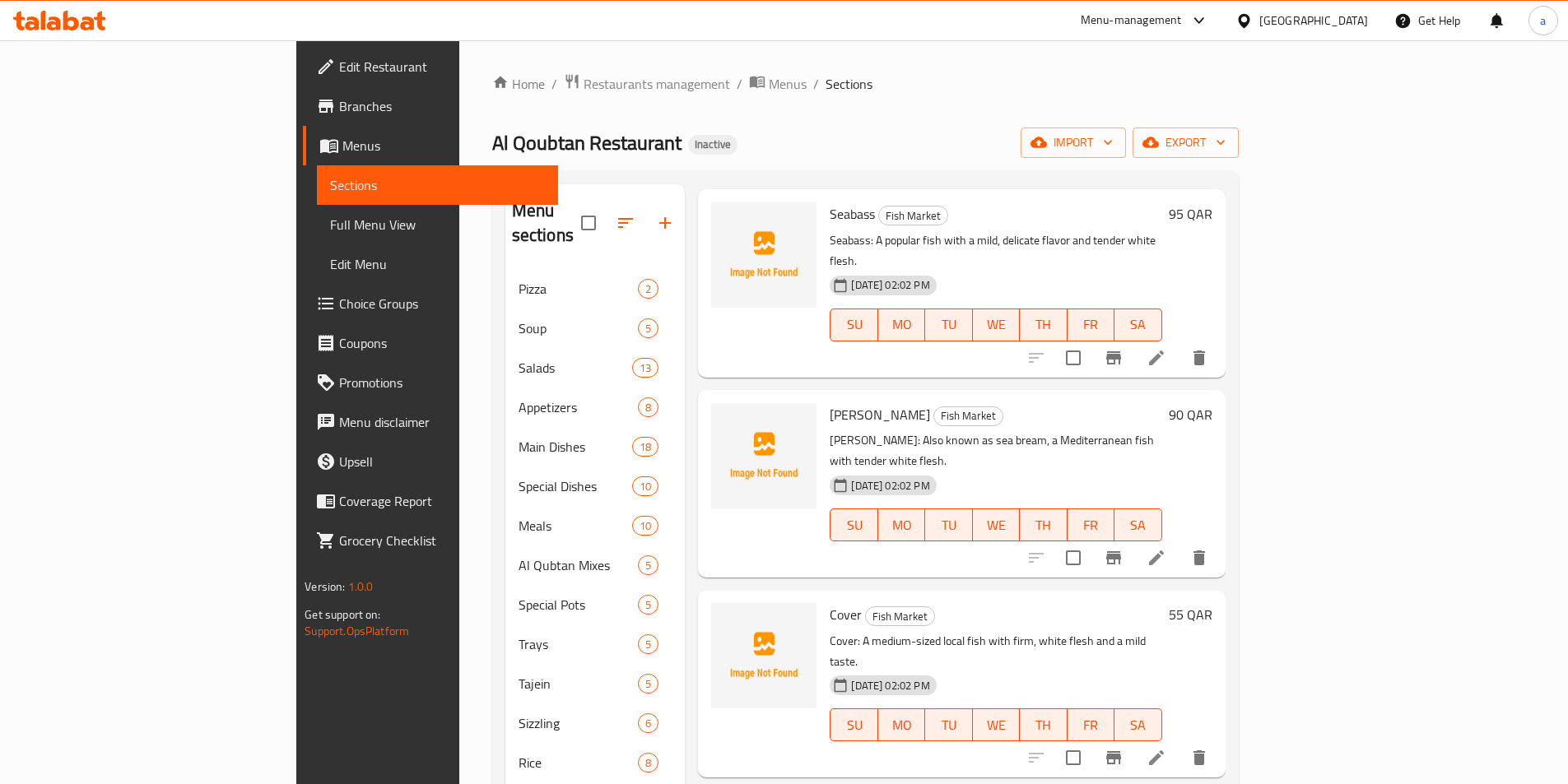
scroll to position [1646, 0]
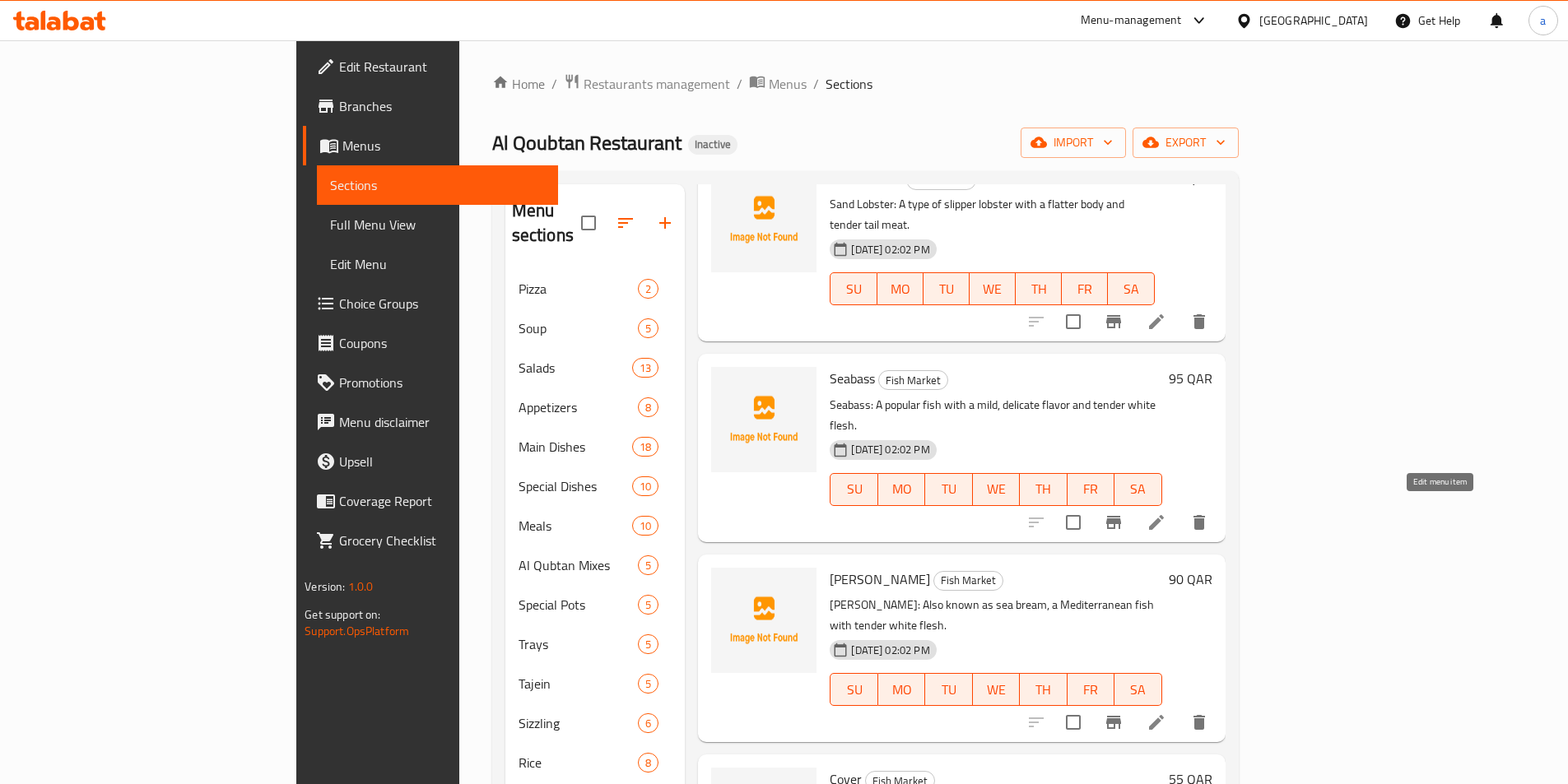
click at [1167, 713] on icon at bounding box center [1156, 722] width 19 height 19
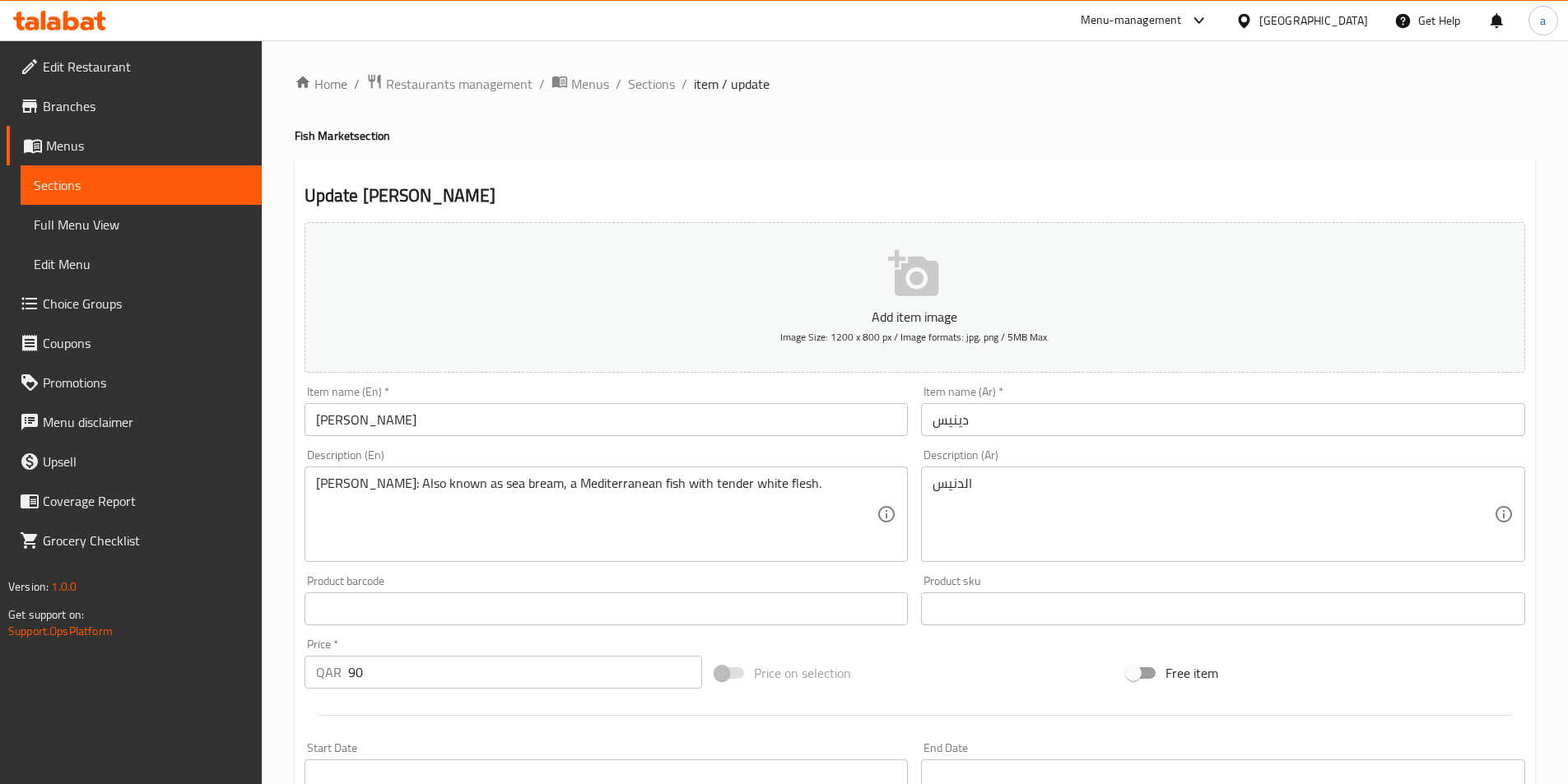
click at [815, 469] on div "[PERSON_NAME]: Also known as sea bream, a Mediterranean fish with tender white …" at bounding box center [607, 514] width 604 height 96
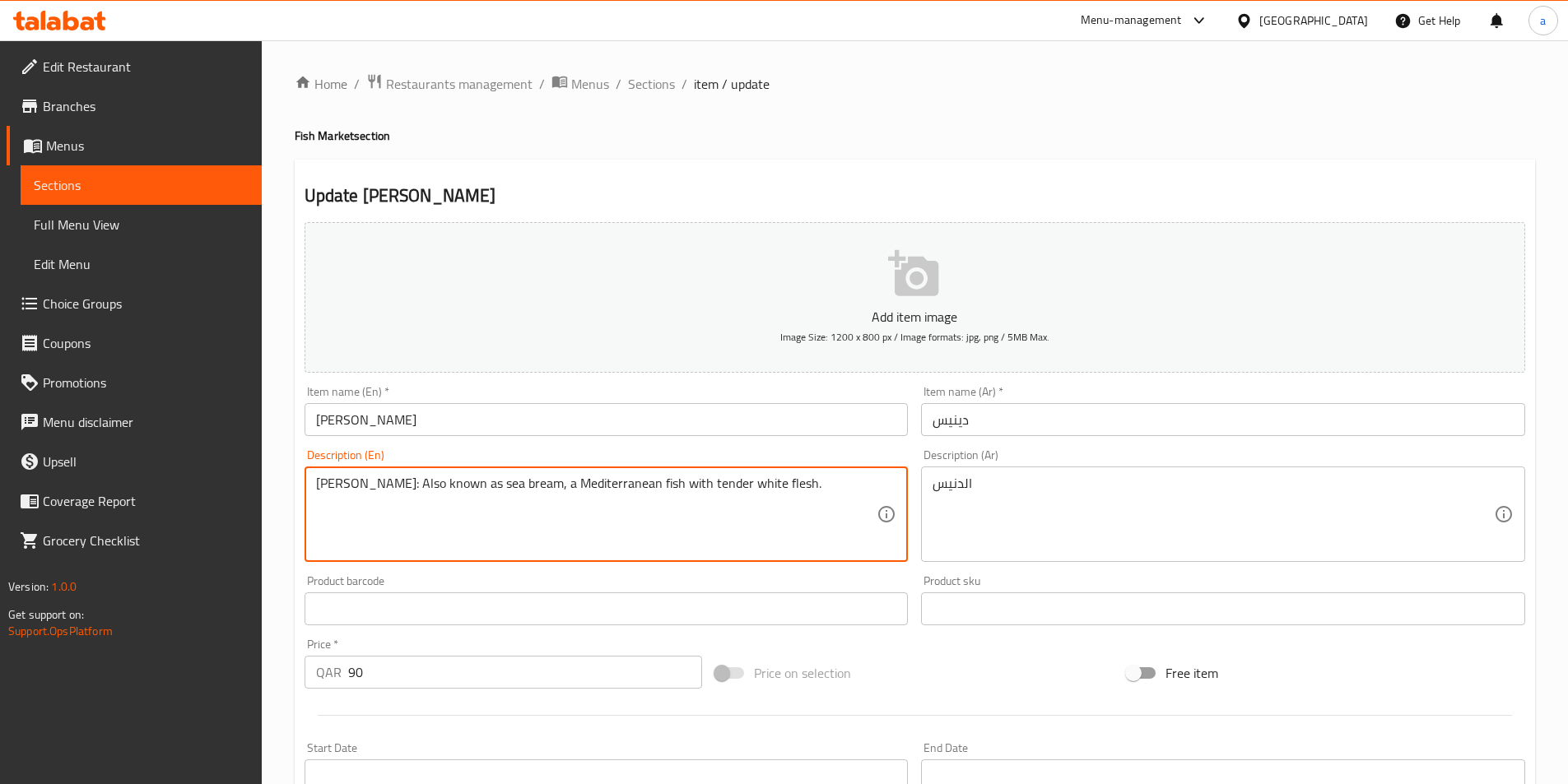
click at [812, 479] on textarea "[PERSON_NAME]: Also known as sea bream, a Mediterranean fish with tender white …" at bounding box center [597, 514] width 562 height 78
click at [809, 482] on textarea "[PERSON_NAME]: Also known as sea bream, a Mediterranean fish with tender white …" at bounding box center [597, 514] width 562 height 78
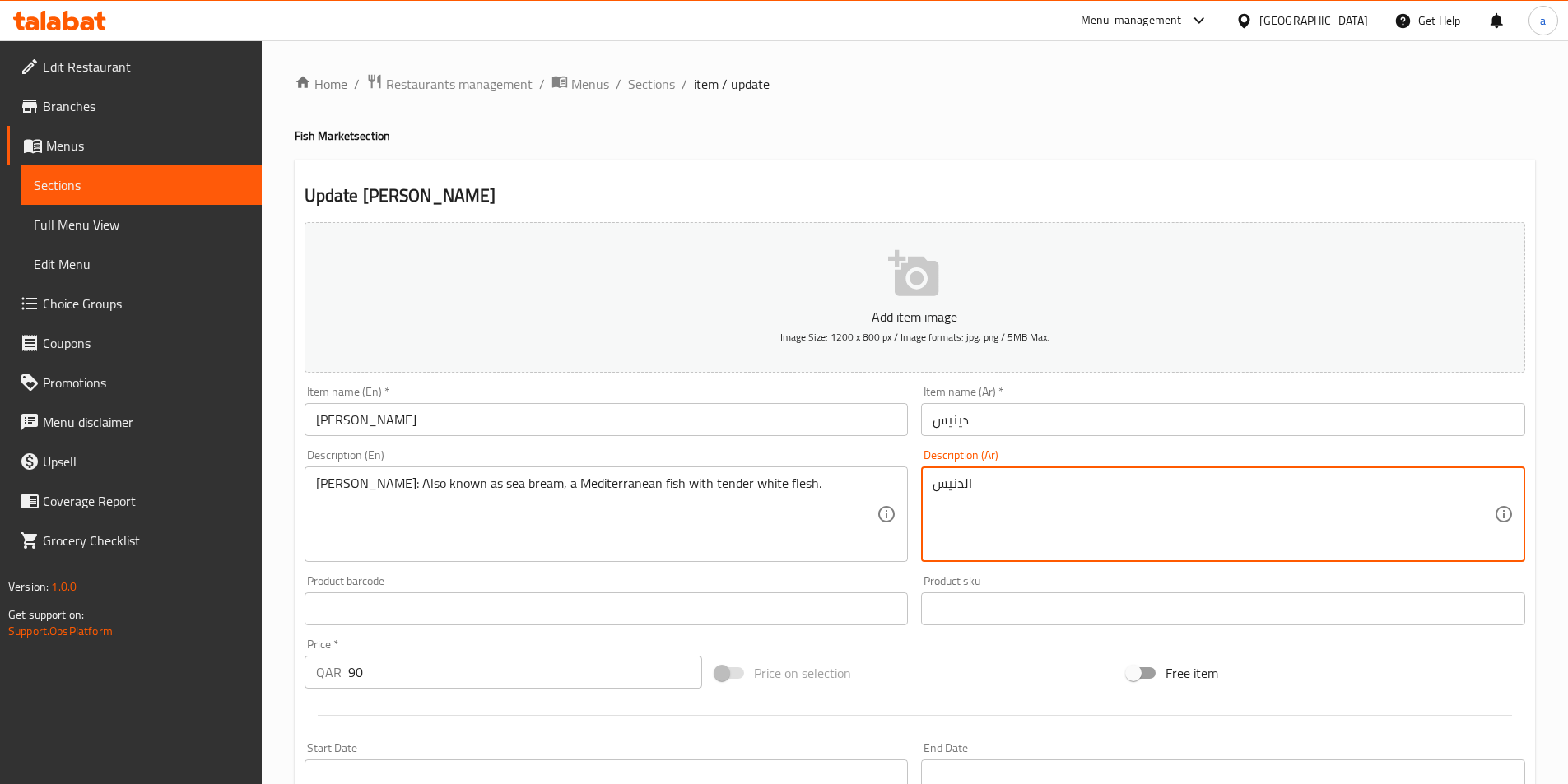
click at [1051, 507] on textarea "الدنيس" at bounding box center [1213, 514] width 562 height 78
paste textarea "ينيس: يُعرف أيضًا باسم الدنيس البحري، وهو سمكة متوسطية ذات لحم أبيض طري."
click at [982, 429] on input "دينيس" at bounding box center [1224, 419] width 604 height 33
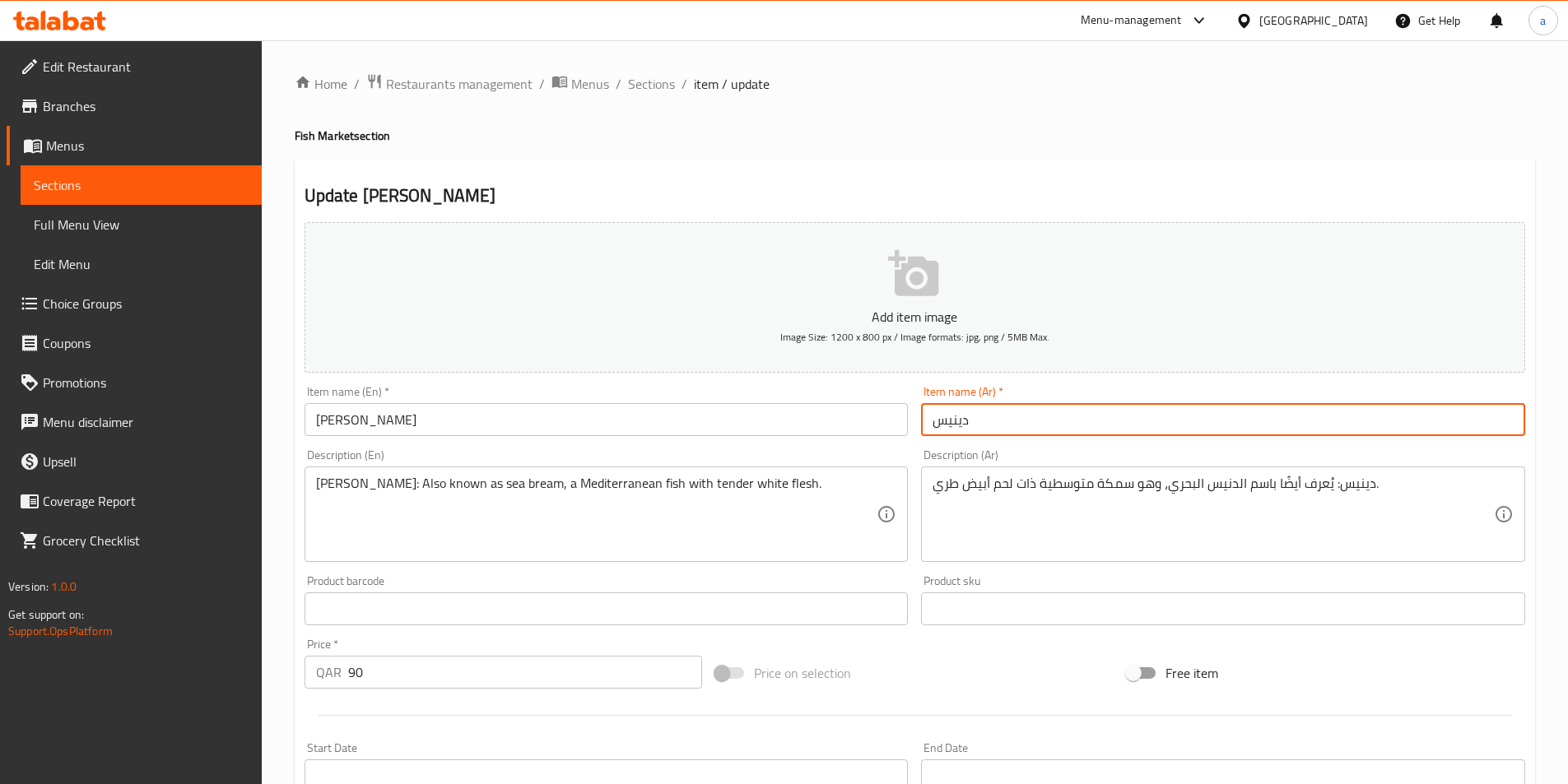
click at [982, 429] on input "دينيس" at bounding box center [1224, 419] width 604 height 33
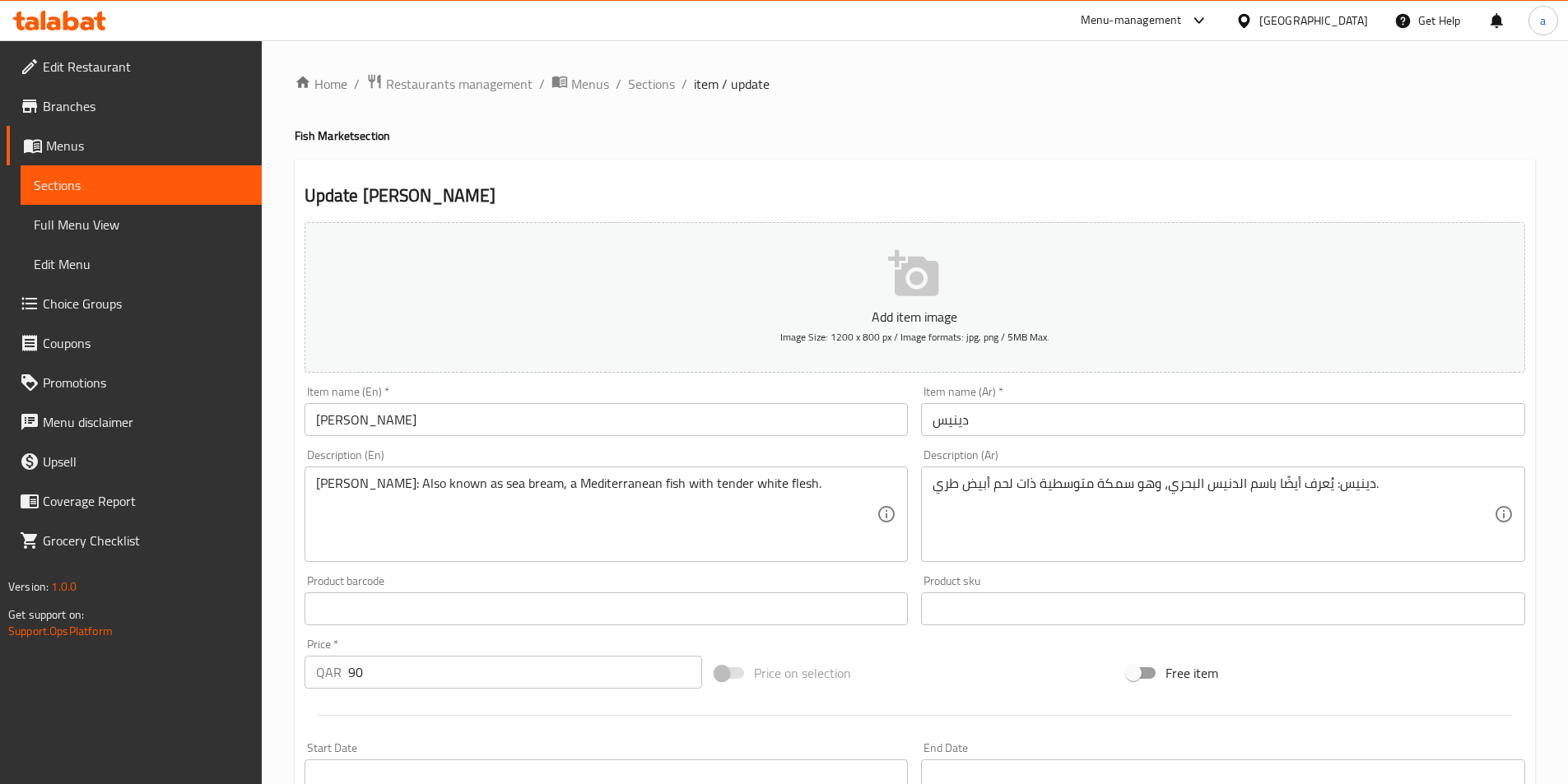
click at [542, 438] on div "Item name (En)   * [PERSON_NAME] name (En) *" at bounding box center [607, 411] width 618 height 63
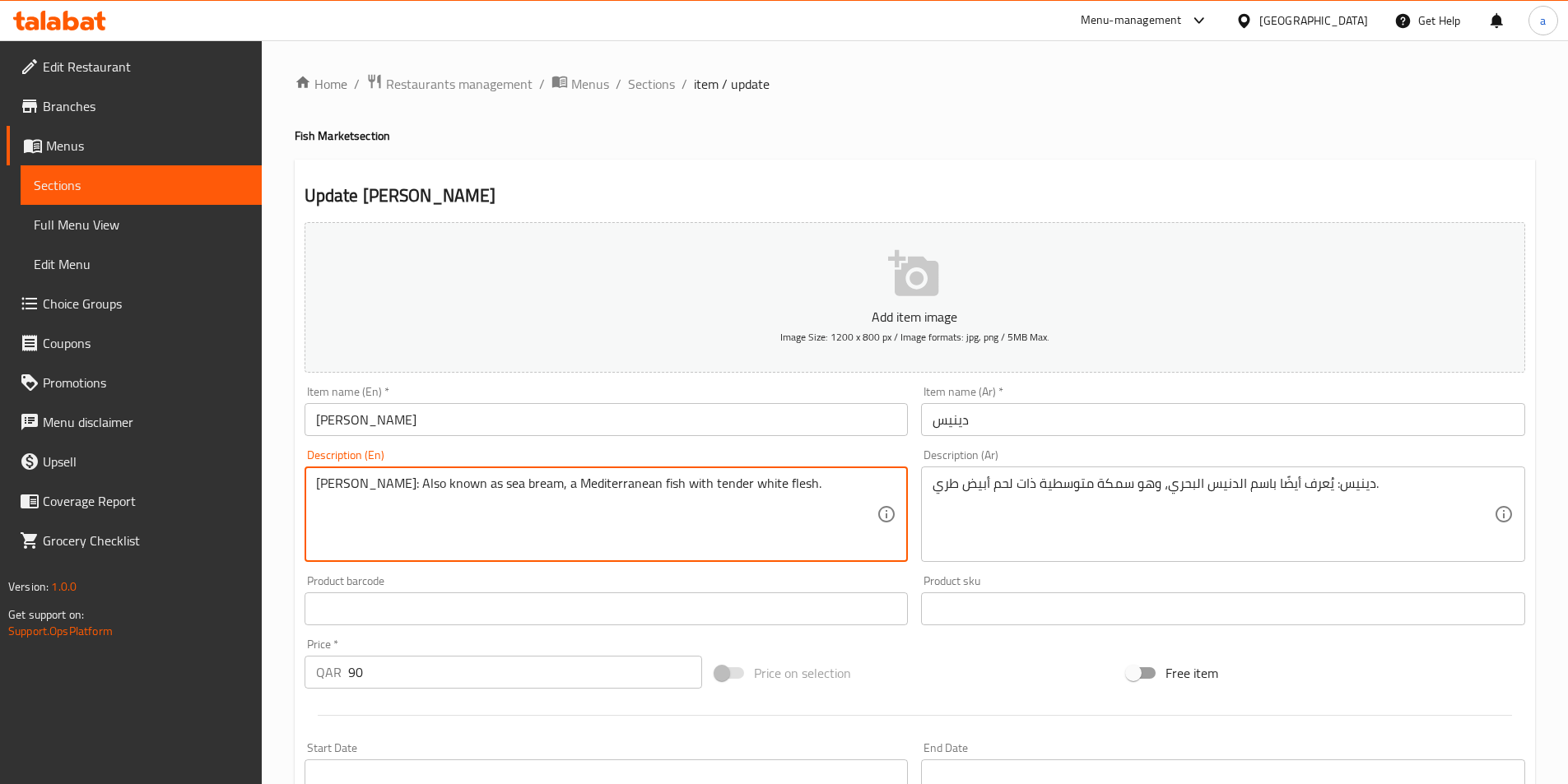
click at [479, 485] on textarea "[PERSON_NAME]: Also known as sea bream, a Mediterranean fish with tender white …" at bounding box center [597, 514] width 562 height 78
click at [448, 487] on textarea "[PERSON_NAME]: Also known as sea bream, a Mediterranean fish with tender white …" at bounding box center [597, 514] width 562 height 78
click at [450, 487] on textarea "[PERSON_NAME]: Also known as sea bream, a Mediterranean fish with tender white …" at bounding box center [597, 514] width 562 height 78
click at [449, 477] on textarea "[PERSON_NAME]: Also known as sea bream, a Mediterranean fish with tender white …" at bounding box center [597, 514] width 562 height 78
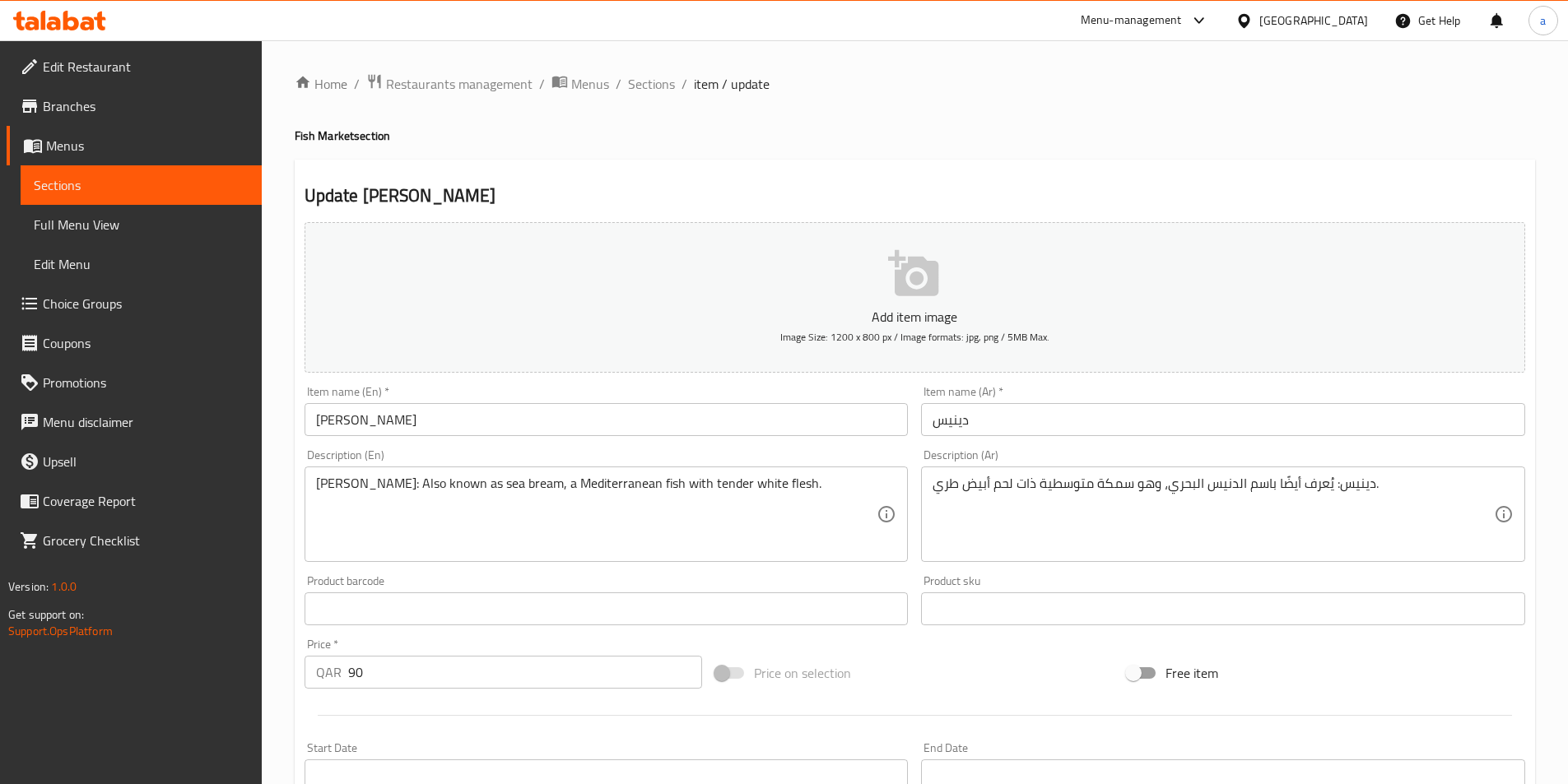
click at [487, 492] on textarea "[PERSON_NAME]: Also known as sea bream, a Mediterranean fish with tender white …" at bounding box center [597, 514] width 562 height 78
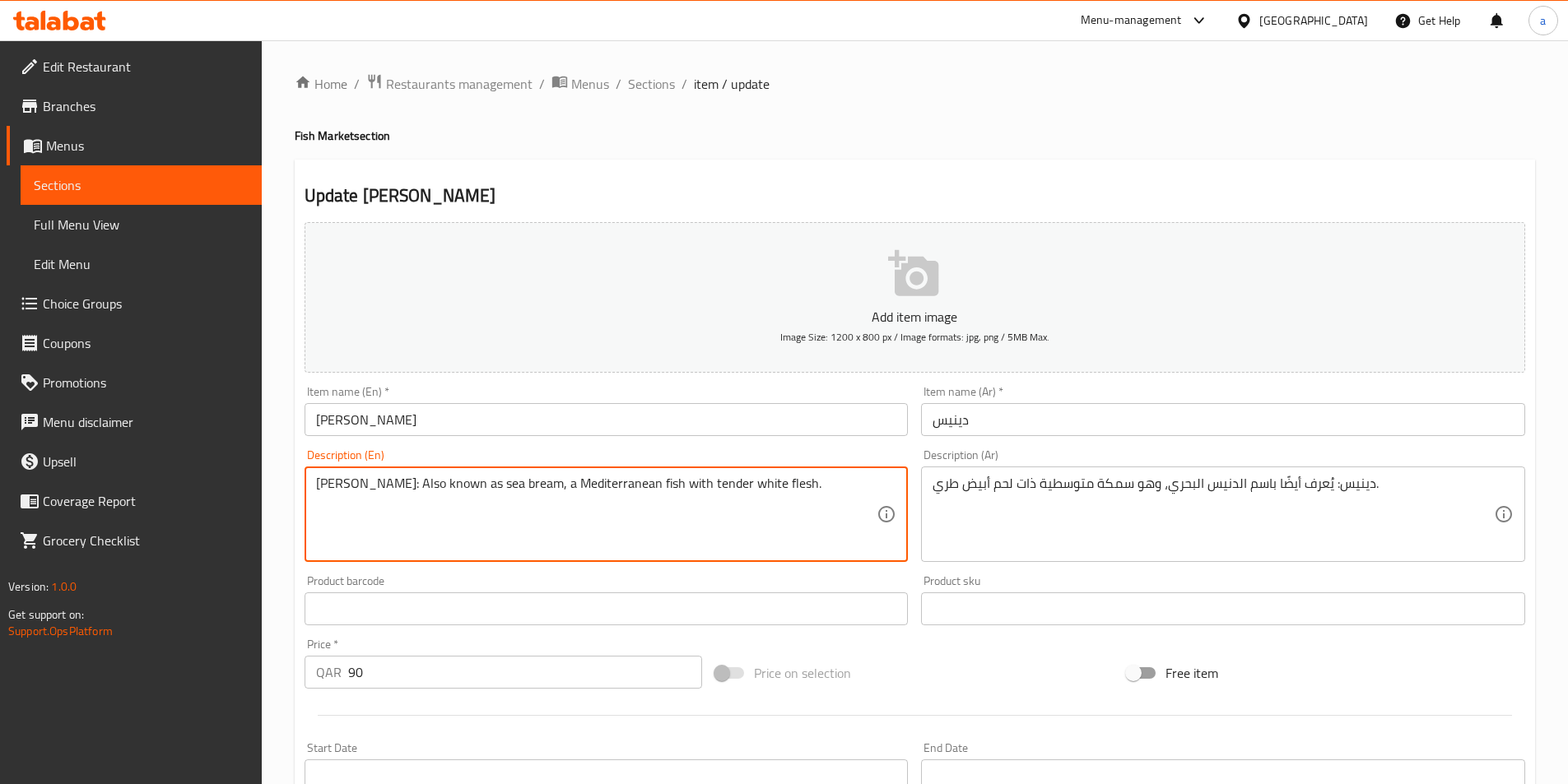
click at [487, 492] on textarea "[PERSON_NAME]: Also known as sea bream, a Mediterranean fish with tender white …" at bounding box center [597, 514] width 562 height 78
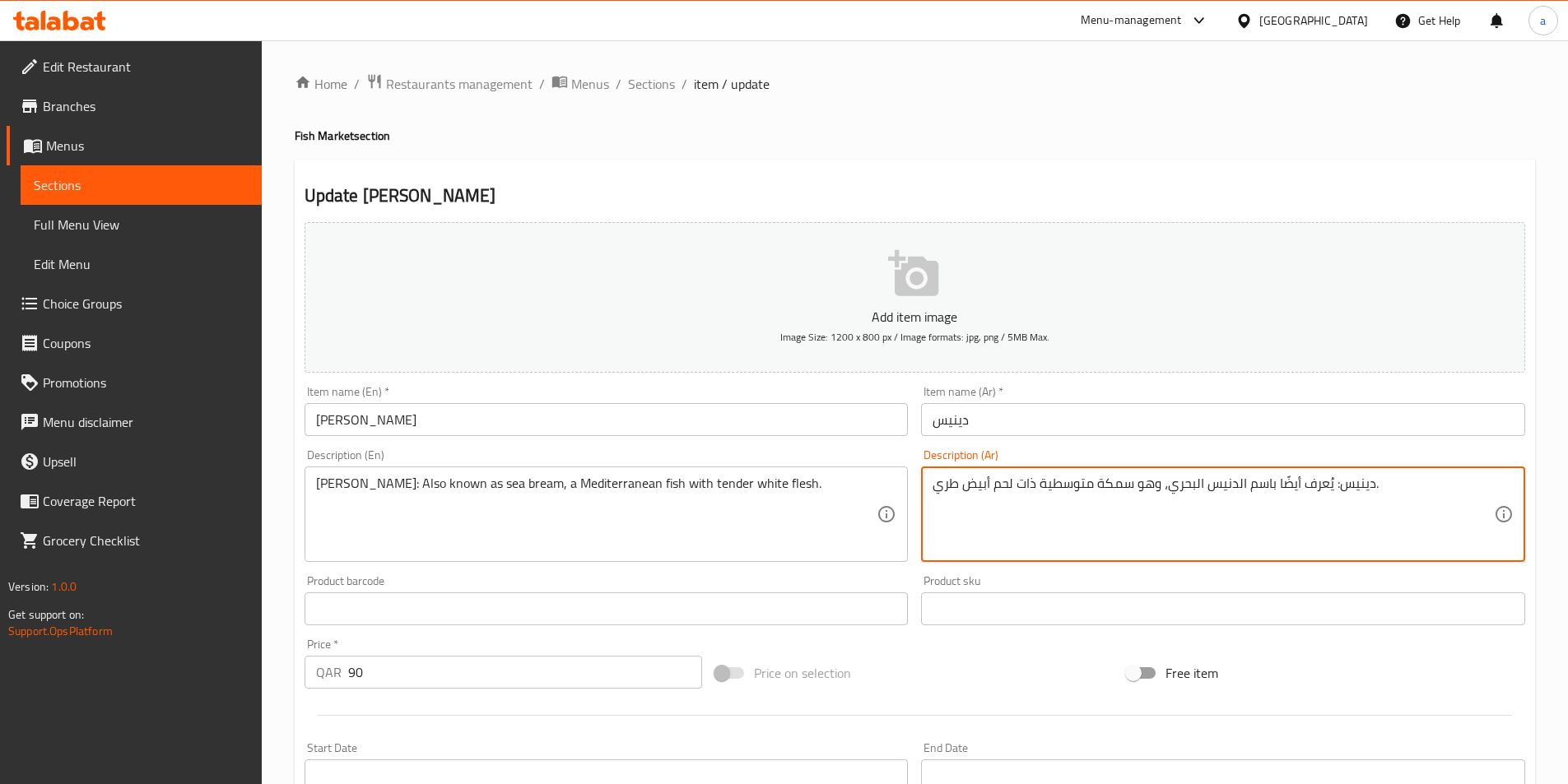
drag, startPoint x: 1244, startPoint y: 485, endPoint x: 1169, endPoint y: 482, distance: 75.1
paste textarea "مرجان"
type textarea "دينيس: يُعرف أيضًا باسم مرجان، وهو سمكة متوسطية ذات لحم أبيض طري."
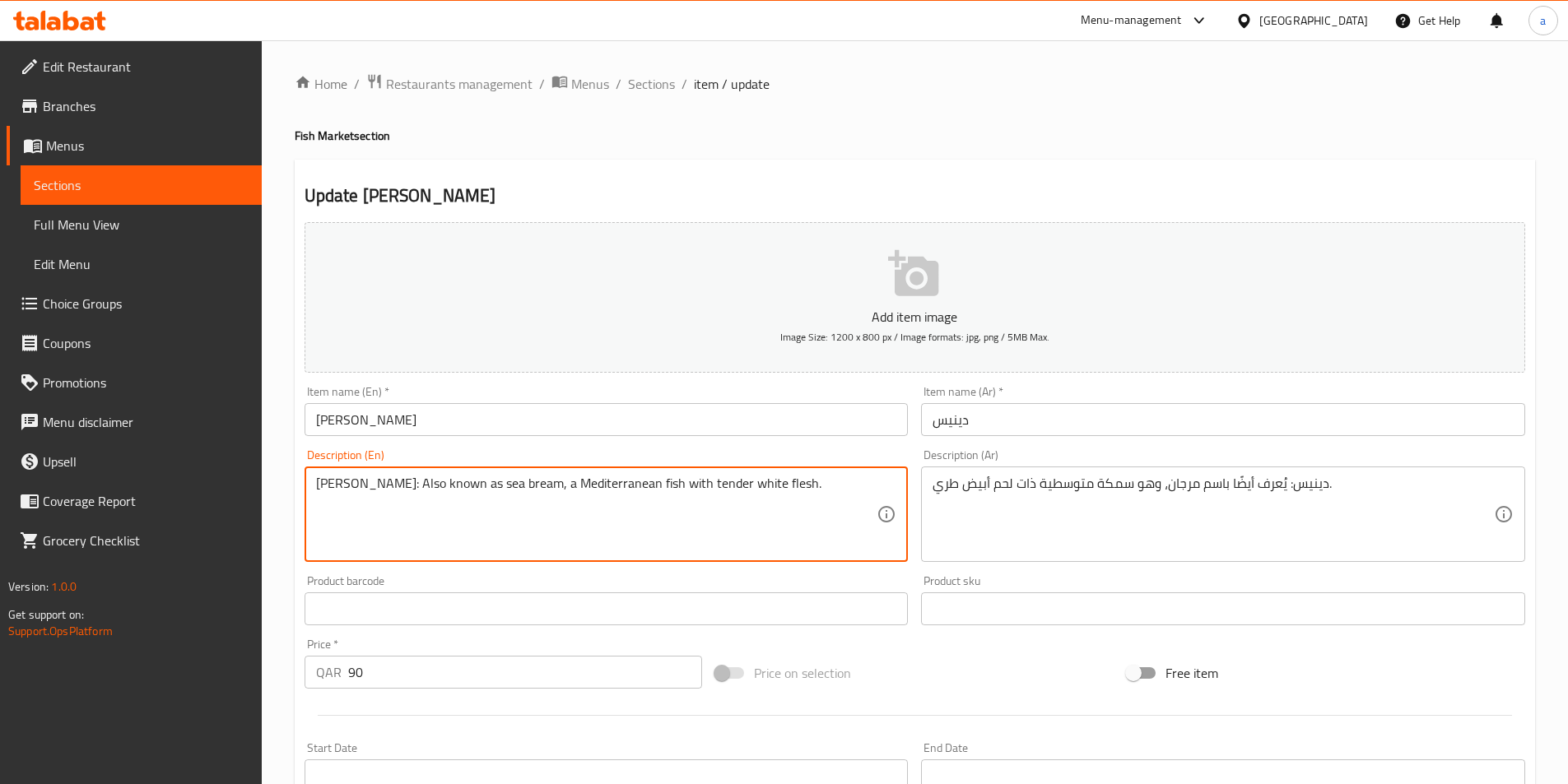
click at [564, 486] on textarea "[PERSON_NAME]: Also known as sea bream, a Mediterranean fish with tender white …" at bounding box center [597, 514] width 562 height 78
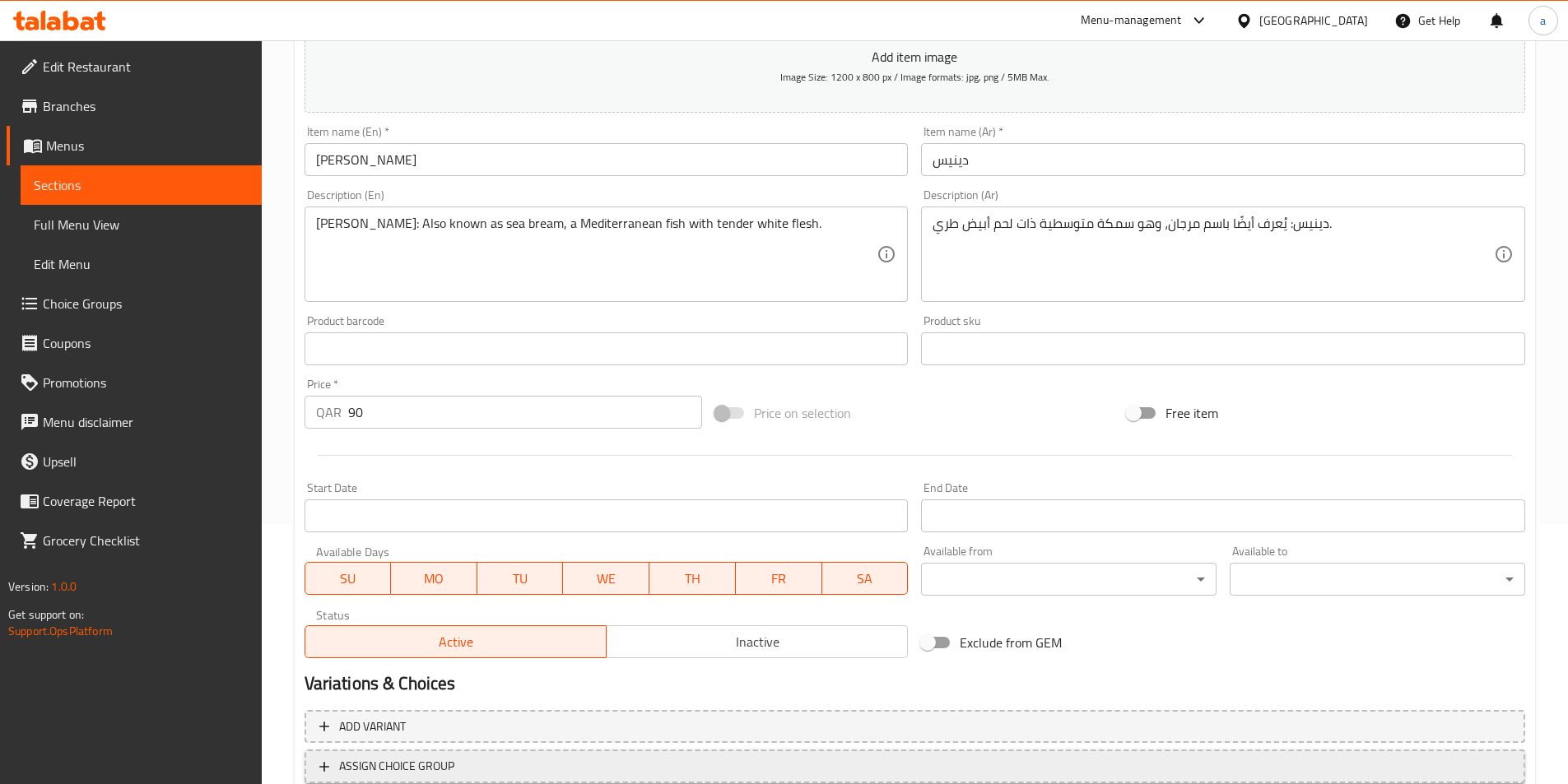
scroll to position [379, 0]
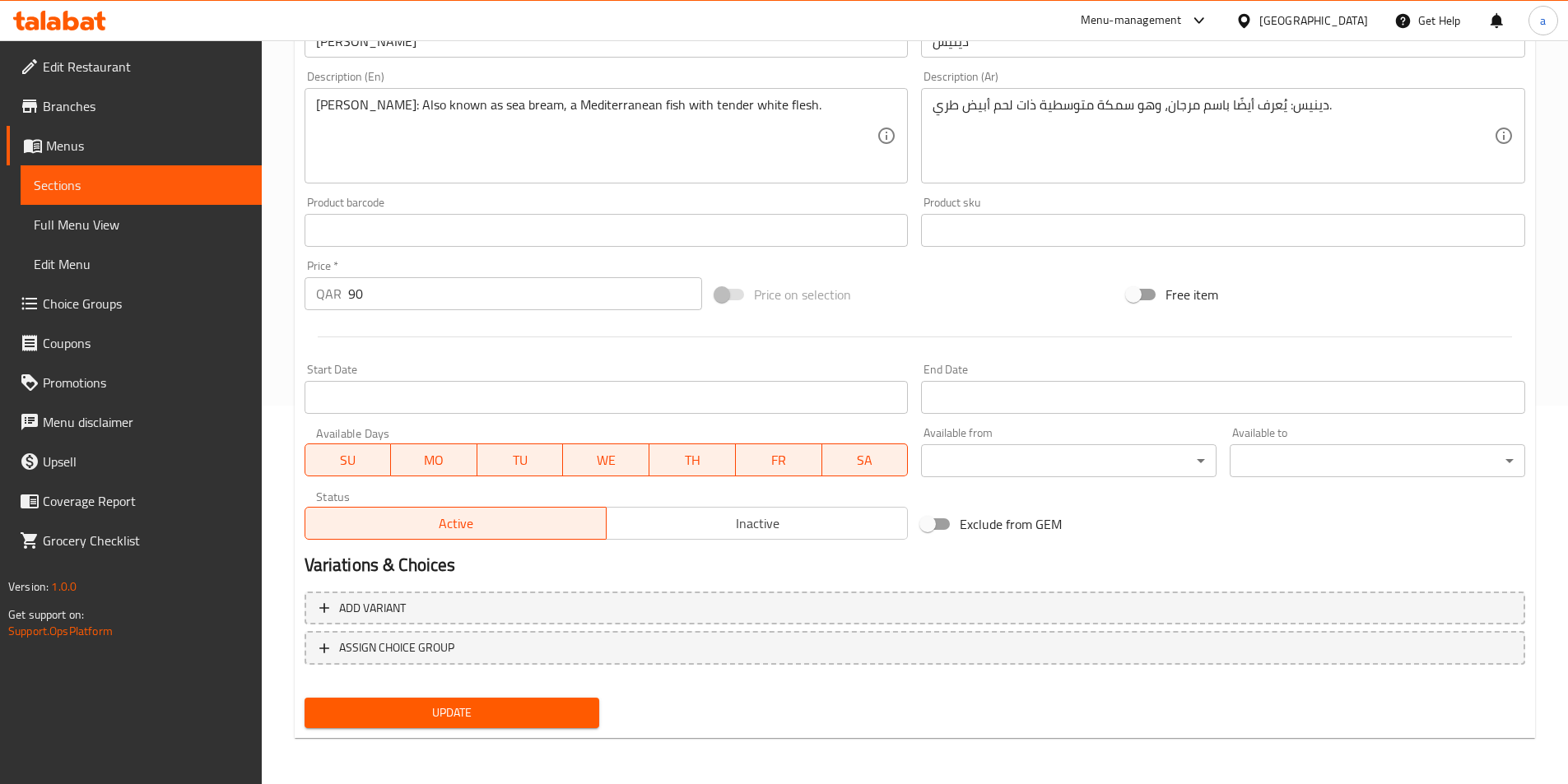
drag, startPoint x: 520, startPoint y: 712, endPoint x: 529, endPoint y: 681, distance: 32.3
click at [520, 712] on span "Update" at bounding box center [453, 713] width 269 height 20
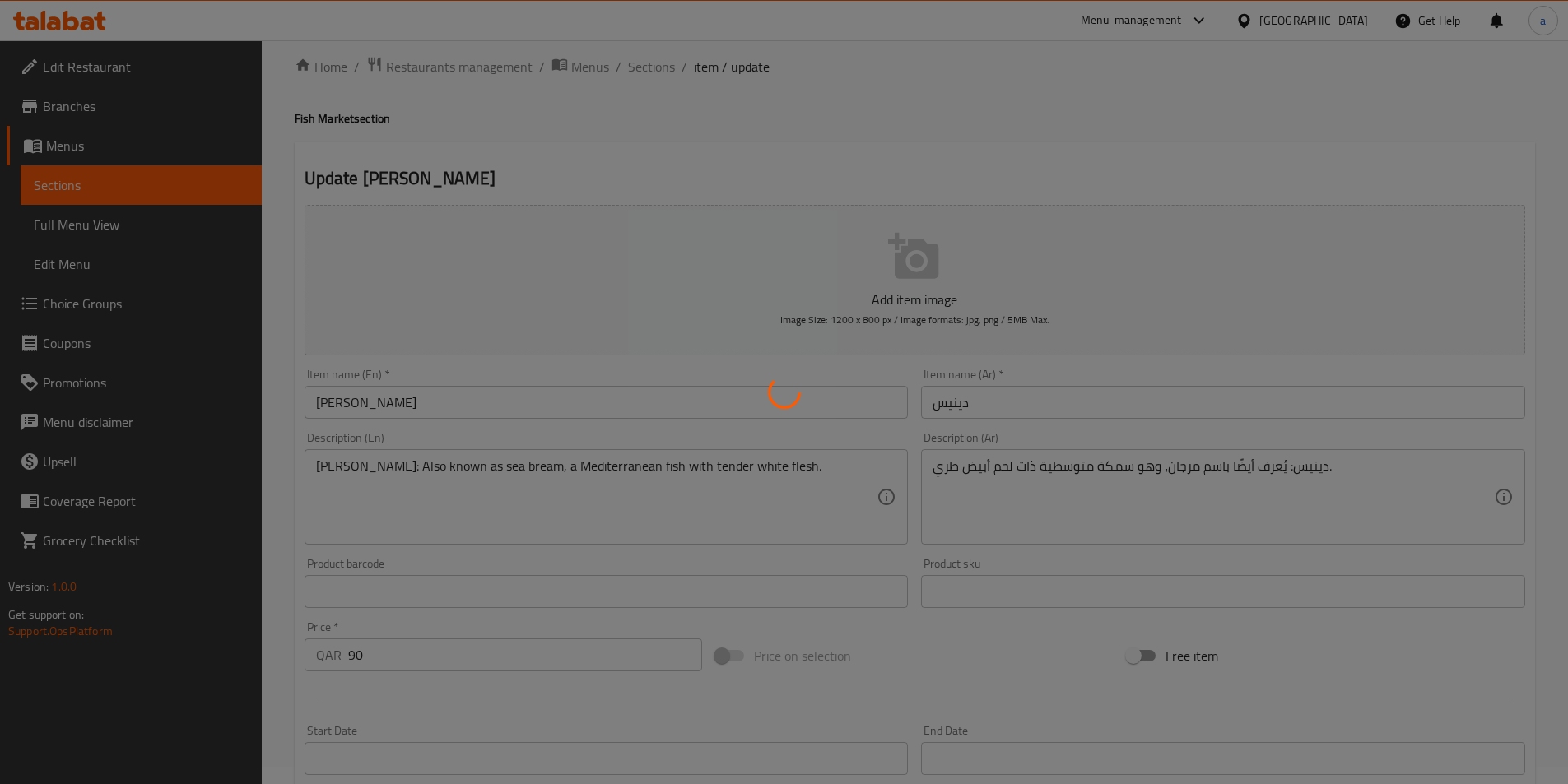
scroll to position [0, 0]
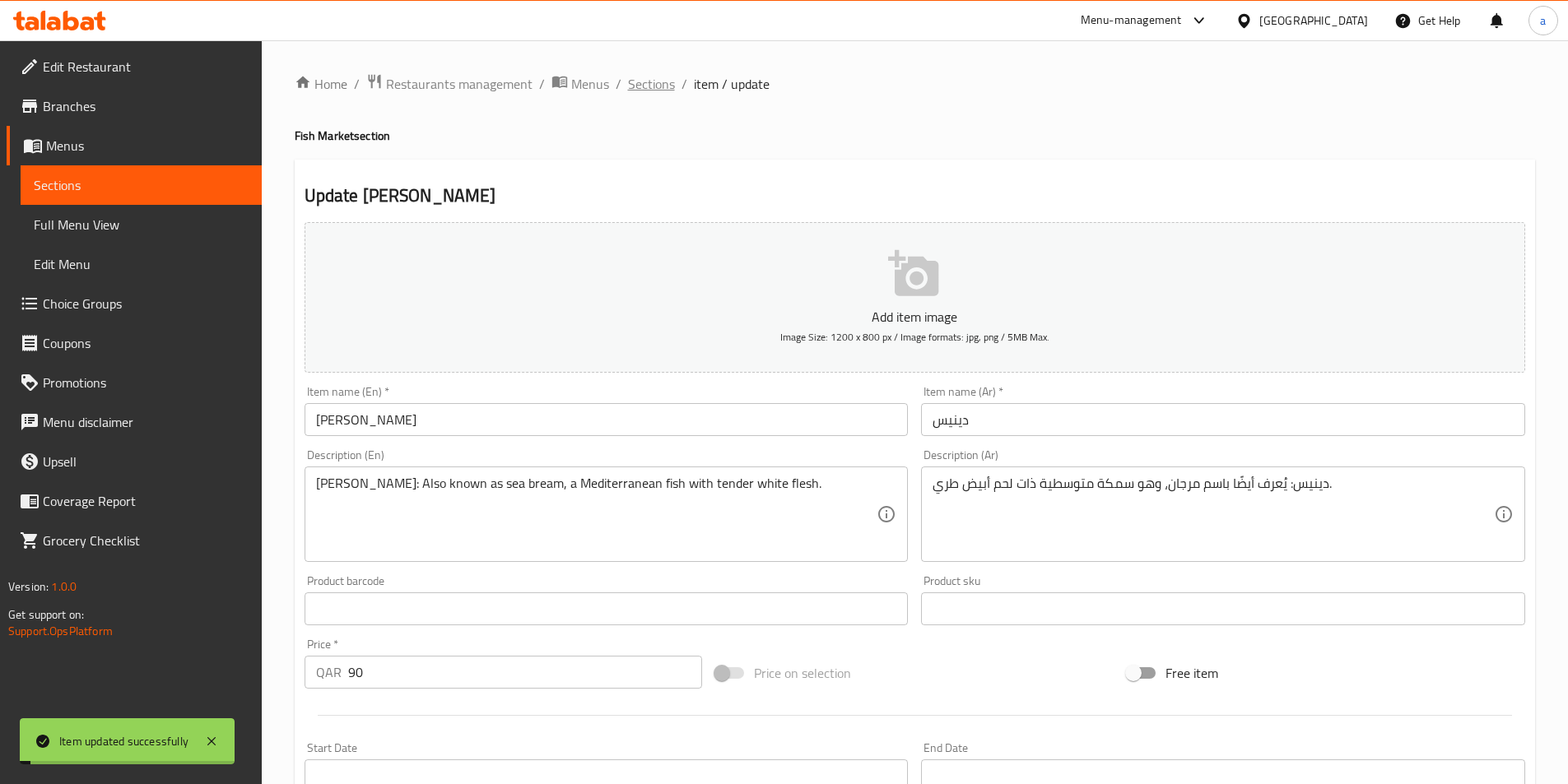
click at [652, 91] on span "Sections" at bounding box center [651, 84] width 47 height 19
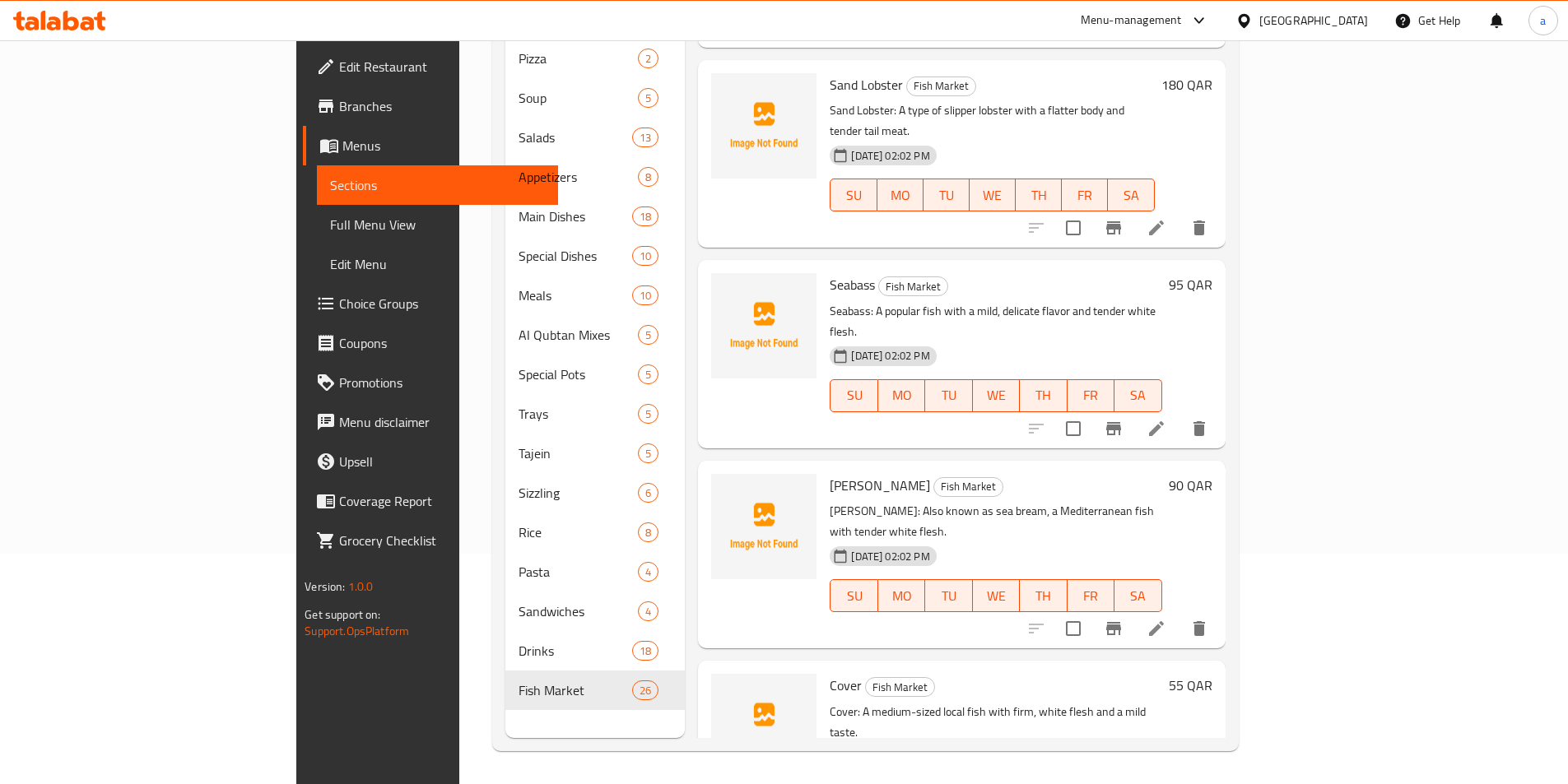
scroll to position [1520, 0]
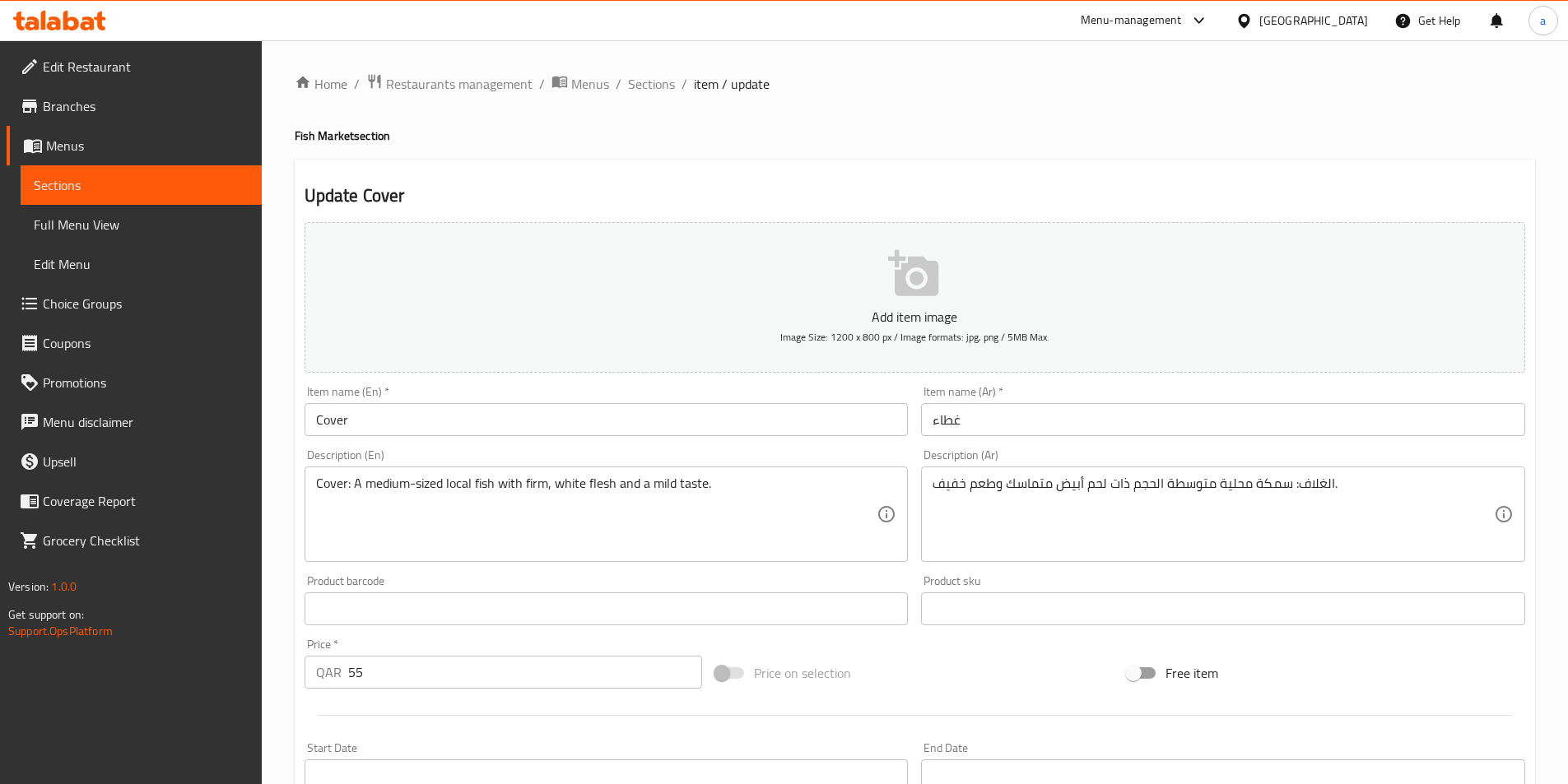
click at [756, 438] on div "Item name (En)   * Cover Item name (En) *" at bounding box center [607, 411] width 618 height 63
copy div "Item name (En) *"
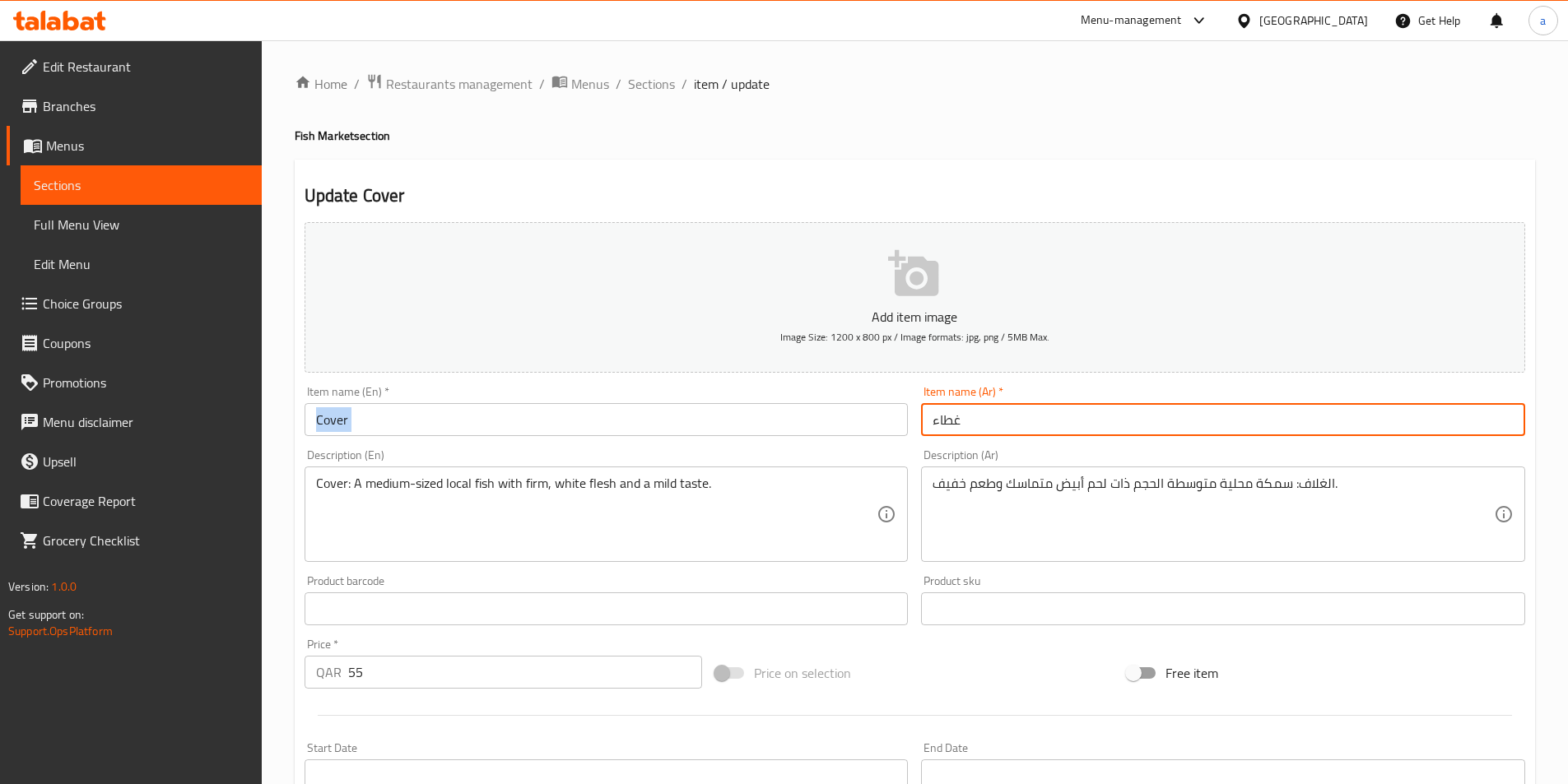
click at [954, 418] on input "غطاء" at bounding box center [1224, 419] width 604 height 33
paste input "كوفر"
type input "كوفر"
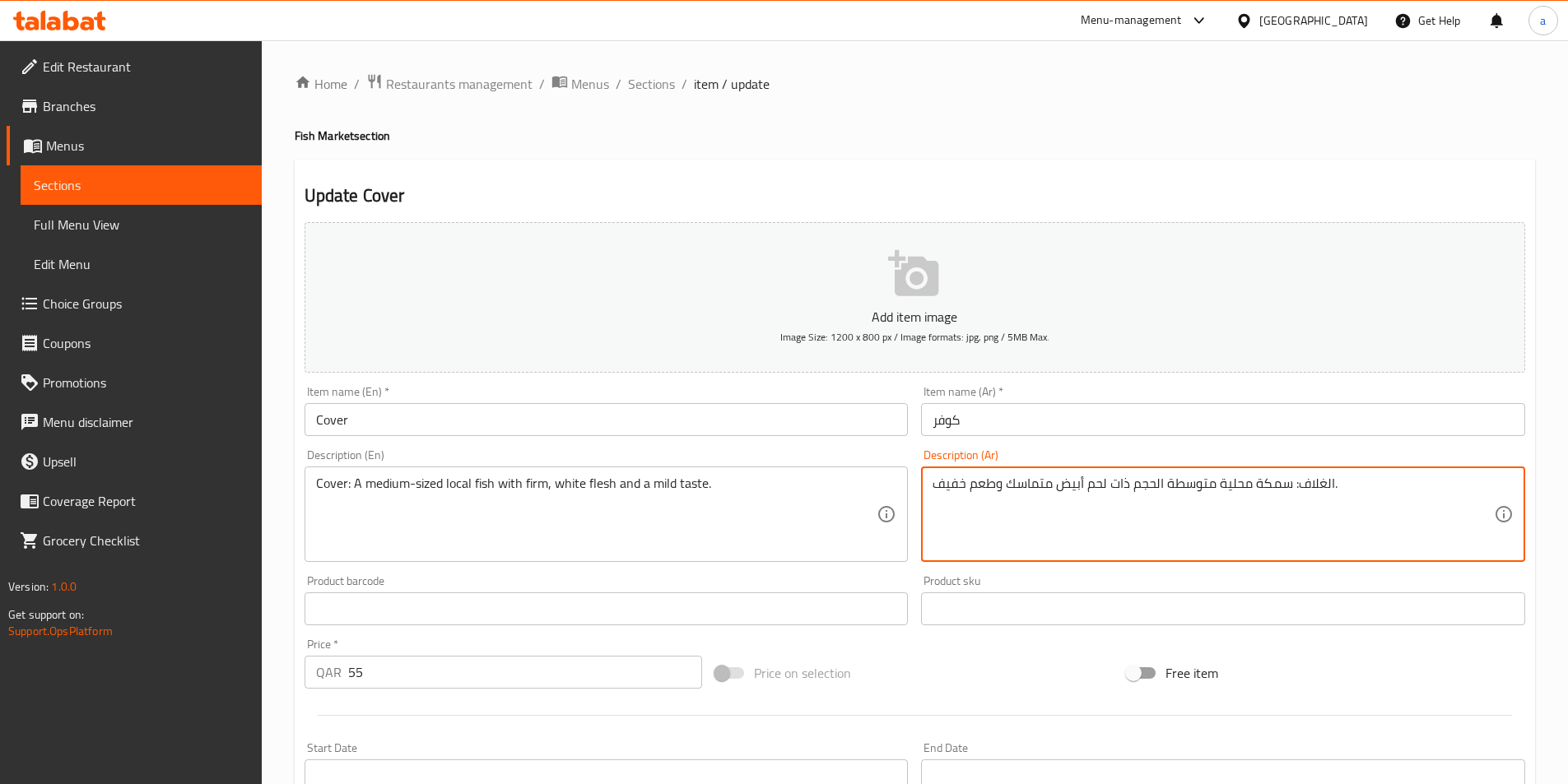
click at [1309, 487] on textarea "الغلاف: سمكة محلية متوسطة الحجم ذات لحم أبيض متماسك وطعم خفيف." at bounding box center [1213, 514] width 562 height 78
paste textarea "كوفر"
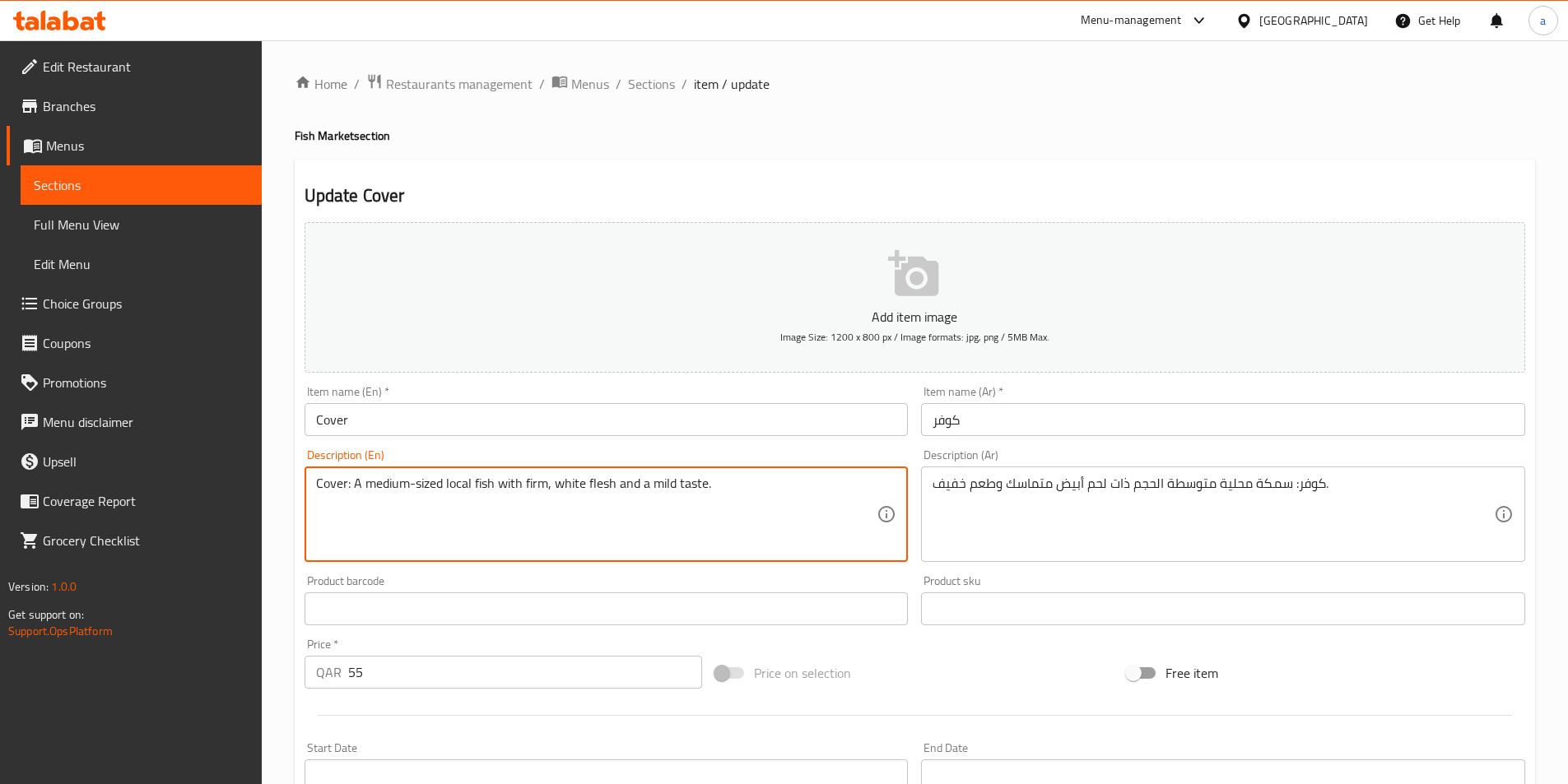
drag, startPoint x: 709, startPoint y: 479, endPoint x: 350, endPoint y: 488, distance: 359.1
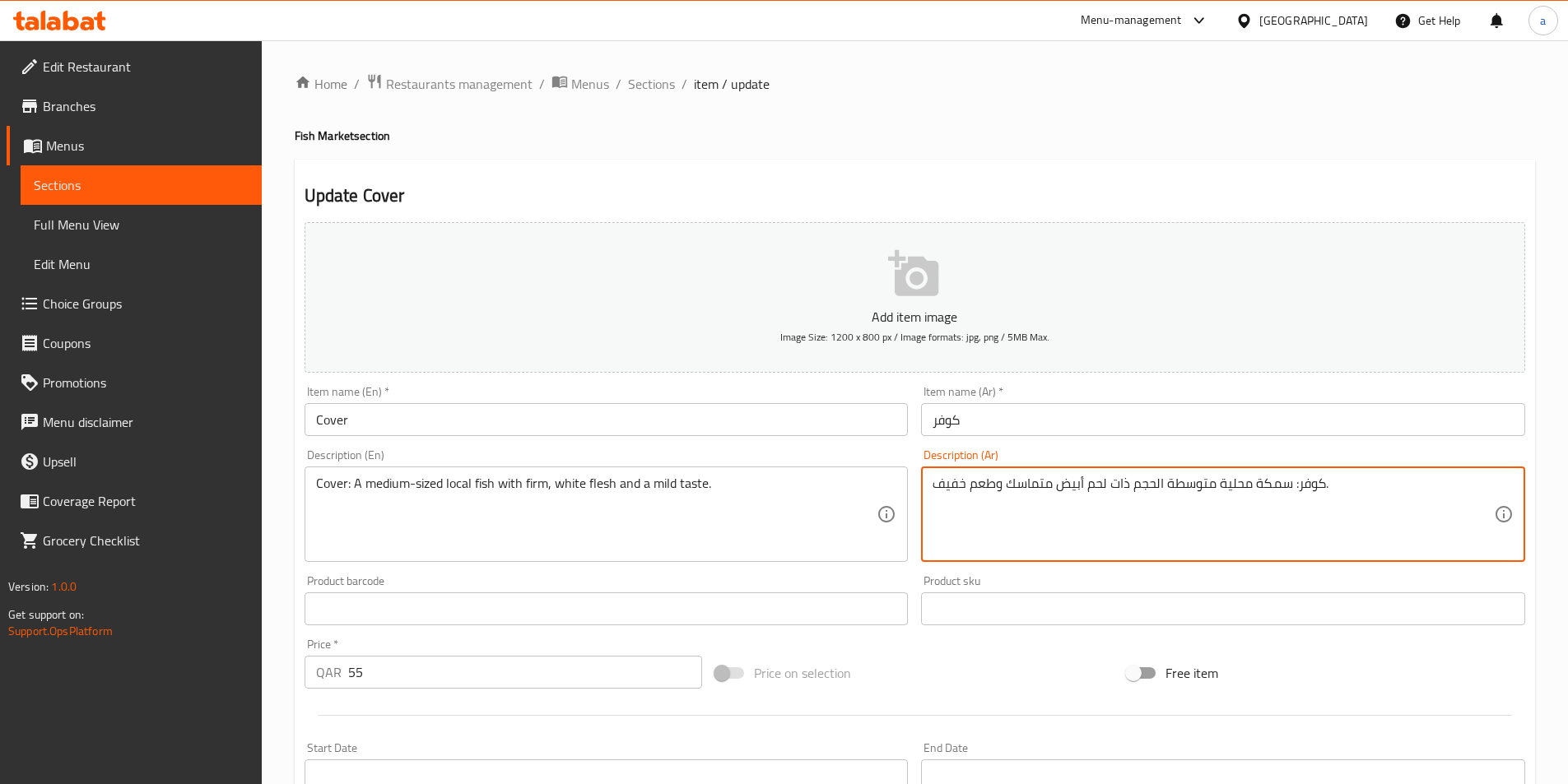
click at [1026, 482] on textarea "كوفر: سمكة محلية متوسطة الحجم ذات لحم أبيض متماسك وطعم خفيف." at bounding box center [1213, 514] width 562 height 78
drag, startPoint x: 1291, startPoint y: 485, endPoint x: 896, endPoint y: 502, distance: 395.4
click at [896, 502] on div "Add item image Image Size: 1200 x 800 px / Image formats: jpg, png / 5MB Max. I…" at bounding box center [915, 570] width 1234 height 710
paste textarea "سمكة محلية متوسطة الحجم ذات لحم أبيض صلب وطعم خفيف."
type textarea "كوفر: سمكة محلية متوسطة الحجم ذات لحم أبيض صلب وطعم خفيف.."
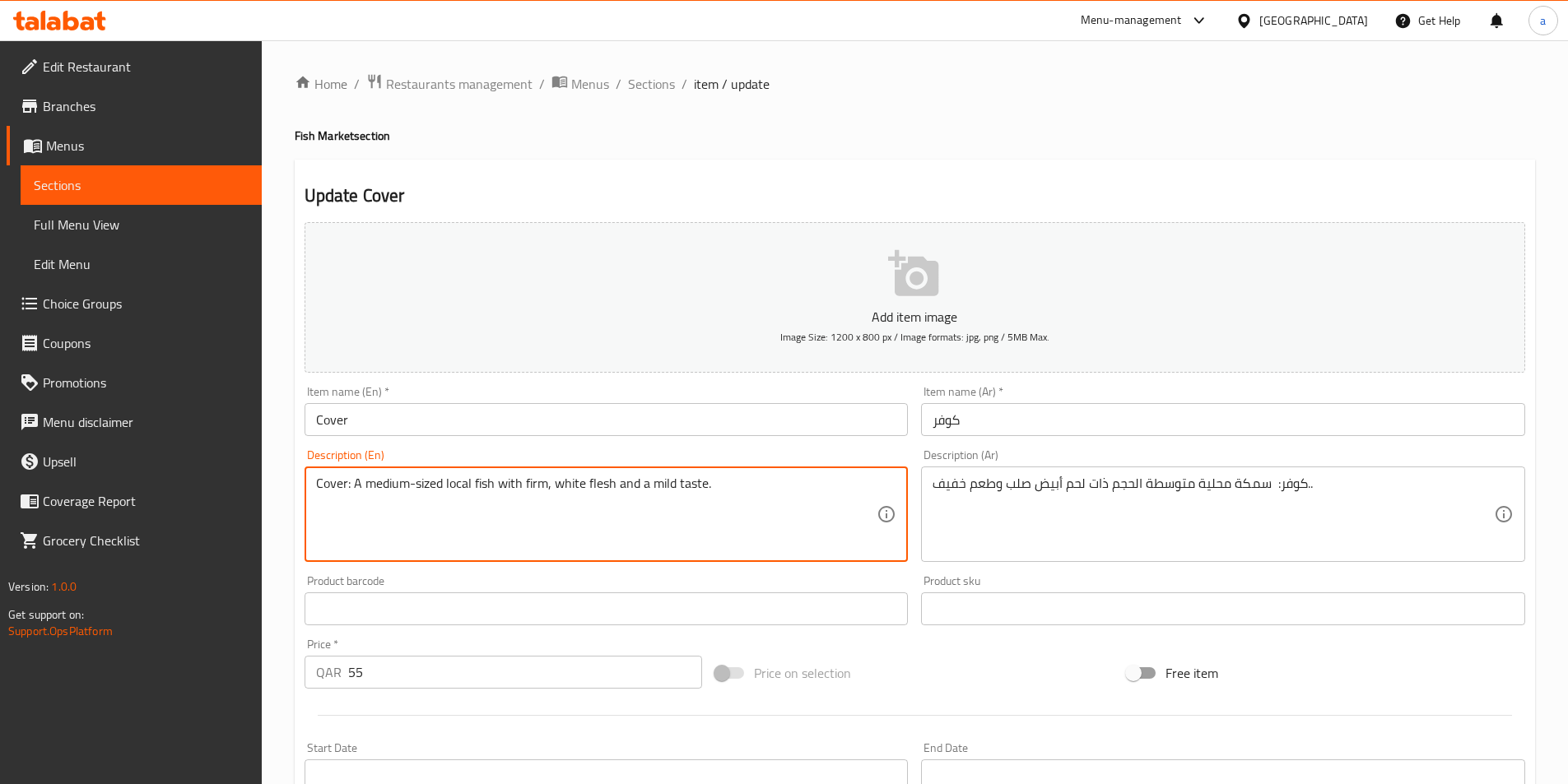
click at [704, 491] on textarea "Cover: A medium-sized local fish with firm, white flesh and a mild taste." at bounding box center [597, 514] width 562 height 78
click at [690, 487] on textarea "Cover: A medium-sized local fish with firm, white flesh and a mild taste." at bounding box center [597, 514] width 562 height 78
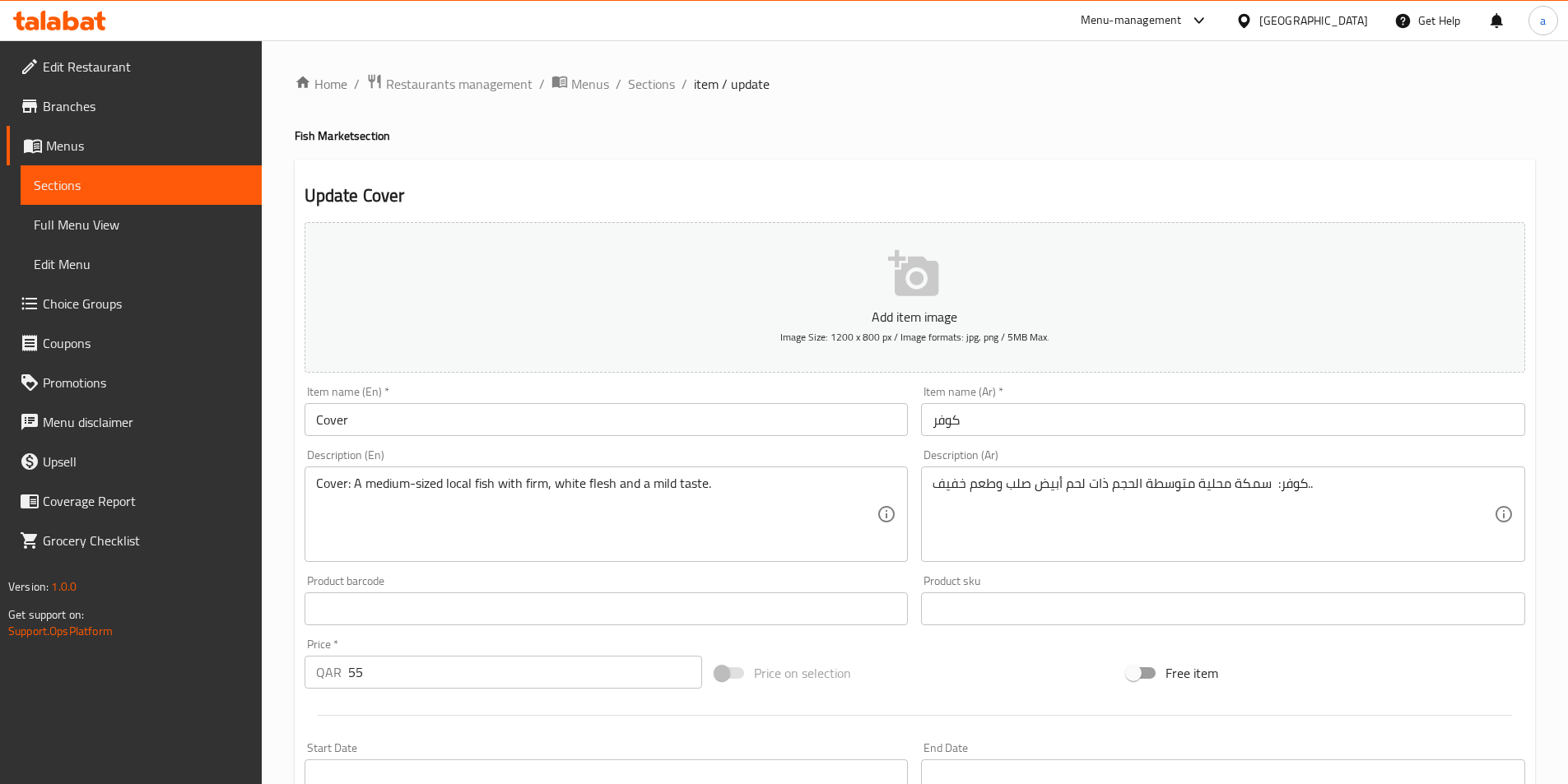
click at [666, 483] on textarea "Cover: A medium-sized local fish with firm, white flesh and a mild taste." at bounding box center [597, 514] width 562 height 78
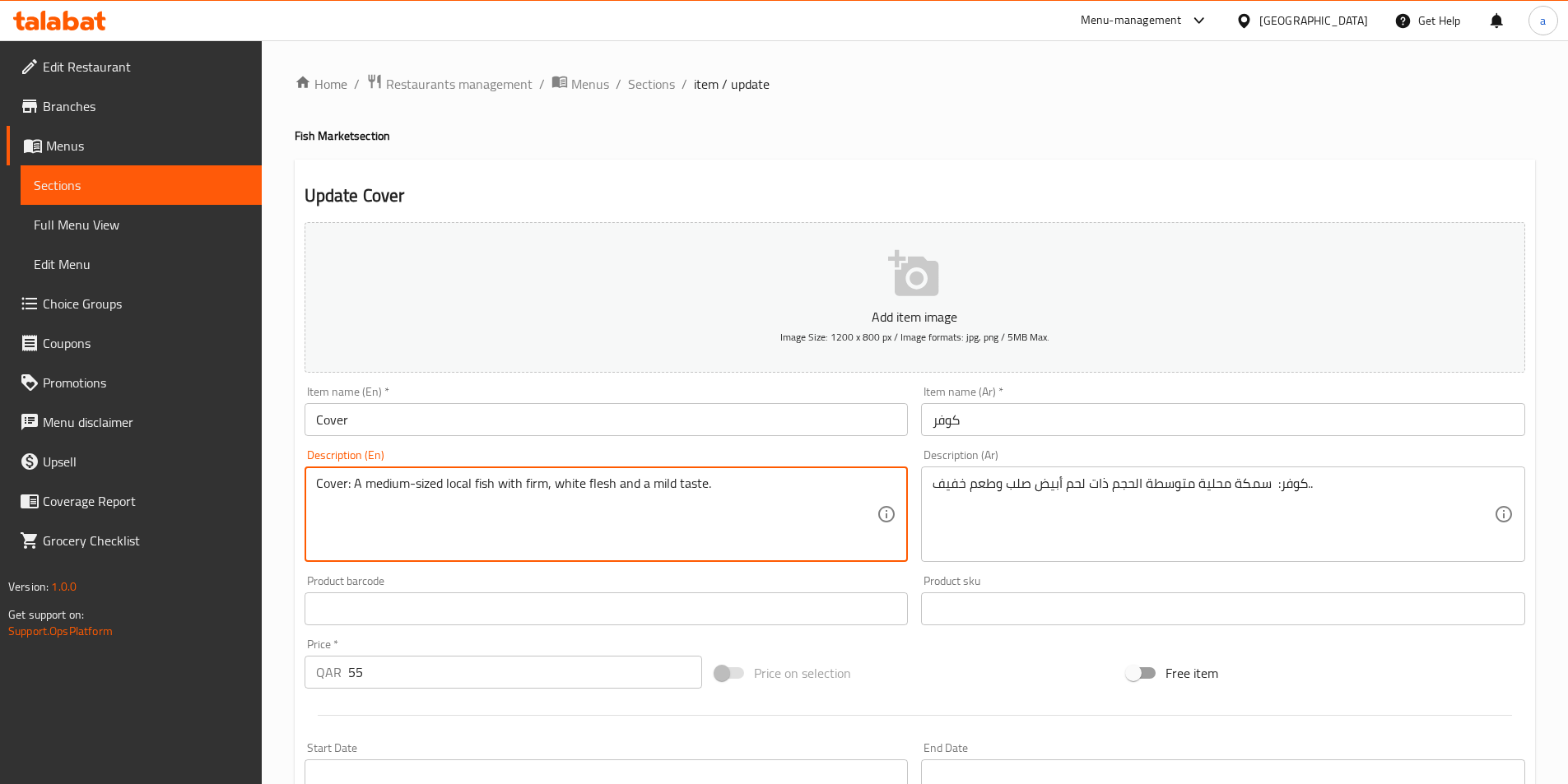
click at [666, 483] on textarea "Cover: A medium-sized local fish with firm, white flesh and a mild taste." at bounding box center [597, 514] width 562 height 78
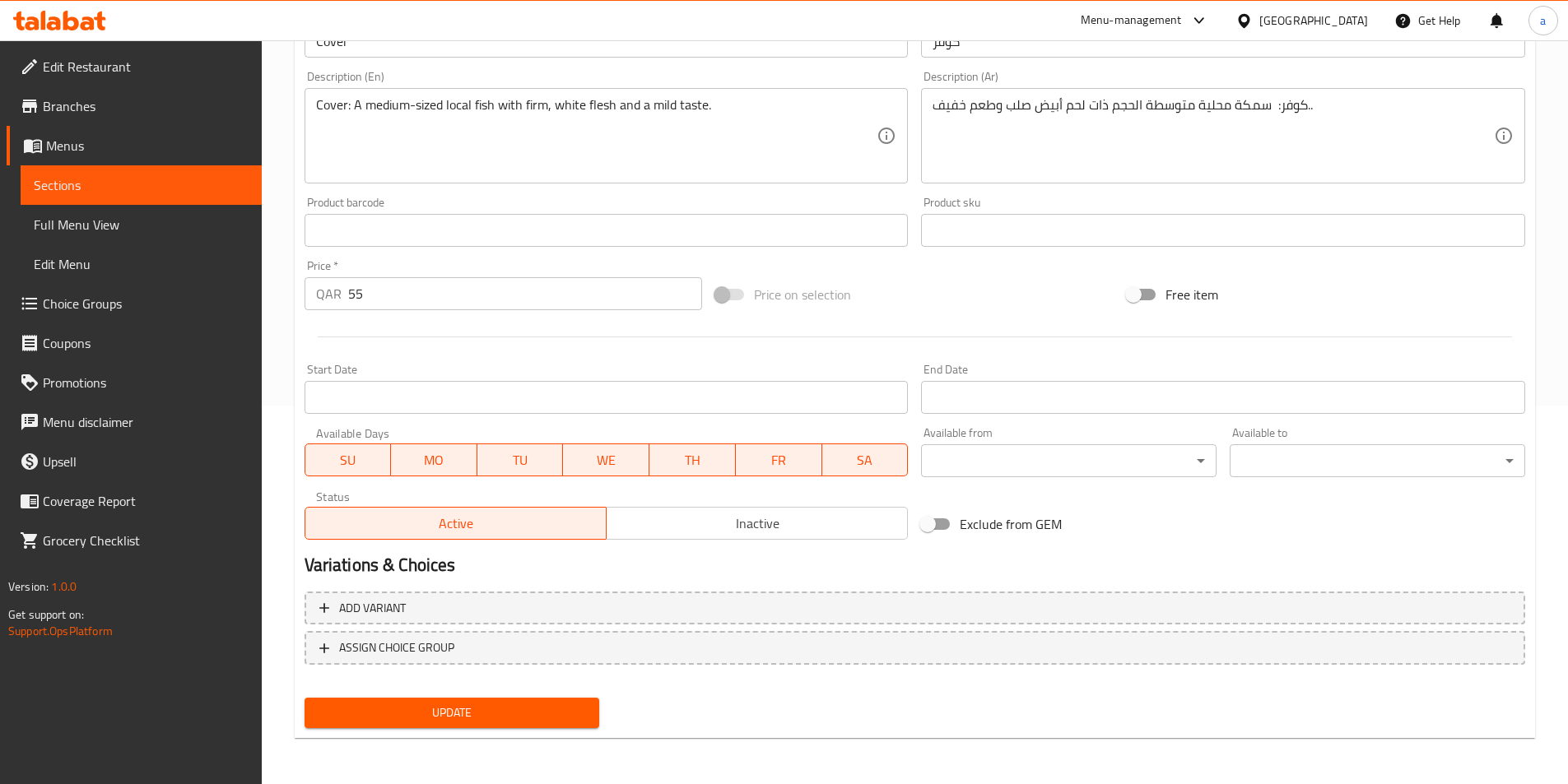
click at [503, 726] on button "Update" at bounding box center [452, 713] width 295 height 30
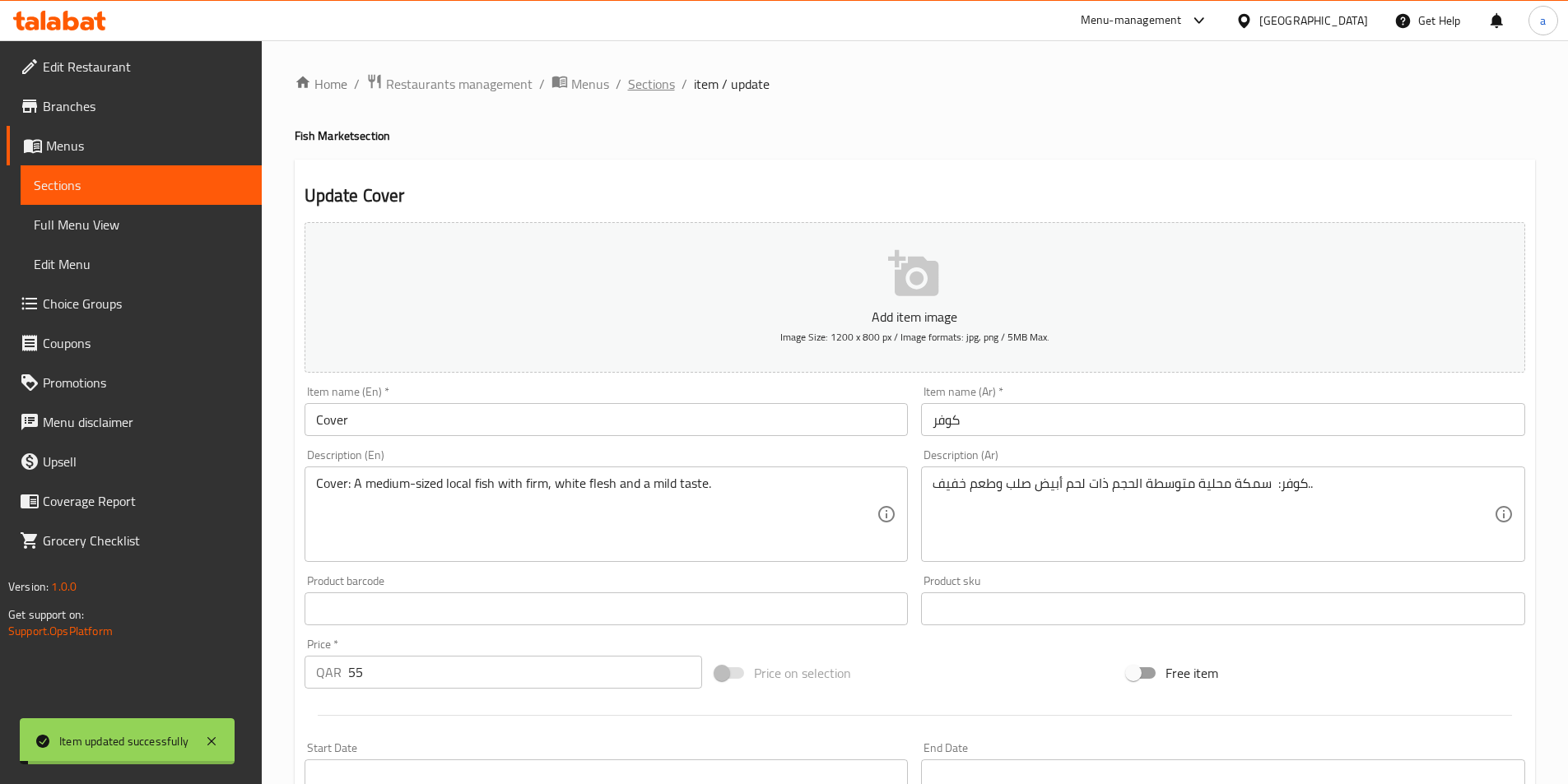
click at [652, 90] on span "Sections" at bounding box center [651, 84] width 47 height 19
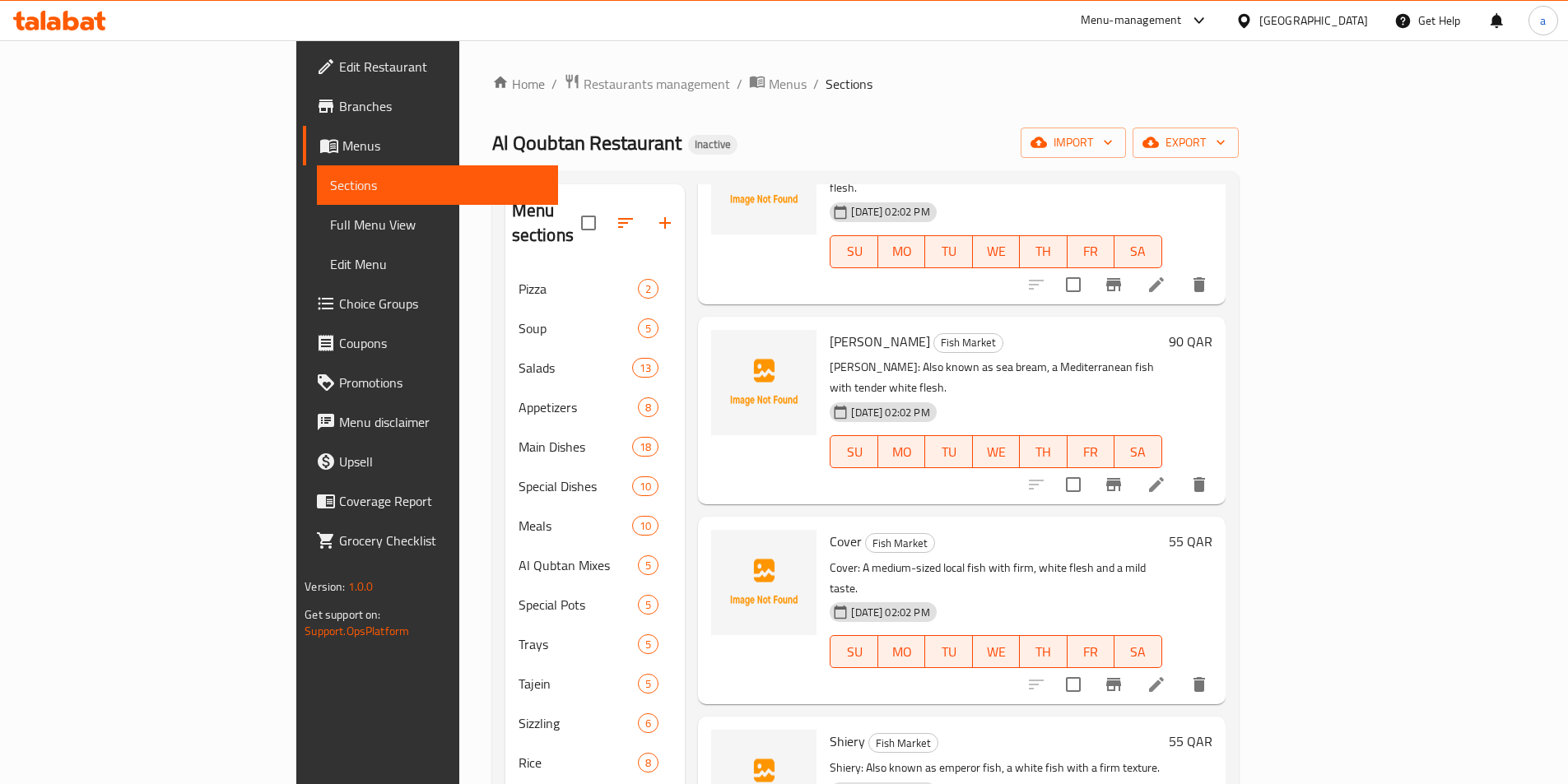
scroll to position [1975, 0]
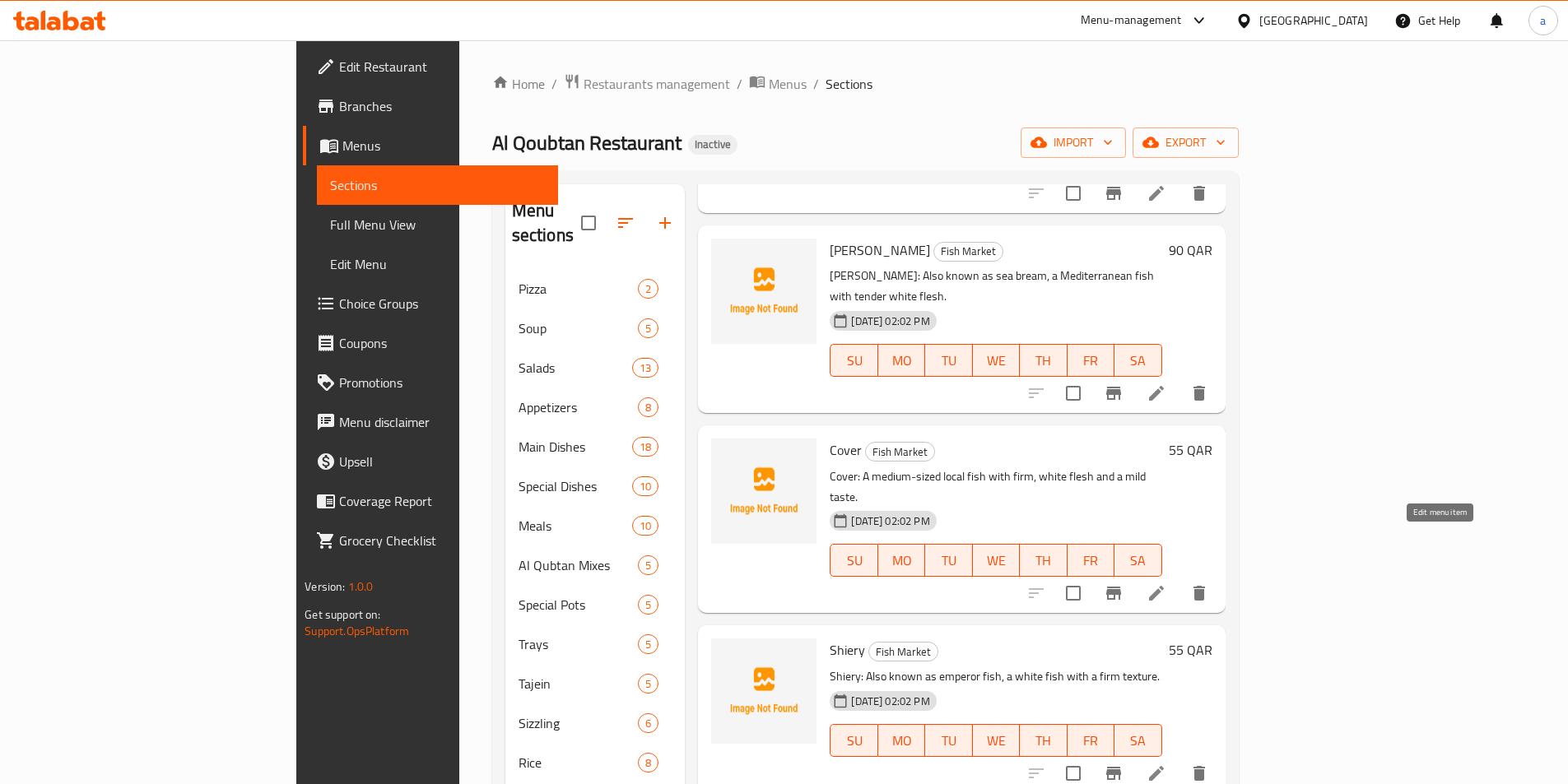
click at [1167, 764] on icon at bounding box center [1156, 773] width 19 height 19
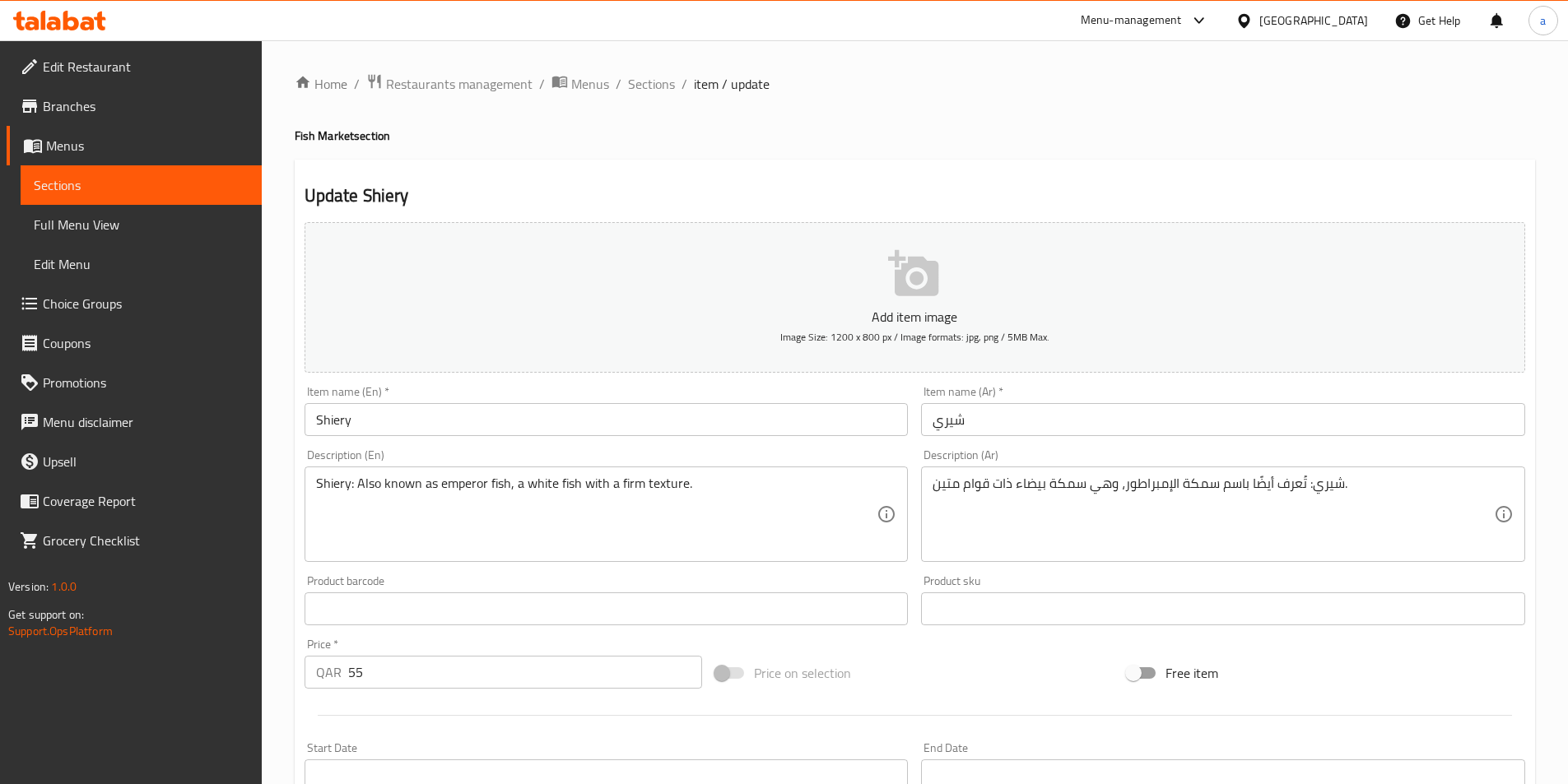
click at [588, 428] on input "Shiery" at bounding box center [607, 419] width 604 height 33
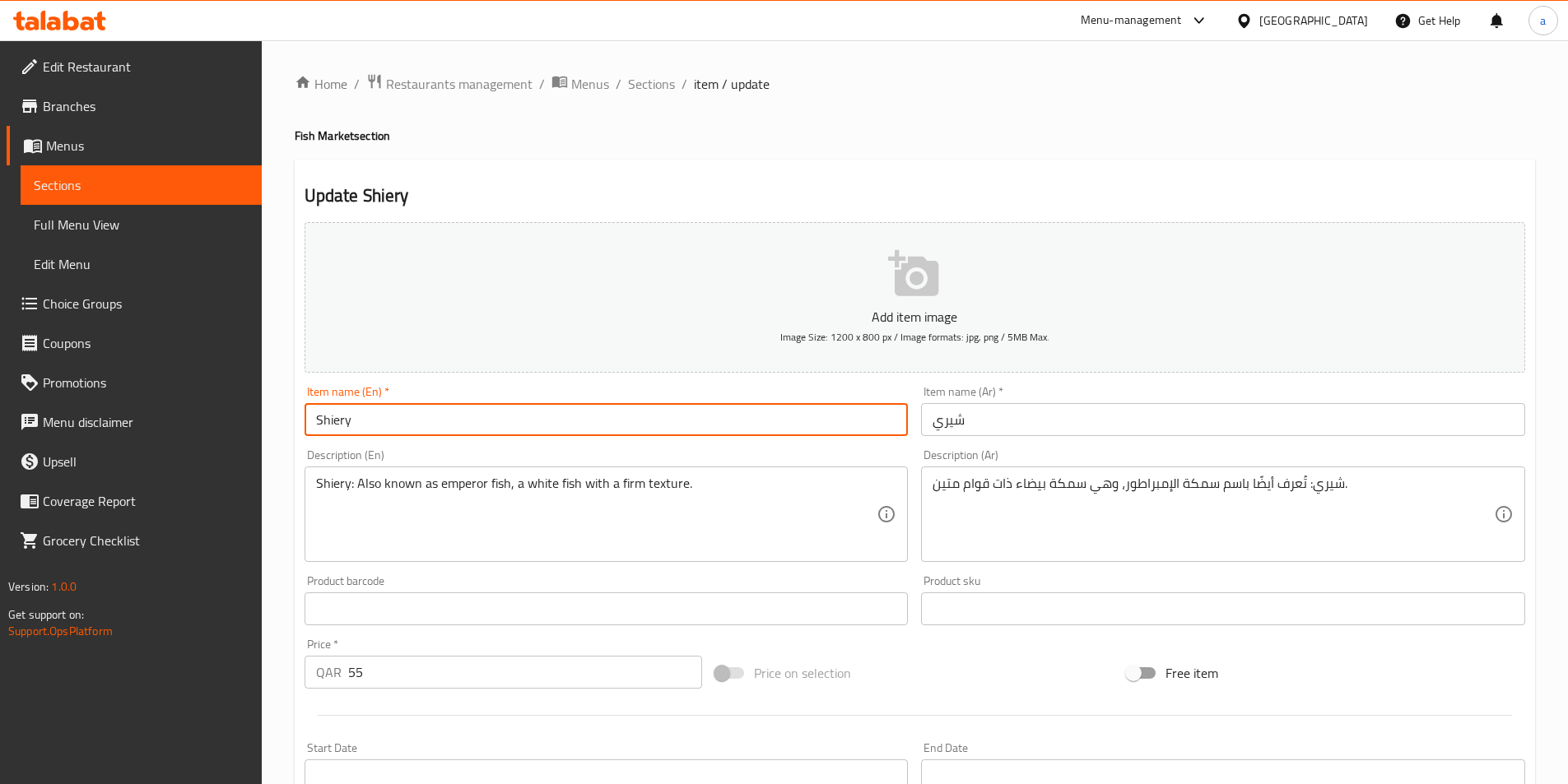
click at [588, 428] on input "Shiery" at bounding box center [607, 419] width 604 height 33
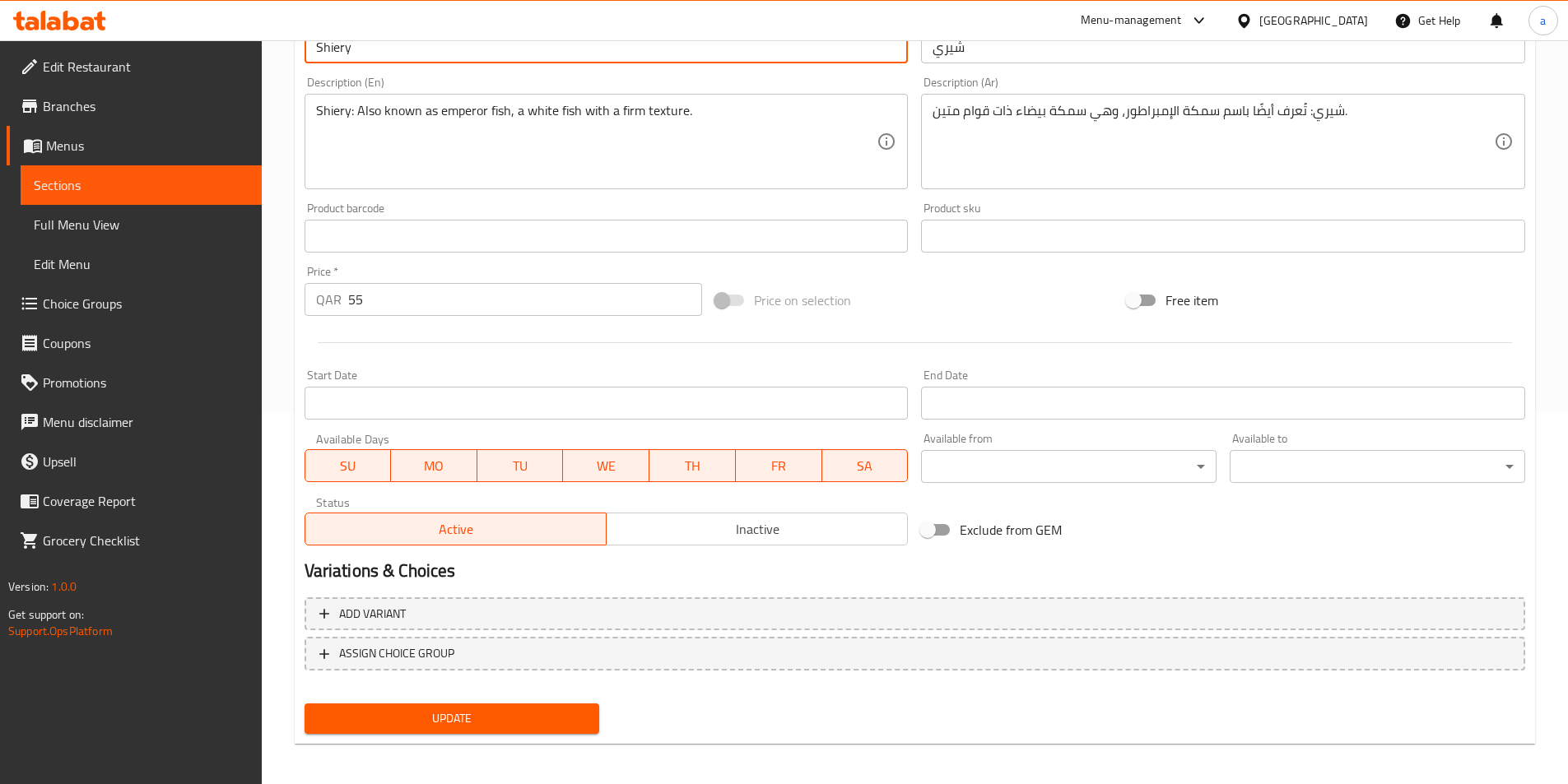
scroll to position [379, 0]
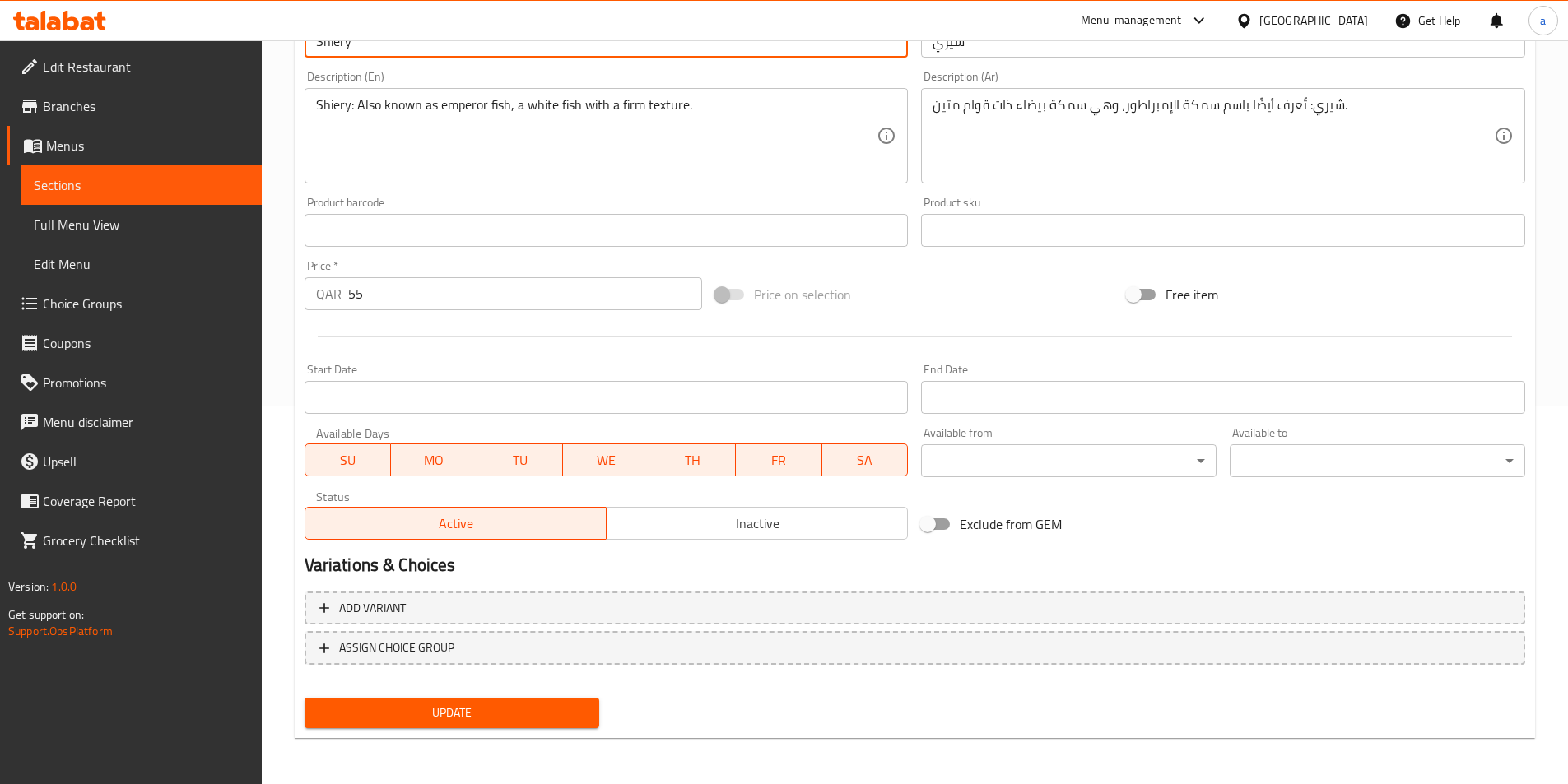
click at [487, 714] on span "Update" at bounding box center [453, 713] width 269 height 20
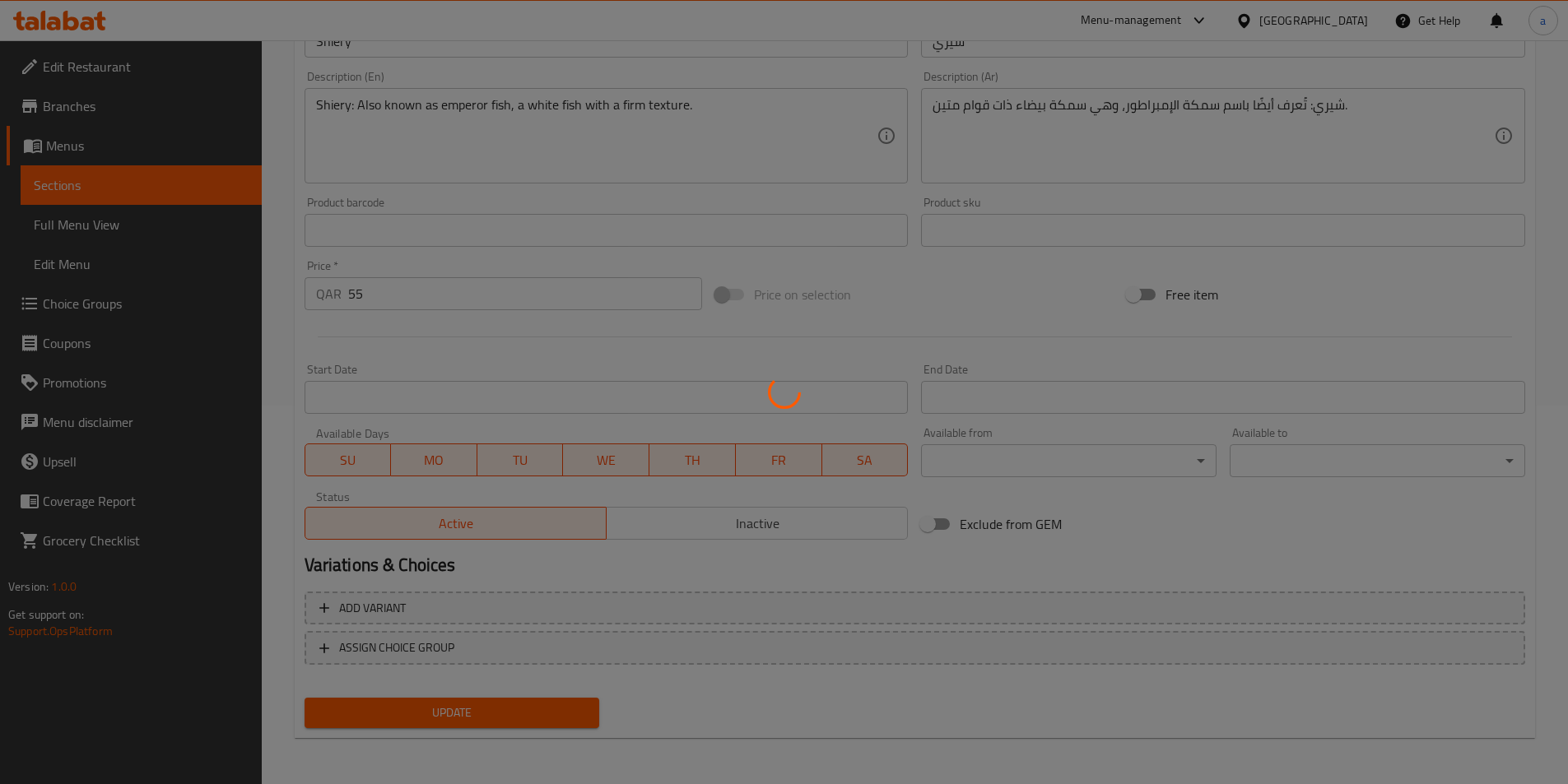
scroll to position [0, 0]
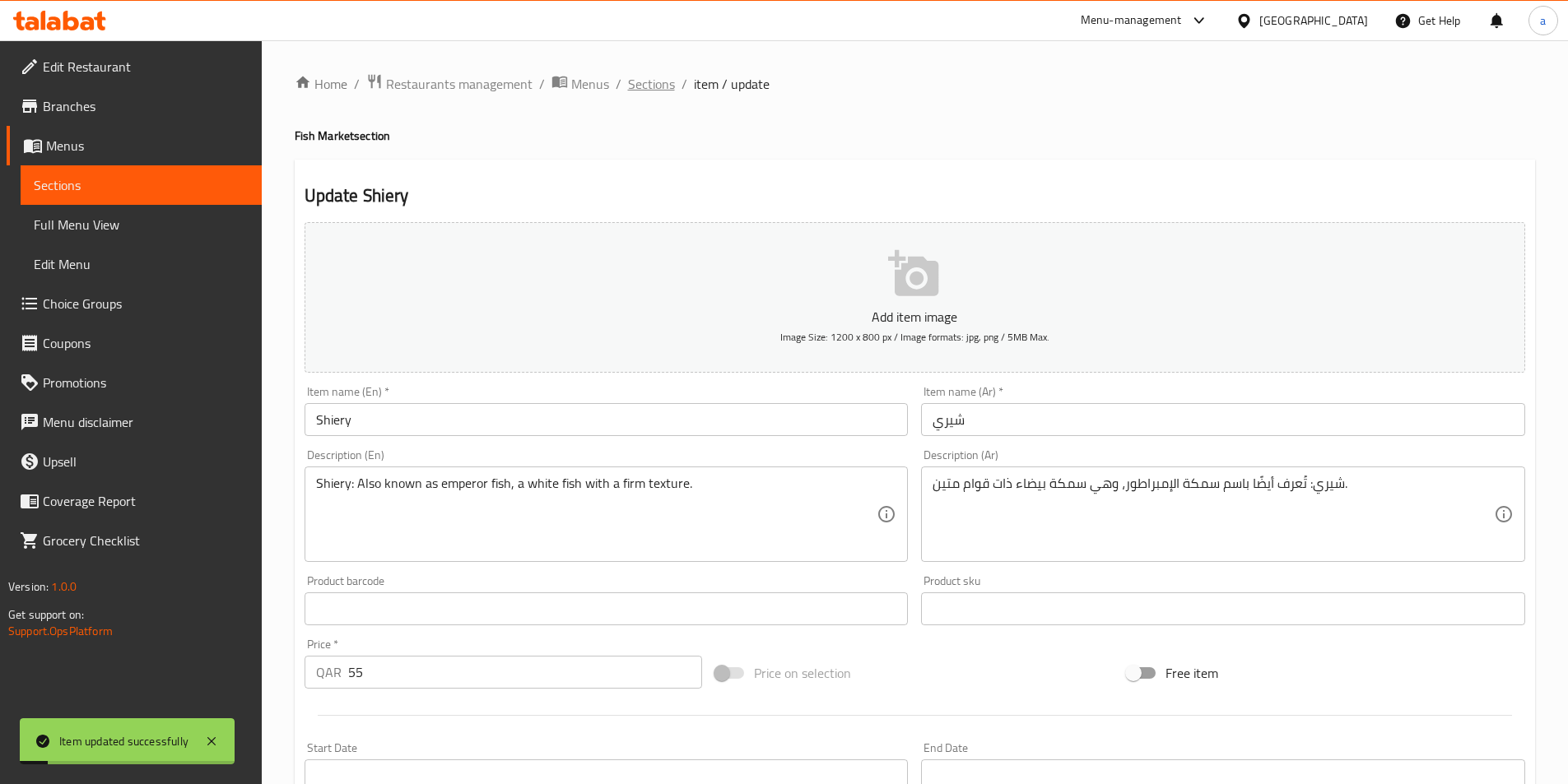
click at [657, 85] on span "Sections" at bounding box center [651, 84] width 47 height 19
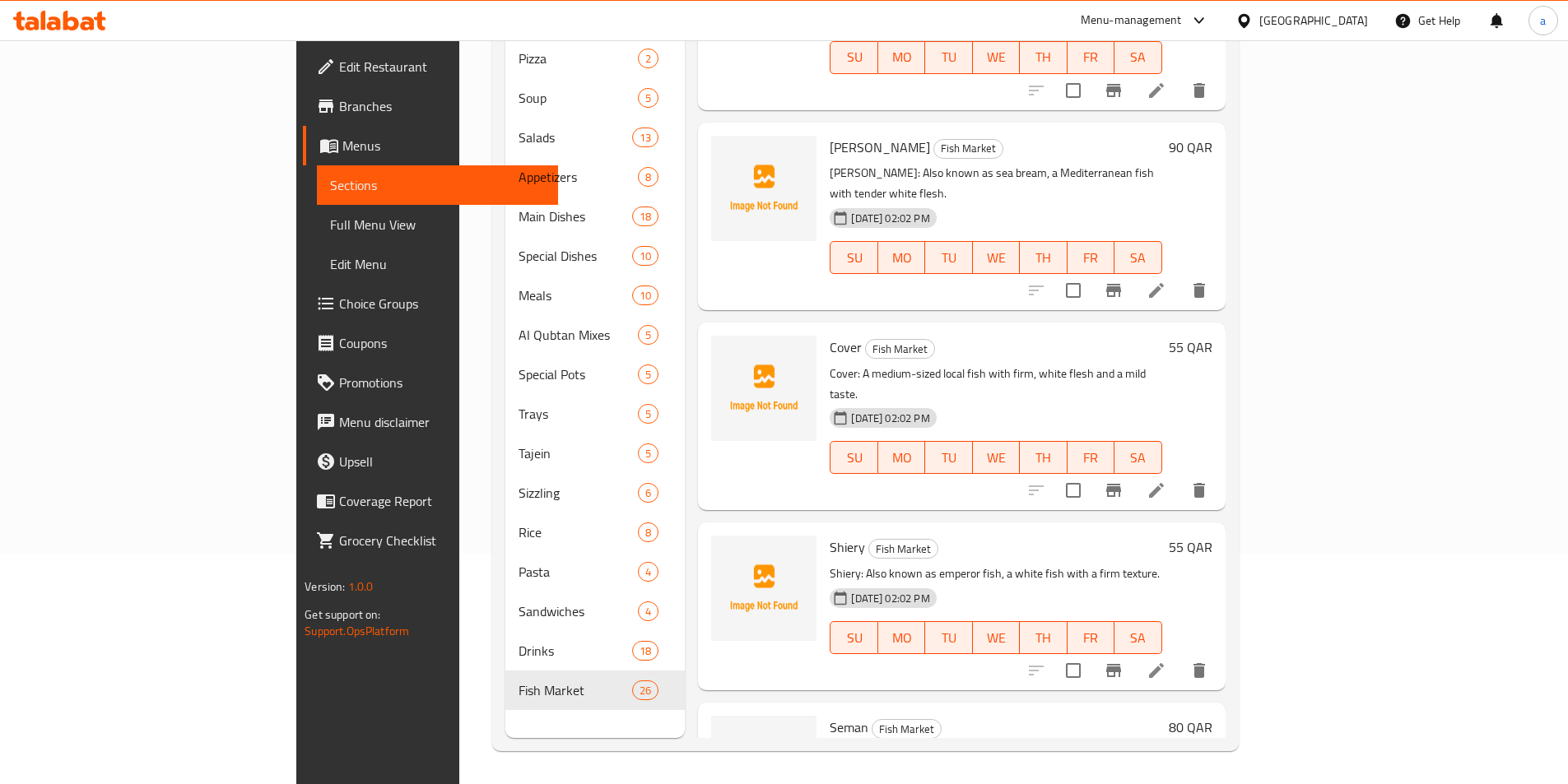
scroll to position [1767, 0]
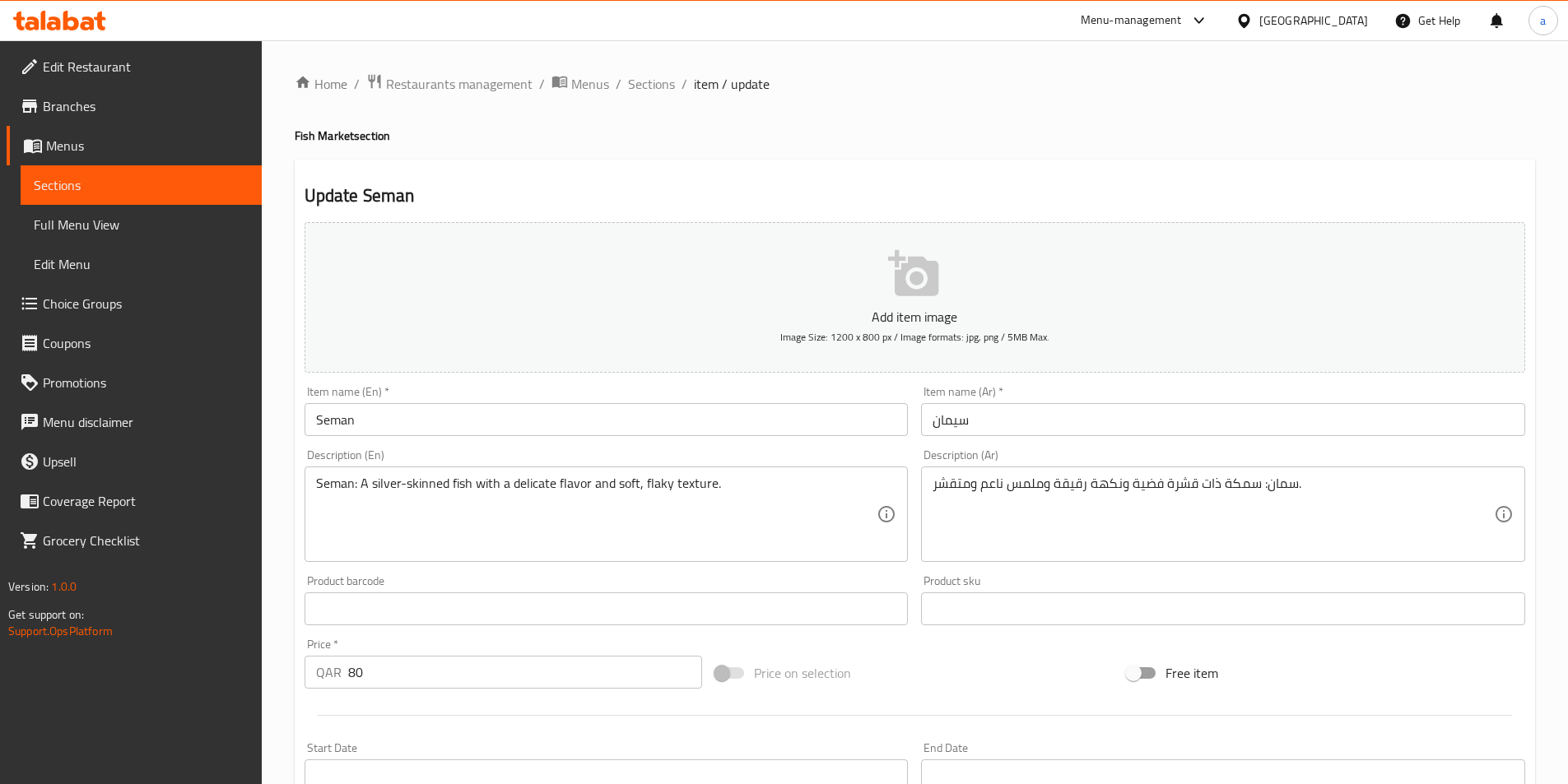
click at [1069, 416] on input "سيمان" at bounding box center [1224, 419] width 604 height 33
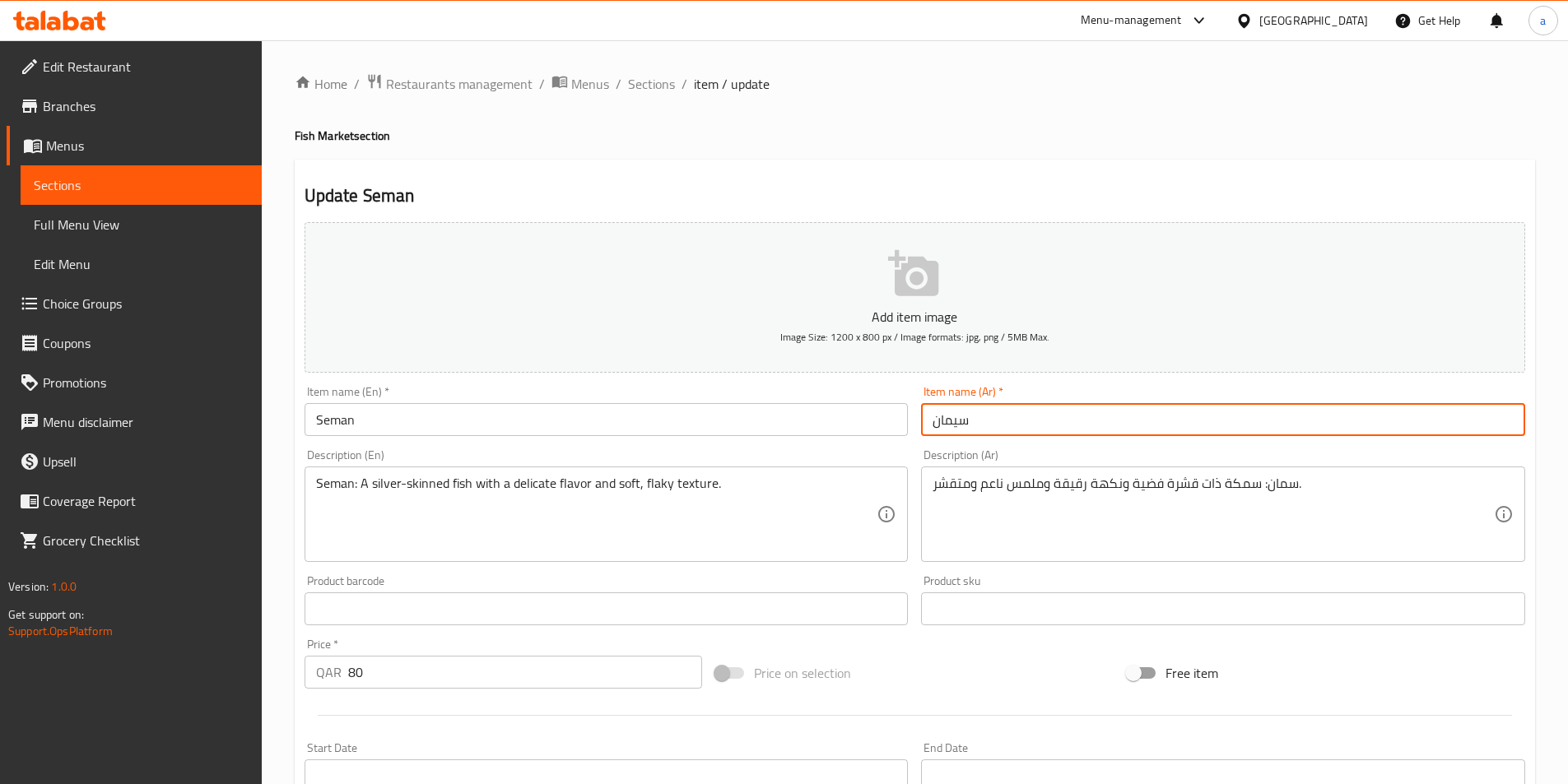
click at [1069, 416] on input "سيمان" at bounding box center [1224, 419] width 604 height 33
paste input "text"
type input "سمان"
click at [349, 429] on input "Seman" at bounding box center [607, 419] width 604 height 33
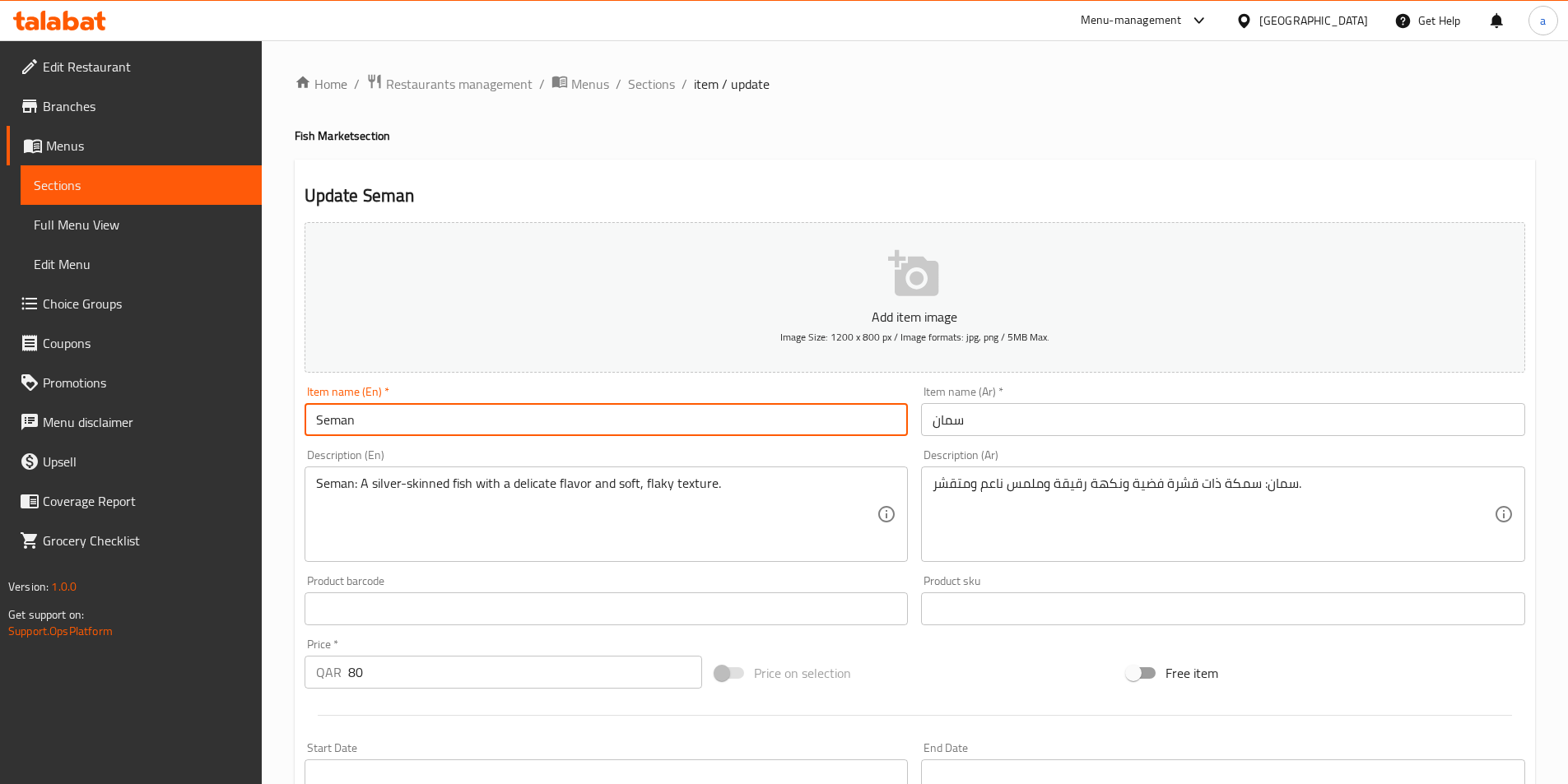
click at [349, 429] on input "Seman" at bounding box center [607, 419] width 604 height 33
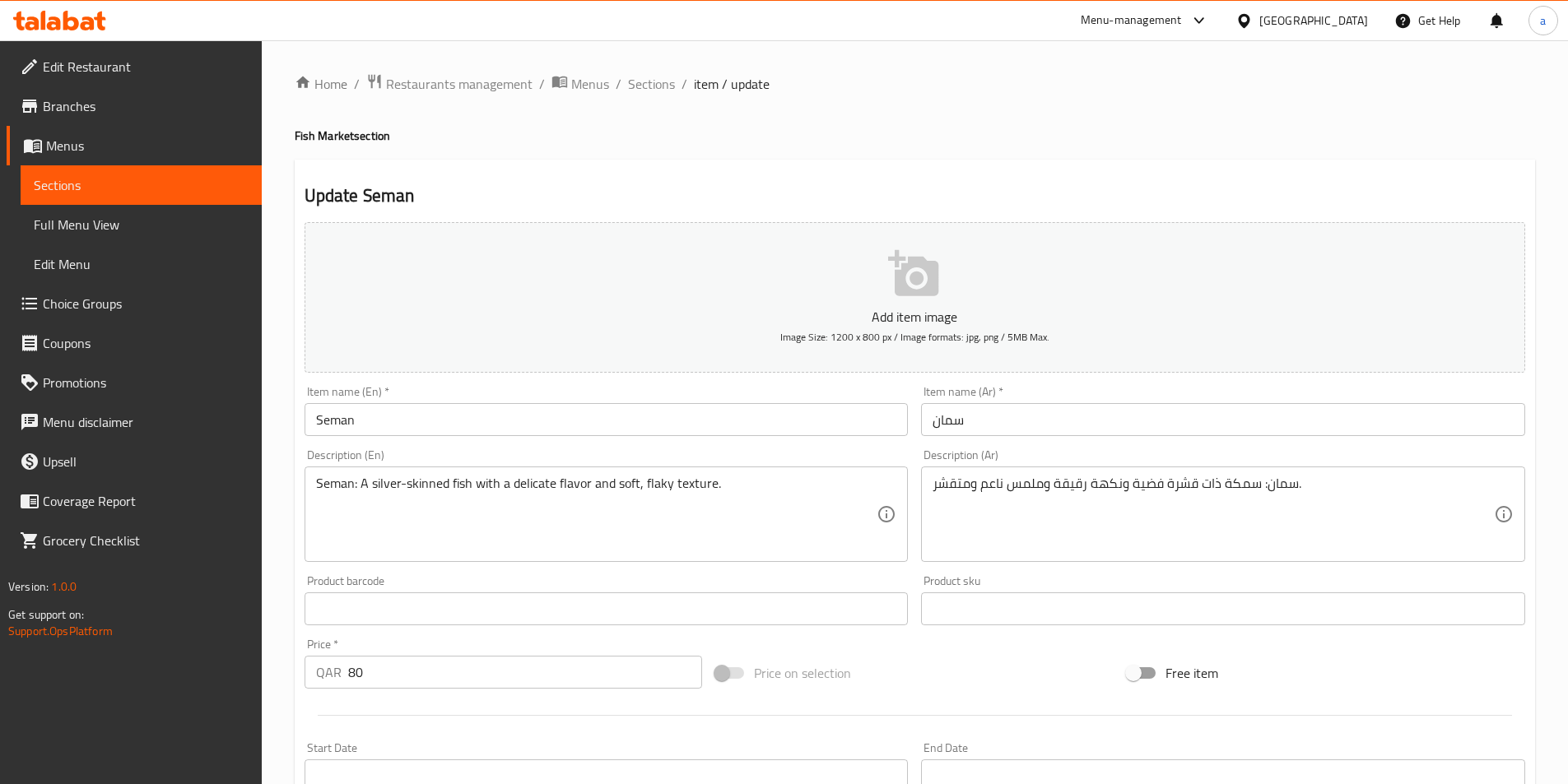
click at [740, 503] on textarea "Seman: A silver-skinned fish with a delicate flavor and soft, flaky texture." at bounding box center [597, 514] width 562 height 78
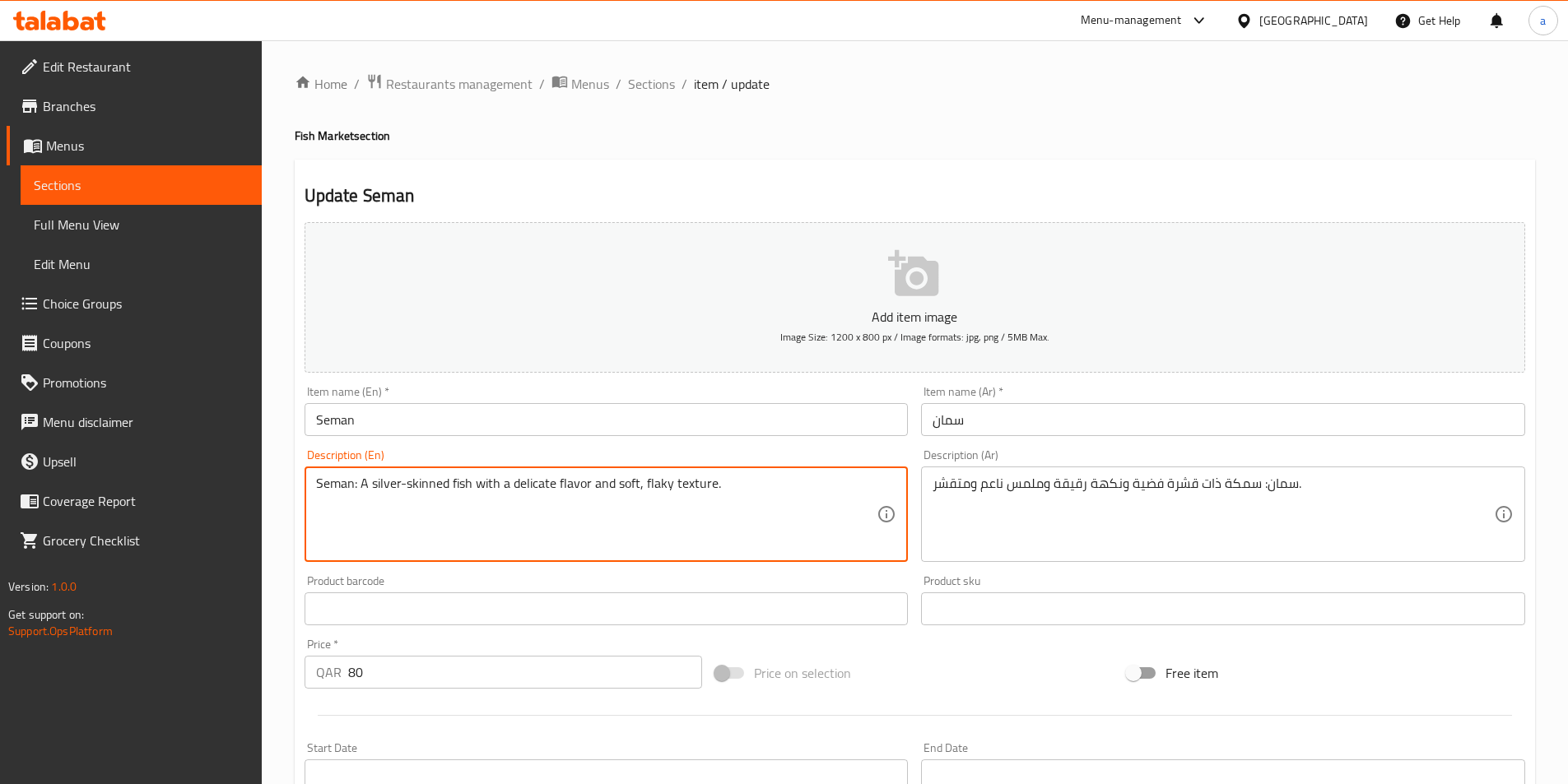
click at [740, 503] on textarea "Seman: A silver-skinned fish with a delicate flavor and soft, flaky texture." at bounding box center [597, 514] width 562 height 78
type textarea "Seman: A silver-skinned fish with a delicate flavor and soft, flaky texture."
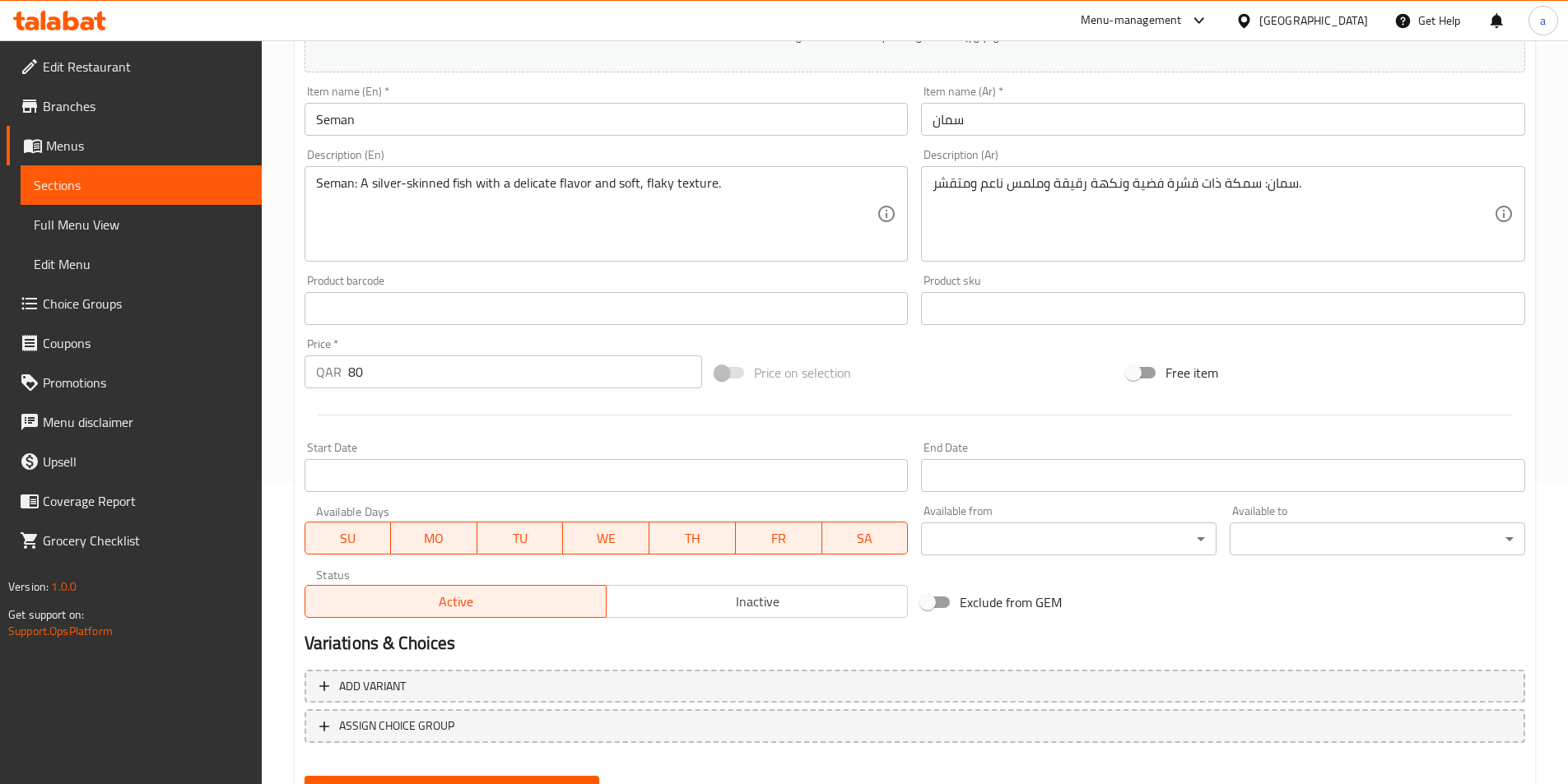
scroll to position [329, 0]
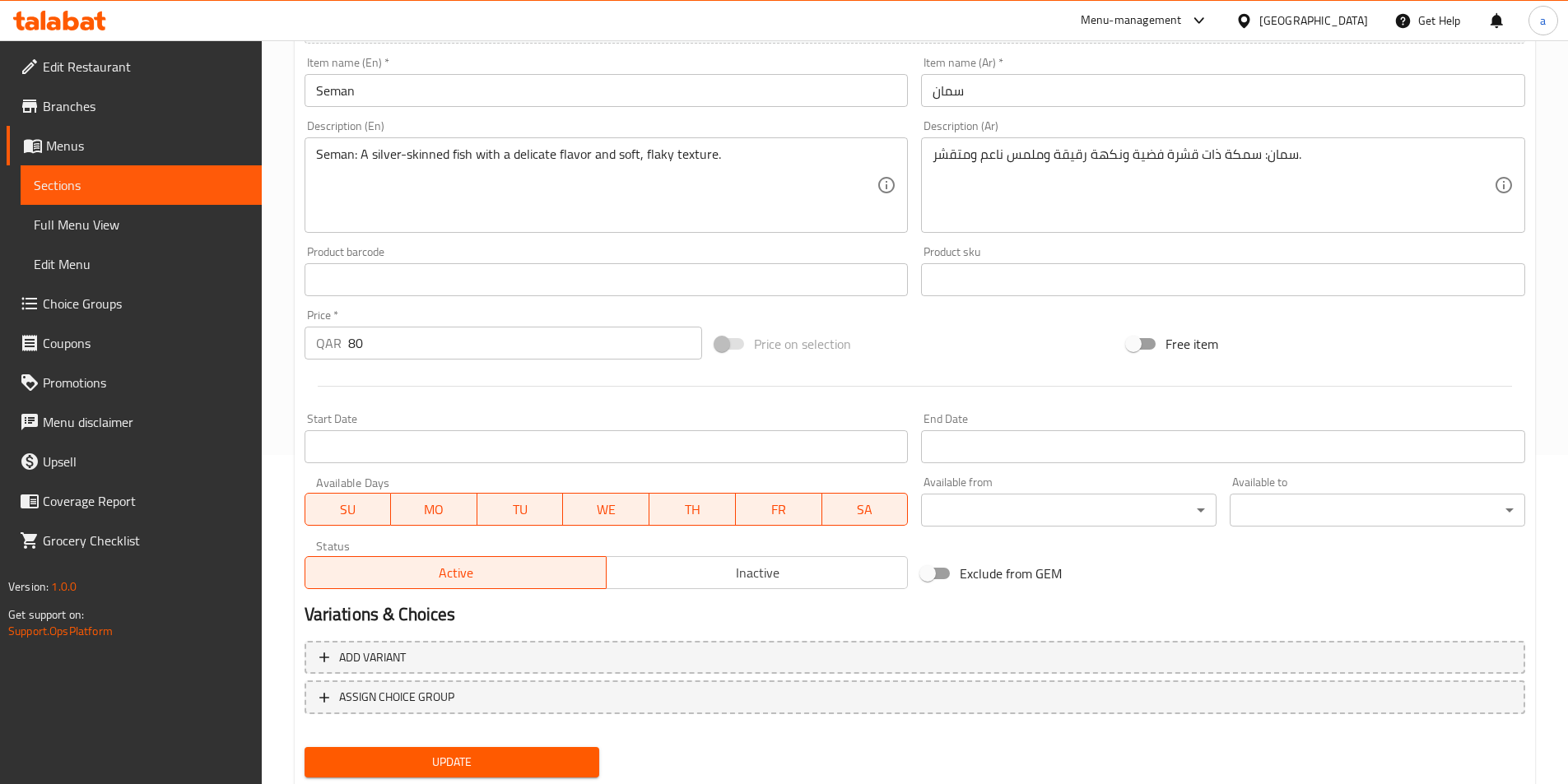
click at [693, 158] on textarea "Seman: A silver-skinned fish with a delicate flavor and soft, flaky texture." at bounding box center [597, 185] width 562 height 78
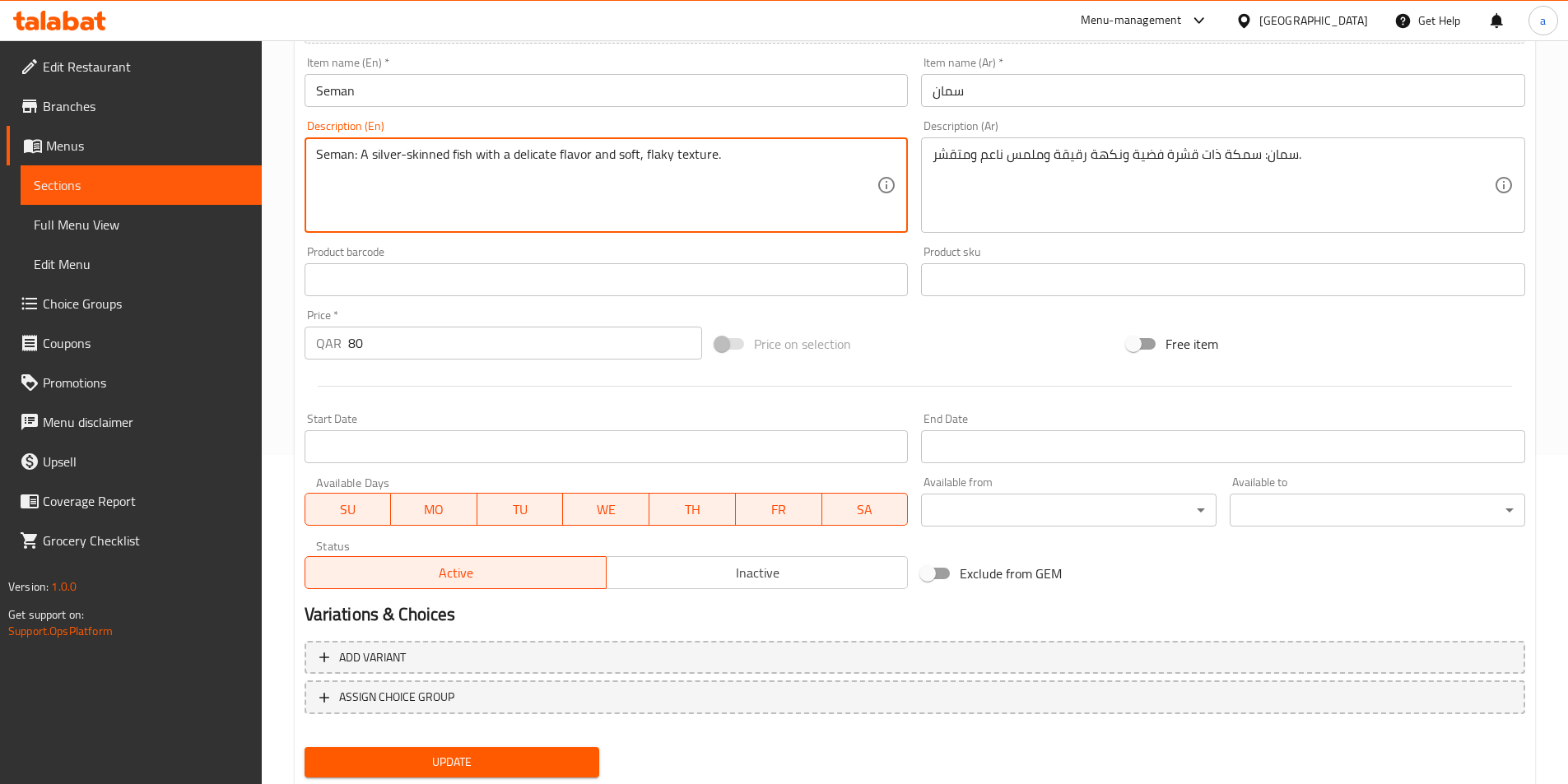
click at [693, 158] on textarea "Seman: A silver-skinned fish with a delicate flavor and soft, flaky texture." at bounding box center [597, 185] width 562 height 78
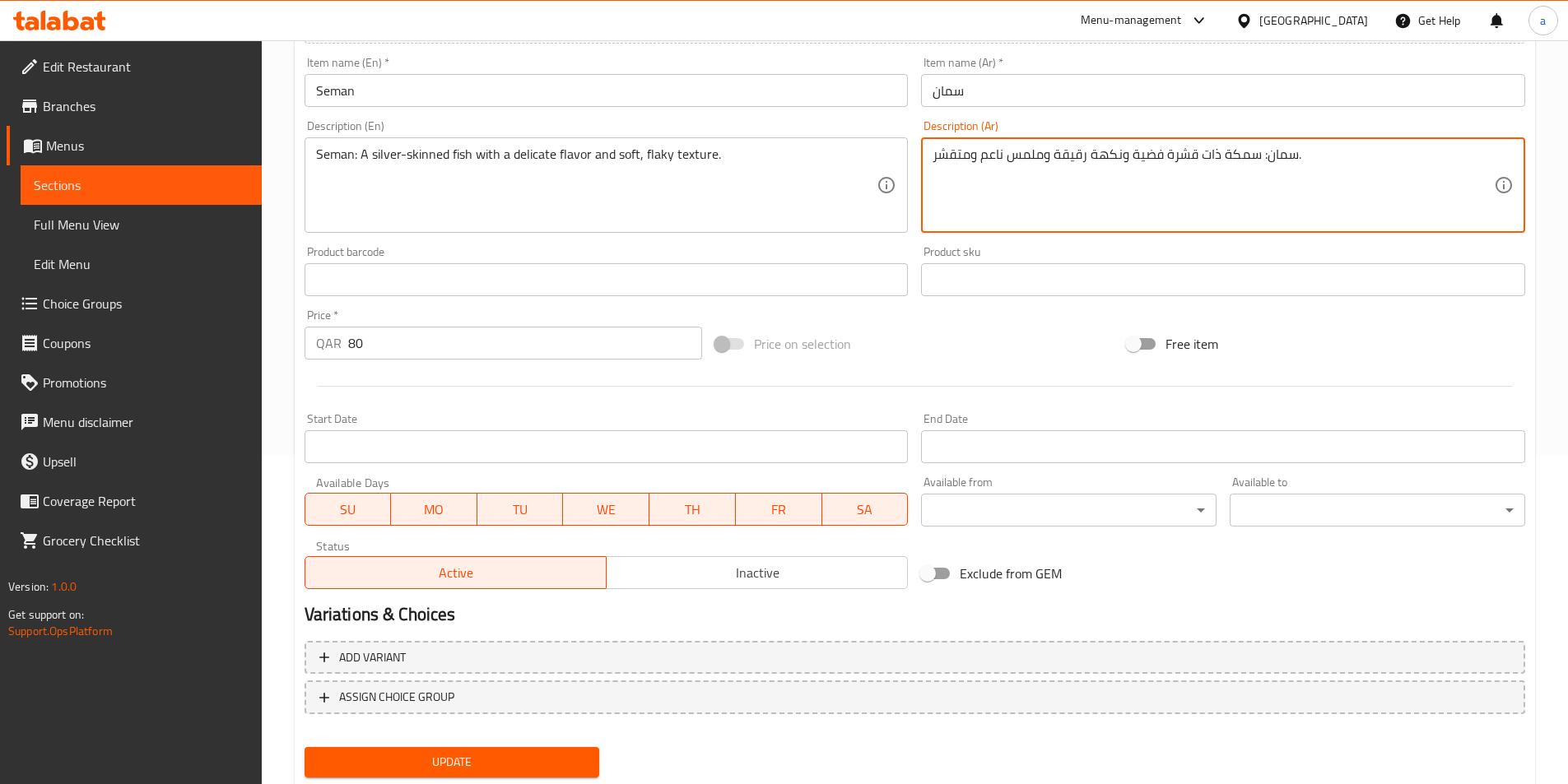
click at [994, 153] on textarea "سمان: سمكة ذات قشرة فضية ونكهة رقيقة وملمس ناعم ومتقشر." at bounding box center [1213, 185] width 562 height 78
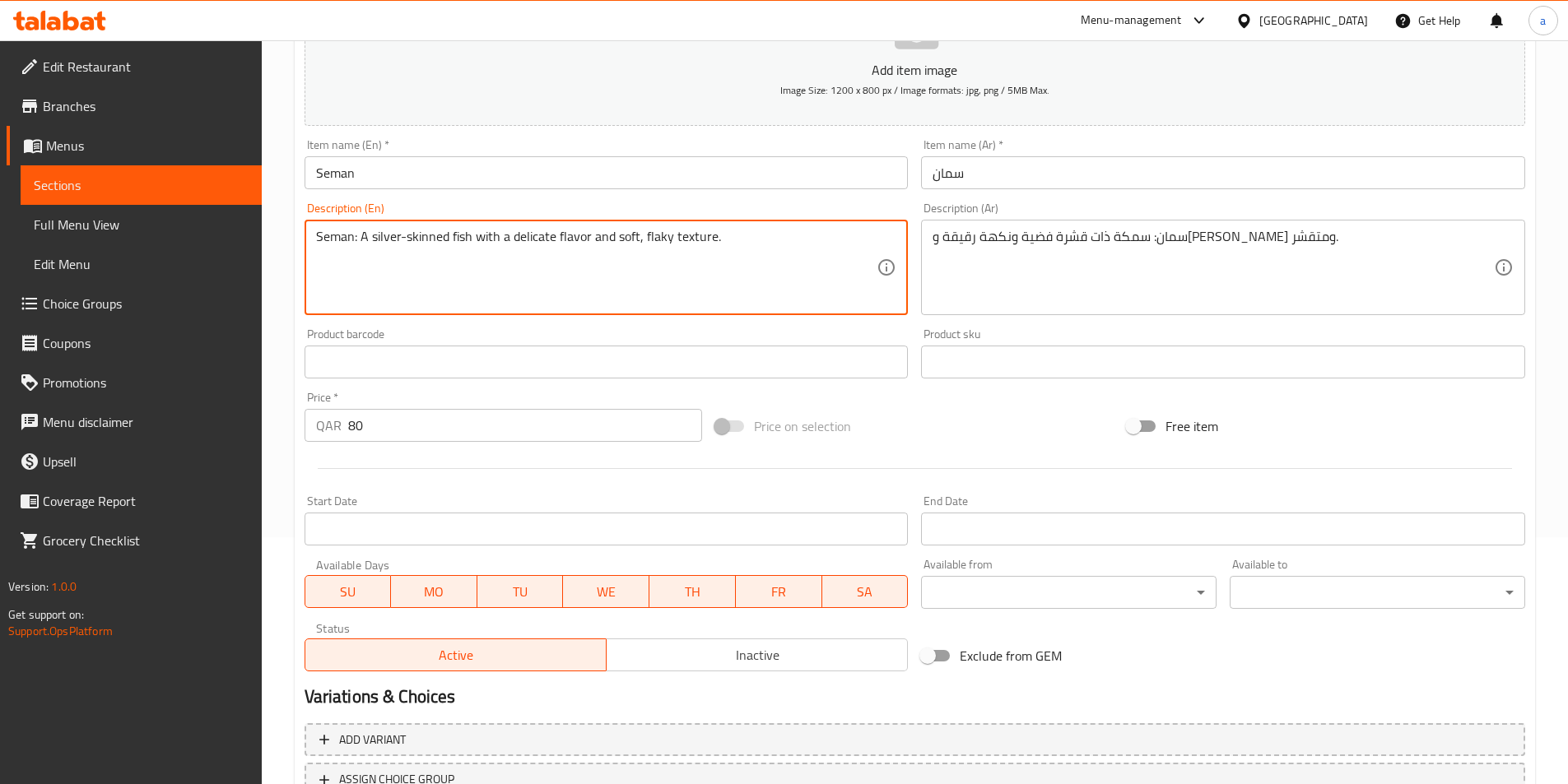
click at [624, 234] on textarea "Seman: A silver-skinned fish with a delicate flavor and soft, flaky texture." at bounding box center [597, 267] width 562 height 78
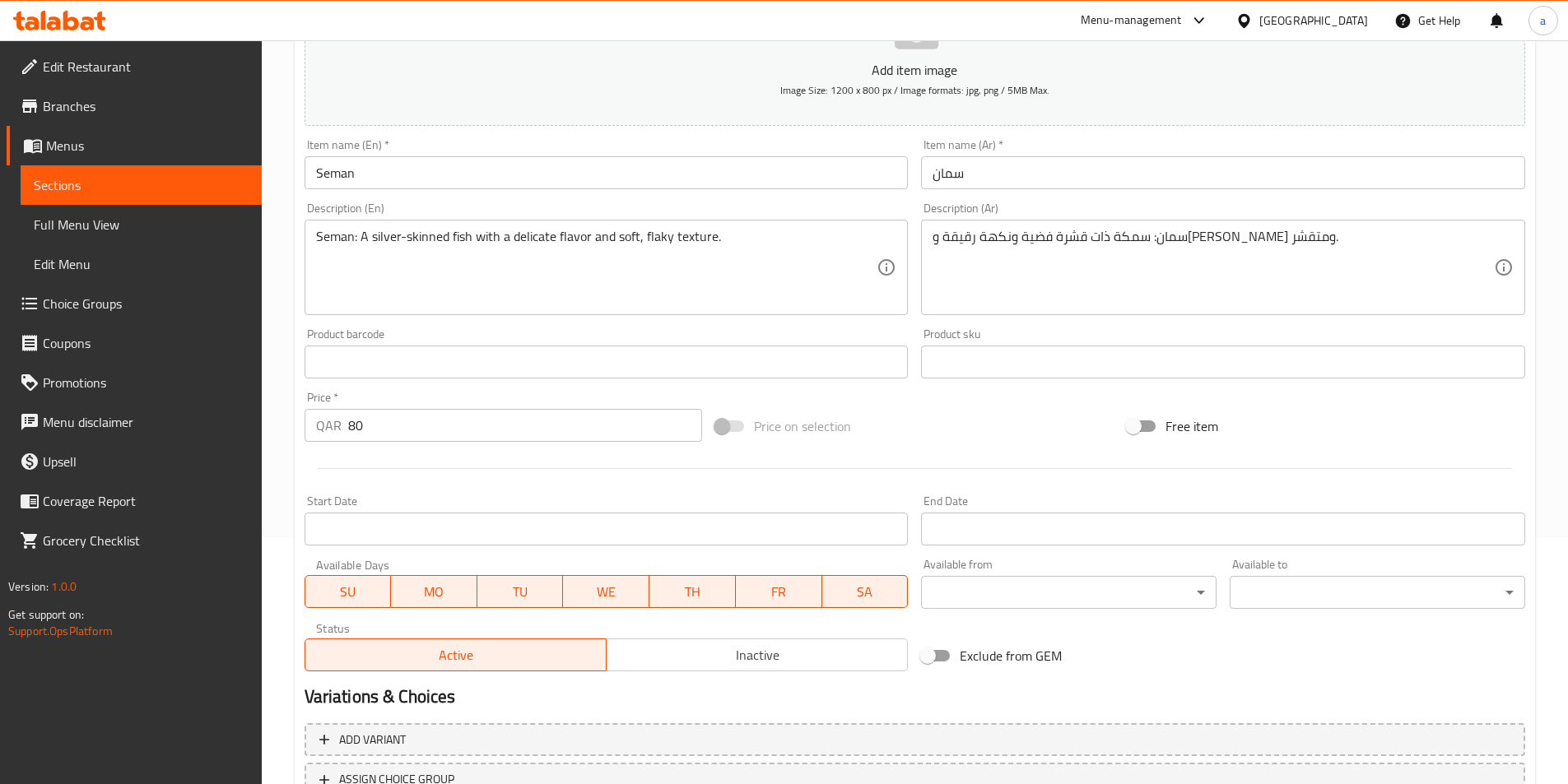
click at [537, 237] on textarea "Seman: A silver-skinned fish with a delicate flavor and soft, flaky texture." at bounding box center [597, 267] width 562 height 78
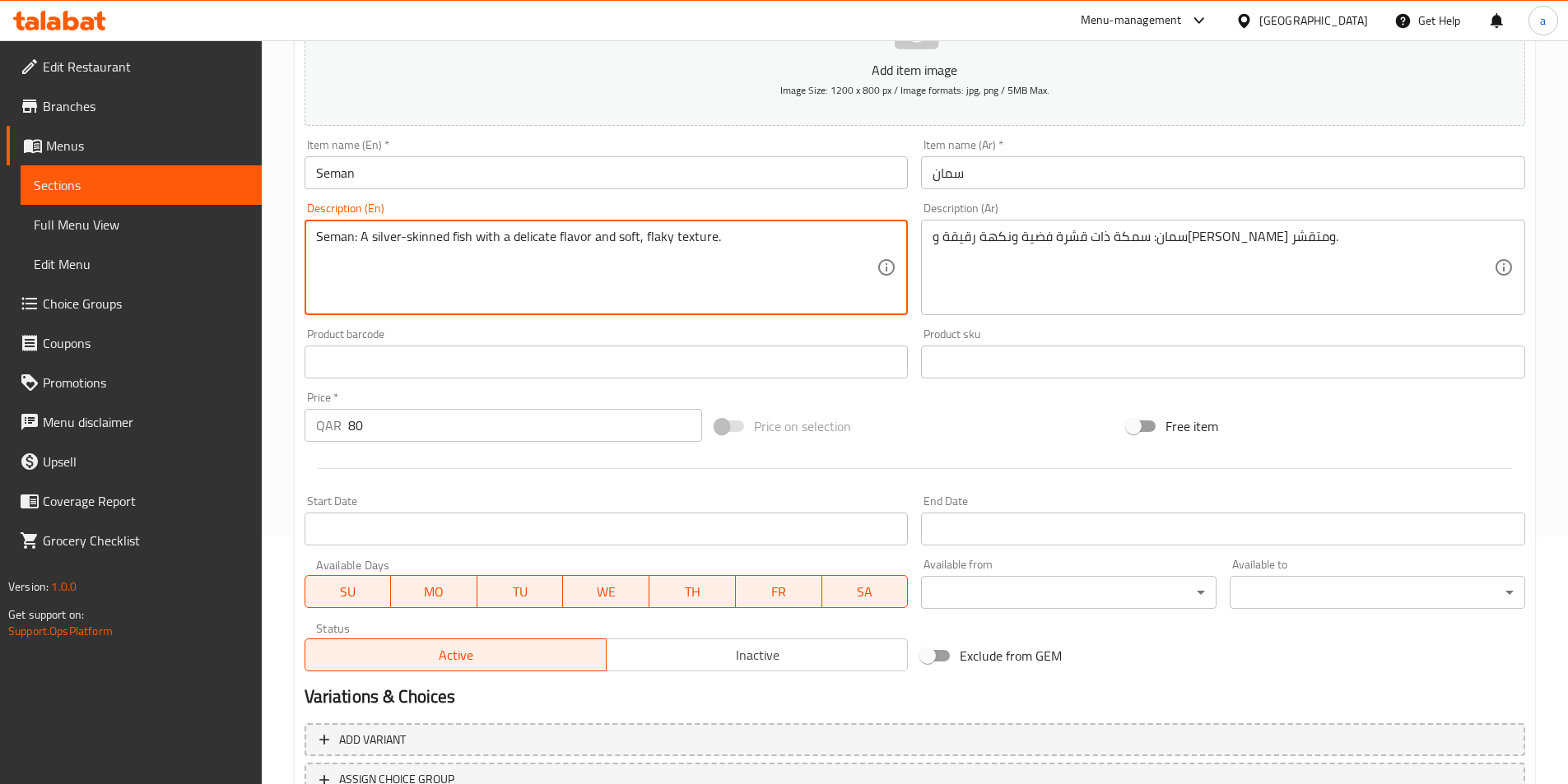
click at [537, 237] on textarea "Seman: A silver-skinned fish with a delicate flavor and soft, flaky texture." at bounding box center [597, 267] width 562 height 78
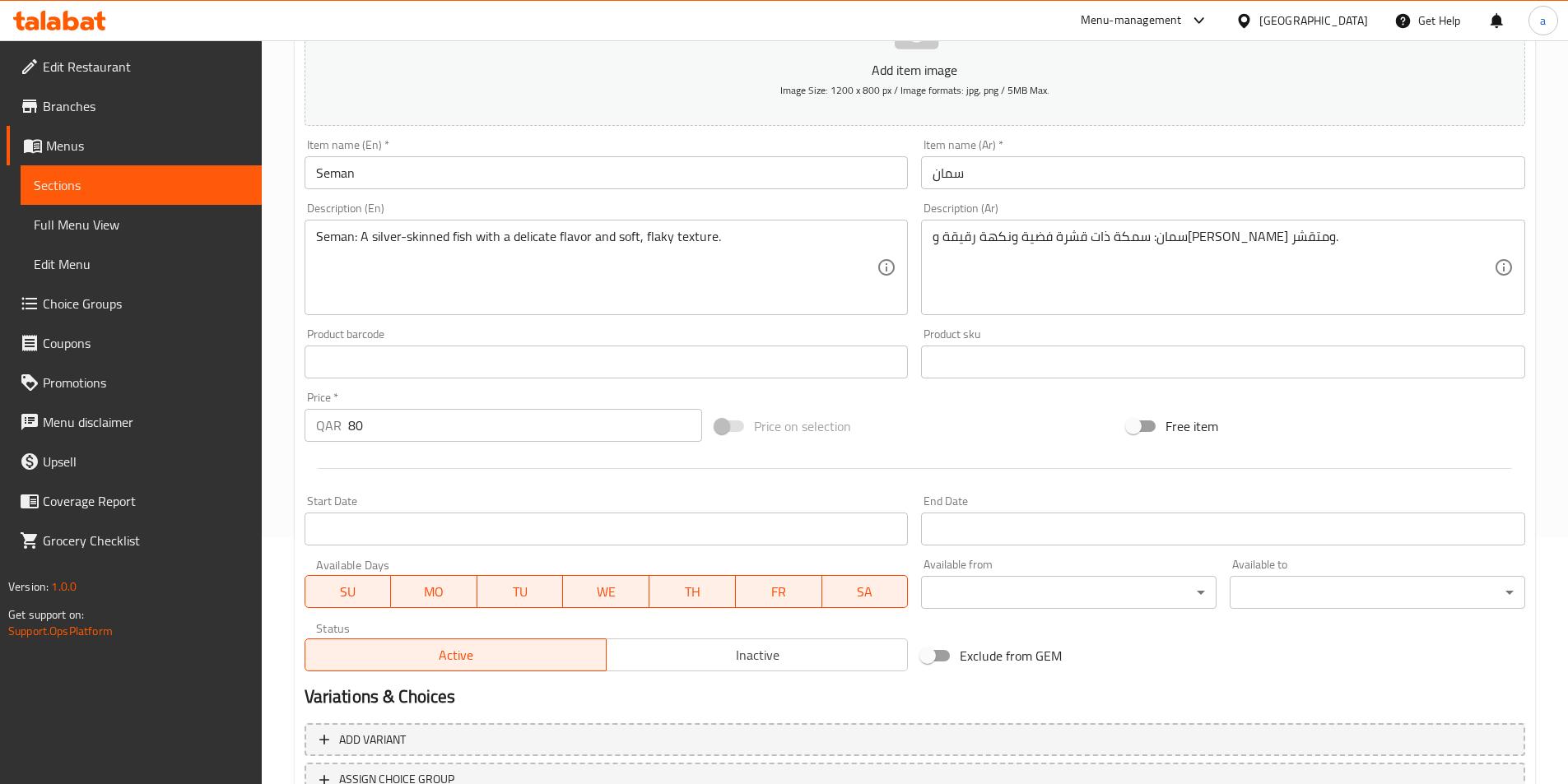
click at [629, 233] on textarea "Seman: A silver-skinned fish with a delicate flavor and soft, flaky texture." at bounding box center [597, 267] width 562 height 78
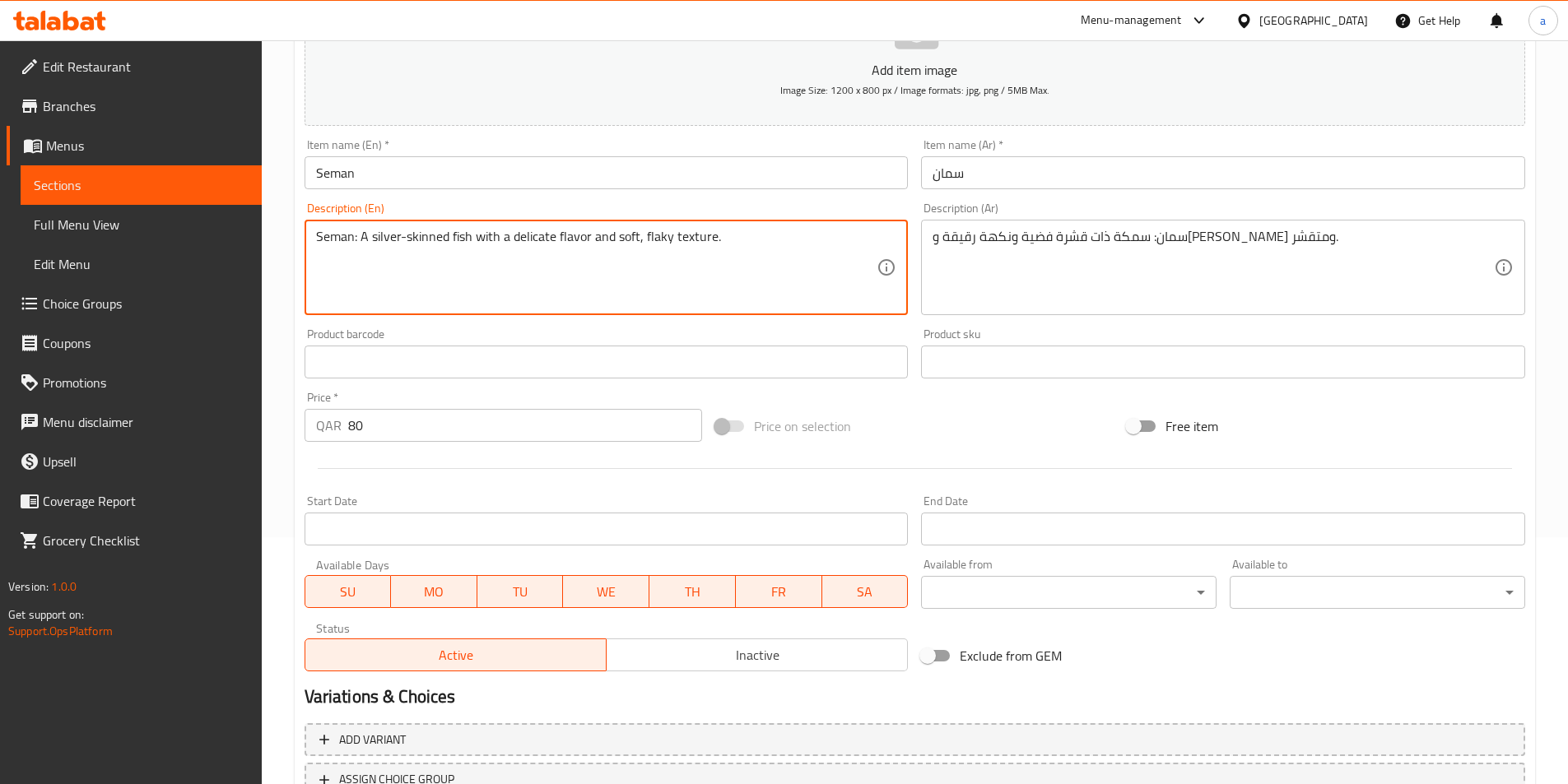
click at [629, 233] on textarea "Seman: A silver-skinned fish with a delicate flavor and soft, flaky texture." at bounding box center [597, 267] width 562 height 78
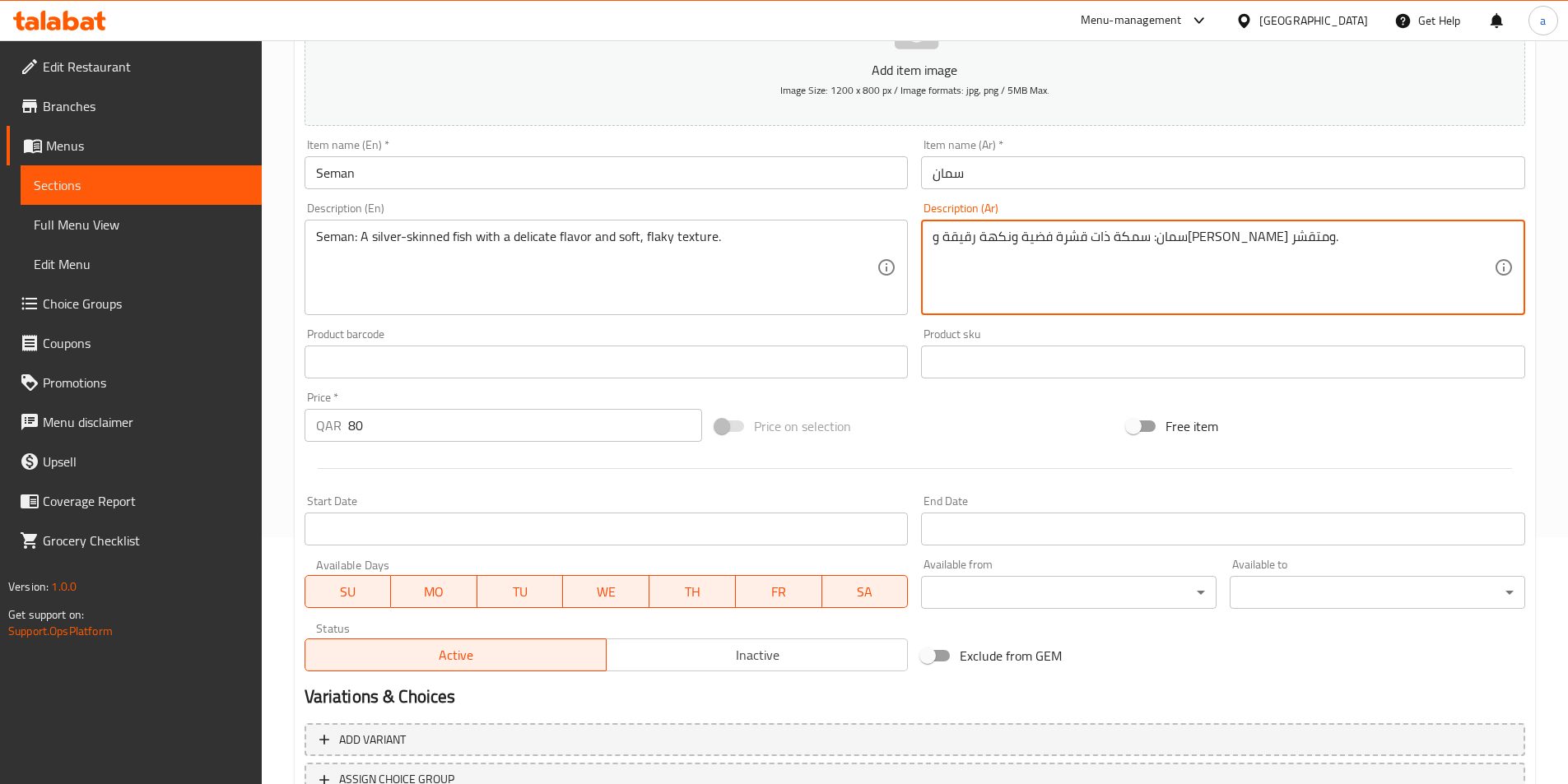
click at [956, 237] on textarea "سمان: سمكة ذات قشرة فضية ونكهة رقيقة و[PERSON_NAME] ومتقشر." at bounding box center [1213, 267] width 562 height 78
click at [969, 238] on textarea "سمان: سمكة ذات قشرة فضية ونكهة رقيقة و[PERSON_NAME] ومتقشر." at bounding box center [1213, 267] width 562 height 78
drag, startPoint x: 969, startPoint y: 238, endPoint x: 929, endPoint y: 241, distance: 40.1
click at [929, 241] on div "سمان: سمكة ذات قشرة فضية ونكهة رقيقة و[PERSON_NAME] ومتقشر. Description (Ar)" at bounding box center [1224, 267] width 604 height 96
paste textarea "اعم"
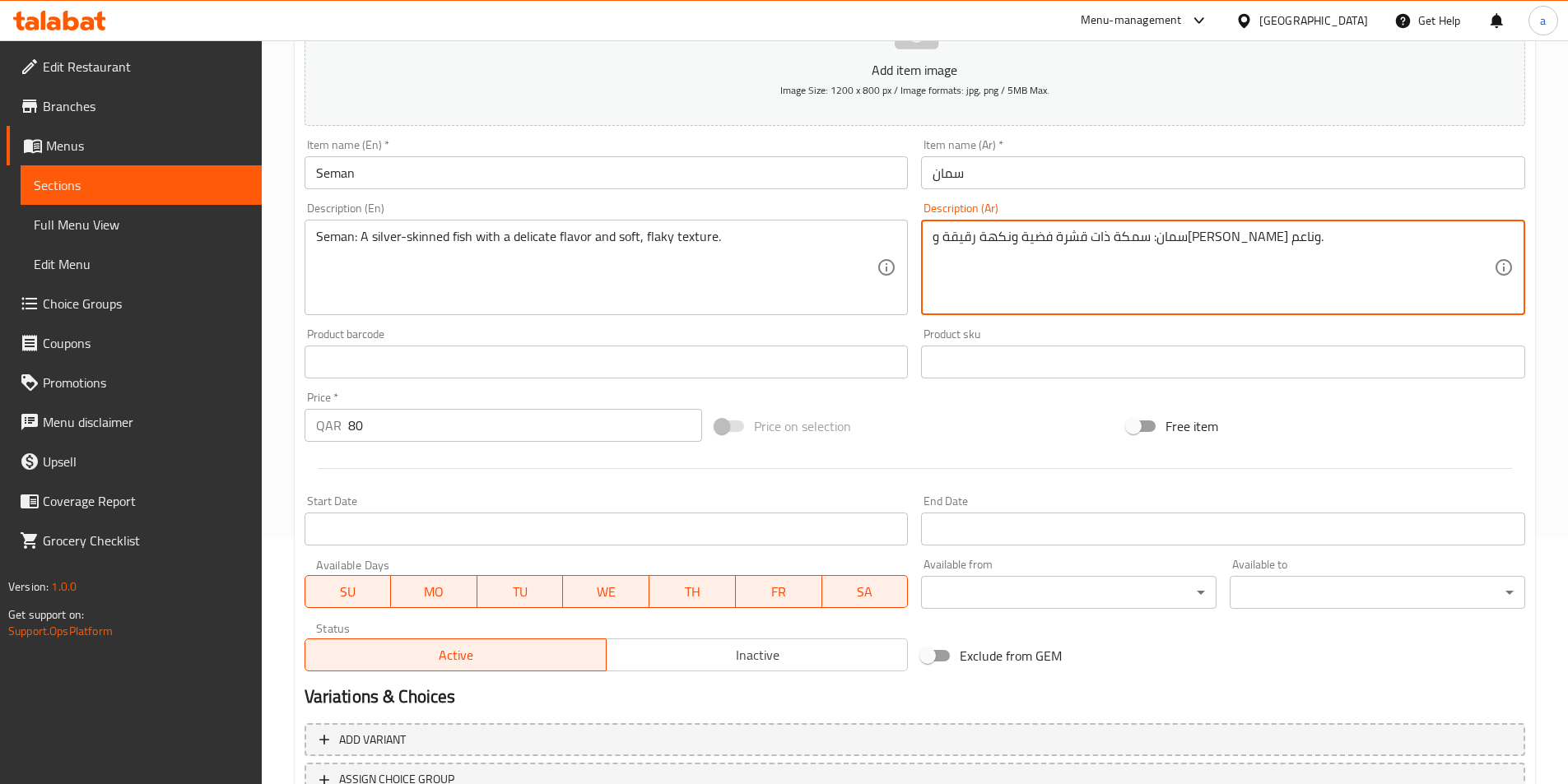
click at [956, 238] on textarea "سمان: سمكة ذات قشرة فضية ونكهة رقيقة و[PERSON_NAME] وناعم." at bounding box center [1213, 267] width 562 height 78
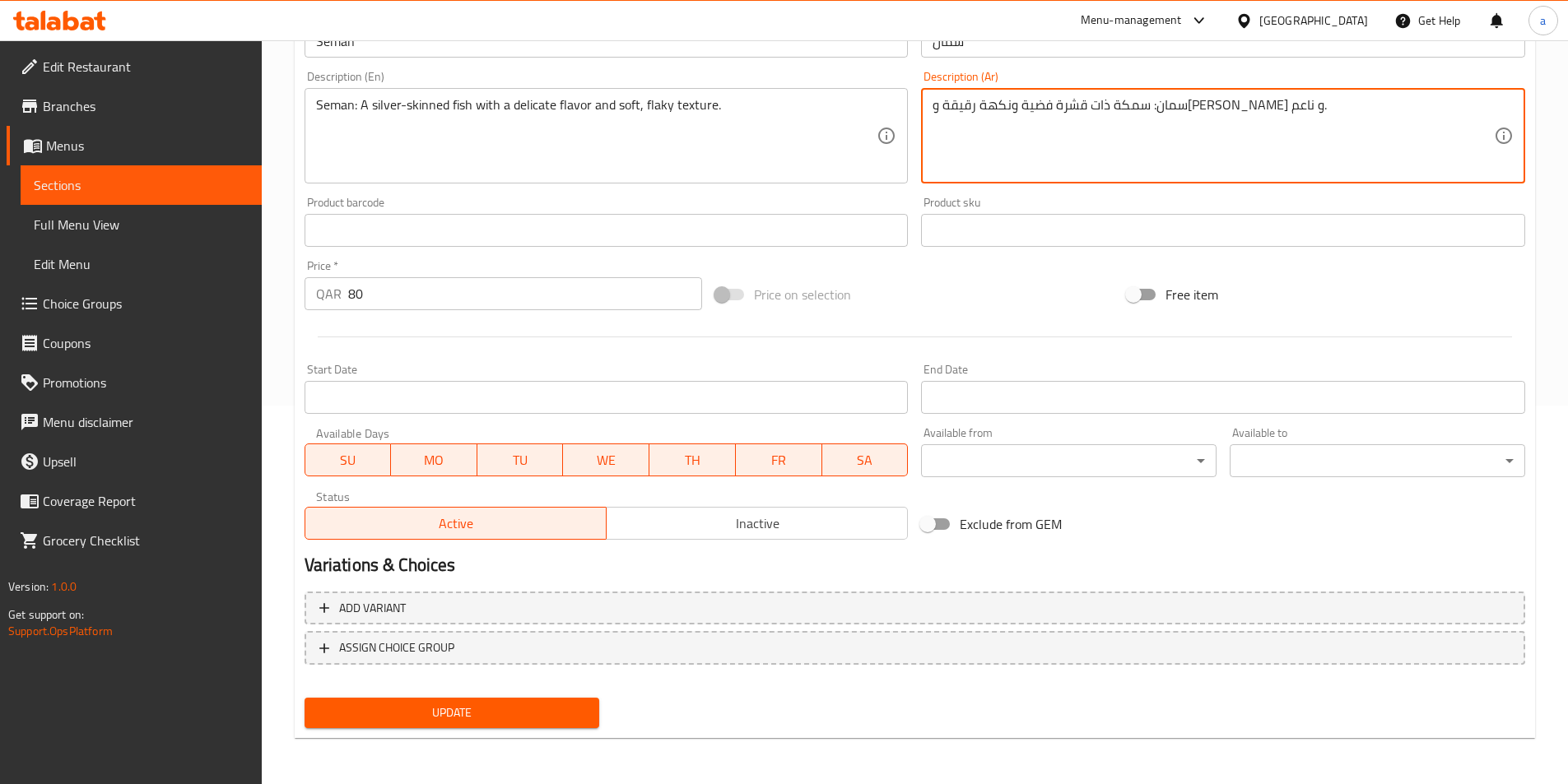
type textarea "سمان: سمكة ذات قشرة فضية ونكهة رقيقة و[PERSON_NAME] و ناعم."
click at [542, 705] on span "Update" at bounding box center [453, 713] width 269 height 20
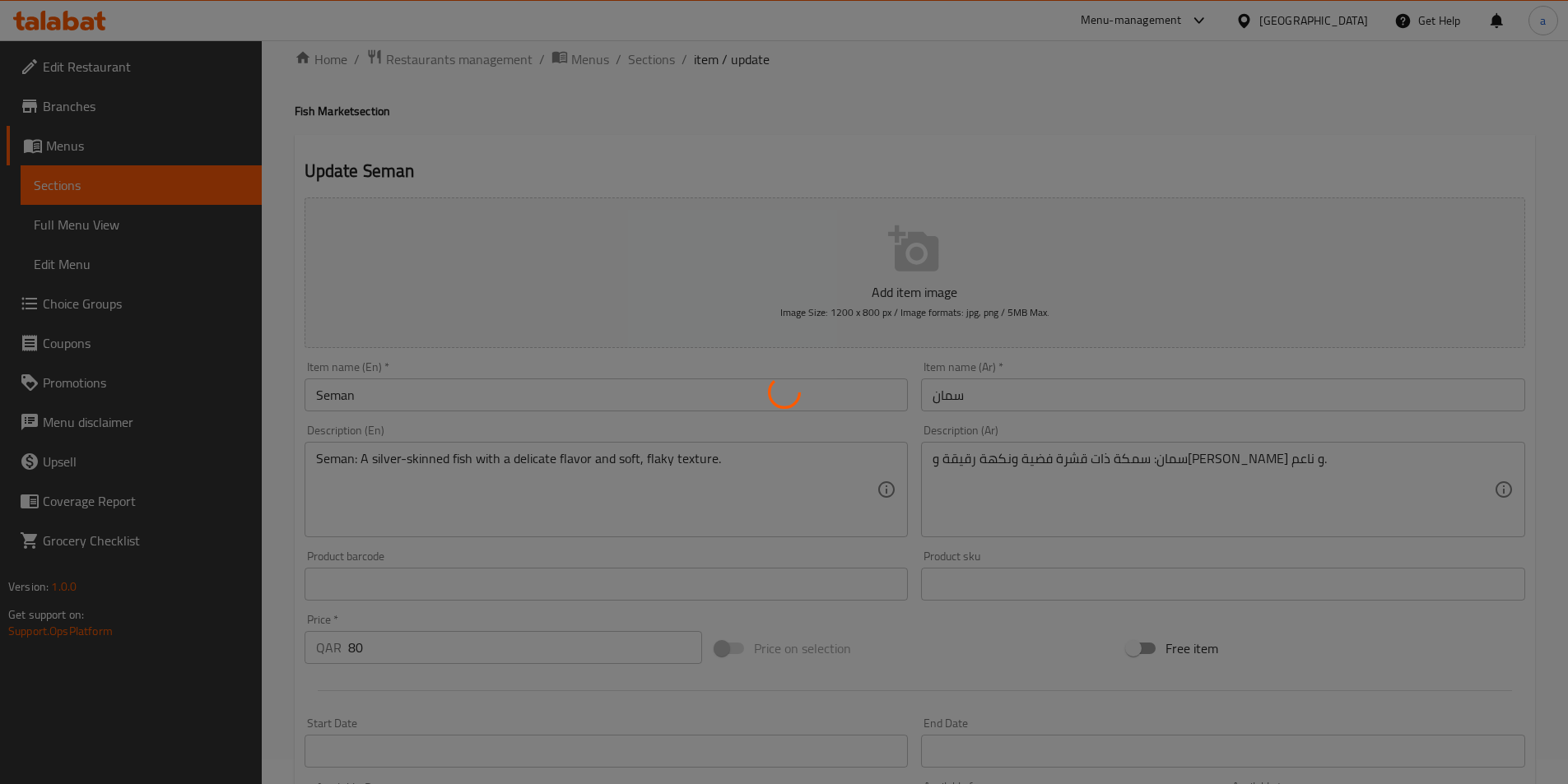
scroll to position [0, 0]
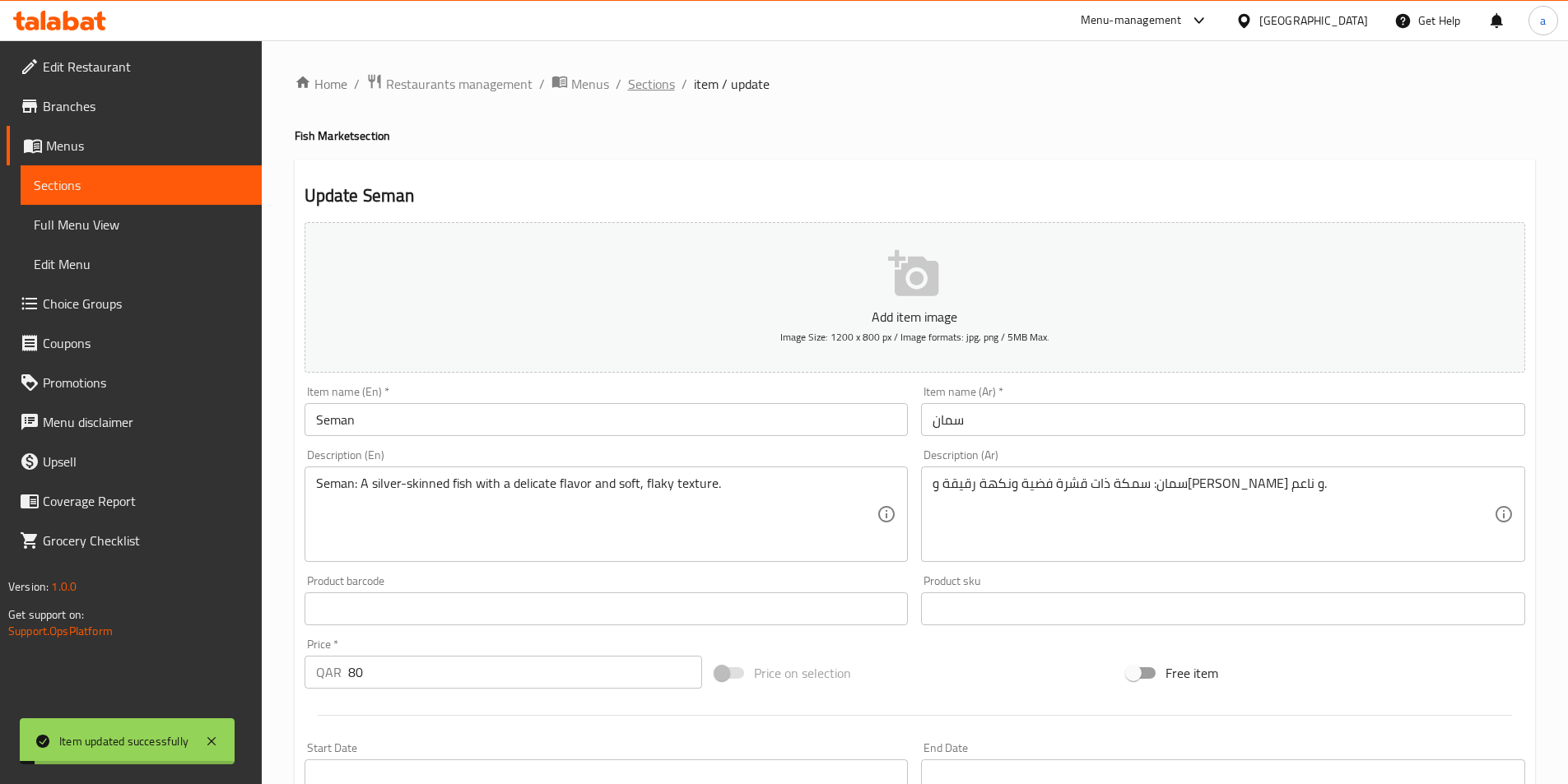
click at [652, 79] on span "Sections" at bounding box center [651, 84] width 47 height 19
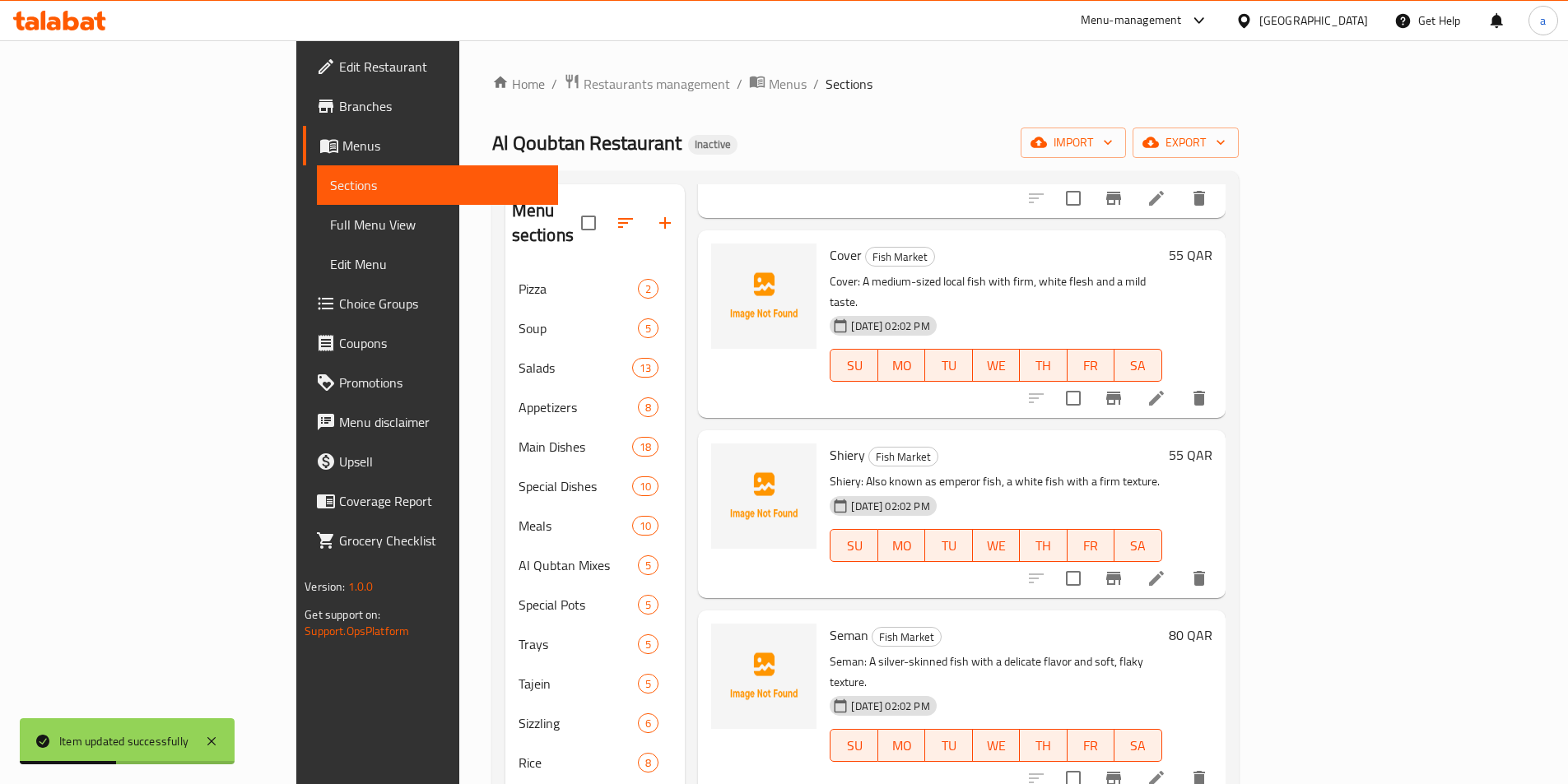
scroll to position [2222, 0]
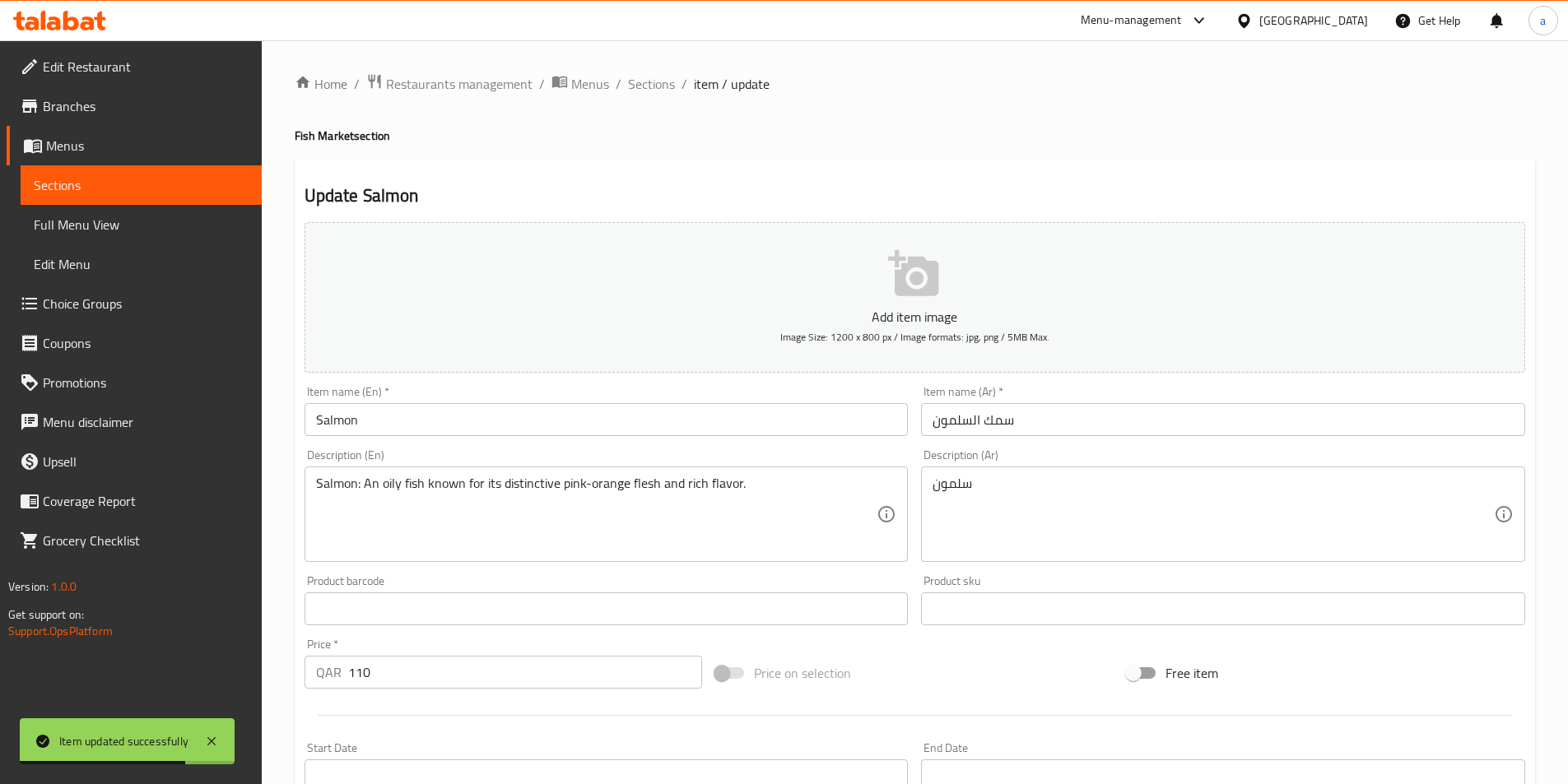
click at [608, 438] on div "Item name (En)   * Salmon Item name (En) *" at bounding box center [607, 411] width 618 height 63
copy div "Item name (En) *"
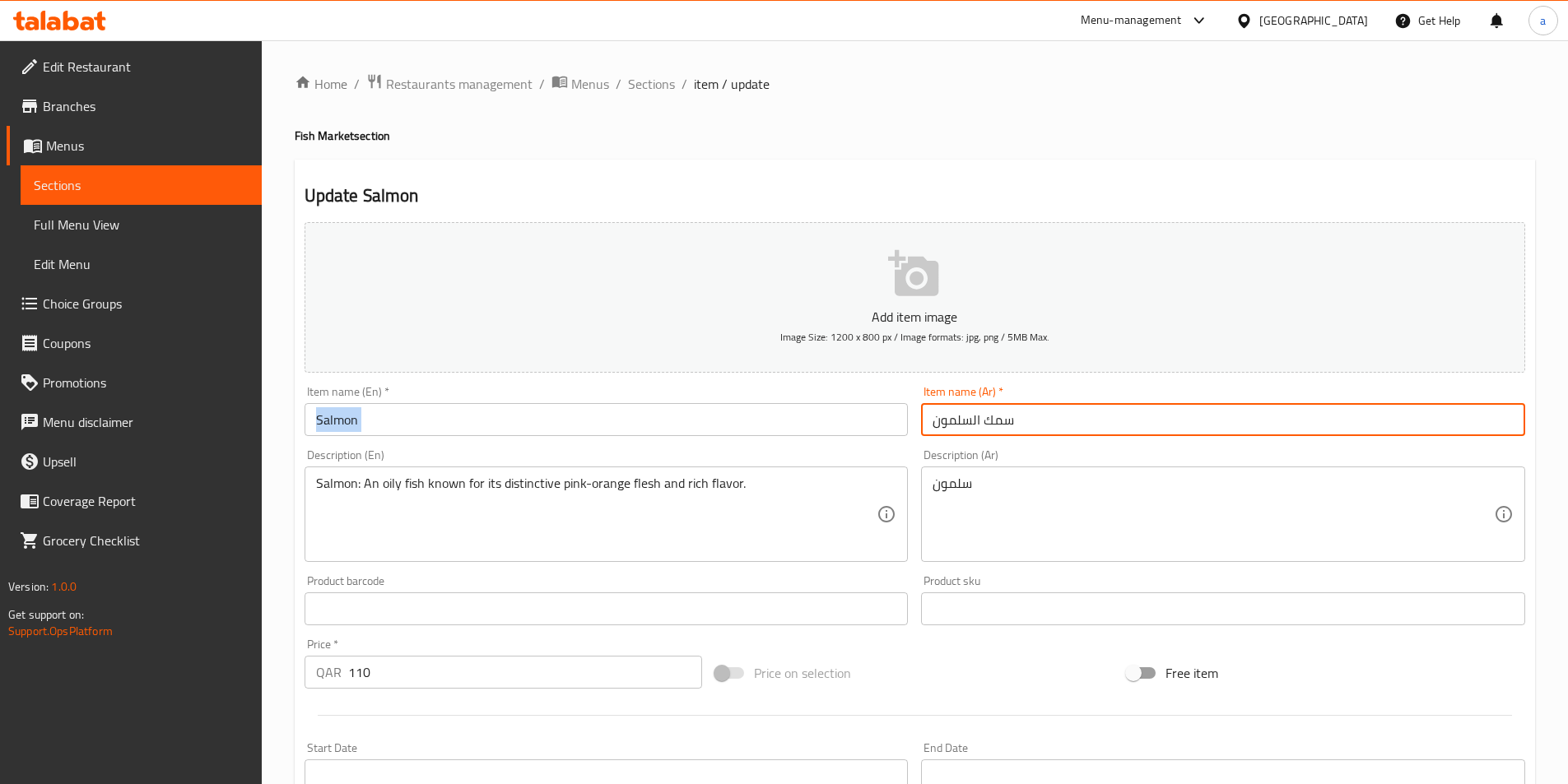
click at [956, 423] on input "سمك السلمون" at bounding box center [1224, 419] width 604 height 33
paste input "text"
type input "سمك سلمون"
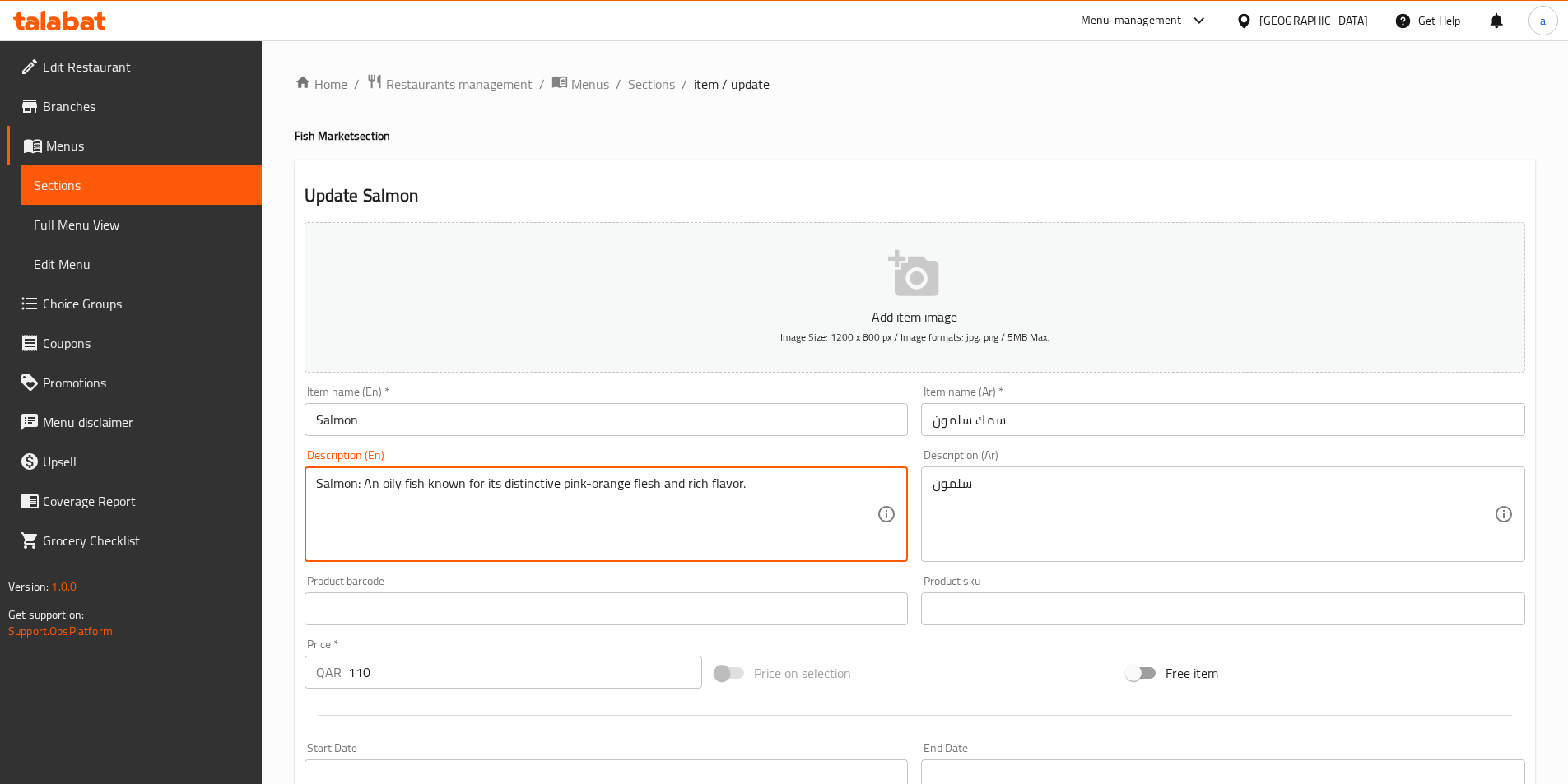
click at [655, 497] on textarea "Salmon: An oily fish known for its distinctive pink-orange flesh and rich flavo…" at bounding box center [597, 514] width 562 height 78
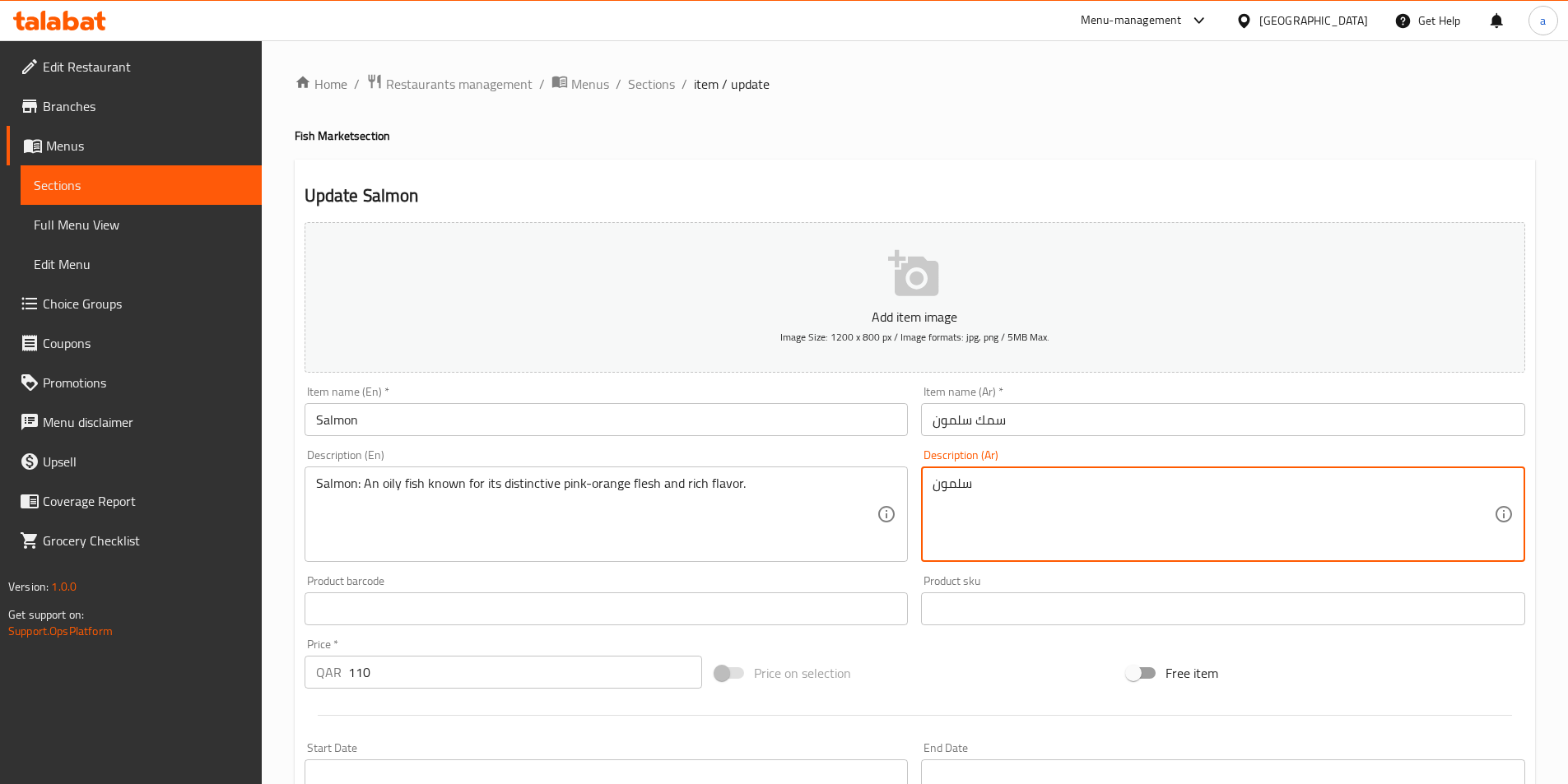
paste textarea "السلمون: سمكة زيتية معروفة بلحمها الوردي البرتقالي المميز ونكهتها الغنية."
drag, startPoint x: 1353, startPoint y: 483, endPoint x: 1339, endPoint y: 489, distance: 15.2
click at [1339, 489] on textarea "سلمونالسلمون: سمكة زيتية معروفة بلحمها الوردي البرتقالي المميز ونكهتها الغنية." at bounding box center [1213, 514] width 562 height 78
drag, startPoint x: 1360, startPoint y: 481, endPoint x: 1312, endPoint y: 496, distance: 50.3
click at [1312, 496] on textarea "سلمونالسلمون: سمكة زيتية معروفة بلحمها الوردي البرتقالي المميز ونكهتها الغنية." at bounding box center [1213, 514] width 562 height 78
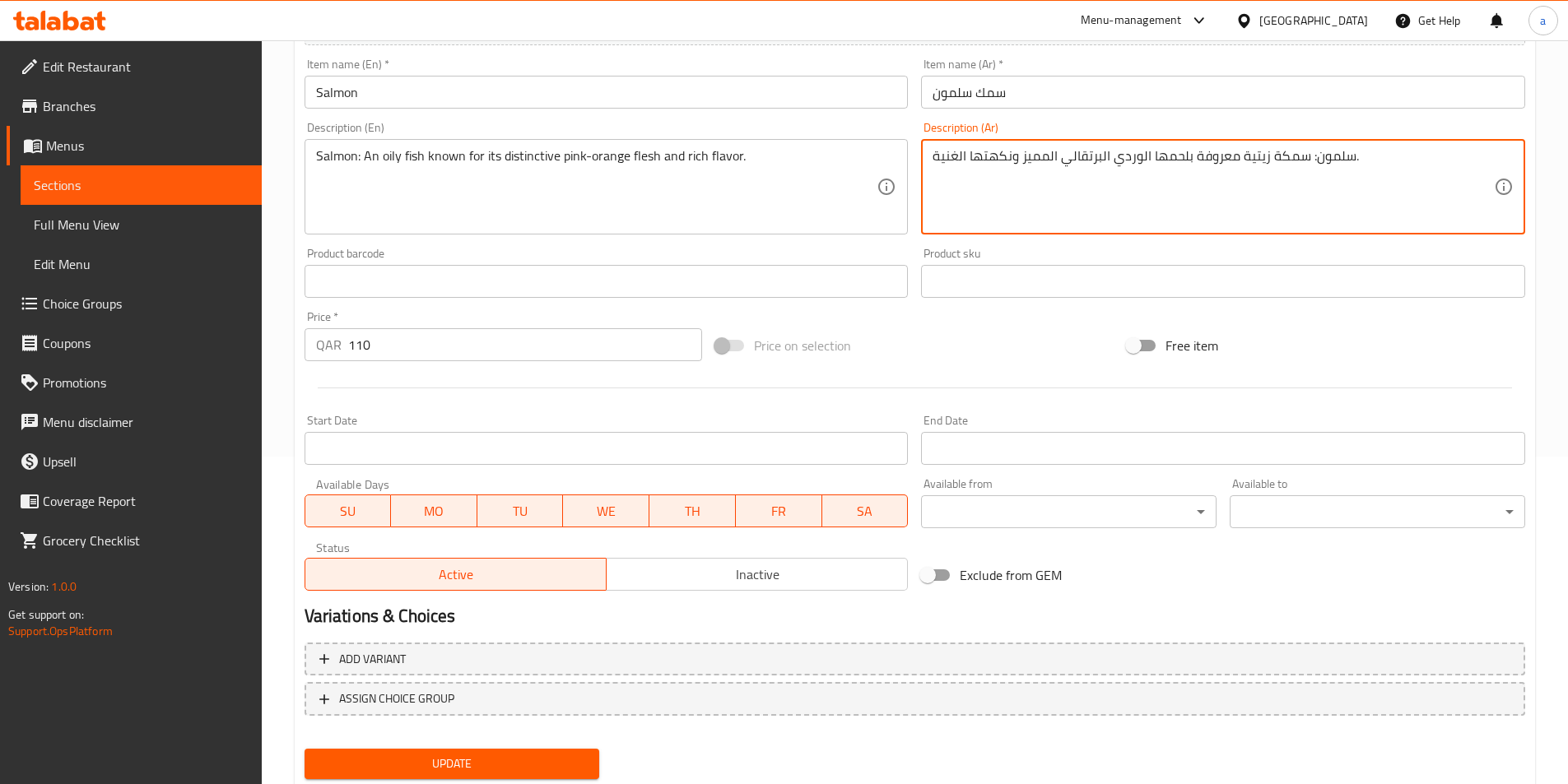
scroll to position [329, 0]
type textarea "سلمون: سمكة زيتية معروفة بلحمها الوردي البرتقالي المميز ونكهتها الغنية."
click at [401, 759] on span "Update" at bounding box center [453, 762] width 269 height 20
click at [401, 759] on div at bounding box center [784, 392] width 1568 height 784
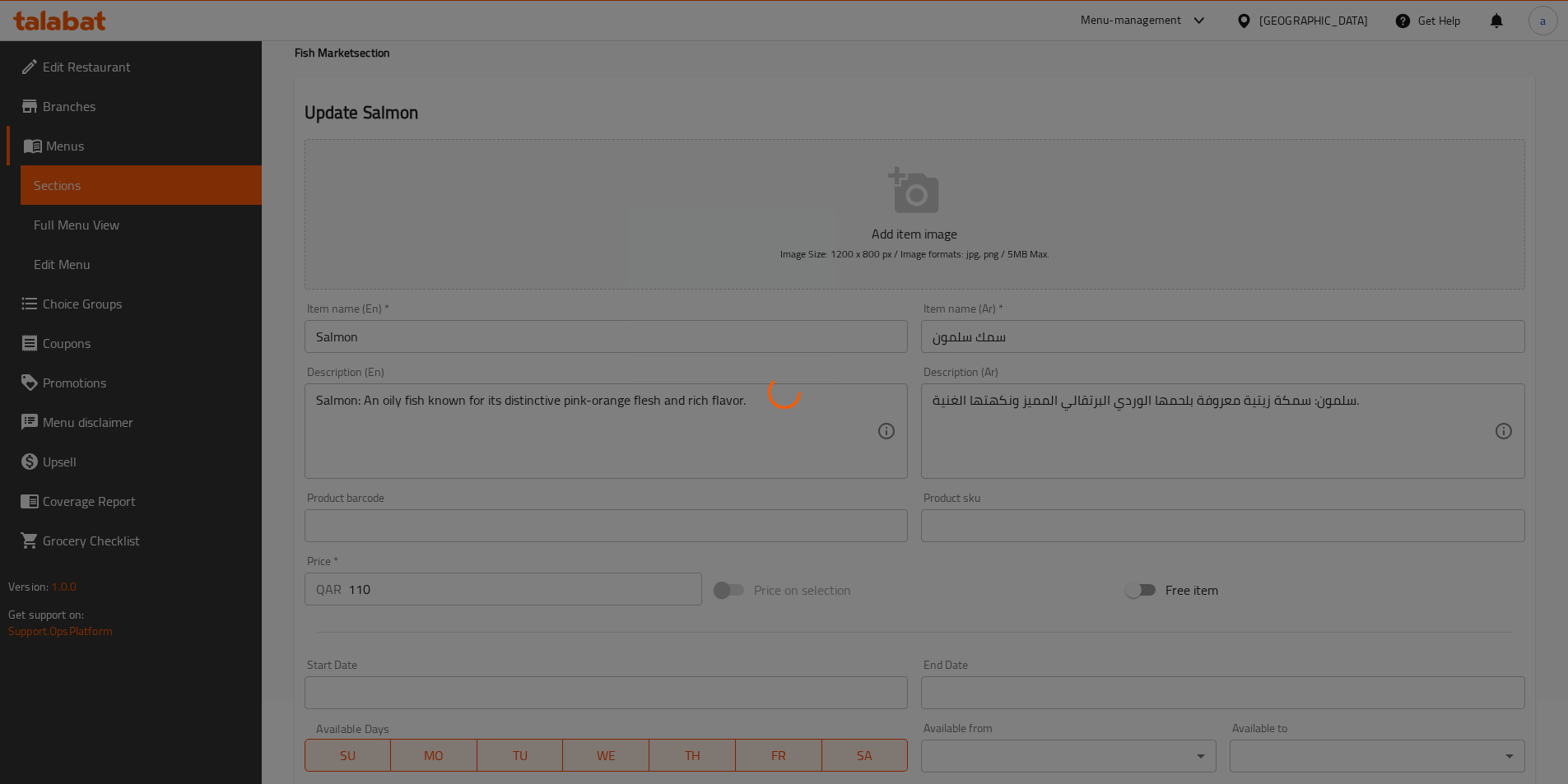
scroll to position [0, 0]
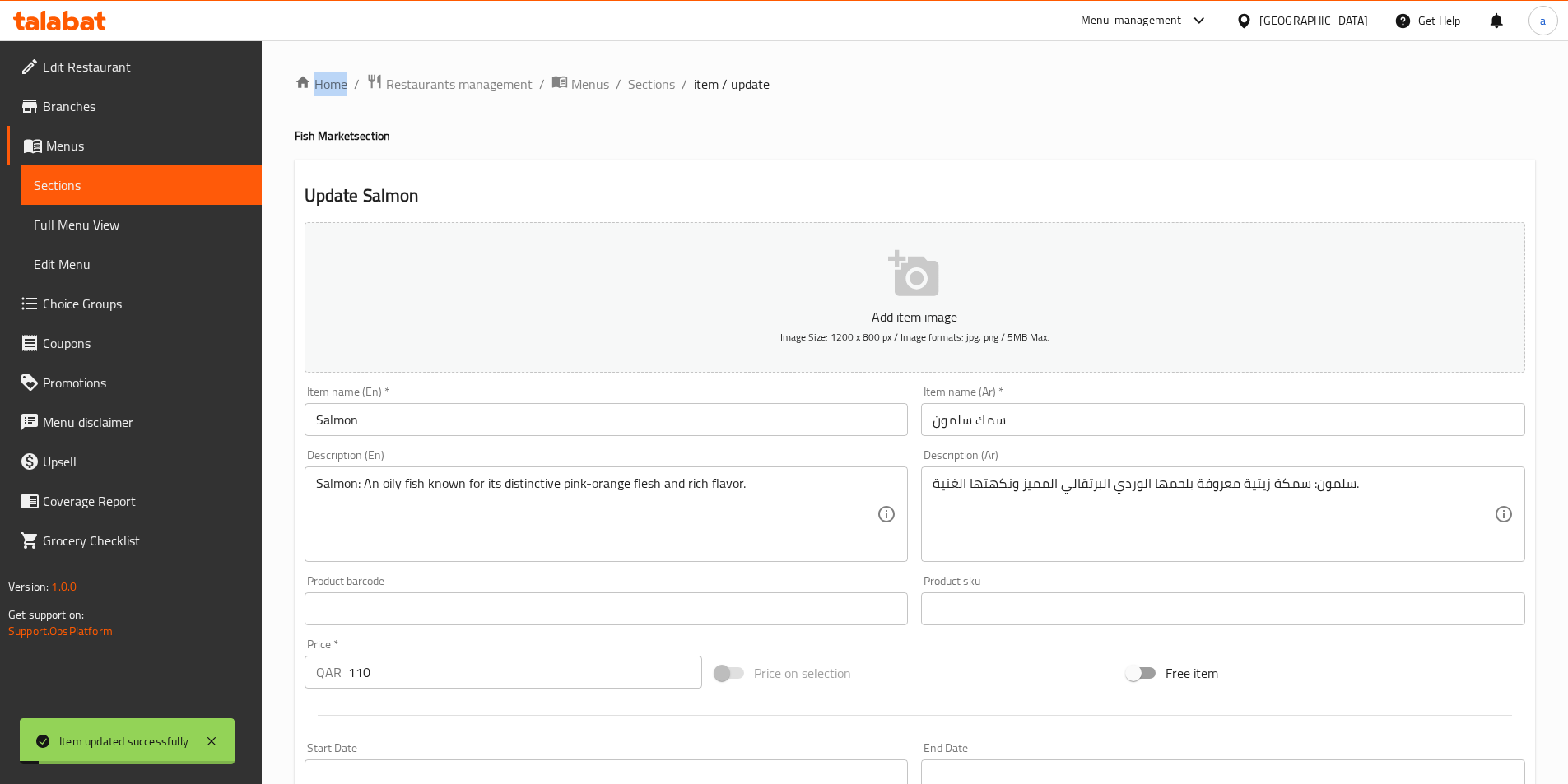
click at [657, 90] on span "Sections" at bounding box center [651, 84] width 47 height 19
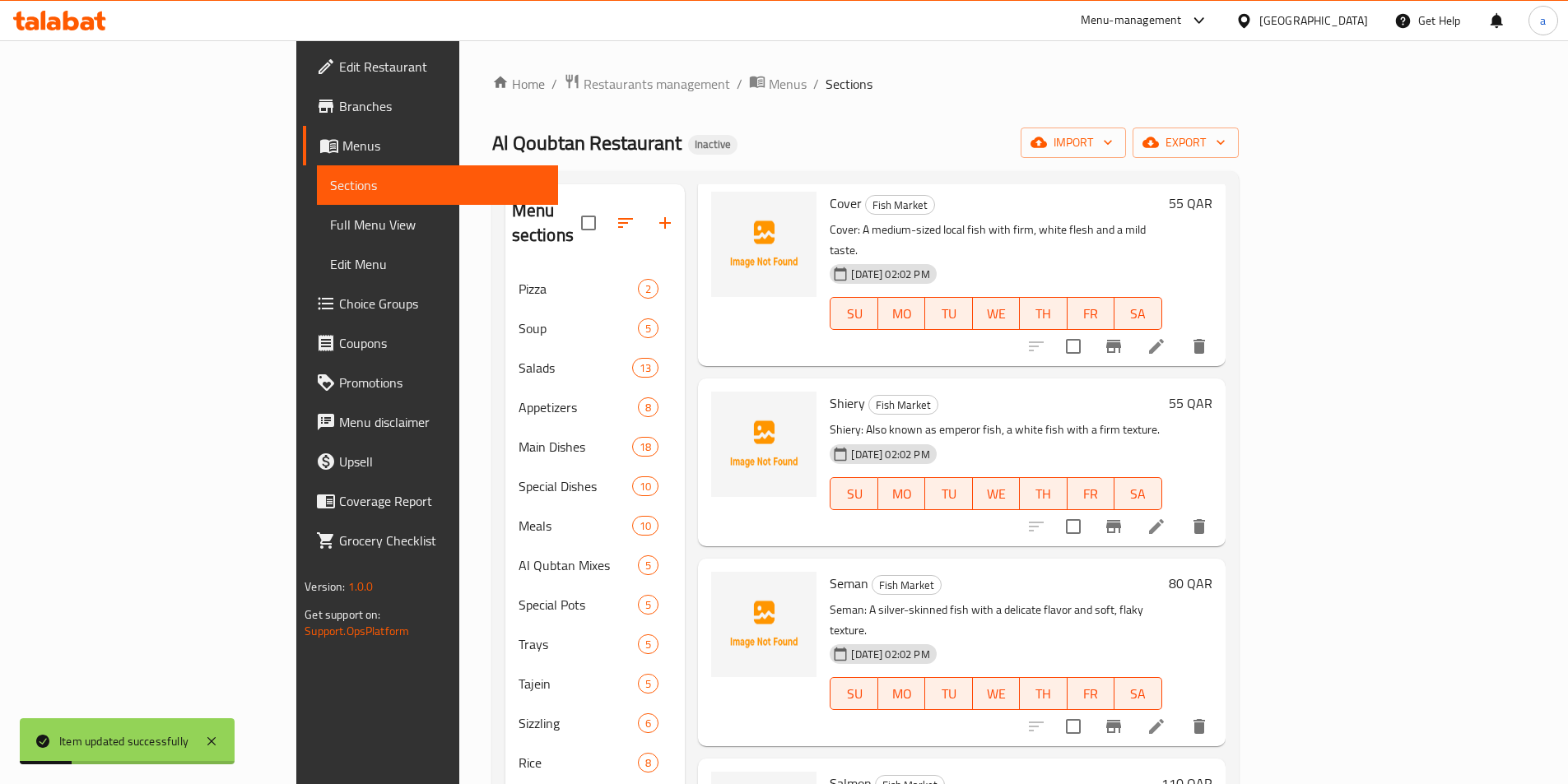
scroll to position [2551, 0]
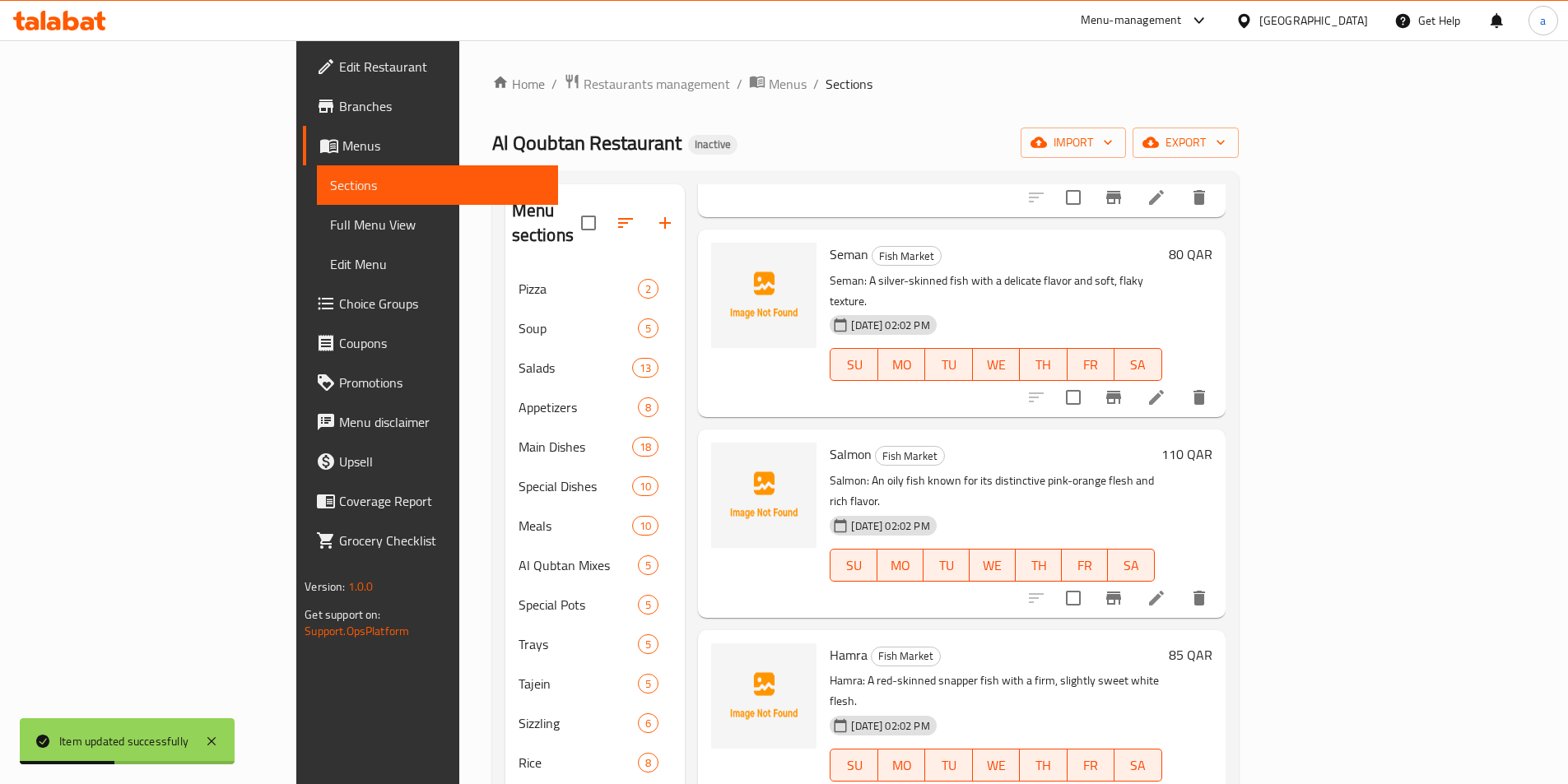
click at [1180, 783] on li at bounding box center [1157, 798] width 46 height 30
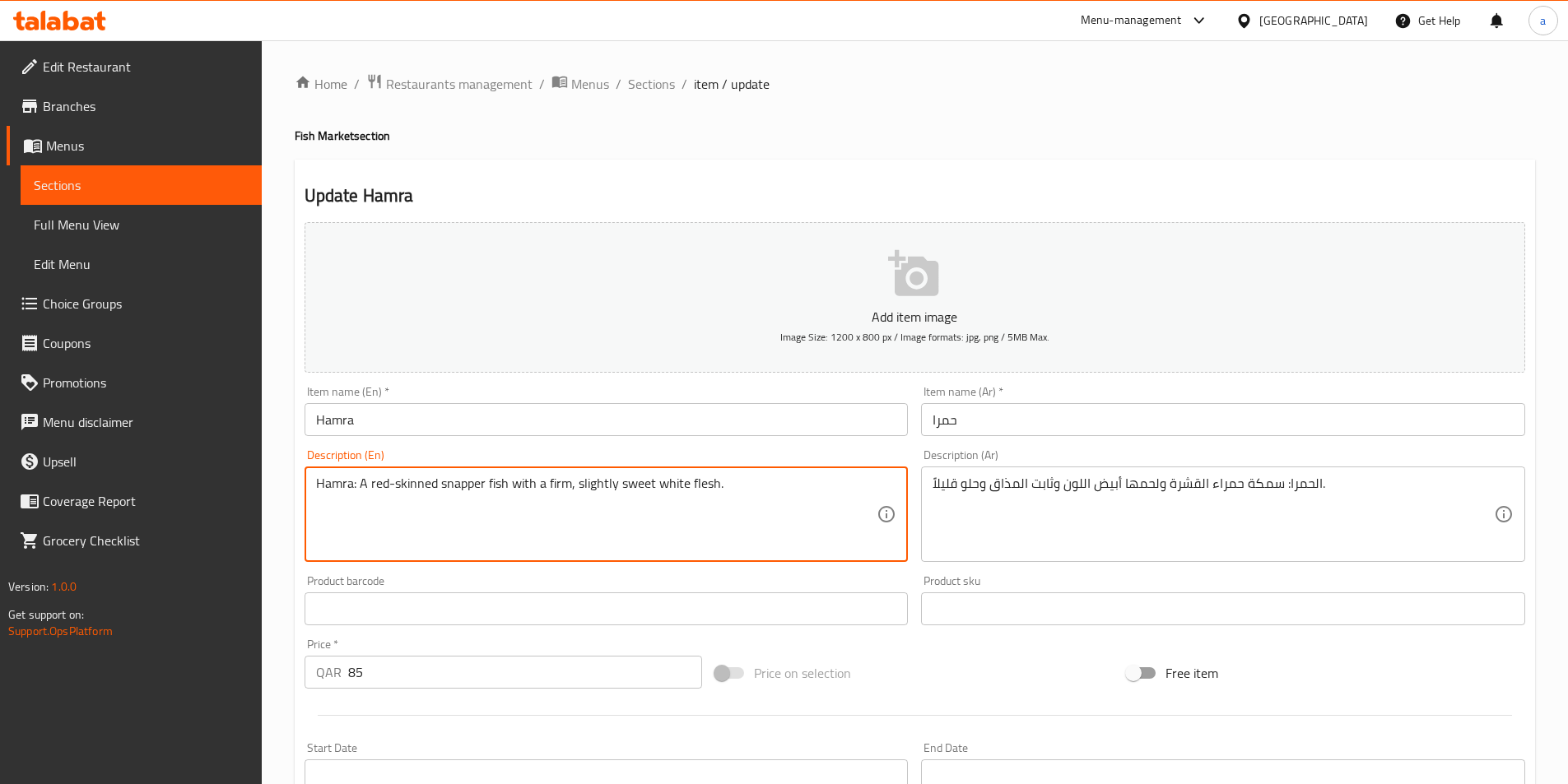
click at [461, 485] on textarea "Hamra: A red-skinned snapper fish with a firm, slightly sweet white flesh." at bounding box center [597, 514] width 562 height 78
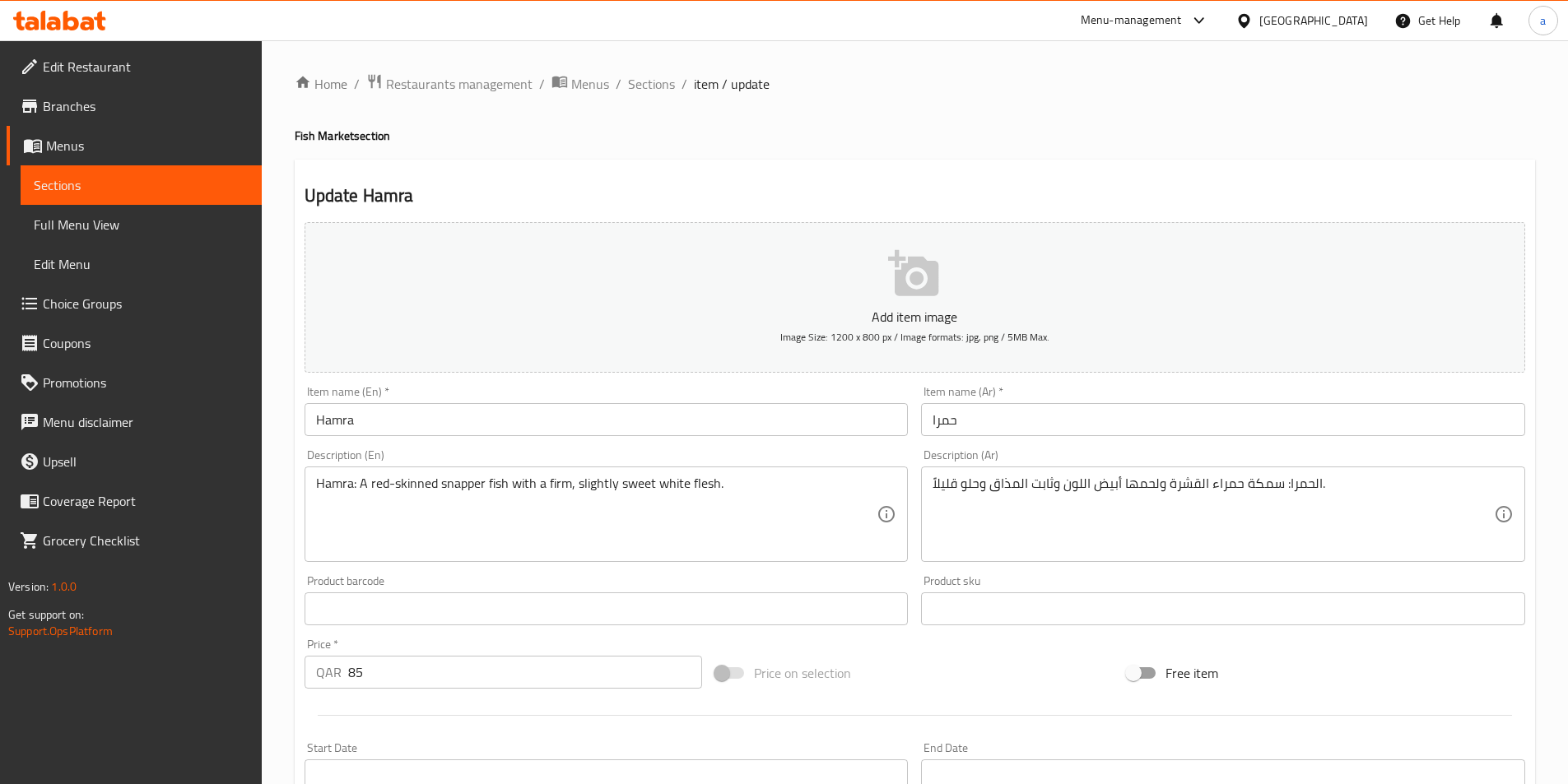
click at [604, 489] on textarea "Hamra: A red-skinned snapper fish with a firm, slightly sweet white flesh." at bounding box center [597, 514] width 562 height 78
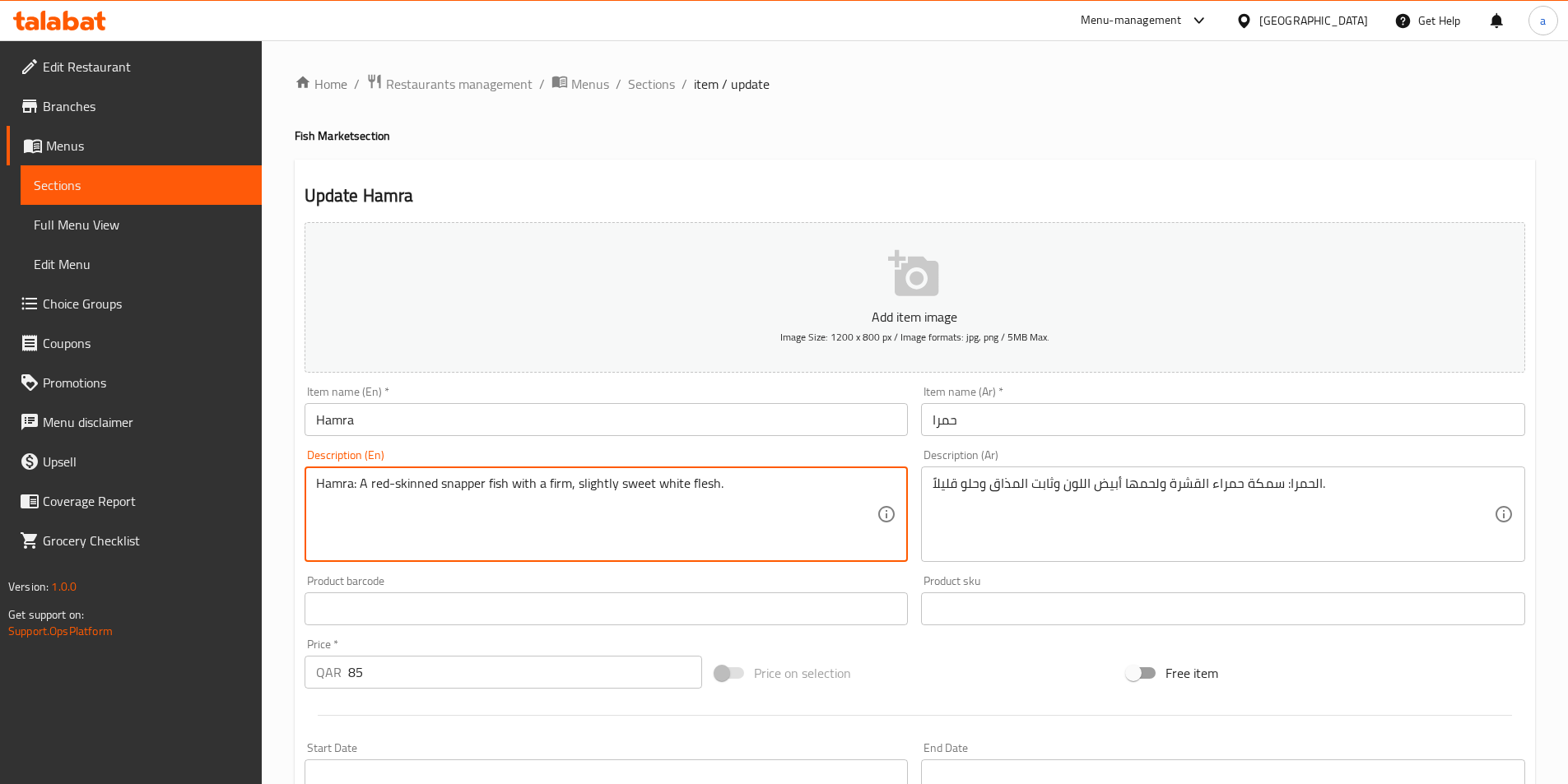
click at [604, 489] on textarea "Hamra: A red-skinned snapper fish with a firm, slightly sweet white flesh." at bounding box center [597, 514] width 562 height 78
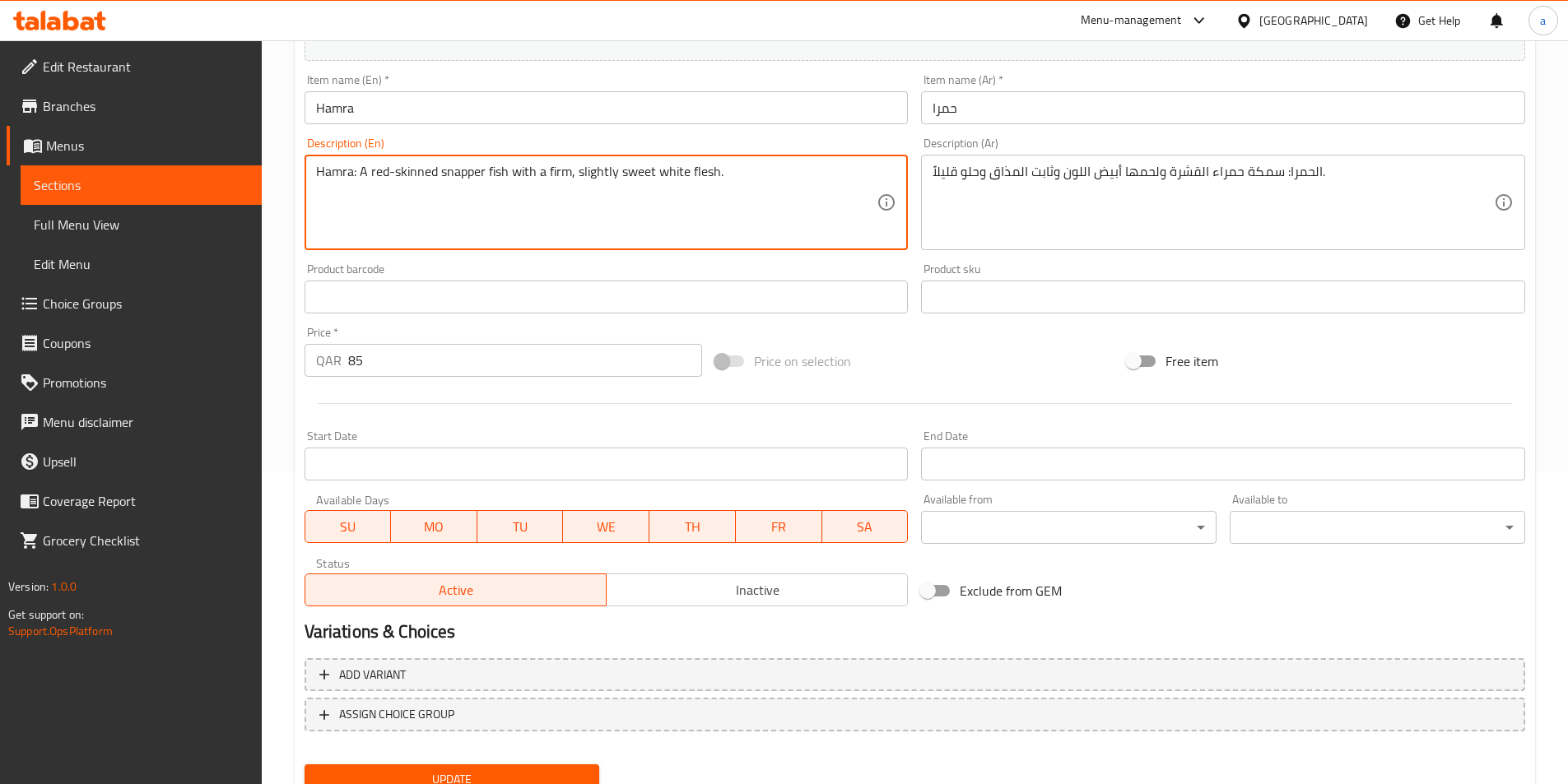
scroll to position [379, 0]
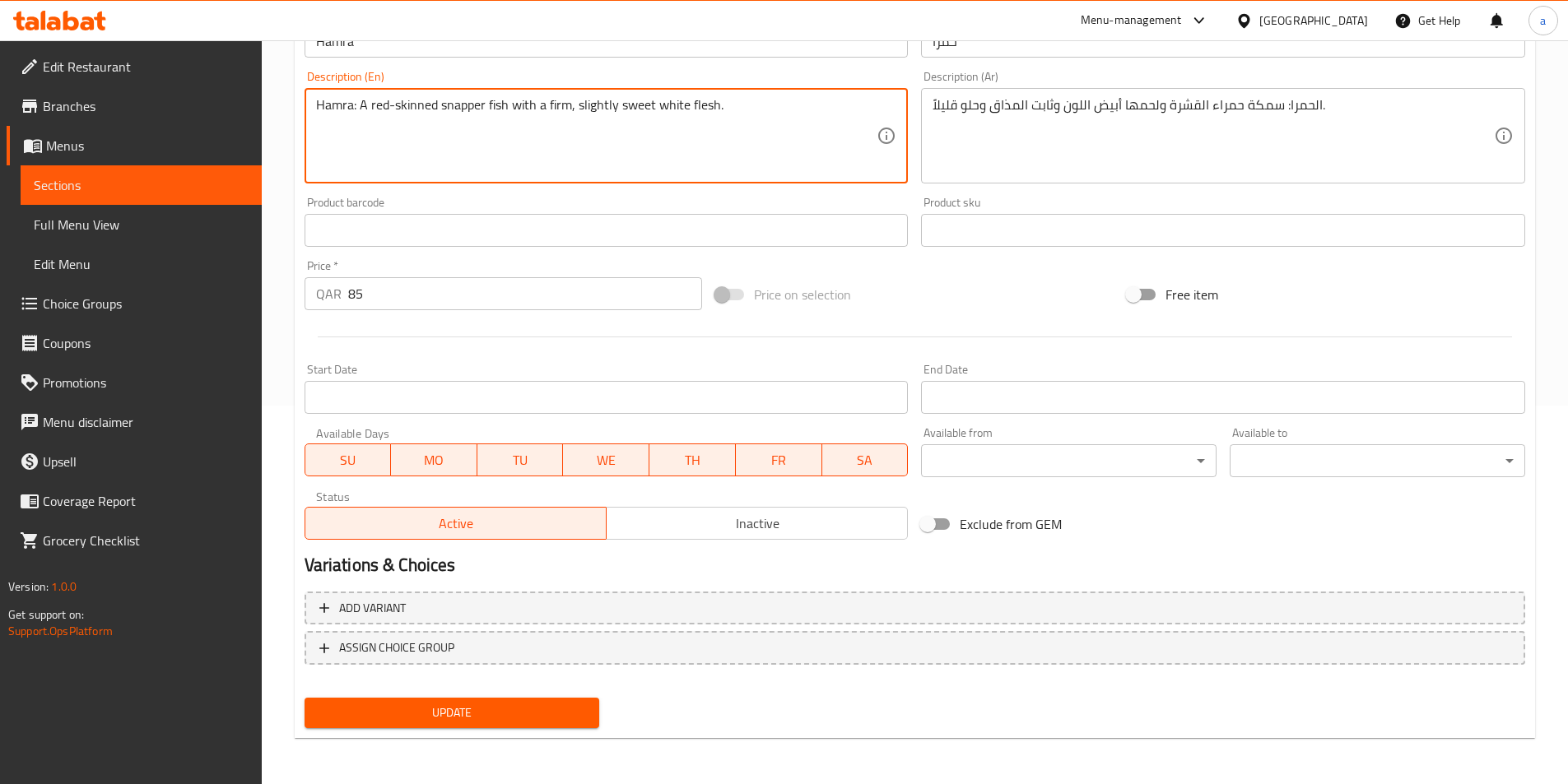
click at [386, 705] on span "Update" at bounding box center [453, 713] width 269 height 20
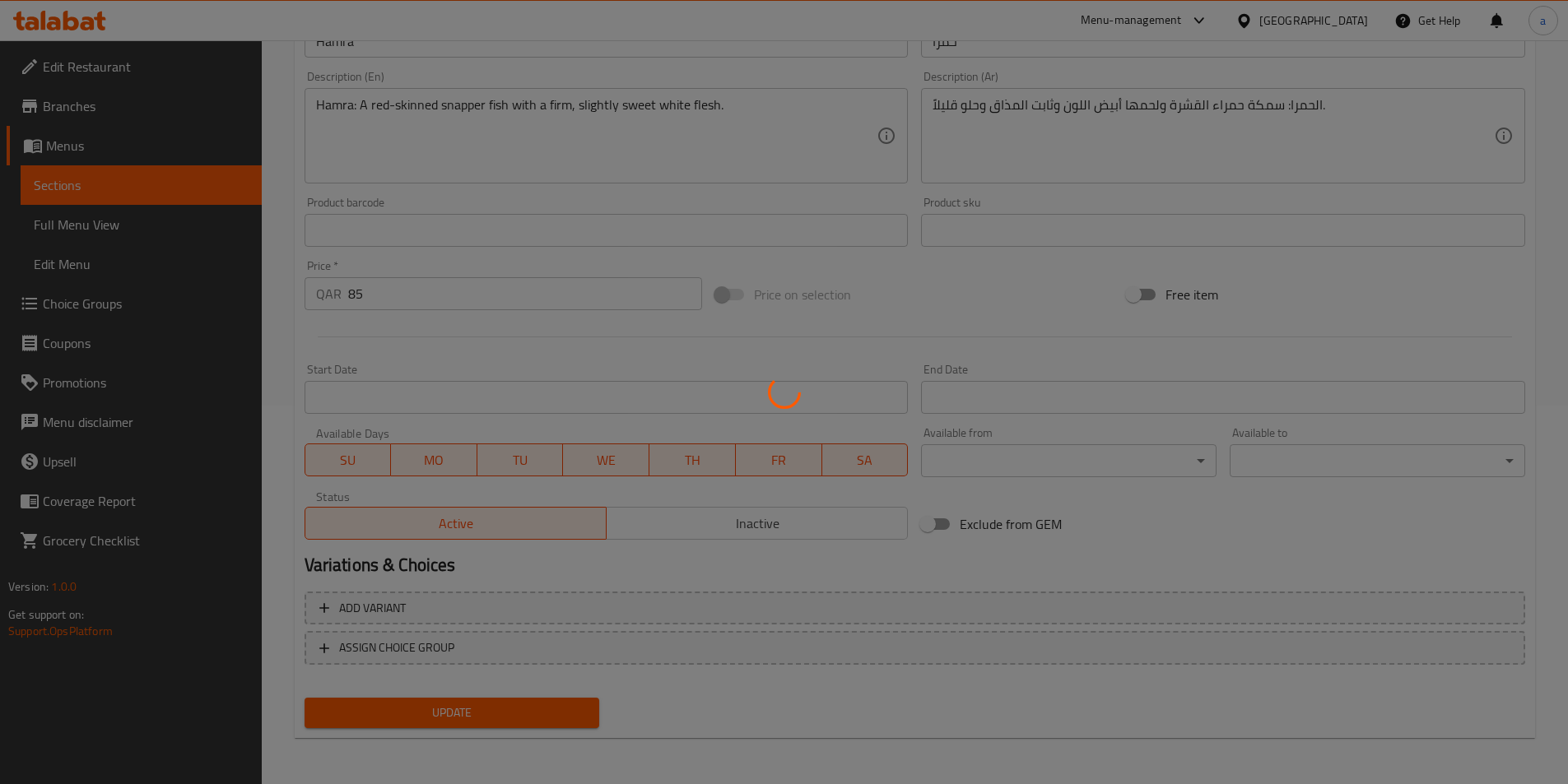
scroll to position [0, 0]
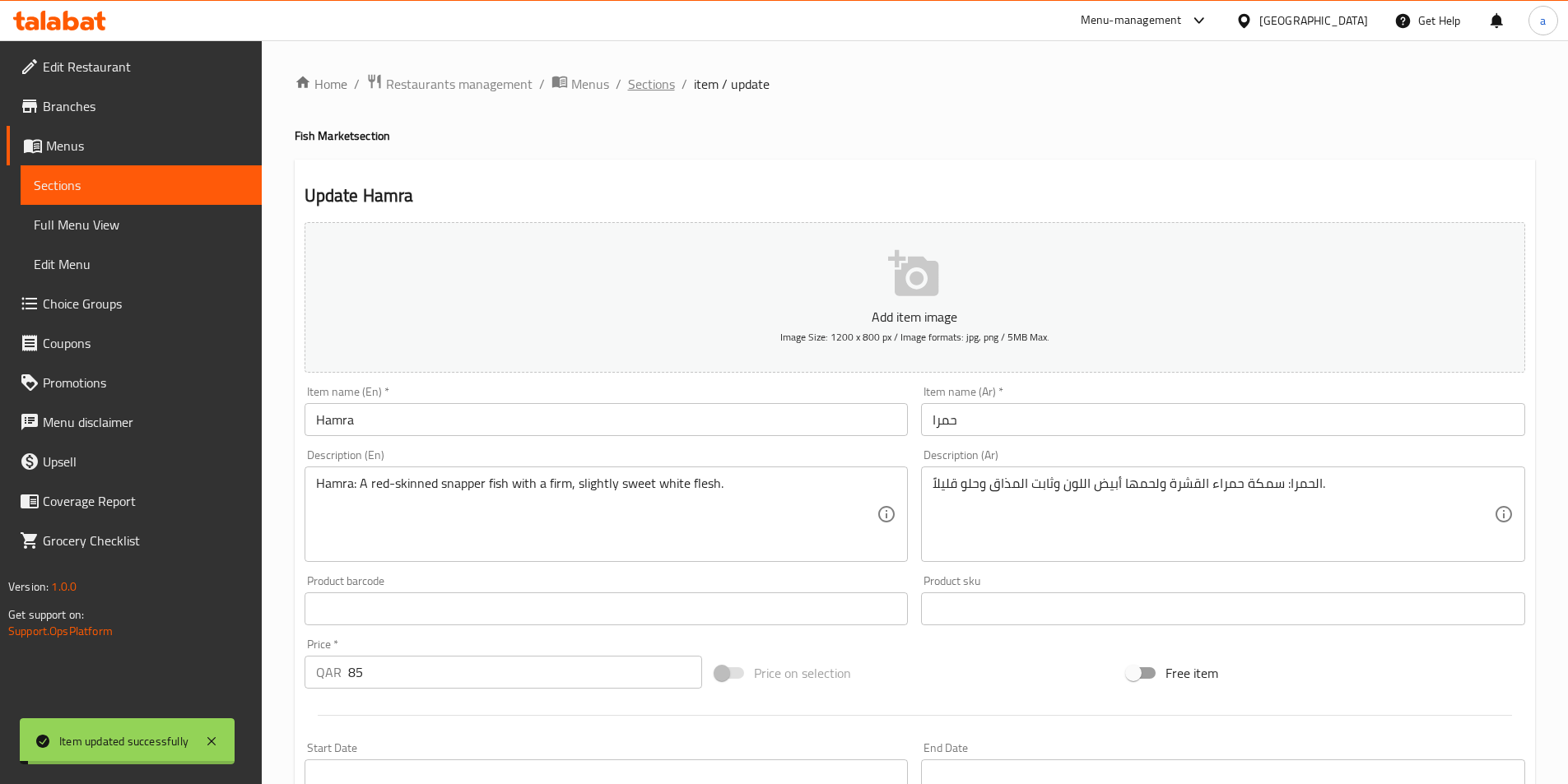
click at [652, 91] on span "Sections" at bounding box center [651, 84] width 47 height 19
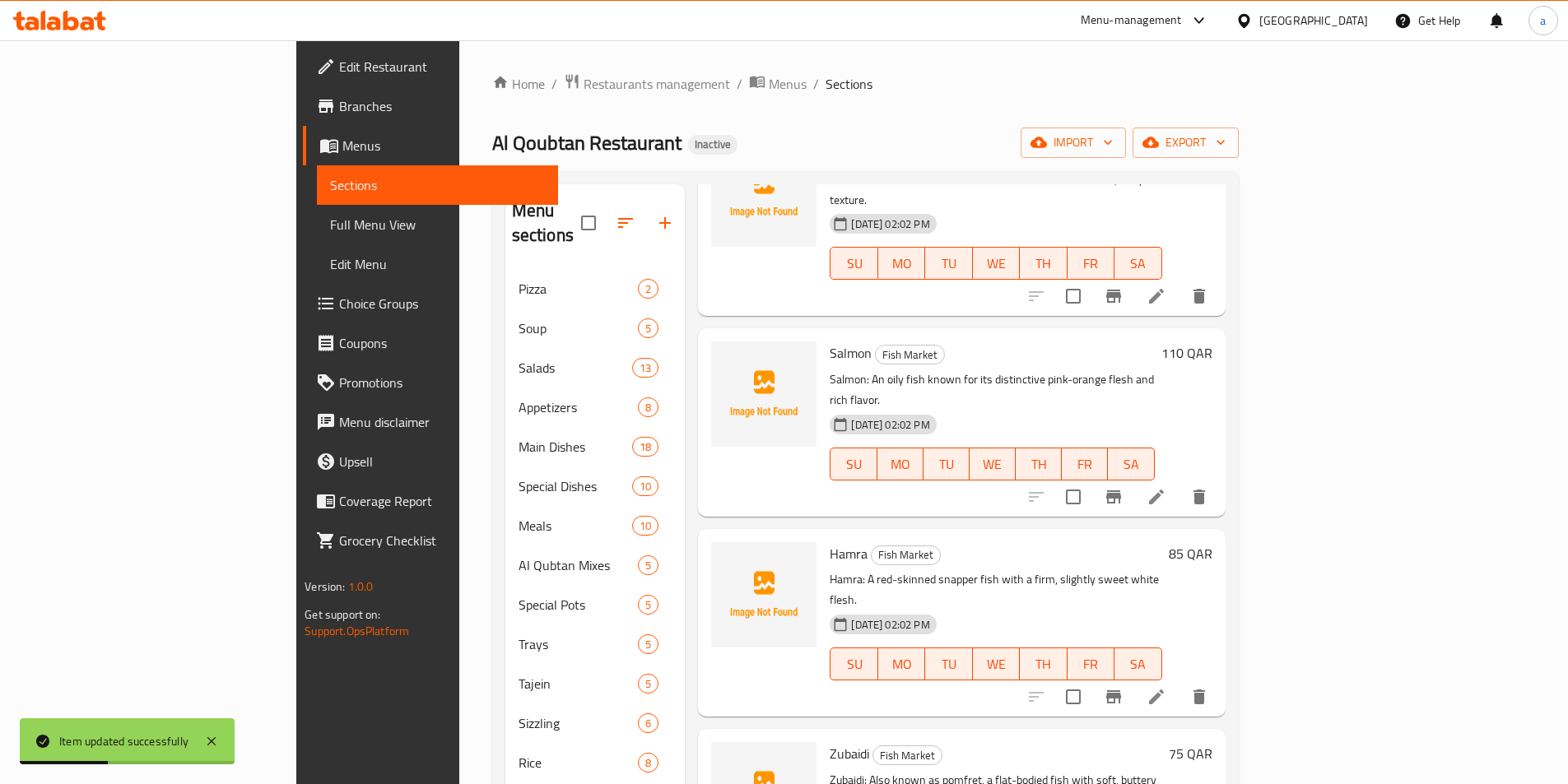
scroll to position [2633, 0]
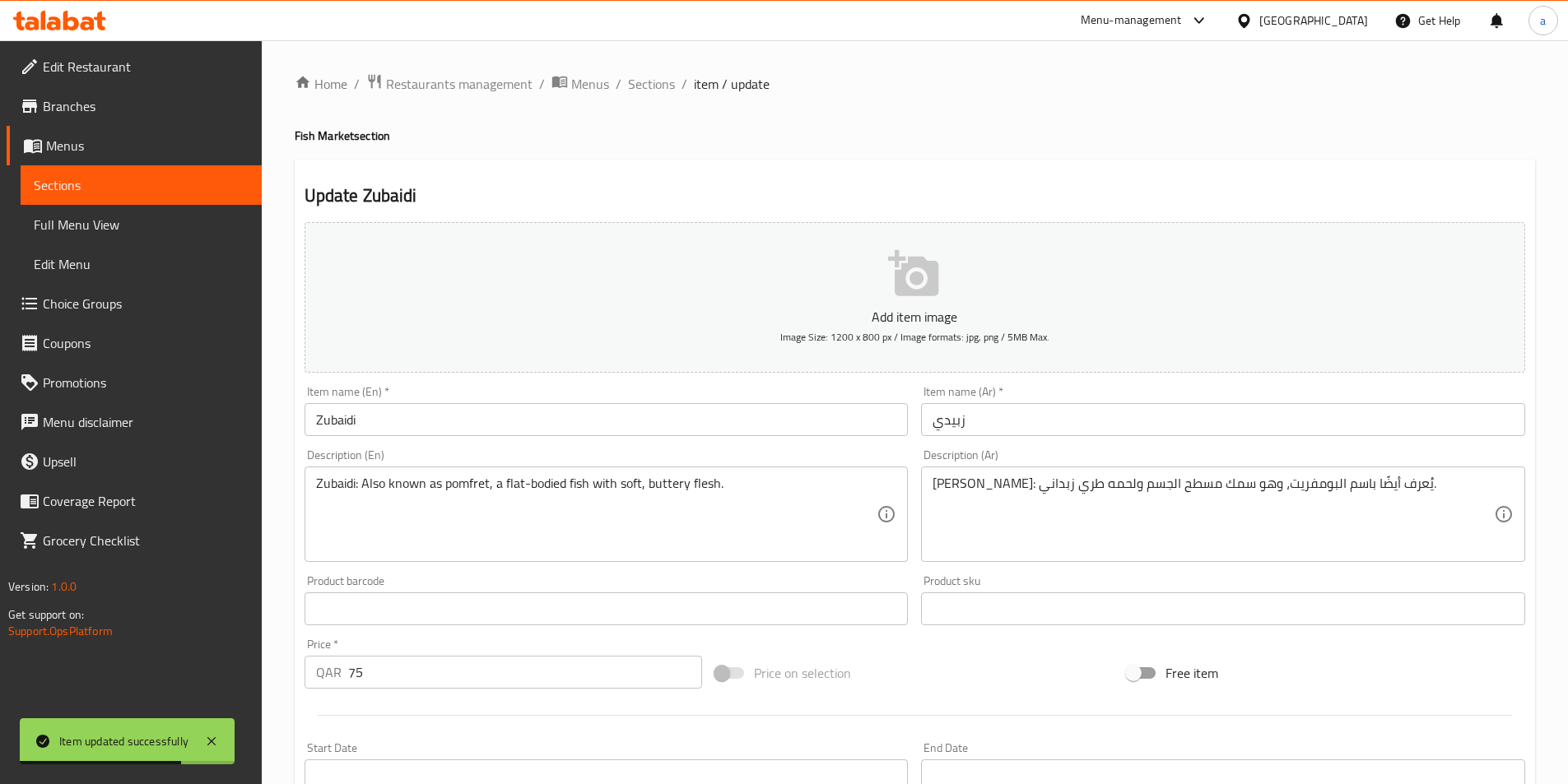
click at [561, 425] on input "Zubaidi" at bounding box center [607, 419] width 604 height 33
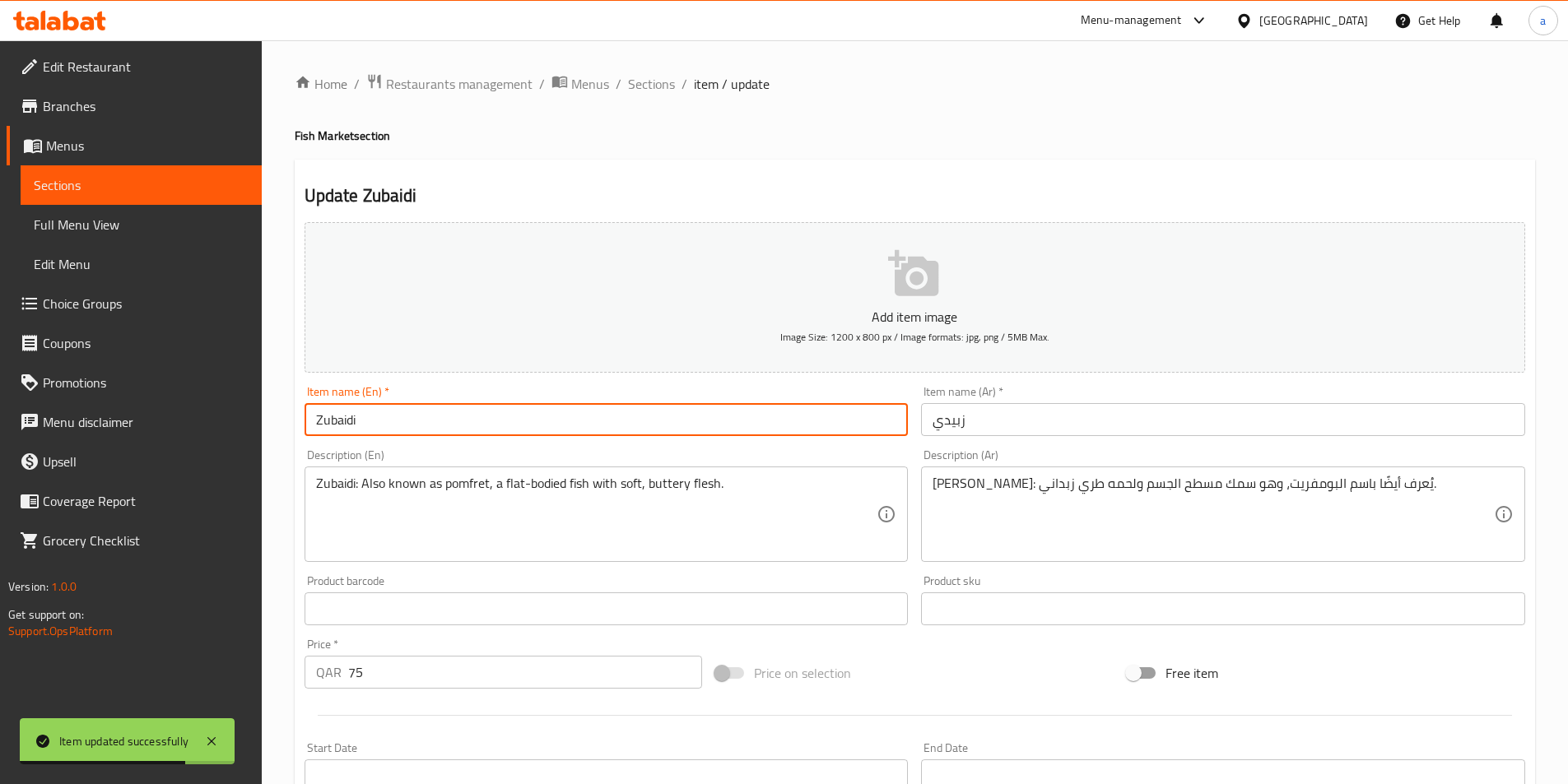
click at [561, 425] on input "Zubaidi" at bounding box center [607, 419] width 604 height 33
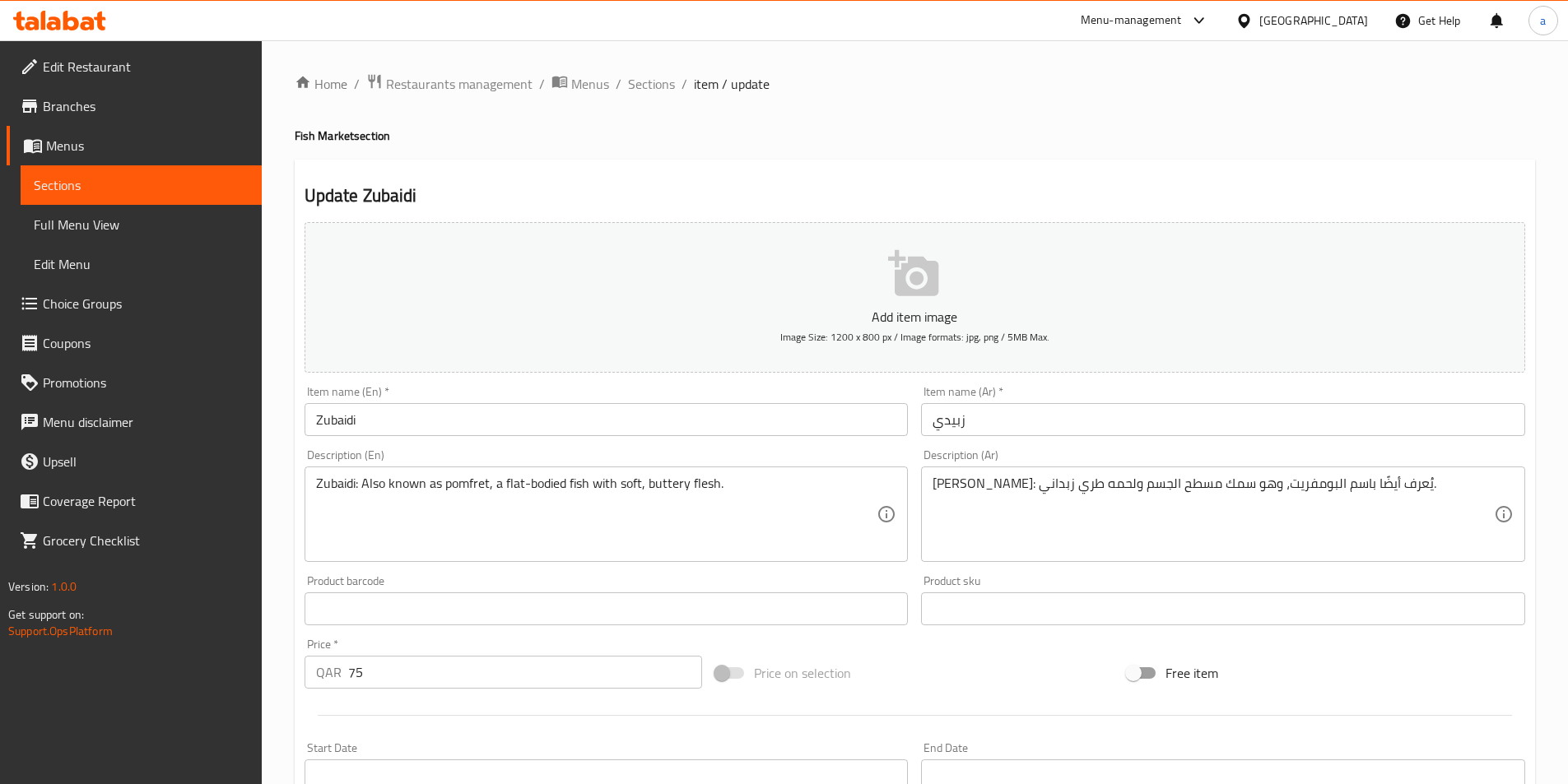
click at [966, 419] on input "زبيدي" at bounding box center [1224, 419] width 604 height 33
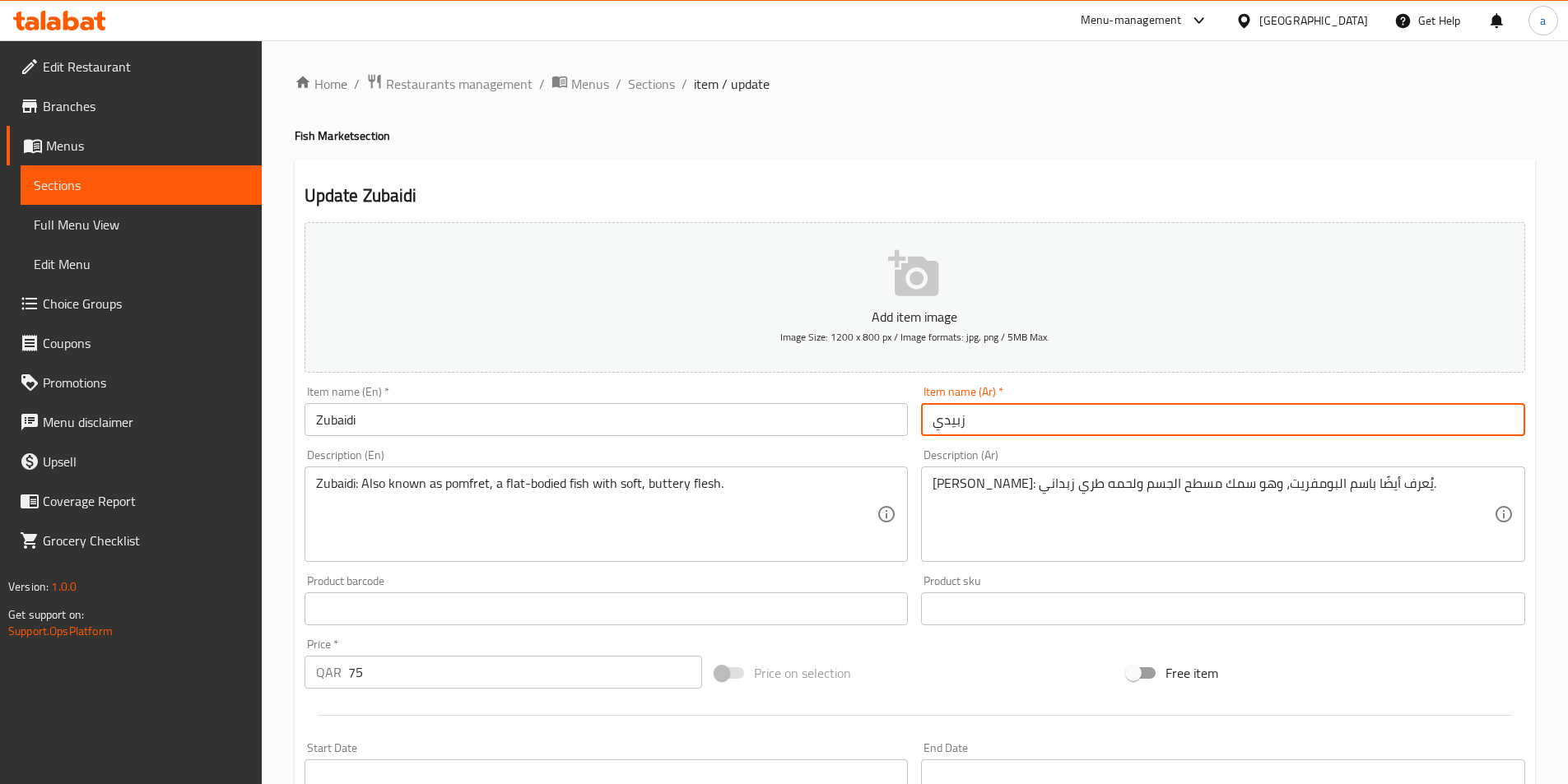
click at [966, 419] on input "زبيدي" at bounding box center [1224, 419] width 604 height 33
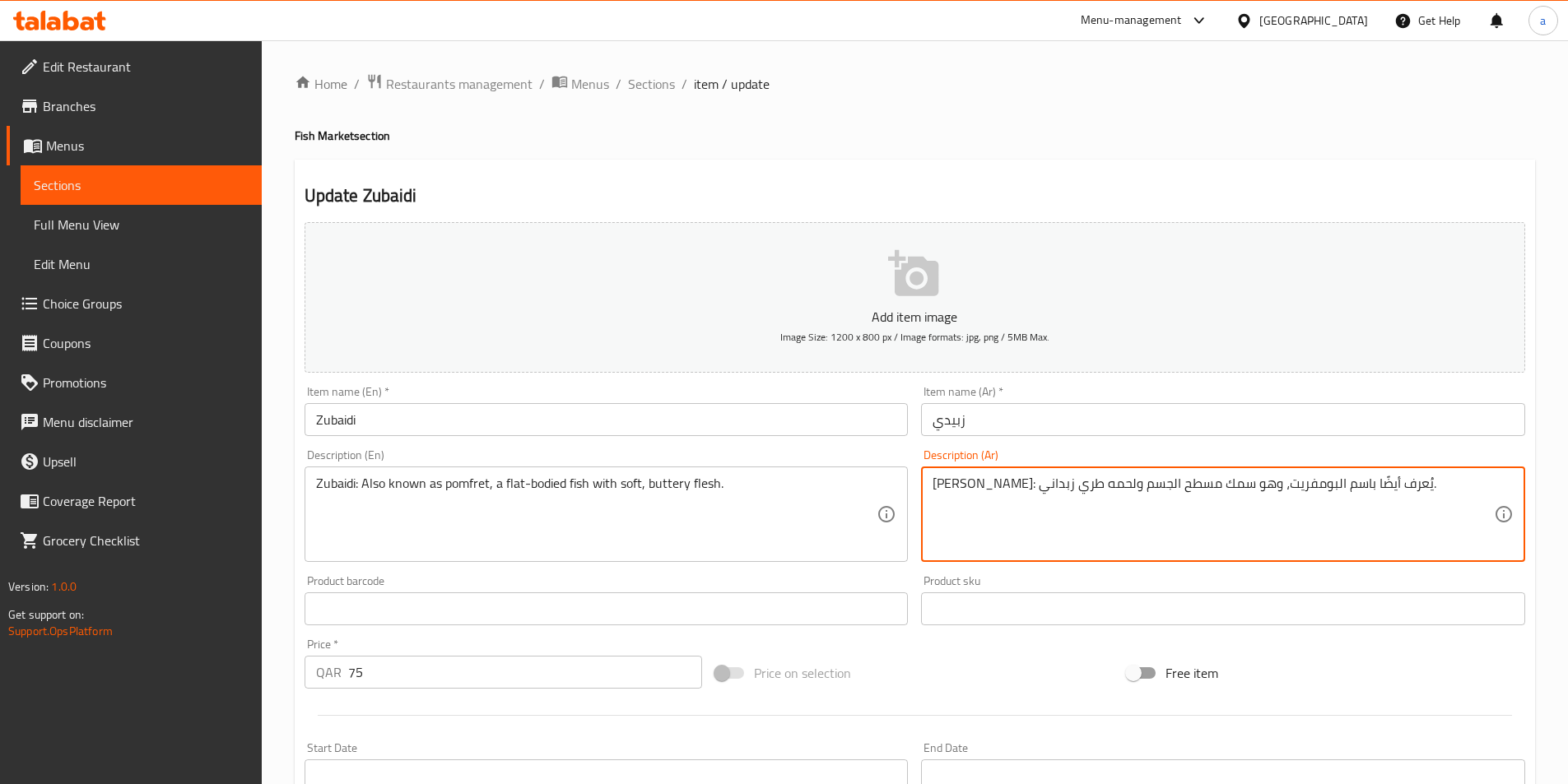
click at [1357, 491] on textarea "[PERSON_NAME]: يُعرف أيضًا باسم البومفريت، وهو سمك مسطح الجسم ولحمه طري زبداني." at bounding box center [1213, 514] width 562 height 78
paste textarea
type textarea "زبيدي: يُعرف أيضًا باسم البومفريت، وهو سمك مسطح الجسم ولحمه طري زبداني."
click at [463, 489] on textarea "Zubaidi: Also known as pomfret, a flat-bodied fish with soft, buttery flesh." at bounding box center [597, 514] width 562 height 78
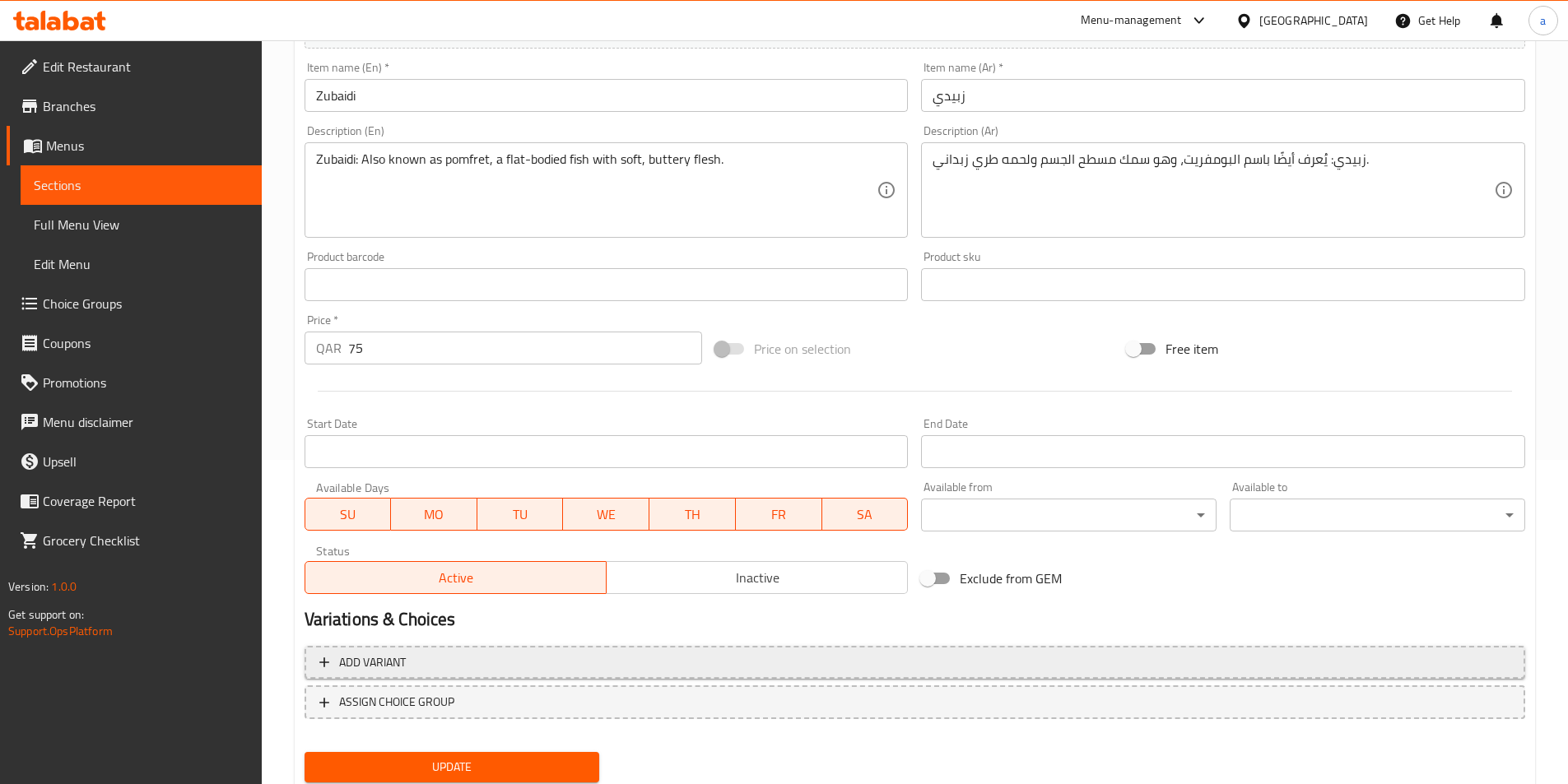
scroll to position [379, 0]
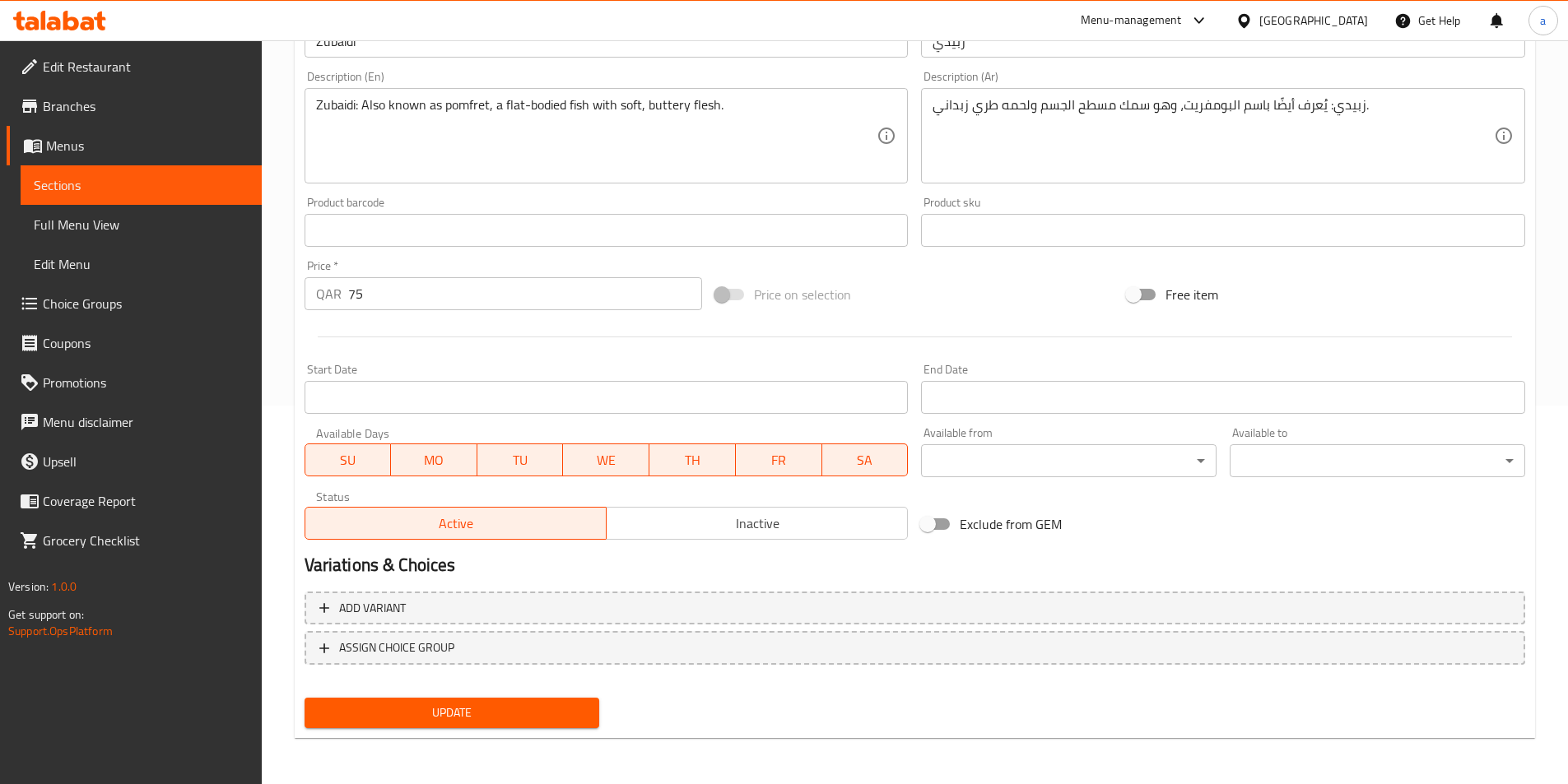
click at [430, 705] on span "Update" at bounding box center [453, 713] width 269 height 20
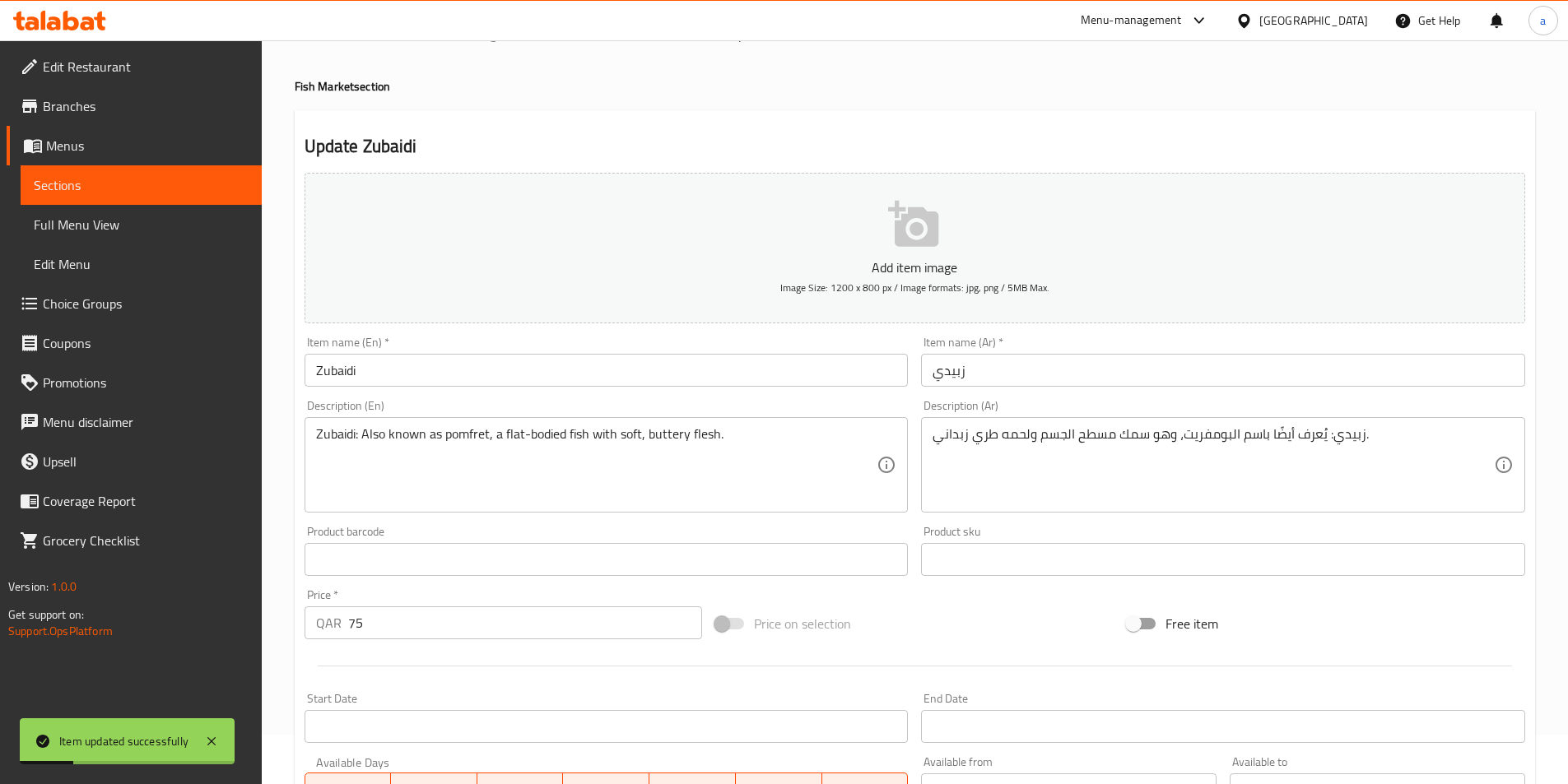
scroll to position [0, 0]
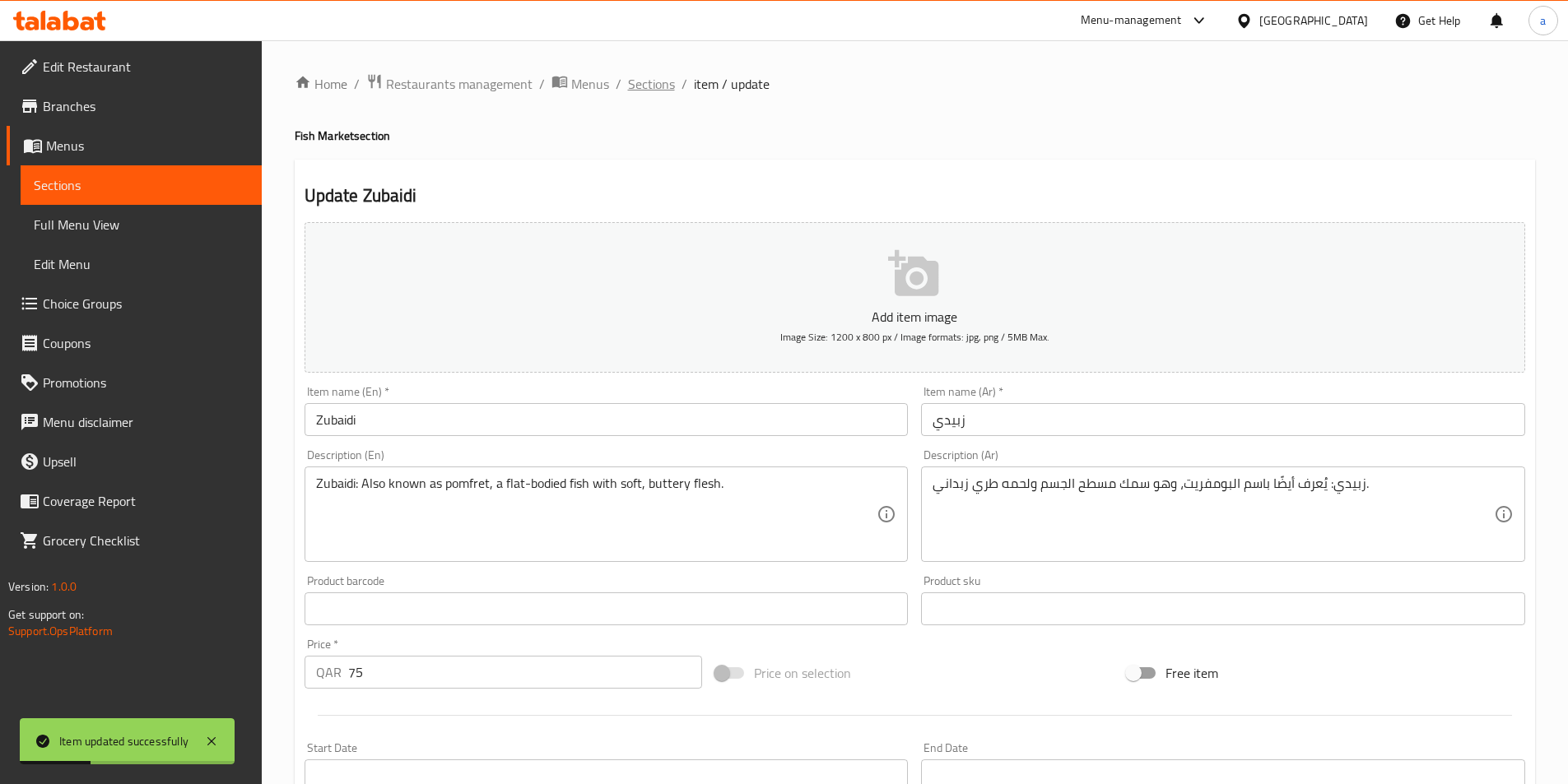
click at [648, 79] on span "Sections" at bounding box center [651, 84] width 47 height 19
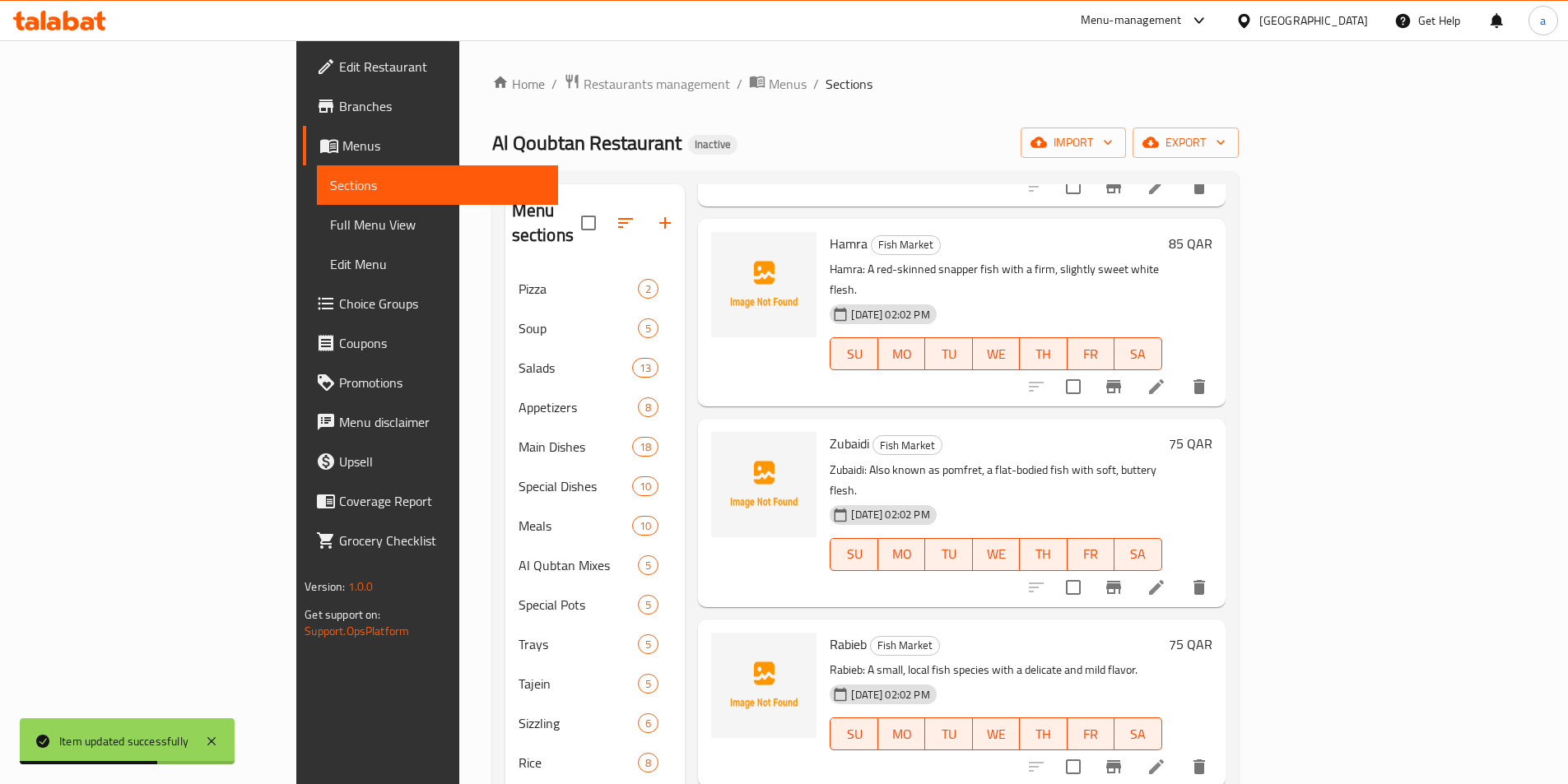
scroll to position [2716, 0]
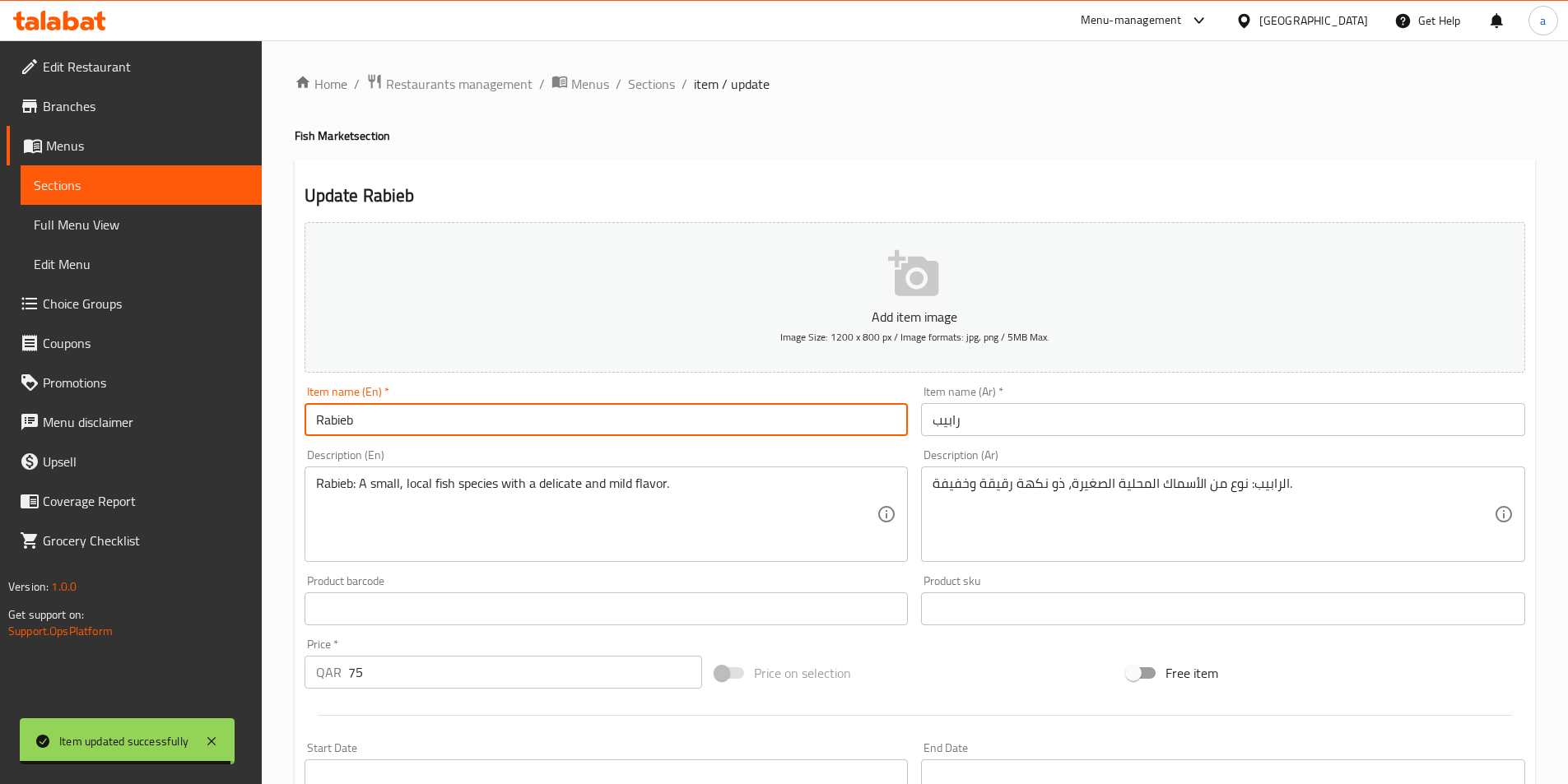
click at [558, 411] on input "Rabieb" at bounding box center [607, 419] width 604 height 33
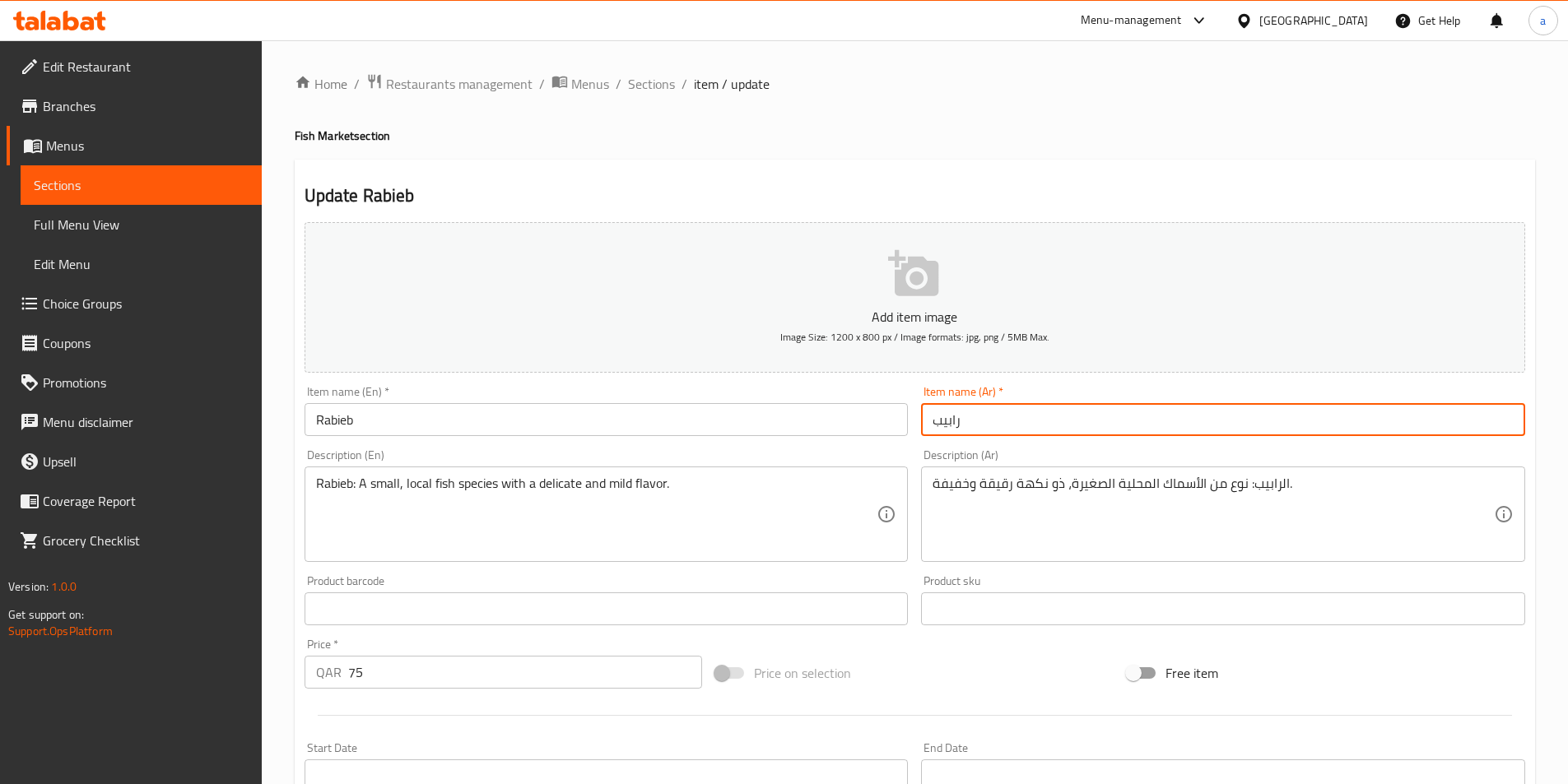
click at [982, 424] on input "رابيب" at bounding box center [1224, 419] width 604 height 33
paste input "text"
type input "ربيب"
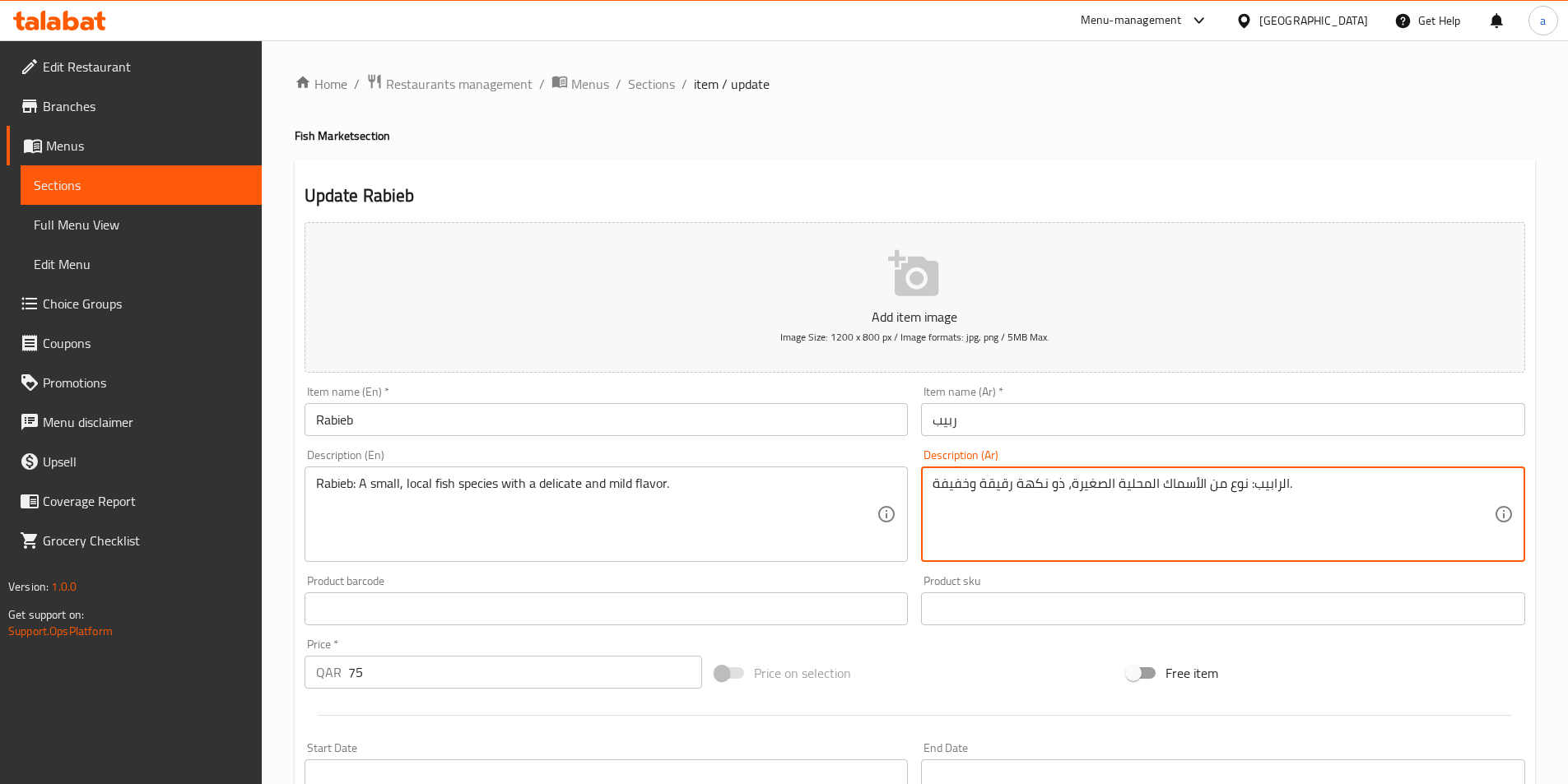
click at [1265, 486] on textarea "الرابيب: نوع من الأسماك المحلية الصغيرة، ذو نكهة رقيقة وخفيفة." at bounding box center [1213, 514] width 562 height 78
paste textarea
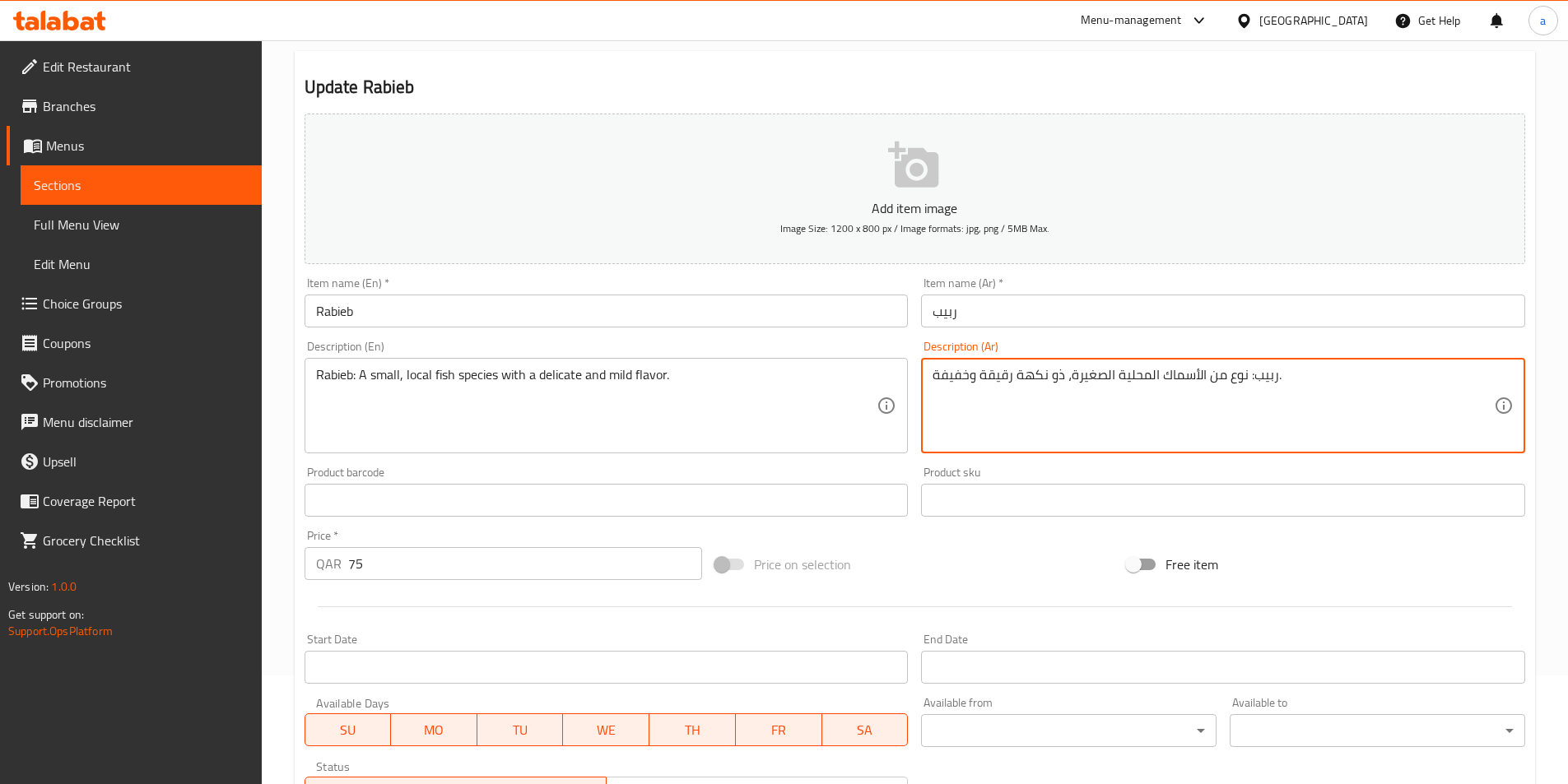
scroll to position [247, 0]
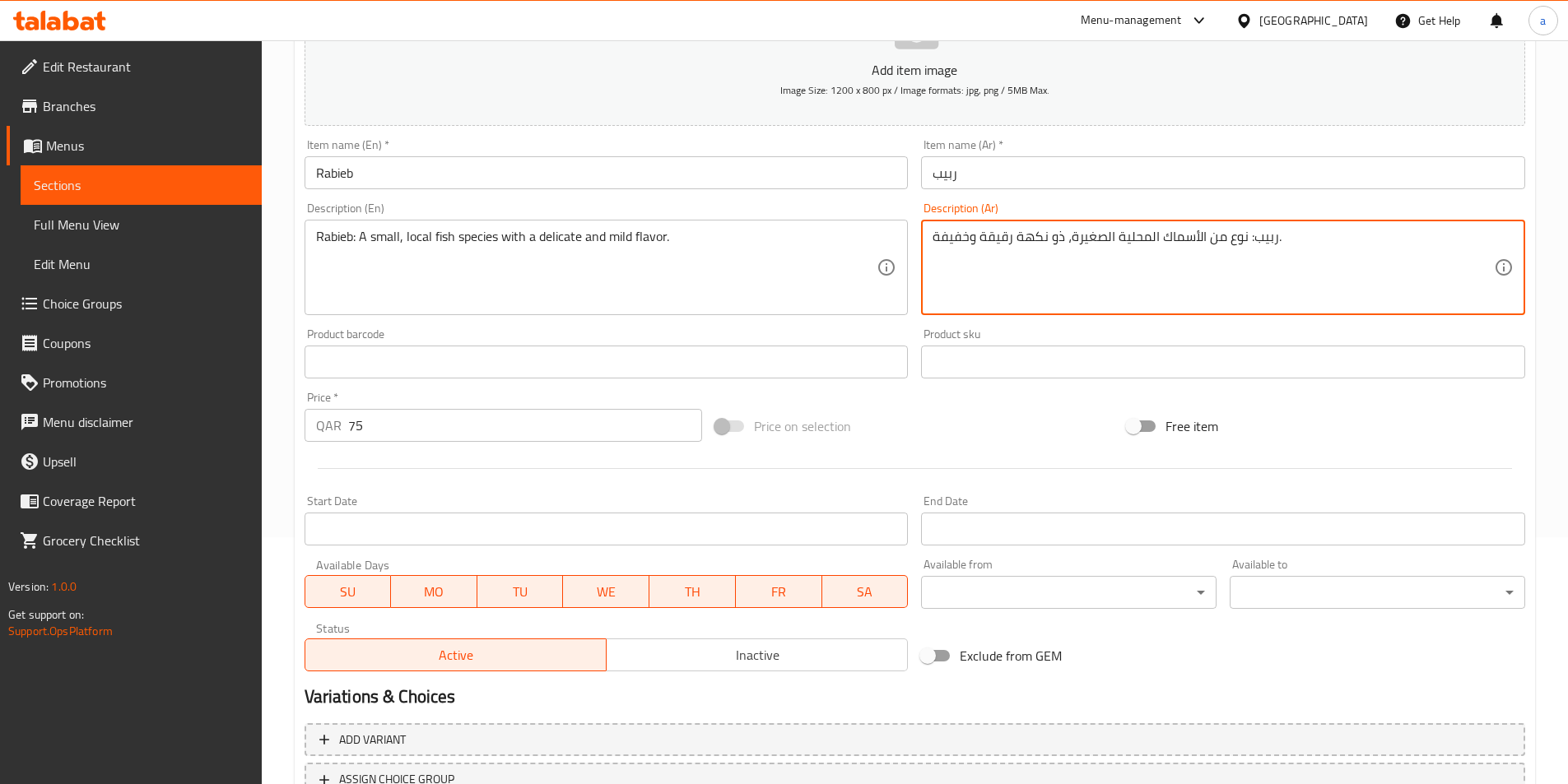
type textarea "ربيب: نوع من الأسماك المحلية الصغيرة، ذو نكهة رقيقة وخفيفة."
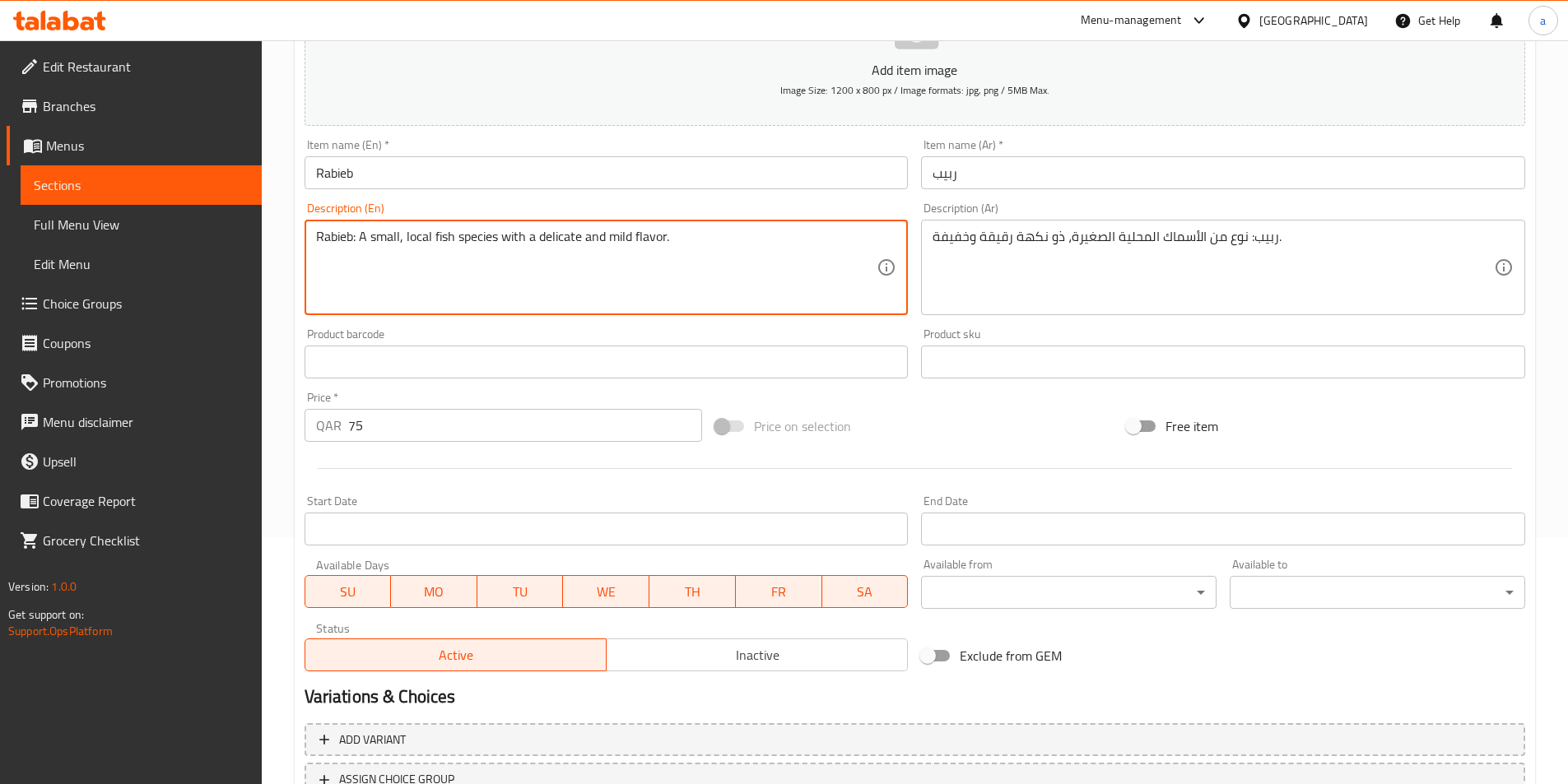
click at [556, 234] on textarea "Rabieb: A small, local fish species with a delicate and mild flavor." at bounding box center [597, 267] width 562 height 78
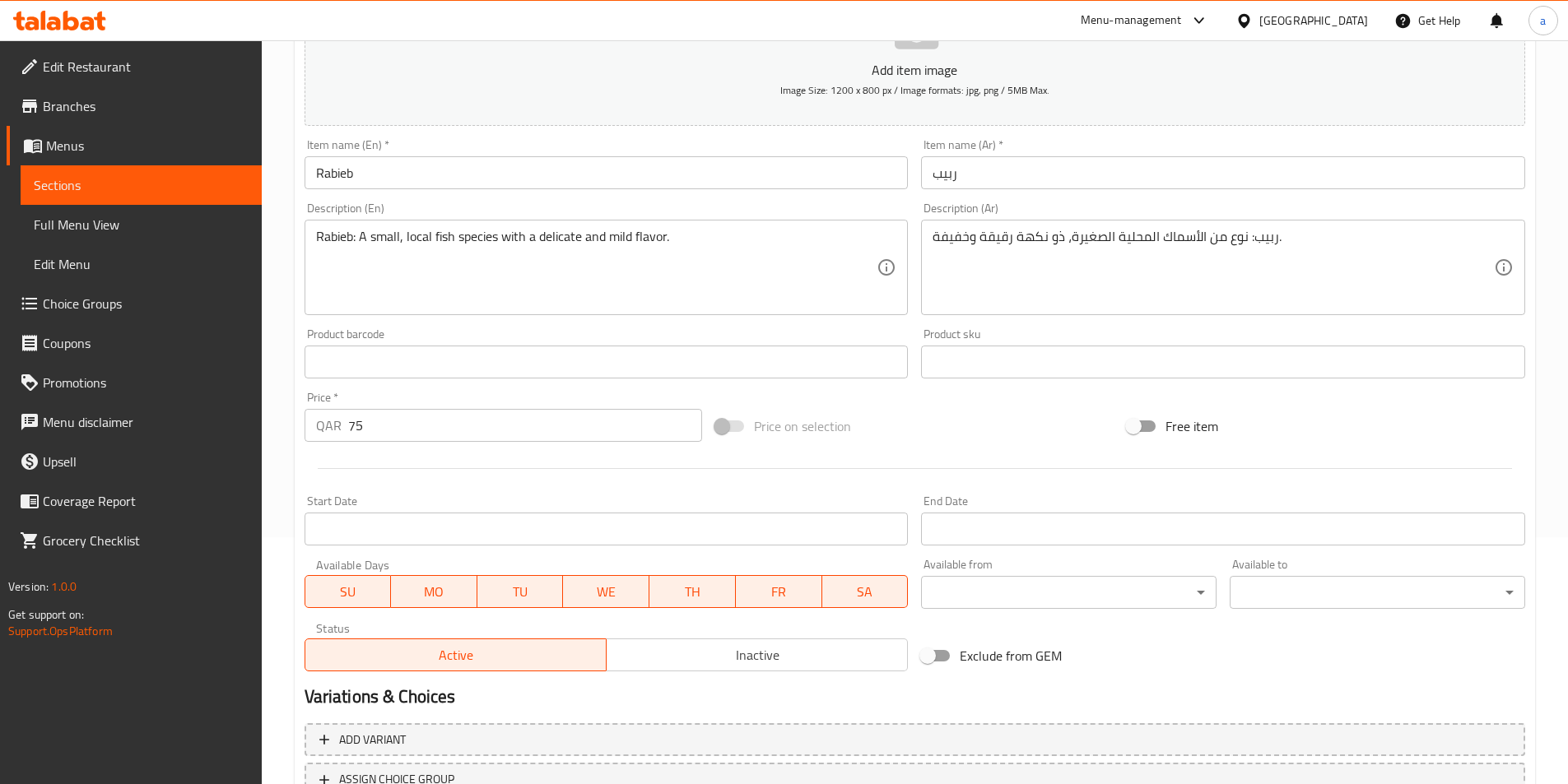
click at [624, 238] on textarea "Rabieb: A small, local fish species with a delicate and mild flavor." at bounding box center [597, 267] width 562 height 78
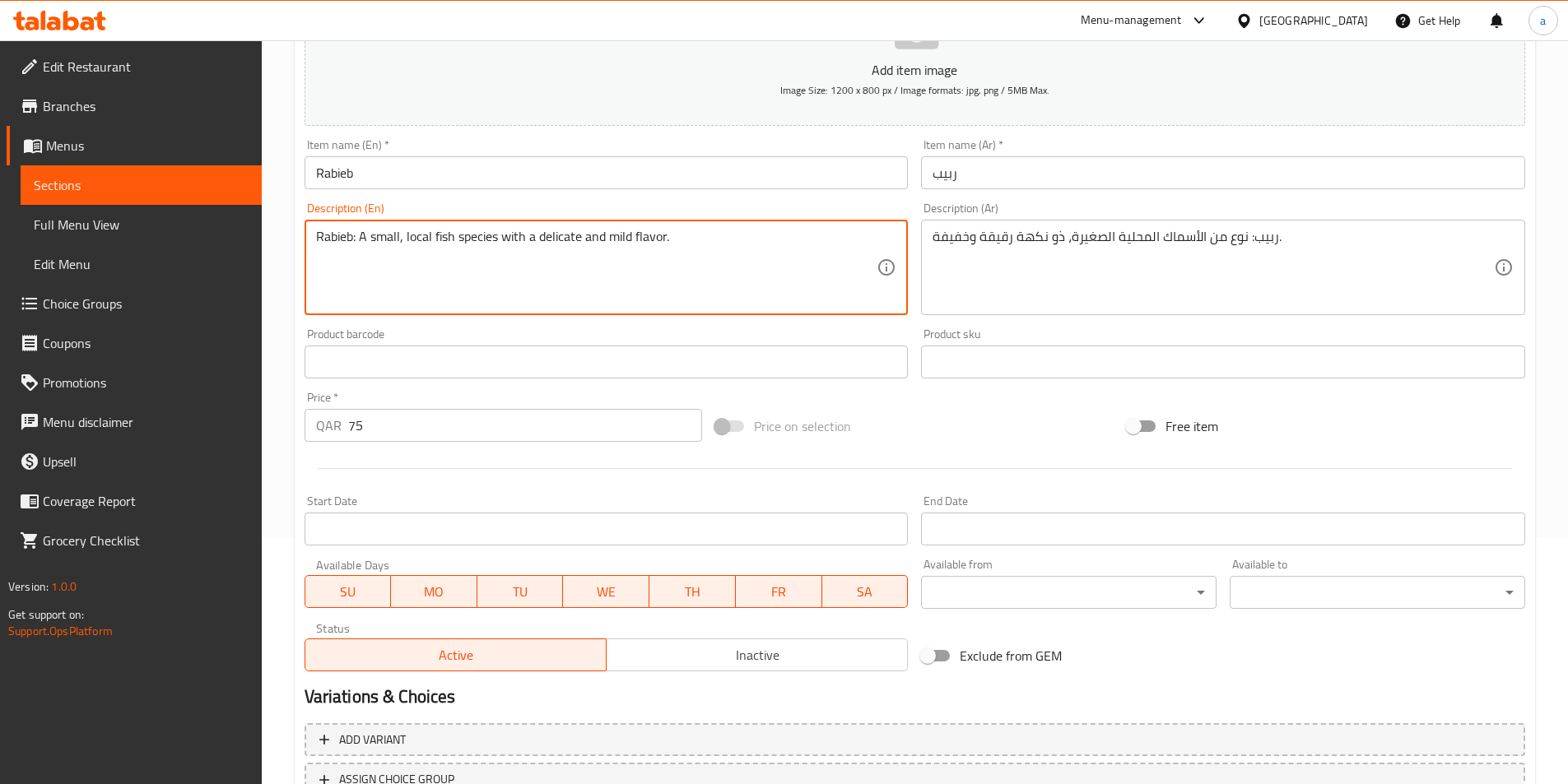
click at [624, 238] on textarea "Rabieb: A small, local fish species with a delicate and mild flavor." at bounding box center [597, 267] width 562 height 78
click at [674, 238] on textarea "Rabieb: A small, local fish species with a delicate and mild flavor." at bounding box center [597, 267] width 562 height 78
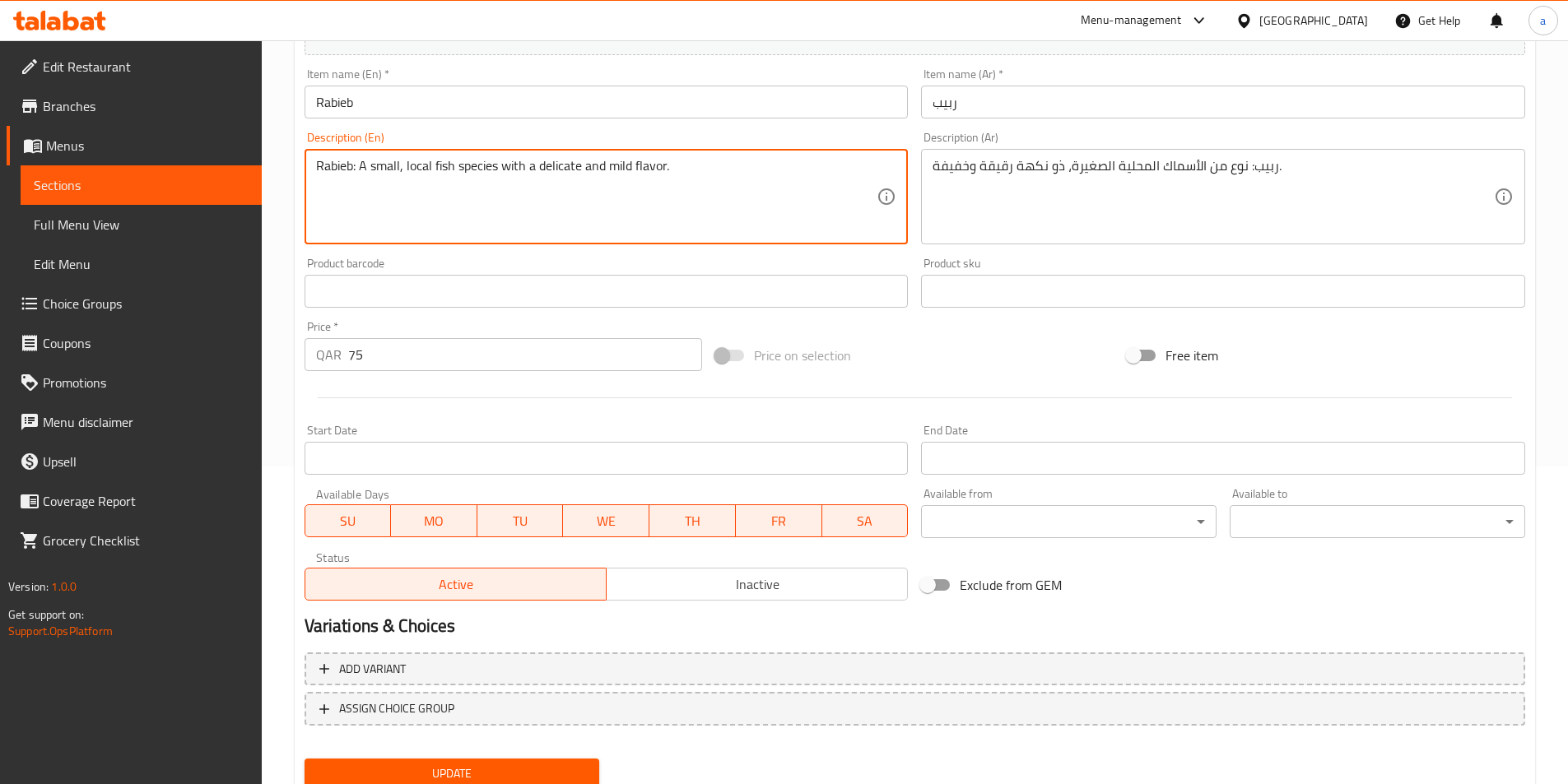
scroll to position [379, 0]
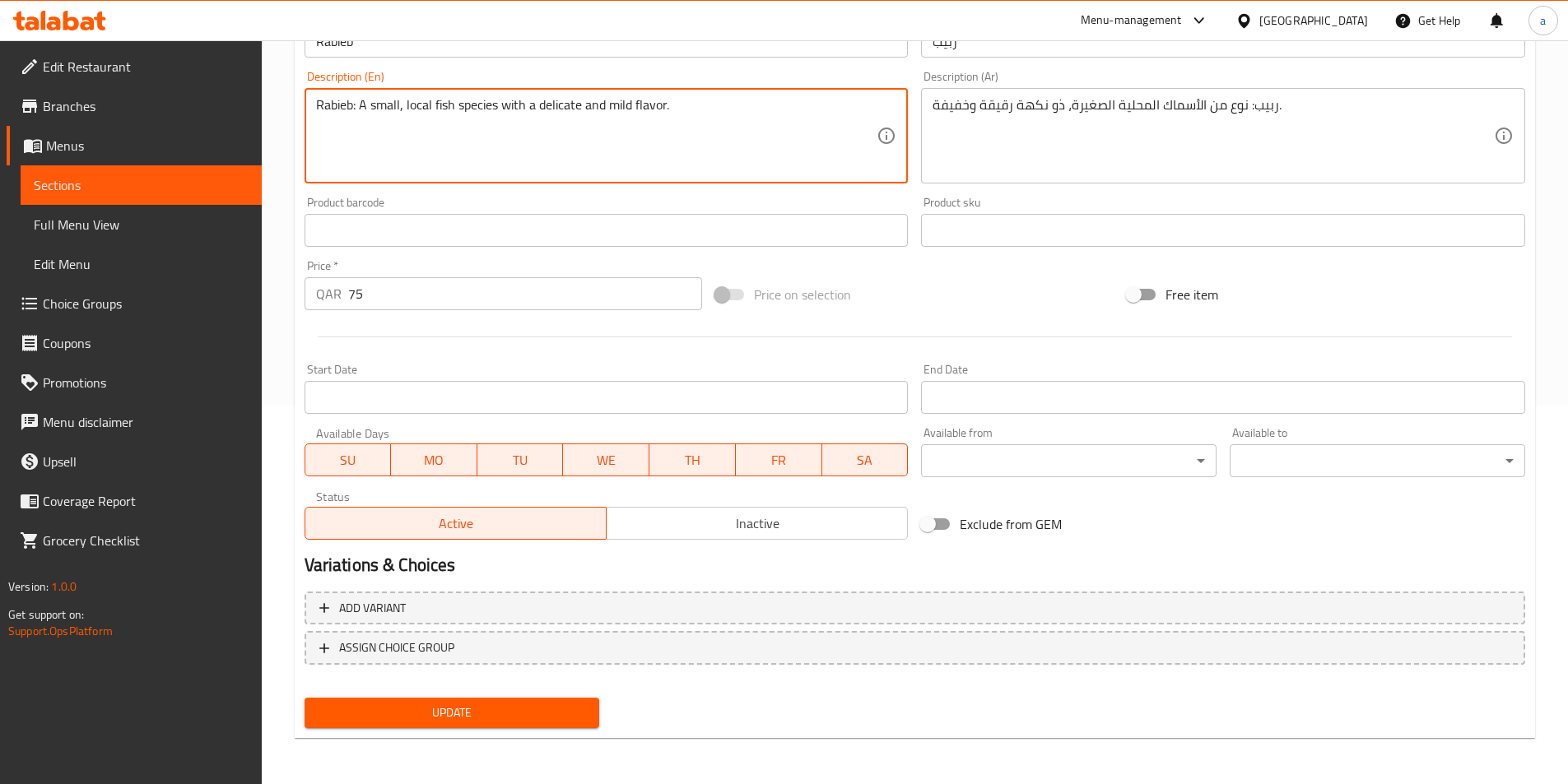
click at [449, 708] on span "Update" at bounding box center [453, 713] width 269 height 20
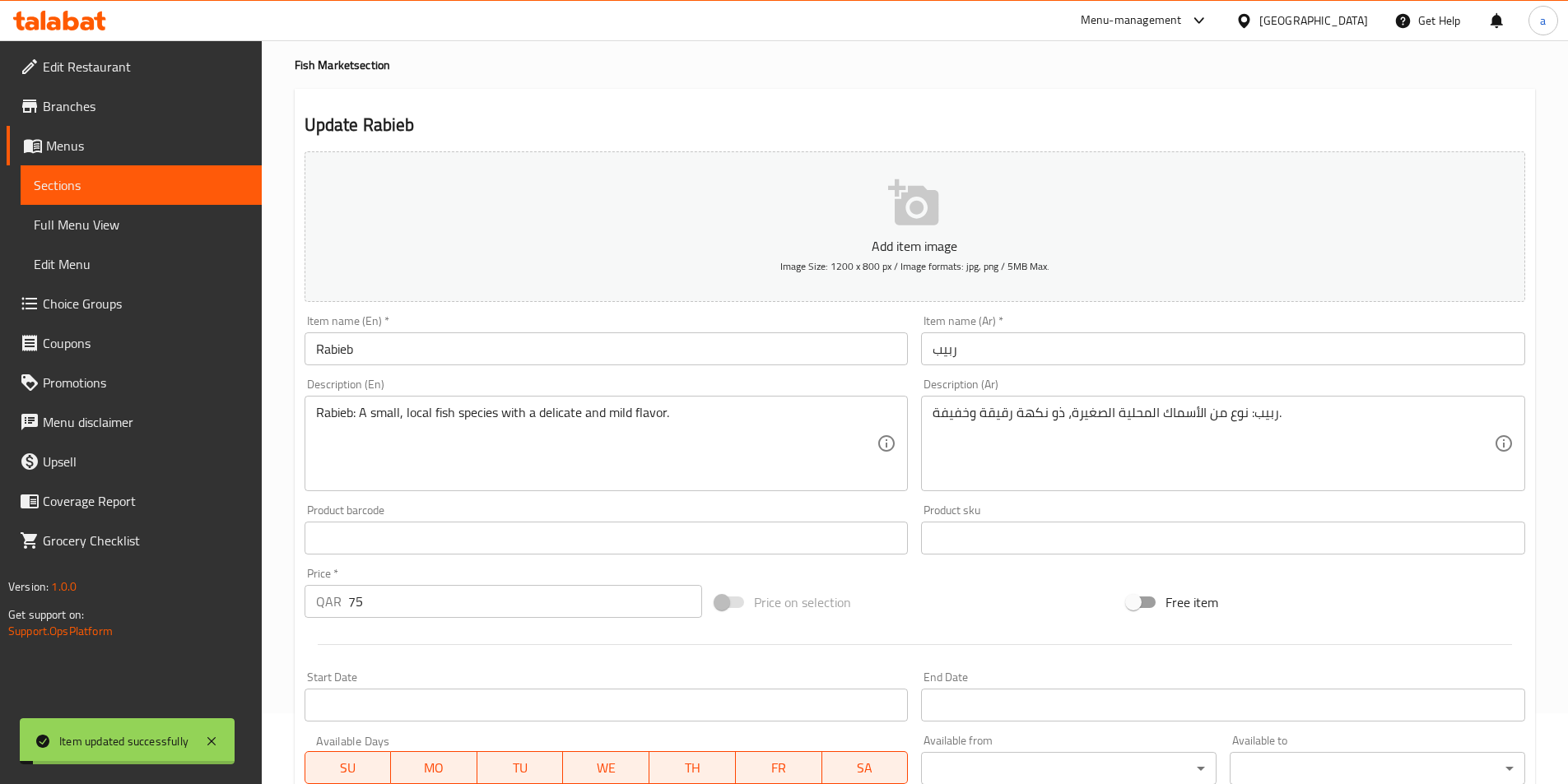
scroll to position [0, 0]
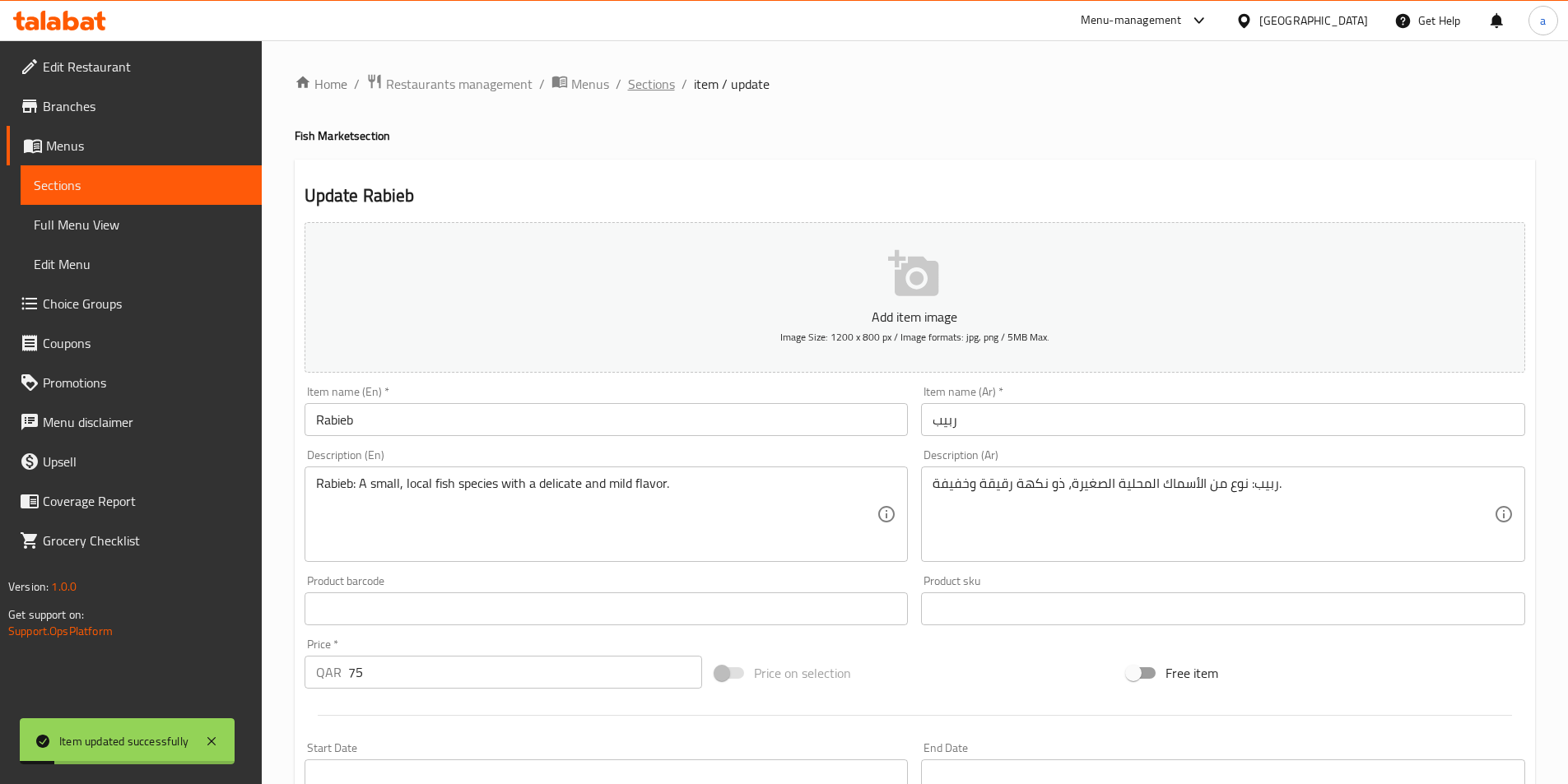
click at [641, 76] on span "Sections" at bounding box center [651, 84] width 47 height 19
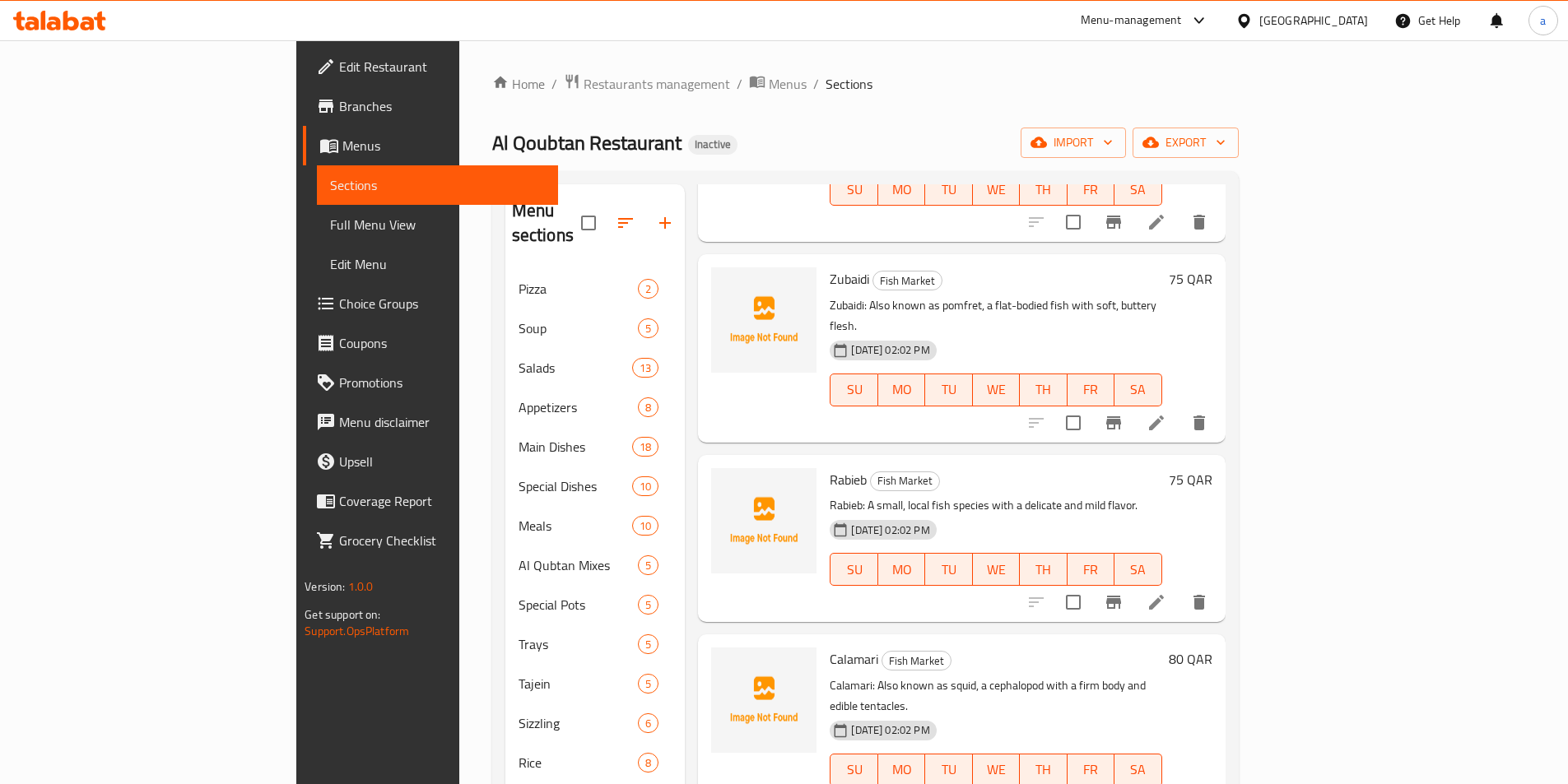
scroll to position [2962, 0]
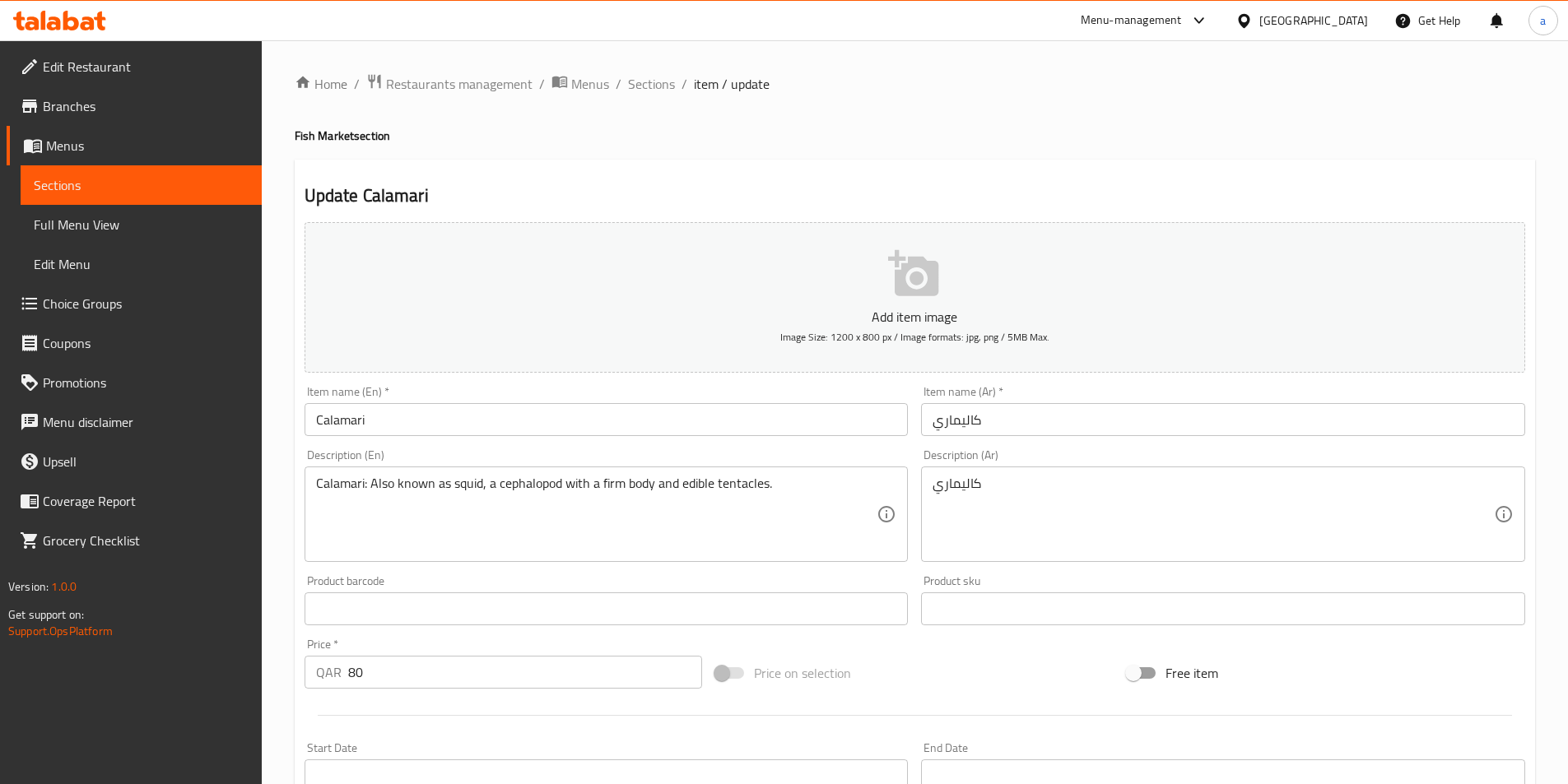
click at [678, 433] on input "Calamari" at bounding box center [607, 419] width 604 height 33
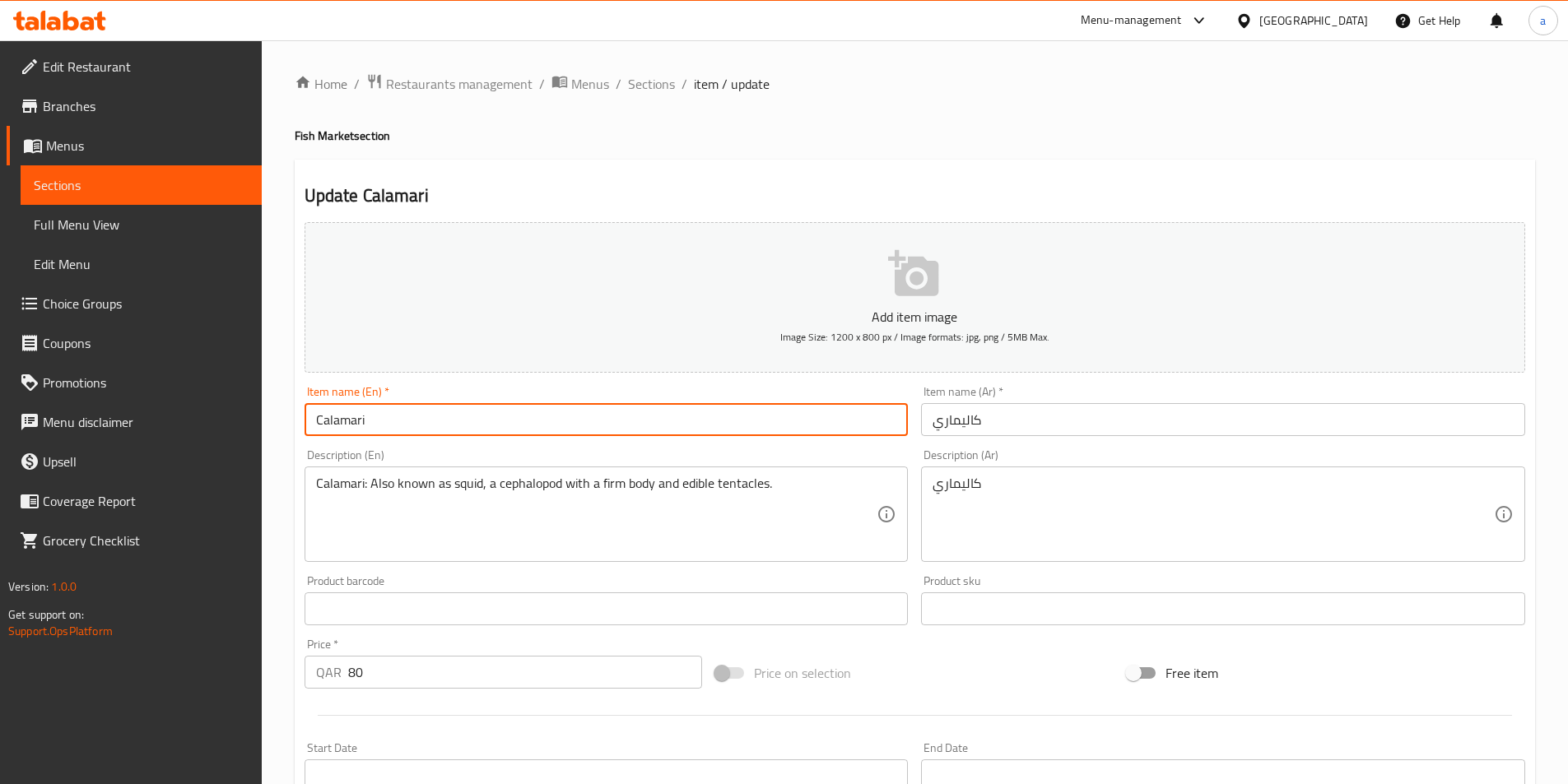
click at [678, 433] on input "Calamari" at bounding box center [607, 419] width 604 height 33
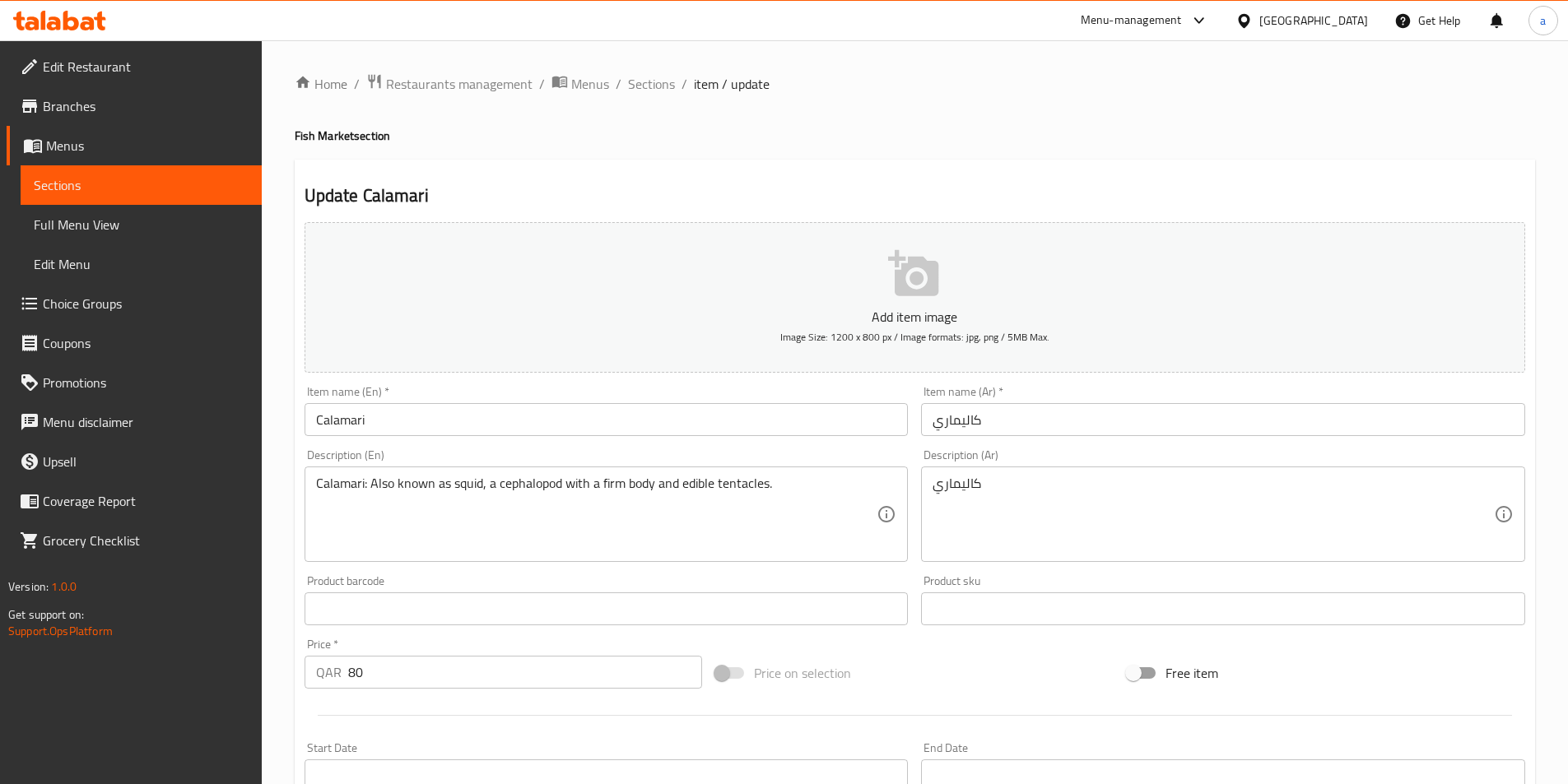
click at [957, 415] on input "كاليماري" at bounding box center [1224, 419] width 604 height 33
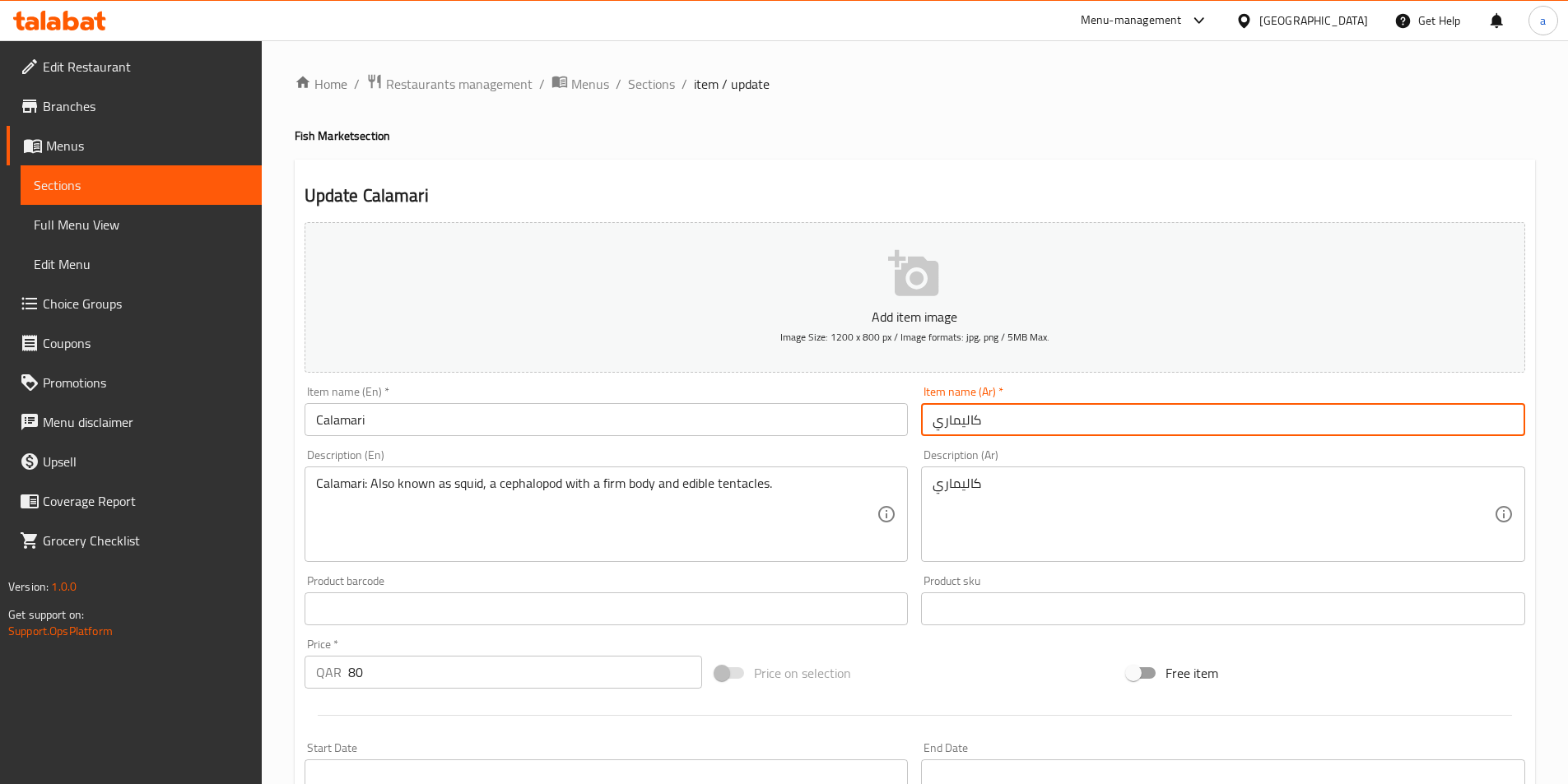
click at [957, 415] on input "كاليماري" at bounding box center [1224, 419] width 604 height 33
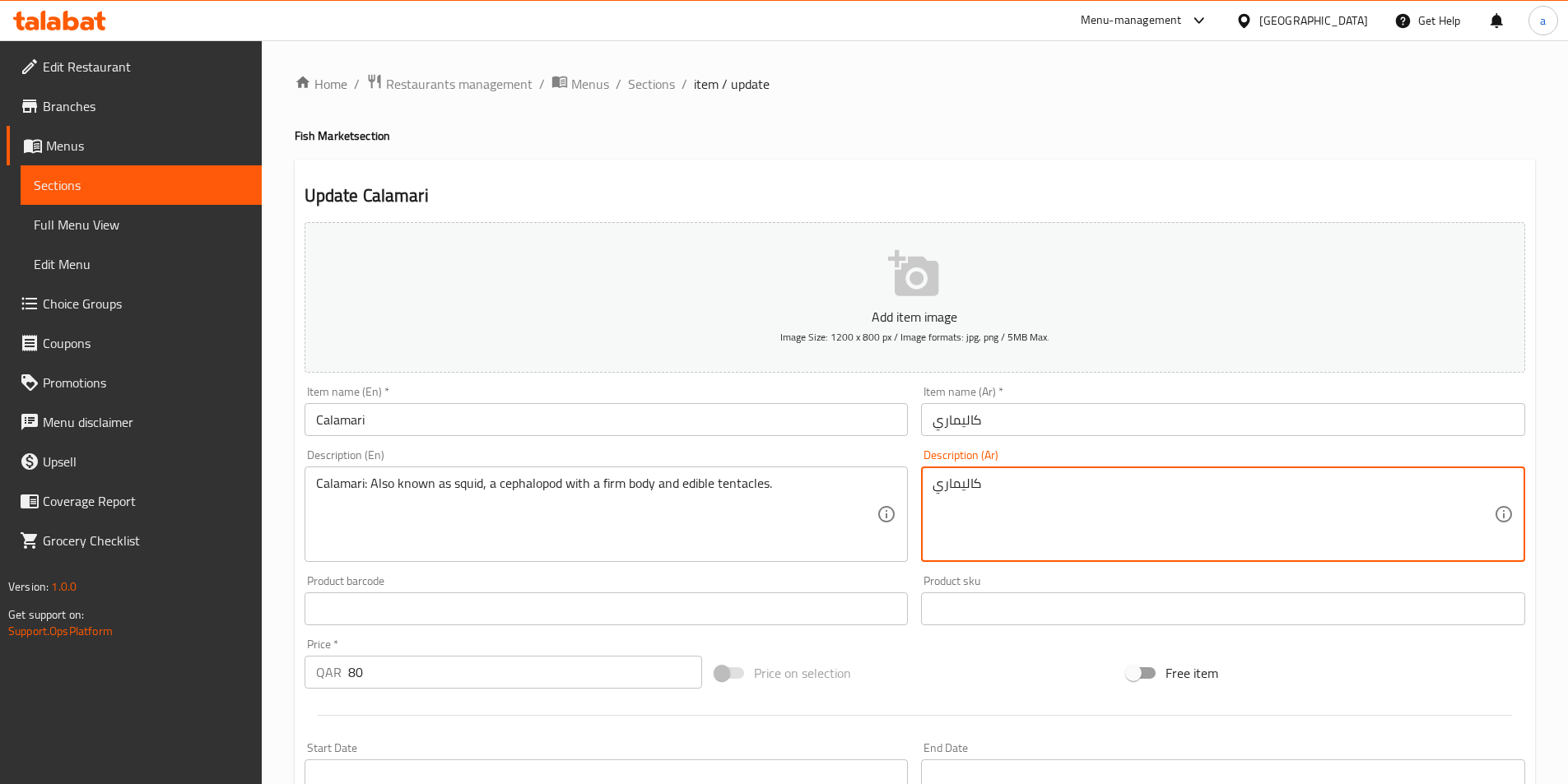
click at [957, 485] on textarea "كاليماري" at bounding box center [1213, 514] width 562 height 78
click at [811, 487] on textarea "Calamari: Also known as squid, a cephalopod with a firm body and edible tentacl…" at bounding box center [597, 514] width 562 height 78
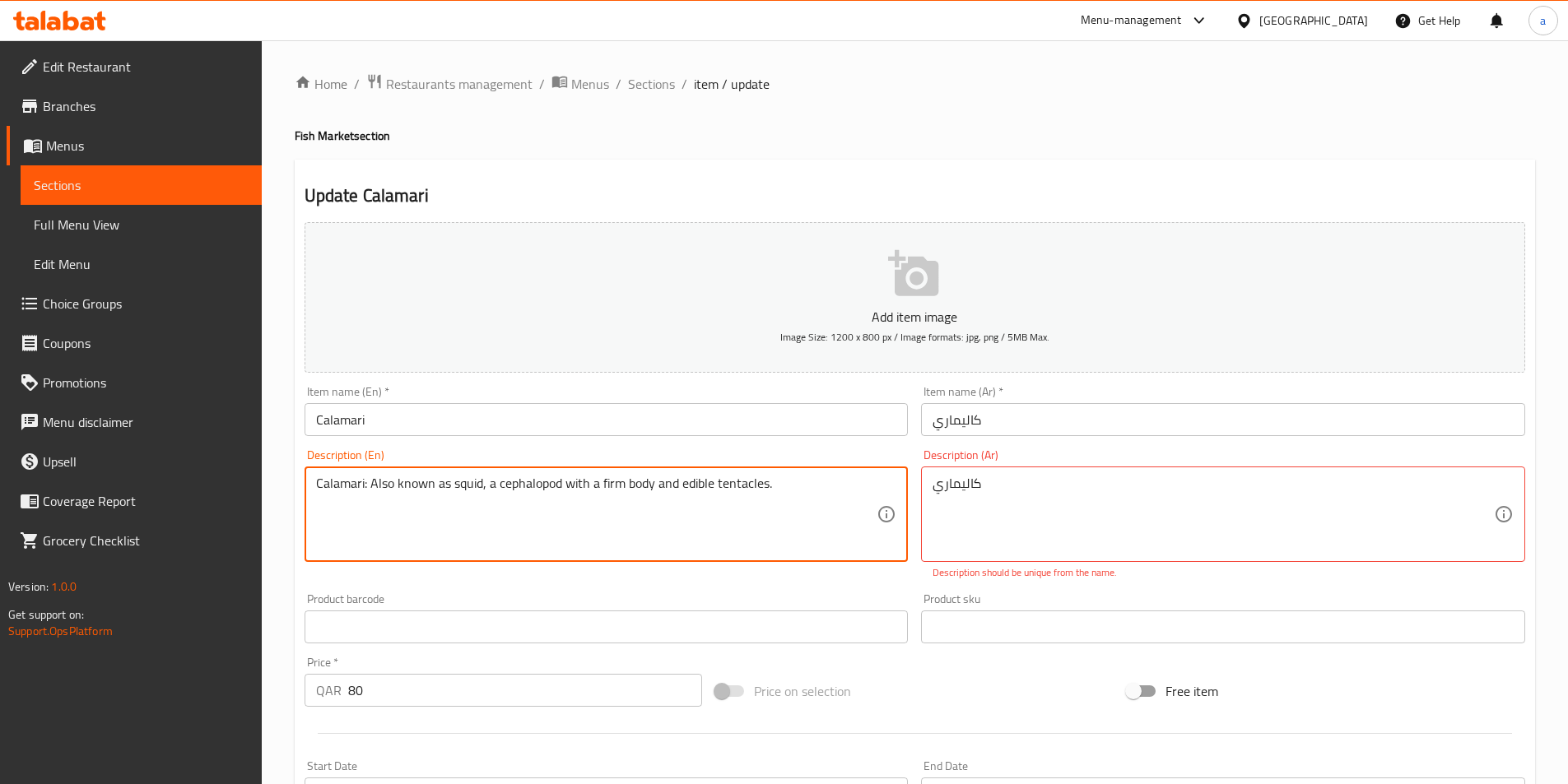
click at [811, 487] on textarea "Calamari: Also known as squid, a cephalopod with a firm body and edible tentacl…" at bounding box center [597, 514] width 562 height 78
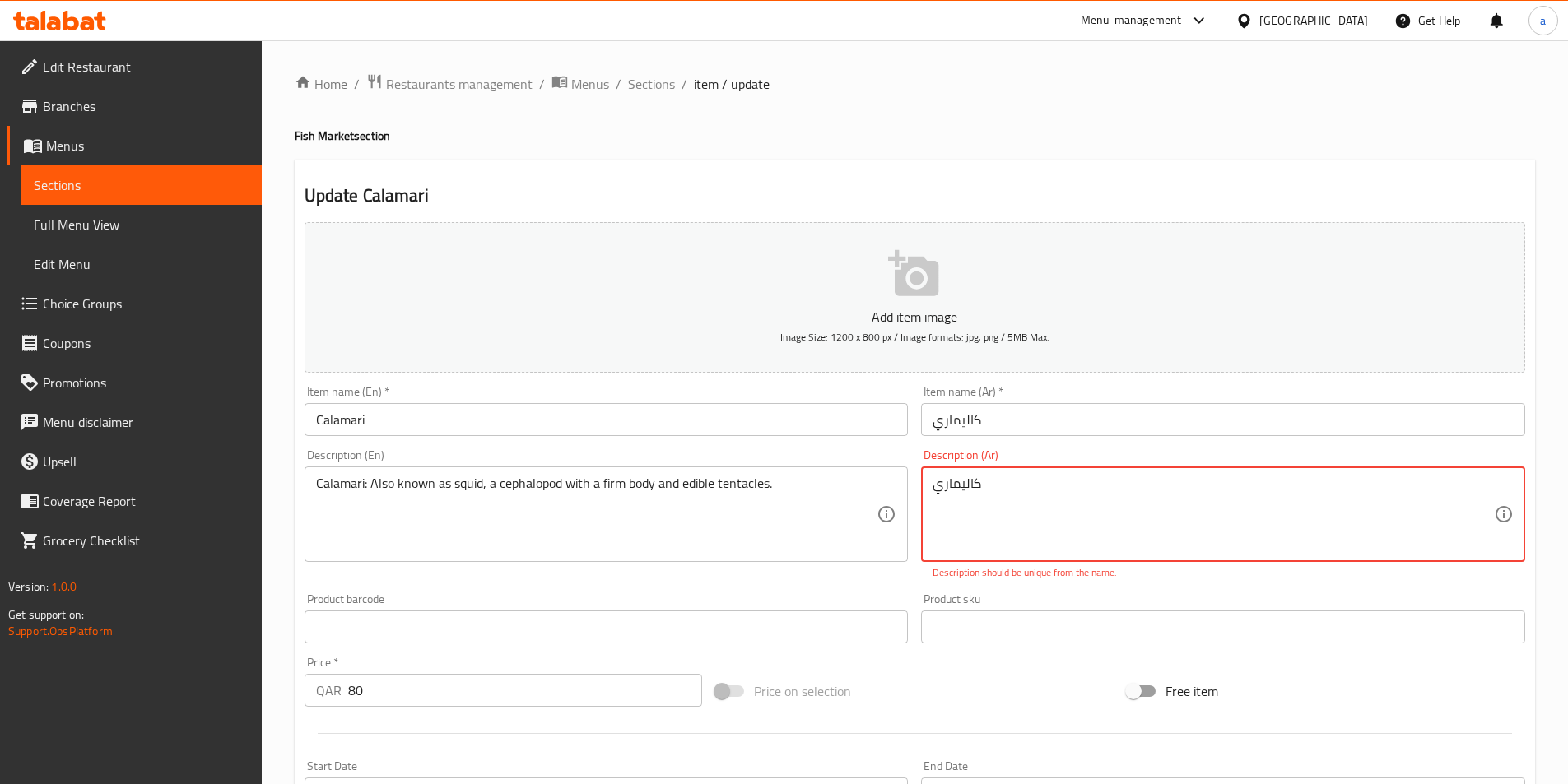
click at [1280, 505] on textarea "كاليماري" at bounding box center [1213, 514] width 562 height 78
paste textarea "الحبار: يُعرف أيضًا باسم الحبار، وهو رأسيات الأرجل ذات جسم ثابت ومخالب صالحة لل…"
click at [957, 421] on input "كاليماري" at bounding box center [1224, 419] width 604 height 33
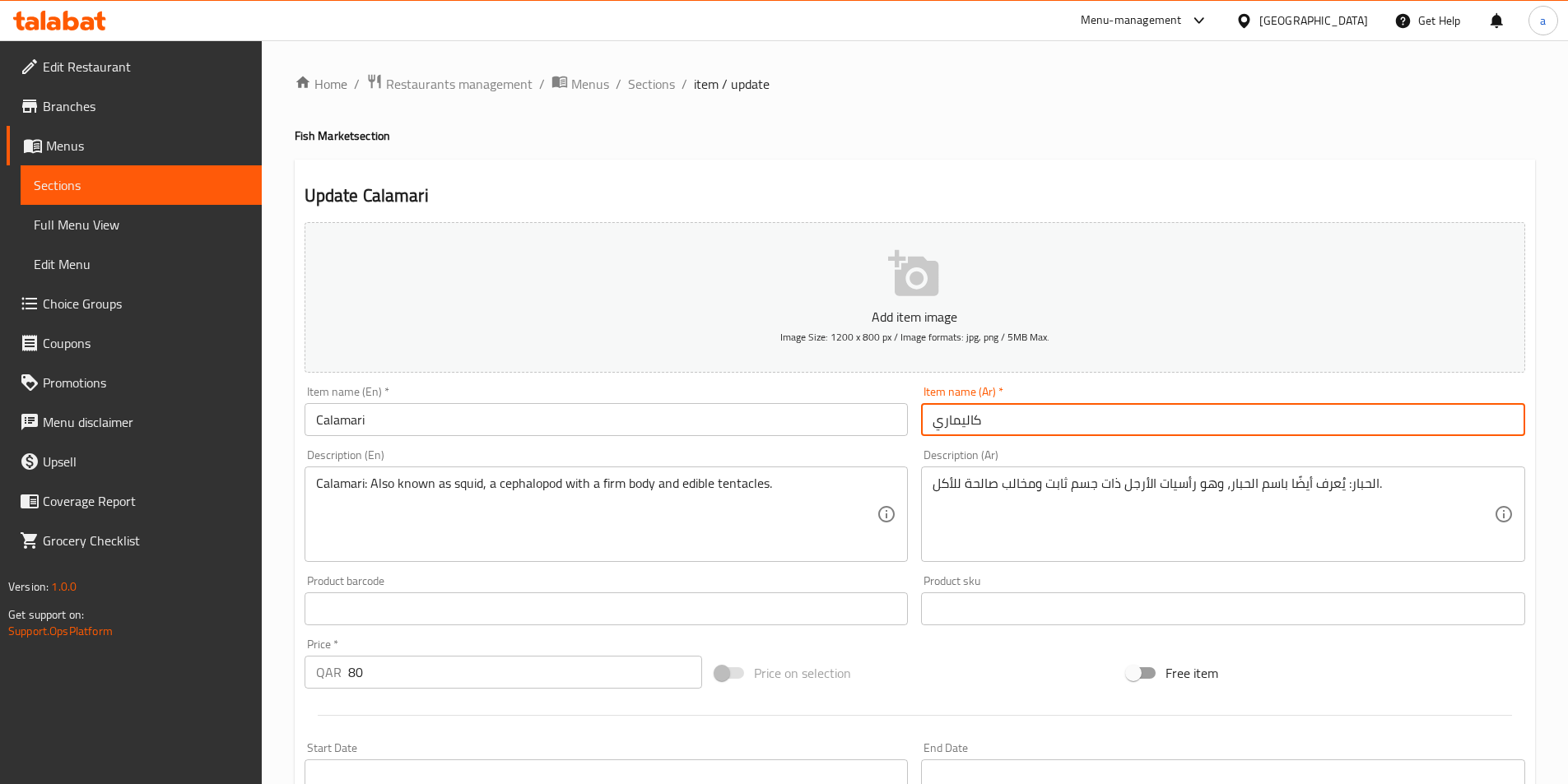
click at [957, 421] on input "كاليماري" at bounding box center [1224, 419] width 604 height 33
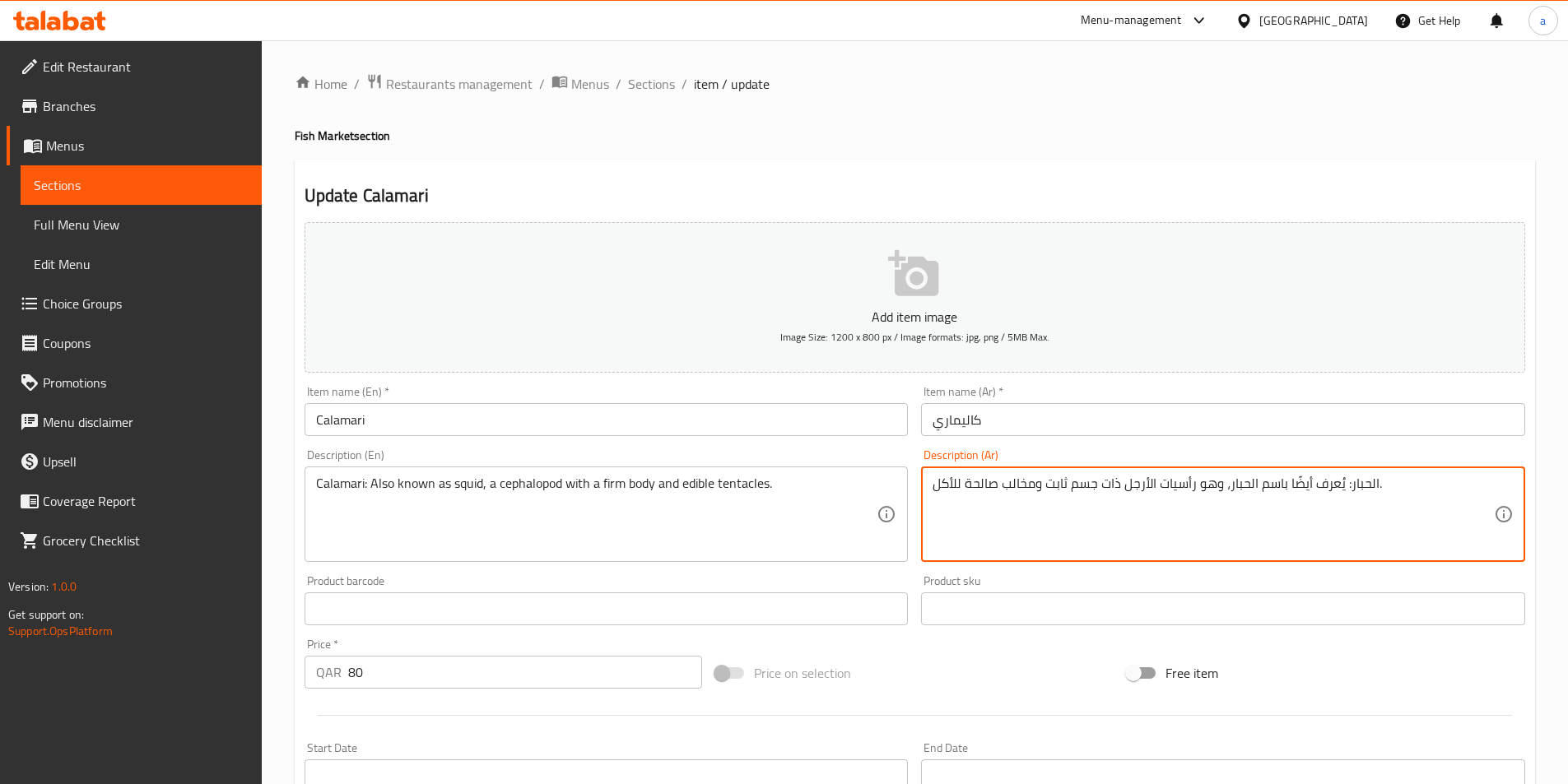
click at [1367, 486] on textarea "الحبار: يُعرف أيضًا باسم الحبار، وهو رأسيات الأرجل ذات جسم ثابت ومخالب صالحة لل…" at bounding box center [1213, 514] width 562 height 78
paste textarea "كاليماري"
type textarea "كاليماري: يُعرف أيضًا باسم الحبار، وهو رأسيات الأرجل ذات جسم ثابت ومخالب صالحة …"
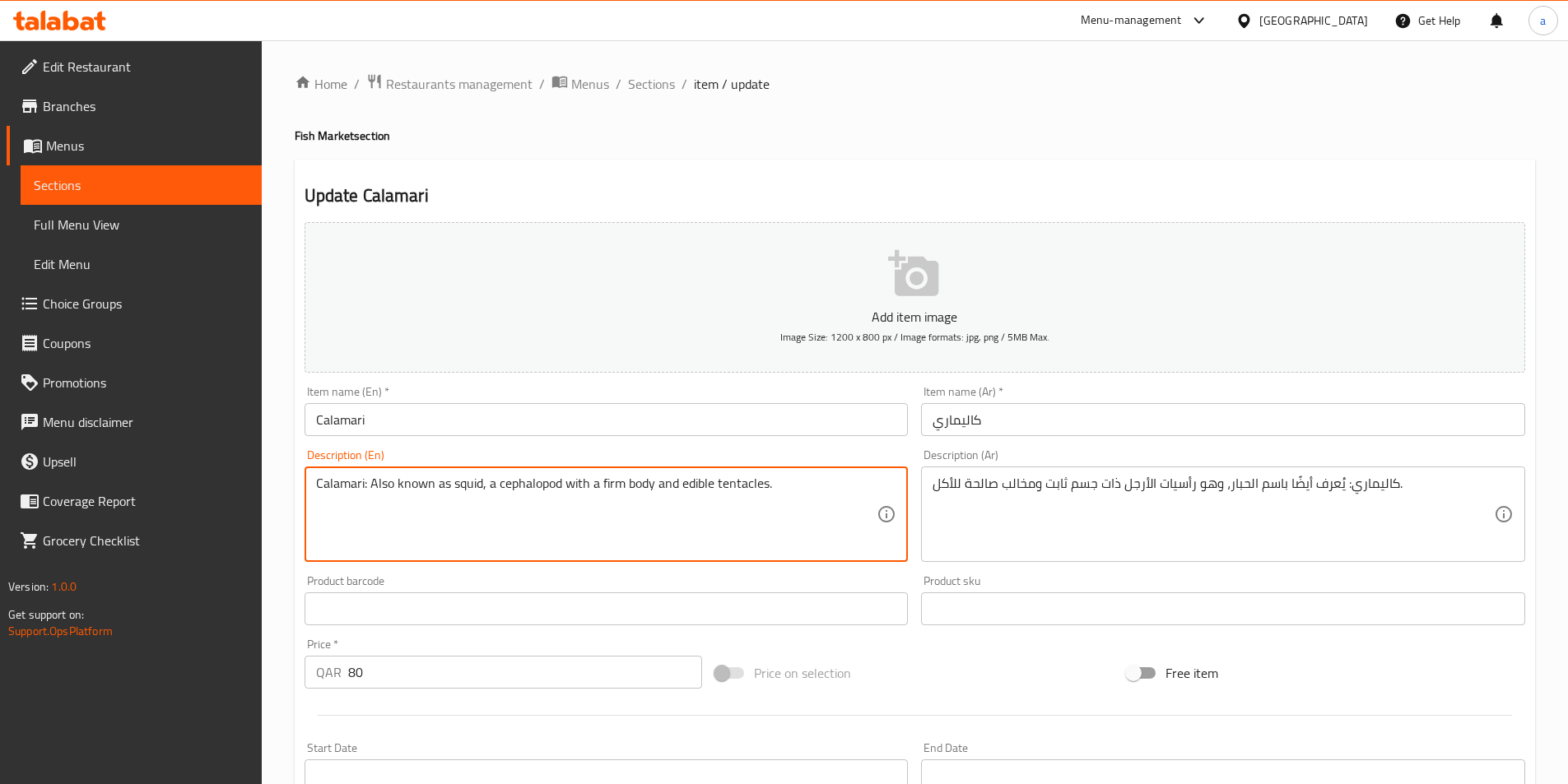
click at [477, 485] on textarea "Calamari: Also known as squid, a cephalopod with a firm body and edible tentacl…" at bounding box center [597, 514] width 562 height 78
type textarea "Calamari: Also known as squid, a cephalopod with a firm body and edible tentacl…"
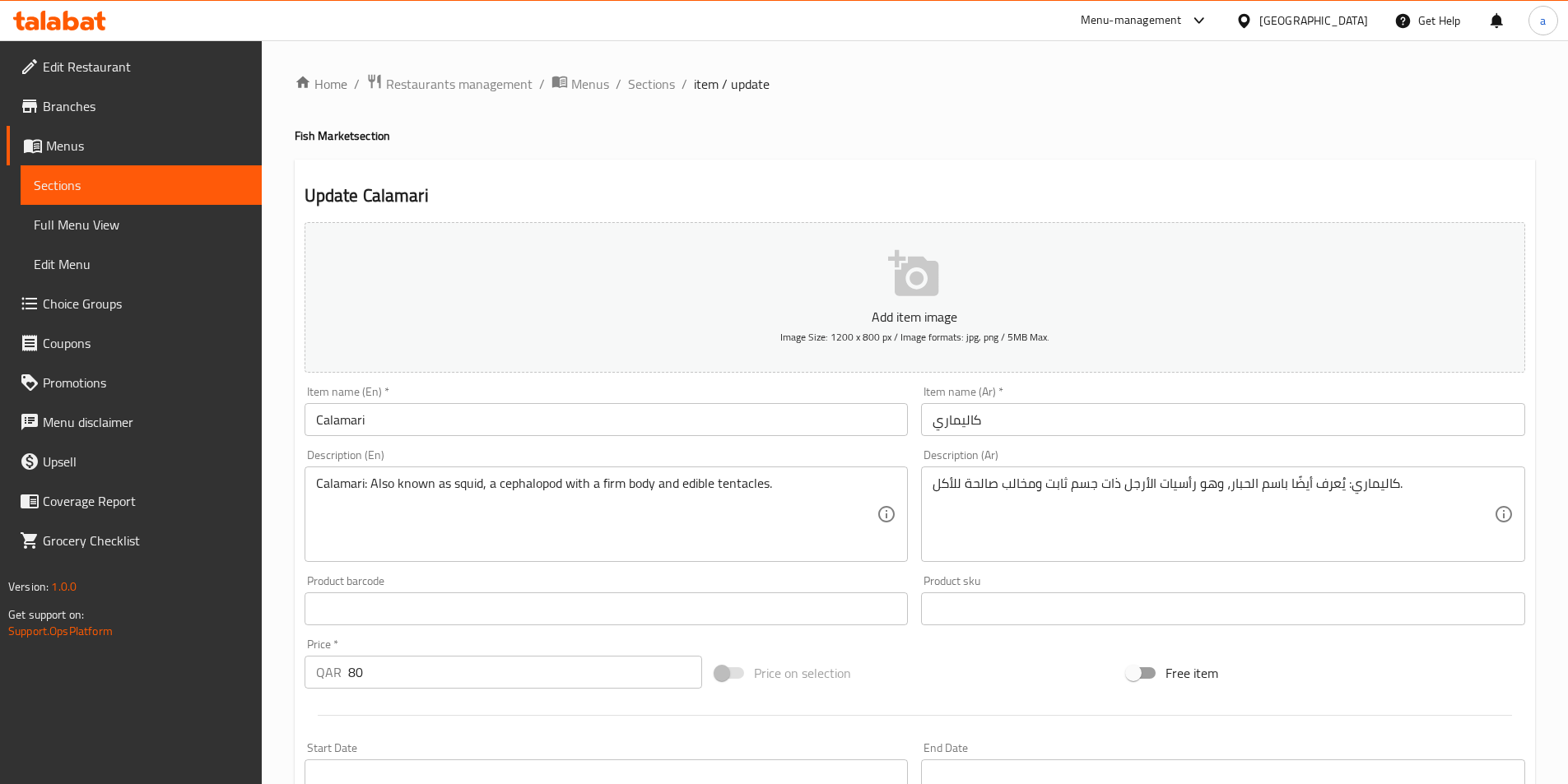
click at [523, 491] on textarea "Calamari: Also known as squid, a cephalopod with a firm body and edible tentacl…" at bounding box center [597, 514] width 562 height 78
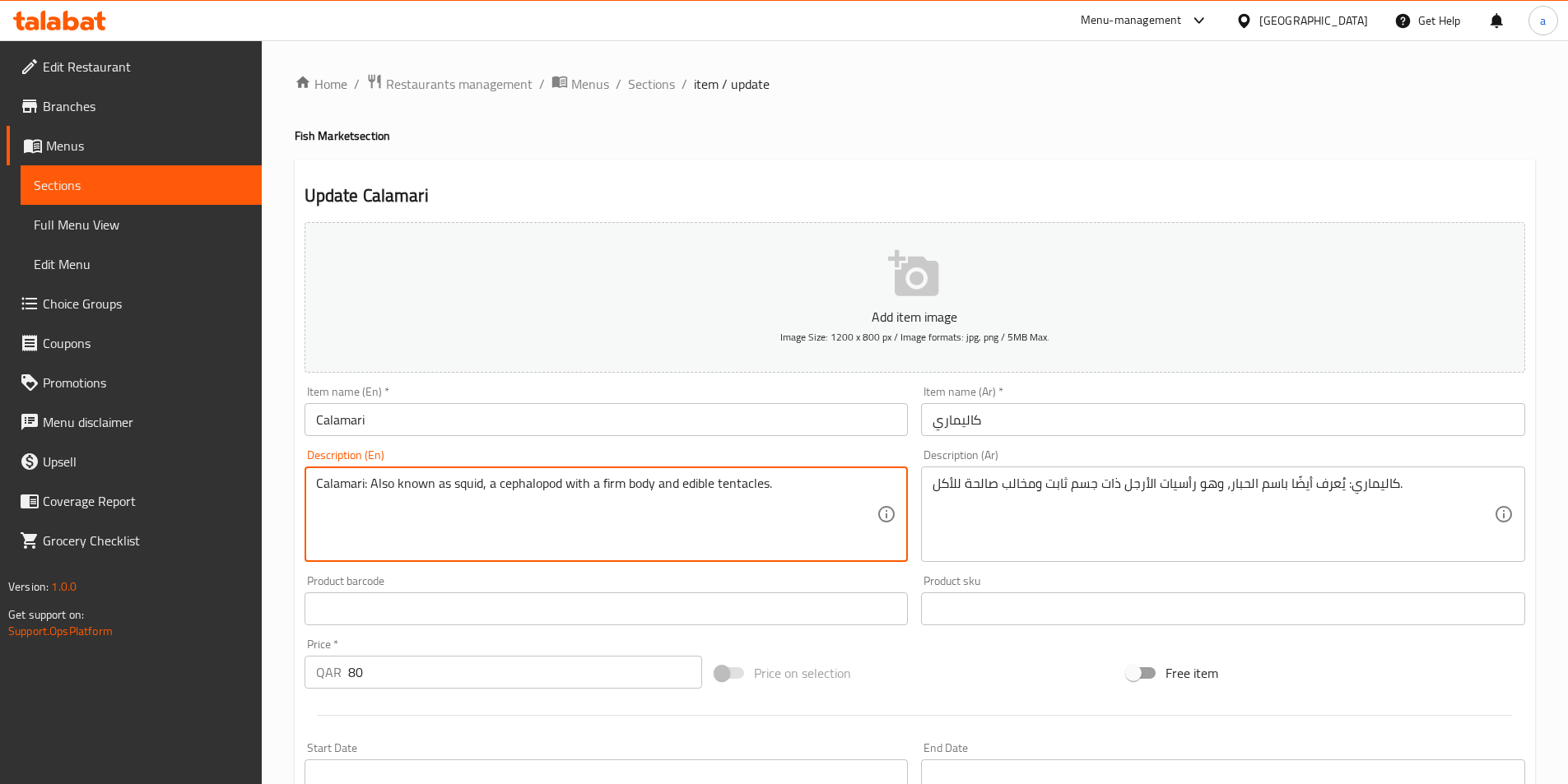
click at [523, 491] on textarea "Calamari: Also known as squid, a cephalopod with a firm body and edible tentacl…" at bounding box center [597, 514] width 562 height 78
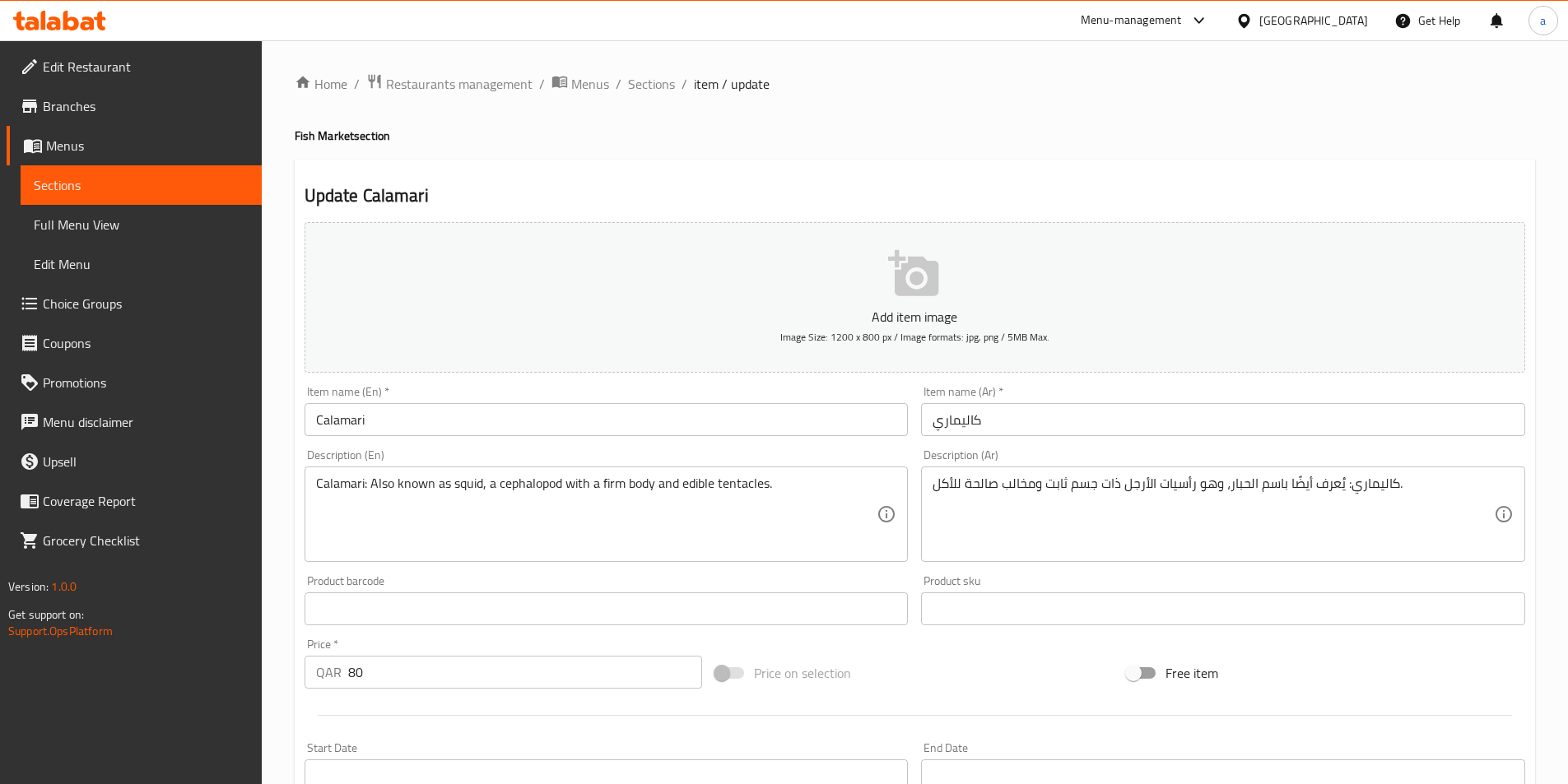
click at [701, 483] on textarea "Calamari: Also known as squid, a cephalopod with a firm body and edible tentacl…" at bounding box center [597, 514] width 562 height 78
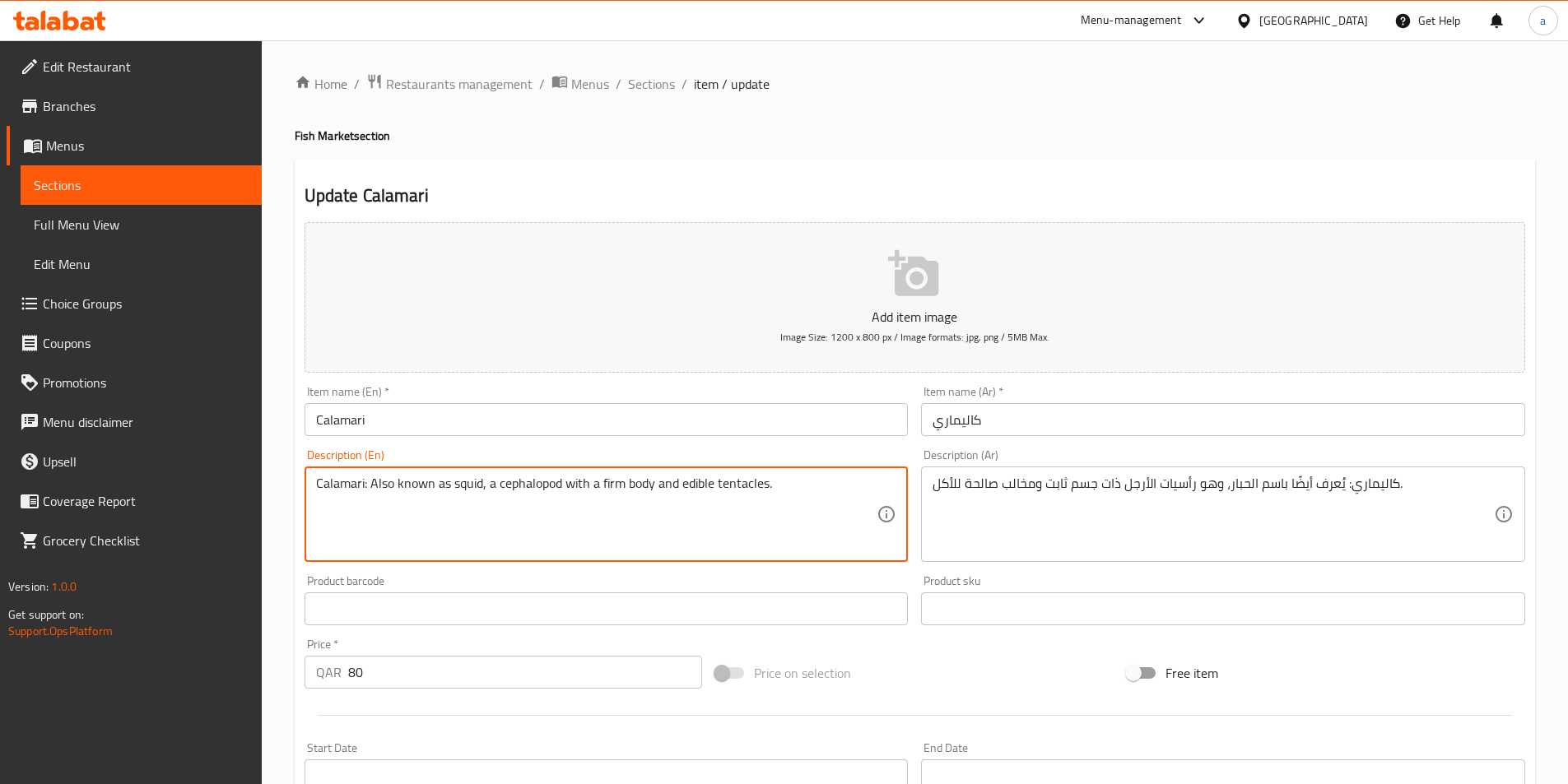
click at [701, 483] on textarea "Calamari: Also known as squid, a cephalopod with a firm body and edible tentacl…" at bounding box center [597, 514] width 562 height 78
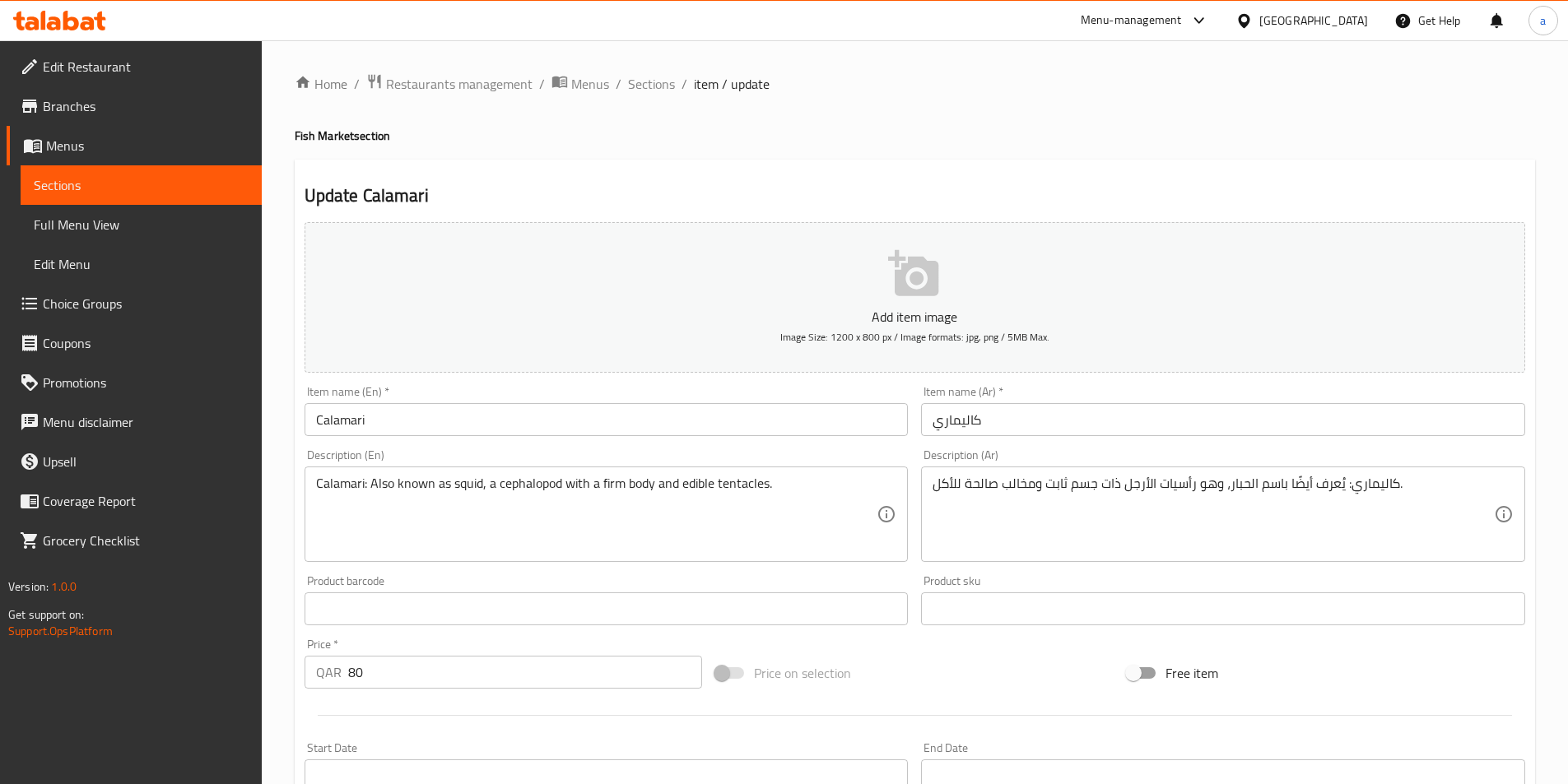
click at [744, 480] on textarea "Calamari: Also known as squid, a cephalopod with a firm body and edible tentacl…" at bounding box center [597, 514] width 562 height 78
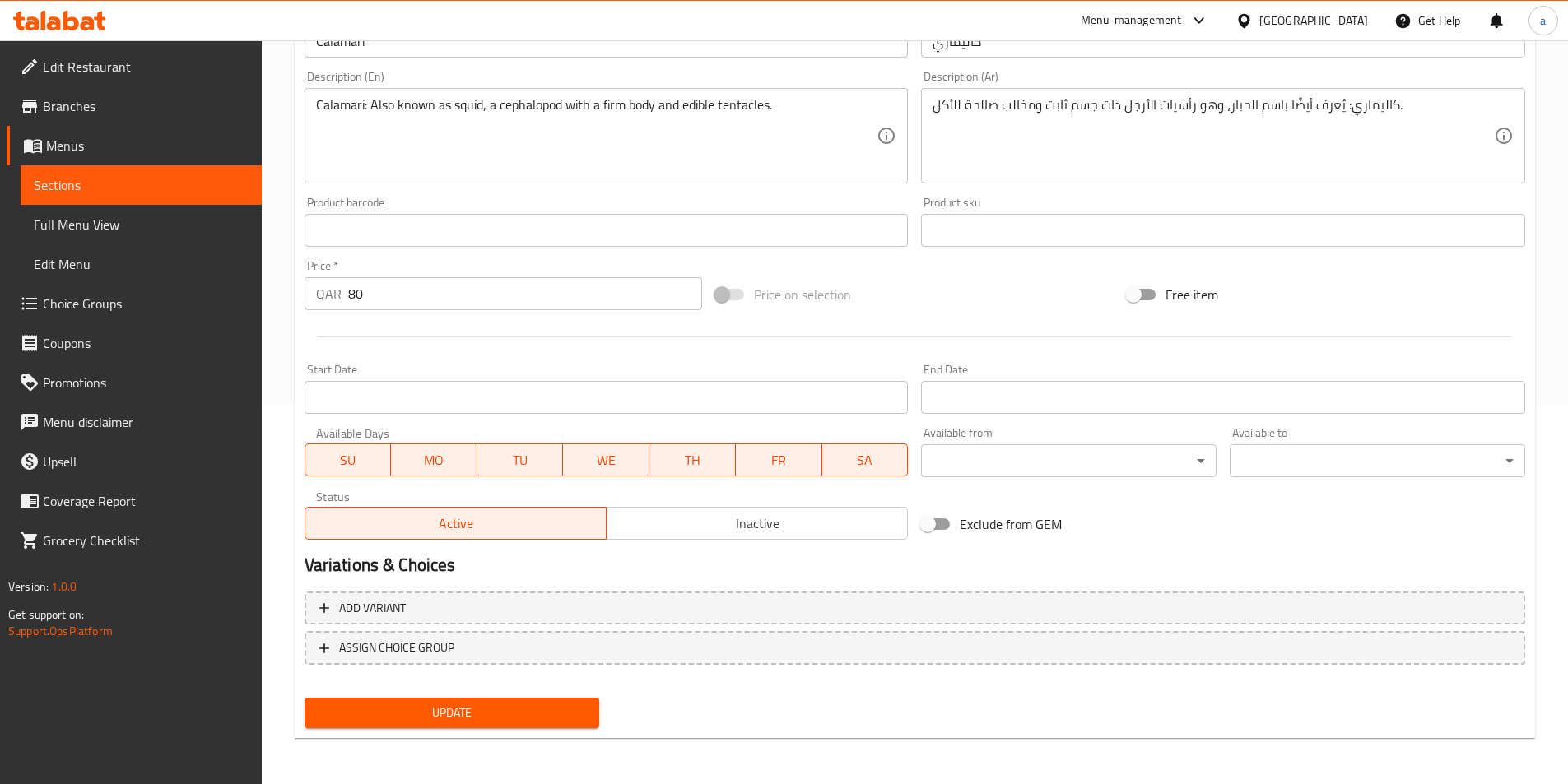
drag, startPoint x: 547, startPoint y: 717, endPoint x: 531, endPoint y: 610, distance: 108.2
click at [547, 717] on span "Update" at bounding box center [453, 713] width 269 height 20
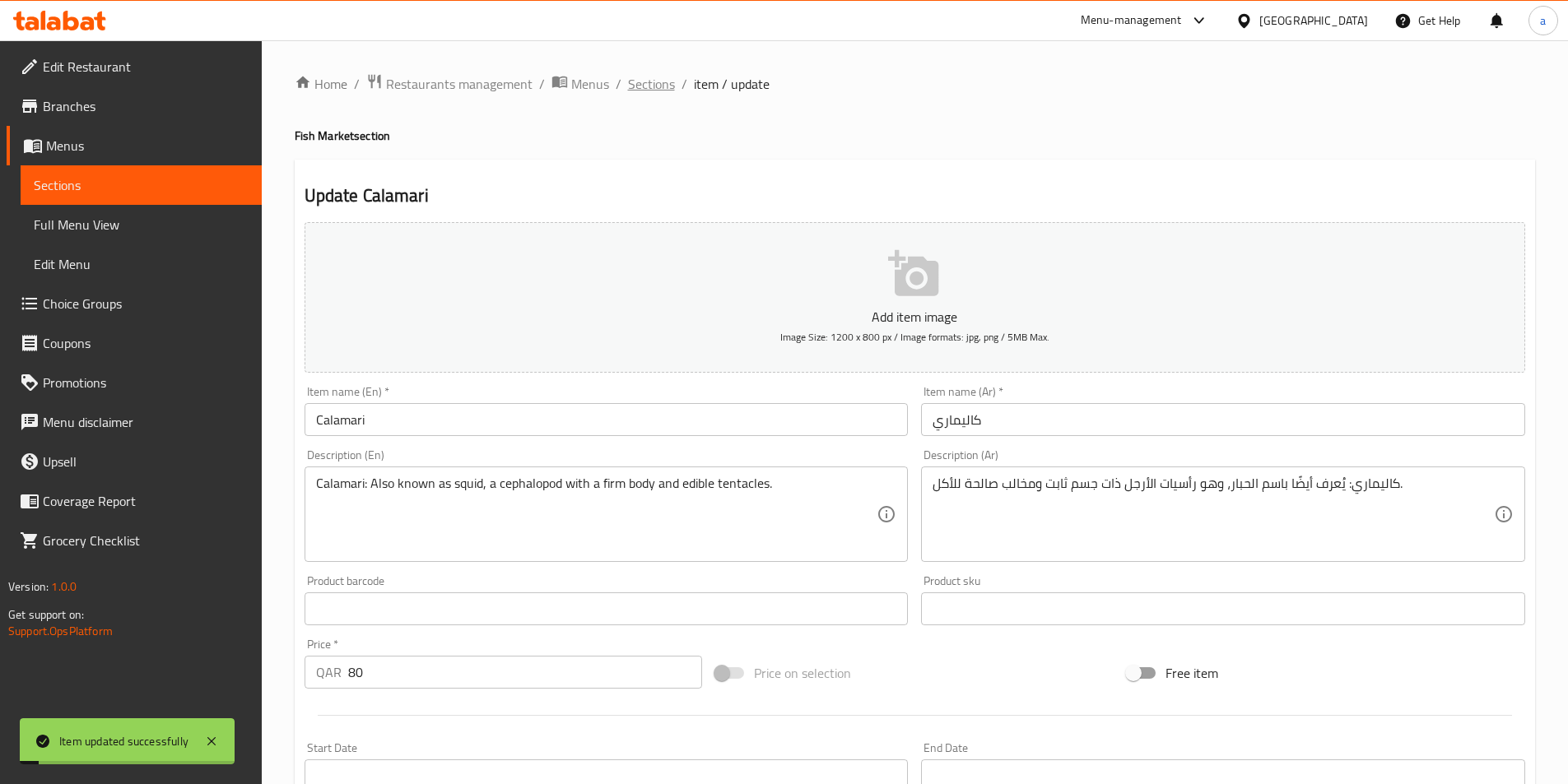
click at [656, 79] on span "Sections" at bounding box center [651, 84] width 47 height 19
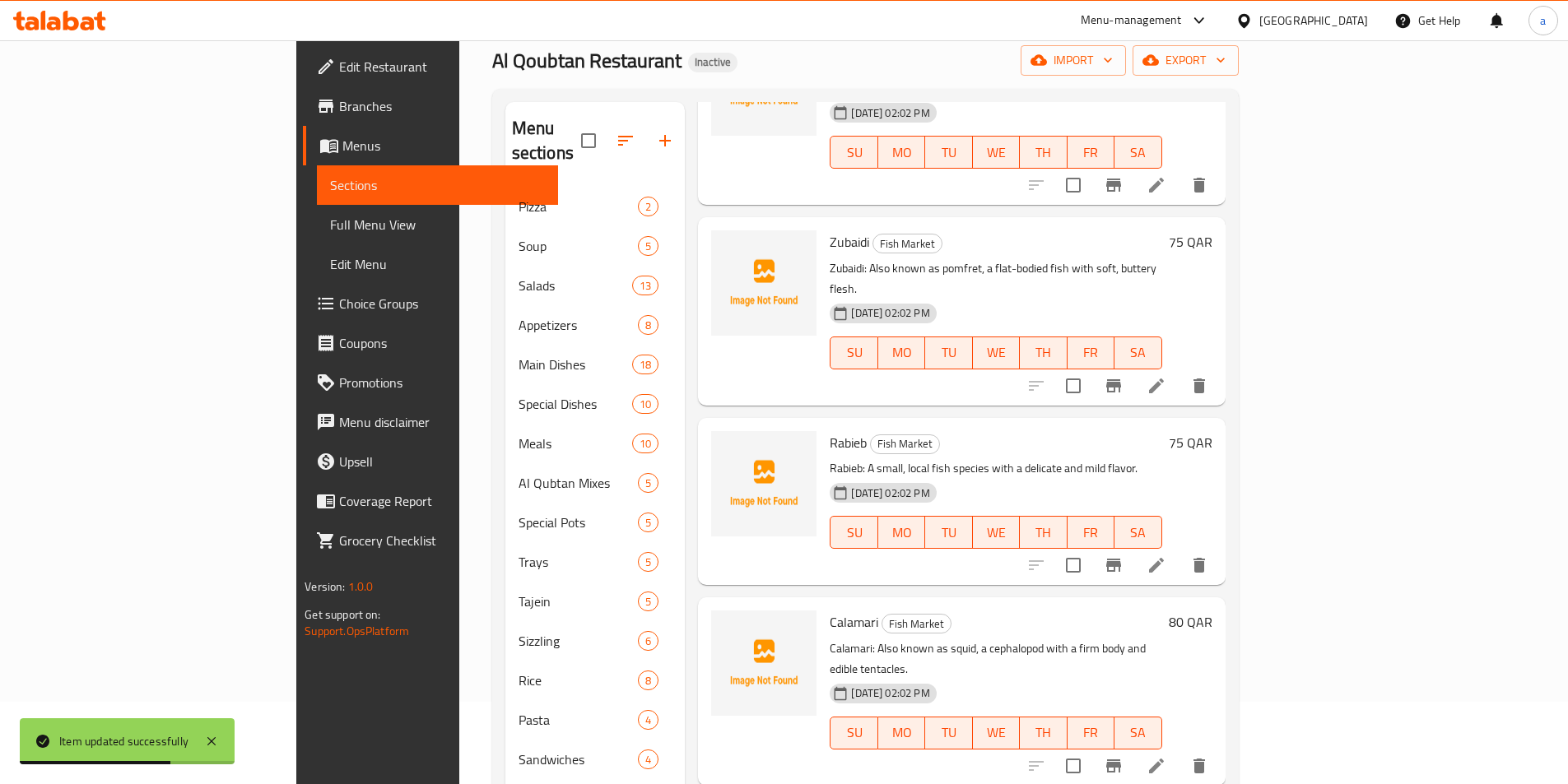
scroll to position [3083, 0]
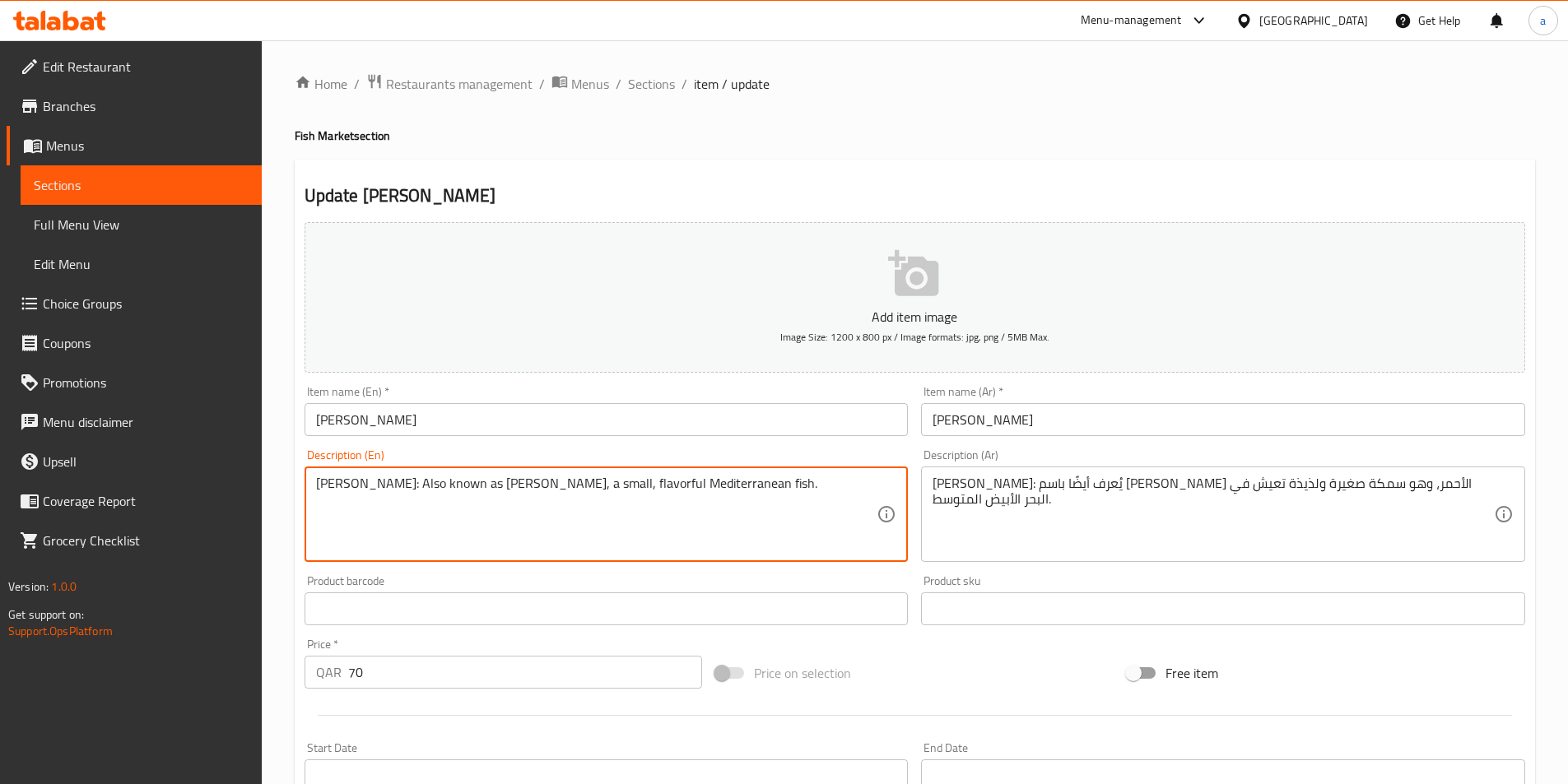
click at [531, 480] on textarea "[PERSON_NAME]: Also known as [PERSON_NAME], a small, flavorful Mediterranean fi…" at bounding box center [597, 514] width 562 height 78
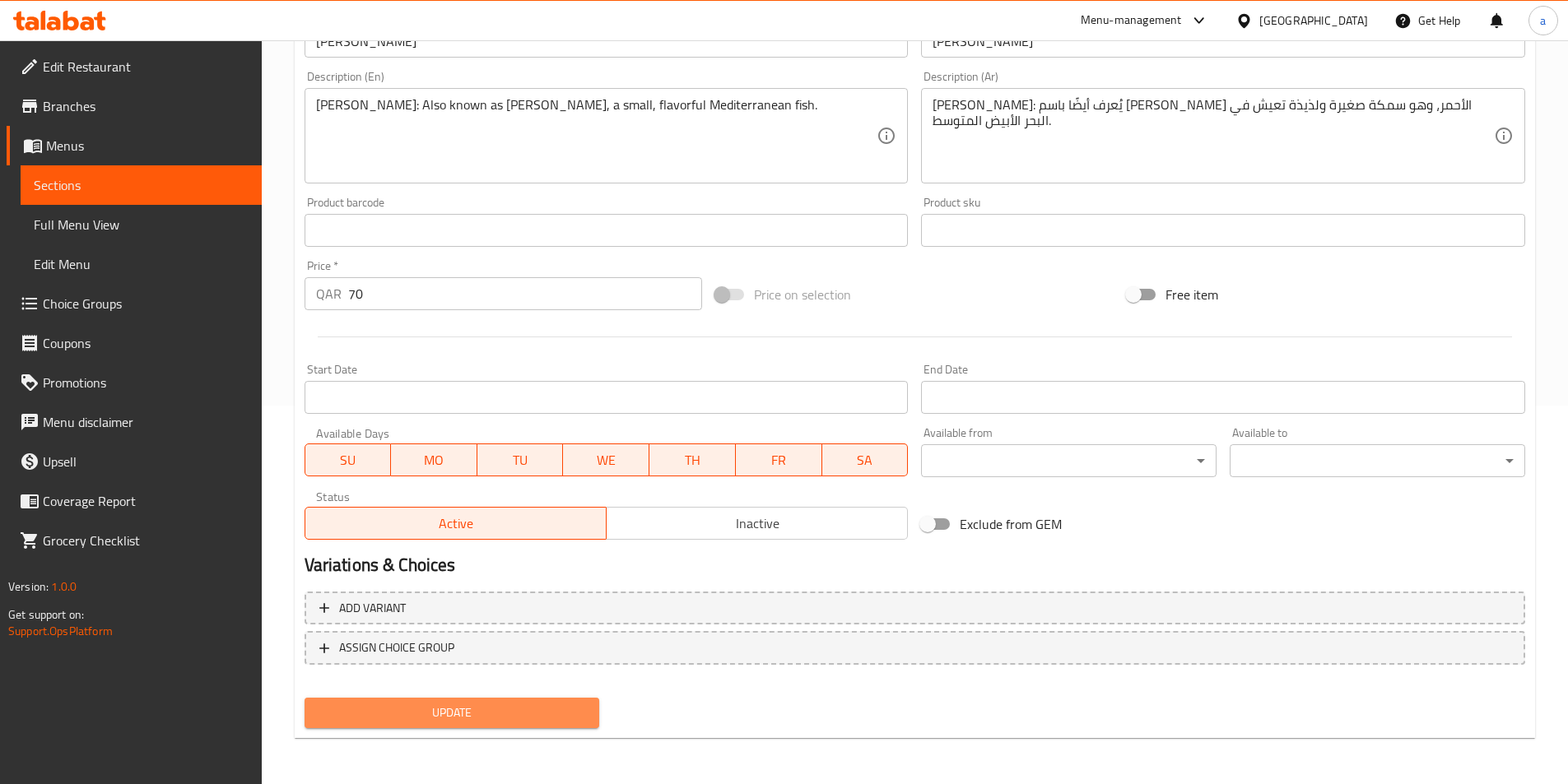
drag, startPoint x: 445, startPoint y: 717, endPoint x: 443, endPoint y: 701, distance: 16.1
click at [445, 717] on span "Update" at bounding box center [453, 713] width 269 height 20
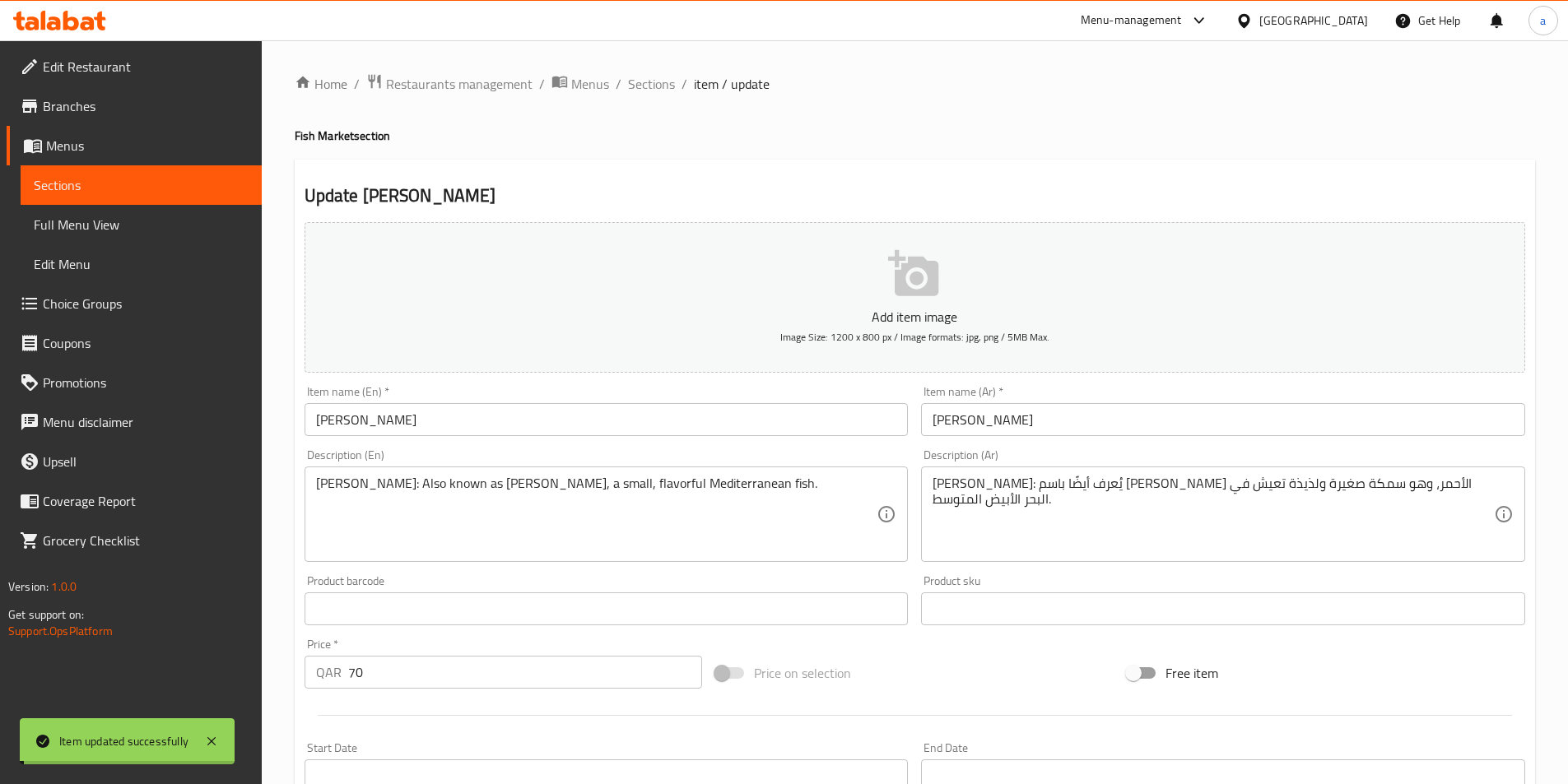
click at [652, 83] on span "Sections" at bounding box center [651, 84] width 47 height 19
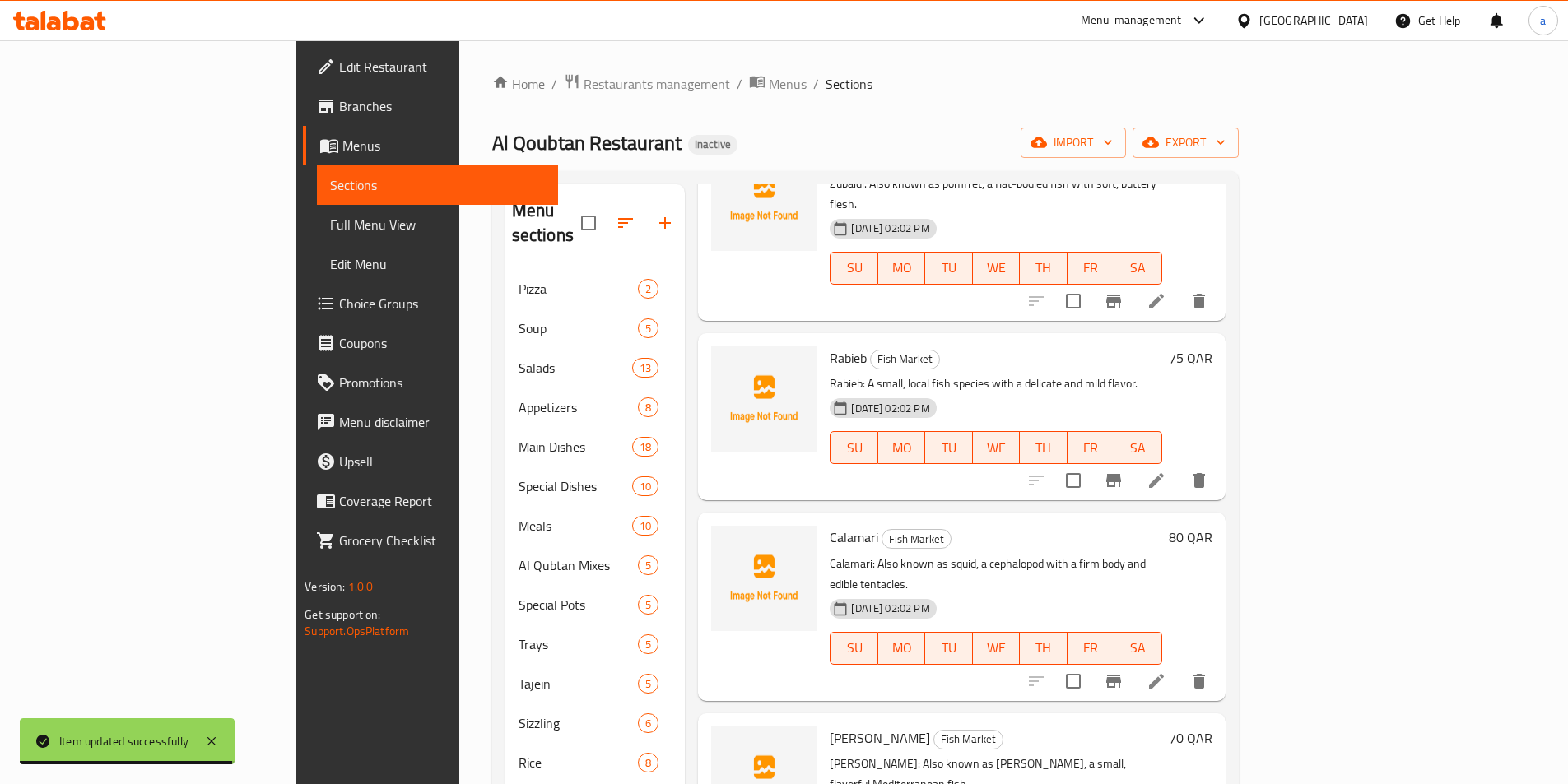
scroll to position [3248, 0]
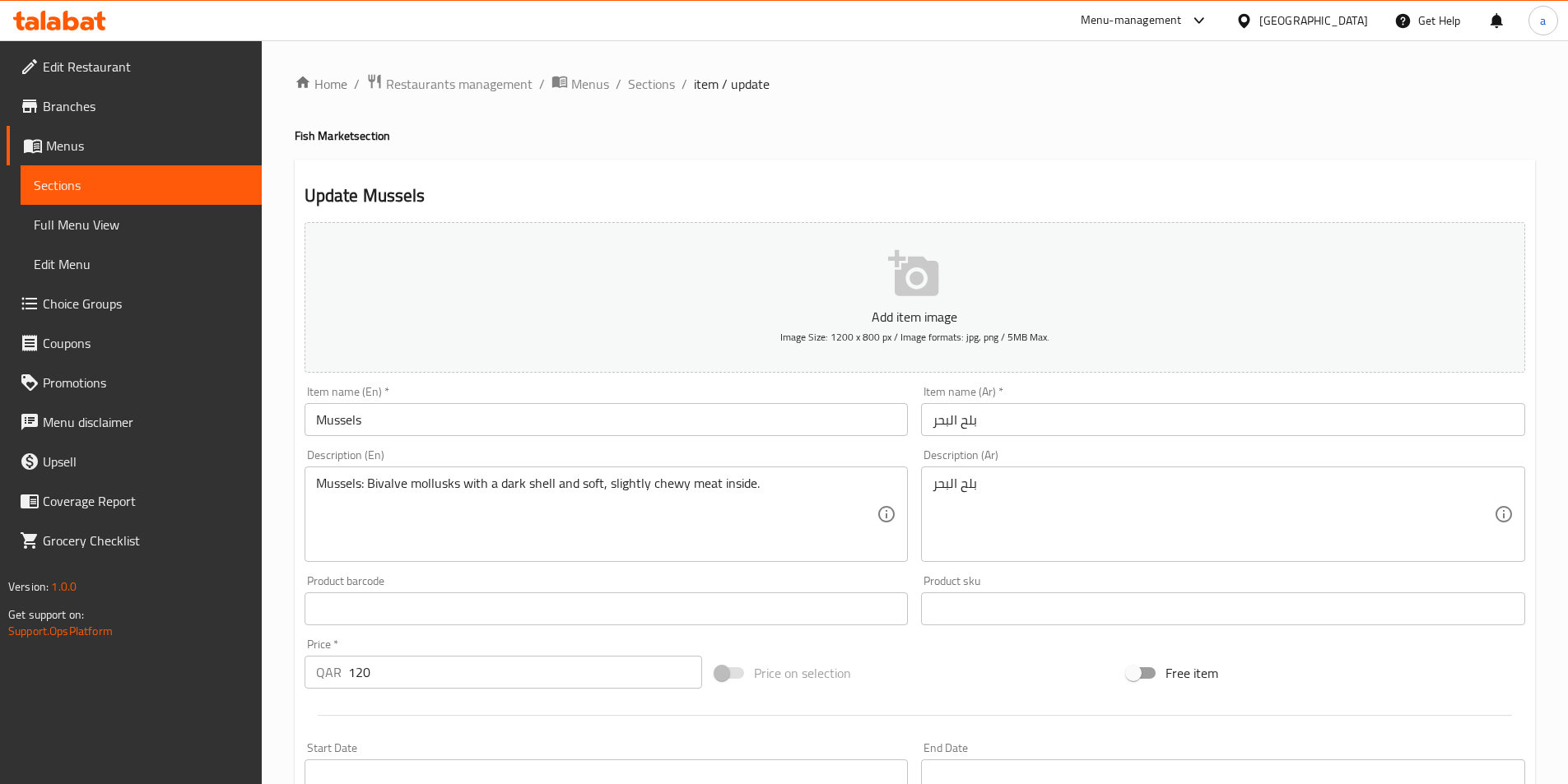
click at [599, 435] on input "Mussels" at bounding box center [607, 419] width 604 height 33
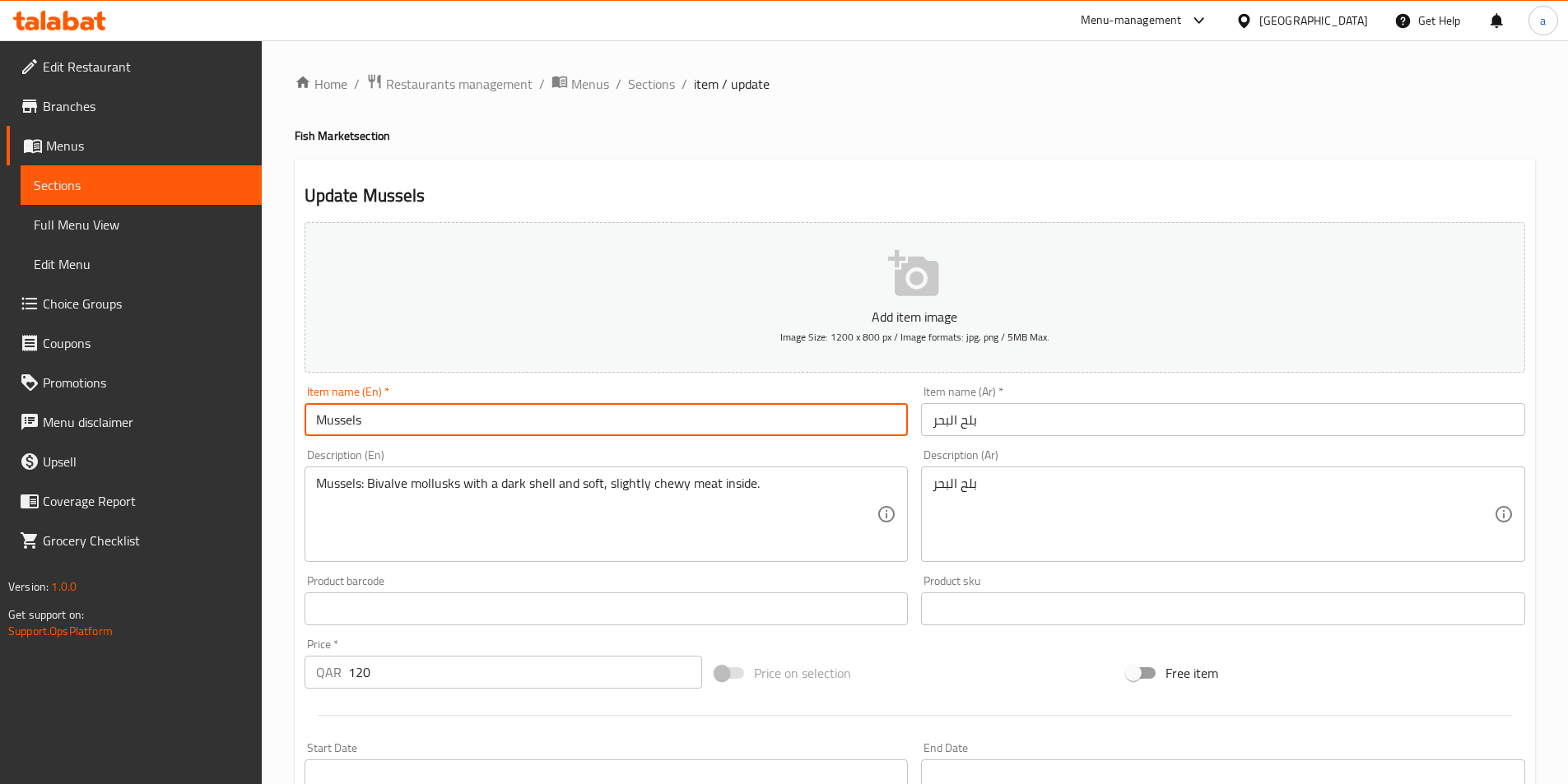
click at [599, 435] on input "Mussels" at bounding box center [607, 419] width 604 height 33
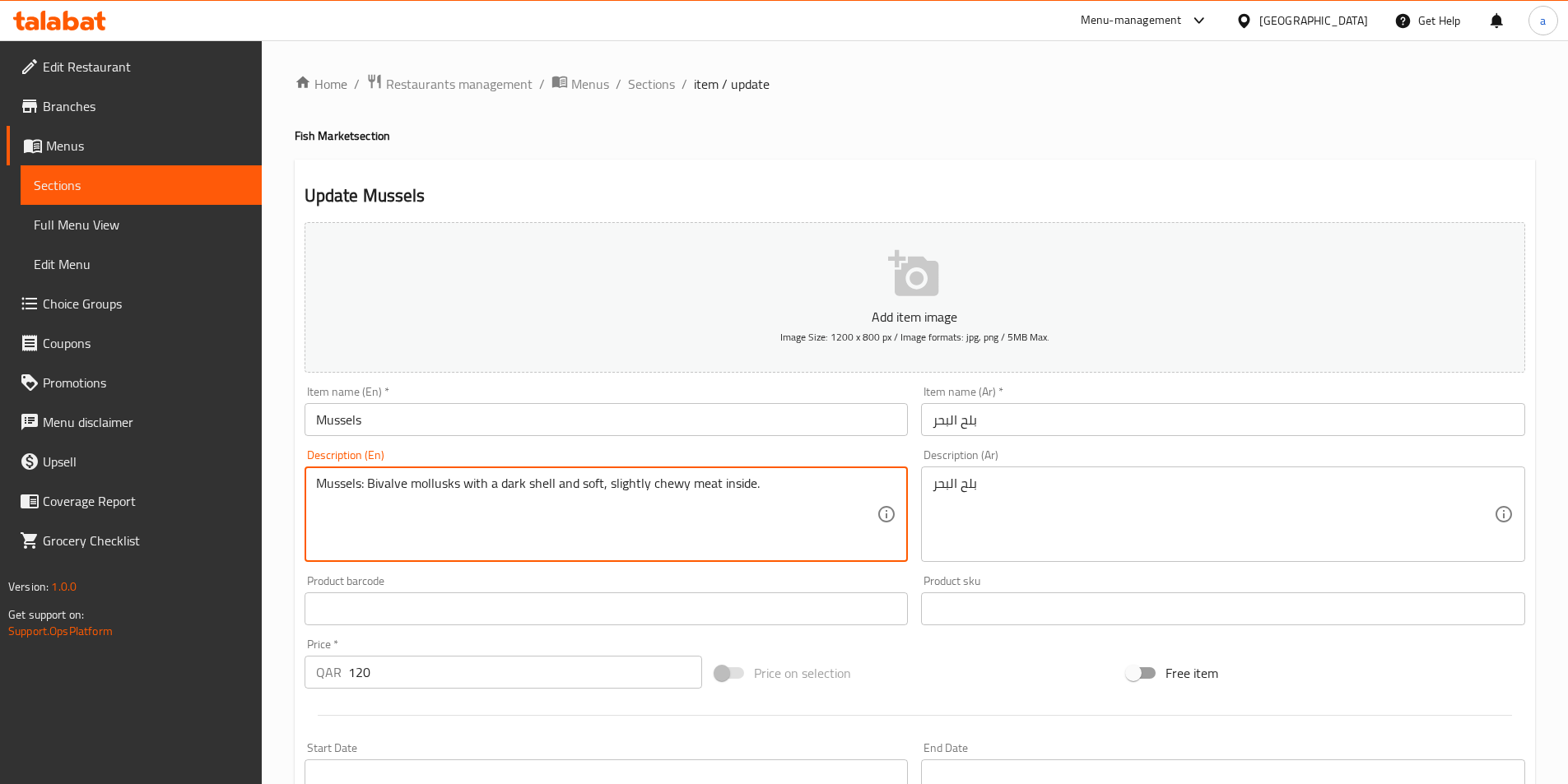
click at [741, 492] on textarea "Mussels: Bivalve mollusks with a dark shell and soft, slightly chewy meat insid…" at bounding box center [597, 514] width 562 height 78
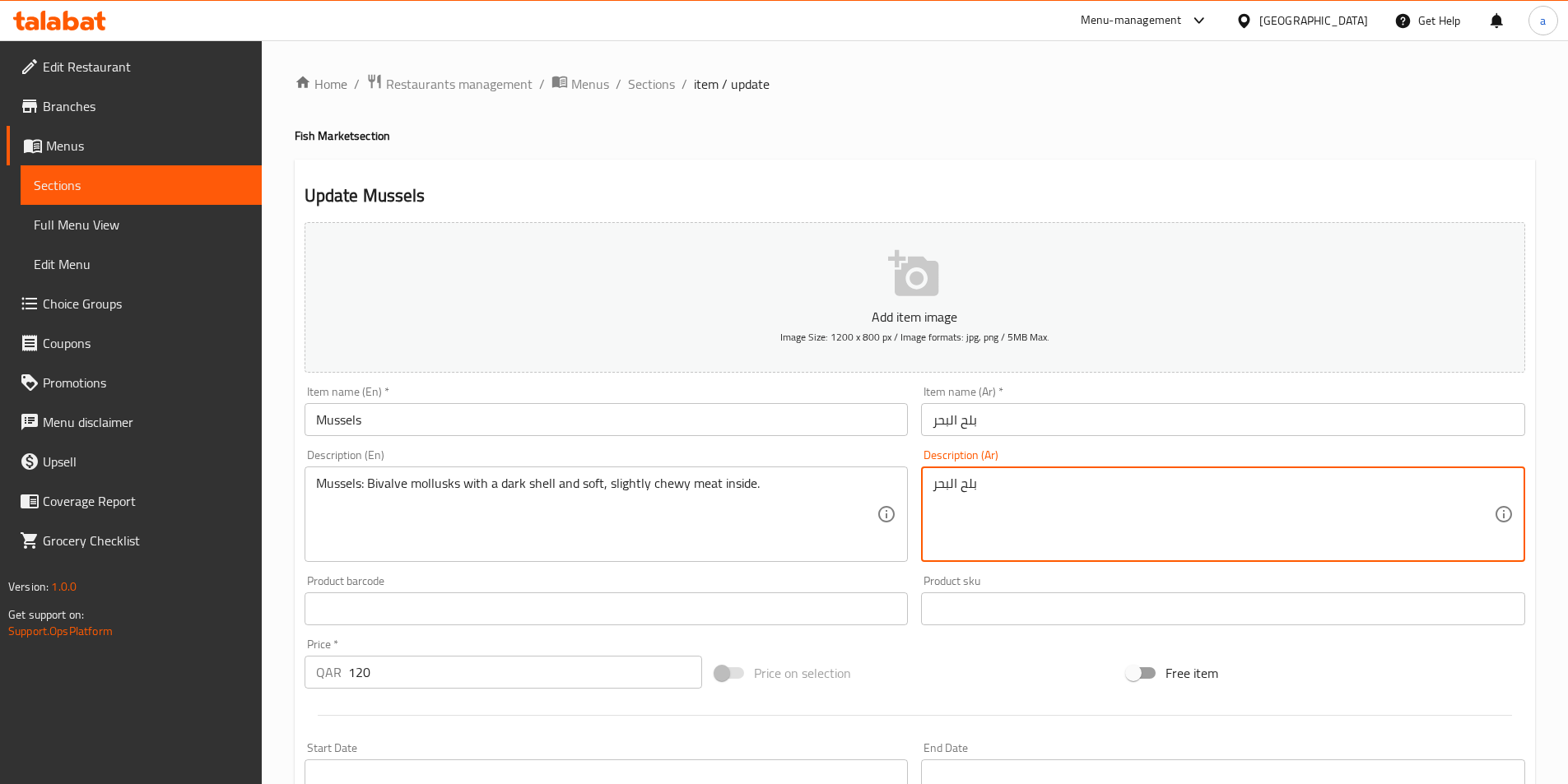
click at [996, 489] on textarea "بلح البحر" at bounding box center [1213, 514] width 562 height 78
paste textarea ": رخويات ذات مصراعين ذات قشرة داكنة ولحم ناعم ومطاطي قليلاً من الداخل.البحر"
click at [1000, 502] on textarea "بلح البحر: رخويات ذات مصراعين ذات قشرة داكنة ولحم ناعم ومطاطي قليلاً من الداخل.…" at bounding box center [1213, 514] width 562 height 78
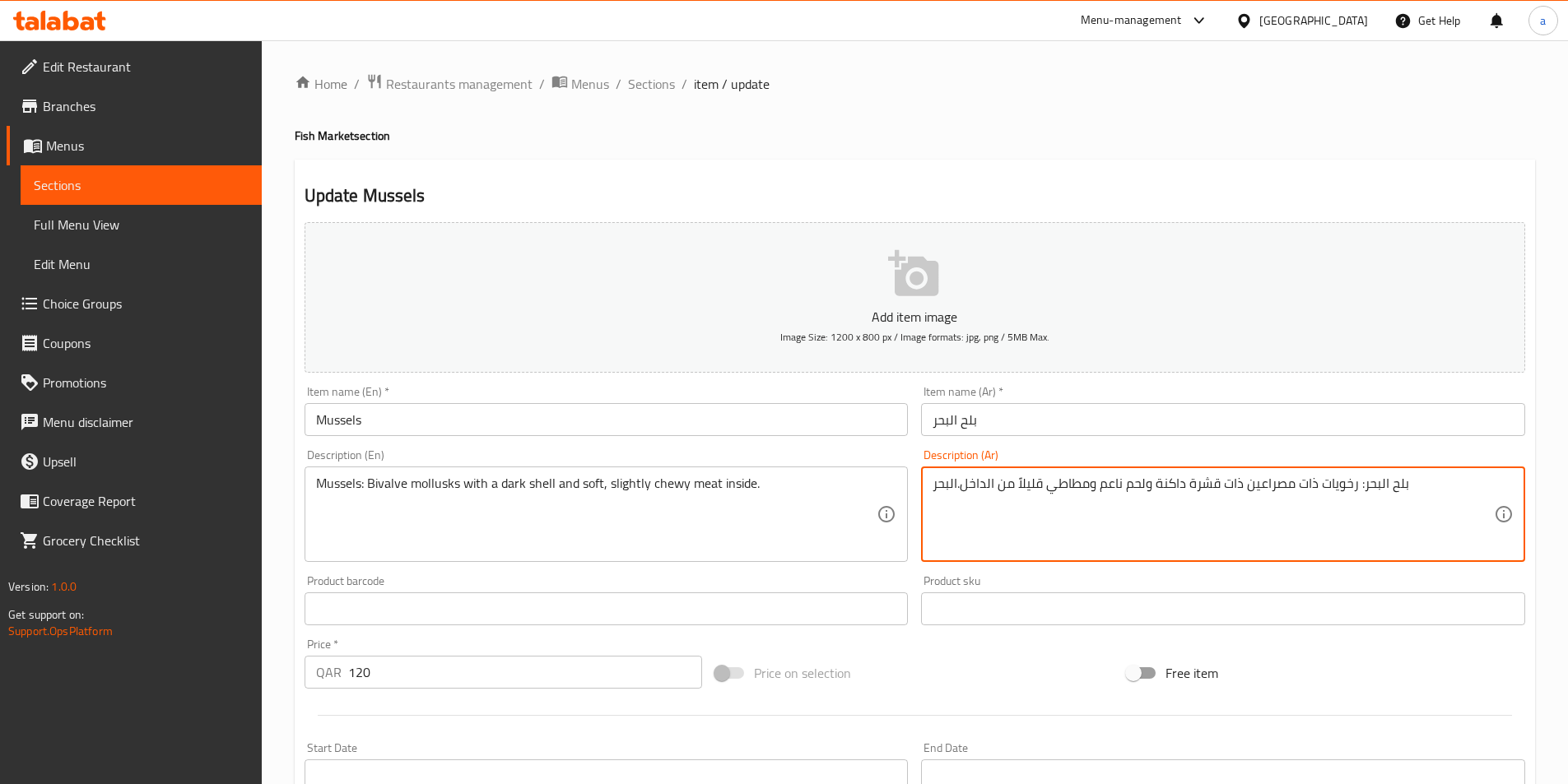
paste textarea
type textarea "بلح البحر: رخويات ذات مصراعين ذات قشرة داكنة ولحم ناعم ومطاطي قليلاً من الداخل."
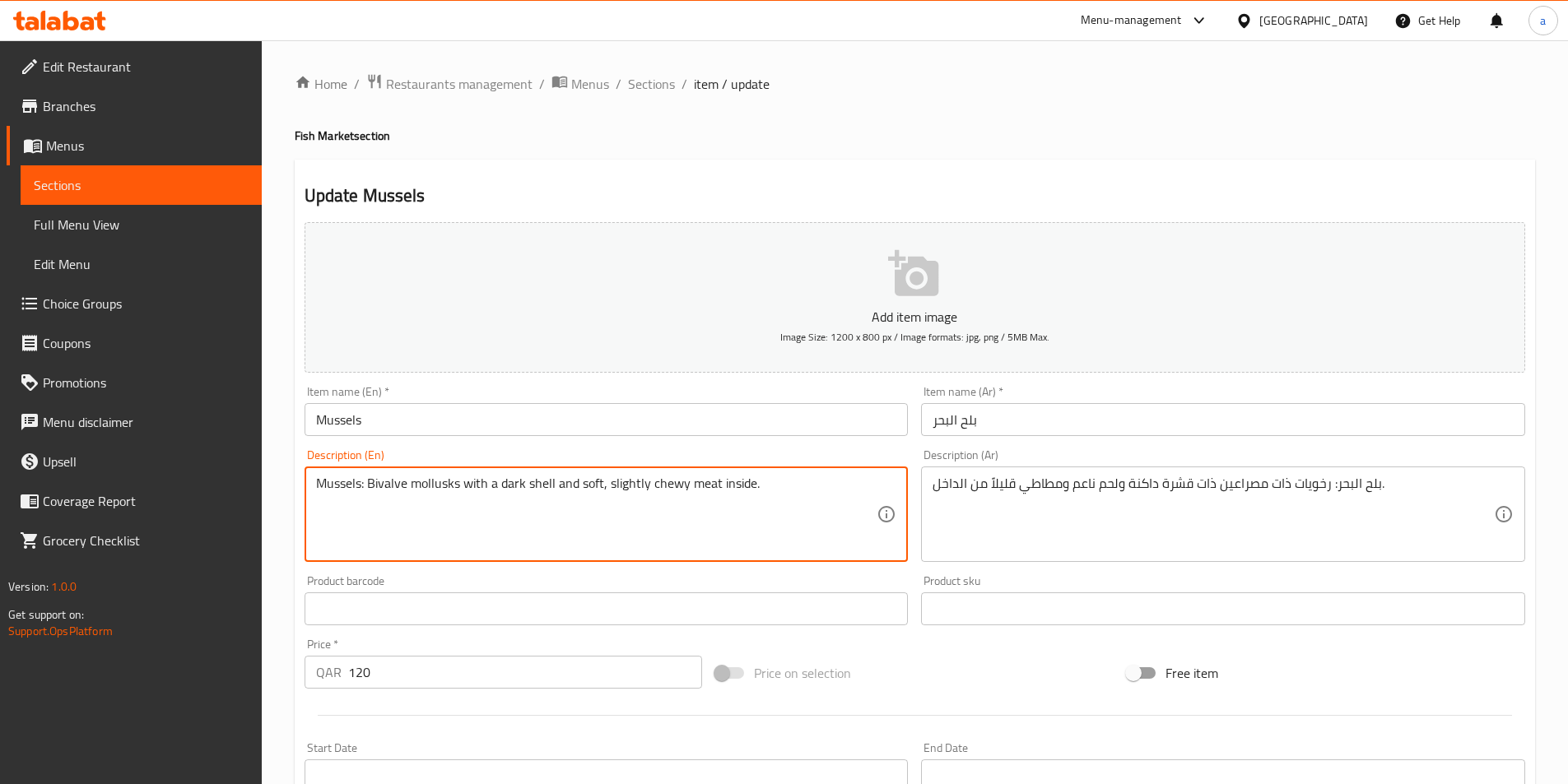
click at [399, 486] on textarea "Mussels: Bivalve mollusks with a dark shell and soft, slightly chewy meat insid…" at bounding box center [597, 514] width 562 height 78
click at [388, 485] on textarea "Mussels: Bivalve mollusks with a dark shell and soft, slightly chewy meat insid…" at bounding box center [597, 514] width 562 height 78
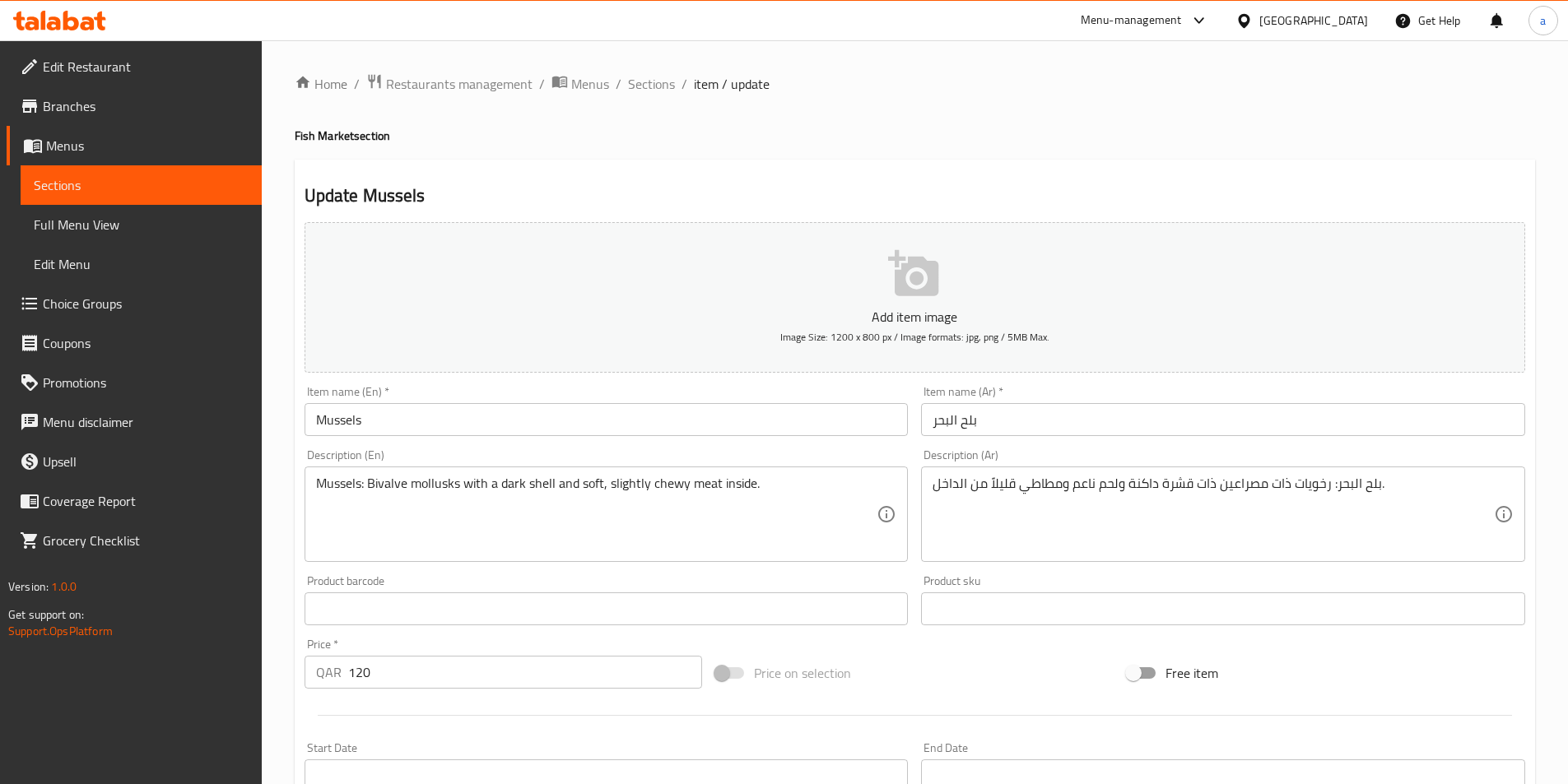
click at [437, 488] on textarea "Mussels: Bivalve mollusks with a dark shell and soft, slightly chewy meat insid…" at bounding box center [597, 514] width 562 height 78
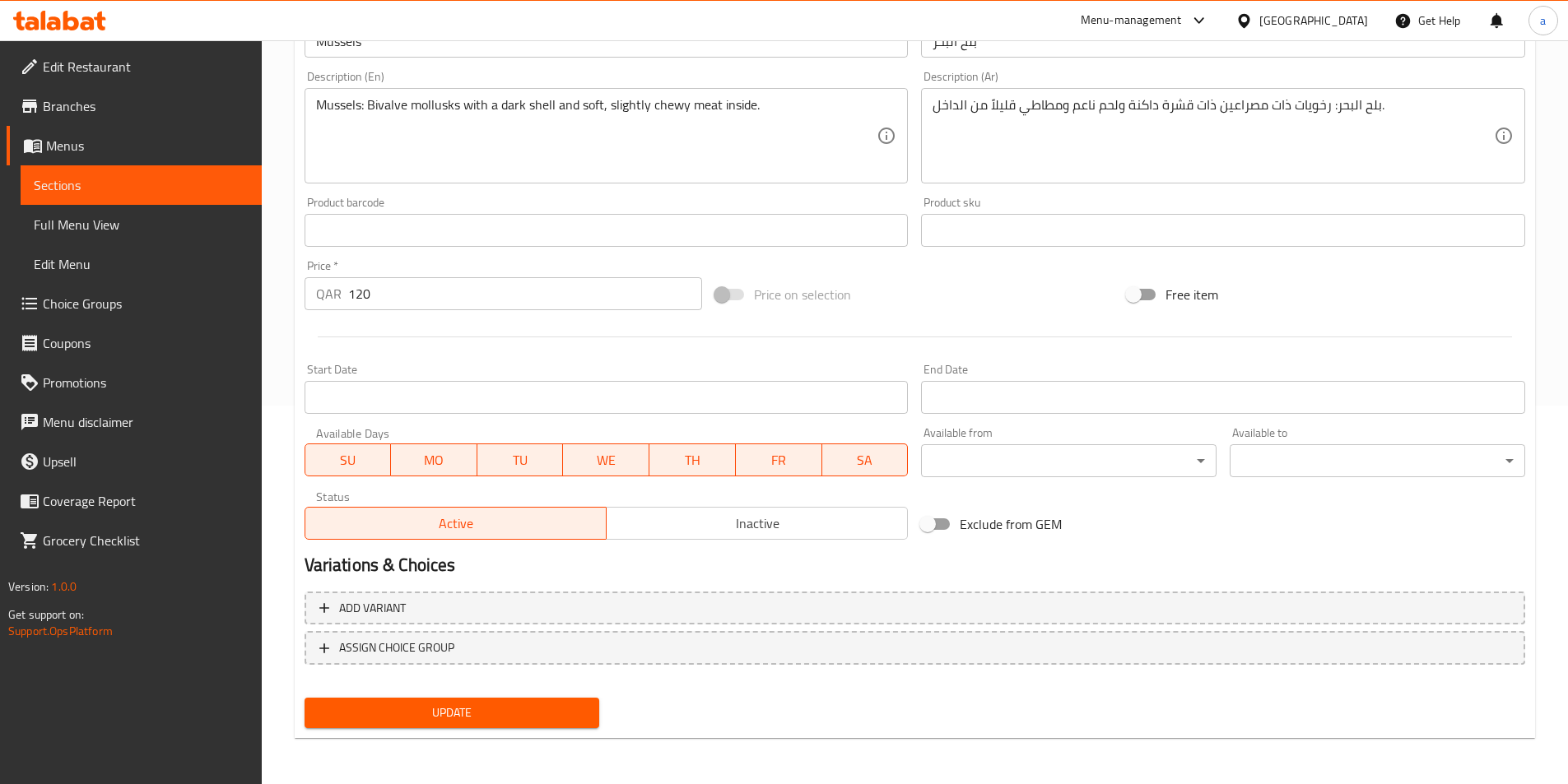
drag, startPoint x: 471, startPoint y: 719, endPoint x: 492, endPoint y: 666, distance: 57.0
click at [471, 719] on span "Update" at bounding box center [453, 713] width 269 height 20
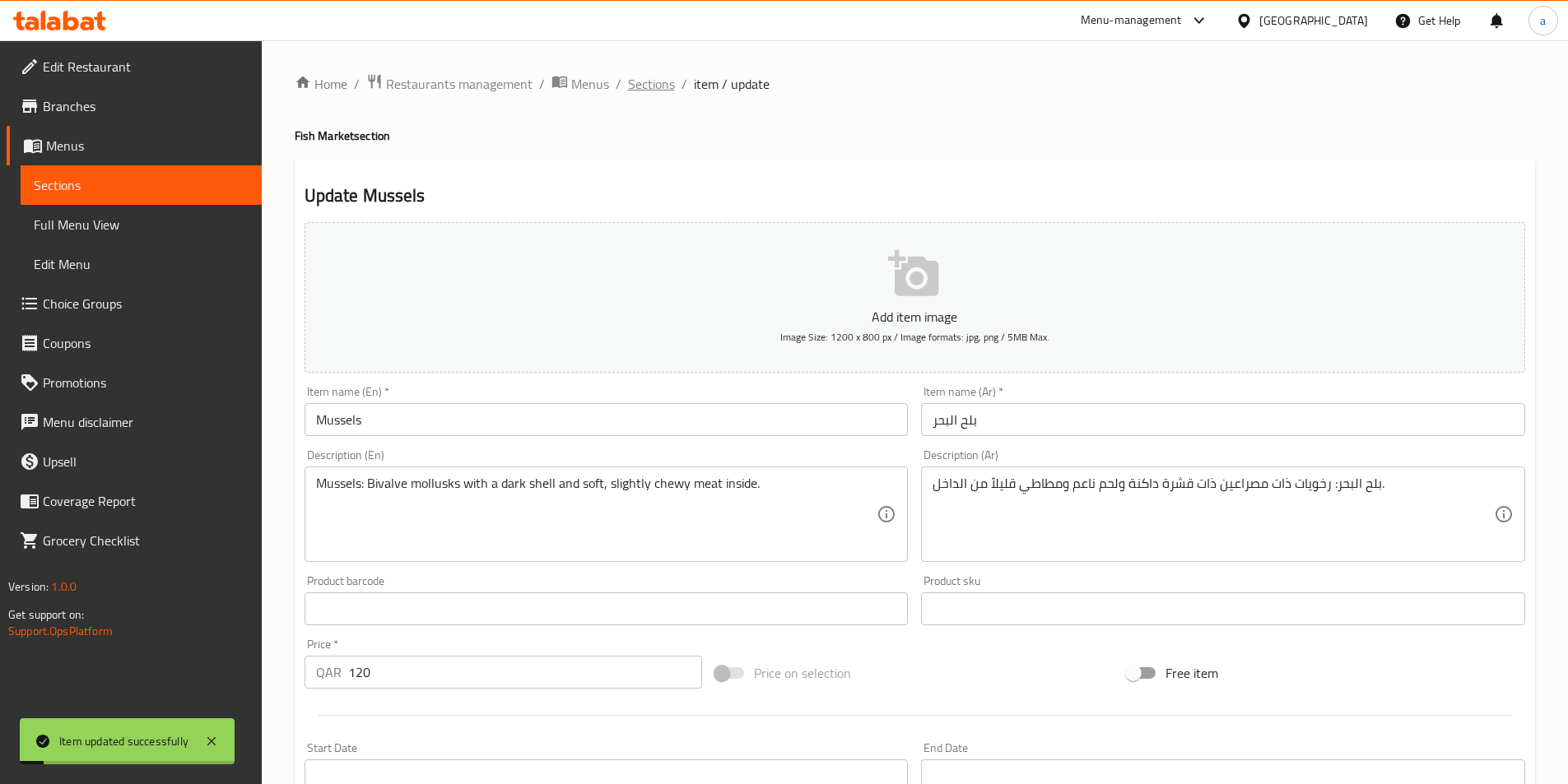
click at [651, 90] on span "Sections" at bounding box center [651, 84] width 47 height 19
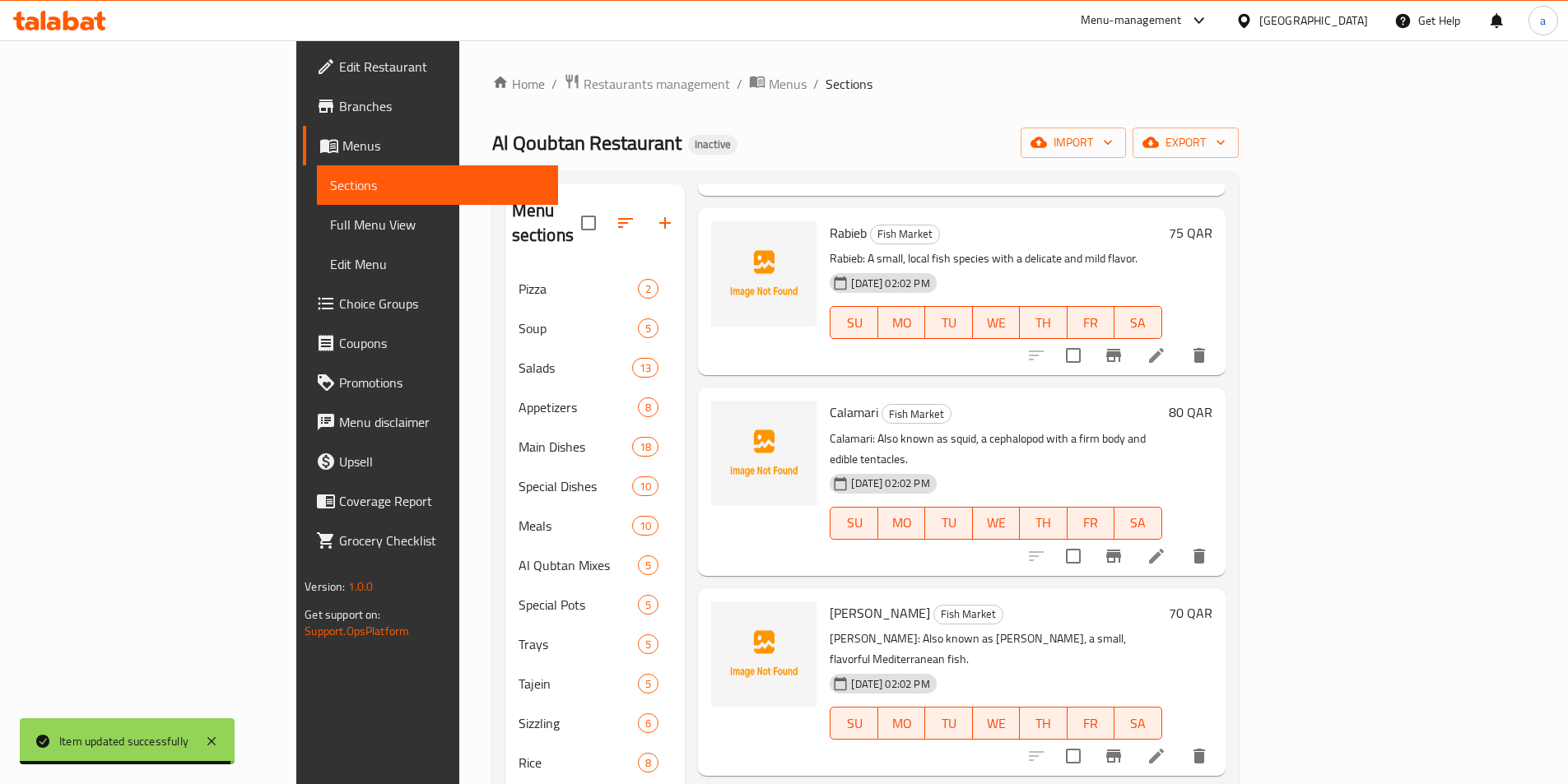
scroll to position [3538, 0]
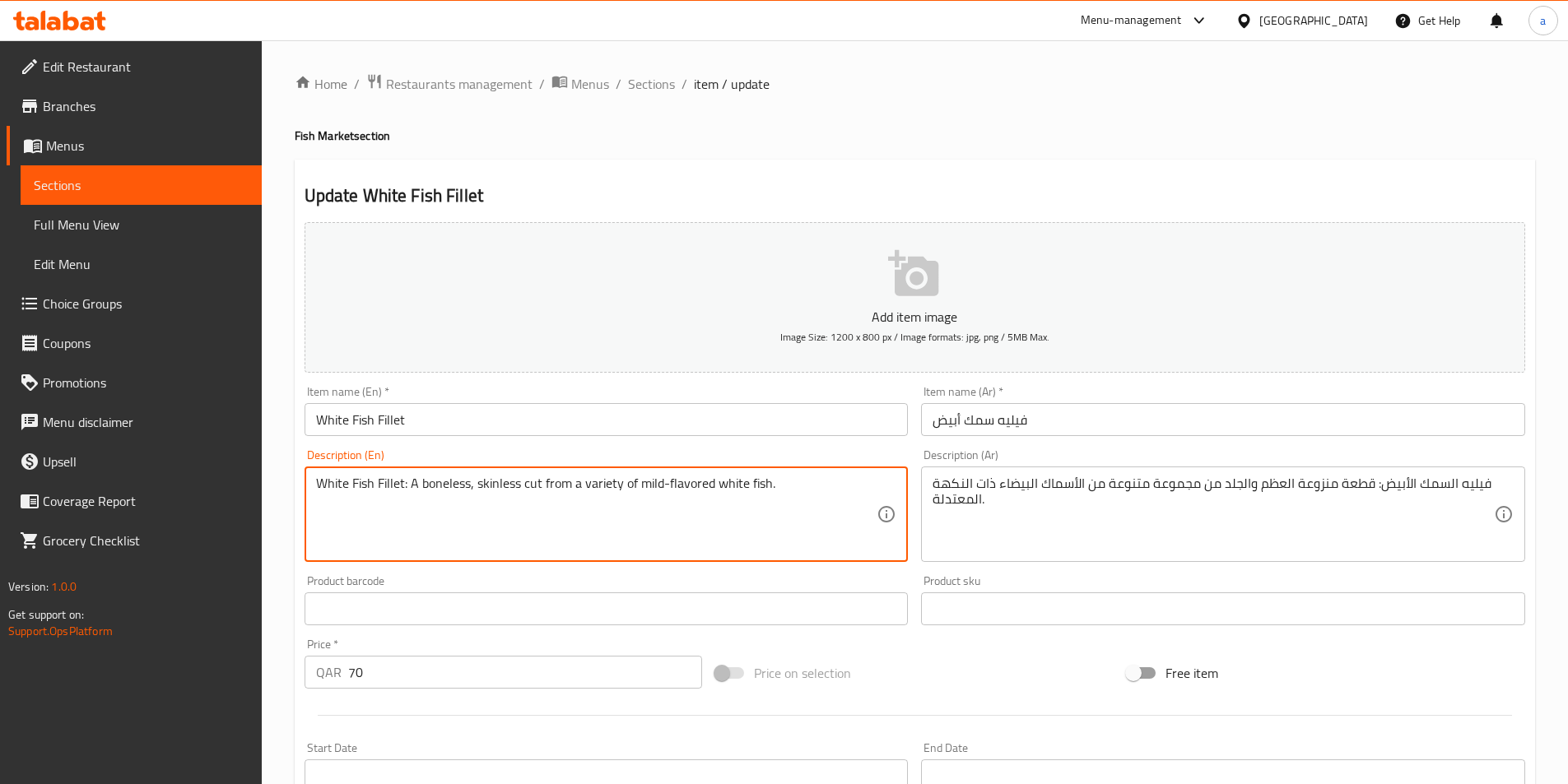
click at [745, 496] on textarea "White Fish Fillet: A boneless, skinless cut from a variety of mild-flavored whi…" at bounding box center [597, 514] width 562 height 78
click at [701, 509] on textarea "White Fish Fillet: A boneless, skinless cut from a variety of mild-flavored whi…" at bounding box center [597, 514] width 562 height 78
click at [502, 487] on textarea "White Fish Fillet: A boneless, skinless cut from a variety of mild-flavored whi…" at bounding box center [597, 514] width 562 height 78
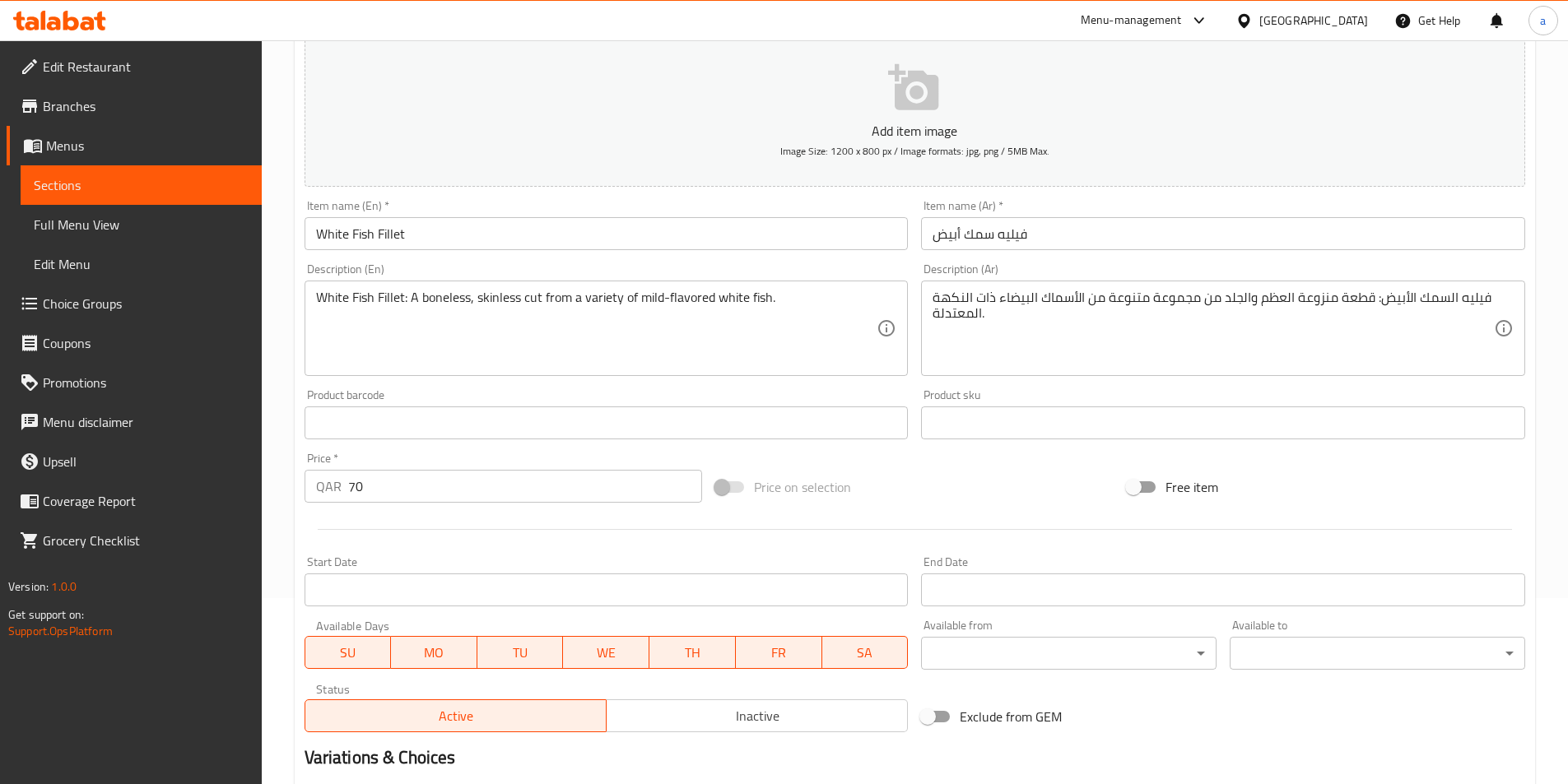
scroll to position [379, 0]
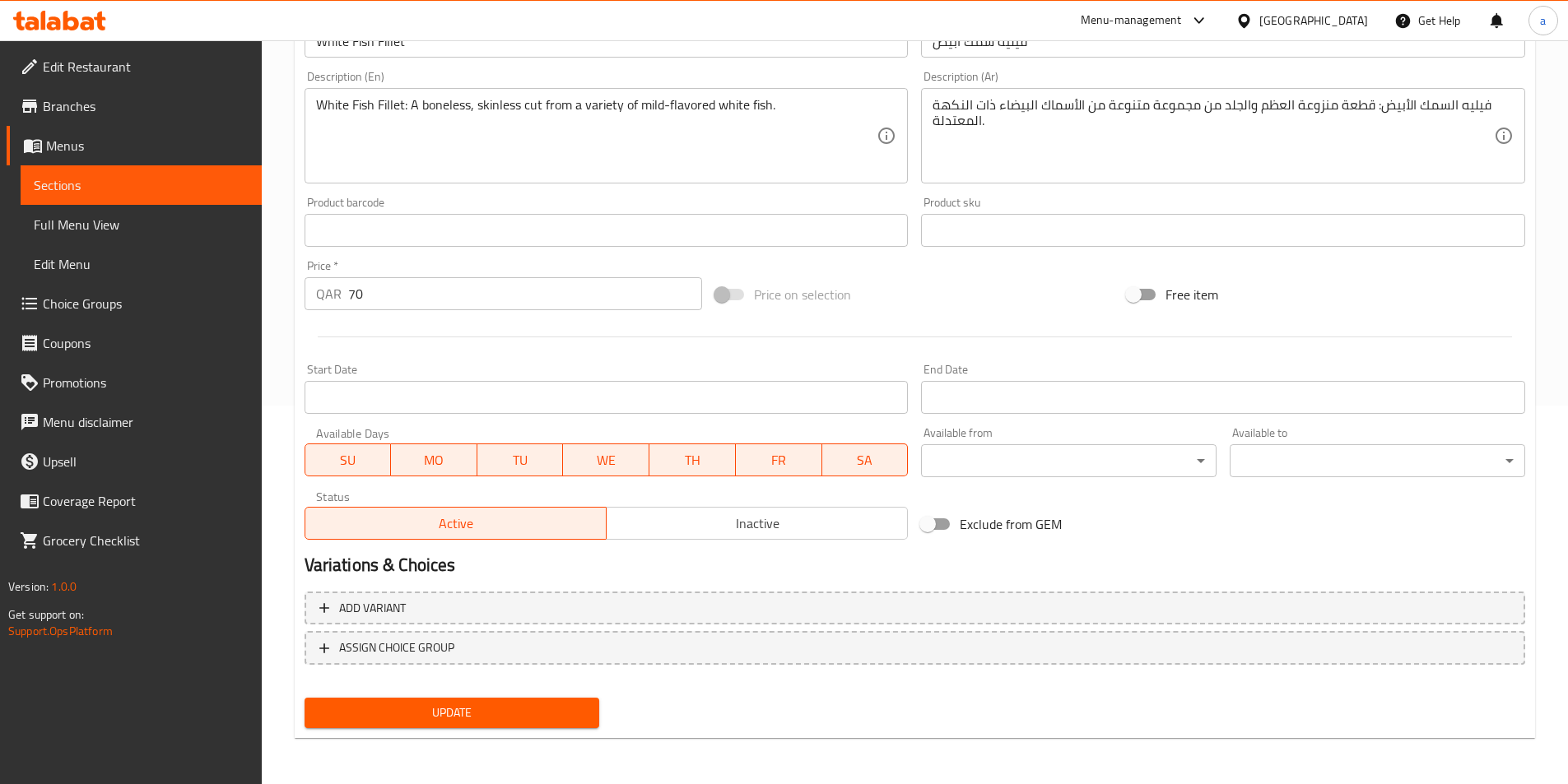
click at [467, 715] on span "Update" at bounding box center [453, 713] width 269 height 20
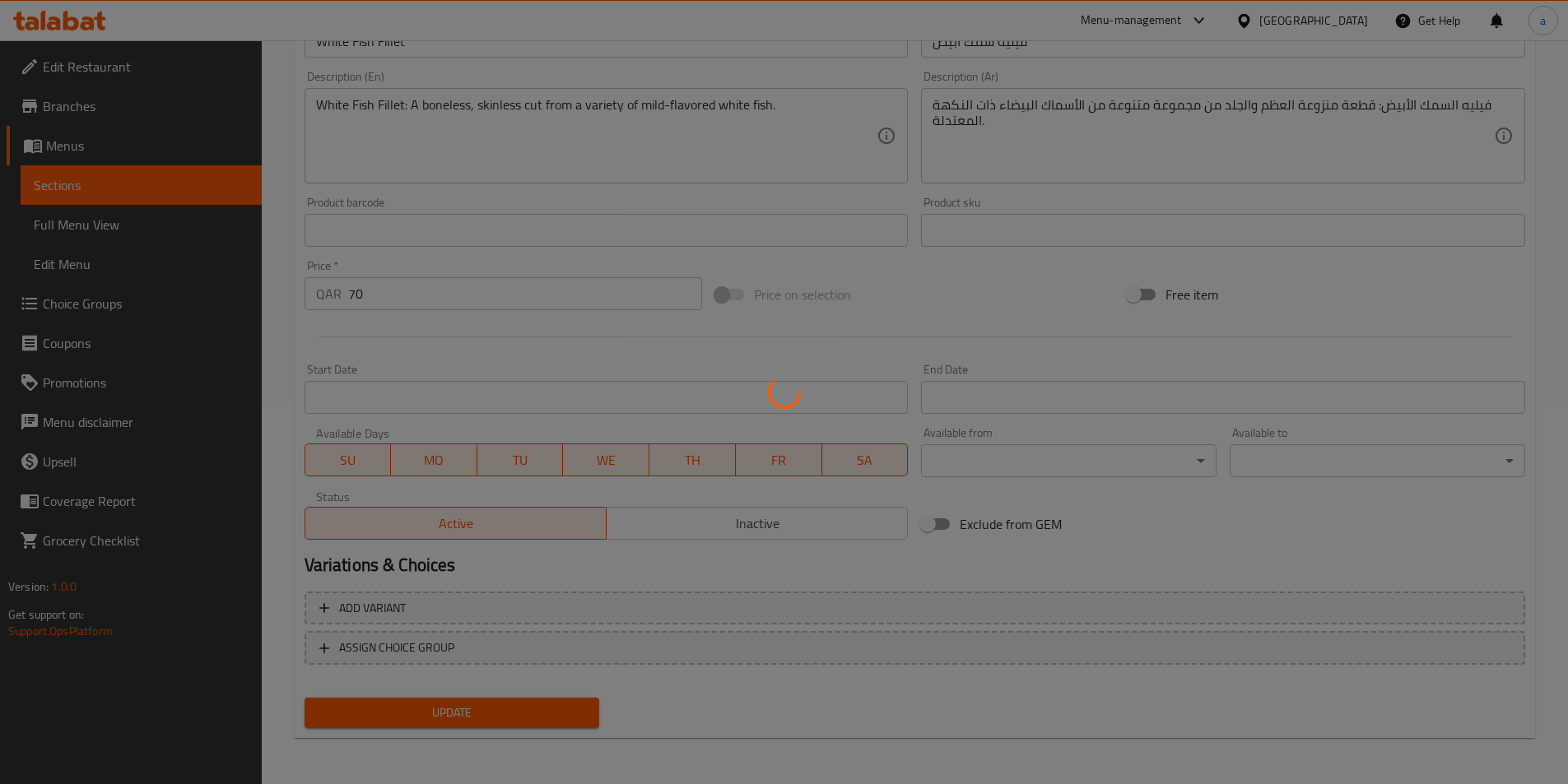
scroll to position [0, 0]
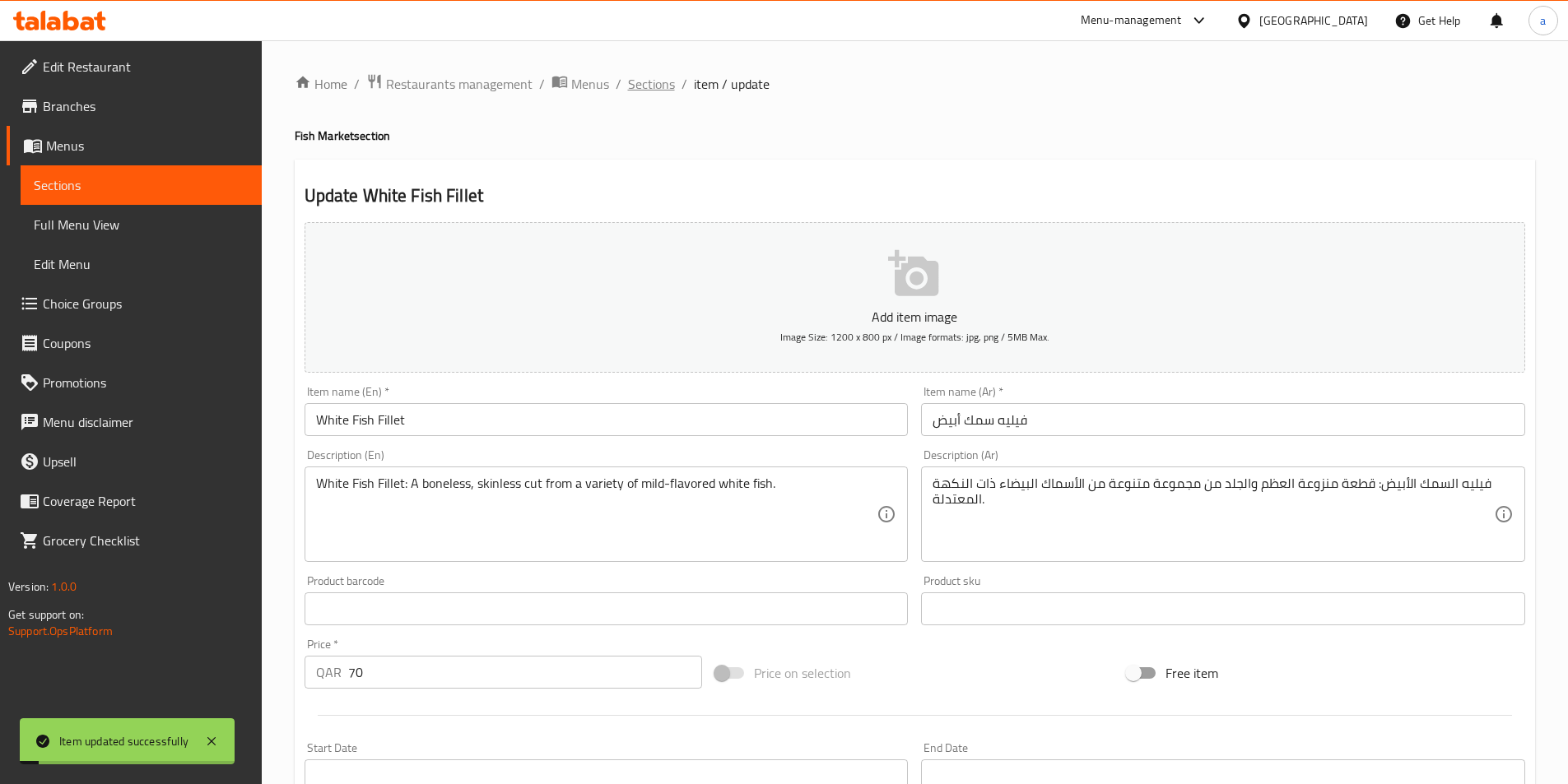
click at [646, 90] on span "Sections" at bounding box center [651, 84] width 47 height 19
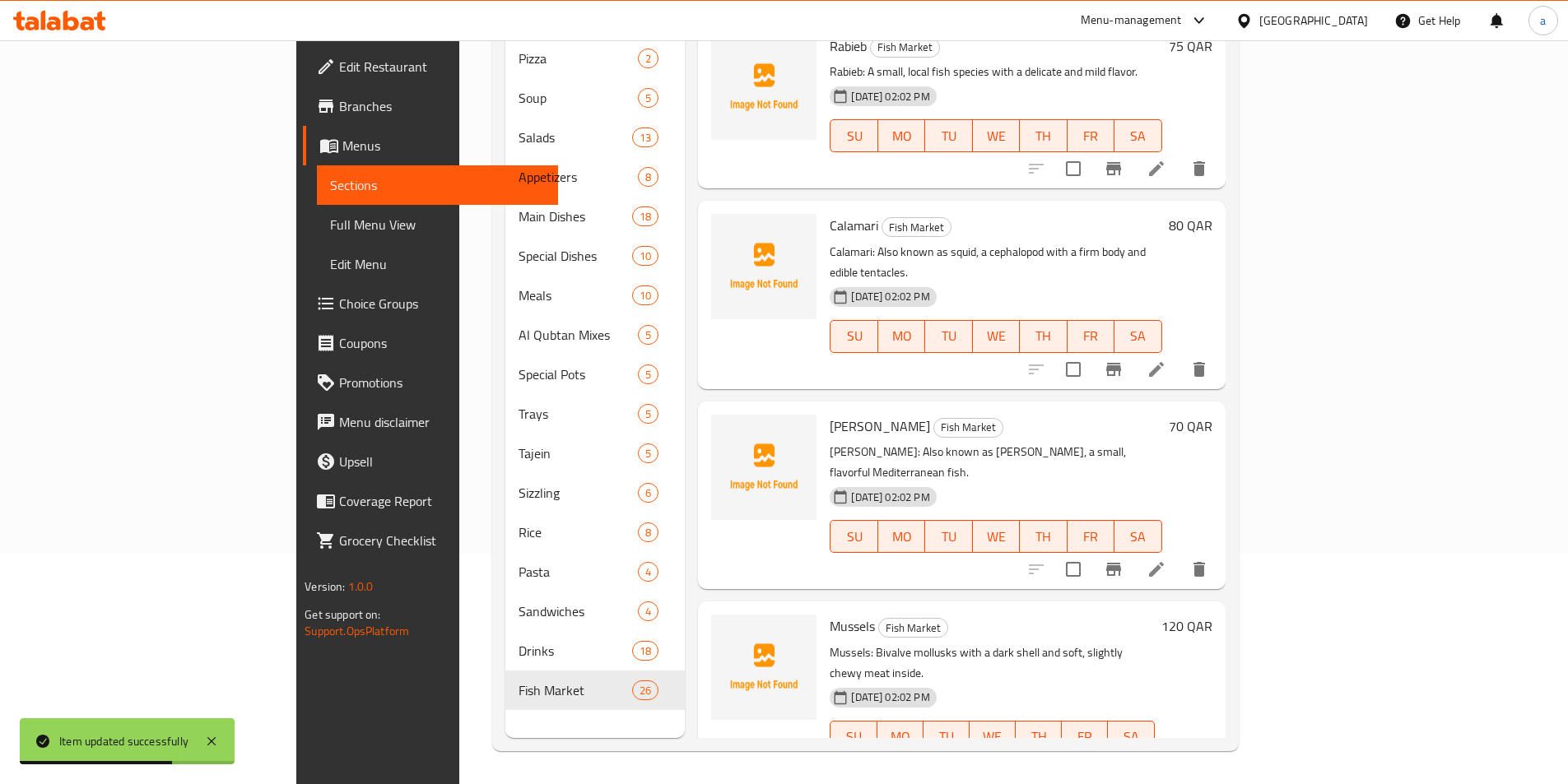
scroll to position [3495, 0]
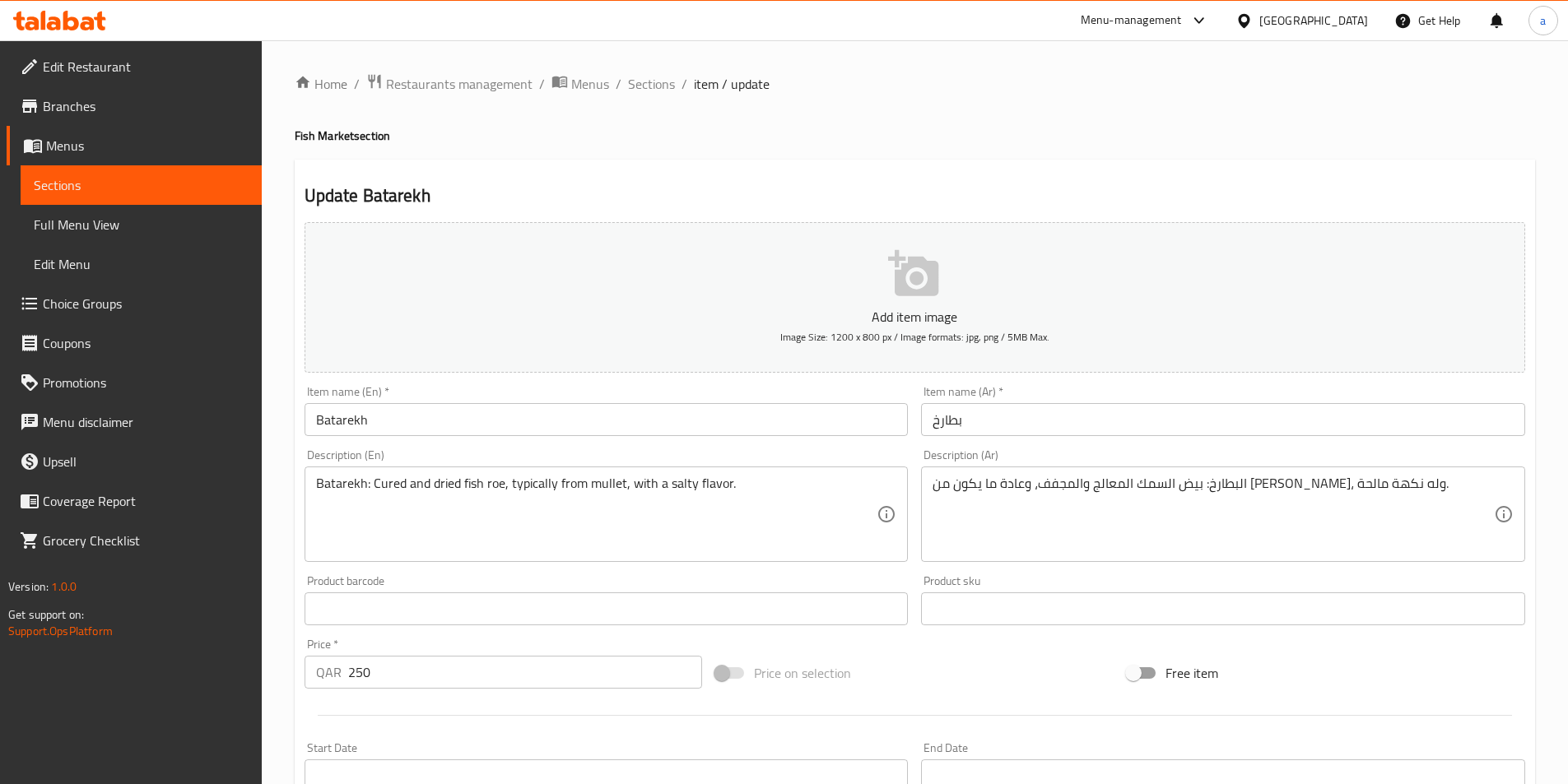
click at [691, 425] on input "Batarekh" at bounding box center [607, 419] width 604 height 33
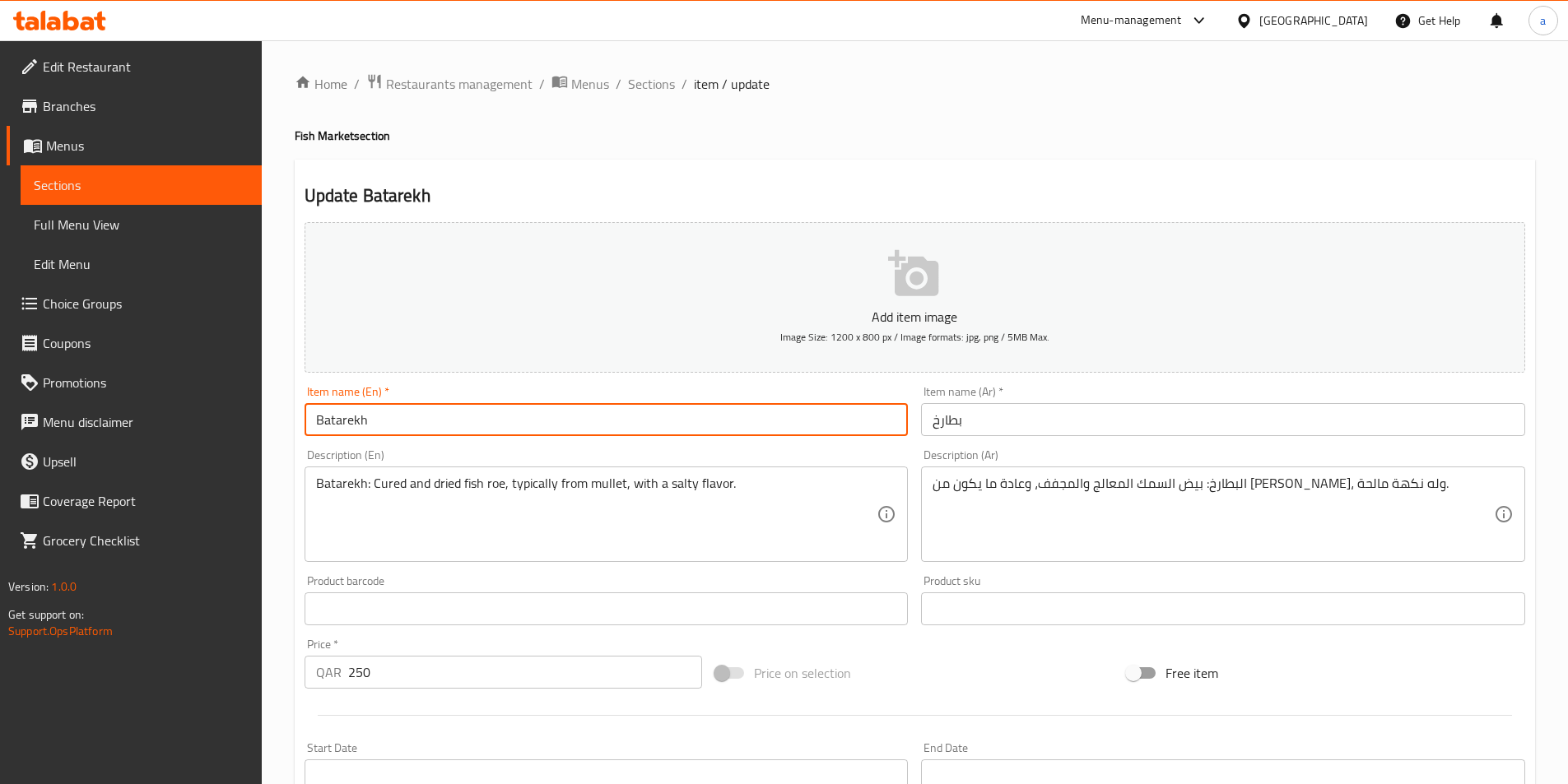
click at [691, 425] on input "Batarekh" at bounding box center [607, 419] width 604 height 33
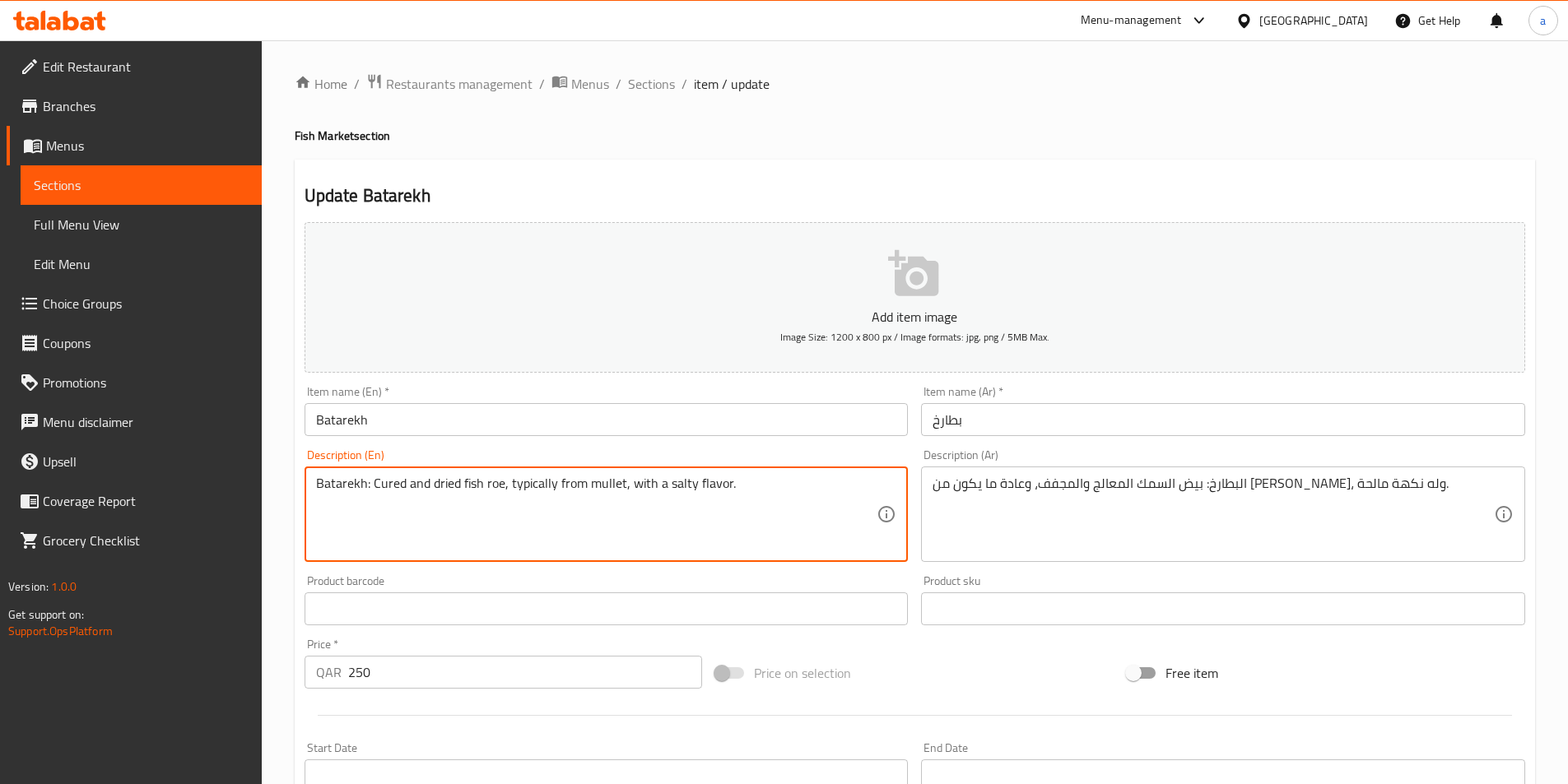
click at [710, 500] on textarea "Batarekh: Cured and dried fish roe, typically from mullet, with a salty flavor." at bounding box center [597, 514] width 562 height 78
click at [745, 529] on textarea "Batarekh: Cured and dried fish roe, typically from mullet, with a salty flavor." at bounding box center [597, 514] width 562 height 78
click at [718, 502] on textarea "Batarekh: Cured and dried fish roe, typically from mullet, with a salty flavor." at bounding box center [597, 514] width 562 height 78
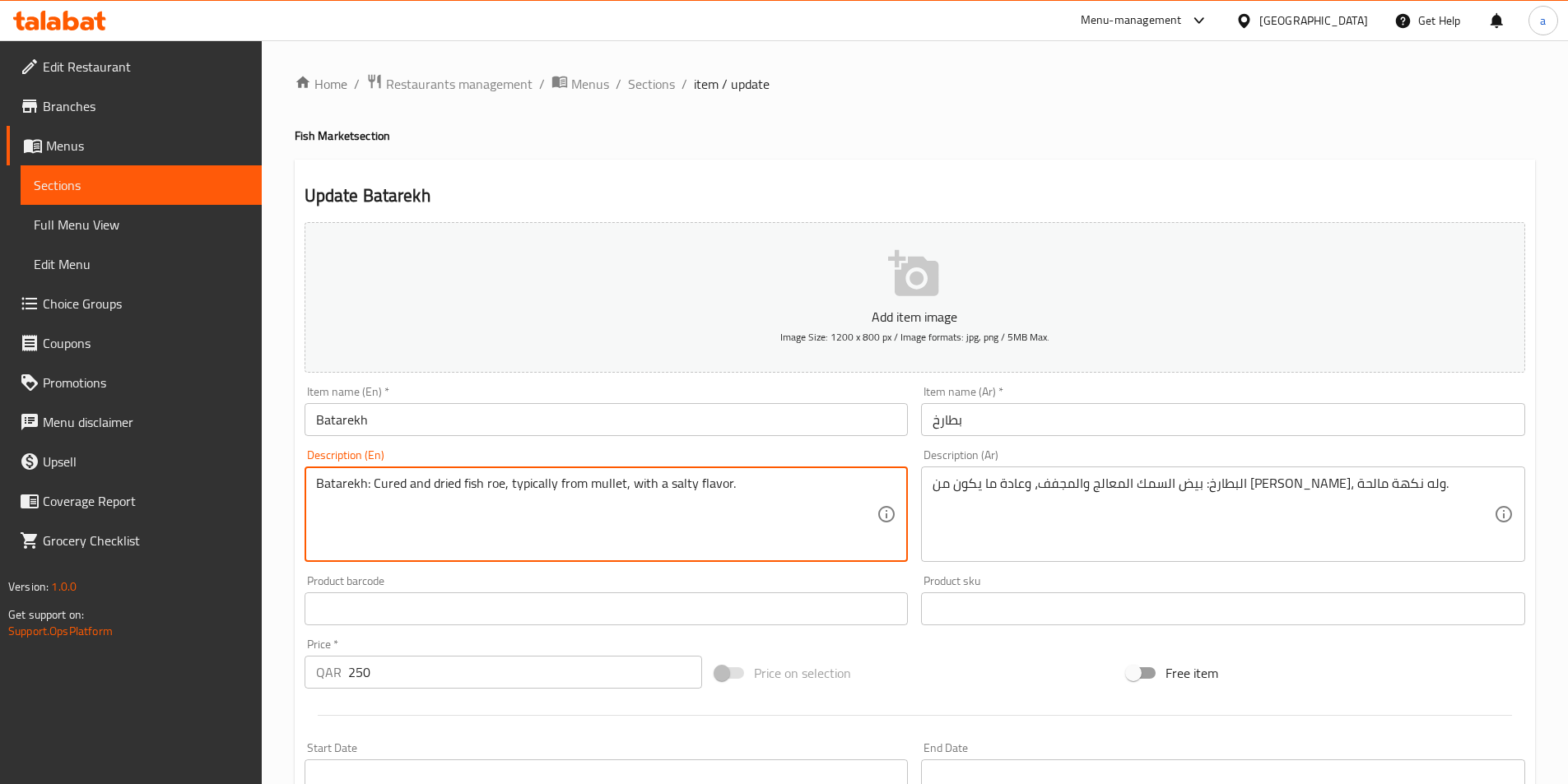
click at [718, 502] on textarea "Batarekh: Cured and dried fish roe, typically from mullet, with a salty flavor." at bounding box center [597, 514] width 562 height 78
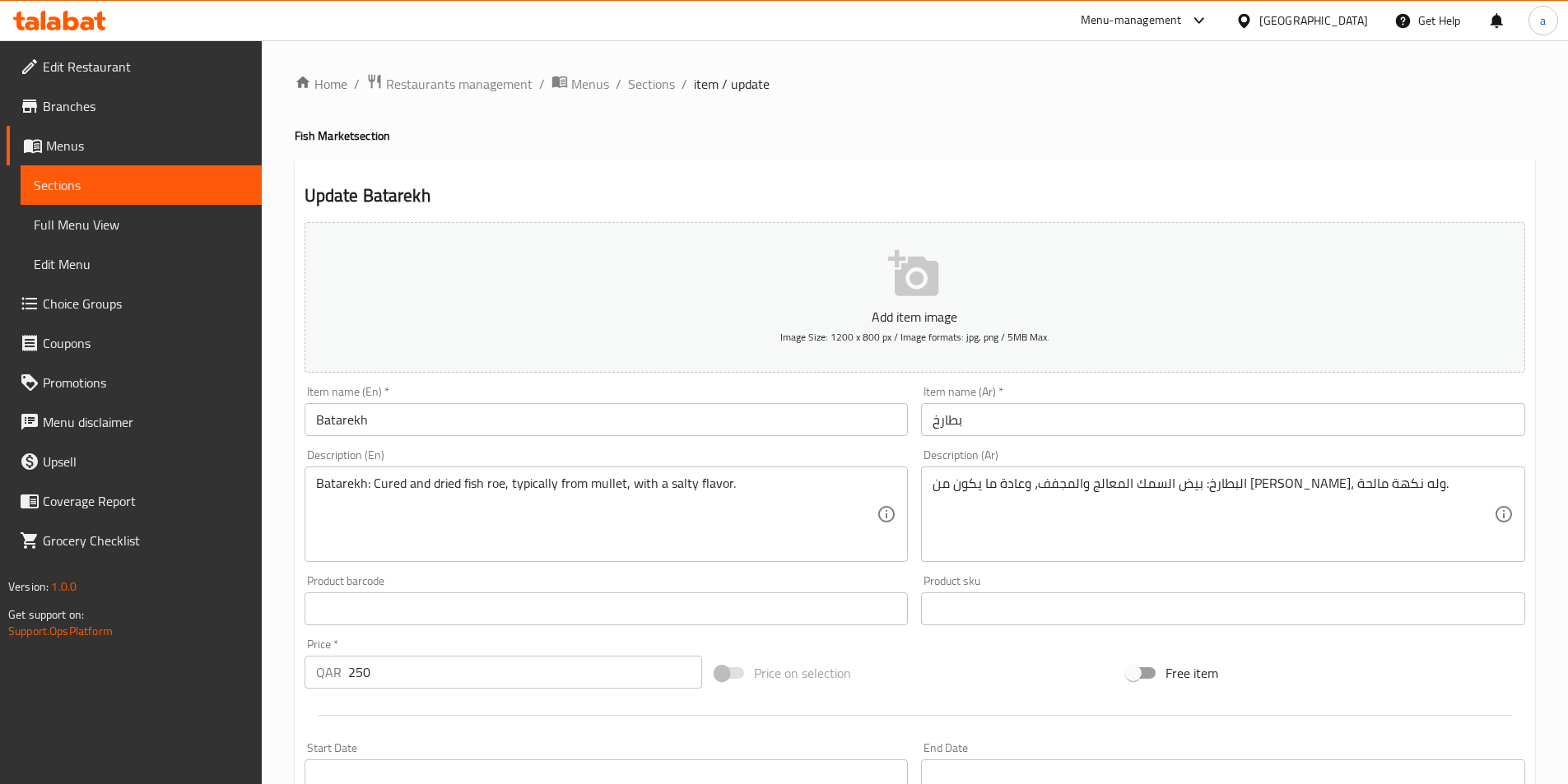
click at [718, 506] on textarea "Batarekh: Cured and dried fish roe, typically from mullet, with a salty flavor." at bounding box center [597, 514] width 562 height 78
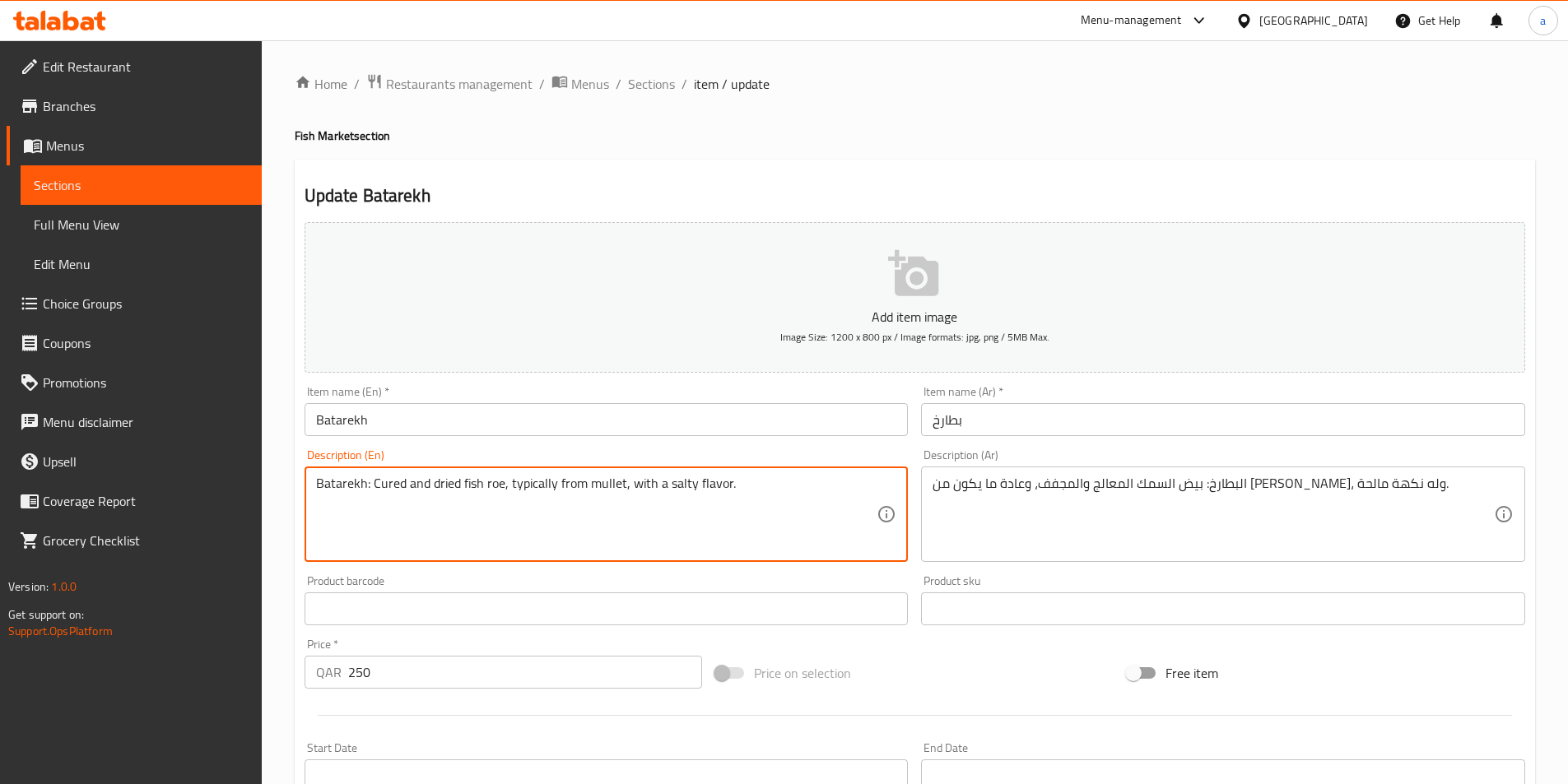
click at [532, 481] on textarea "Batarekh: Cured and dried fish roe, typically from mullet, with a salty flavor." at bounding box center [597, 514] width 562 height 78
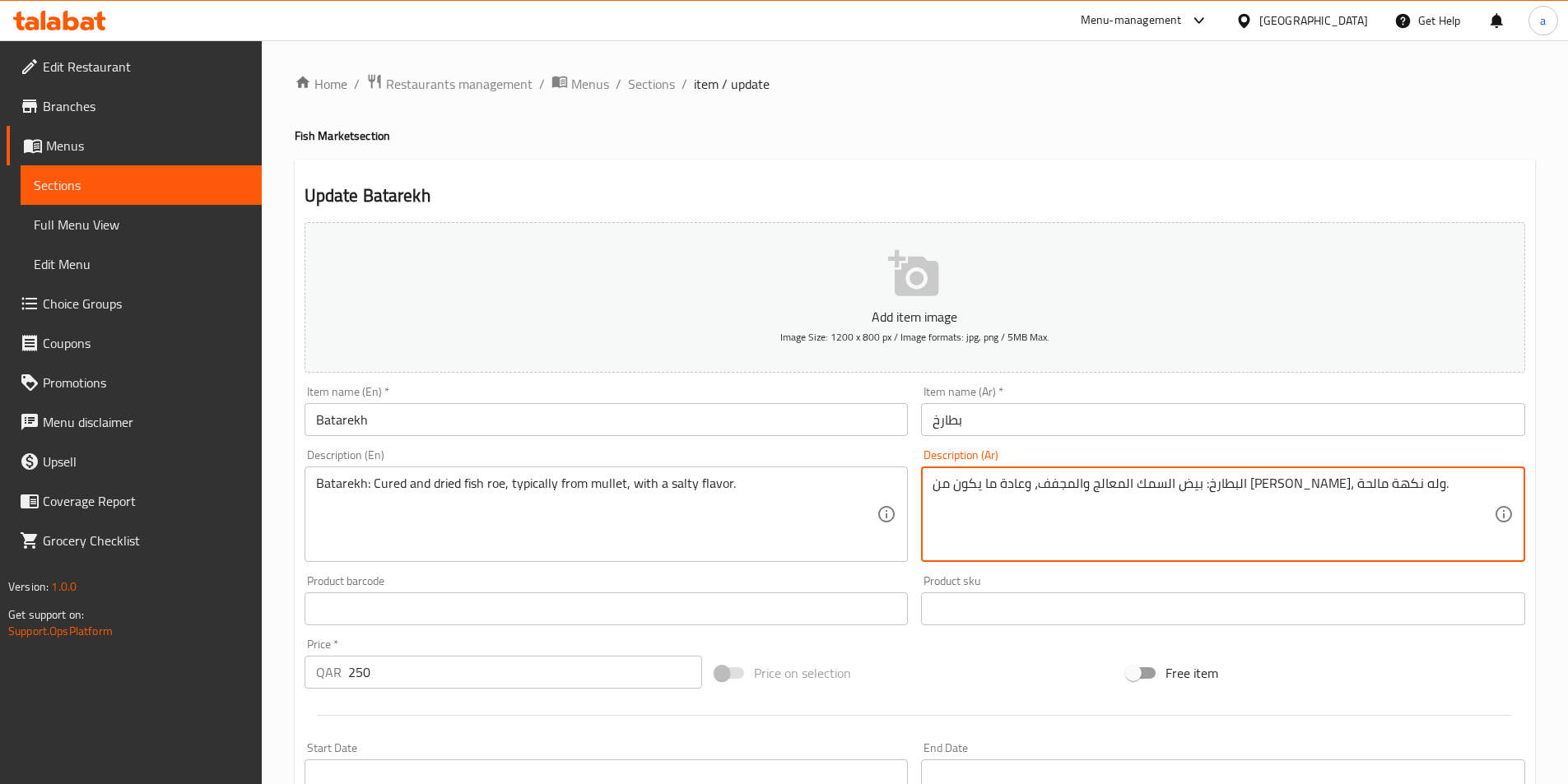
drag, startPoint x: 1153, startPoint y: 485, endPoint x: 1116, endPoint y: 485, distance: 37.0
click at [1098, 482] on textarea "البطارخ: بيض السمك المعالج والمجفف، و تروبيكال يكون من [PERSON_NAME]، وله نكهة …" at bounding box center [1213, 514] width 562 height 78
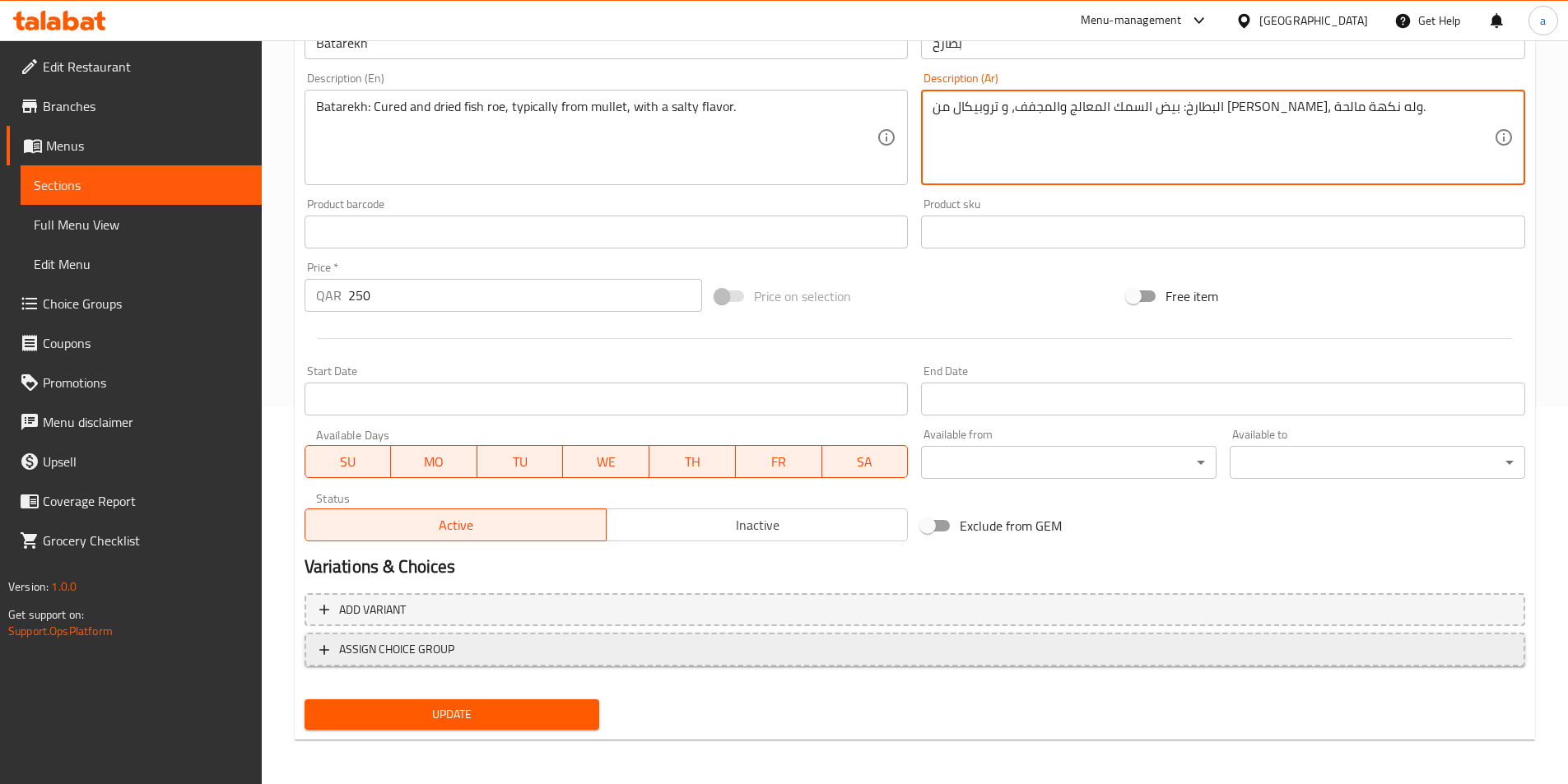
scroll to position [379, 0]
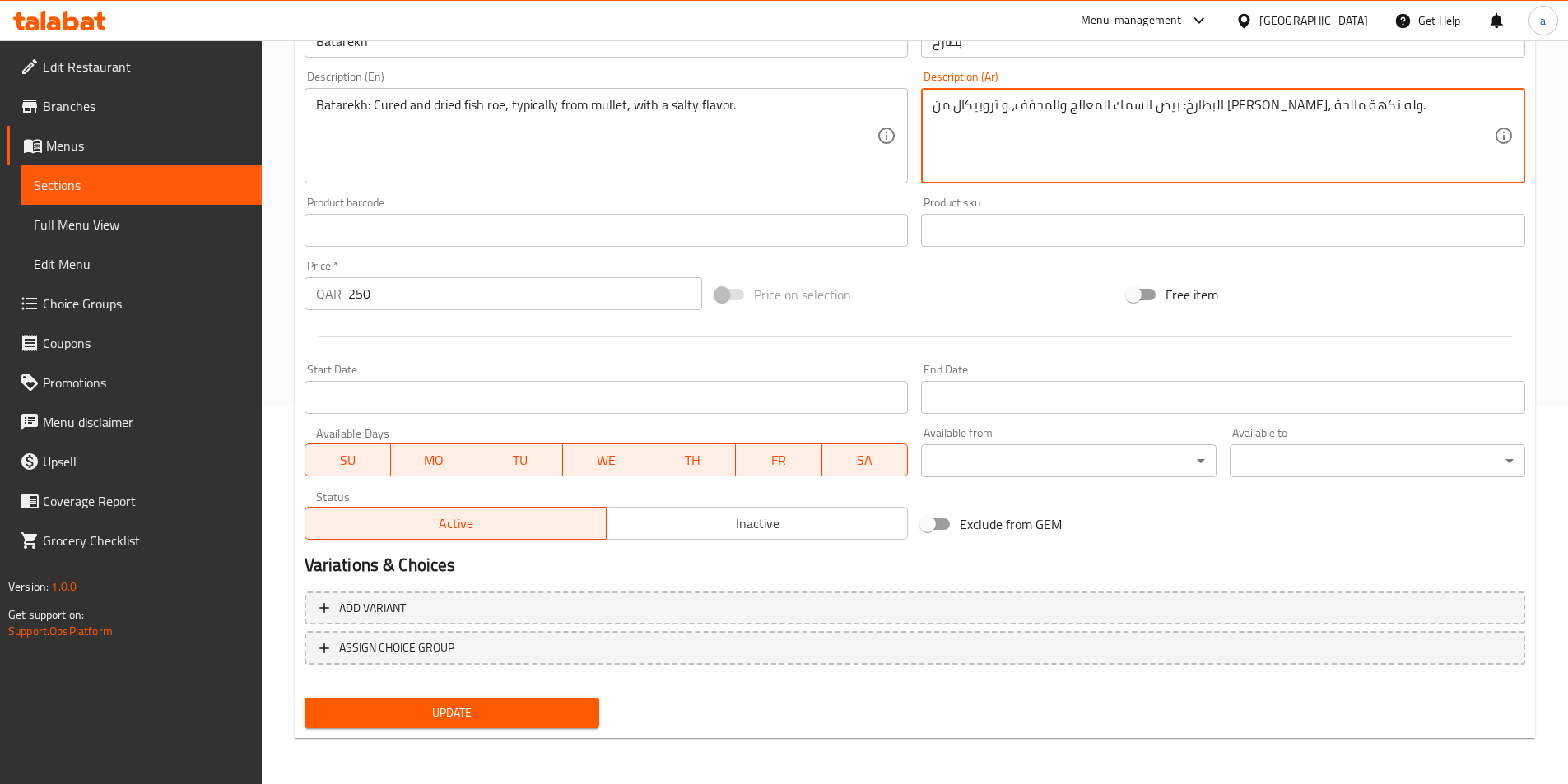
type textarea "البطارخ: بيض السمك المعالج والمجفف، و تروبيكال من [PERSON_NAME]، وله نكهة مالحة."
click at [461, 726] on button "Update" at bounding box center [452, 713] width 295 height 30
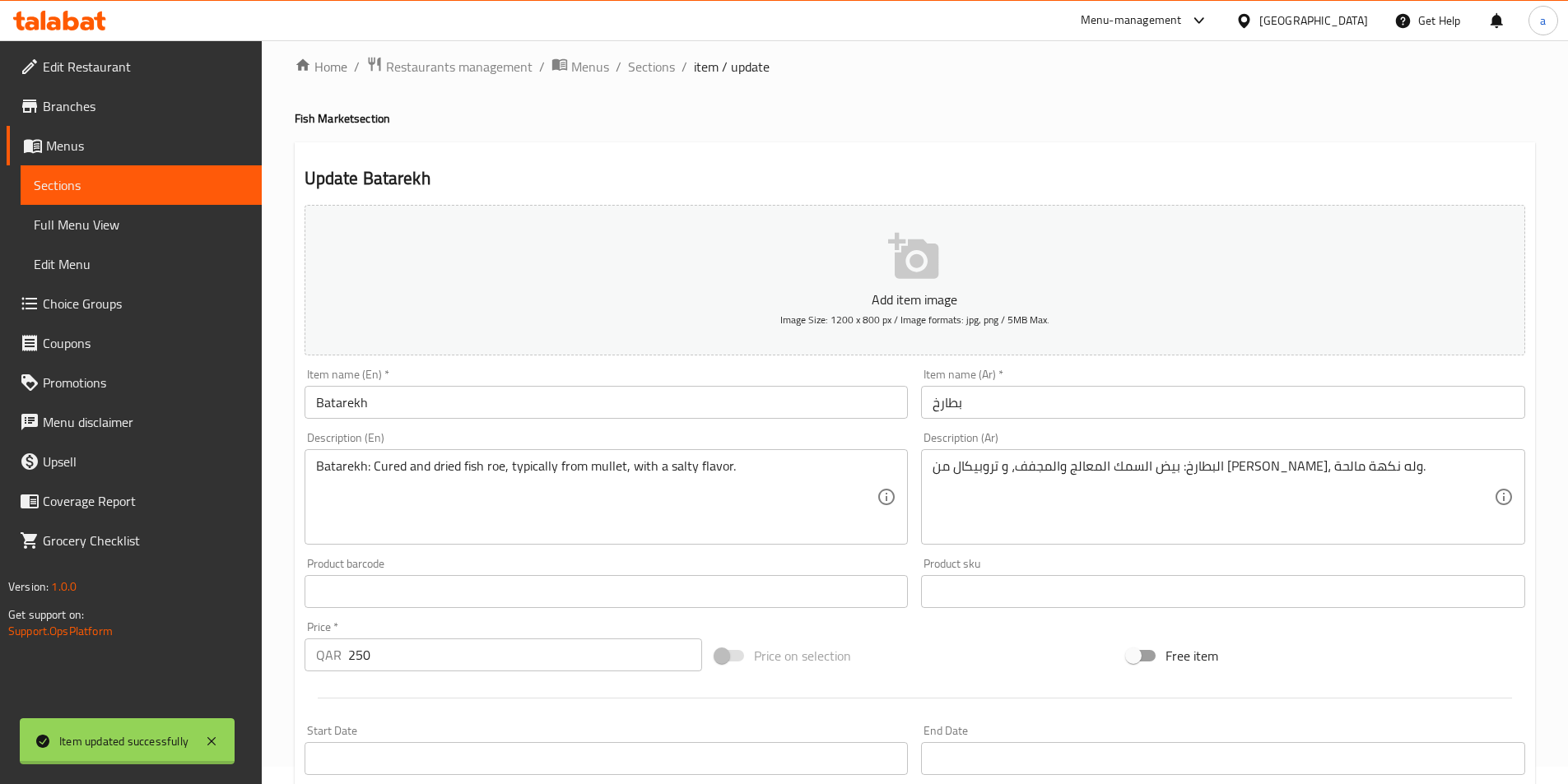
scroll to position [0, 0]
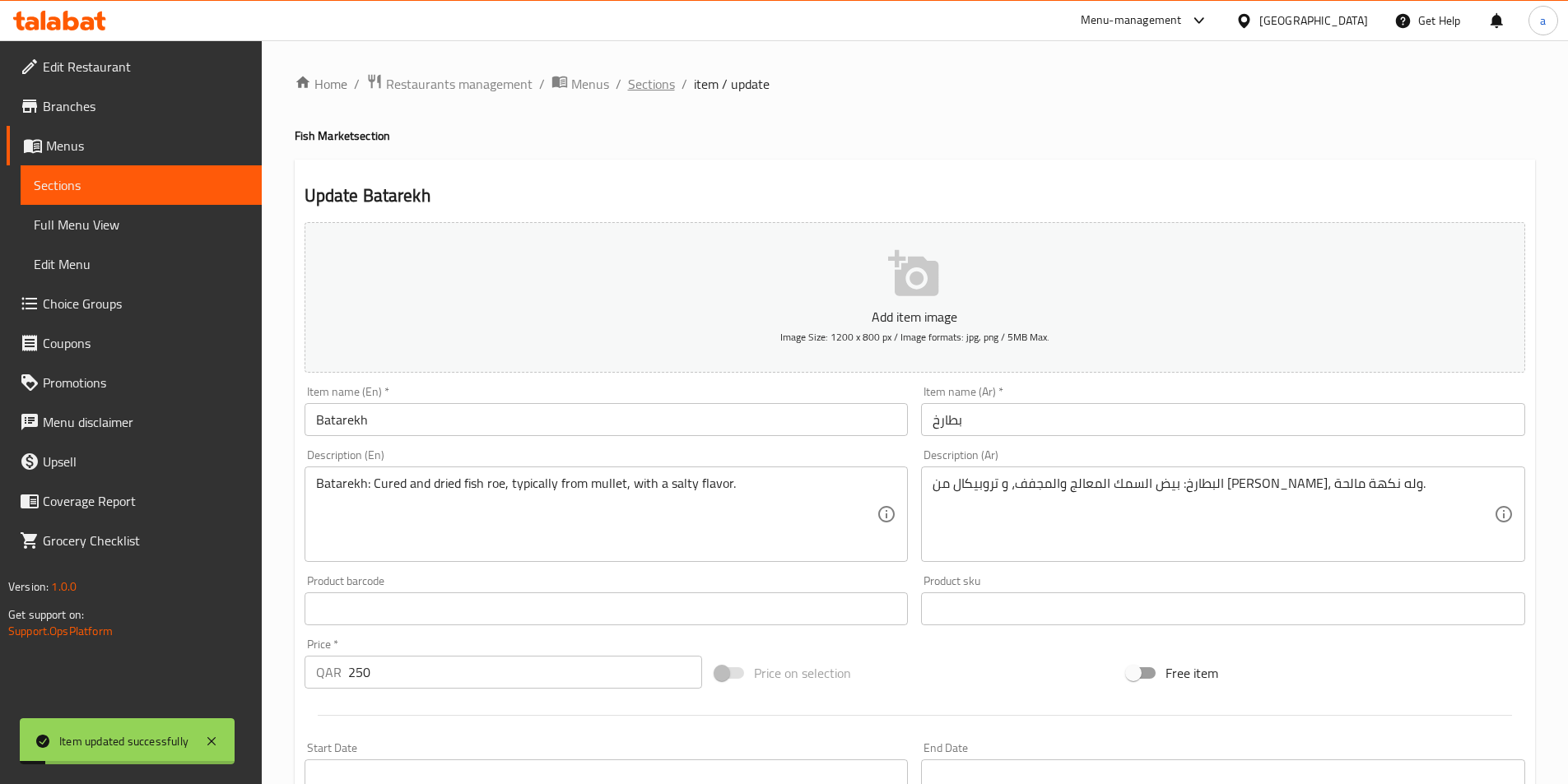
click at [646, 78] on span "Sections" at bounding box center [651, 84] width 47 height 19
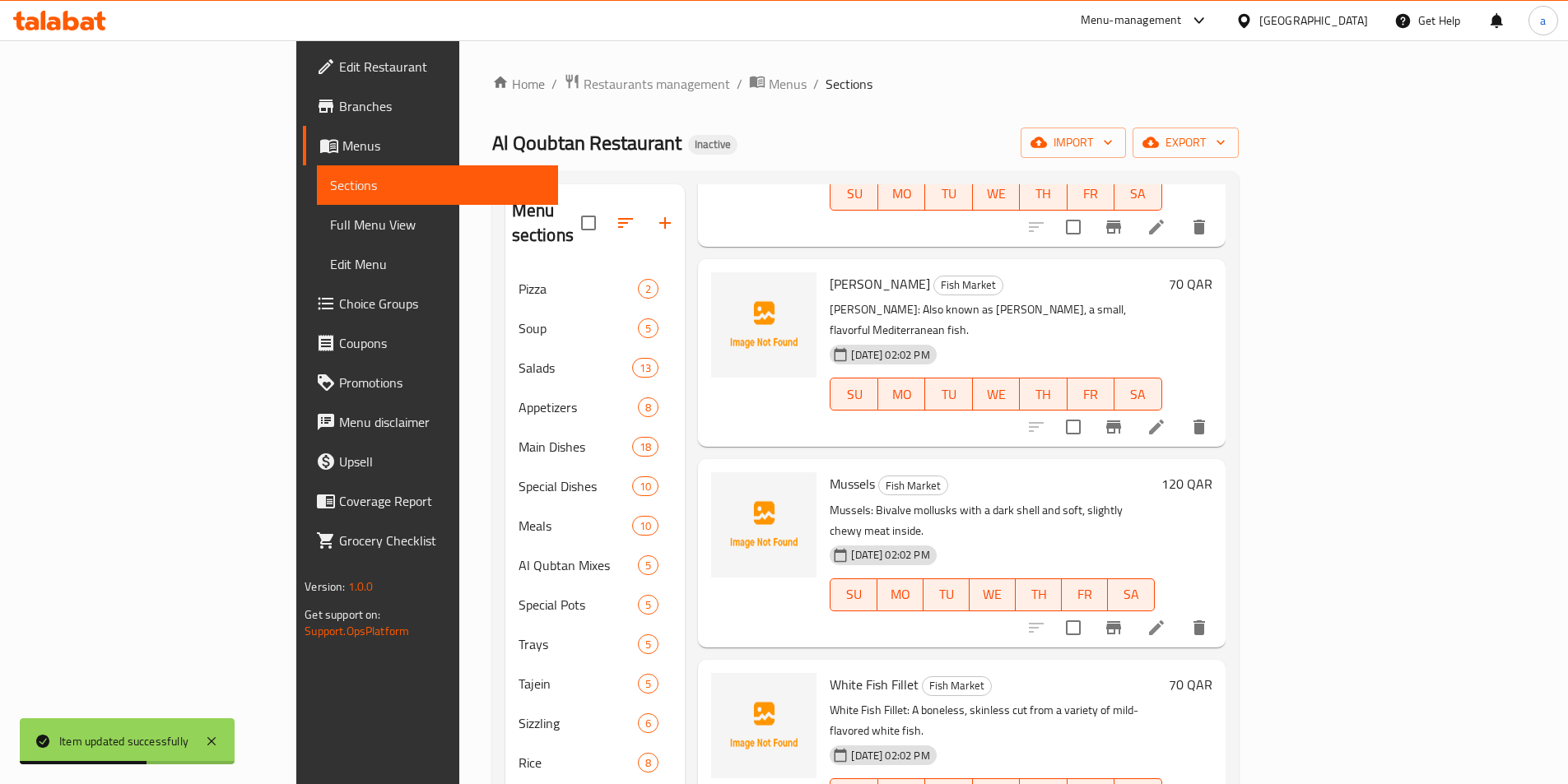
scroll to position [3906, 0]
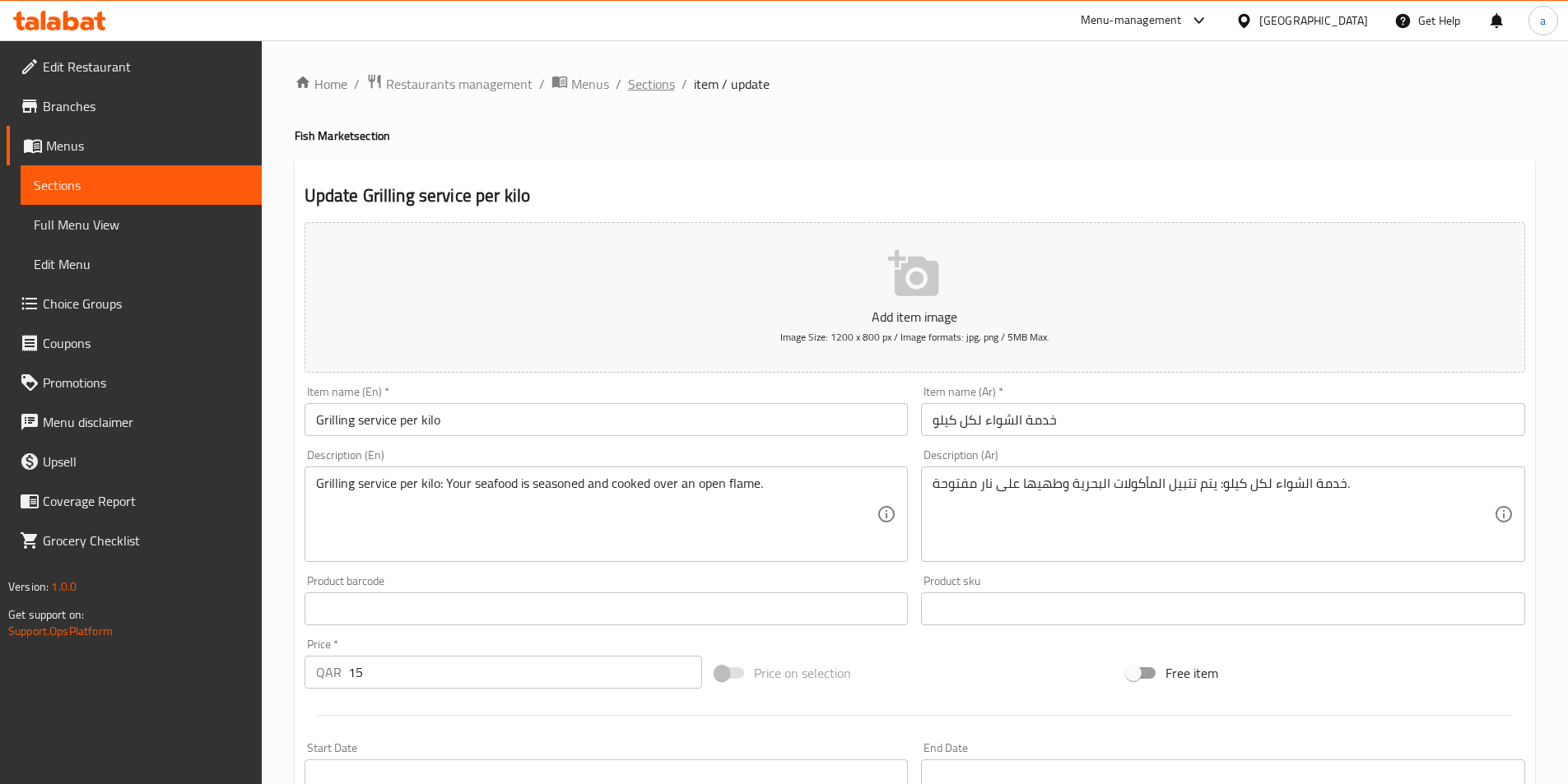
click at [660, 82] on span "Sections" at bounding box center [651, 84] width 47 height 19
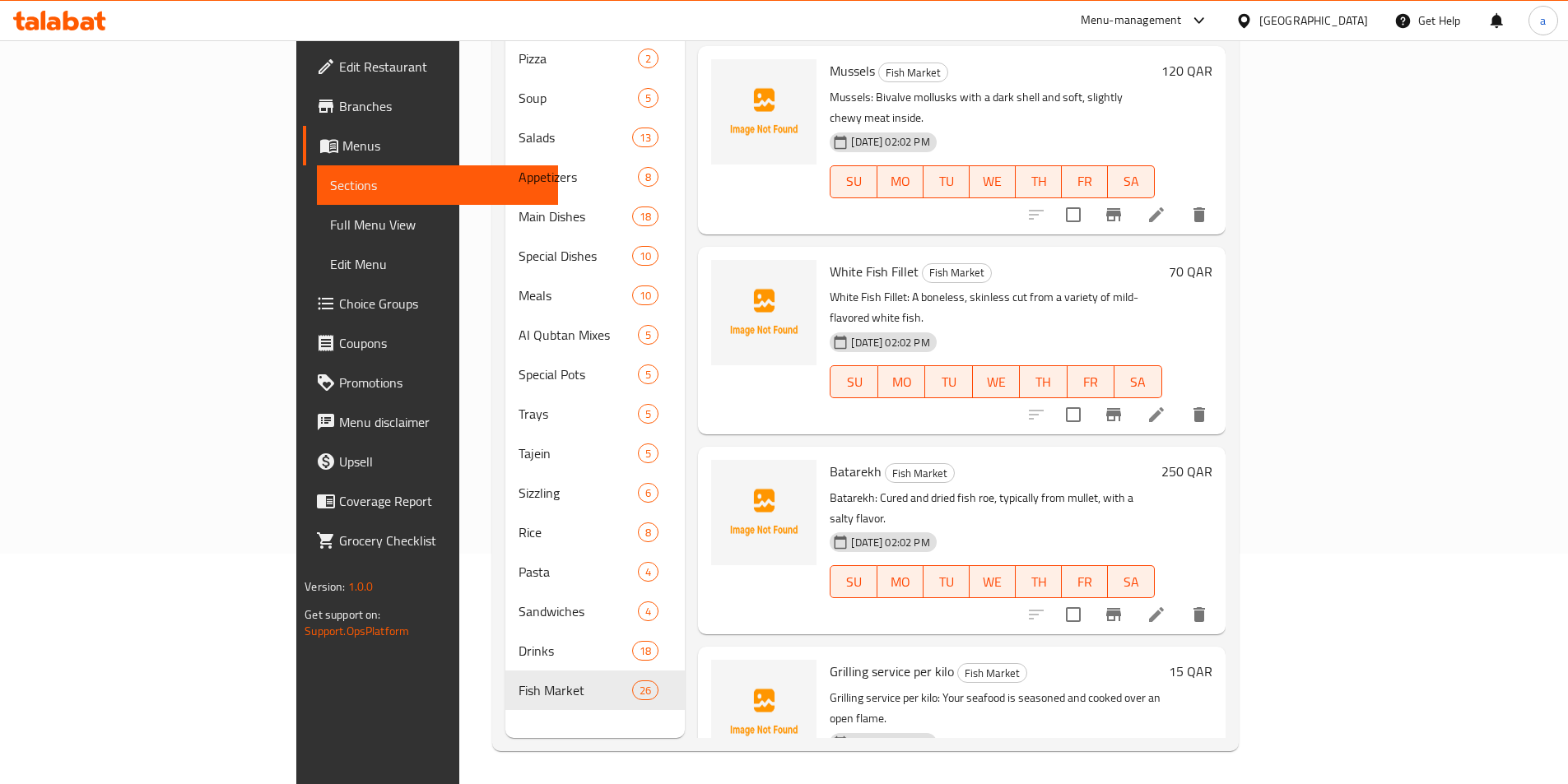
scroll to position [3906, 0]
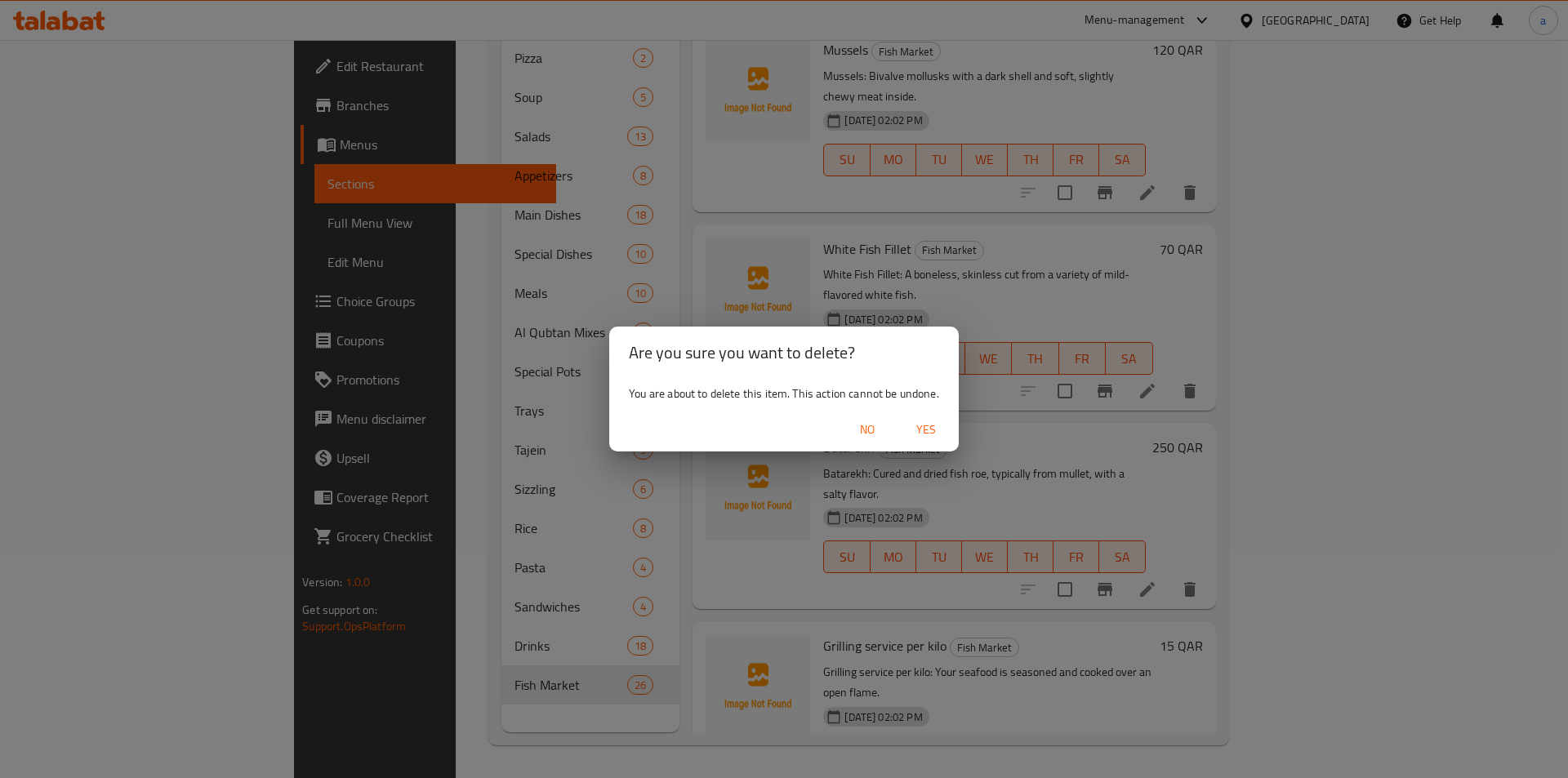
click at [928, 425] on span "Yes" at bounding box center [926, 430] width 39 height 20
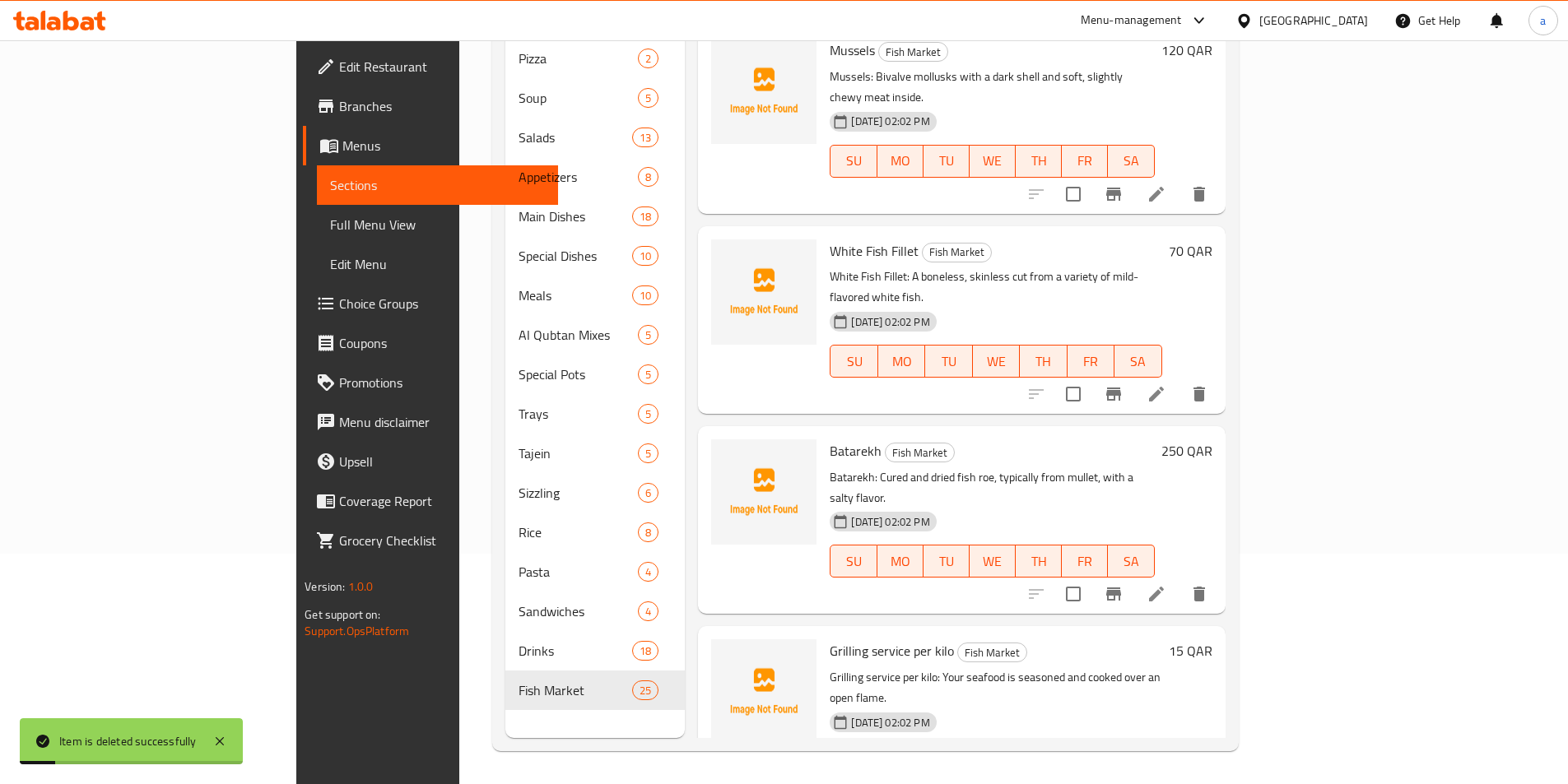
scroll to position [3726, 0]
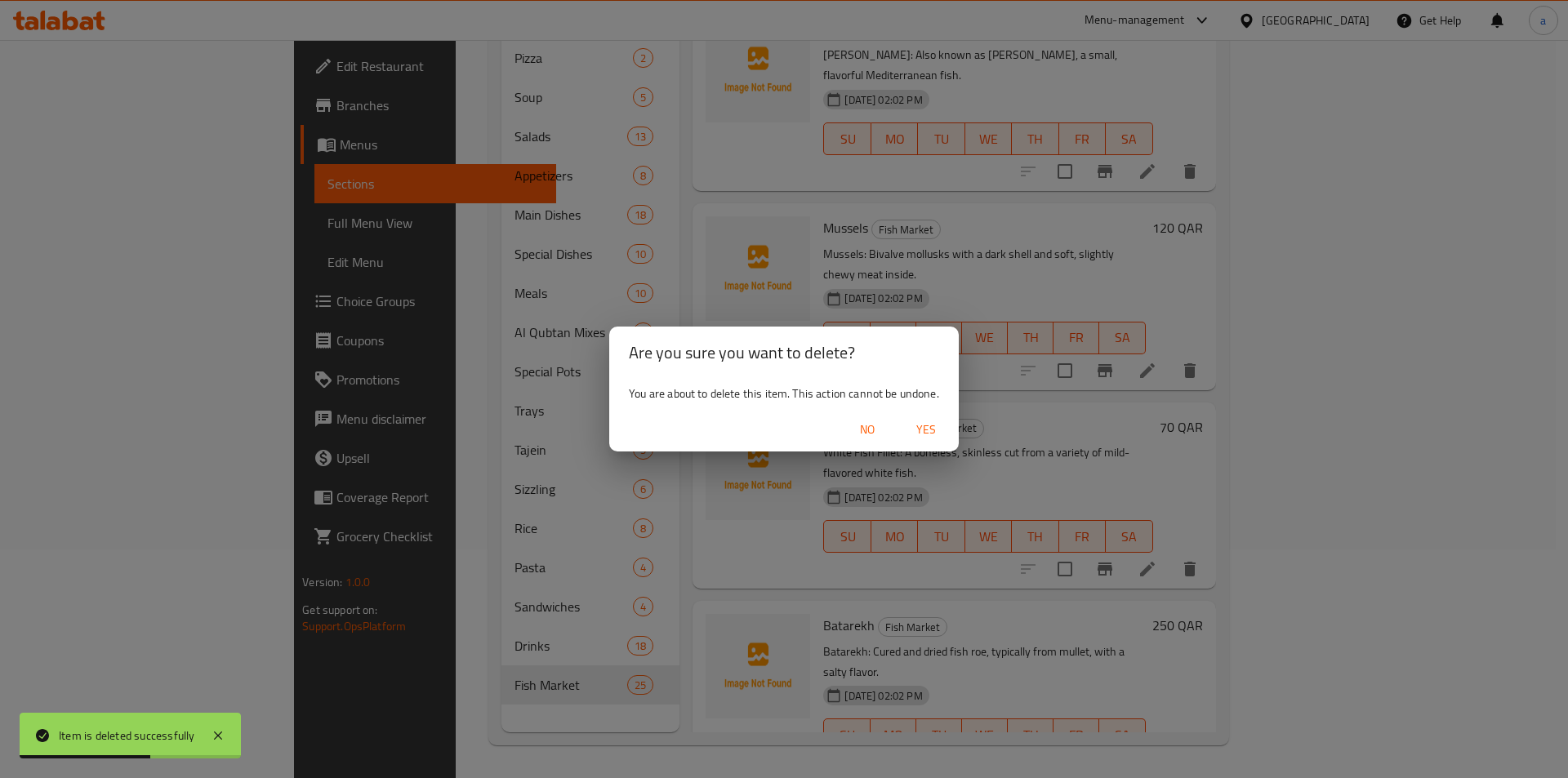
click at [931, 432] on span "Yes" at bounding box center [926, 430] width 39 height 20
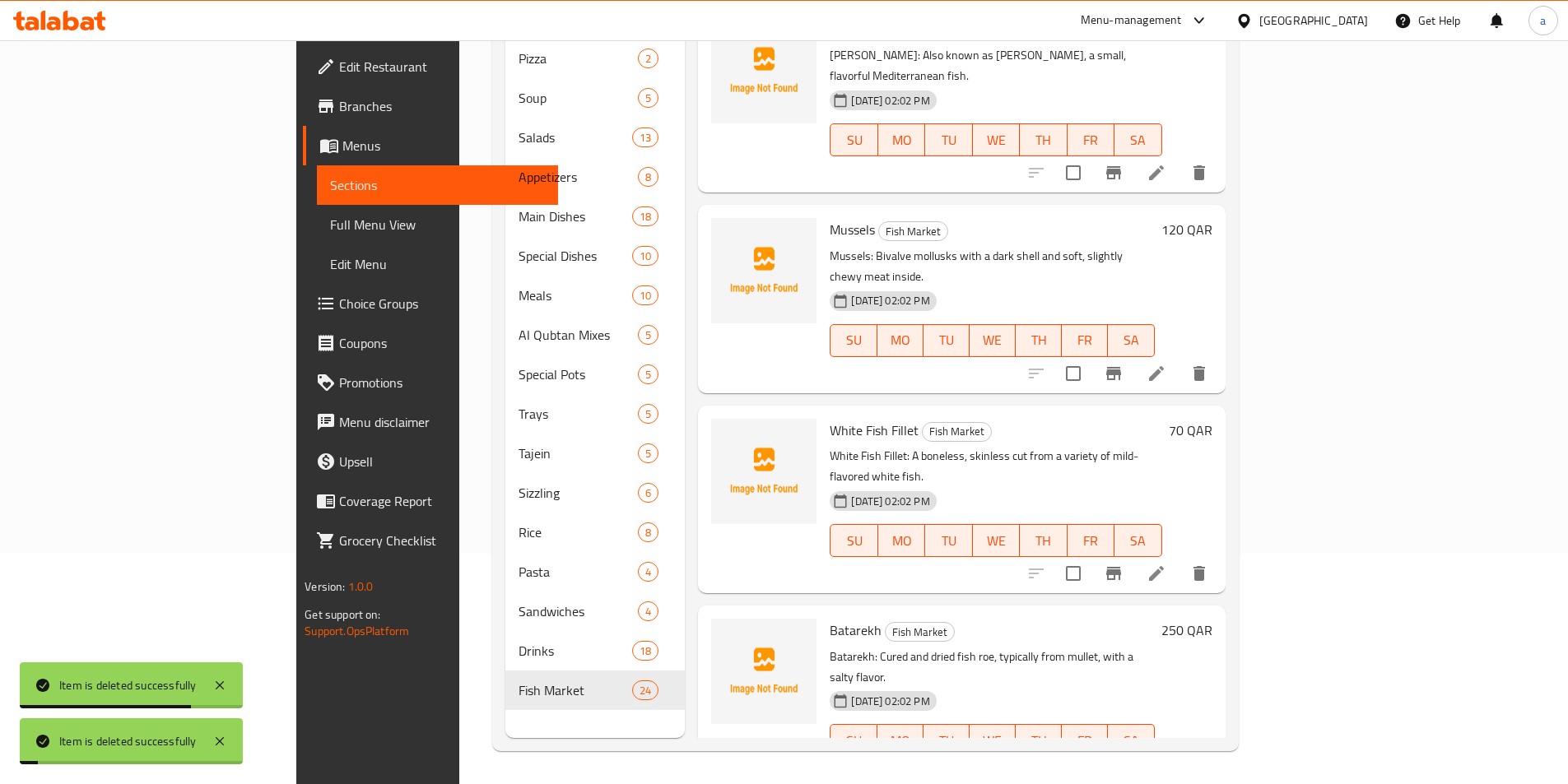
scroll to position [3546, 0]
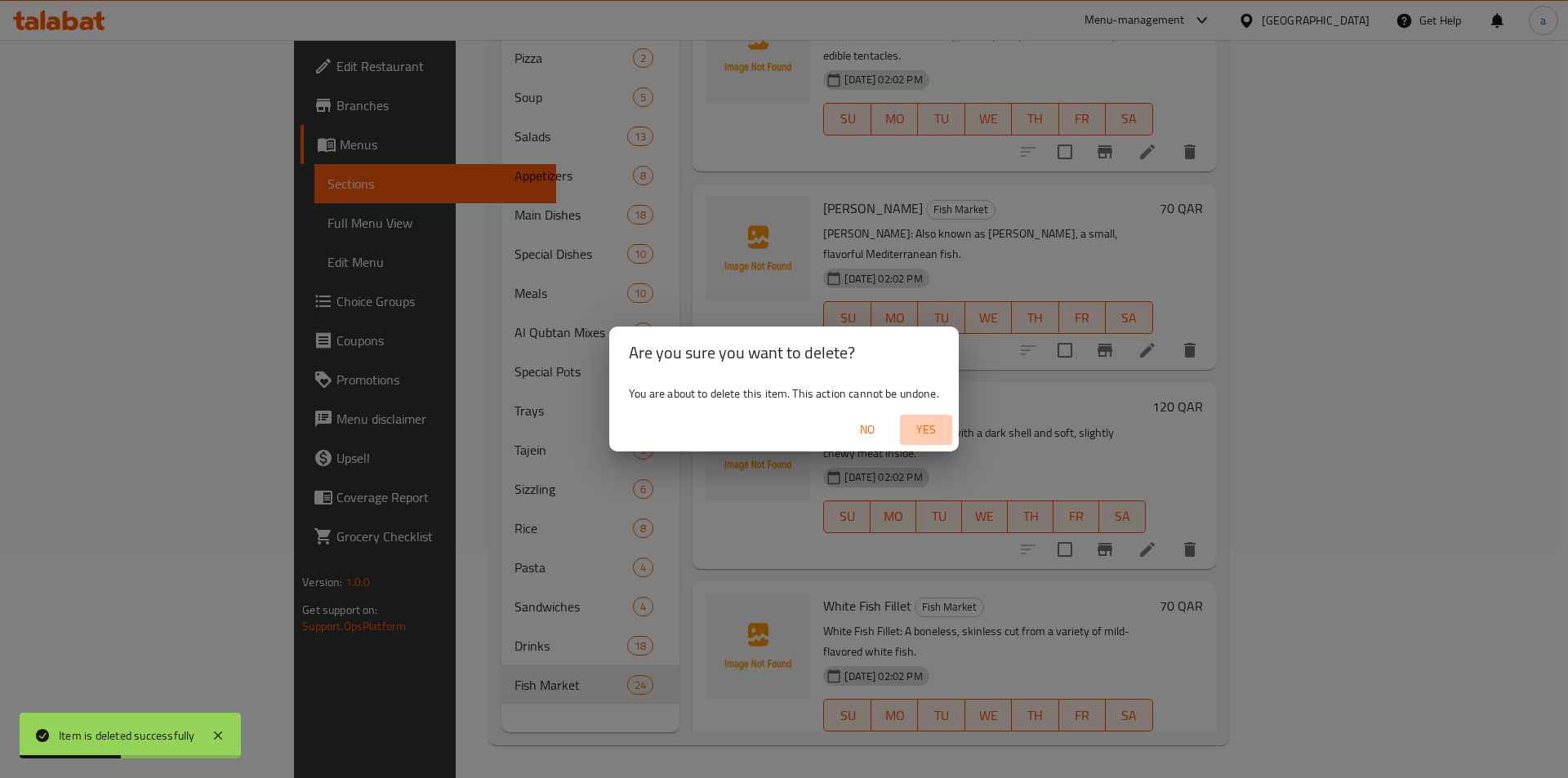
click at [931, 423] on span "Yes" at bounding box center [926, 430] width 39 height 20
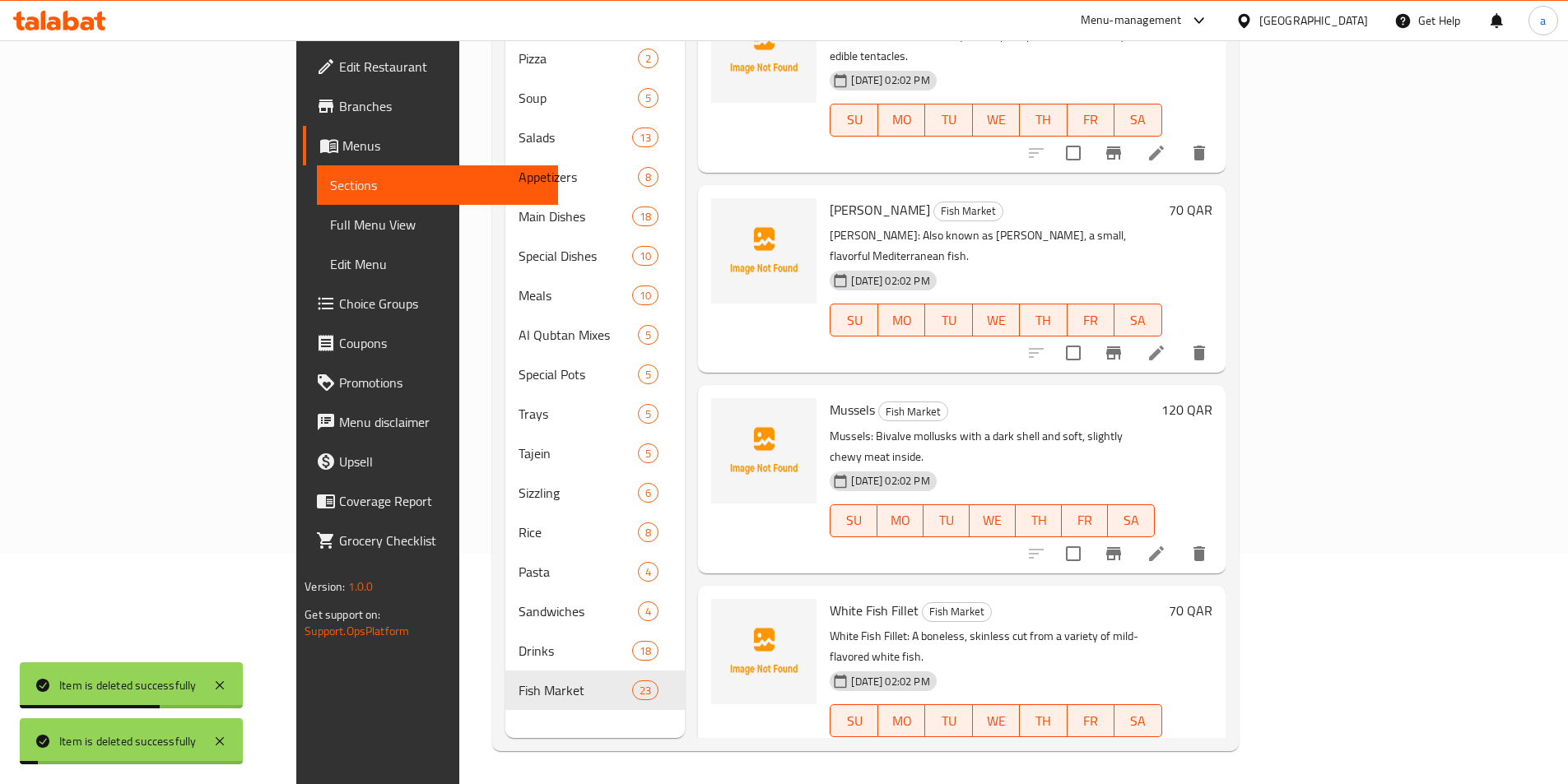
scroll to position [3367, 0]
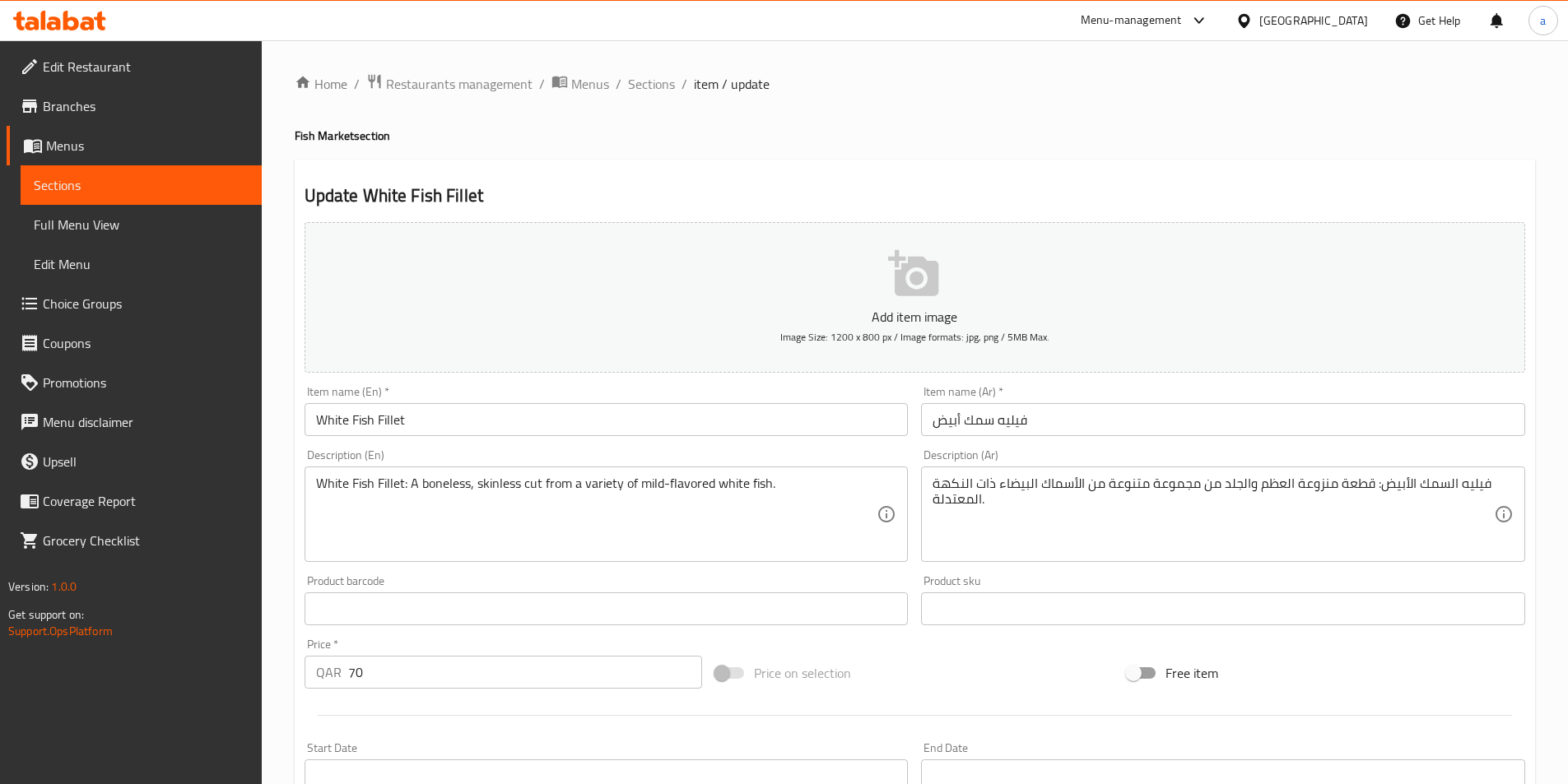
click at [595, 485] on textarea "White Fish Fillet: A boneless, skinless cut from a variety of mild-flavored whi…" at bounding box center [597, 514] width 562 height 78
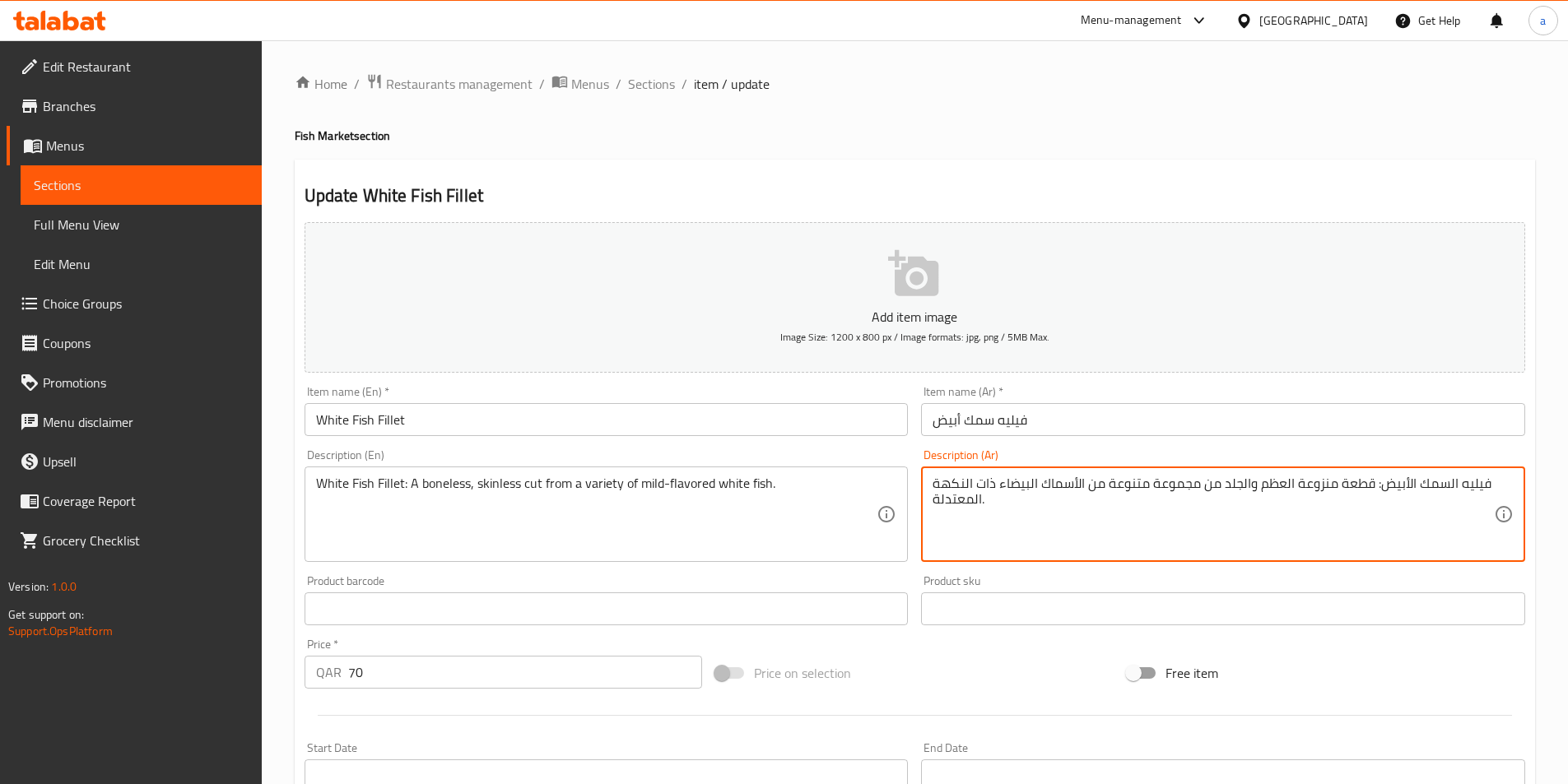
drag, startPoint x: 1200, startPoint y: 485, endPoint x: 1152, endPoint y: 480, distance: 48.3
drag, startPoint x: 1147, startPoint y: 485, endPoint x: 1109, endPoint y: 481, distance: 38.2
click at [1109, 481] on textarea "فيليه السمك الأبيض: قطعة منزوعة العظم والجلد من مجموعة متنوعة من الأسماك البيضا…" at bounding box center [1213, 514] width 562 height 78
drag, startPoint x: 1107, startPoint y: 485, endPoint x: 1091, endPoint y: 482, distance: 16.3
click at [1091, 482] on textarea "فيليه السمك الأبيض: قطعة منزوعة العظم والجلد من مجموعة من الأسماك البيضاء ذات ا…" at bounding box center [1213, 514] width 562 height 78
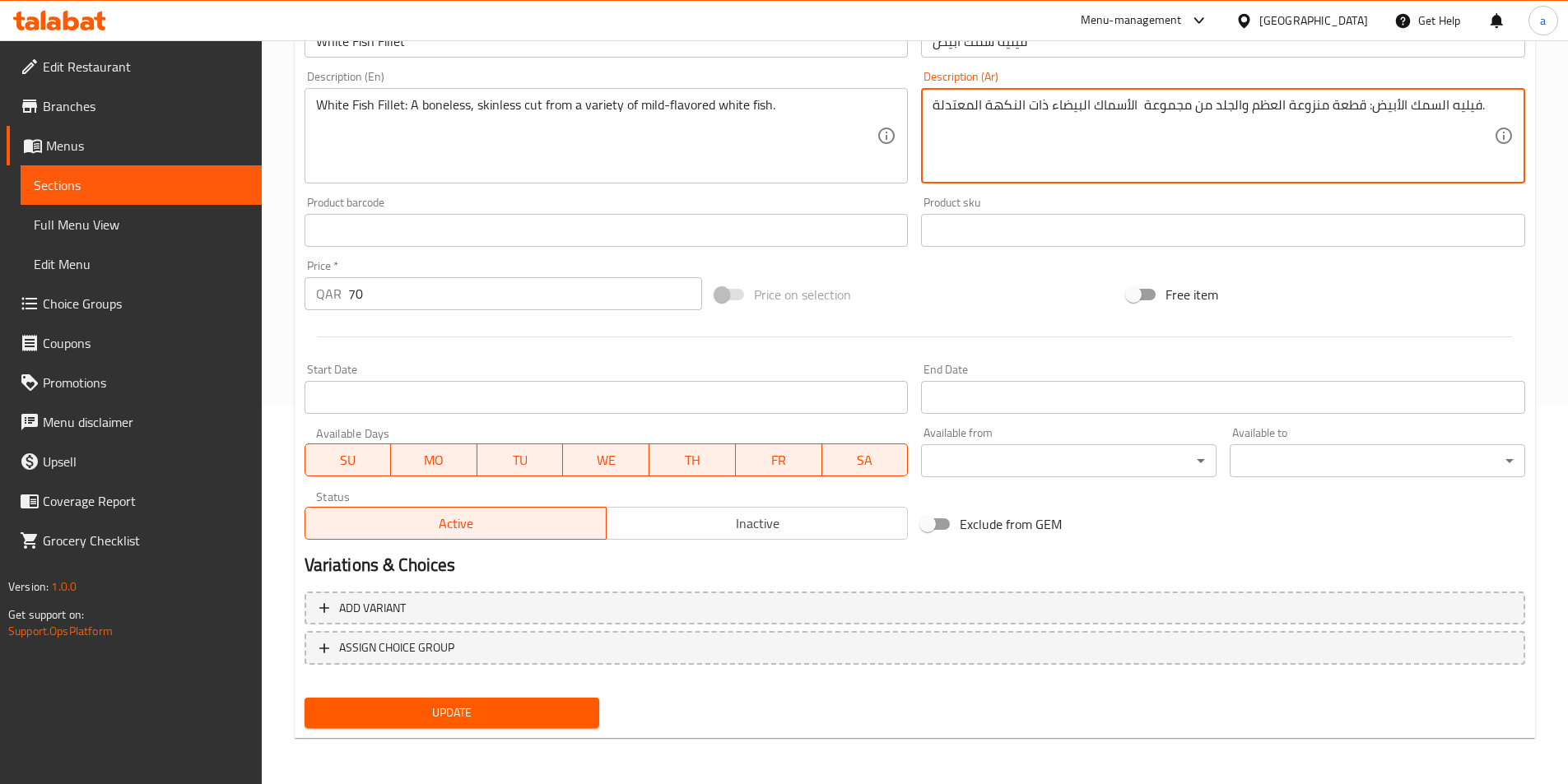
type textarea "فيليه السمك الأبيض: قطعة منزوعة العظم والجلد من مجموعة الأسماك البيضاء ذات النك…"
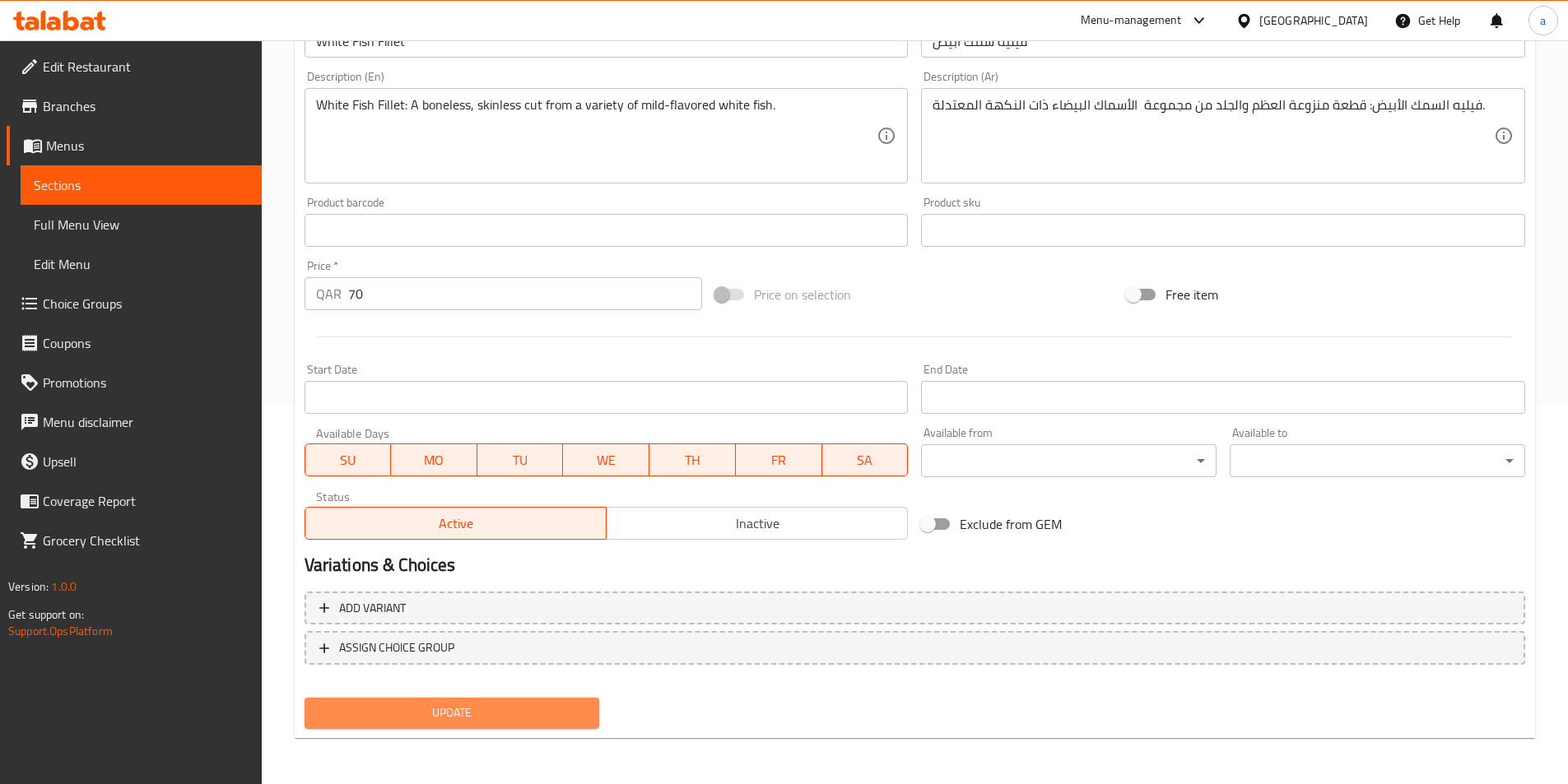
click at [418, 719] on span "Update" at bounding box center [453, 713] width 269 height 20
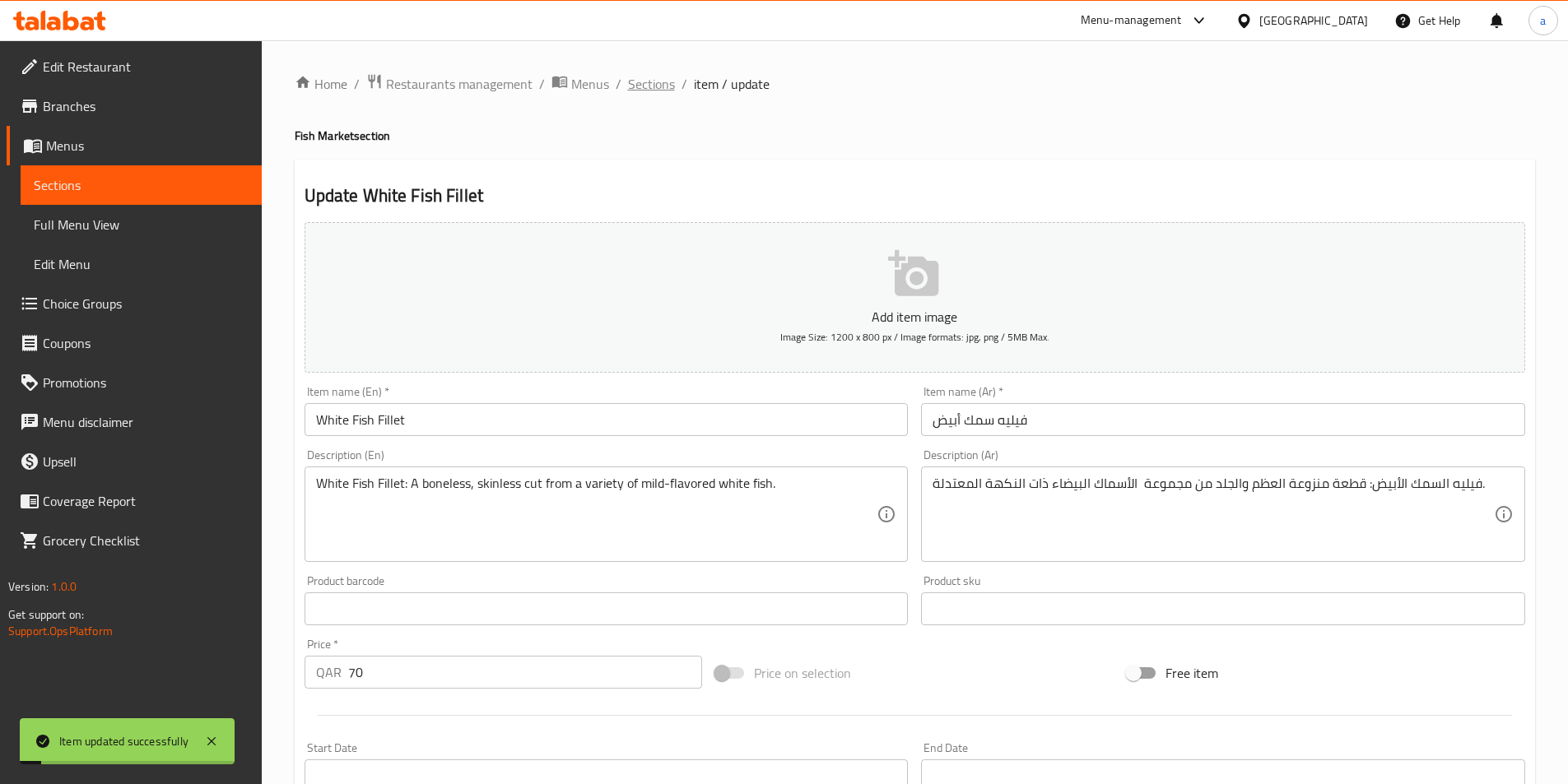
click at [657, 82] on span "Sections" at bounding box center [651, 84] width 47 height 19
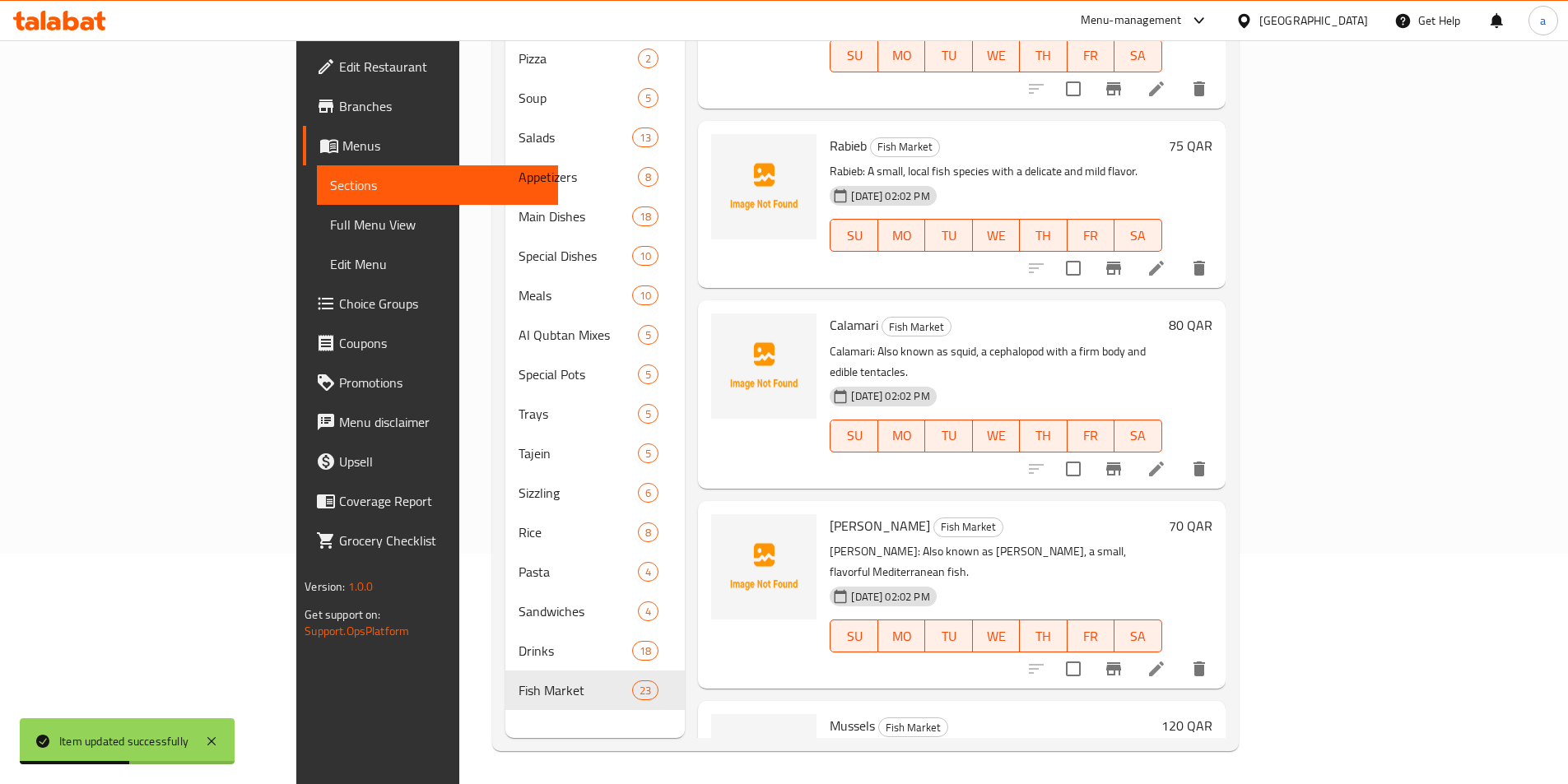
scroll to position [3202, 0]
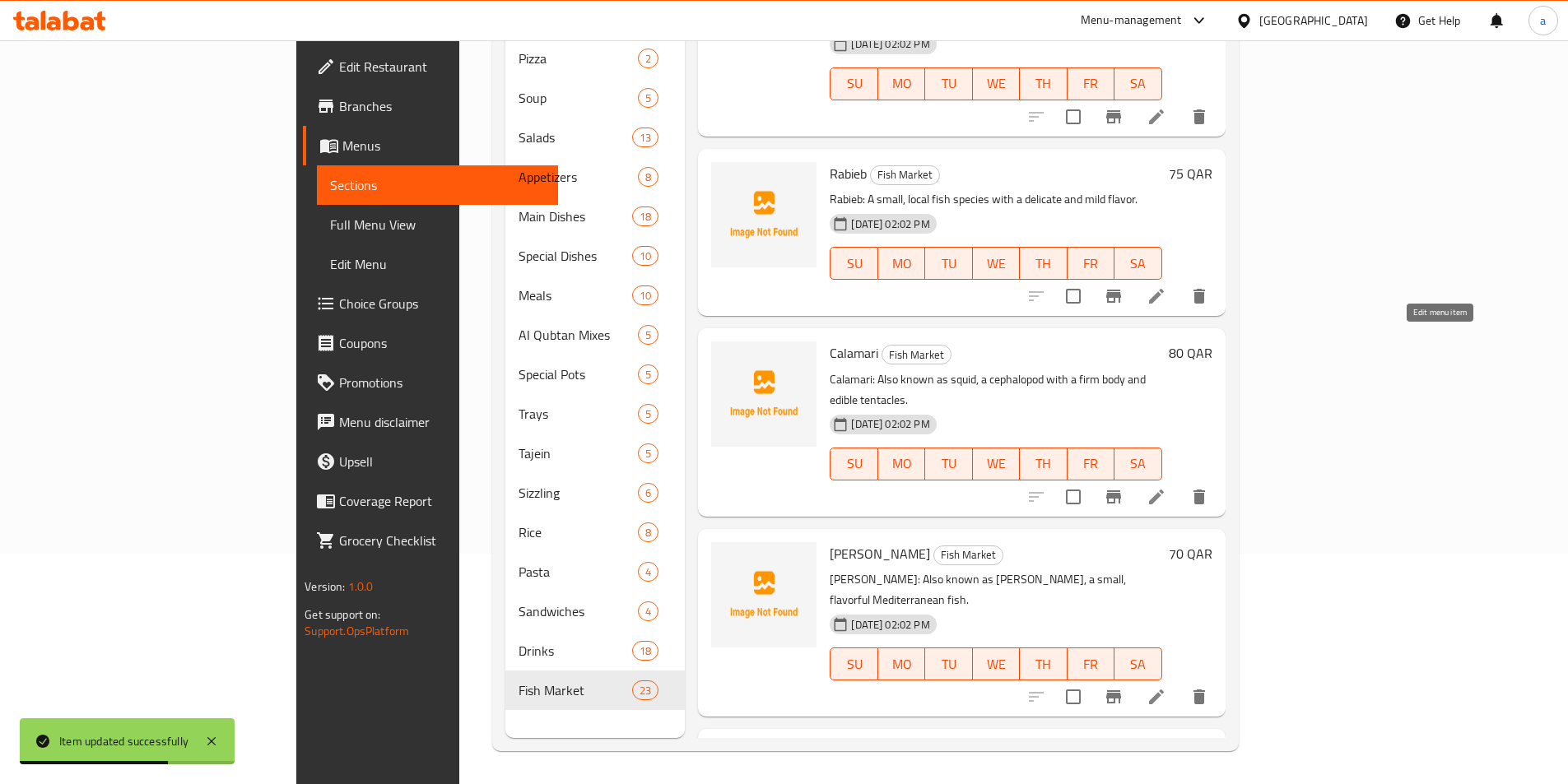
click at [1164, 689] on icon at bounding box center [1157, 697] width 15 height 15
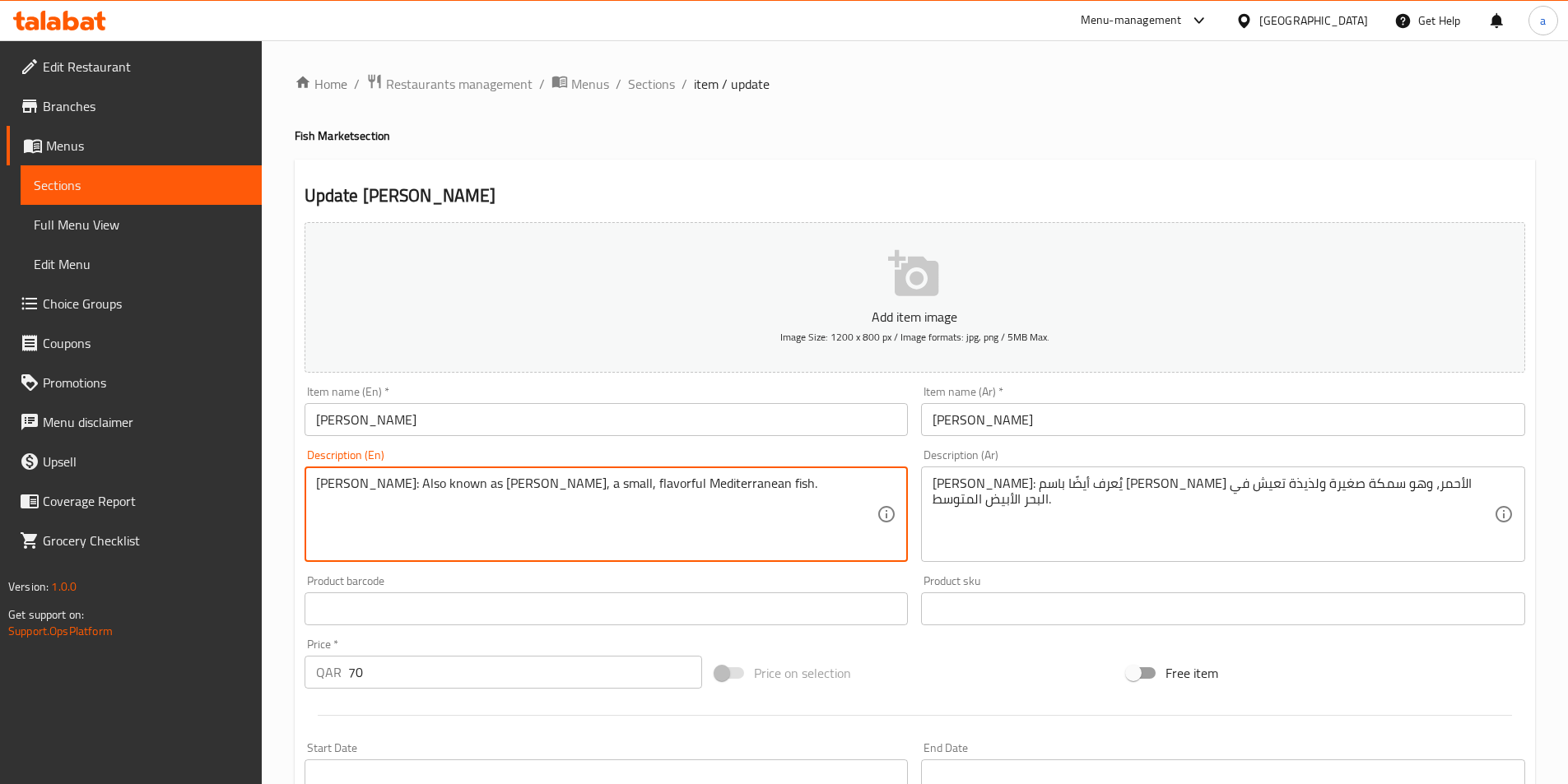
click at [624, 485] on textarea "[PERSON_NAME]: Also known as [PERSON_NAME], a small, flavorful Mediterranean fi…" at bounding box center [597, 514] width 562 height 78
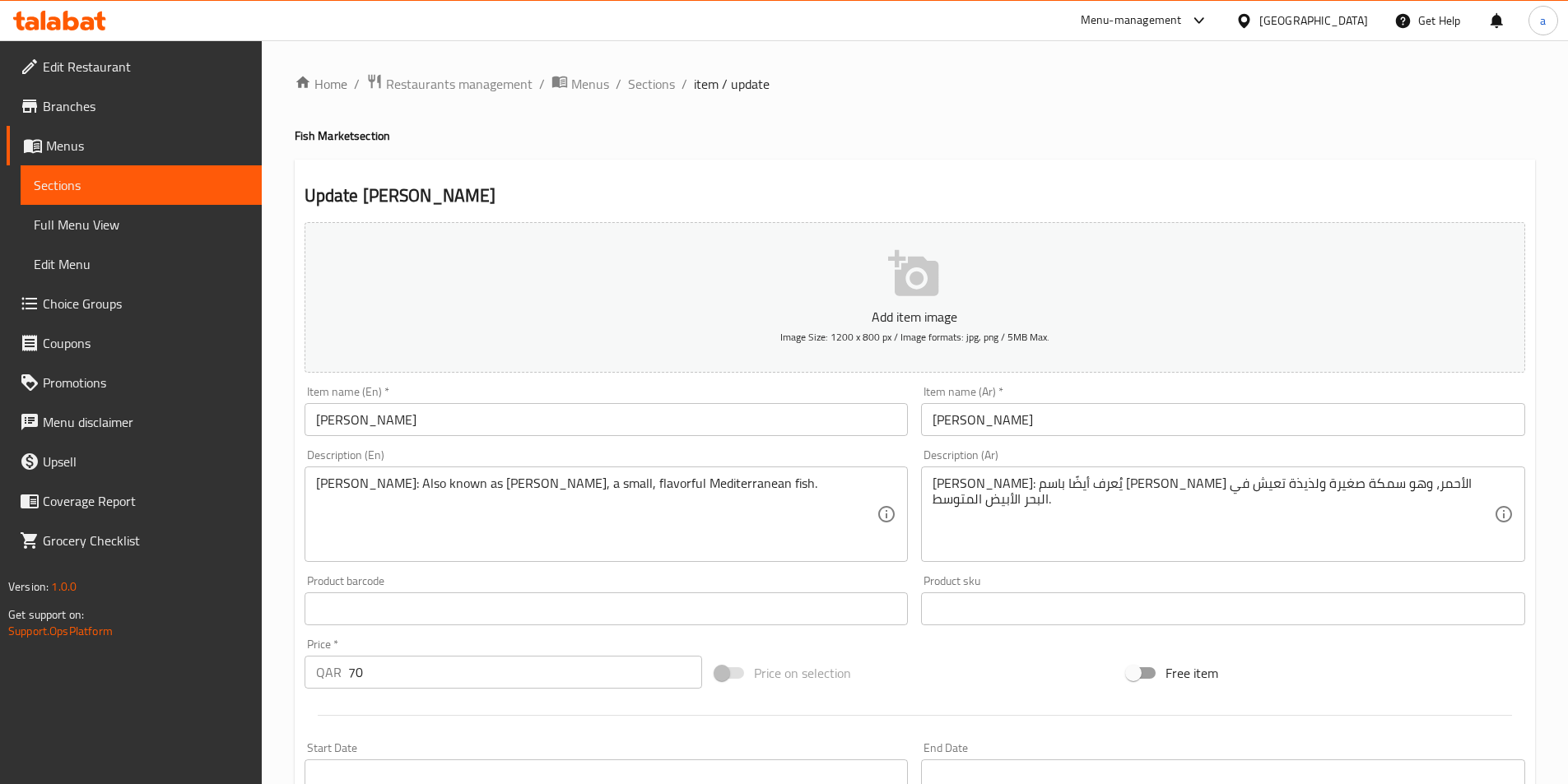
click at [691, 493] on textarea "[PERSON_NAME]: Also known as [PERSON_NAME], a small, flavorful Mediterranean fi…" at bounding box center [597, 514] width 562 height 78
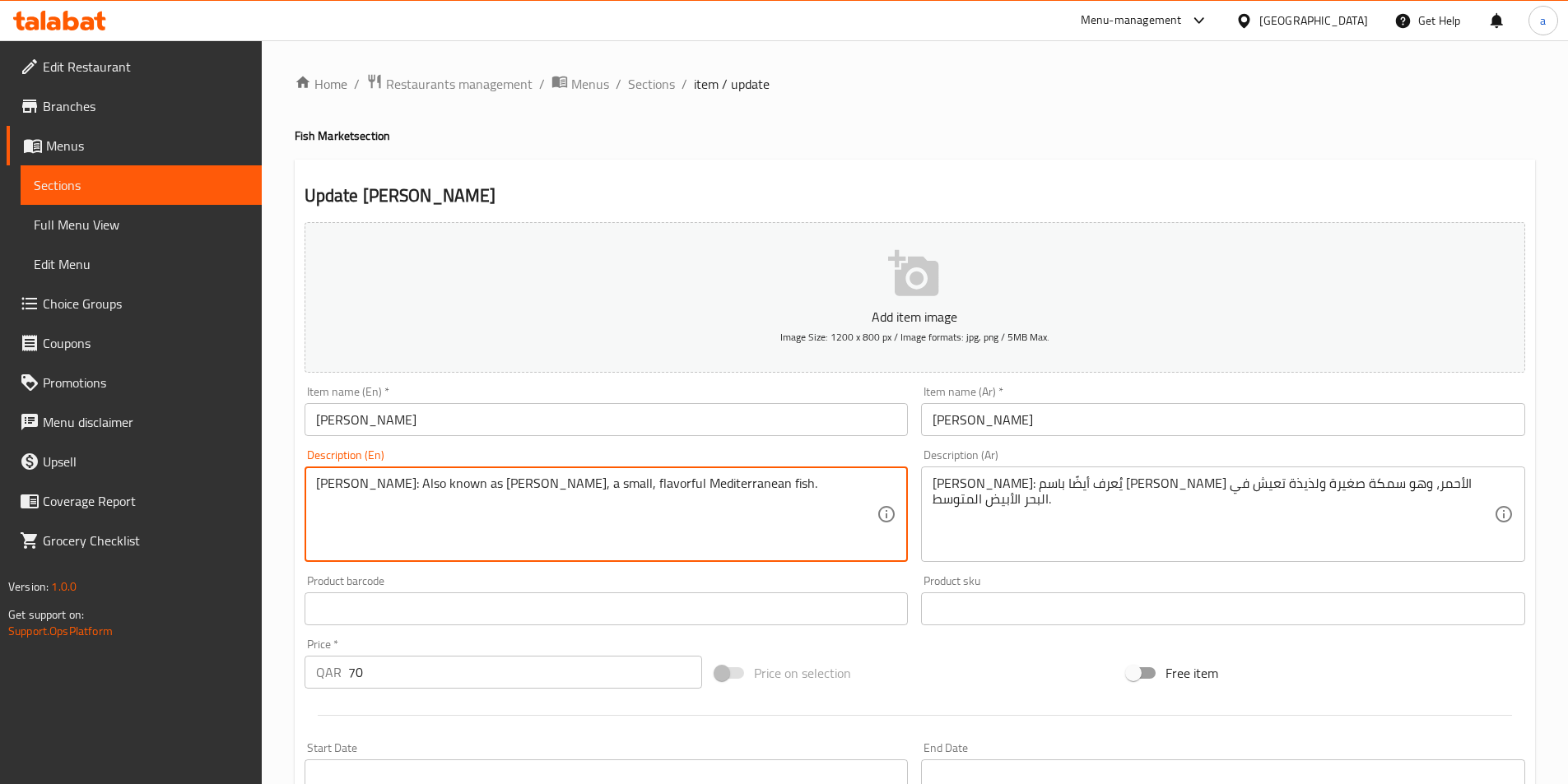
click at [691, 493] on textarea "[PERSON_NAME]: Also known as [PERSON_NAME], a small, flavorful Mediterranean fi…" at bounding box center [597, 514] width 562 height 78
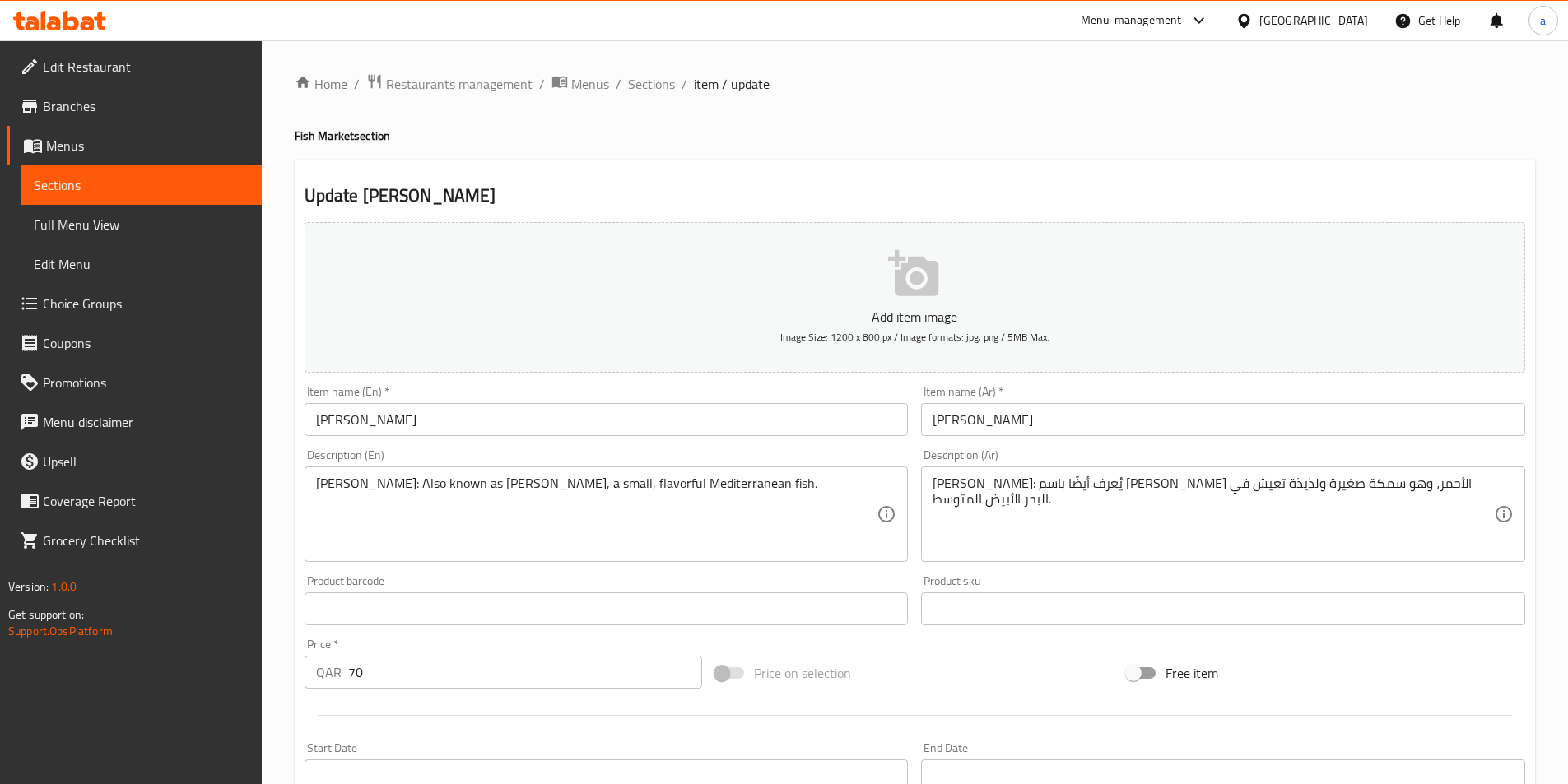
click at [740, 484] on textarea "[PERSON_NAME]: Also known as [PERSON_NAME], a small, flavorful Mediterranean fi…" at bounding box center [597, 514] width 562 height 78
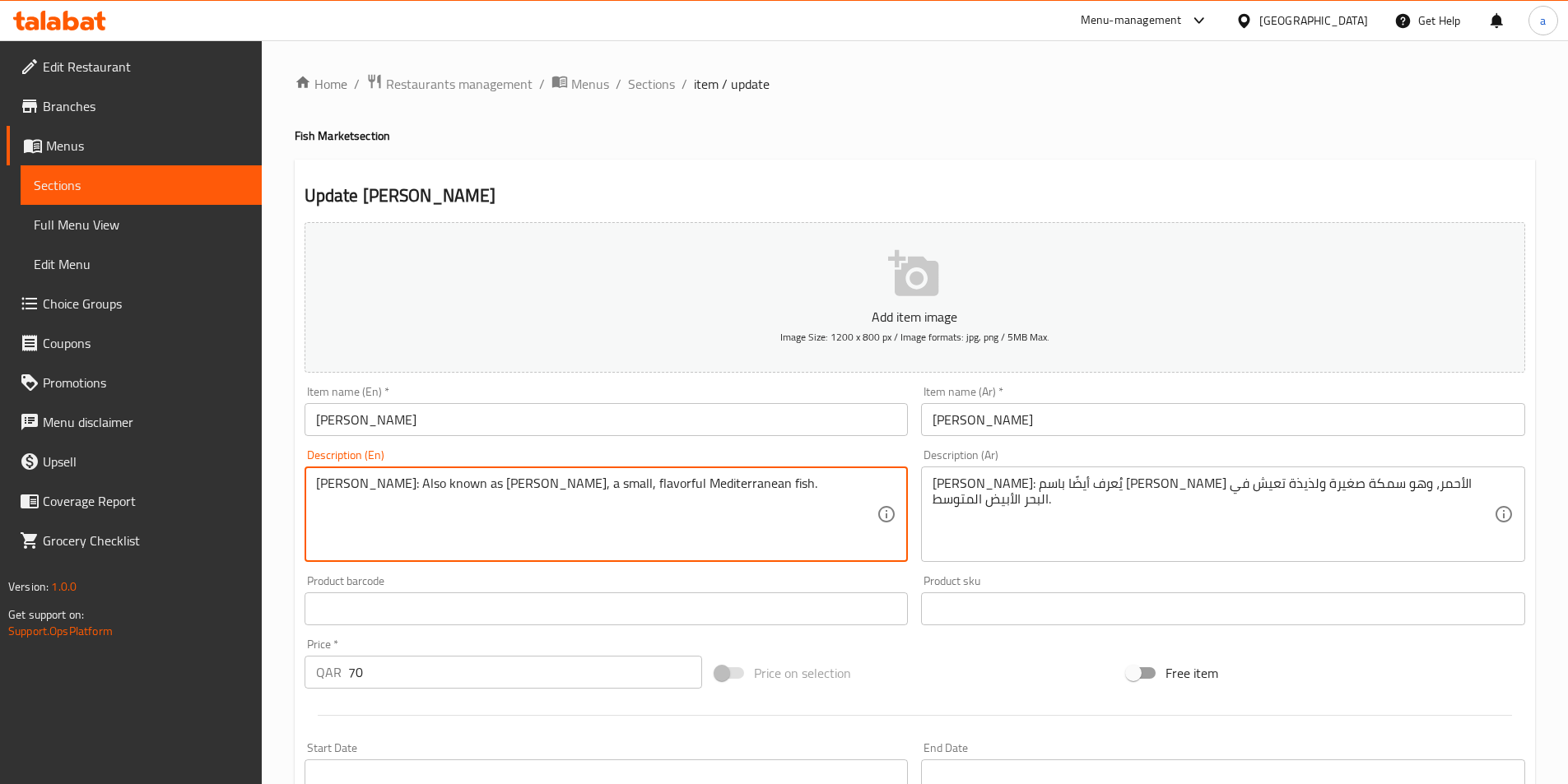
click at [740, 484] on textarea "[PERSON_NAME]: Also known as [PERSON_NAME], a small, flavorful Mediterranean fi…" at bounding box center [597, 514] width 562 height 78
drag, startPoint x: 640, startPoint y: 483, endPoint x: 745, endPoint y: 485, distance: 105.0
click at [745, 485] on textarea "[PERSON_NAME]: Also known as [PERSON_NAME], a small, flavorful Mediterranean fi…" at bounding box center [597, 514] width 562 height 78
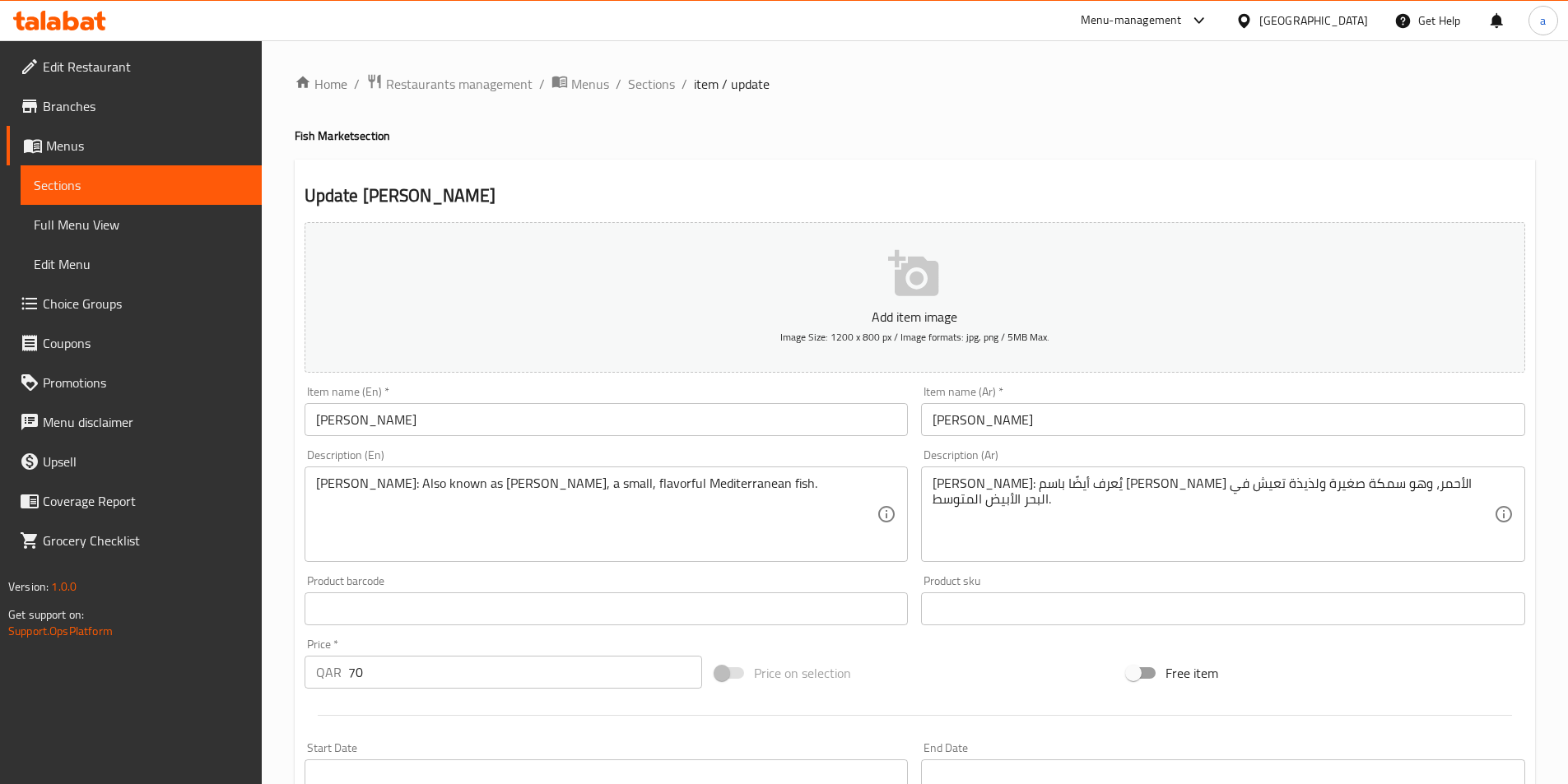
click at [696, 485] on textarea "[PERSON_NAME]: Also known as [PERSON_NAME], a small, flavorful Mediterranean fi…" at bounding box center [597, 514] width 562 height 78
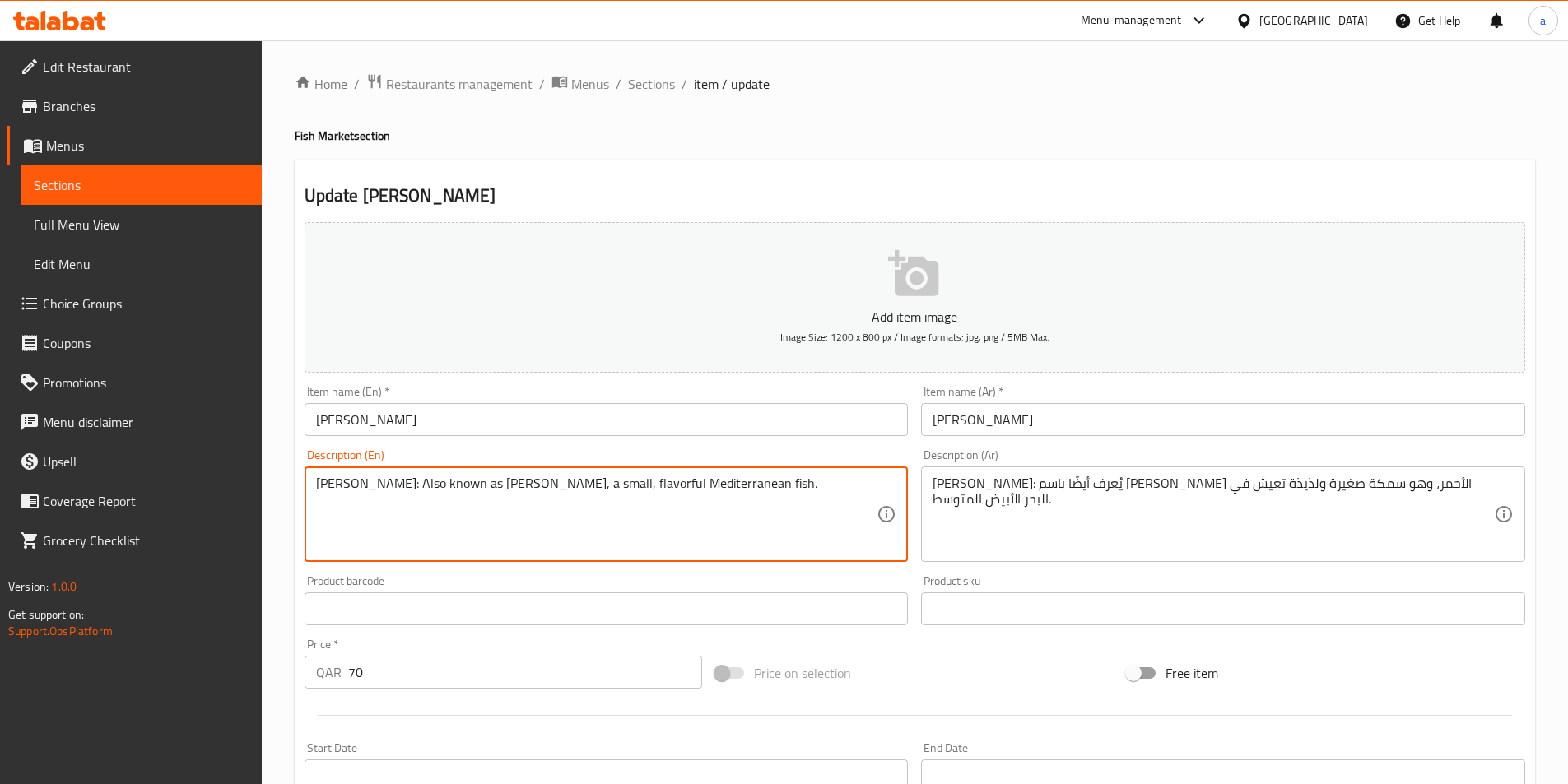
click at [696, 485] on textarea "[PERSON_NAME]: Also known as [PERSON_NAME], a small, flavorful Mediterranean fi…" at bounding box center [597, 514] width 562 height 78
click at [705, 503] on textarea "[PERSON_NAME]: Also known as [PERSON_NAME], a small, flavorful Mediterranean fi…" at bounding box center [597, 514] width 562 height 78
drag, startPoint x: 639, startPoint y: 483, endPoint x: 749, endPoint y: 478, distance: 110.1
click at [749, 478] on textarea "[PERSON_NAME]: Also known as [PERSON_NAME], a small, flavorful Mediterranean fi…" at bounding box center [597, 514] width 562 height 78
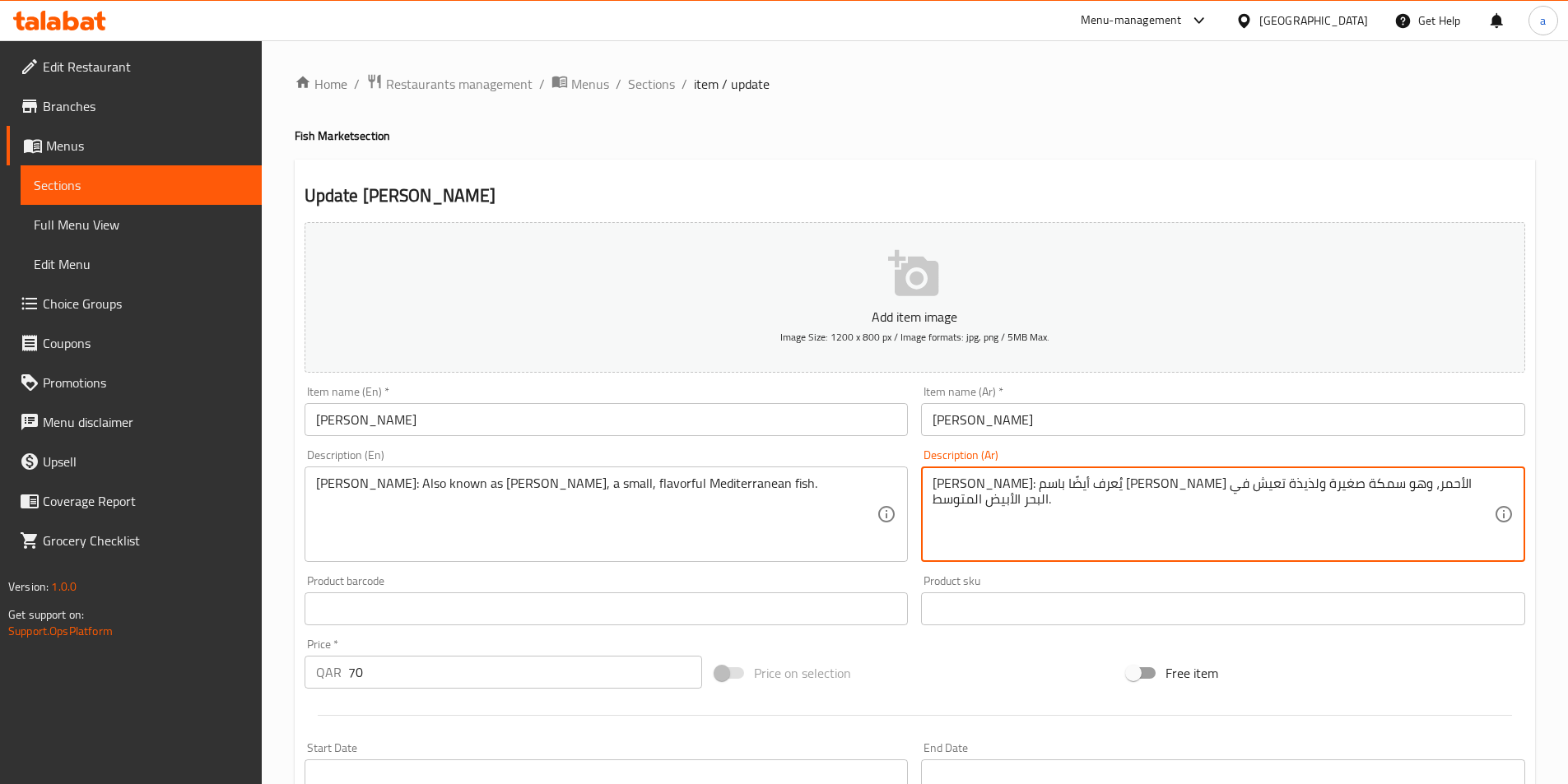
drag, startPoint x: 1054, startPoint y: 485, endPoint x: 934, endPoint y: 500, distance: 120.9
drag, startPoint x: 1173, startPoint y: 485, endPoint x: 1138, endPoint y: 480, distance: 35.4
click at [1138, 480] on textarea "[PERSON_NAME]: يُعرف أيضًا باسم [PERSON_NAME] الأحمر، وهو سمكة صغيرة ولذيذة تعي…" at bounding box center [1213, 514] width 562 height 78
paste textarea "سماك البحر المتوسط"
drag, startPoint x: 988, startPoint y: 485, endPoint x: 942, endPoint y: 502, distance: 49.0
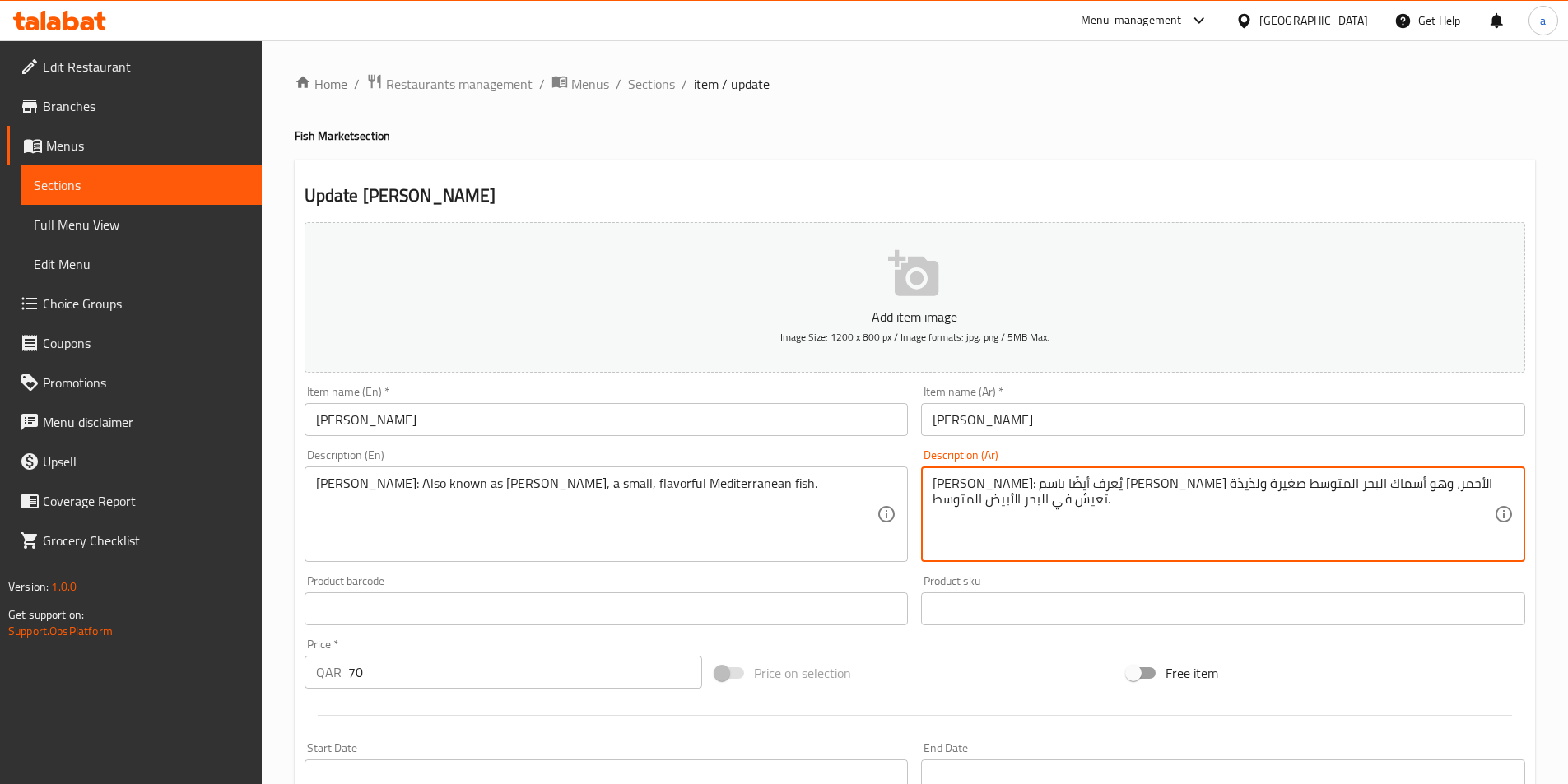
click at [942, 502] on textarea "[PERSON_NAME]: يُعرف أيضًا باسم [PERSON_NAME] الأحمر، وهو أسماك البحر المتوسط ص…" at bounding box center [1213, 514] width 562 height 78
click at [943, 484] on textarea "[PERSON_NAME]: يُعرف أيضًا باسم [PERSON_NAME] الأحمر، وهو أسماك البحر المتوسط ص…" at bounding box center [1213, 514] width 562 height 78
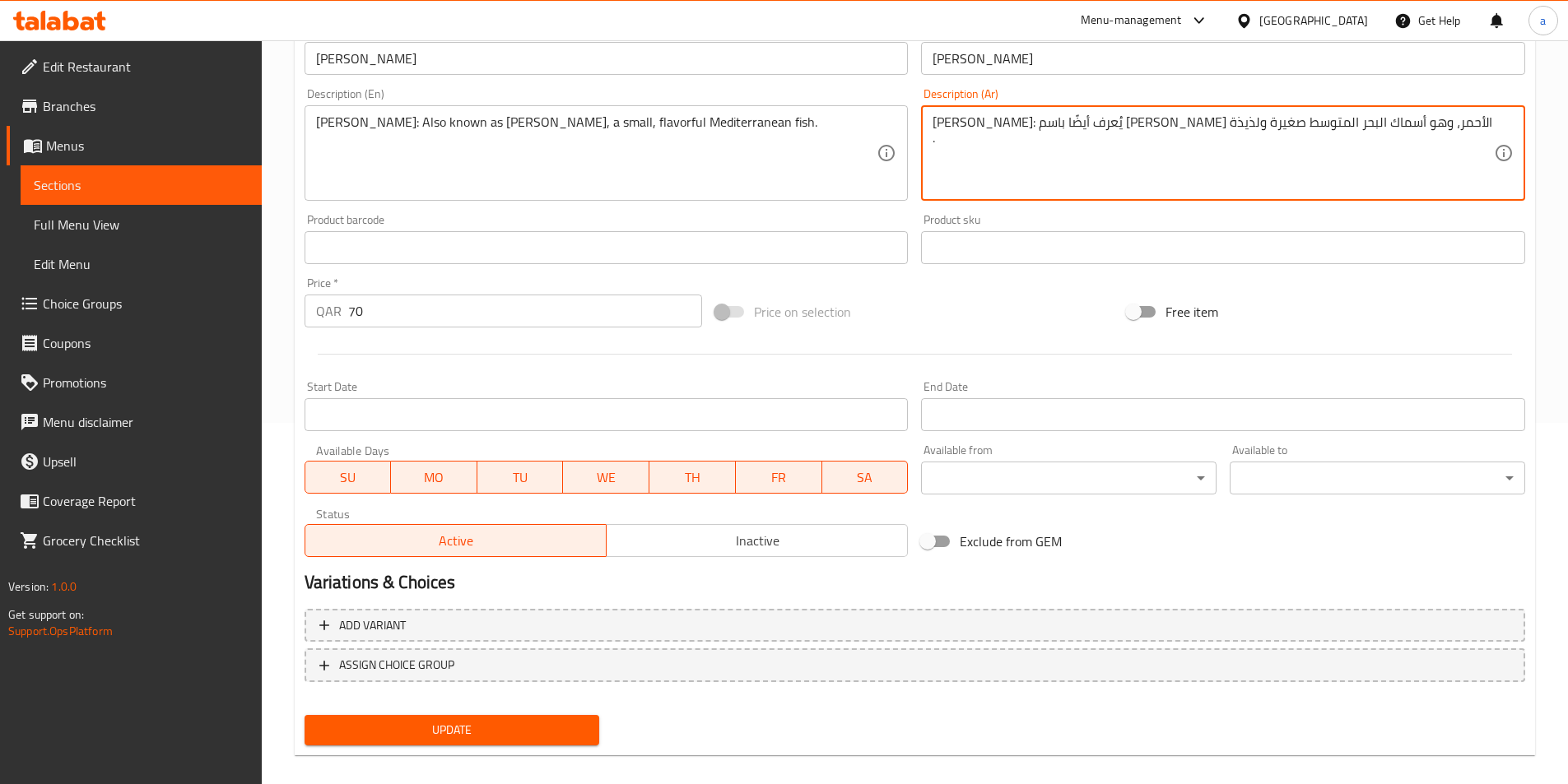
scroll to position [379, 0]
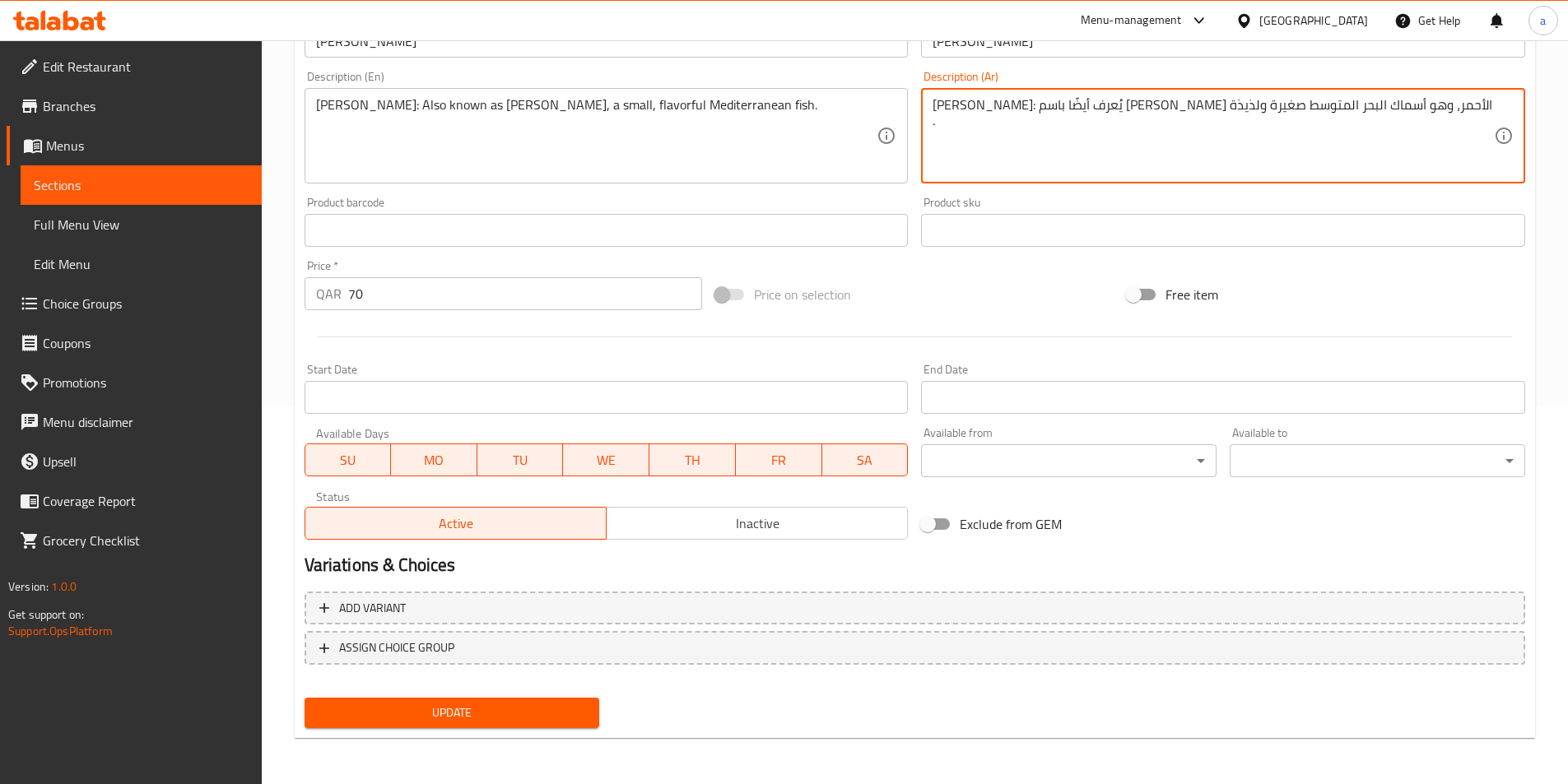
type textarea "[PERSON_NAME]: يُعرف أيضًا باسم [PERSON_NAME] الأحمر، وهو أسماك البحر المتوسط ص…"
click at [559, 704] on span "Update" at bounding box center [453, 713] width 269 height 20
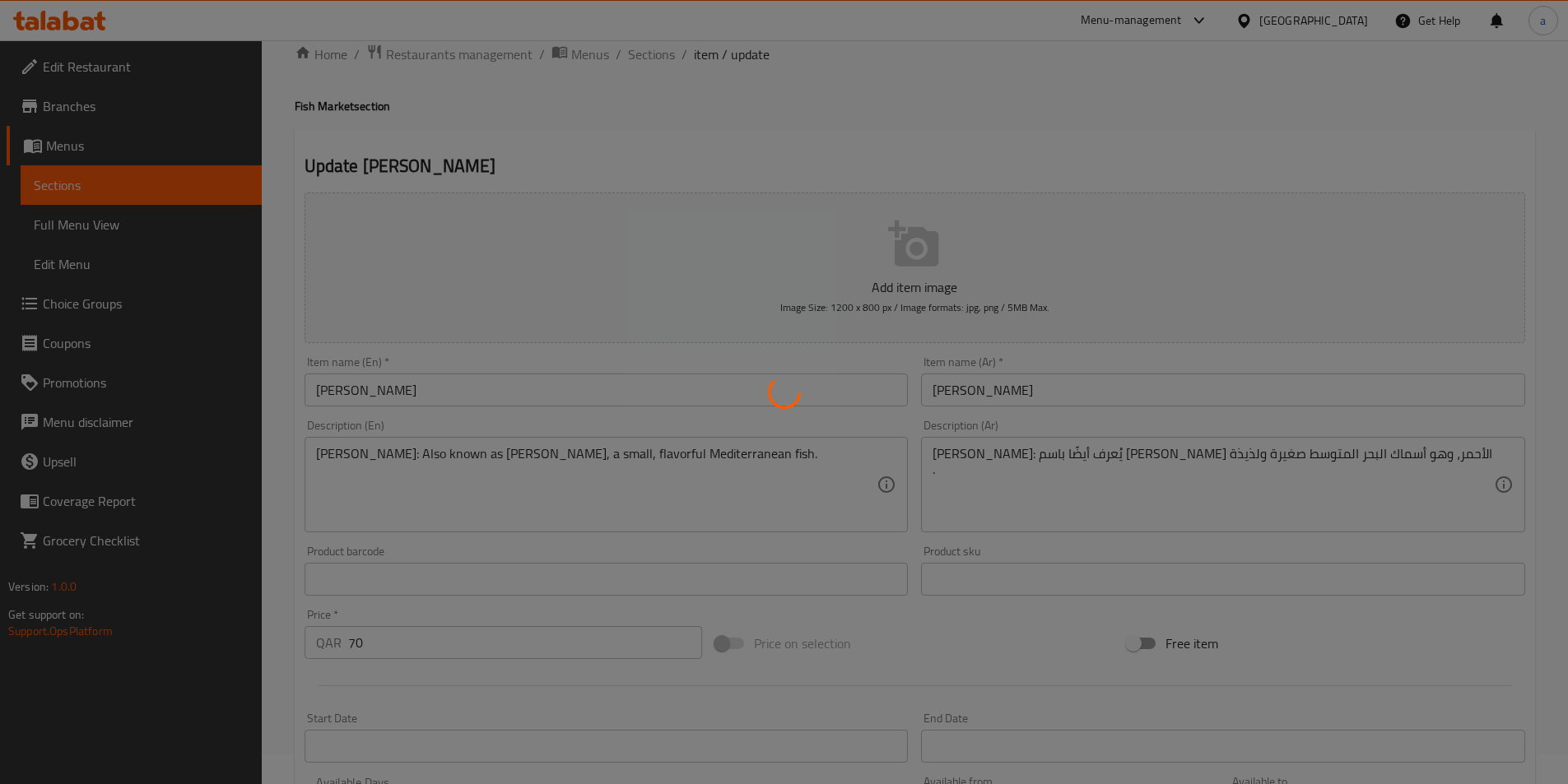
scroll to position [0, 0]
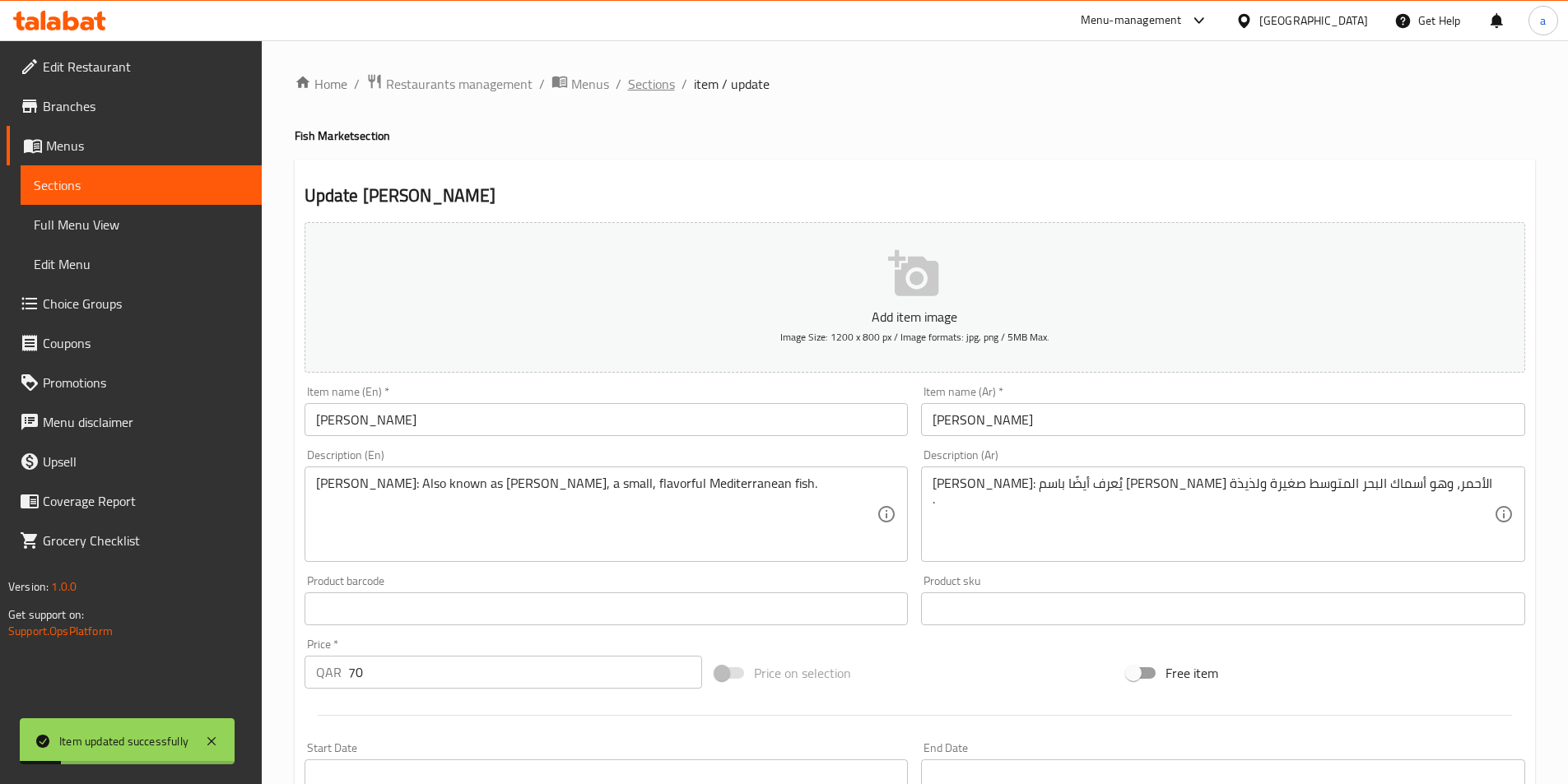
click at [642, 82] on span "Sections" at bounding box center [651, 84] width 47 height 19
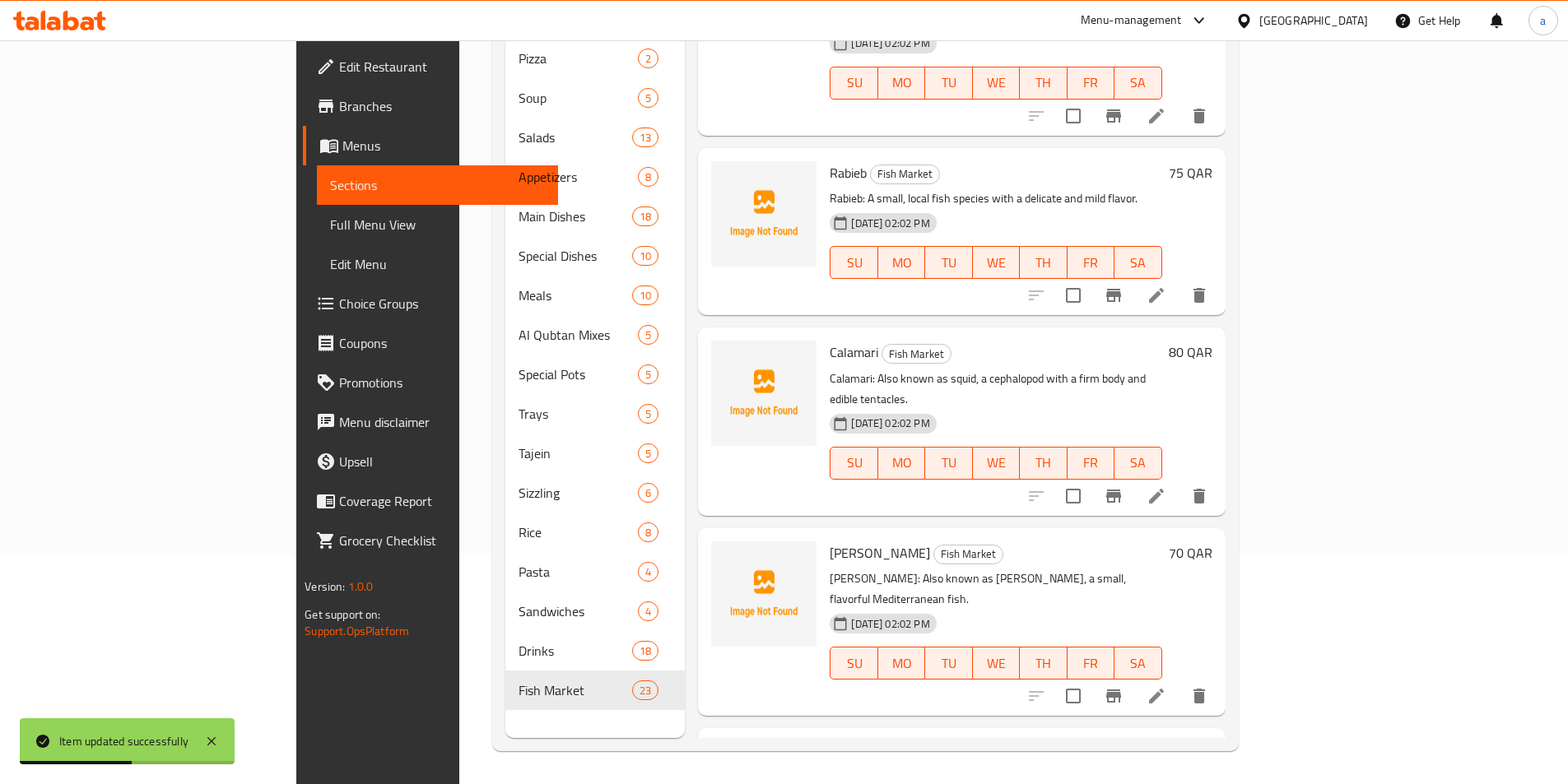
scroll to position [3202, 0]
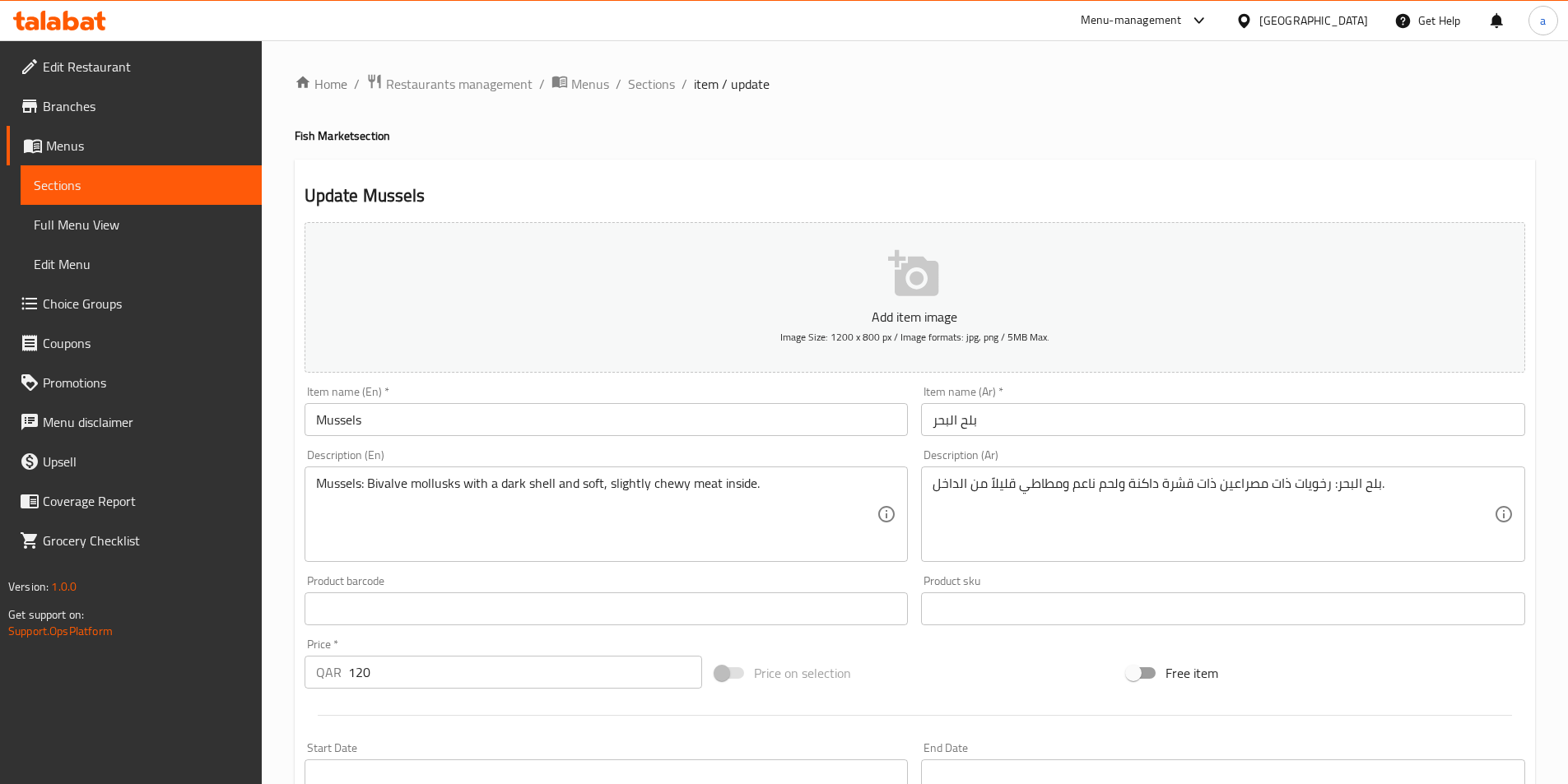
click at [662, 492] on textarea "Mussels: Bivalve mollusks with a dark shell and soft, slightly chewy meat insid…" at bounding box center [597, 514] width 562 height 78
click at [621, 486] on textarea "Mussels: Bivalve mollusks with a dark shell and soft, slightly chewy meat insid…" at bounding box center [597, 514] width 562 height 78
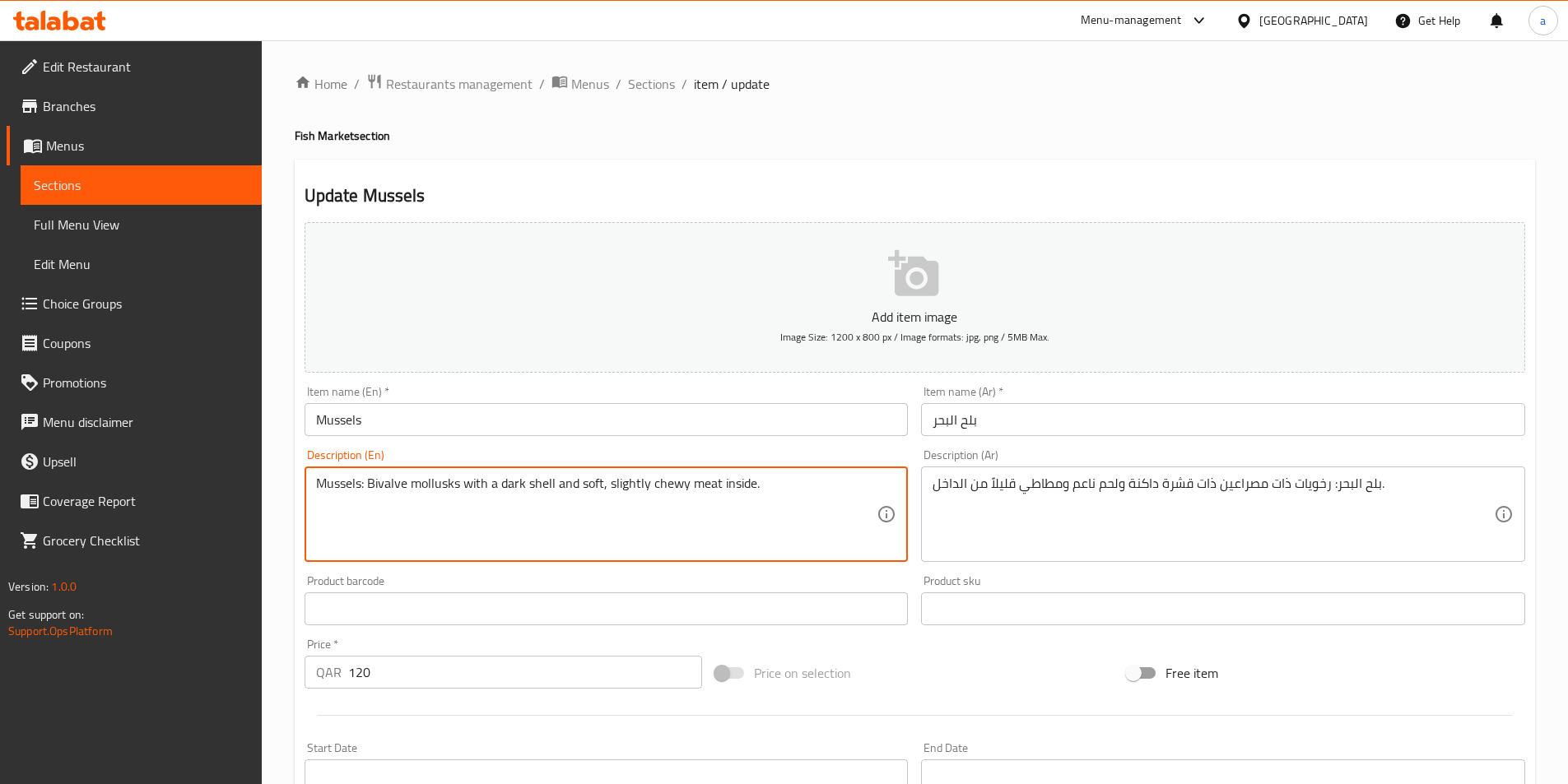
click at [621, 486] on textarea "Mussels: Bivalve mollusks with a dark shell and soft, slightly chewy meat insid…" at bounding box center [597, 514] width 562 height 78
click at [701, 482] on textarea "Mussels: Bivalve mollusks with a dark shell and soft, slightly chewy meat insid…" at bounding box center [597, 514] width 562 height 78
click at [734, 491] on textarea "Mussels: Bivalve mollusks with a dark shell and soft, slightly chewy meat insid…" at bounding box center [597, 514] width 562 height 78
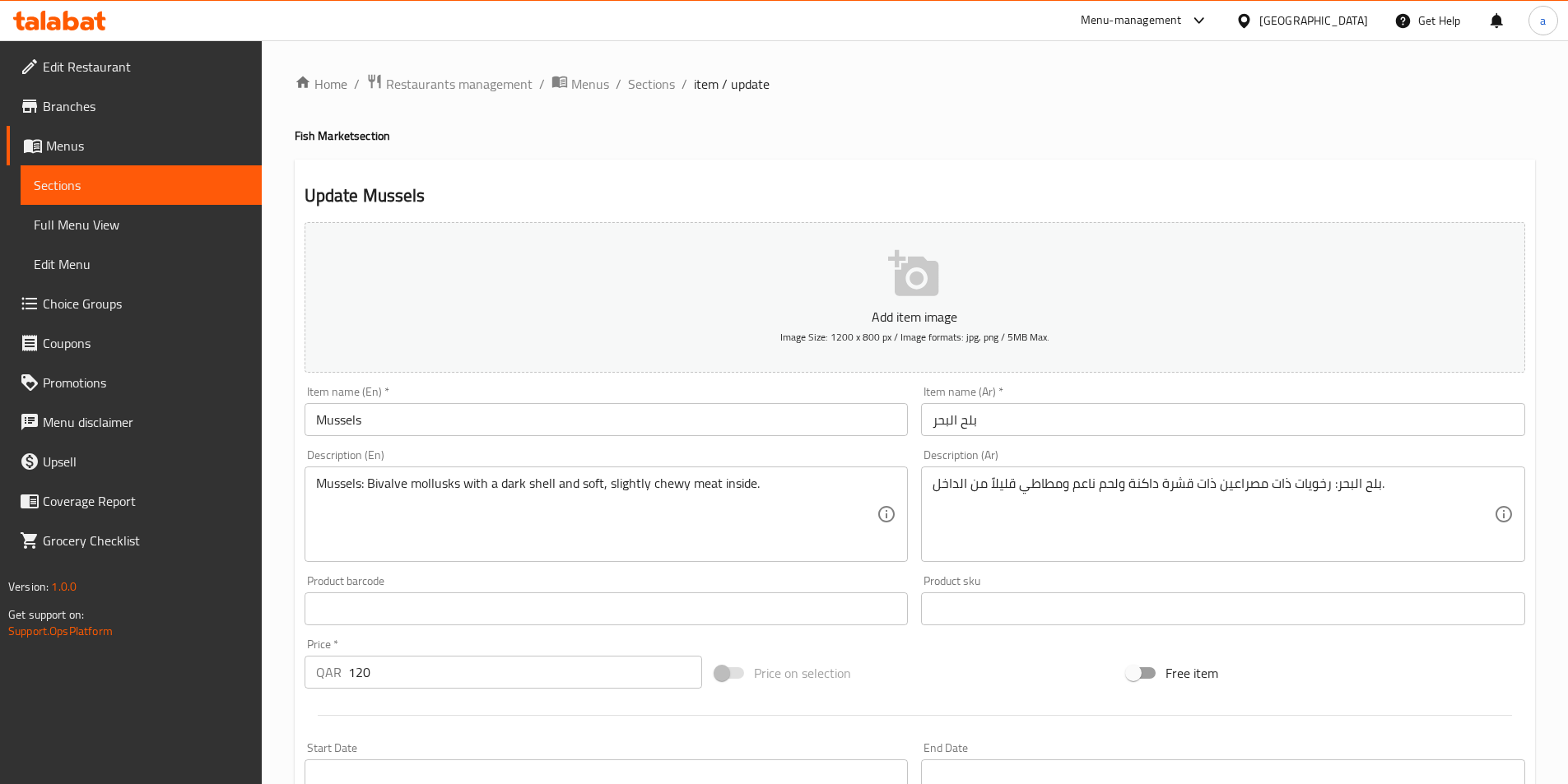
click at [541, 483] on textarea "Mussels: Bivalve mollusks with a dark shell and soft, slightly chewy meat insid…" at bounding box center [597, 514] width 562 height 78
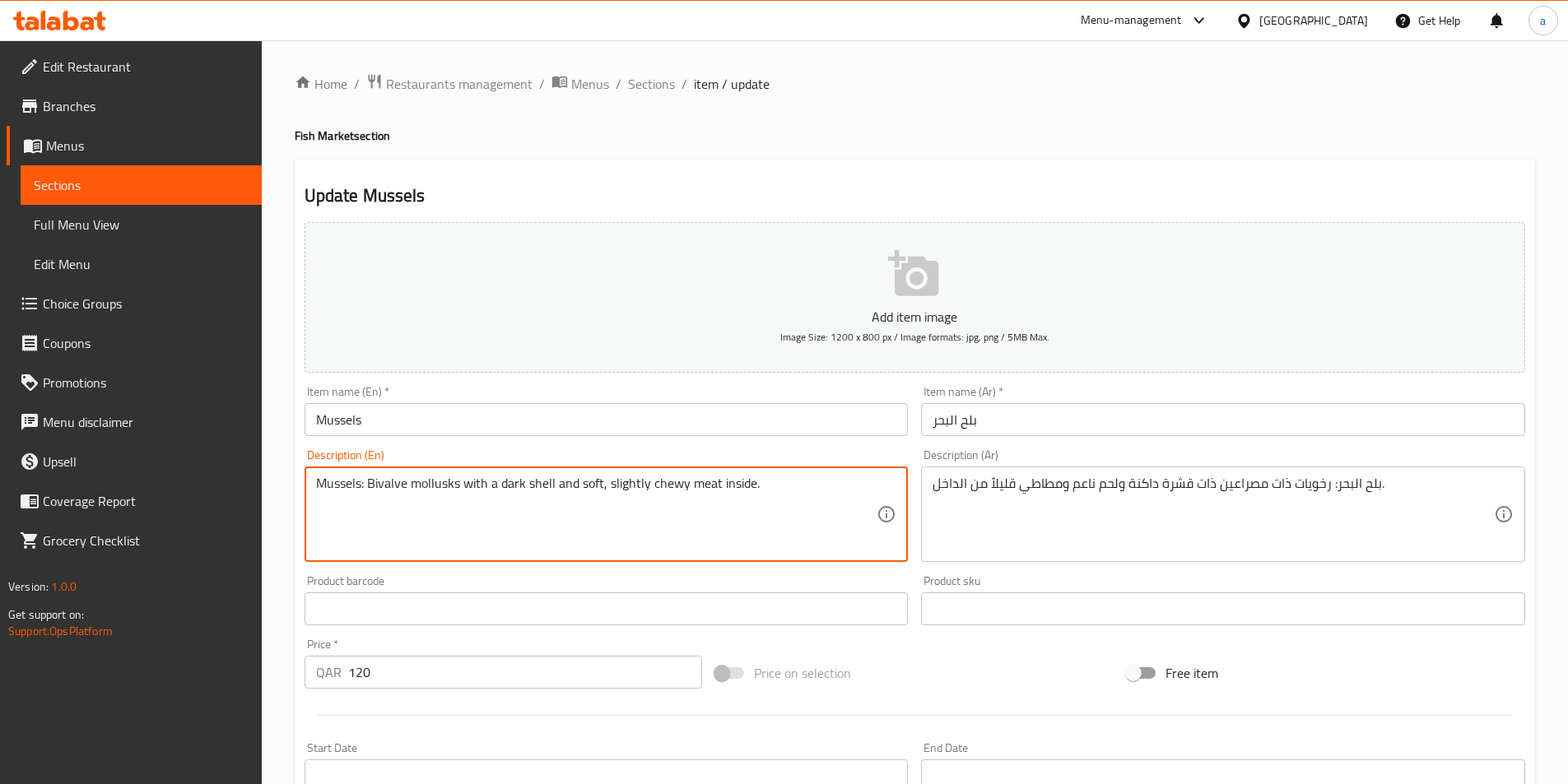
click at [541, 483] on textarea "Mussels: Bivalve mollusks with a dark shell and soft, slightly chewy meat insid…" at bounding box center [597, 514] width 562 height 78
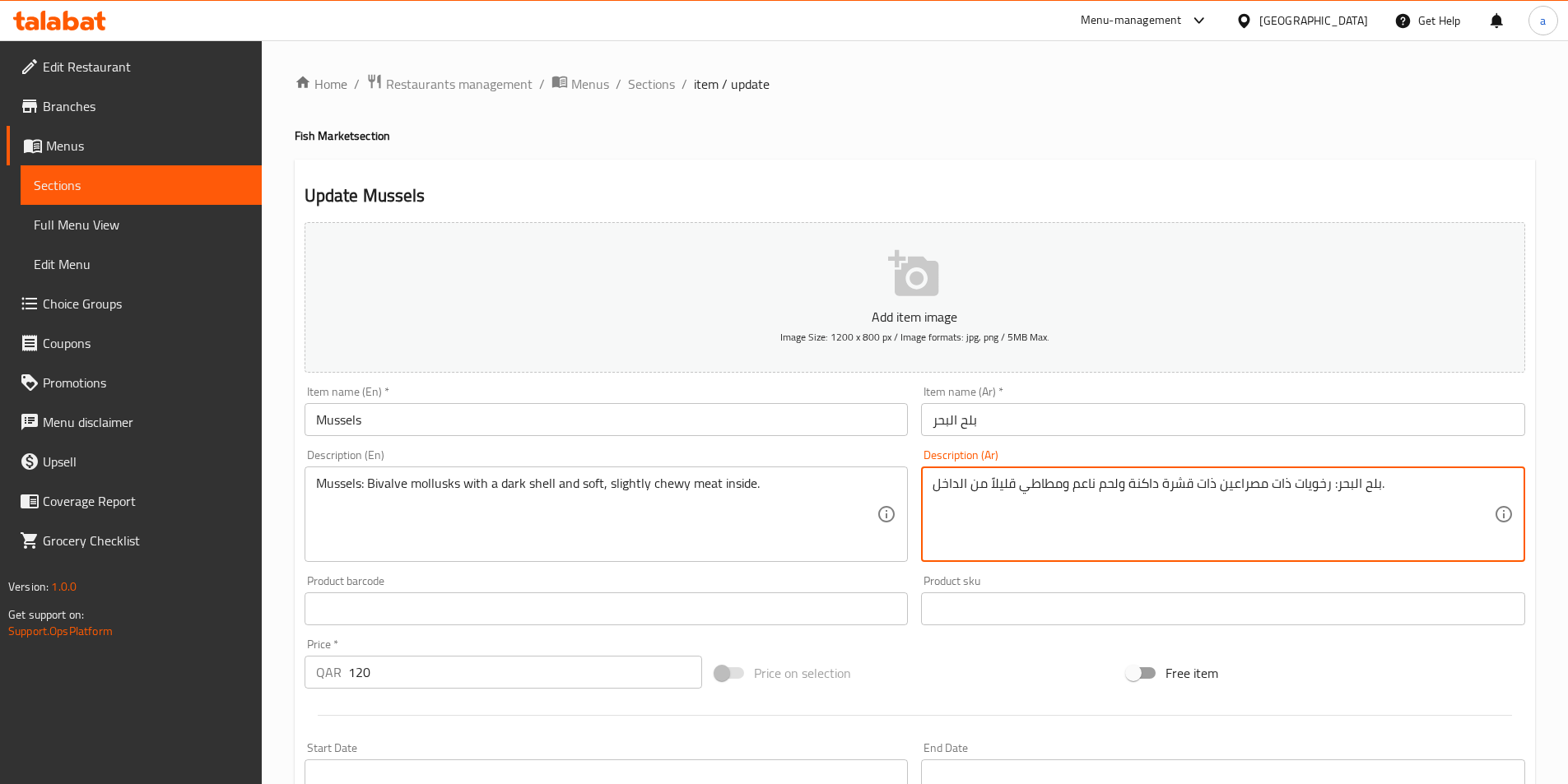
click at [1180, 485] on textarea "بلح البحر: رخويات ذات مصراعين ذات قشرة داكنة ولحم ناعم ومطاطي قليلاً من الداخل." at bounding box center [1213, 514] width 562 height 78
drag, startPoint x: 1281, startPoint y: 484, endPoint x: 1259, endPoint y: 483, distance: 22.0
click at [1259, 483] on textarea "بلح البحر: رخويات ذات مصراعين ذات شل داكنة ولحم ناعم ومطاطي قليلاً من الداخل." at bounding box center [1213, 514] width 562 height 78
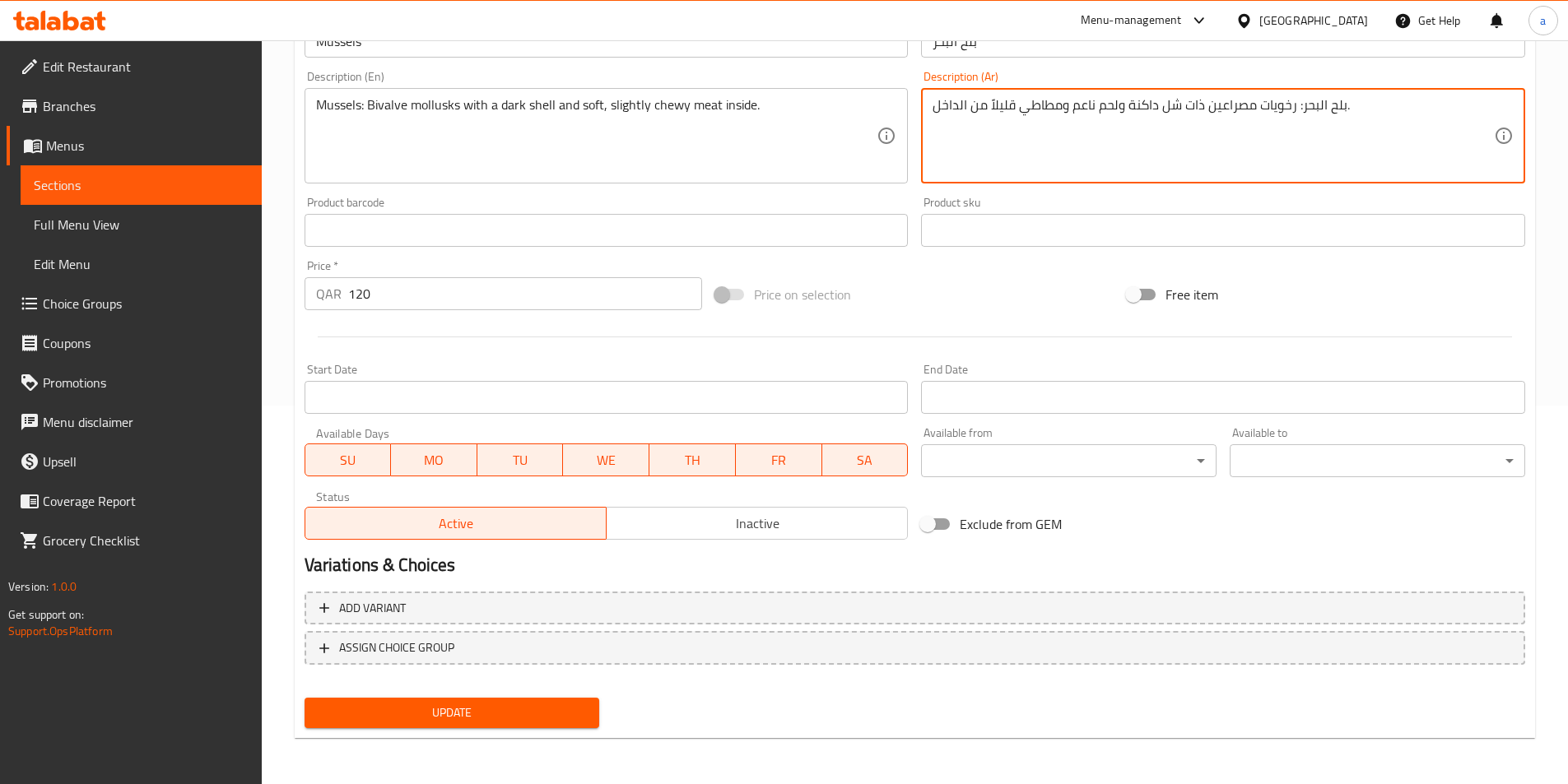
type textarea "بلح البحر: رخويات مصراعين ذات شل داكنة ولحم ناعم ومطاطي قليلاً من الداخل."
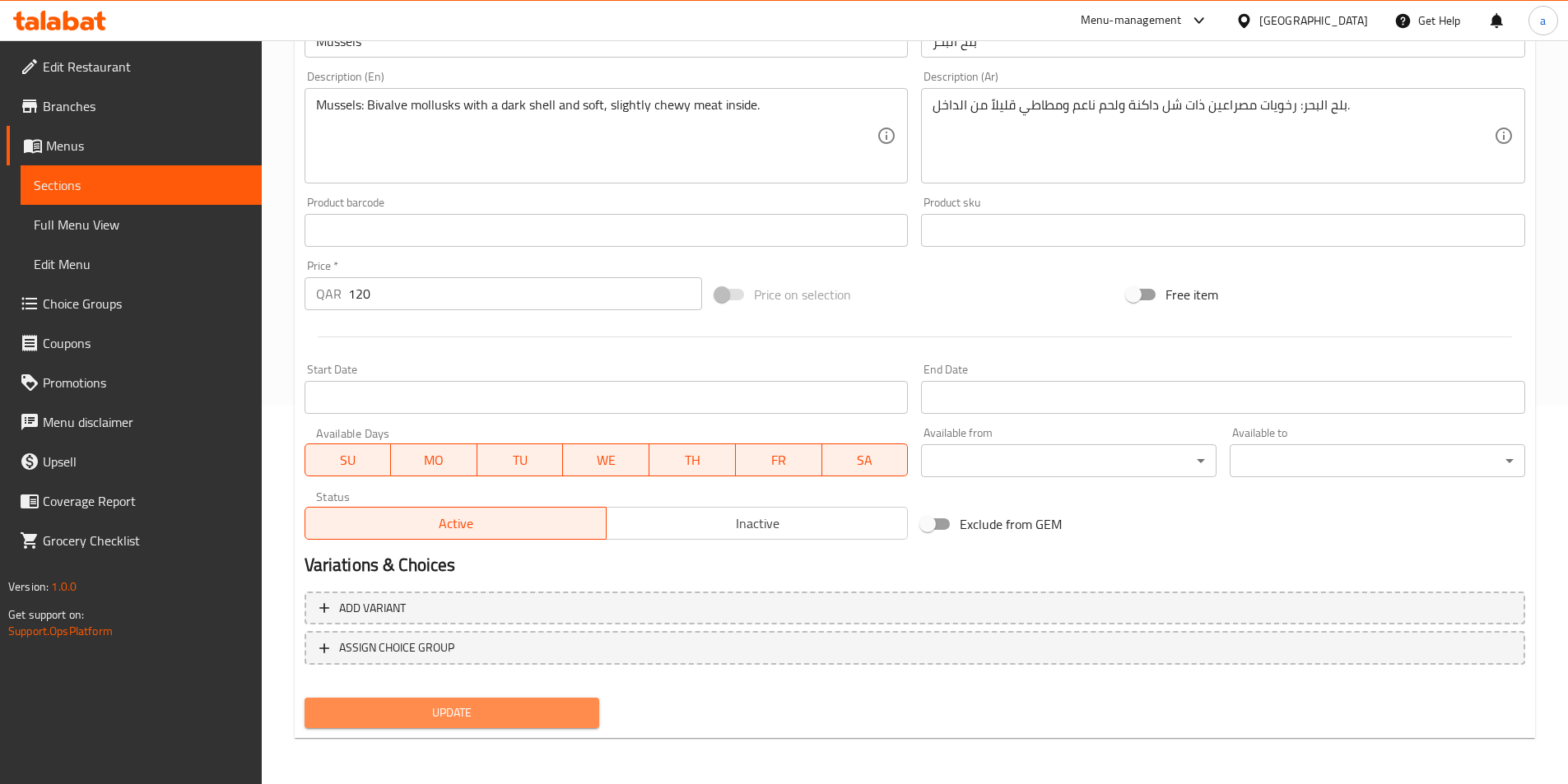
click at [432, 709] on span "Update" at bounding box center [453, 713] width 269 height 20
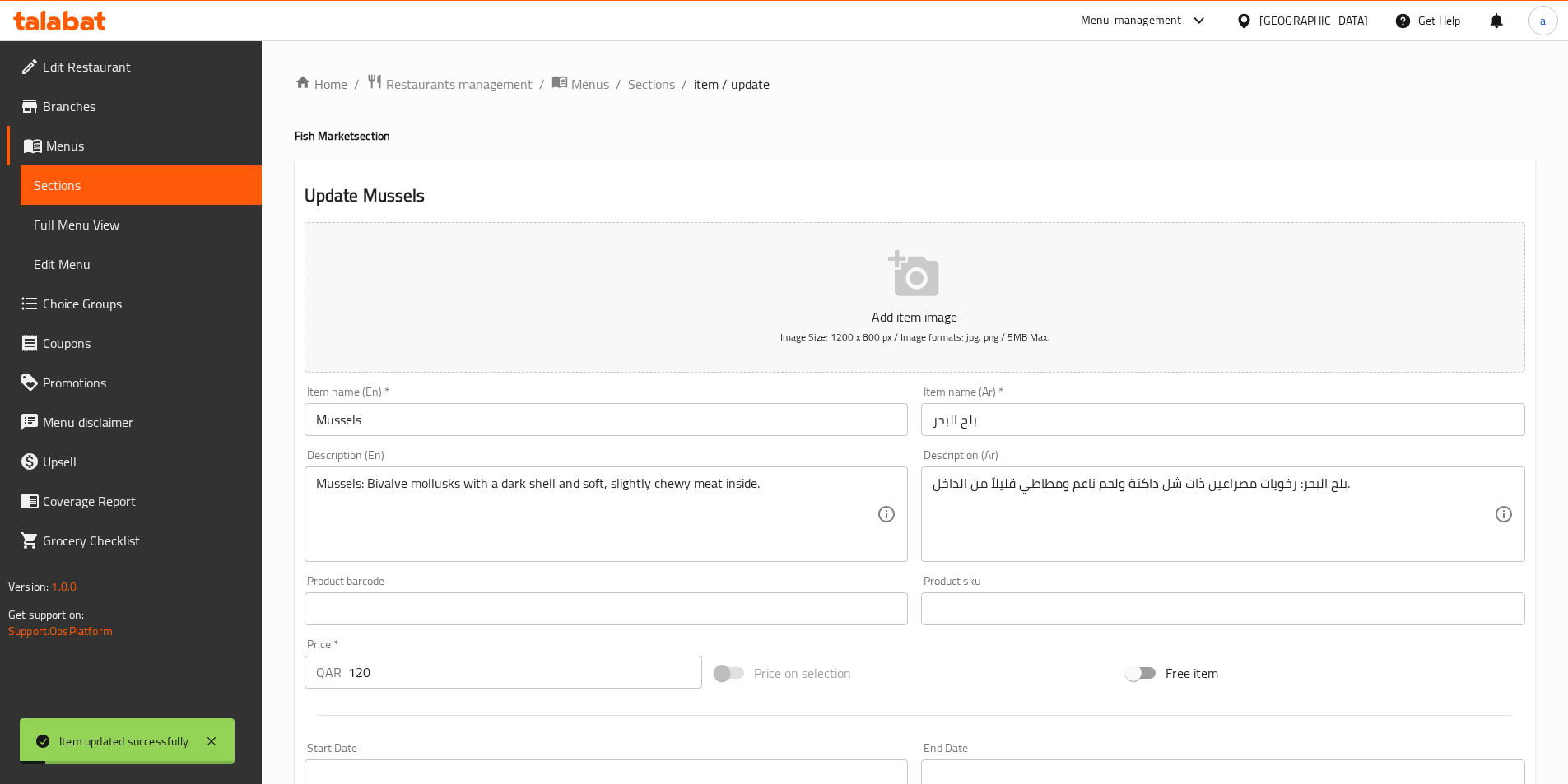
click at [649, 79] on span "Sections" at bounding box center [651, 84] width 47 height 19
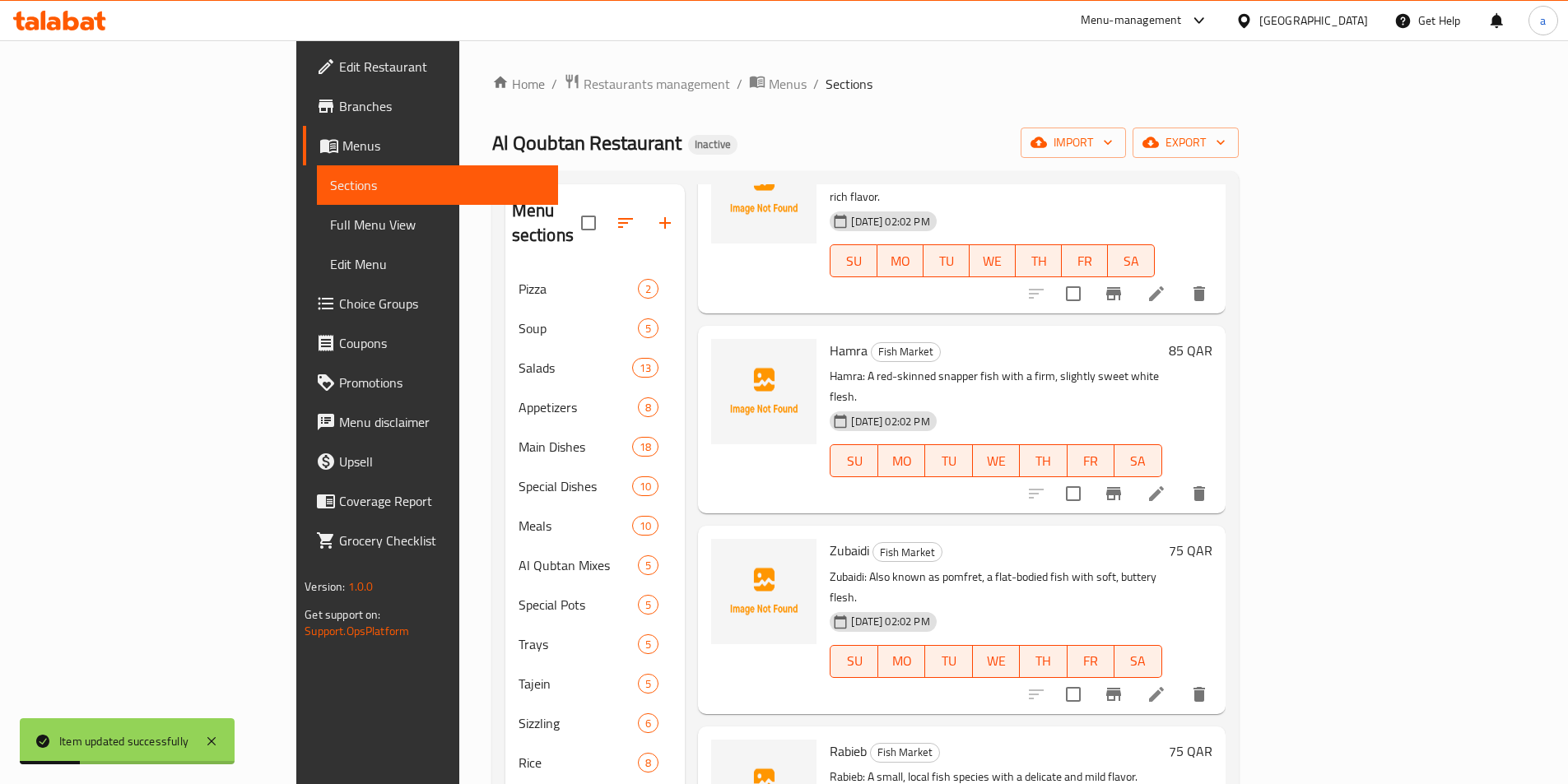
scroll to position [2962, 0]
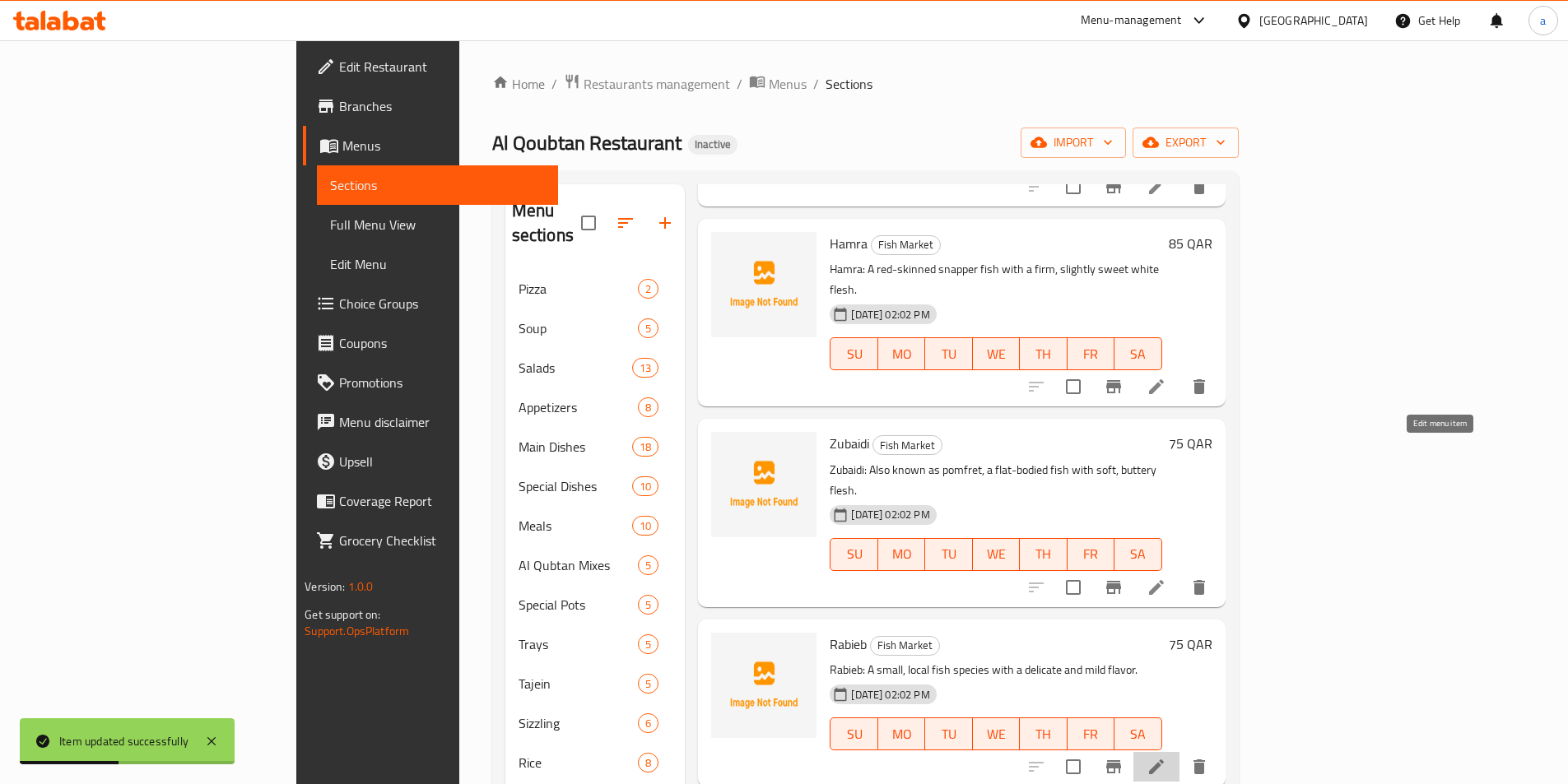
click at [1167, 757] on icon at bounding box center [1156, 766] width 19 height 19
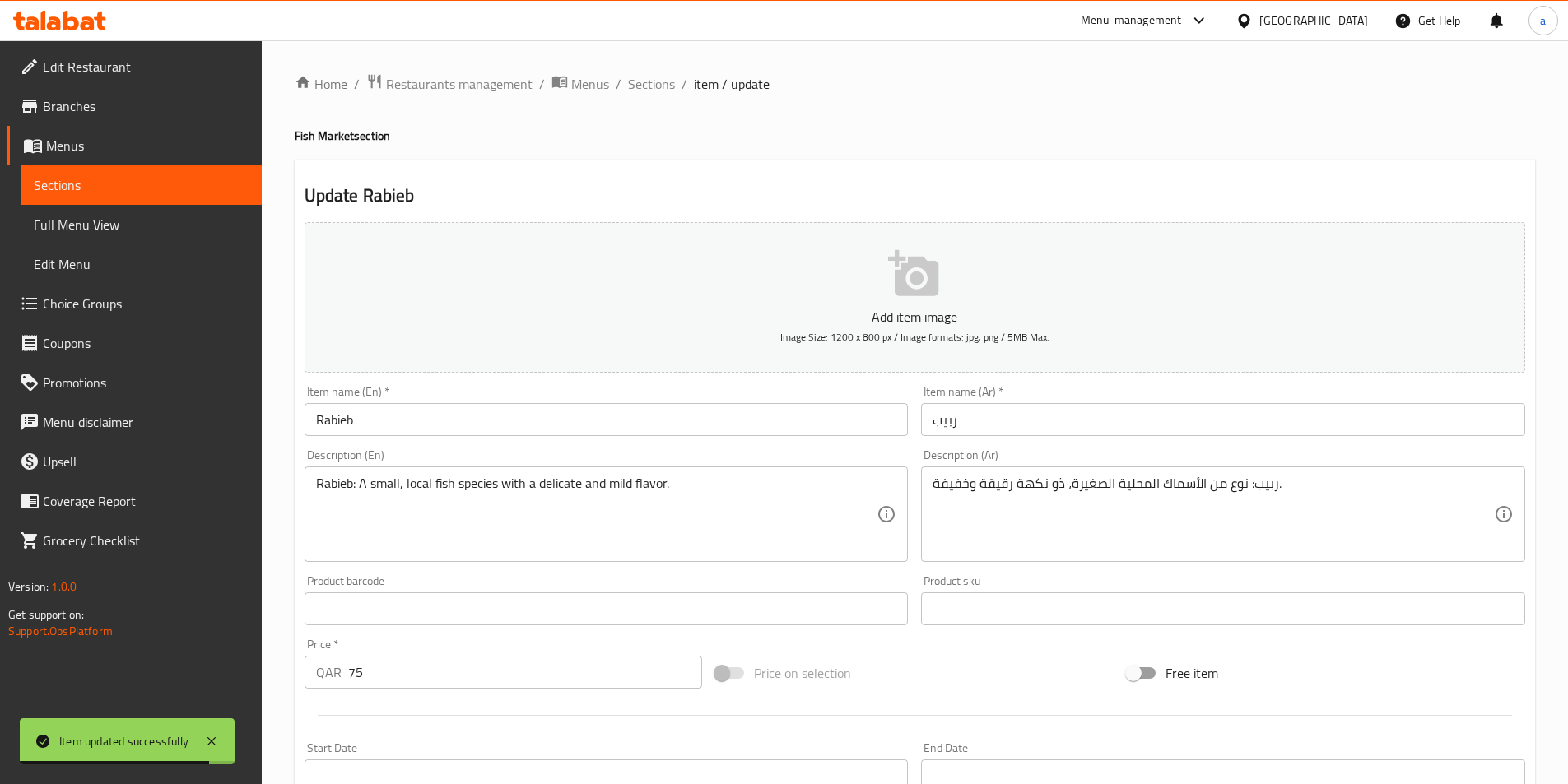
click at [649, 87] on span "Sections" at bounding box center [651, 84] width 47 height 19
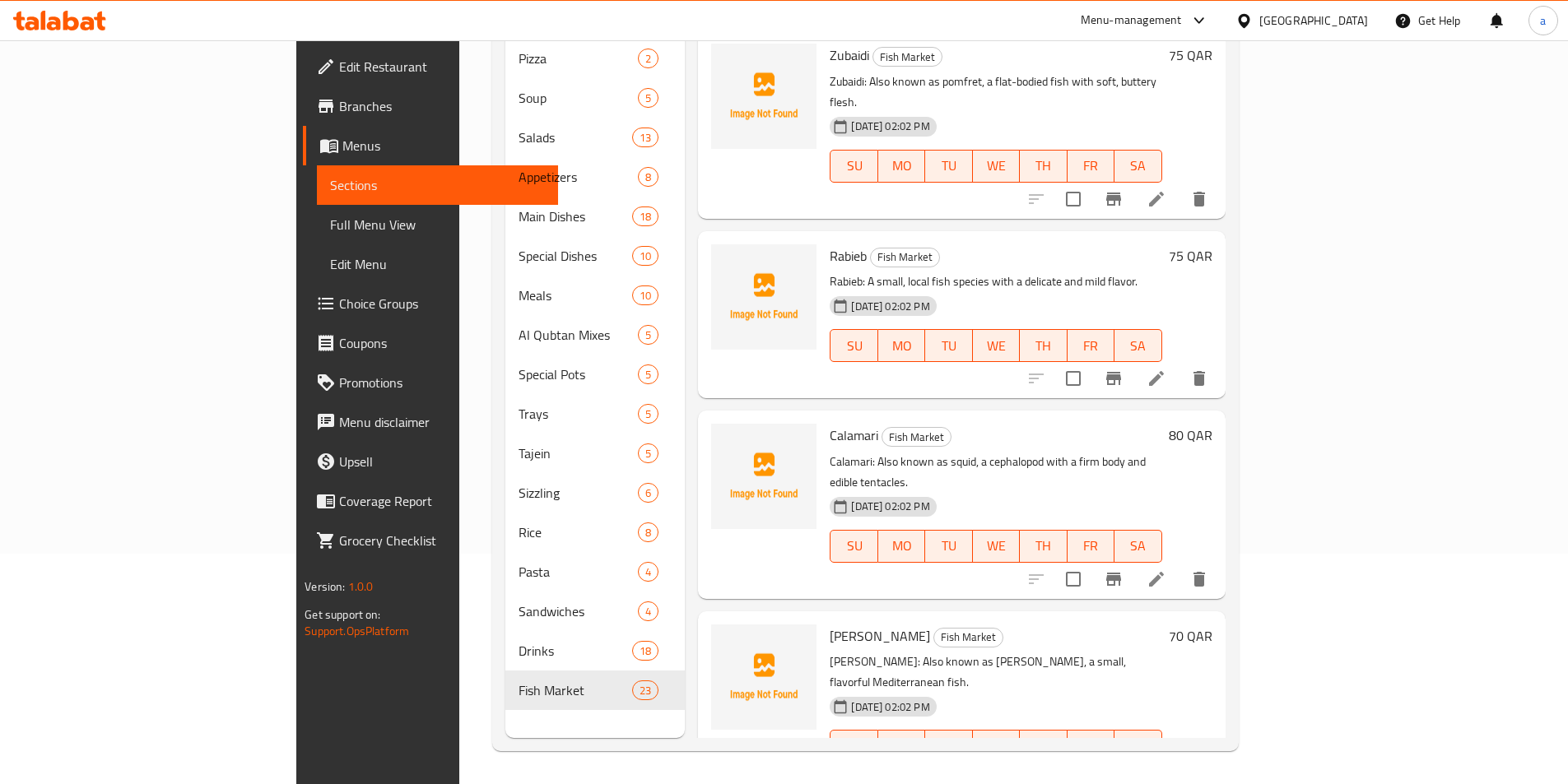
scroll to position [2873, 0]
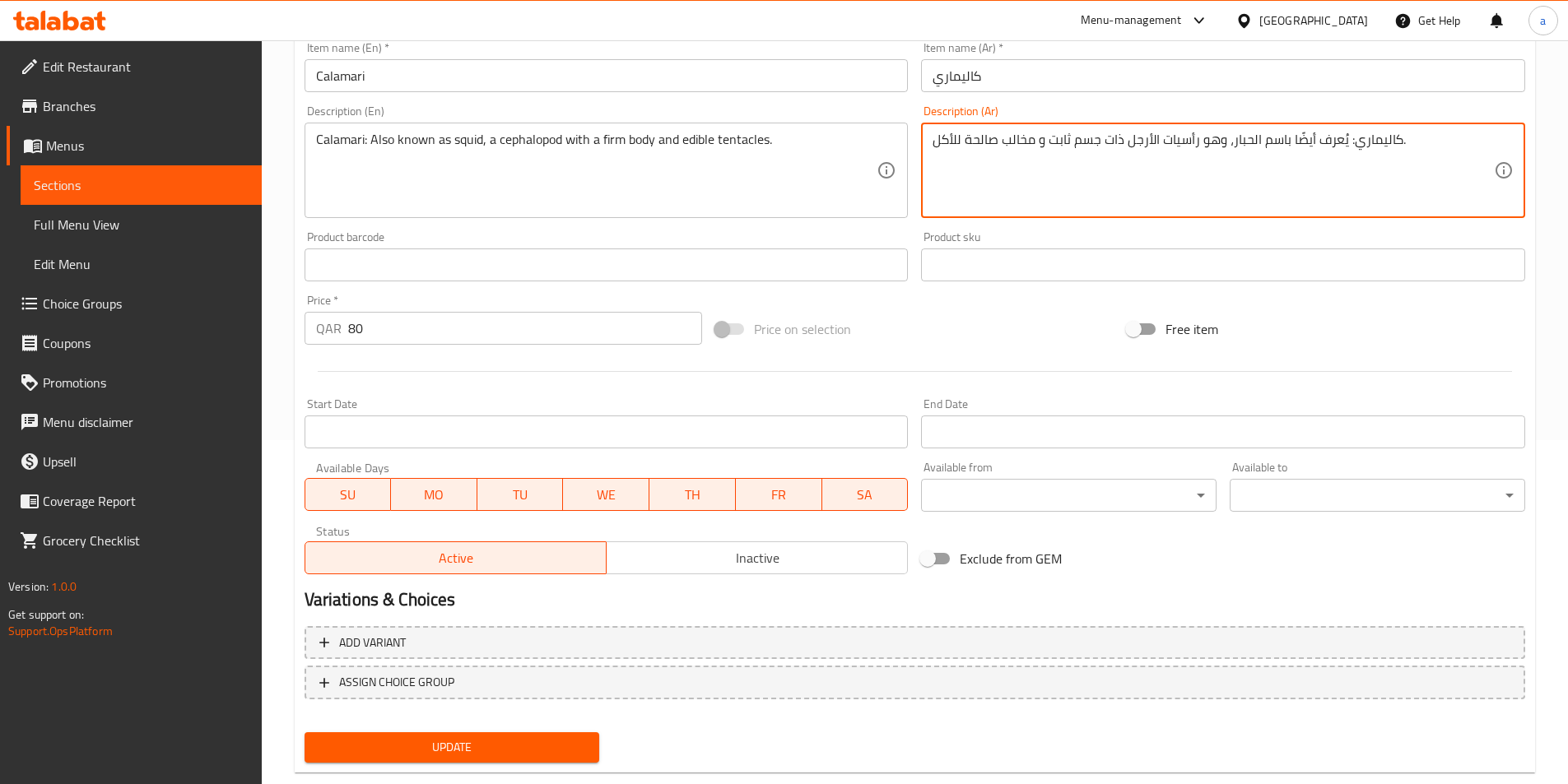
scroll to position [379, 0]
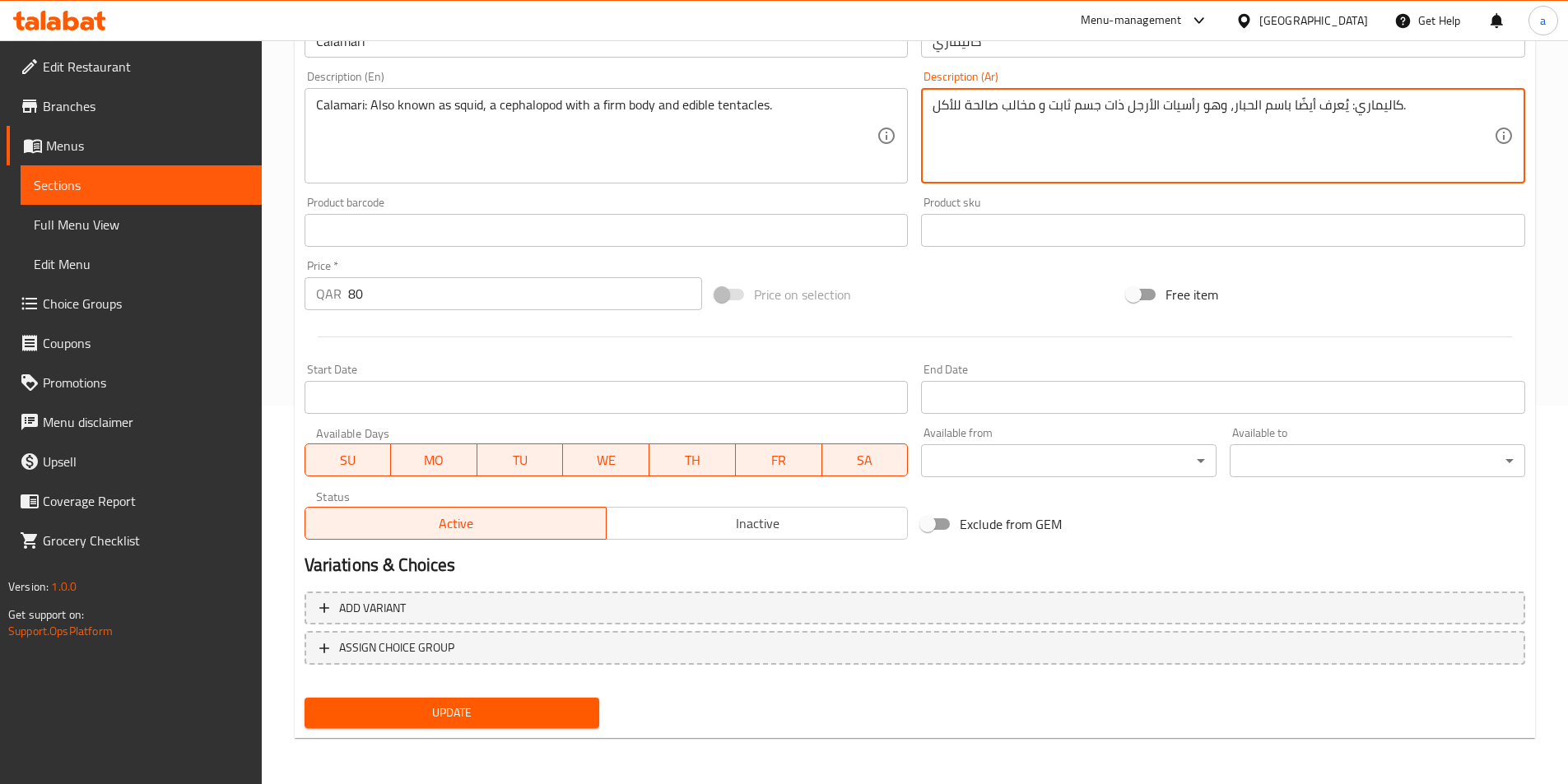
type textarea "كاليماري: يُعرف أيضًا باسم الحبار، وهو رأسيات الأرجل ذات جسم ثابت و مخالب صالحة…"
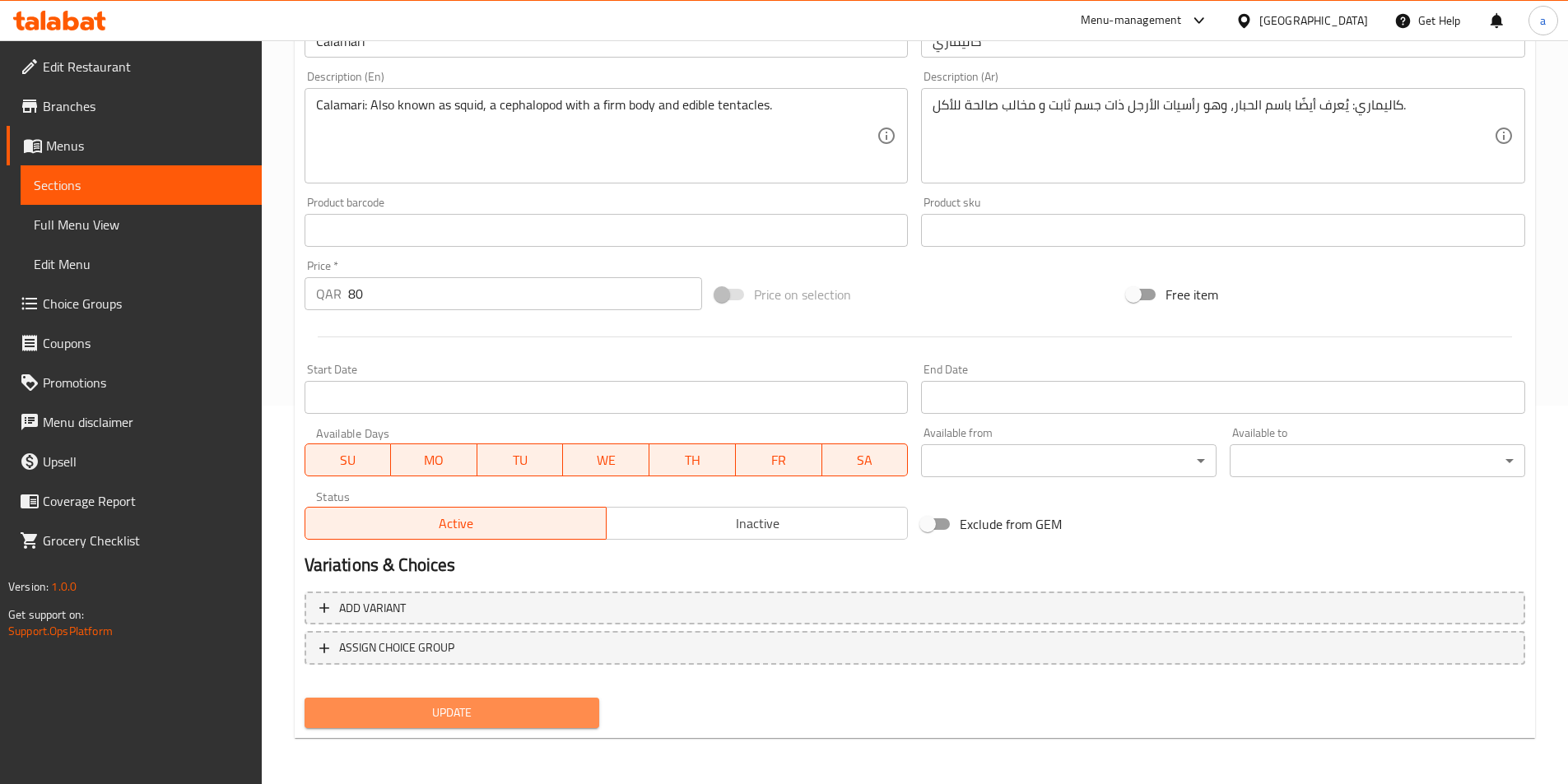
click at [527, 713] on span "Update" at bounding box center [453, 713] width 269 height 20
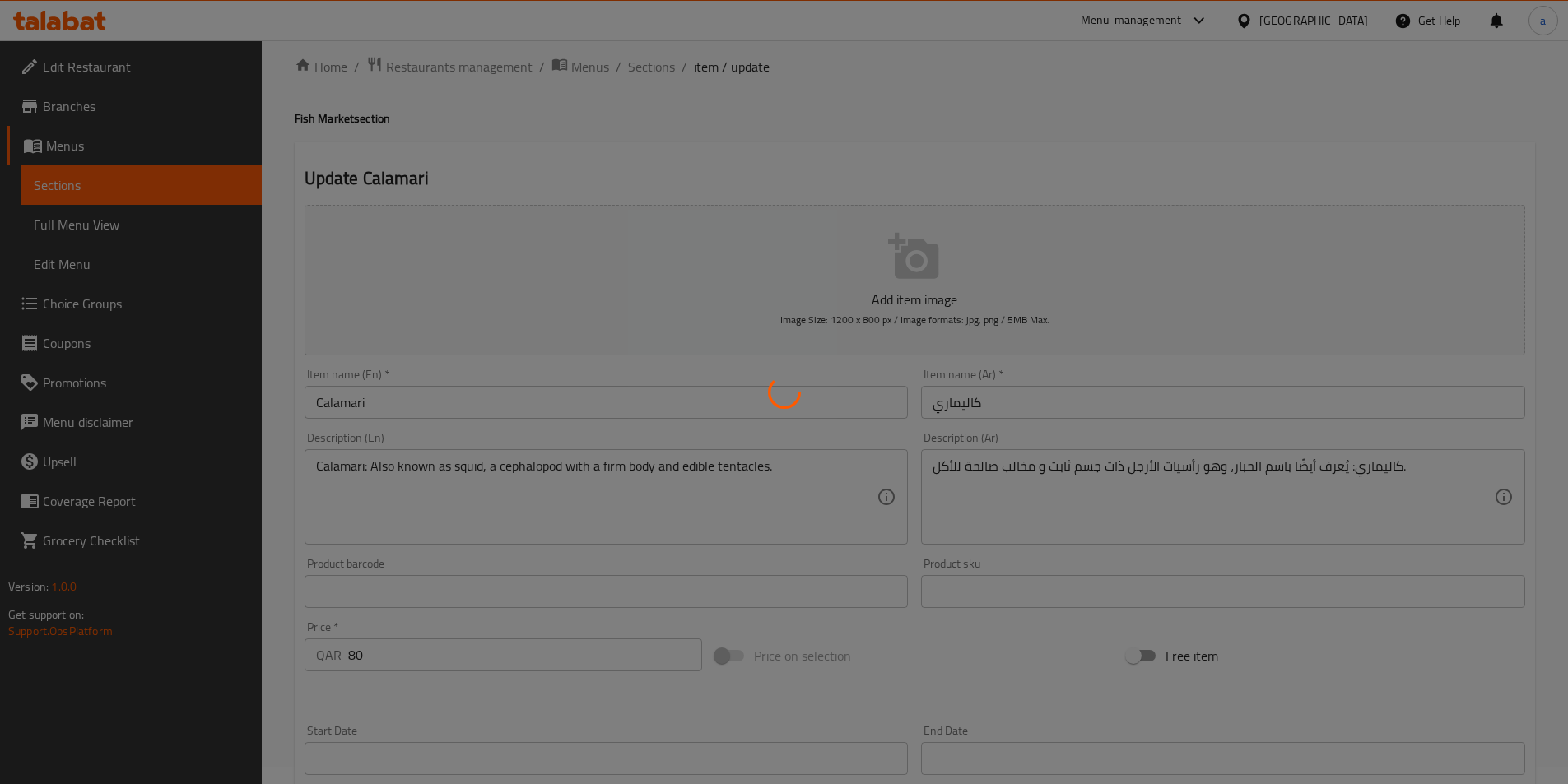
scroll to position [0, 0]
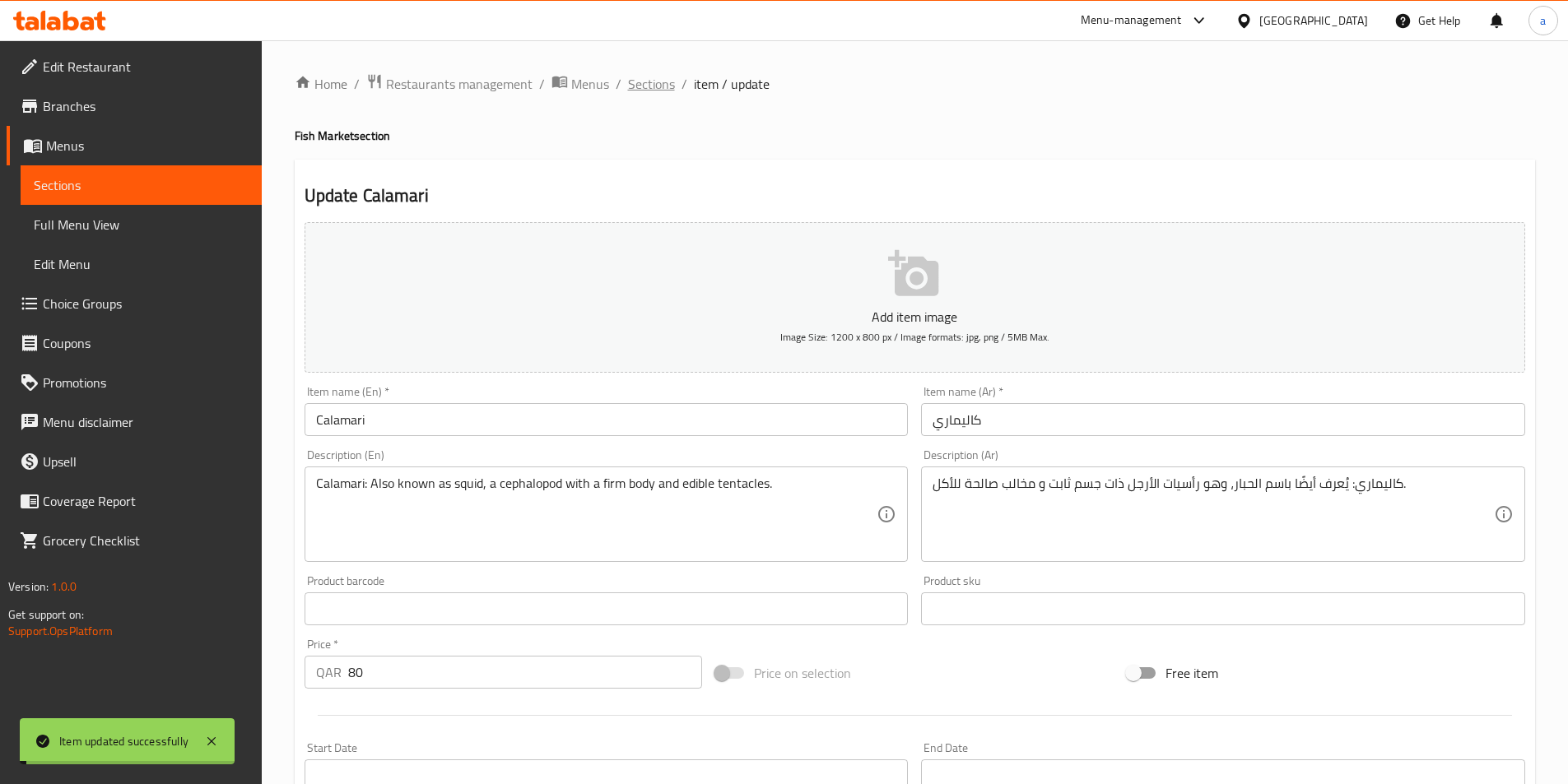
click at [652, 87] on span "Sections" at bounding box center [651, 84] width 47 height 19
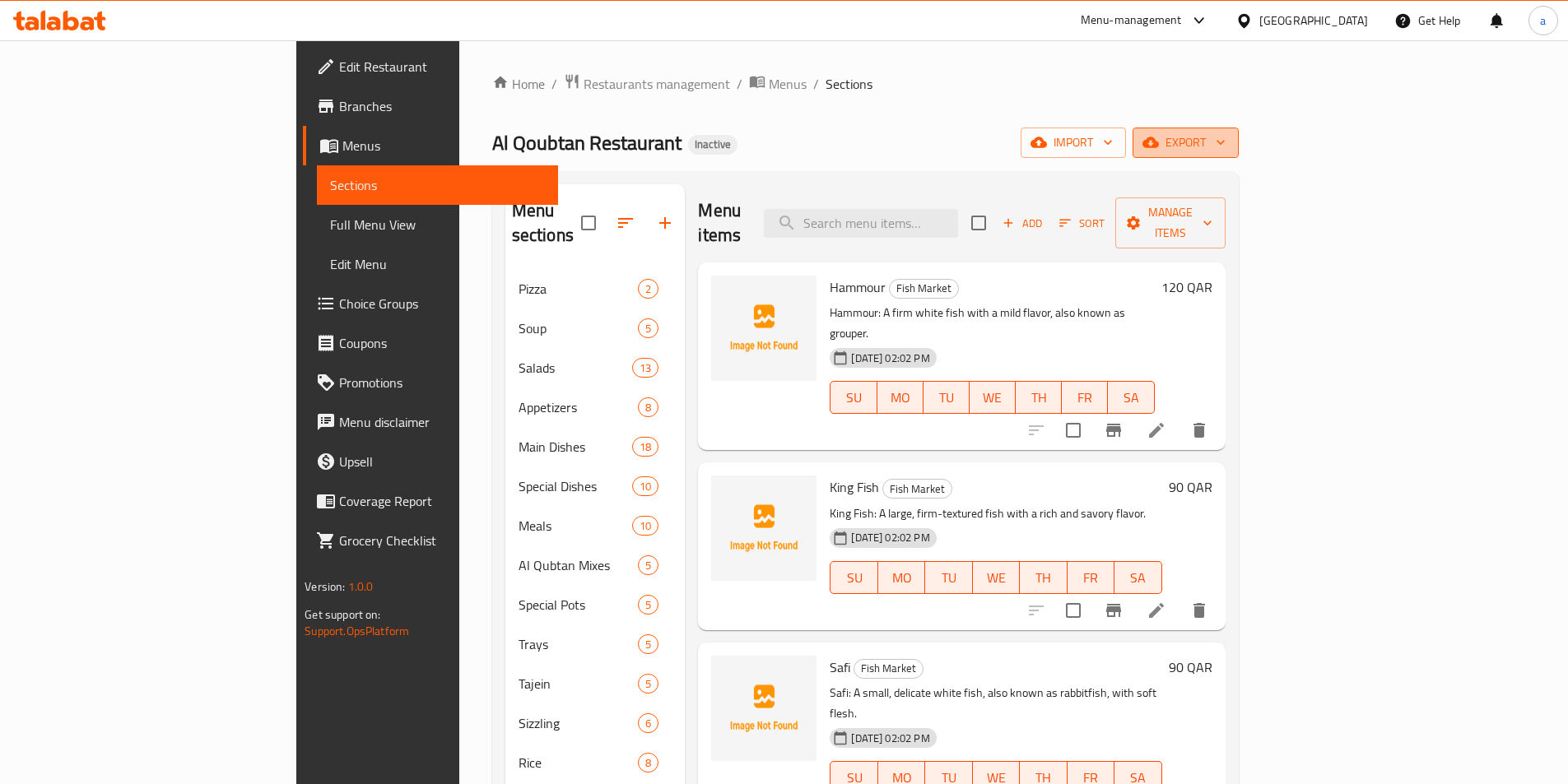
click at [1226, 141] on span "export" at bounding box center [1186, 143] width 80 height 20
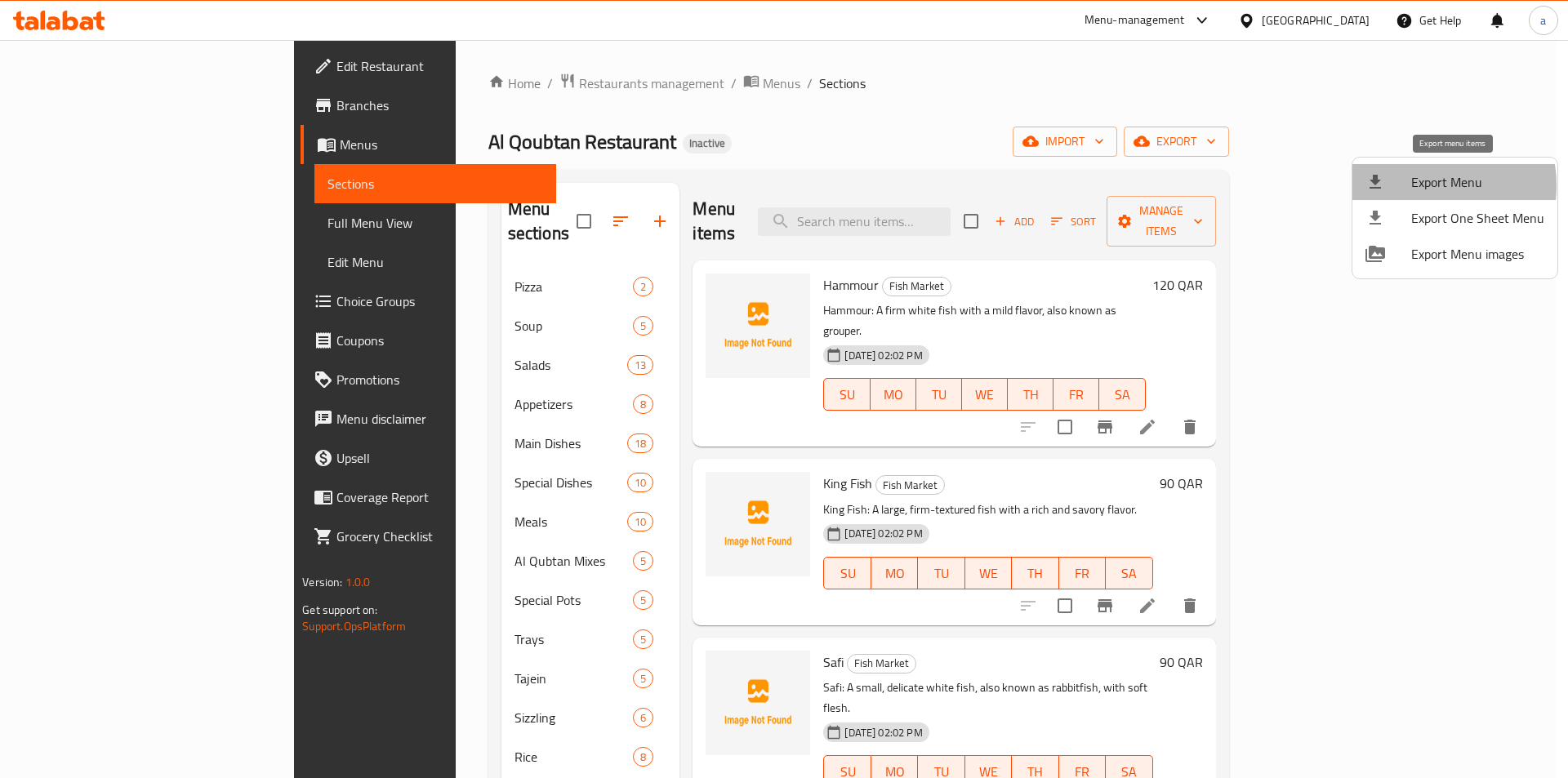
click at [1418, 185] on span "Export Menu" at bounding box center [1477, 181] width 133 height 19
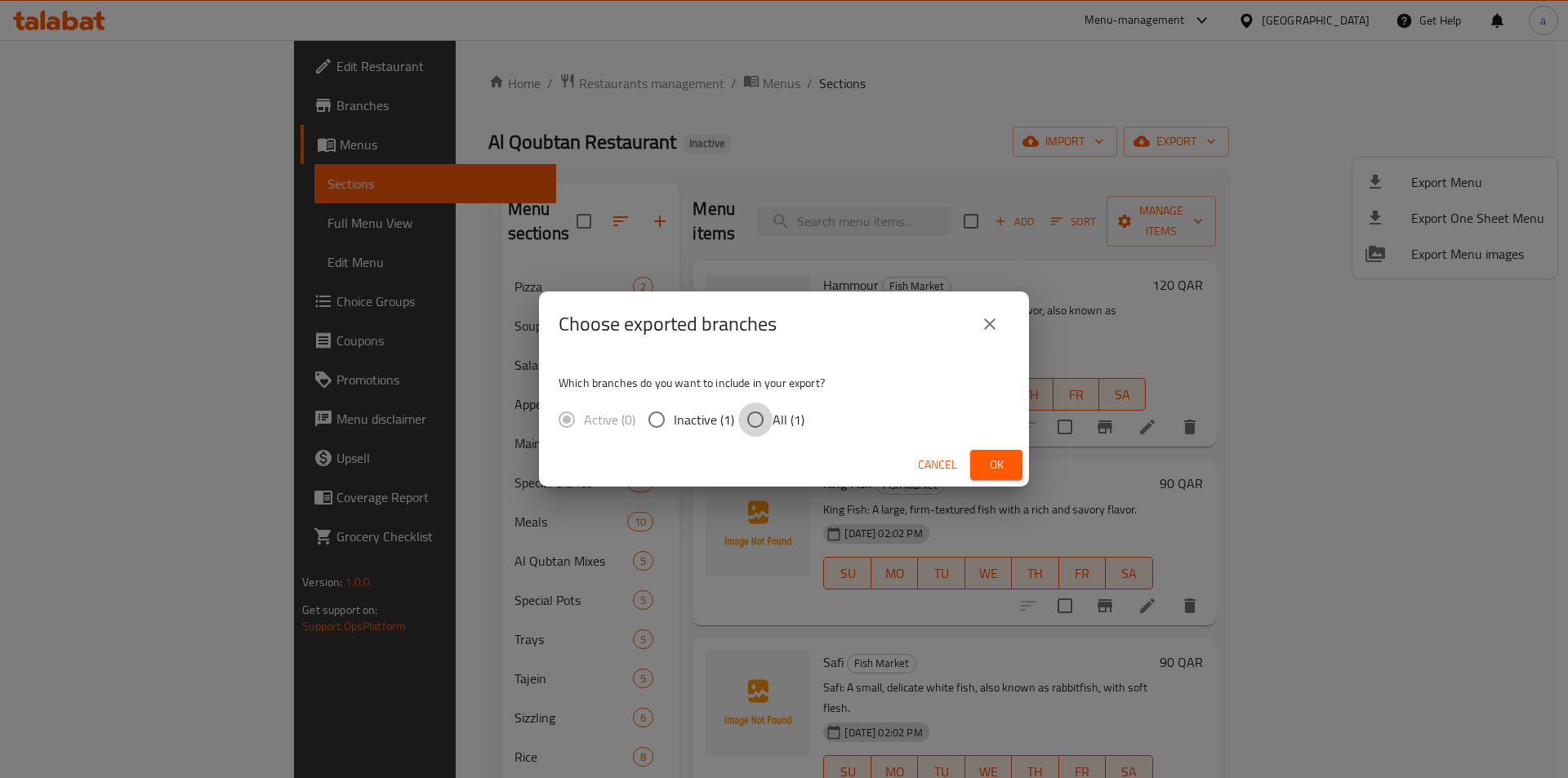
click at [758, 420] on input "All (1)" at bounding box center [755, 420] width 34 height 34
radio input "true"
click at [1004, 467] on span "Ok" at bounding box center [996, 465] width 26 height 20
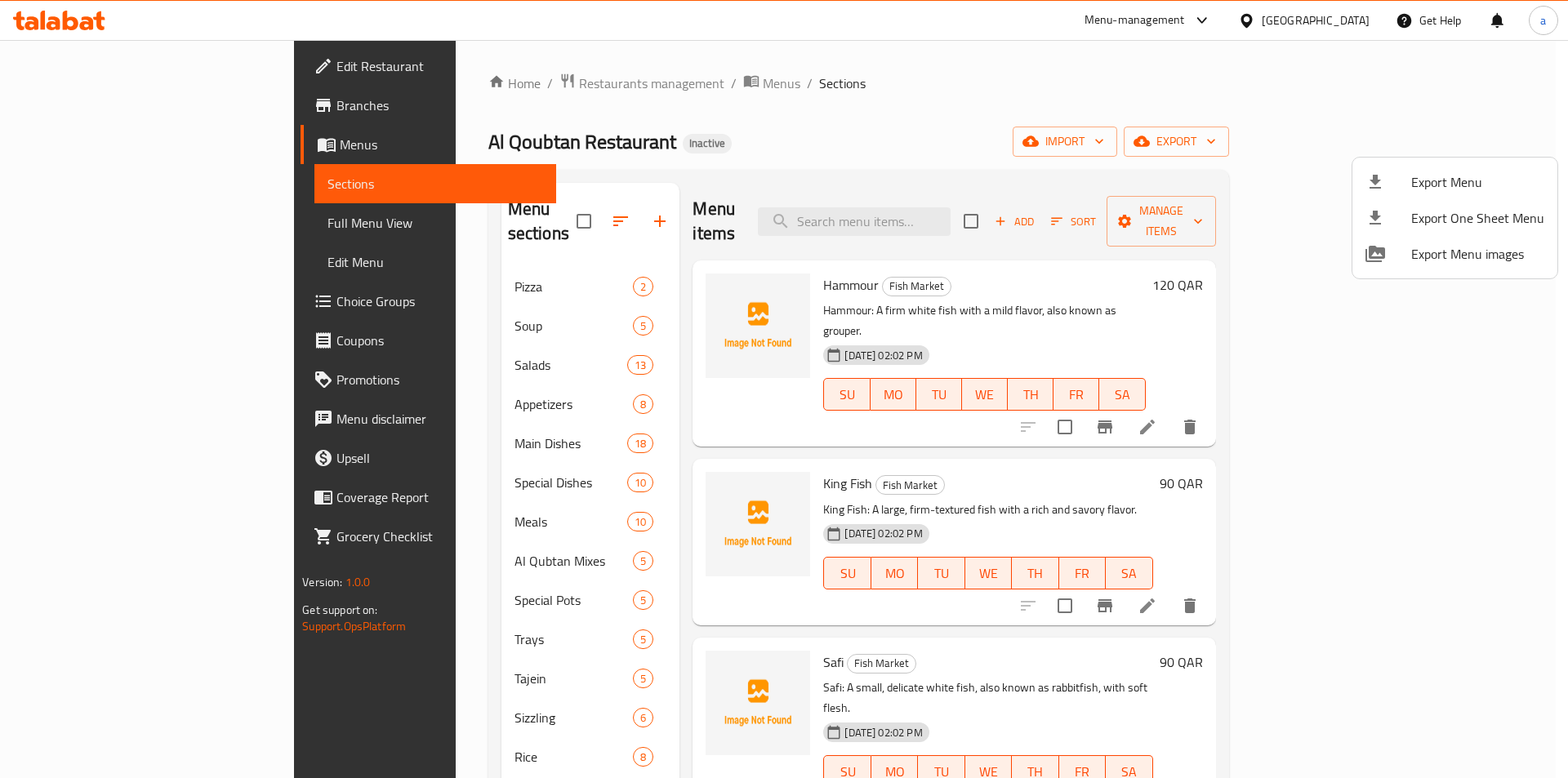
click at [1069, 108] on div at bounding box center [784, 389] width 1568 height 778
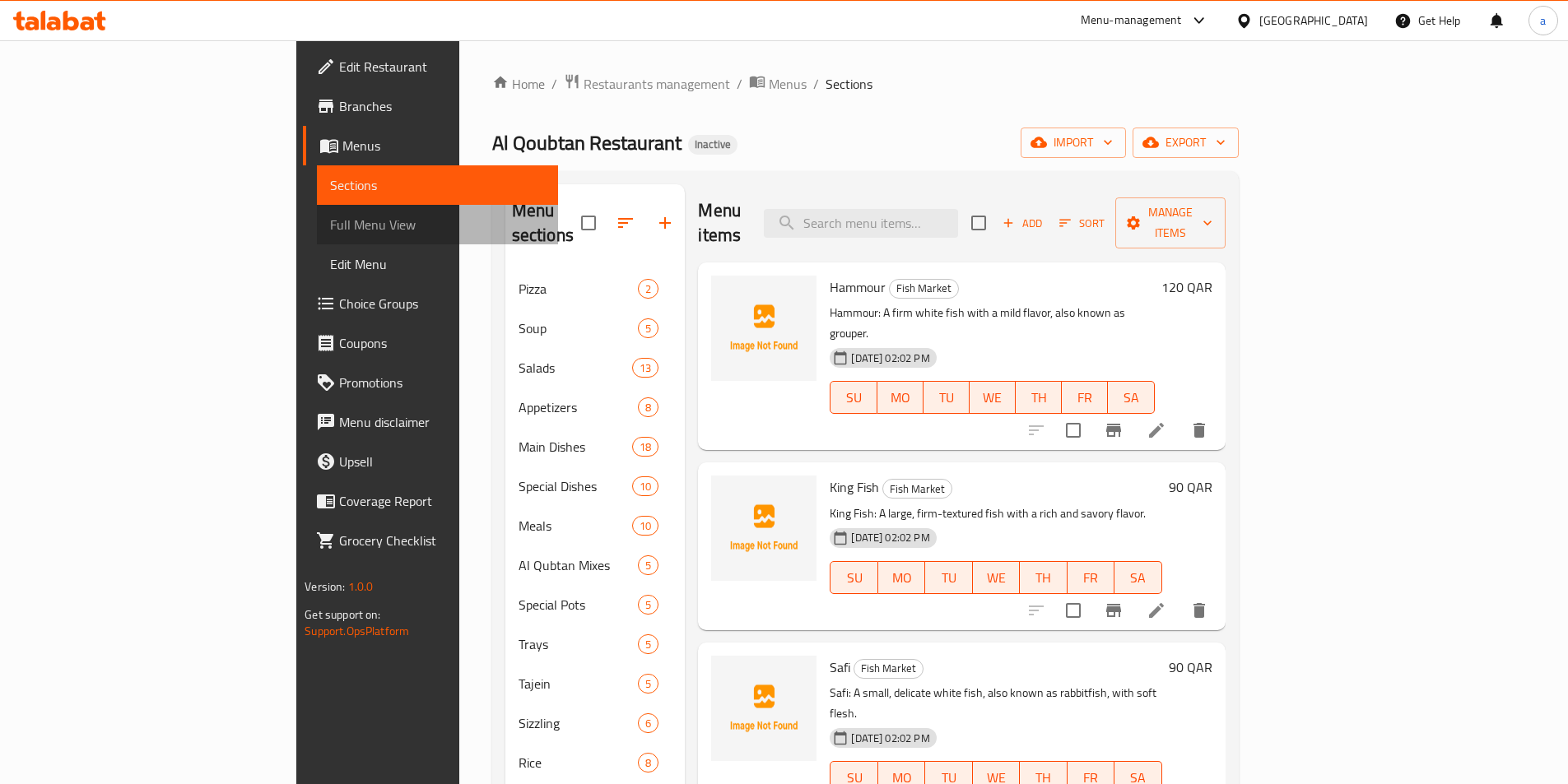
click at [330, 228] on span "Full Menu View" at bounding box center [437, 224] width 215 height 19
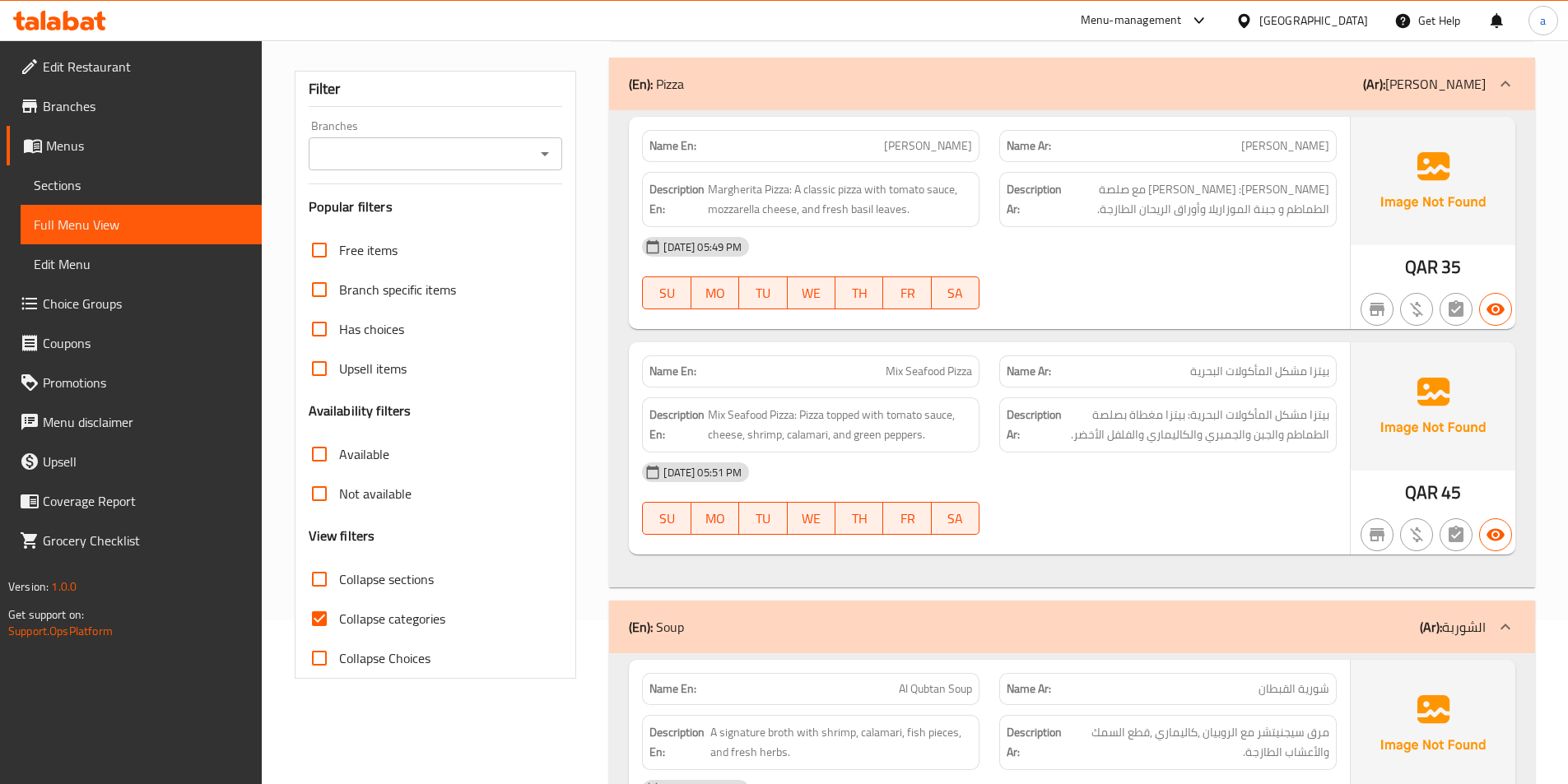
scroll to position [247, 0]
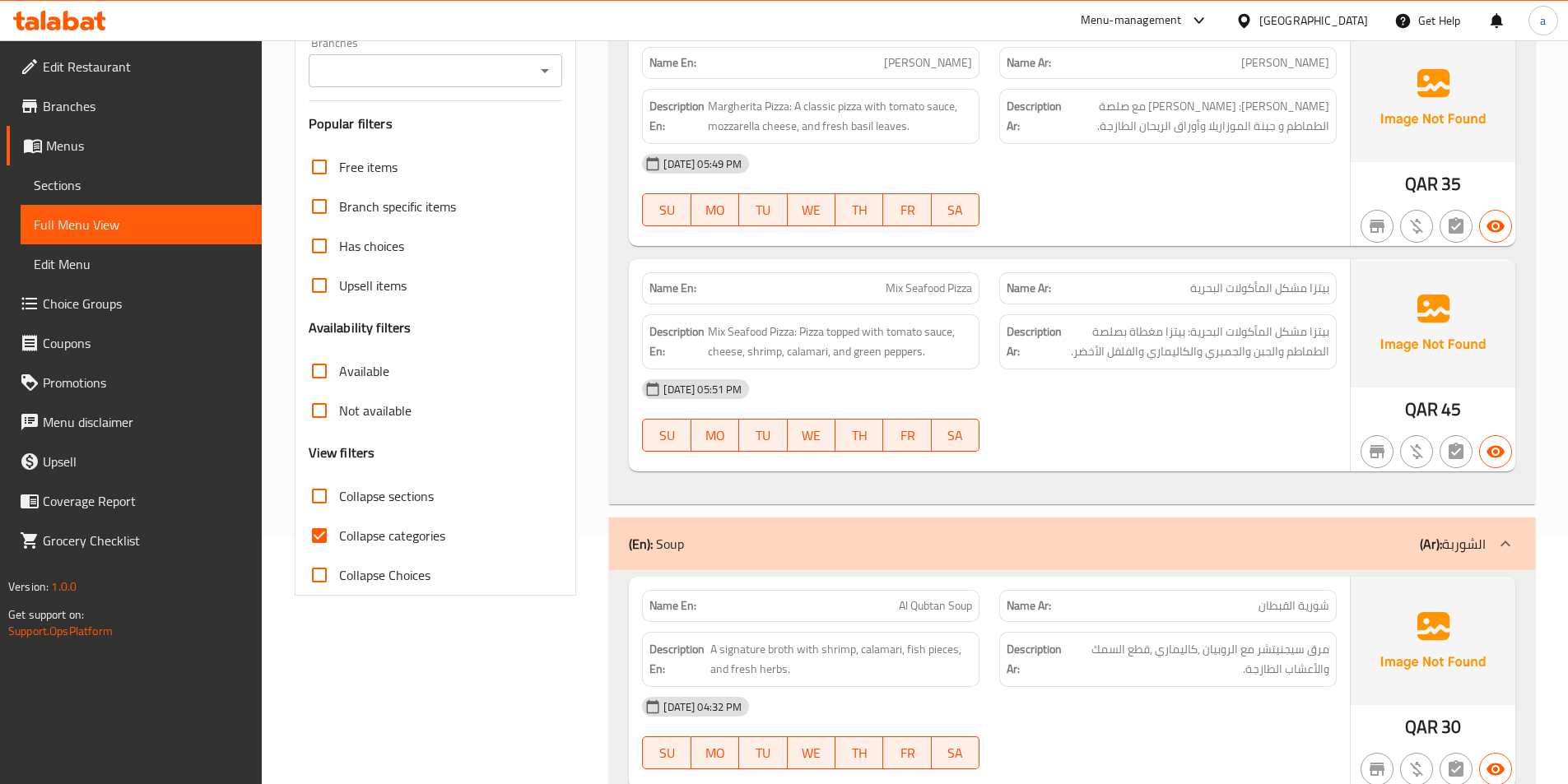
click at [320, 489] on input "Collapse sections" at bounding box center [319, 496] width 40 height 40
checkbox input "true"
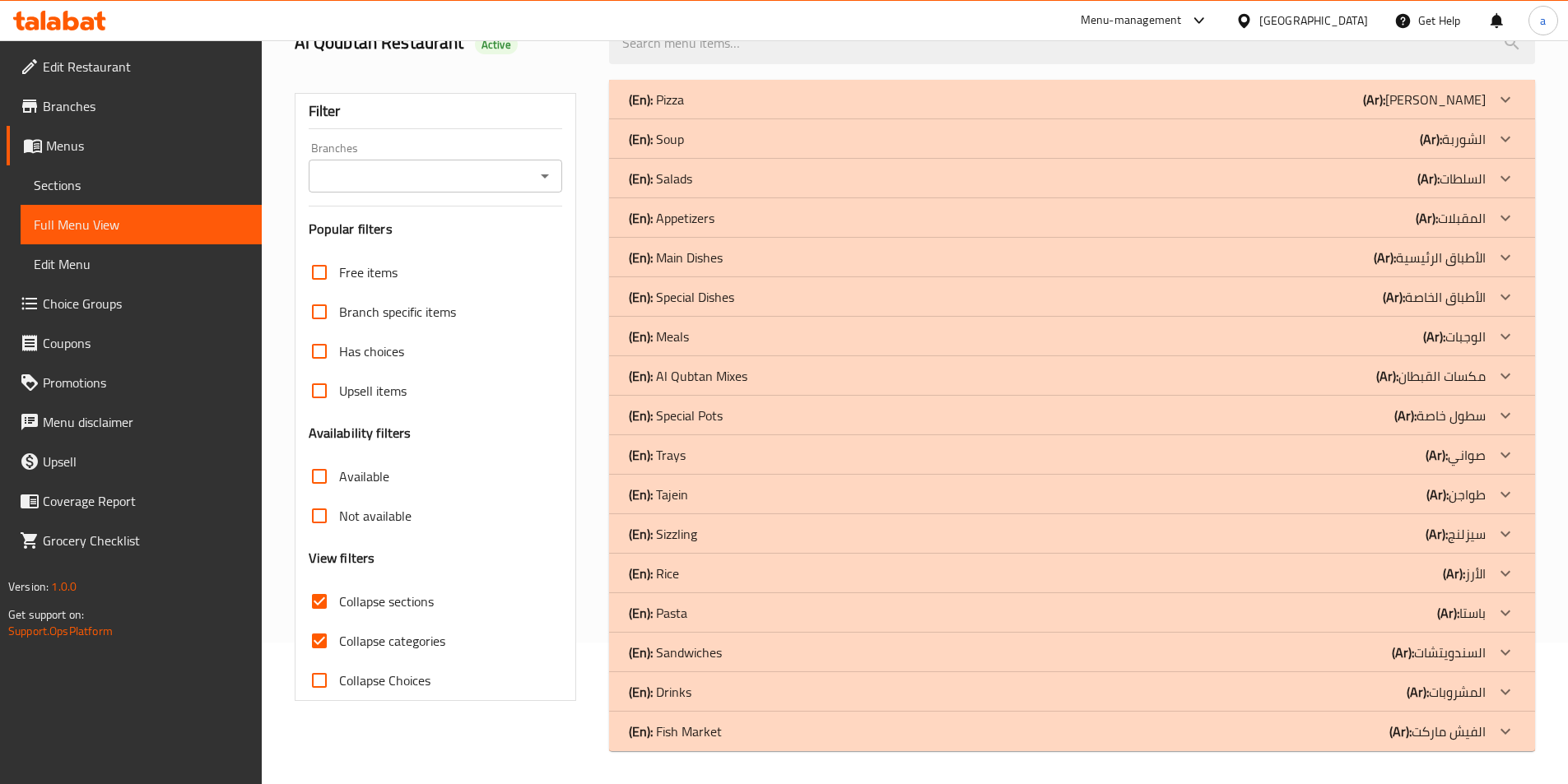
scroll to position [141, 0]
drag, startPoint x: 1503, startPoint y: 90, endPoint x: 1498, endPoint y: 136, distance: 46.3
click at [1503, 90] on icon at bounding box center [1505, 99] width 19 height 19
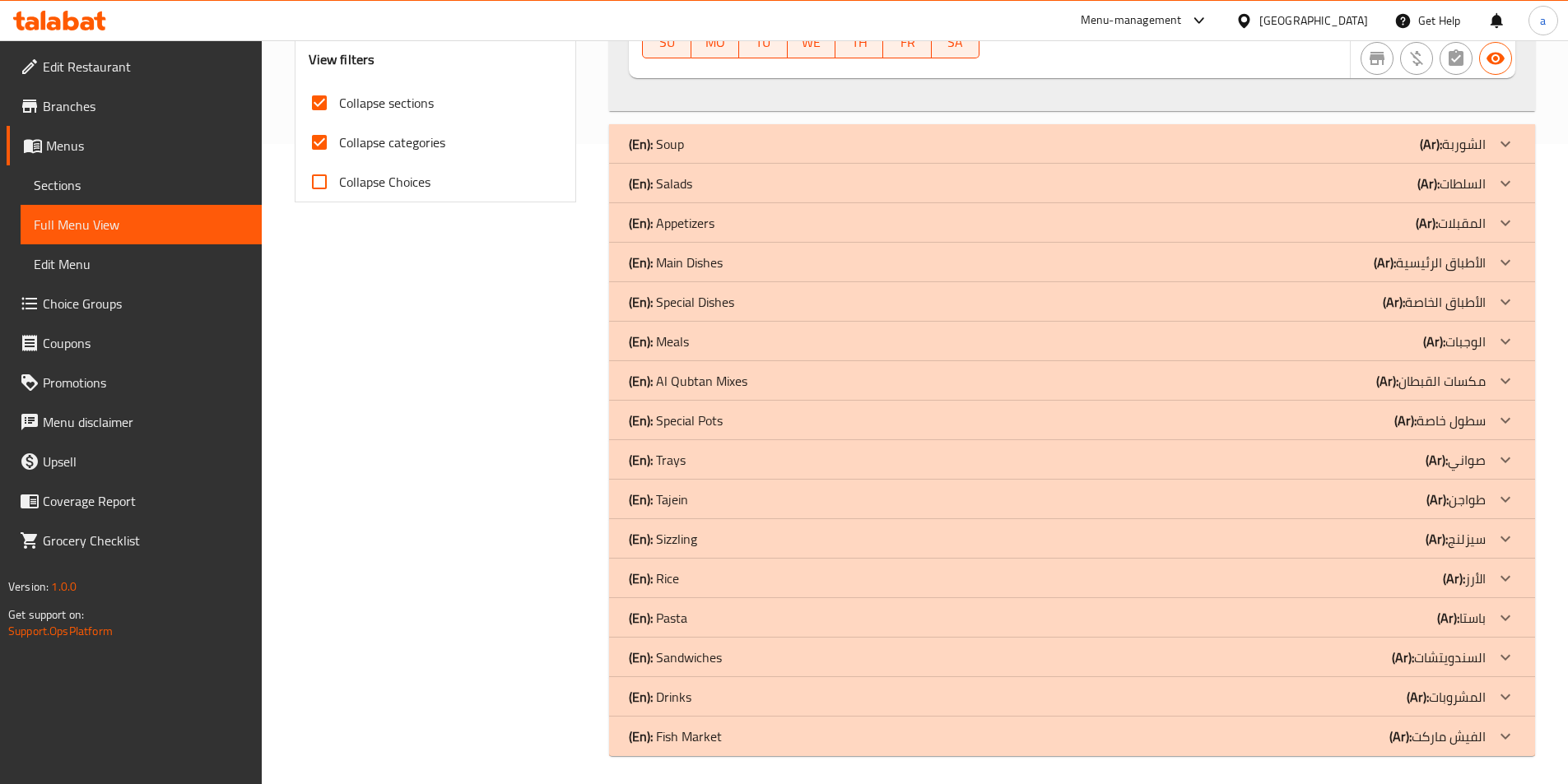
scroll to position [645, 0]
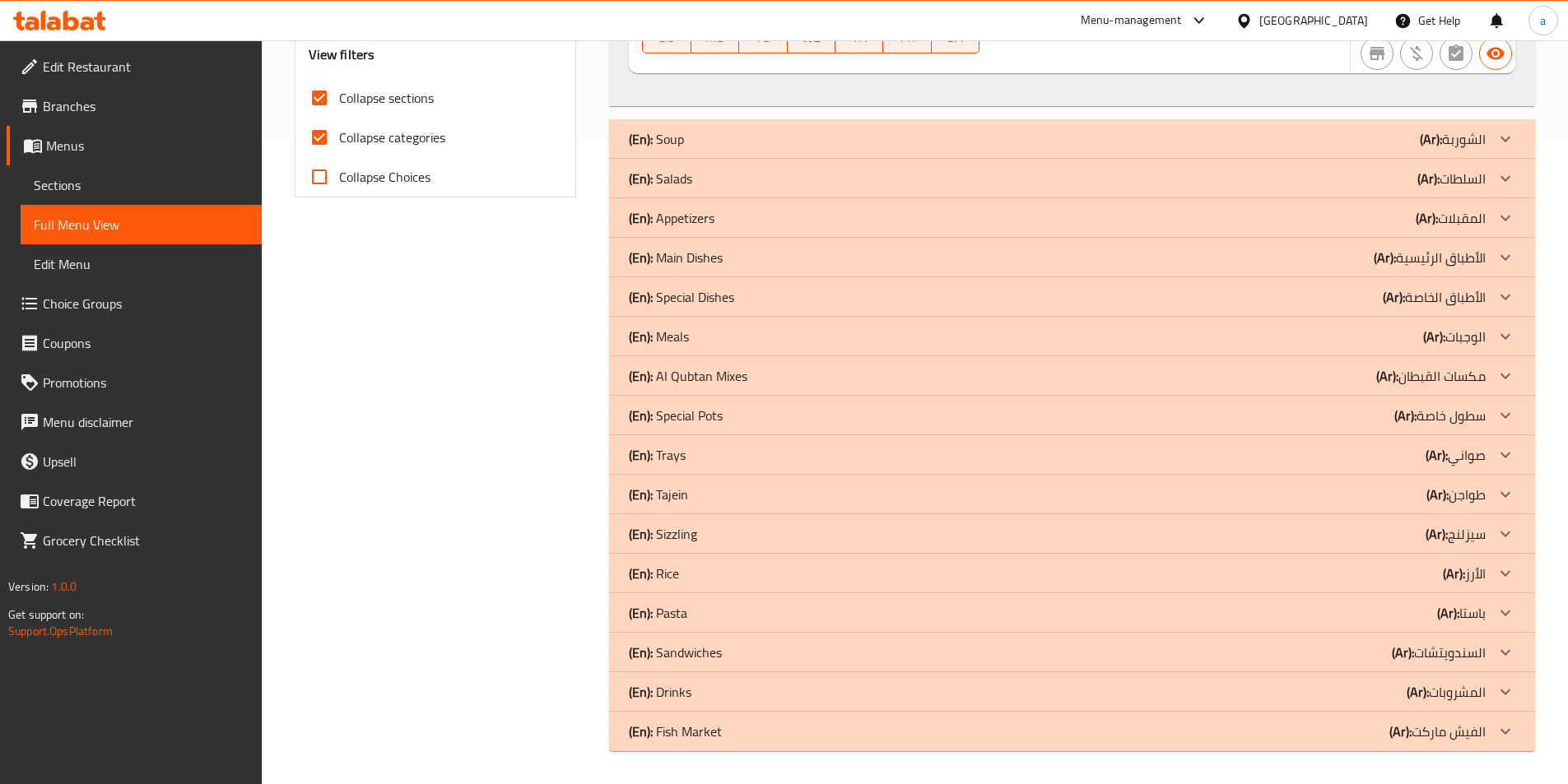
click at [1508, 414] on icon at bounding box center [1505, 415] width 19 height 19
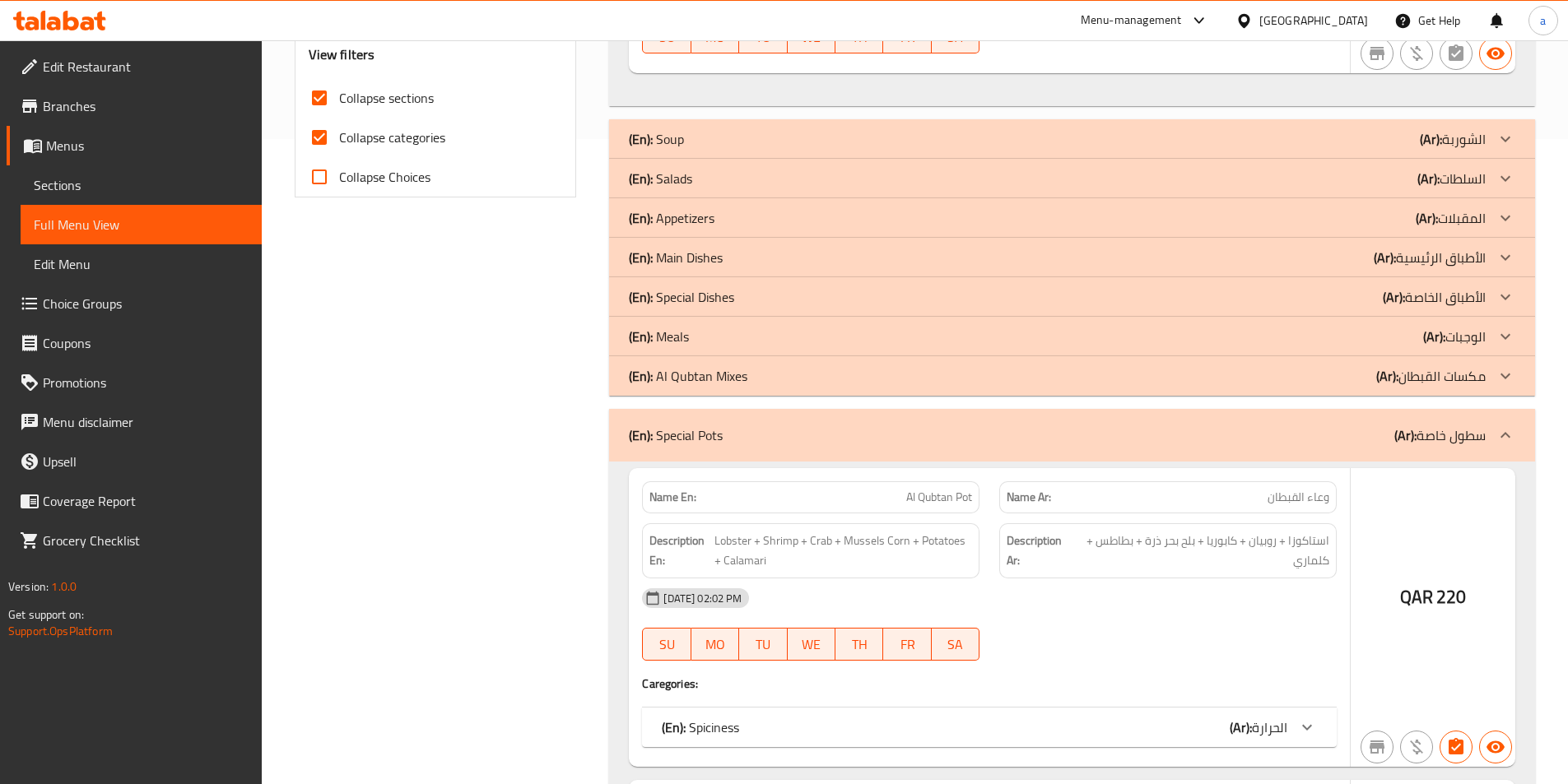
click at [1503, 457] on div "(En): Special Pots (Ar): سطول خاصة" at bounding box center [1072, 436] width 926 height 52
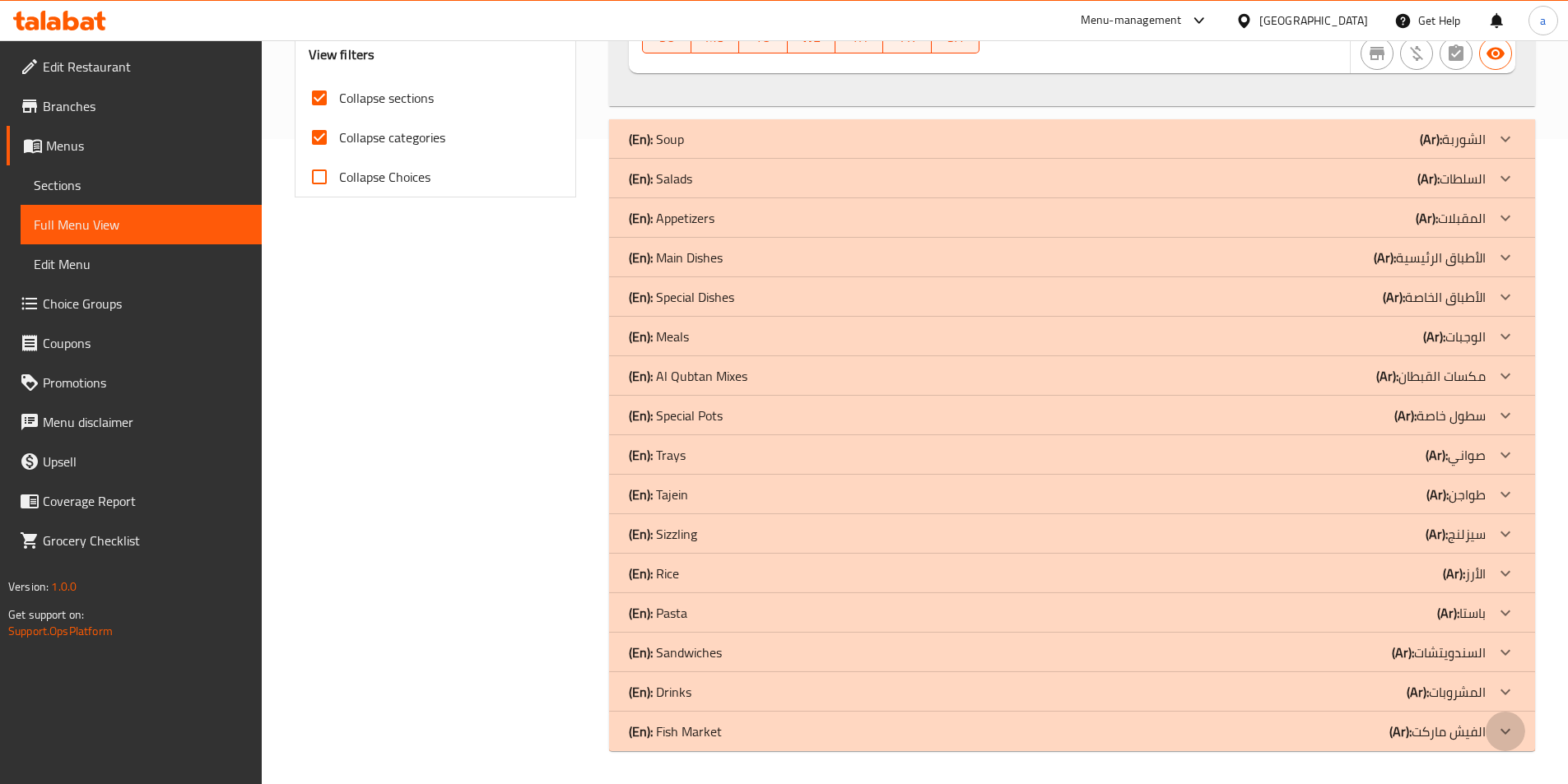
click at [1507, 737] on icon at bounding box center [1505, 731] width 19 height 19
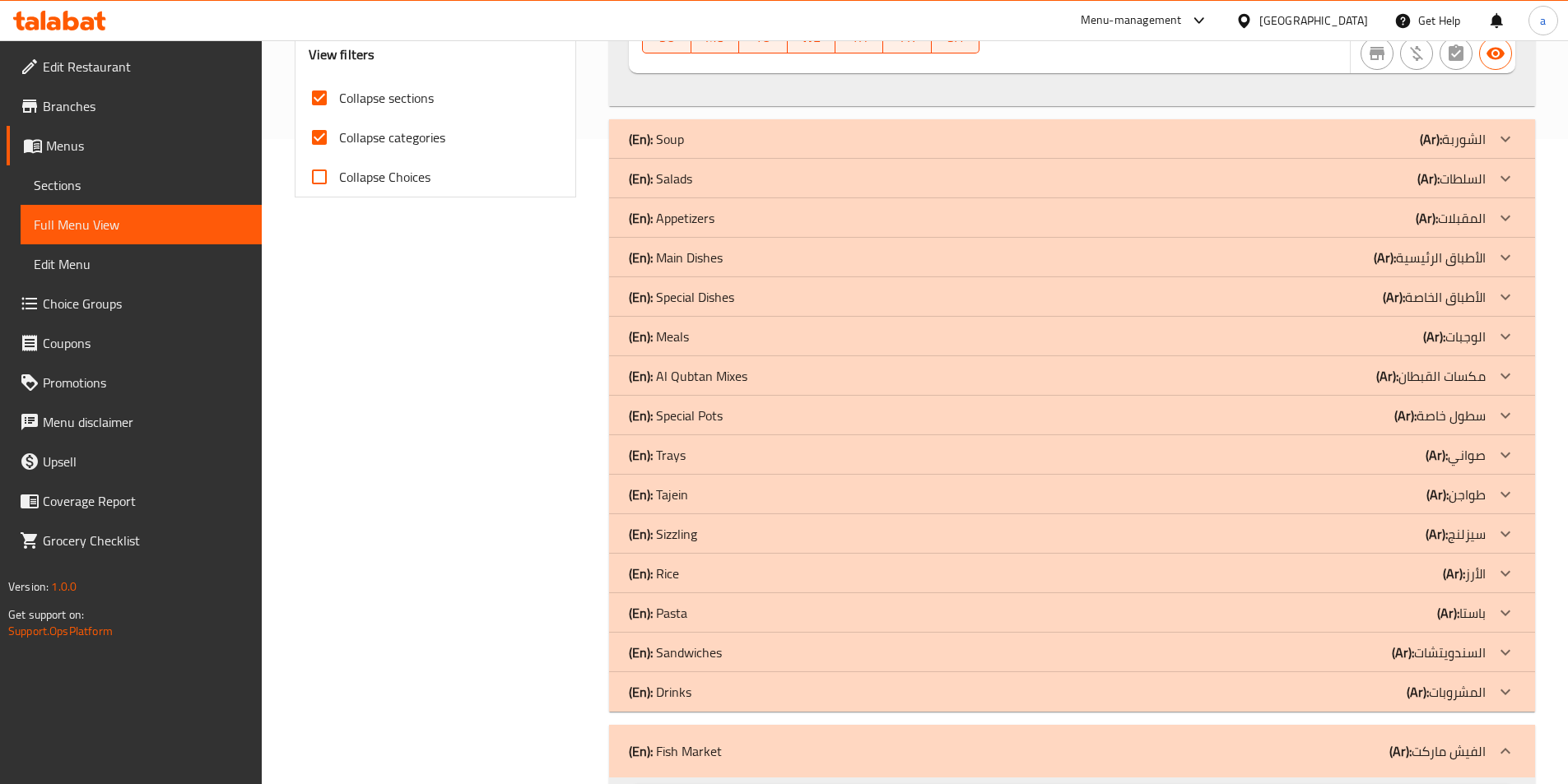
click at [1507, 690] on icon at bounding box center [1505, 692] width 19 height 19
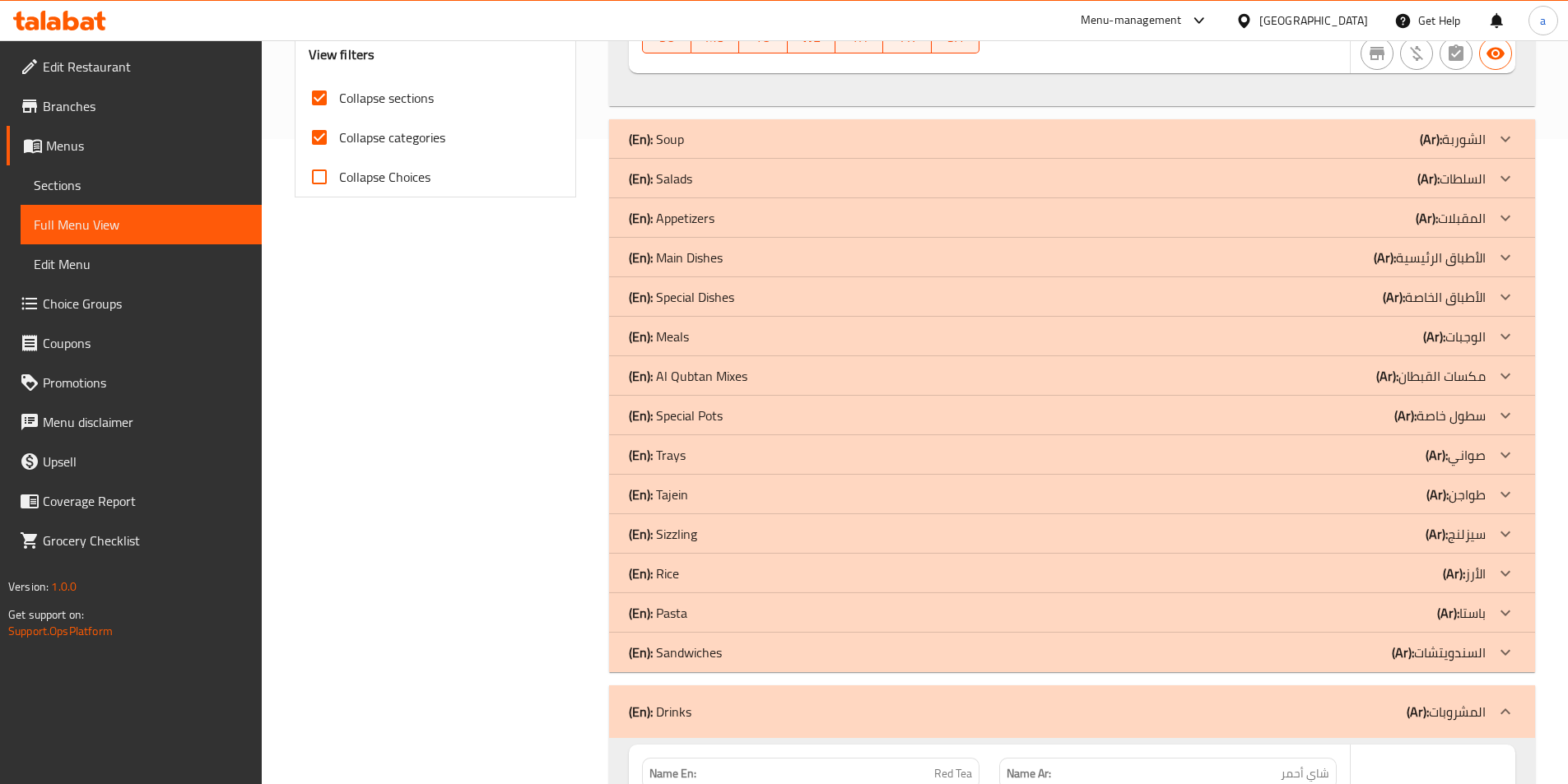
click at [1503, 650] on icon at bounding box center [1505, 652] width 19 height 19
click at [1501, 611] on icon at bounding box center [1505, 612] width 19 height 19
click at [1506, 566] on icon at bounding box center [1505, 573] width 19 height 19
click at [1506, 527] on icon at bounding box center [1505, 534] width 19 height 19
click at [1505, 501] on icon at bounding box center [1505, 494] width 19 height 19
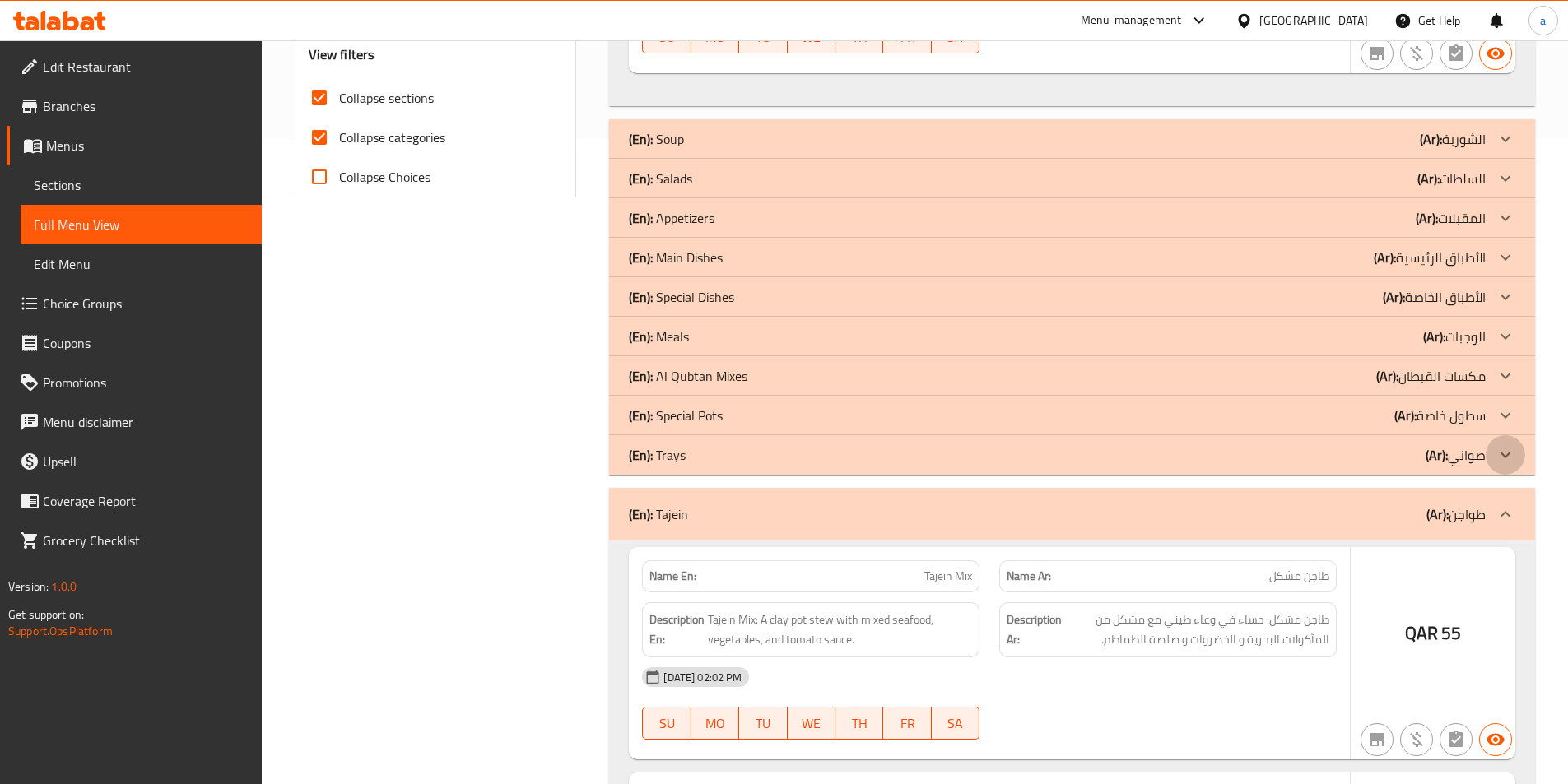
click at [1505, 458] on icon at bounding box center [1505, 454] width 19 height 19
click at [1506, 409] on icon at bounding box center [1505, 415] width 19 height 19
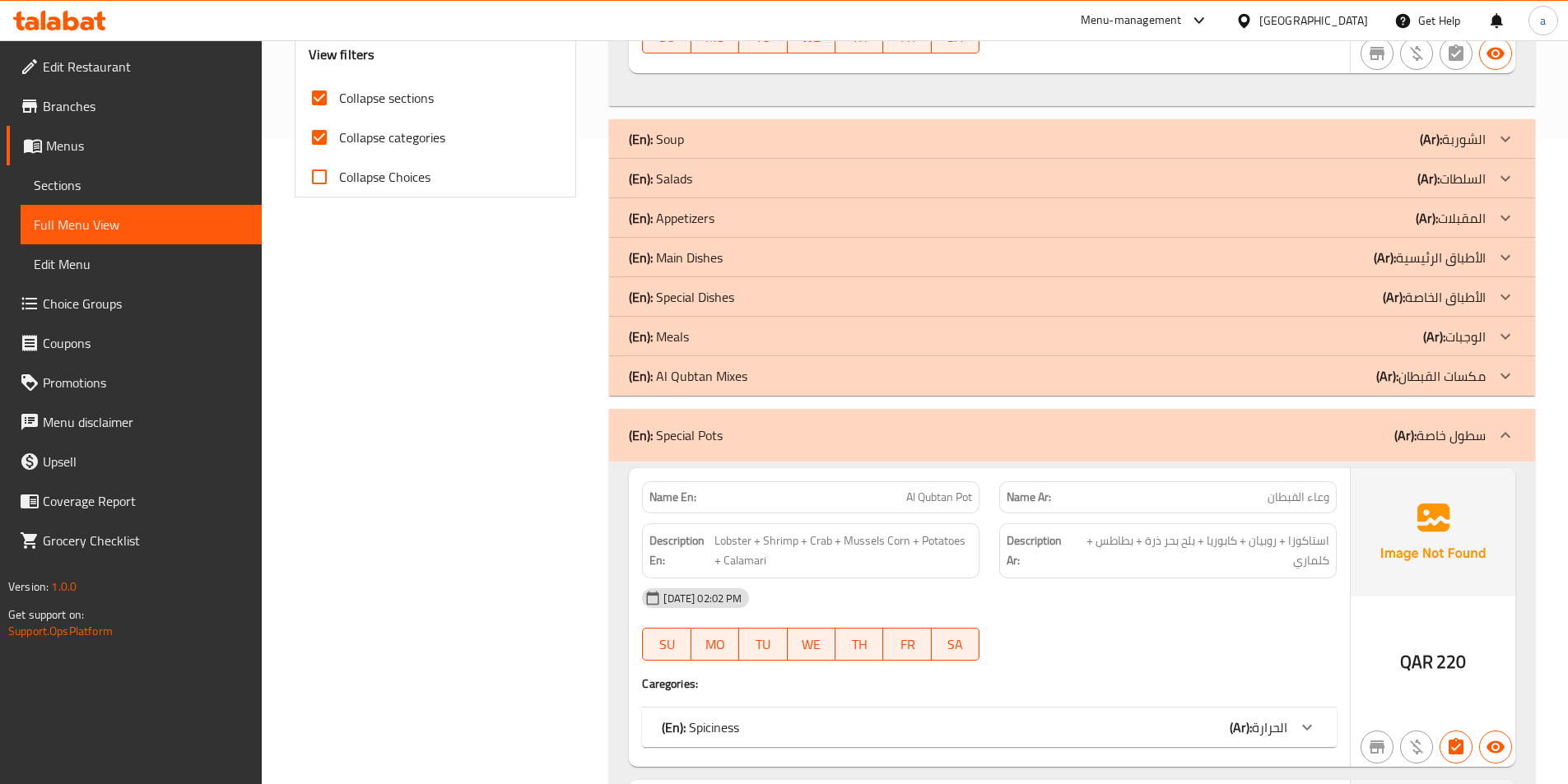
click at [320, 135] on input "Collapse categories" at bounding box center [319, 137] width 40 height 40
checkbox input "false"
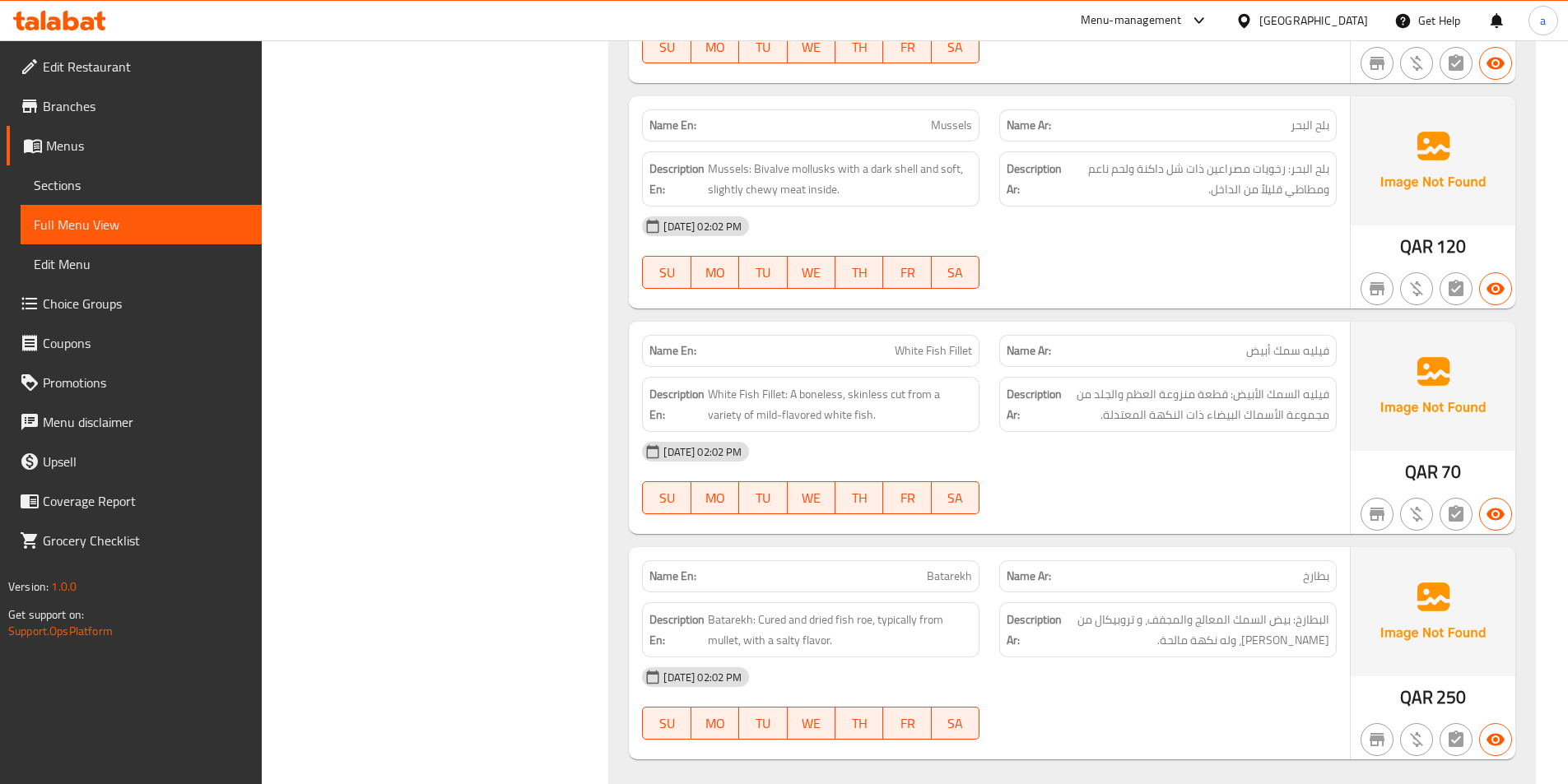
scroll to position [19927, 0]
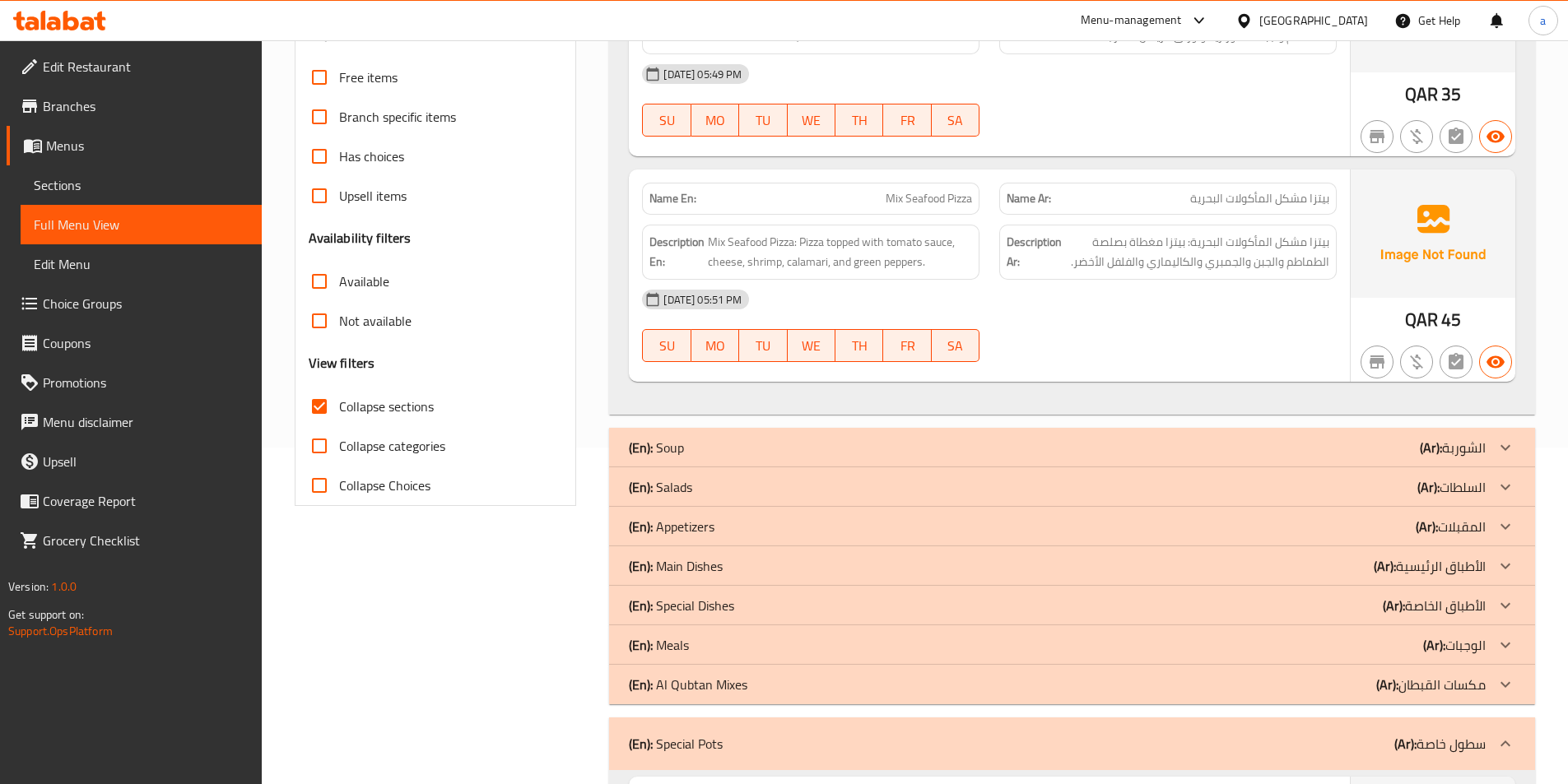
scroll to position [247, 0]
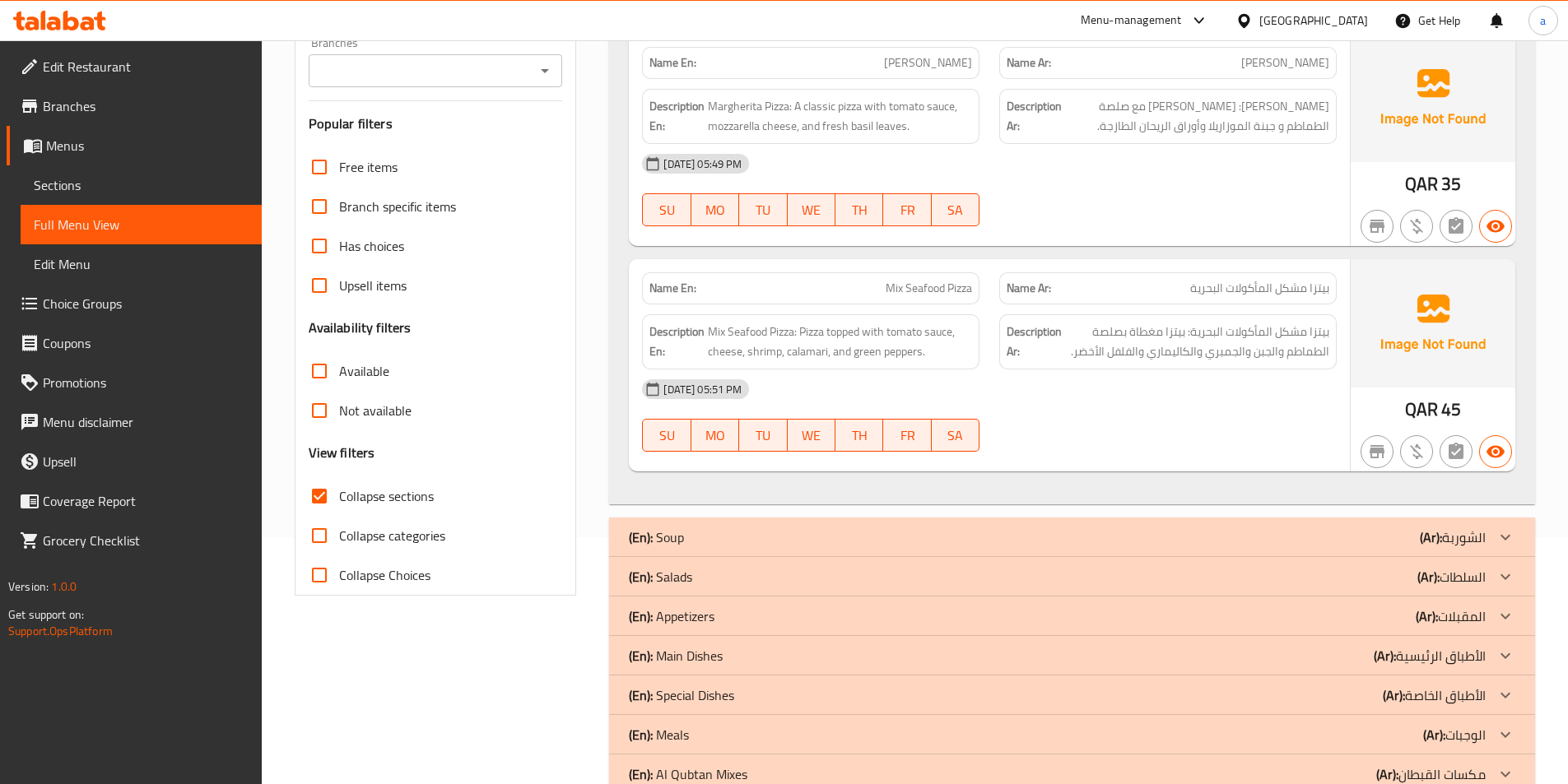
click at [324, 499] on input "Collapse sections" at bounding box center [319, 496] width 40 height 40
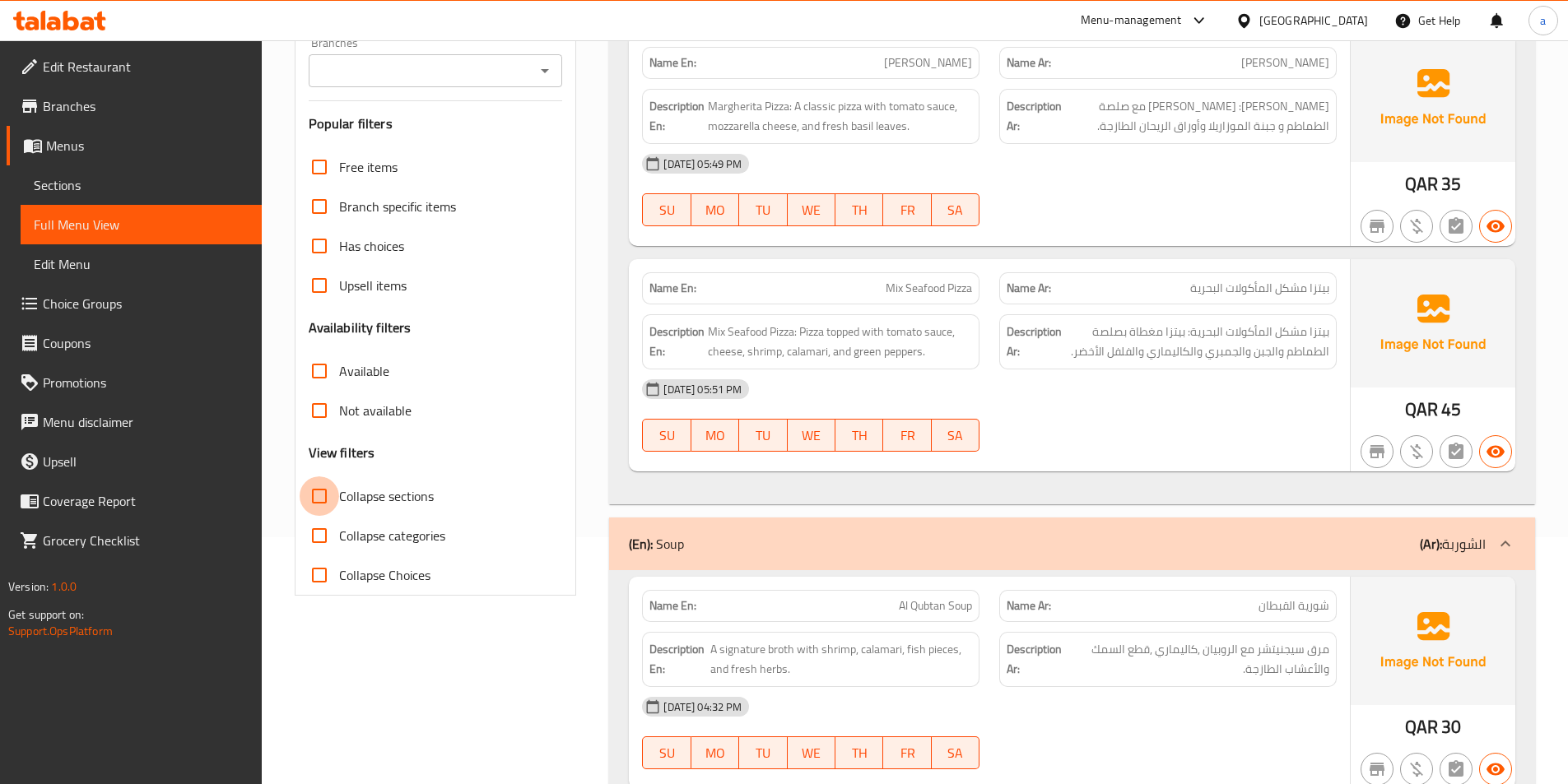
click at [325, 499] on input "Collapse sections" at bounding box center [319, 496] width 40 height 40
checkbox input "true"
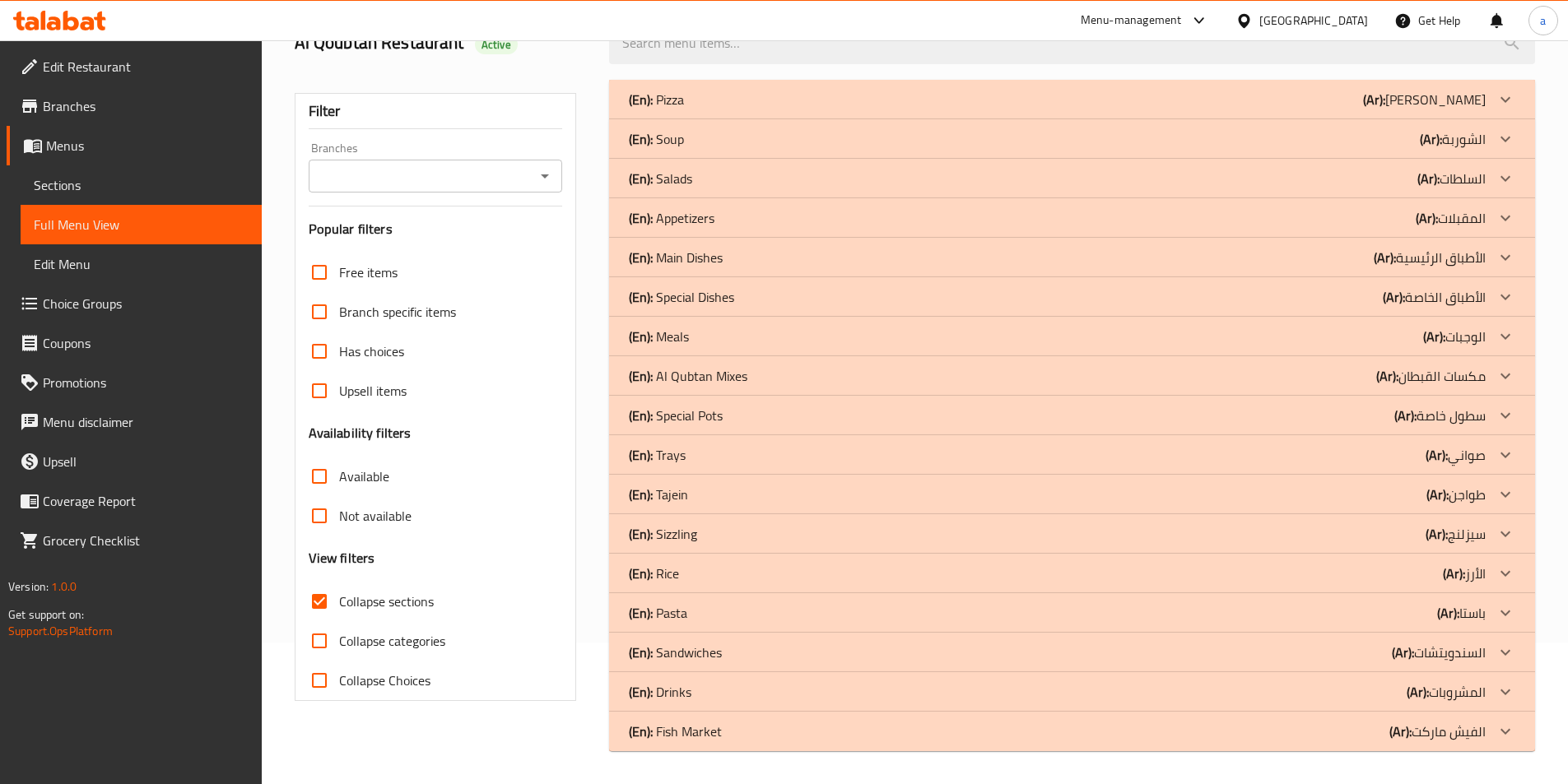
scroll to position [141, 0]
click at [1504, 417] on icon at bounding box center [1505, 415] width 19 height 19
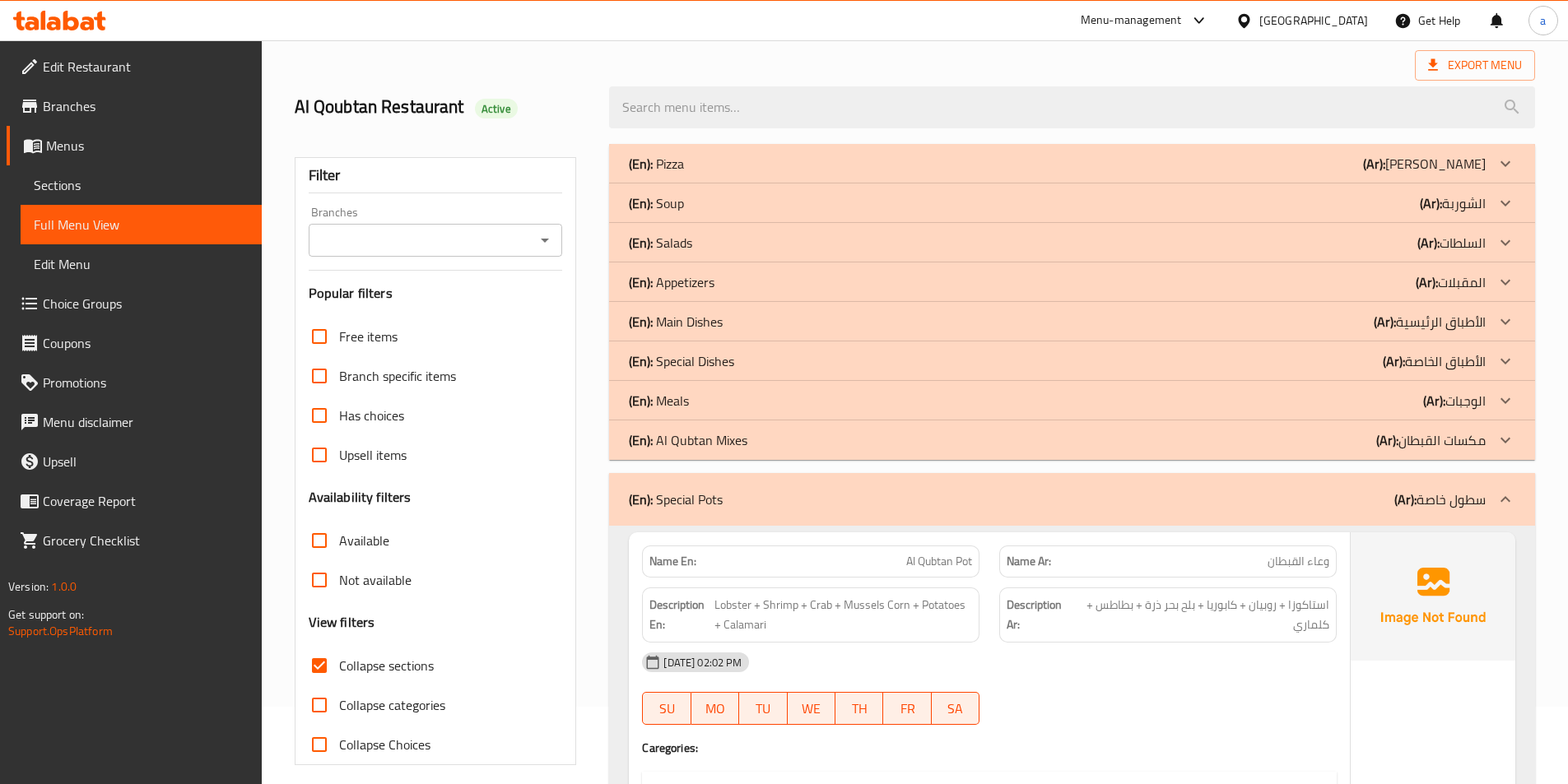
scroll to position [0, 0]
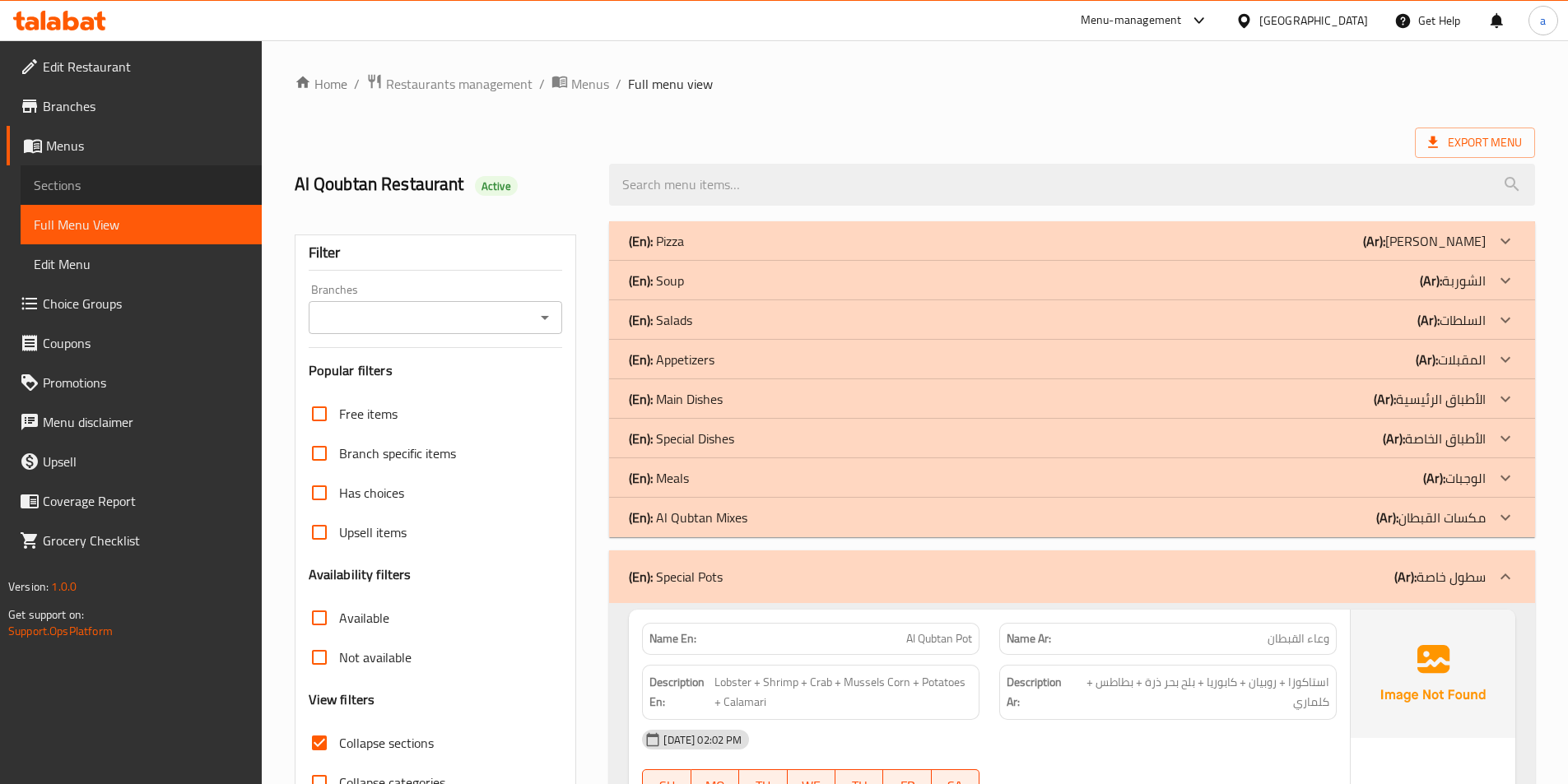
click at [71, 183] on span "Sections" at bounding box center [141, 184] width 215 height 19
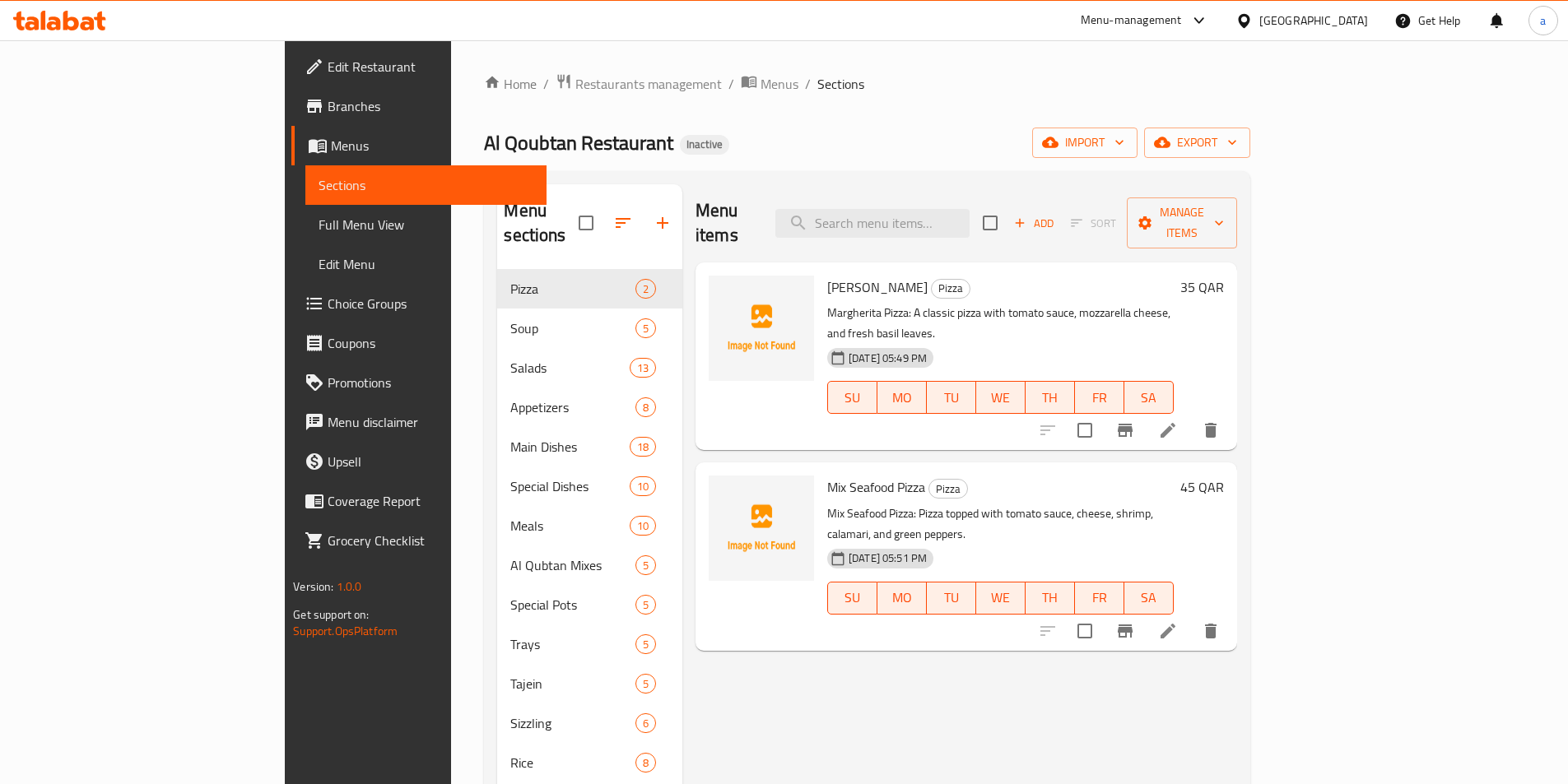
click at [503, 213] on h2 "Menu sections" at bounding box center [541, 222] width 75 height 49
copy h2 "sections"
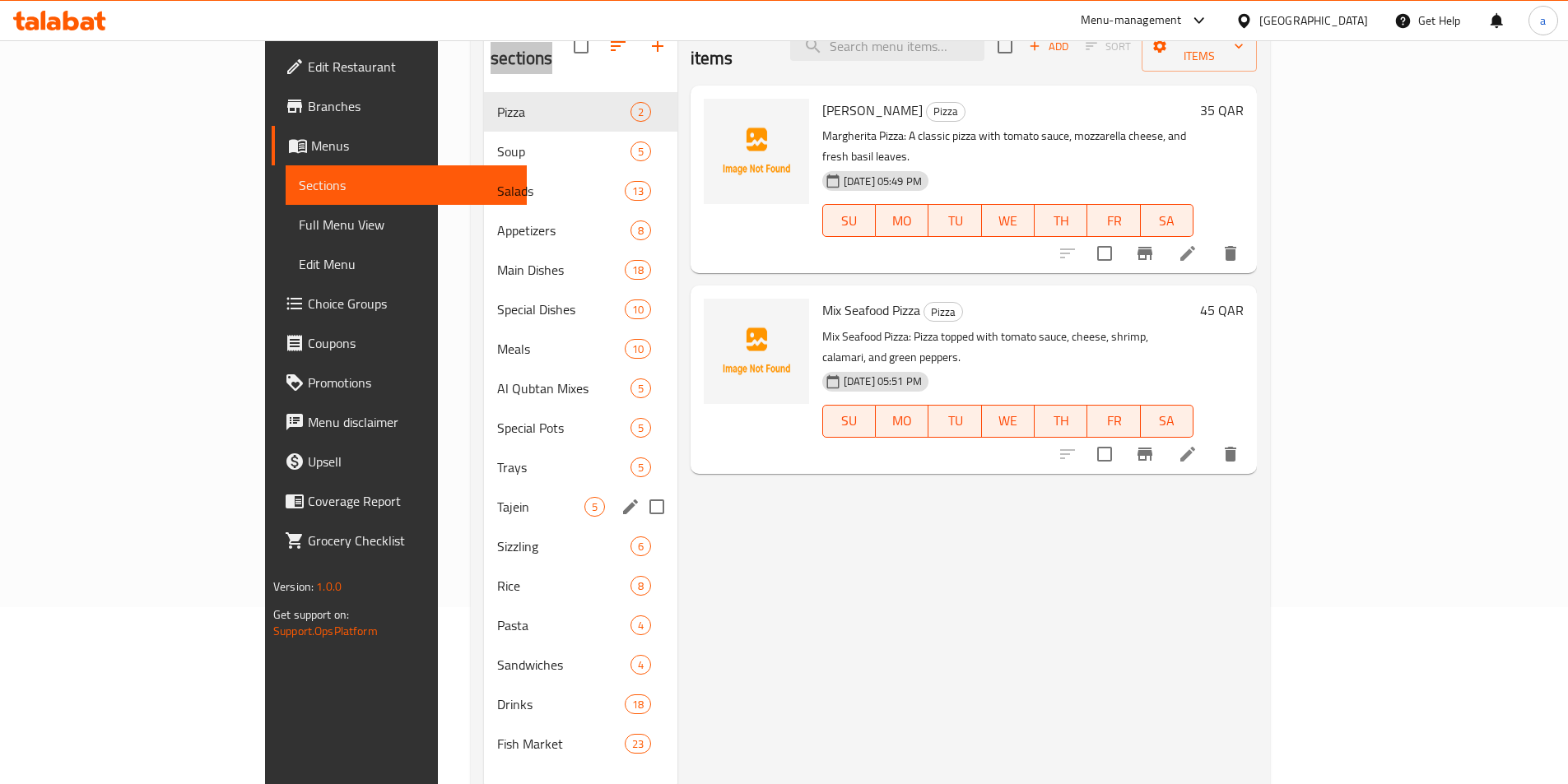
scroll to position [148, 0]
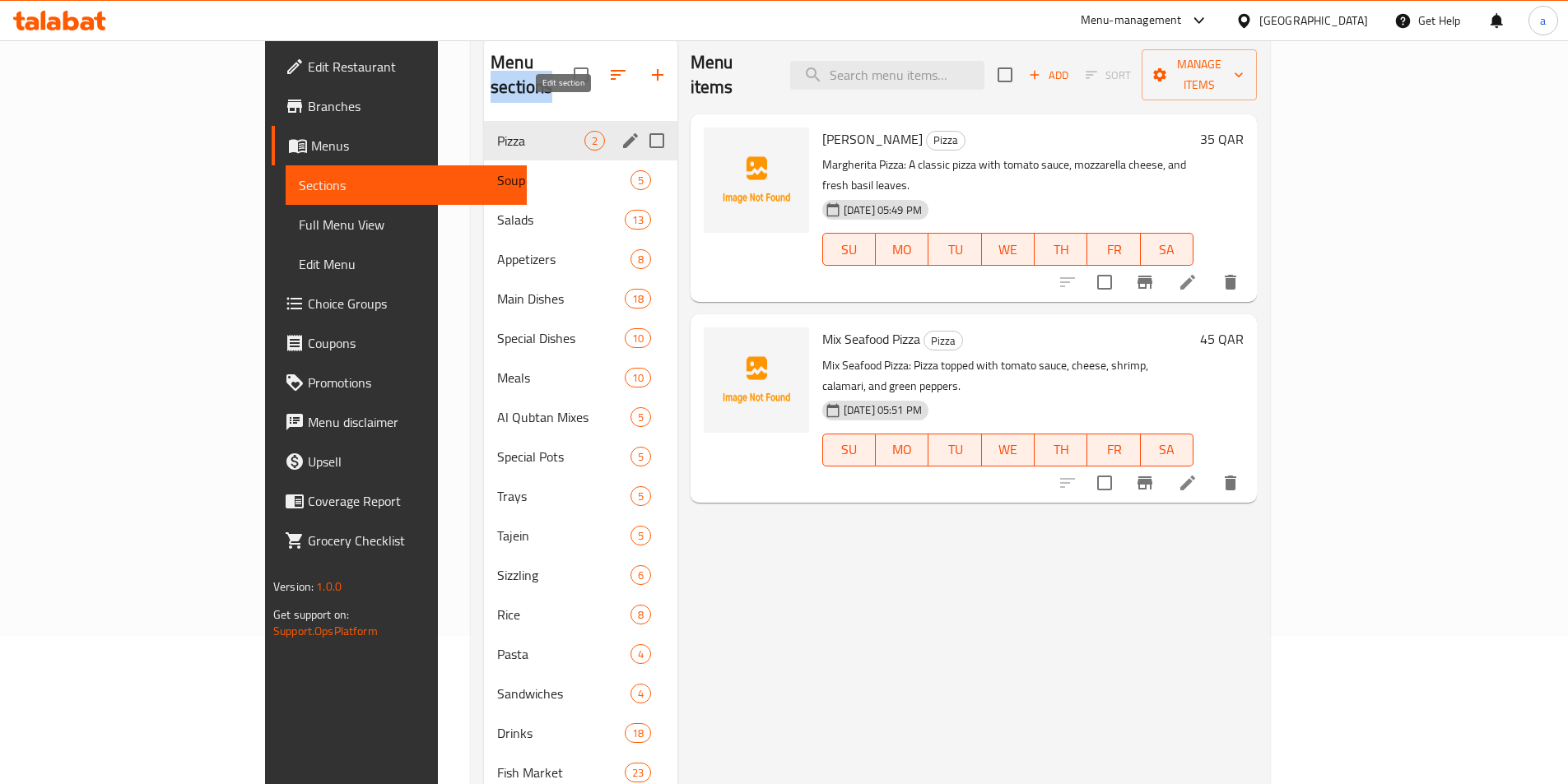
click at [621, 131] on icon "edit" at bounding box center [630, 140] width 19 height 19
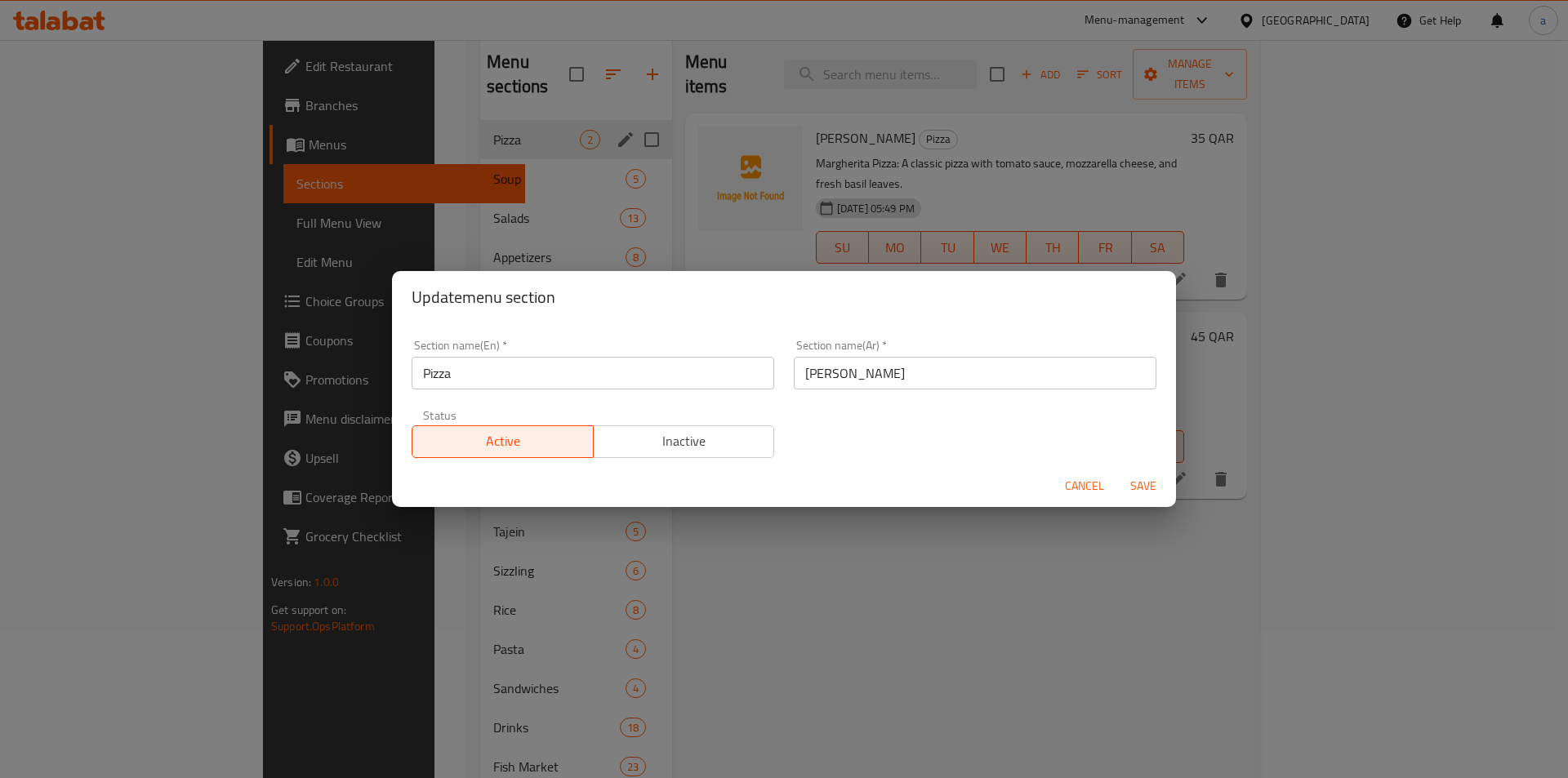
click at [452, 371] on input "Pizza" at bounding box center [593, 373] width 363 height 33
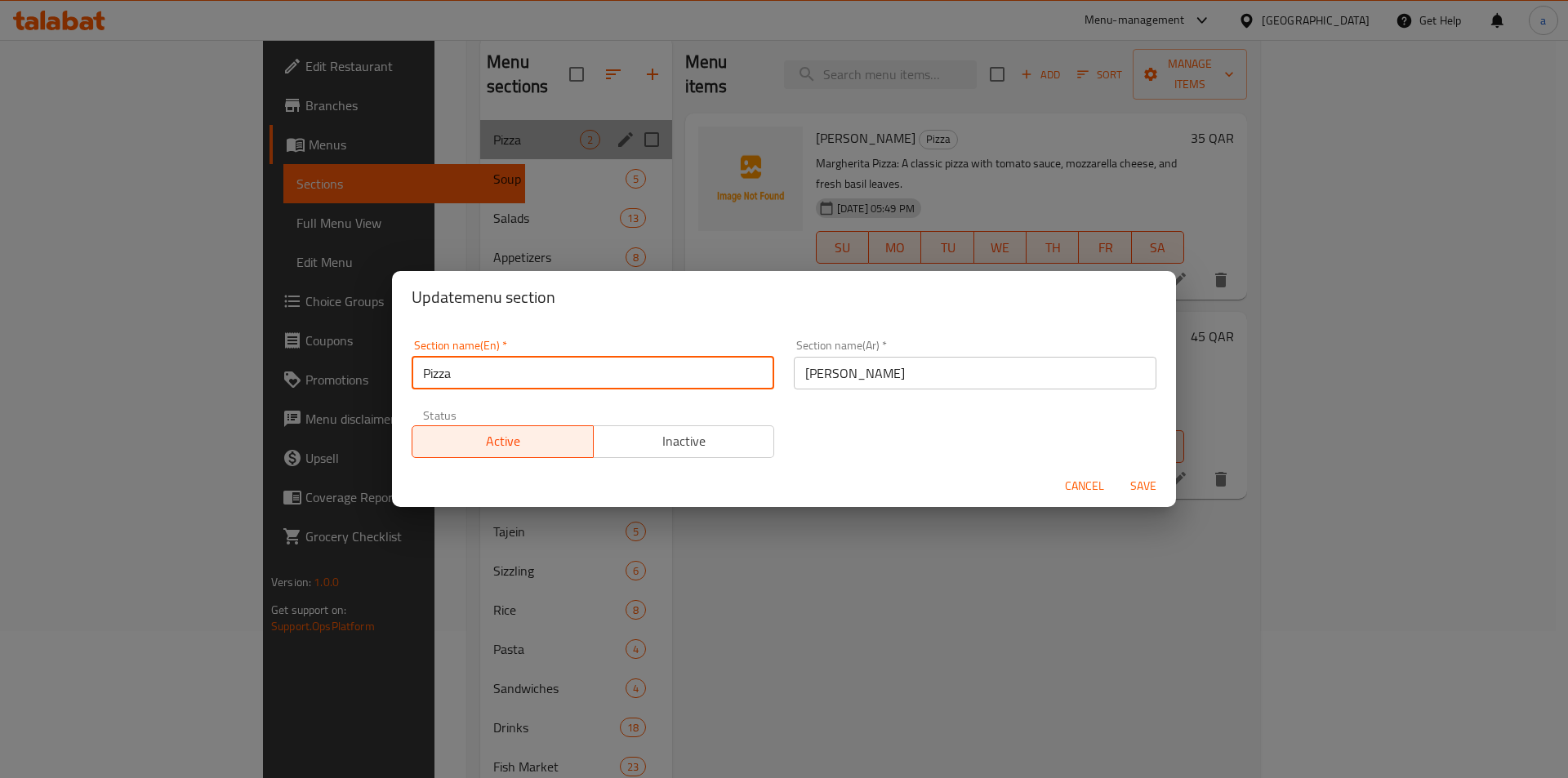
click at [452, 371] on input "Pizza" at bounding box center [593, 373] width 363 height 33
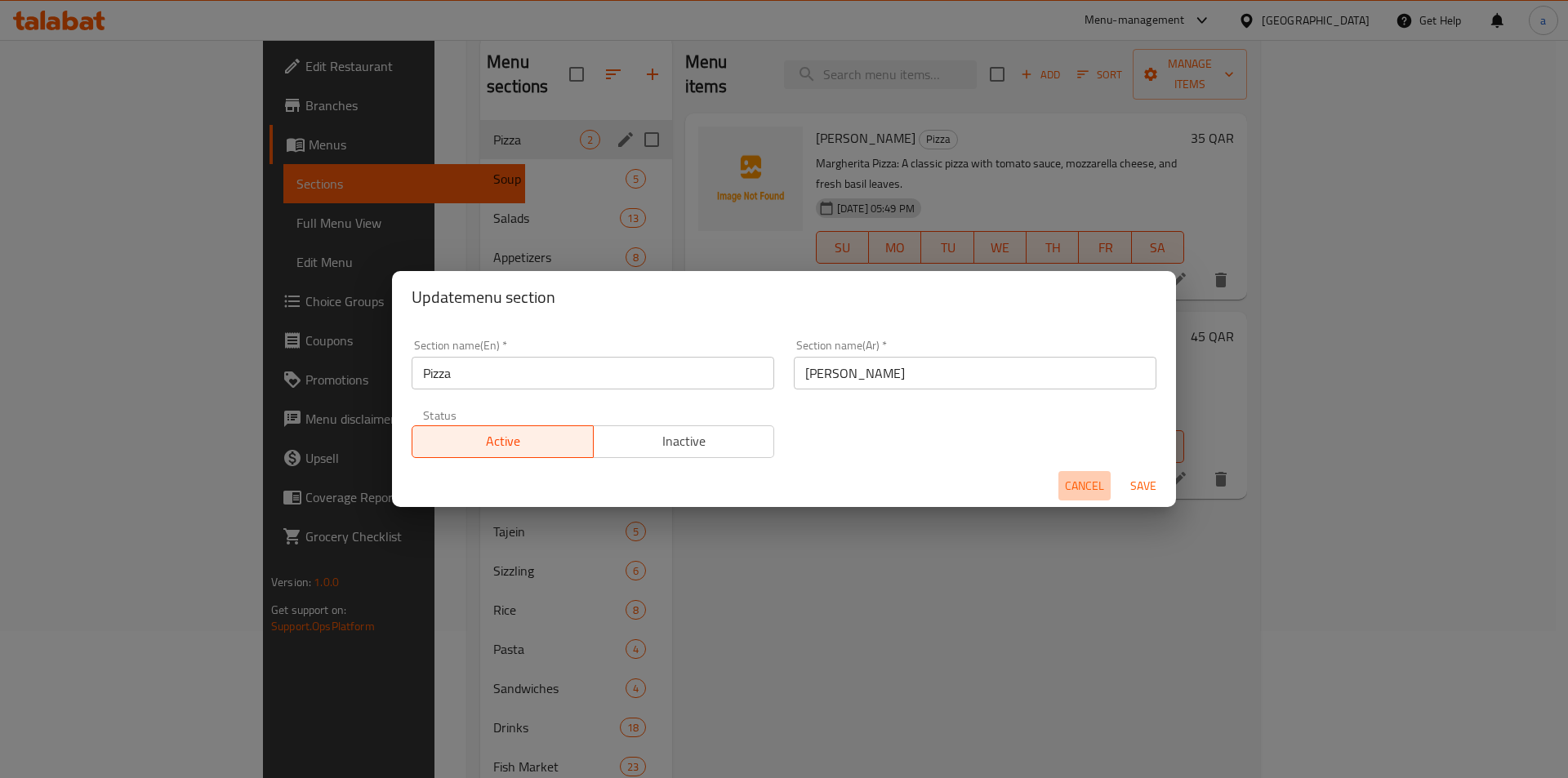
click at [1078, 481] on span "Cancel" at bounding box center [1085, 486] width 39 height 20
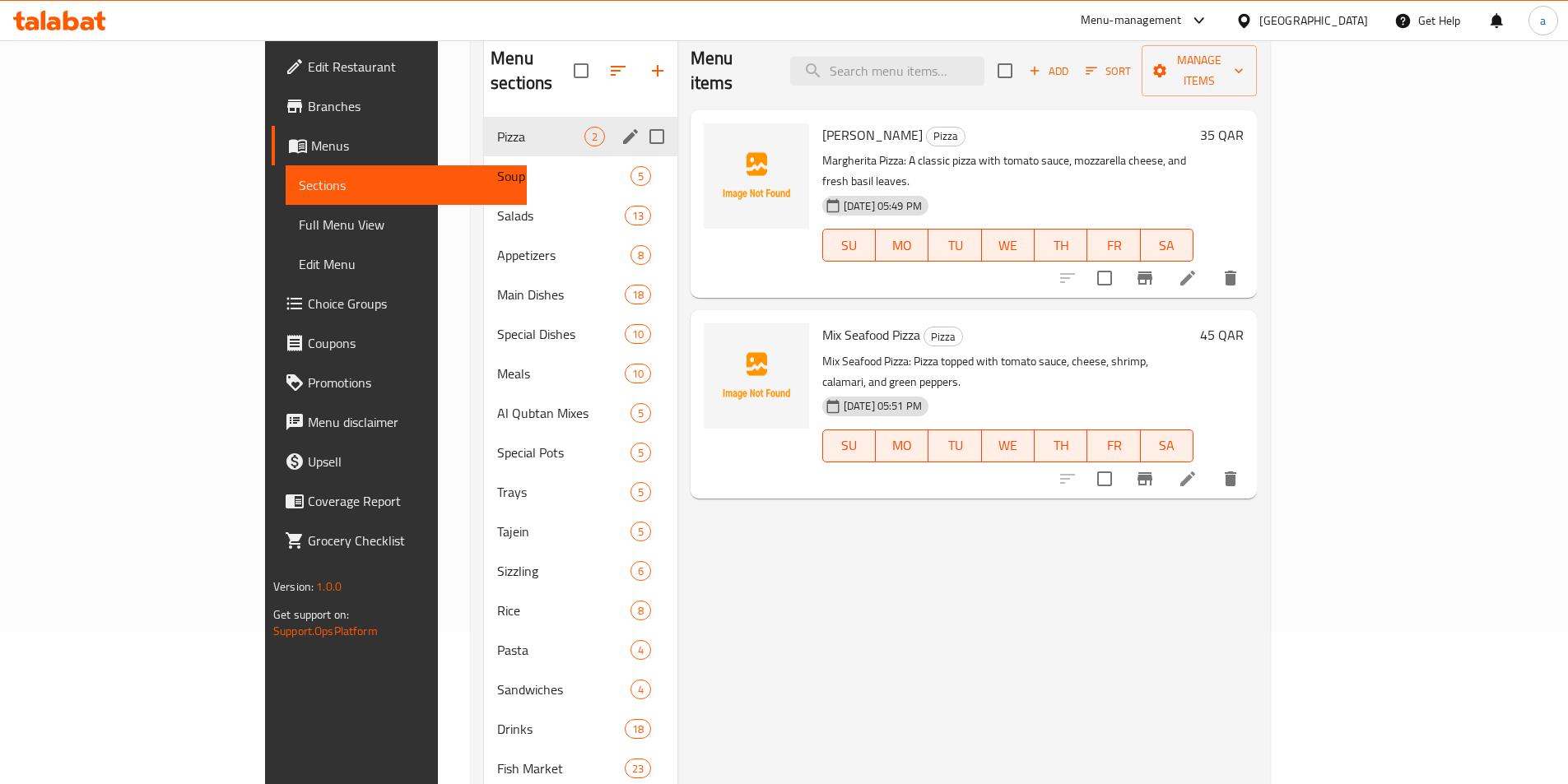
scroll to position [230, 0]
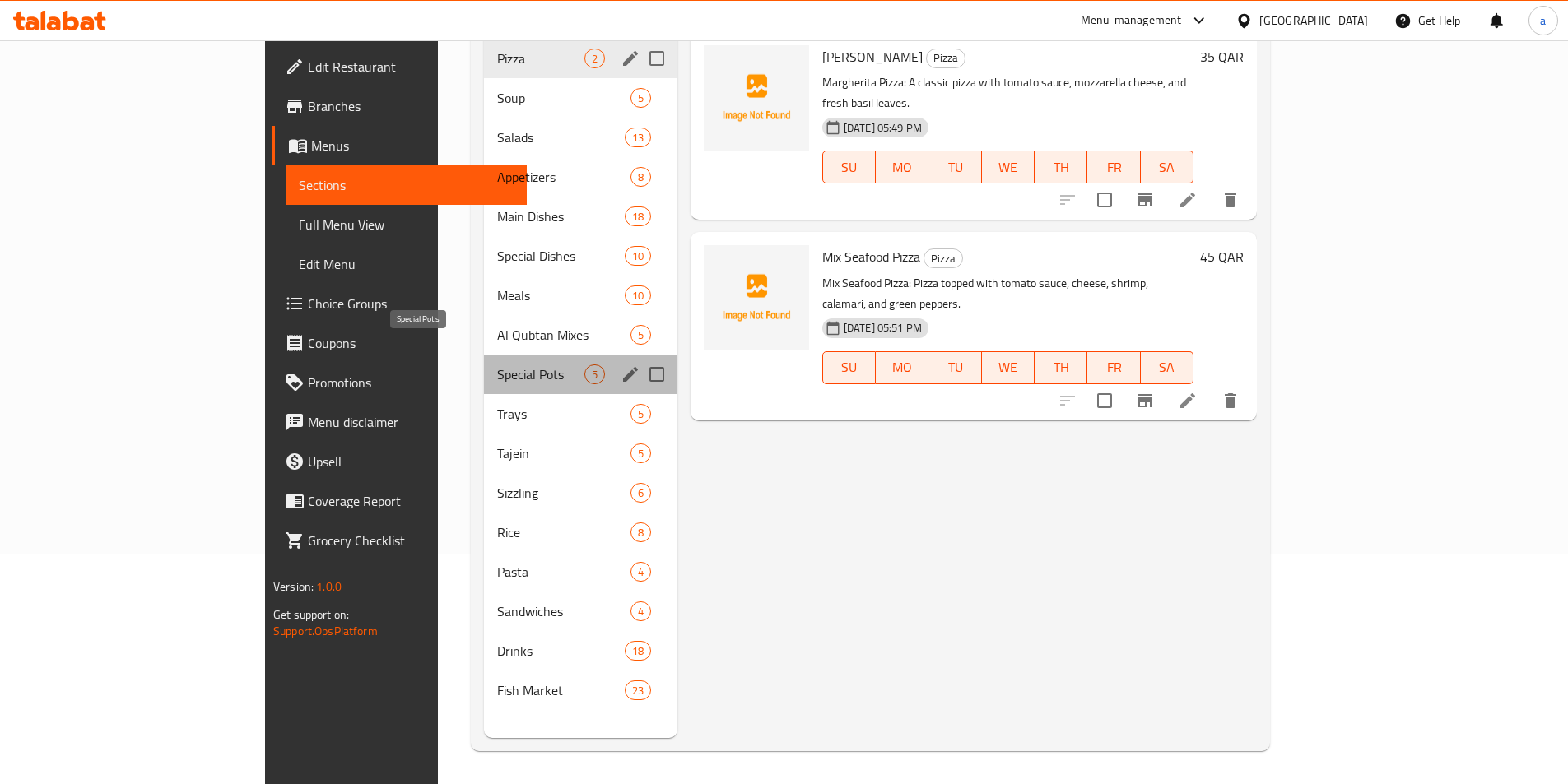
click at [498, 365] on span "Special Pots" at bounding box center [541, 374] width 87 height 19
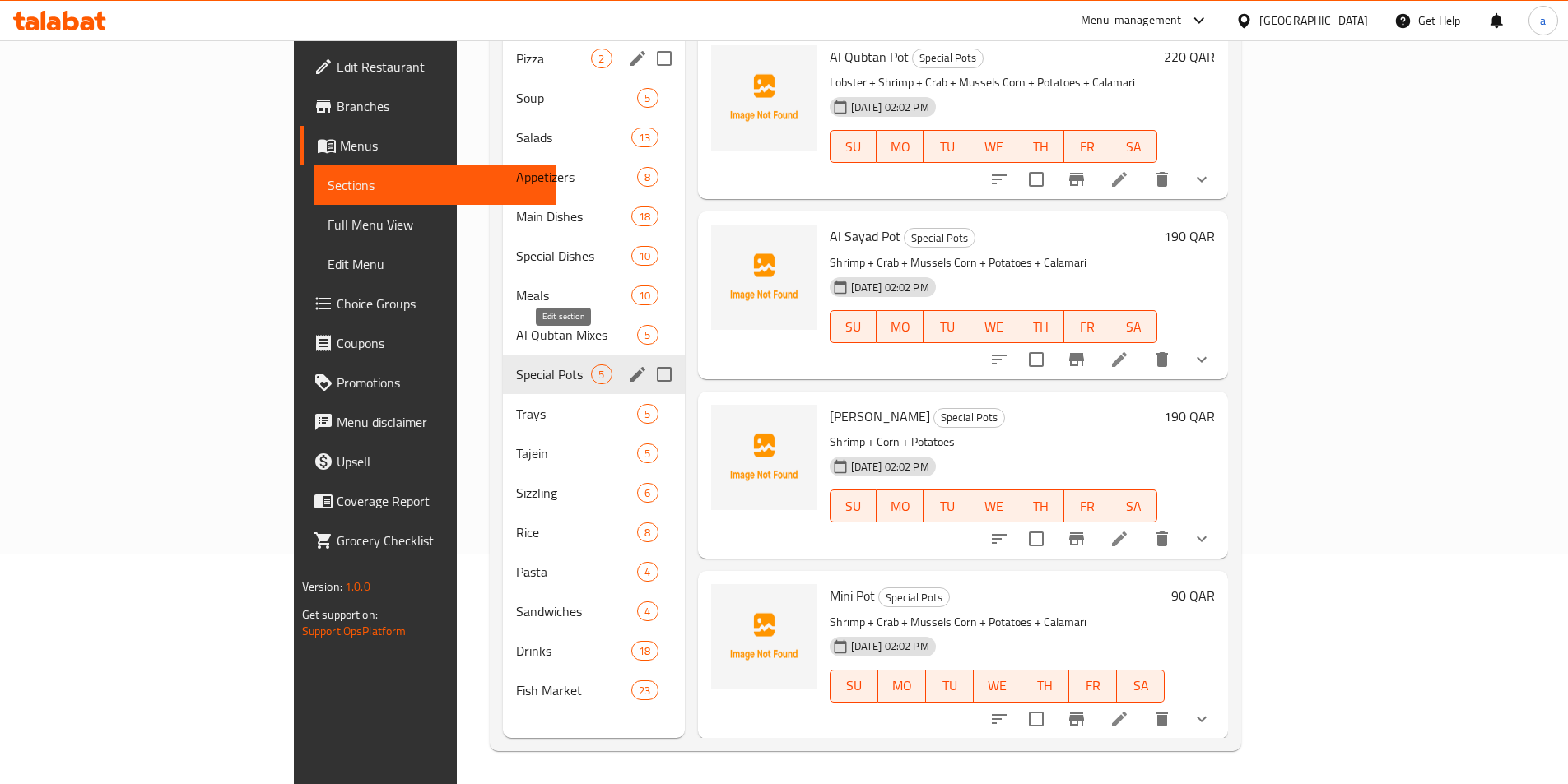
click at [630, 367] on icon "edit" at bounding box center [638, 375] width 15 height 15
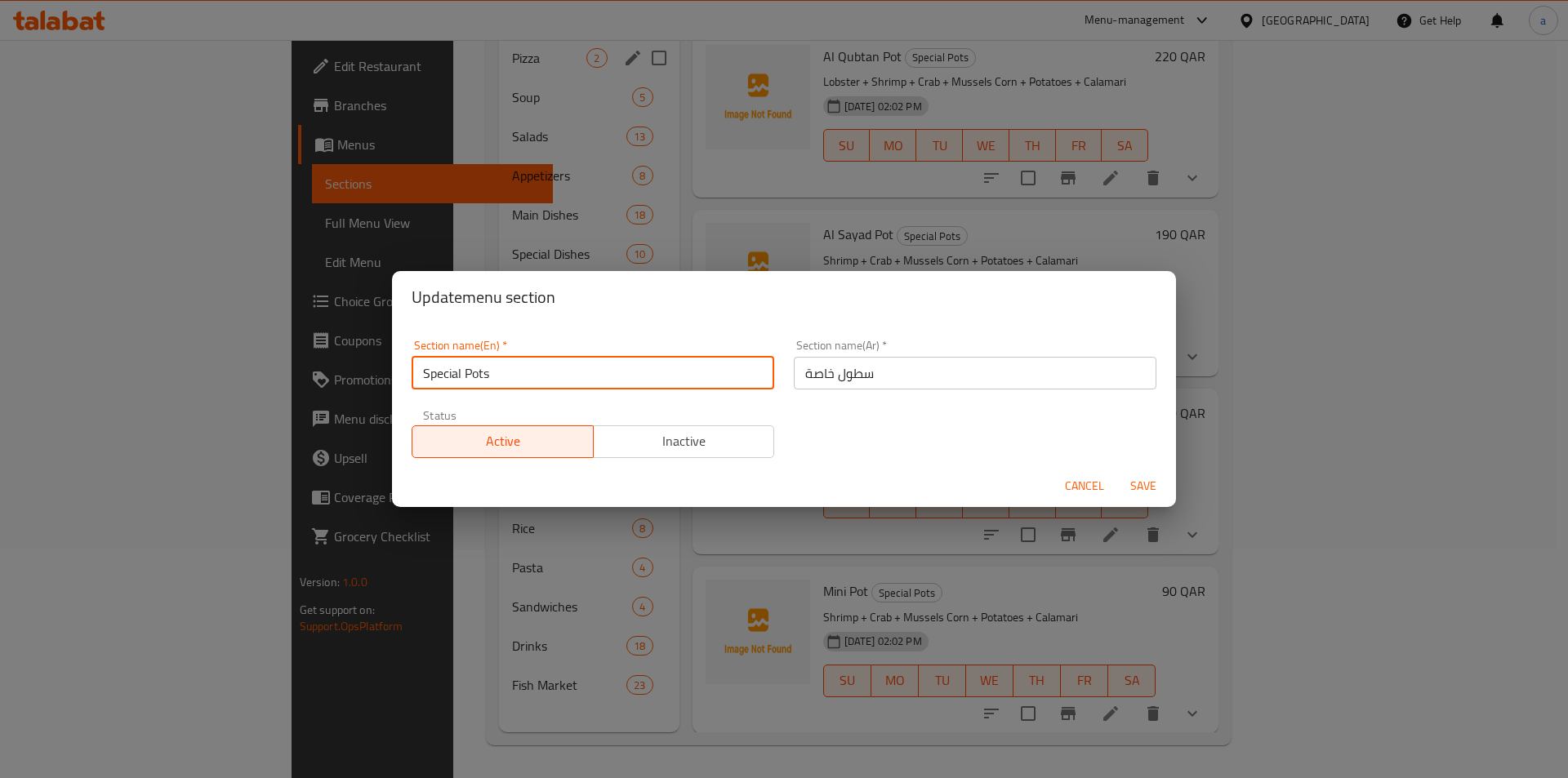
click at [501, 377] on input "Special Pots" at bounding box center [593, 373] width 363 height 33
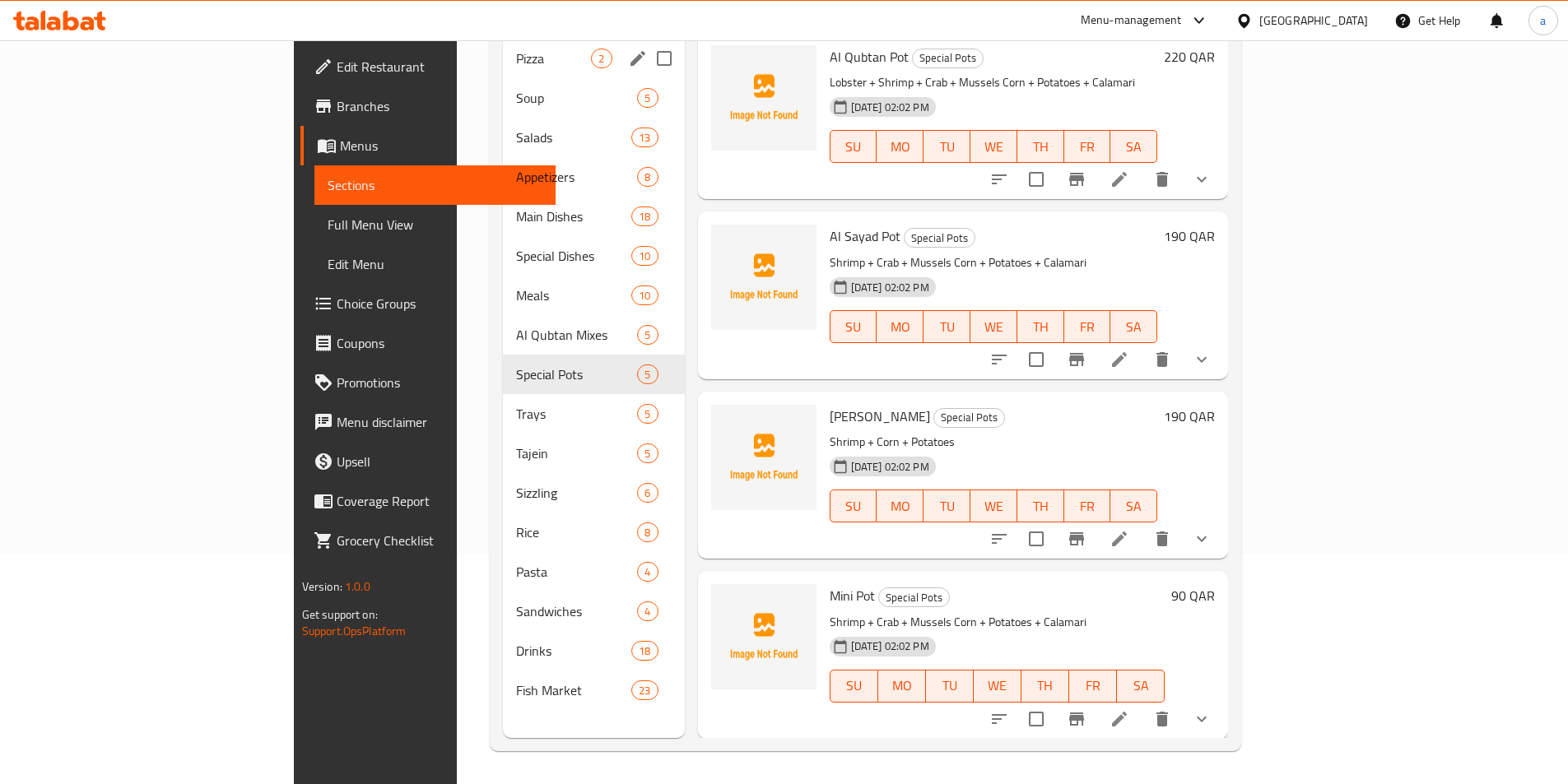
click at [337, 298] on span "Choice Groups" at bounding box center [439, 303] width 206 height 19
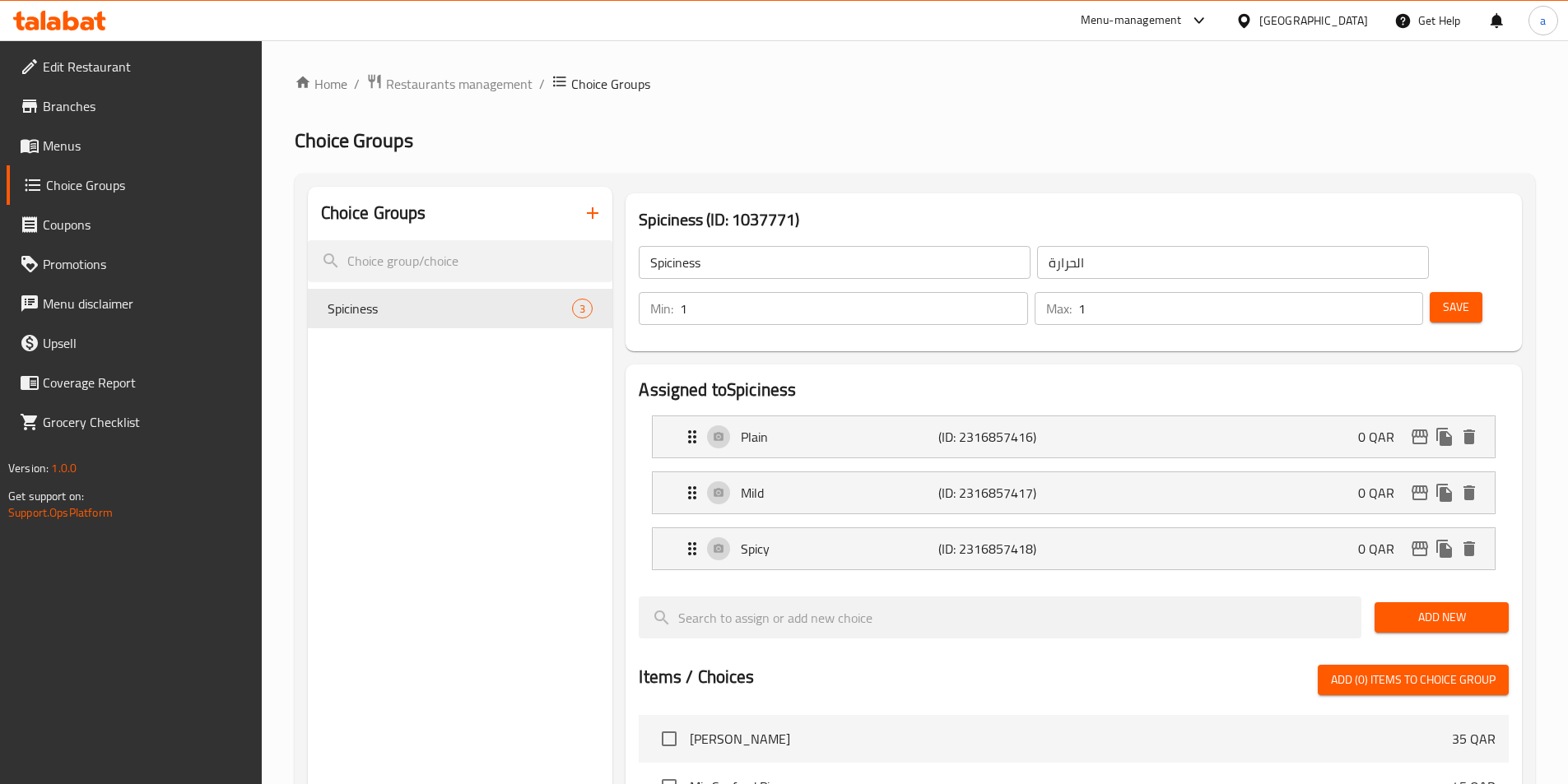
click at [590, 223] on icon "button" at bounding box center [592, 212] width 19 height 19
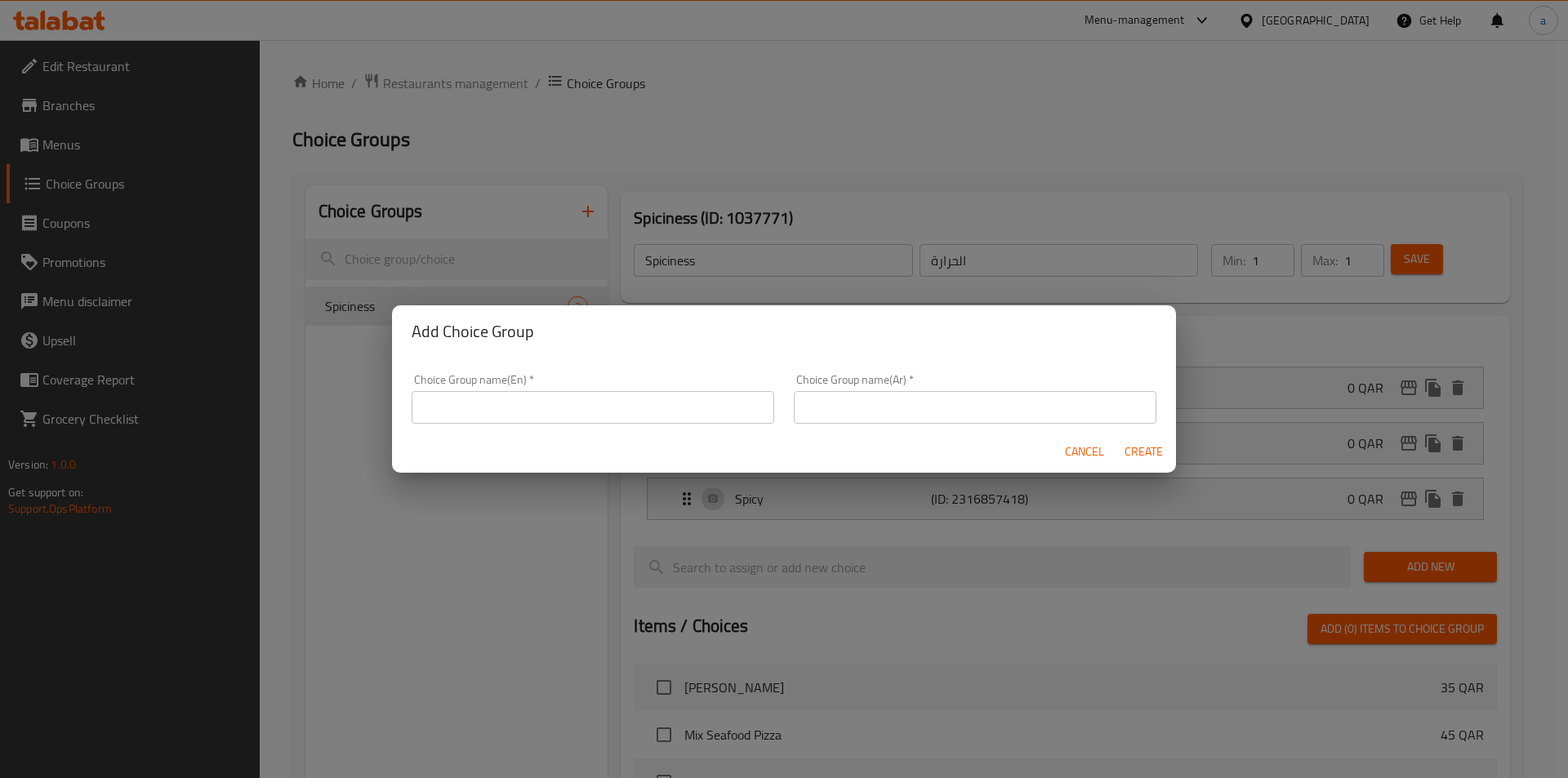
click at [635, 402] on input "text" at bounding box center [593, 407] width 363 height 33
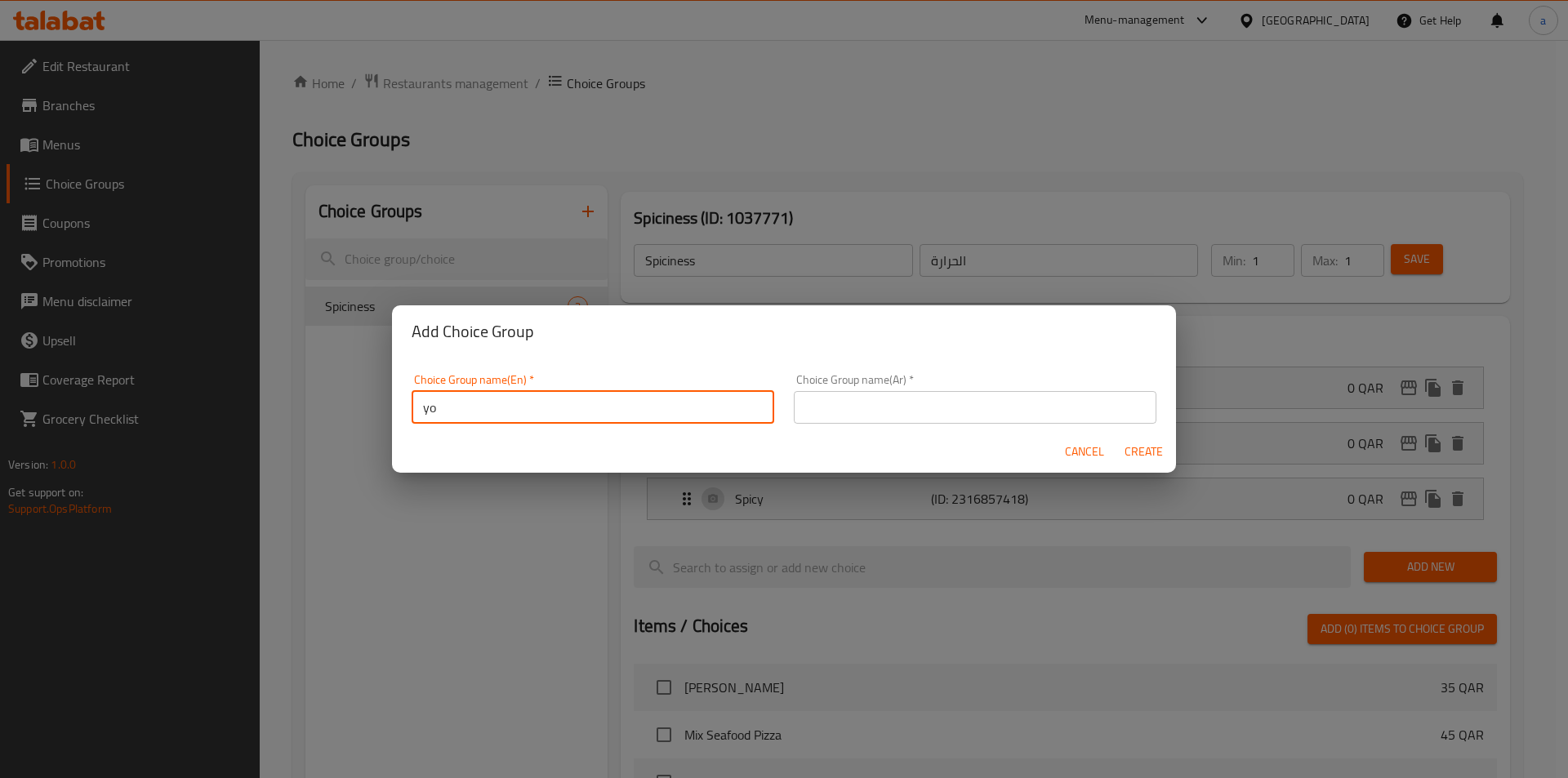
type input "your choice of"
click at [916, 409] on input "text" at bounding box center [975, 407] width 363 height 33
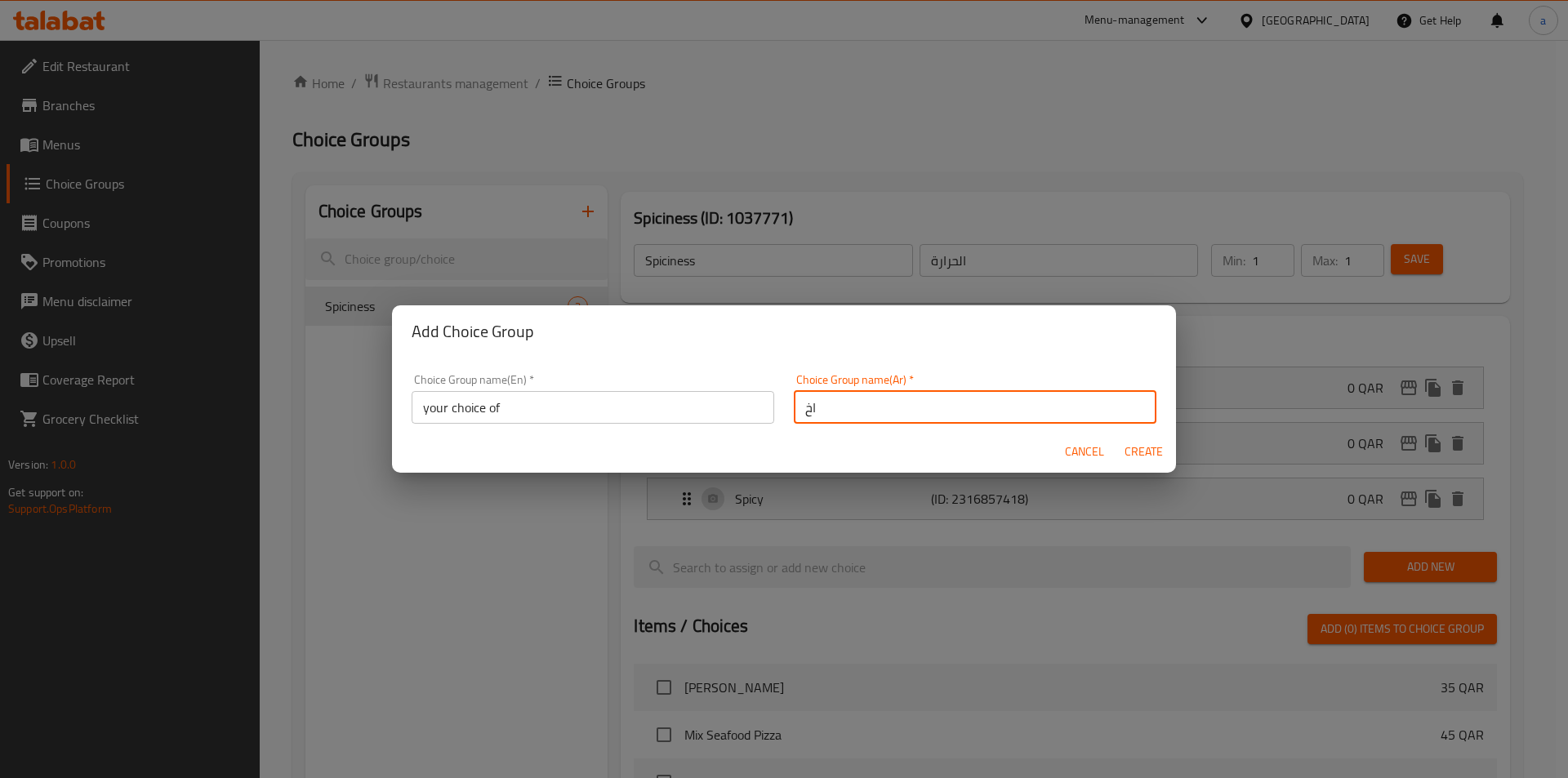
type input "اختيارك من"
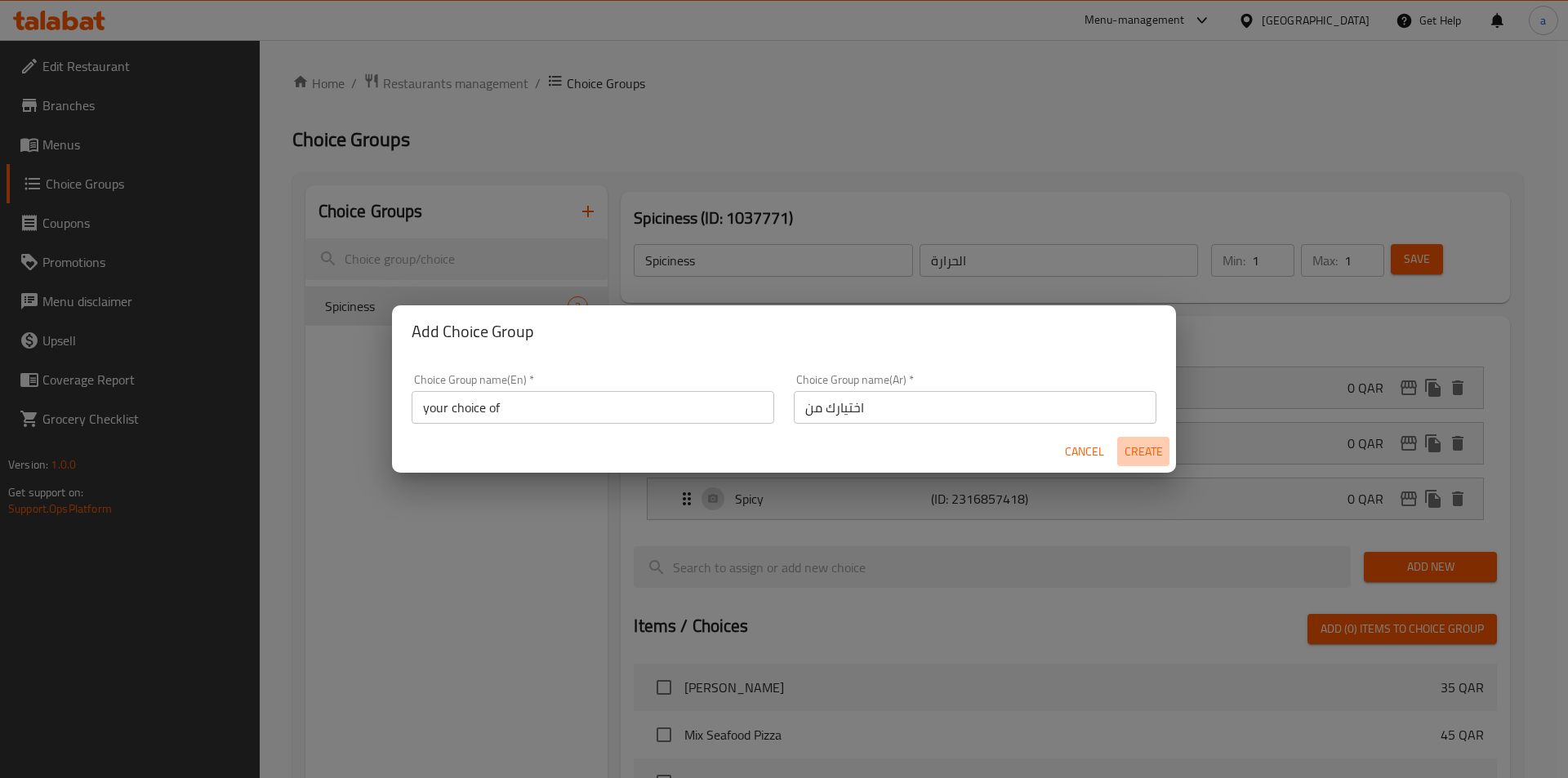
click at [1160, 457] on span "Create" at bounding box center [1143, 452] width 39 height 20
type input "your choice of"
type input "اختيارك من"
type input "0"
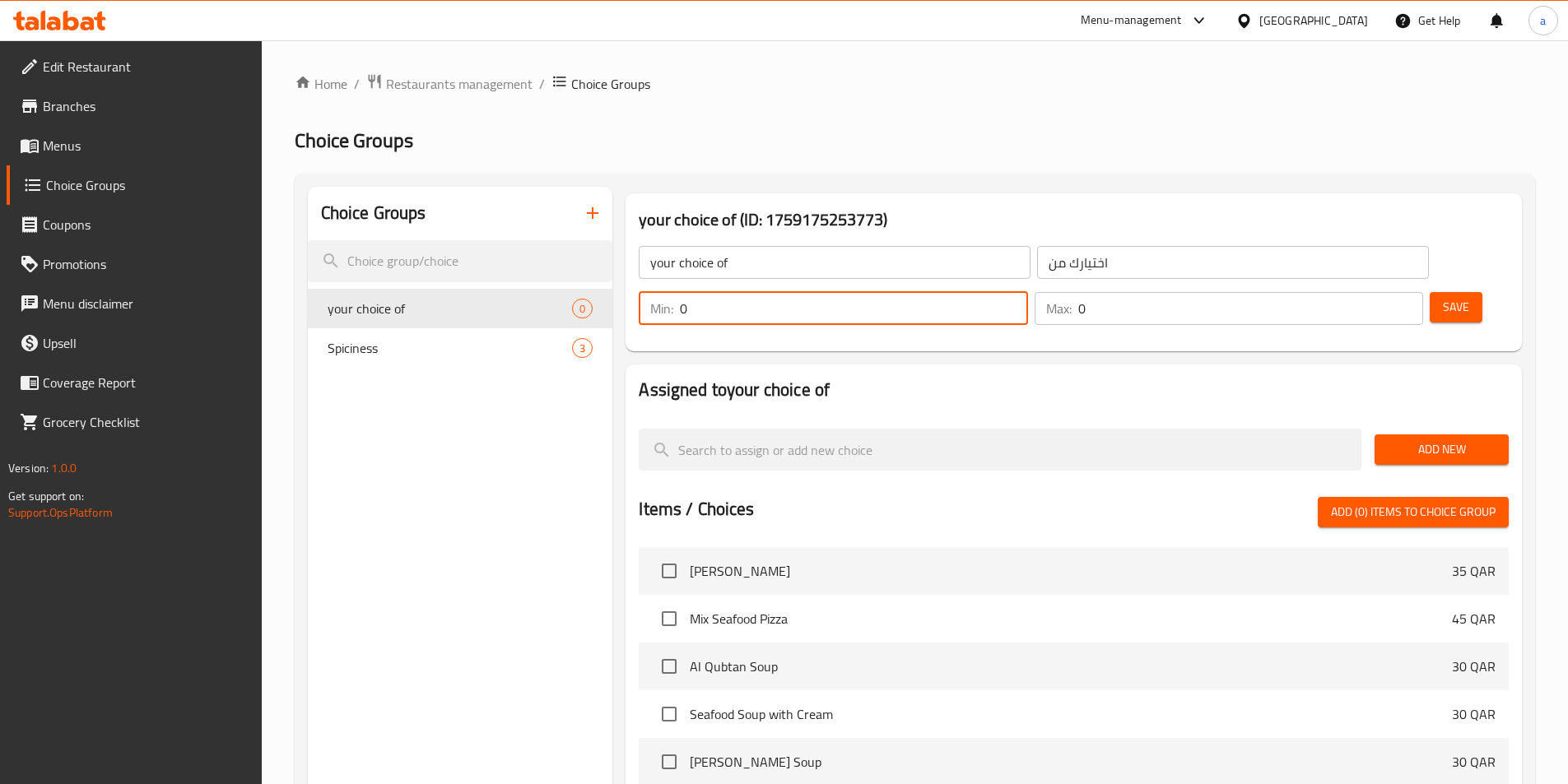
click at [1027, 292] on input "0" at bounding box center [854, 308] width 348 height 33
type input "1"
click at [1027, 292] on input "1" at bounding box center [854, 308] width 348 height 33
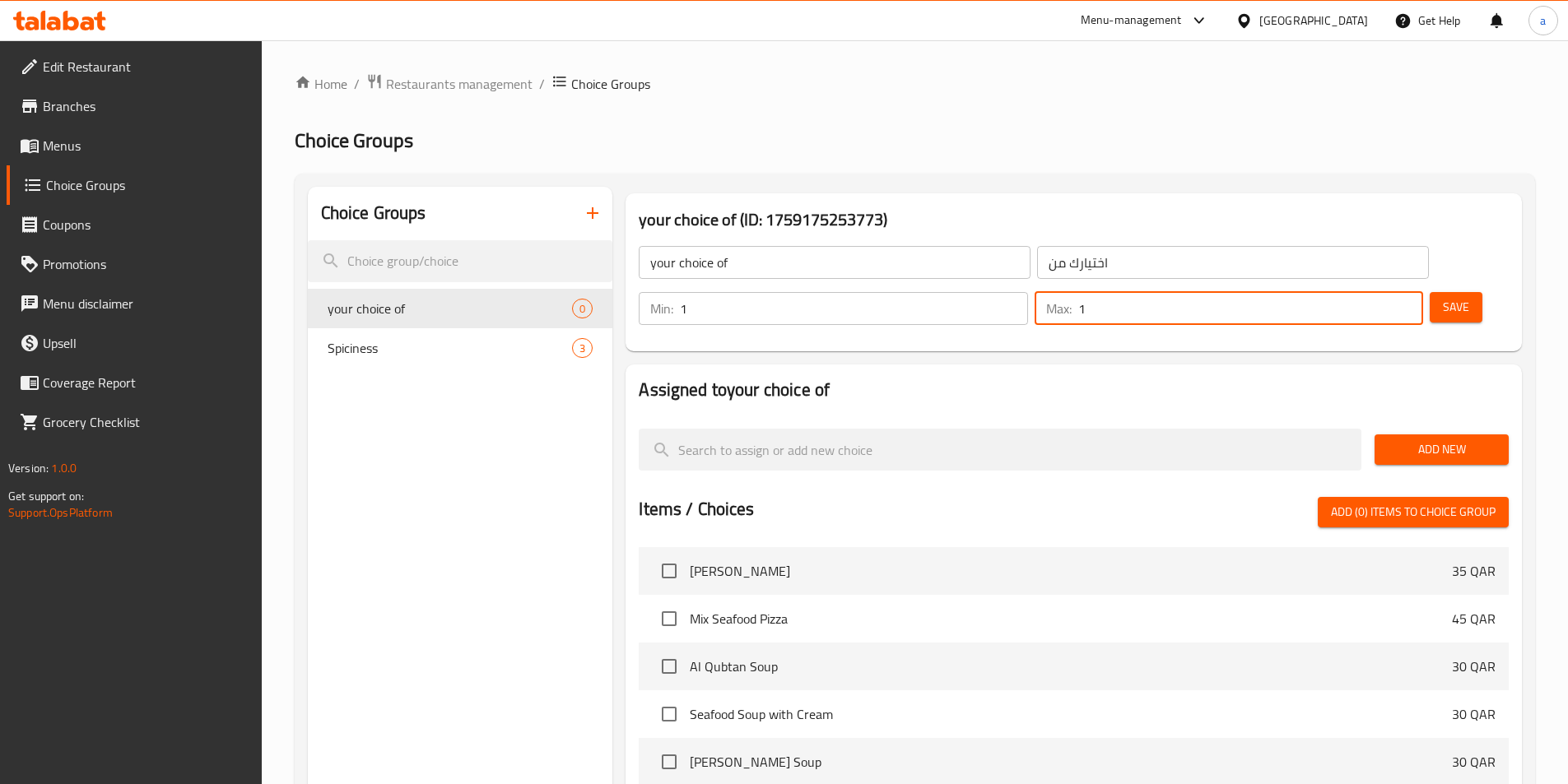
type input "1"
click at [1379, 292] on input "1" at bounding box center [1251, 308] width 345 height 33
click at [1443, 297] on span "Save" at bounding box center [1455, 307] width 26 height 20
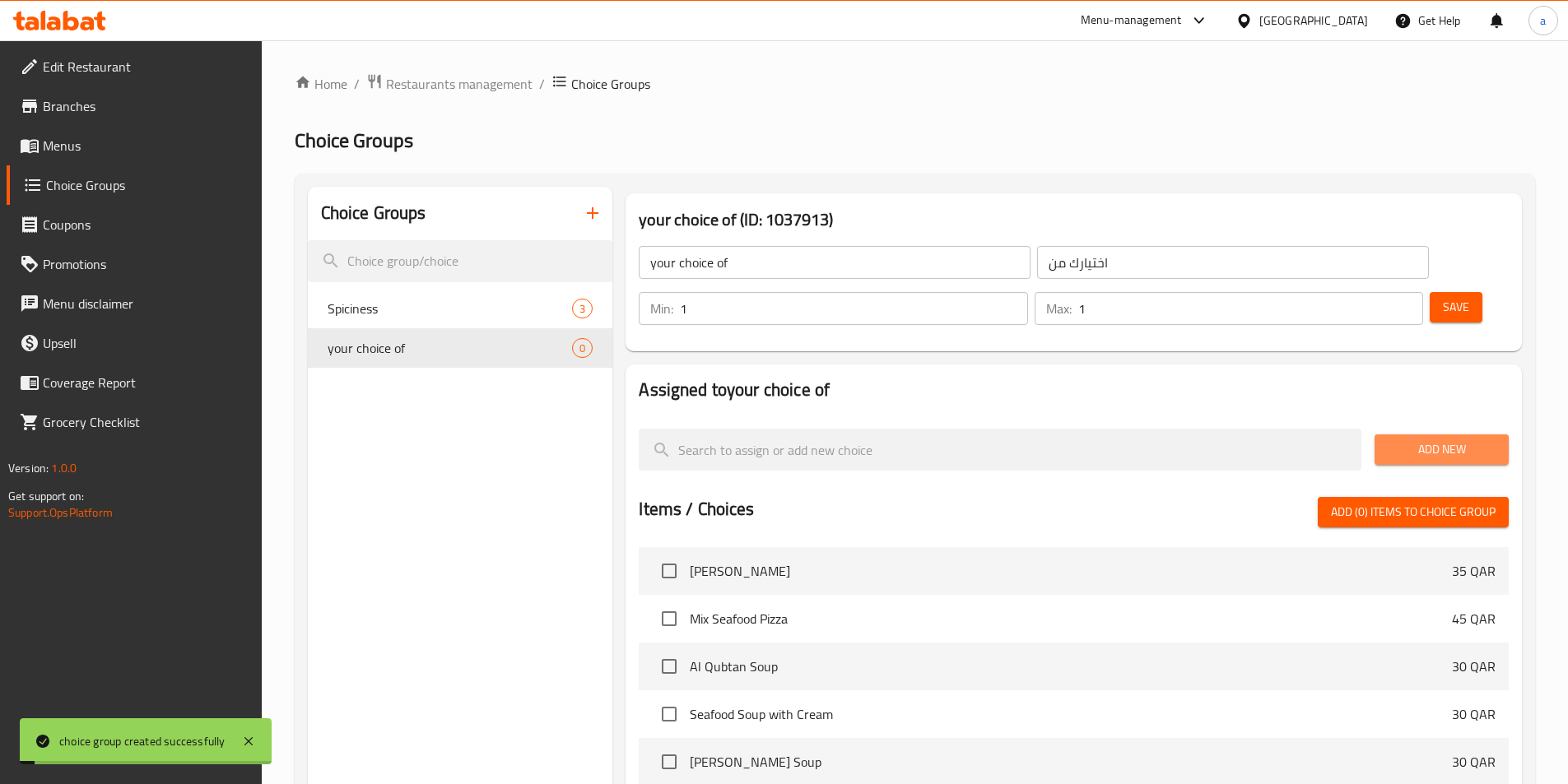
click at [1450, 440] on span "Add New" at bounding box center [1441, 450] width 107 height 20
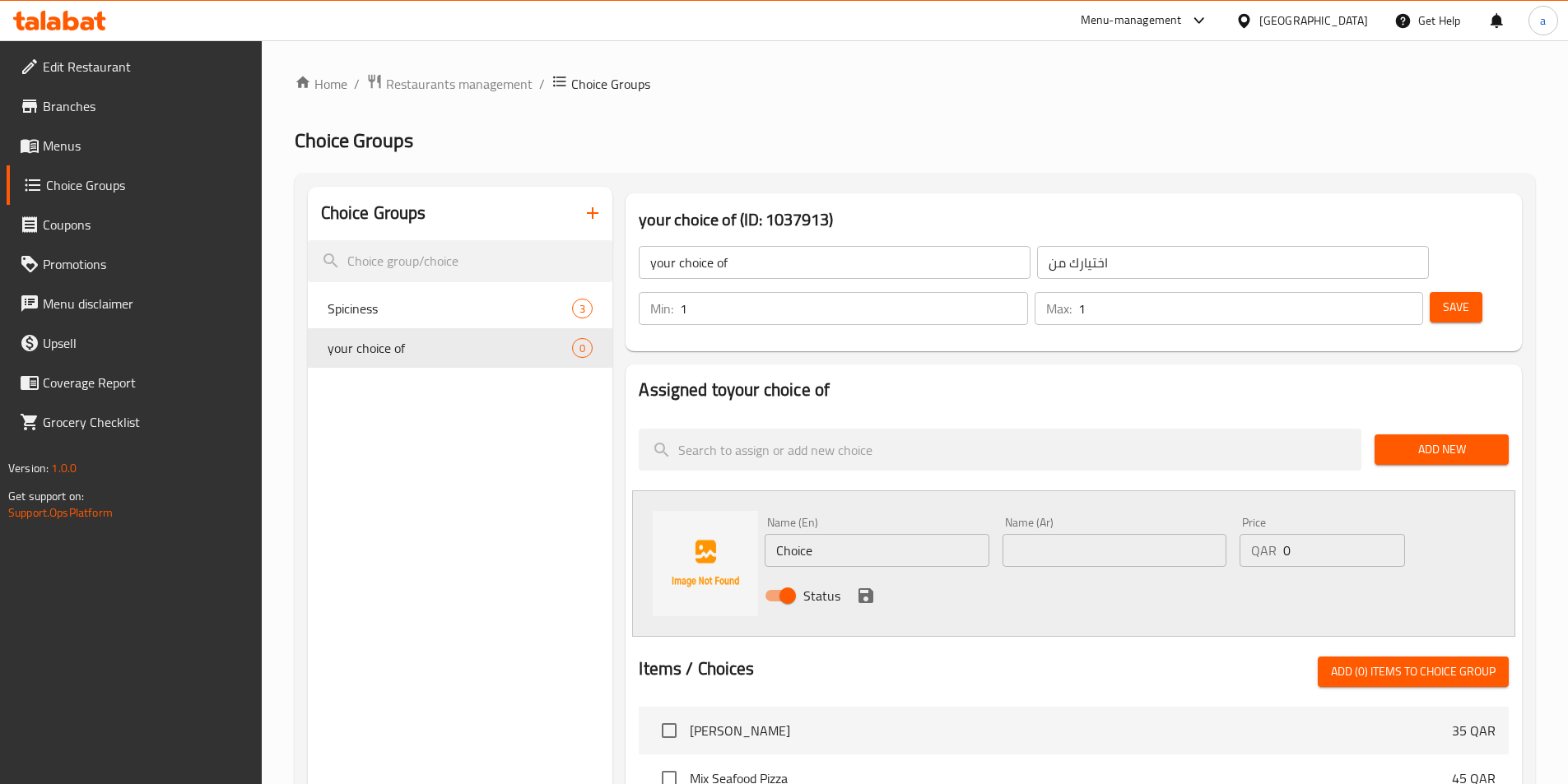
click at [691, 216] on h3 "your choice of (ID: 1037913)" at bounding box center [1074, 219] width 870 height 26
copy h3 "choice"
click at [843, 534] on input "Choice" at bounding box center [877, 550] width 224 height 33
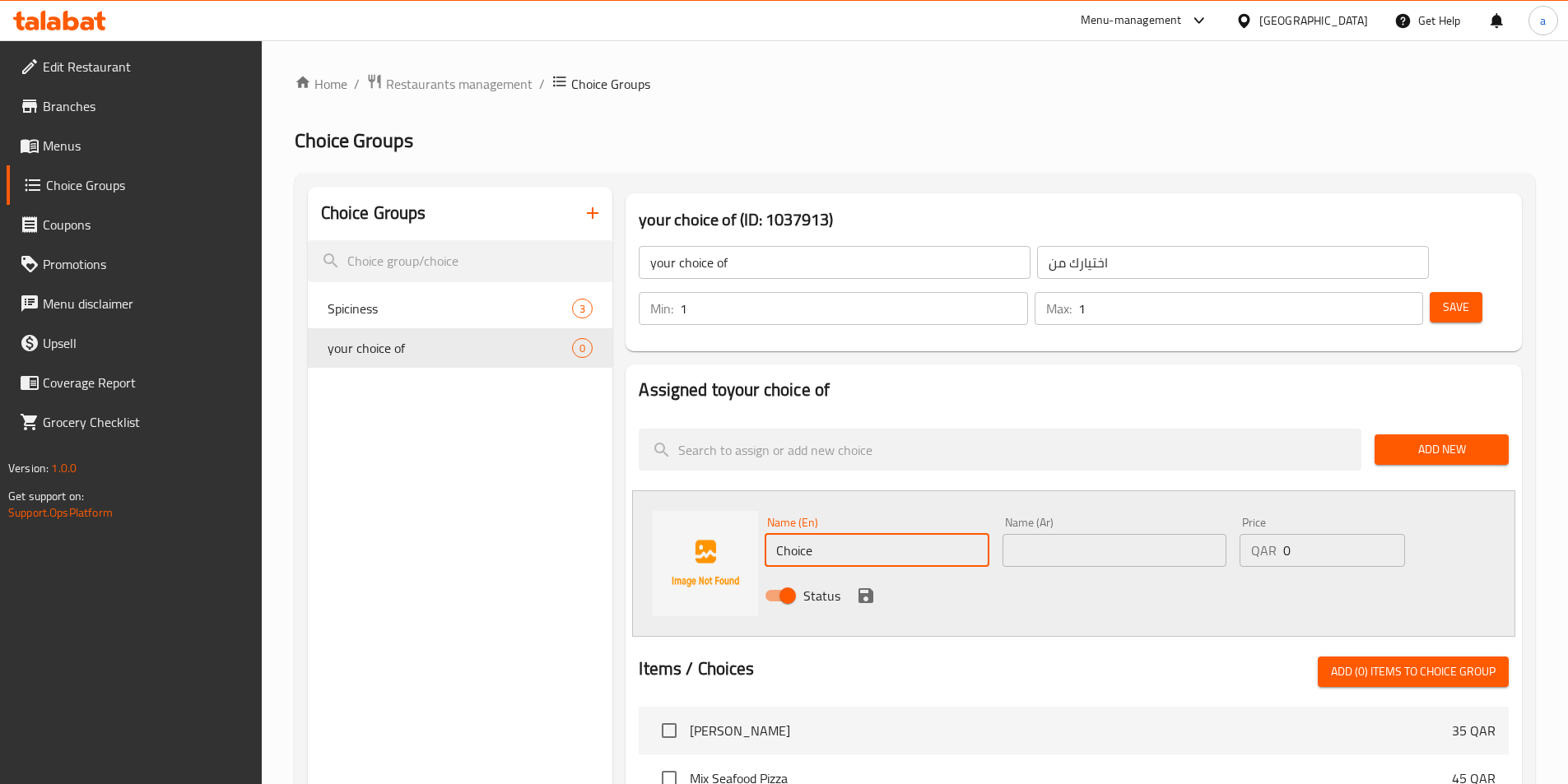
paste input "الأرز"
type input "الأرز"
click at [1033, 534] on input "text" at bounding box center [1114, 550] width 224 height 33
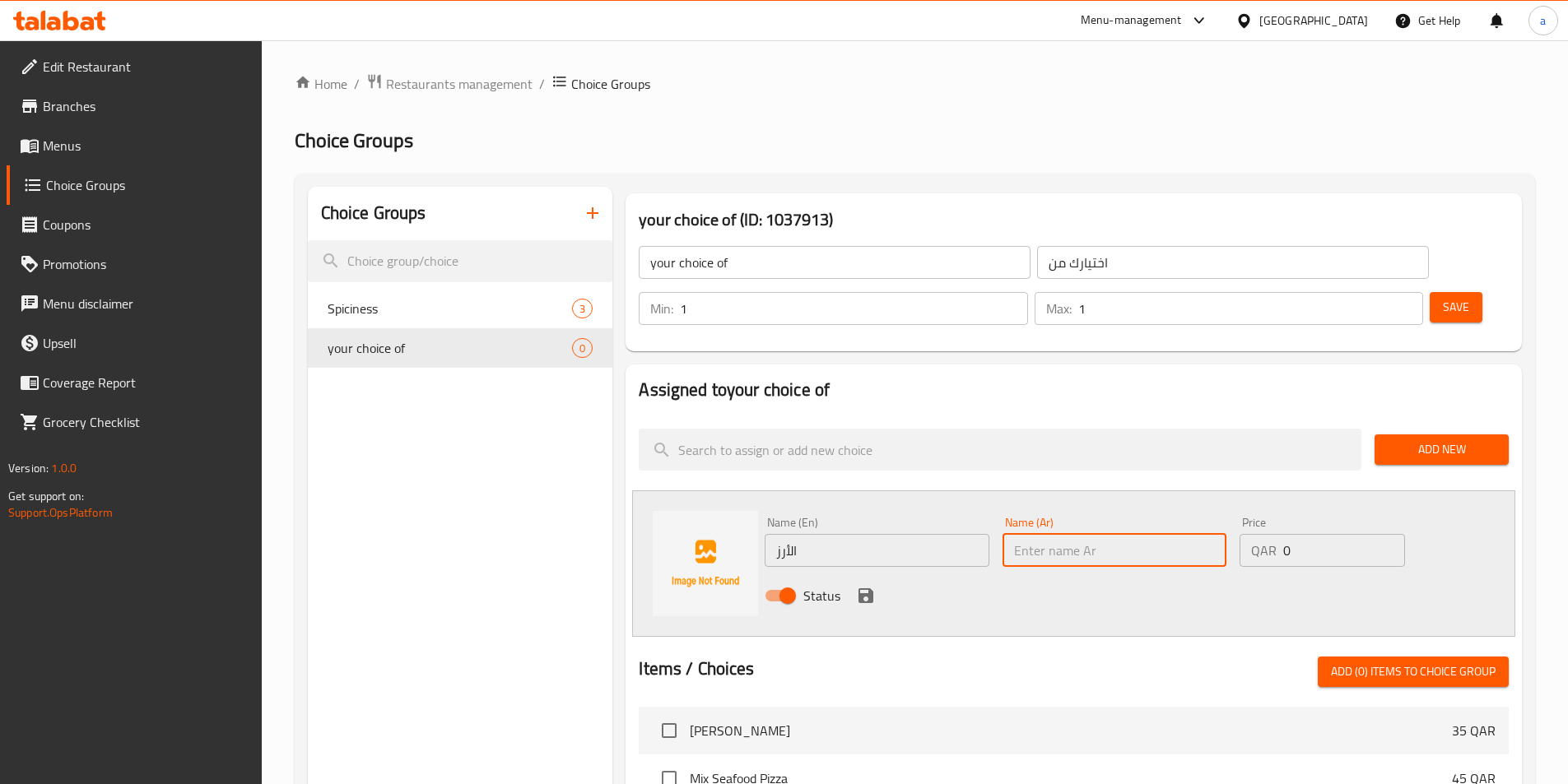
click at [1033, 534] on input "text" at bounding box center [1114, 550] width 224 height 33
paste input "الأرز"
type input "الأرز"
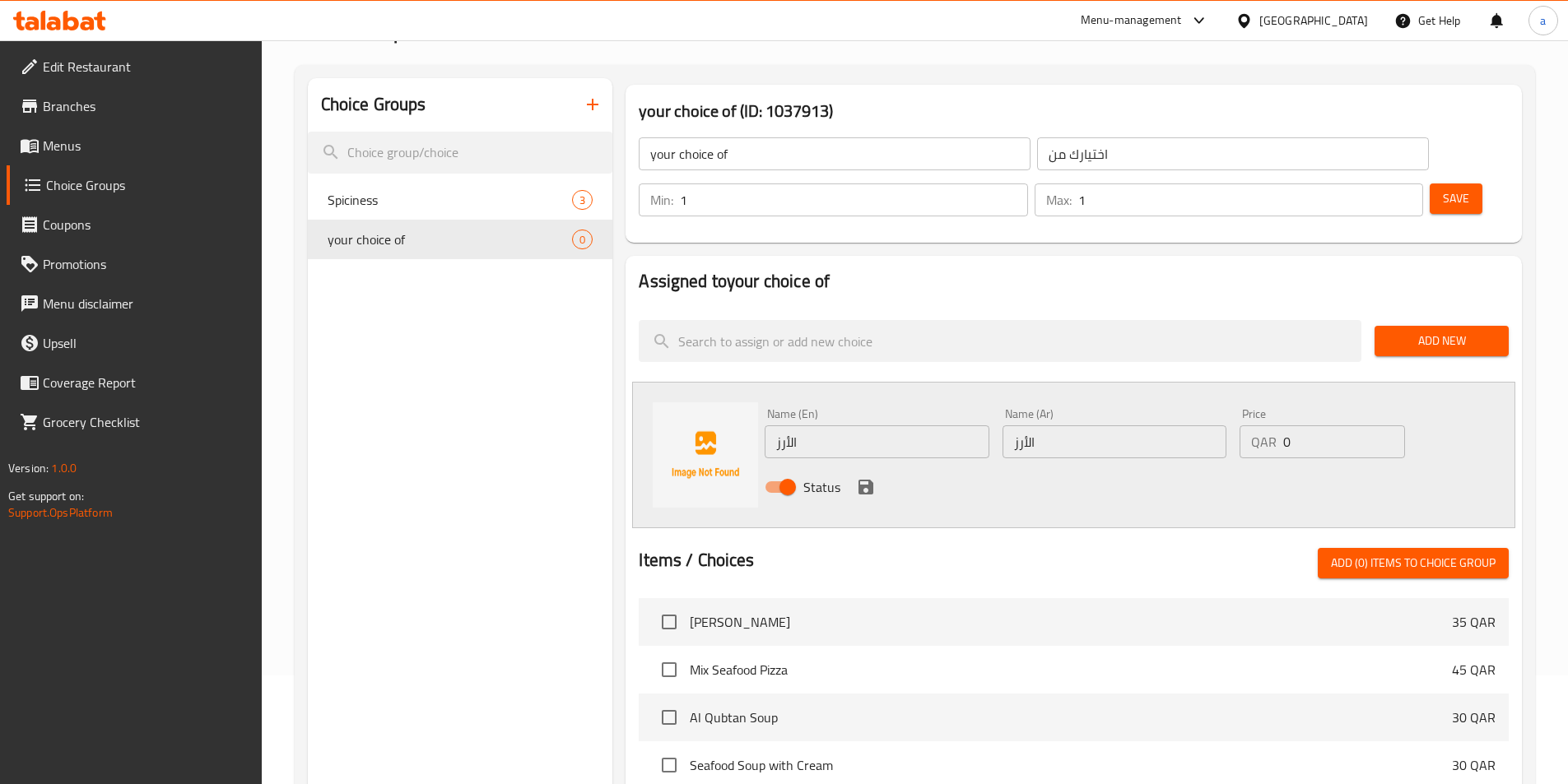
scroll to position [82, 0]
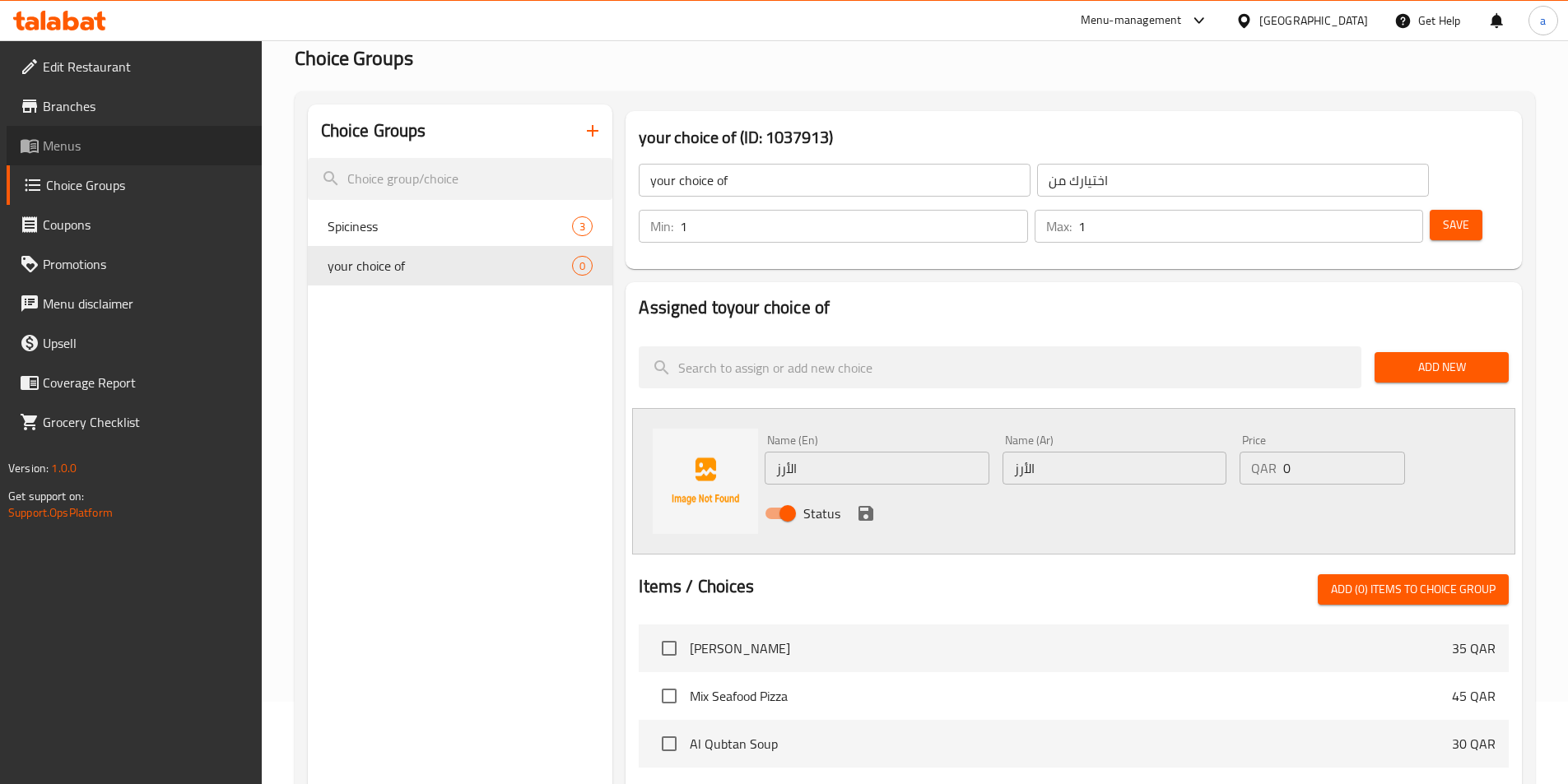
drag, startPoint x: 47, startPoint y: 160, endPoint x: 85, endPoint y: 130, distance: 48.4
click at [47, 160] on link "Menus" at bounding box center [135, 145] width 256 height 40
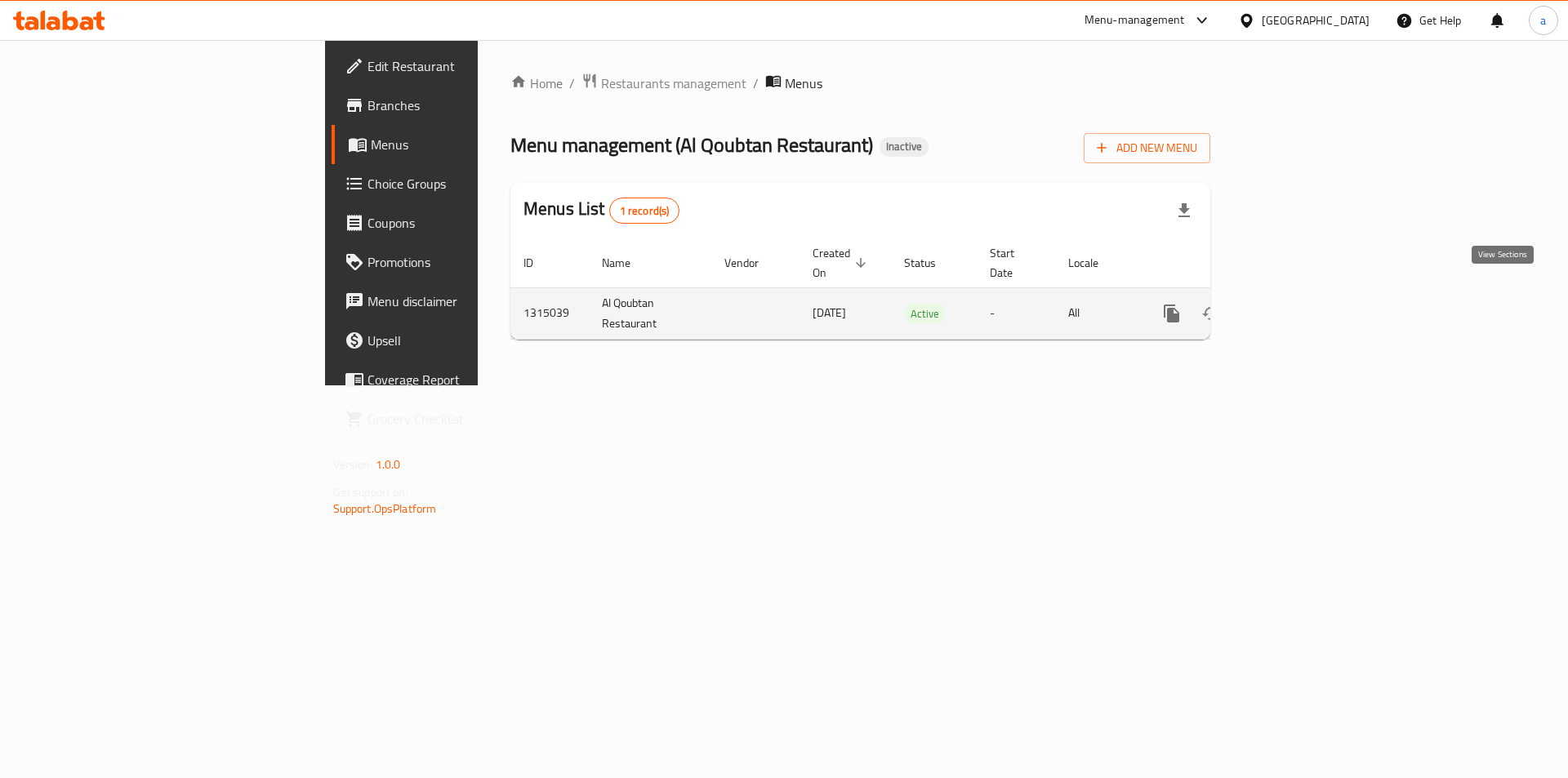
click at [1309, 307] on link "enhanced table" at bounding box center [1289, 313] width 39 height 39
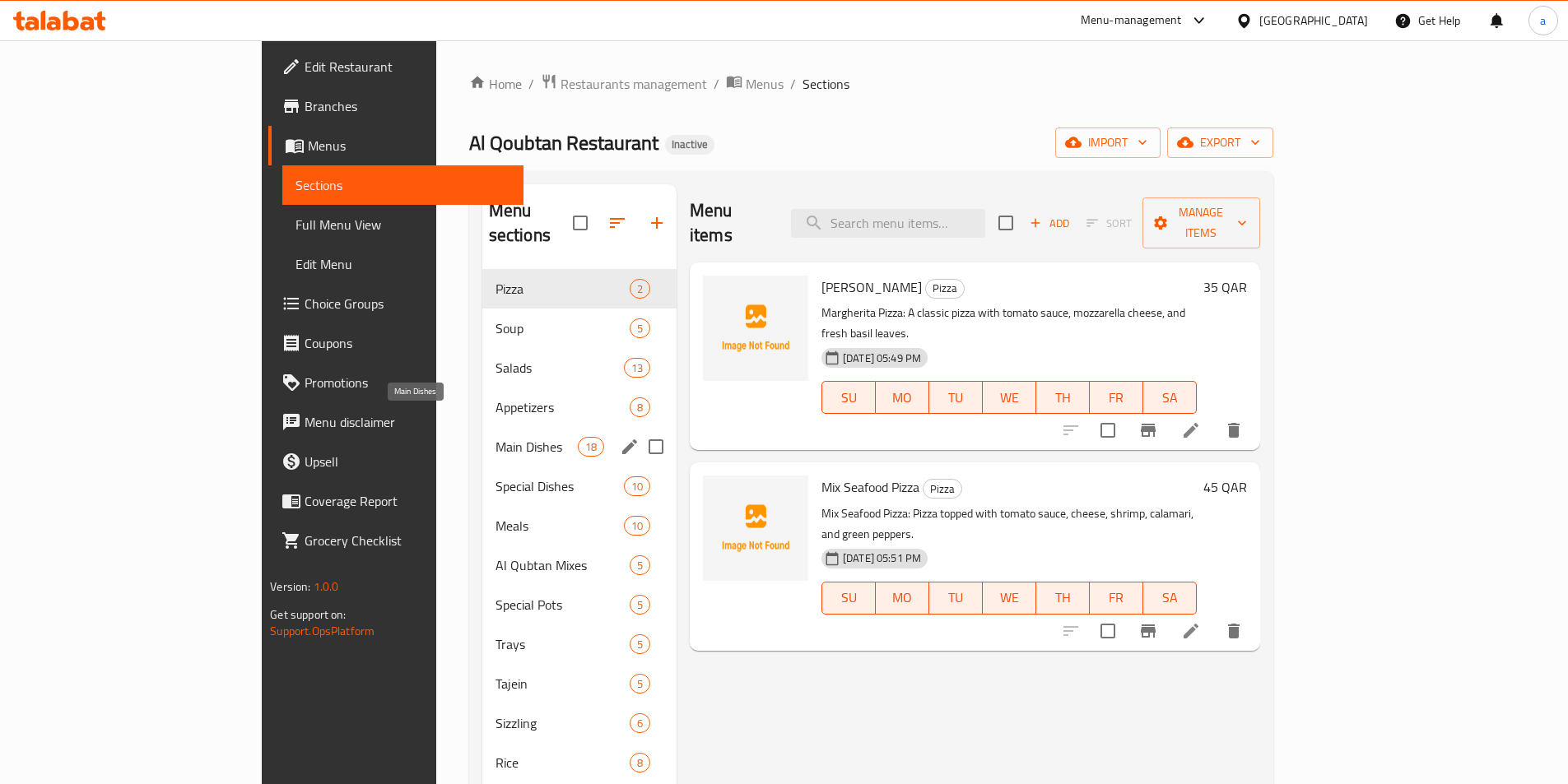
click at [496, 437] on span "Main Dishes" at bounding box center [536, 447] width 82 height 19
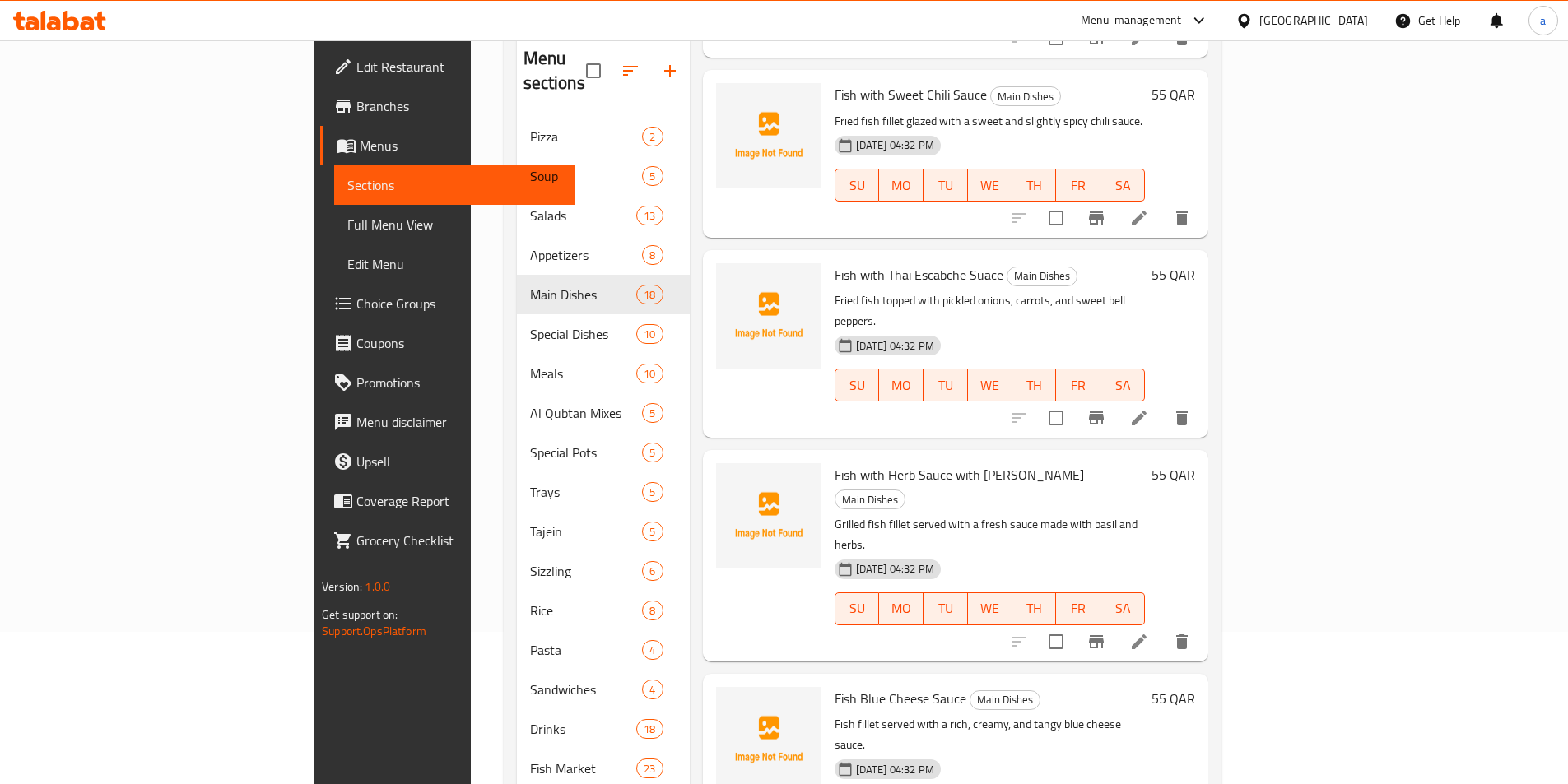
scroll to position [230, 0]
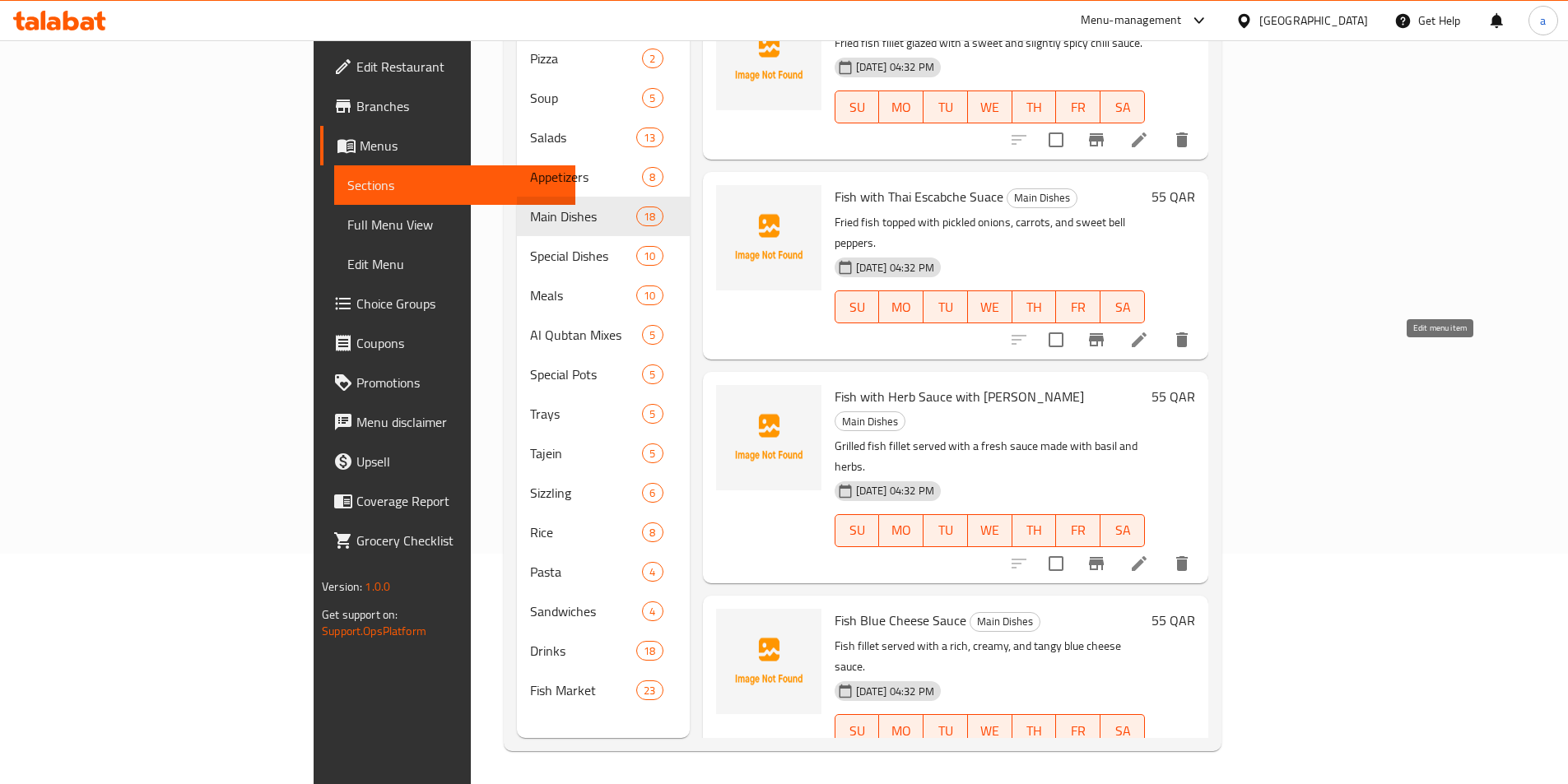
click at [1149, 754] on icon at bounding box center [1139, 763] width 19 height 19
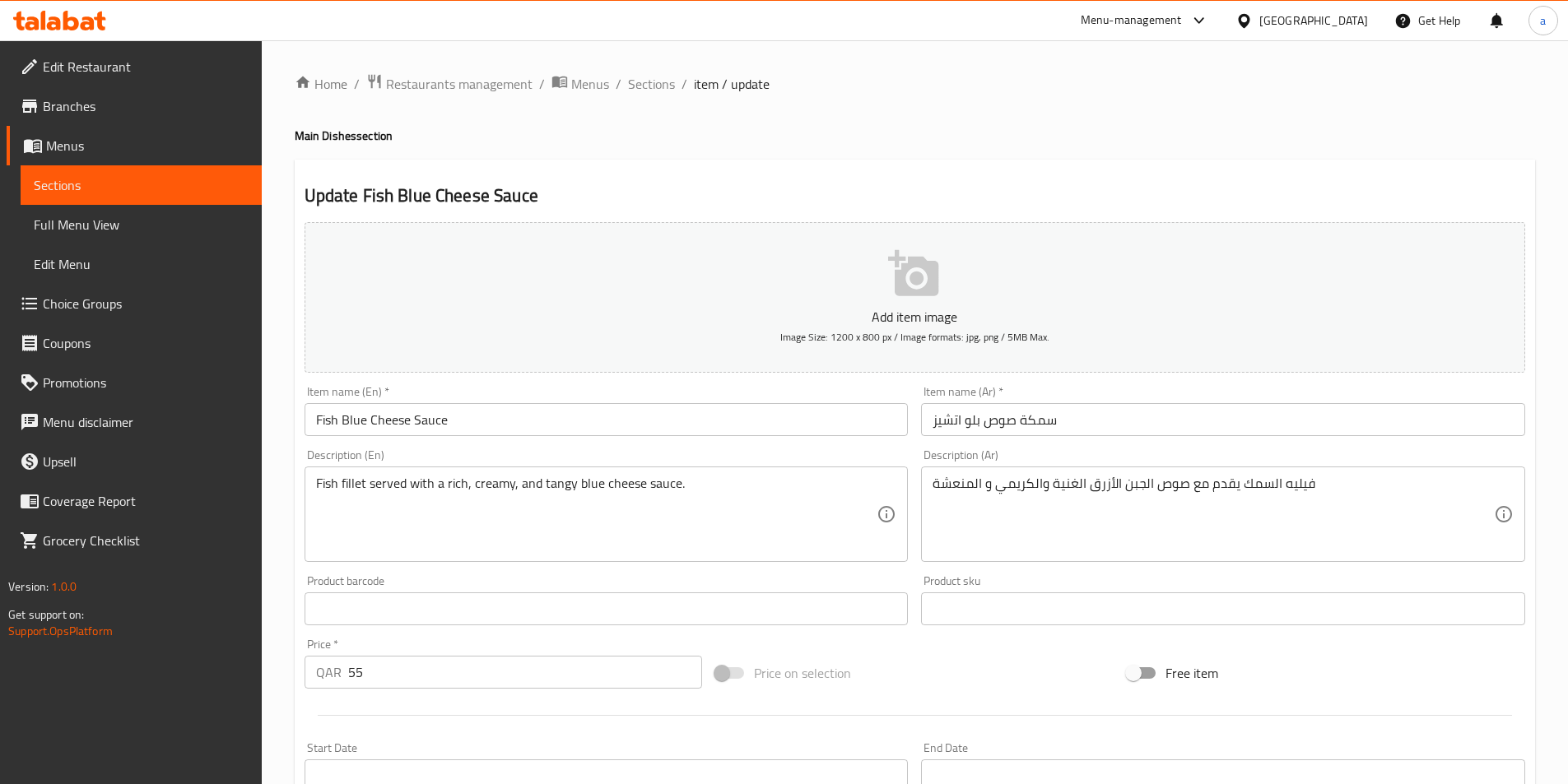
scroll to position [379, 0]
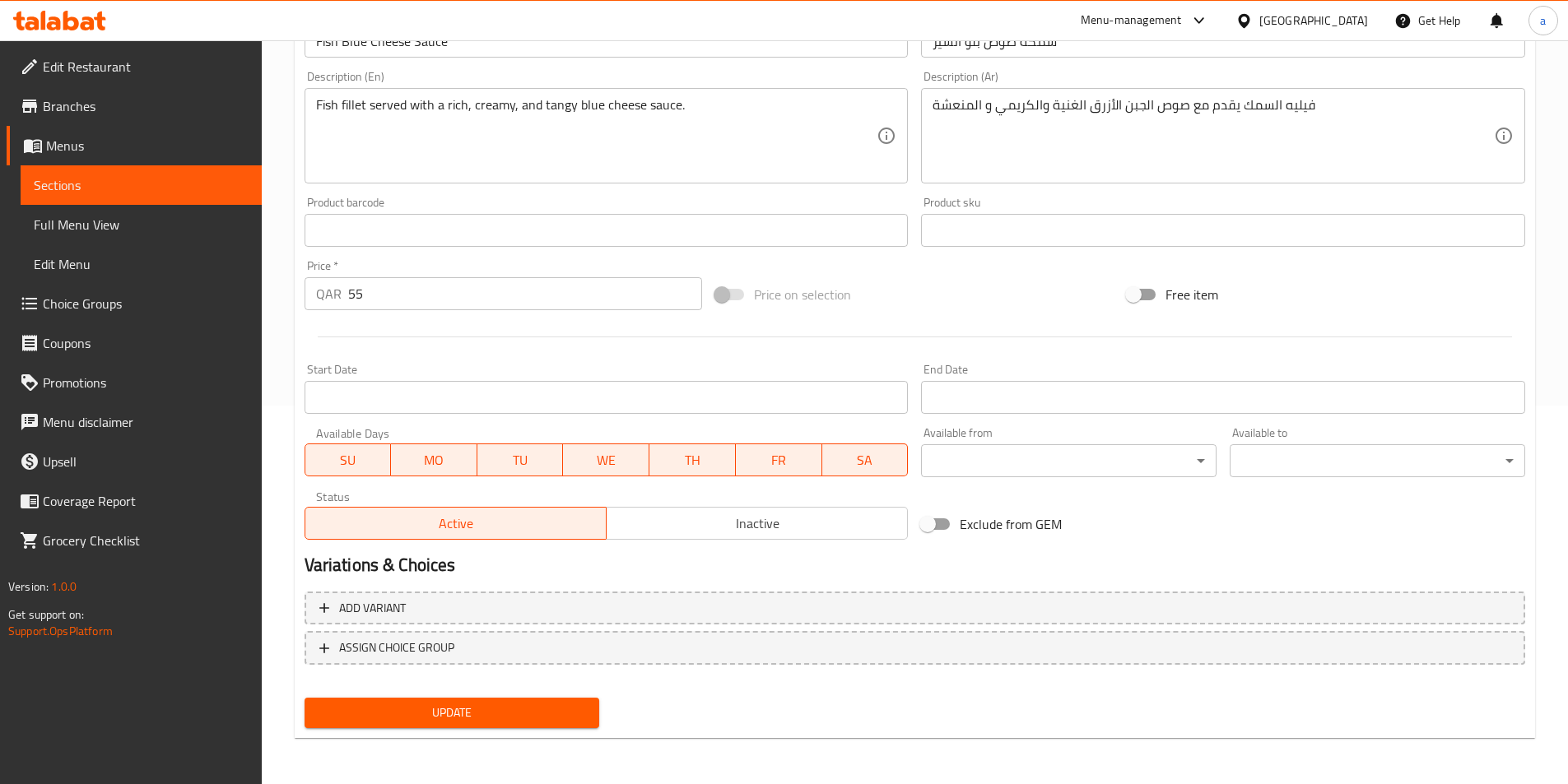
click at [68, 299] on span "Choice Groups" at bounding box center [146, 303] width 206 height 19
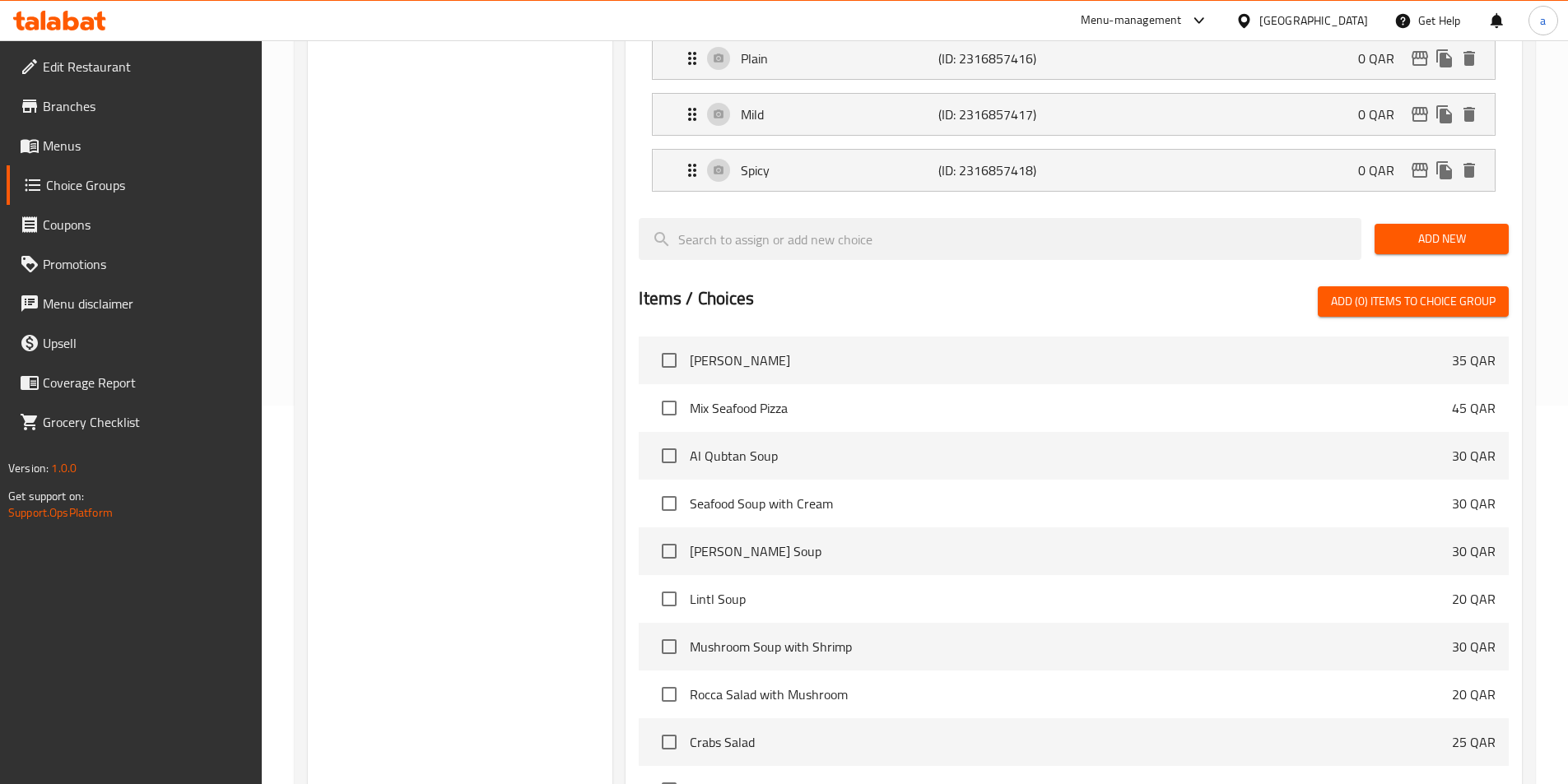
scroll to position [233, 0]
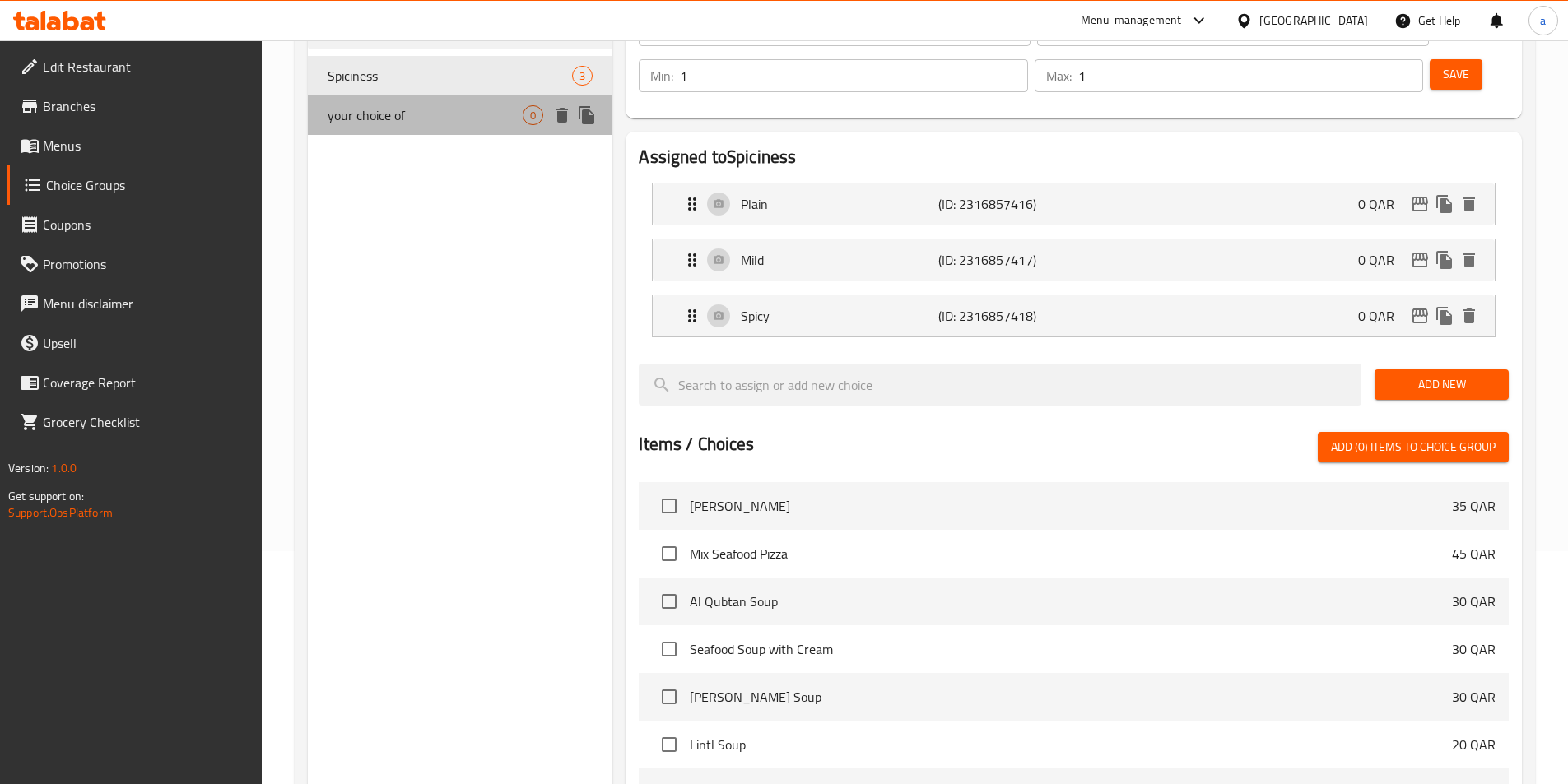
click at [412, 118] on span "your choice of" at bounding box center [426, 115] width 196 height 19
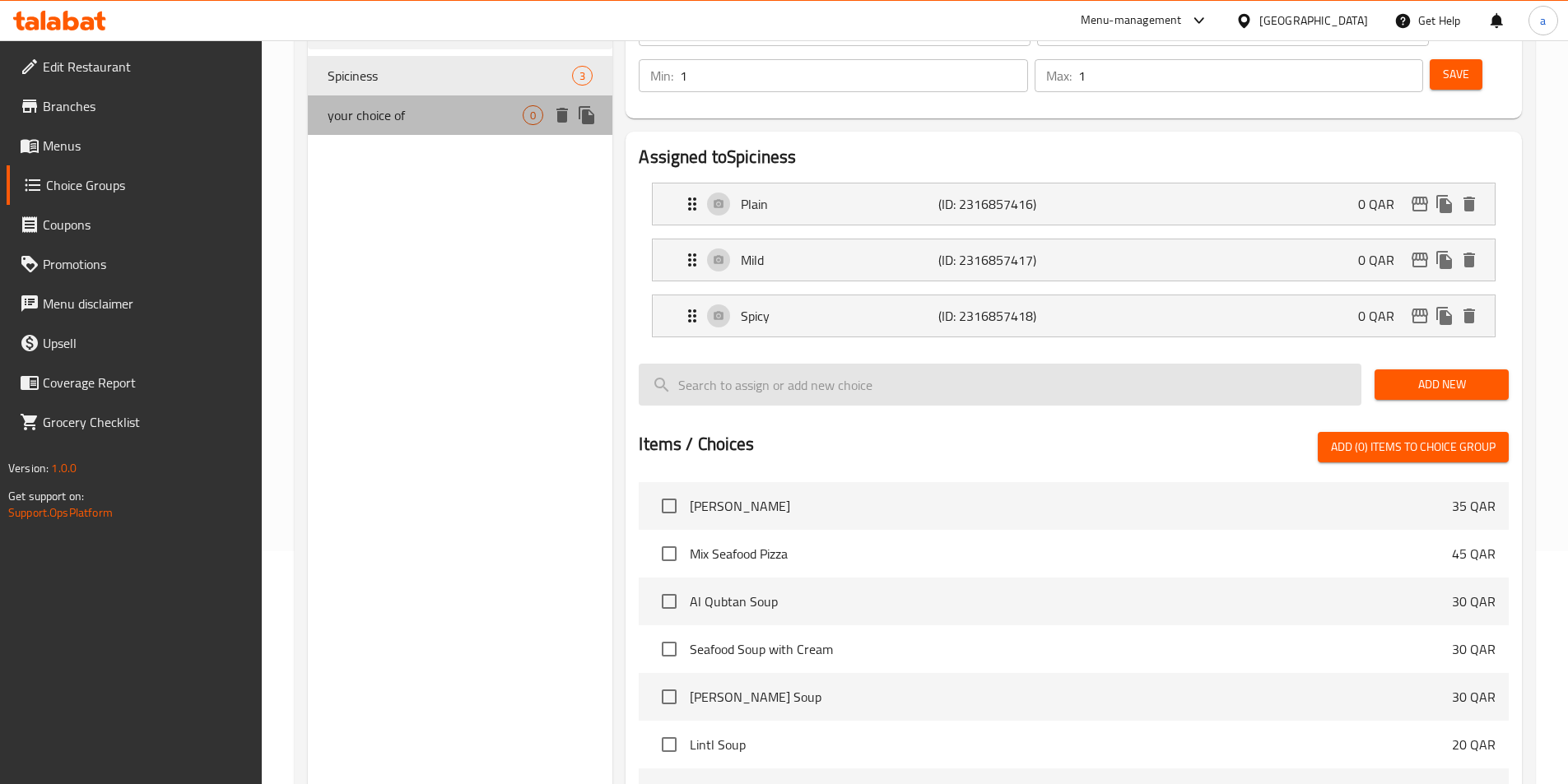
type input "your choice of"
type input "اختيارك من"
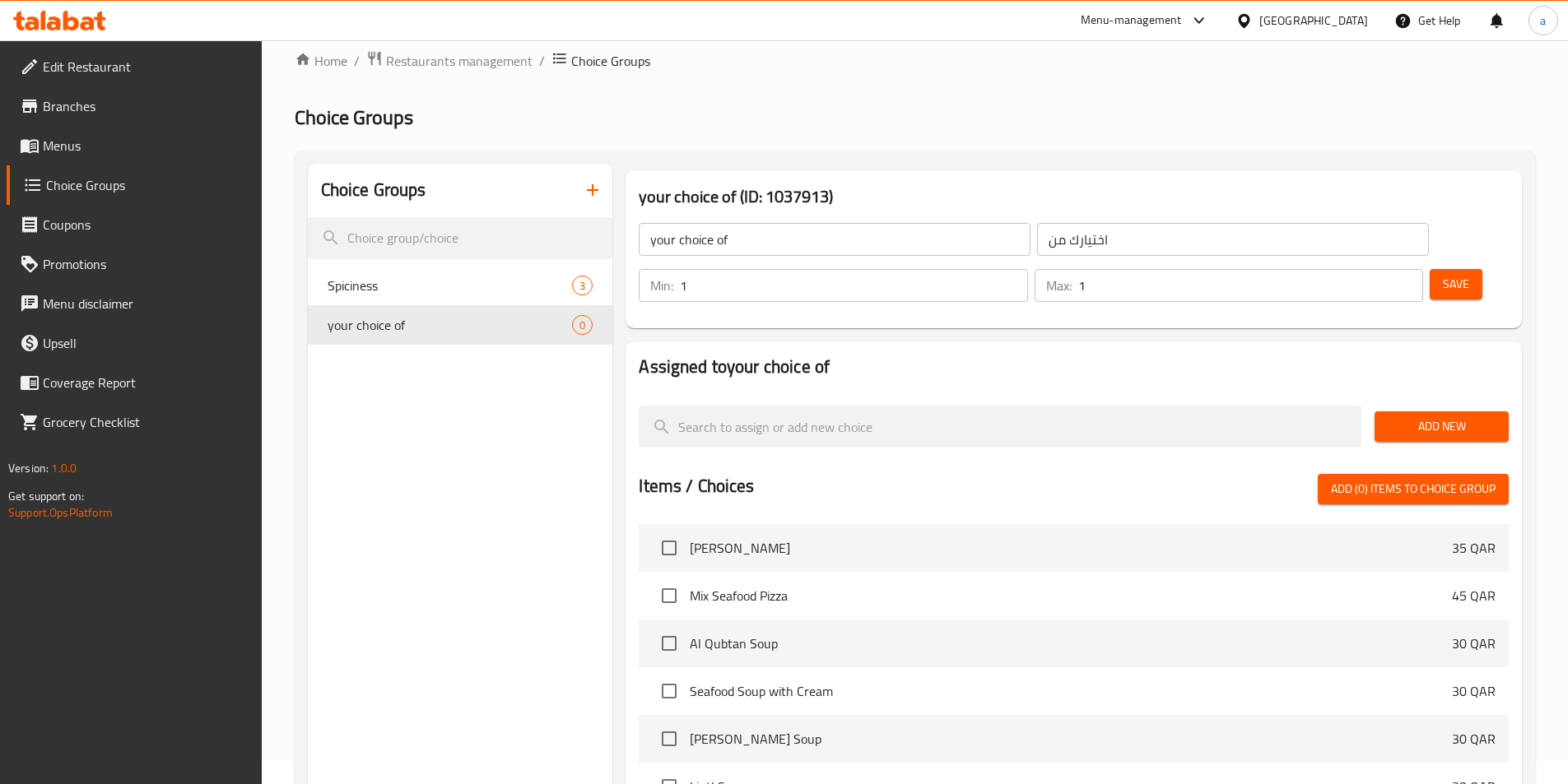
scroll to position [0, 0]
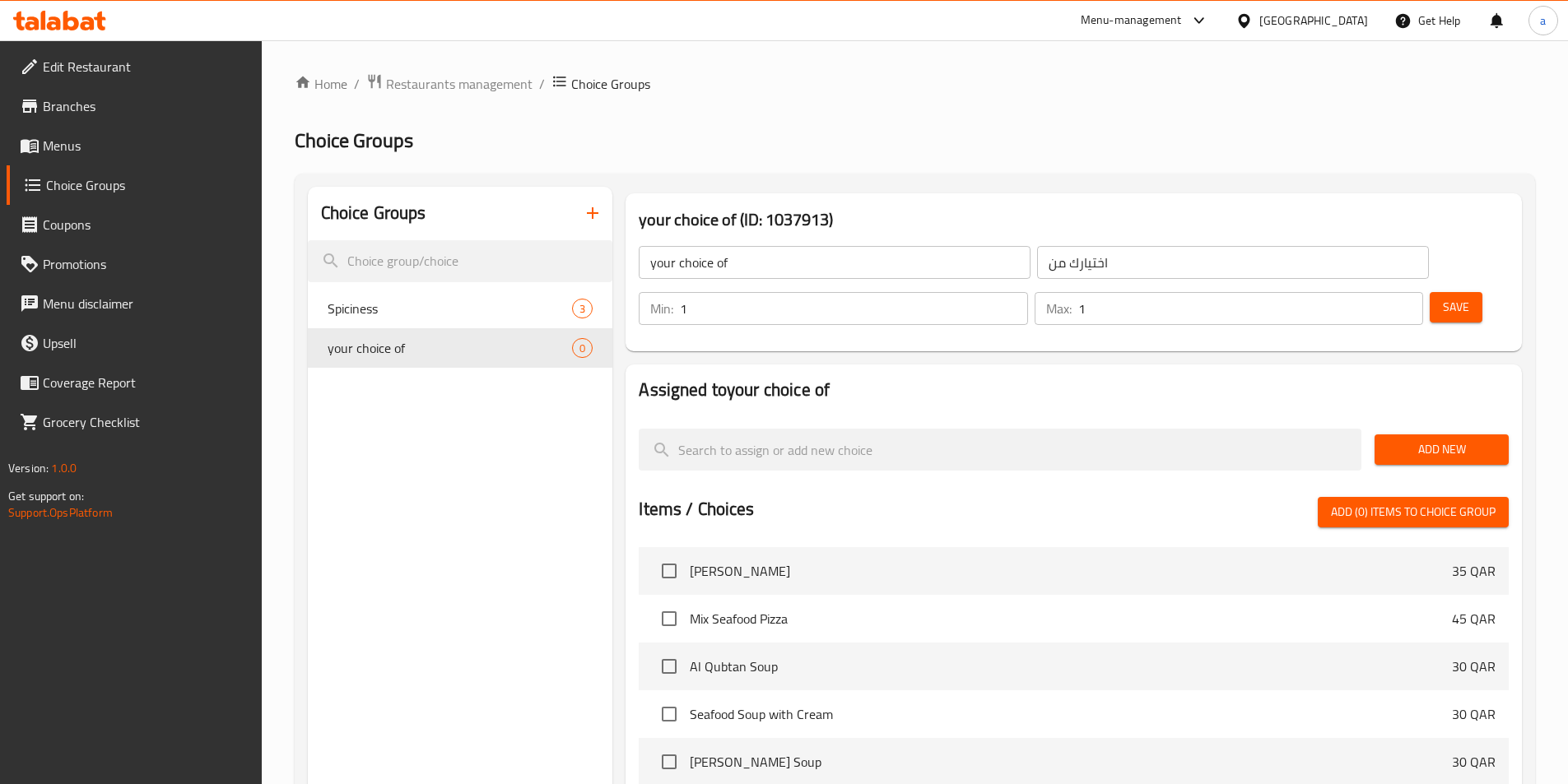
click at [1431, 440] on span "Add New" at bounding box center [1441, 450] width 107 height 20
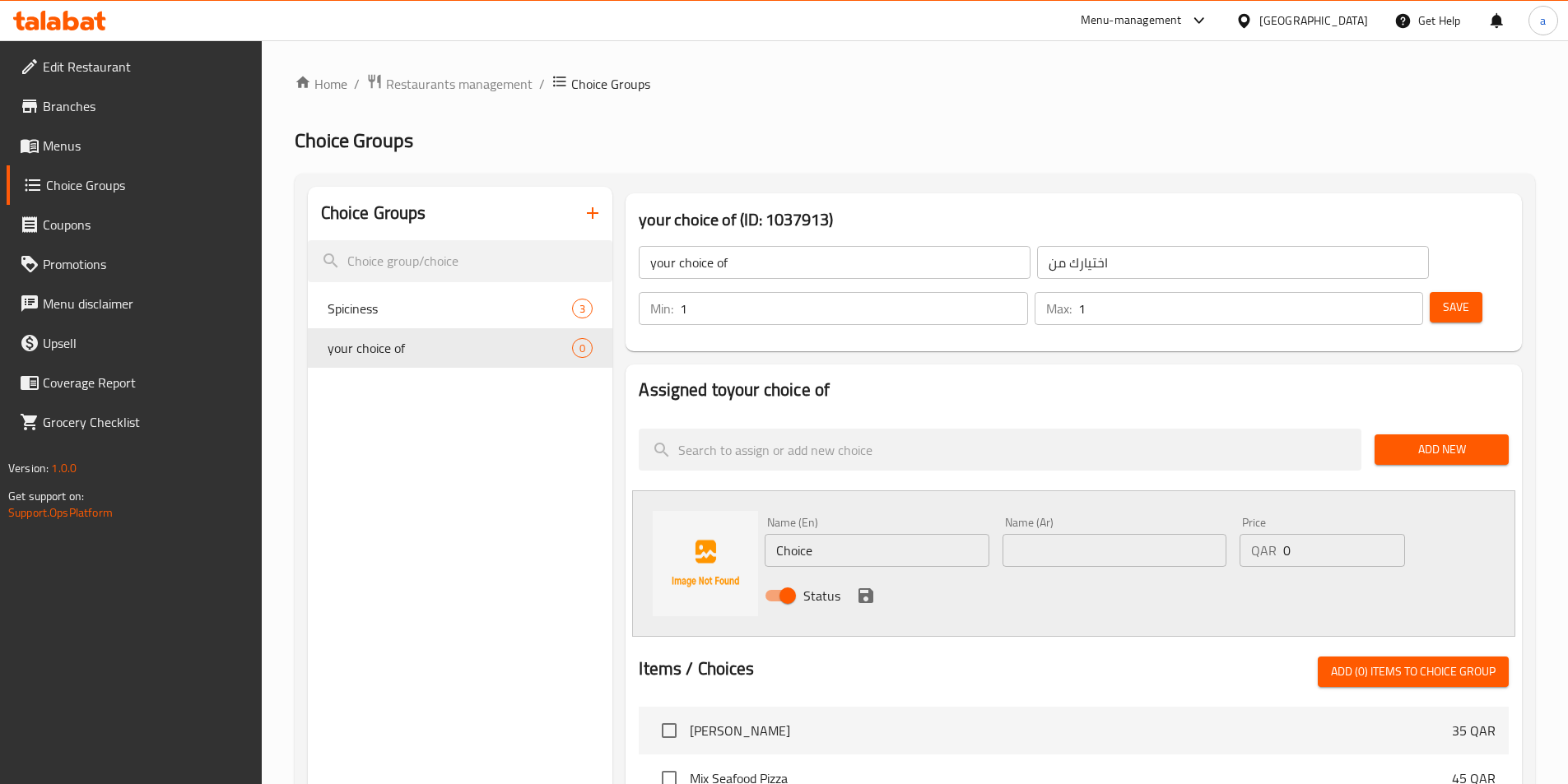
click at [851, 524] on div "Name (En) Choice Name (En)" at bounding box center [877, 541] width 237 height 63
click at [855, 534] on input "Choice" at bounding box center [877, 550] width 224 height 33
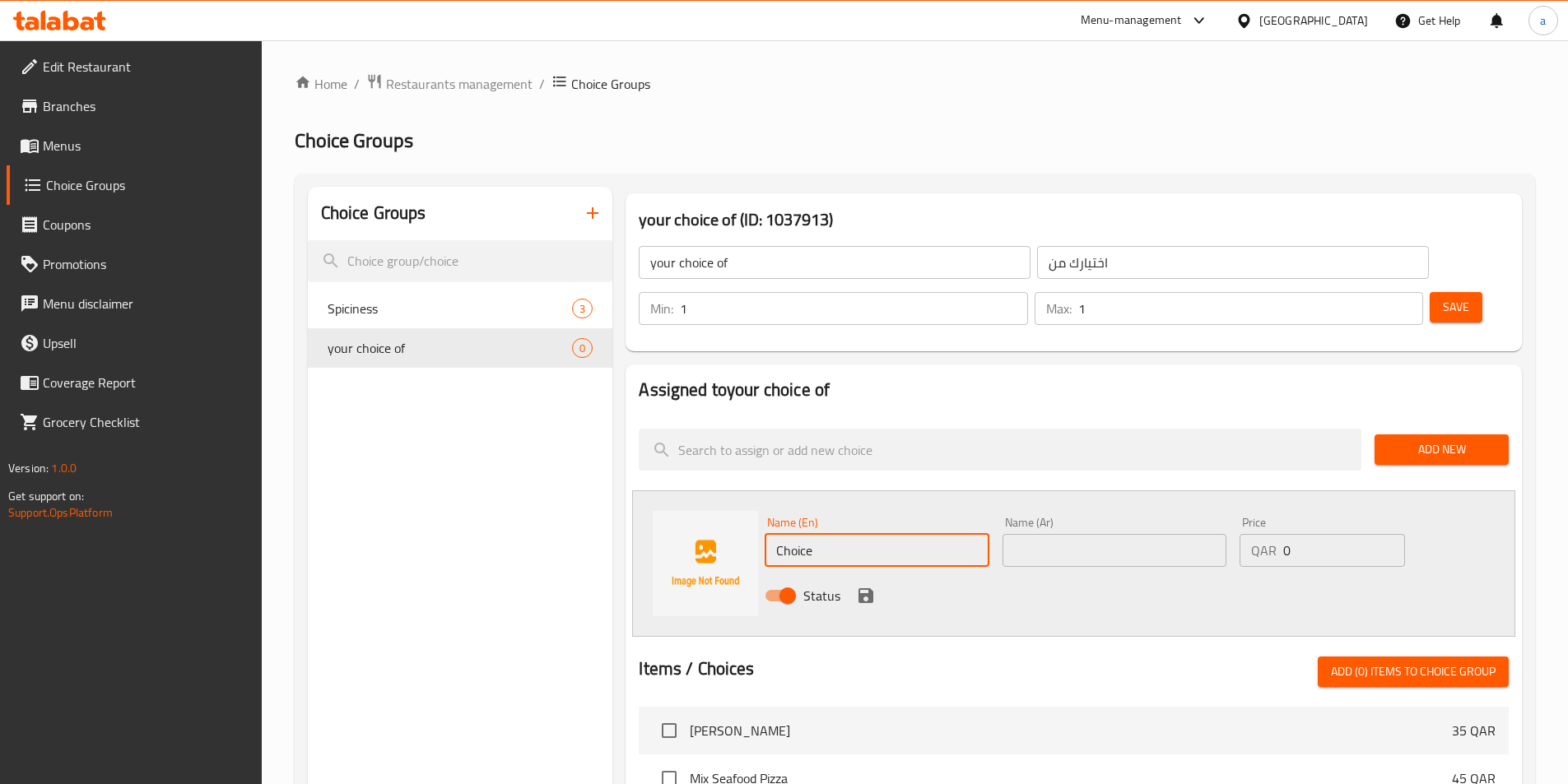
click at [1057, 534] on input "text" at bounding box center [1114, 550] width 224 height 33
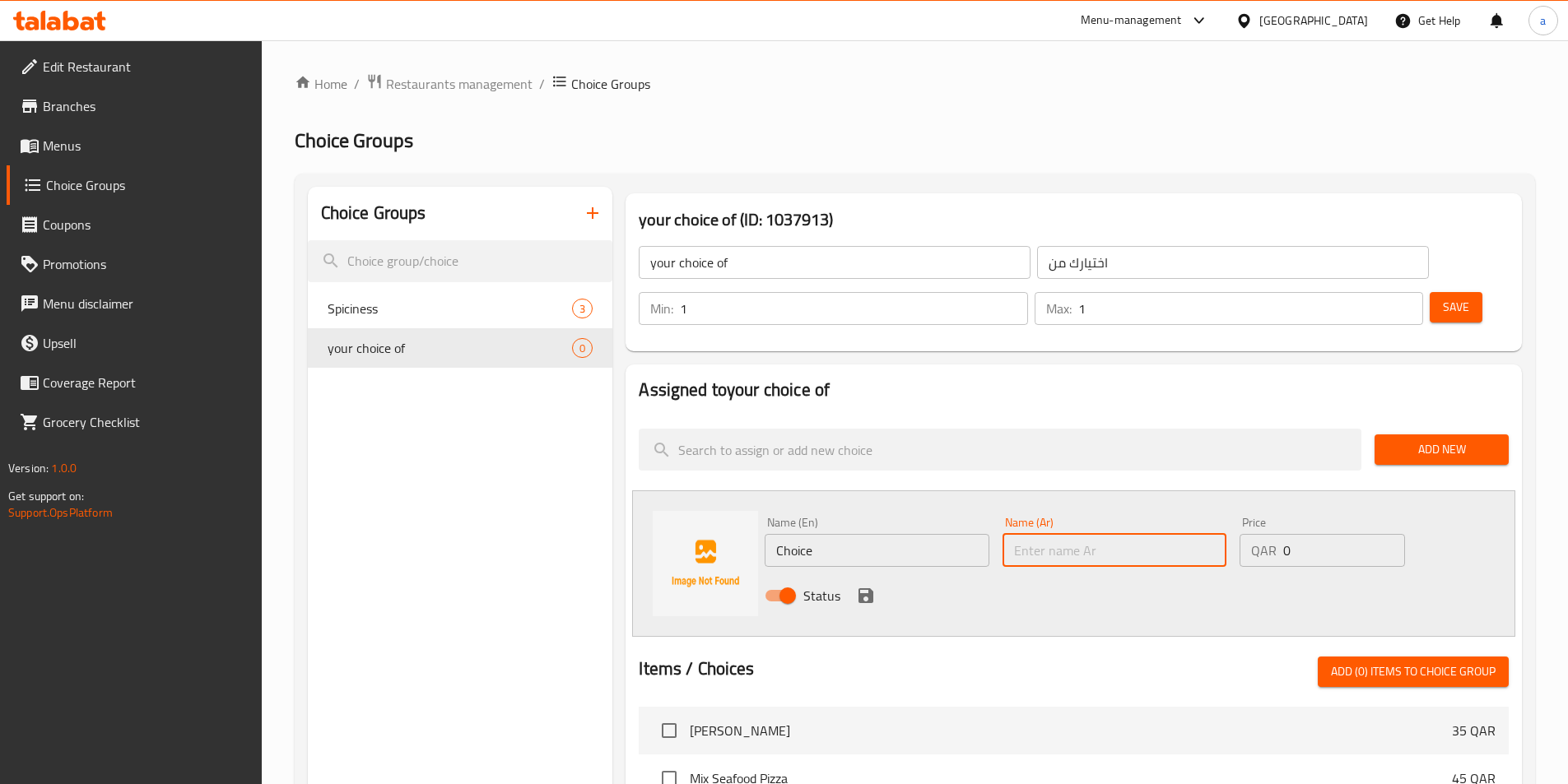
paste input "الأرز"
type input "الأرز"
click at [812, 534] on input "Choice" at bounding box center [877, 550] width 224 height 33
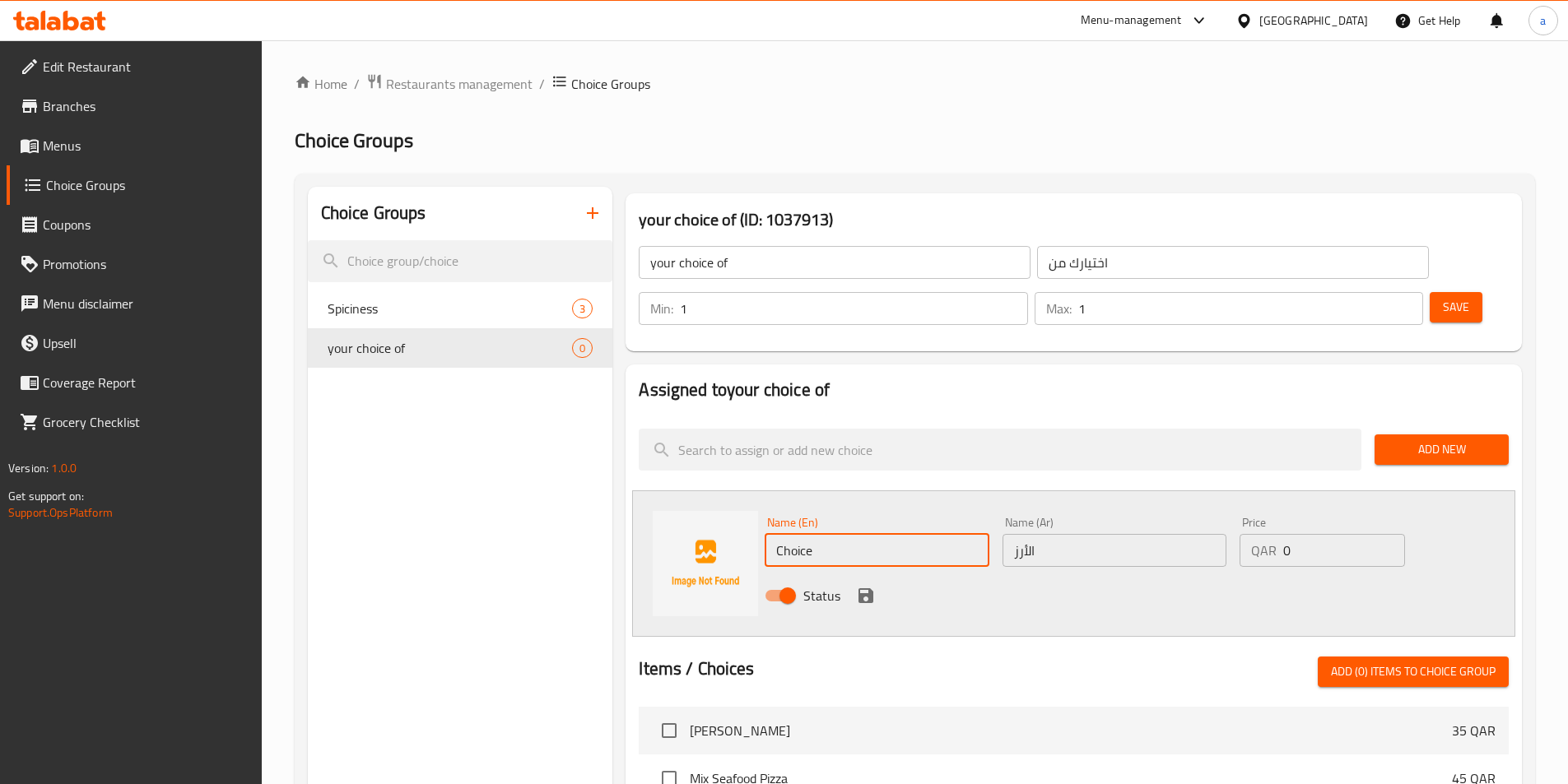
click at [812, 534] on input "Choice" at bounding box center [877, 550] width 224 height 33
paste input "R"
type input "Rice"
click at [1192, 573] on div "Status" at bounding box center [1114, 595] width 713 height 45
click at [872, 589] on icon "save" at bounding box center [867, 596] width 15 height 15
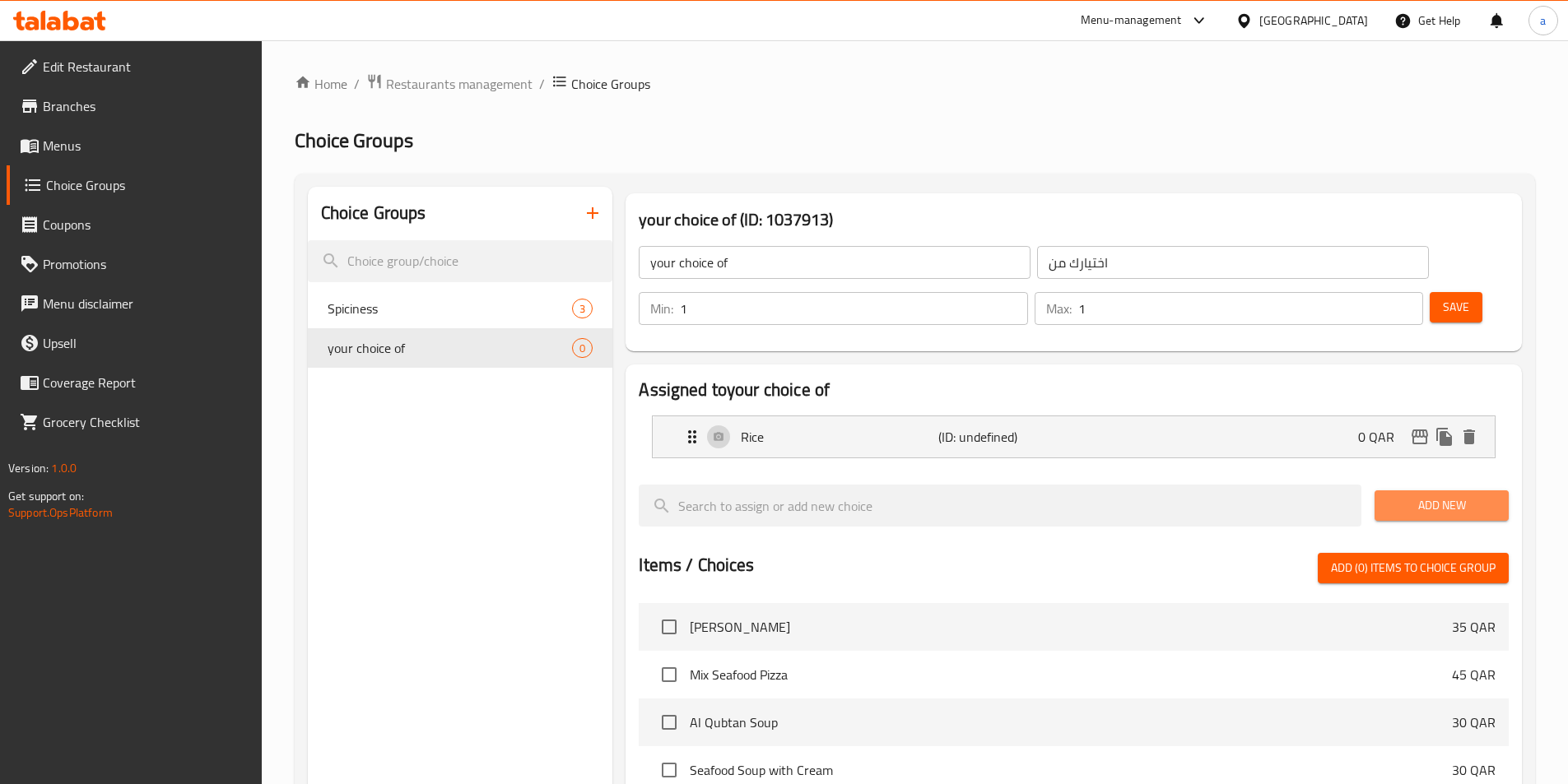
drag, startPoint x: 1428, startPoint y: 454, endPoint x: 1418, endPoint y: 458, distance: 10.8
click at [1428, 496] on span "Add New" at bounding box center [1441, 506] width 107 height 20
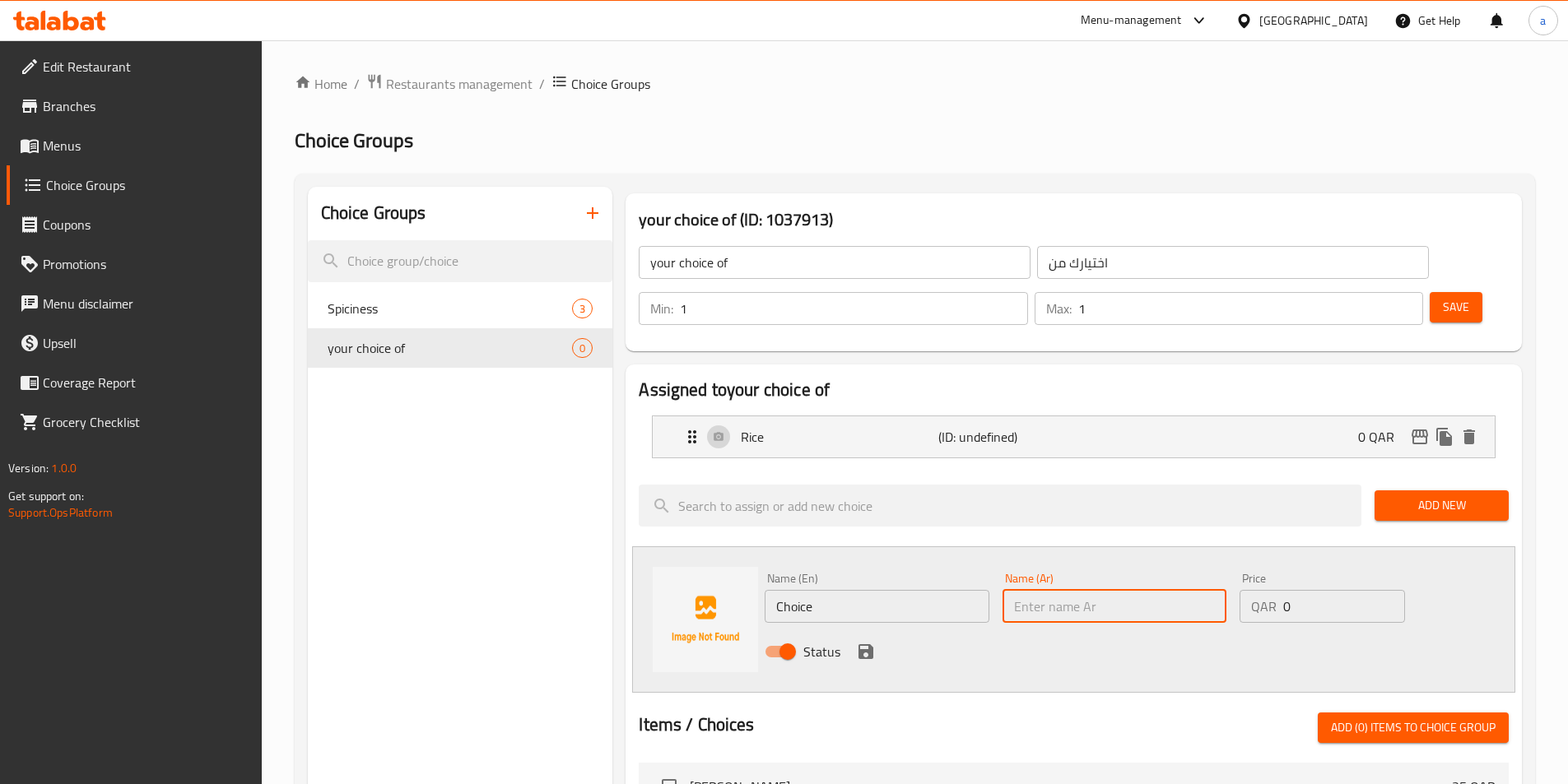
click at [1161, 590] on input "text" at bounding box center [1114, 606] width 224 height 33
paste input "البطاطس"
type input "البطاطس"
click at [810, 590] on input "Choice" at bounding box center [877, 606] width 224 height 33
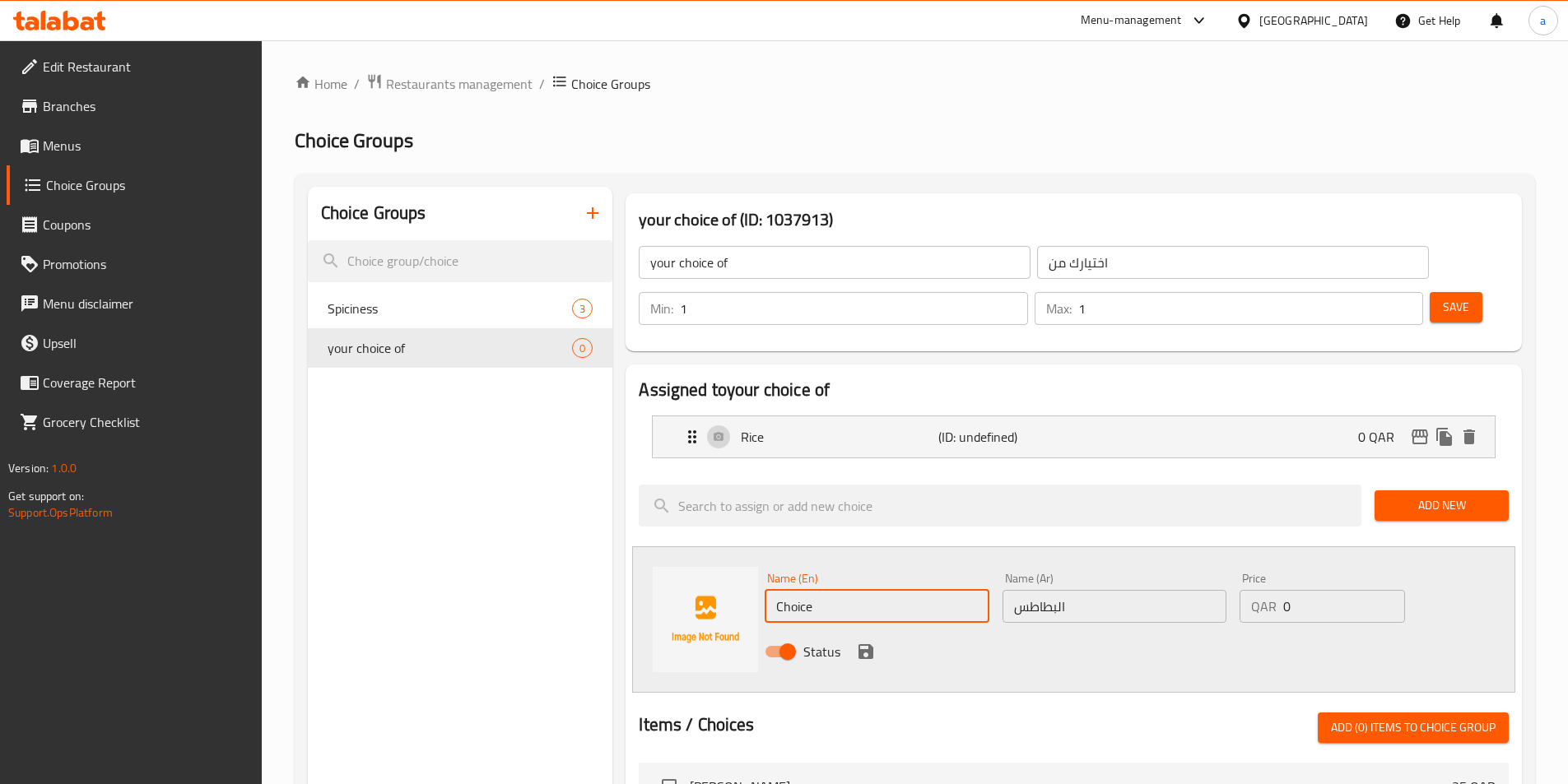
click at [810, 590] on input "Choice" at bounding box center [877, 606] width 224 height 33
paste input "Potatoes"
type input "Potatoes"
click at [869, 644] on icon "save" at bounding box center [867, 652] width 15 height 15
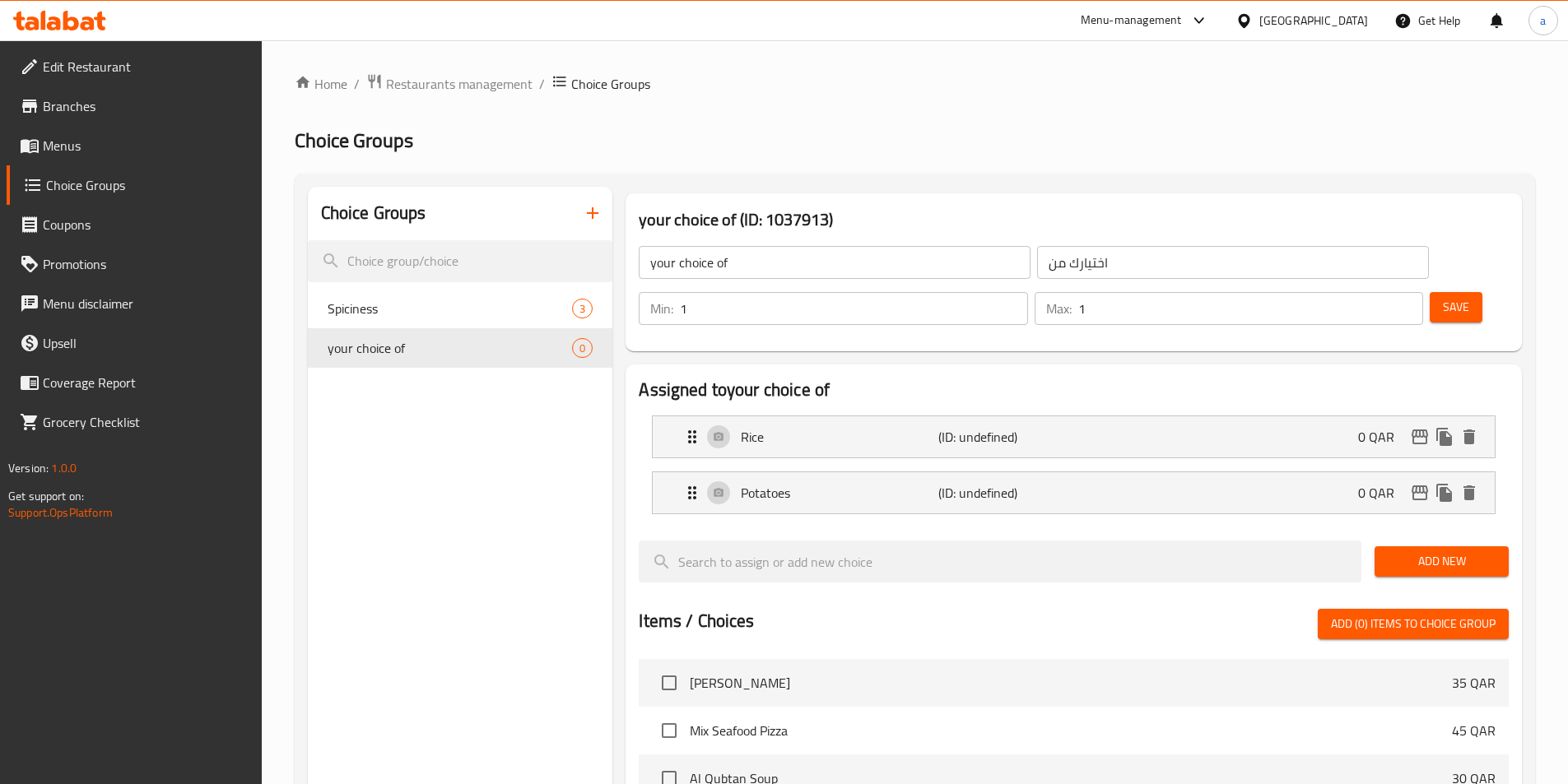
click at [1443, 297] on span "Save" at bounding box center [1455, 307] width 26 height 20
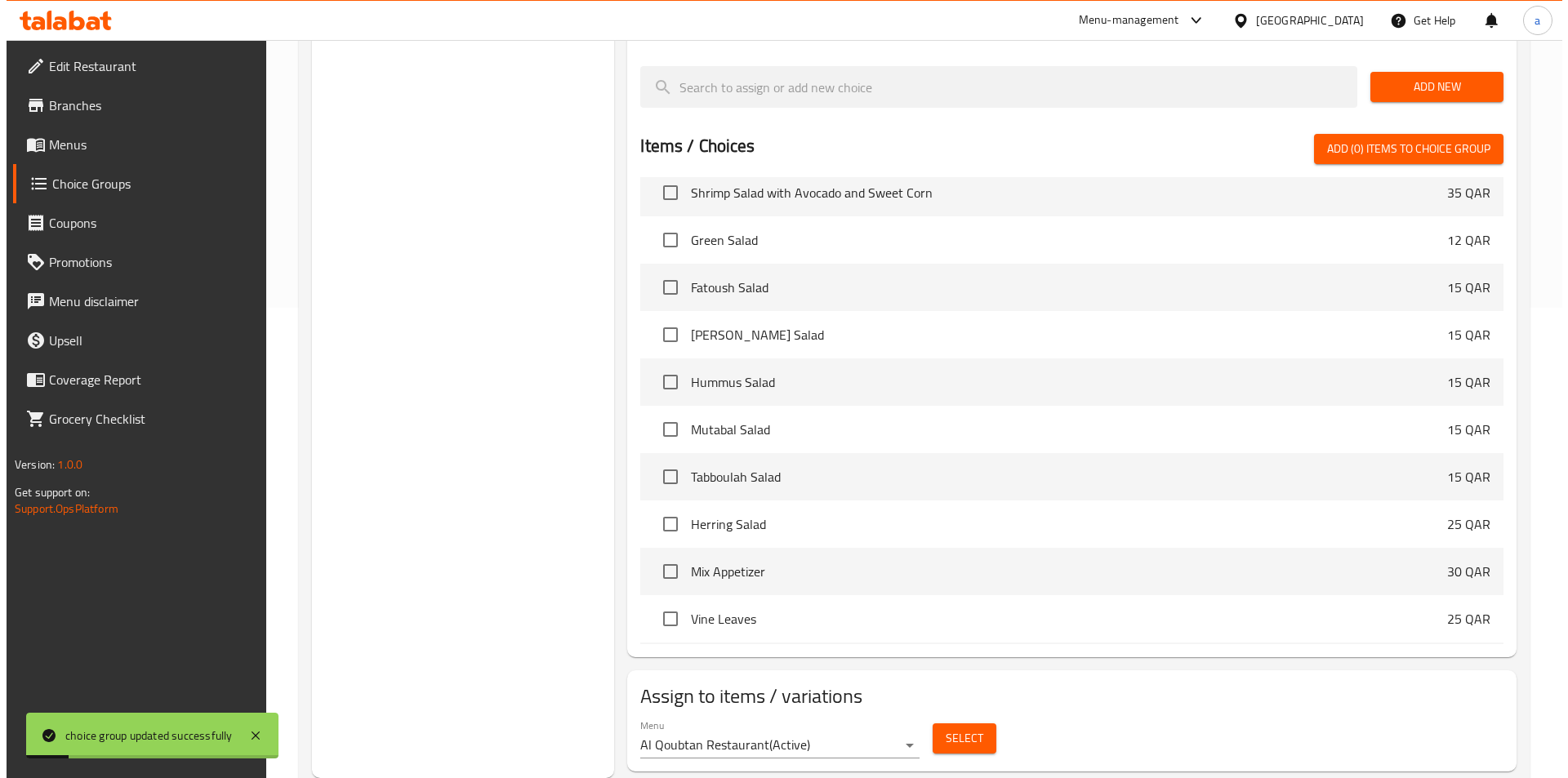
scroll to position [490, 0]
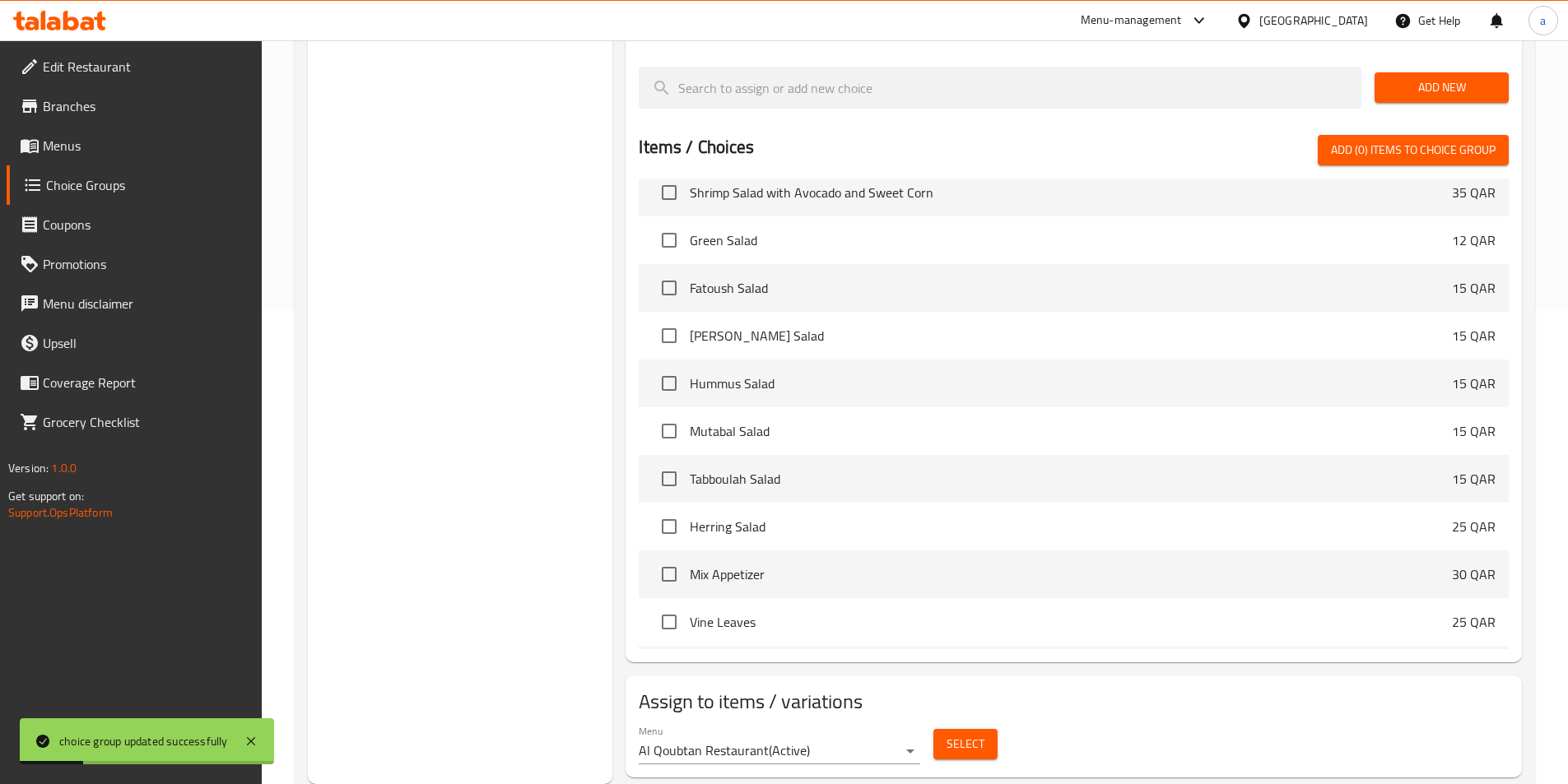
click at [953, 734] on span "Select" at bounding box center [966, 744] width 38 height 20
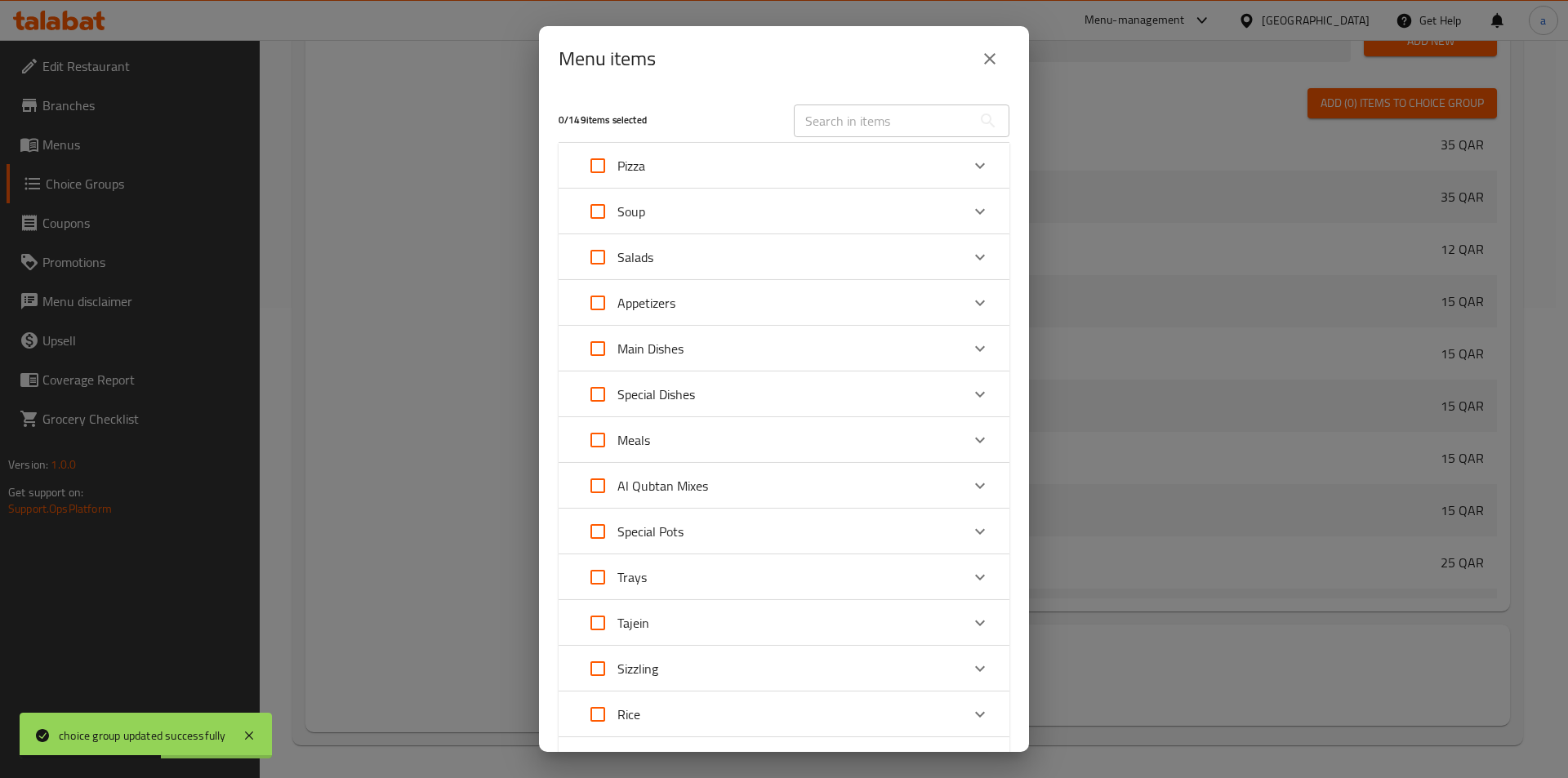
click at [607, 352] on input "Expand" at bounding box center [598, 348] width 39 height 39
checkbox input "true"
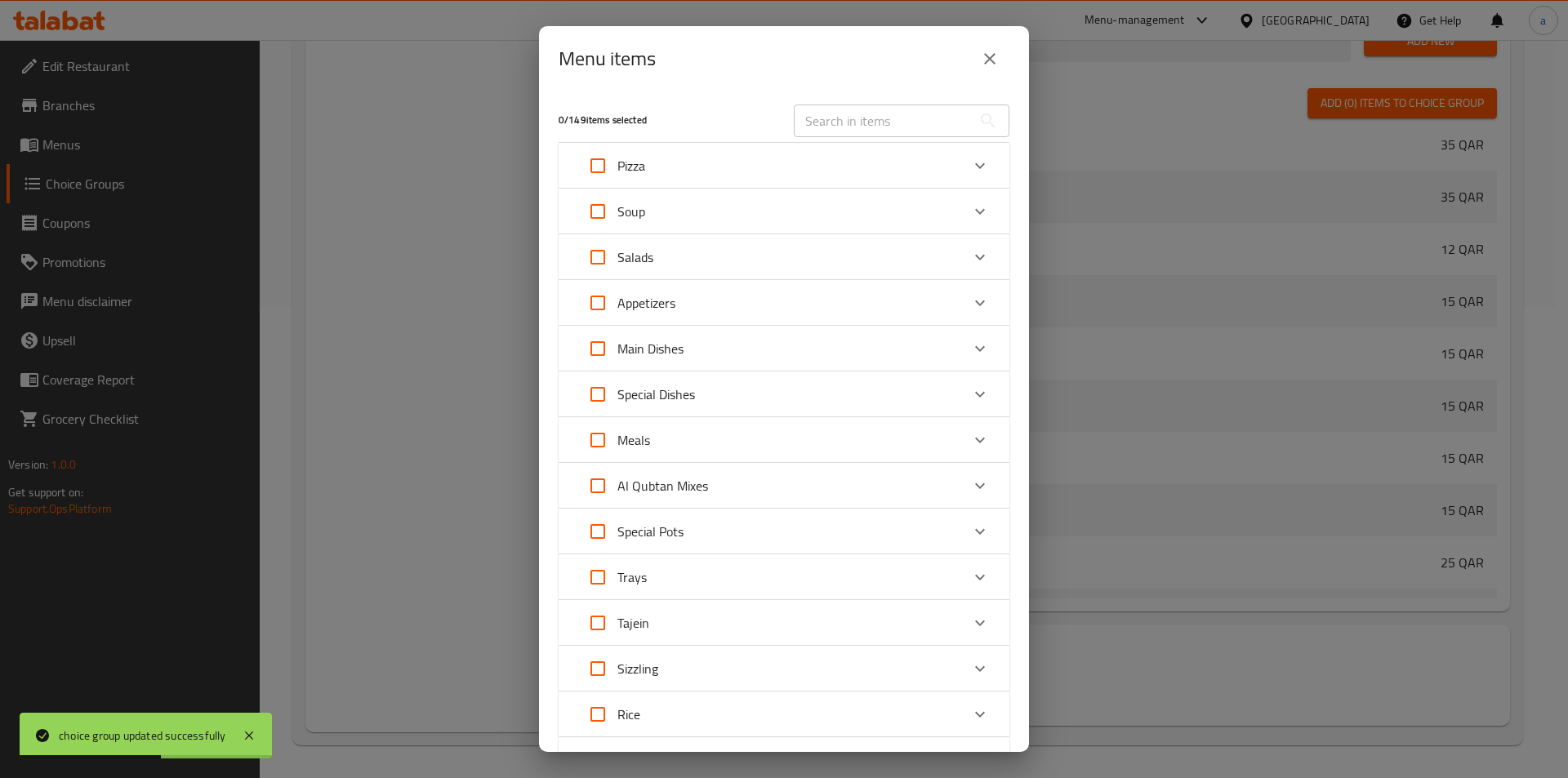
checkbox input "true"
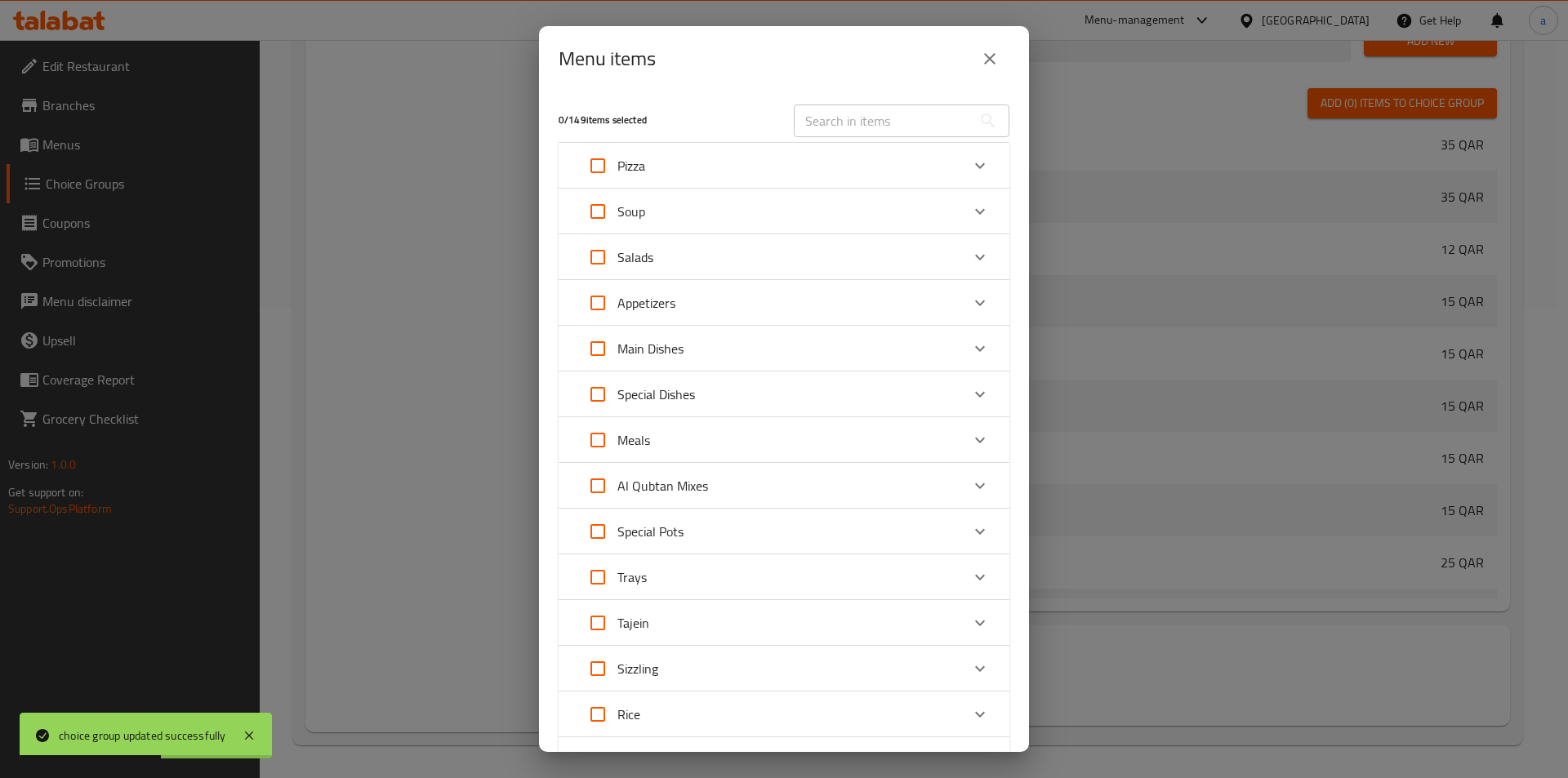
checkbox input "true"
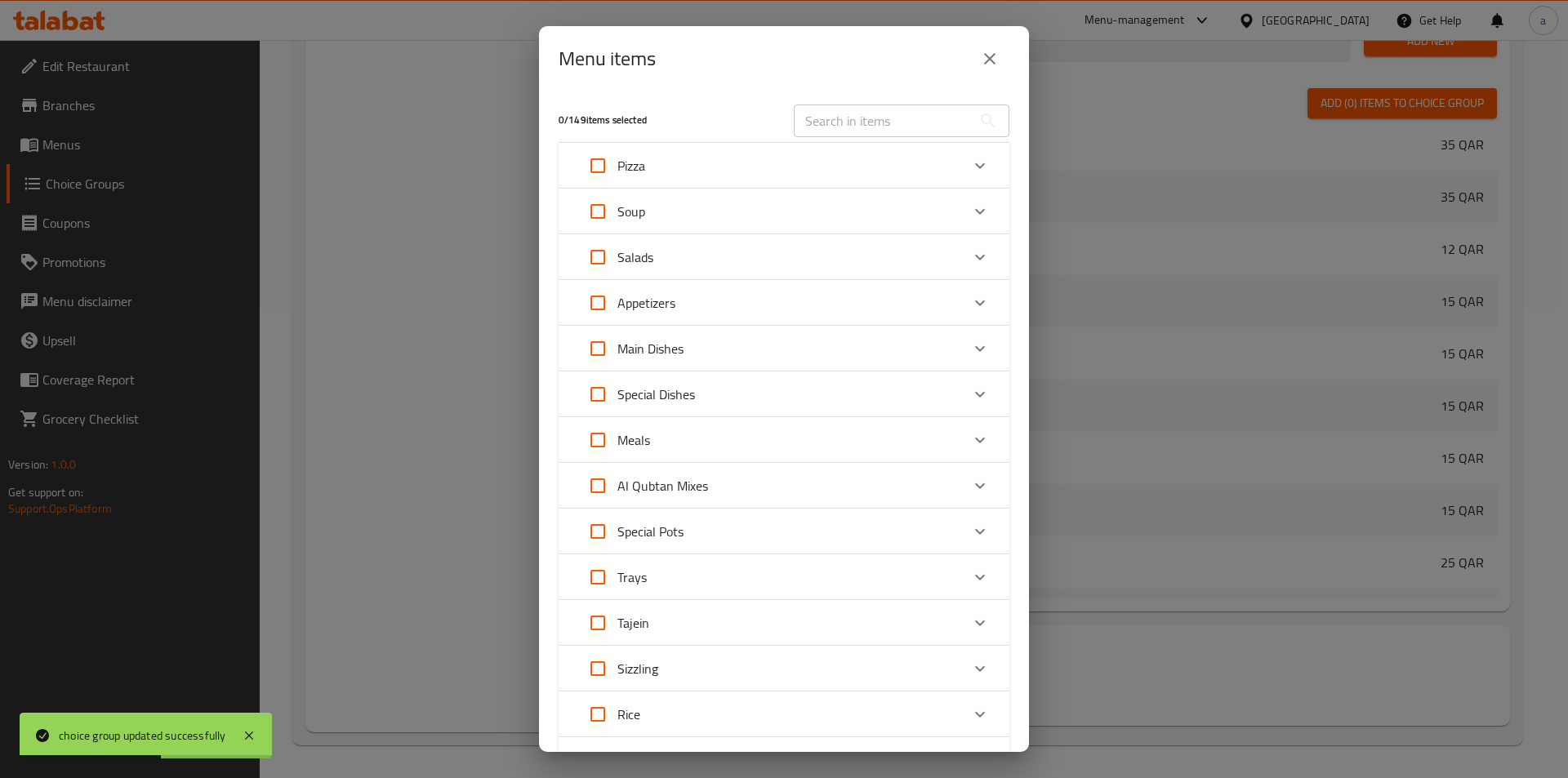
checkbox input "true"
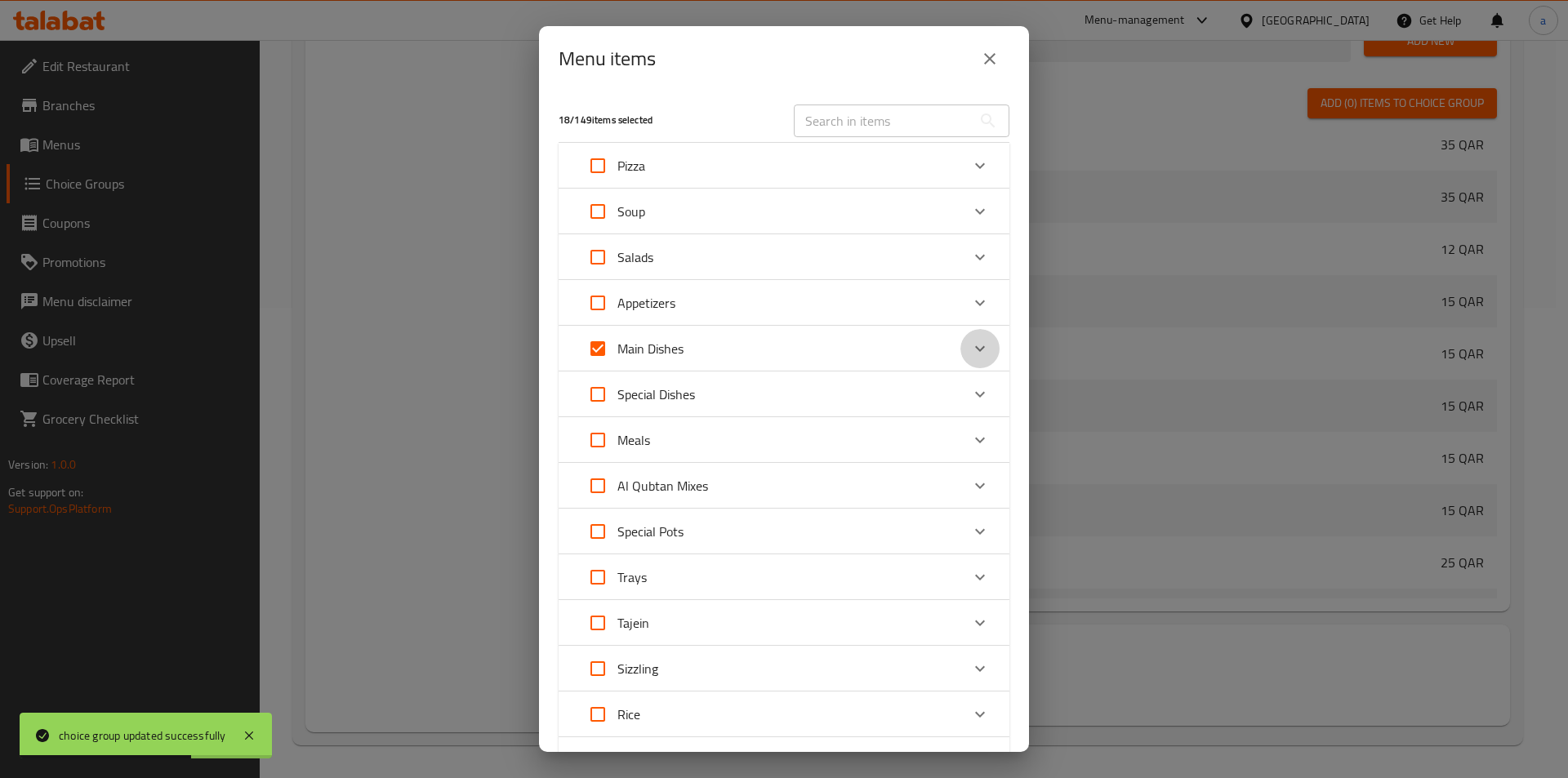
click at [970, 345] on icon "Expand" at bounding box center [980, 348] width 19 height 19
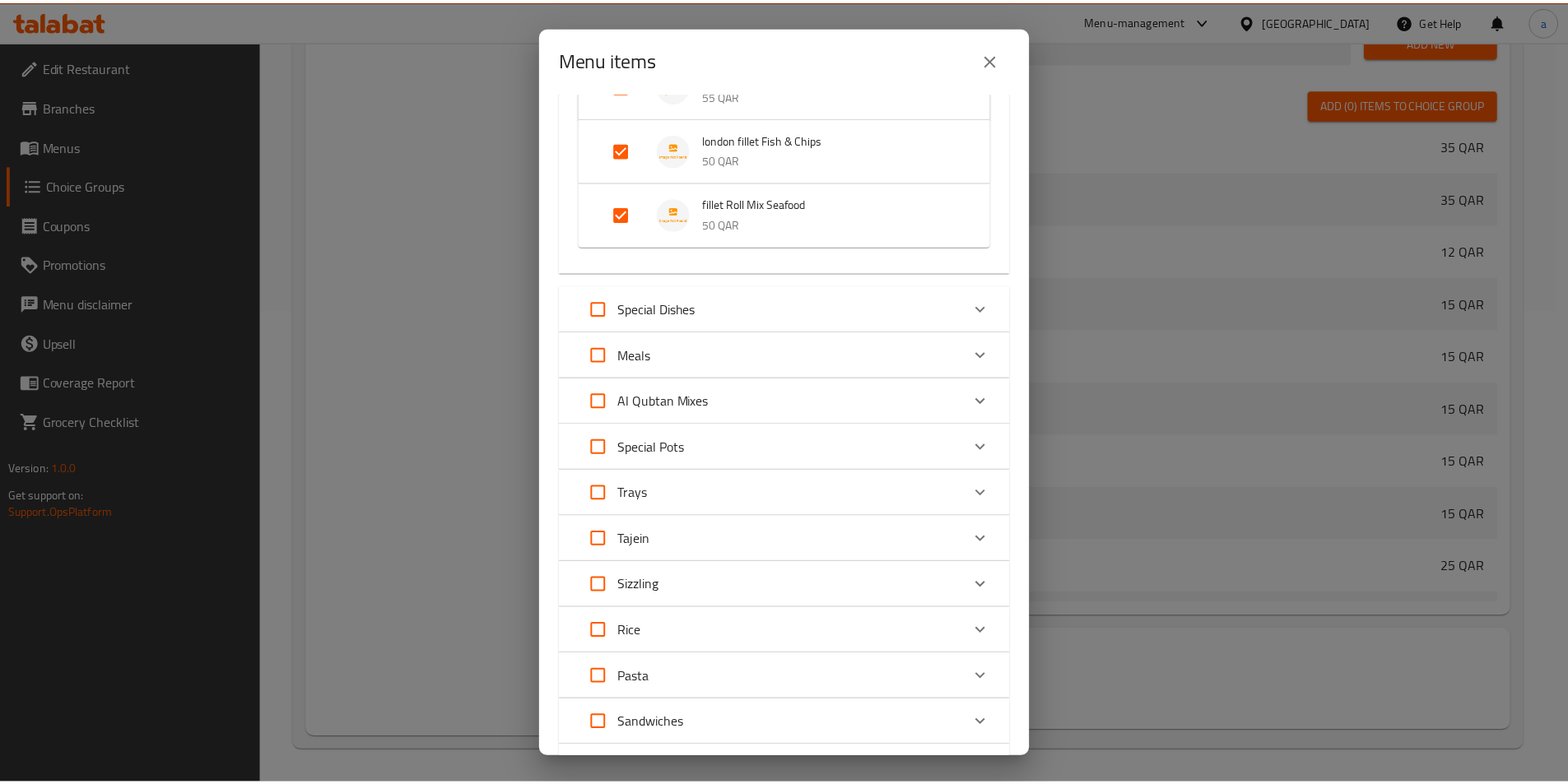
scroll to position [1511, 0]
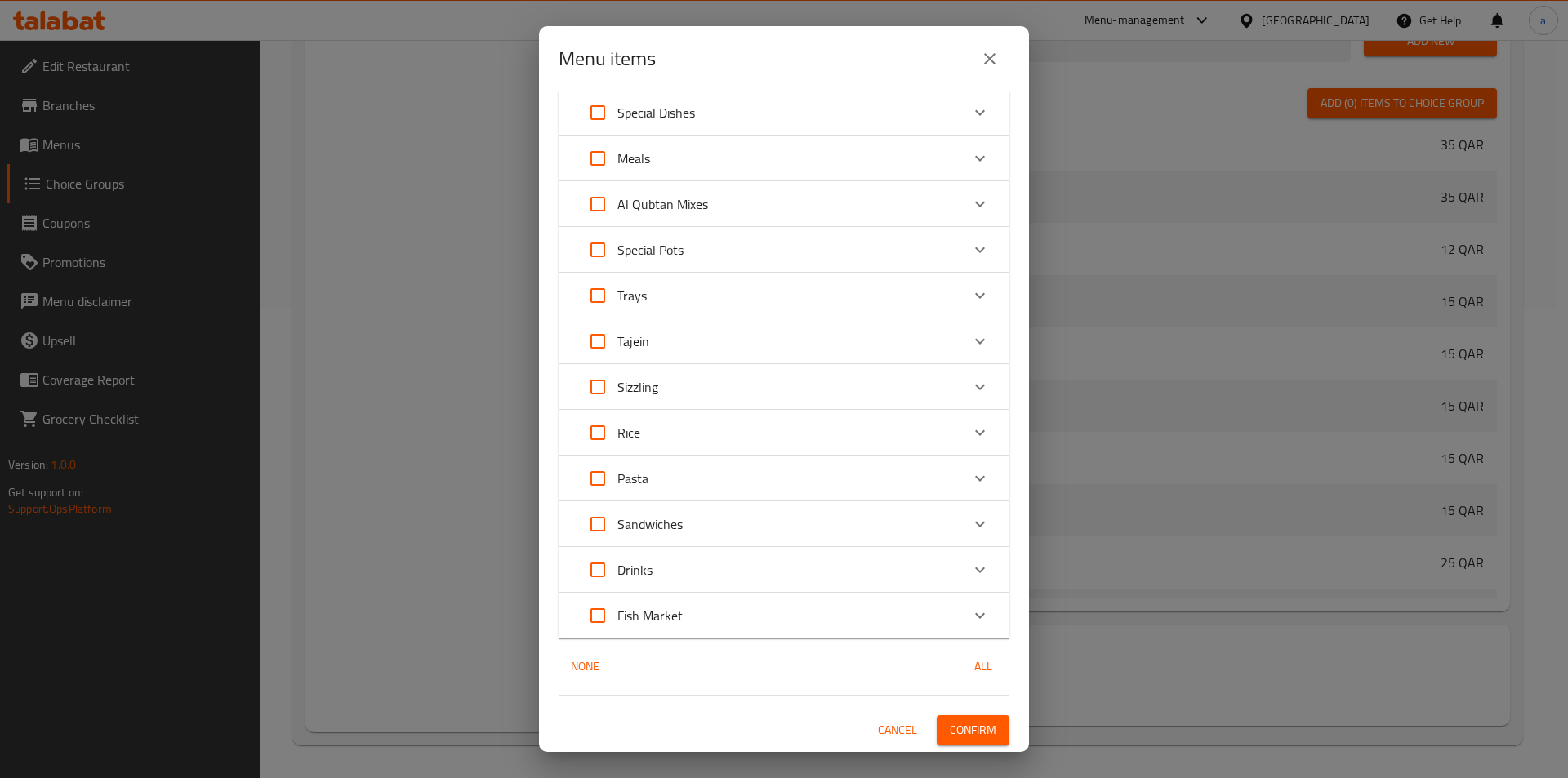
click at [952, 728] on span "Confirm" at bounding box center [972, 730] width 46 height 20
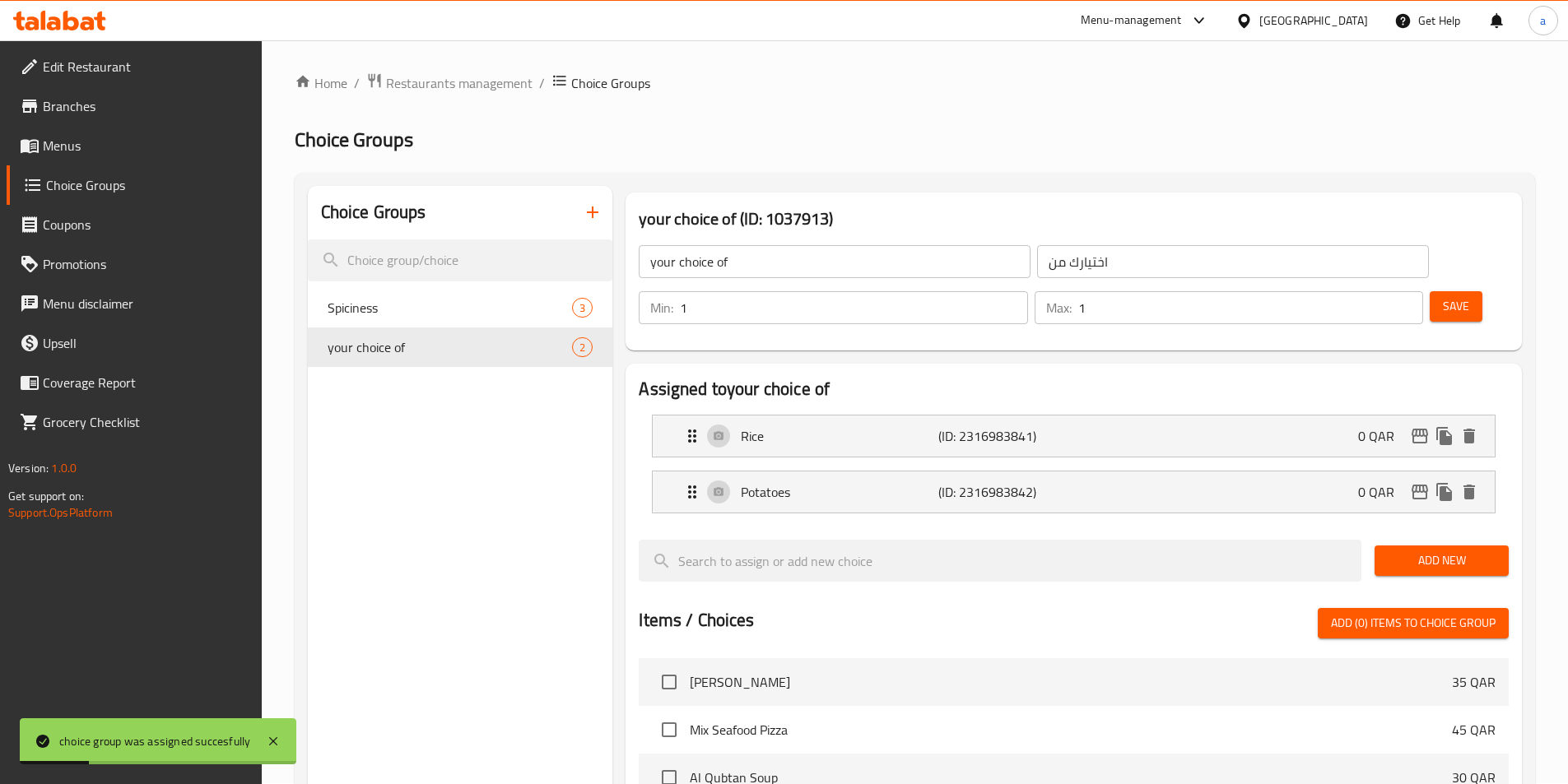
scroll to position [0, 0]
click at [1443, 297] on span "Save" at bounding box center [1455, 307] width 26 height 20
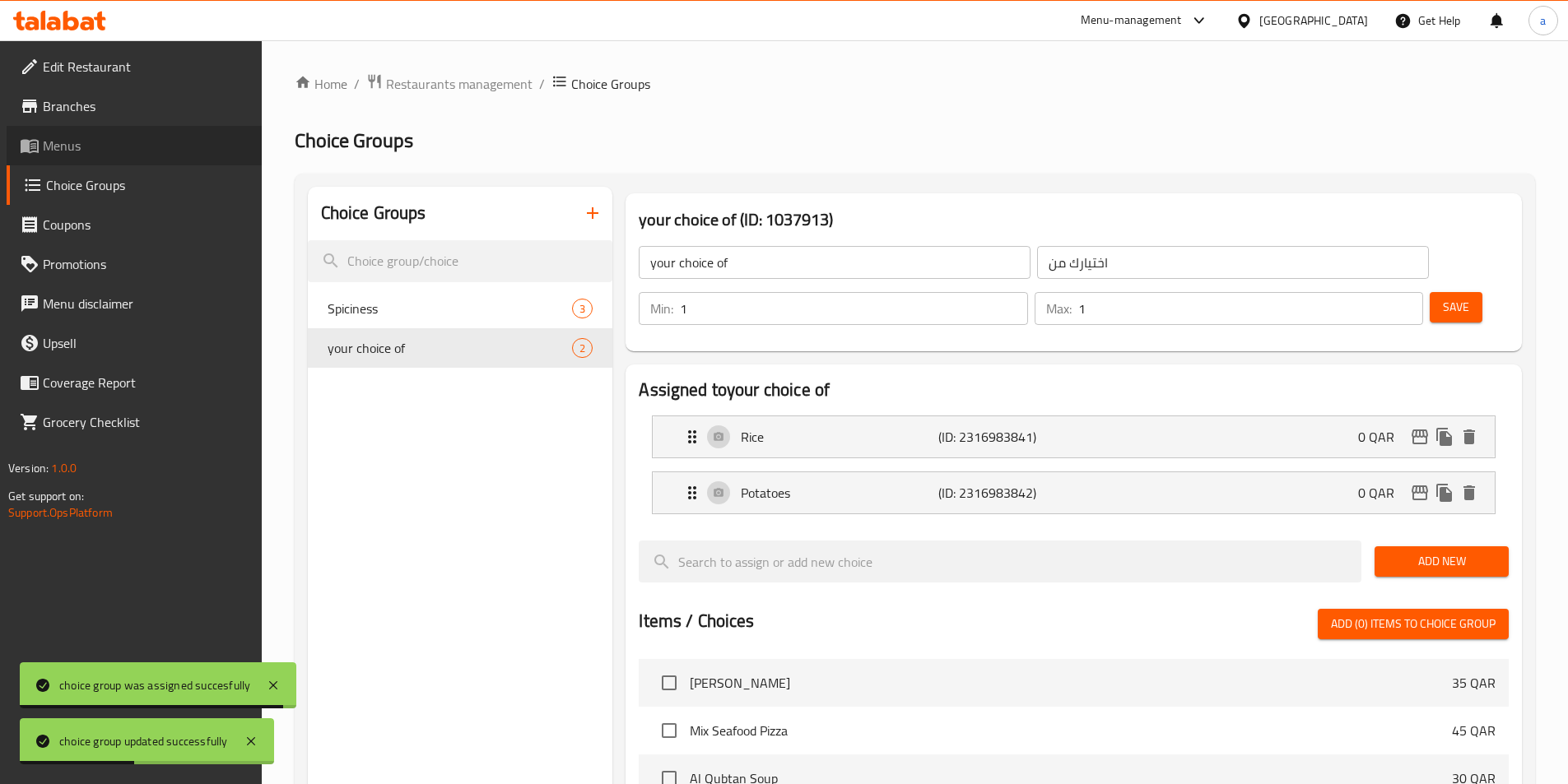
click at [69, 136] on span "Menus" at bounding box center [146, 145] width 206 height 19
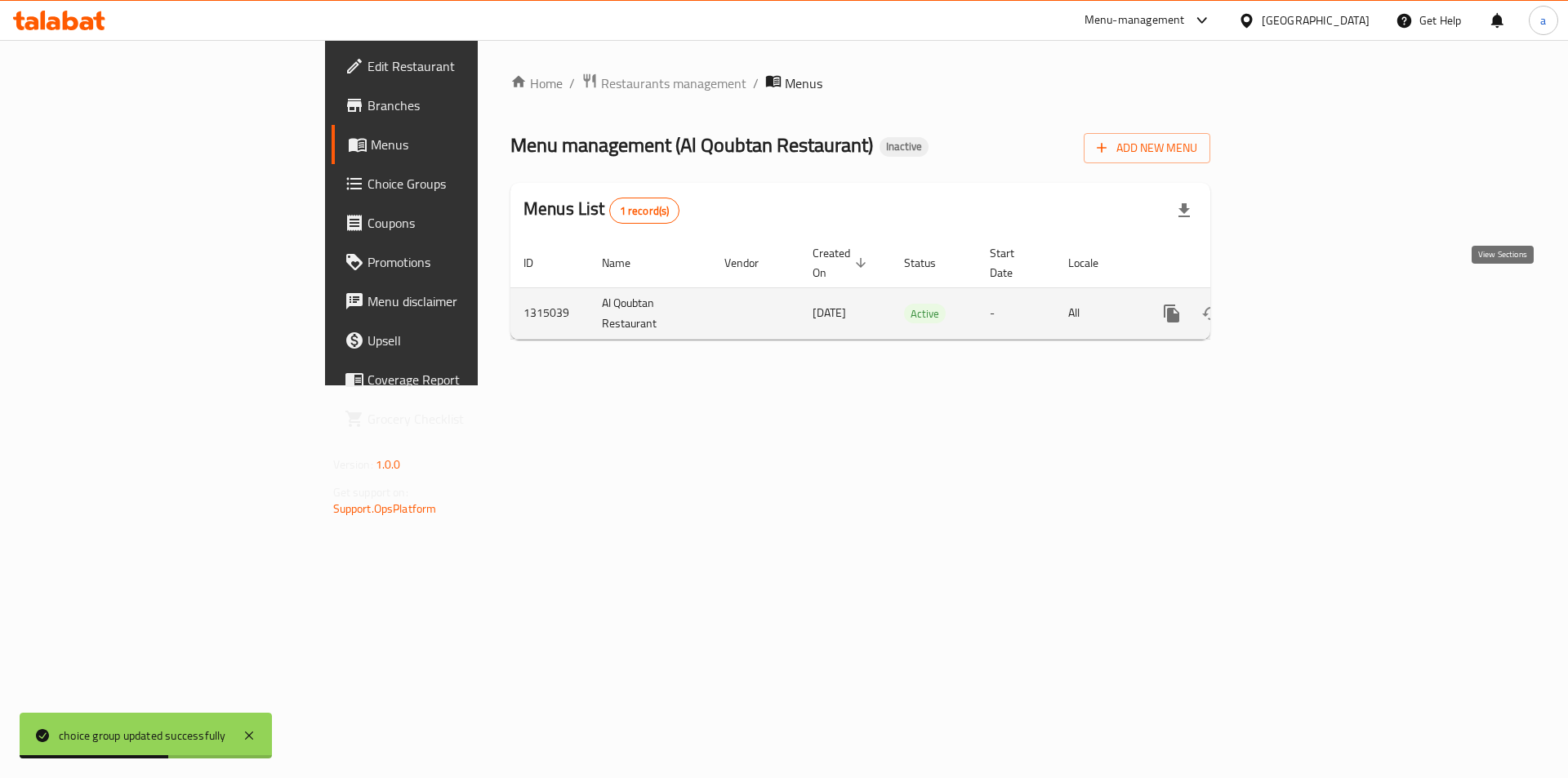
click at [1297, 306] on icon "enhanced table" at bounding box center [1289, 314] width 15 height 15
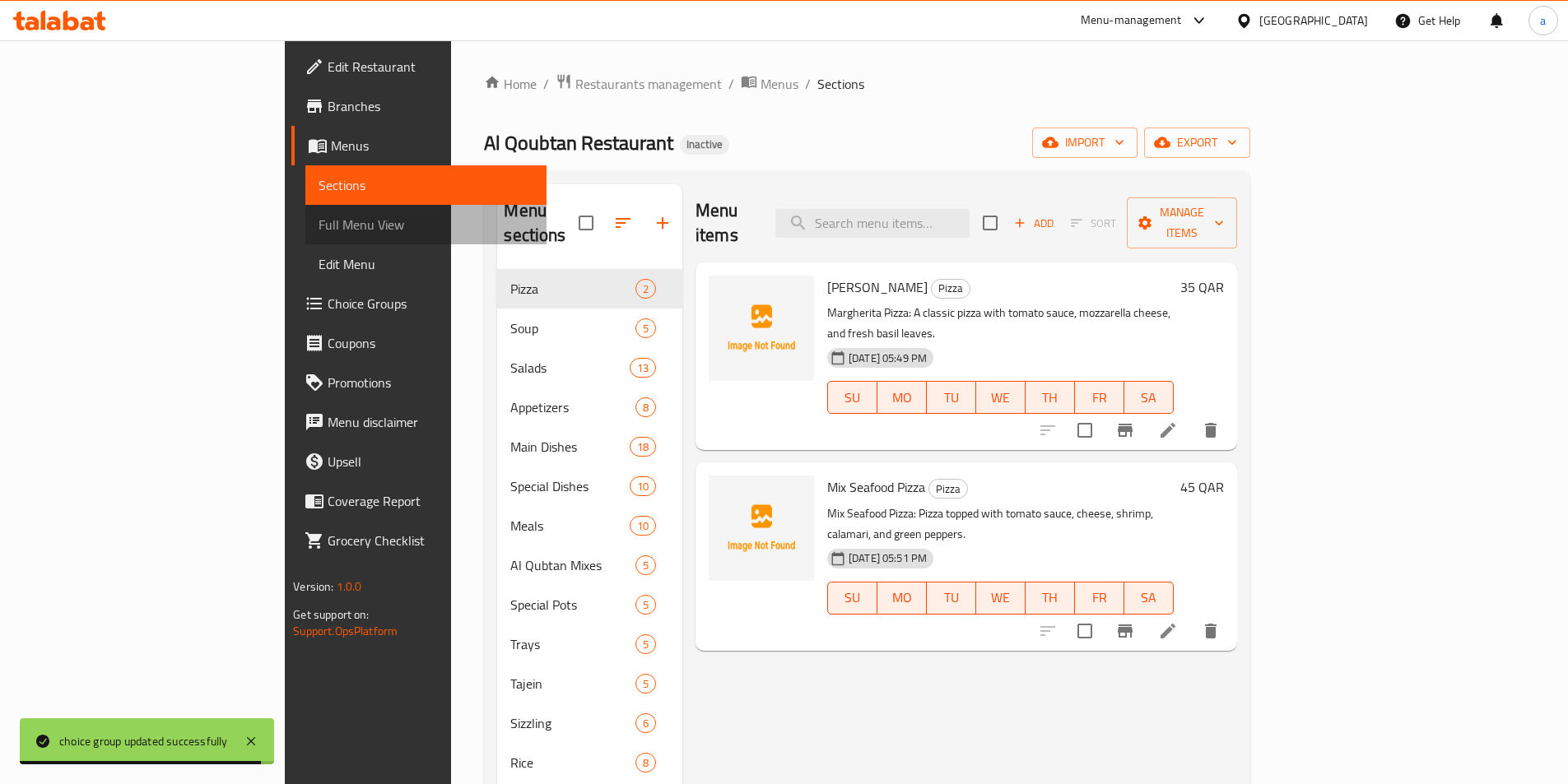
click at [319, 228] on span "Full Menu View" at bounding box center [426, 224] width 215 height 19
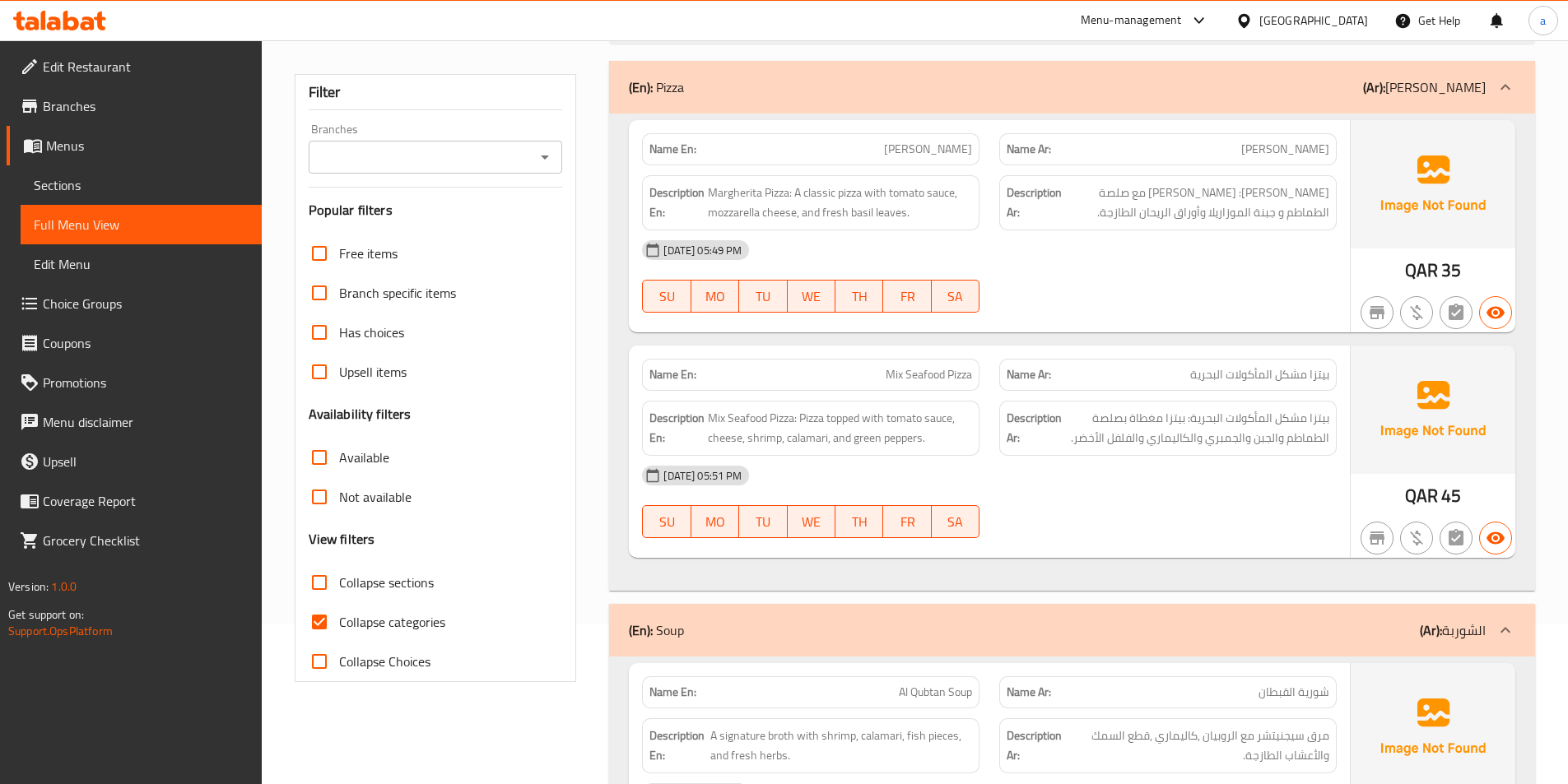
scroll to position [165, 0]
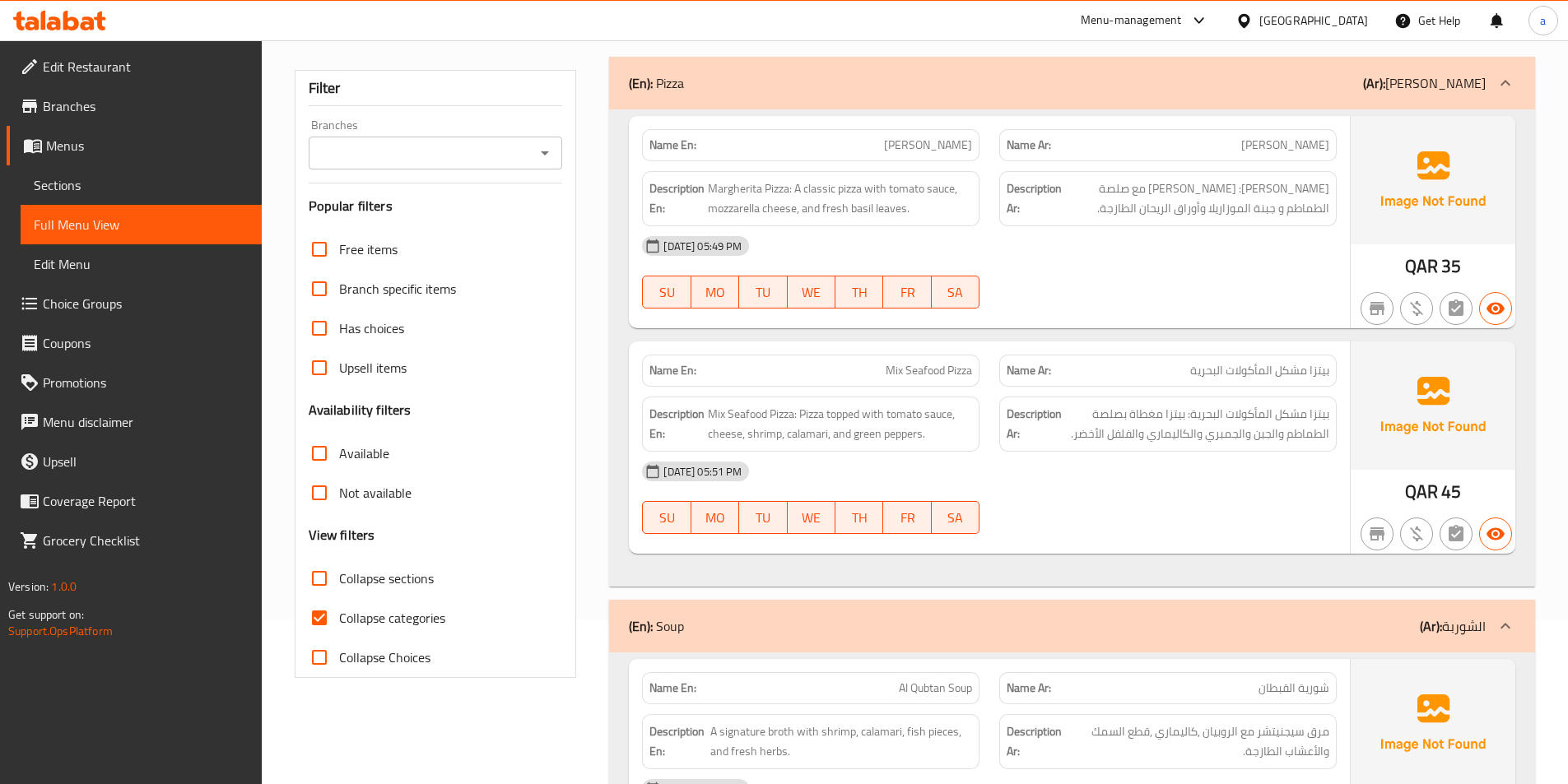
click at [322, 586] on input "Collapse sections" at bounding box center [319, 578] width 40 height 40
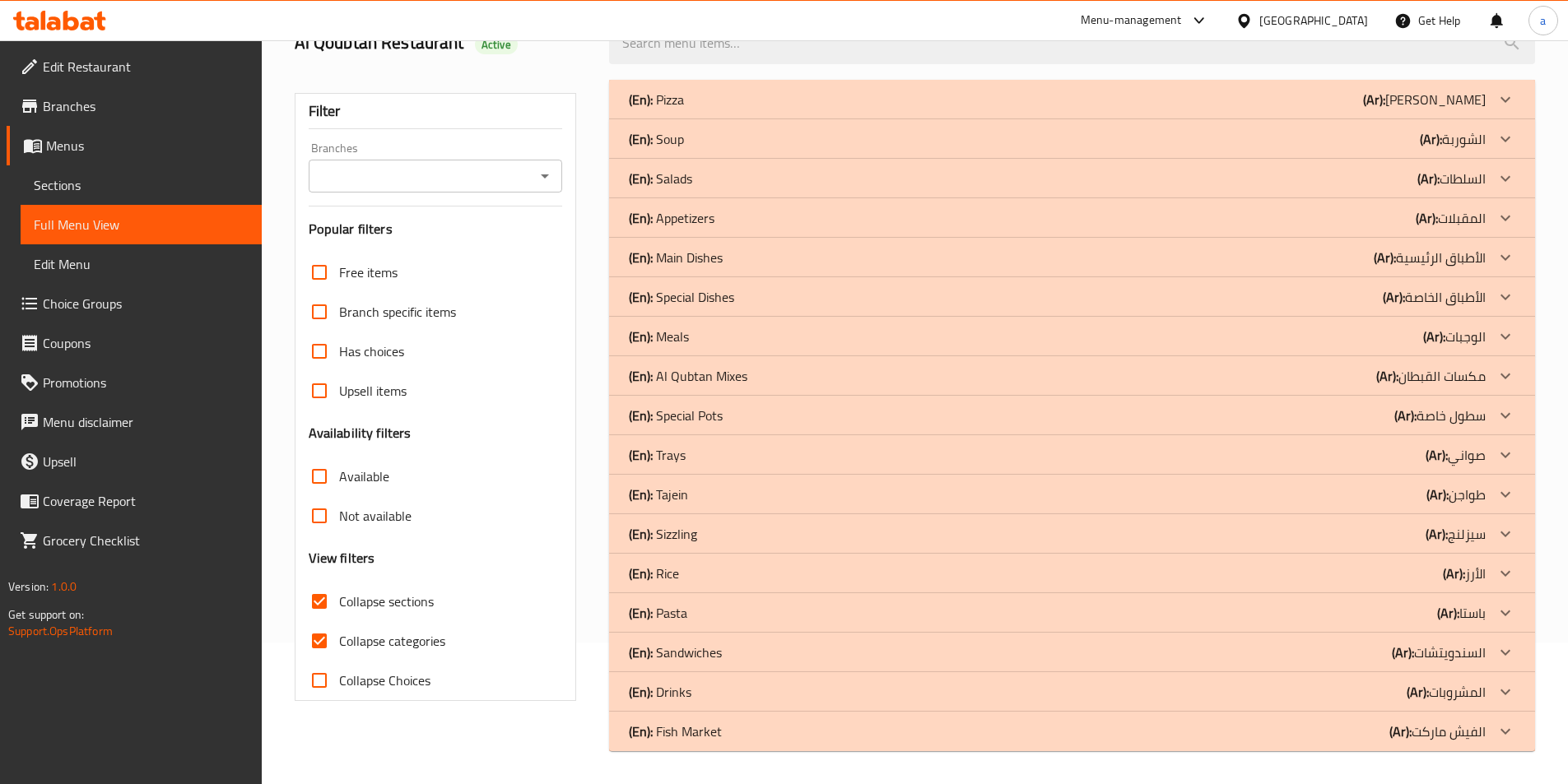
click at [320, 621] on input "Collapse sections" at bounding box center [319, 601] width 40 height 40
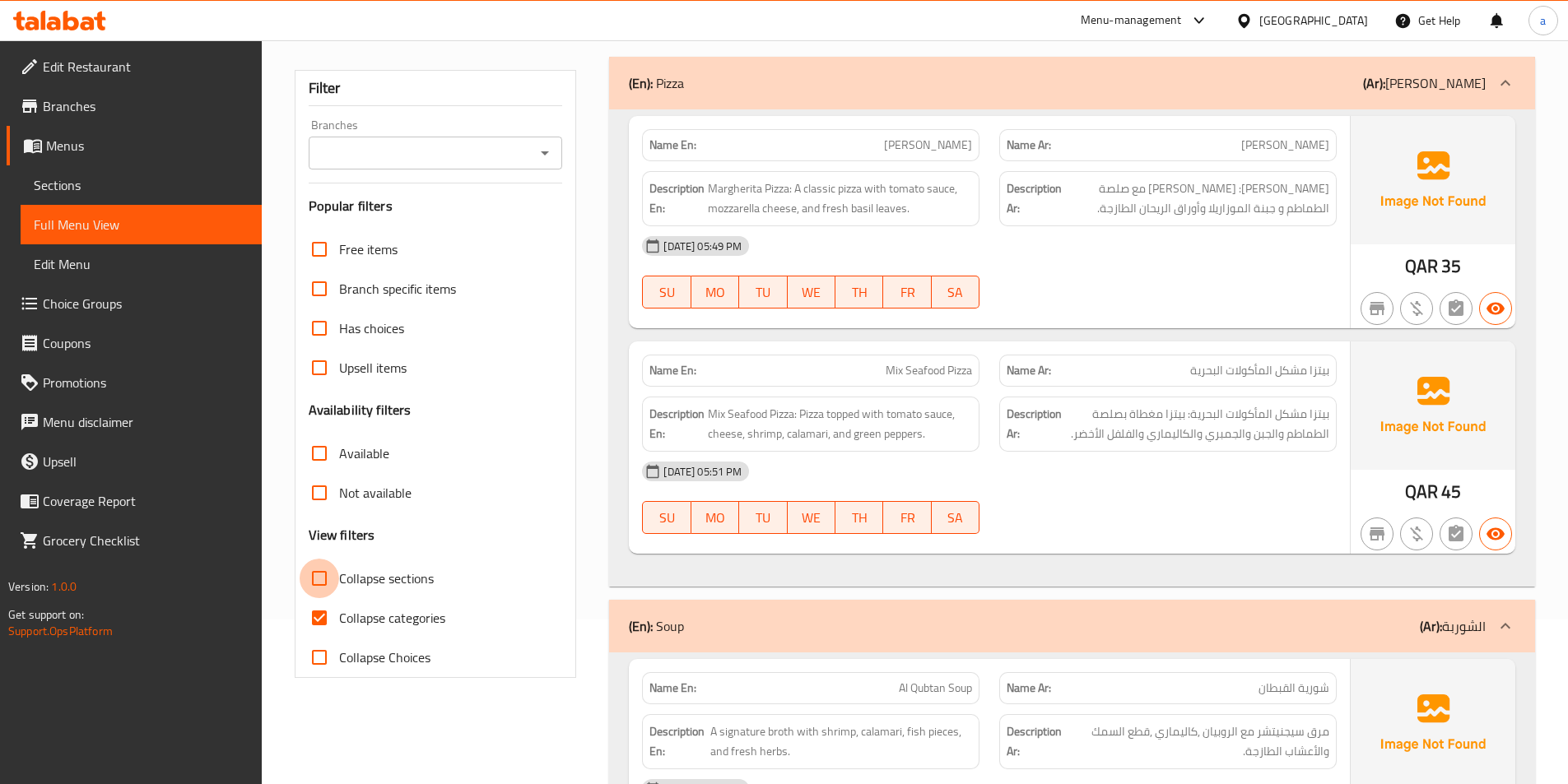
click at [319, 579] on input "Collapse sections" at bounding box center [319, 578] width 40 height 40
checkbox input "true"
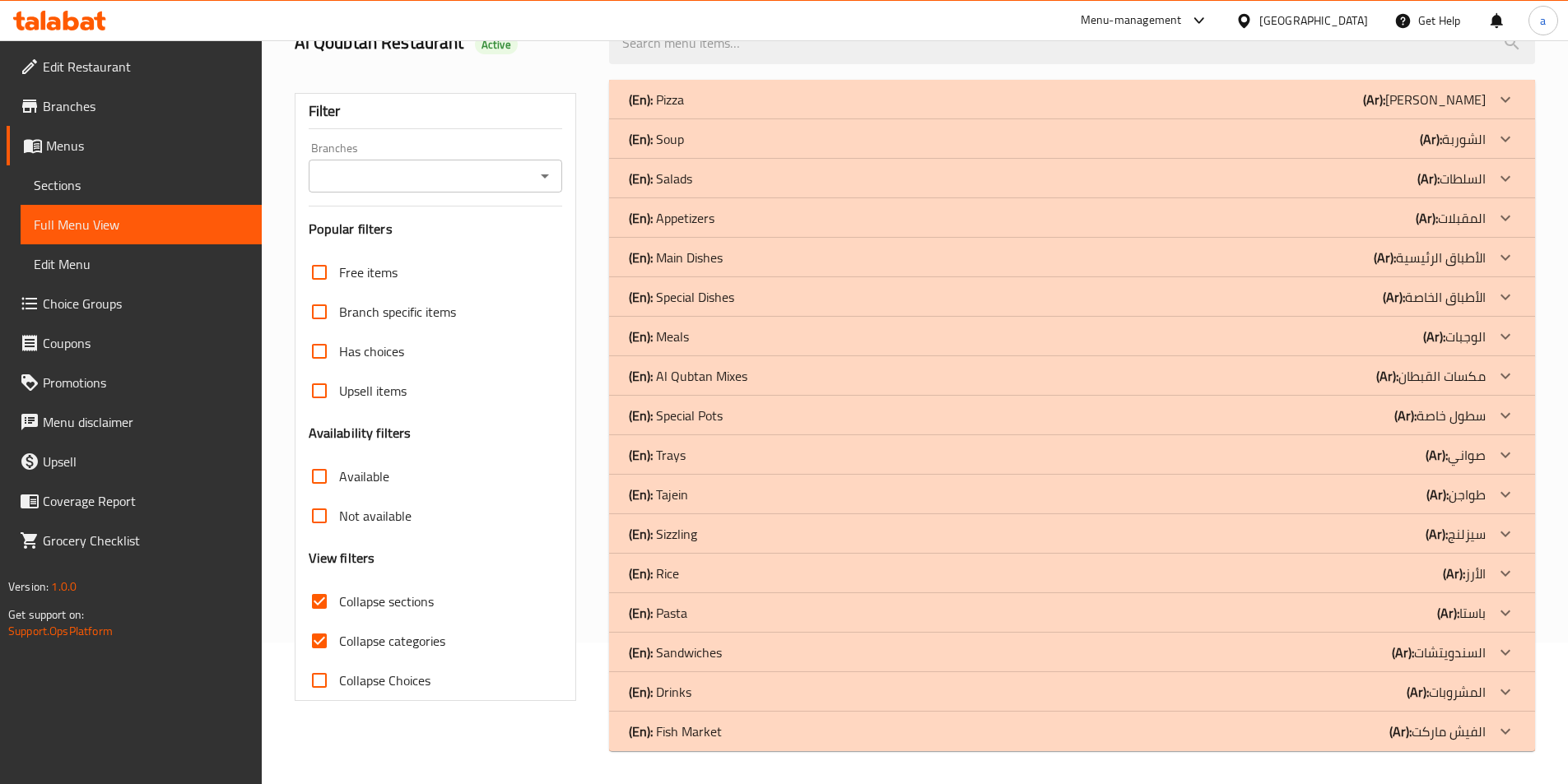
scroll to position [141, 0]
click at [1504, 258] on icon at bounding box center [1506, 257] width 10 height 6
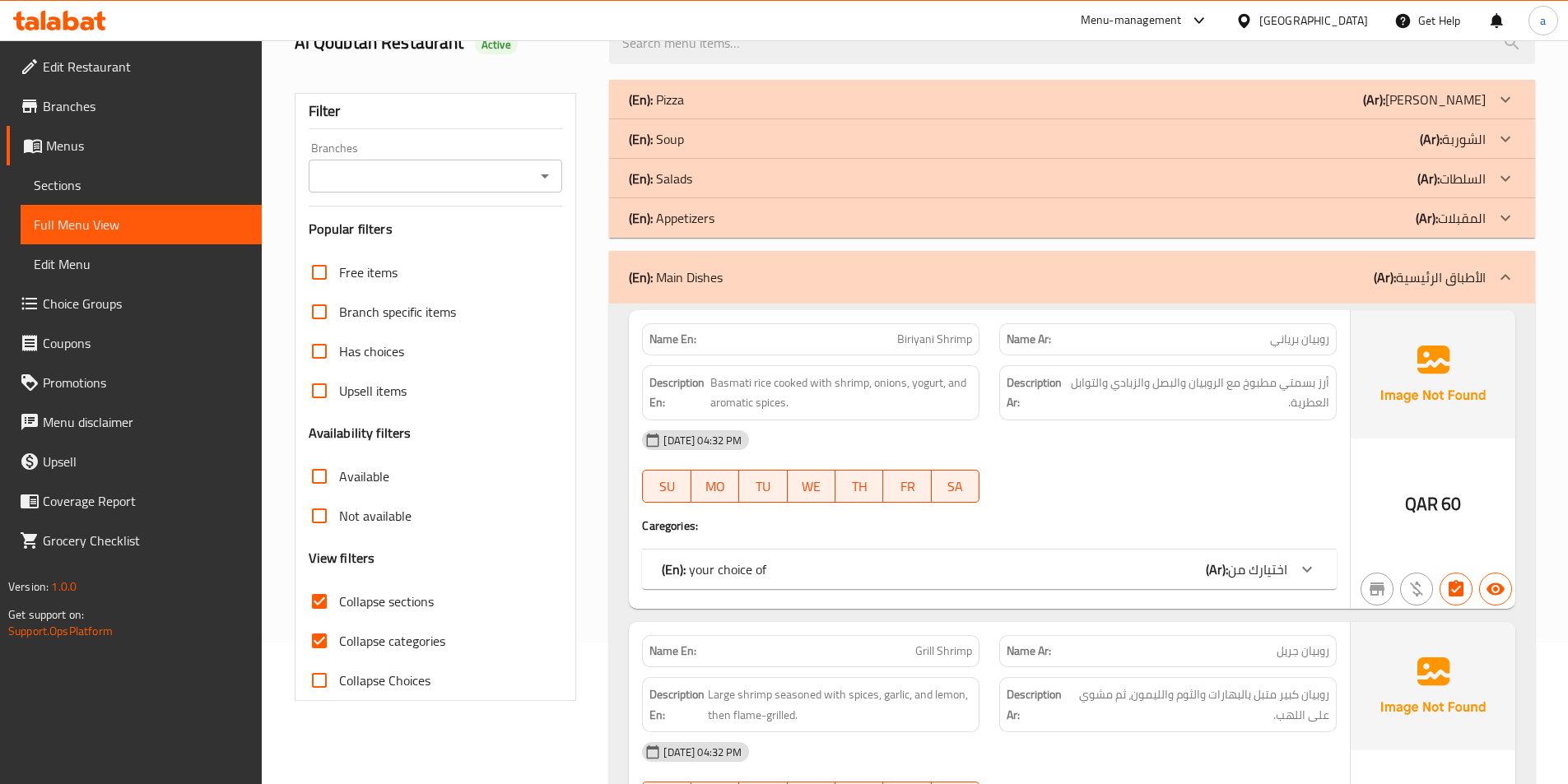
click at [323, 641] on input "Collapse categories" at bounding box center [319, 641] width 40 height 40
checkbox input "false"
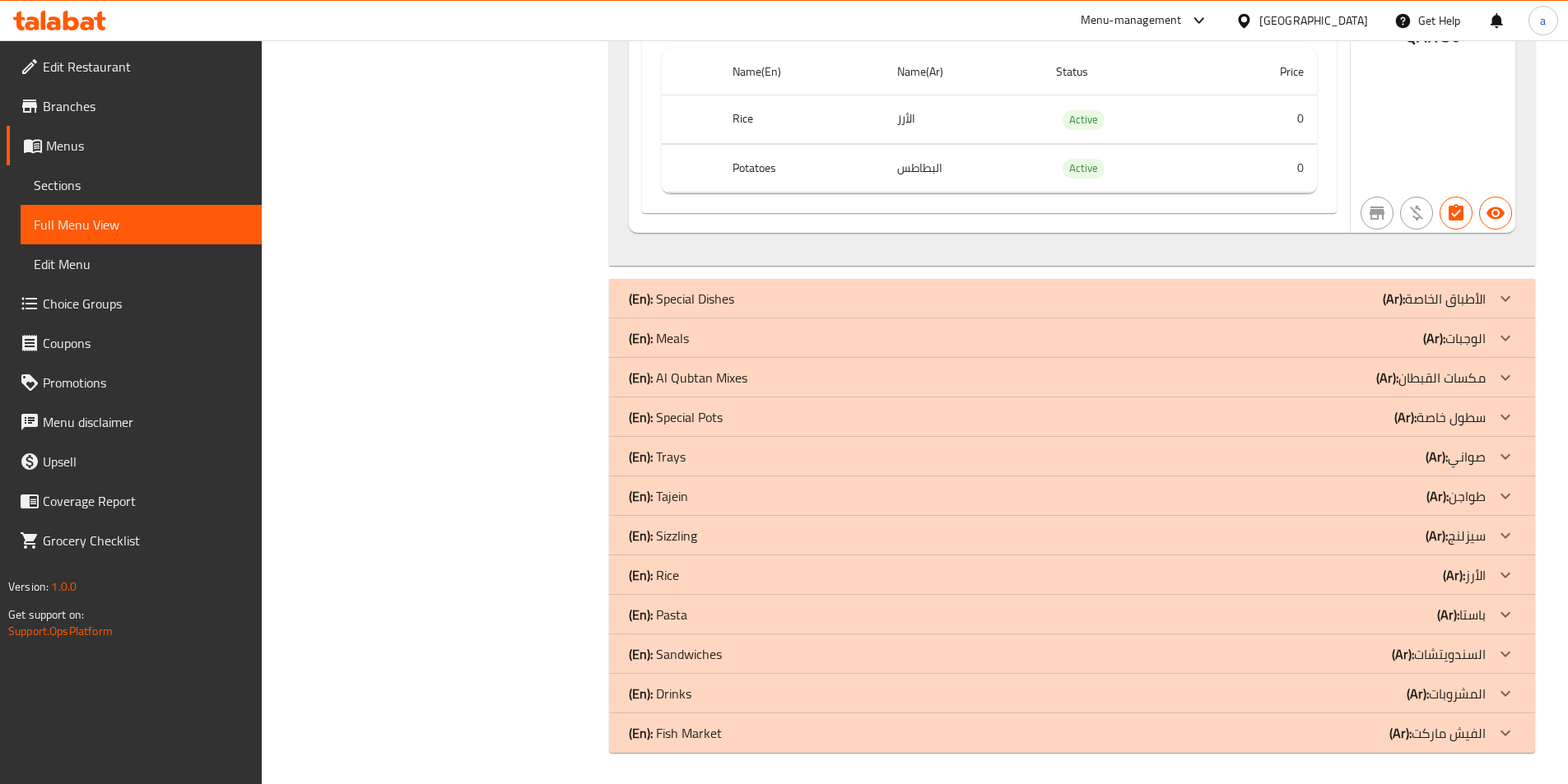
scroll to position [9142, 0]
click at [1508, 736] on icon at bounding box center [1505, 731] width 19 height 19
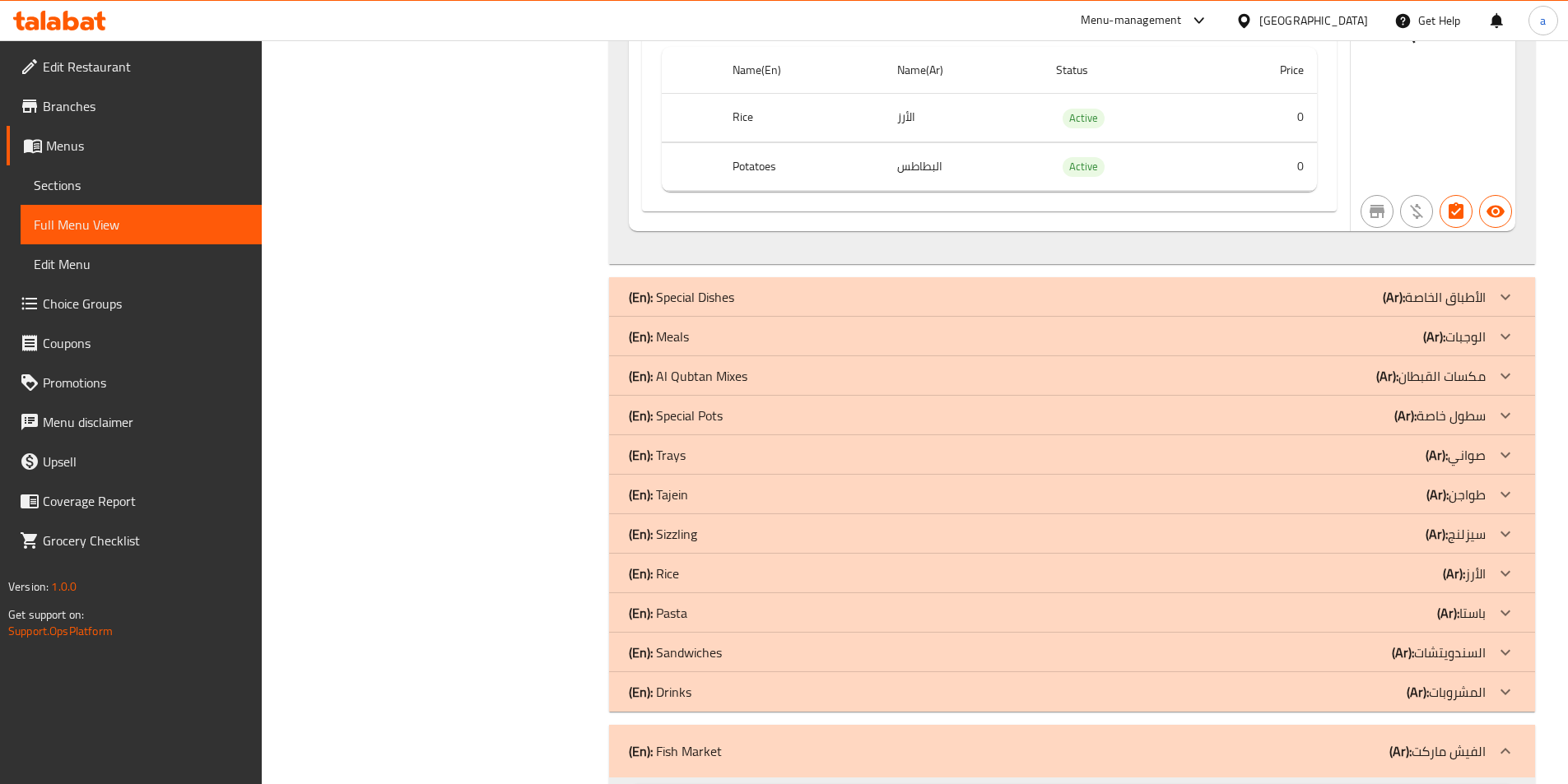
click at [1505, 694] on icon at bounding box center [1506, 692] width 10 height 6
click at [1499, 652] on icon at bounding box center [1505, 652] width 19 height 19
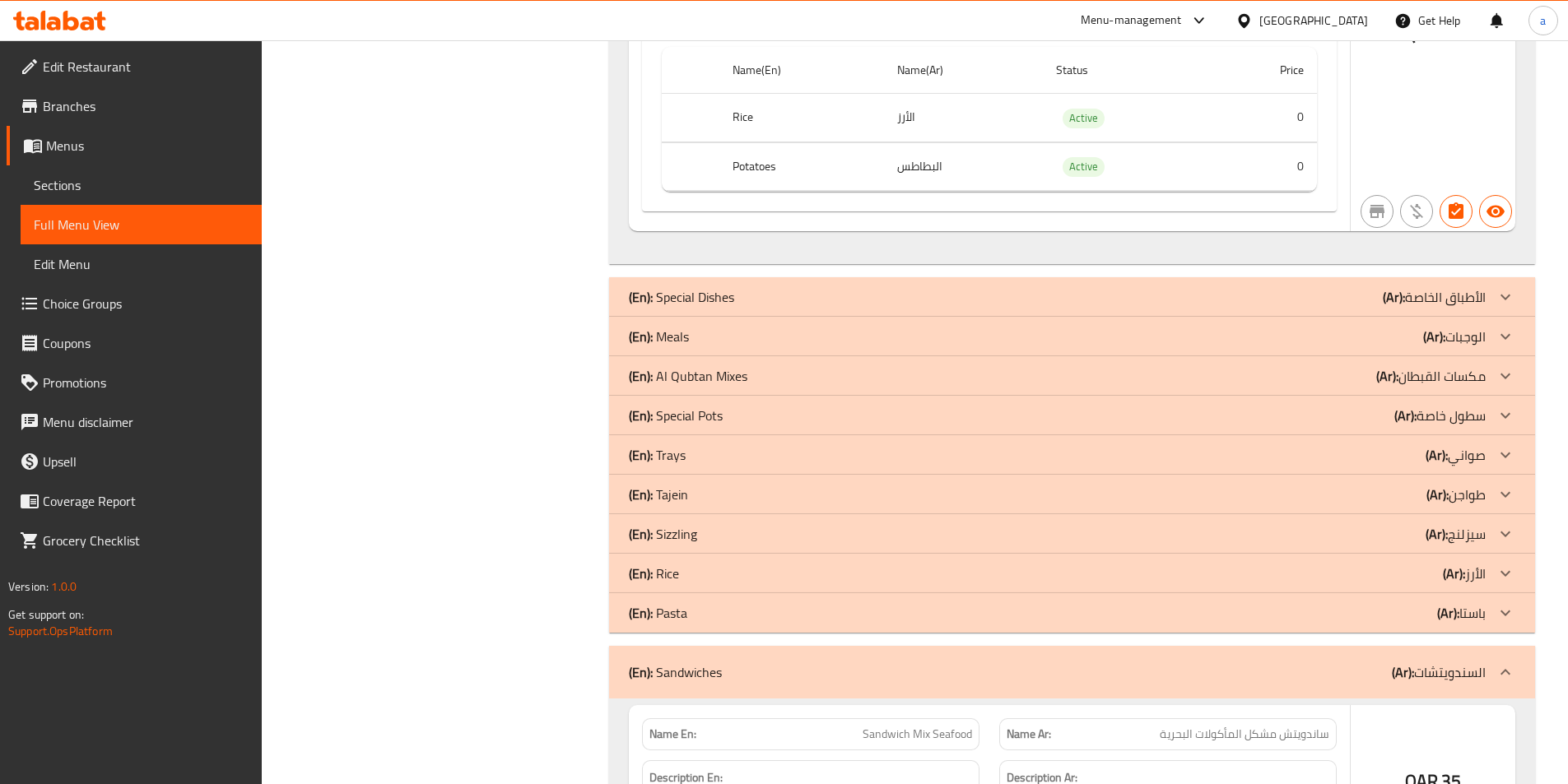
click at [1503, 612] on icon at bounding box center [1506, 613] width 10 height 6
click at [1504, 570] on icon at bounding box center [1505, 573] width 19 height 19
click at [1503, 532] on icon at bounding box center [1505, 534] width 19 height 19
click at [1503, 492] on icon at bounding box center [1505, 494] width 19 height 19
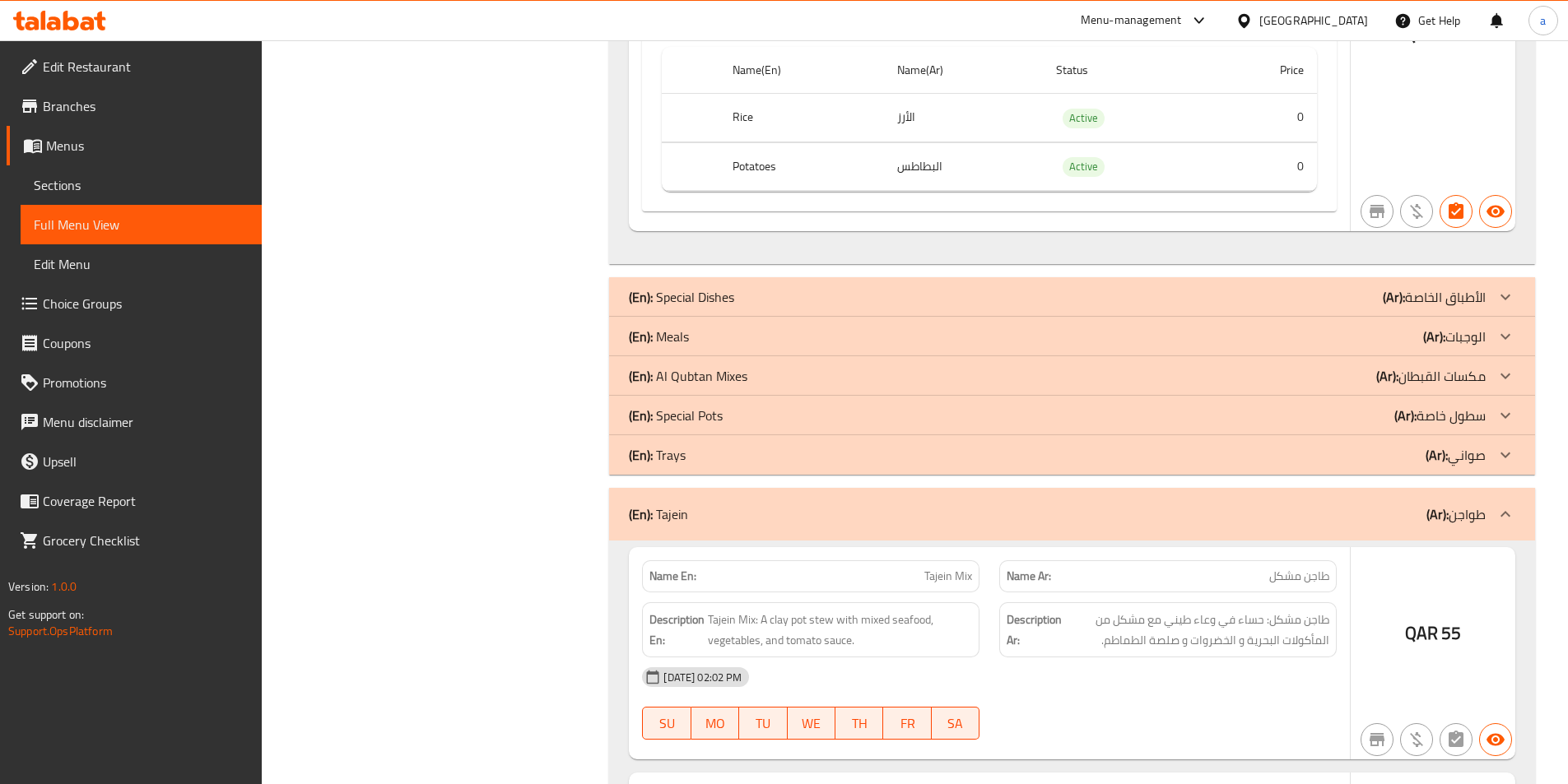
click at [1502, 449] on icon at bounding box center [1505, 454] width 19 height 19
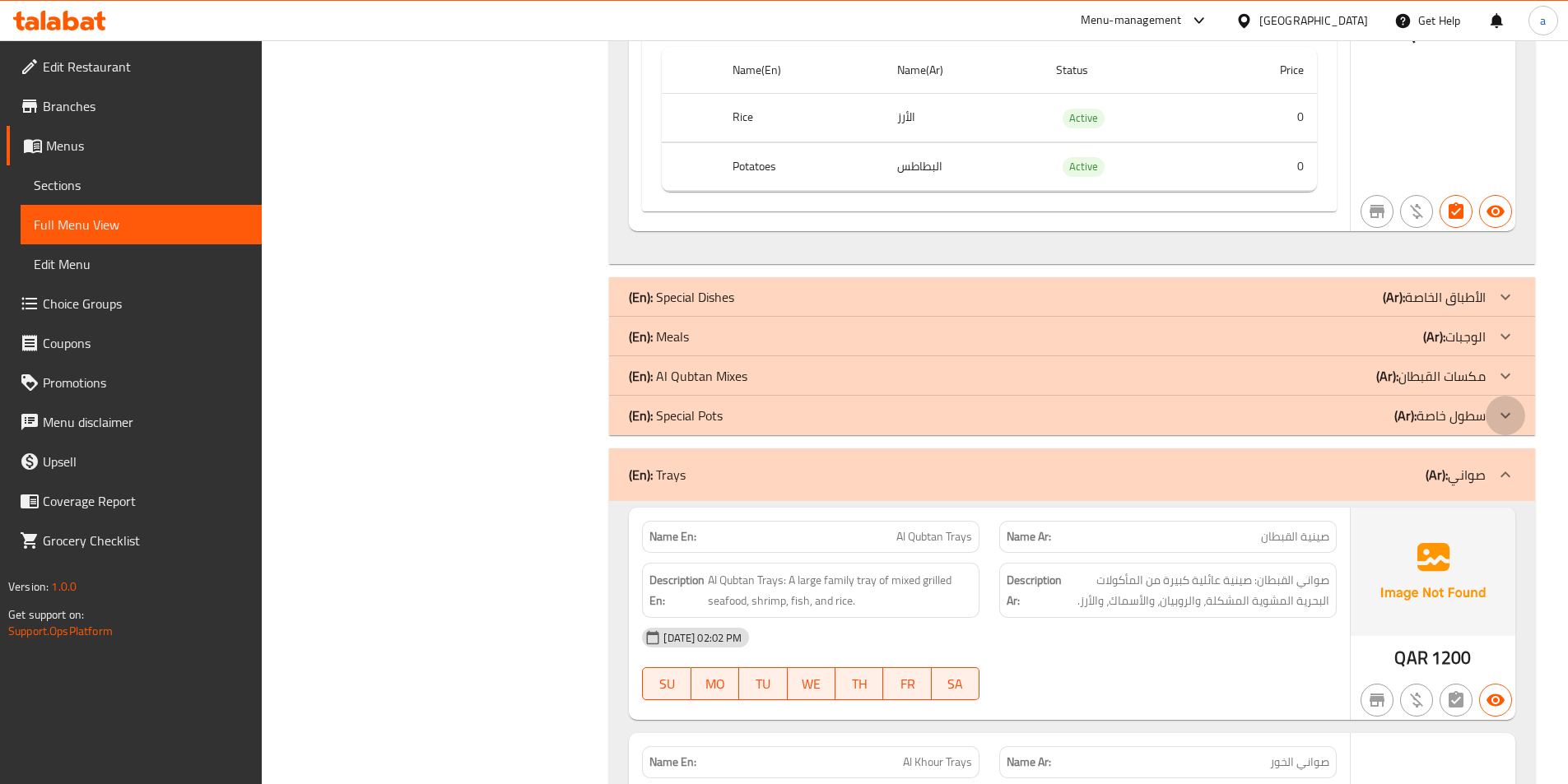
click at [1503, 415] on icon at bounding box center [1506, 415] width 10 height 6
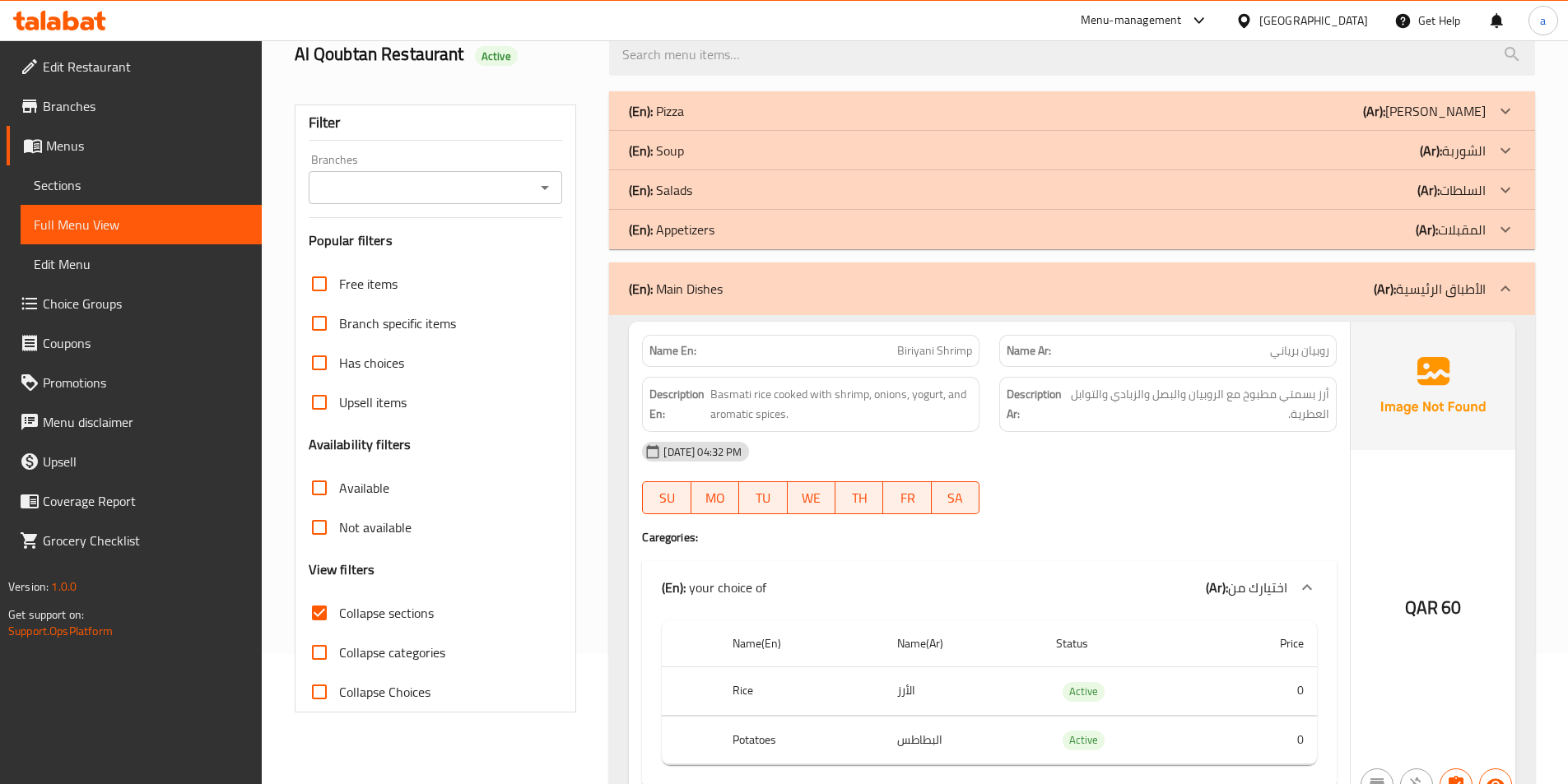
scroll to position [0, 0]
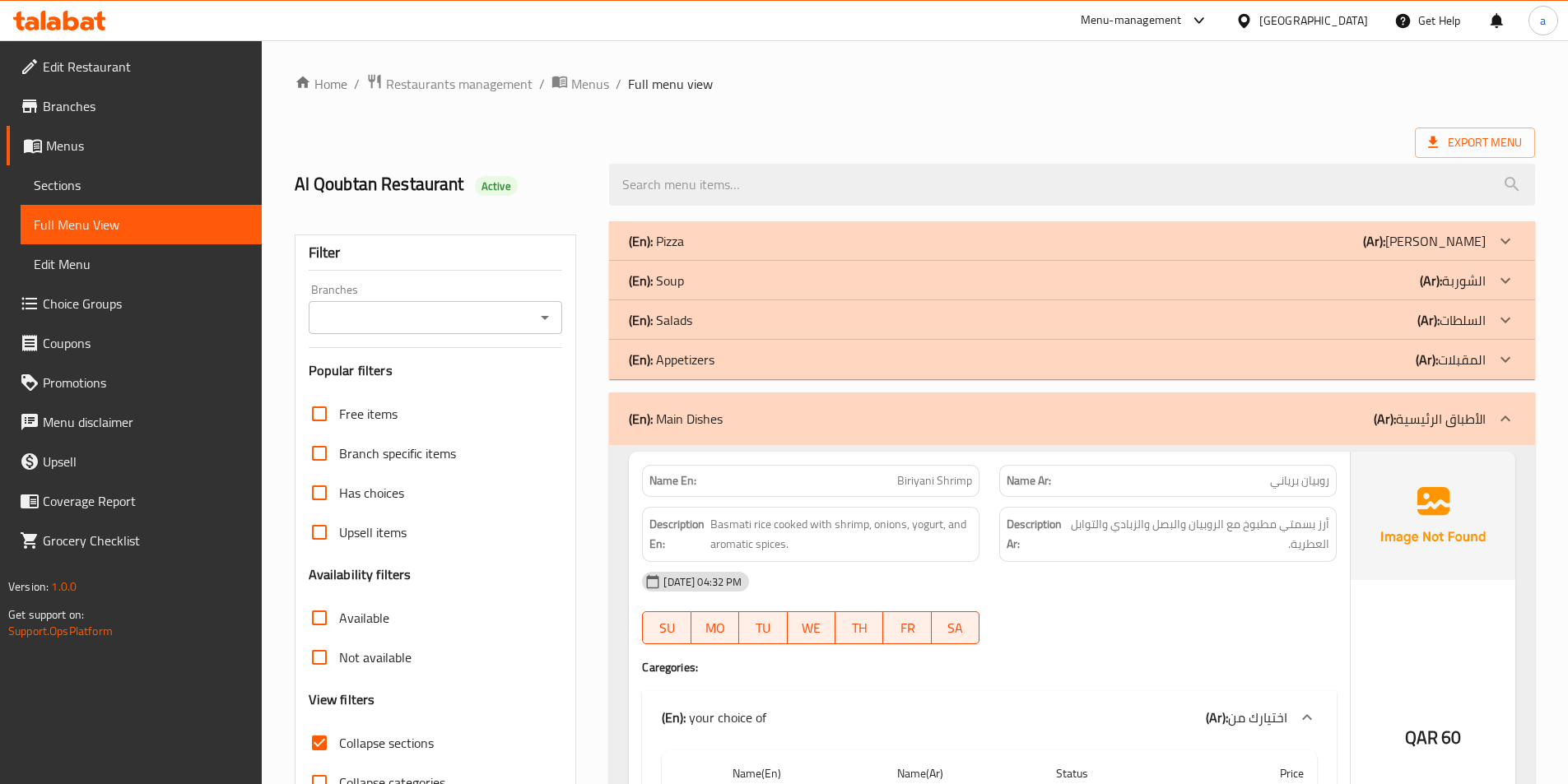
click at [321, 742] on input "Collapse sections" at bounding box center [319, 743] width 40 height 40
checkbox input "false"
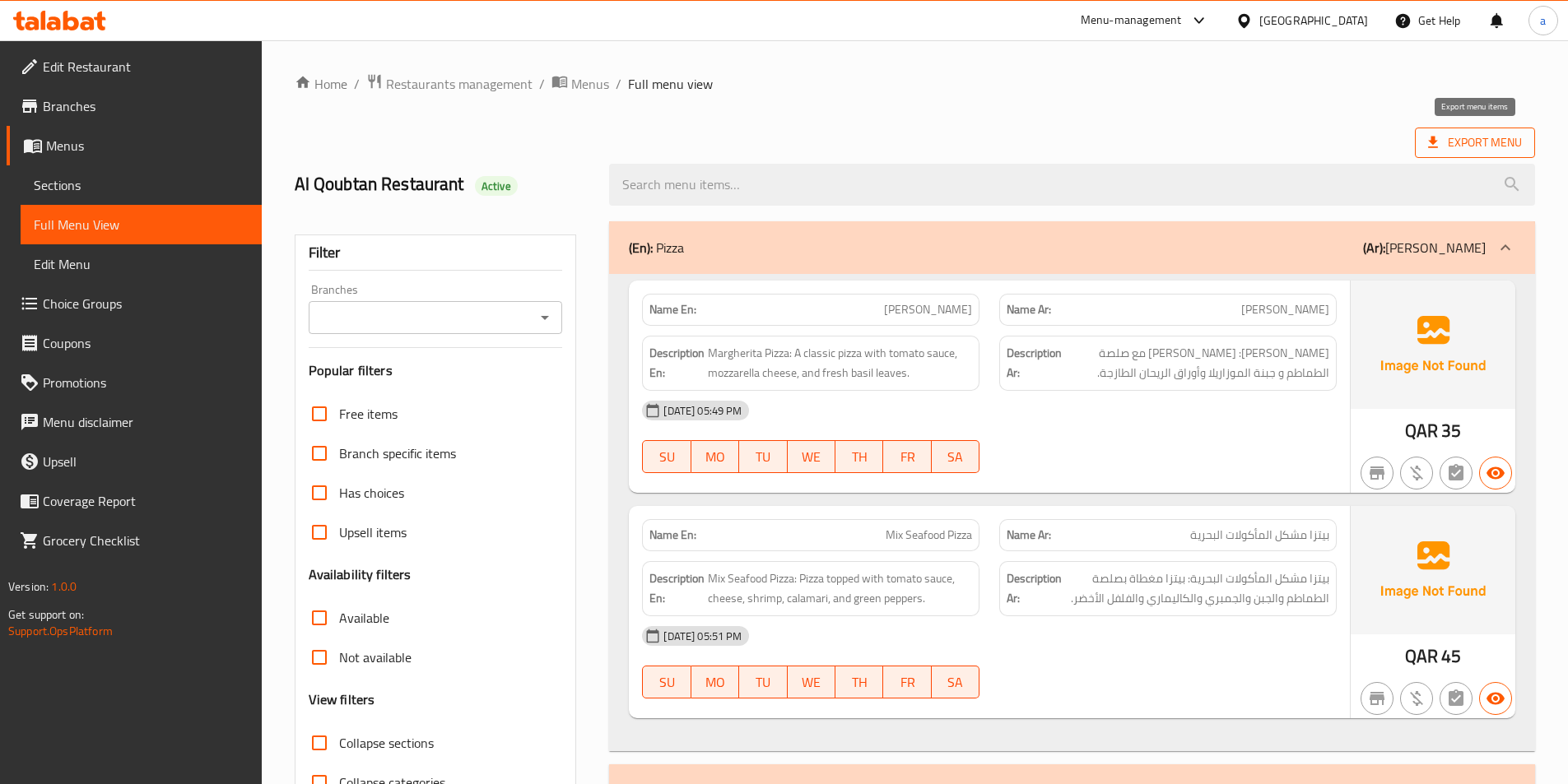
click at [1466, 133] on span "Export Menu" at bounding box center [1475, 143] width 94 height 20
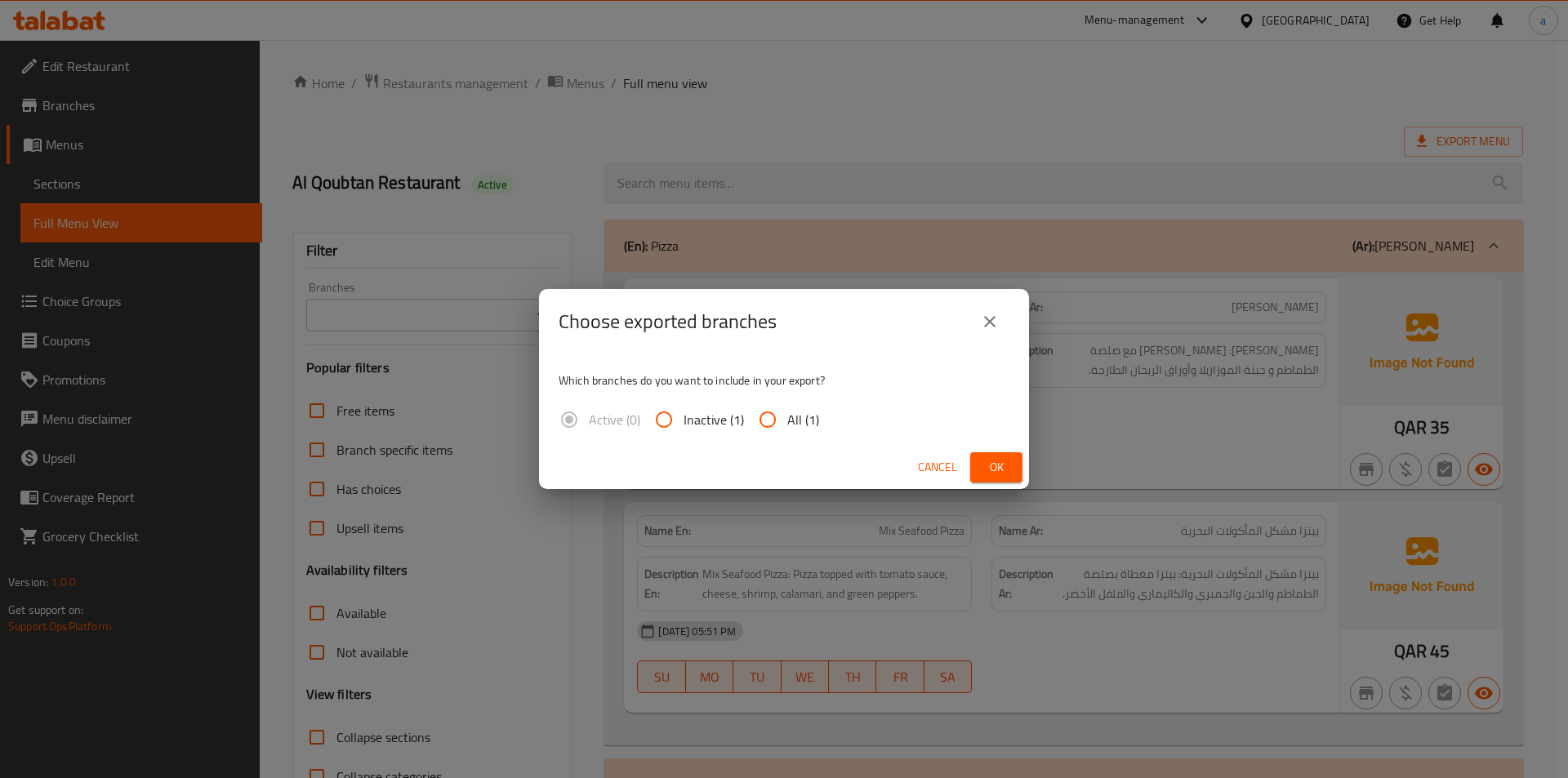
click at [768, 419] on input "All (1)" at bounding box center [767, 420] width 39 height 39
radio input "true"
click at [993, 466] on span "Ok" at bounding box center [996, 467] width 26 height 20
